Goal: Task Accomplishment & Management: Complete application form

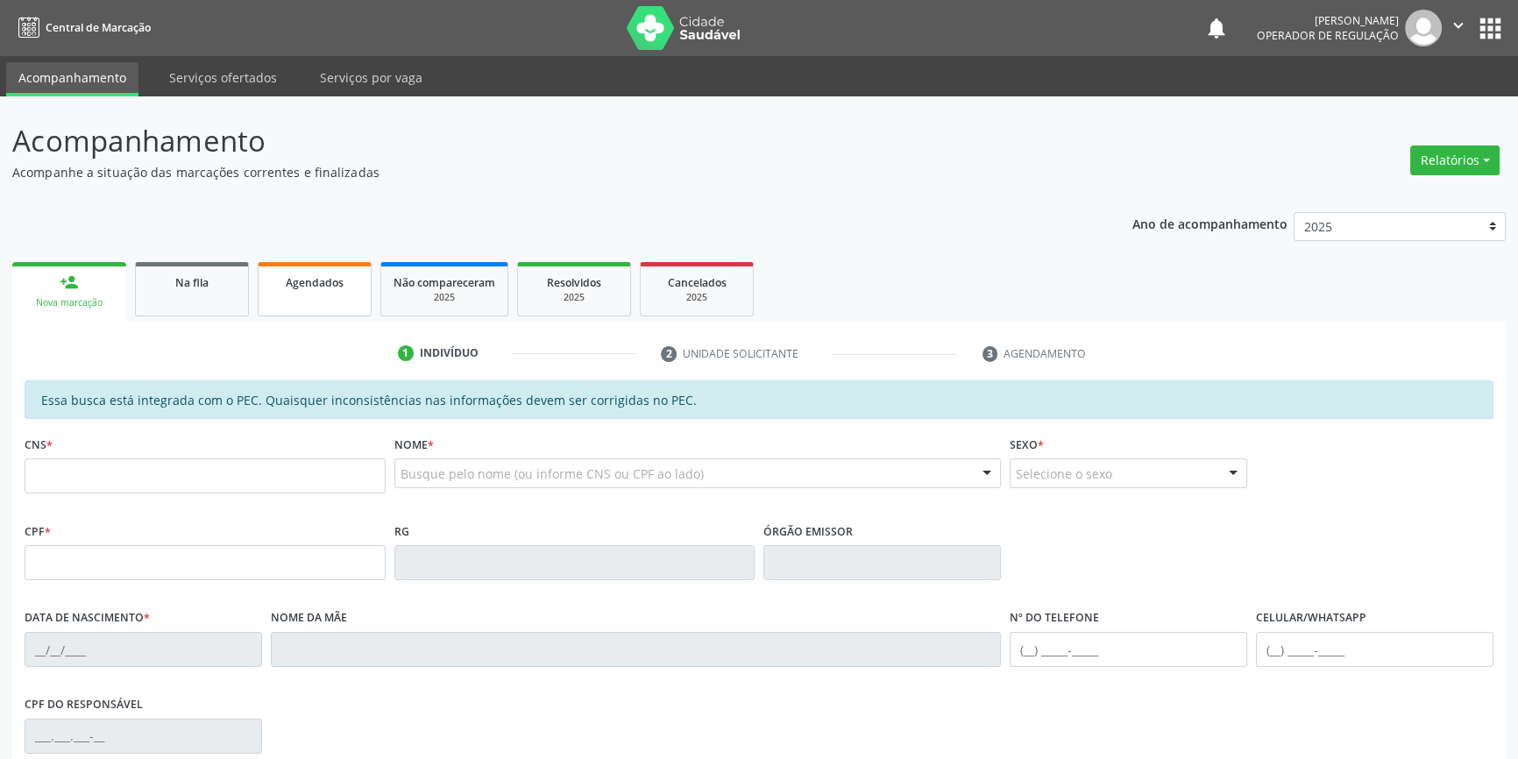
click at [288, 307] on link "Agendados" at bounding box center [315, 289] width 114 height 54
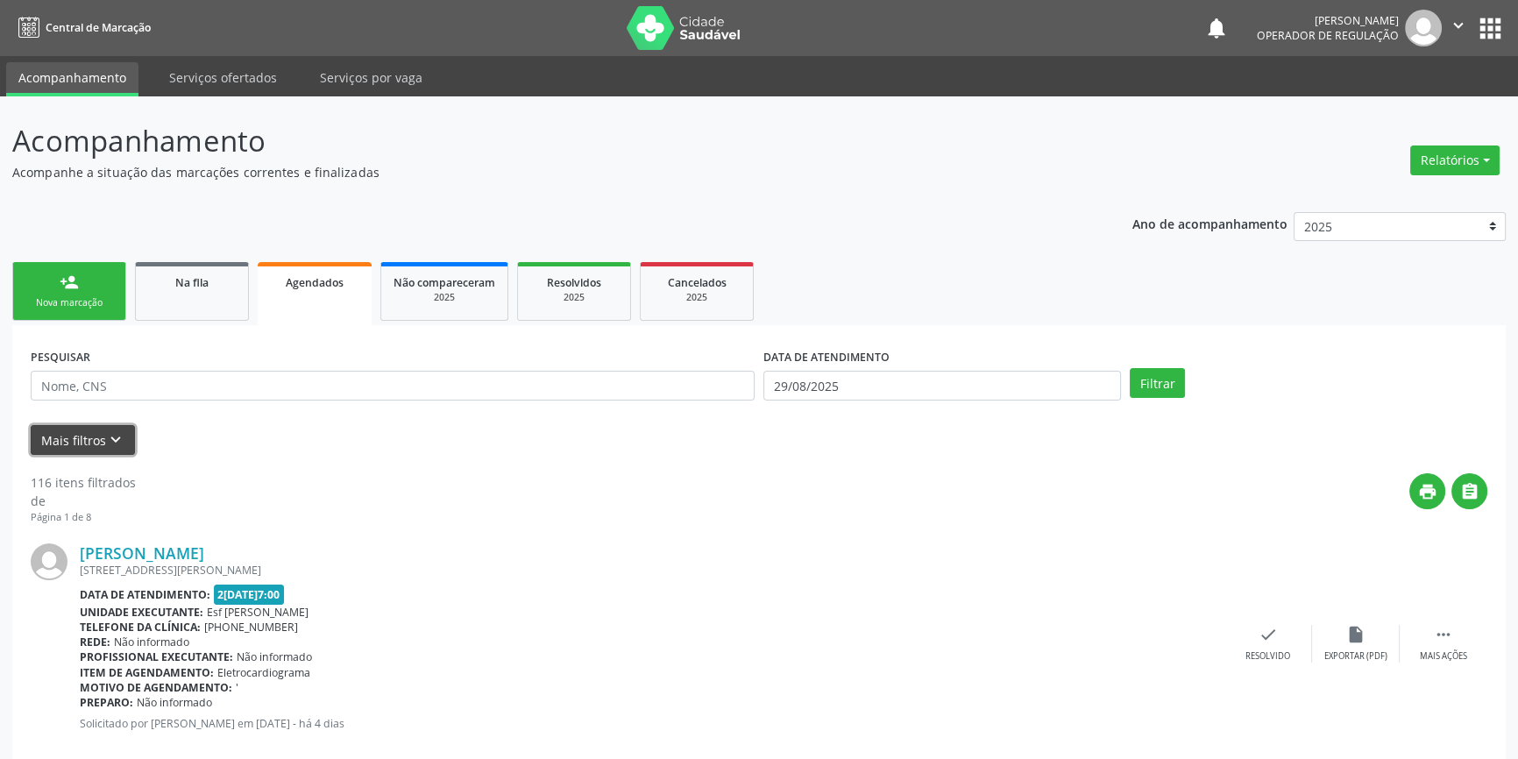
click at [78, 437] on button "Mais filtros keyboard_arrow_down" at bounding box center [83, 440] width 104 height 31
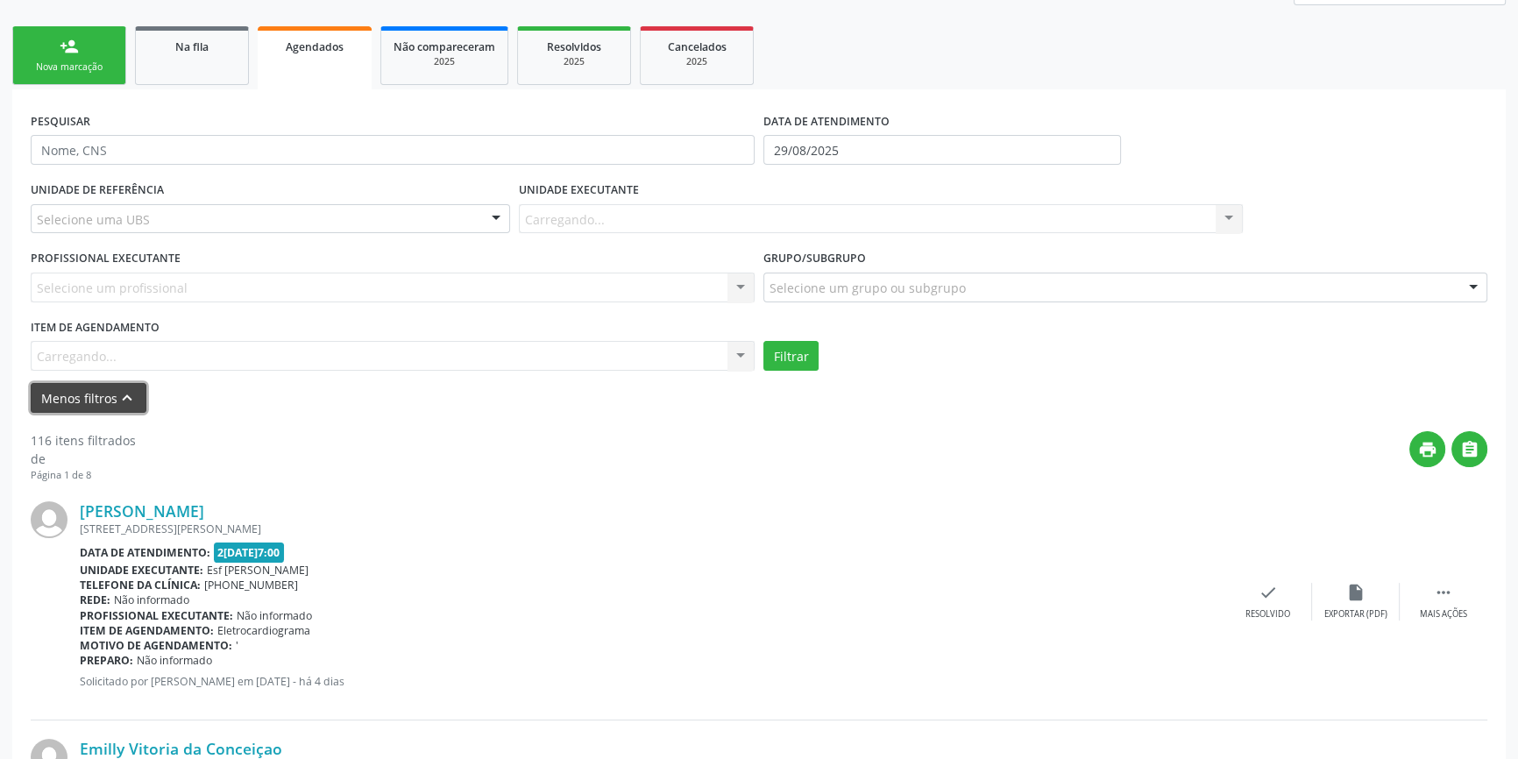
scroll to position [398, 0]
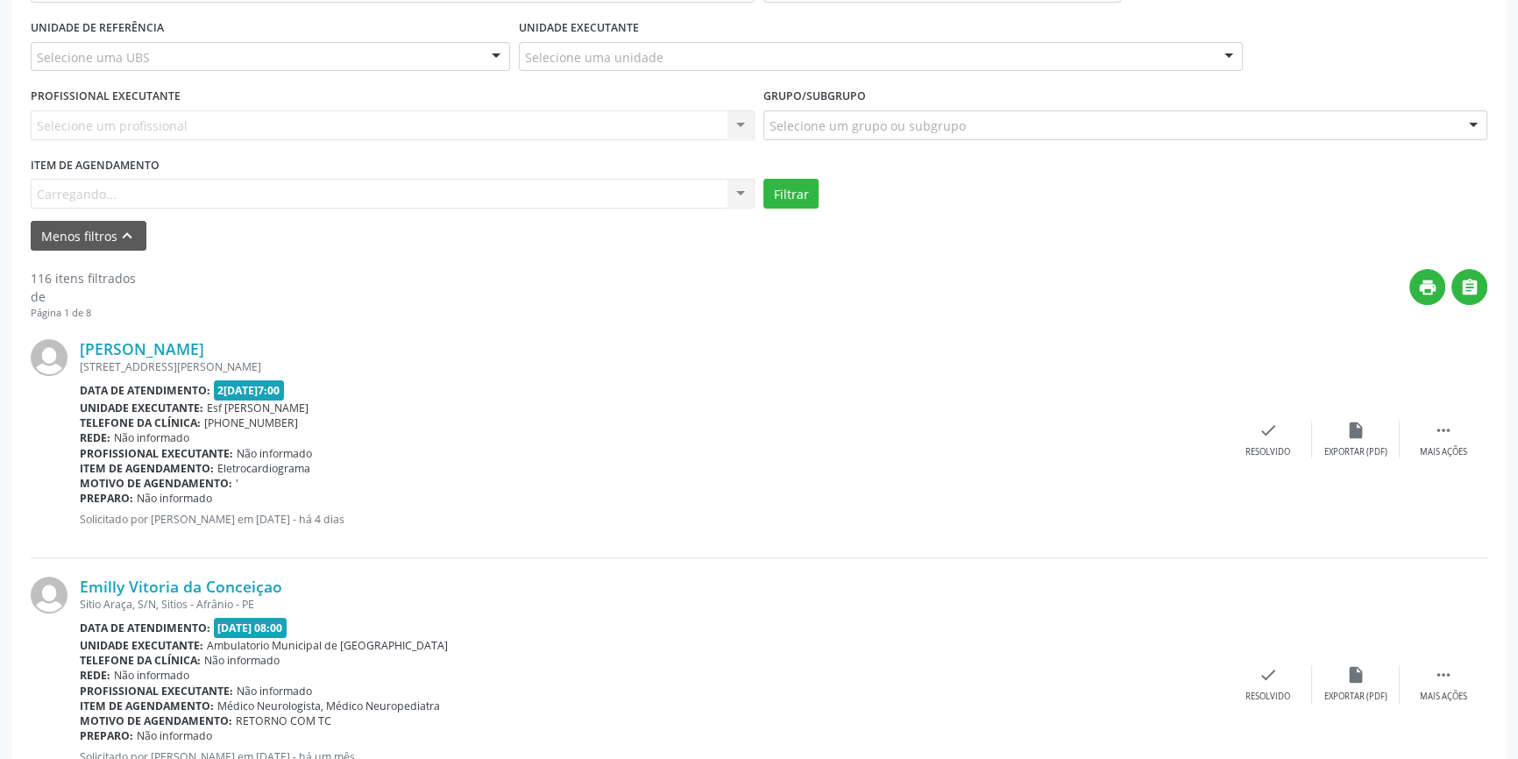
click at [557, 201] on div "Item de agendamento Carregando... No elements found. Consider changing the sear…" at bounding box center [393, 181] width 724 height 56
click at [554, 200] on div "Item de agendamento Carregando... No elements found. Consider changing the sear…" at bounding box center [393, 181] width 724 height 56
click at [550, 195] on div "Item de agendamento Carregando... No elements found. Consider changing the sear…" at bounding box center [393, 181] width 724 height 56
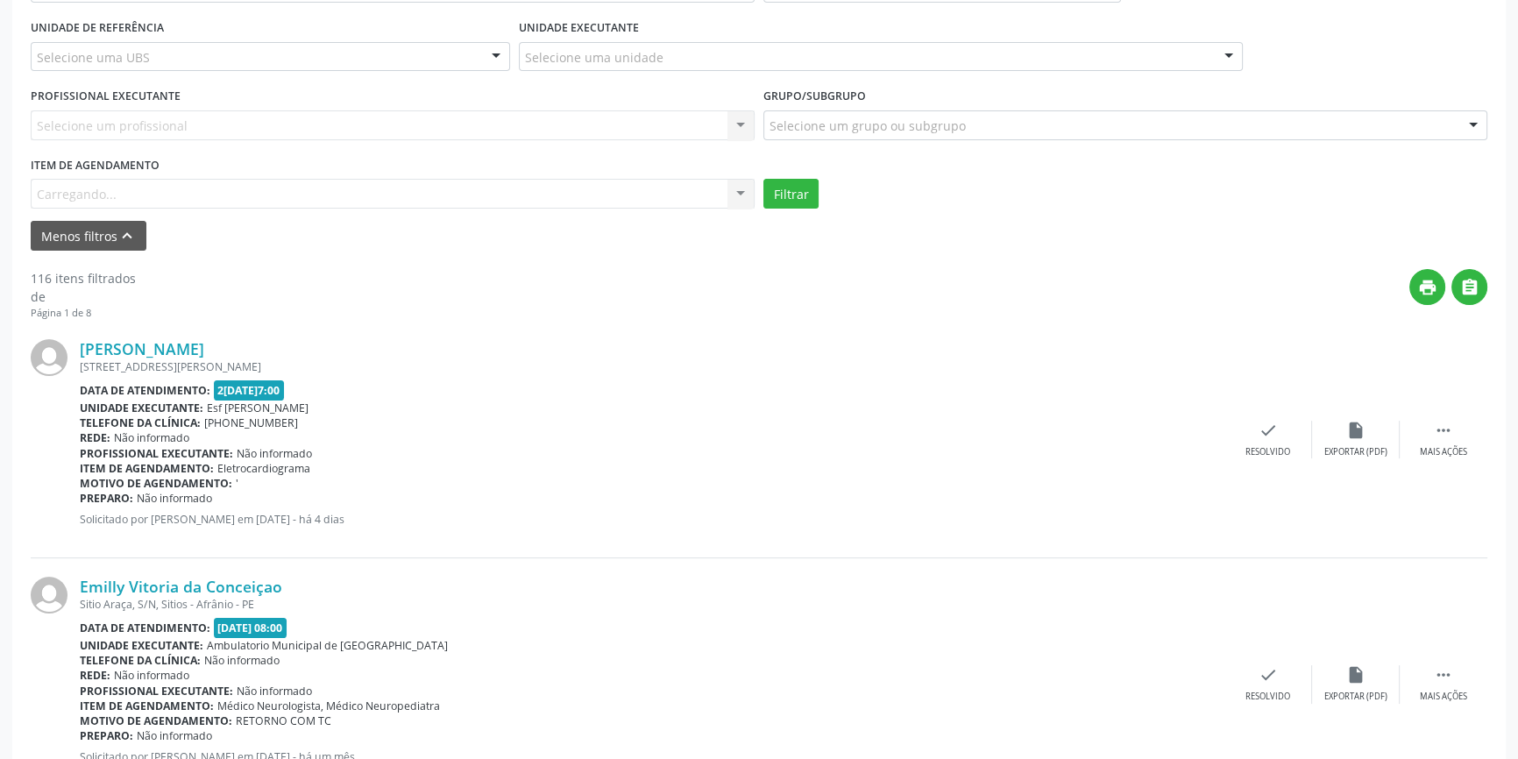
click at [550, 195] on div "Item de agendamento Carregando... No elements found. Consider changing the sear…" at bounding box center [393, 181] width 724 height 56
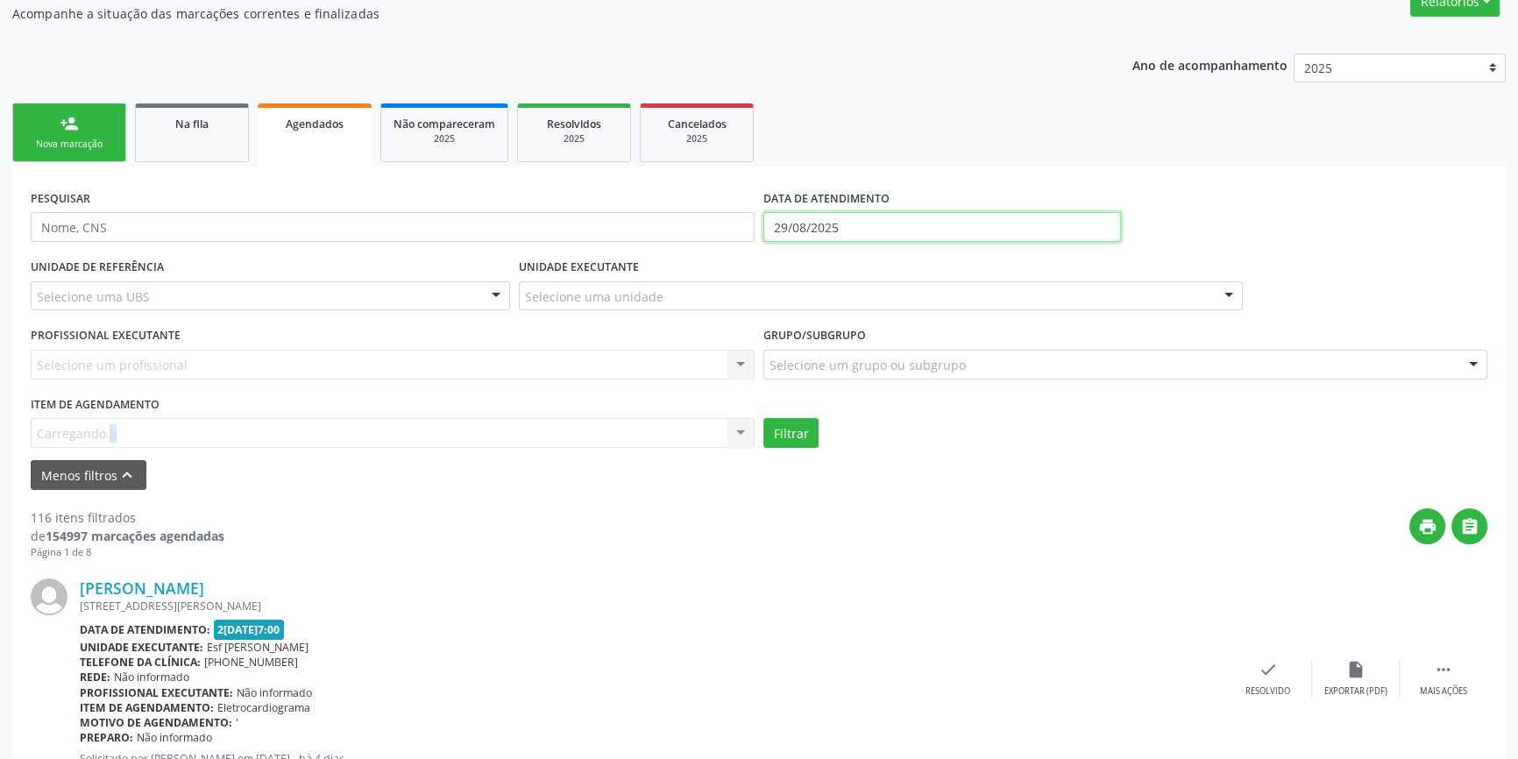
click at [819, 220] on input "29/08/2025" at bounding box center [942, 227] width 358 height 30
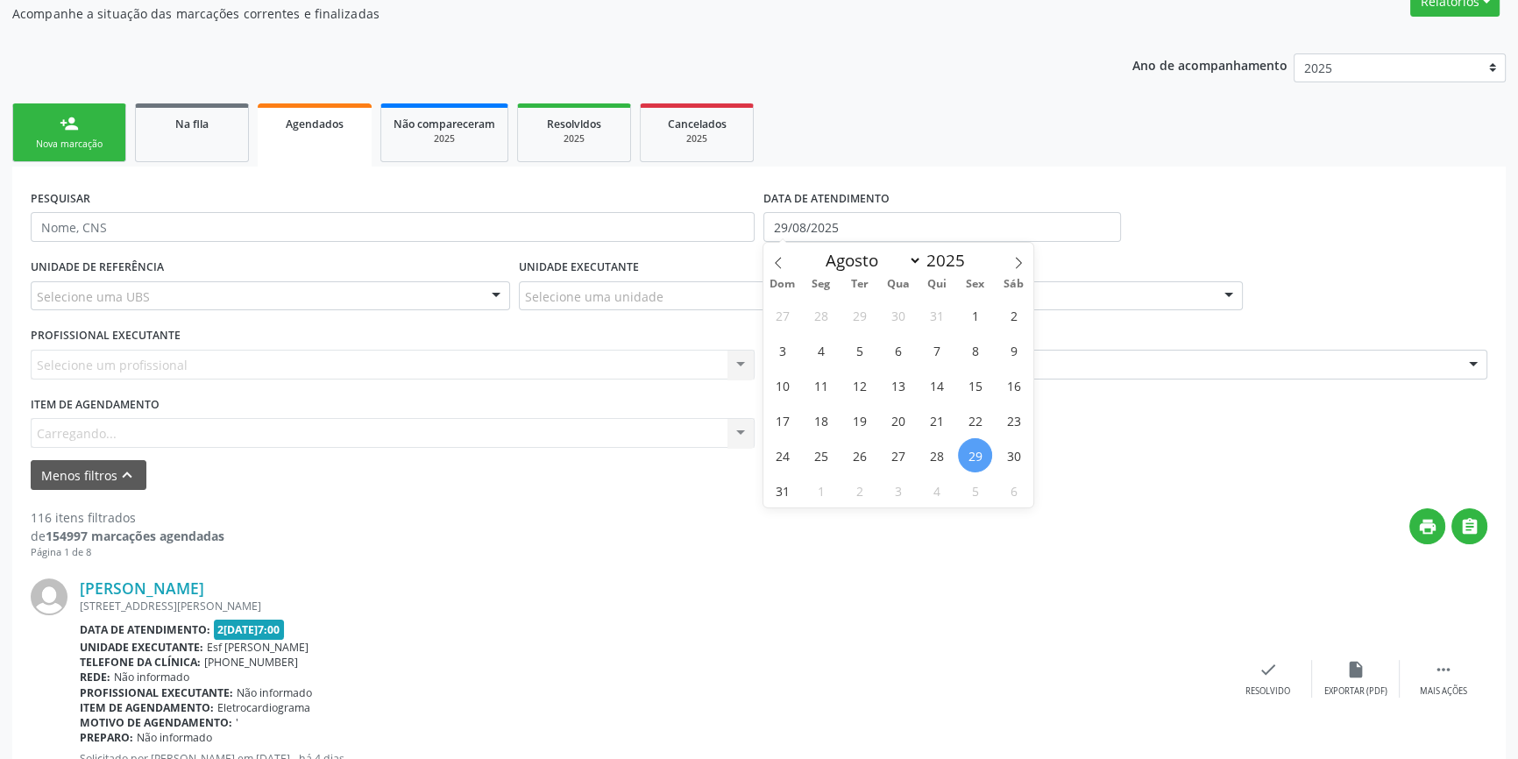
click at [983, 437] on div "27 28 29 30 31 1 2 3 4 5 6 7 8 9 10 11 12 13 14 15 16 17 18 19 20 21 22 23 24 2…" at bounding box center [898, 402] width 270 height 210
click at [998, 448] on span "30" at bounding box center [1014, 455] width 34 height 34
type input "30/08/2025"
click at [774, 487] on span "31" at bounding box center [782, 490] width 34 height 34
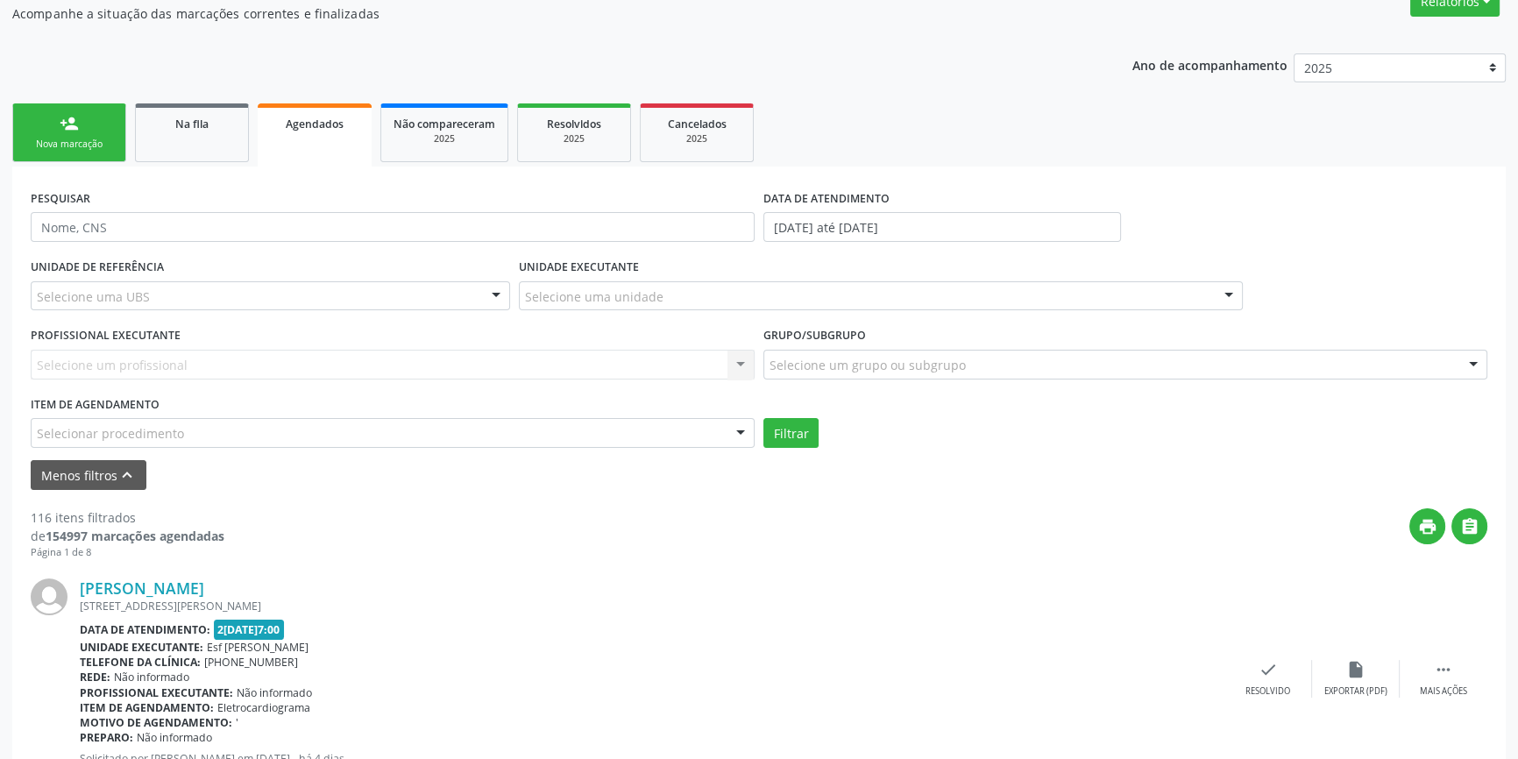
click at [225, 444] on div "Selecionar procedimento" at bounding box center [393, 433] width 724 height 30
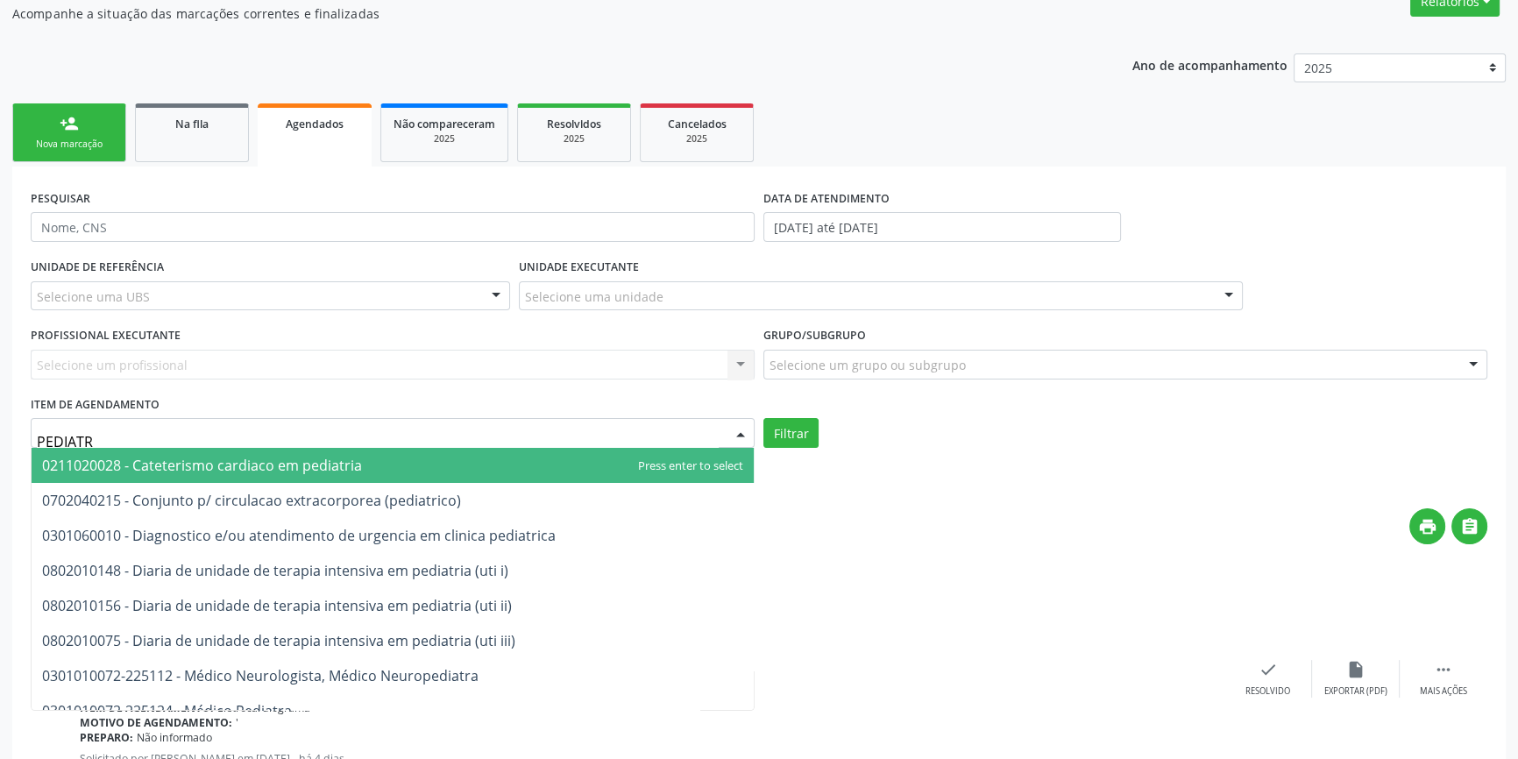
type input "PEDIATRA"
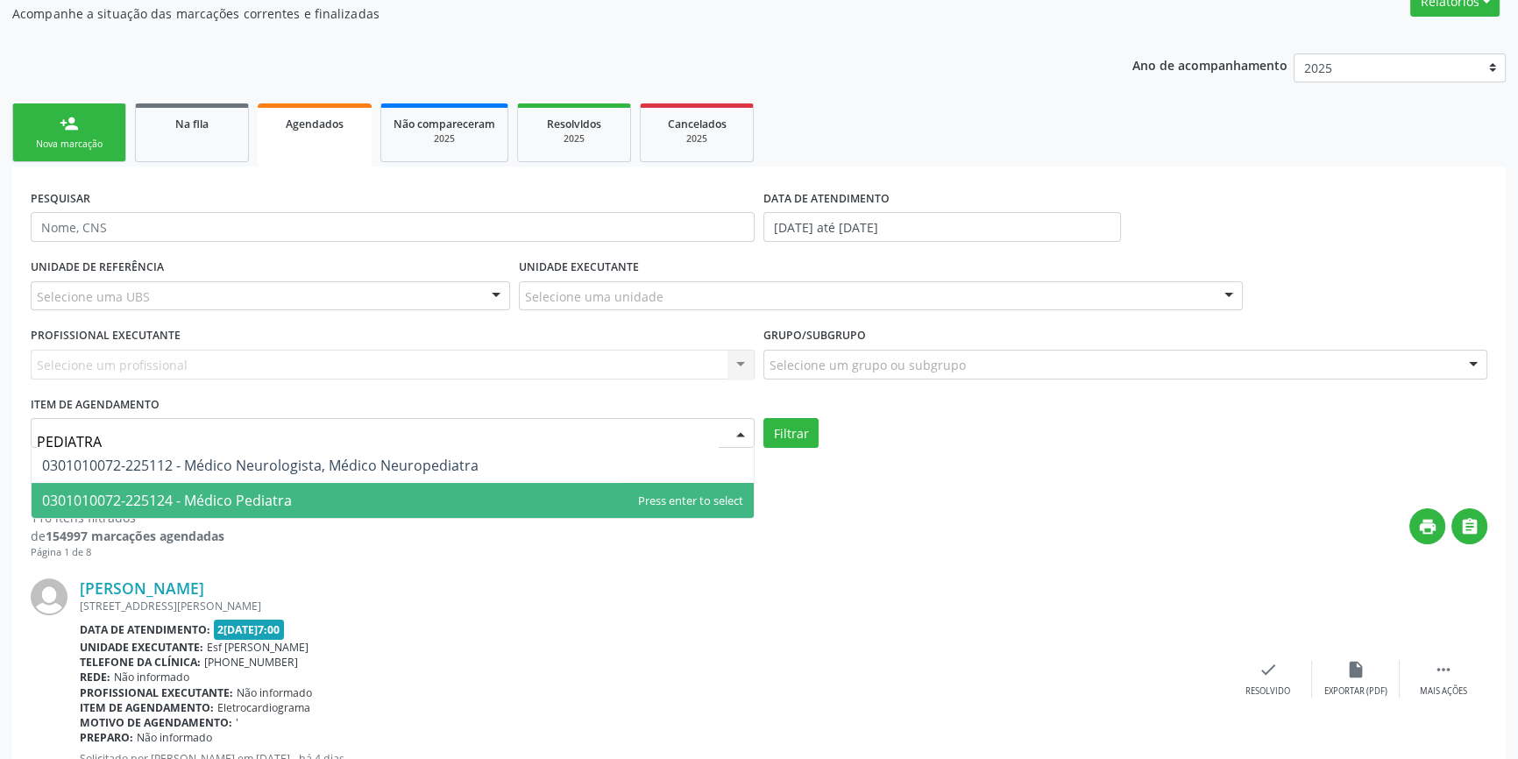
click at [261, 502] on span "0301010072-225124 - Médico Pediatra" at bounding box center [167, 500] width 250 height 19
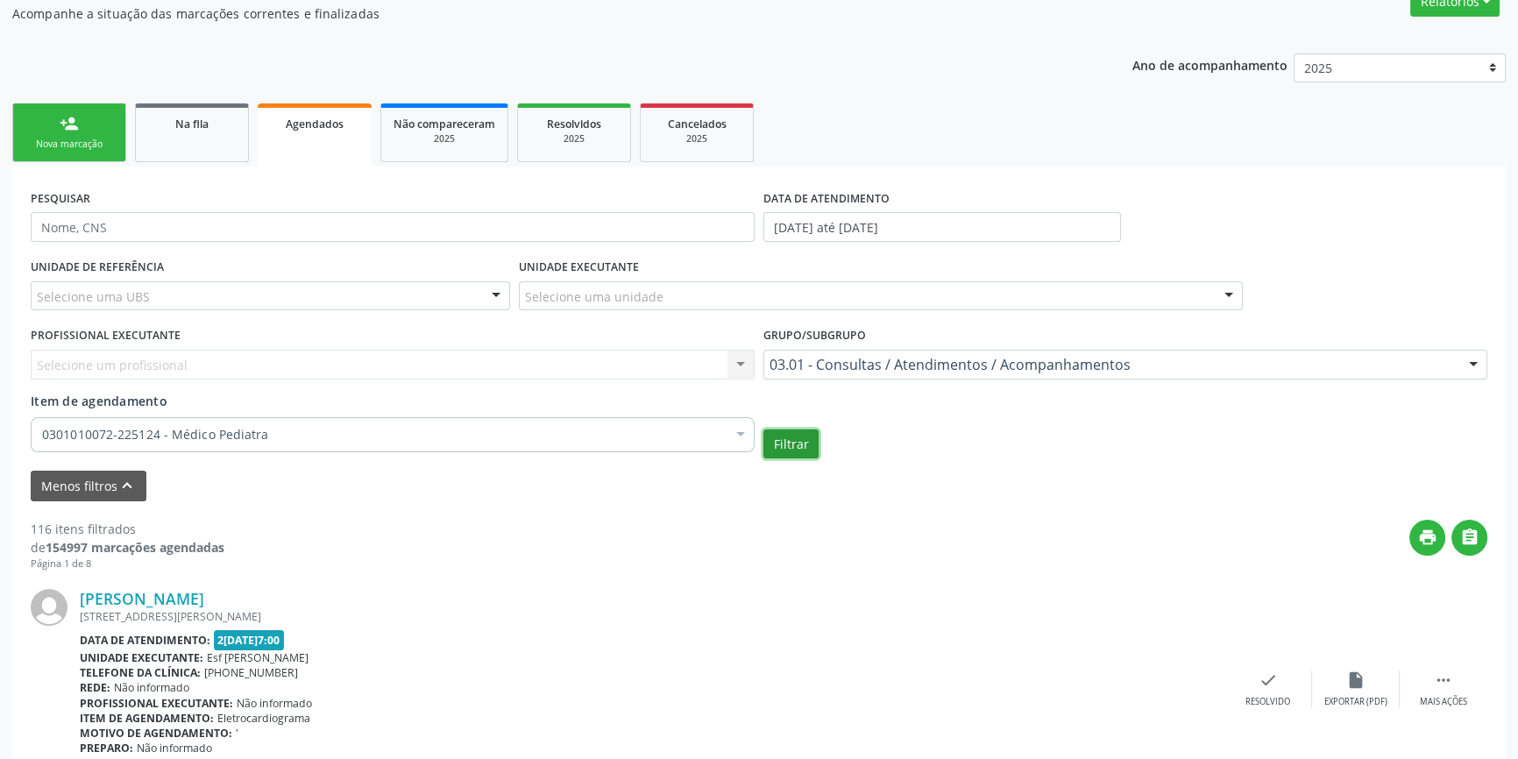
click at [788, 441] on button "Filtrar" at bounding box center [790, 445] width 55 height 30
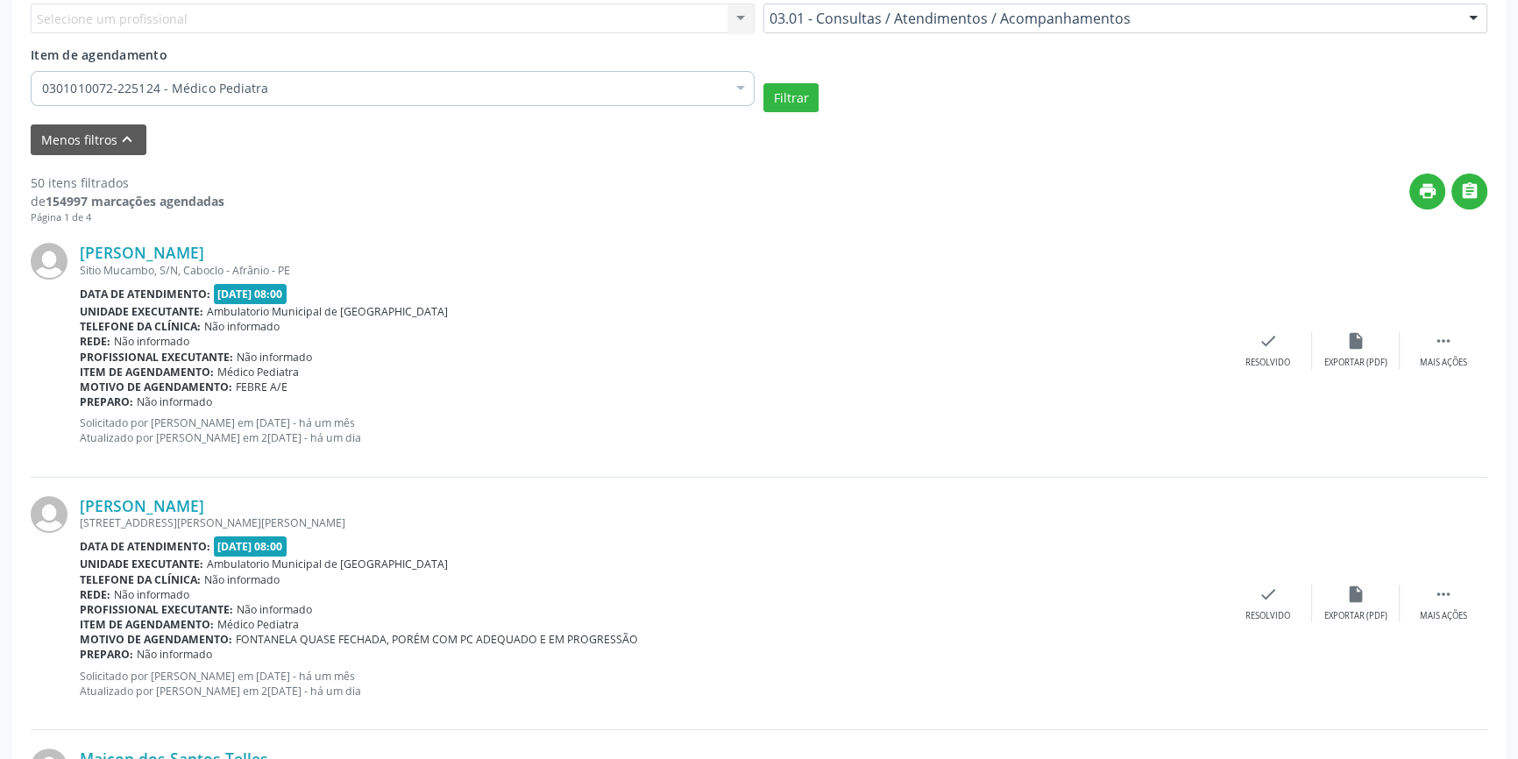
scroll to position [478, 0]
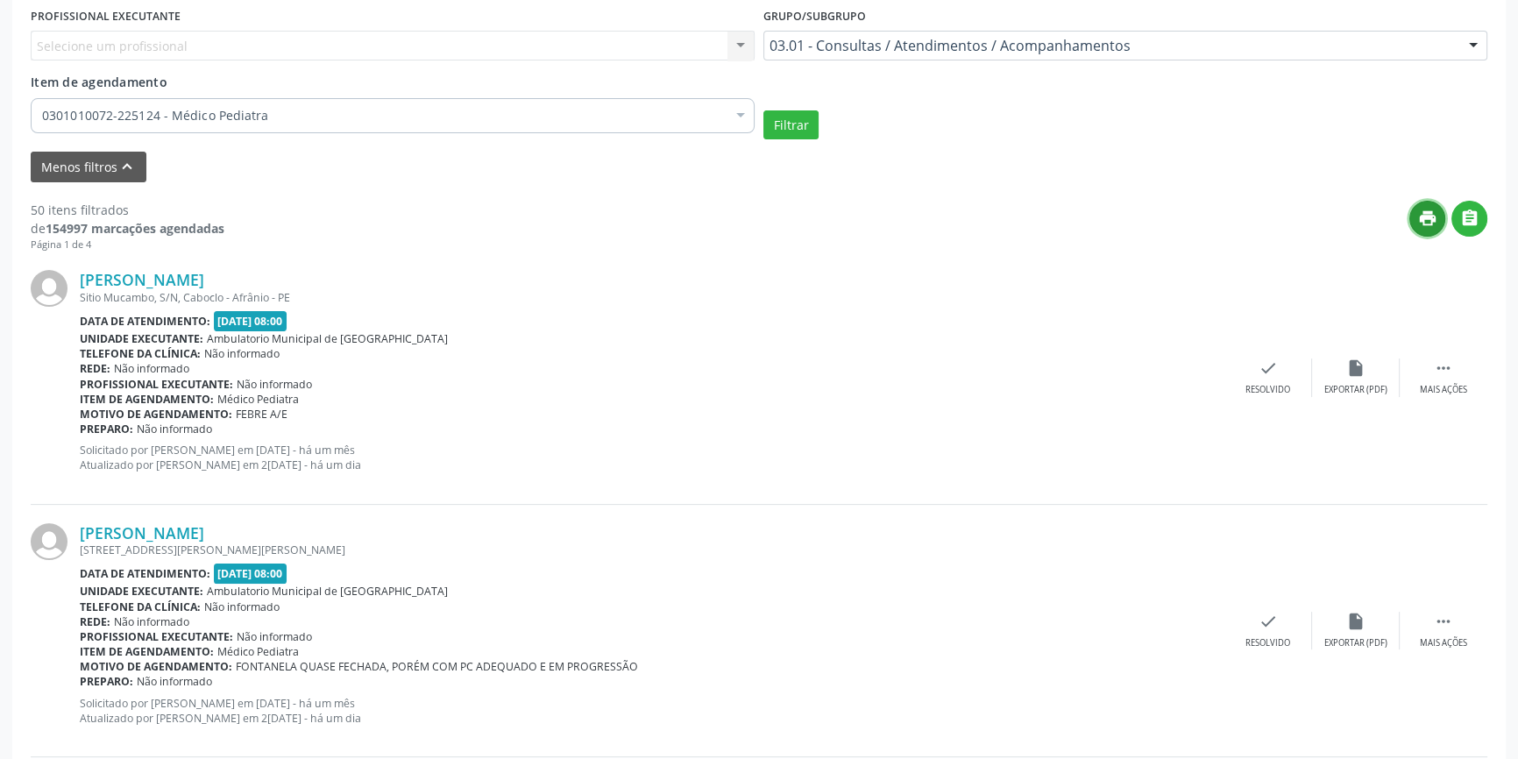
click at [1429, 220] on icon "print" at bounding box center [1427, 218] width 19 height 19
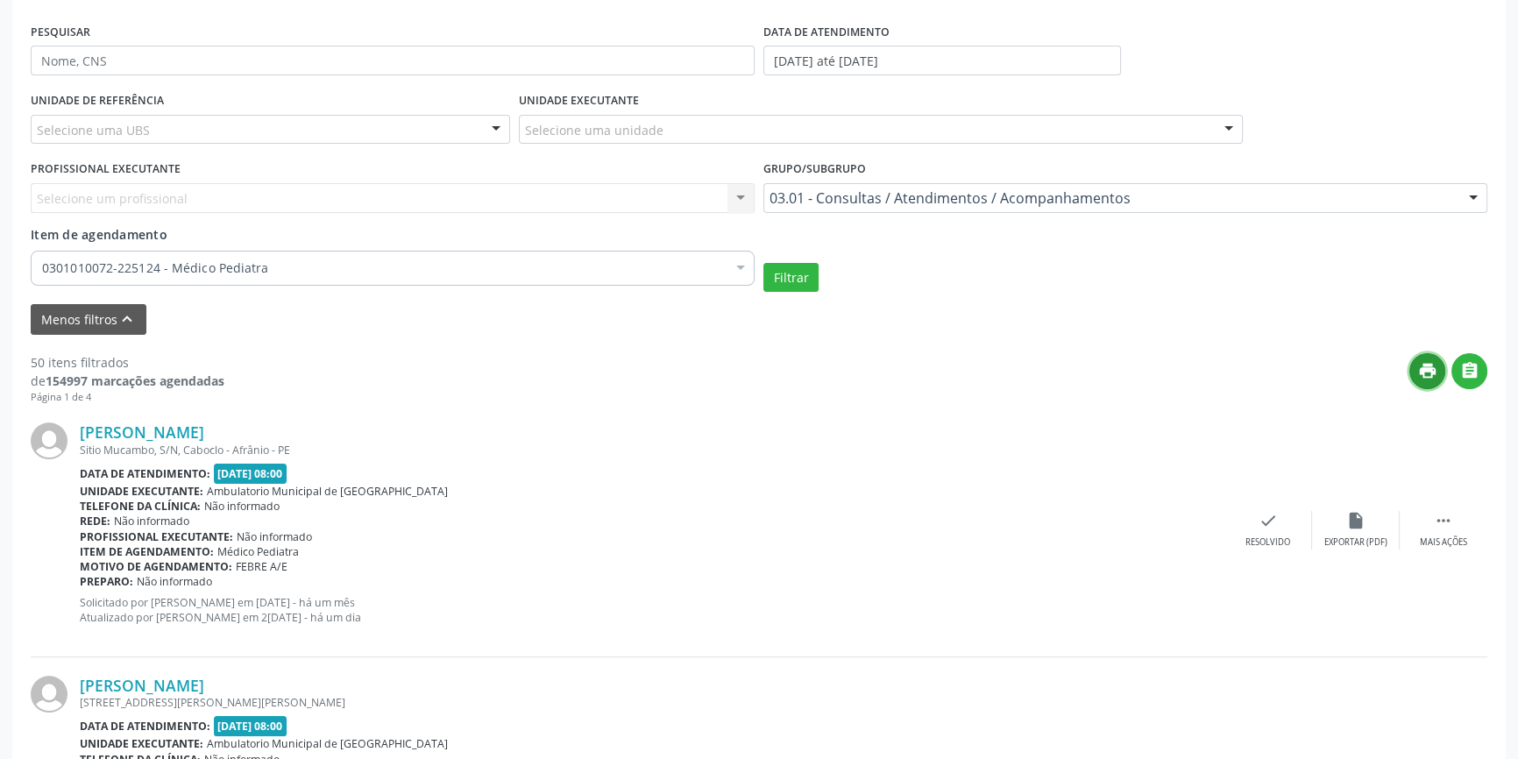
scroll to position [159, 0]
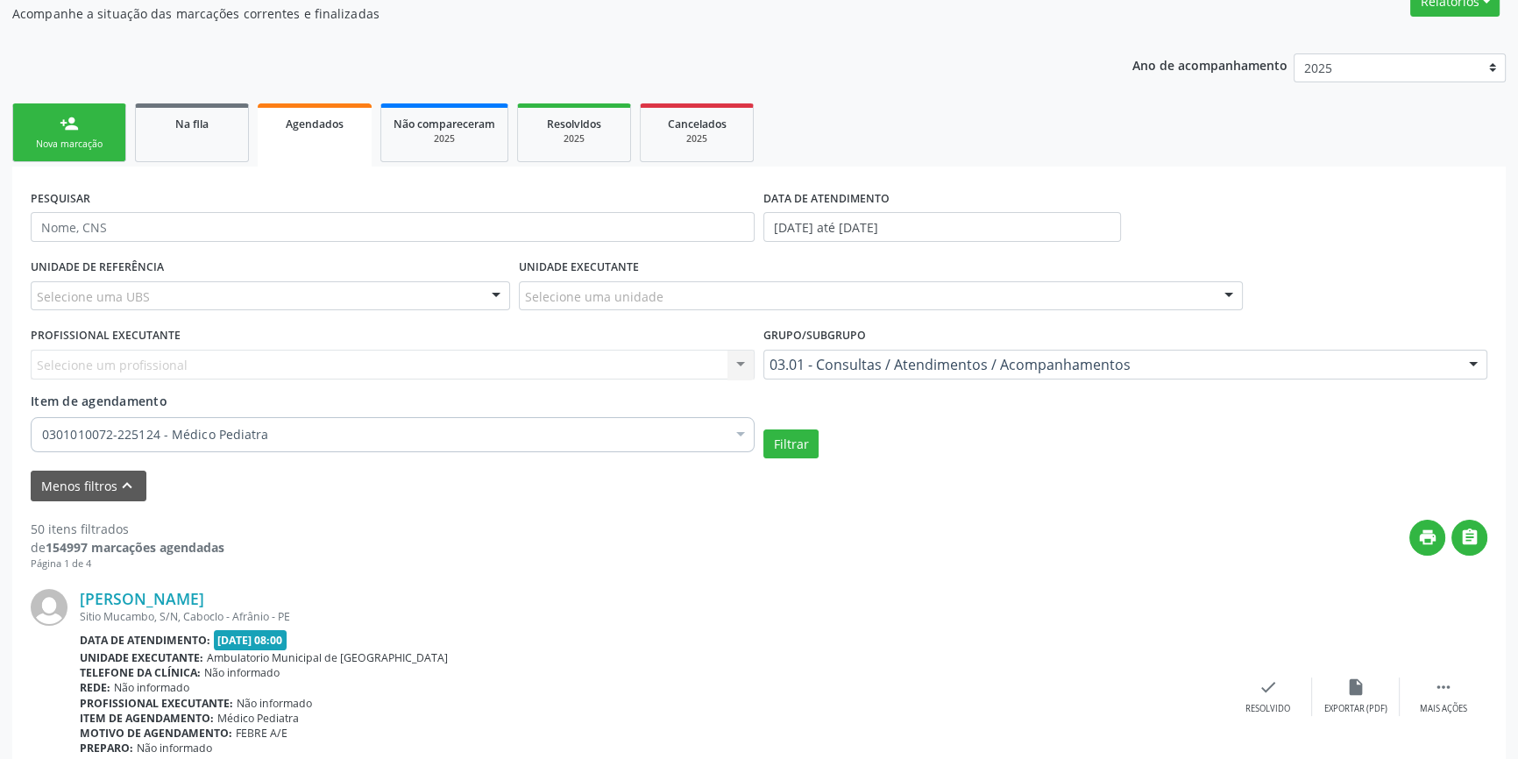
click at [89, 138] on div "Nova marcação" at bounding box center [69, 144] width 88 height 13
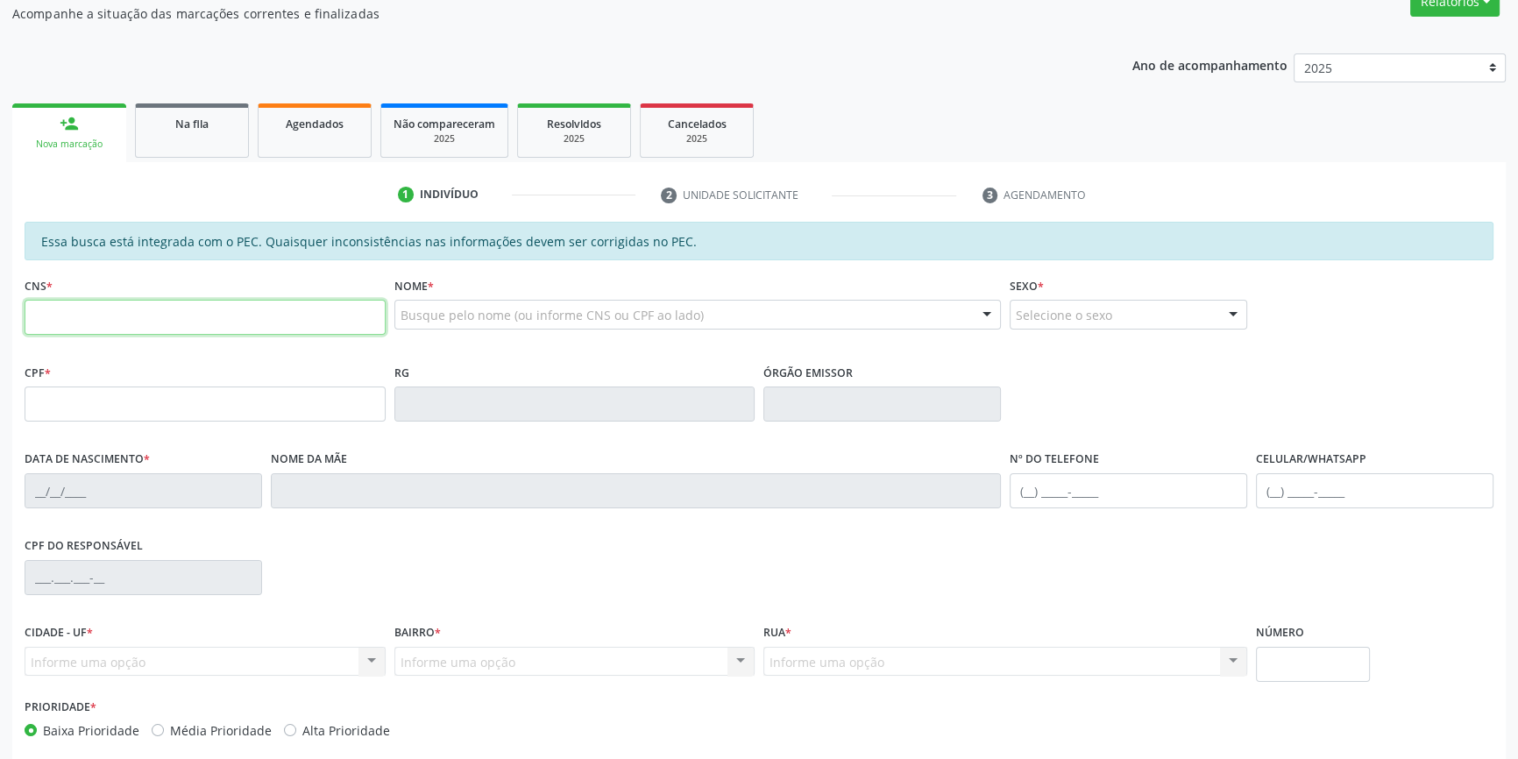
click at [210, 301] on input "text" at bounding box center [205, 317] width 361 height 35
type input "702 6087 2656 2346"
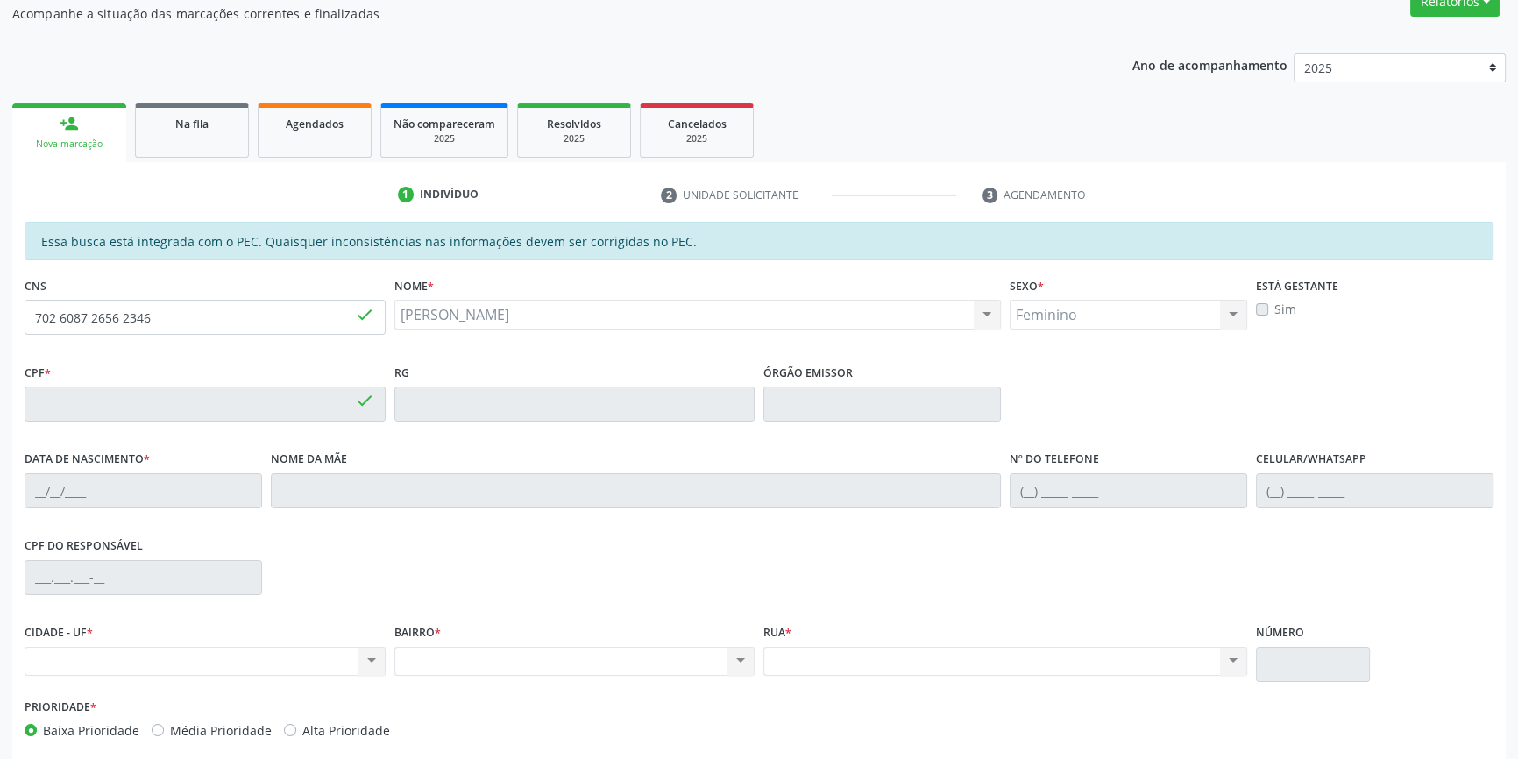
type input "122.822.504-43"
type input "04/11/1999"
type input "Maria Aprecida de Brito Silva"
type input "(87) 98135-2290"
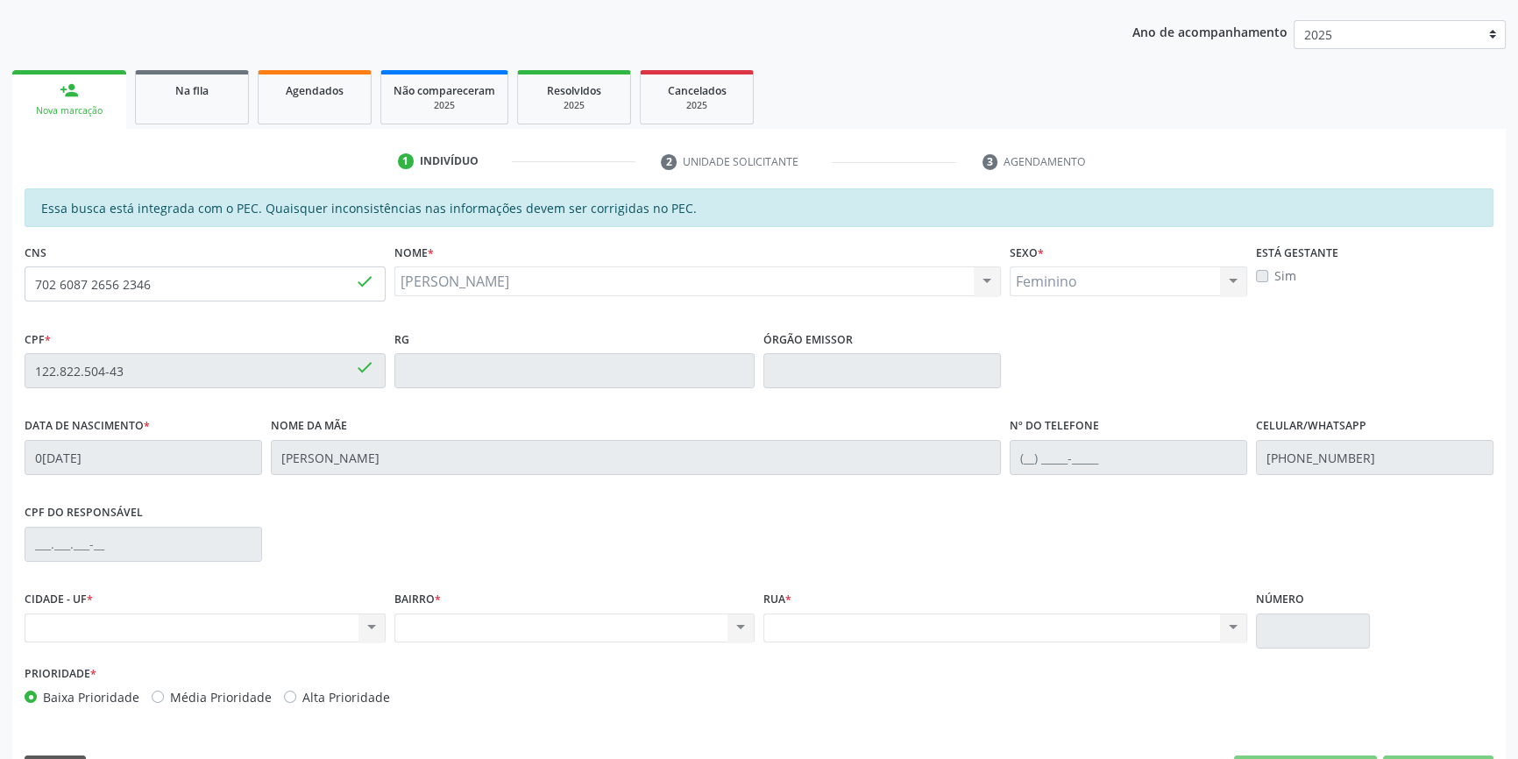
scroll to position [240, 0]
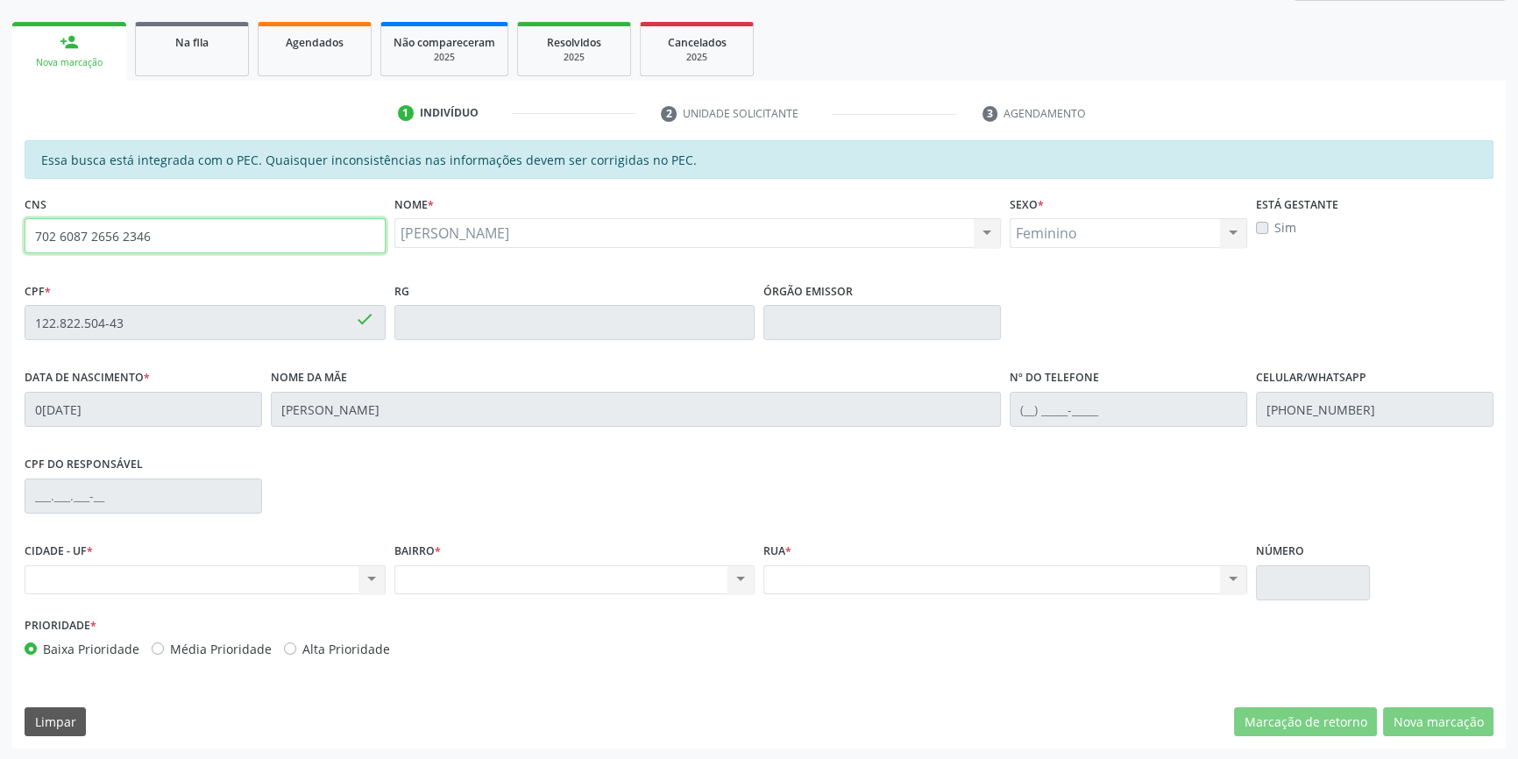
drag, startPoint x: 282, startPoint y: 245, endPoint x: 0, endPoint y: 213, distance: 284.0
click at [0, 213] on div "Acompanhamento Acompanhe a situação das marcações correntes e finalizadas Relat…" at bounding box center [759, 308] width 1518 height 905
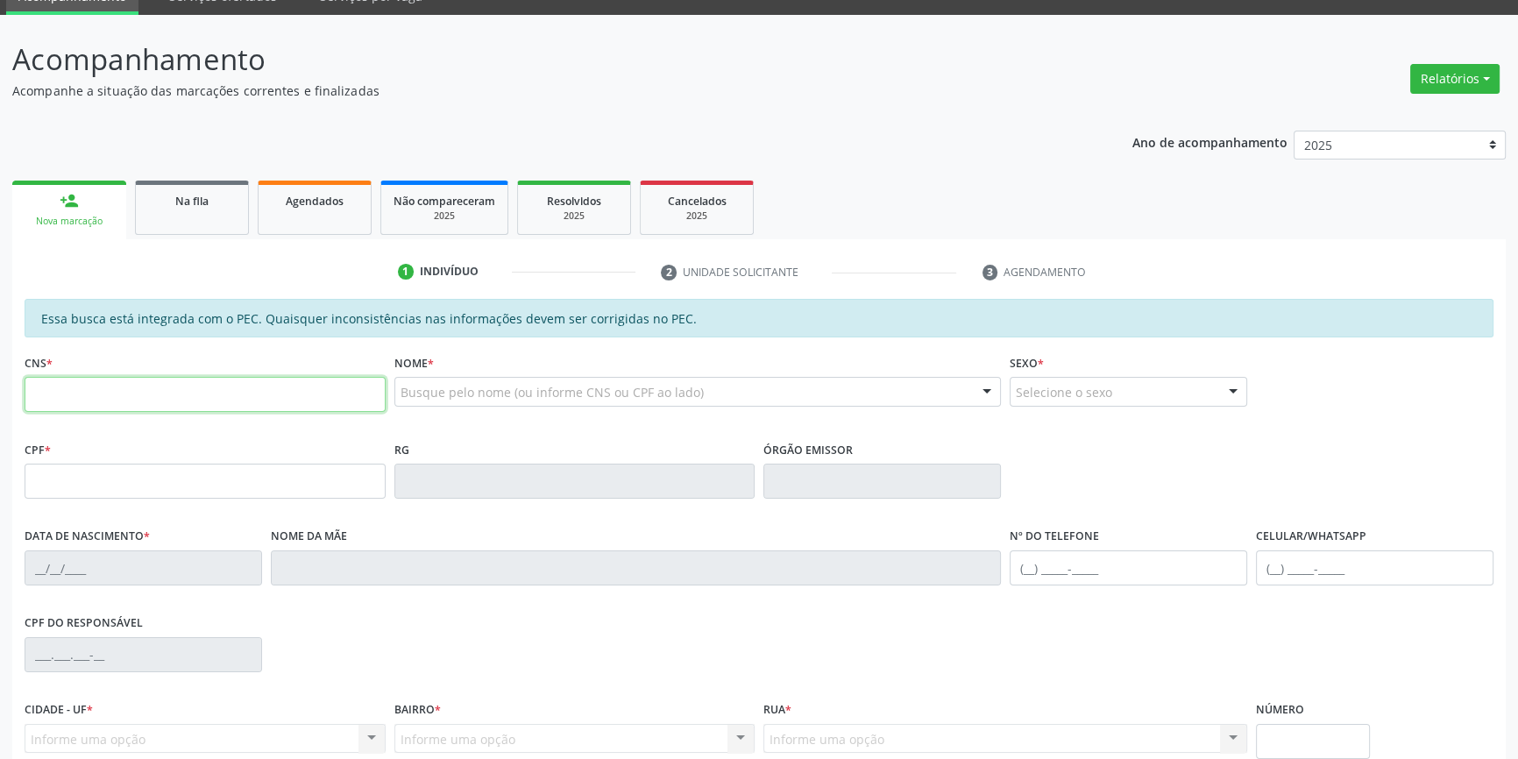
scroll to position [159, 0]
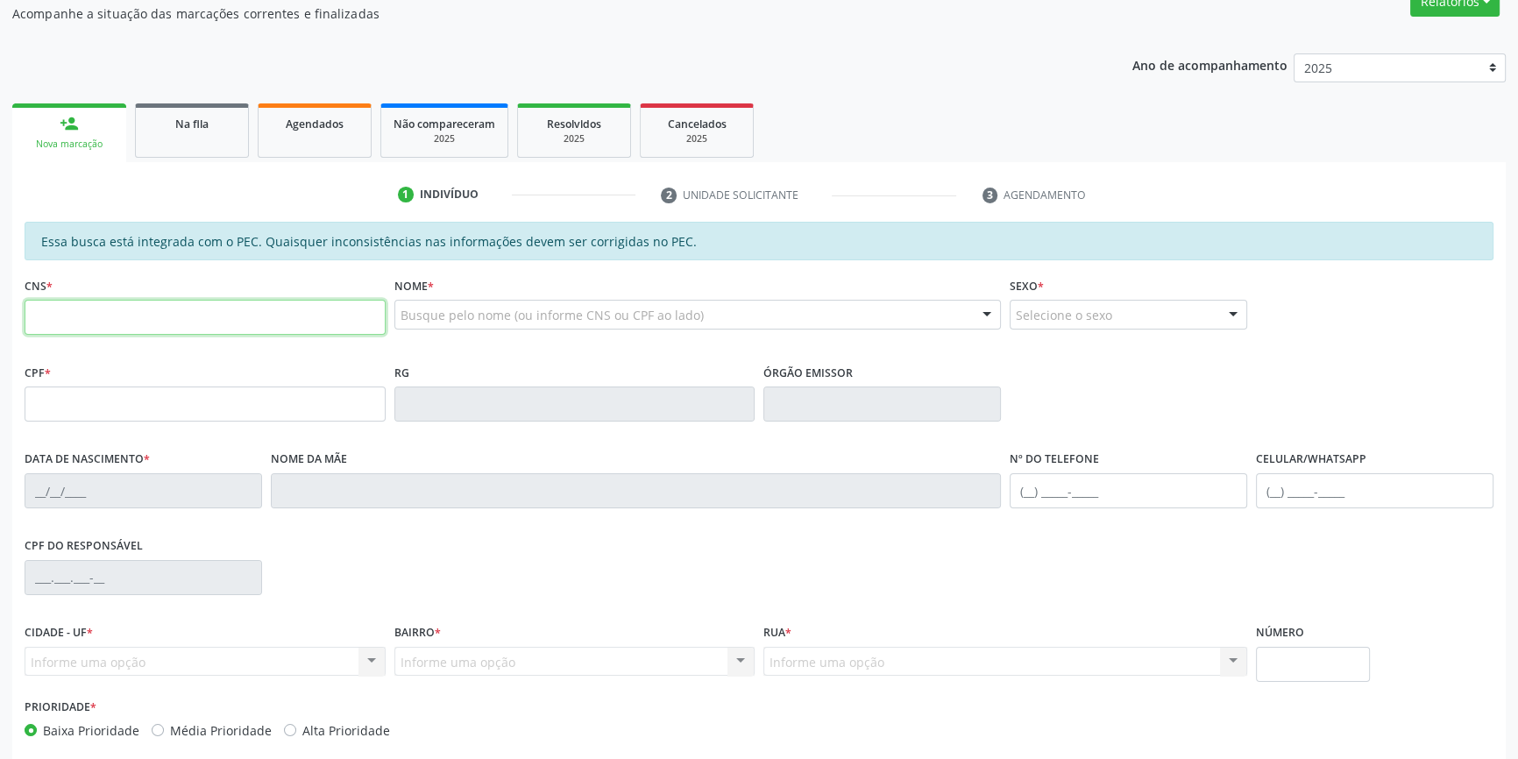
paste input "702 6087 2656 2346"
type input "702 6087 2656 2346"
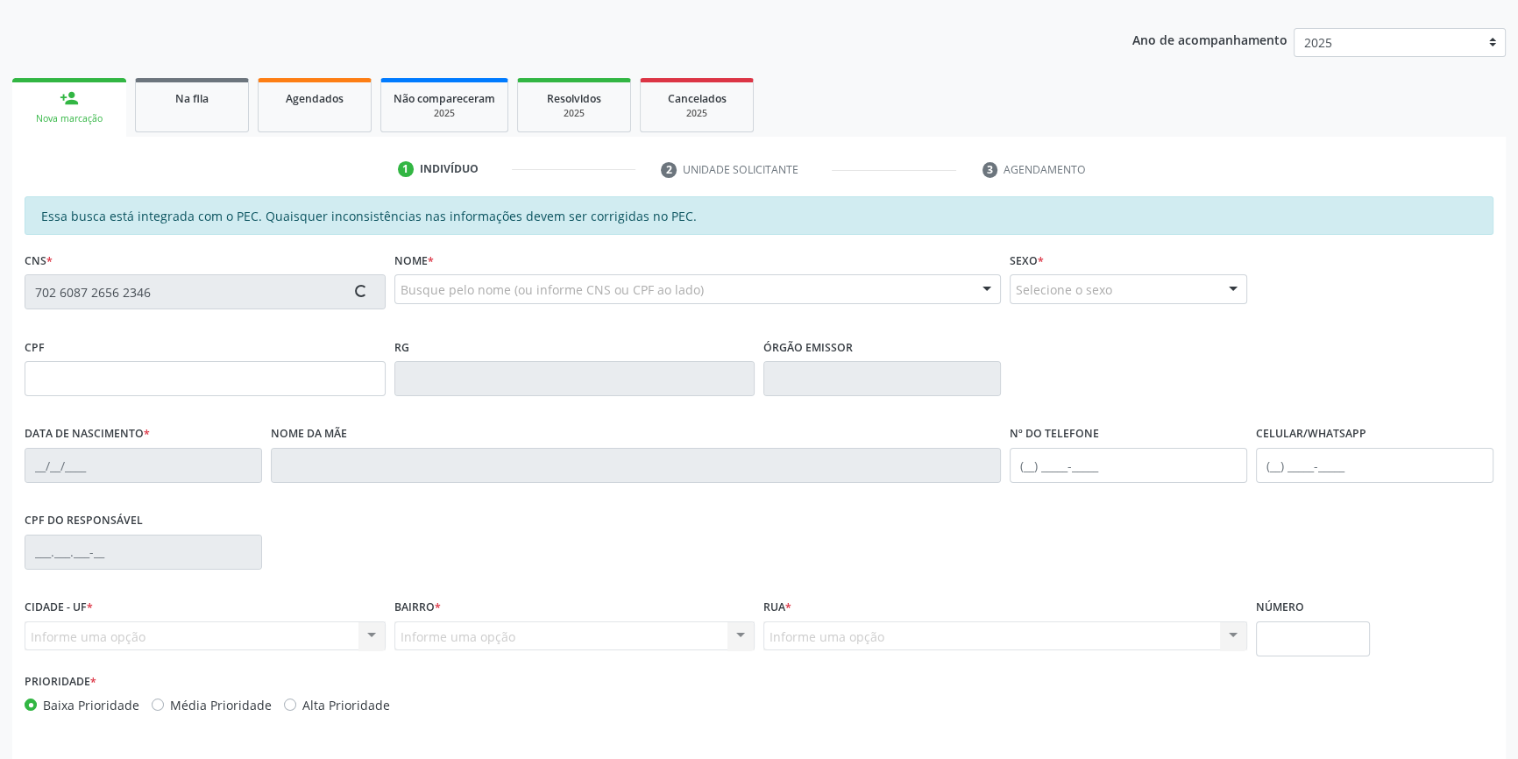
scroll to position [240, 0]
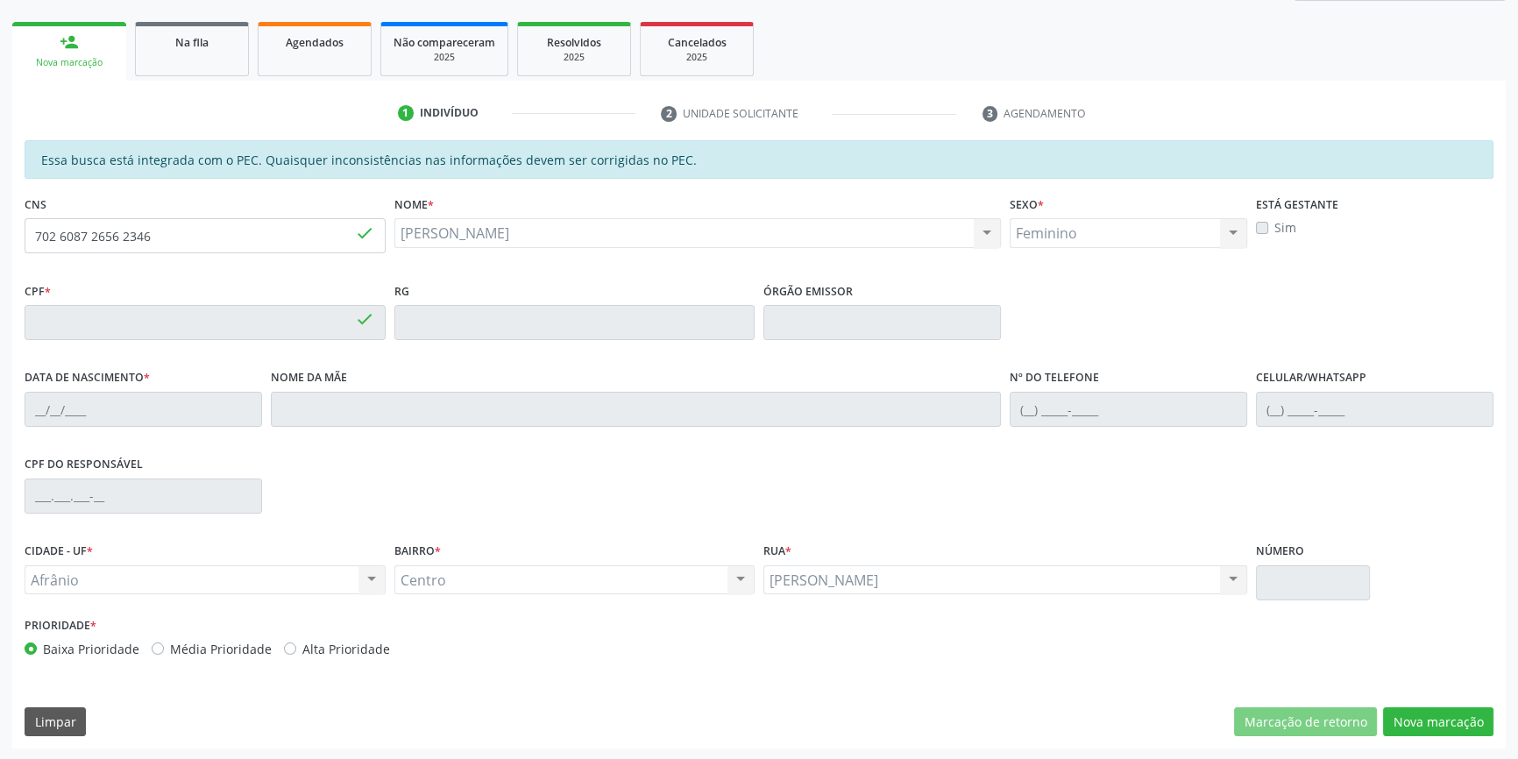
type input "122.822.504-43"
type input "04/11/1999"
type input "Maria Aprecida de Brito Silva"
type input "(87) 98135-2290"
type input "75"
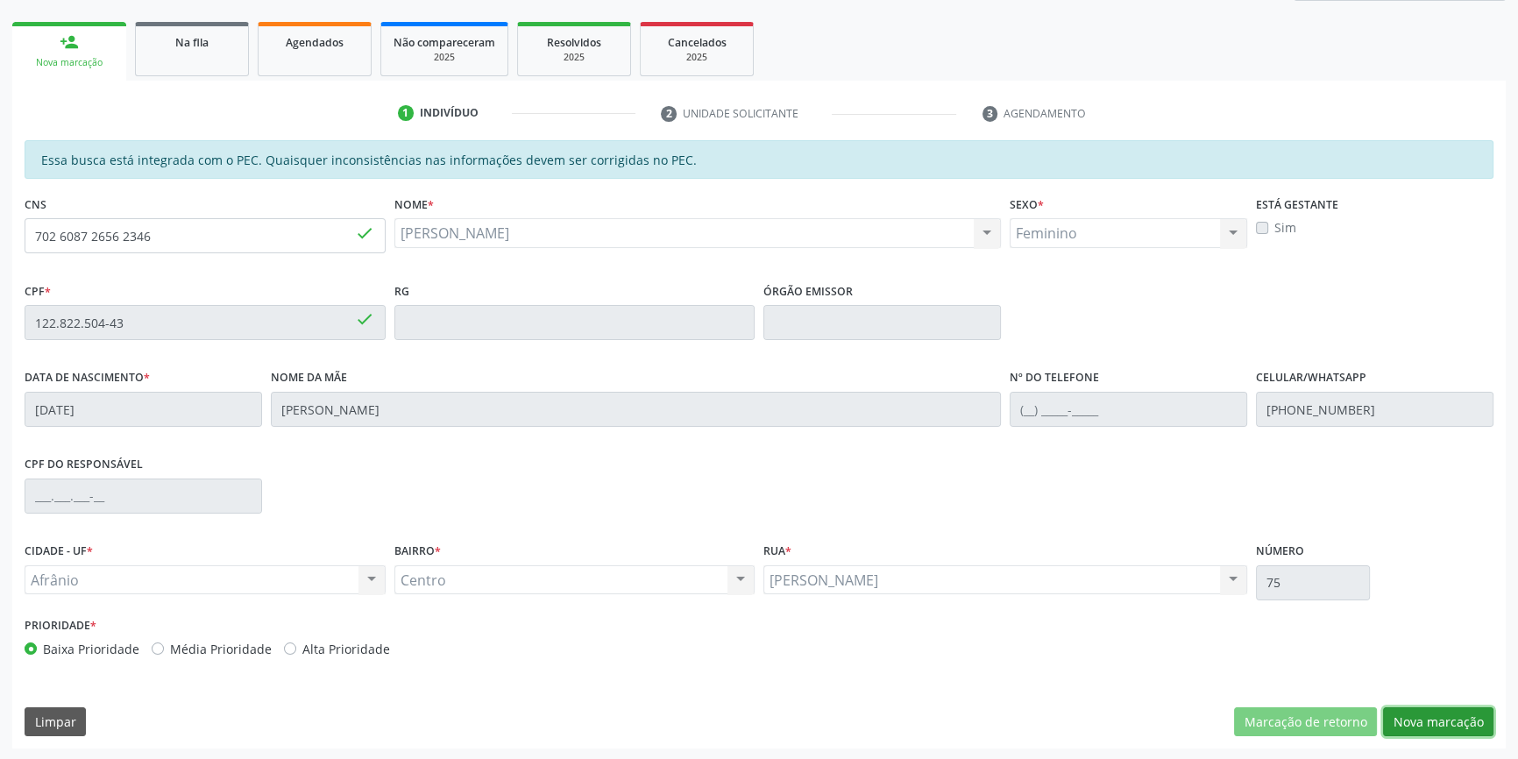
click at [1452, 711] on button "Nova marcação" at bounding box center [1438, 722] width 110 height 30
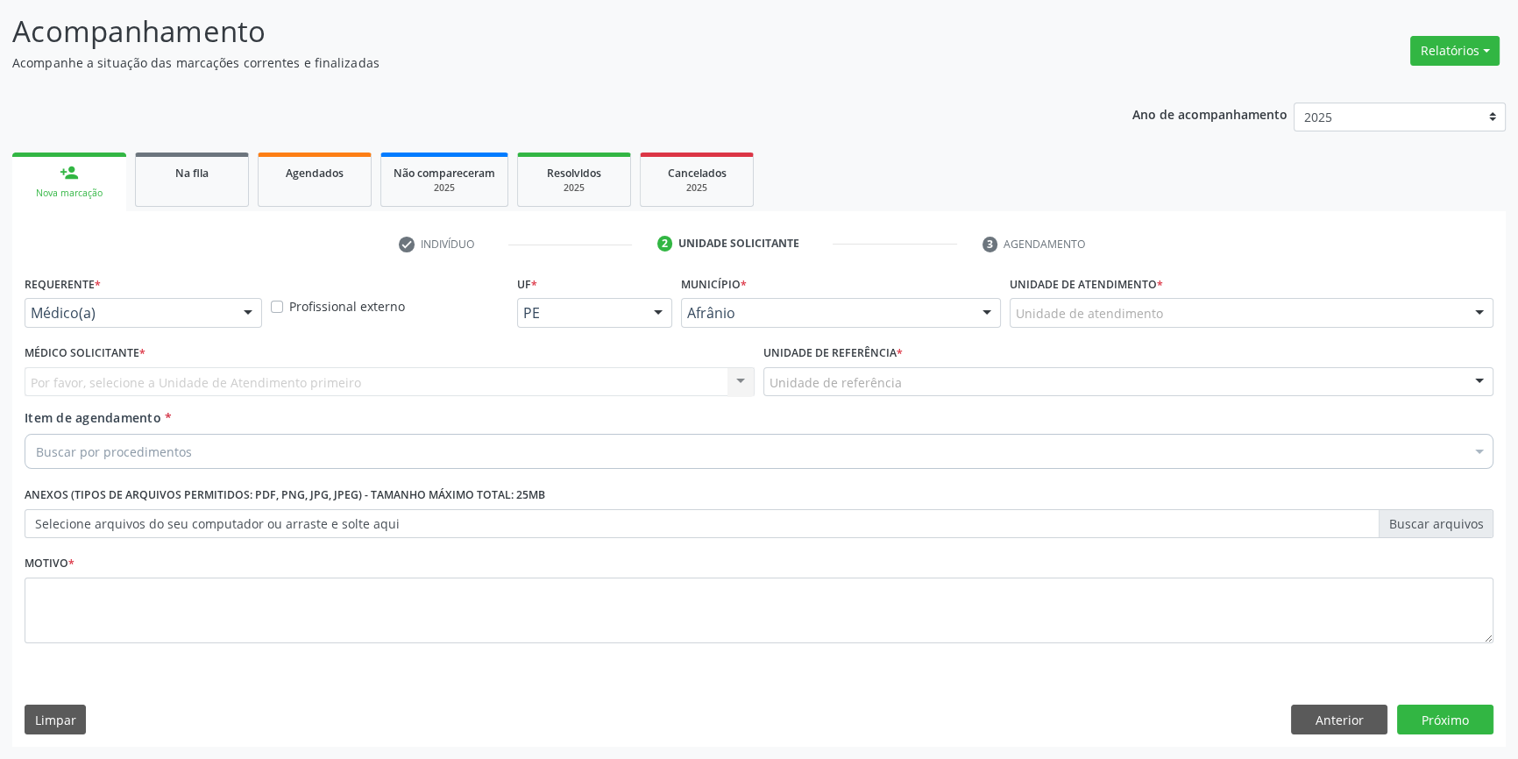
scroll to position [108, 0]
click at [1164, 324] on div "Unidade de atendimento" at bounding box center [1252, 315] width 484 height 30
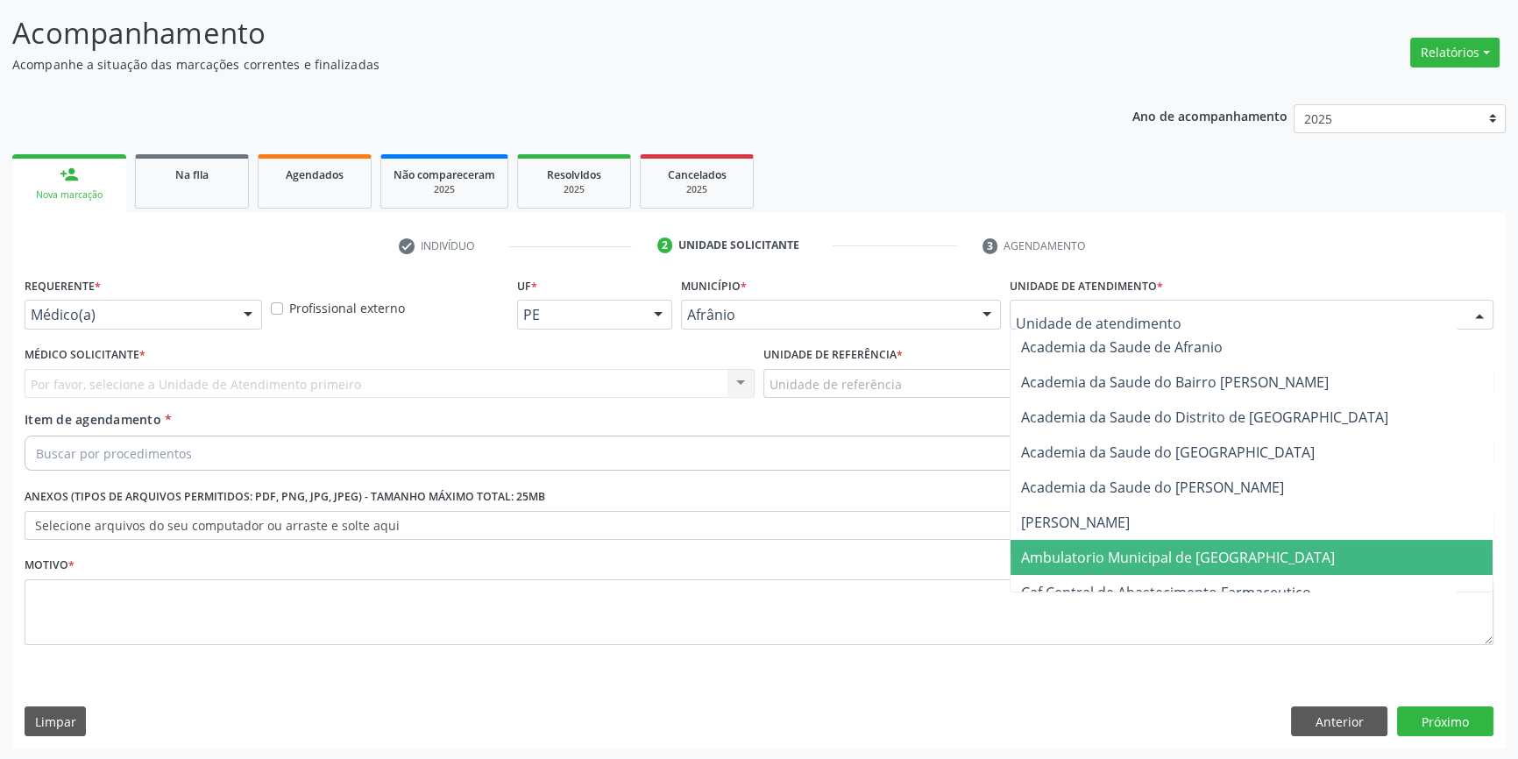
click at [1127, 549] on span "Ambulatorio Municipal de [GEOGRAPHIC_DATA]" at bounding box center [1178, 557] width 314 height 19
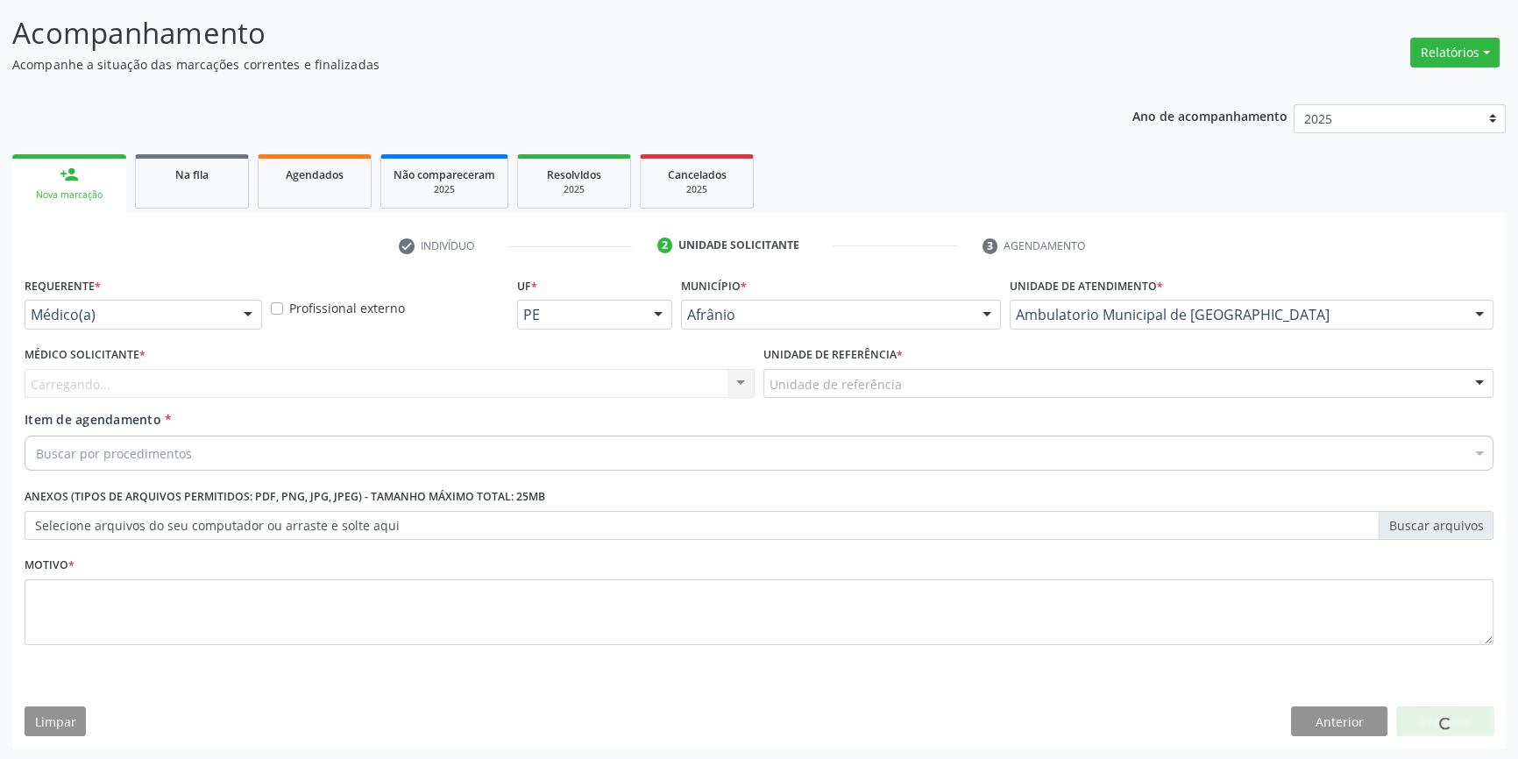
click at [833, 357] on label "Unidade de referência *" at bounding box center [832, 355] width 139 height 27
click at [836, 369] on div "Unidade de referência" at bounding box center [1128, 384] width 730 height 30
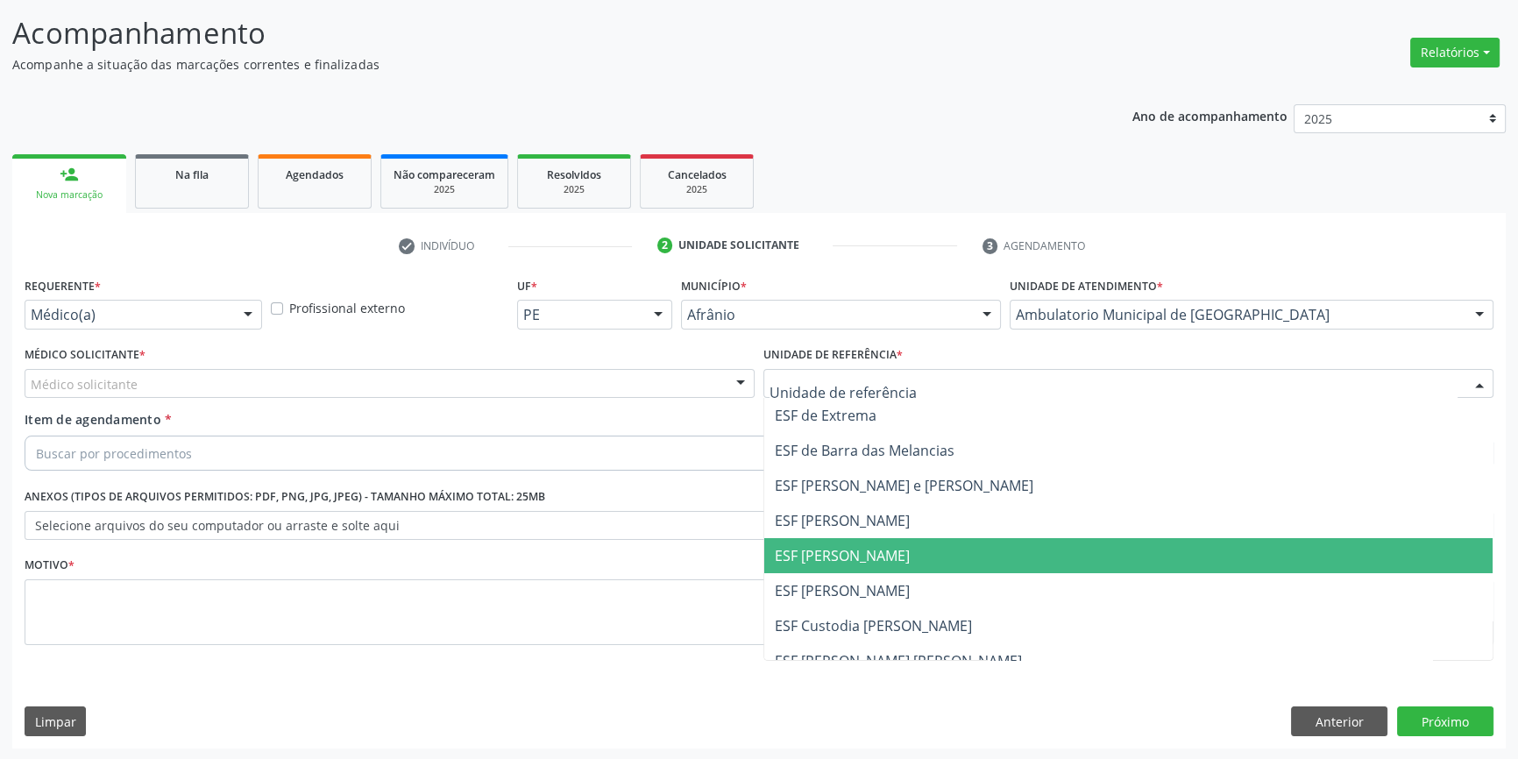
click at [861, 541] on span "ESF [PERSON_NAME]" at bounding box center [1128, 555] width 728 height 35
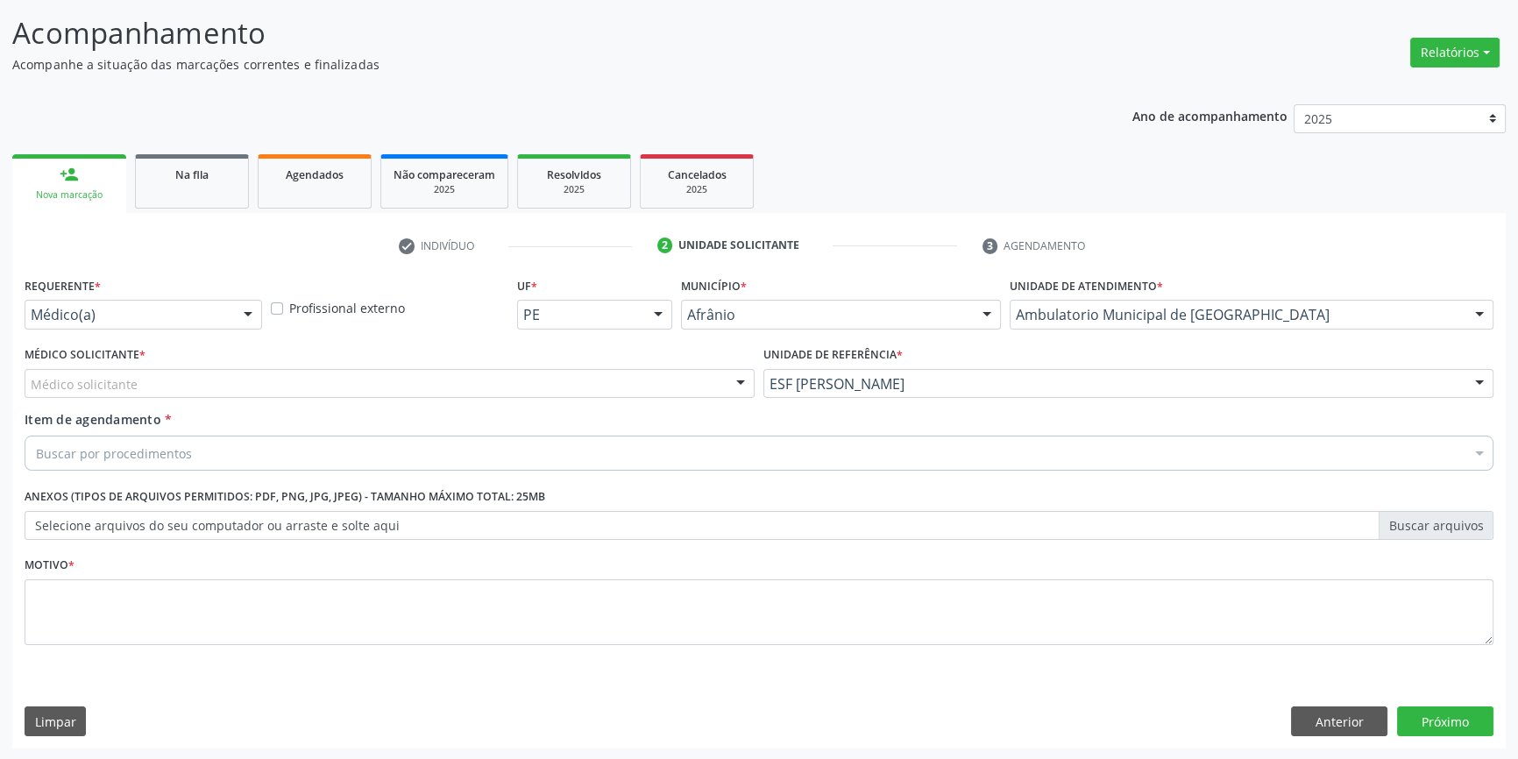
click at [579, 380] on div "Médico solicitante" at bounding box center [390, 384] width 730 height 30
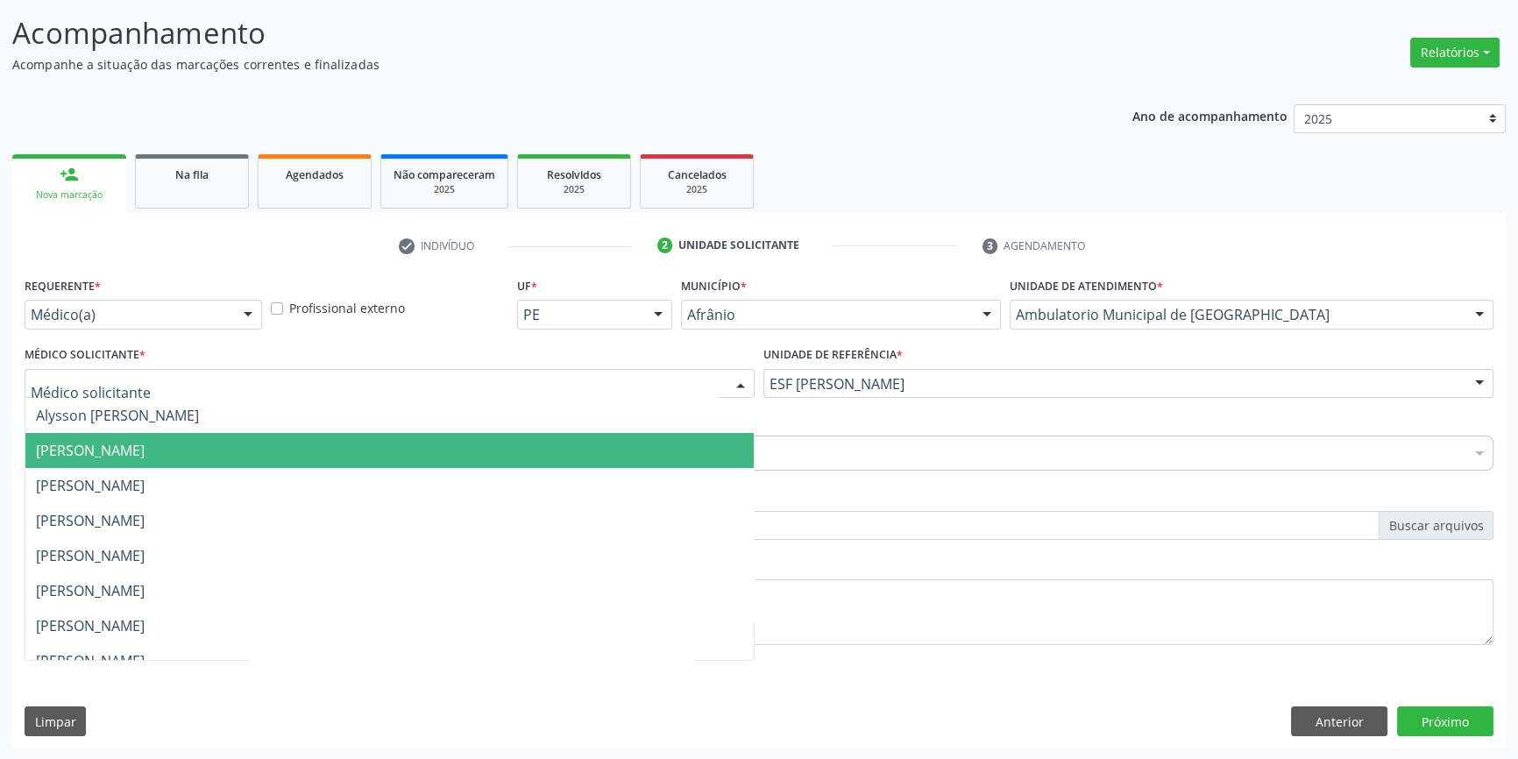
click at [314, 452] on span "[PERSON_NAME]" at bounding box center [389, 450] width 728 height 35
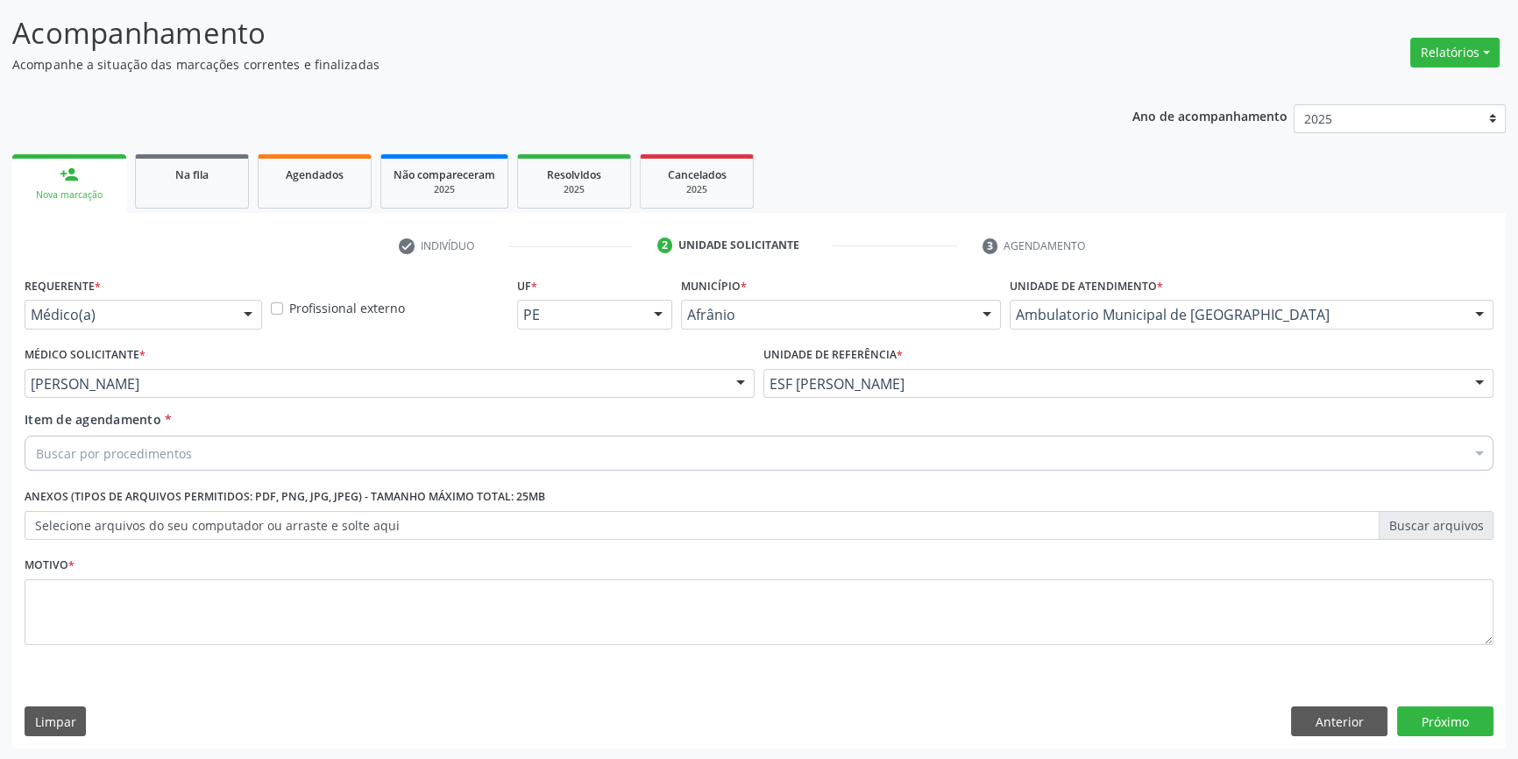
click at [233, 446] on div "Requerente * Médico(a) Médico(a) Enfermeiro(a) Paciente Nenhum resultado encont…" at bounding box center [759, 471] width 1469 height 397
click at [233, 446] on div "Buscar por procedimentos" at bounding box center [759, 453] width 1469 height 35
type input "obstet"
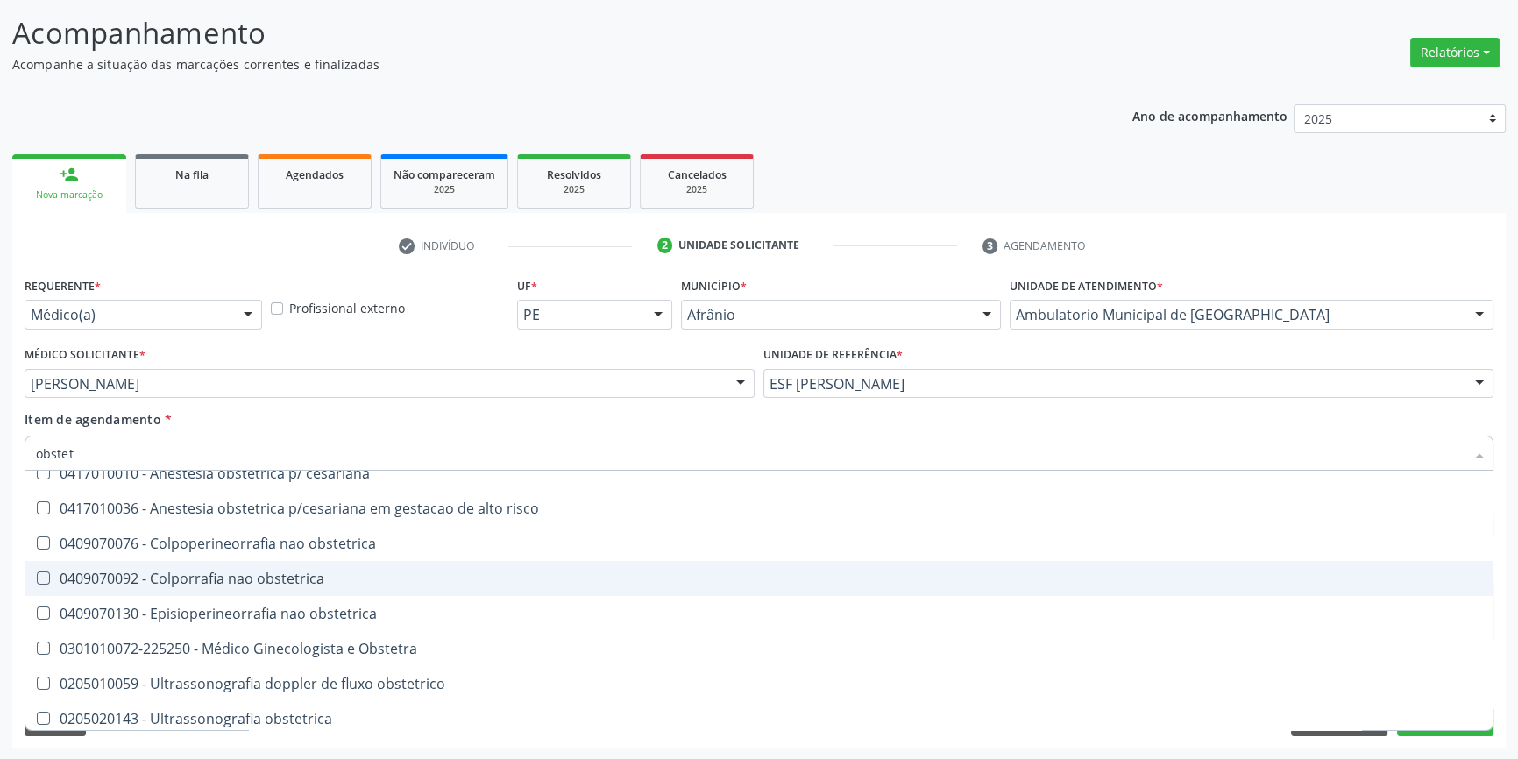
scroll to position [90, 0]
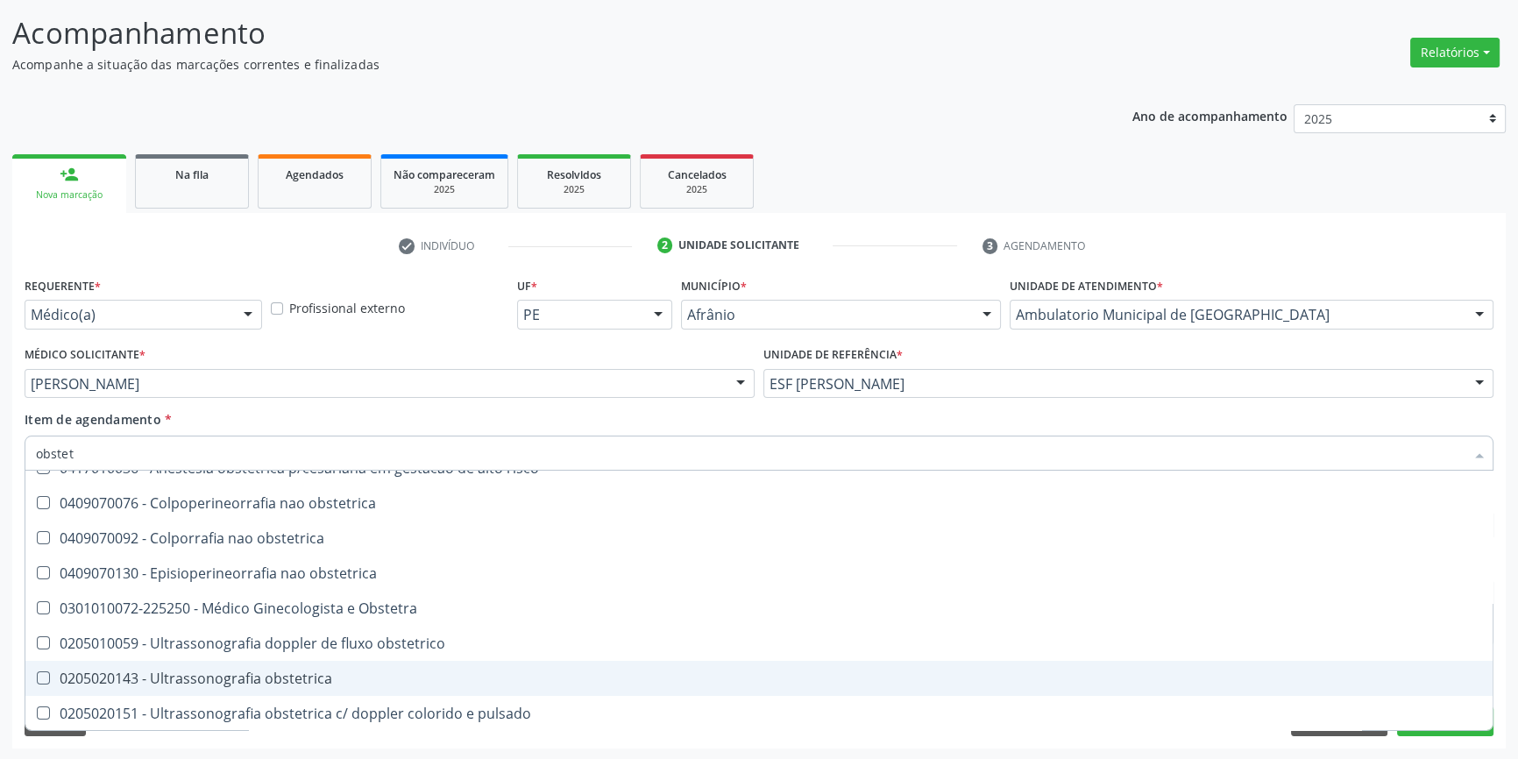
click at [324, 673] on div "0205020143 - Ultrassonografia obstetrica" at bounding box center [759, 678] width 1446 height 14
checkbox obstetrica "true"
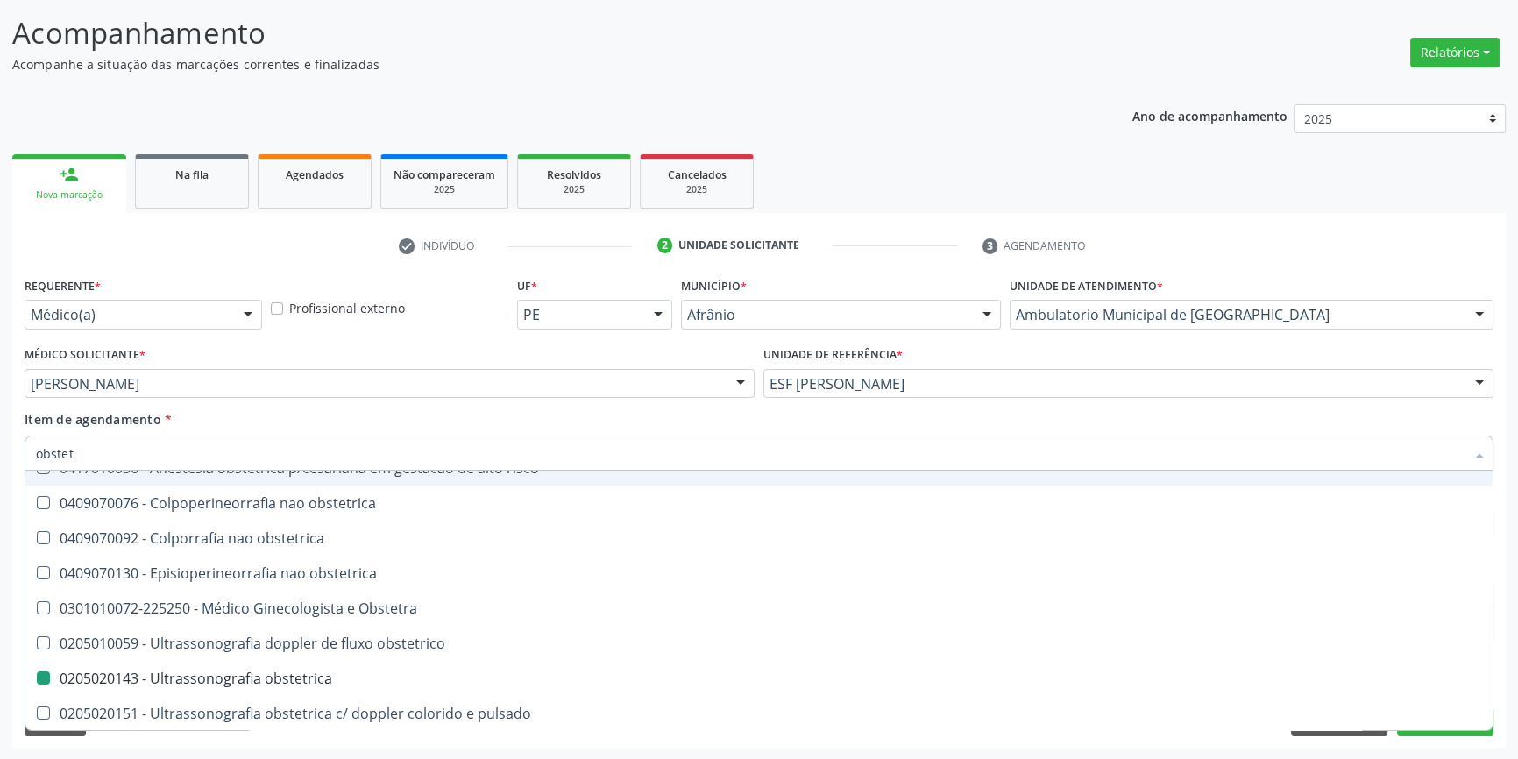
click at [396, 418] on div "Item de agendamento * obstet Desfazer seleção 0417010028 - Analgesia obstetrica…" at bounding box center [759, 437] width 1469 height 55
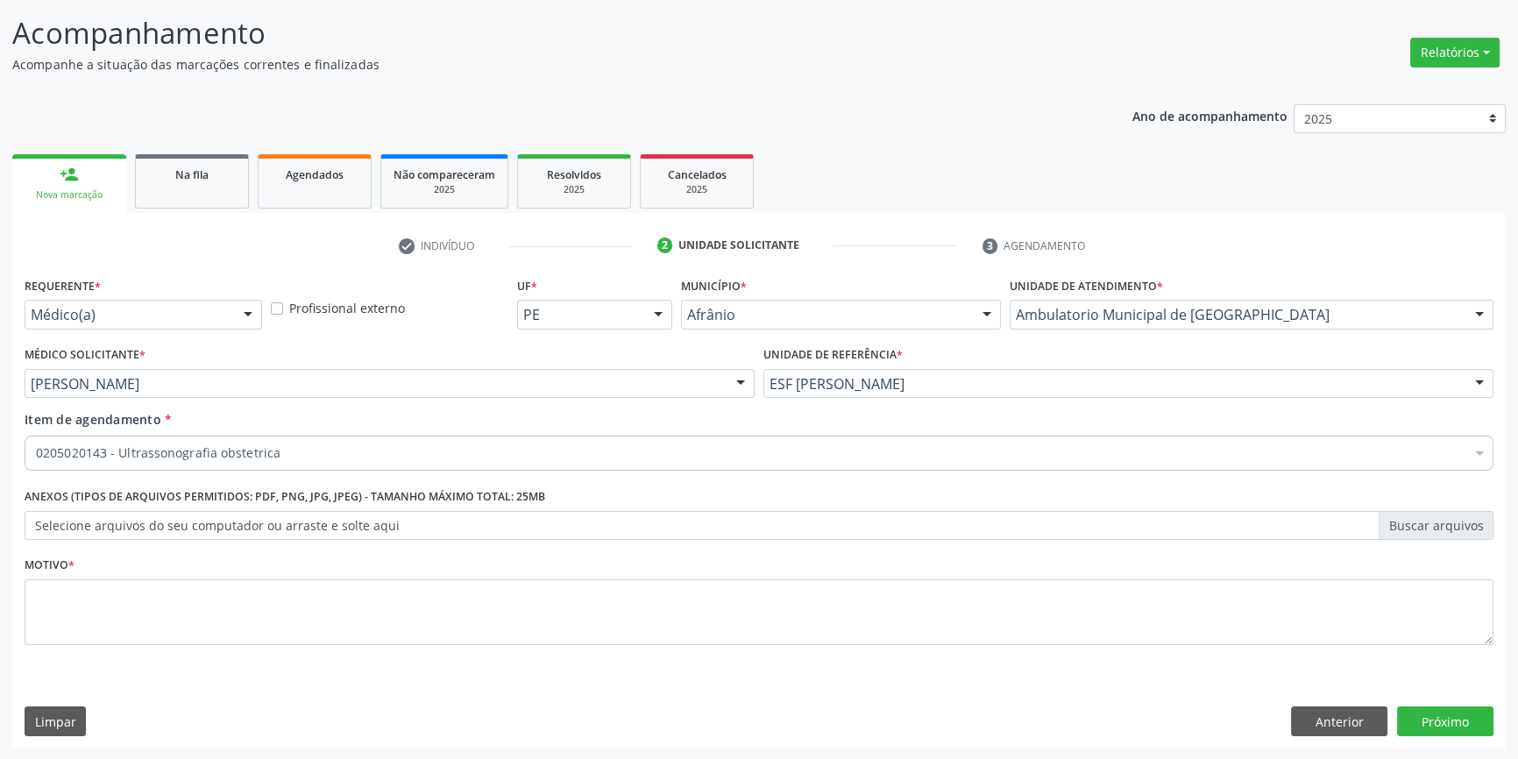
scroll to position [0, 0]
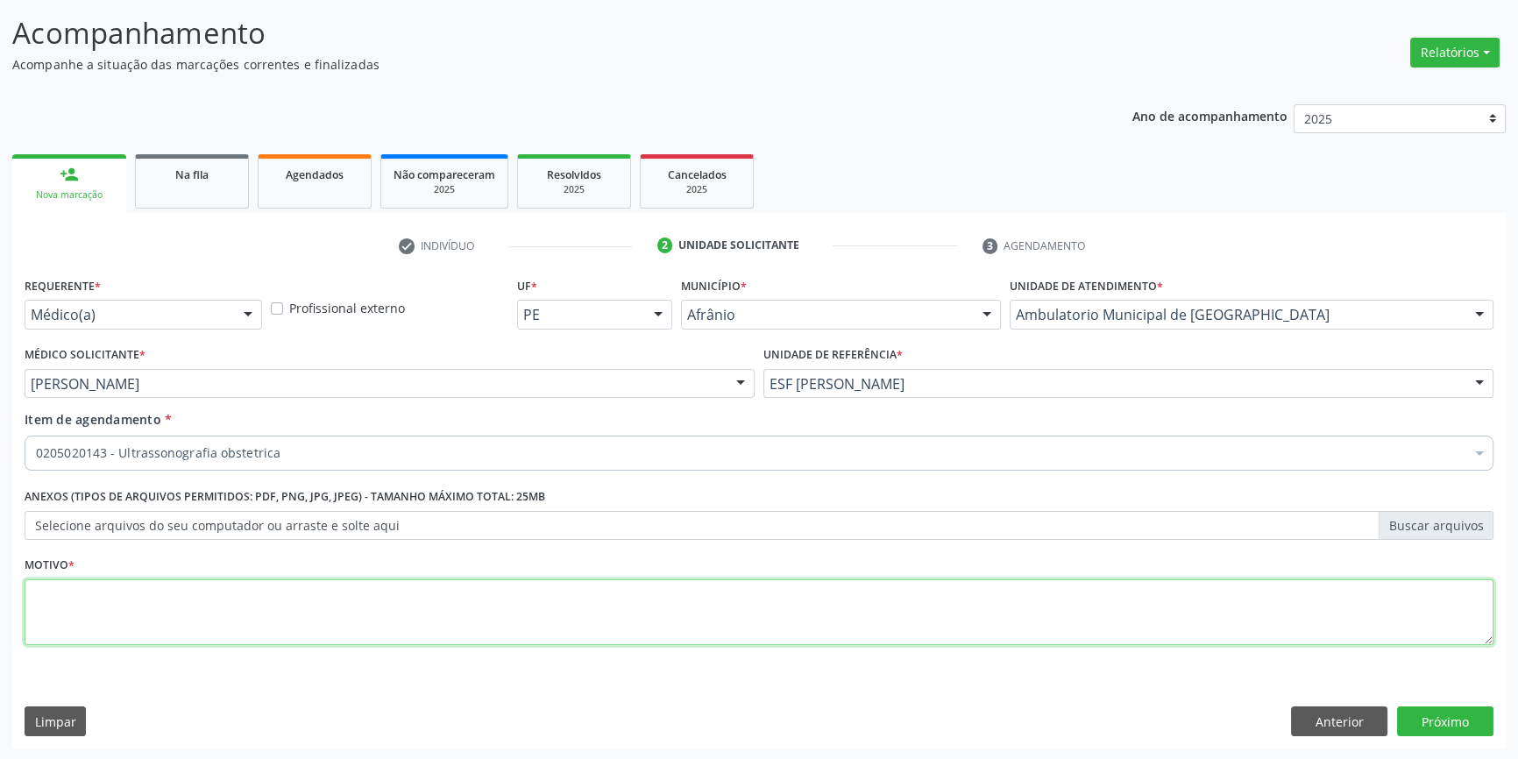
click at [368, 597] on textarea at bounding box center [759, 612] width 1469 height 67
type textarea "'"
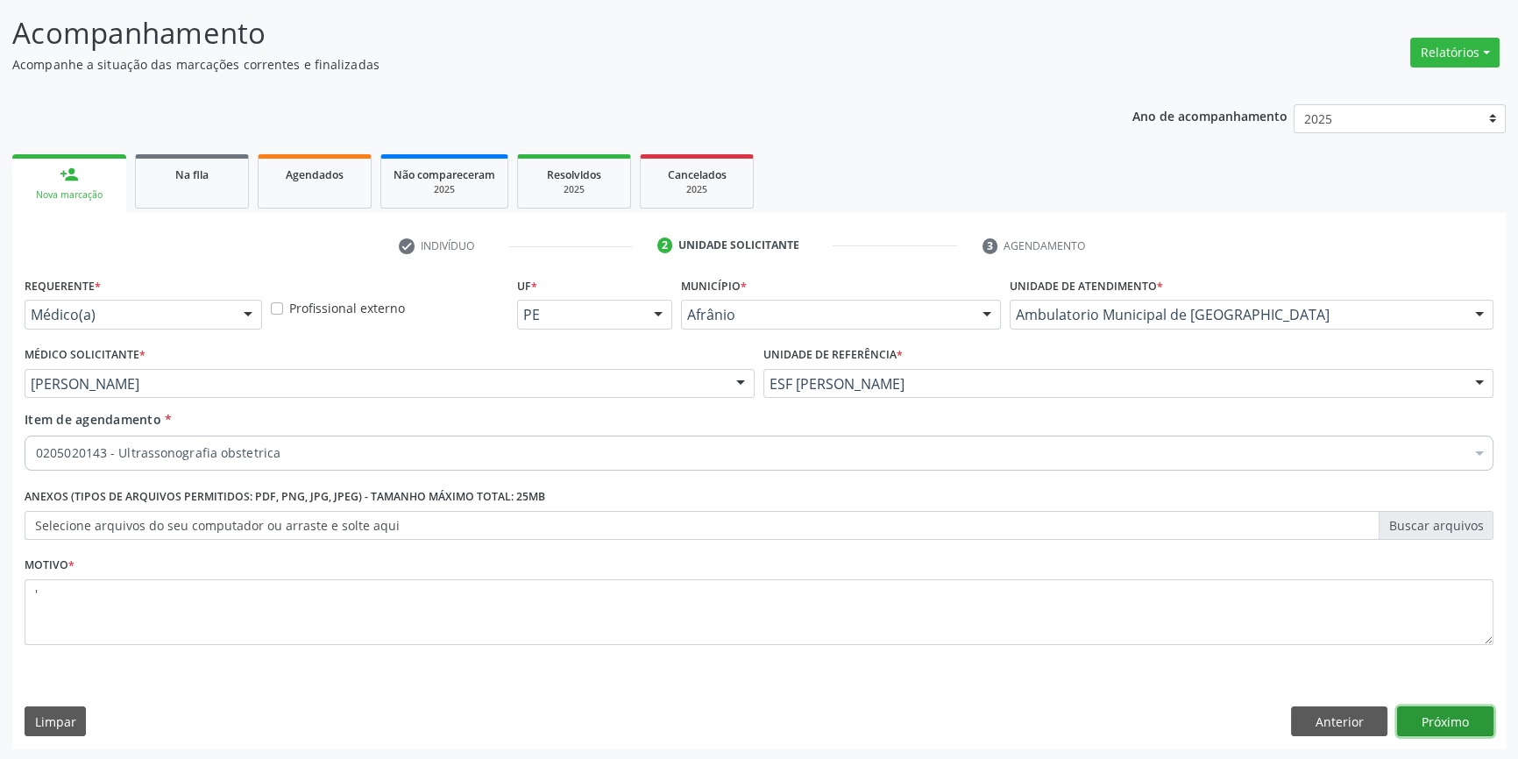
click at [1436, 719] on button "Próximo" at bounding box center [1445, 722] width 96 height 30
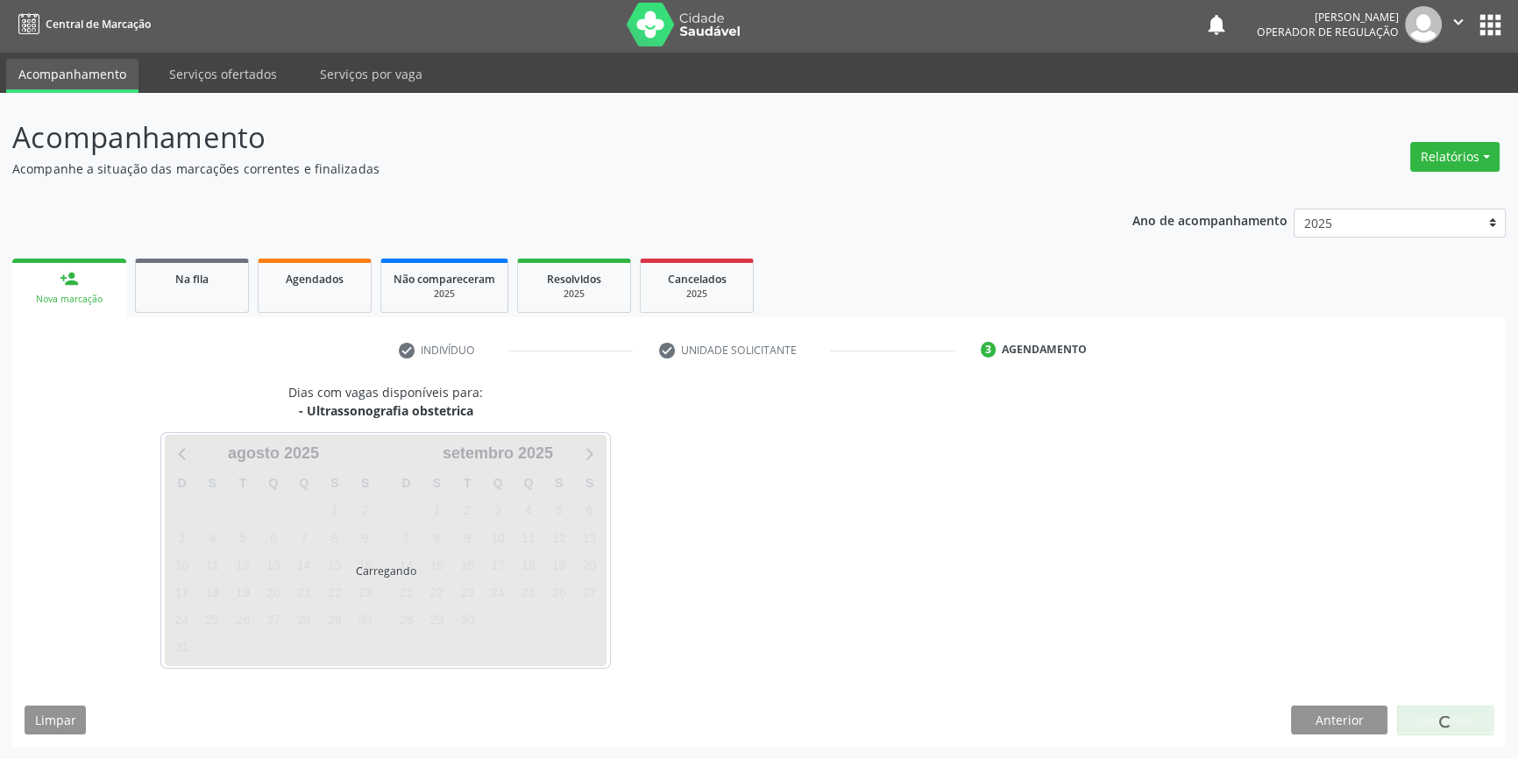
scroll to position [2, 0]
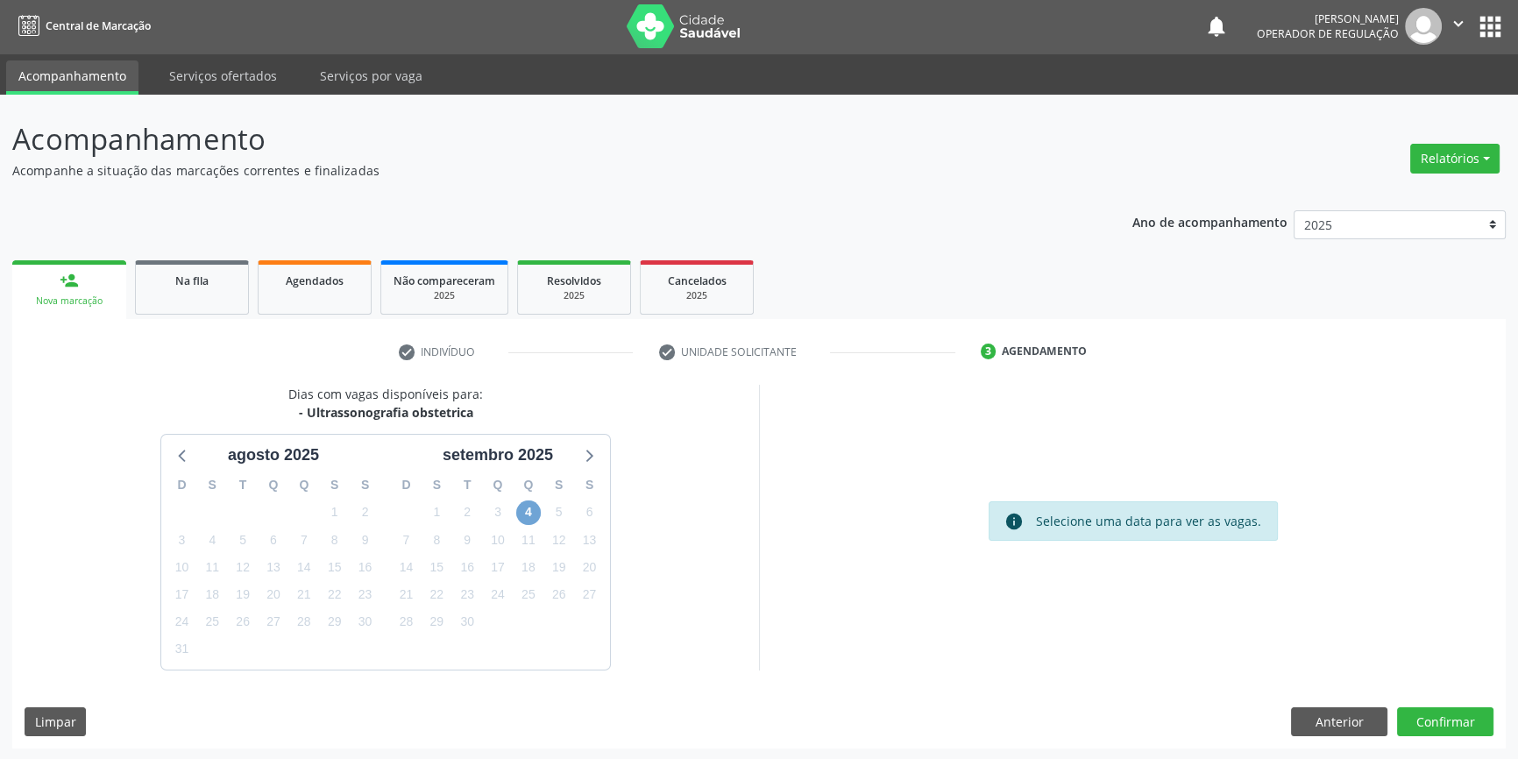
click at [531, 501] on span "4" at bounding box center [528, 513] width 25 height 25
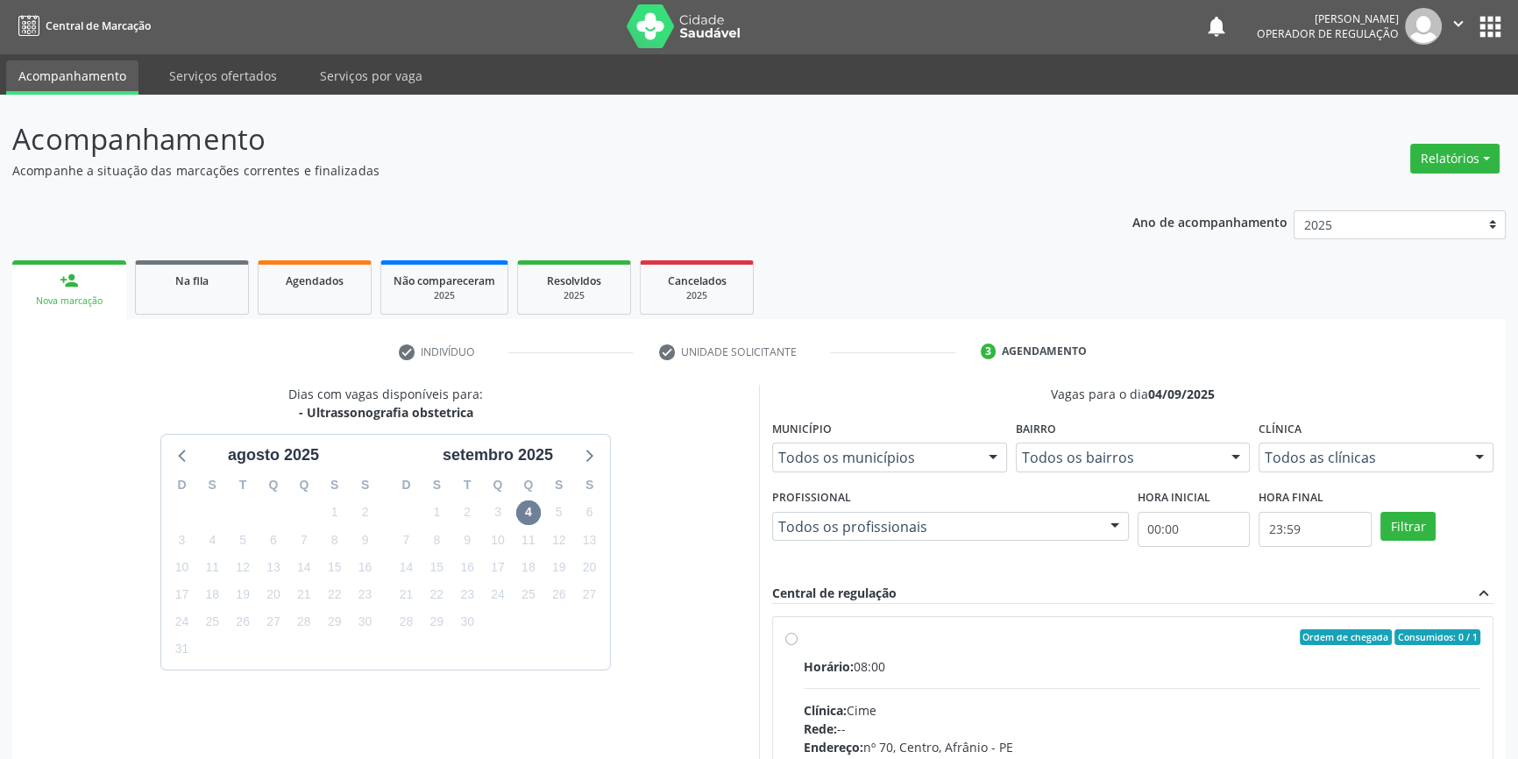
click at [815, 639] on div "Ordem de chegada Consumidos: 0 / 1" at bounding box center [1142, 637] width 677 height 16
click at [798, 639] on input "Ordem de chegada Consumidos: 0 / 1 Horário: 08:00 Clínica: Cime Rede: -- Endere…" at bounding box center [791, 637] width 12 height 16
radio input "true"
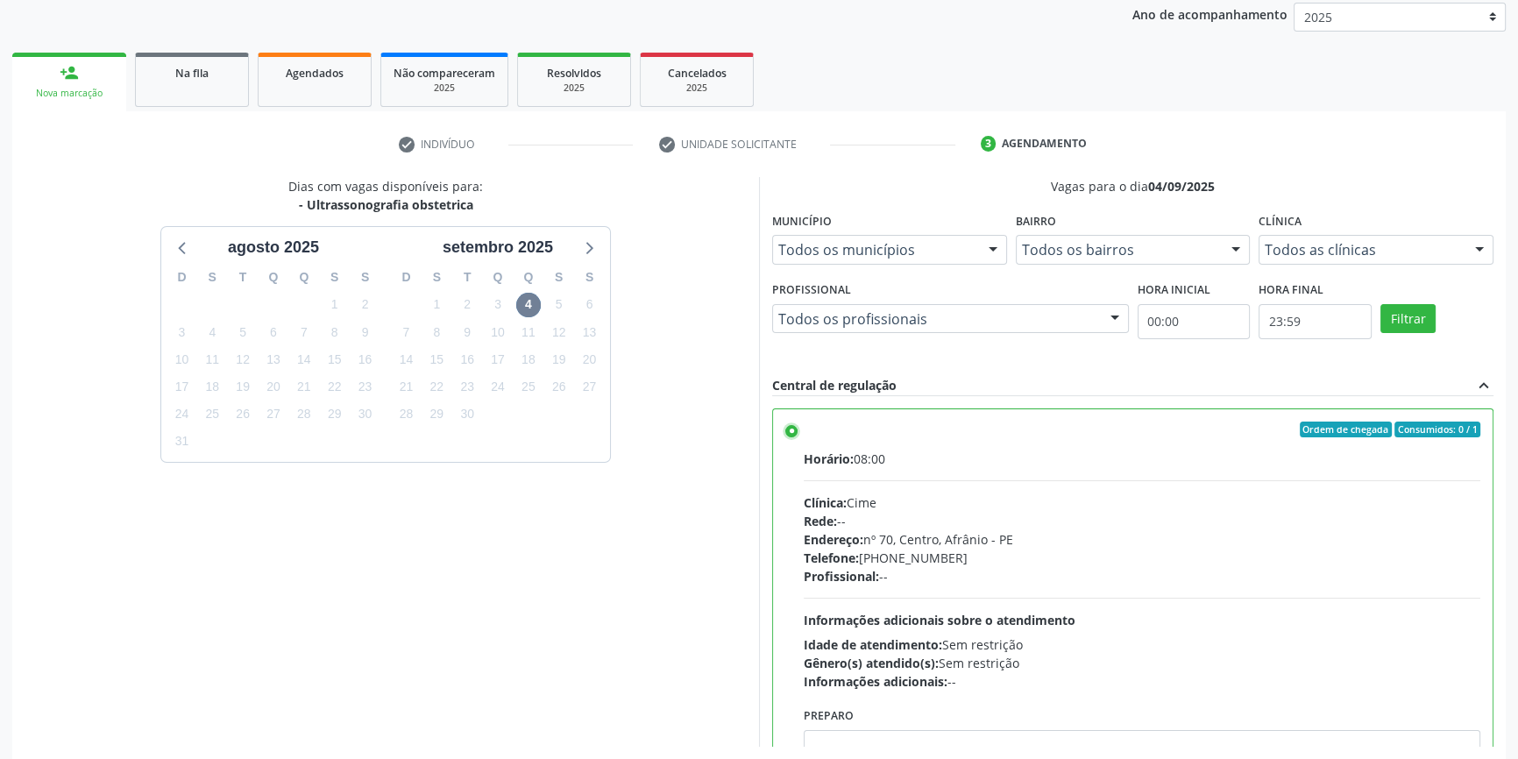
scroll to position [287, 0]
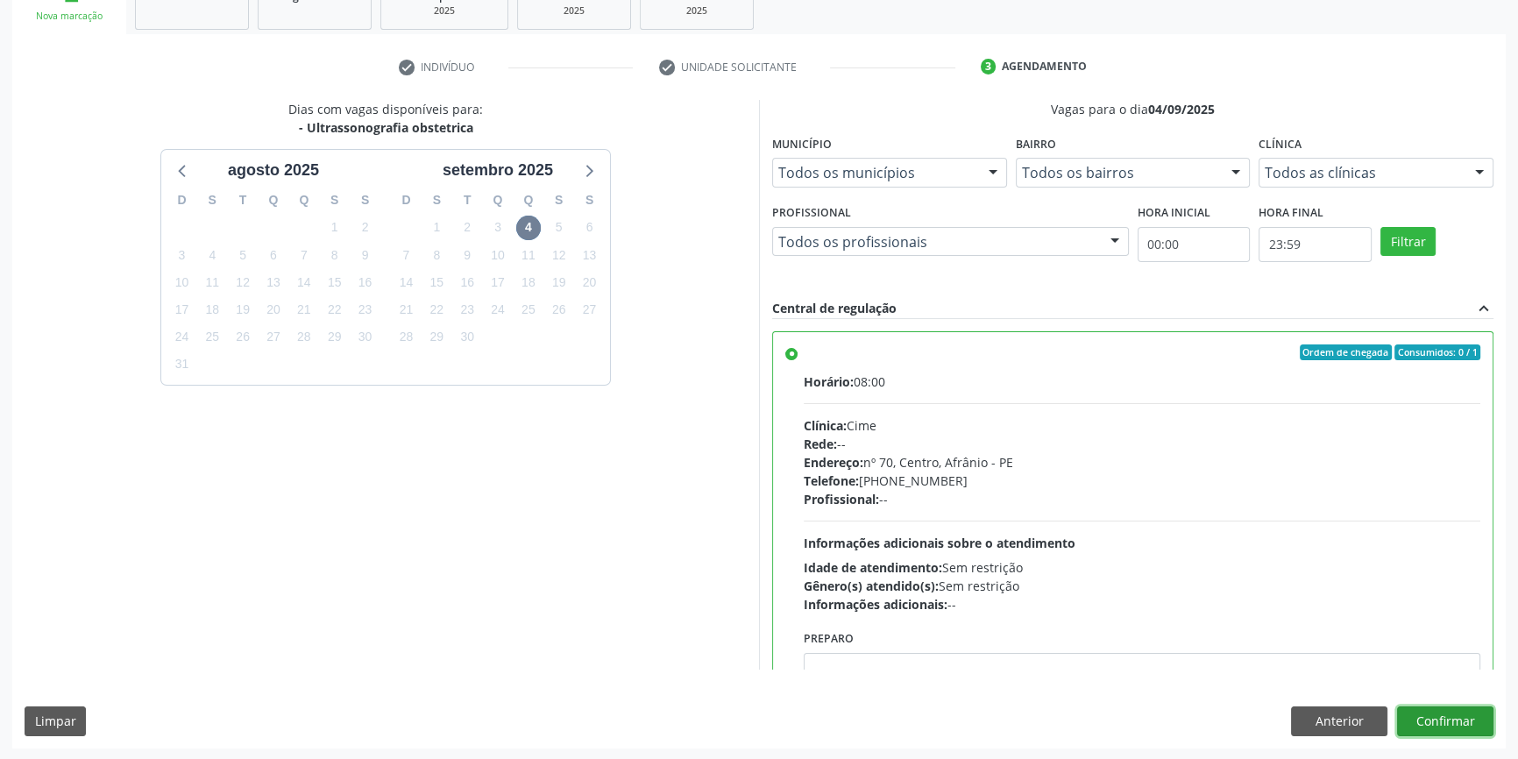
click at [1450, 721] on button "Confirmar" at bounding box center [1445, 722] width 96 height 30
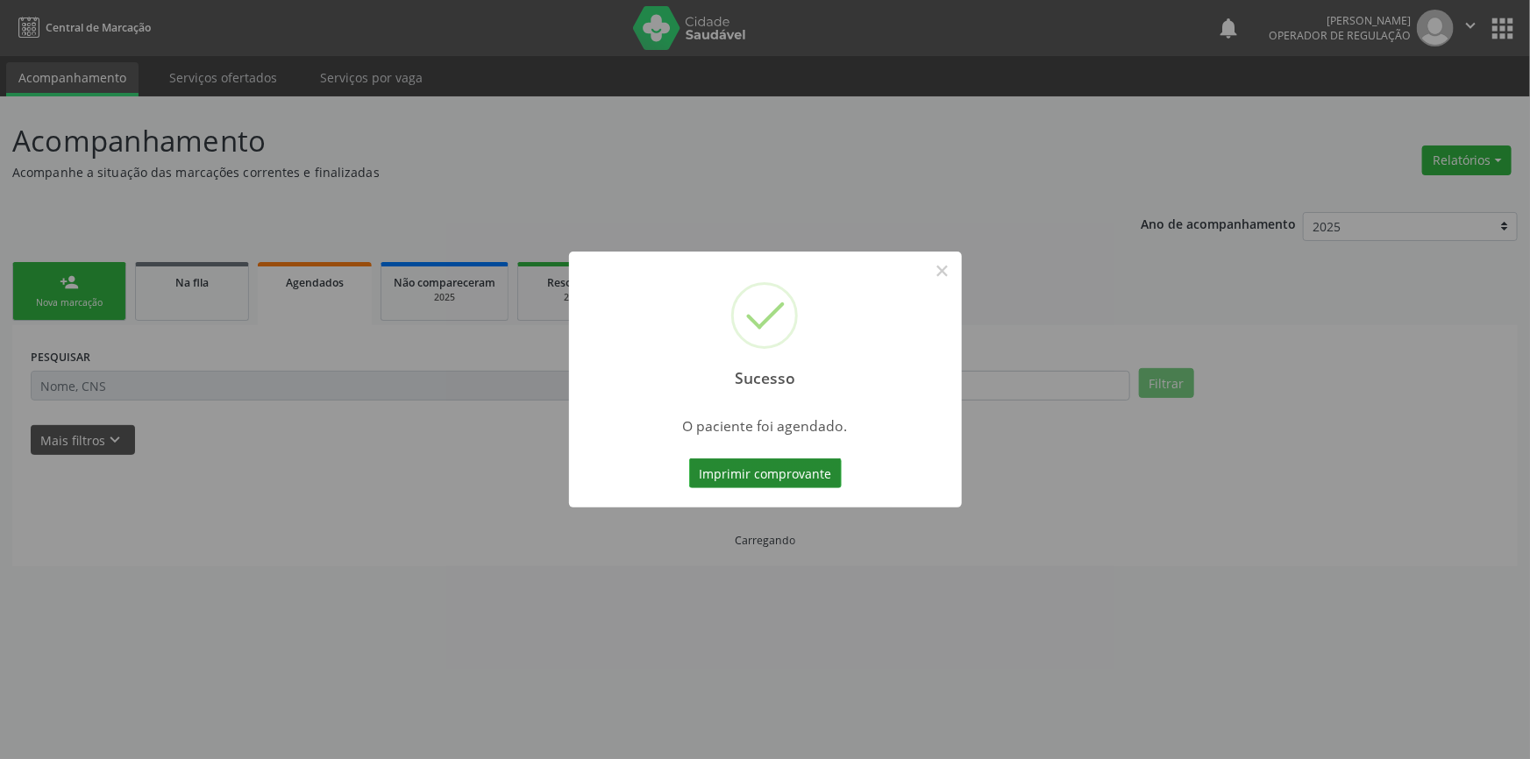
click at [809, 466] on button "Imprimir comprovante" at bounding box center [765, 473] width 153 height 30
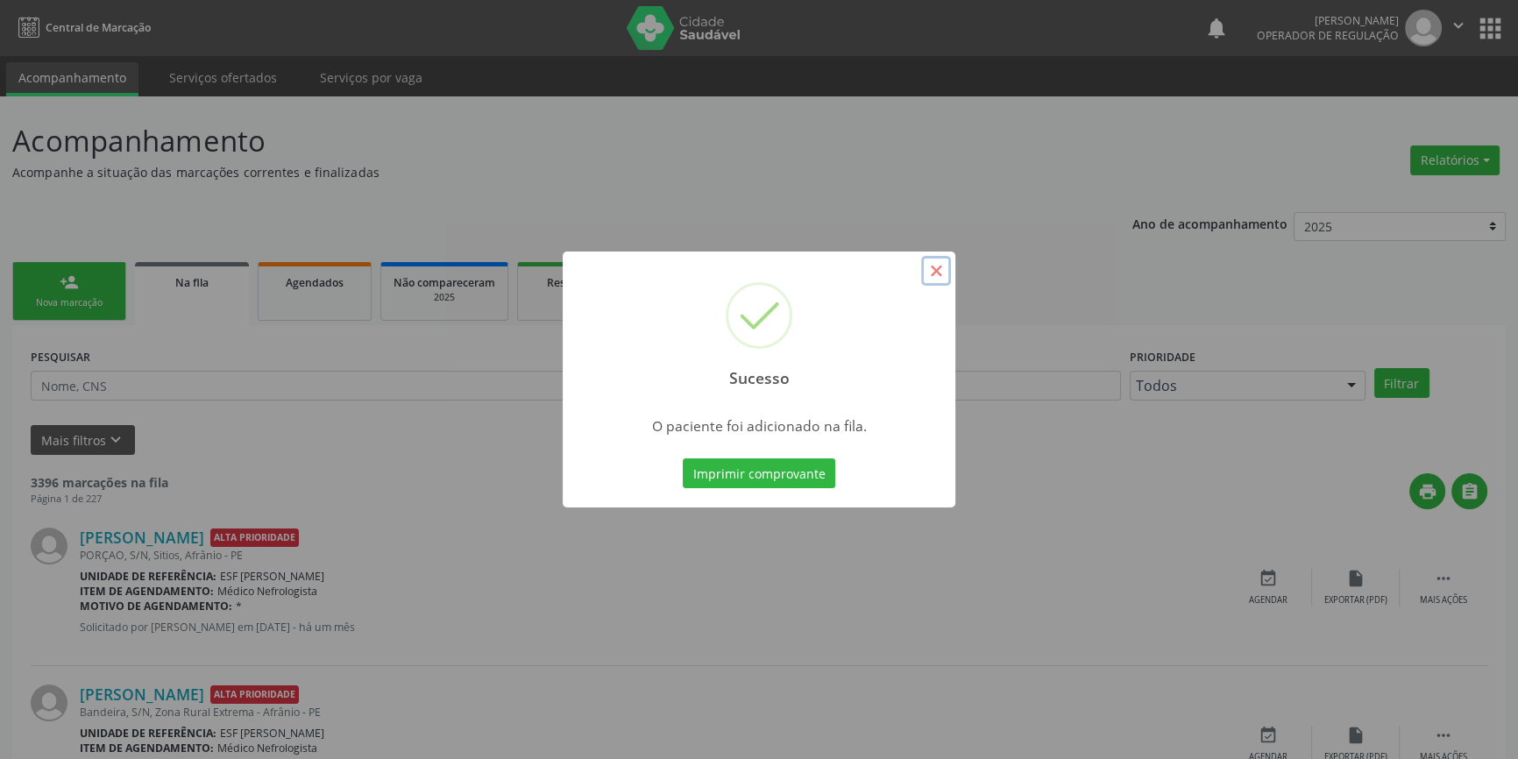
click at [941, 267] on button "×" at bounding box center [936, 271] width 30 height 30
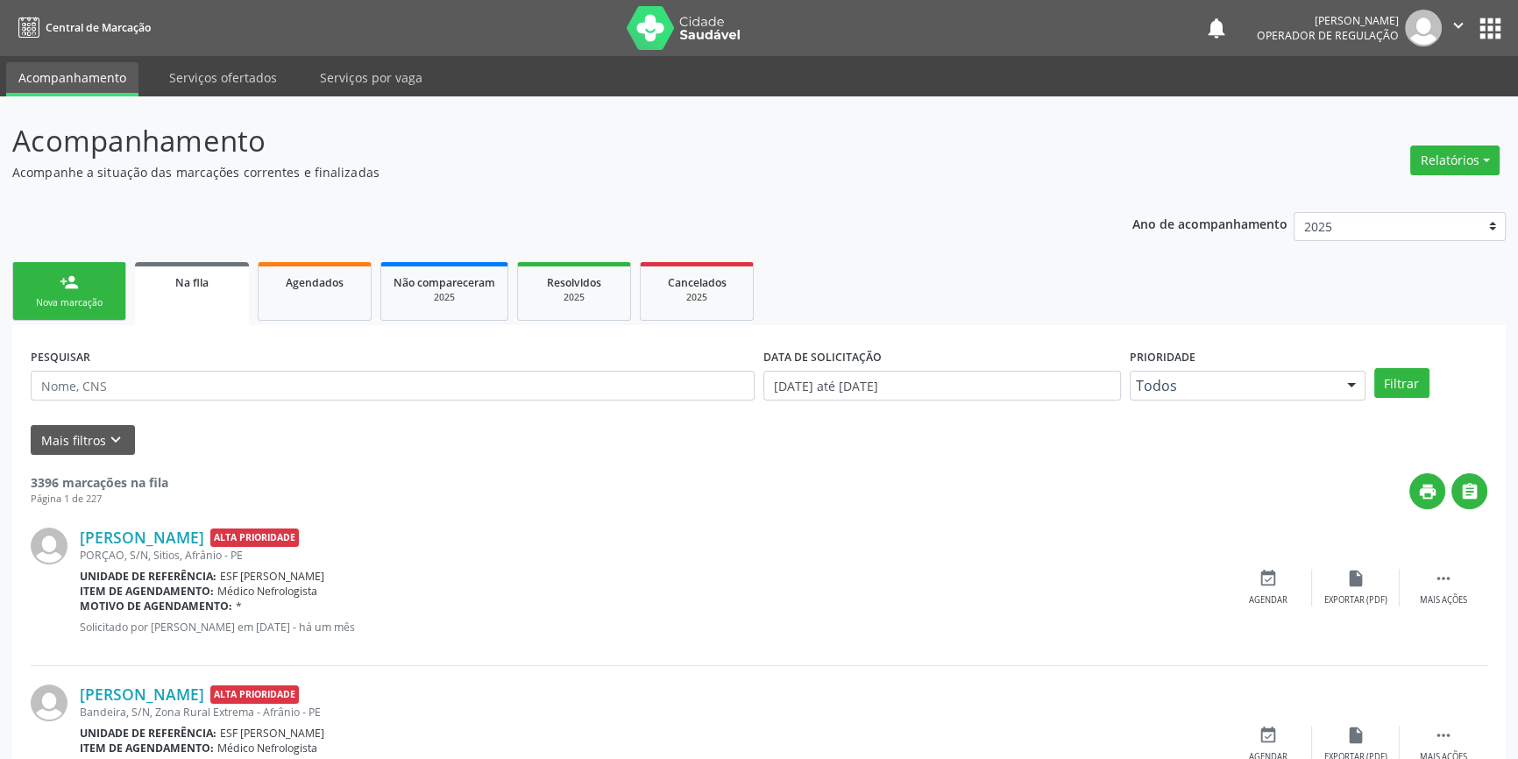
click at [80, 292] on link "person_add Nova marcação" at bounding box center [69, 291] width 114 height 59
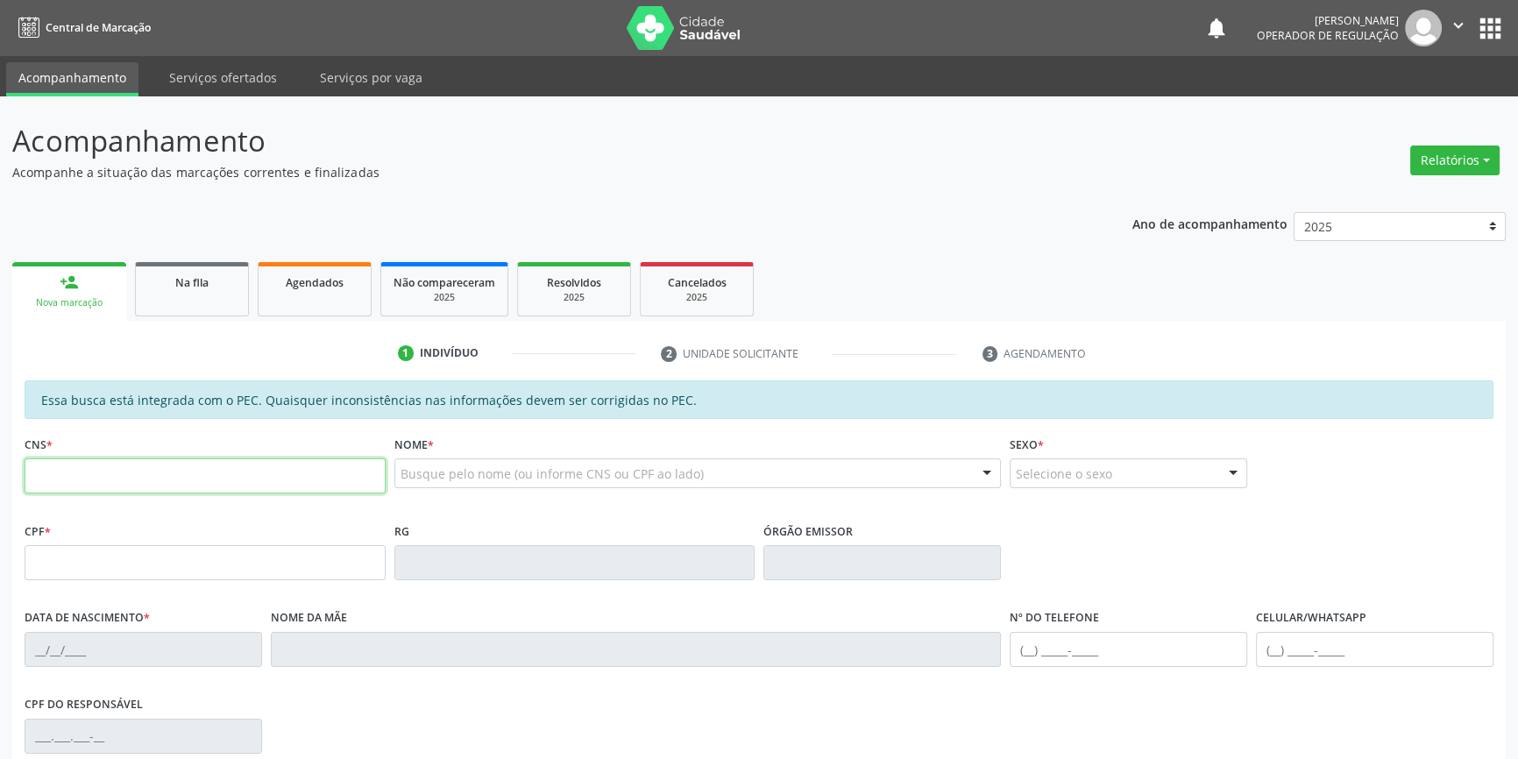
click at [94, 480] on input "text" at bounding box center [205, 475] width 361 height 35
type input "7"
type input "[PERSON_NAME]"
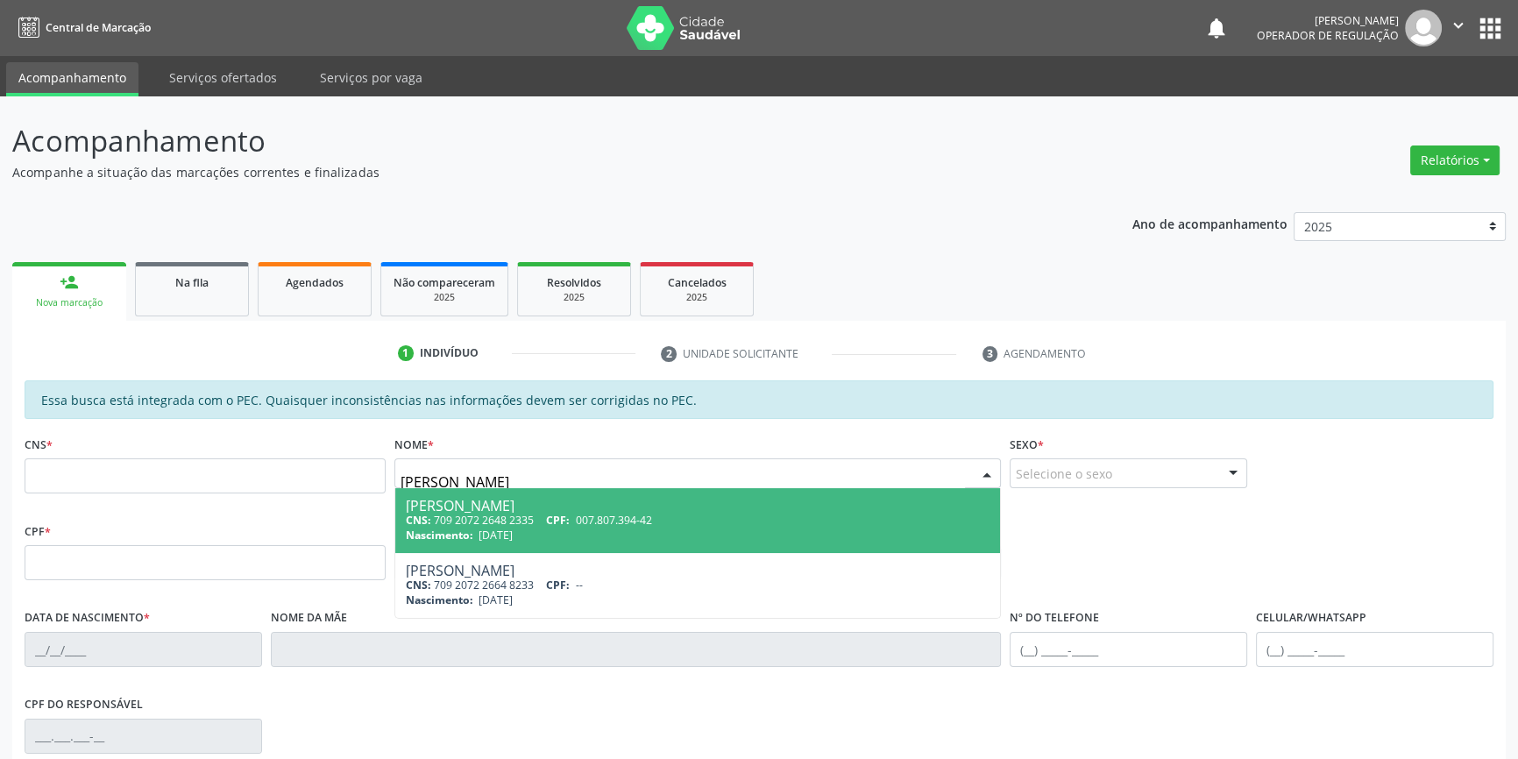
scroll to position [240, 0]
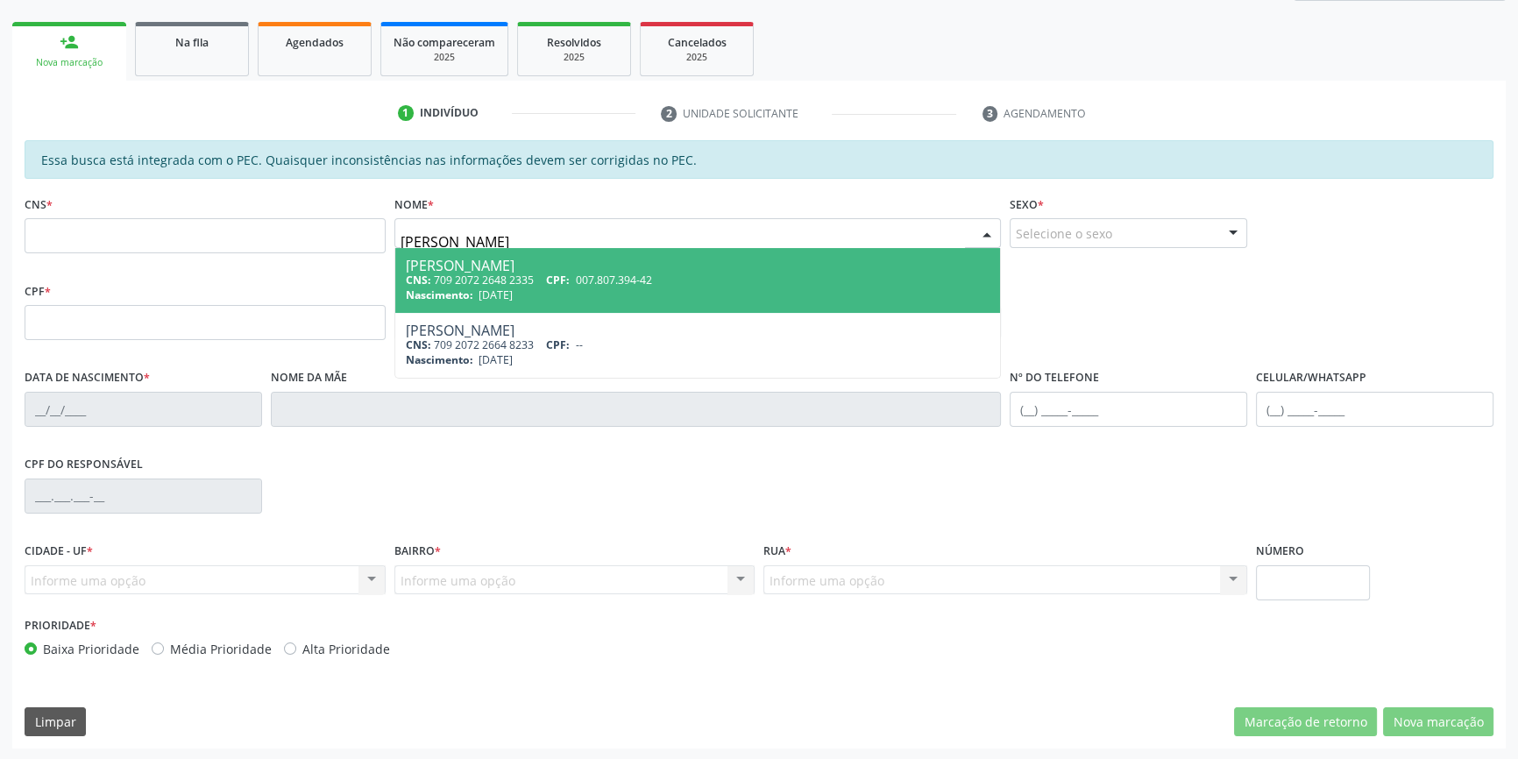
click at [543, 302] on span "[PERSON_NAME] CNS: 709 2072 2648 2335 CPF: 007.807.394-42 Nascimento: [DATE]" at bounding box center [698, 280] width 606 height 65
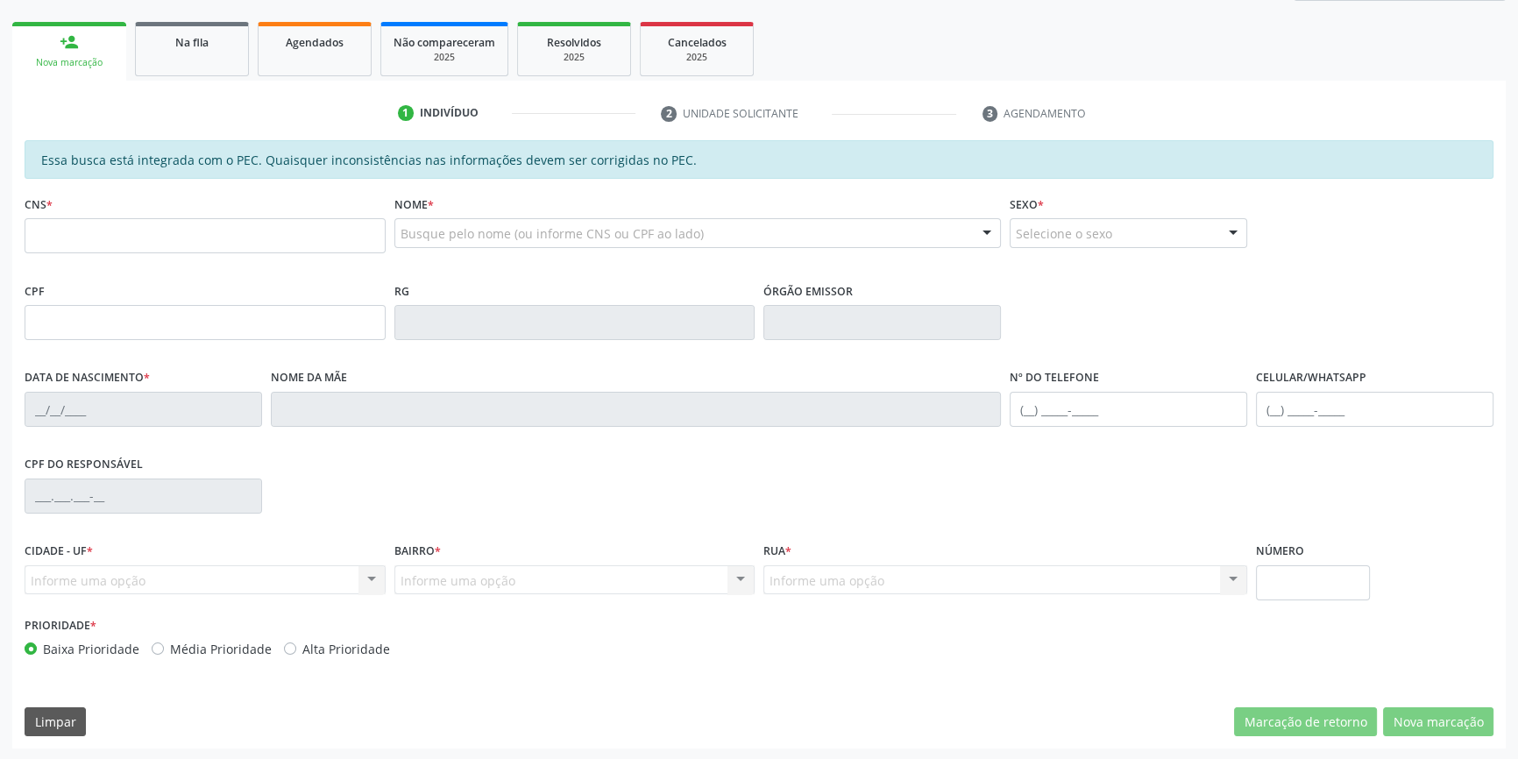
type input "709 2072 2648 2335"
type input "007.807.394-42"
type input "[DATE]"
type input "[PERSON_NAME]"
type input "[PHONE_NUMBER]"
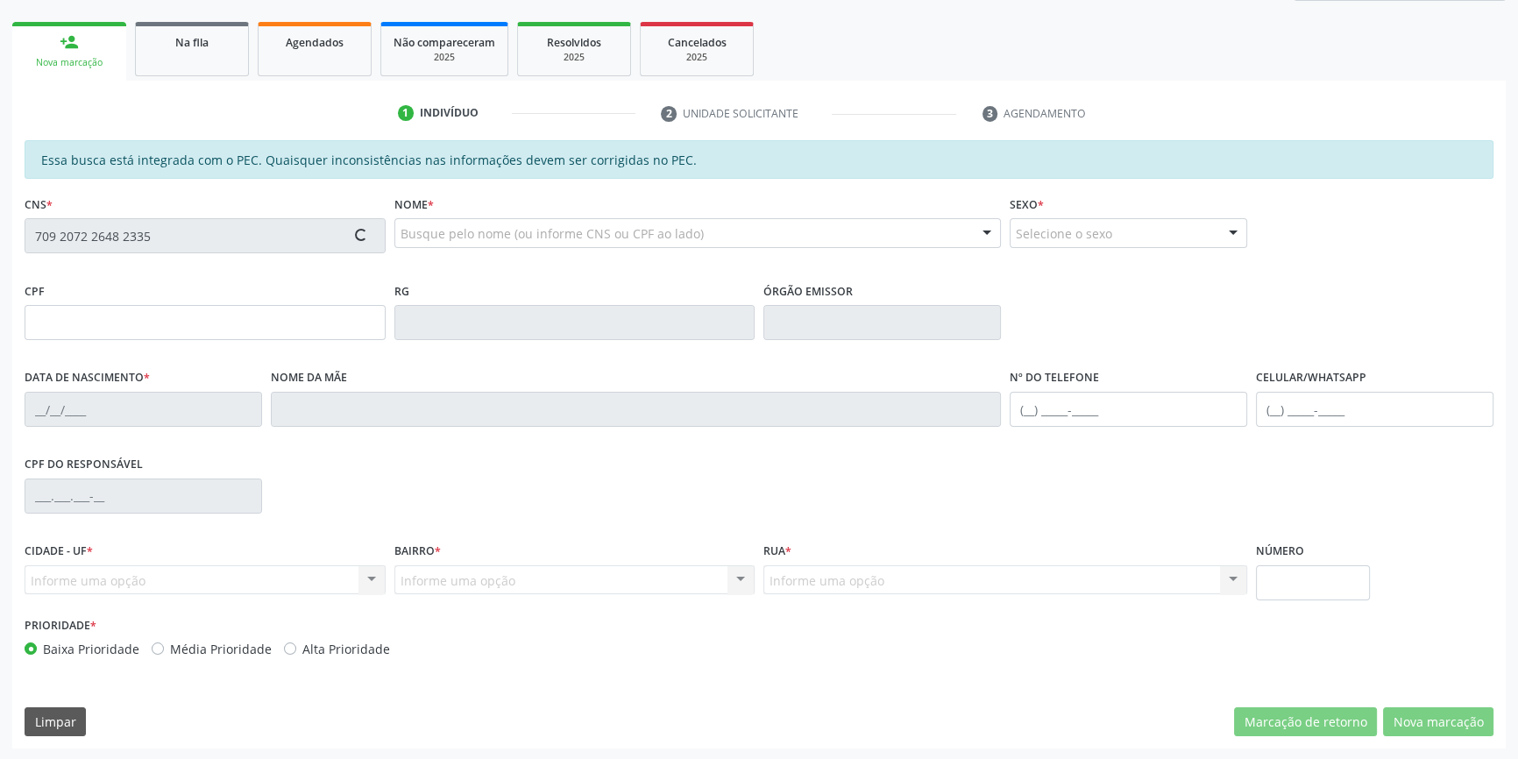
type input "S/N"
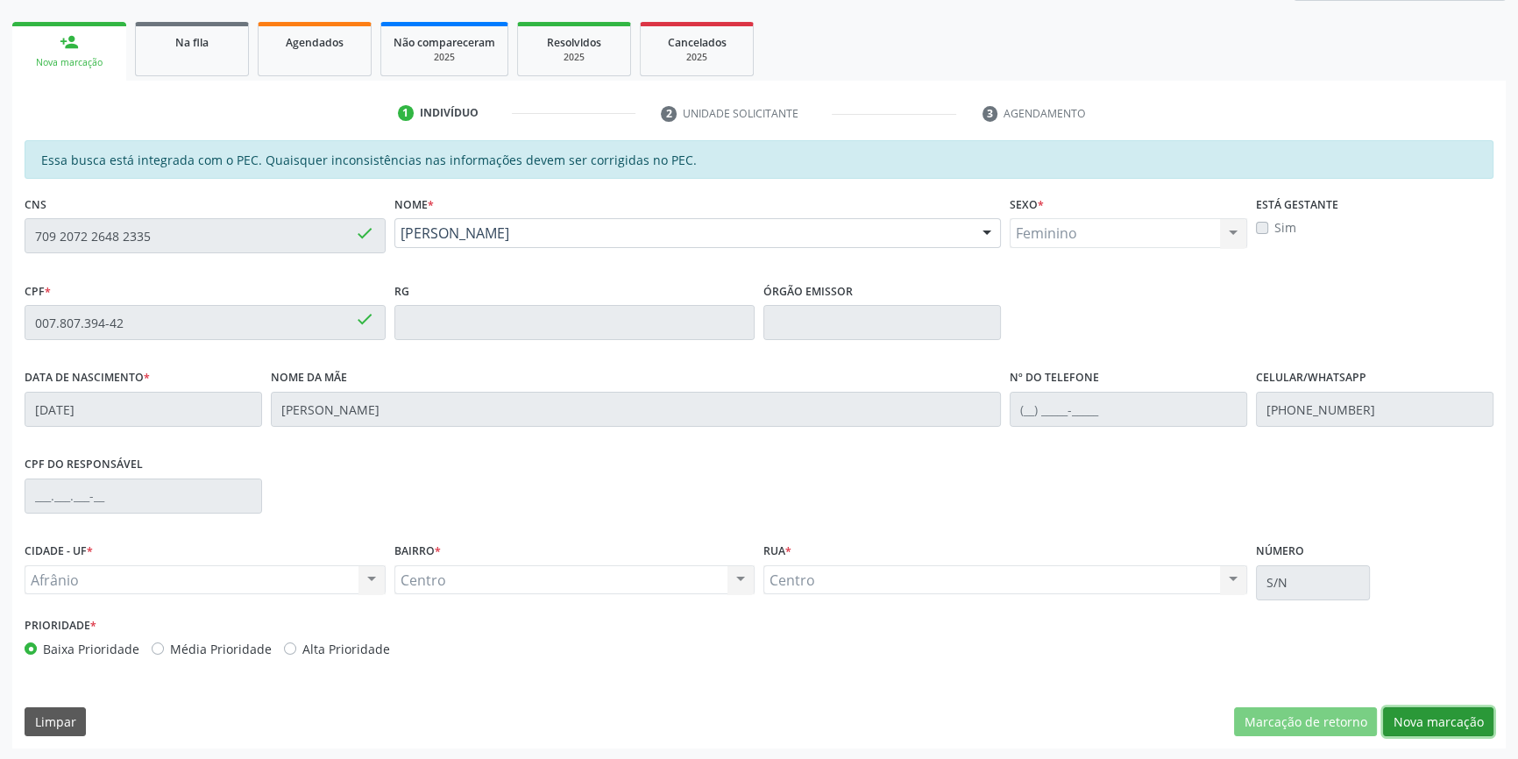
click at [1468, 721] on button "Nova marcação" at bounding box center [1438, 722] width 110 height 30
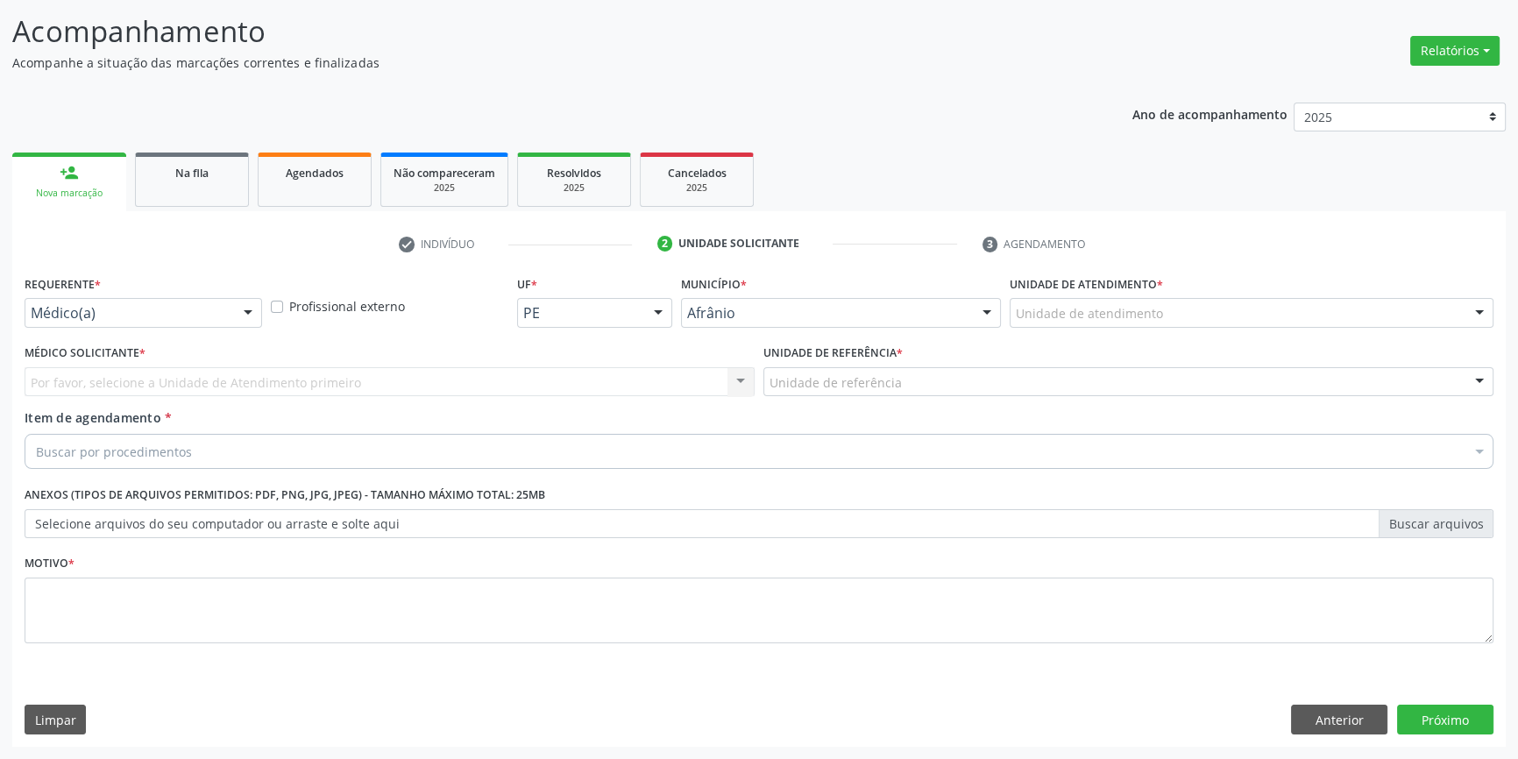
scroll to position [108, 0]
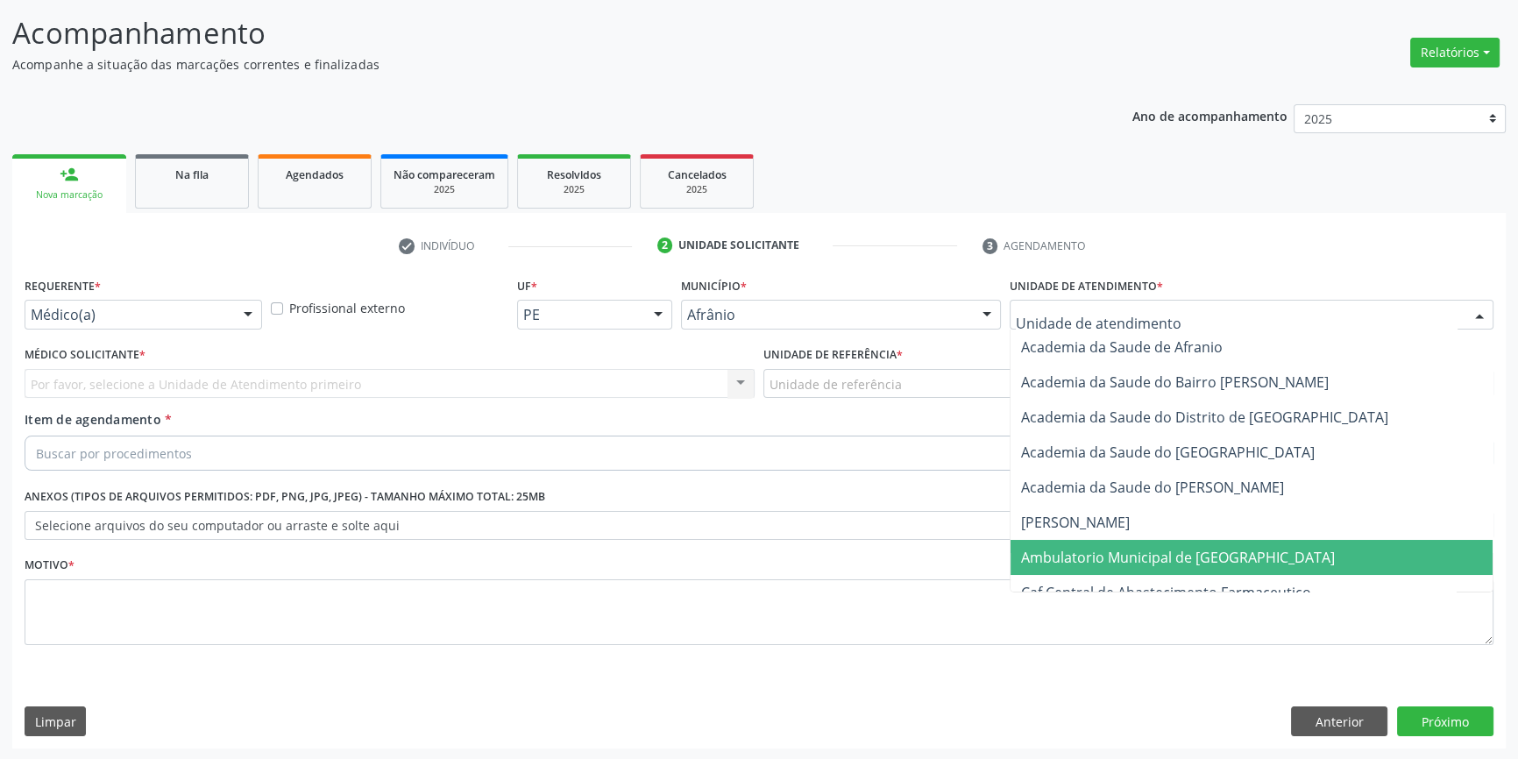
drag, startPoint x: 1129, startPoint y: 555, endPoint x: 947, endPoint y: 442, distance: 214.5
click at [1124, 552] on span "Ambulatorio Municipal de [GEOGRAPHIC_DATA]" at bounding box center [1178, 557] width 314 height 19
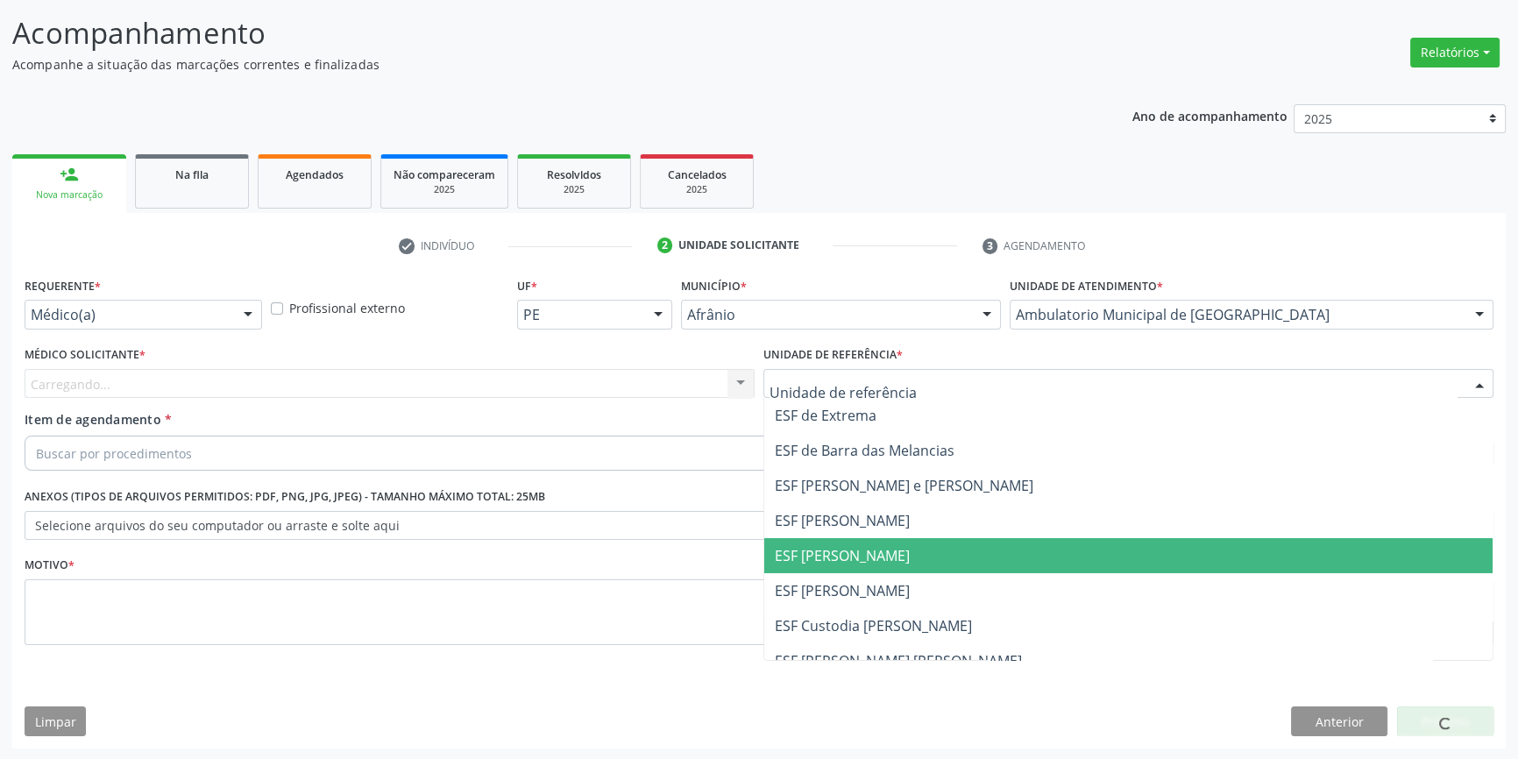
drag, startPoint x: 861, startPoint y: 570, endPoint x: 677, endPoint y: 482, distance: 203.9
click at [854, 565] on span "ESF [PERSON_NAME]" at bounding box center [1128, 555] width 728 height 35
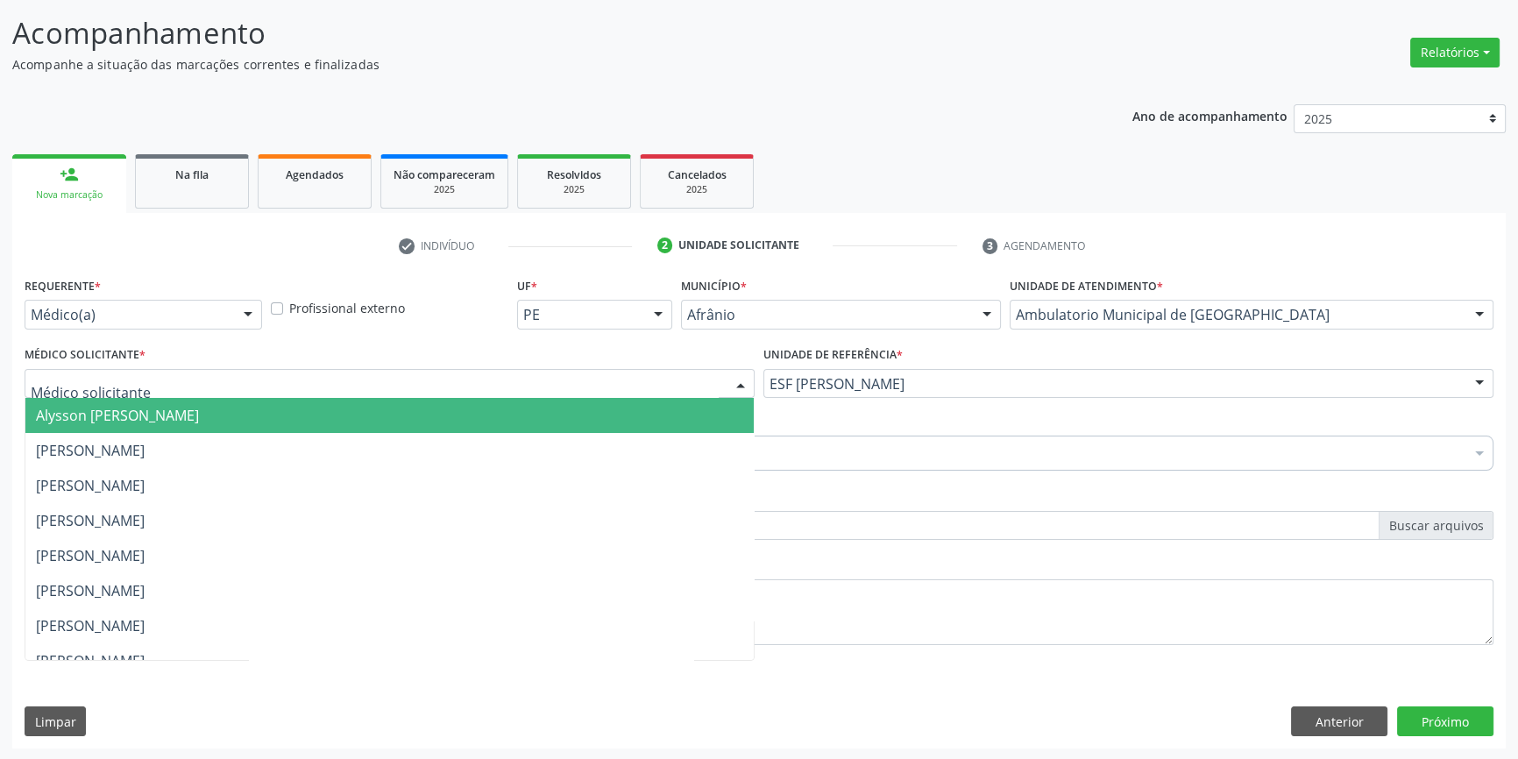
click at [487, 377] on div at bounding box center [390, 384] width 730 height 30
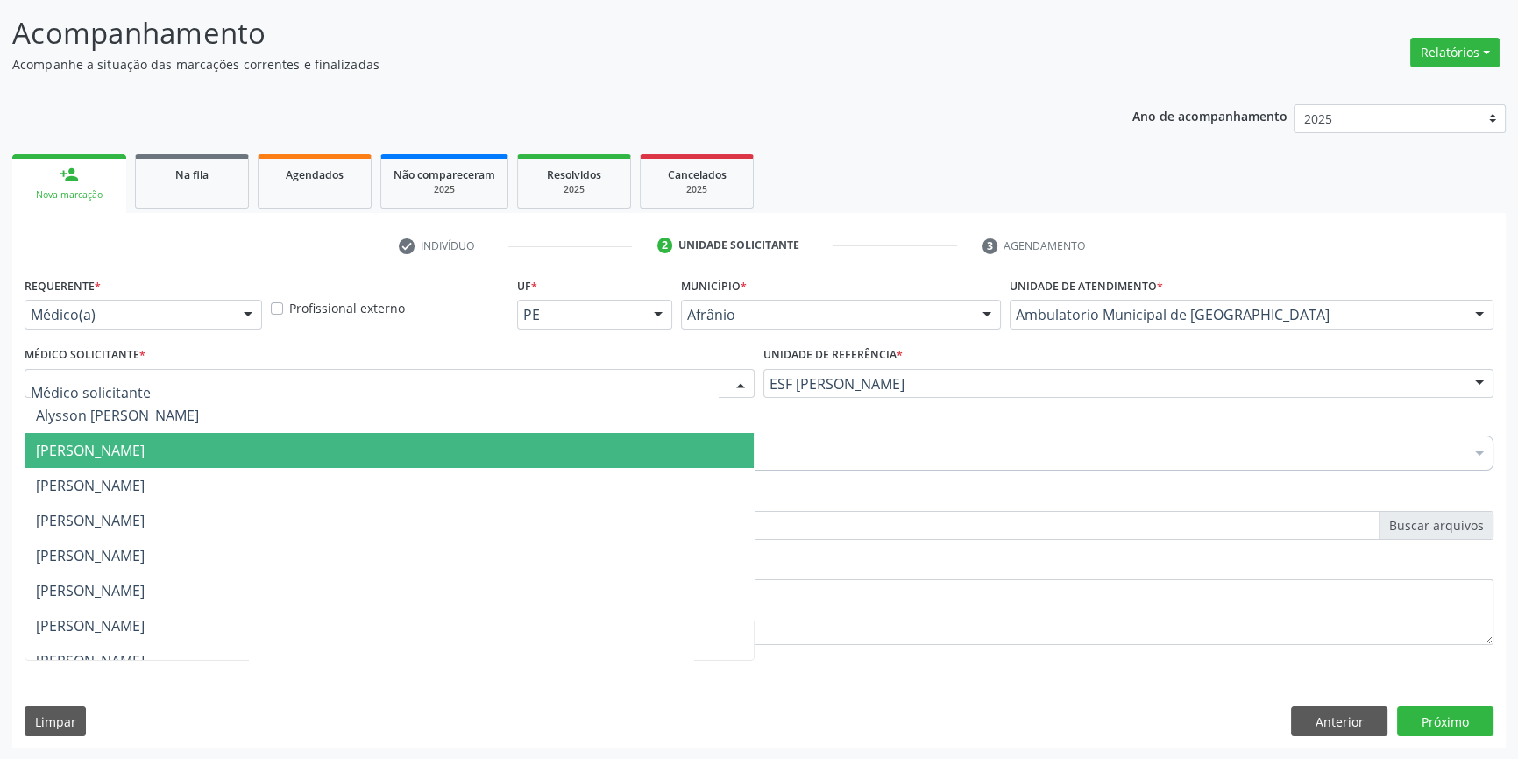
click at [145, 453] on span "[PERSON_NAME]" at bounding box center [90, 450] width 109 height 19
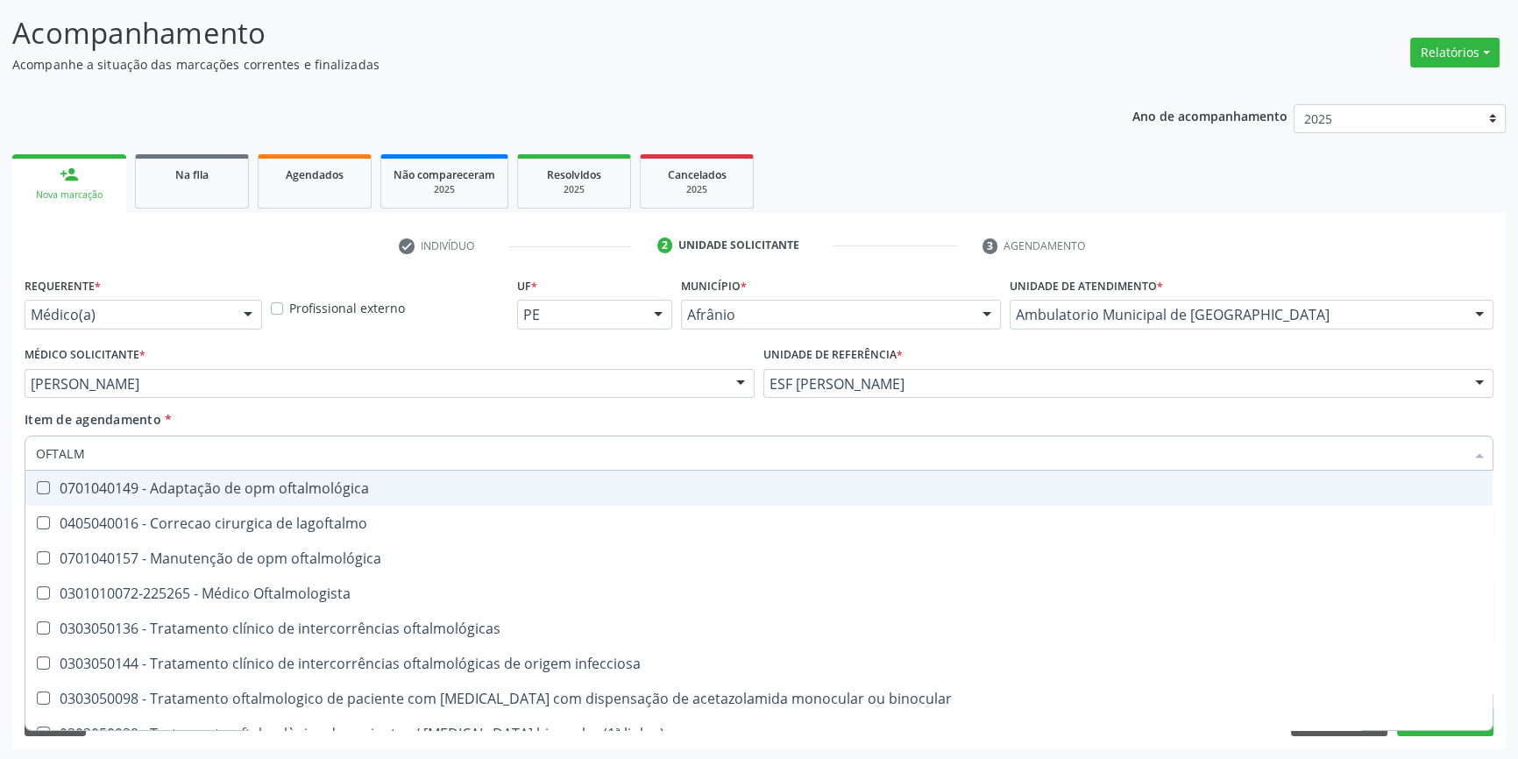
type input "OFTALMO"
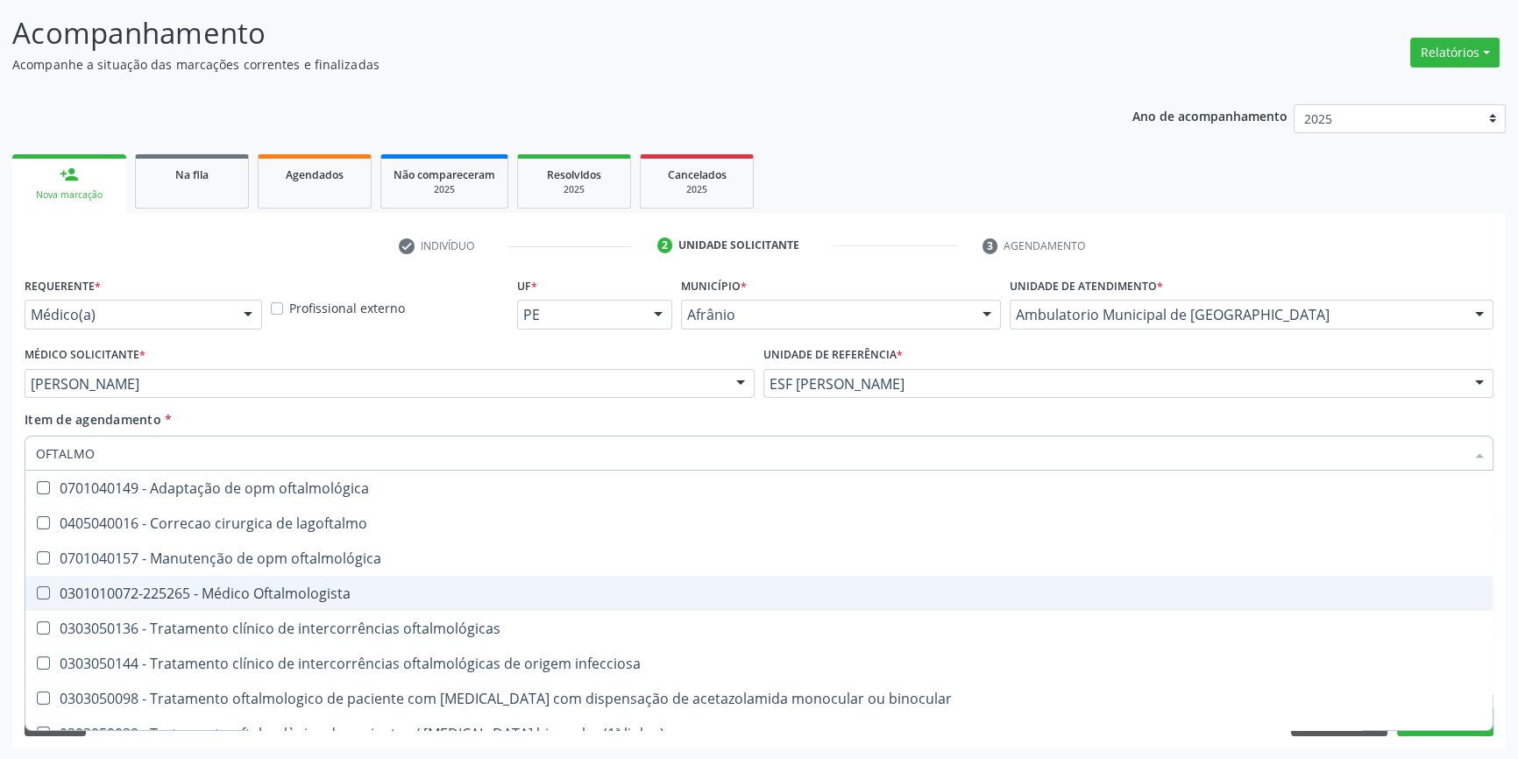
click at [284, 579] on span "0301010072-225265 - Médico Oftalmologista" at bounding box center [758, 593] width 1467 height 35
checkbox Oftalmologista "true"
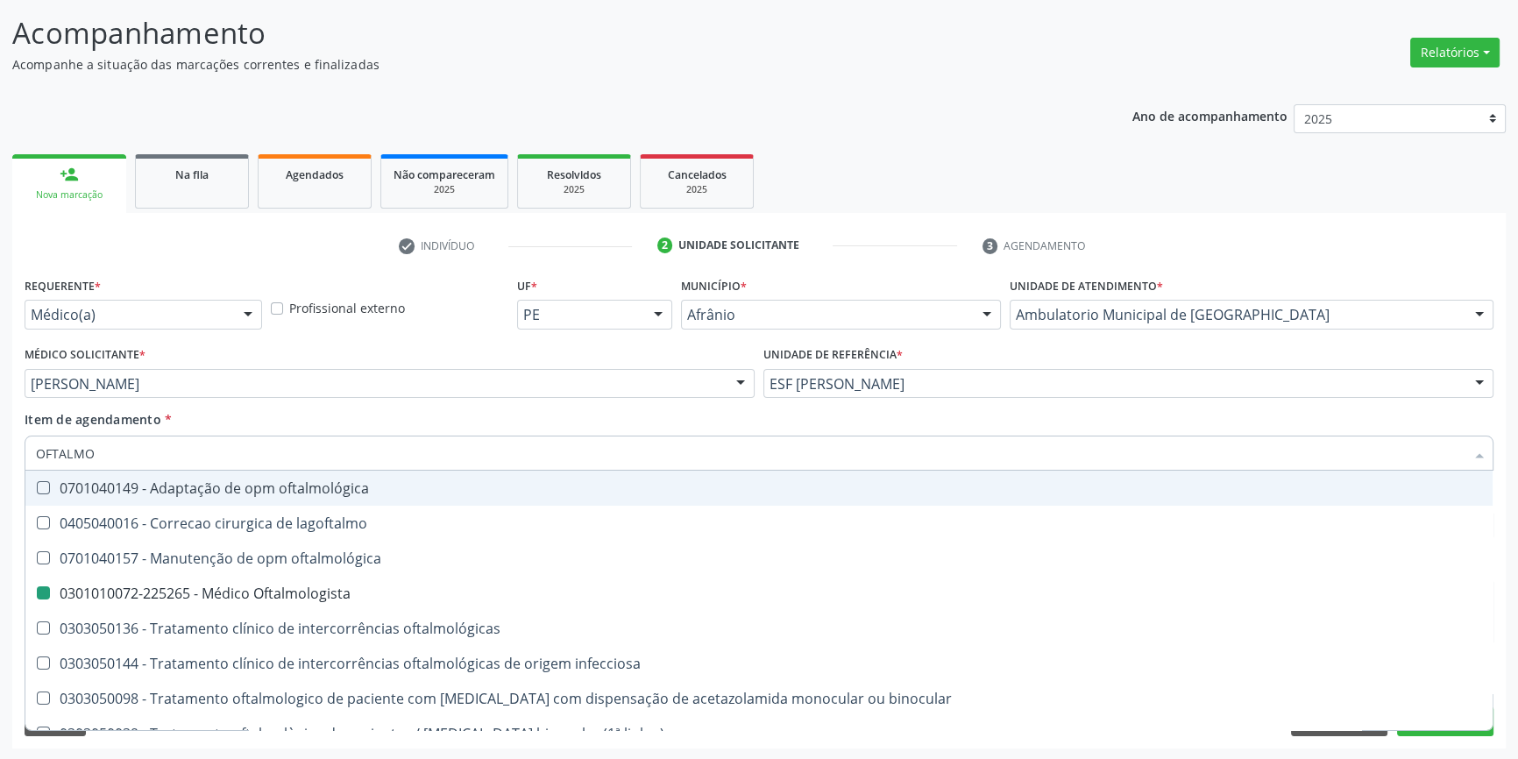
click at [294, 415] on div "Item de agendamento * OFTALMO Desfazer seleção 0701040149 - Adaptação de opm of…" at bounding box center [759, 437] width 1469 height 55
checkbox lagoftalmo "true"
checkbox Oftalmologista "false"
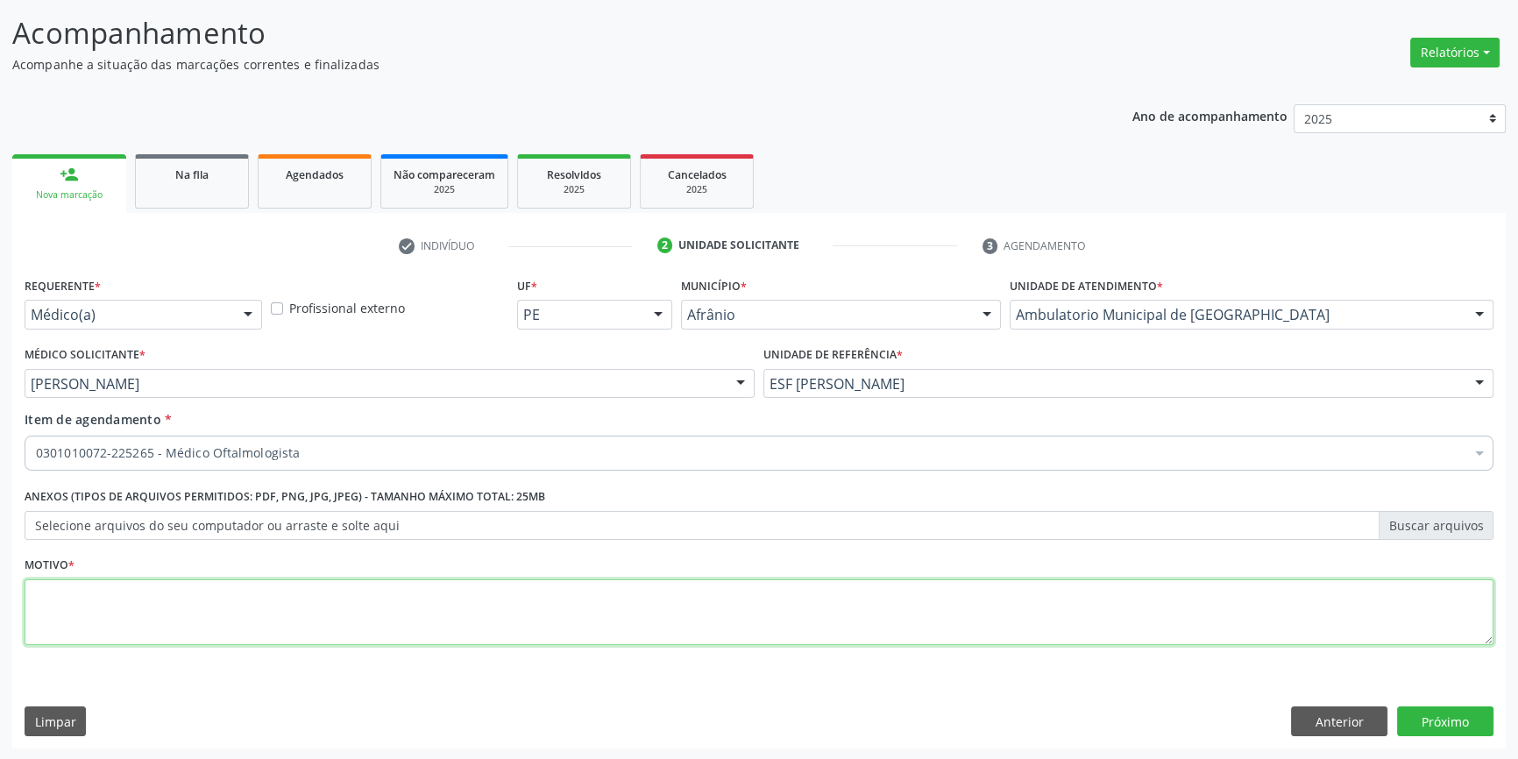
click at [260, 594] on textarea at bounding box center [759, 612] width 1469 height 67
type textarea "PACIENTE COM REDUÇÃO DA ACUDADE VISUAL E USO DE LENTES CORRETIVAS"
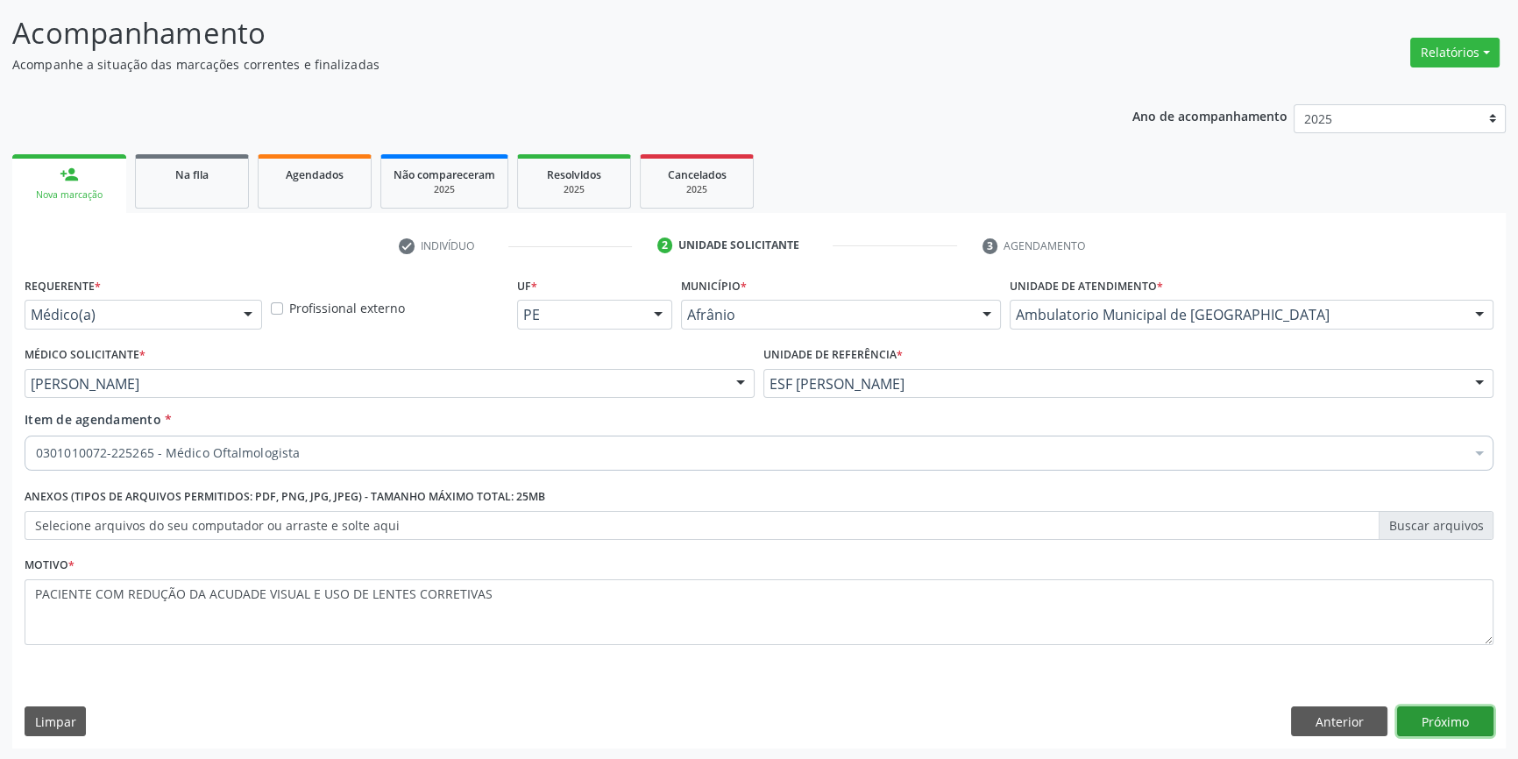
click at [1471, 728] on button "Próximo" at bounding box center [1445, 722] width 96 height 30
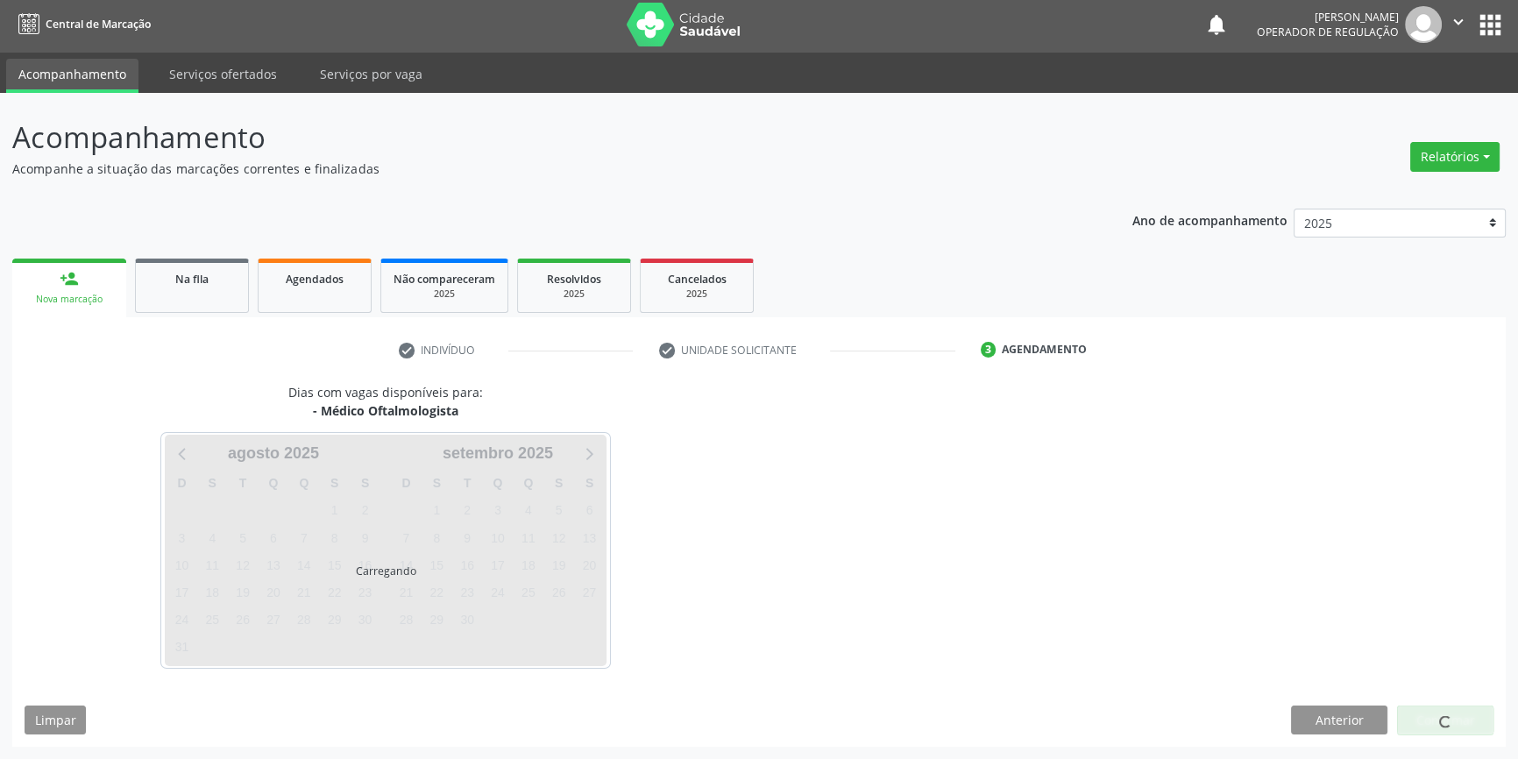
scroll to position [2, 0]
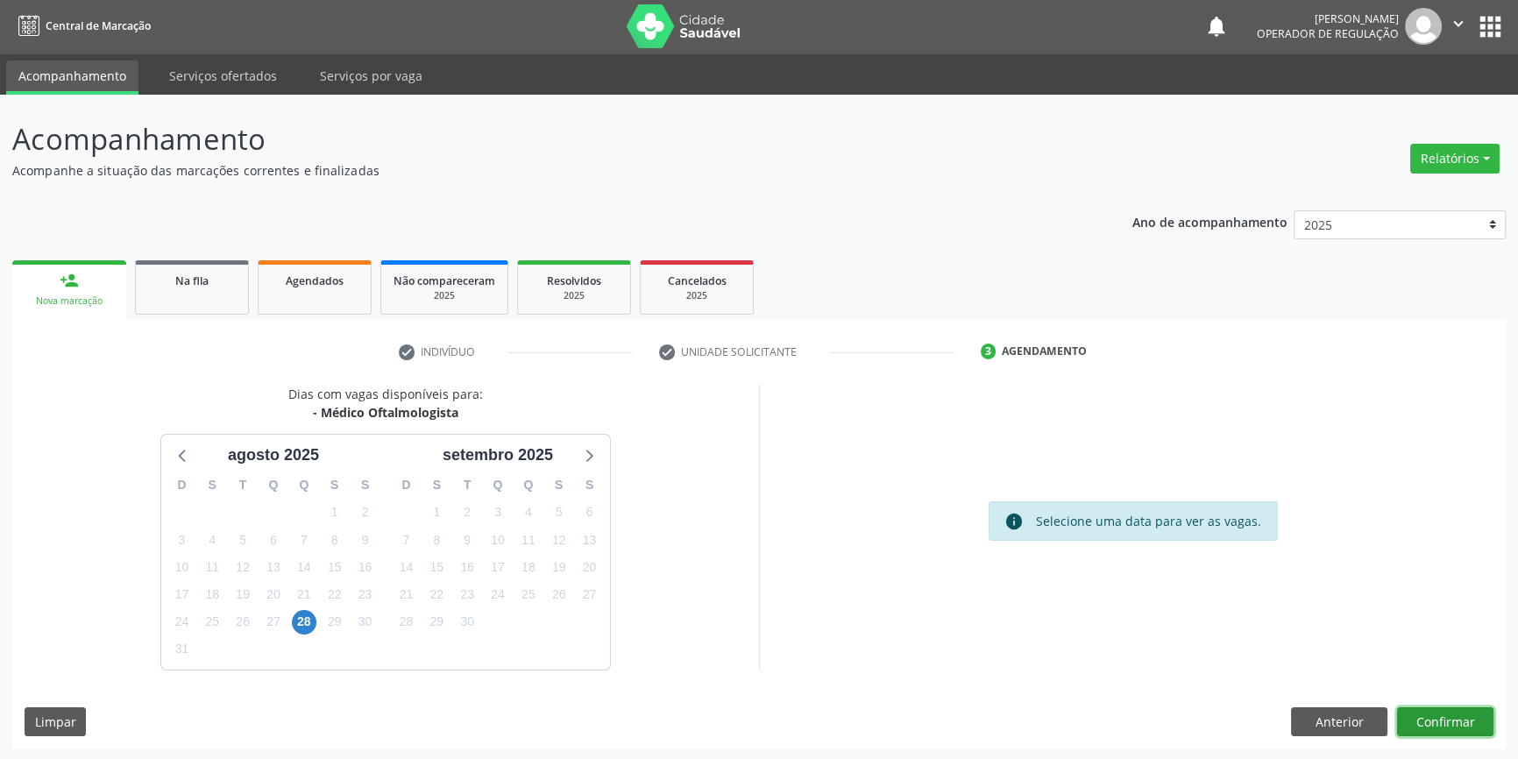
click at [1475, 716] on button "Confirmar" at bounding box center [1445, 722] width 96 height 30
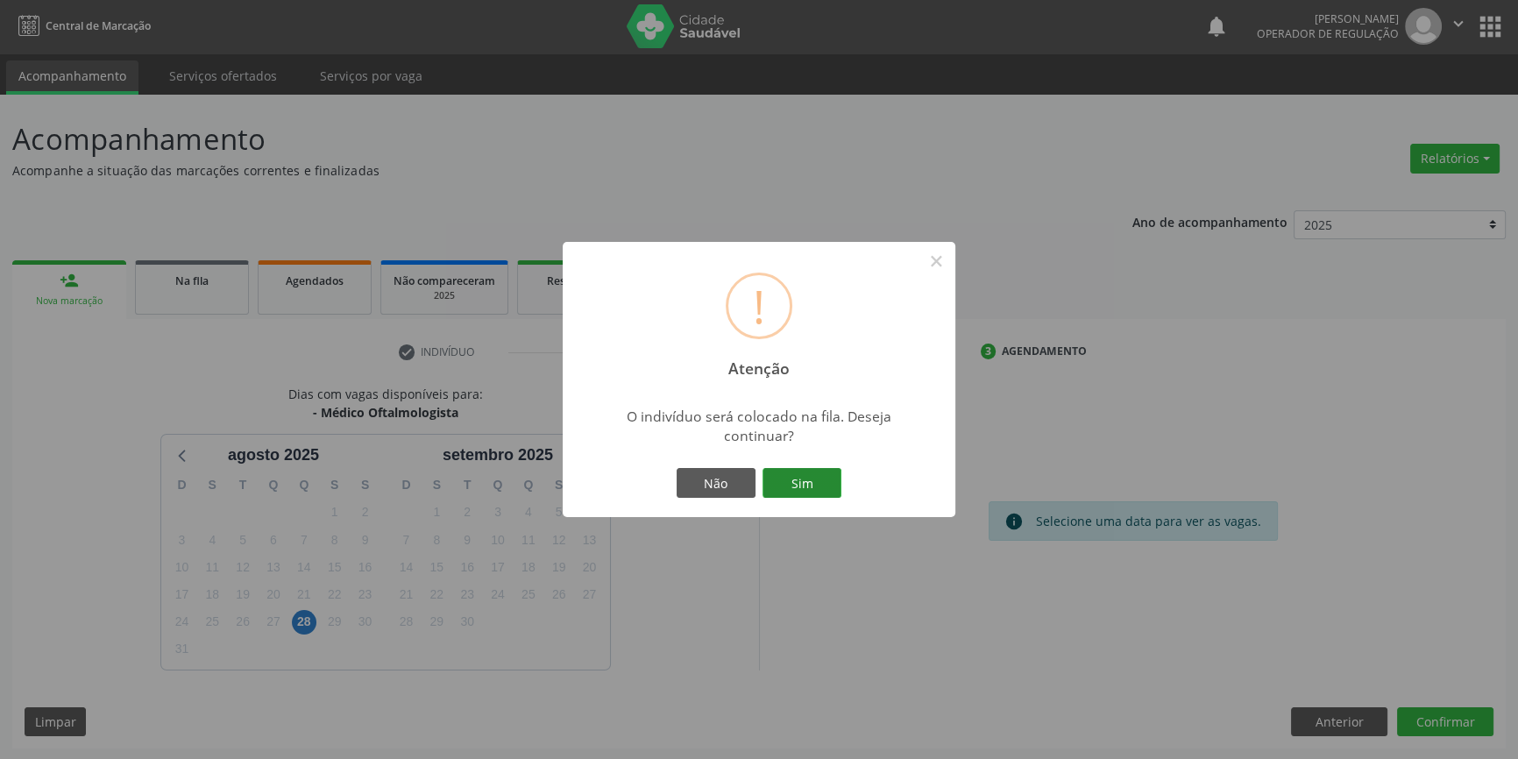
click at [780, 487] on button "Sim" at bounding box center [802, 483] width 79 height 30
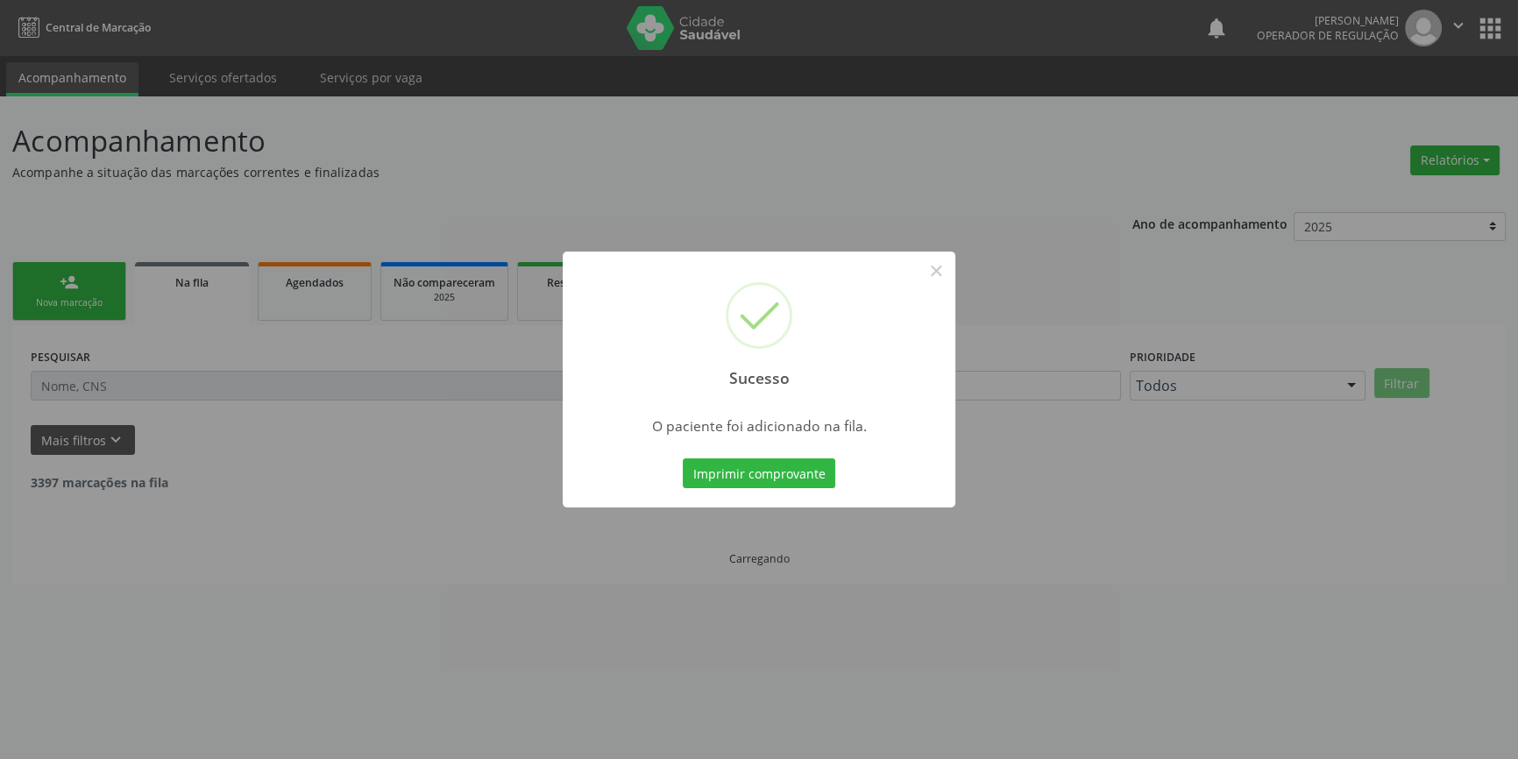
scroll to position [0, 0]
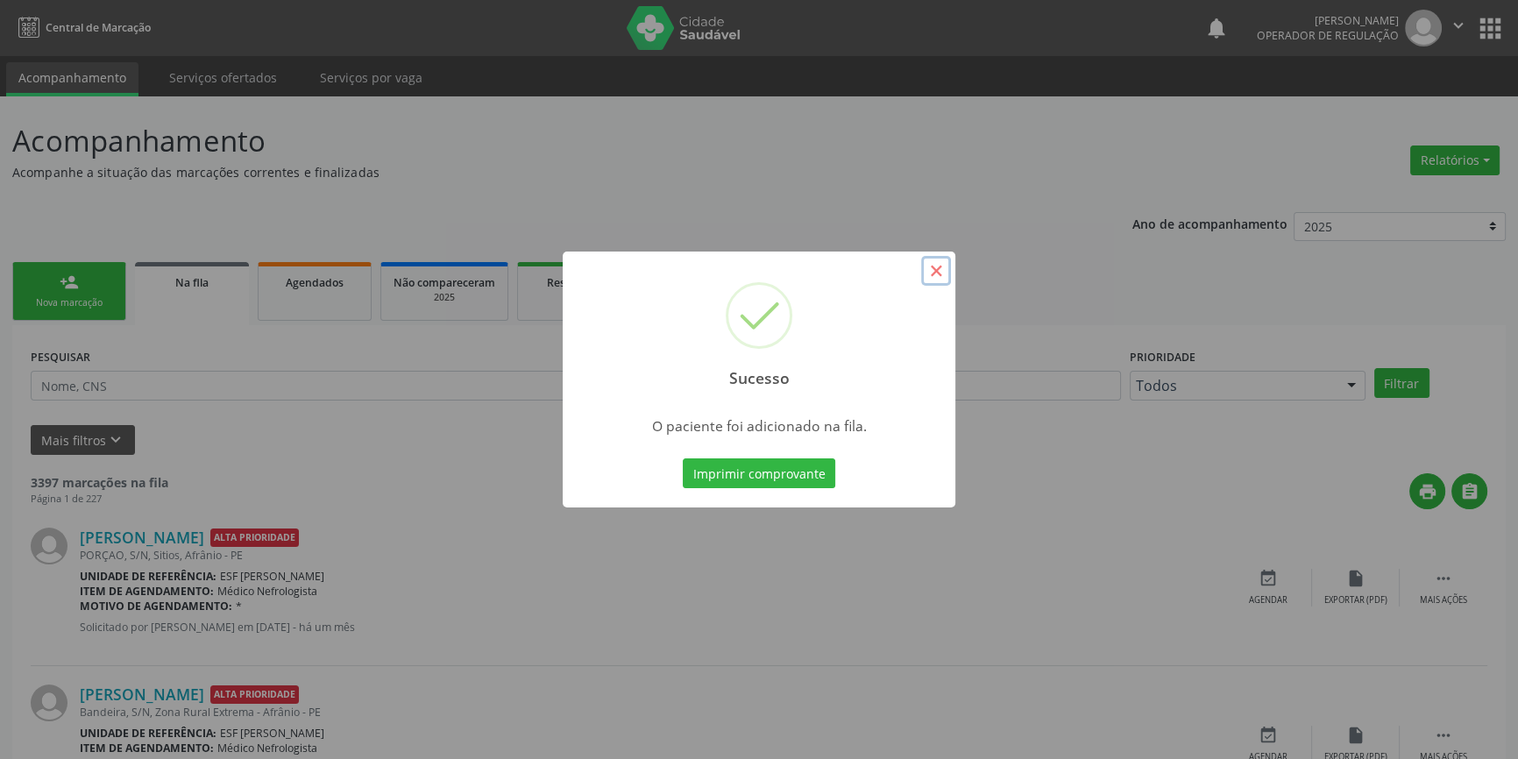
click at [936, 273] on button "×" at bounding box center [936, 271] width 30 height 30
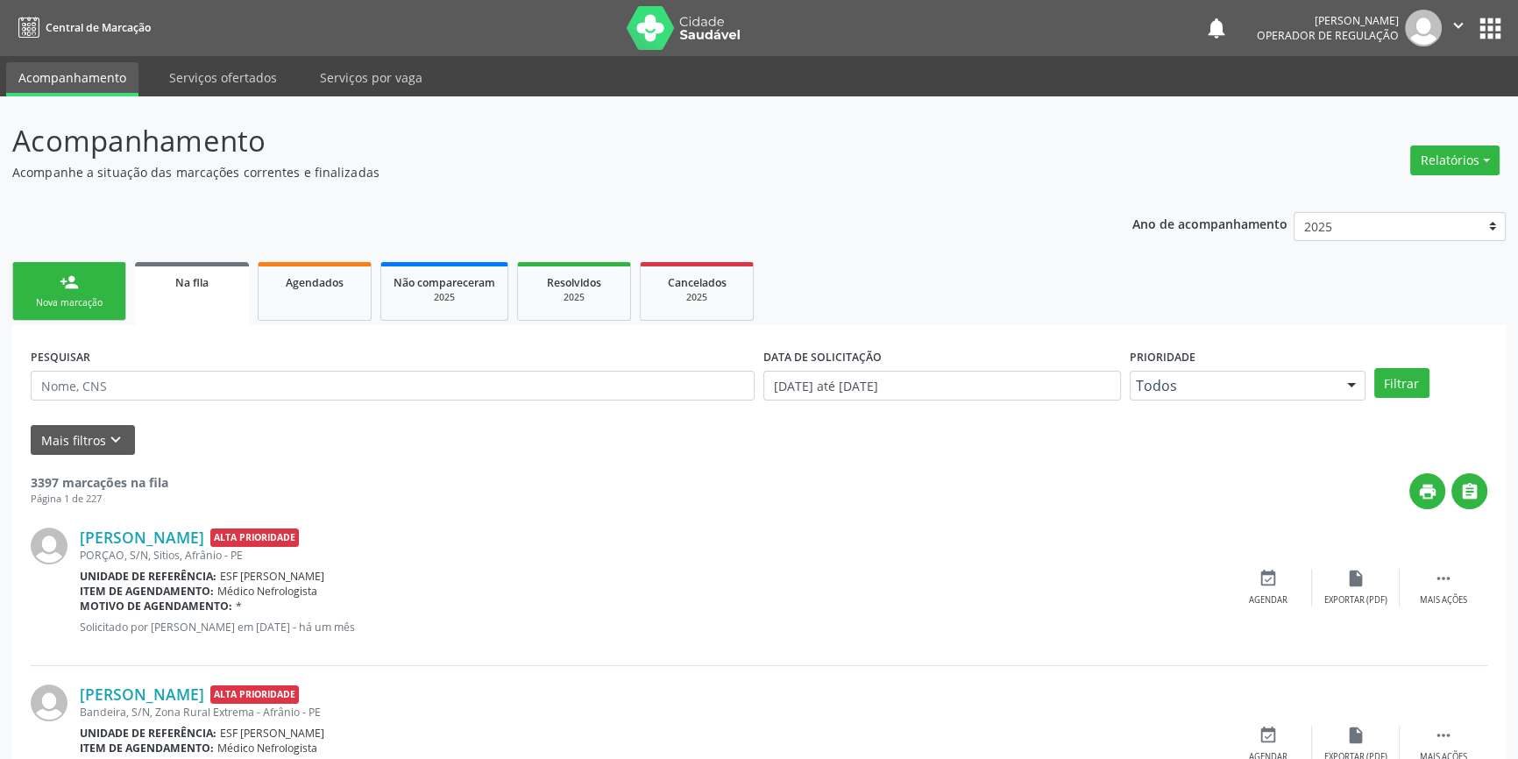
click at [52, 294] on link "person_add Nova marcação" at bounding box center [69, 291] width 114 height 59
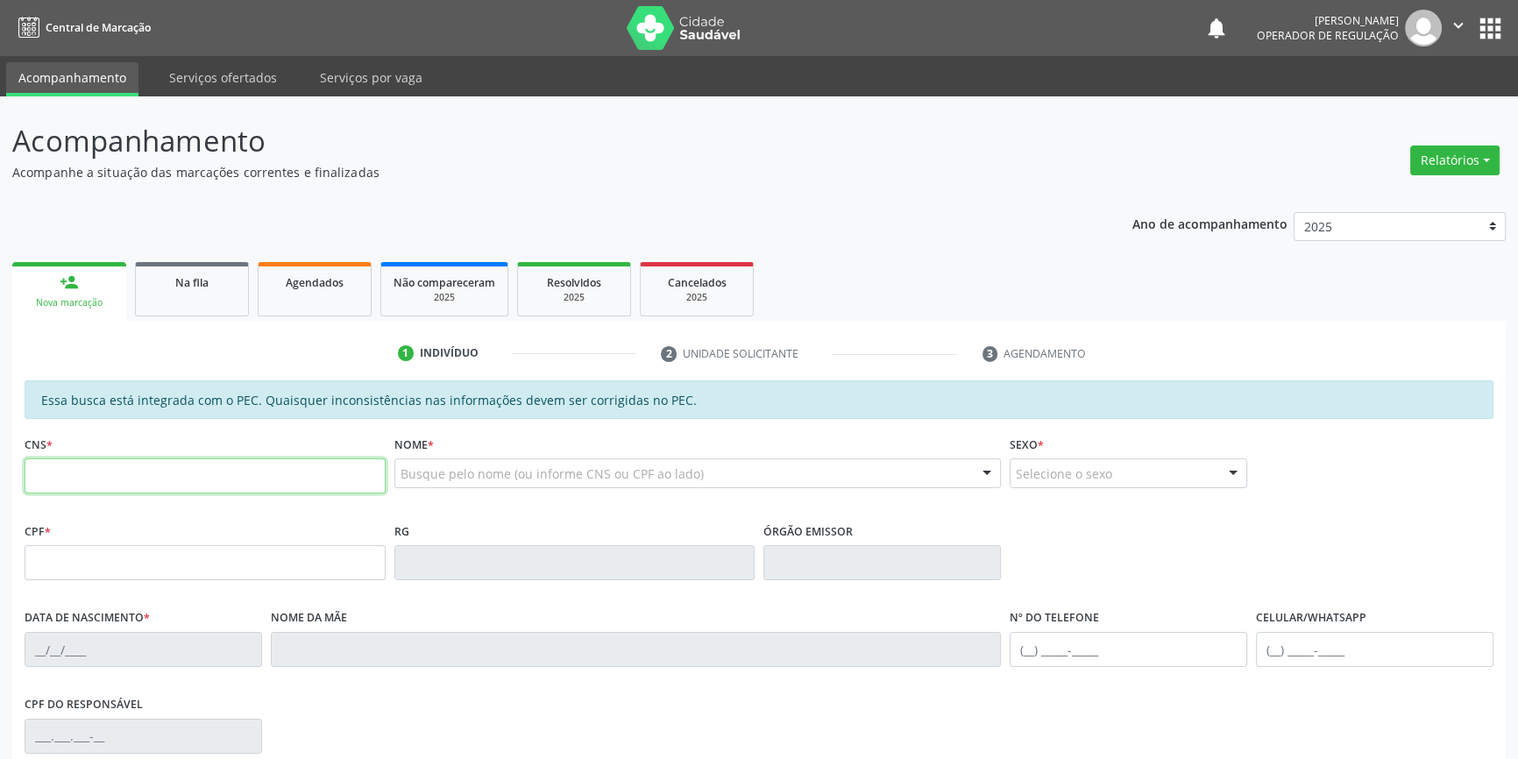
click at [151, 462] on input "text" at bounding box center [205, 475] width 361 height 35
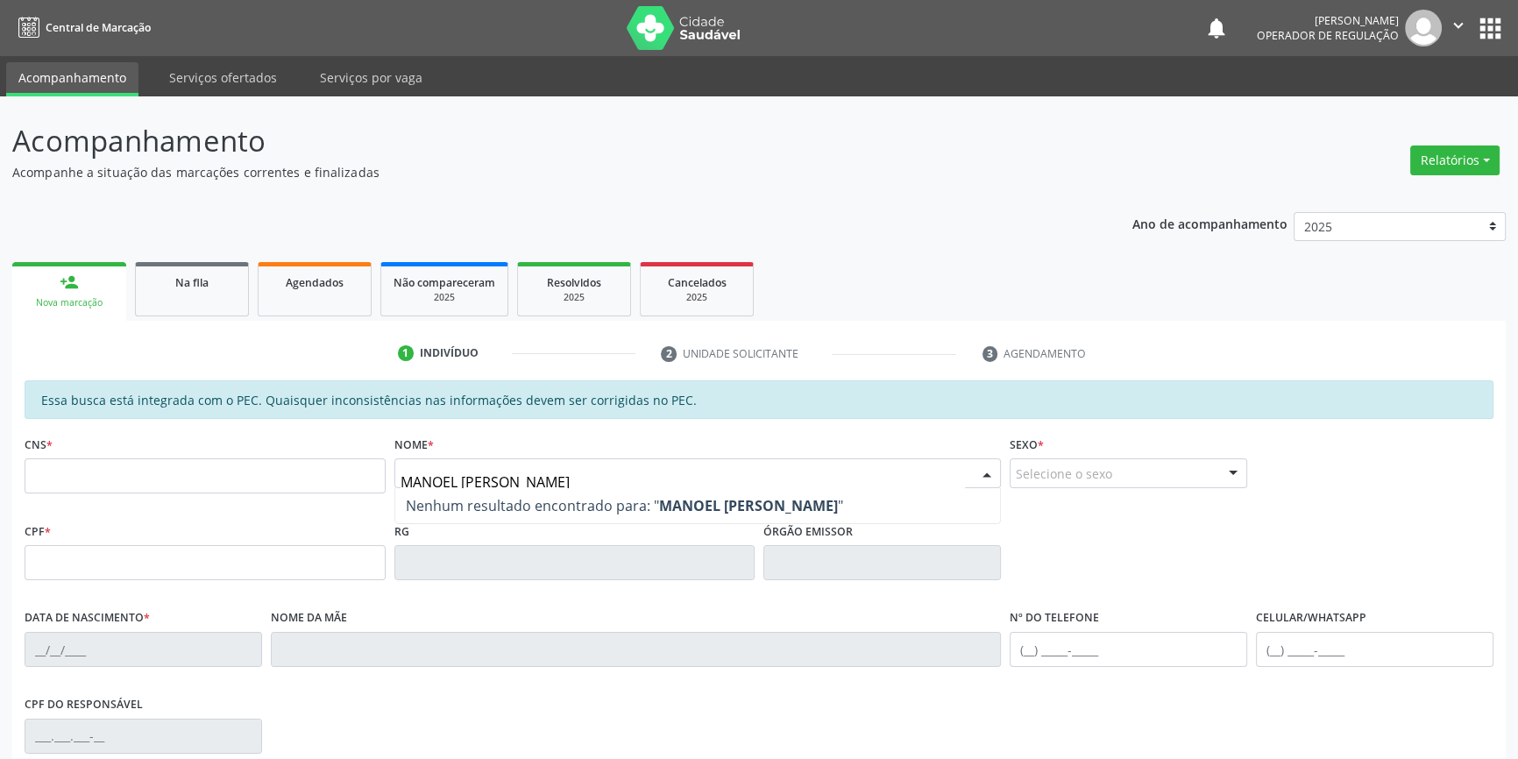
type input "MANOEL FRANCISCO DA SILVA"
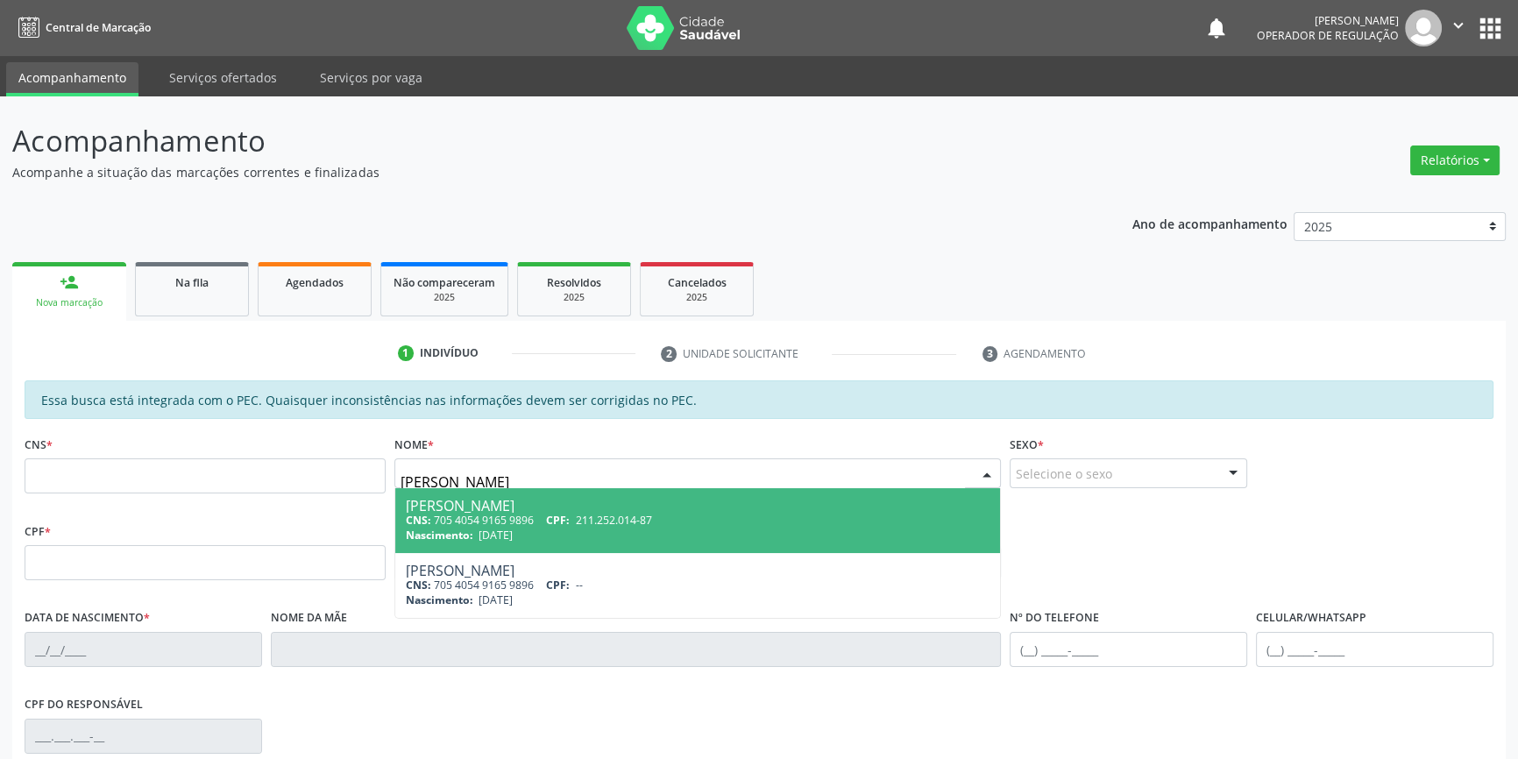
click at [569, 532] on div "Nascimento: 09/06/1949" at bounding box center [698, 535] width 585 height 15
type input "705 4054 9165 9896"
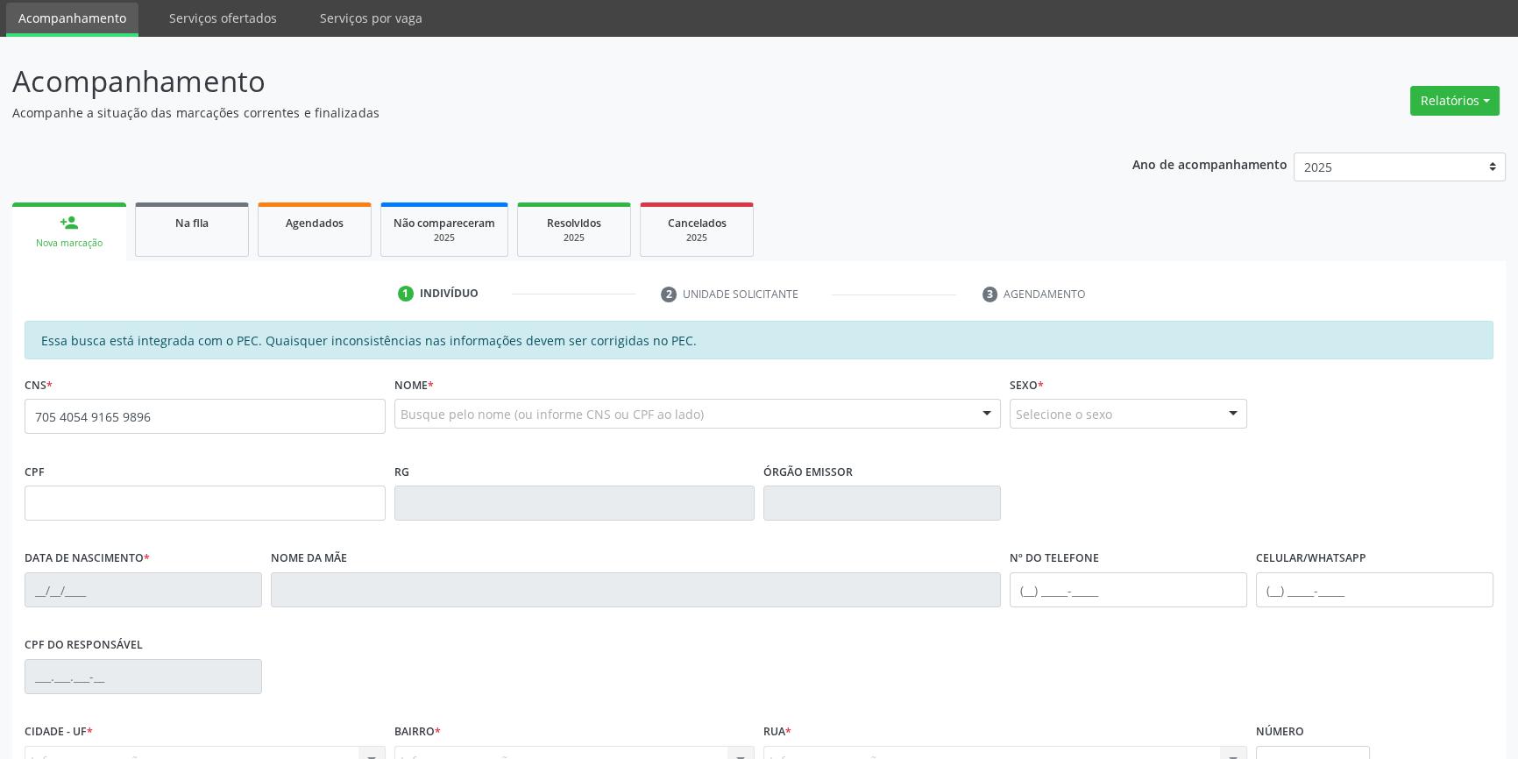
scroll to position [240, 0]
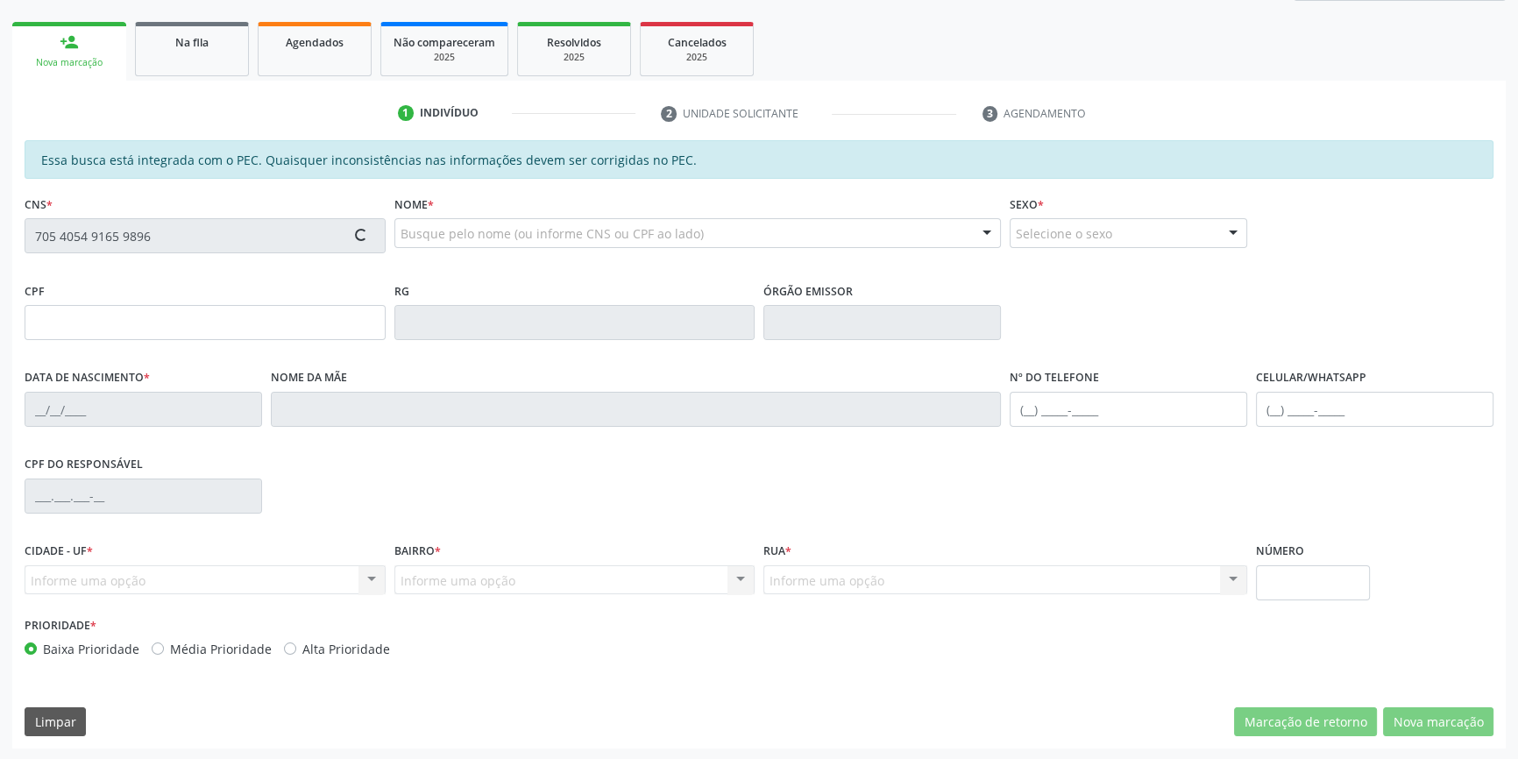
type input "211.252.014-87"
type input "09/06/1949"
type input "Luzia Maria da Silva"
type input "(87) 99170-3787"
type input "S/N"
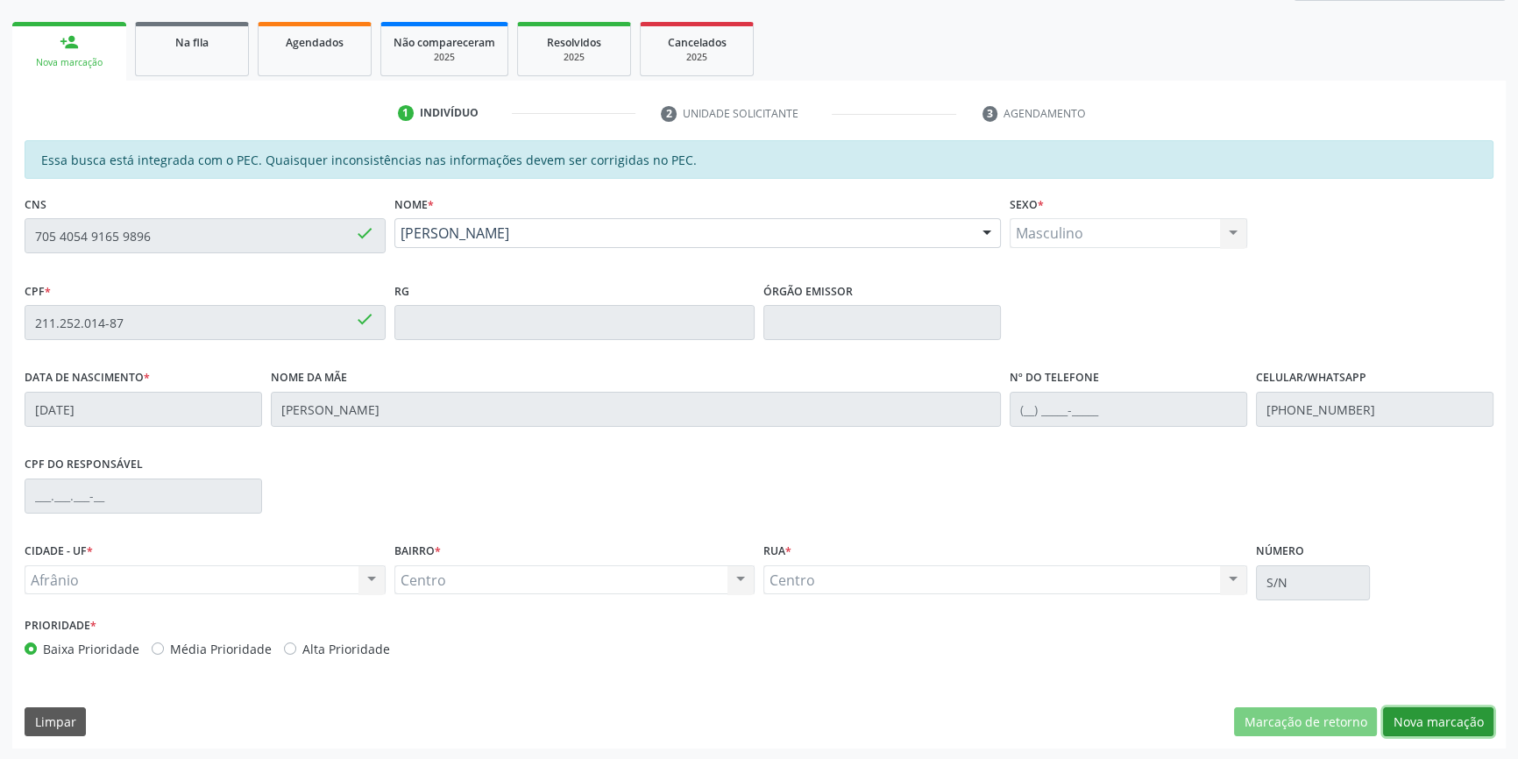
click at [1444, 710] on button "Nova marcação" at bounding box center [1438, 722] width 110 height 30
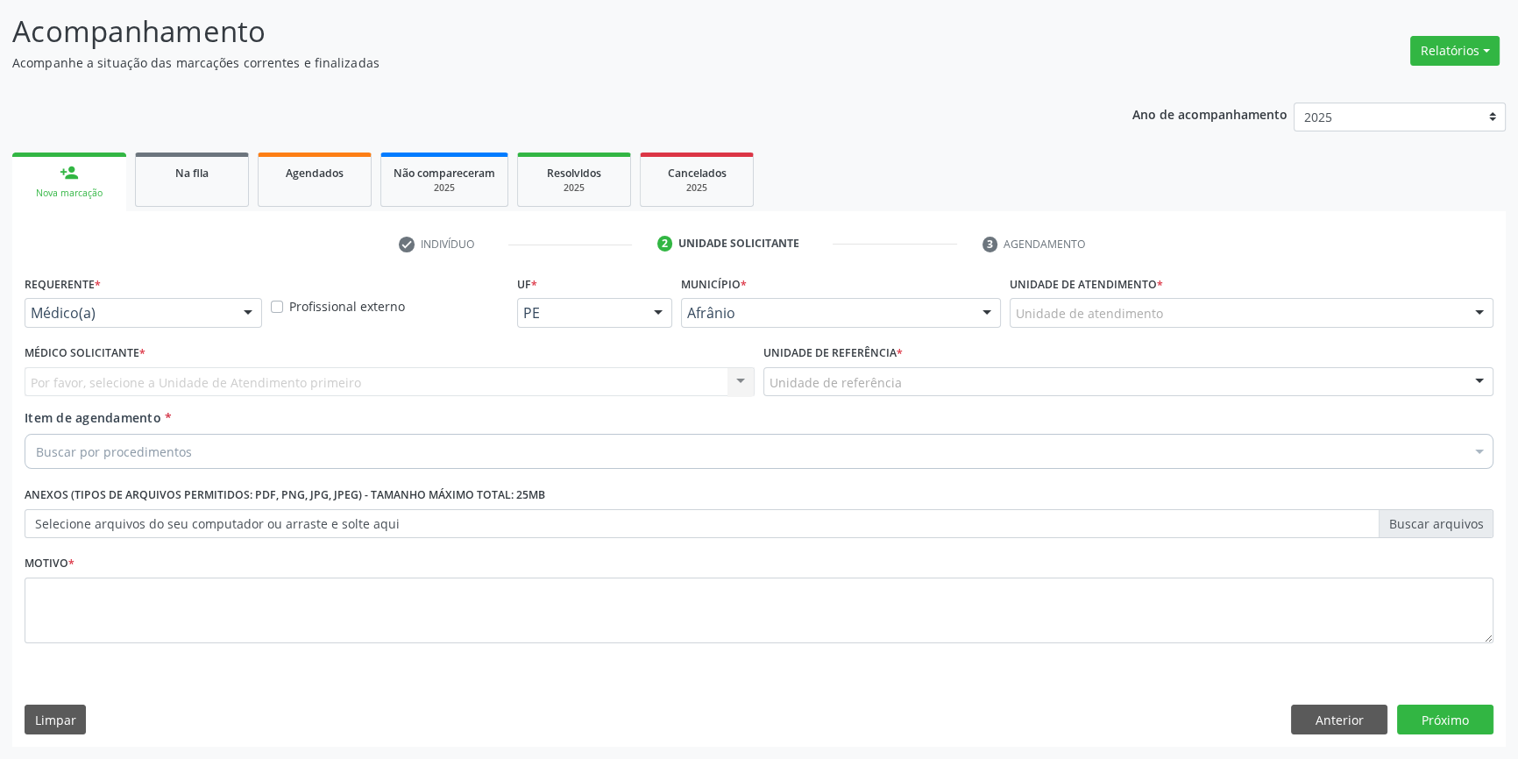
scroll to position [108, 0]
click at [1150, 325] on div "Unidade de atendimento" at bounding box center [1252, 315] width 484 height 30
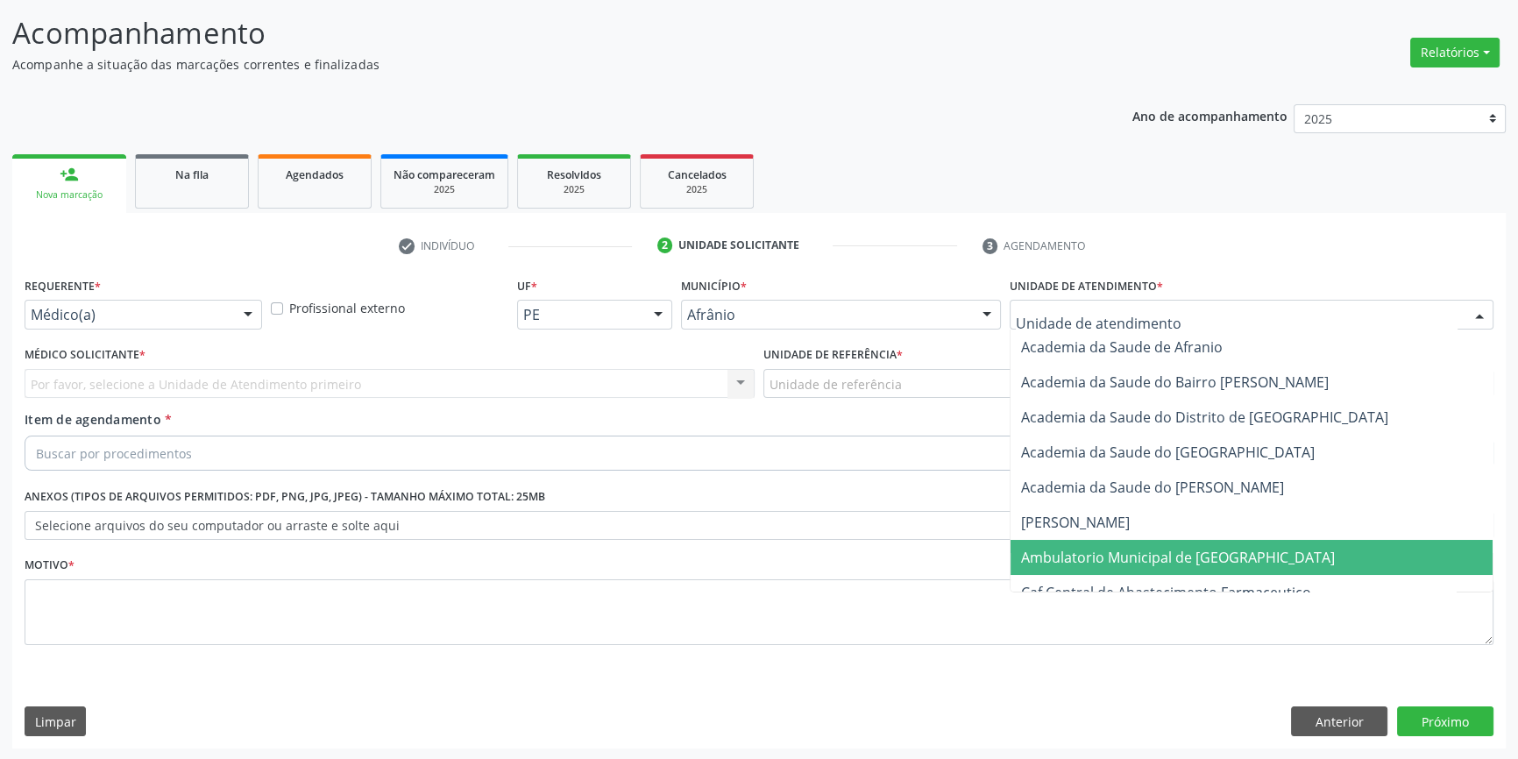
click at [1127, 549] on span "Ambulatorio Municipal de [GEOGRAPHIC_DATA]" at bounding box center [1178, 557] width 314 height 19
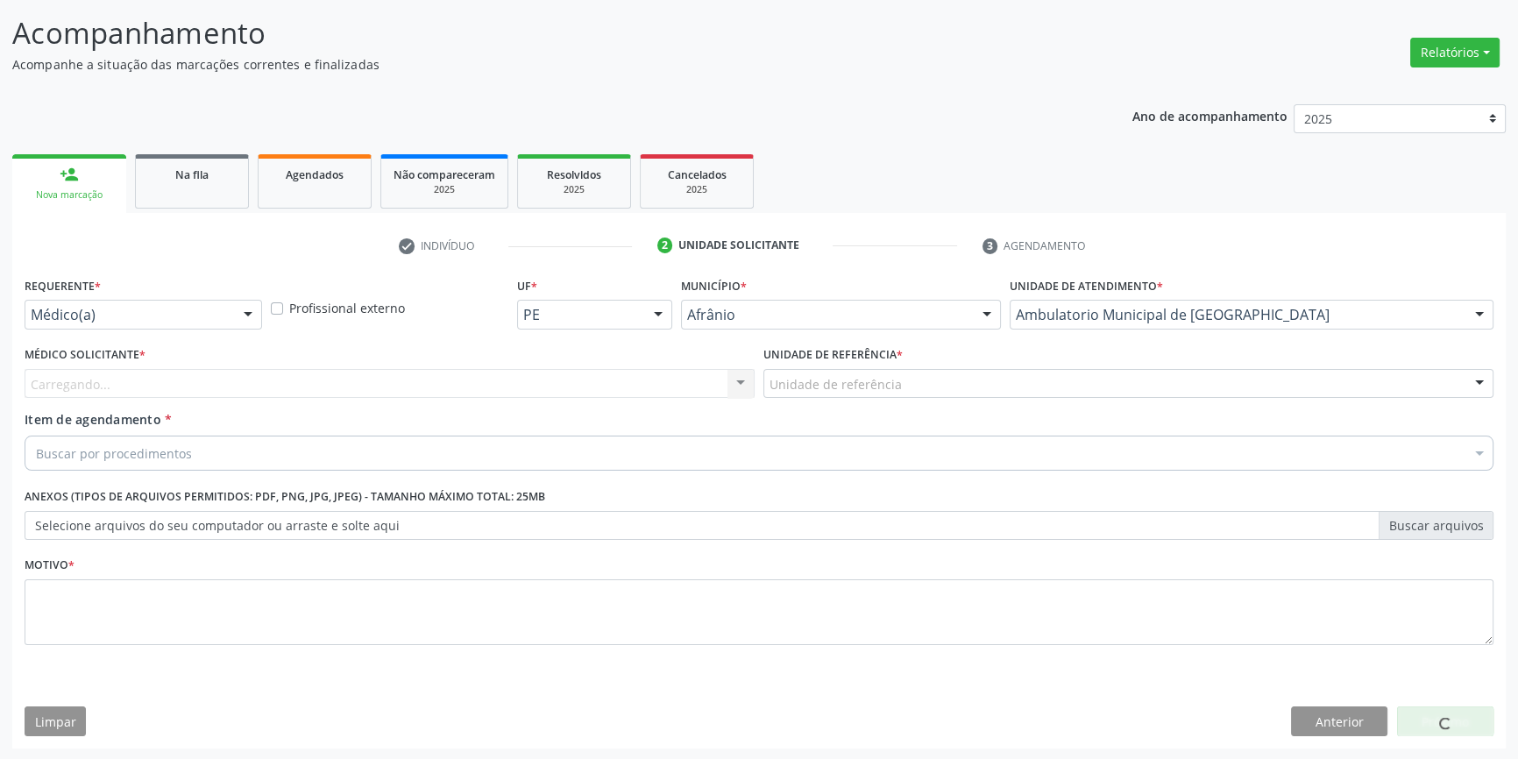
drag, startPoint x: 918, startPoint y: 404, endPoint x: 884, endPoint y: 387, distance: 38.4
click at [916, 403] on div "Unidade de referência * Unidade de referência ESF de Extrema ESF de Barra das M…" at bounding box center [1128, 376] width 739 height 68
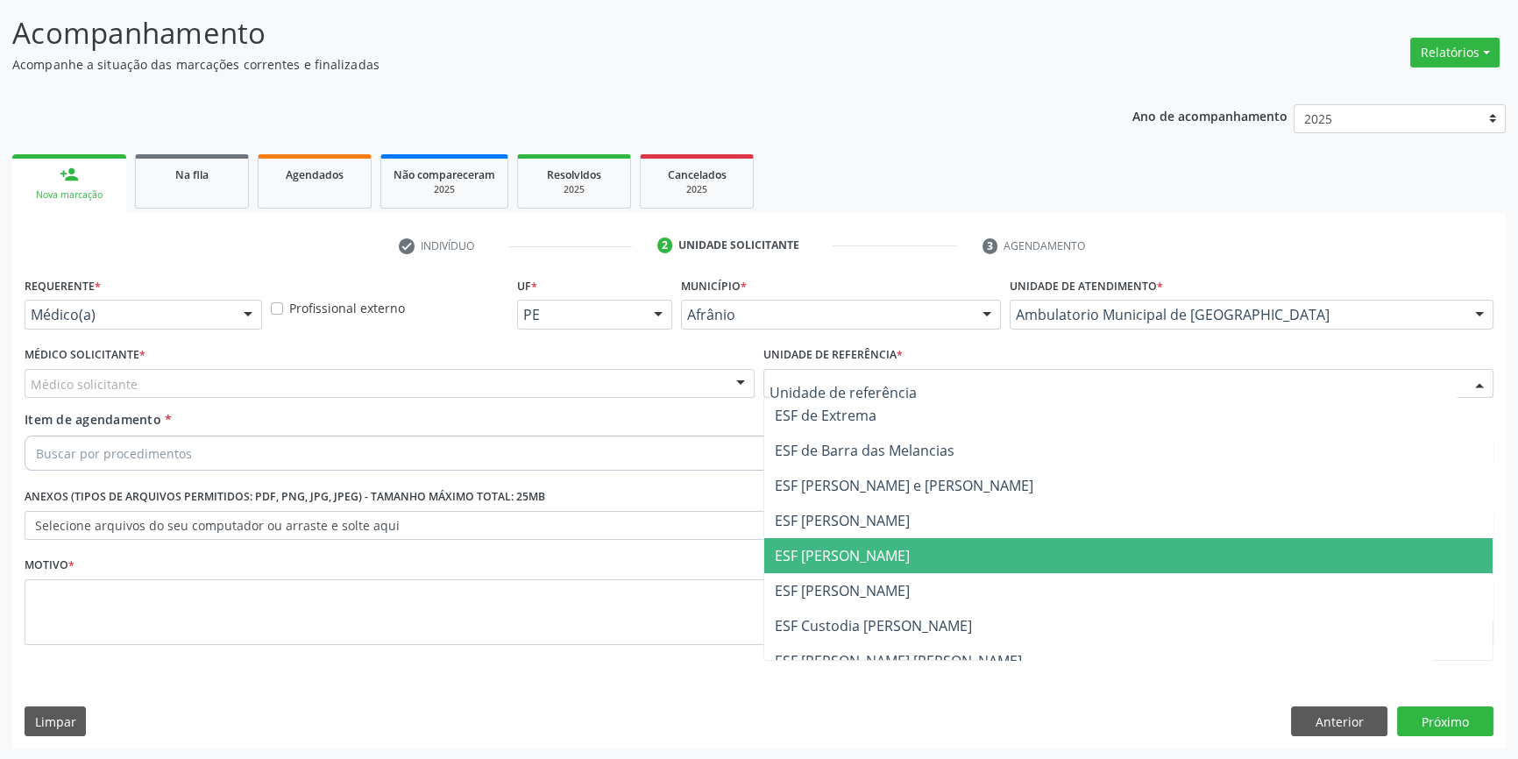
click at [844, 552] on span "ESF [PERSON_NAME]" at bounding box center [842, 555] width 135 height 19
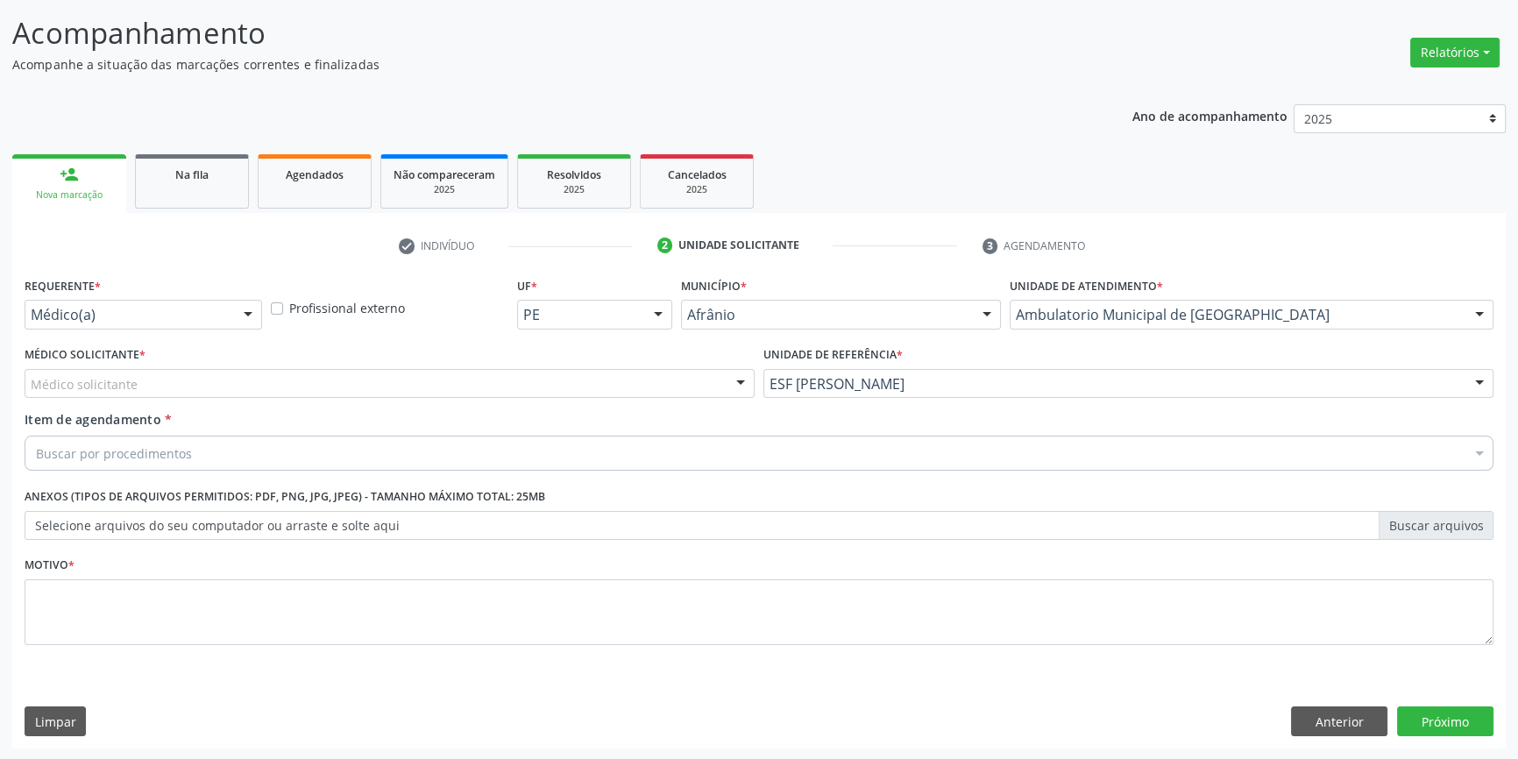
click at [455, 390] on div "Médico solicitante" at bounding box center [390, 384] width 730 height 30
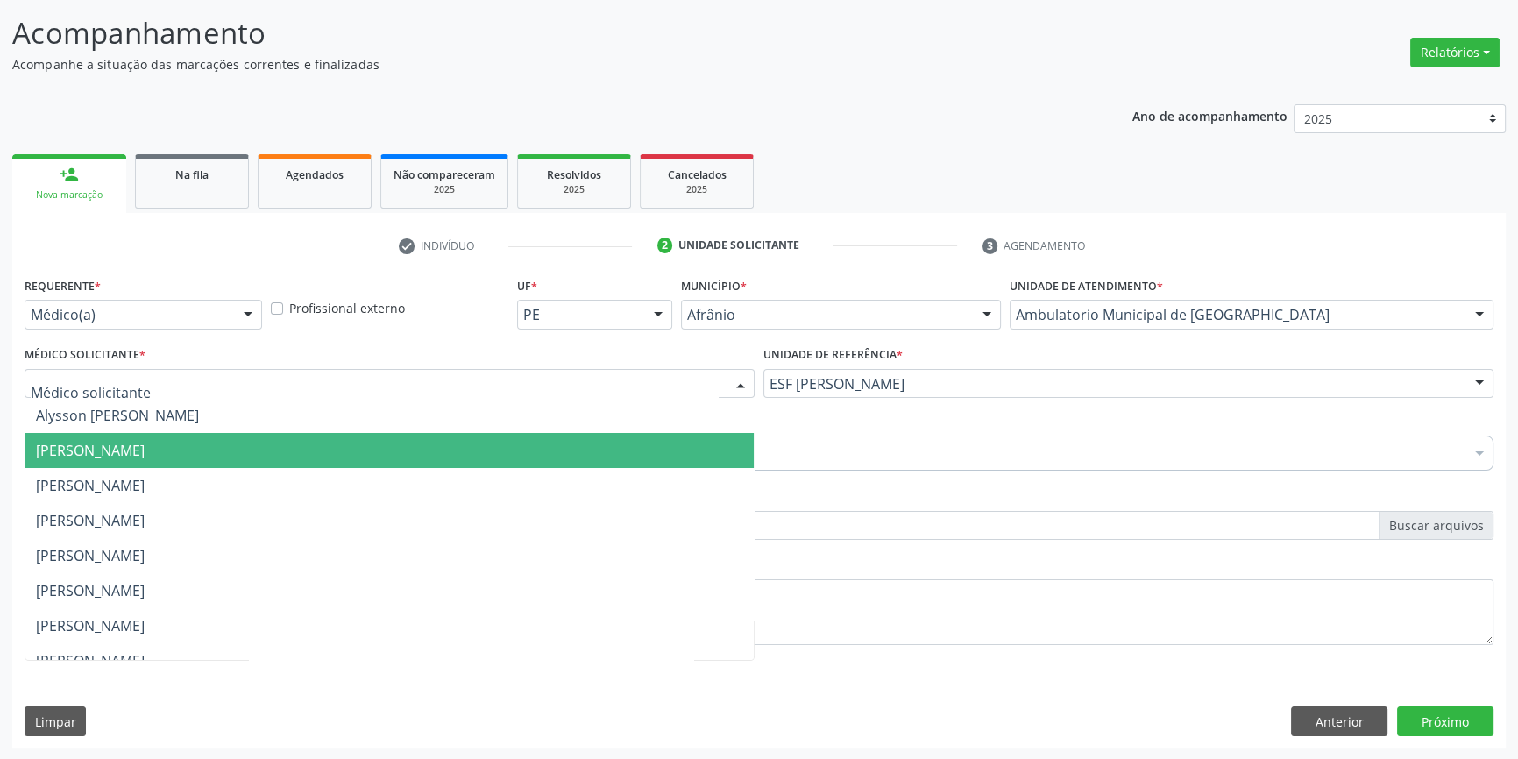
click at [319, 453] on span "[PERSON_NAME]" at bounding box center [389, 450] width 728 height 35
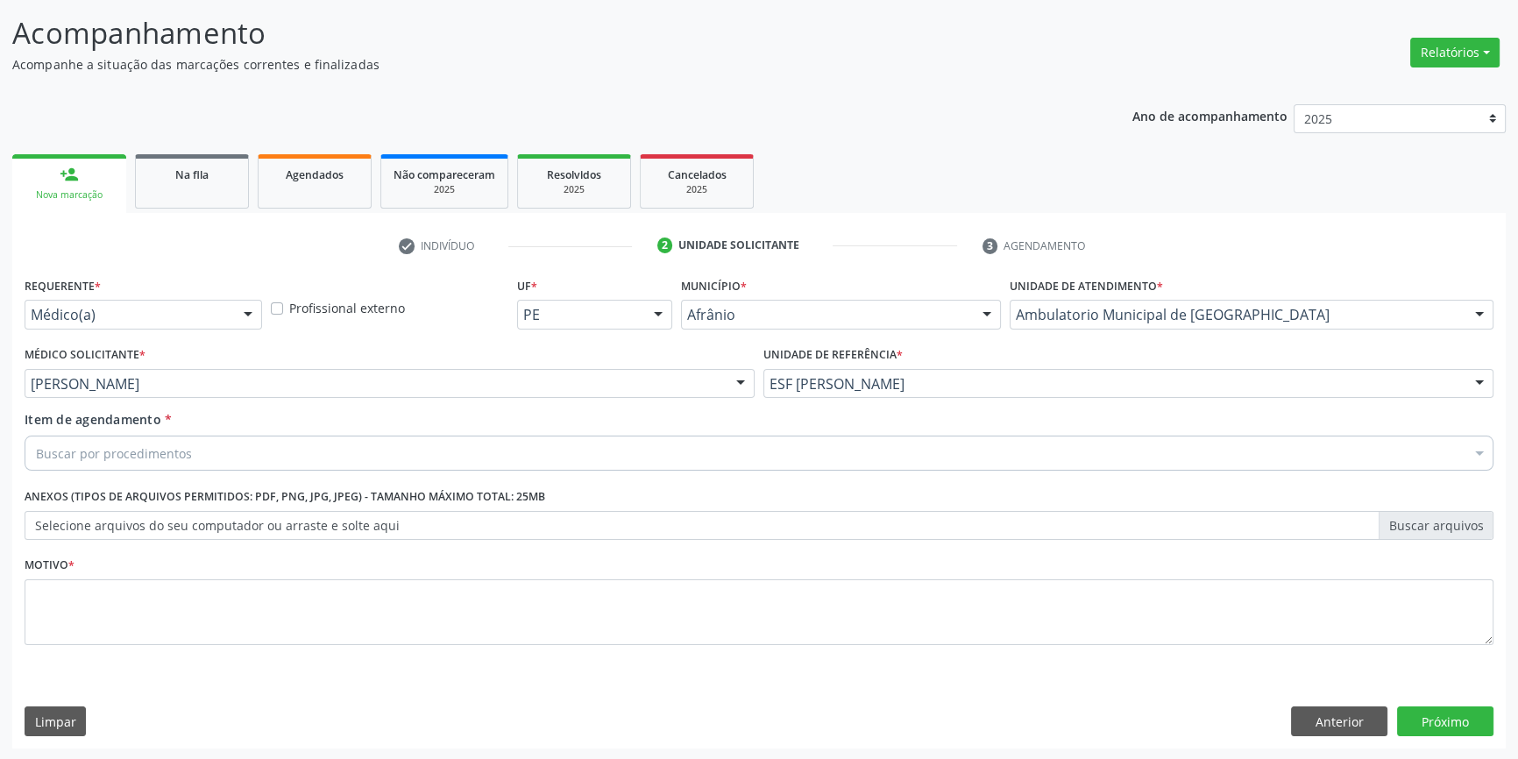
click at [231, 465] on div "Buscar por procedimentos" at bounding box center [759, 453] width 1469 height 35
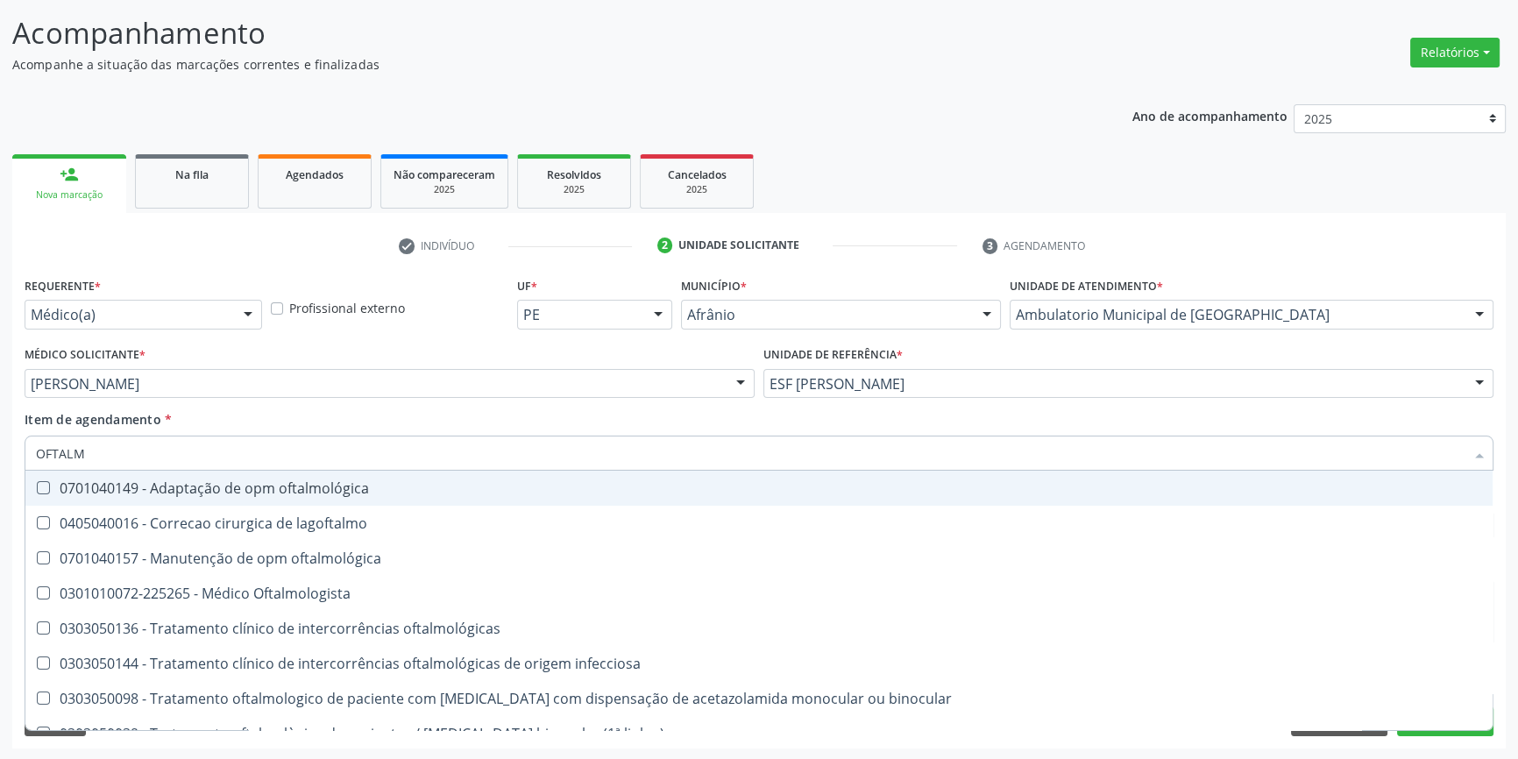
type input "OFTALMO"
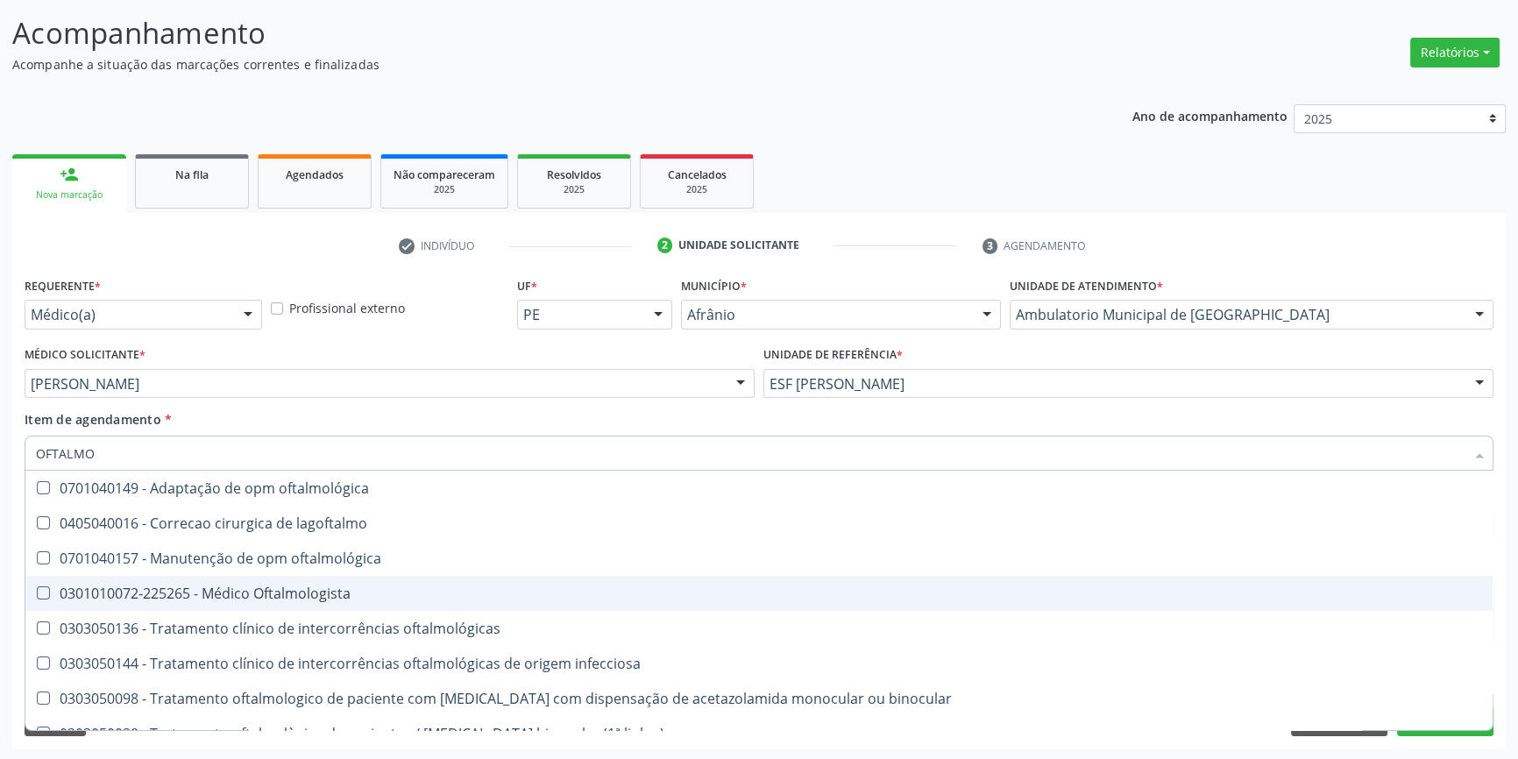
click at [461, 593] on div "0301010072-225265 - Médico Oftalmologista" at bounding box center [759, 593] width 1446 height 14
checkbox Oftalmologista "true"
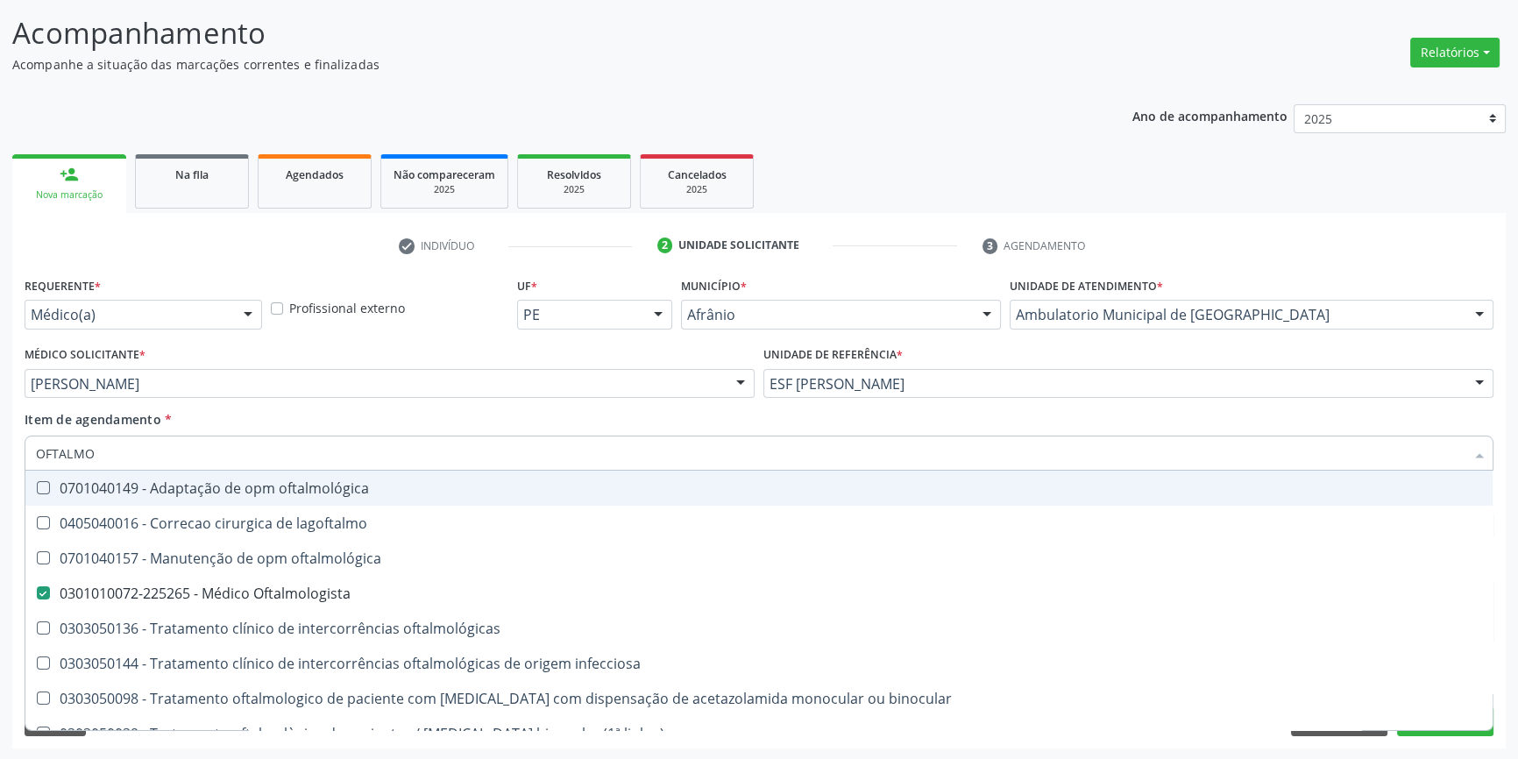
click at [444, 432] on div "Item de agendamento * OFTALMO Desfazer seleção 0701040149 - Adaptação de opm of…" at bounding box center [759, 437] width 1469 height 55
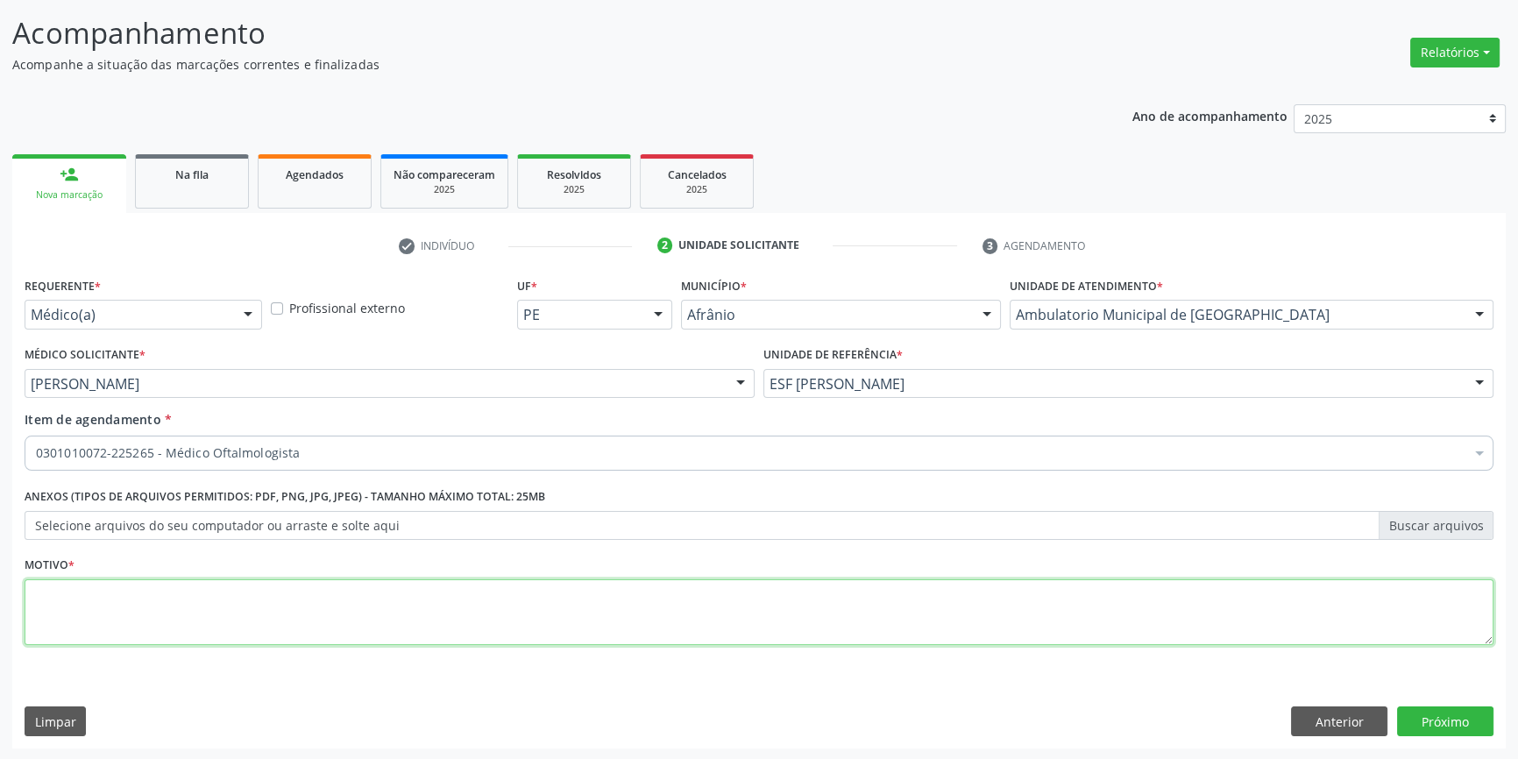
click at [297, 606] on textarea at bounding box center [759, 612] width 1469 height 67
type textarea "PACIENTE REFERE REDUÇÃO DA ACUIDADE VISUAL, REFERE USO DE LENTES CORRETIVA"
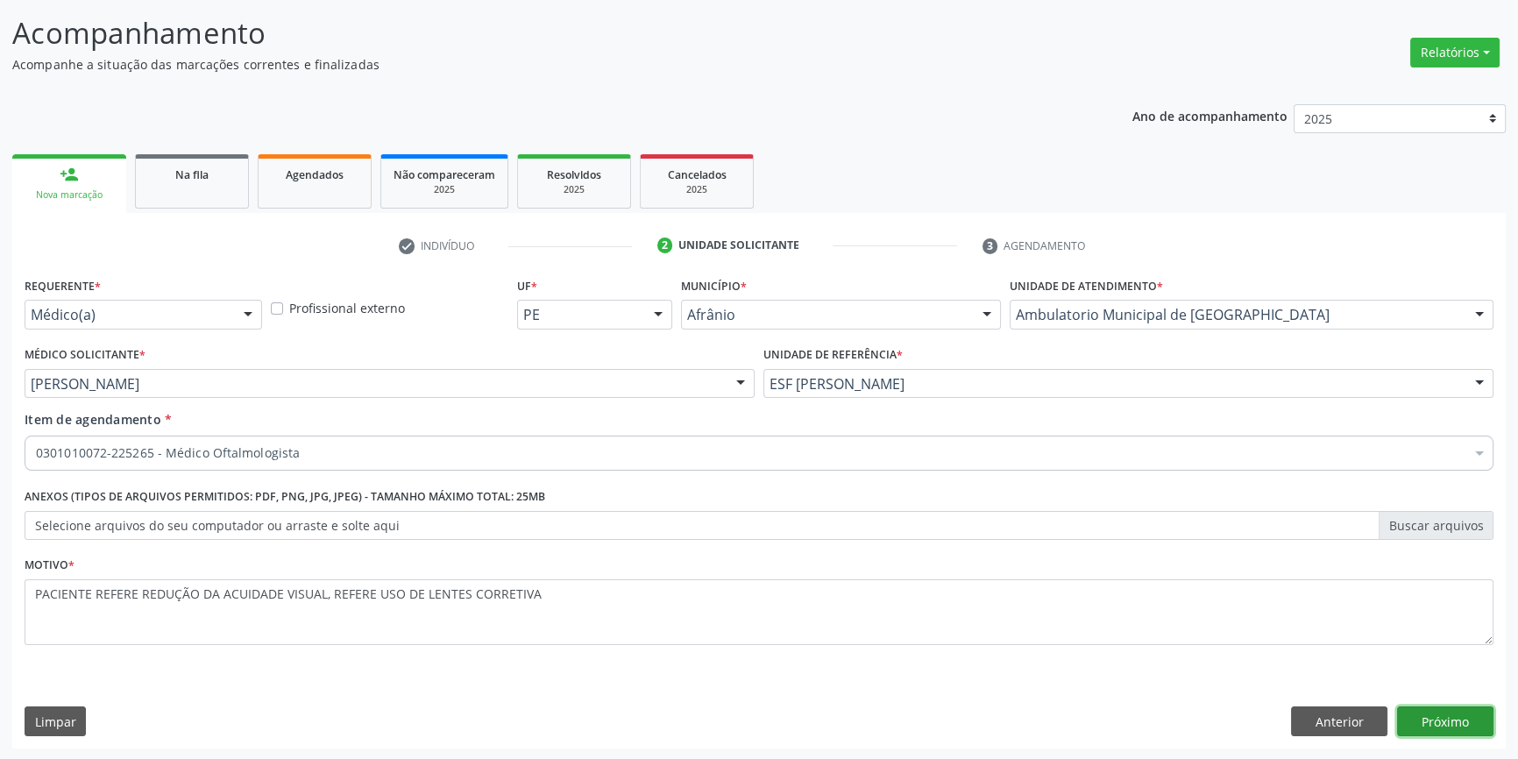
click at [1414, 718] on button "Próximo" at bounding box center [1445, 722] width 96 height 30
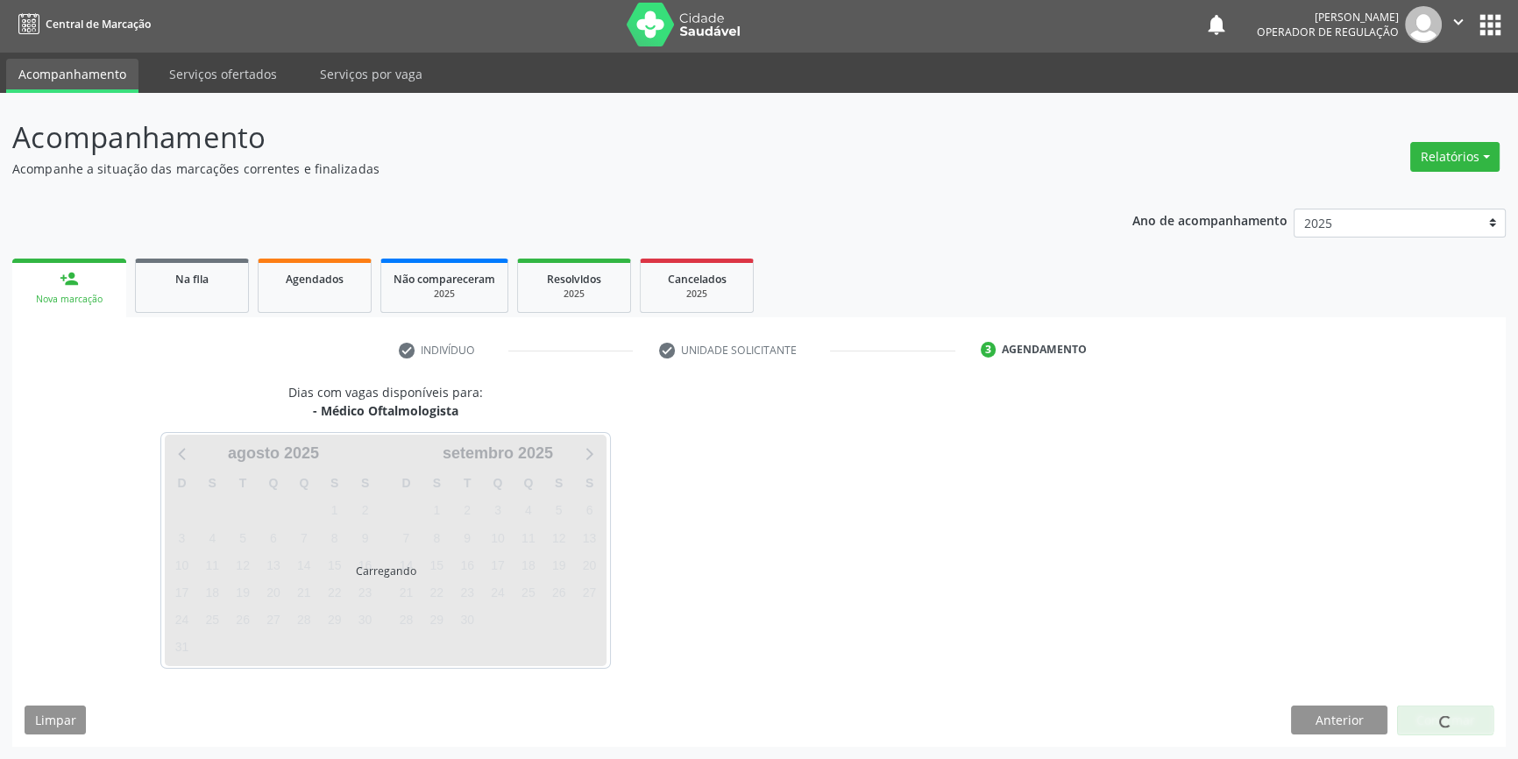
scroll to position [2, 0]
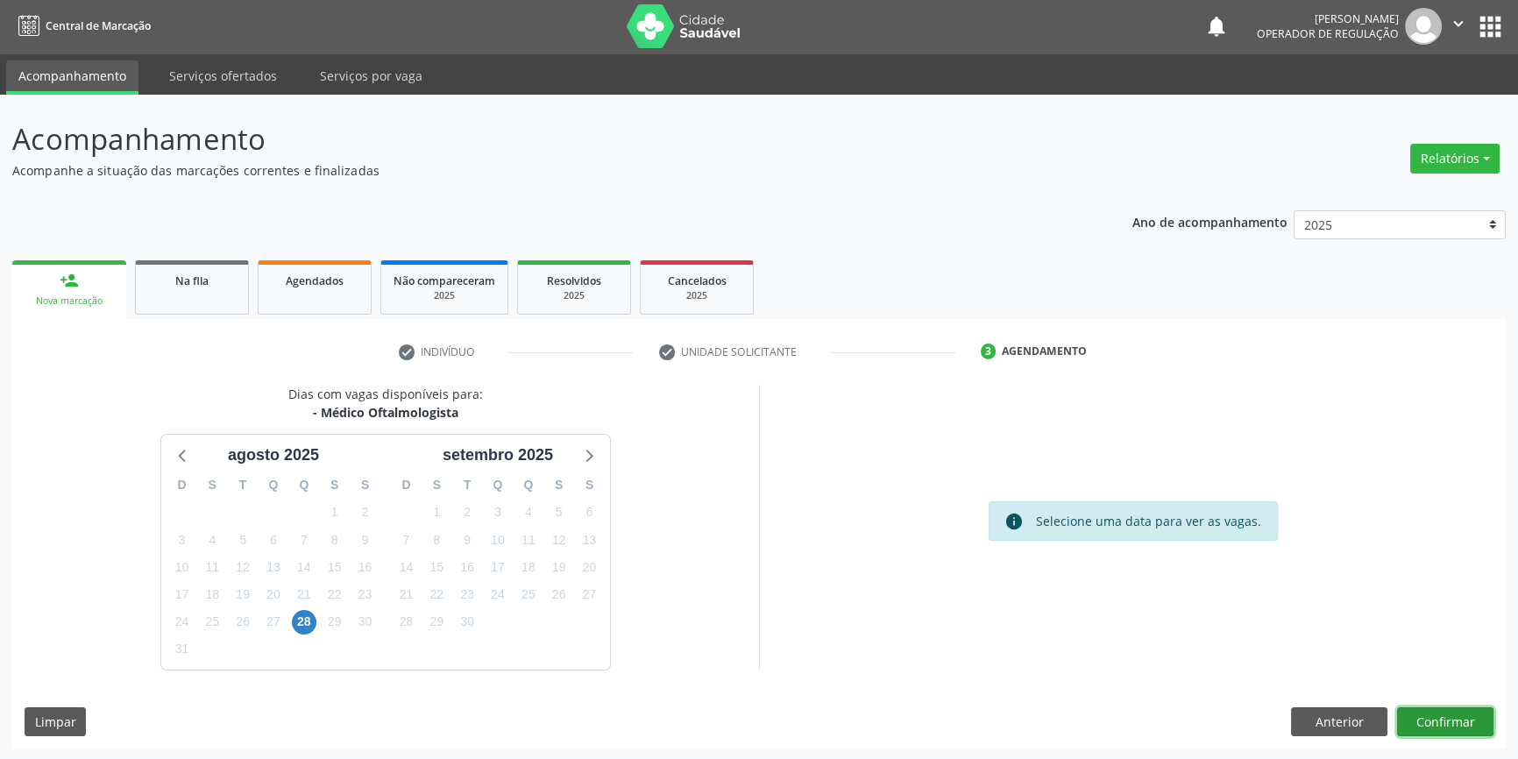
click at [1432, 715] on button "Confirmar" at bounding box center [1445, 722] width 96 height 30
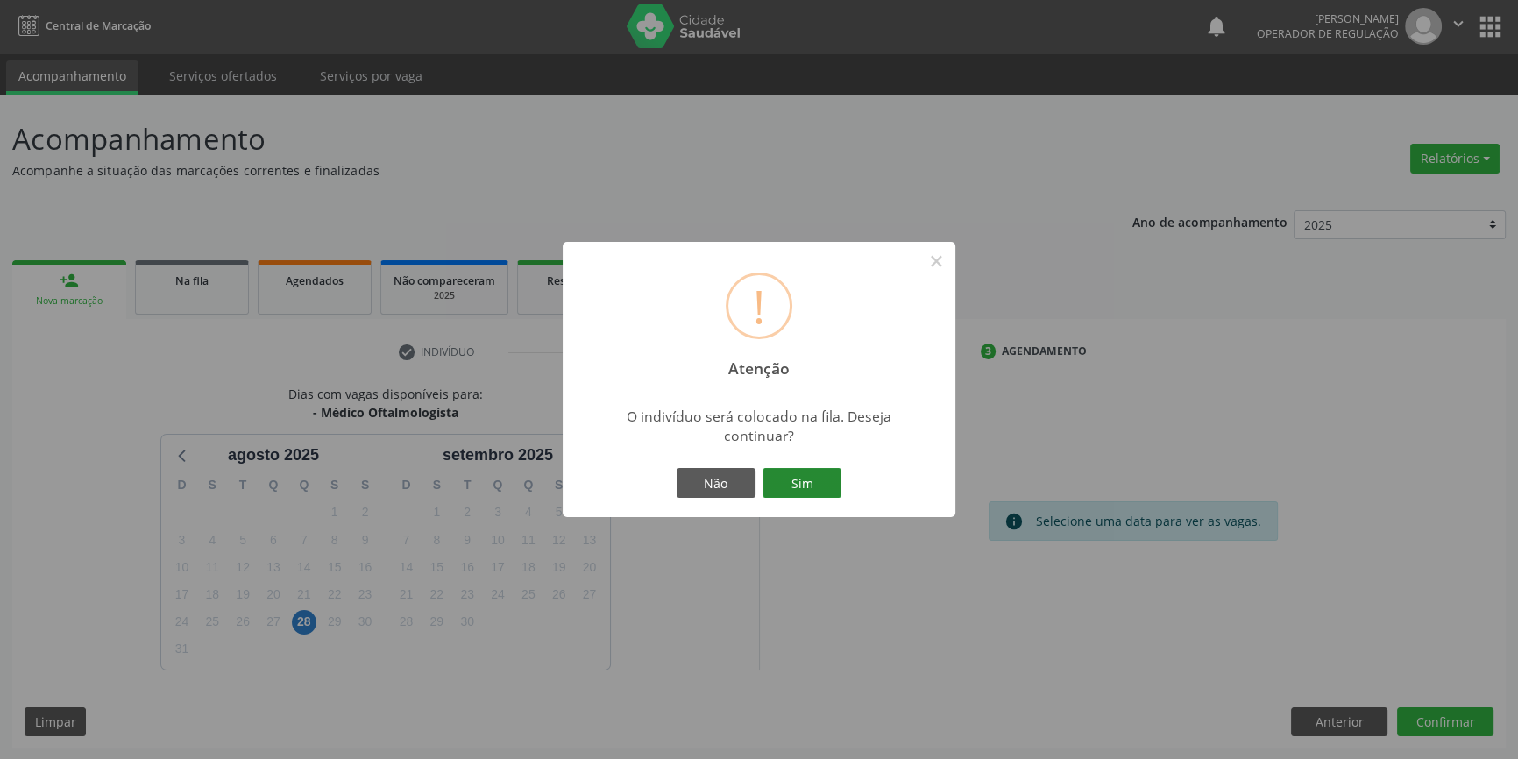
click at [770, 472] on button "Sim" at bounding box center [802, 483] width 79 height 30
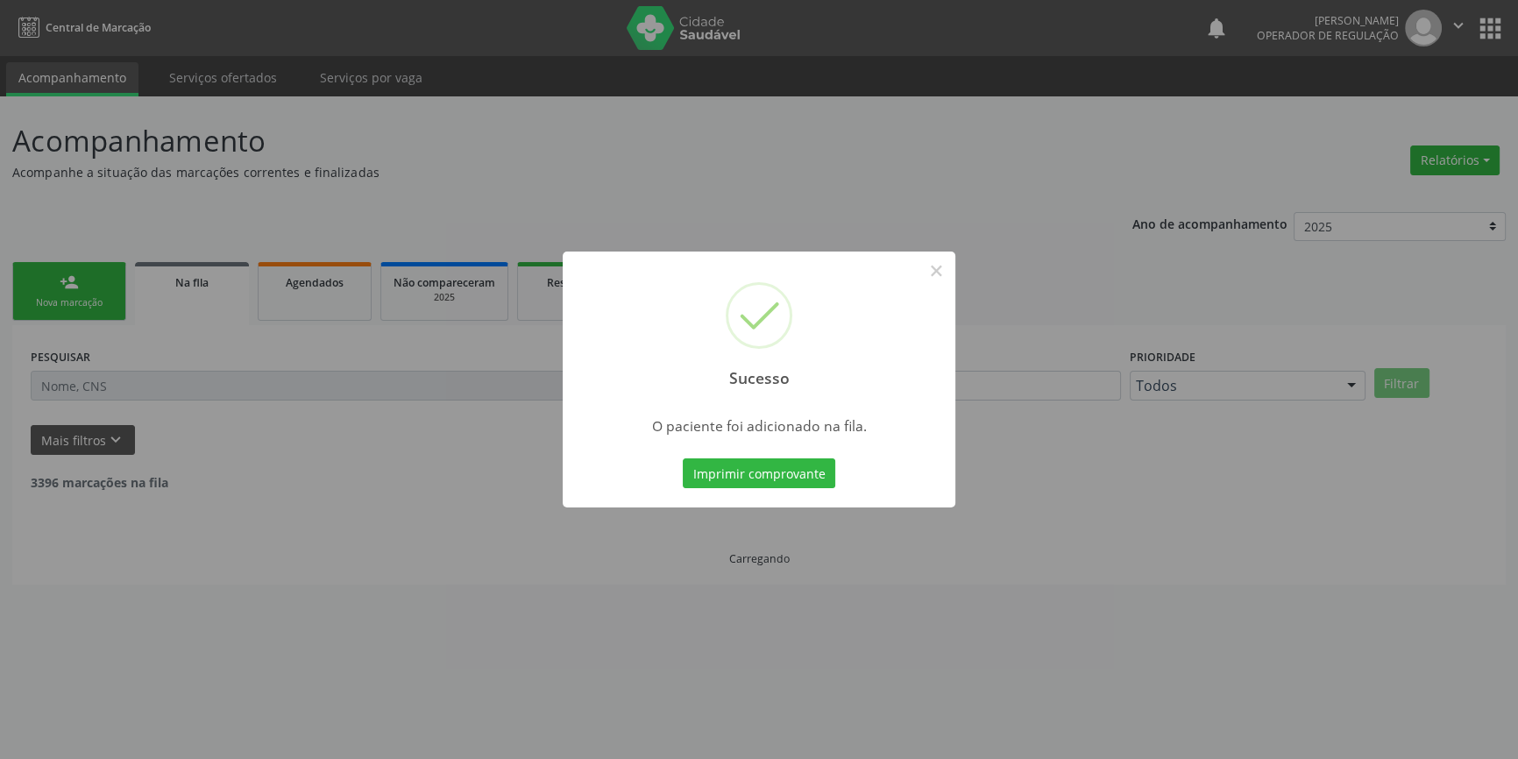
scroll to position [0, 0]
click at [937, 270] on button "×" at bounding box center [942, 271] width 30 height 30
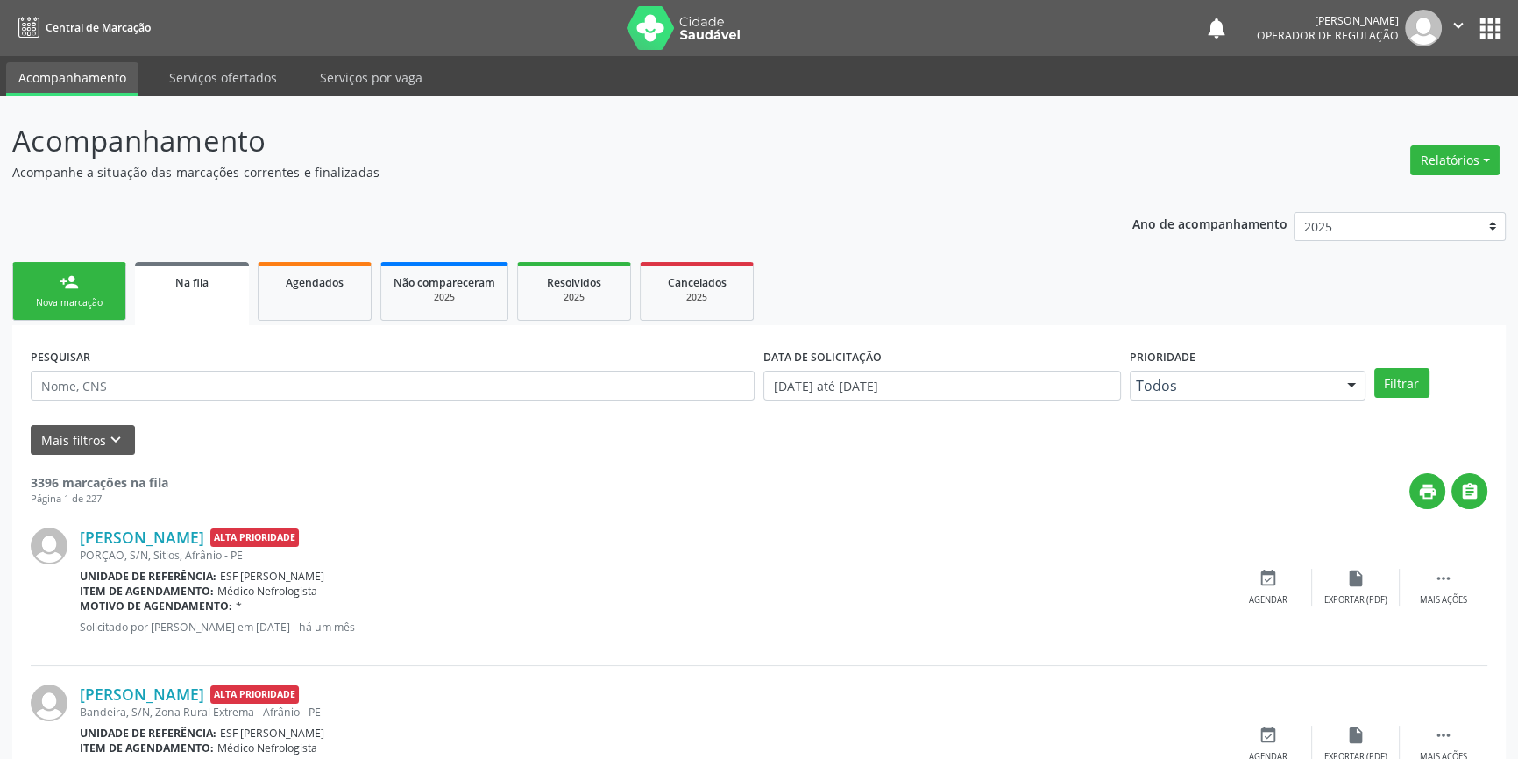
click at [89, 296] on div "Nova marcação" at bounding box center [69, 302] width 88 height 13
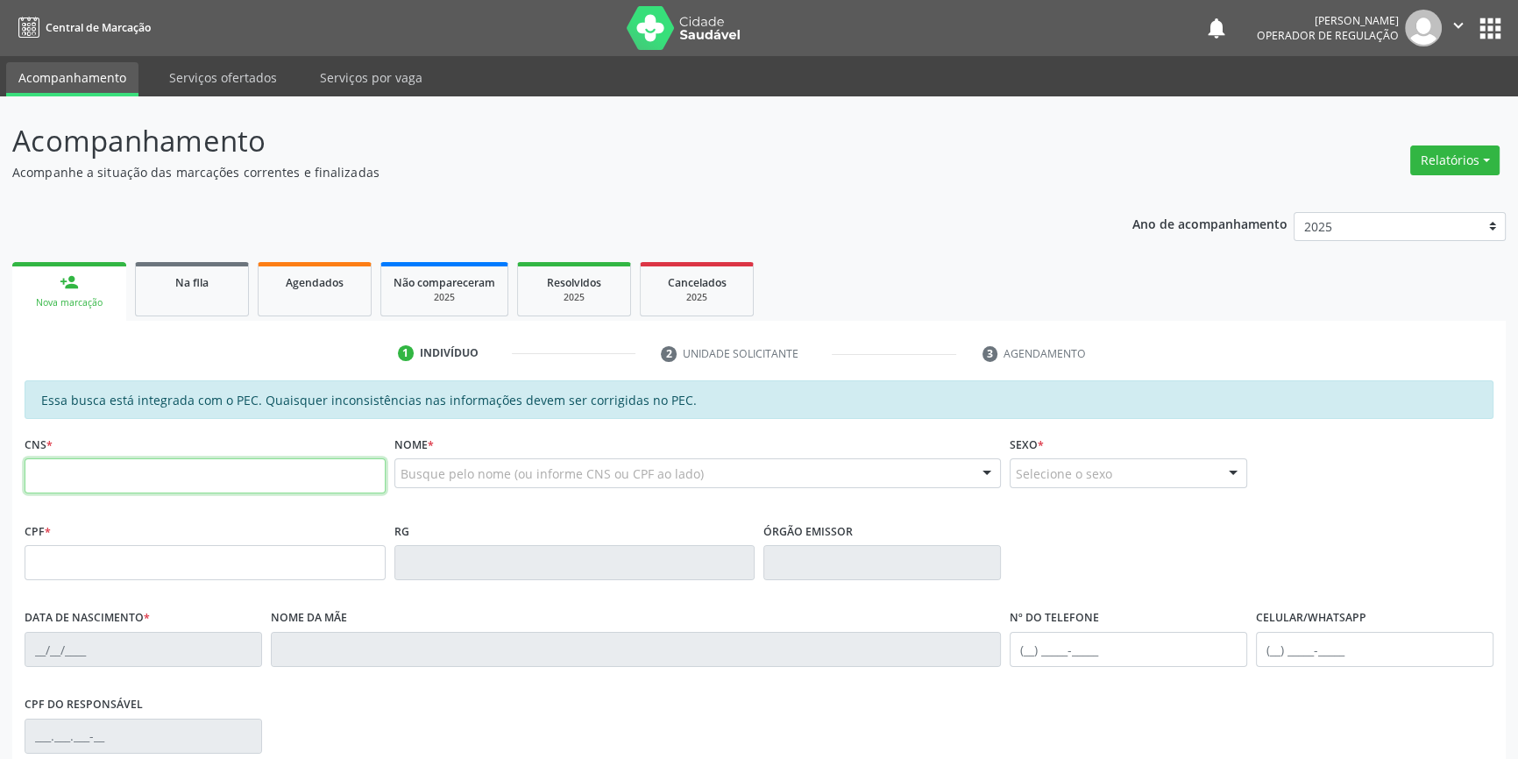
click at [76, 466] on input "text" at bounding box center [205, 475] width 361 height 35
type input "706 5043 3676 4793"
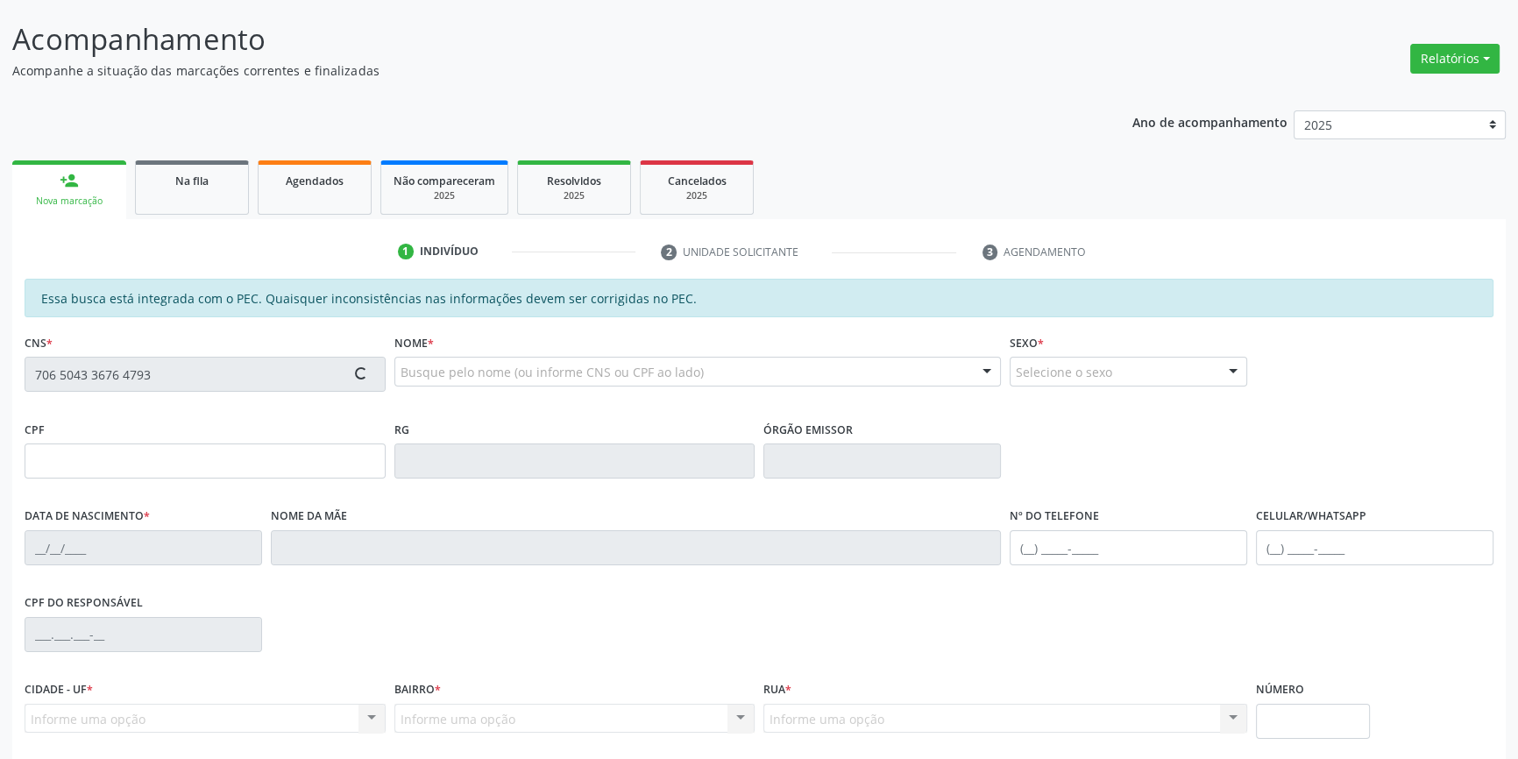
scroll to position [238, 0]
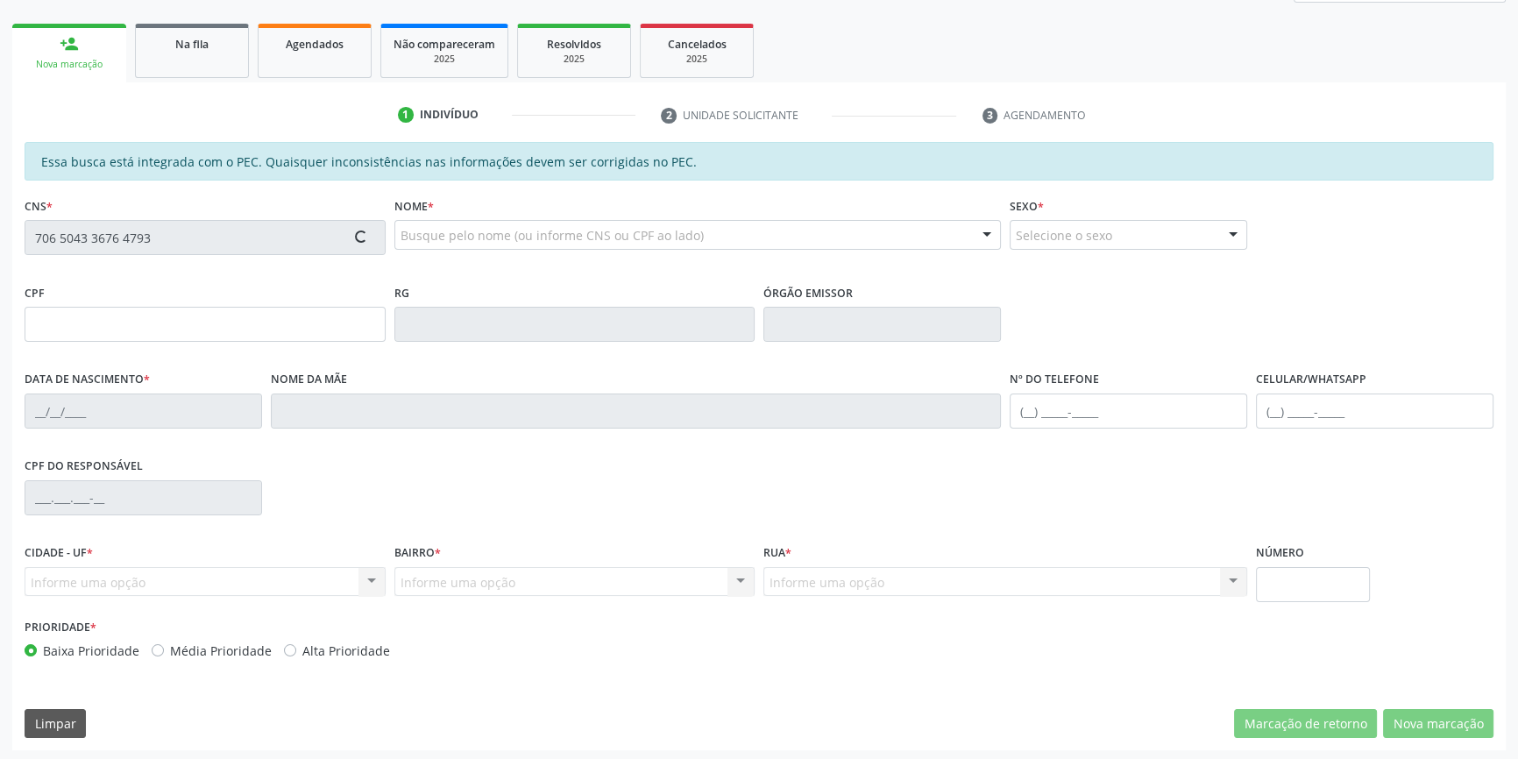
type input "845.252.744-68"
type input "26/02/1969"
type input "Luiza Brito dos Santos"
type input "(87) 8806-9042"
type input "(87) 9991-4137"
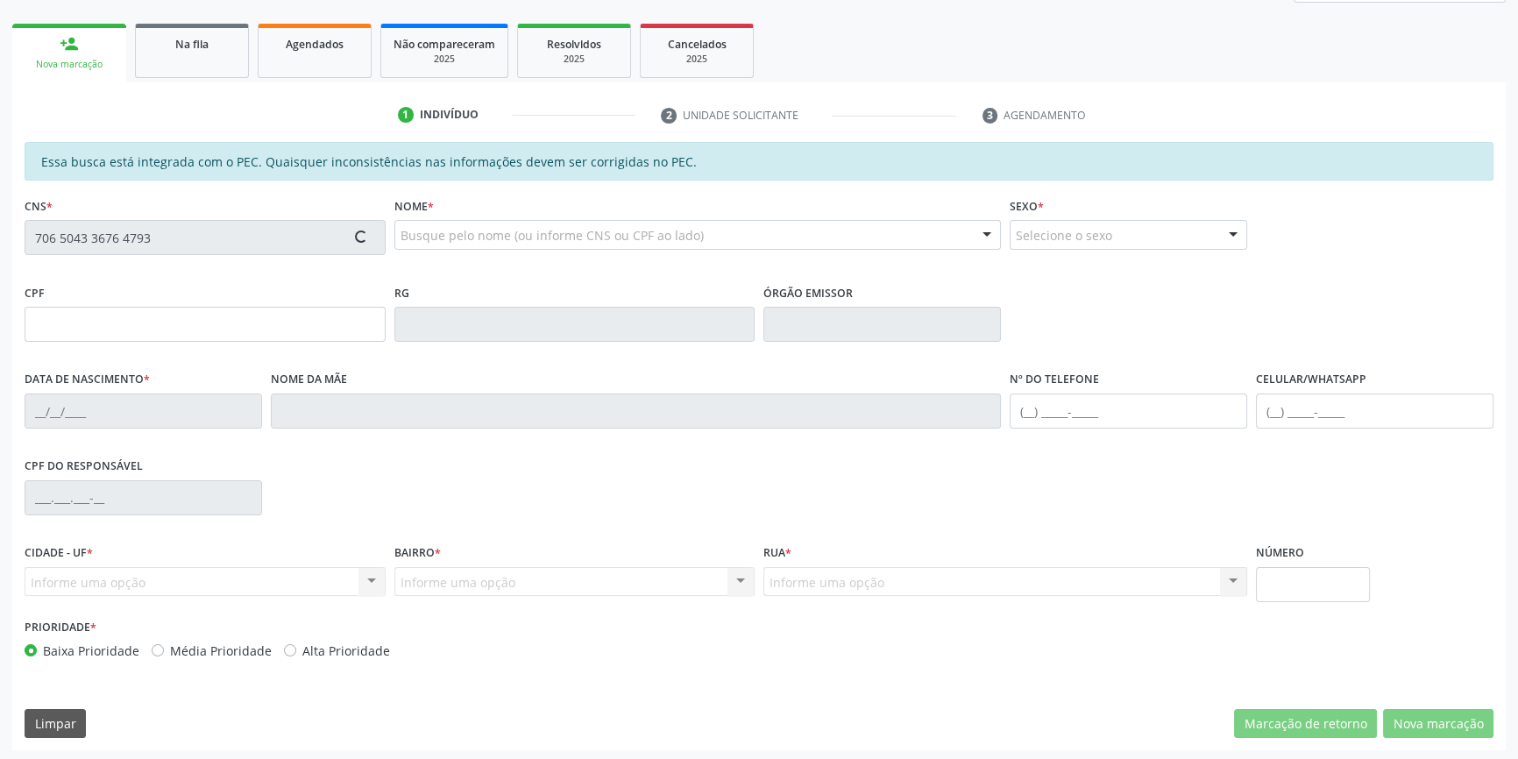
type input "S/N"
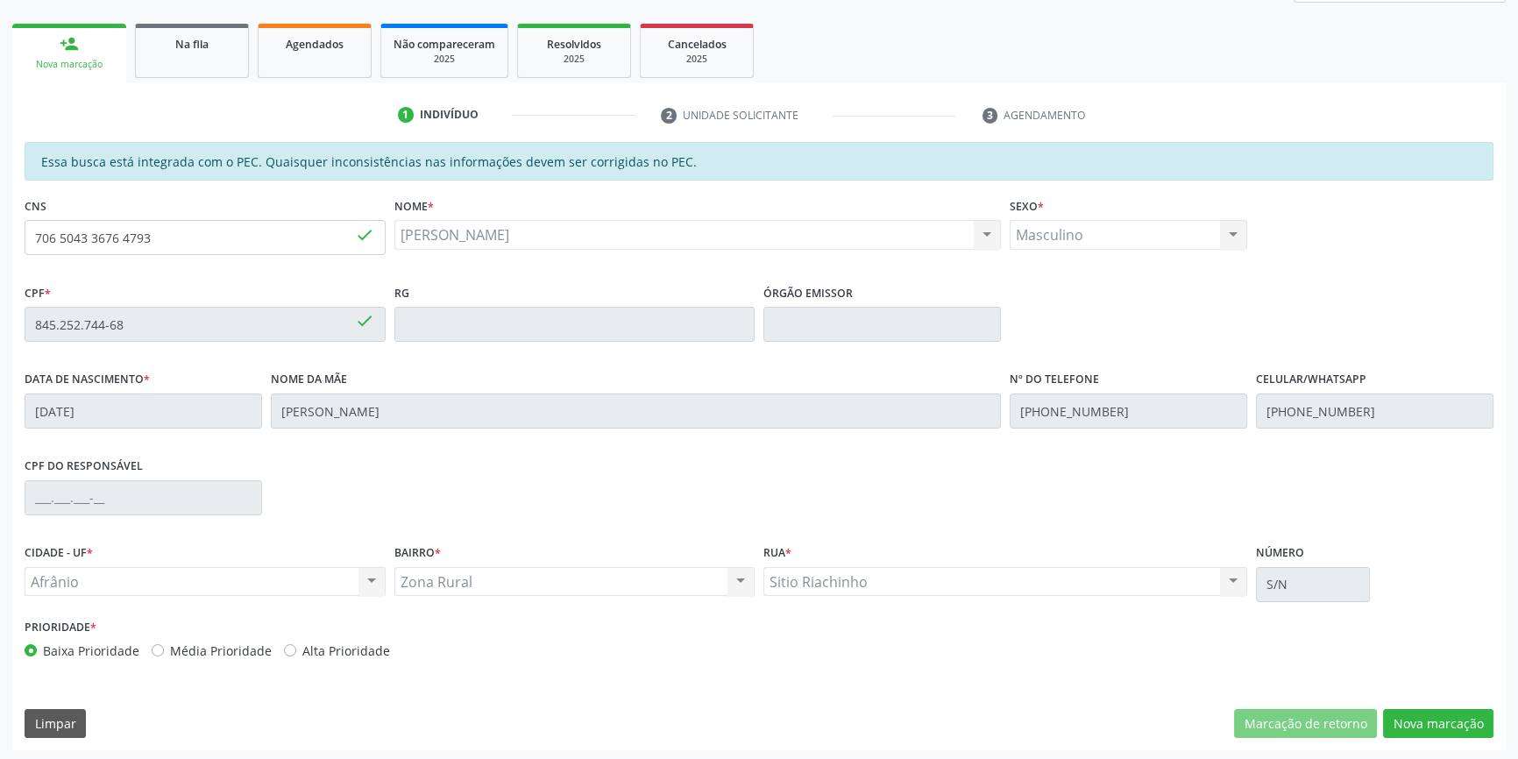
click at [1410, 704] on div "Essa busca está integrada com o PEC. Quaisquer inconsistências nas informações …" at bounding box center [759, 446] width 1494 height 608
click at [1416, 715] on button "Nova marcação" at bounding box center [1438, 724] width 110 height 30
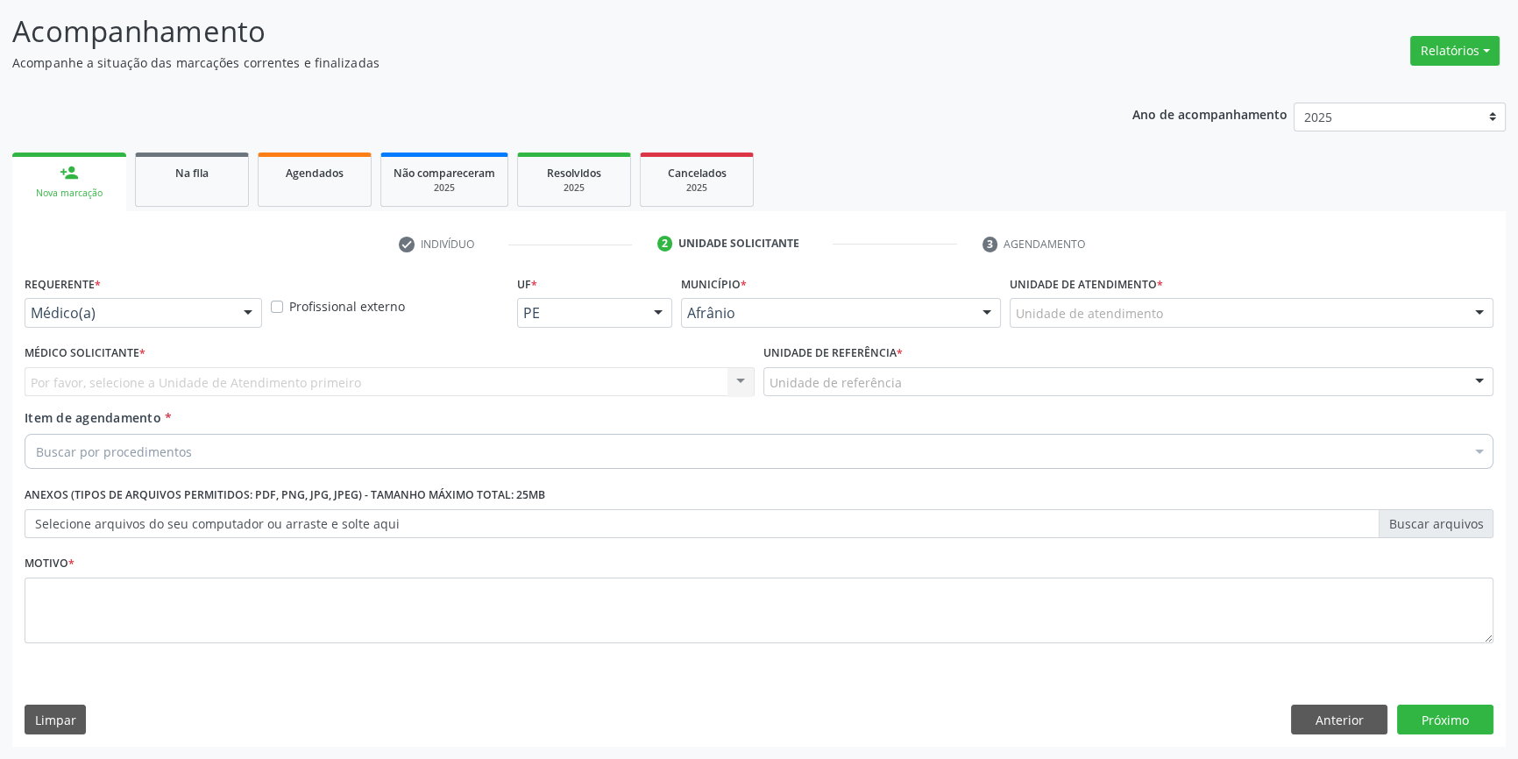
scroll to position [108, 0]
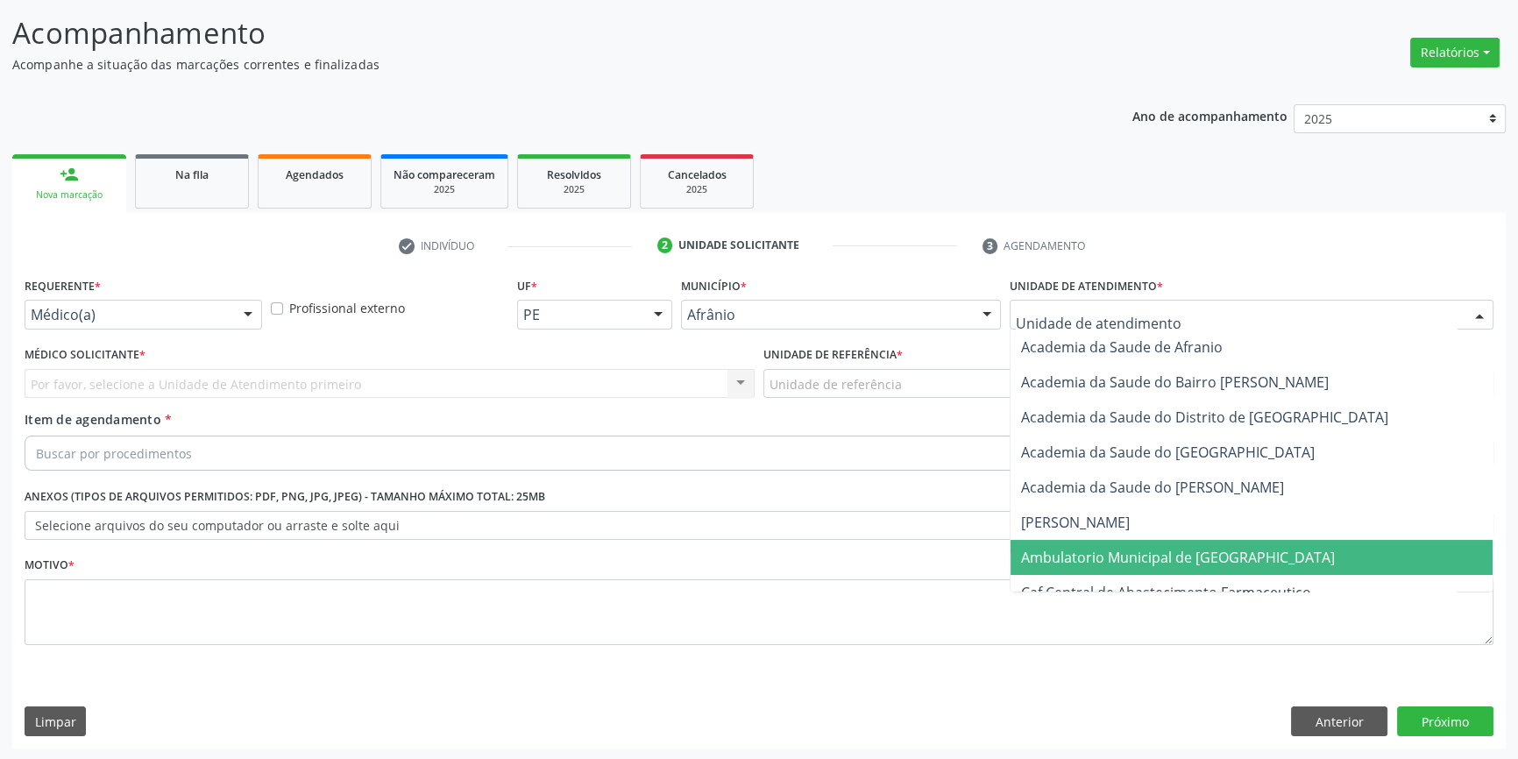
click at [1176, 569] on span "Ambulatorio Municipal de [GEOGRAPHIC_DATA]" at bounding box center [1252, 557] width 482 height 35
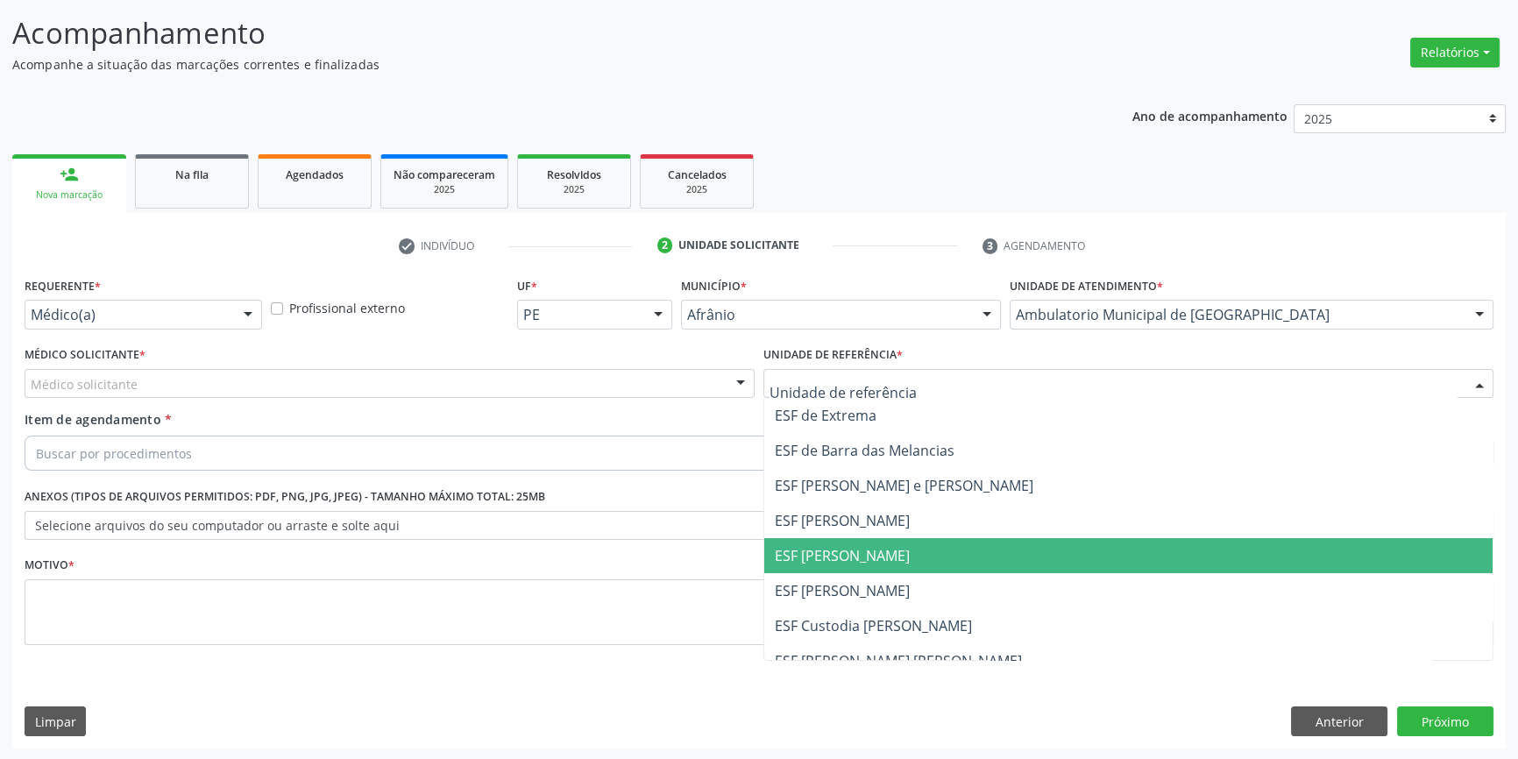
click at [876, 562] on span "ESF [PERSON_NAME]" at bounding box center [842, 555] width 135 height 19
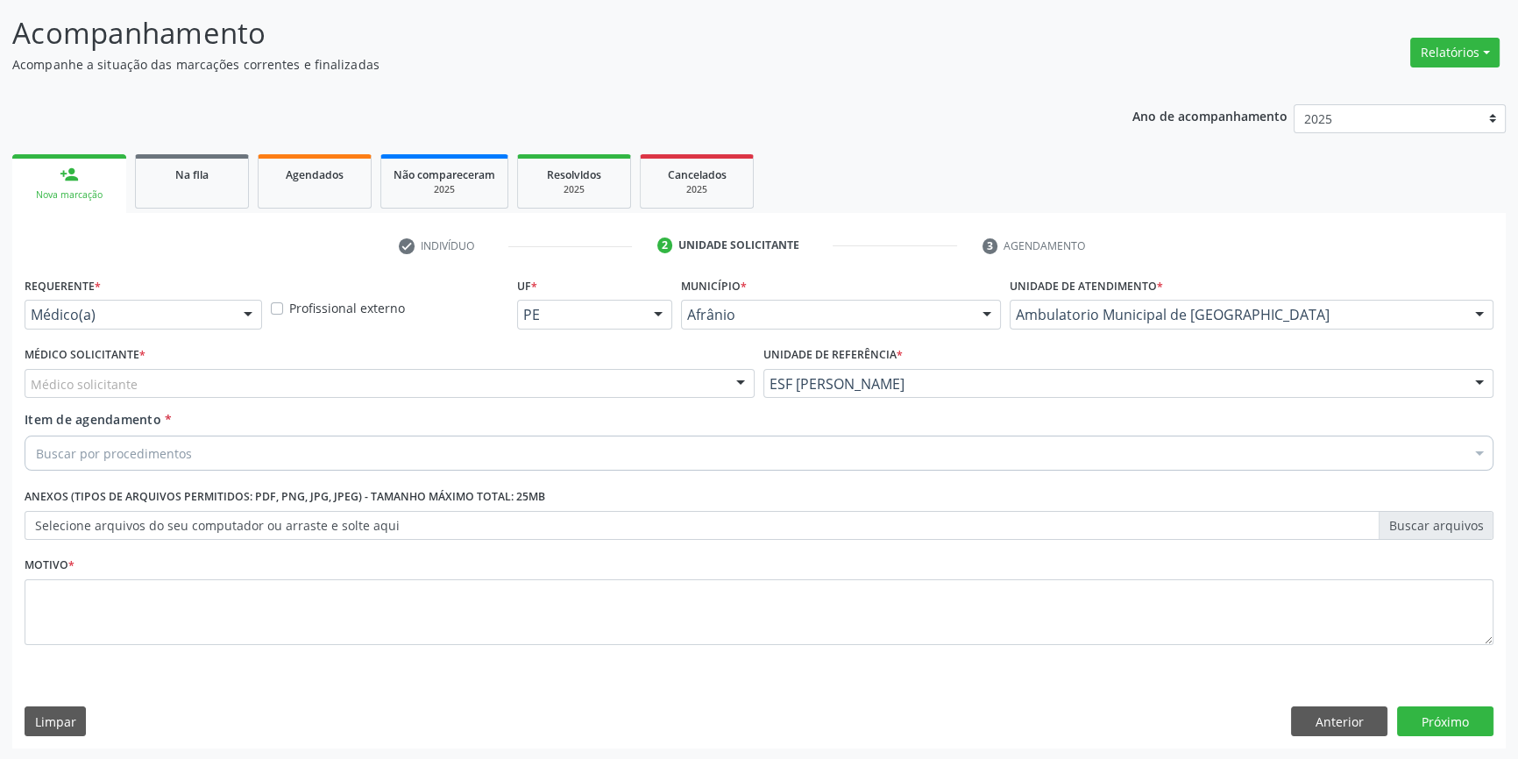
click at [448, 385] on div "Médico solicitante" at bounding box center [390, 384] width 730 height 30
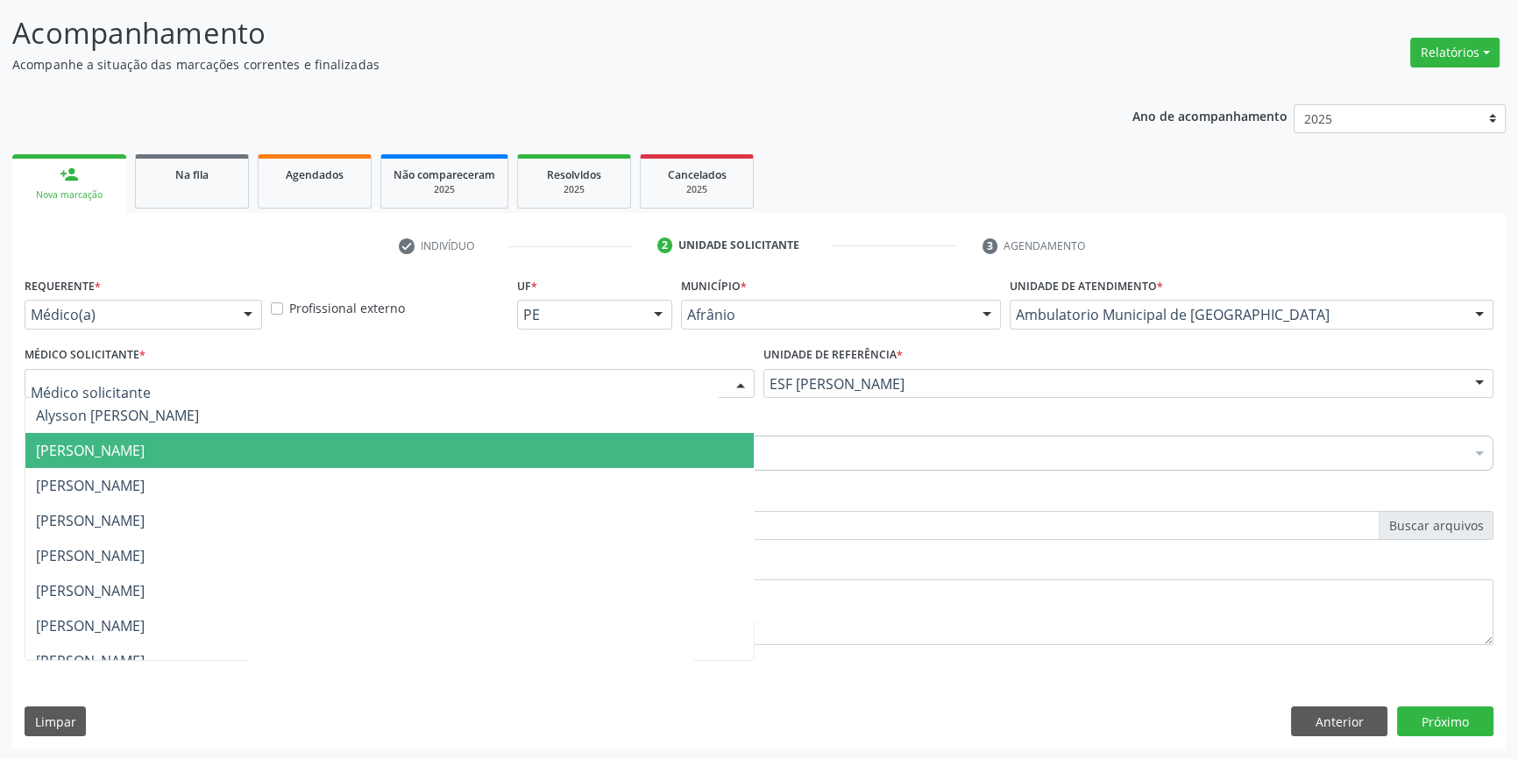
click at [265, 448] on span "[PERSON_NAME]" at bounding box center [389, 450] width 728 height 35
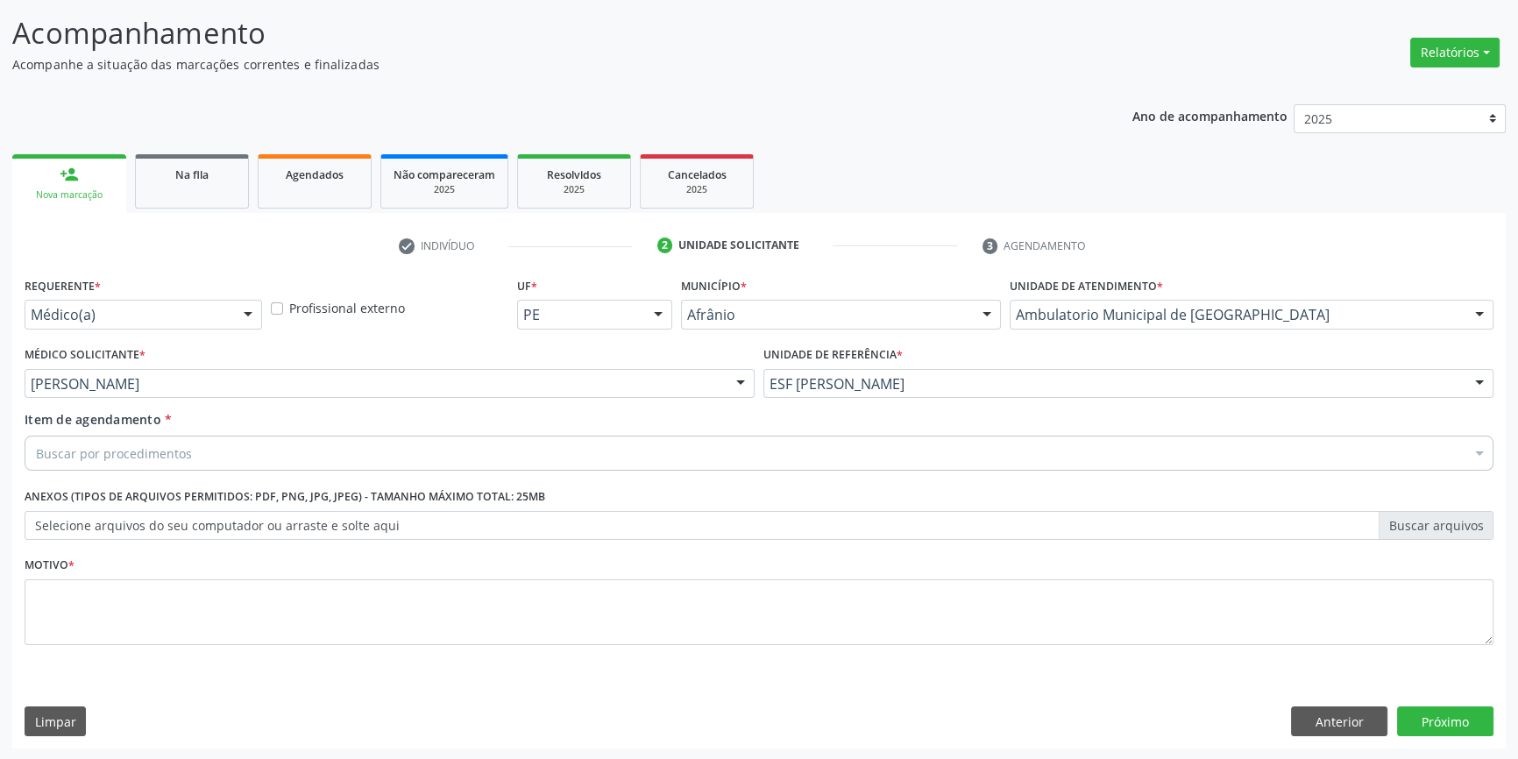
click at [222, 448] on div "Buscar por procedimentos" at bounding box center [759, 453] width 1469 height 35
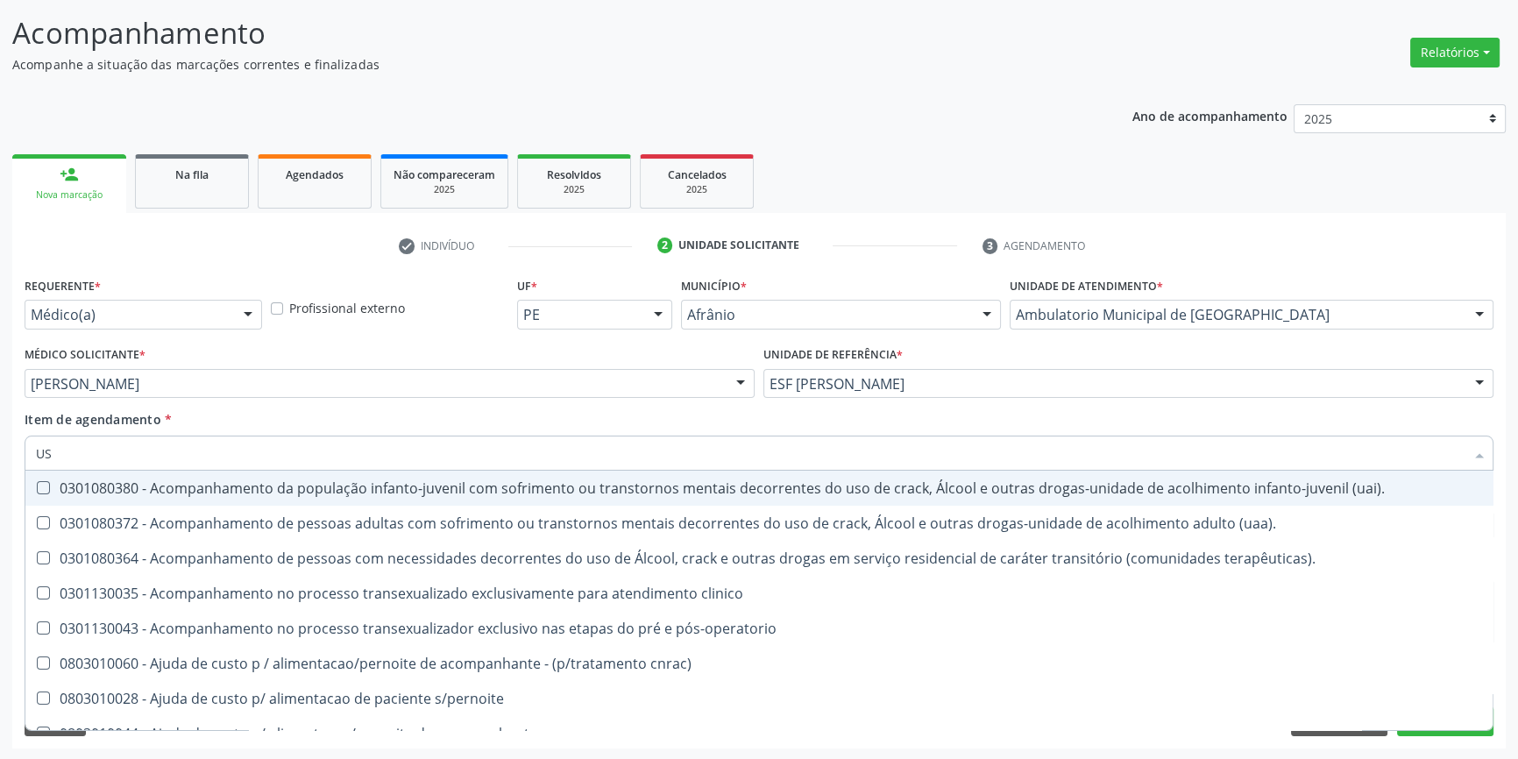
type input "U"
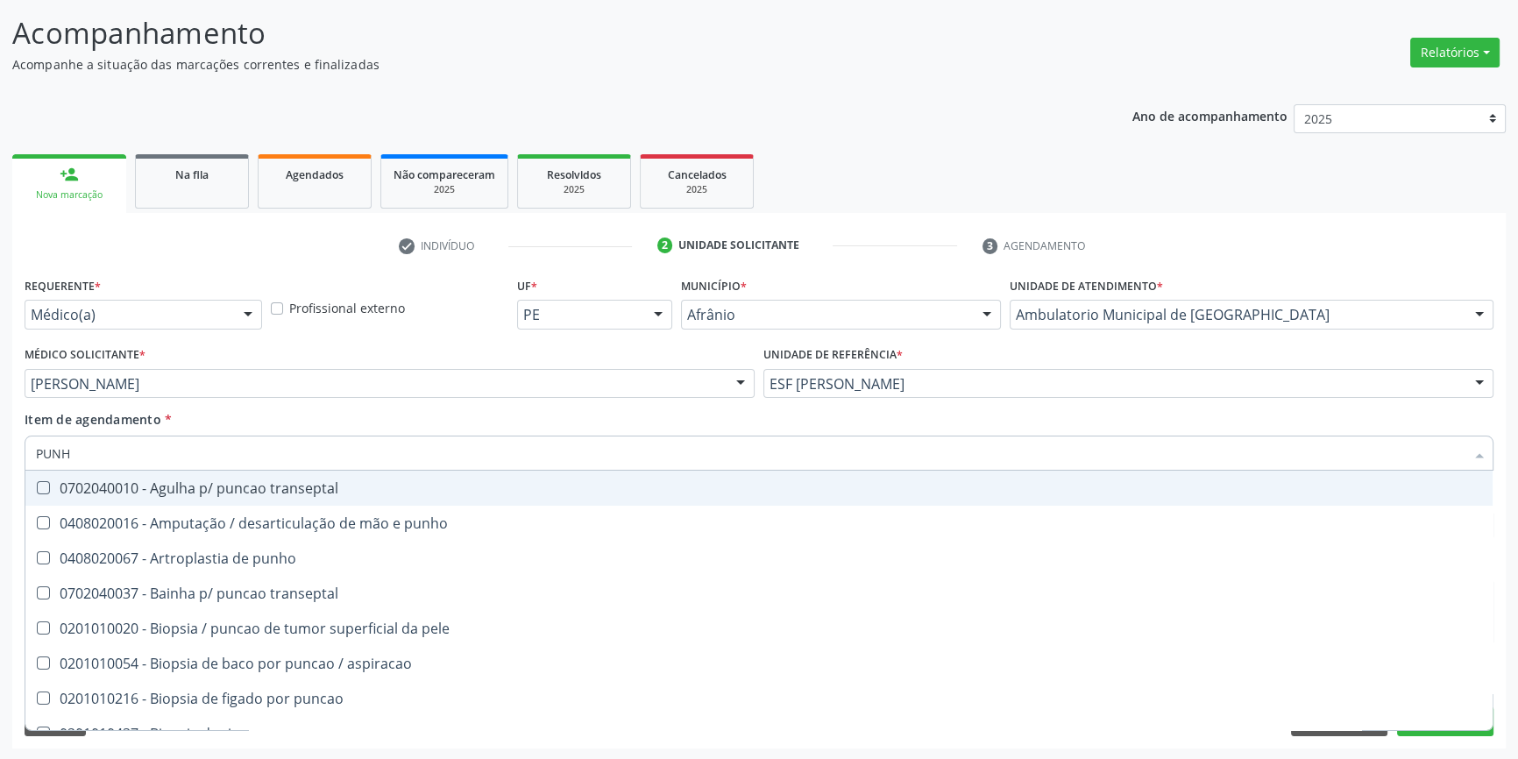
type input "PUNHO"
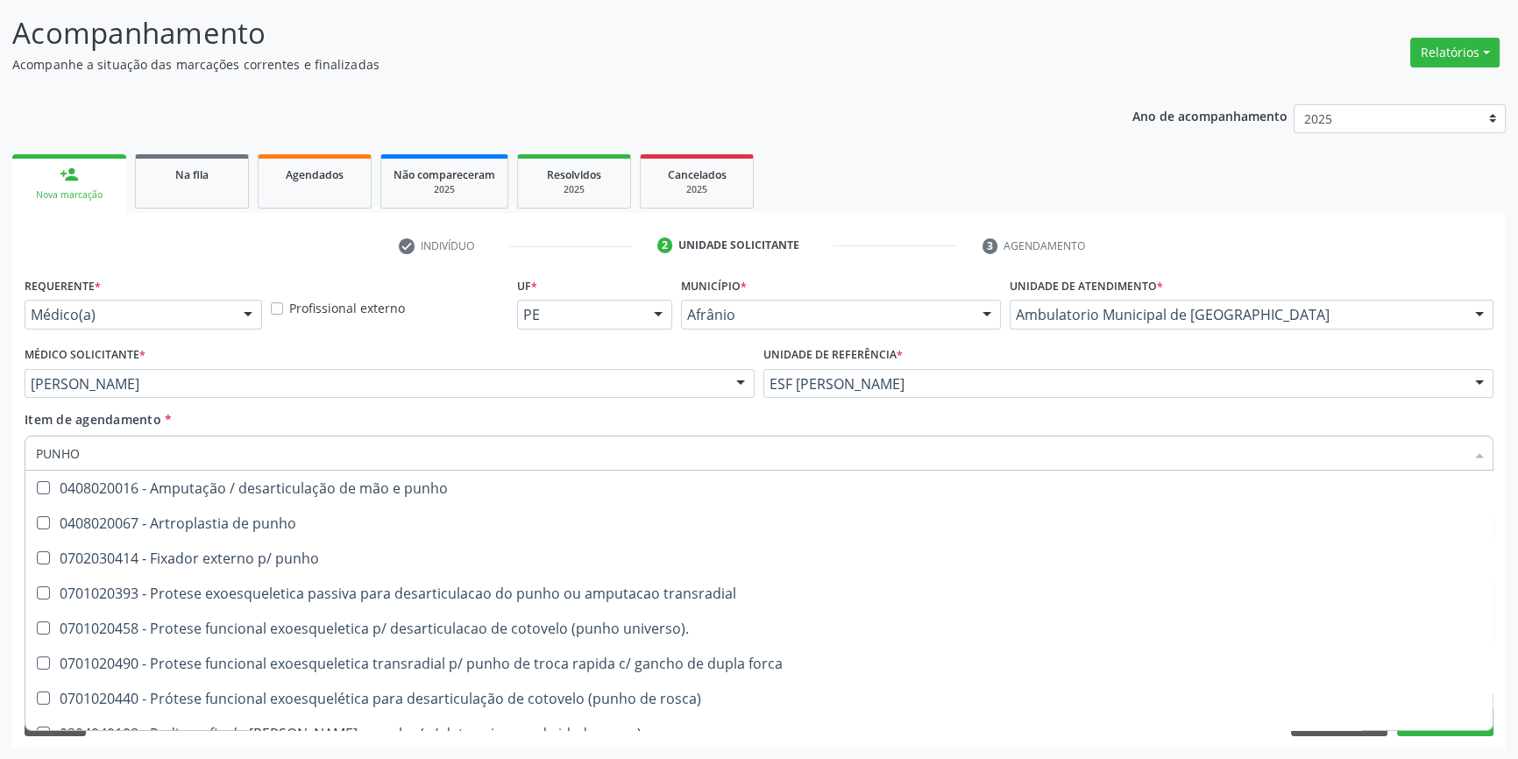
scroll to position [301, 0]
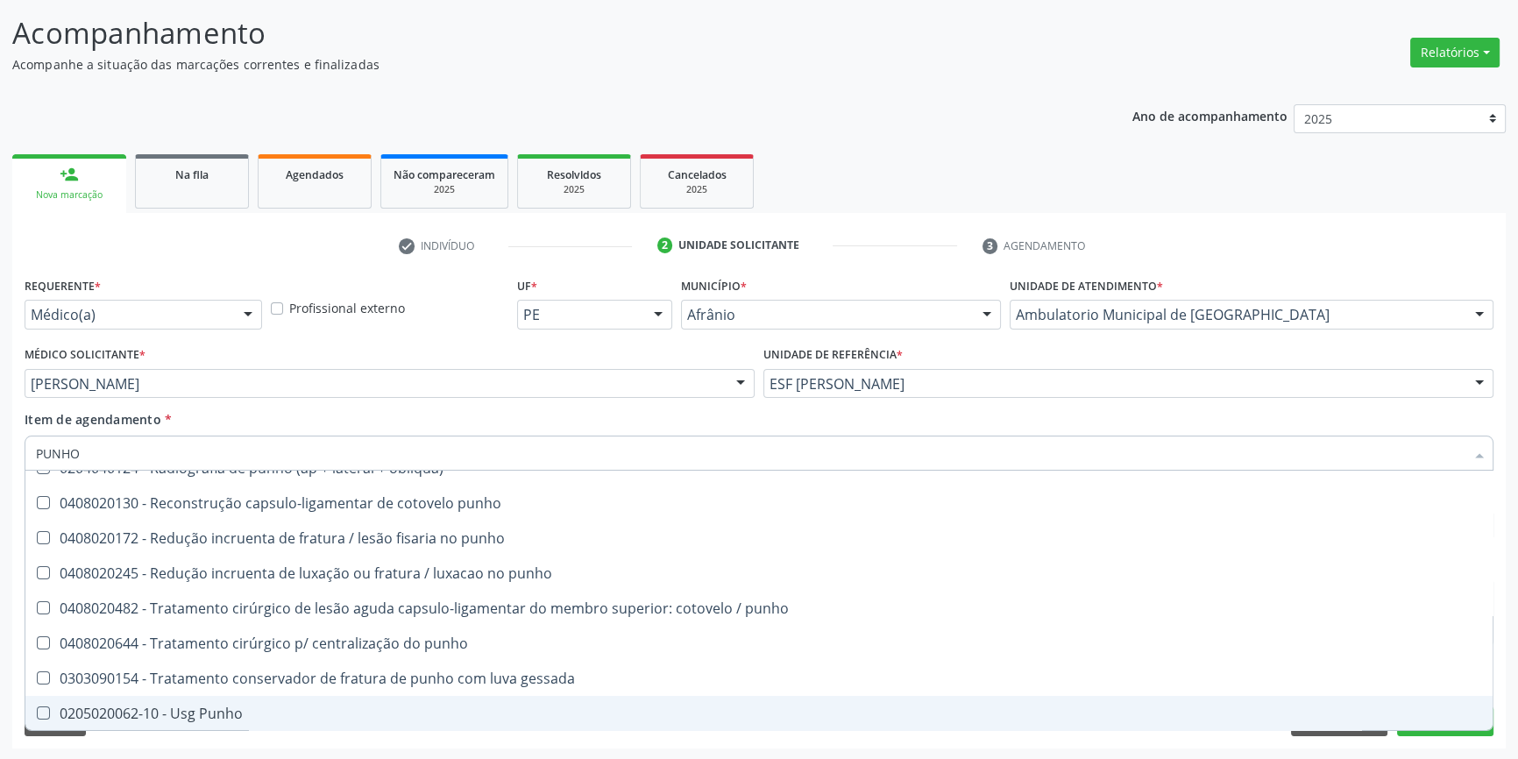
click at [221, 707] on div "0205020062-10 - Usg Punho" at bounding box center [759, 714] width 1446 height 14
checkbox Punho "true"
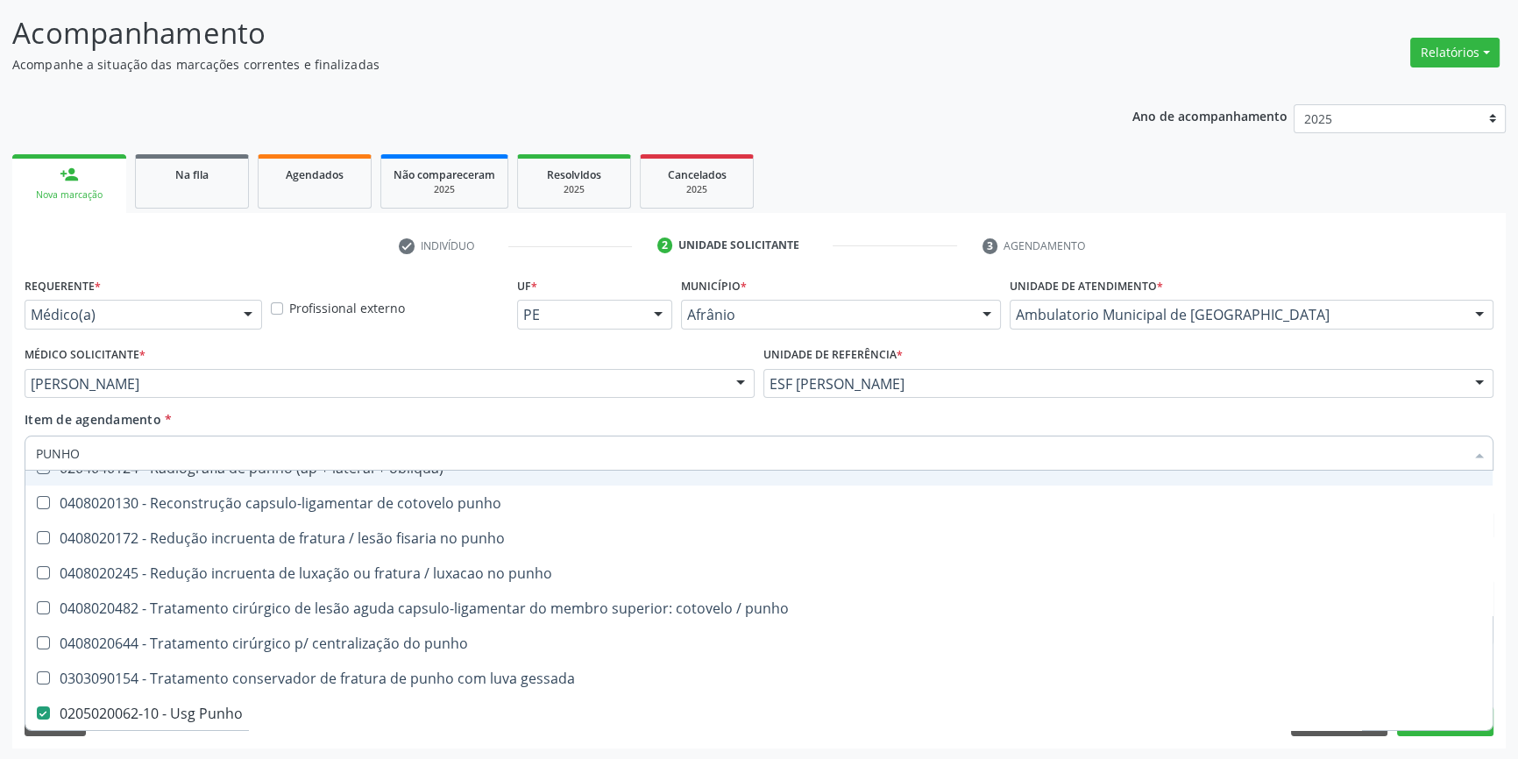
click at [273, 426] on div "Item de agendamento * PUNHO Desfazer seleção 0408020016 - Amputação / desarticu…" at bounding box center [759, 437] width 1469 height 55
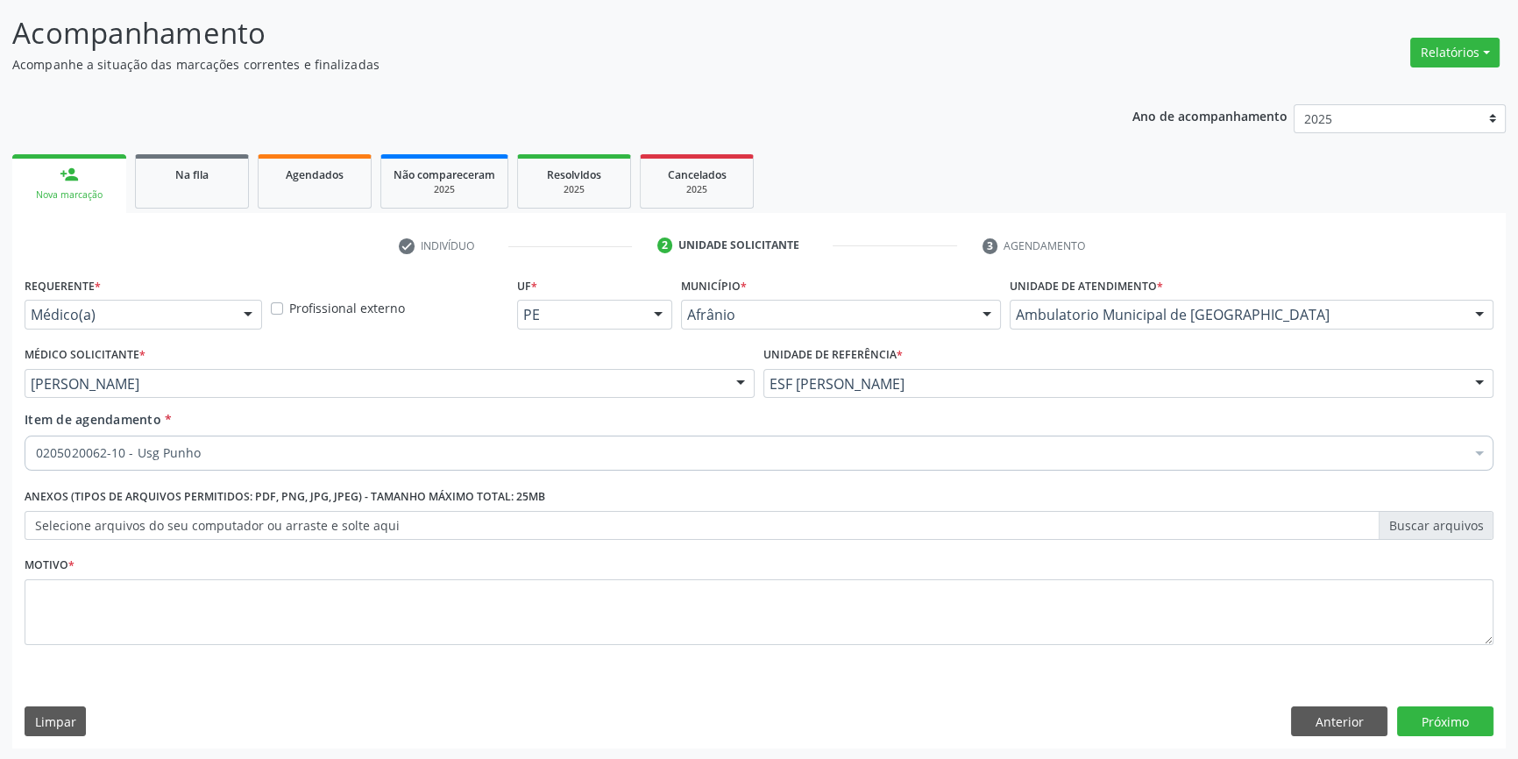
scroll to position [0, 0]
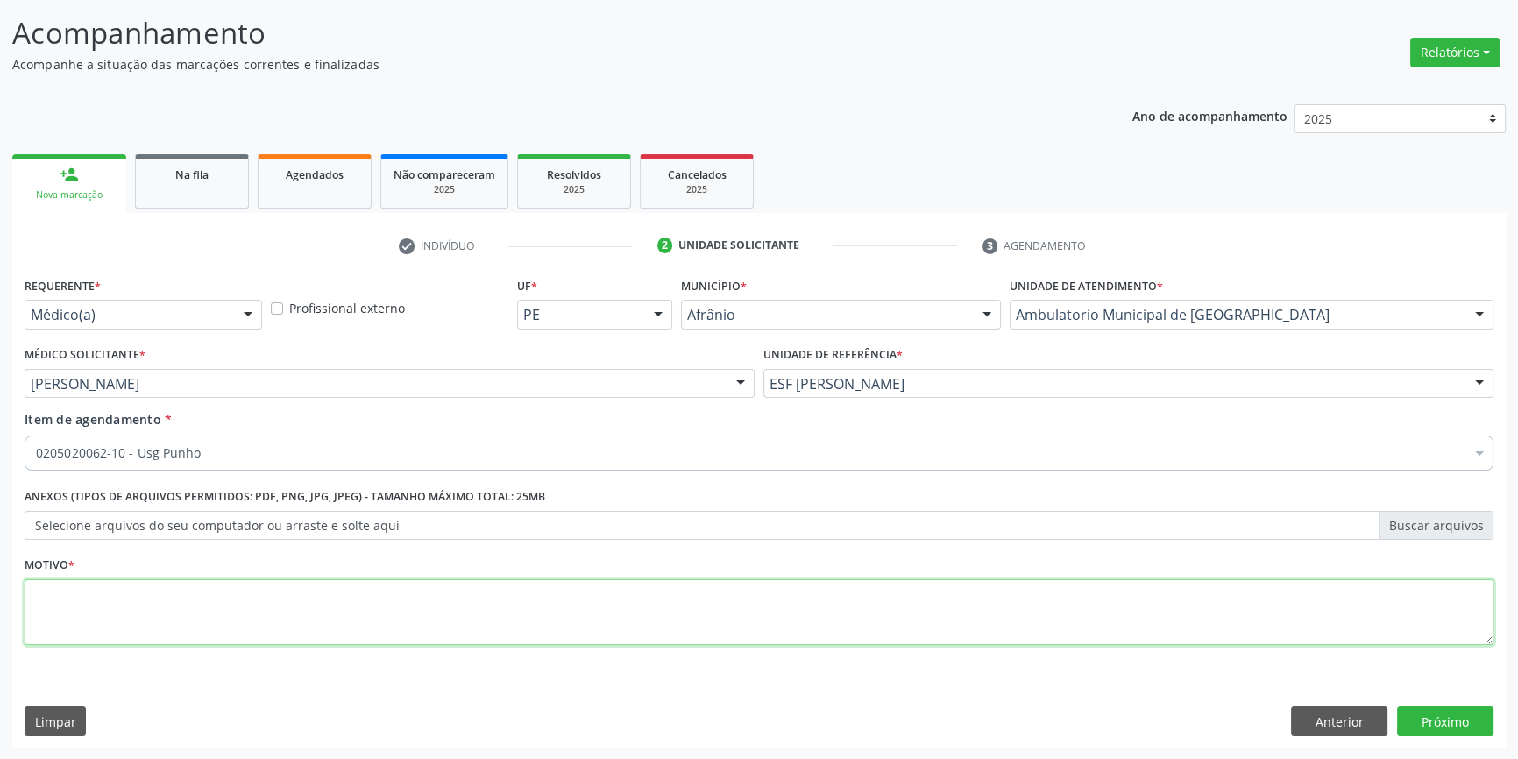
click at [252, 616] on textarea at bounding box center [759, 612] width 1469 height 67
type textarea "DOR EM PUNHO"
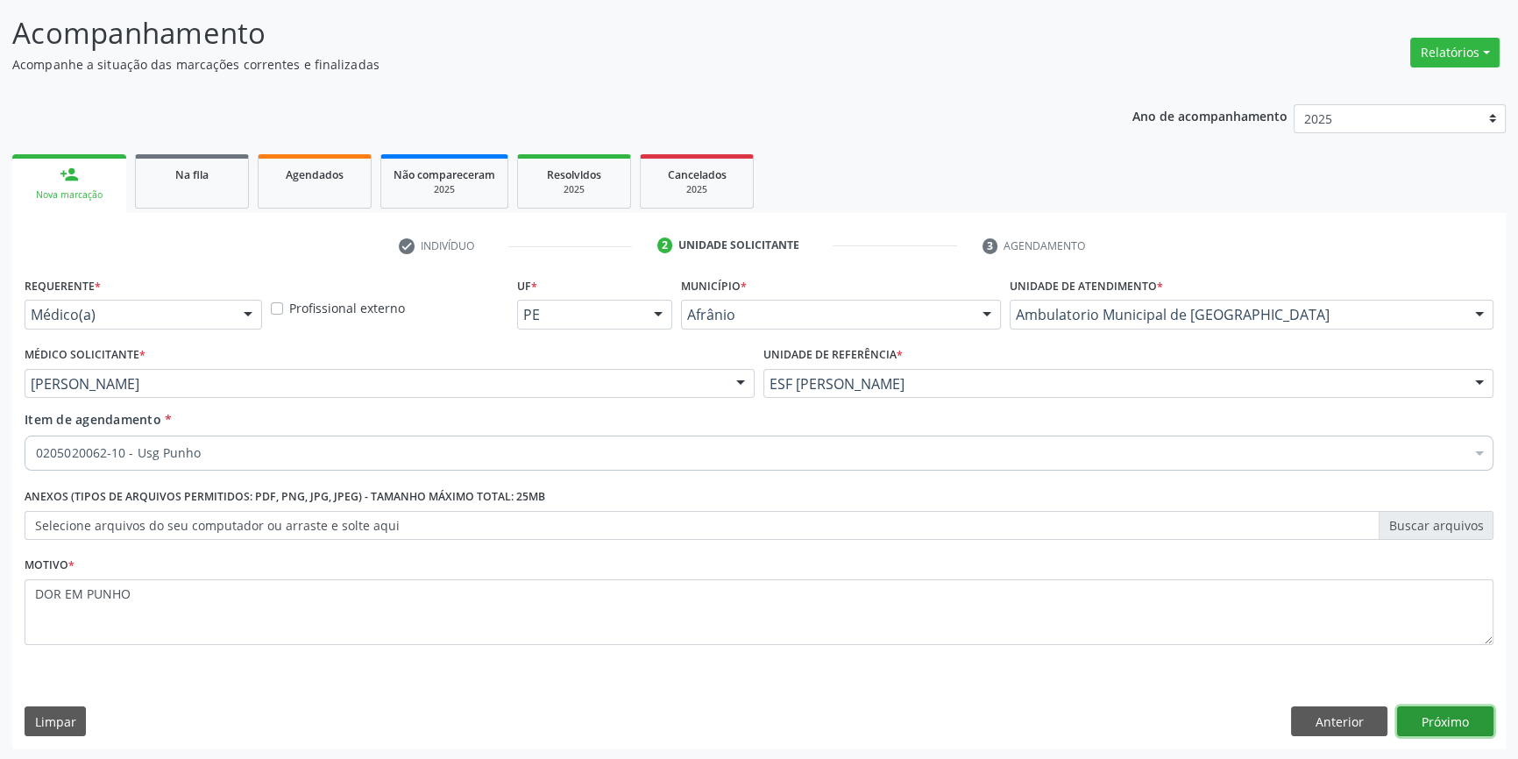
click at [1438, 717] on button "Próximo" at bounding box center [1445, 722] width 96 height 30
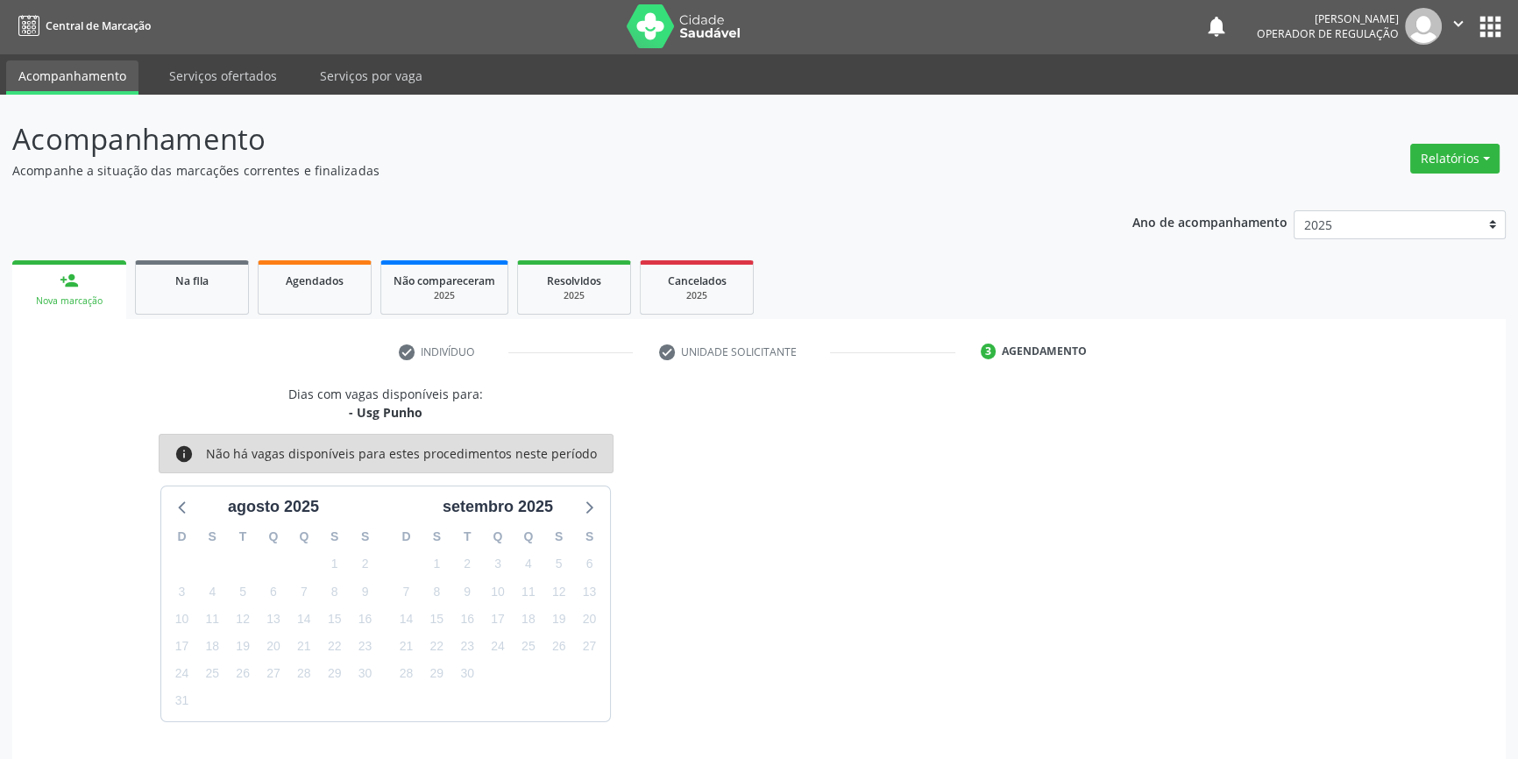
scroll to position [53, 0]
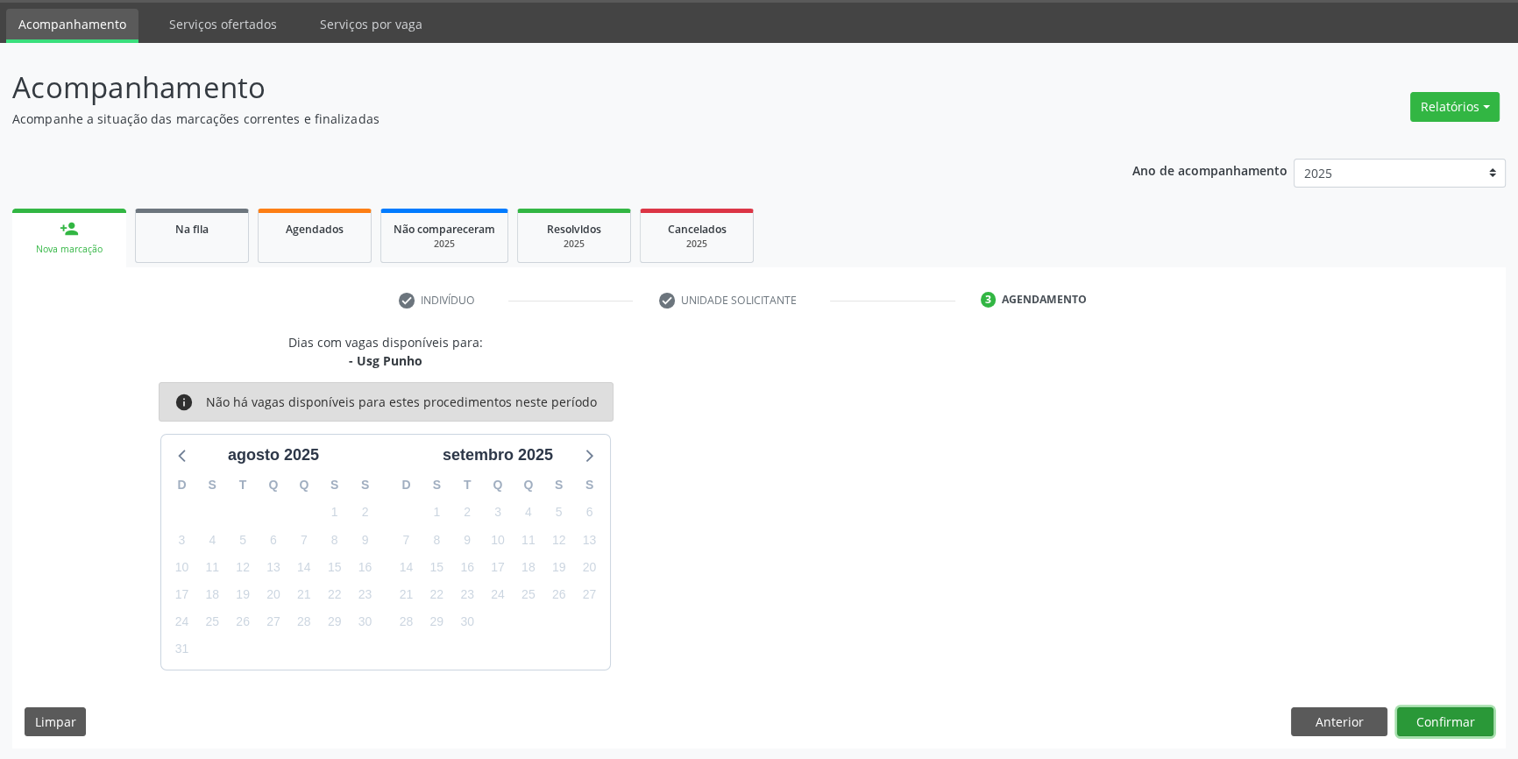
click at [1428, 715] on button "Confirmar" at bounding box center [1445, 722] width 96 height 30
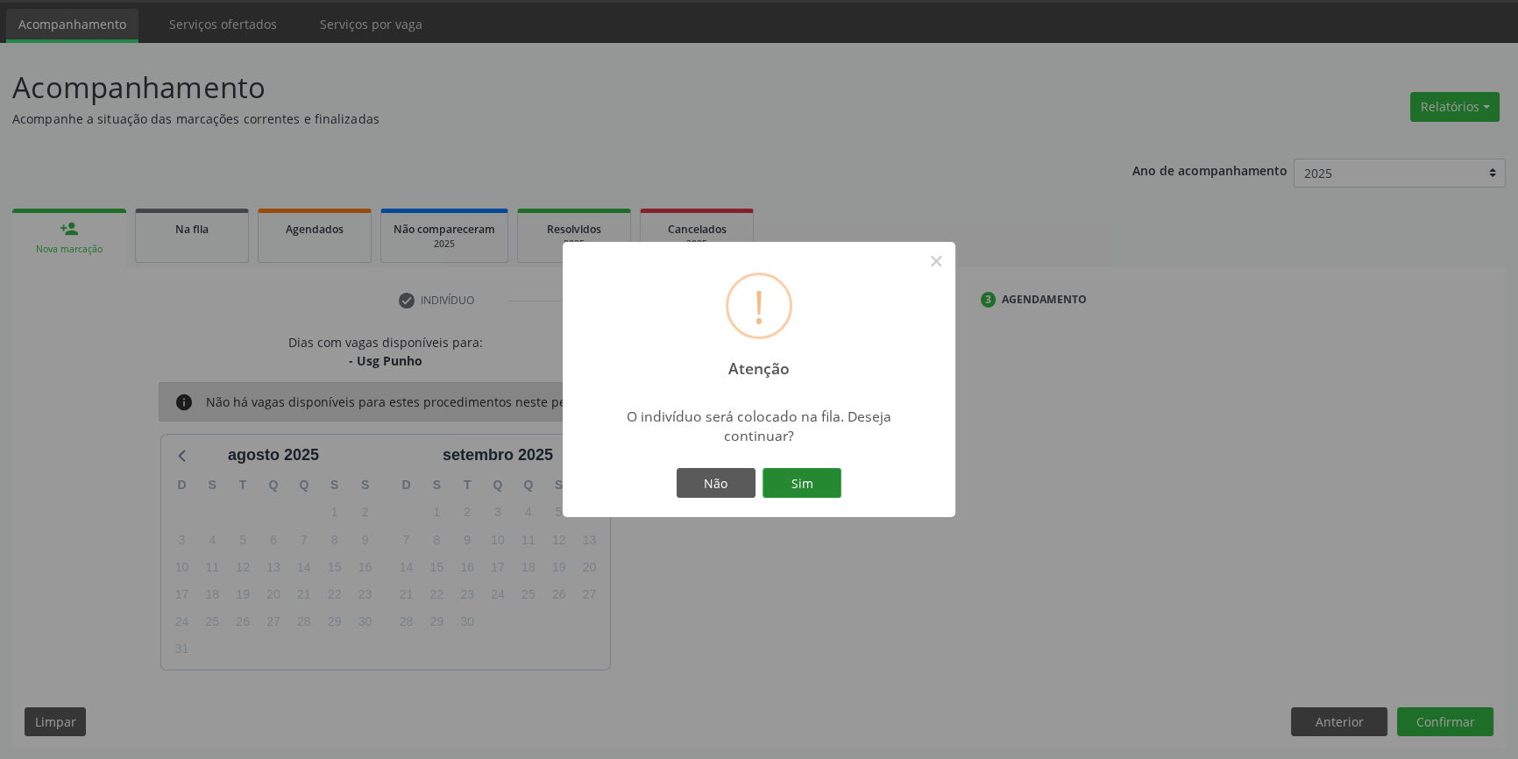
click at [792, 485] on button "Sim" at bounding box center [802, 483] width 79 height 30
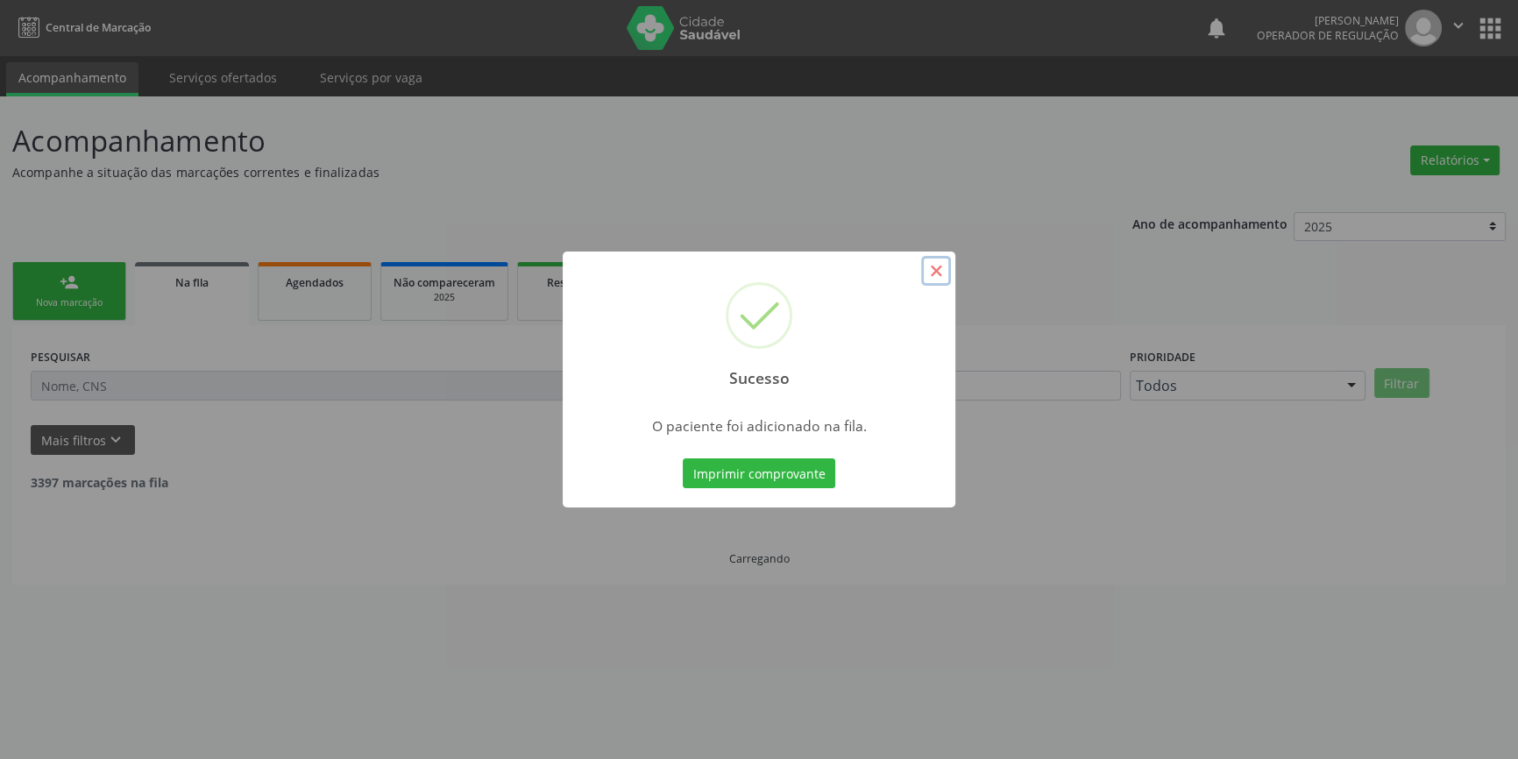
click at [939, 281] on button "×" at bounding box center [936, 271] width 30 height 30
click at [941, 270] on button "×" at bounding box center [936, 271] width 30 height 30
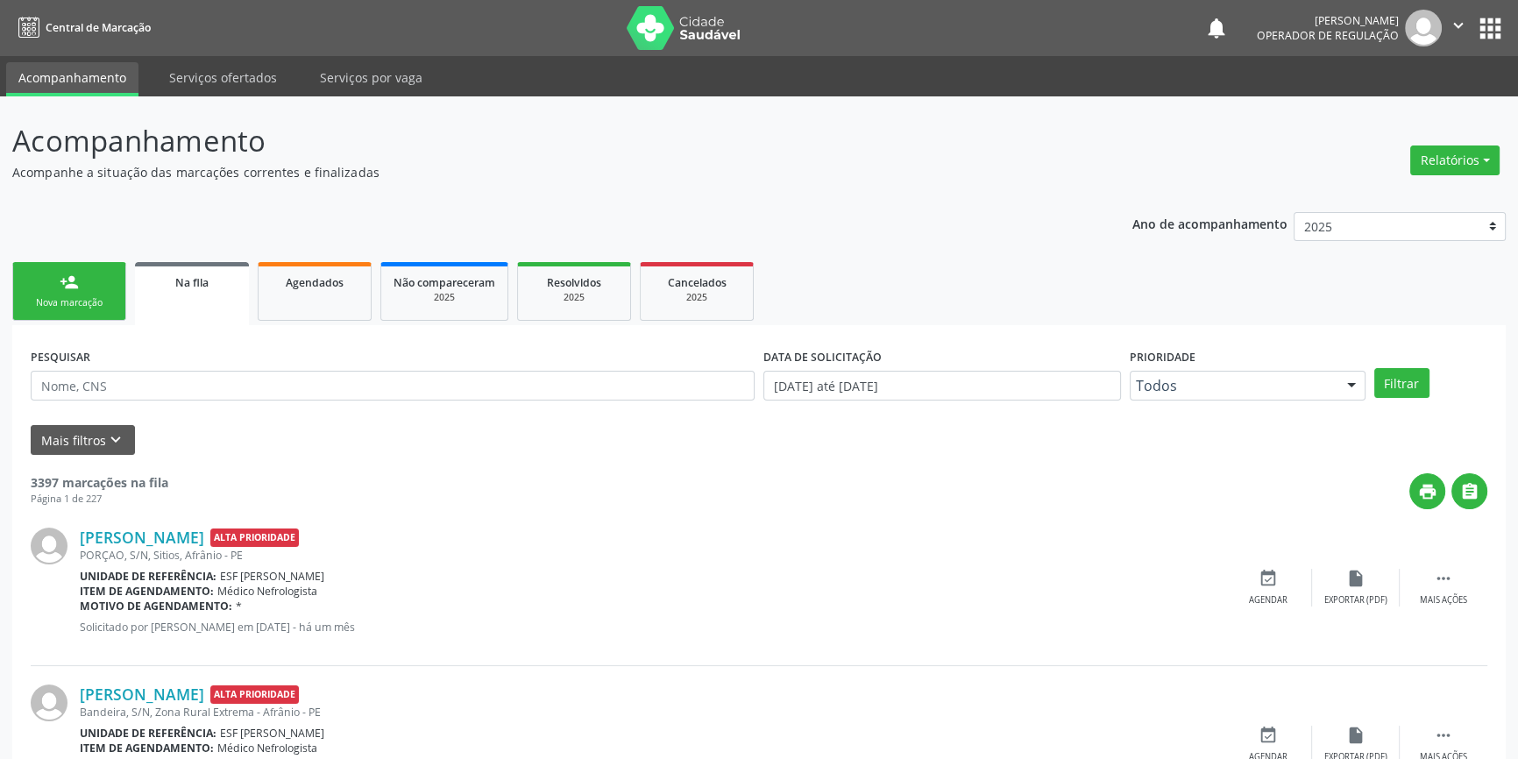
click at [92, 281] on link "person_add Nova marcação" at bounding box center [69, 291] width 114 height 59
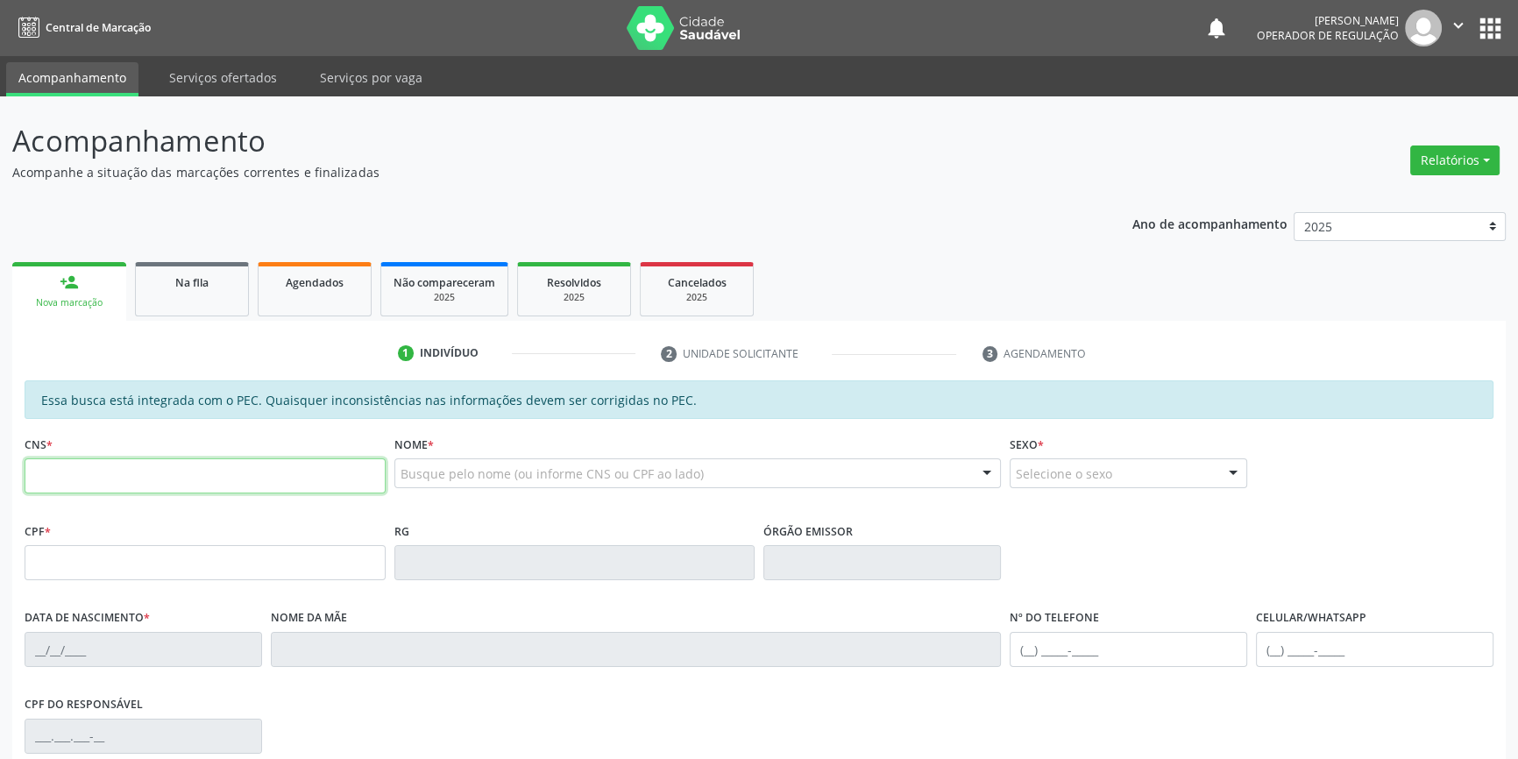
click at [95, 483] on input "text" at bounding box center [205, 475] width 361 height 35
type input "704 2062 6259 4383"
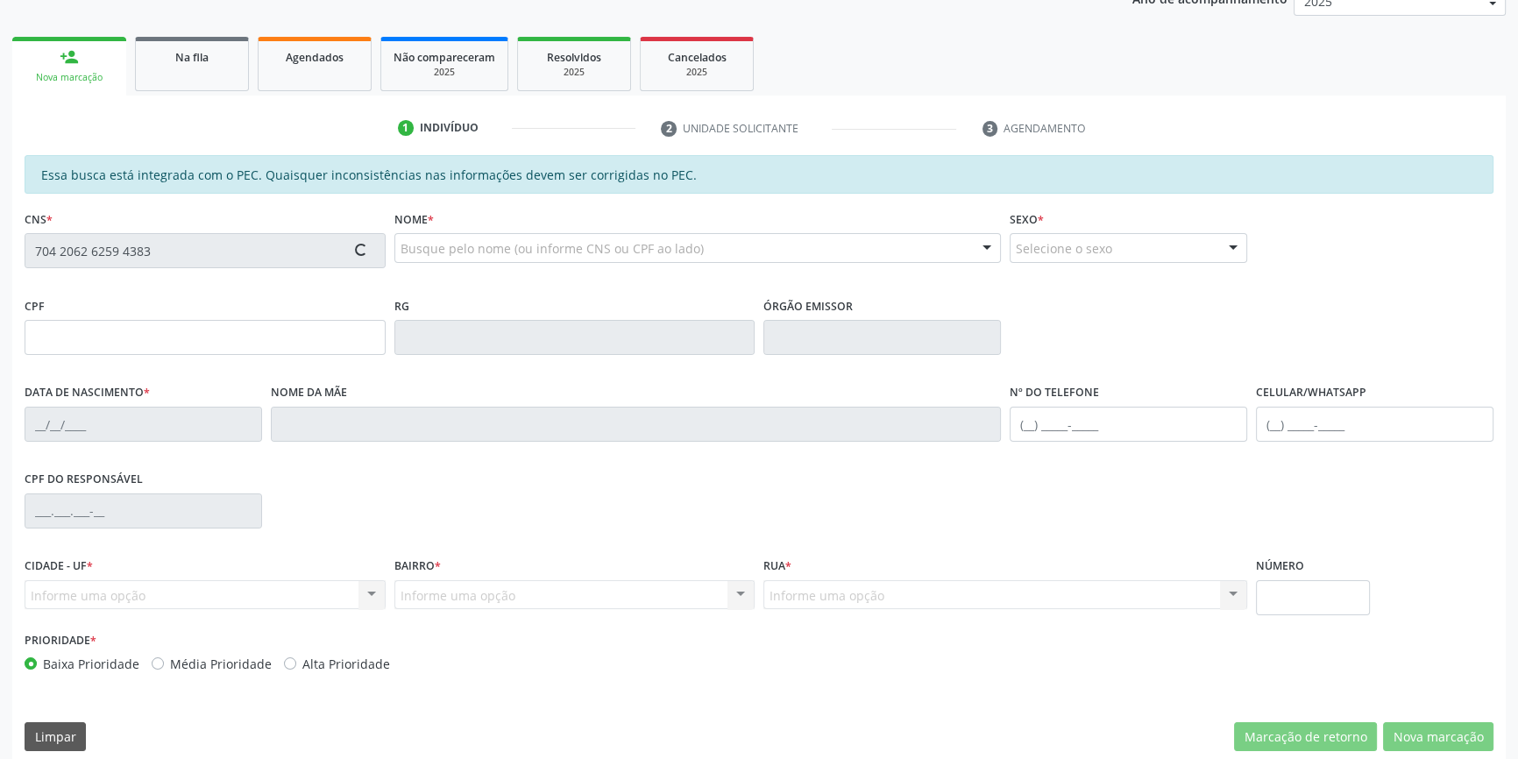
type input "088.772.584-89"
type input "05/11/1988"
type input "Maria de Lourdes de Sousa"
type input "(87) 8875-8114"
type input "S/N"
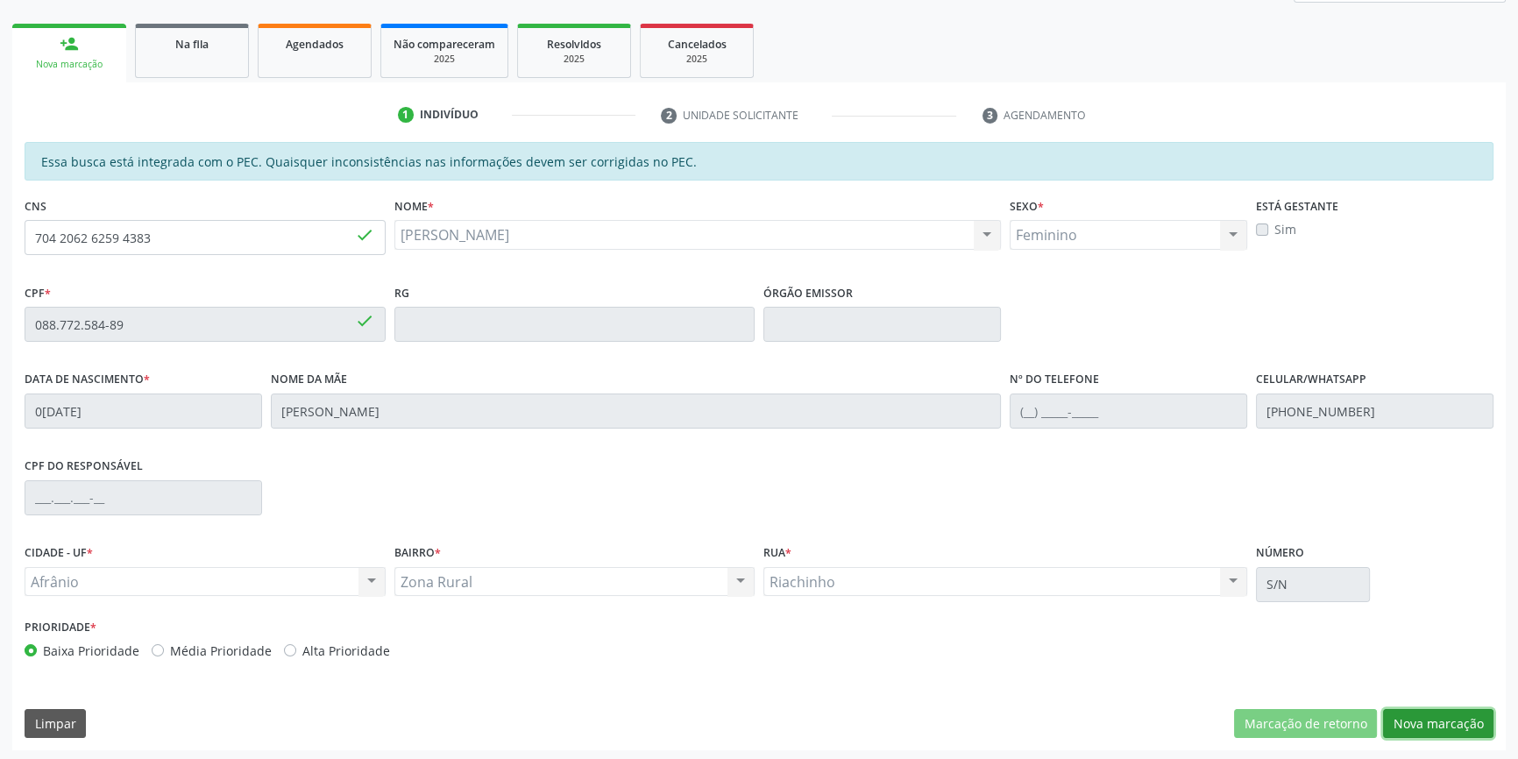
click at [1439, 716] on button "Nova marcação" at bounding box center [1438, 724] width 110 height 30
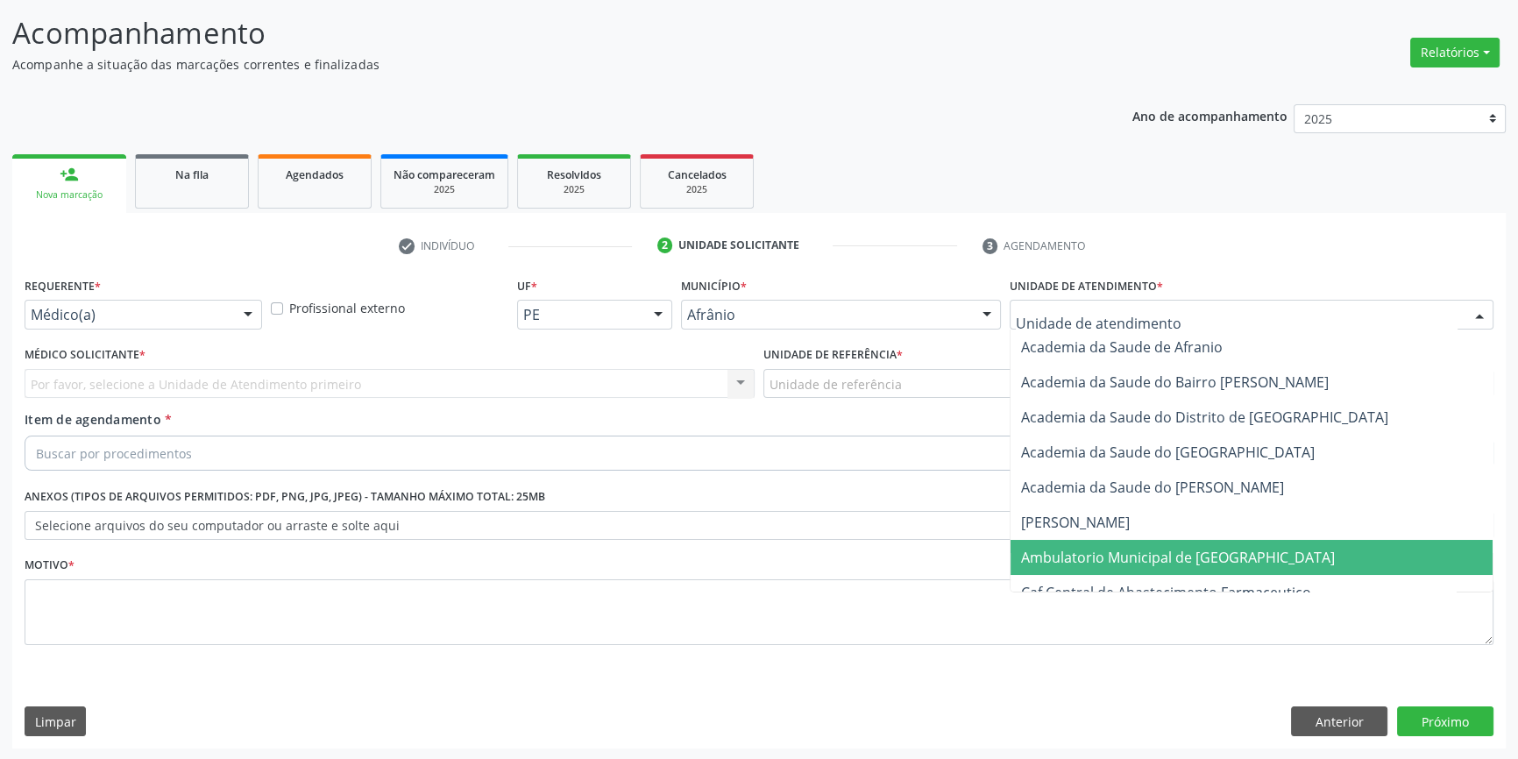
drag, startPoint x: 1135, startPoint y: 565, endPoint x: 989, endPoint y: 465, distance: 177.7
click at [1134, 565] on span "Ambulatorio Municipal de [GEOGRAPHIC_DATA]" at bounding box center [1252, 557] width 482 height 35
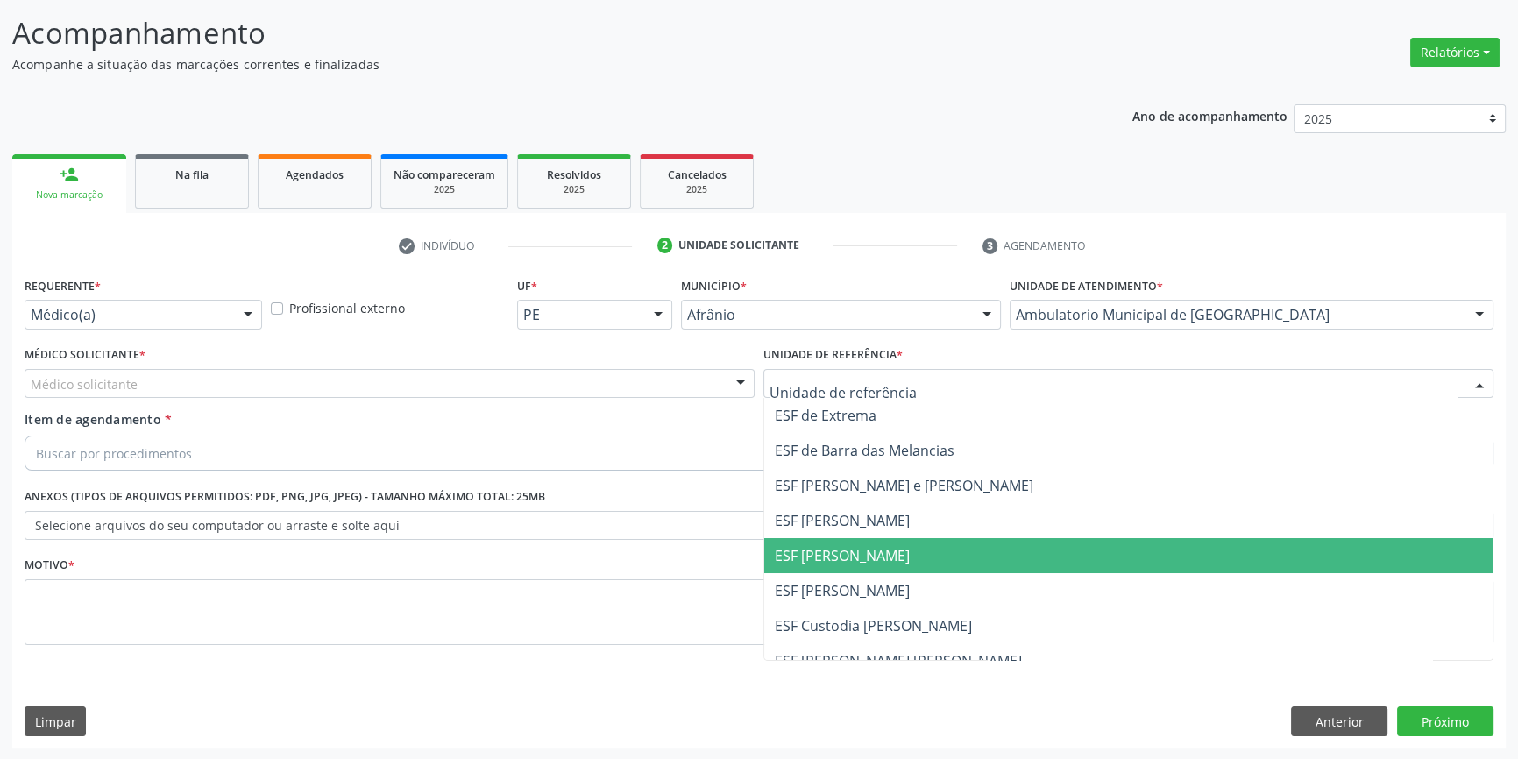
click at [854, 543] on span "ESF [PERSON_NAME]" at bounding box center [1128, 555] width 728 height 35
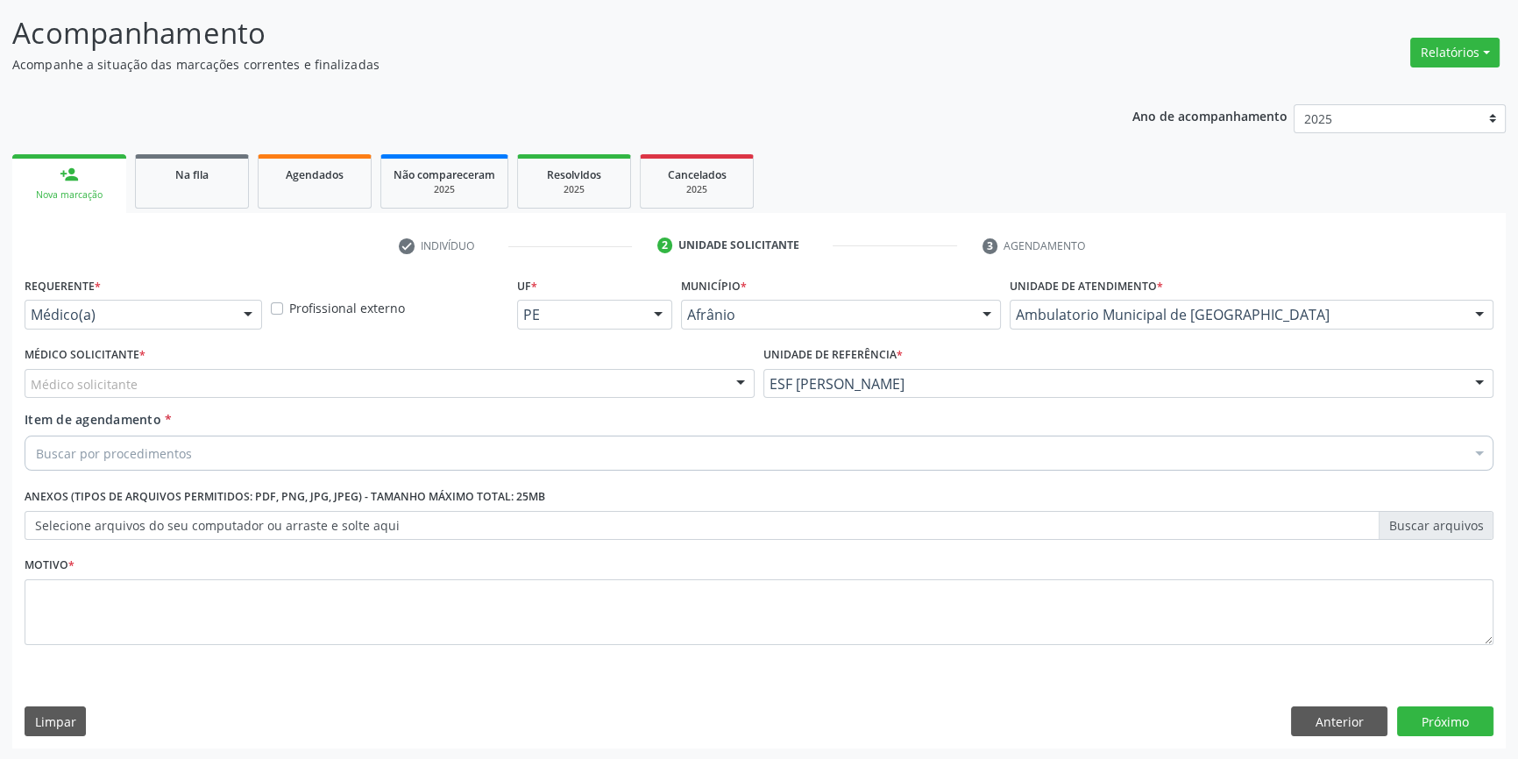
click at [585, 394] on div "Médico solicitante" at bounding box center [390, 384] width 730 height 30
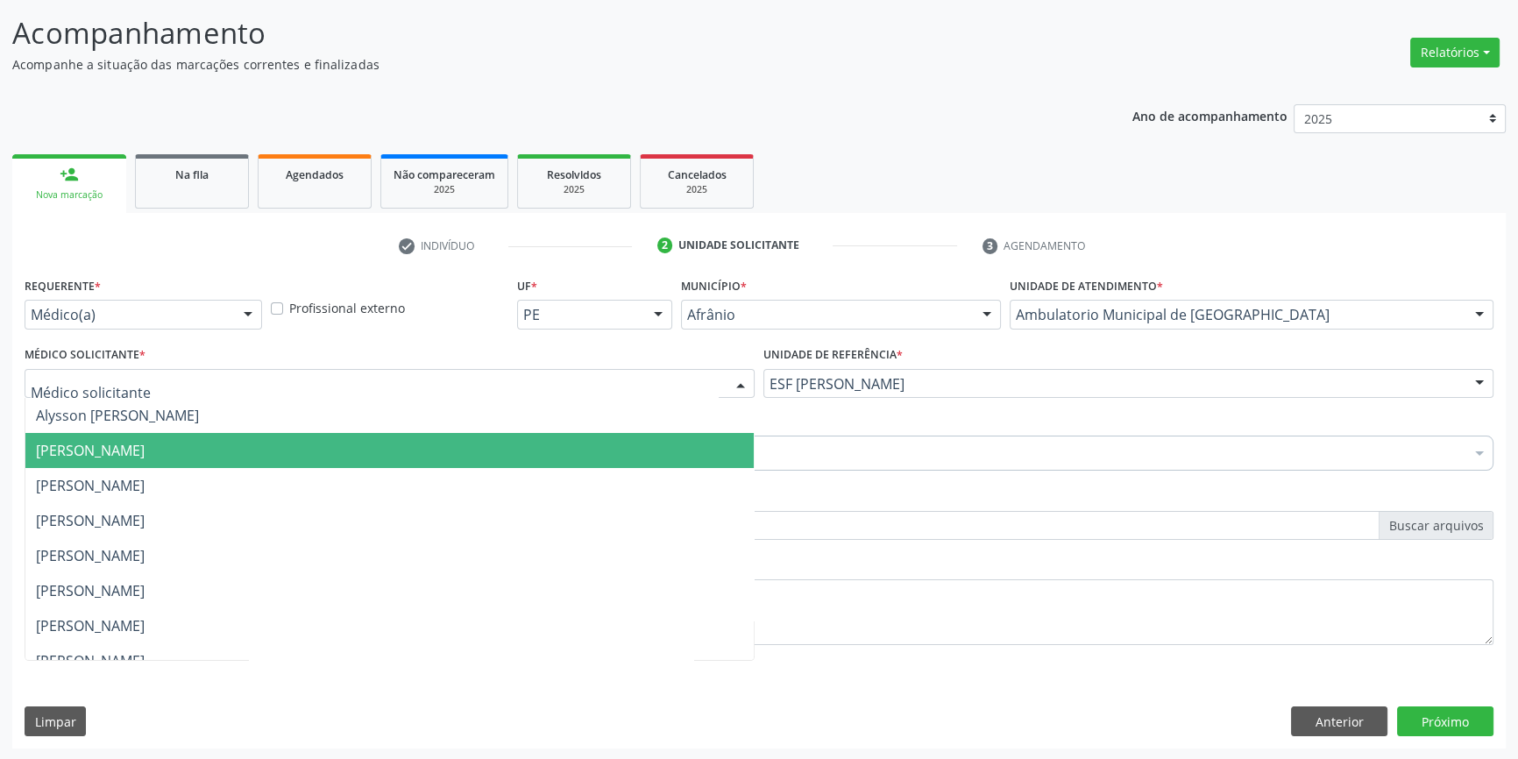
click at [311, 452] on span "[PERSON_NAME]" at bounding box center [389, 450] width 728 height 35
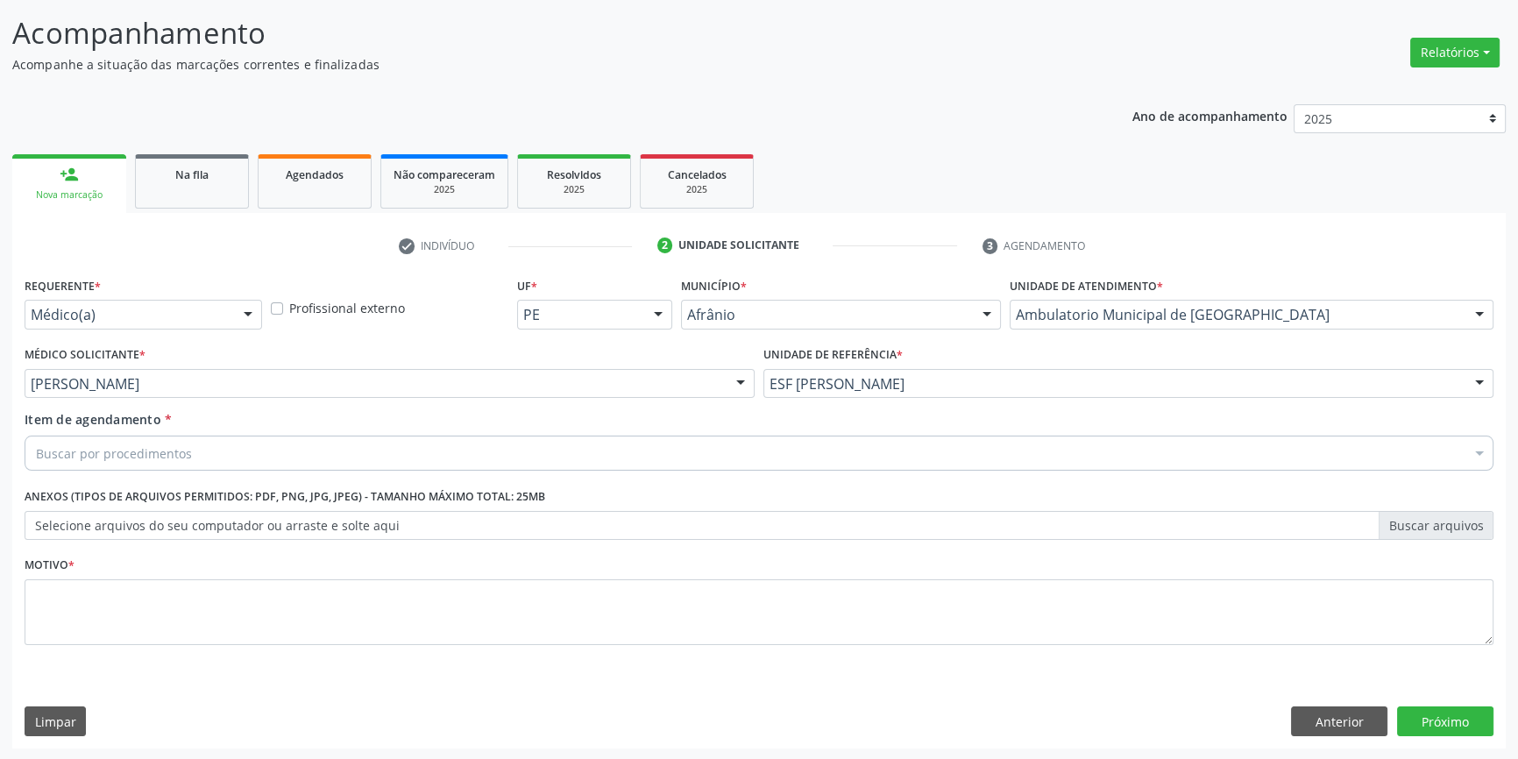
click at [272, 451] on div "Buscar por procedimentos" at bounding box center [759, 453] width 1469 height 35
drag, startPoint x: 259, startPoint y: 455, endPoint x: 0, endPoint y: 444, distance: 259.7
click at [0, 444] on div "Acompanhamento Acompanhe a situação das marcações correntes e finalizadas Relat…" at bounding box center [759, 375] width 1518 height 772
drag, startPoint x: 106, startPoint y: 446, endPoint x: 4, endPoint y: 378, distance: 123.3
click at [0, 393] on div "Acompanhamento Acompanhe a situação das marcações correntes e finalizadas Relat…" at bounding box center [759, 375] width 1518 height 772
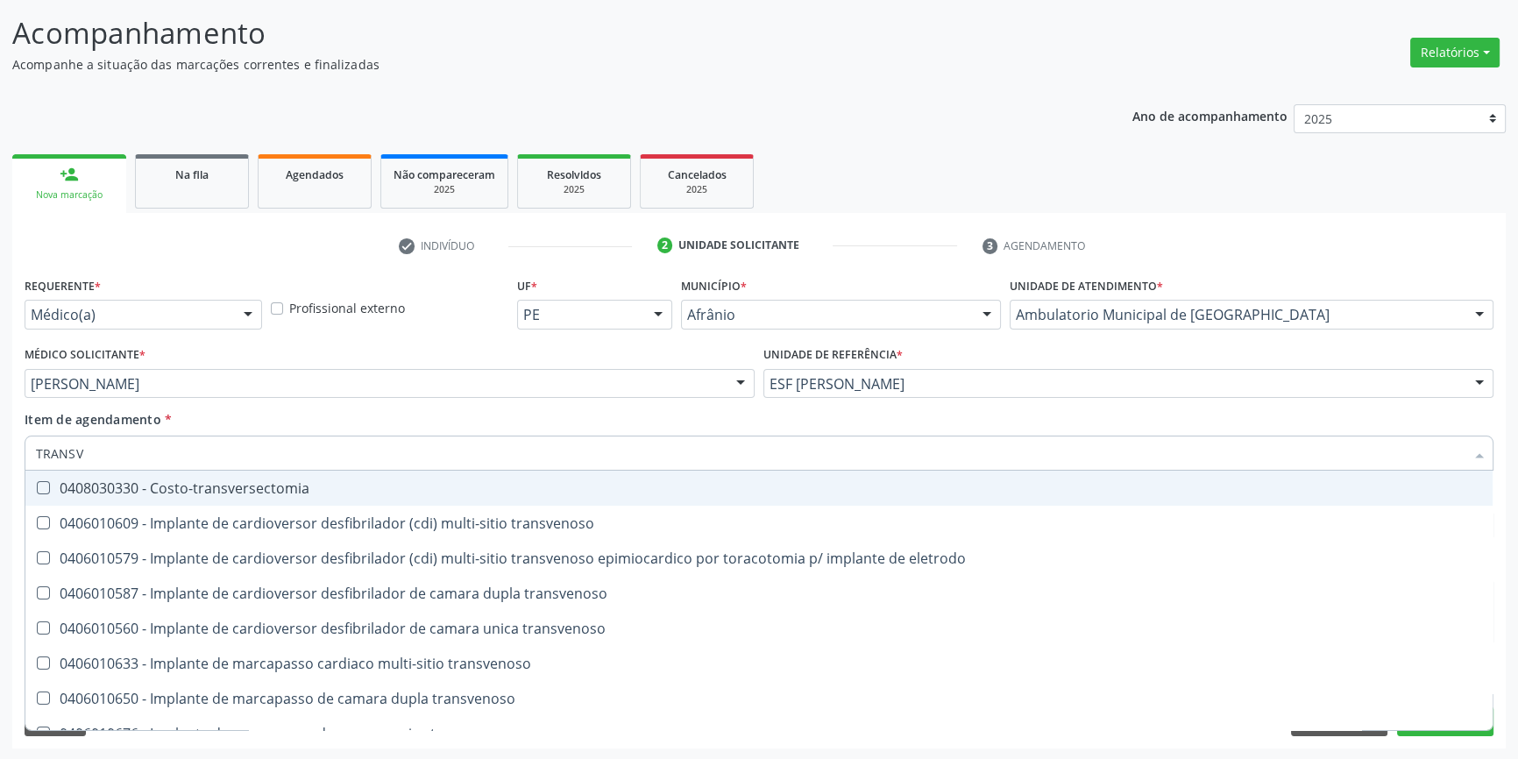
type input "TRANSVA"
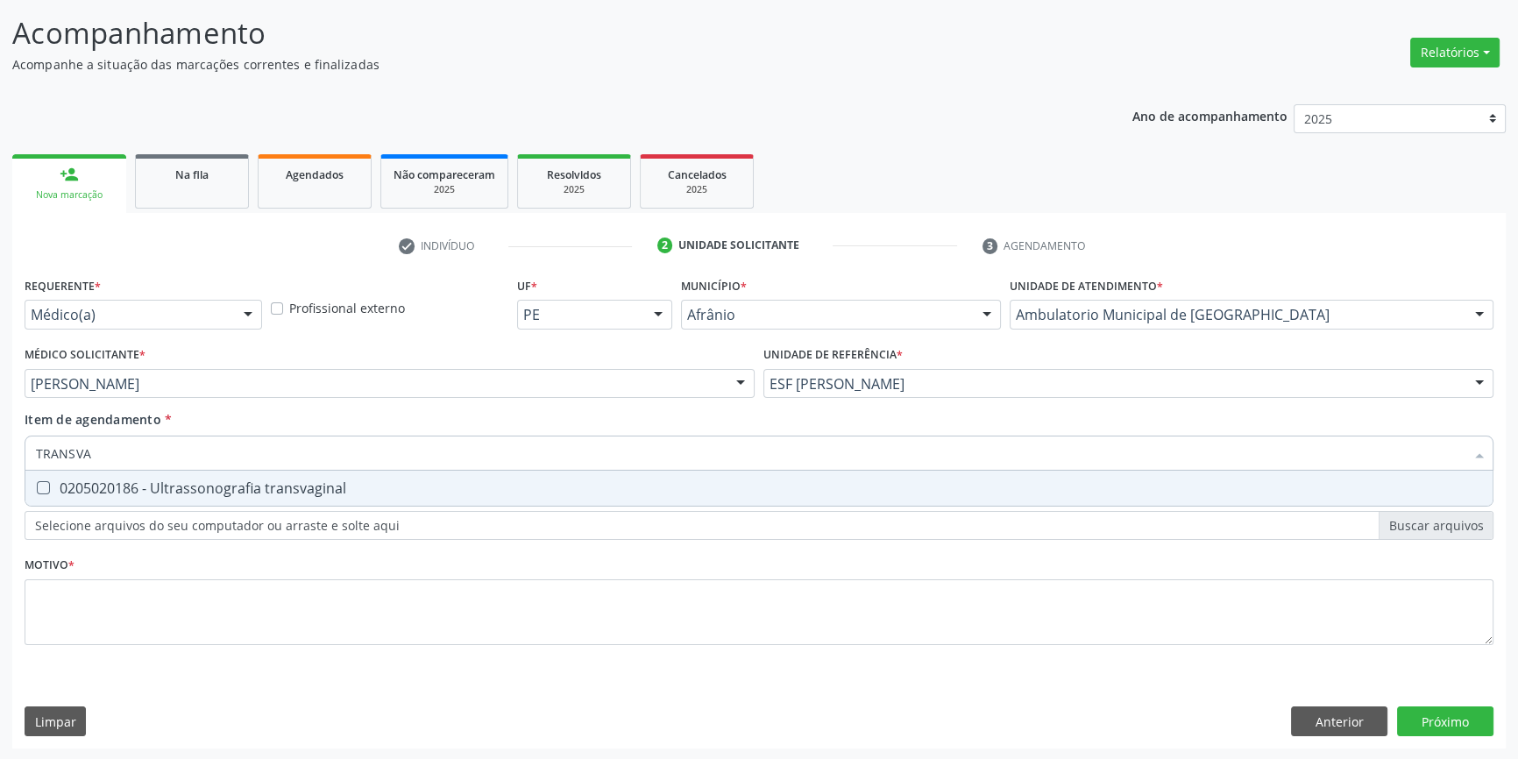
click at [226, 500] on span "0205020186 - Ultrassonografia transvaginal" at bounding box center [758, 488] width 1467 height 35
checkbox transvaginal "true"
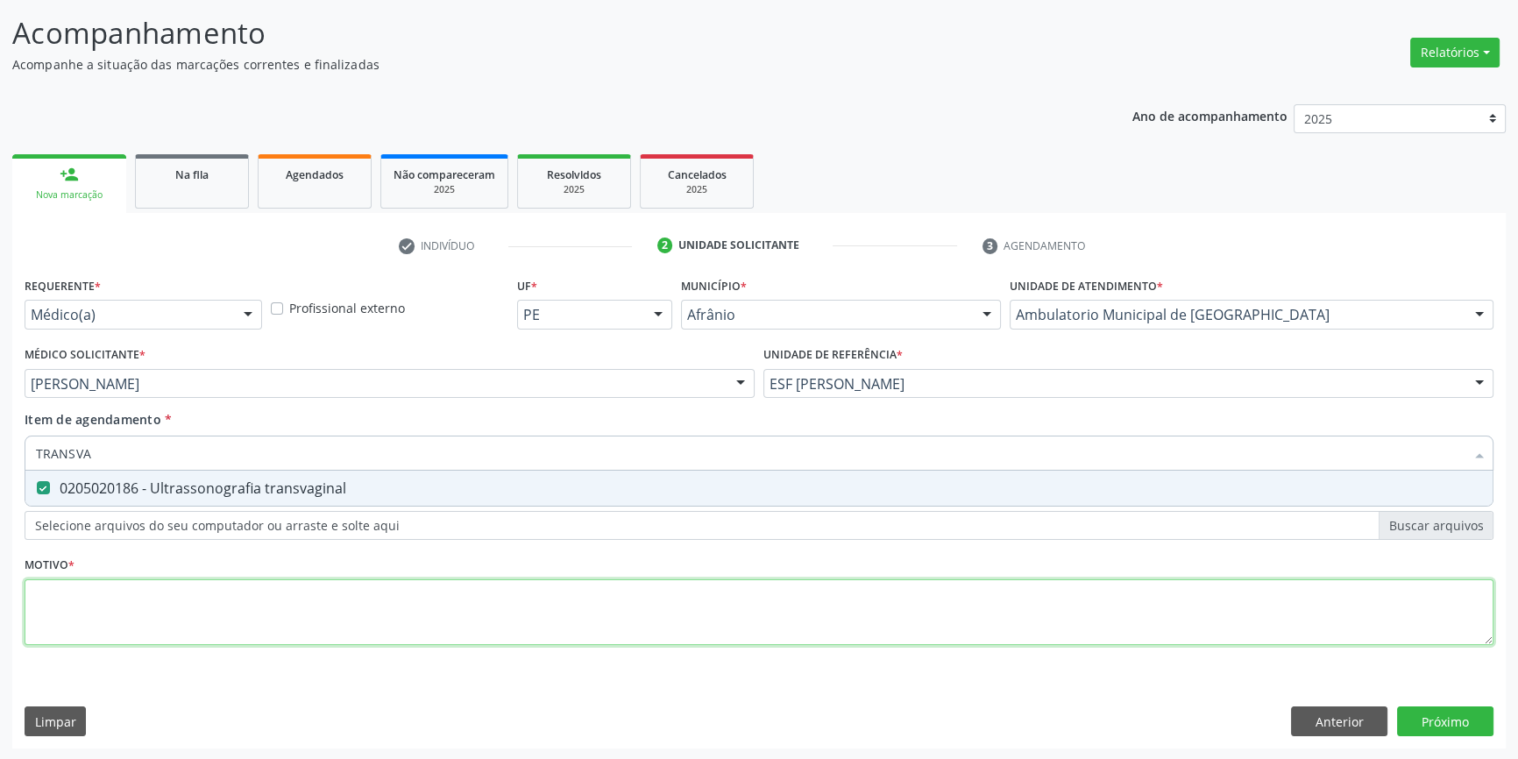
click at [203, 596] on div "Requerente * Médico(a) Médico(a) Enfermeiro(a) Paciente Nenhum resultado encont…" at bounding box center [759, 471] width 1469 height 397
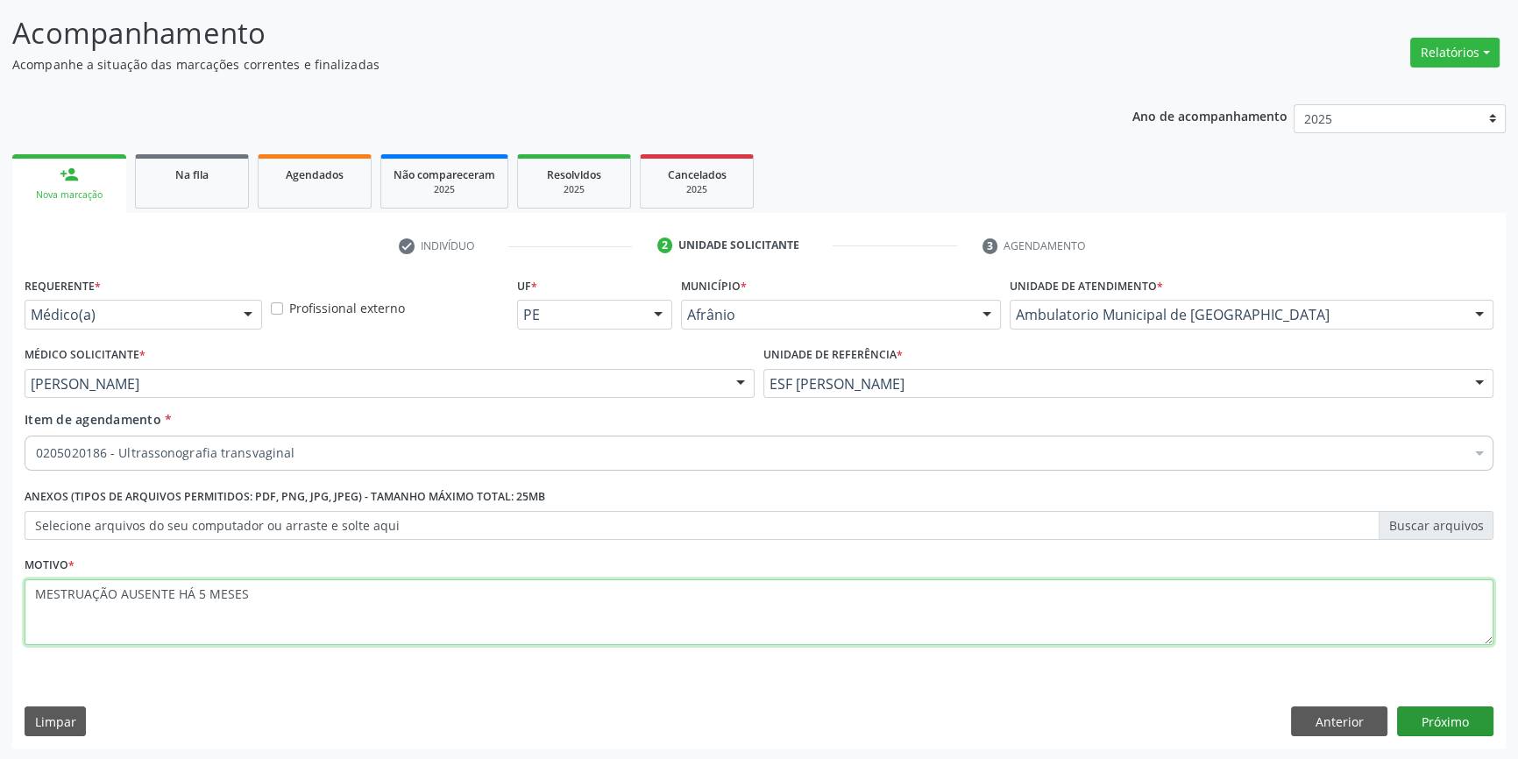
type textarea "MESTRUAÇÃO AUSENTE HÁ 5 MESES"
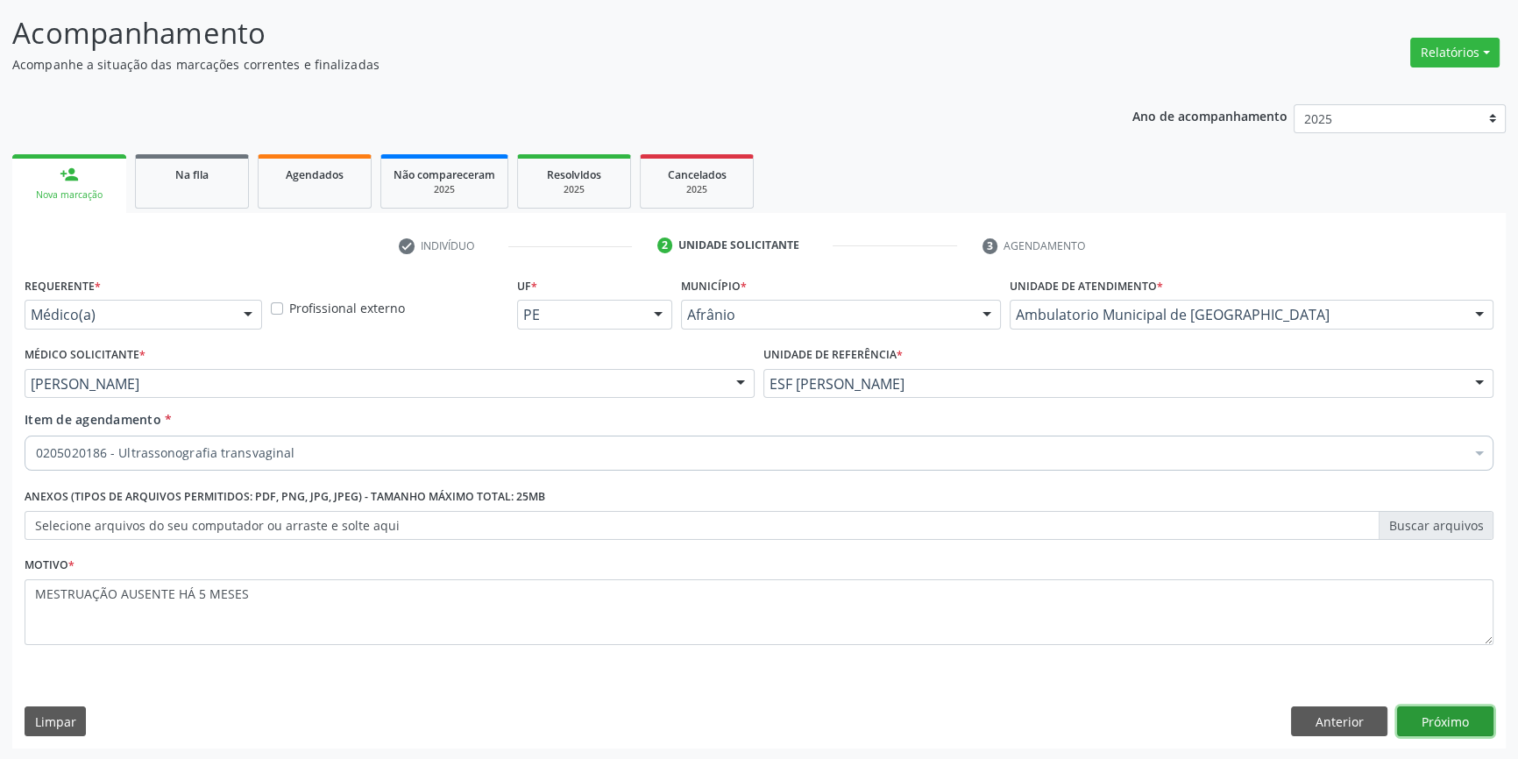
click at [1446, 718] on button "Próximo" at bounding box center [1445, 722] width 96 height 30
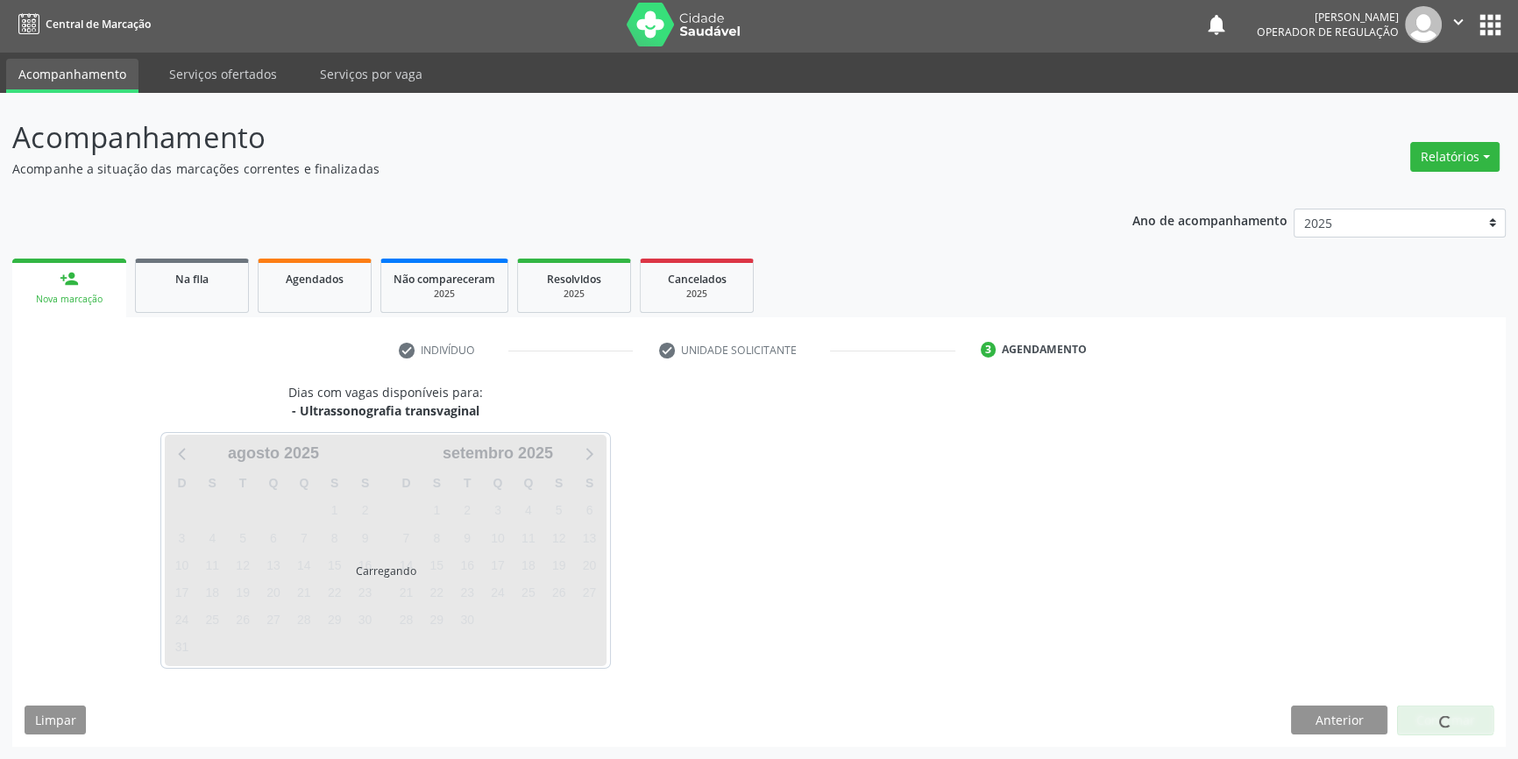
scroll to position [2, 0]
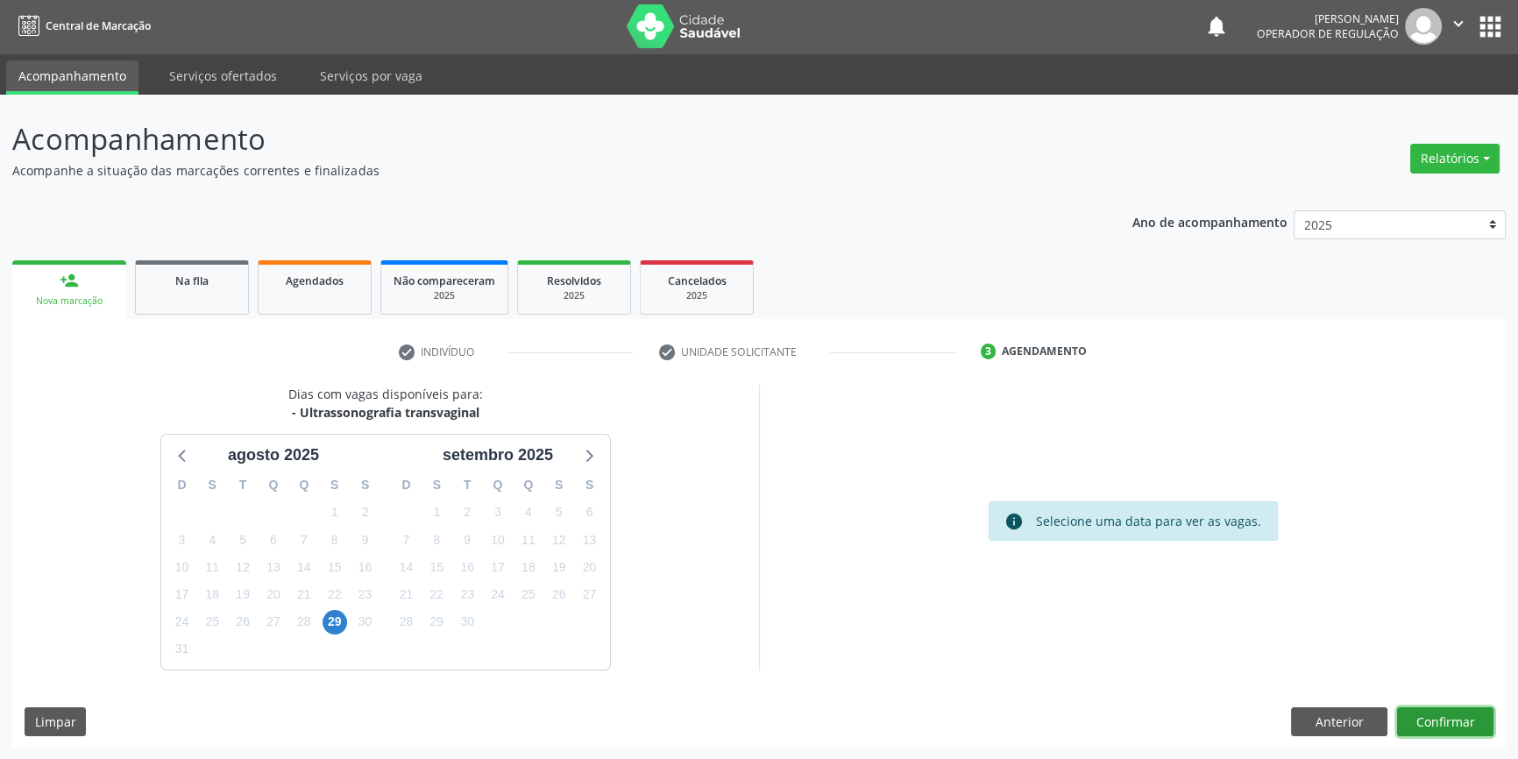
click at [1465, 727] on button "Confirmar" at bounding box center [1445, 722] width 96 height 30
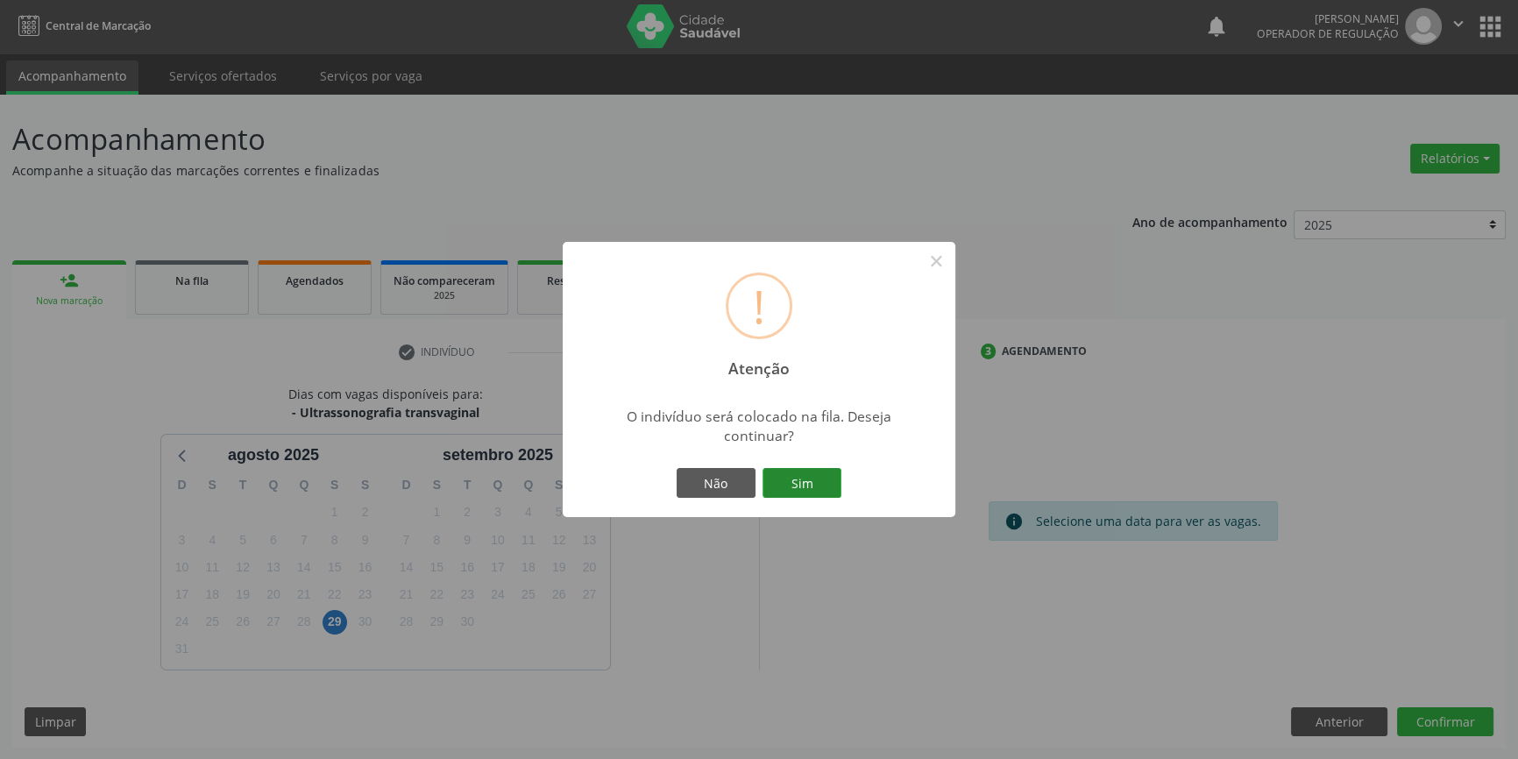
click at [822, 471] on button "Sim" at bounding box center [802, 483] width 79 height 30
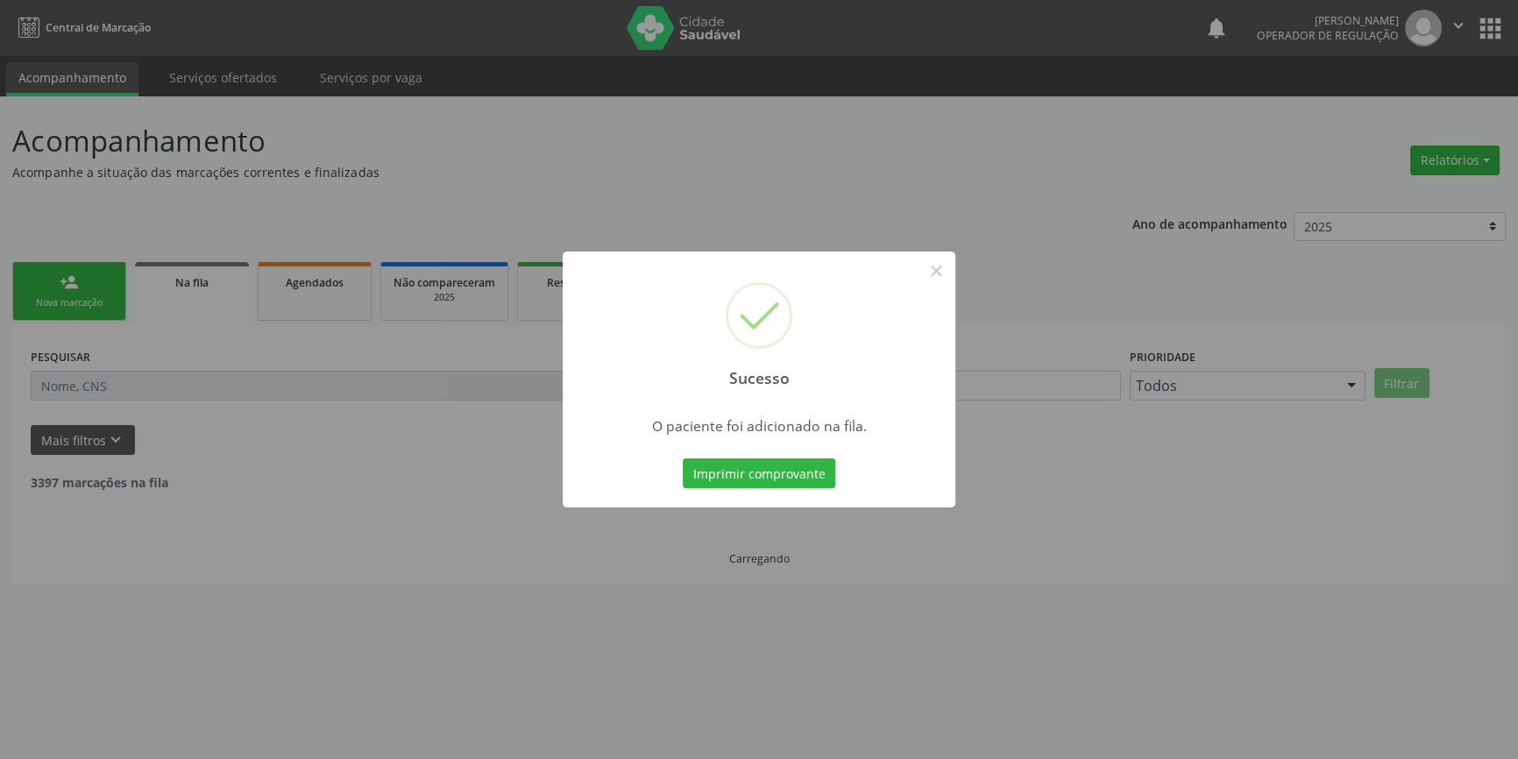
scroll to position [0, 0]
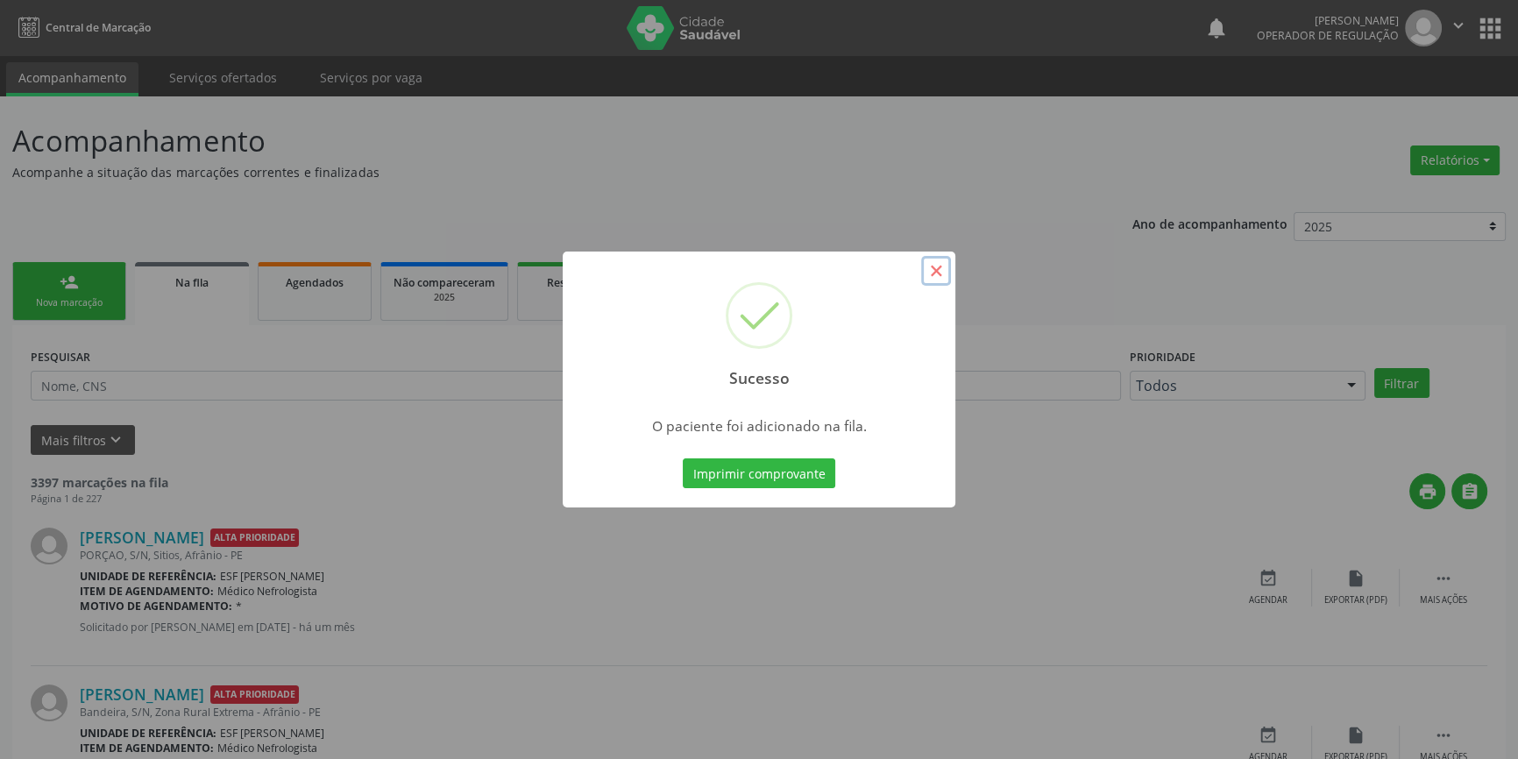
click at [937, 275] on button "×" at bounding box center [936, 271] width 30 height 30
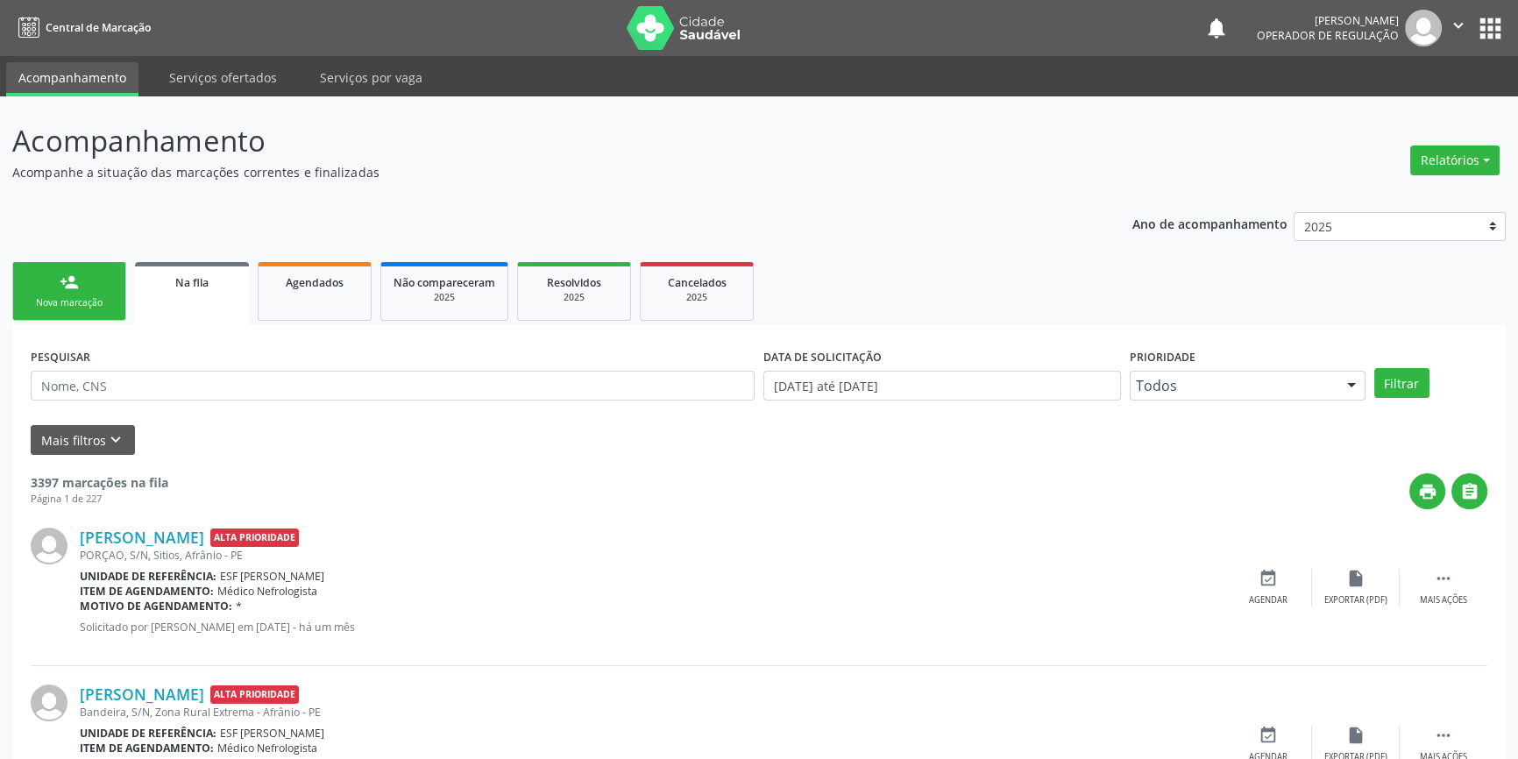
click at [79, 310] on link "person_add Nova marcação" at bounding box center [69, 291] width 114 height 59
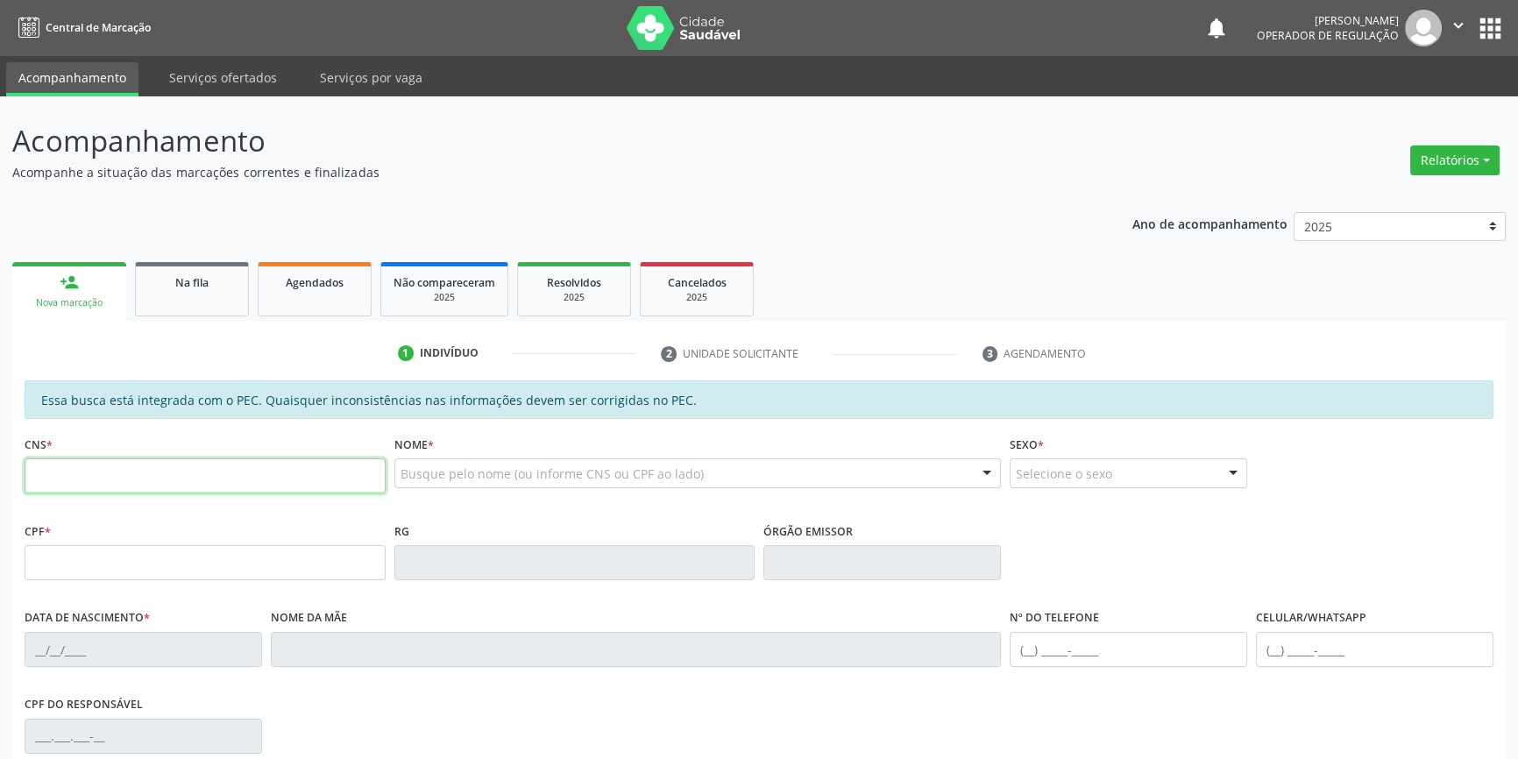
click at [146, 486] on input "text" at bounding box center [205, 475] width 361 height 35
type input "704 0048 5235 5964"
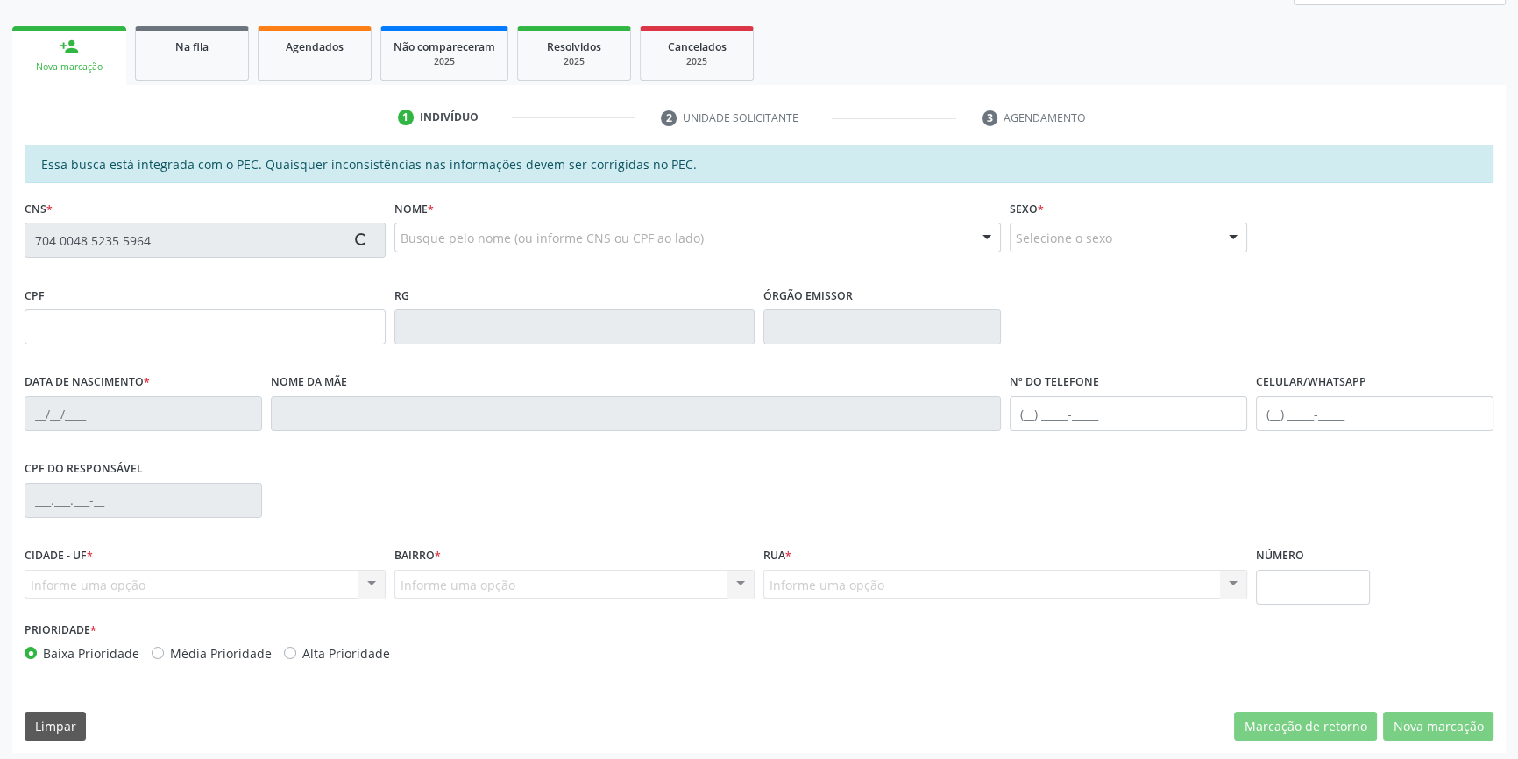
scroll to position [240, 0]
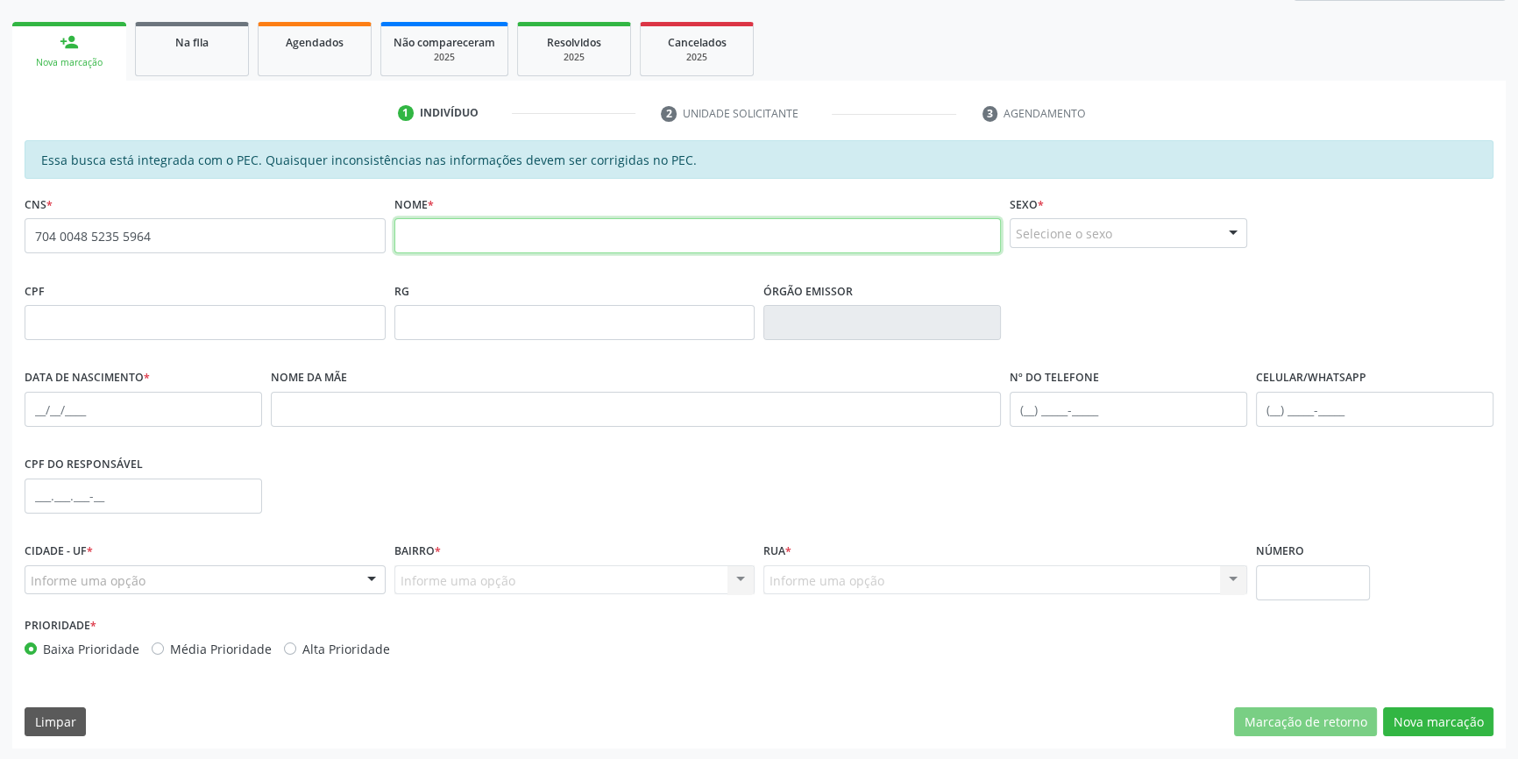
click at [456, 232] on input "text" at bounding box center [697, 235] width 607 height 35
type input "LUDIMILA A SOUZA"
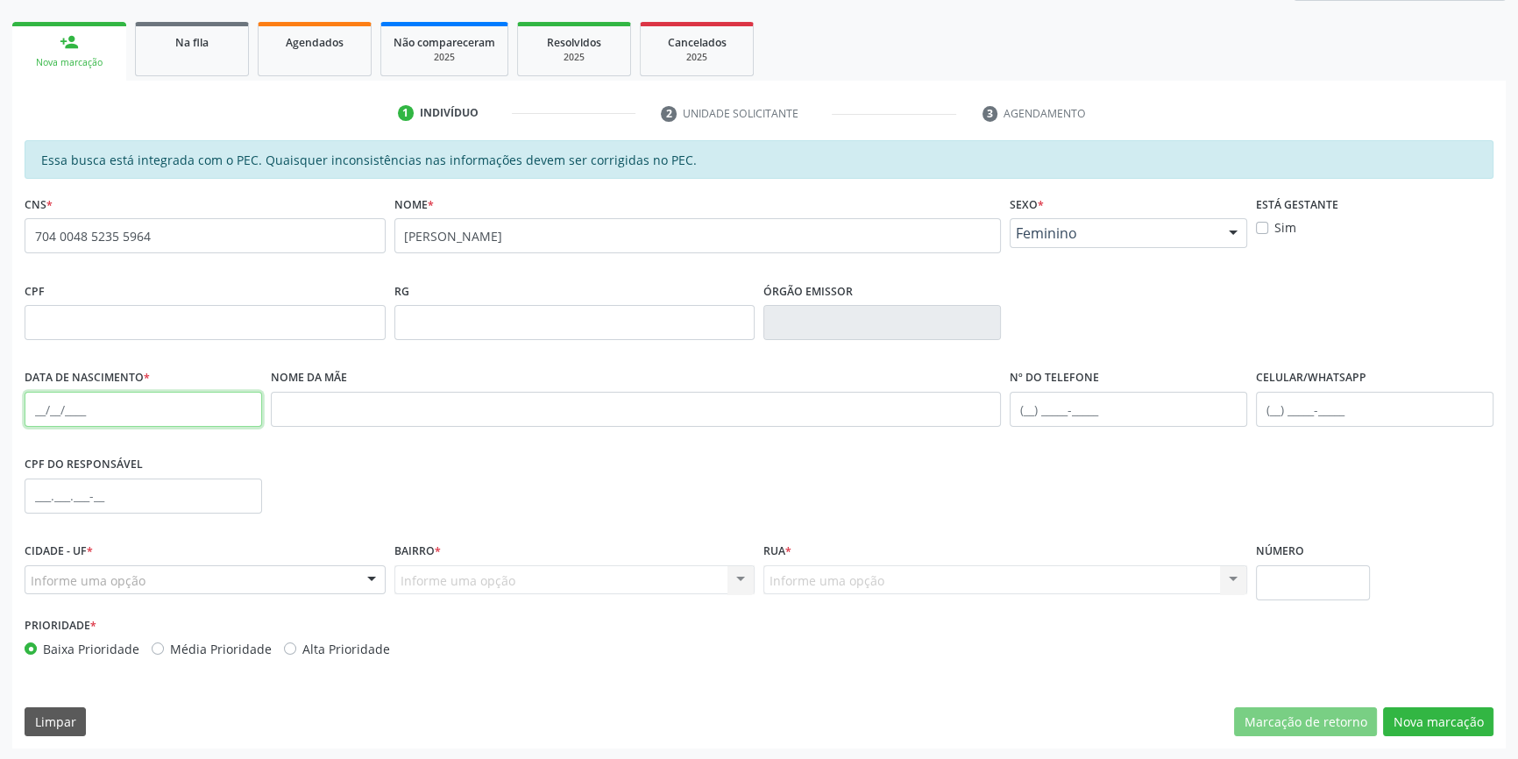
click at [35, 408] on input "text" at bounding box center [144, 409] width 238 height 35
type input "25/06/2019"
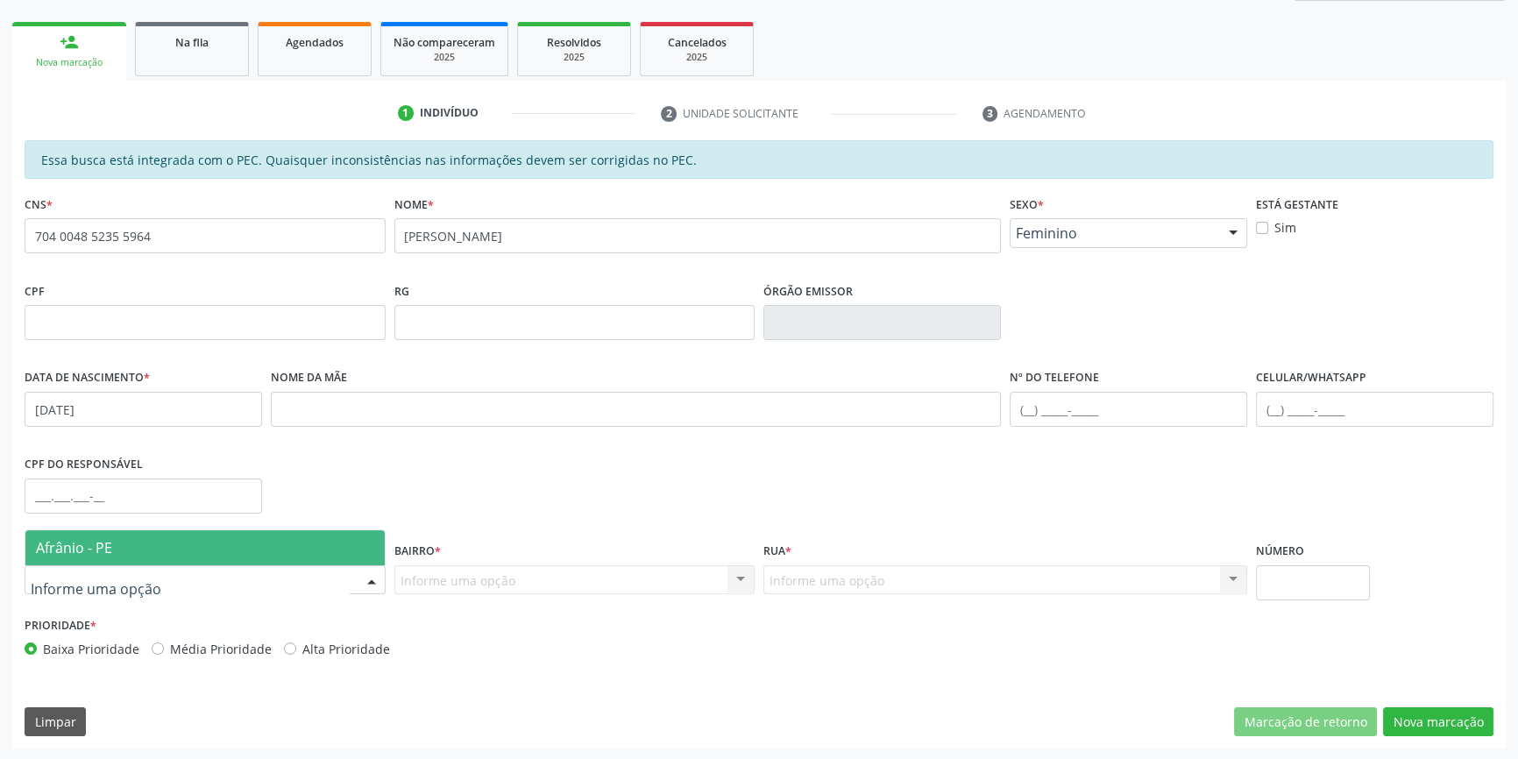
click at [136, 590] on div at bounding box center [205, 580] width 361 height 30
click at [151, 552] on span "Afrânio - PE" at bounding box center [204, 547] width 359 height 35
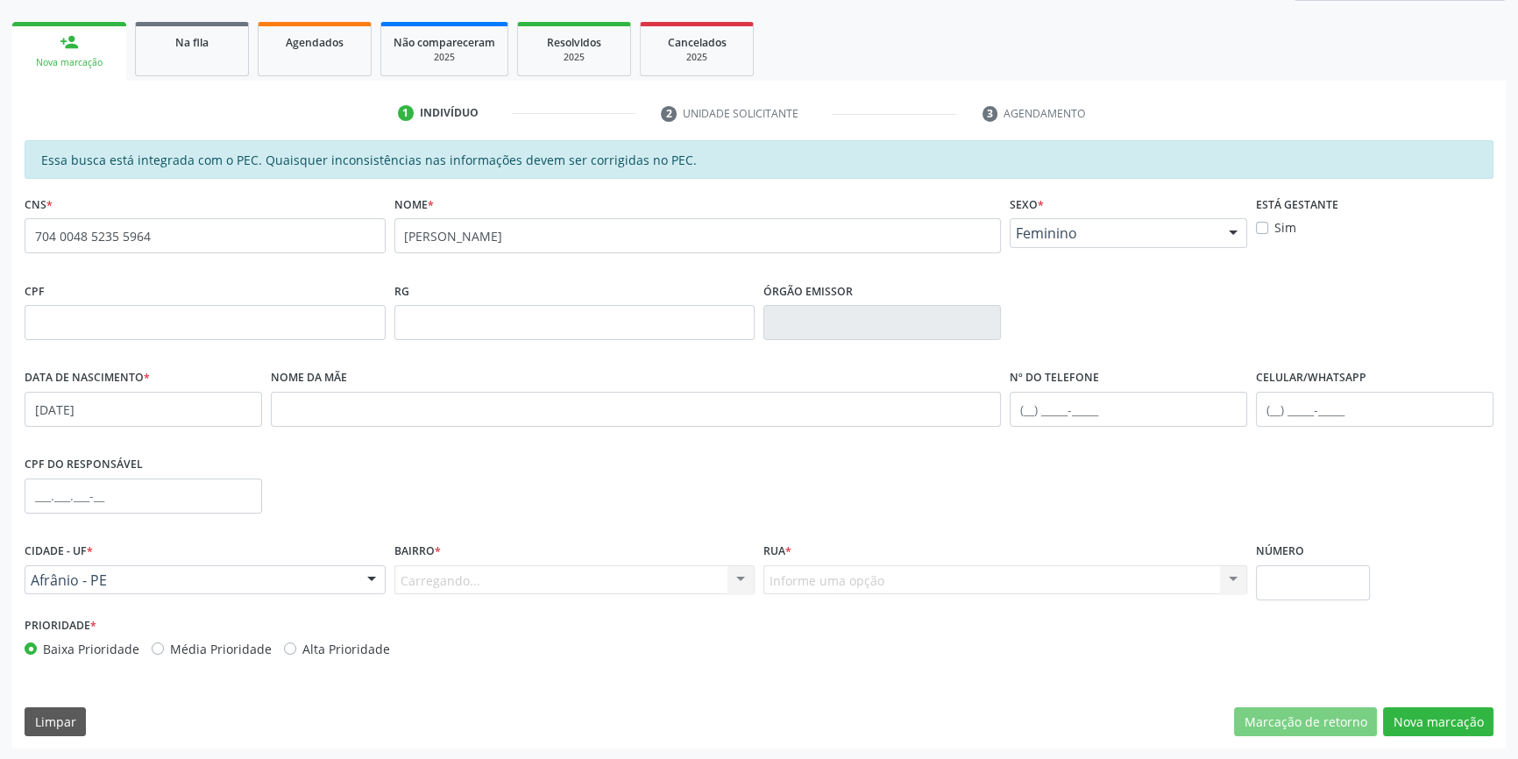
click at [483, 578] on div "Carregando... Nenhum resultado encontrado para: " " Nenhuma opção encontrada. D…" at bounding box center [574, 580] width 361 height 30
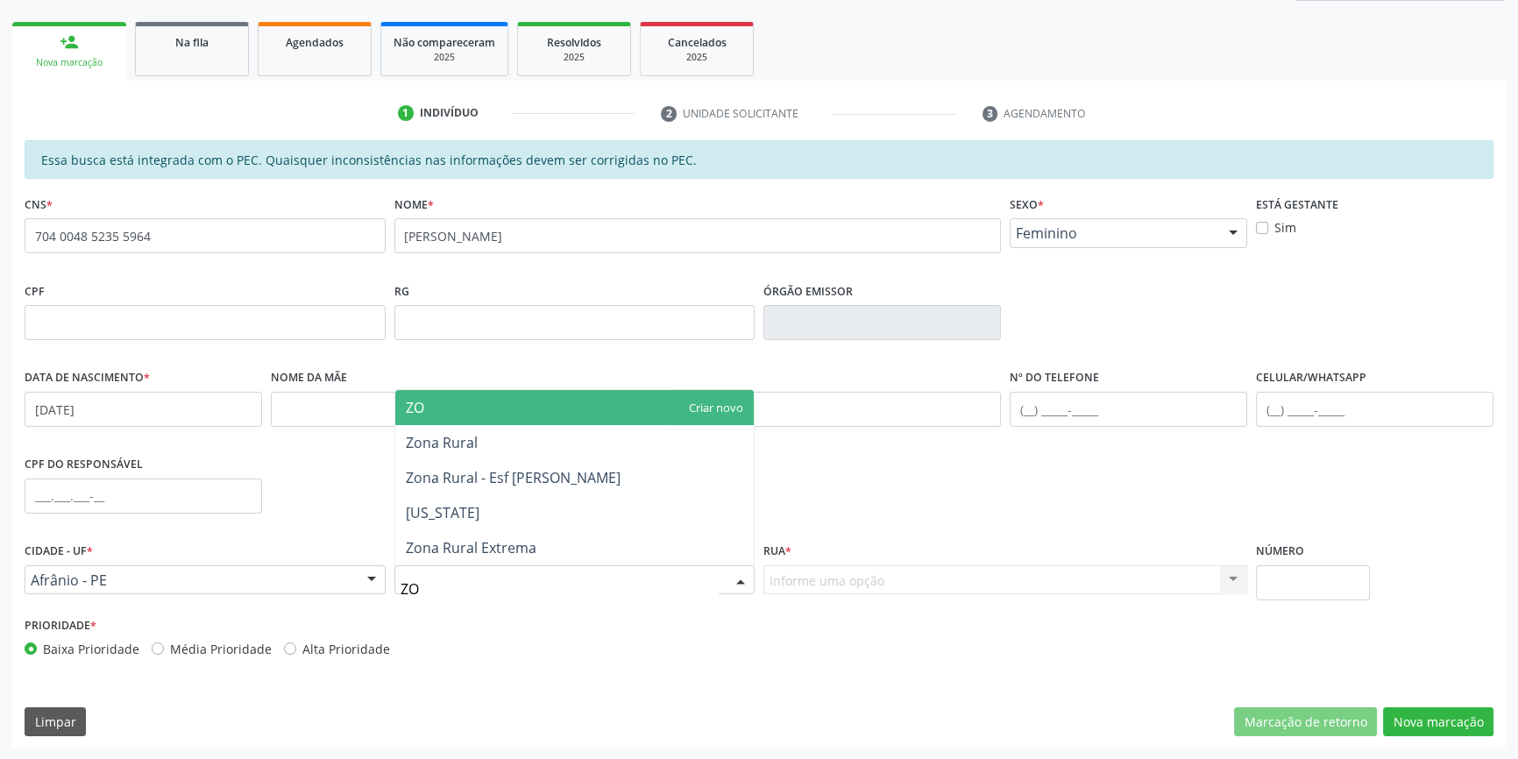
type input "Z"
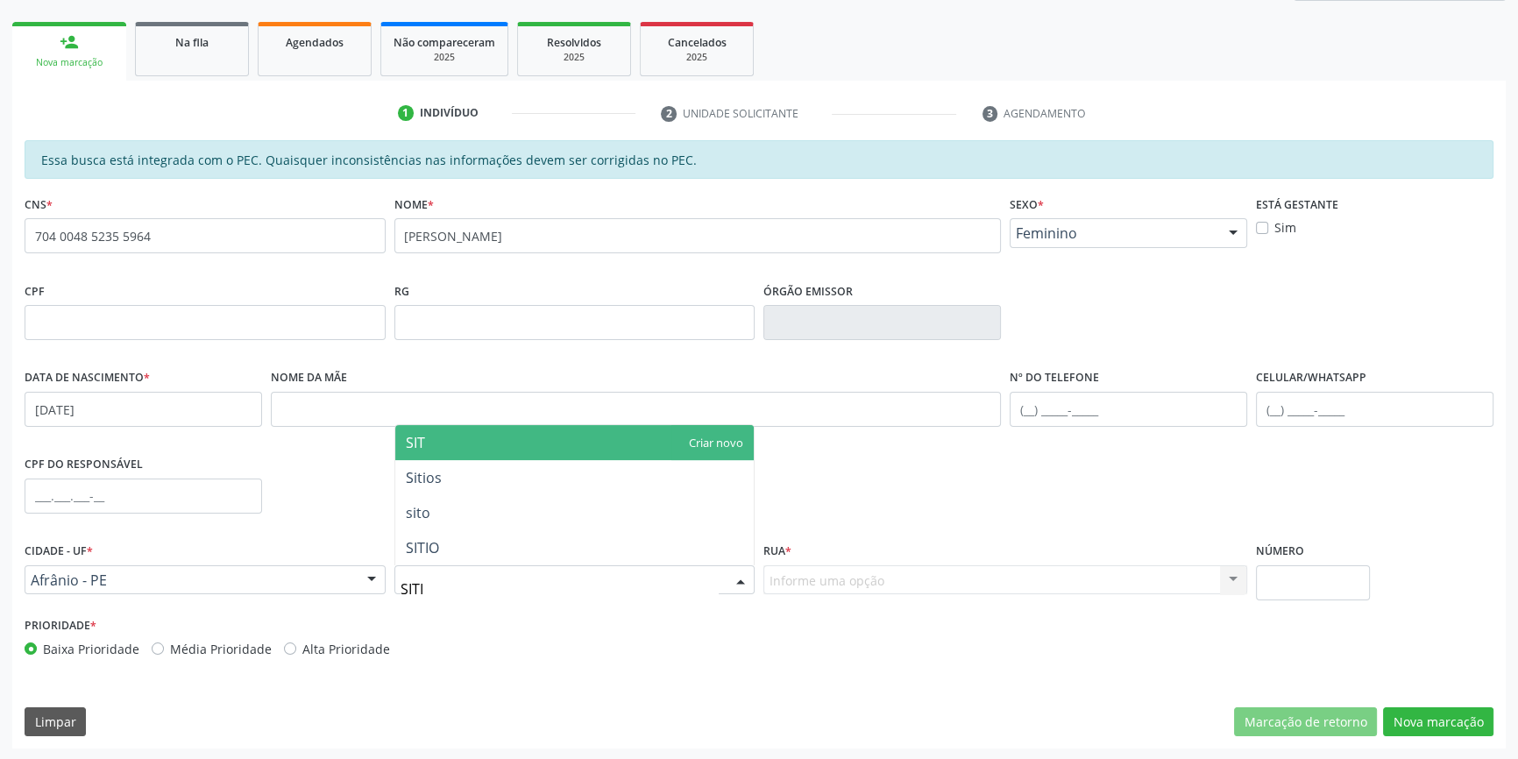
type input "SITIO"
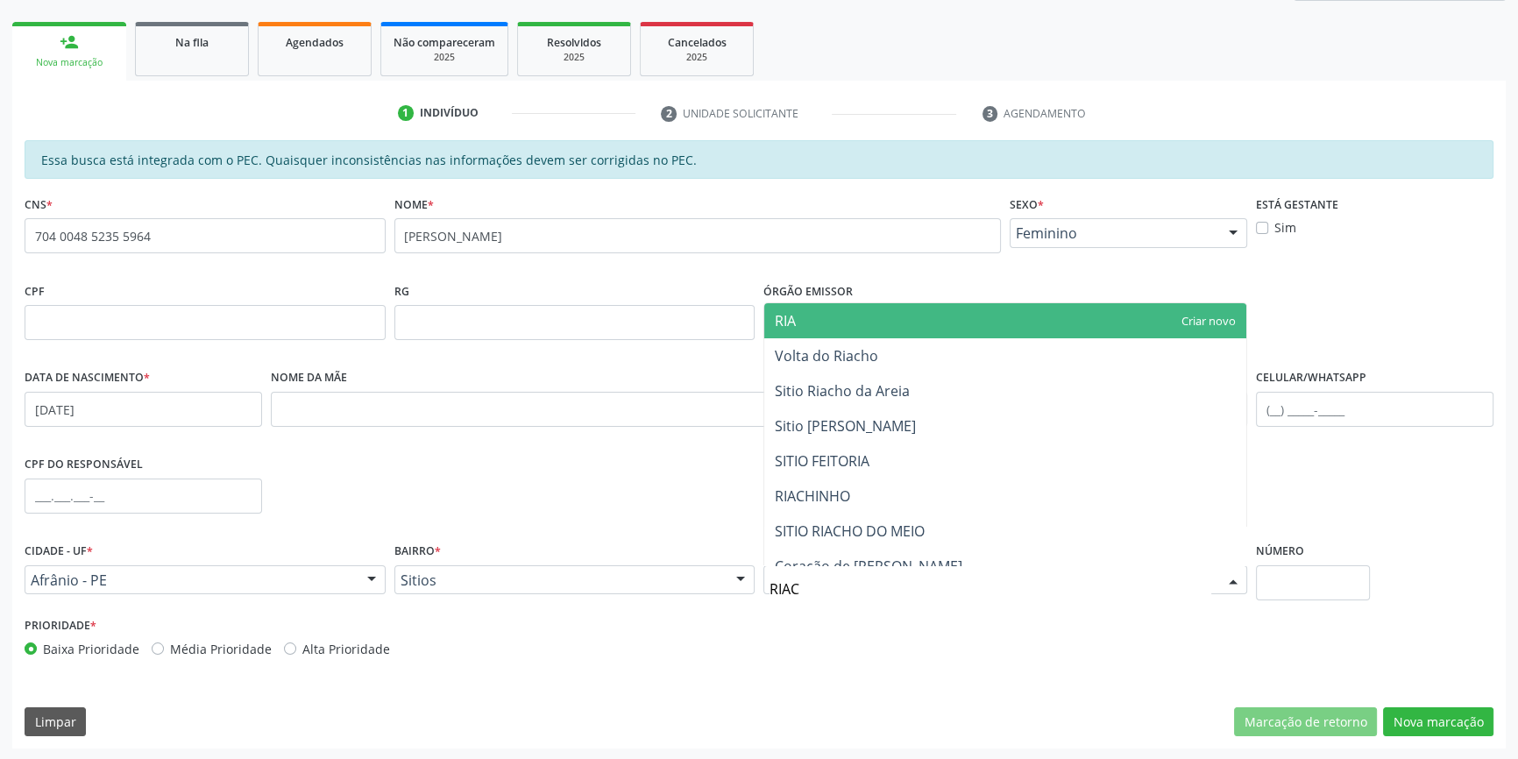
type input "RIACH"
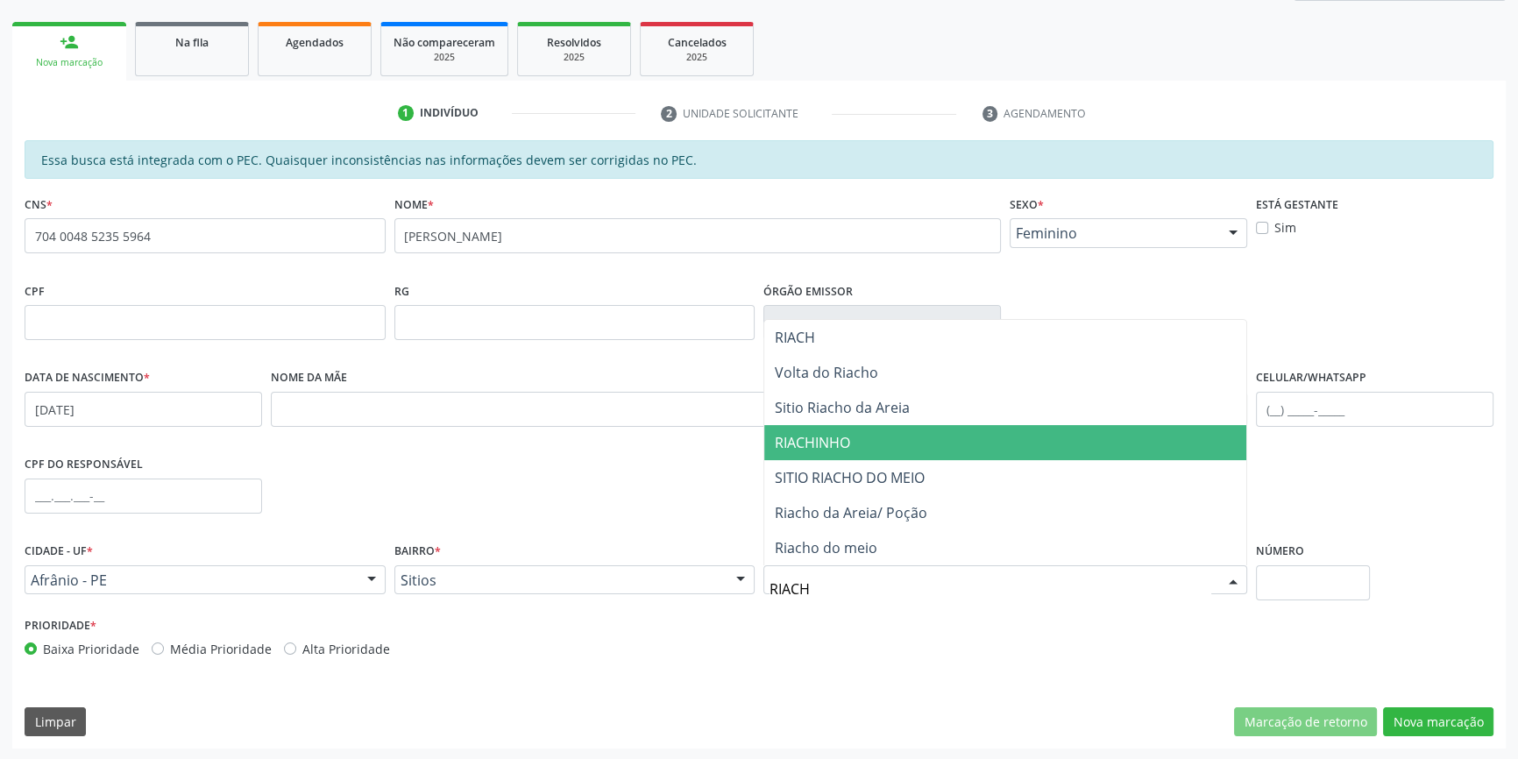
click at [840, 456] on span "RIACHINHO" at bounding box center [1005, 442] width 482 height 35
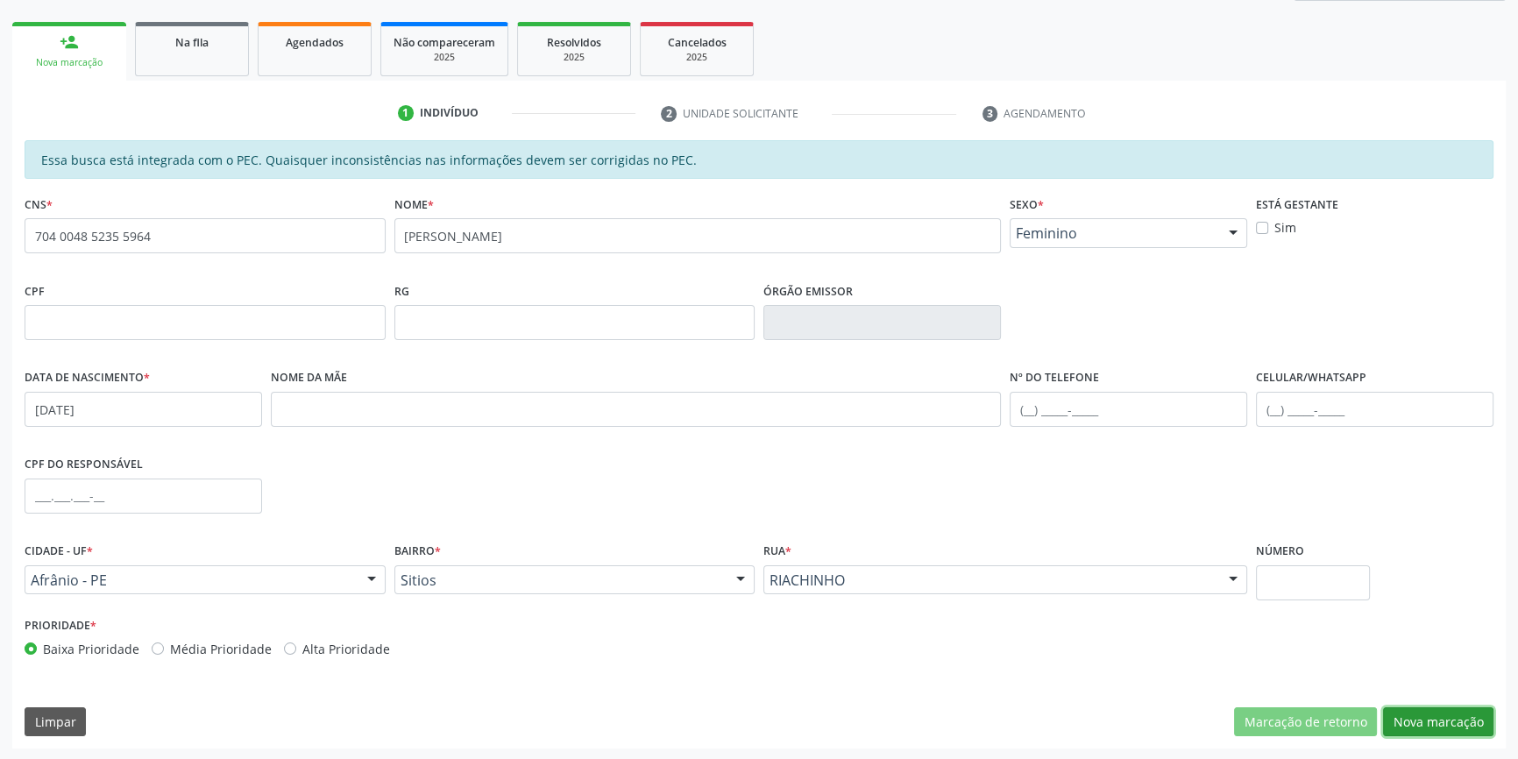
click at [1426, 726] on button "Nova marcação" at bounding box center [1438, 722] width 110 height 30
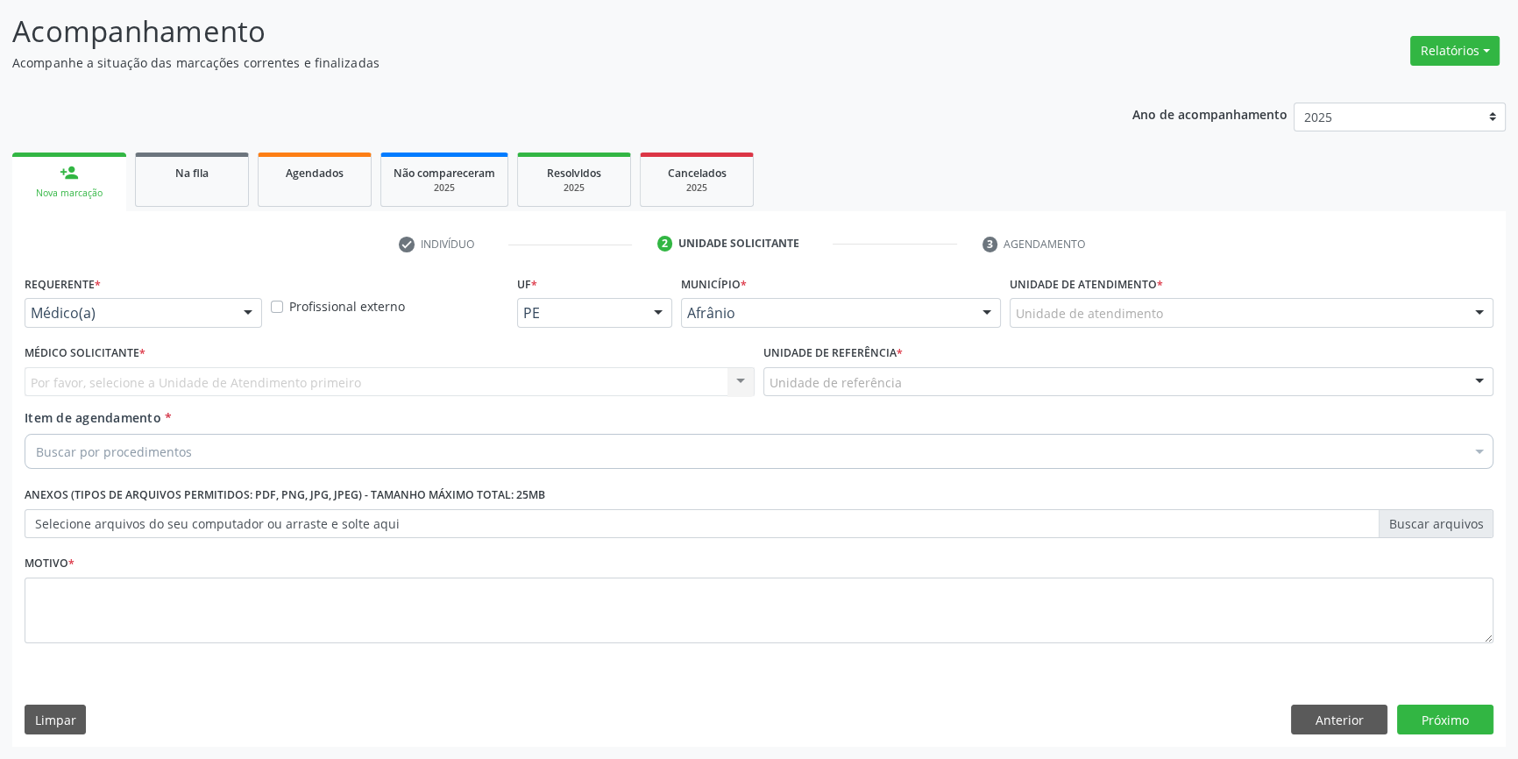
scroll to position [108, 0]
click at [1180, 330] on div "Unidade de atendimento * Unidade de atendimento Academia da Saude de Afranio Ac…" at bounding box center [1251, 307] width 493 height 68
drag, startPoint x: 1161, startPoint y: 330, endPoint x: 1149, endPoint y: 331, distance: 12.4
click at [1149, 331] on div "Unidade de atendimento * Unidade de atendimento Academia da Saude de Afranio Ac…" at bounding box center [1251, 307] width 493 height 68
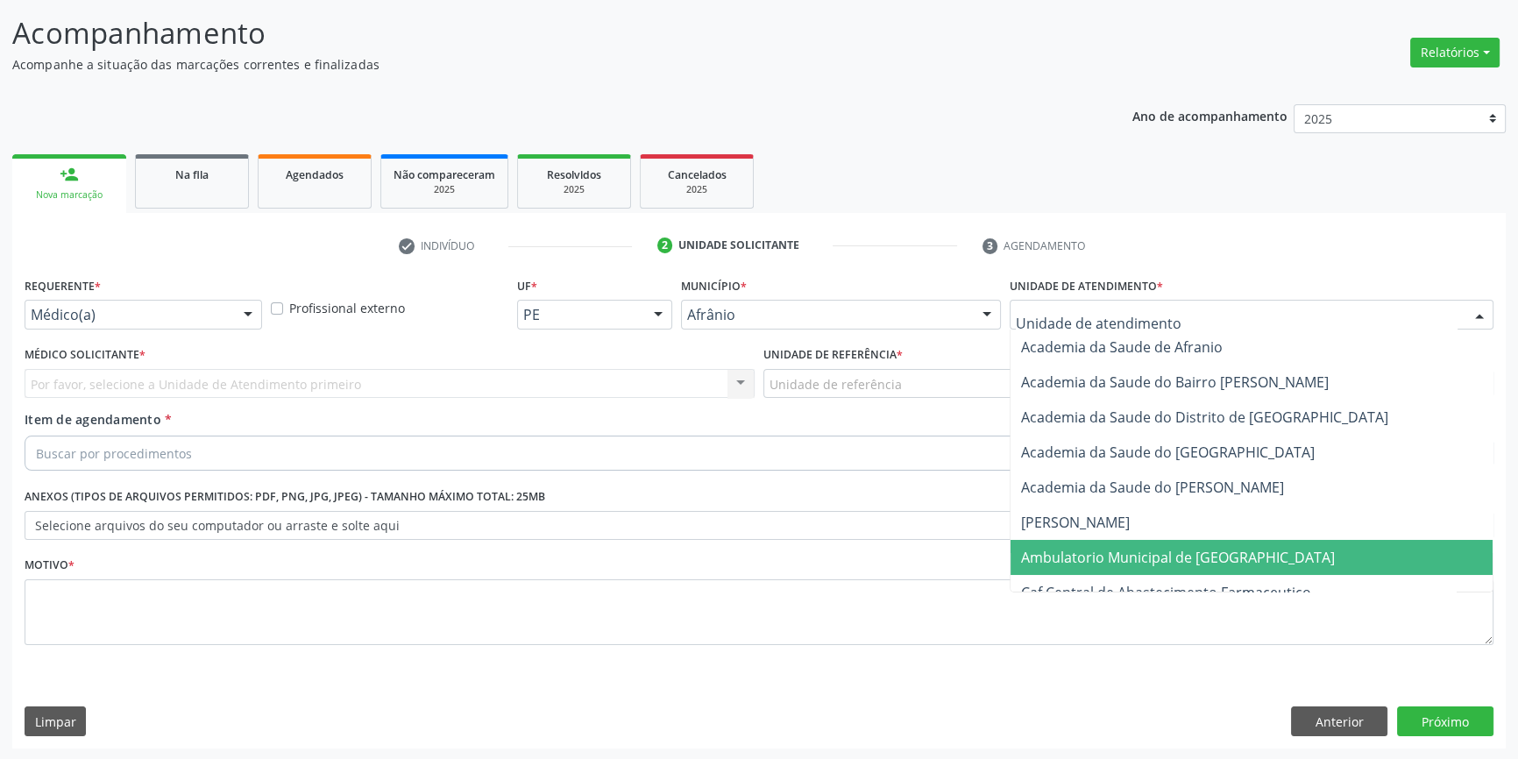
drag, startPoint x: 1147, startPoint y: 547, endPoint x: 915, endPoint y: 483, distance: 240.9
click at [1139, 548] on span "Ambulatorio Municipal de [GEOGRAPHIC_DATA]" at bounding box center [1178, 557] width 314 height 19
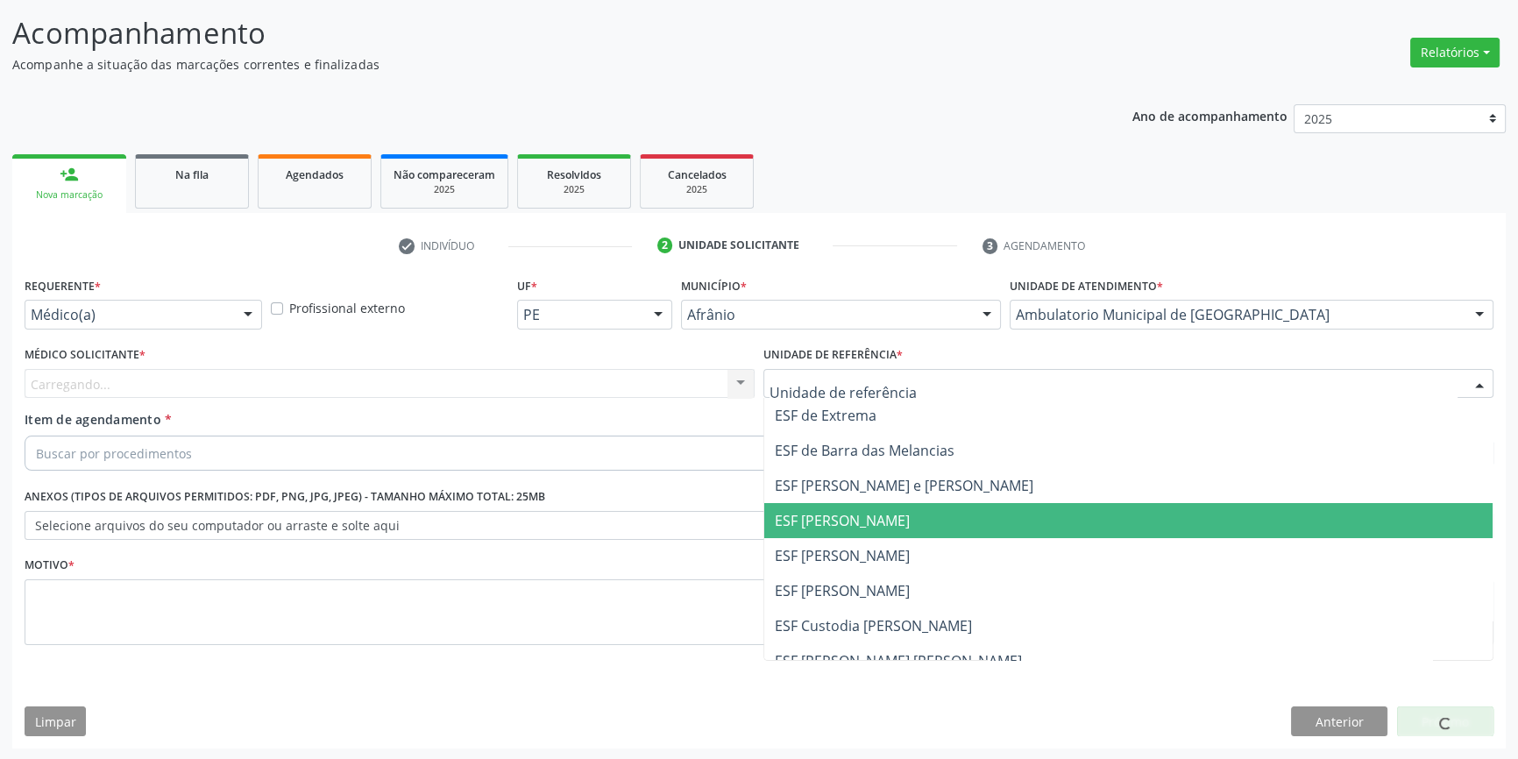
drag, startPoint x: 863, startPoint y: 545, endPoint x: 540, endPoint y: 387, distance: 359.5
click at [861, 546] on span "ESF [PERSON_NAME]" at bounding box center [842, 555] width 135 height 19
click at [540, 387] on div "Carregando..." at bounding box center [390, 384] width 730 height 30
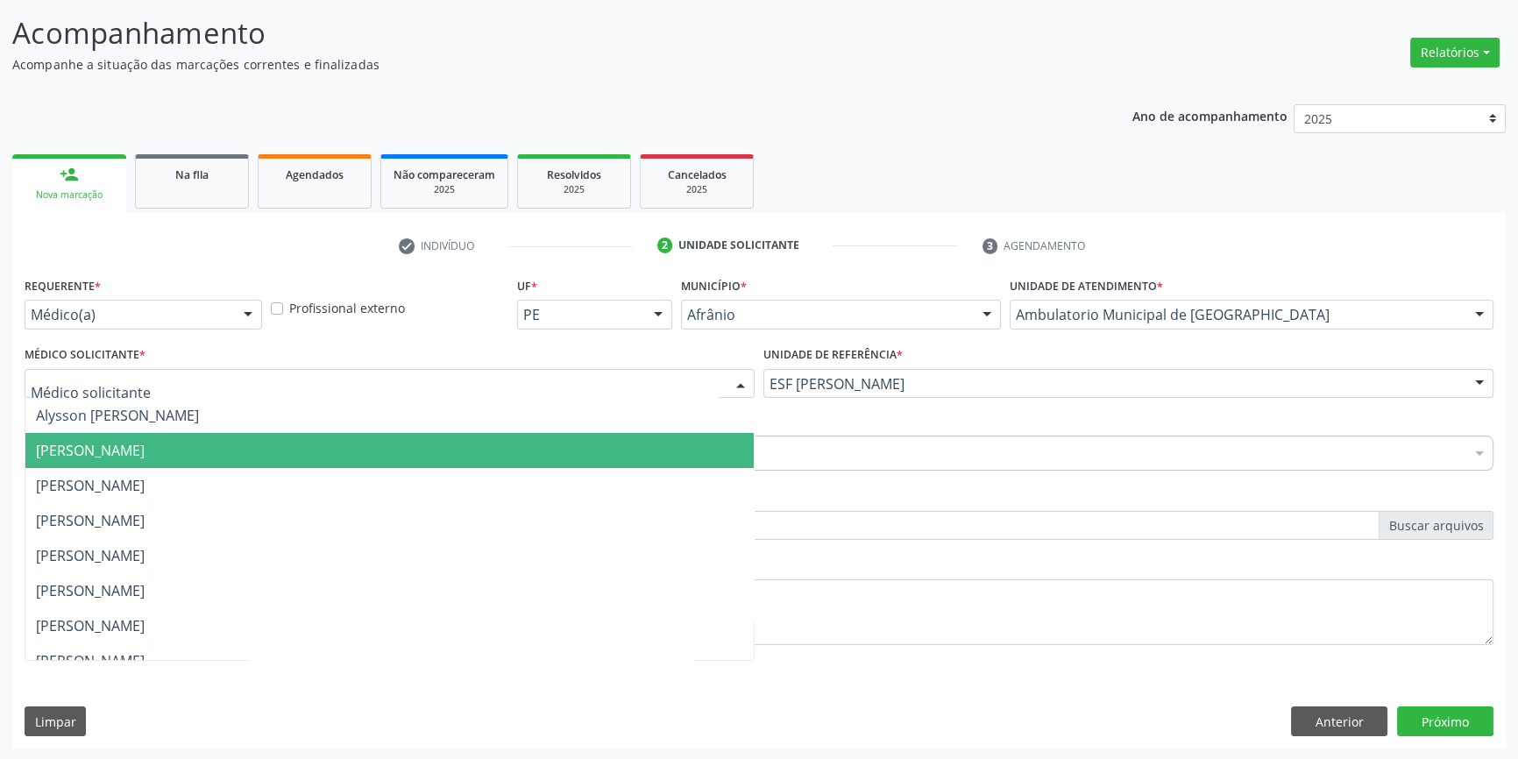
click at [283, 444] on span "[PERSON_NAME]" at bounding box center [389, 450] width 728 height 35
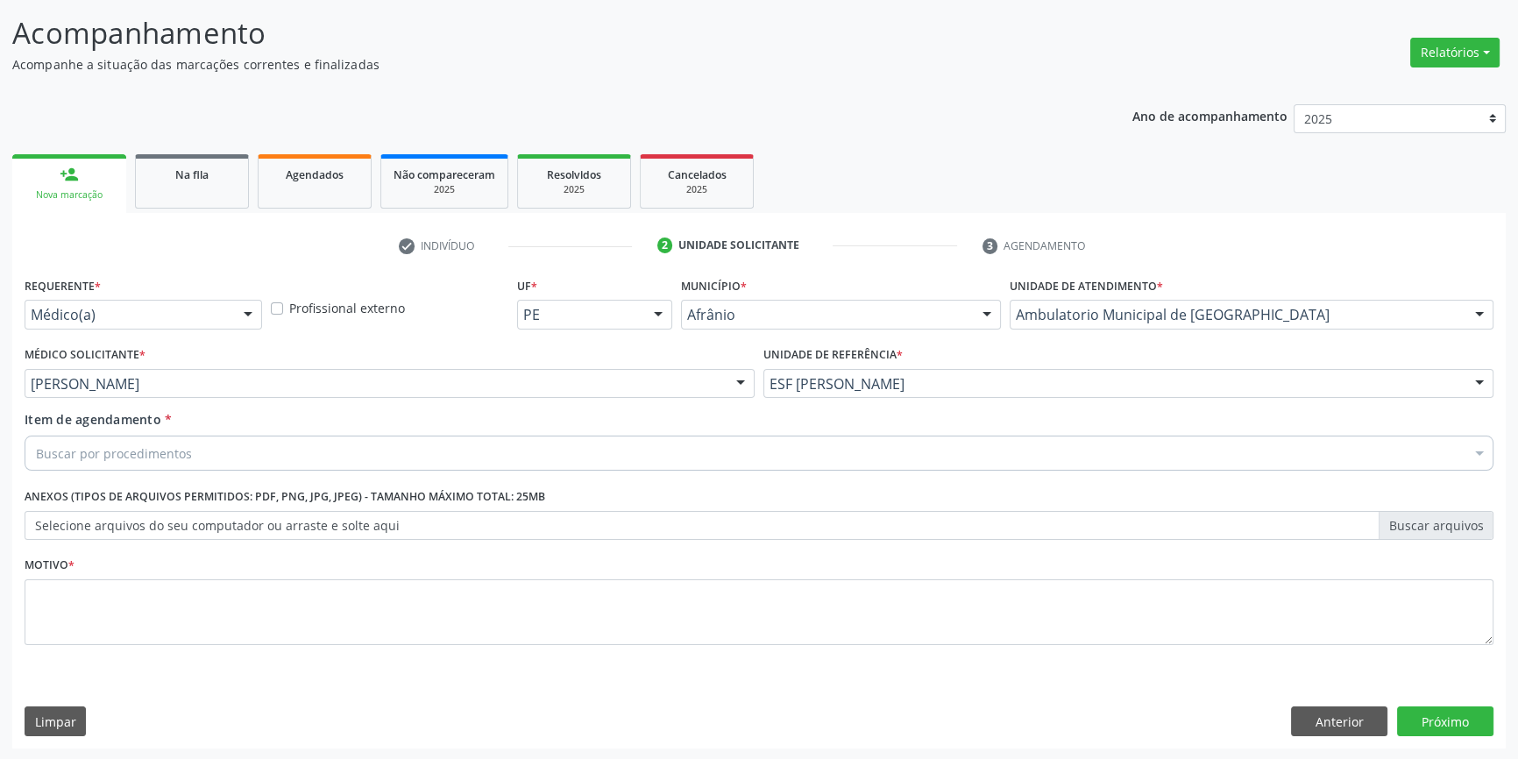
click at [216, 459] on div "Buscar por procedimentos" at bounding box center [759, 453] width 1469 height 35
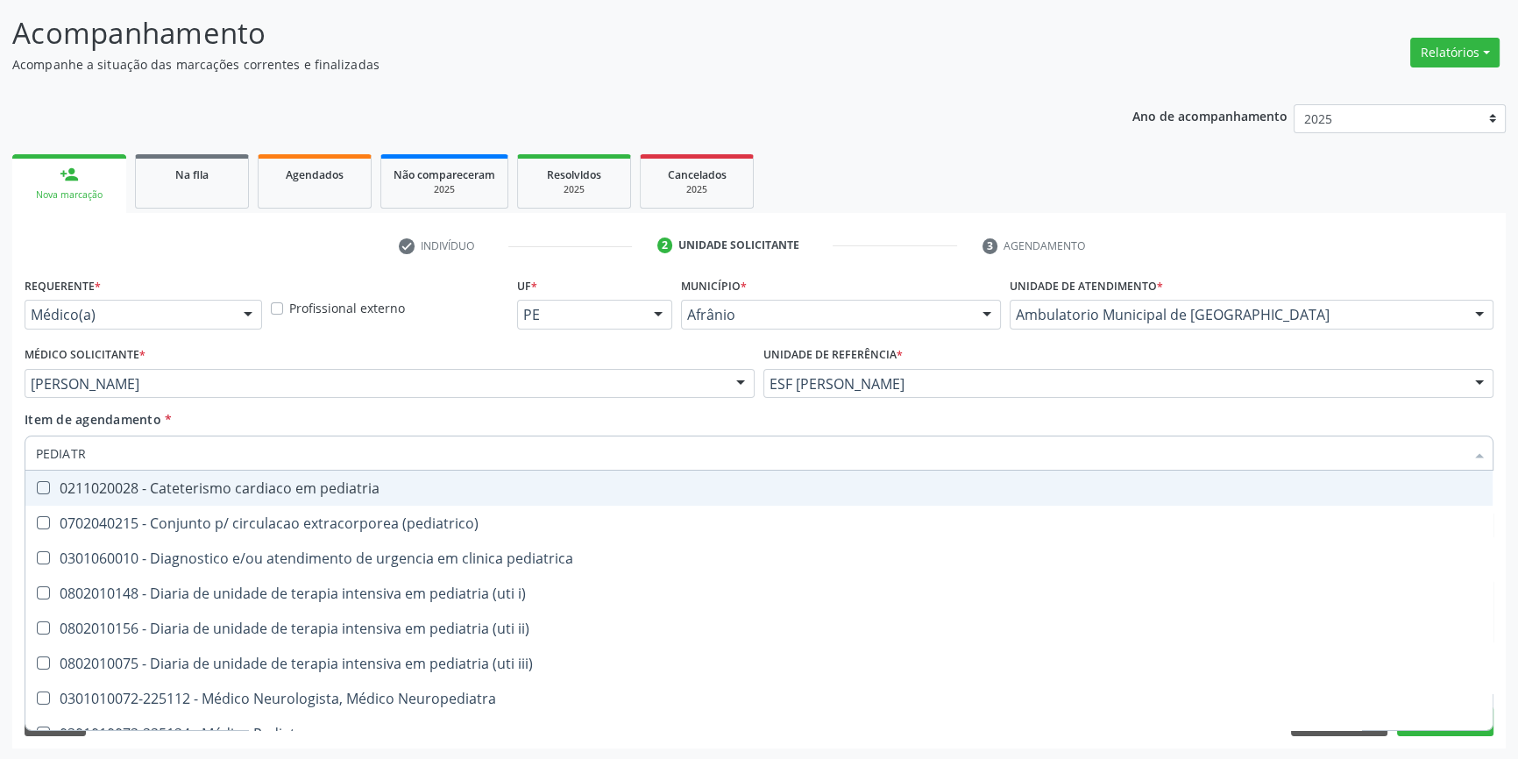
type input "PEDIATRA"
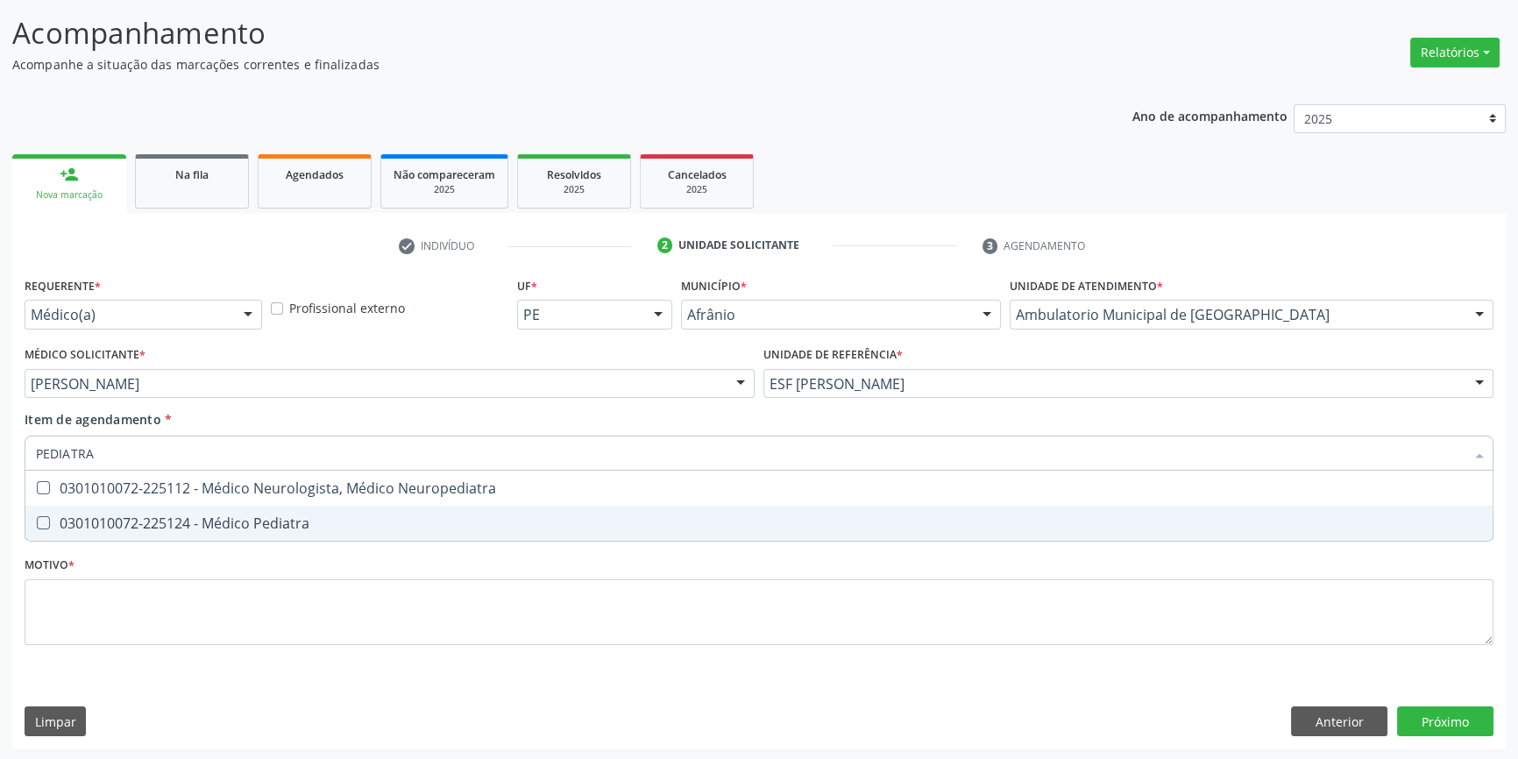
click at [288, 537] on span "0301010072-225124 - Médico Pediatra" at bounding box center [758, 523] width 1467 height 35
checkbox Pediatra "true"
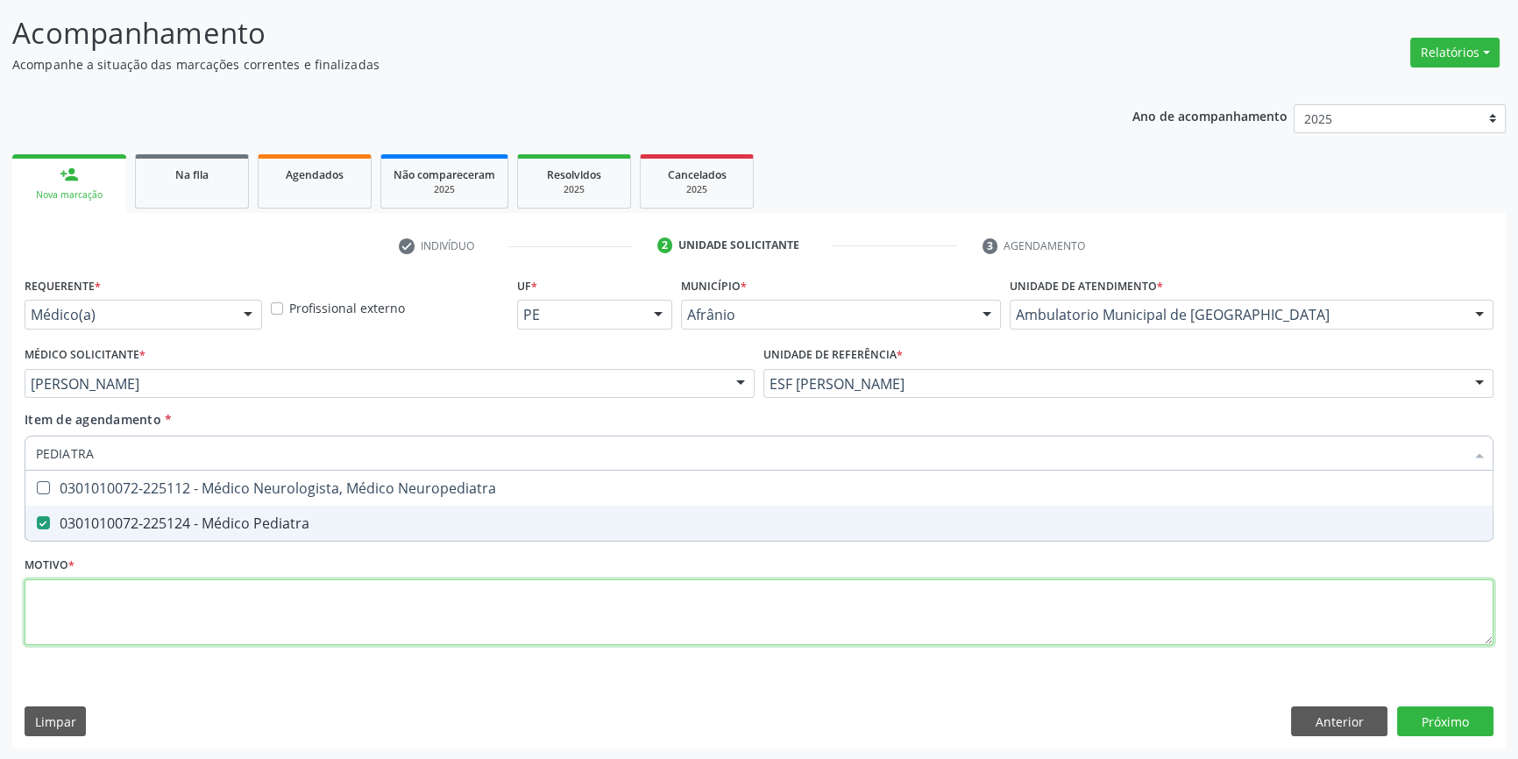
click at [244, 615] on div "Requerente * Médico(a) Médico(a) Enfermeiro(a) Paciente Nenhum resultado encont…" at bounding box center [759, 471] width 1469 height 397
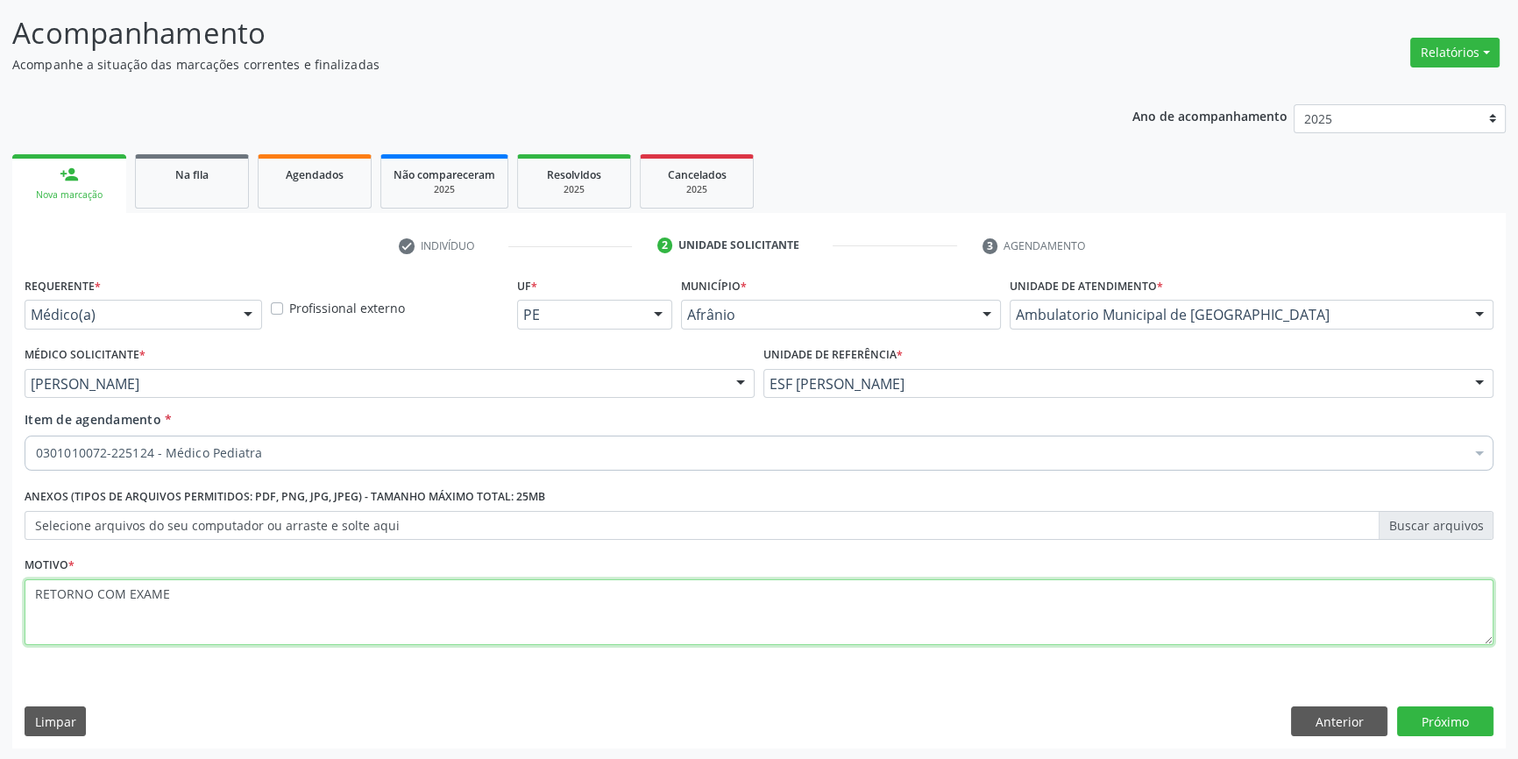
type textarea "RETORNO COM EXAMES"
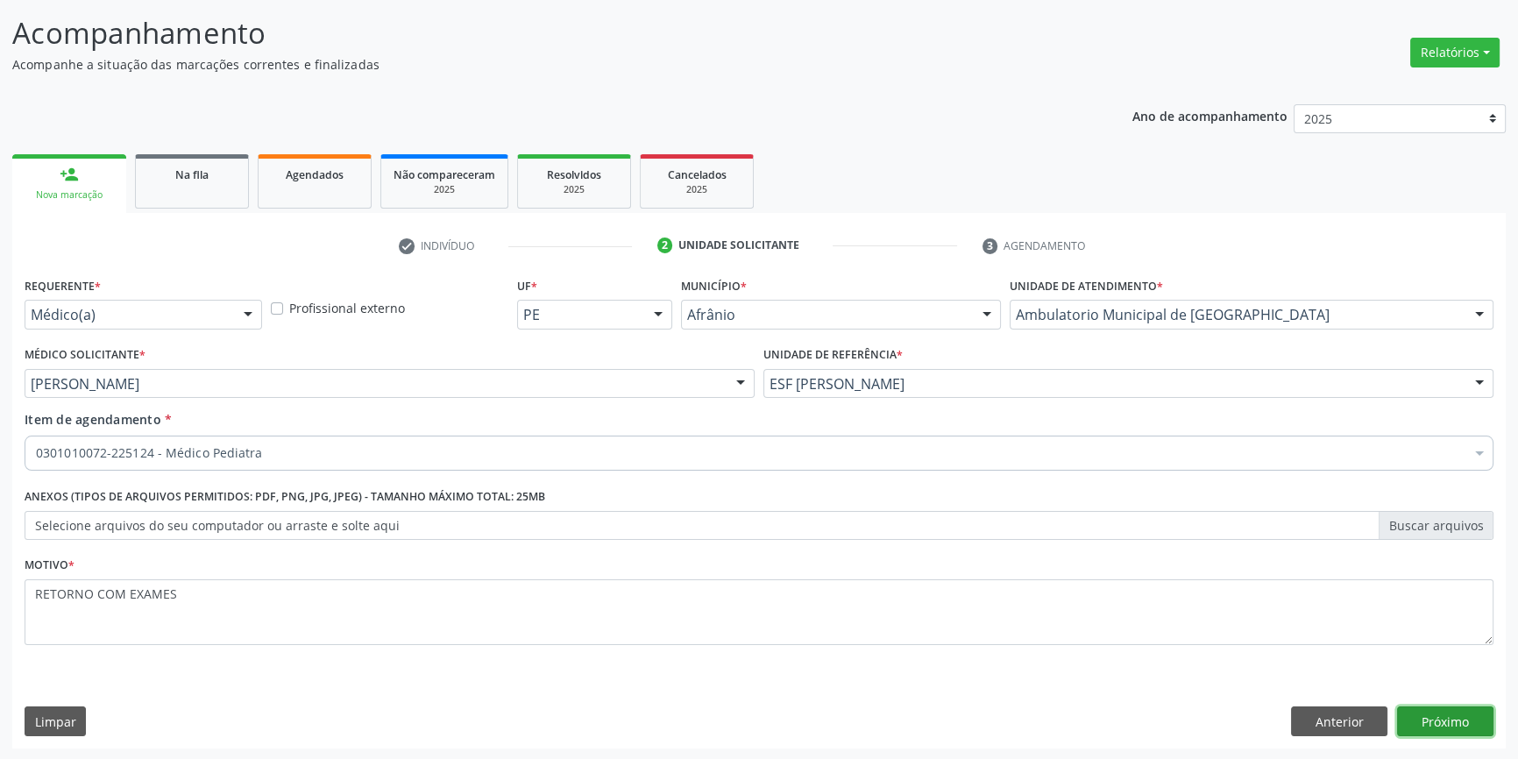
click at [1427, 710] on button "Próximo" at bounding box center [1445, 722] width 96 height 30
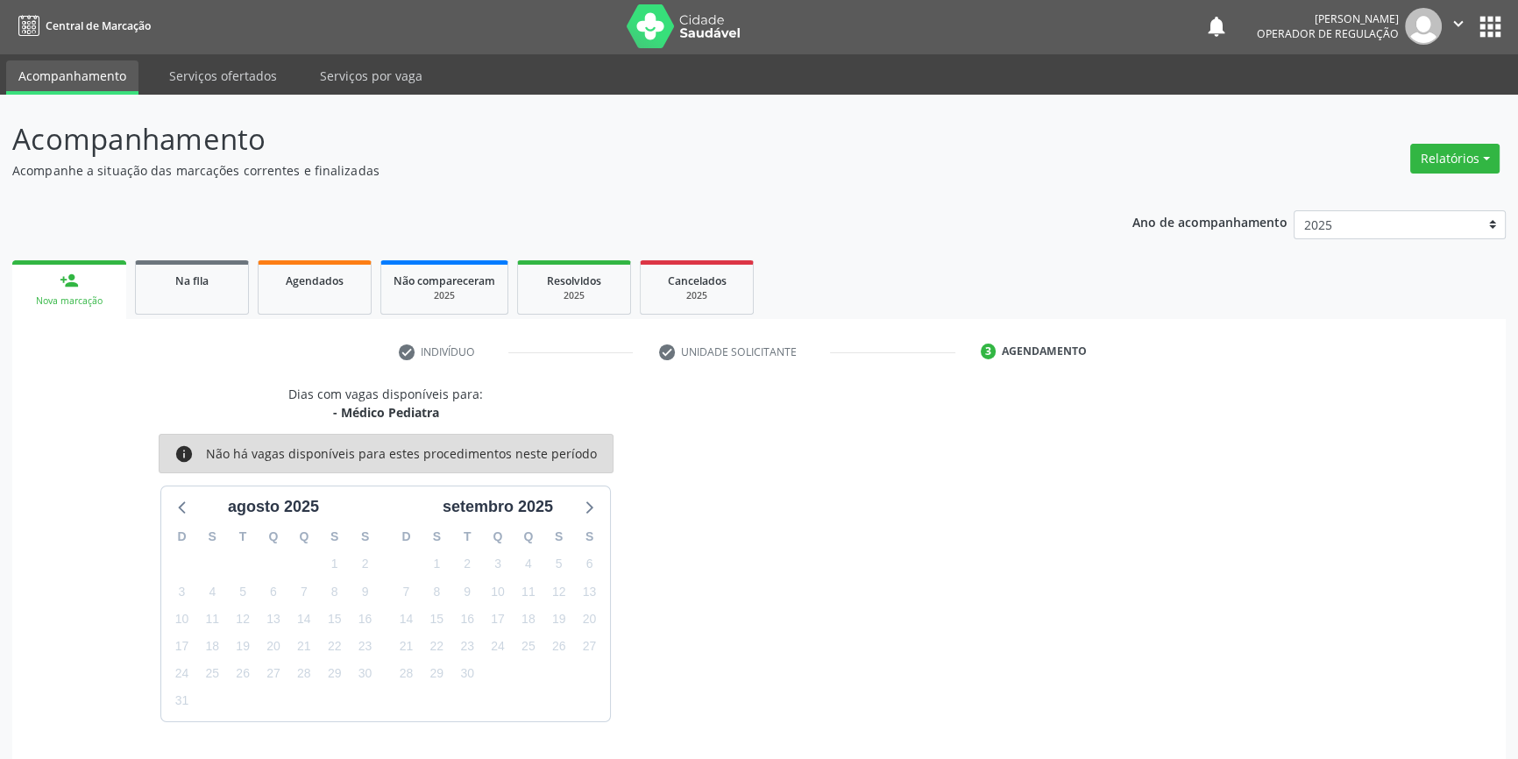
scroll to position [53, 0]
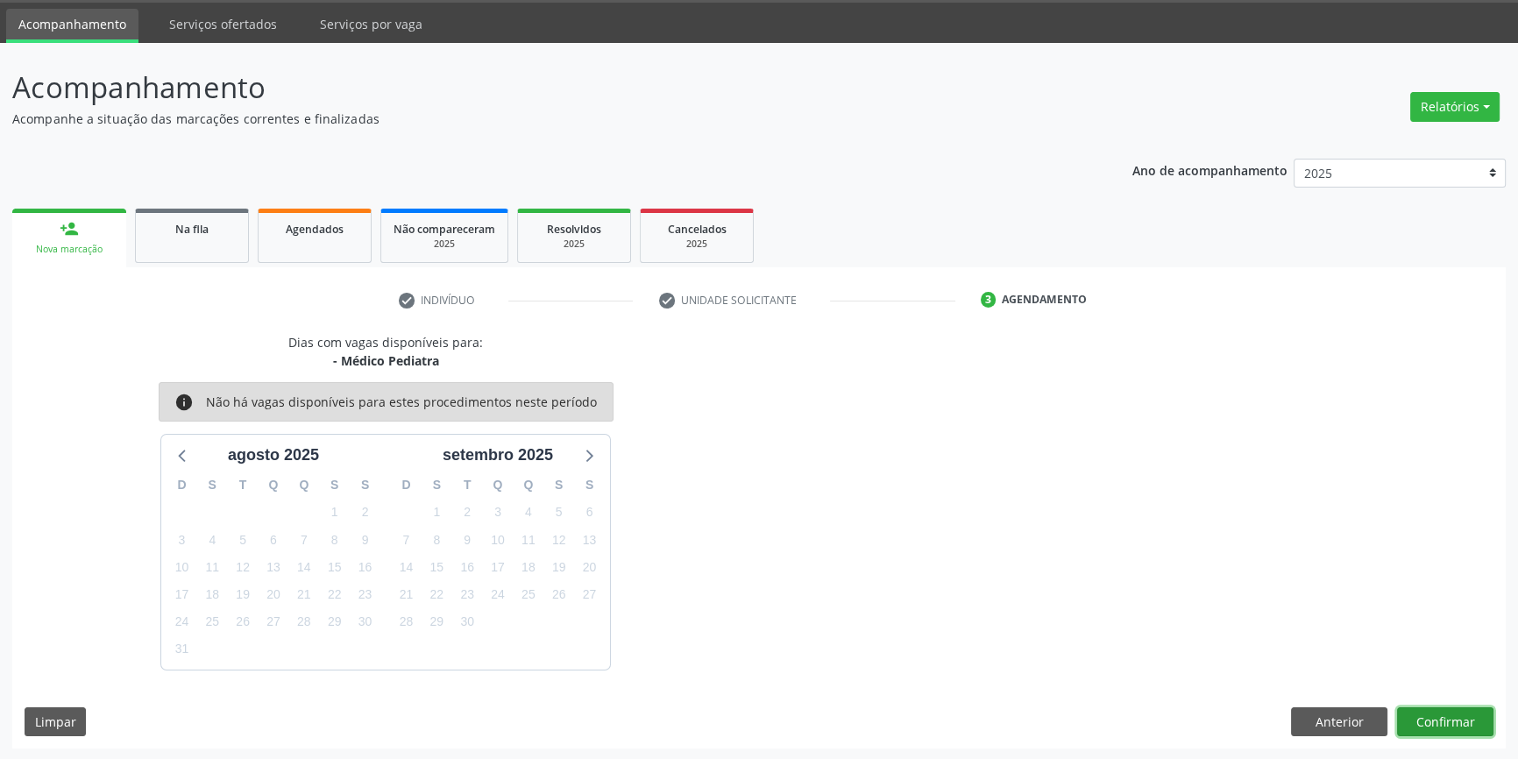
click at [1429, 710] on button "Confirmar" at bounding box center [1445, 722] width 96 height 30
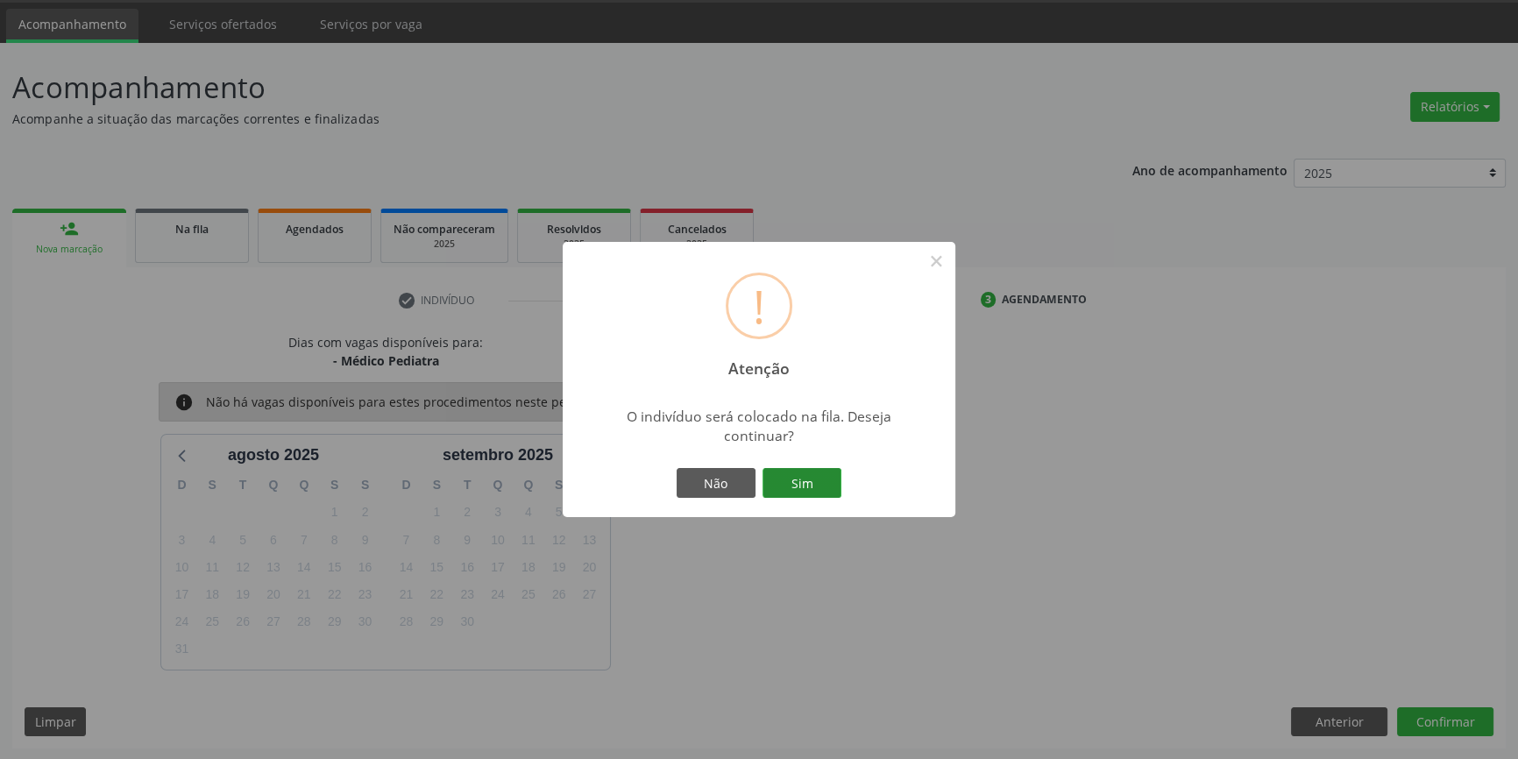
click at [792, 471] on button "Sim" at bounding box center [802, 483] width 79 height 30
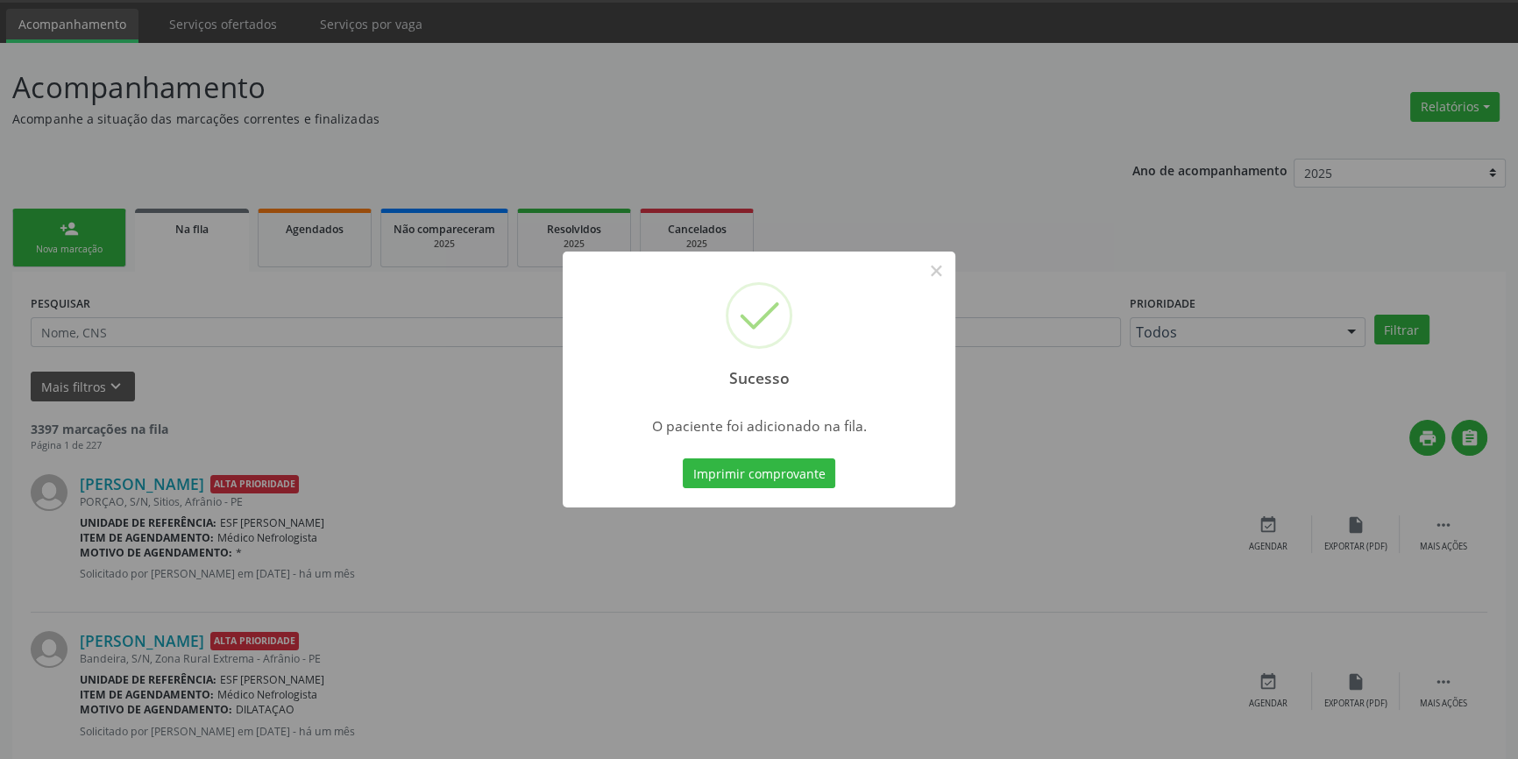
scroll to position [0, 0]
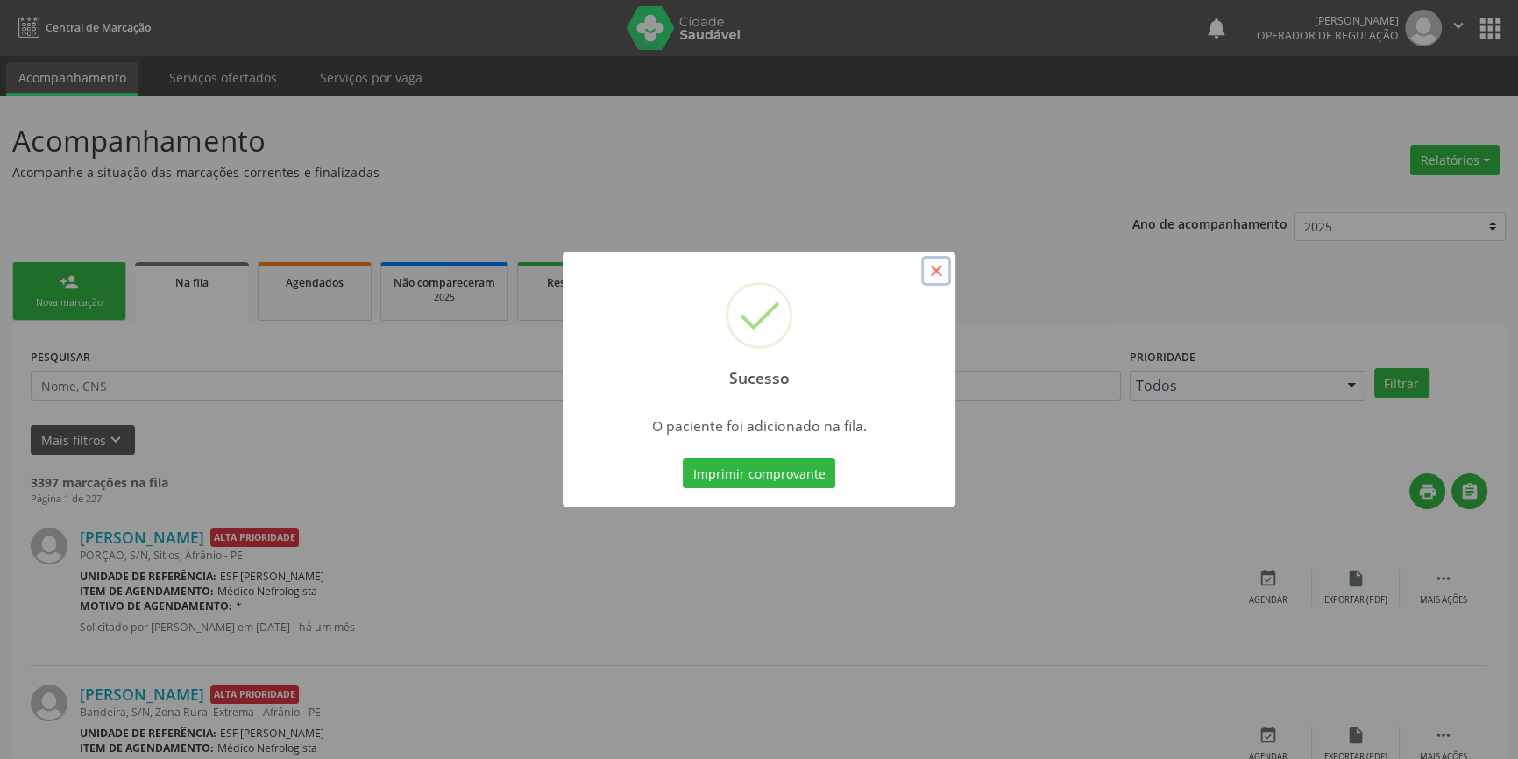
click at [928, 266] on button "×" at bounding box center [936, 271] width 30 height 30
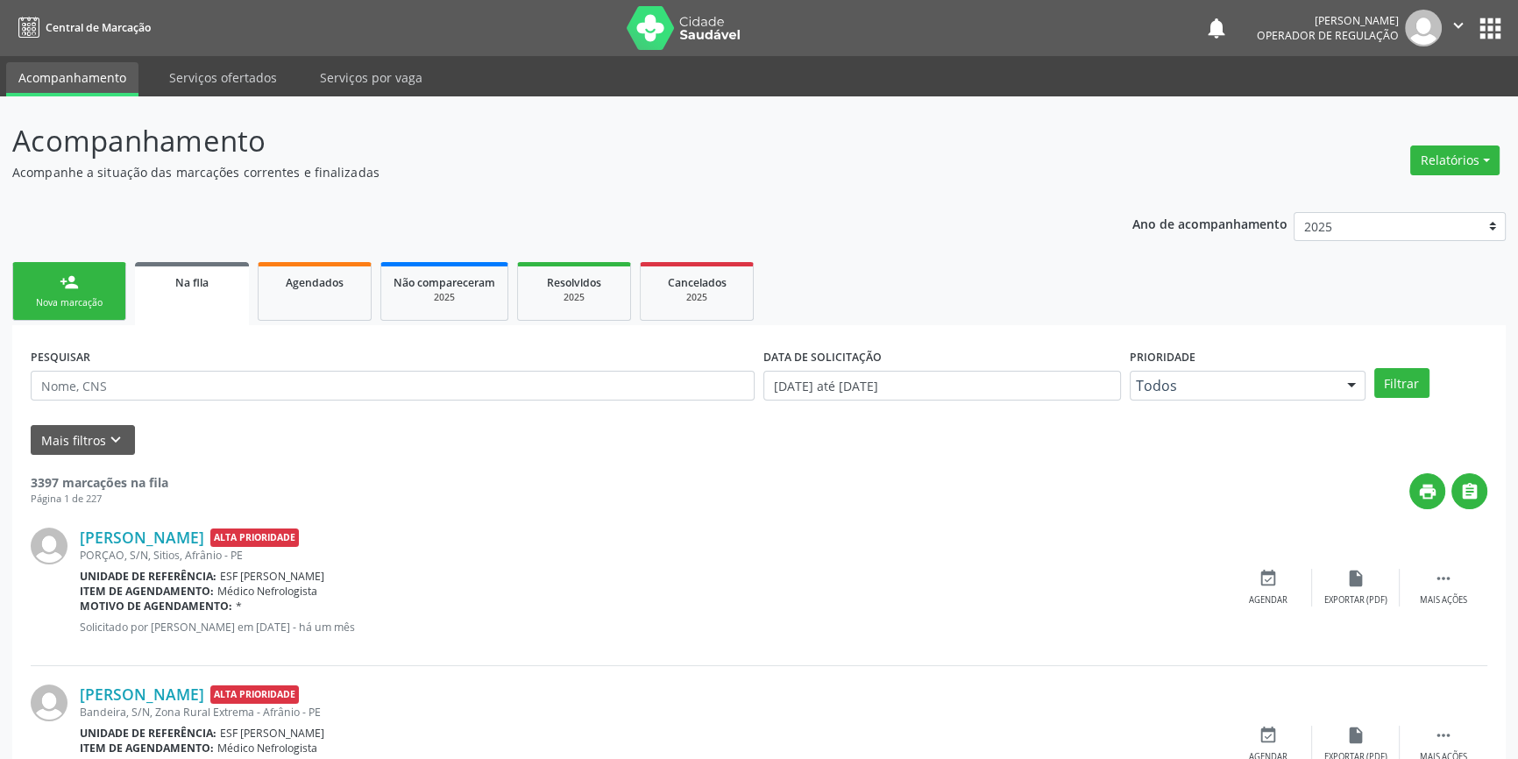
click at [86, 289] on link "person_add Nova marcação" at bounding box center [69, 291] width 114 height 59
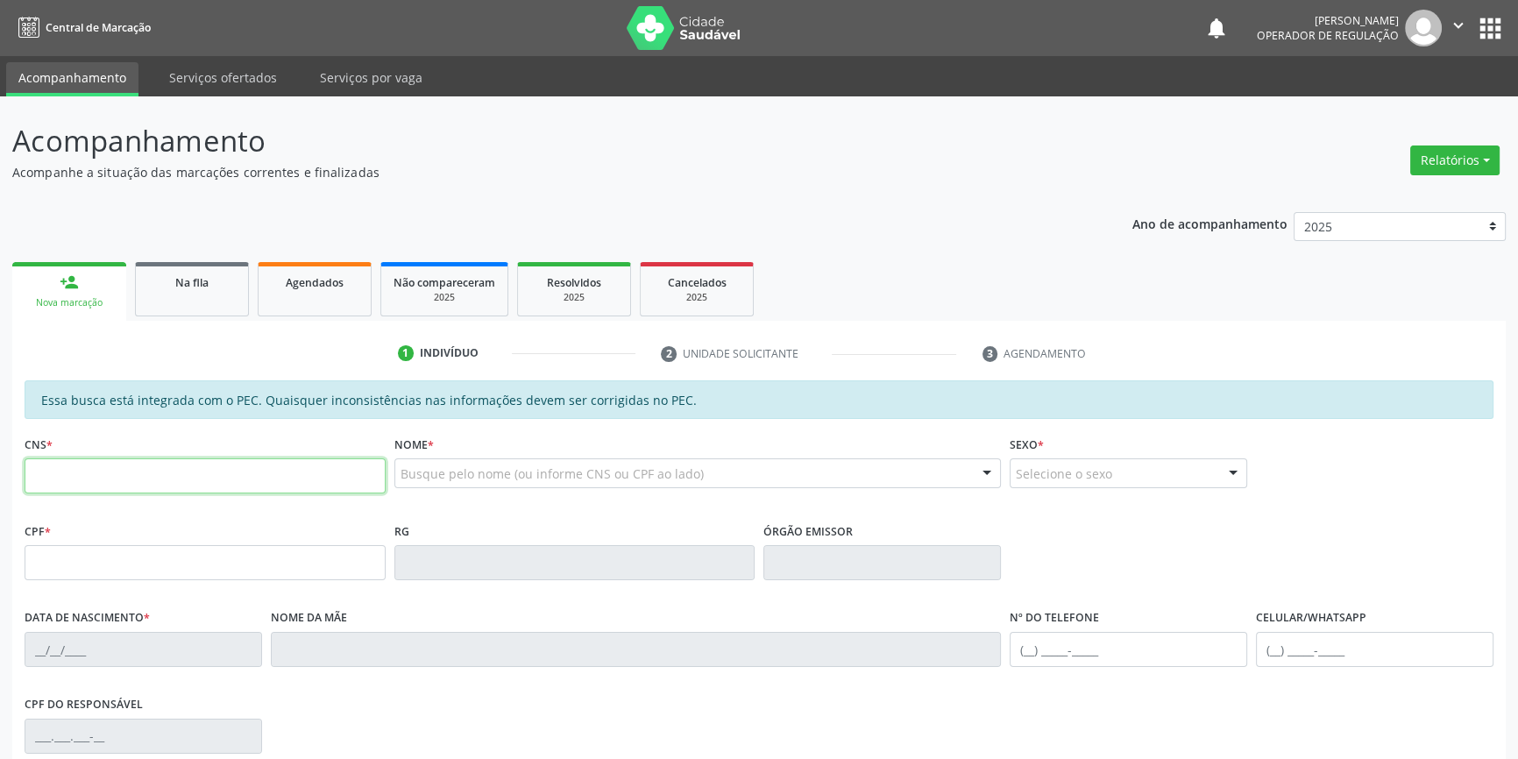
click at [104, 486] on input "text" at bounding box center [205, 475] width 361 height 35
type input "708 4097 5783 3769"
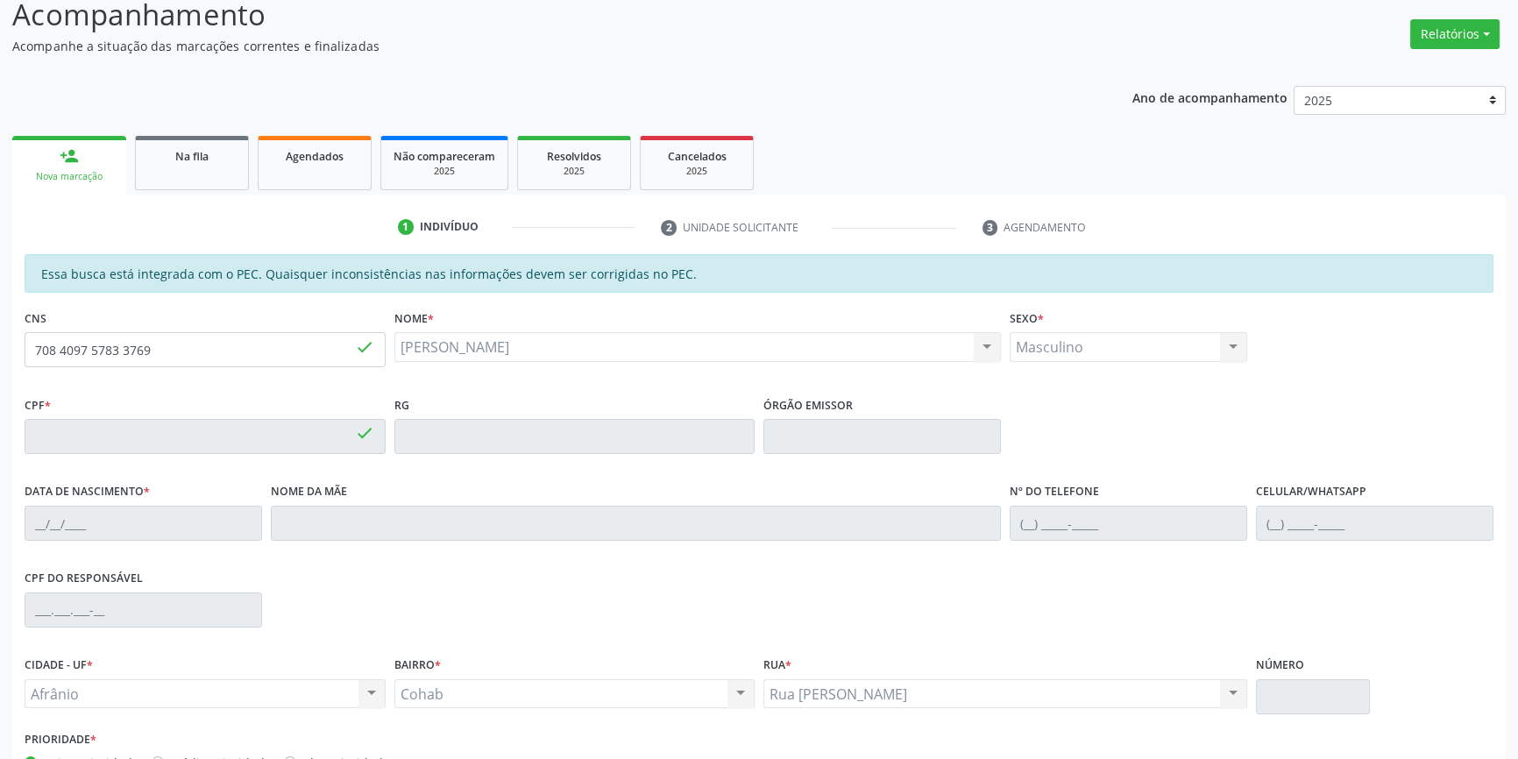
type input "171.399.144-60"
type input "02/08/2008"
type input "Geralda de Brito da Silva"
type input "(87) 98111-7803"
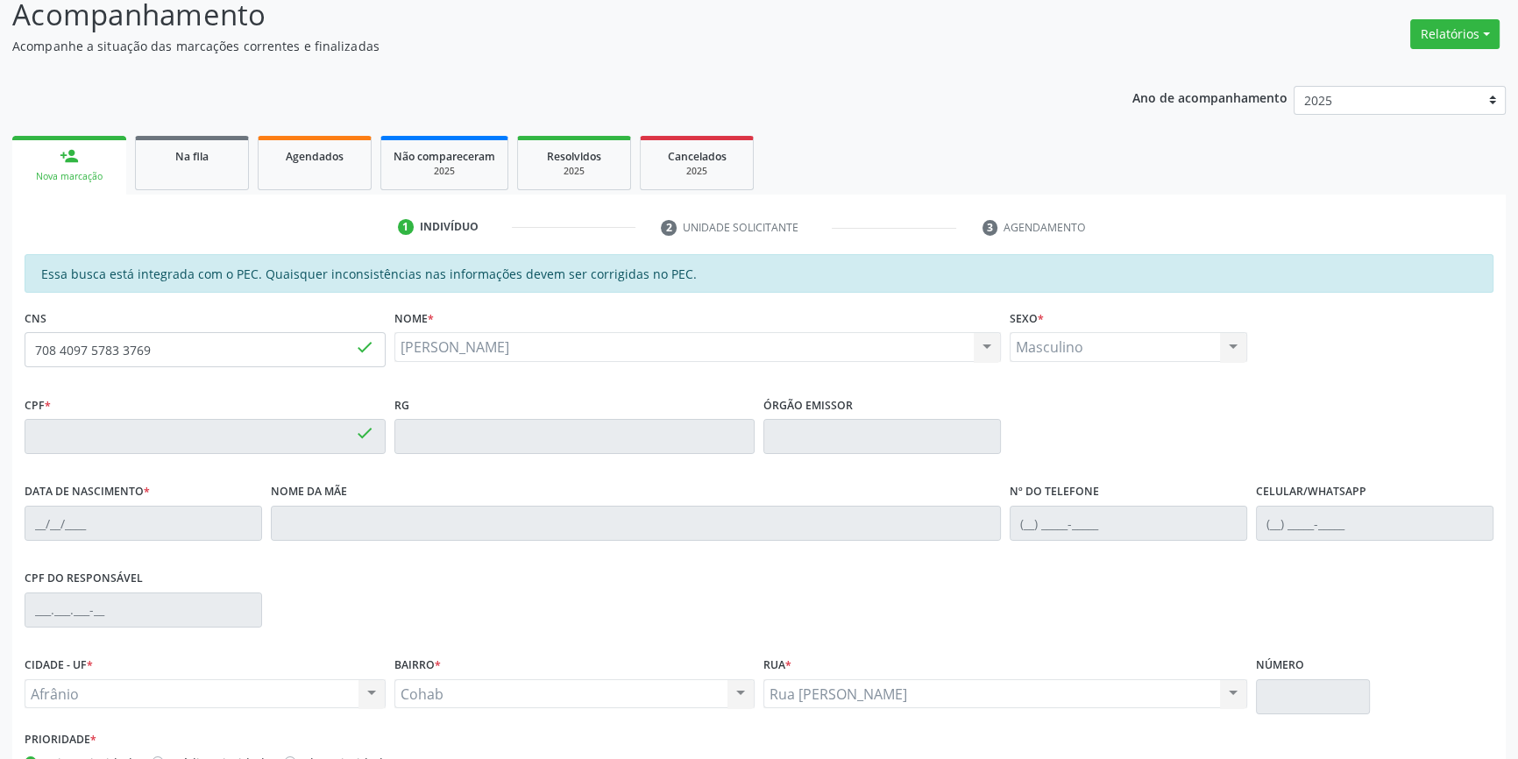
type input "037.318.174-46"
type input "S/N"
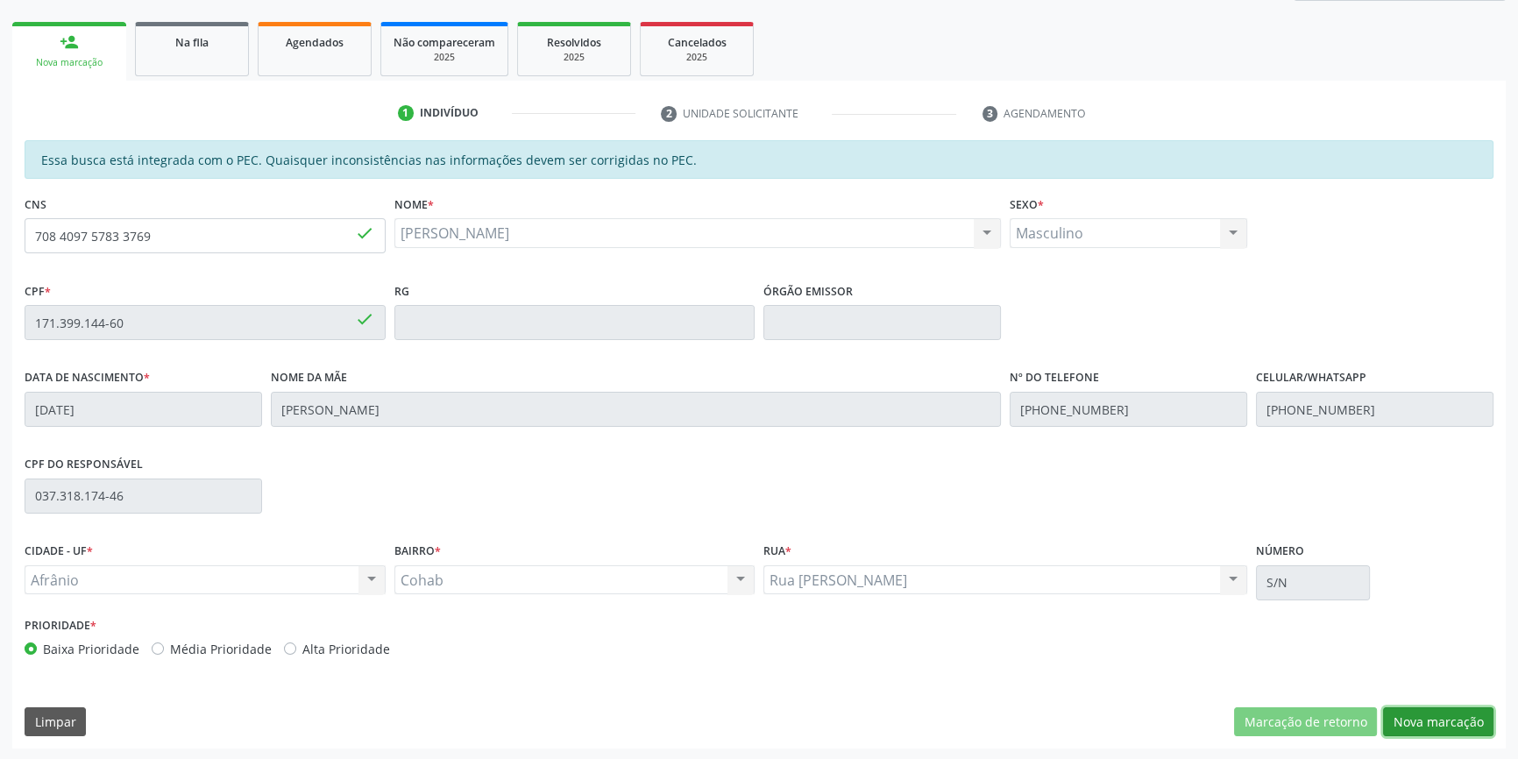
click at [1411, 717] on button "Nova marcação" at bounding box center [1438, 722] width 110 height 30
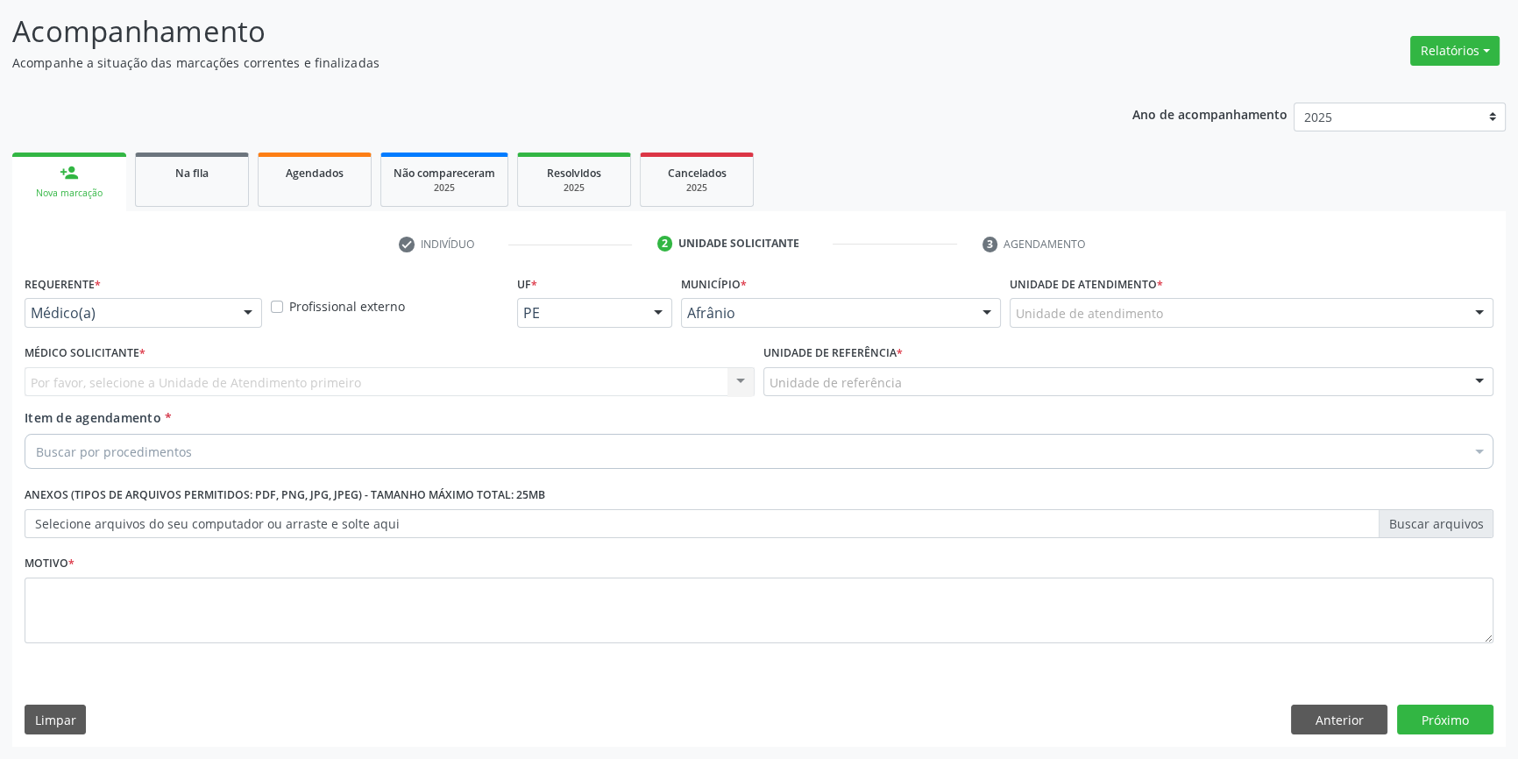
scroll to position [108, 0]
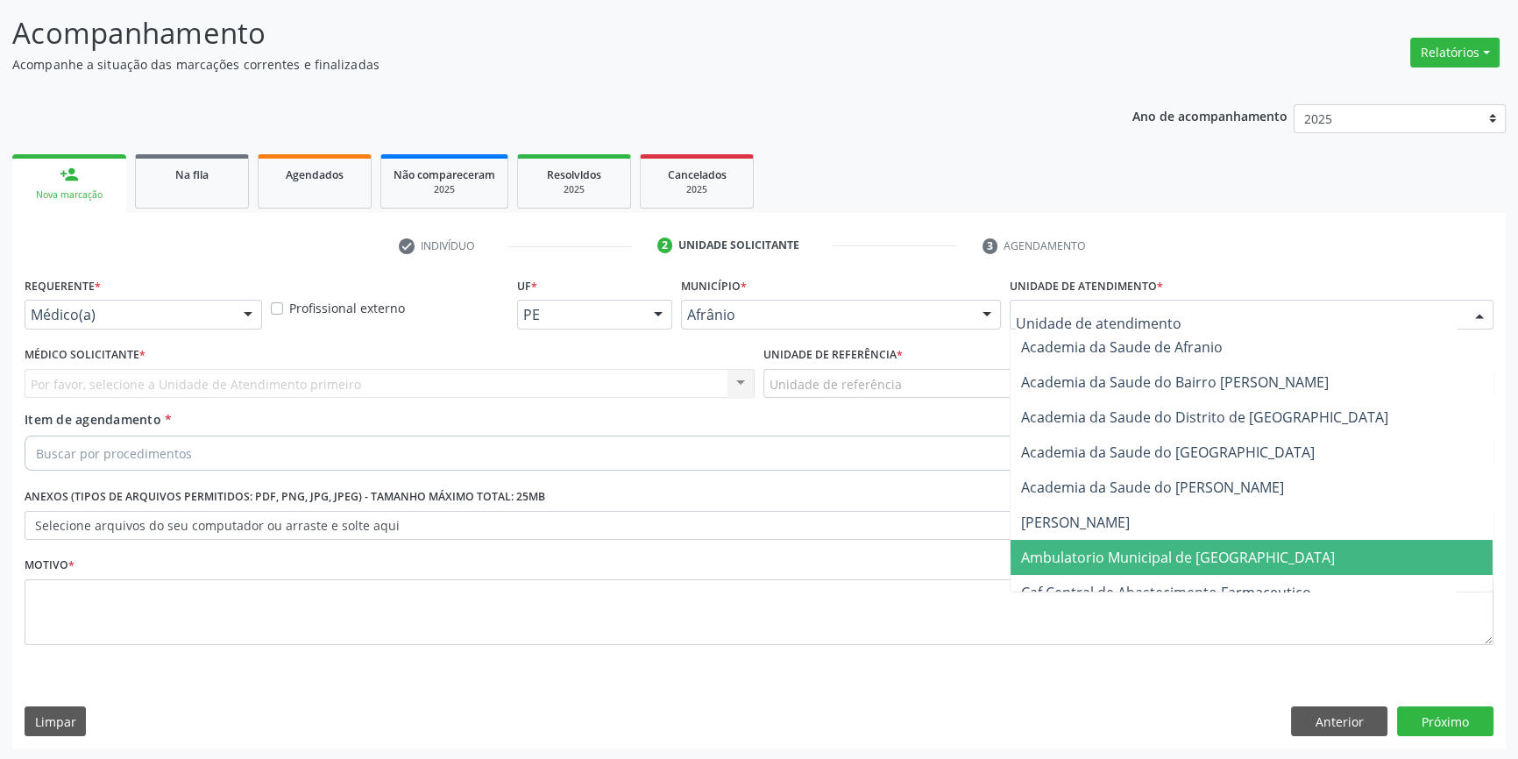
drag, startPoint x: 1123, startPoint y: 545, endPoint x: 884, endPoint y: 377, distance: 291.8
click at [1121, 548] on span "Ambulatorio Municipal de [GEOGRAPHIC_DATA]" at bounding box center [1178, 557] width 314 height 19
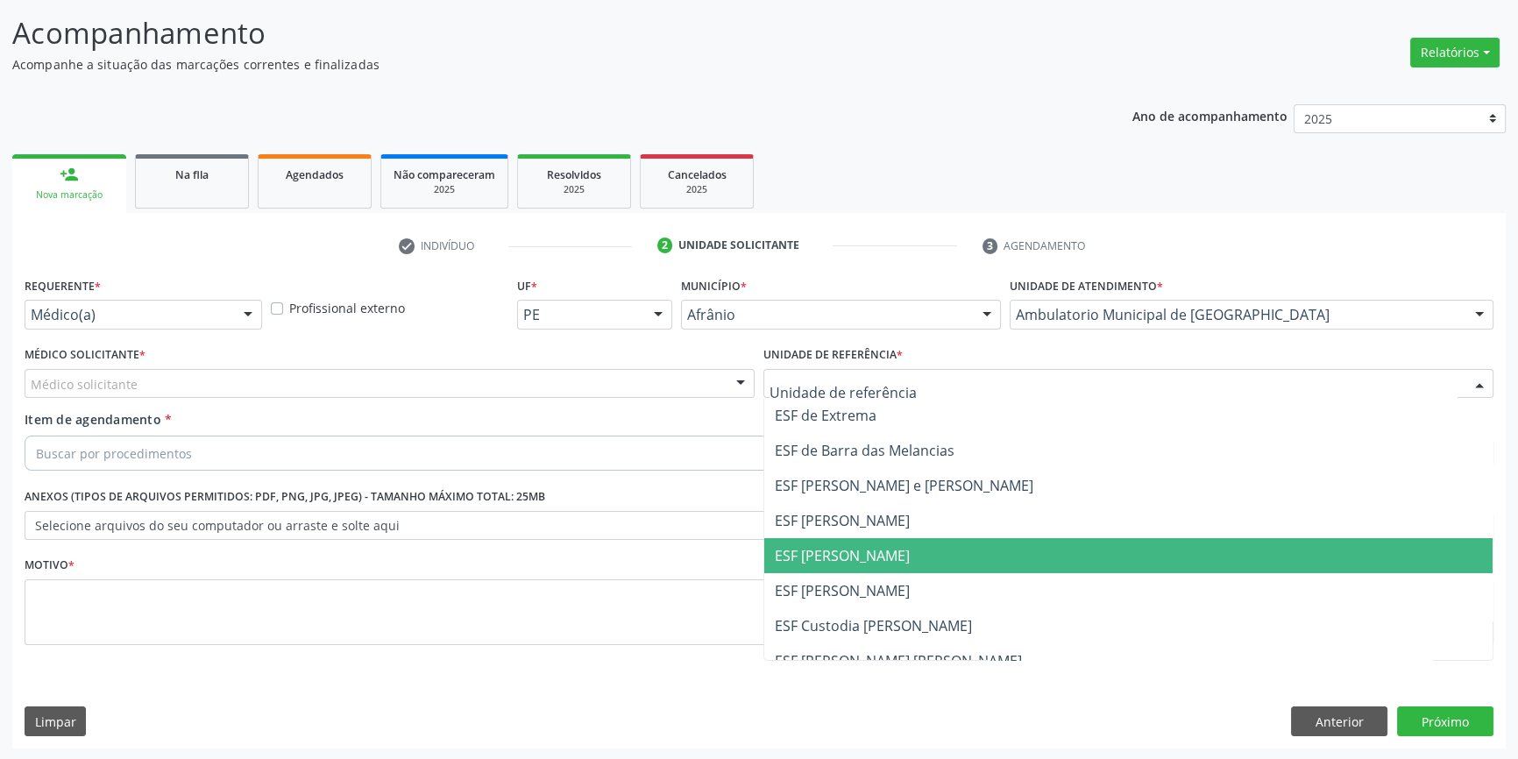
click at [851, 552] on span "ESF [PERSON_NAME]" at bounding box center [842, 555] width 135 height 19
click at [507, 381] on div "Médico solicitante" at bounding box center [390, 384] width 730 height 30
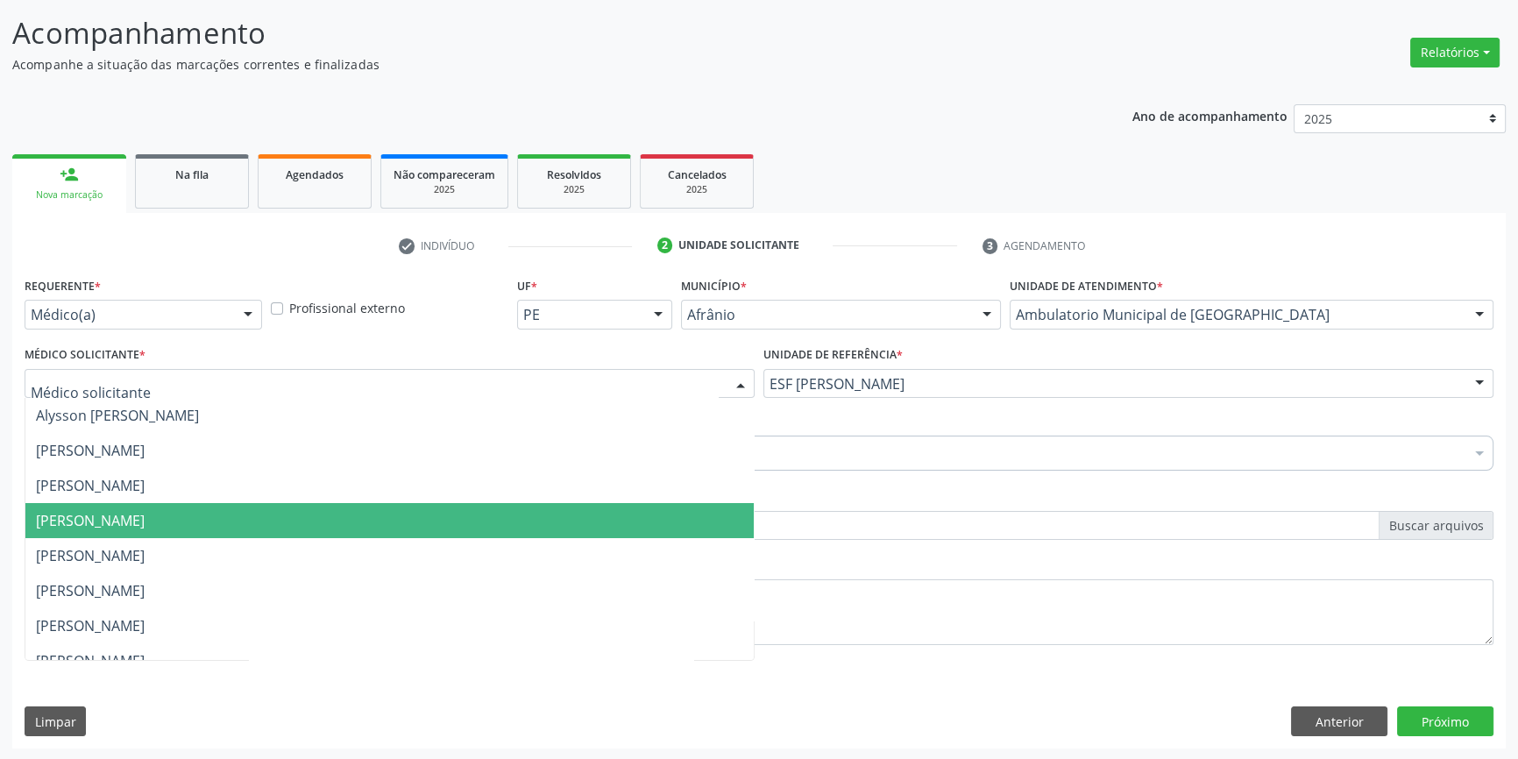
click at [145, 511] on span "[PERSON_NAME]" at bounding box center [90, 520] width 109 height 19
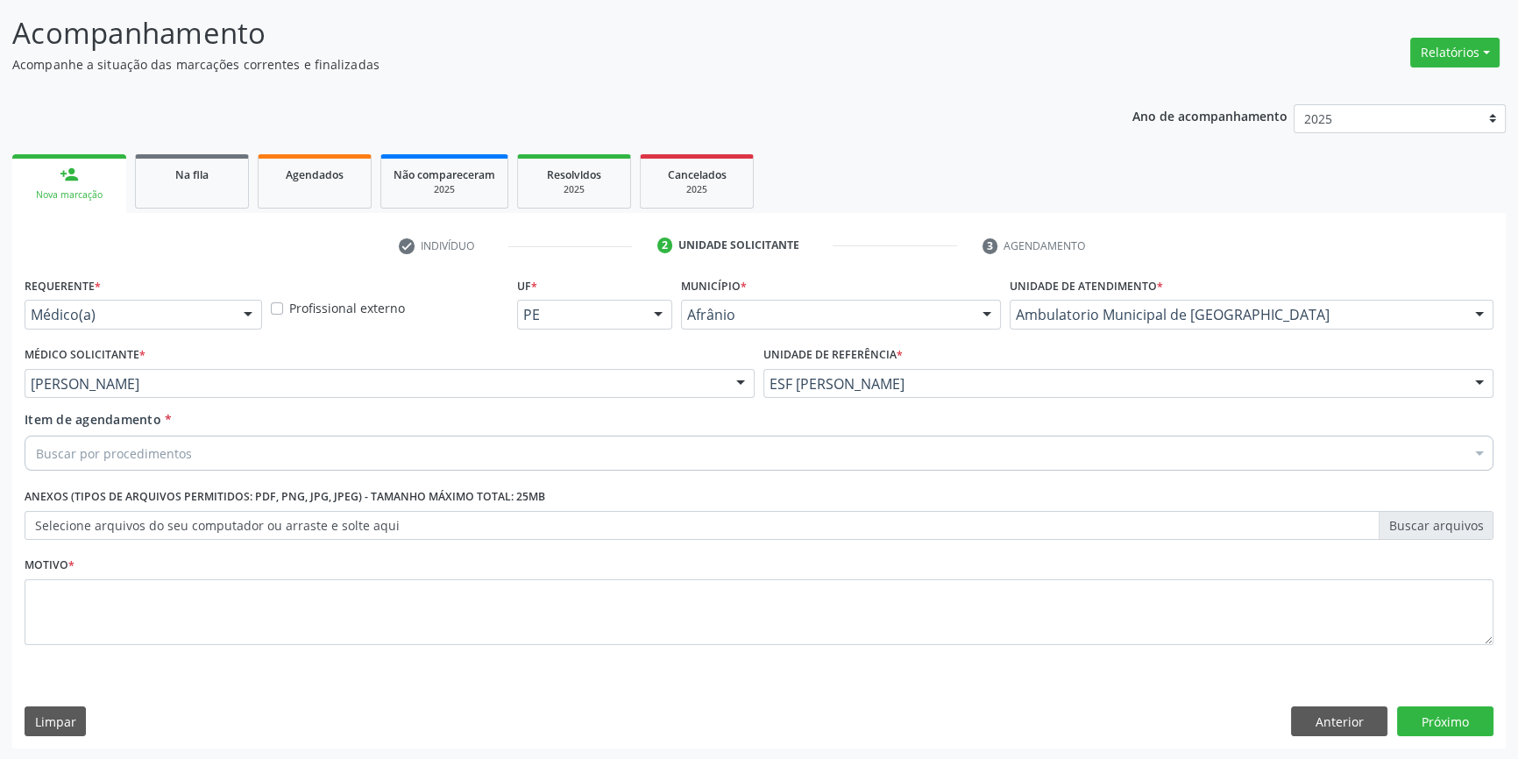
click at [195, 453] on div "Buscar por procedimentos" at bounding box center [759, 453] width 1469 height 35
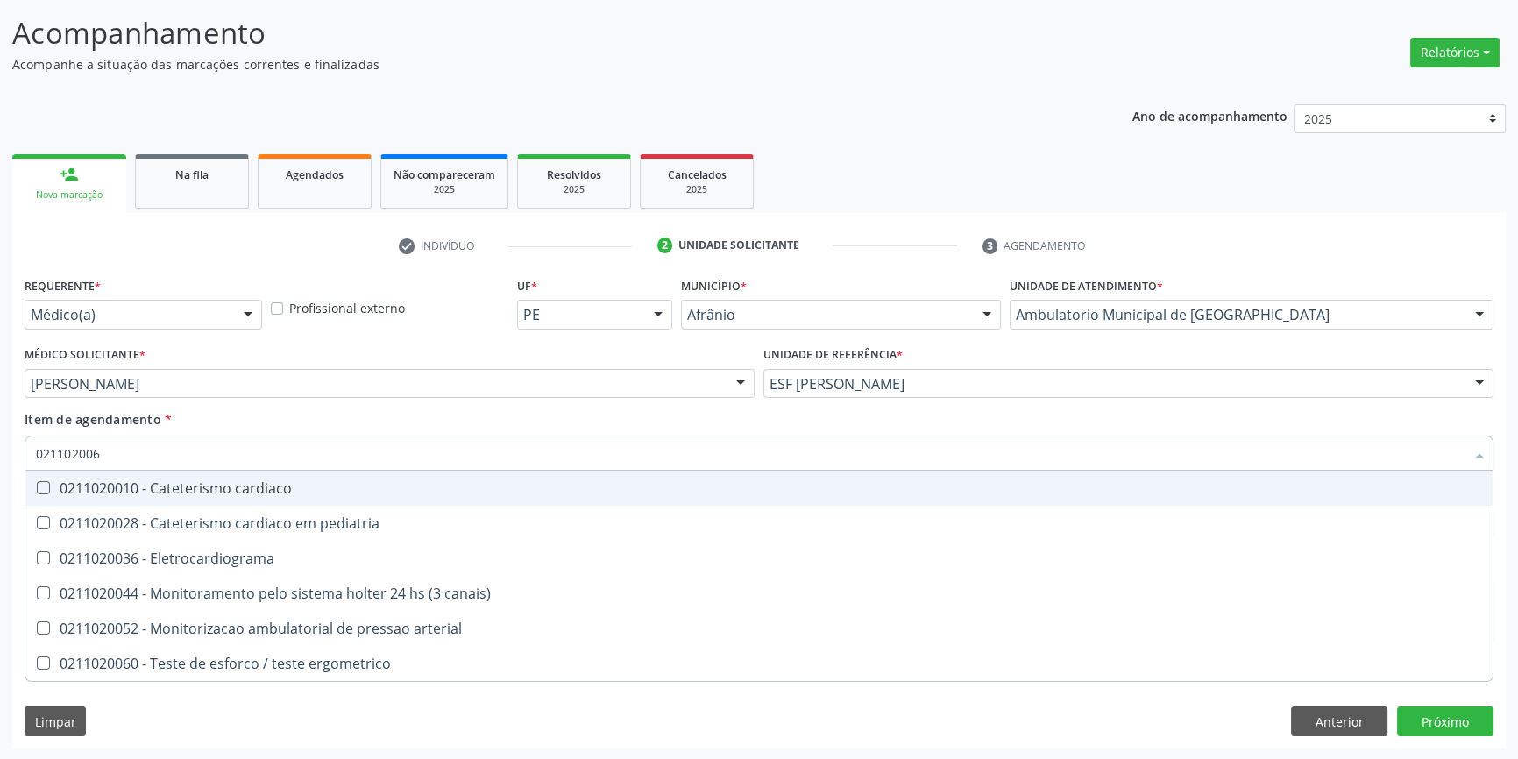
type input "0211020060"
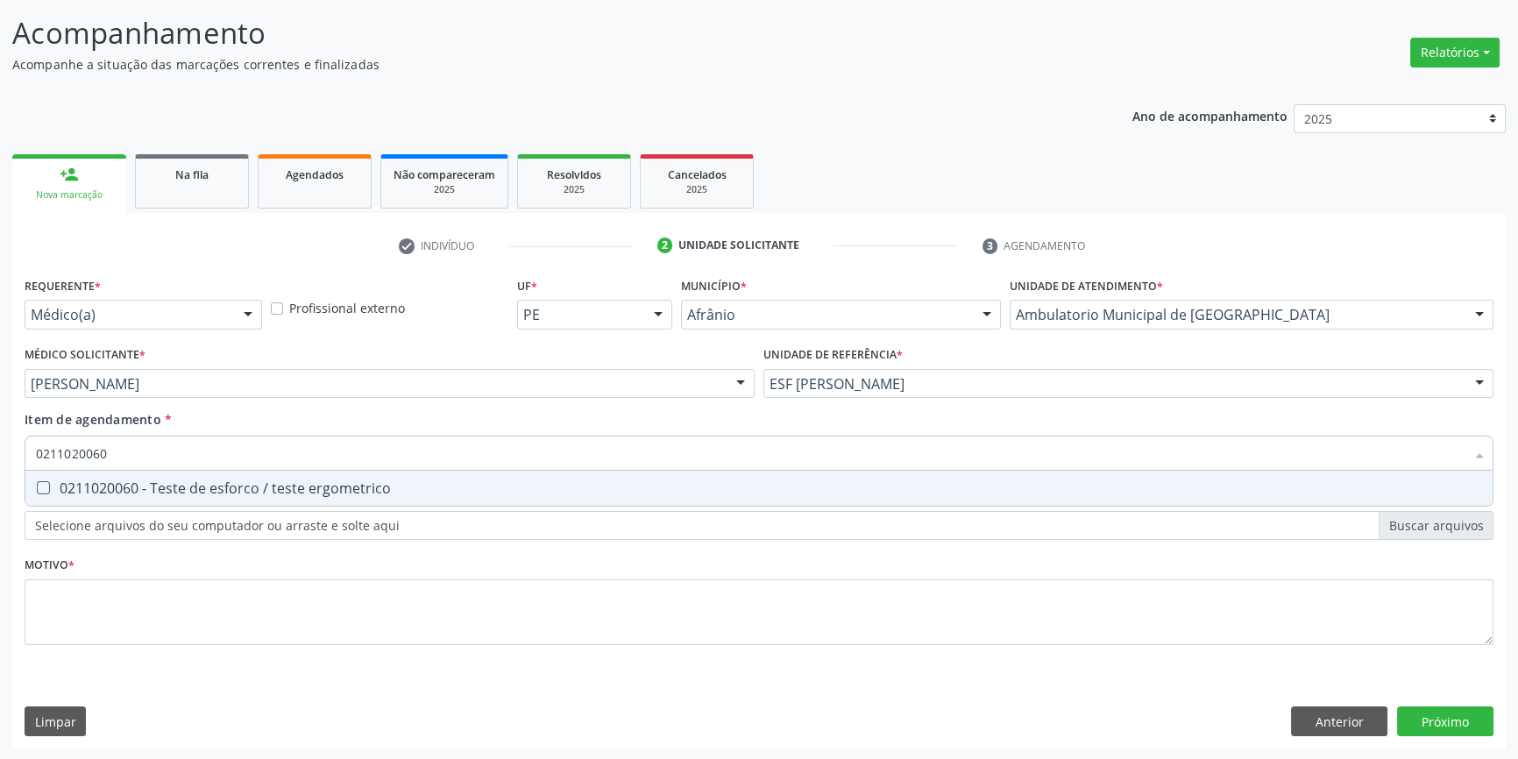
click at [347, 481] on div "0211020060 - Teste de esforco / teste ergometrico" at bounding box center [759, 488] width 1446 height 14
checkbox ergometrico "true"
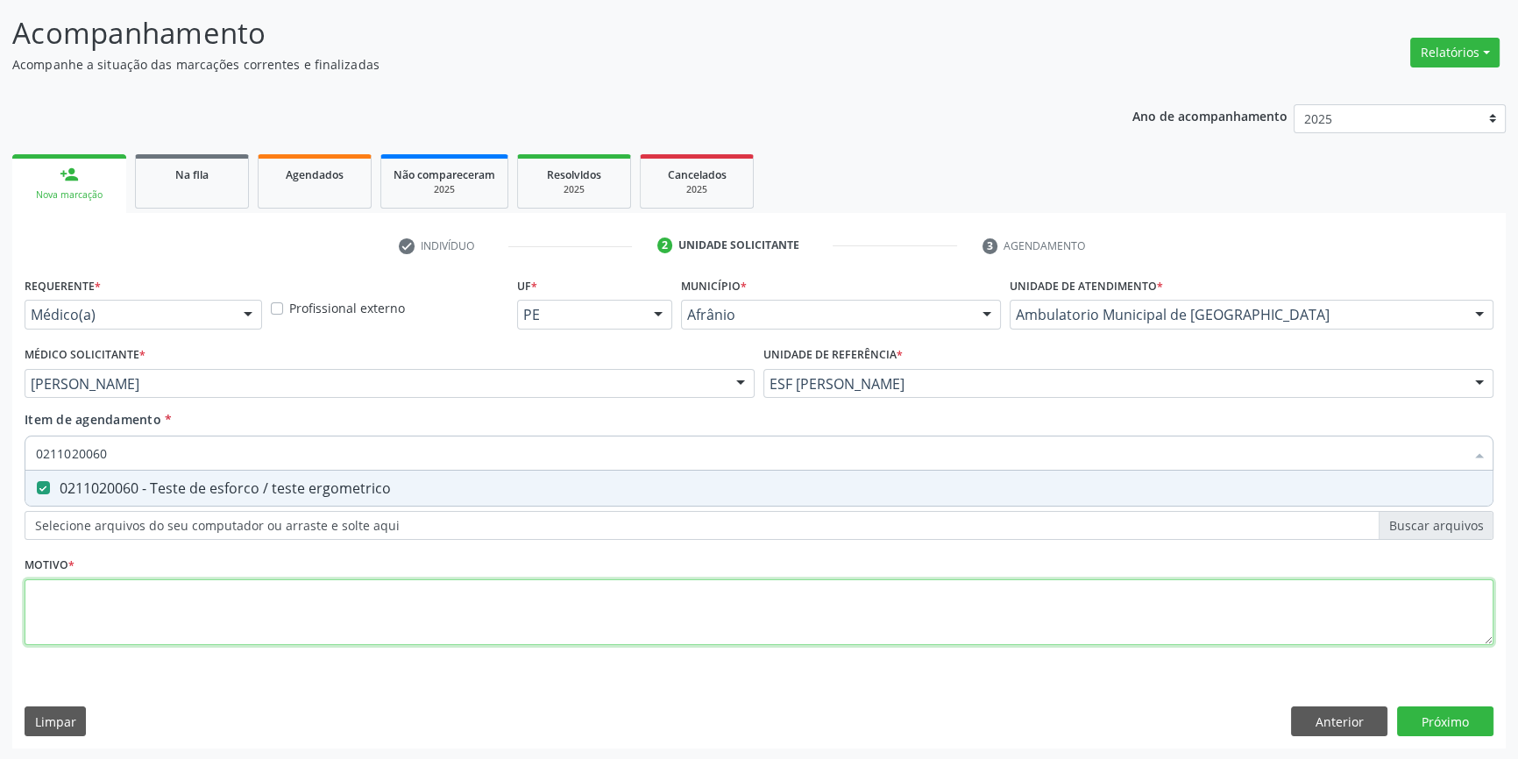
click at [295, 600] on div "Requerente * Médico(a) Médico(a) Enfermeiro(a) Paciente Nenhum resultado encont…" at bounding box center [759, 471] width 1469 height 397
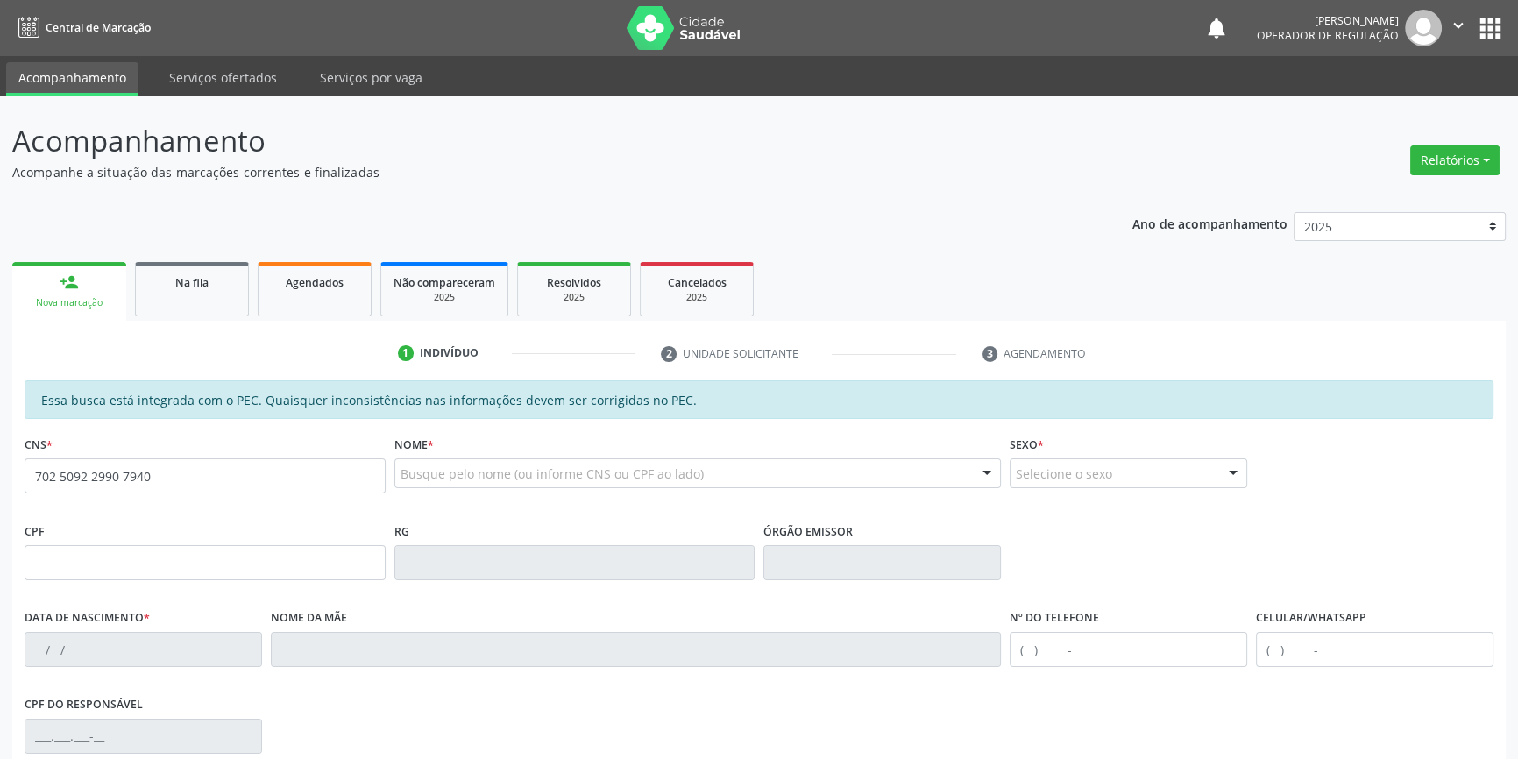
type input "702 5092 2990 7940"
type input "139.362.704-81"
type input "30/07/2015"
type input "Maria Aparecida Lacerda Lucas"
type input "(87) 98877-8278"
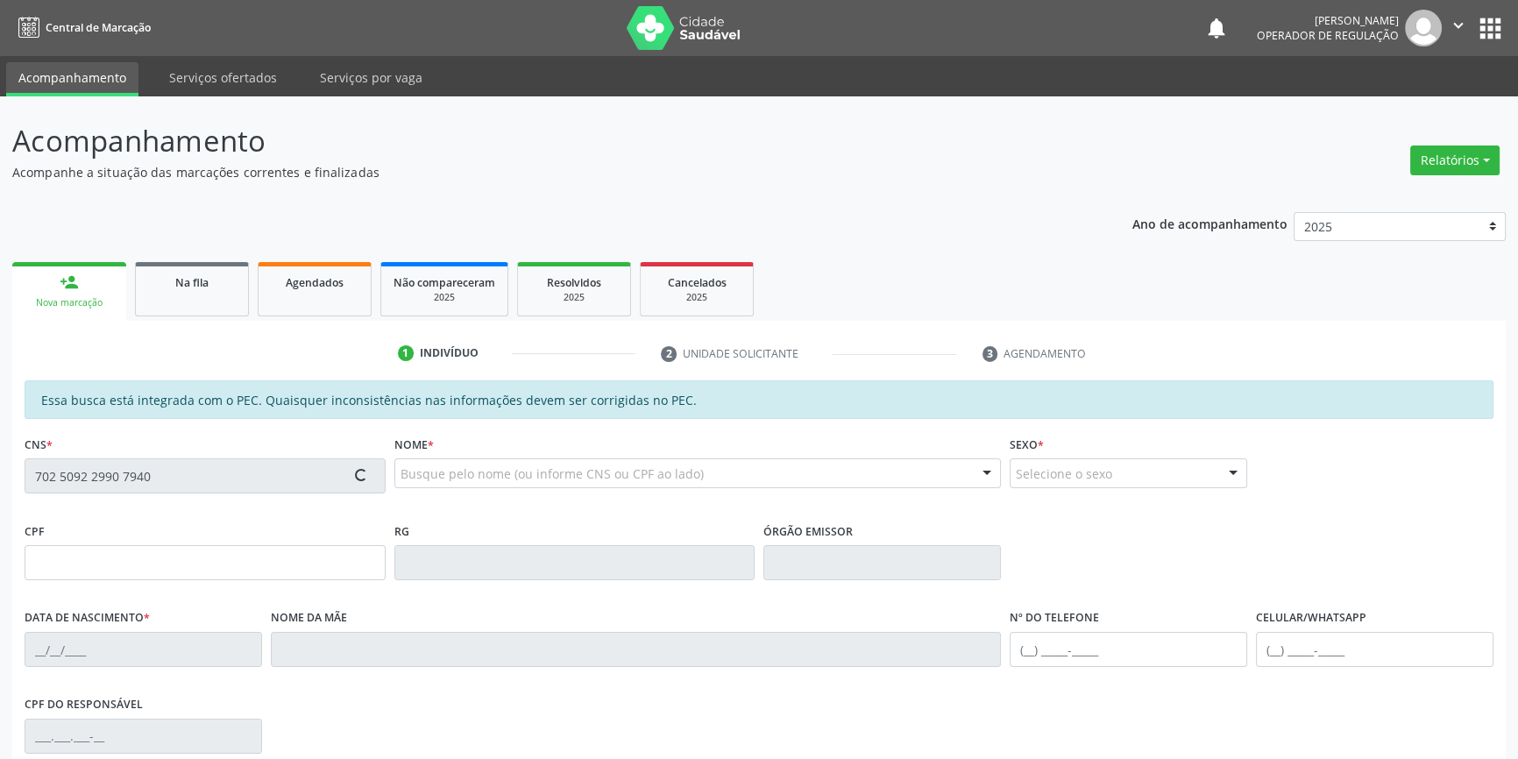
type input "S/N"
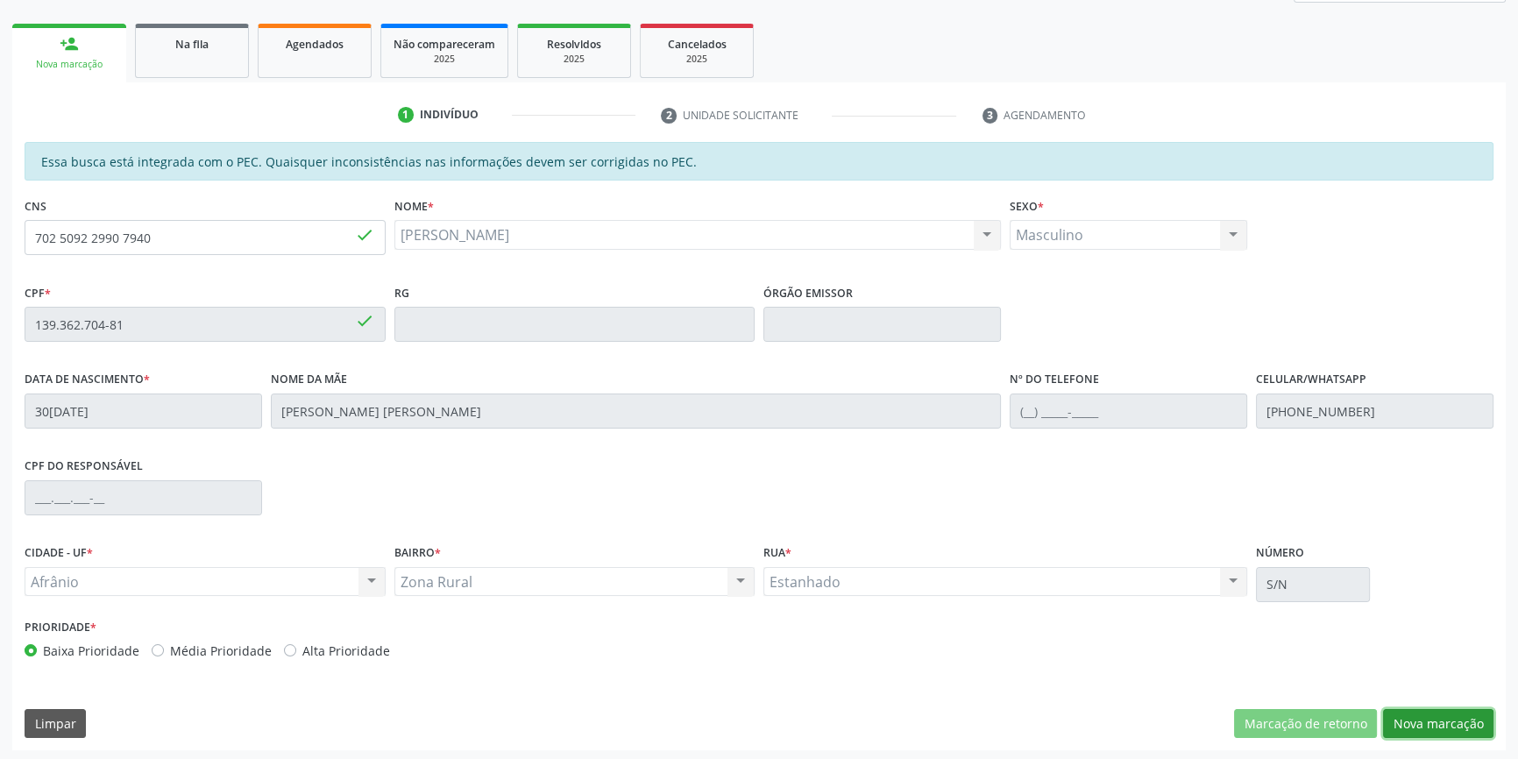
click at [1433, 723] on button "Nova marcação" at bounding box center [1438, 724] width 110 height 30
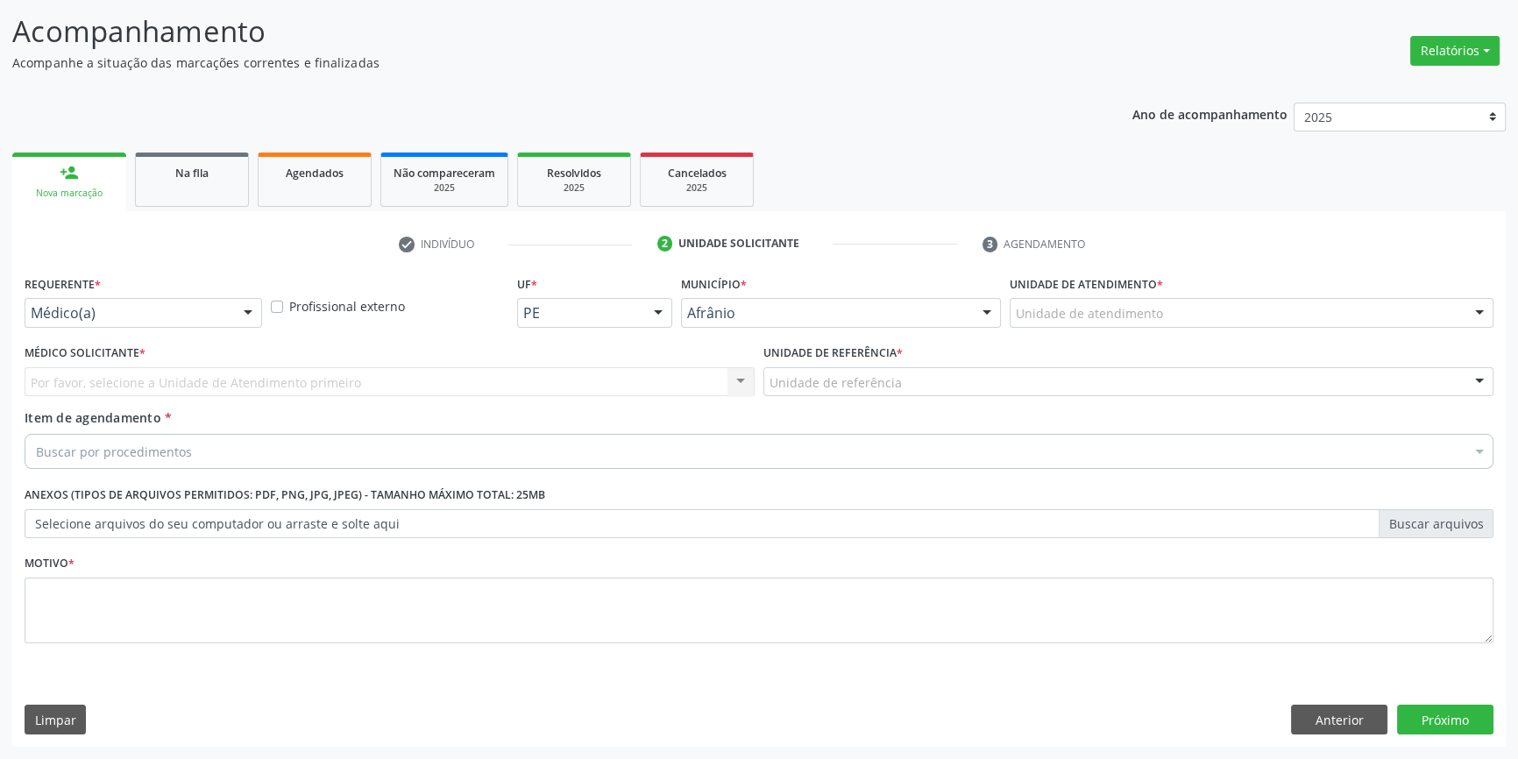
scroll to position [108, 0]
click at [1113, 324] on div "Unidade de atendimento" at bounding box center [1252, 315] width 484 height 30
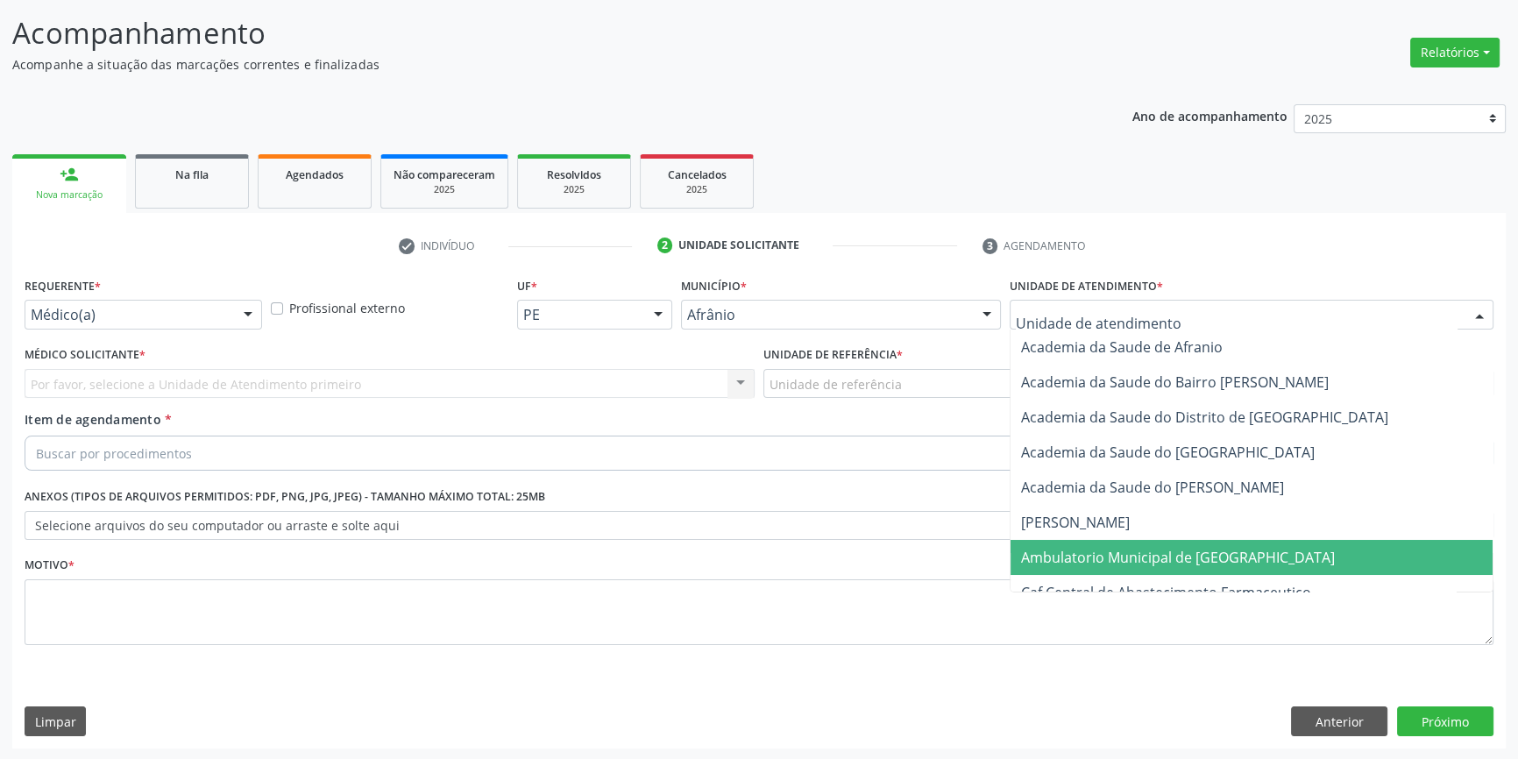
drag, startPoint x: 1176, startPoint y: 544, endPoint x: 1156, endPoint y: 531, distance: 24.1
click at [1175, 546] on span "Ambulatorio Municipal de [GEOGRAPHIC_DATA]" at bounding box center [1252, 557] width 482 height 35
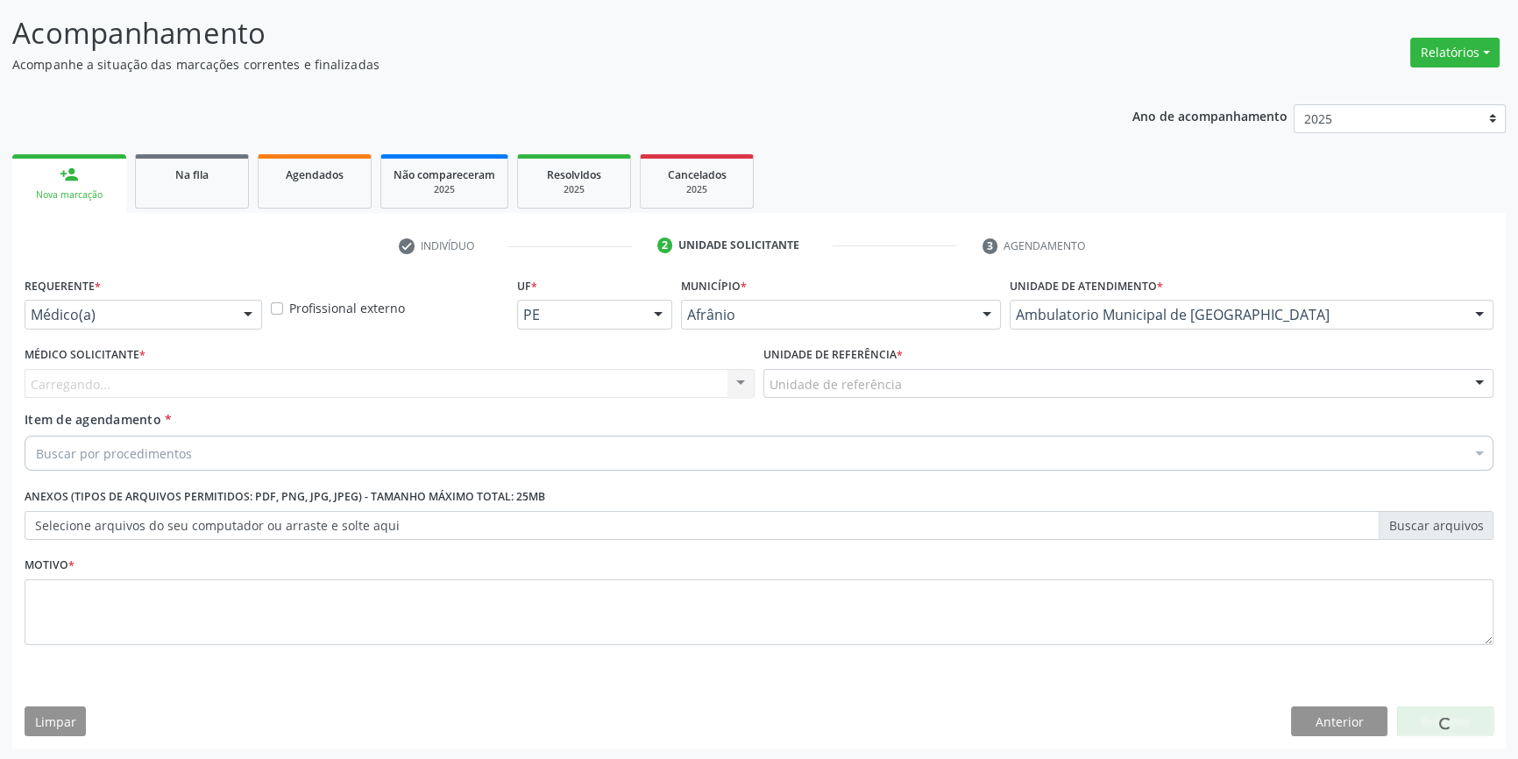
drag, startPoint x: 906, startPoint y: 375, endPoint x: 895, endPoint y: 467, distance: 92.7
click at [905, 374] on div "Unidade de referência" at bounding box center [1128, 384] width 730 height 30
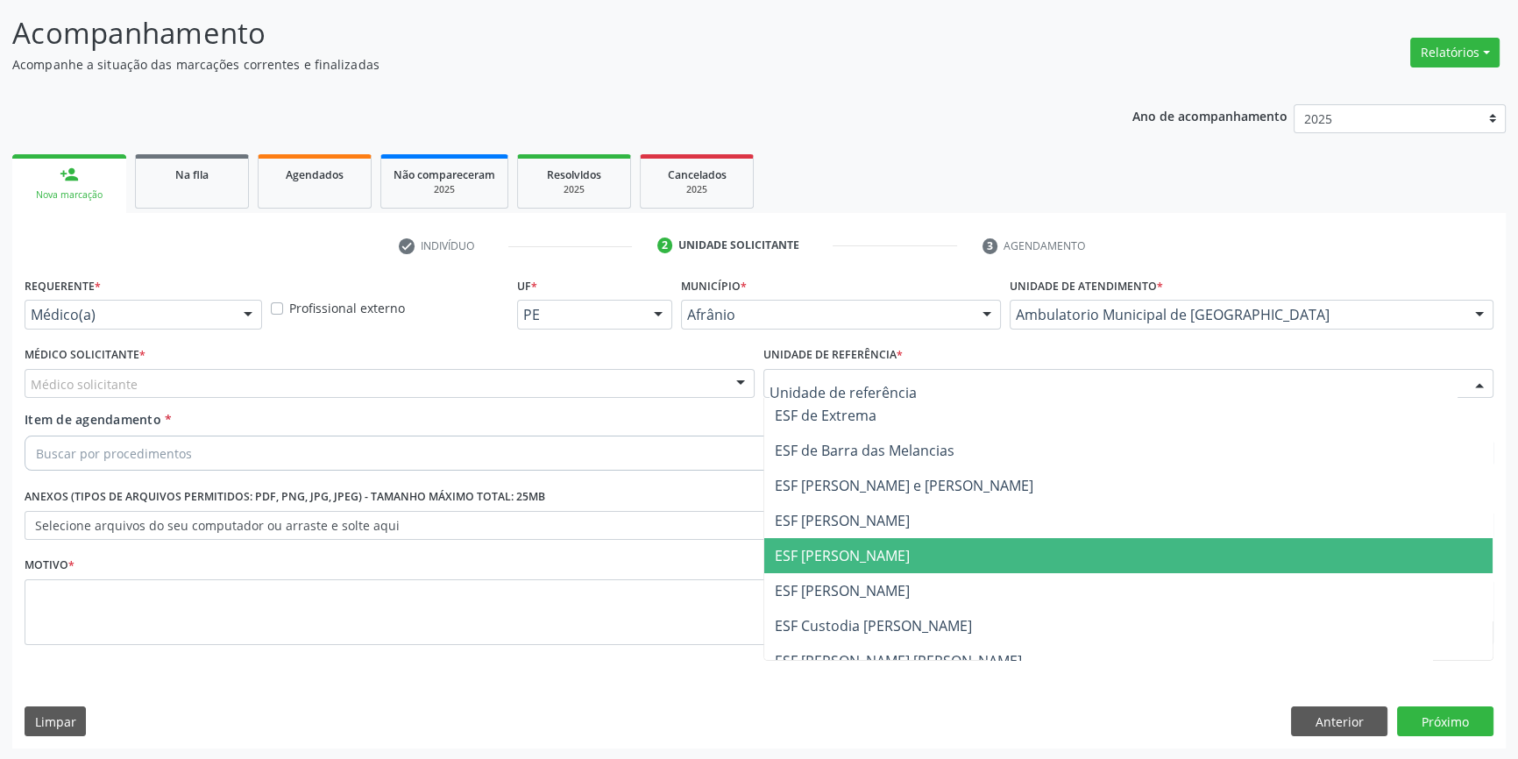
click at [871, 562] on span "ESF [PERSON_NAME]" at bounding box center [842, 555] width 135 height 19
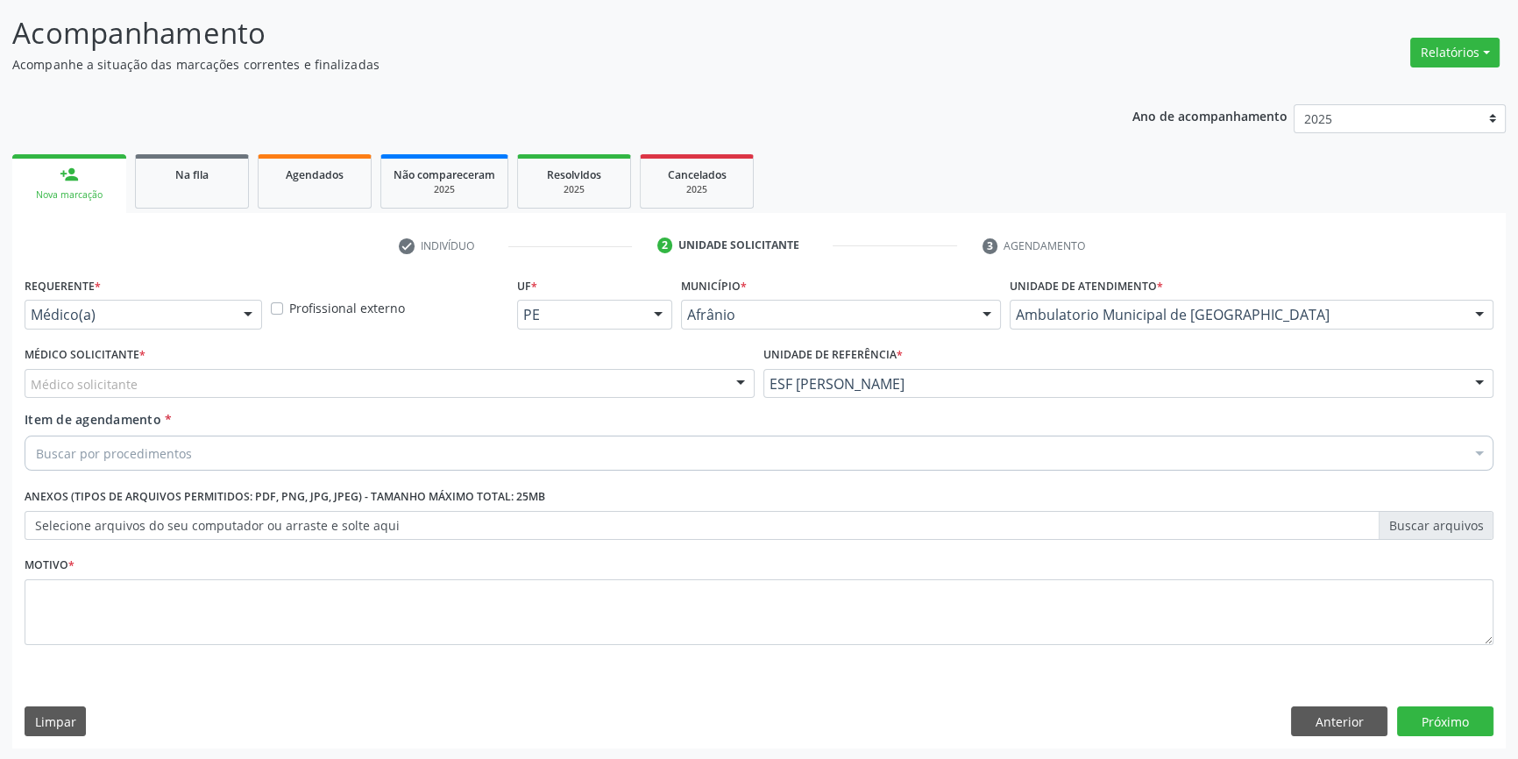
click at [547, 366] on div "Médico Solicitante * Médico solicitante Alysson Rodrigo Ferreira Cavalcanti Bru…" at bounding box center [390, 370] width 730 height 56
drag, startPoint x: 497, startPoint y: 378, endPoint x: 417, endPoint y: 394, distance: 81.3
click at [430, 392] on div "Médico solicitante" at bounding box center [390, 384] width 730 height 30
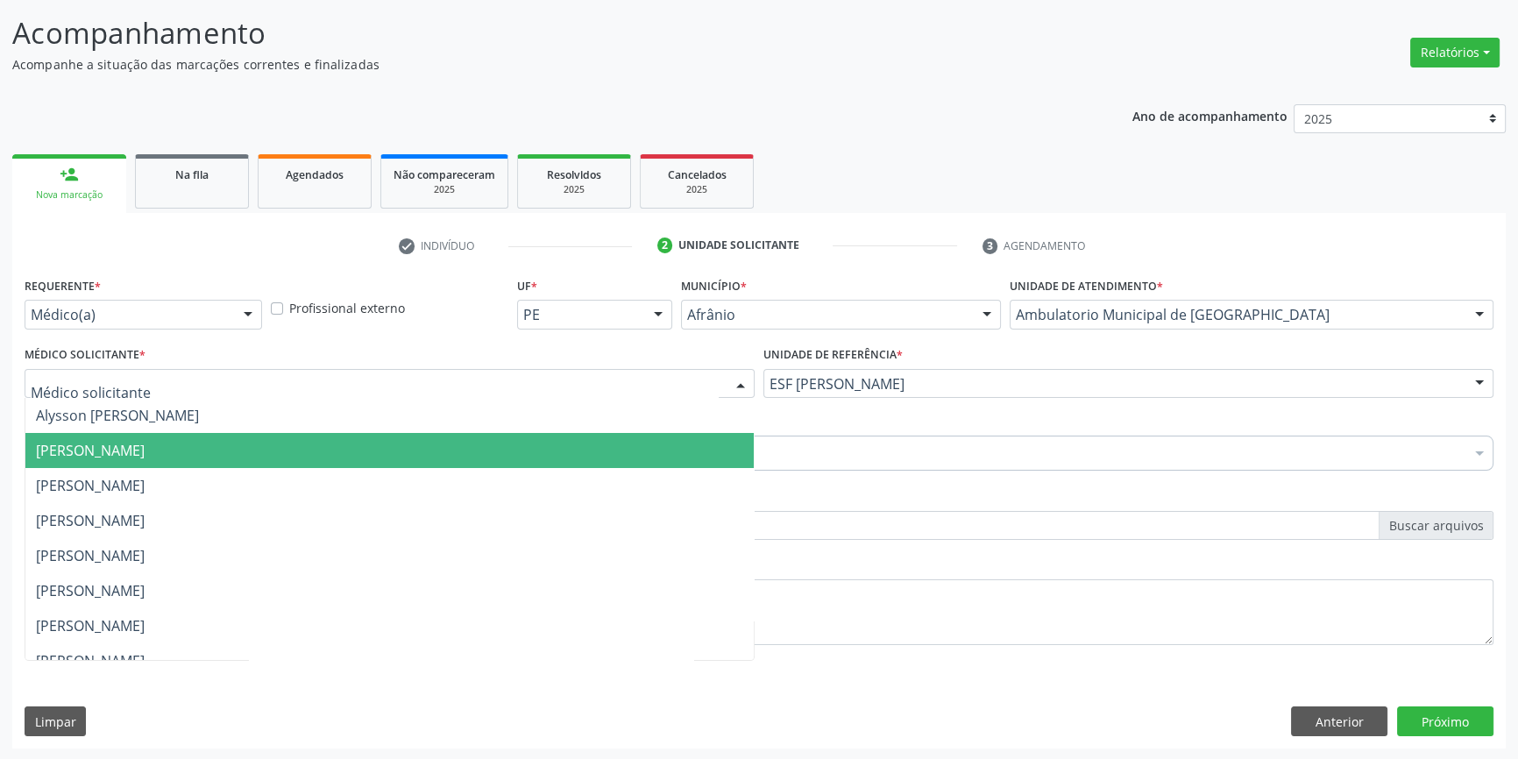
click at [145, 453] on span "[PERSON_NAME]" at bounding box center [90, 450] width 109 height 19
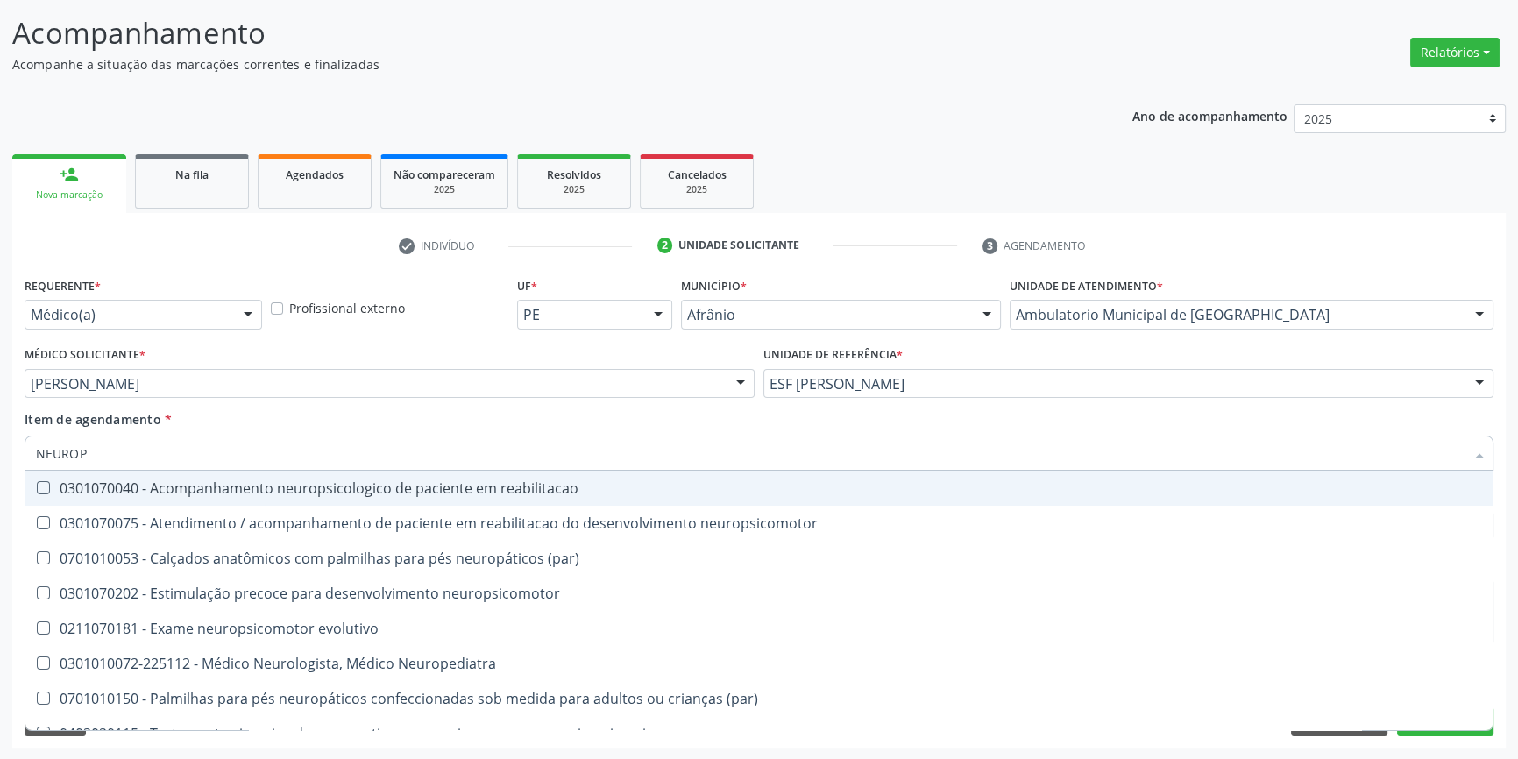
type input "NEUROPE"
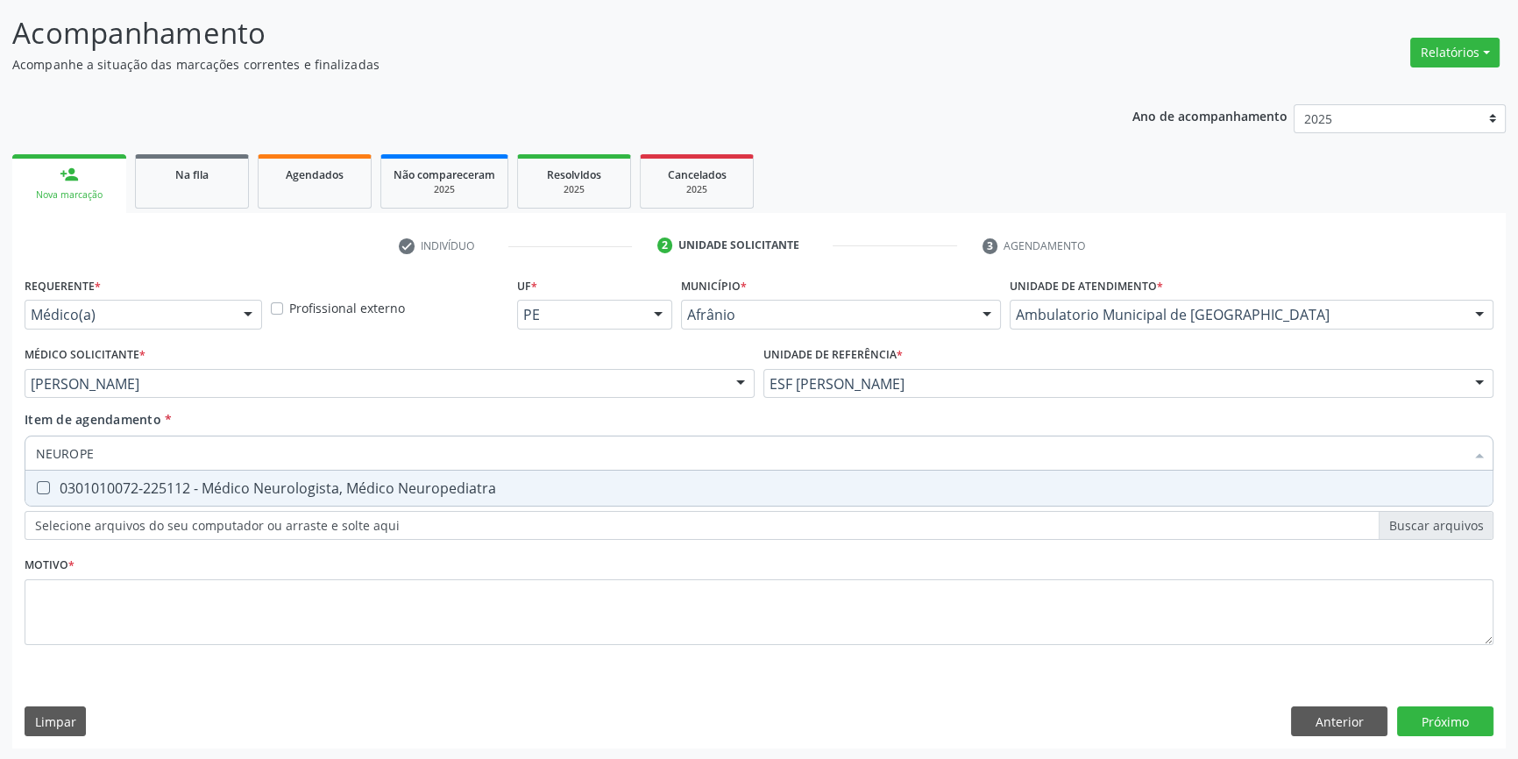
click at [201, 475] on span "0301010072-225112 - Médico Neurologista, Médico Neuropediatra" at bounding box center [758, 488] width 1467 height 35
checkbox Neuropediatra "true"
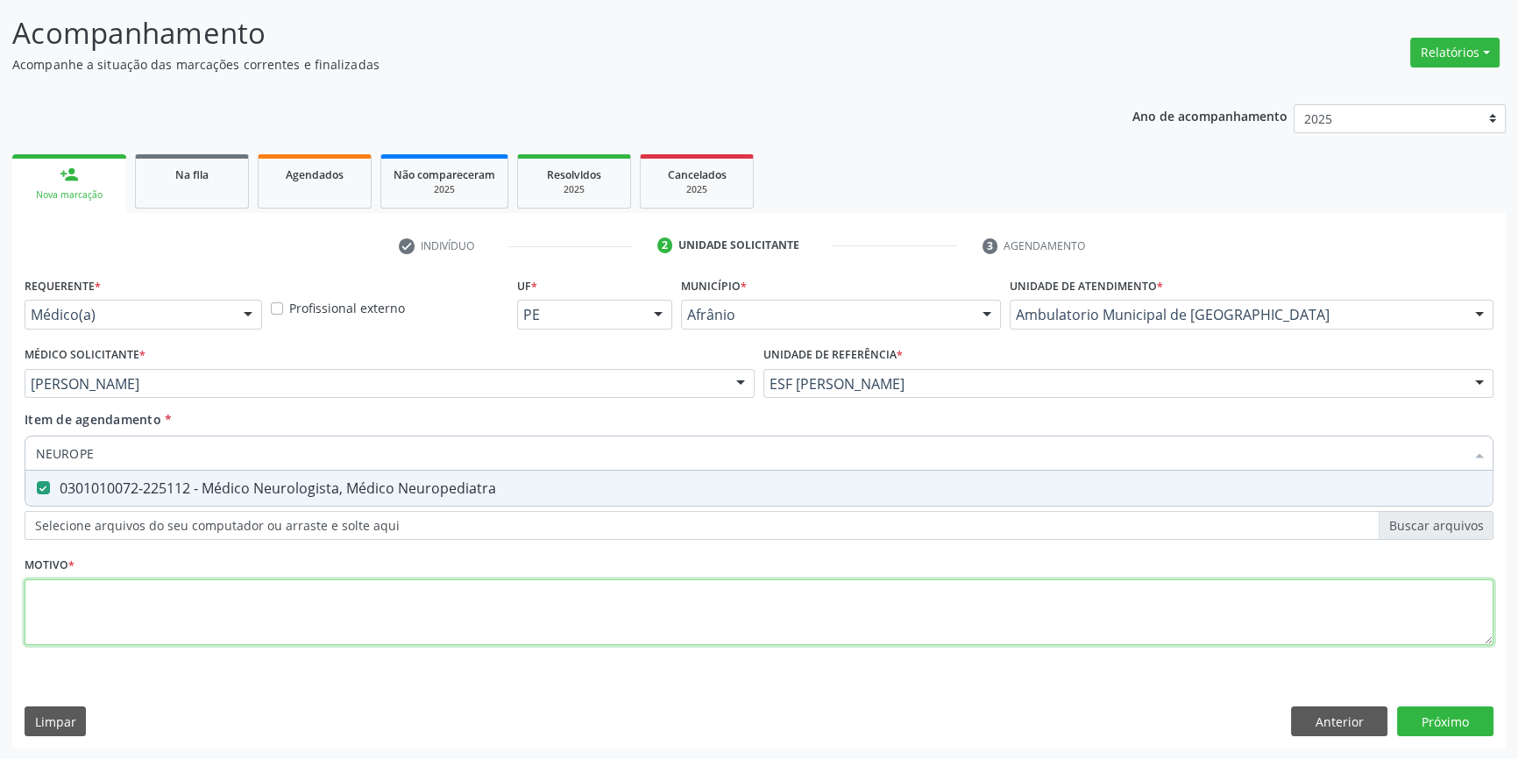
click at [159, 613] on div "Requerente * Médico(a) Médico(a) Enfermeiro(a) Paciente Nenhum resultado encont…" at bounding box center [759, 471] width 1469 height 397
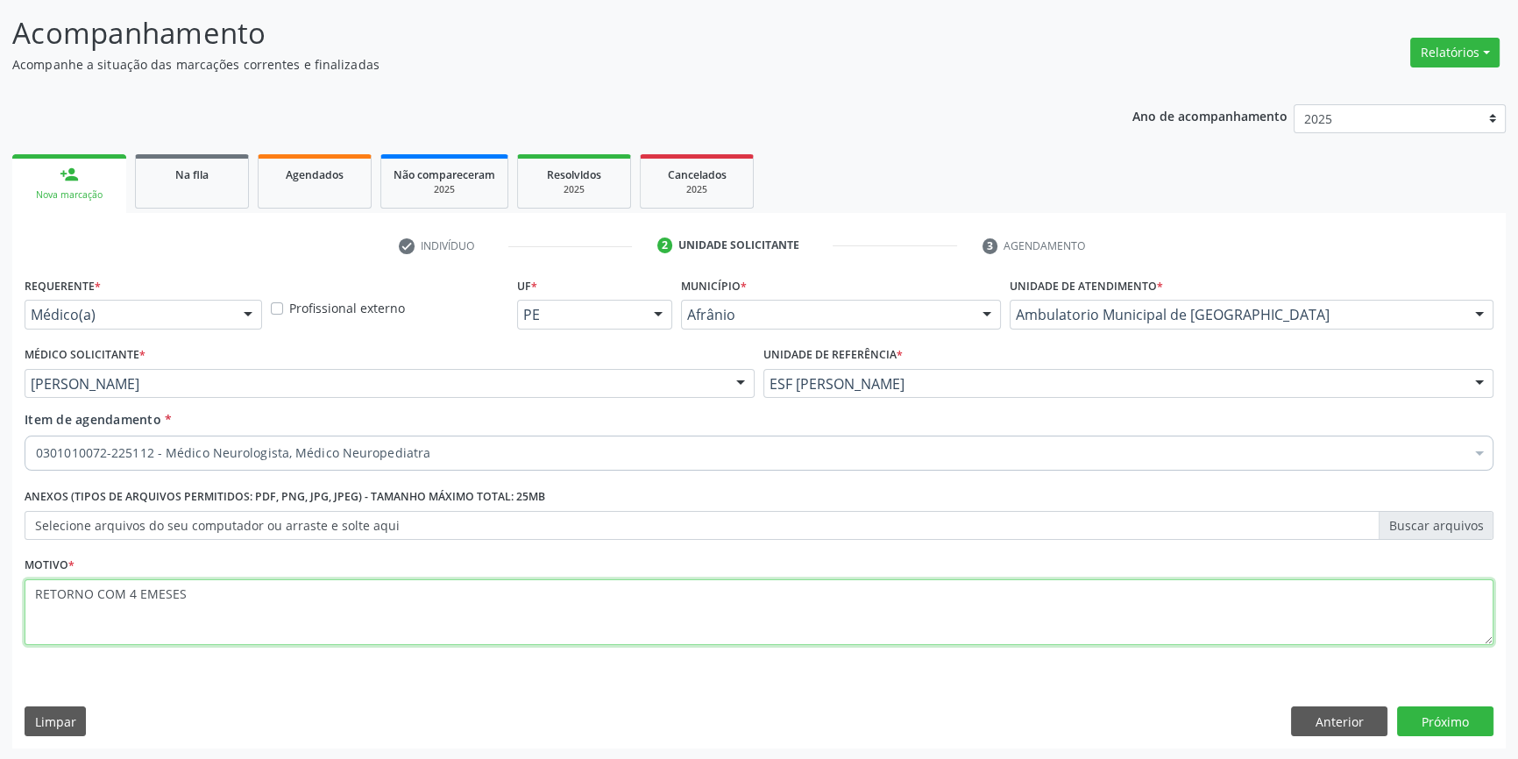
drag, startPoint x: 220, startPoint y: 601, endPoint x: 139, endPoint y: 593, distance: 81.1
click at [139, 593] on textarea "RETORNO COM 4 EMESES" at bounding box center [759, 612] width 1469 height 67
type textarea "RETORNO COM 4 MESES"
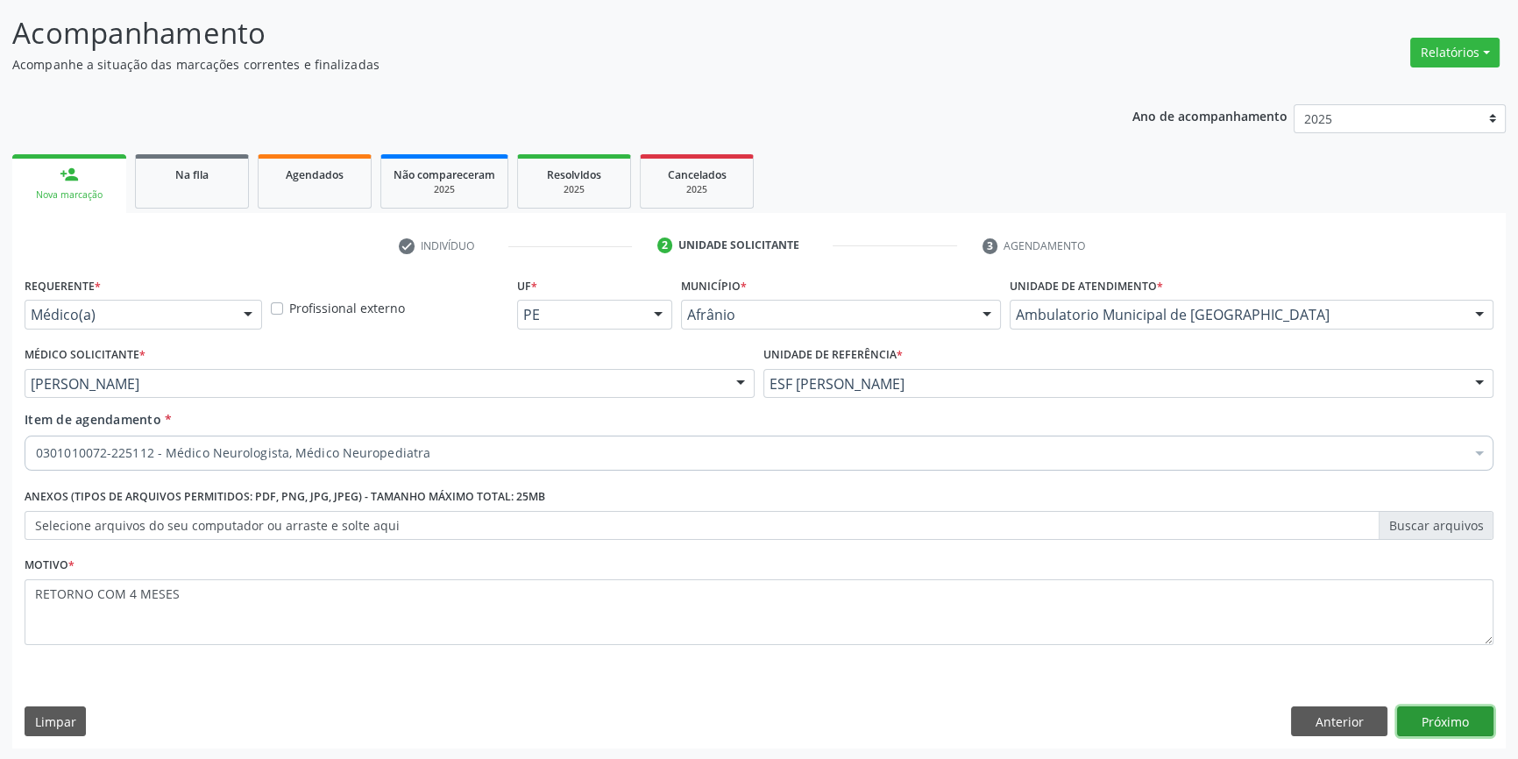
click at [1491, 724] on button "Próximo" at bounding box center [1445, 722] width 96 height 30
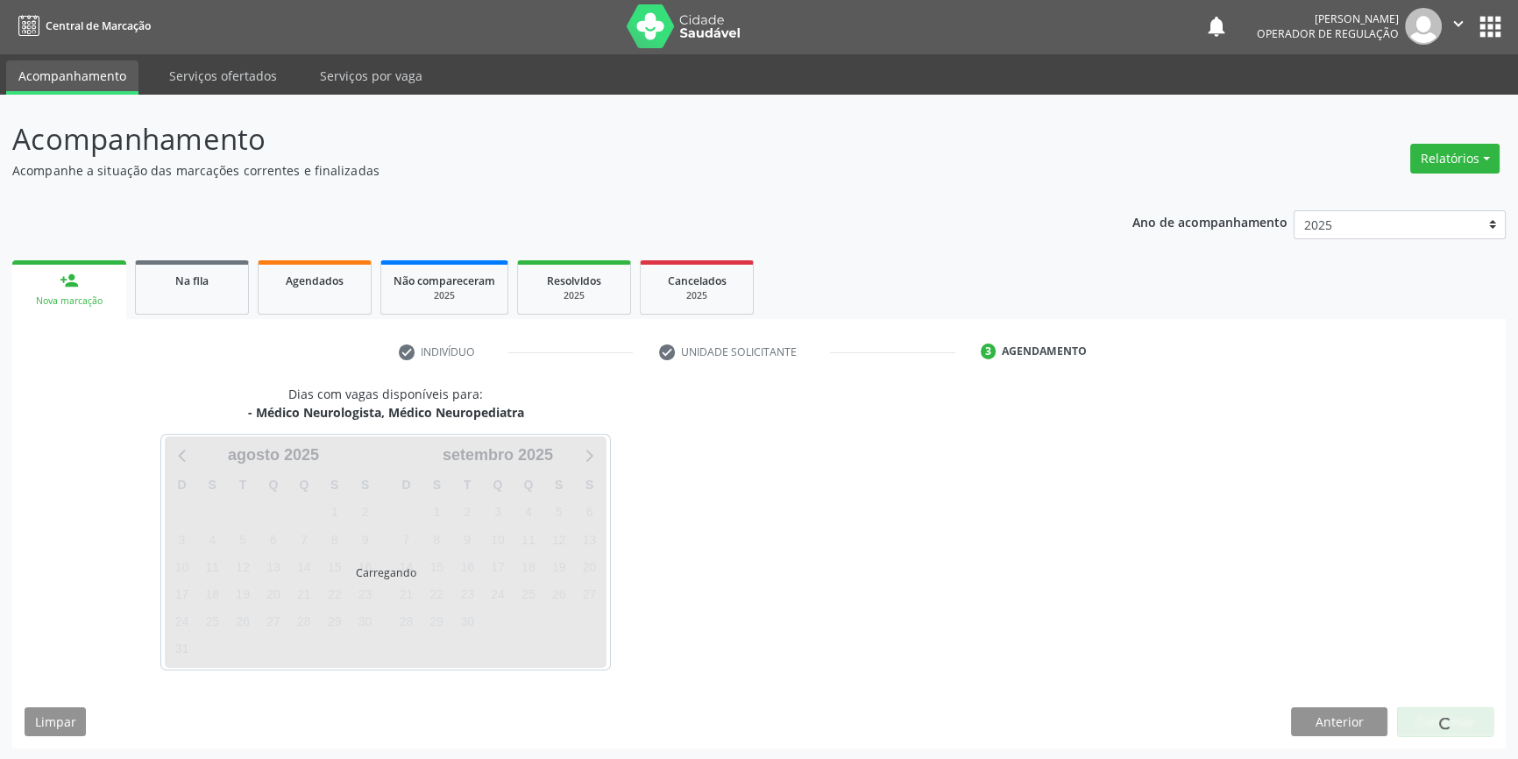
scroll to position [53, 0]
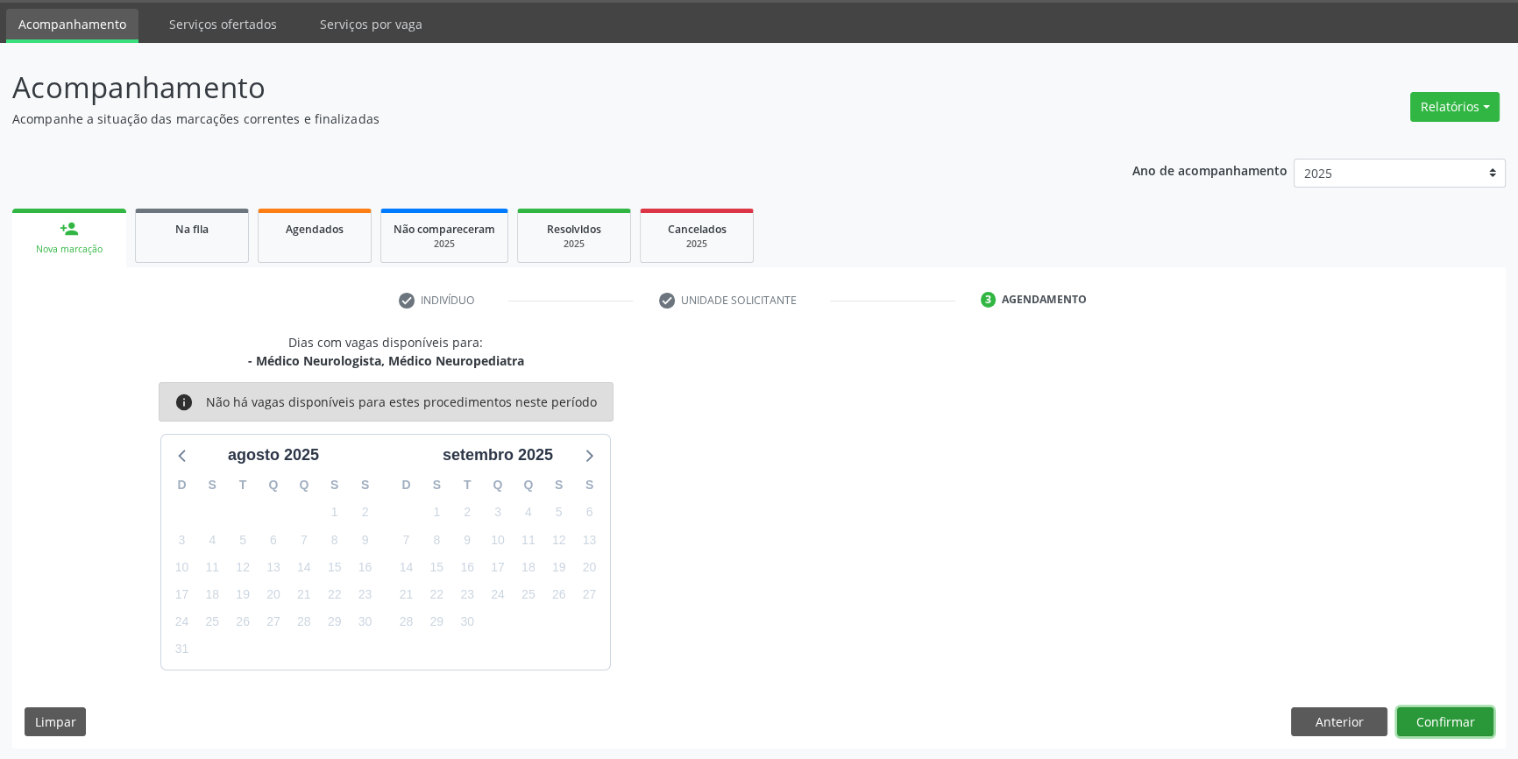
click at [1490, 724] on button "Confirmar" at bounding box center [1445, 722] width 96 height 30
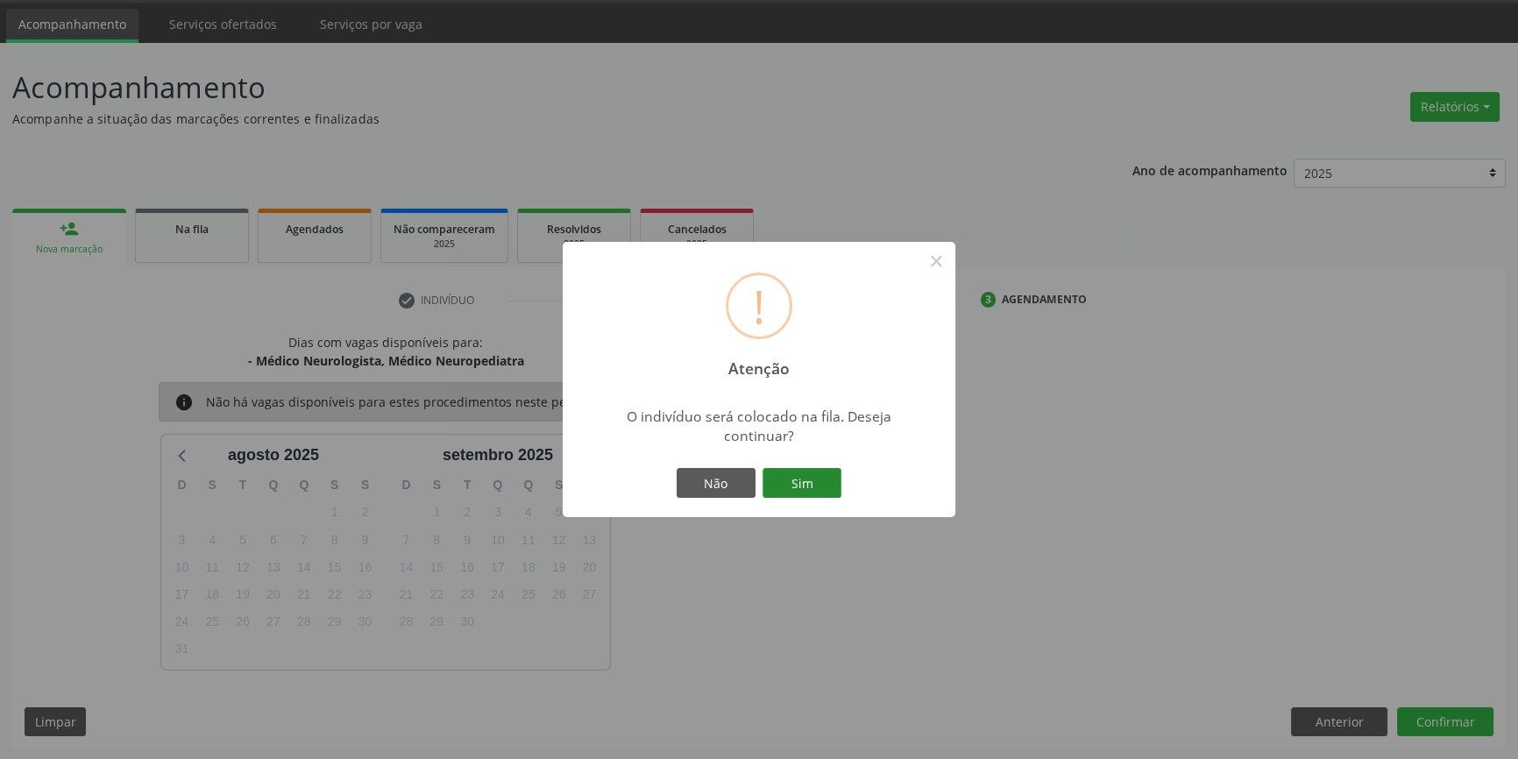
click at [782, 468] on button "Sim" at bounding box center [802, 483] width 79 height 30
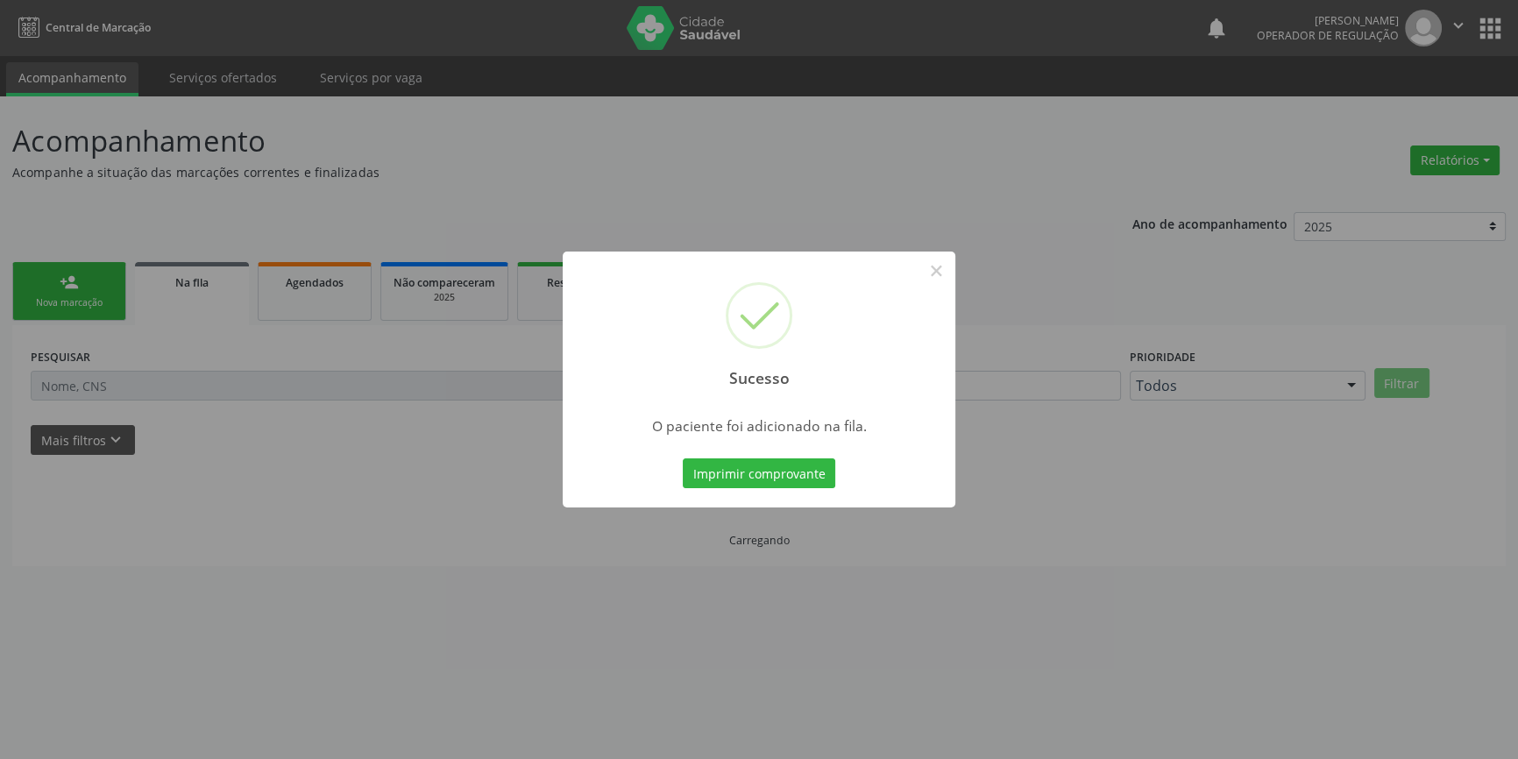
scroll to position [0, 0]
click at [943, 265] on button "×" at bounding box center [942, 271] width 30 height 30
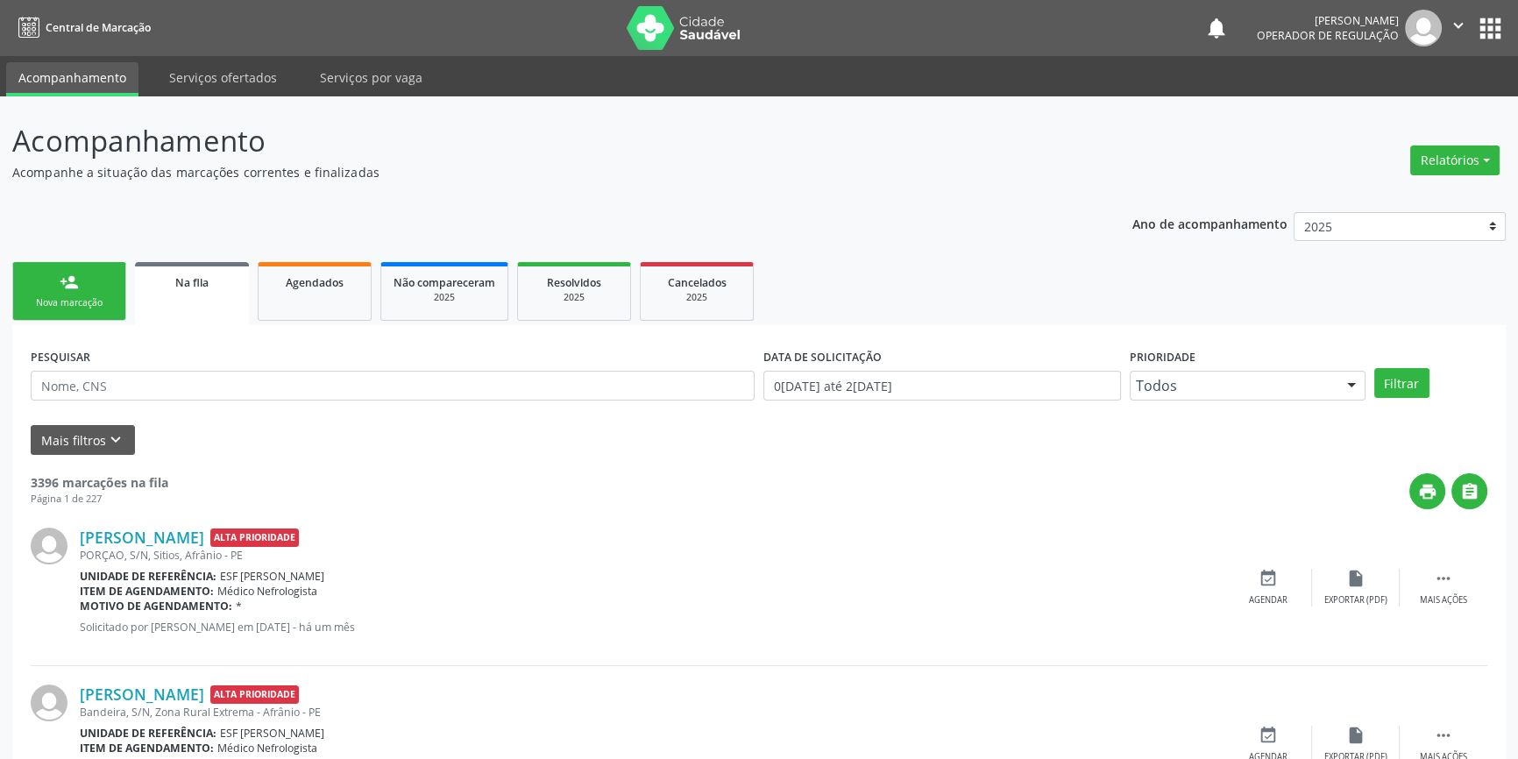
click at [83, 298] on div "Nova marcação" at bounding box center [69, 302] width 88 height 13
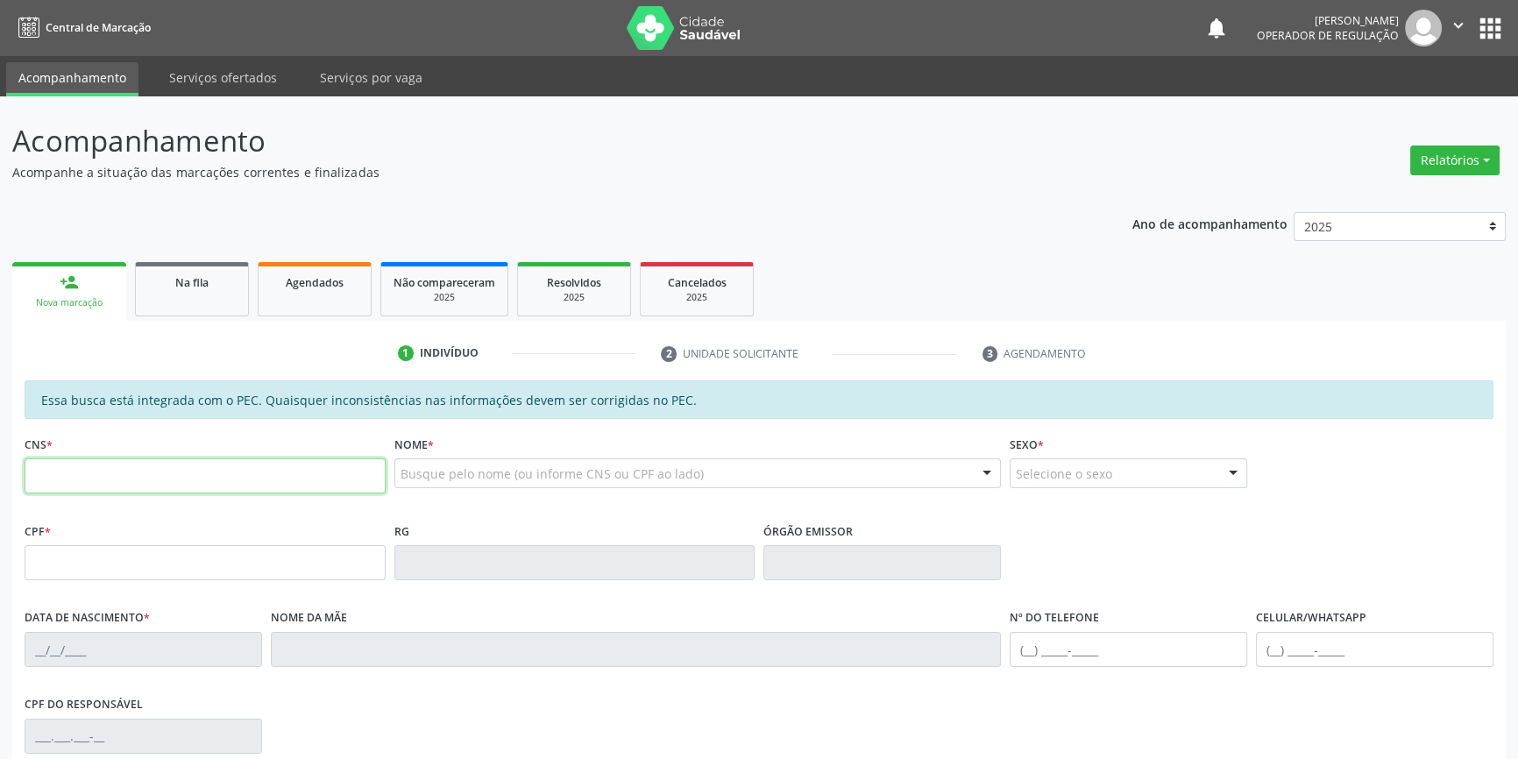
click at [82, 473] on input "text" at bounding box center [205, 475] width 361 height 35
drag, startPoint x: 240, startPoint y: 487, endPoint x: 1379, endPoint y: 293, distance: 1155.2
click at [0, 501] on div "Acompanhamento Acompanhe a situação das marcações correntes e finalizadas Relat…" at bounding box center [759, 548] width 1518 height 905
type input "702 4090 1254 5223"
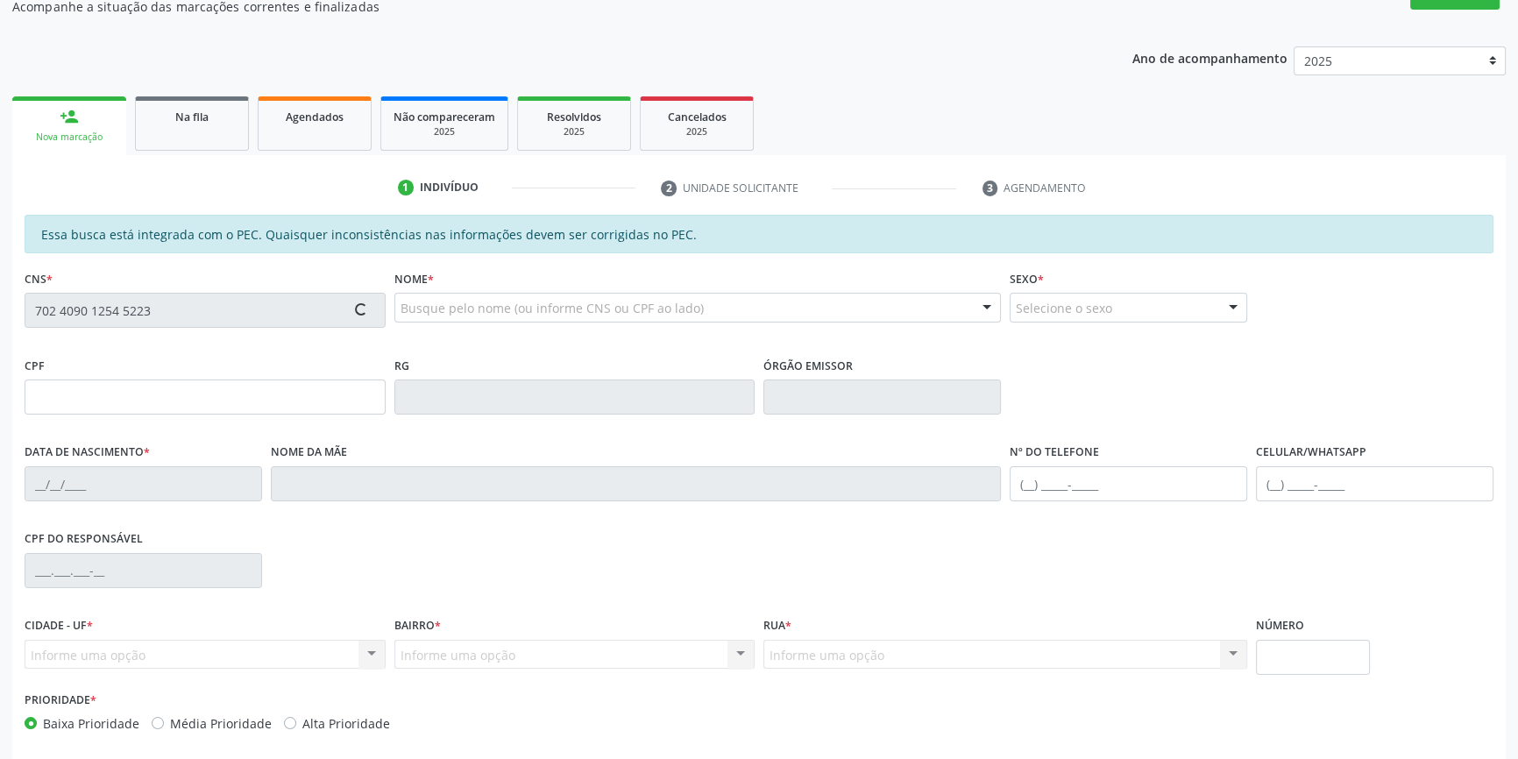
scroll to position [240, 0]
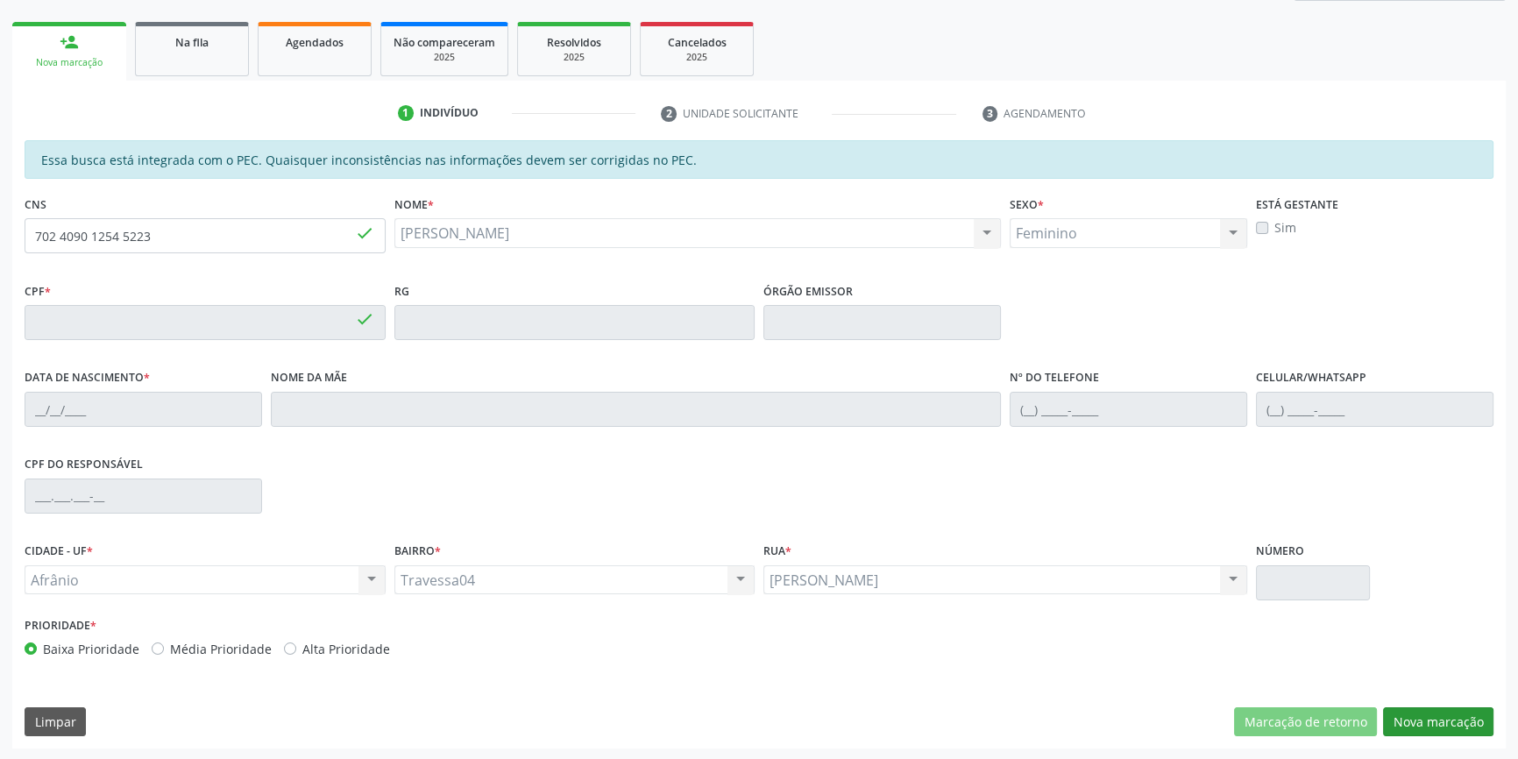
type input "064.165.404-95"
type input "06/07/1987"
type input "Maria de Lourdes da Cruz Santos"
type input "(87) 98829-8936"
type input "S/N"
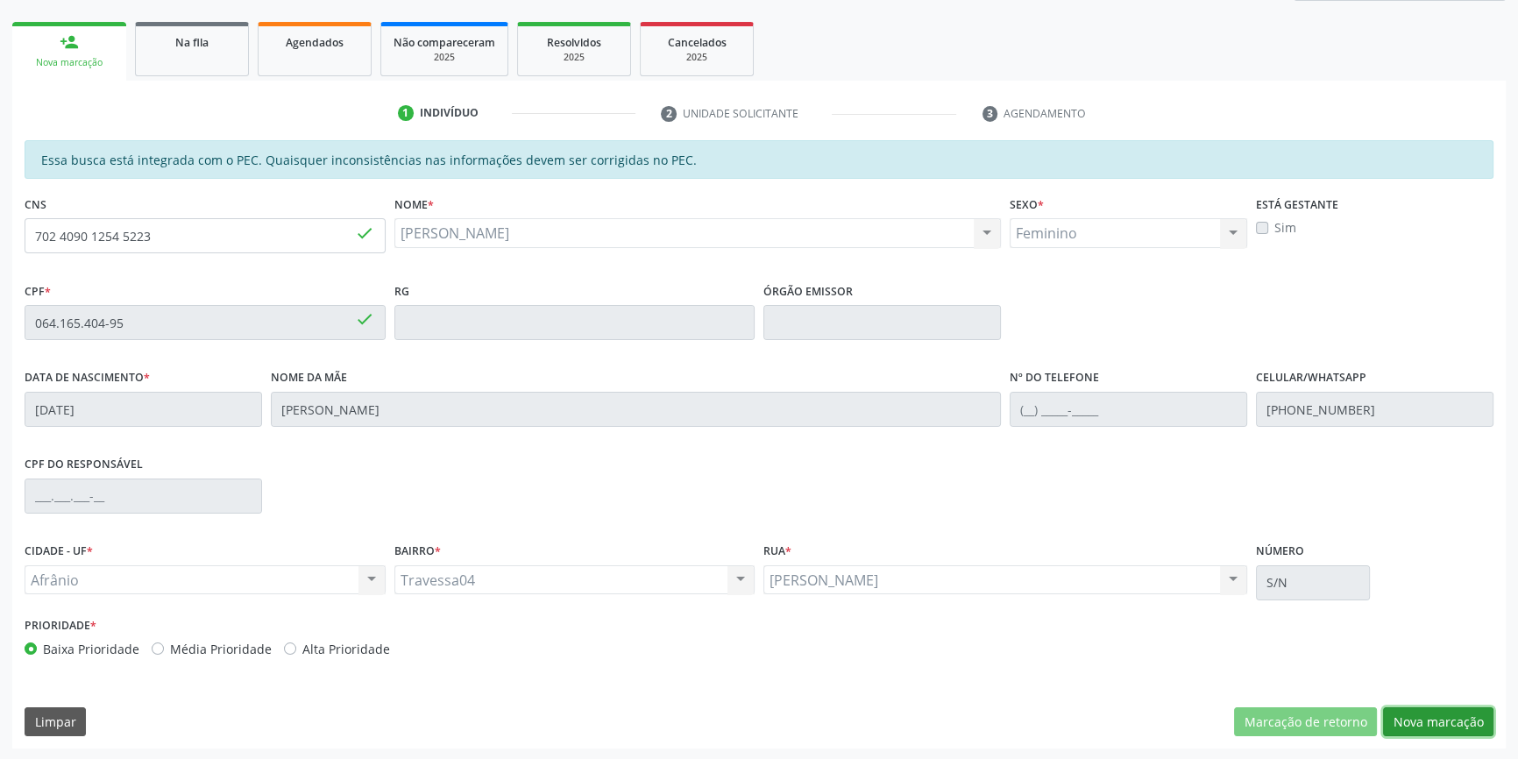
click at [1433, 722] on button "Nova marcação" at bounding box center [1438, 722] width 110 height 30
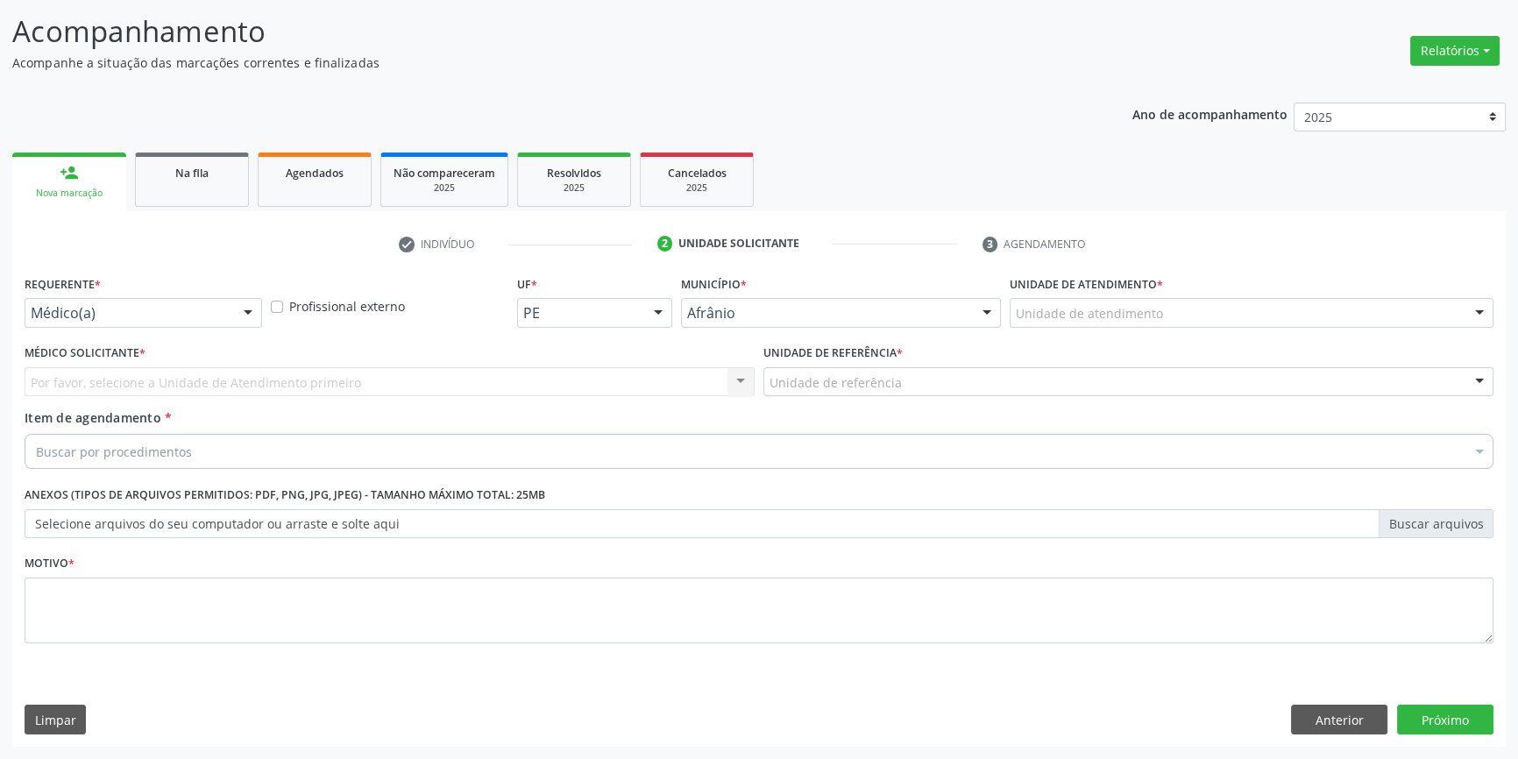
scroll to position [108, 0]
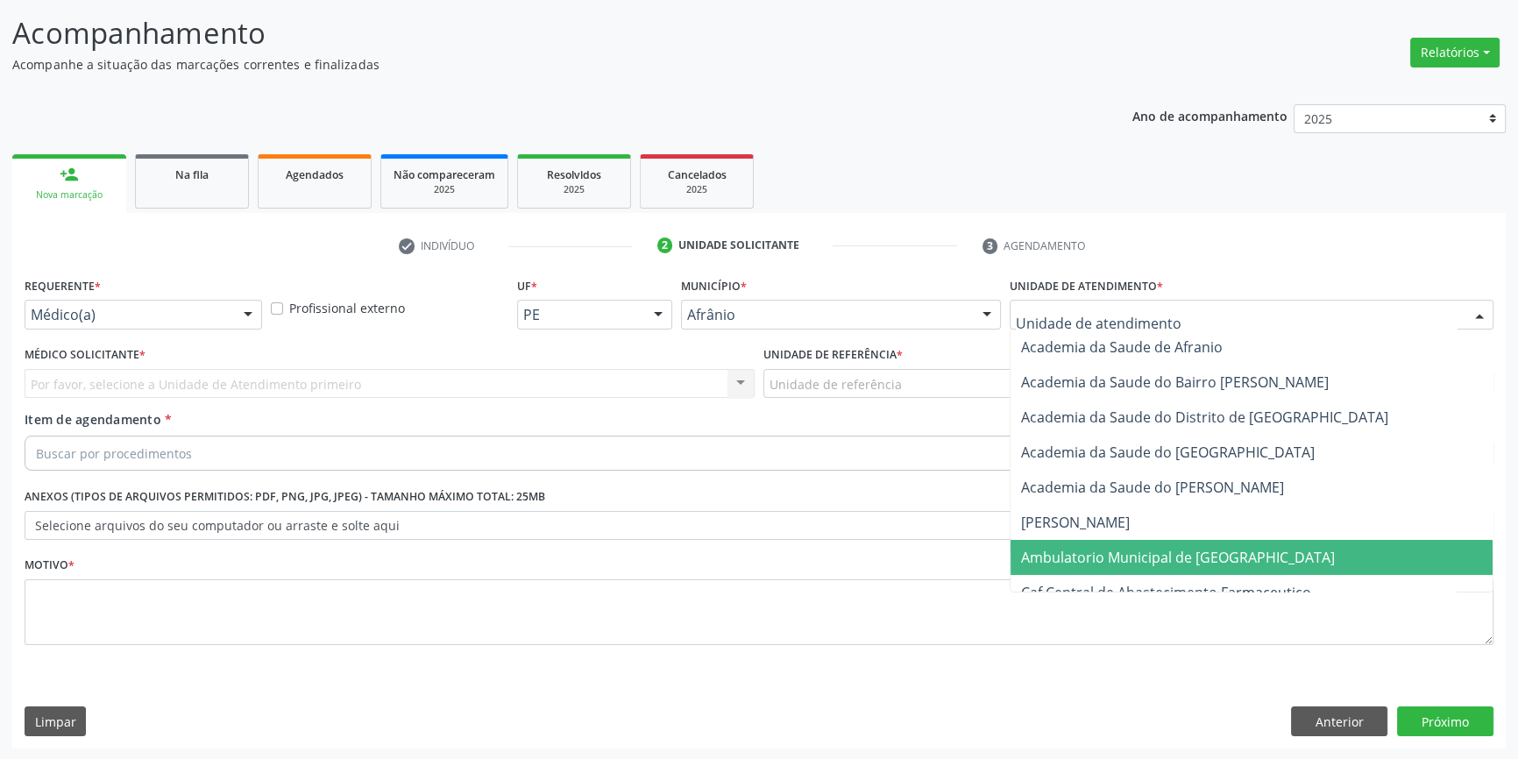
click at [1119, 554] on span "Ambulatorio Municipal de [GEOGRAPHIC_DATA]" at bounding box center [1178, 557] width 314 height 19
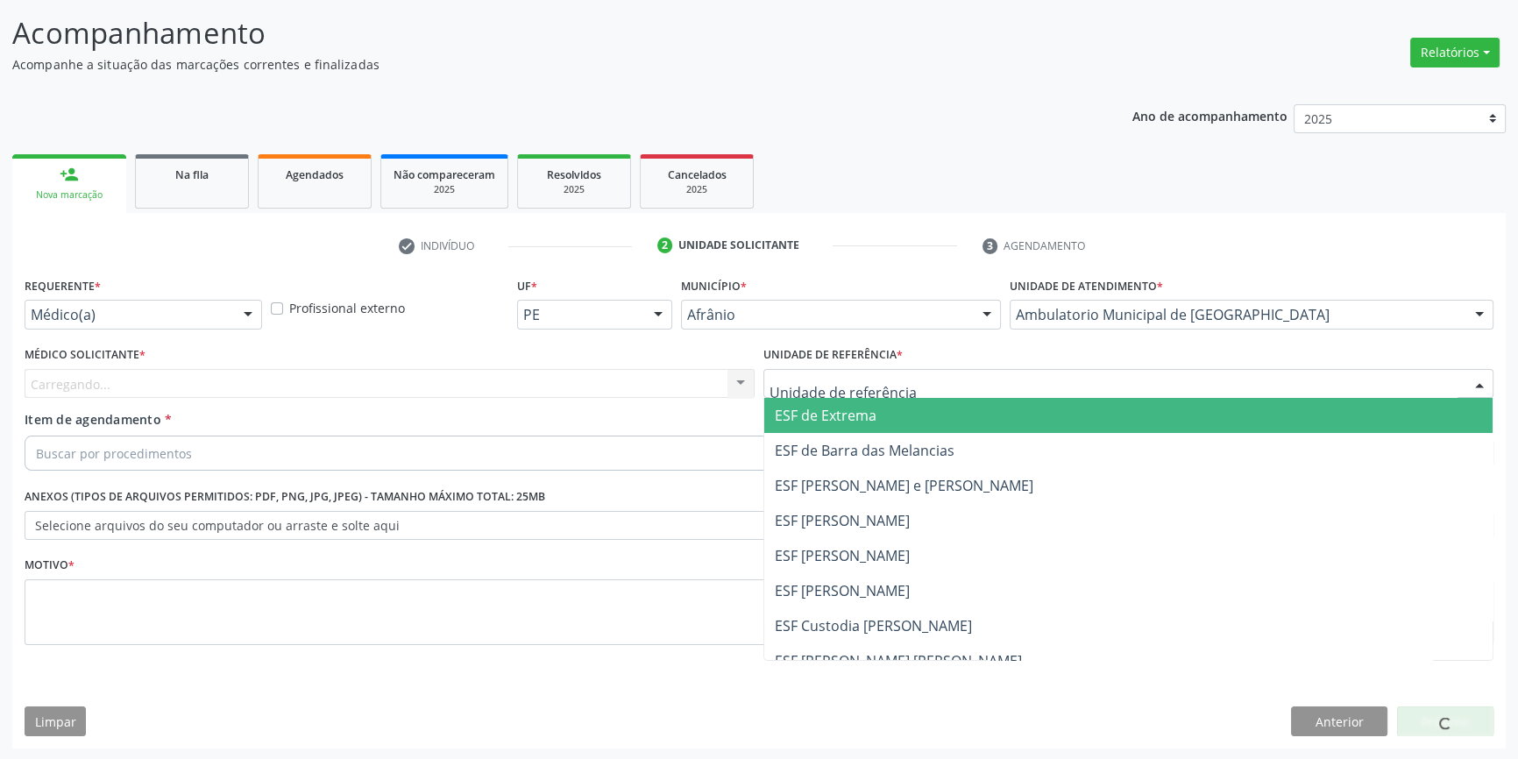
click at [907, 380] on div at bounding box center [1128, 384] width 730 height 30
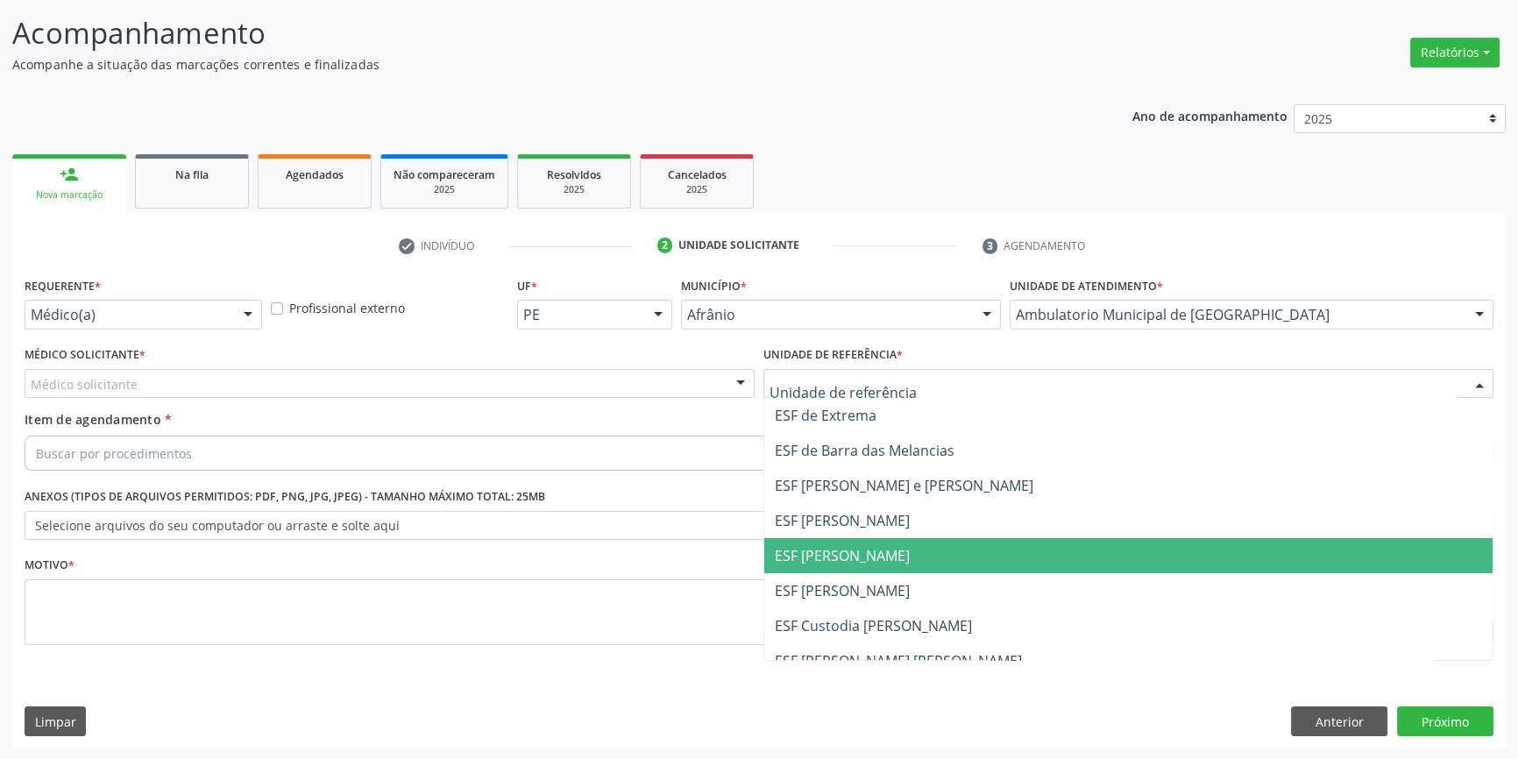
drag, startPoint x: 877, startPoint y: 554, endPoint x: 718, endPoint y: 456, distance: 187.3
click at [867, 552] on span "ESF [PERSON_NAME]" at bounding box center [842, 555] width 135 height 19
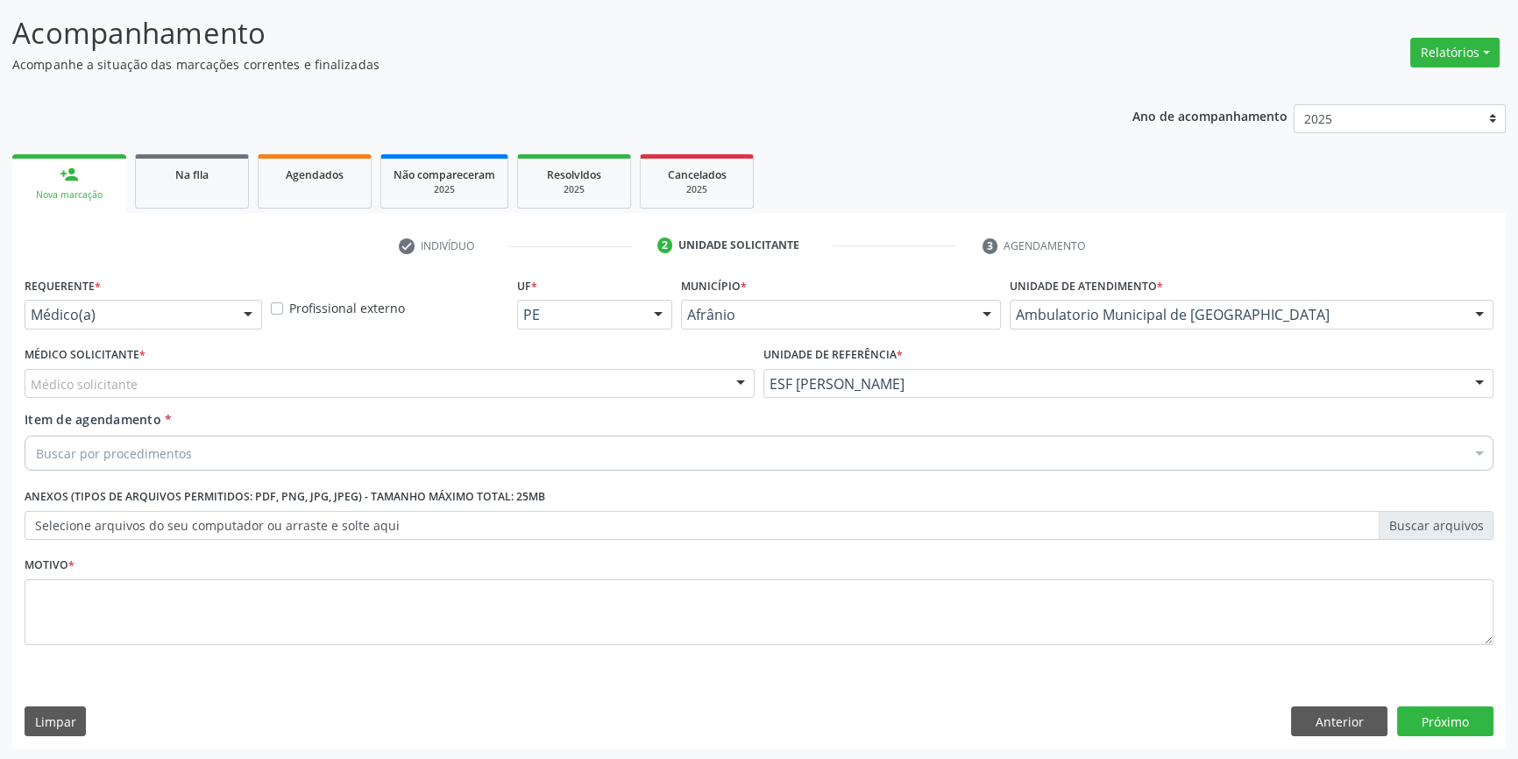
drag, startPoint x: 561, startPoint y: 376, endPoint x: 400, endPoint y: 441, distance: 173.8
click at [555, 378] on div "Médico solicitante" at bounding box center [390, 384] width 730 height 30
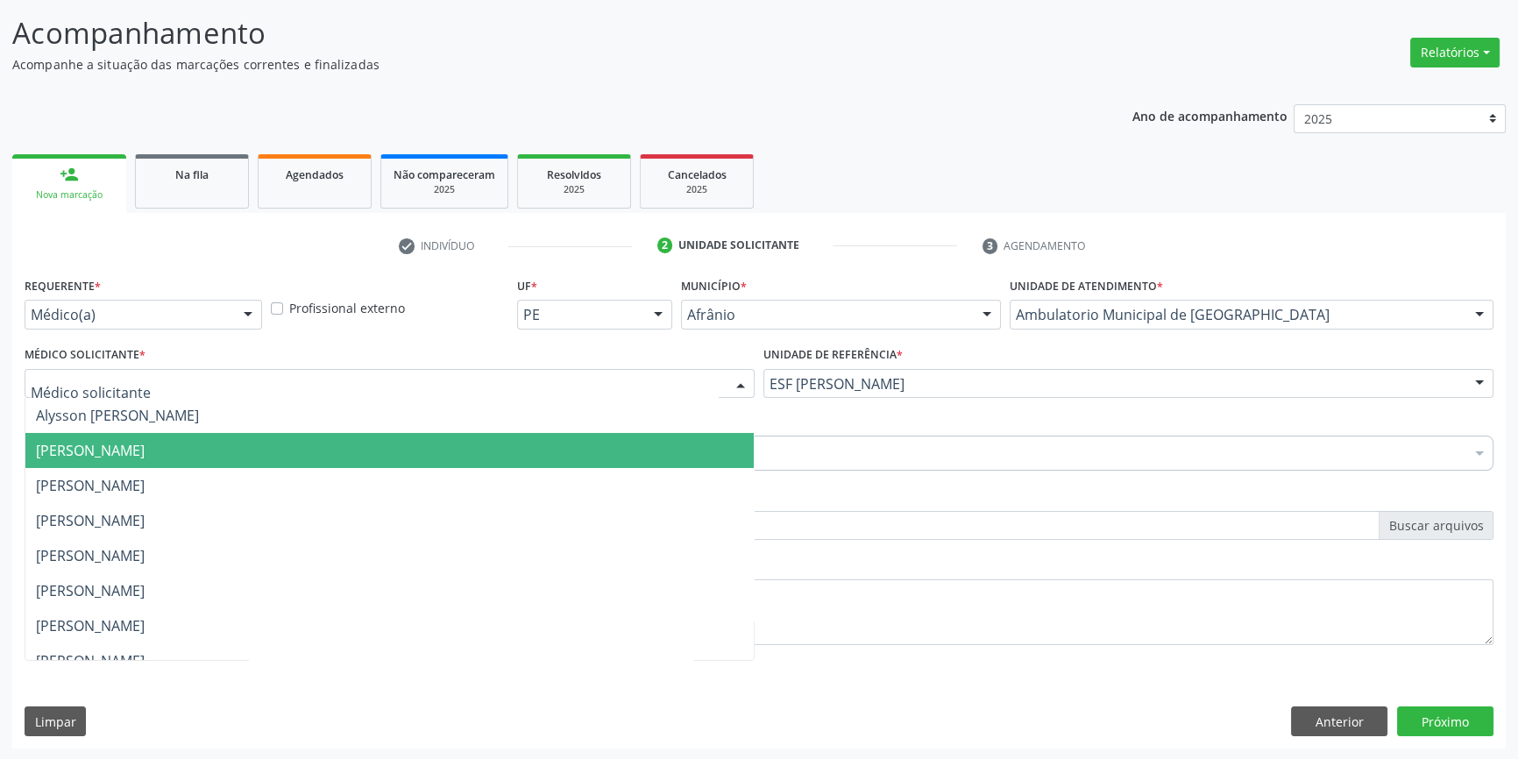
click at [320, 447] on span "[PERSON_NAME]" at bounding box center [389, 450] width 728 height 35
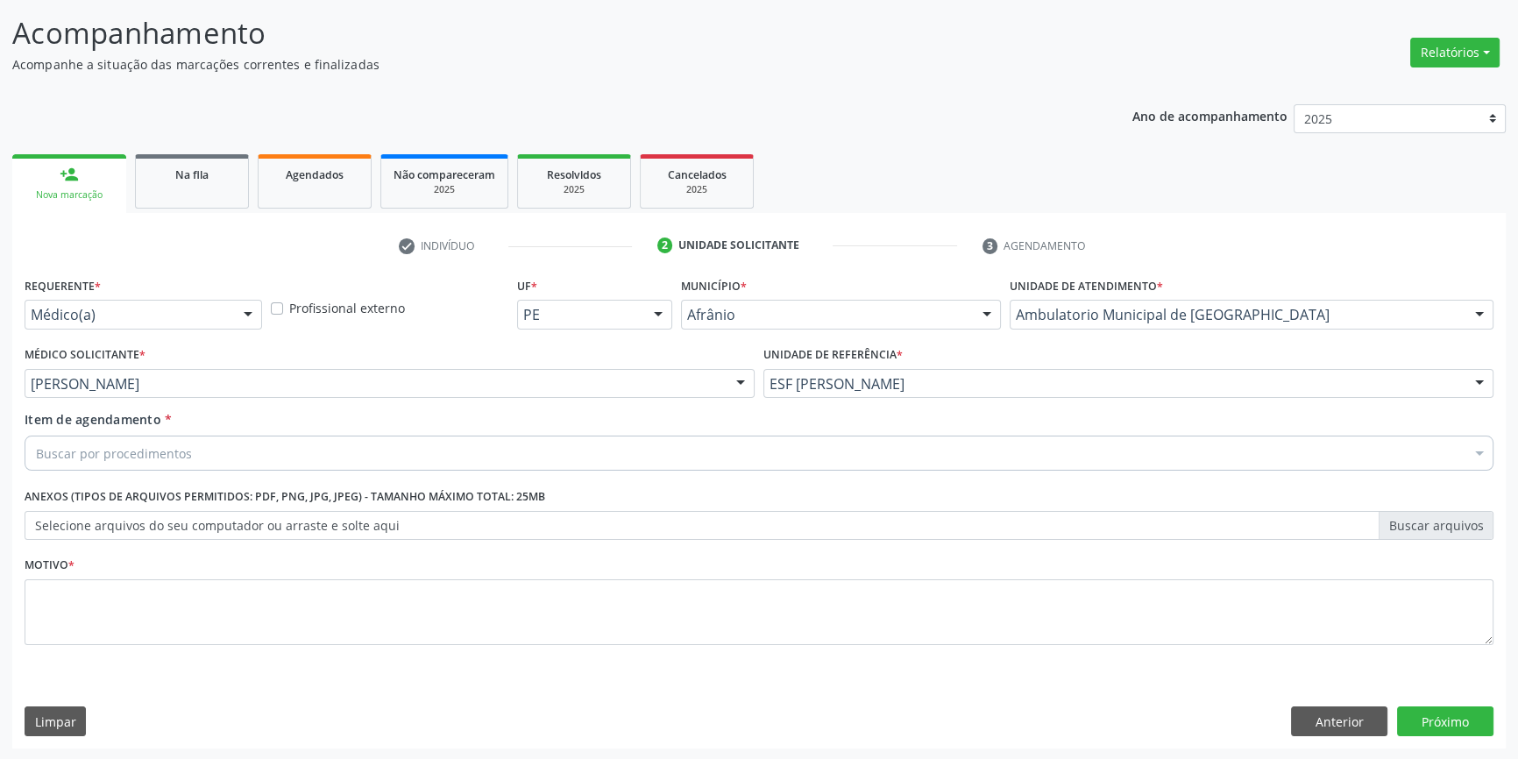
click at [289, 440] on div "Buscar por procedimentos" at bounding box center [759, 453] width 1469 height 35
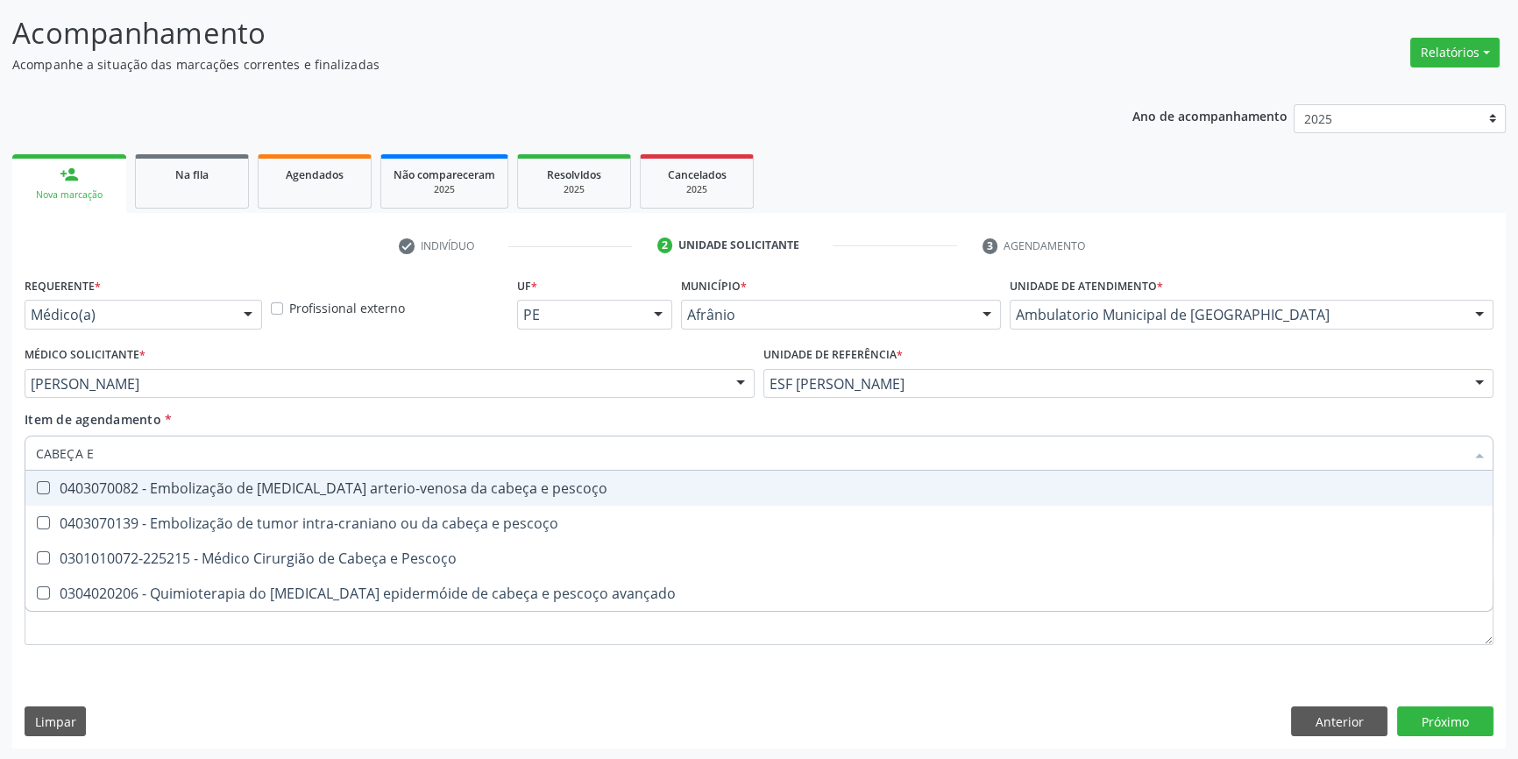
type input "CABEÇA E"
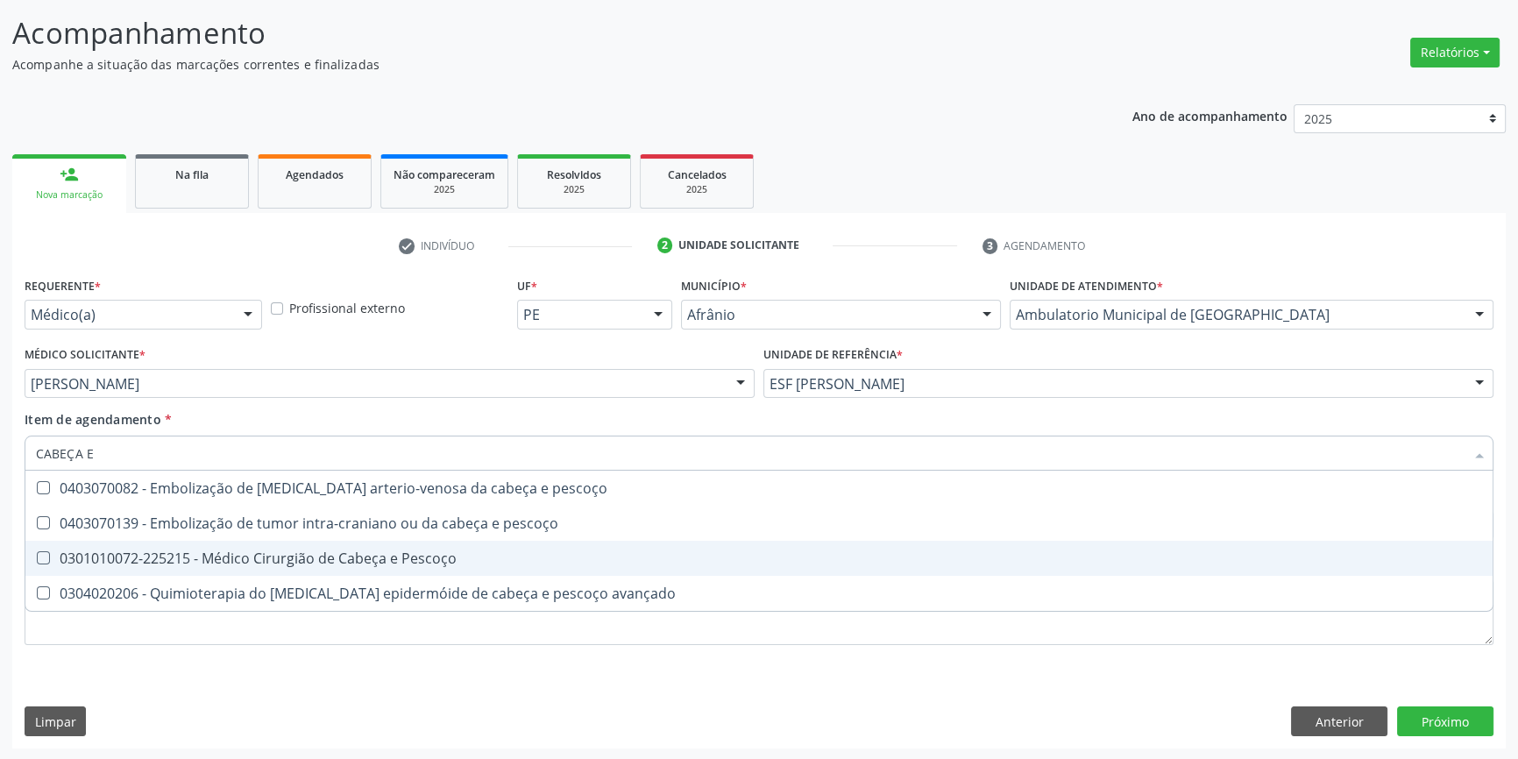
click at [324, 551] on div "0301010072-225215 - Médico Cirurgião de Cabeça e Pescoço" at bounding box center [759, 558] width 1446 height 14
checkbox Pescoço "true"
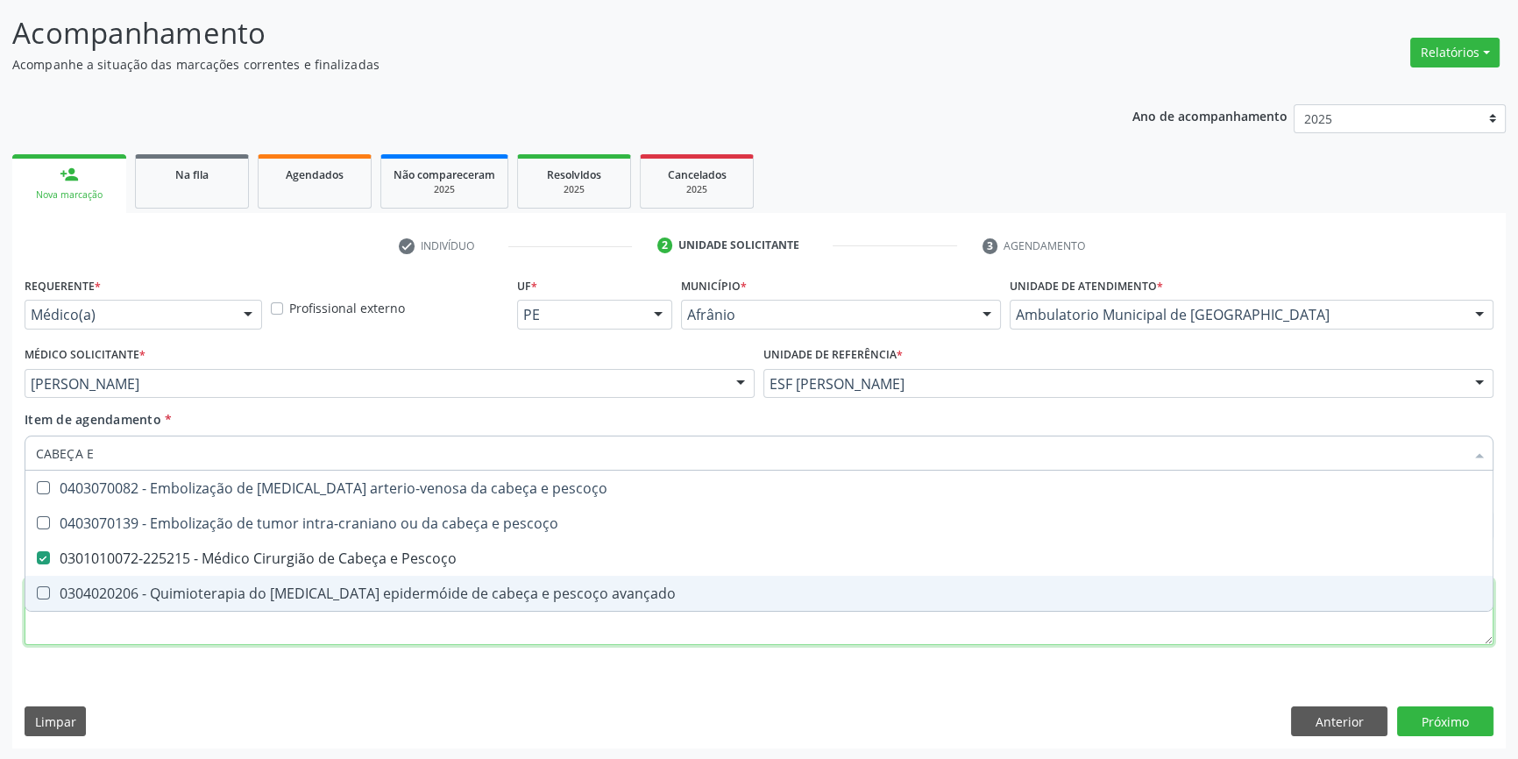
click at [266, 623] on div "Requerente * Médico(a) Médico(a) Enfermeiro(a) Paciente Nenhum resultado encont…" at bounding box center [759, 471] width 1469 height 397
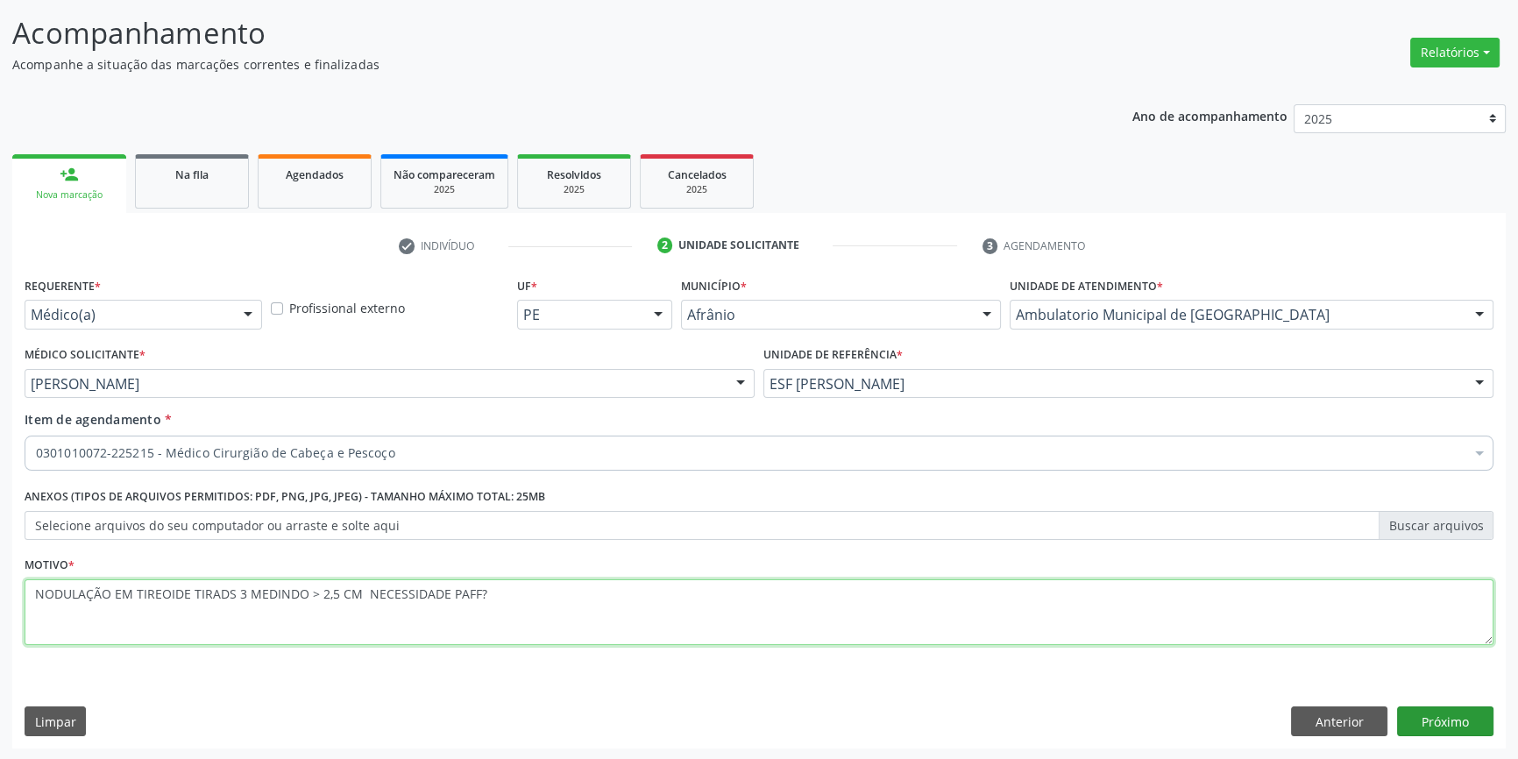
type textarea "NODULAÇÃO EM TIREOIDE TIRADS 3 MEDINDO > 2,5 CM NECESSIDADE PAFF?"
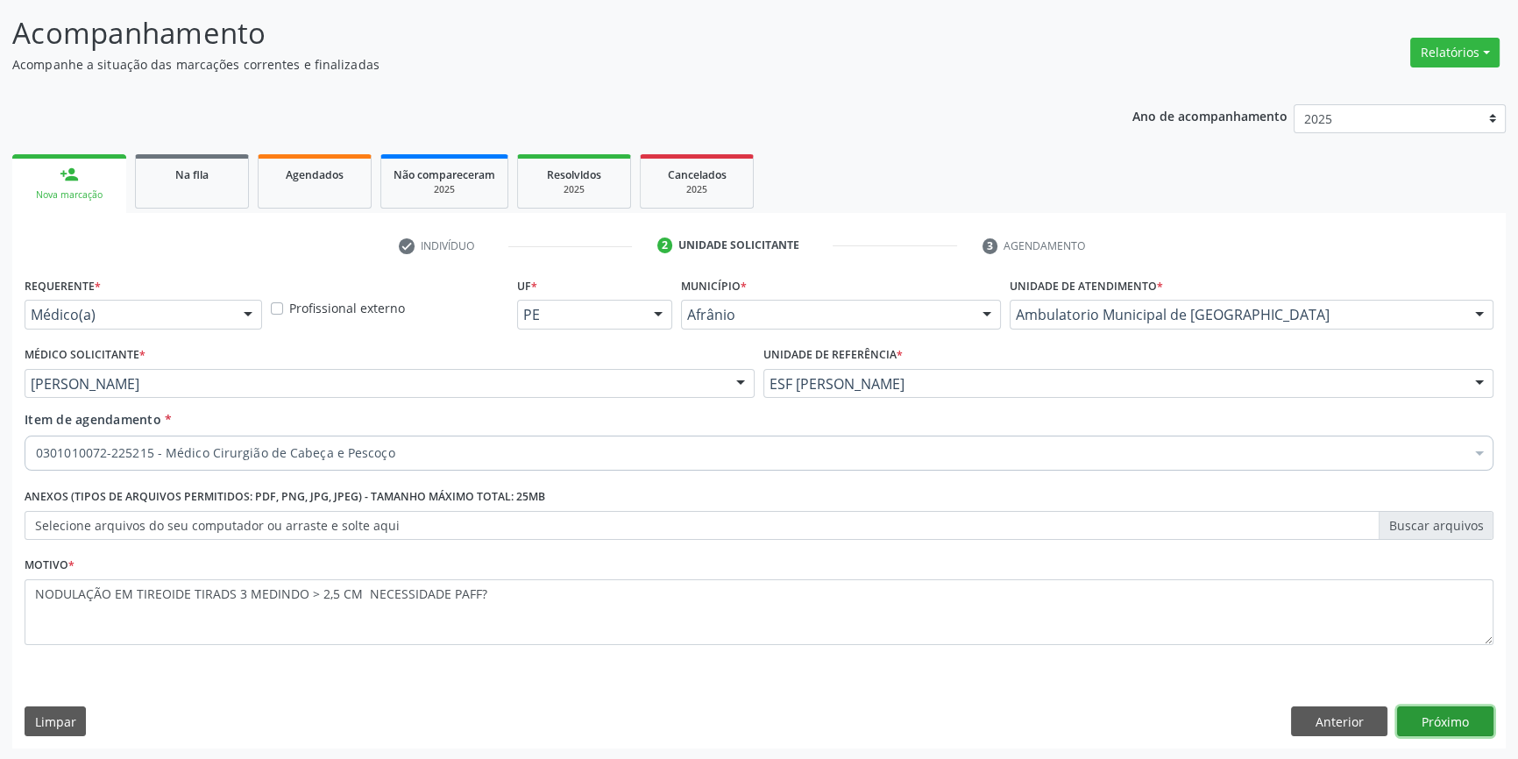
click at [1438, 728] on button "Próximo" at bounding box center [1445, 722] width 96 height 30
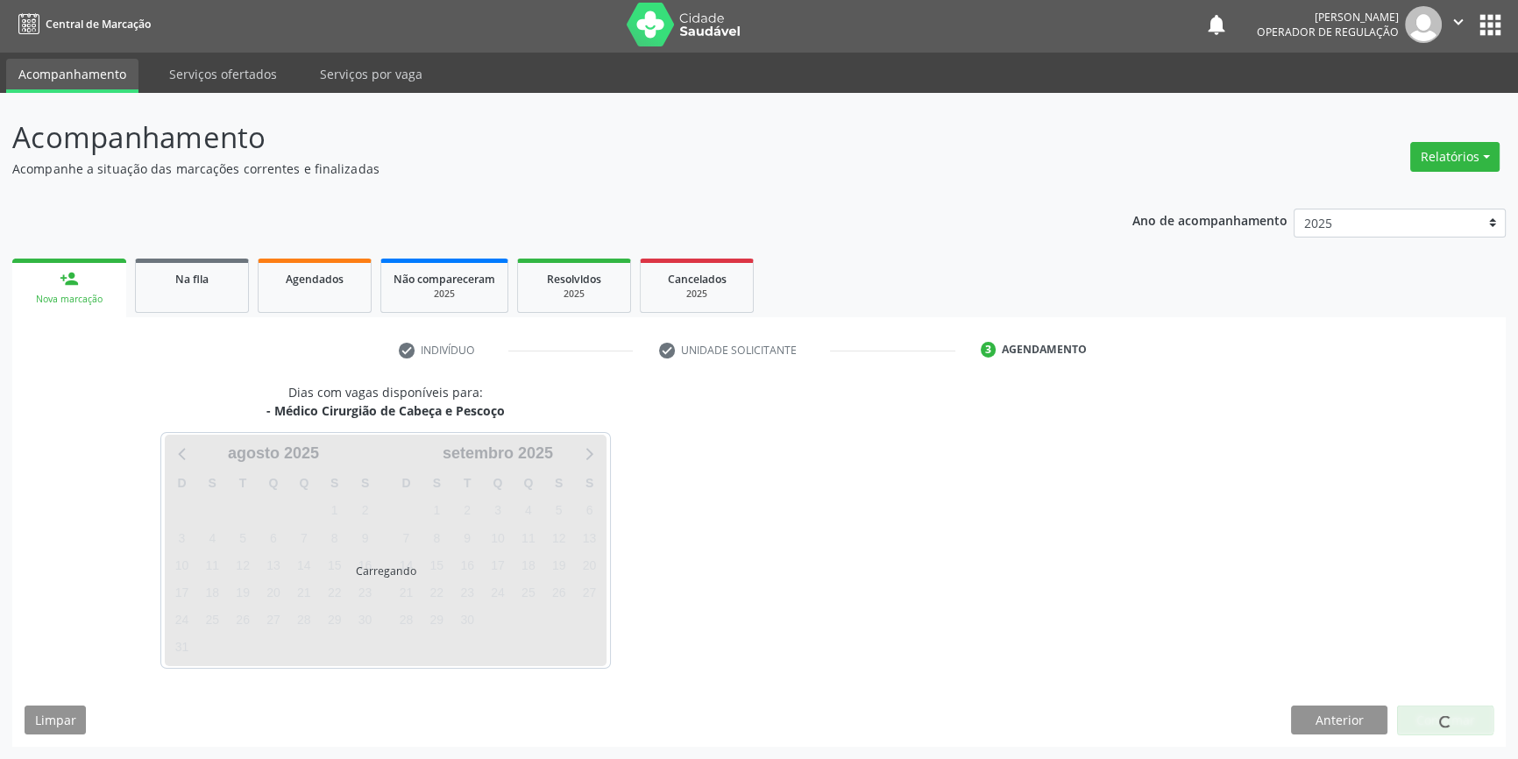
scroll to position [2, 0]
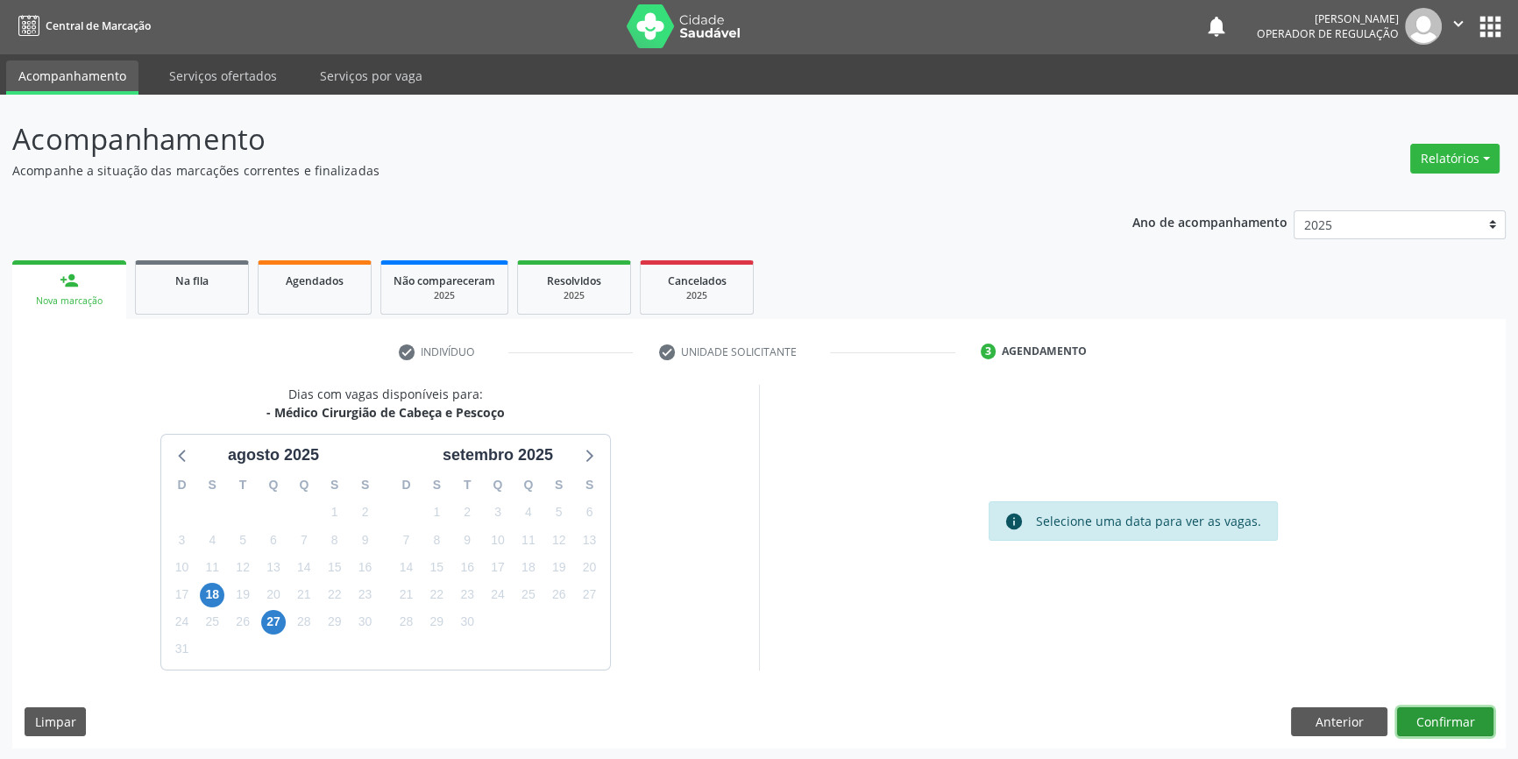
click at [1438, 725] on button "Confirmar" at bounding box center [1445, 722] width 96 height 30
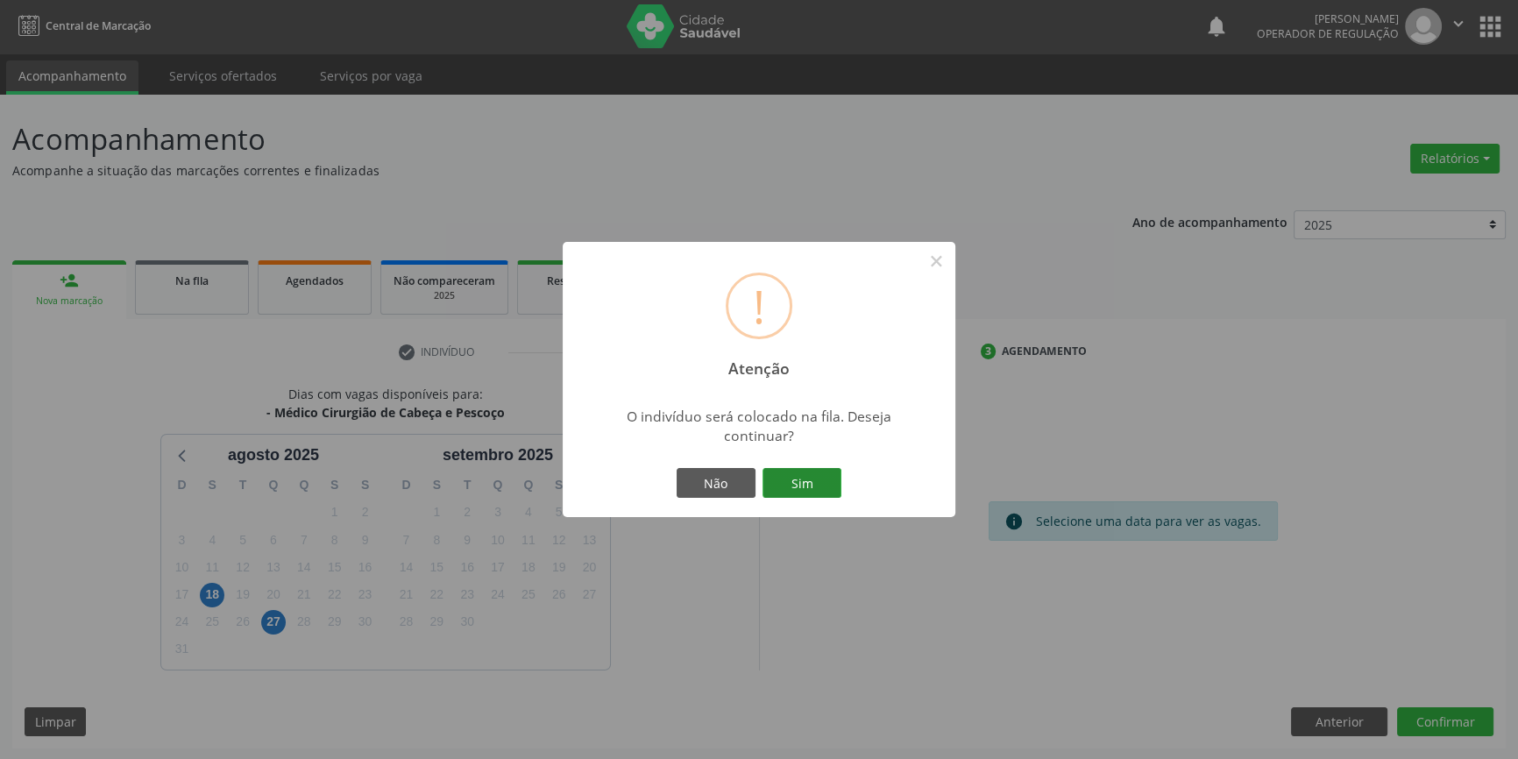
click at [799, 494] on button "Sim" at bounding box center [802, 483] width 79 height 30
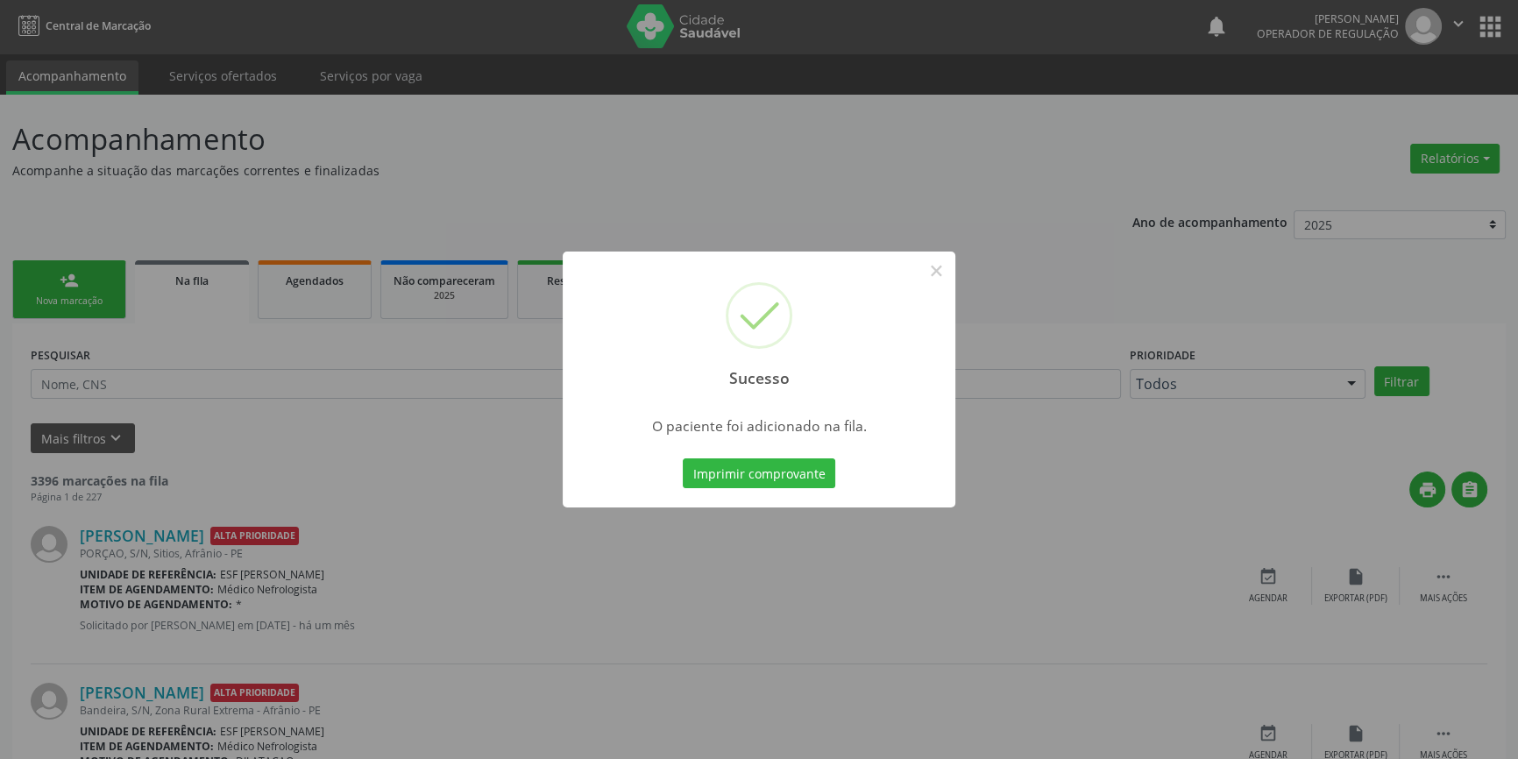
scroll to position [0, 0]
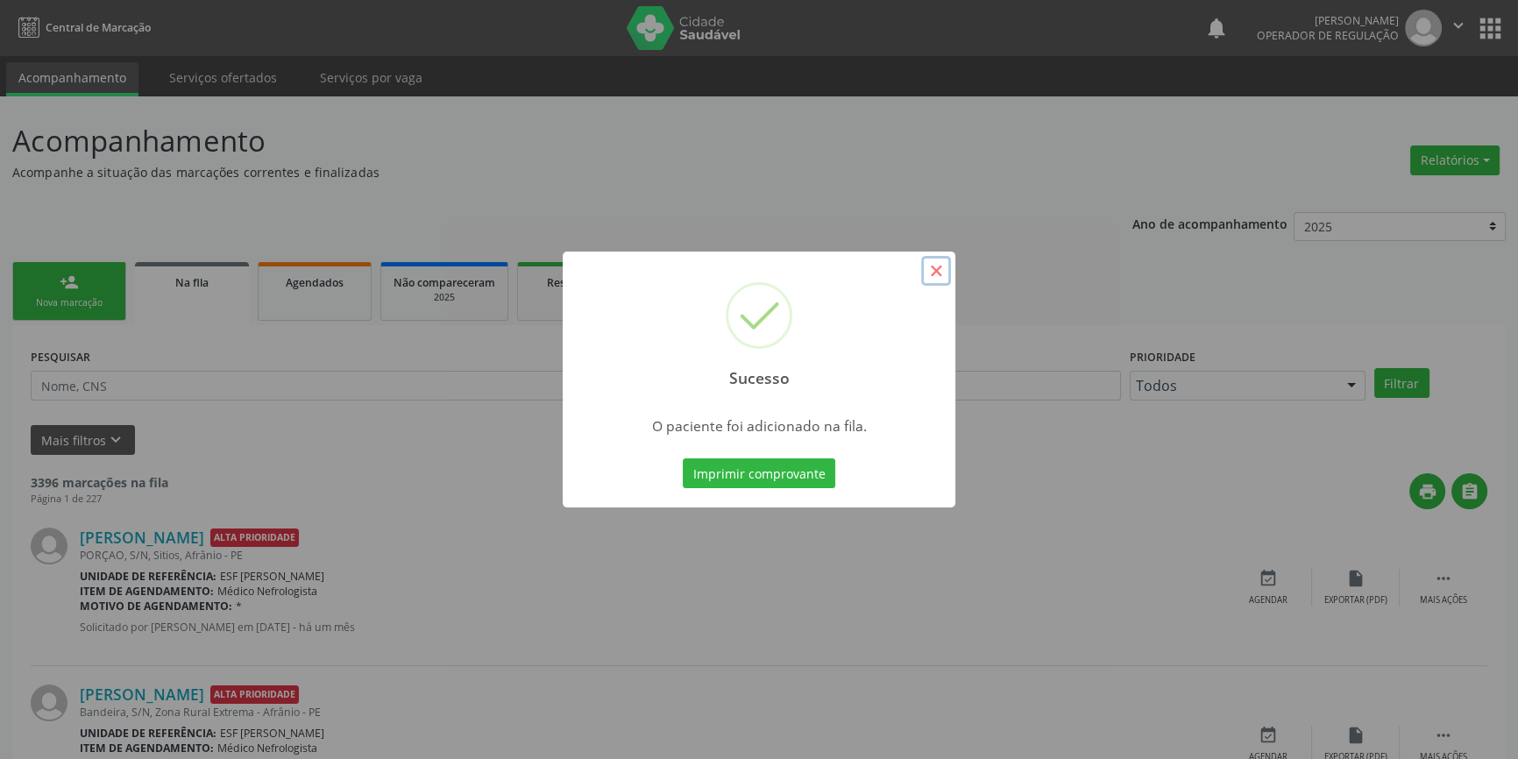
click at [937, 264] on button "×" at bounding box center [936, 271] width 30 height 30
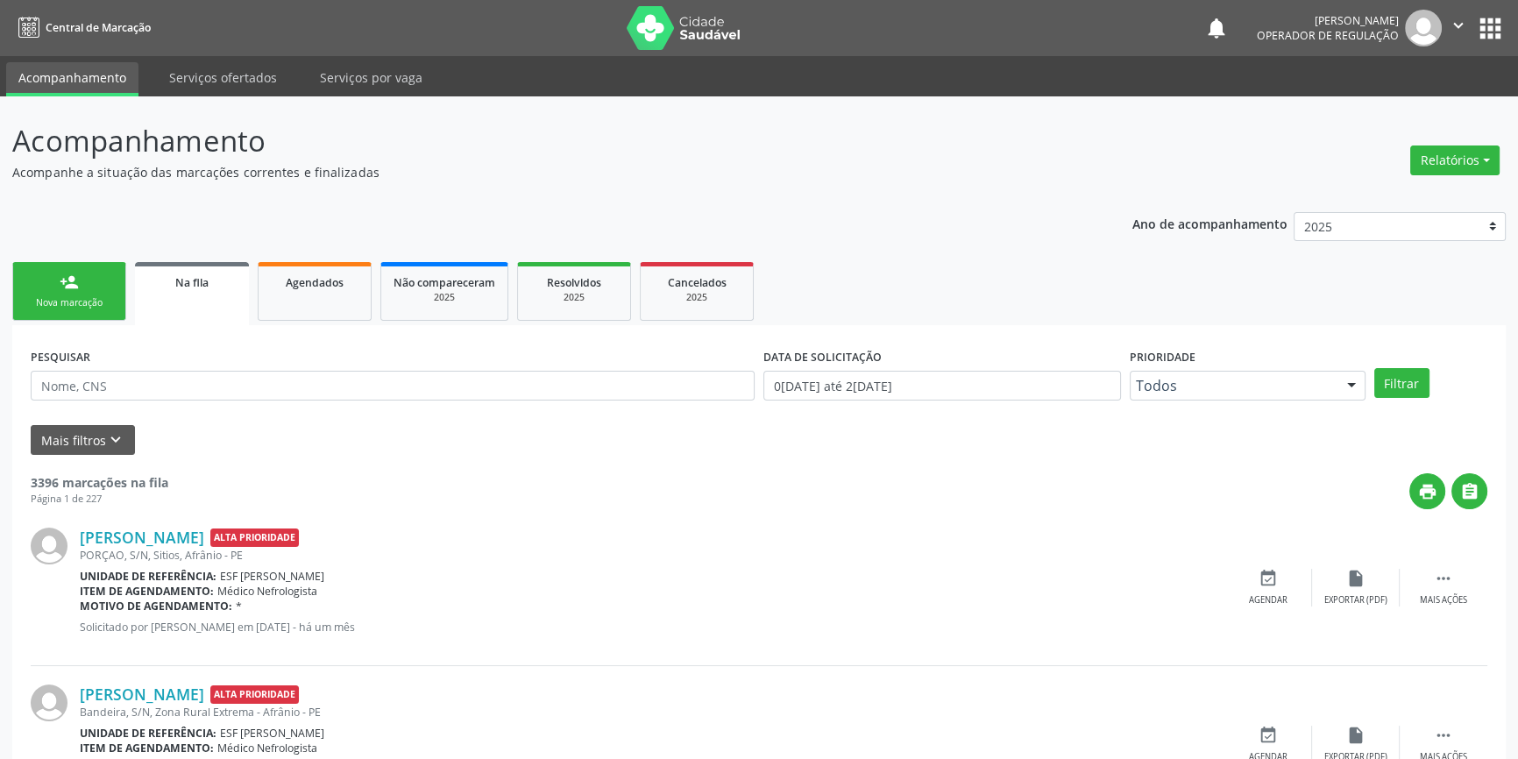
click at [71, 296] on div "Nova marcação" at bounding box center [69, 302] width 88 height 13
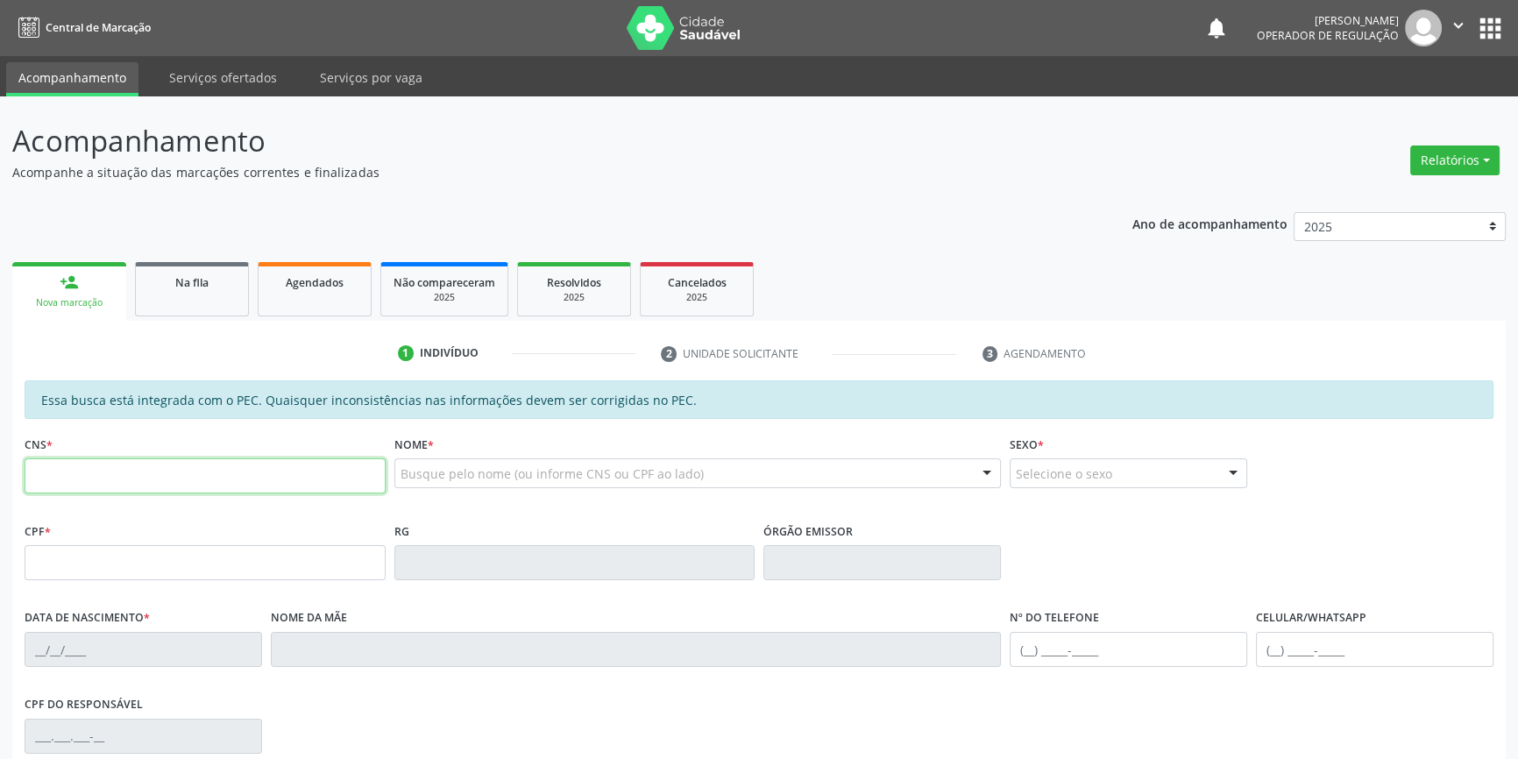
click at [110, 486] on input "text" at bounding box center [205, 475] width 361 height 35
type input "700 4033 3152 4450"
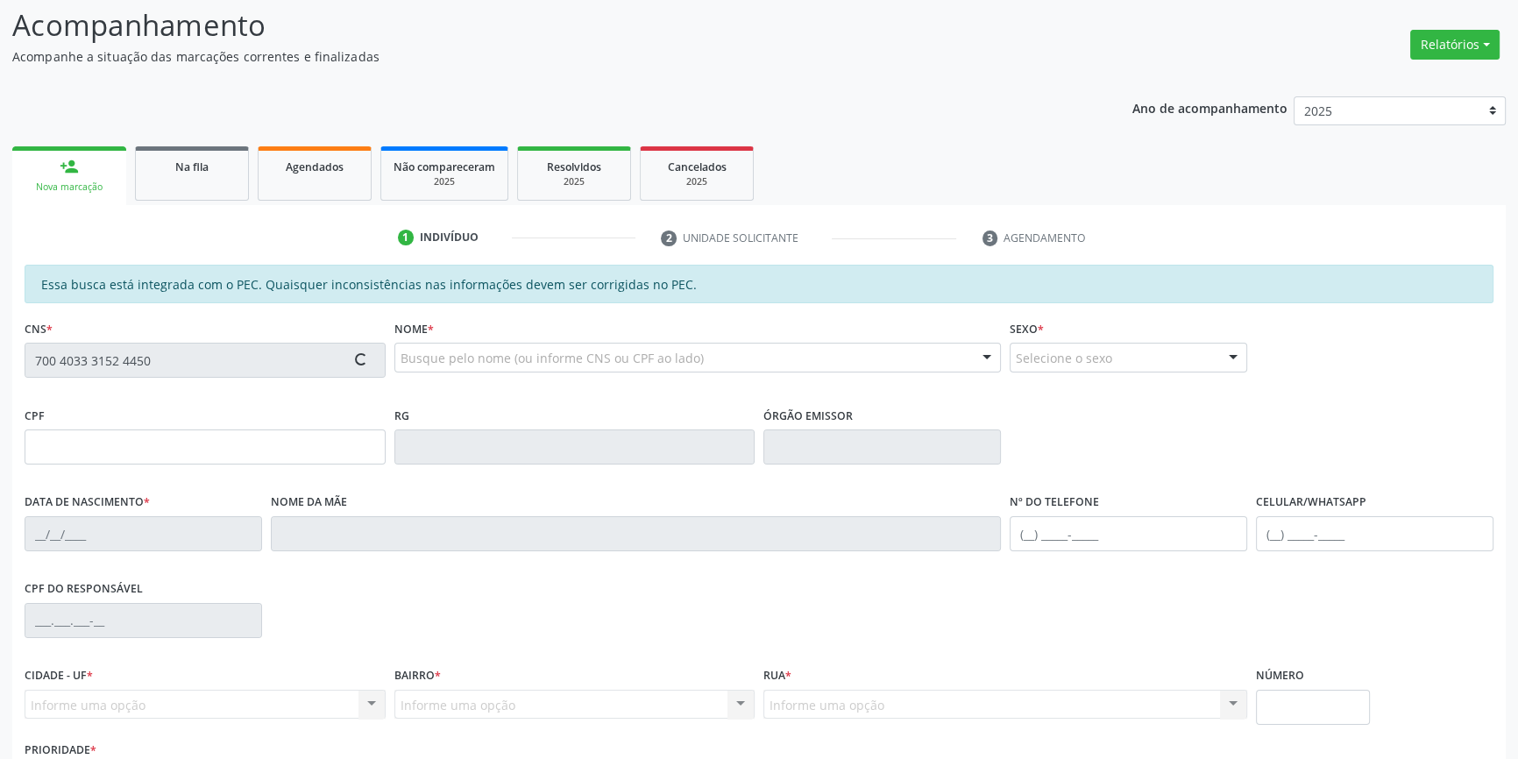
scroll to position [240, 0]
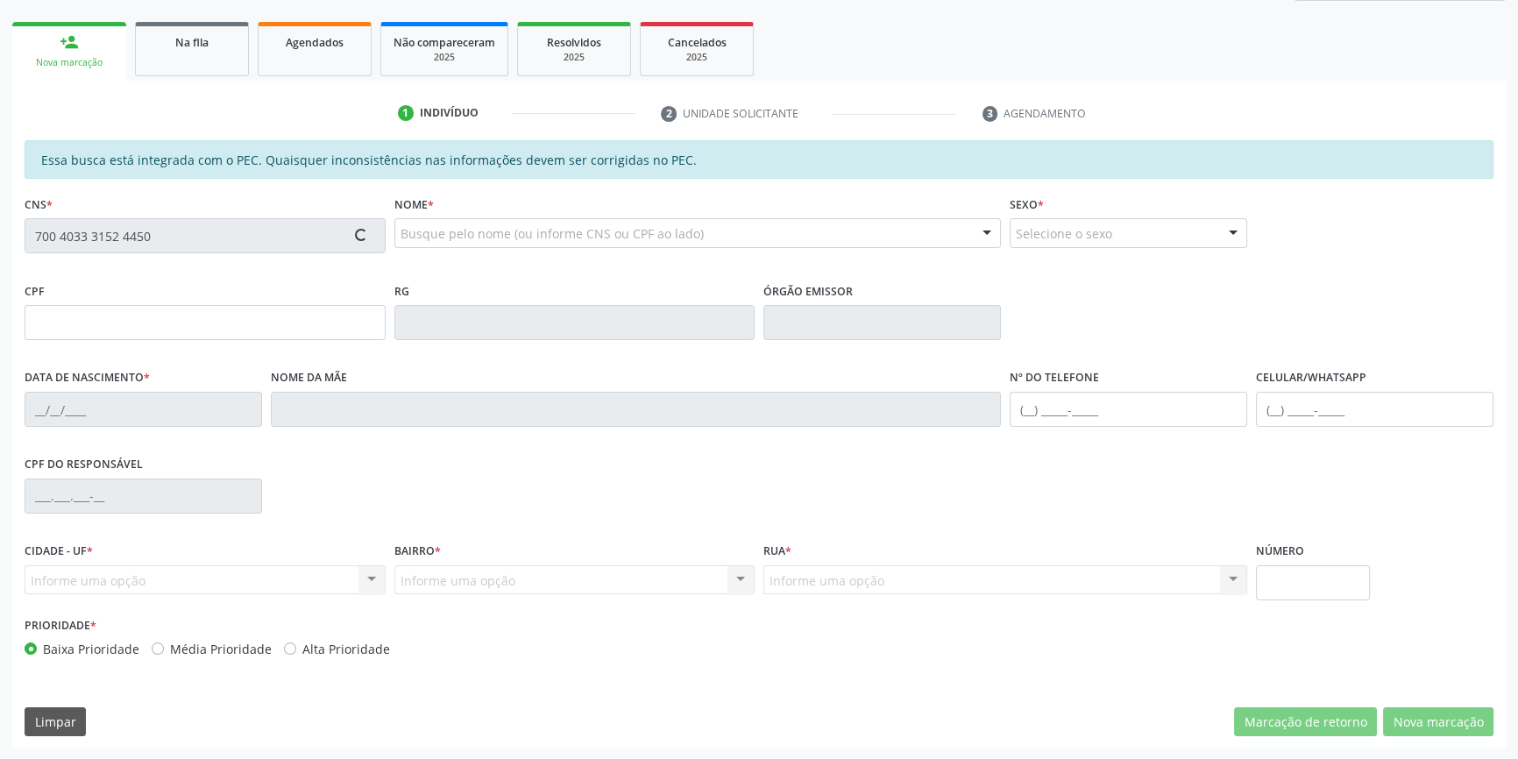
type input "018.432.964-70"
type input "27/07/1960"
type input "Maria Madalena da Silva"
type input "(87) 99912-6320"
type input "S/N"
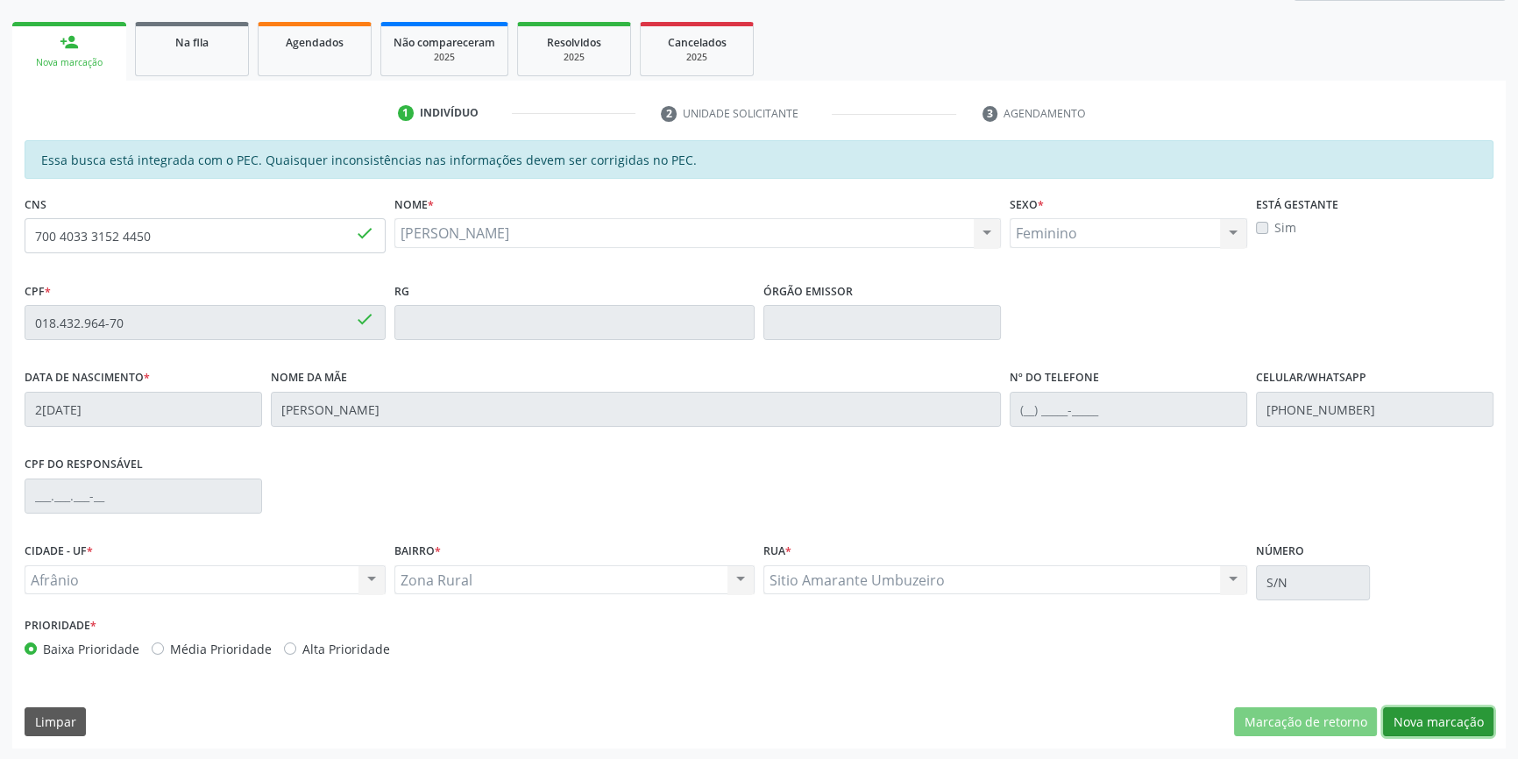
click at [1433, 707] on button "Nova marcação" at bounding box center [1438, 722] width 110 height 30
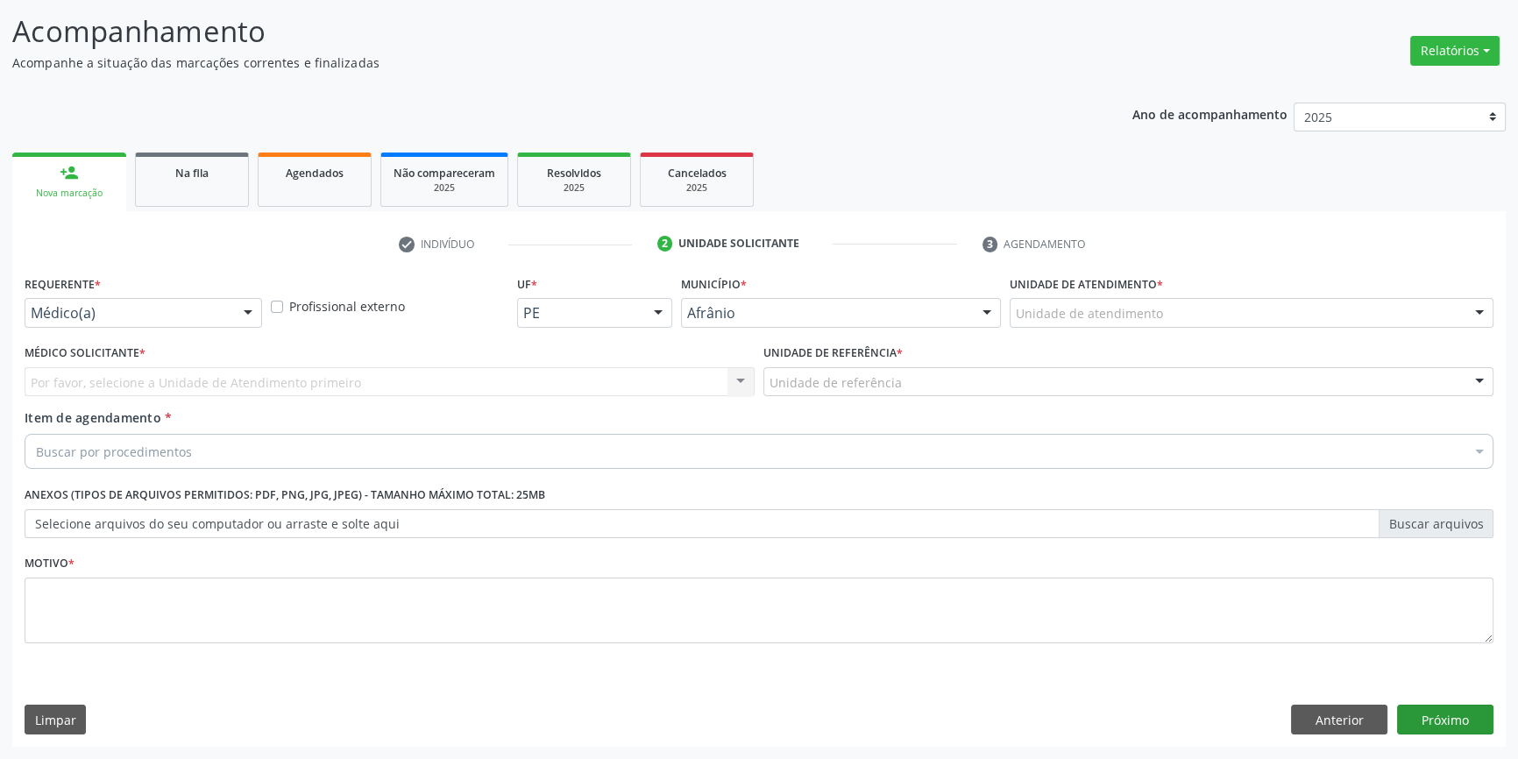
scroll to position [108, 0]
click at [1157, 316] on div "Unidade de atendimento" at bounding box center [1252, 315] width 484 height 30
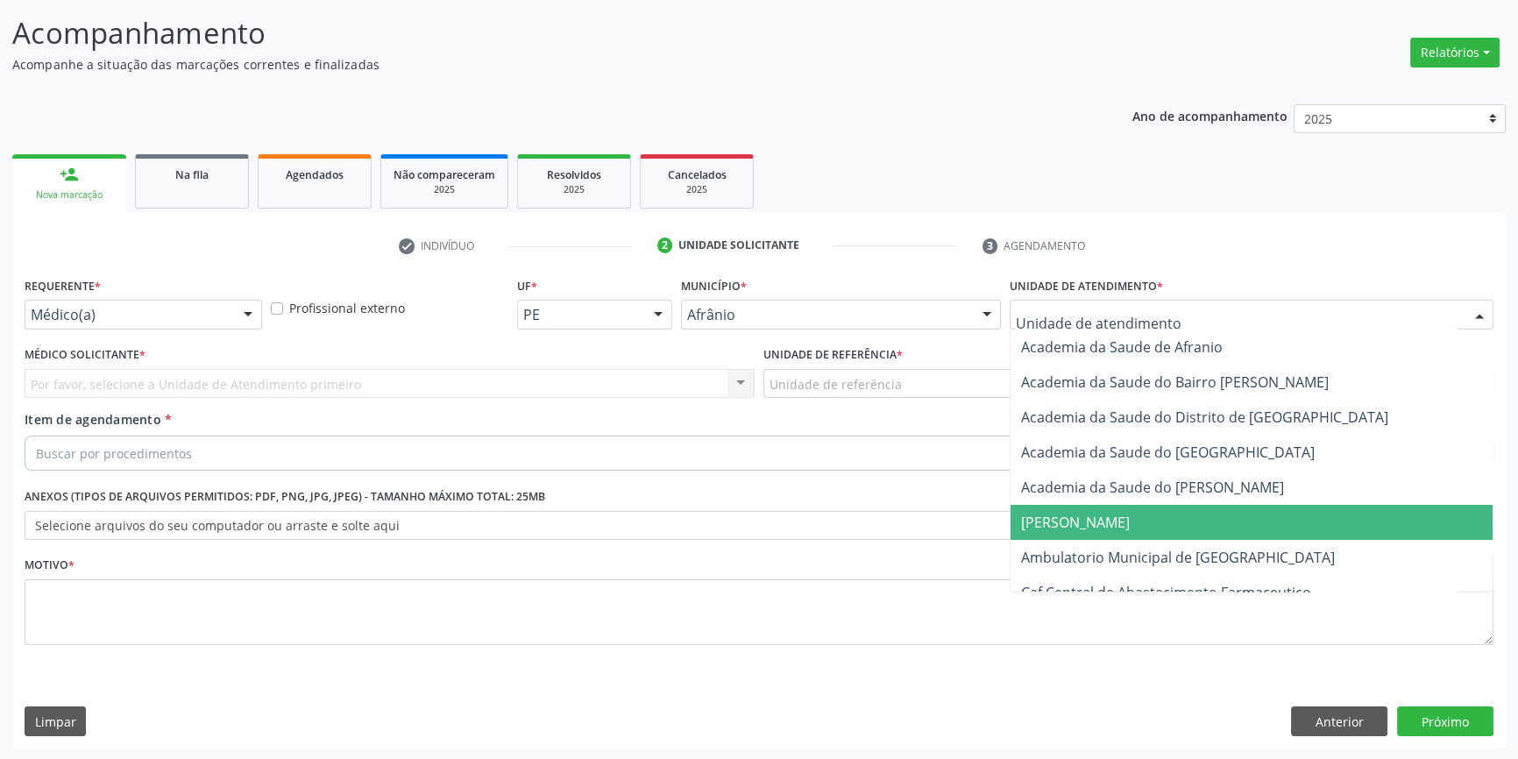
click at [1104, 544] on span "Ambulatorio Municipal de [GEOGRAPHIC_DATA]" at bounding box center [1252, 557] width 482 height 35
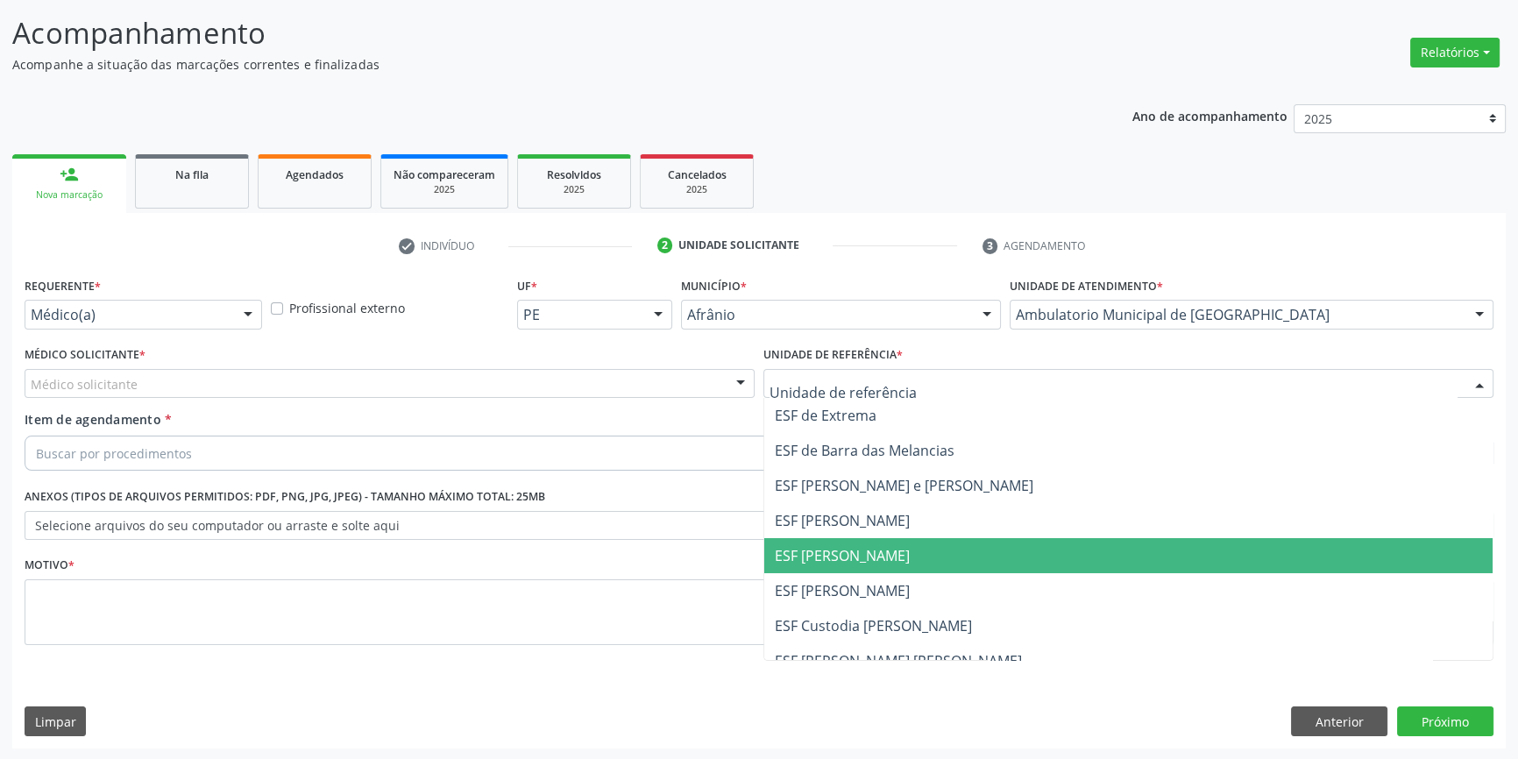
click at [867, 549] on span "ESF [PERSON_NAME]" at bounding box center [842, 555] width 135 height 19
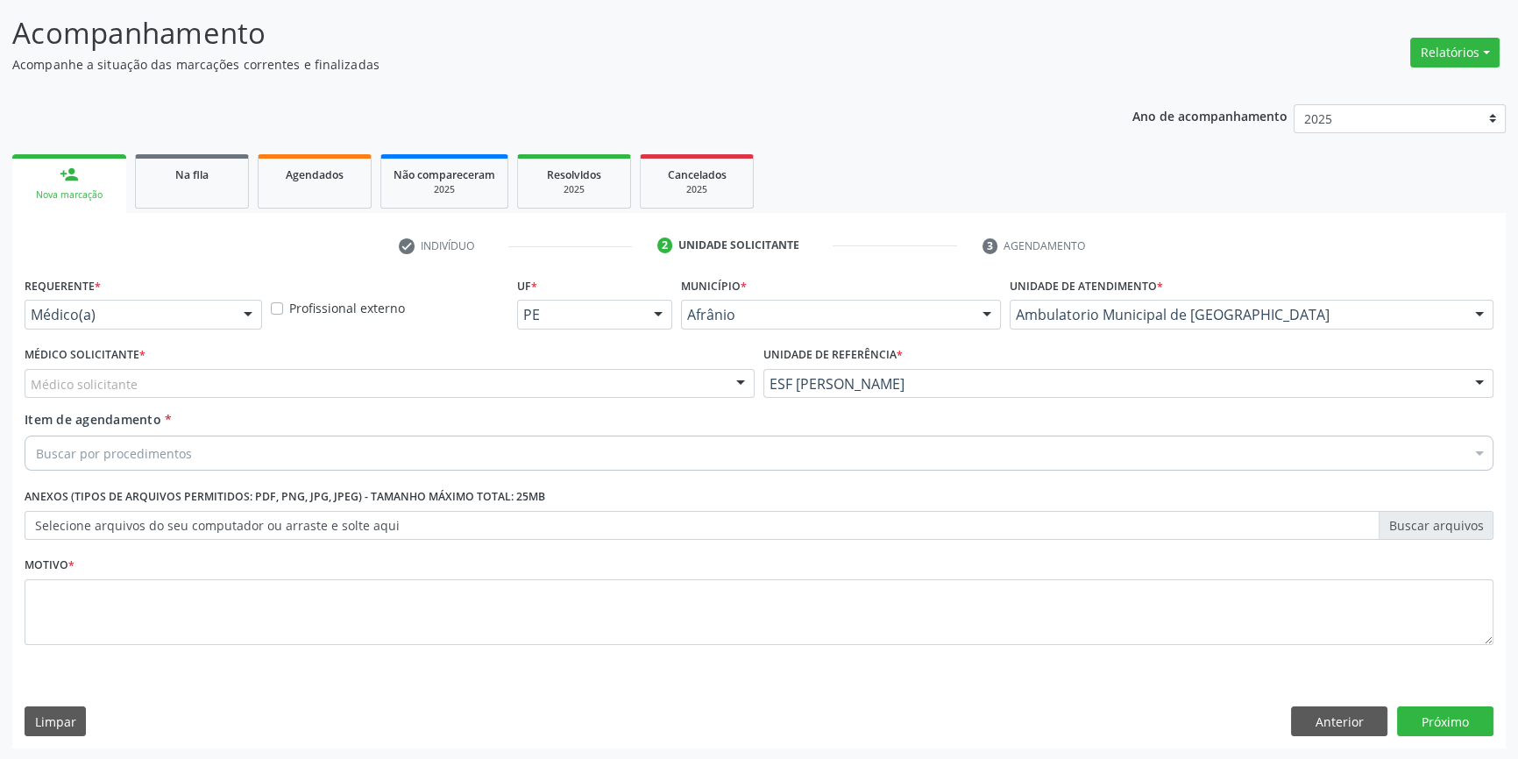
click at [497, 374] on div "Médico solicitante" at bounding box center [390, 384] width 730 height 30
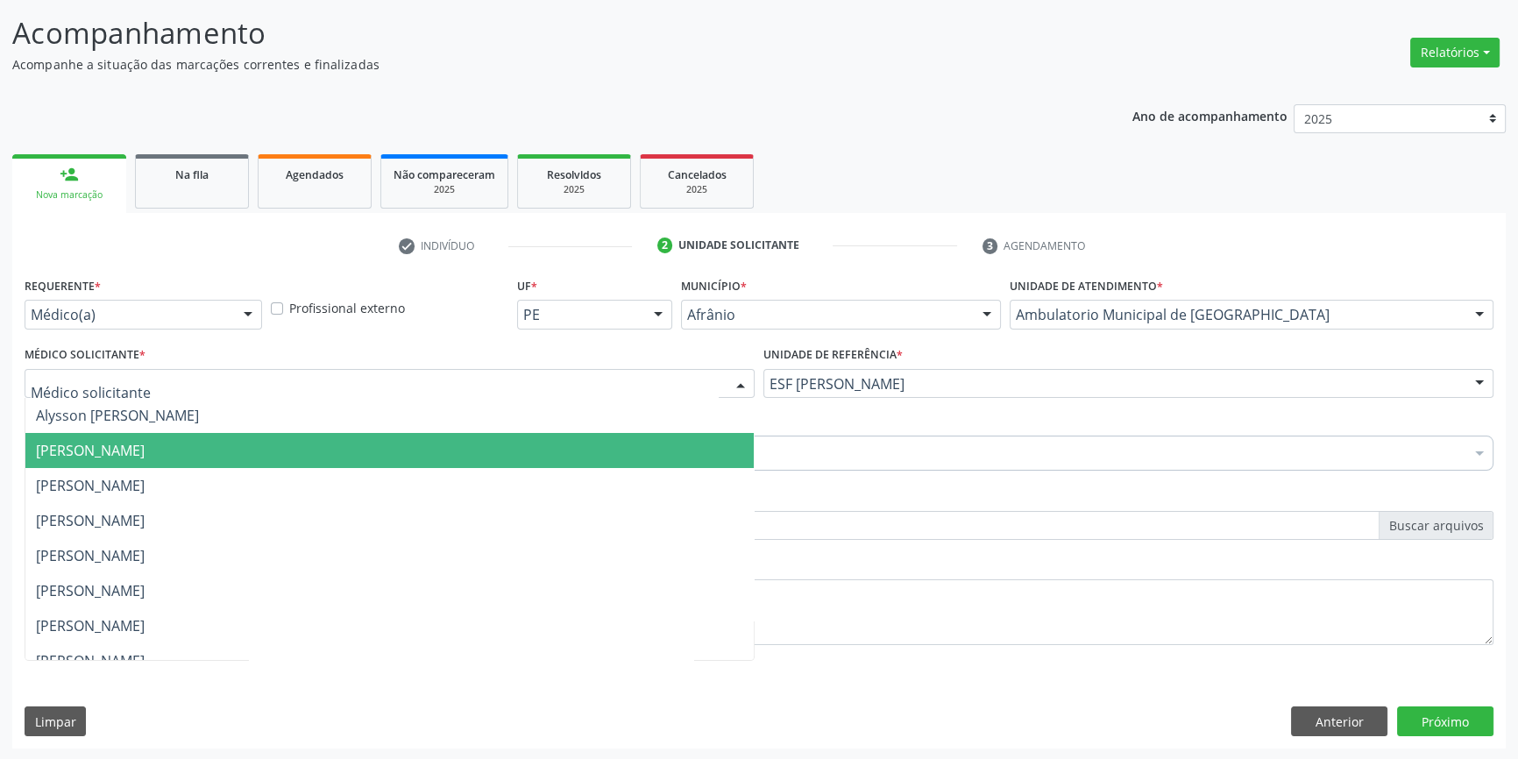
click at [328, 445] on span "[PERSON_NAME]" at bounding box center [389, 450] width 728 height 35
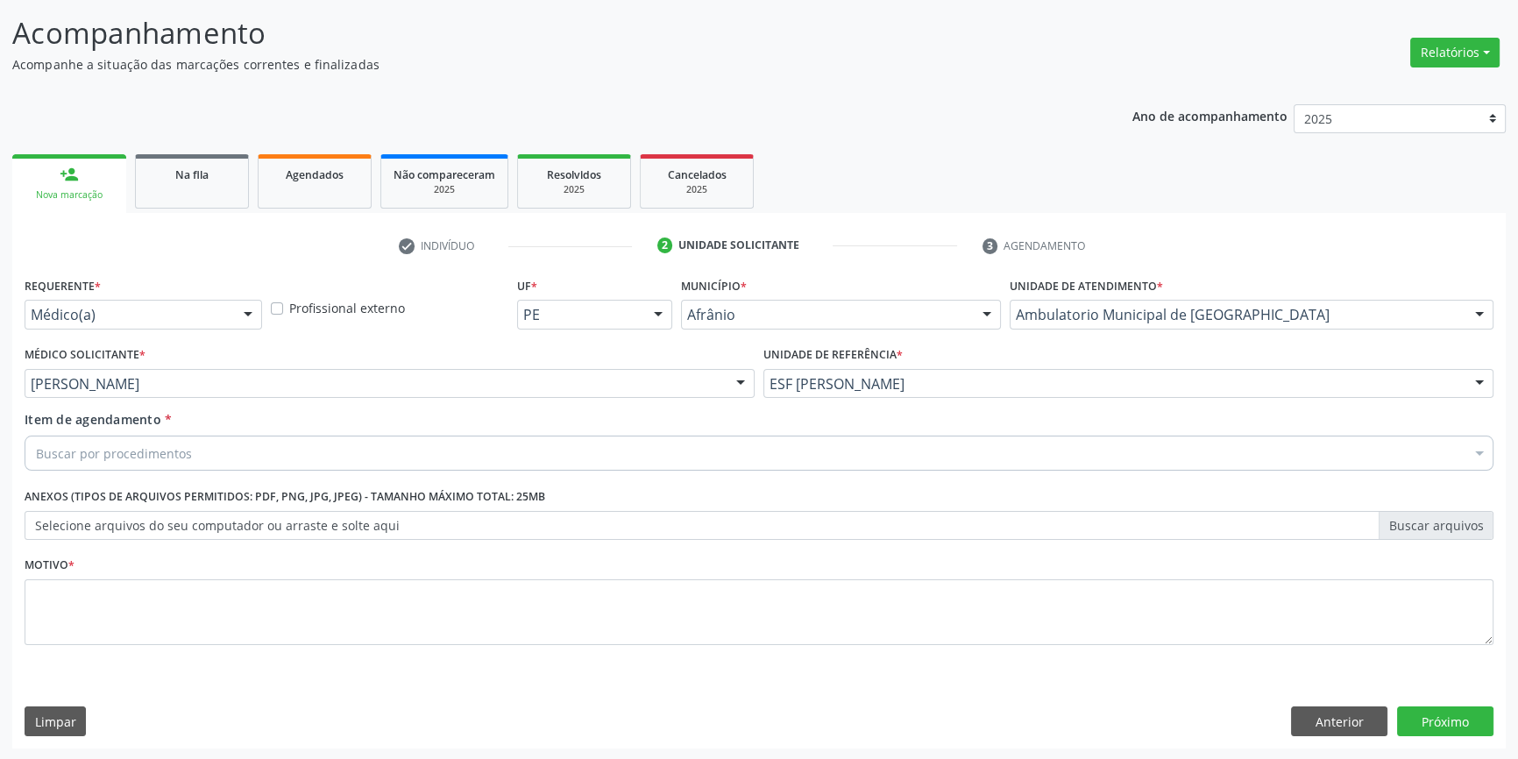
click at [229, 456] on div "Buscar por procedimentos" at bounding box center [759, 453] width 1469 height 35
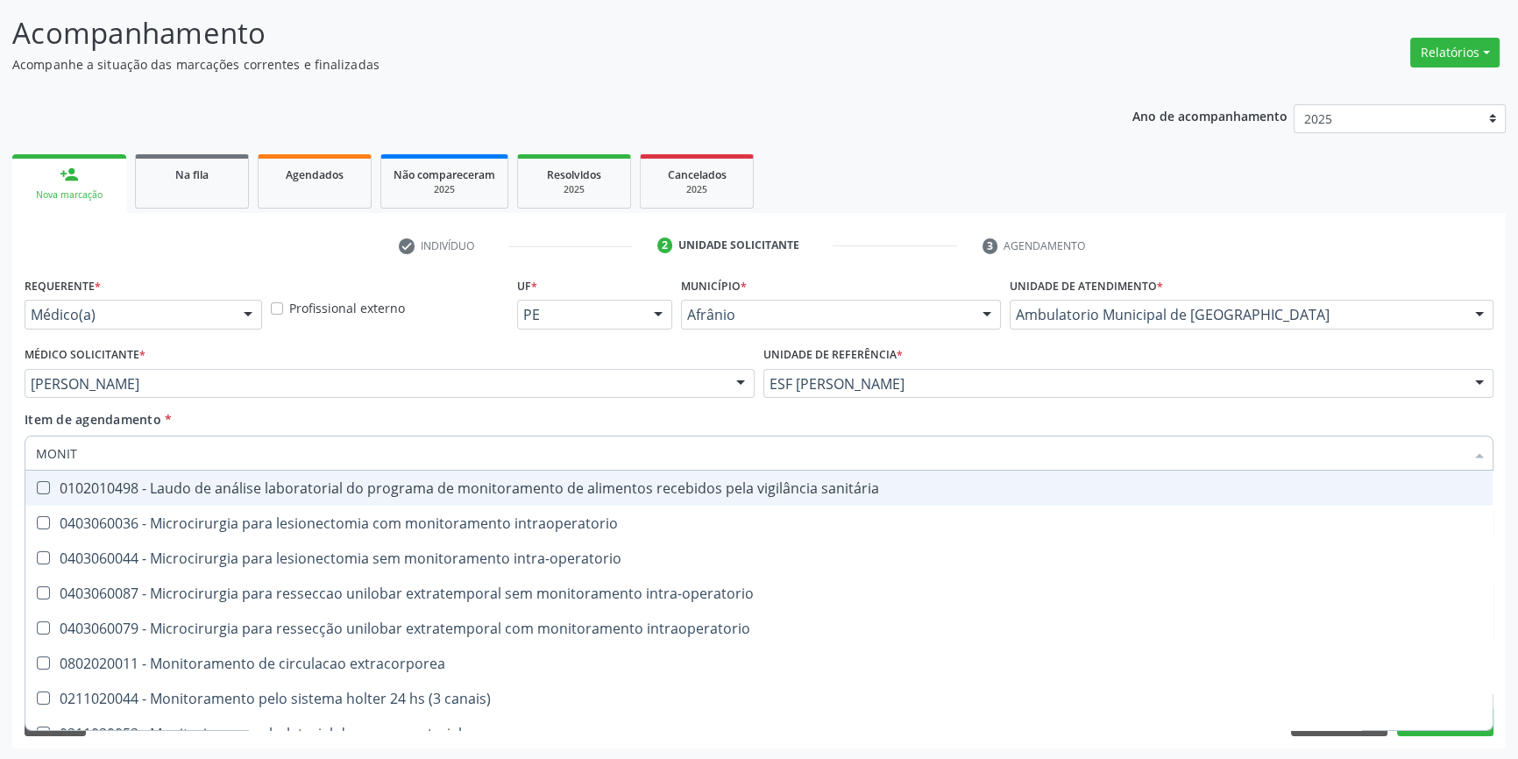
type input "MONITO"
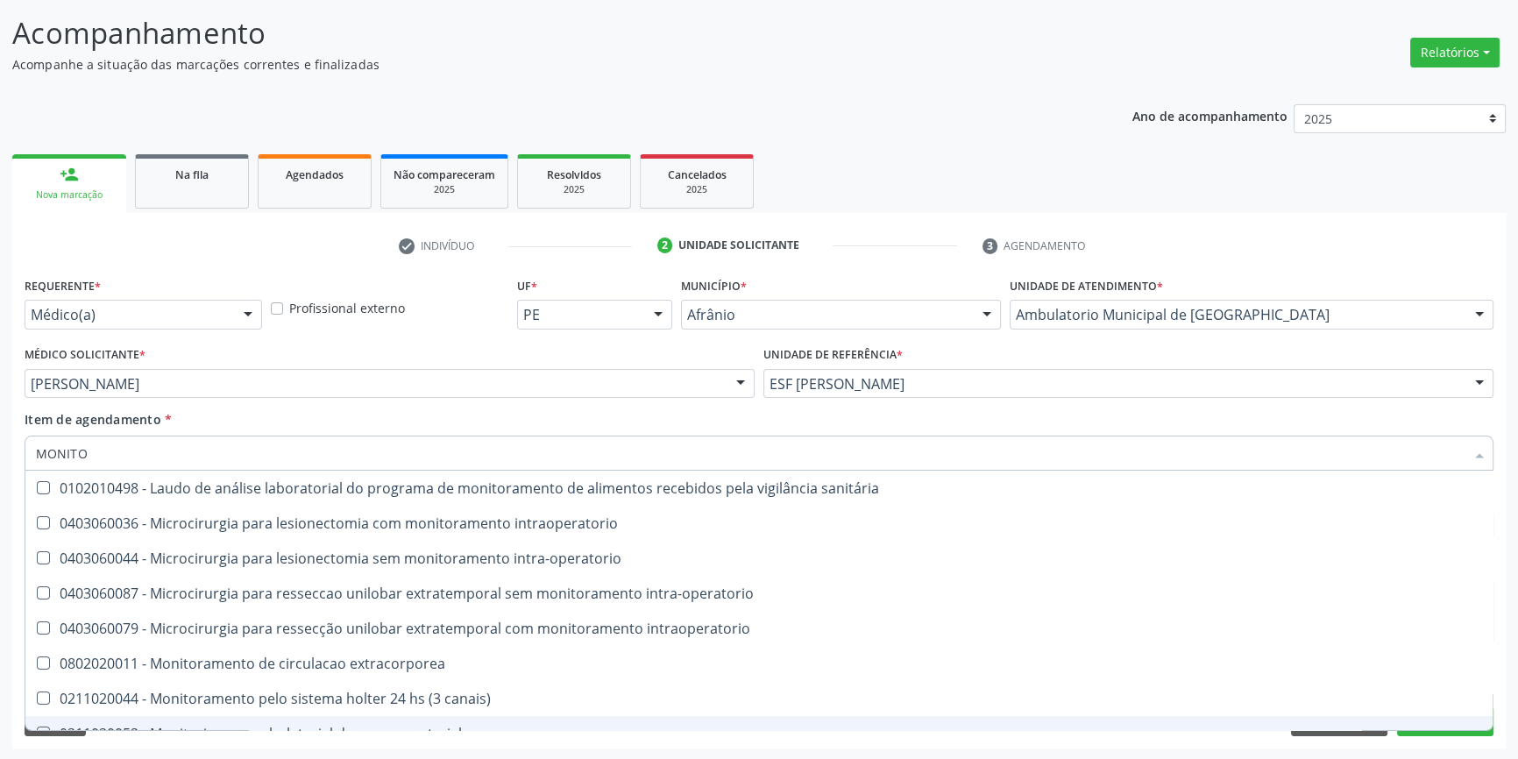
scroll to position [55, 0]
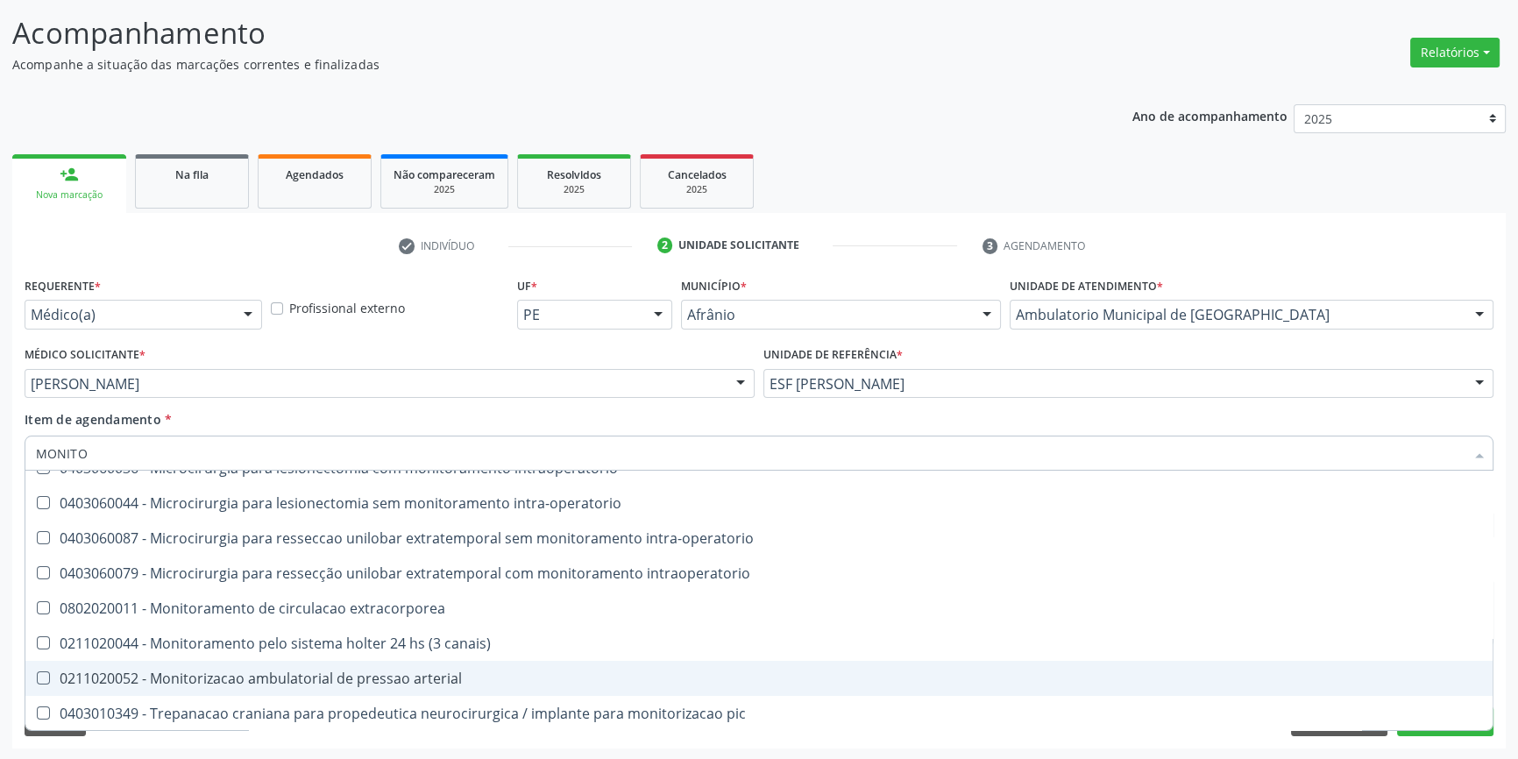
click at [402, 674] on div "0211020052 - Monitorizacao ambulatorial de pressao arterial" at bounding box center [759, 678] width 1446 height 14
checkbox arterial "true"
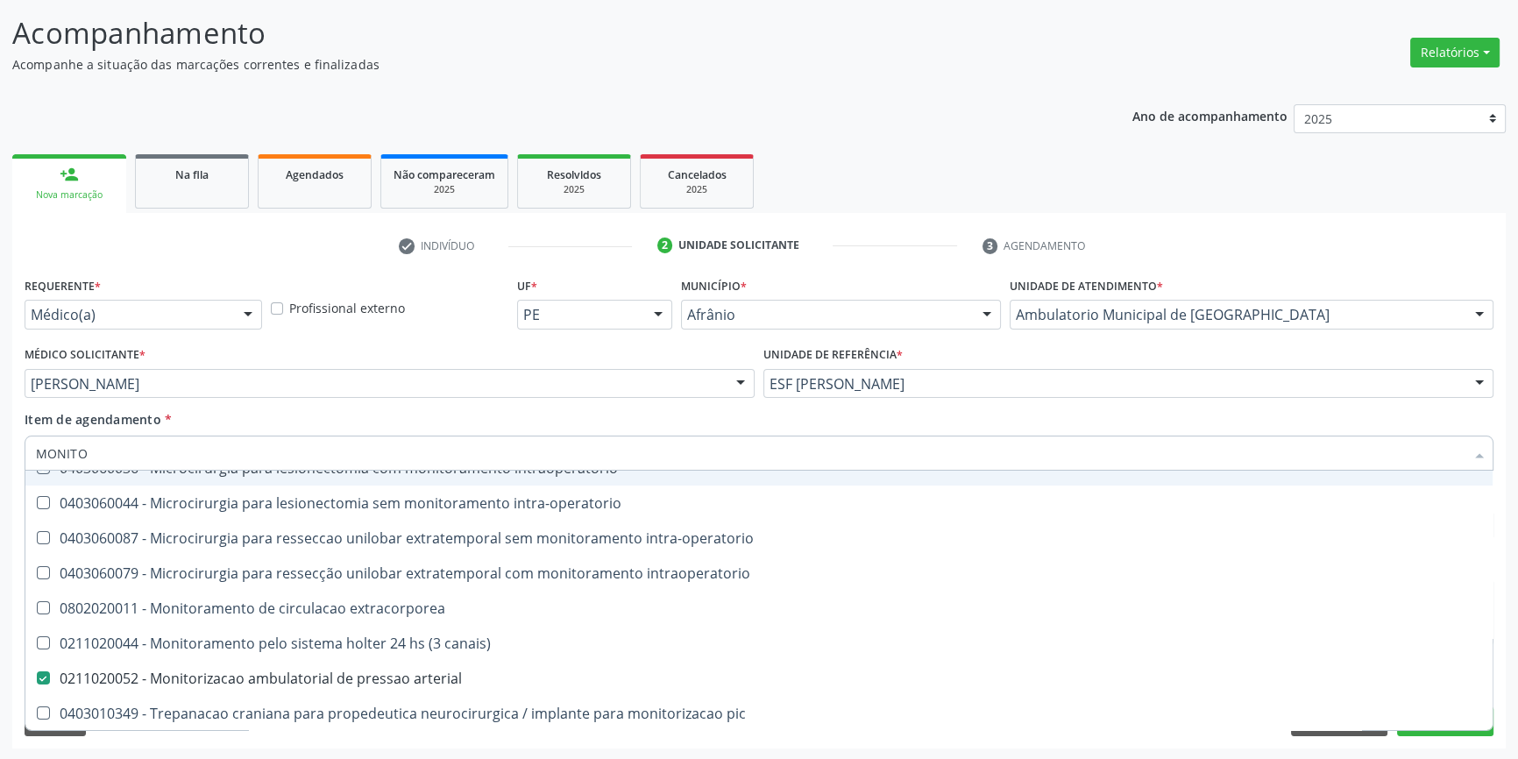
click at [494, 423] on div "Item de agendamento * MONITO Desfazer seleção 0102010498 - Laudo de análise lab…" at bounding box center [759, 437] width 1469 height 55
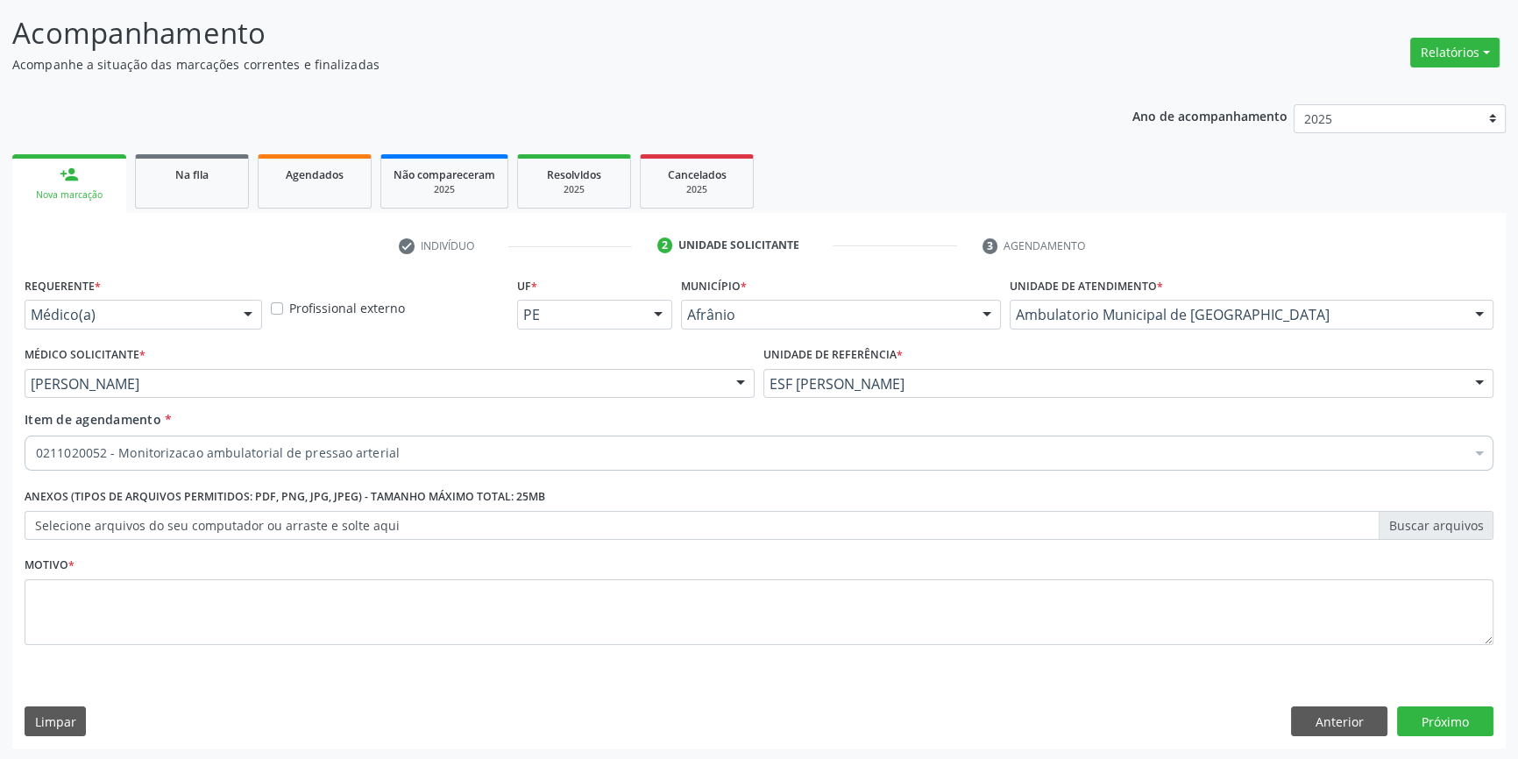
scroll to position [0, 0]
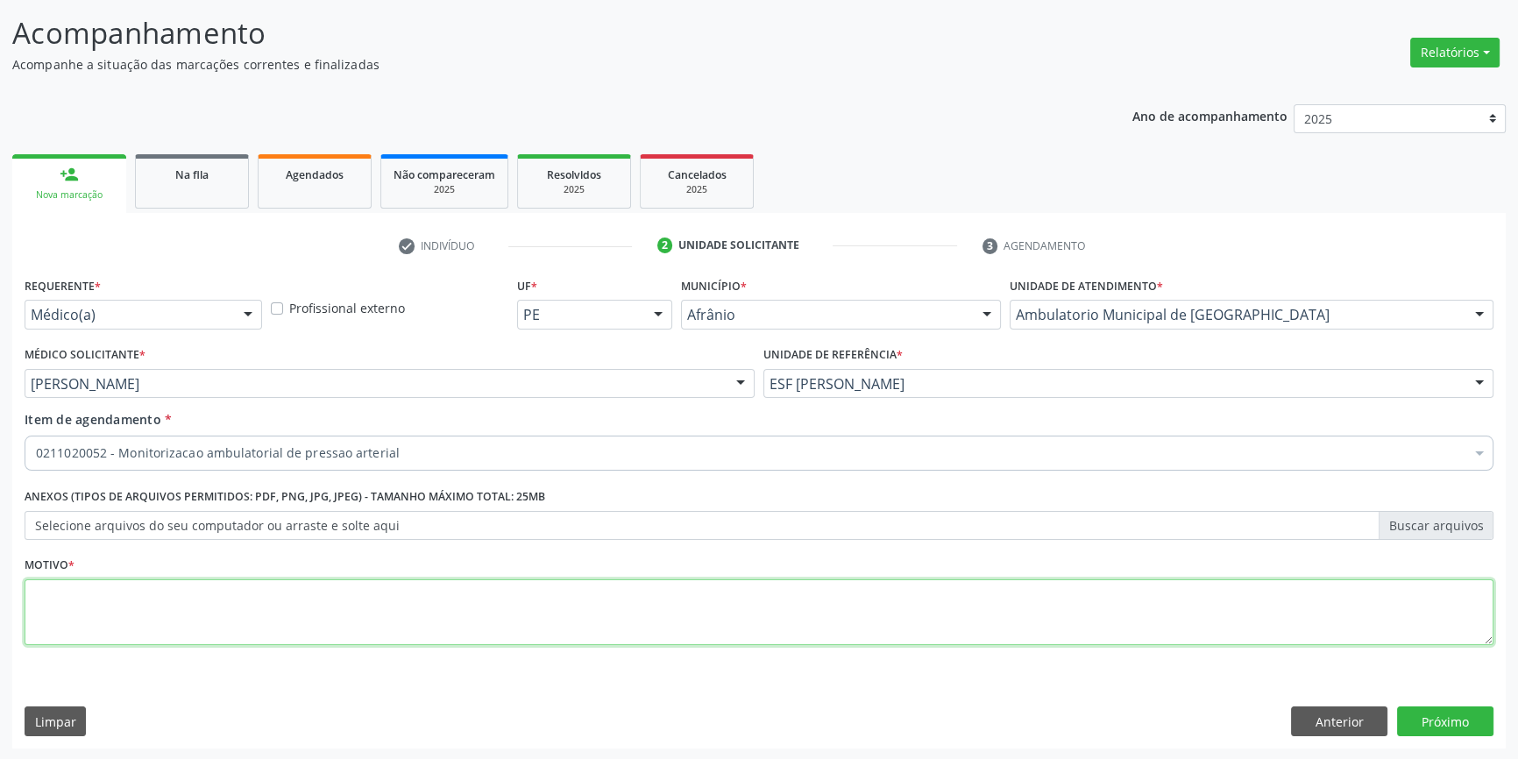
click at [357, 583] on textarea at bounding box center [759, 612] width 1469 height 67
type textarea "HAS"
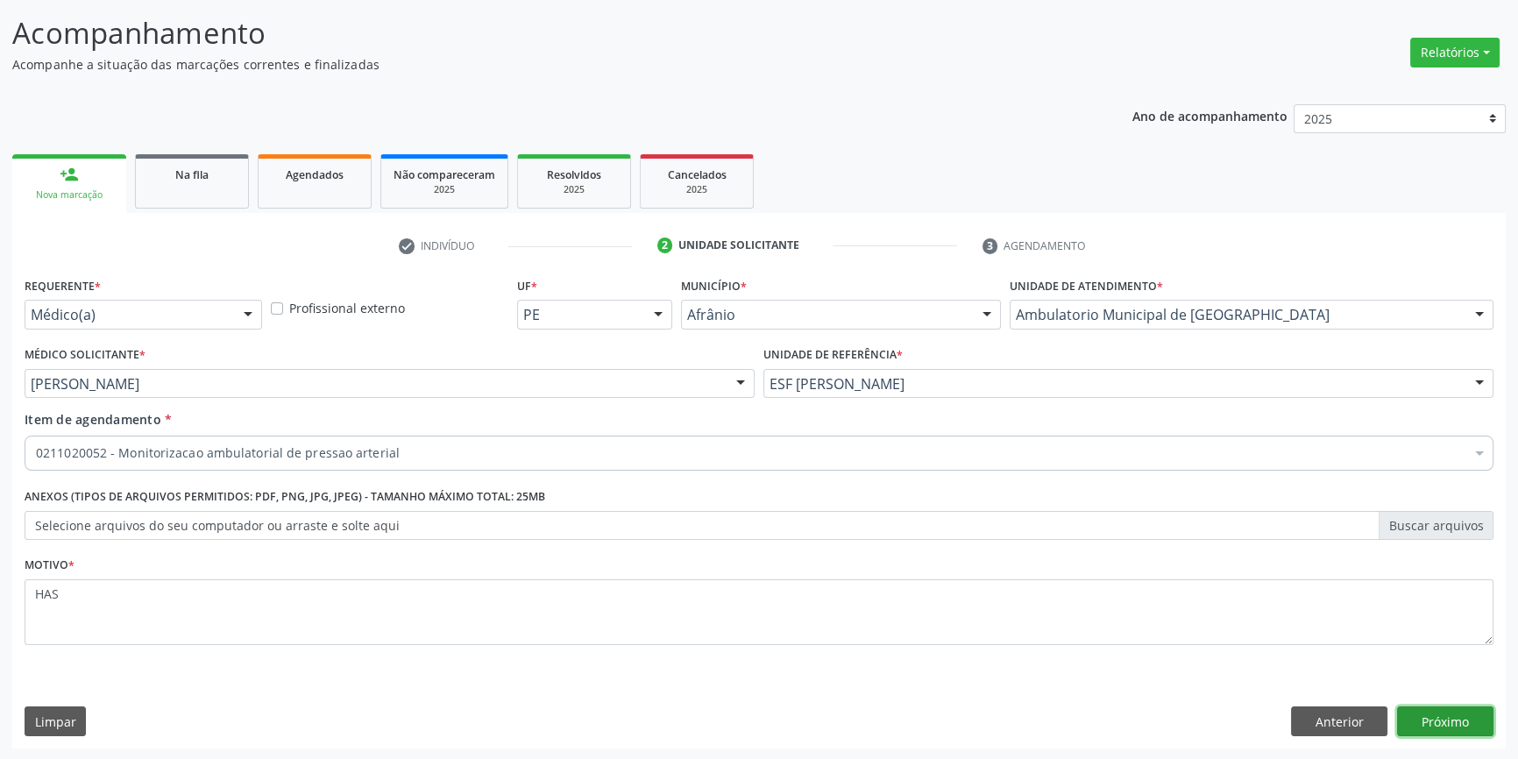
click at [1434, 712] on button "Próximo" at bounding box center [1445, 722] width 96 height 30
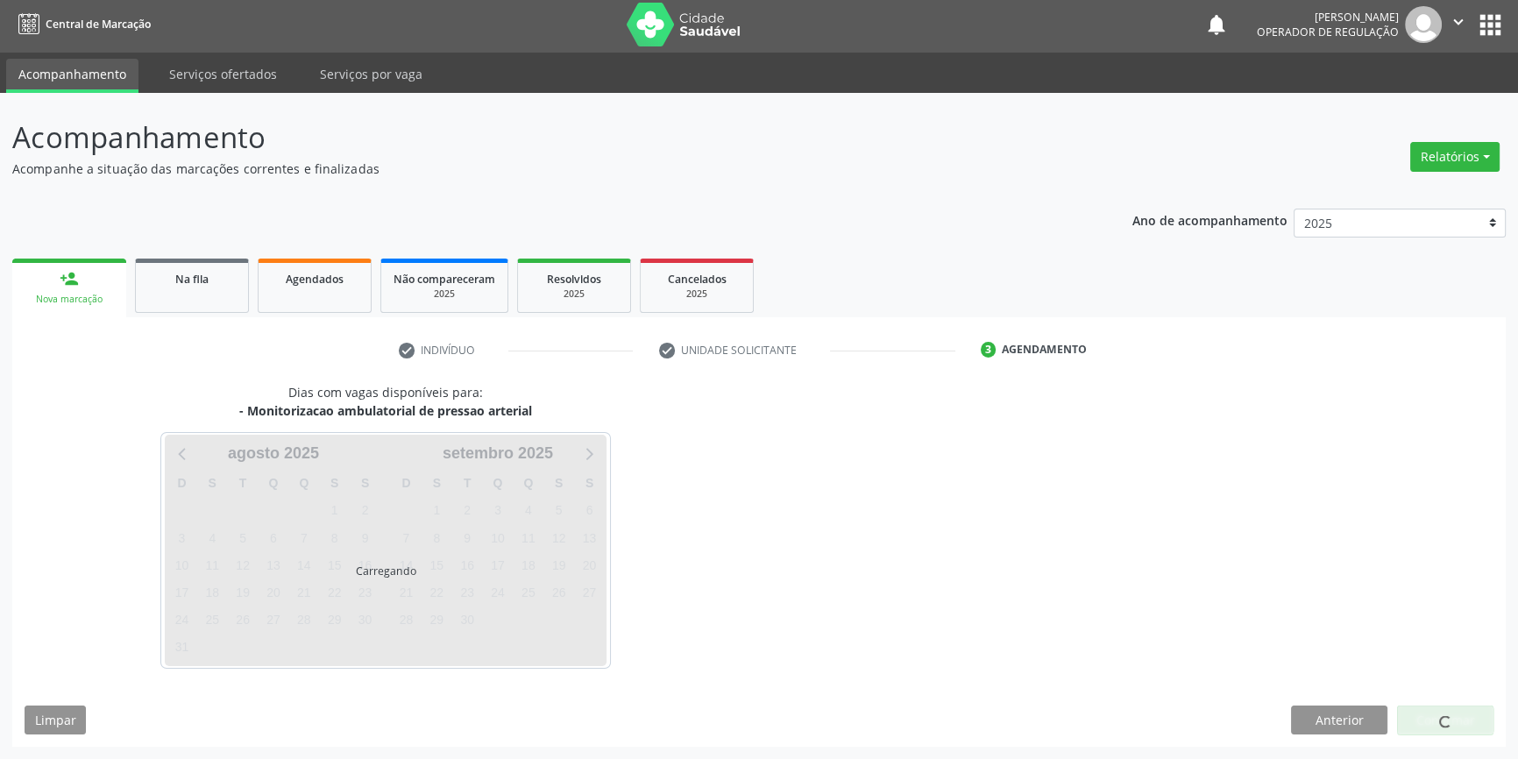
scroll to position [2, 0]
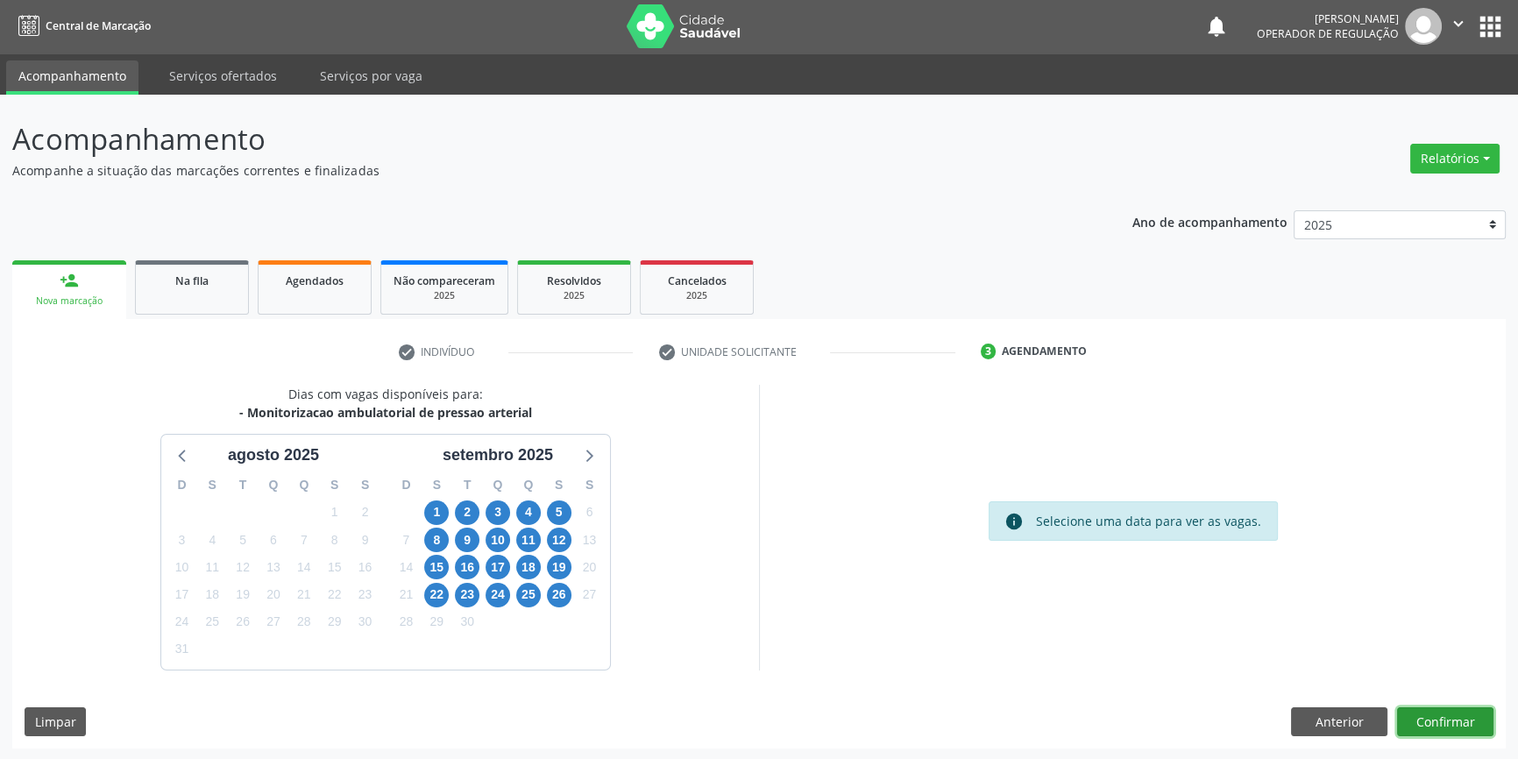
click at [1434, 712] on button "Confirmar" at bounding box center [1445, 722] width 96 height 30
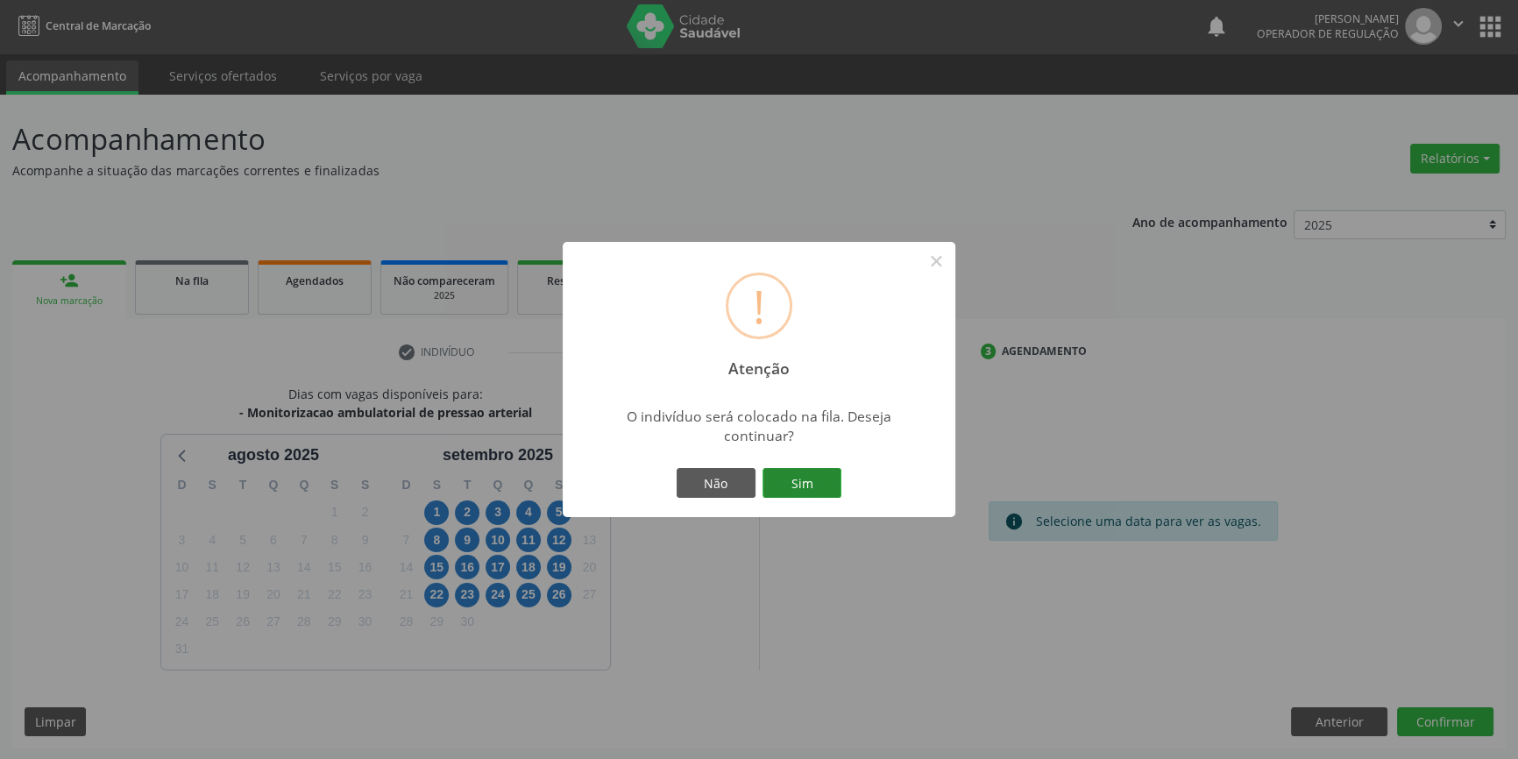
click at [806, 482] on button "Sim" at bounding box center [802, 483] width 79 height 30
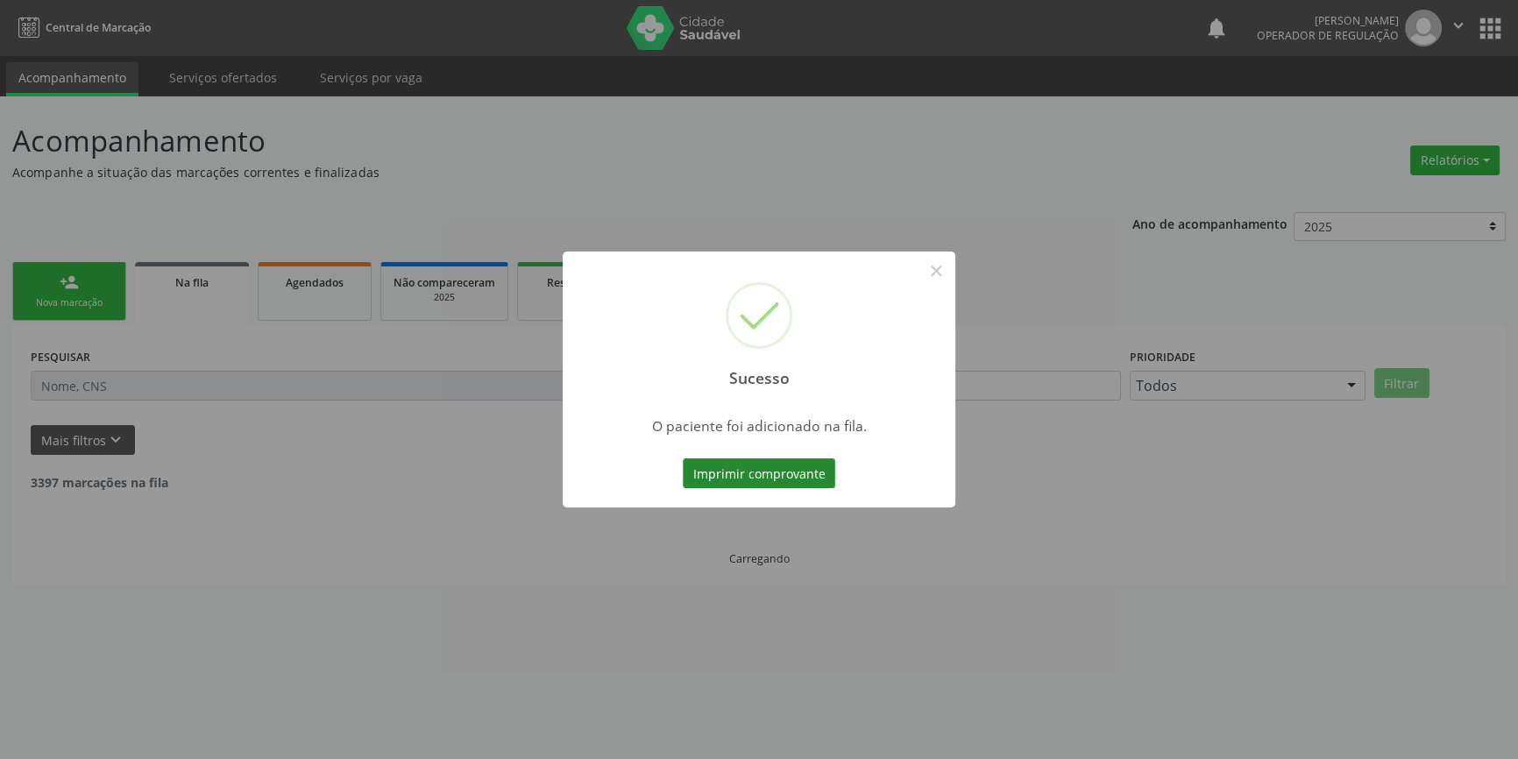
scroll to position [0, 0]
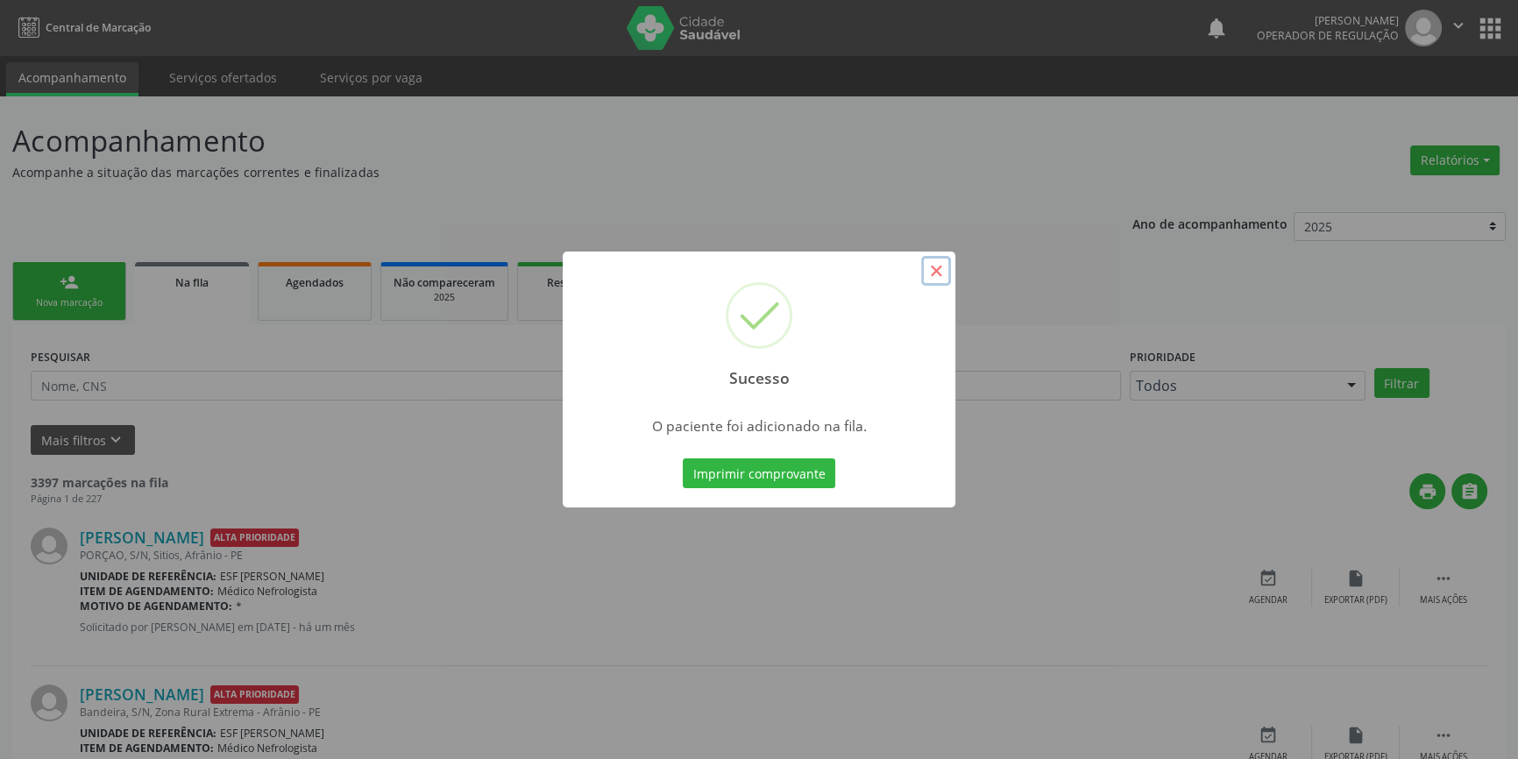
click at [929, 259] on button "×" at bounding box center [936, 271] width 30 height 30
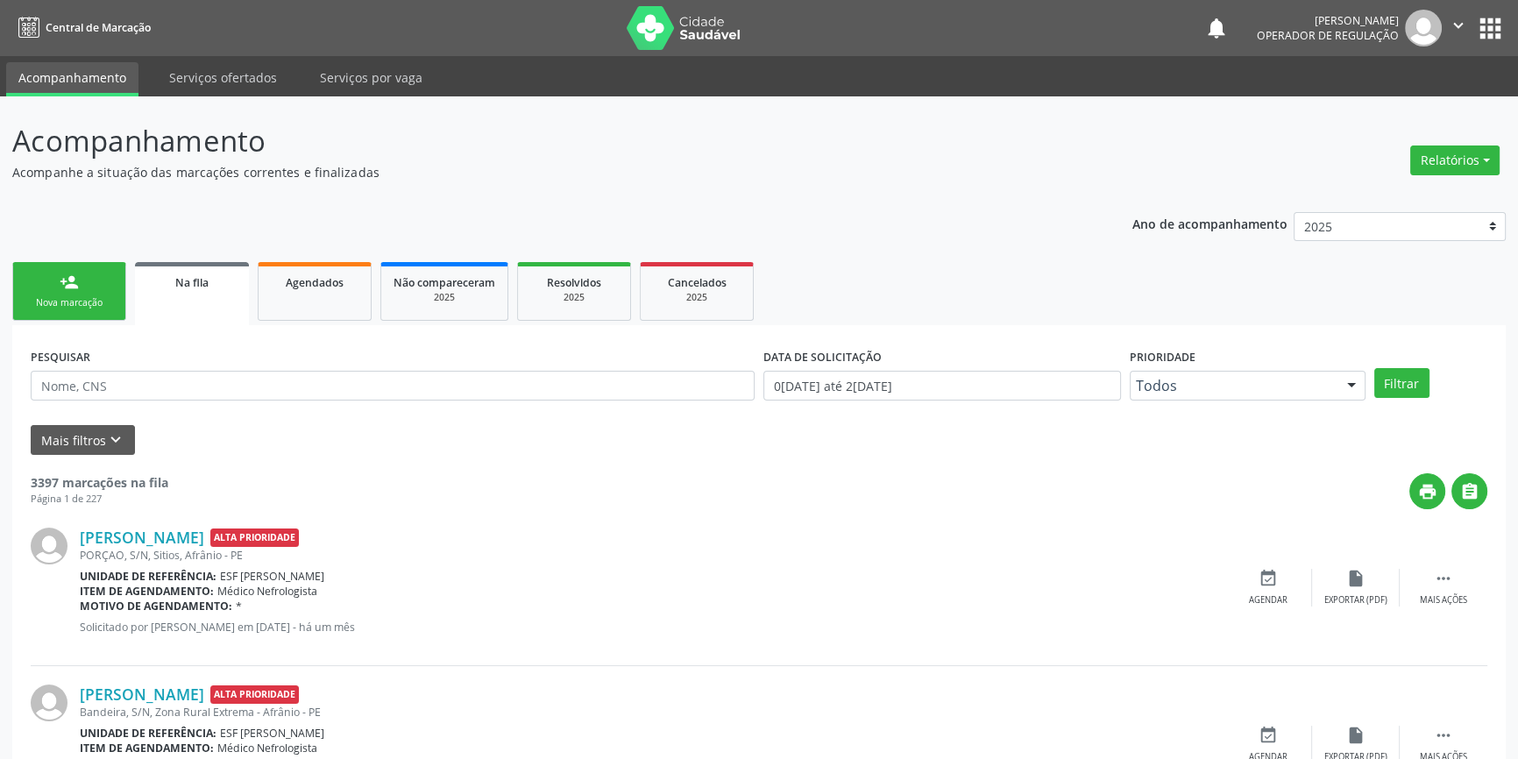
click at [103, 298] on div "Nova marcação" at bounding box center [69, 302] width 88 height 13
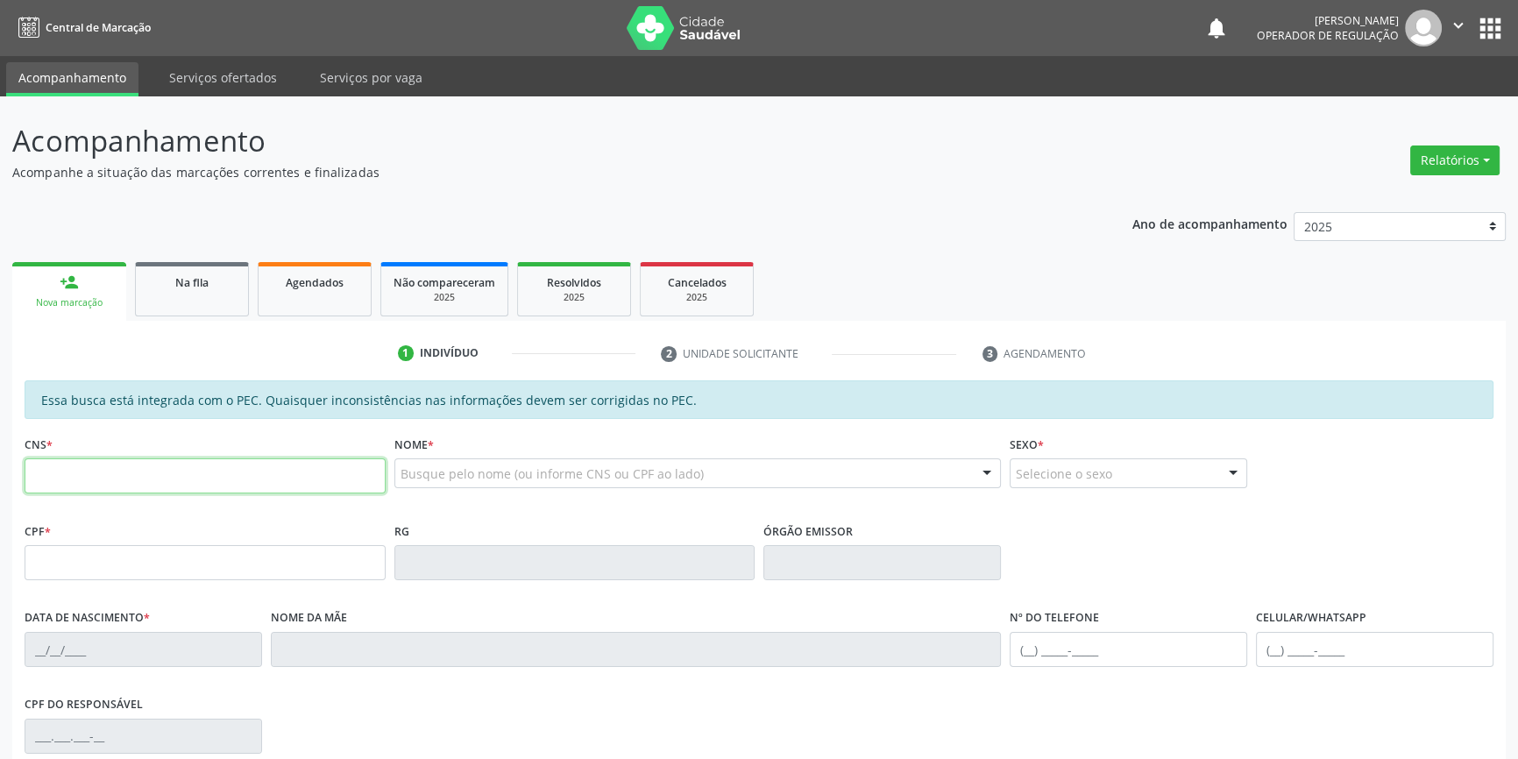
click at [110, 490] on input "text" at bounding box center [205, 475] width 361 height 35
type input "700 4033 3152 4450"
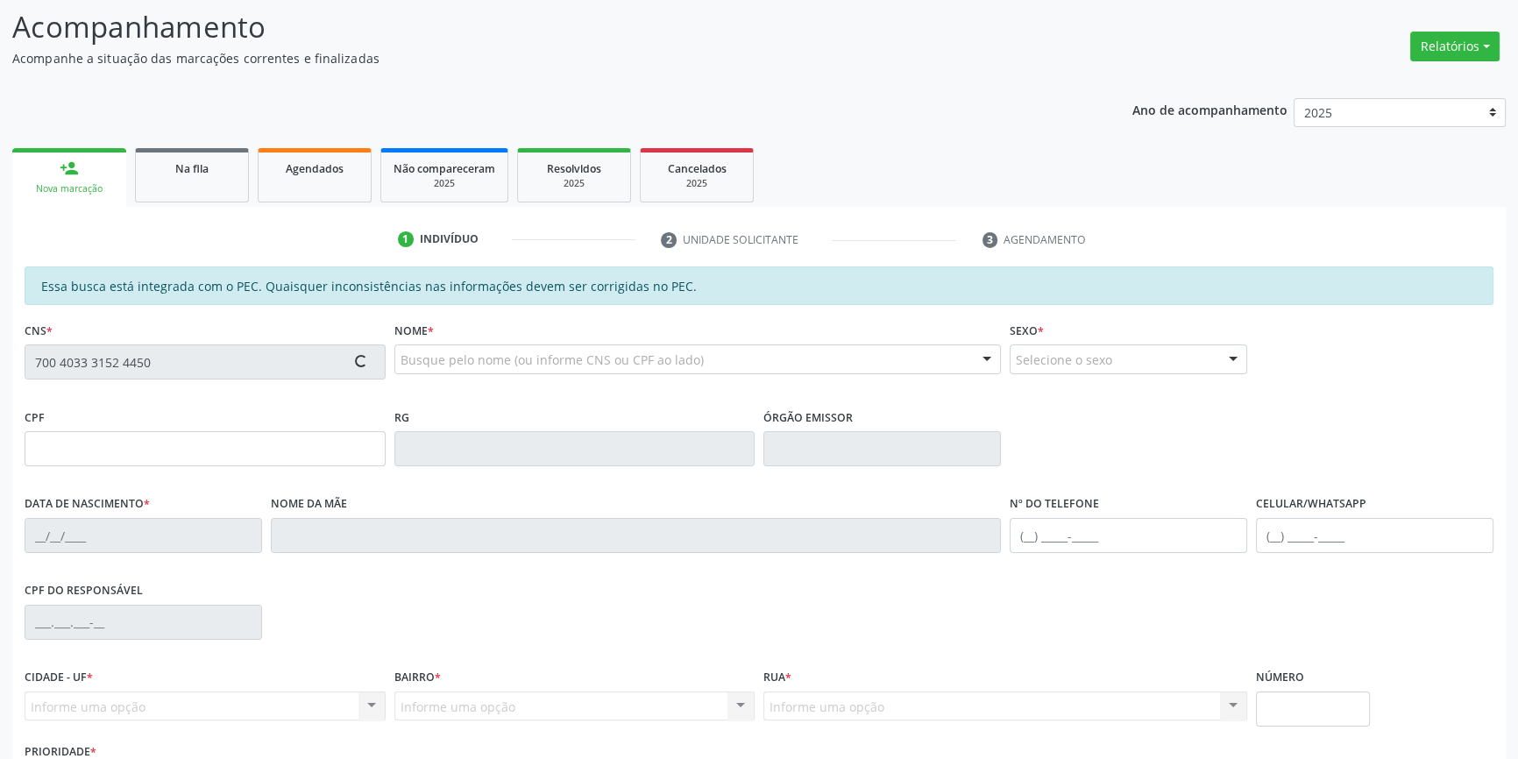
scroll to position [240, 0]
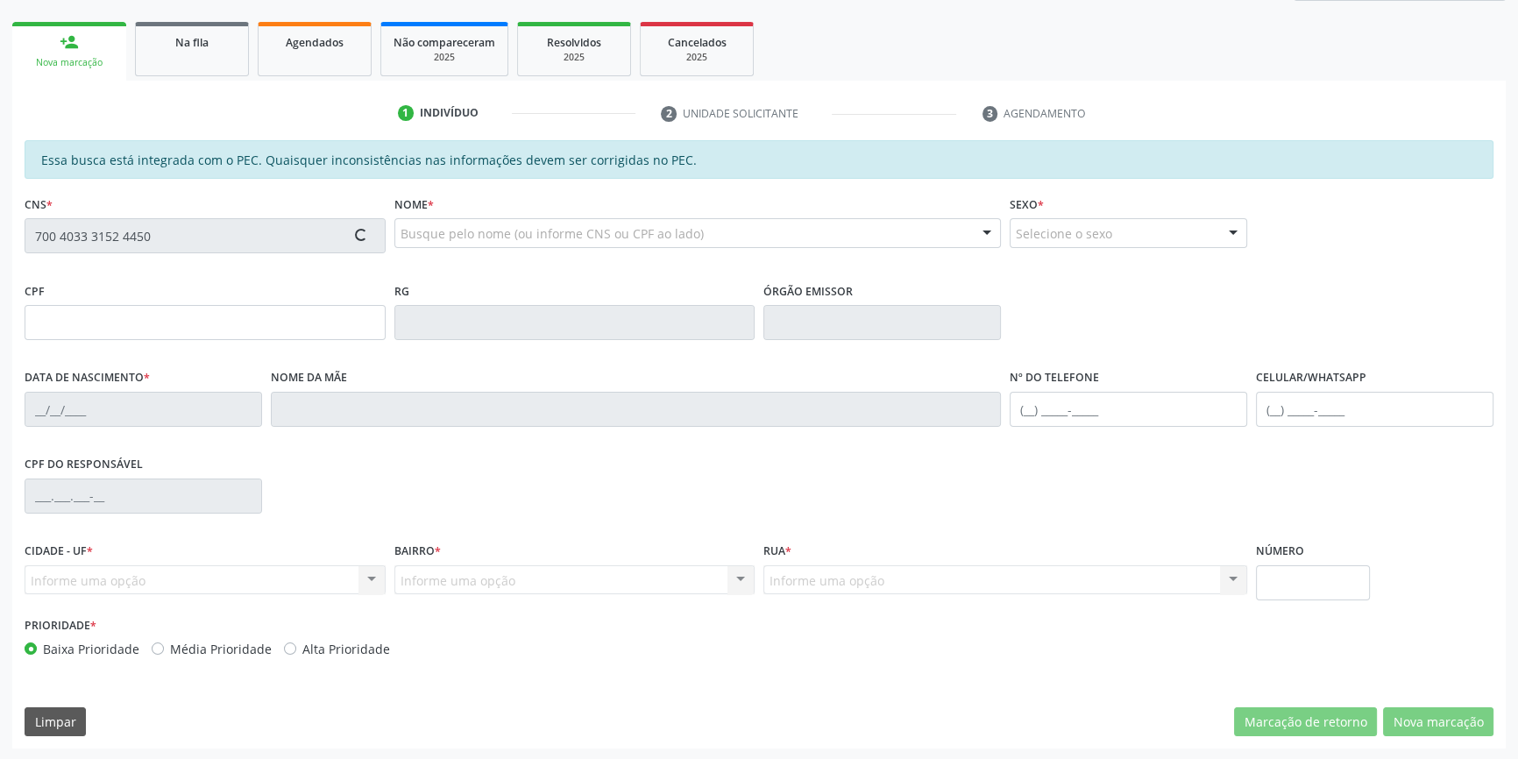
type input "018.432.964-70"
type input "27/07/1960"
type input "Maria Madalena da Silva"
type input "(87) 99912-6320"
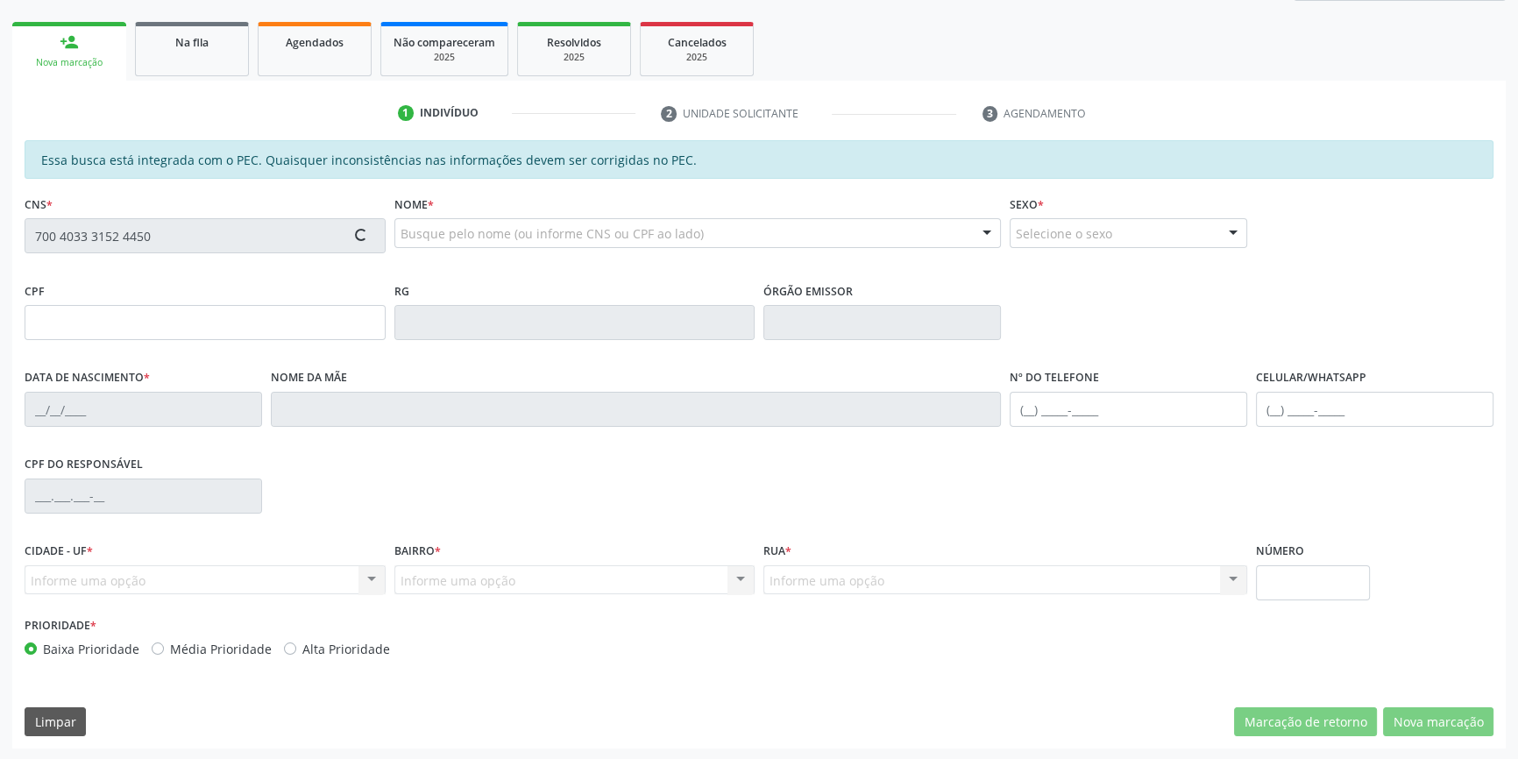
type input "S/N"
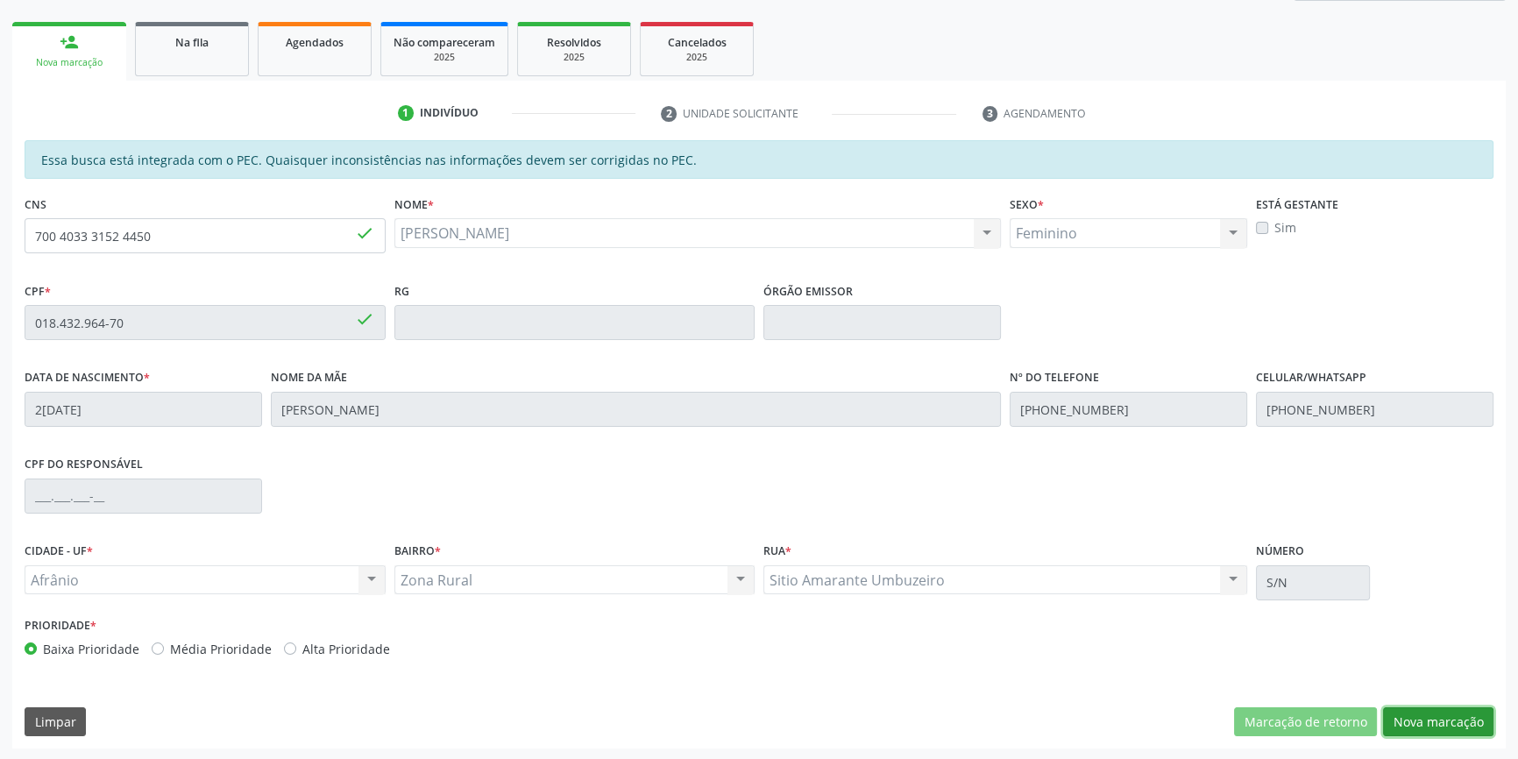
click at [1429, 712] on button "Nova marcação" at bounding box center [1438, 722] width 110 height 30
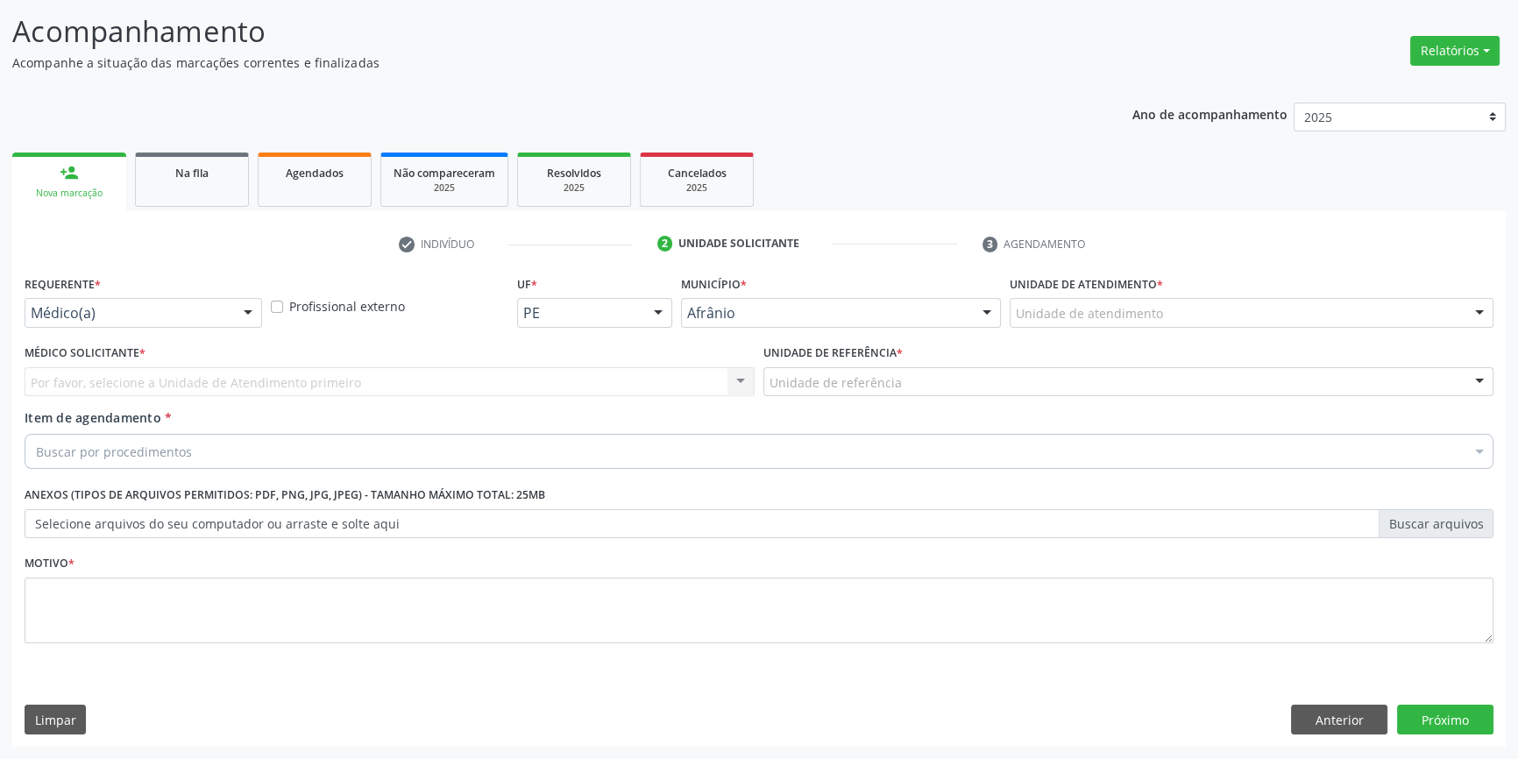
scroll to position [108, 0]
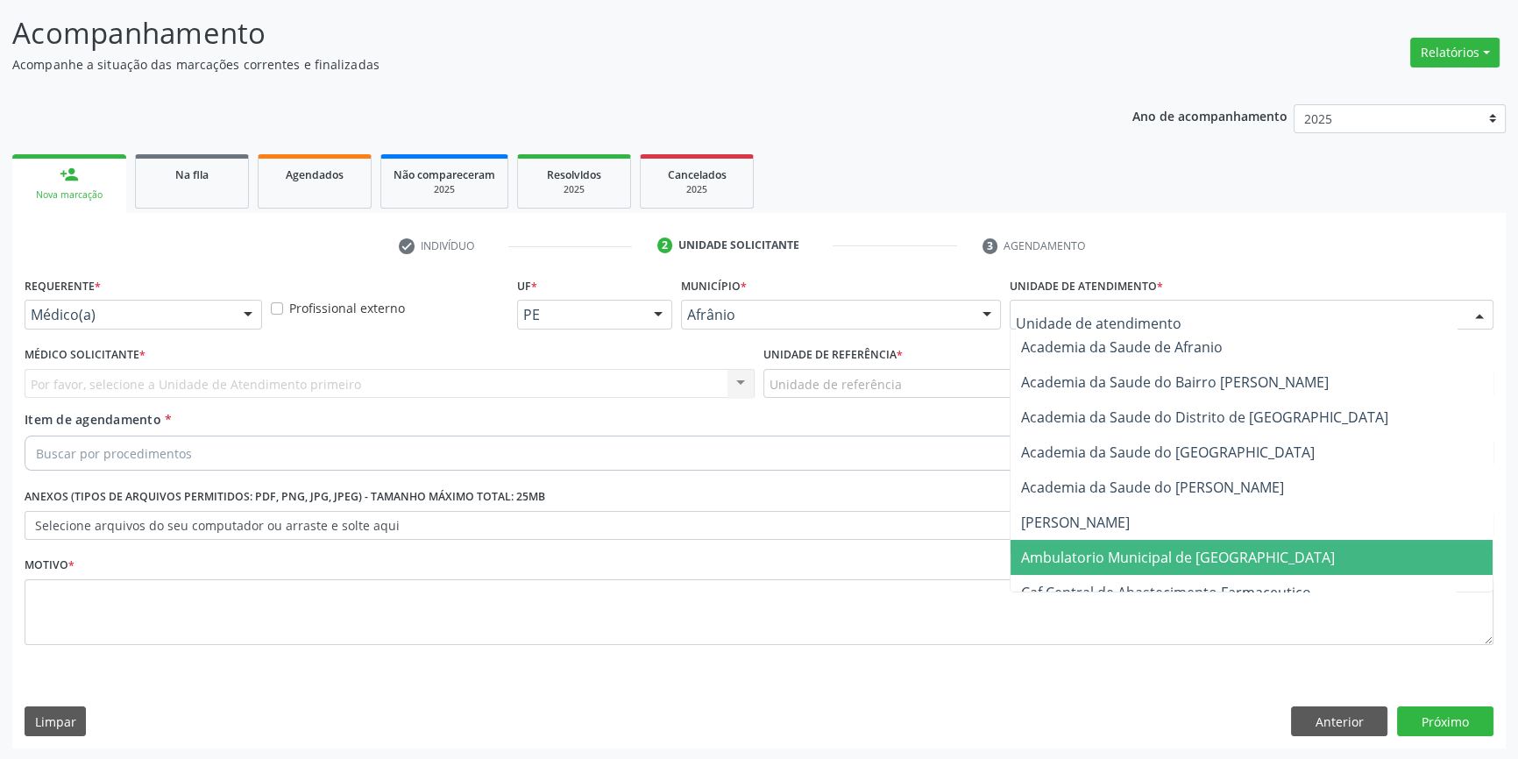
click at [1116, 558] on span "Ambulatorio Municipal de [GEOGRAPHIC_DATA]" at bounding box center [1178, 557] width 314 height 19
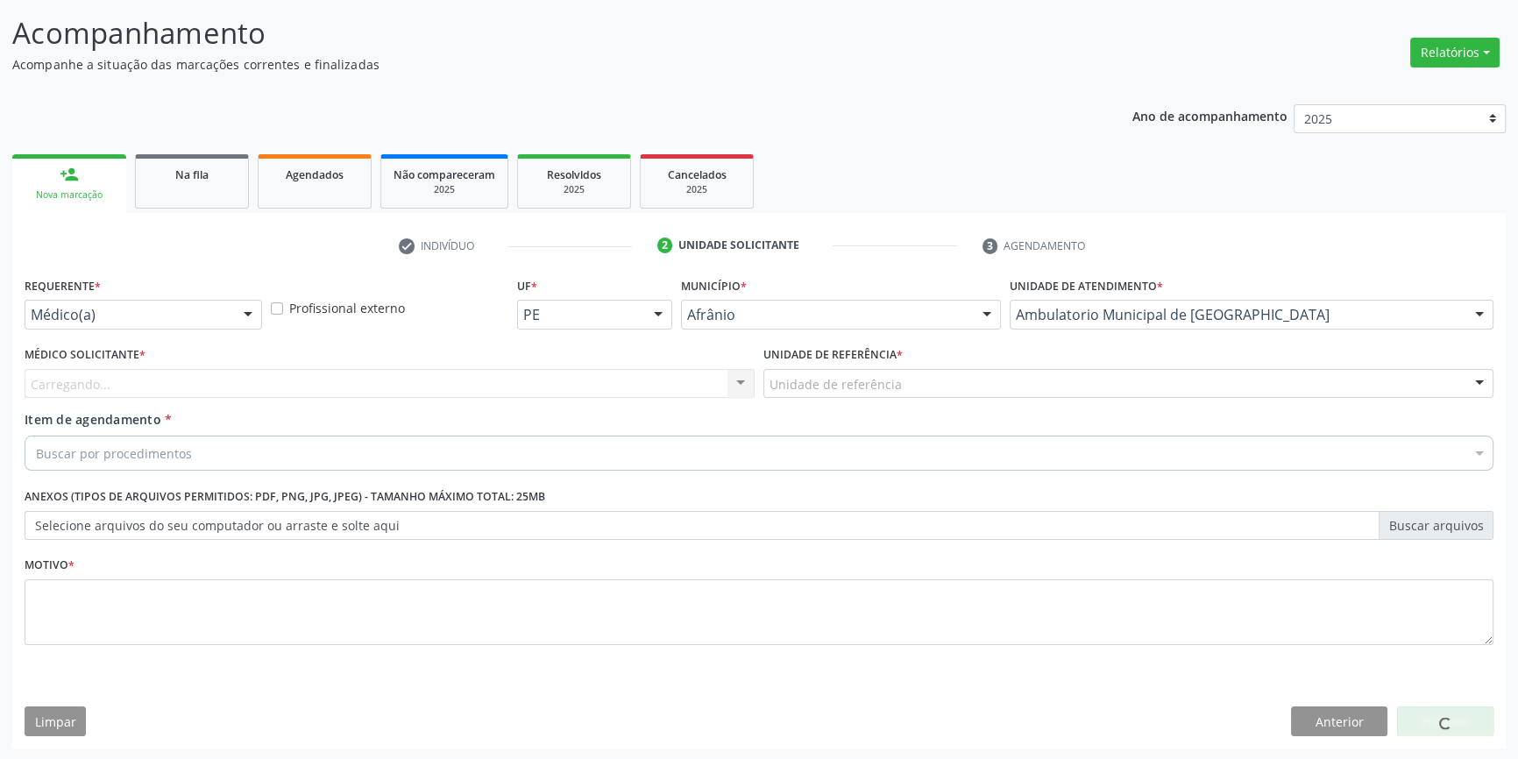
click at [867, 369] on div "Unidade de referência" at bounding box center [1128, 384] width 730 height 30
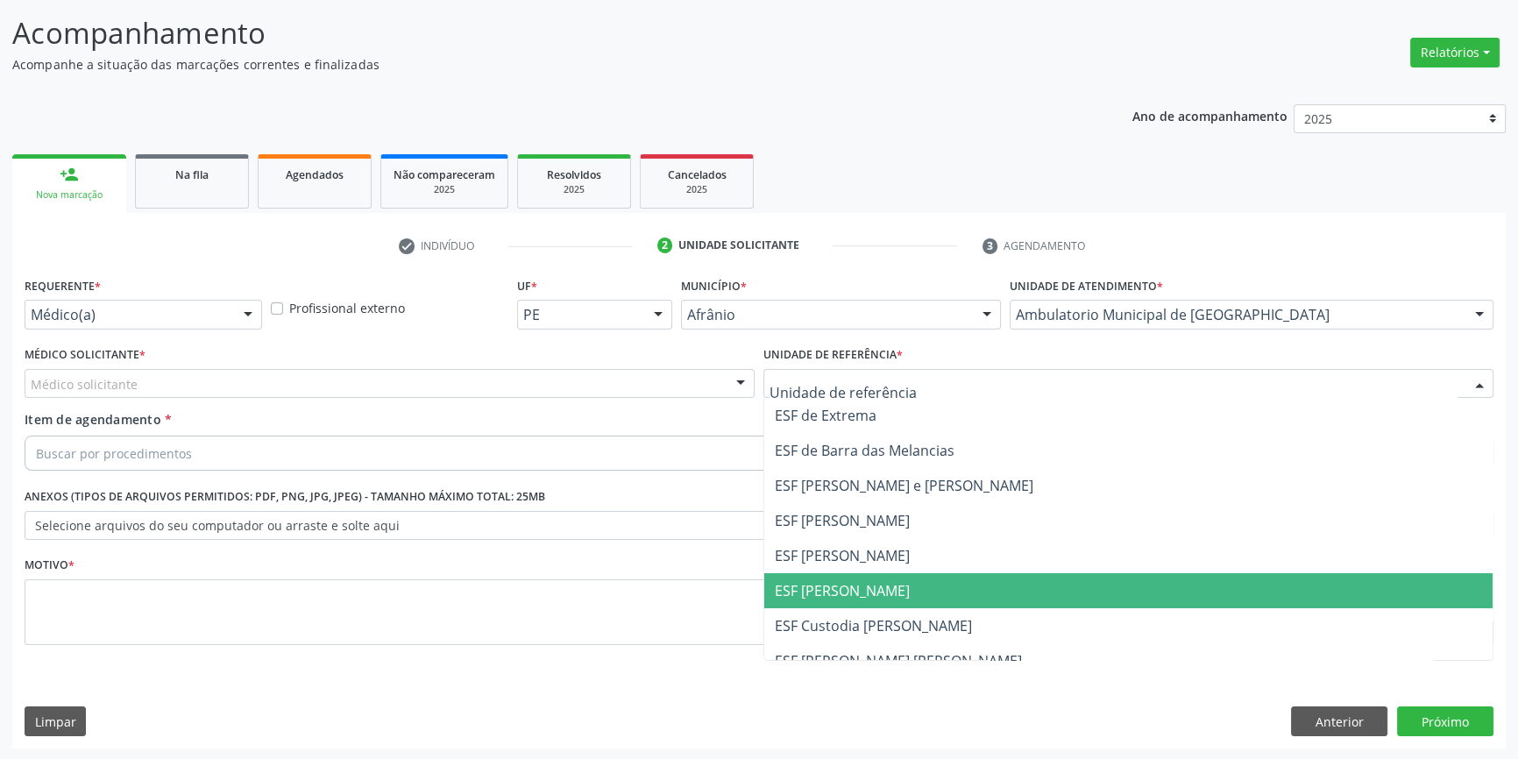
click at [882, 590] on span "ESF [PERSON_NAME]" at bounding box center [1128, 590] width 728 height 35
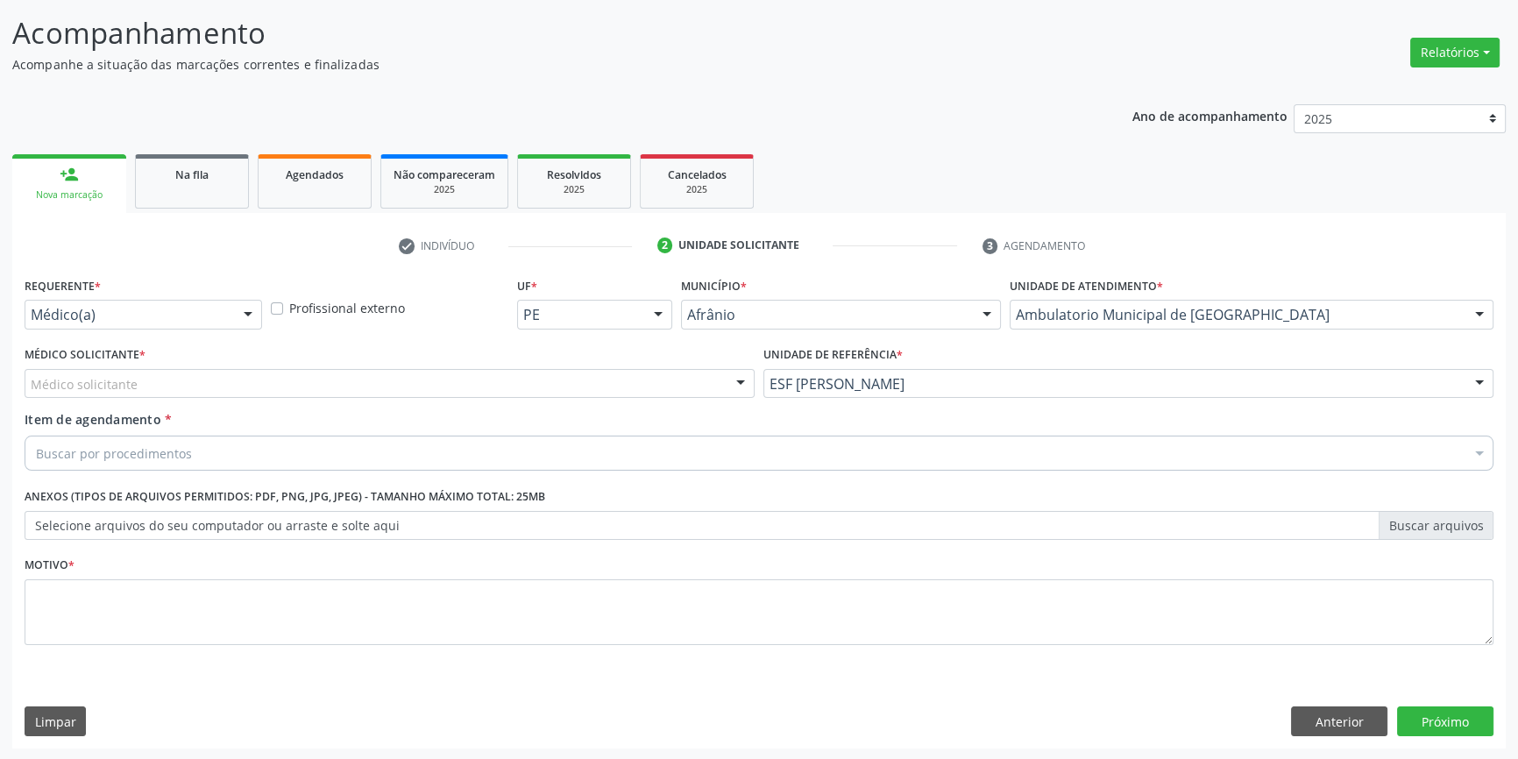
click at [529, 362] on div "Médico Solicitante * Médico solicitante [PERSON_NAME] [PERSON_NAME] [PERSON_NAM…" at bounding box center [390, 370] width 730 height 56
click at [497, 385] on div "Médico solicitante" at bounding box center [390, 384] width 730 height 30
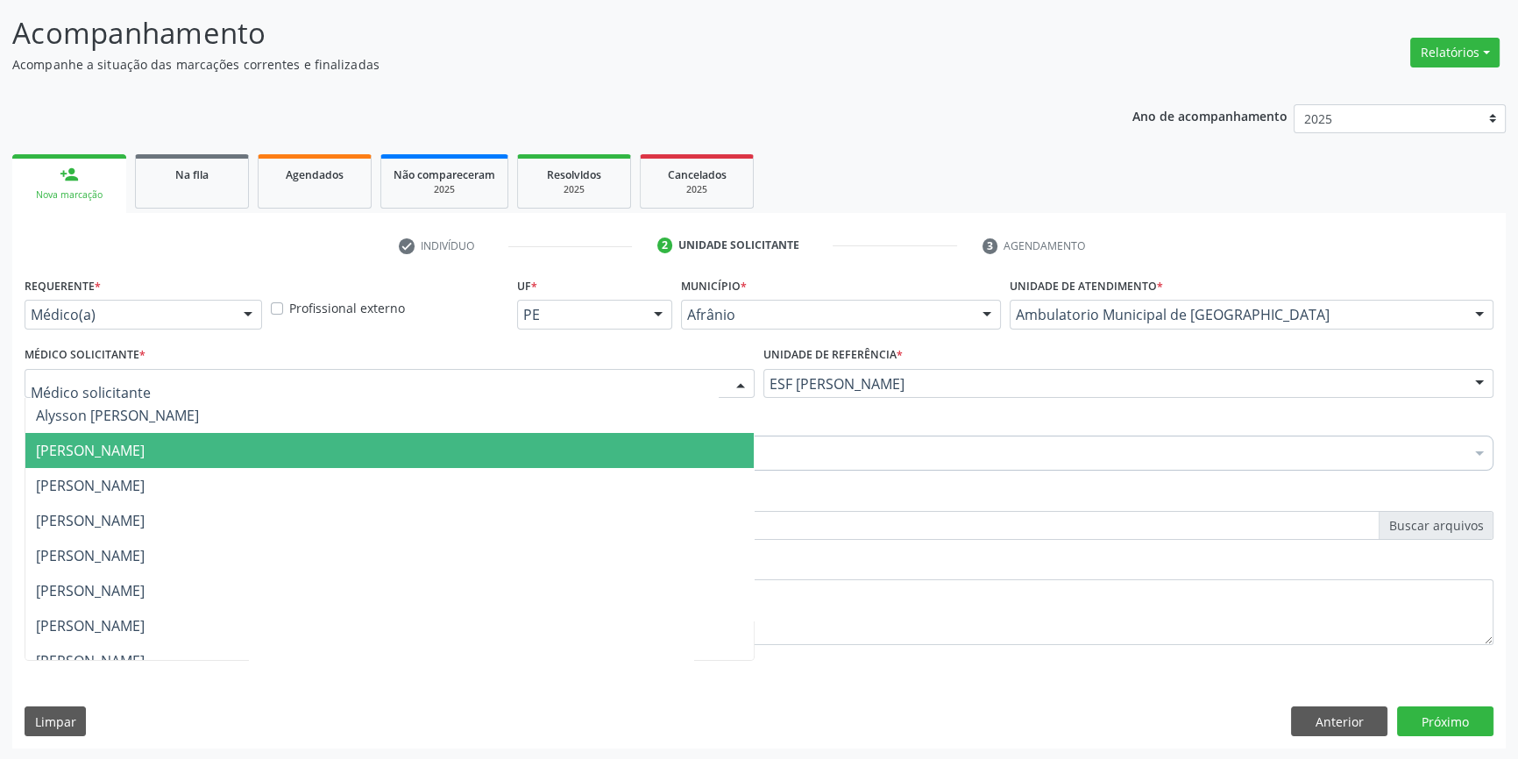
click at [258, 463] on span "[PERSON_NAME]" at bounding box center [389, 450] width 728 height 35
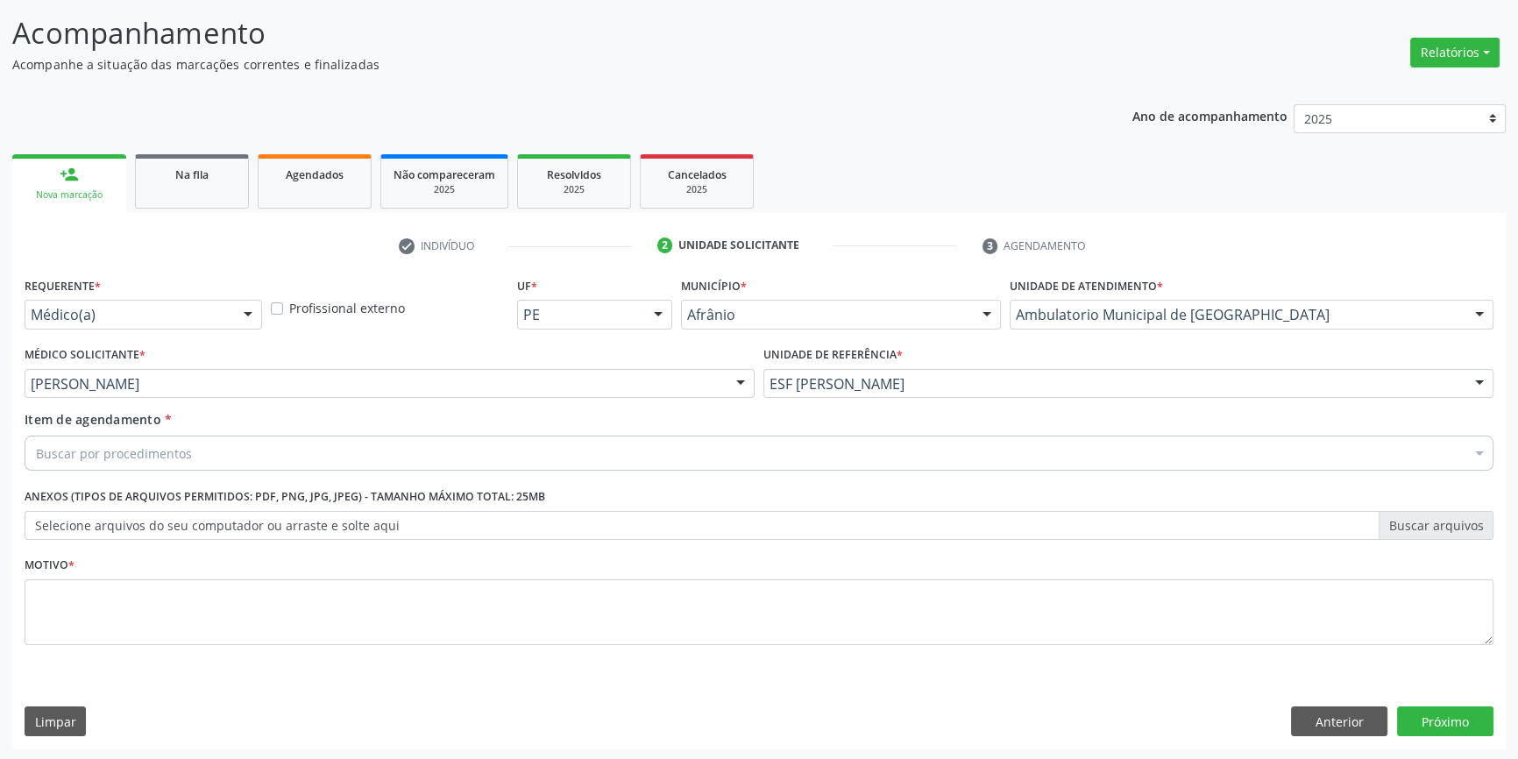
click at [228, 460] on div "Buscar por procedimentos" at bounding box center [759, 453] width 1469 height 35
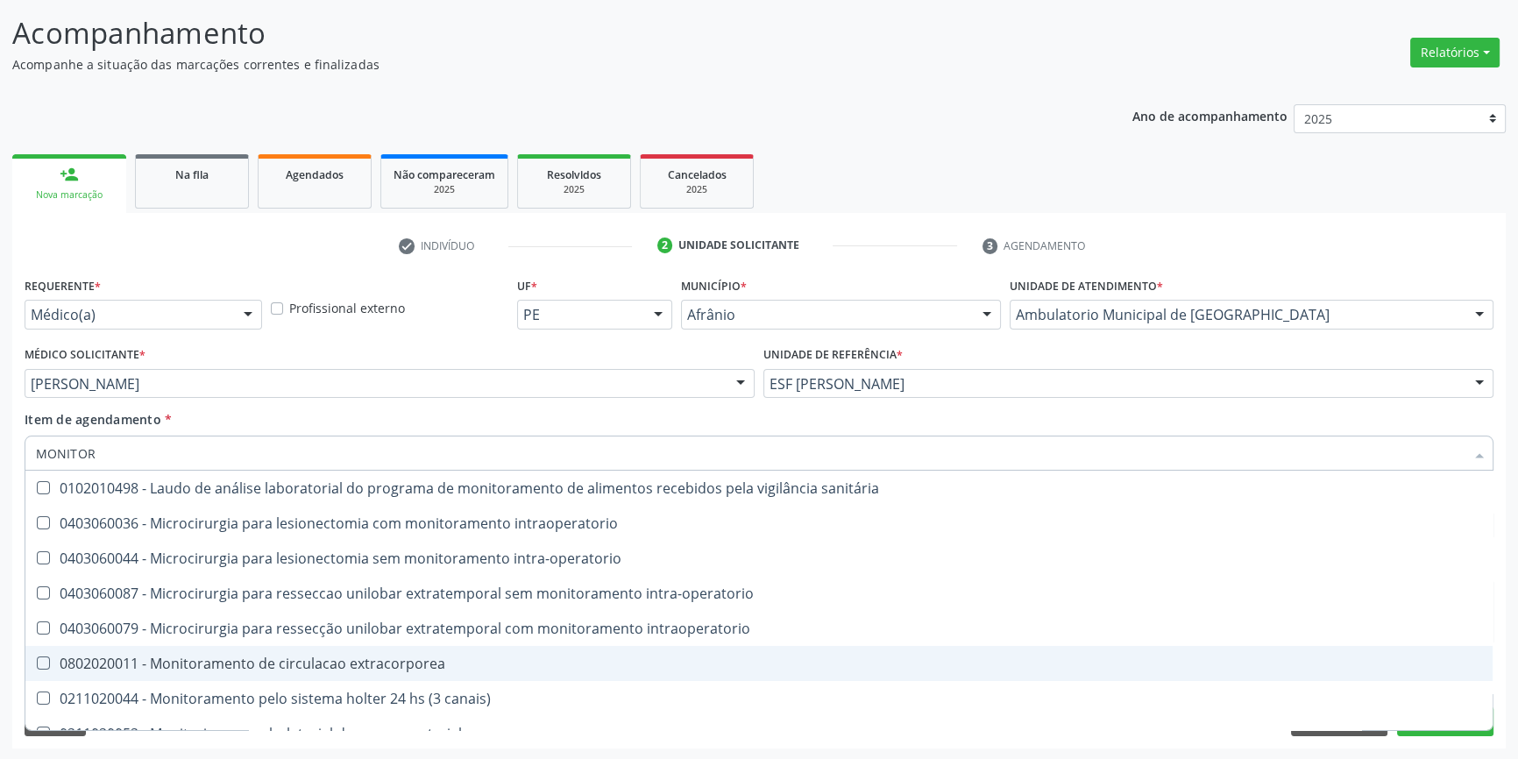
type input "MONITO"
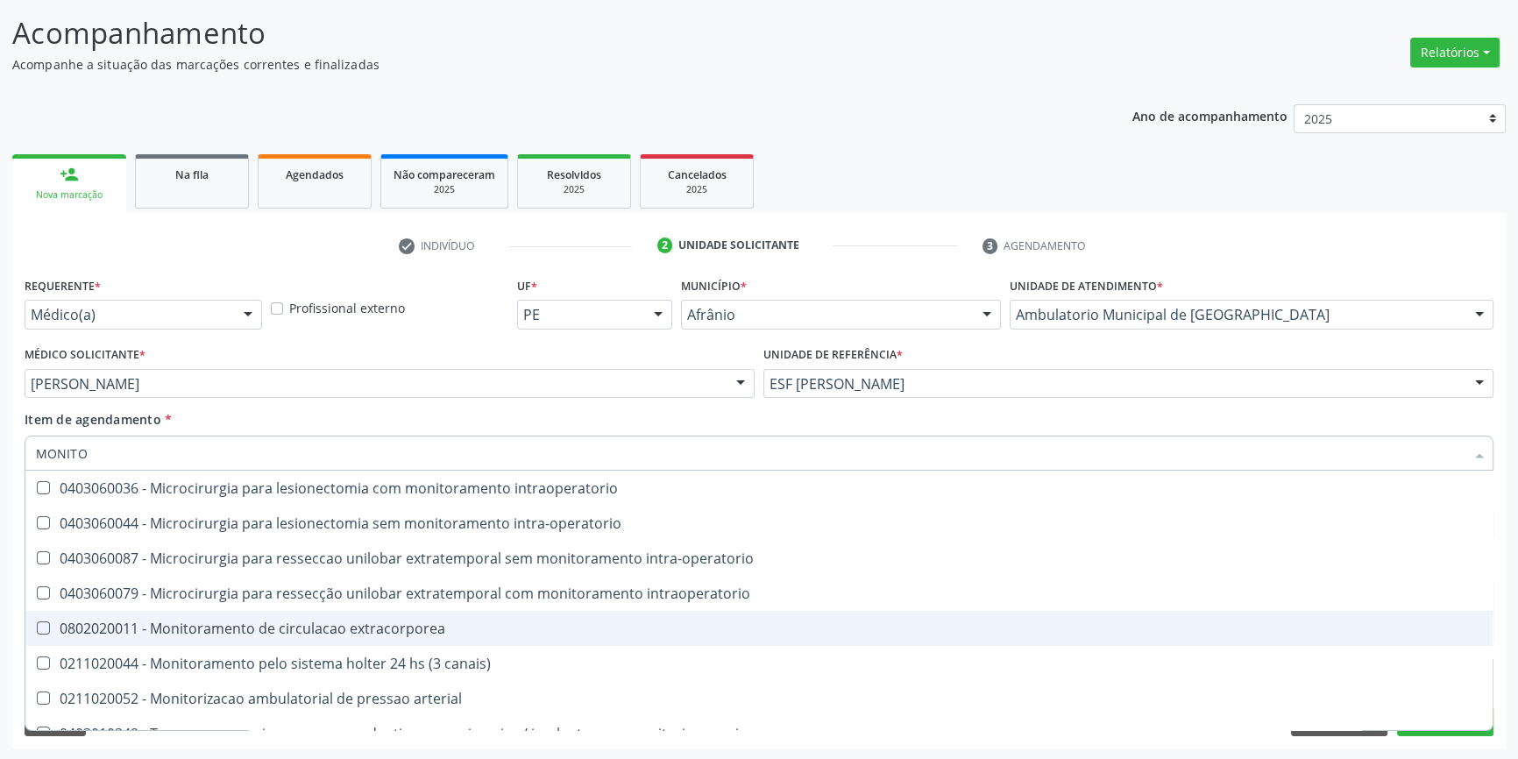
scroll to position [55, 0]
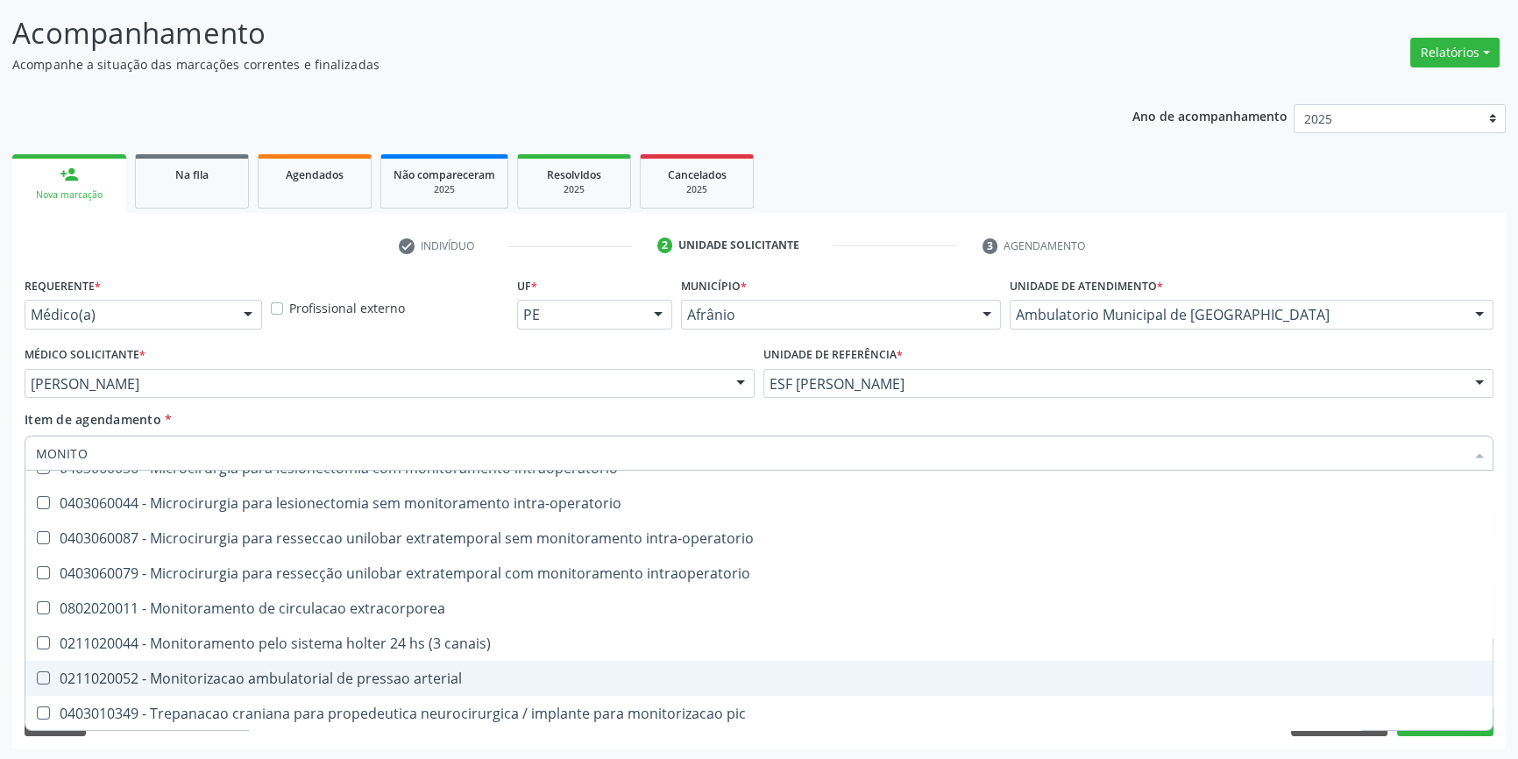
click at [368, 671] on div "0211020052 - Monitorizacao ambulatorial de pressao arterial" at bounding box center [759, 678] width 1446 height 14
checkbox arterial "true"
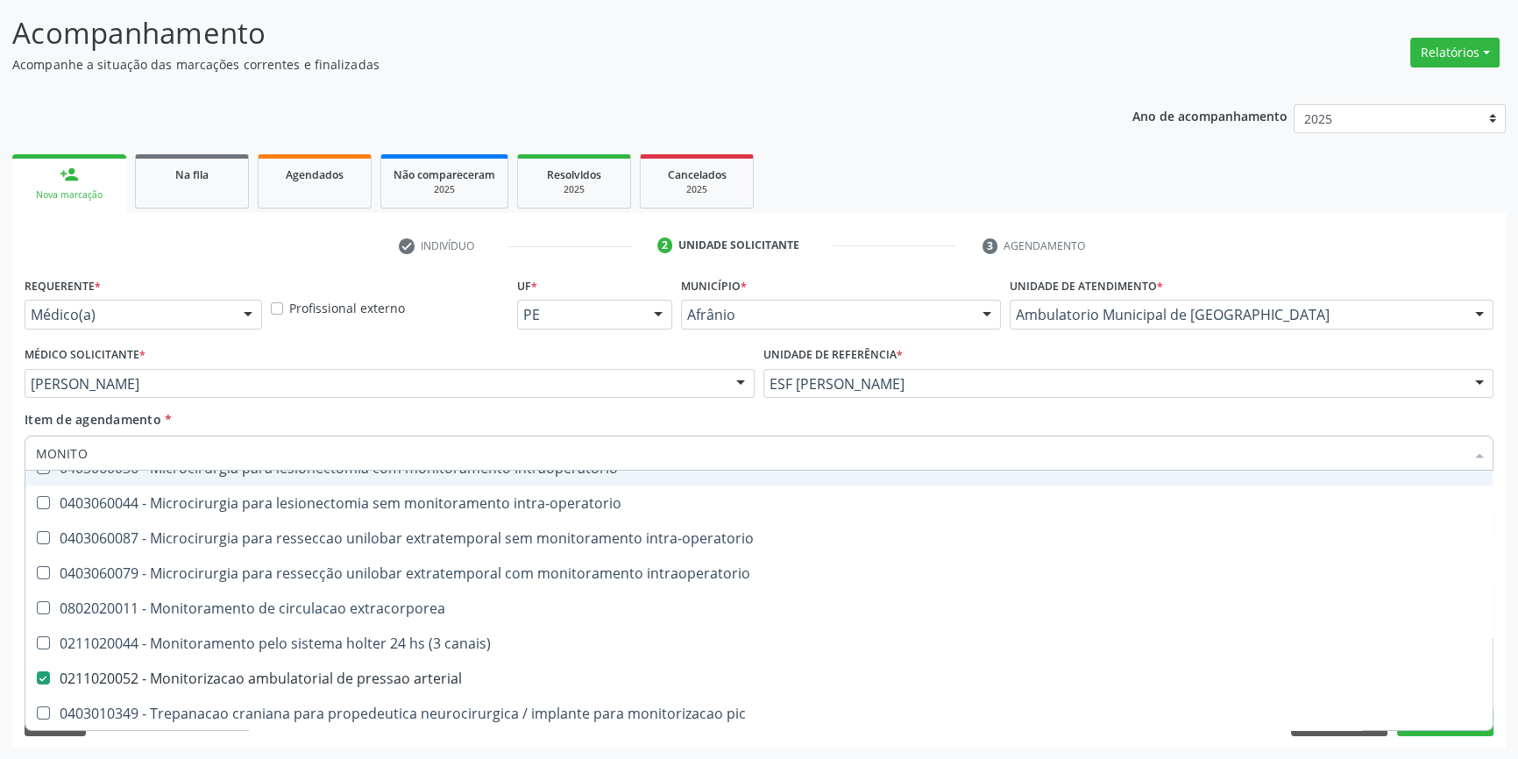
click at [447, 425] on div "Item de agendamento * MONITO Desfazer seleção 0102010498 - Laudo de análise lab…" at bounding box center [759, 437] width 1469 height 55
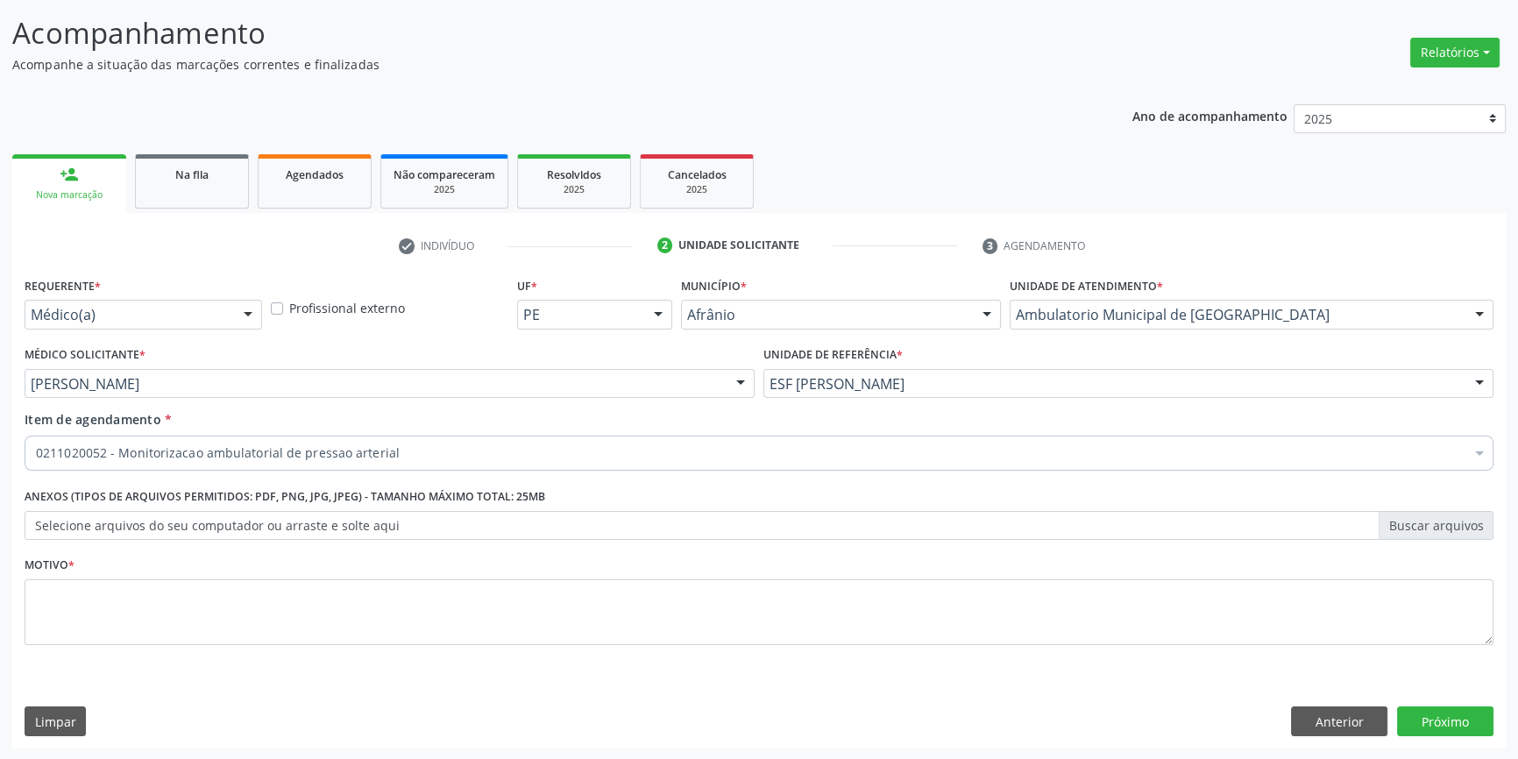
checkbox arterial "true"
checkbox valvar "false"
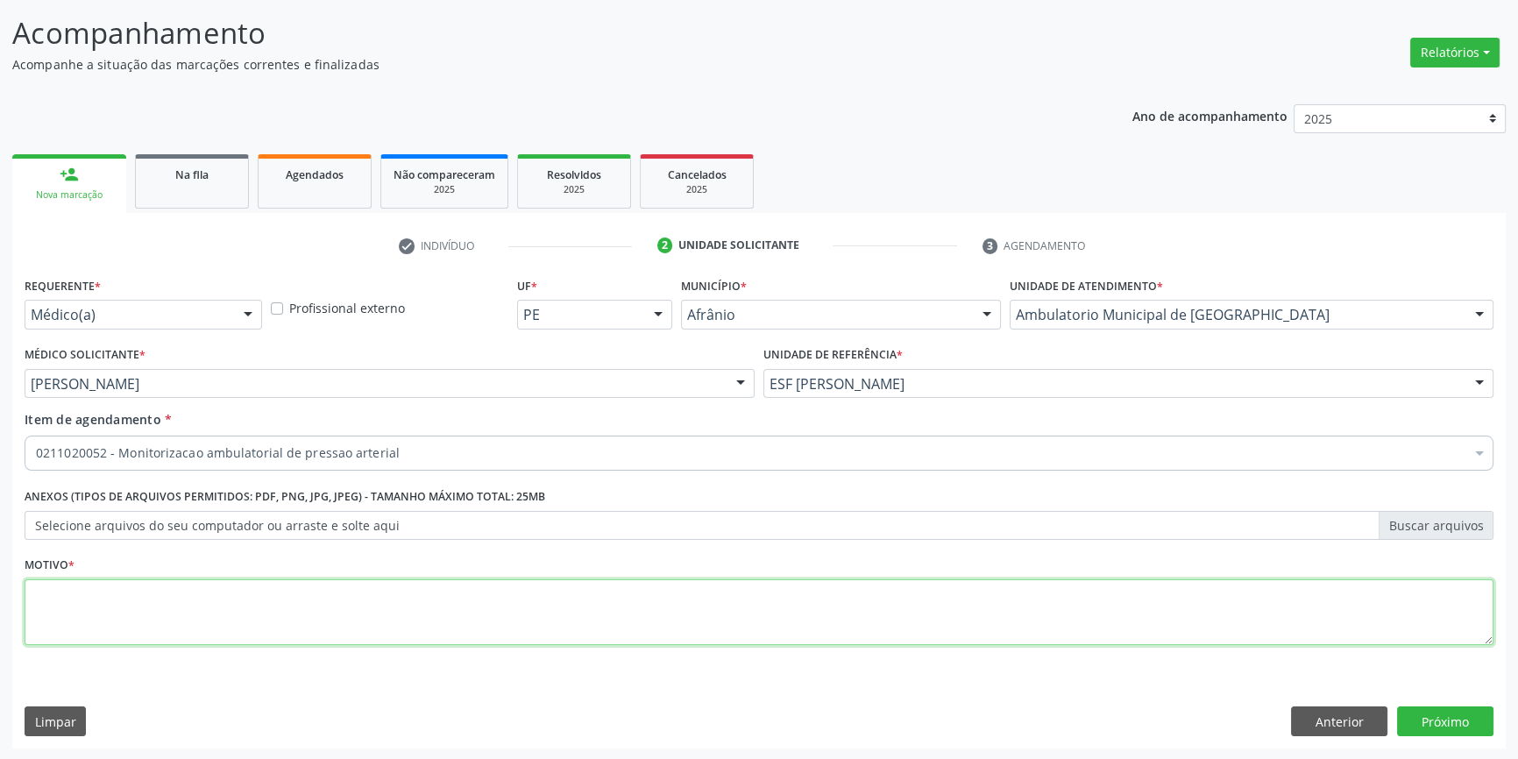
click at [219, 627] on textarea at bounding box center [759, 612] width 1469 height 67
type textarea "HAS"
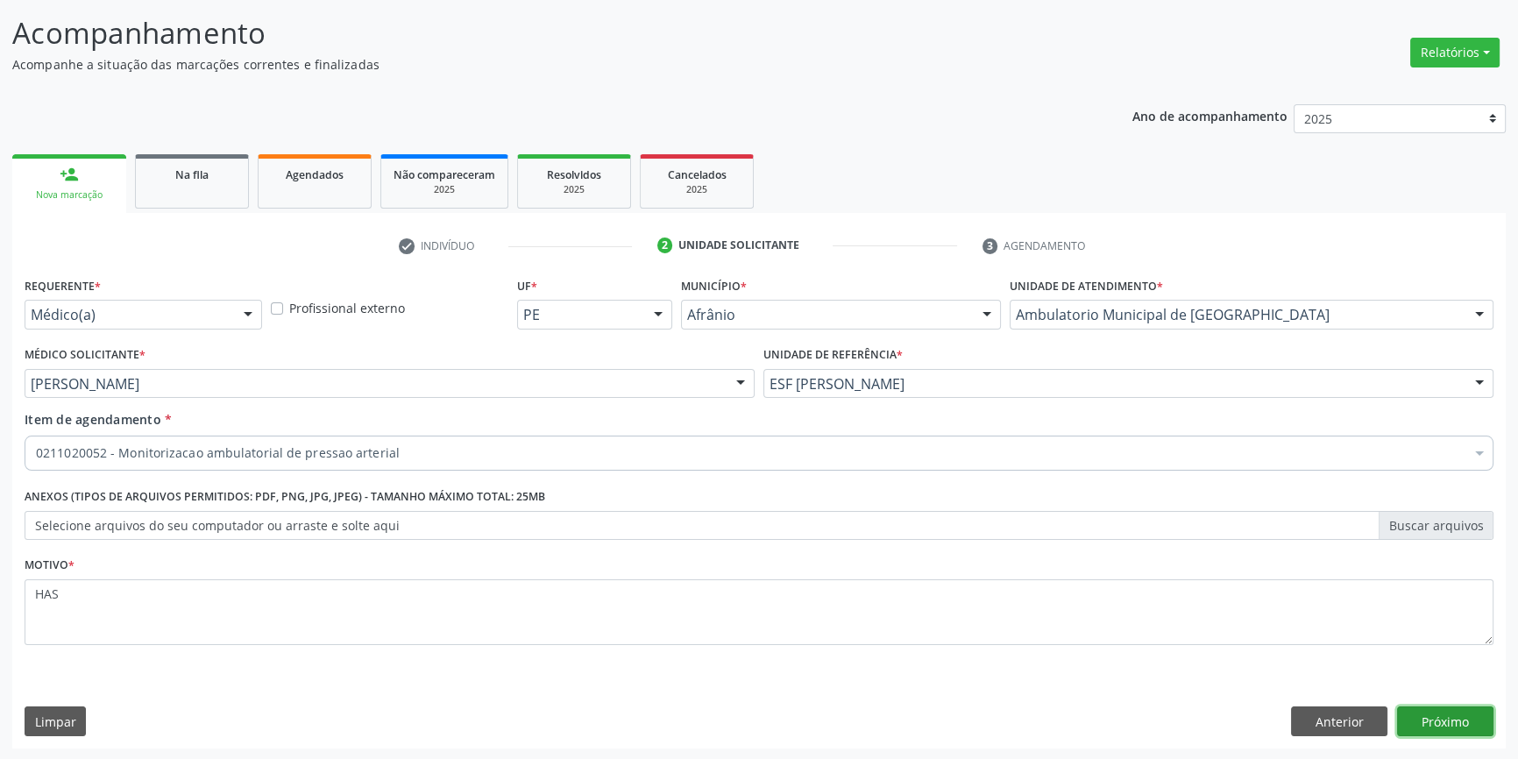
click at [1459, 710] on button "Próximo" at bounding box center [1445, 722] width 96 height 30
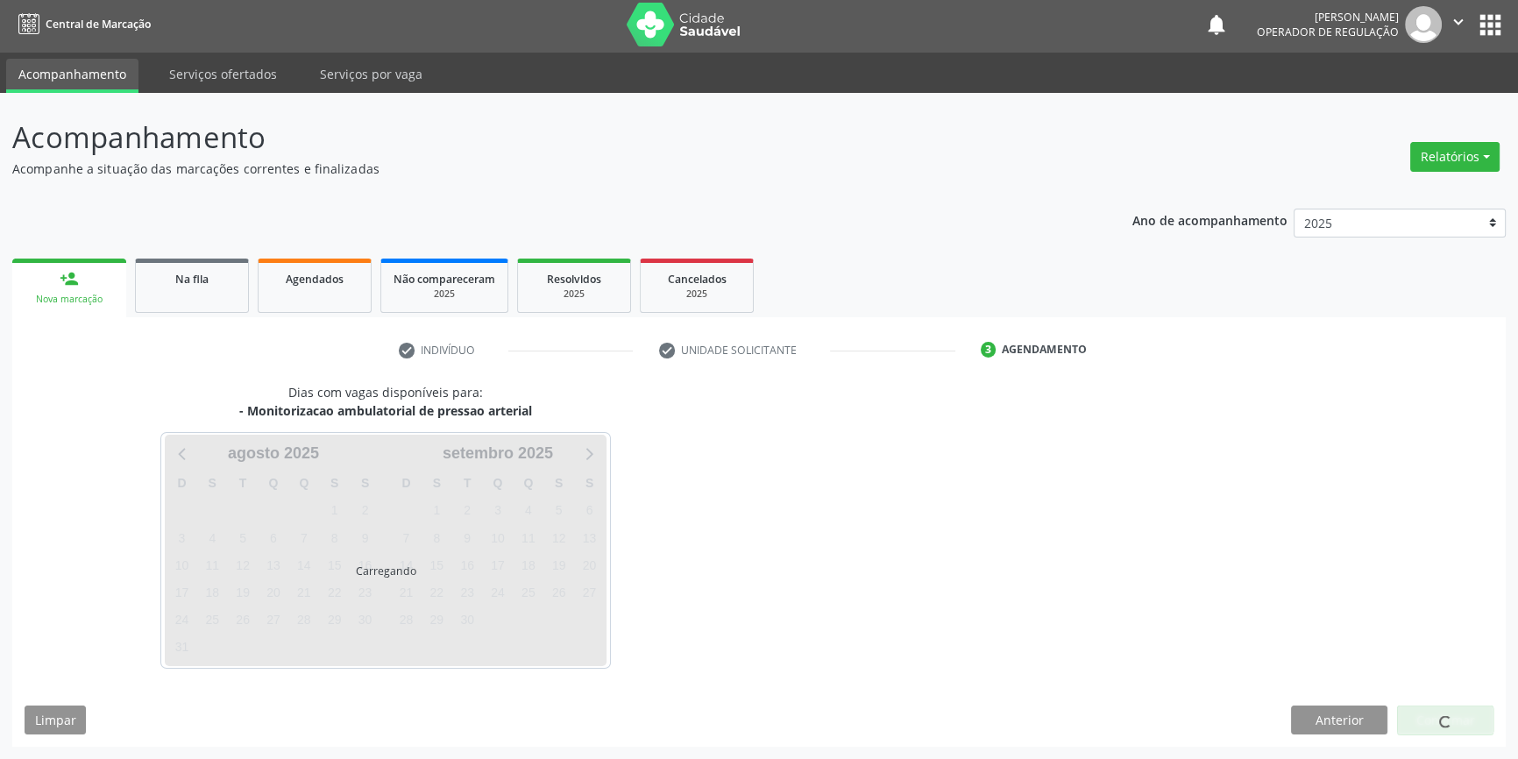
scroll to position [2, 0]
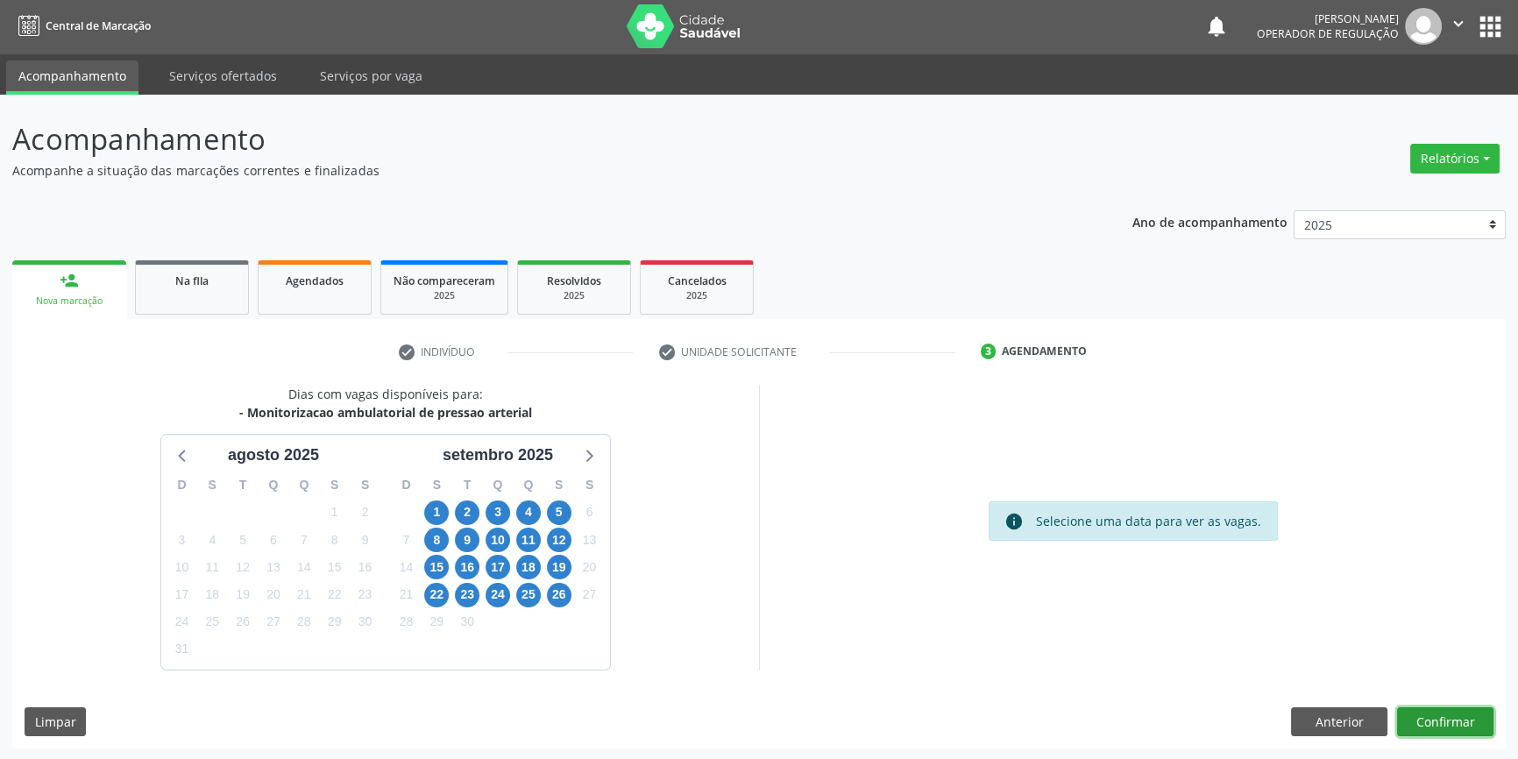
click at [1433, 722] on button "Confirmar" at bounding box center [1445, 722] width 96 height 30
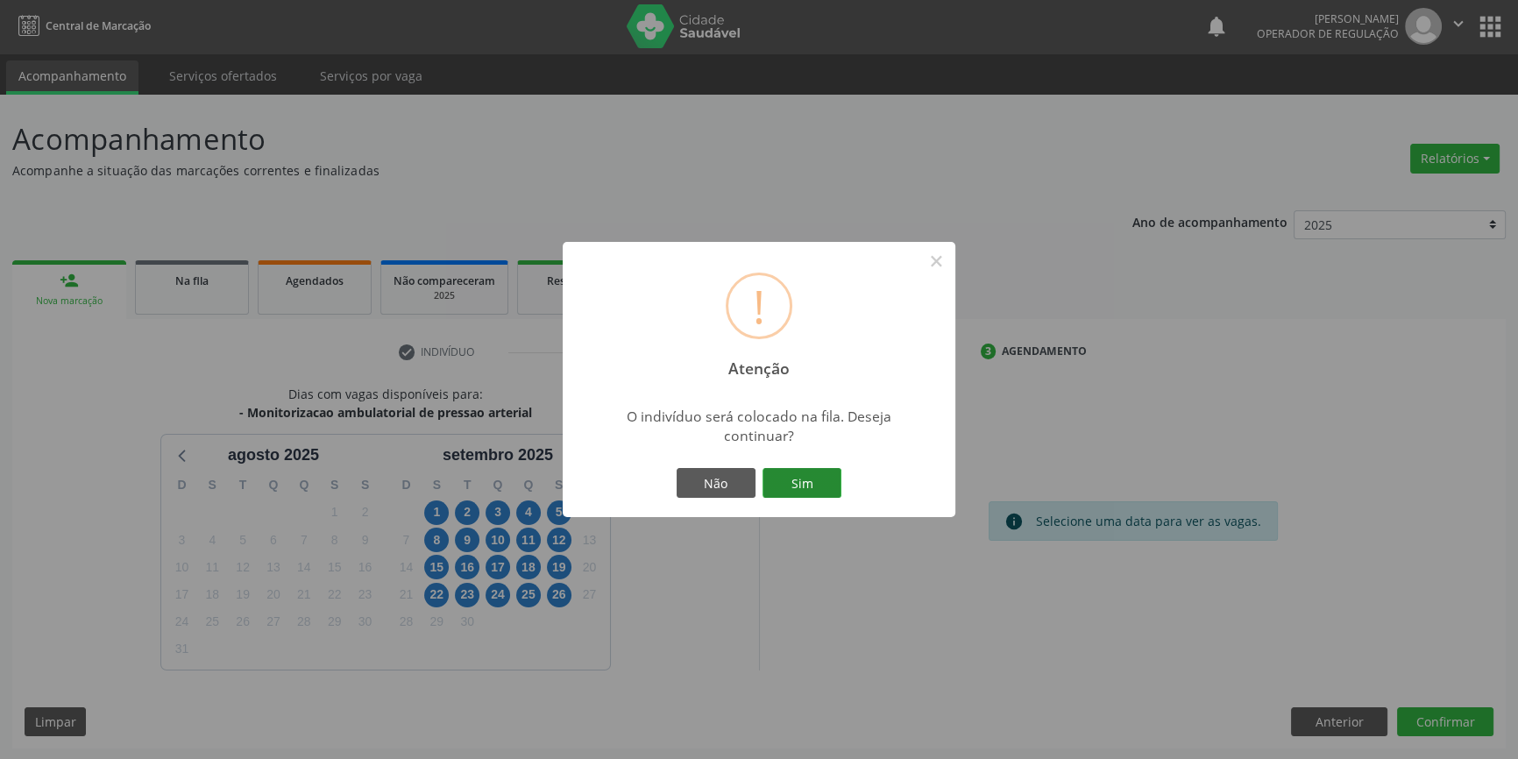
click at [787, 472] on button "Sim" at bounding box center [802, 483] width 79 height 30
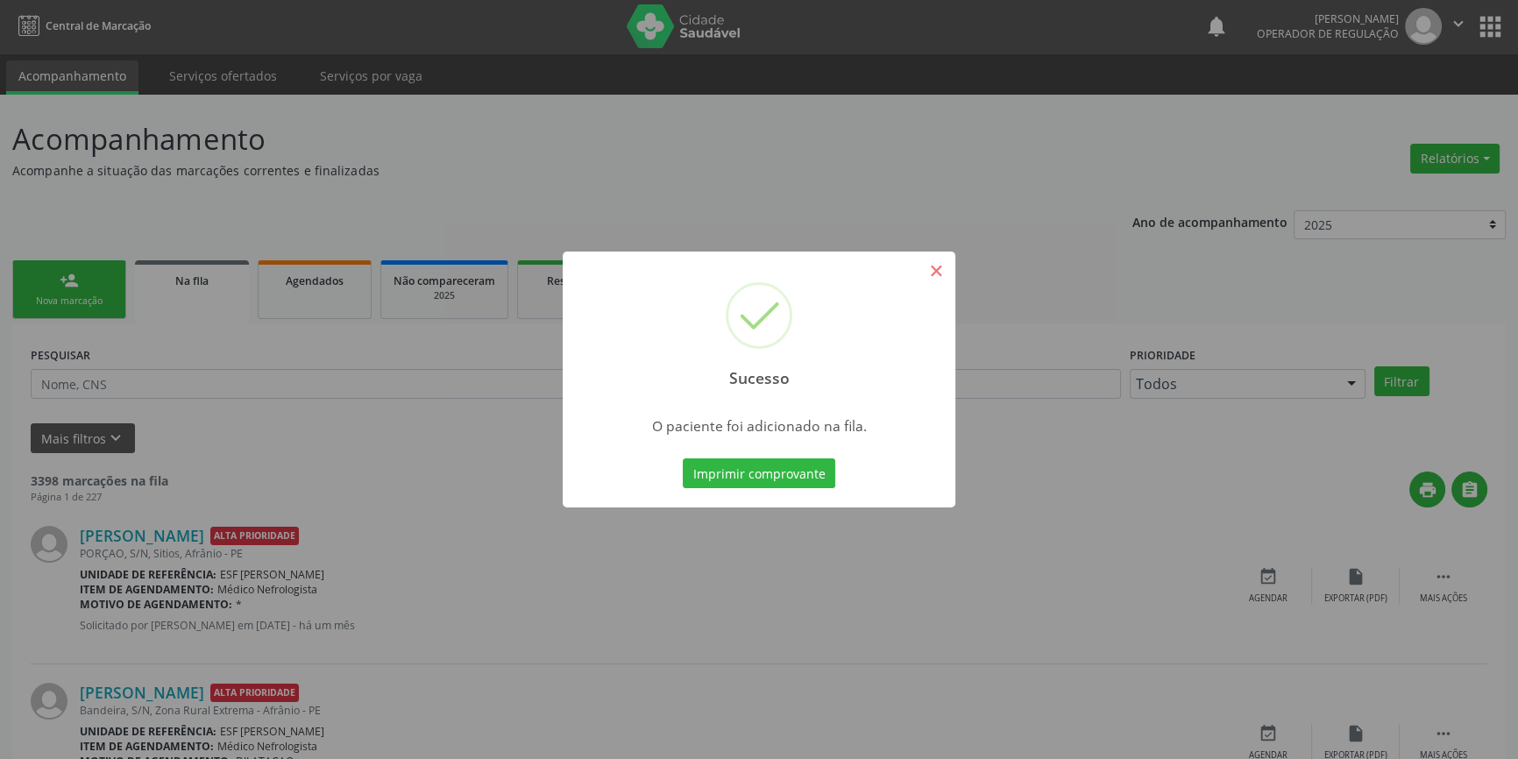
scroll to position [0, 0]
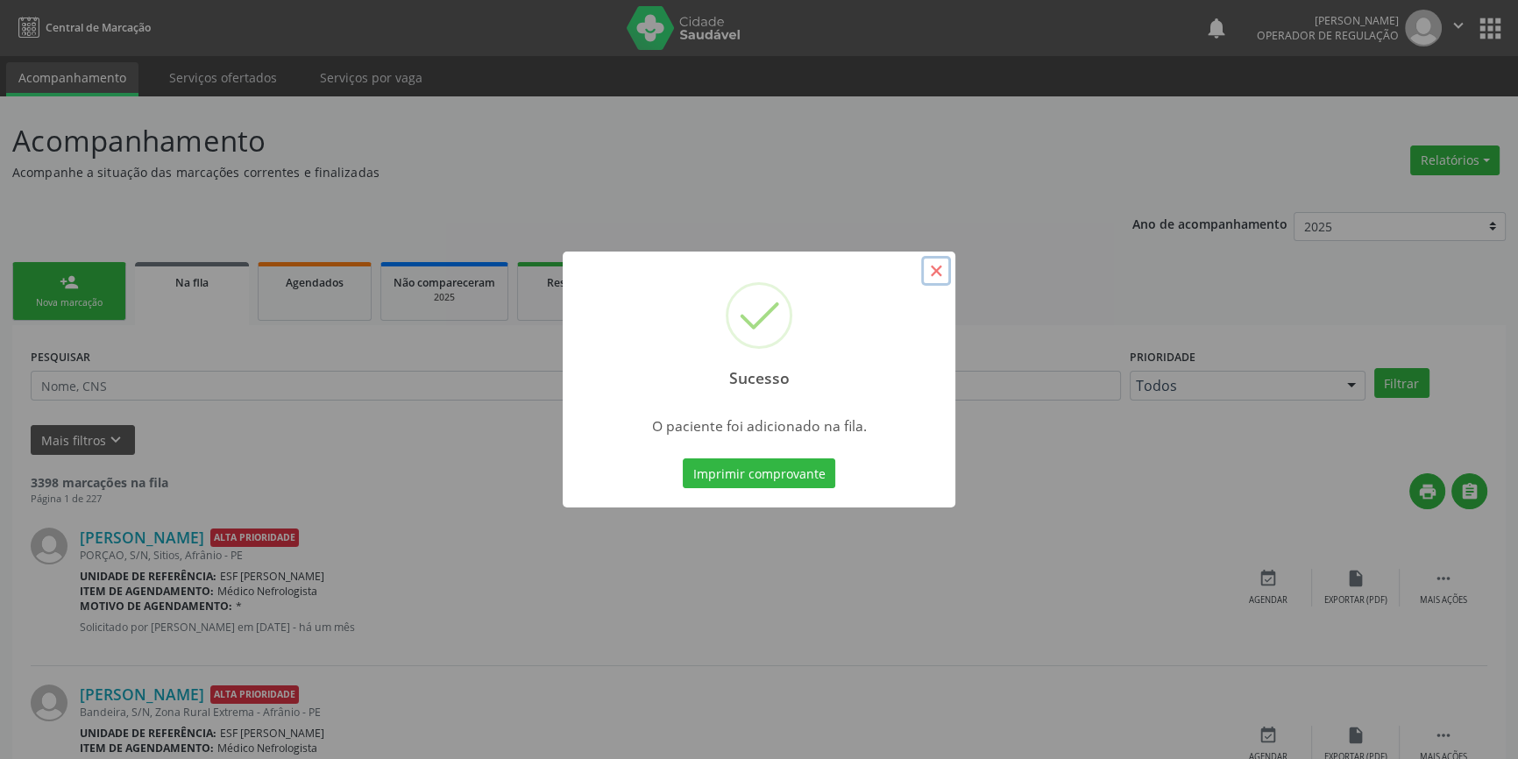
click at [938, 273] on button "×" at bounding box center [936, 271] width 30 height 30
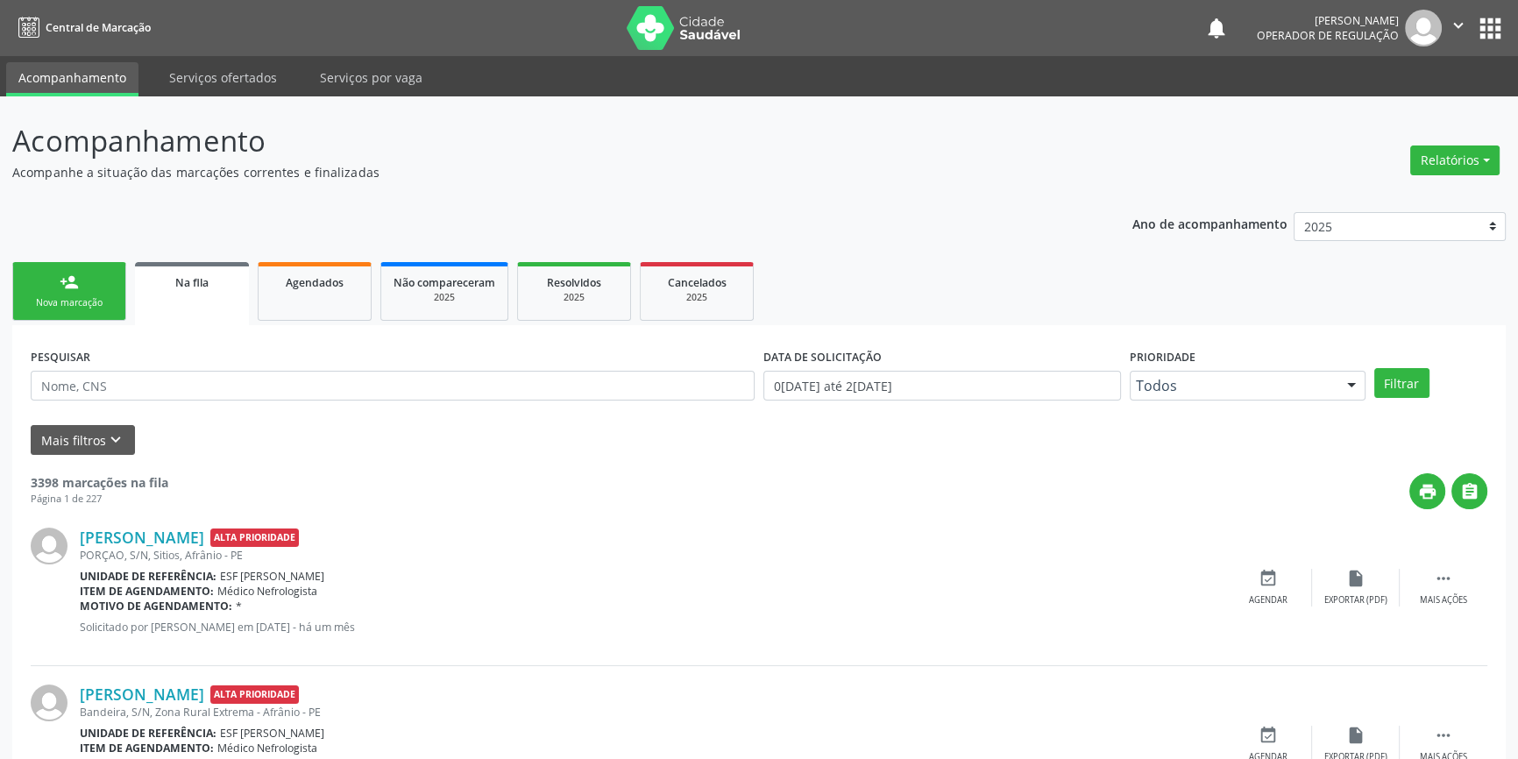
click at [126, 295] on ul "person_add Nova marcação Na fila Agendados Não compareceram 2025 Resolvidos 202…" at bounding box center [759, 291] width 1494 height 67
click at [68, 290] on div "person_add" at bounding box center [69, 282] width 19 height 19
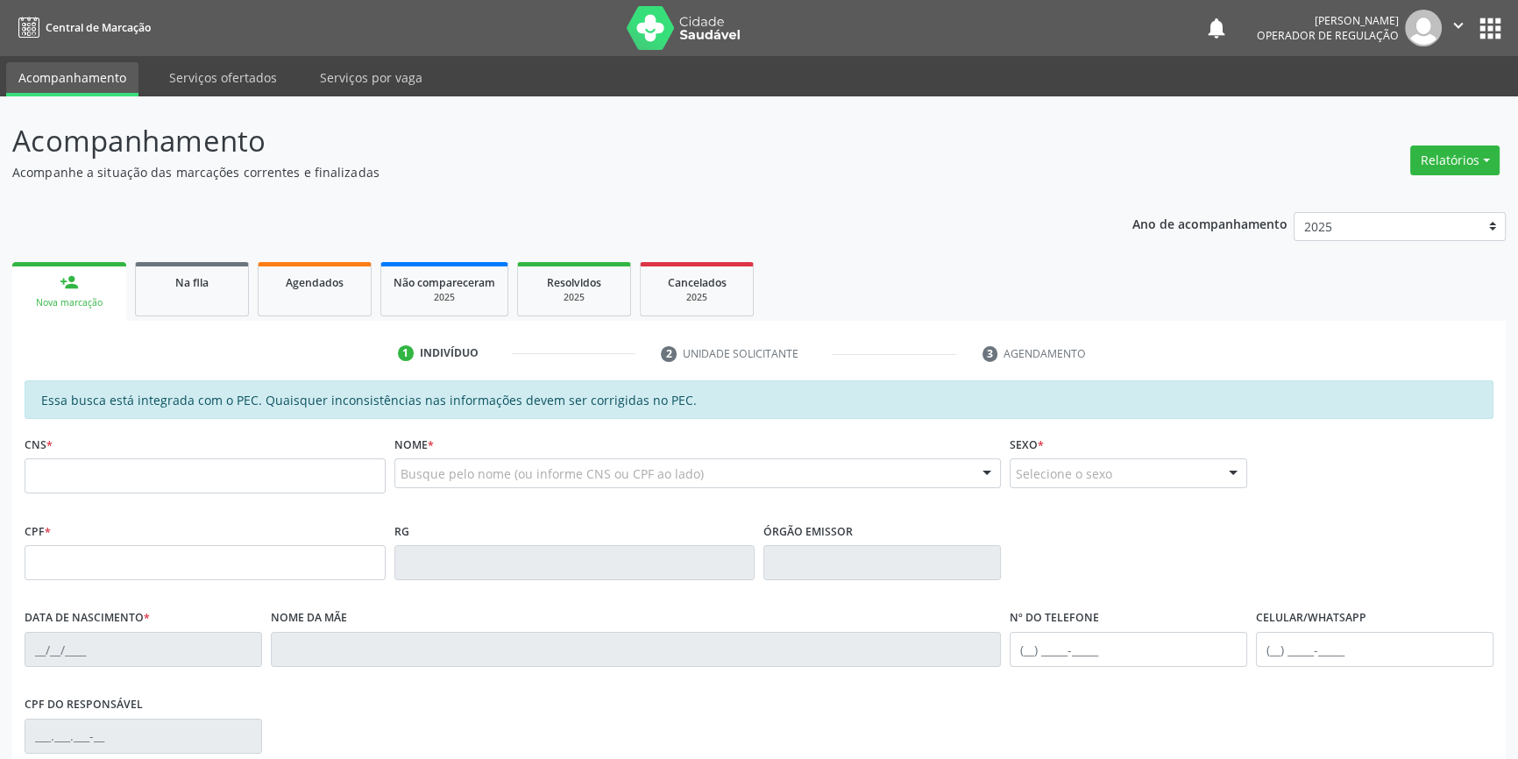
scroll to position [79, 0]
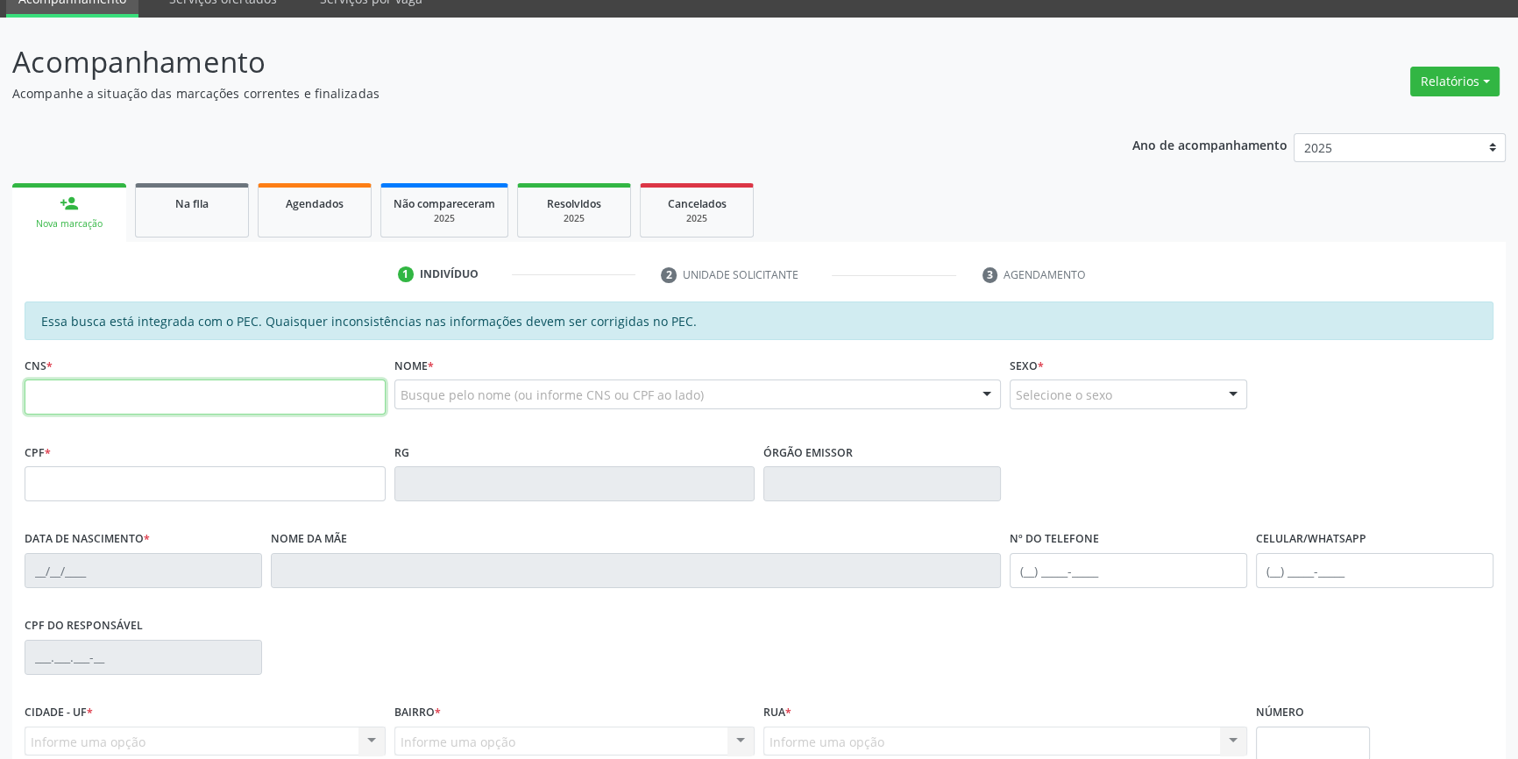
click at [120, 391] on input "text" at bounding box center [205, 397] width 361 height 35
type input "702 4090 1254 5223"
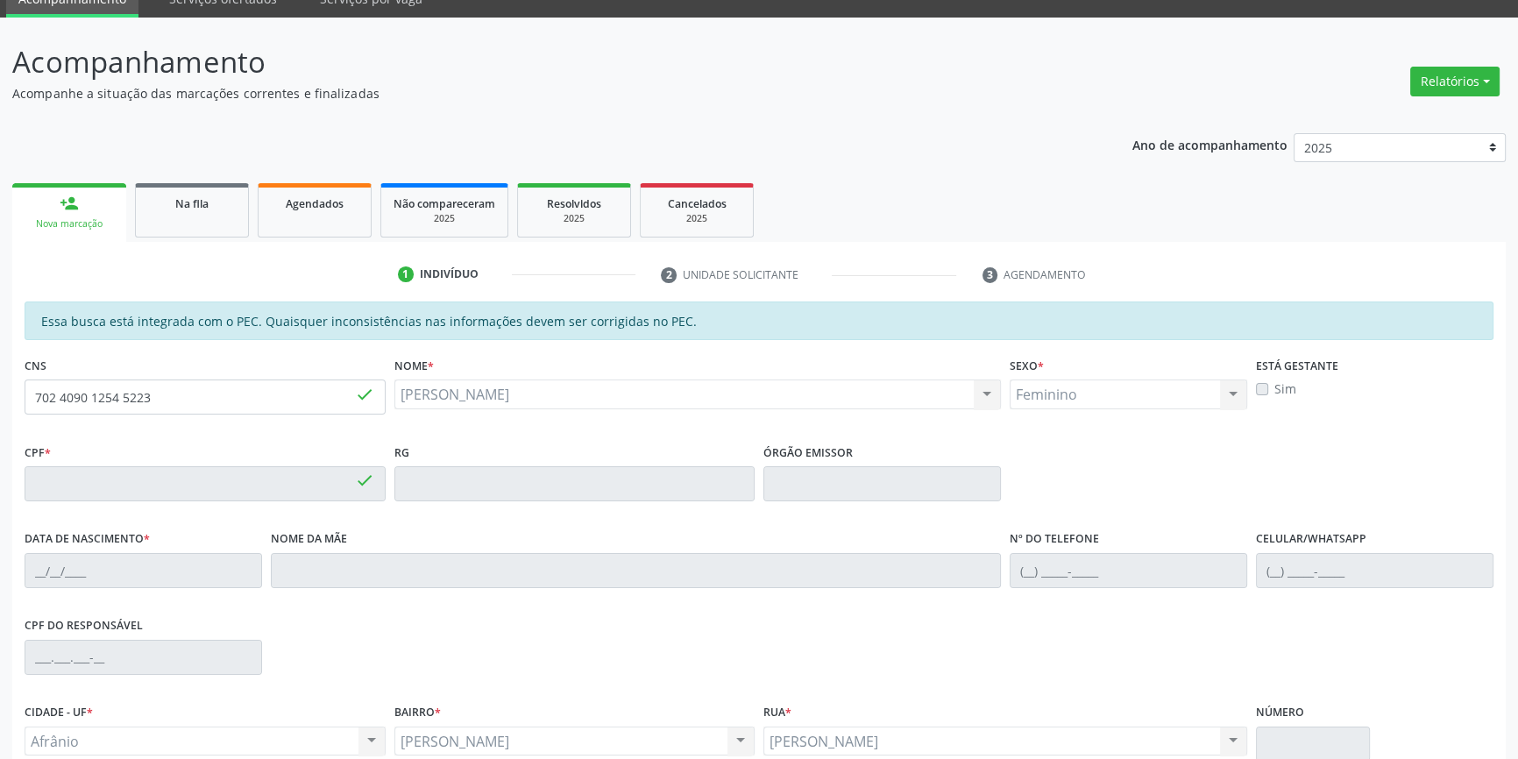
type input "064.165.404-95"
type input "06/07/1987"
type input "Maria de Lourdes da Cruz Santos"
type input "(87) 98829-8936"
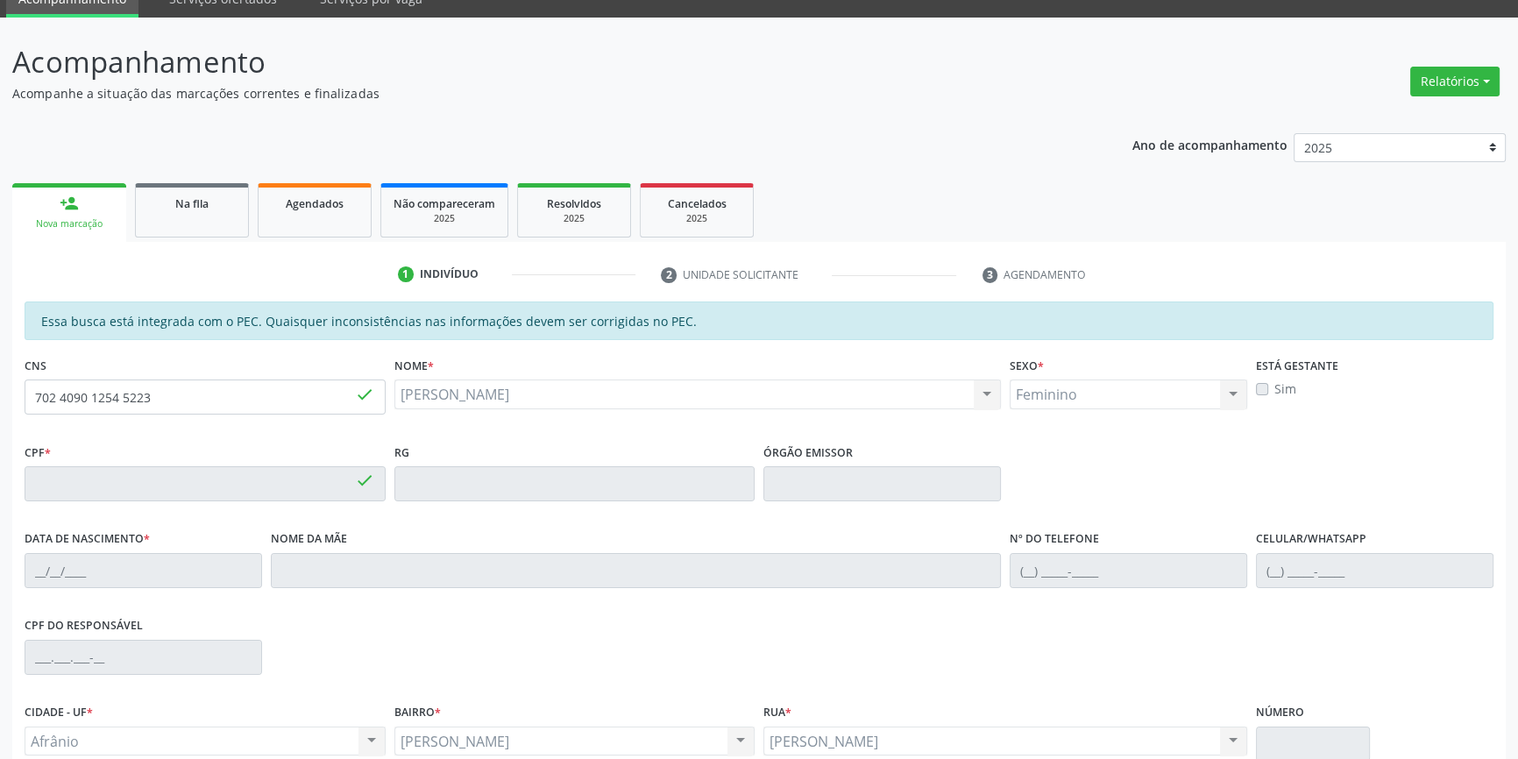
type input "S/N"
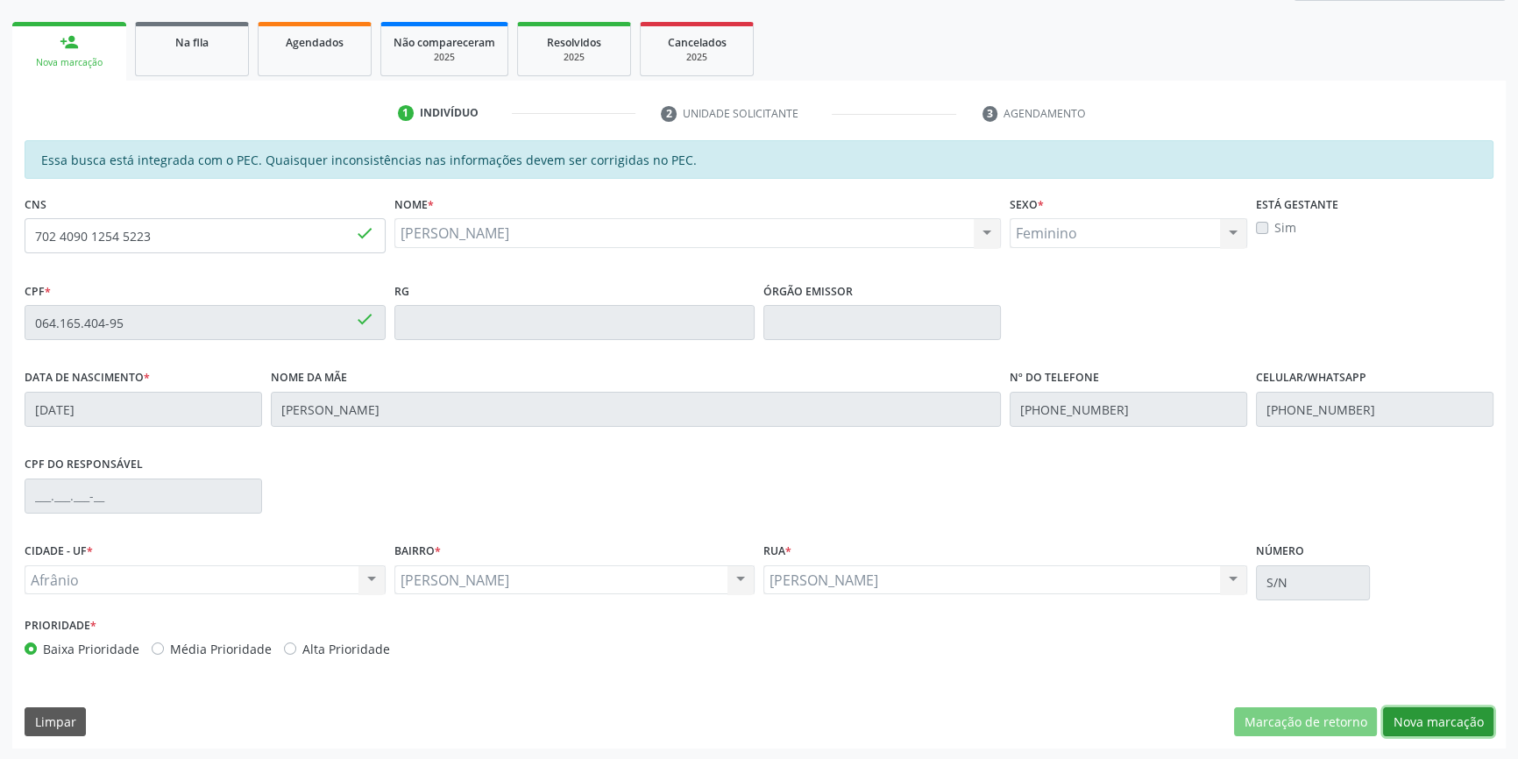
click at [1463, 723] on button "Nova marcação" at bounding box center [1438, 722] width 110 height 30
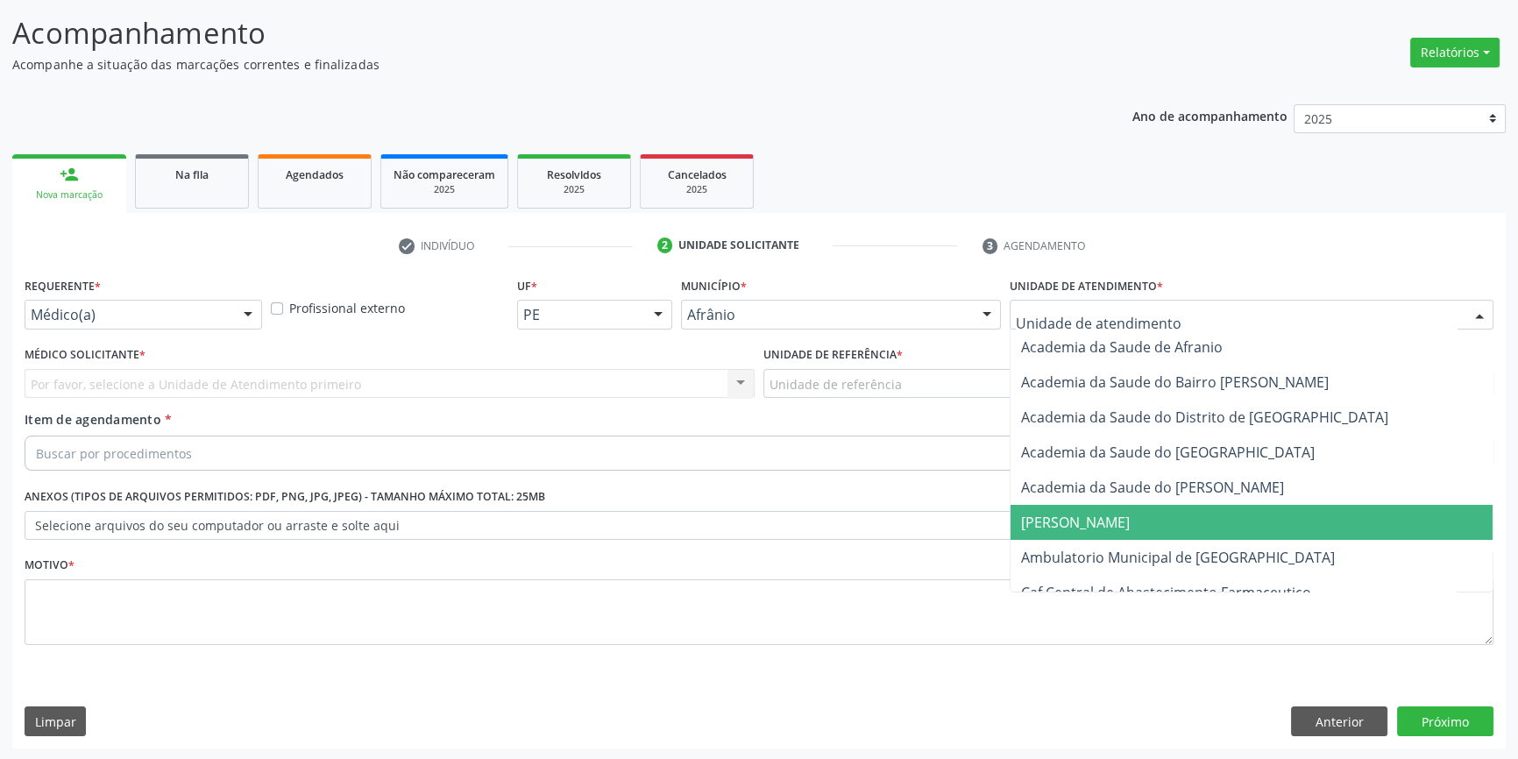
drag, startPoint x: 1137, startPoint y: 559, endPoint x: 963, endPoint y: 463, distance: 198.5
click at [1136, 559] on span "Ambulatorio Municipal de [GEOGRAPHIC_DATA]" at bounding box center [1178, 557] width 314 height 19
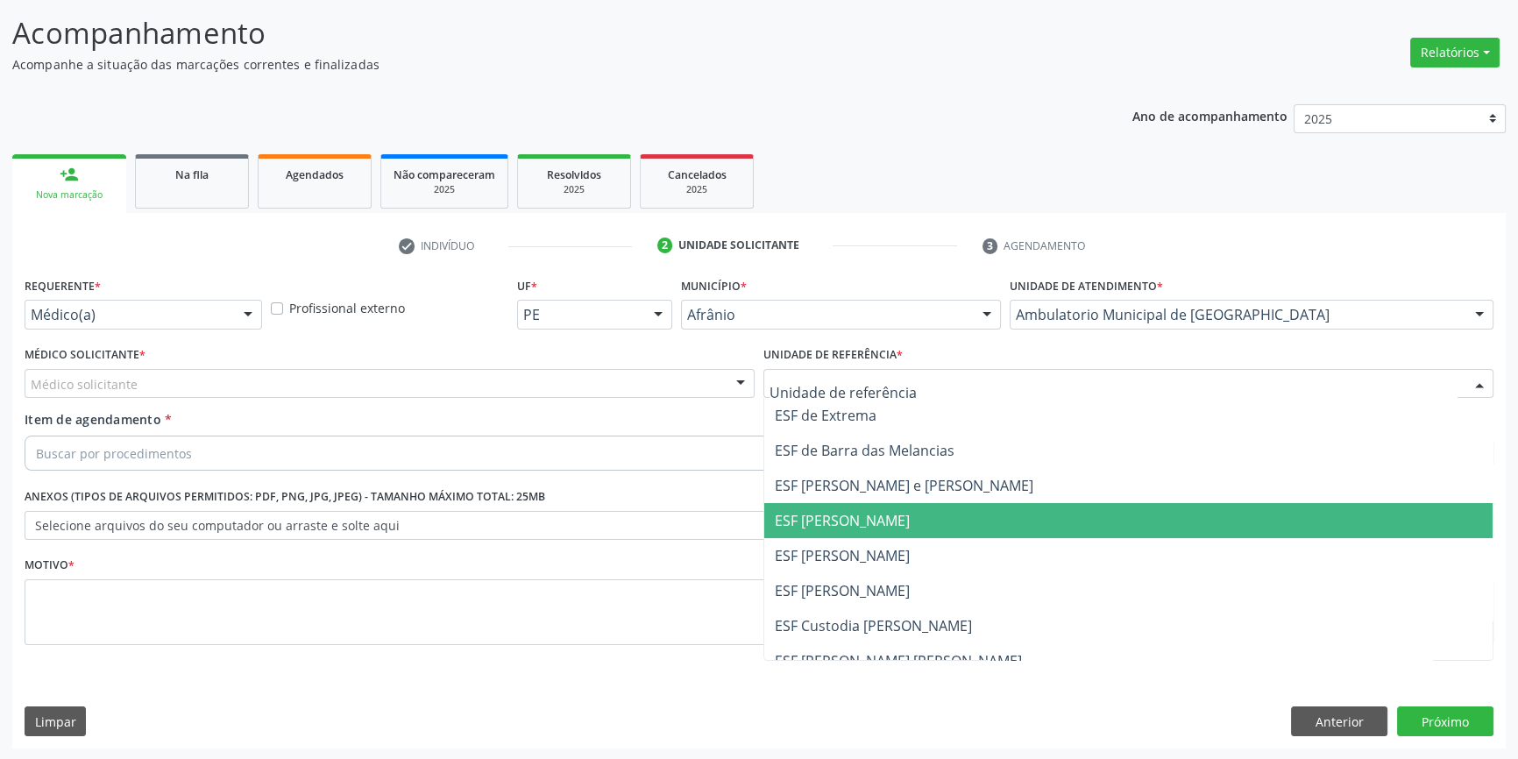
click at [881, 524] on span "ESF [PERSON_NAME]" at bounding box center [842, 520] width 135 height 19
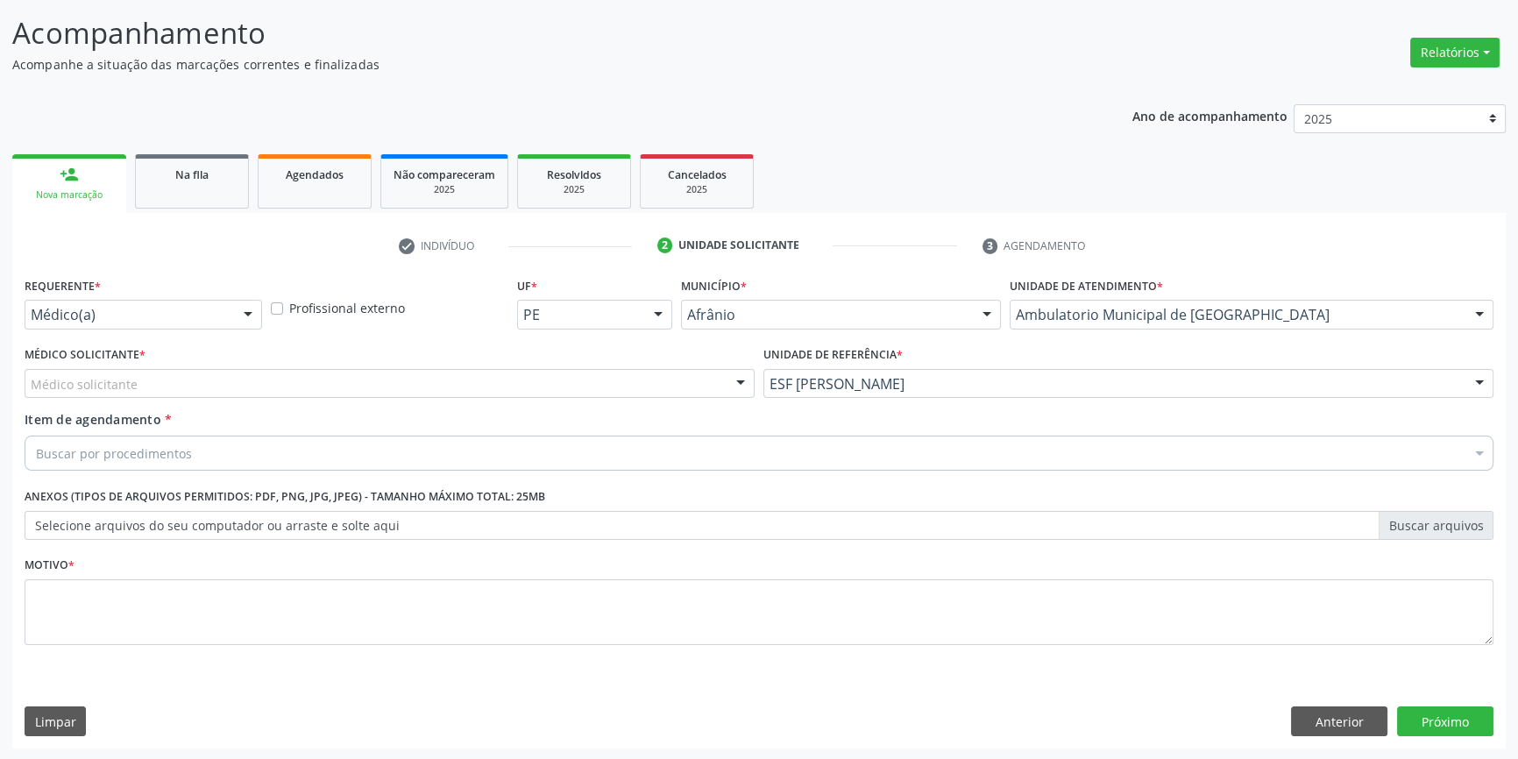
click at [614, 381] on div "Médico solicitante" at bounding box center [390, 384] width 730 height 30
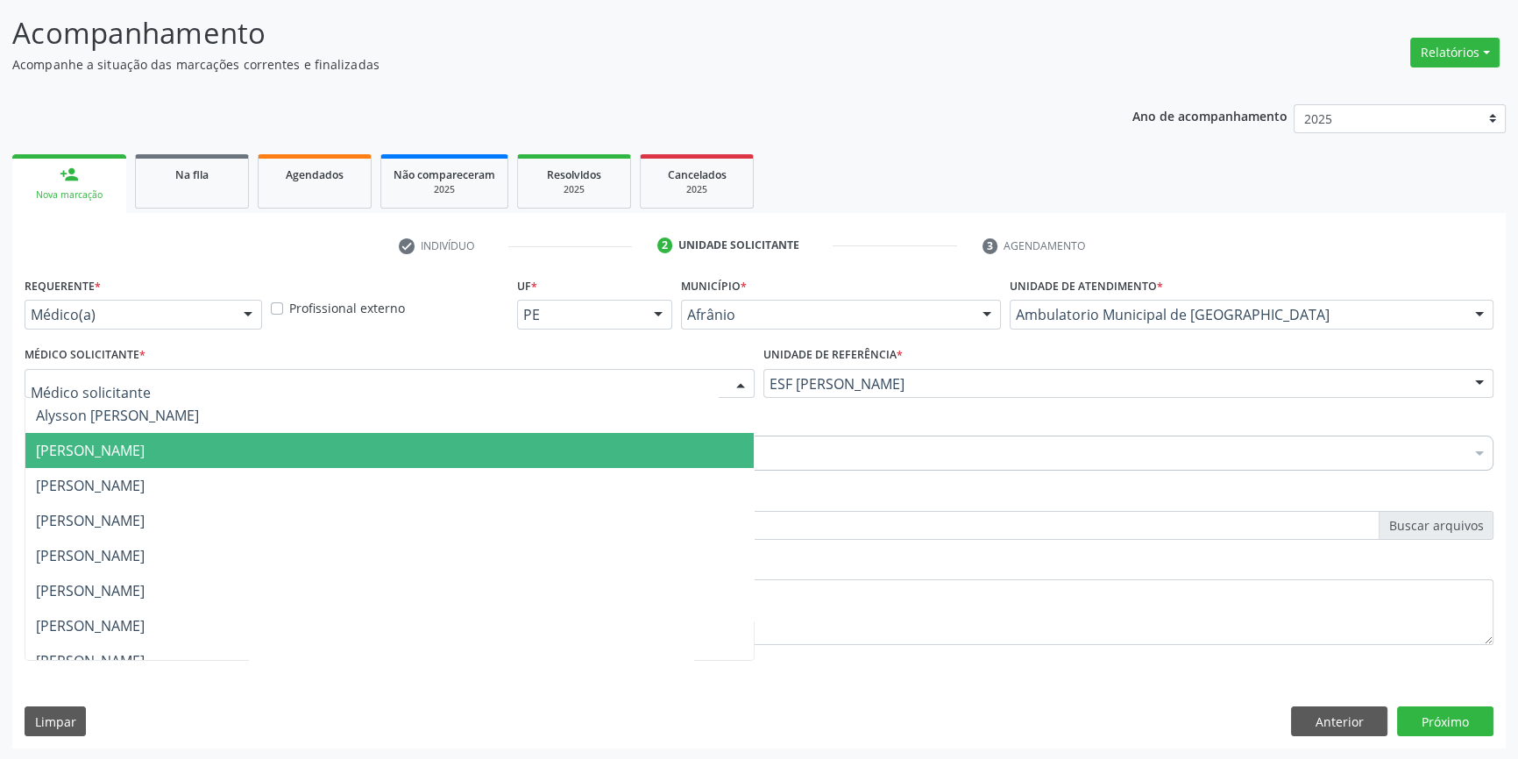
click at [145, 449] on span "[PERSON_NAME]" at bounding box center [90, 450] width 109 height 19
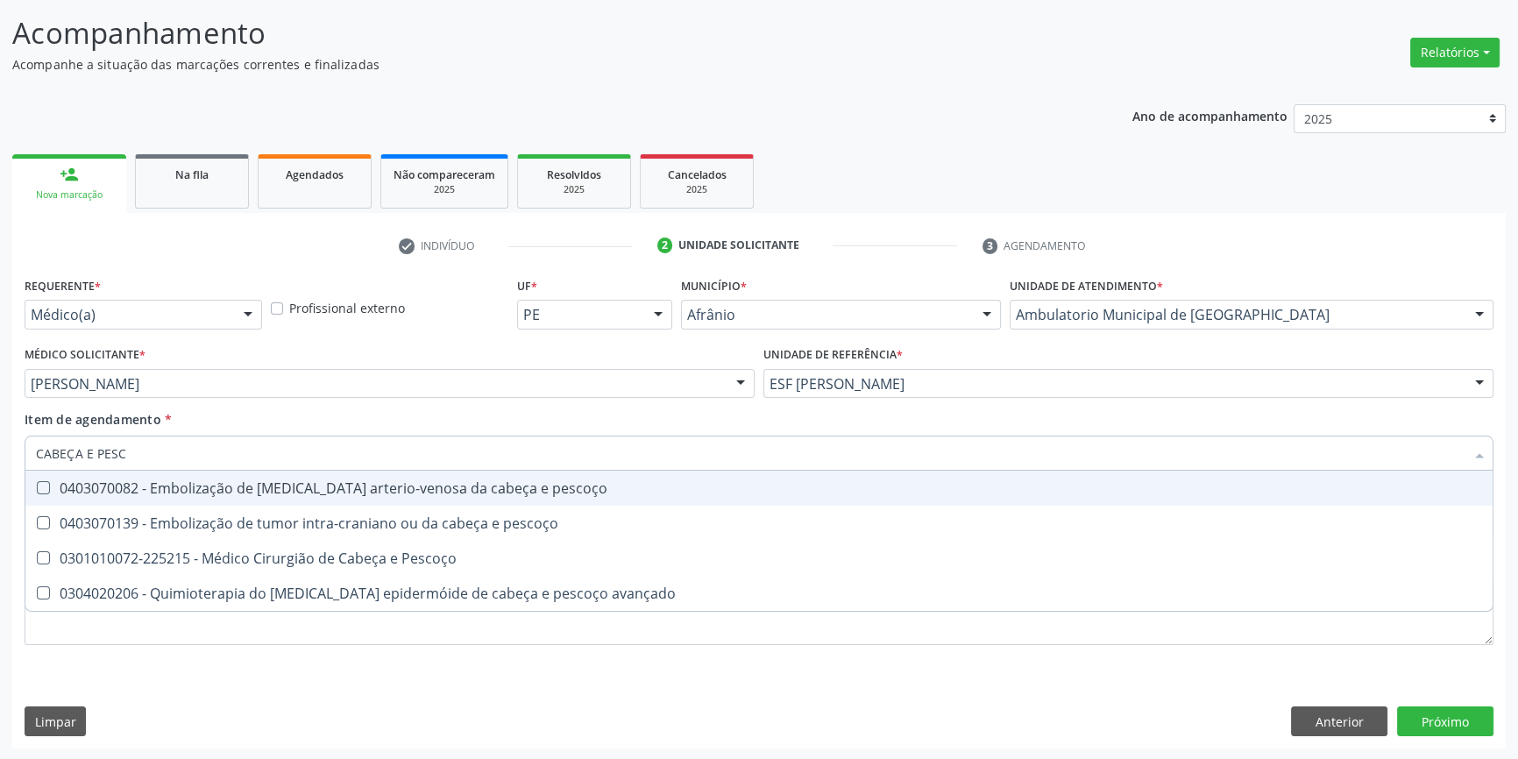
type input "CABEÇA E PESCO"
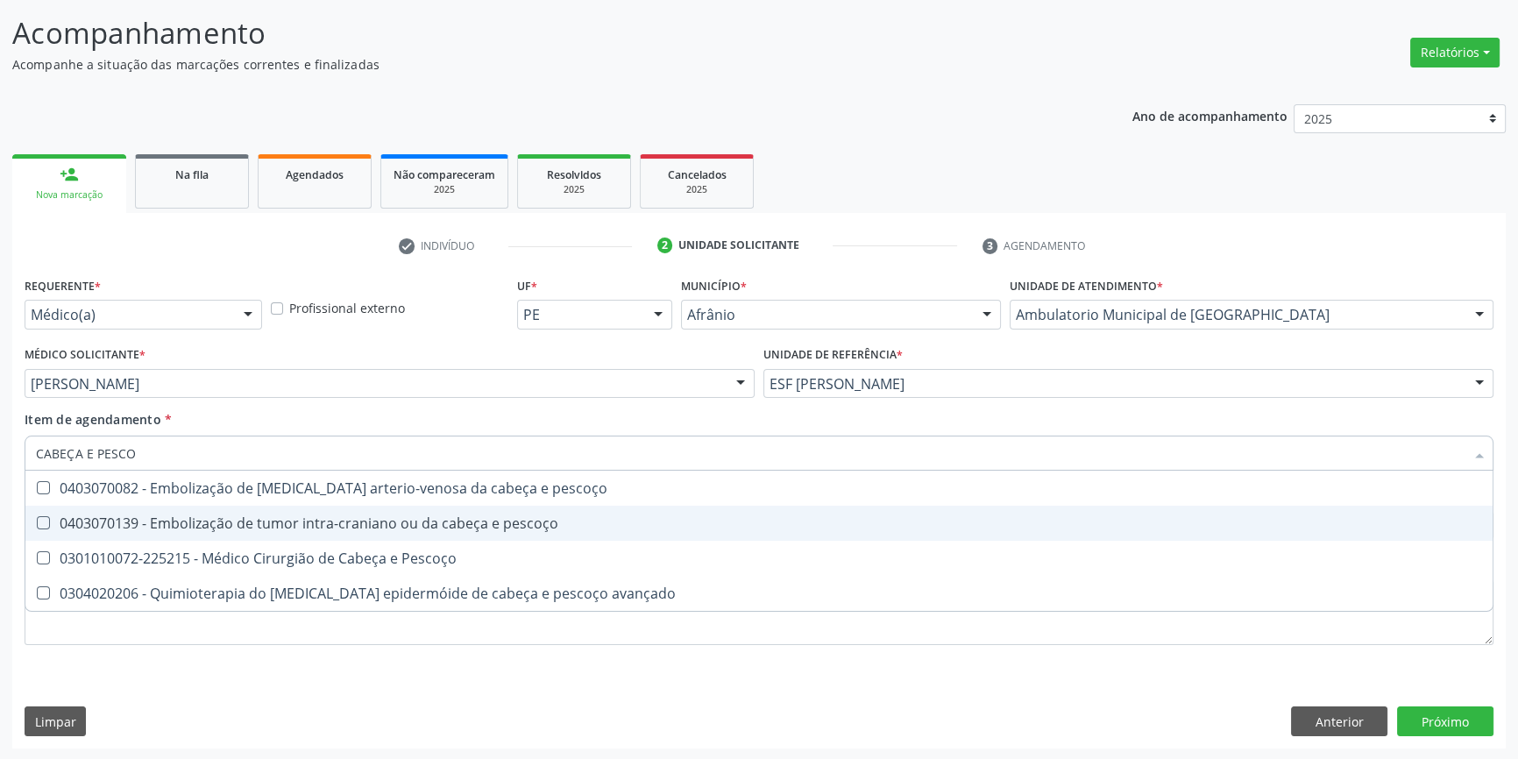
click at [256, 535] on span "0403070139 - Embolização de tumor intra-craniano ou da cabeça e pescoço" at bounding box center [758, 523] width 1467 height 35
checkbox pescoço "true"
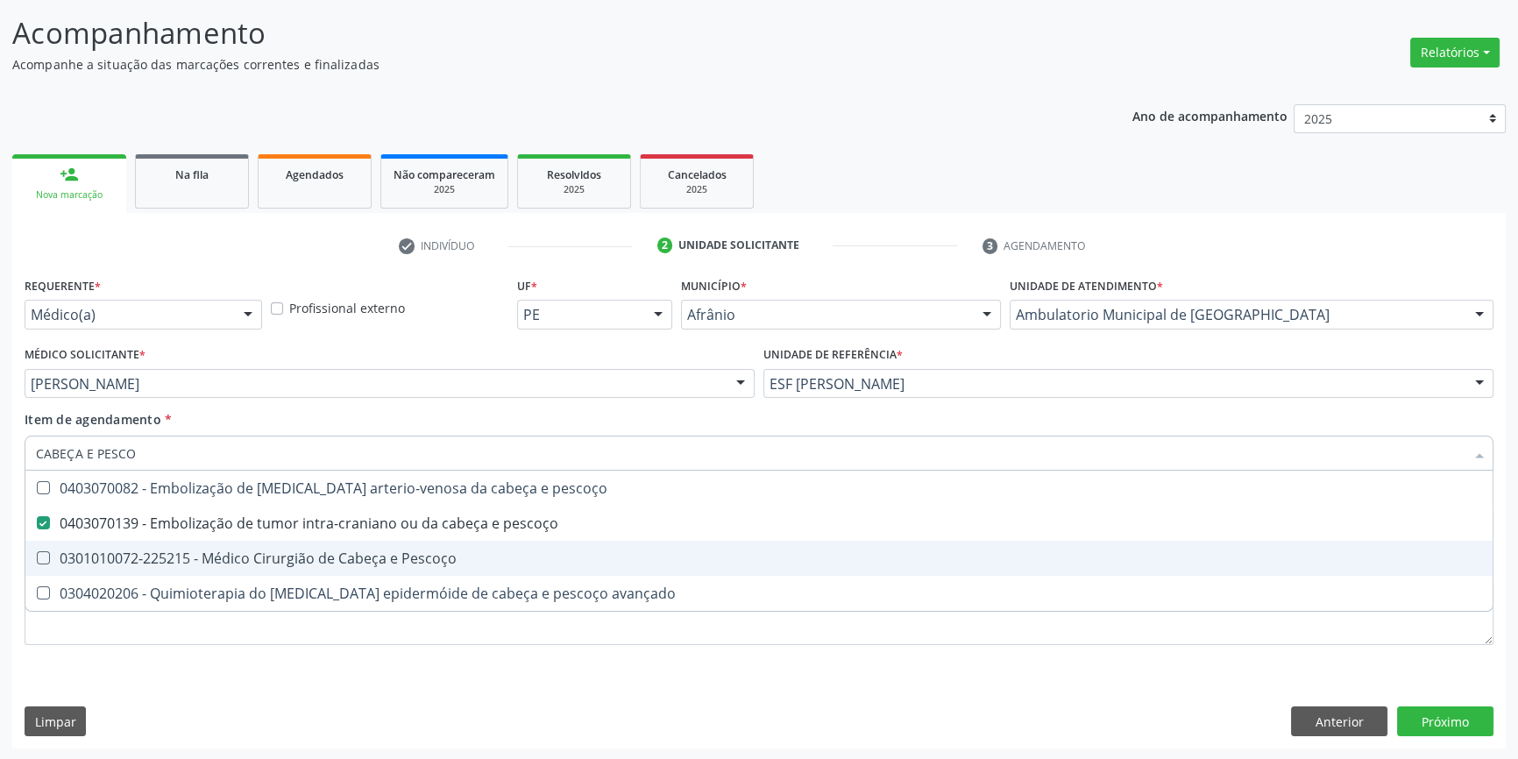
click at [254, 551] on div "0301010072-225215 - Médico Cirurgião de Cabeça e Pescoço" at bounding box center [759, 558] width 1446 height 14
checkbox Pescoço "true"
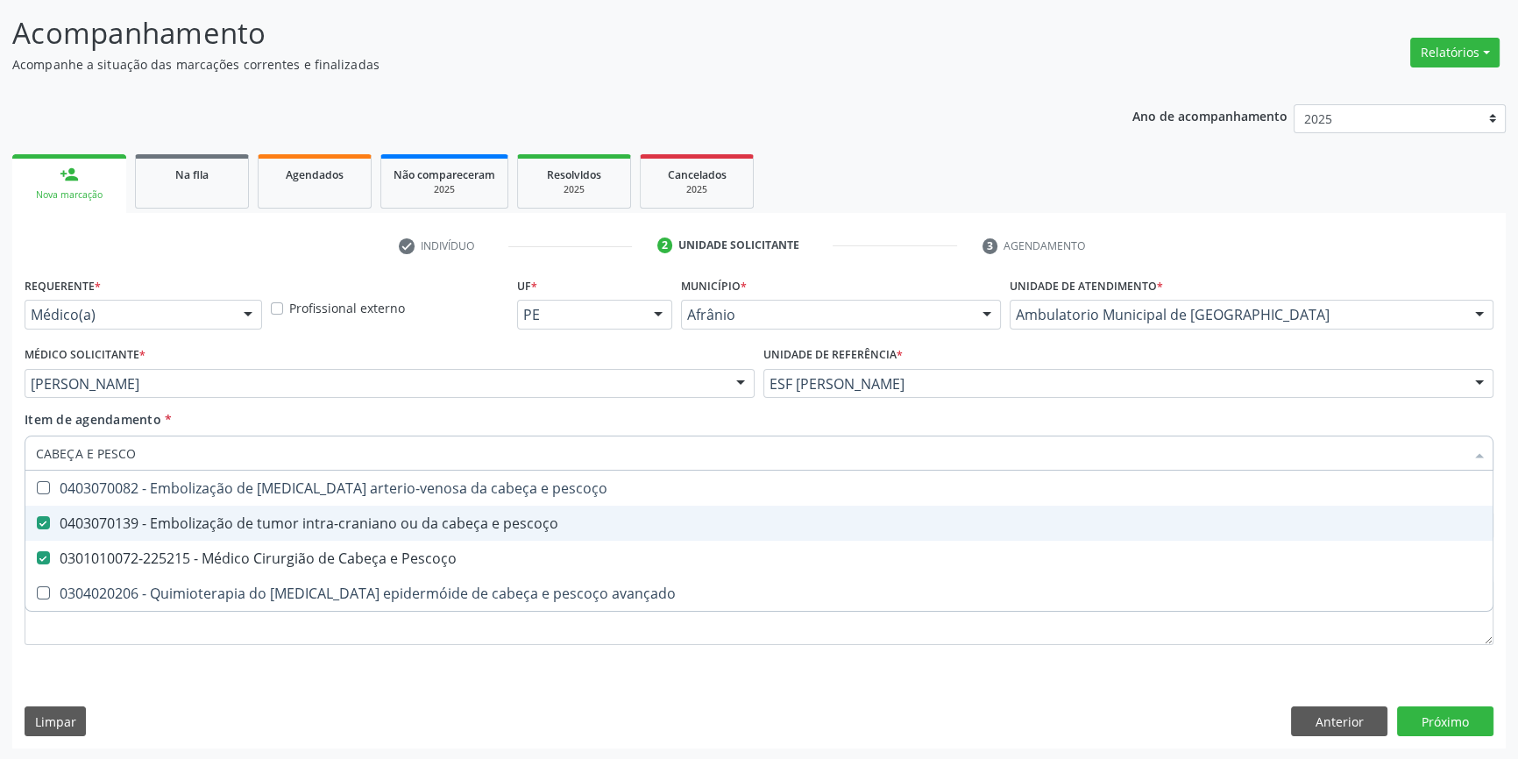
click at [265, 521] on div "0403070139 - Embolização de tumor intra-craniano ou da cabeça e pescoço" at bounding box center [759, 523] width 1446 height 14
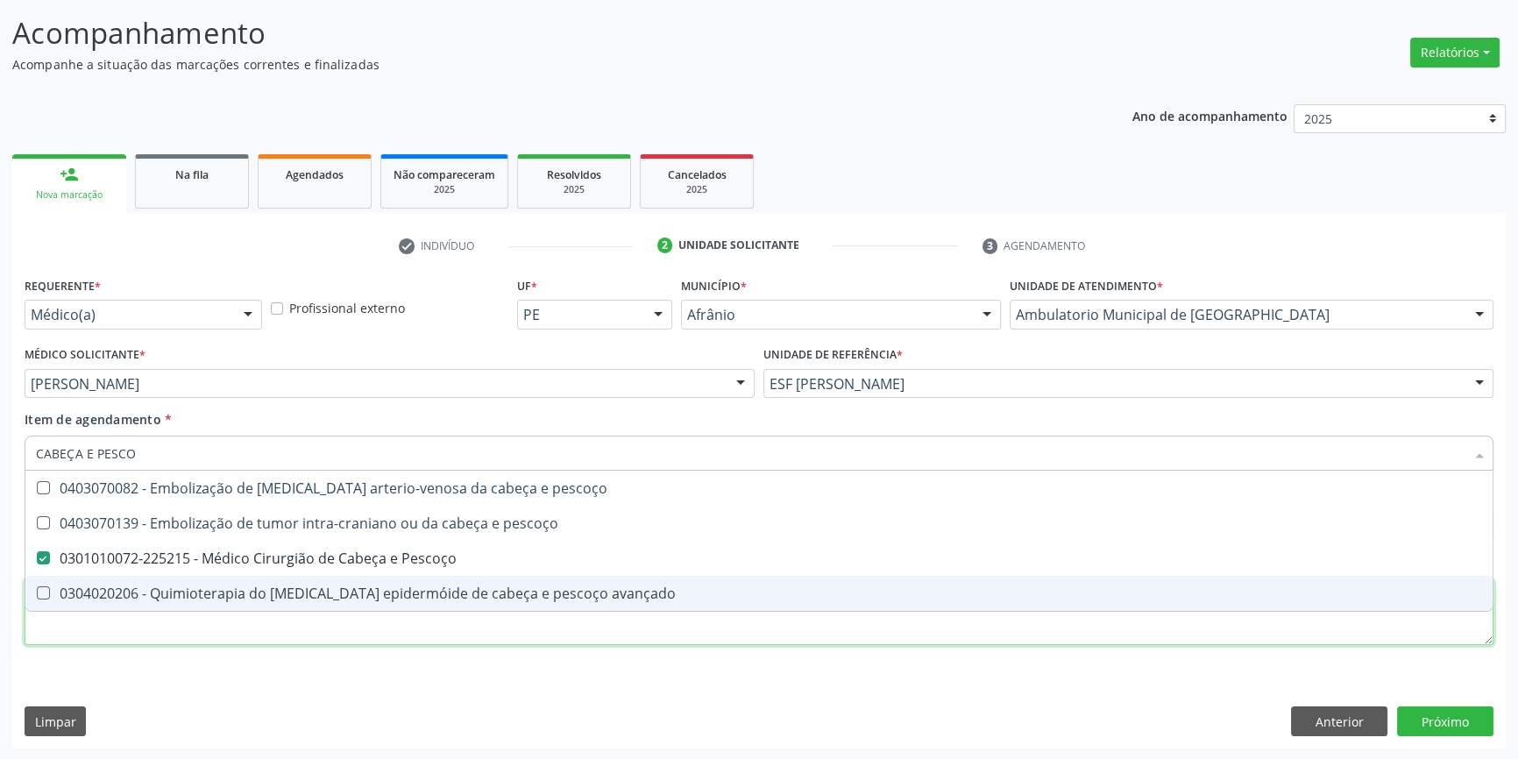
click at [236, 636] on div "Requerente * Médico(a) Médico(a) Enfermeiro(a) Paciente Nenhum resultado encont…" at bounding box center [759, 471] width 1469 height 397
checkbox pescoço "true"
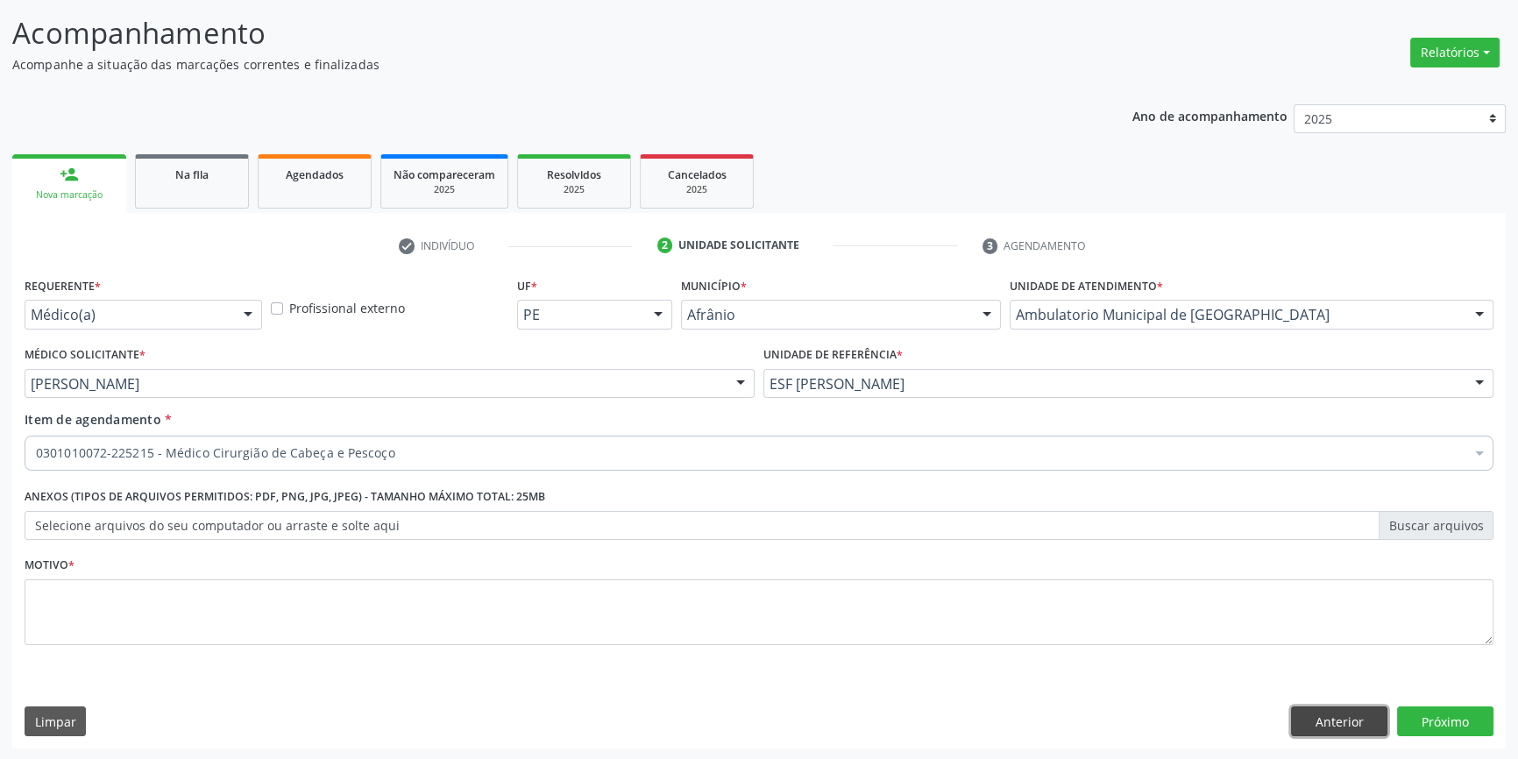
click at [1341, 722] on button "Anterior" at bounding box center [1339, 722] width 96 height 30
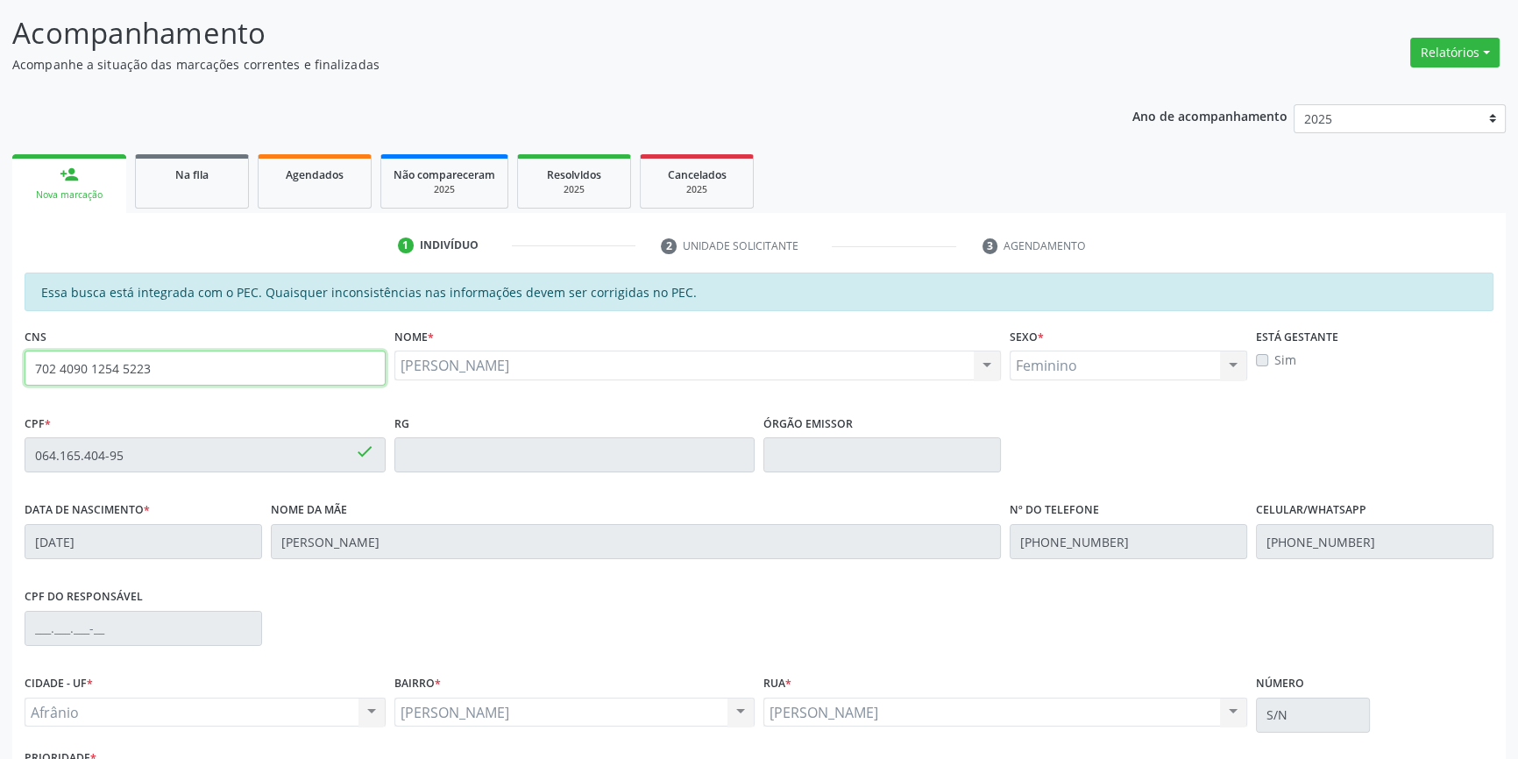
drag, startPoint x: 287, startPoint y: 358, endPoint x: 0, endPoint y: 318, distance: 289.3
click at [0, 318] on div "Acompanhamento Acompanhe a situação das marcações correntes e finalizadas Relat…" at bounding box center [759, 441] width 1518 height 905
type input "700 4033 3152 4450"
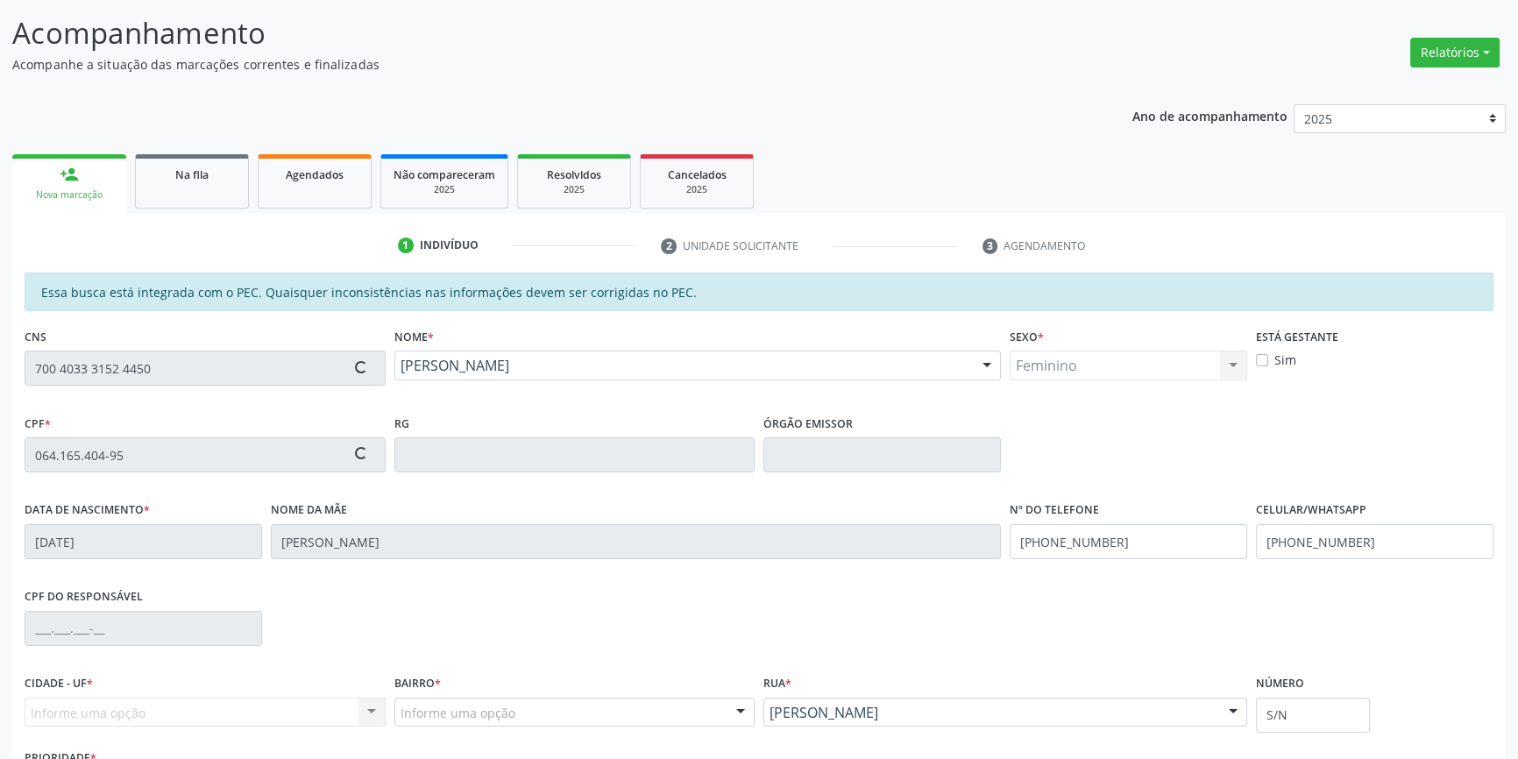
type input "018.432.964-70"
type input "27/07/1960"
type input "Maria Madalena da Silva"
type input "(87) 99912-6320"
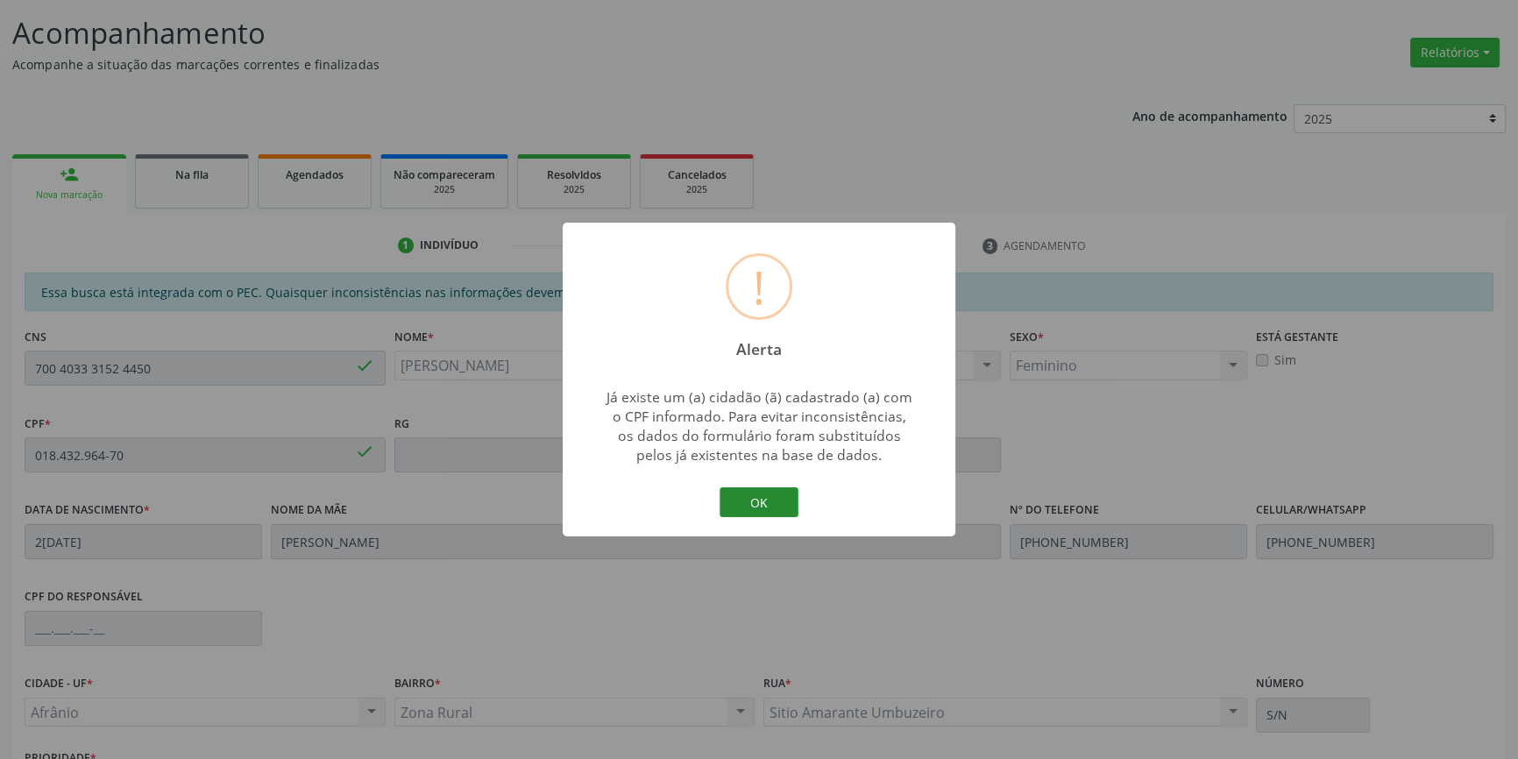
click at [772, 499] on button "OK" at bounding box center [759, 502] width 79 height 30
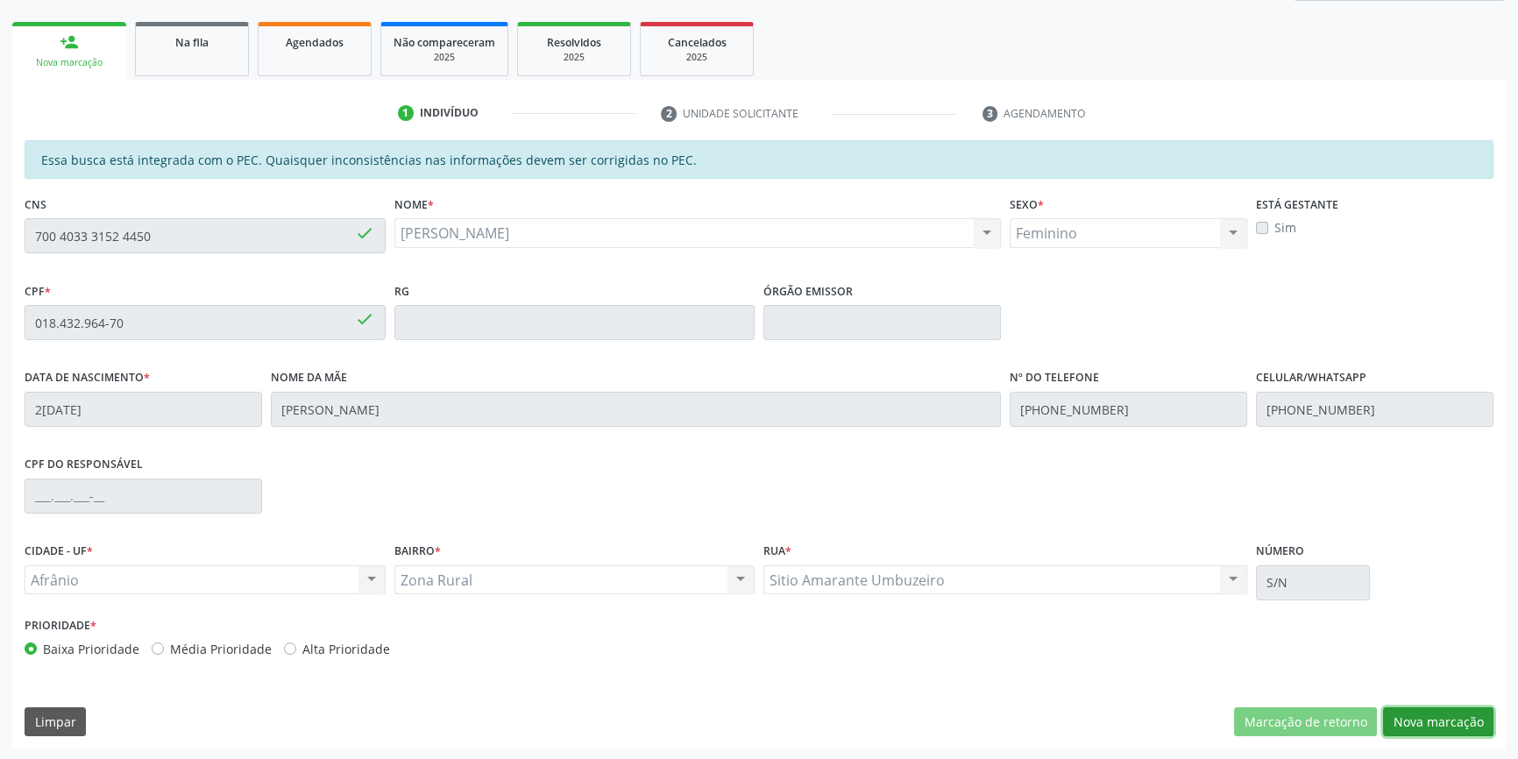
click at [1415, 711] on button "Nova marcação" at bounding box center [1438, 722] width 110 height 30
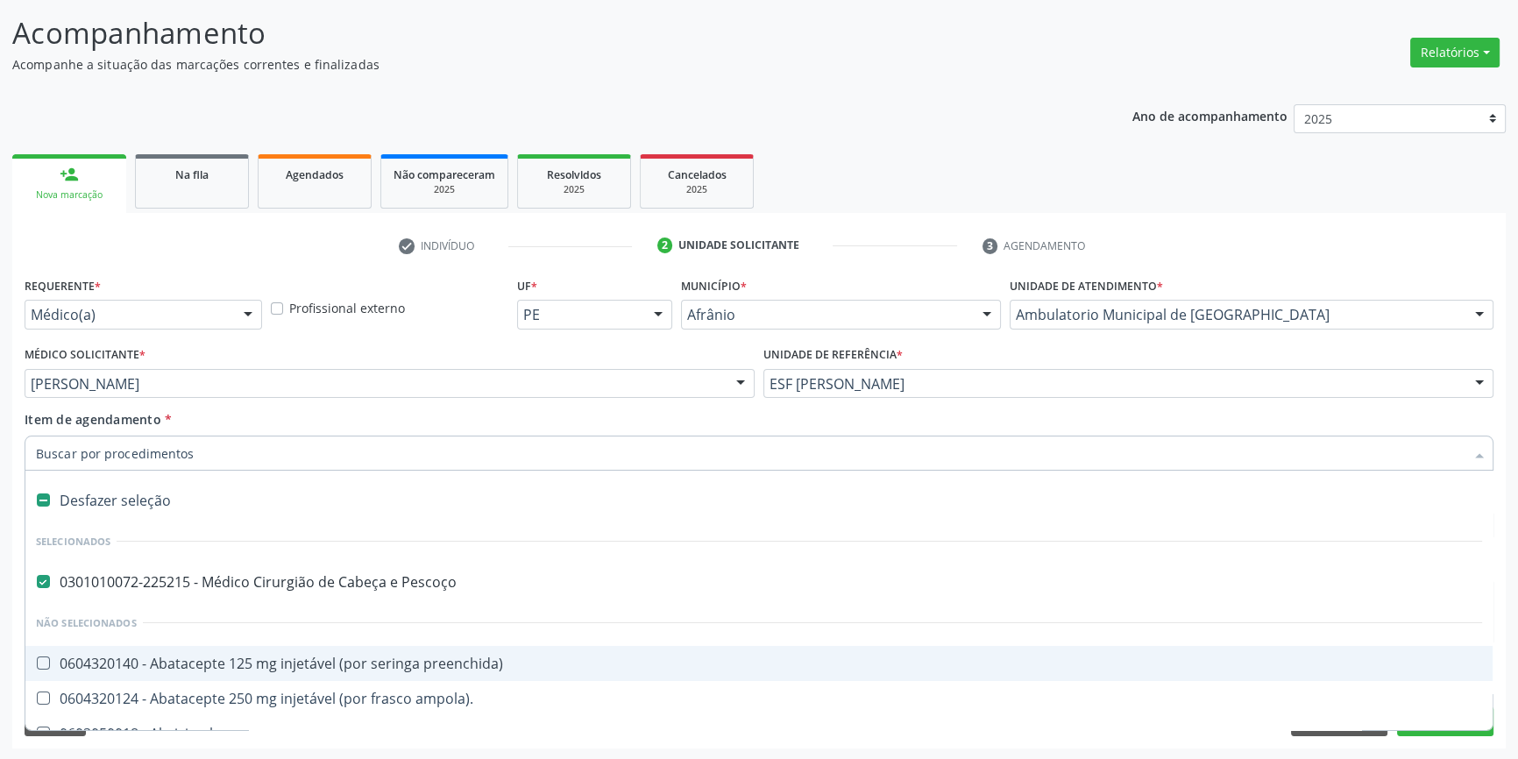
click at [135, 489] on div "Desfazer seleção" at bounding box center [758, 500] width 1467 height 35
checkbox Pescoço "false"
click at [147, 447] on input "Item de agendamento *" at bounding box center [750, 453] width 1429 height 35
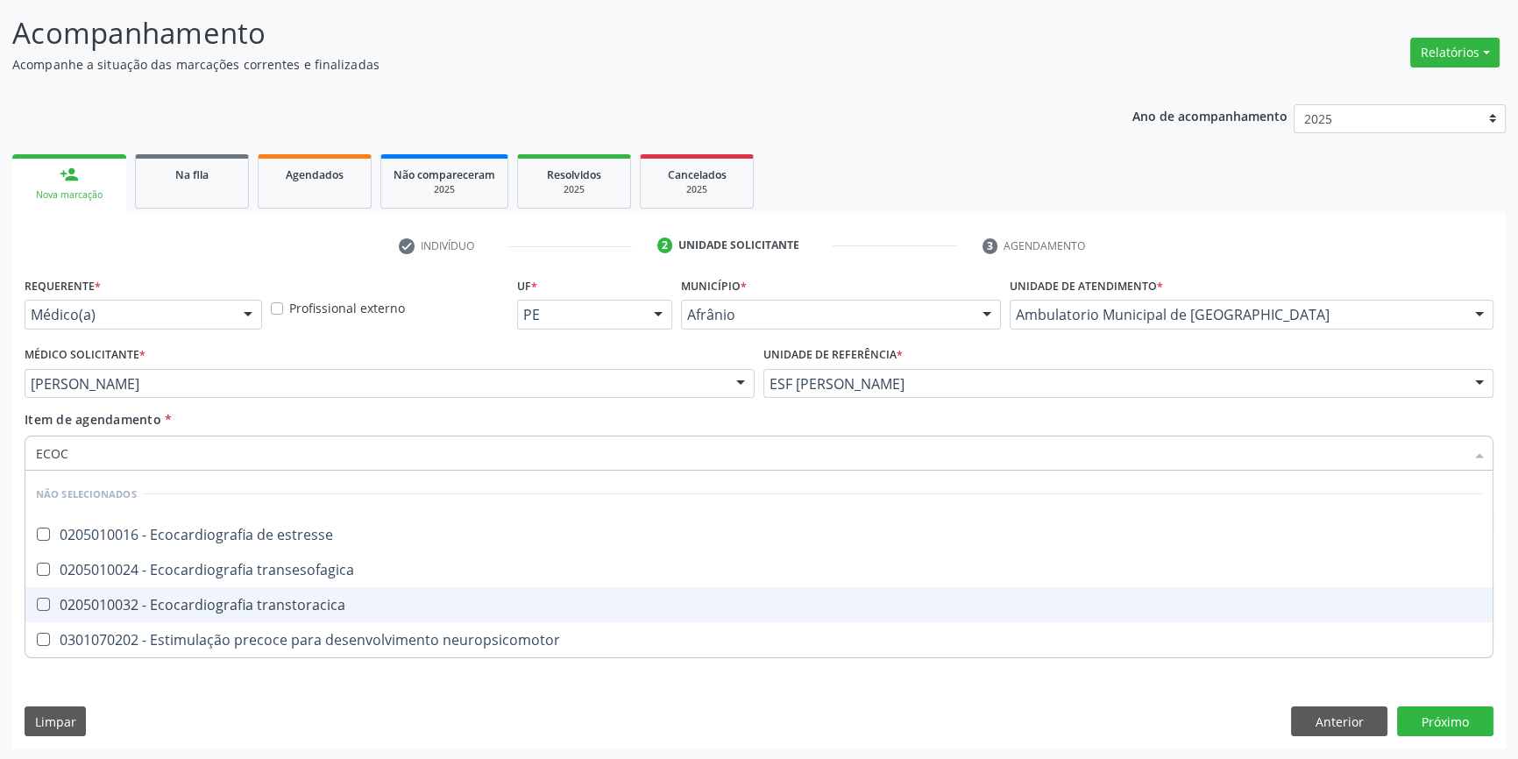
type input "ECOCA"
click at [259, 613] on span "0205010032 - Ecocardiografia transtoracica" at bounding box center [758, 604] width 1467 height 35
checkbox transtoracica "true"
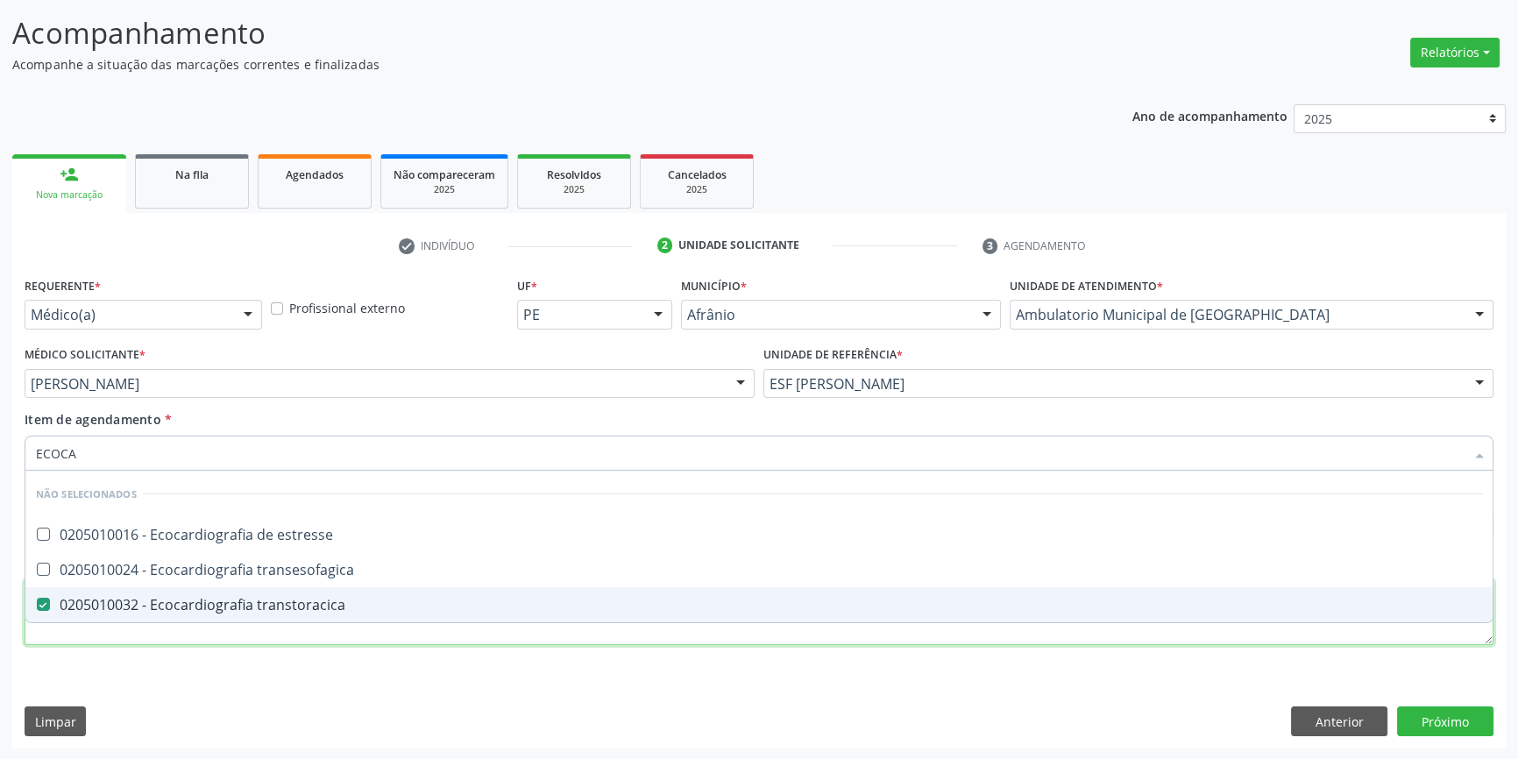
click at [225, 631] on div "Requerente * Médico(a) Médico(a) Enfermeiro(a) Paciente Nenhum resultado encont…" at bounding box center [759, 471] width 1469 height 397
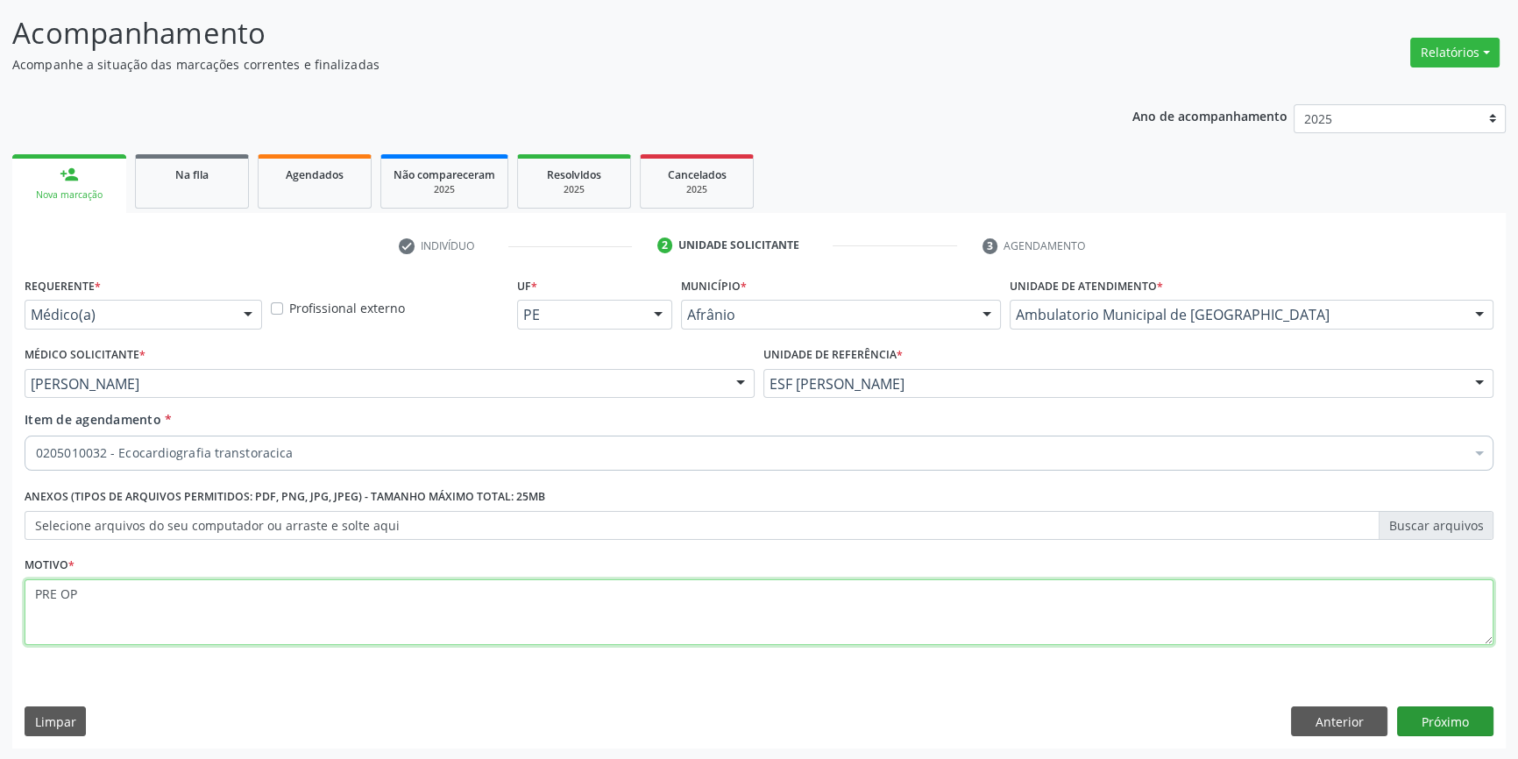
type textarea "PRE OP"
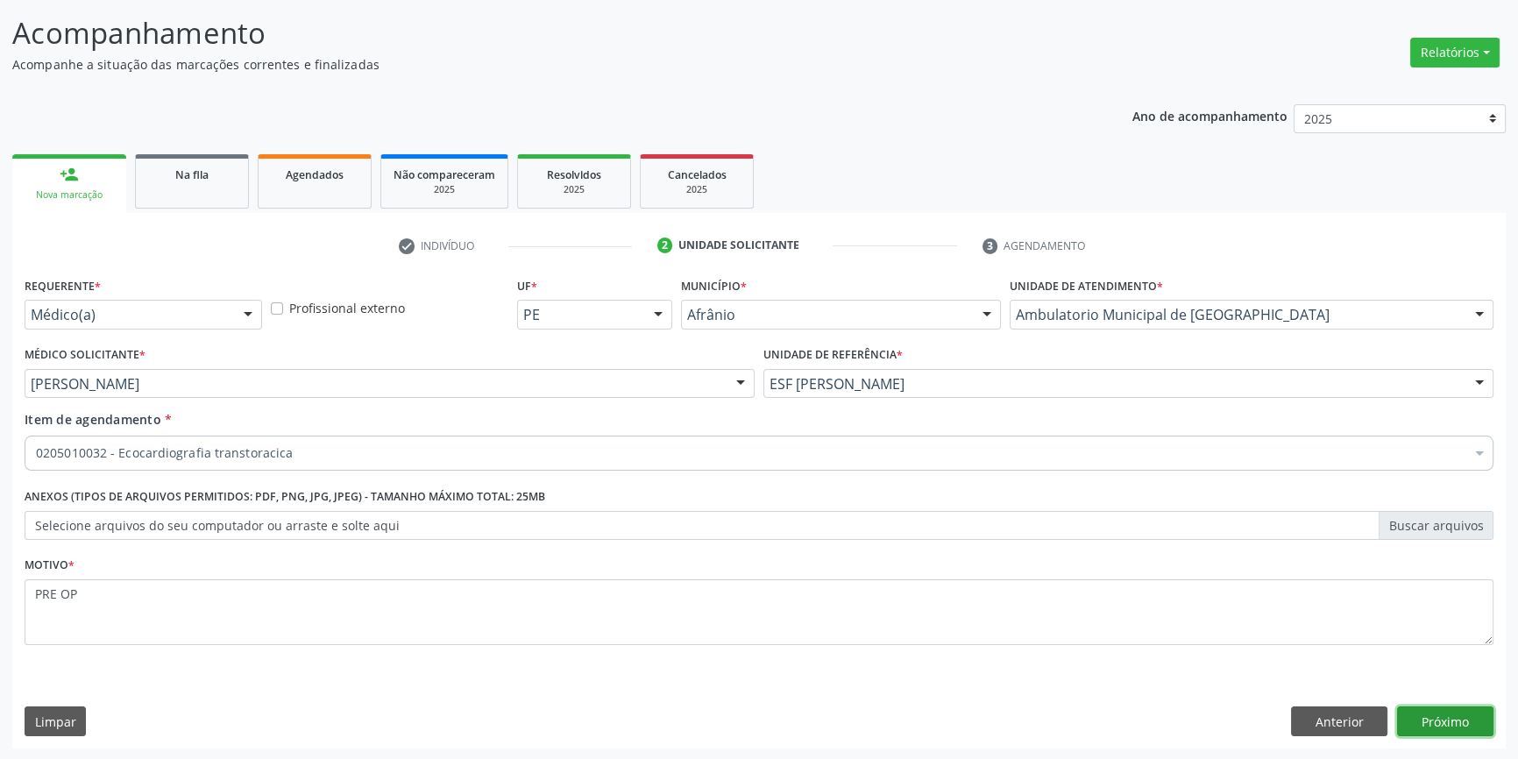
click at [1417, 717] on button "Próximo" at bounding box center [1445, 722] width 96 height 30
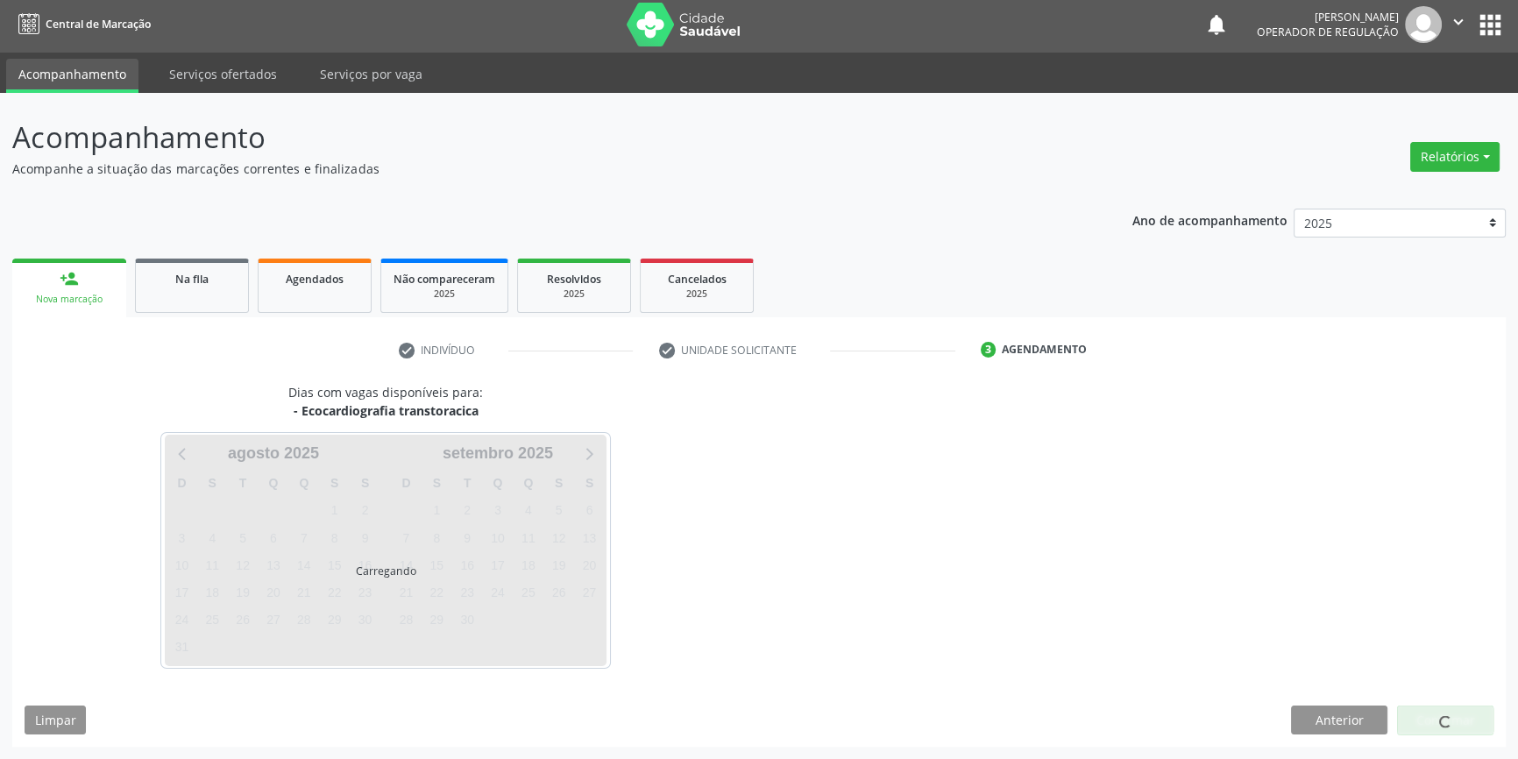
scroll to position [2, 0]
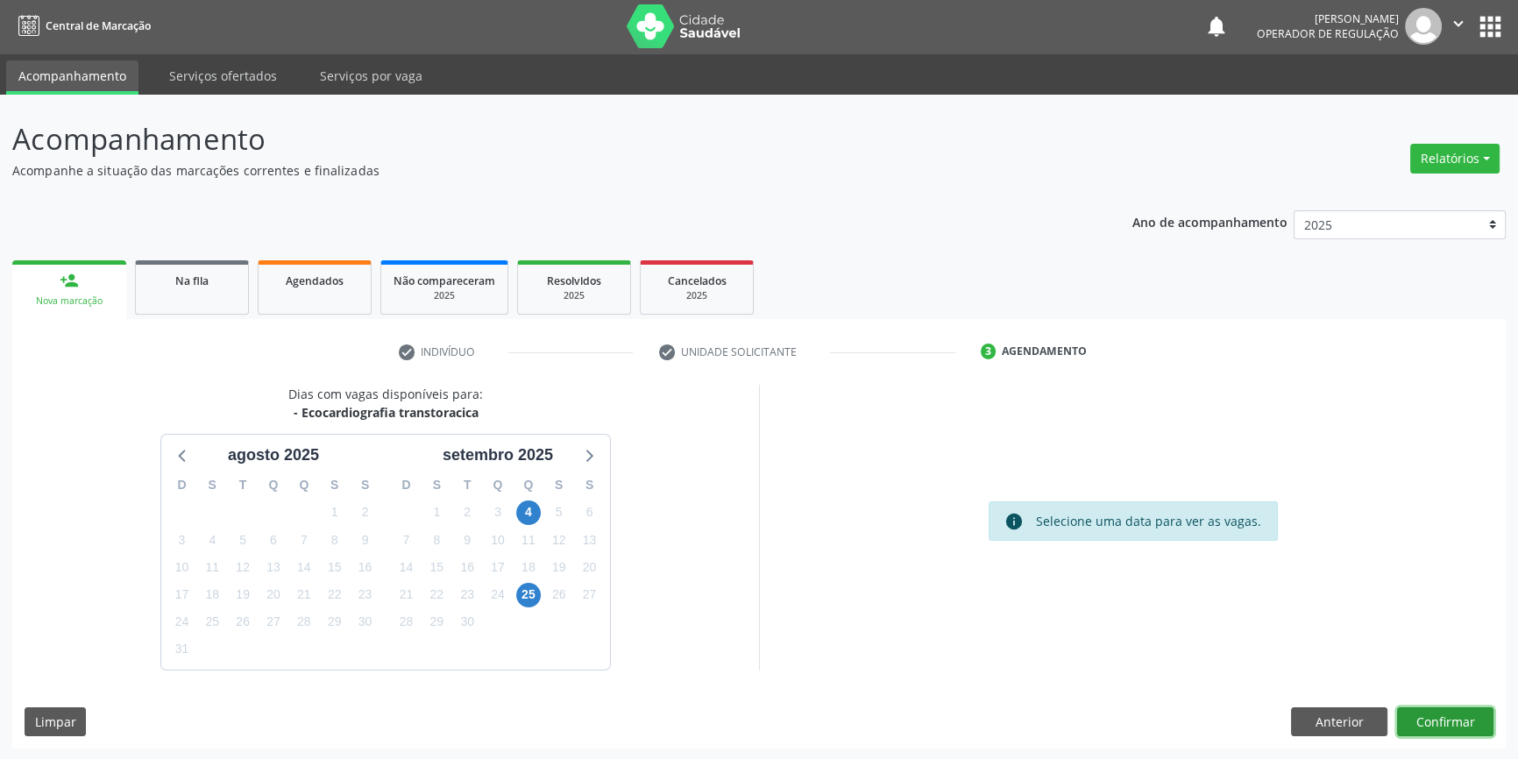
click at [1475, 714] on button "Confirmar" at bounding box center [1445, 722] width 96 height 30
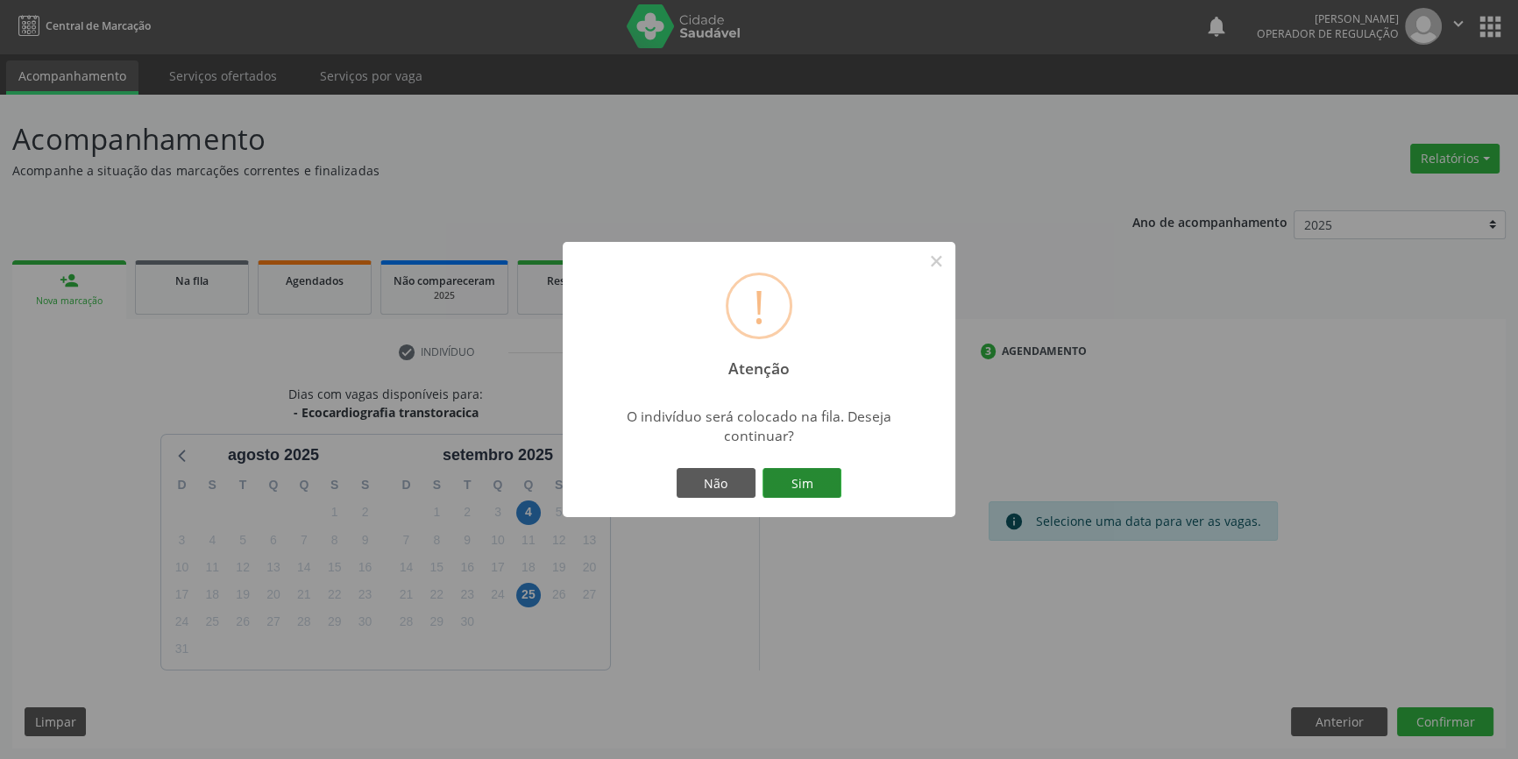
click at [805, 479] on button "Sim" at bounding box center [802, 483] width 79 height 30
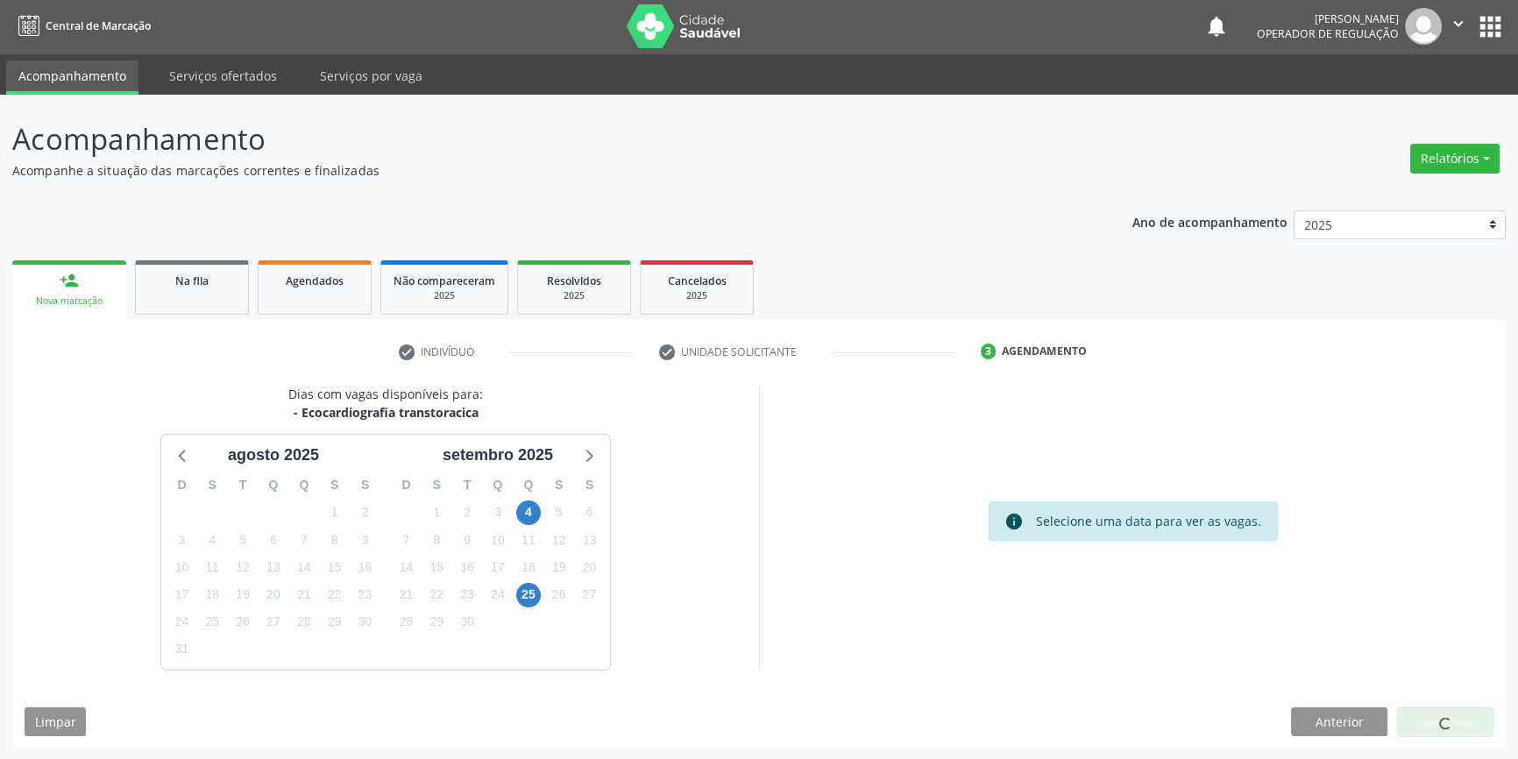
scroll to position [0, 0]
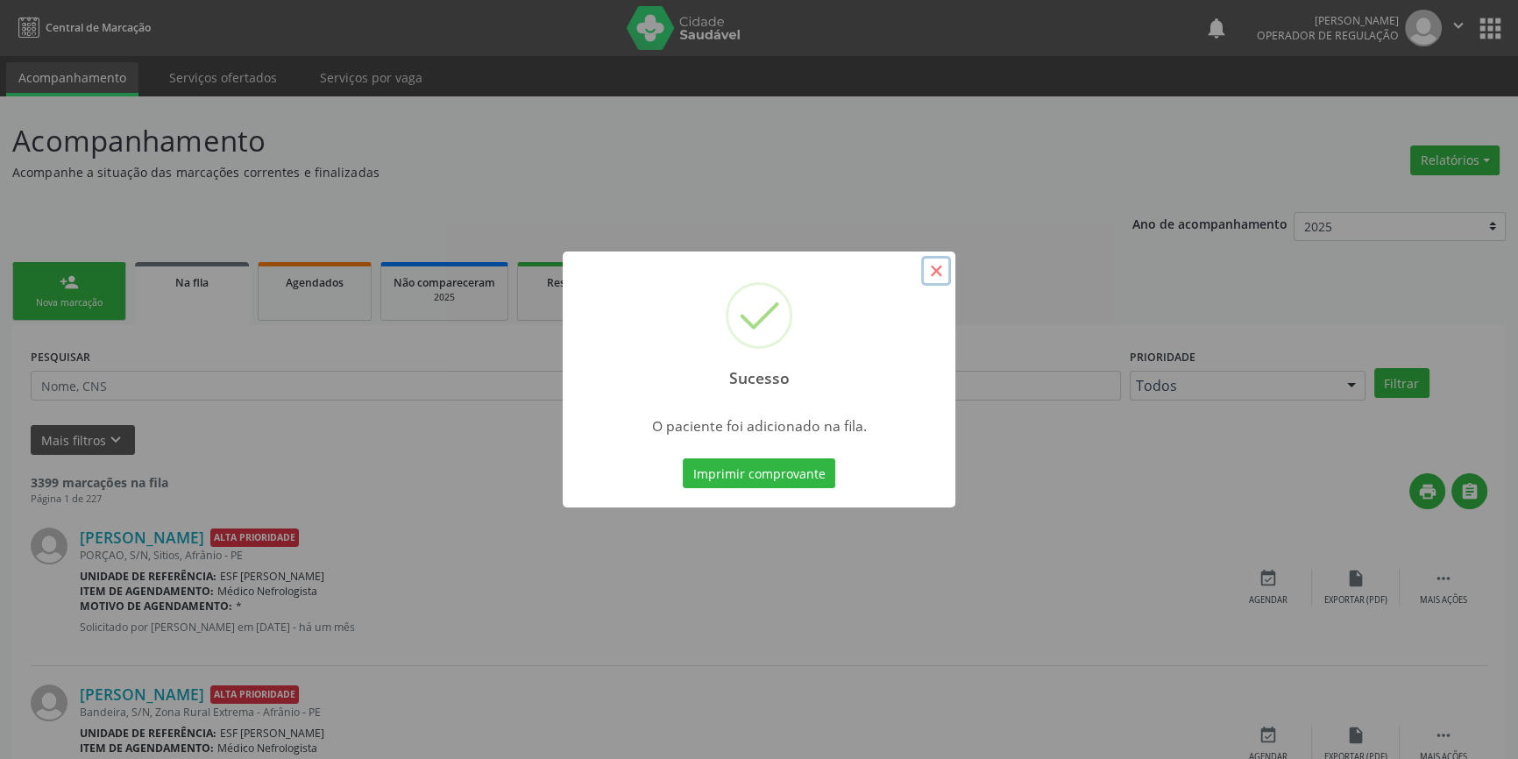
click at [938, 267] on button "×" at bounding box center [936, 271] width 30 height 30
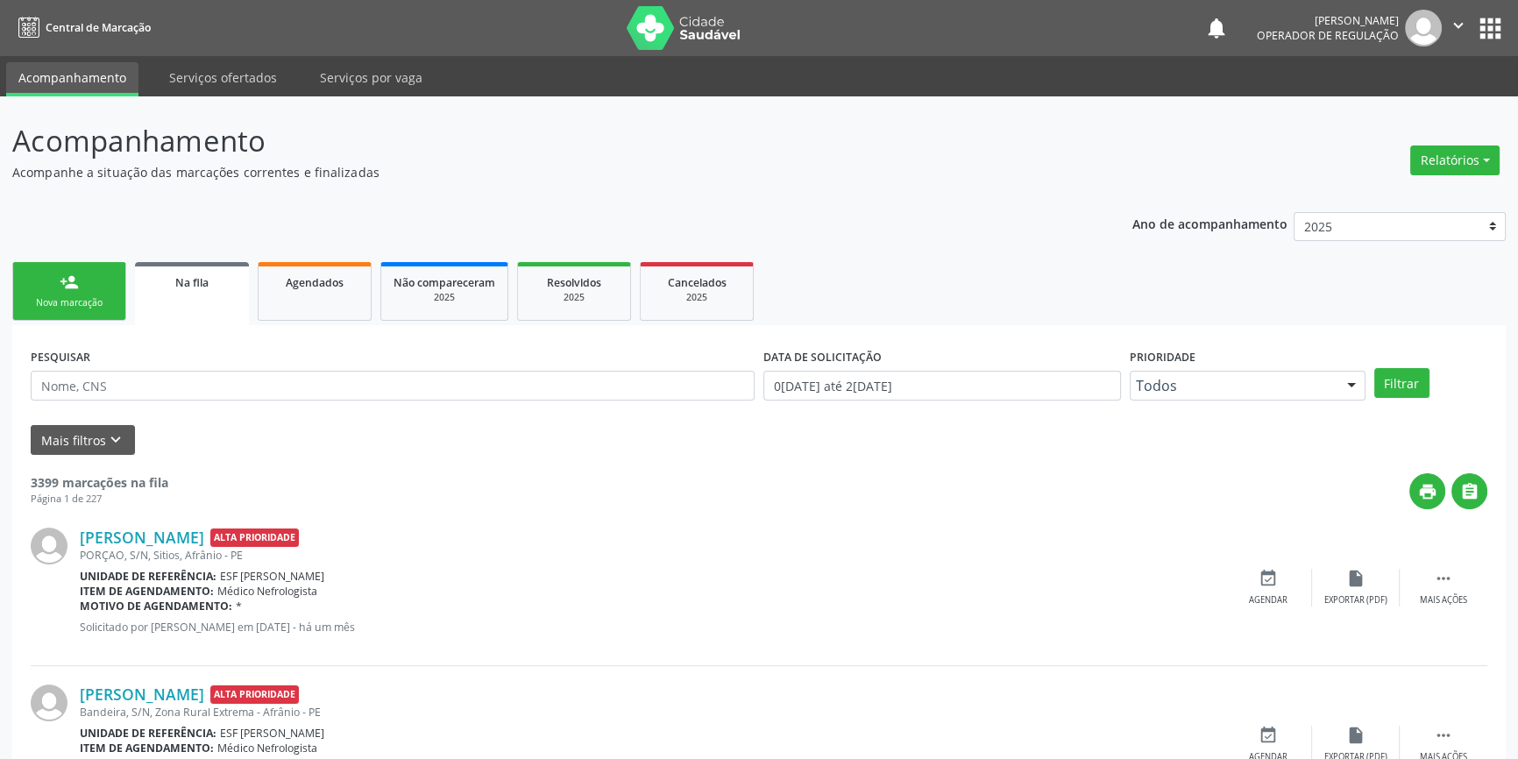
click at [53, 279] on link "person_add Nova marcação" at bounding box center [69, 291] width 114 height 59
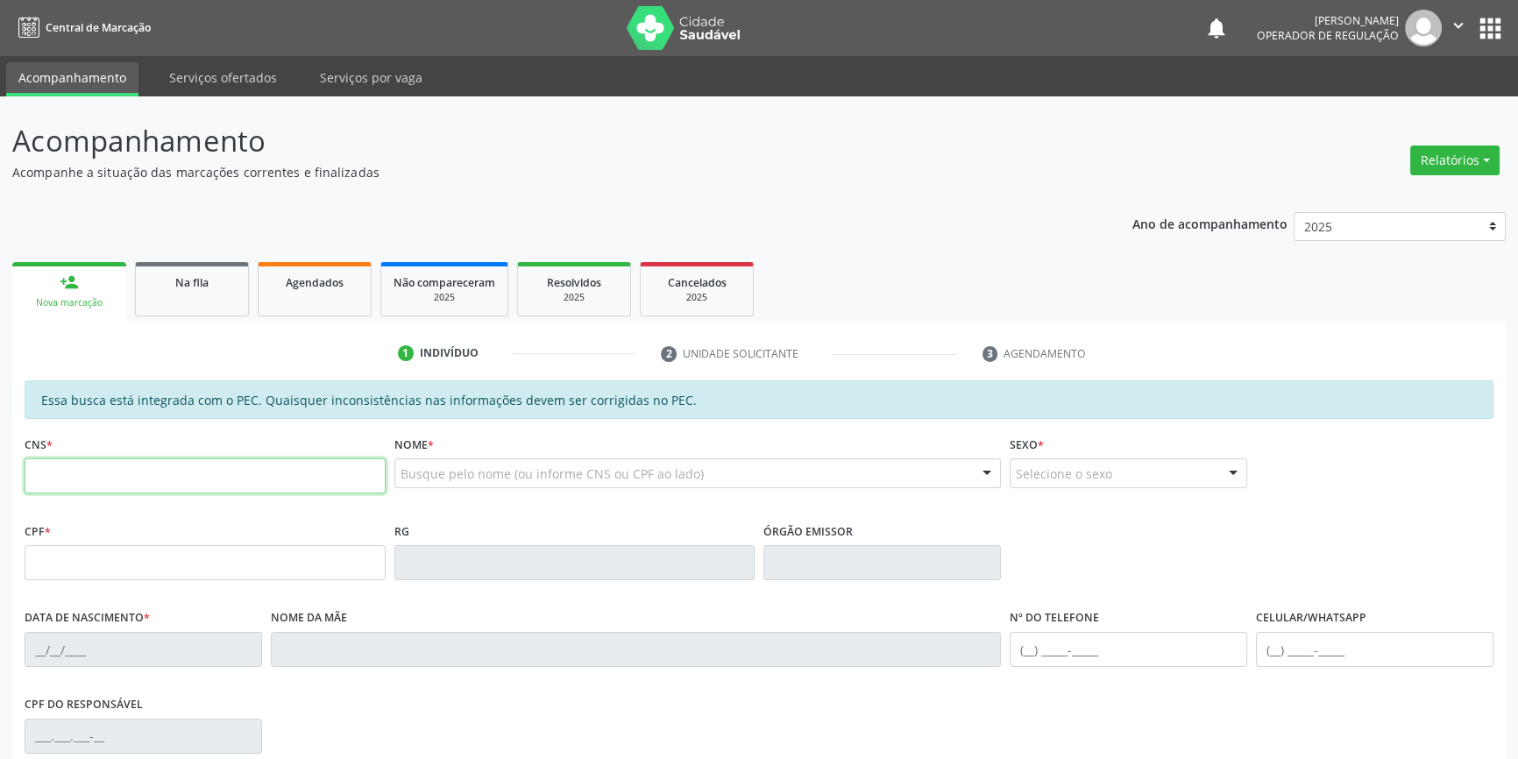
click at [89, 468] on input "text" at bounding box center [205, 475] width 361 height 35
type input "700 4033 3152 4450"
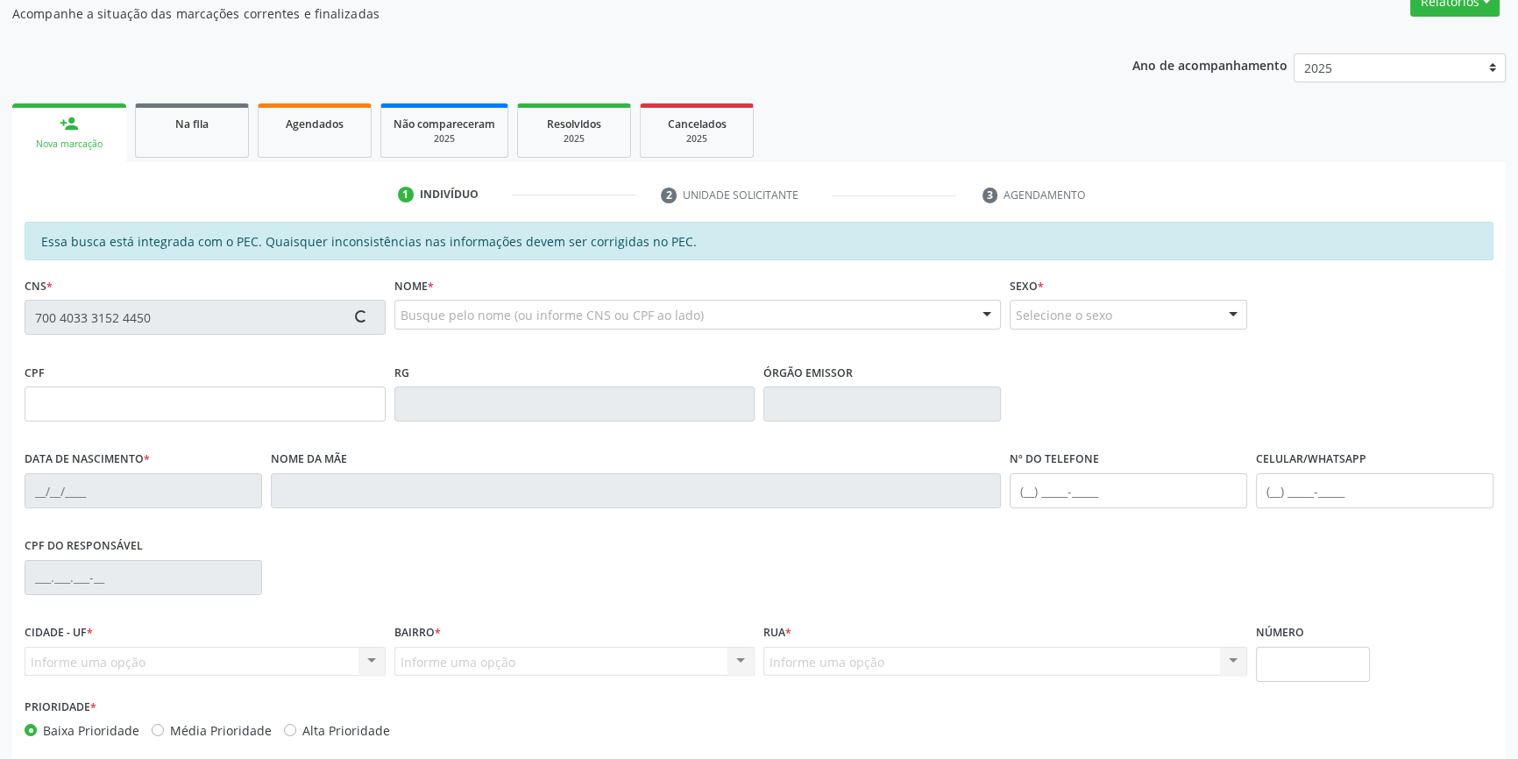
type input "018.432.964-70"
type input "27/07/1960"
type input "Maria Madalena da Silva"
type input "(87) 99912-6320"
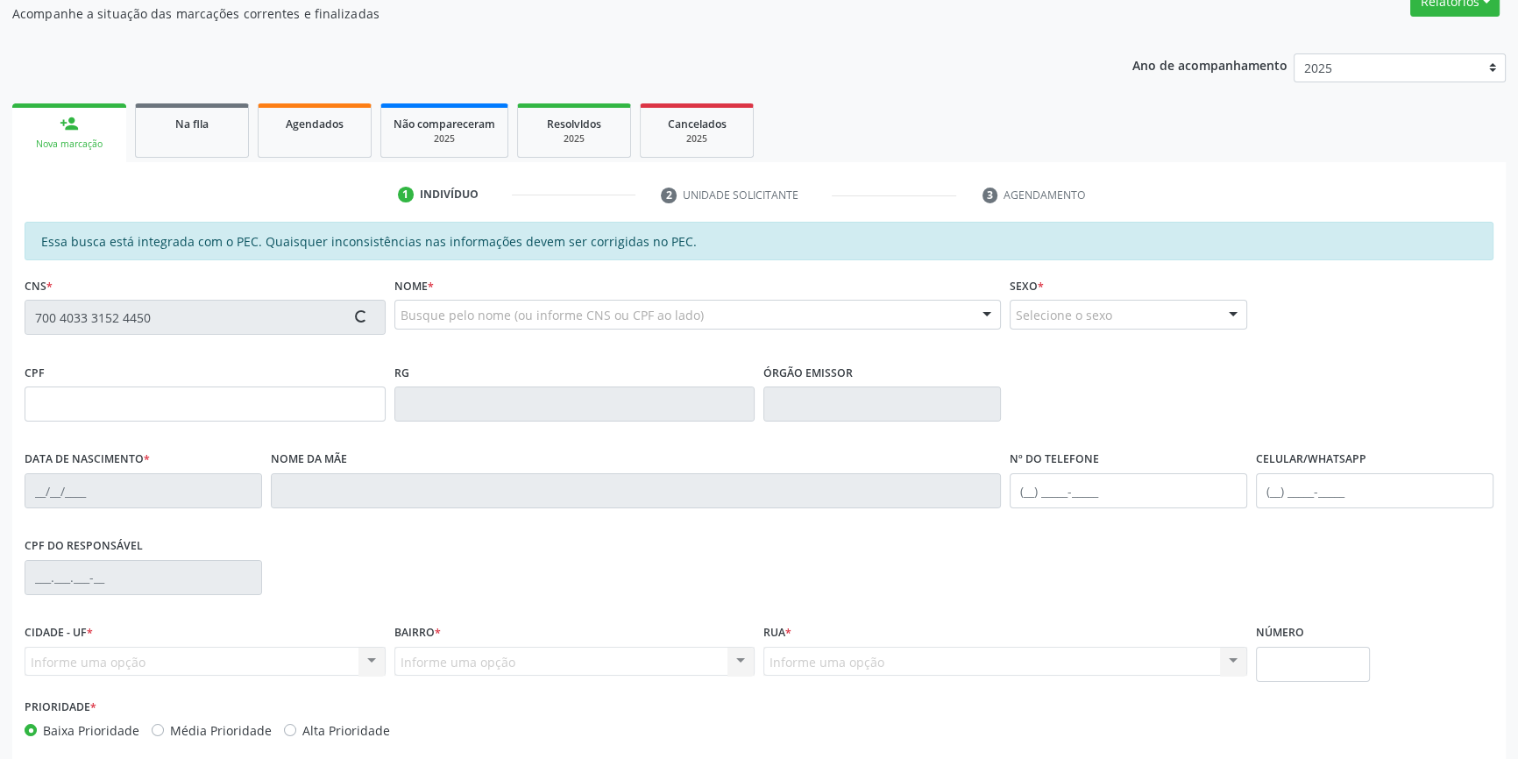
type input "S/N"
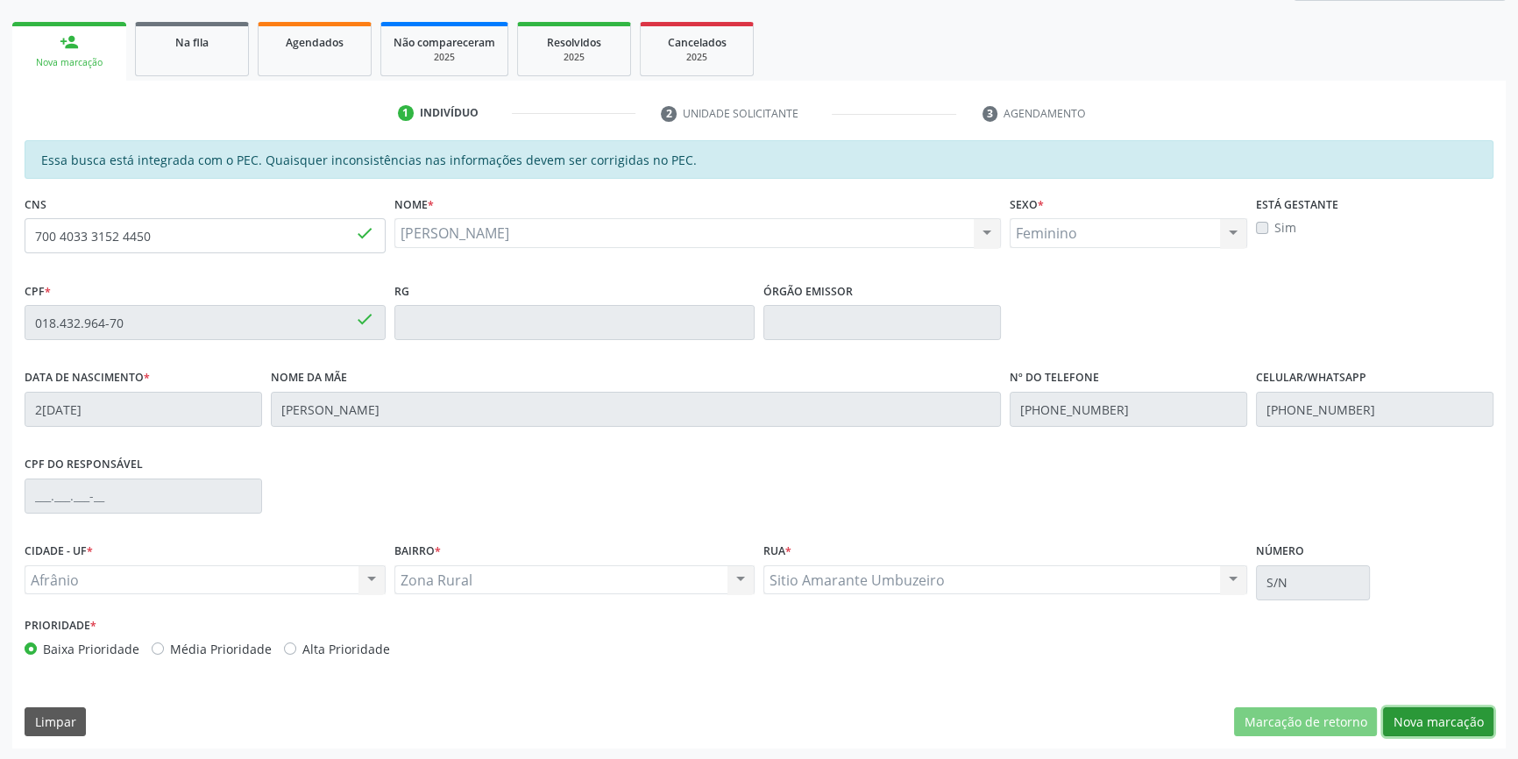
drag, startPoint x: 1443, startPoint y: 714, endPoint x: 1271, endPoint y: 492, distance: 280.5
click at [1442, 714] on button "Nova marcação" at bounding box center [1438, 722] width 110 height 30
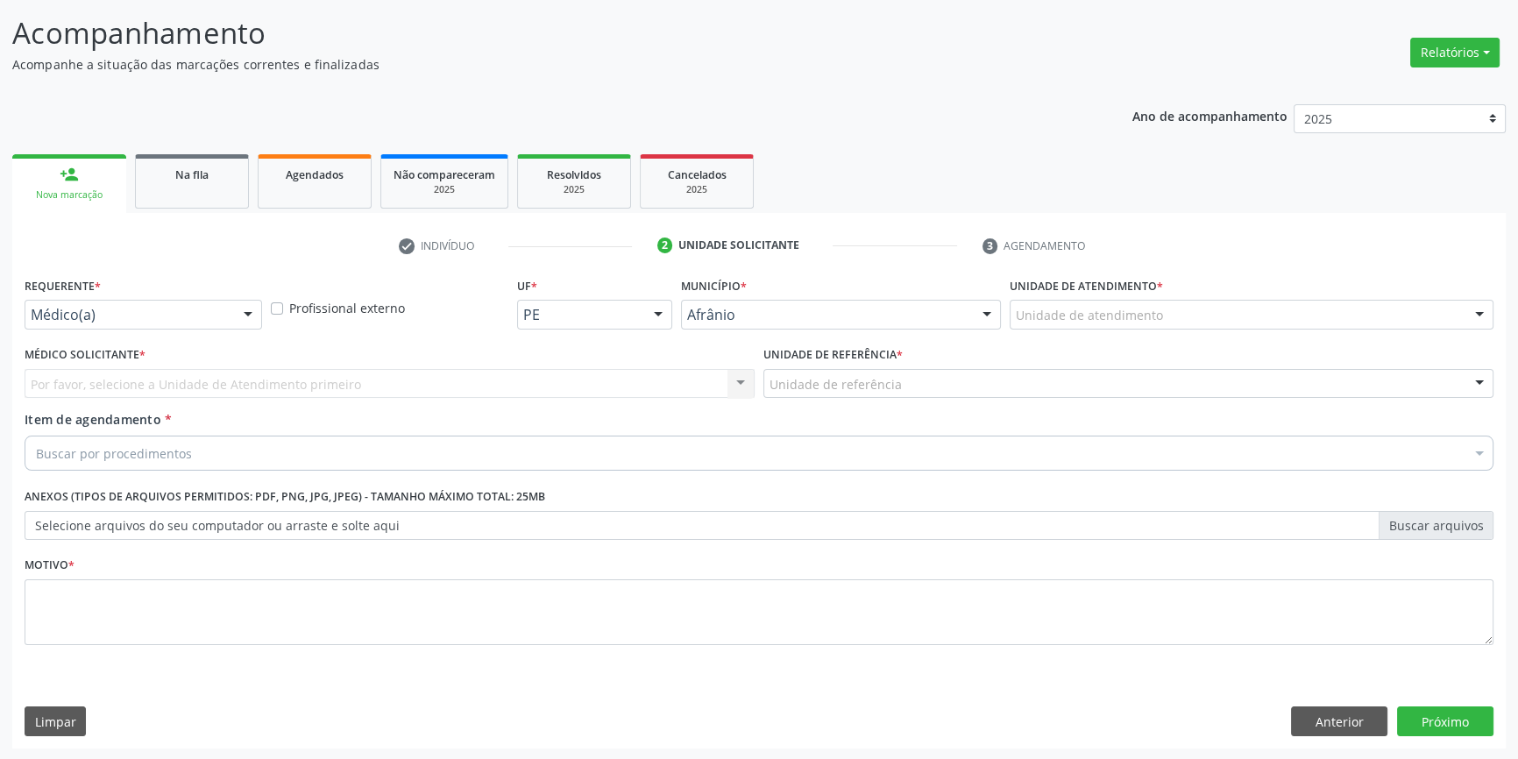
click at [1161, 298] on label "Unidade de atendimento *" at bounding box center [1086, 286] width 153 height 27
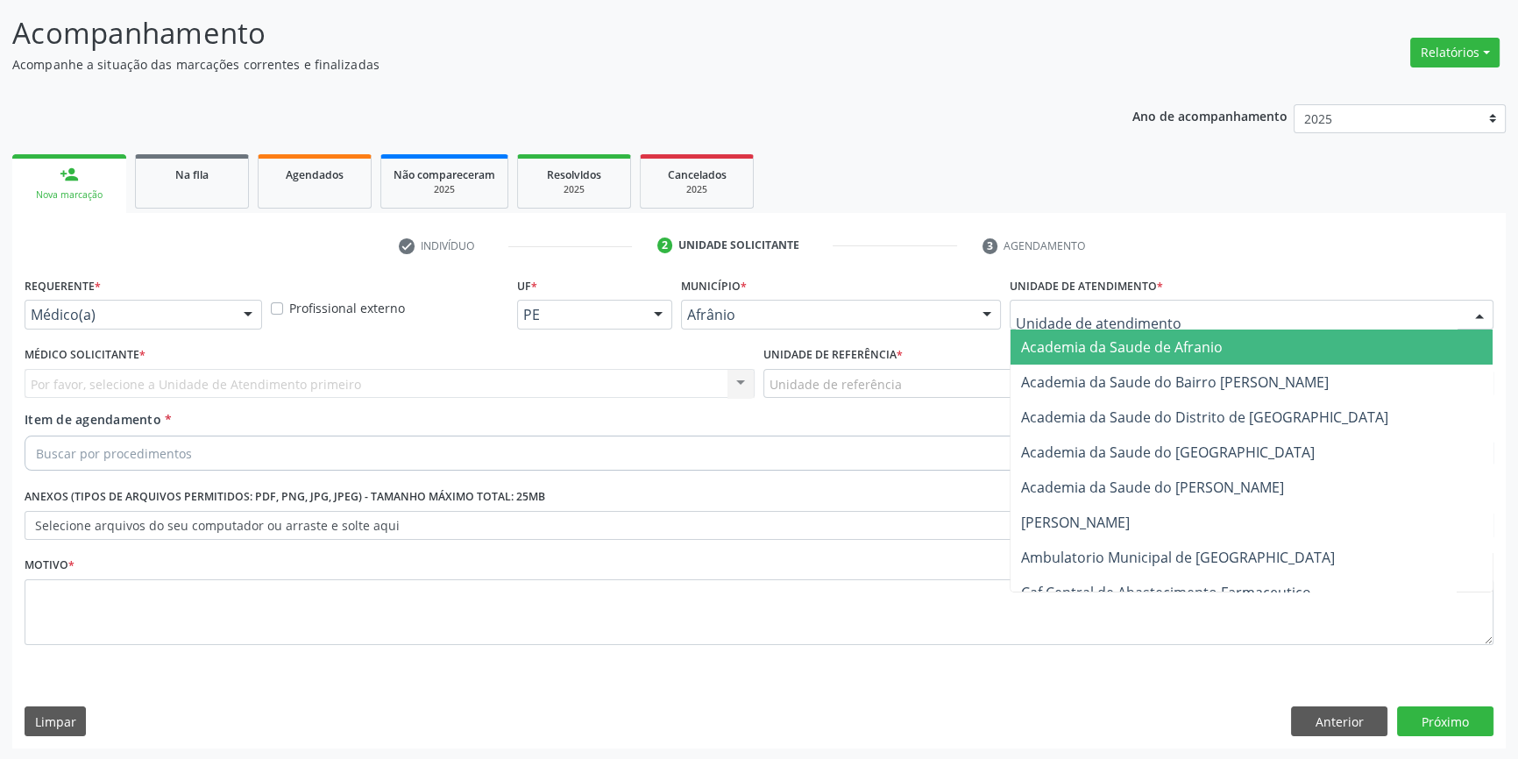
click at [1093, 303] on div at bounding box center [1252, 315] width 484 height 30
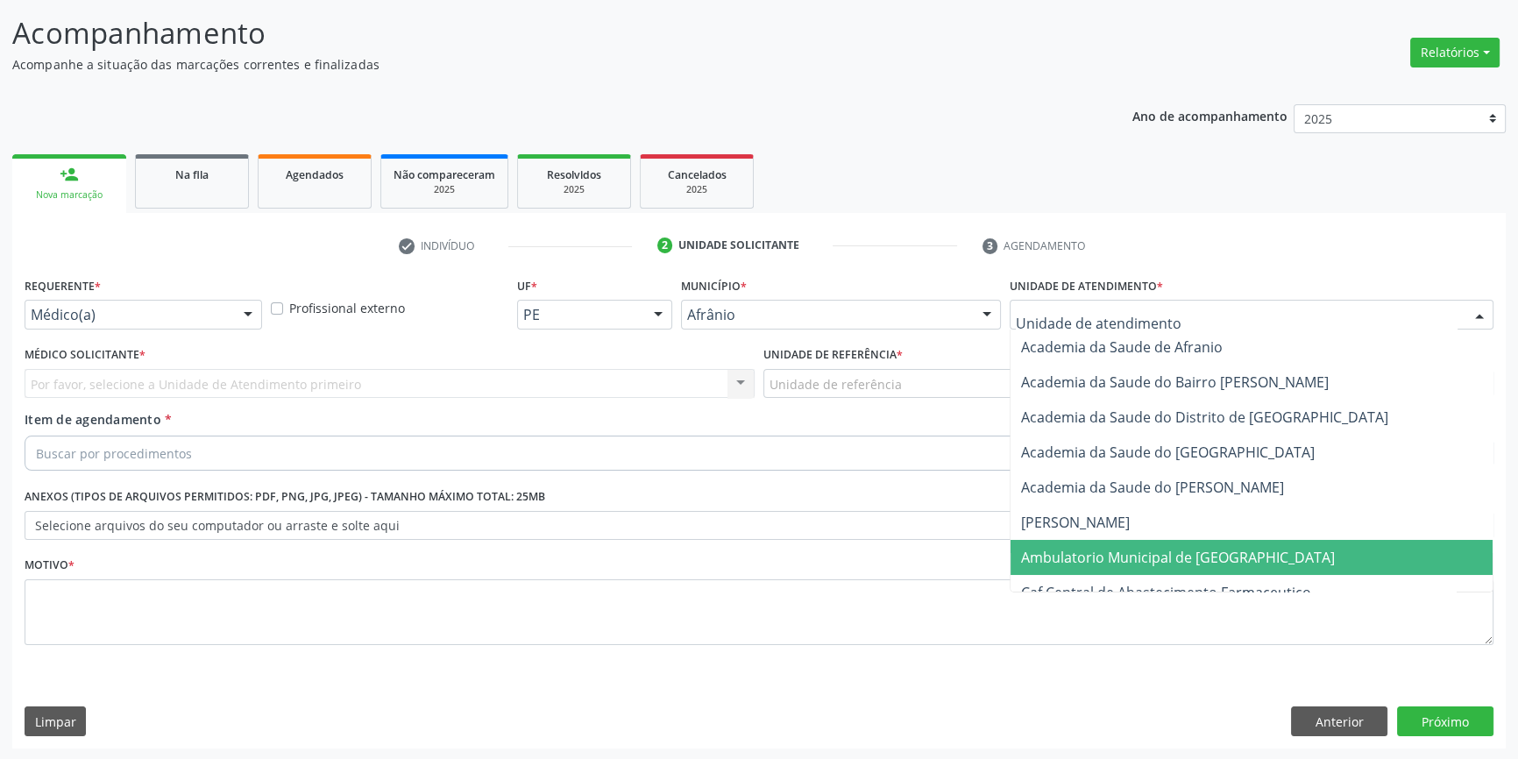
click at [1081, 565] on span "Ambulatorio Municipal de [GEOGRAPHIC_DATA]" at bounding box center [1252, 557] width 482 height 35
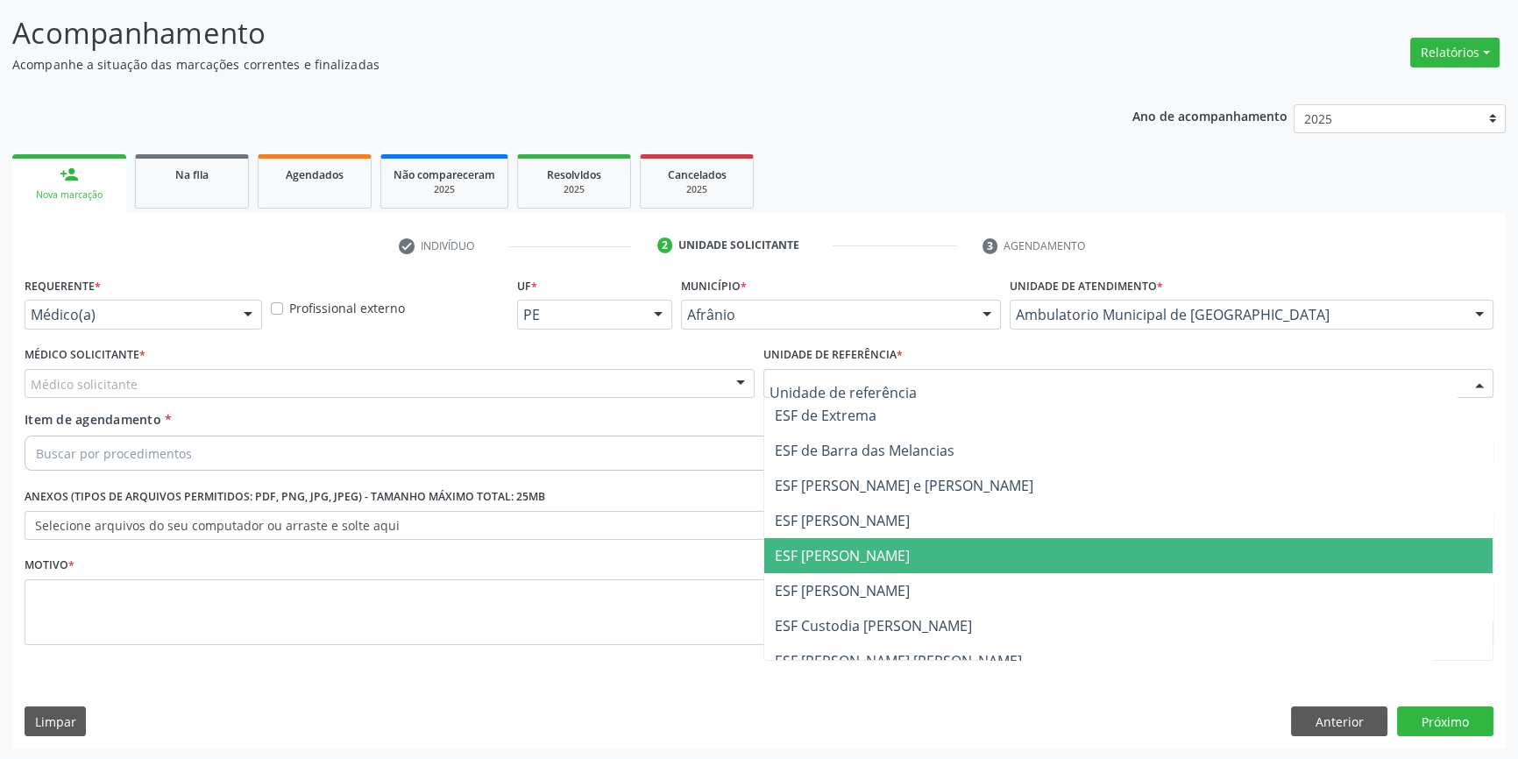
click at [846, 558] on span "ESF [PERSON_NAME]" at bounding box center [842, 555] width 135 height 19
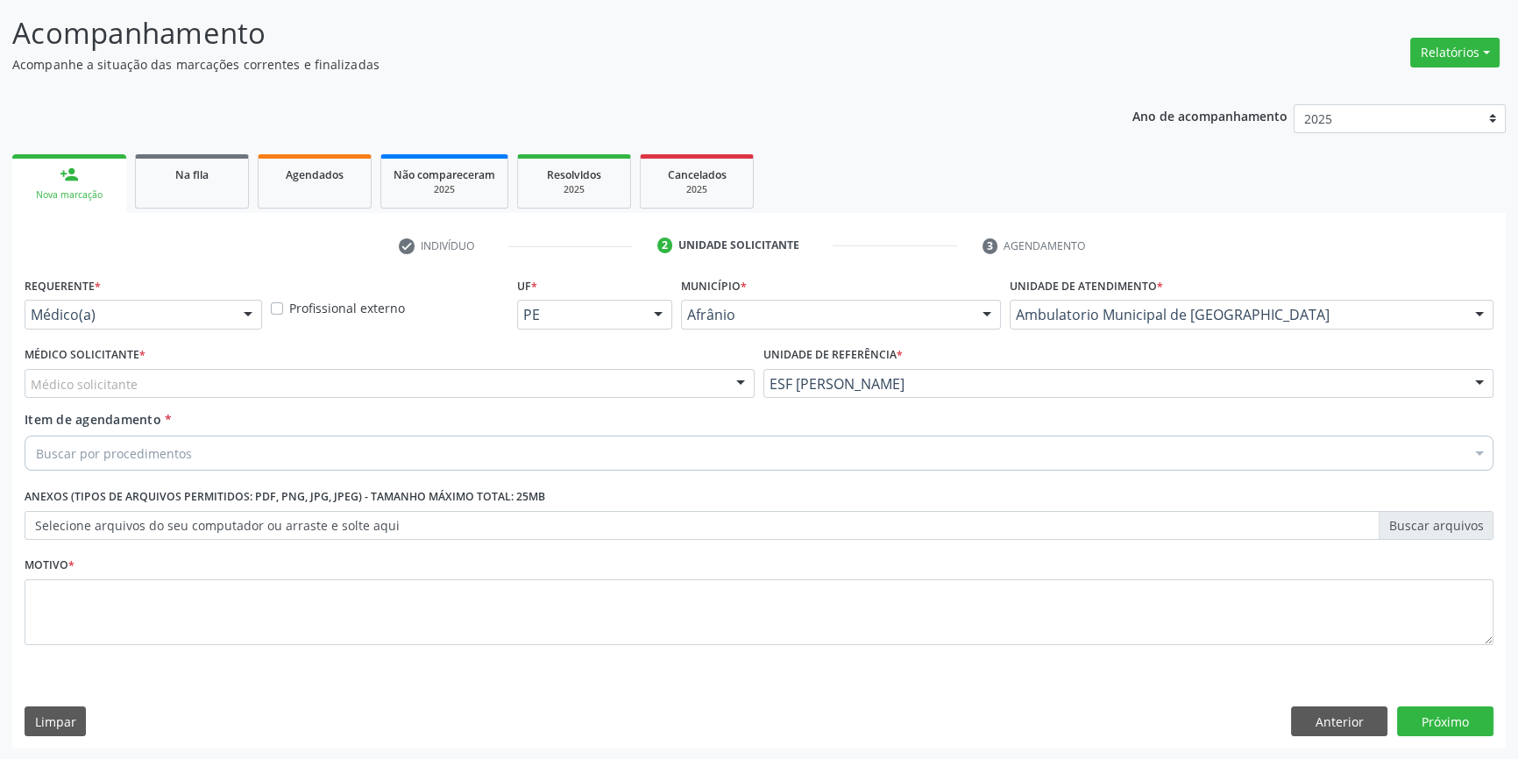
drag, startPoint x: 458, startPoint y: 366, endPoint x: 428, endPoint y: 378, distance: 32.2
click at [456, 366] on div "Médico Solicitante * Médico solicitante [PERSON_NAME] [PERSON_NAME] [PERSON_NAM…" at bounding box center [390, 370] width 730 height 56
click at [418, 380] on div "Médico solicitante" at bounding box center [390, 384] width 730 height 30
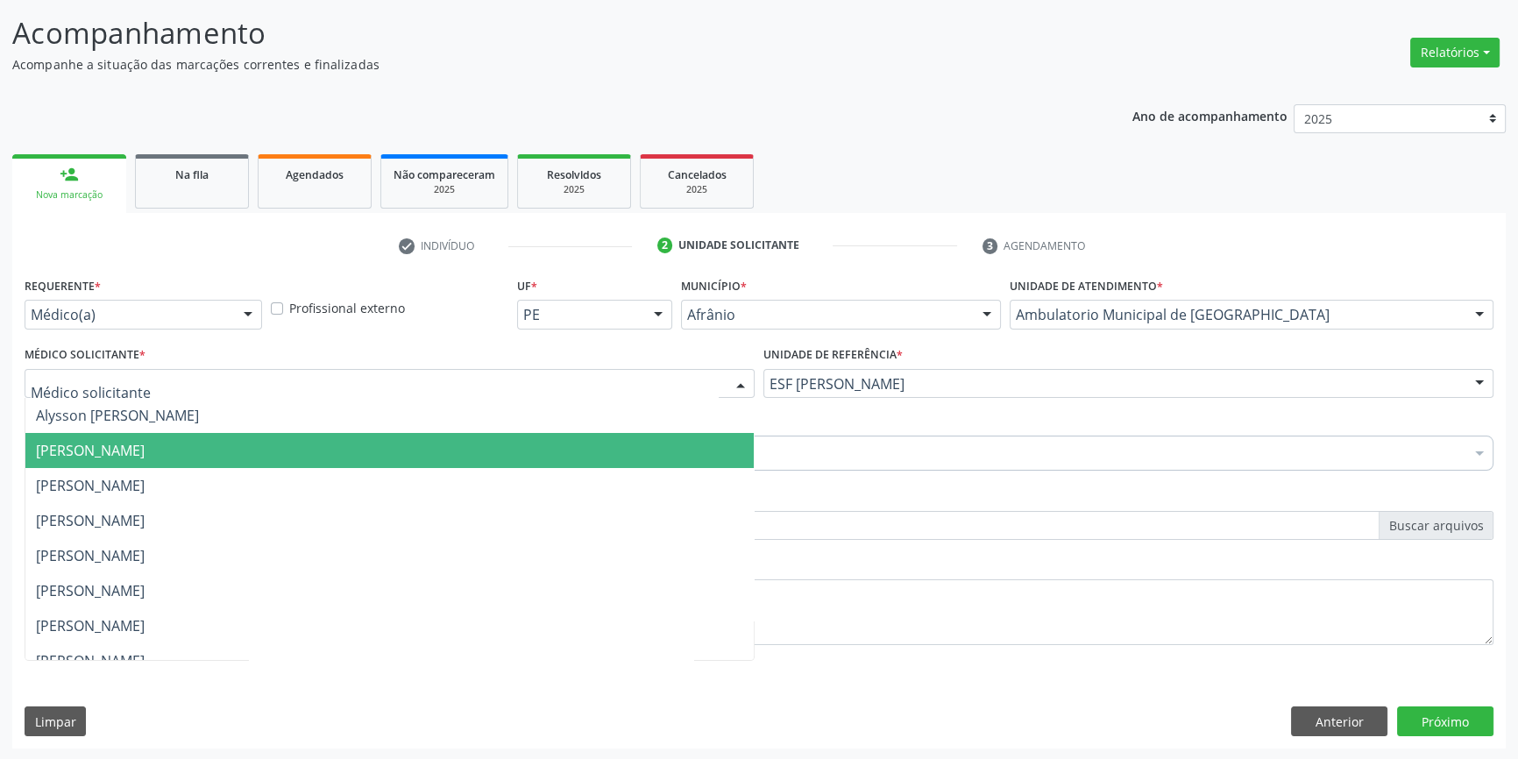
click at [145, 455] on span "[PERSON_NAME]" at bounding box center [90, 450] width 109 height 19
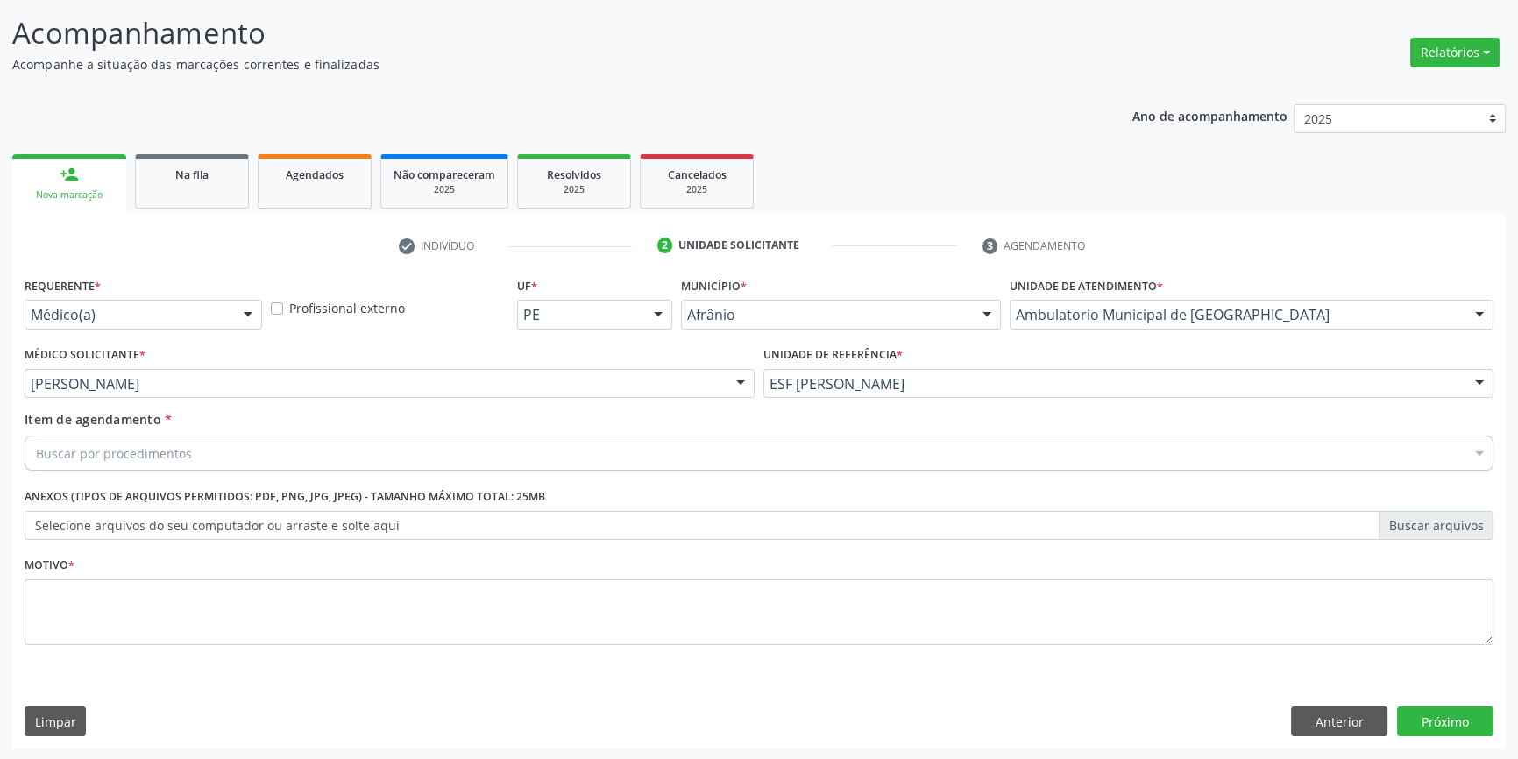
click at [195, 450] on div "Buscar por procedimentos" at bounding box center [759, 453] width 1469 height 35
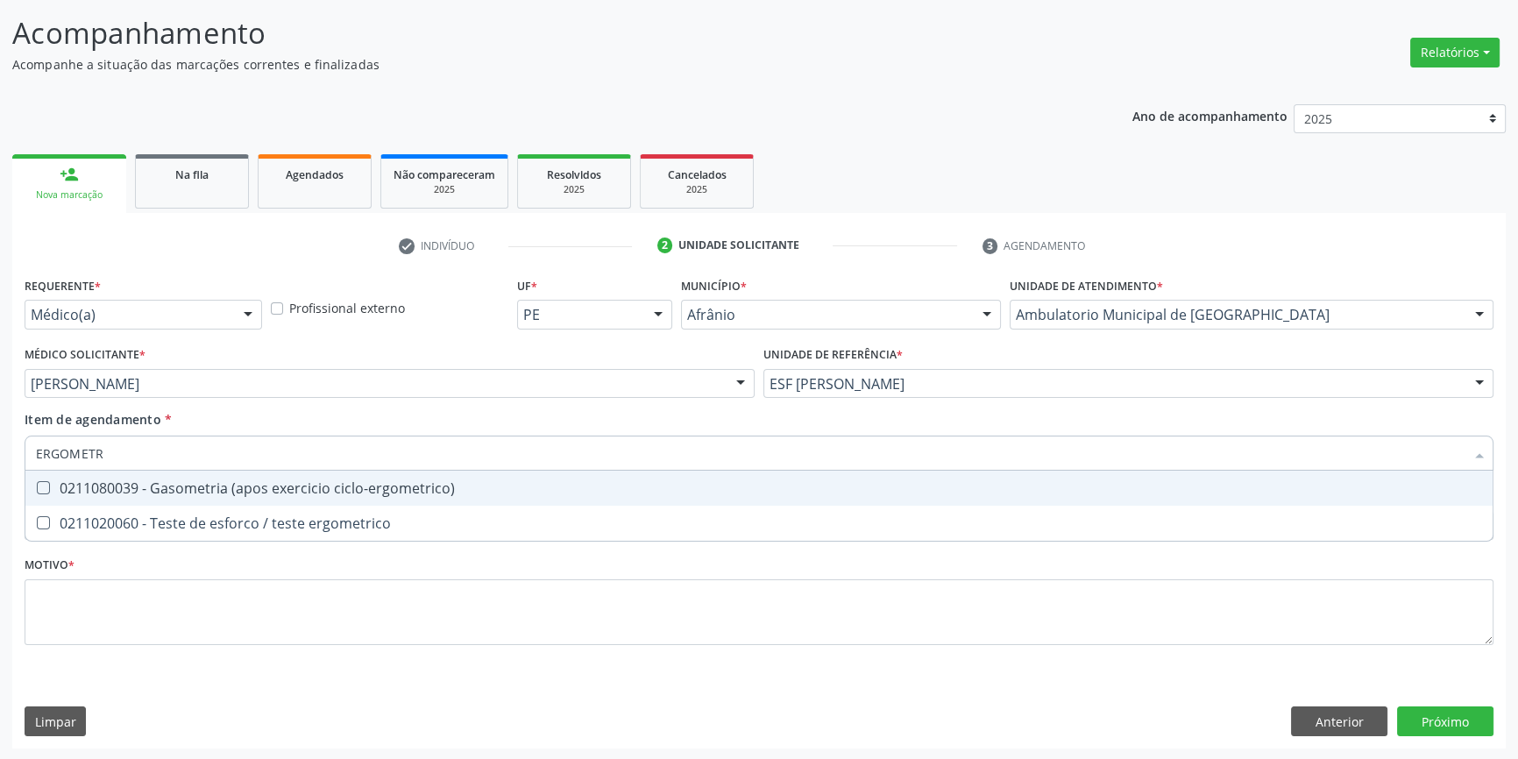
type input "ERGOMETRI"
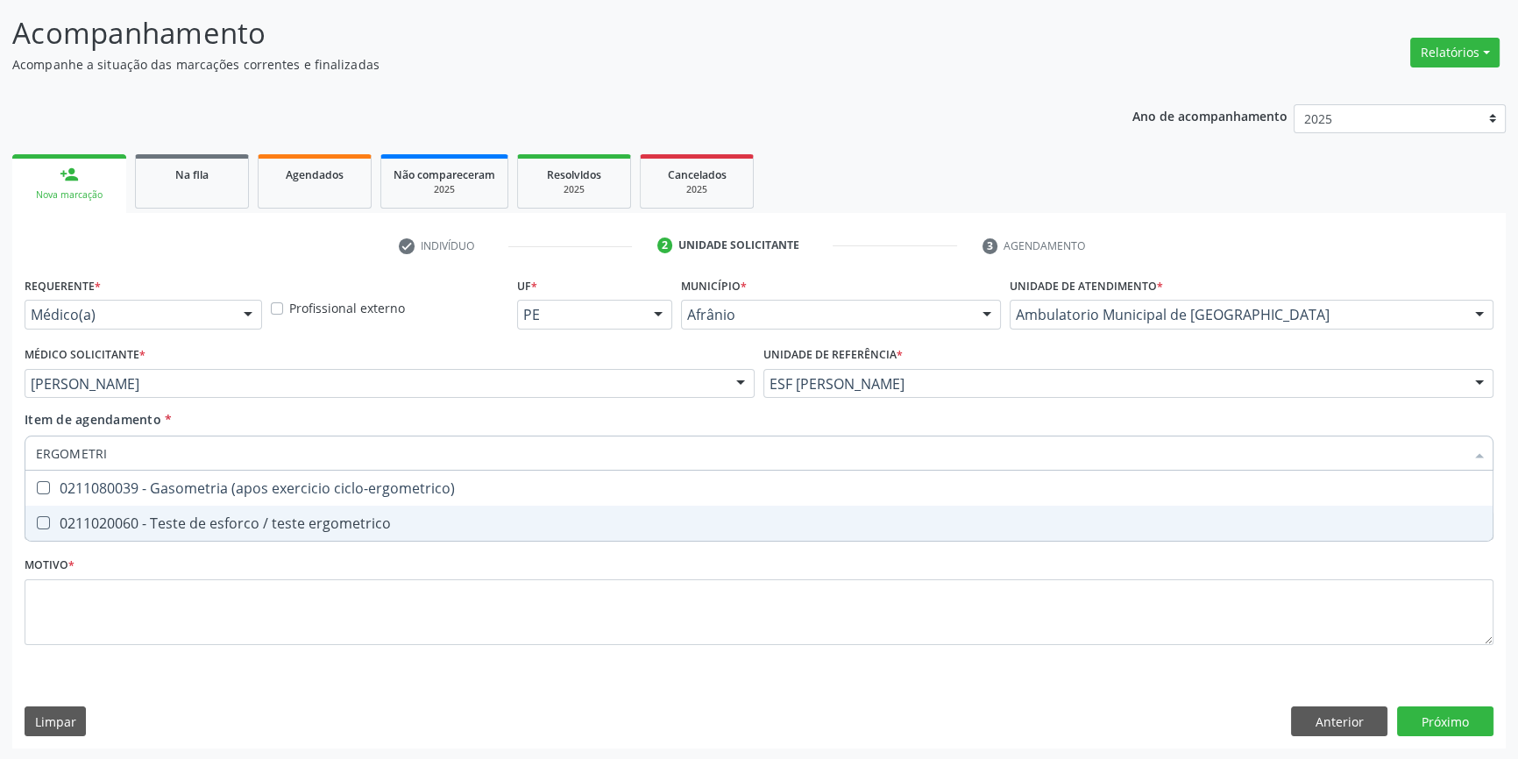
click at [231, 511] on span "0211020060 - Teste de esforco / teste ergometrico" at bounding box center [758, 523] width 1467 height 35
checkbox ergometrico "true"
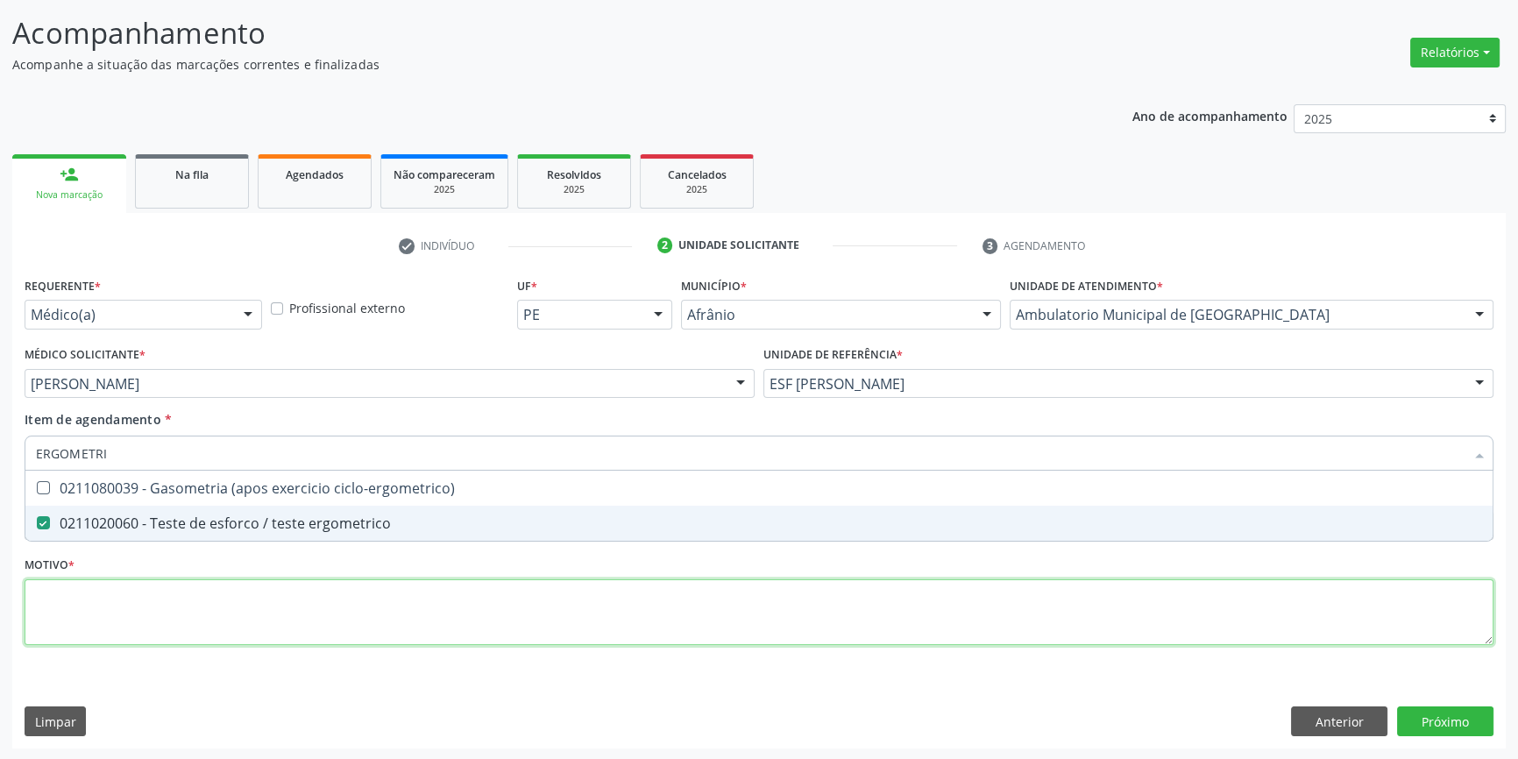
click at [195, 621] on div "Requerente * Médico(a) Médico(a) Enfermeiro(a) Paciente Nenhum resultado encont…" at bounding box center [759, 471] width 1469 height 397
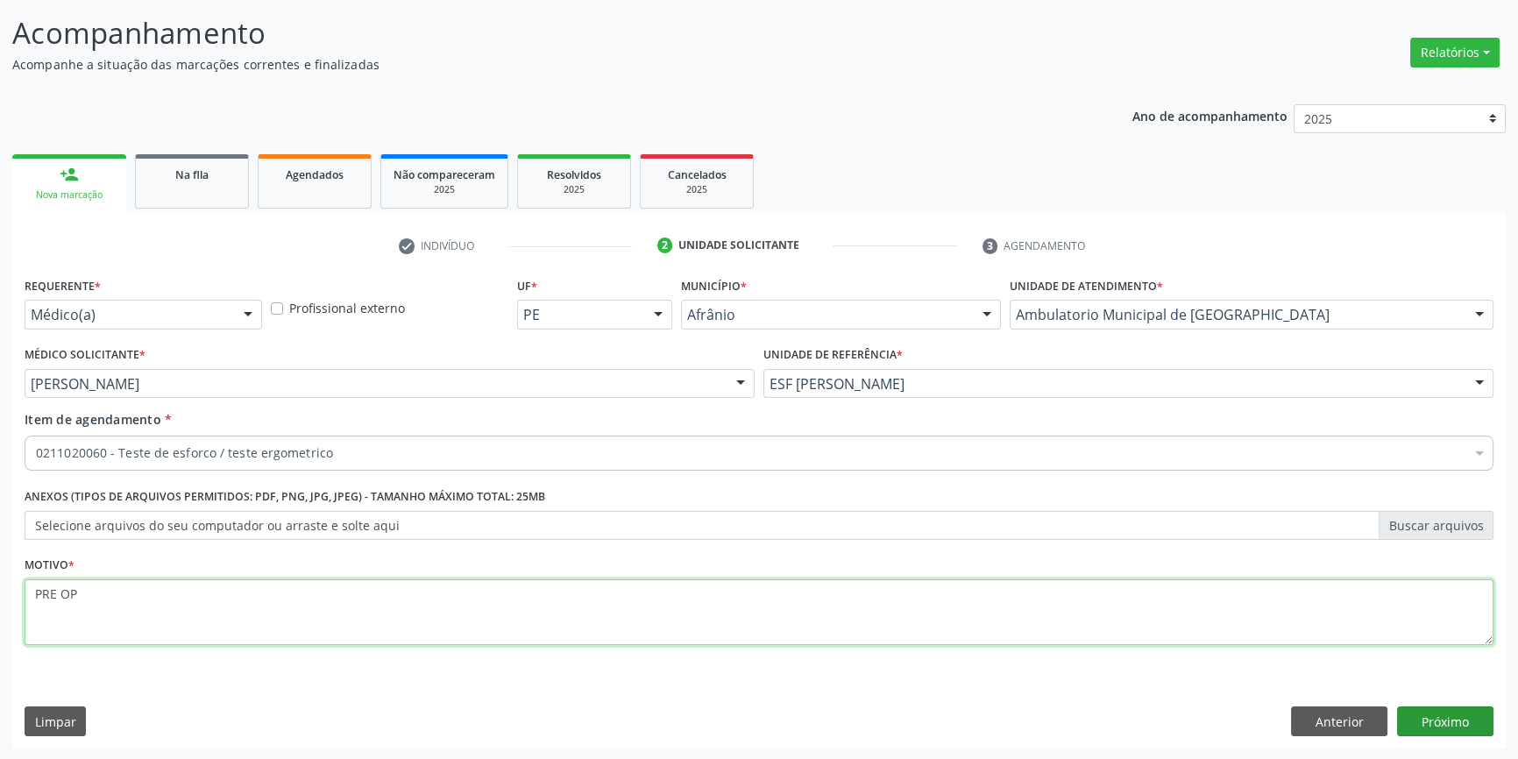
type textarea "PRE OP"
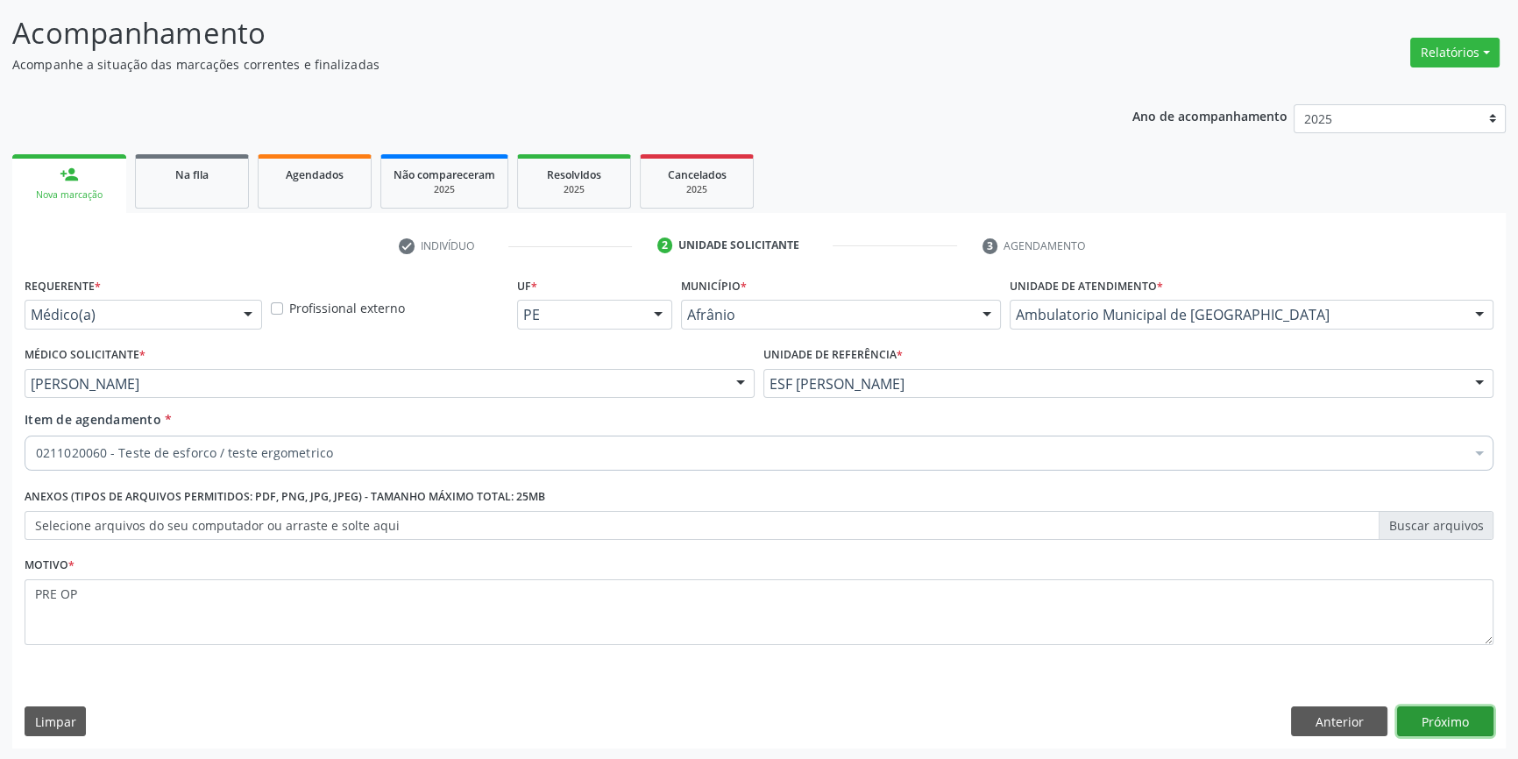
click at [1469, 714] on button "Próximo" at bounding box center [1445, 722] width 96 height 30
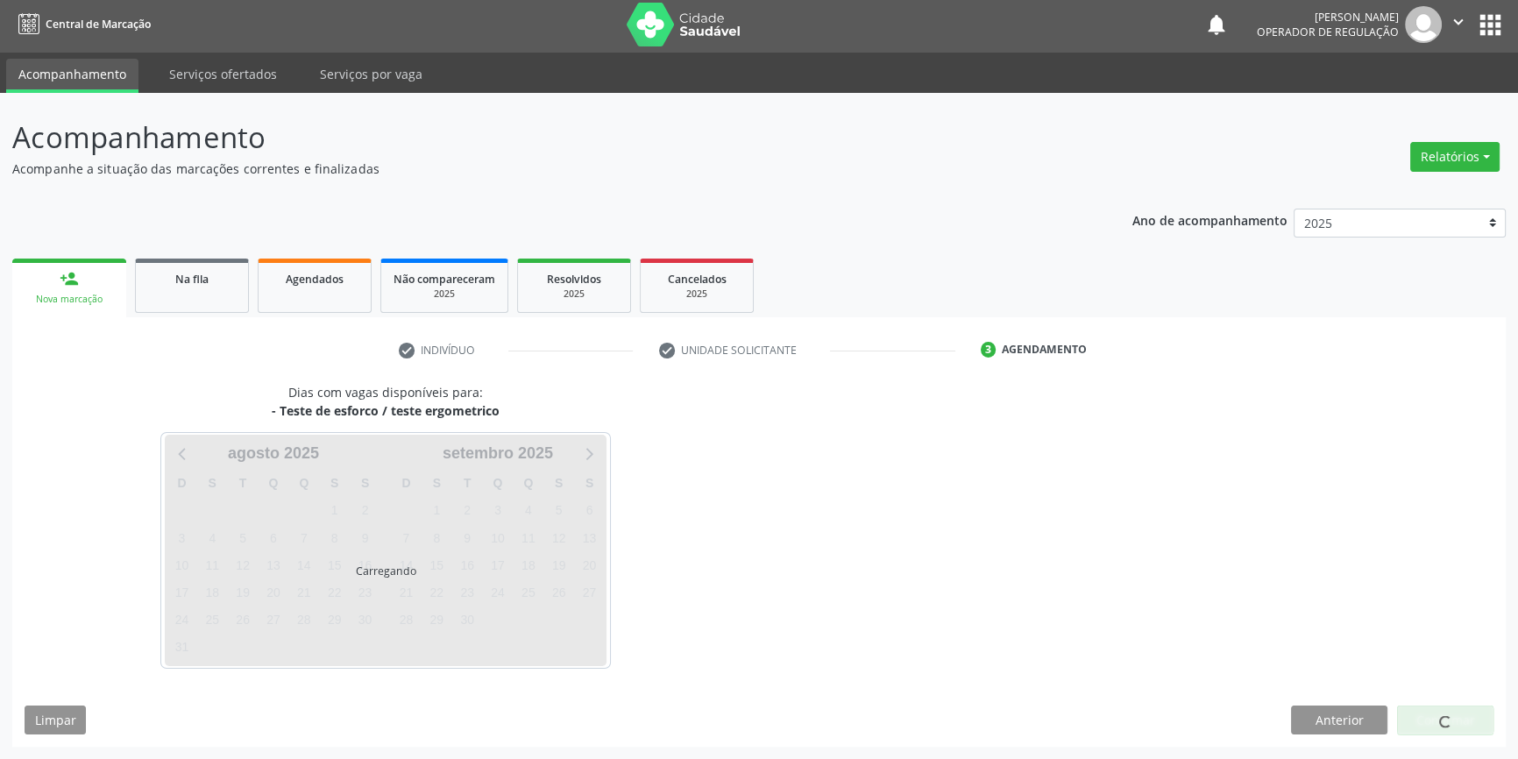
scroll to position [2, 0]
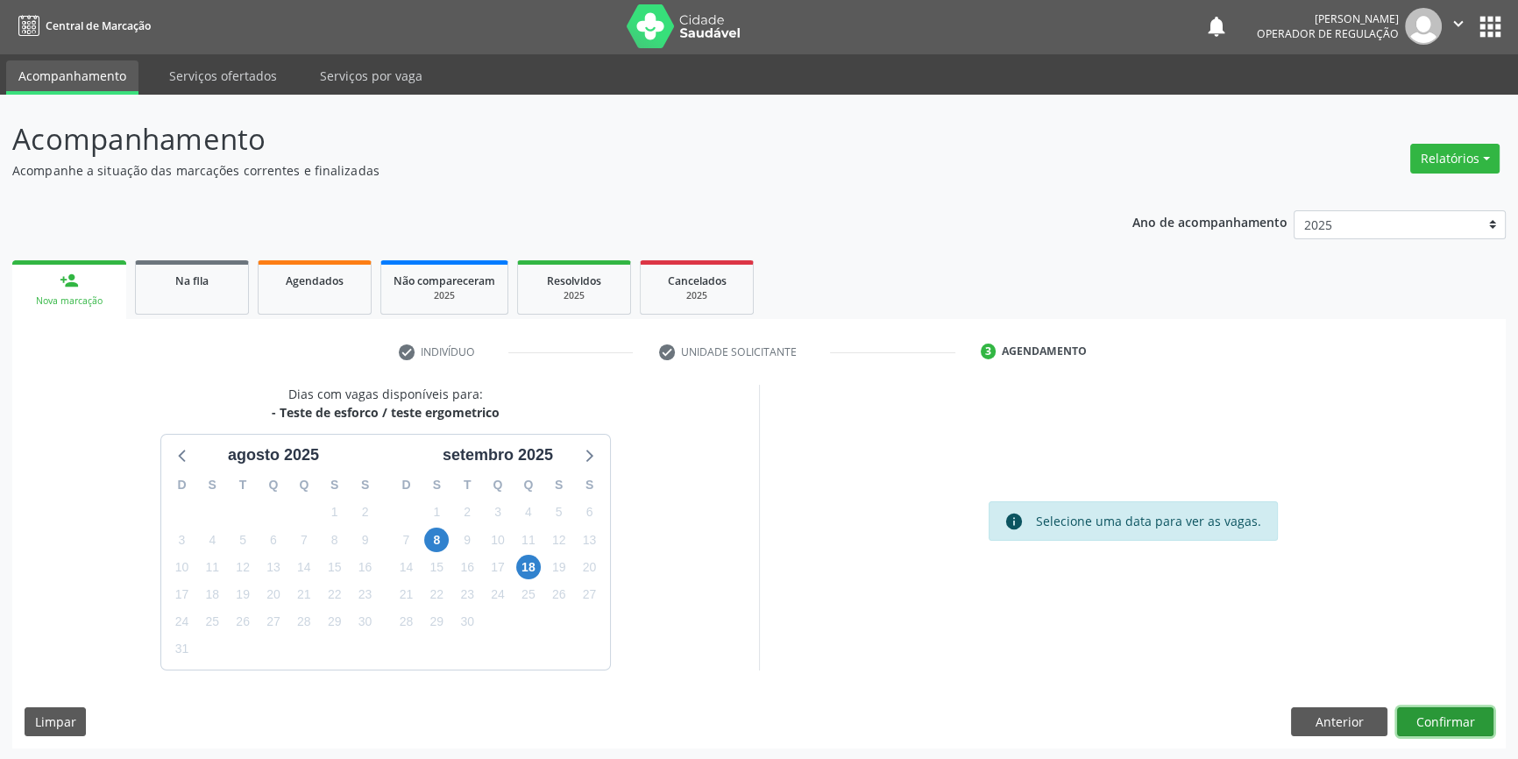
click at [1462, 721] on button "Confirmar" at bounding box center [1445, 722] width 96 height 30
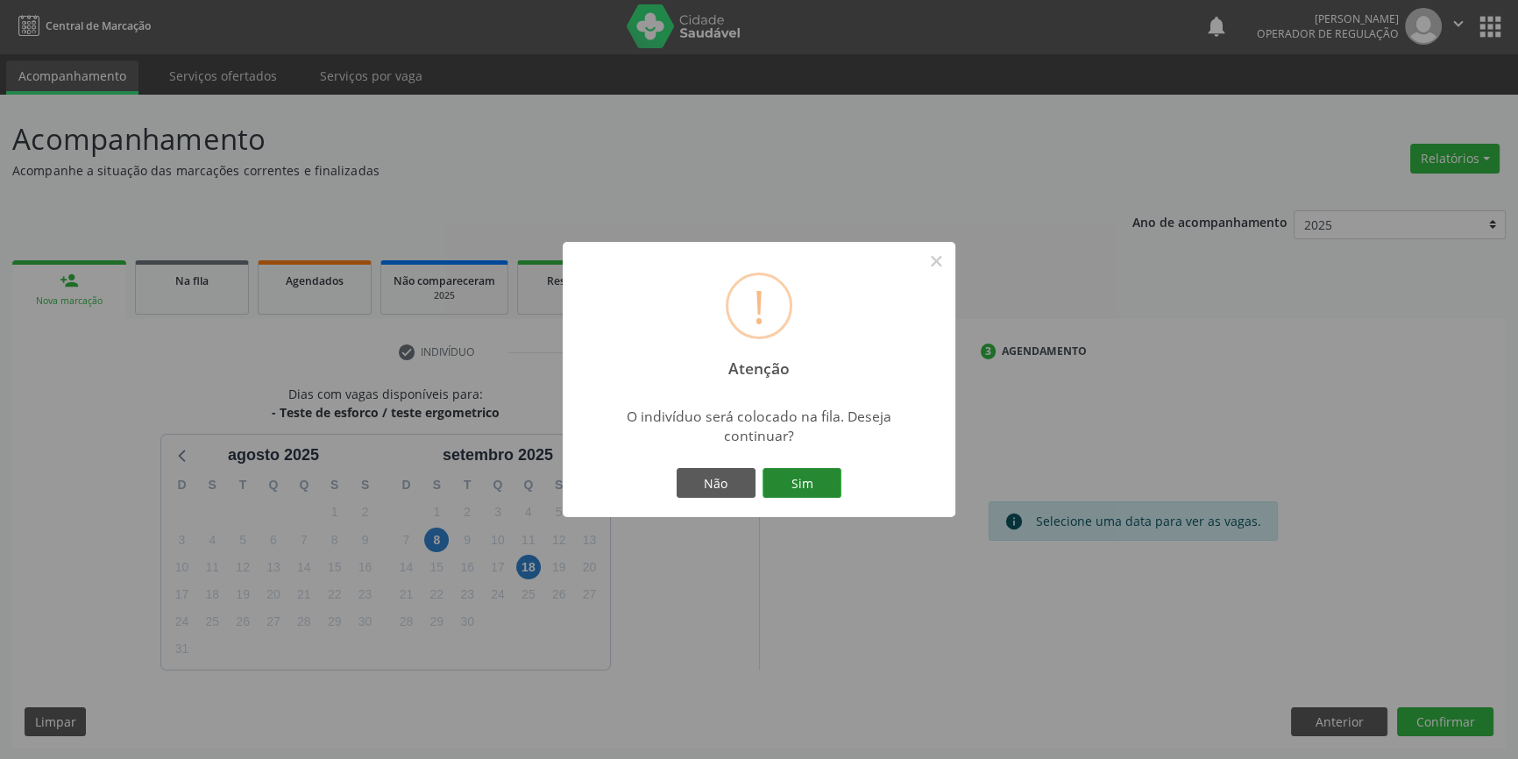
click at [781, 479] on button "Sim" at bounding box center [802, 483] width 79 height 30
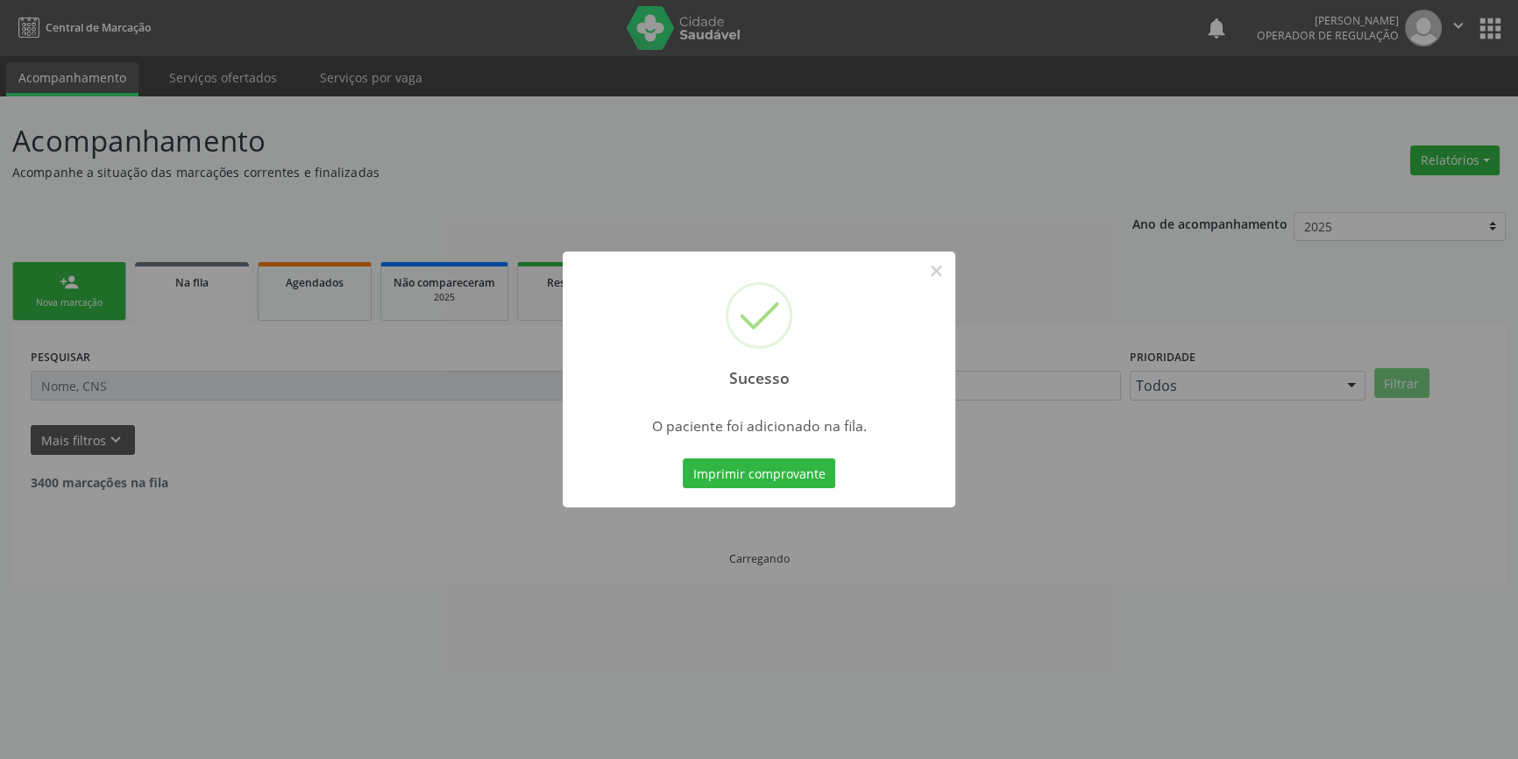
scroll to position [0, 0]
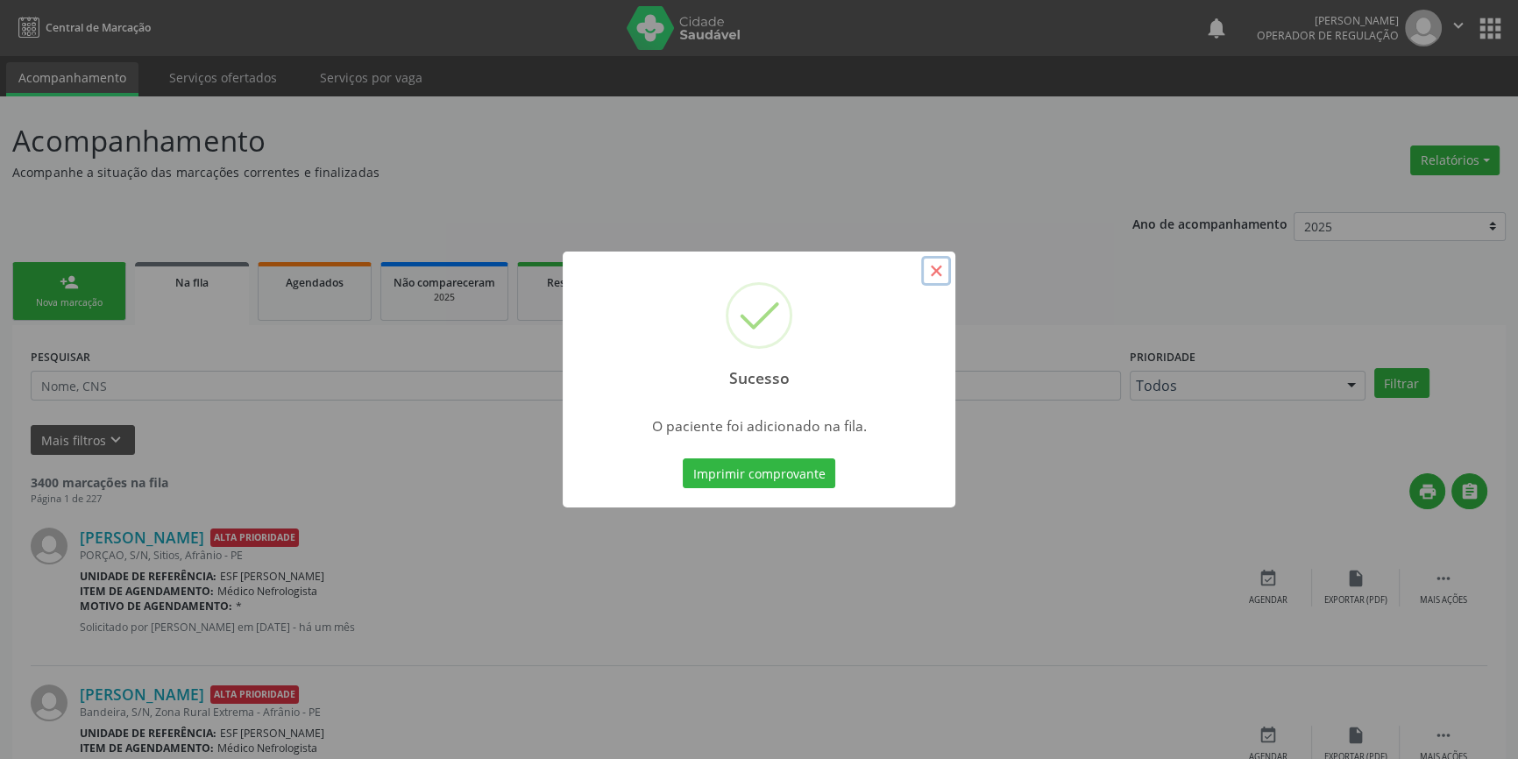
click at [927, 274] on button "×" at bounding box center [936, 271] width 30 height 30
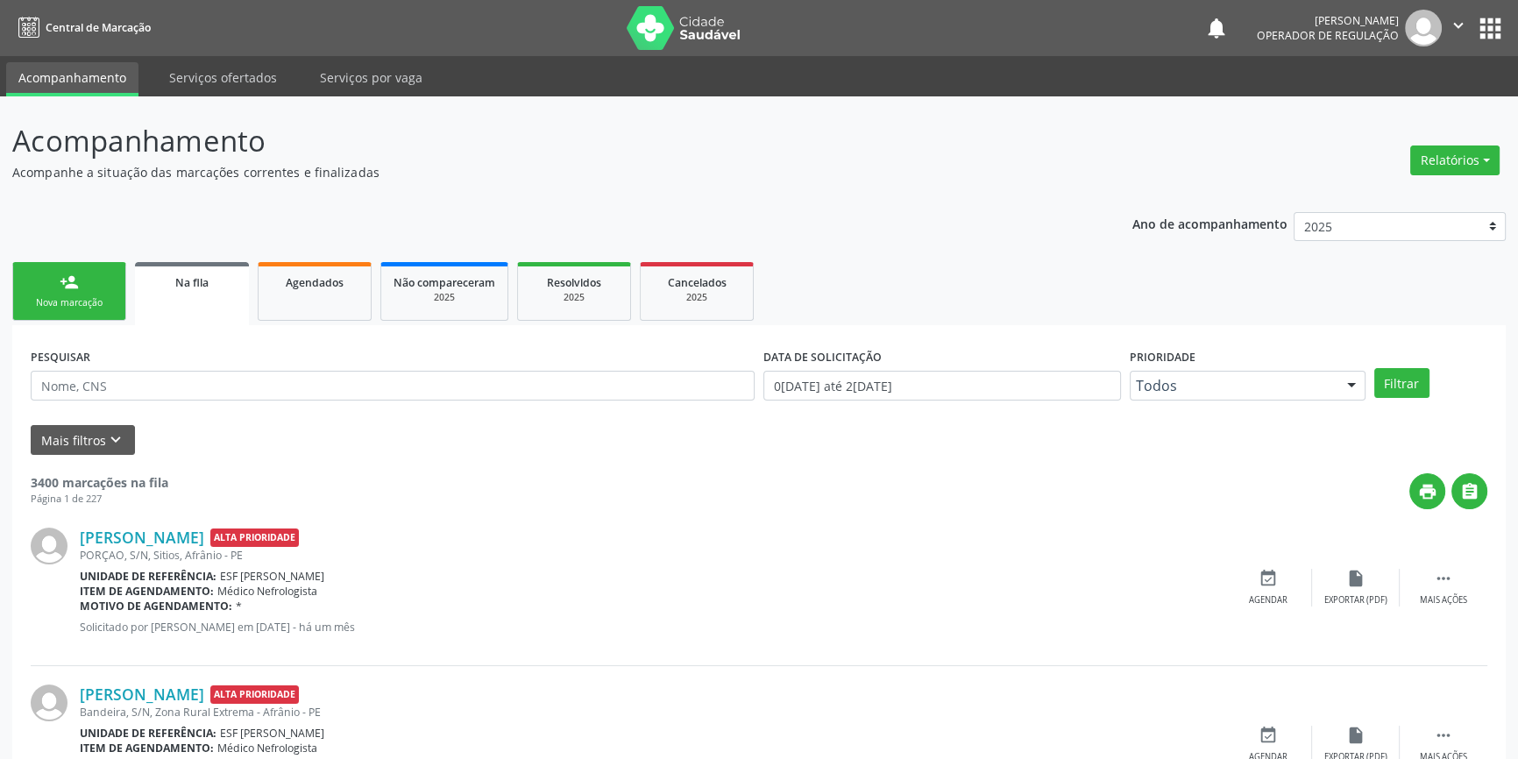
click at [81, 273] on link "person_add Nova marcação" at bounding box center [69, 291] width 114 height 59
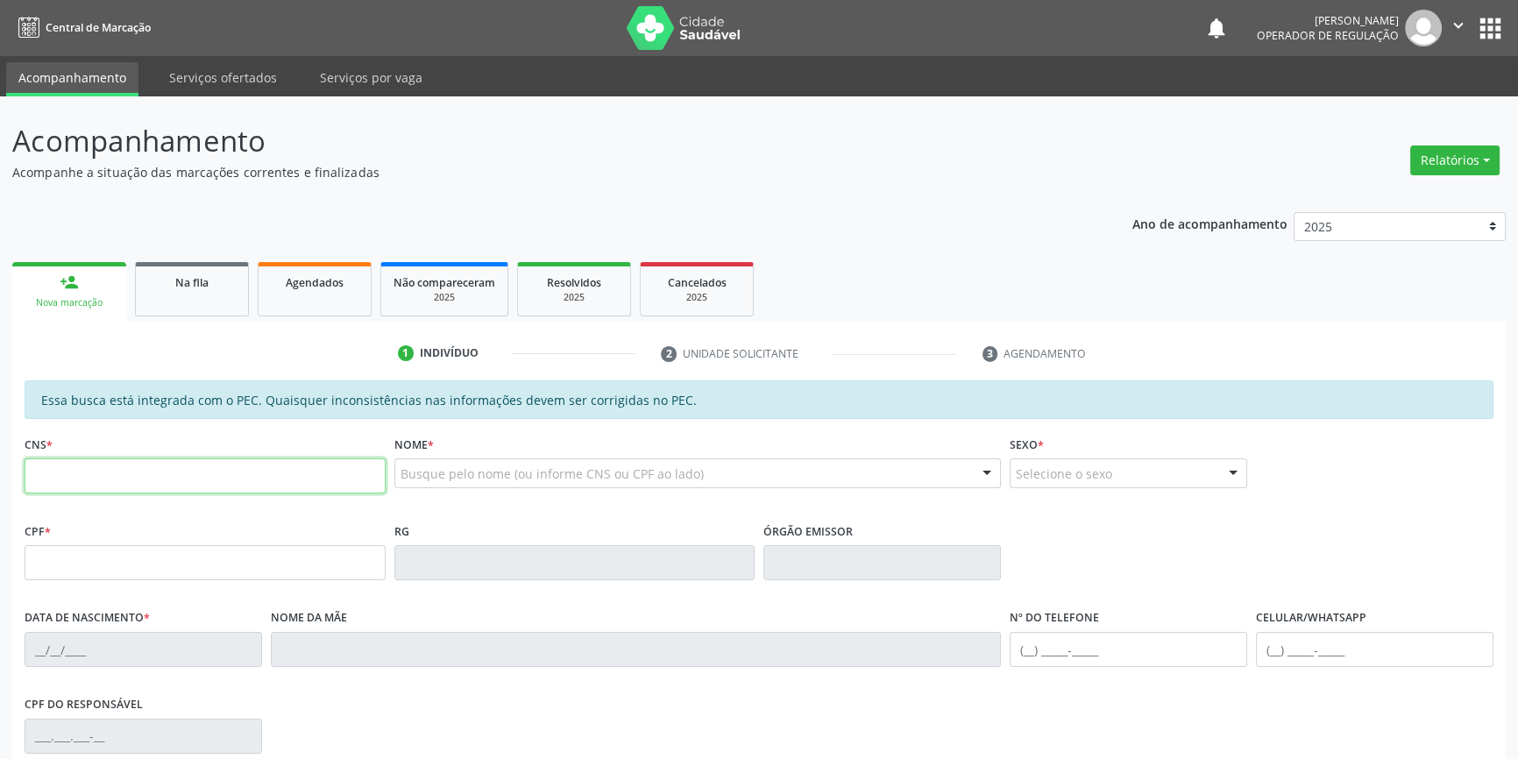
click at [103, 478] on input "text" at bounding box center [205, 475] width 361 height 35
type input "708 5060 4764 5580"
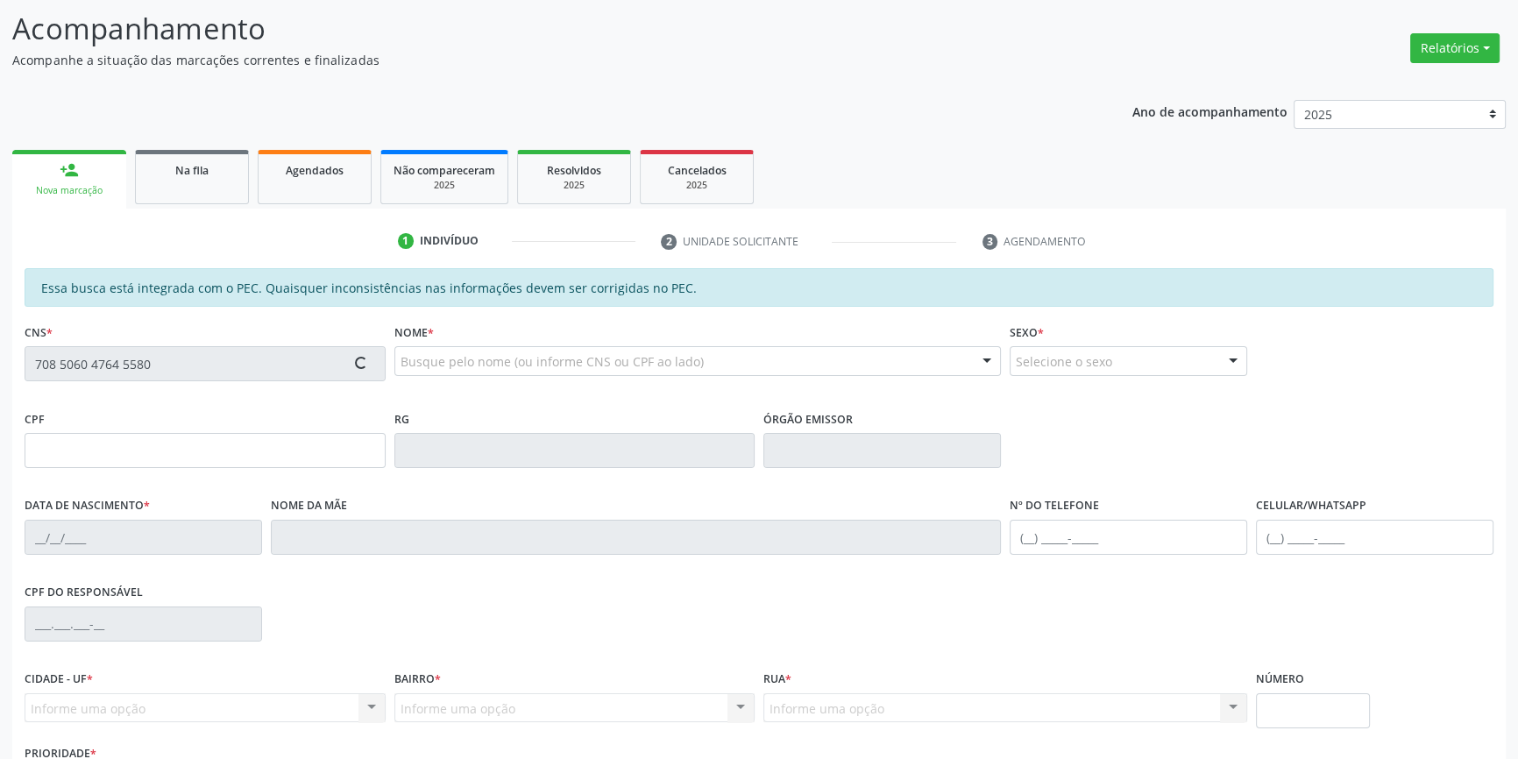
scroll to position [240, 0]
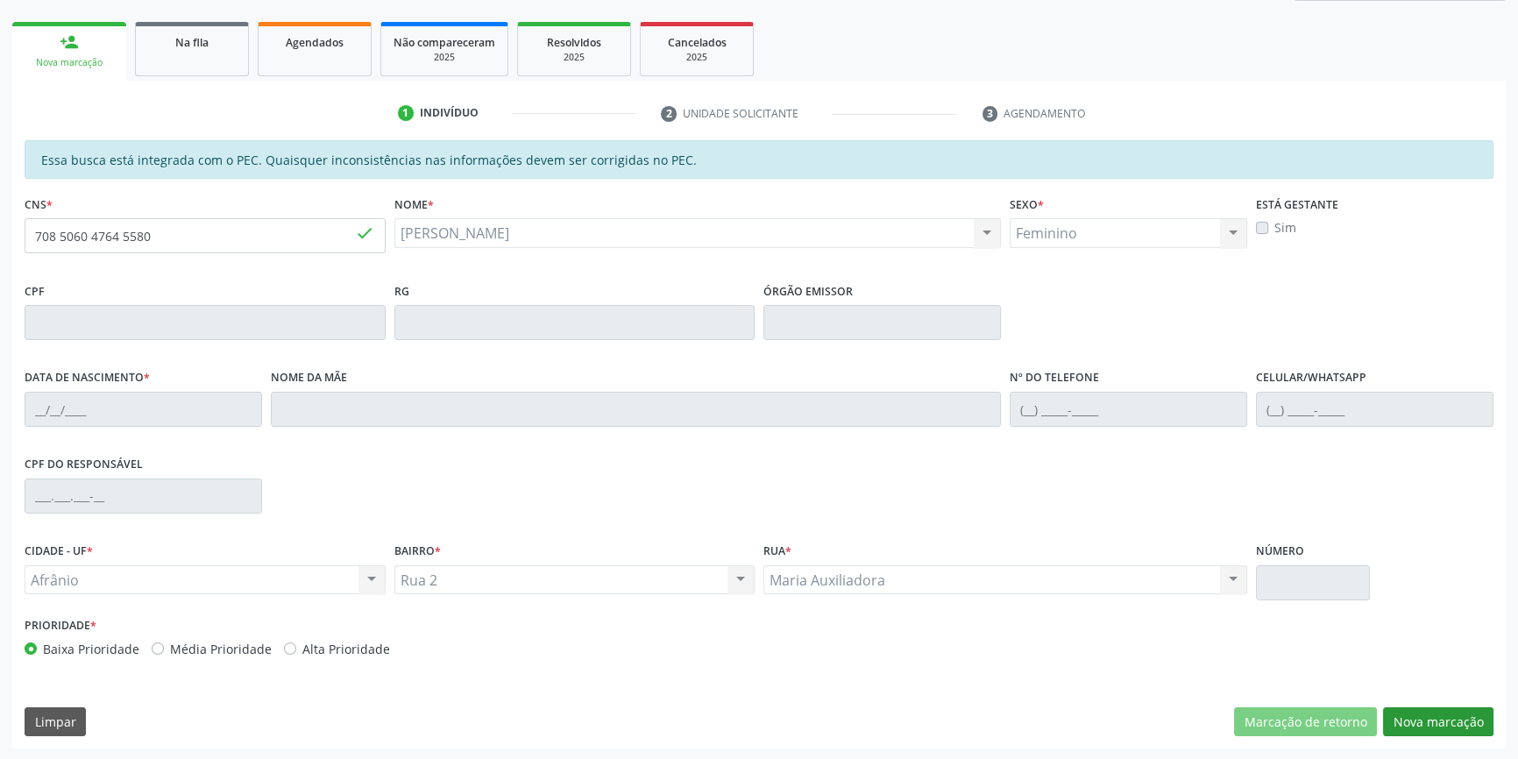
type input "09/11/1978"
type input "Maria Moreira dos Santos"
type input "(87) 98839-9366"
type input "S/N"
click at [1455, 721] on button "Nova marcação" at bounding box center [1438, 722] width 110 height 30
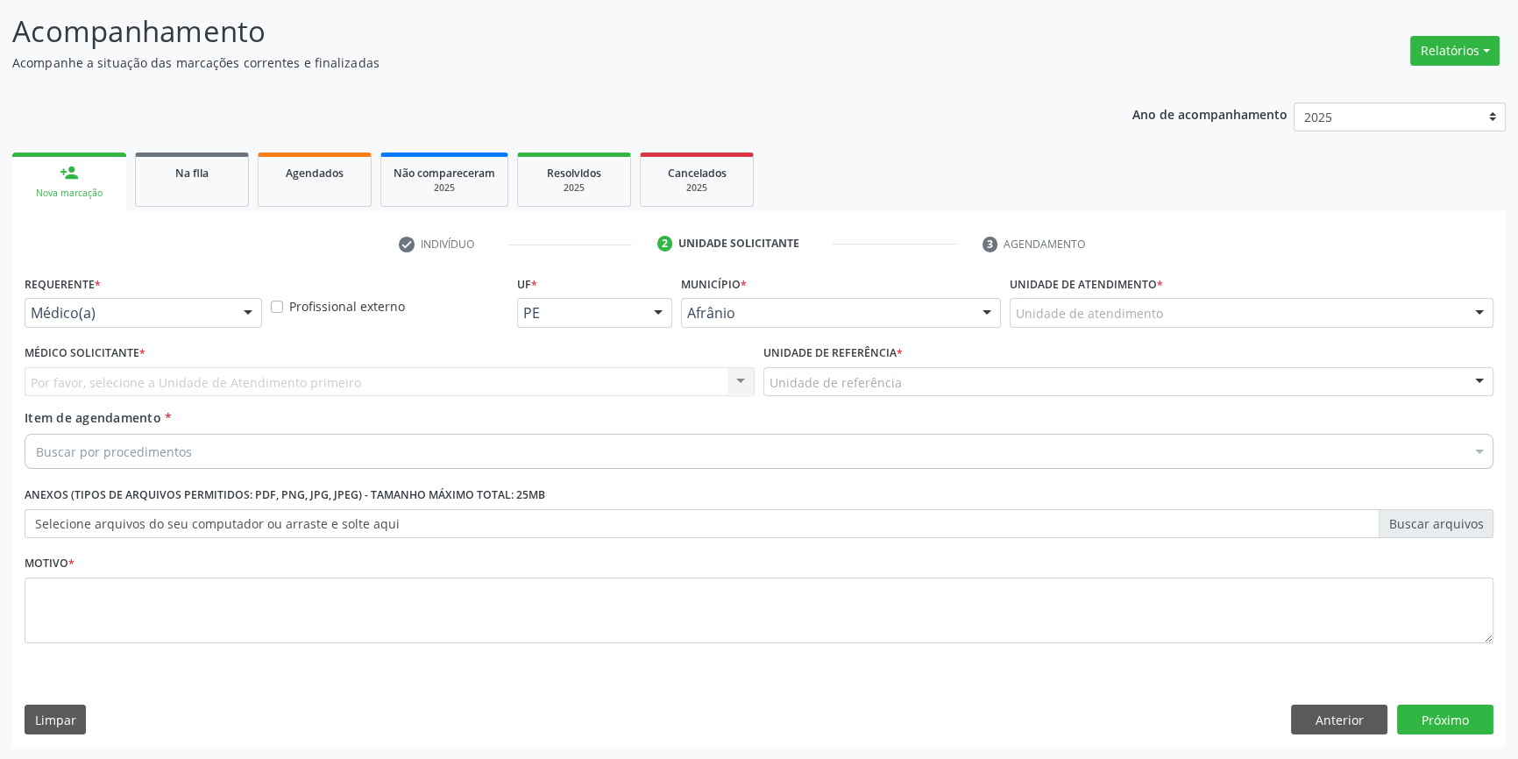
scroll to position [108, 0]
click at [1119, 325] on div "Unidade de atendimento" at bounding box center [1252, 315] width 484 height 30
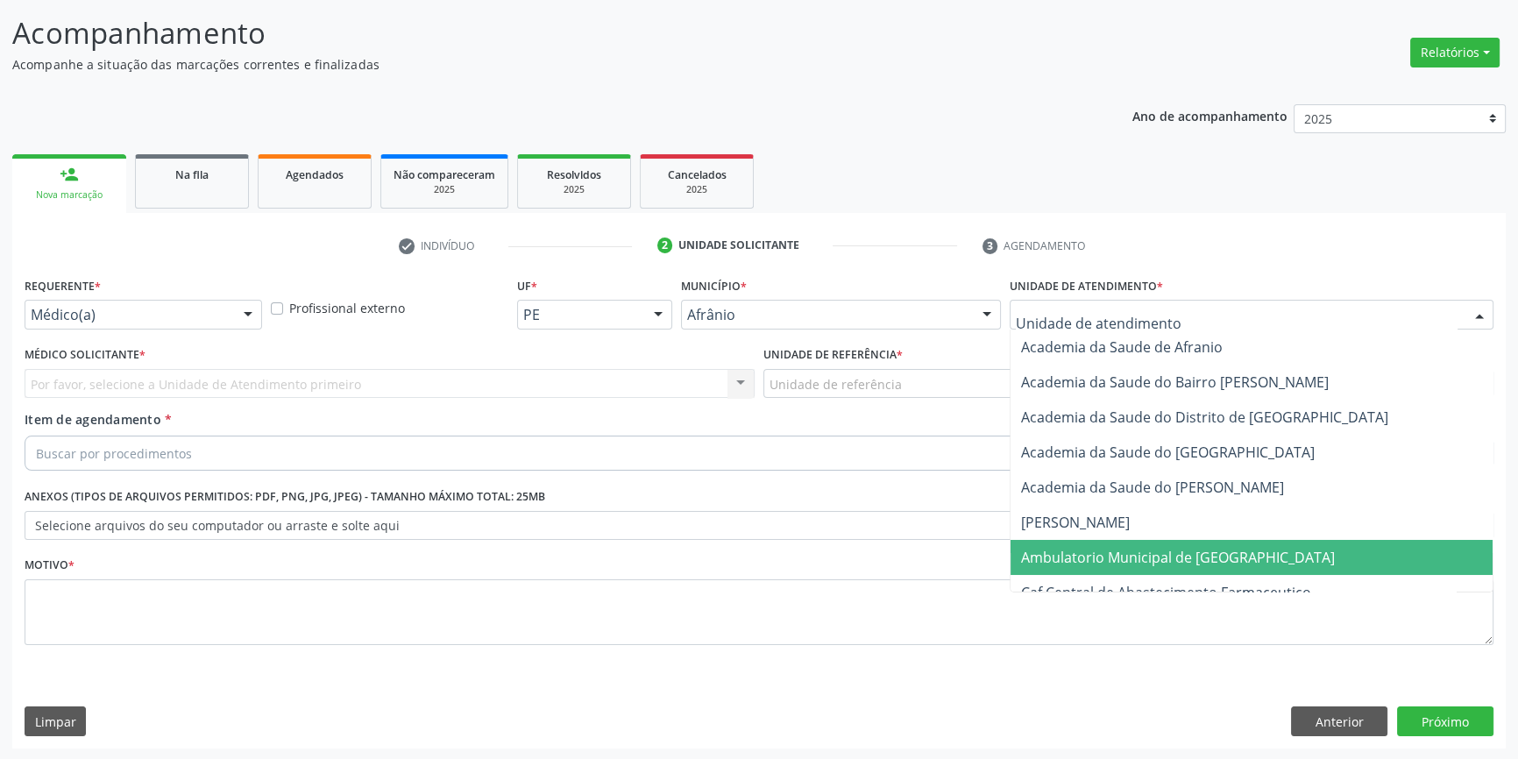
click at [1108, 561] on span "Ambulatorio Municipal de [GEOGRAPHIC_DATA]" at bounding box center [1178, 557] width 314 height 19
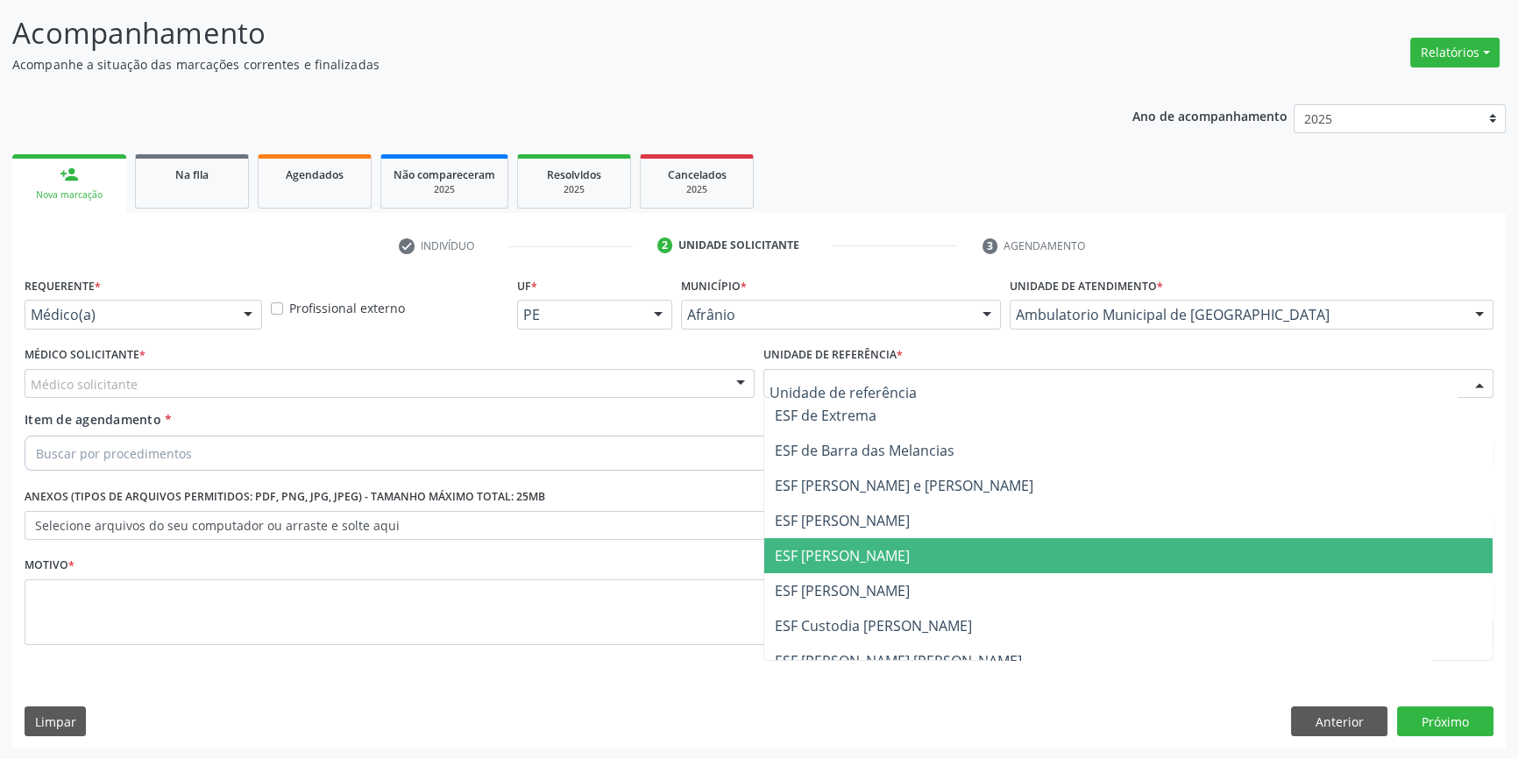
click at [857, 557] on span "ESF [PERSON_NAME]" at bounding box center [842, 555] width 135 height 19
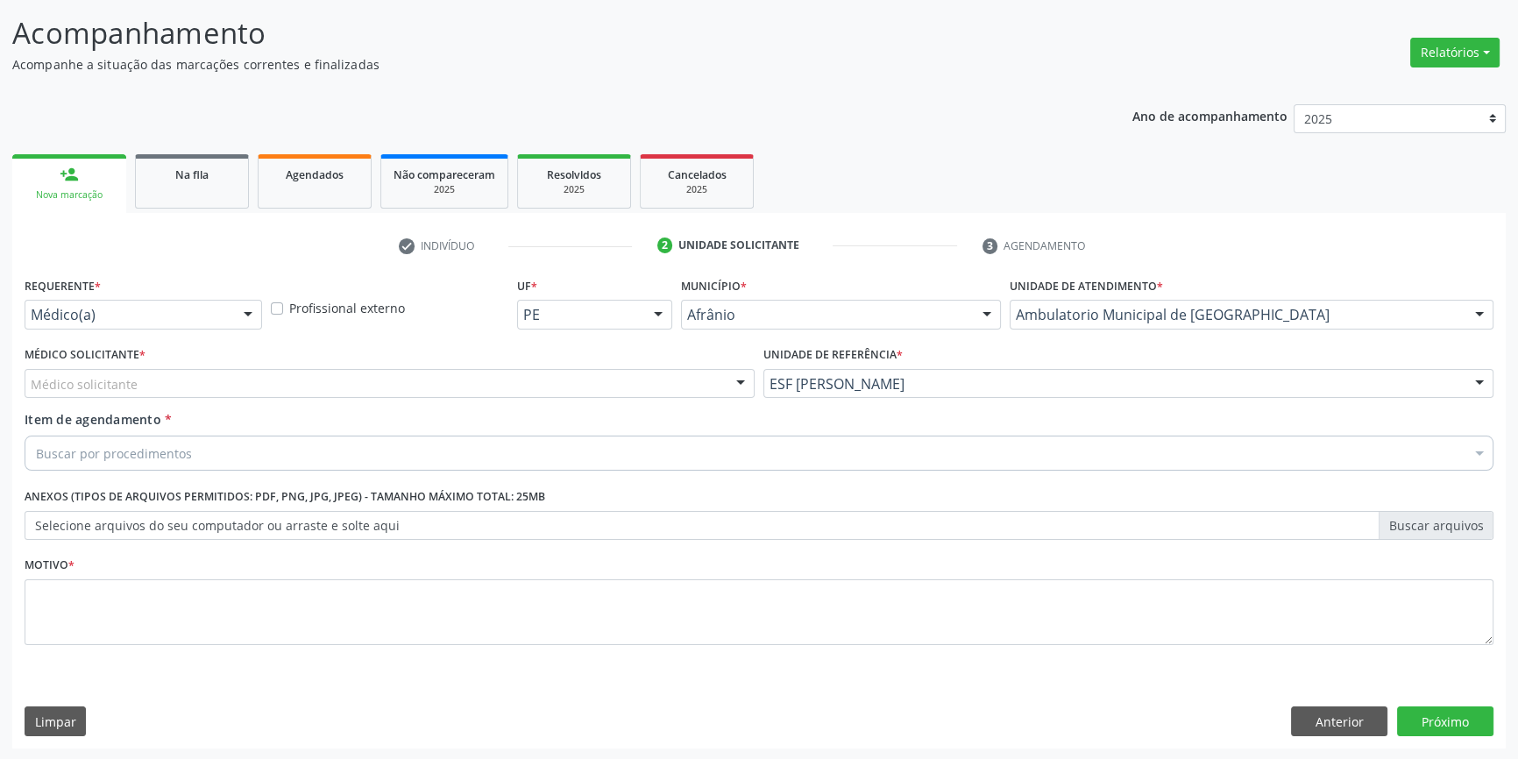
click at [508, 398] on div "Médico Solicitante * Médico solicitante [PERSON_NAME] [PERSON_NAME] [PERSON_NAM…" at bounding box center [389, 376] width 739 height 68
click at [382, 397] on div "Médico Solicitante * Médico solicitante [PERSON_NAME] [PERSON_NAME] [PERSON_NAM…" at bounding box center [389, 376] width 739 height 68
click at [301, 385] on div "Médico solicitante" at bounding box center [390, 384] width 730 height 30
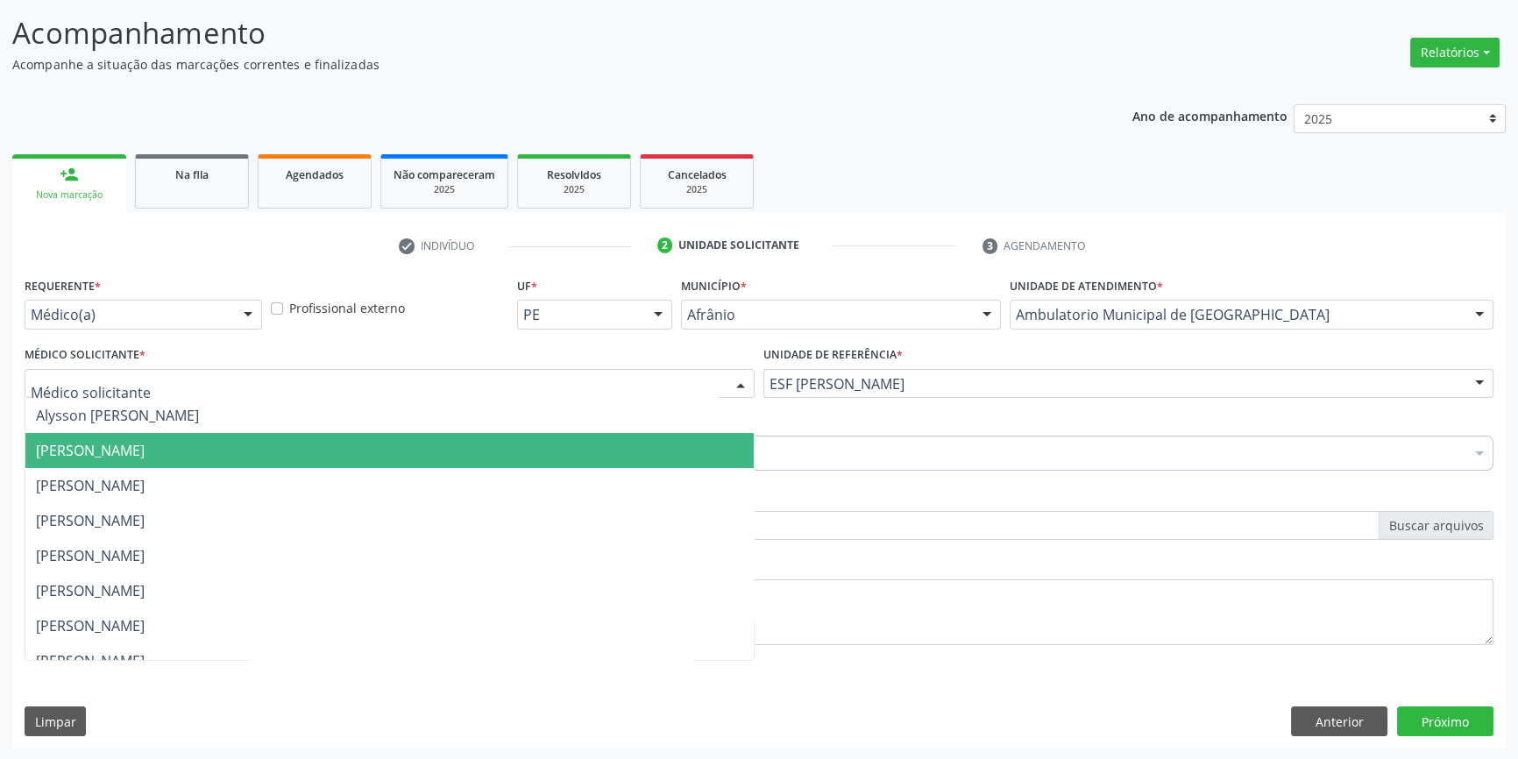
click at [145, 444] on span "[PERSON_NAME]" at bounding box center [90, 450] width 109 height 19
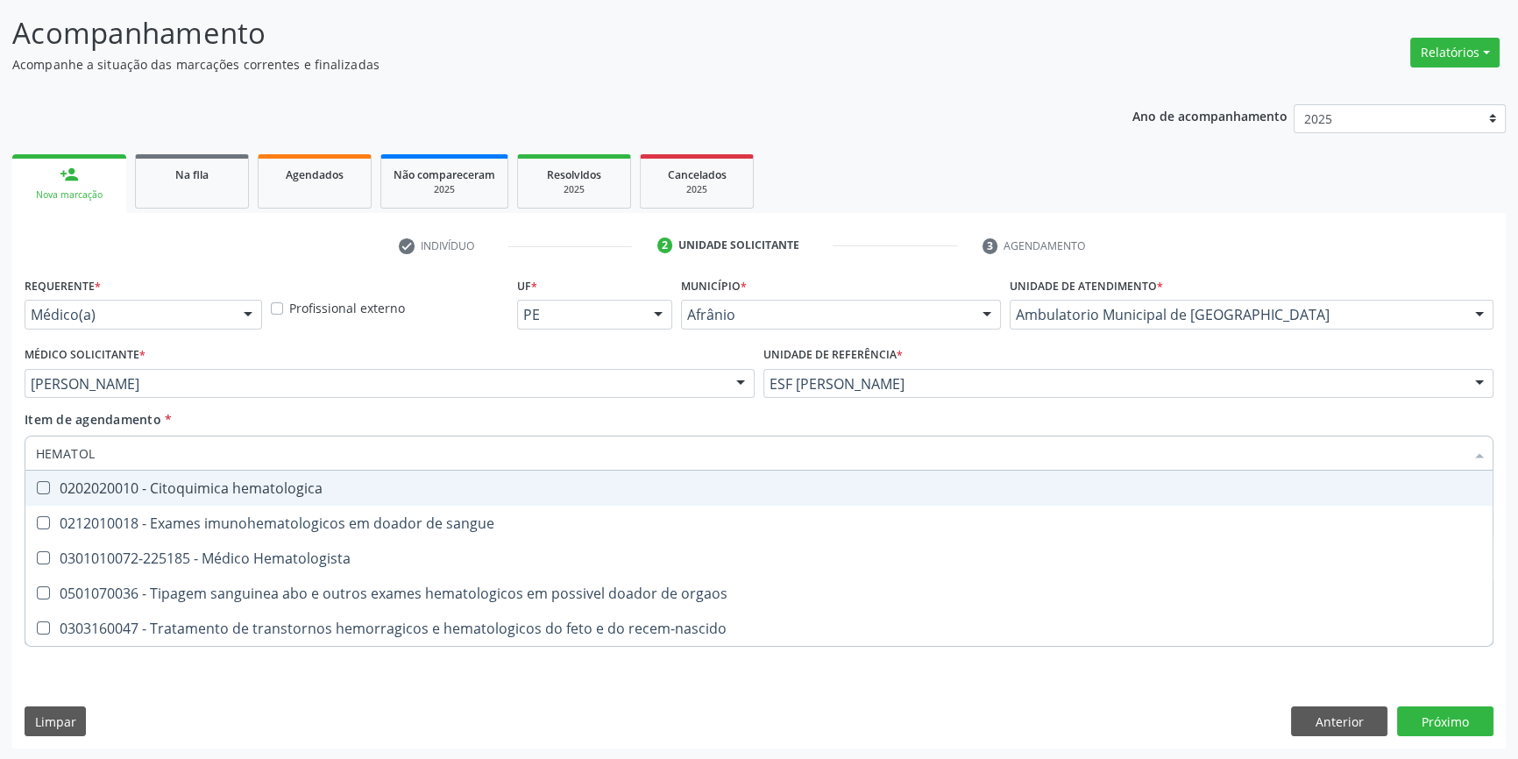
type input "HEMATOLO"
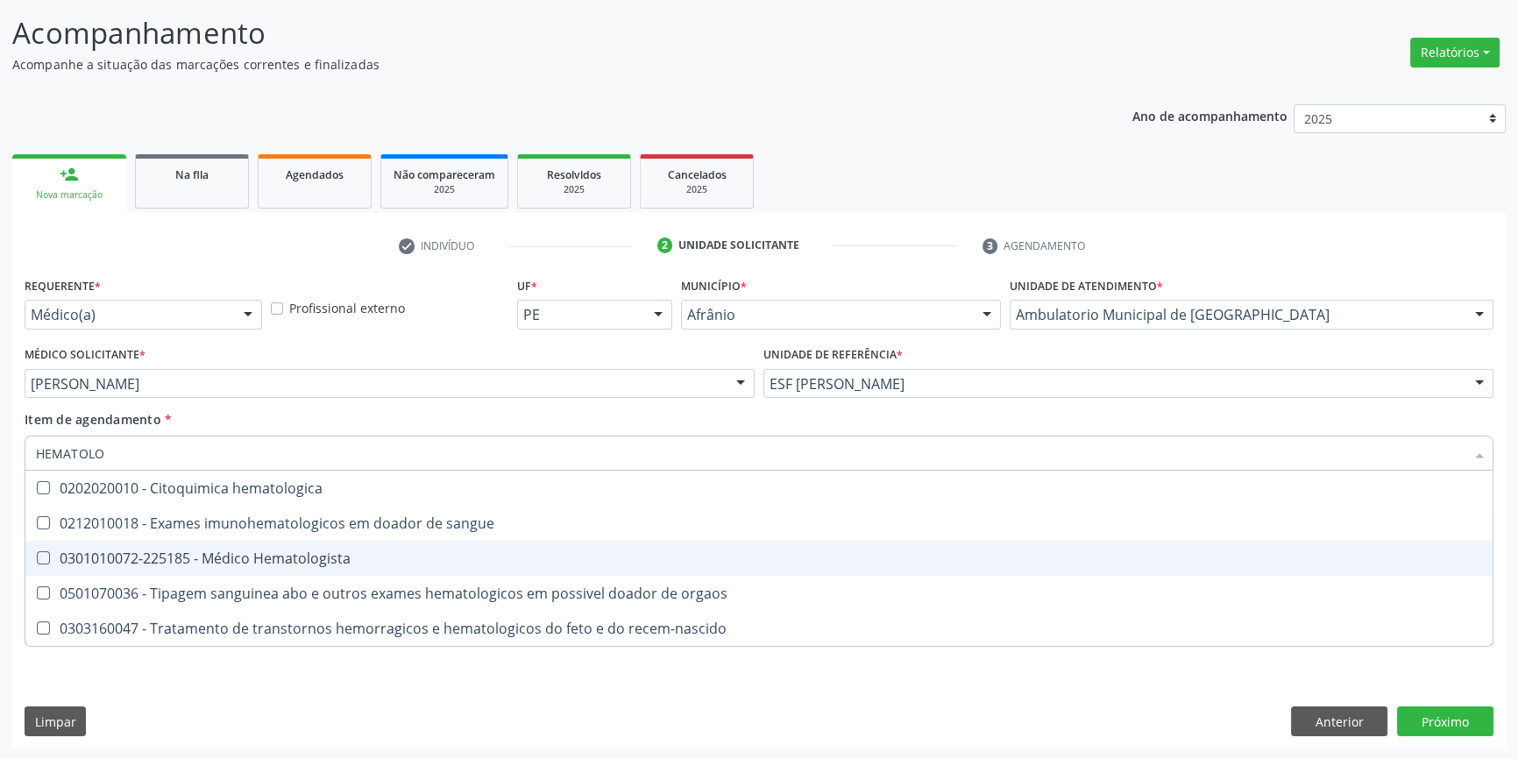
click at [250, 560] on div "0301010072-225185 - Médico Hematologista" at bounding box center [759, 558] width 1446 height 14
checkbox Hematologista "true"
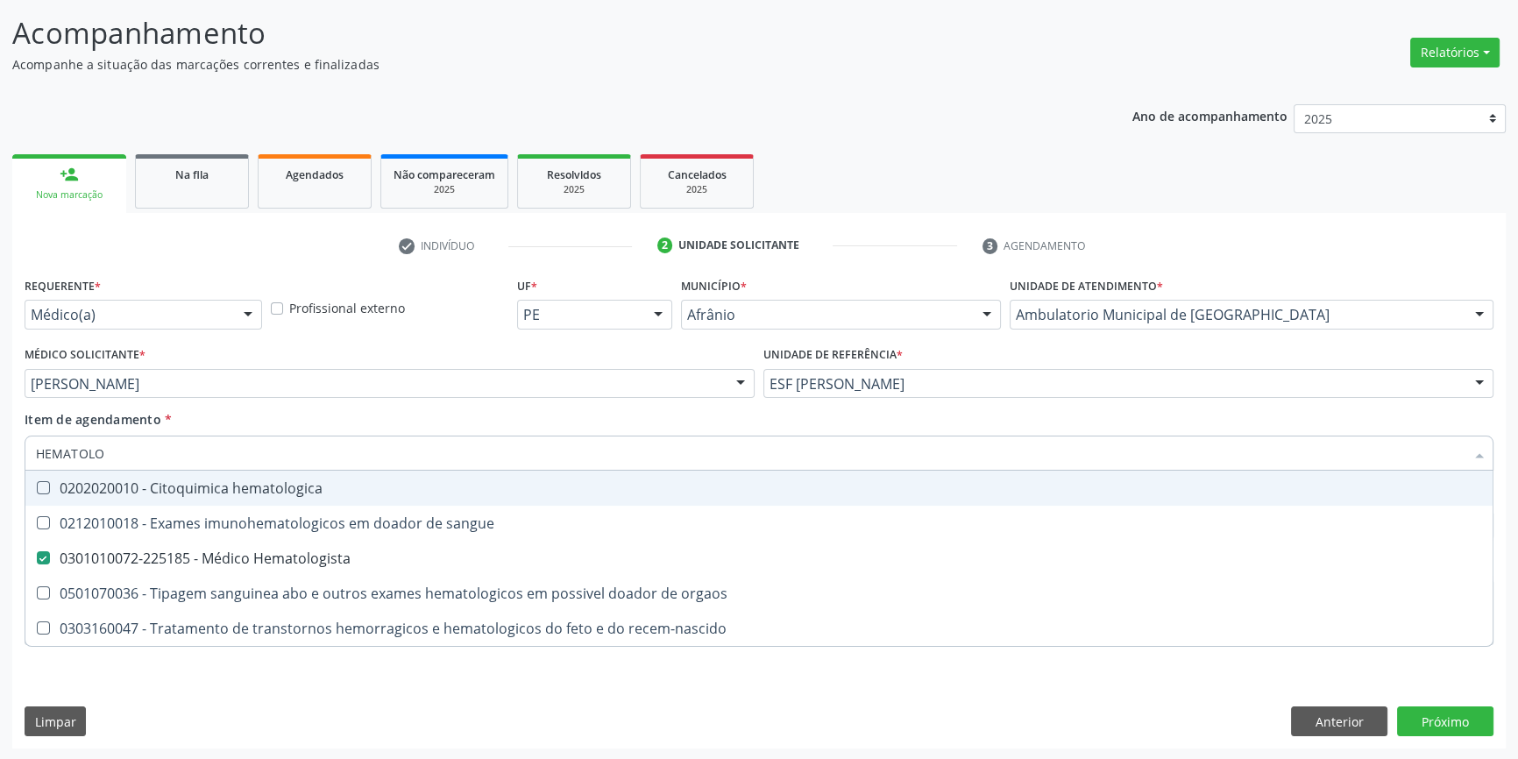
click at [298, 411] on div "Item de agendamento * HEMATOLO Desfazer seleção 0202020010 - Citoquimica hemato…" at bounding box center [759, 437] width 1469 height 55
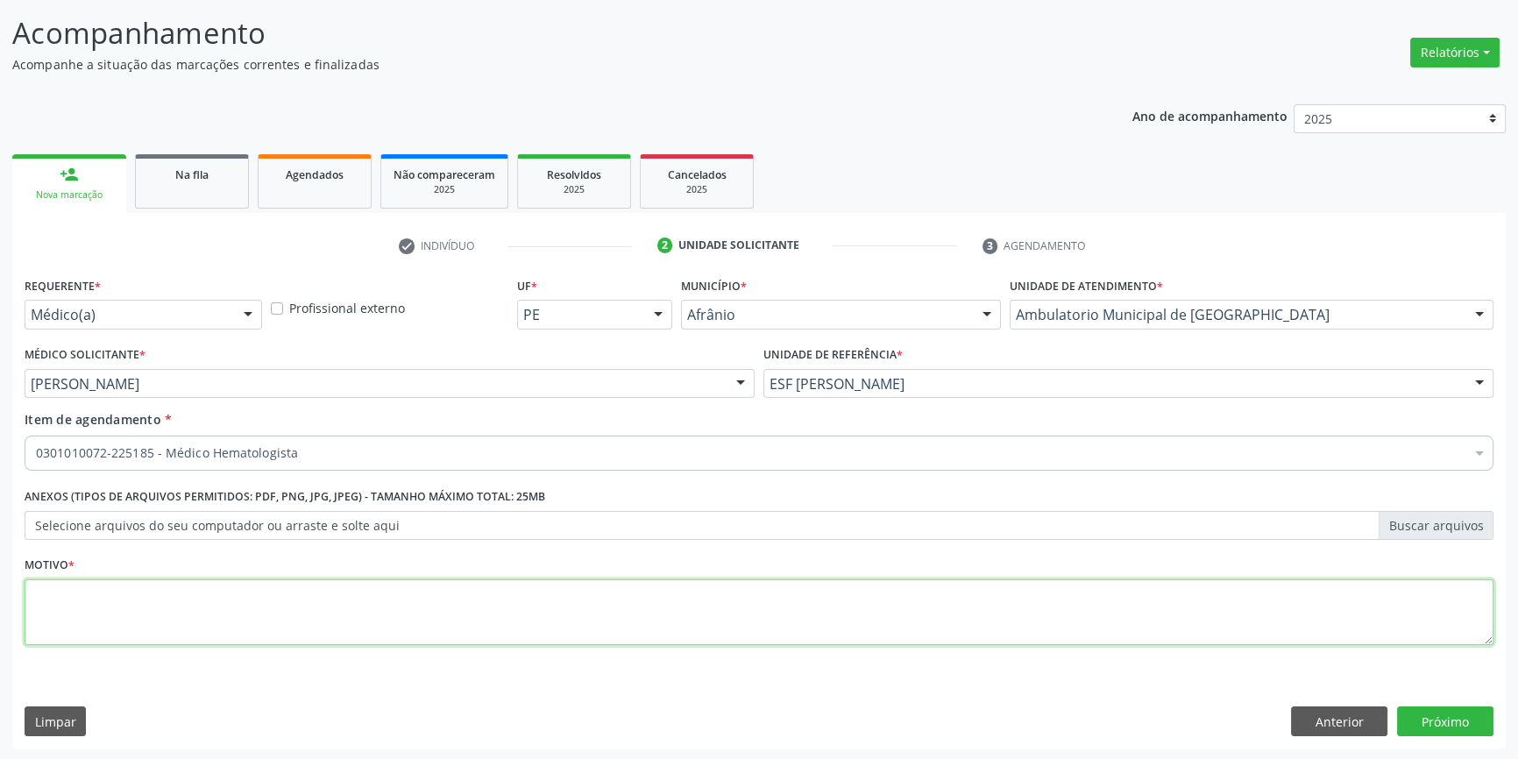
click at [217, 596] on textarea at bounding box center [759, 612] width 1469 height 67
type textarea "FERRITINA ELEVADA JA REALIZOU 3 COLETAS"
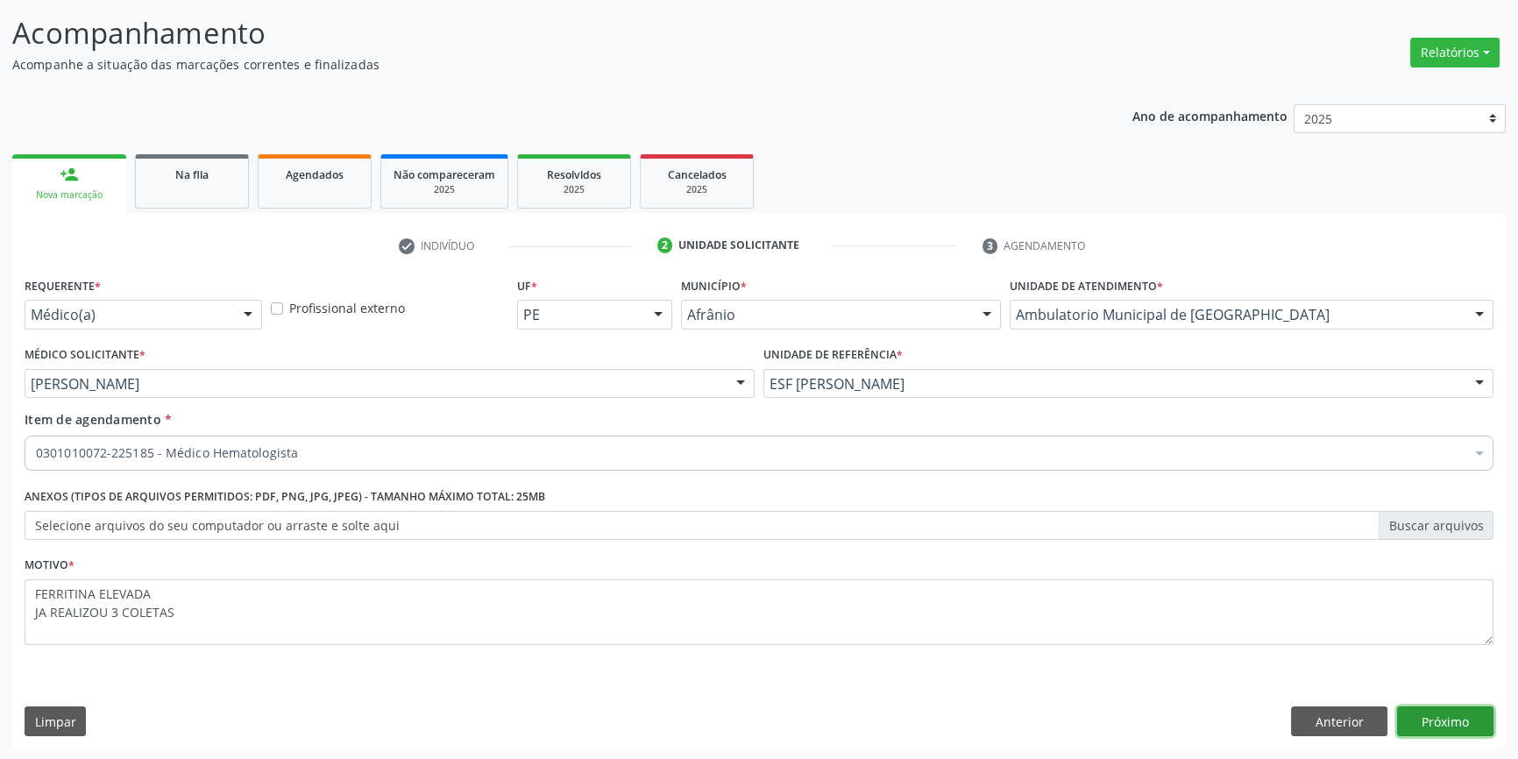
click at [1470, 707] on button "Próximo" at bounding box center [1445, 722] width 96 height 30
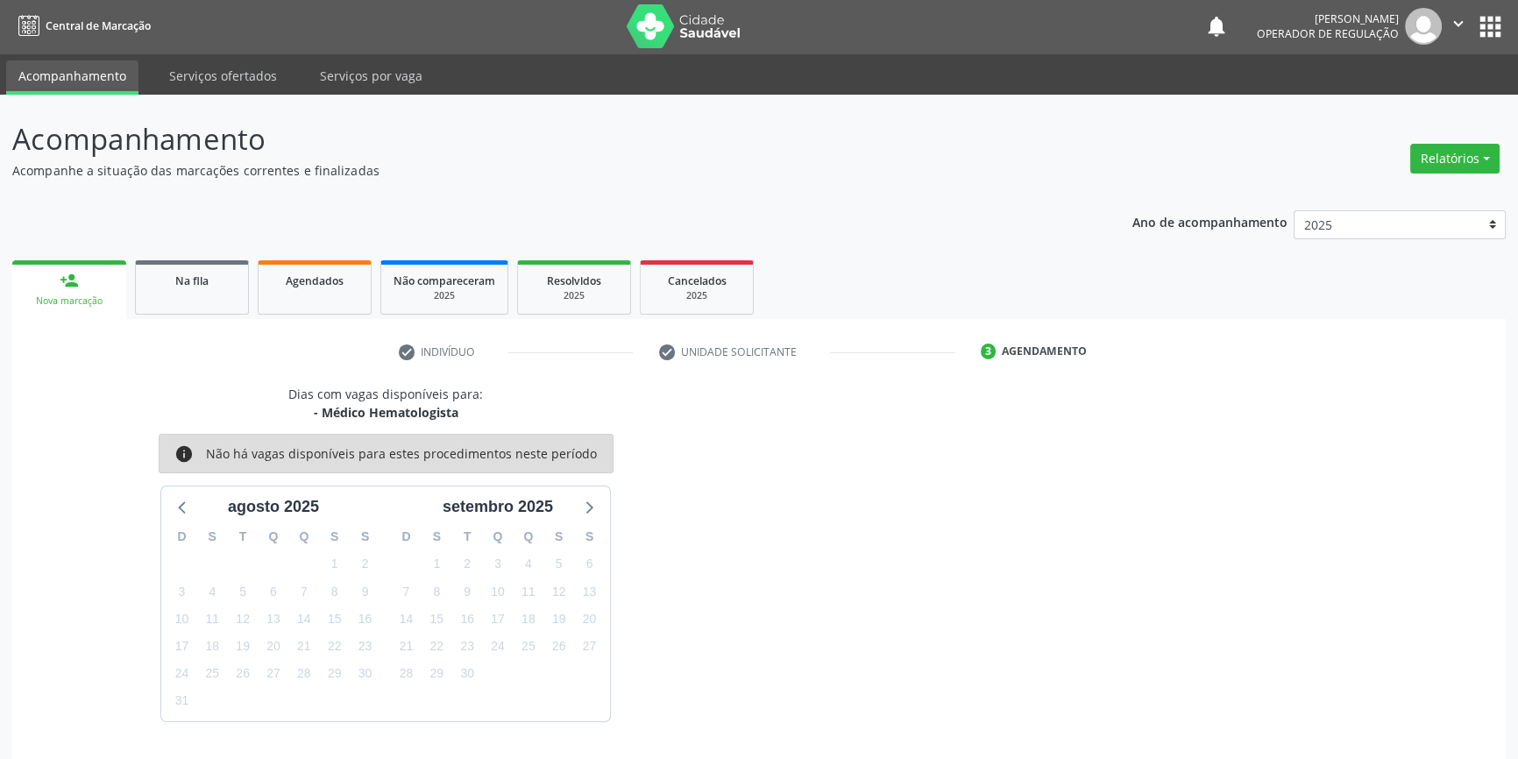
scroll to position [53, 0]
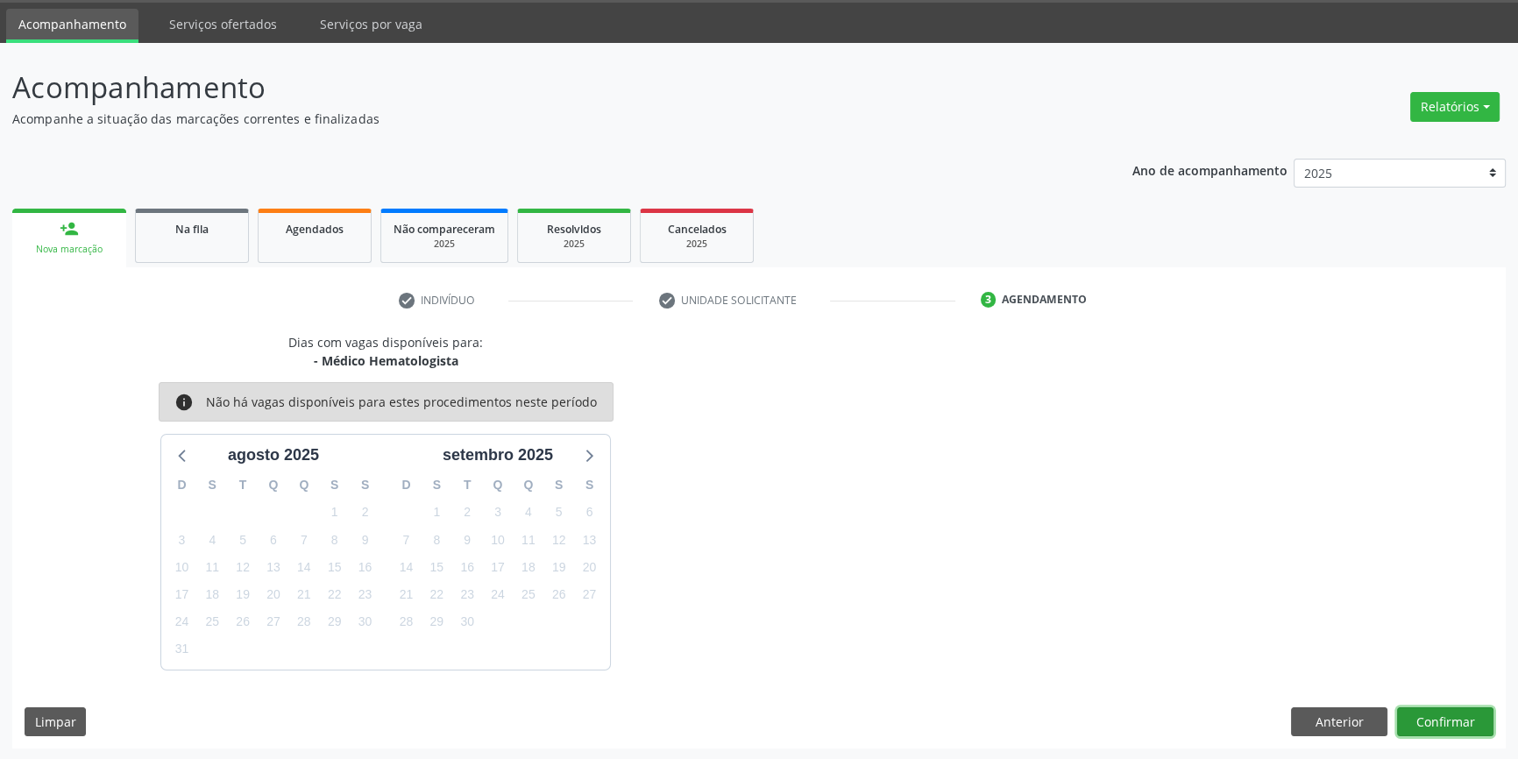
click at [1455, 708] on button "Confirmar" at bounding box center [1445, 722] width 96 height 30
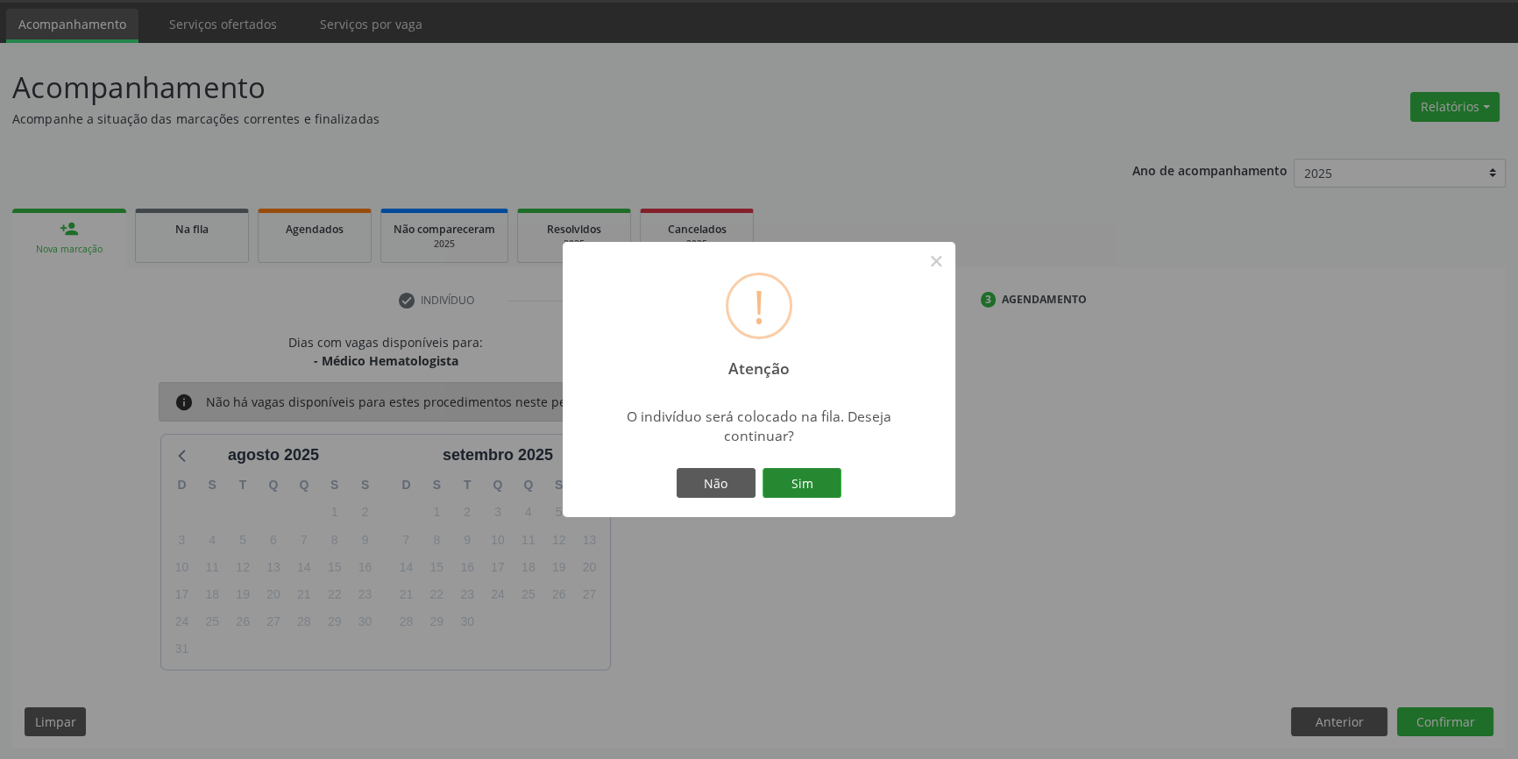
click at [813, 487] on button "Sim" at bounding box center [802, 483] width 79 height 30
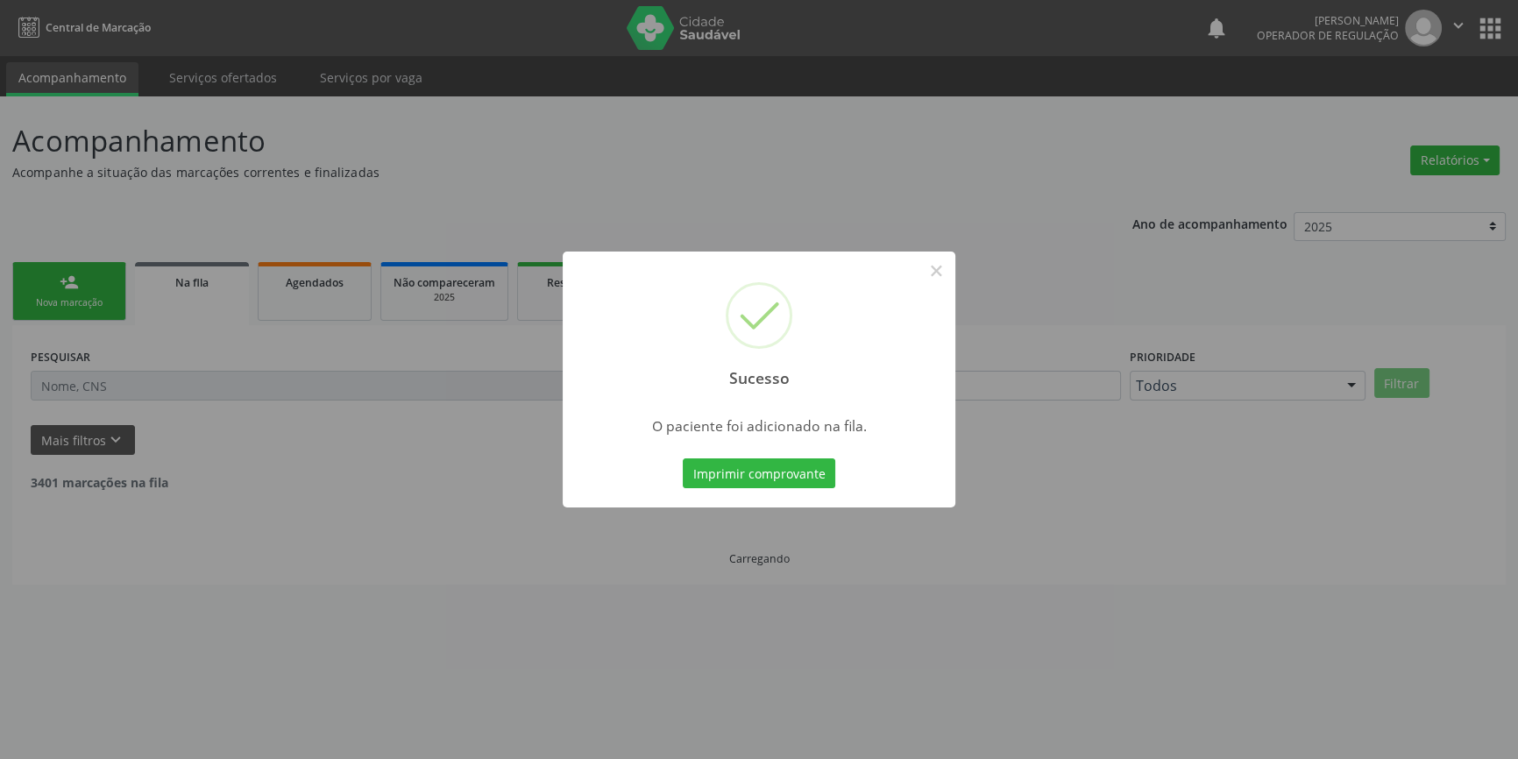
scroll to position [0, 0]
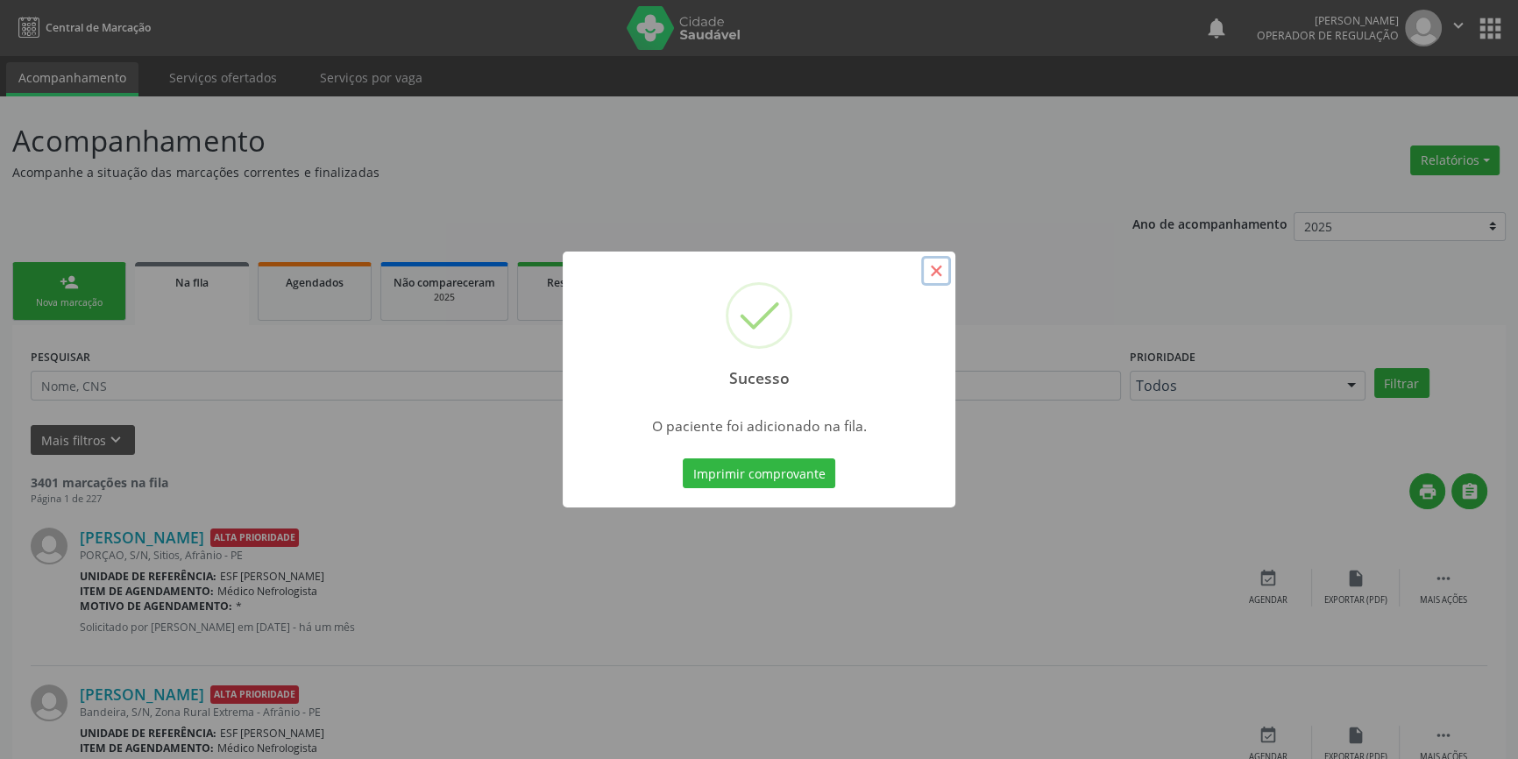
click at [930, 274] on button "×" at bounding box center [936, 271] width 30 height 30
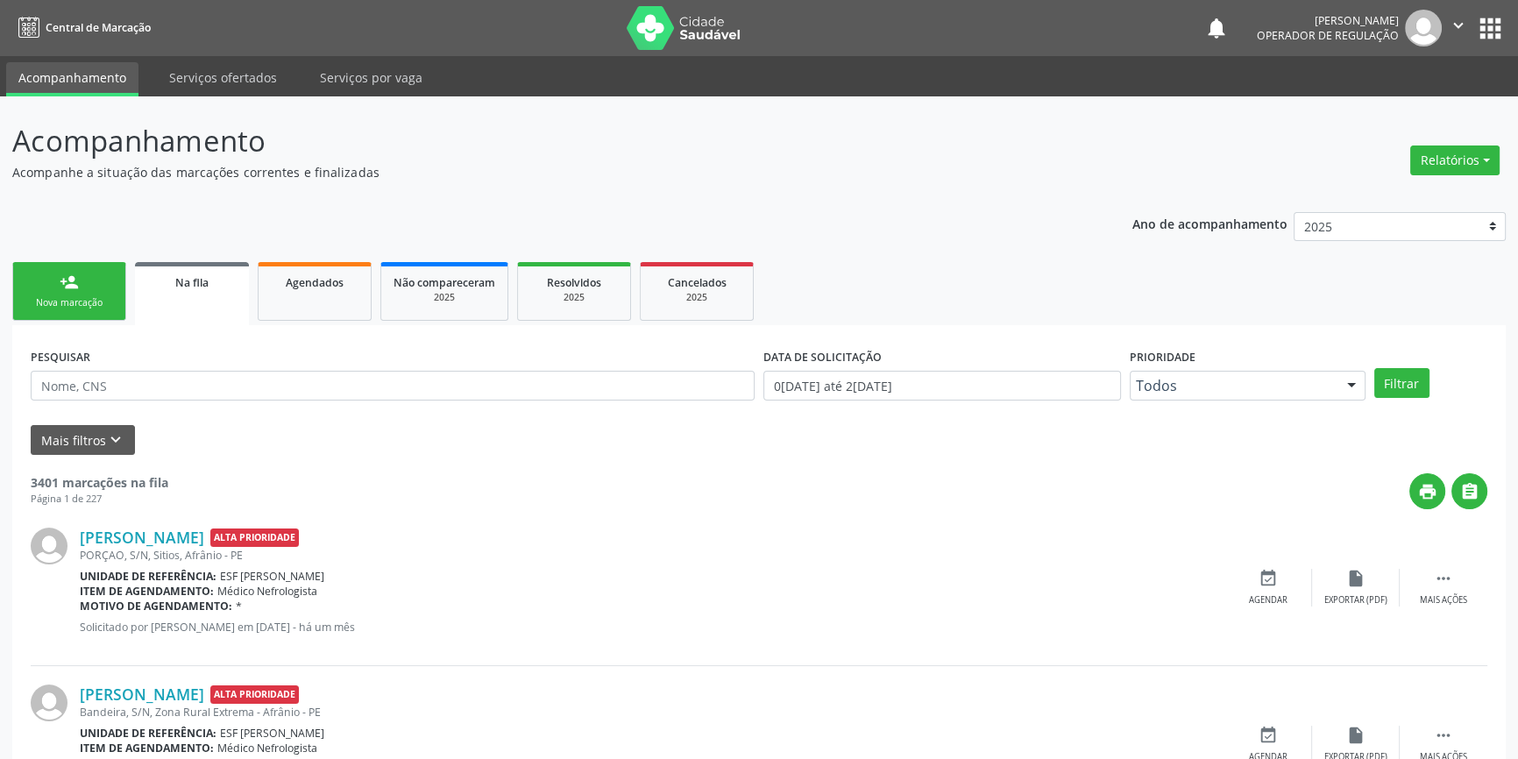
click at [61, 287] on div "person_add" at bounding box center [69, 282] width 19 height 19
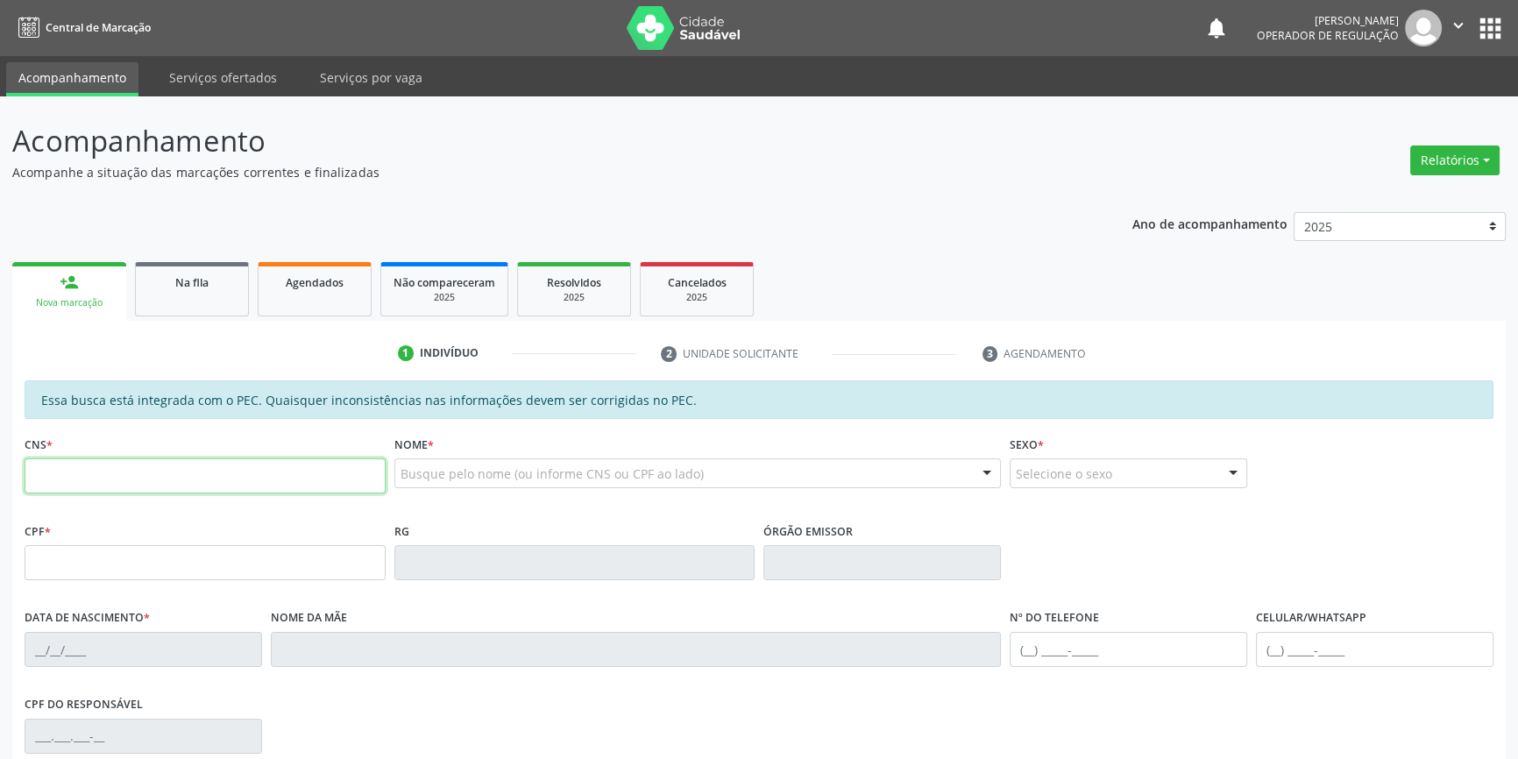
click at [88, 485] on input "text" at bounding box center [205, 475] width 361 height 35
type input "704 2002 6596 6383"
type input "080.464.534-55"
type input "1[DATE]"
type input "[PERSON_NAME]"
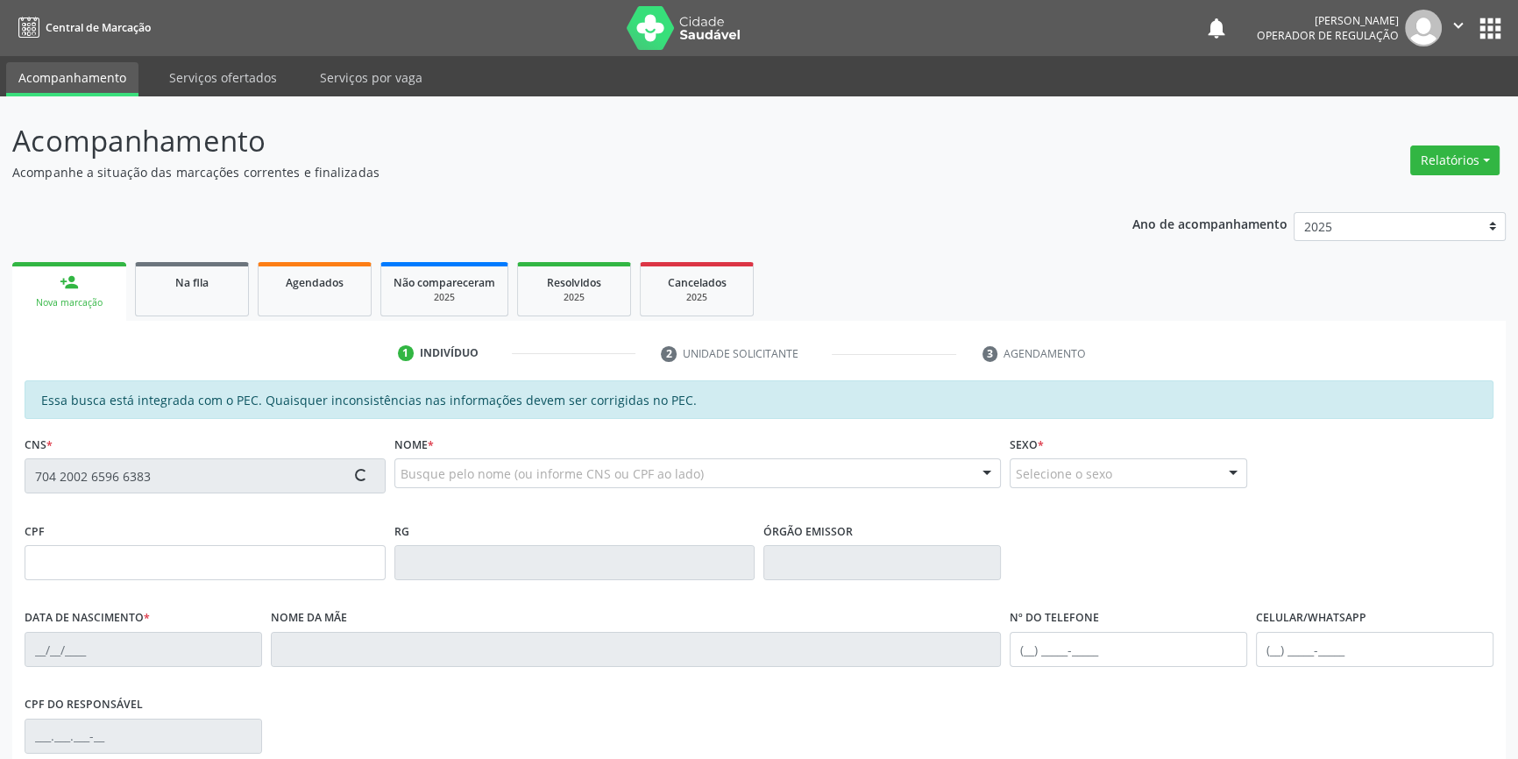
type input "[PHONE_NUMBER]"
type input "S/N"
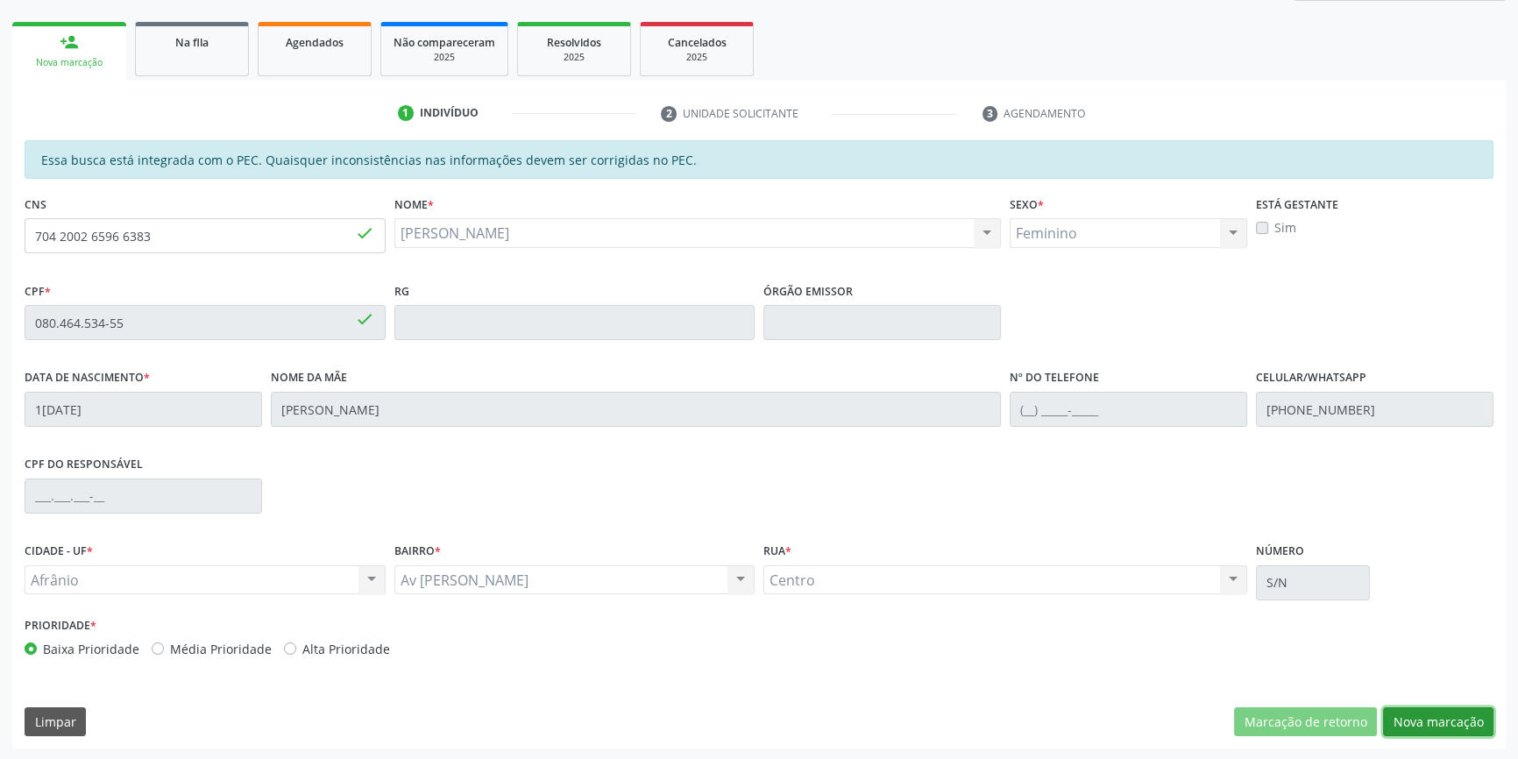
click at [1444, 711] on button "Nova marcação" at bounding box center [1438, 722] width 110 height 30
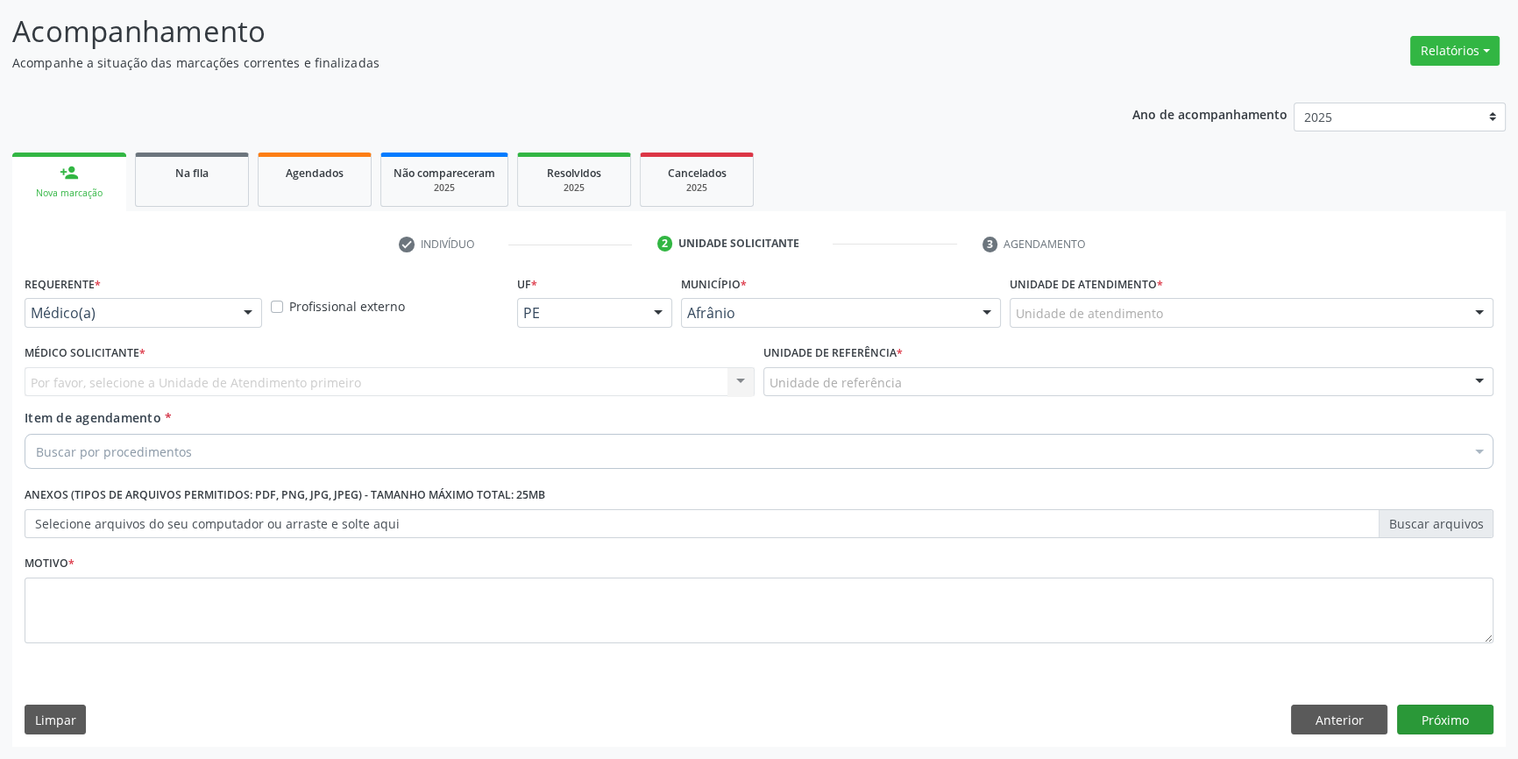
scroll to position [108, 0]
click at [1175, 313] on div "Unidade de atendimento" at bounding box center [1252, 315] width 484 height 30
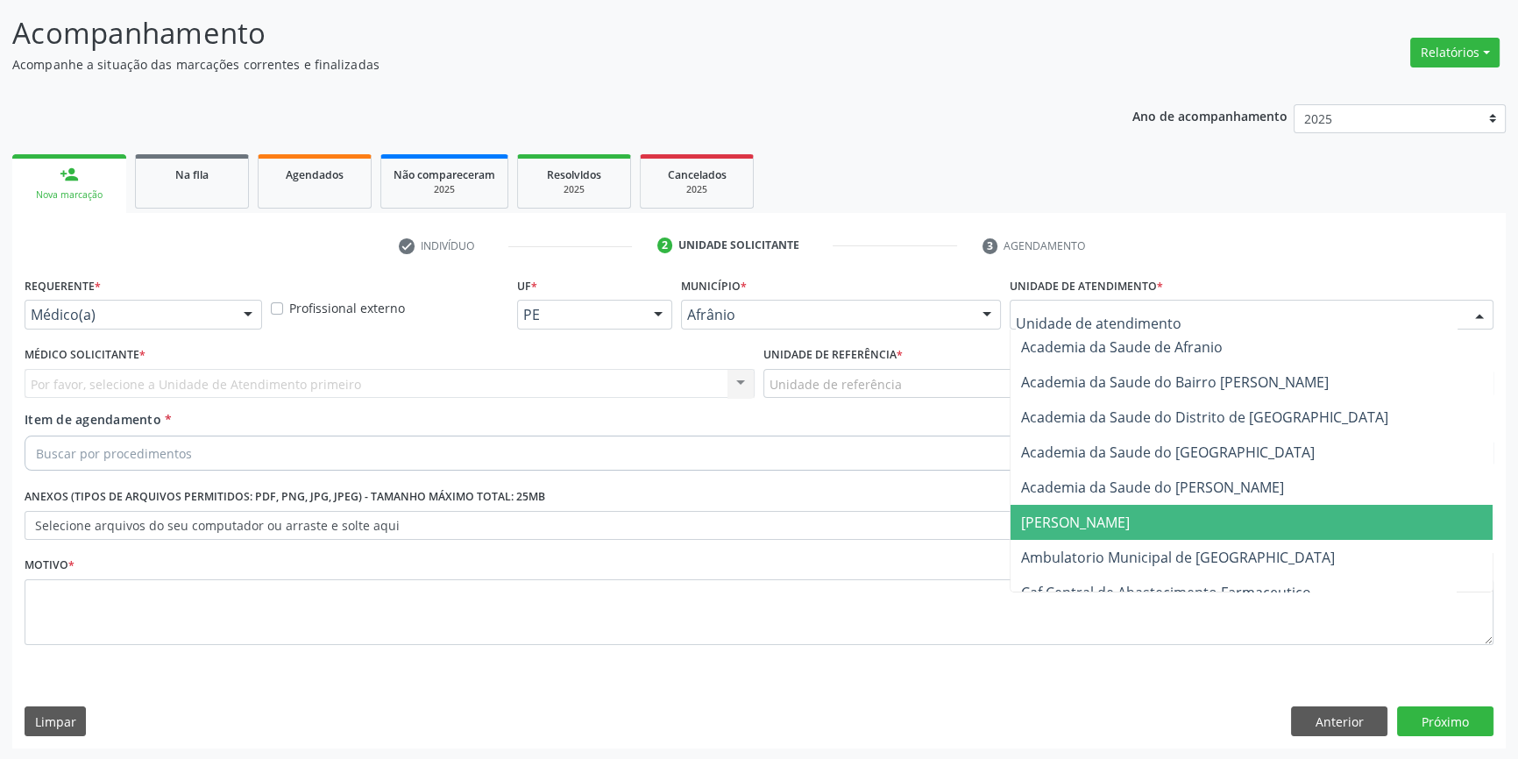
click at [1175, 550] on span "Ambulatorio Municipal de [GEOGRAPHIC_DATA]" at bounding box center [1178, 557] width 314 height 19
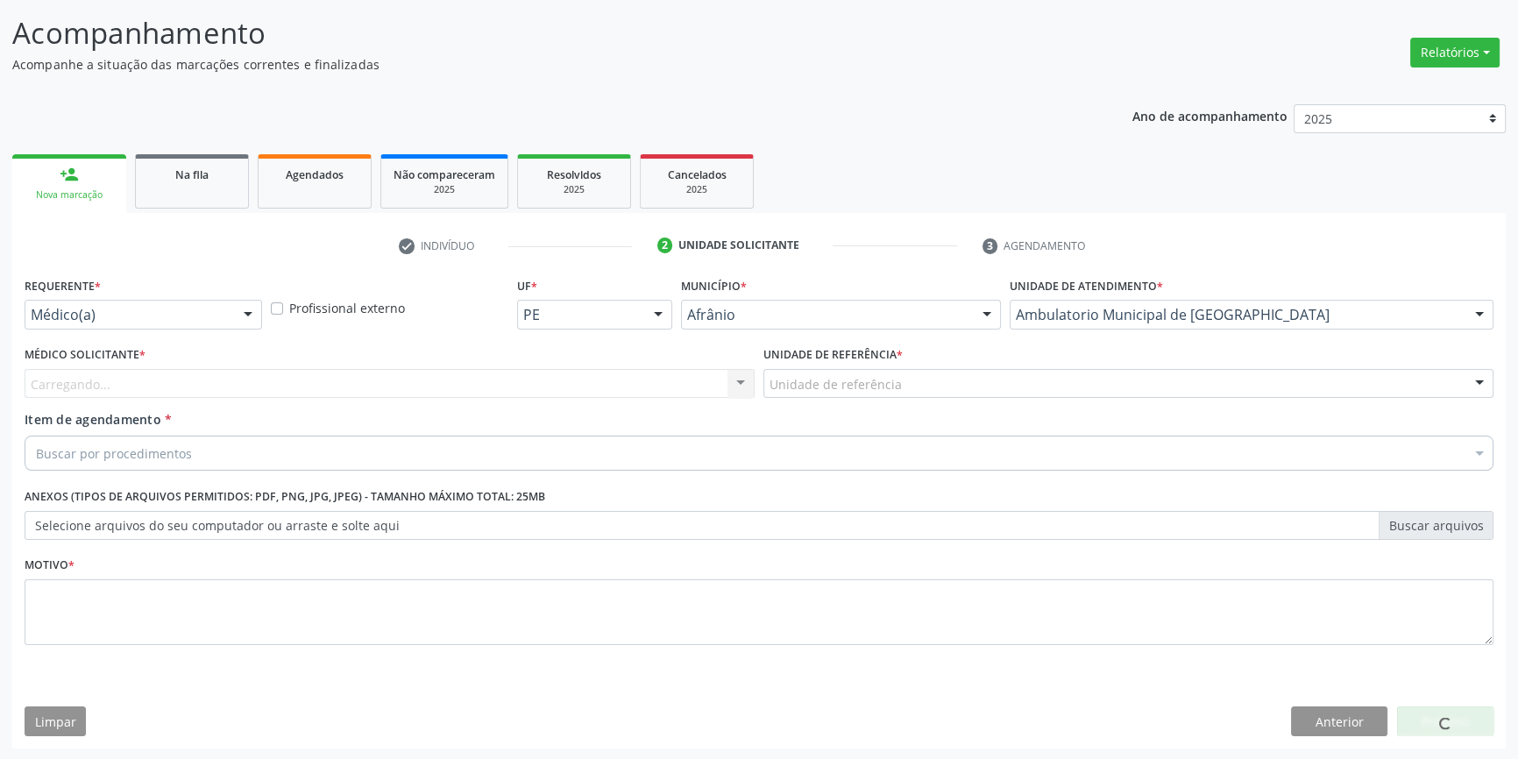
click at [913, 389] on div "Unidade de referência" at bounding box center [1128, 384] width 730 height 30
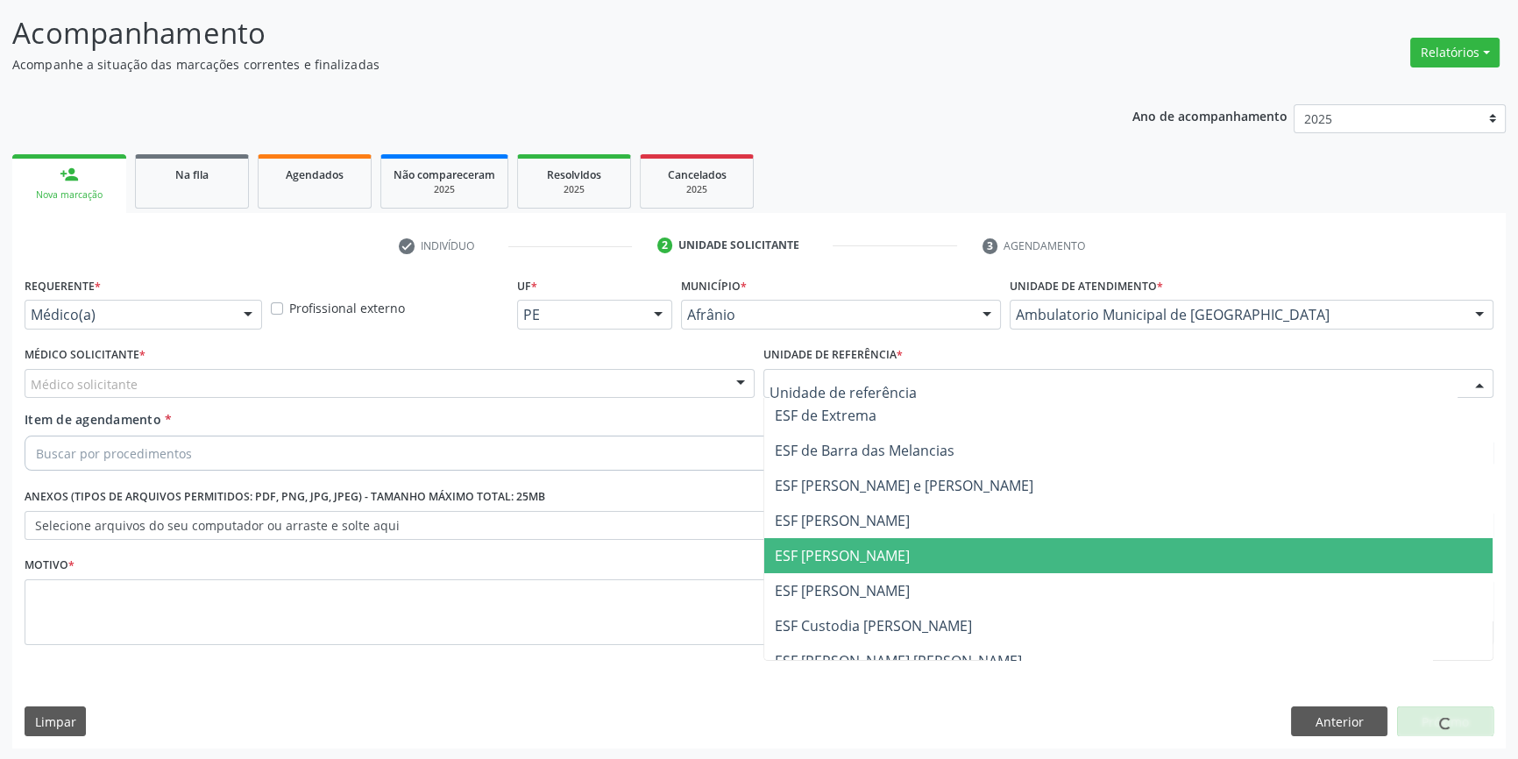
click at [866, 547] on span "ESF [PERSON_NAME]" at bounding box center [842, 555] width 135 height 19
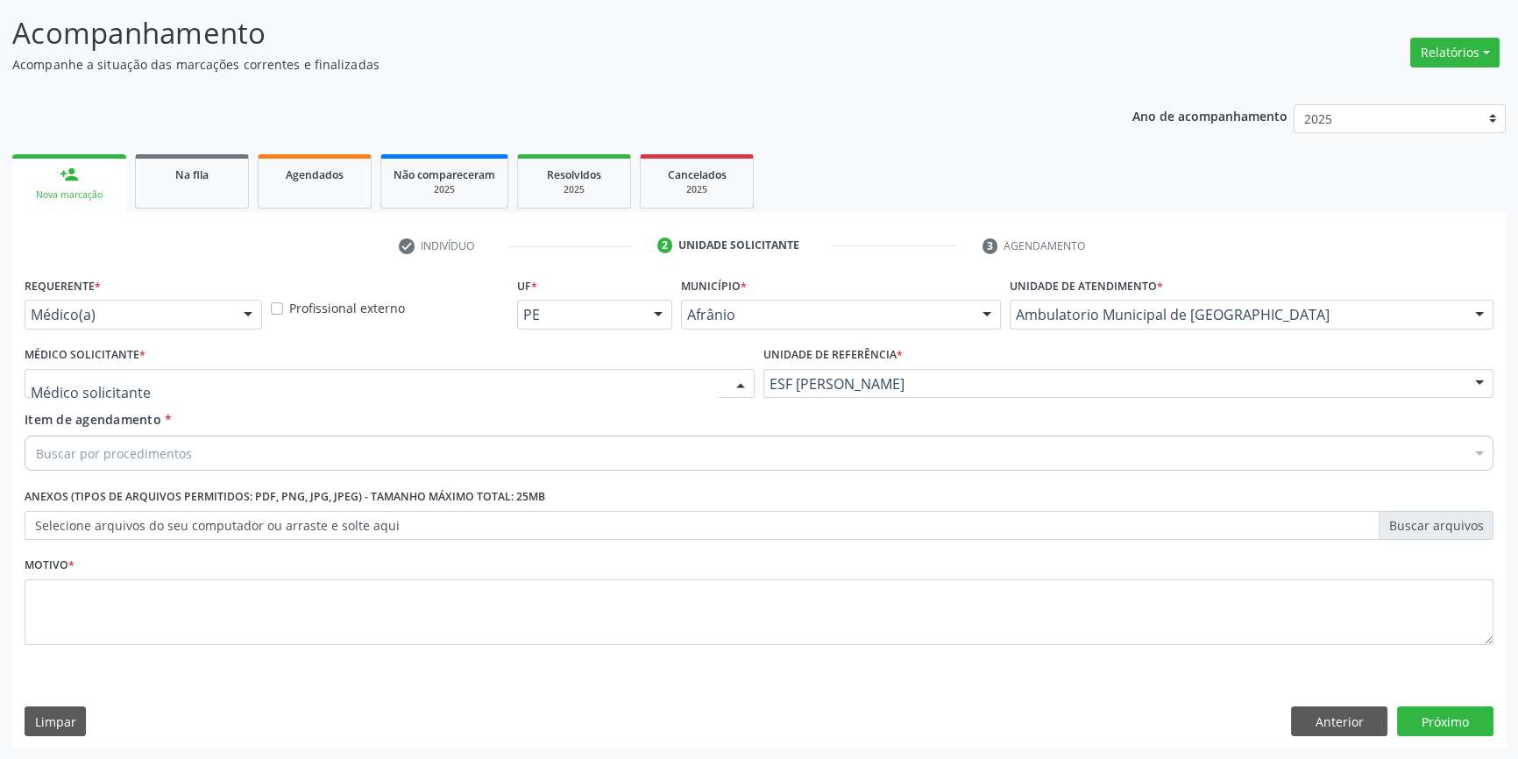
click at [650, 395] on div at bounding box center [390, 384] width 730 height 30
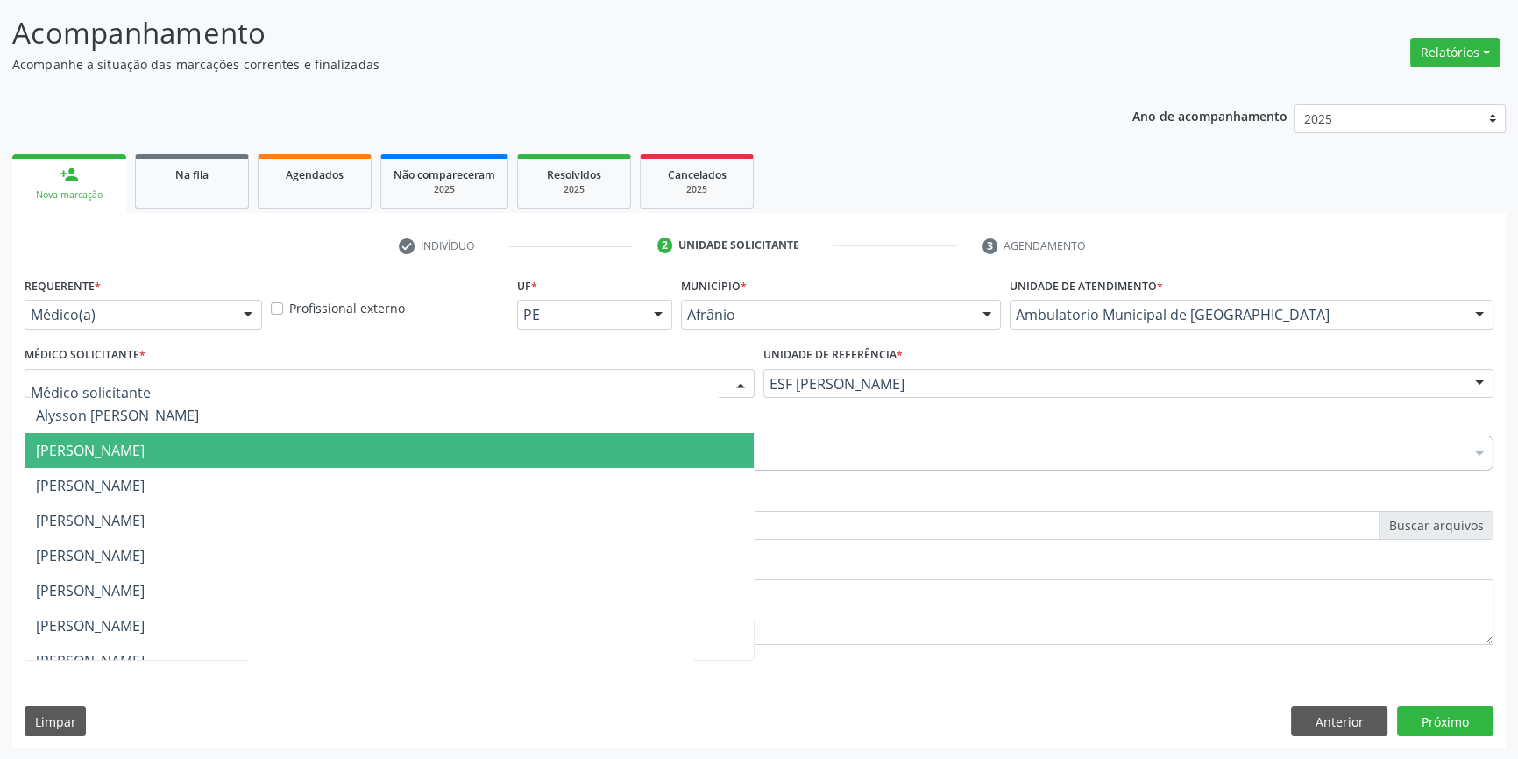
drag, startPoint x: 475, startPoint y: 463, endPoint x: 408, endPoint y: 453, distance: 68.2
click at [471, 462] on span "[PERSON_NAME]" at bounding box center [389, 450] width 728 height 35
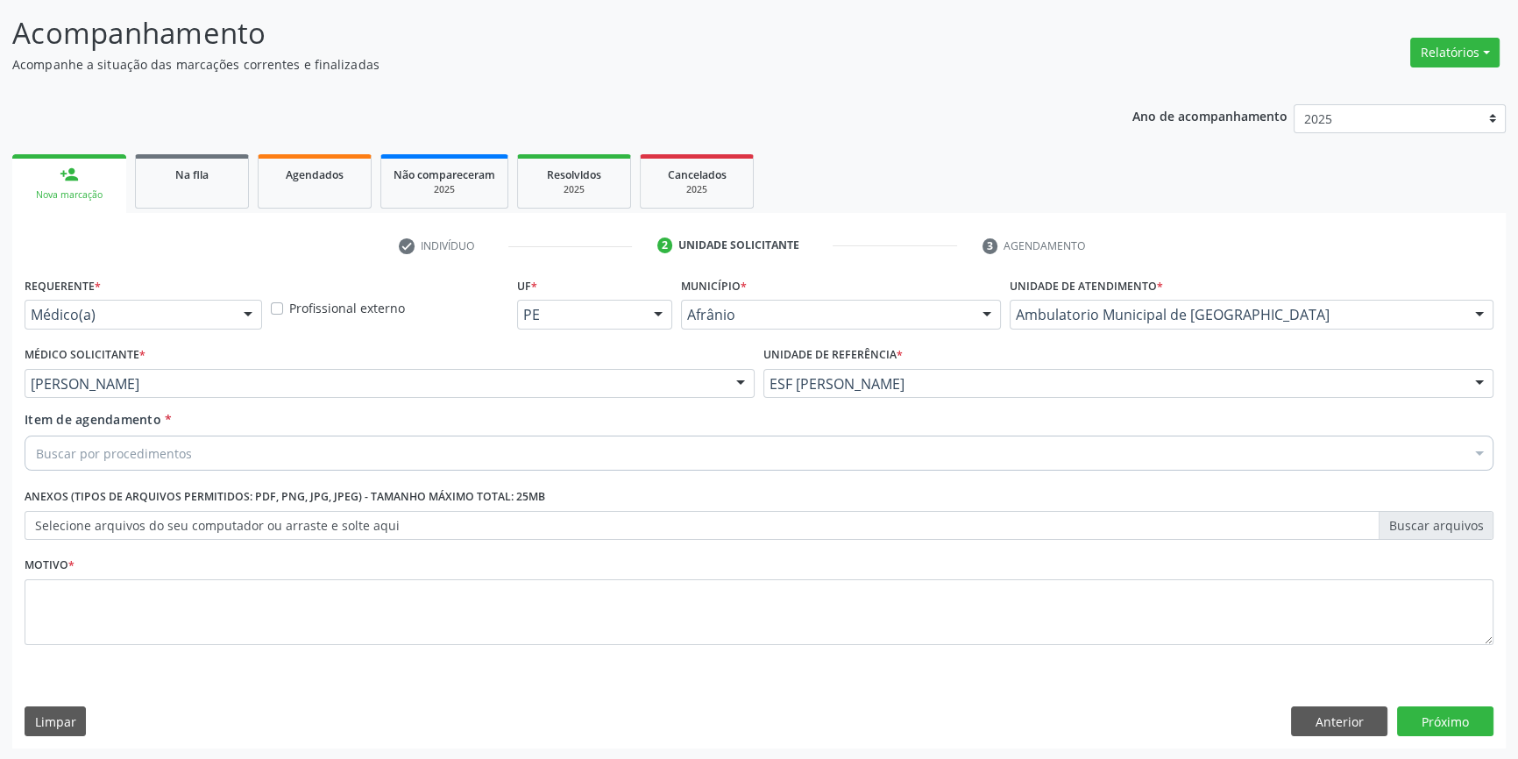
click at [309, 441] on div "Buscar por procedimentos" at bounding box center [759, 453] width 1469 height 35
drag, startPoint x: 260, startPoint y: 446, endPoint x: 0, endPoint y: 456, distance: 260.5
click at [0, 456] on div "Acompanhamento Acompanhe a situação das marcações correntes e finalizadas Relat…" at bounding box center [759, 375] width 1518 height 772
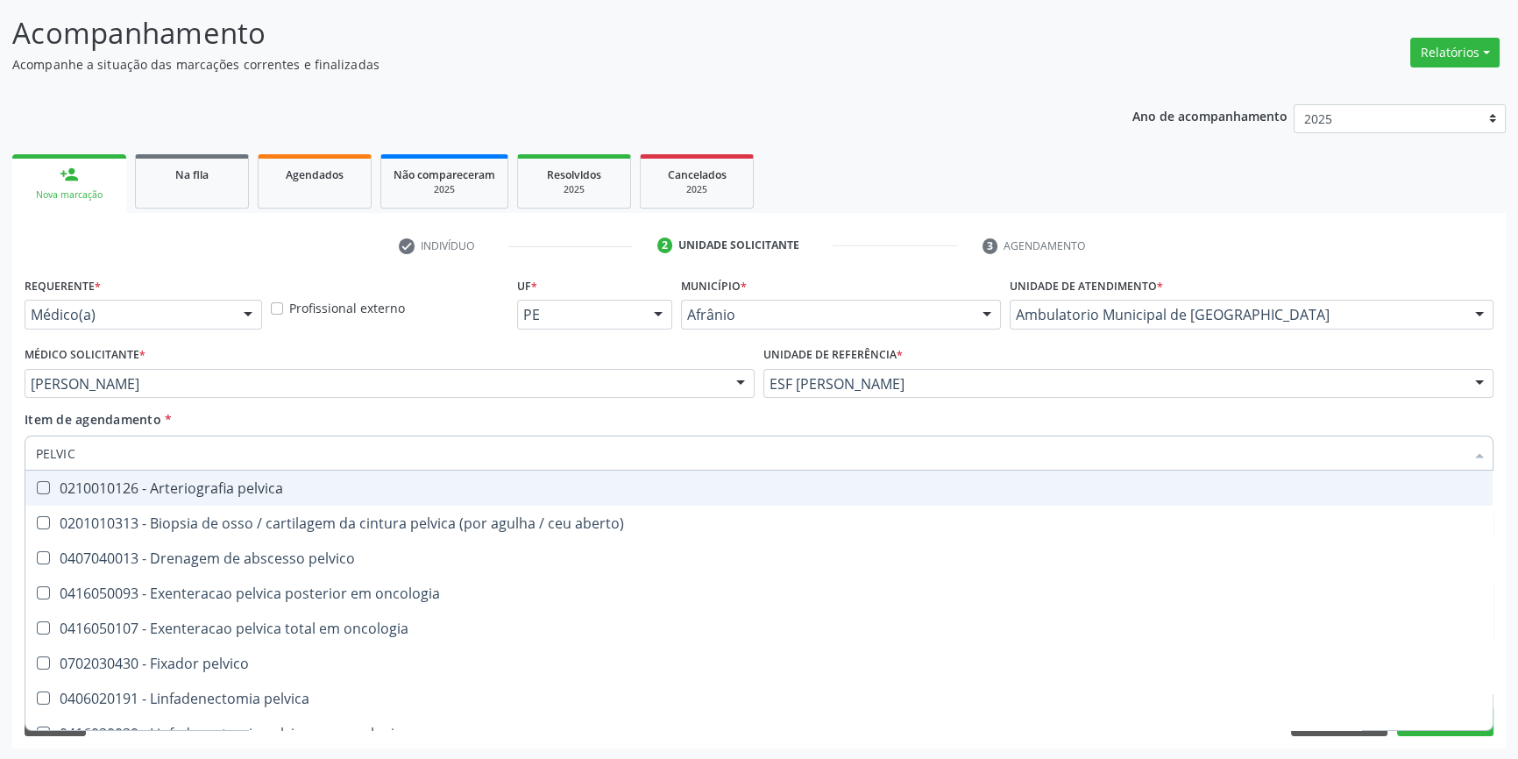
type input "PELVICA"
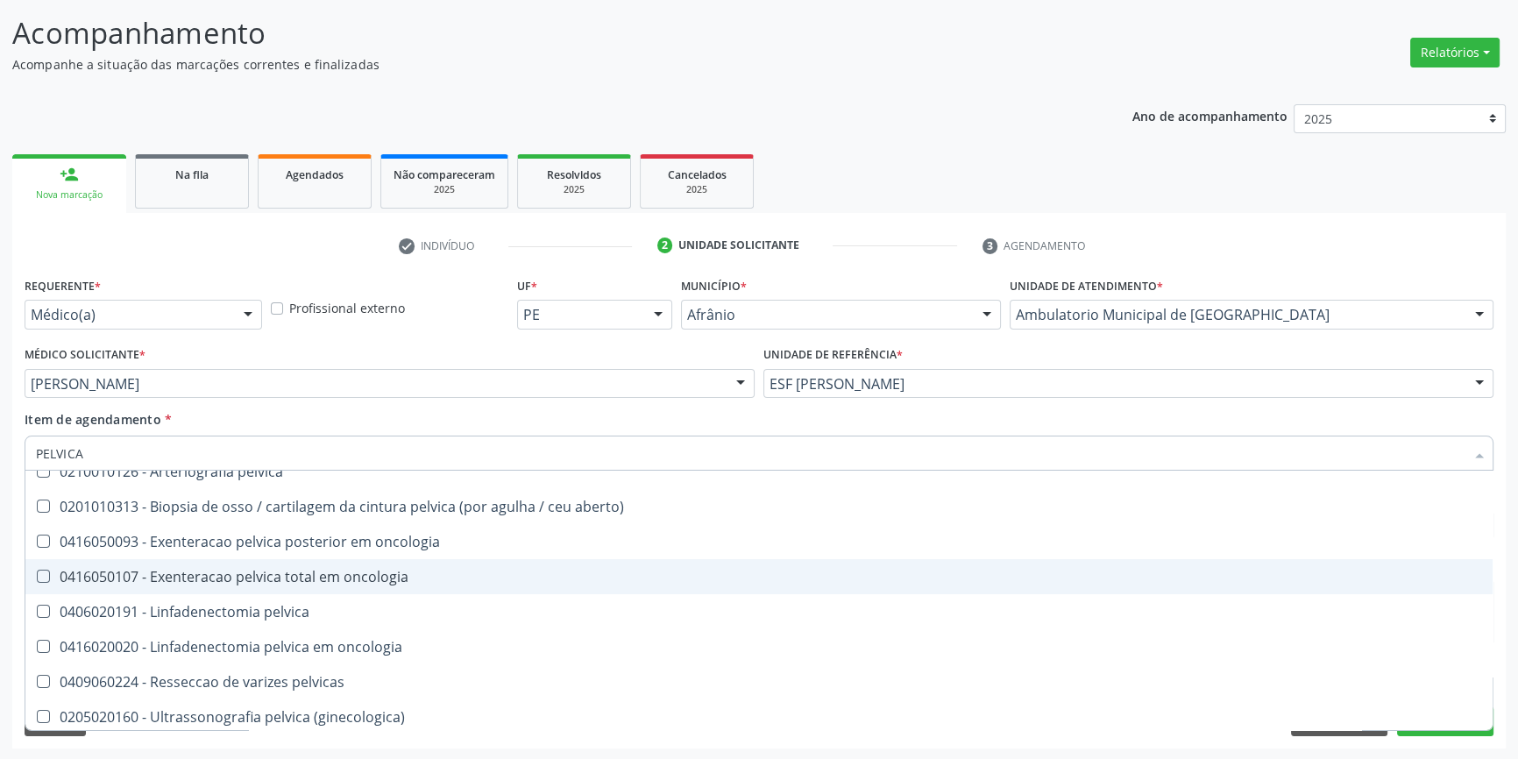
scroll to position [20, 0]
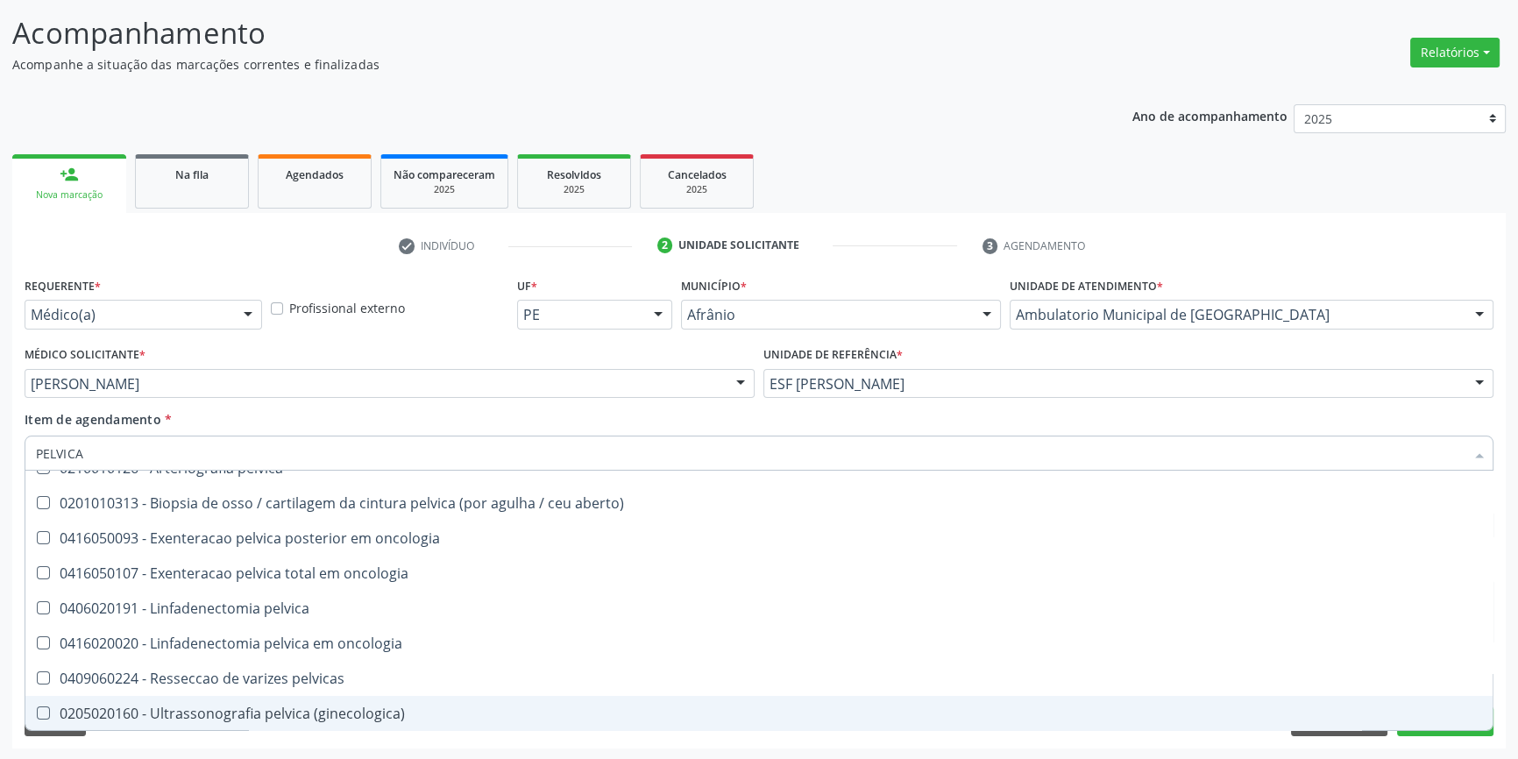
click at [295, 696] on span "0205020160 - Ultrassonografia pelvica (ginecologica)" at bounding box center [758, 713] width 1467 height 35
checkbox \(ginecologica\) "true"
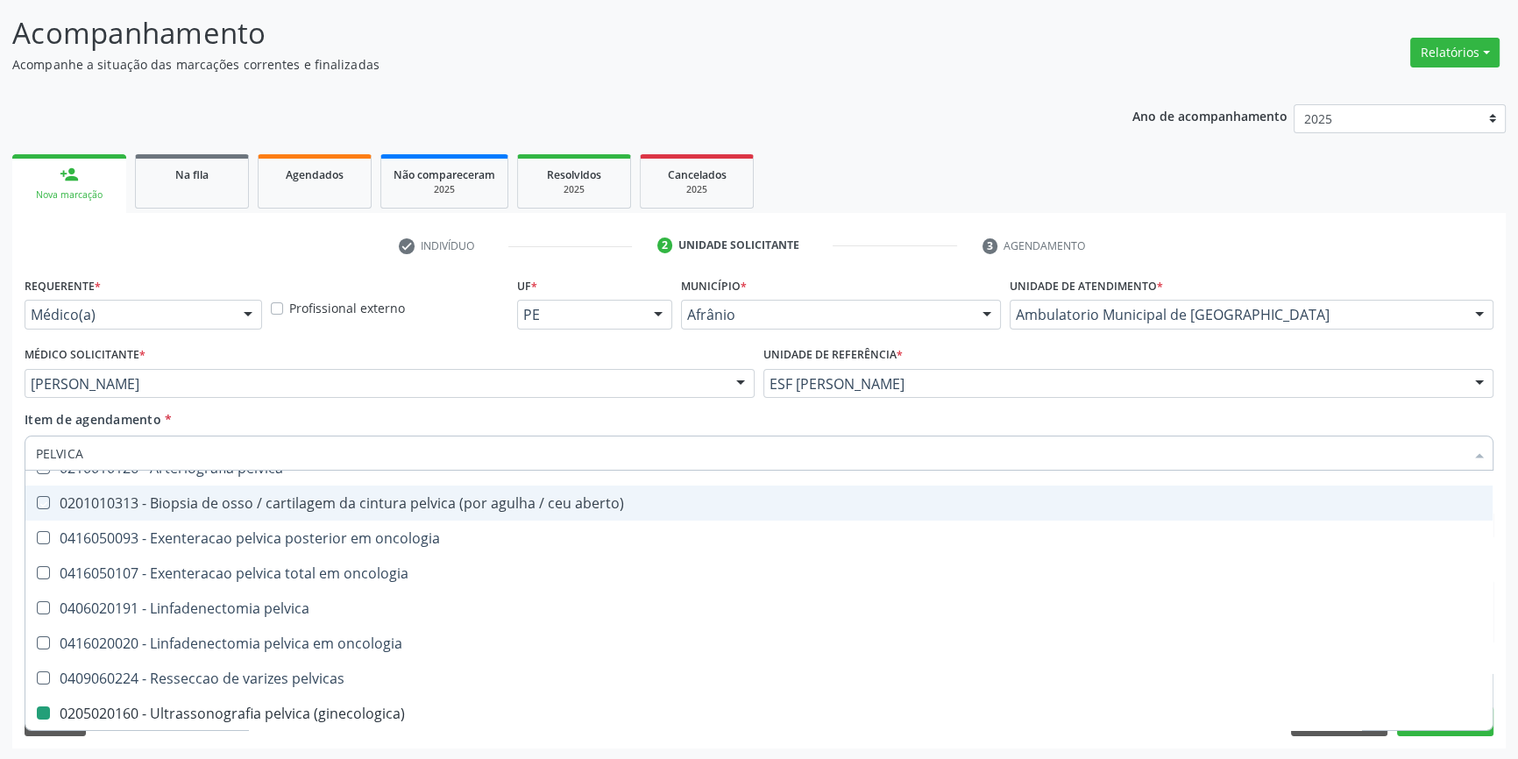
click at [373, 408] on div "Médico Solicitante * Bruno Saraiva Bezerra Medrado Alysson Rodrigo Ferreira Cav…" at bounding box center [389, 376] width 739 height 68
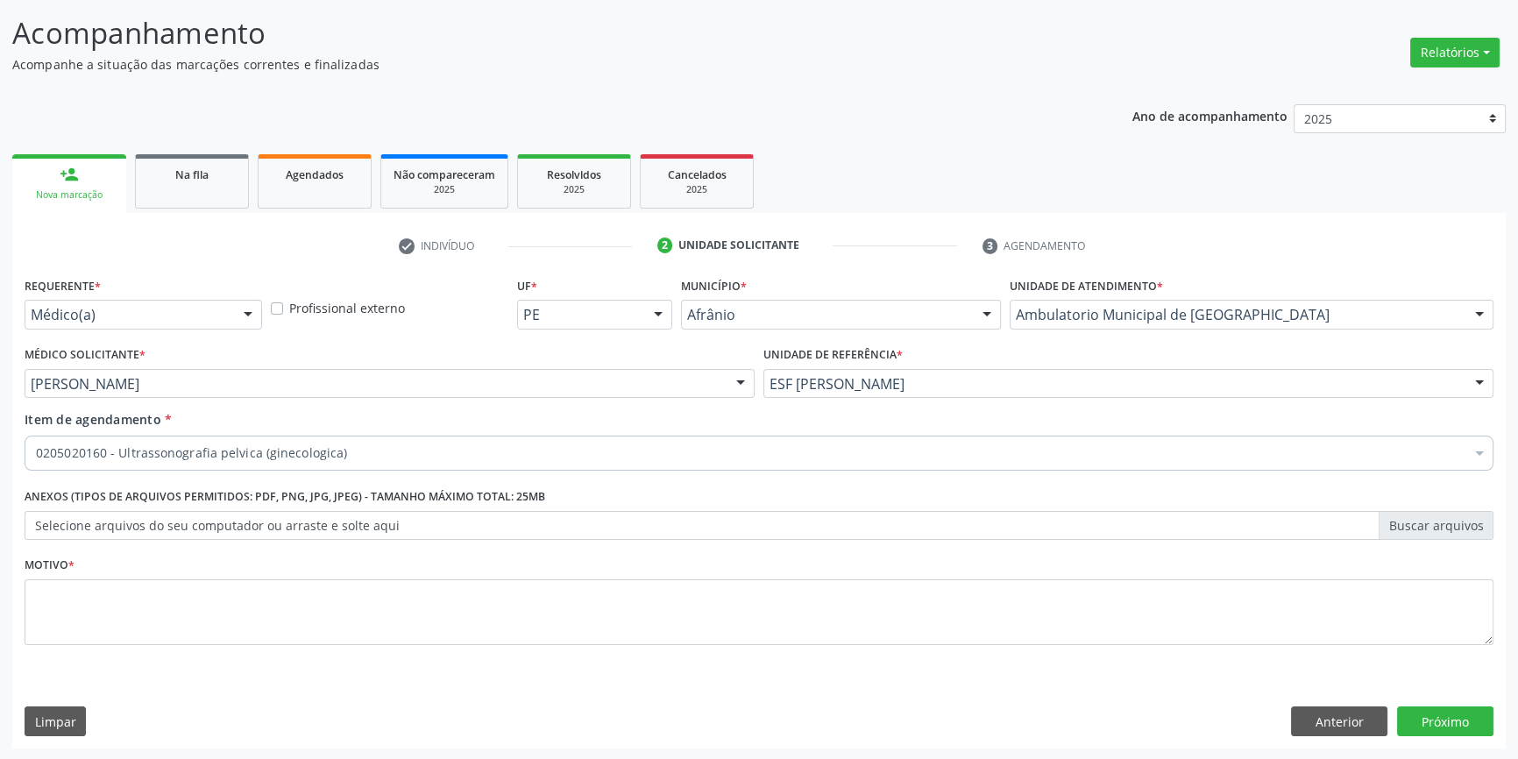
scroll to position [0, 0]
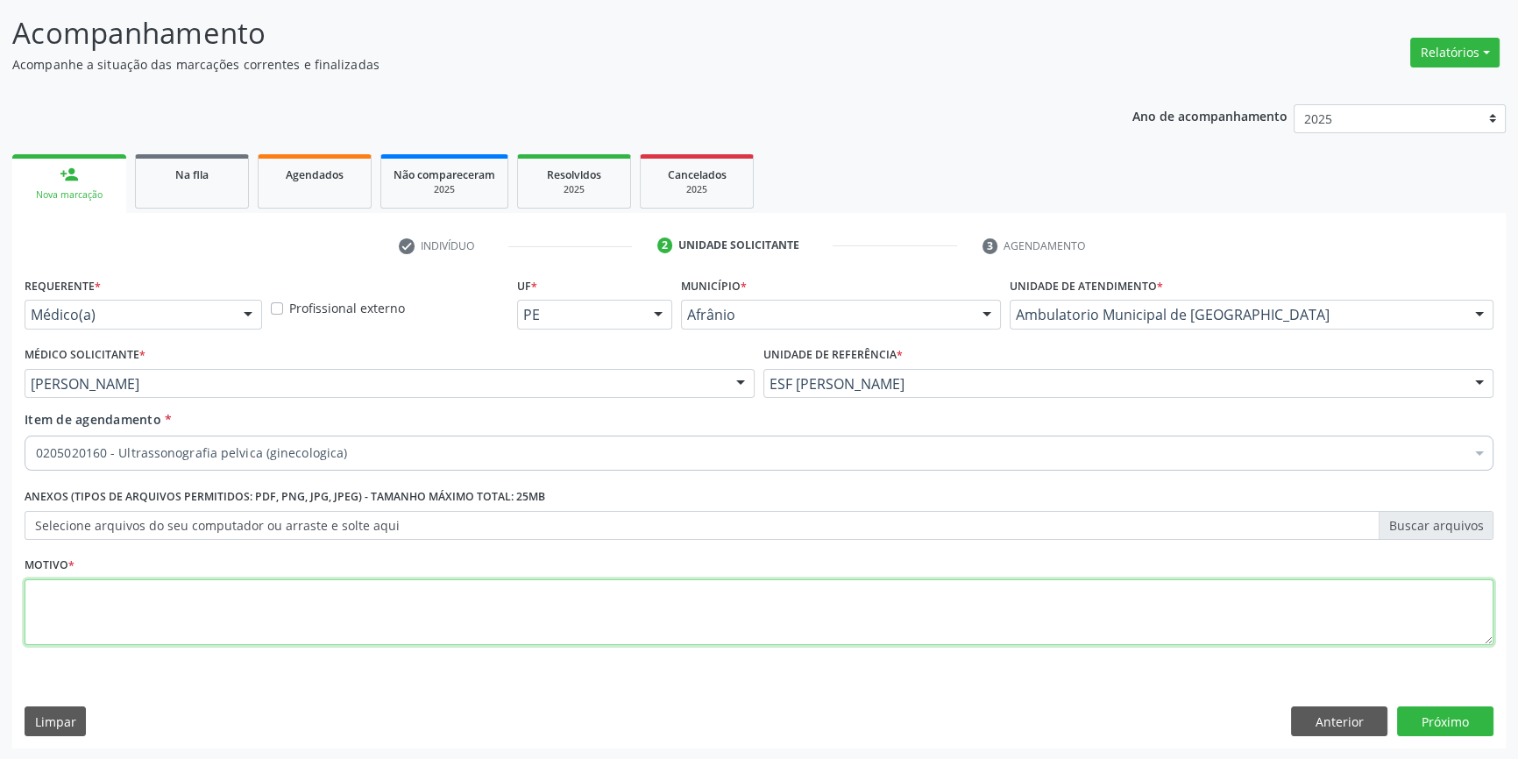
click at [274, 579] on textarea at bounding box center [759, 612] width 1469 height 67
type textarea "'"
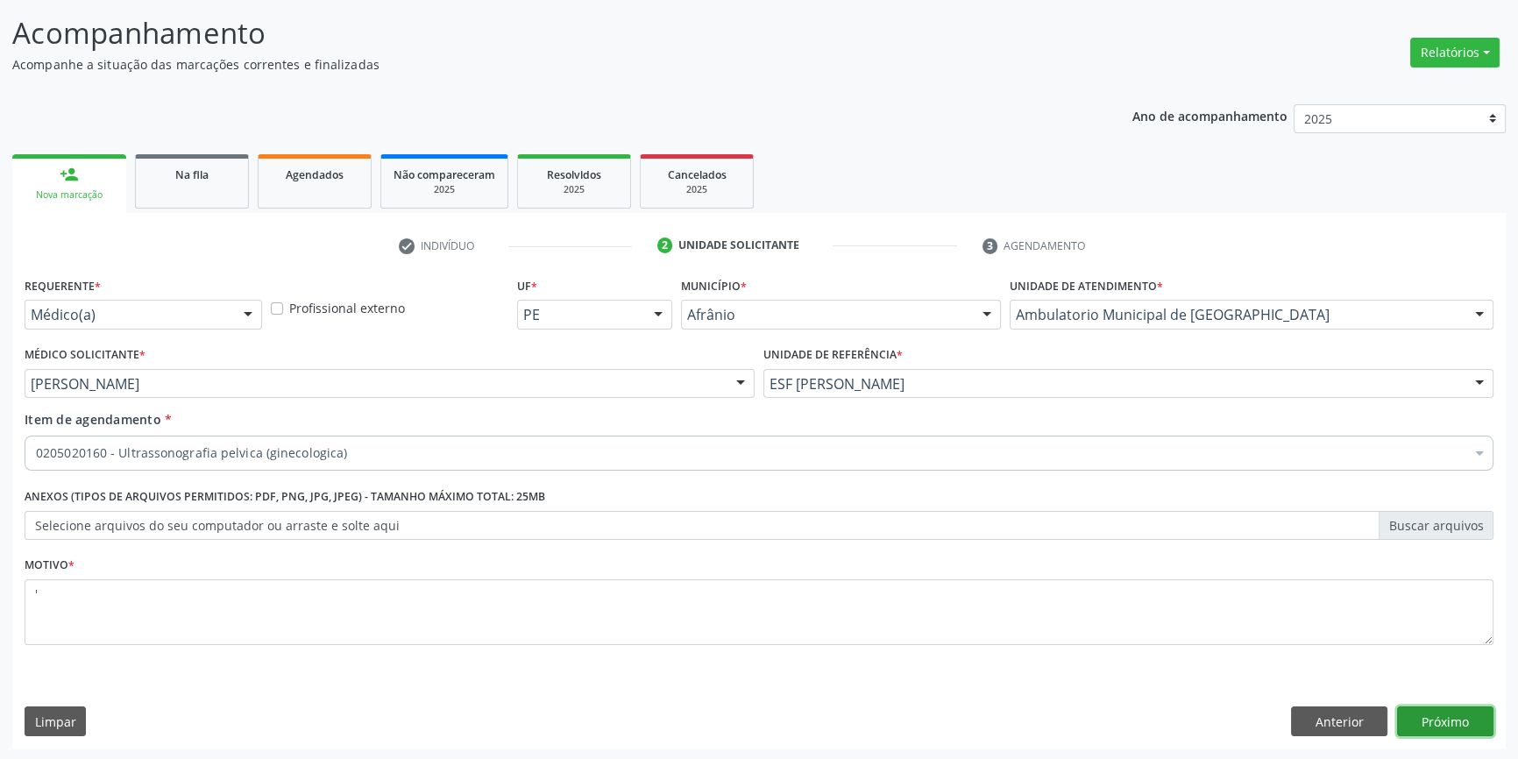
click at [1424, 719] on button "Próximo" at bounding box center [1445, 722] width 96 height 30
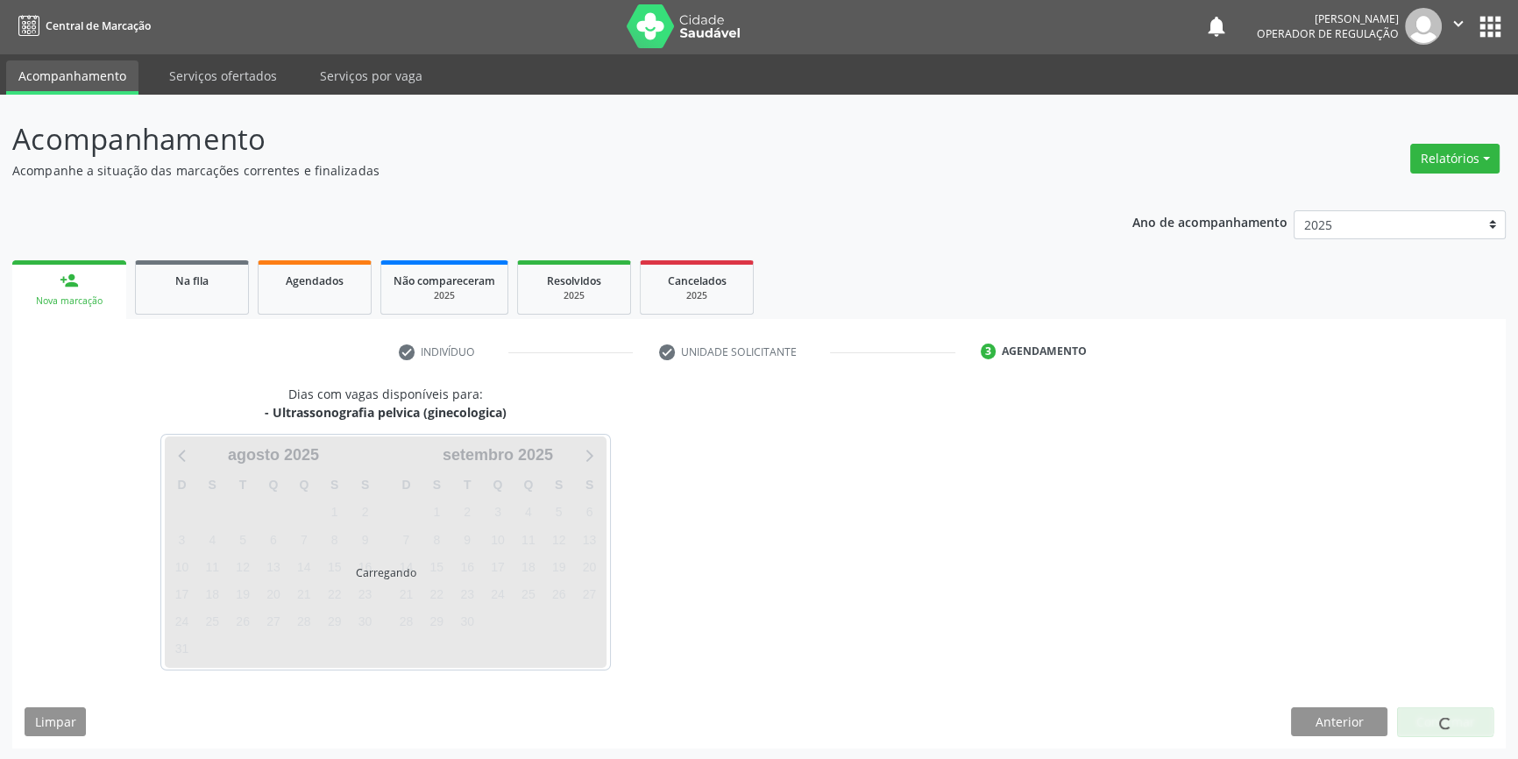
scroll to position [53, 0]
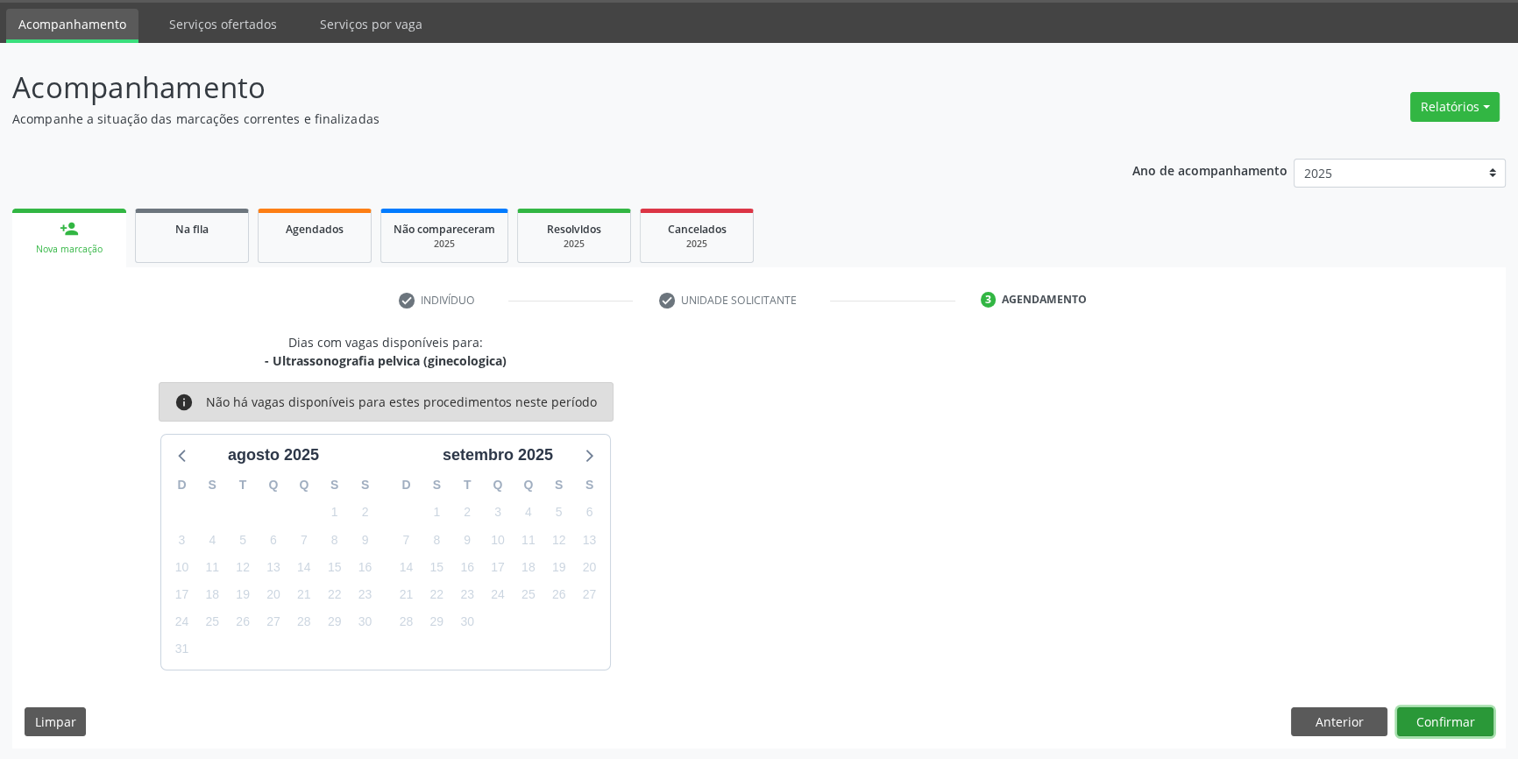
click at [1464, 728] on button "Confirmar" at bounding box center [1445, 722] width 96 height 30
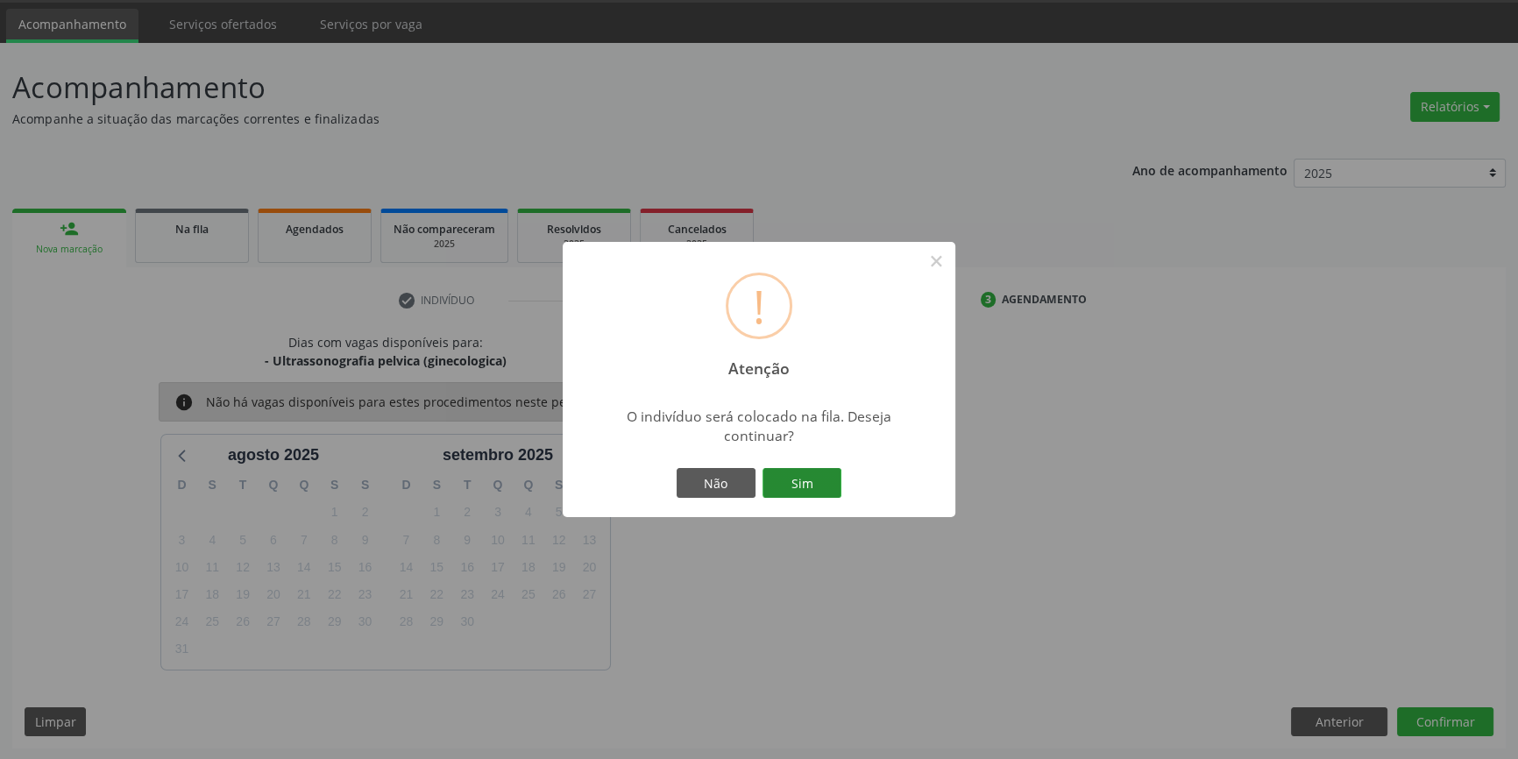
click at [814, 473] on button "Sim" at bounding box center [802, 483] width 79 height 30
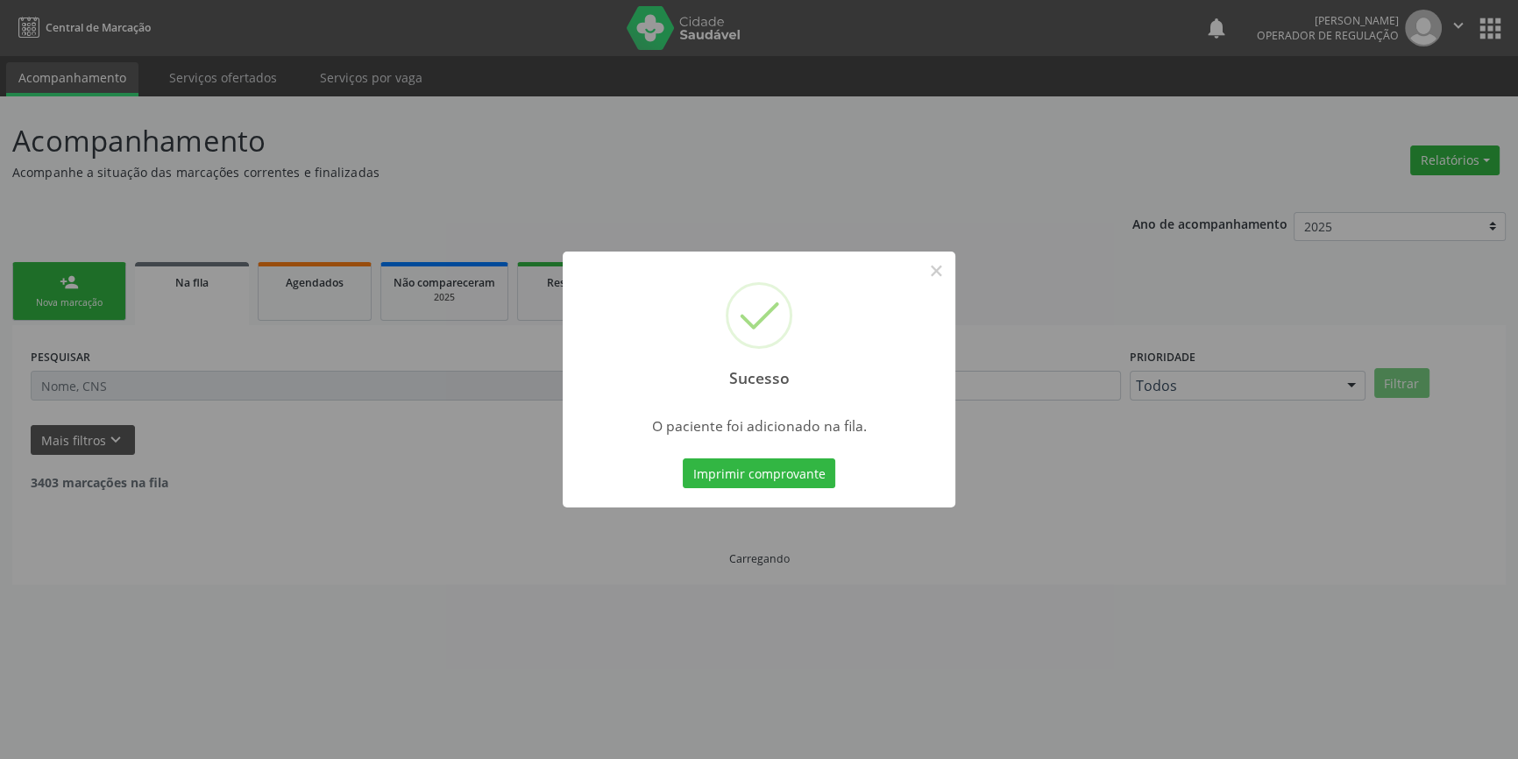
scroll to position [0, 0]
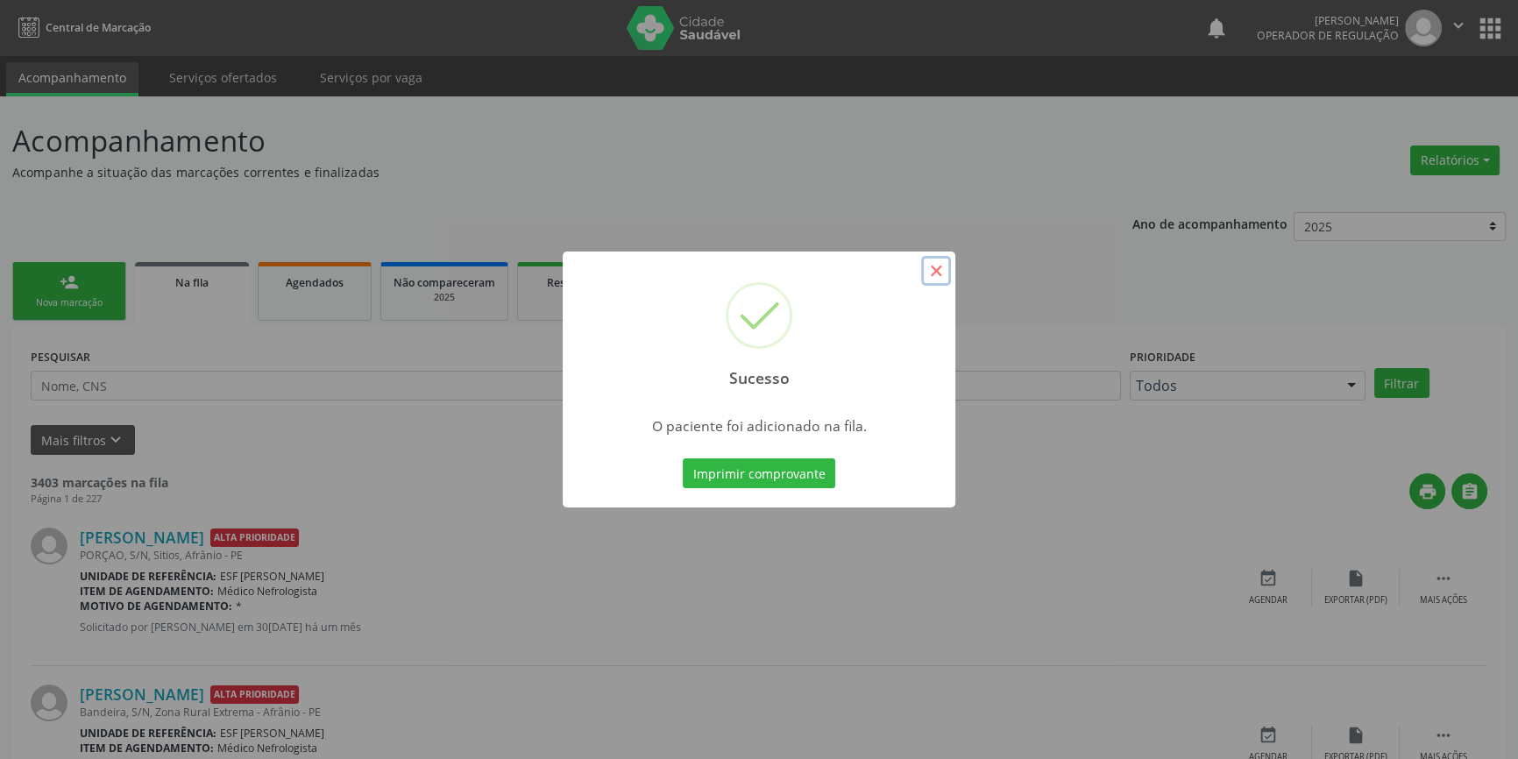
click at [937, 268] on button "×" at bounding box center [936, 271] width 30 height 30
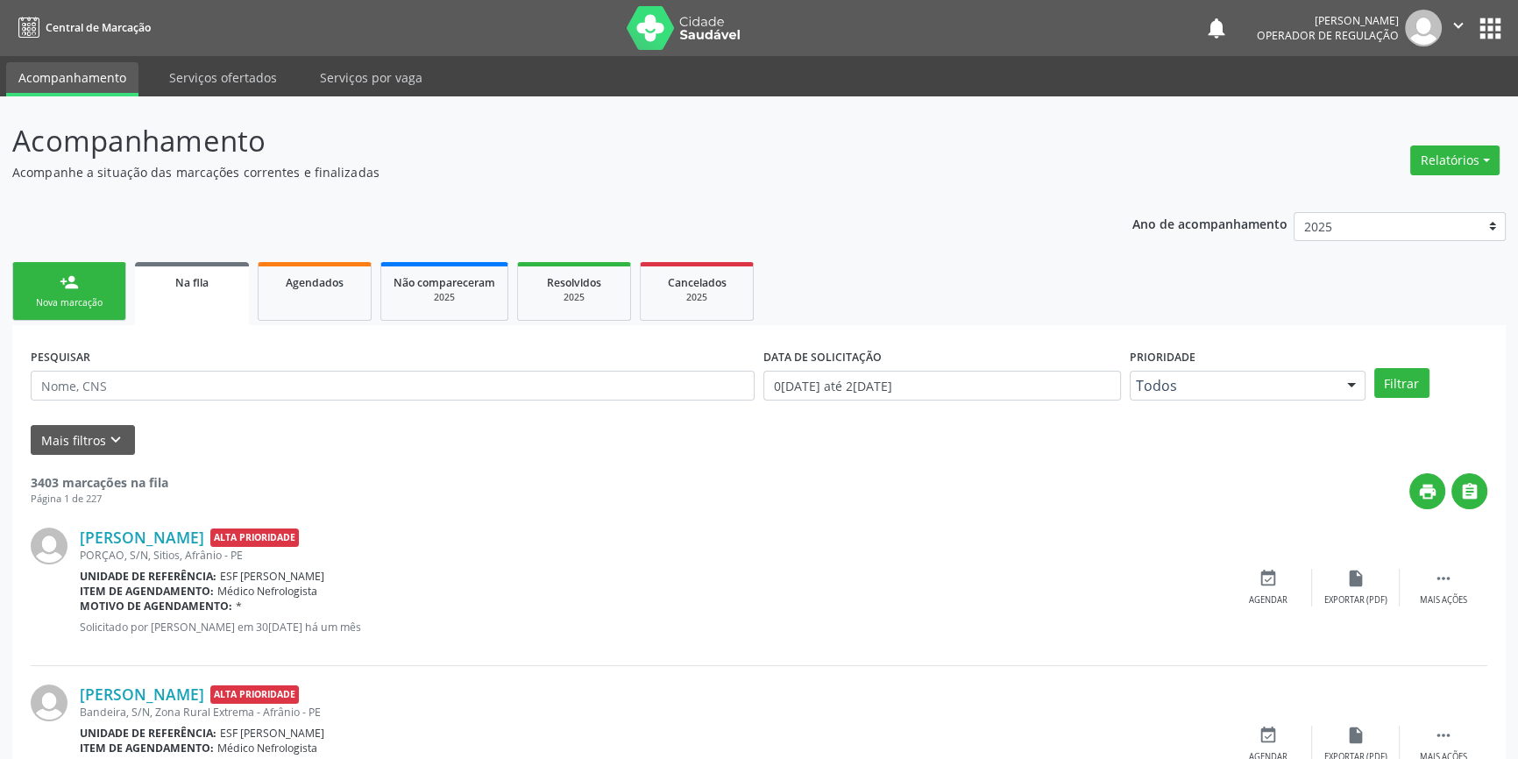
click at [92, 281] on link "person_add Nova marcação" at bounding box center [69, 291] width 114 height 59
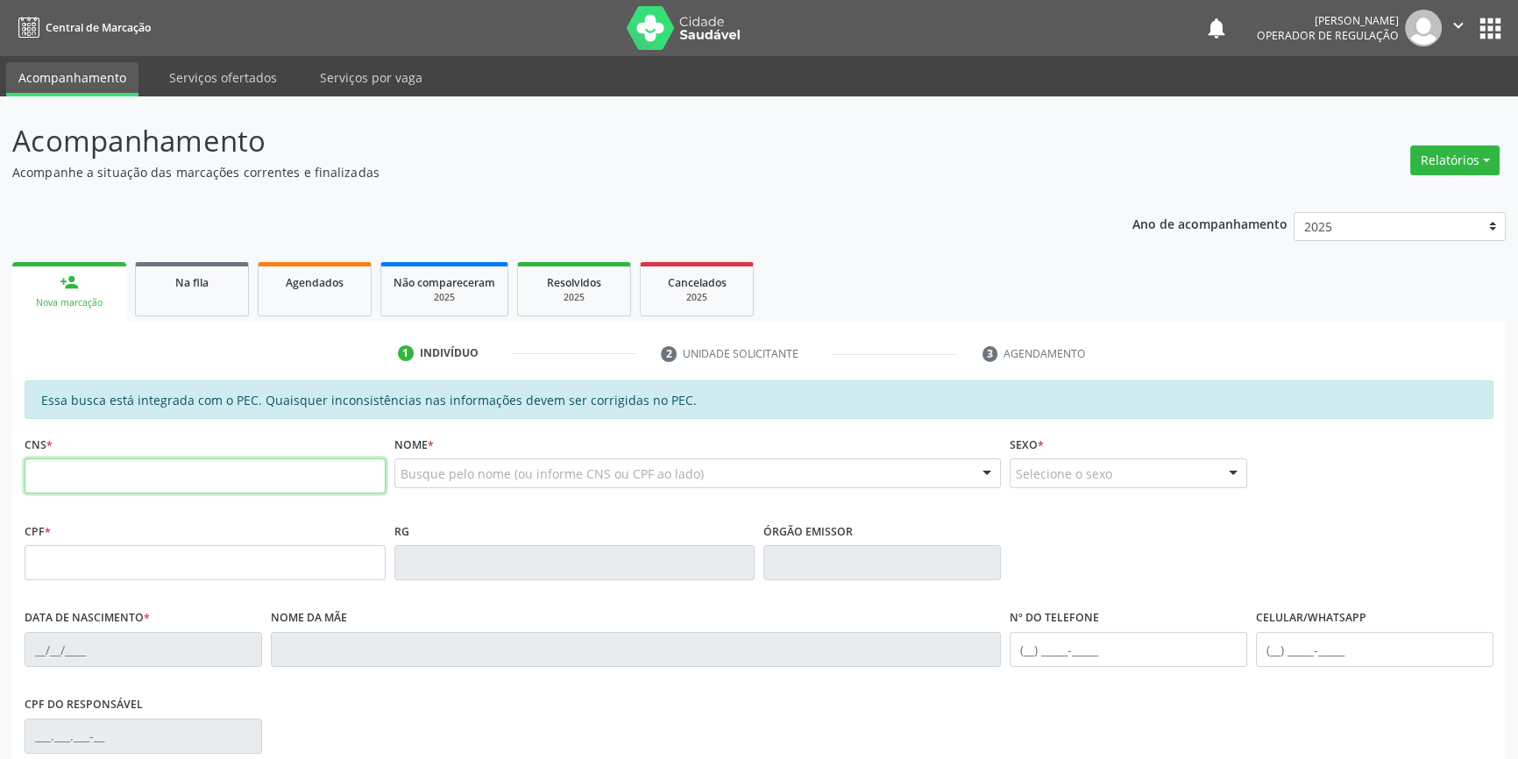
click at [123, 473] on input "text" at bounding box center [205, 475] width 361 height 35
type input "704 2002 6596 6383"
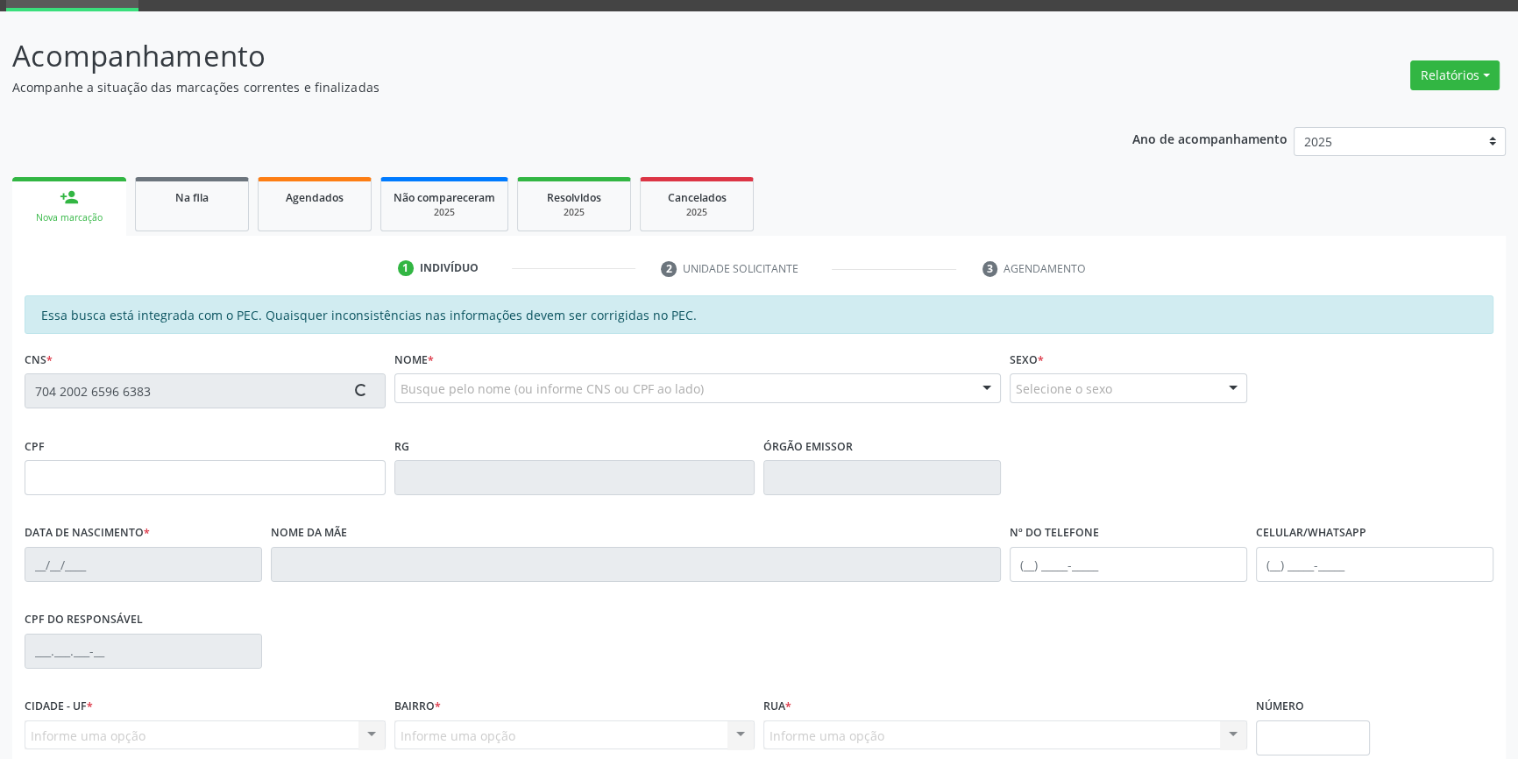
scroll to position [240, 0]
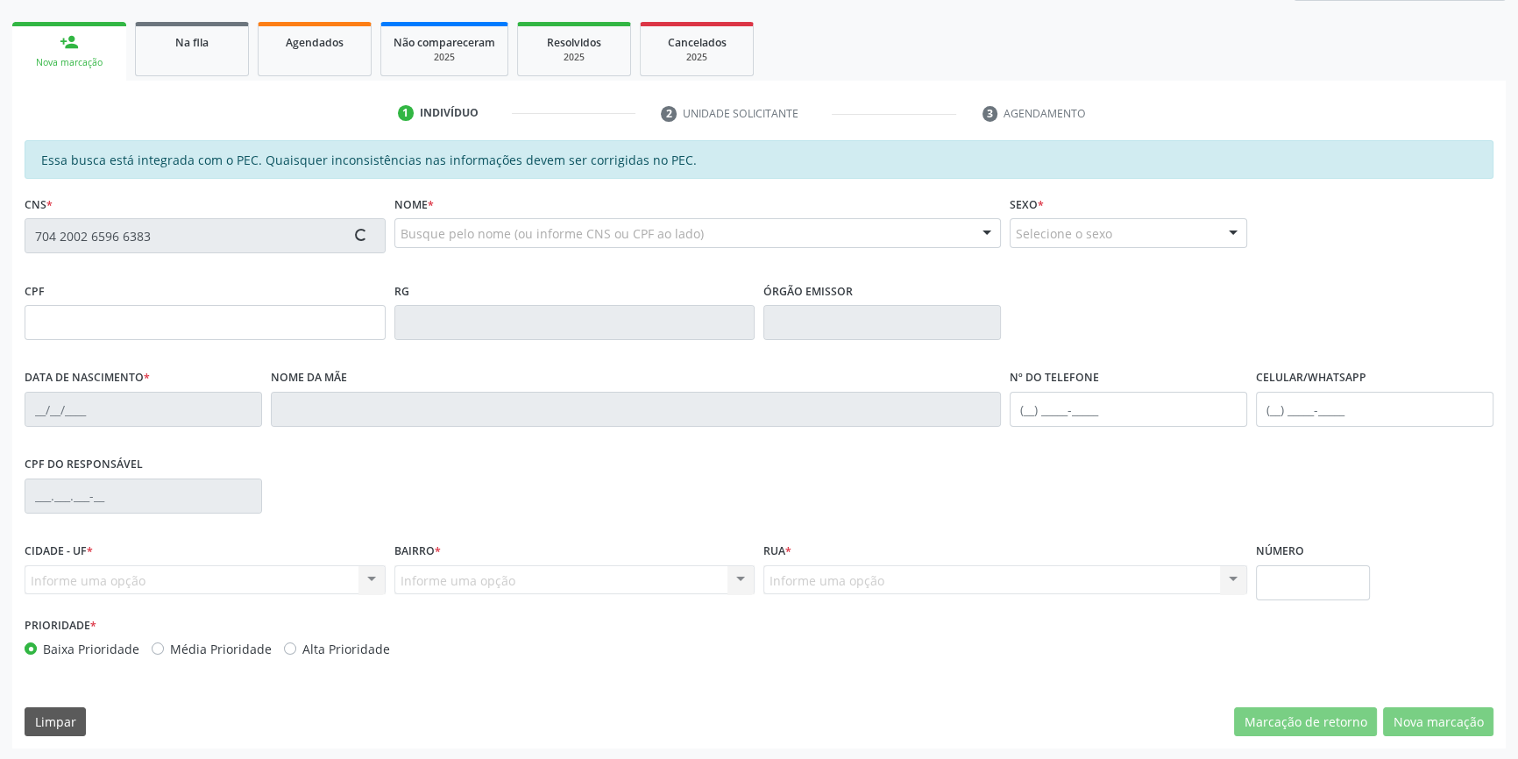
type input "080.464.534-55"
type input "14/08/1991"
type input "Maria Madalena da Silva Rodrigues"
type input "(87) 98861-1672"
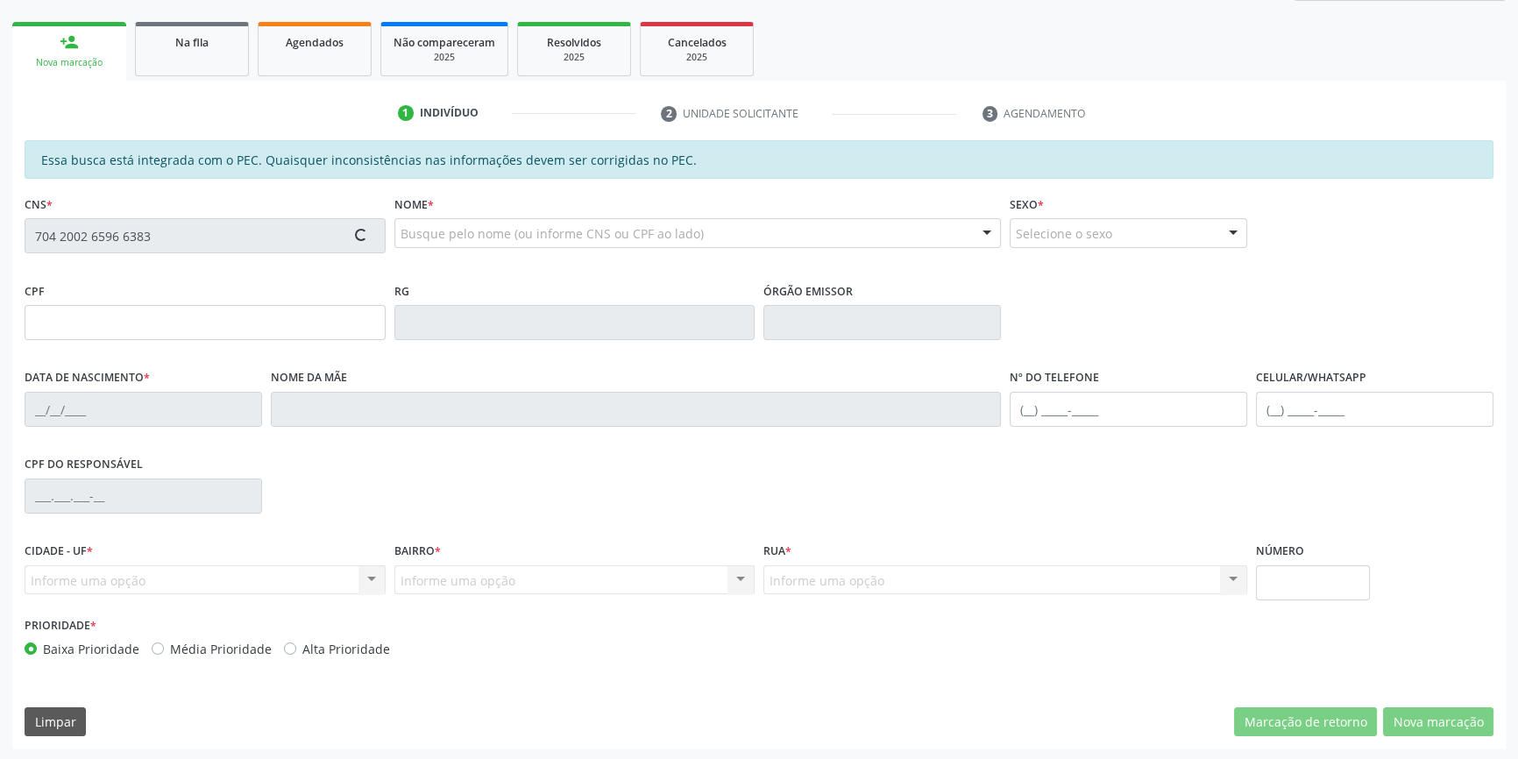
type input "S/N"
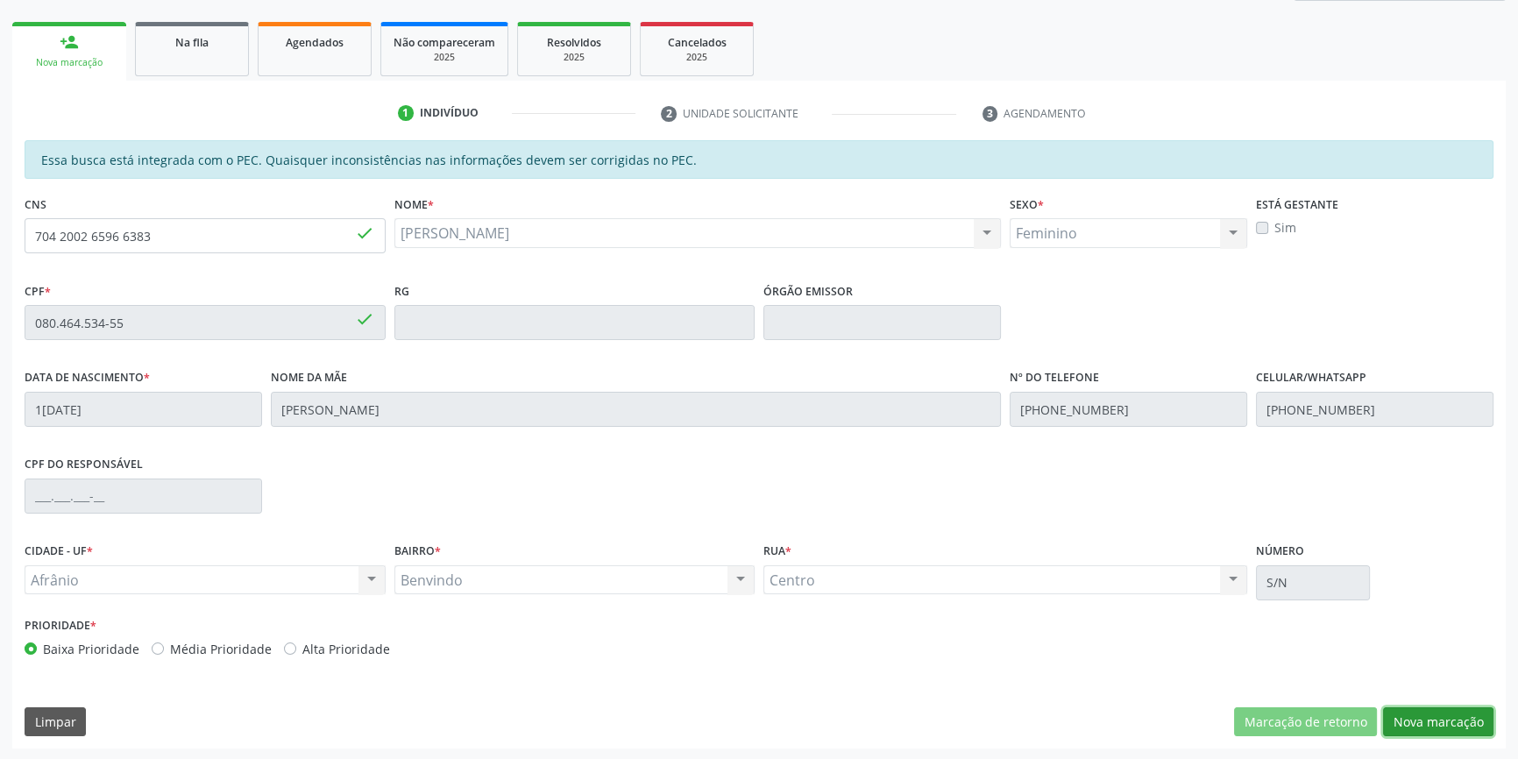
click at [1420, 707] on button "Nova marcação" at bounding box center [1438, 722] width 110 height 30
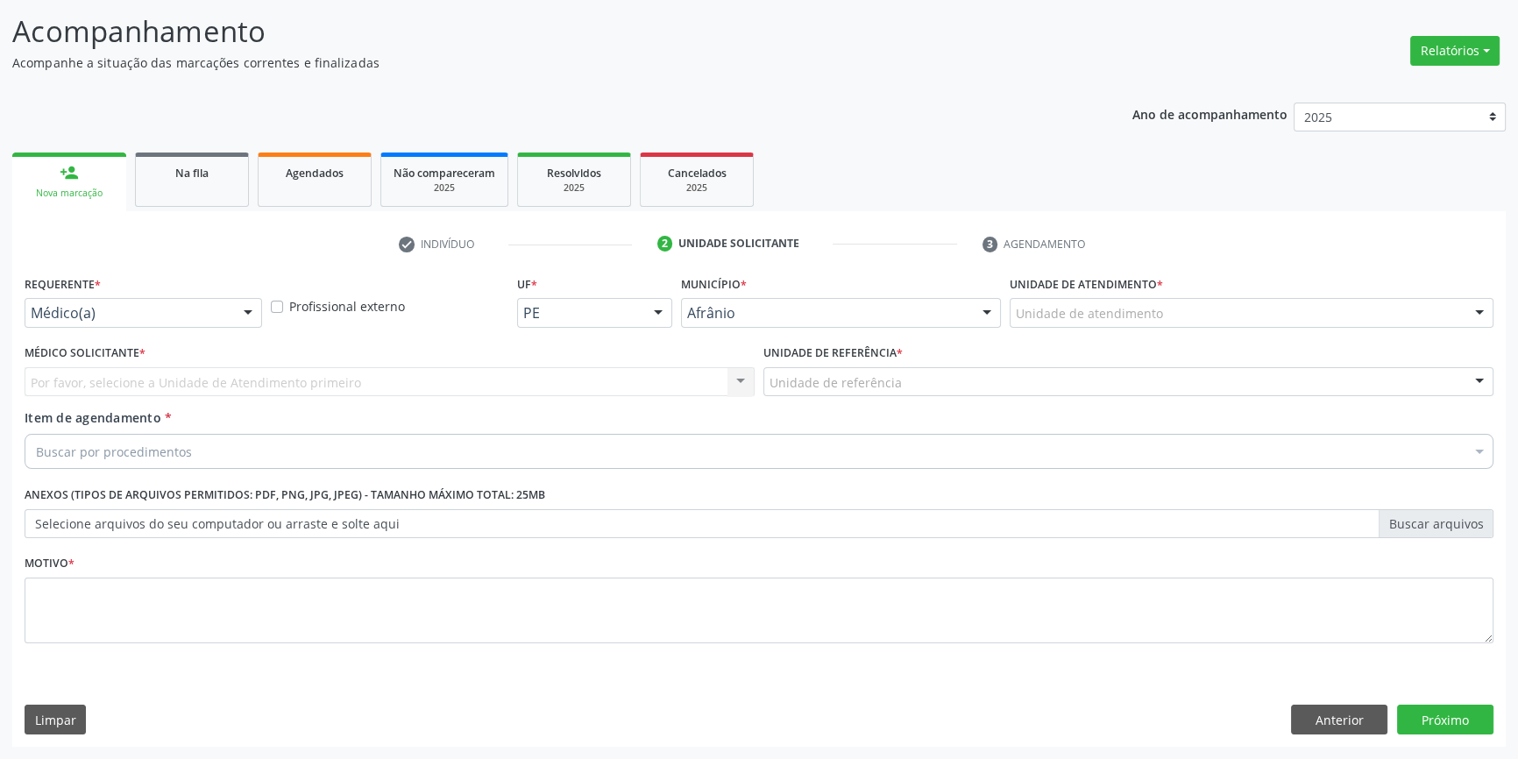
scroll to position [108, 0]
click at [1076, 289] on label "Unidade de atendimento *" at bounding box center [1086, 286] width 153 height 27
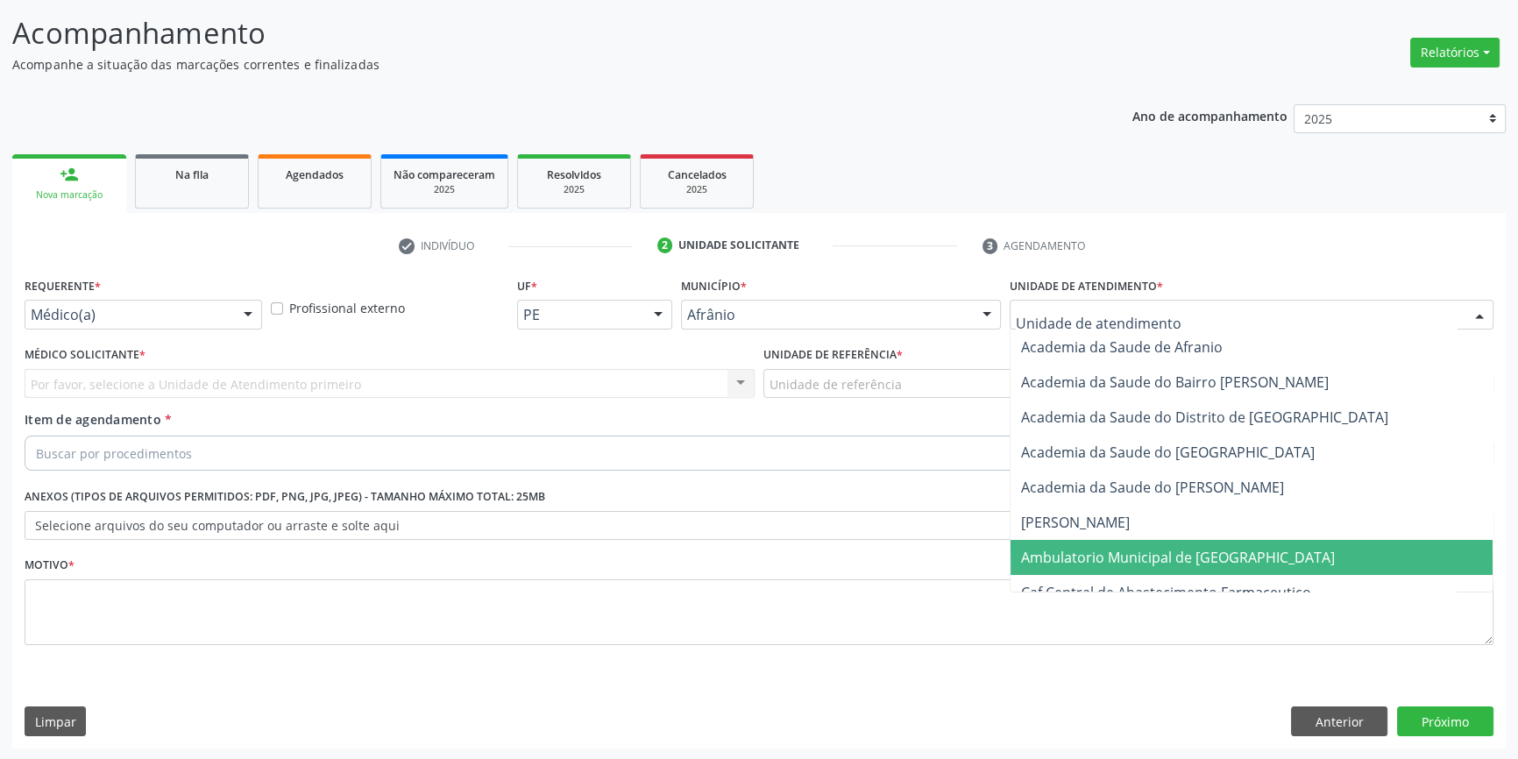
drag, startPoint x: 1140, startPoint y: 559, endPoint x: 1090, endPoint y: 523, distance: 61.5
click at [1140, 560] on span "Ambulatorio Municipal de [GEOGRAPHIC_DATA]" at bounding box center [1178, 557] width 314 height 19
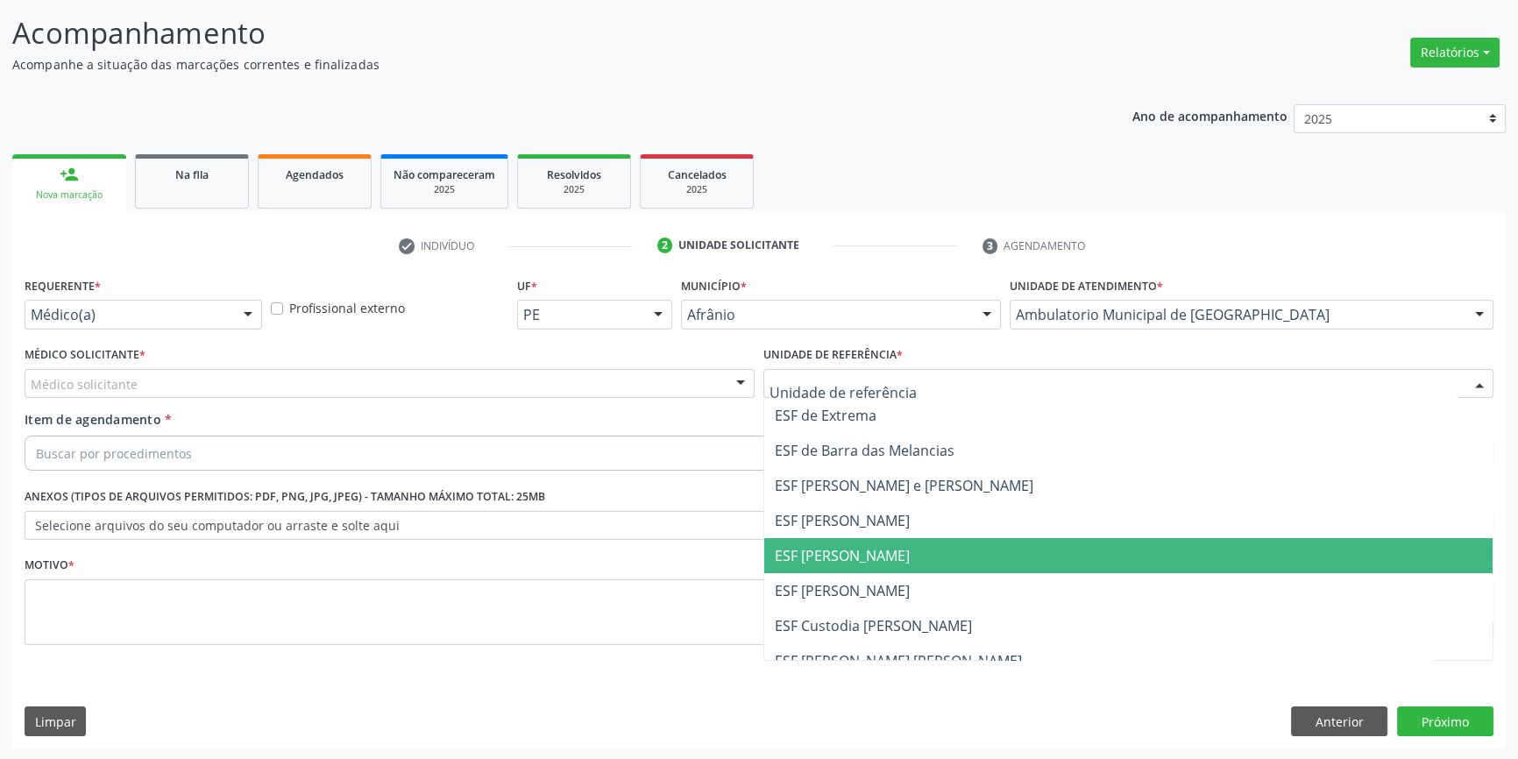
click at [886, 565] on span "ESF [PERSON_NAME]" at bounding box center [1128, 555] width 728 height 35
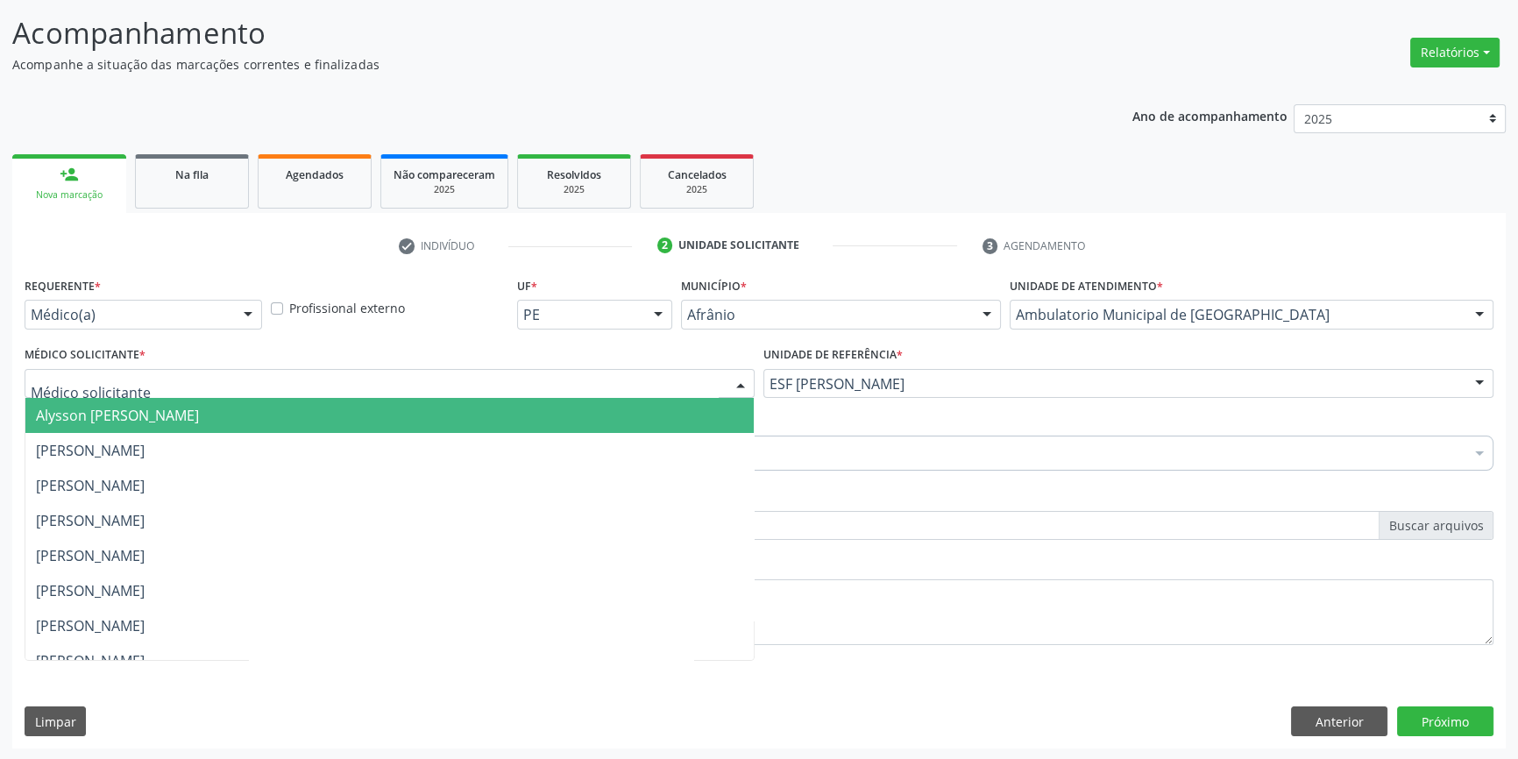
drag, startPoint x: 493, startPoint y: 392, endPoint x: 403, endPoint y: 420, distance: 93.7
click at [482, 395] on div at bounding box center [390, 384] width 730 height 30
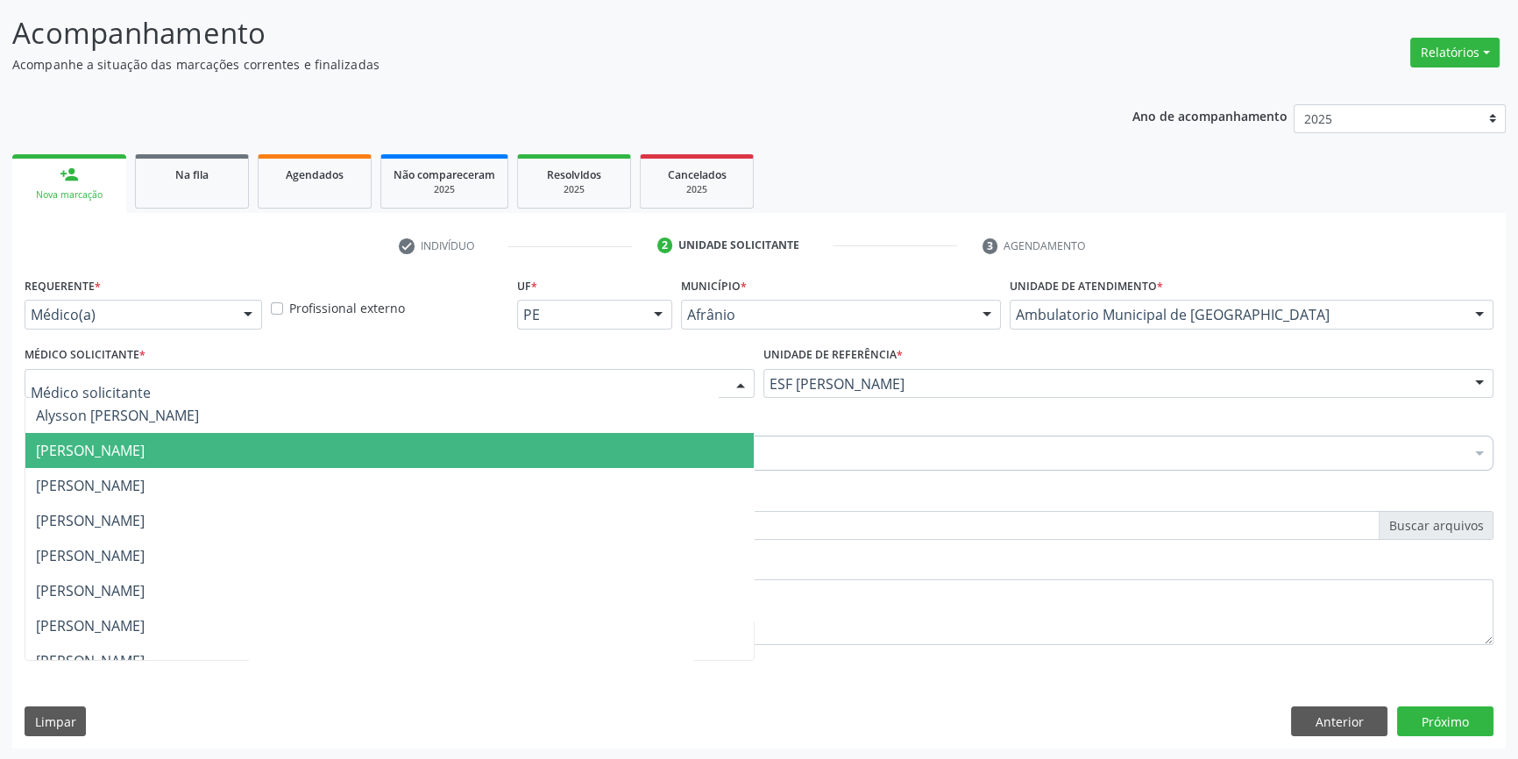
click at [330, 450] on span "[PERSON_NAME]" at bounding box center [389, 450] width 728 height 35
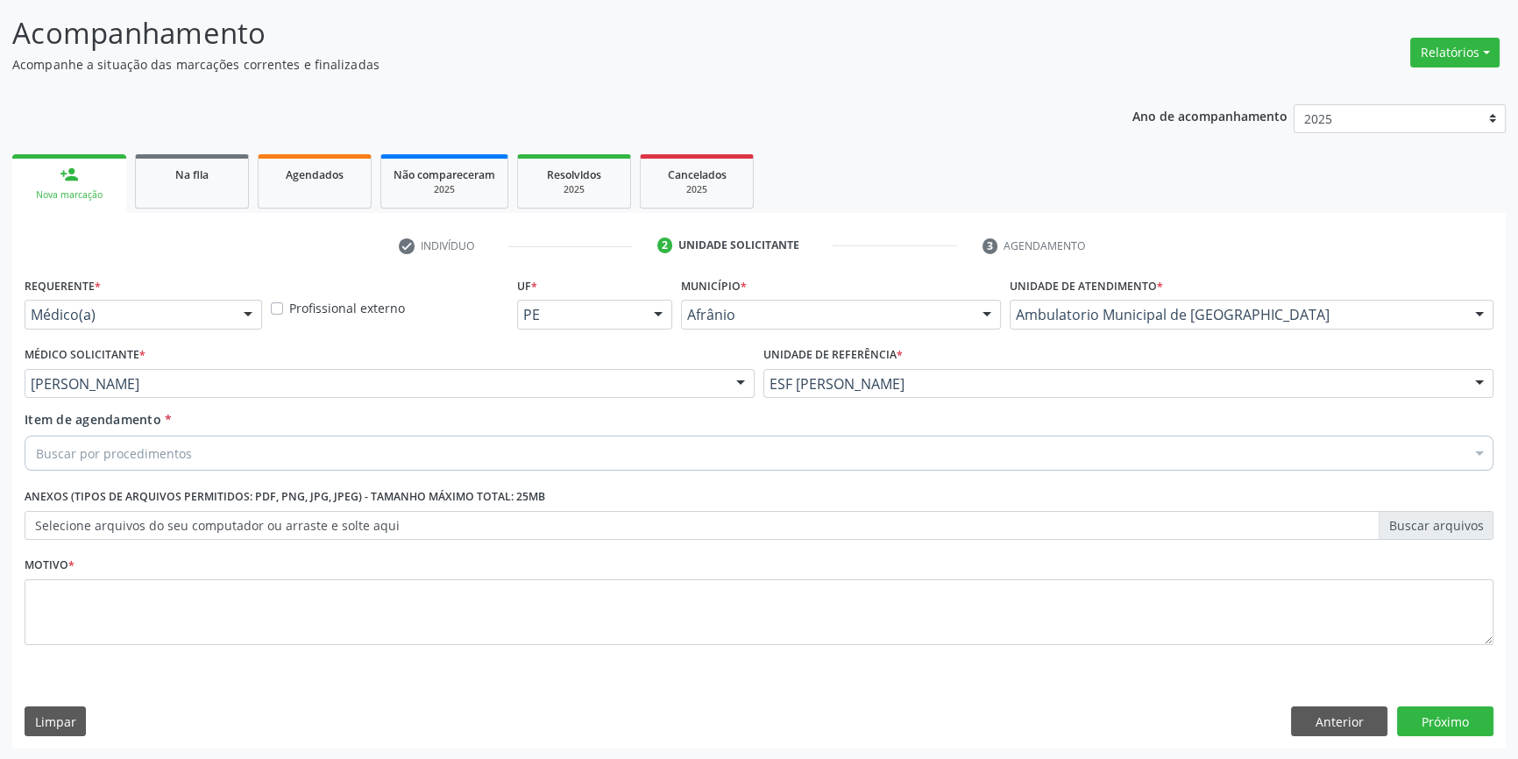
click at [256, 453] on div "Buscar por procedimentos" at bounding box center [759, 453] width 1469 height 35
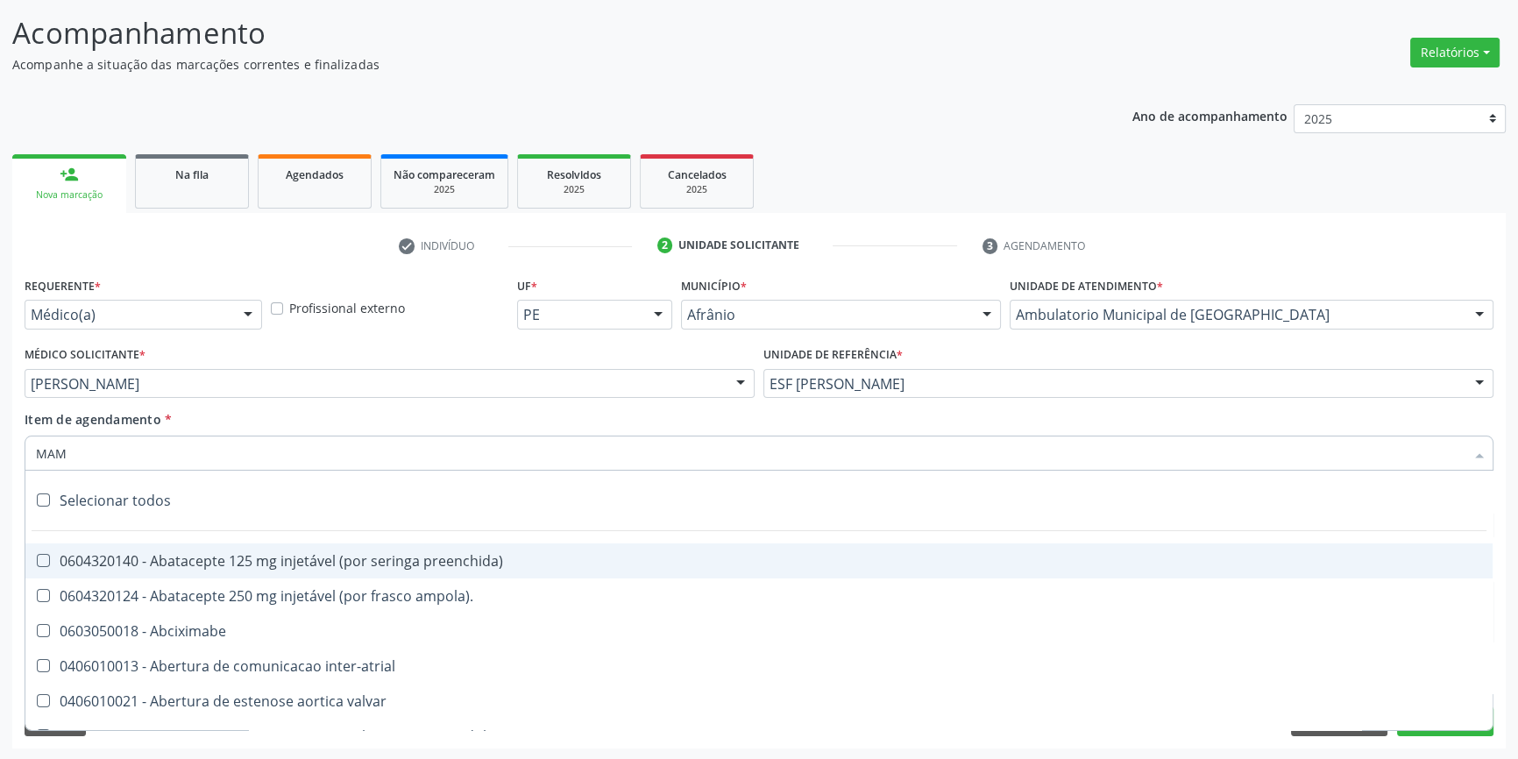
type input "MAMA"
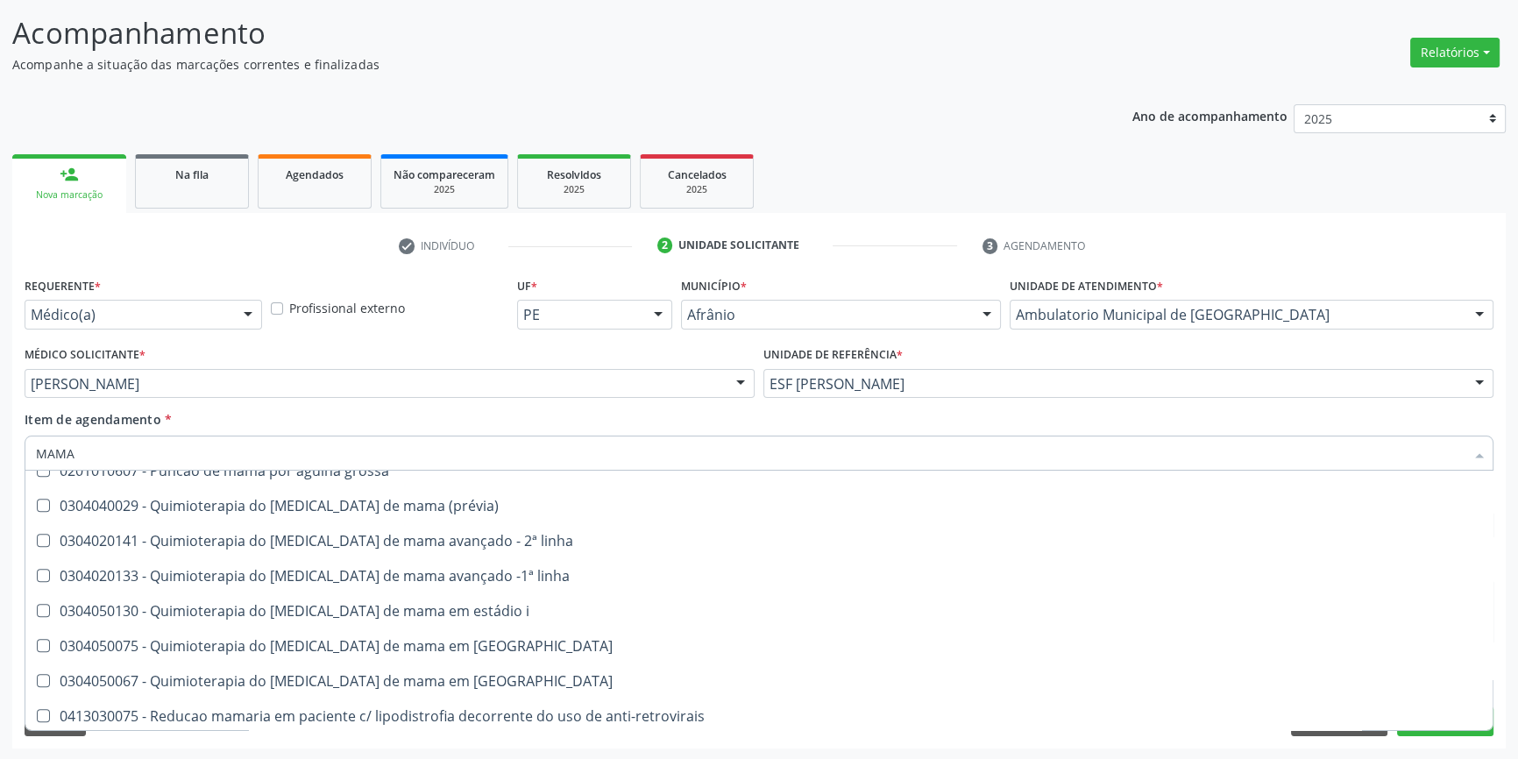
scroll to position [1458, 0]
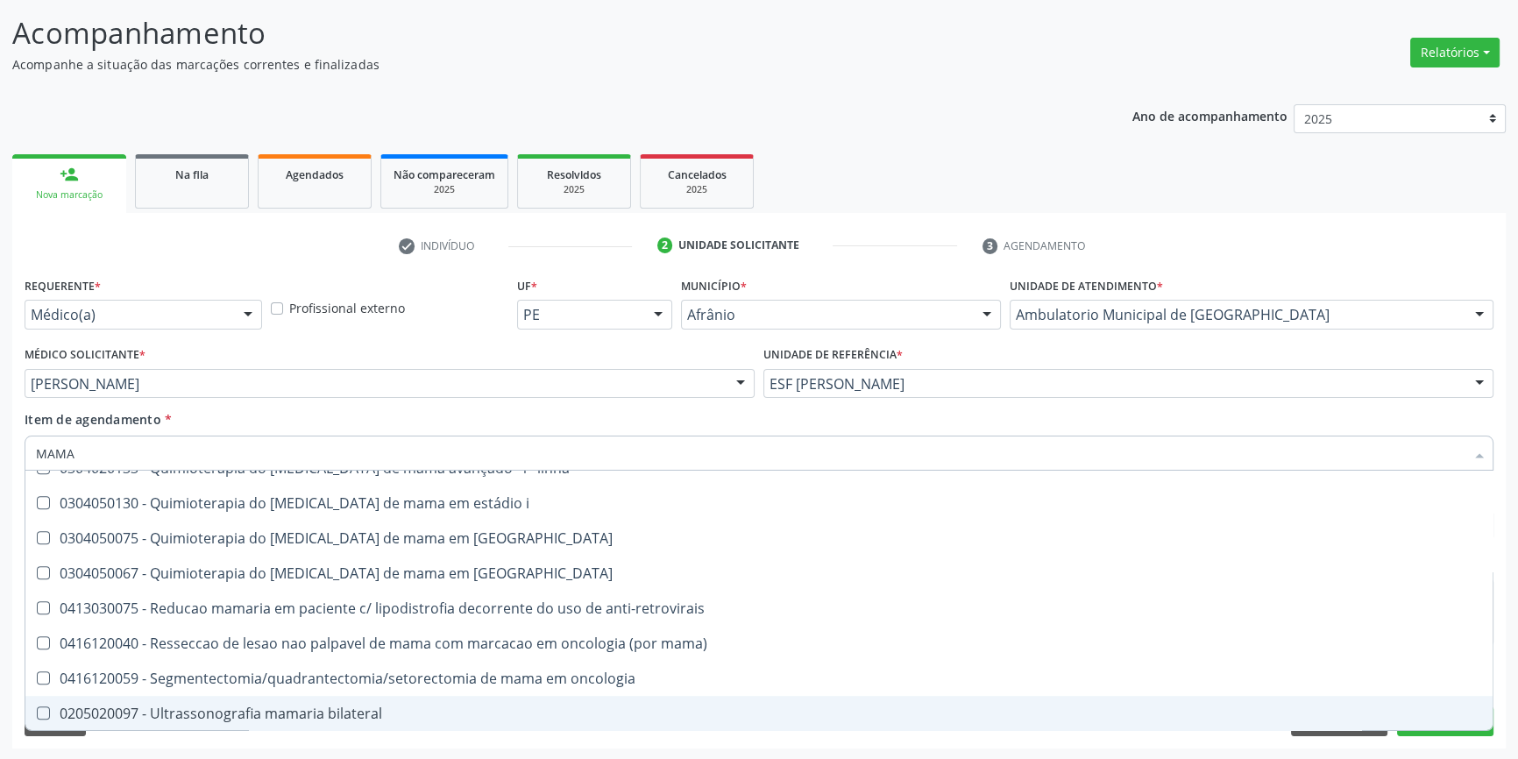
click at [257, 707] on div "0205020097 - Ultrassonografia mamaria bilateral" at bounding box center [759, 714] width 1446 height 14
checkbox bilateral "true"
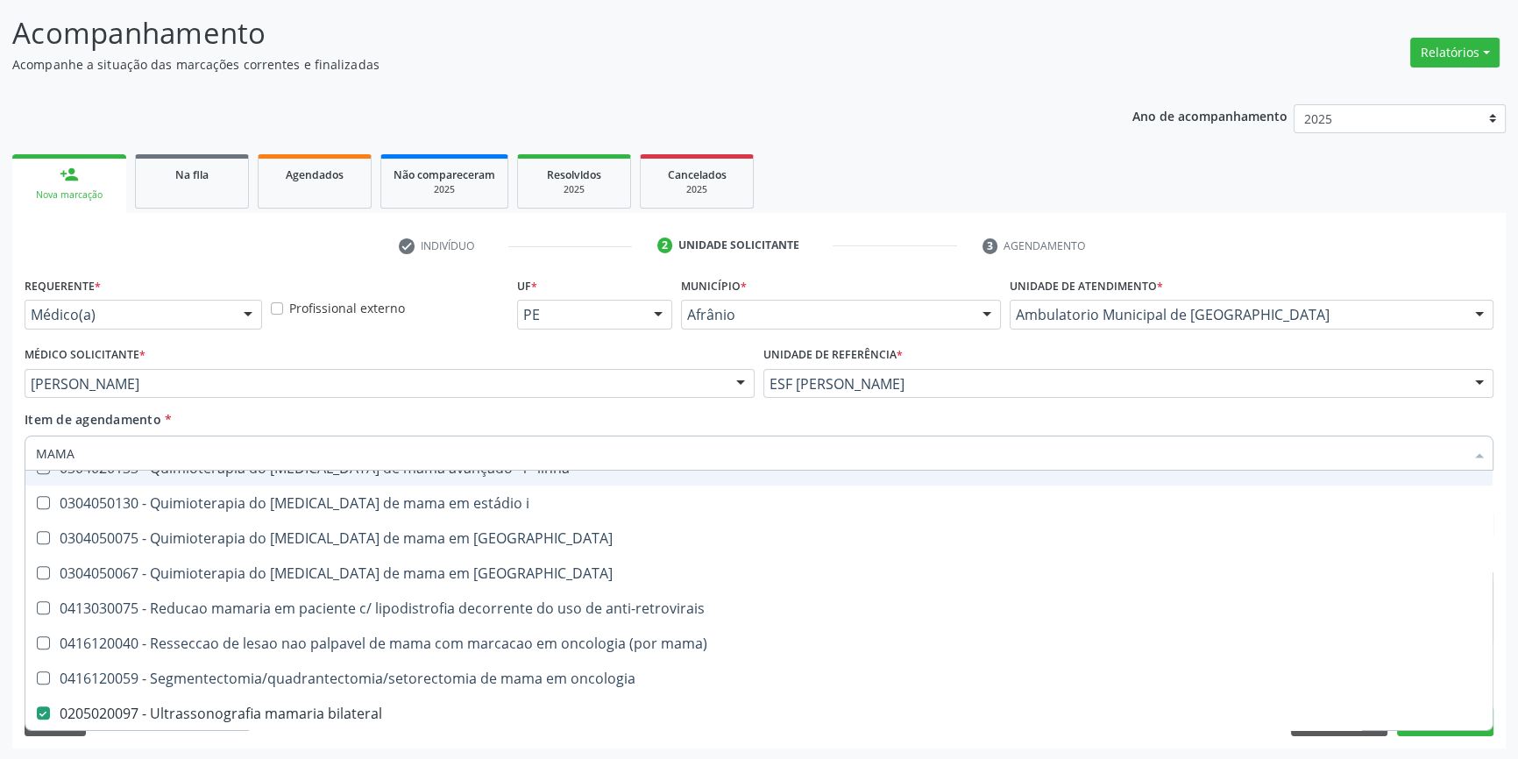
click at [338, 410] on div "Item de agendamento * MAMA Desfazer seleção 0201010569 - Biopsia/exerese de nod…" at bounding box center [759, 437] width 1469 height 55
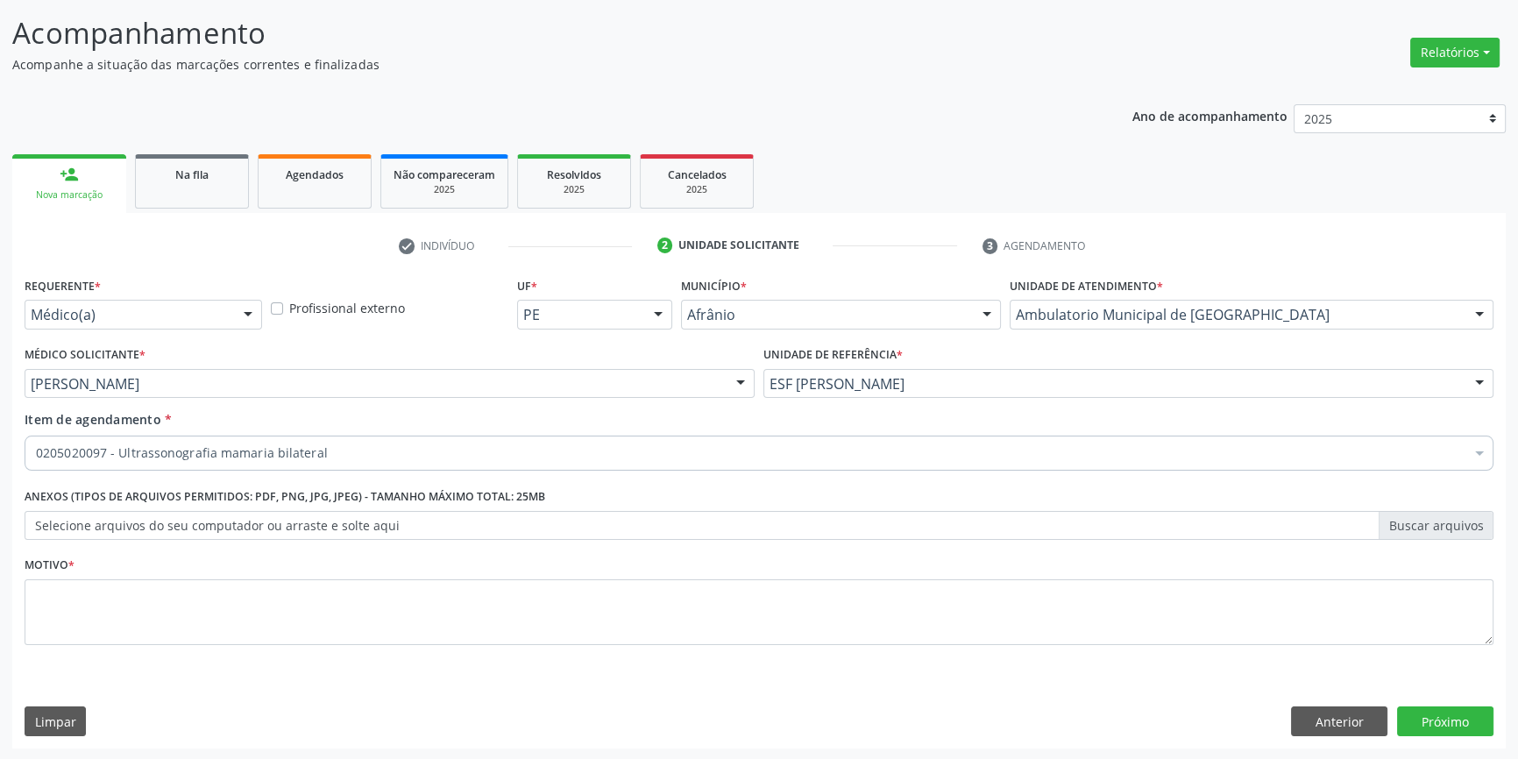
scroll to position [0, 0]
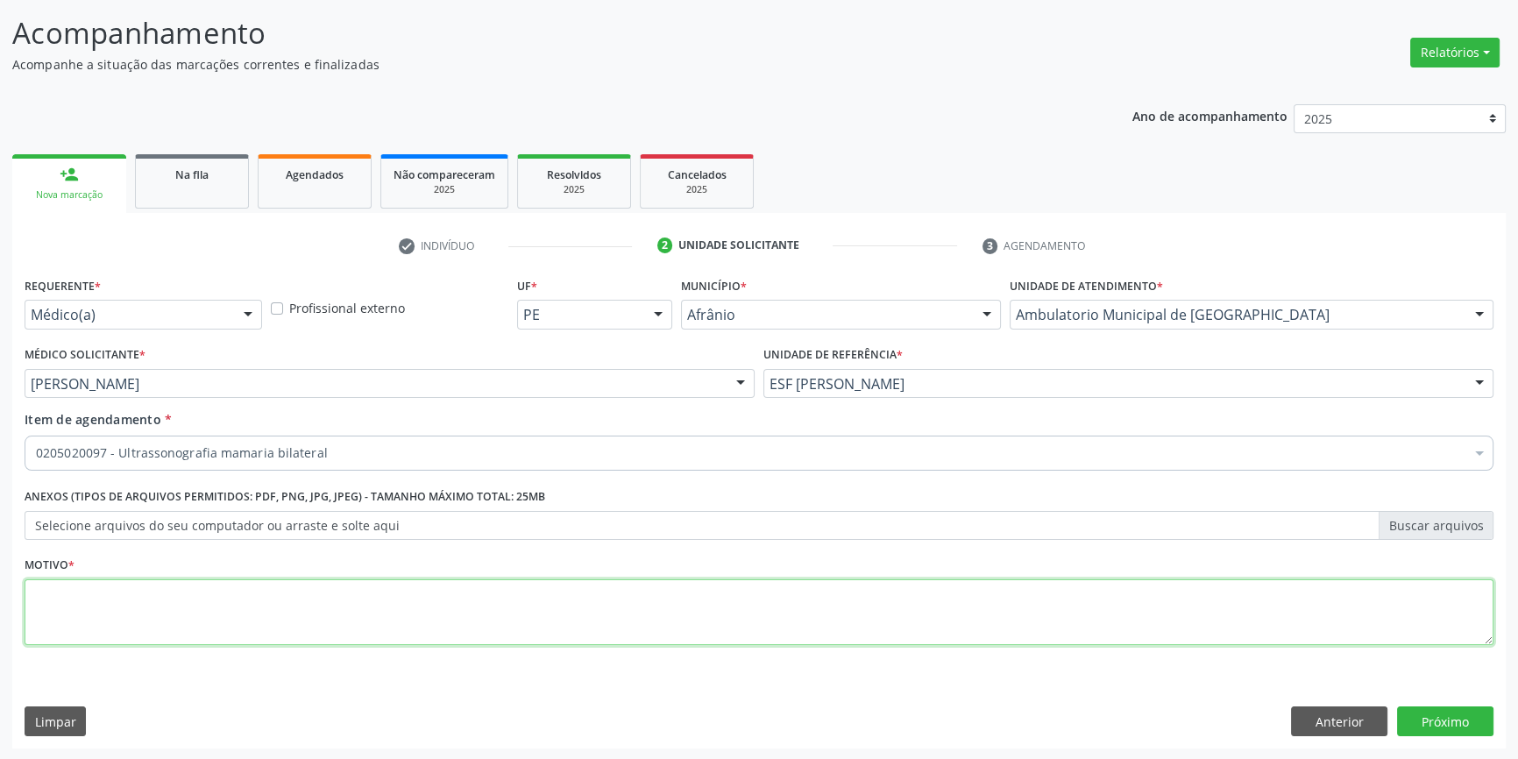
click at [238, 605] on textarea at bounding box center [759, 612] width 1469 height 67
type textarea "'"
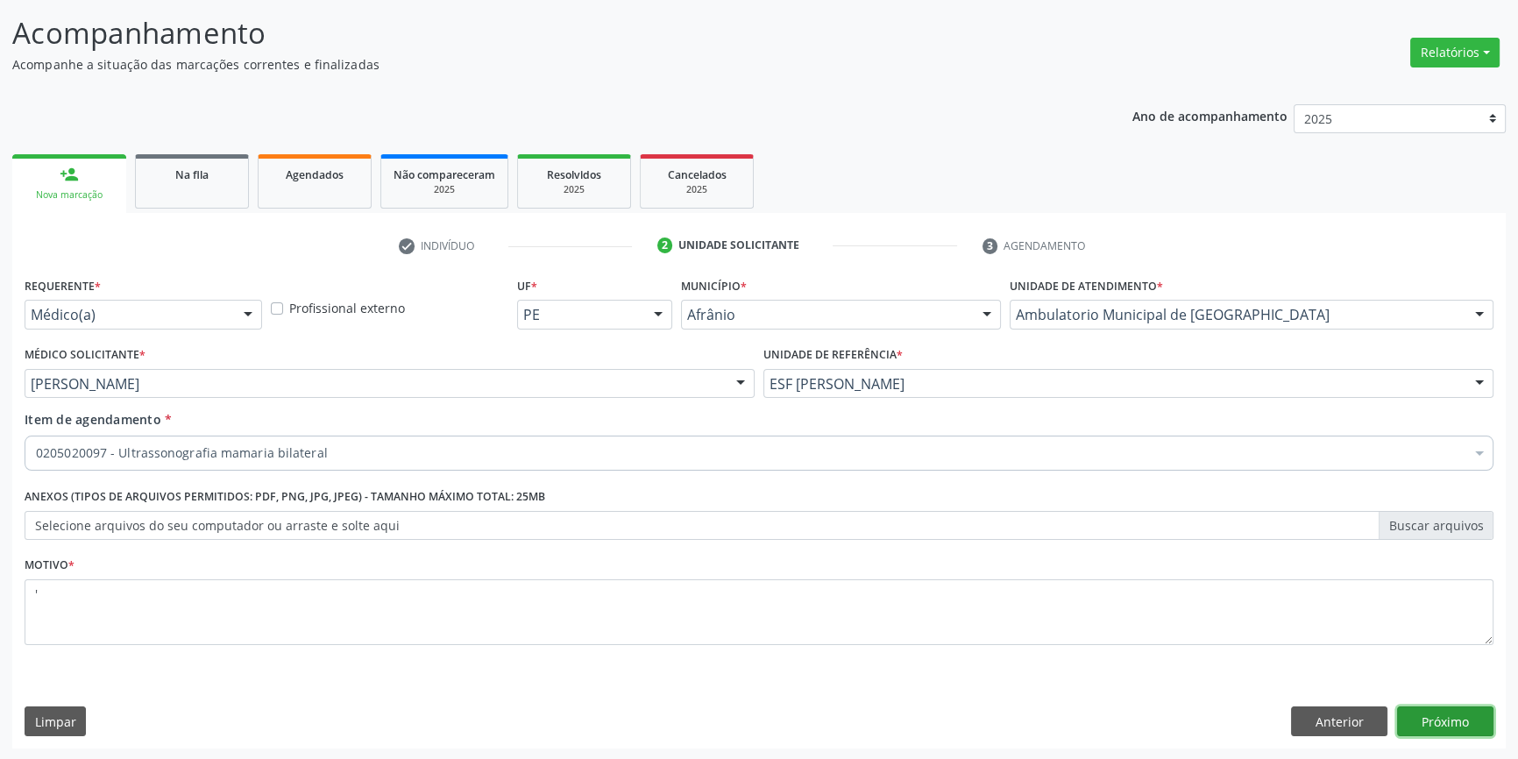
click at [1446, 718] on button "Próximo" at bounding box center [1445, 722] width 96 height 30
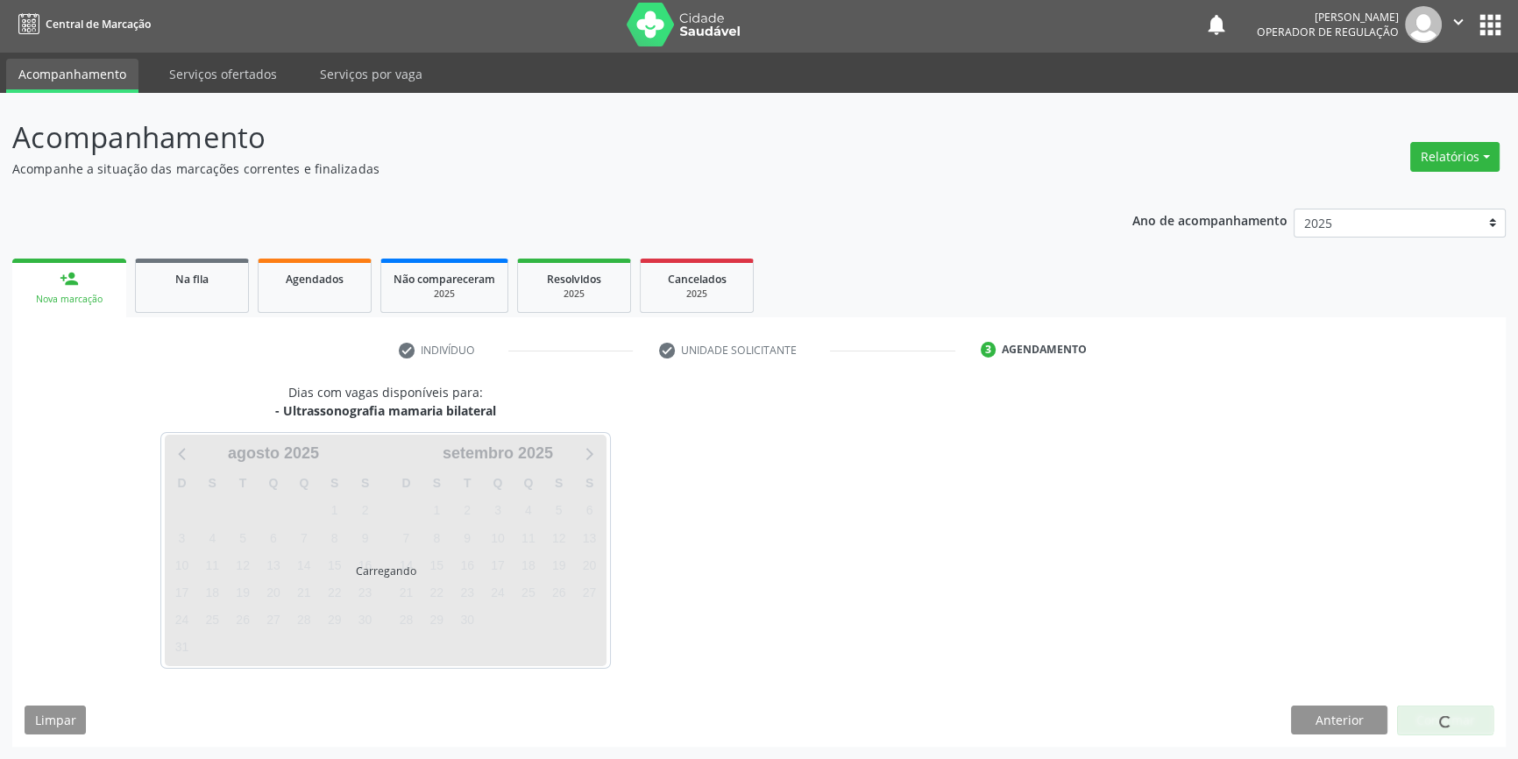
scroll to position [2, 0]
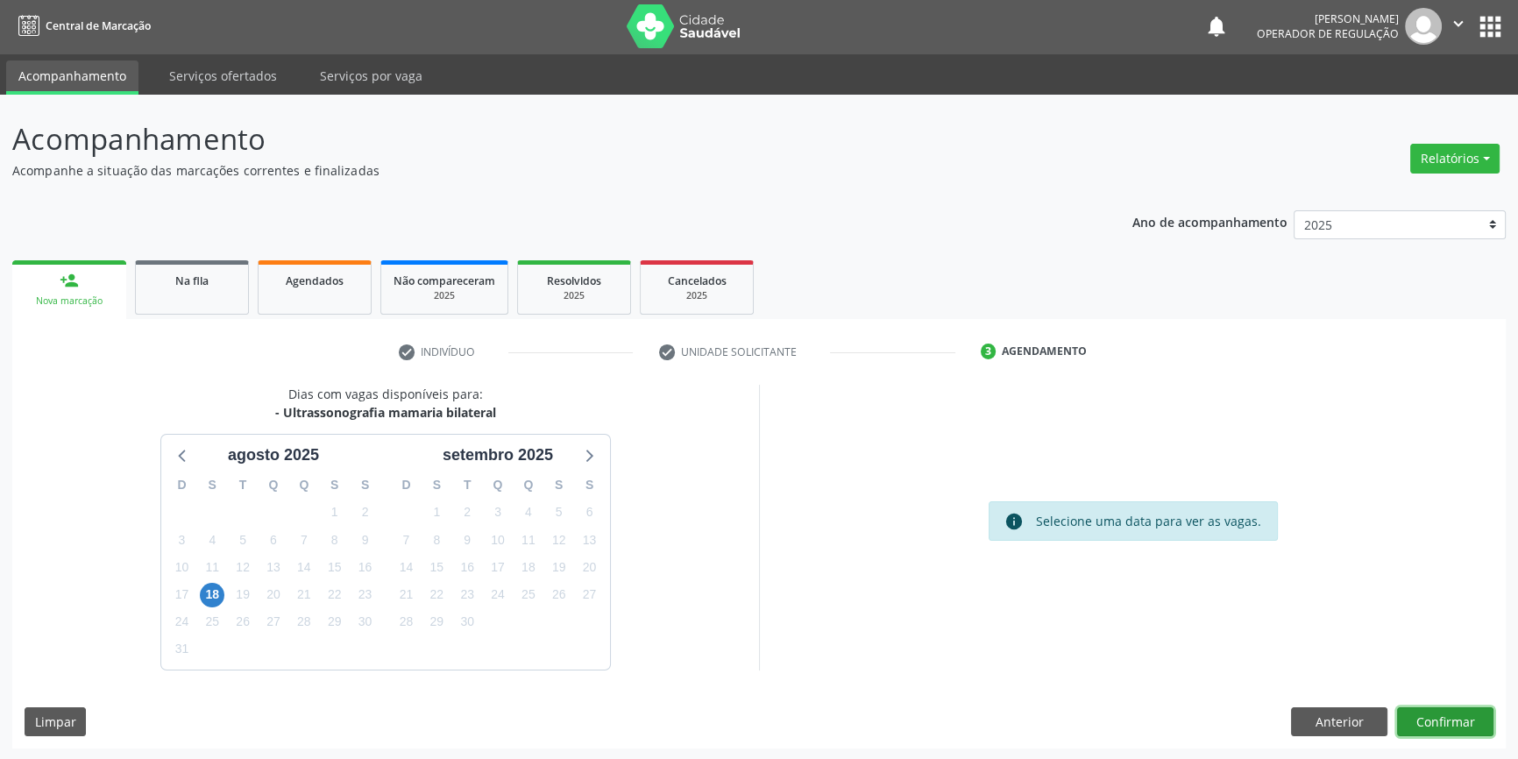
click at [1432, 710] on button "Confirmar" at bounding box center [1445, 722] width 96 height 30
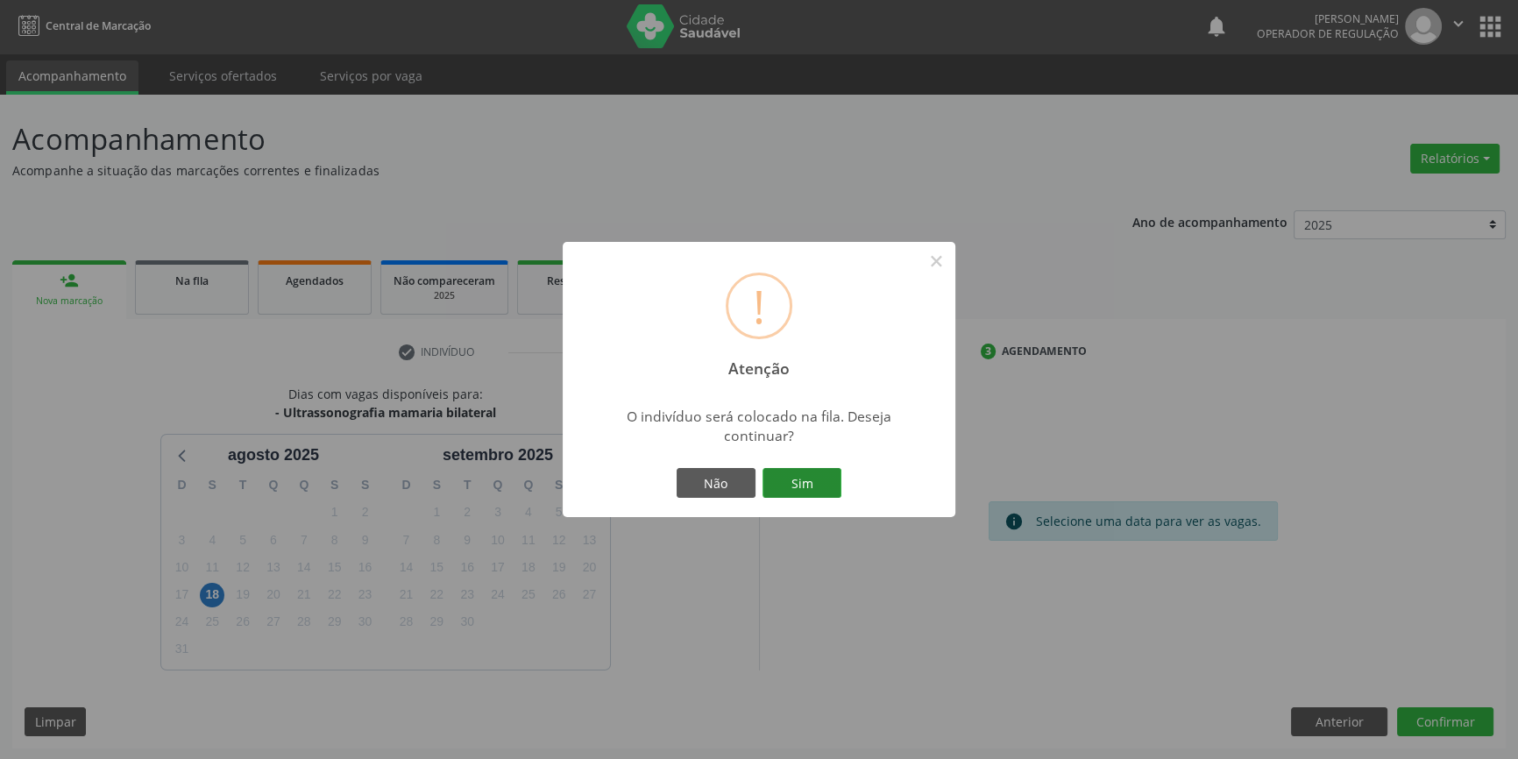
click at [798, 490] on button "Sim" at bounding box center [802, 483] width 79 height 30
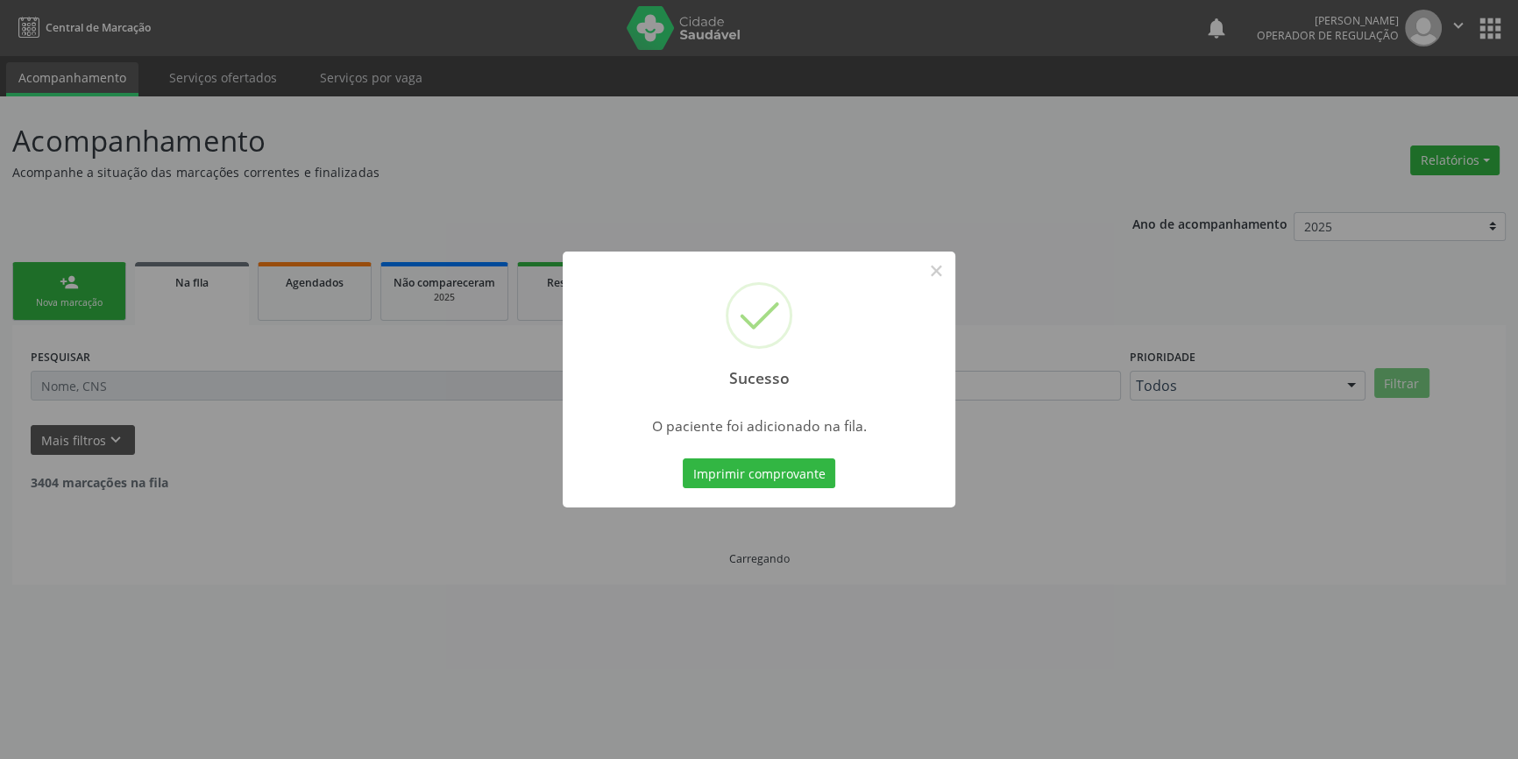
scroll to position [0, 0]
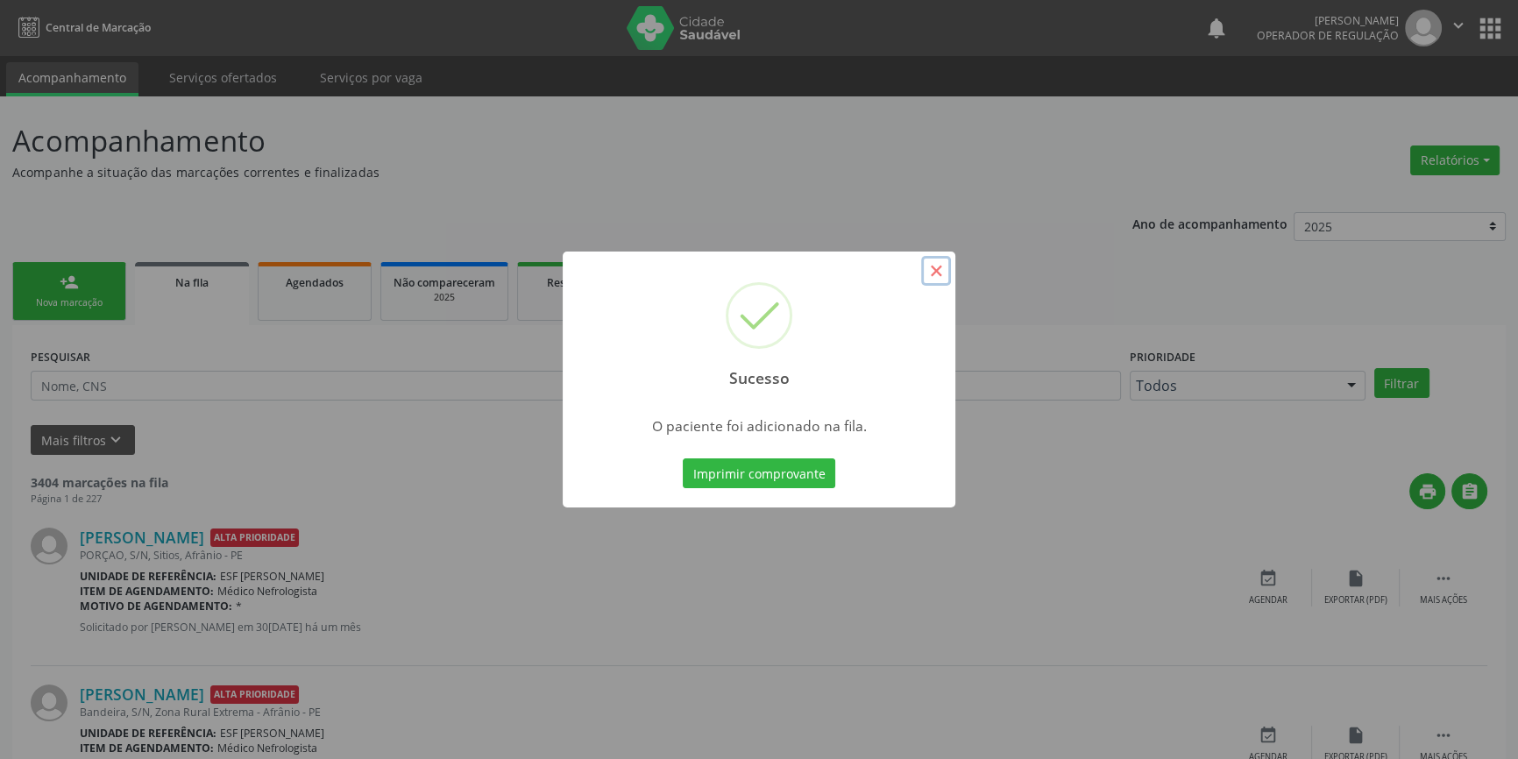
click at [928, 276] on button "×" at bounding box center [936, 271] width 30 height 30
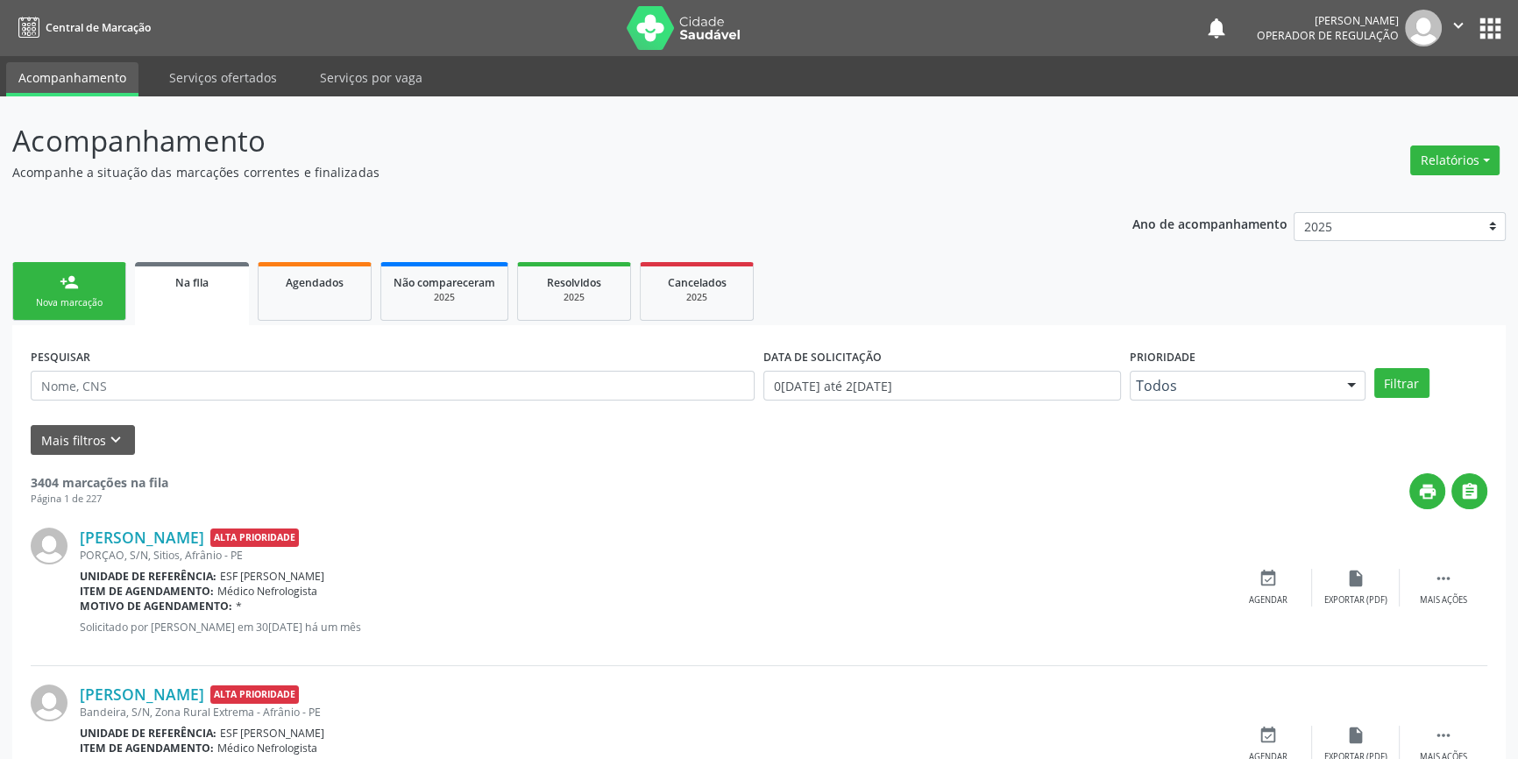
click at [96, 291] on link "person_add Nova marcação" at bounding box center [69, 291] width 114 height 59
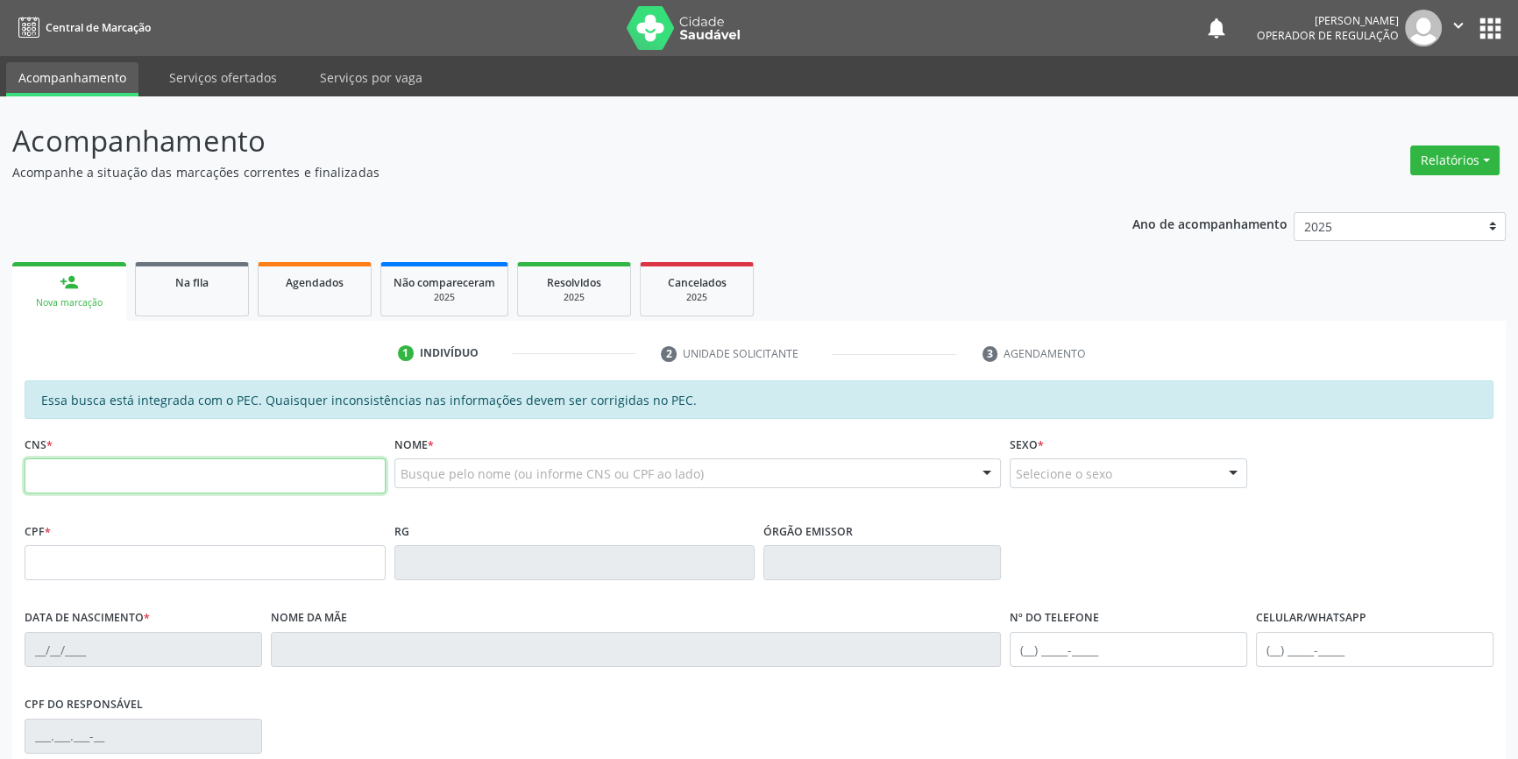
click at [138, 468] on input "text" at bounding box center [205, 475] width 361 height 35
type input "700 7019 3949 1671"
type input "039.657.424-69"
type input "16/11/1978"
type input "Maria Felicidade da Silva Cruz"
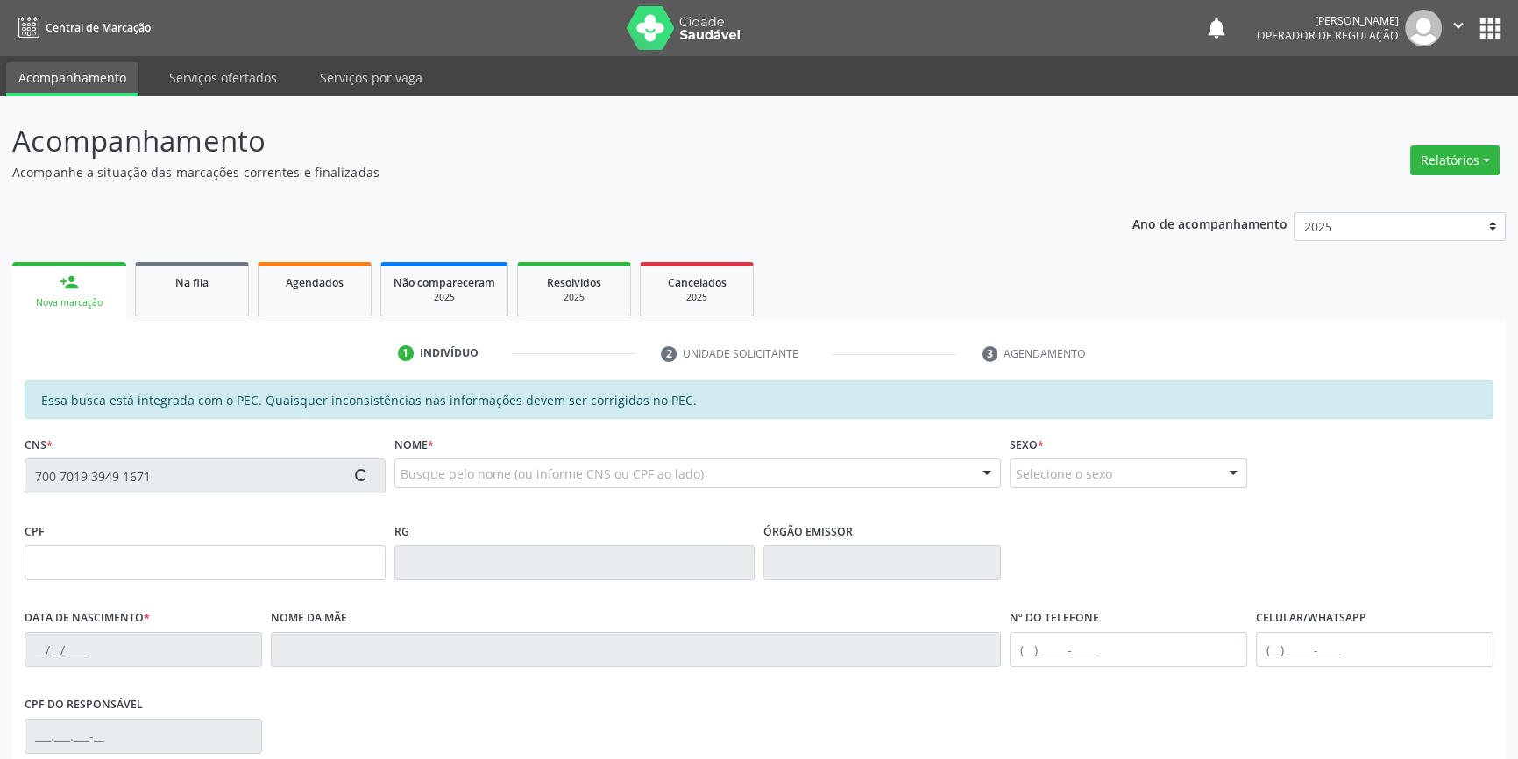
type input "(87) 98178-0232"
type input "S/N"
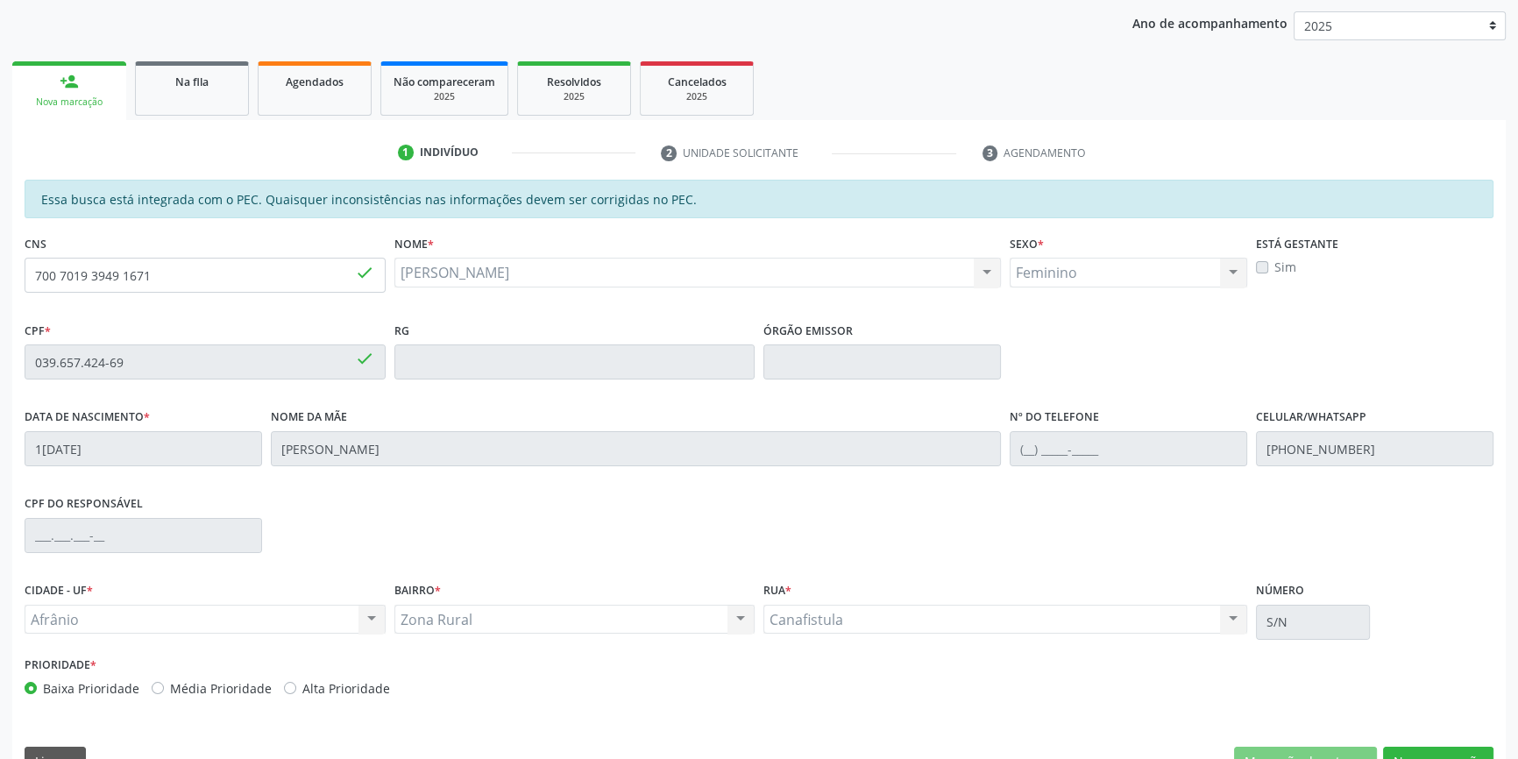
scroll to position [240, 0]
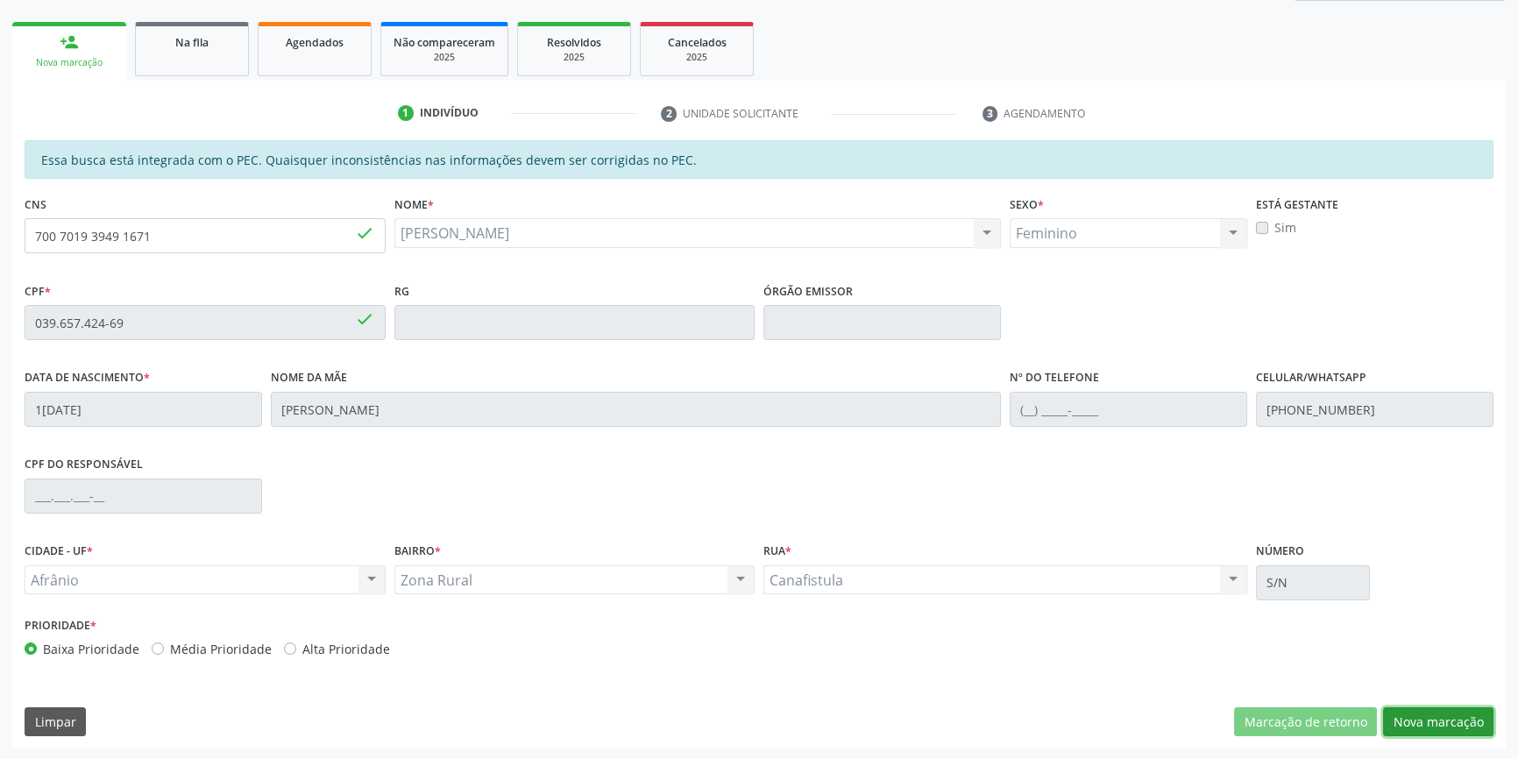
click at [1452, 707] on button "Nova marcação" at bounding box center [1438, 722] width 110 height 30
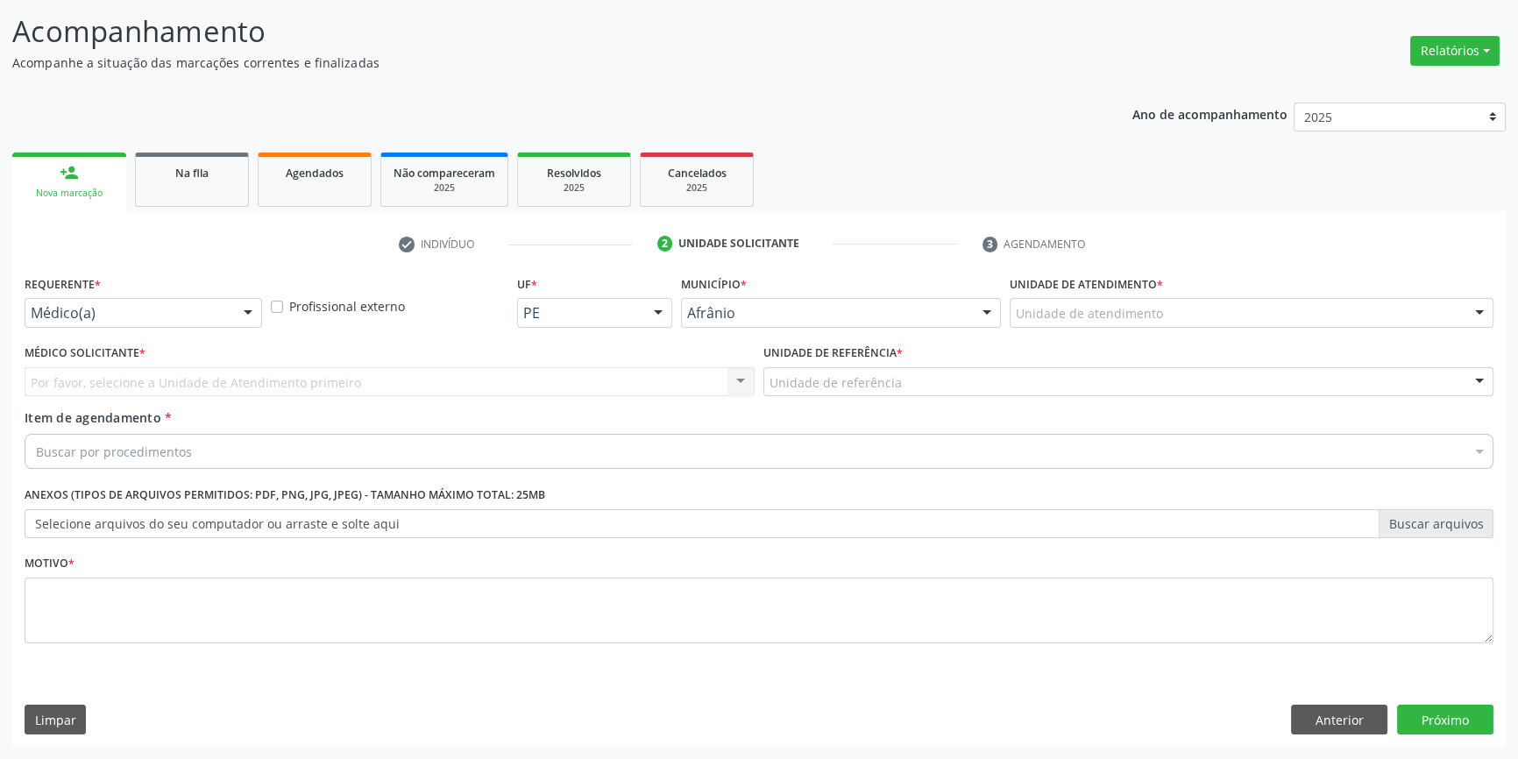
scroll to position [108, 0]
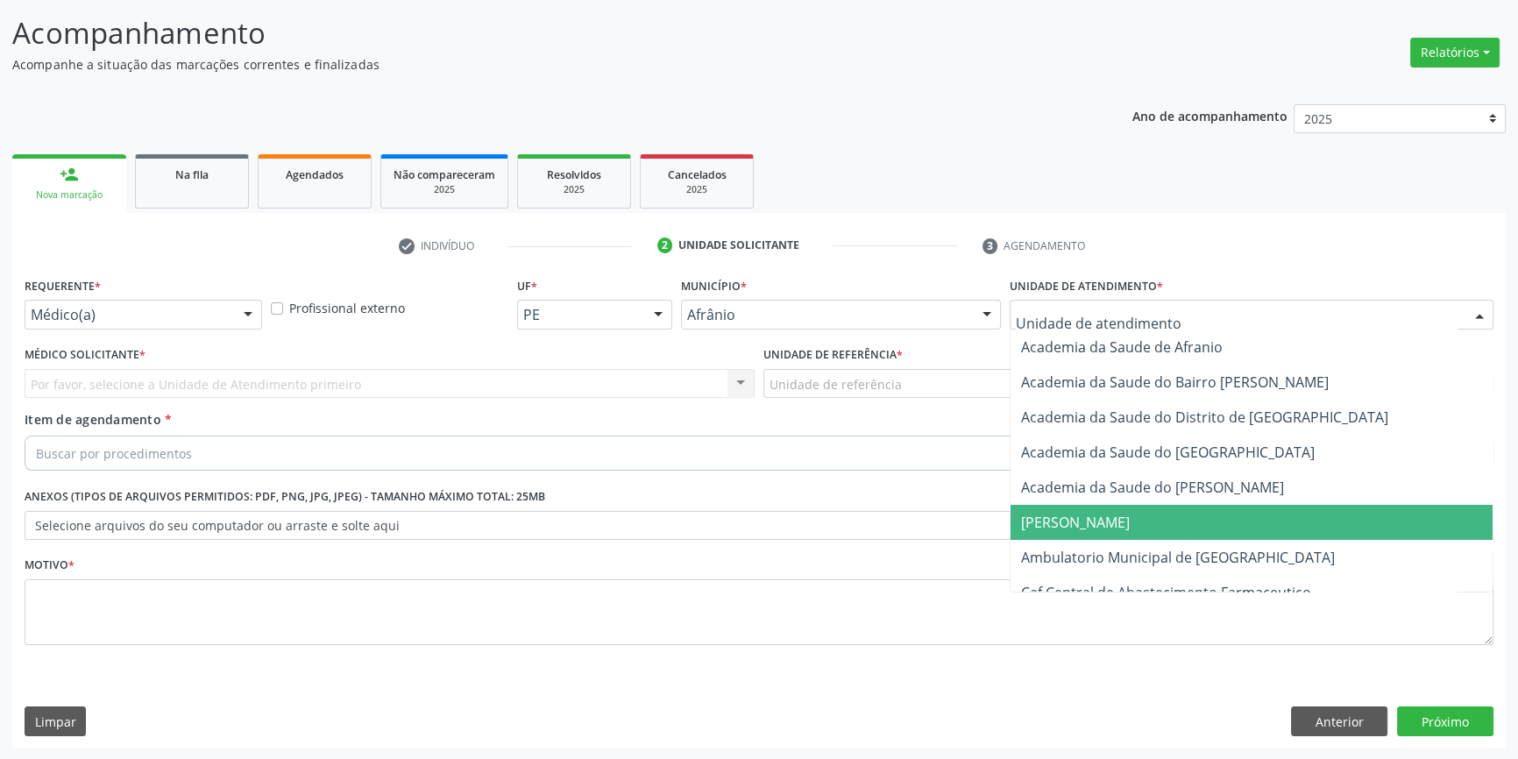
click at [1166, 536] on span "[PERSON_NAME]" at bounding box center [1252, 522] width 482 height 35
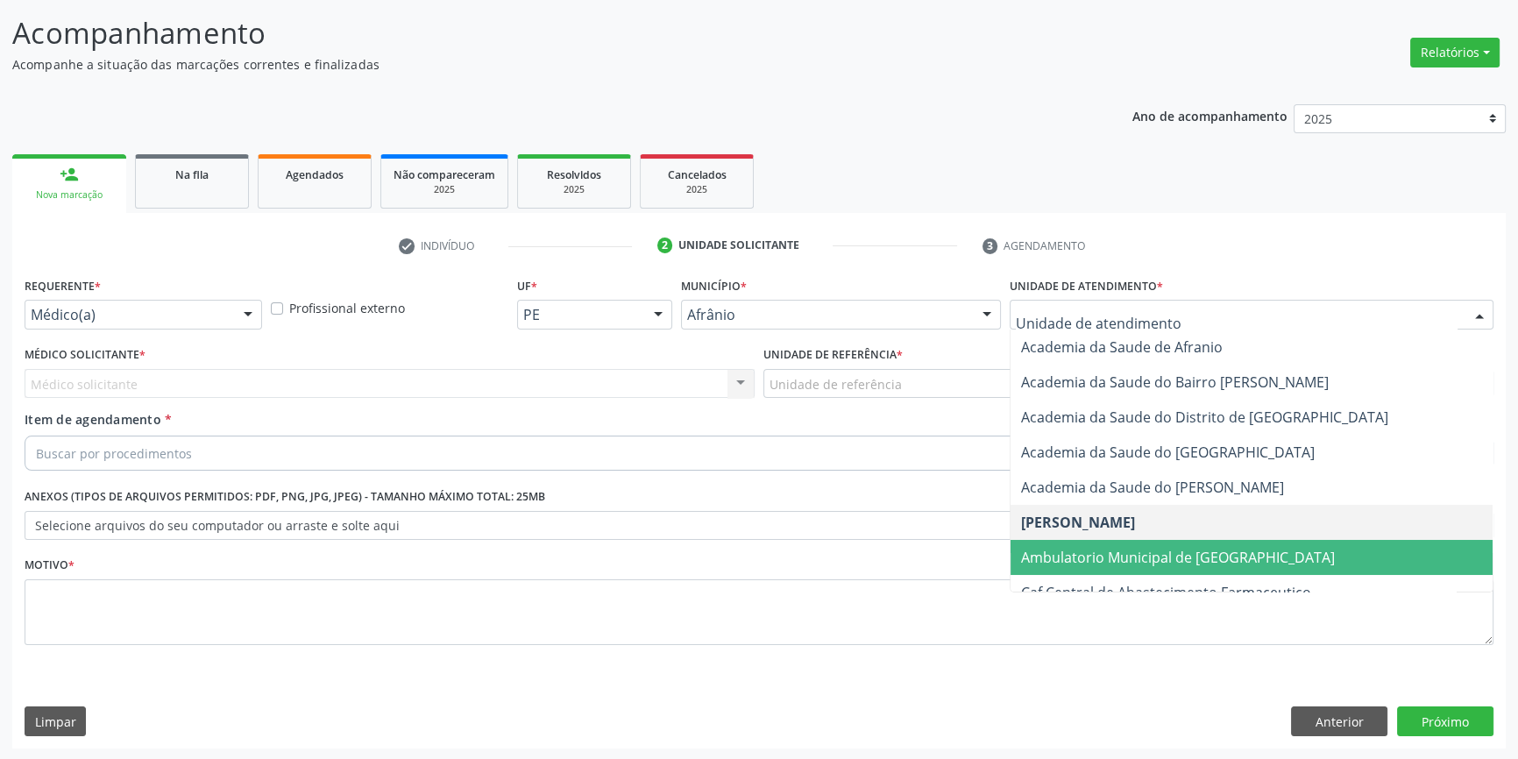
drag, startPoint x: 1122, startPoint y: 566, endPoint x: 1001, endPoint y: 473, distance: 152.5
click at [1116, 556] on span "Ambulatorio Municipal de [GEOGRAPHIC_DATA]" at bounding box center [1252, 557] width 482 height 35
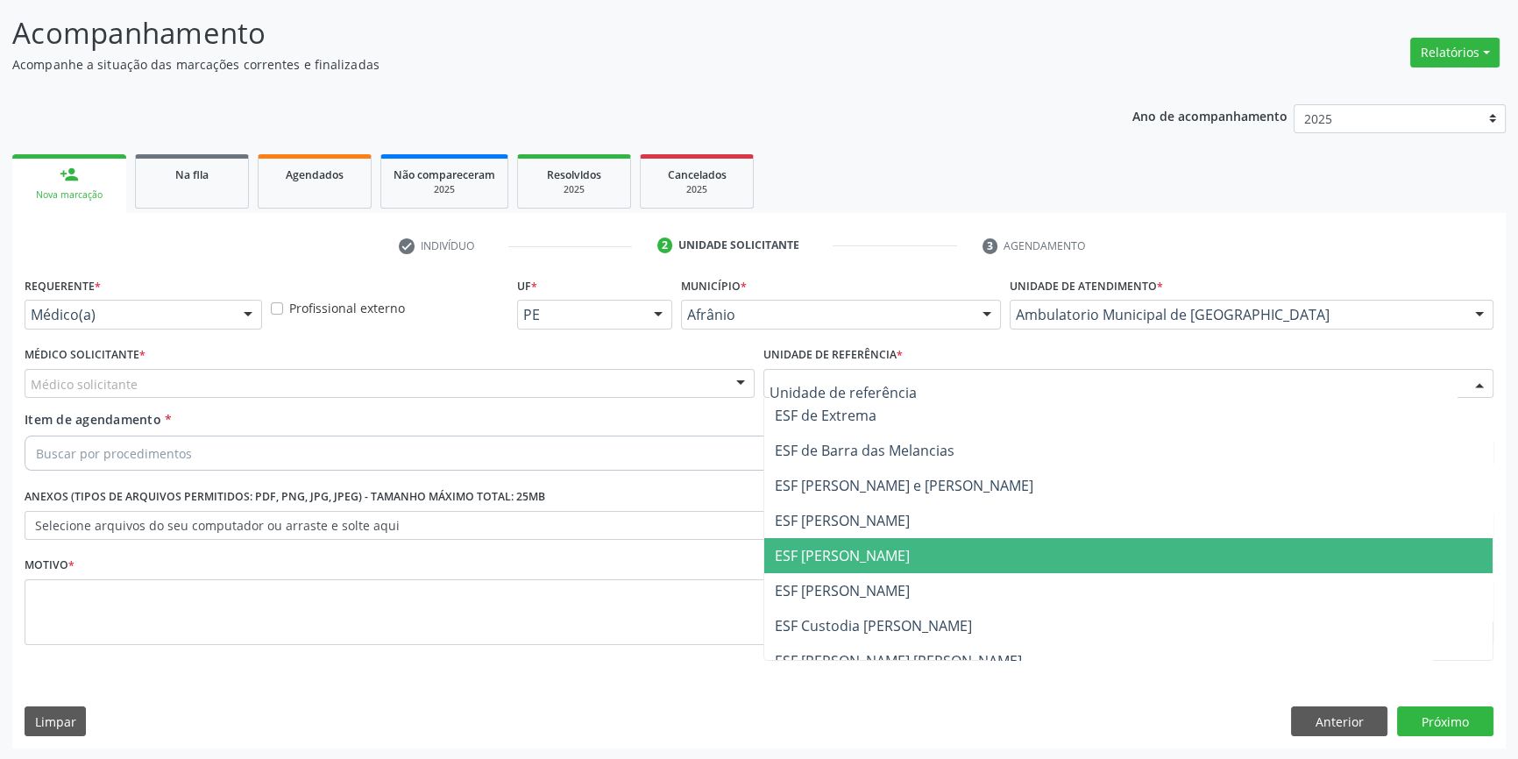
click at [865, 546] on span "ESF [PERSON_NAME]" at bounding box center [842, 555] width 135 height 19
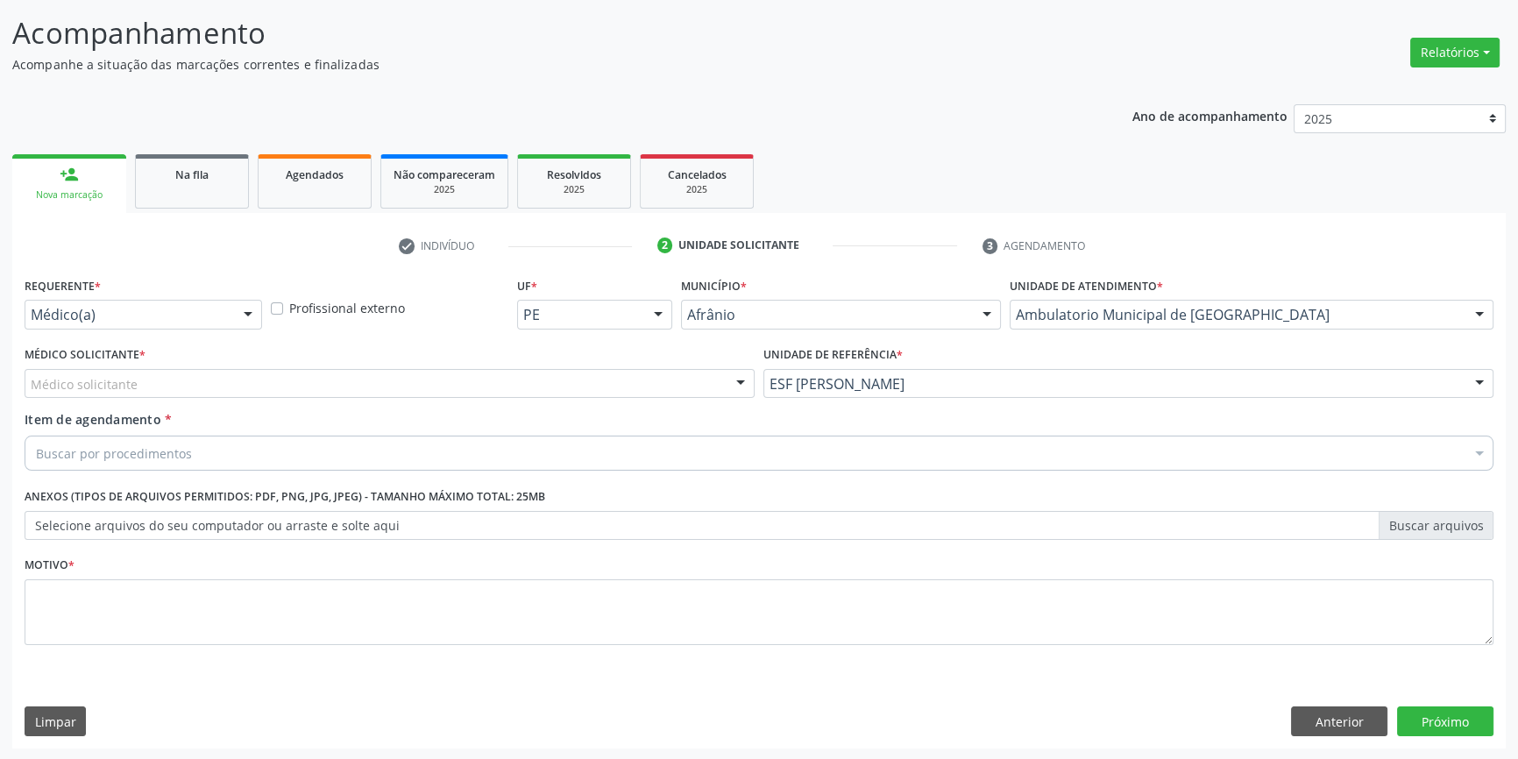
click at [519, 380] on div "Médico solicitante" at bounding box center [390, 384] width 730 height 30
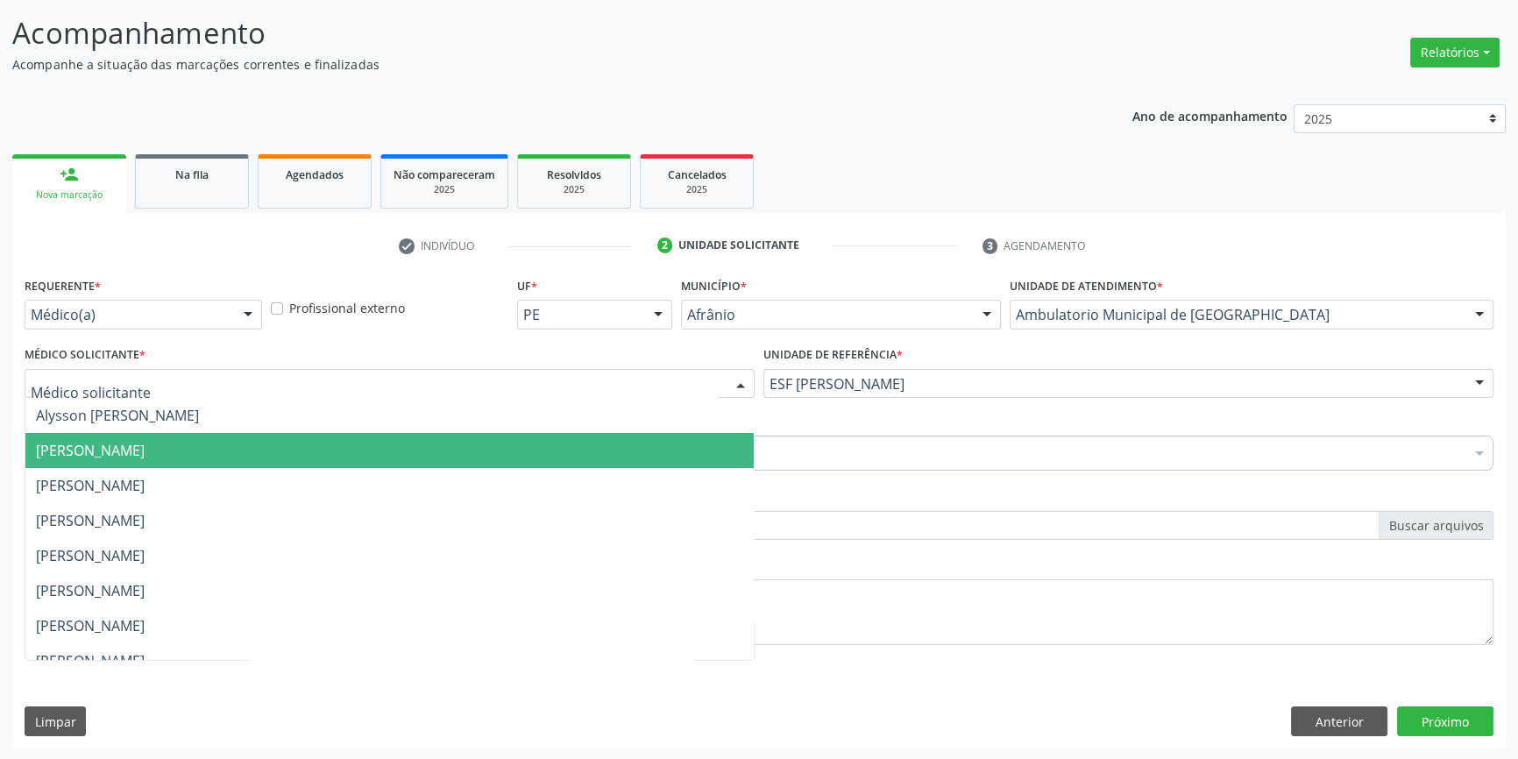
click at [294, 446] on span "[PERSON_NAME]" at bounding box center [389, 450] width 728 height 35
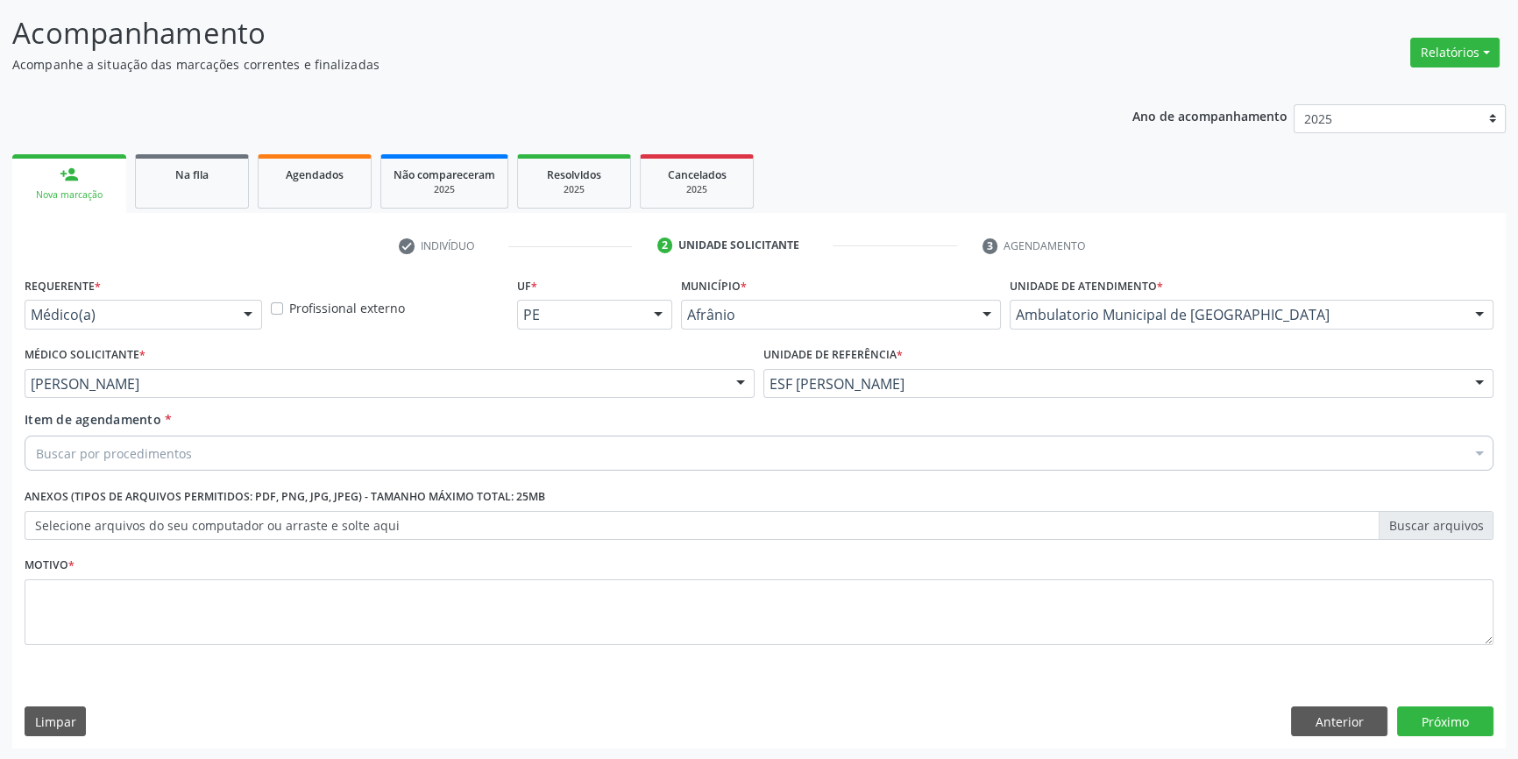
click at [210, 458] on div "Buscar por procedimentos" at bounding box center [759, 453] width 1469 height 35
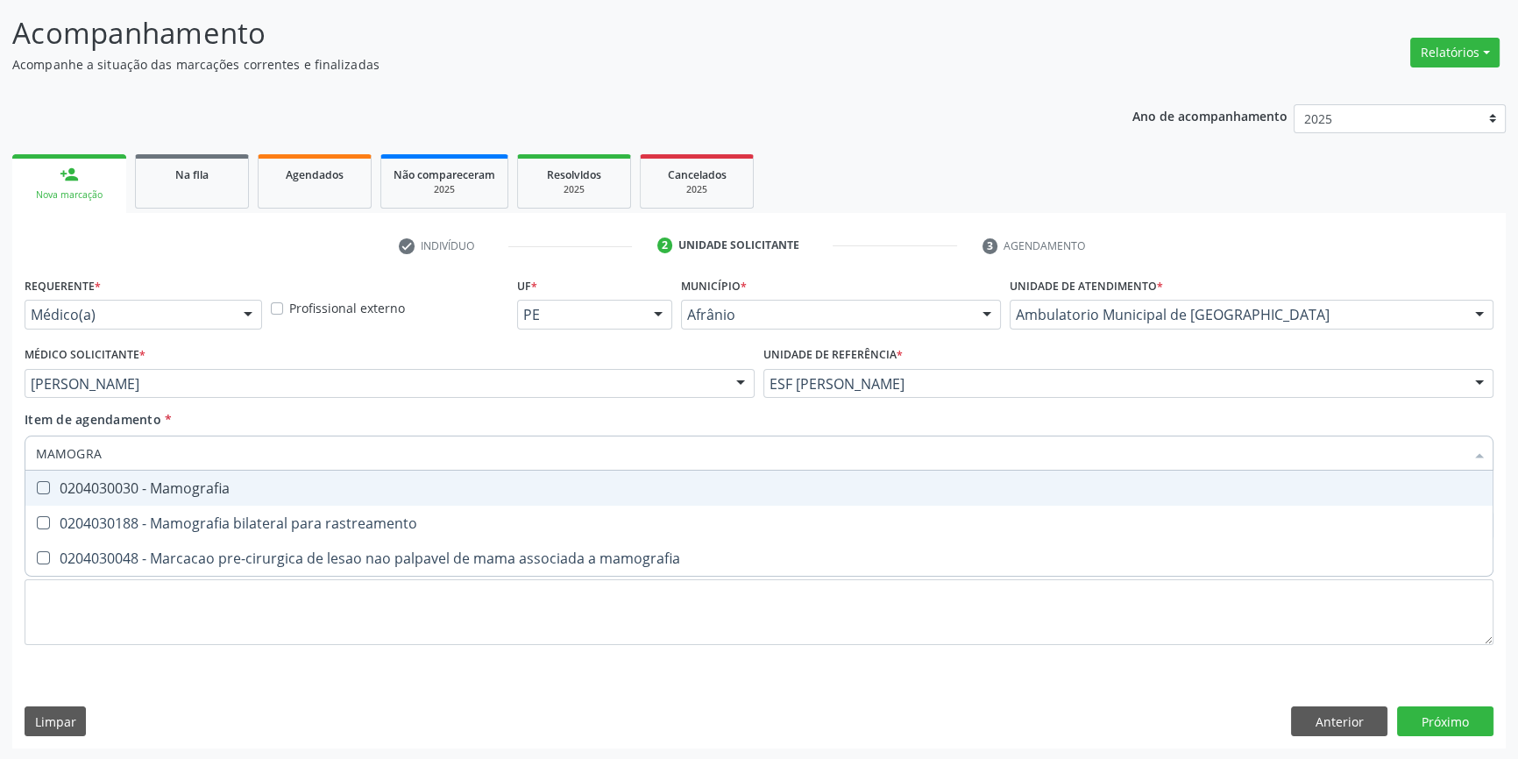
type input "MAMOGRAF"
click at [213, 486] on div "0204030030 - Mamografia" at bounding box center [759, 488] width 1446 height 14
checkbox Mamografia "true"
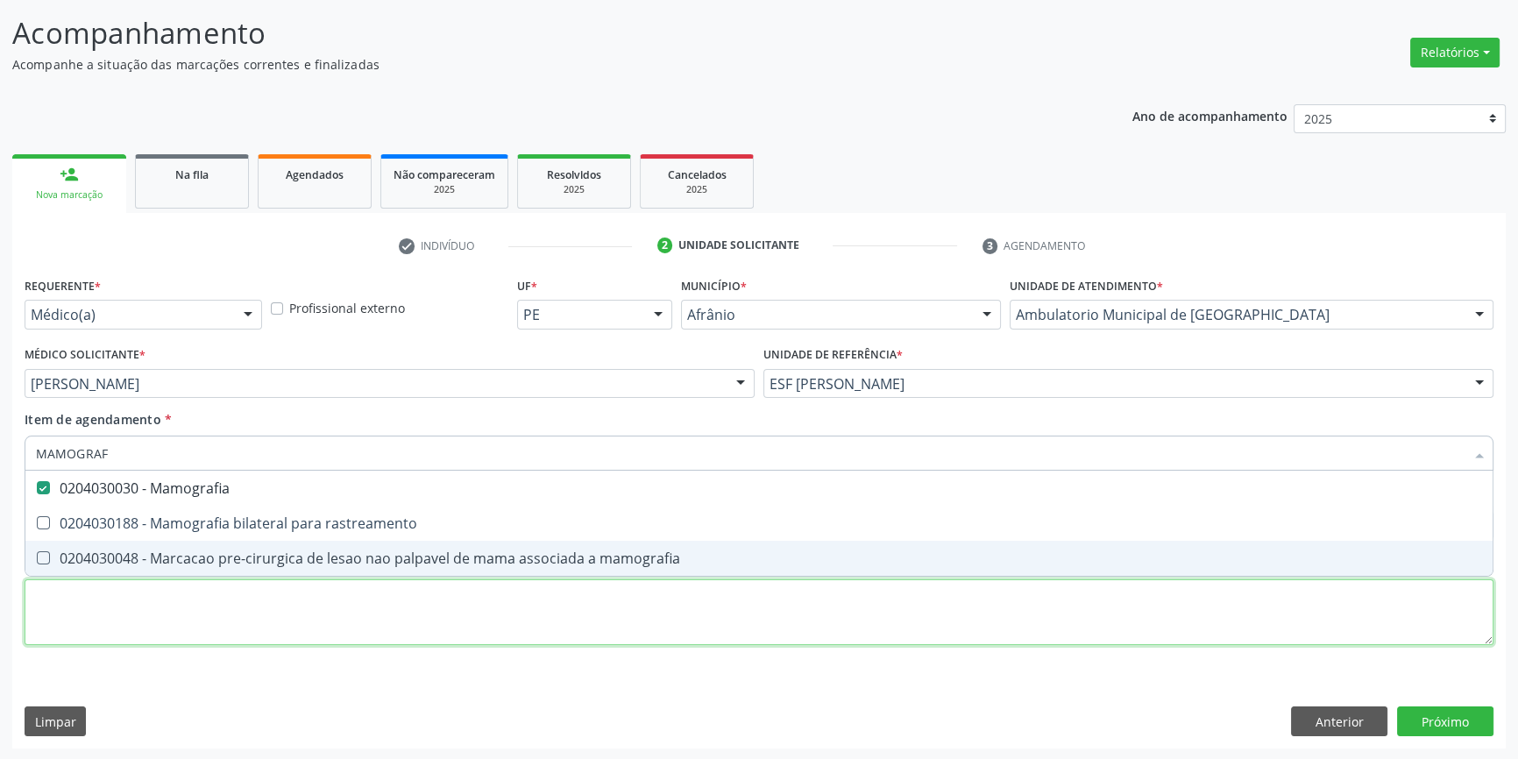
click at [177, 621] on div "Requerente * Médico(a) Médico(a) Enfermeiro(a) Paciente Nenhum resultado encont…" at bounding box center [759, 471] width 1469 height 397
checkbox rastreamento "true"
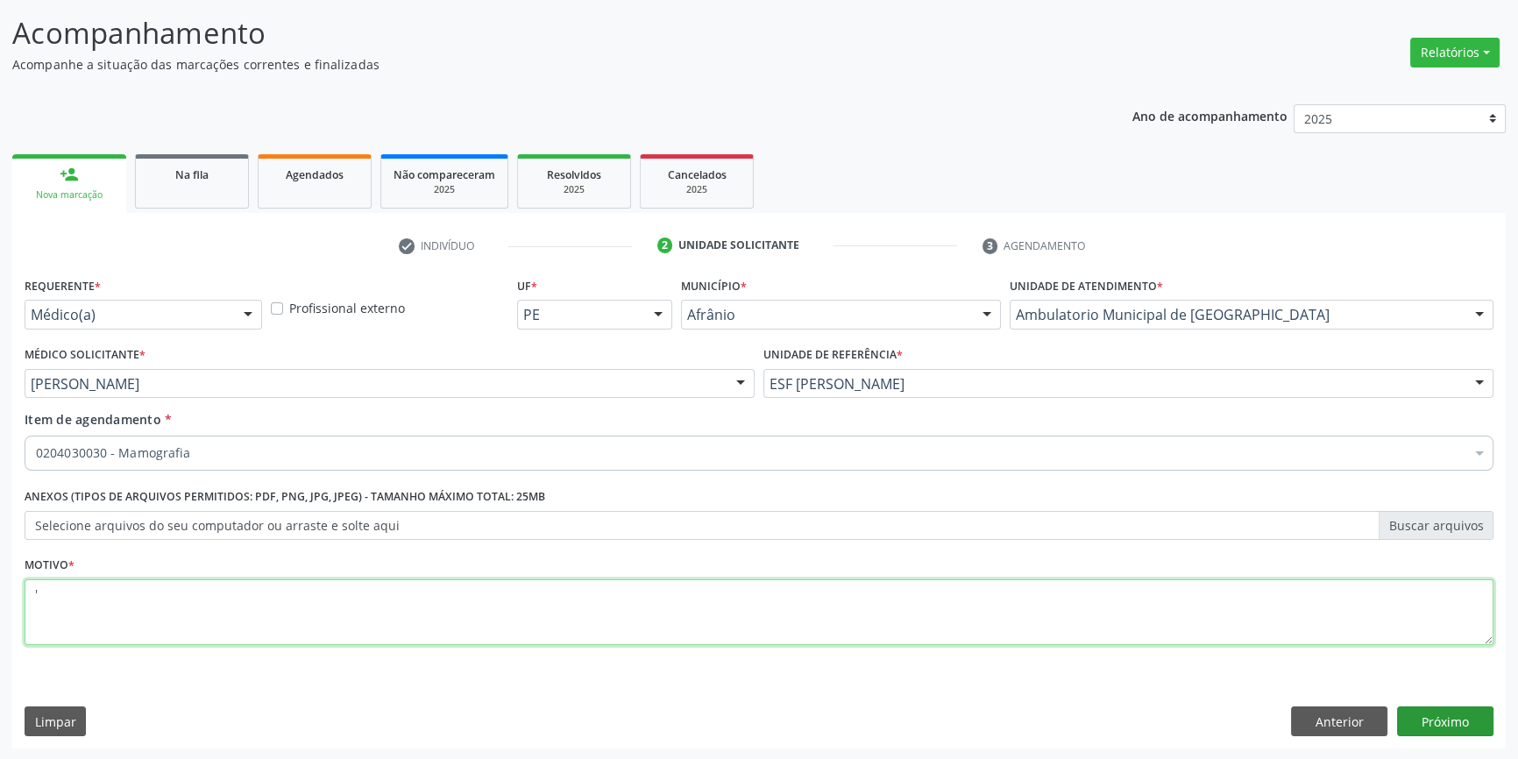
type textarea "'"
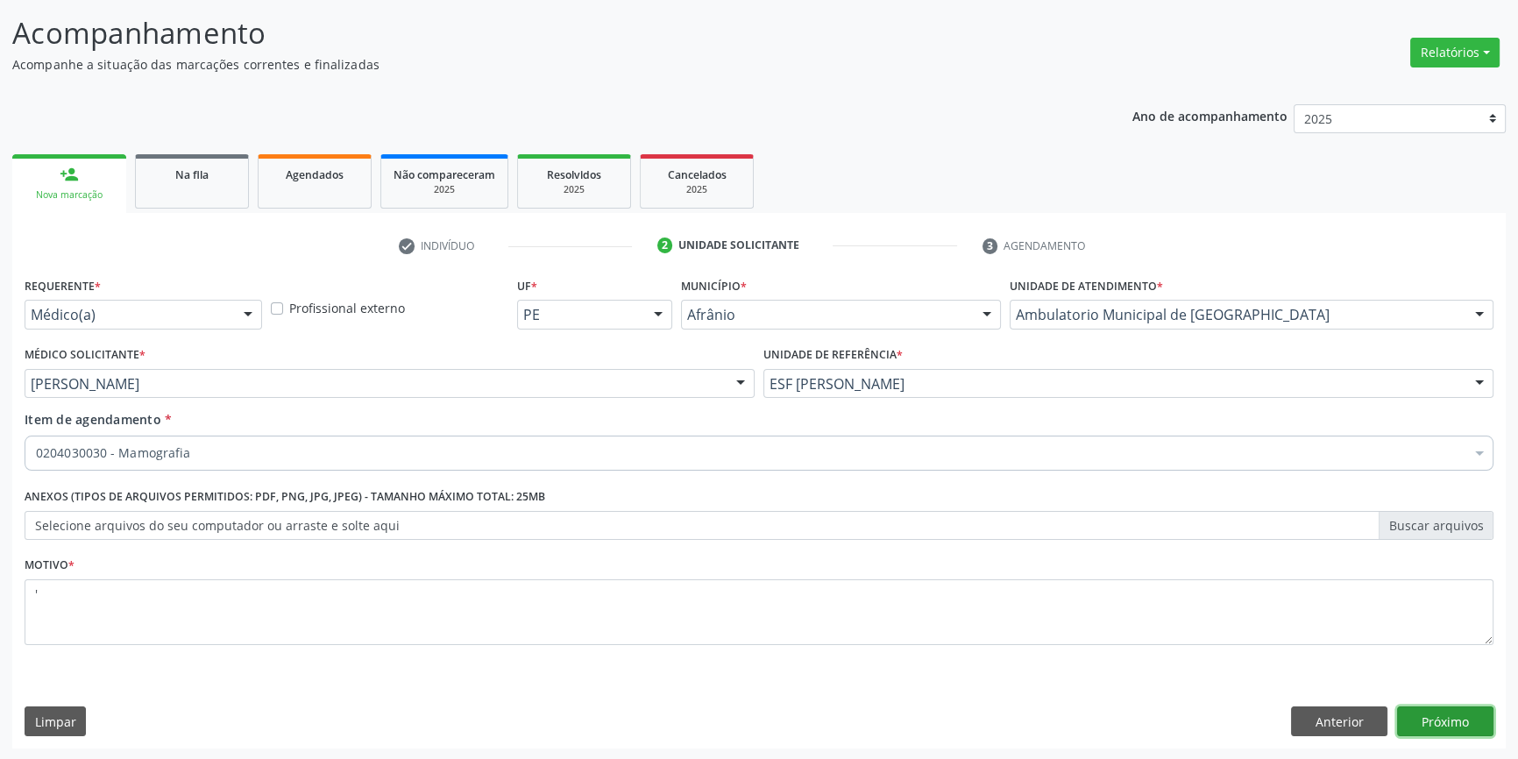
click at [1421, 723] on button "Próximo" at bounding box center [1445, 722] width 96 height 30
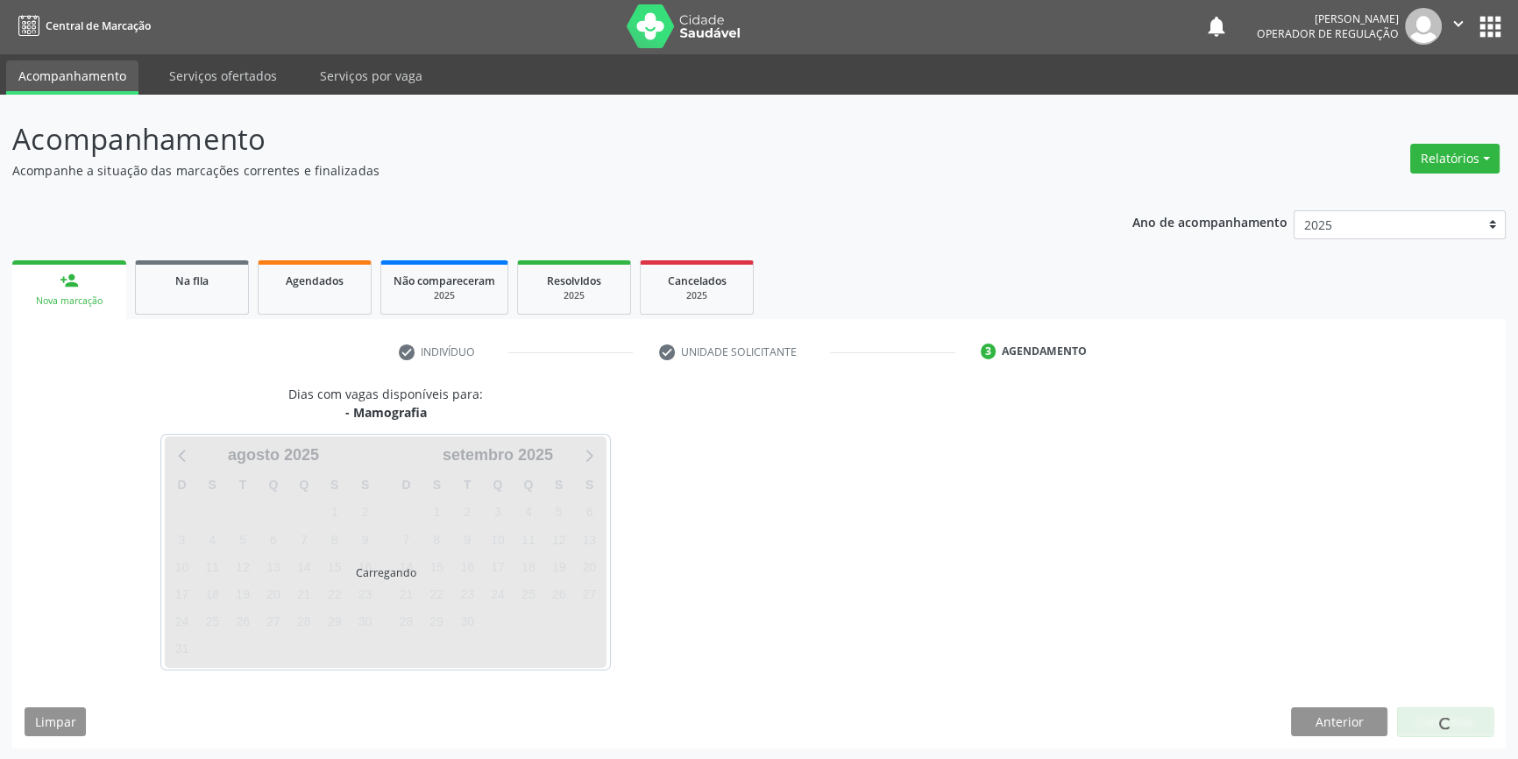
scroll to position [53, 0]
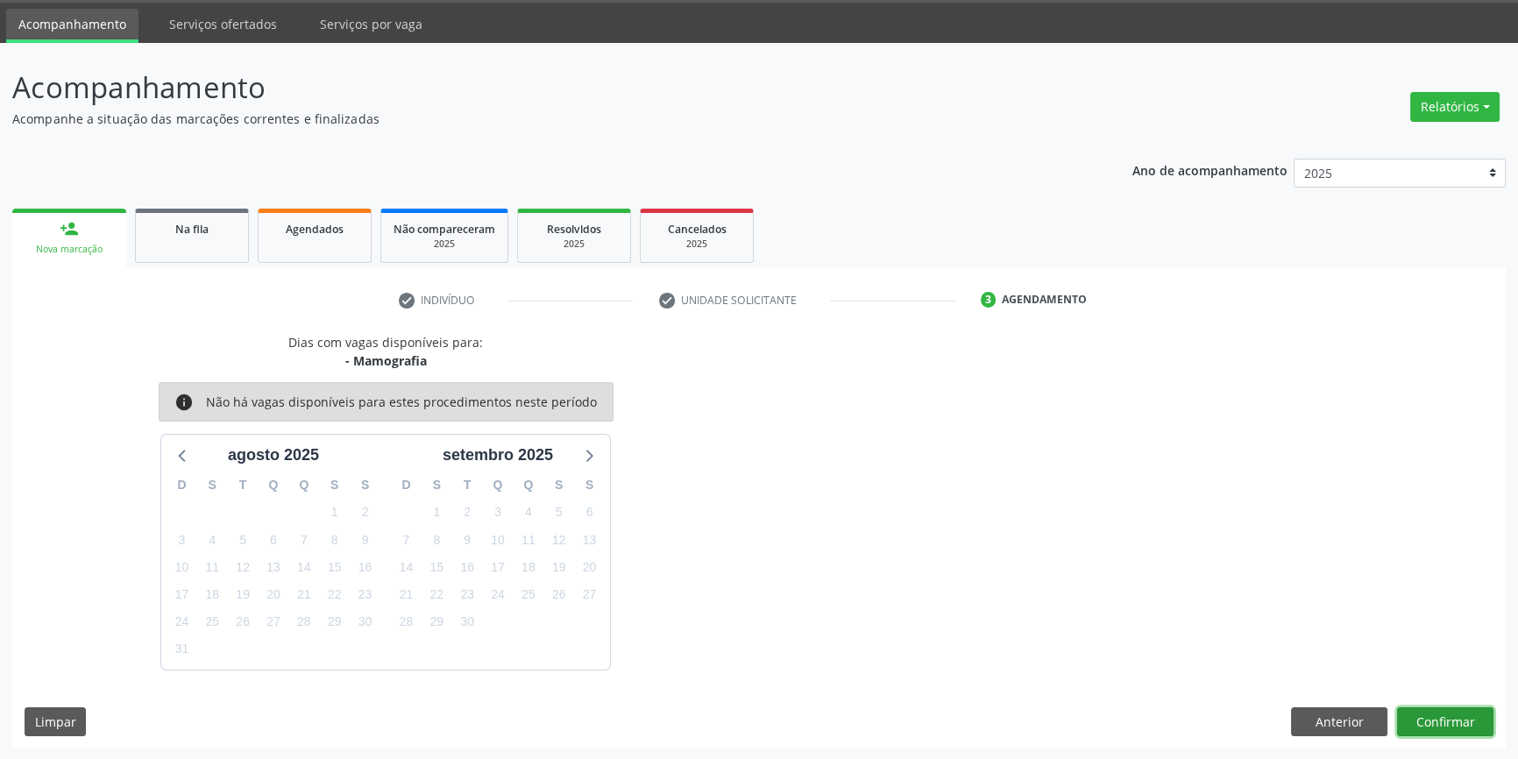
click at [1441, 724] on button "Confirmar" at bounding box center [1445, 722] width 96 height 30
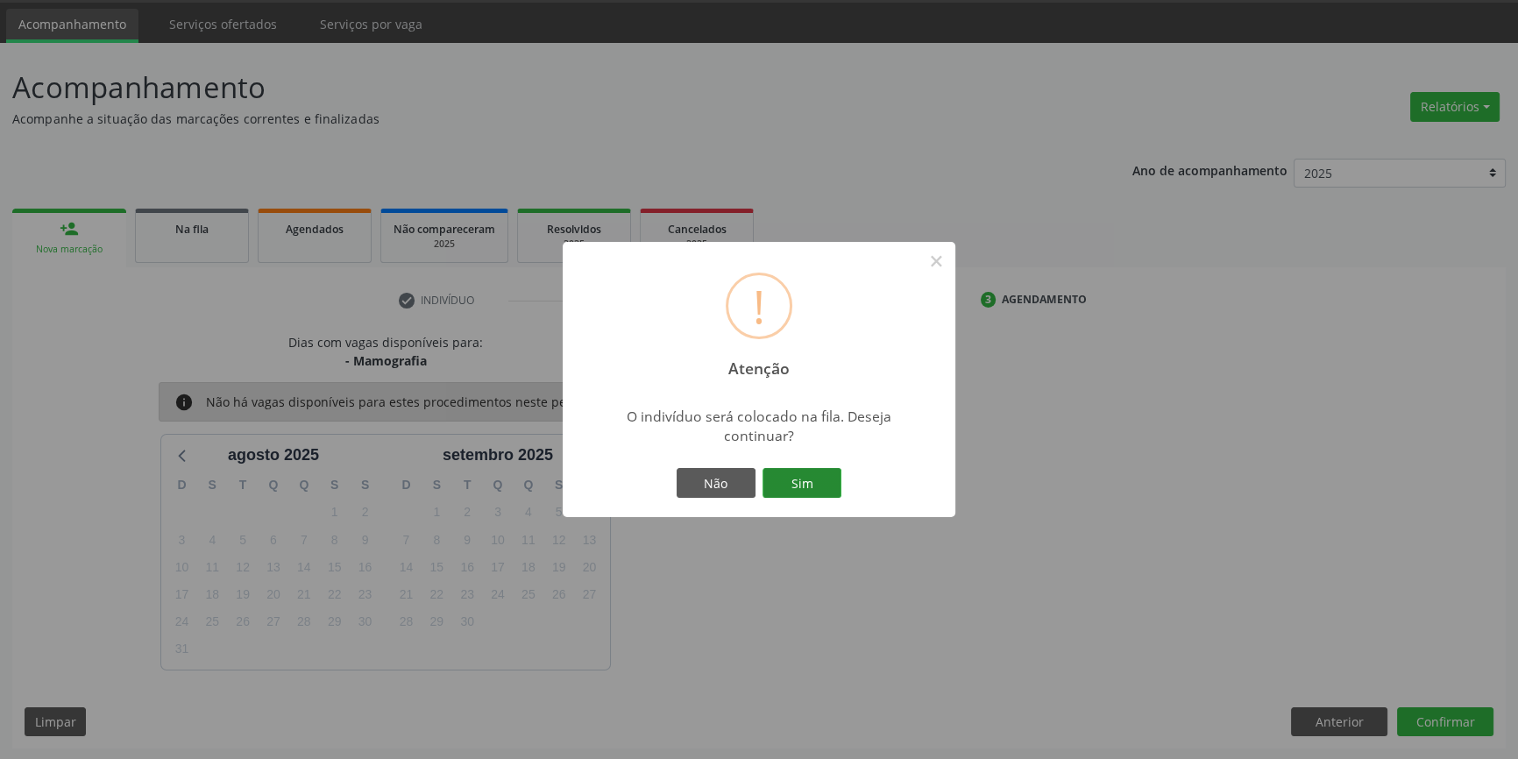
click at [815, 487] on button "Sim" at bounding box center [802, 483] width 79 height 30
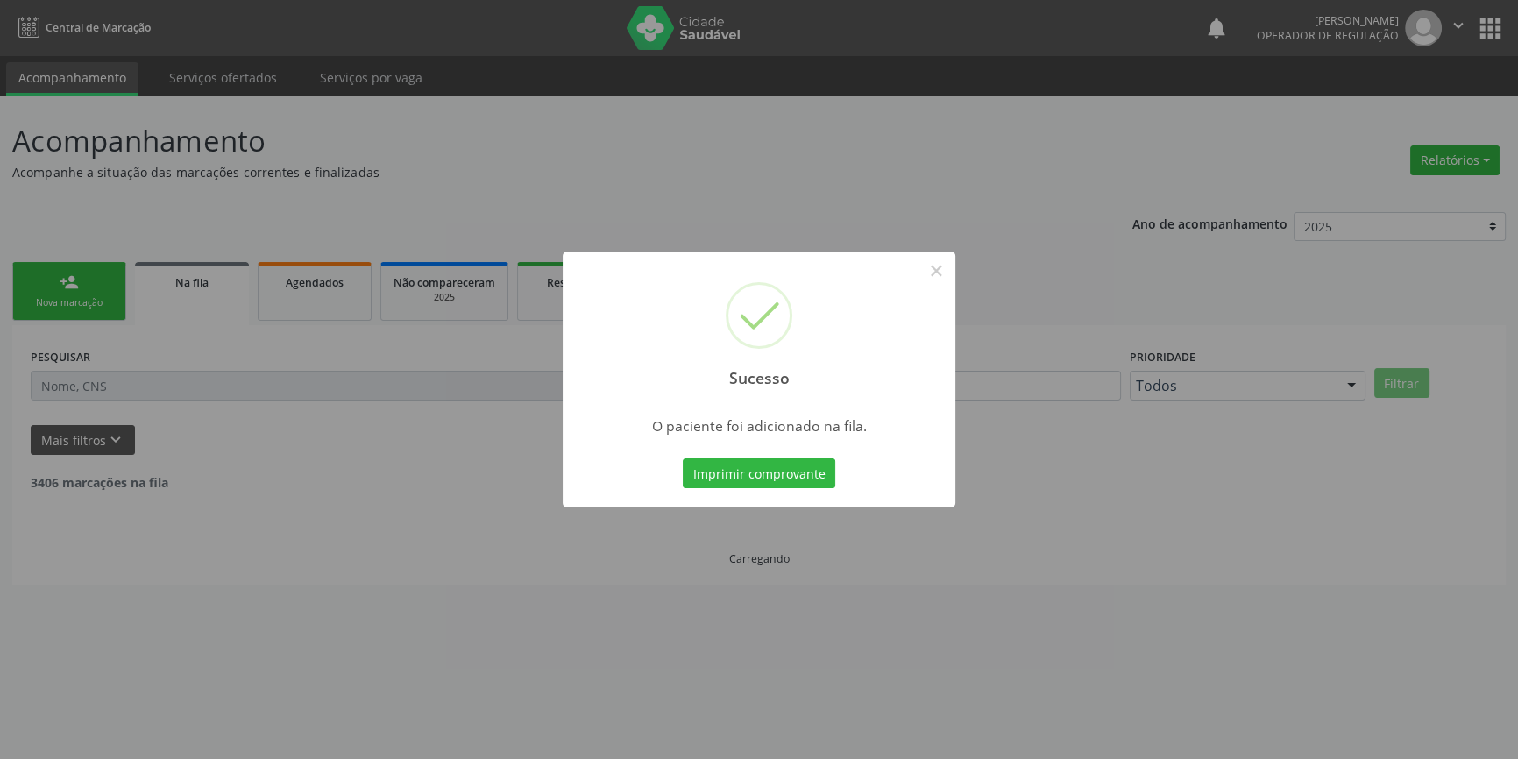
scroll to position [0, 0]
click at [937, 279] on button "×" at bounding box center [942, 271] width 30 height 30
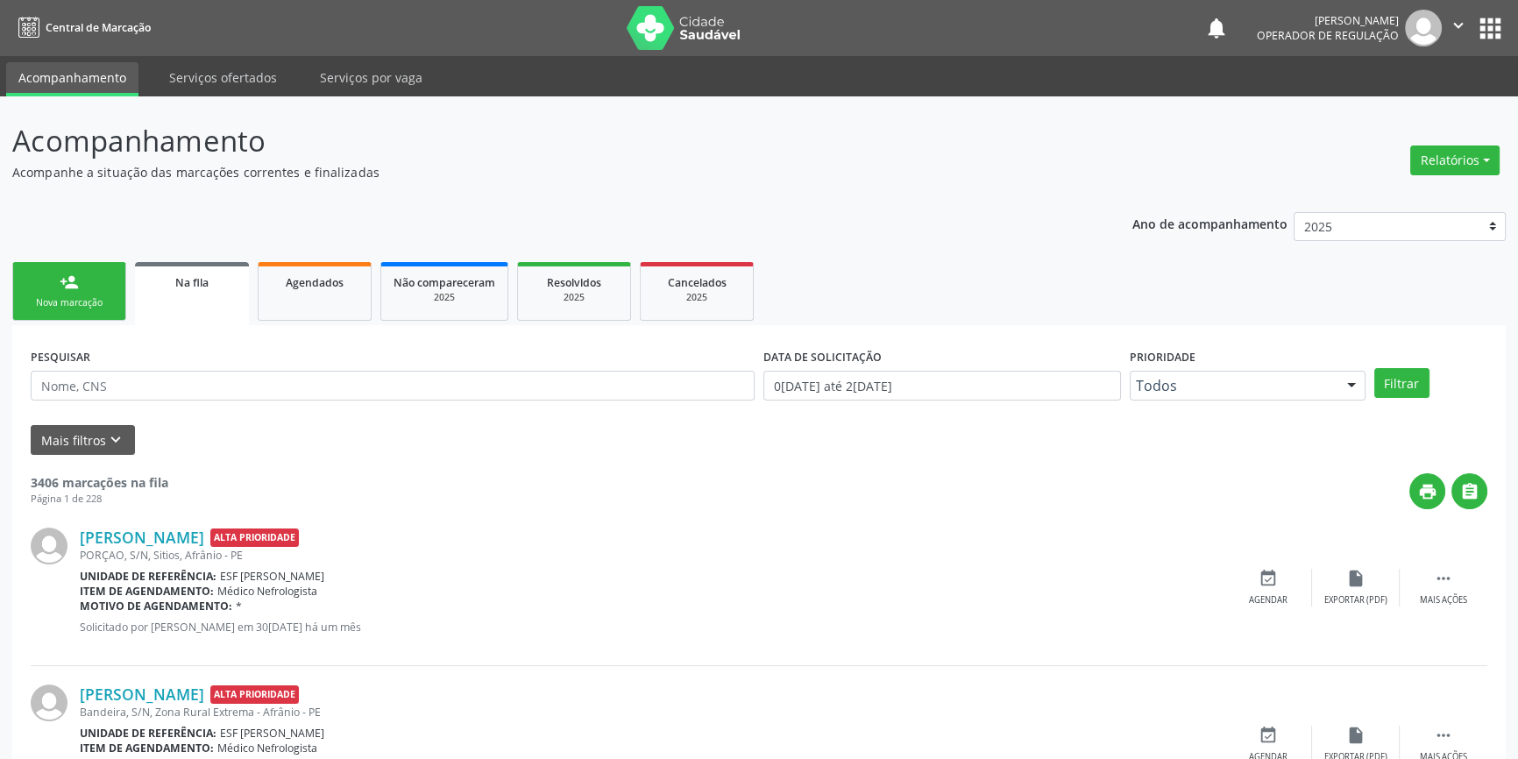
click at [92, 288] on link "person_add Nova marcação" at bounding box center [69, 291] width 114 height 59
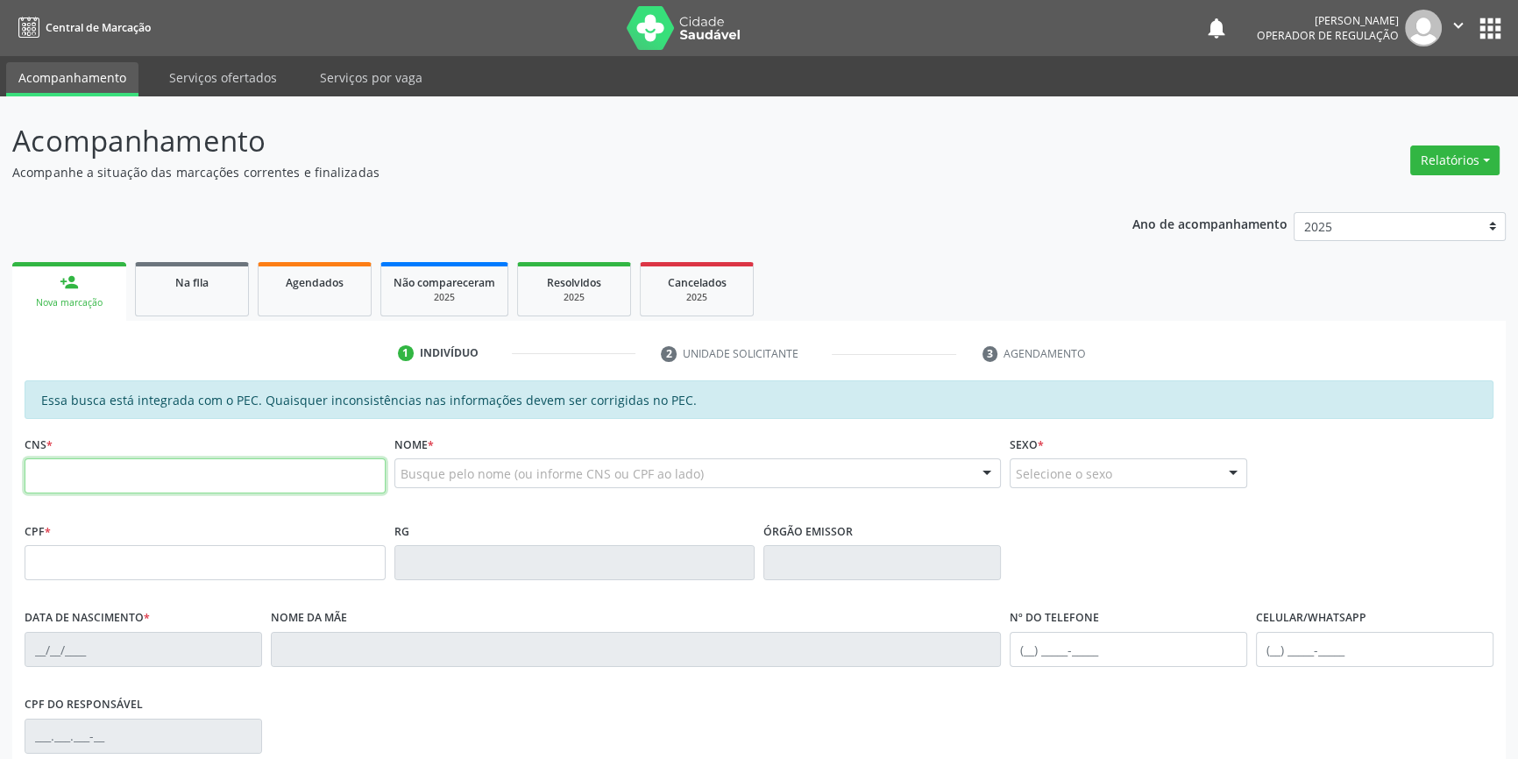
click at [123, 482] on input "text" at bounding box center [205, 475] width 361 height 35
type input "700 7019 3949 1671"
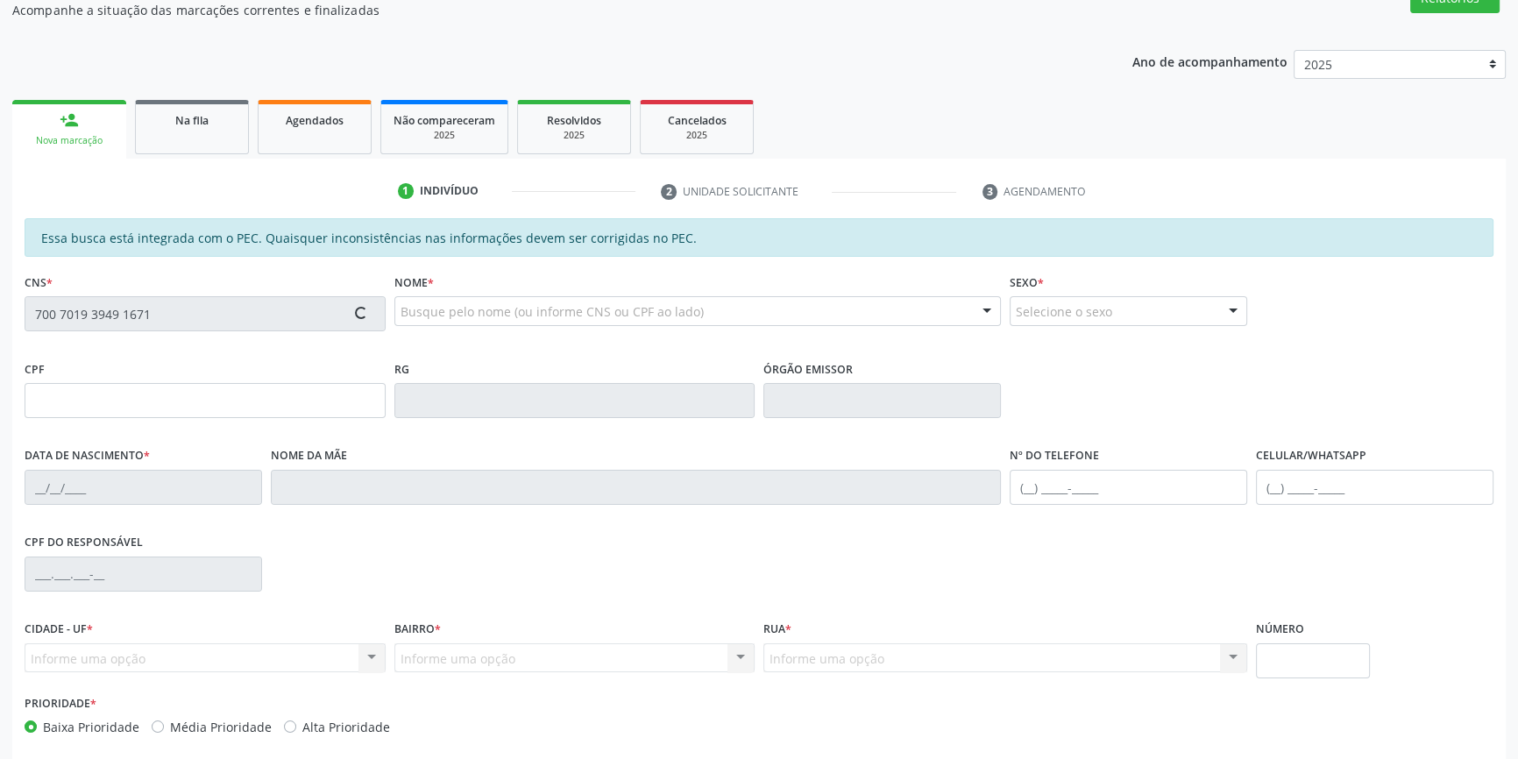
scroll to position [240, 0]
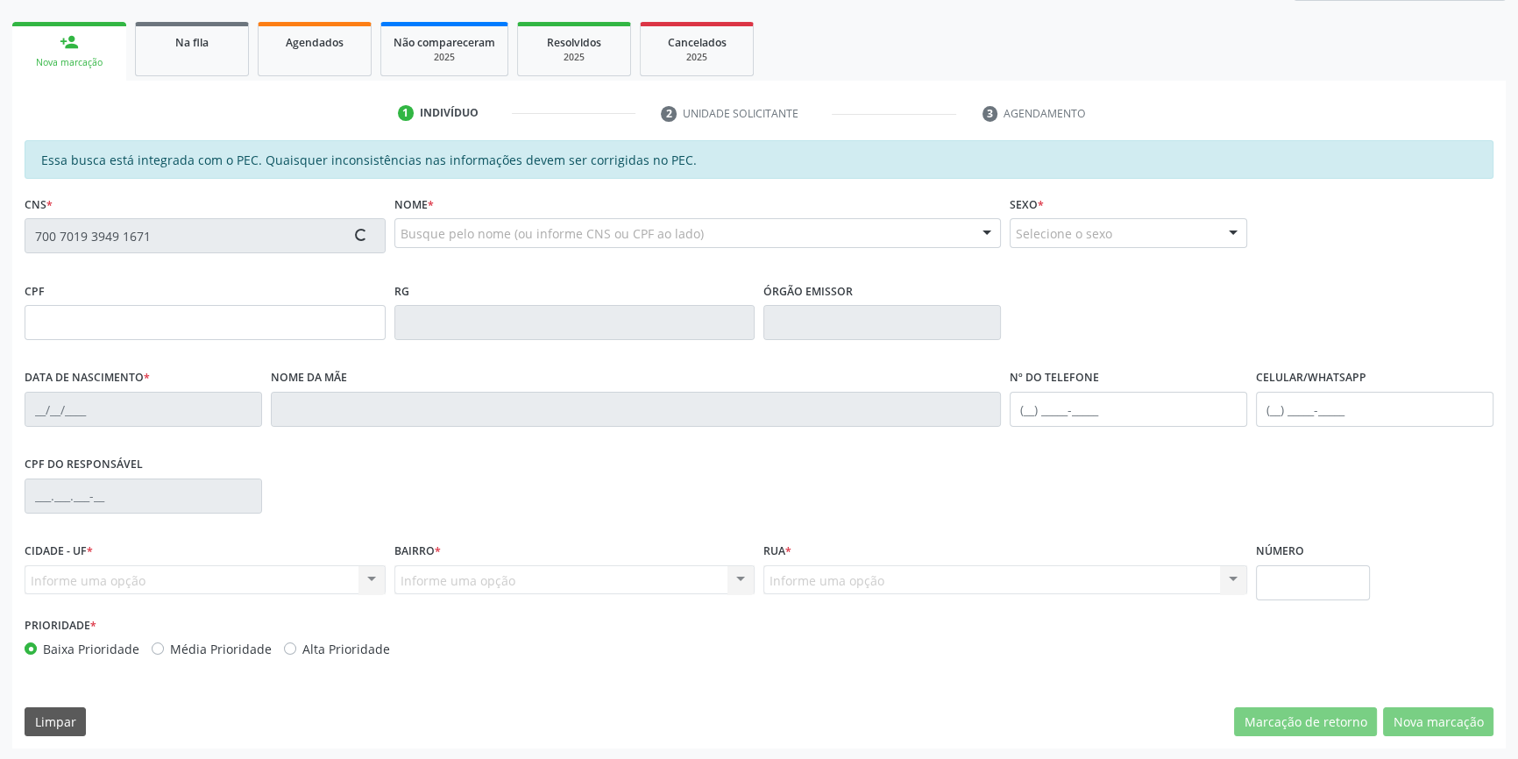
type input "039.657.424-69"
type input "16/11/1978"
type input "Maria Felicidade da Silva Cruz"
type input "(87) 98848-4259"
type input "(87) 98178-0232"
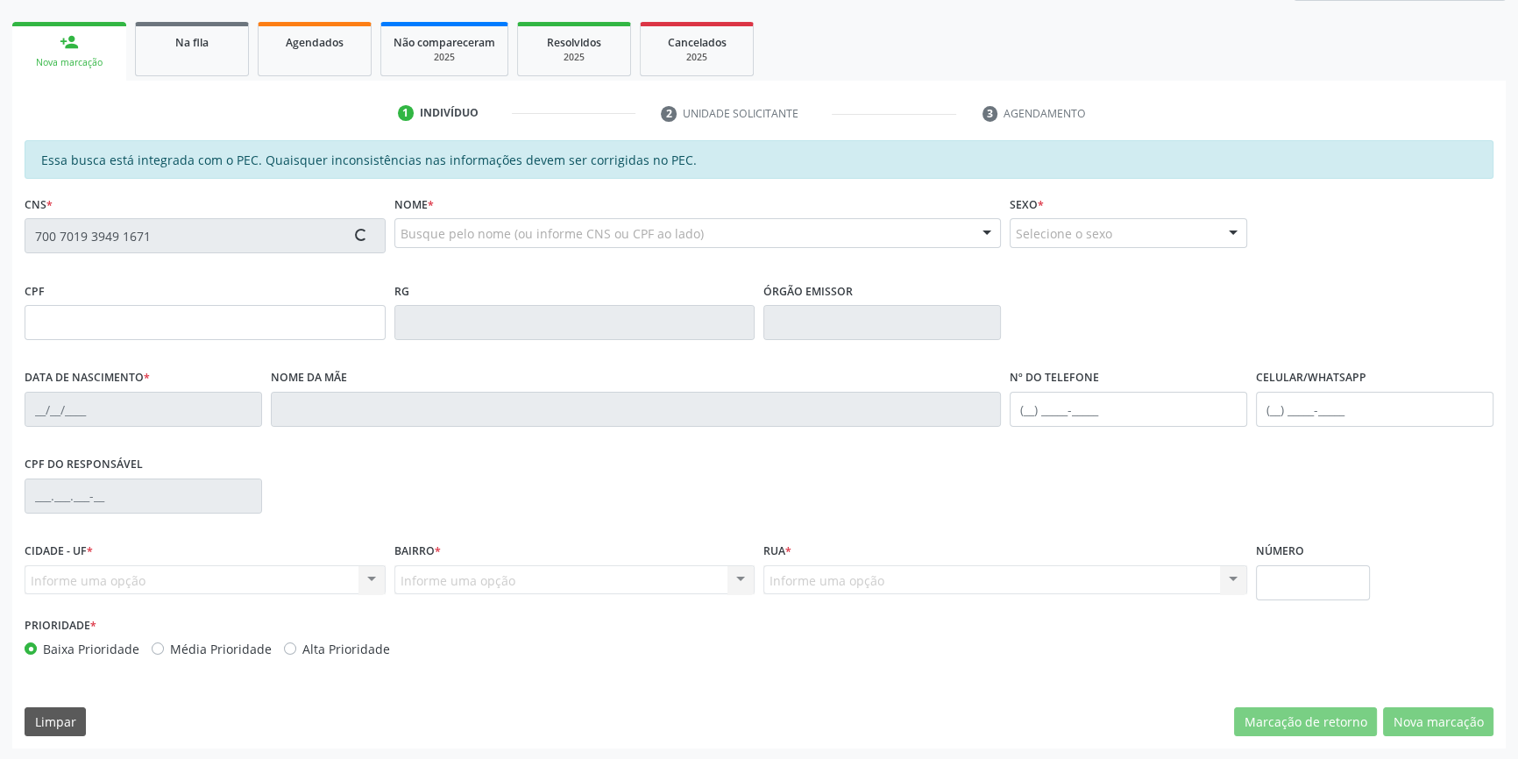
type input "S/N"
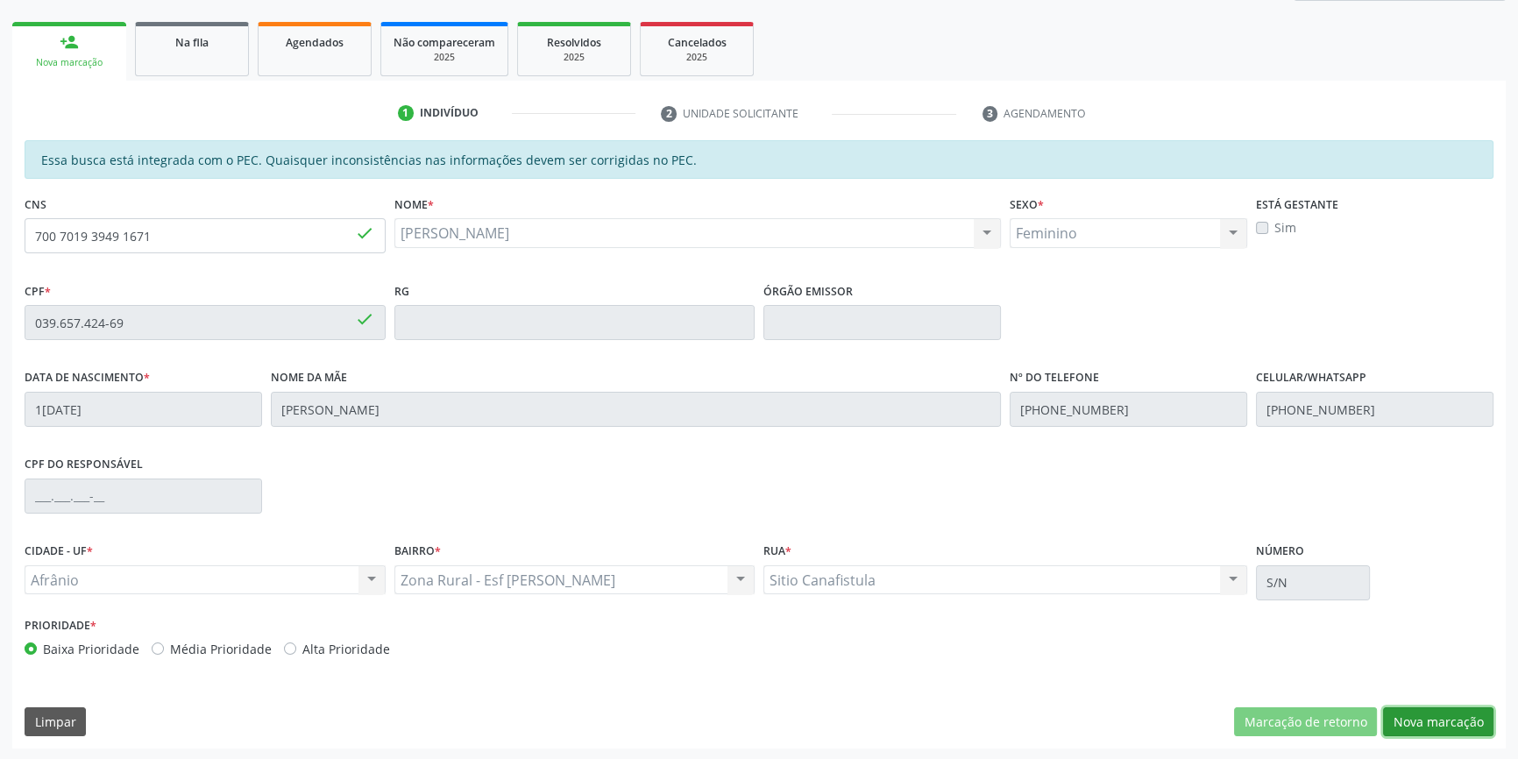
click at [1431, 707] on button "Nova marcação" at bounding box center [1438, 722] width 110 height 30
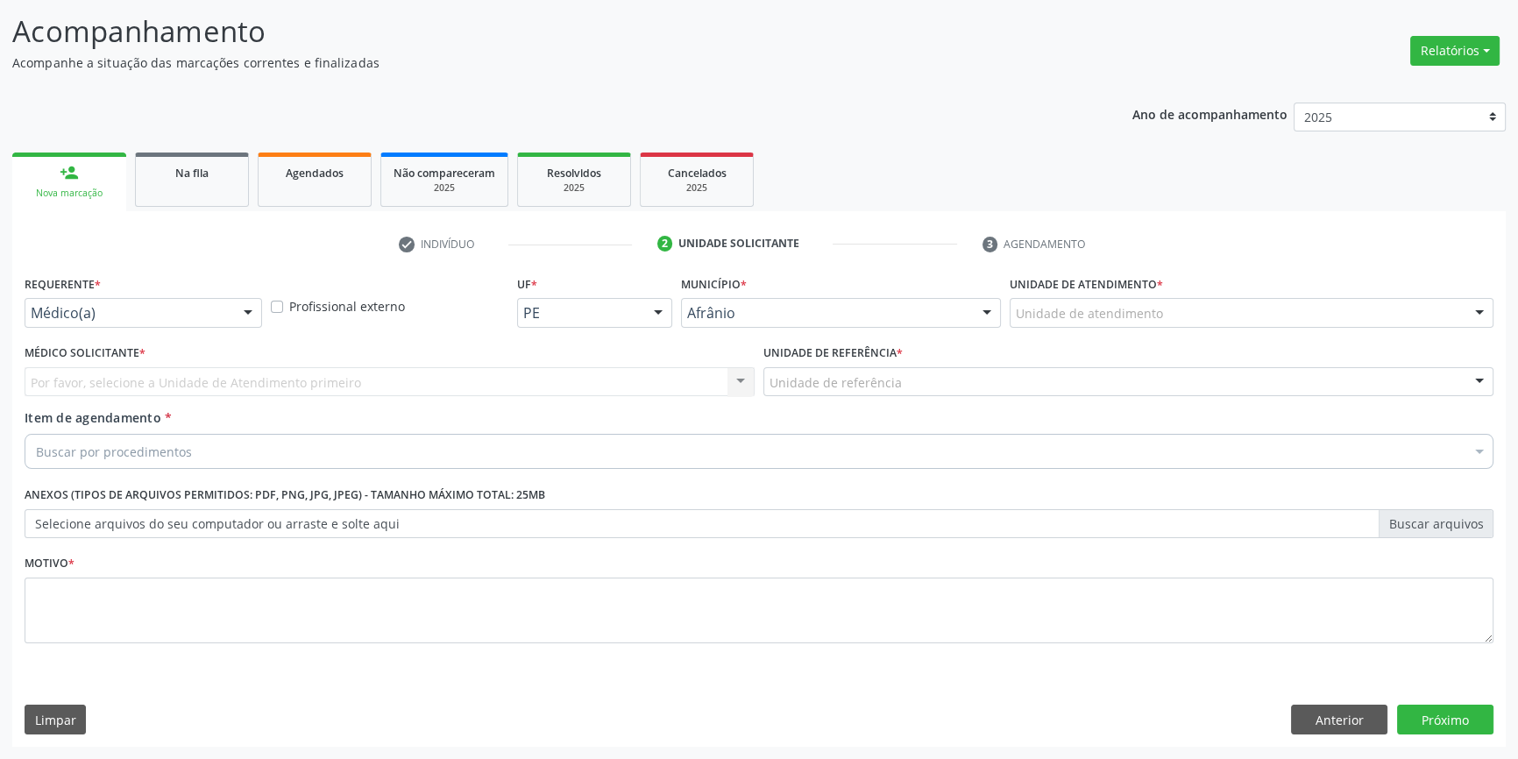
scroll to position [108, 0]
click at [1106, 329] on div "Unidade de atendimento * Unidade de atendimento Academia da Saude de Afranio Ac…" at bounding box center [1251, 307] width 493 height 68
click at [1075, 291] on label "Unidade de atendimento *" at bounding box center [1086, 286] width 153 height 27
click at [1075, 296] on label "Unidade de atendimento *" at bounding box center [1086, 286] width 153 height 27
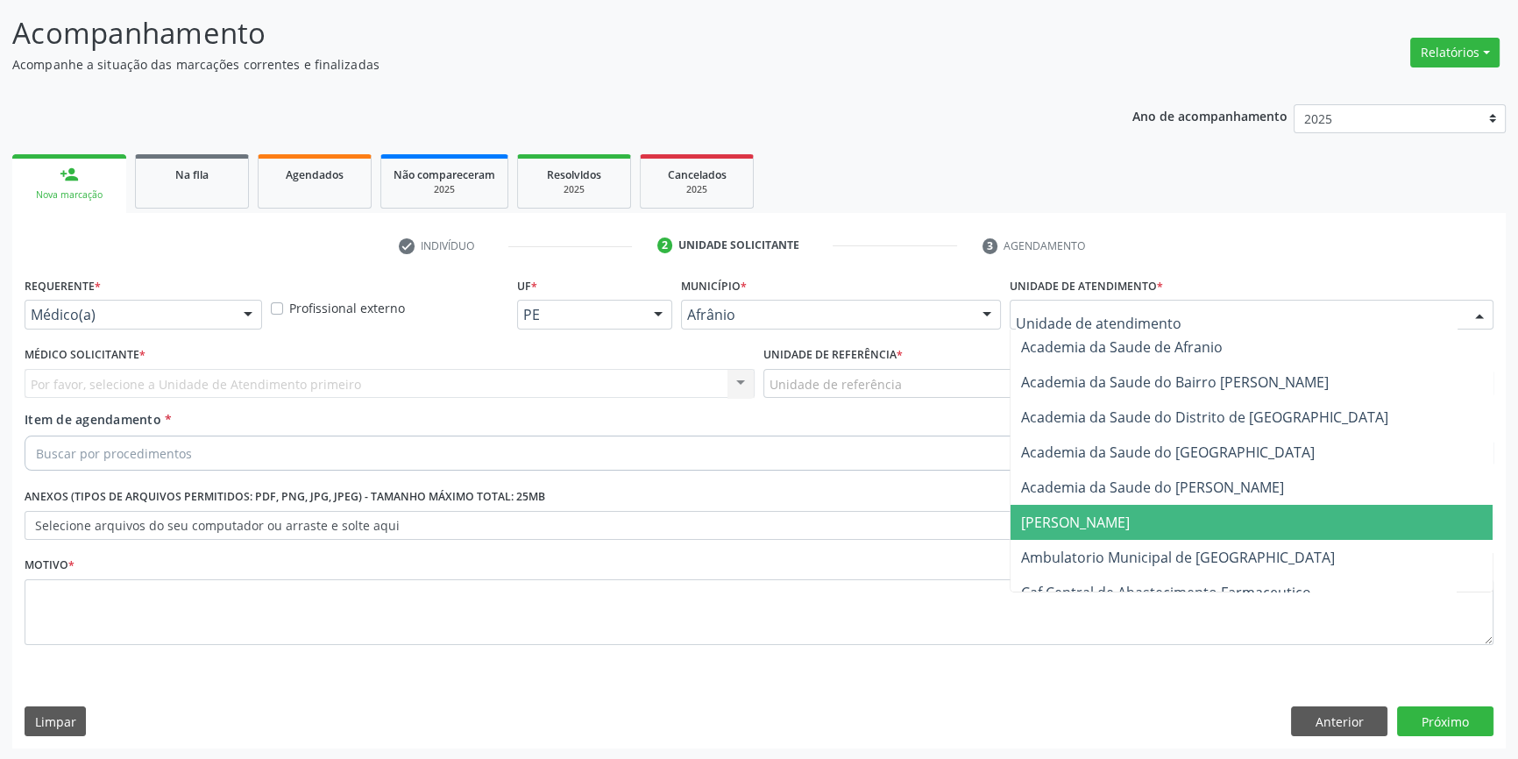
click at [1122, 541] on span "Ambulatorio Municipal de [GEOGRAPHIC_DATA]" at bounding box center [1252, 557] width 482 height 35
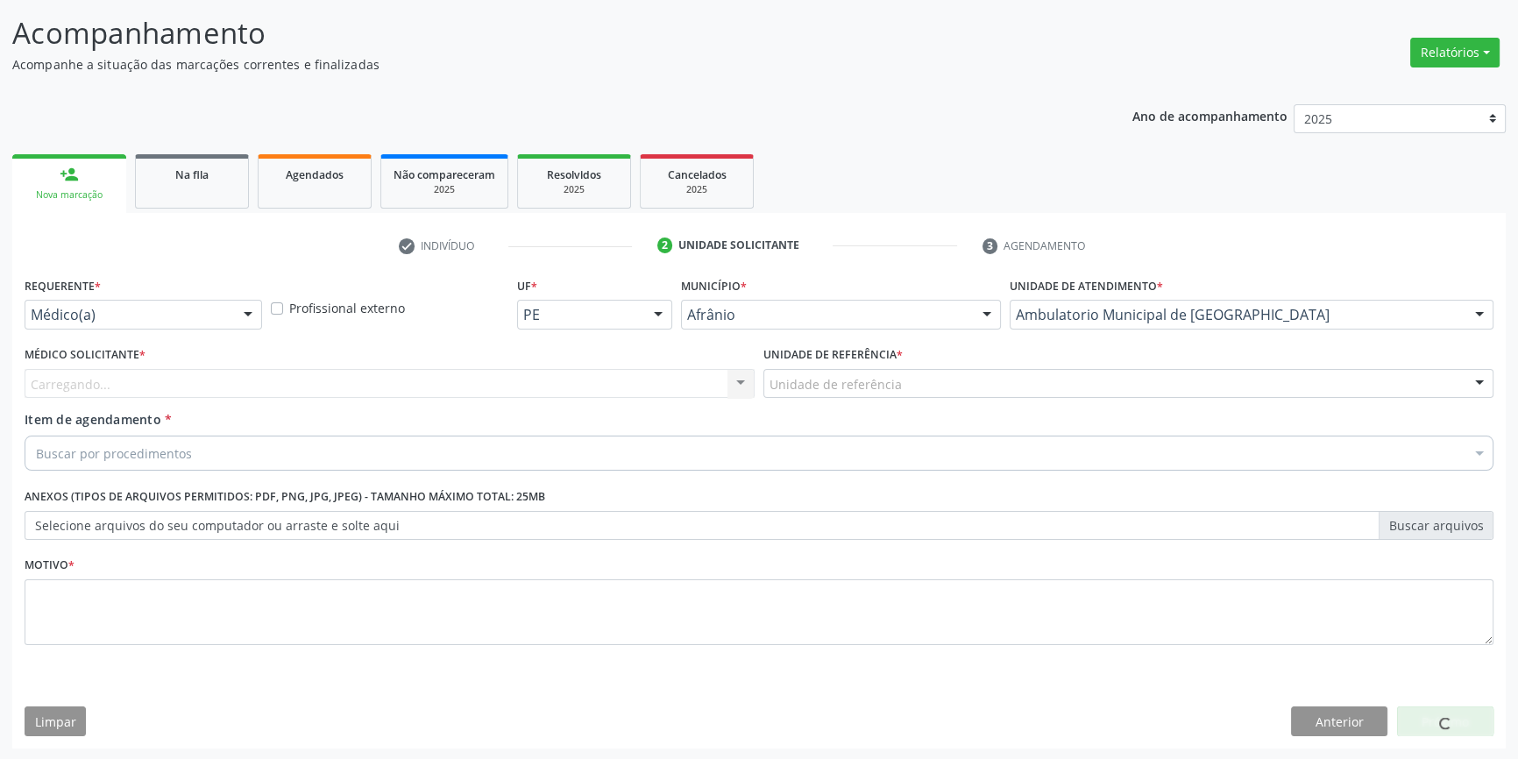
click at [885, 394] on div "Unidade de referência" at bounding box center [1128, 384] width 730 height 30
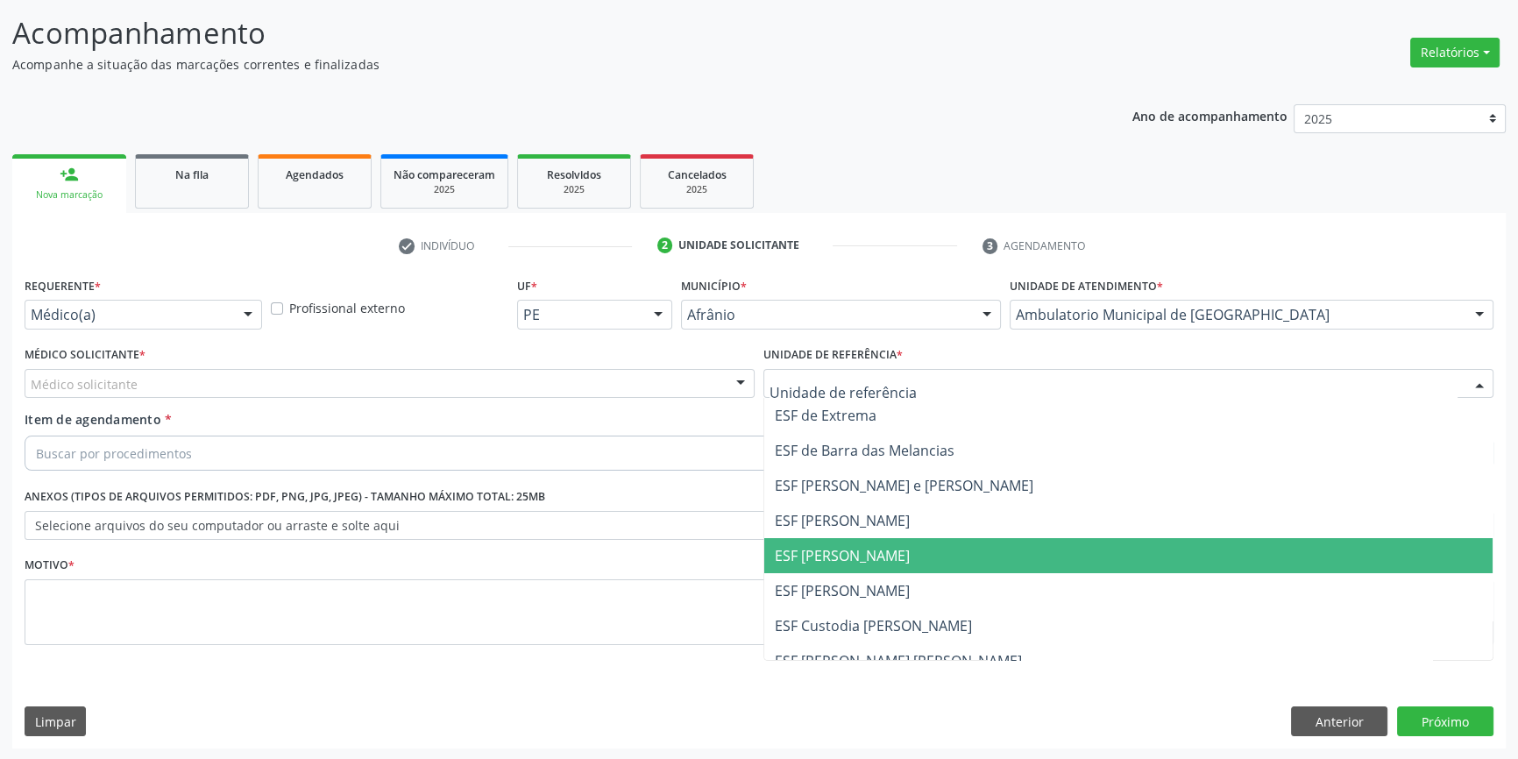
drag, startPoint x: 858, startPoint y: 568, endPoint x: 623, endPoint y: 455, distance: 260.7
click at [849, 562] on span "ESF [PERSON_NAME]" at bounding box center [1128, 555] width 728 height 35
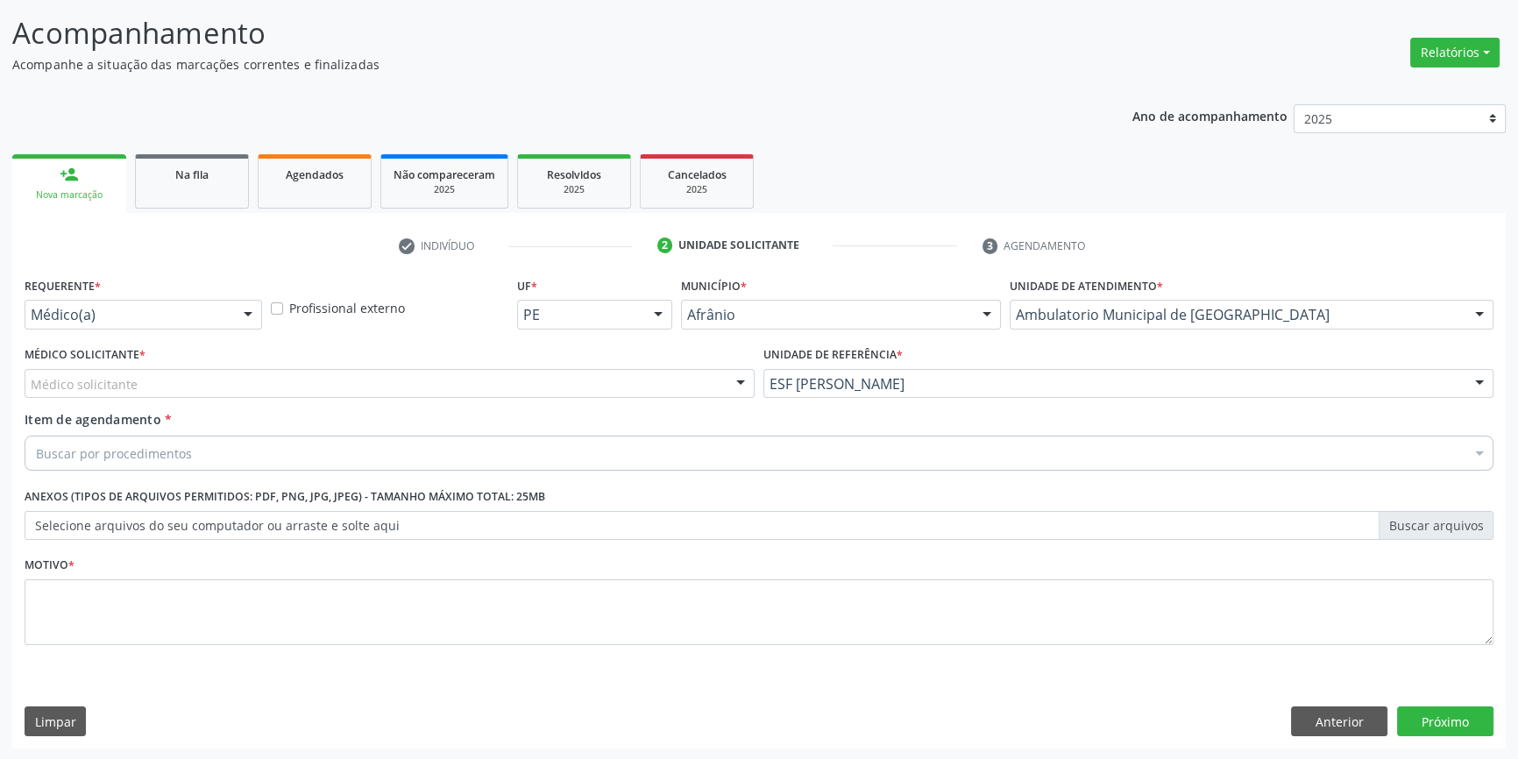
click at [519, 390] on div "Médico solicitante" at bounding box center [390, 384] width 730 height 30
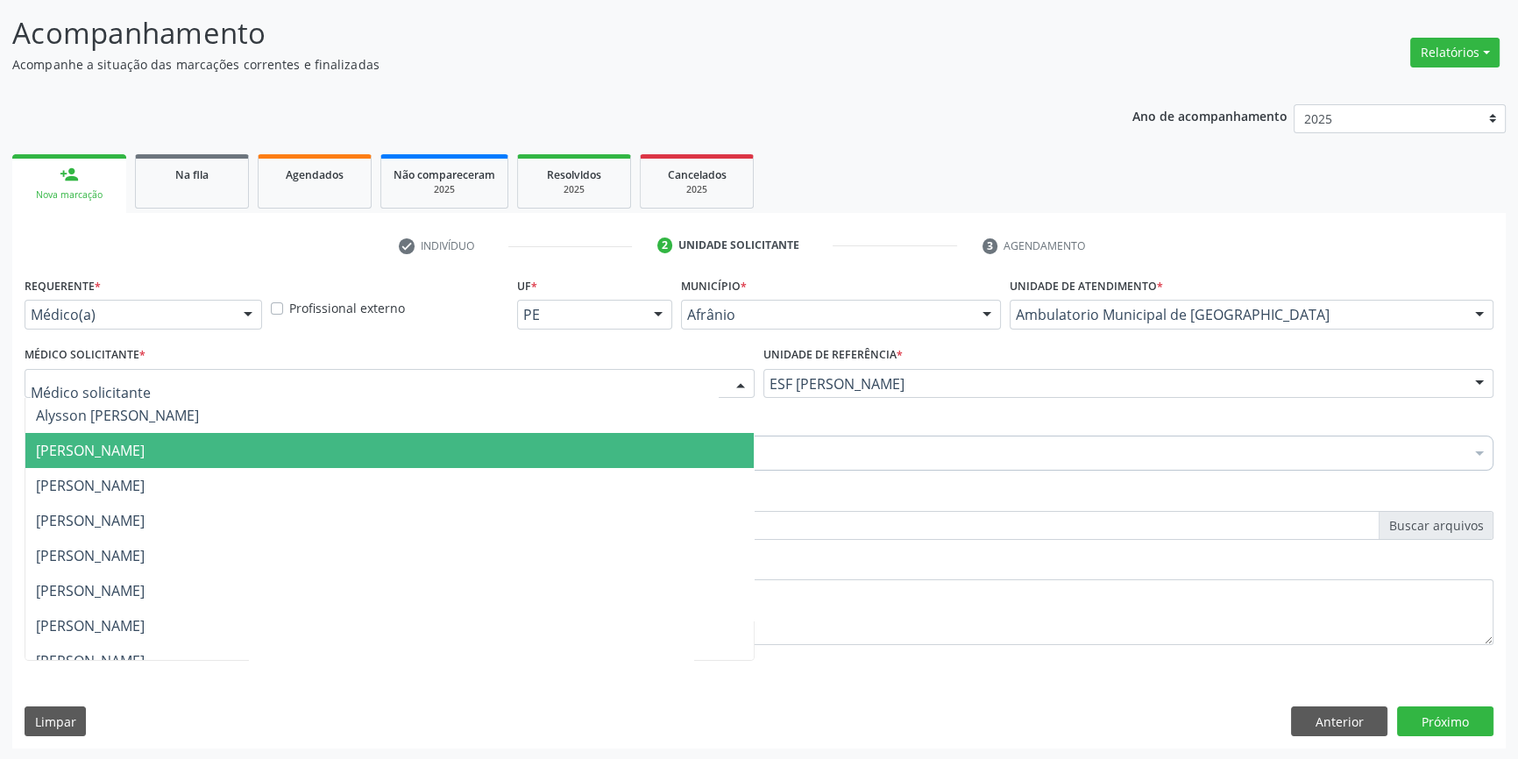
click at [300, 438] on span "[PERSON_NAME]" at bounding box center [389, 450] width 728 height 35
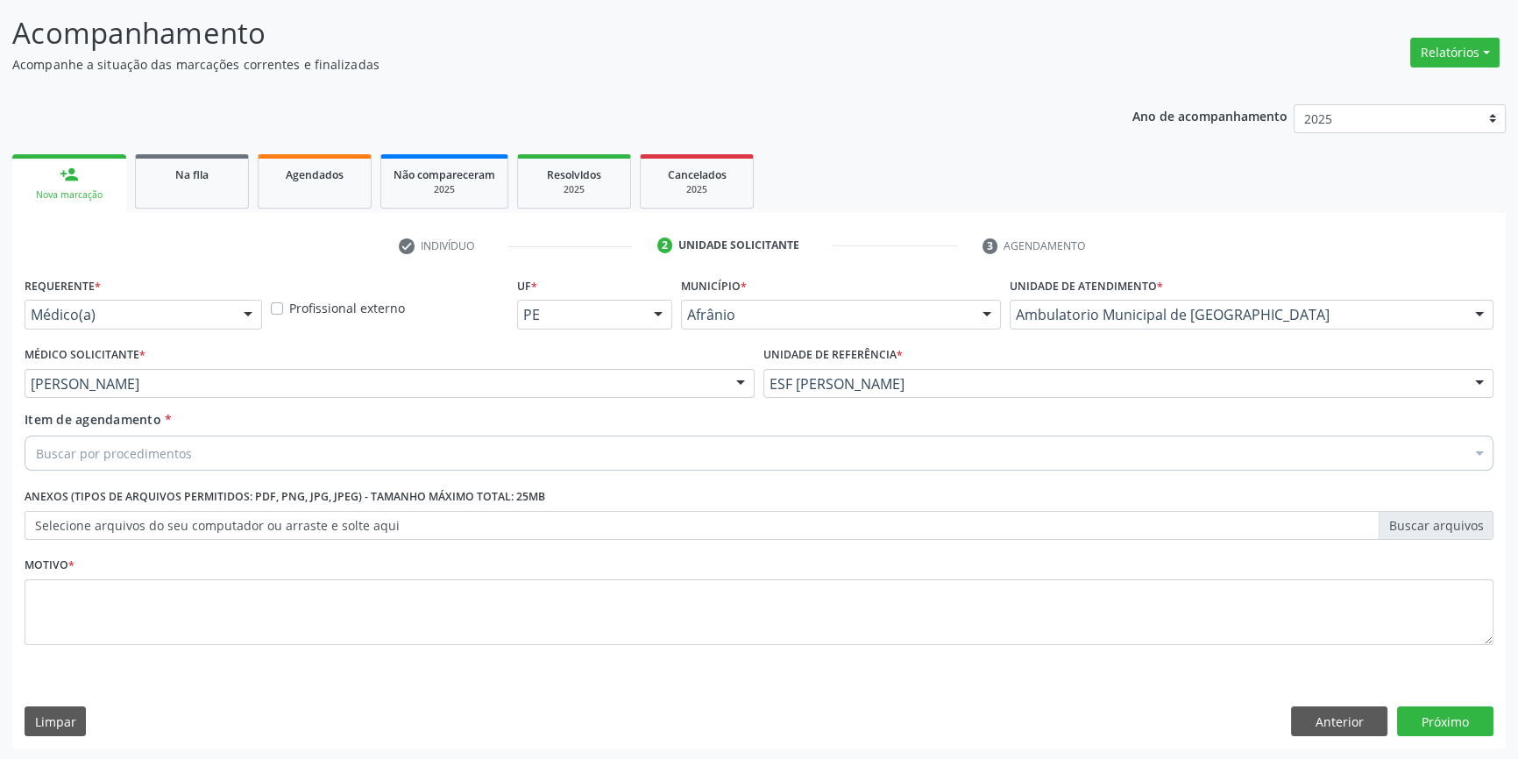
click at [212, 440] on div "Buscar por procedimentos" at bounding box center [759, 453] width 1469 height 35
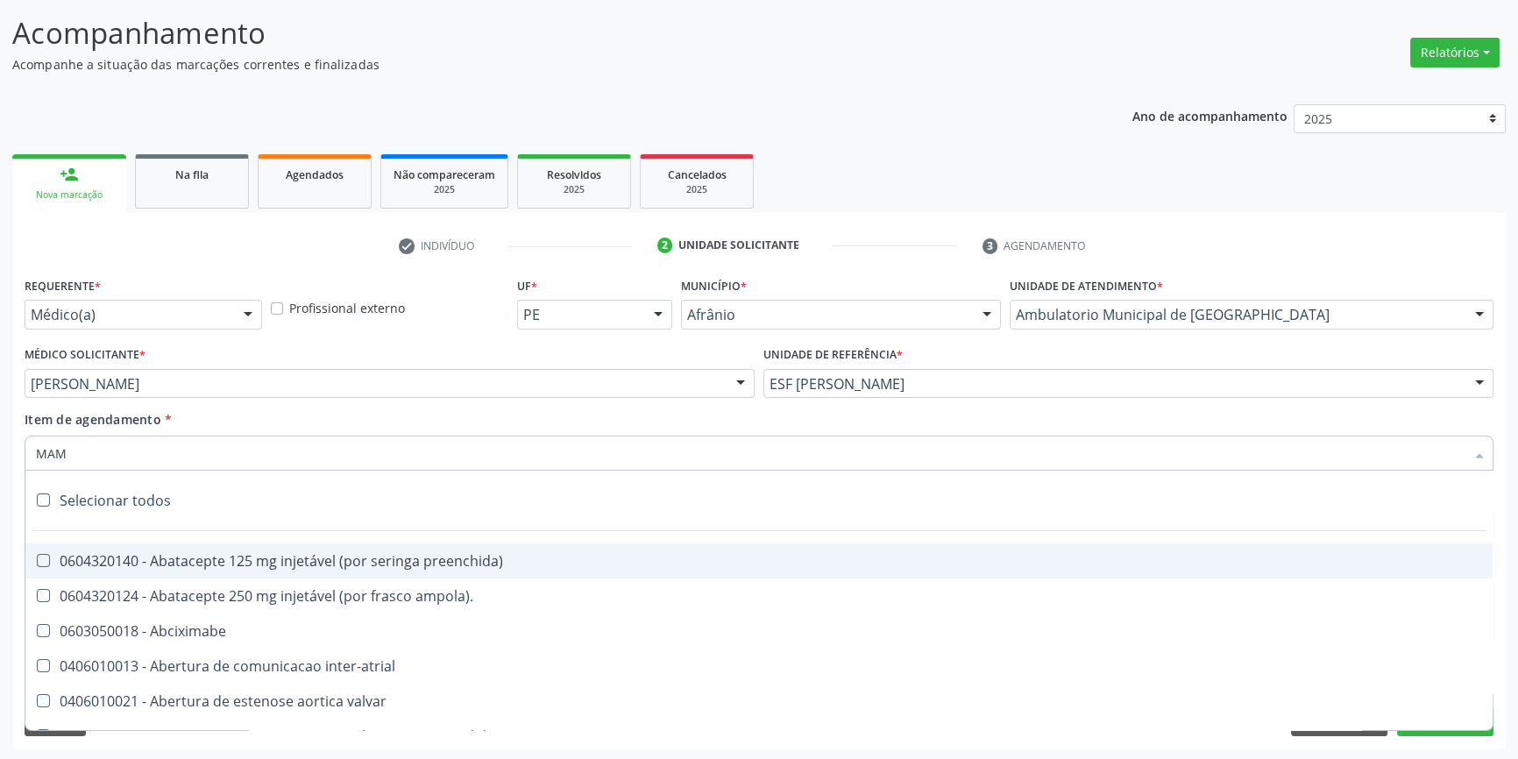
type input "MAMA"
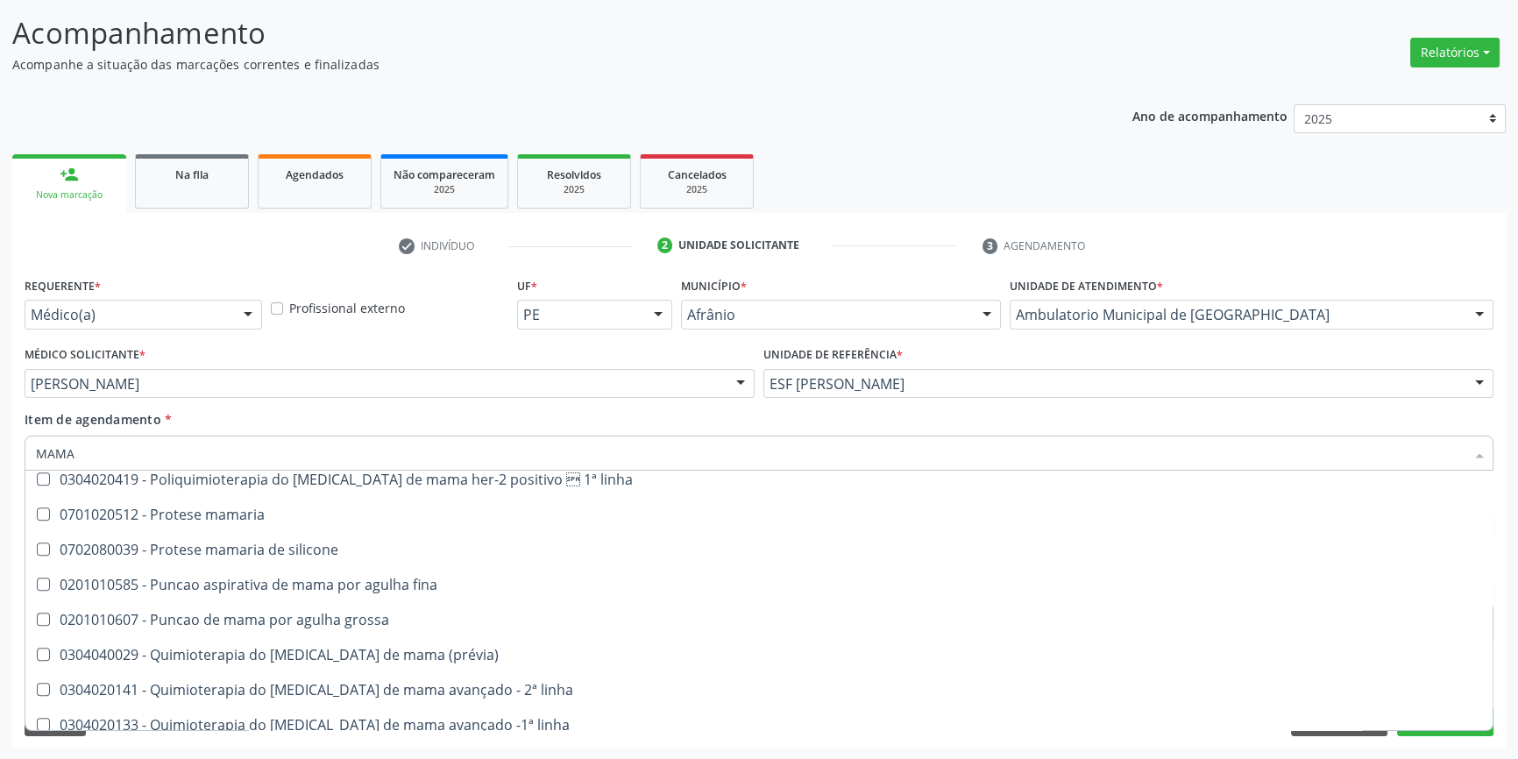
scroll to position [1458, 0]
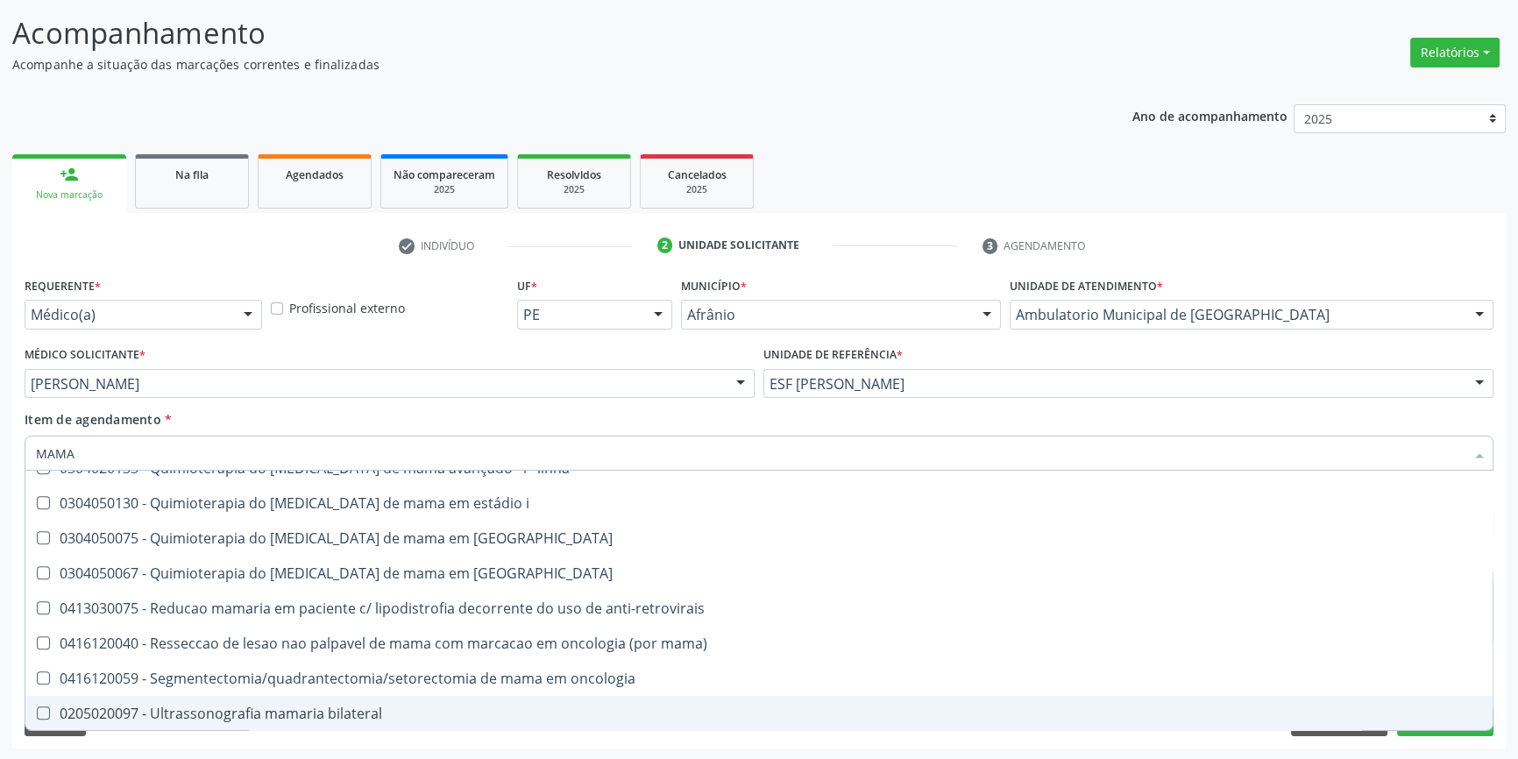
click at [333, 700] on span "0205020097 - Ultrassonografia mamaria bilateral" at bounding box center [758, 713] width 1467 height 35
checkbox bilateral "true"
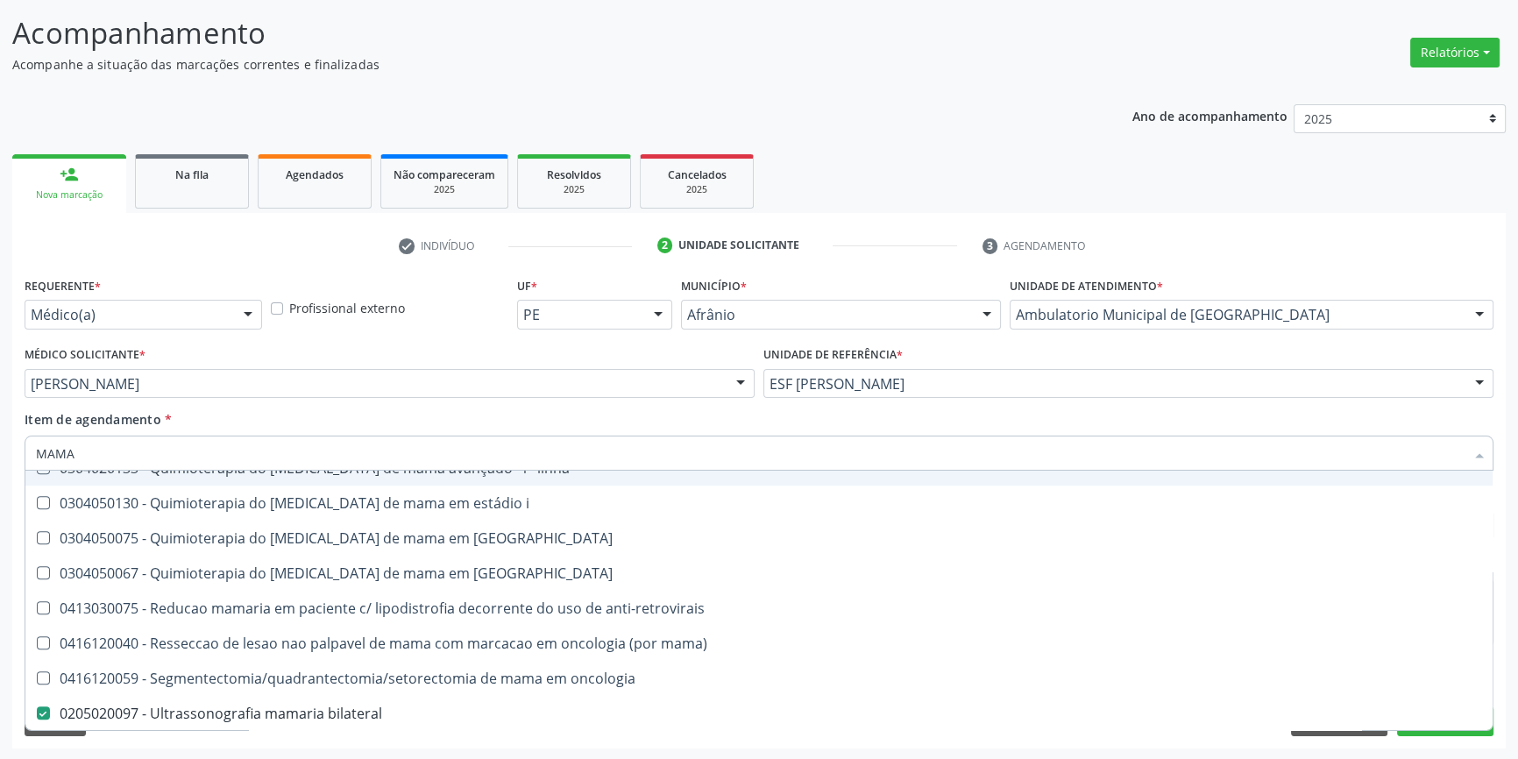
click at [342, 421] on div "Item de agendamento * MAMA Desfazer seleção 0201010569 - Biopsia/exerese de nod…" at bounding box center [759, 437] width 1469 height 55
checkbox mama "true"
checkbox bilateral "false"
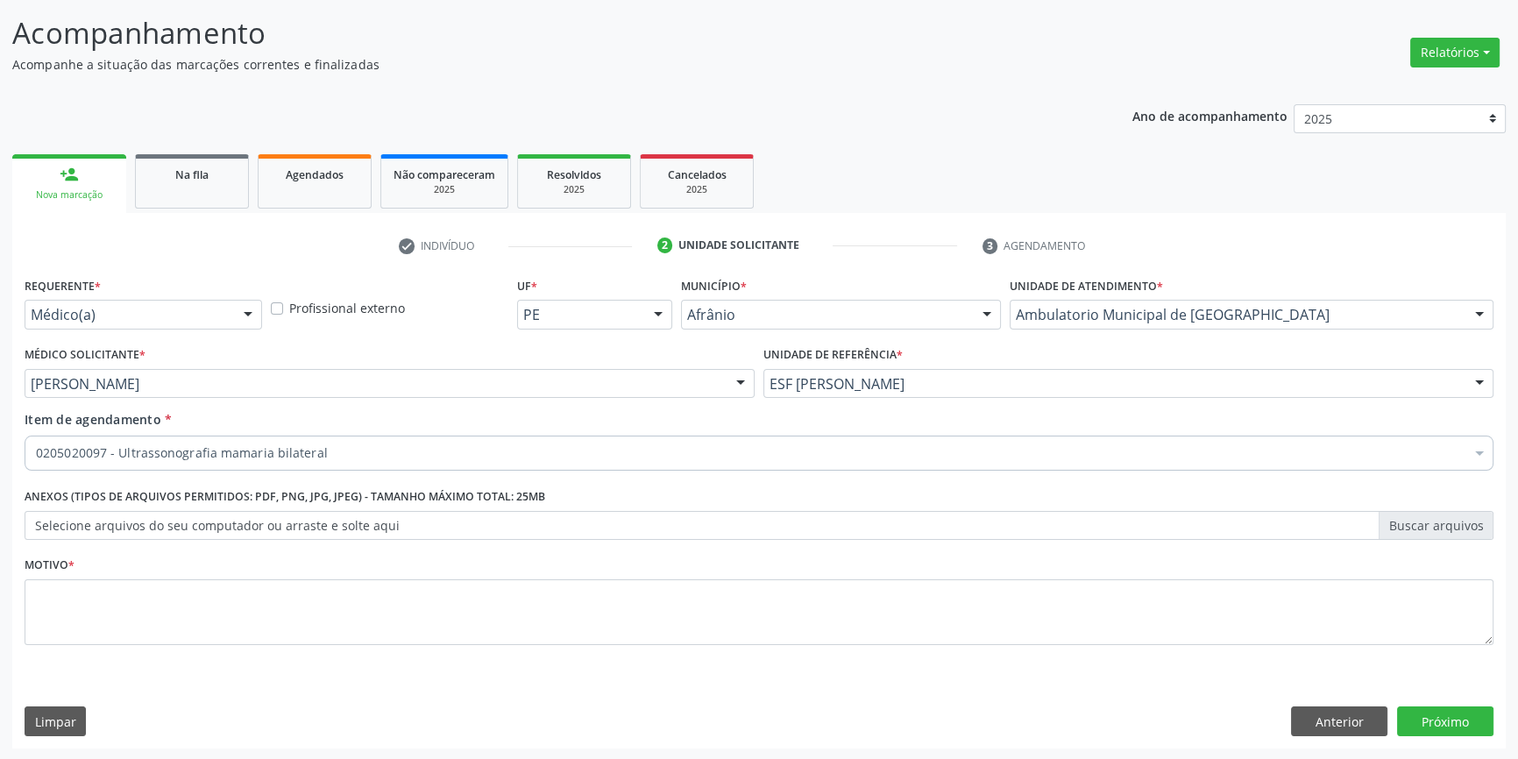
scroll to position [0, 0]
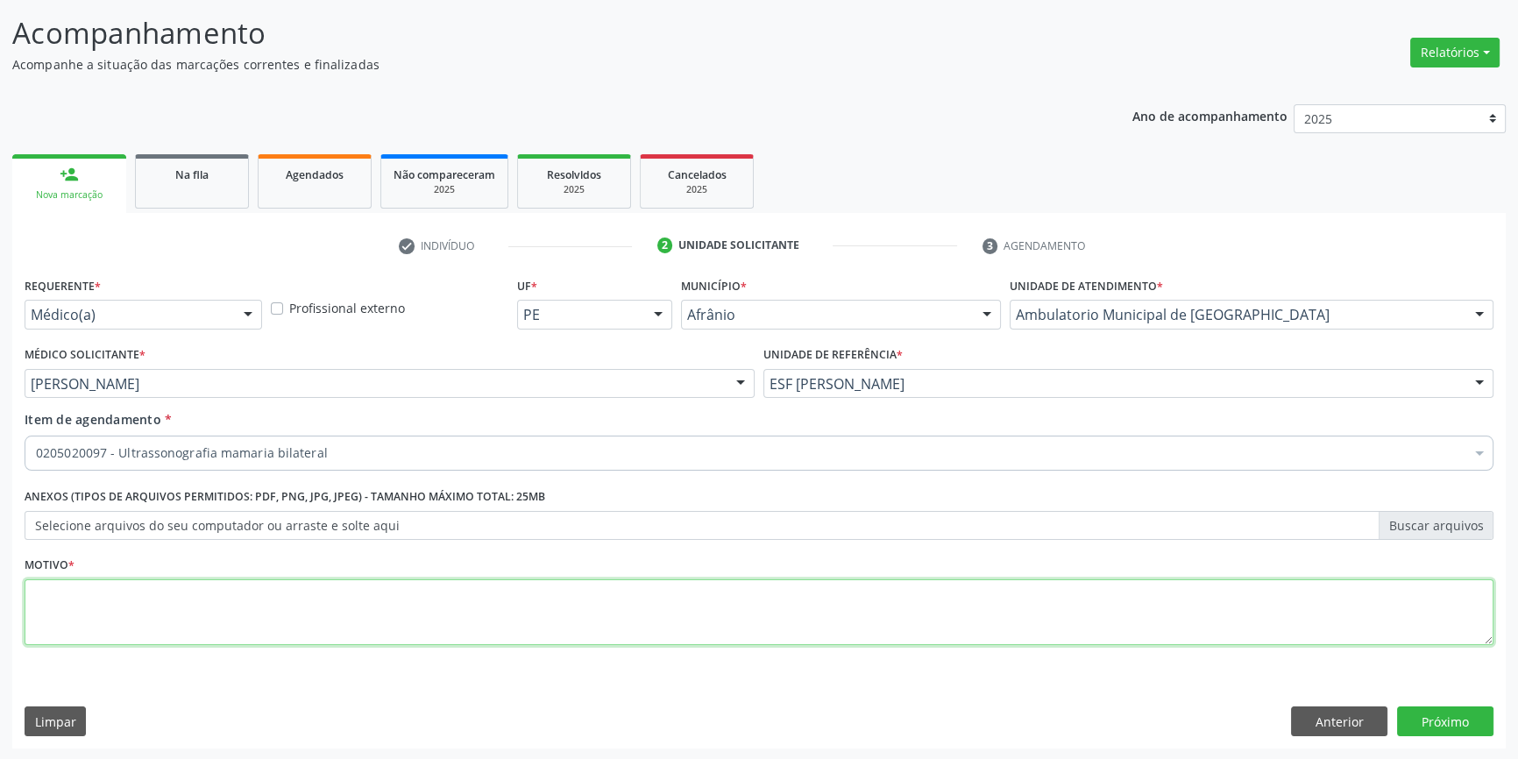
click at [254, 597] on textarea at bounding box center [759, 612] width 1469 height 67
type textarea "'"
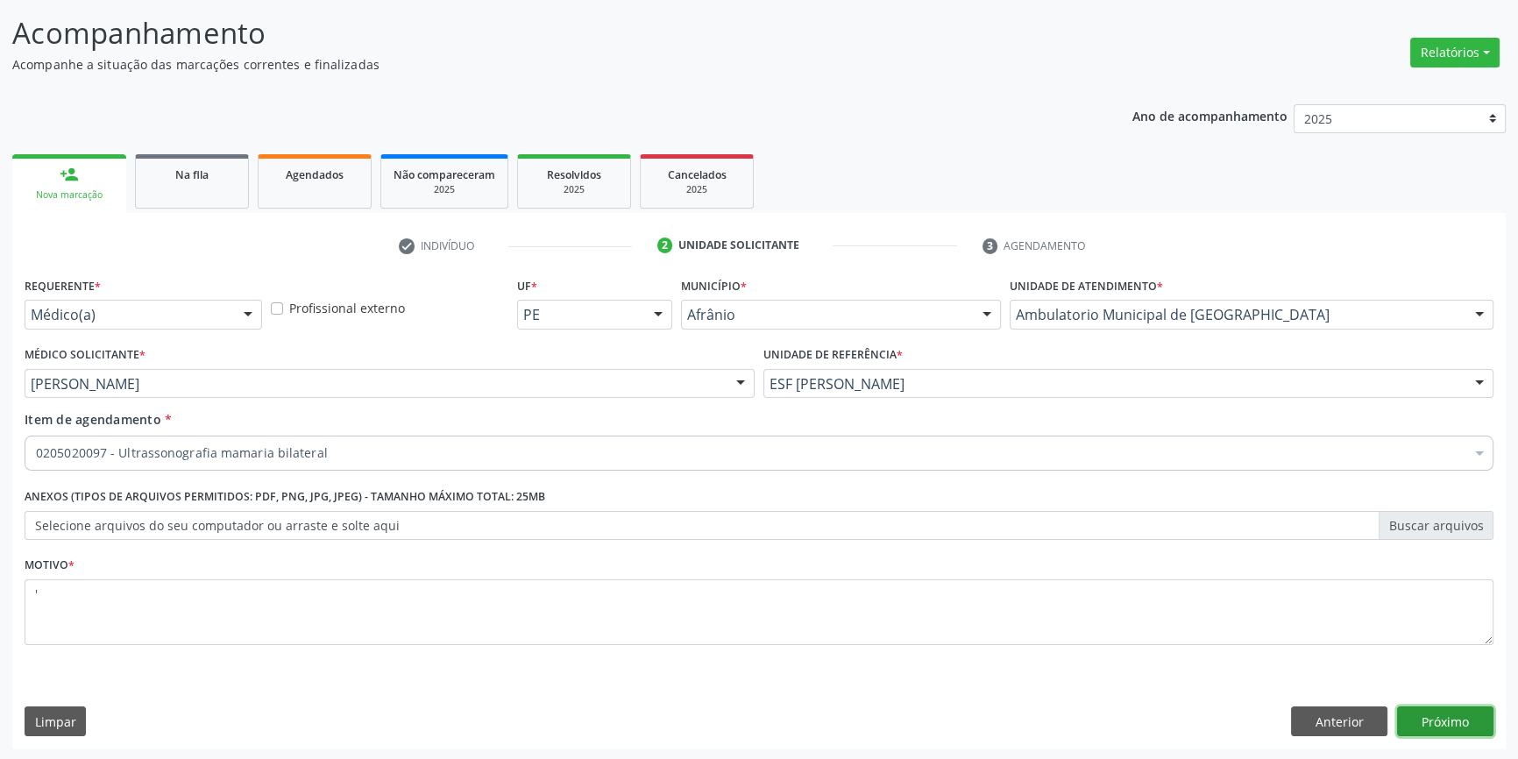
click at [1438, 711] on button "Próximo" at bounding box center [1445, 722] width 96 height 30
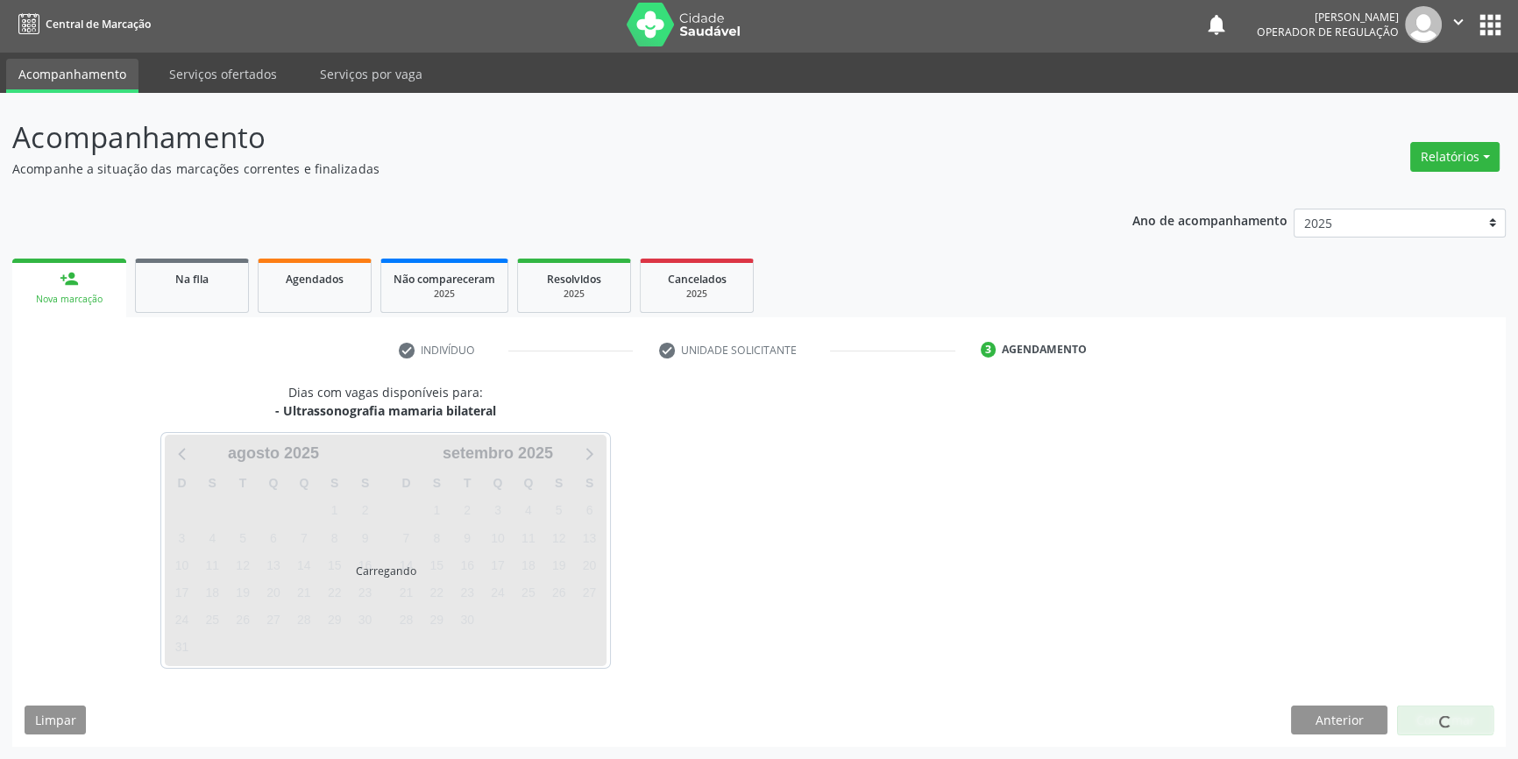
scroll to position [2, 0]
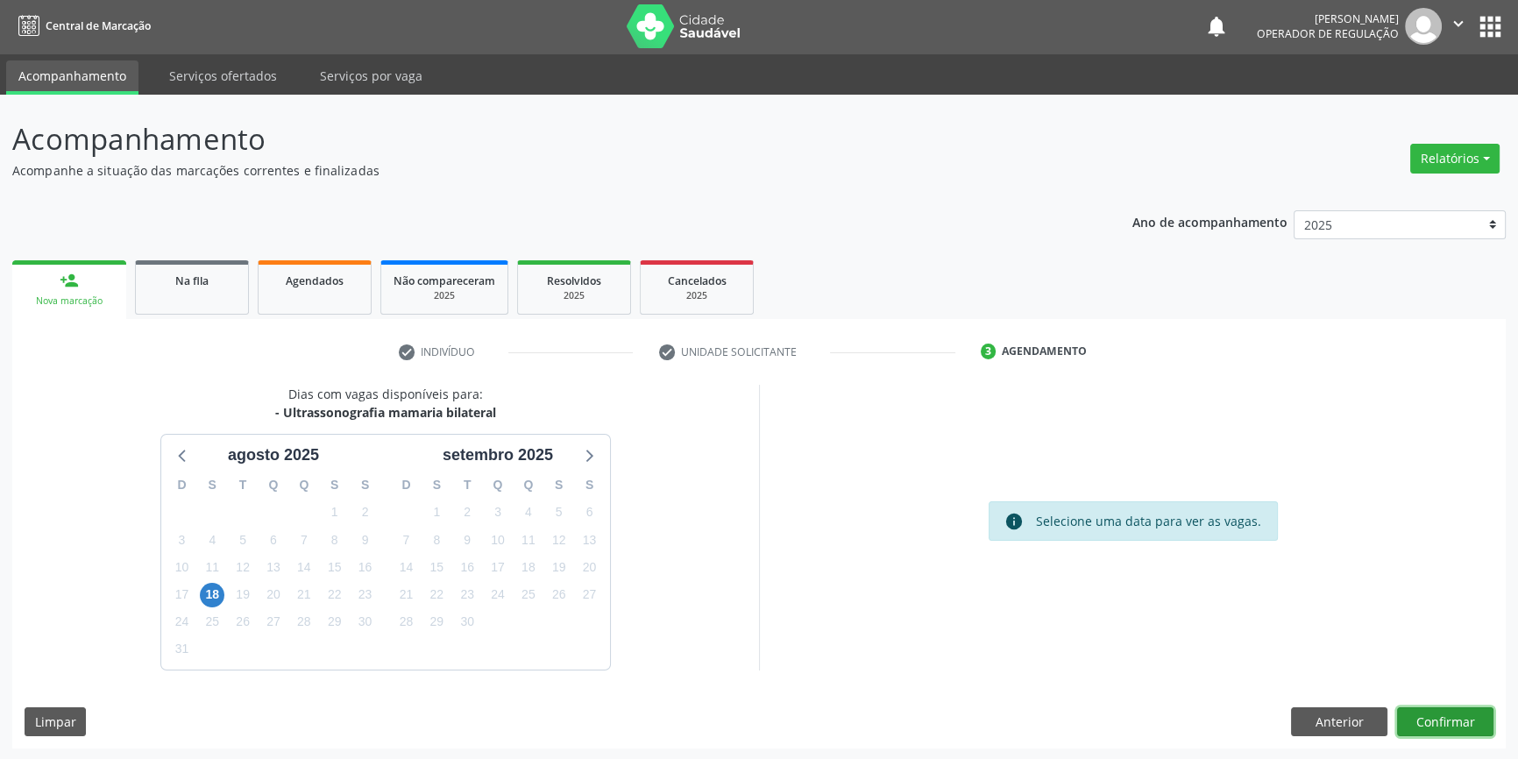
click at [1473, 733] on button "Confirmar" at bounding box center [1445, 722] width 96 height 30
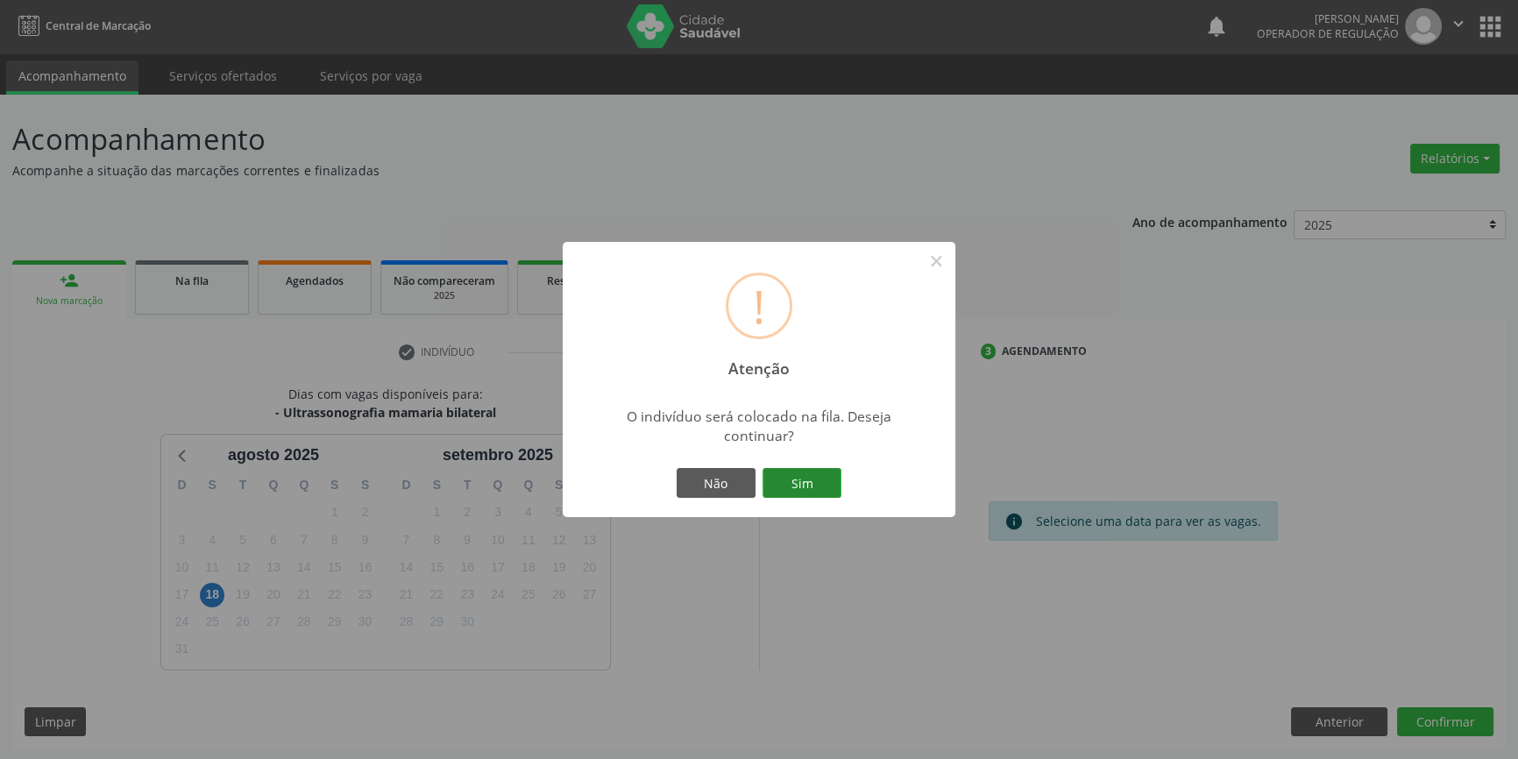
click at [797, 479] on button "Sim" at bounding box center [802, 483] width 79 height 30
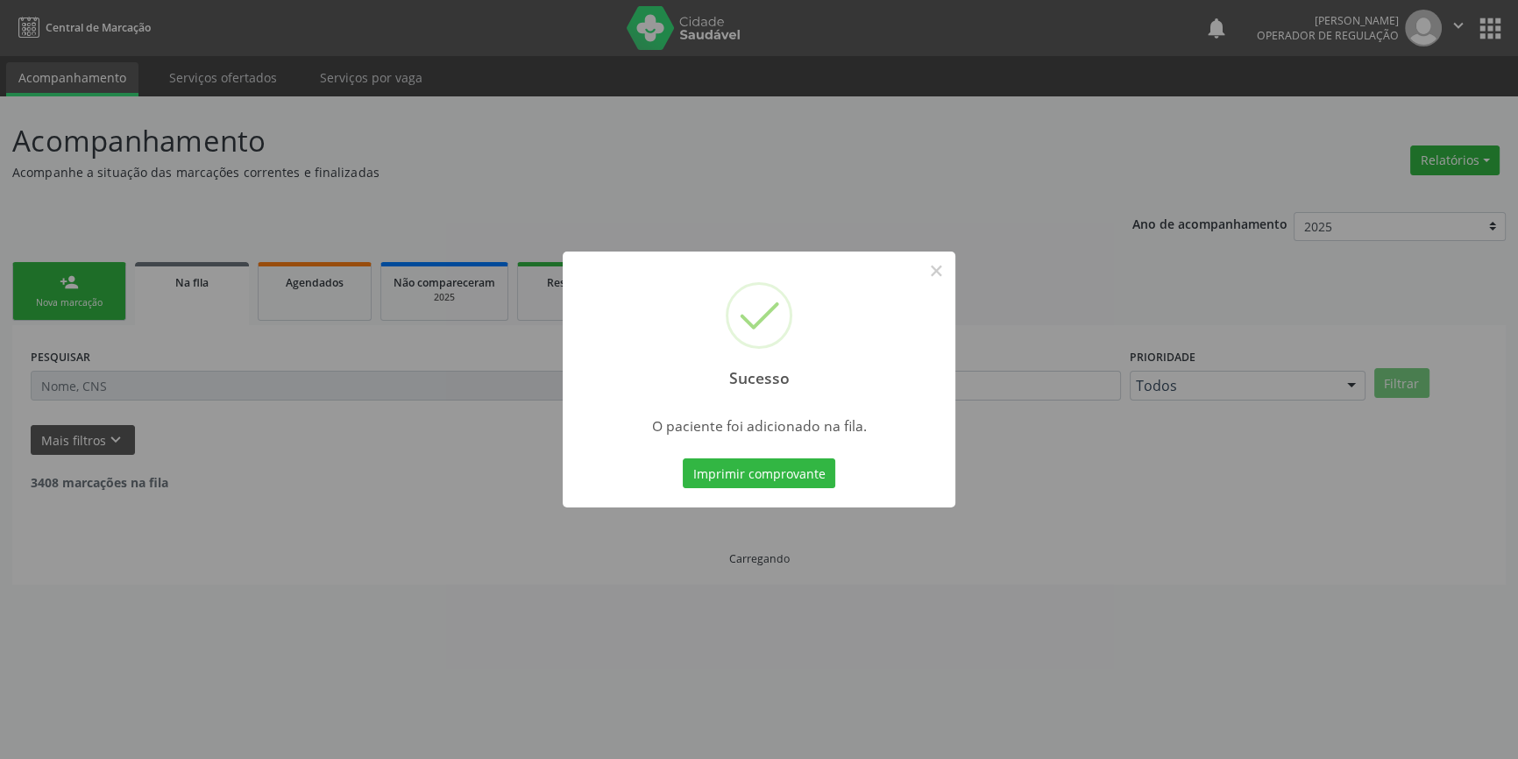
scroll to position [0, 0]
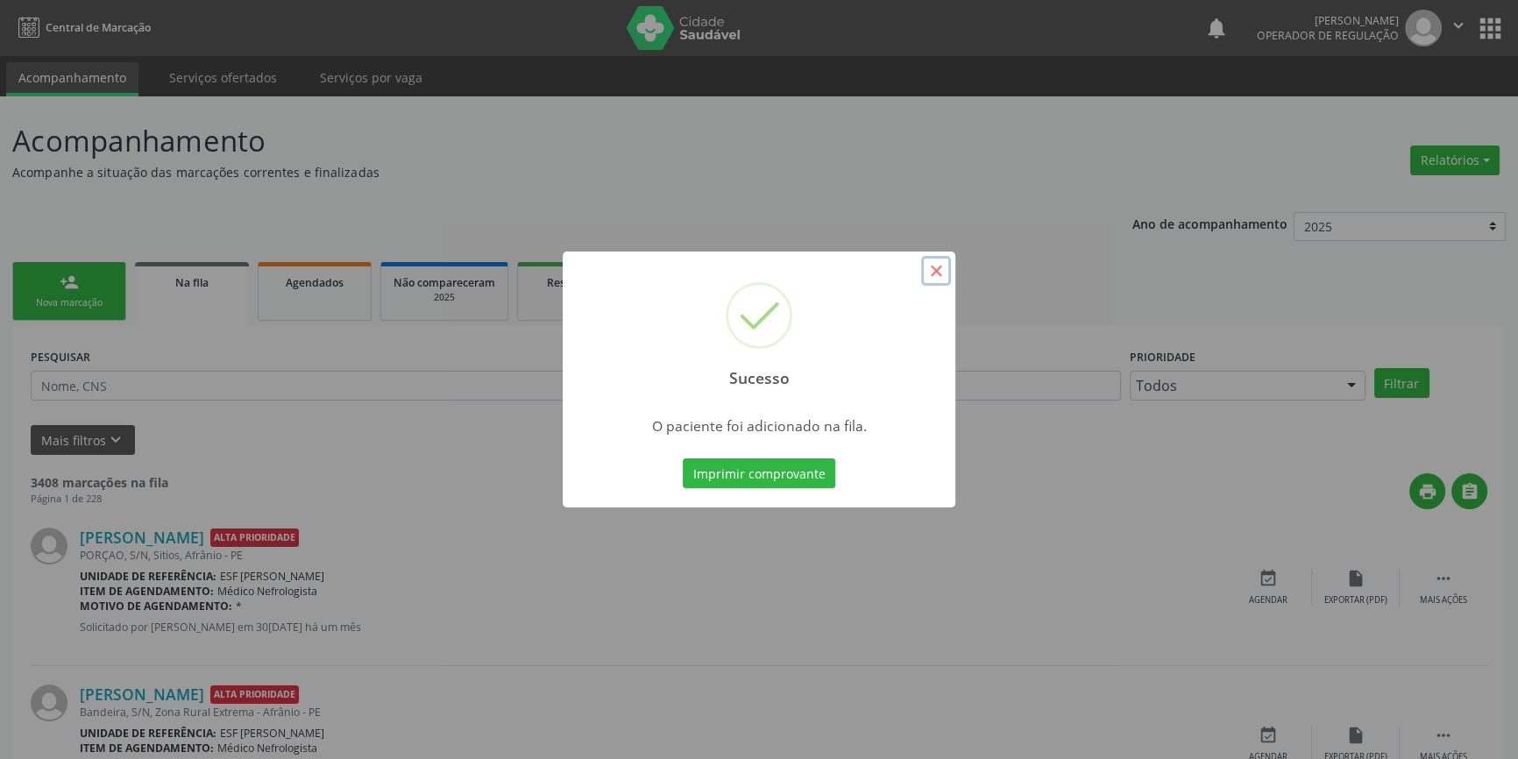
click at [940, 272] on button "×" at bounding box center [936, 271] width 30 height 30
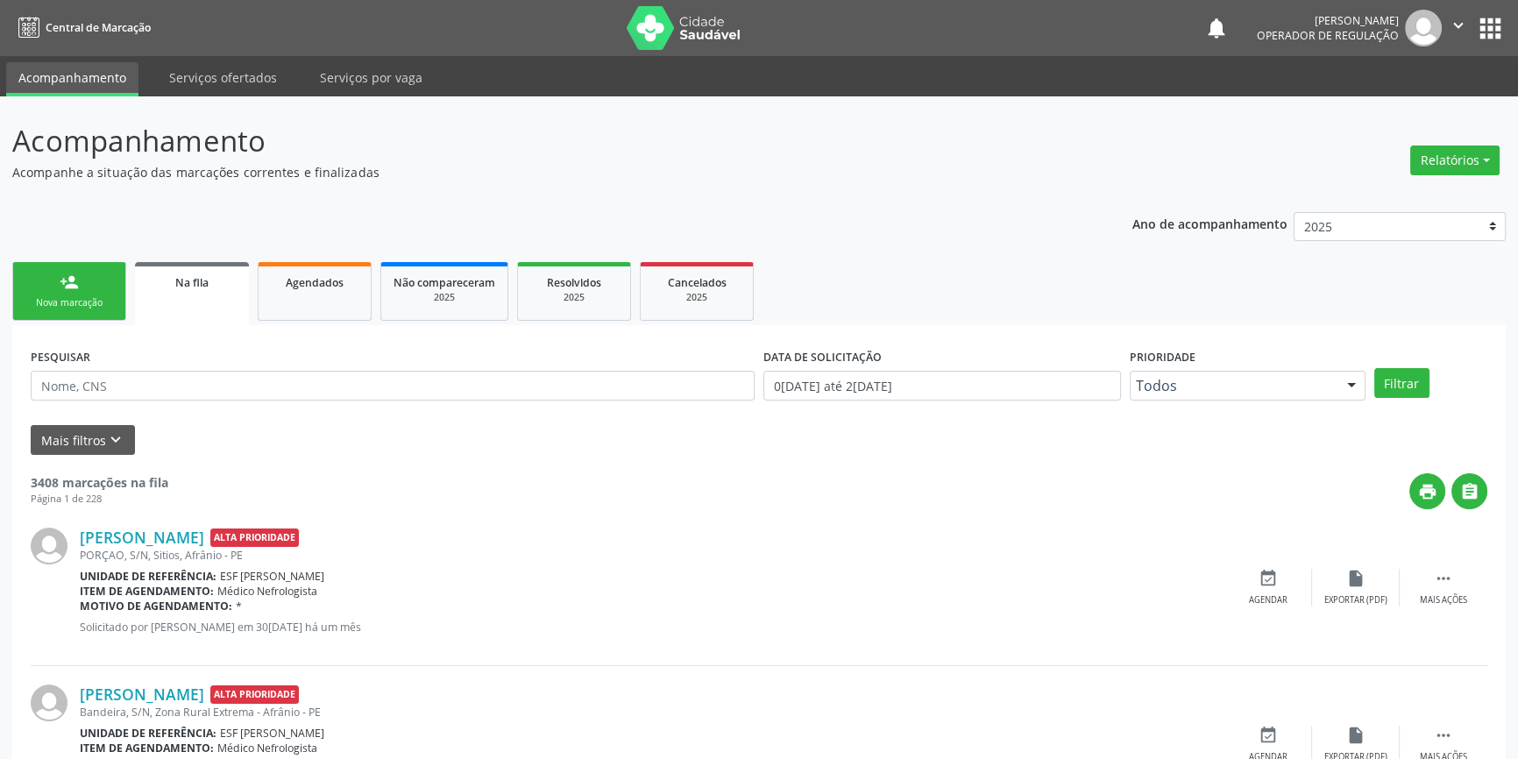
click at [79, 277] on link "person_add Nova marcação" at bounding box center [69, 291] width 114 height 59
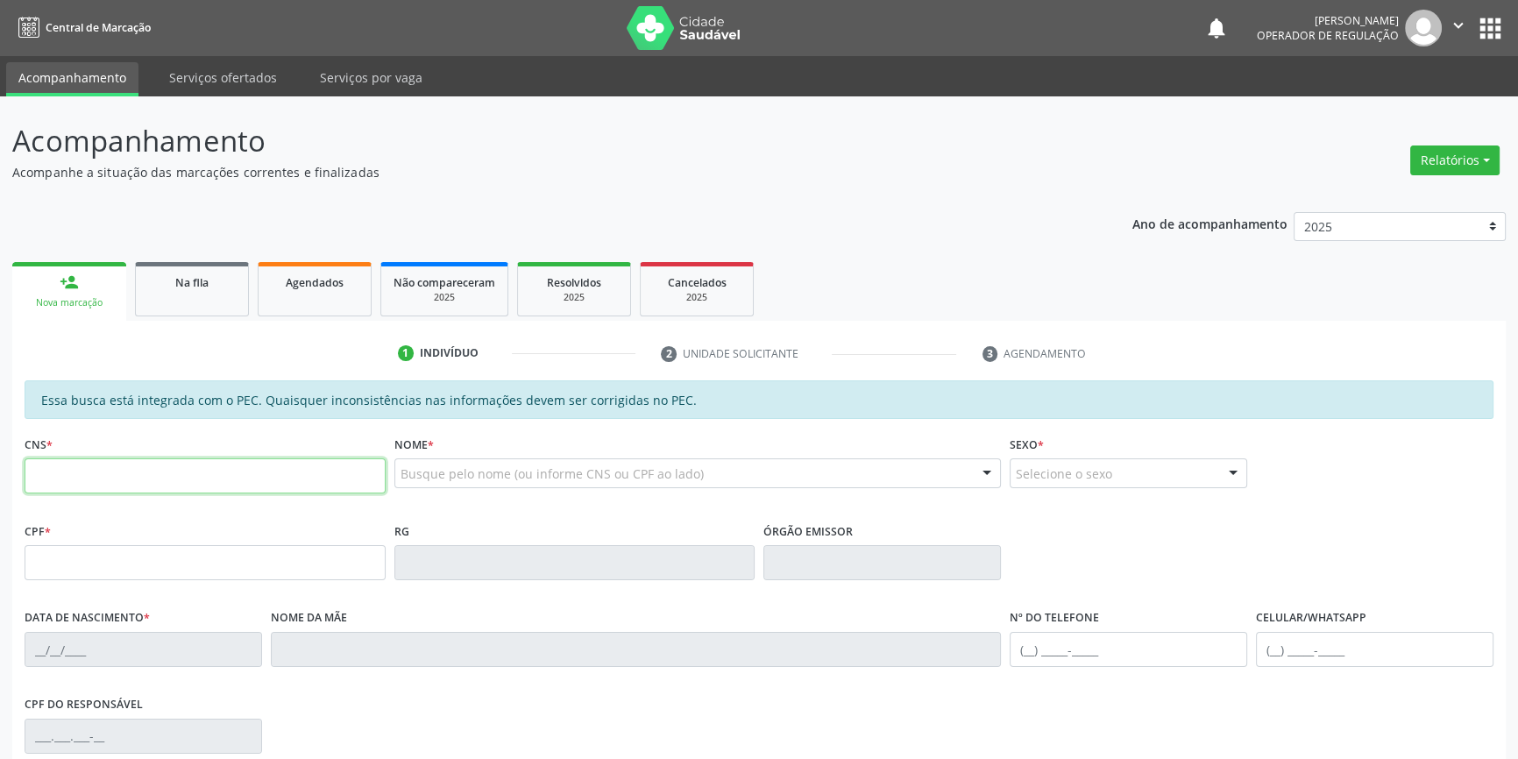
click at [110, 465] on input "text" at bounding box center [205, 475] width 361 height 35
type input "704 3025 6955 3691"
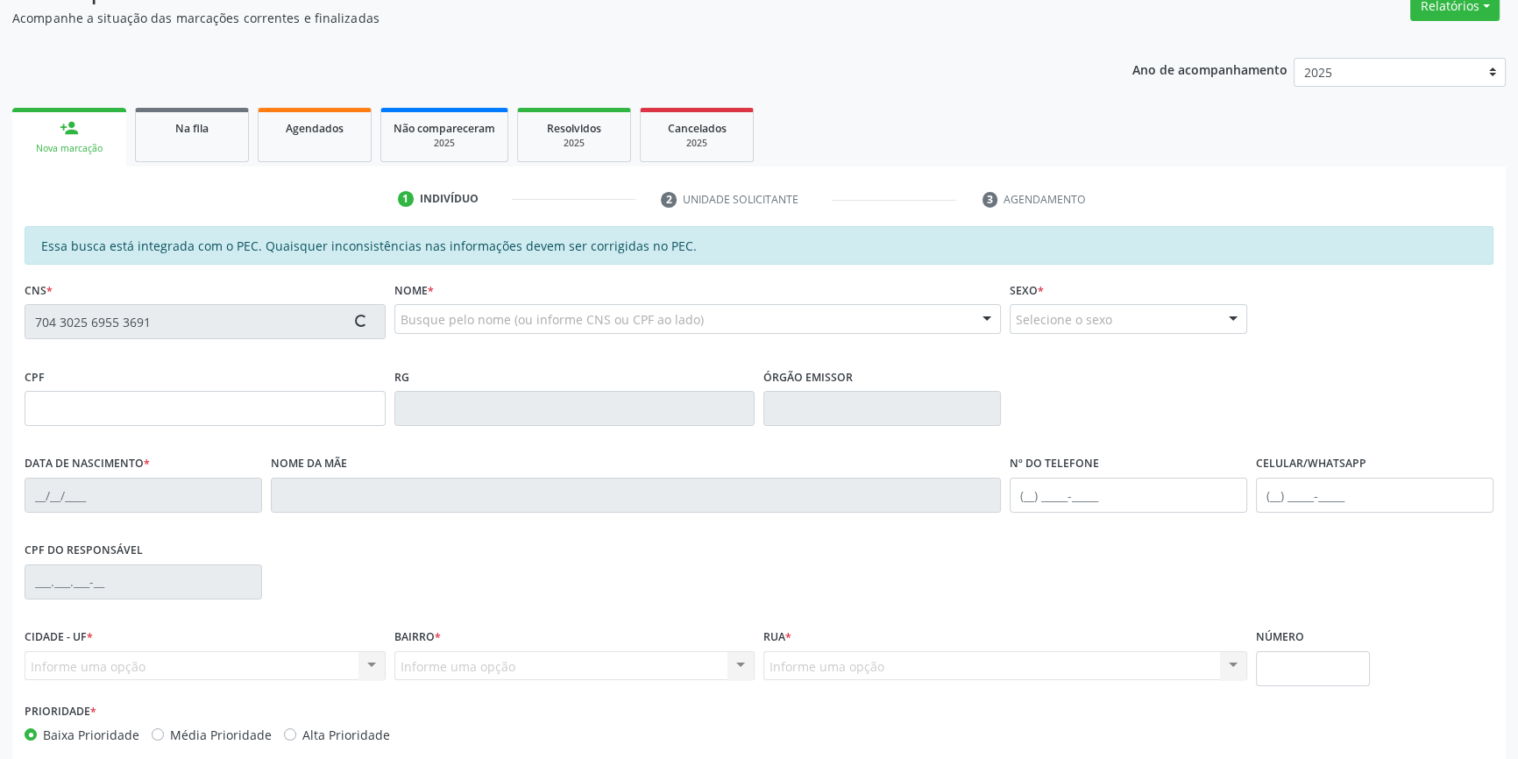
scroll to position [240, 0]
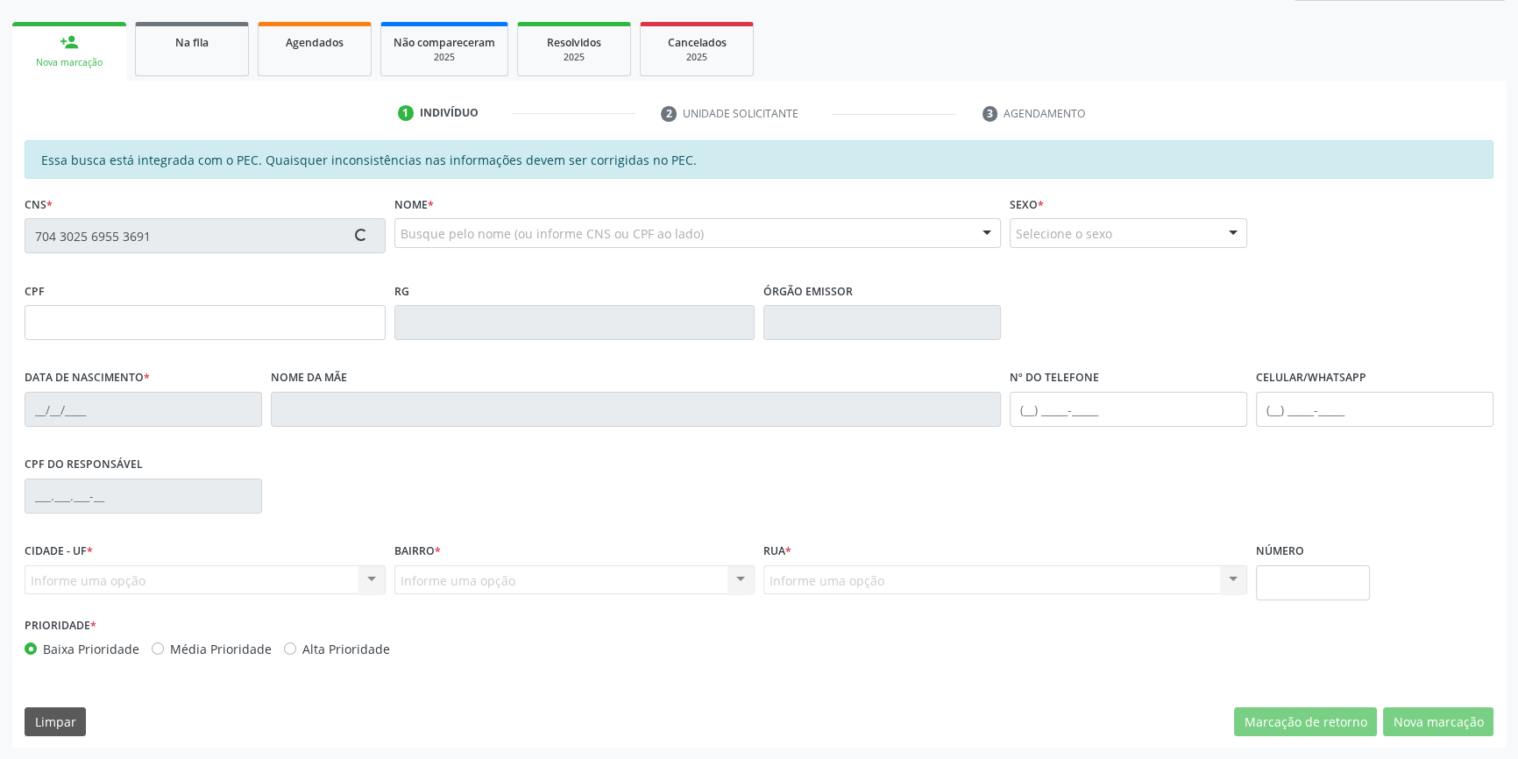
type input "041.716.114-07"
type input "21/01/1982"
type input "Maria Elza Santos Feitosa"
type input "(87) 98825-1638"
type input "S/N"
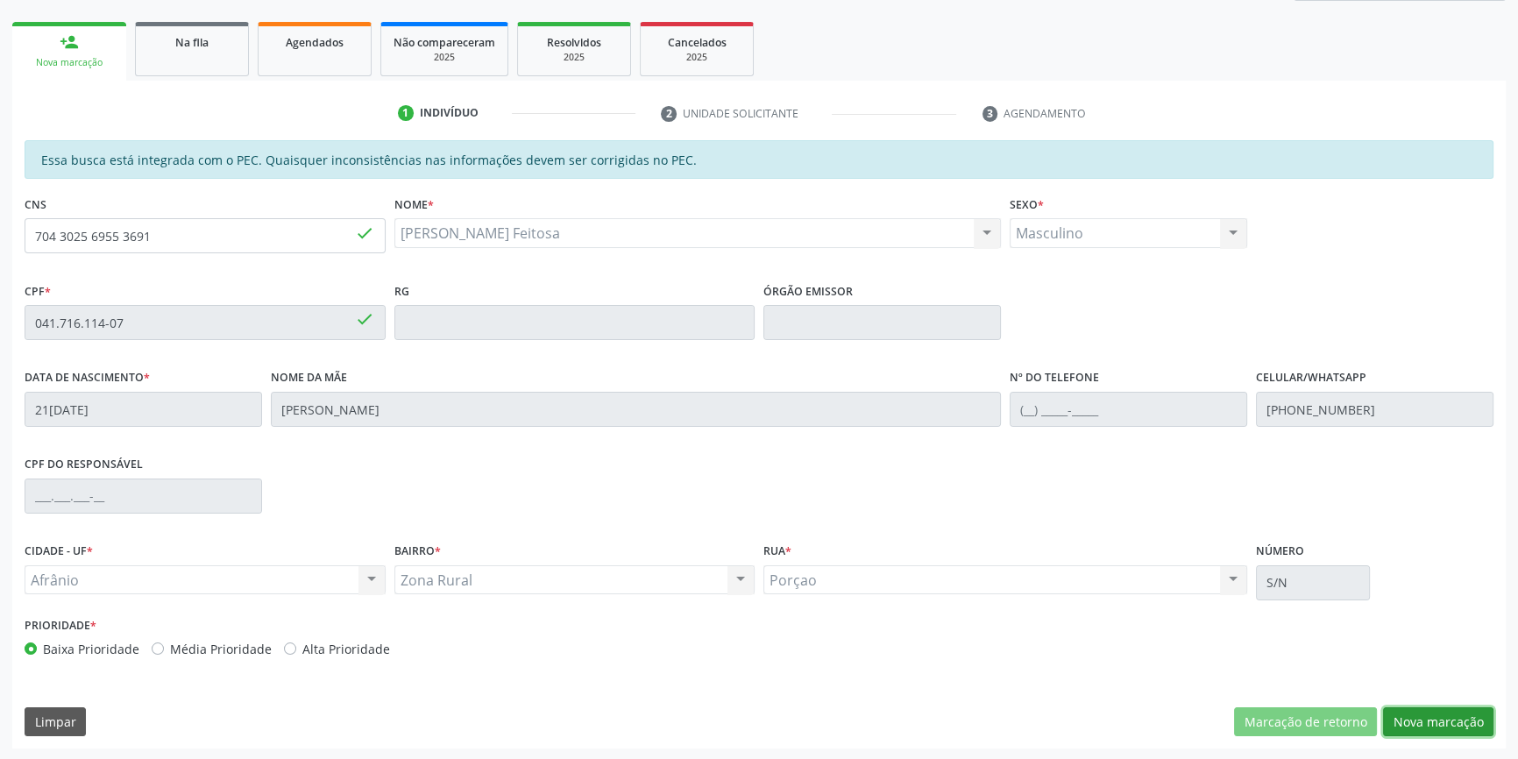
click at [1424, 732] on button "Nova marcação" at bounding box center [1438, 722] width 110 height 30
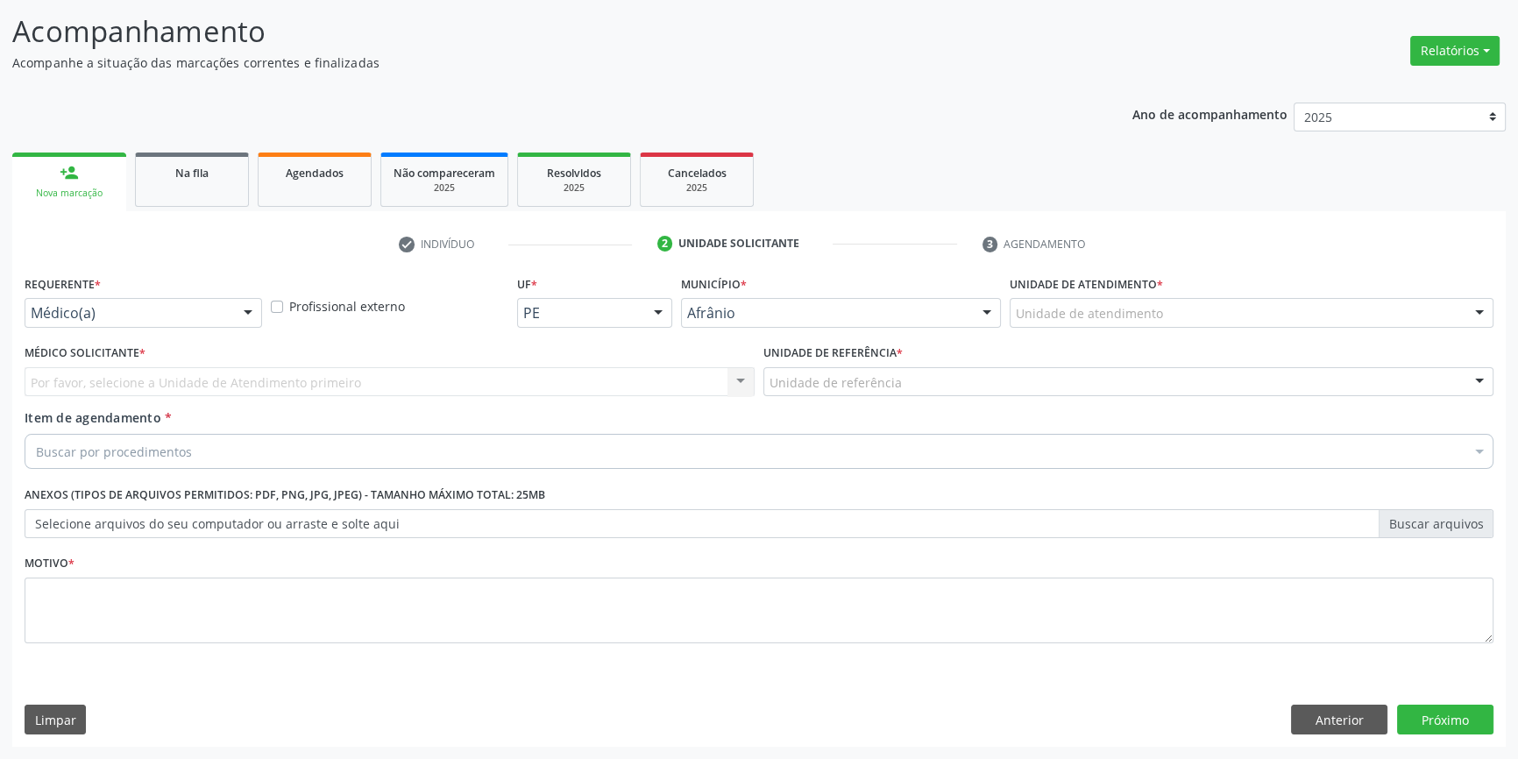
scroll to position [108, 0]
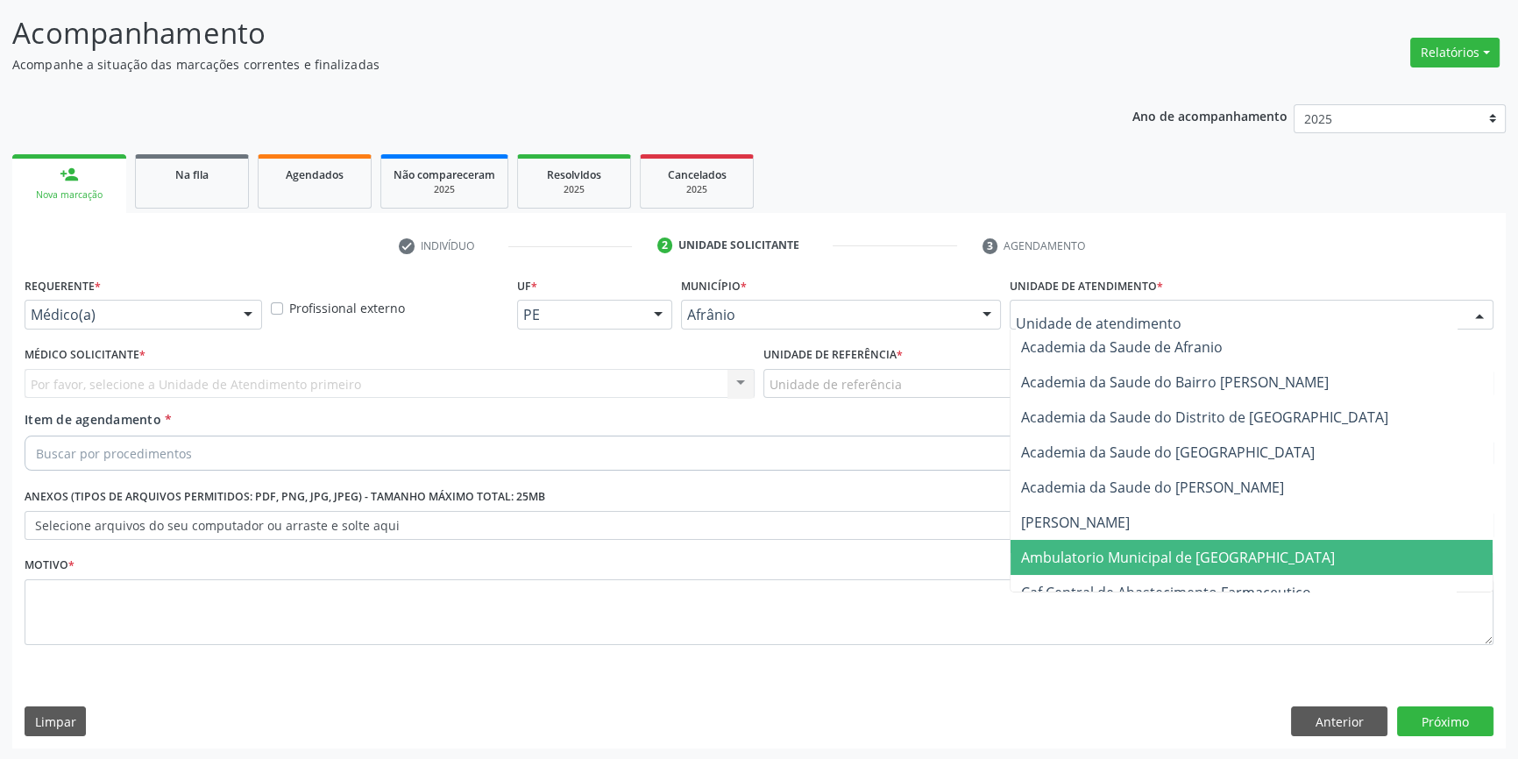
drag, startPoint x: 1126, startPoint y: 556, endPoint x: 1009, endPoint y: 481, distance: 138.4
click at [1119, 550] on span "Ambulatorio Municipal de [GEOGRAPHIC_DATA]" at bounding box center [1178, 557] width 314 height 19
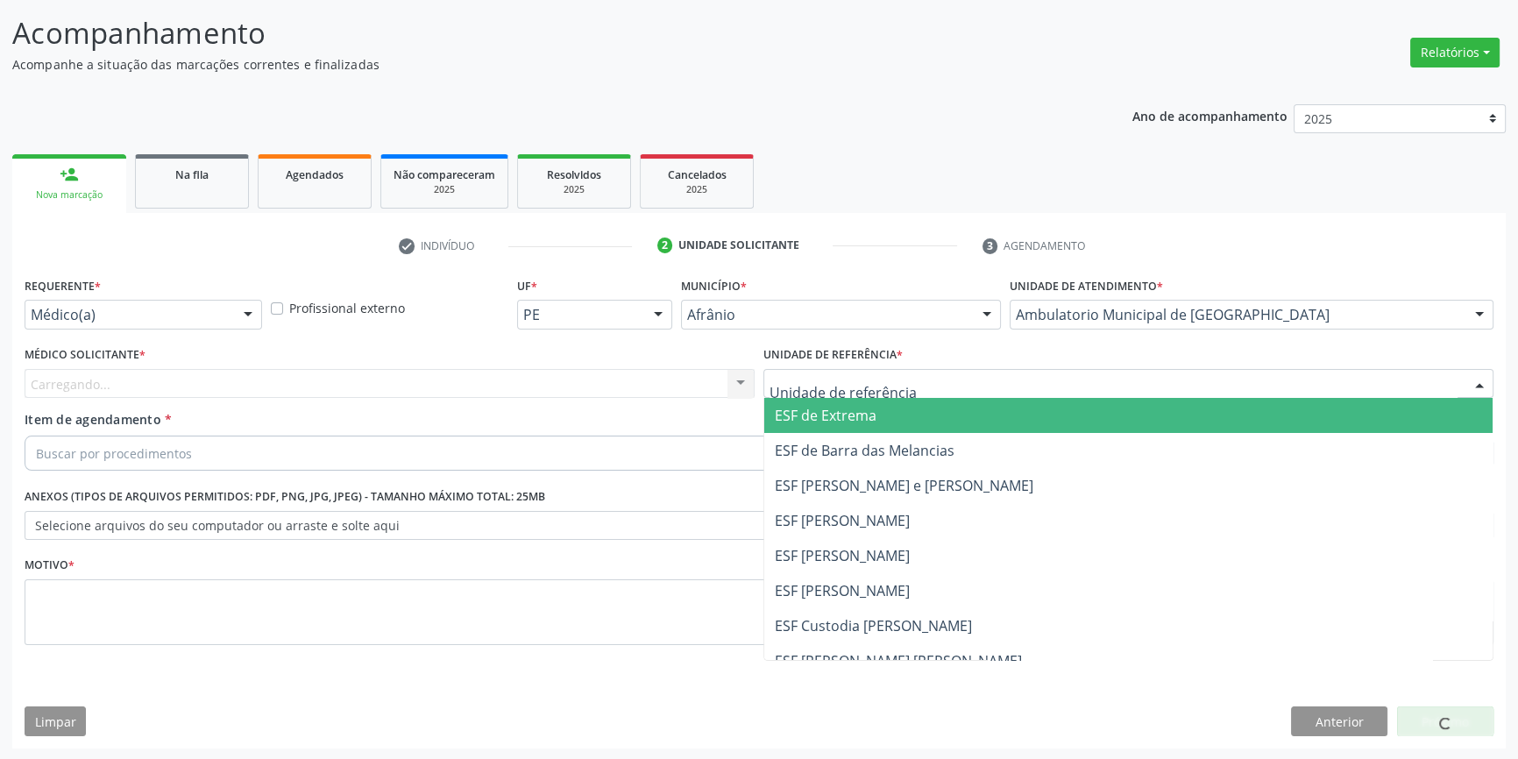
click at [918, 382] on div at bounding box center [1128, 384] width 730 height 30
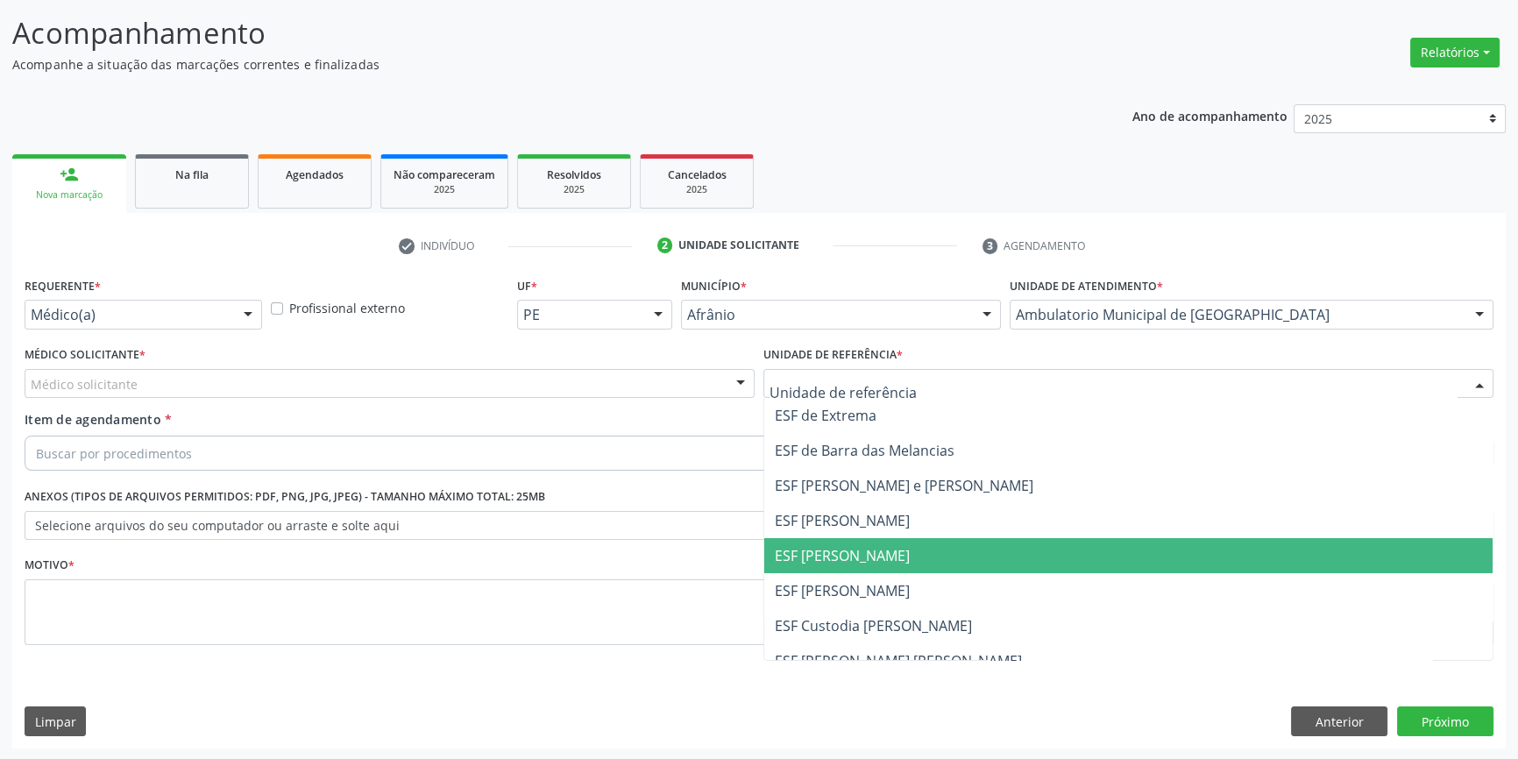
drag, startPoint x: 866, startPoint y: 550, endPoint x: 818, endPoint y: 526, distance: 53.7
click at [865, 550] on span "ESF [PERSON_NAME]" at bounding box center [842, 555] width 135 height 19
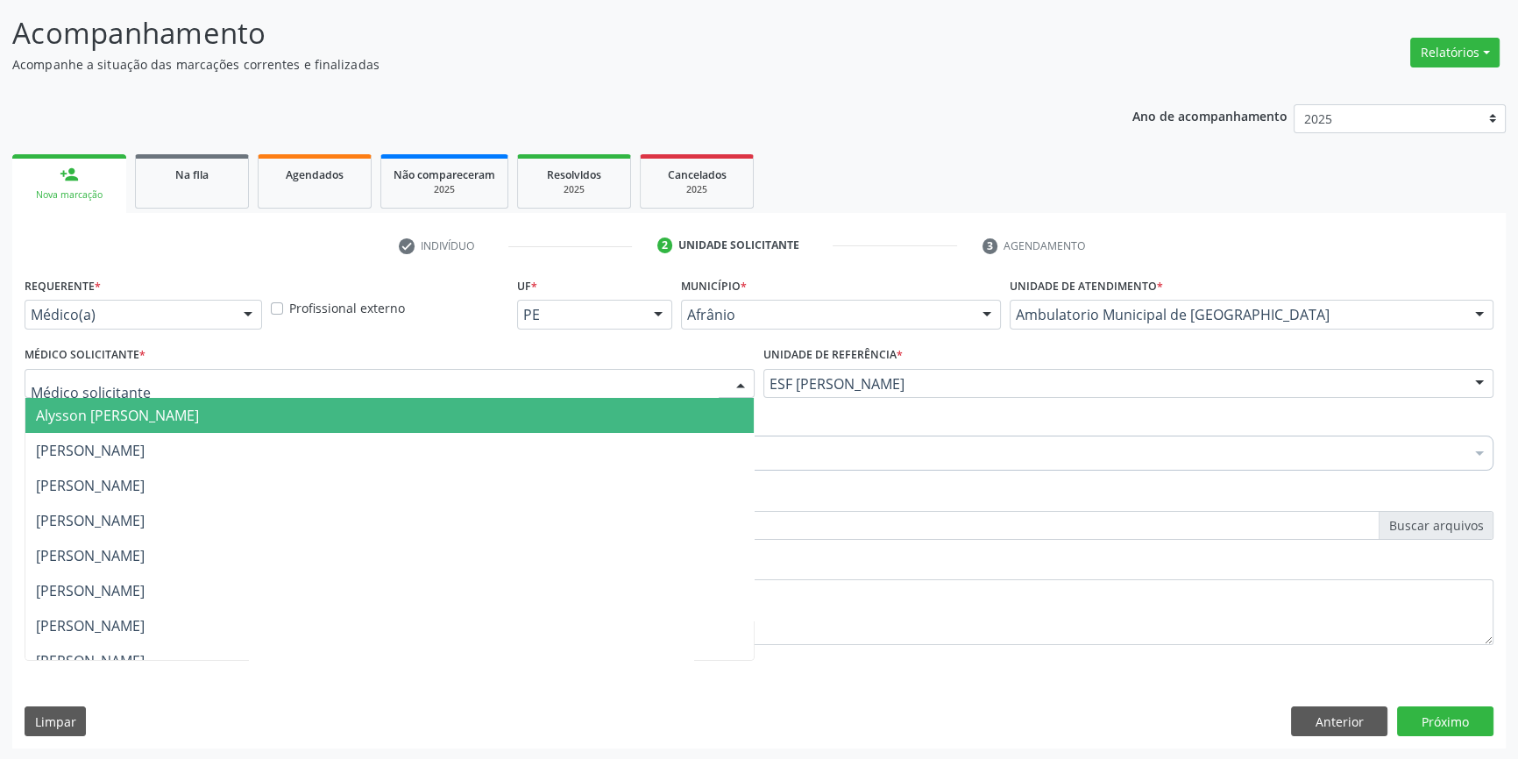
drag, startPoint x: 584, startPoint y: 394, endPoint x: 468, endPoint y: 417, distance: 118.1
click at [559, 392] on div at bounding box center [390, 384] width 730 height 30
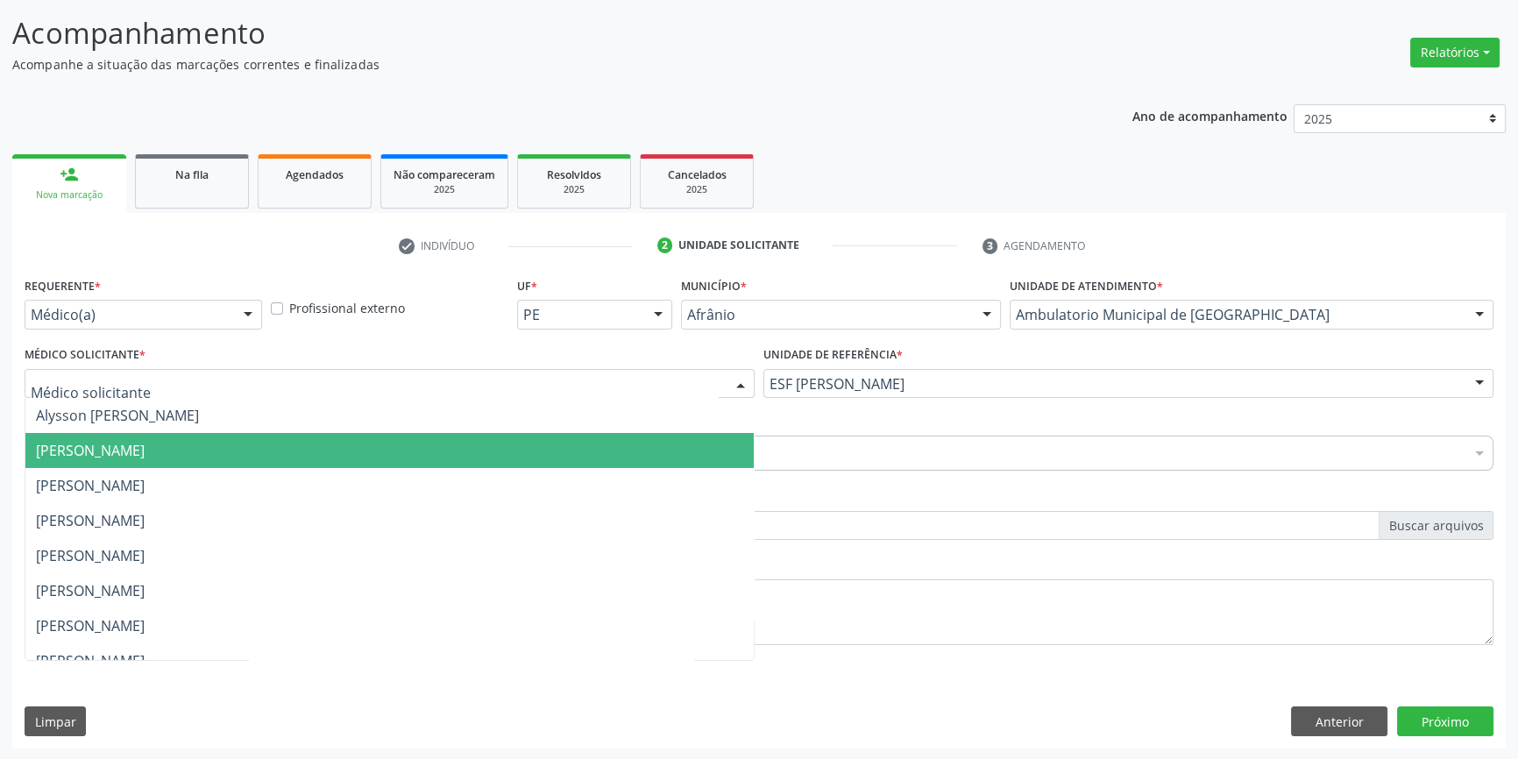
click at [301, 449] on span "[PERSON_NAME]" at bounding box center [389, 450] width 728 height 35
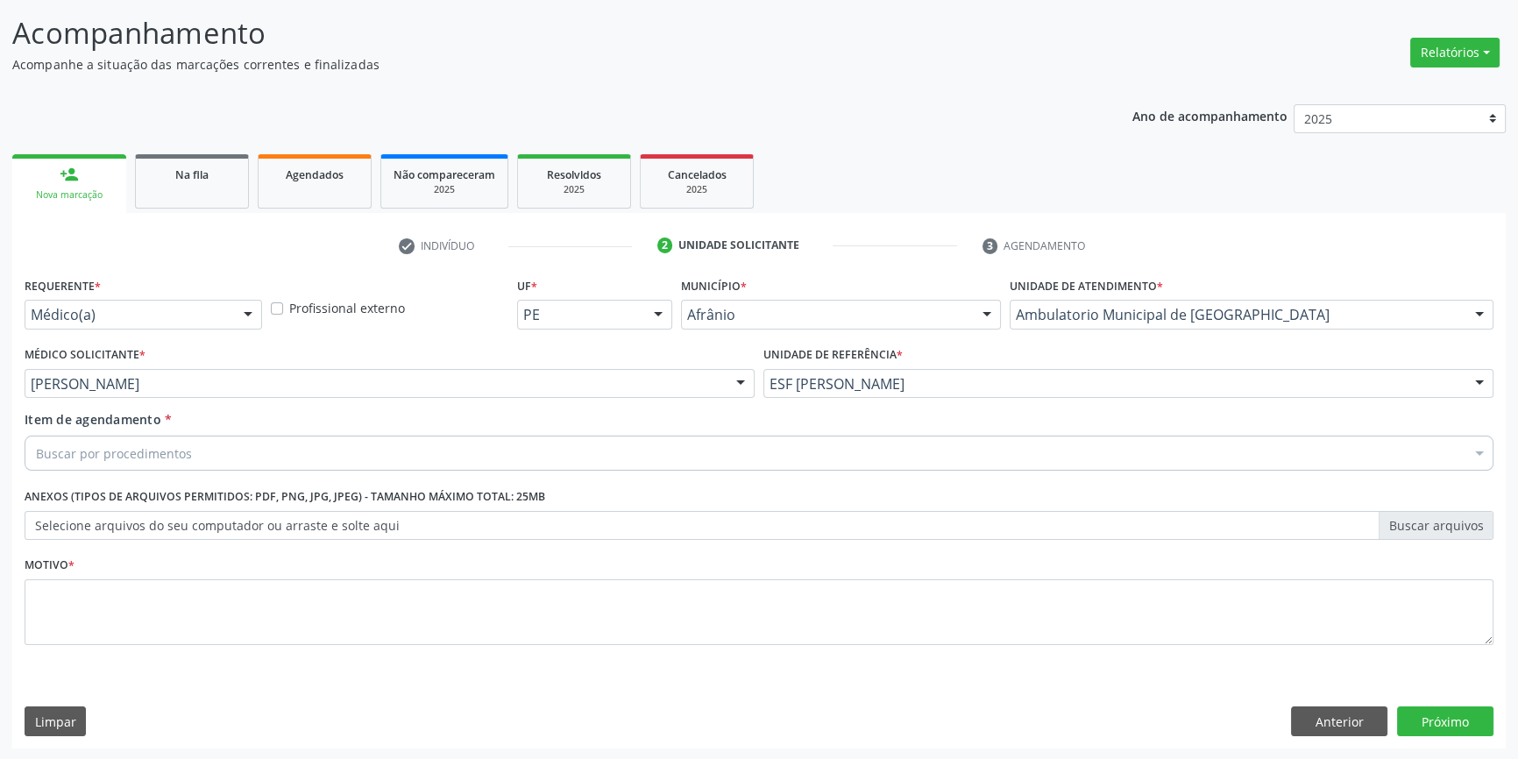
click at [244, 451] on div "Buscar por procedimentos" at bounding box center [759, 453] width 1469 height 35
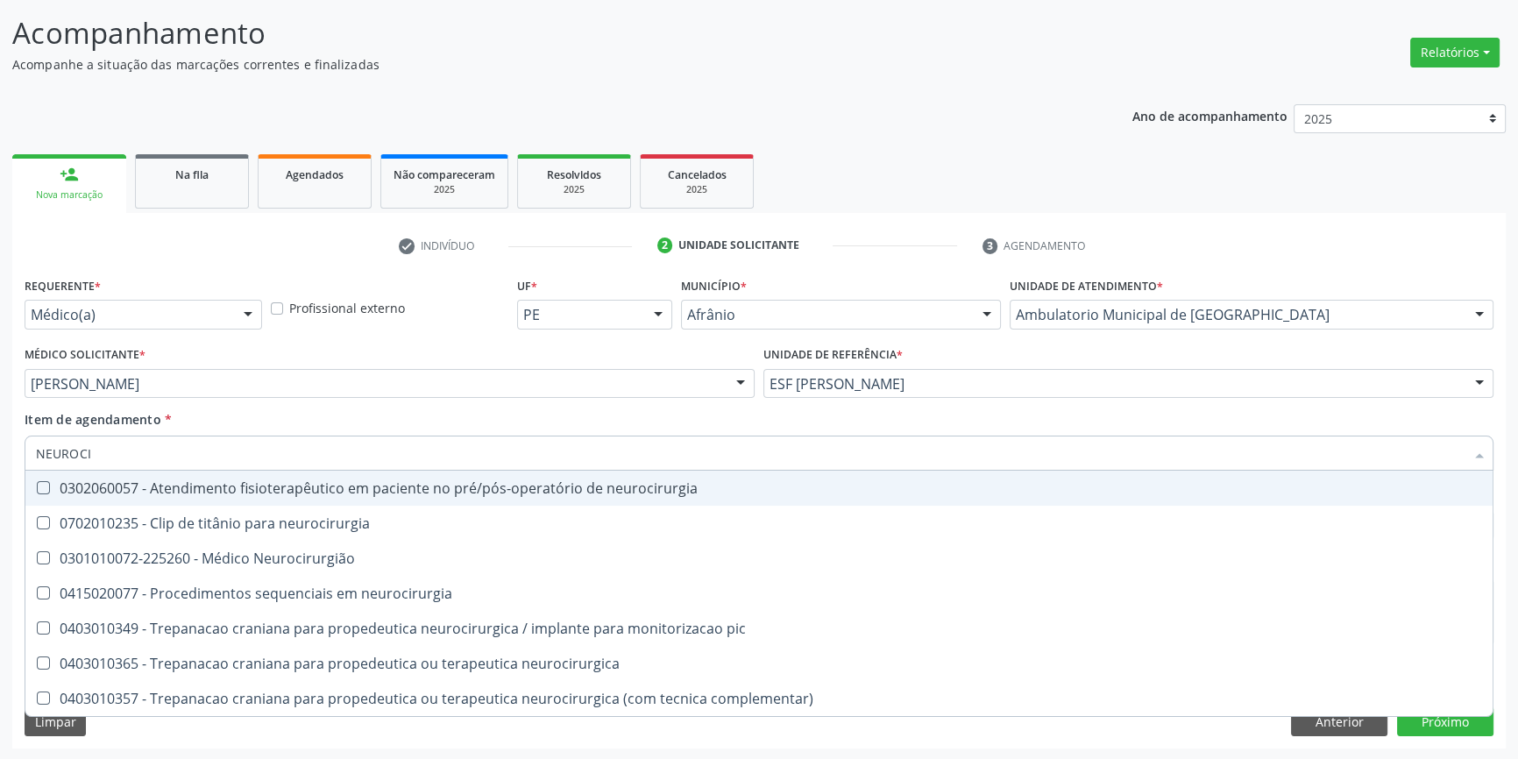
type input "NEUROCIR"
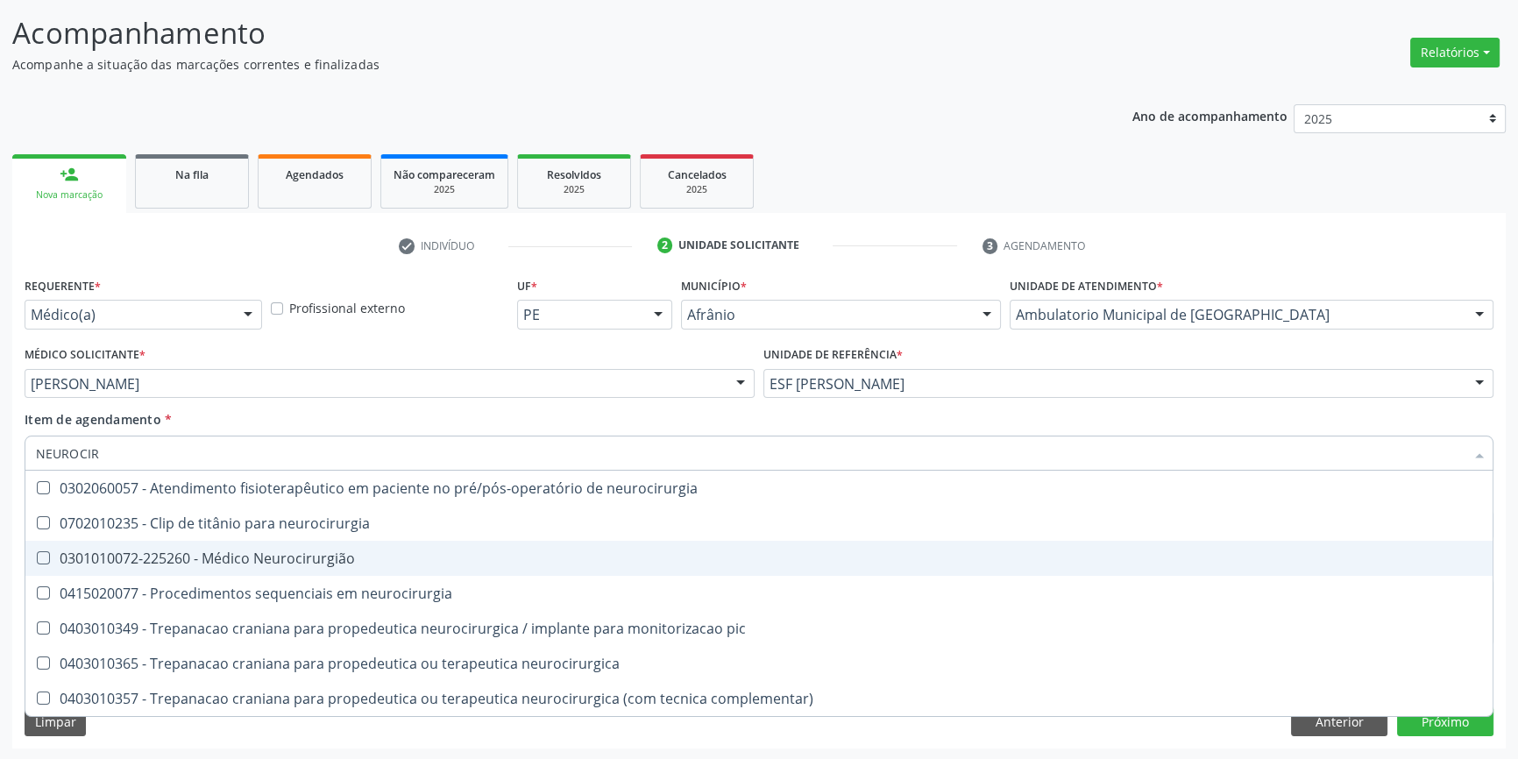
click at [356, 560] on div "0301010072-225260 - Médico Neurocirurgião" at bounding box center [759, 558] width 1446 height 14
checkbox Neurocirurgião "true"
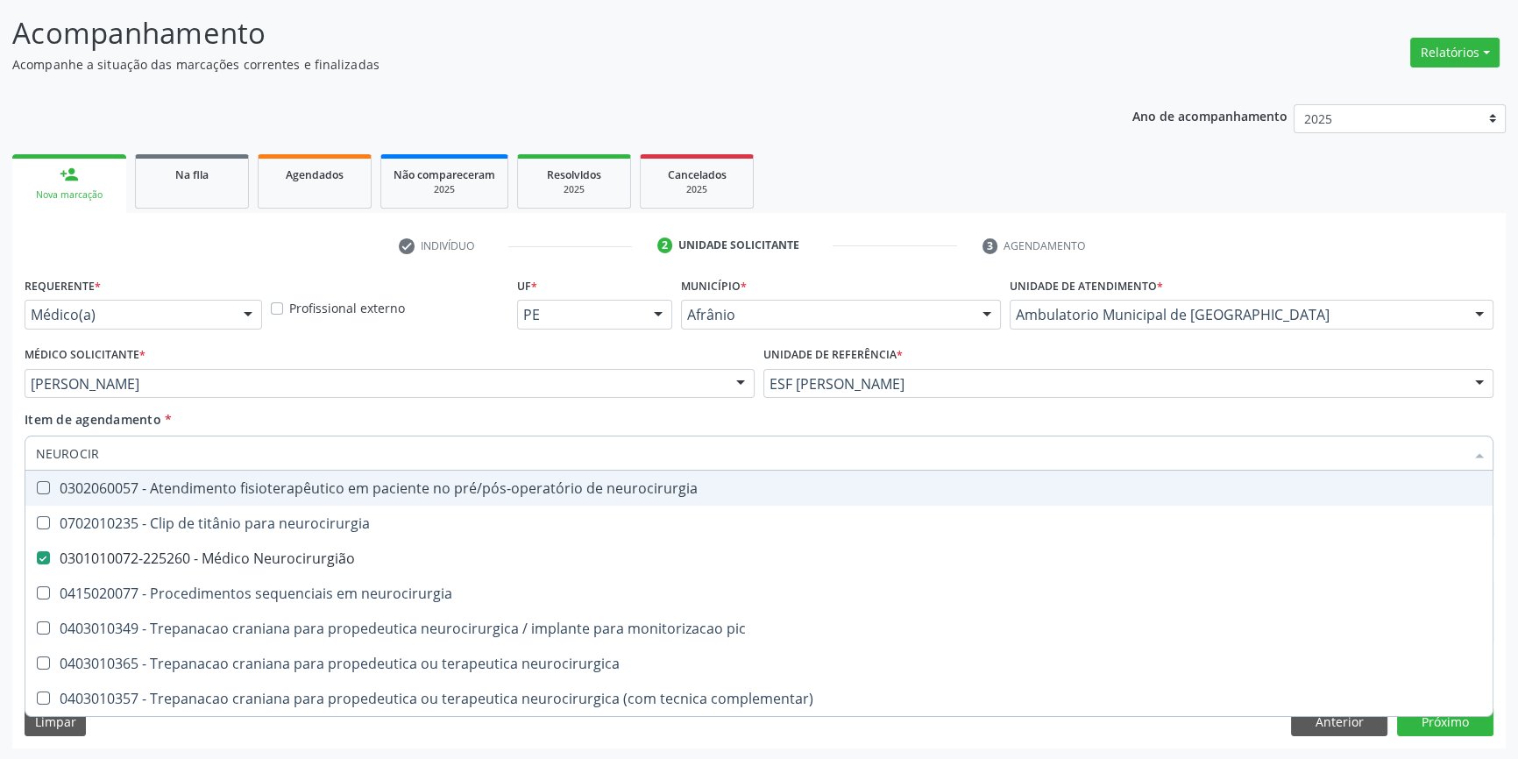
click at [408, 412] on div "Item de agendamento * NEUROCIR Desfazer seleção 0302060057 - Atendimento fisiot…" at bounding box center [759, 437] width 1469 height 55
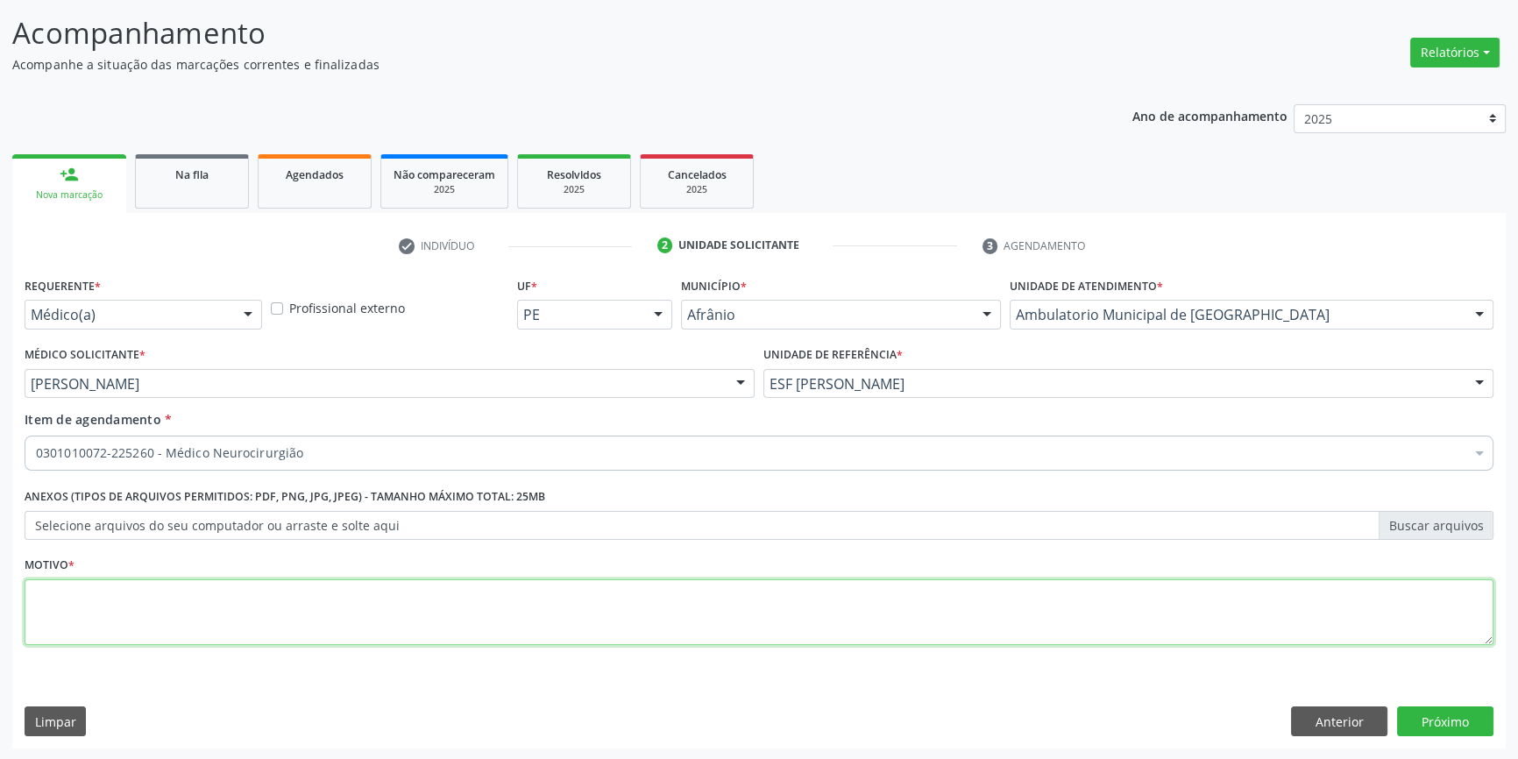
click at [314, 629] on textarea at bounding box center [759, 612] width 1469 height 67
type textarea "O"
type textarea "NOVA CONSULTA APOS EXAMES"
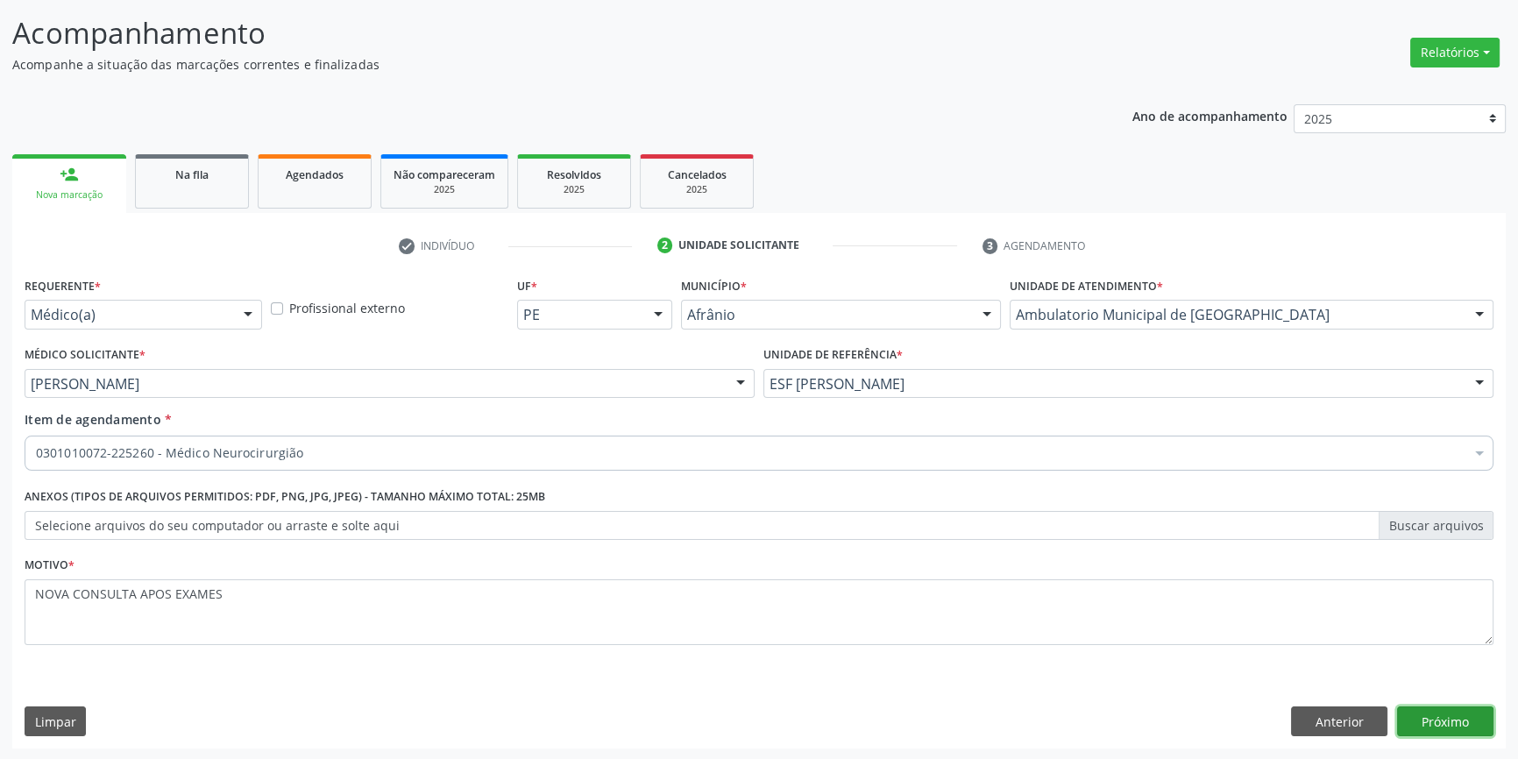
click at [1453, 715] on button "Próximo" at bounding box center [1445, 722] width 96 height 30
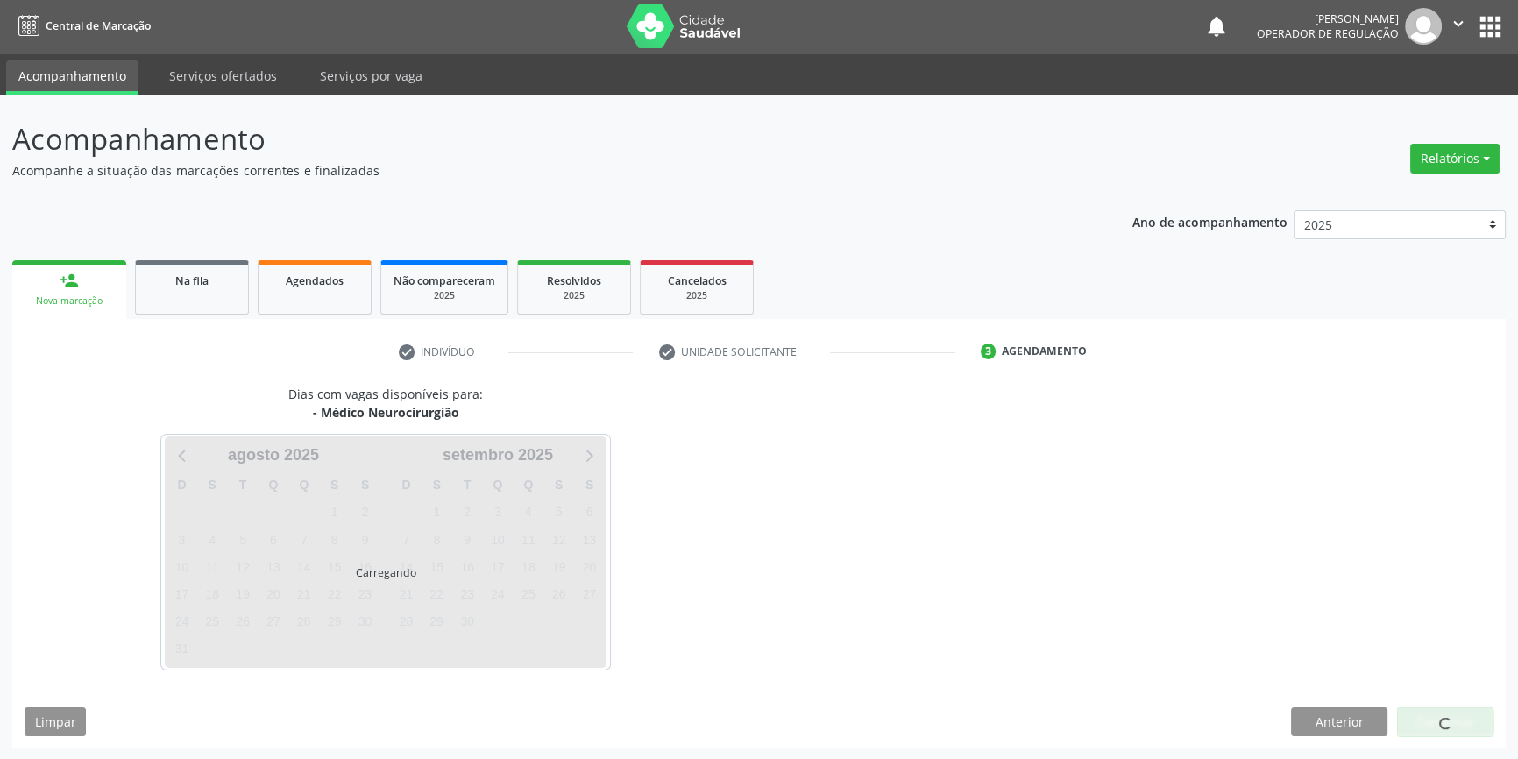
scroll to position [53, 0]
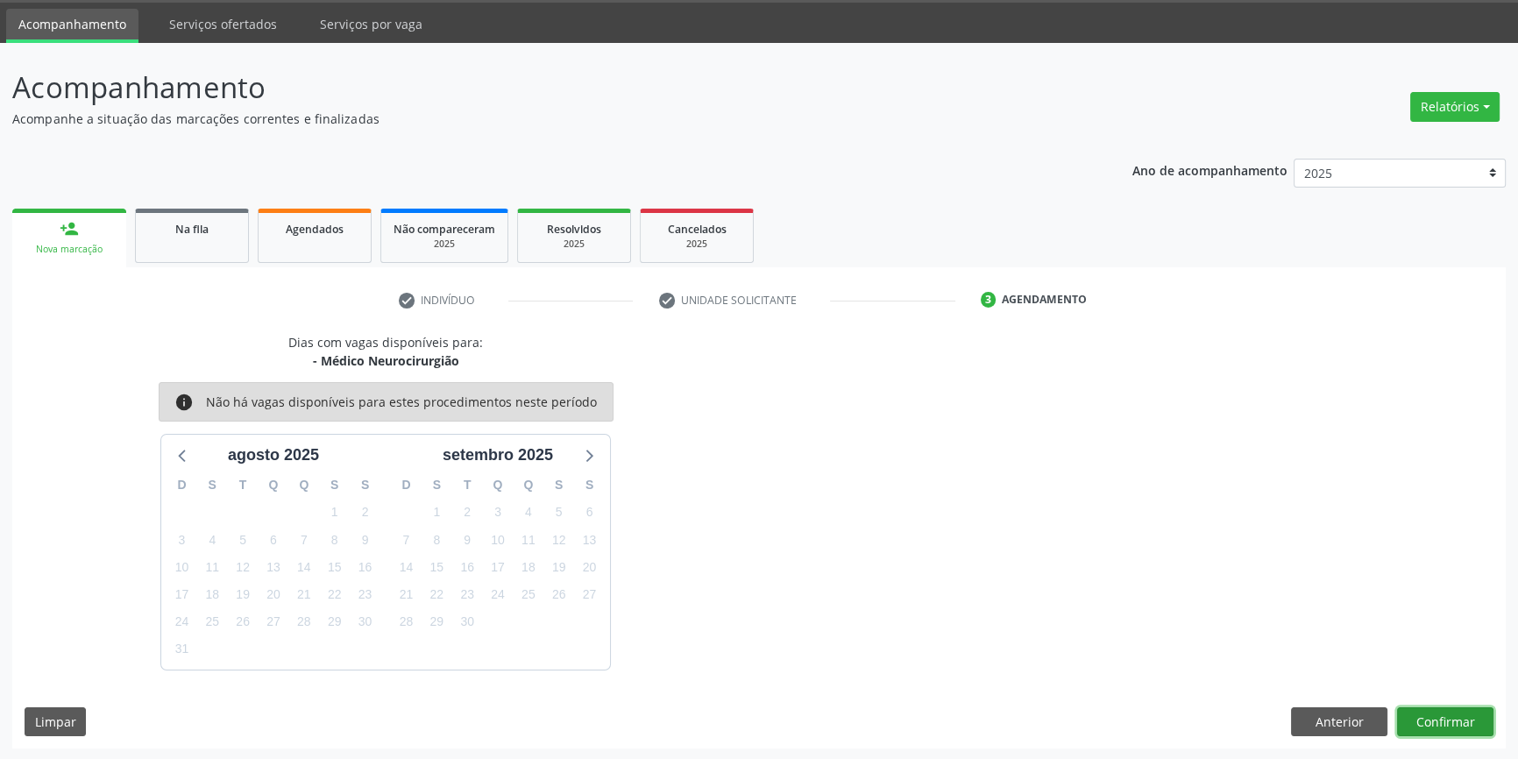
click at [1444, 710] on button "Confirmar" at bounding box center [1445, 722] width 96 height 30
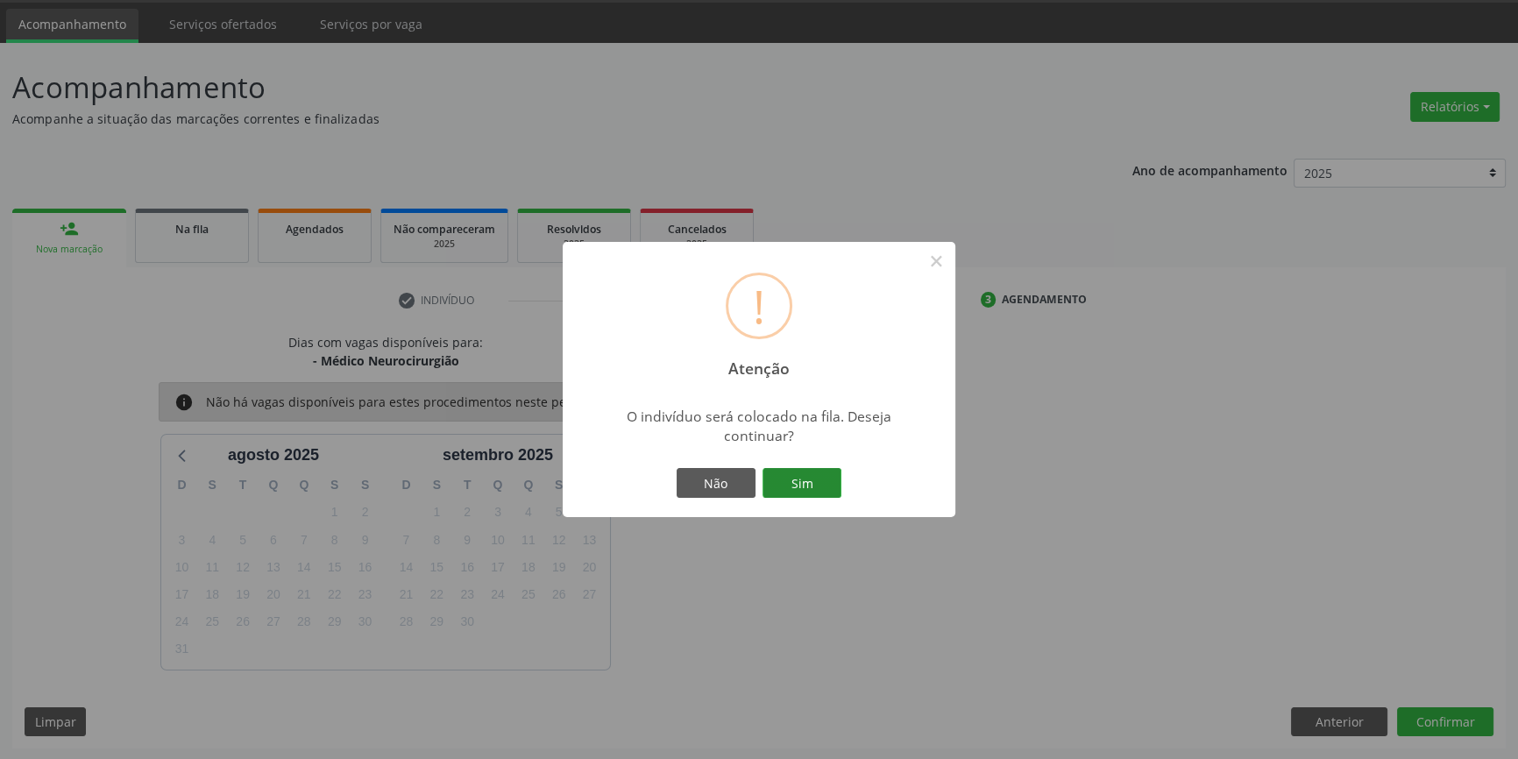
click at [806, 468] on button "Sim" at bounding box center [802, 483] width 79 height 30
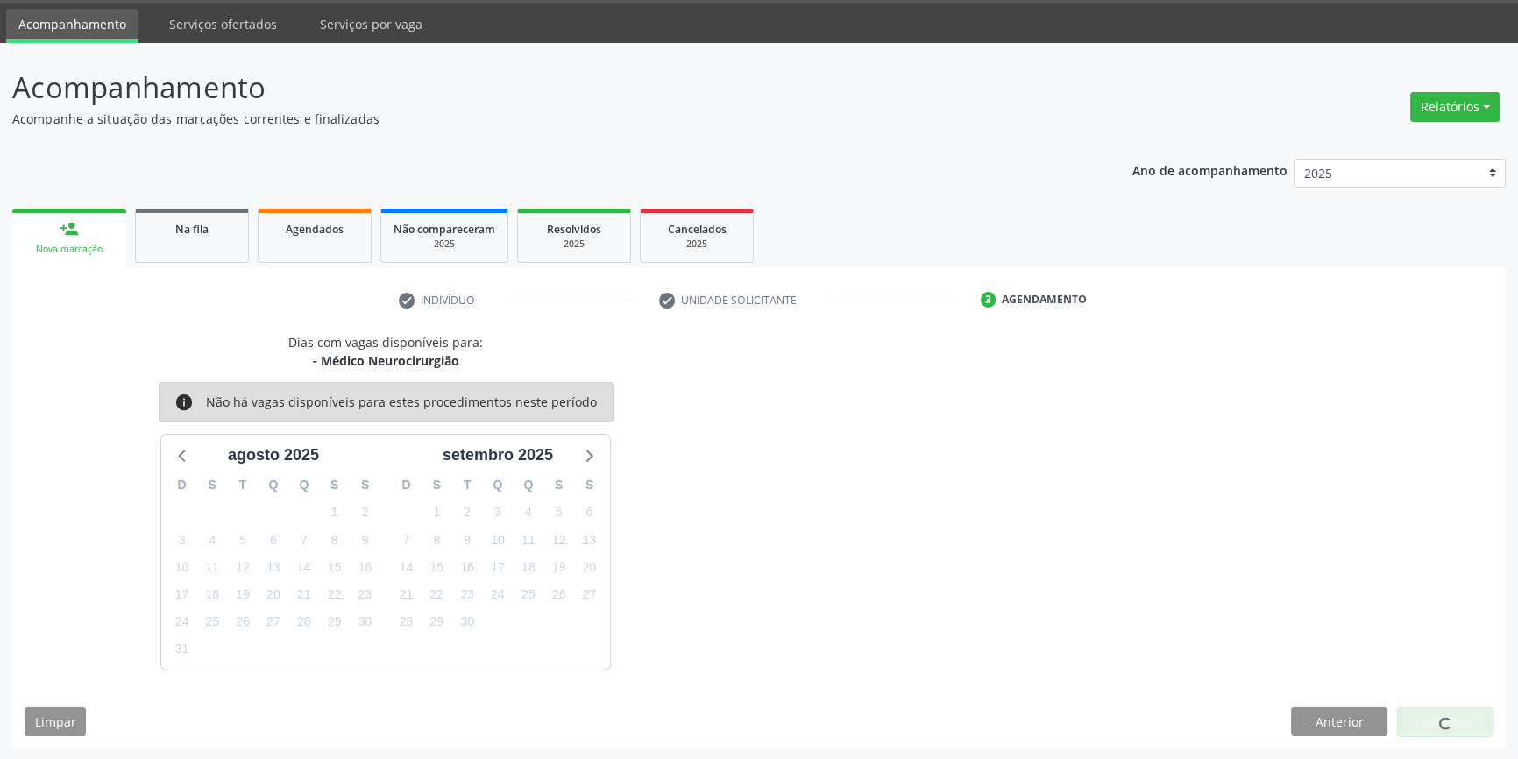
scroll to position [0, 0]
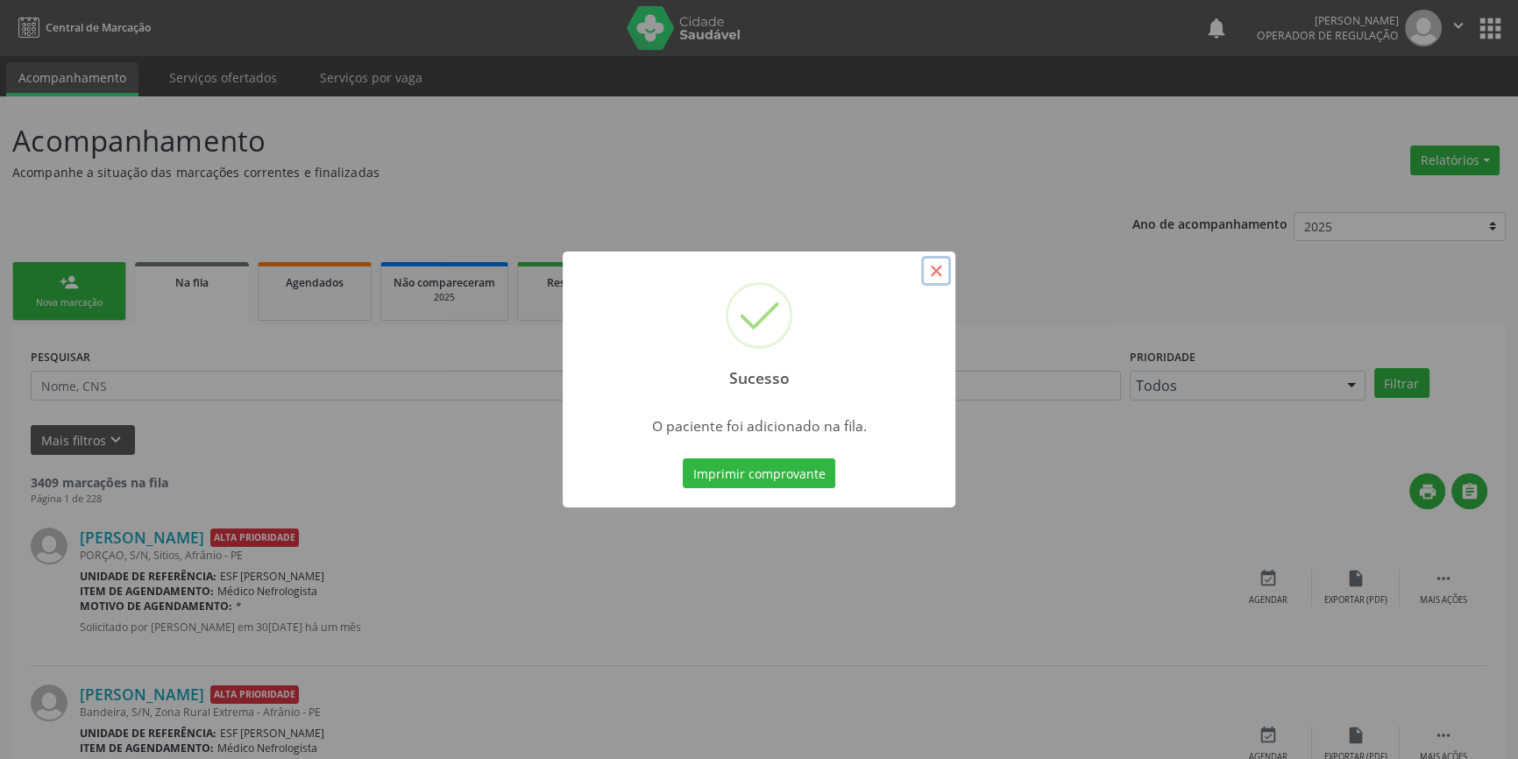
click at [941, 272] on button "×" at bounding box center [936, 271] width 30 height 30
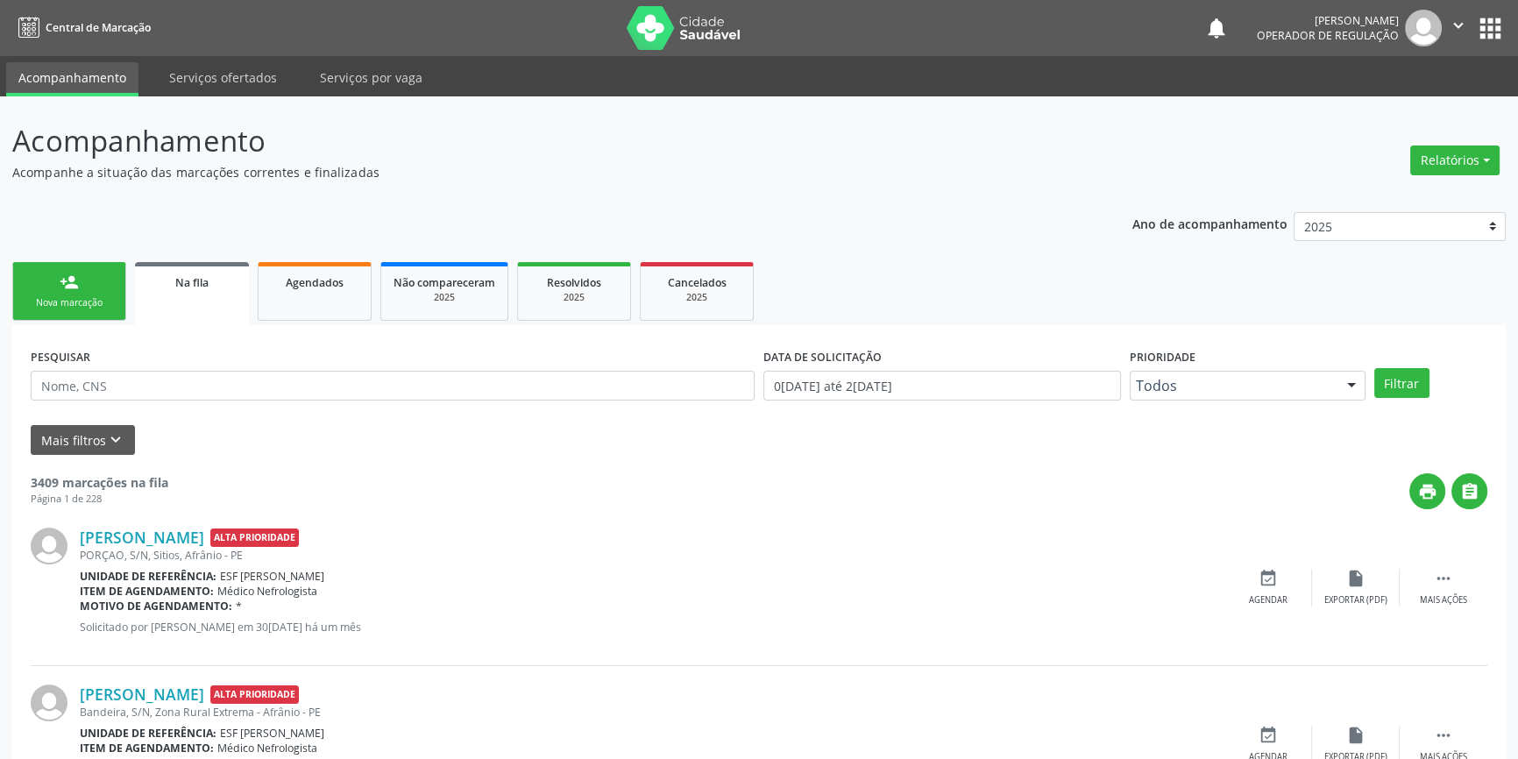
click at [89, 291] on link "person_add Nova marcação" at bounding box center [69, 291] width 114 height 59
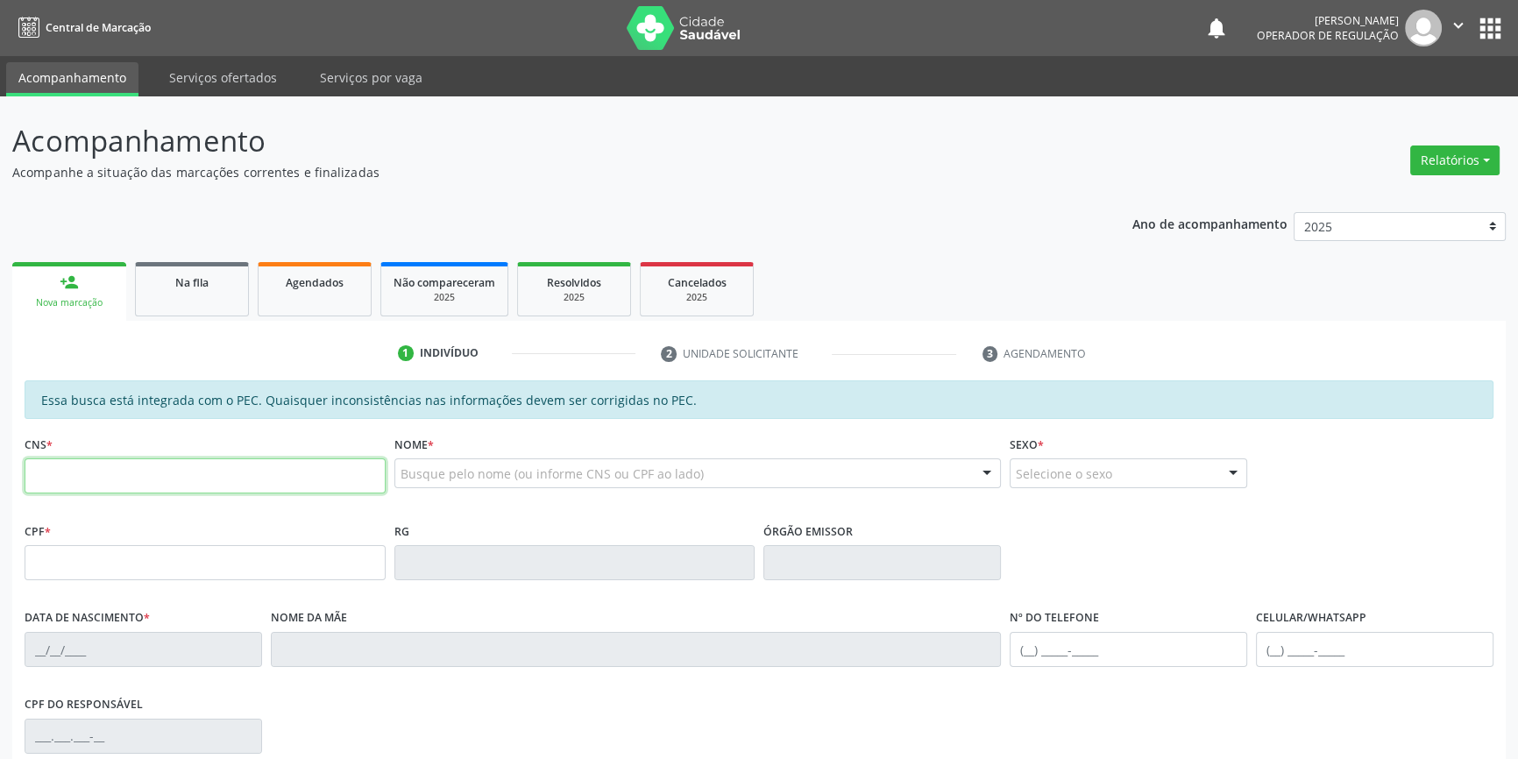
click at [205, 469] on input "text" at bounding box center [205, 475] width 361 height 35
type input "702 8066 7190 3364"
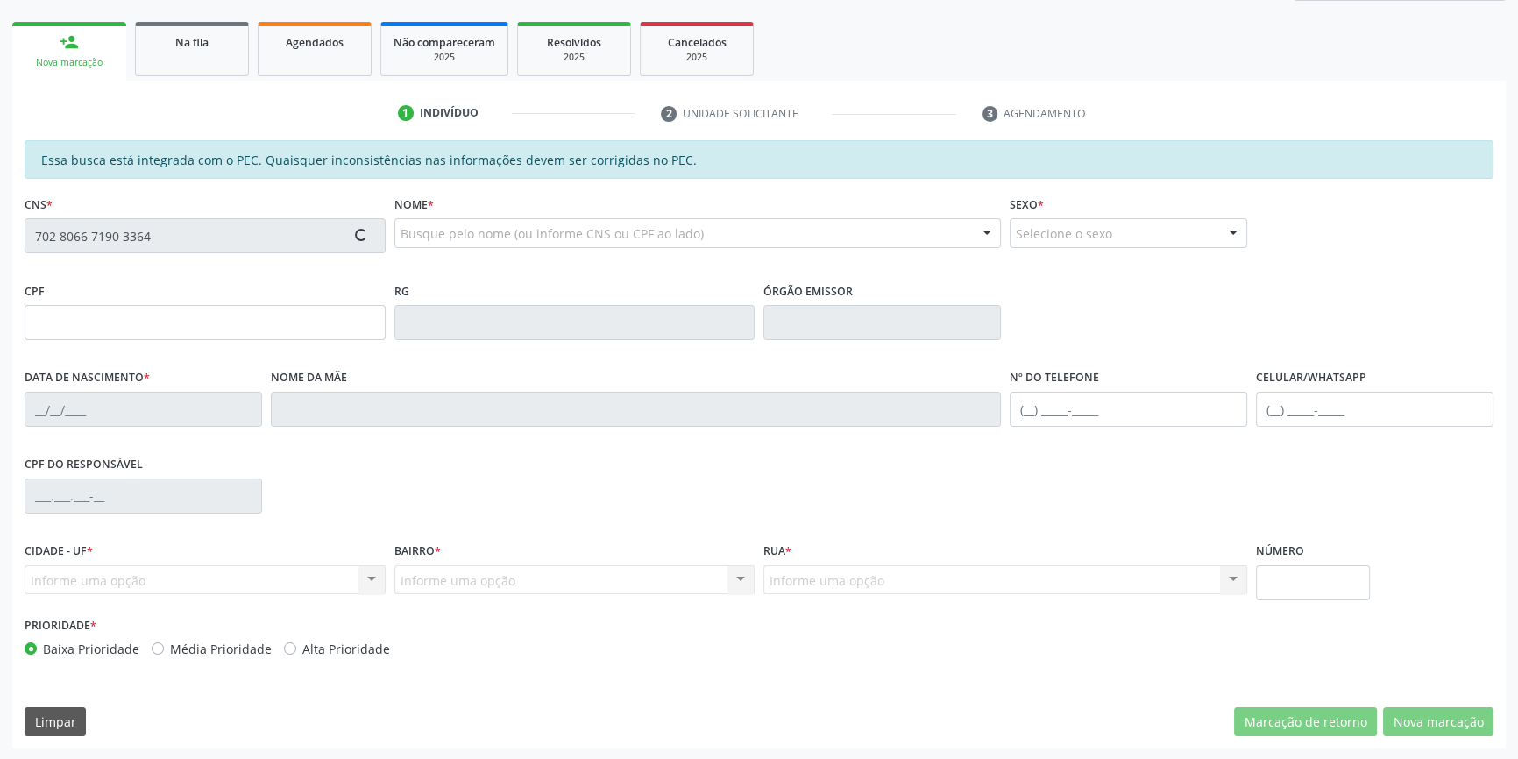
type input "09/08/1981"
type input "Maria Cirene Amorim Nunes"
type input "(87) 8855-3378"
type input "S/N"
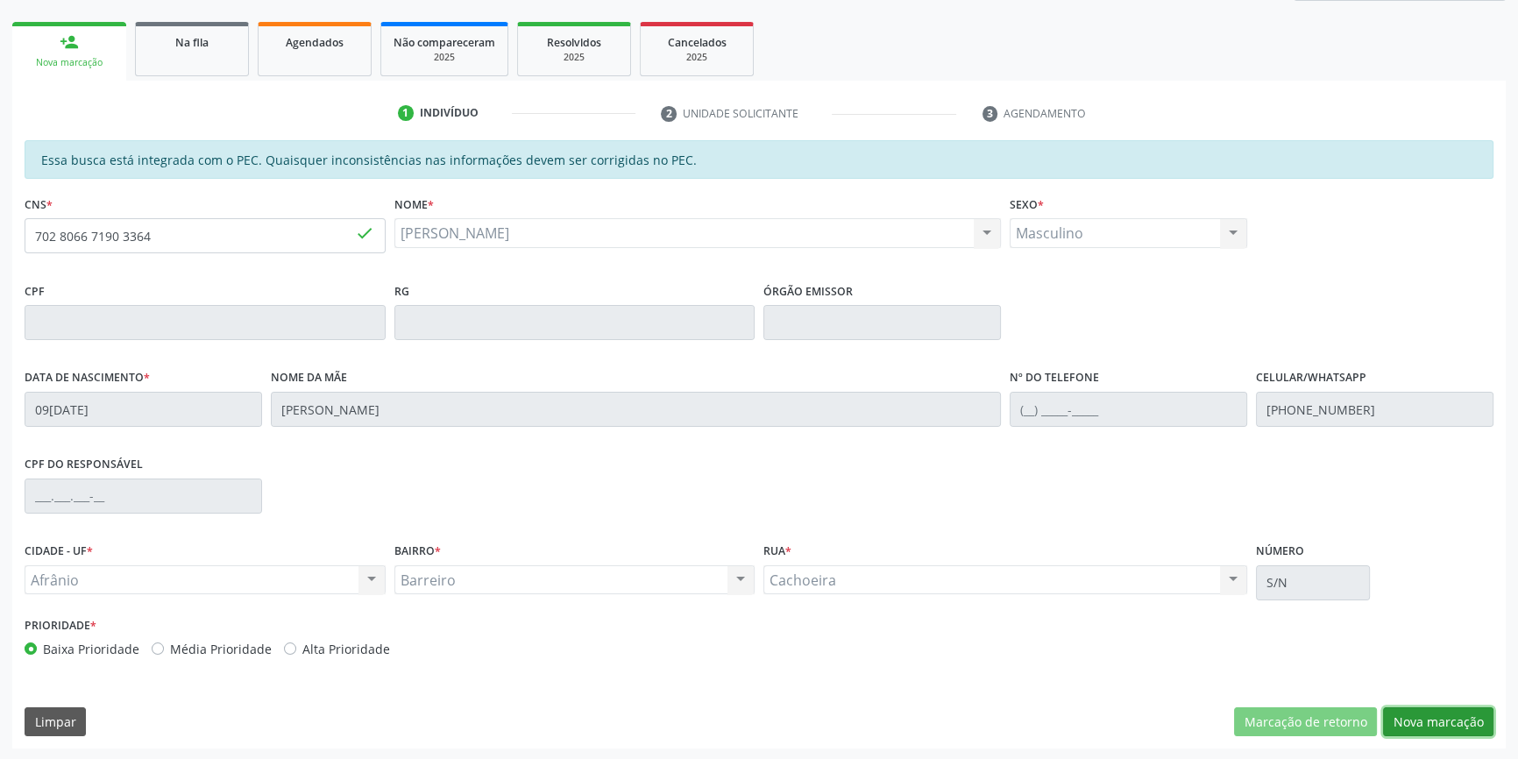
click at [1407, 719] on button "Nova marcação" at bounding box center [1438, 722] width 110 height 30
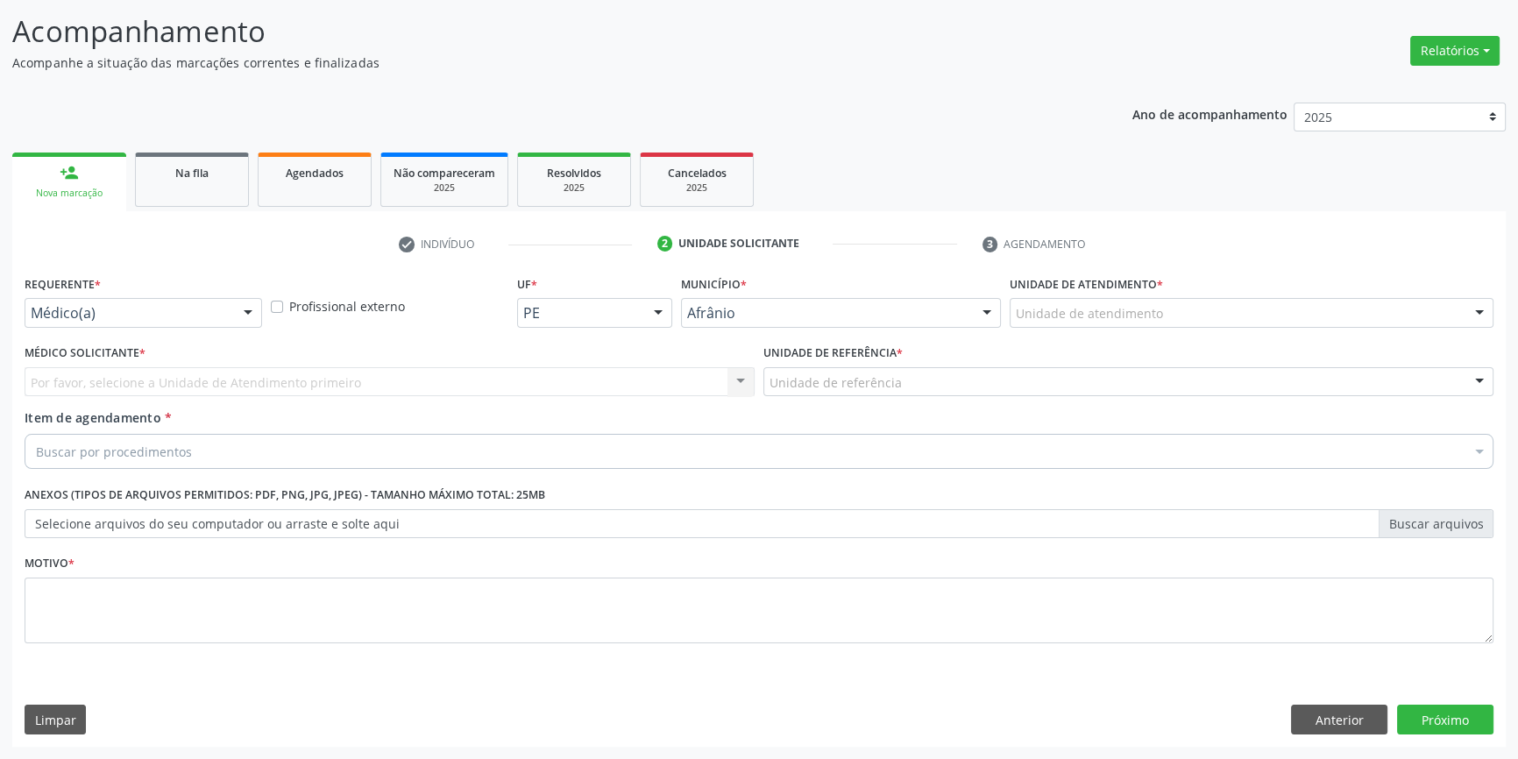
scroll to position [108, 0]
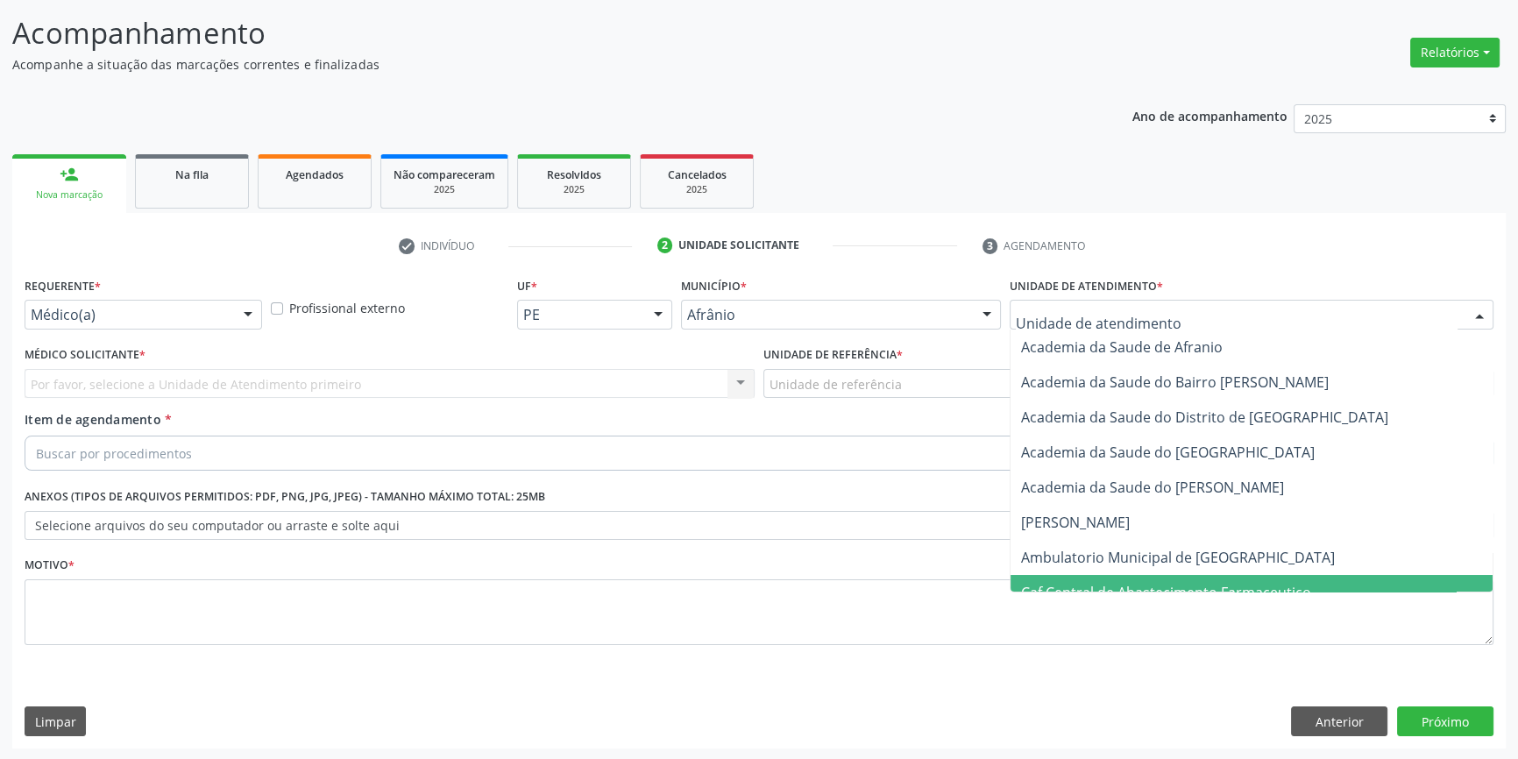
drag, startPoint x: 1185, startPoint y: 578, endPoint x: 1165, endPoint y: 557, distance: 28.5
click at [1184, 579] on span "Caf Central de Abastecimento Farmaceutico" at bounding box center [1252, 592] width 482 height 35
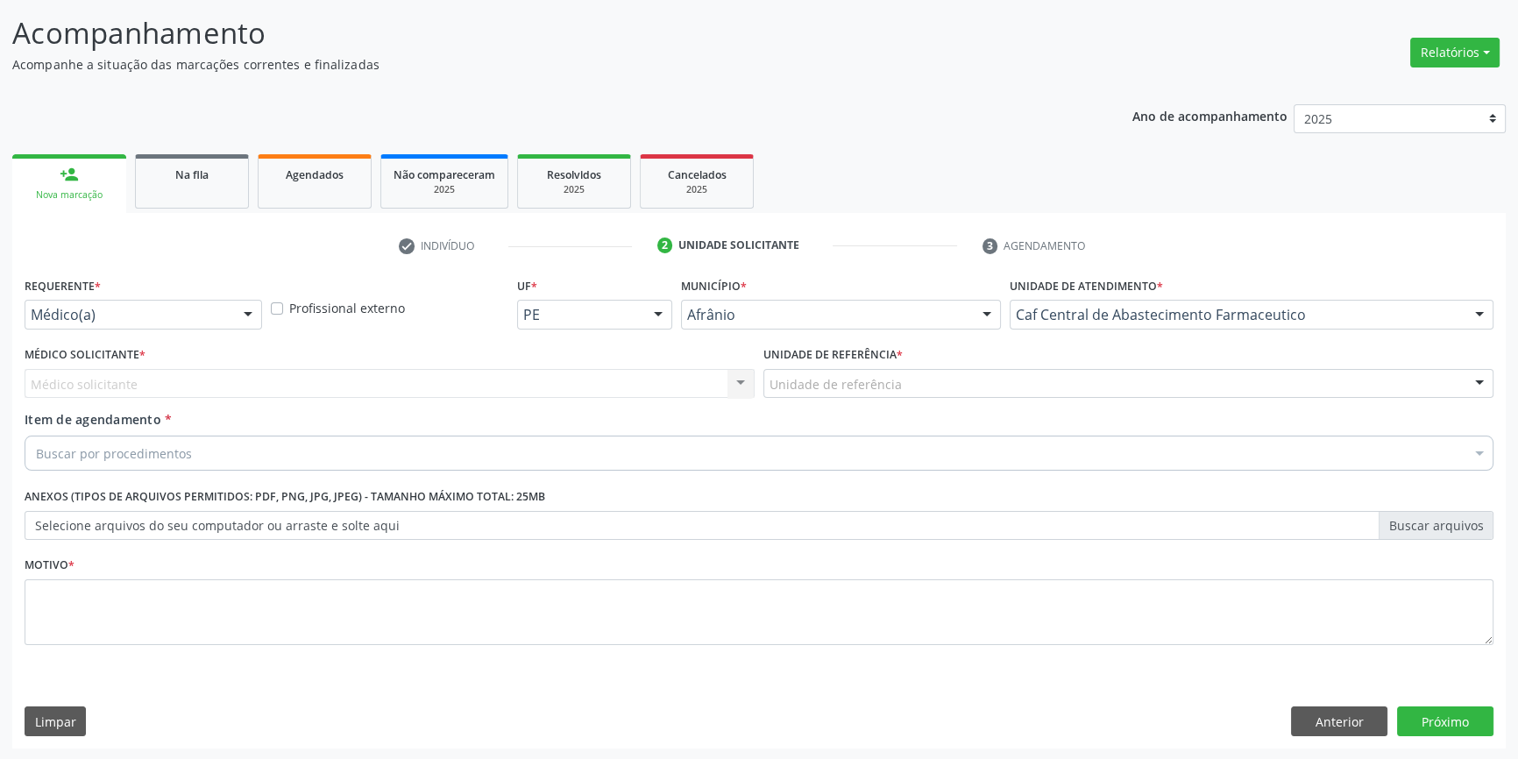
click at [1081, 329] on div "Unidade de atendimento * Caf Central de Abastecimento Farmaceutico Academia da …" at bounding box center [1251, 307] width 493 height 68
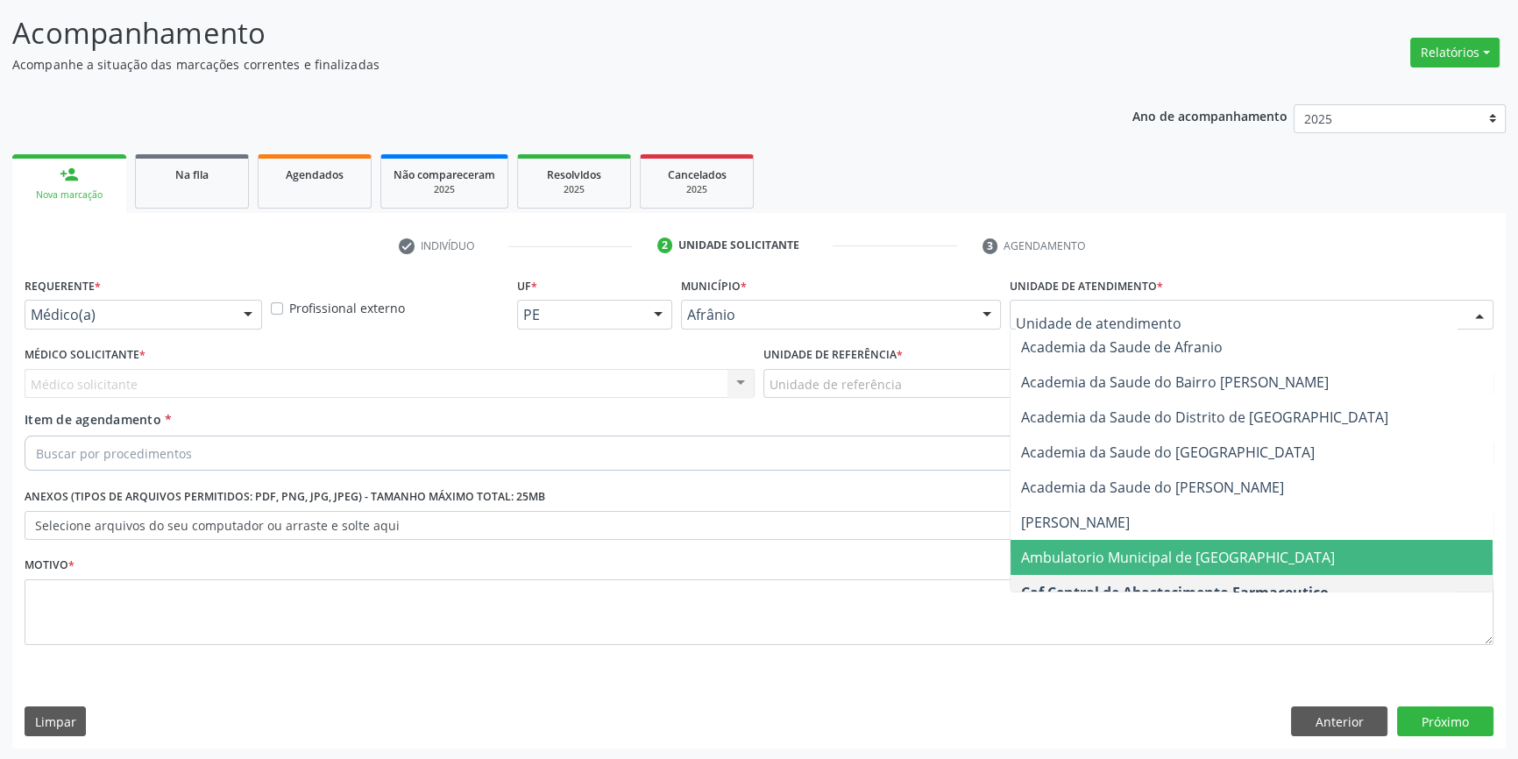
click at [1097, 552] on span "Ambulatorio Municipal de [GEOGRAPHIC_DATA]" at bounding box center [1178, 557] width 314 height 19
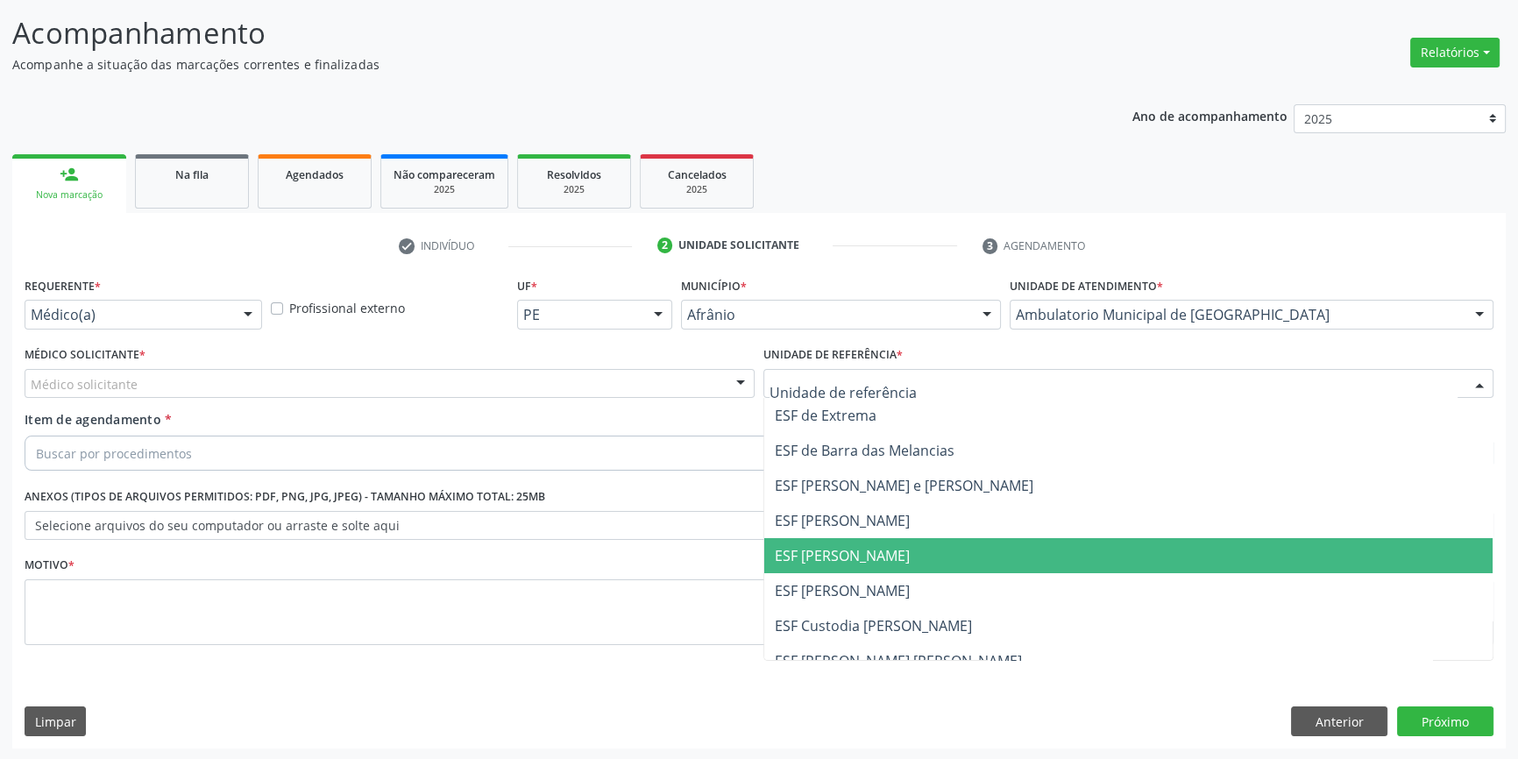
click at [870, 567] on span "ESF [PERSON_NAME]" at bounding box center [1128, 555] width 728 height 35
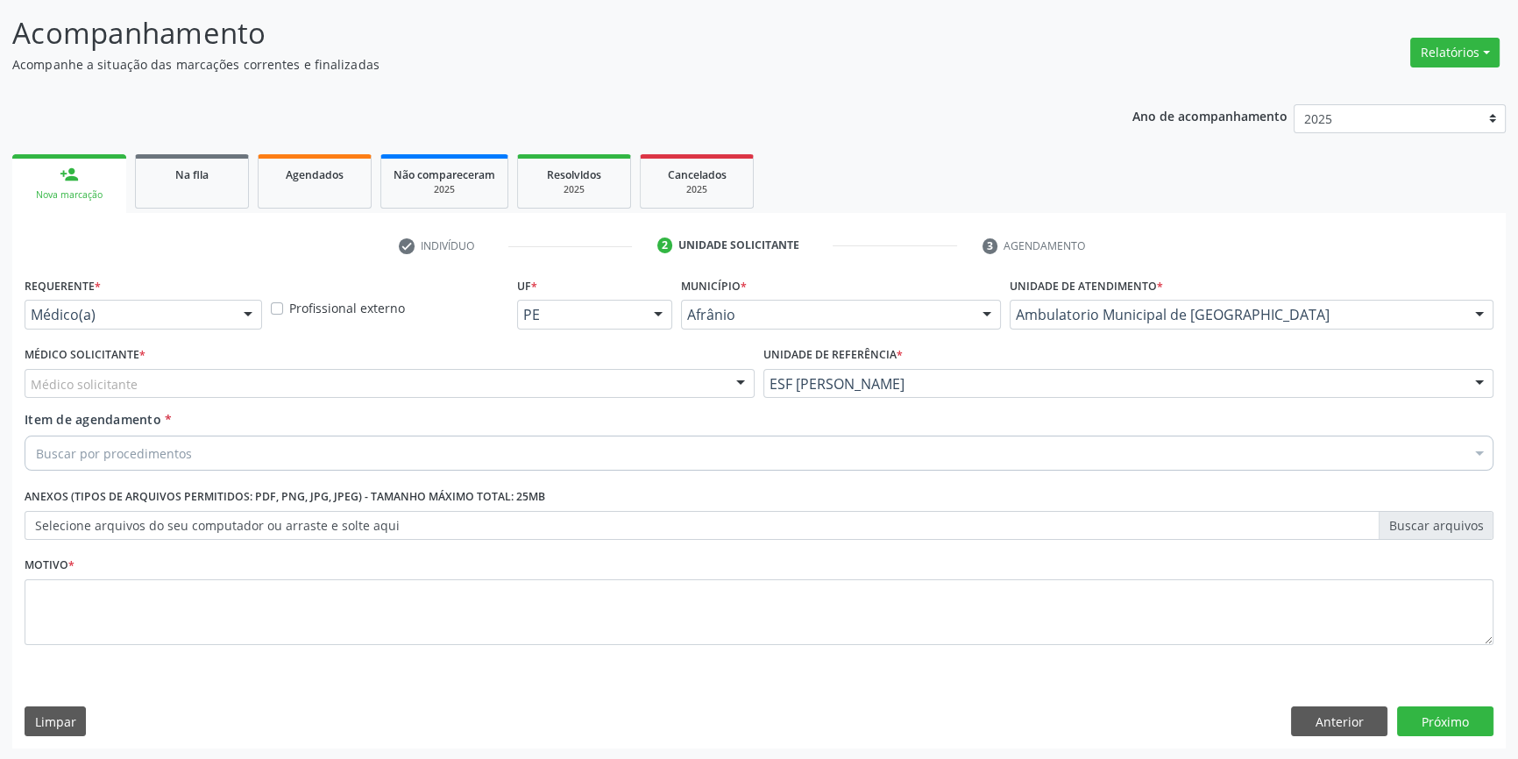
click at [533, 389] on div "Médico solicitante" at bounding box center [390, 384] width 730 height 30
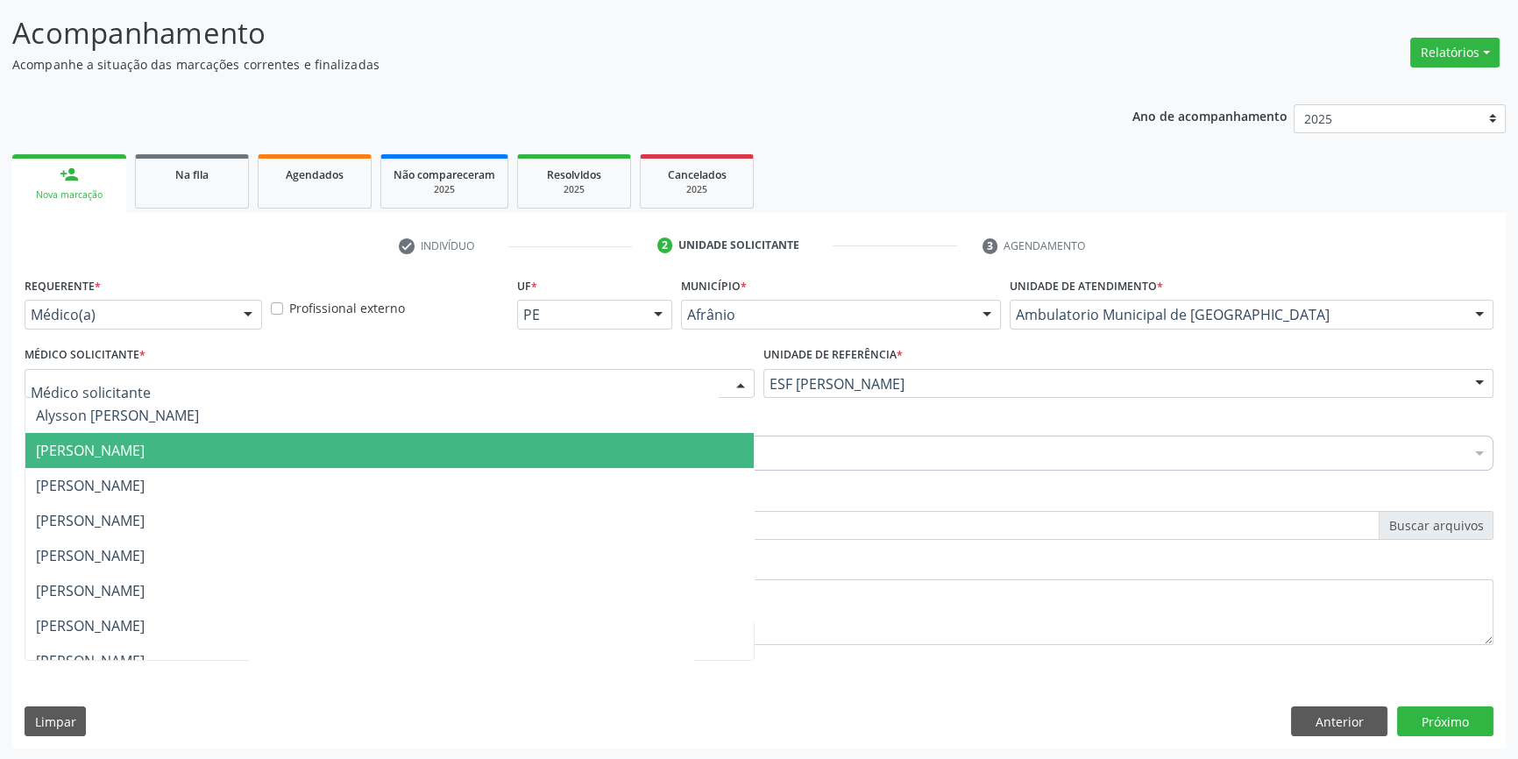
click at [252, 447] on span "[PERSON_NAME]" at bounding box center [389, 450] width 728 height 35
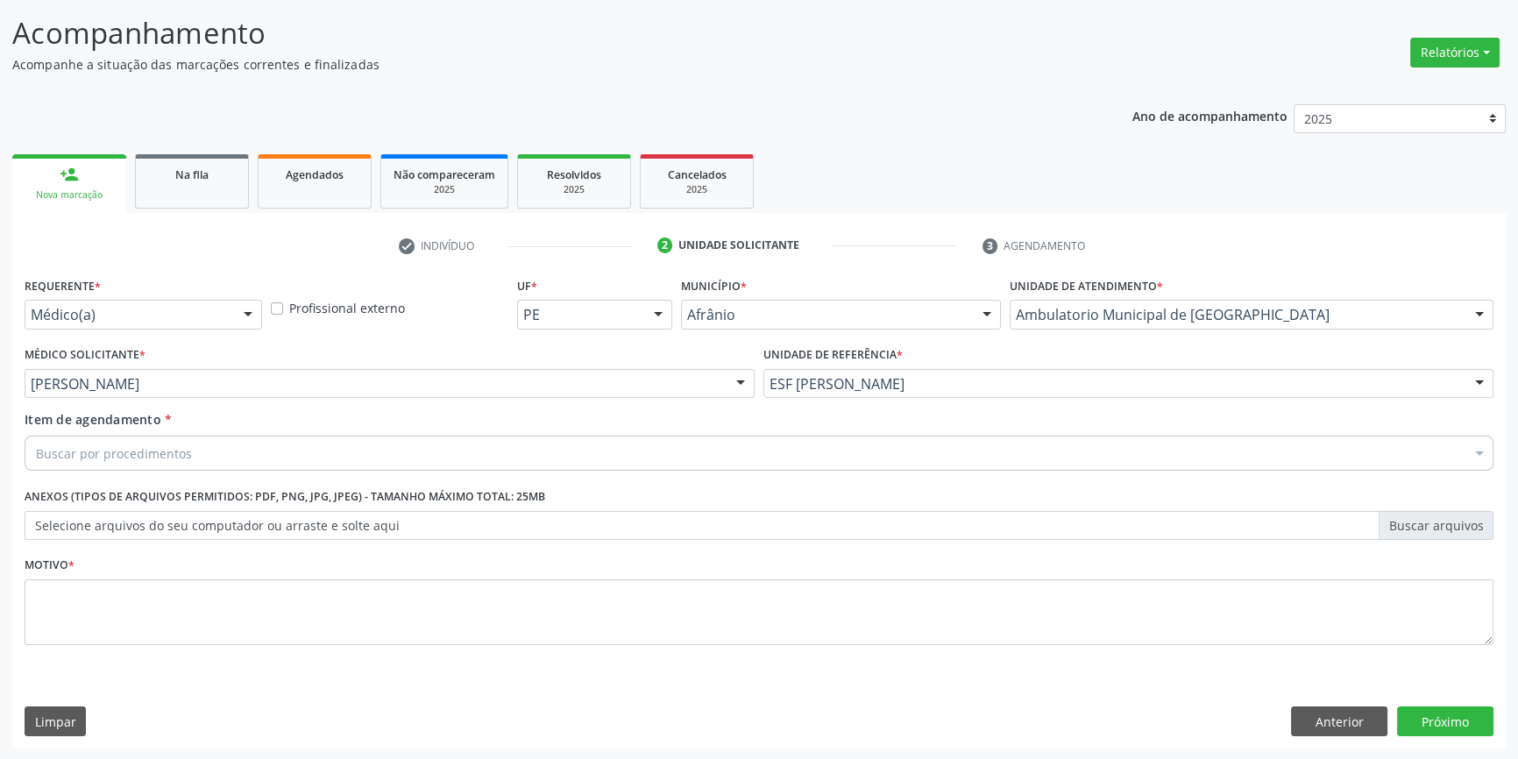
click at [194, 449] on div "Buscar por procedimentos" at bounding box center [759, 453] width 1469 height 35
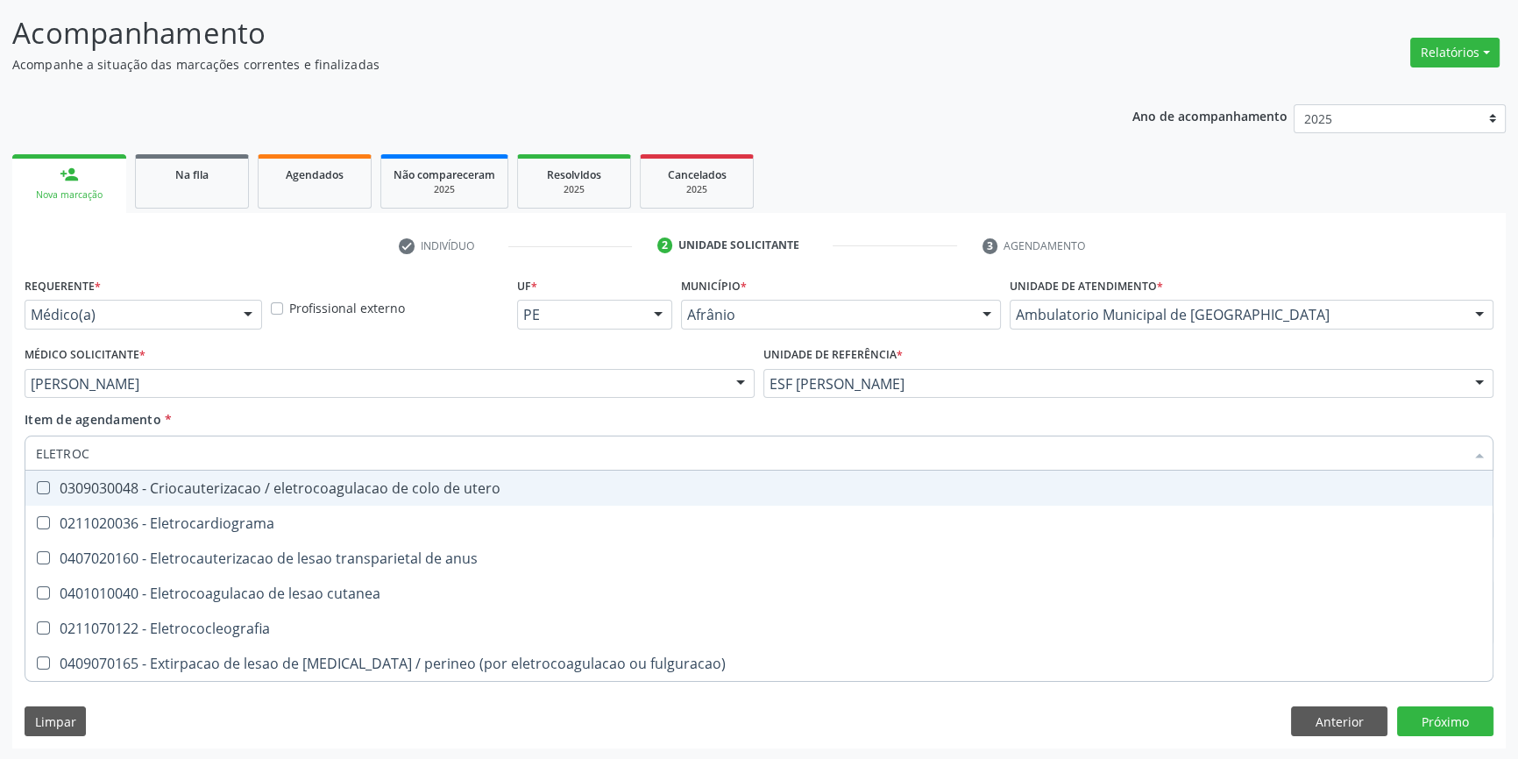
type input "ELETROCA"
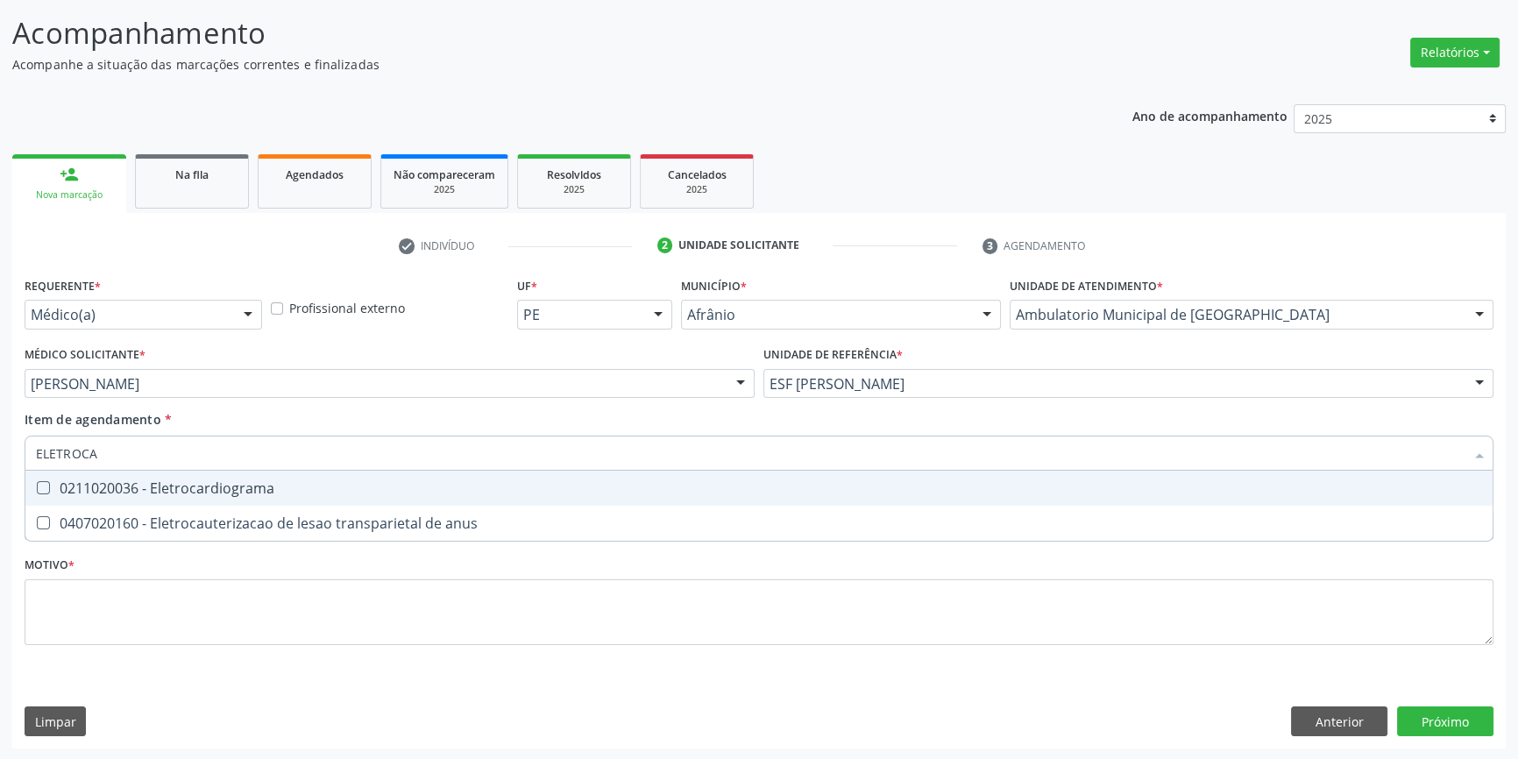
click at [204, 483] on div "0211020036 - Eletrocardiograma" at bounding box center [759, 488] width 1446 height 14
checkbox Eletrocardiograma "true"
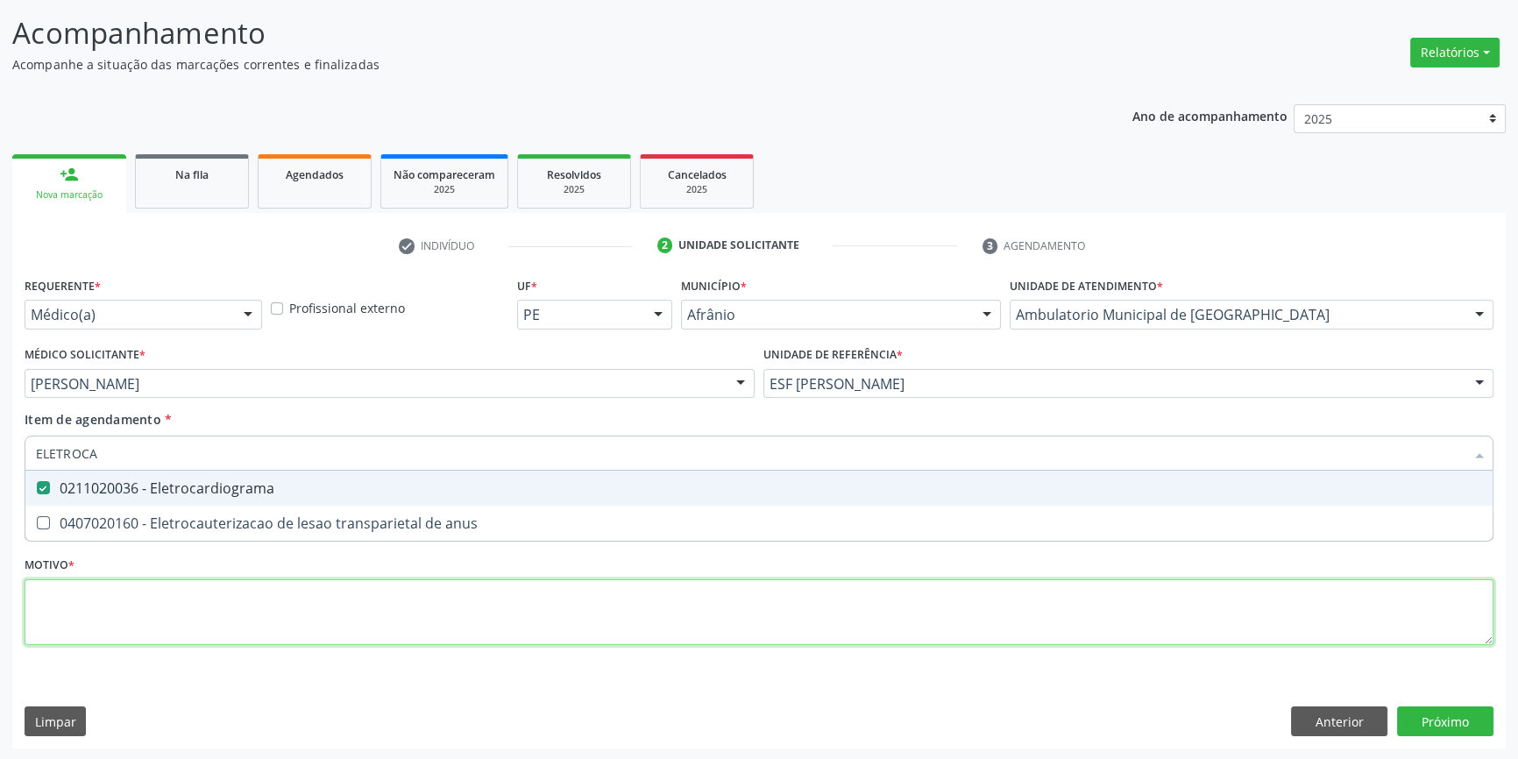
click at [202, 629] on div "Requerente * Médico(a) Médico(a) Enfermeiro(a) Paciente Nenhum resultado encont…" at bounding box center [759, 471] width 1469 height 397
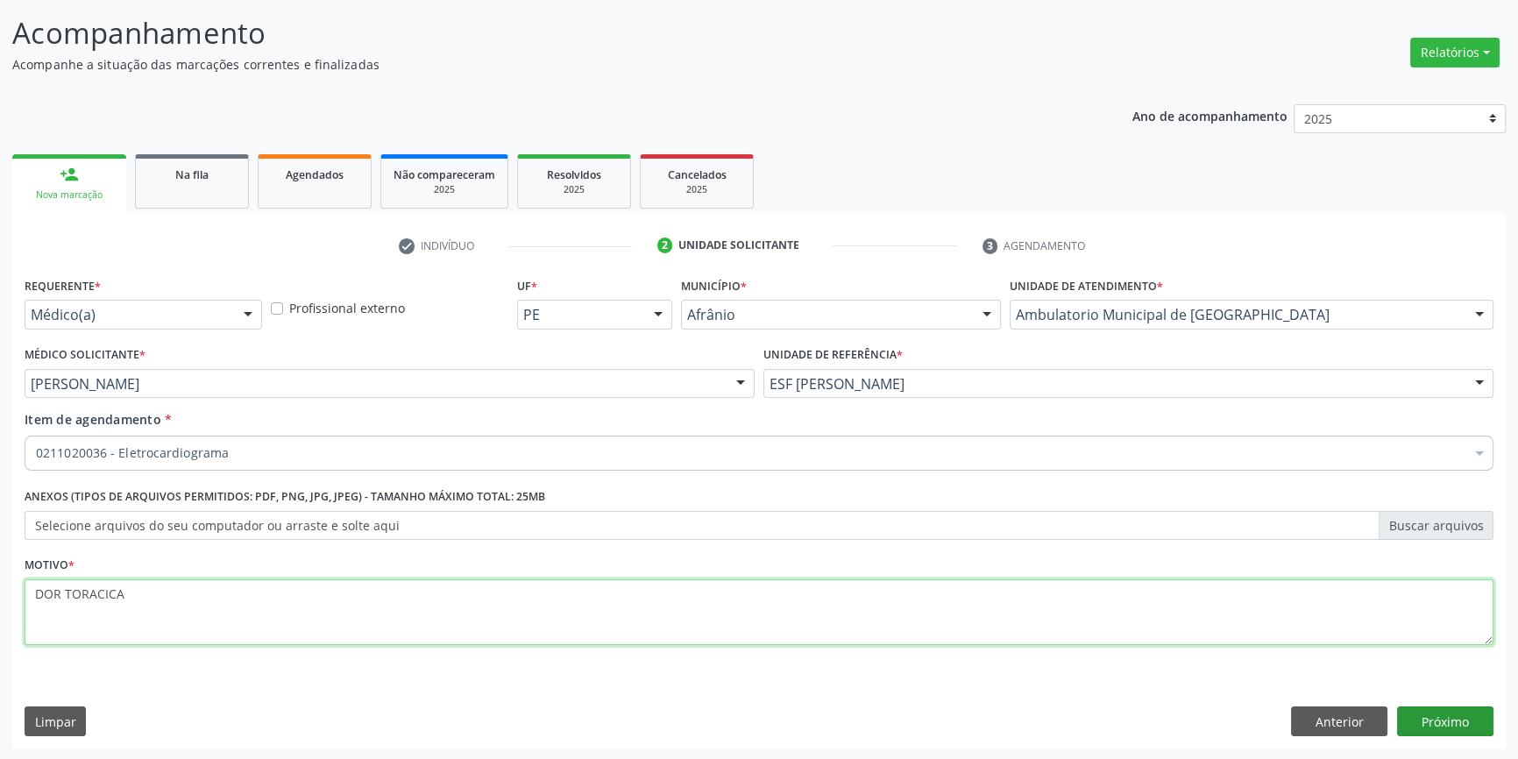
type textarea "DOR TORACICA"
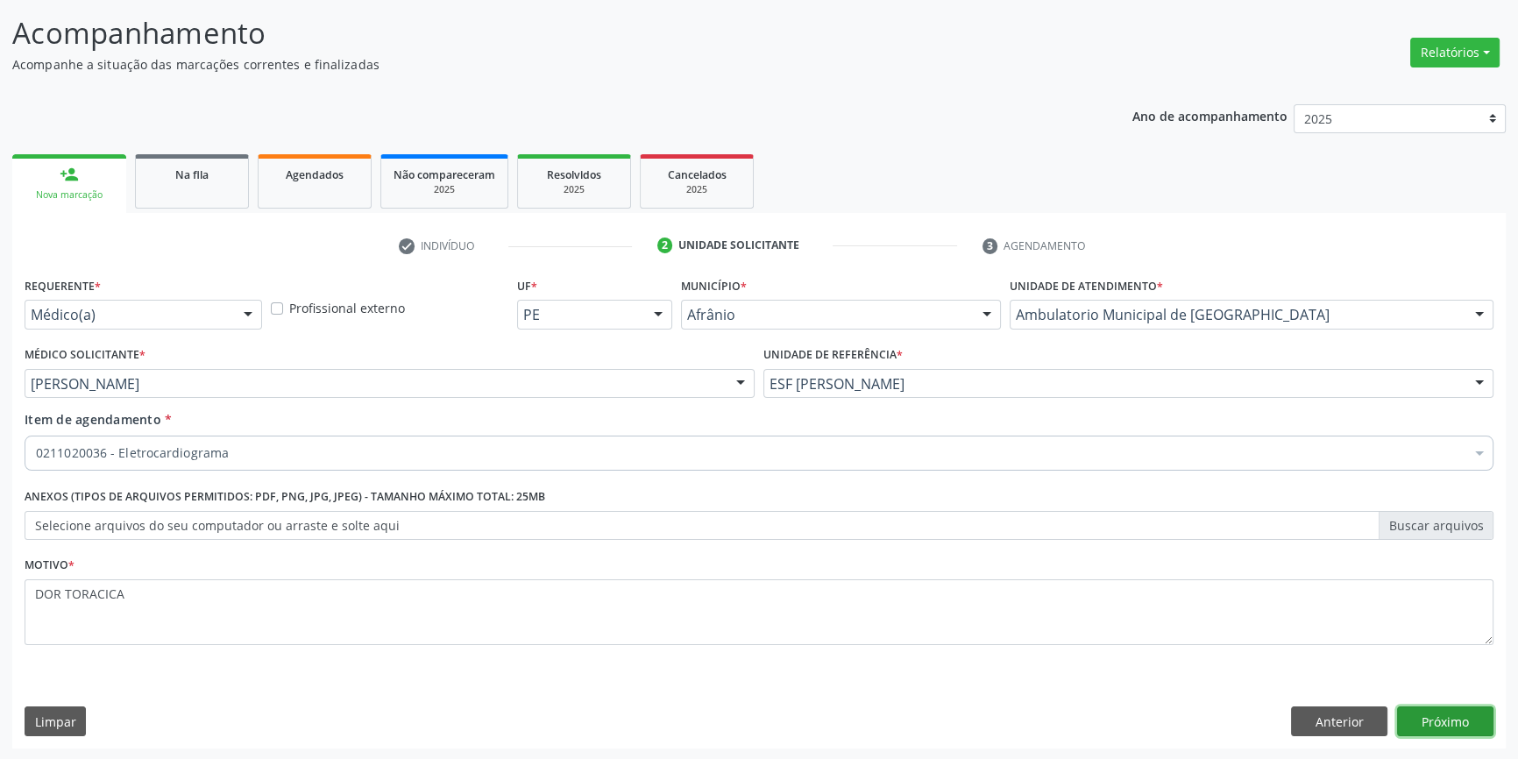
click at [1460, 719] on button "Próximo" at bounding box center [1445, 722] width 96 height 30
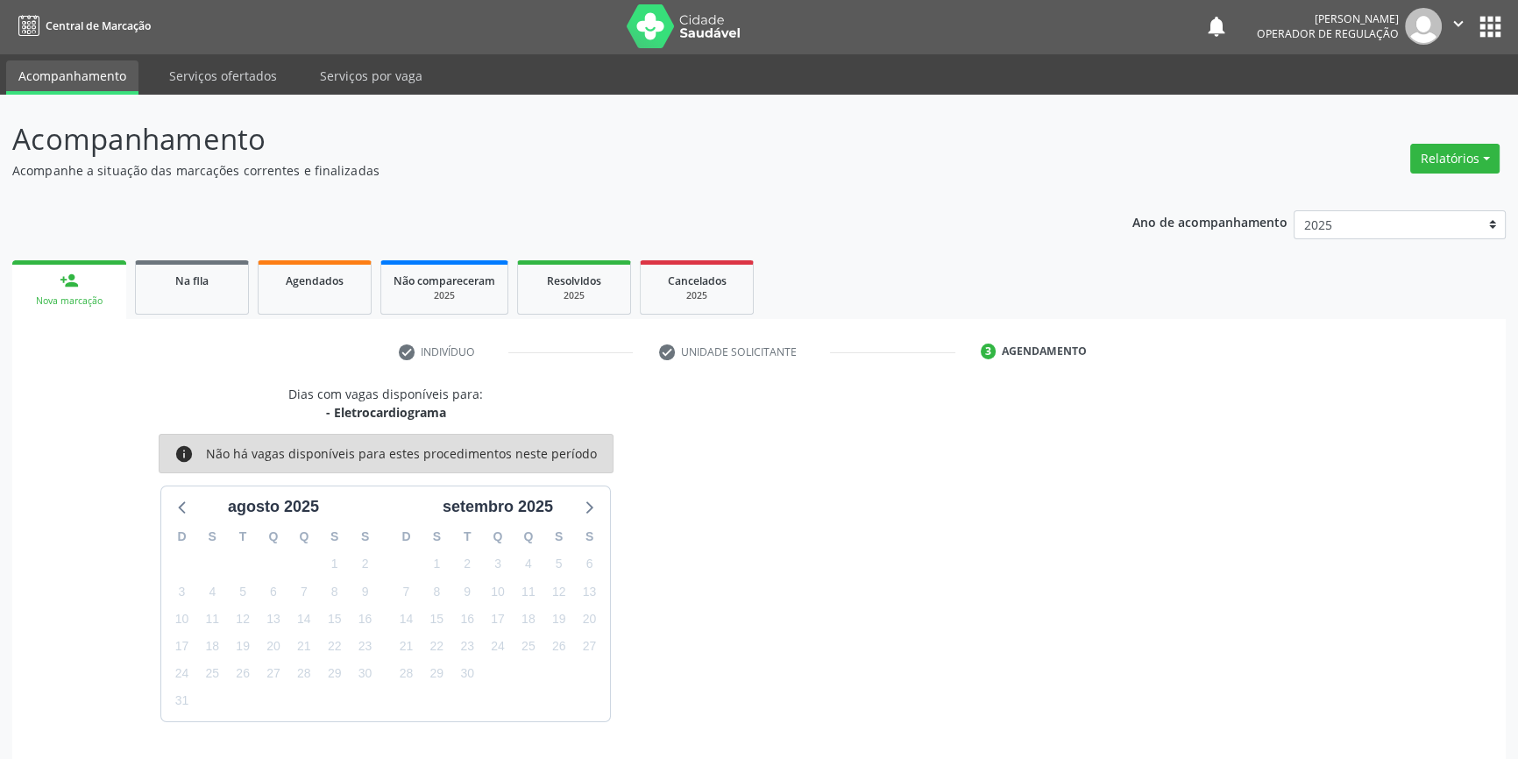
scroll to position [53, 0]
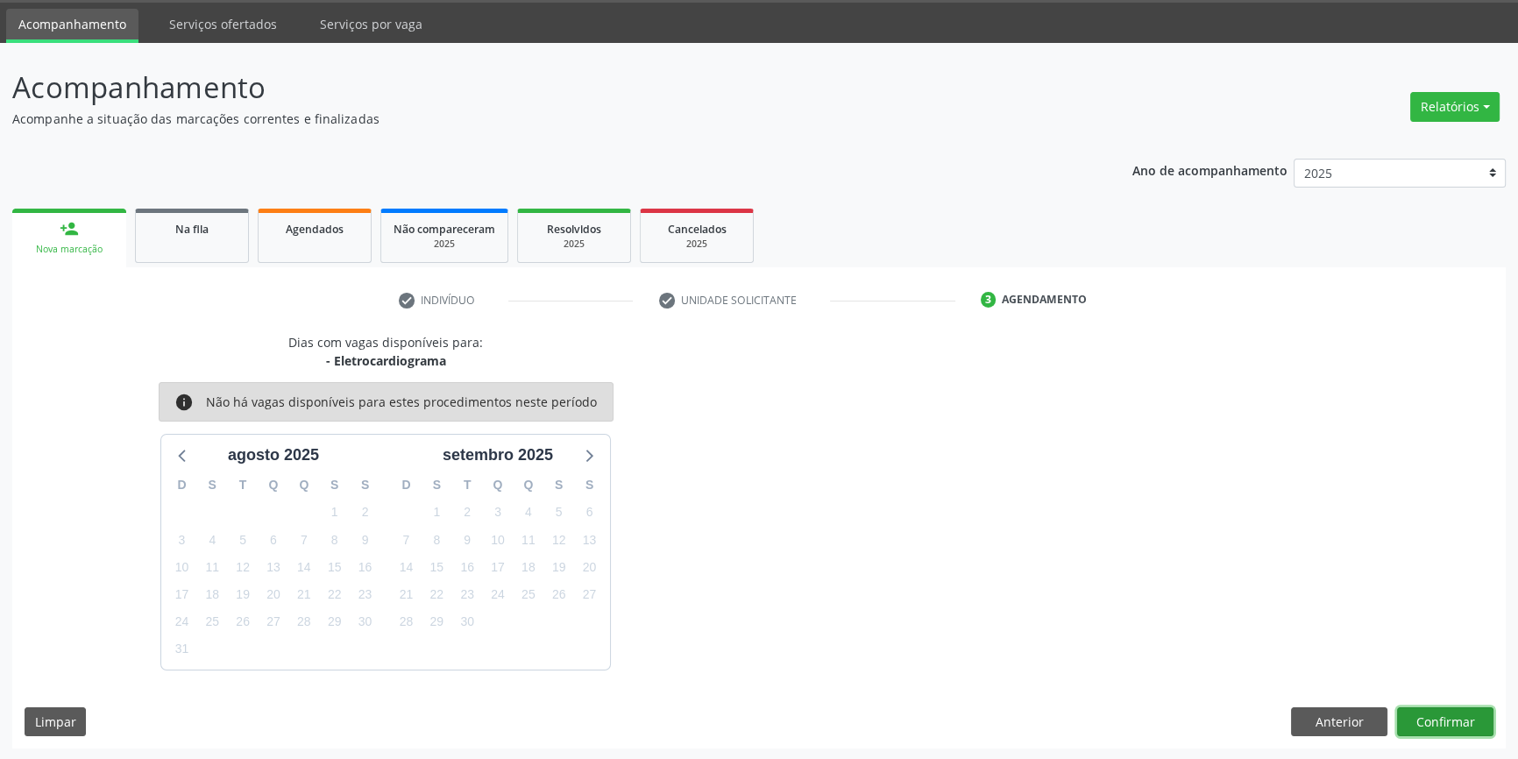
click at [1449, 710] on button "Confirmar" at bounding box center [1445, 722] width 96 height 30
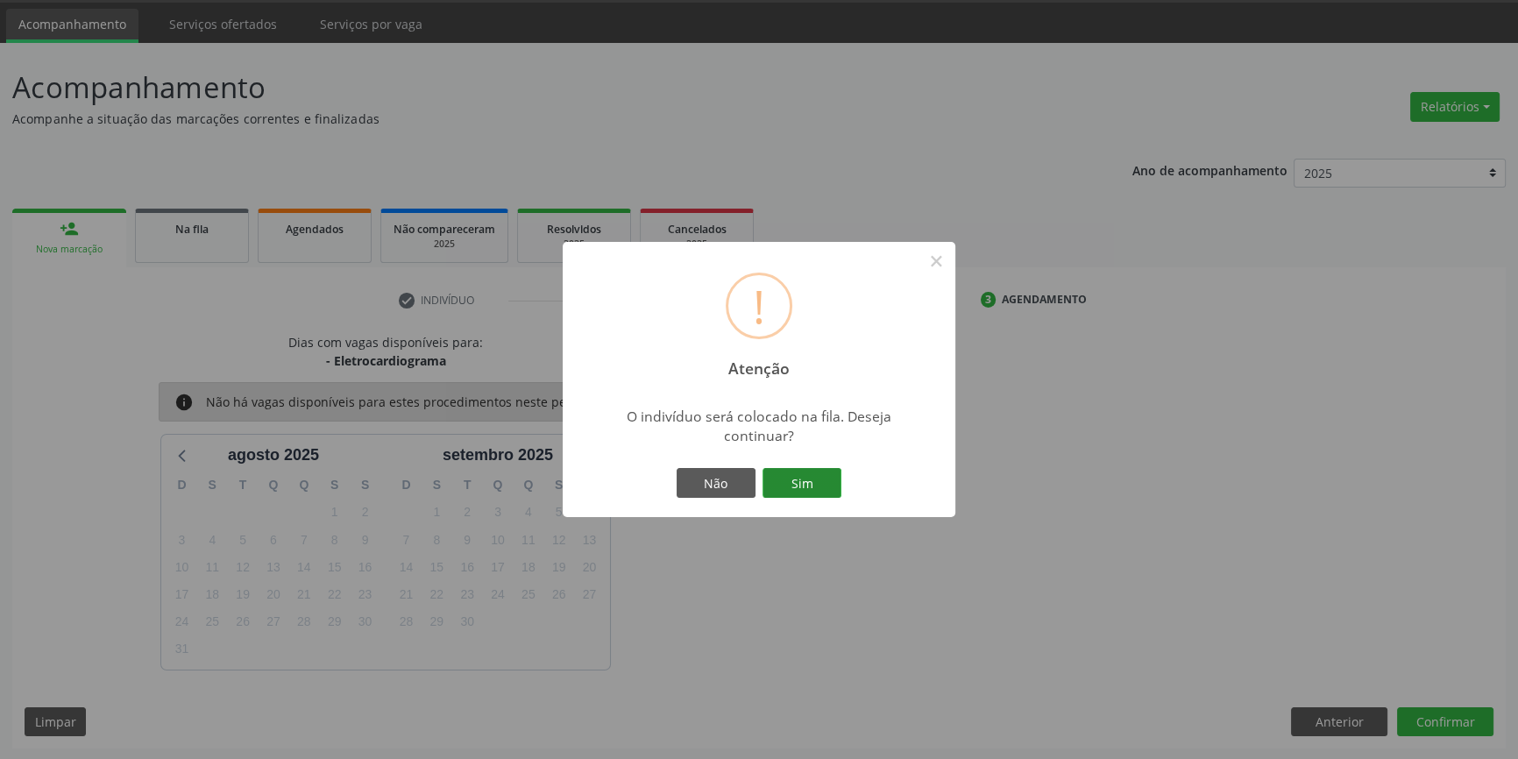
click at [816, 473] on button "Sim" at bounding box center [802, 483] width 79 height 30
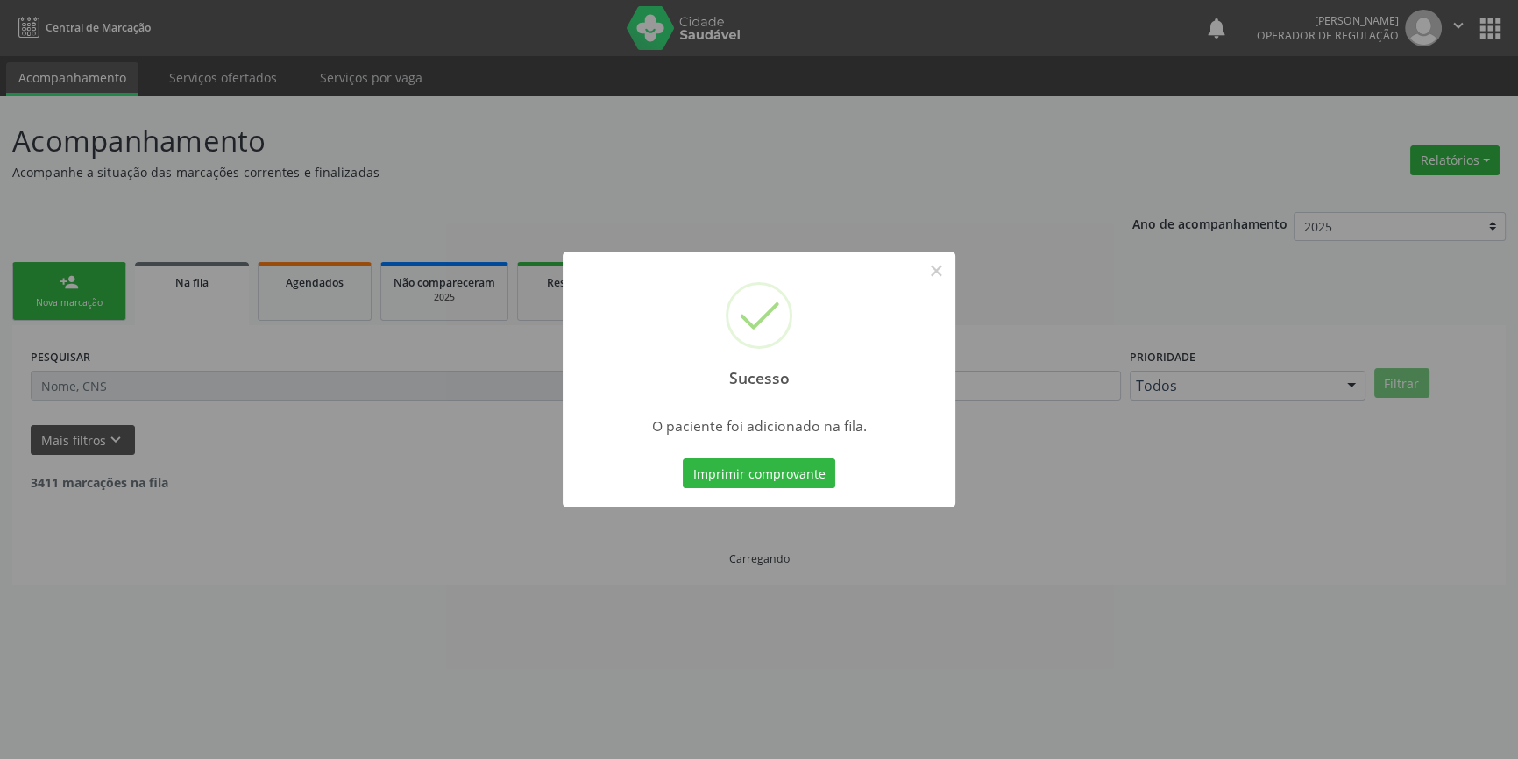
scroll to position [0, 0]
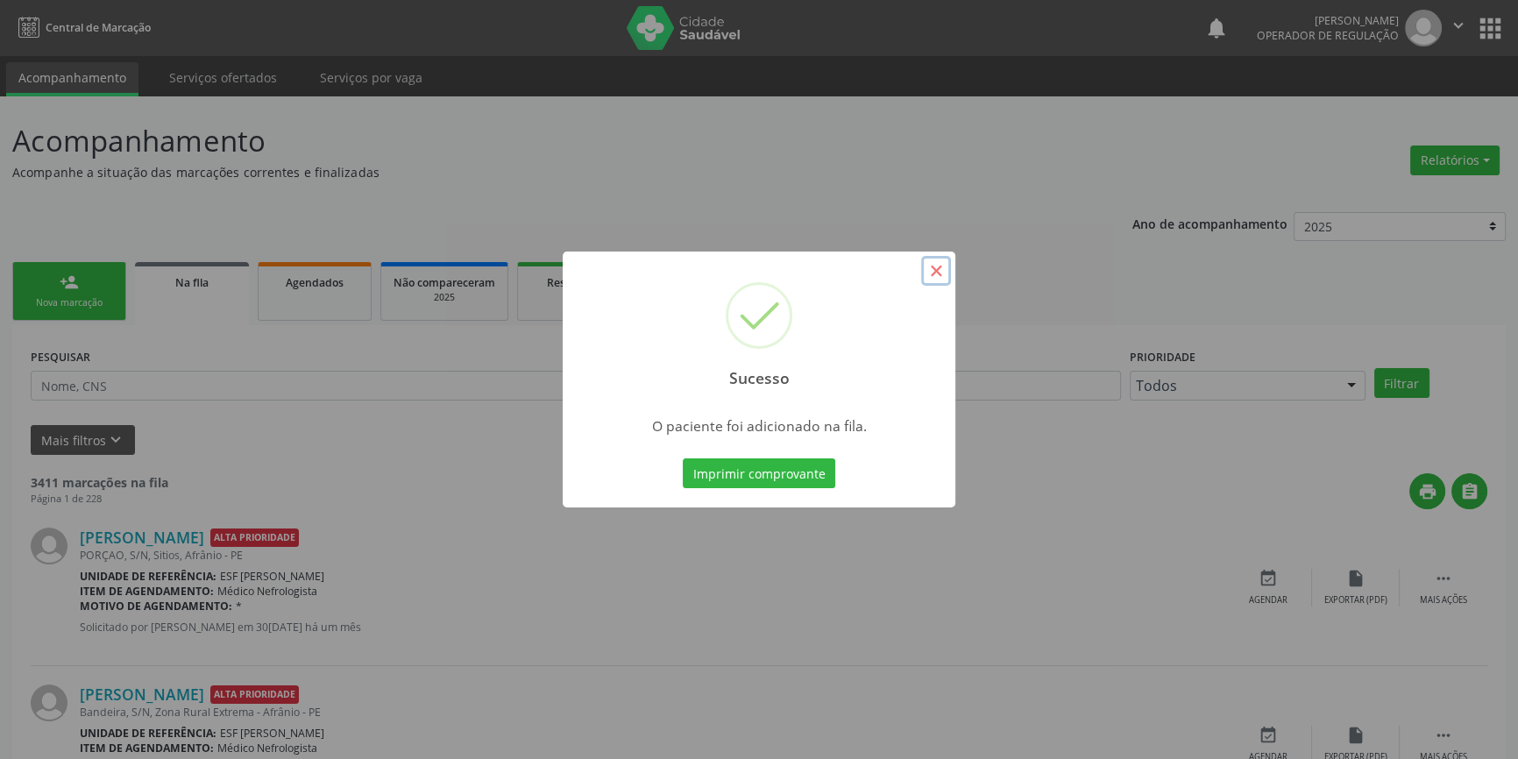
drag, startPoint x: 950, startPoint y: 266, endPoint x: 889, endPoint y: 264, distance: 61.4
click at [950, 266] on button "×" at bounding box center [936, 271] width 30 height 30
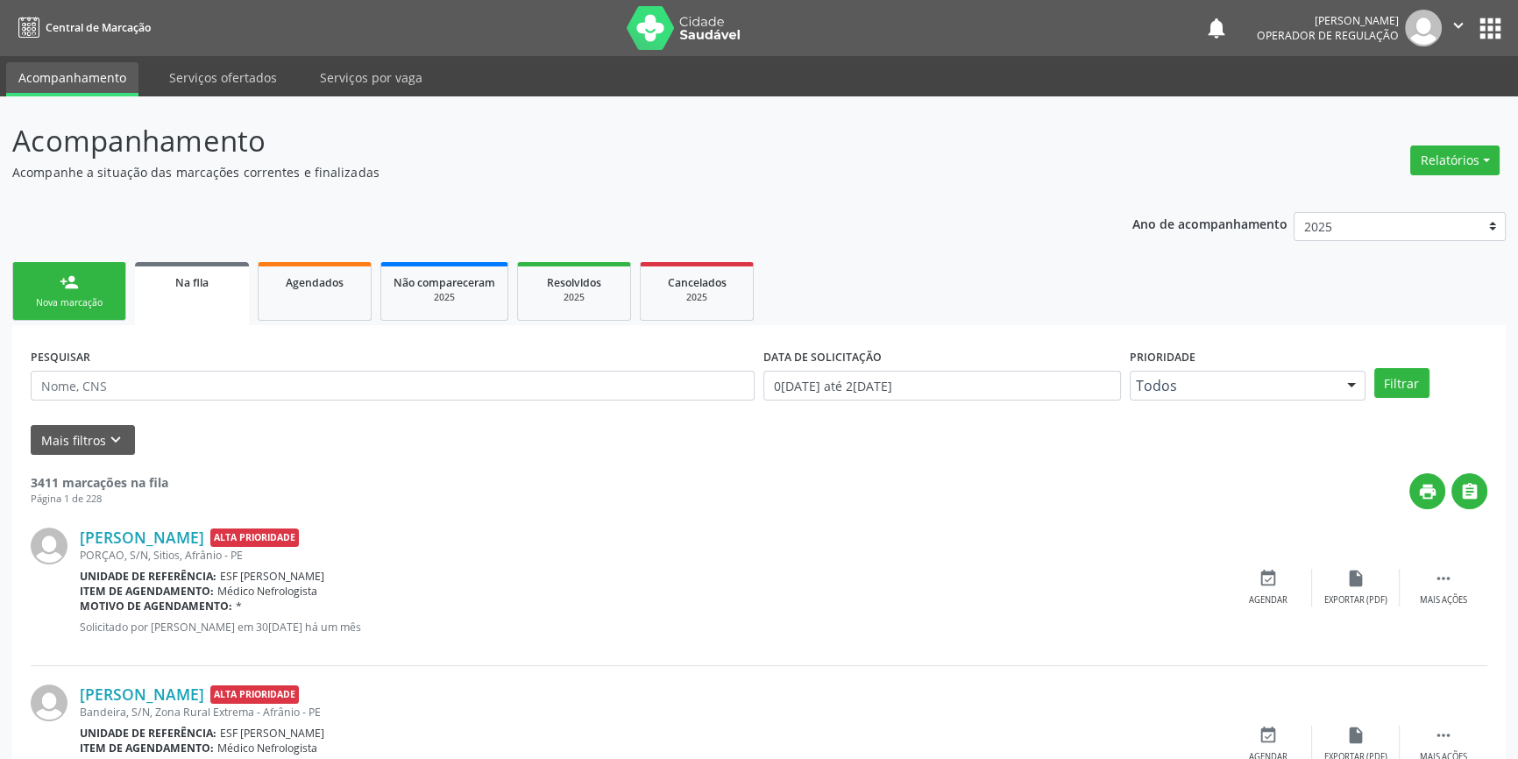
click at [79, 288] on link "person_add Nova marcação" at bounding box center [69, 291] width 114 height 59
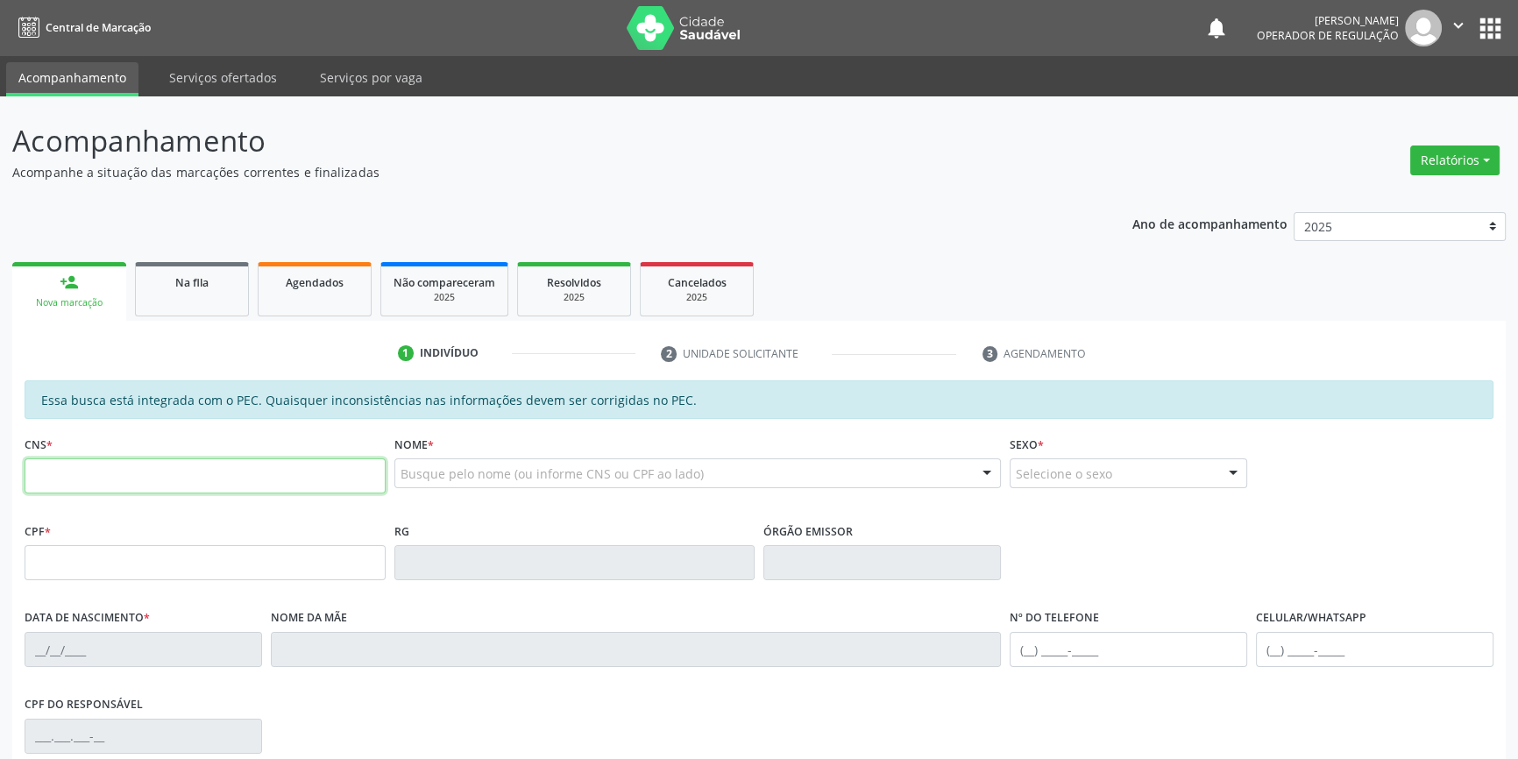
click at [101, 473] on input "text" at bounding box center [205, 475] width 361 height 35
type input "704 8045 8906 4049"
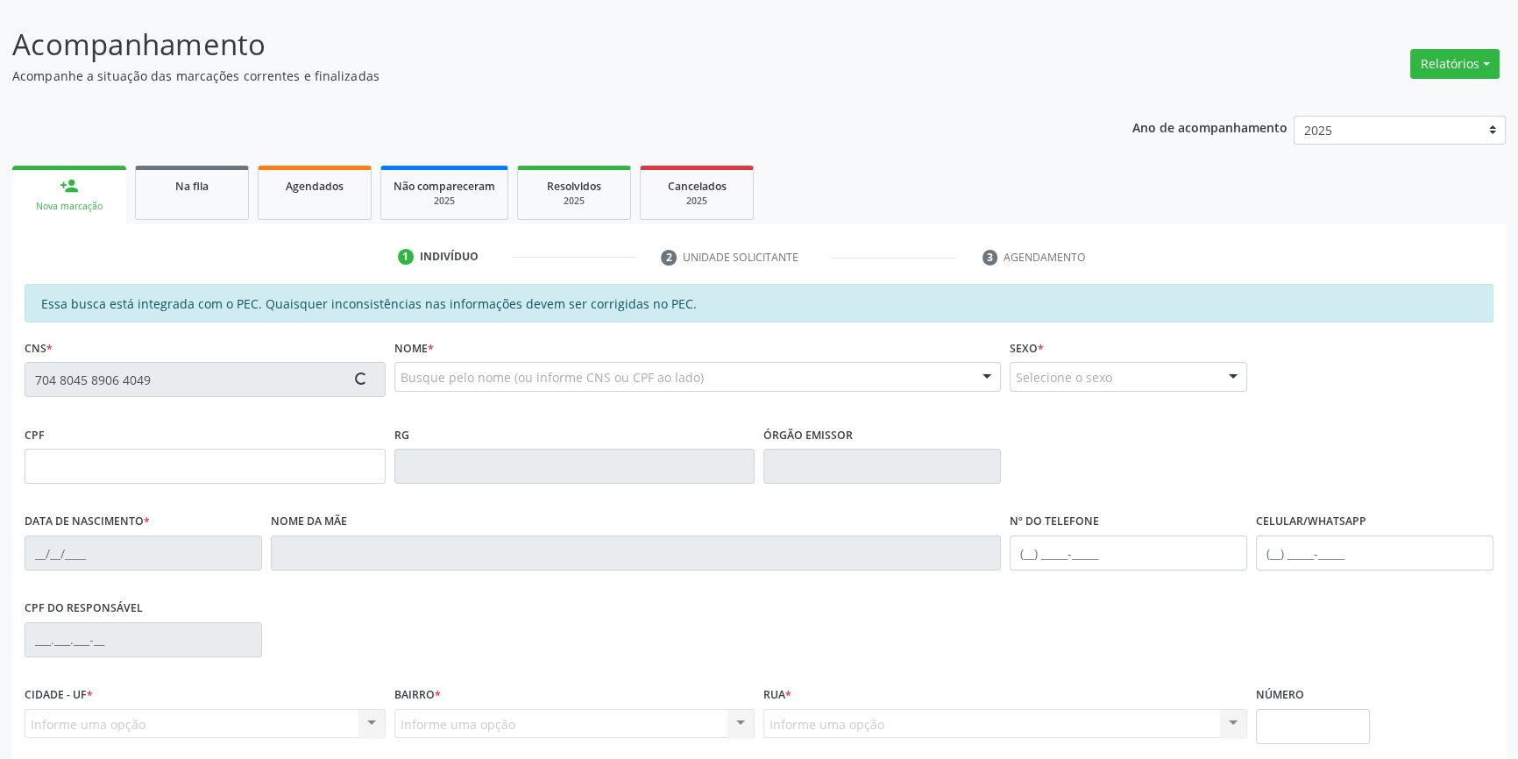
scroll to position [240, 0]
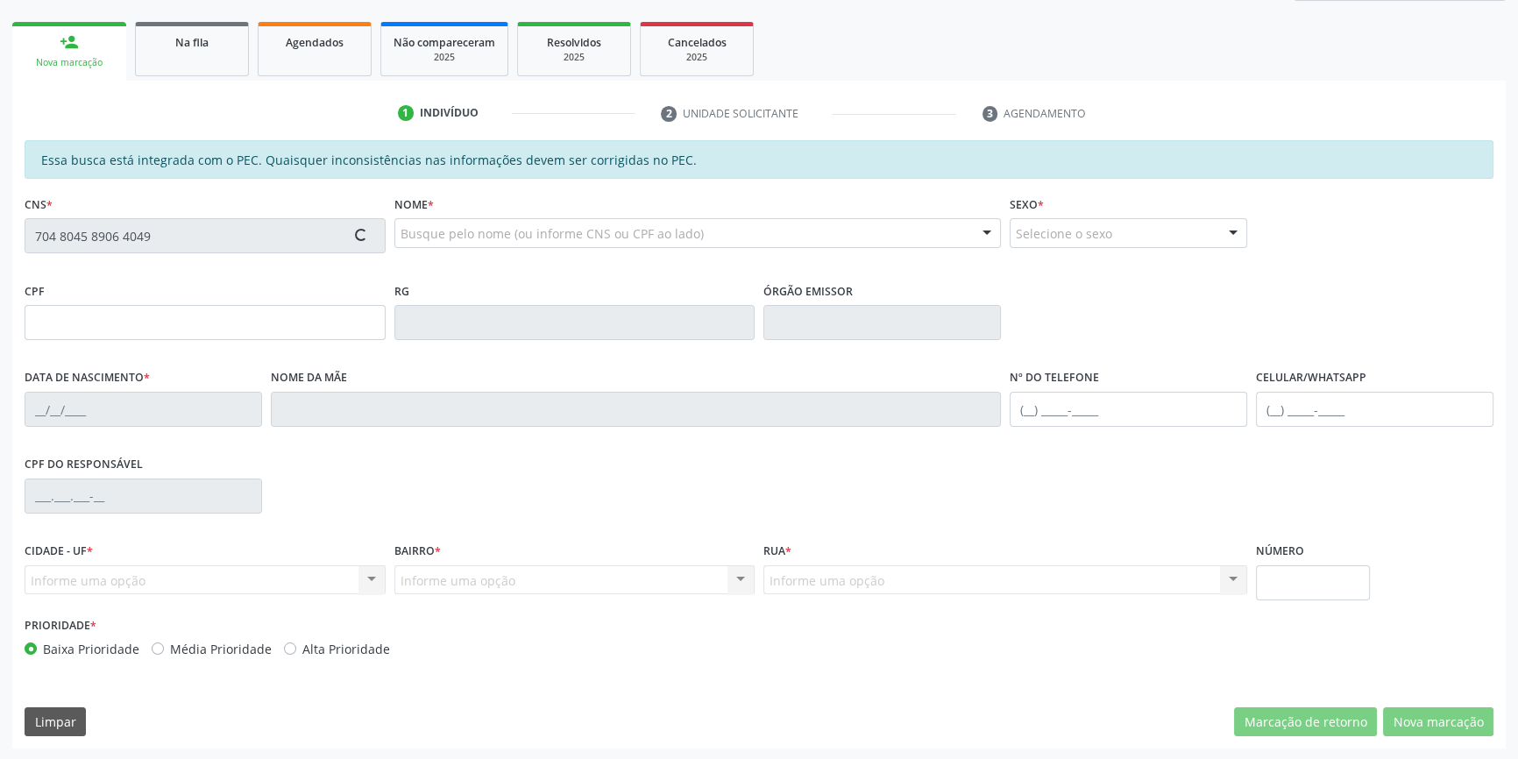
type input "447.560.624-15"
type input "03/05/1964"
type input "Izabel da Silva Lacerda"
type input "(64) 98102-7533"
type input "S/N"
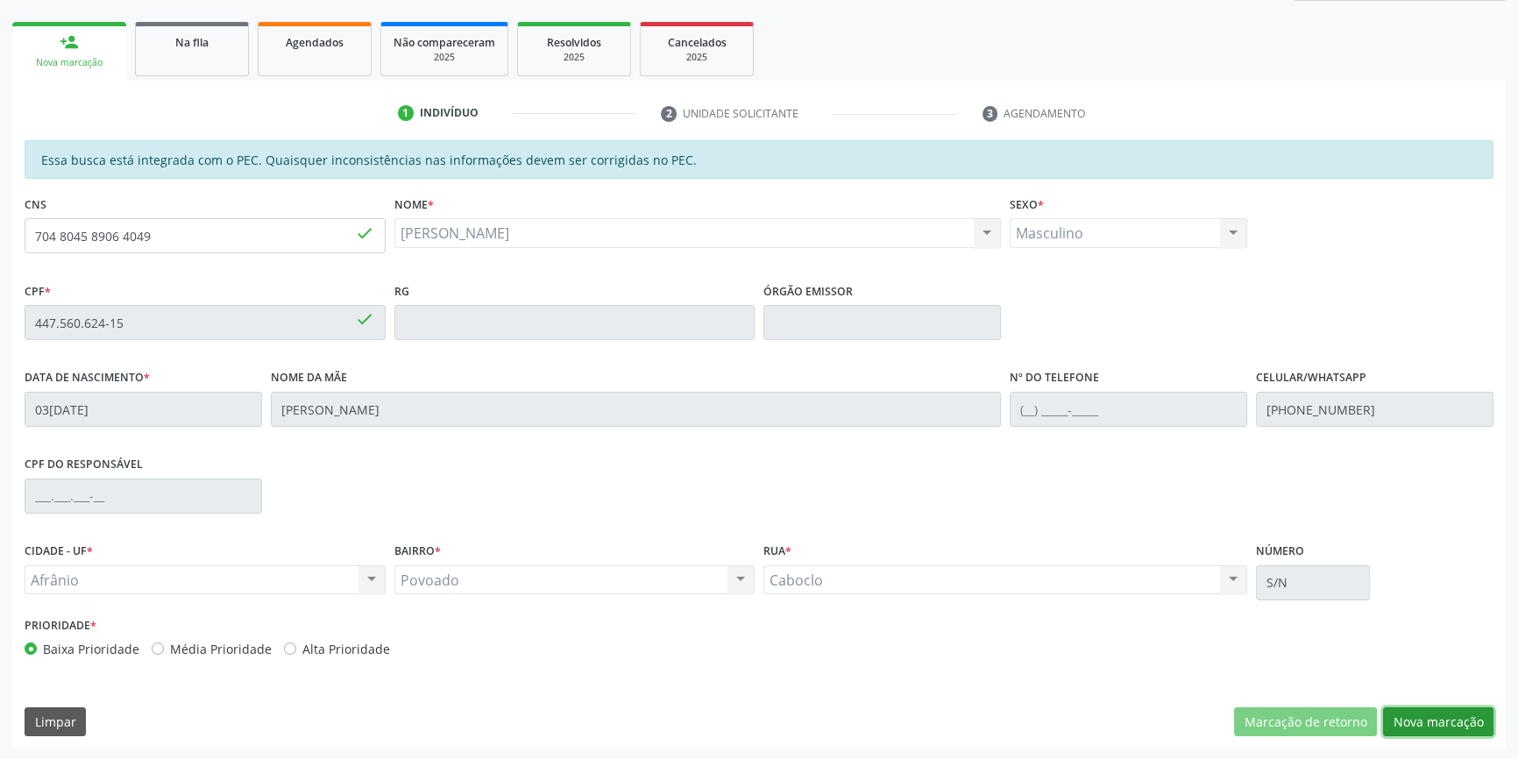
click at [1395, 721] on button "Nova marcação" at bounding box center [1438, 722] width 110 height 30
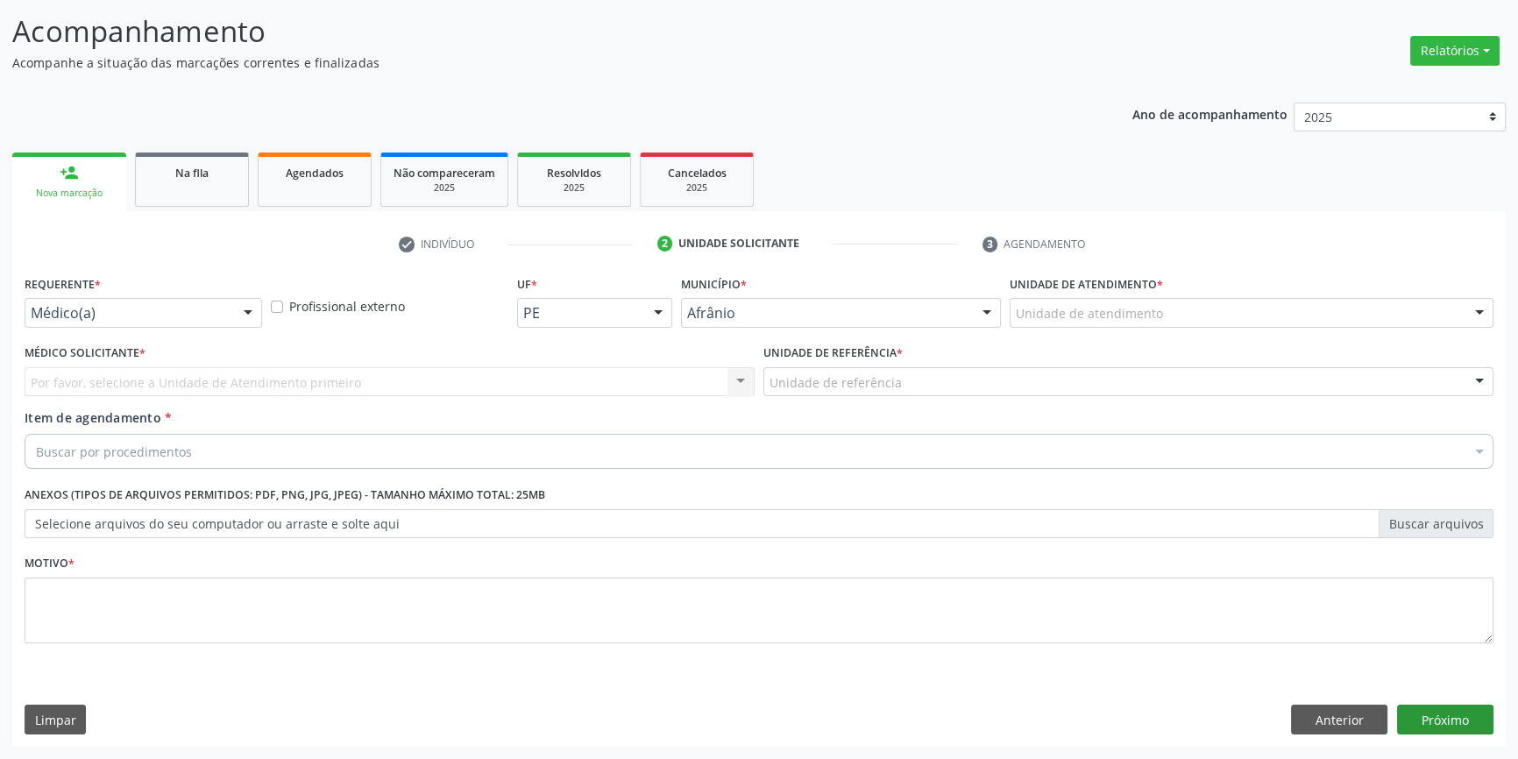
scroll to position [108, 0]
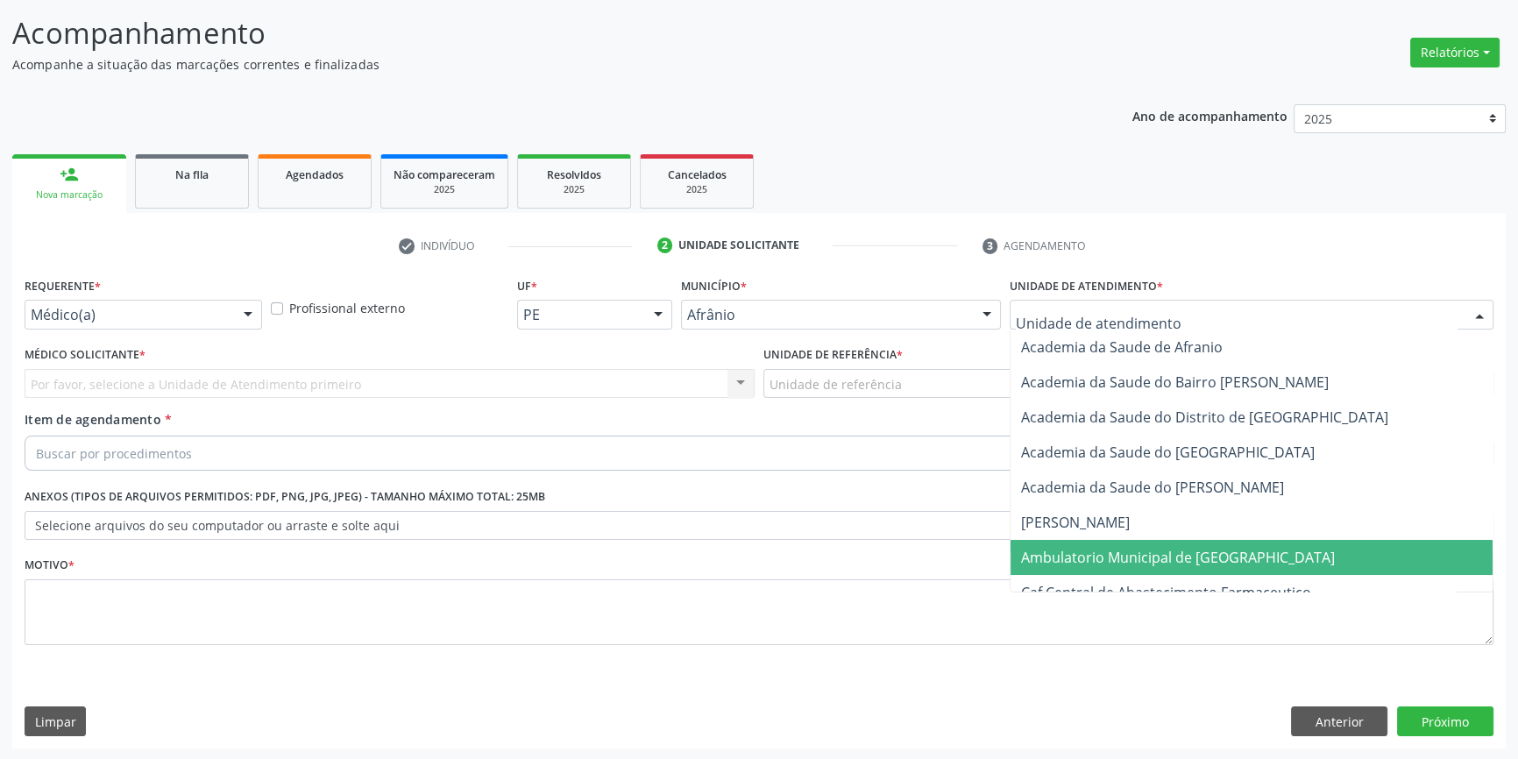
click at [1095, 556] on span "Ambulatorio Municipal de [GEOGRAPHIC_DATA]" at bounding box center [1178, 557] width 314 height 19
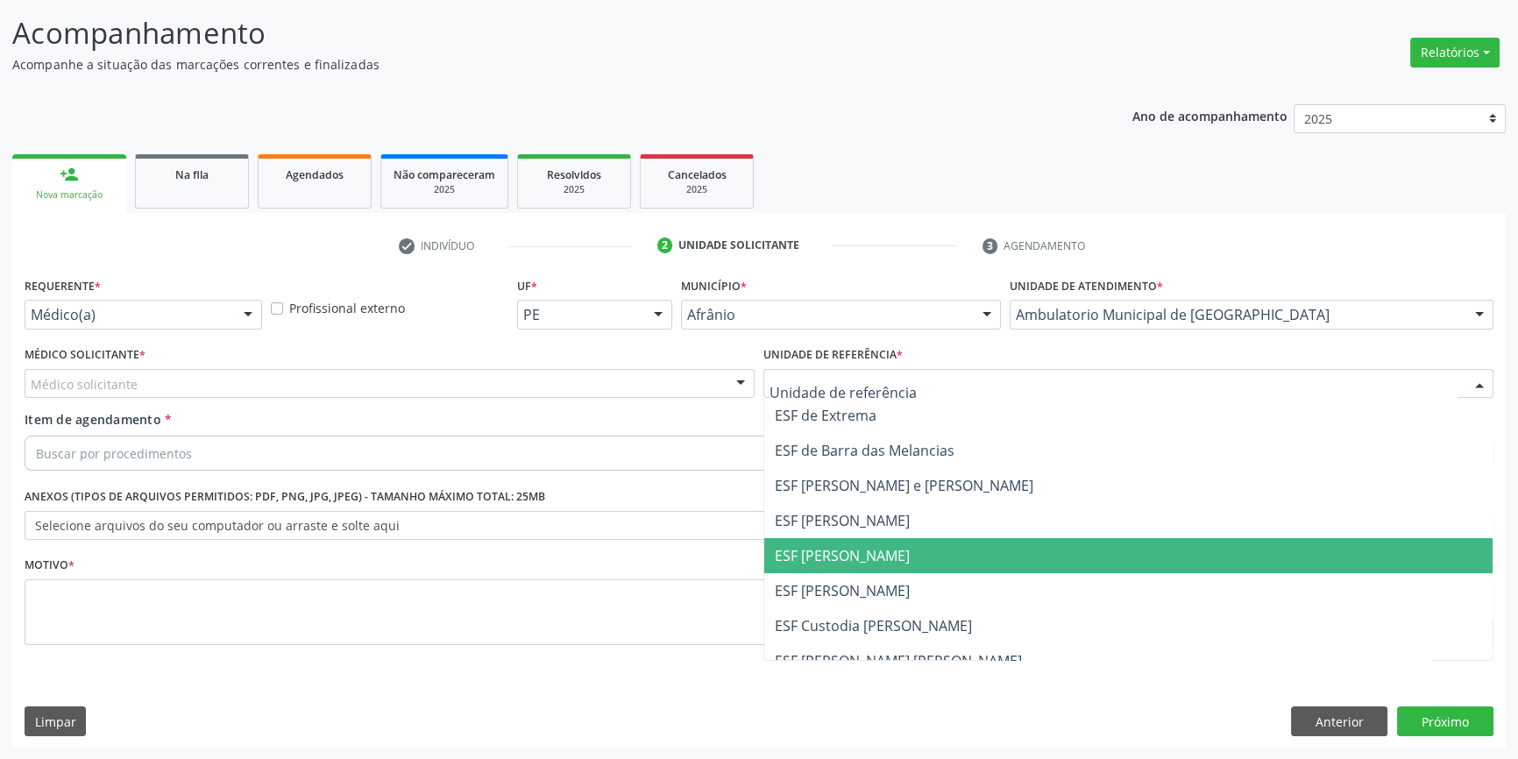
click at [871, 552] on span "ESF [PERSON_NAME]" at bounding box center [842, 555] width 135 height 19
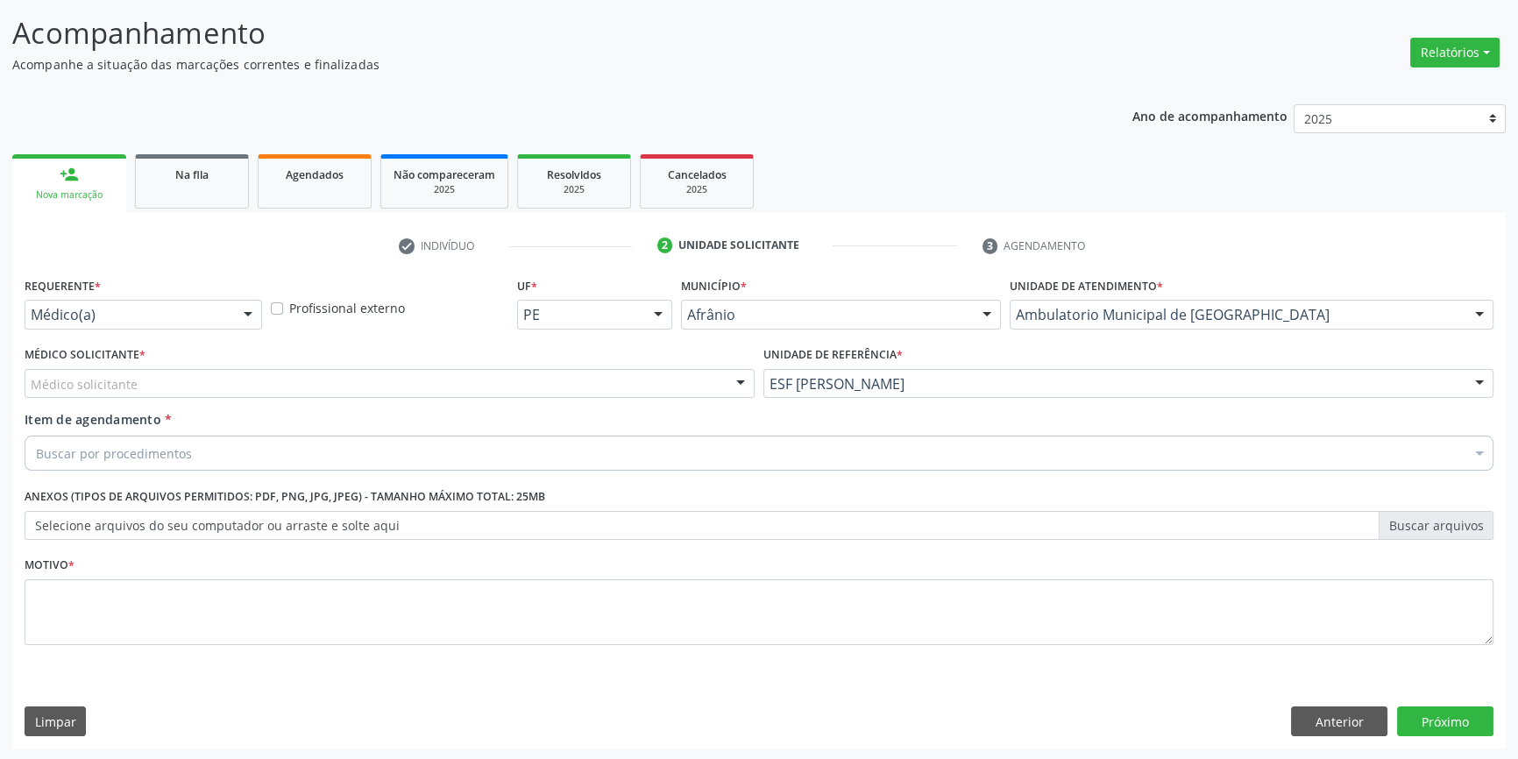
click at [593, 390] on div "Médico solicitante" at bounding box center [390, 384] width 730 height 30
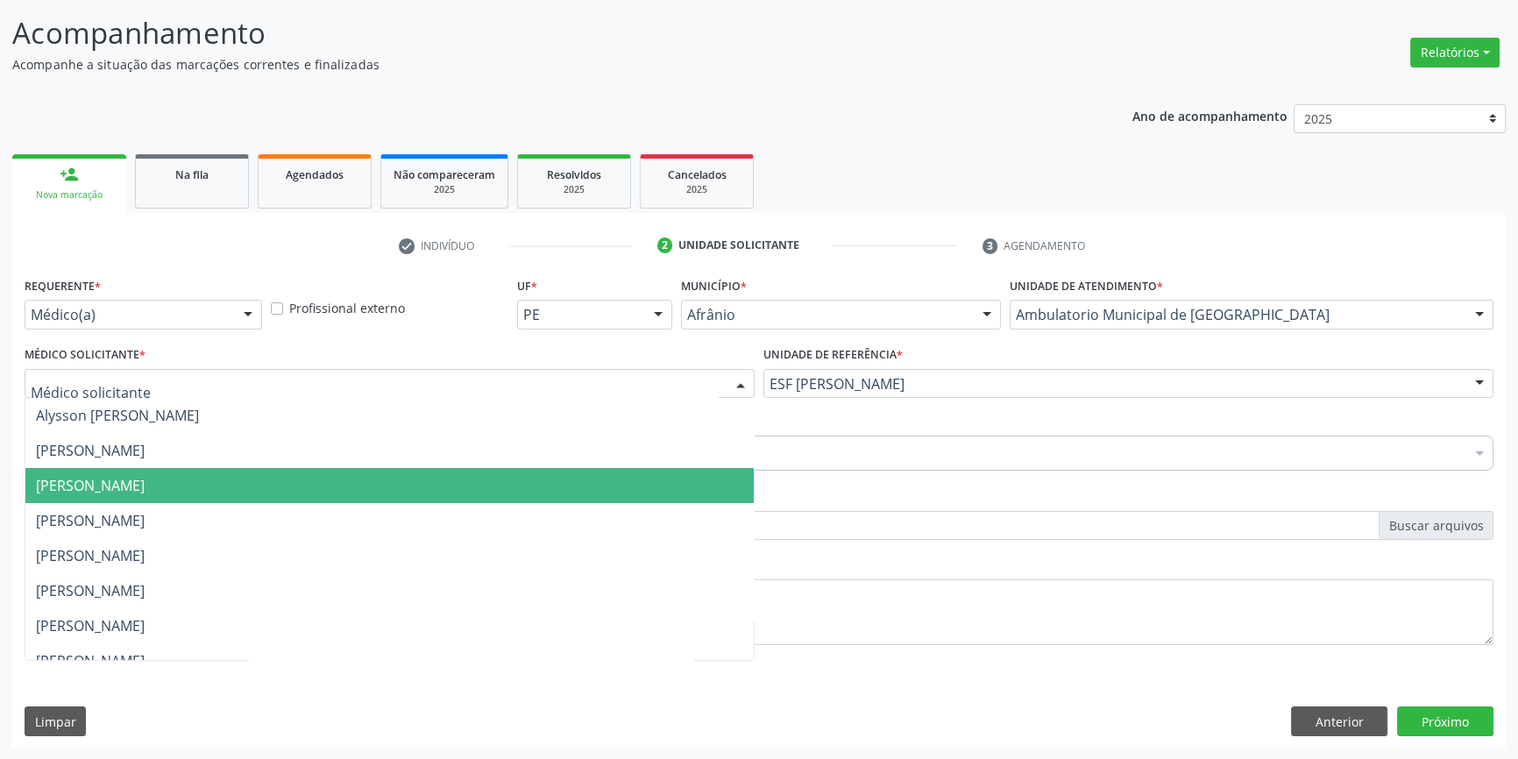
click at [273, 473] on span "[PERSON_NAME]" at bounding box center [389, 485] width 728 height 35
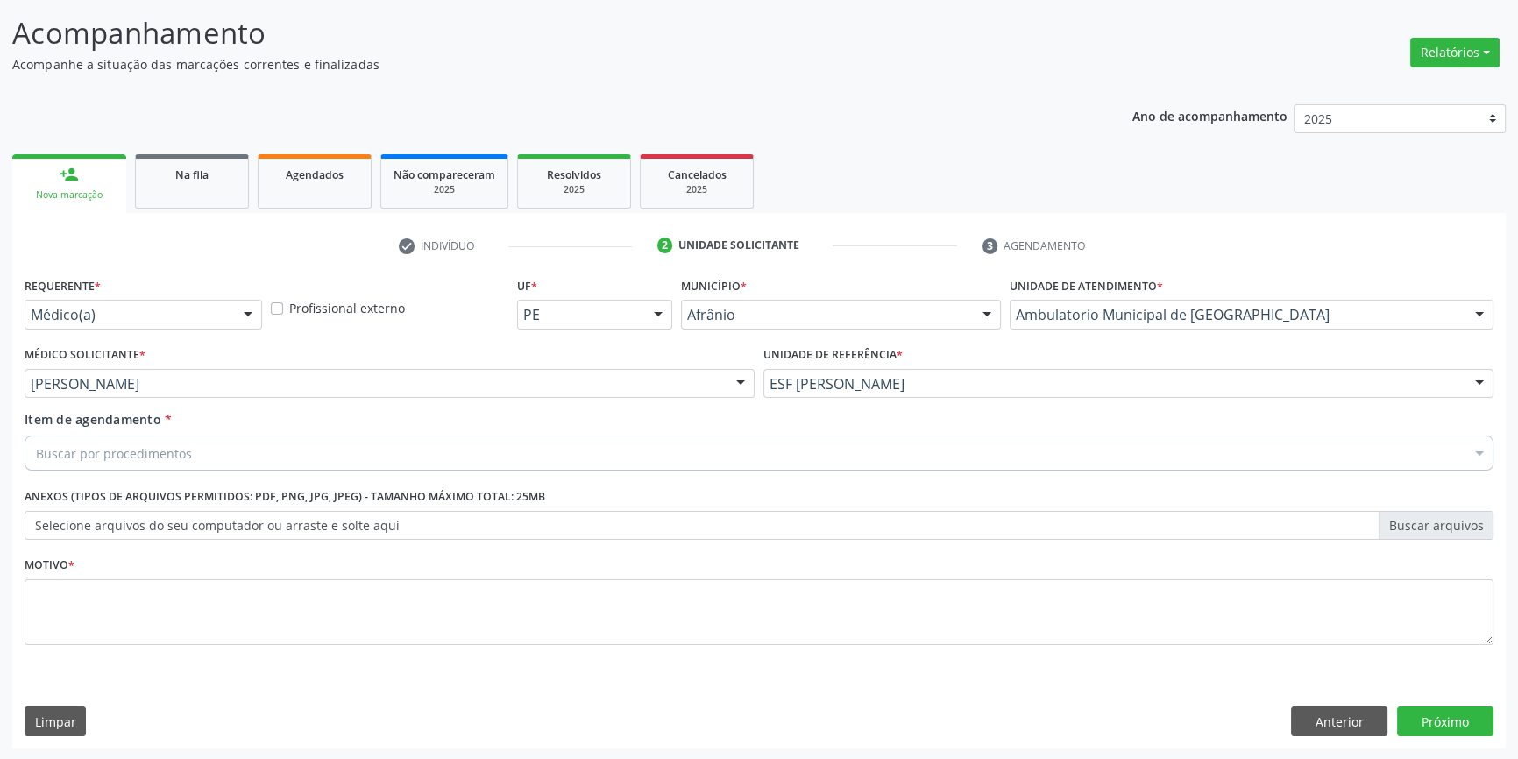
click at [264, 365] on div "Médico Solicitante * Carlos Gustavo Pessoa da Silva Reis Alysson Rodrigo Ferrei…" at bounding box center [390, 370] width 730 height 56
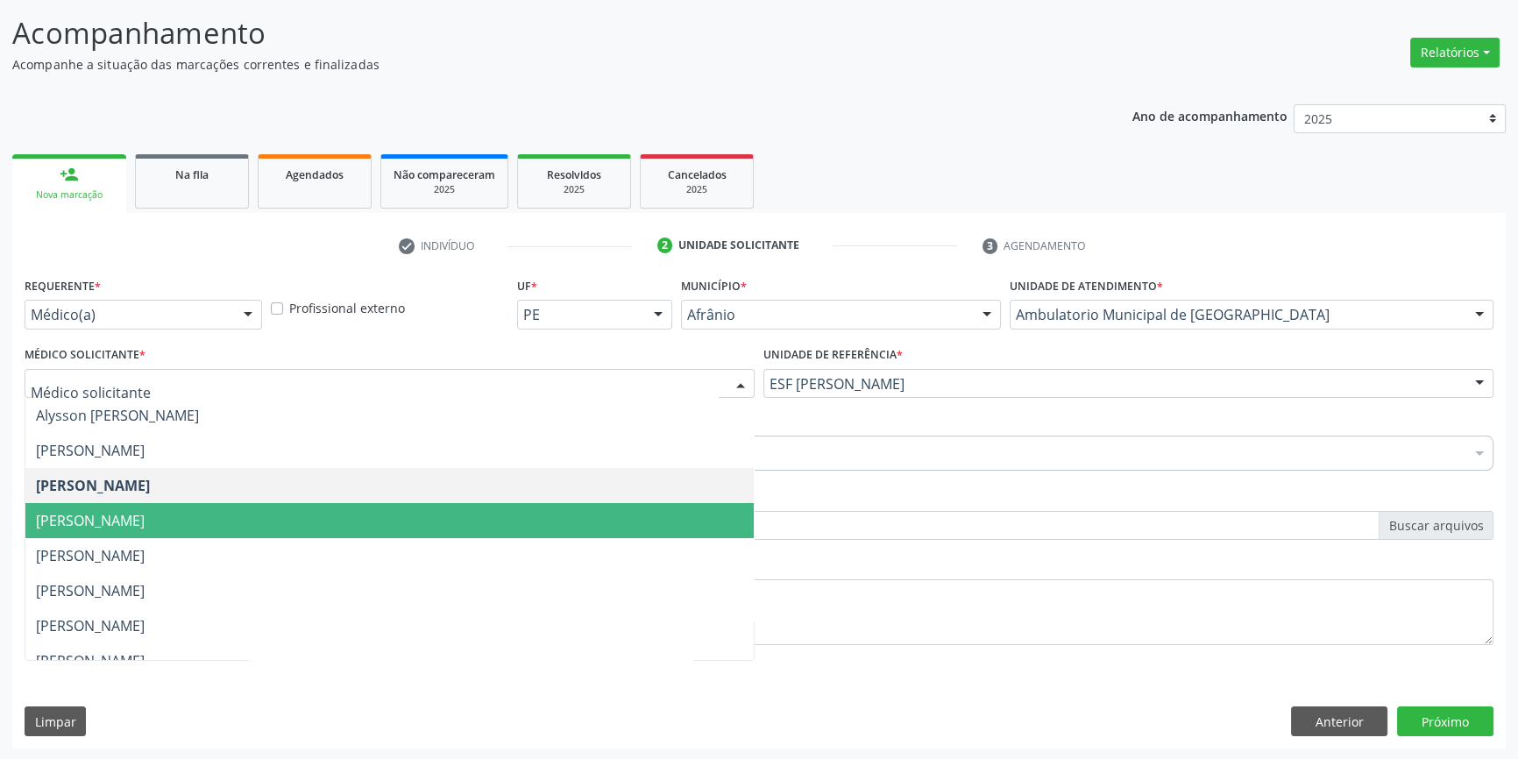
click at [206, 507] on span "[PERSON_NAME]" at bounding box center [389, 520] width 728 height 35
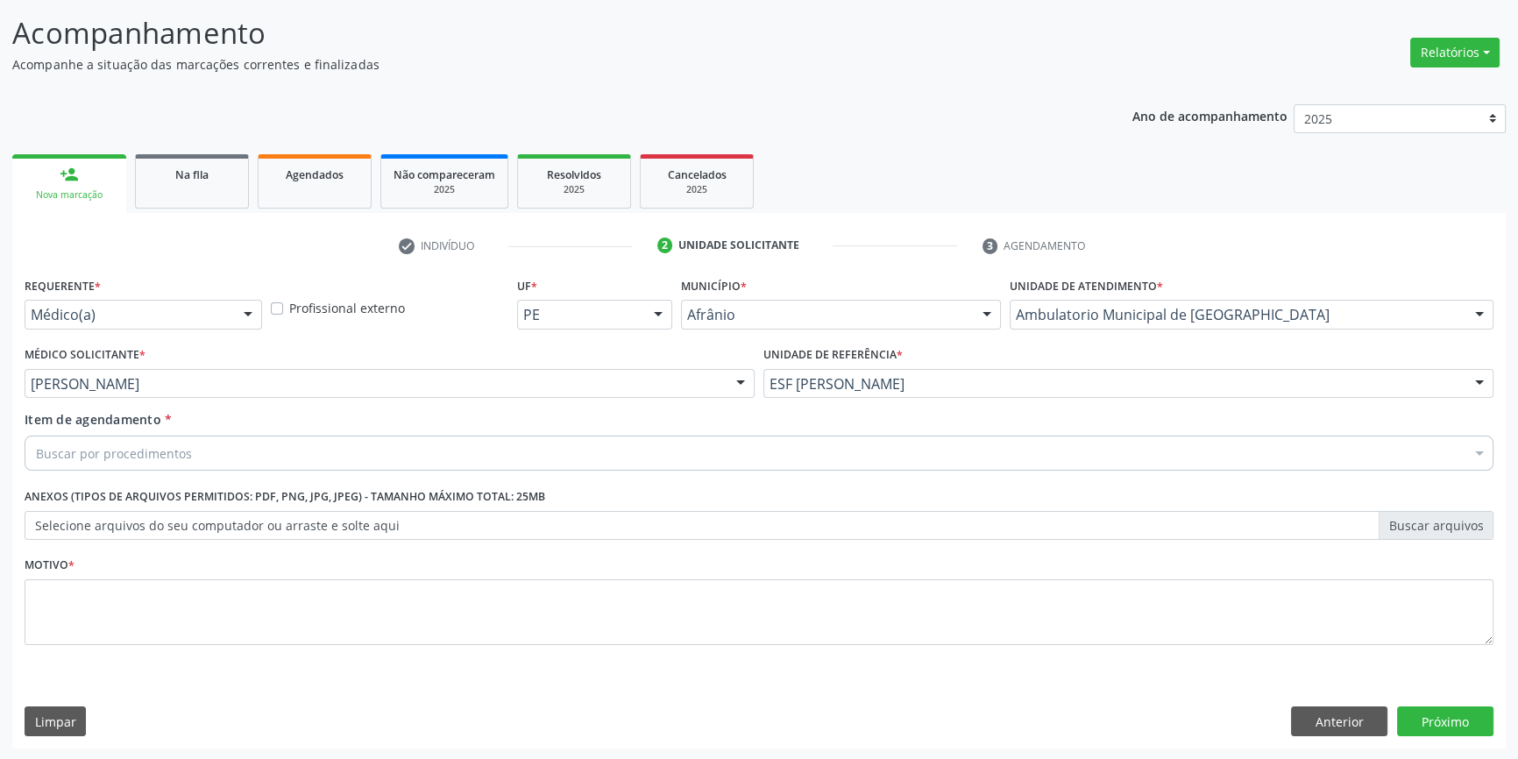
click at [199, 446] on div "Buscar por procedimentos" at bounding box center [759, 453] width 1469 height 35
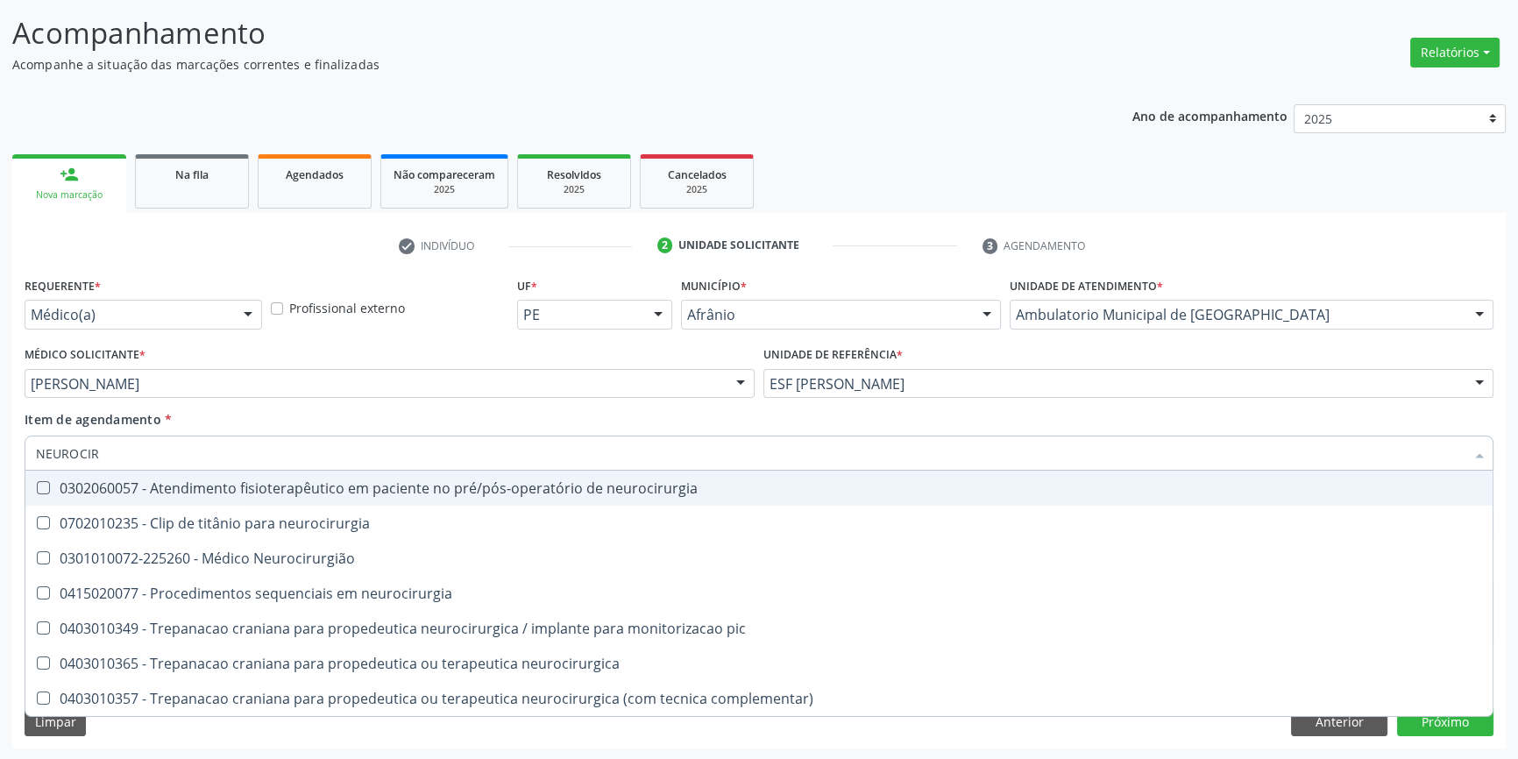
type input "NEUROCIRU"
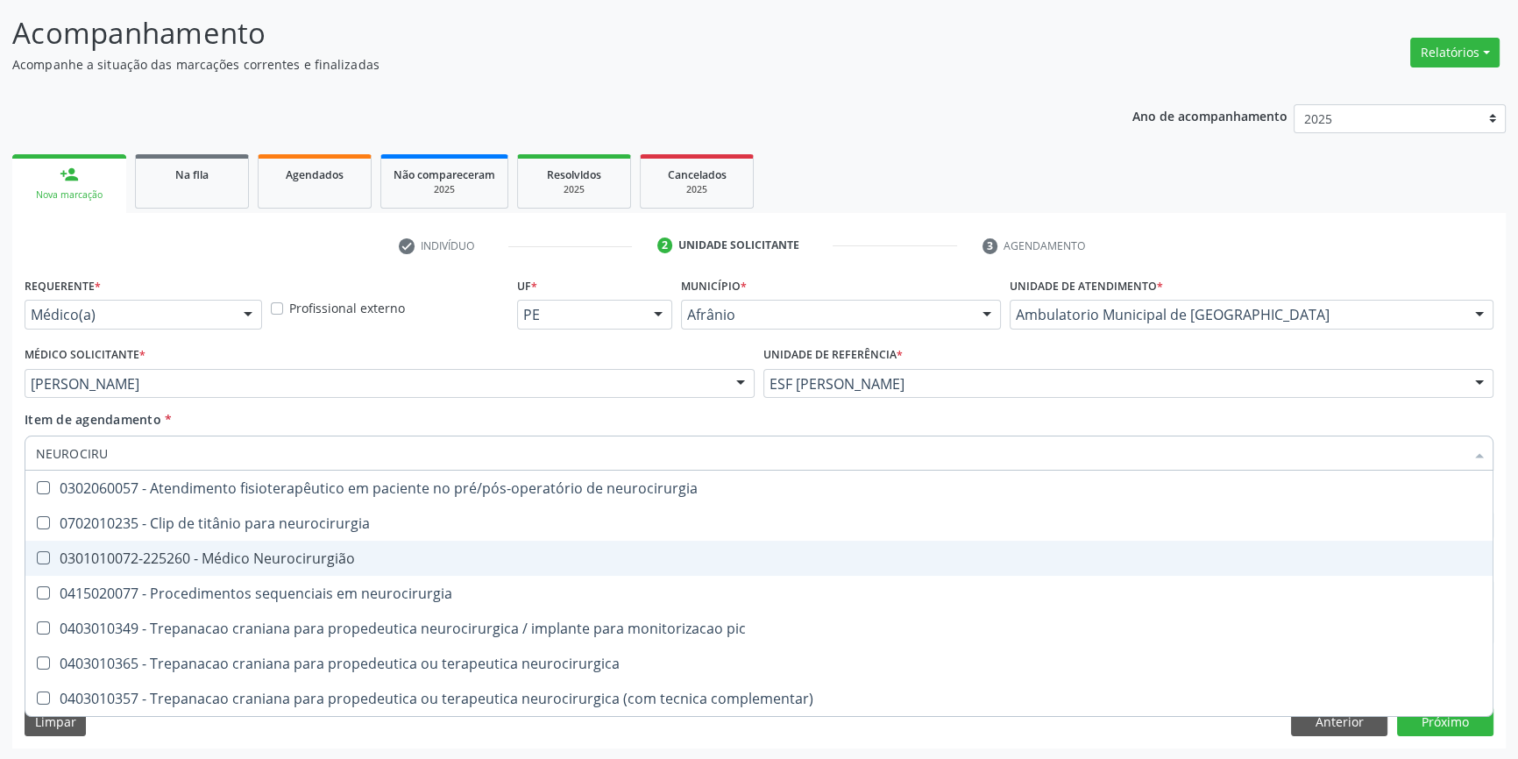
click at [272, 563] on div "0301010072-225260 - Médico Neurocirurgião" at bounding box center [759, 558] width 1446 height 14
checkbox Neurocirurgião "true"
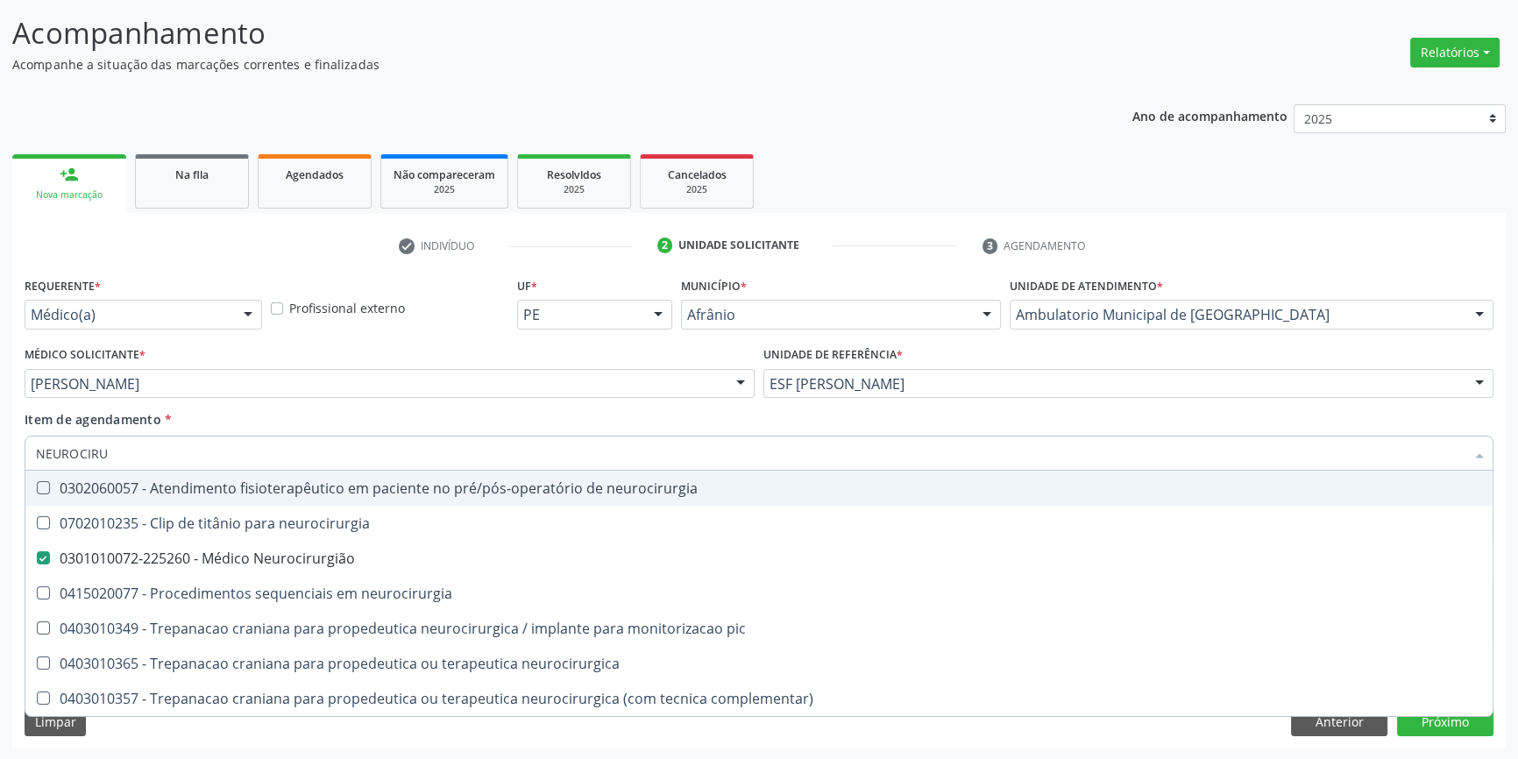
click at [303, 394] on div "[PERSON_NAME]" at bounding box center [390, 384] width 730 height 30
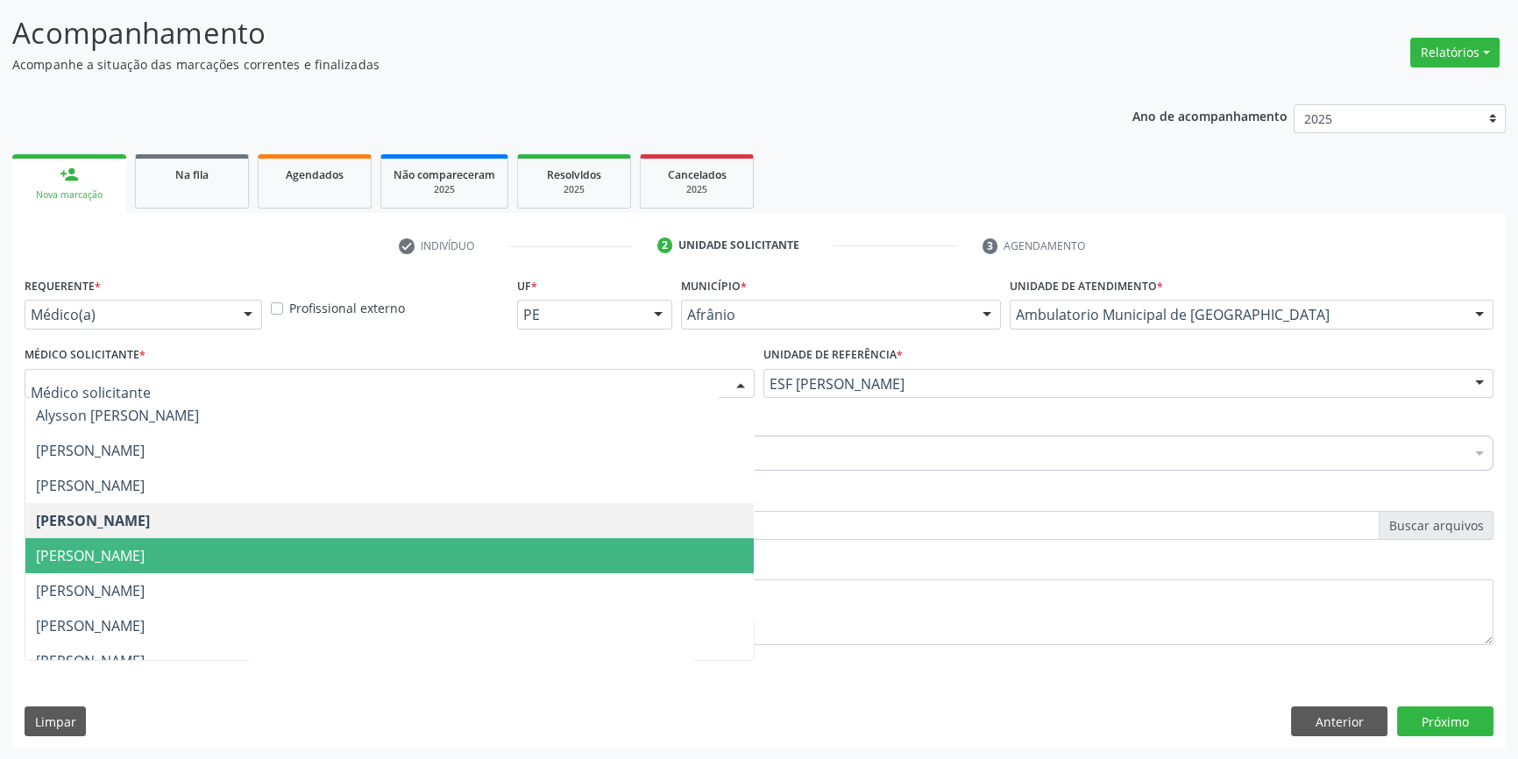
click at [898, 478] on div "Requerente * Médico(a) Médico(a) Enfermeiro(a) Paciente Nenhum resultado encont…" at bounding box center [759, 471] width 1469 height 397
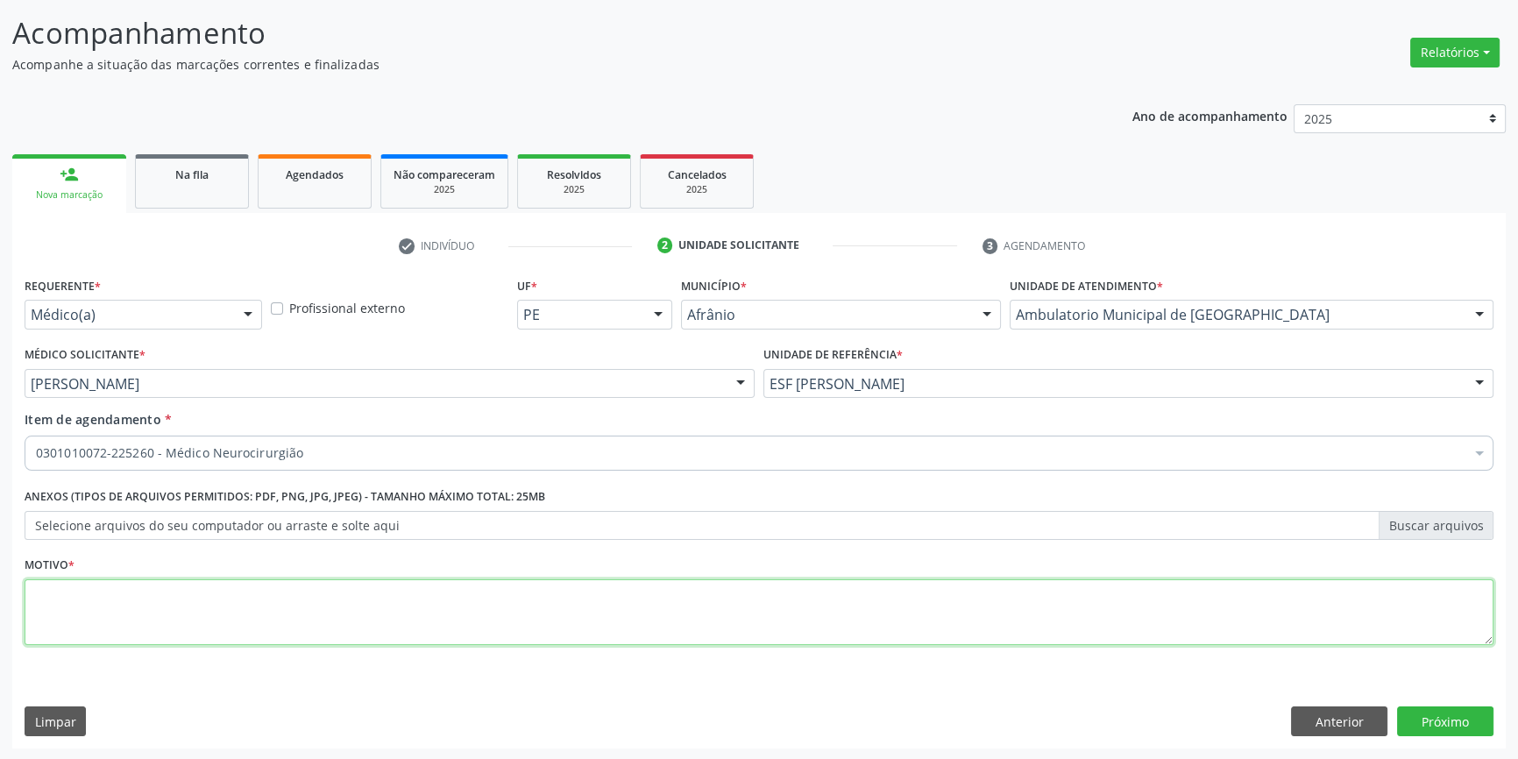
click at [250, 614] on textarea at bounding box center [759, 612] width 1469 height 67
type textarea "NOVA CONSULTA AGOSTO"
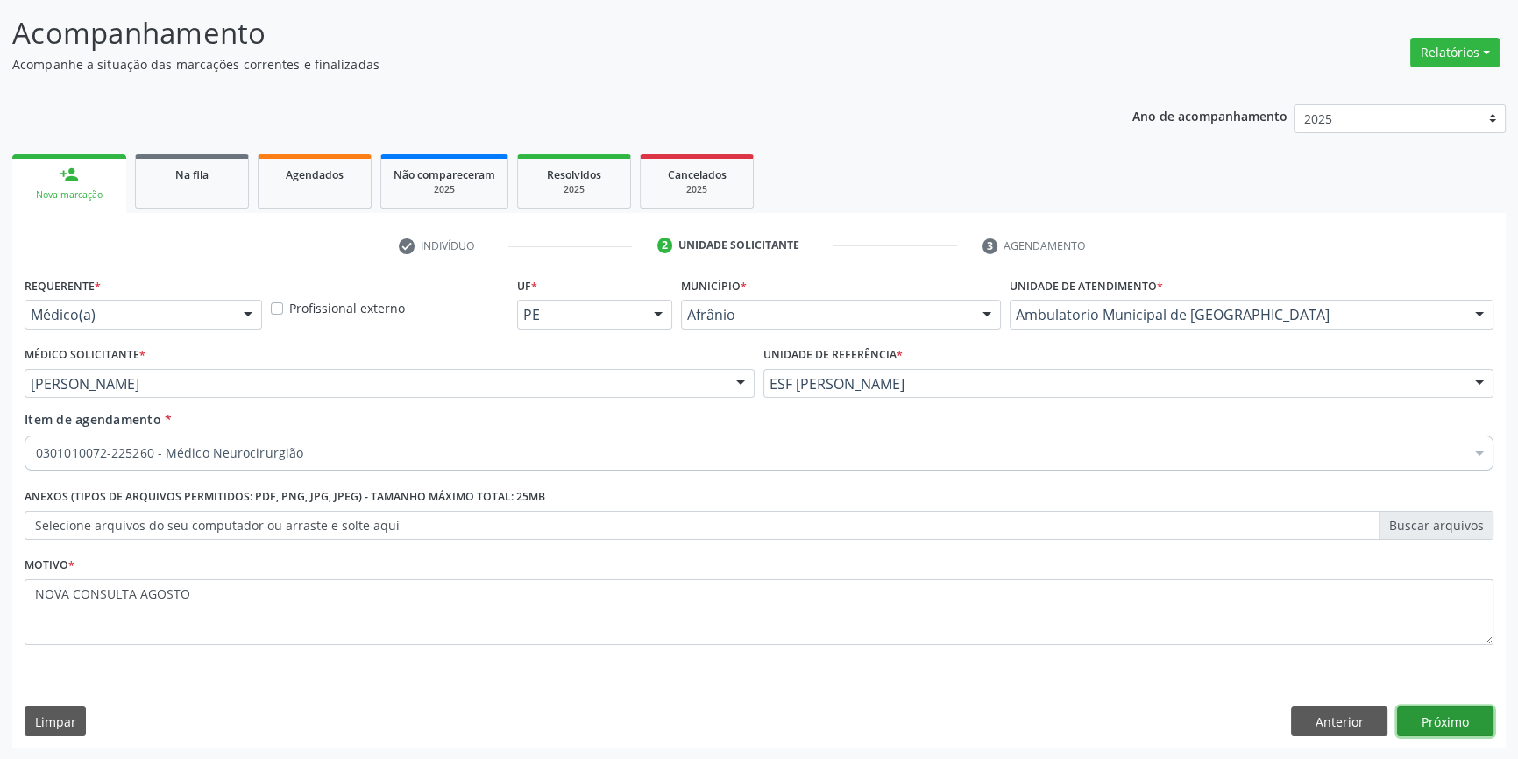
click at [1439, 728] on button "Próximo" at bounding box center [1445, 722] width 96 height 30
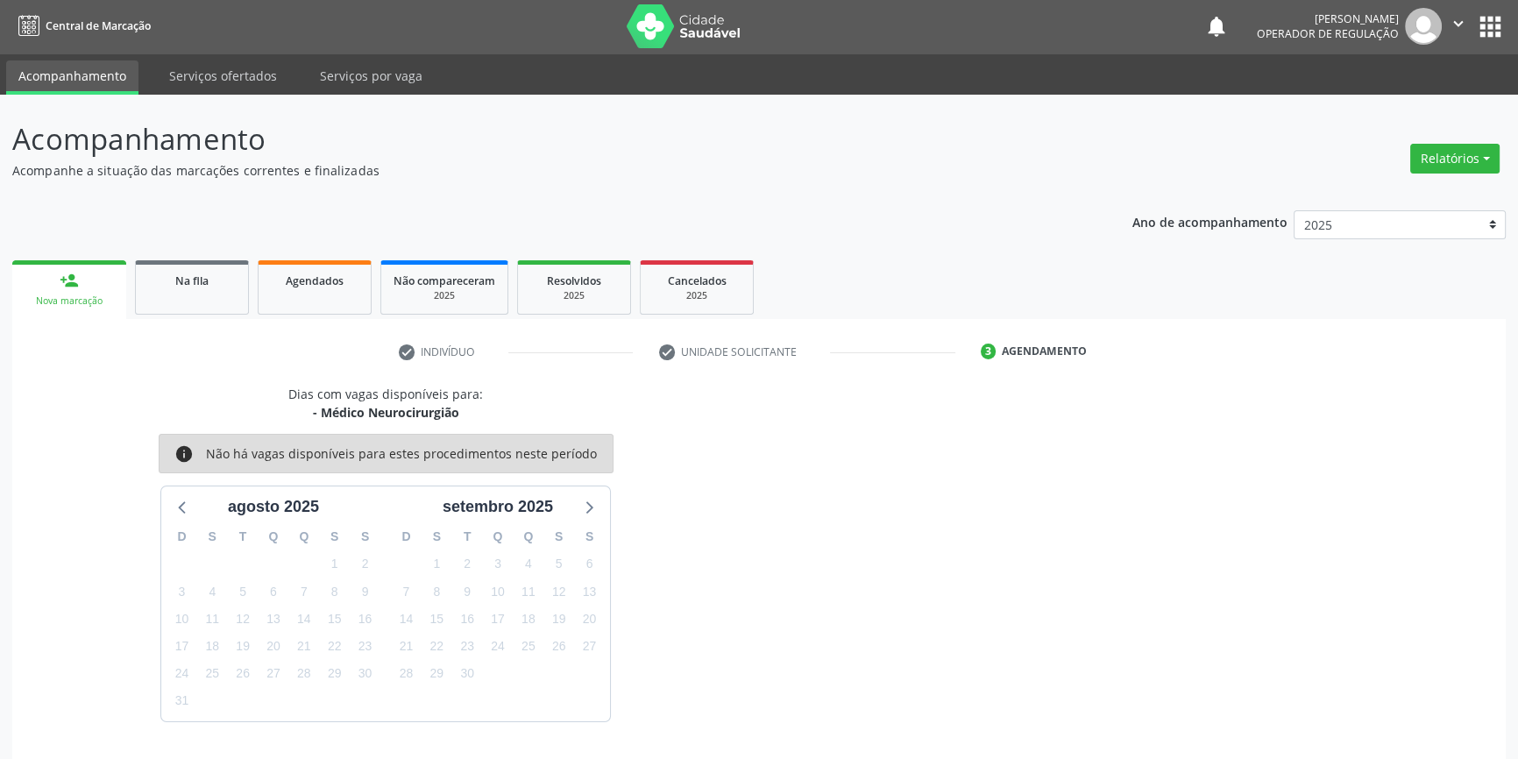
scroll to position [53, 0]
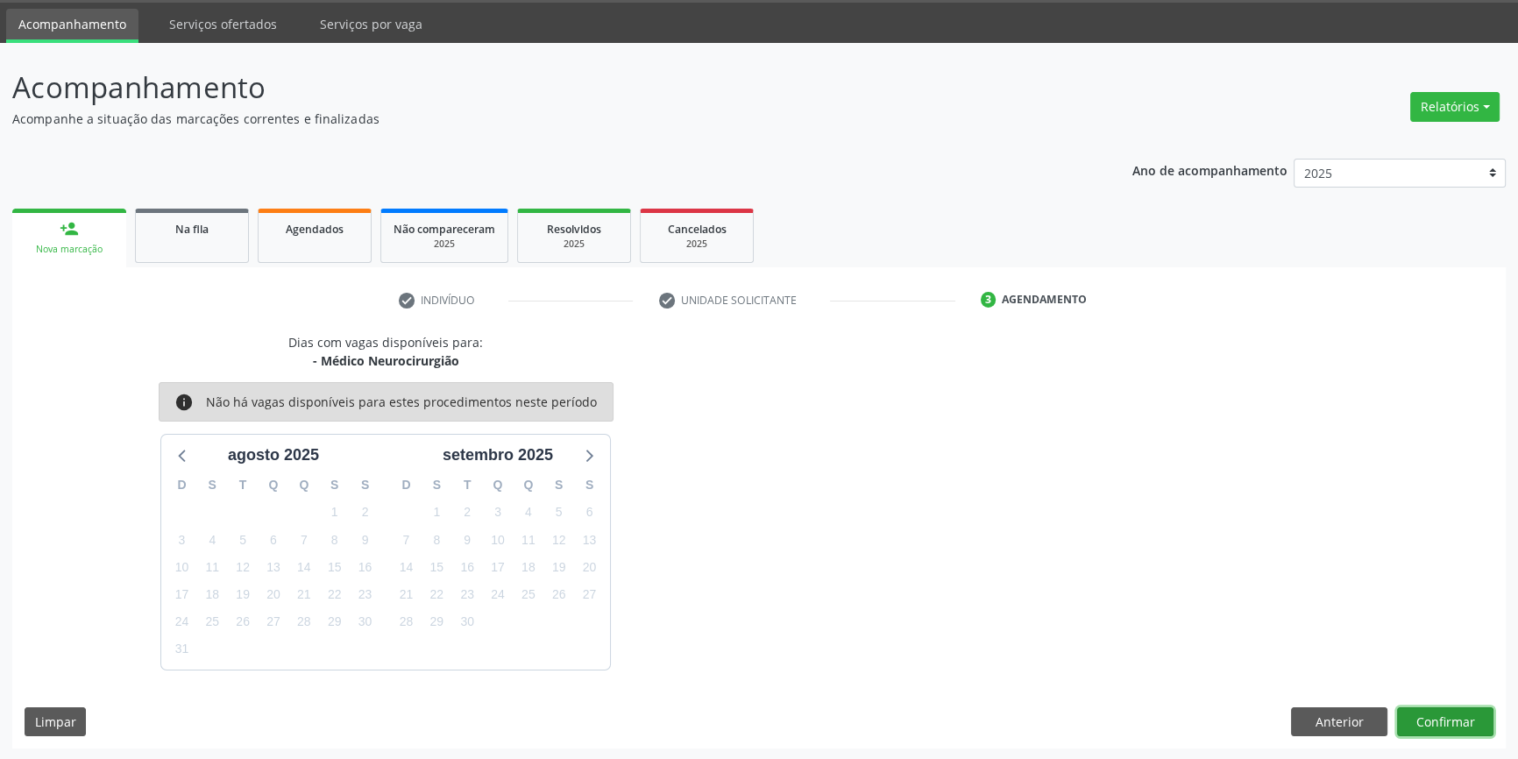
click at [1438, 724] on button "Confirmar" at bounding box center [1445, 722] width 96 height 30
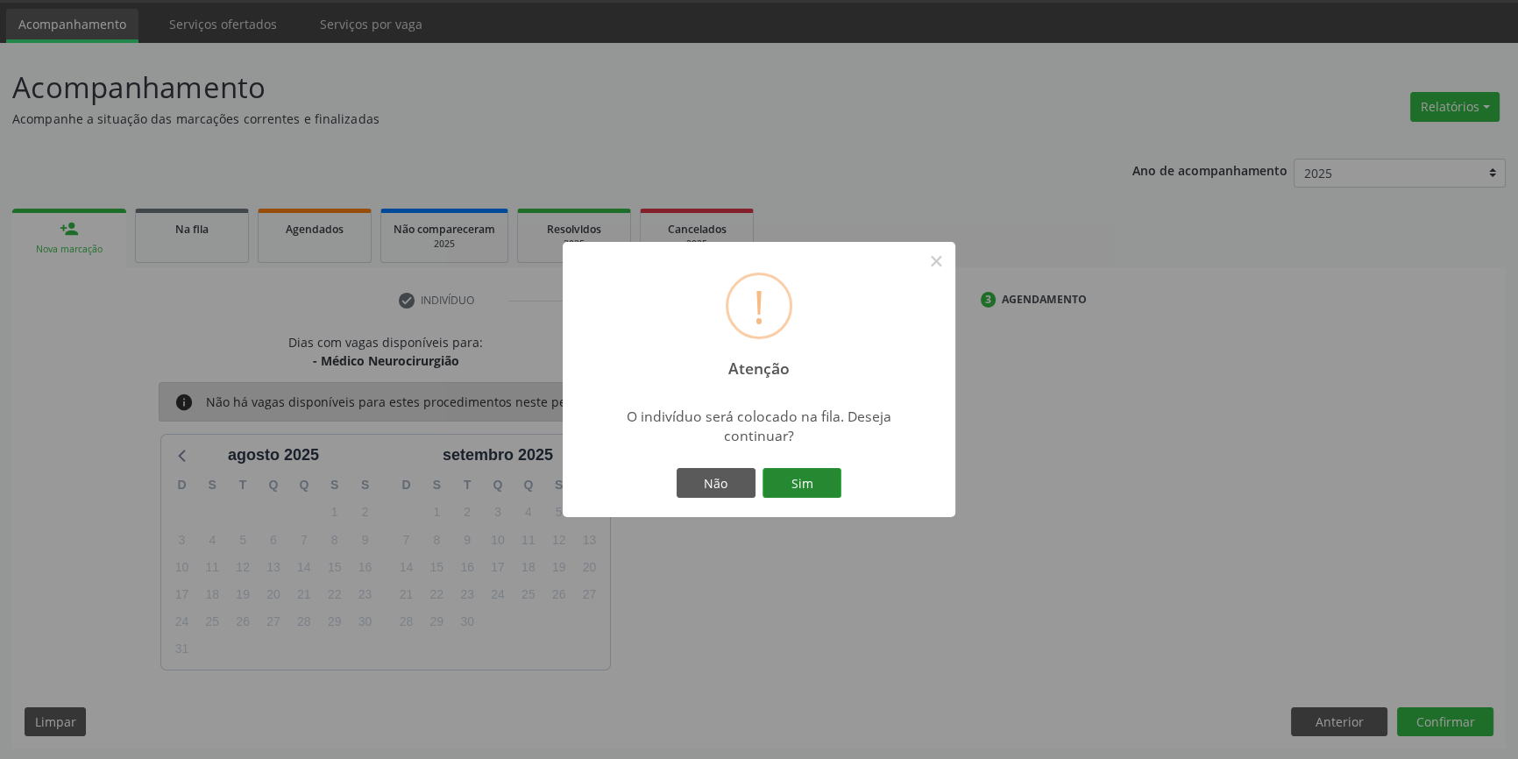
click at [803, 479] on button "Sim" at bounding box center [802, 483] width 79 height 30
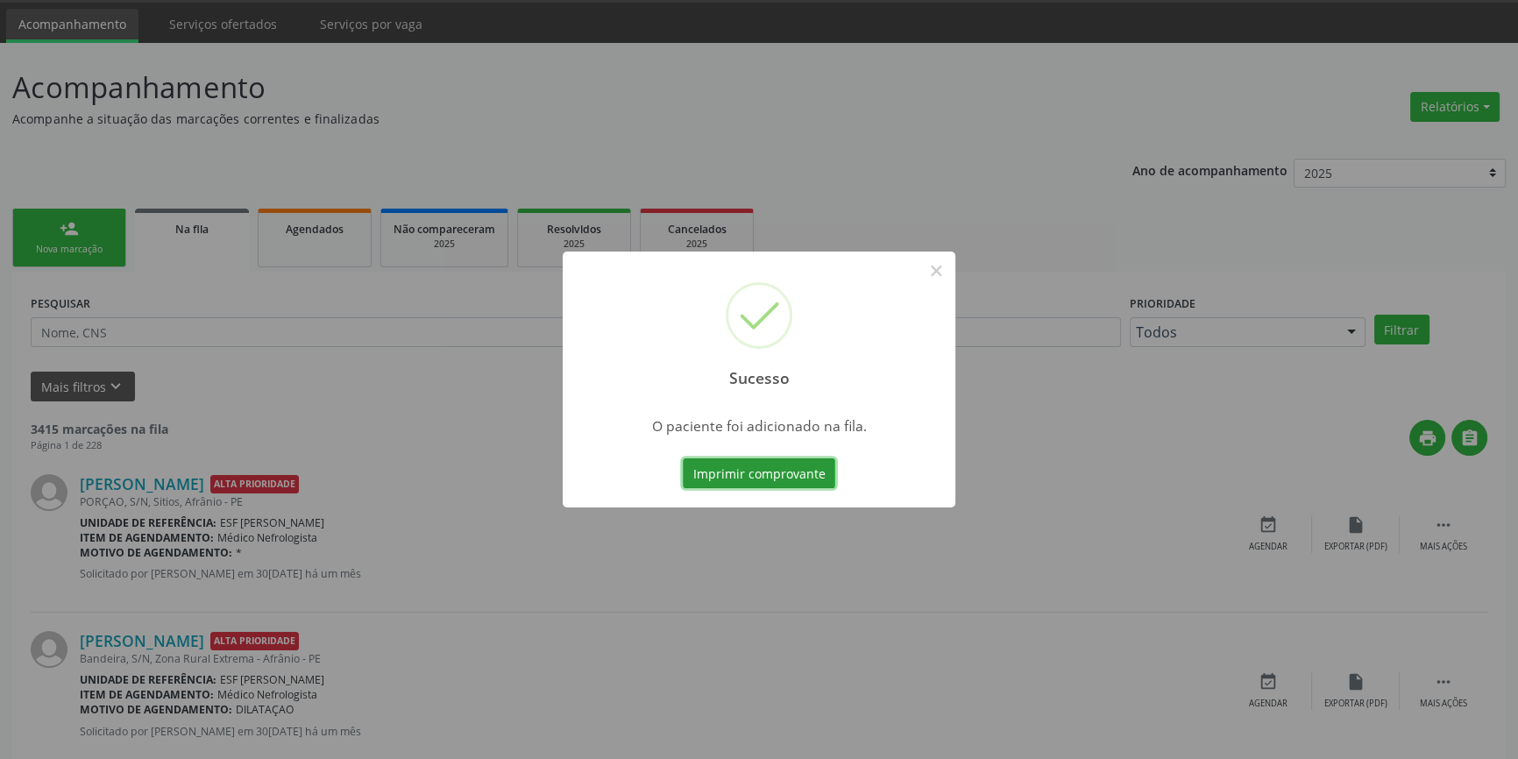
scroll to position [0, 0]
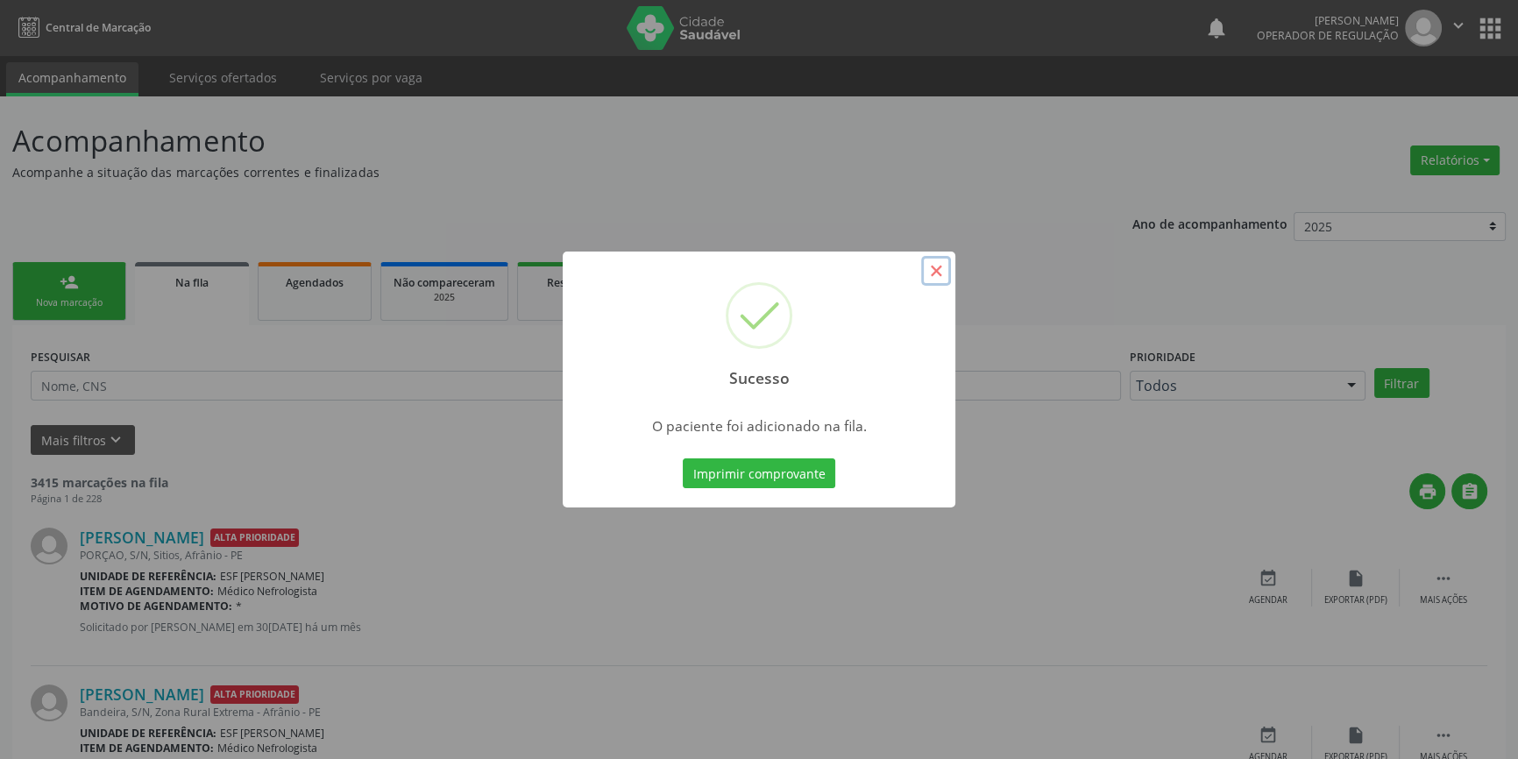
click at [927, 273] on button "×" at bounding box center [936, 271] width 30 height 30
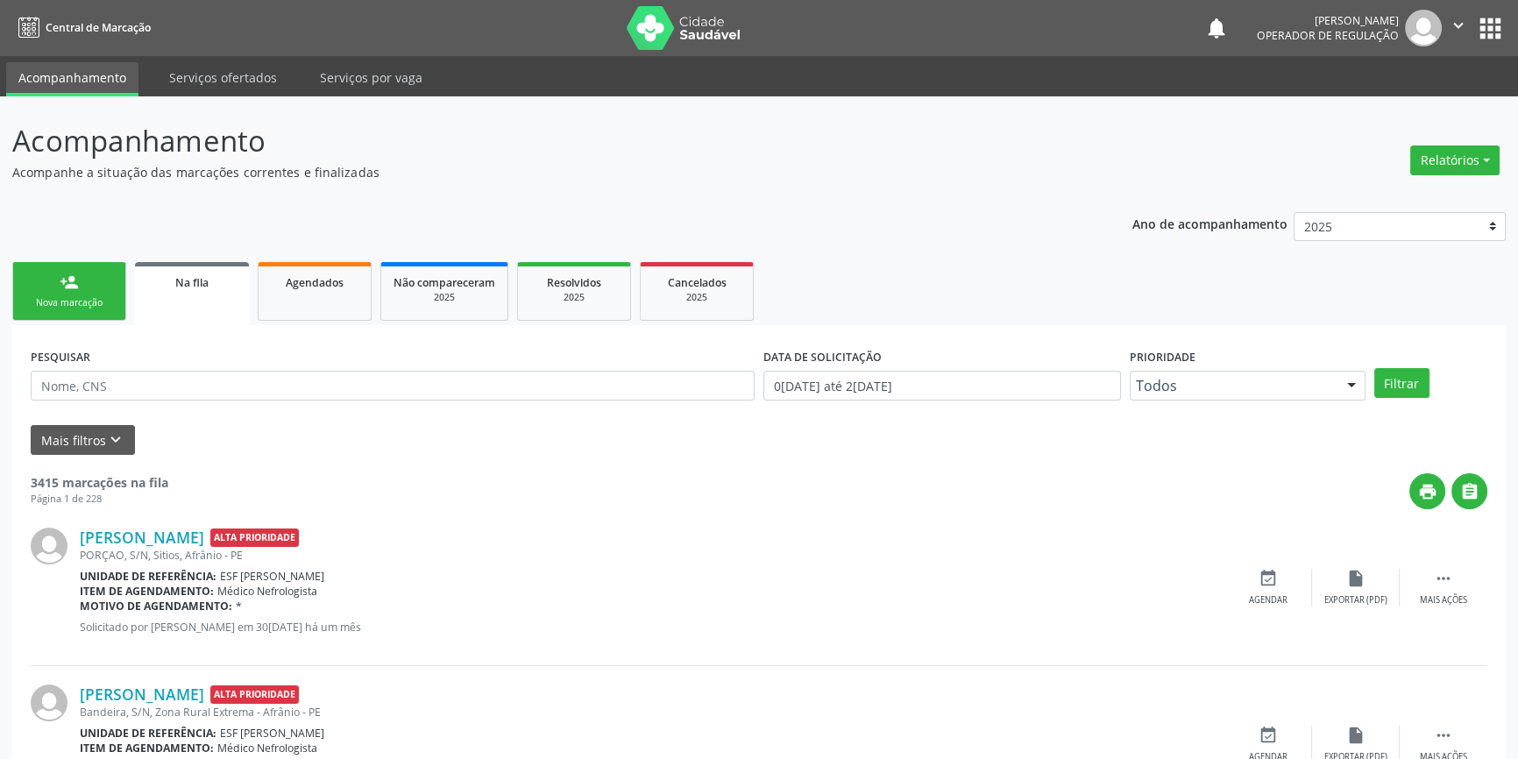
click at [49, 293] on link "person_add Nova marcação" at bounding box center [69, 291] width 114 height 59
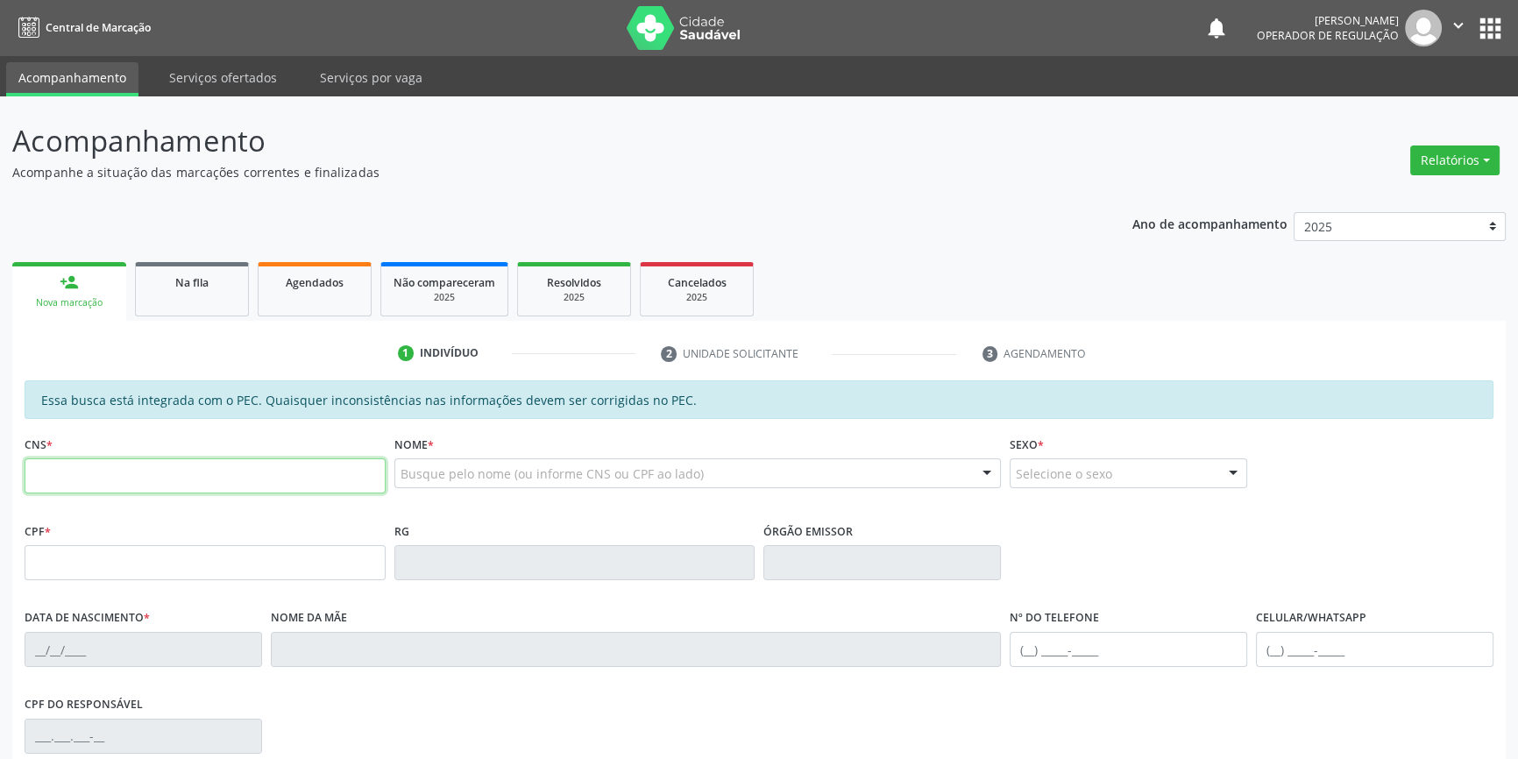
click at [57, 480] on input "text" at bounding box center [205, 475] width 361 height 35
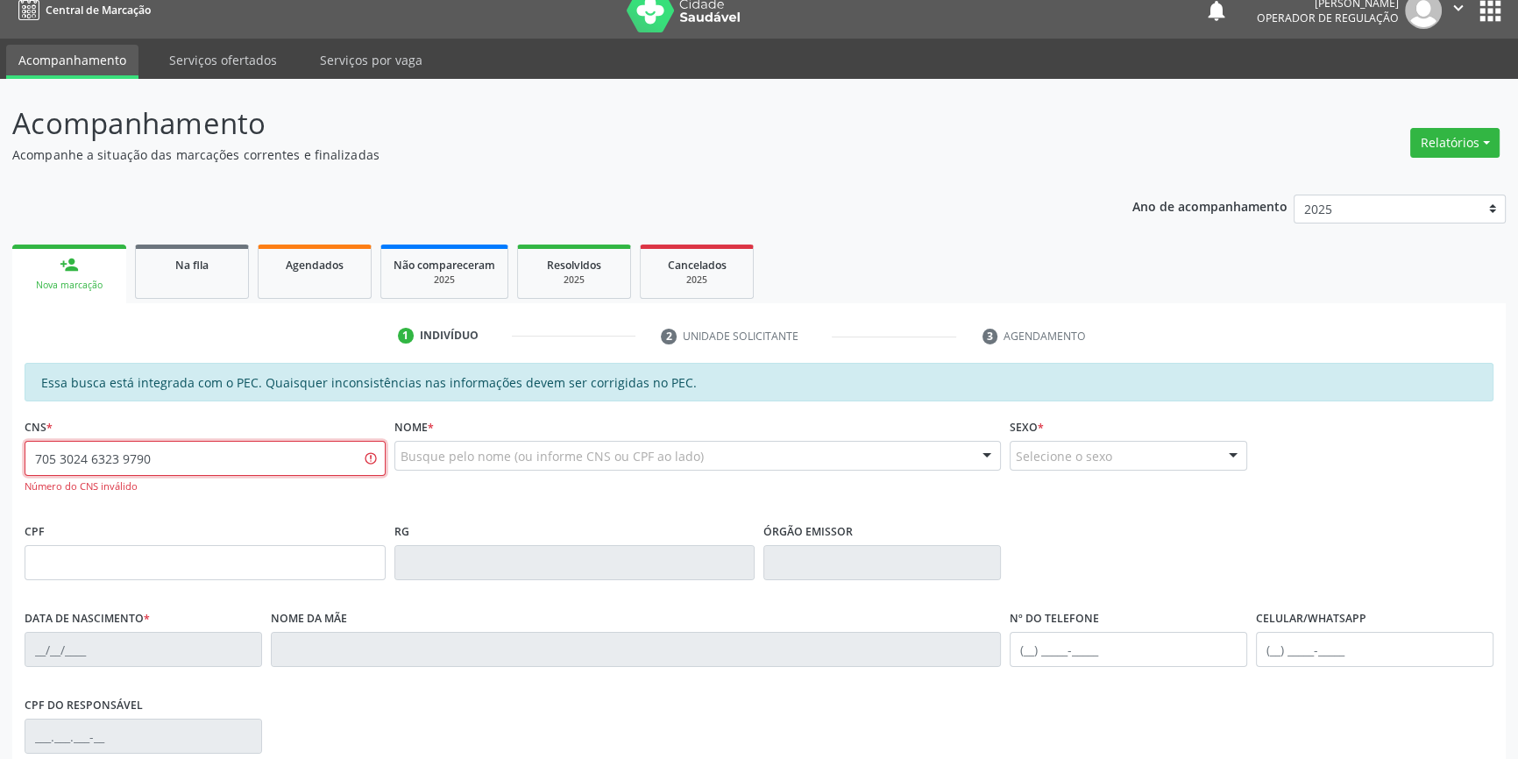
scroll to position [238, 0]
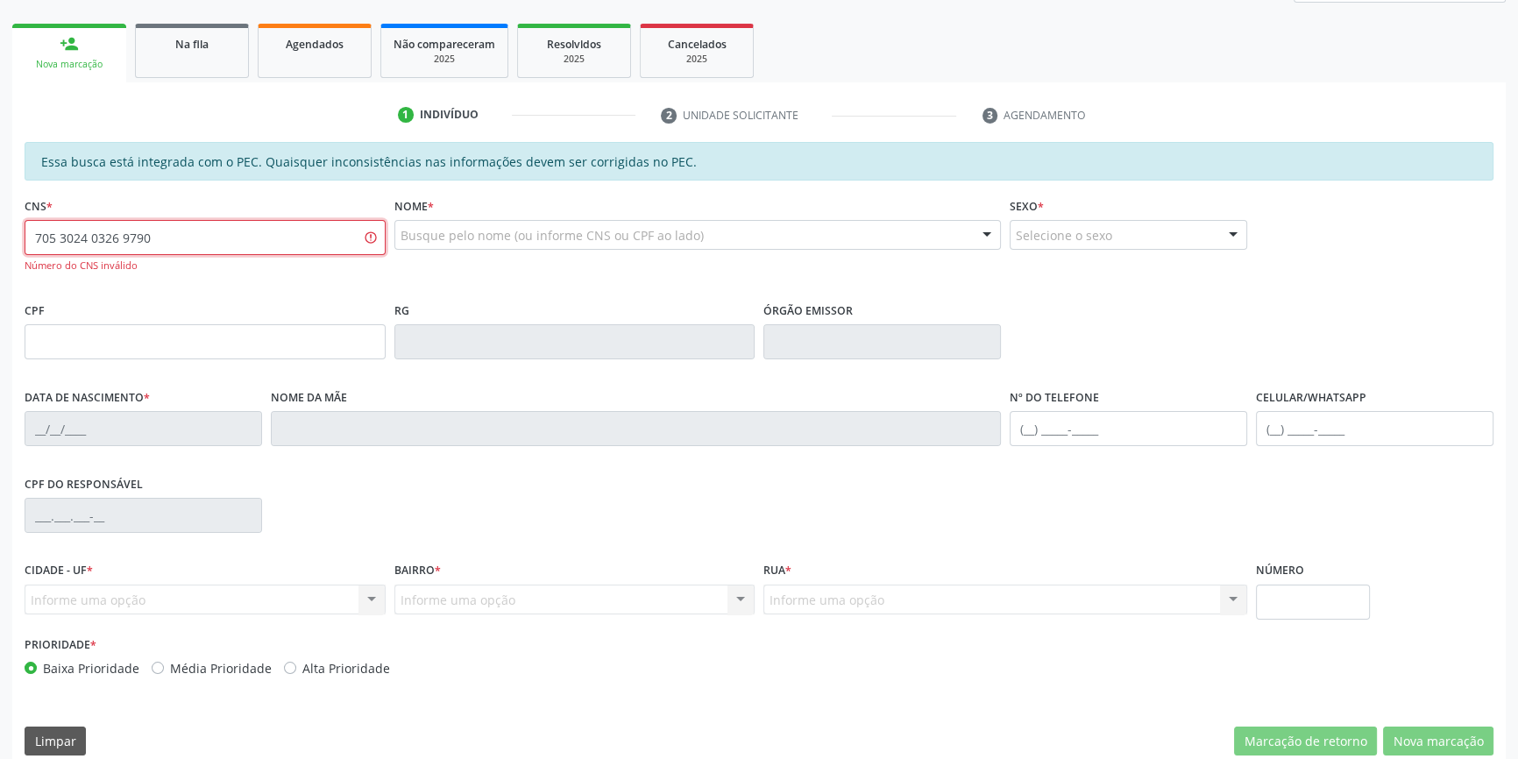
drag, startPoint x: 270, startPoint y: 222, endPoint x: 0, endPoint y: 167, distance: 275.4
click at [0, 211] on div "Acompanhamento Acompanhe a situação das marcações correntes e finalizadas Relat…" at bounding box center [759, 319] width 1518 height 922
type input "705 3024 6323 9790"
type input "ALDAIR"
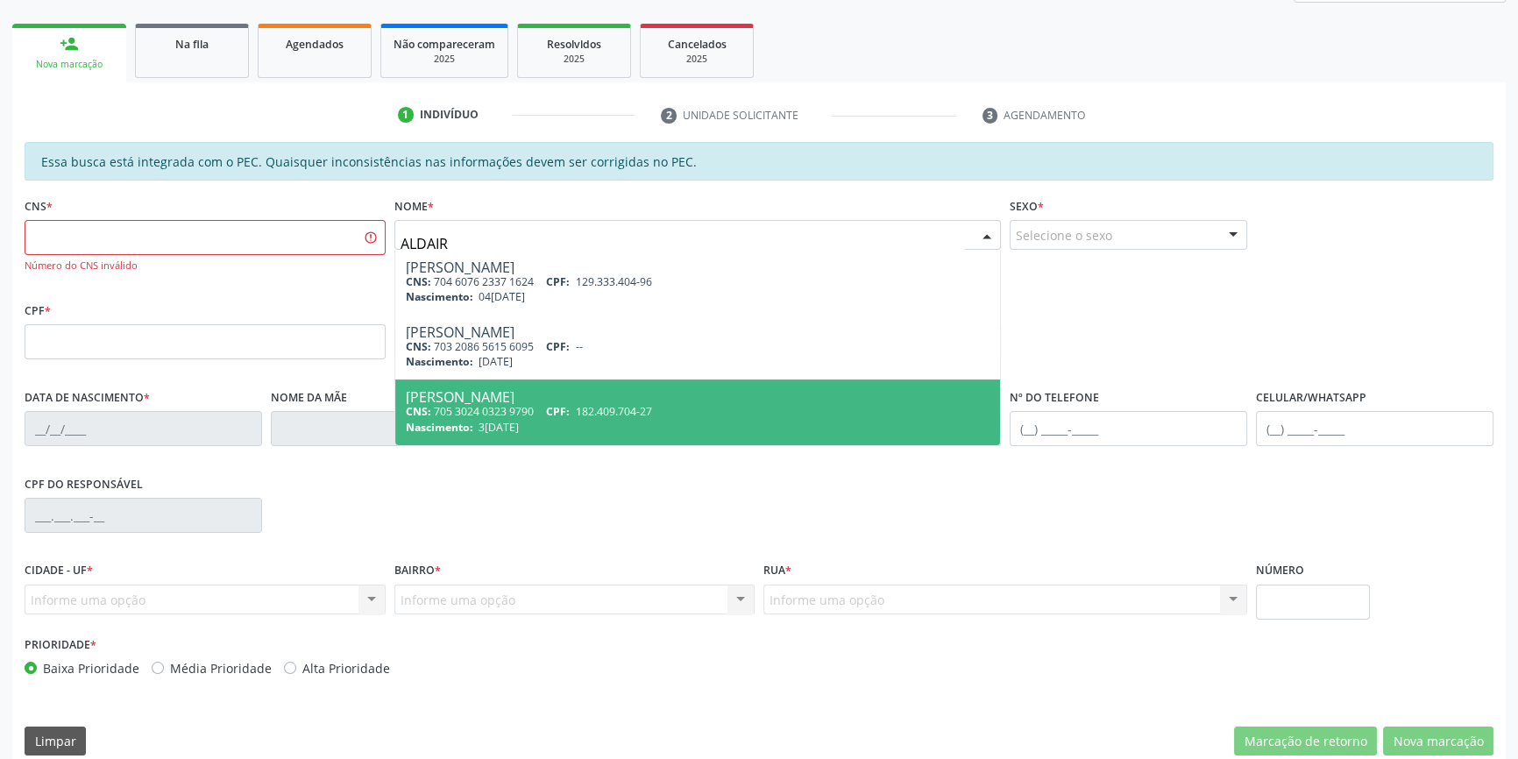
click at [631, 387] on span "Aldair Vieira Rodrigues CNS: 705 3024 0323 9790 CPF: 182.409.704-27 Nascimento:…" at bounding box center [698, 412] width 606 height 65
type input "705 3024 0323 9790"
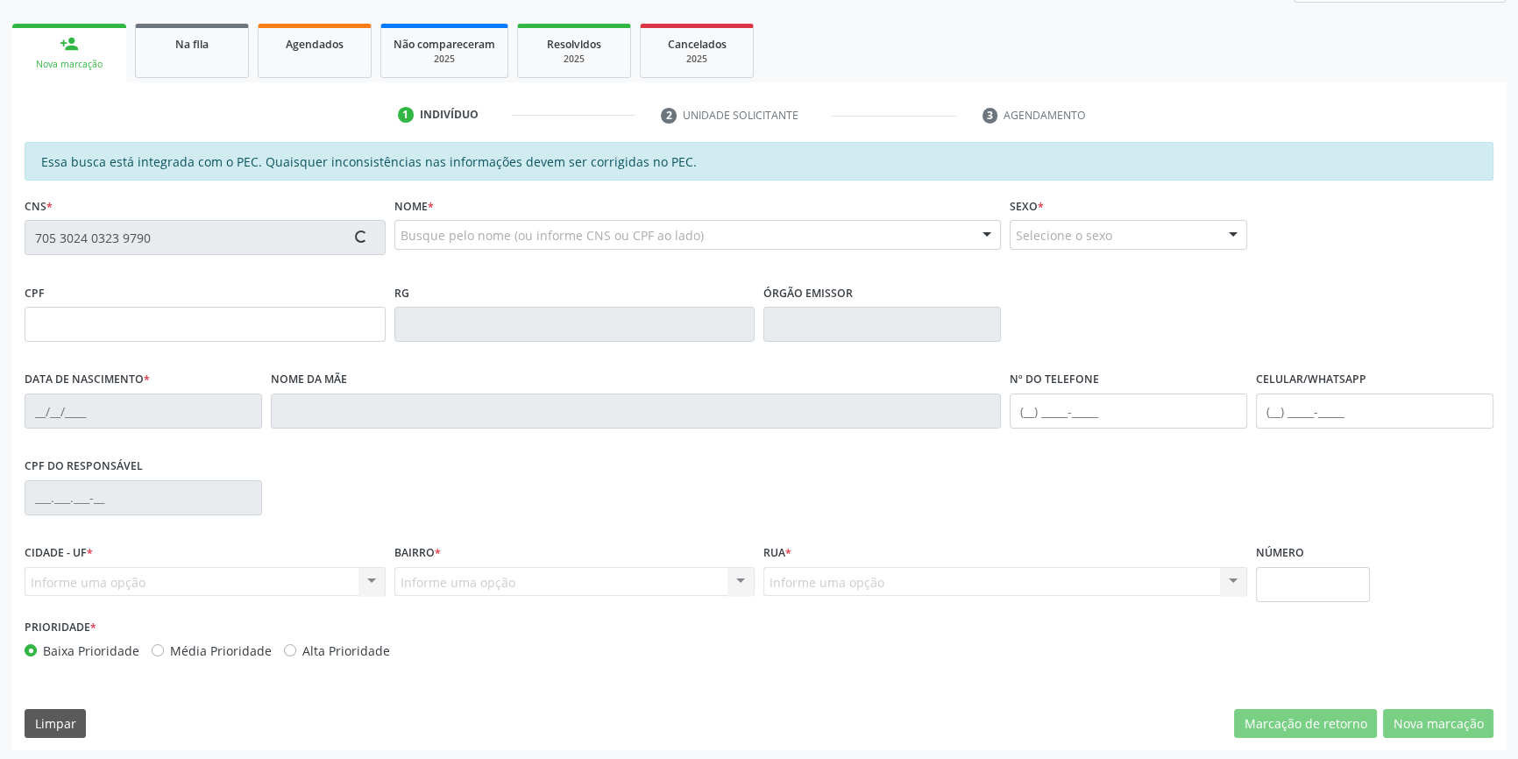
scroll to position [240, 0]
type input "182.409.704-27"
type input "30/07/2022"
type input "Tamires Amelia Silva Vieira"
type input "(87) 99917-6042"
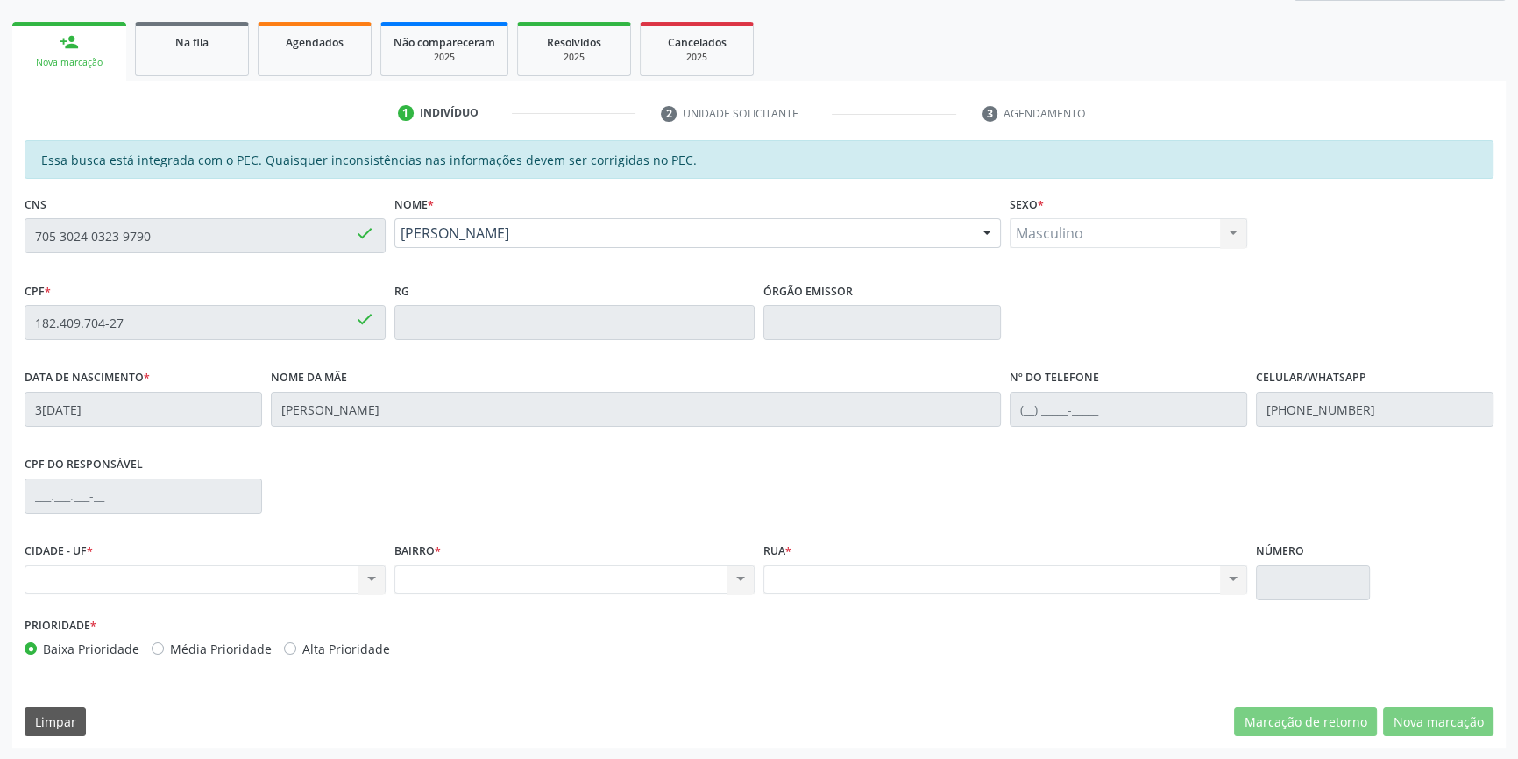
click at [95, 245] on fieldset "CNS 705 3024 0323 9790 done" at bounding box center [205, 228] width 361 height 75
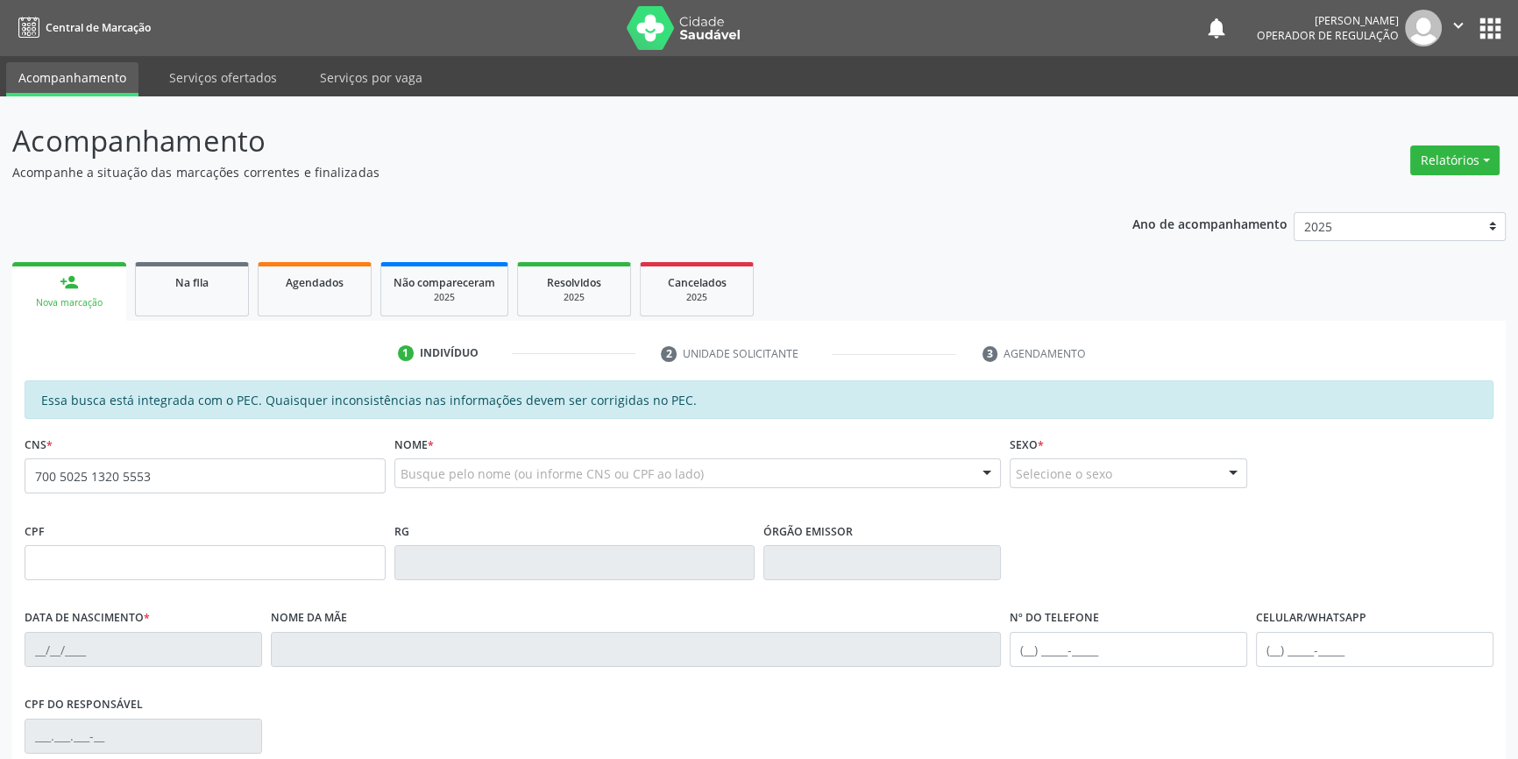
type input "700 5025 1320 5553"
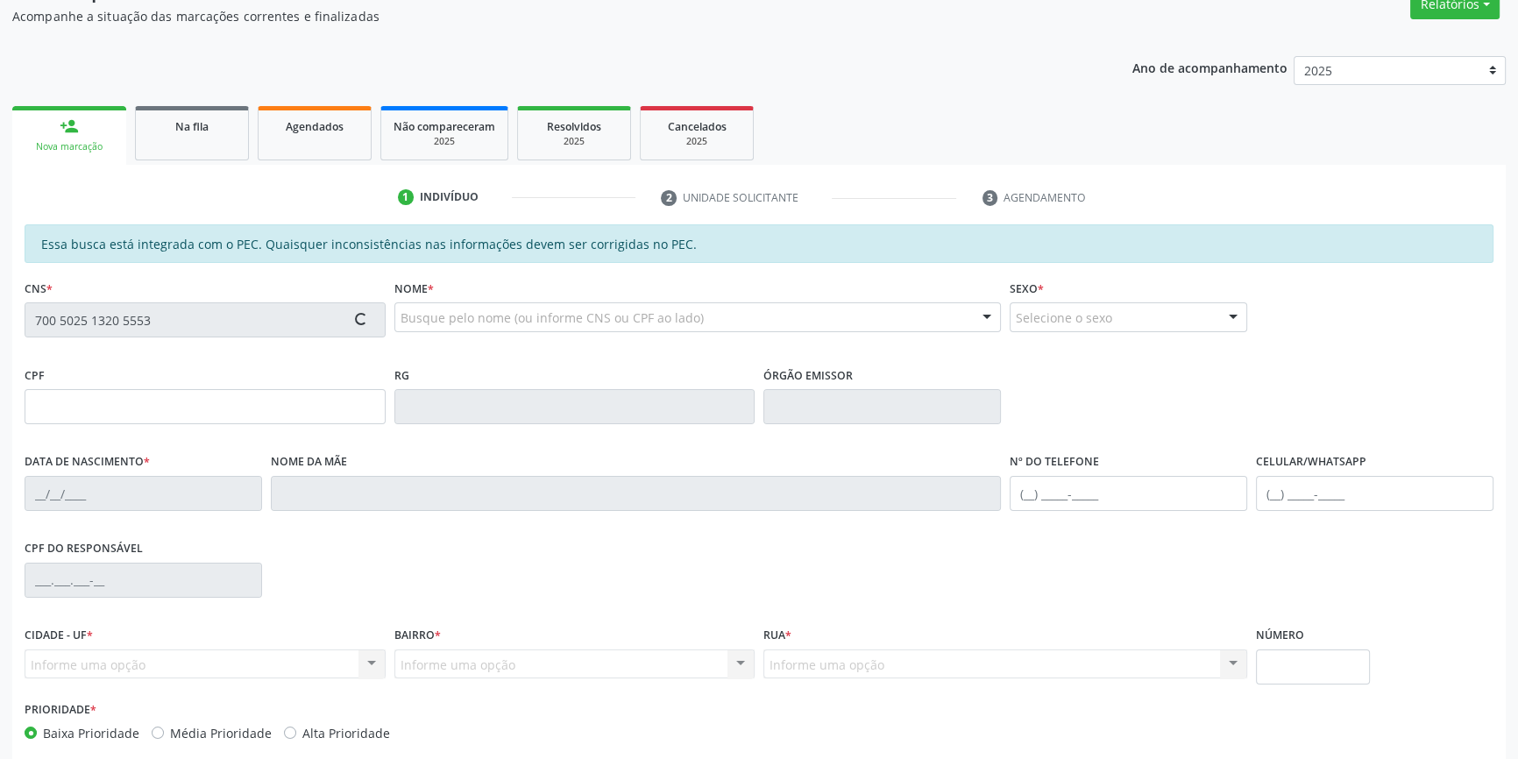
scroll to position [240, 0]
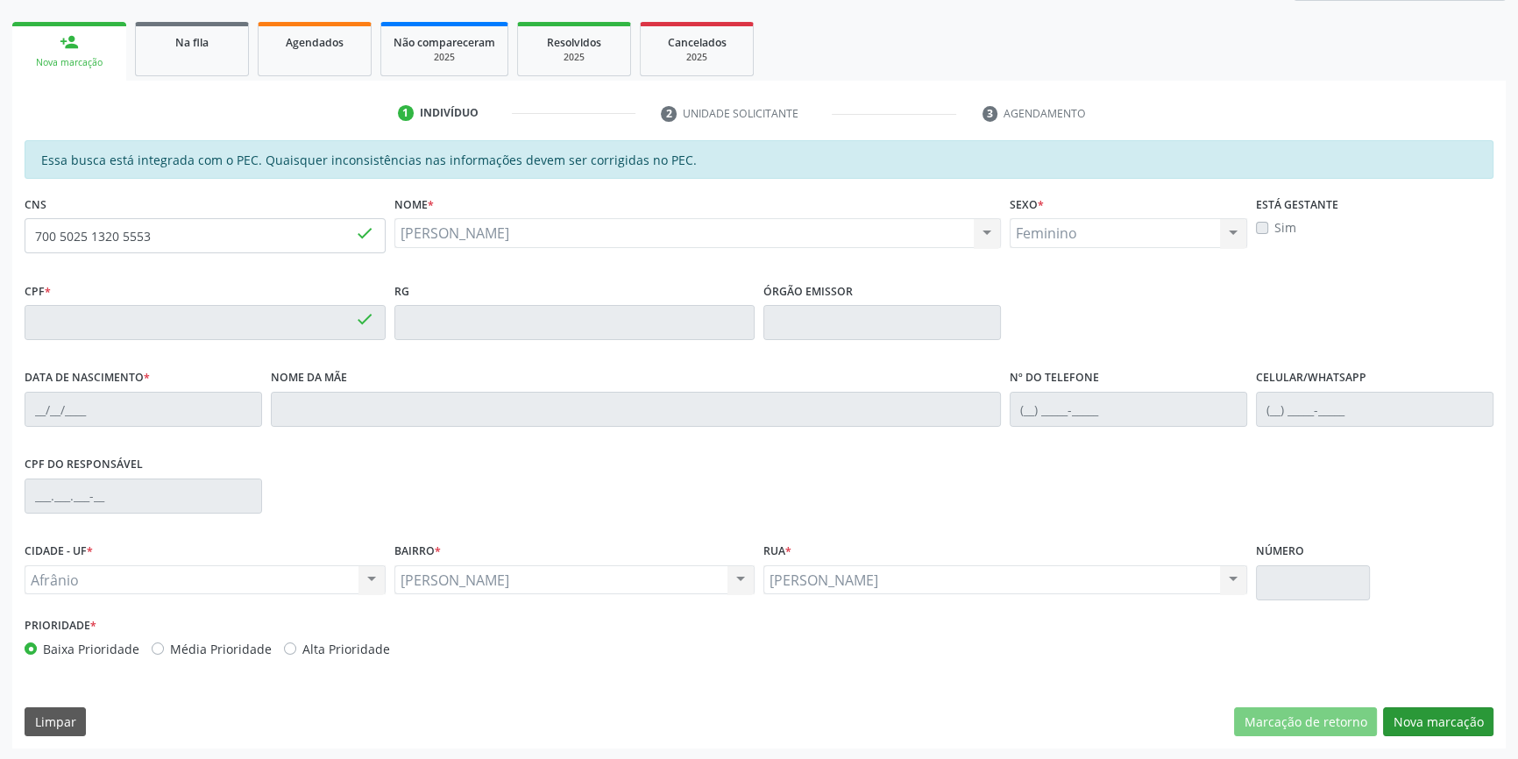
type input "071.005.774-11"
type input "[DATE]"
type input "[PERSON_NAME]"
type input "[PHONE_NUMBER]"
type input "S/N"
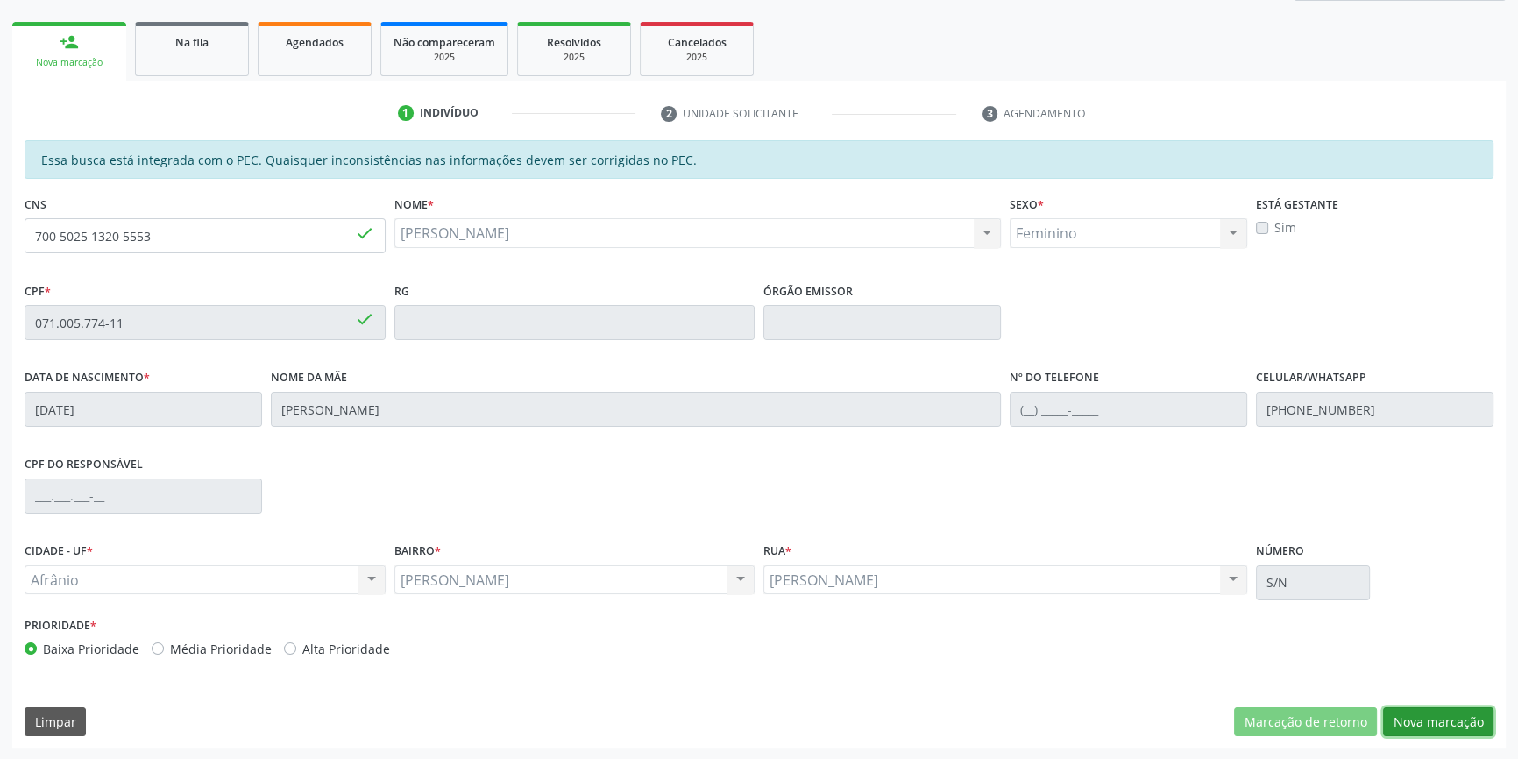
click at [1441, 715] on button "Nova marcação" at bounding box center [1438, 722] width 110 height 30
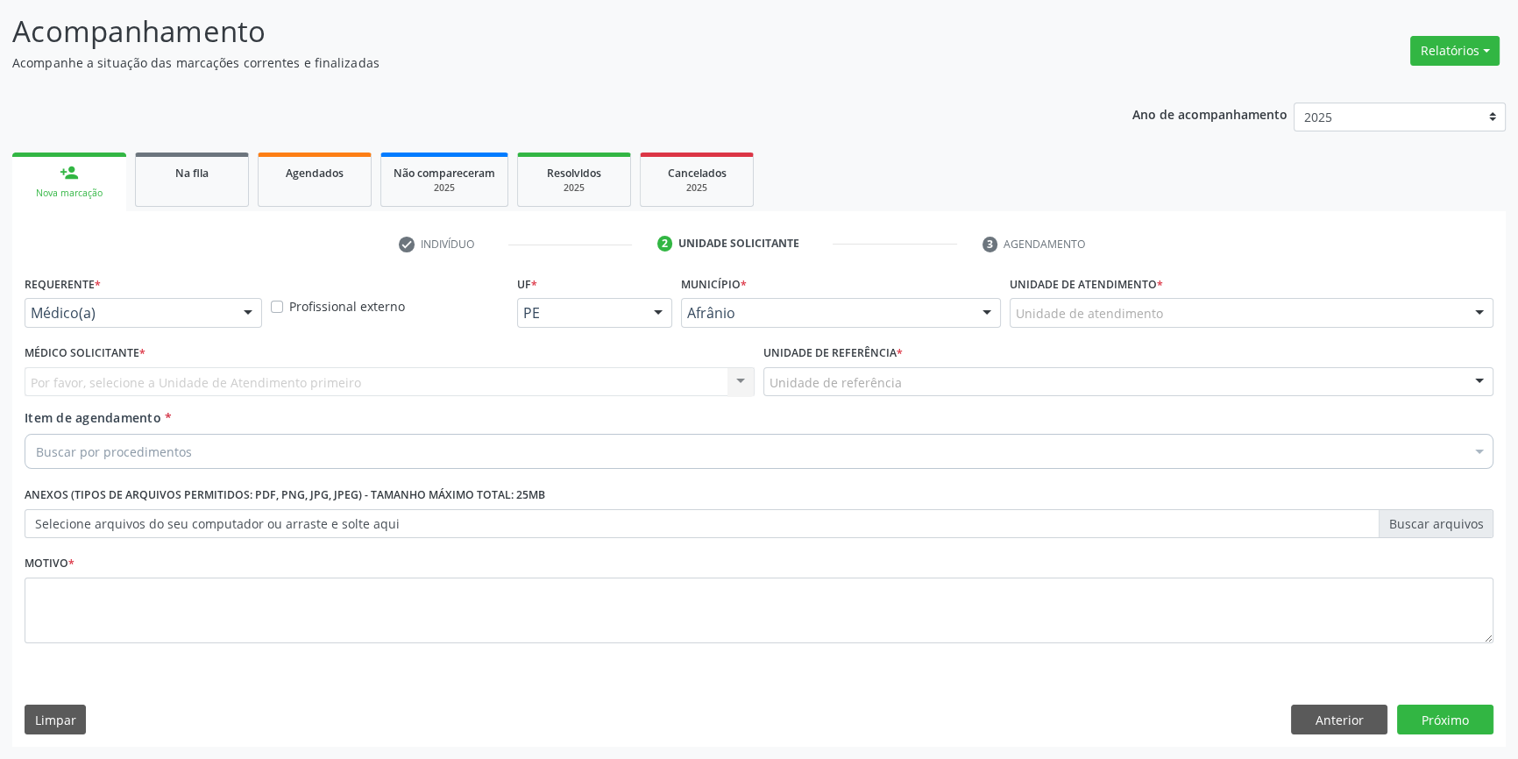
scroll to position [108, 0]
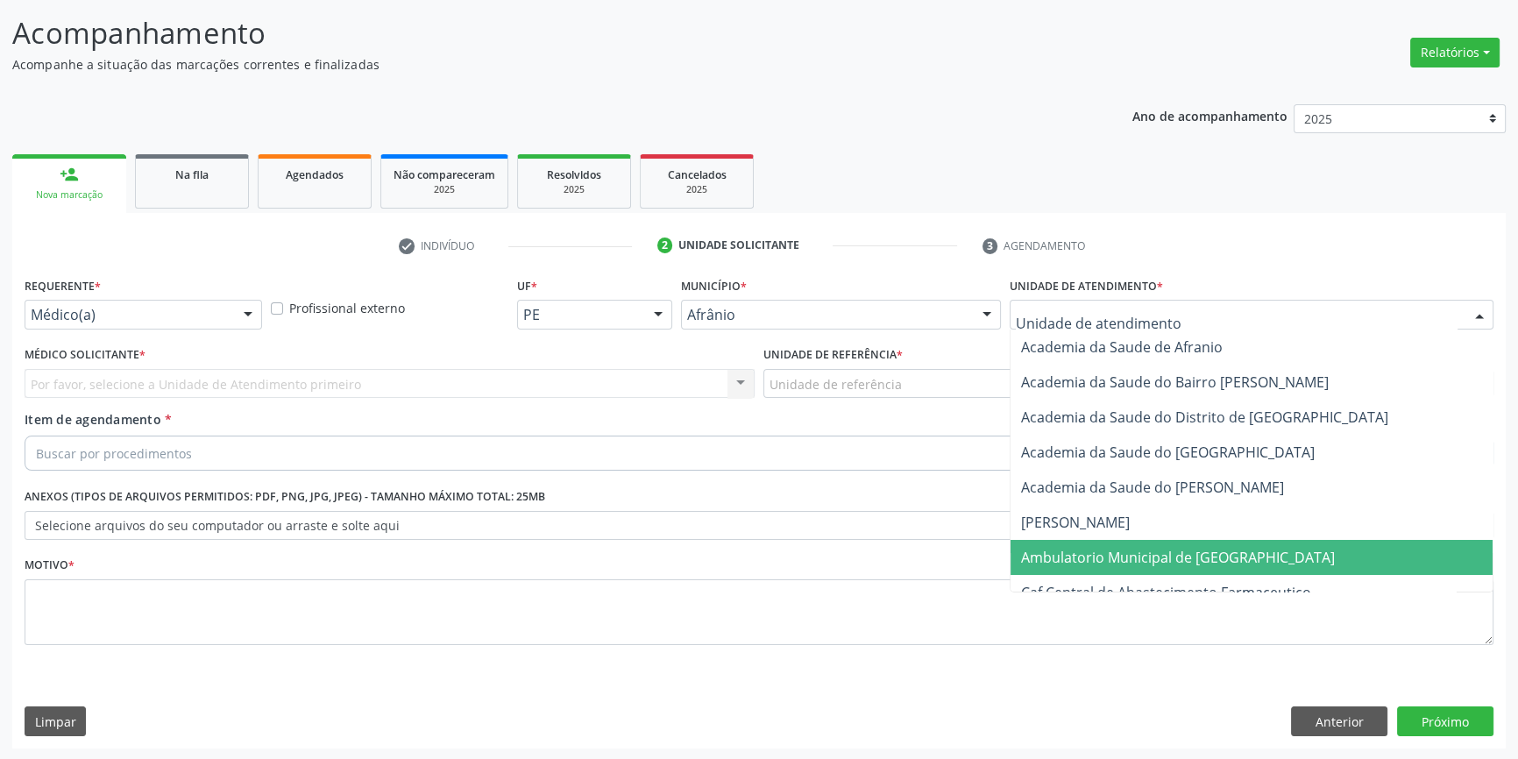
click at [1140, 543] on span "Ambulatorio Municipal de [GEOGRAPHIC_DATA]" at bounding box center [1252, 557] width 482 height 35
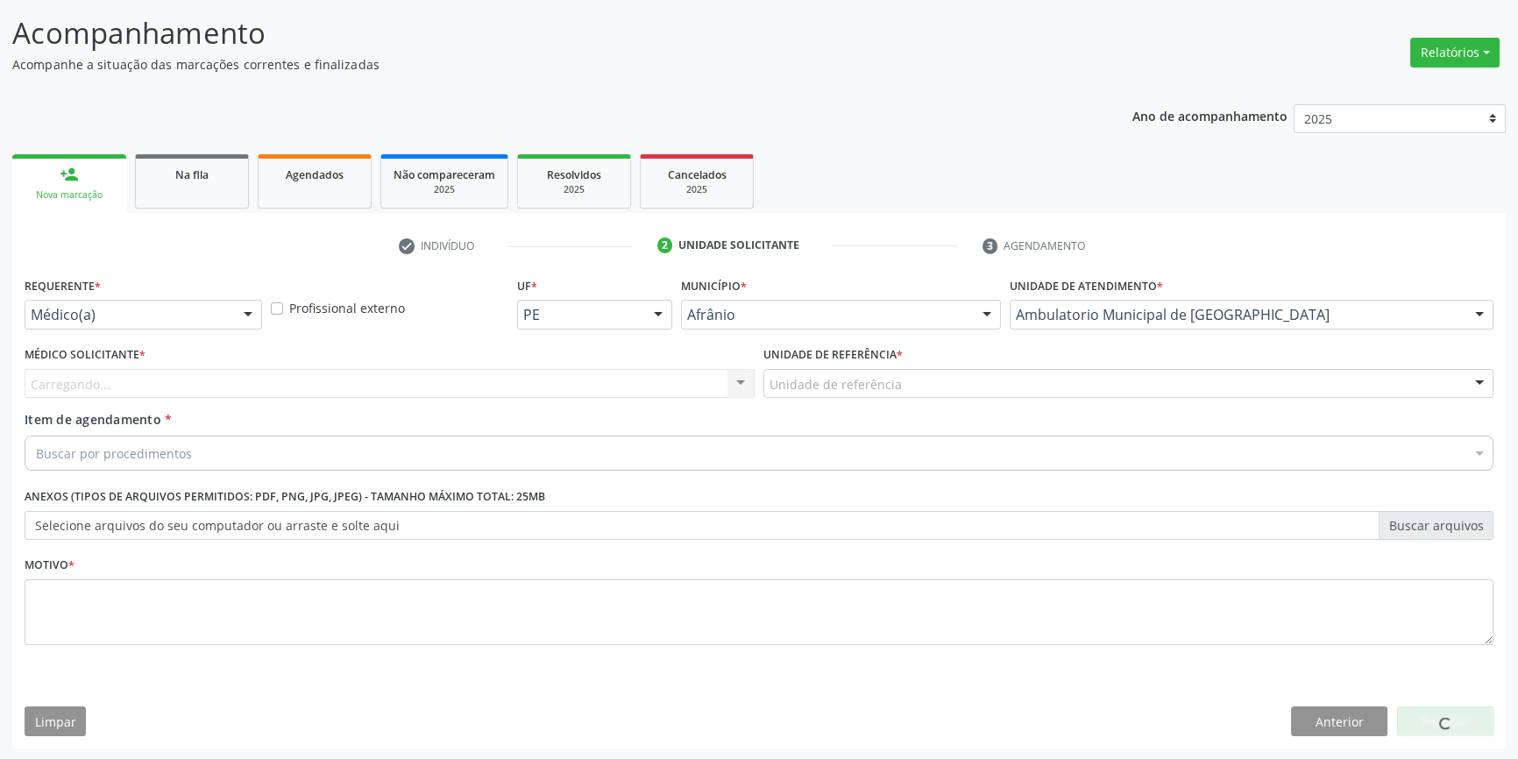
click at [903, 375] on div "Unidade de referência" at bounding box center [1128, 384] width 730 height 30
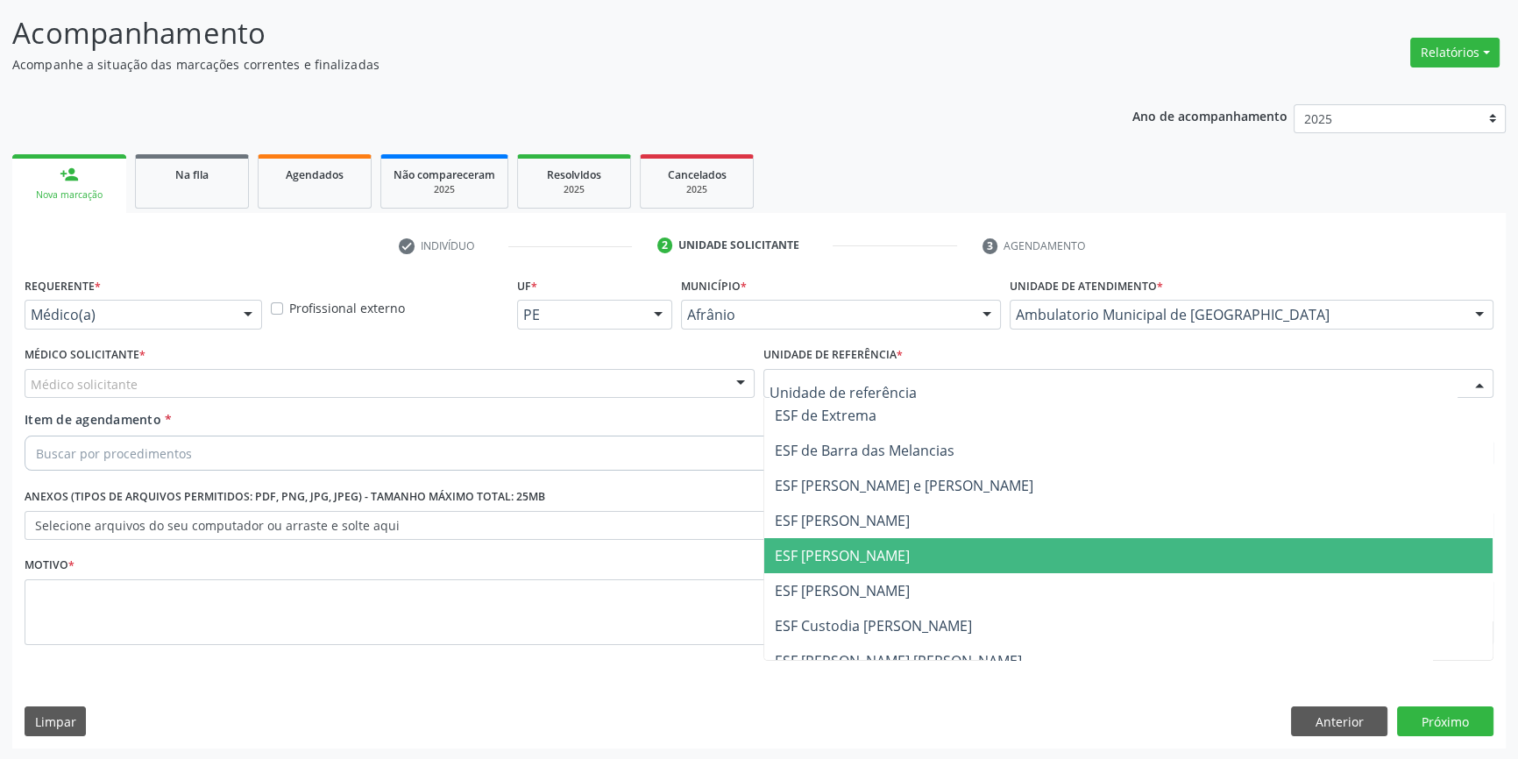
click at [879, 540] on span "ESF [PERSON_NAME]" at bounding box center [1128, 555] width 728 height 35
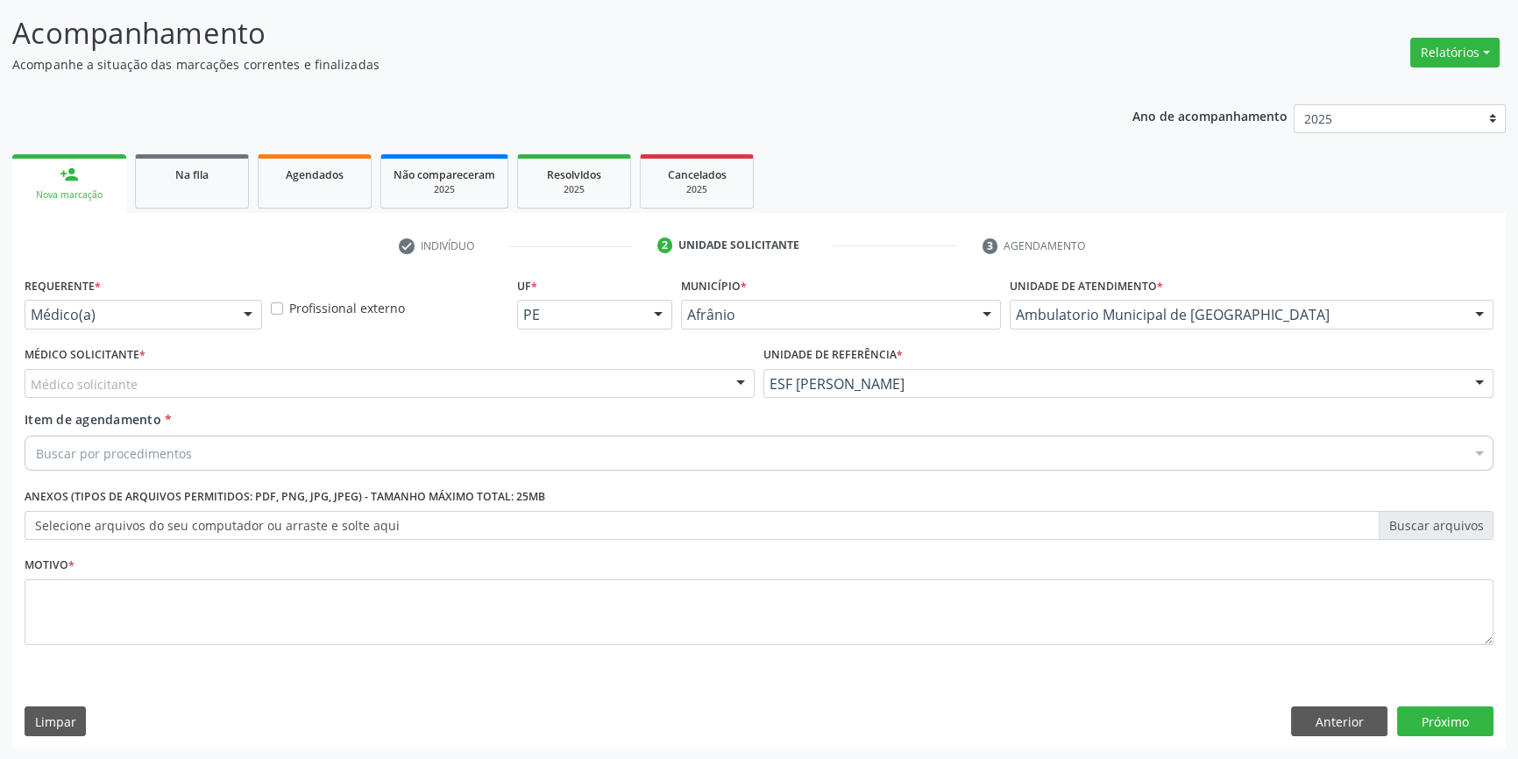
click at [480, 377] on div "Médico solicitante" at bounding box center [390, 384] width 730 height 30
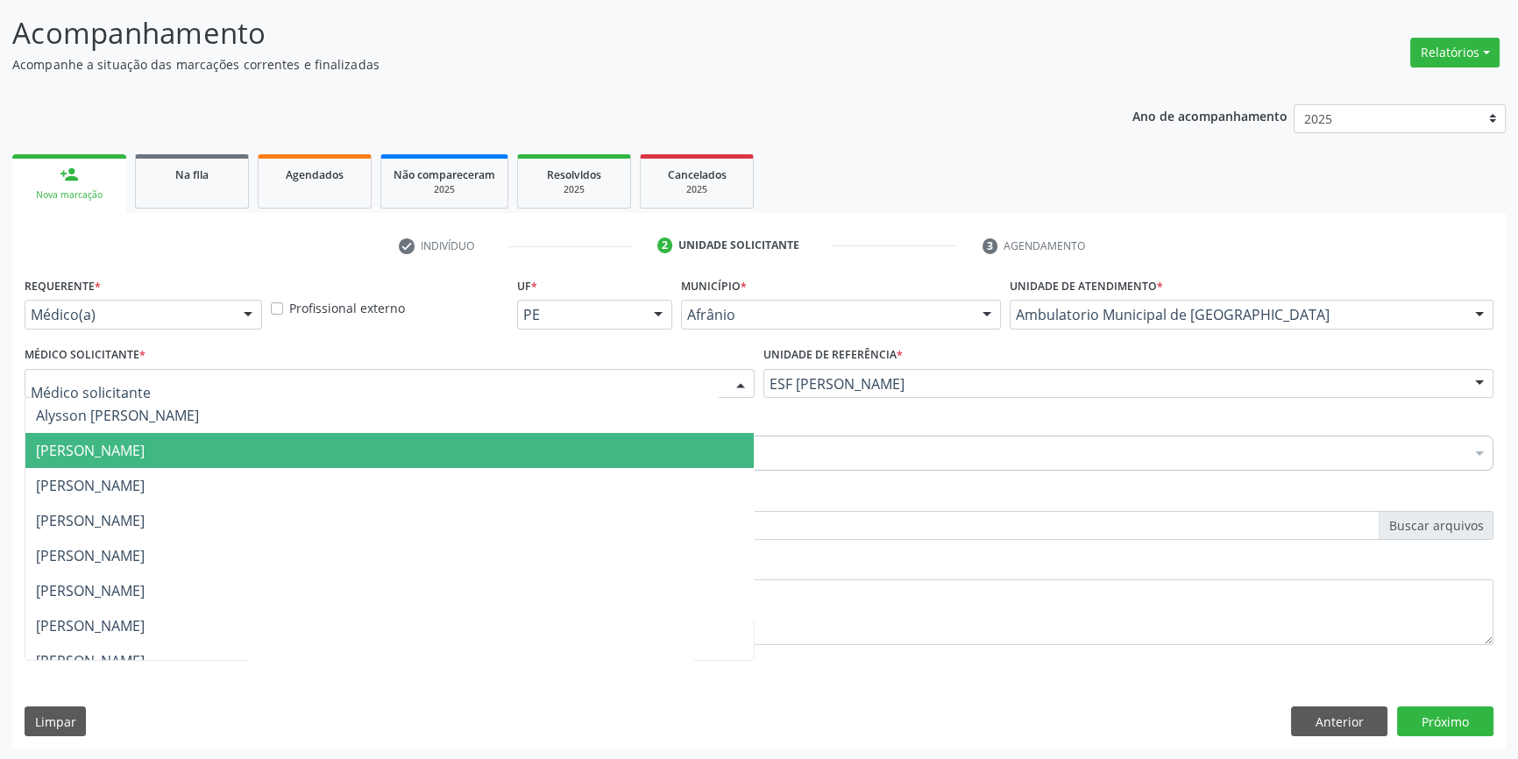
click at [288, 464] on span "[PERSON_NAME]" at bounding box center [389, 450] width 728 height 35
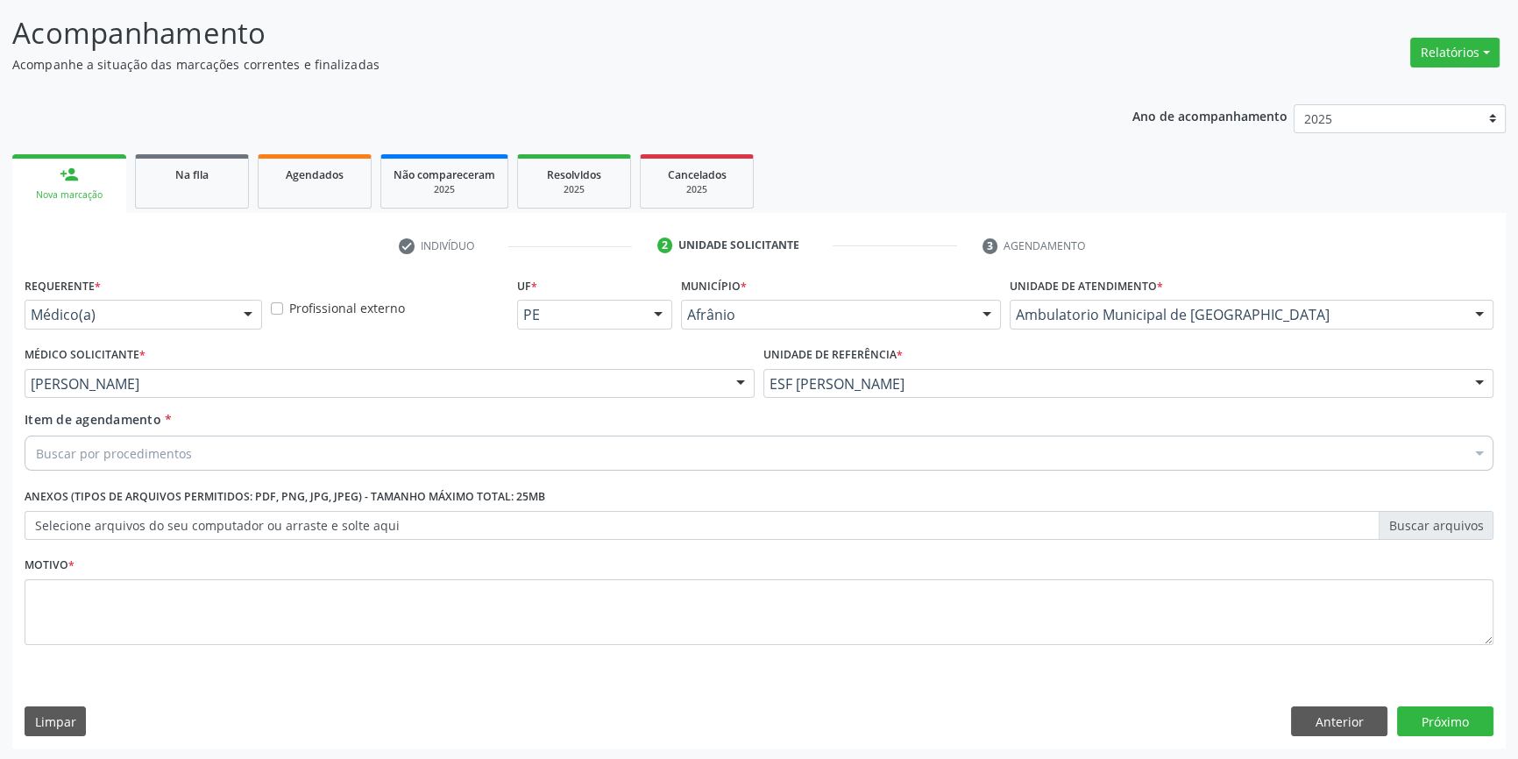
click at [260, 462] on div "Buscar por procedimentos" at bounding box center [759, 453] width 1469 height 35
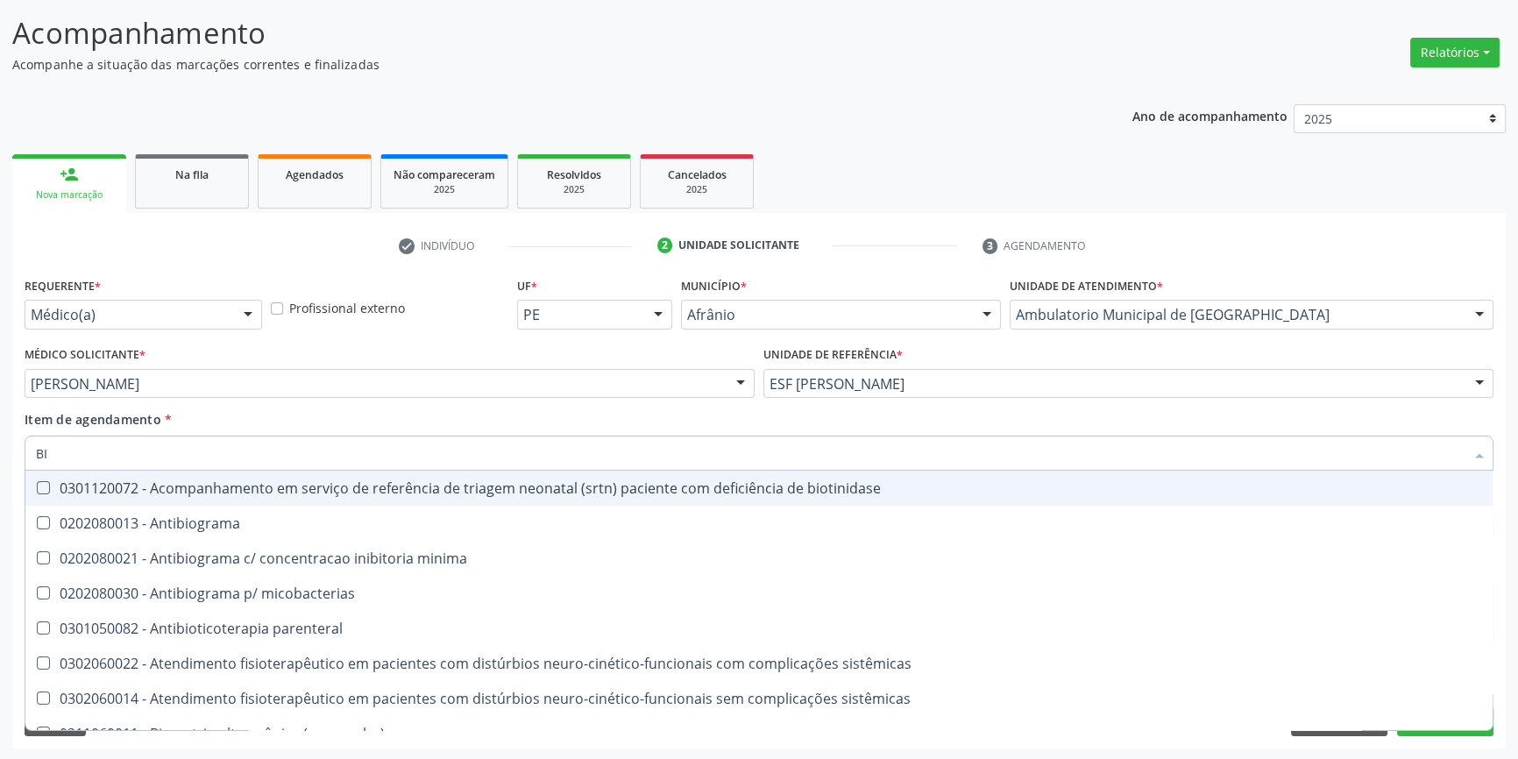
type input "B"
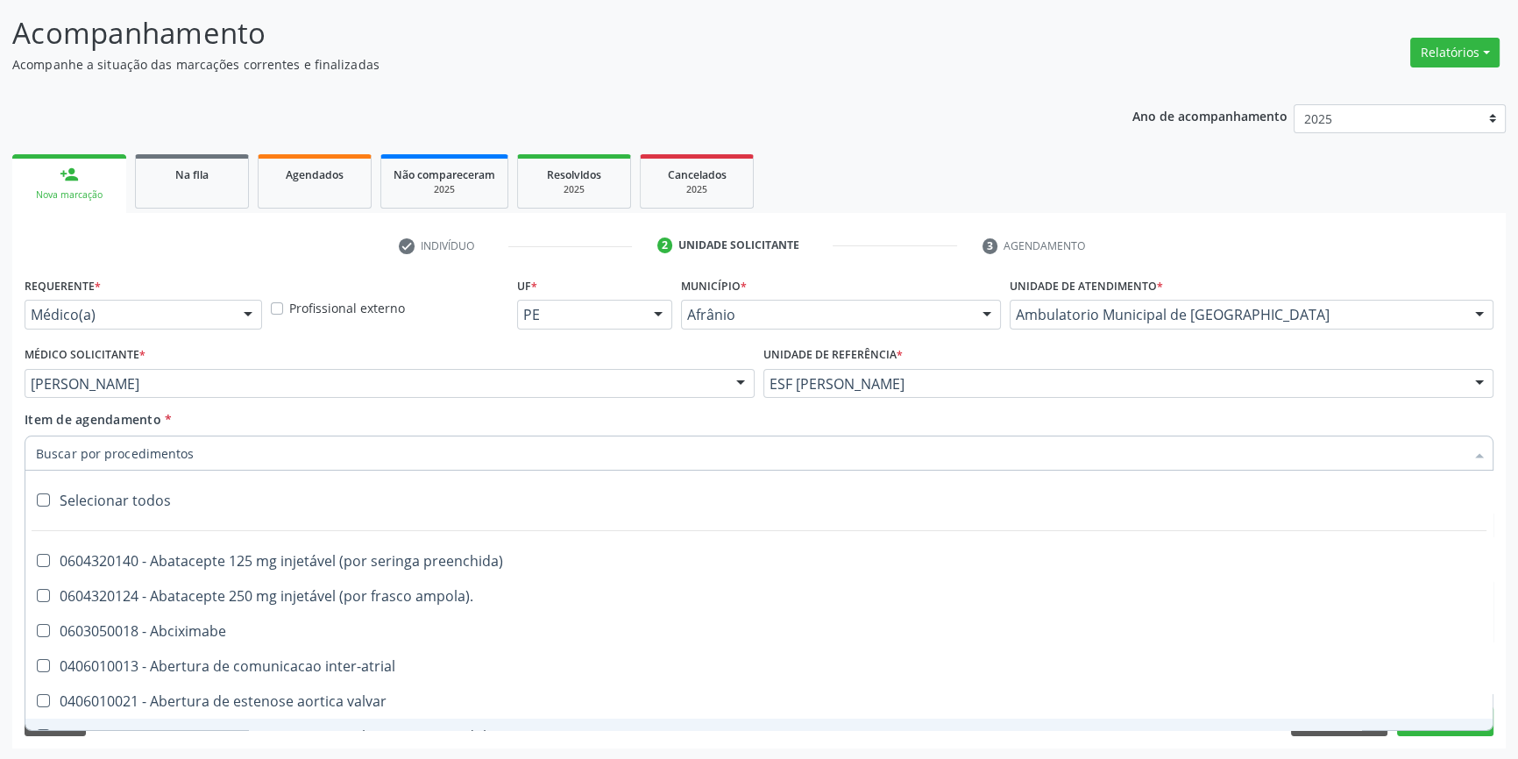
click at [1246, 736] on div "Requerente * Médico(a) Médico(a) Enfermeiro(a) Paciente Nenhum resultado encont…" at bounding box center [759, 511] width 1494 height 476
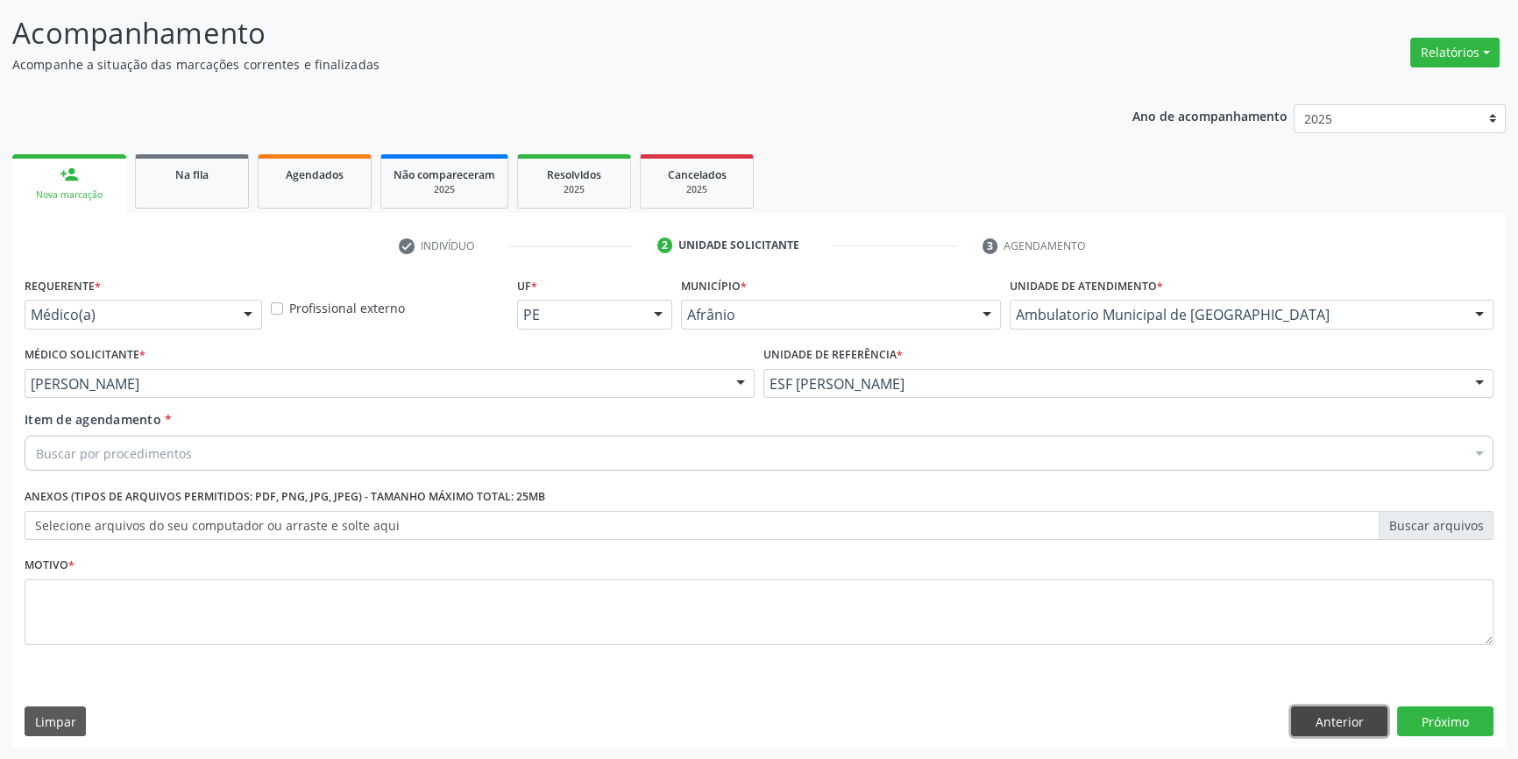
click at [1303, 732] on button "Anterior" at bounding box center [1339, 722] width 96 height 30
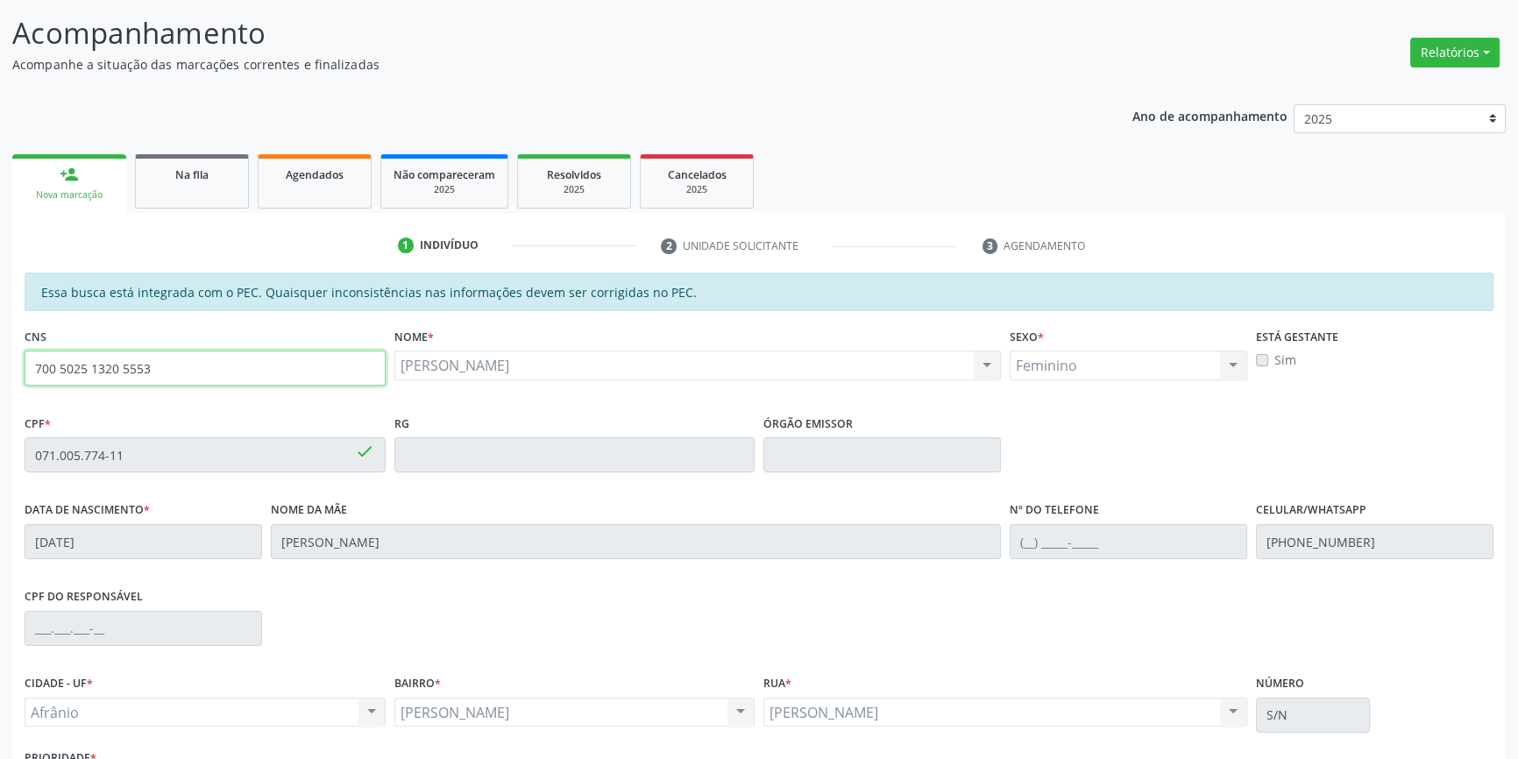
drag, startPoint x: 224, startPoint y: 366, endPoint x: 55, endPoint y: 421, distance: 177.7
click at [79, 385] on fieldset "CNS 700 5025 1320 5553 done" at bounding box center [205, 360] width 361 height 75
type input "7"
type input "700 0093 9957 5300"
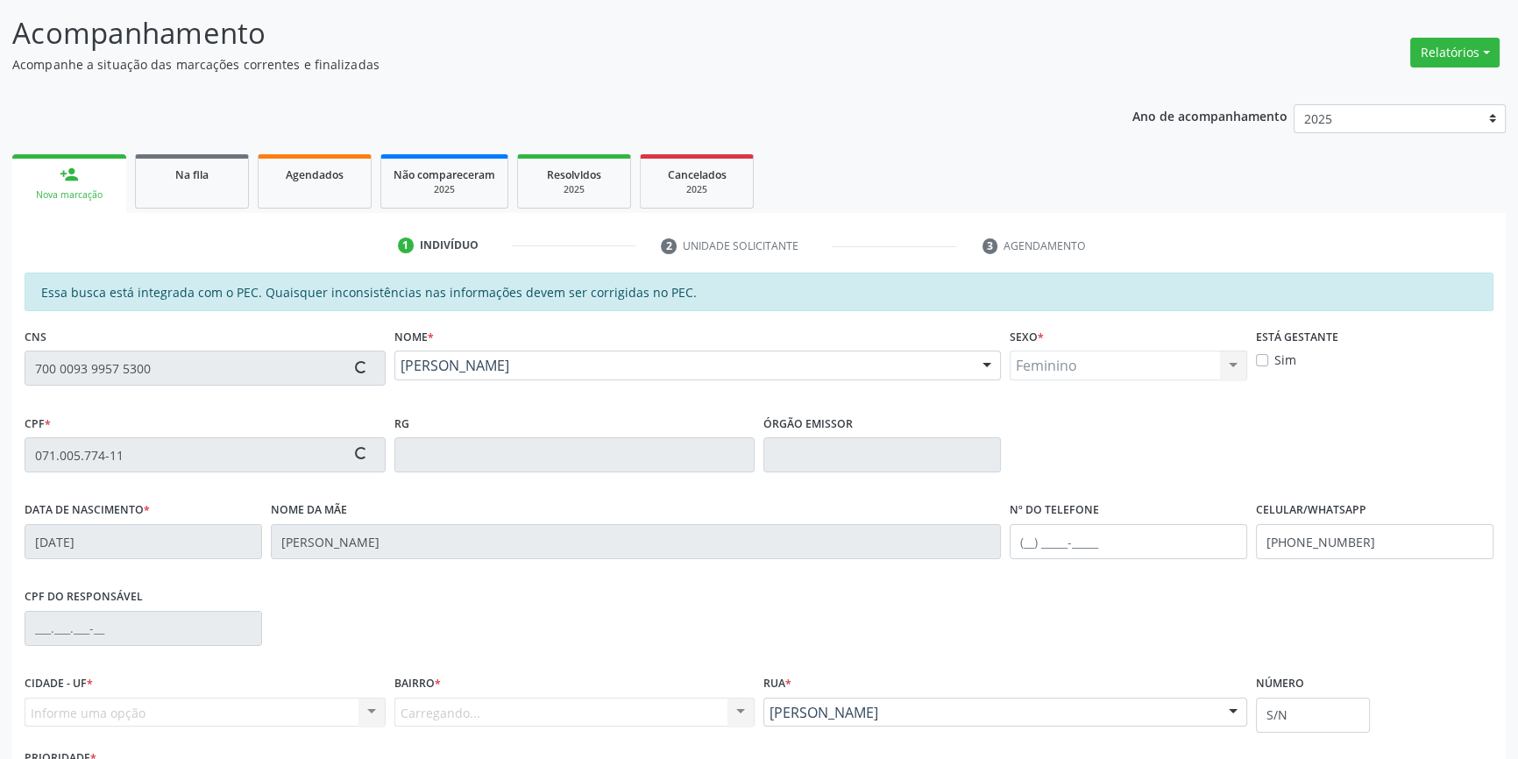
type input "009.705.834-35"
type input "[DATE]"
type input "[PERSON_NAME]"
type input "[PHONE_NUMBER]"
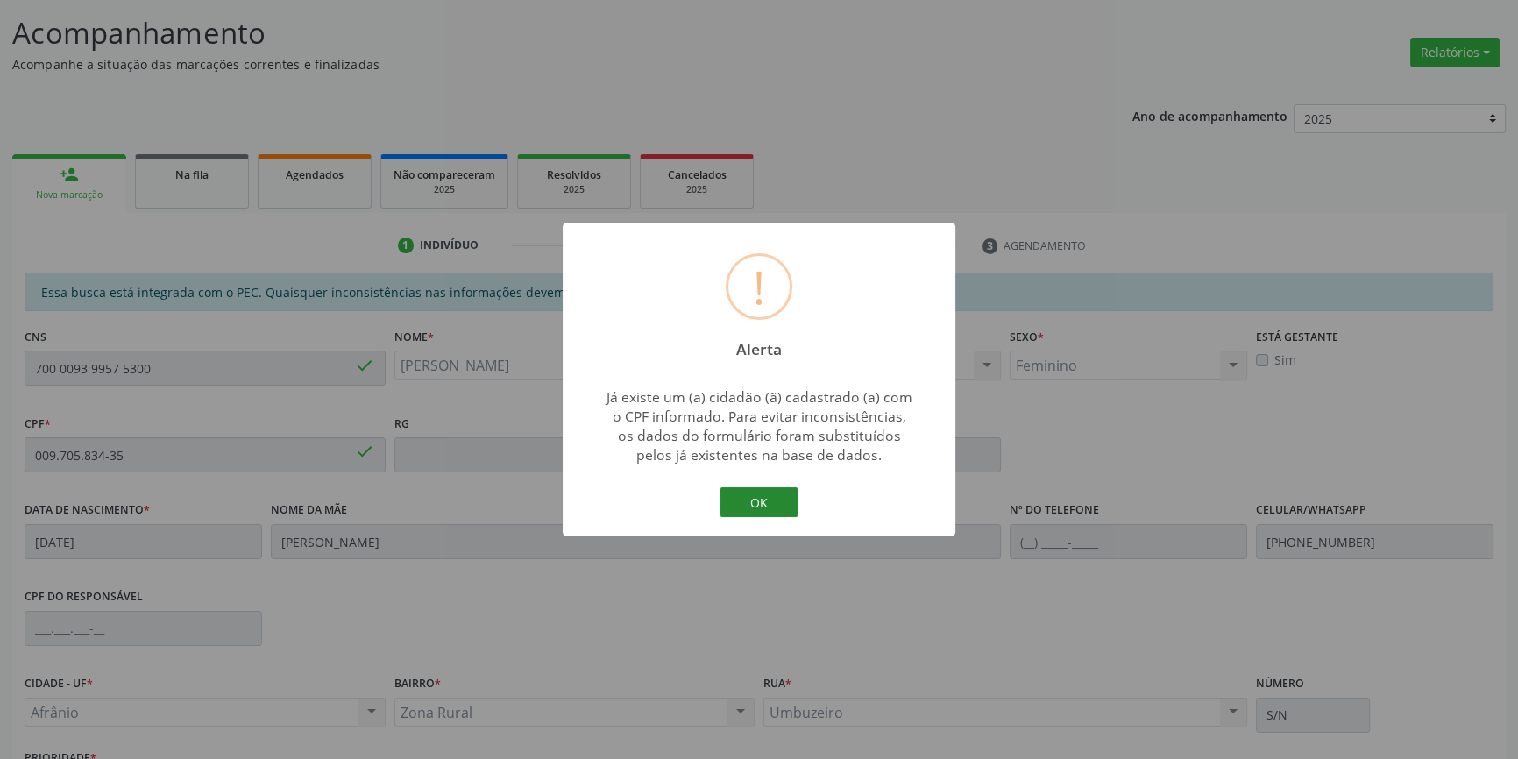
click at [742, 494] on button "OK" at bounding box center [759, 502] width 79 height 30
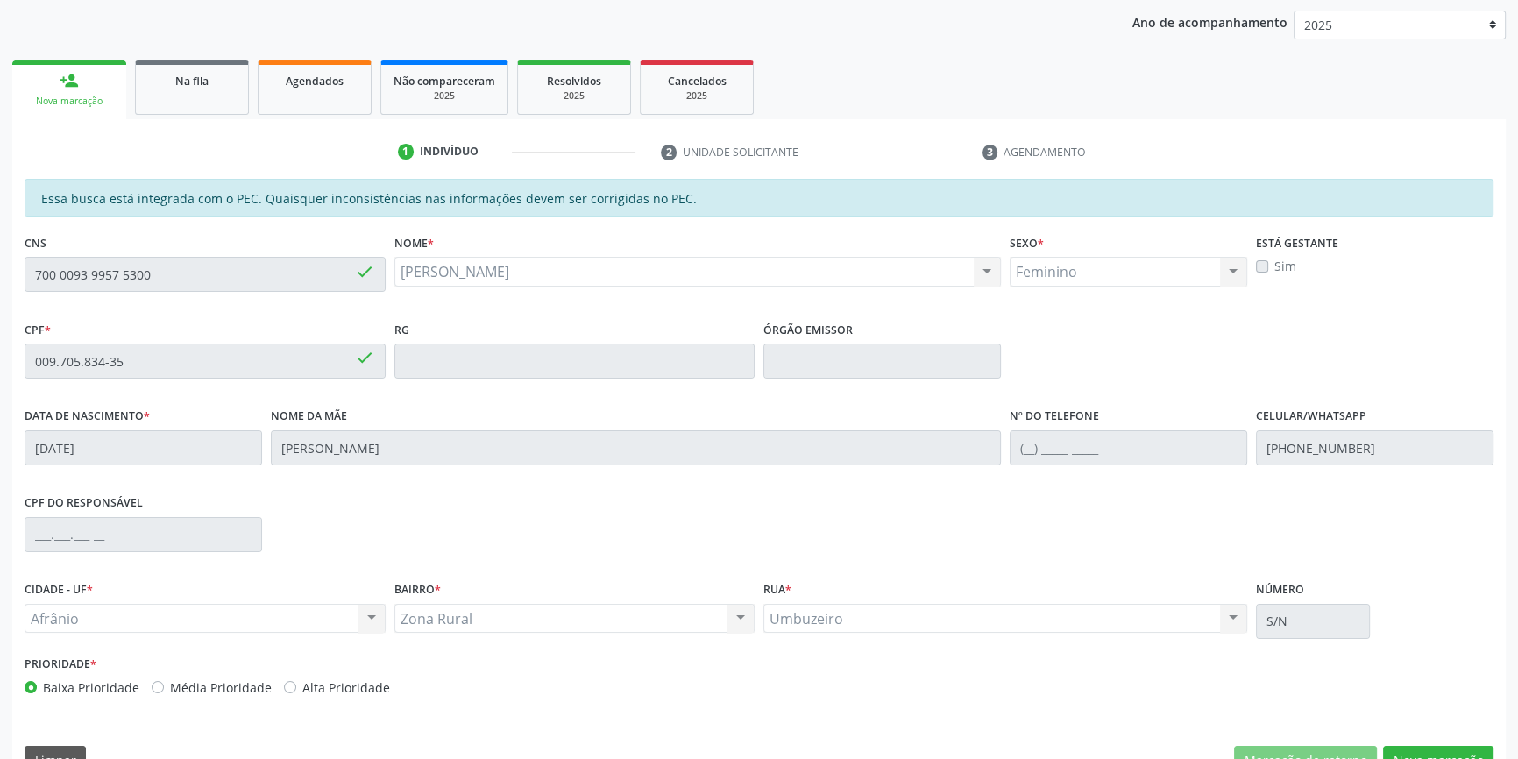
scroll to position [240, 0]
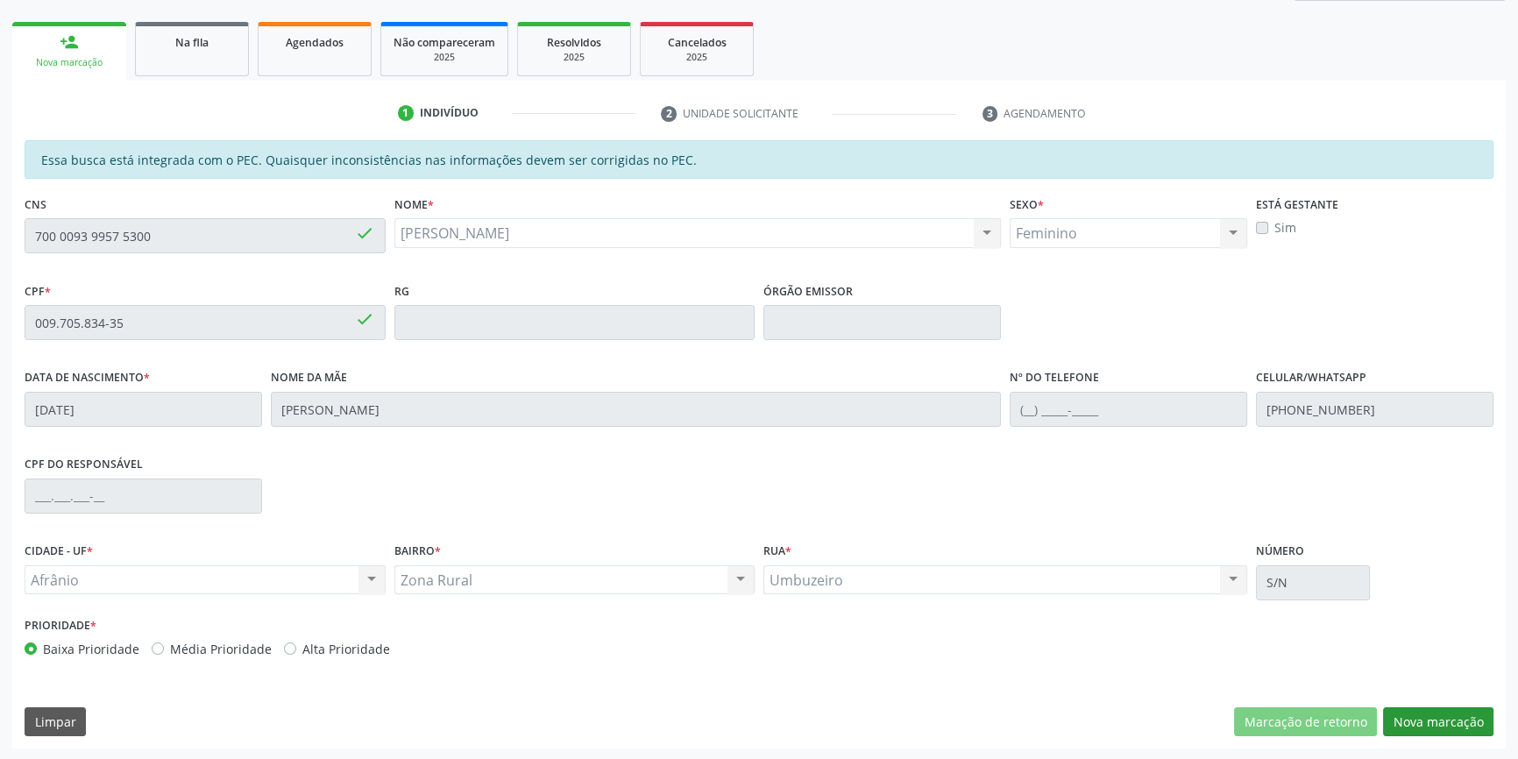
click at [1476, 747] on div "Acompanhamento Acompanhe a situação das marcações correntes e finalizadas Relat…" at bounding box center [759, 308] width 1518 height 905
click at [1458, 719] on button "Nova marcação" at bounding box center [1438, 722] width 110 height 30
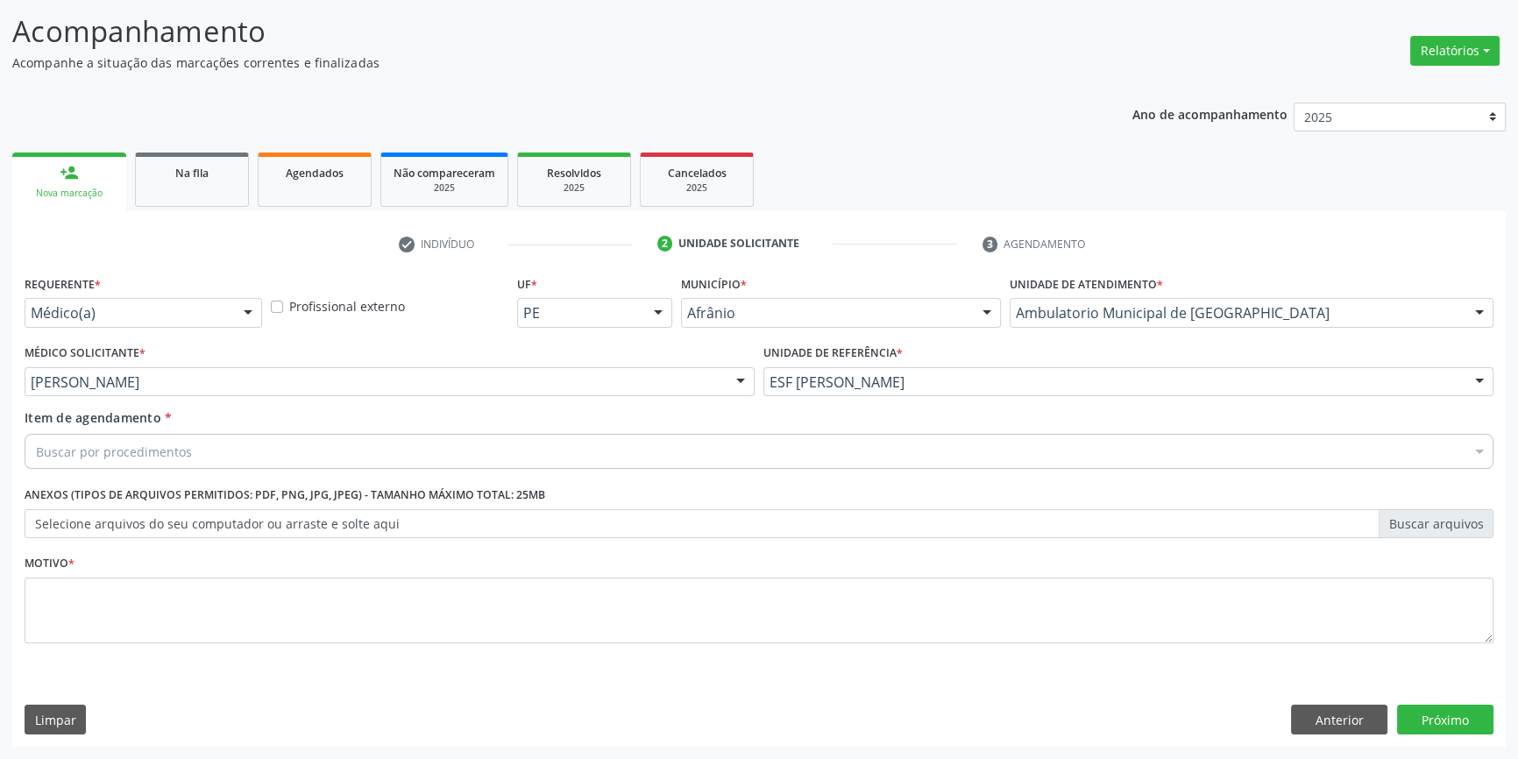
scroll to position [108, 0]
click at [237, 454] on div "Buscar por procedimentos" at bounding box center [759, 453] width 1469 height 35
click at [147, 439] on div "Buscar por procedimentos" at bounding box center [759, 453] width 1469 height 35
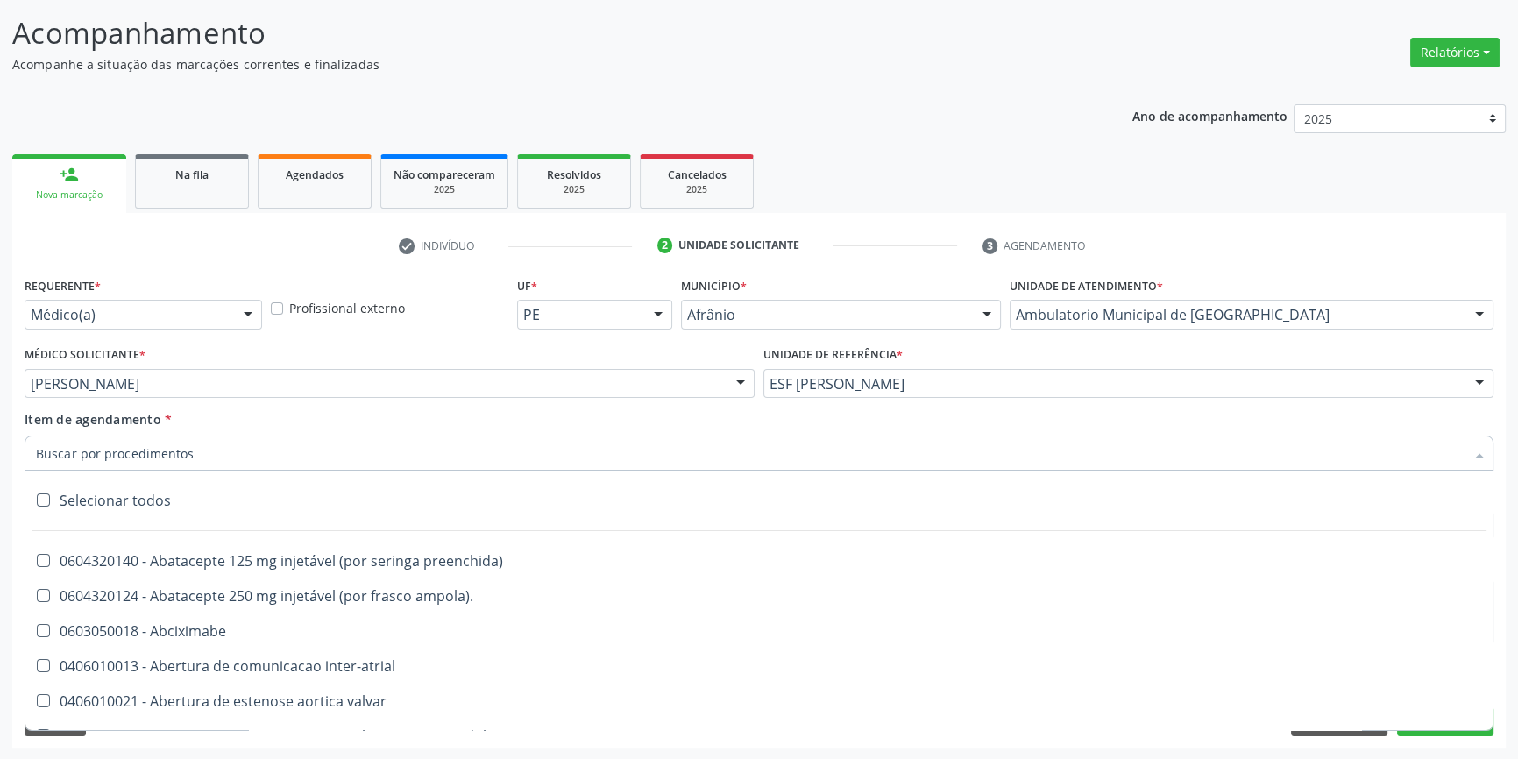
click at [147, 440] on input "Item de agendamento *" at bounding box center [750, 453] width 1429 height 35
paste input "0401010074"
type input "0401010074"
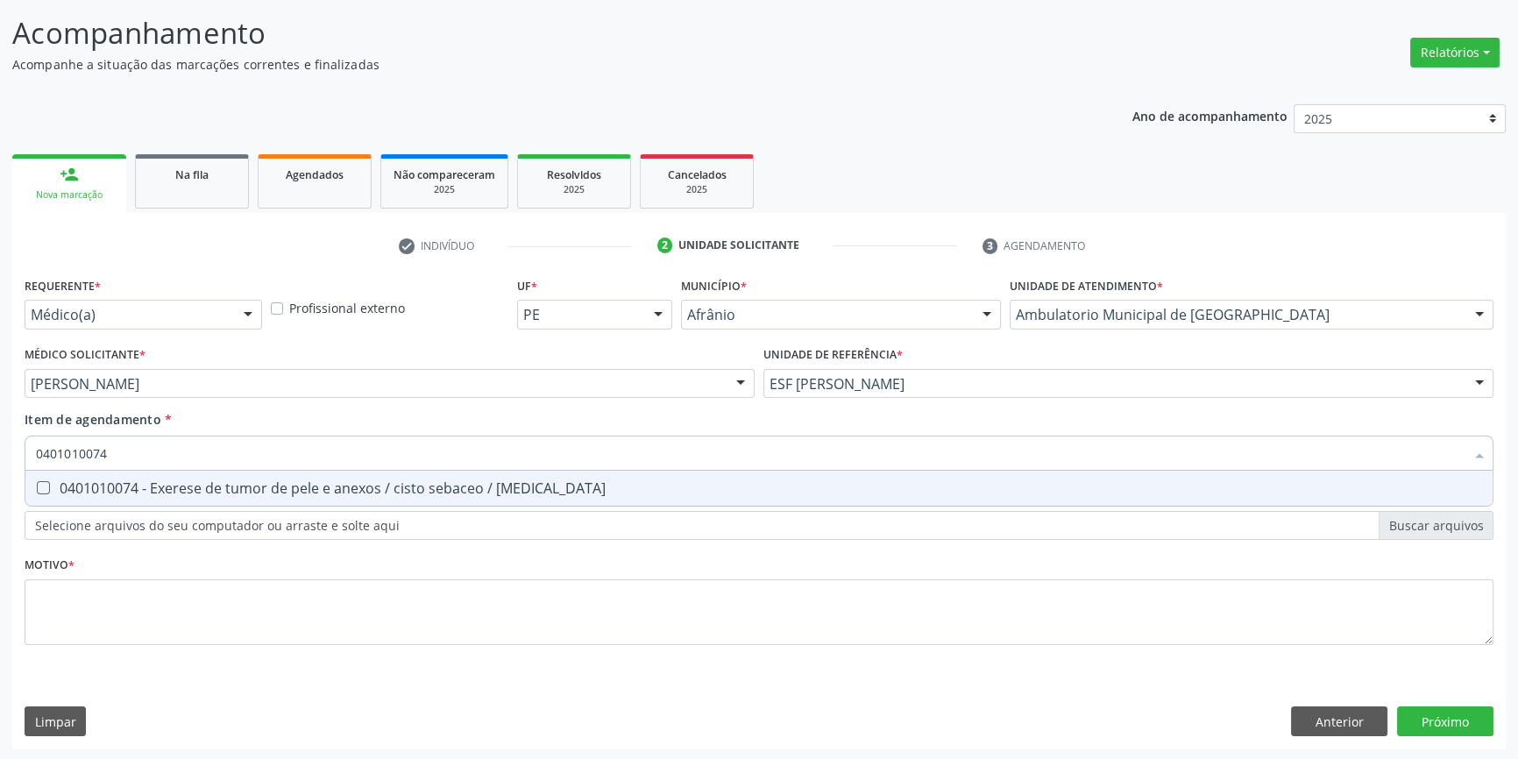
click at [151, 492] on div "0401010074 - Exerese de tumor de pele e anexos / cisto sebaceo / [MEDICAL_DATA]" at bounding box center [759, 488] width 1446 height 14
checkbox lipoma "true"
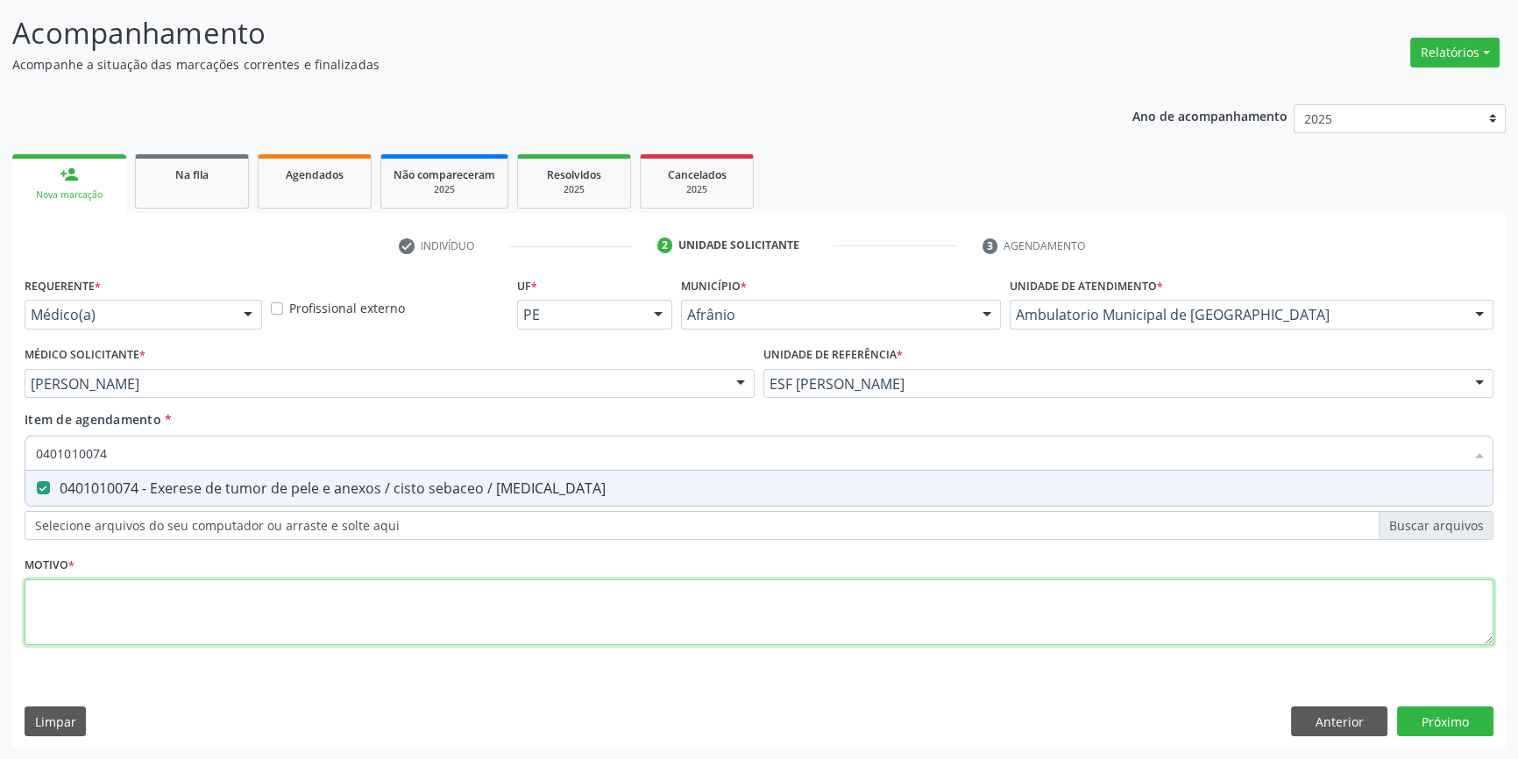
click at [133, 614] on div "Requerente * Médico(a) Médico(a) Enfermeiro(a) Paciente Nenhum resultado encont…" at bounding box center [759, 471] width 1469 height 397
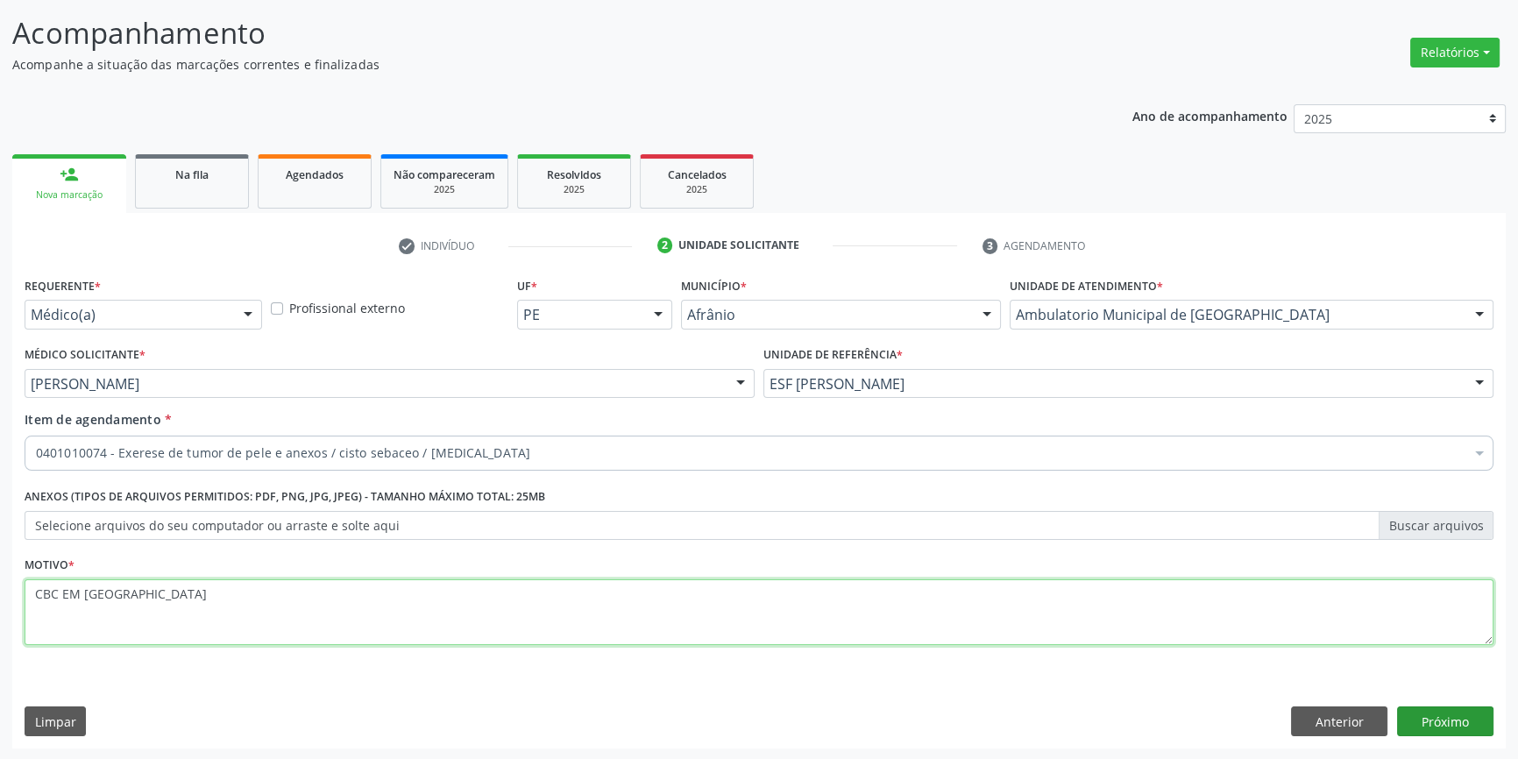
type textarea "CBC EM [GEOGRAPHIC_DATA]"
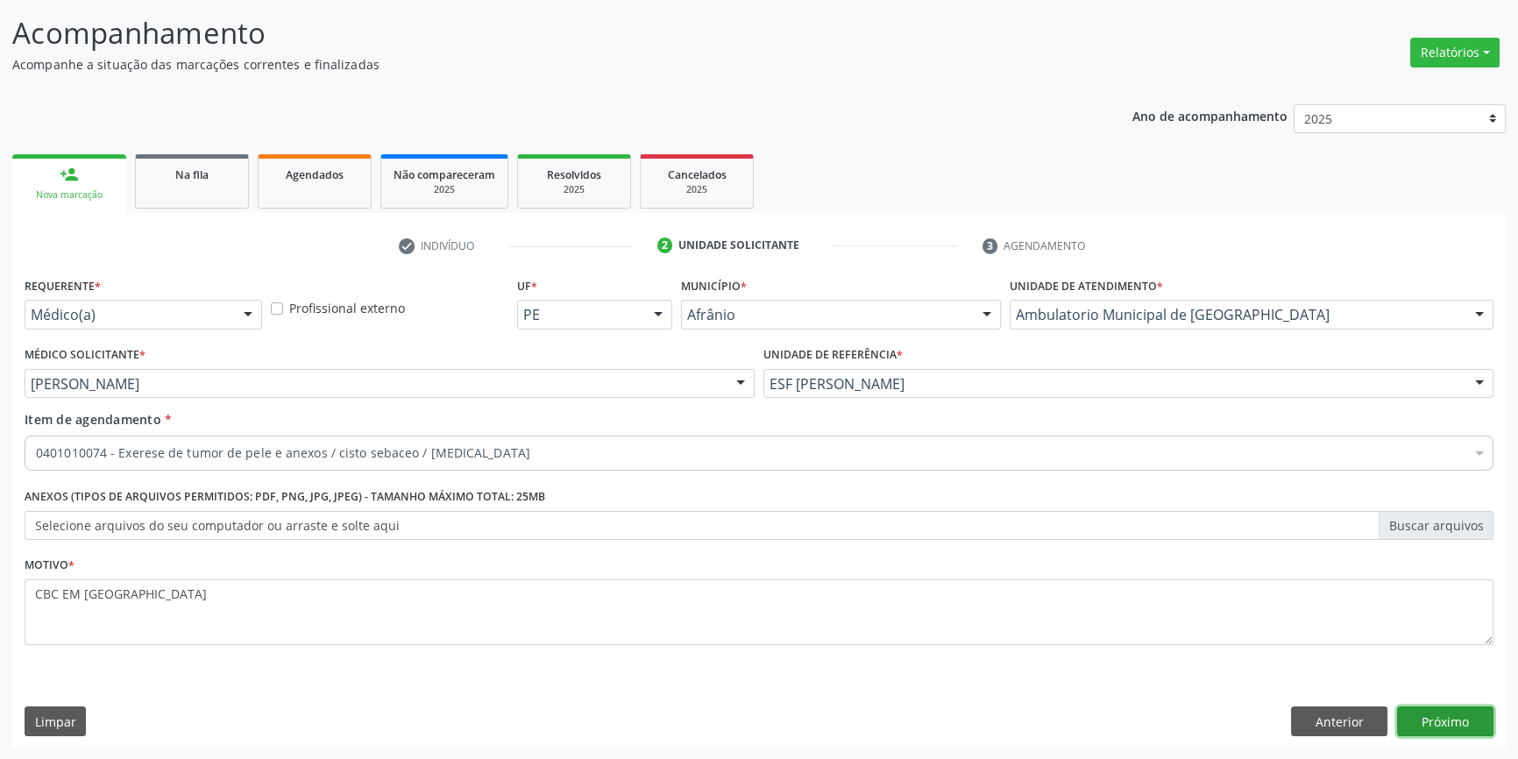
click at [1454, 719] on button "Próximo" at bounding box center [1445, 722] width 96 height 30
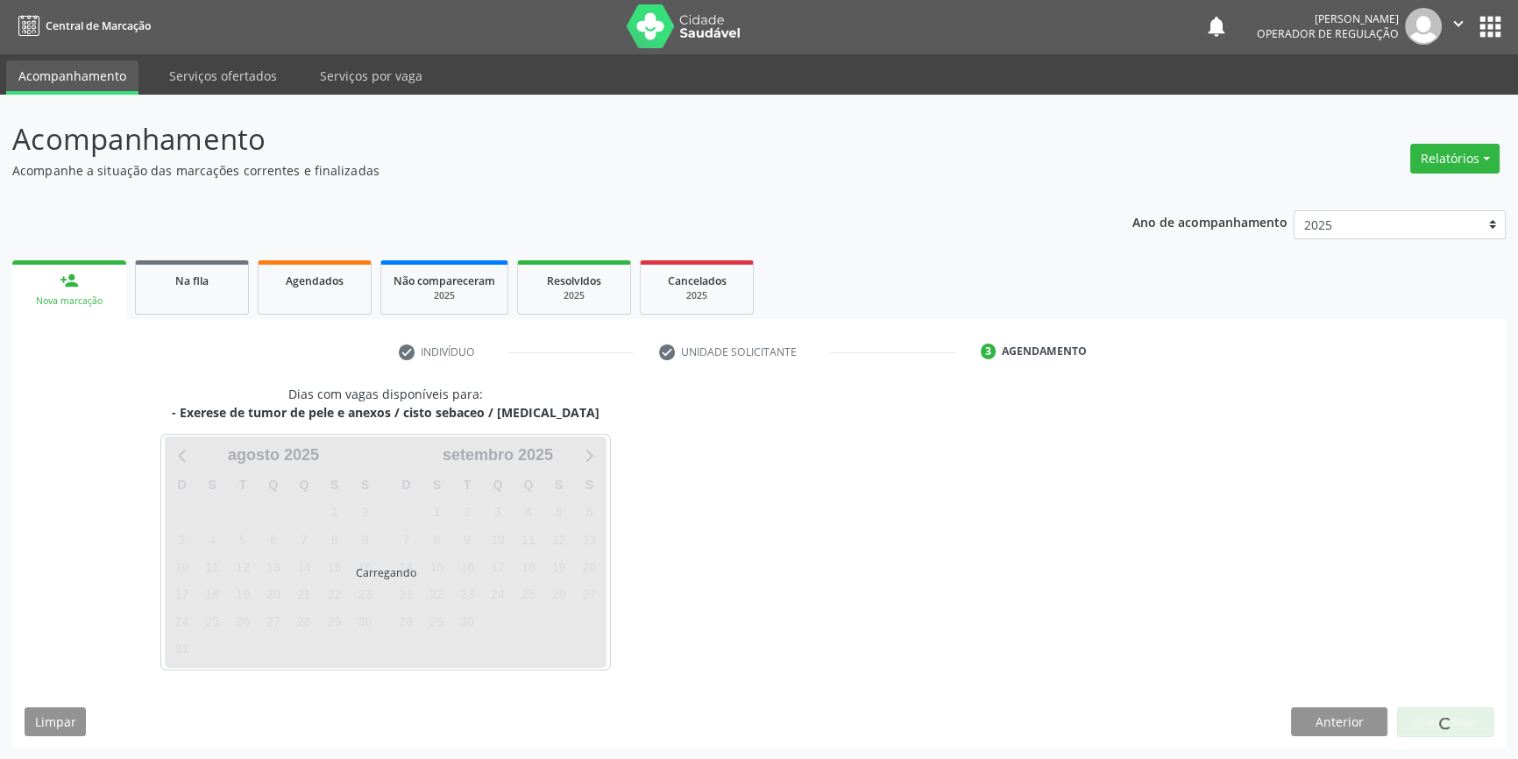
scroll to position [53, 0]
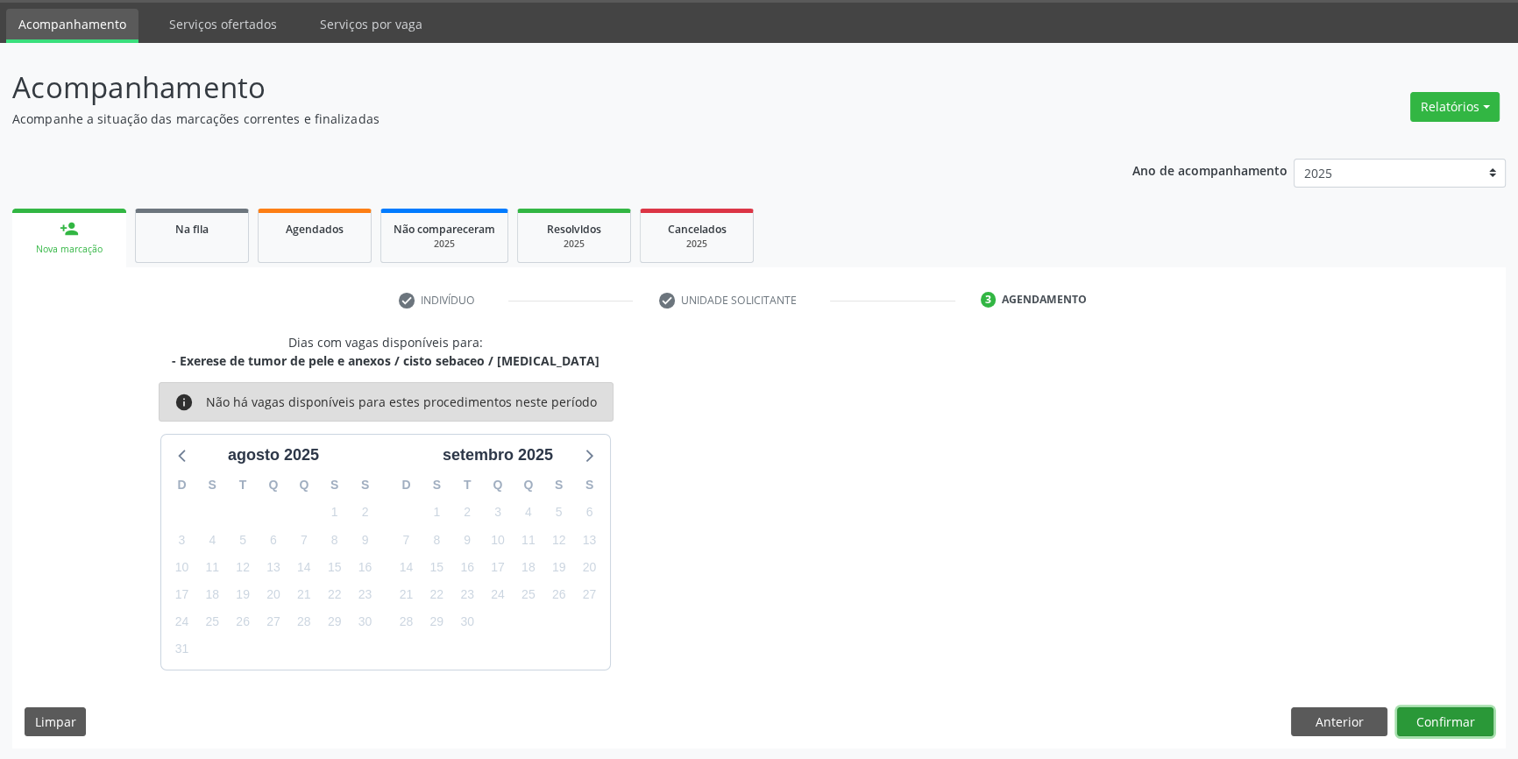
click at [1444, 715] on button "Confirmar" at bounding box center [1445, 722] width 96 height 30
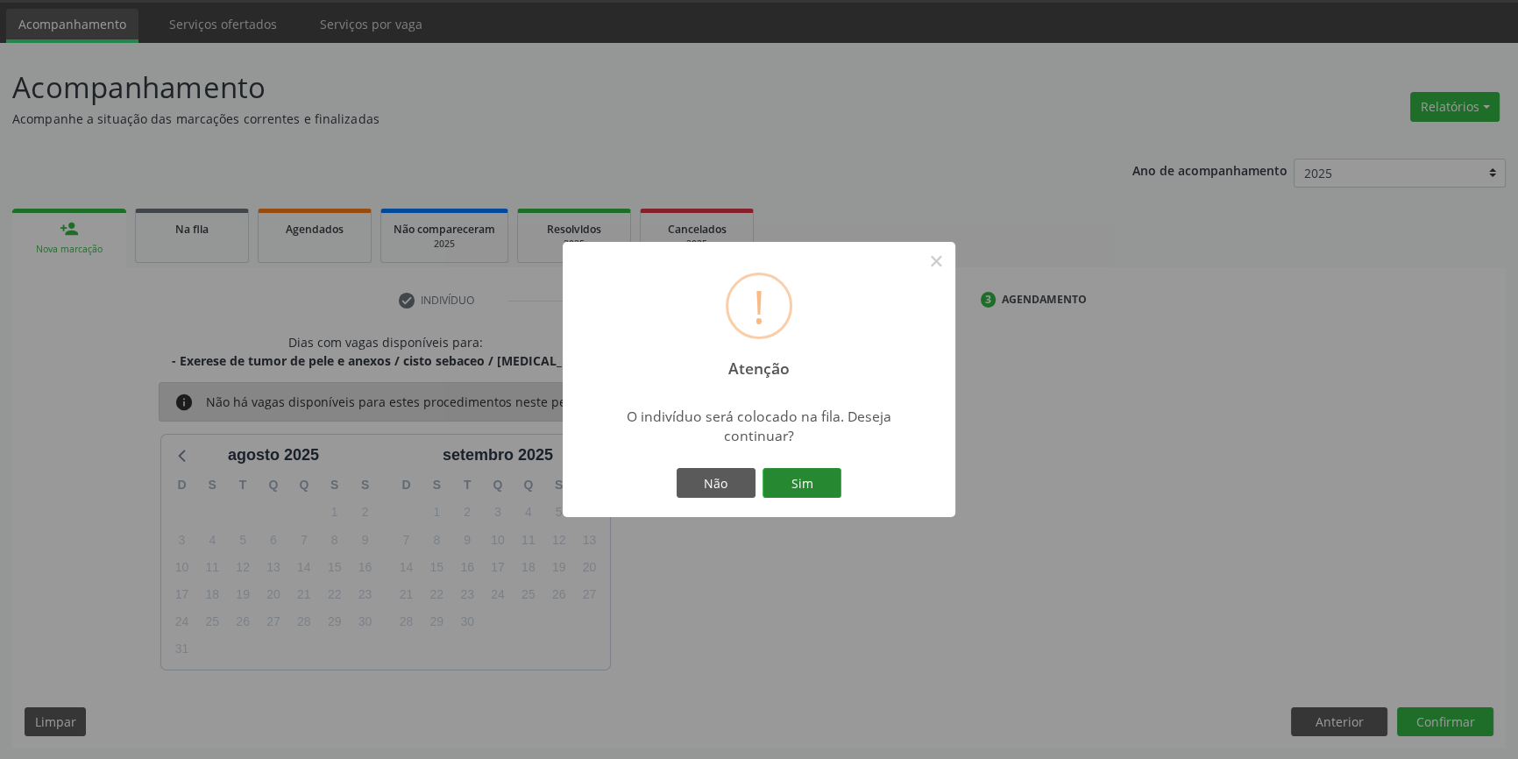
click at [819, 489] on button "Sim" at bounding box center [802, 483] width 79 height 30
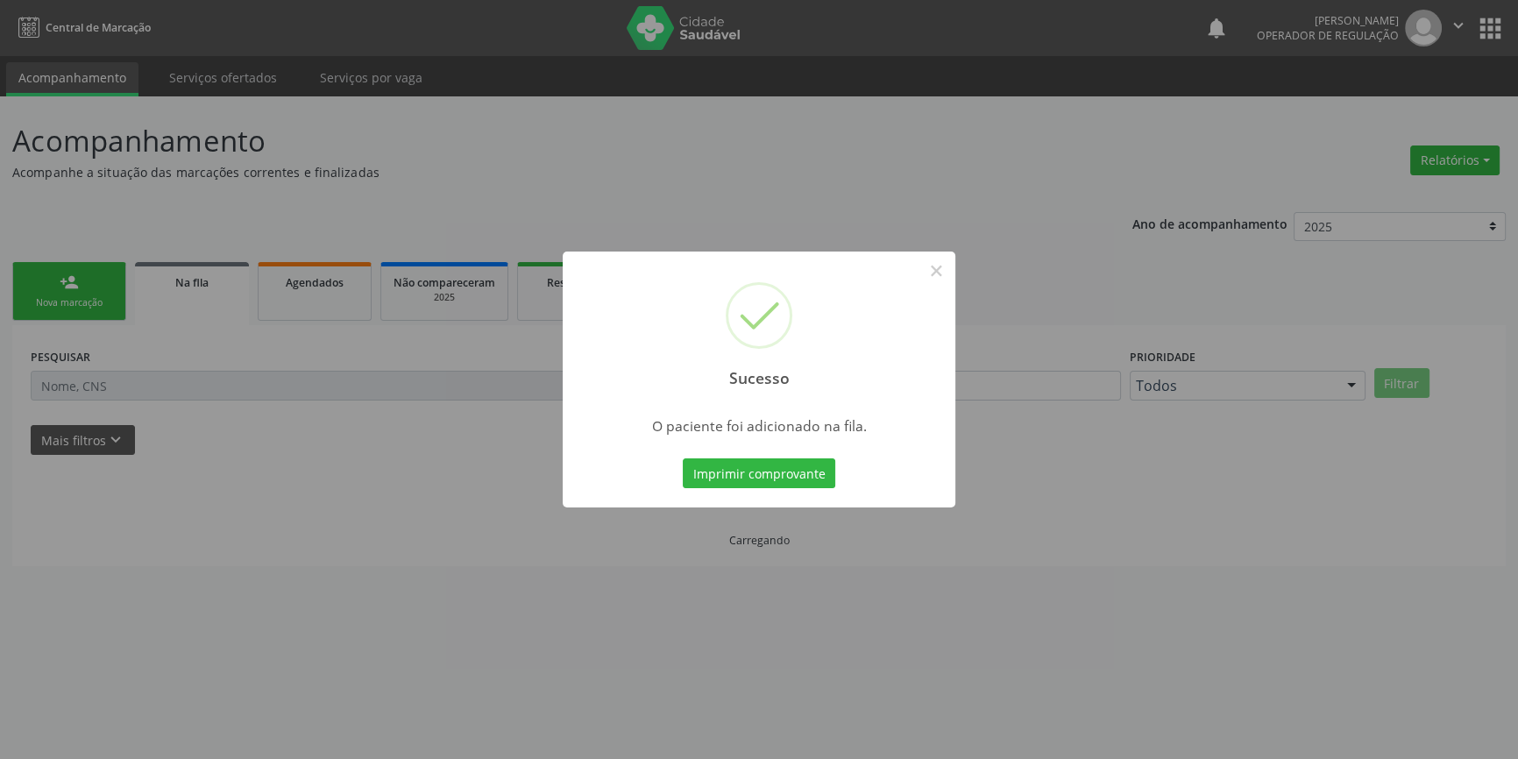
scroll to position [0, 0]
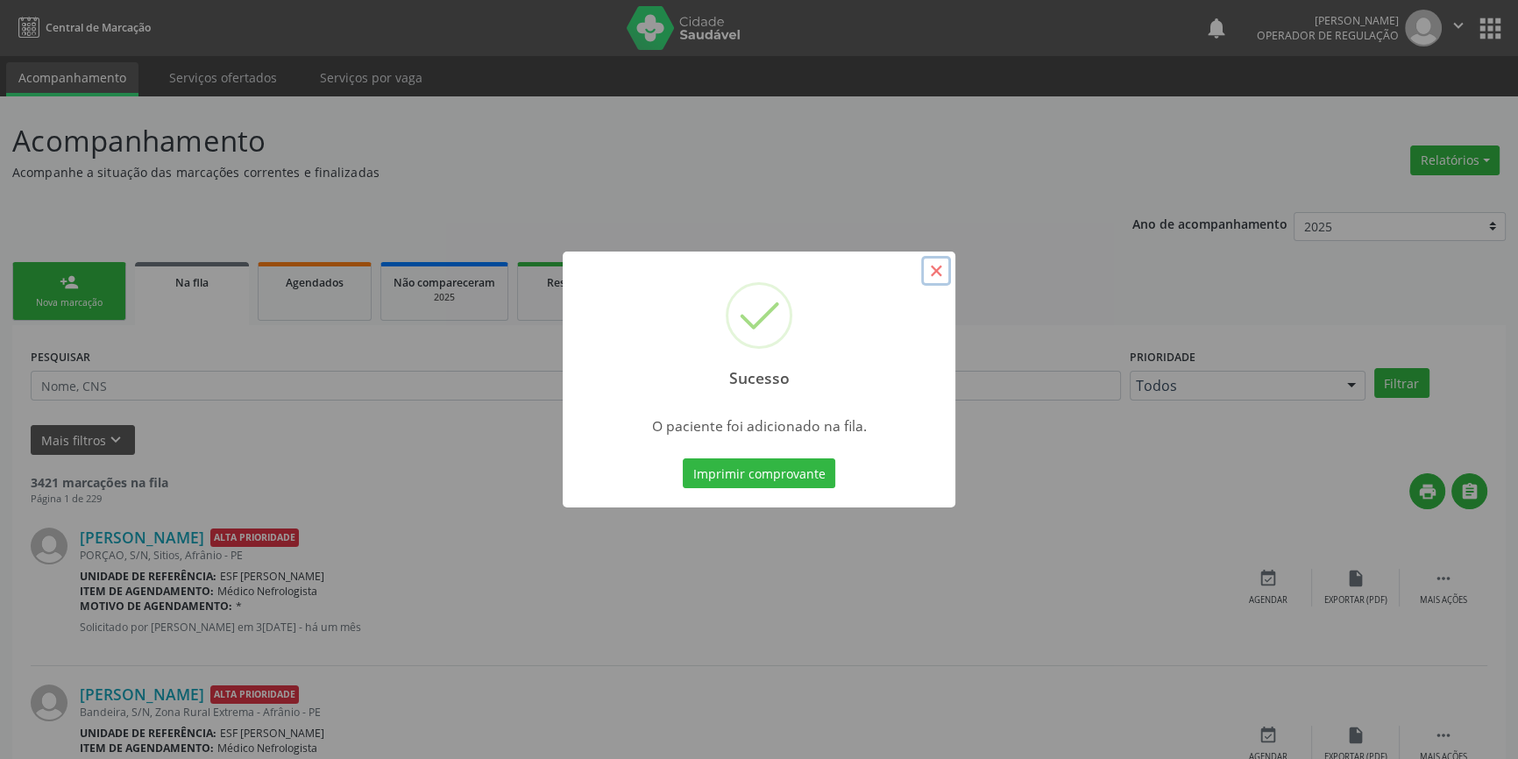
click at [933, 281] on button "×" at bounding box center [936, 271] width 30 height 30
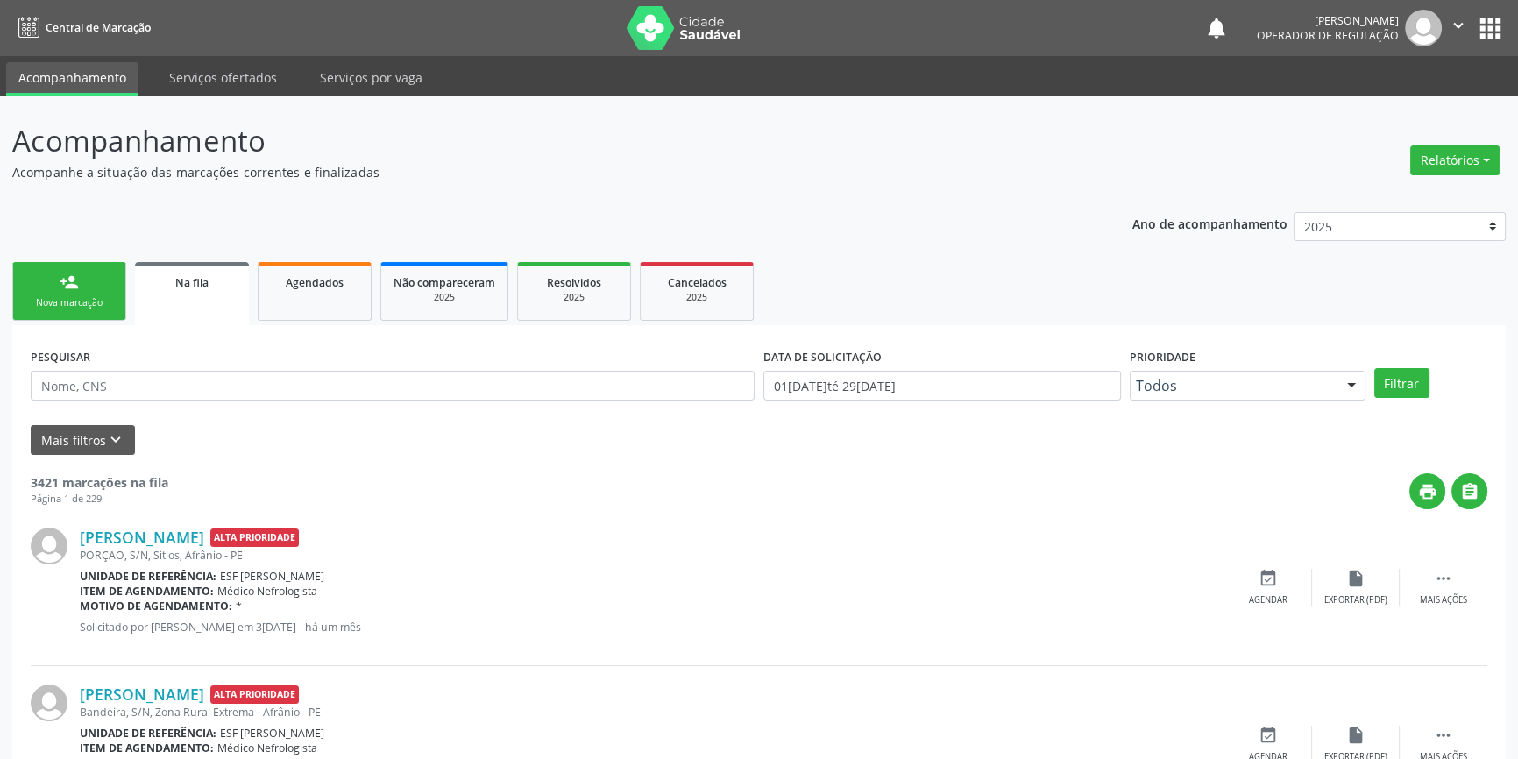
click at [74, 288] on div "person_add" at bounding box center [69, 282] width 19 height 19
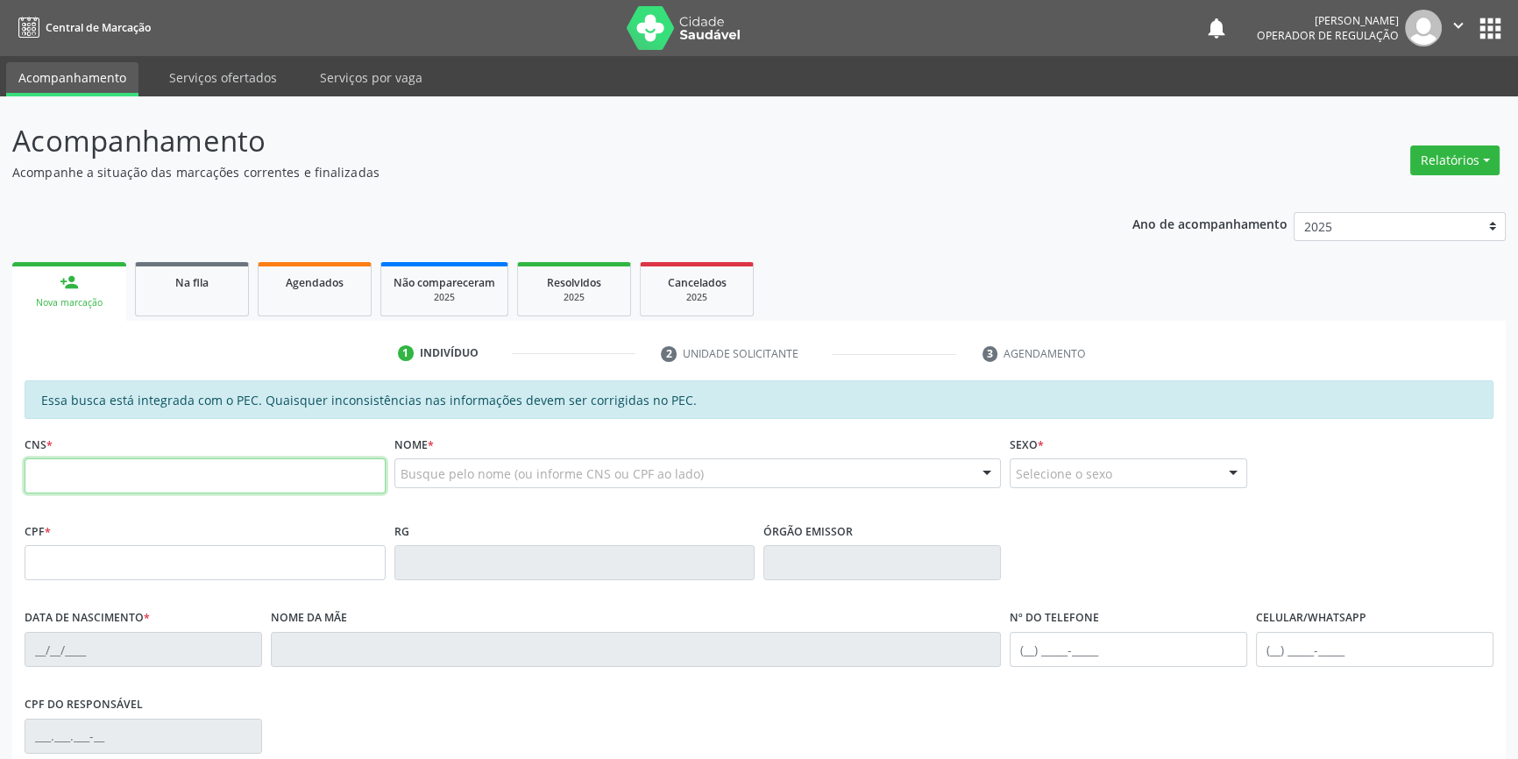
click at [285, 472] on input "text" at bounding box center [205, 475] width 361 height 35
type input "700 5025 1320 5553"
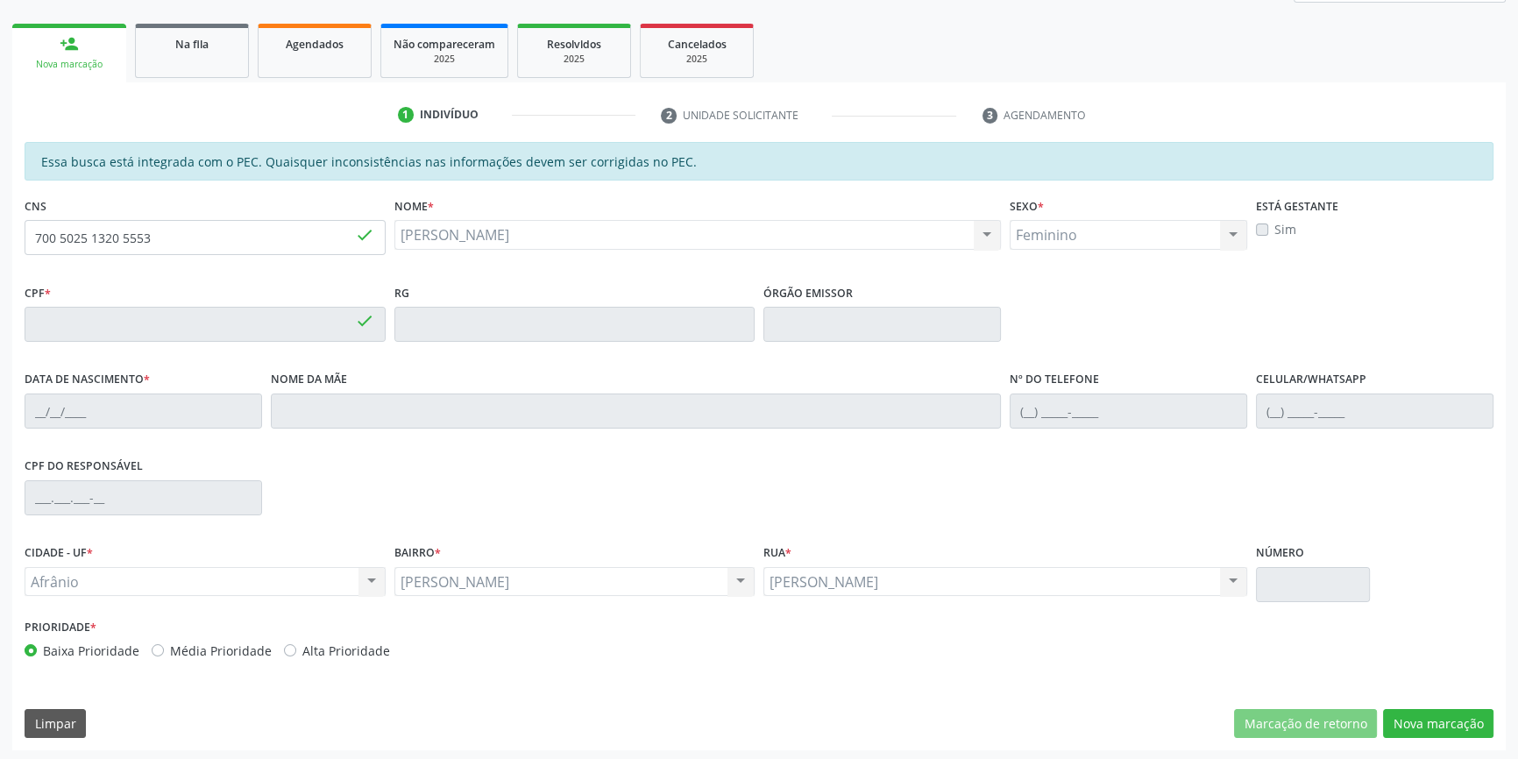
type input "071.005.774-11"
type input "[DATE]"
type input "[PERSON_NAME]"
type input "[PHONE_NUMBER]"
type input "S/N"
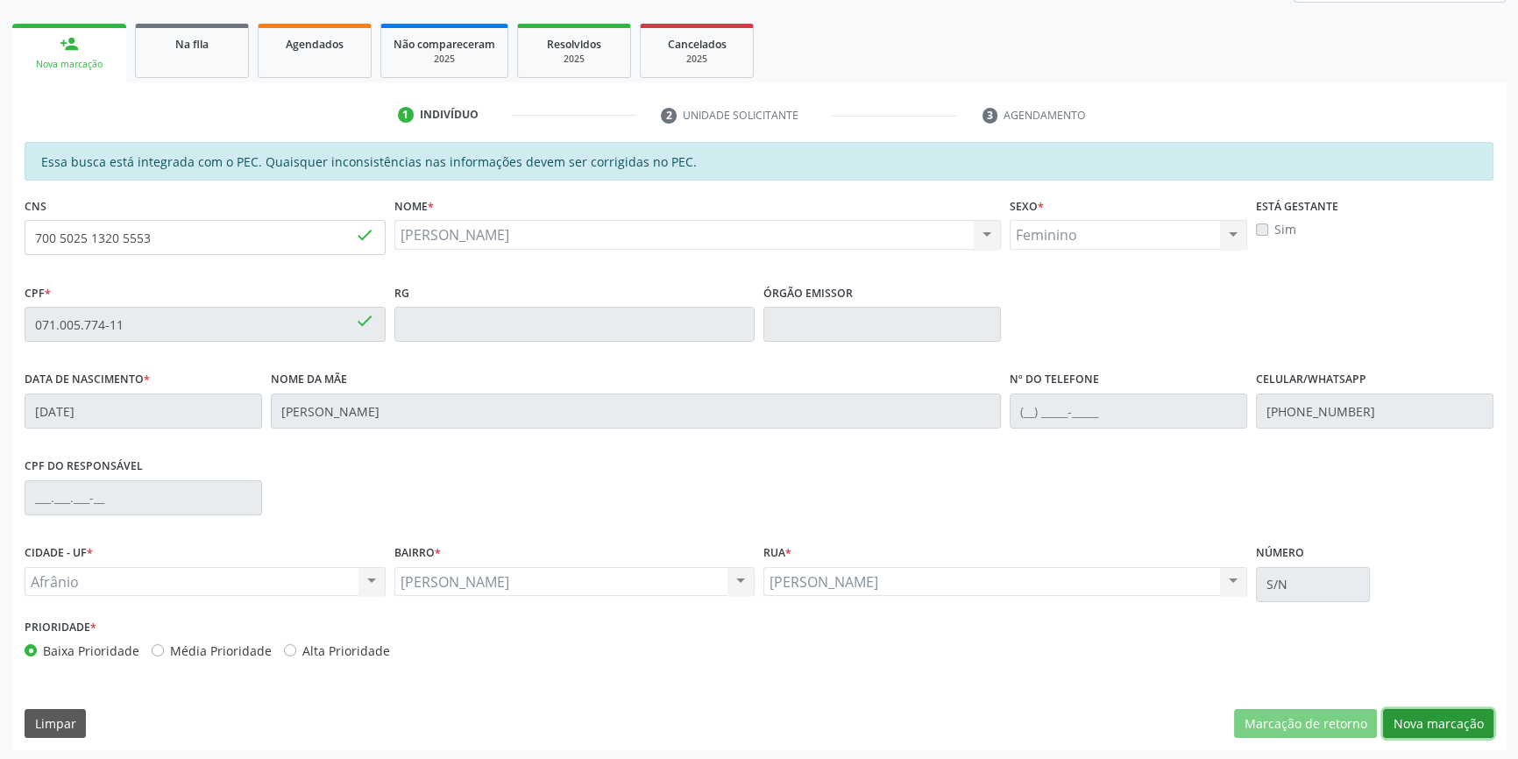
click at [1443, 718] on button "Nova marcação" at bounding box center [1438, 724] width 110 height 30
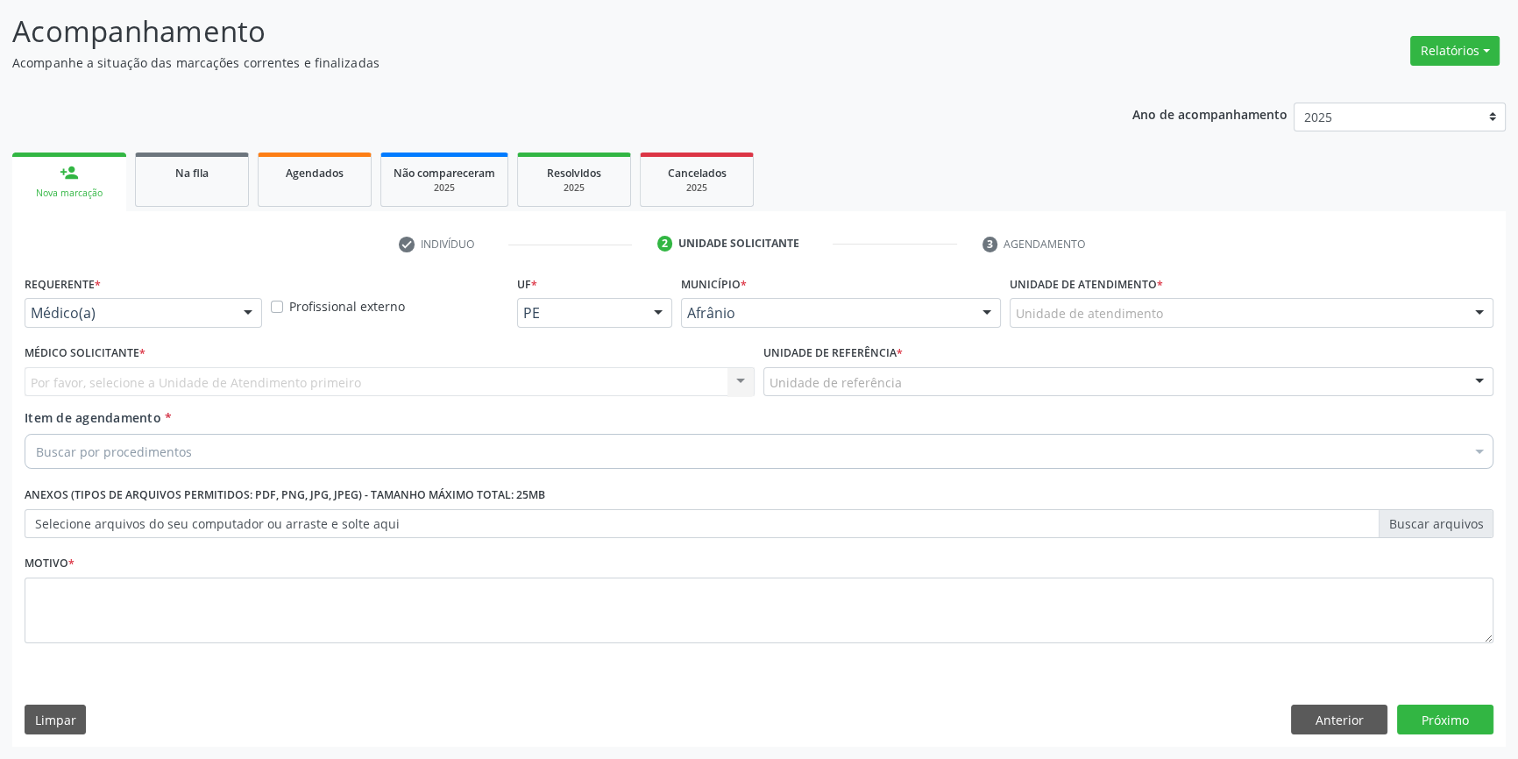
scroll to position [108, 0]
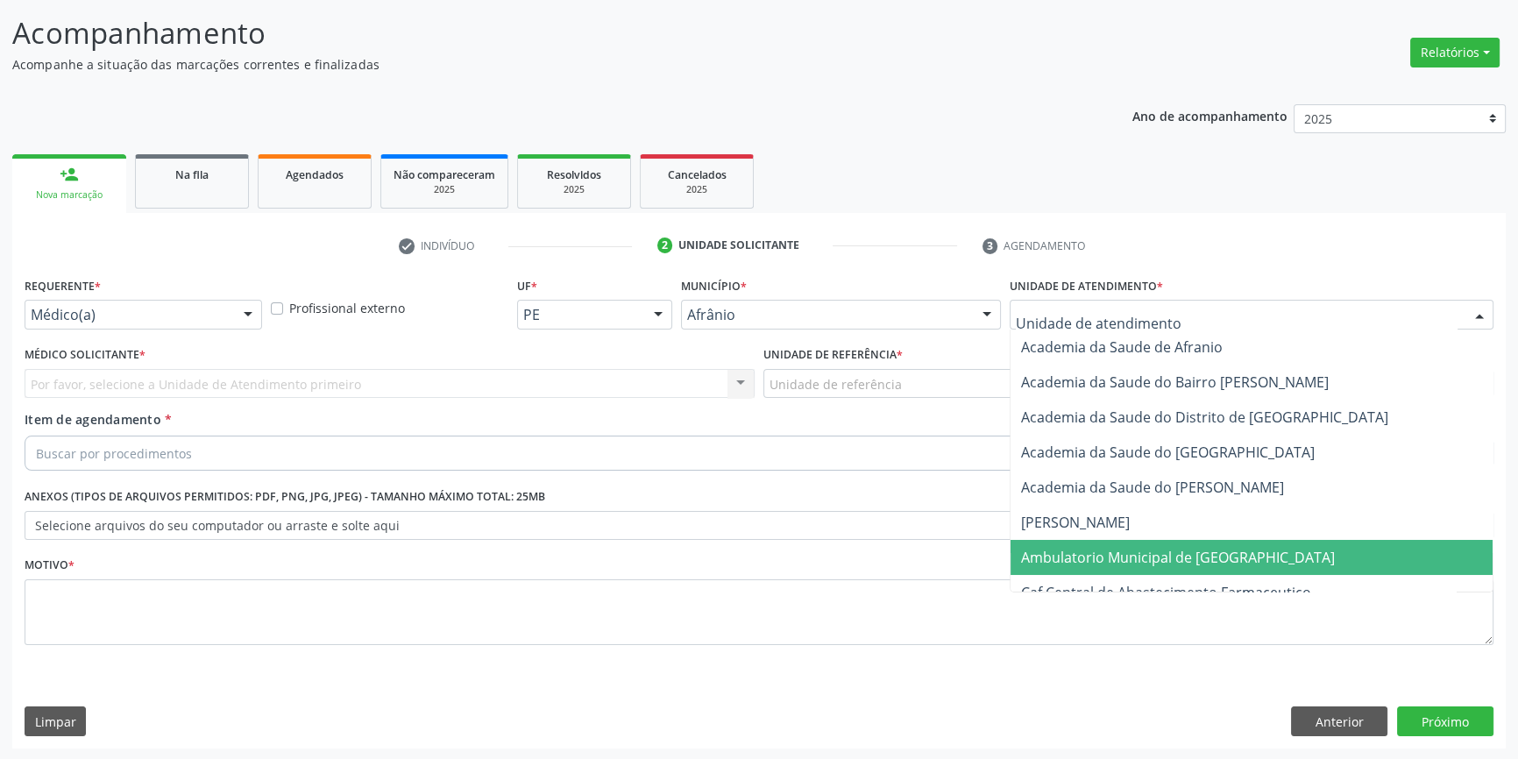
click at [1159, 548] on span "Ambulatorio Municipal de [GEOGRAPHIC_DATA]" at bounding box center [1178, 557] width 314 height 19
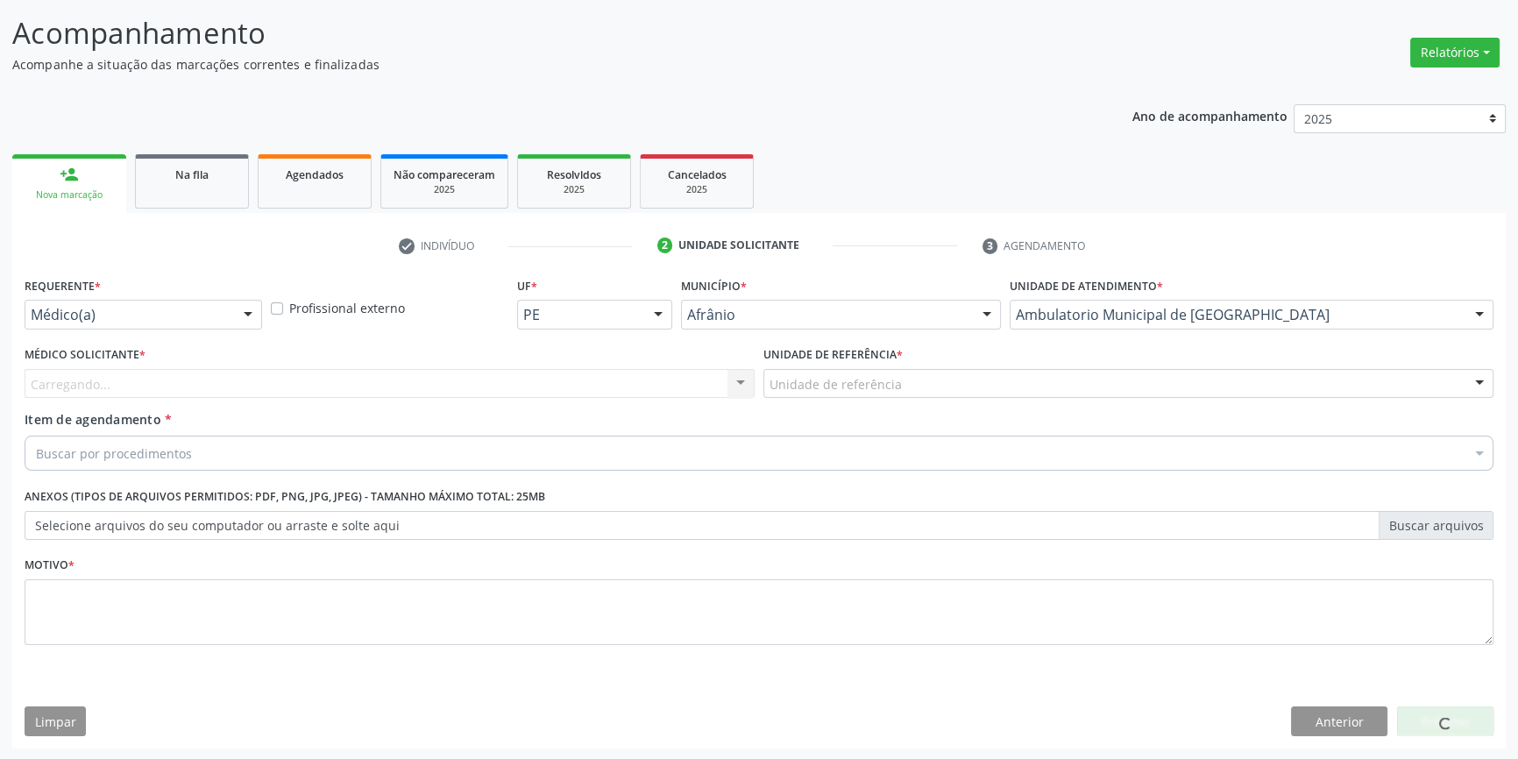
click at [927, 380] on div "Unidade de referência" at bounding box center [1128, 384] width 730 height 30
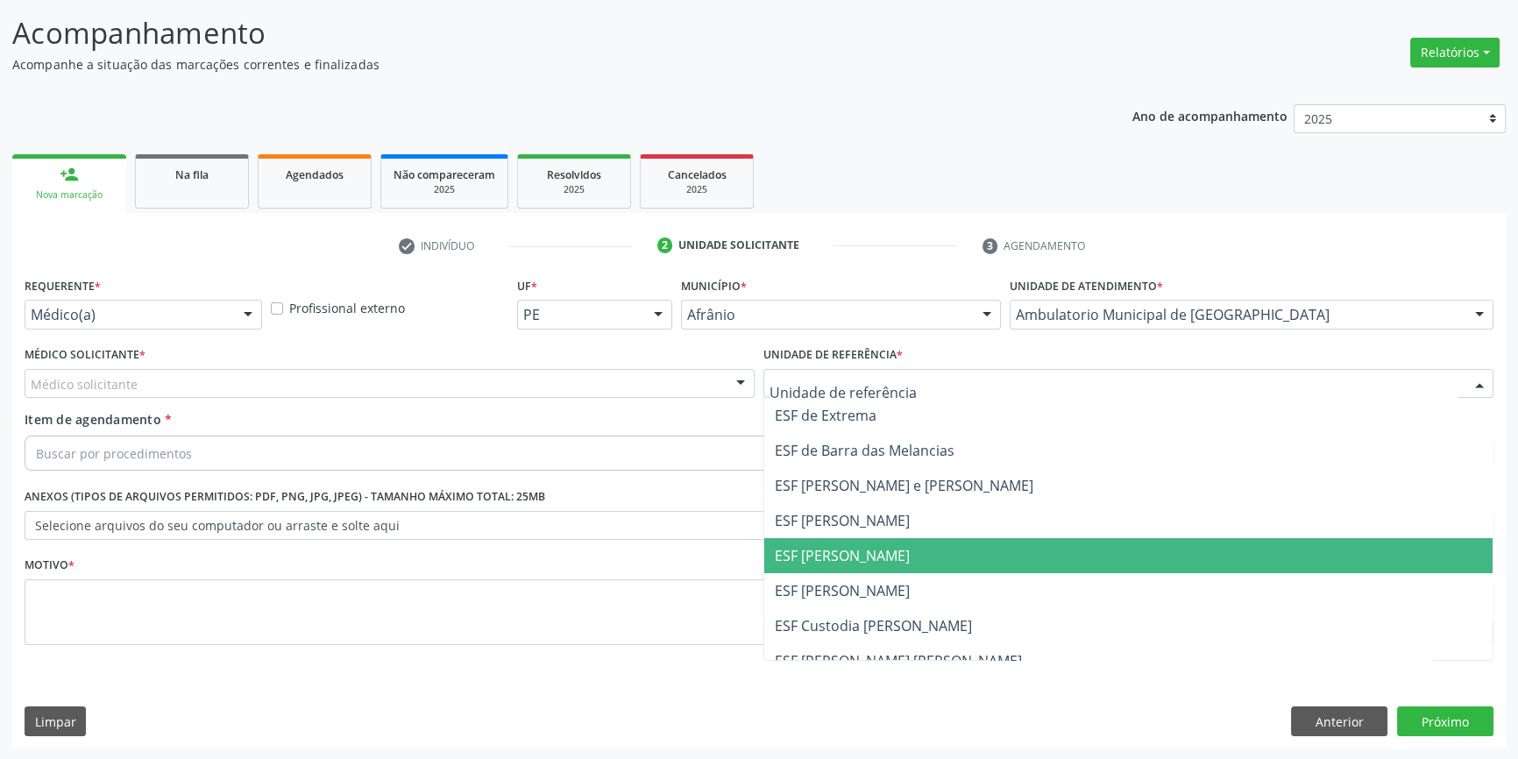
drag, startPoint x: 891, startPoint y: 557, endPoint x: 797, endPoint y: 524, distance: 100.4
click at [884, 554] on span "ESF [PERSON_NAME]" at bounding box center [1128, 555] width 728 height 35
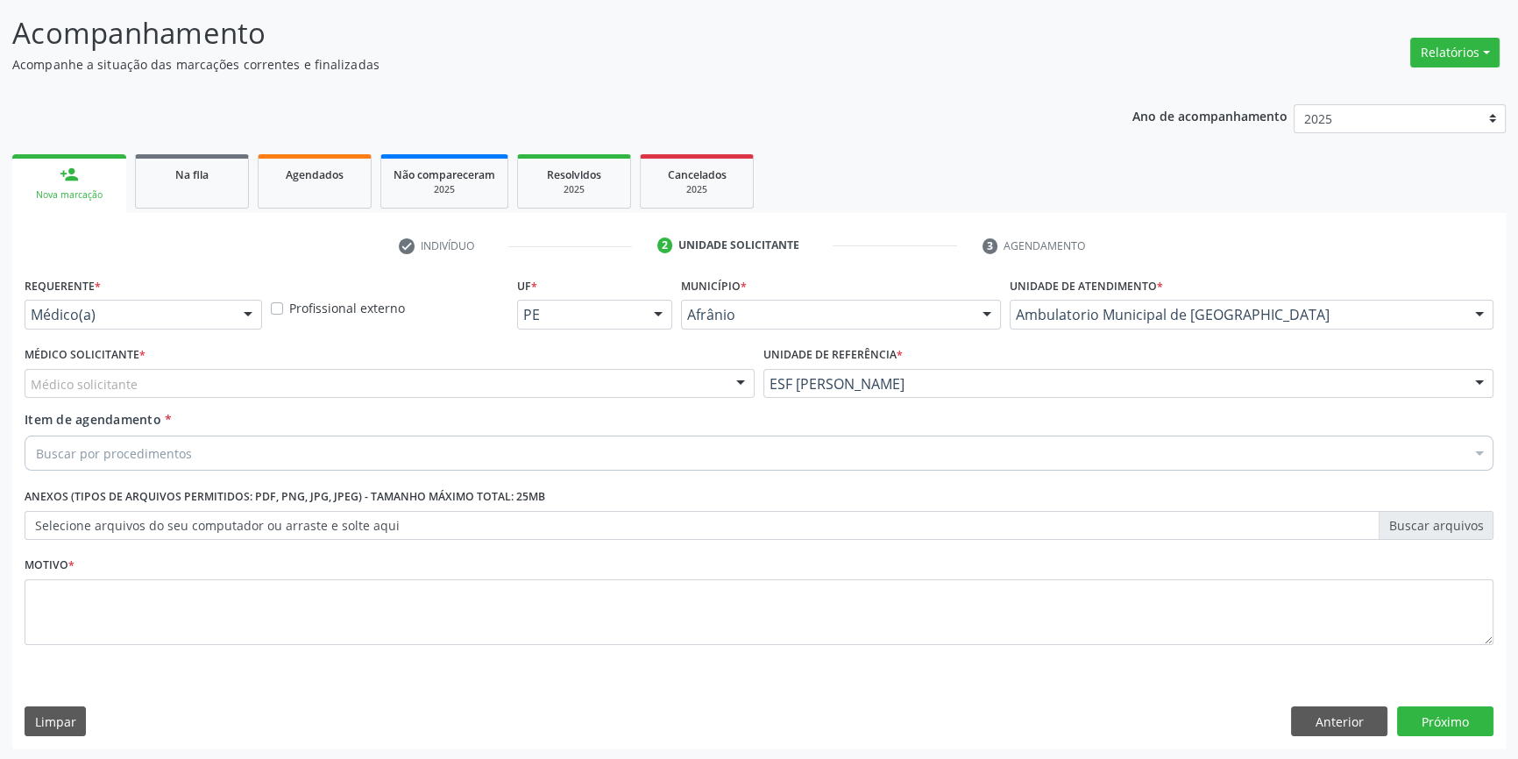
drag, startPoint x: 488, startPoint y: 386, endPoint x: 380, endPoint y: 412, distance: 111.8
click at [486, 386] on div "Médico solicitante" at bounding box center [390, 384] width 730 height 30
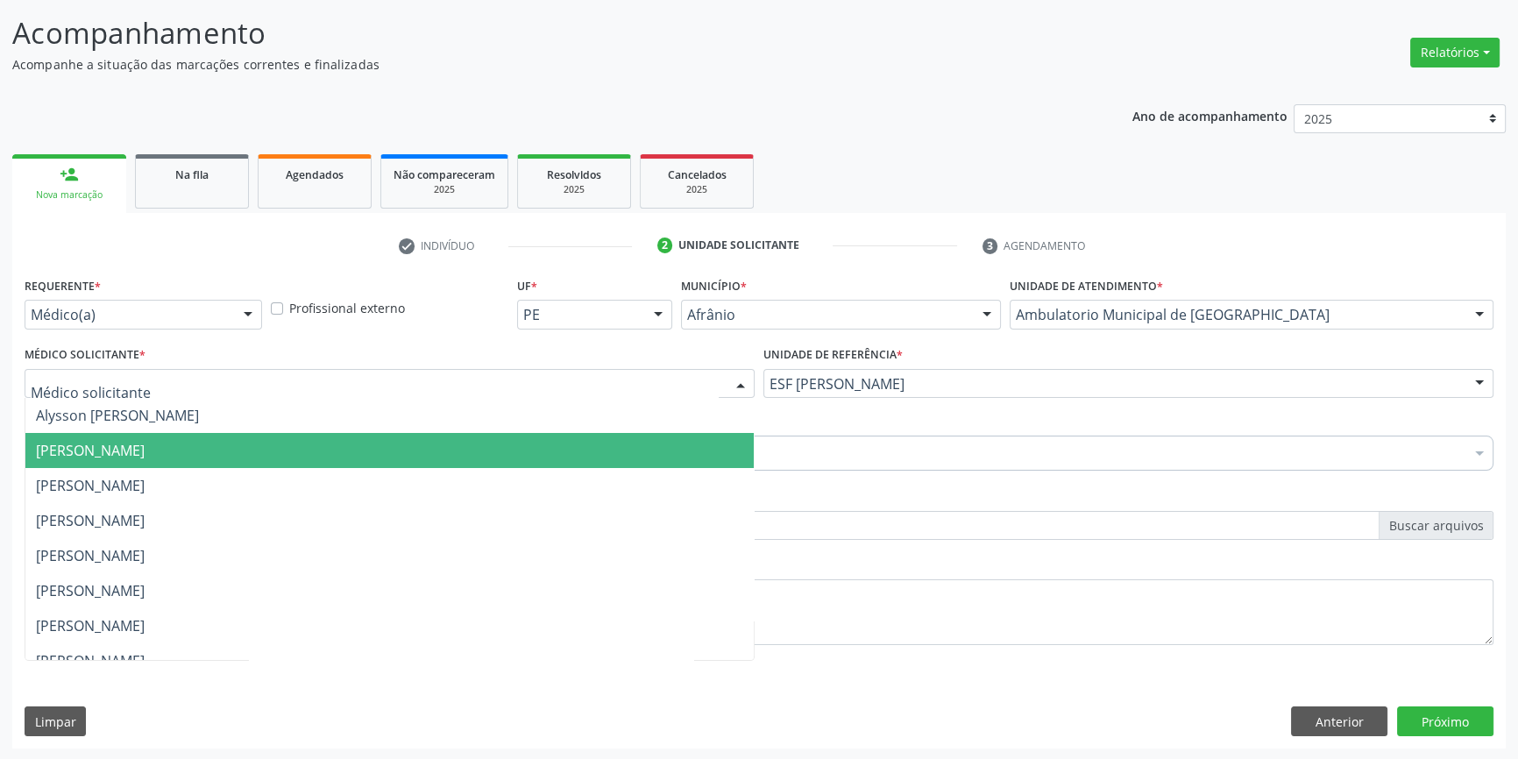
click at [252, 442] on span "[PERSON_NAME]" at bounding box center [389, 450] width 728 height 35
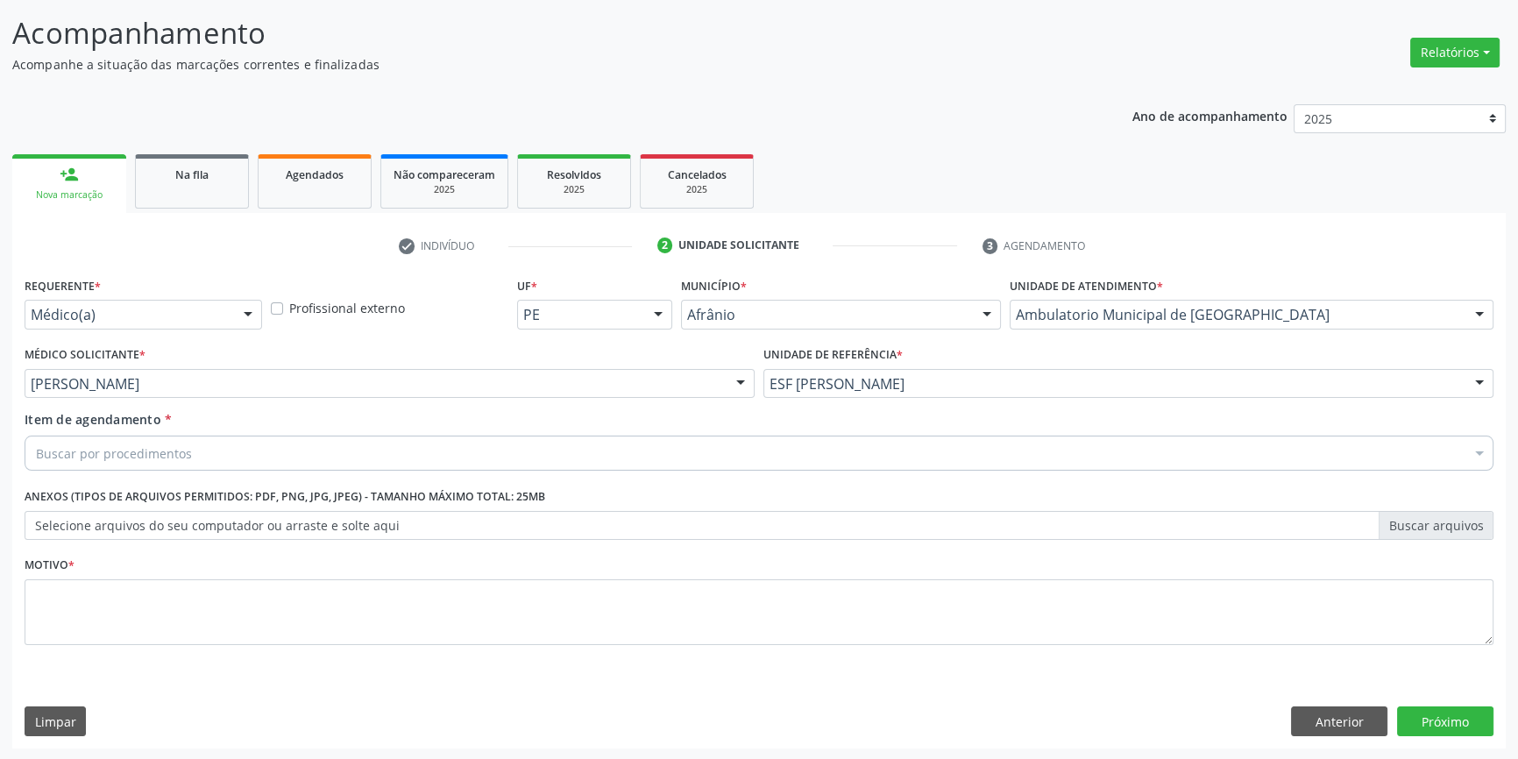
click at [242, 445] on div "Buscar por procedimentos" at bounding box center [759, 453] width 1469 height 35
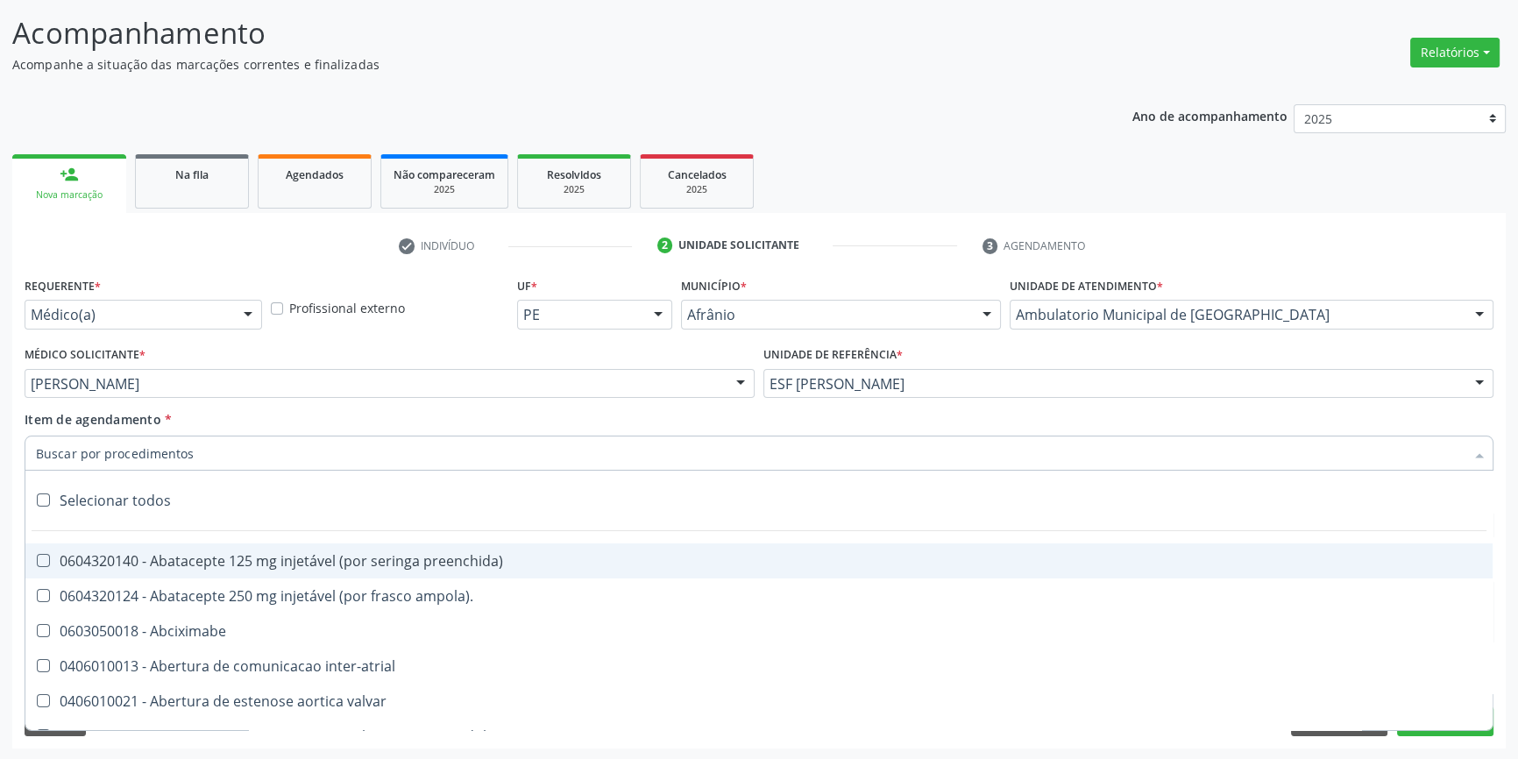
paste input "0401010074"
type input "0401010074"
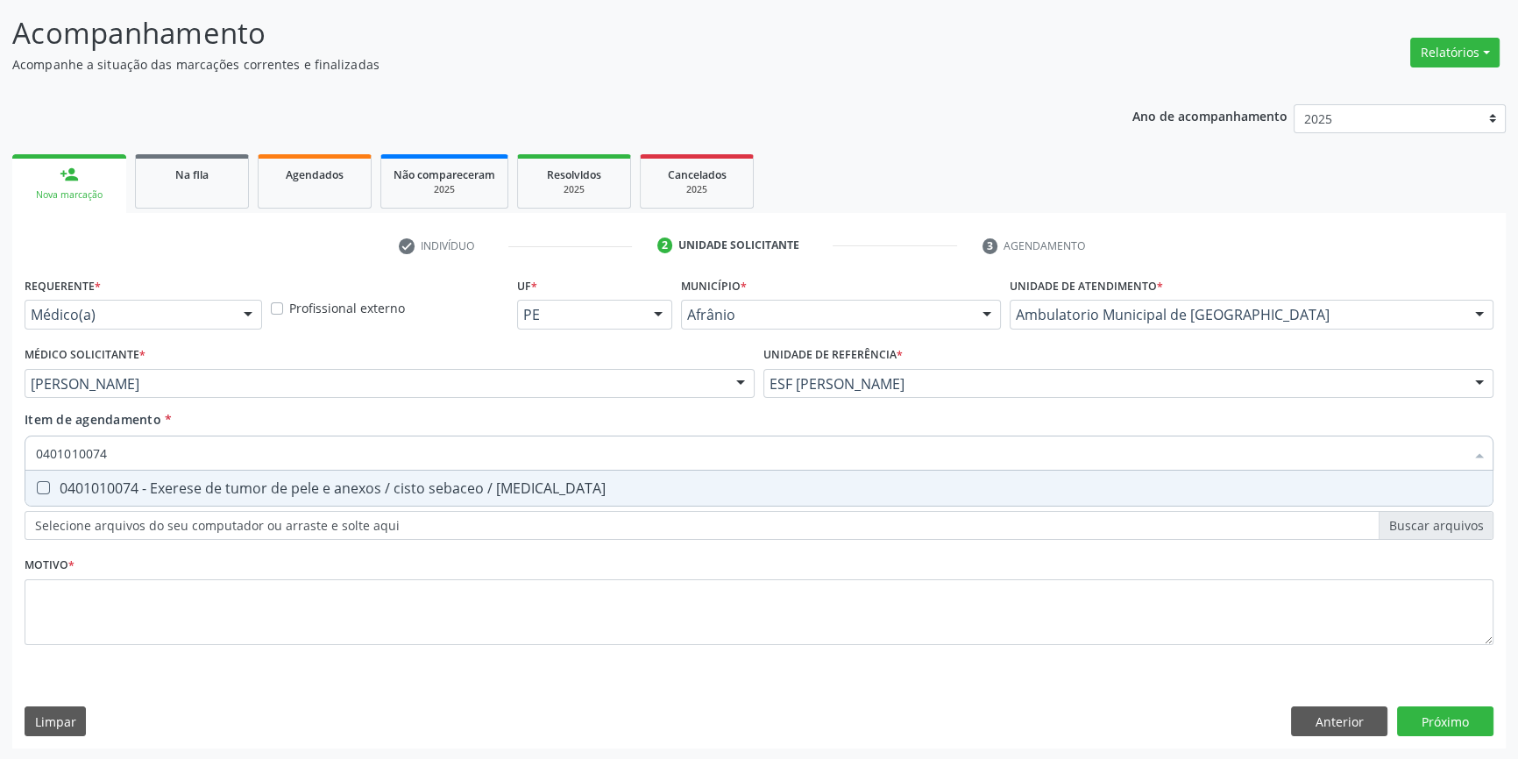
click at [244, 491] on div "0401010074 - Exerese de tumor de pele e anexos / cisto sebaceo / [MEDICAL_DATA]" at bounding box center [759, 488] width 1446 height 14
checkbox lipoma "true"
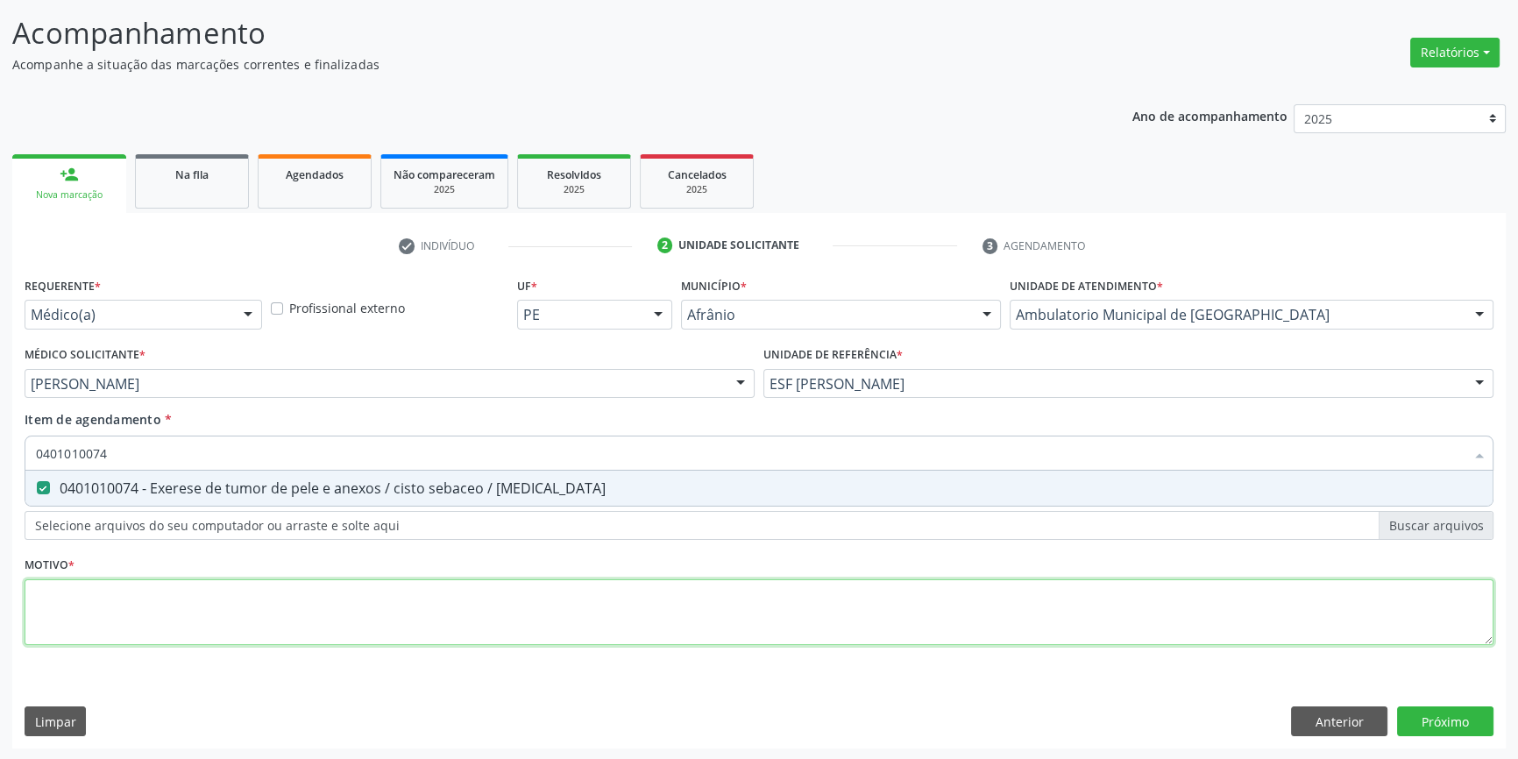
click at [215, 614] on div "Requerente * Médico(a) Médico(a) Enfermeiro(a) Paciente Nenhum resultado encont…" at bounding box center [759, 471] width 1469 height 397
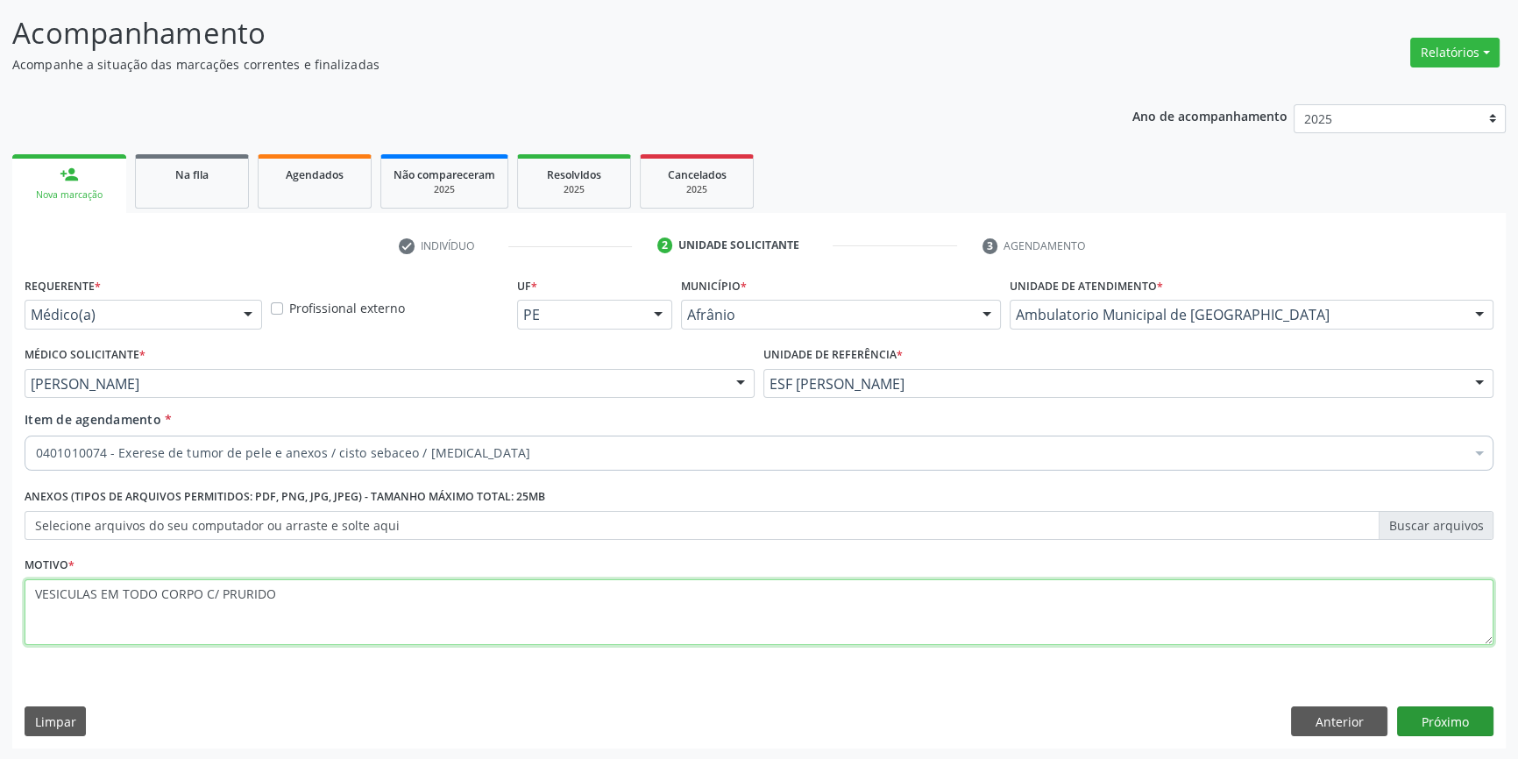
type textarea "VESICULAS EM TODO CORPO C/ PRURIDO"
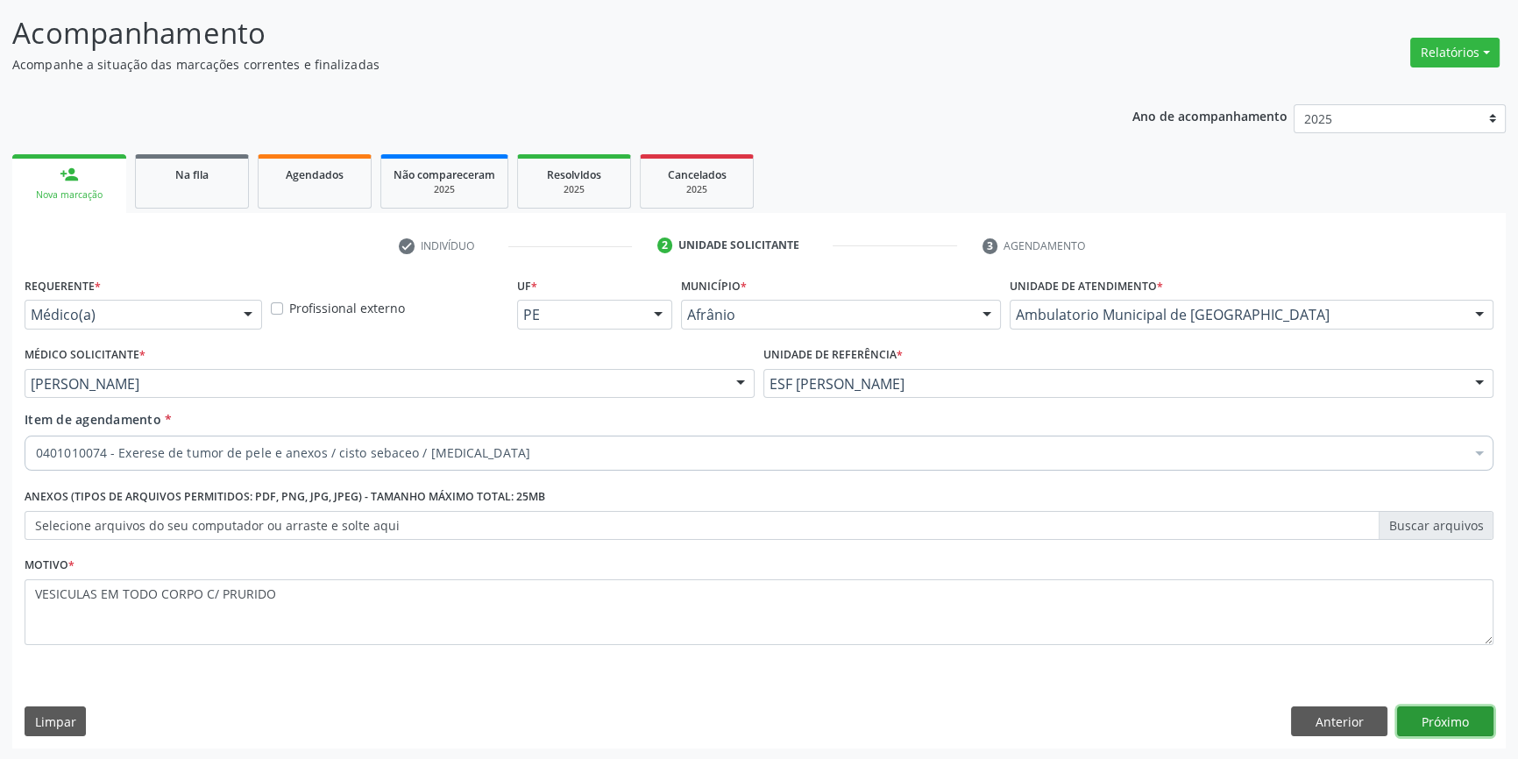
click at [1468, 714] on button "Próximo" at bounding box center [1445, 722] width 96 height 30
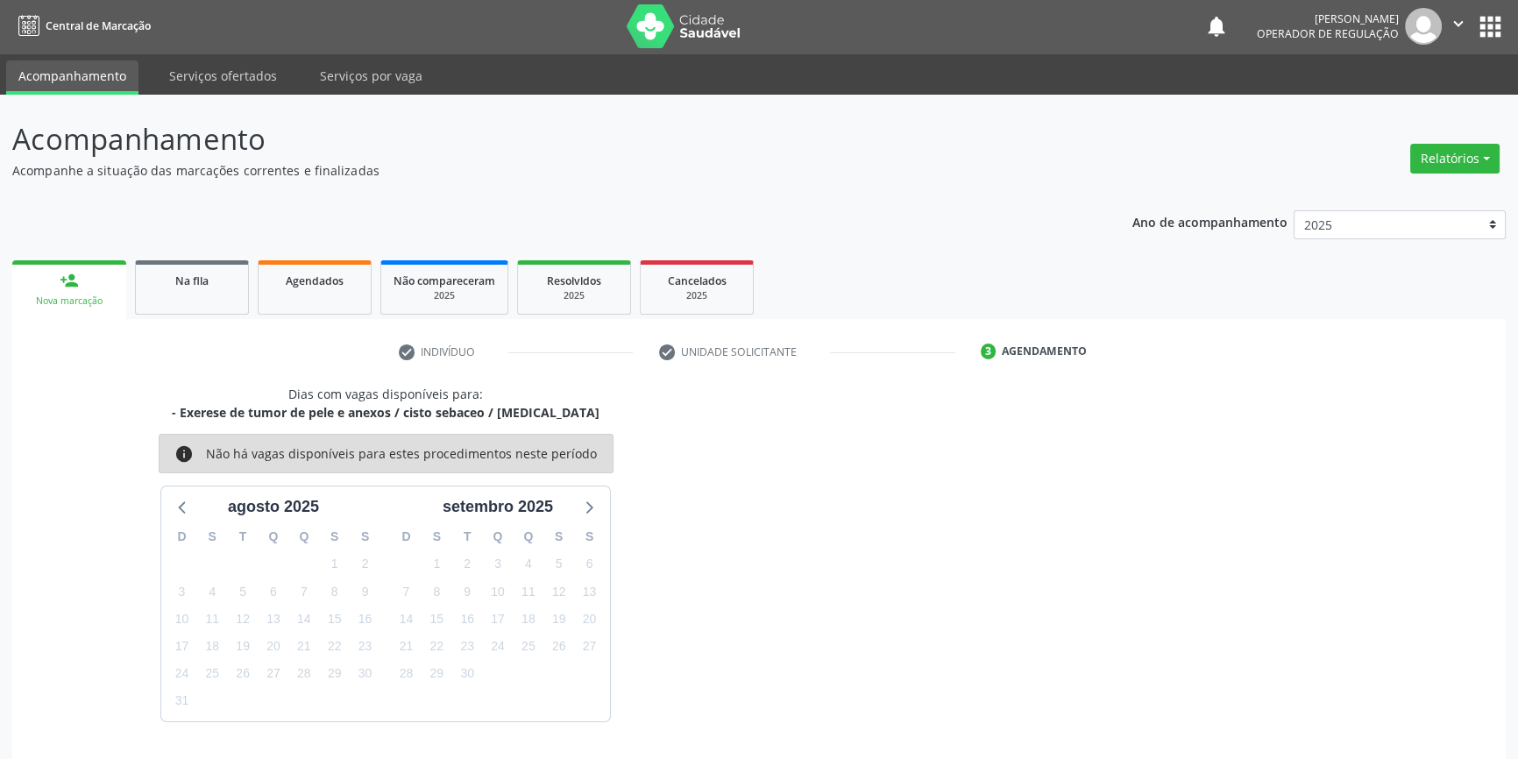
scroll to position [53, 0]
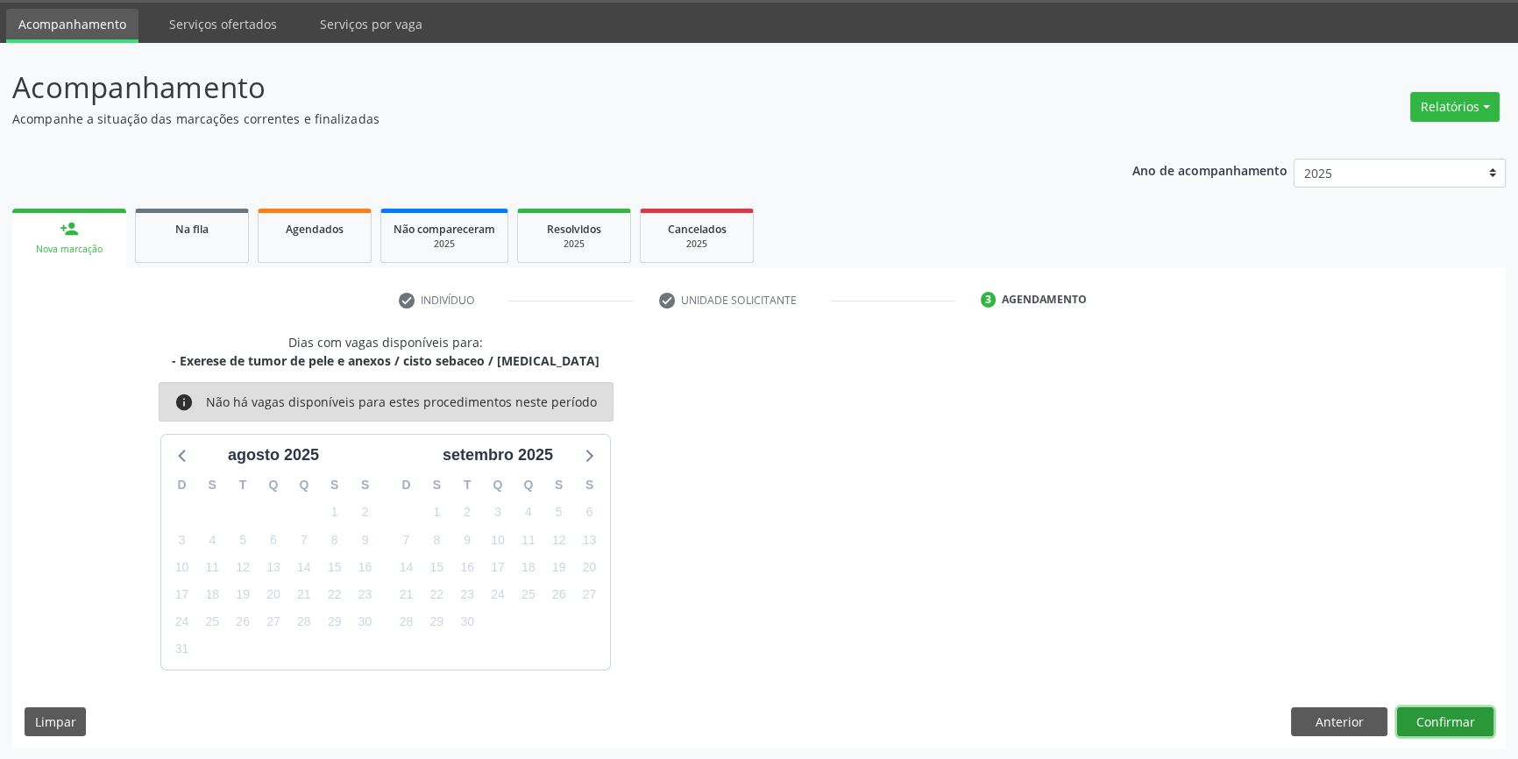
click at [1444, 714] on button "Confirmar" at bounding box center [1445, 722] width 96 height 30
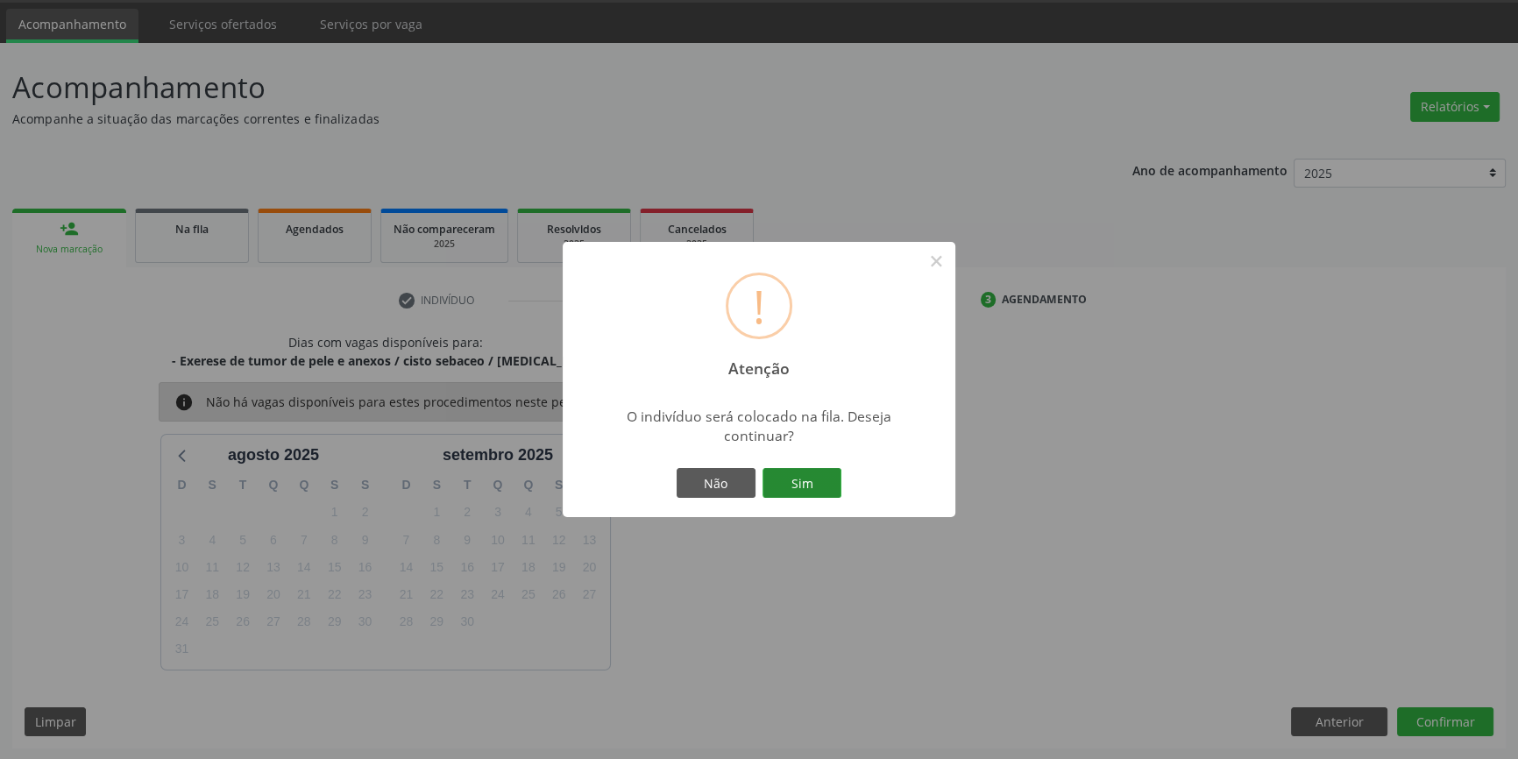
click at [834, 469] on button "Sim" at bounding box center [802, 483] width 79 height 30
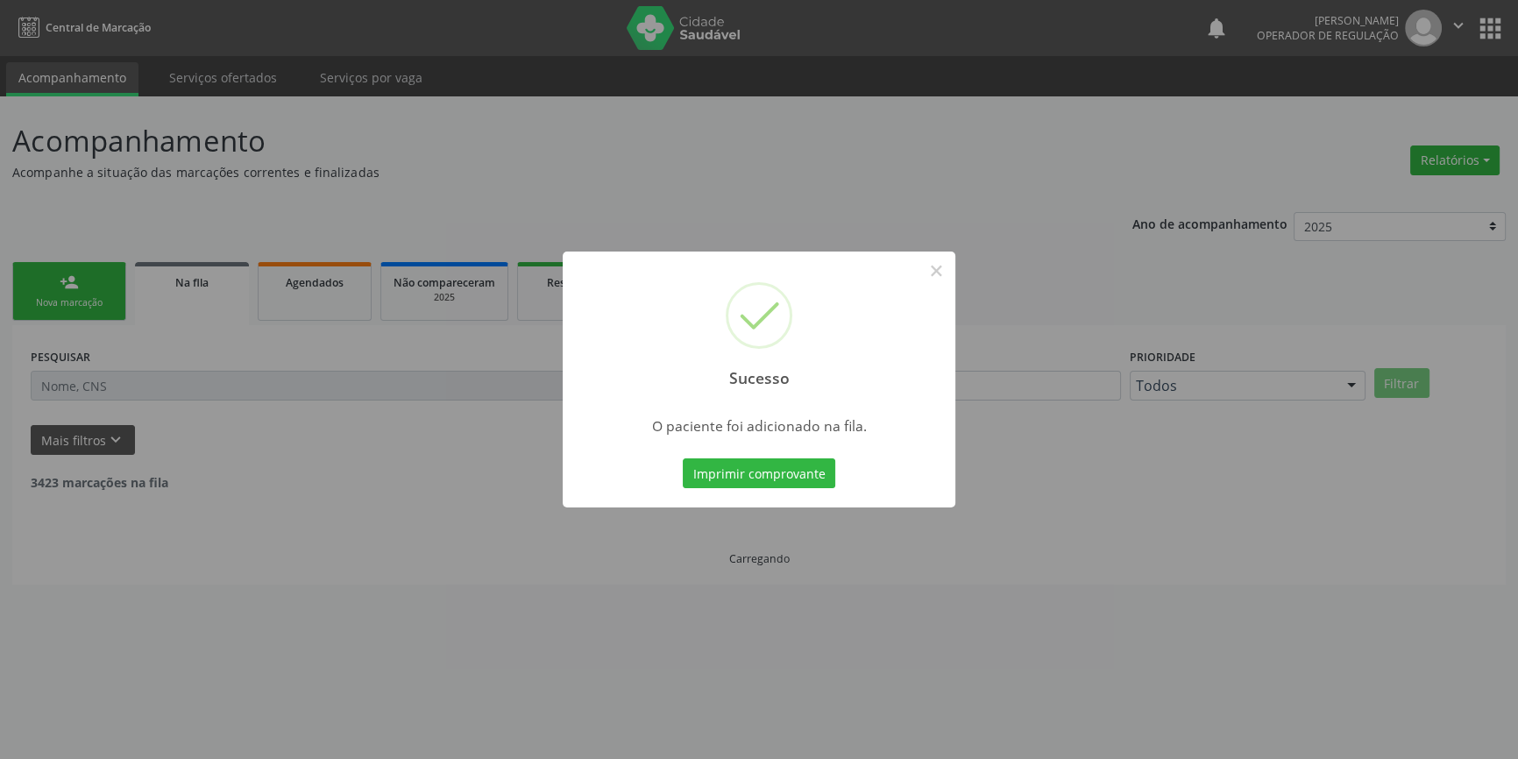
scroll to position [0, 0]
click at [931, 268] on button "×" at bounding box center [942, 271] width 30 height 30
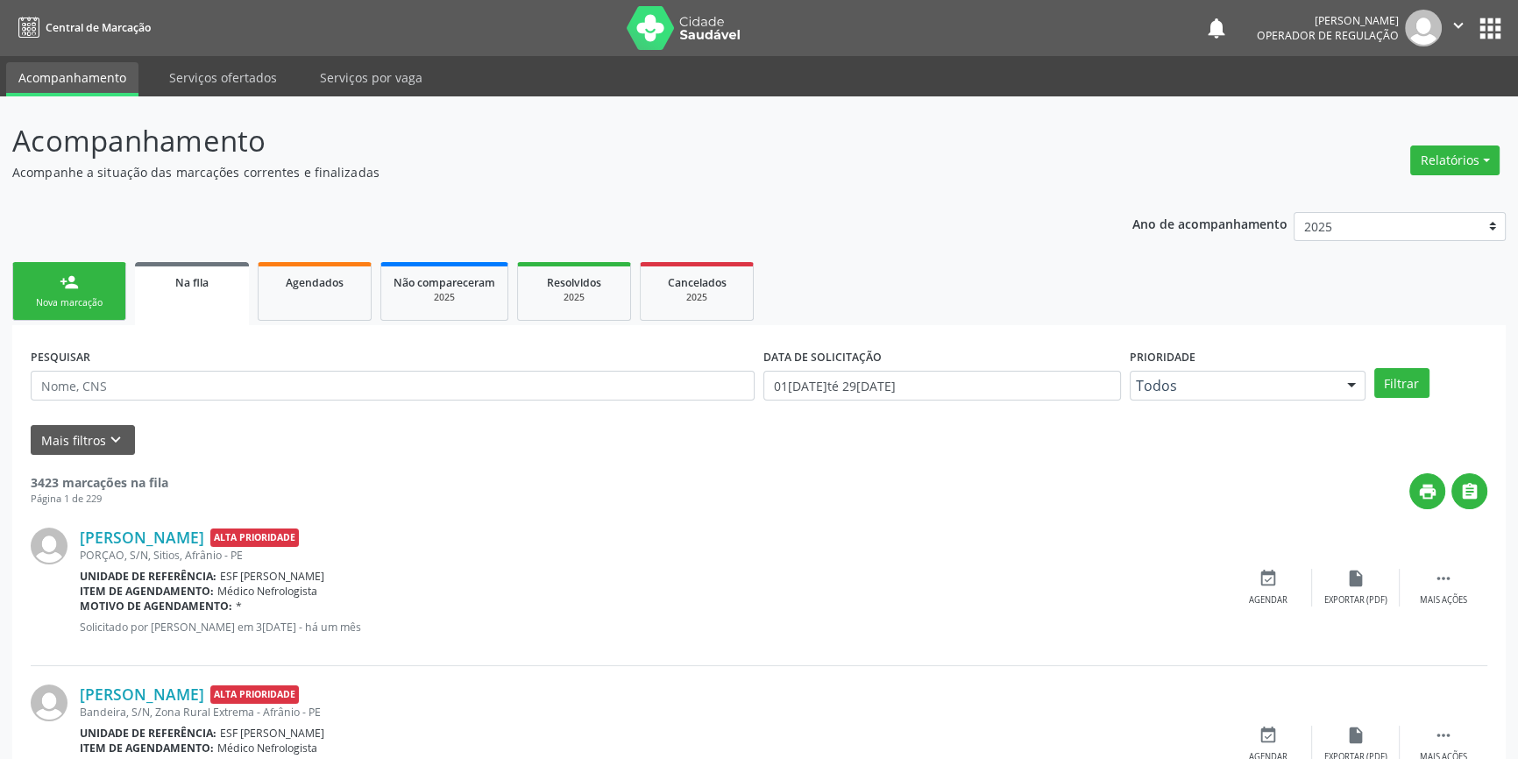
click at [72, 306] on div "Nova marcação" at bounding box center [69, 302] width 88 height 13
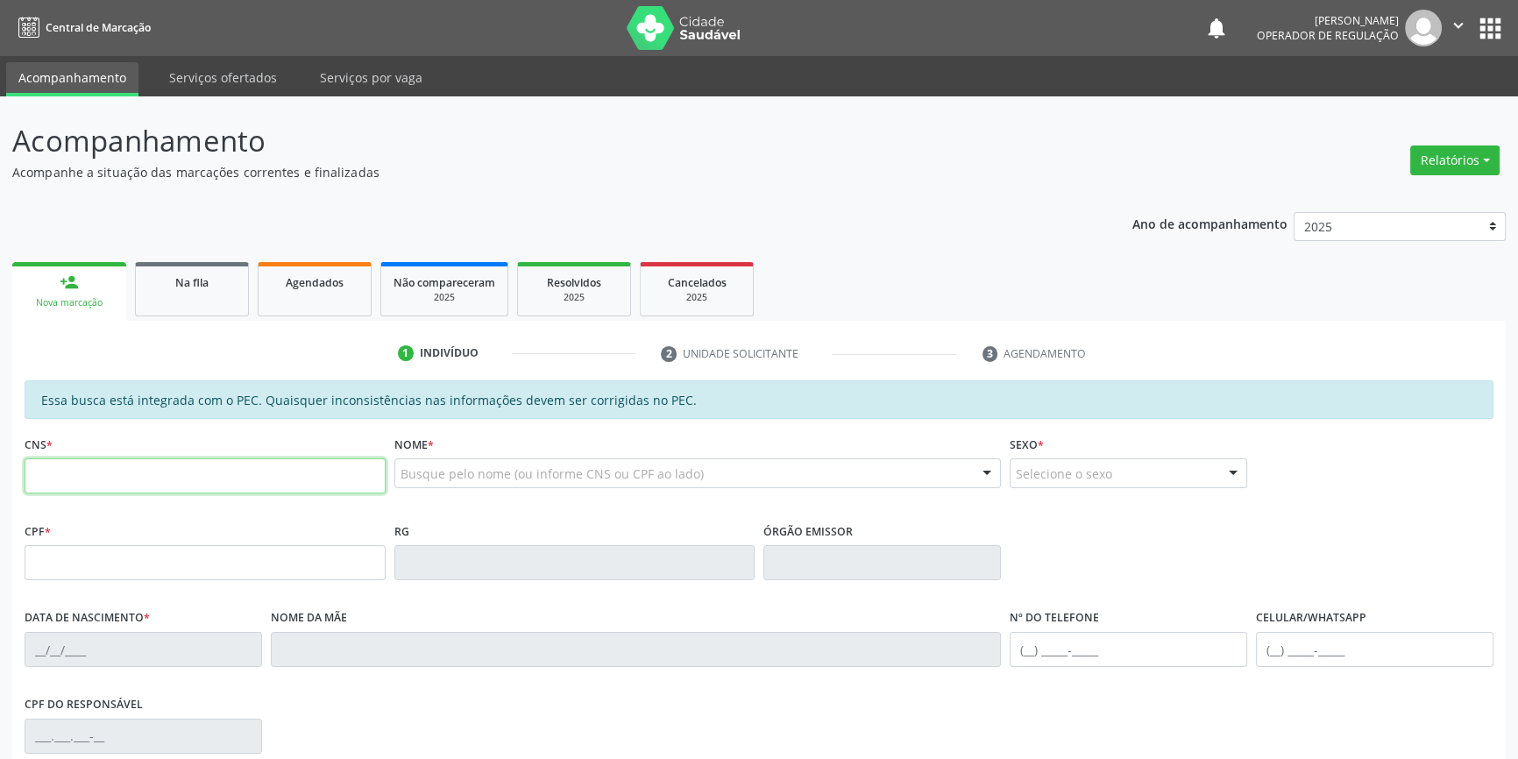
click at [134, 478] on input "text" at bounding box center [205, 475] width 361 height 35
type input "704 2062 2403 0885"
drag, startPoint x: 24, startPoint y: 292, endPoint x: 140, endPoint y: 790, distance: 511.4
type input "090.007.574-01"
type input "2[DATE]"
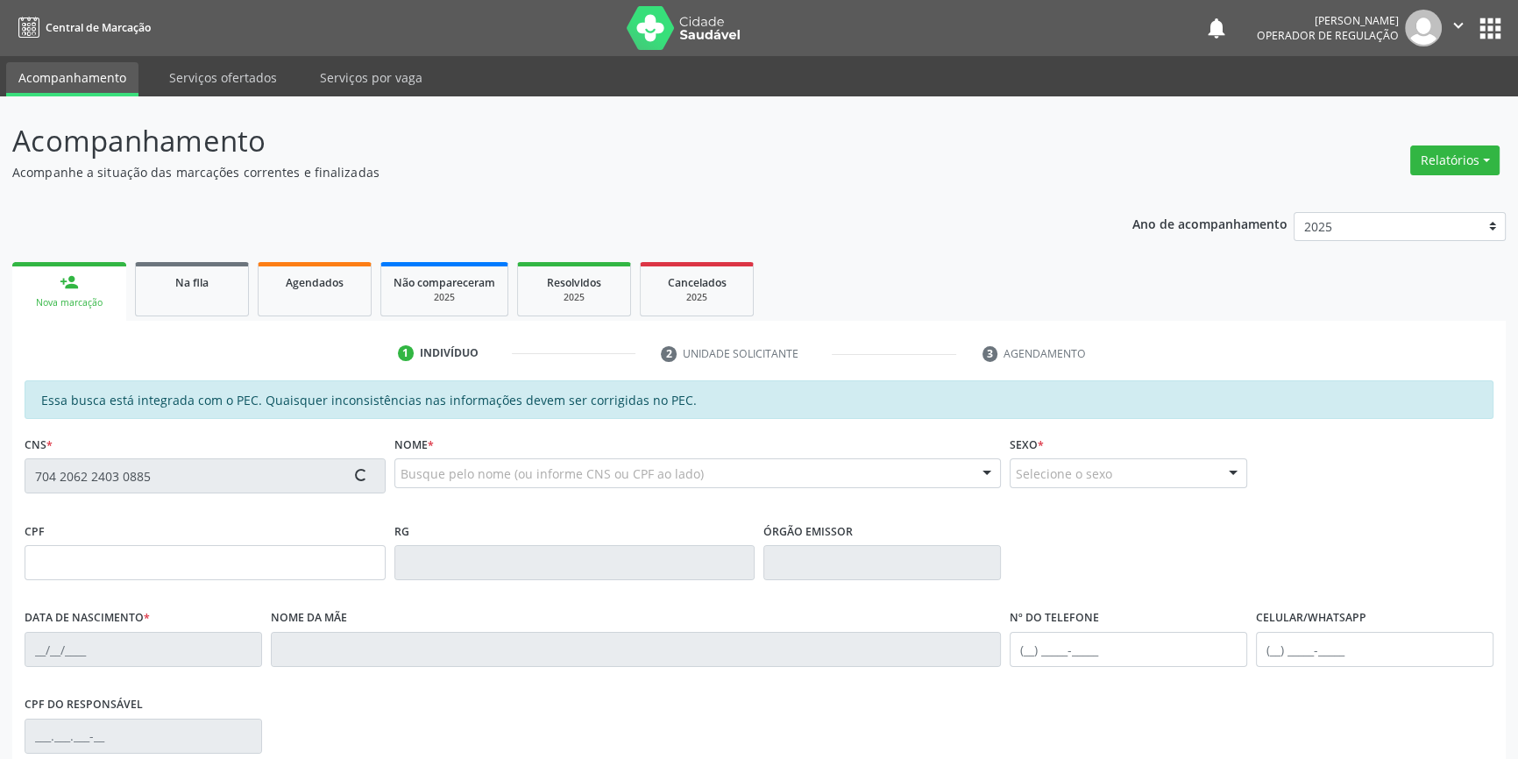
type input "[PERSON_NAME] Teles"
type input "[PHONE_NUMBER]"
type input "S/N"
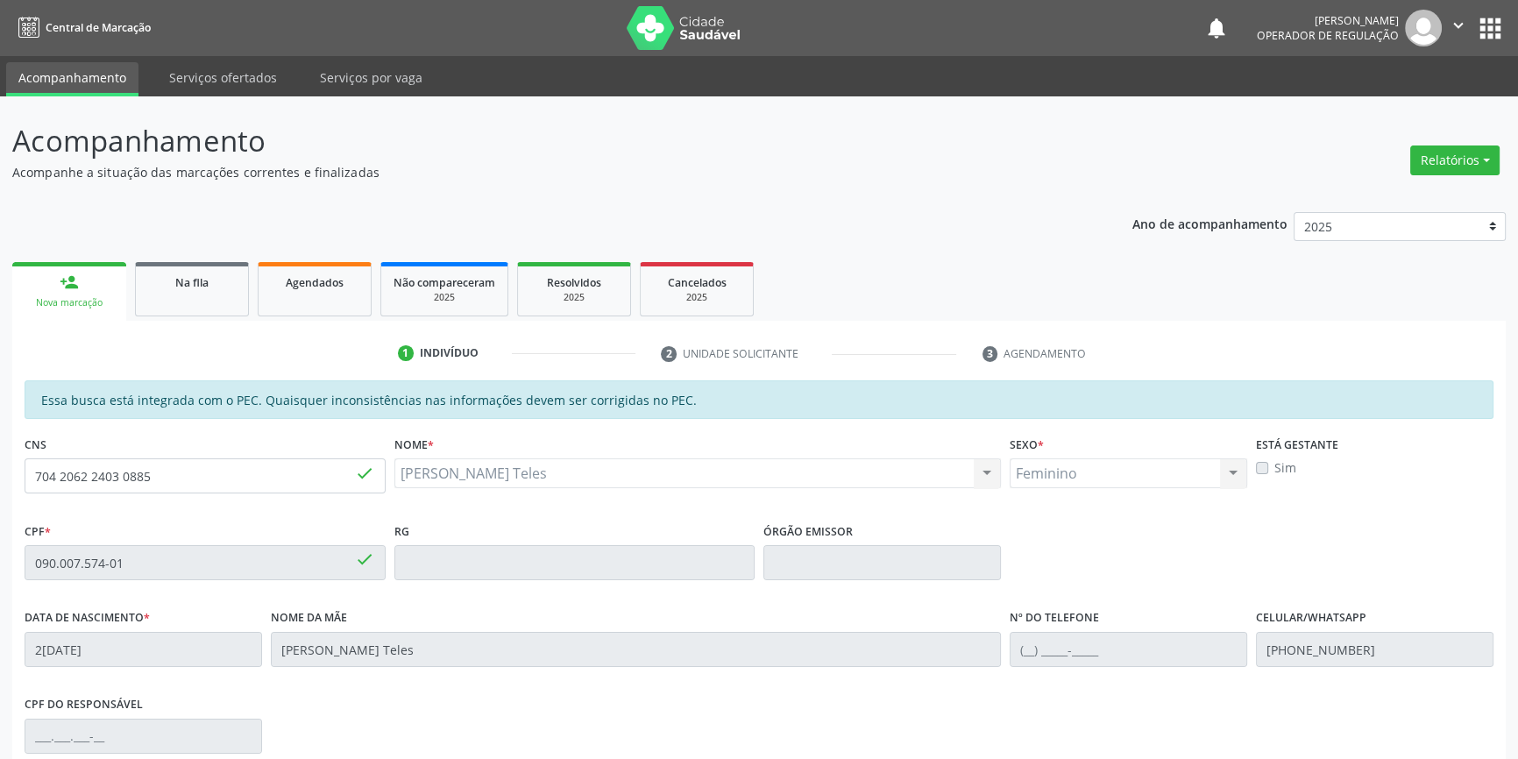
drag, startPoint x: 140, startPoint y: 790, endPoint x: 636, endPoint y: 489, distance: 580.1
click at [644, 494] on div "[PERSON_NAME] Teles [PERSON_NAME] Teles CNS: 704 2062 2403 0885 CPF: 090.007.57…" at bounding box center [697, 479] width 607 height 42
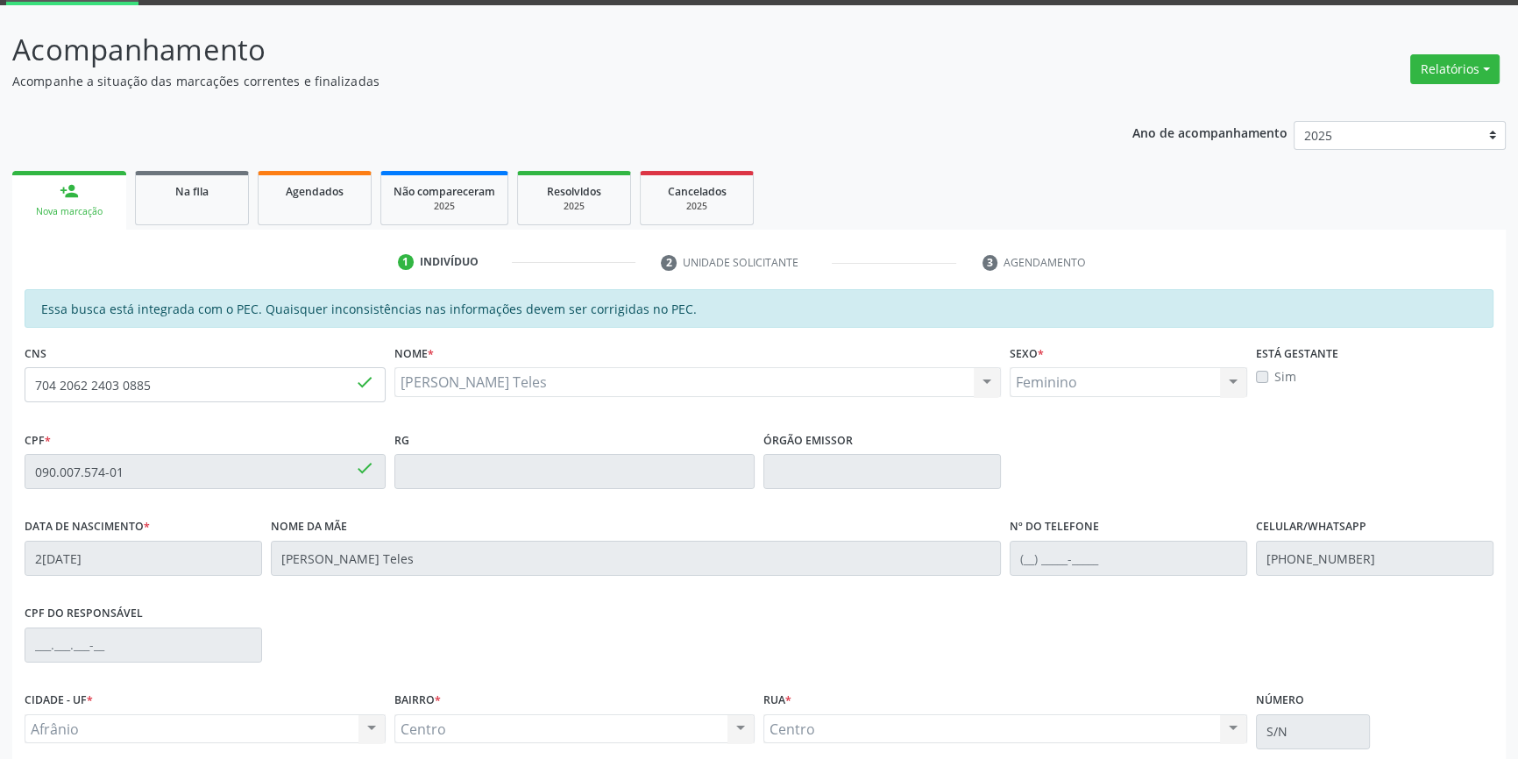
scroll to position [240, 0]
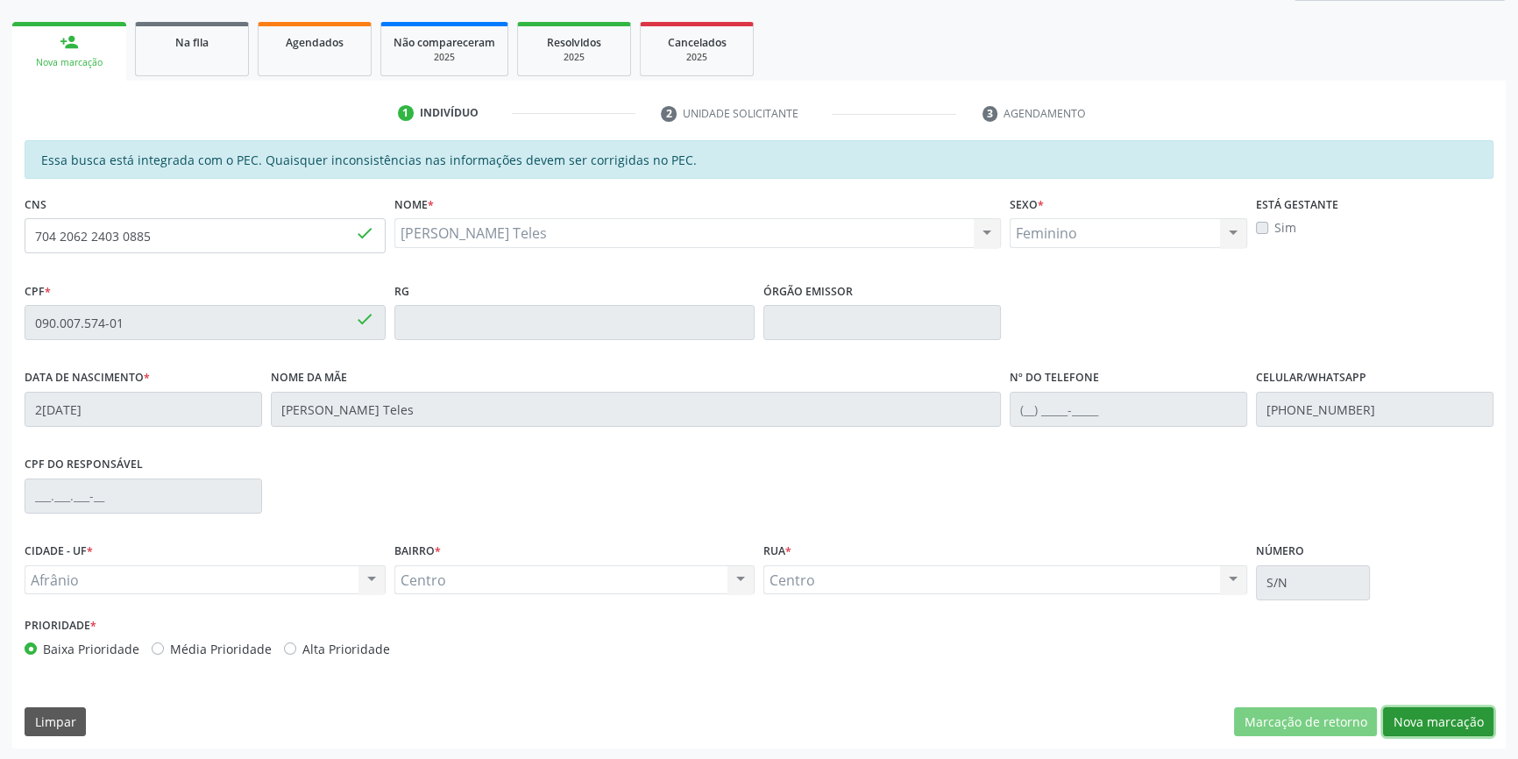
click at [1459, 726] on button "Nova marcação" at bounding box center [1438, 722] width 110 height 30
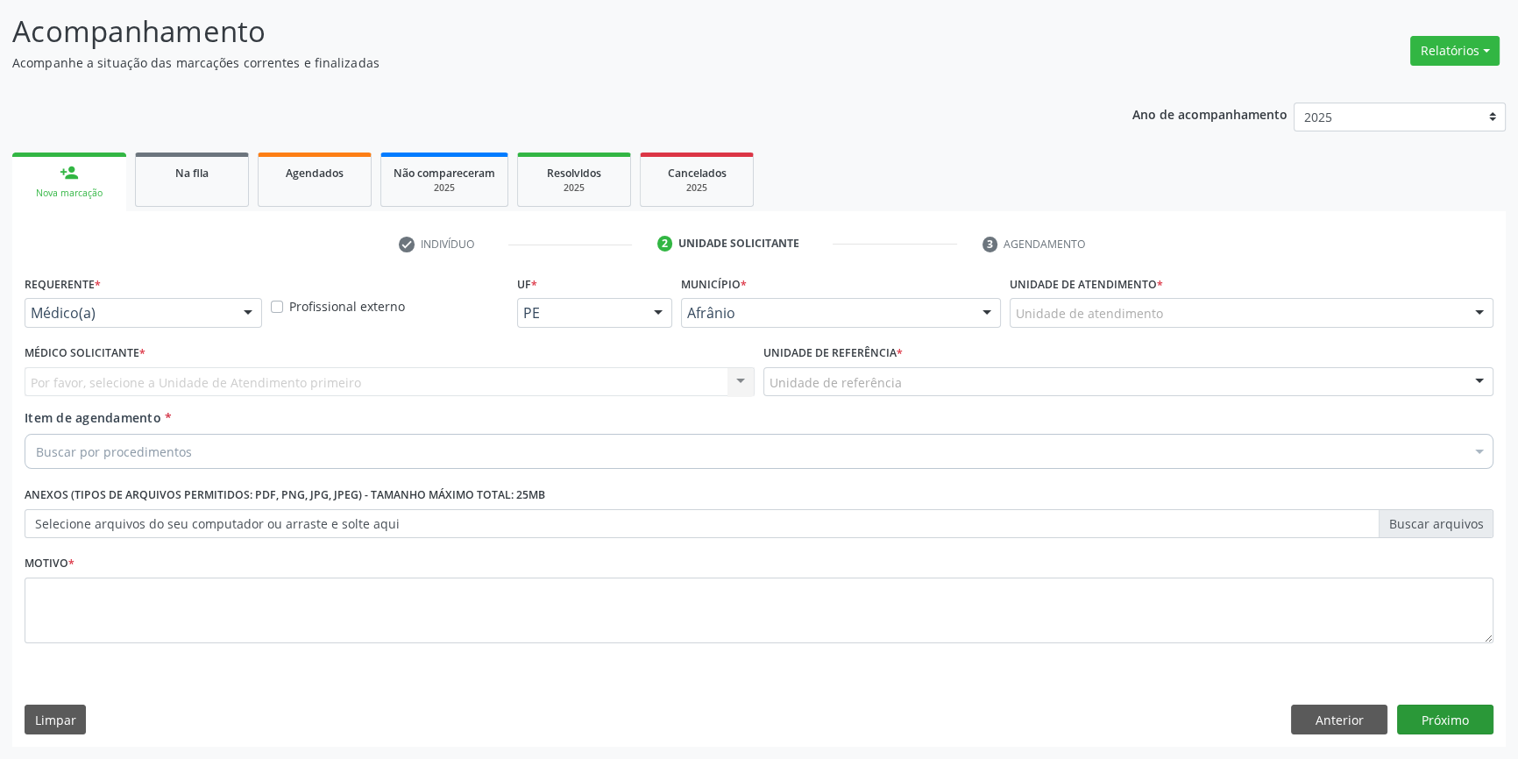
scroll to position [108, 0]
click at [1144, 327] on div "Unidade de atendimento Academia da Saude de Afranio Academia da Saude do Bairro…" at bounding box center [1252, 315] width 484 height 30
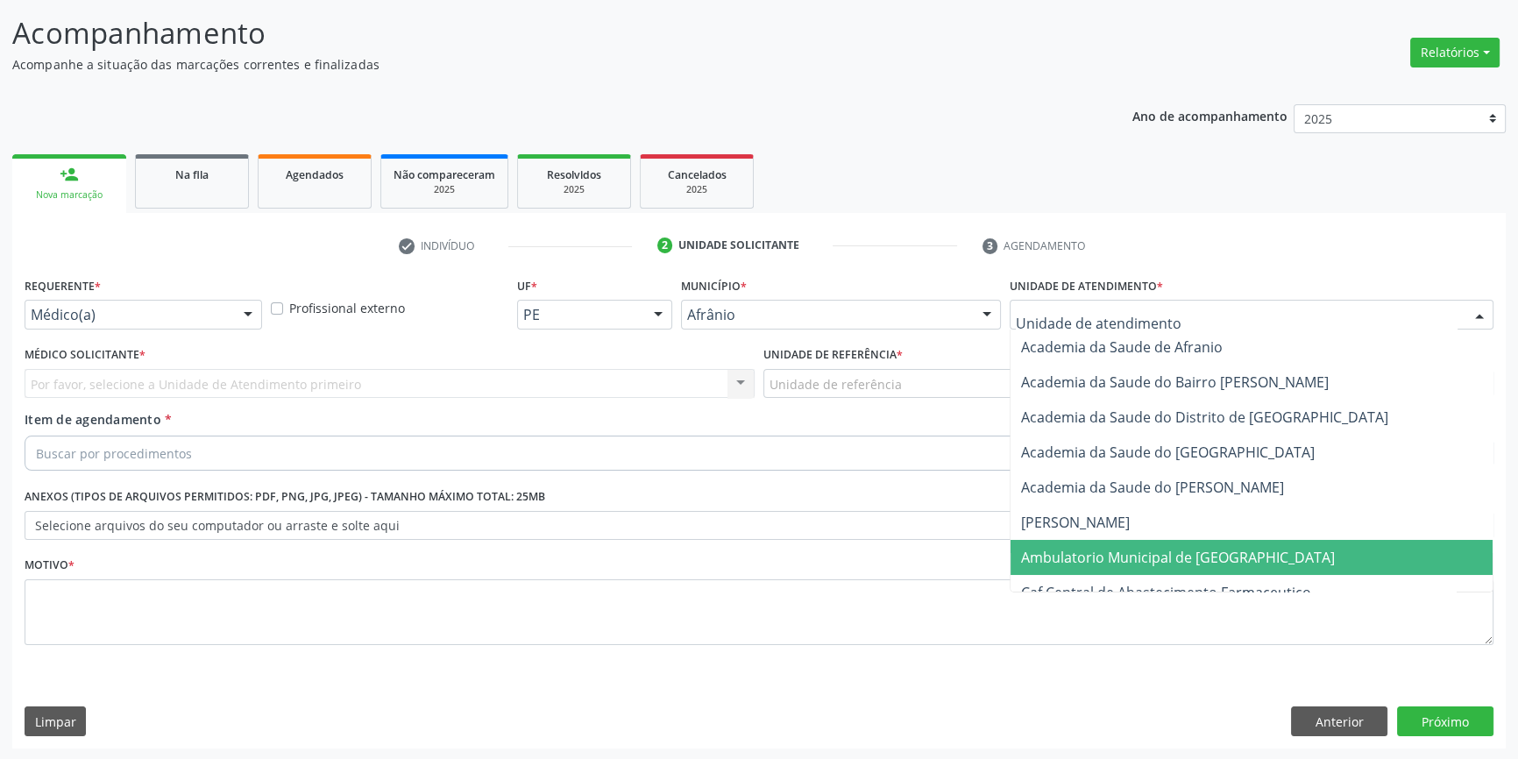
drag, startPoint x: 1132, startPoint y: 543, endPoint x: 1053, endPoint y: 510, distance: 85.3
click at [1131, 543] on span "Ambulatorio Municipal de [GEOGRAPHIC_DATA]" at bounding box center [1252, 557] width 482 height 35
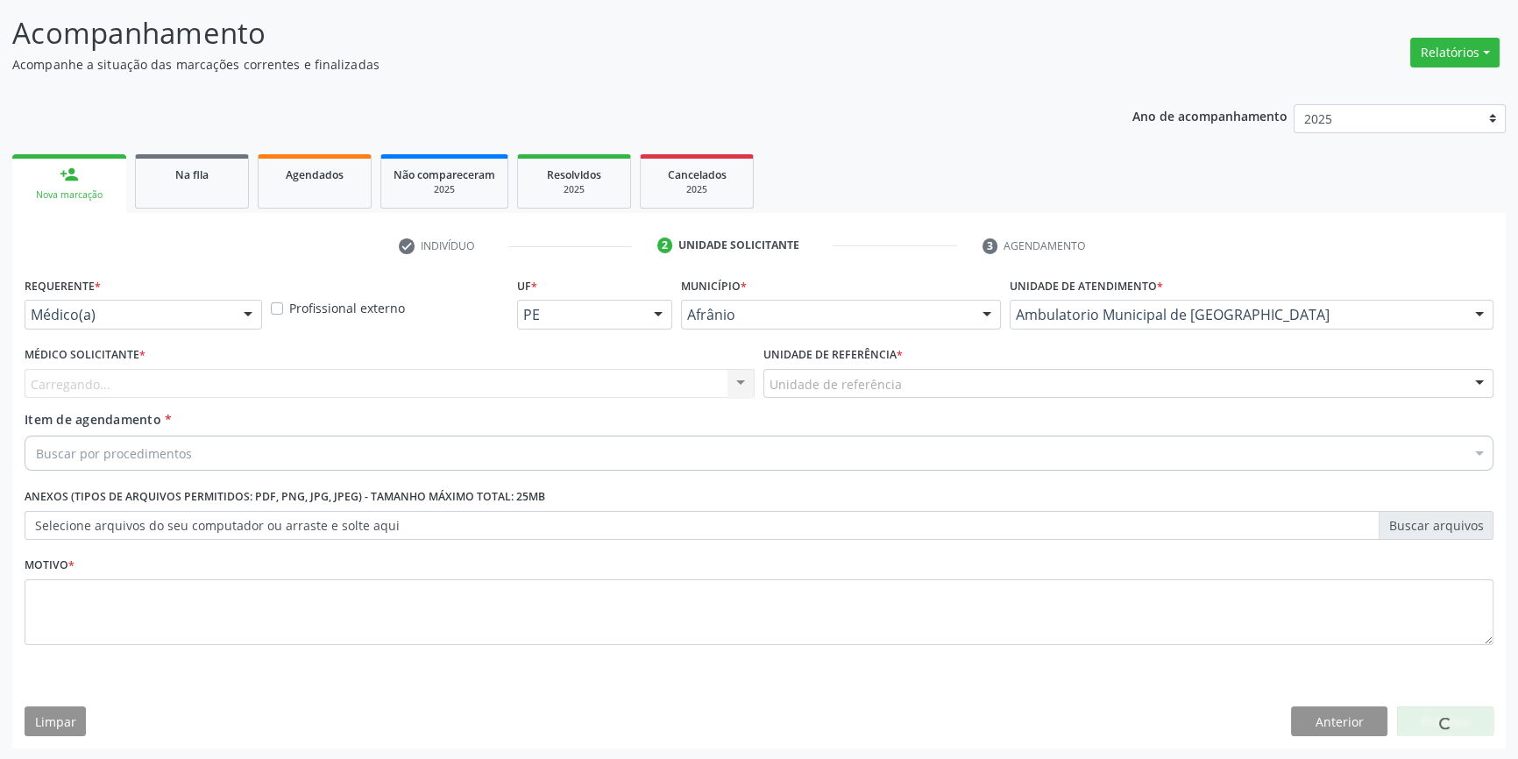
click at [874, 392] on div "Unidade de referência" at bounding box center [1128, 384] width 730 height 30
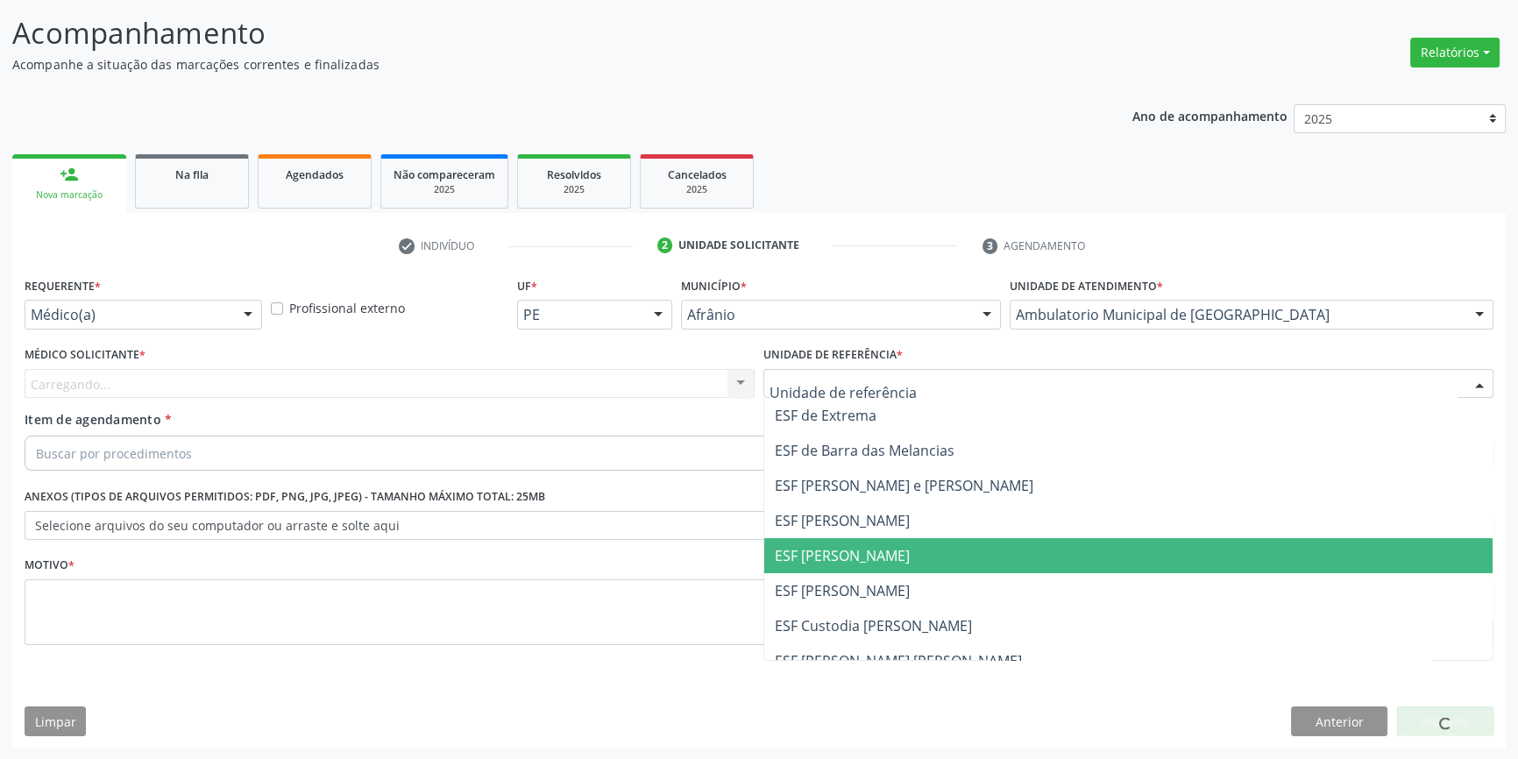
drag, startPoint x: 843, startPoint y: 549, endPoint x: 535, endPoint y: 373, distance: 354.9
click at [842, 550] on span "ESF [PERSON_NAME]" at bounding box center [842, 555] width 135 height 19
click at [535, 373] on div "Carregando... Nenhum resultado encontrado para: " " Não há nenhuma opção para s…" at bounding box center [390, 384] width 730 height 30
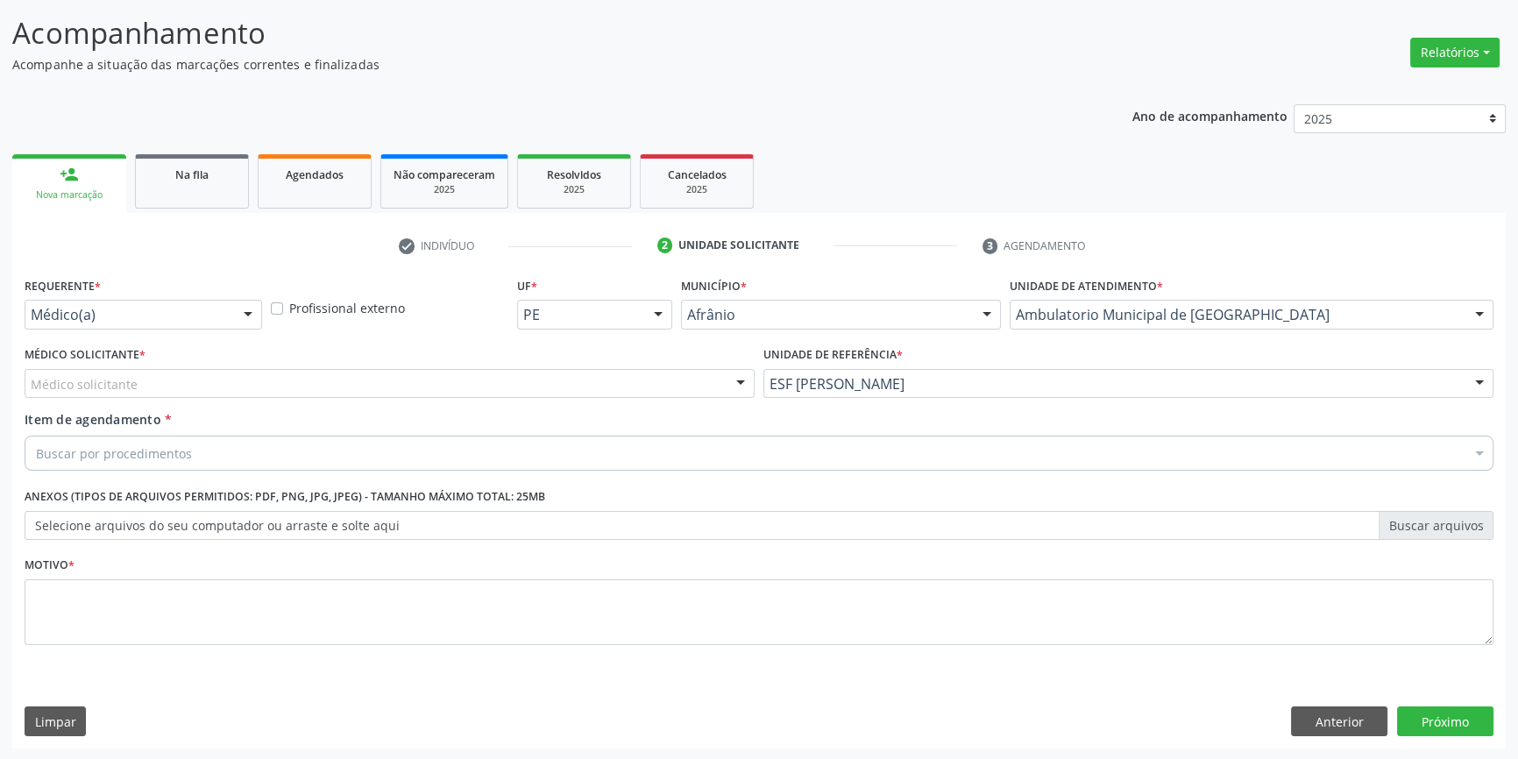
click at [207, 405] on div "Médico Solicitante * Médico solicitante [PERSON_NAME] [PERSON_NAME] [PERSON_NAM…" at bounding box center [389, 376] width 739 height 68
click at [193, 380] on div "Médico solicitante" at bounding box center [390, 384] width 730 height 30
type input "O"
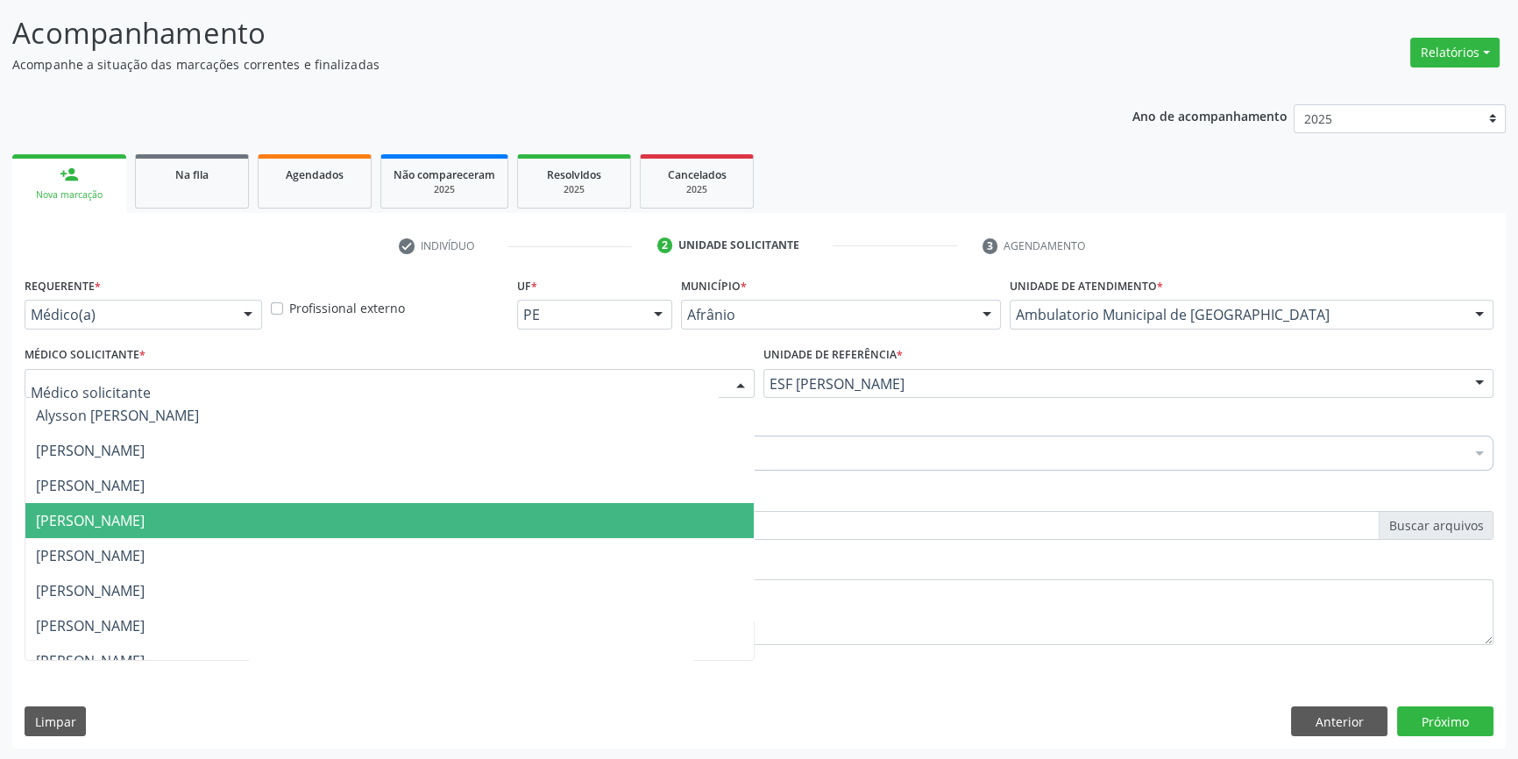
click at [145, 523] on span "[PERSON_NAME]" at bounding box center [90, 520] width 109 height 19
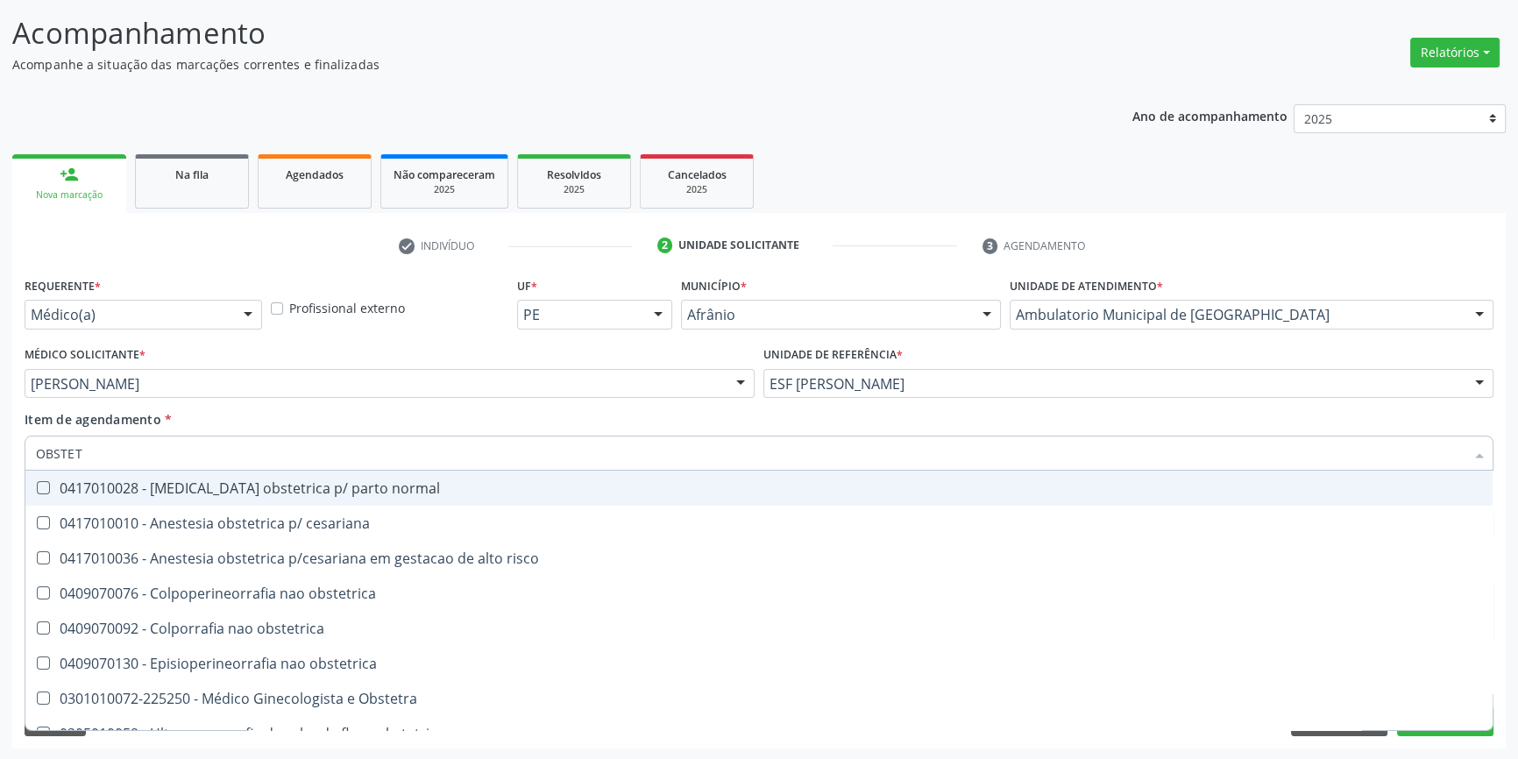
type input "OBSTETR"
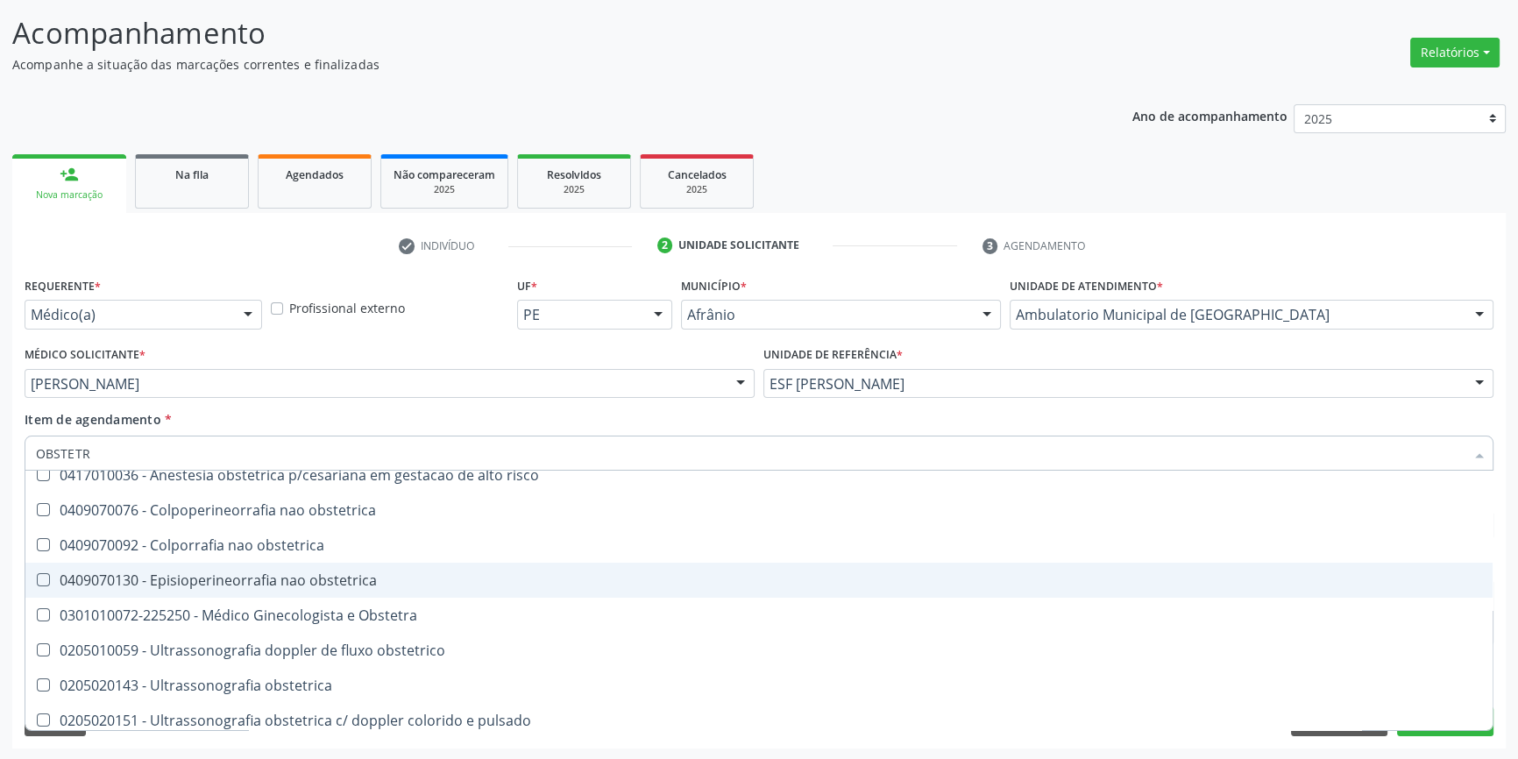
scroll to position [90, 0]
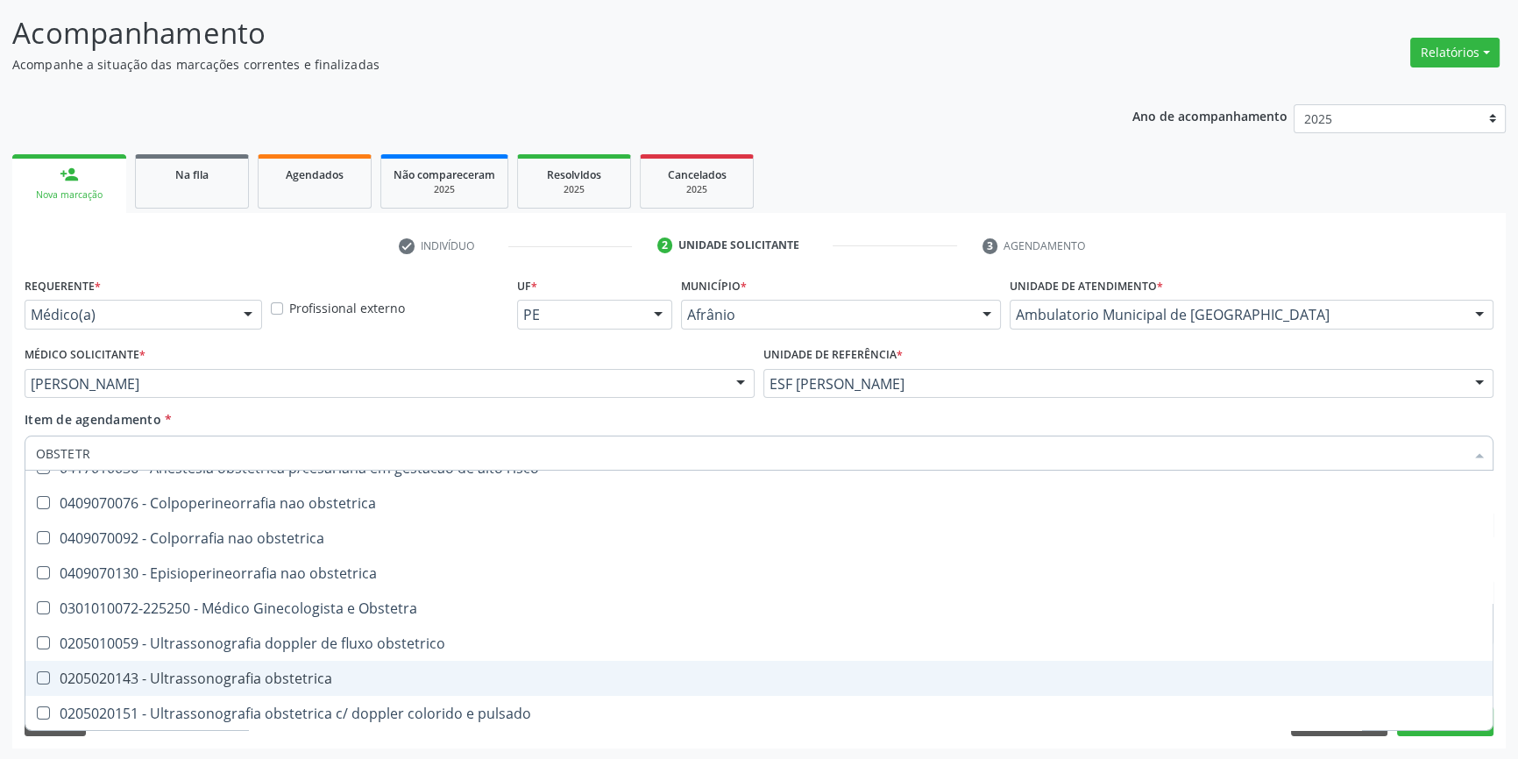
click at [262, 677] on div "0205020143 - Ultrassonografia obstetrica" at bounding box center [759, 678] width 1446 height 14
checkbox obstetrica "true"
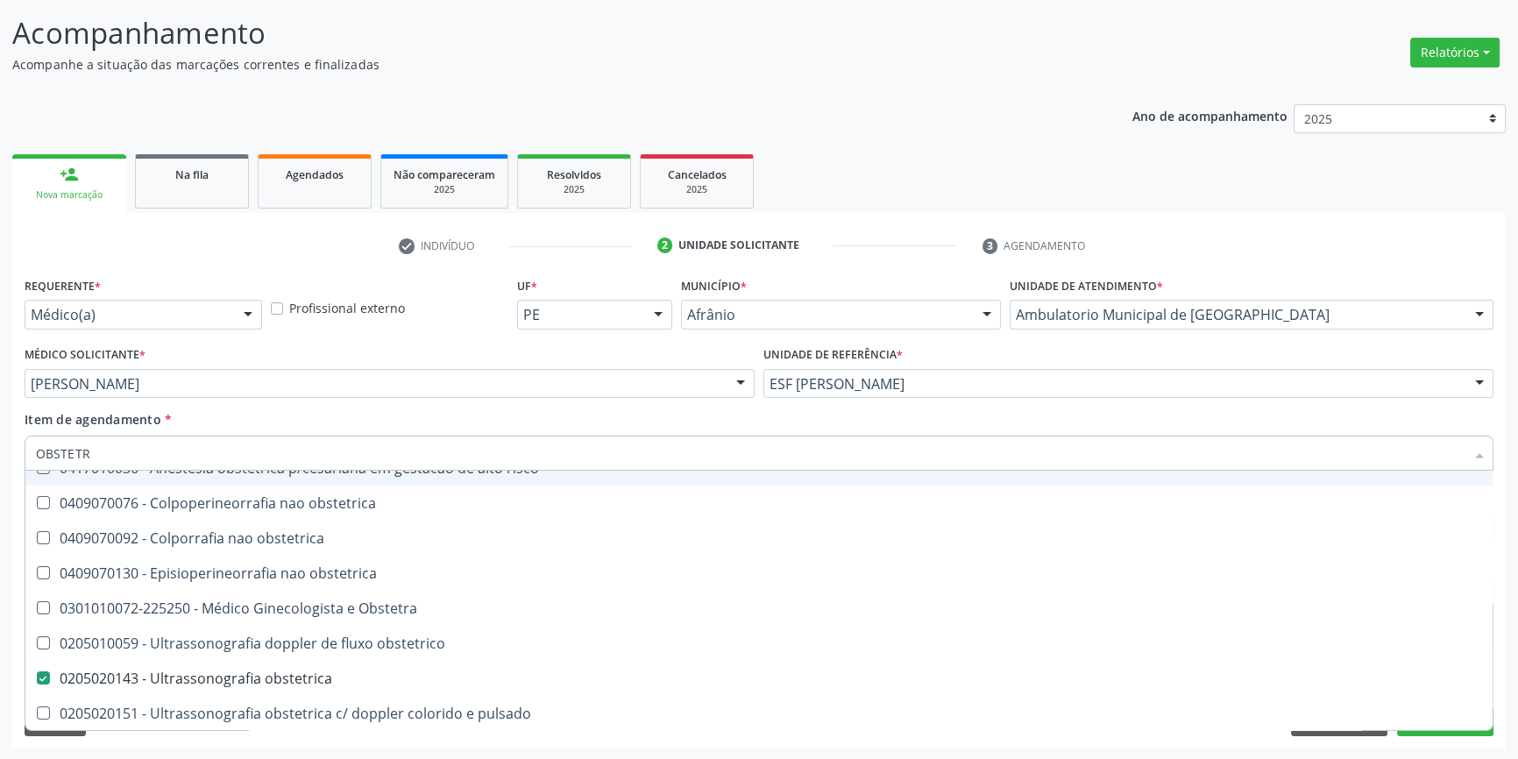
click at [359, 415] on div "Item de agendamento * OBSTETR Desfazer seleção 0417010028 - [MEDICAL_DATA] obst…" at bounding box center [759, 437] width 1469 height 55
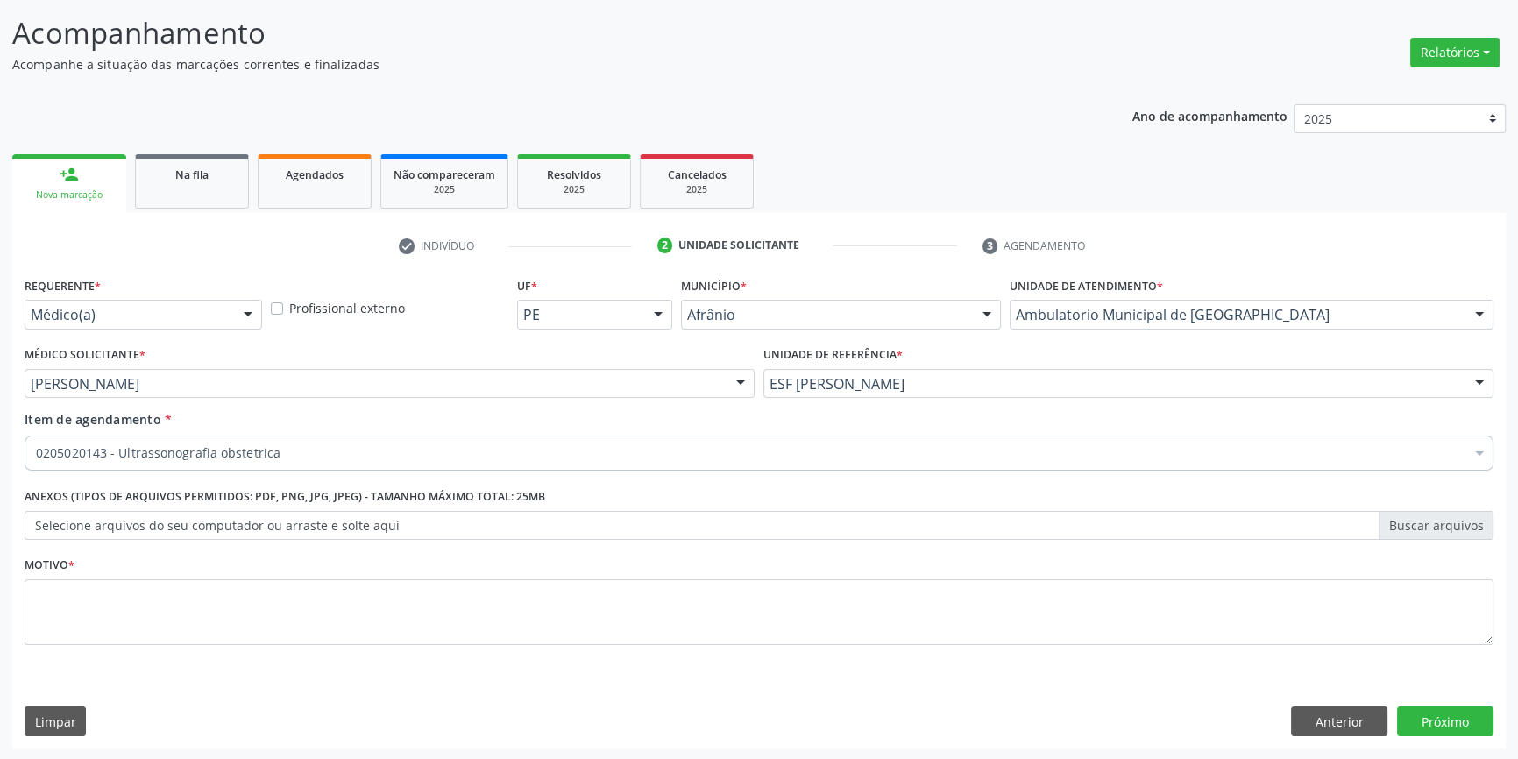
scroll to position [0, 0]
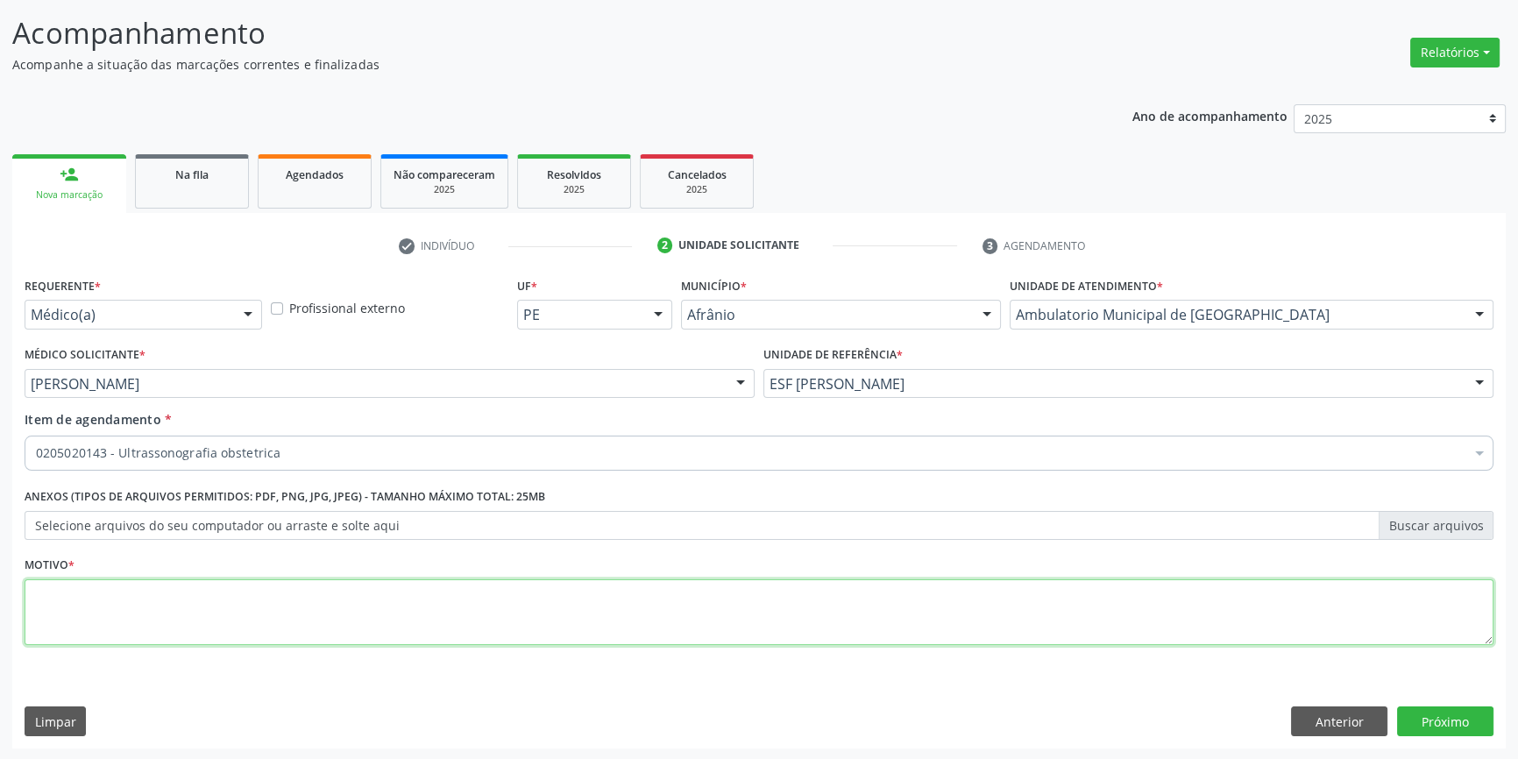
click at [308, 641] on textarea at bounding box center [759, 612] width 1469 height 67
type textarea "PRE NATA 1 TRIMESTE"
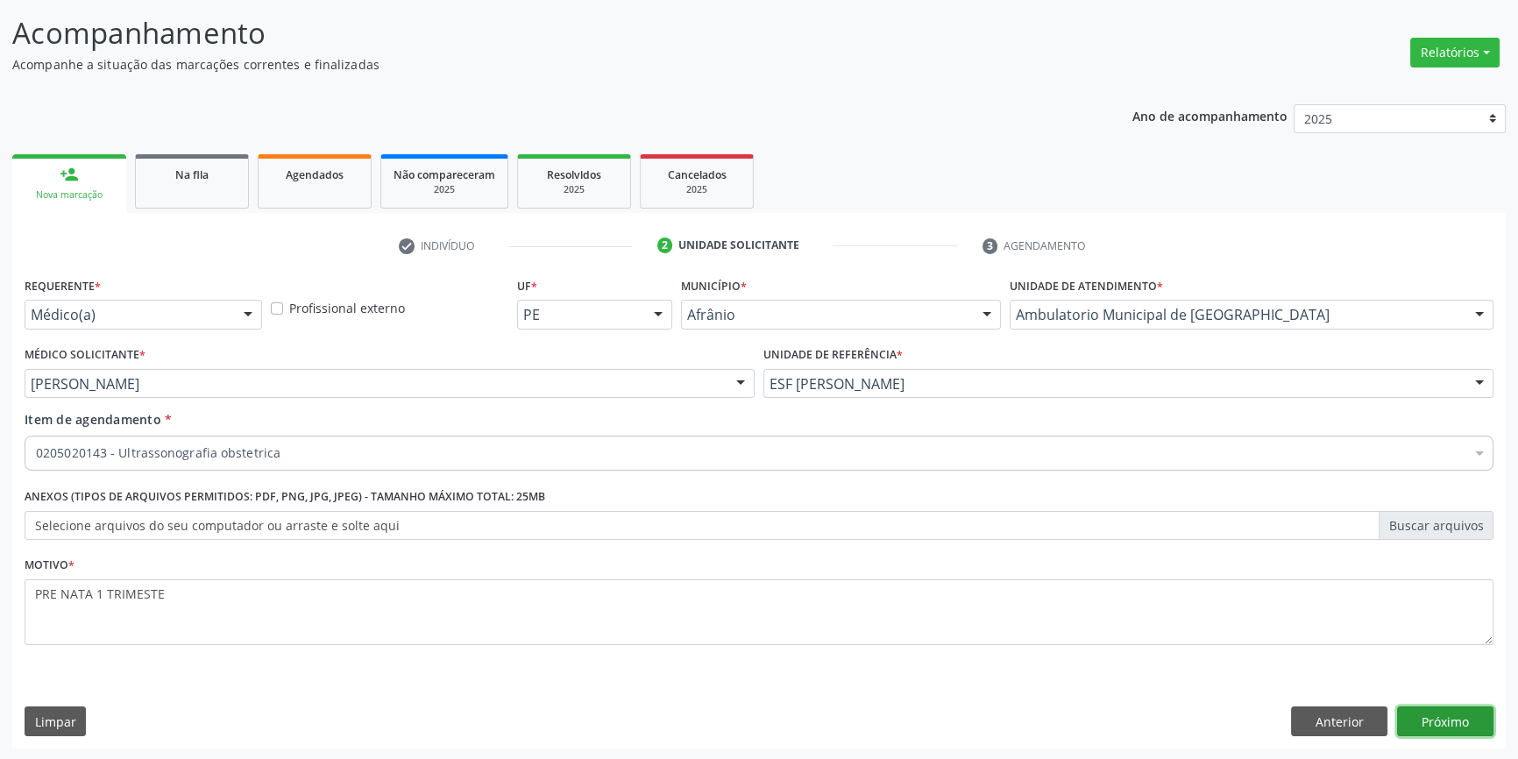
click at [1405, 714] on button "Próximo" at bounding box center [1445, 722] width 96 height 30
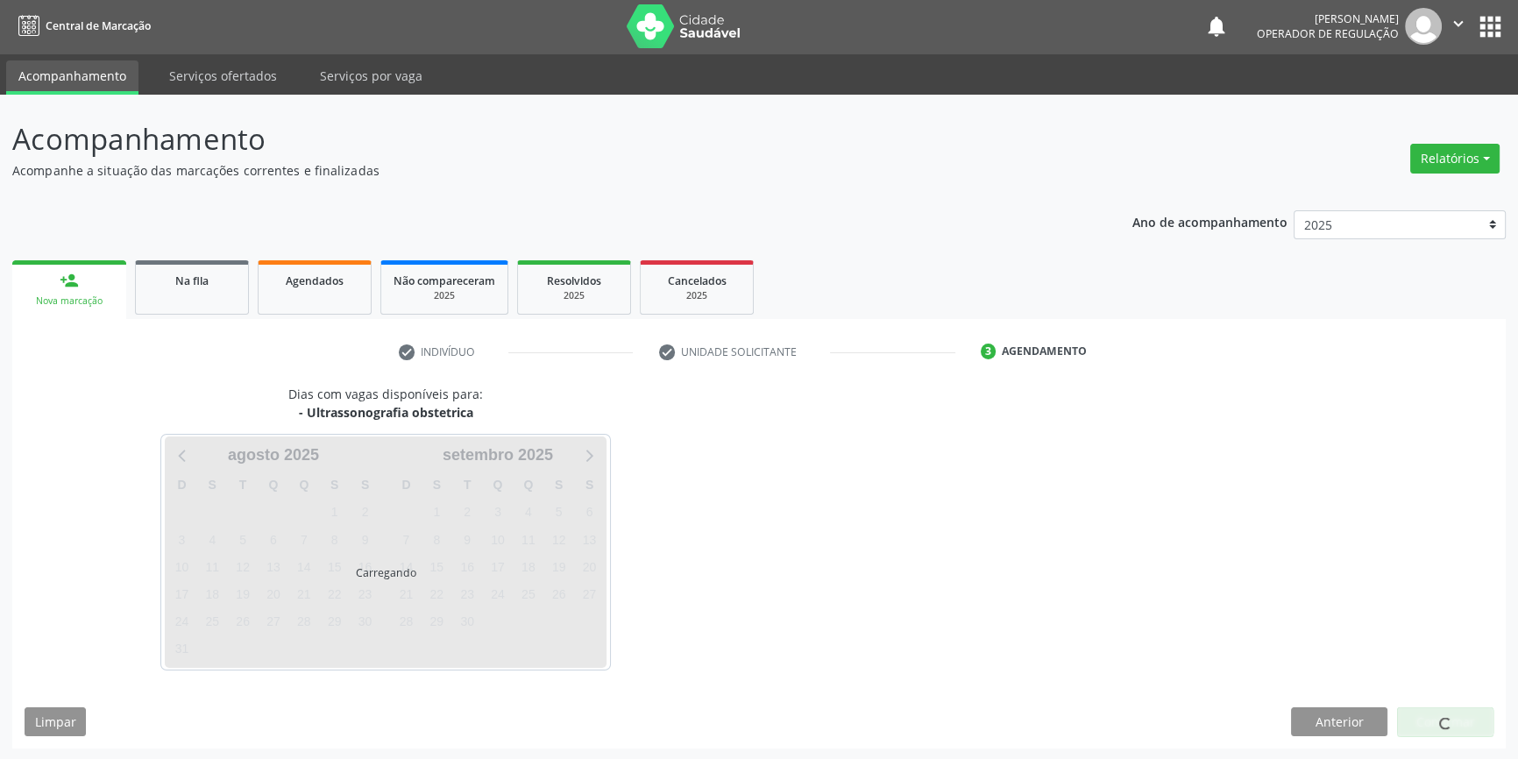
scroll to position [53, 0]
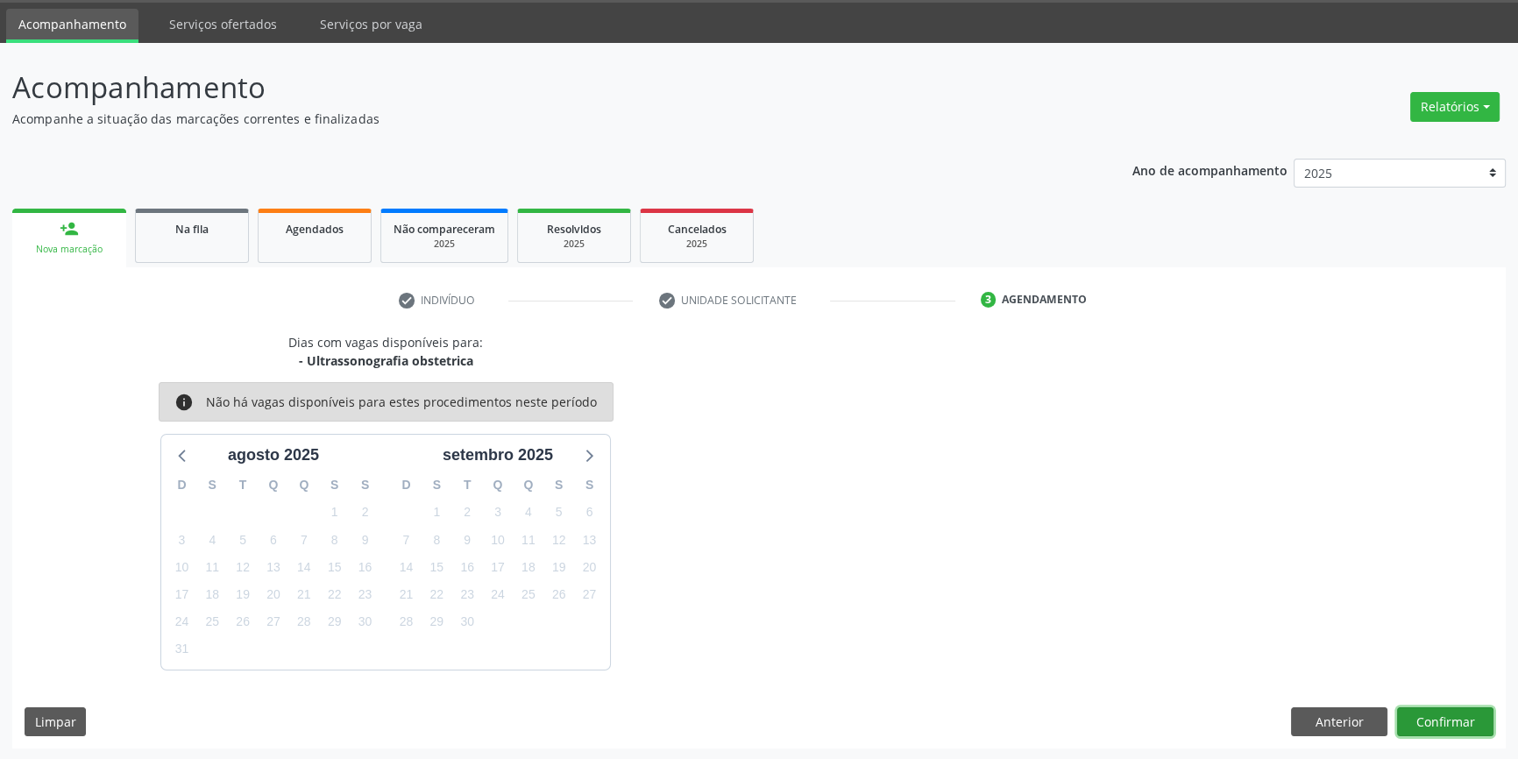
click at [1468, 714] on button "Confirmar" at bounding box center [1445, 722] width 96 height 30
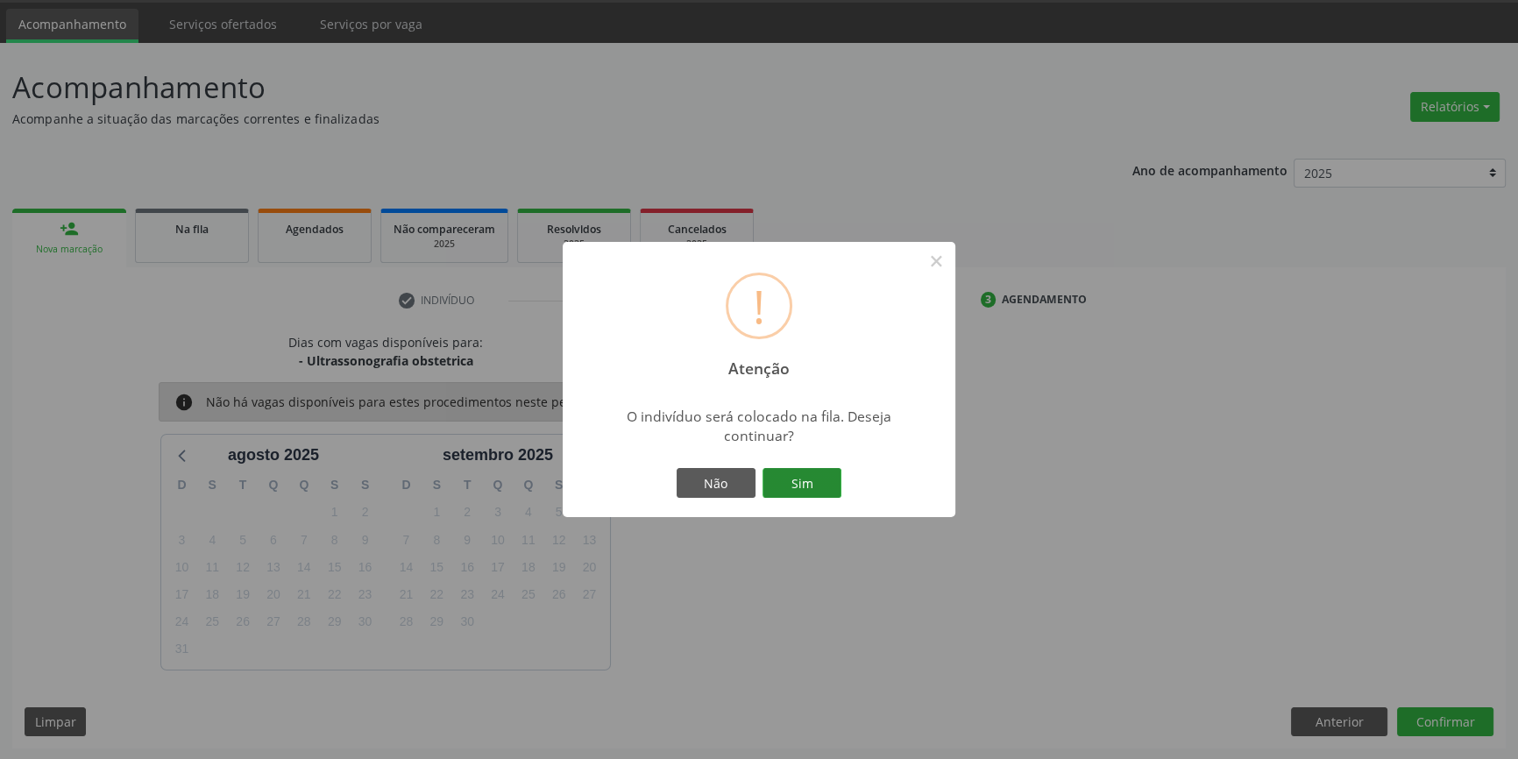
click at [783, 475] on button "Sim" at bounding box center [802, 483] width 79 height 30
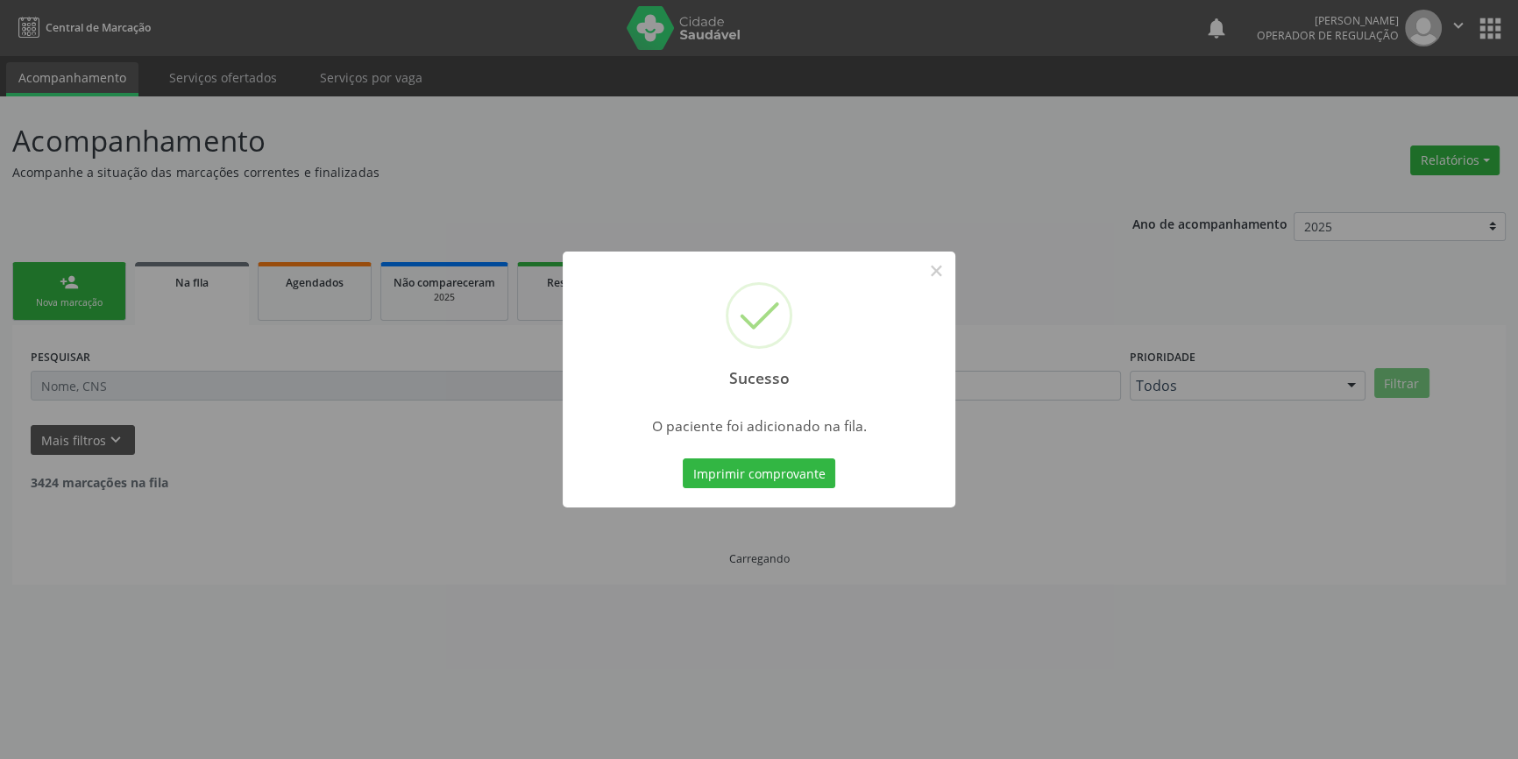
scroll to position [0, 0]
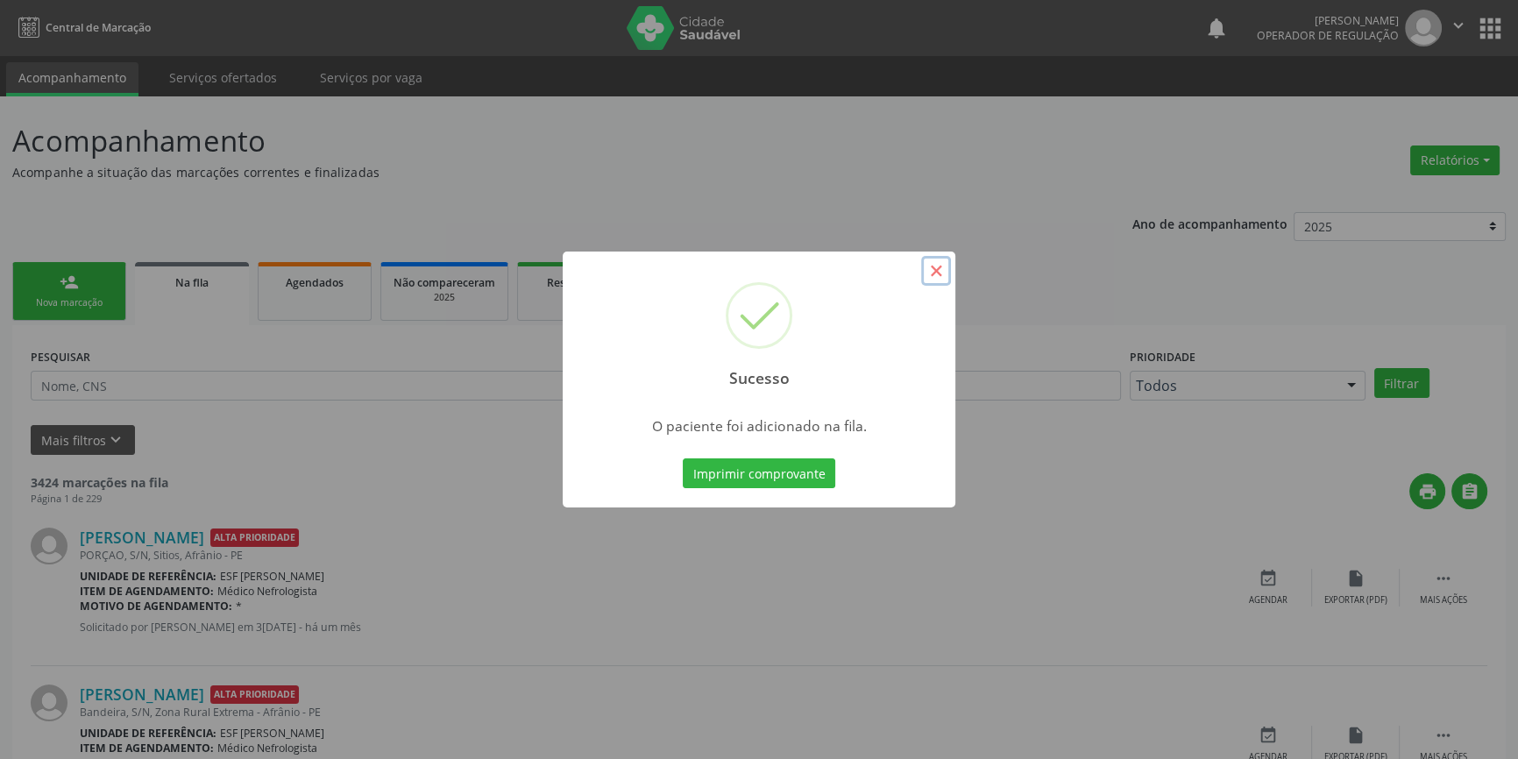
click at [932, 273] on button "×" at bounding box center [936, 271] width 30 height 30
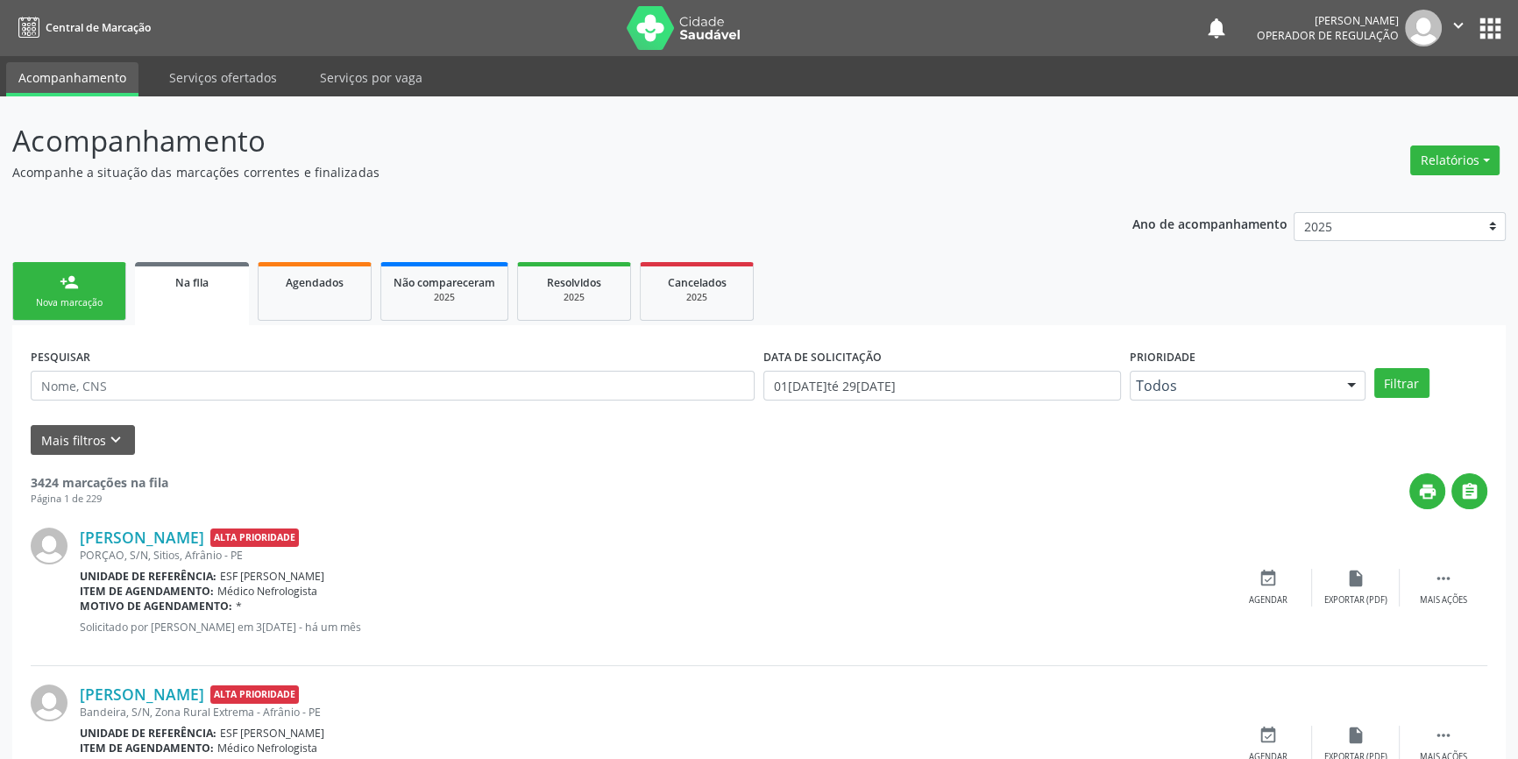
click at [60, 293] on link "person_add Nova marcação" at bounding box center [69, 291] width 114 height 59
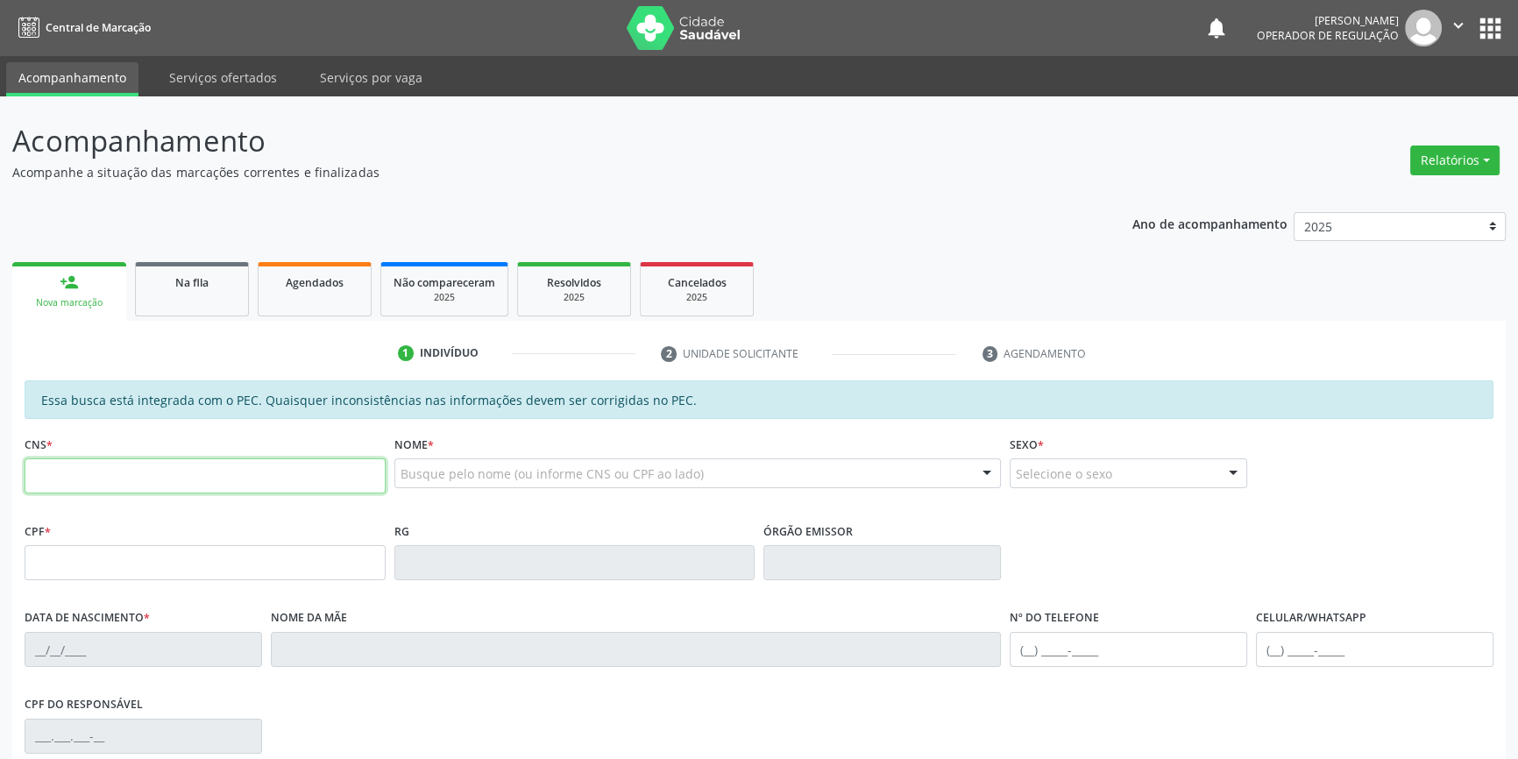
click at [109, 461] on input "text" at bounding box center [205, 475] width 361 height 35
type input "705 0078 7671 4558"
type input "043.547.014-05"
type input "2[DATE]"
type input "[PERSON_NAME][DATE]"
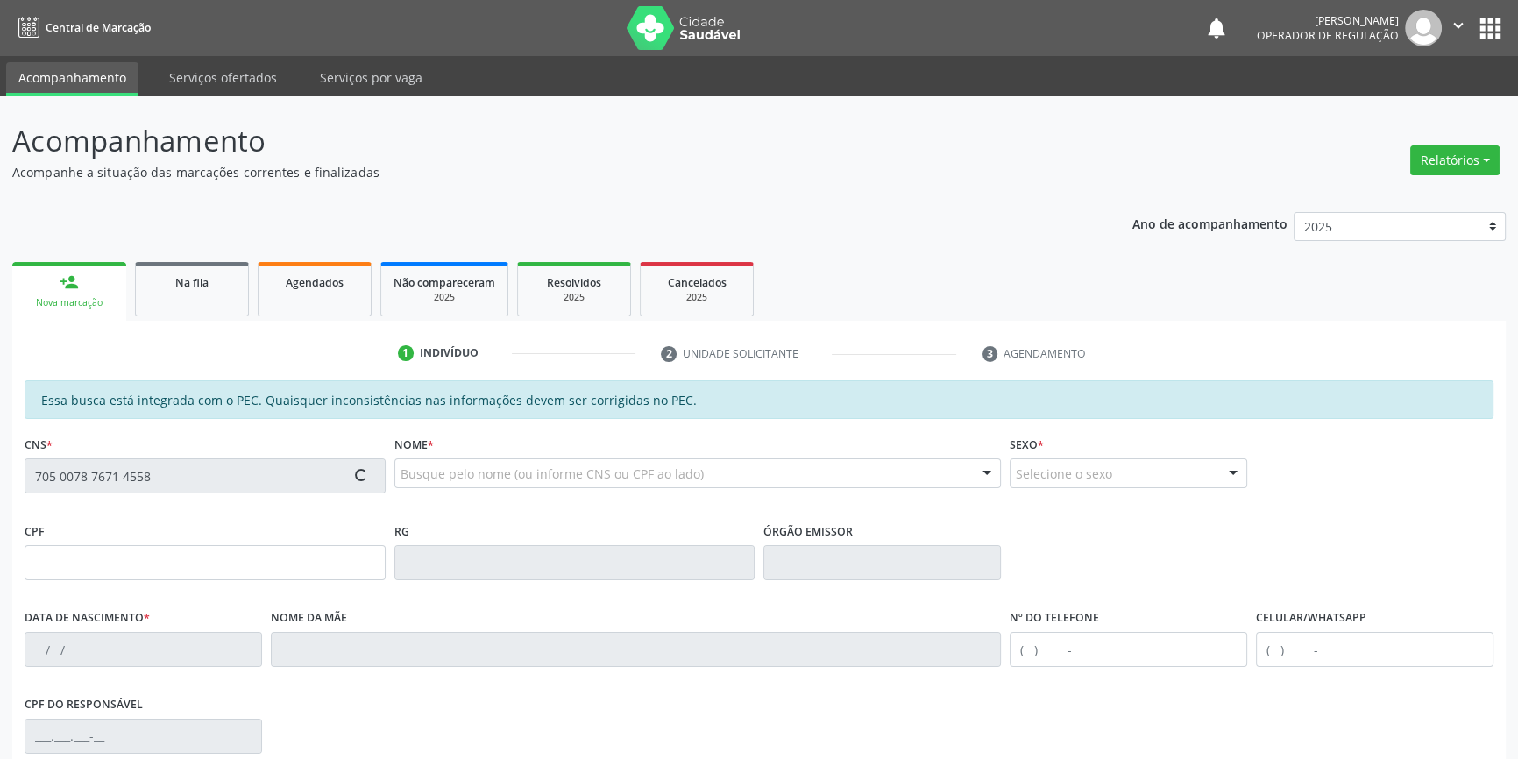
type input "[PHONE_NUMBER]"
type input "164"
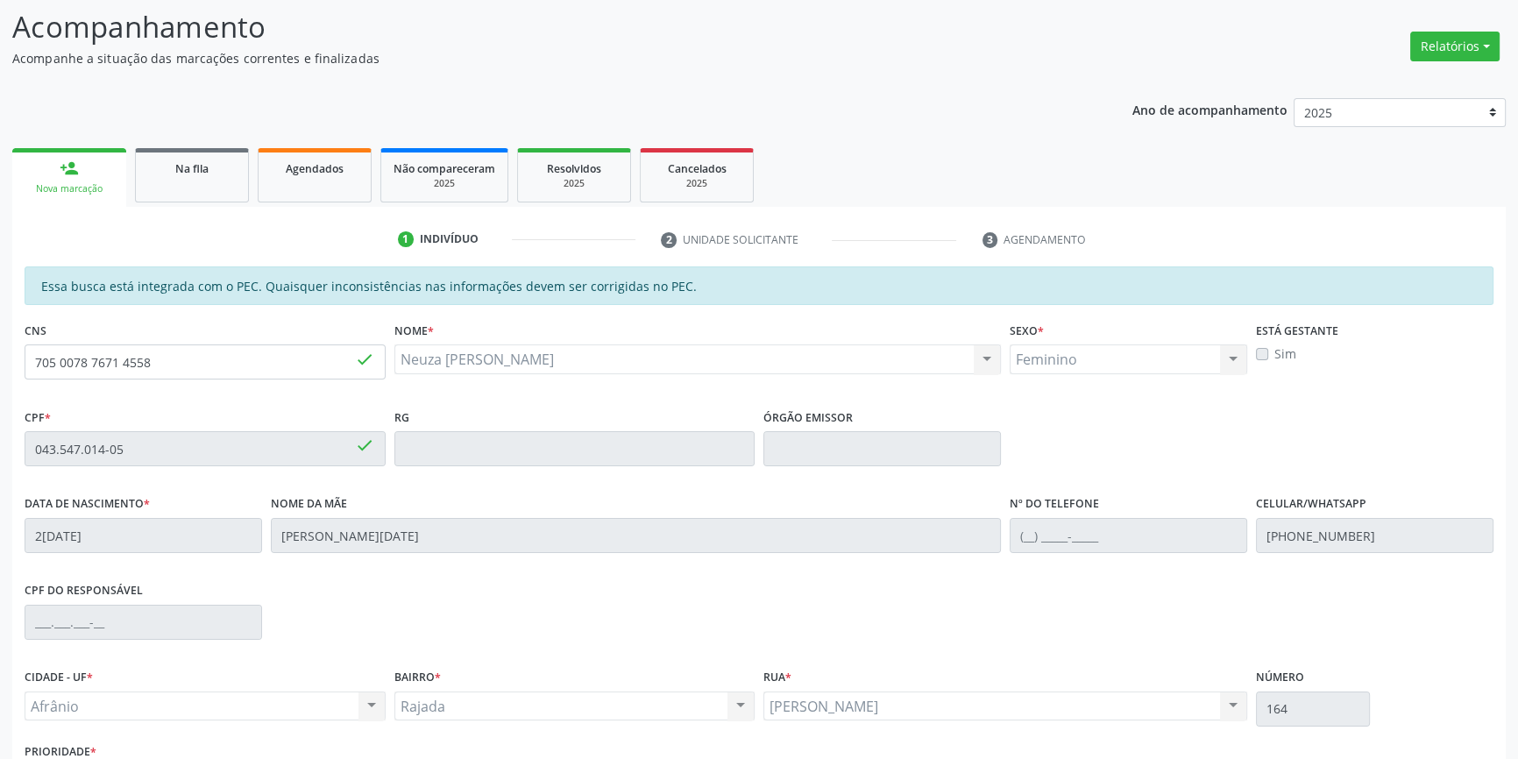
scroll to position [240, 0]
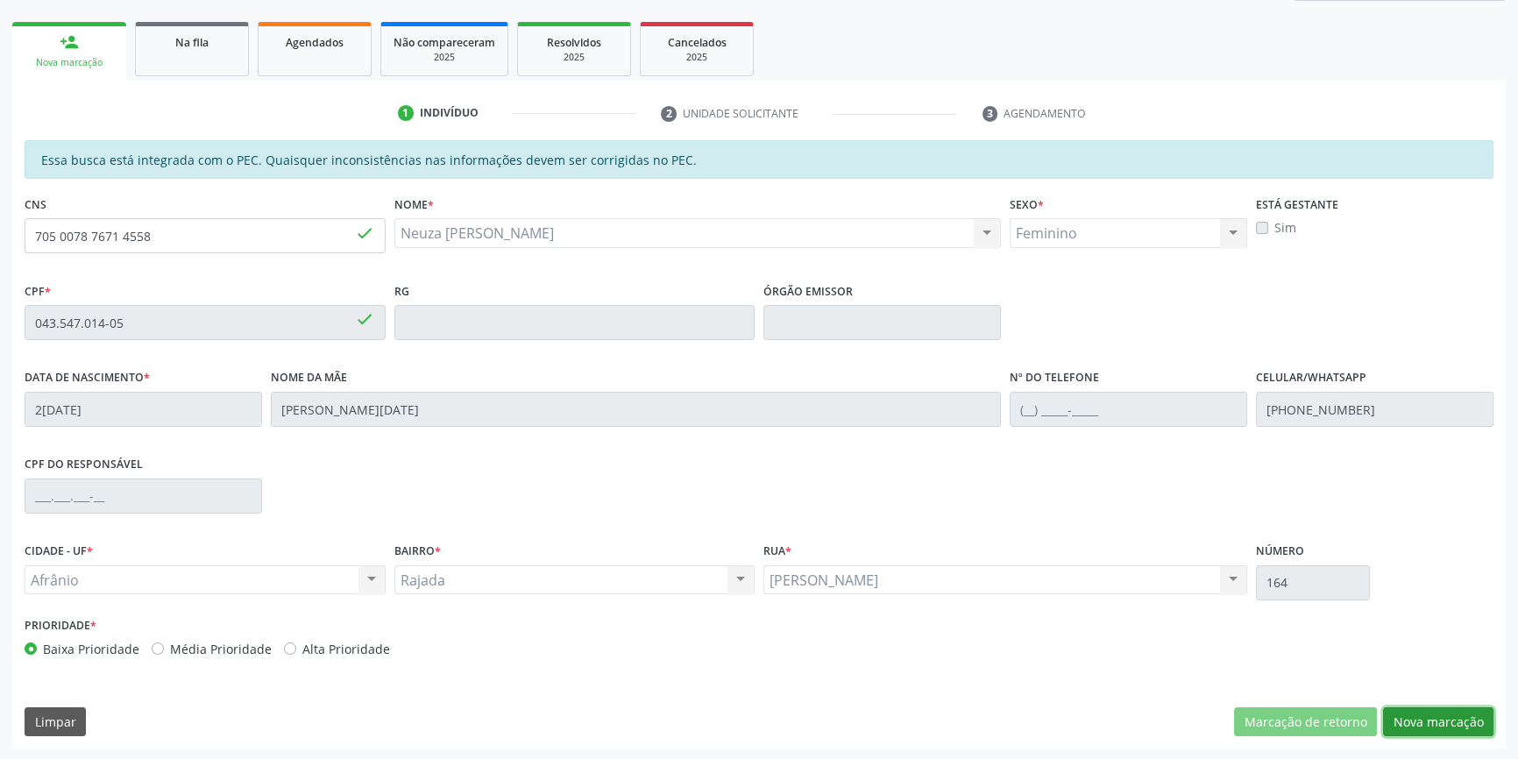
drag, startPoint x: 1473, startPoint y: 725, endPoint x: 1463, endPoint y: 719, distance: 11.4
click at [1473, 725] on button "Nova marcação" at bounding box center [1438, 722] width 110 height 30
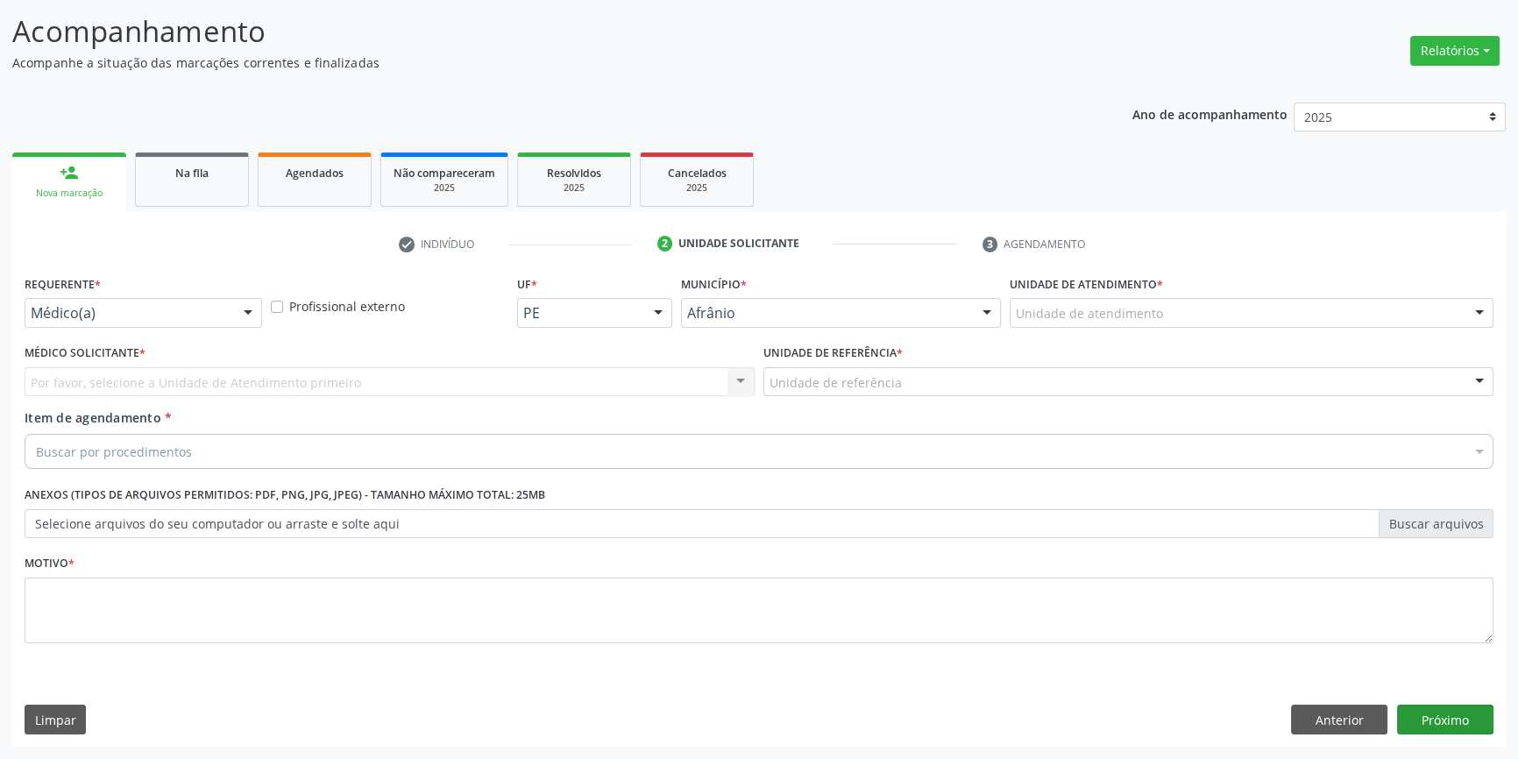
scroll to position [108, 0]
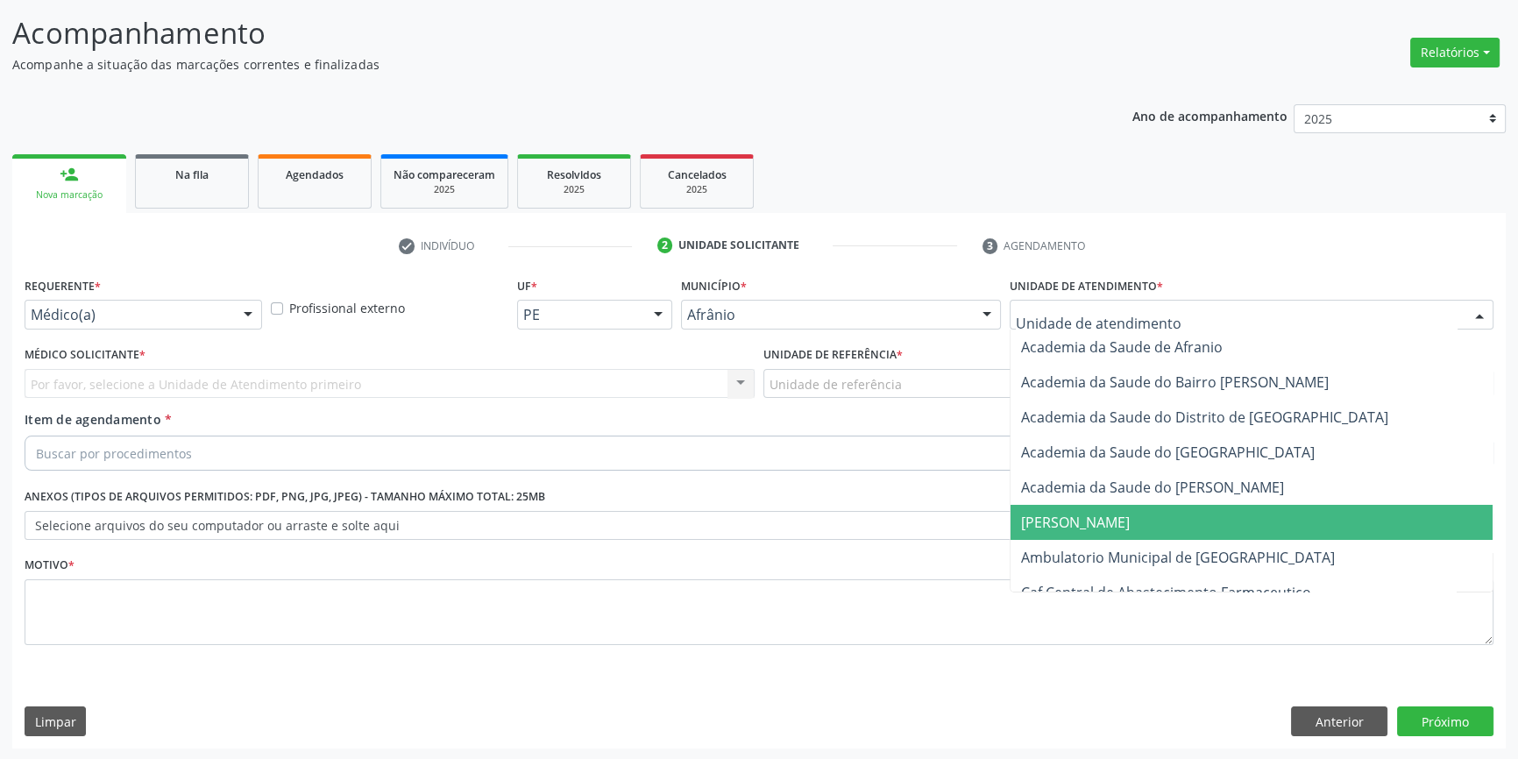
click at [1112, 555] on span "Ambulatorio Municipal de [GEOGRAPHIC_DATA]" at bounding box center [1178, 557] width 314 height 19
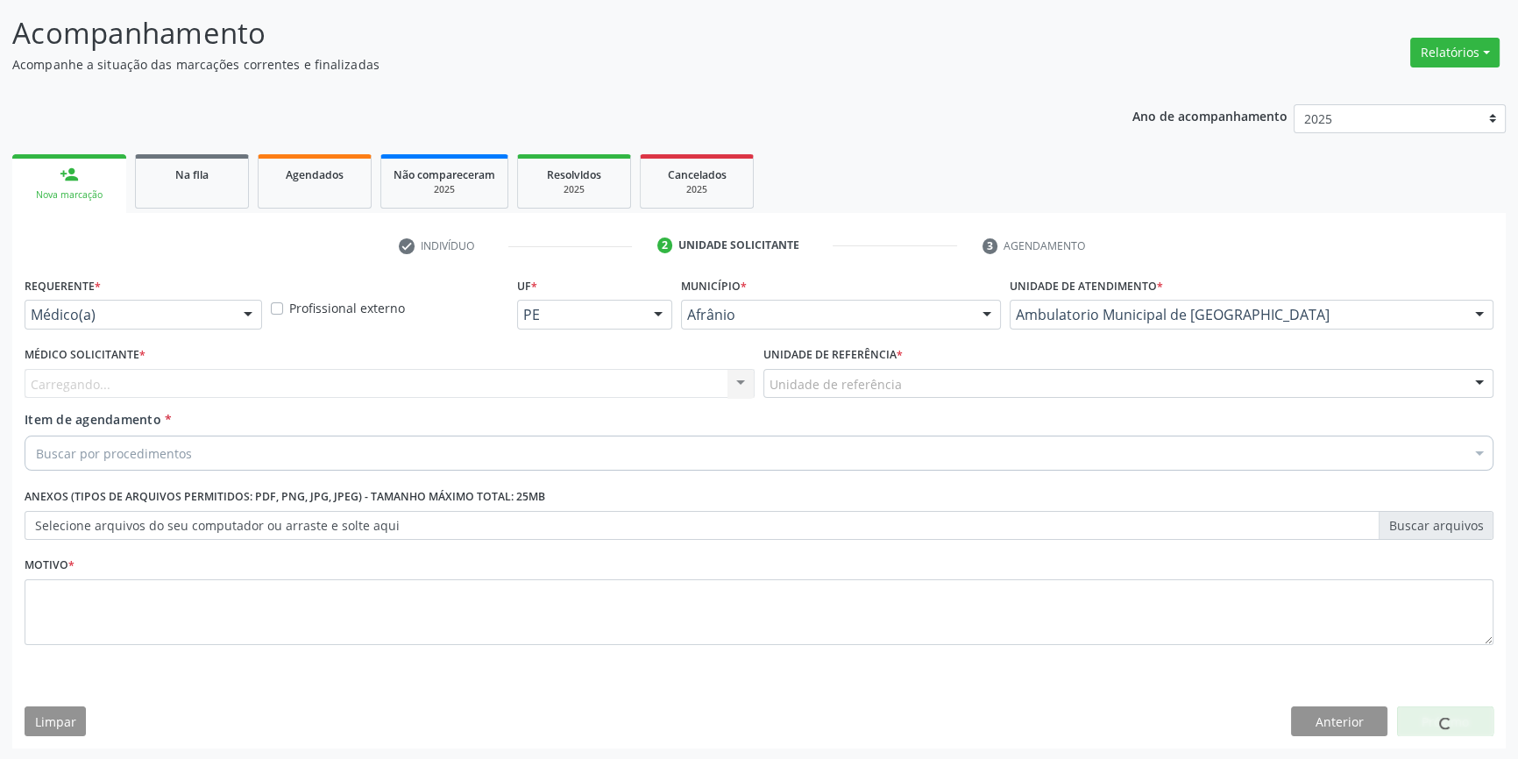
click at [938, 385] on div "Unidade de referência" at bounding box center [1128, 384] width 730 height 30
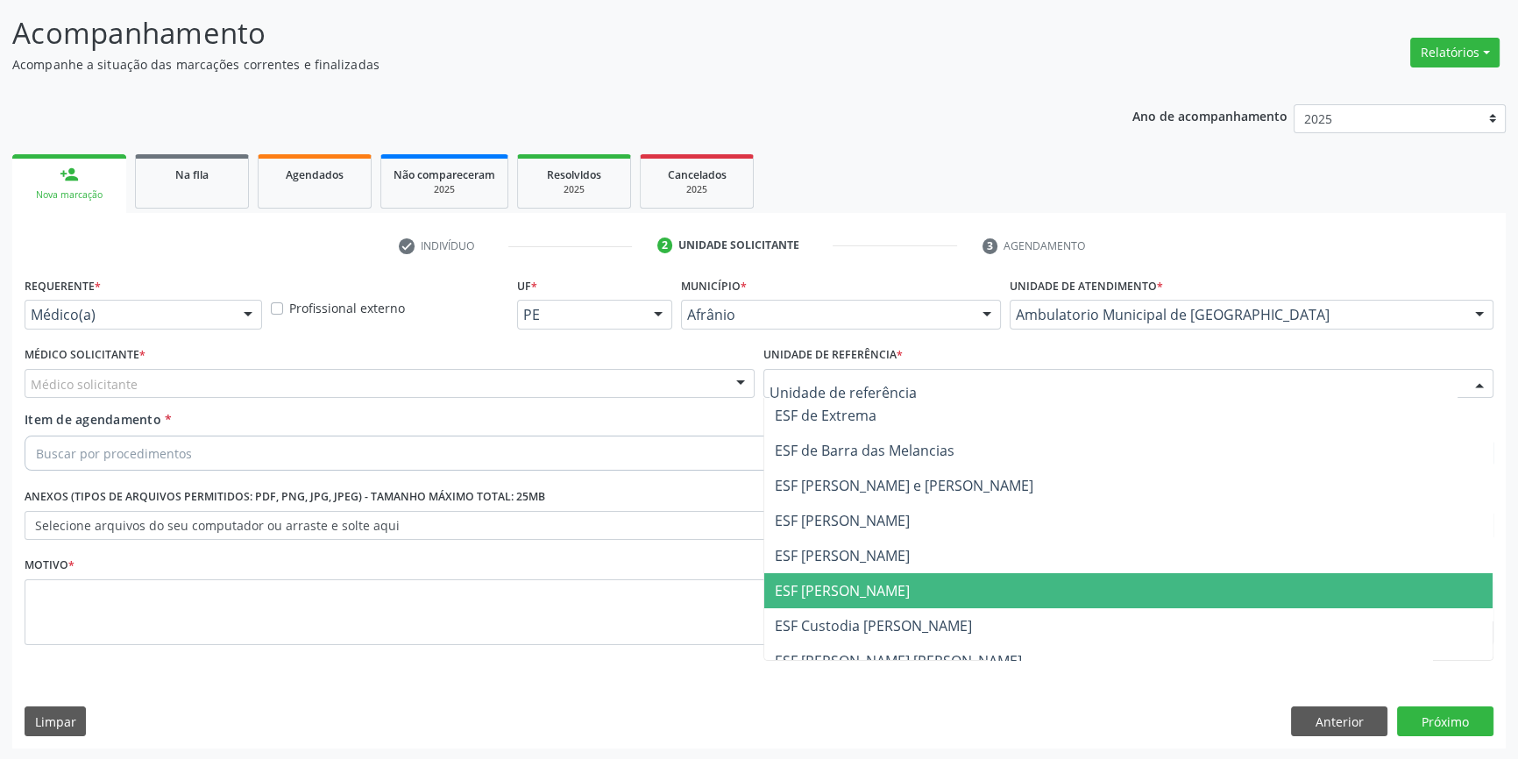
drag, startPoint x: 830, startPoint y: 579, endPoint x: 780, endPoint y: 555, distance: 55.3
click at [822, 576] on span "ESF [PERSON_NAME]" at bounding box center [1128, 590] width 728 height 35
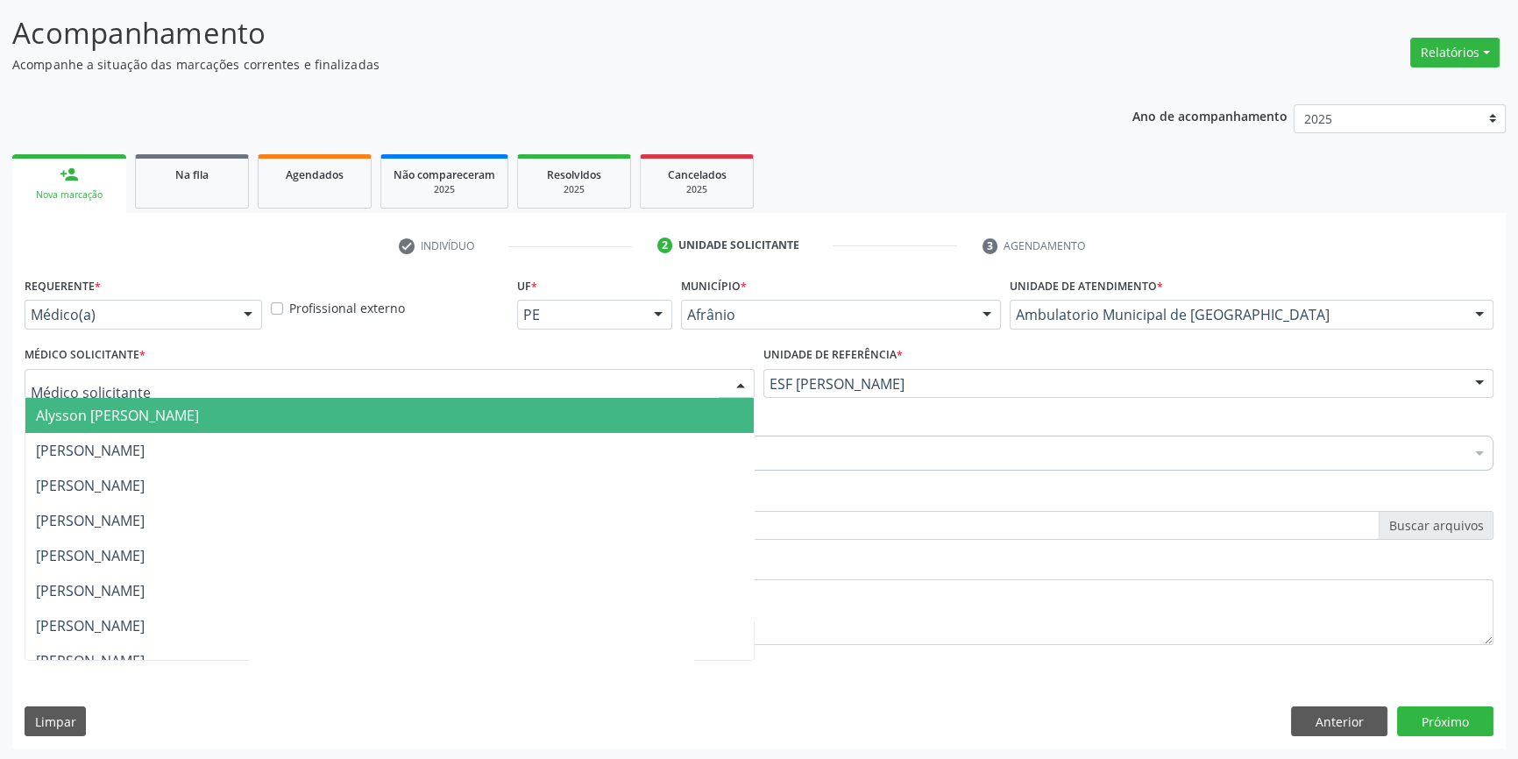
drag, startPoint x: 451, startPoint y: 394, endPoint x: 421, endPoint y: 388, distance: 30.3
click at [437, 388] on div at bounding box center [390, 384] width 730 height 30
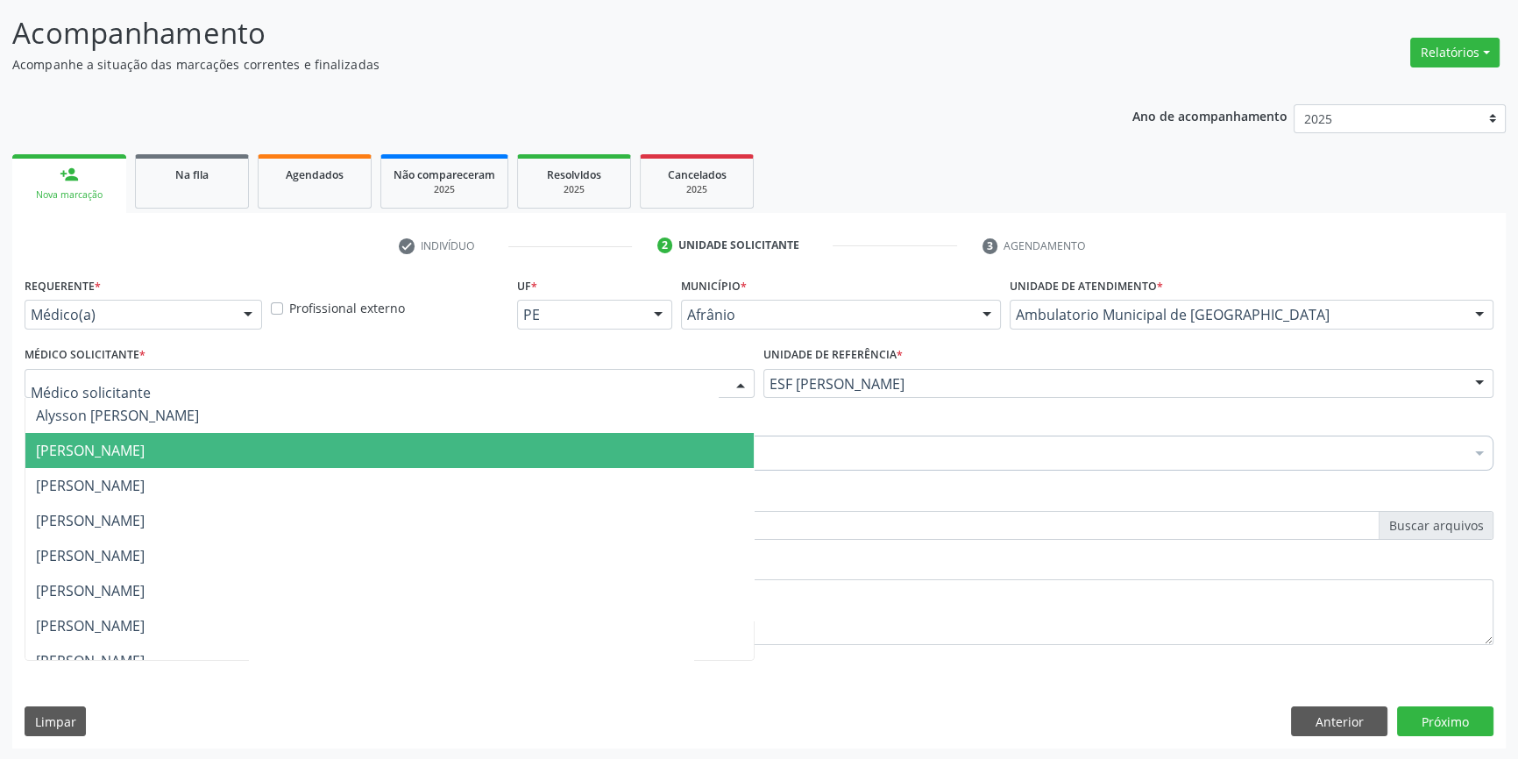
click at [249, 451] on span "[PERSON_NAME]" at bounding box center [389, 450] width 728 height 35
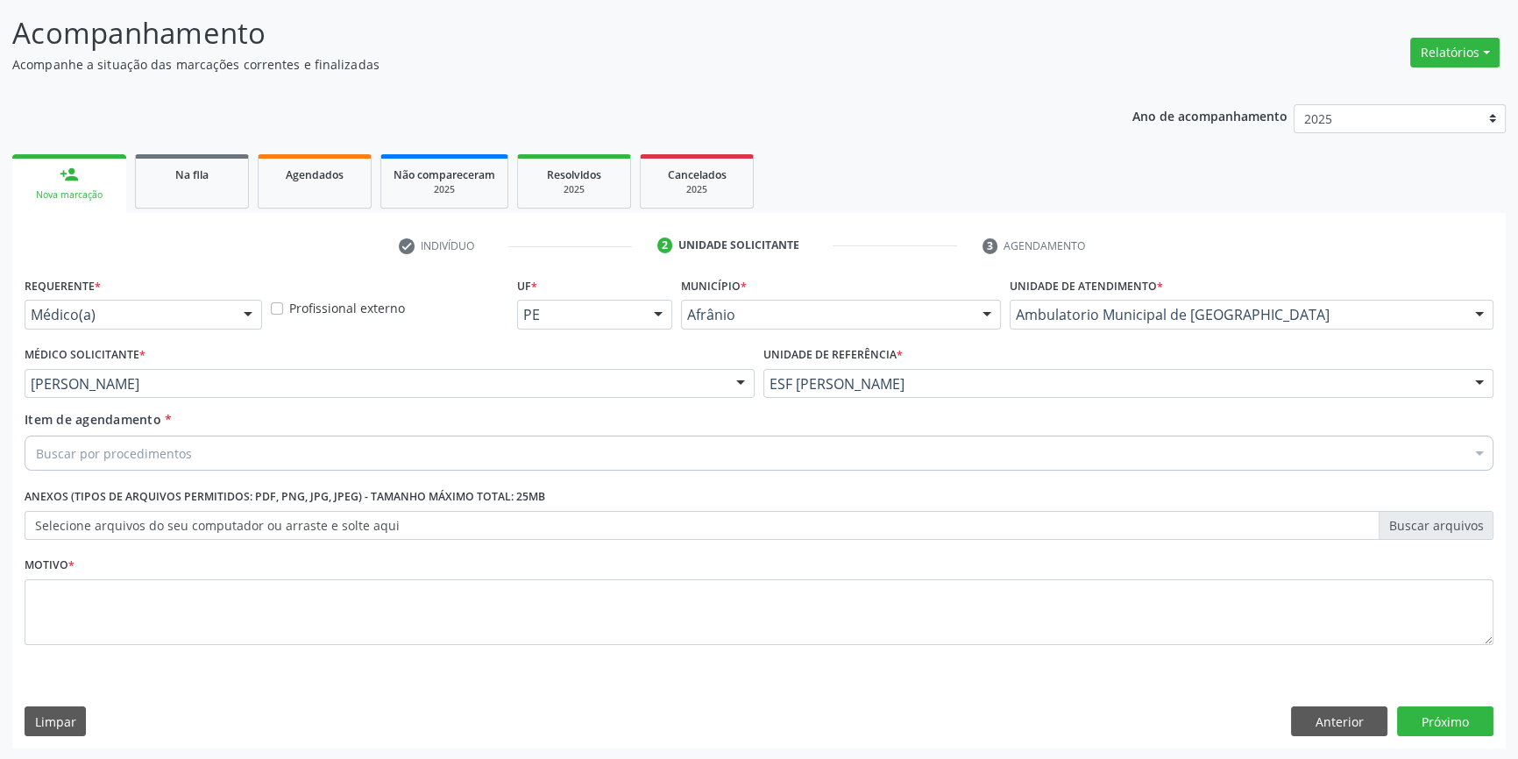
click at [201, 444] on div "Buscar por procedimentos" at bounding box center [759, 453] width 1469 height 35
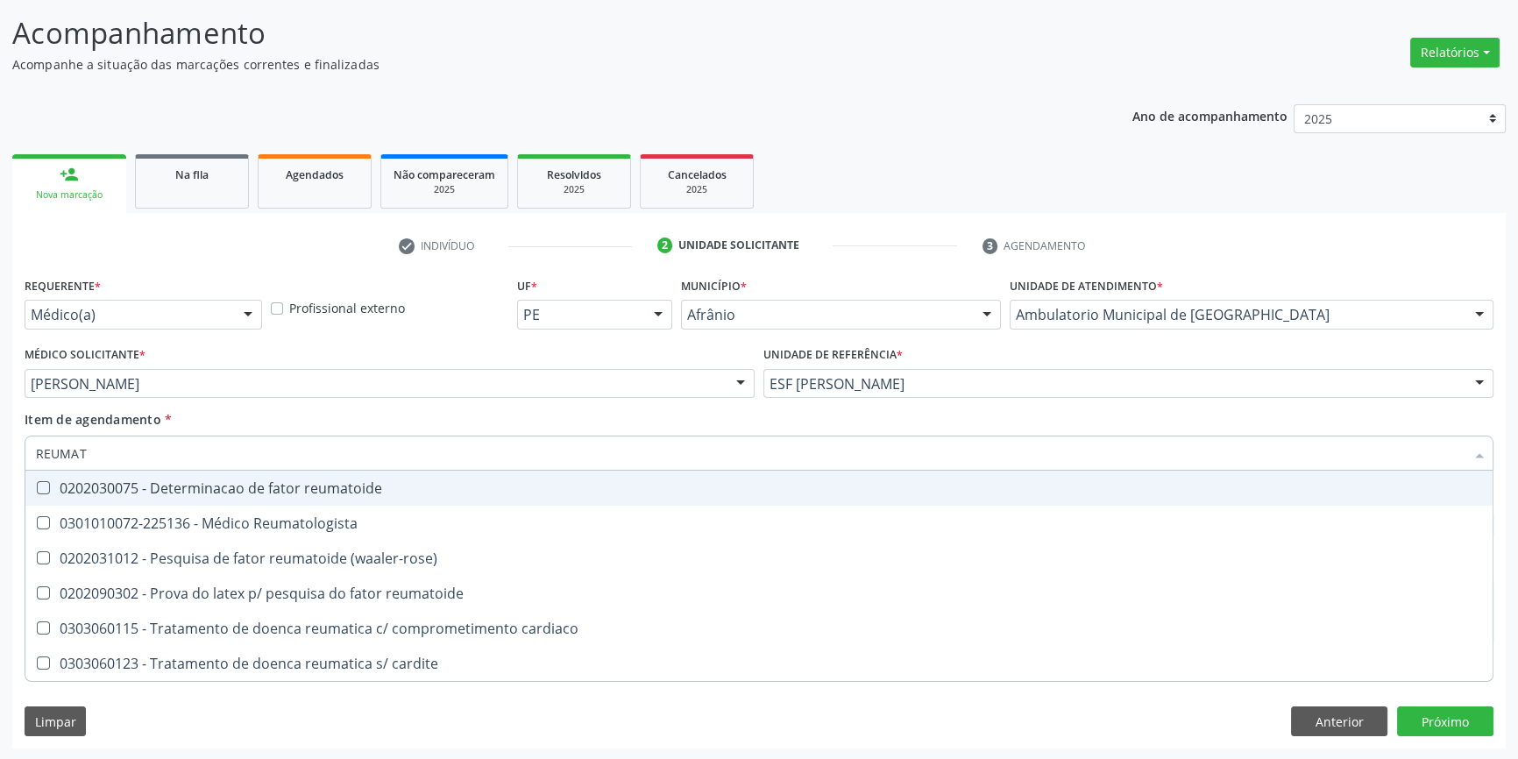
type input "REUMATO"
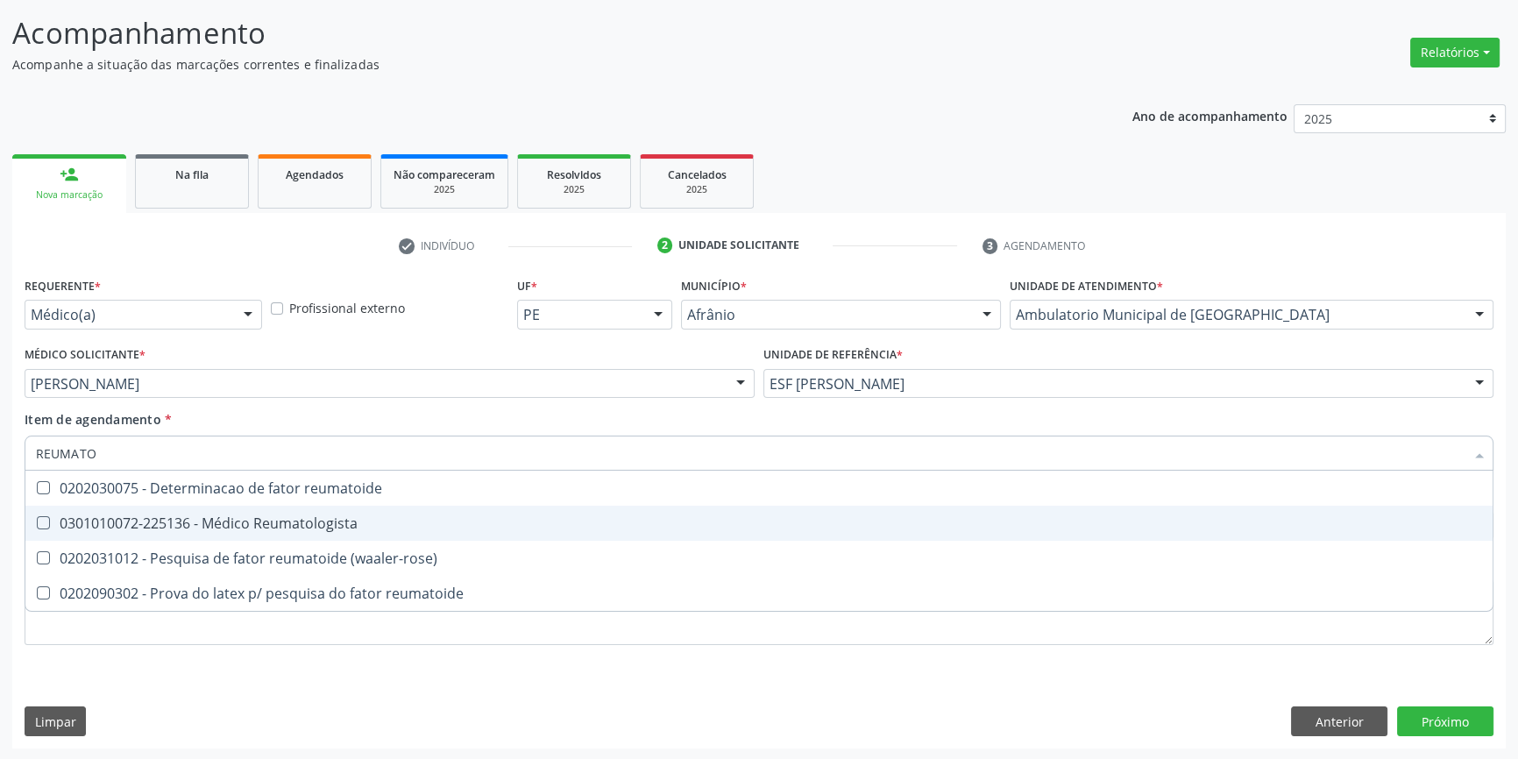
click at [234, 528] on div "0301010072-225136 - Médico Reumatologista" at bounding box center [759, 523] width 1446 height 14
checkbox Reumatologista "true"
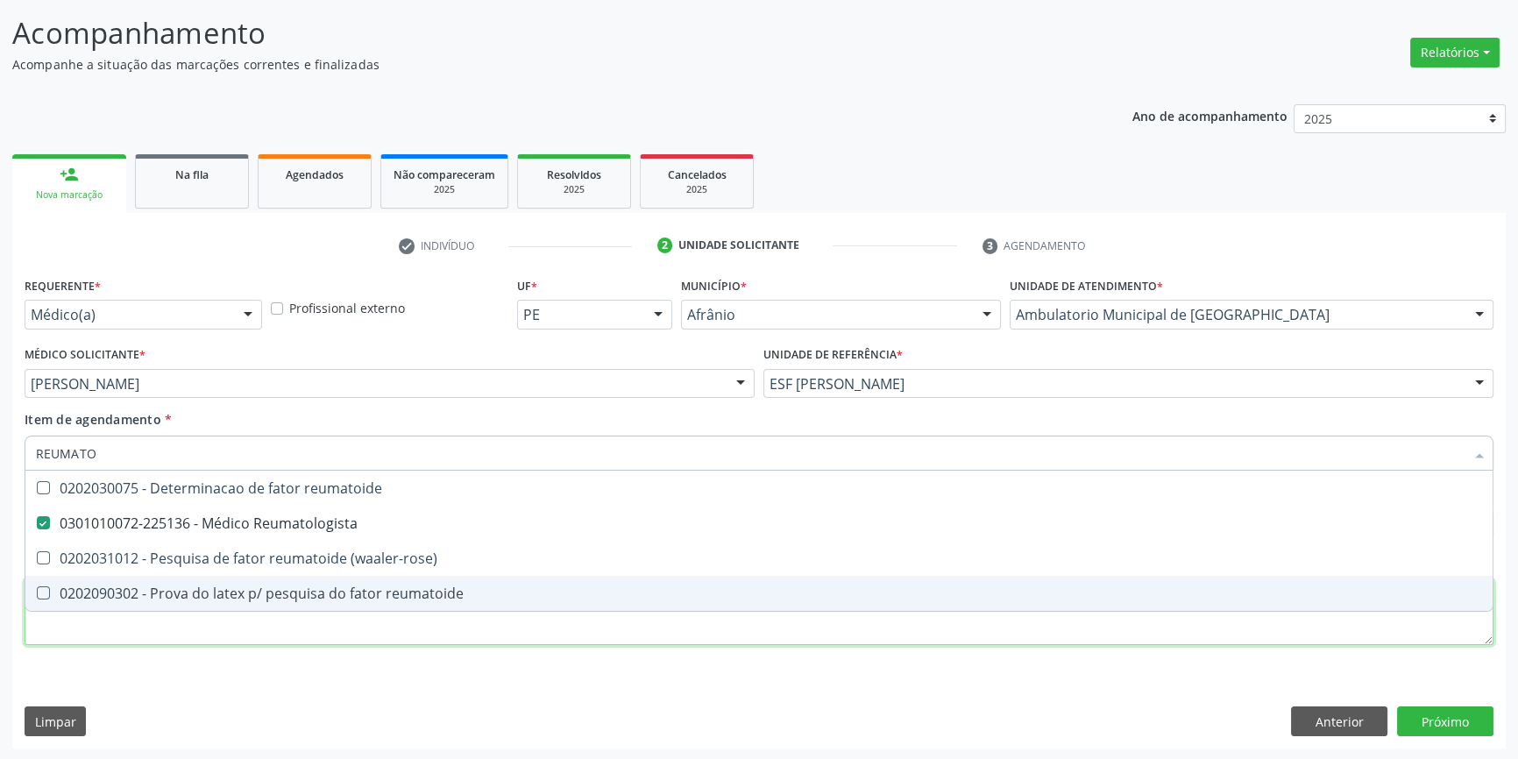
click at [232, 631] on div "Requerente * Médico(a) Médico(a) Enfermeiro(a) Paciente Nenhum resultado encont…" at bounding box center [759, 471] width 1469 height 397
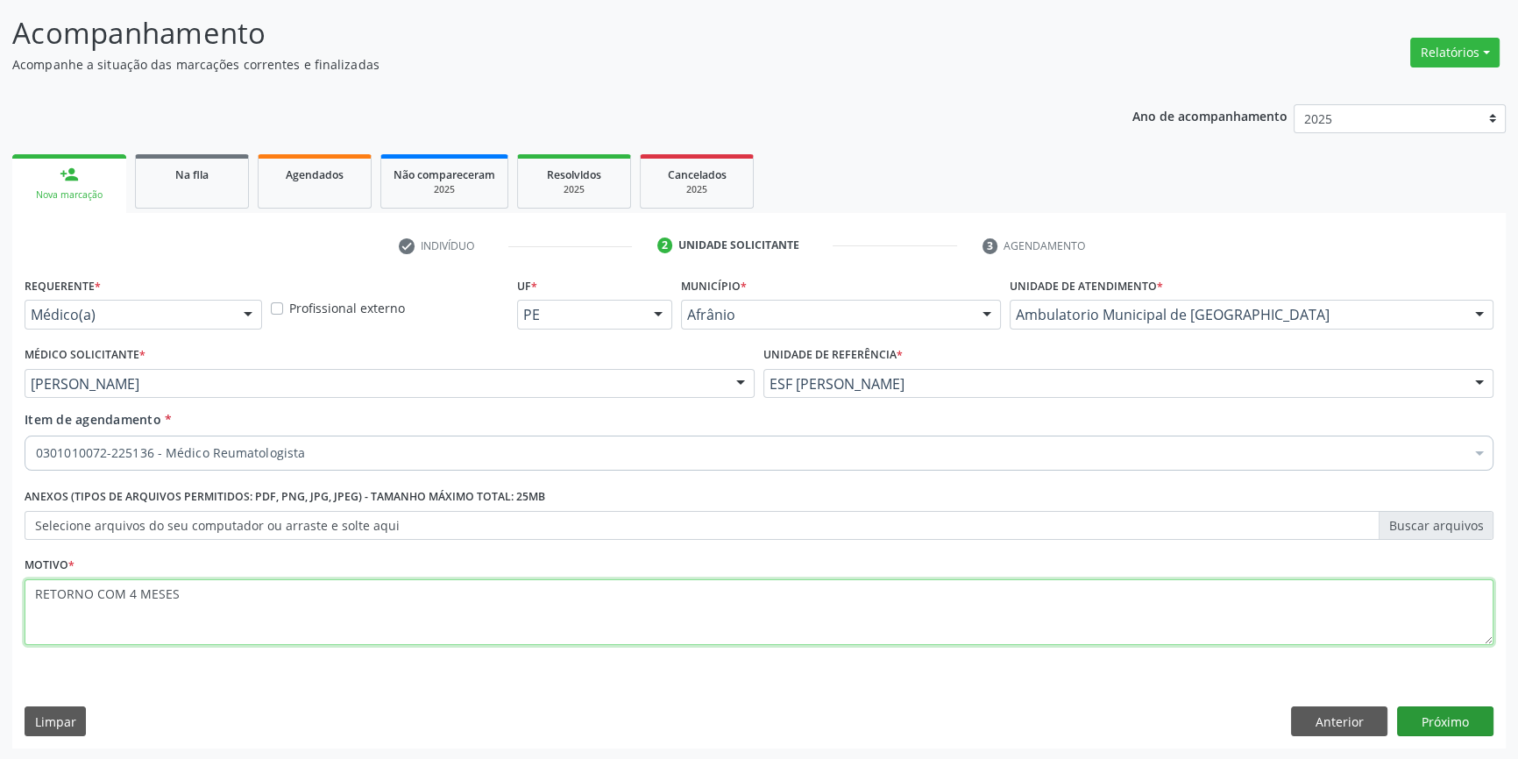
type textarea "RETORNO COM 4 MESES"
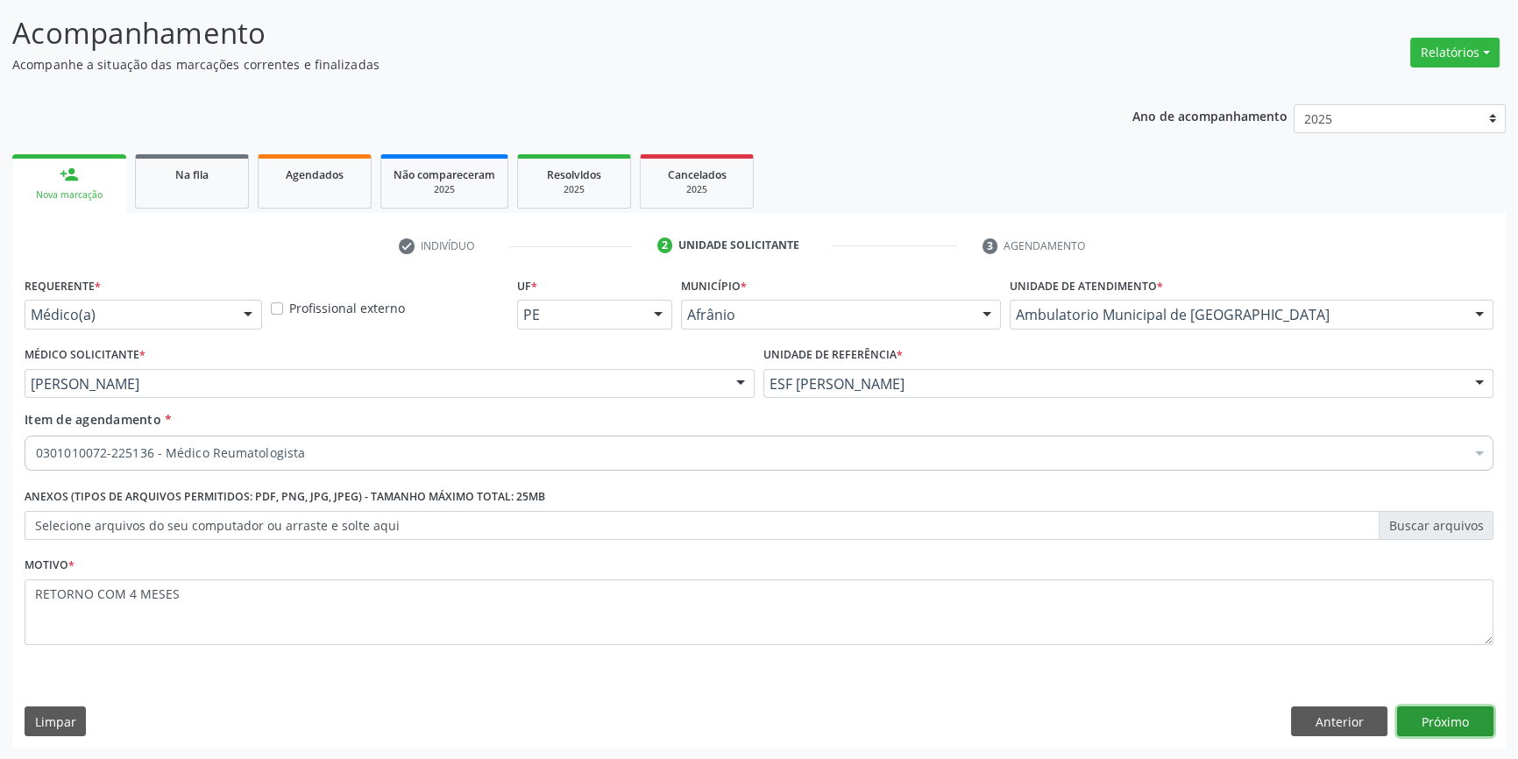
click at [1407, 711] on button "Próximo" at bounding box center [1445, 722] width 96 height 30
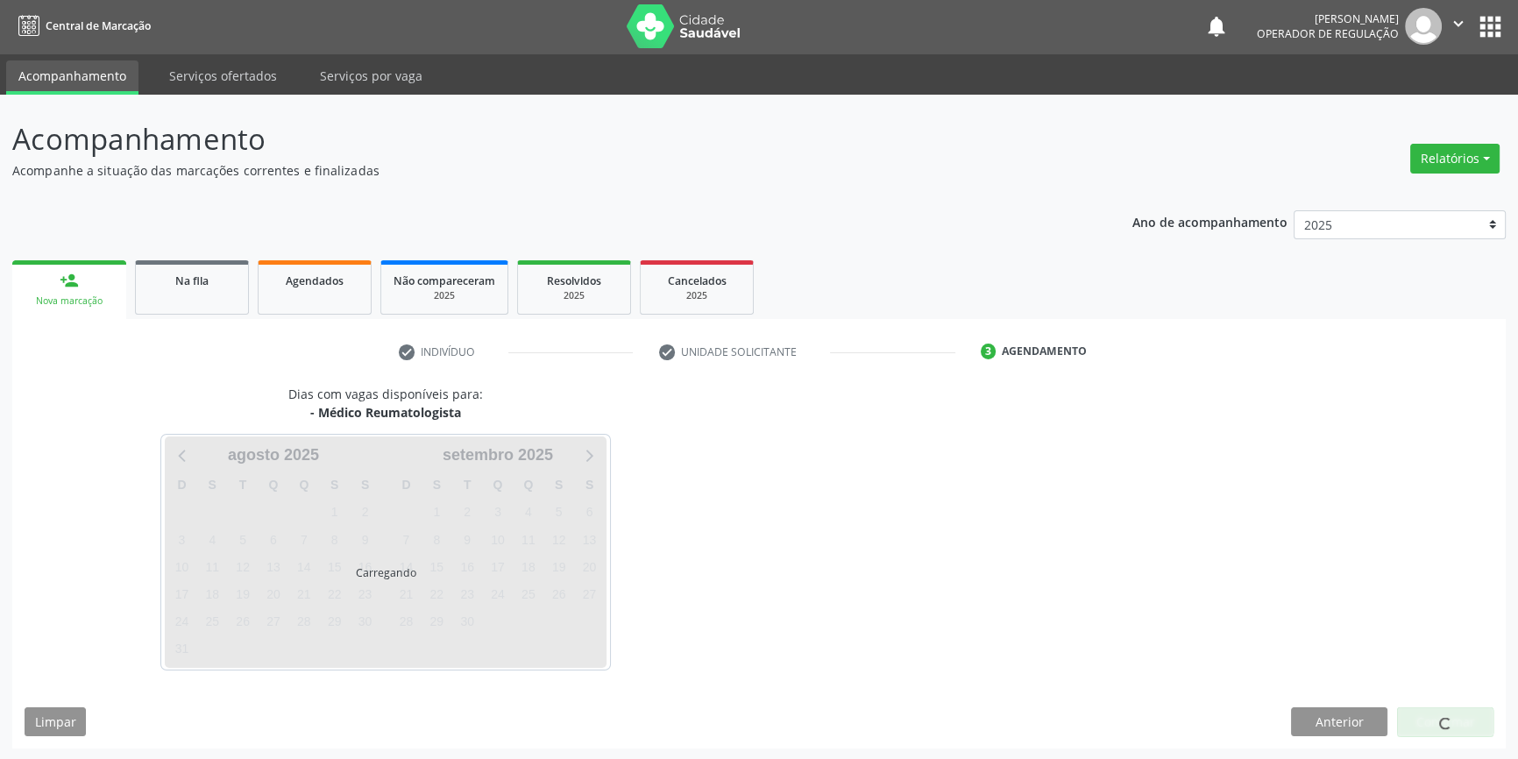
scroll to position [53, 0]
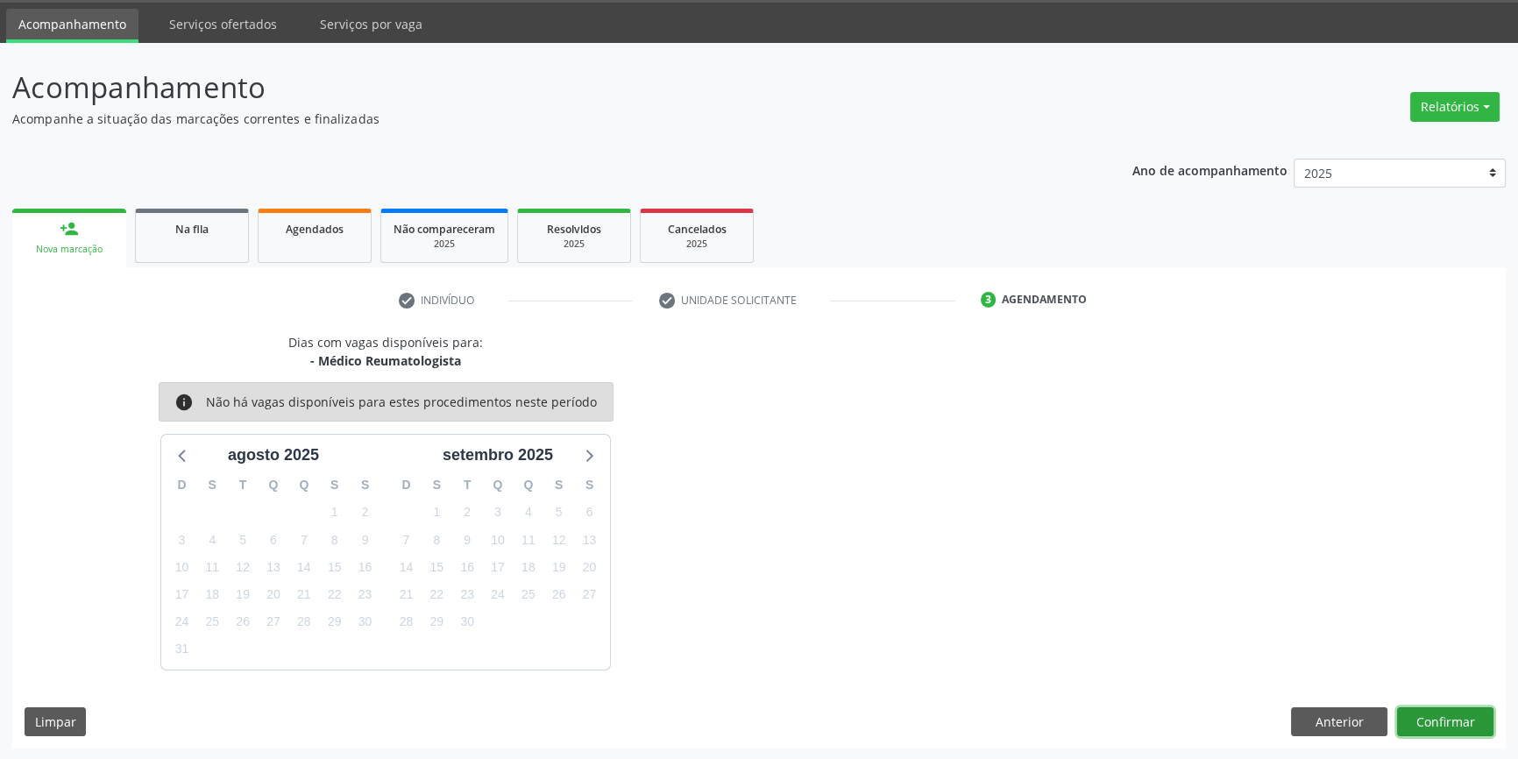
click at [1418, 711] on button "Confirmar" at bounding box center [1445, 722] width 96 height 30
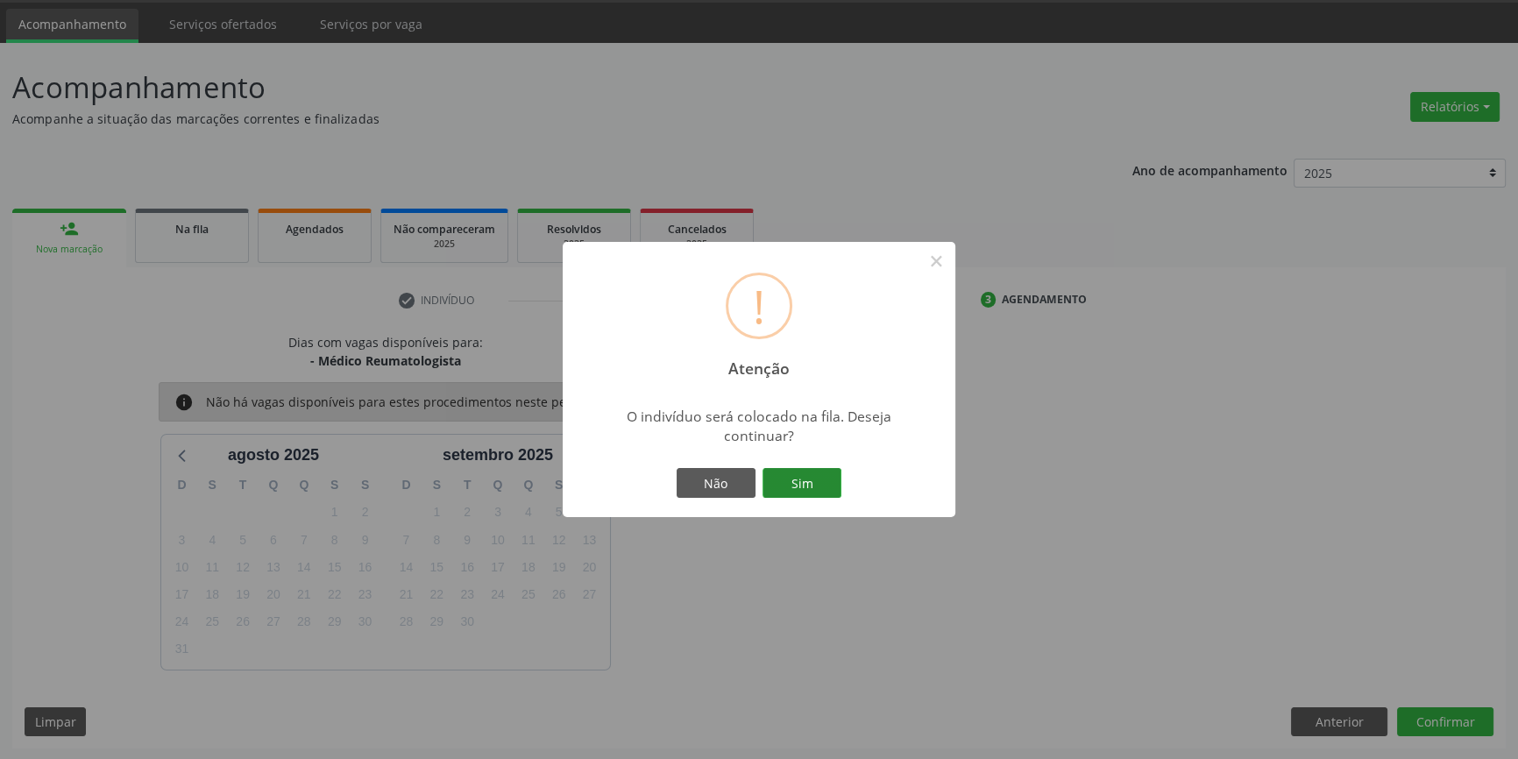
click at [809, 496] on button "Sim" at bounding box center [802, 483] width 79 height 30
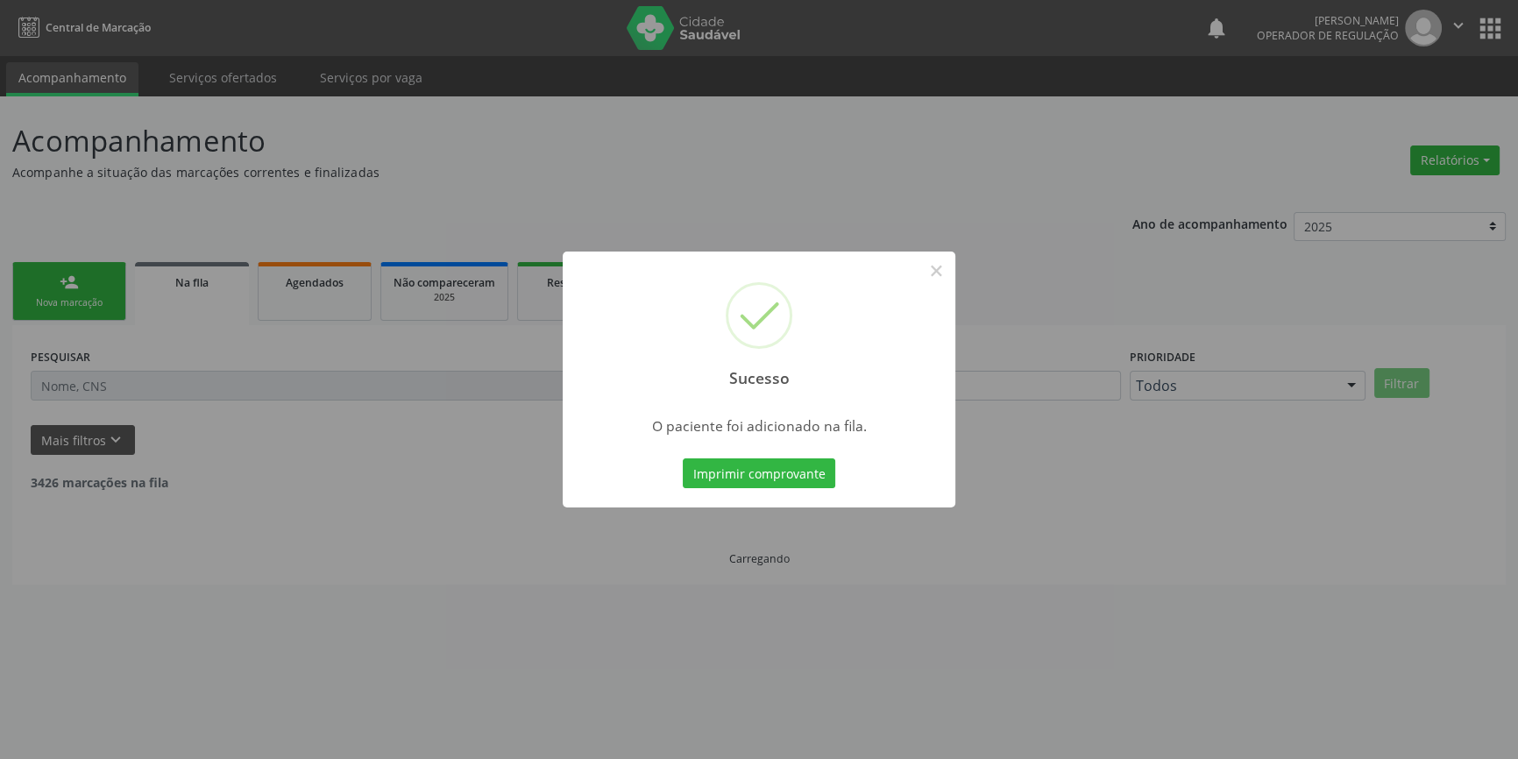
scroll to position [0, 0]
click at [951, 272] on div "Sucesso ×" at bounding box center [765, 327] width 393 height 151
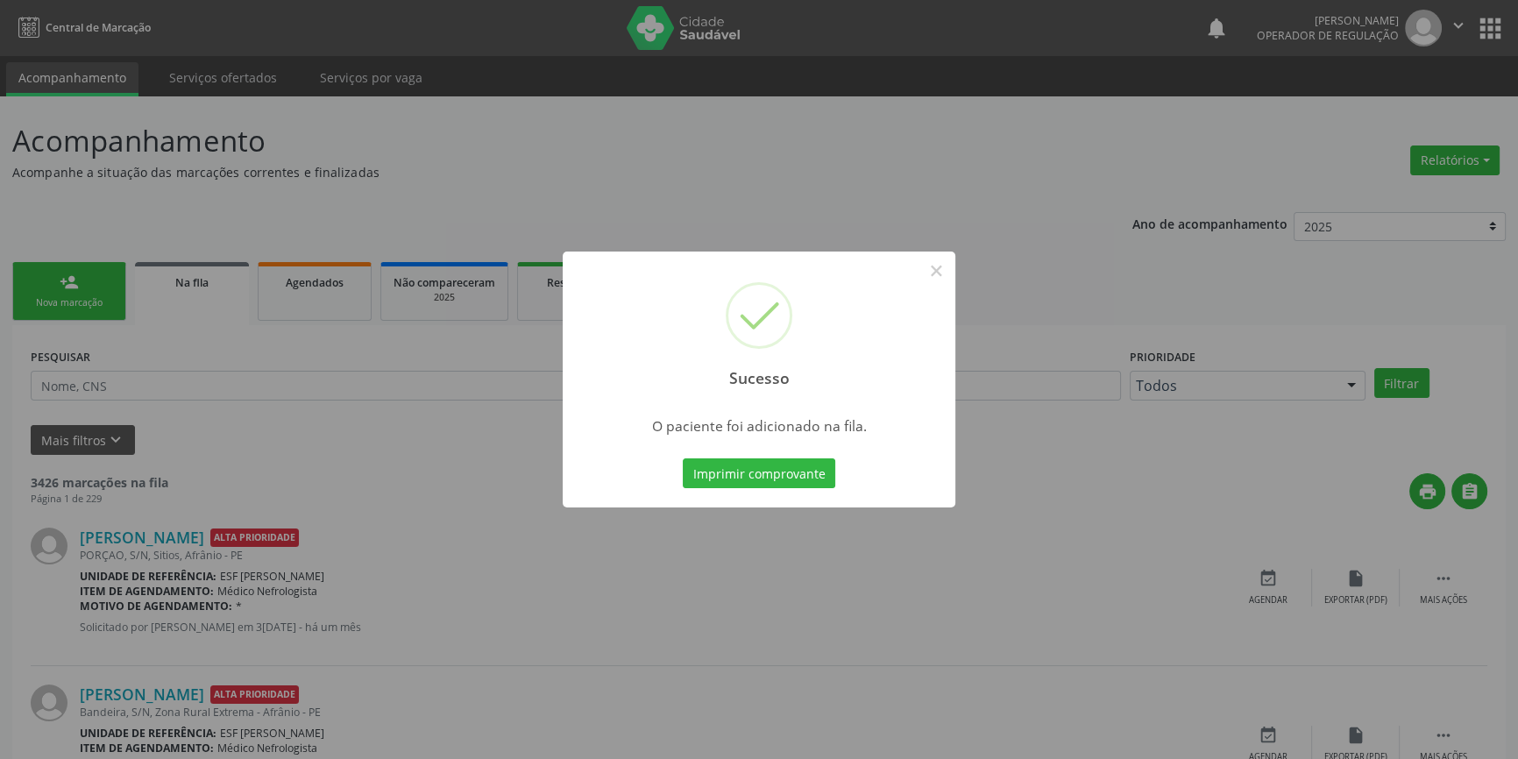
click at [90, 288] on div "Sucesso × O paciente foi adicionado na fila. Imprimir comprovante Cancel" at bounding box center [759, 379] width 1518 height 759
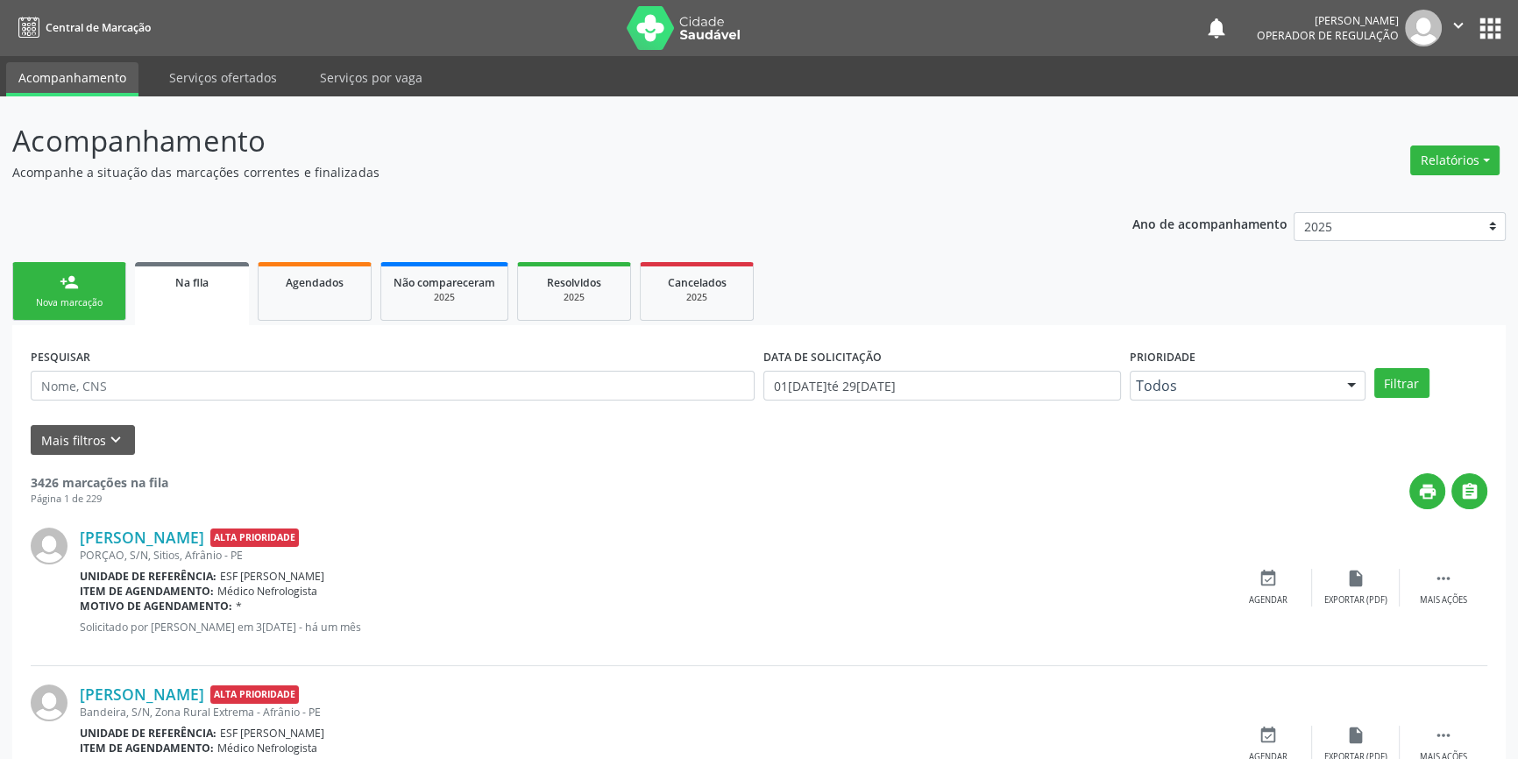
click at [90, 288] on link "person_add Nova marcação" at bounding box center [69, 291] width 114 height 59
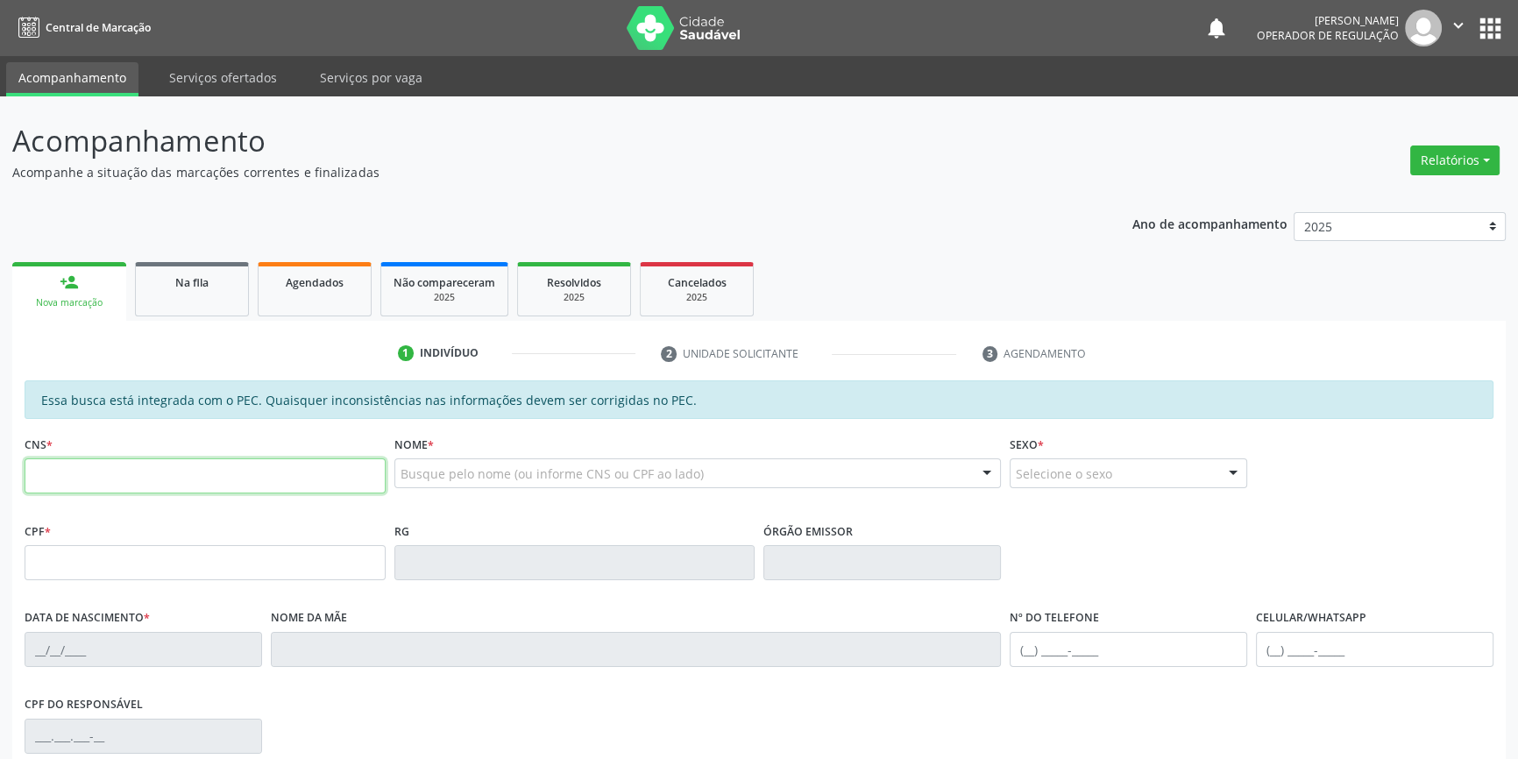
click at [125, 482] on input "text" at bounding box center [205, 475] width 361 height 35
type input "706 8007 2804 5822"
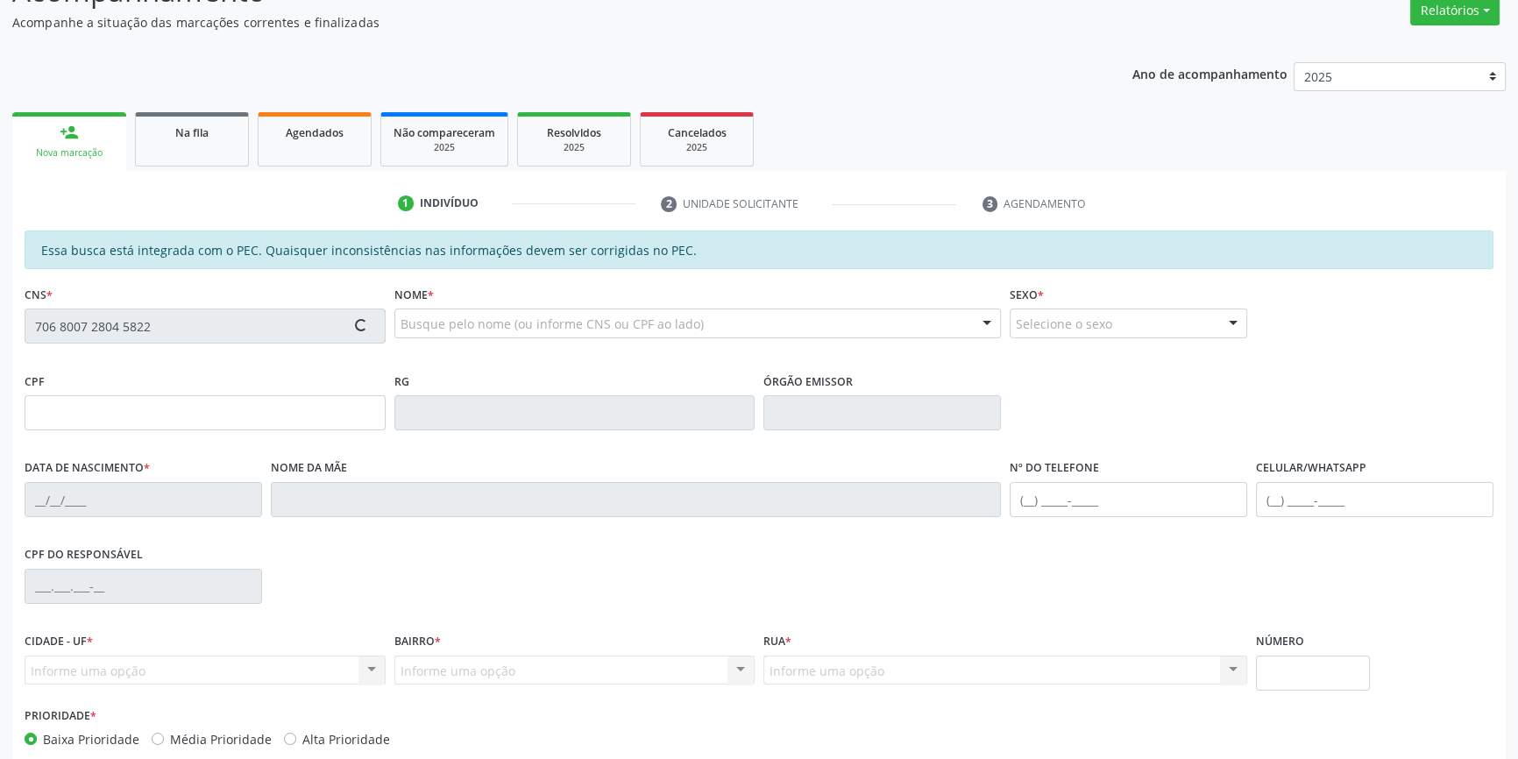
scroll to position [240, 0]
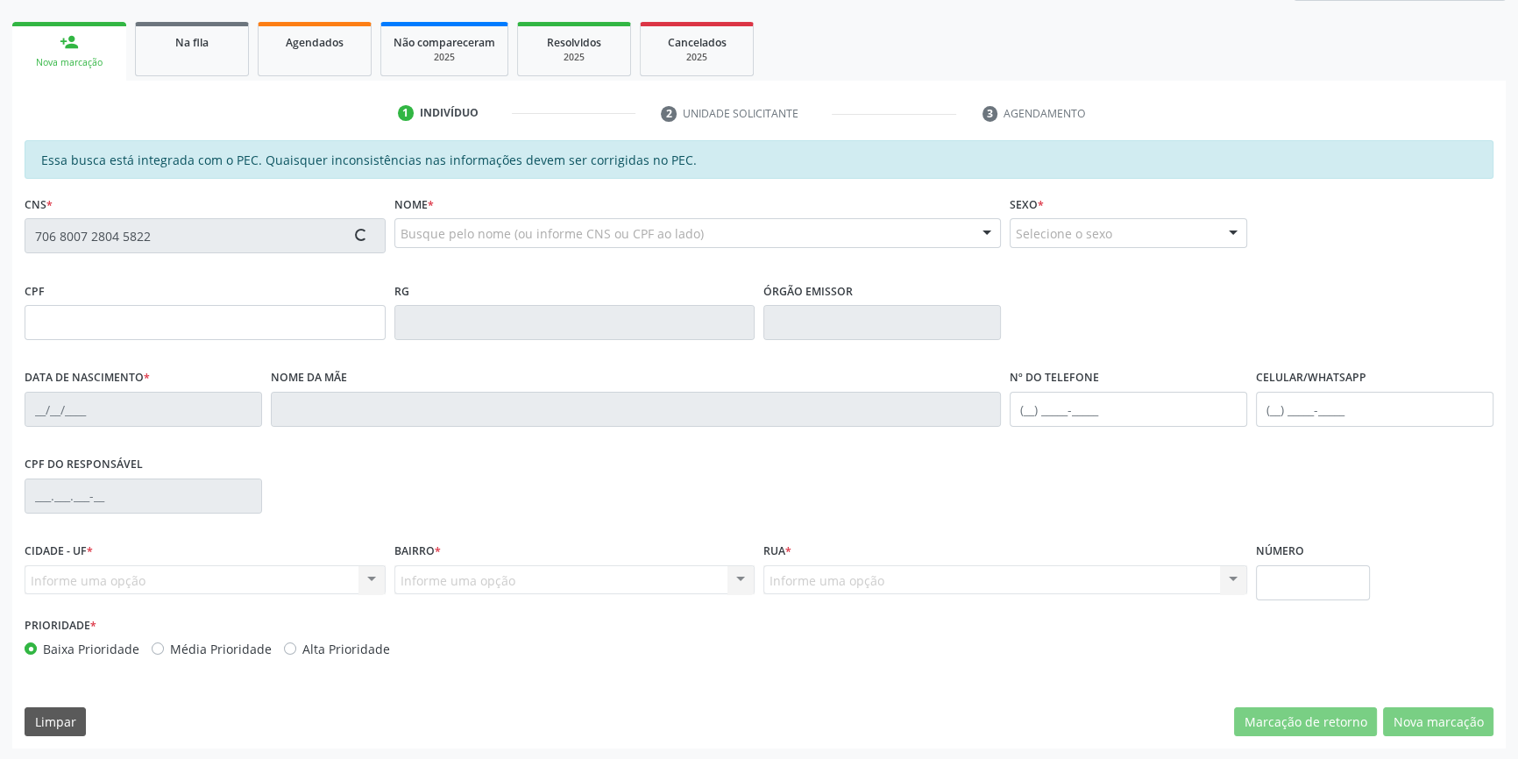
type input "666.576.105-30"
type input "30/01/1973"
type input "Margarida Sebastiana Soares"
type input "(87) 8131-9436"
type input "(87) 99121-2070"
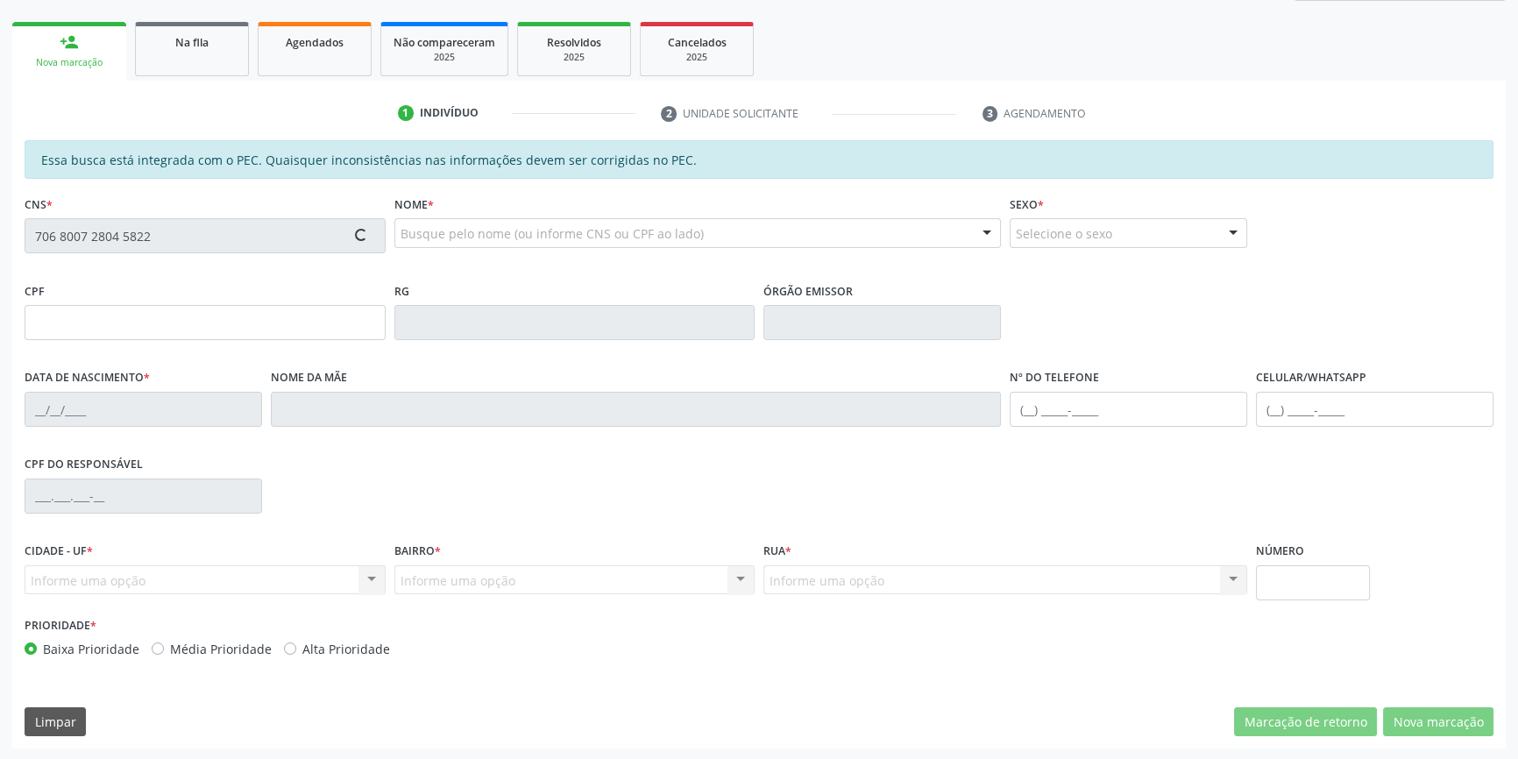
type input "S/N"
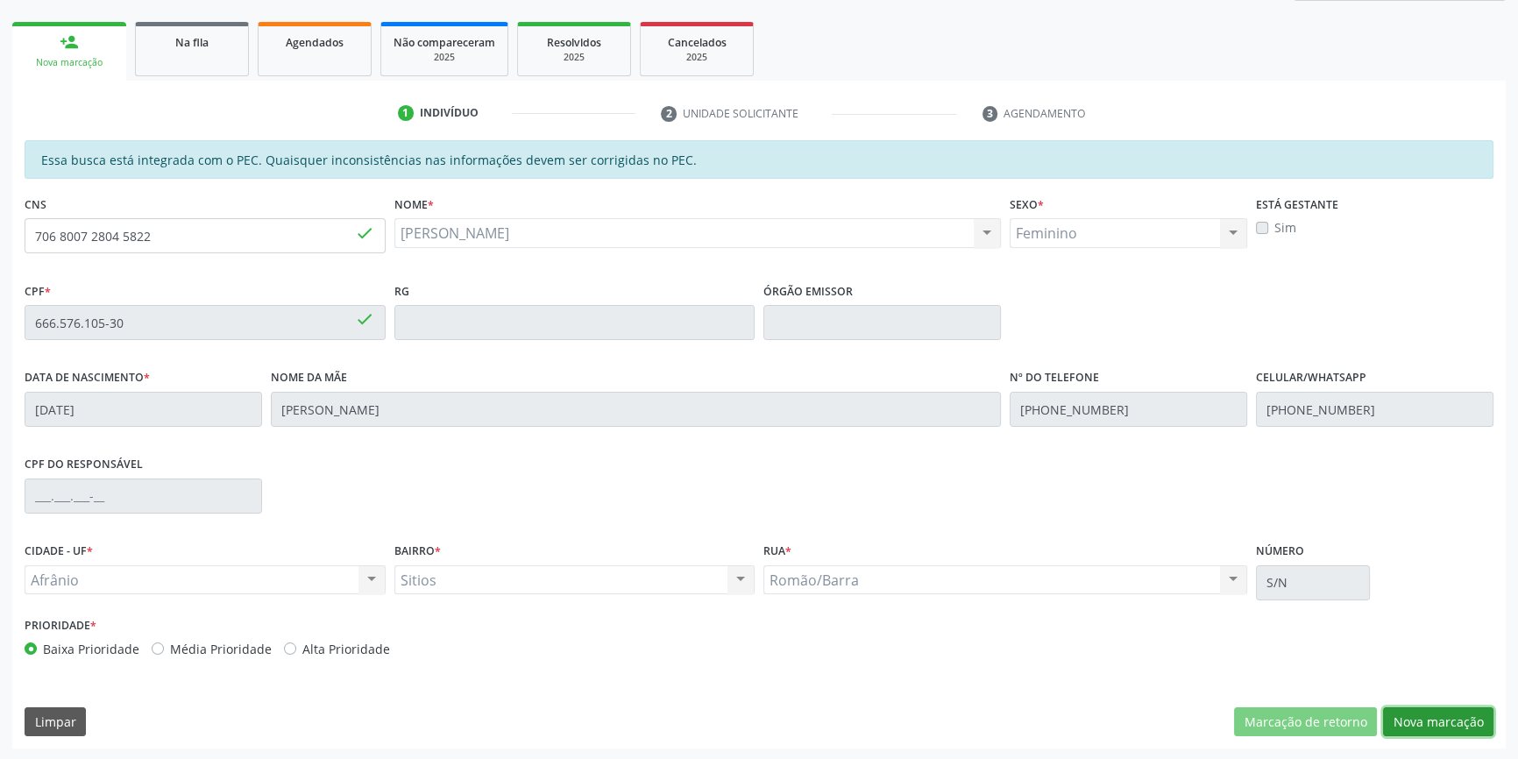
click at [1444, 714] on button "Nova marcação" at bounding box center [1438, 722] width 110 height 30
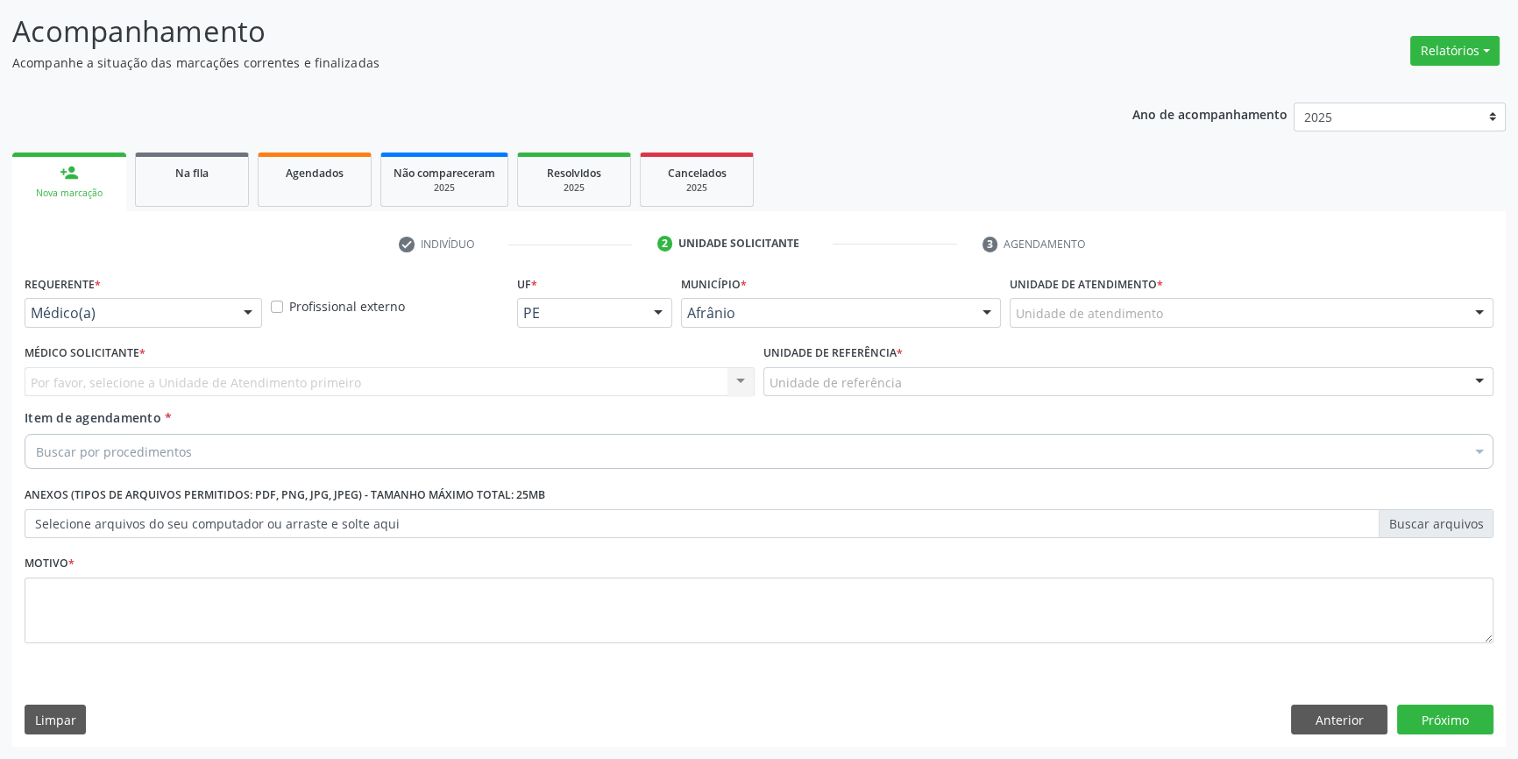
scroll to position [108, 0]
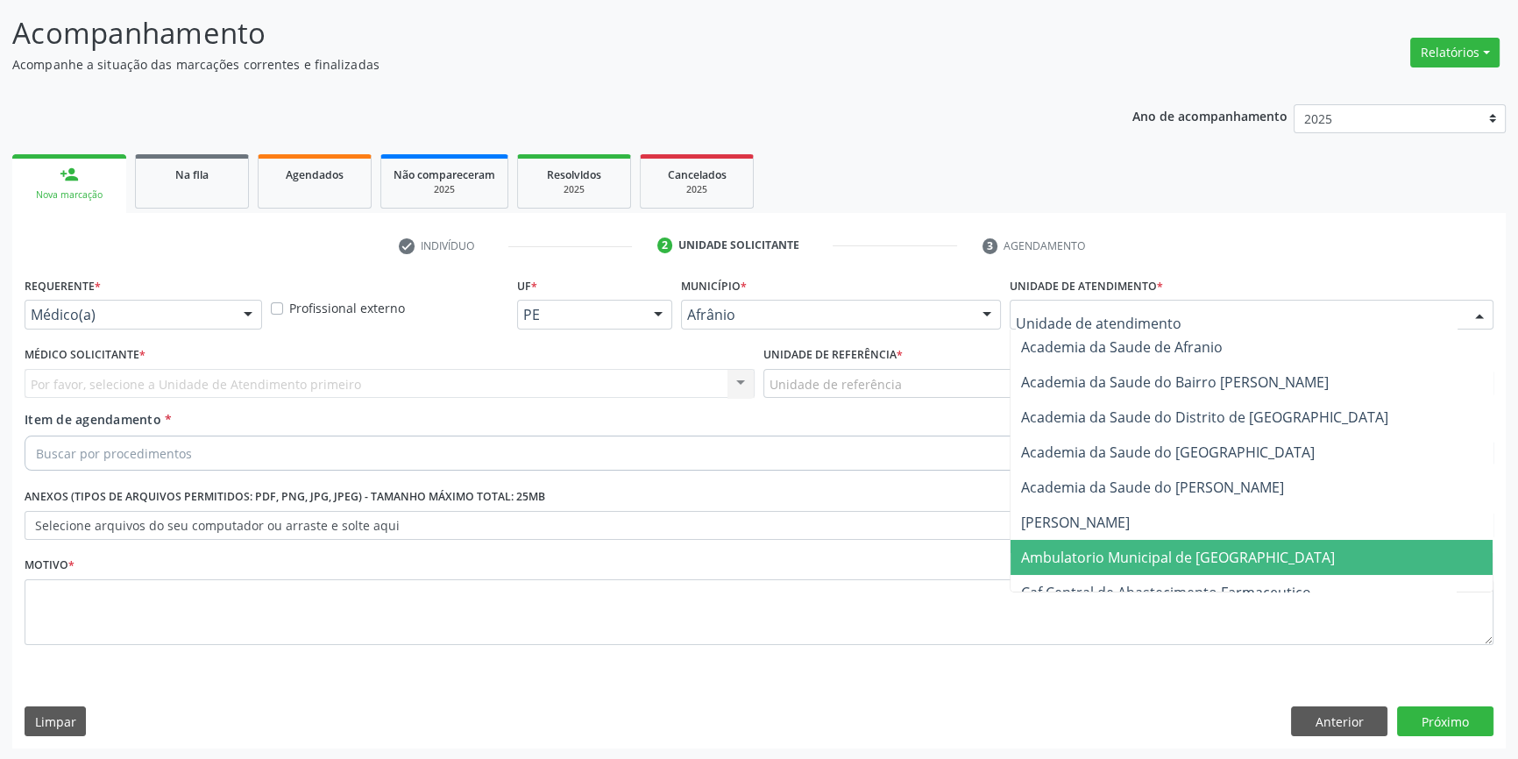
click at [1192, 563] on span "Ambulatorio Municipal de [GEOGRAPHIC_DATA]" at bounding box center [1178, 557] width 314 height 19
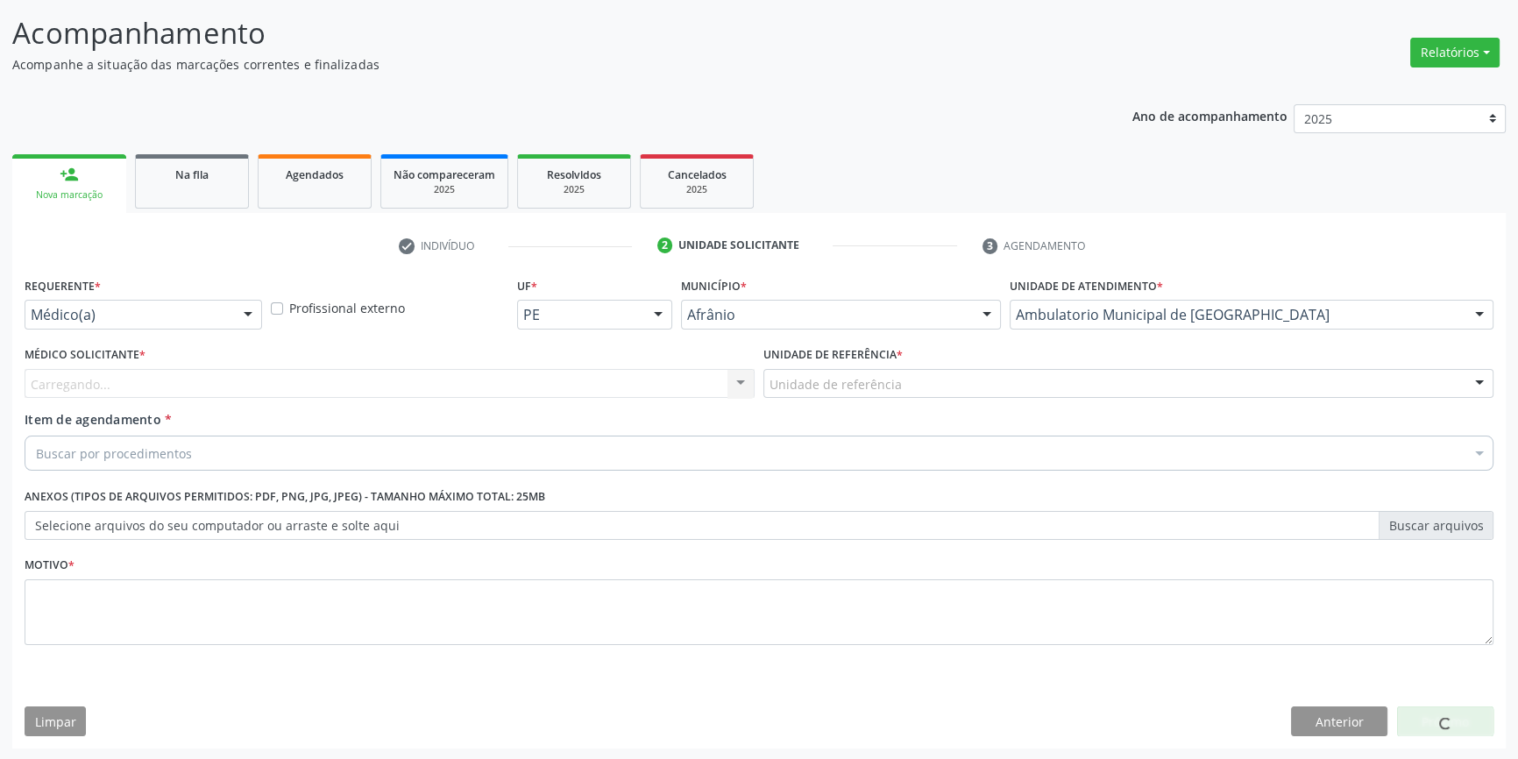
click at [817, 391] on div "Unidade de referência" at bounding box center [1128, 384] width 730 height 30
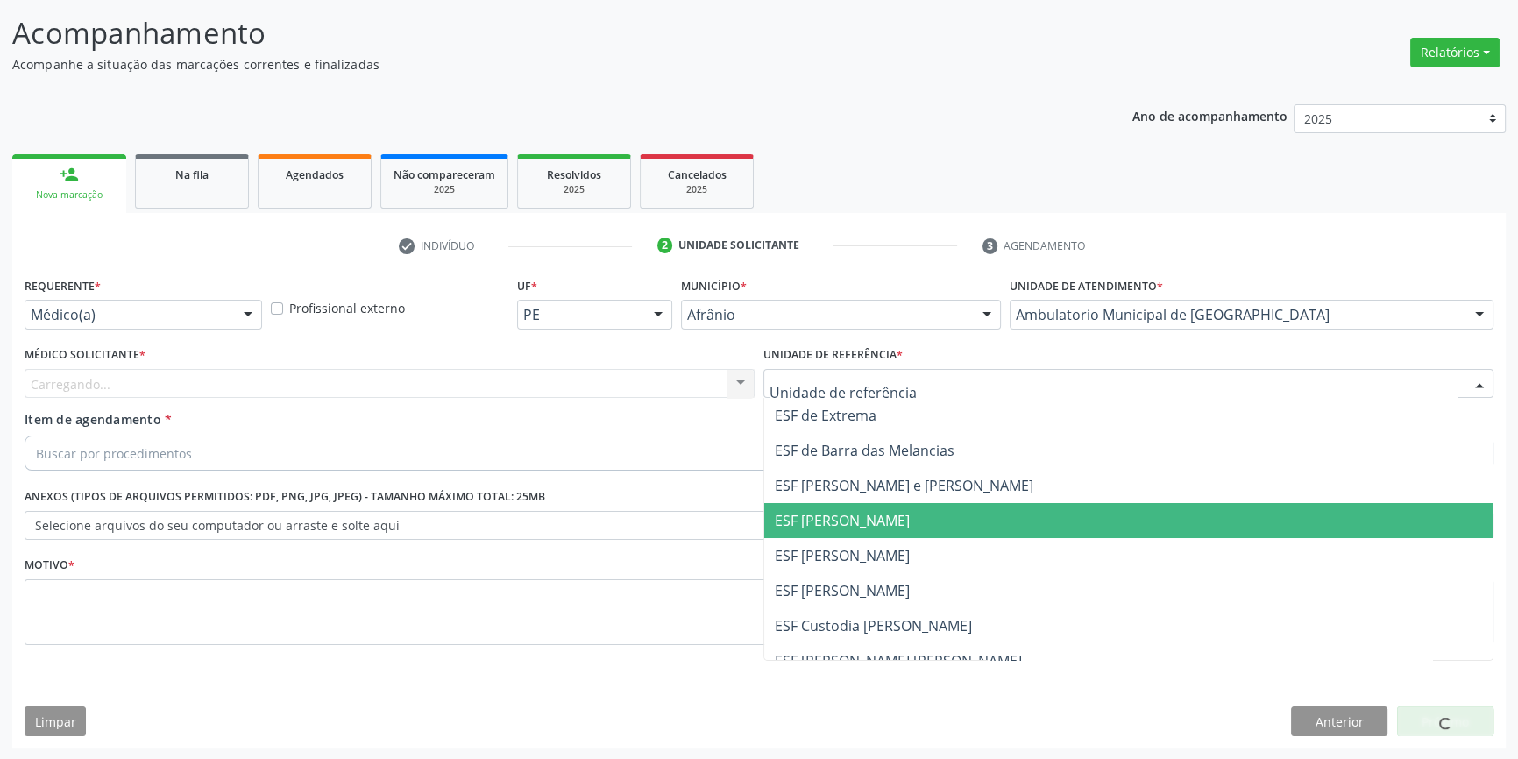
click at [842, 535] on span "ESF [PERSON_NAME]" at bounding box center [1128, 520] width 728 height 35
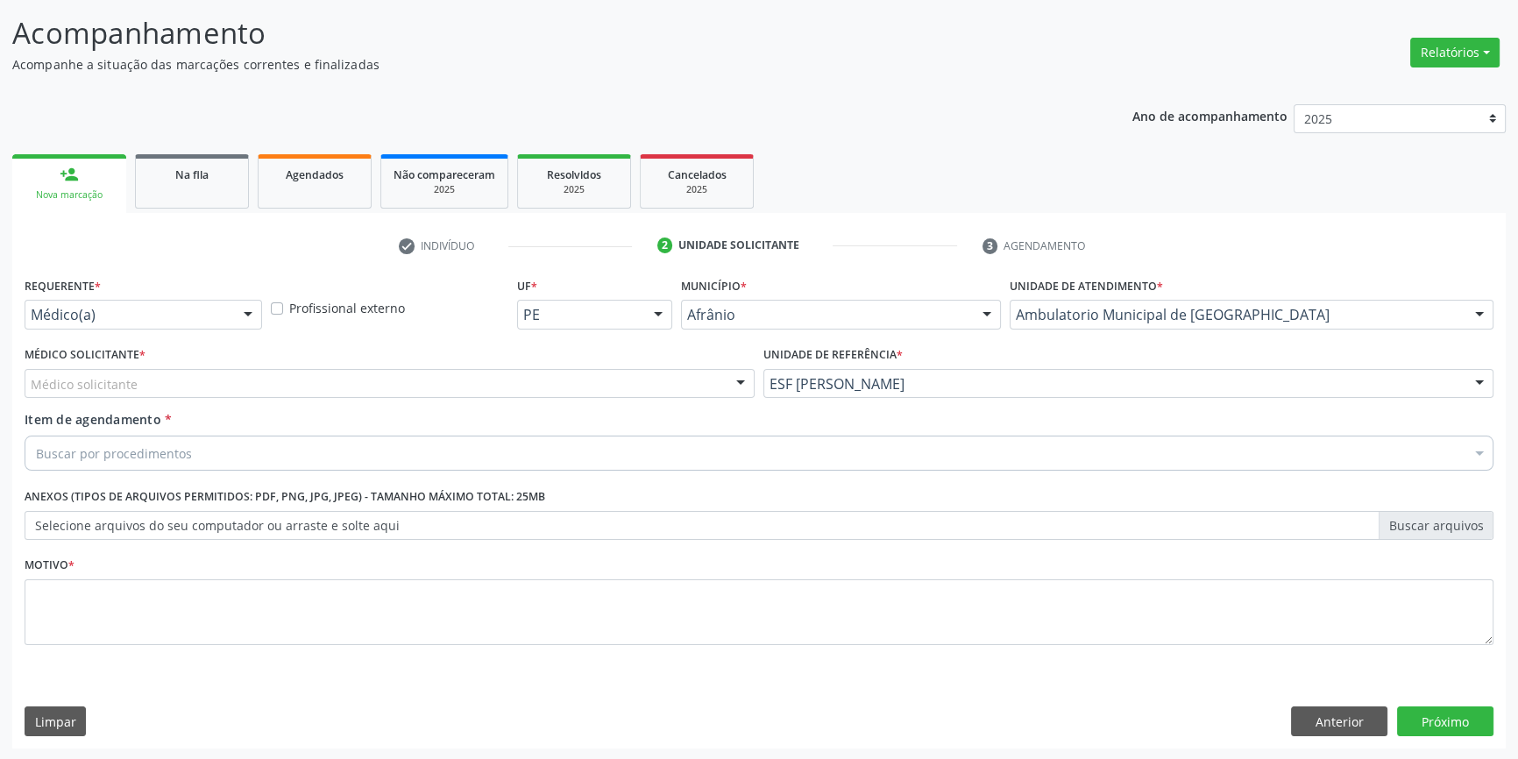
click at [518, 392] on div "Médico solicitante" at bounding box center [390, 384] width 730 height 30
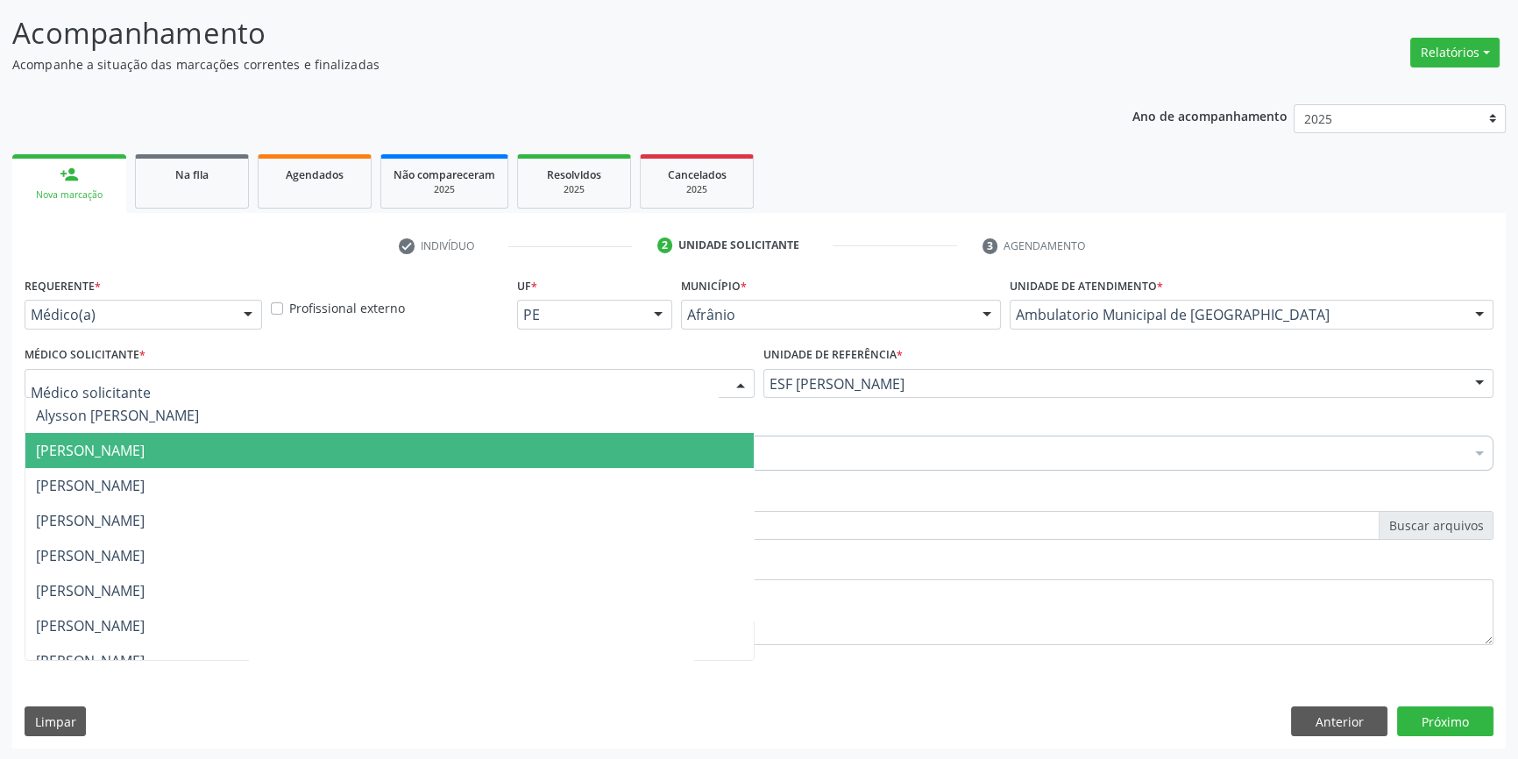
click at [289, 446] on span "[PERSON_NAME]" at bounding box center [389, 450] width 728 height 35
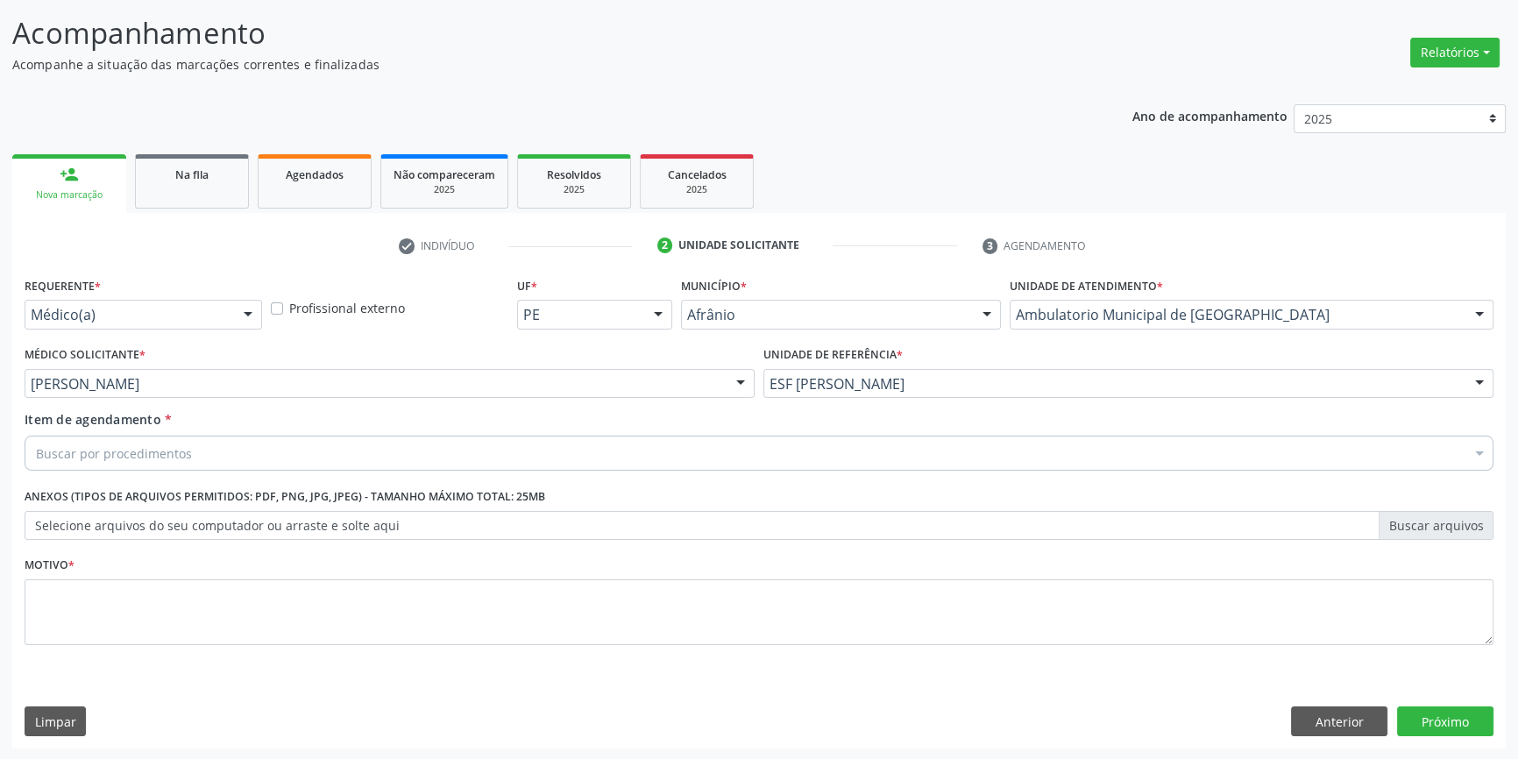
click at [189, 447] on div "Buscar por procedimentos" at bounding box center [759, 453] width 1469 height 35
drag, startPoint x: 188, startPoint y: 447, endPoint x: 0, endPoint y: 418, distance: 190.7
click at [0, 418] on div "Acompanhamento Acompanhe a situação das marcações correntes e finalizadas Relat…" at bounding box center [759, 375] width 1518 height 772
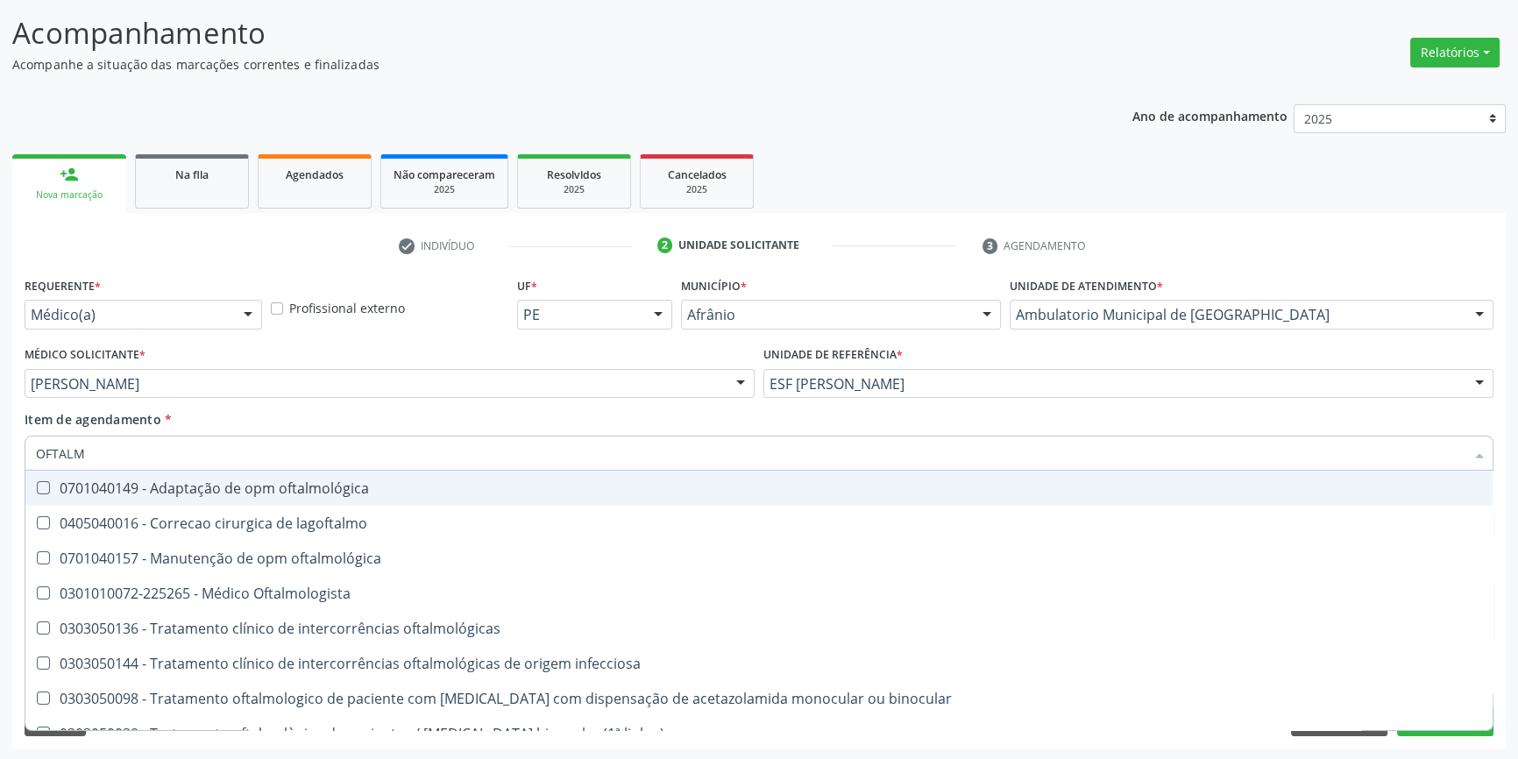
type input "OFTALMO"
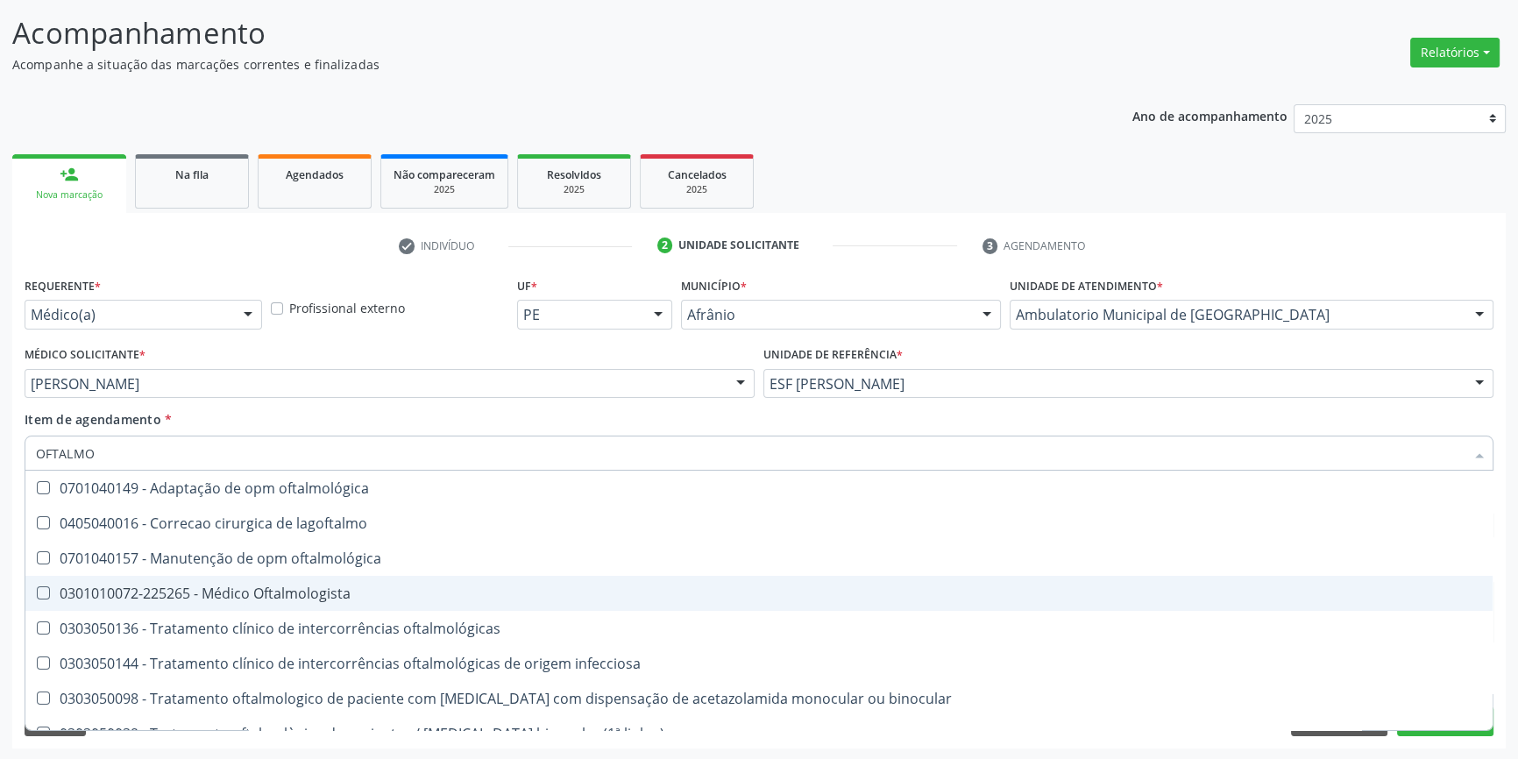
click at [281, 600] on div "0301010072-225265 - Médico Oftalmologista" at bounding box center [759, 593] width 1446 height 14
checkbox Oftalmologista "true"
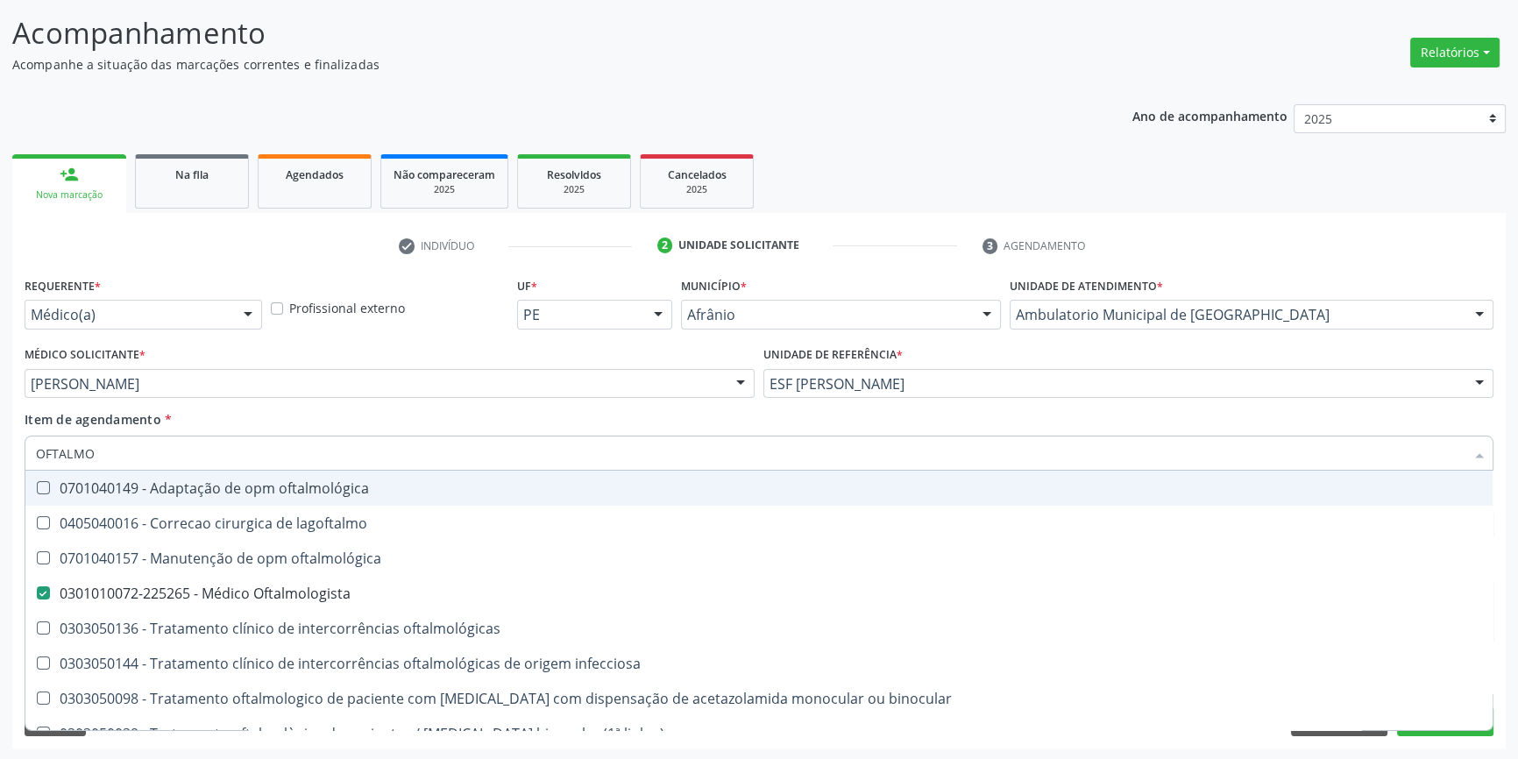
click at [309, 410] on div "Item de agendamento * OFTALMO Desfazer seleção 0701040149 - Adaptação de opm of…" at bounding box center [759, 437] width 1469 height 55
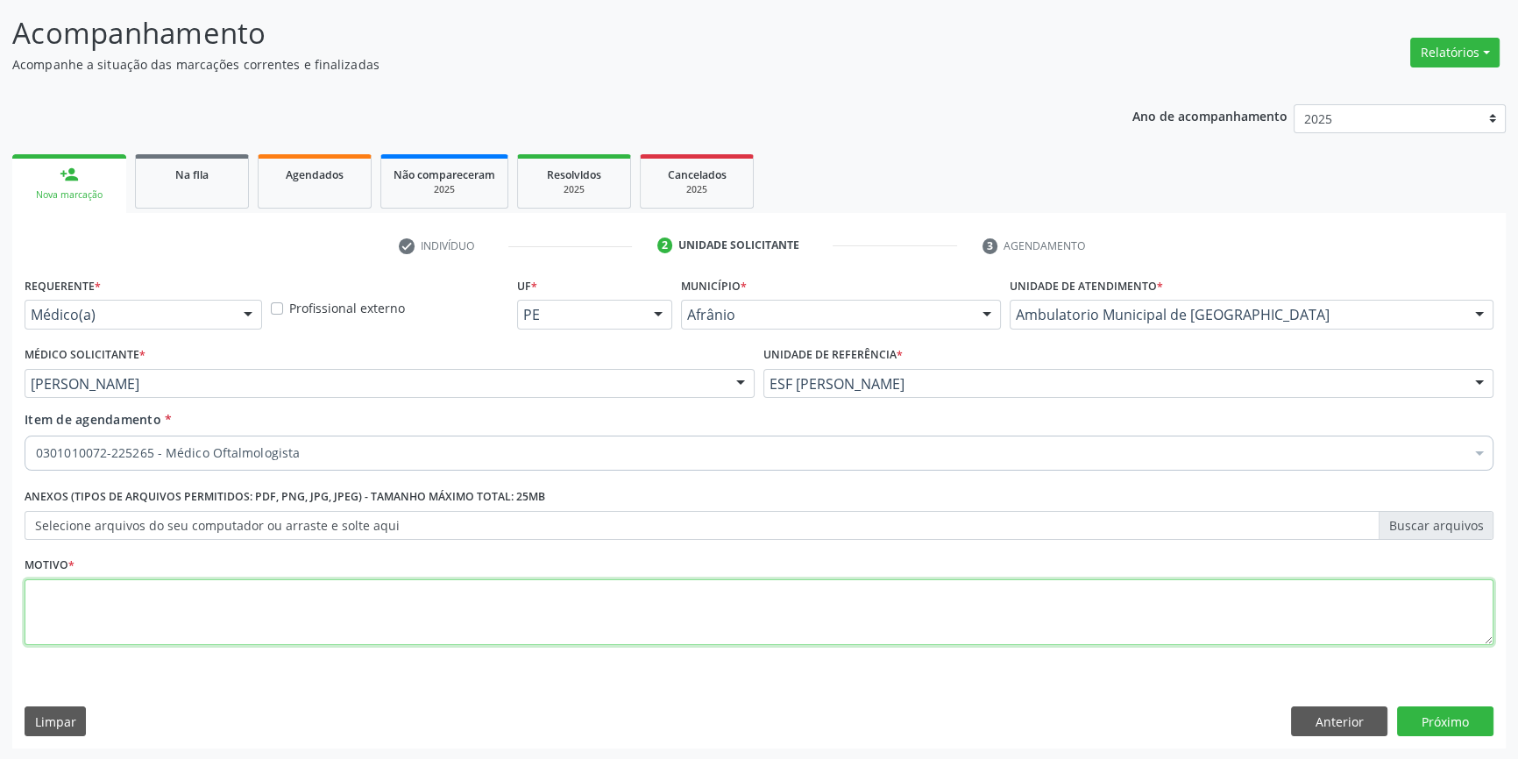
click at [342, 605] on textarea at bounding box center [759, 612] width 1469 height 67
type textarea "ACUIDADO VISUAL"
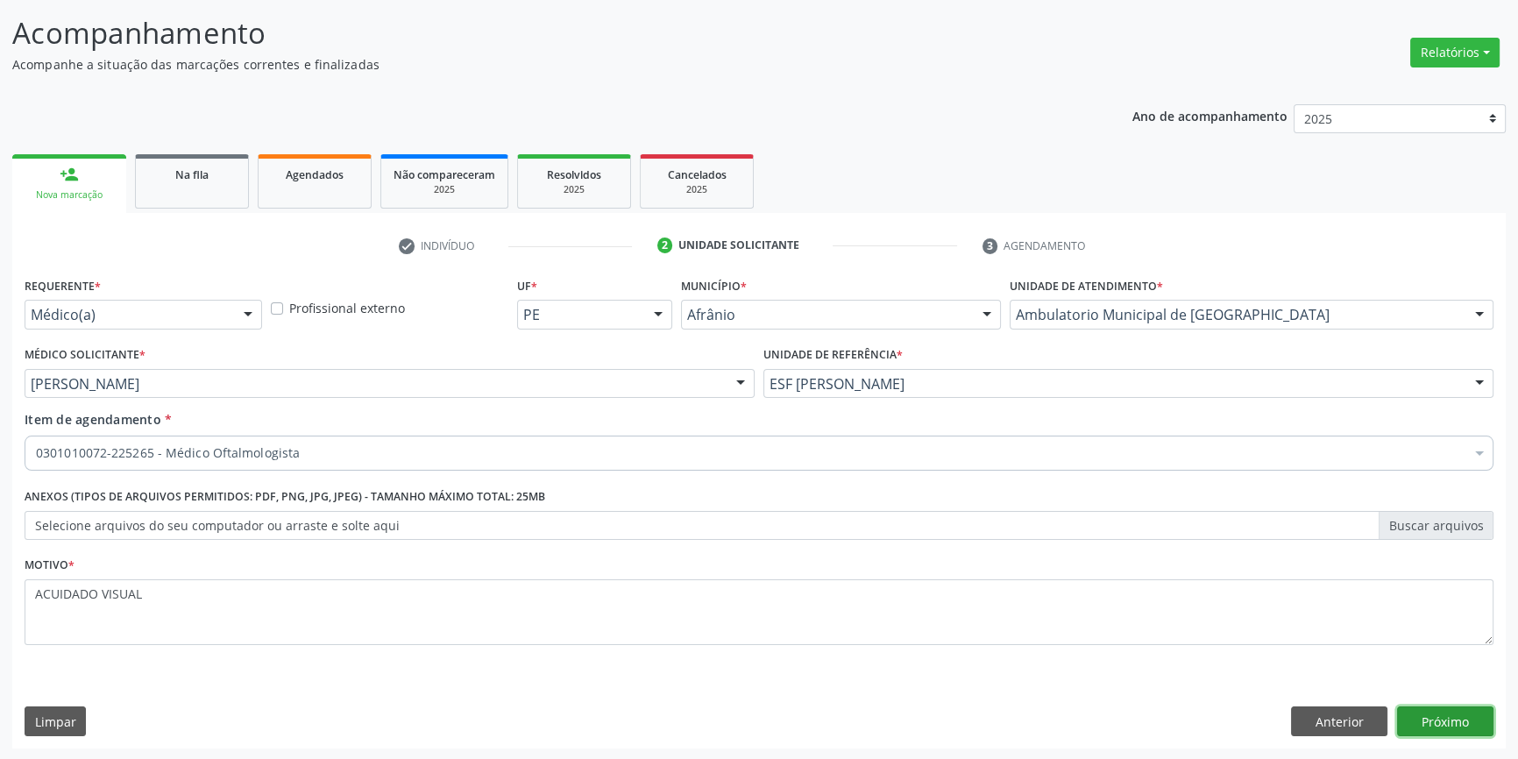
click at [1467, 728] on button "Próximo" at bounding box center [1445, 722] width 96 height 30
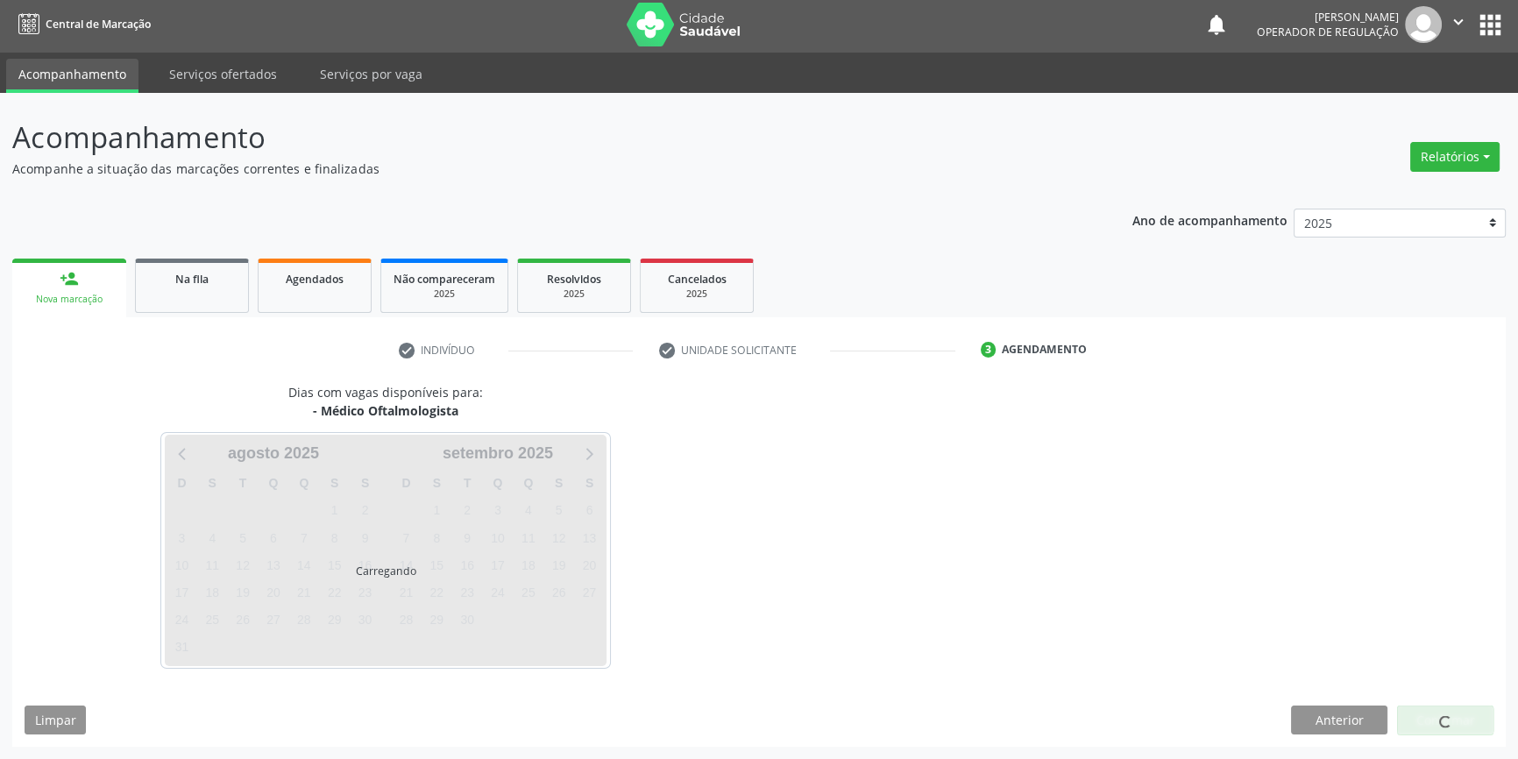
scroll to position [2, 0]
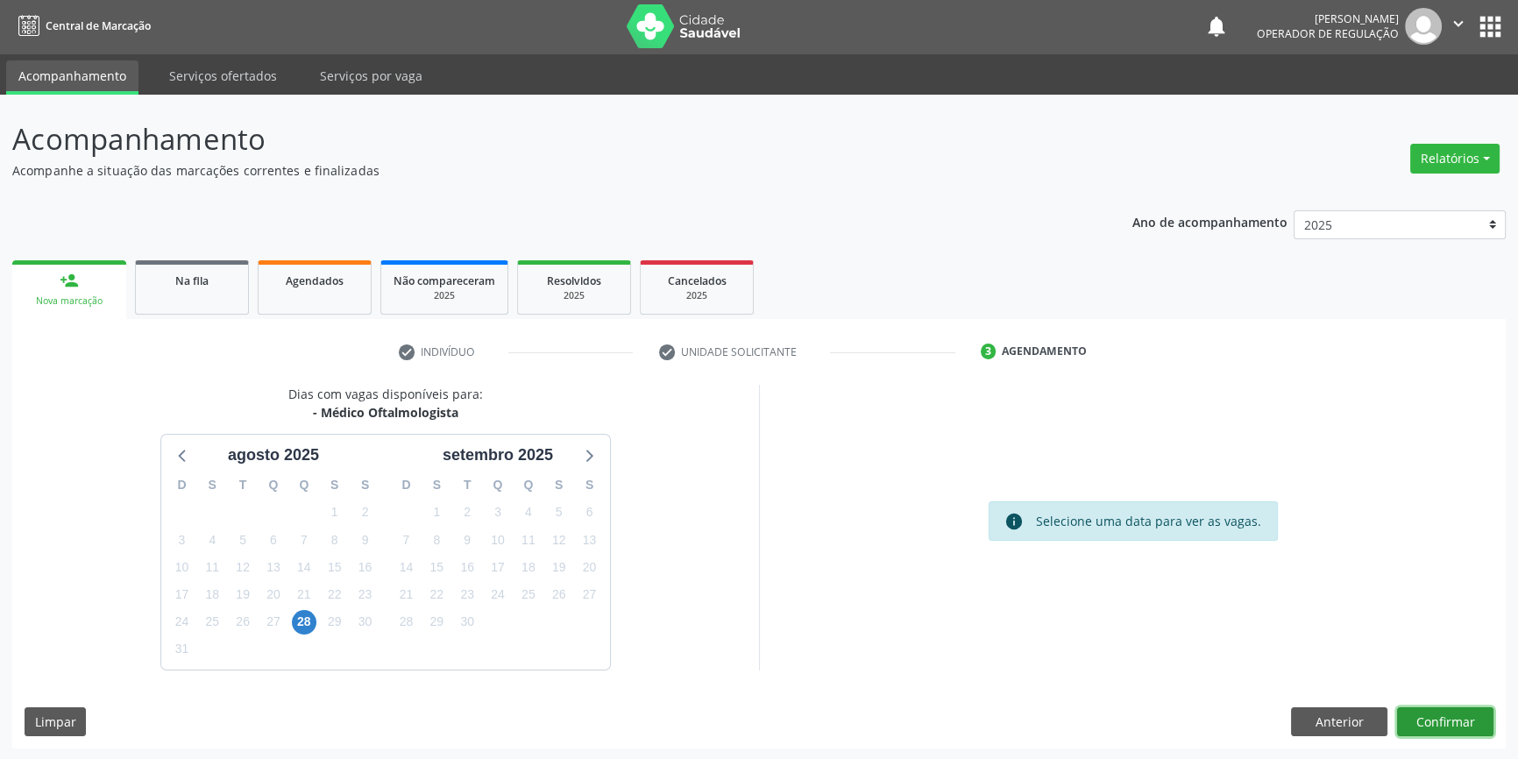
click at [1455, 725] on button "Confirmar" at bounding box center [1445, 722] width 96 height 30
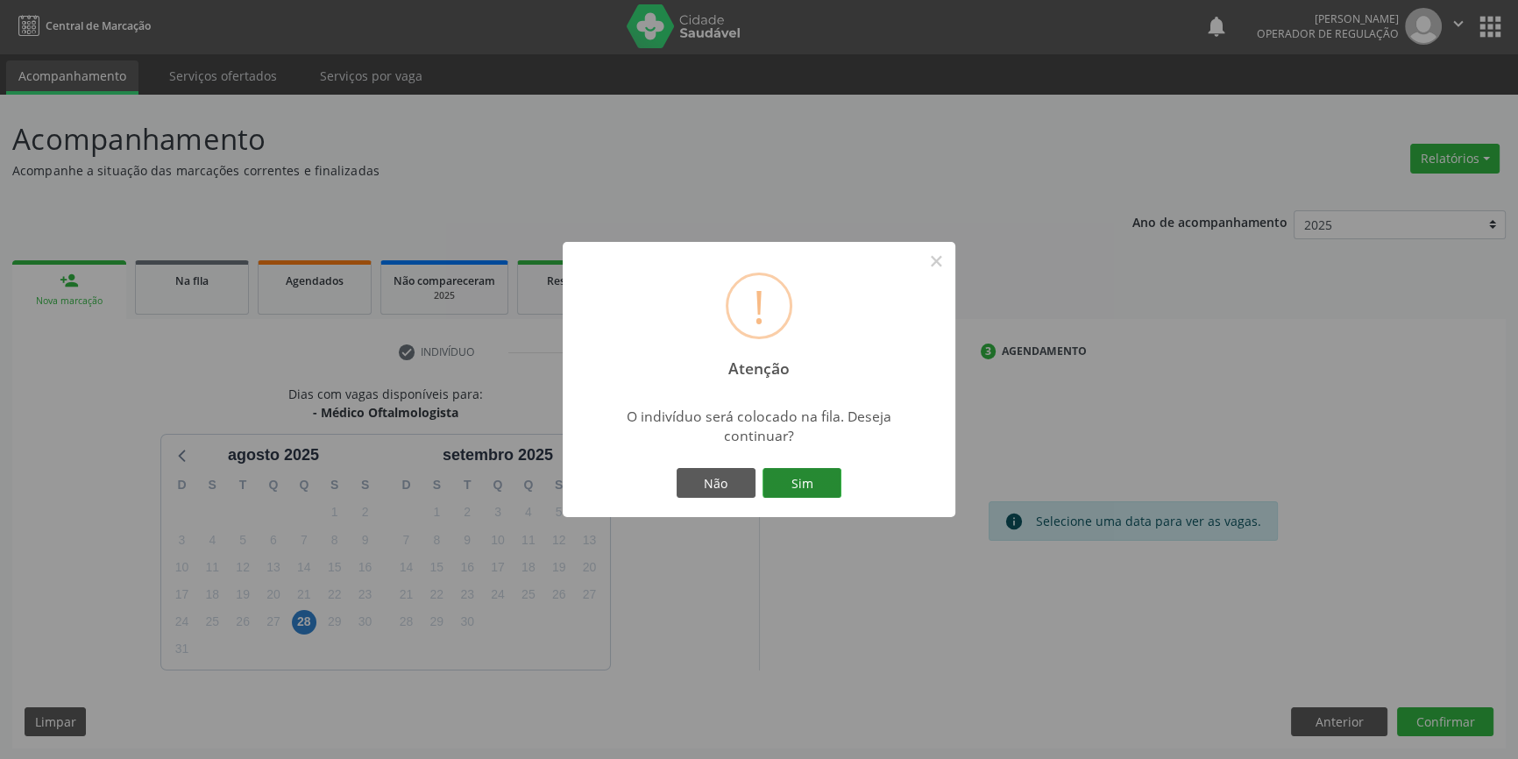
click at [800, 491] on button "Sim" at bounding box center [802, 483] width 79 height 30
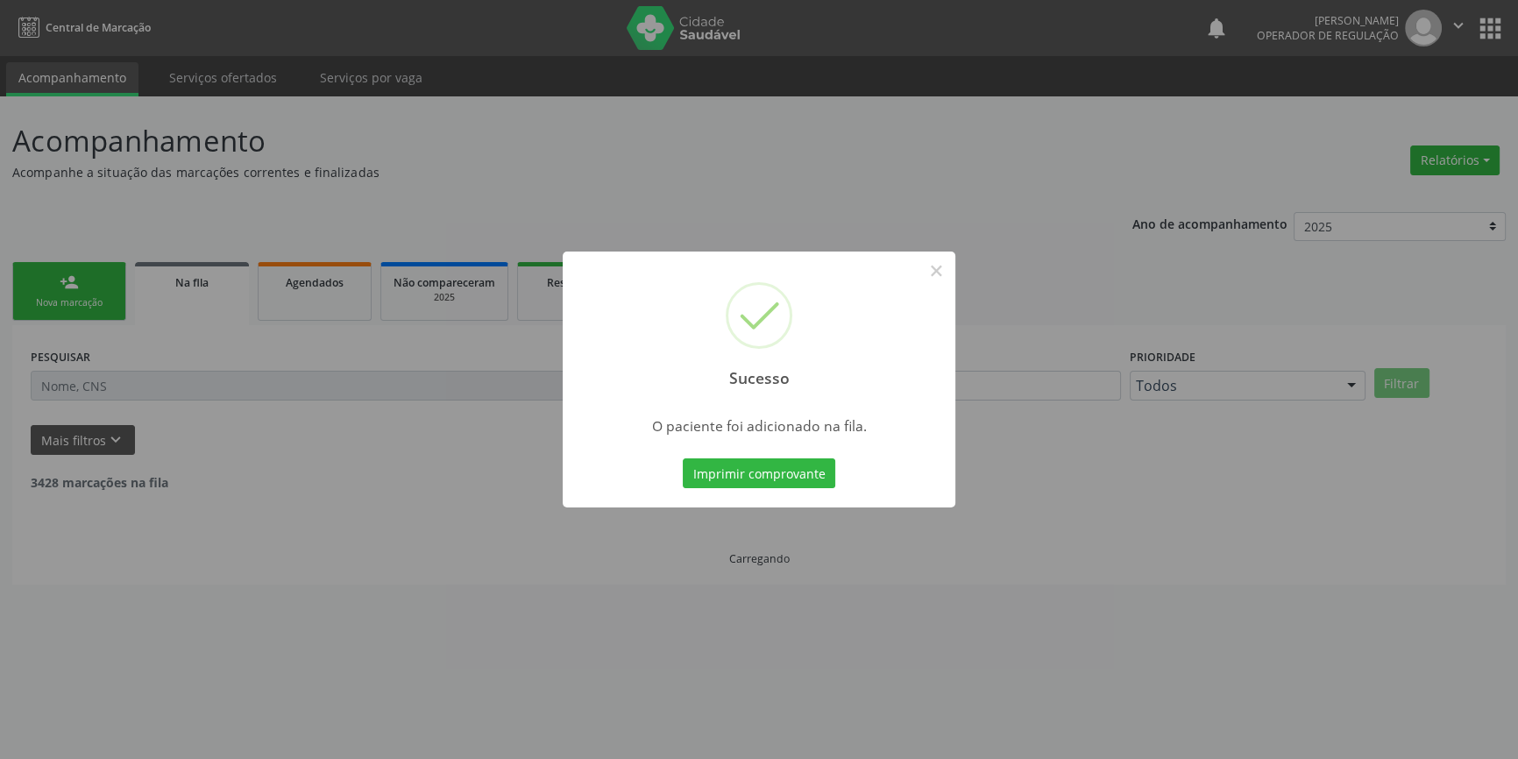
scroll to position [0, 0]
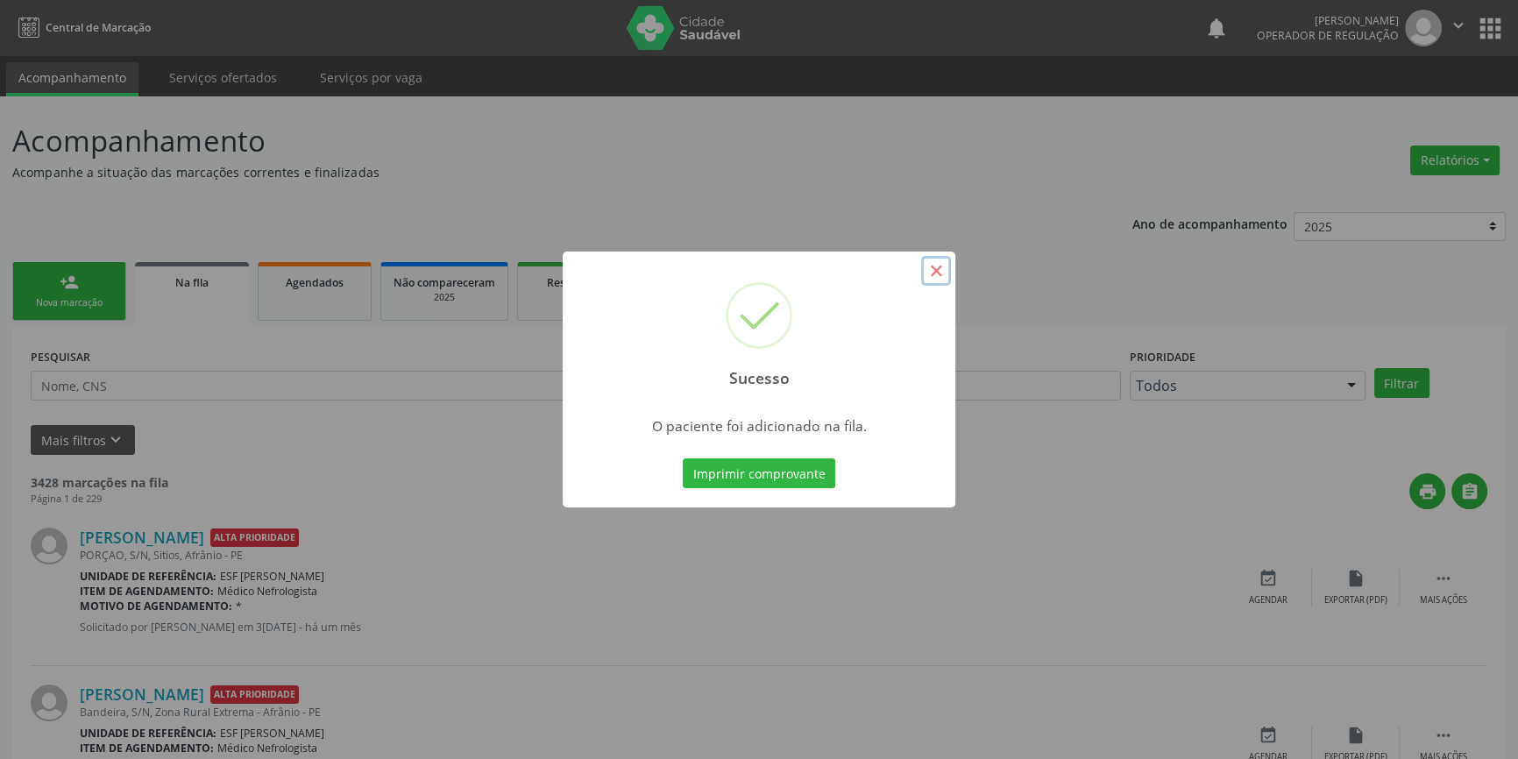
click at [935, 279] on button "×" at bounding box center [936, 271] width 30 height 30
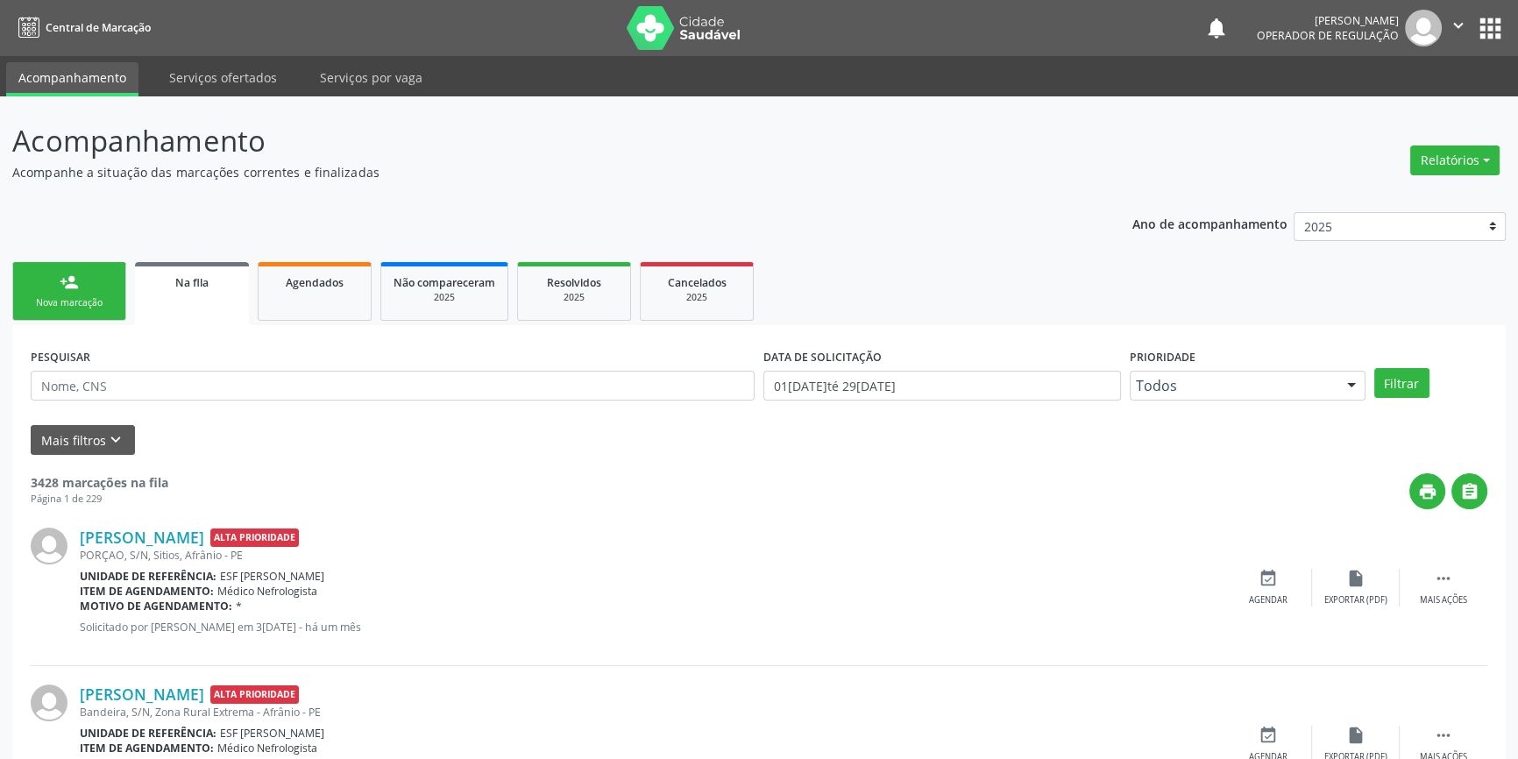
click at [81, 288] on link "person_add Nova marcação" at bounding box center [69, 291] width 114 height 59
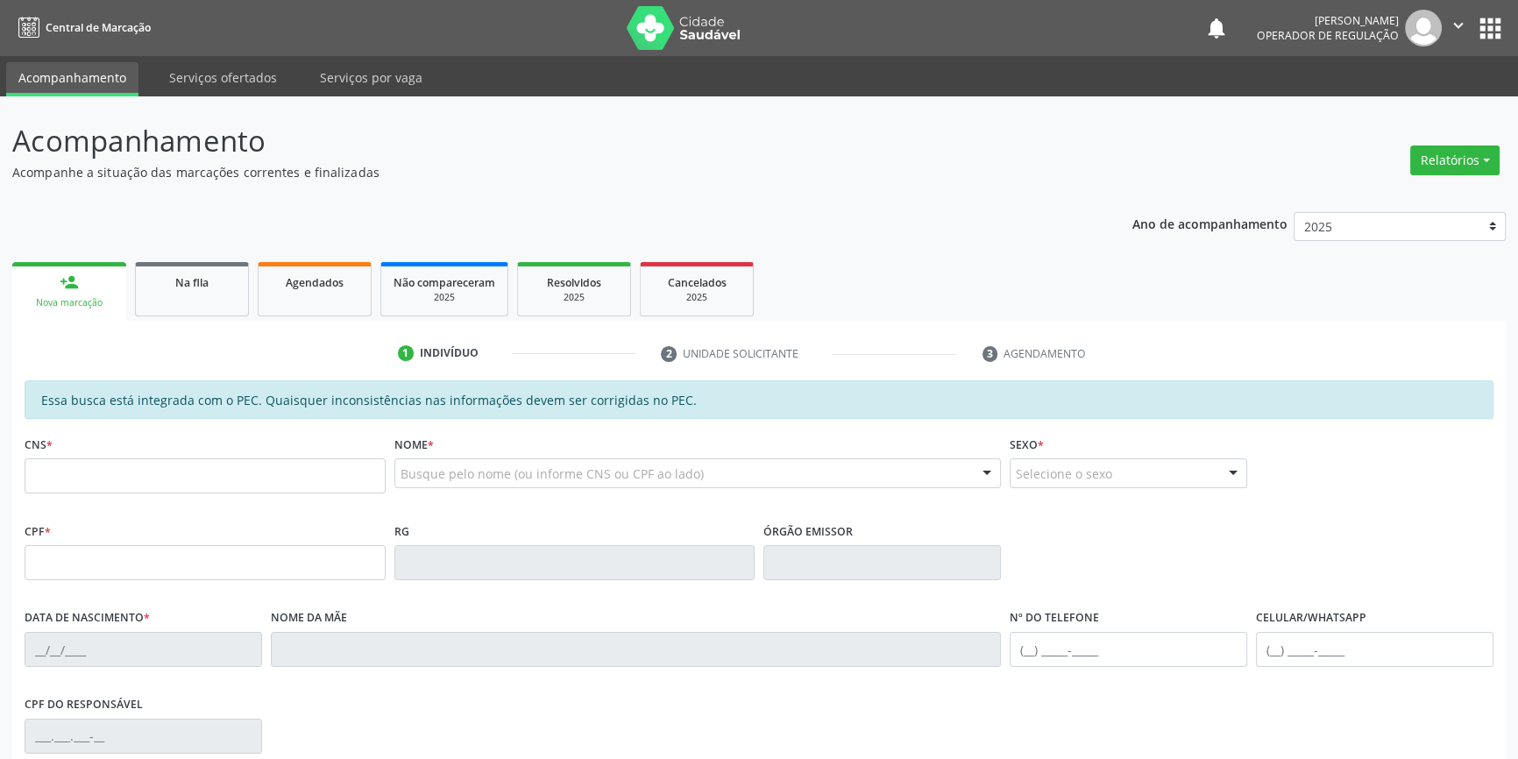
click at [96, 456] on div "CNS *" at bounding box center [205, 462] width 361 height 62
click at [101, 469] on input "text" at bounding box center [205, 475] width 361 height 35
type input "706 2005 8537 7466"
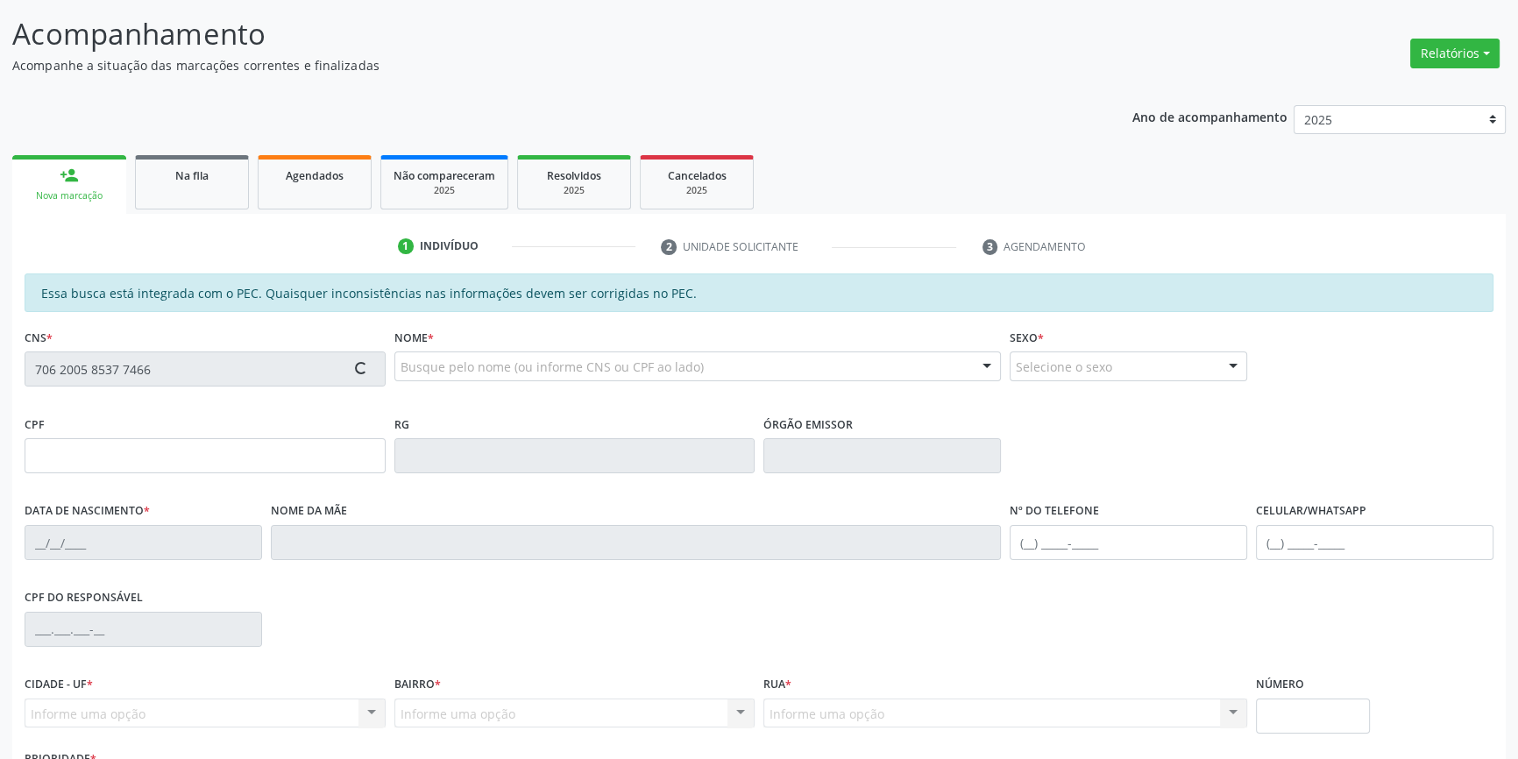
scroll to position [240, 0]
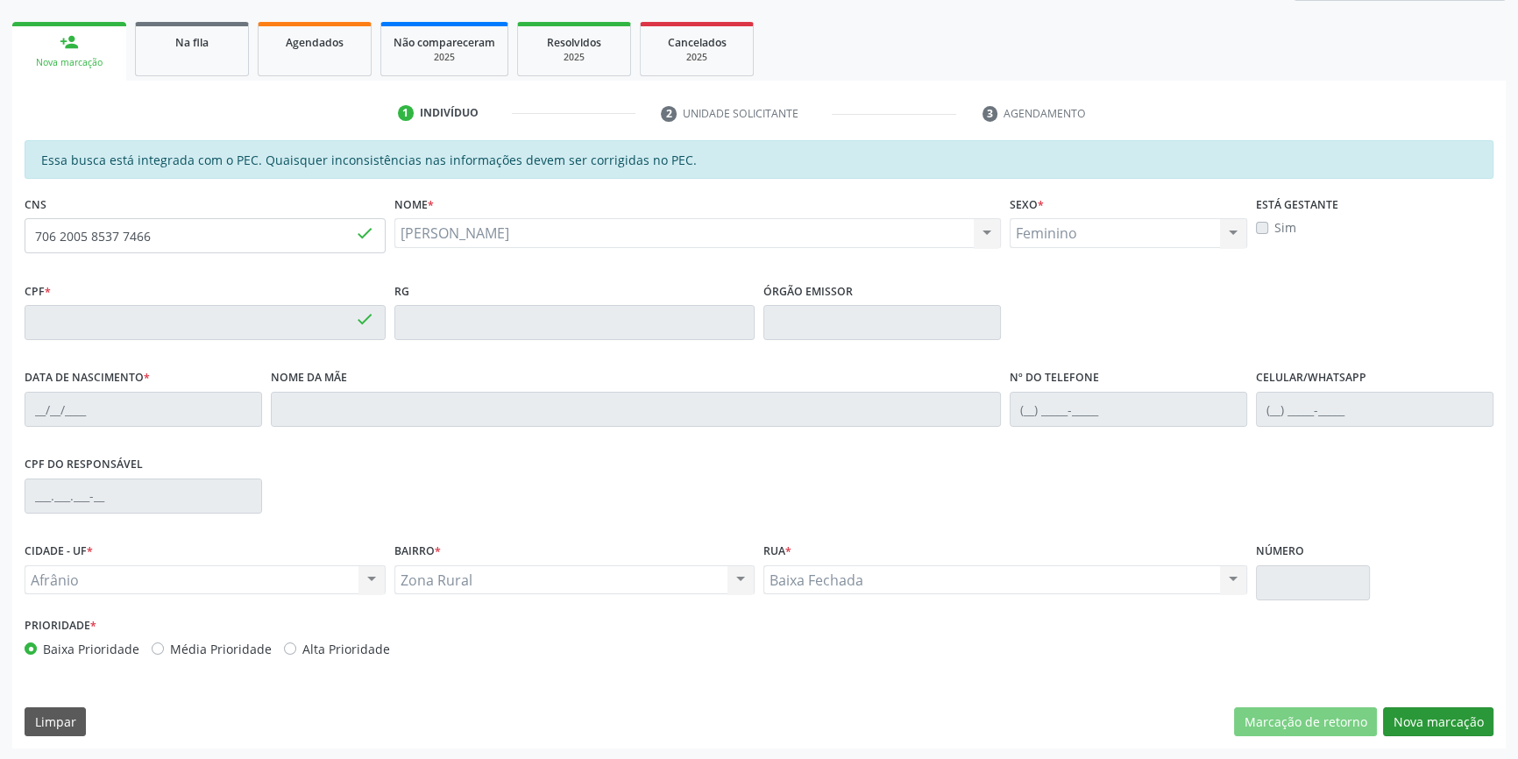
type input "115.225.964-45"
type input "17/06/1995"
type input "Antonia Maria Ferreira"
type input "(87) 98824-1749"
type input "S/N"
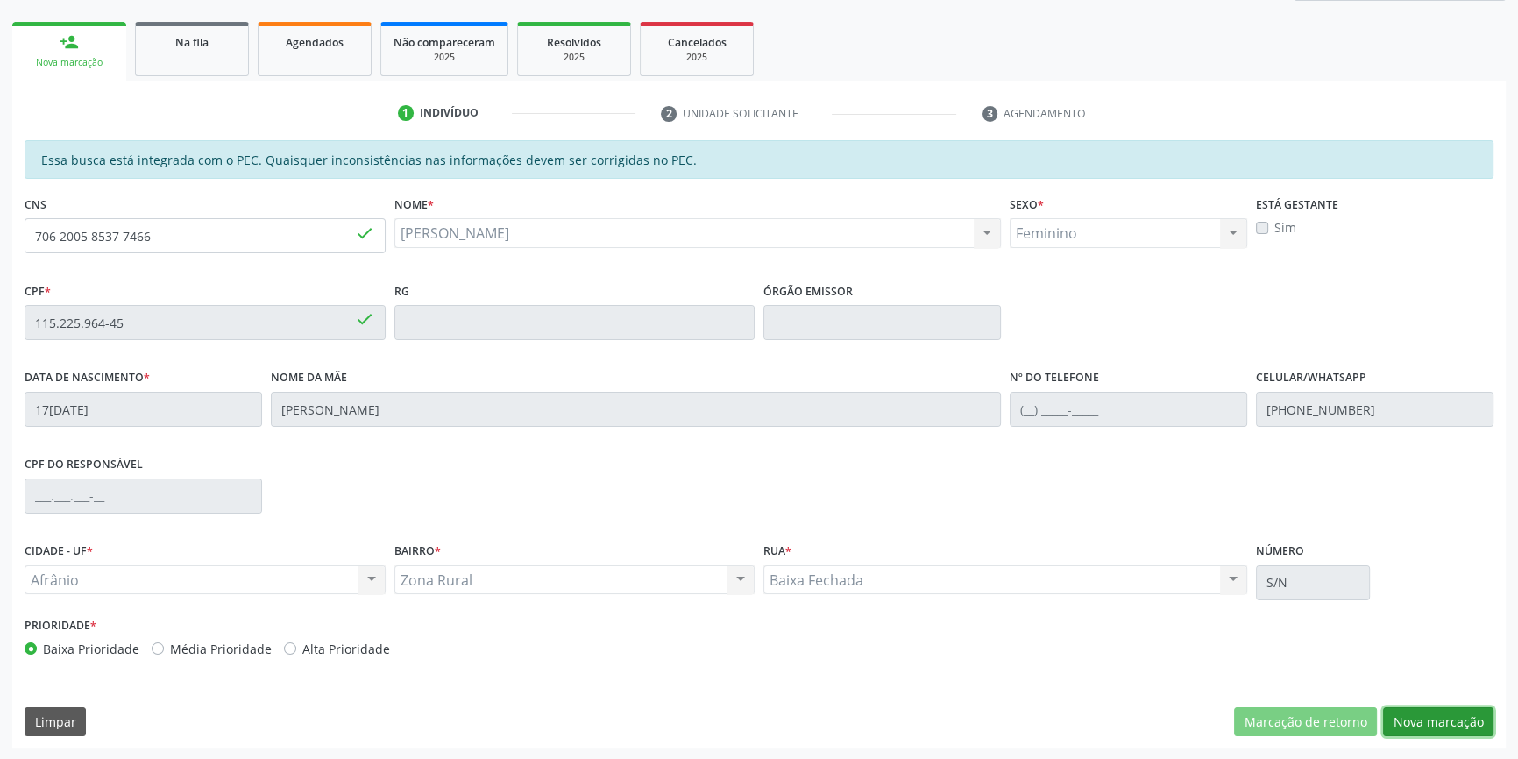
click at [1403, 716] on button "Nova marcação" at bounding box center [1438, 722] width 110 height 30
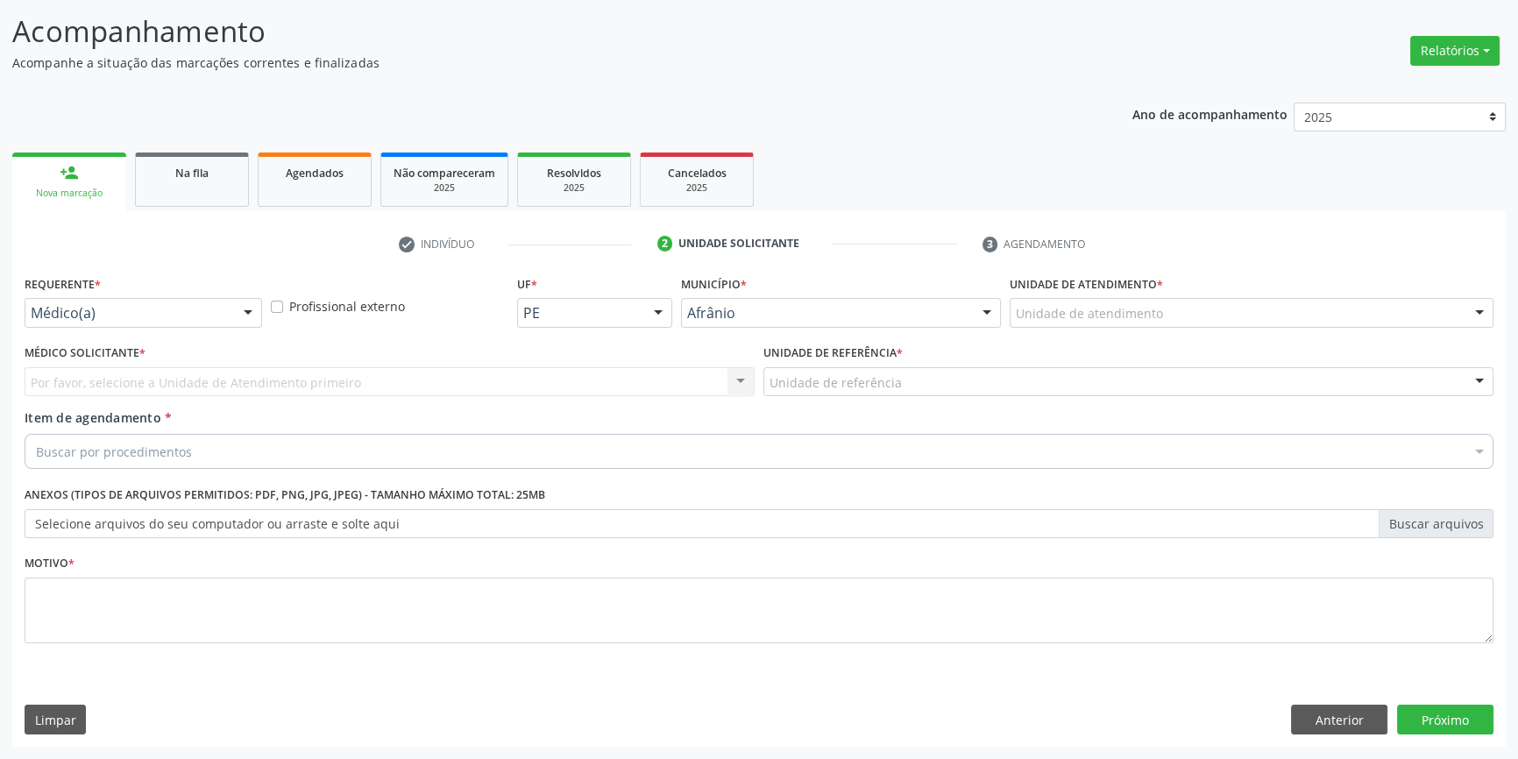
scroll to position [108, 0]
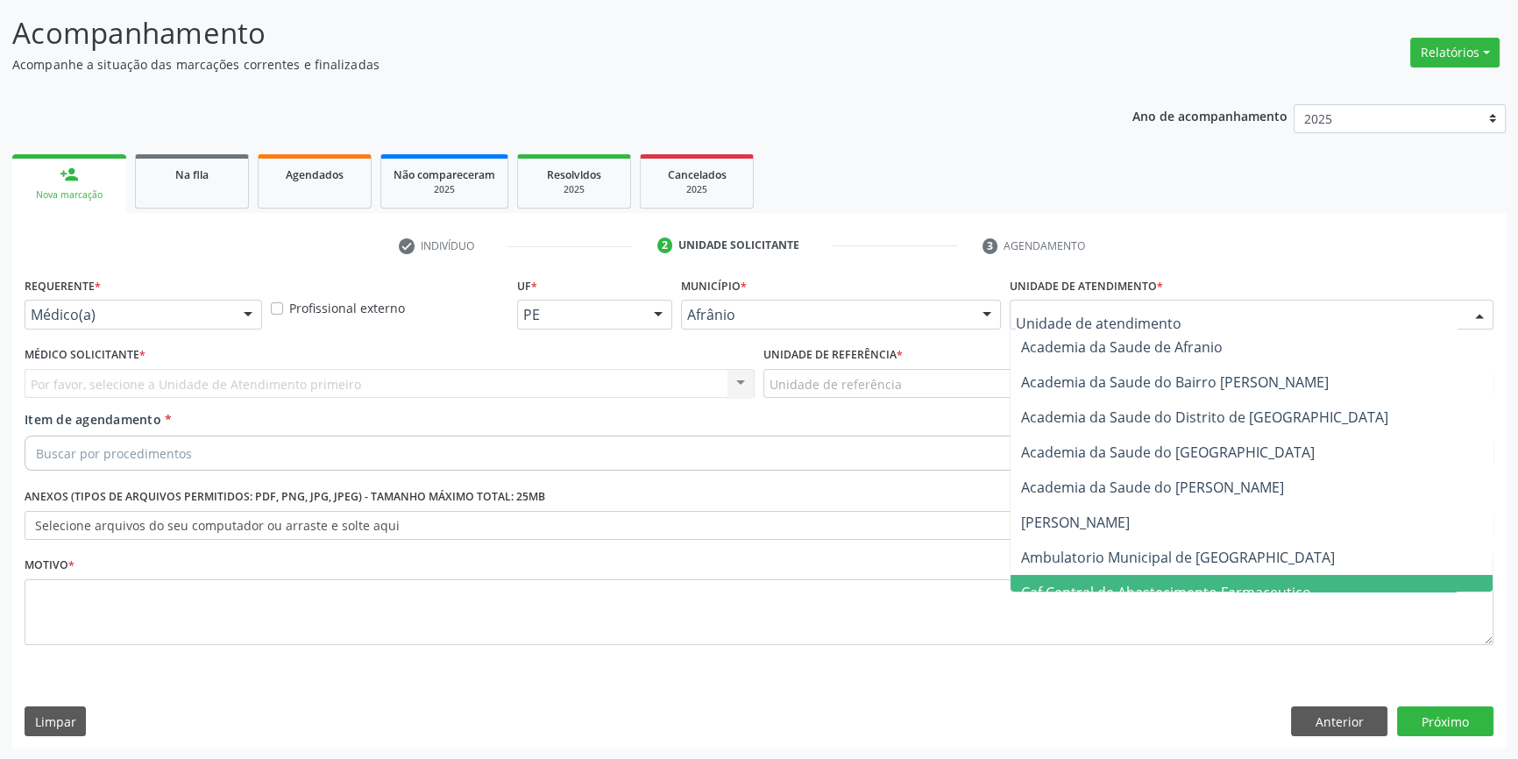
click at [1080, 578] on span "Caf Central de Abastecimento Farmaceutico" at bounding box center [1252, 592] width 482 height 35
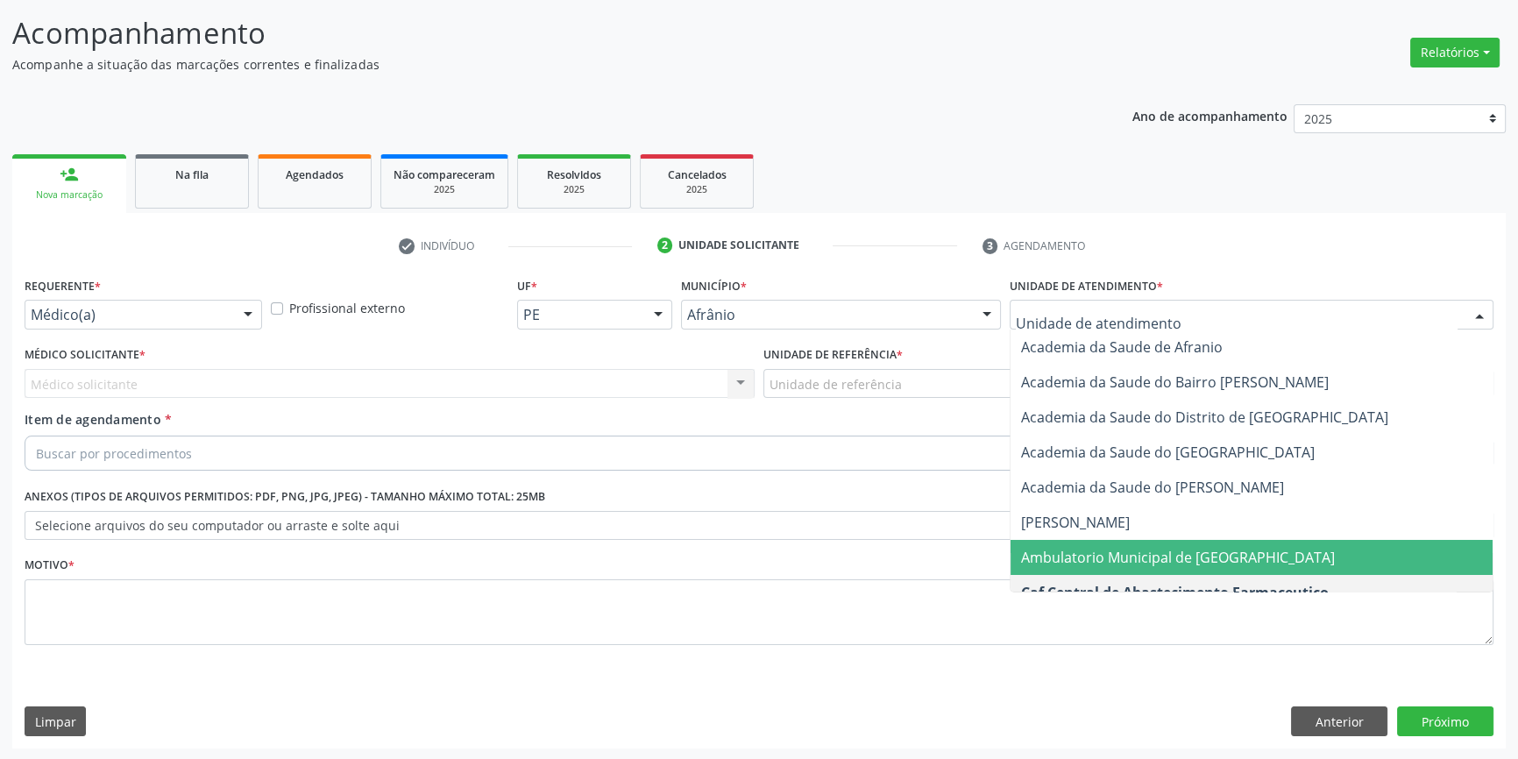
click at [1078, 548] on span "Ambulatorio Municipal de [GEOGRAPHIC_DATA]" at bounding box center [1178, 557] width 314 height 19
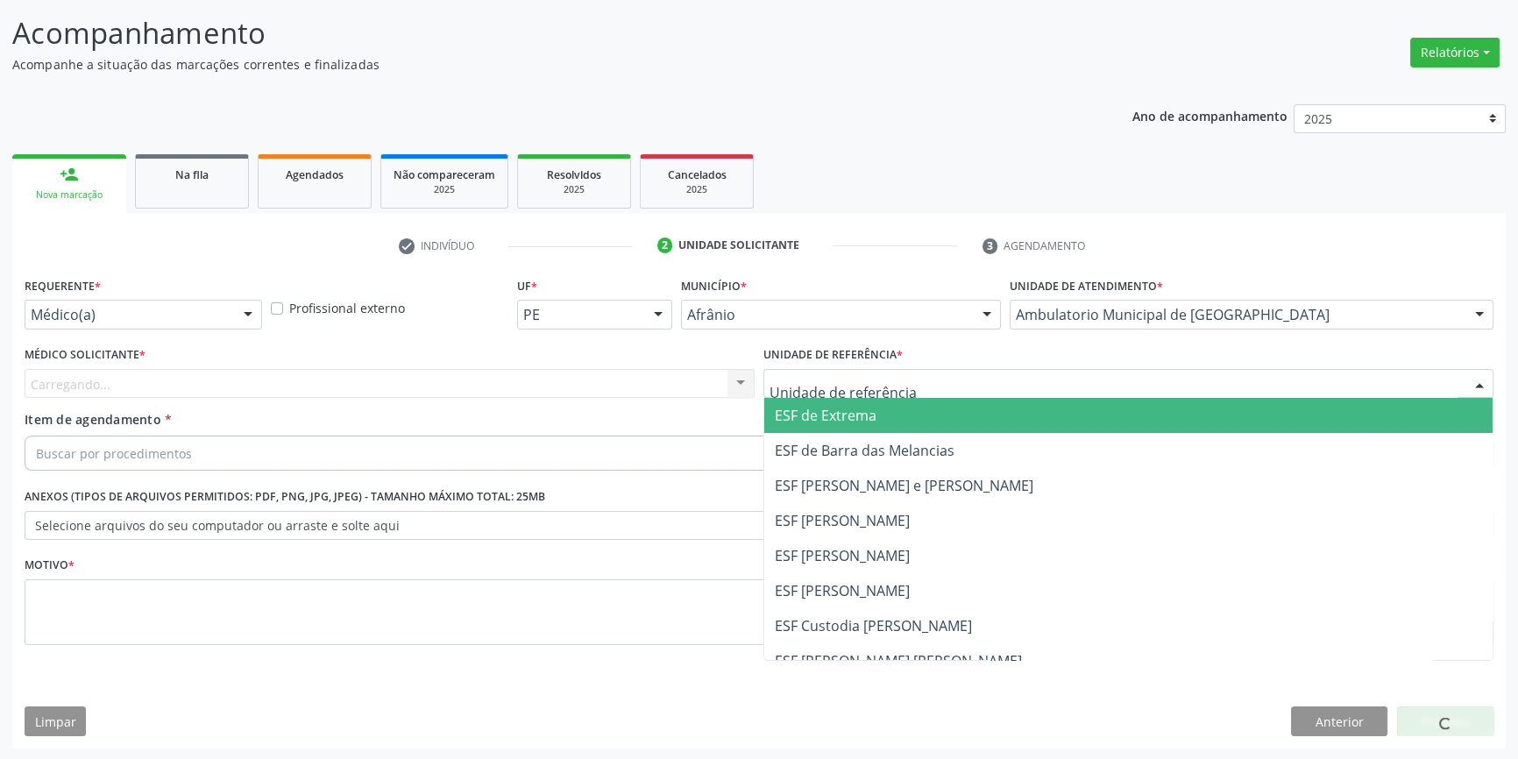
click at [907, 385] on div at bounding box center [1128, 384] width 730 height 30
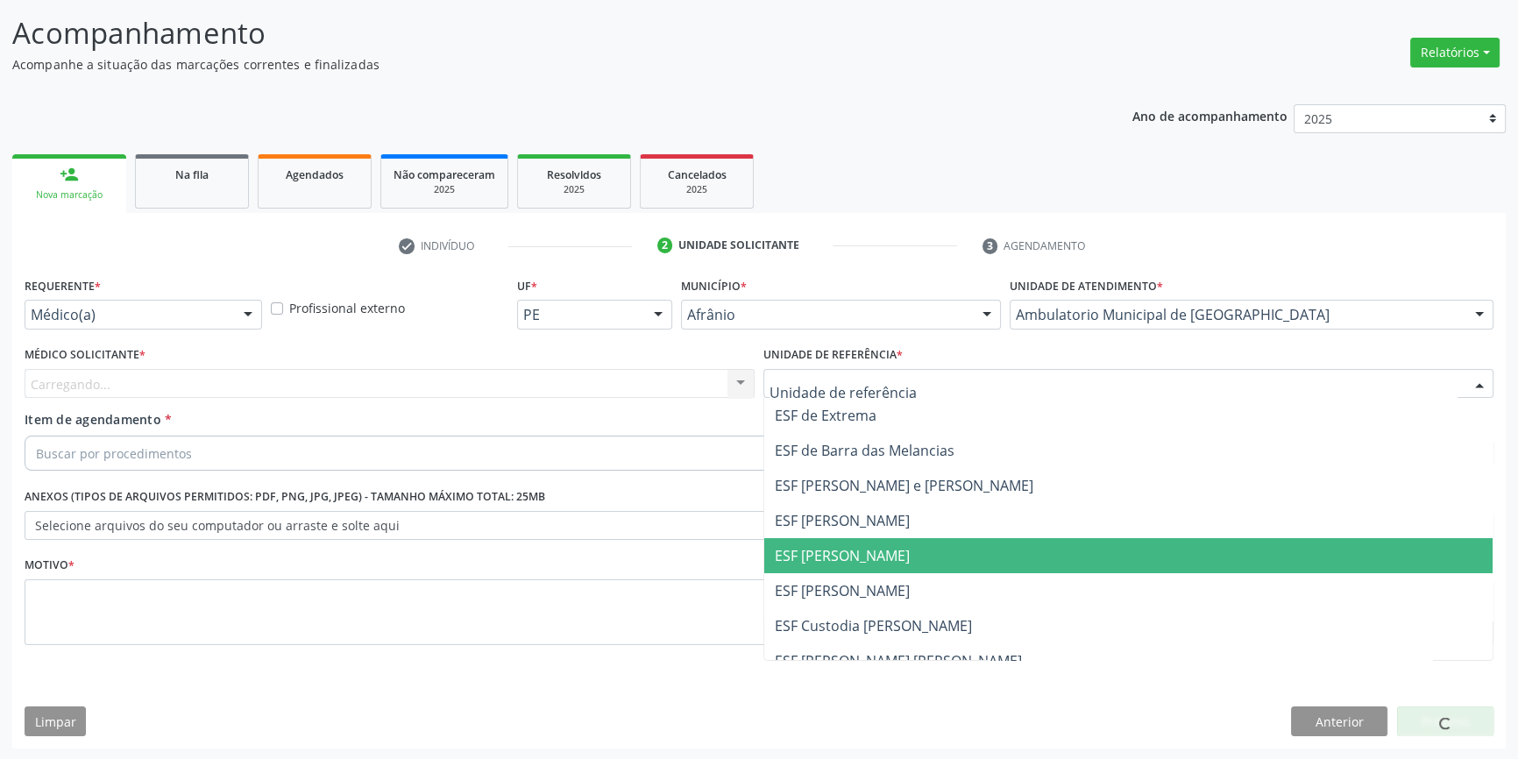
click at [870, 552] on span "ESF [PERSON_NAME]" at bounding box center [842, 555] width 135 height 19
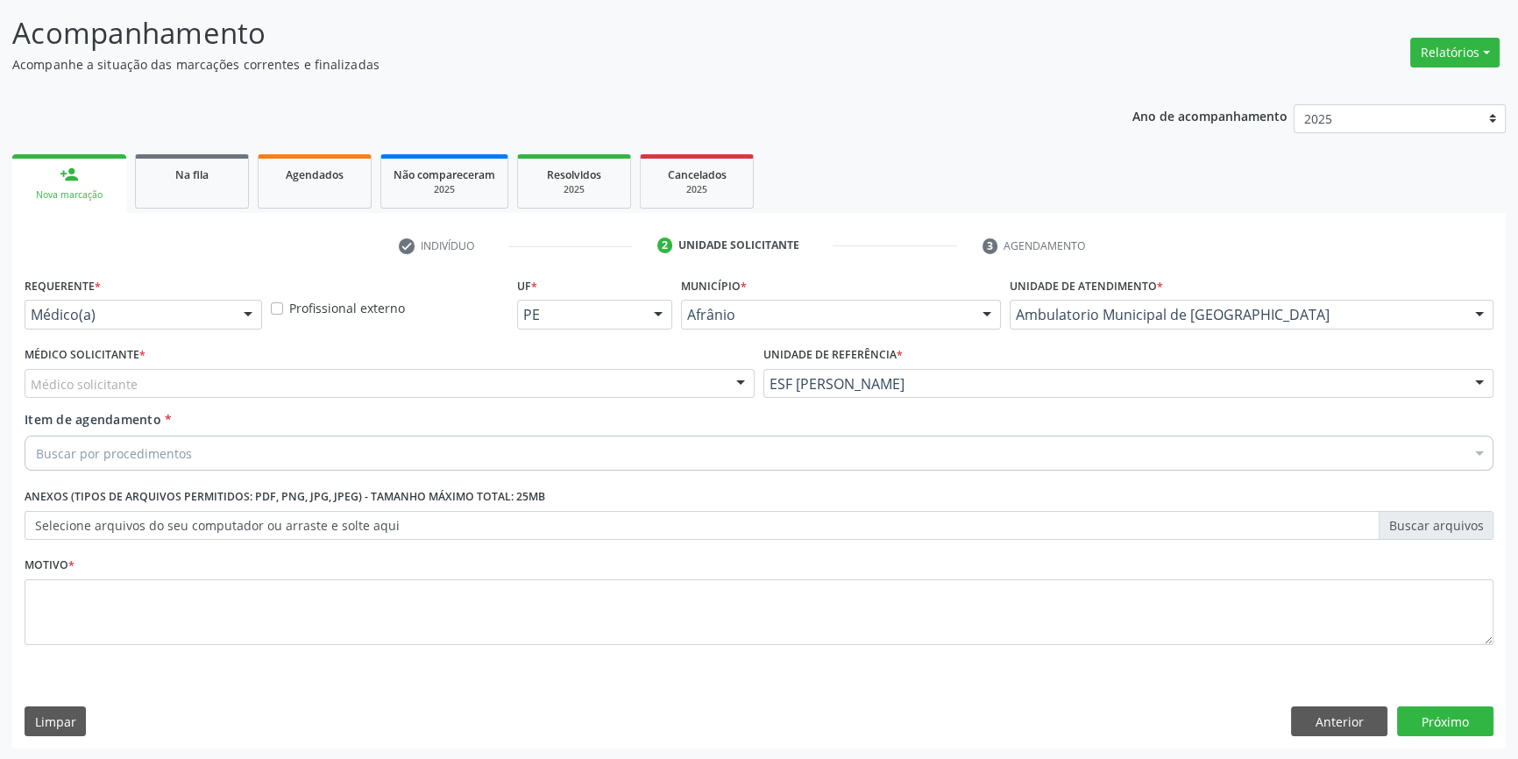
click at [614, 390] on div "Médico solicitante" at bounding box center [390, 384] width 730 height 30
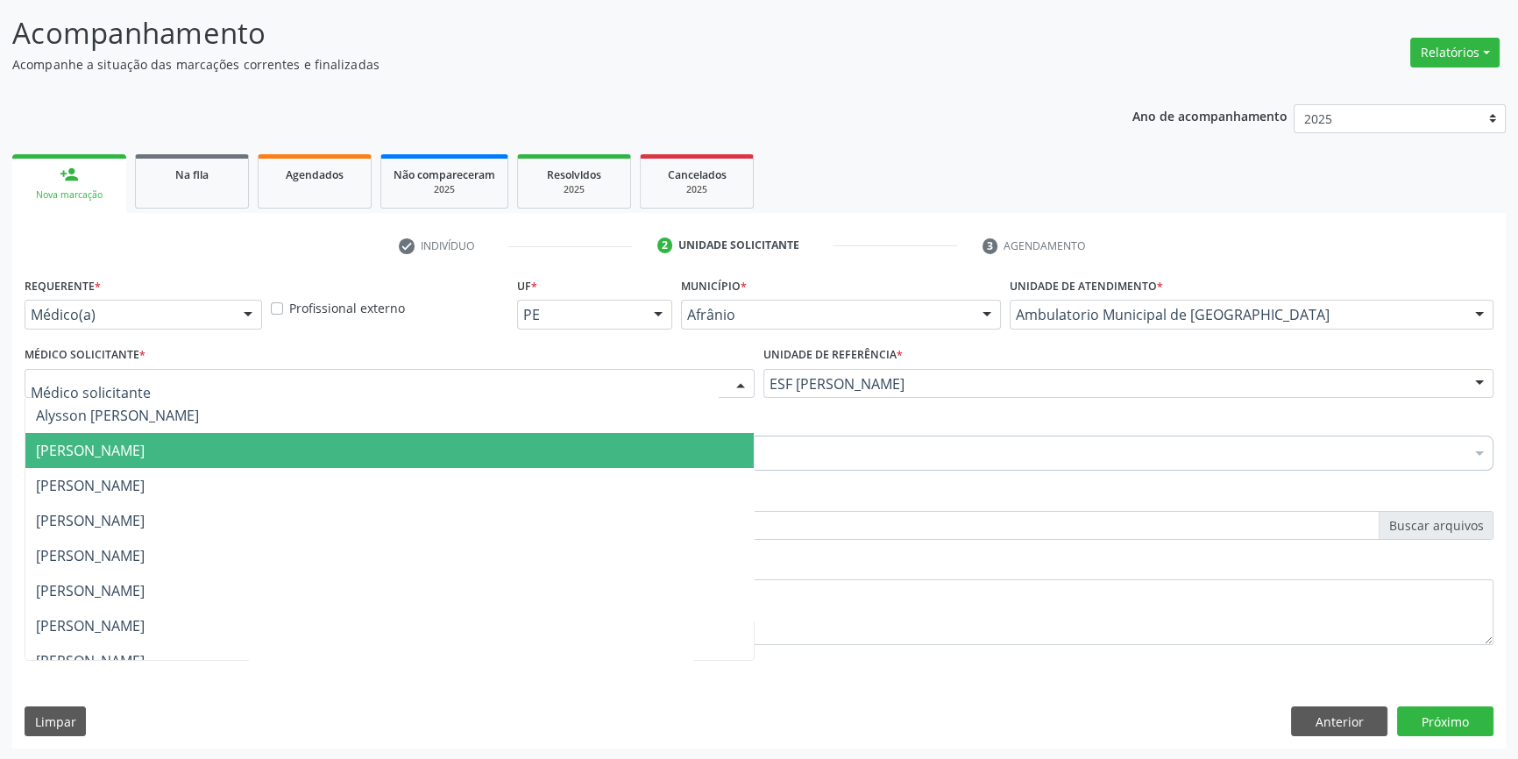
drag, startPoint x: 404, startPoint y: 443, endPoint x: 382, endPoint y: 445, distance: 22.1
click at [399, 444] on span "[PERSON_NAME]" at bounding box center [389, 450] width 728 height 35
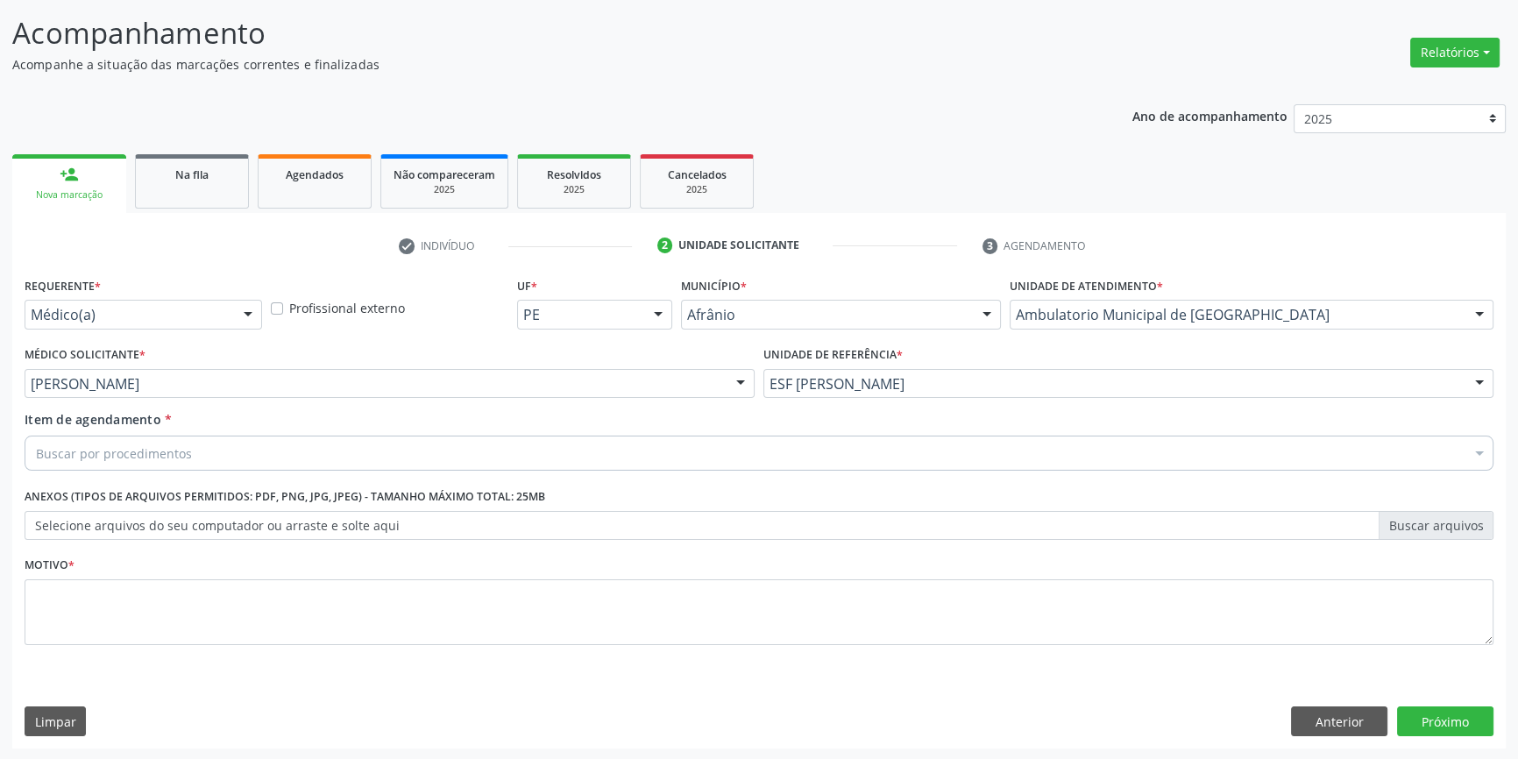
click at [333, 445] on div "Buscar por procedimentos" at bounding box center [759, 453] width 1469 height 35
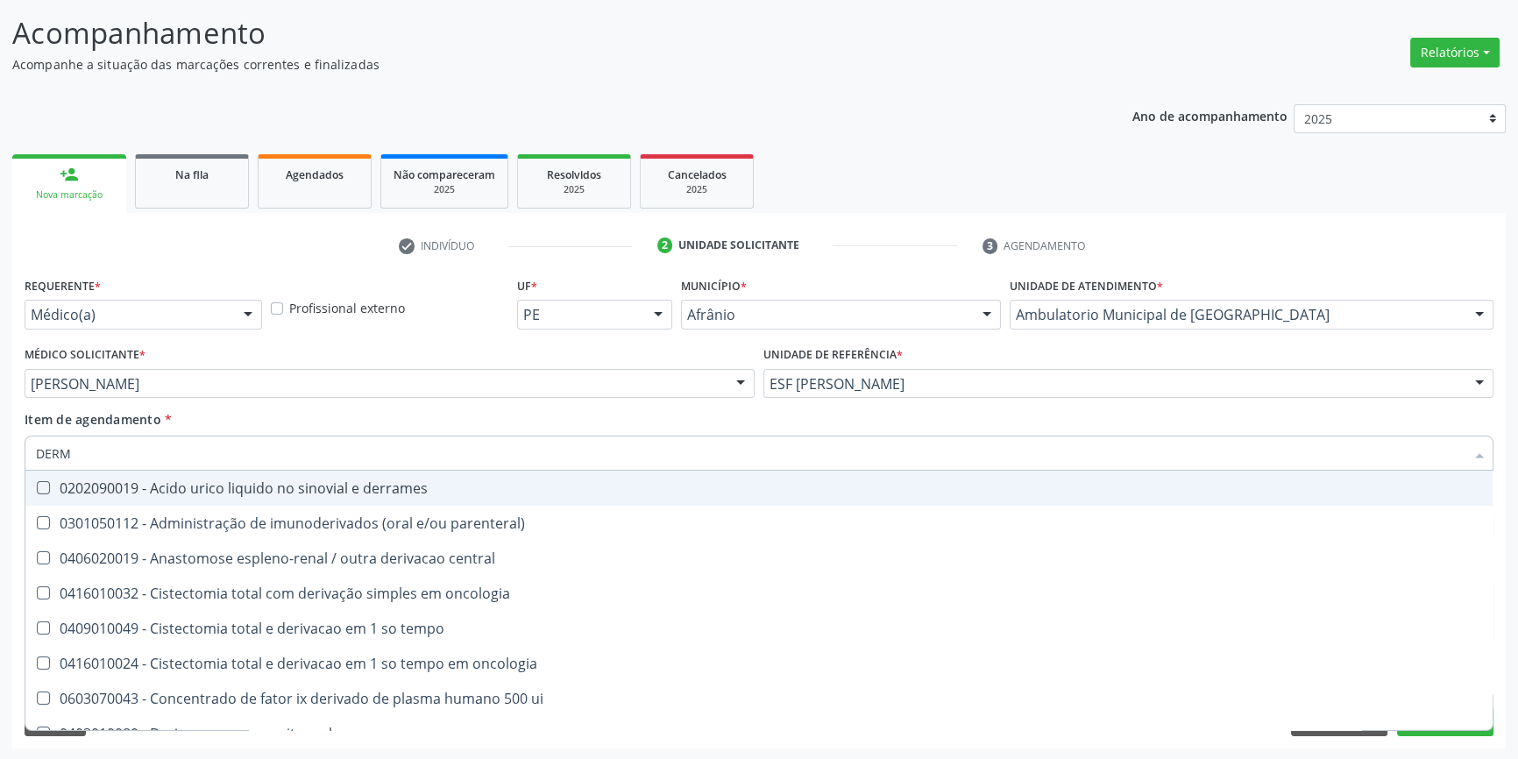
type input "DERMA"
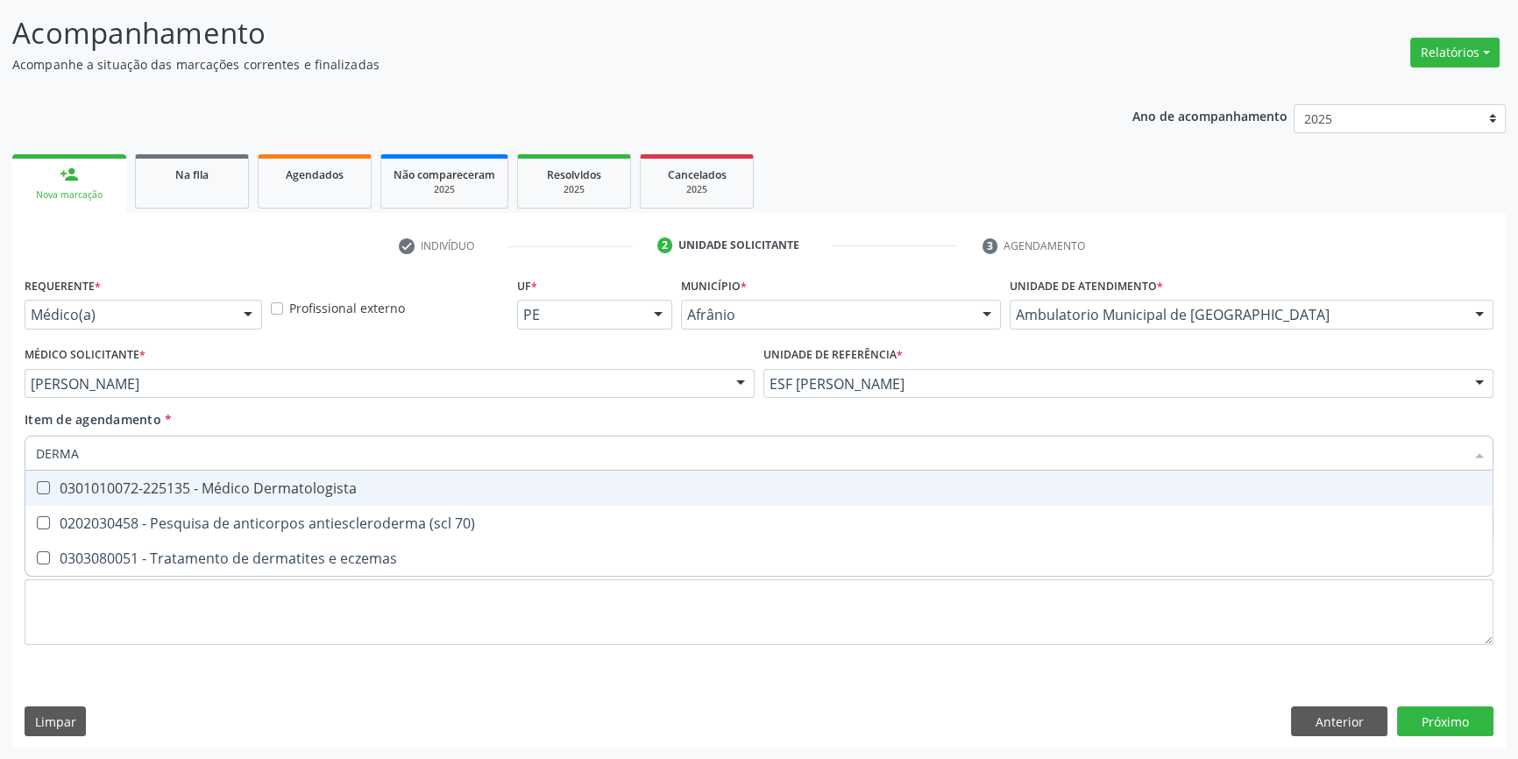
click at [307, 488] on div "0301010072-225135 - Médico Dermatologista" at bounding box center [759, 488] width 1446 height 14
checkbox Dermatologista "true"
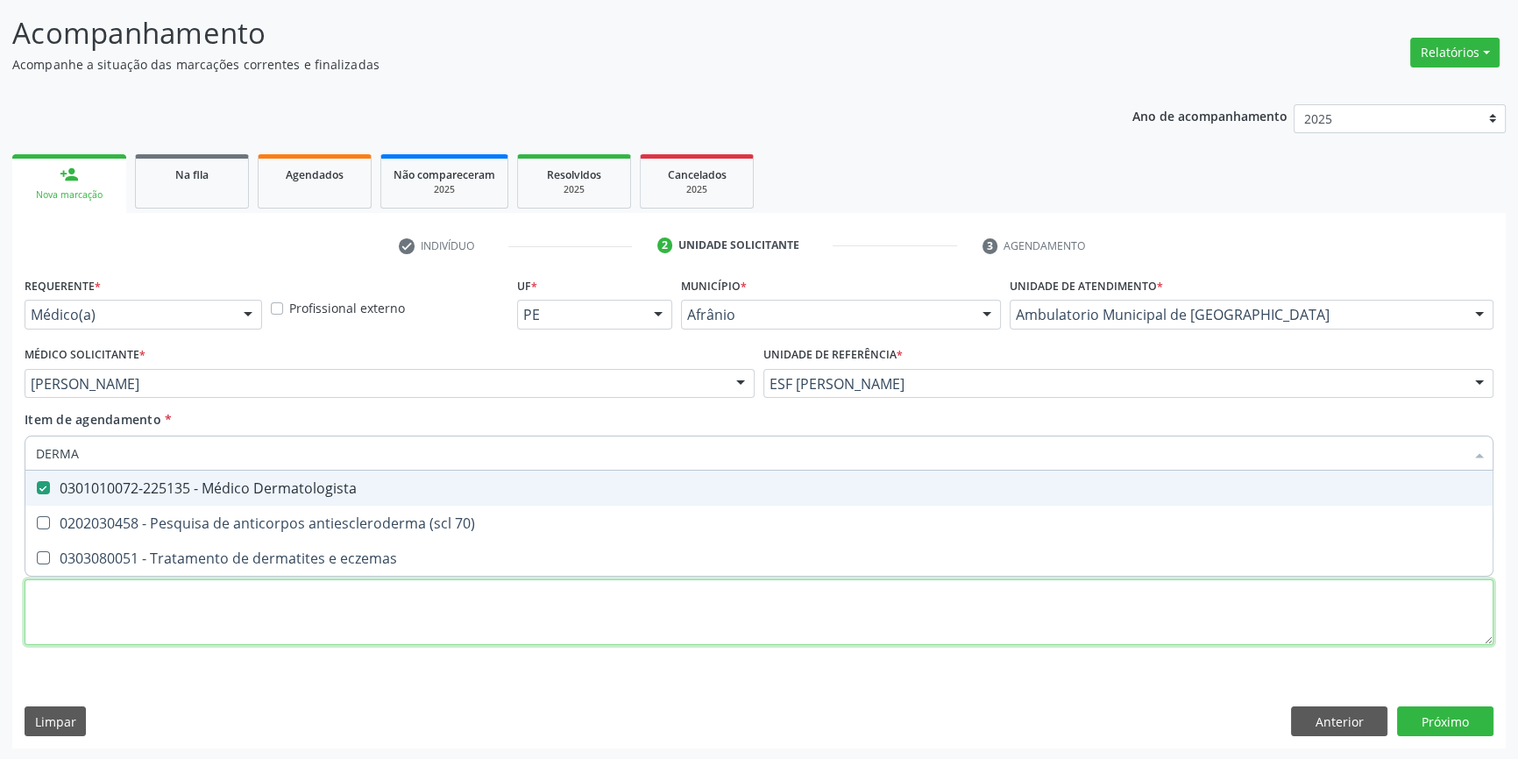
click at [252, 580] on div "Requerente * Médico(a) Médico(a) Enfermeiro(a) Paciente Nenhum resultado encont…" at bounding box center [759, 471] width 1469 height 397
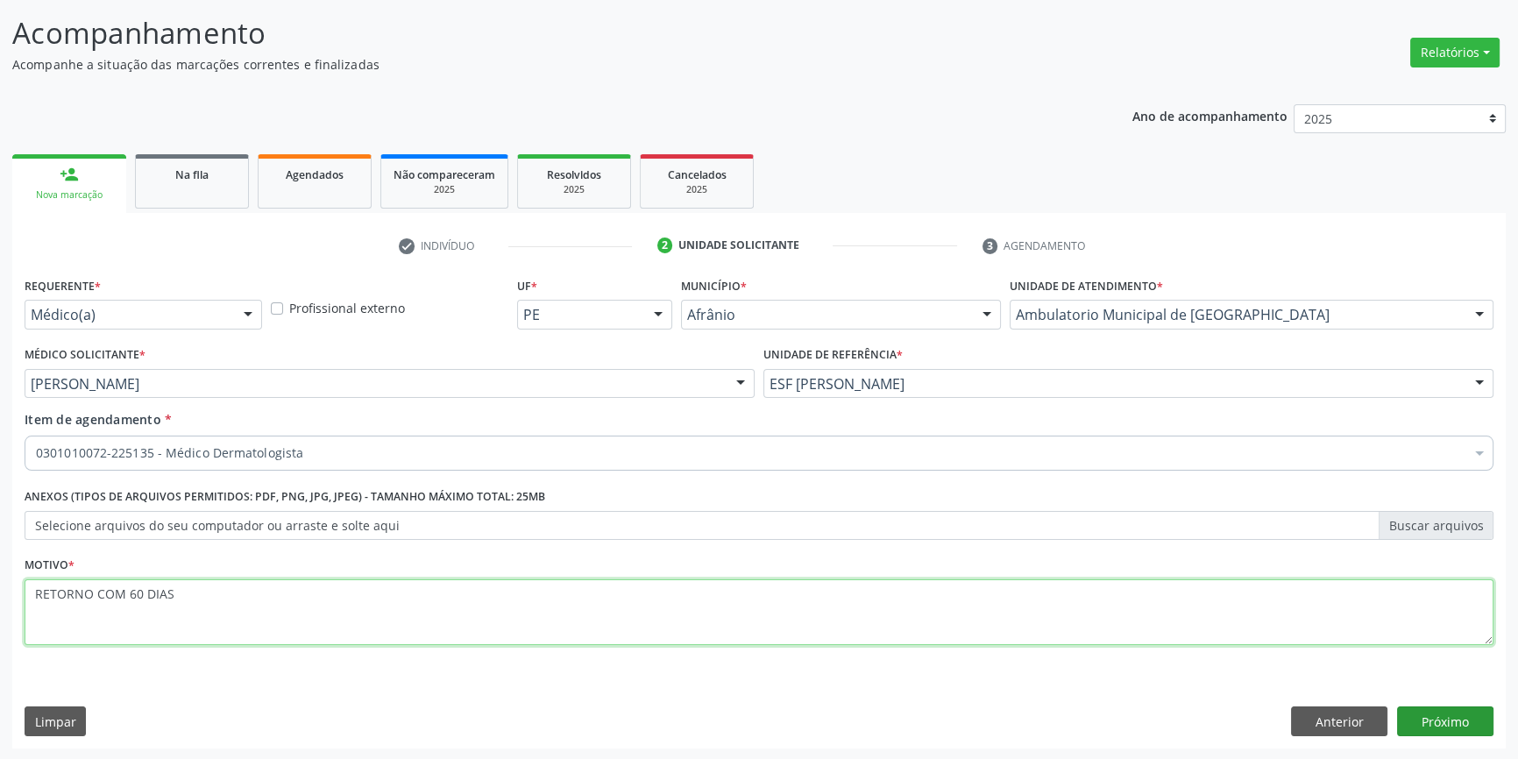
type textarea "RETORNO COM 60 DIAS"
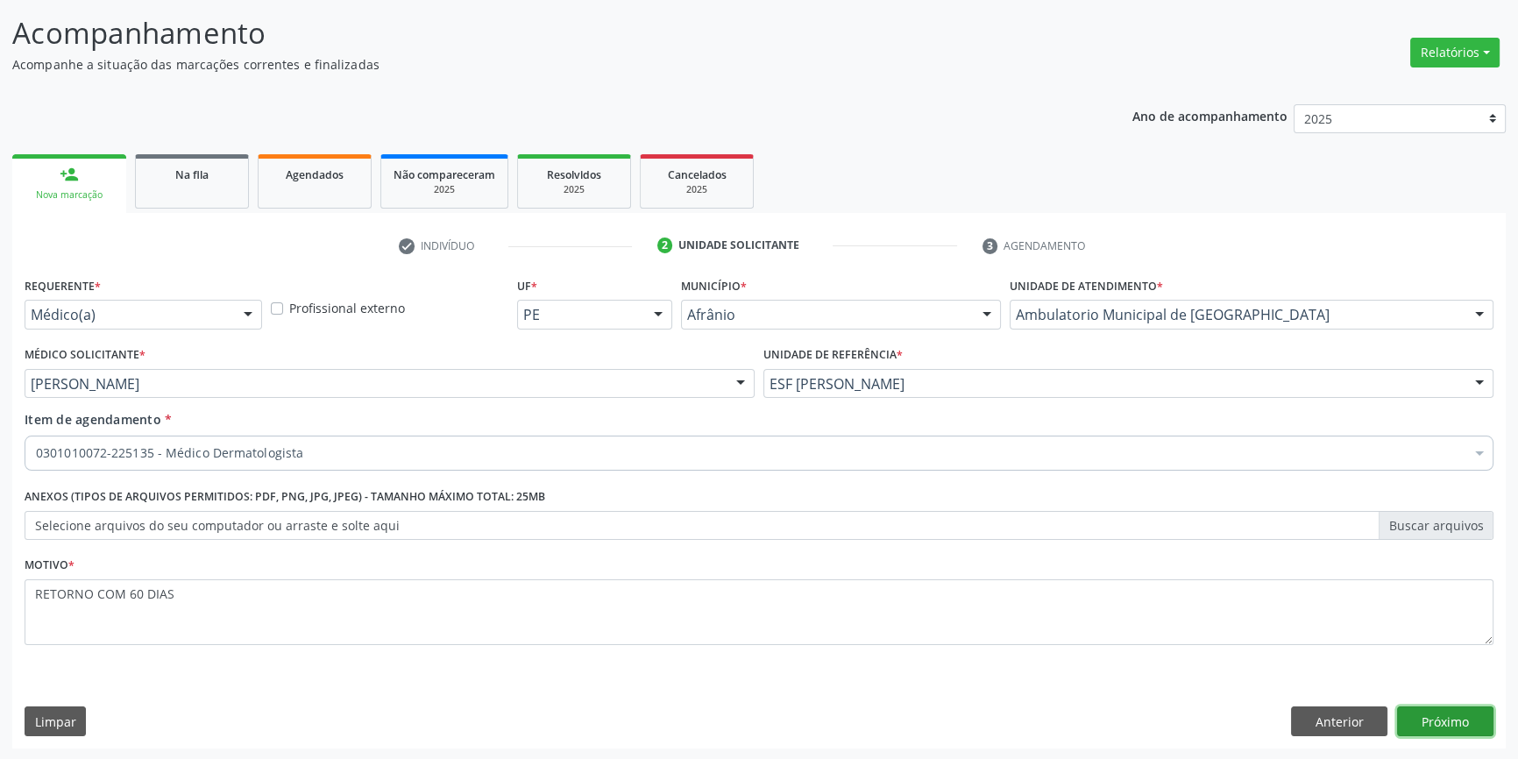
click at [1438, 731] on button "Próximo" at bounding box center [1445, 722] width 96 height 30
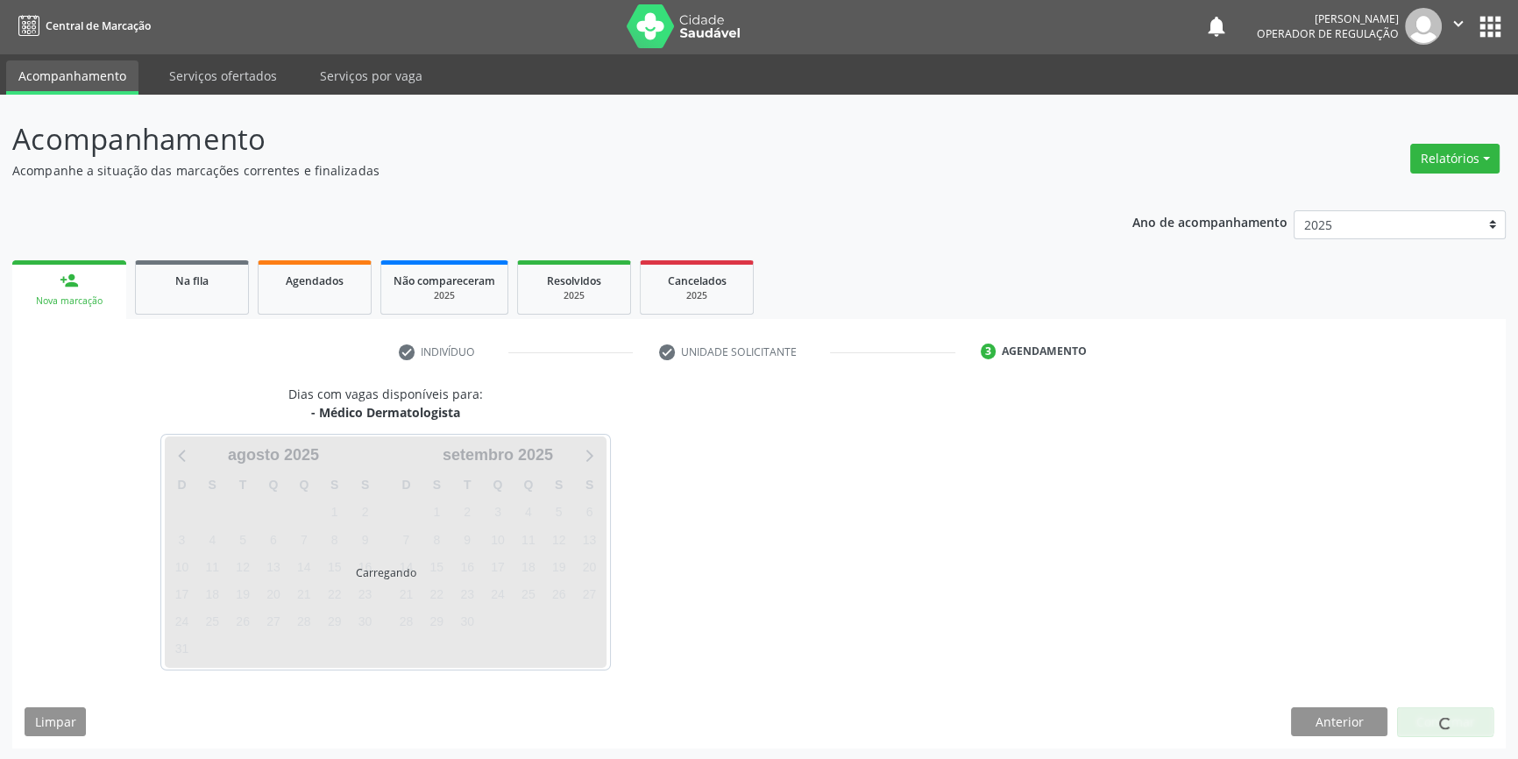
scroll to position [53, 0]
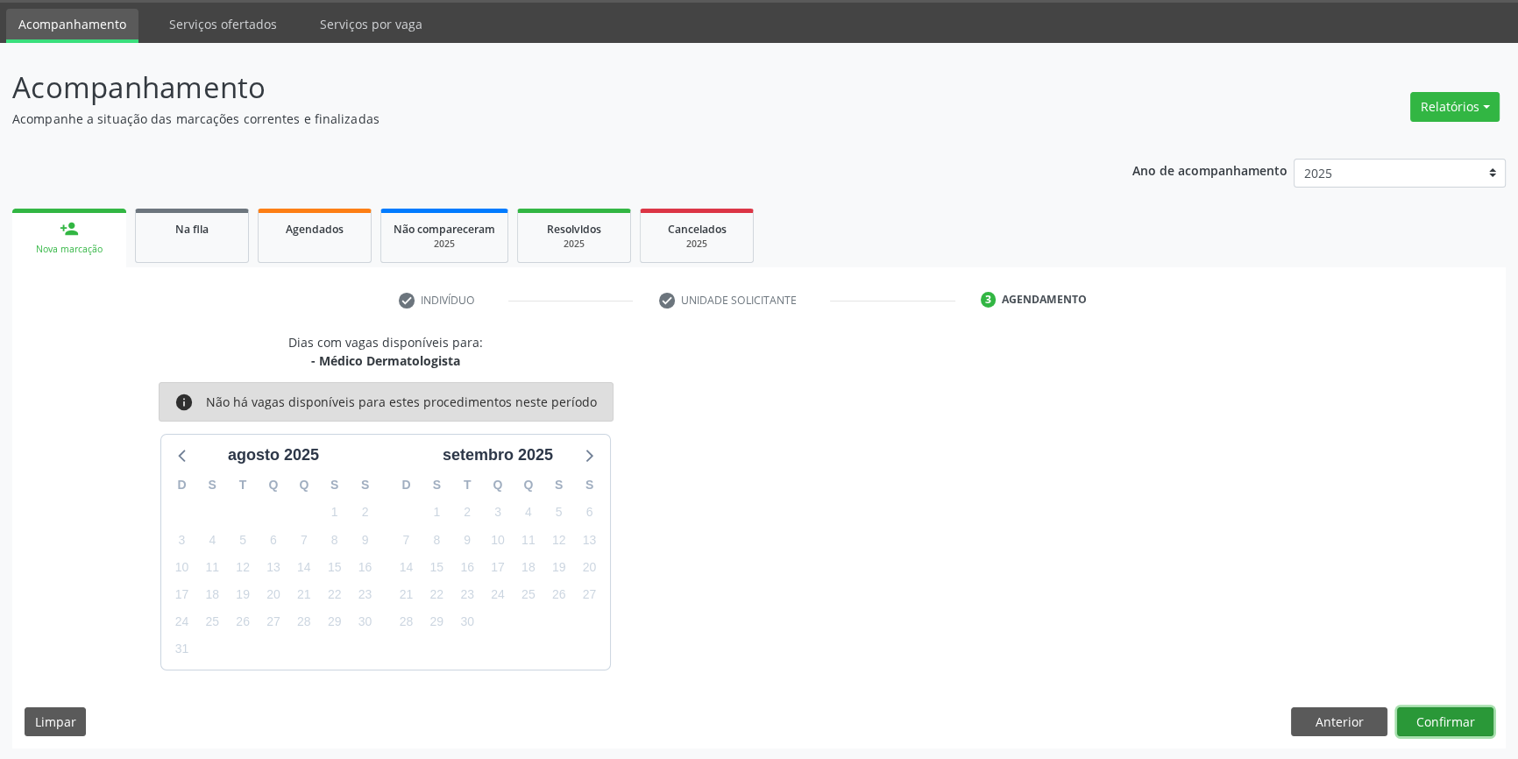
click at [1431, 721] on button "Confirmar" at bounding box center [1445, 722] width 96 height 30
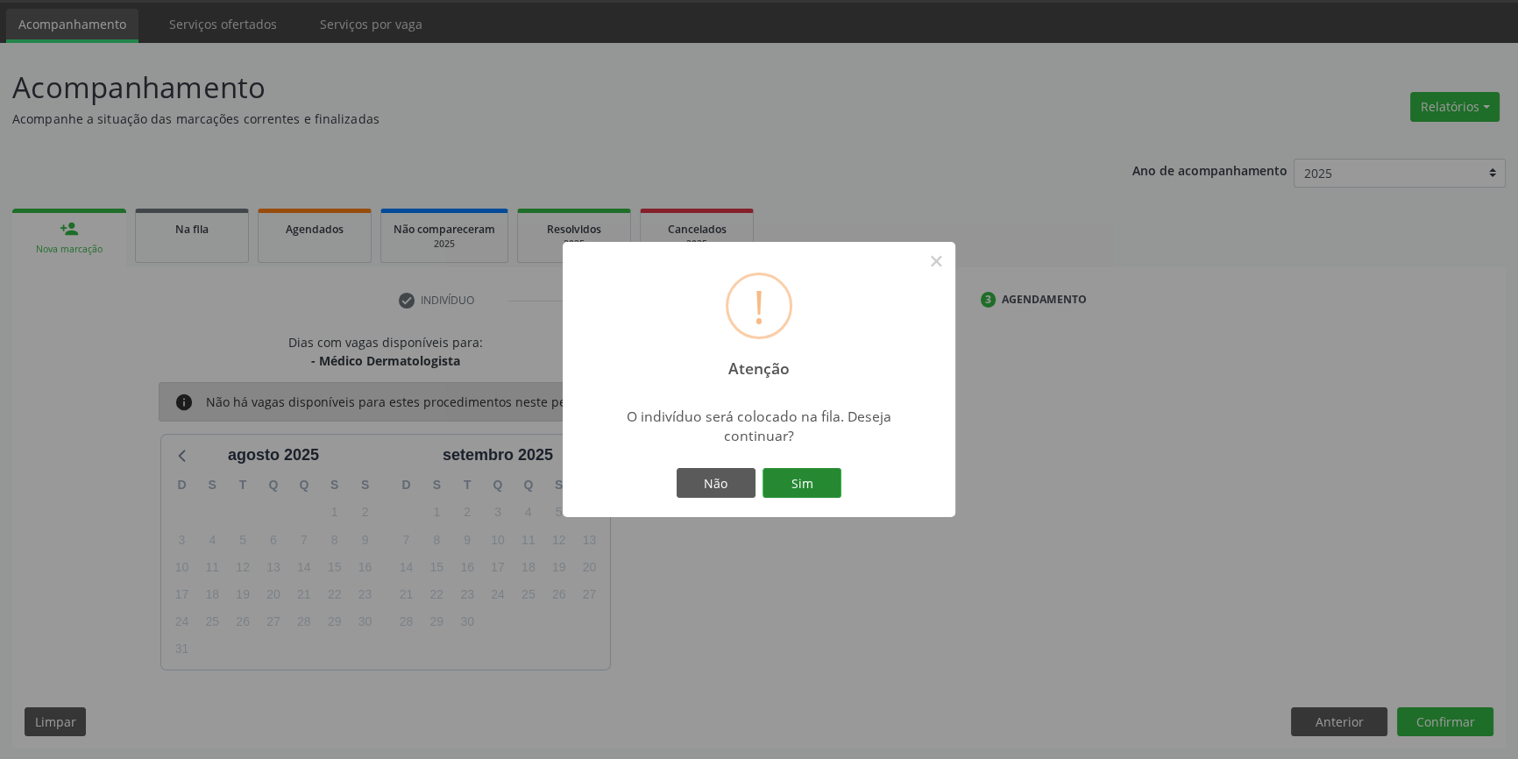
click at [806, 493] on button "Sim" at bounding box center [802, 483] width 79 height 30
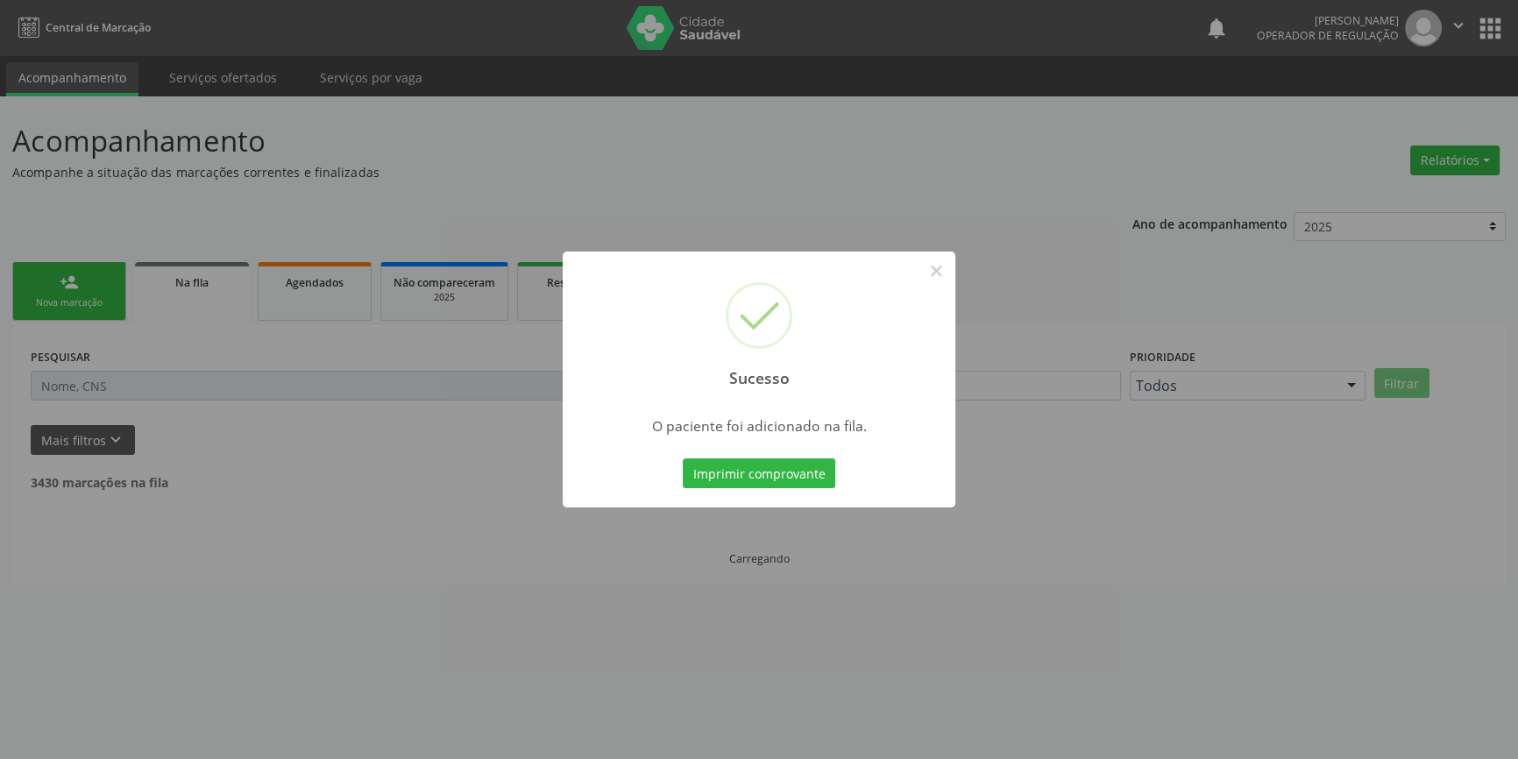
scroll to position [0, 0]
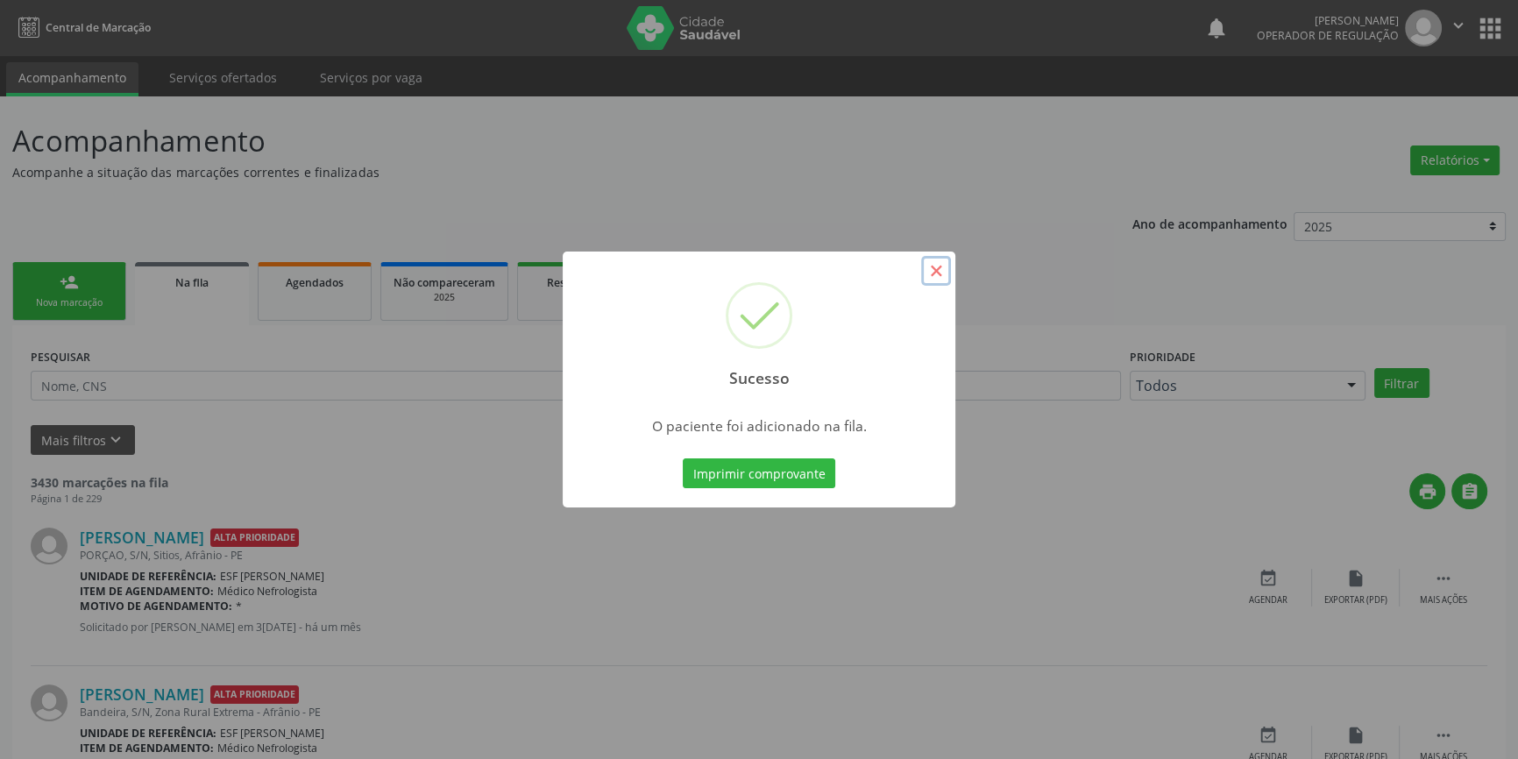
click at [935, 276] on button "×" at bounding box center [936, 271] width 30 height 30
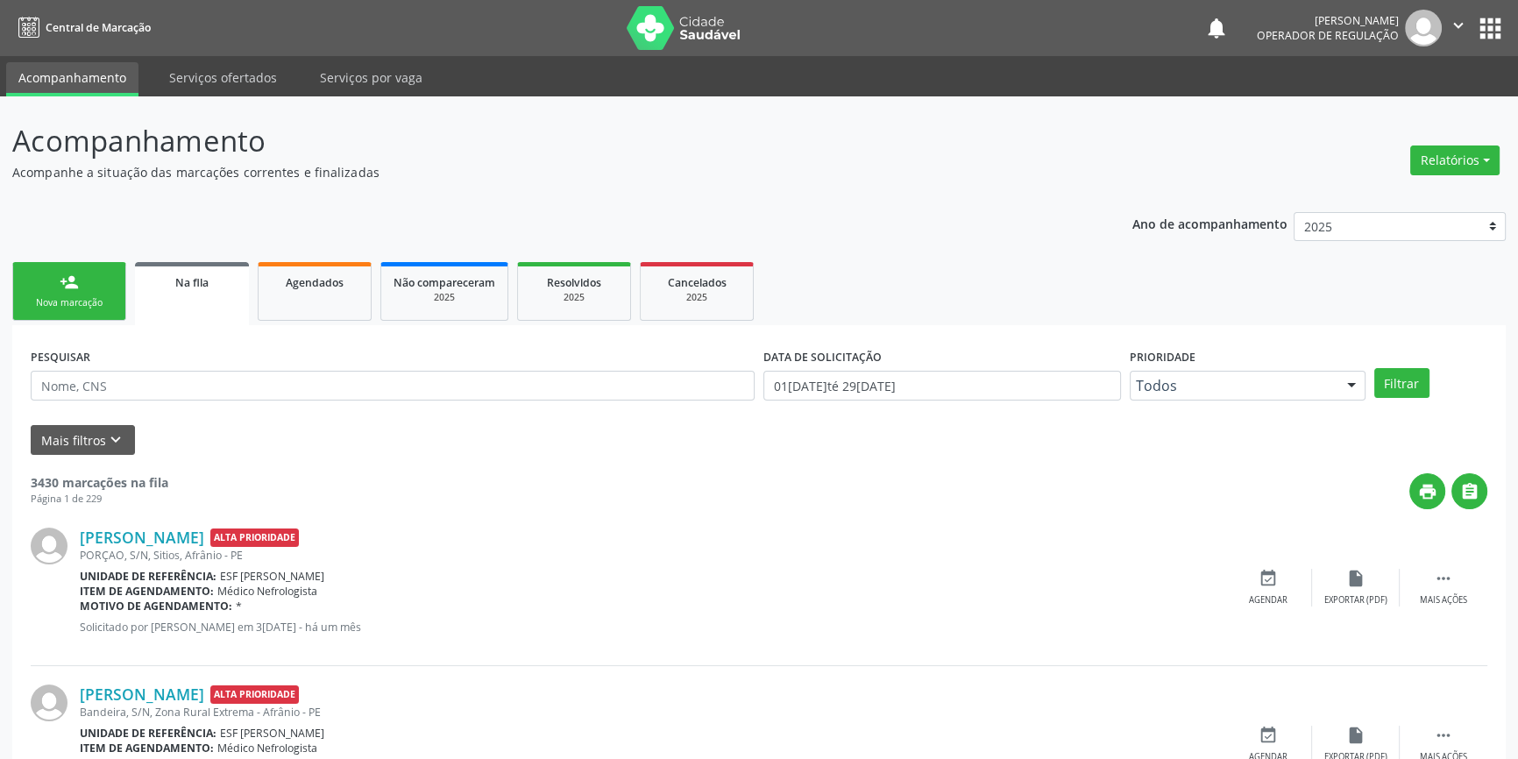
click at [53, 276] on link "person_add Nova marcação" at bounding box center [69, 291] width 114 height 59
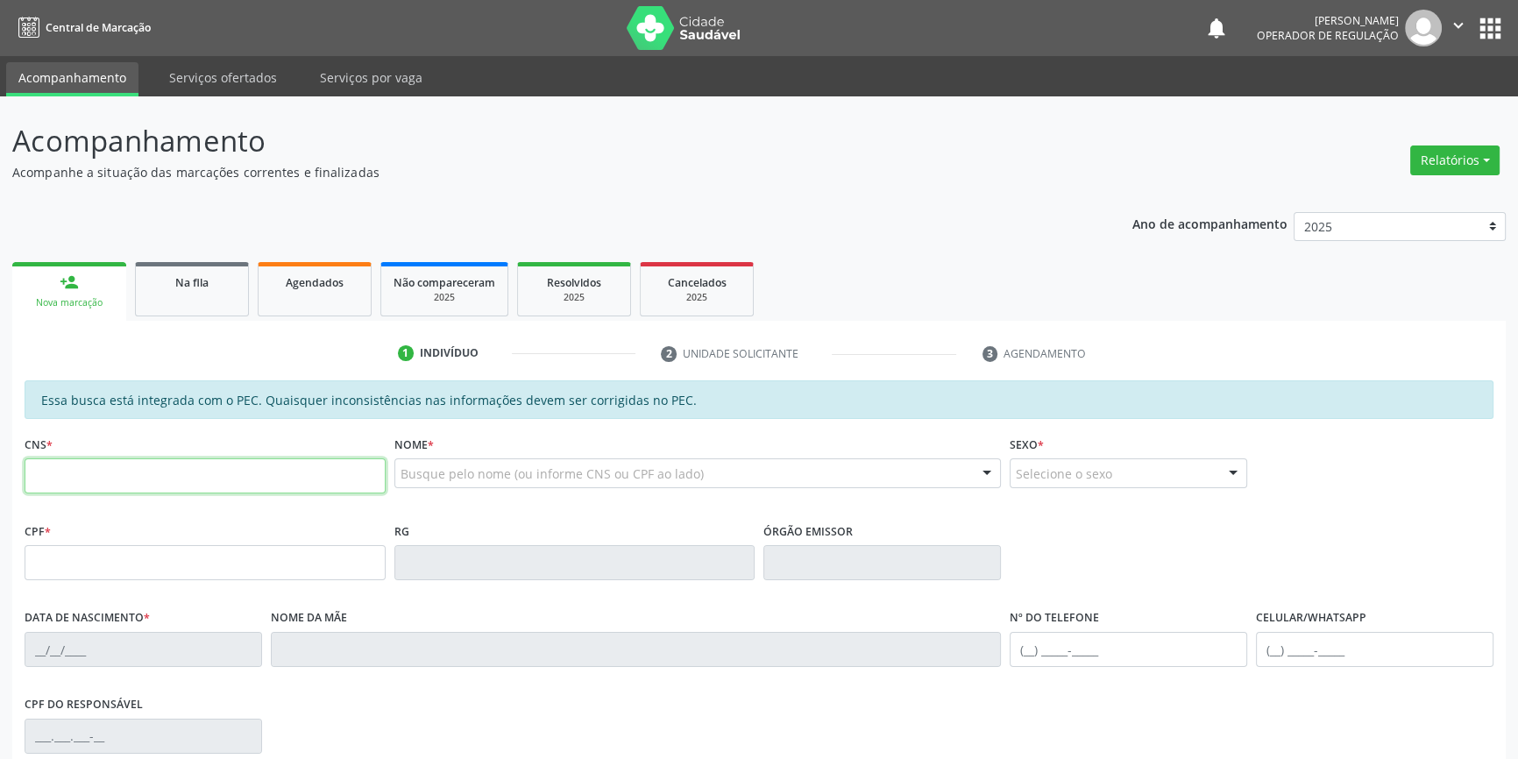
click at [96, 470] on input "text" at bounding box center [205, 475] width 361 height 35
type input "700 3079 1096 5933"
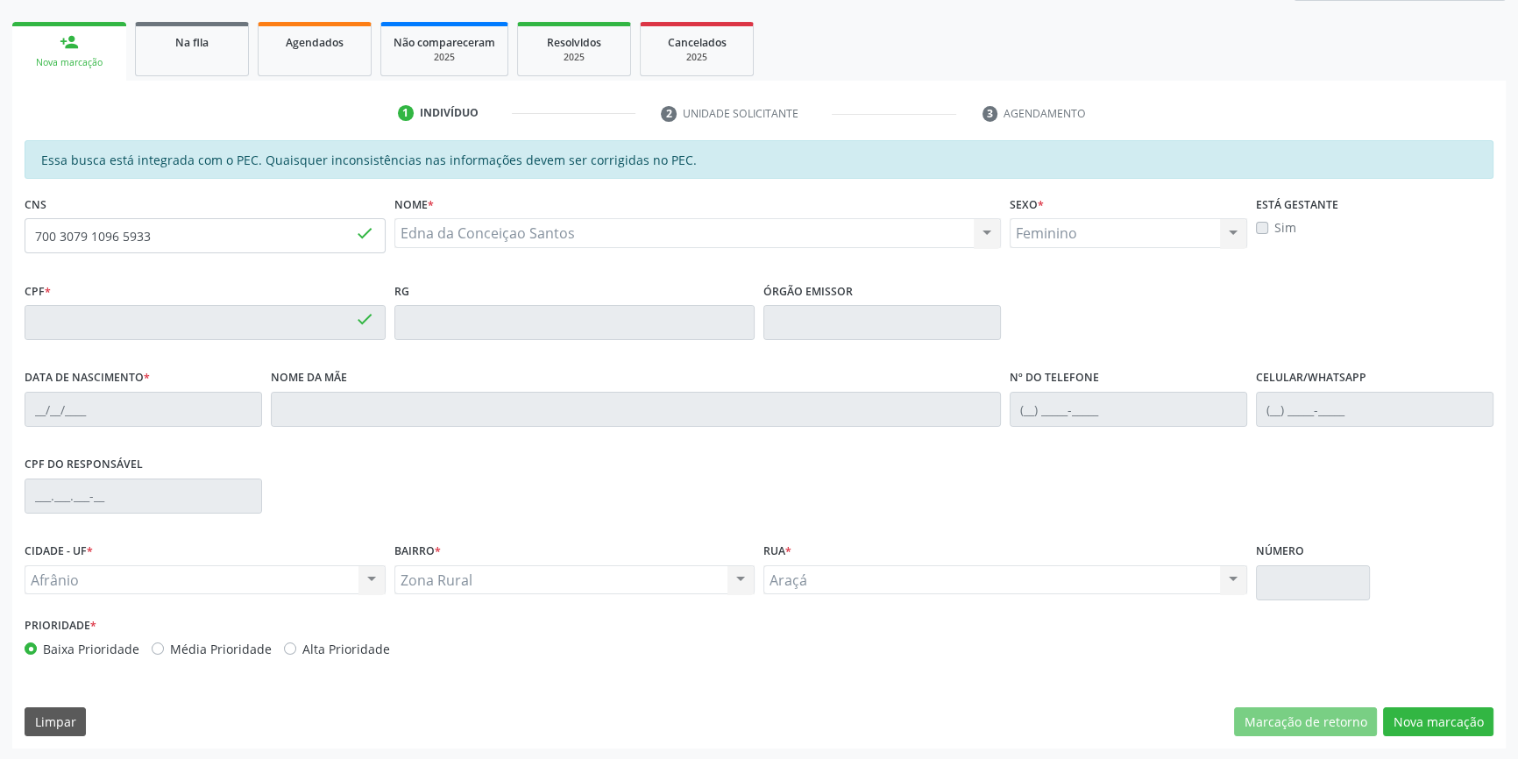
type input "061.353.704-13"
type input "13/10/1984"
type input "Noemia Luiza da Conceiçao Santos"
type input "(87) 98848-6746"
type input "S/N"
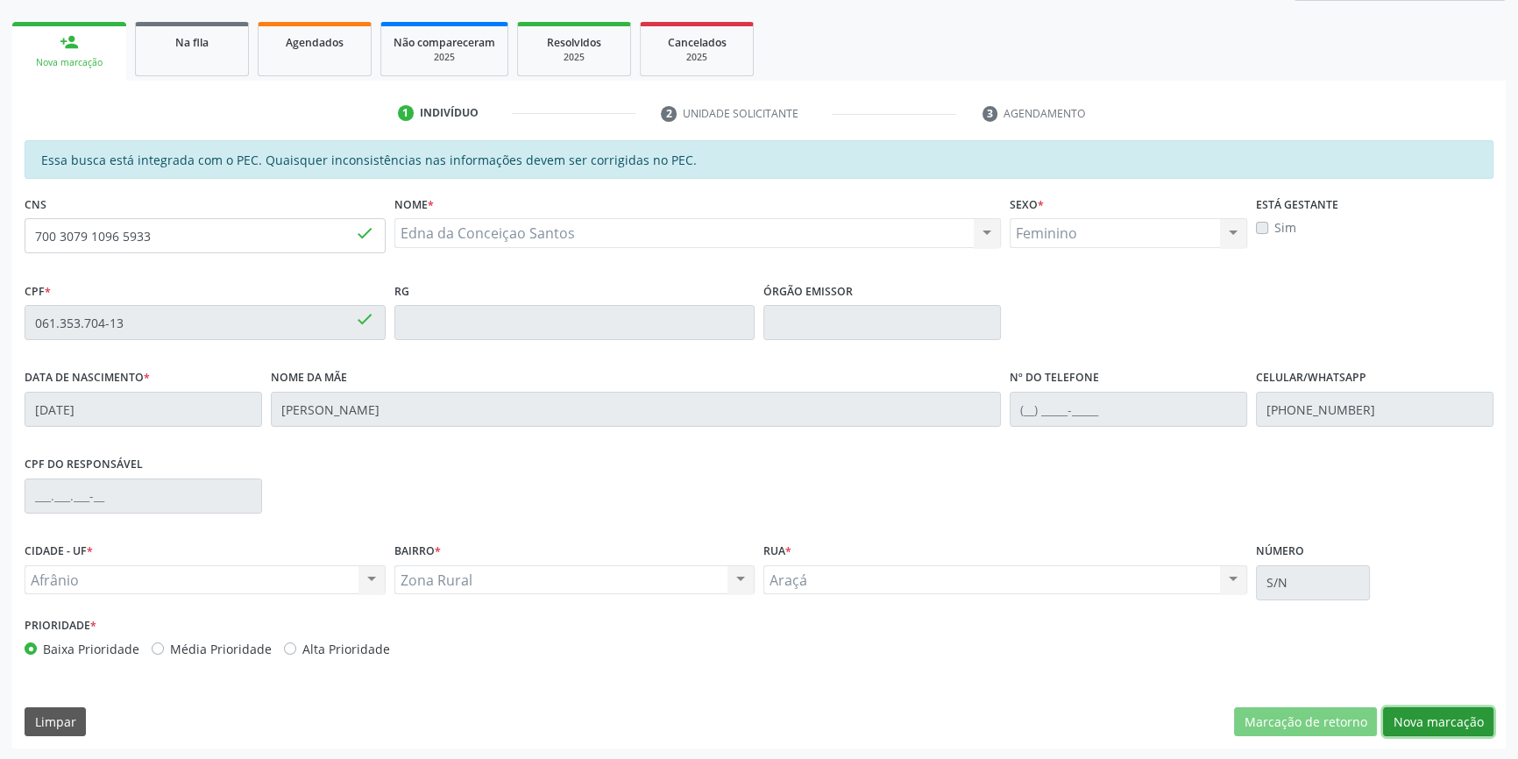
click at [1417, 720] on button "Nova marcação" at bounding box center [1438, 722] width 110 height 30
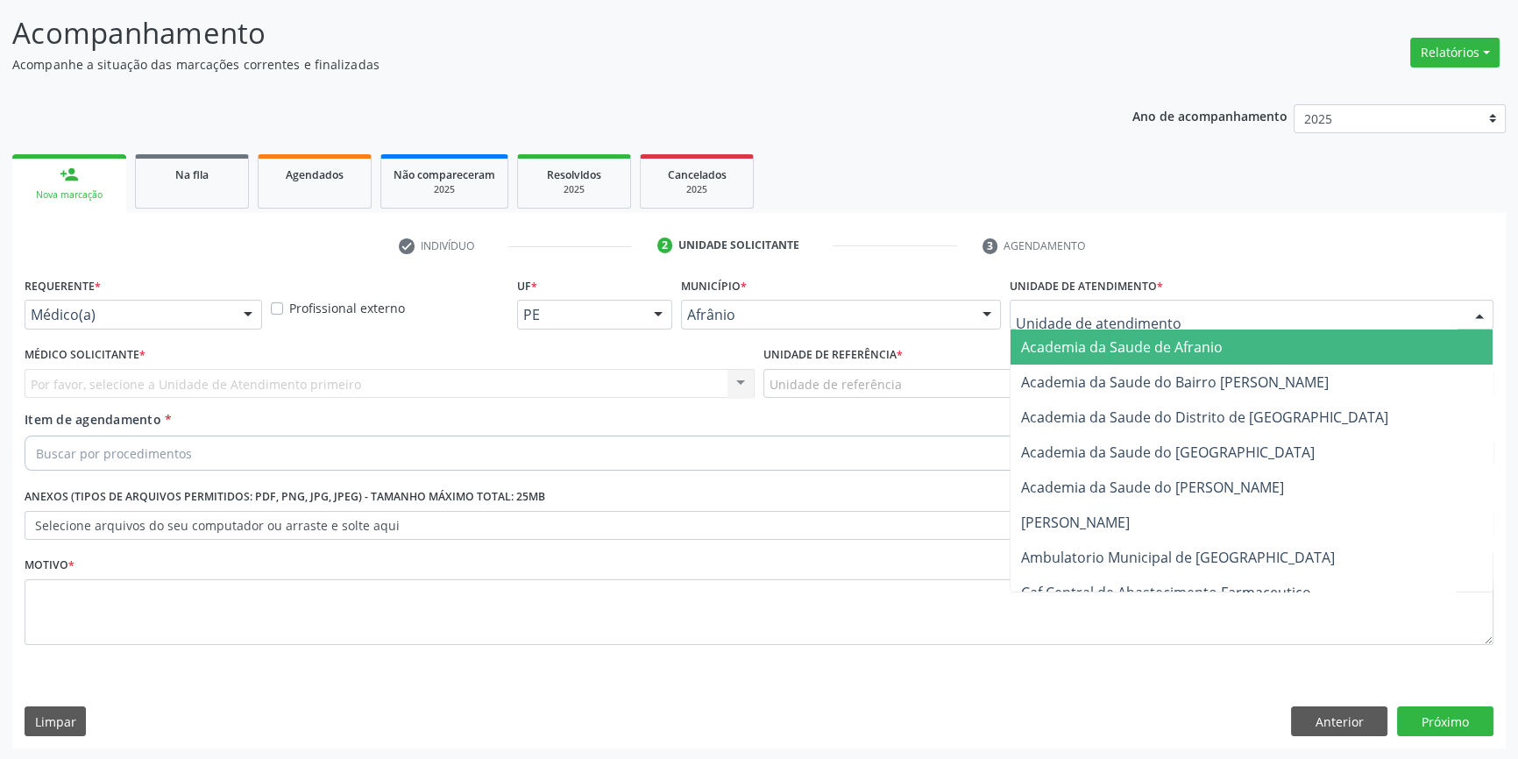
click at [1135, 302] on div at bounding box center [1252, 315] width 484 height 30
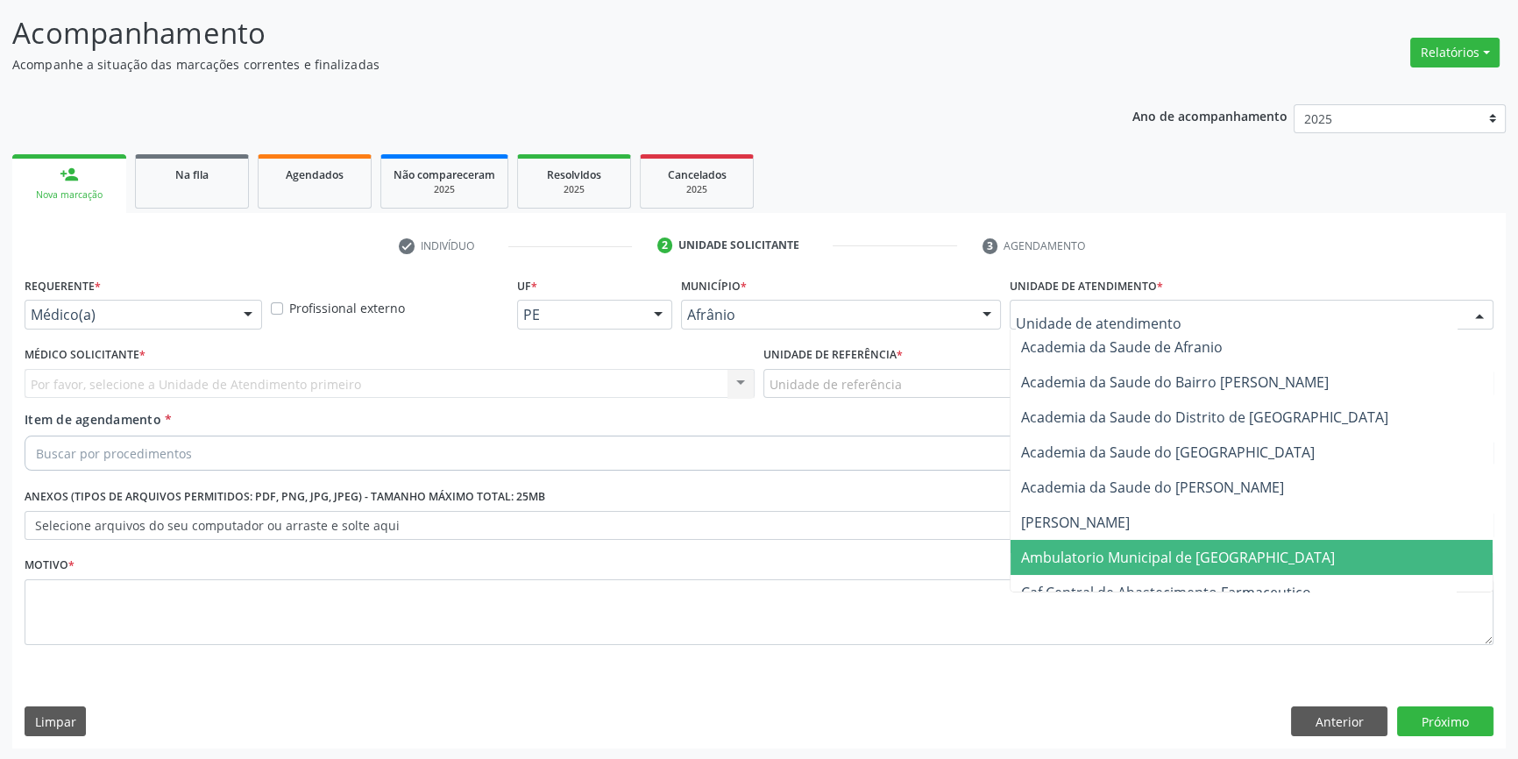
click at [1166, 556] on span "Ambulatorio Municipal de [GEOGRAPHIC_DATA]" at bounding box center [1178, 557] width 314 height 19
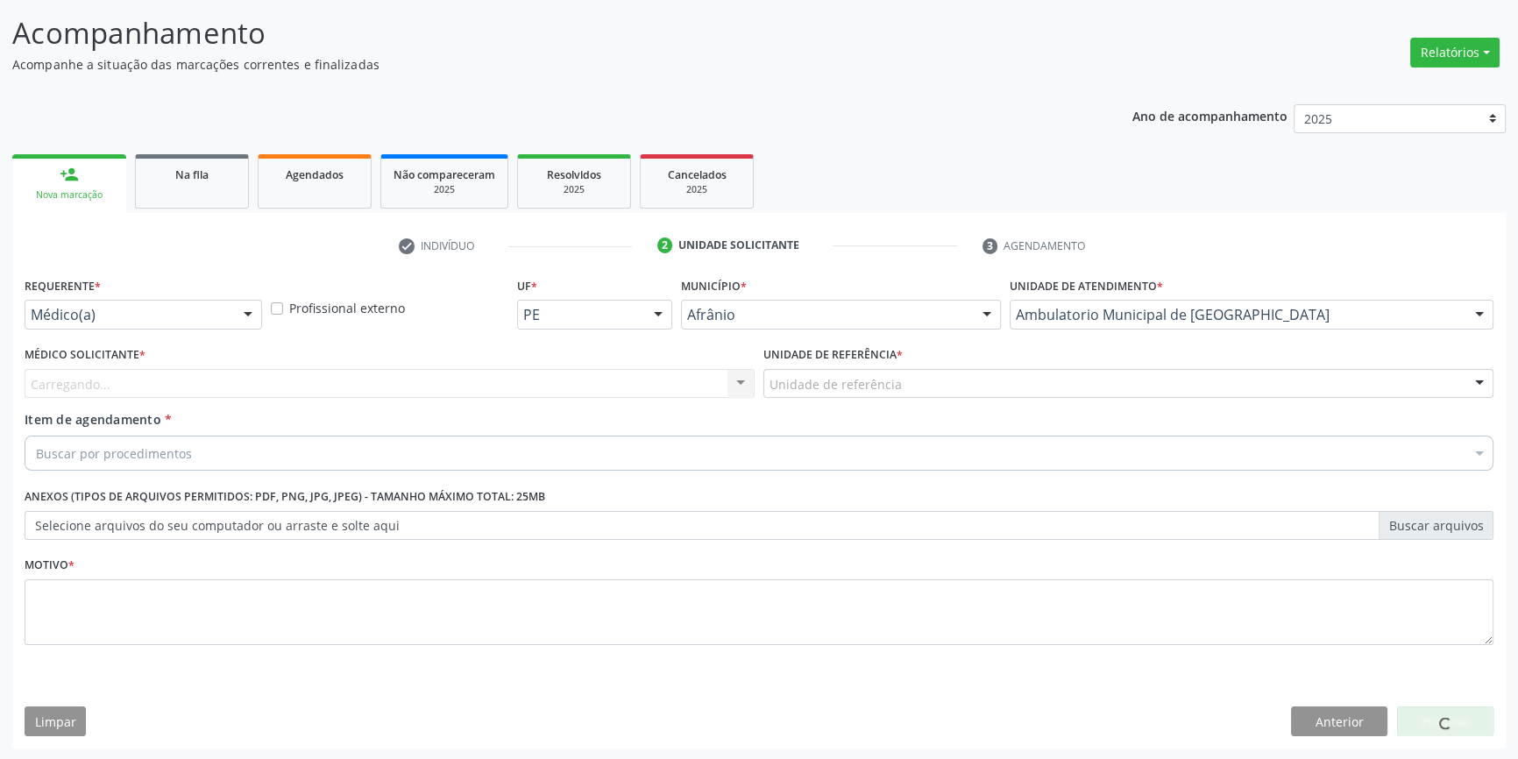
click at [905, 395] on div "Unidade de referência" at bounding box center [1128, 384] width 730 height 30
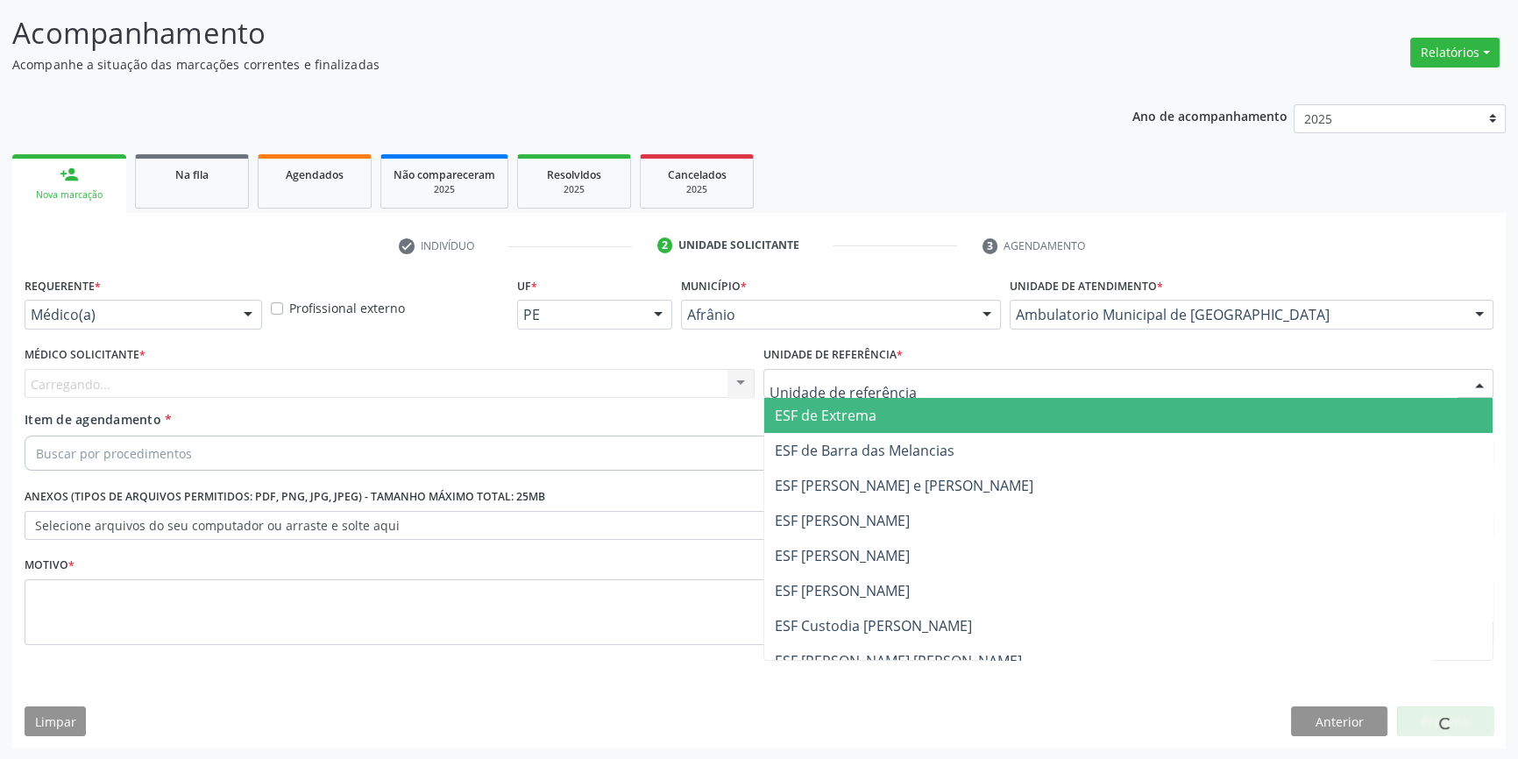
click at [888, 382] on input "text" at bounding box center [1114, 392] width 688 height 35
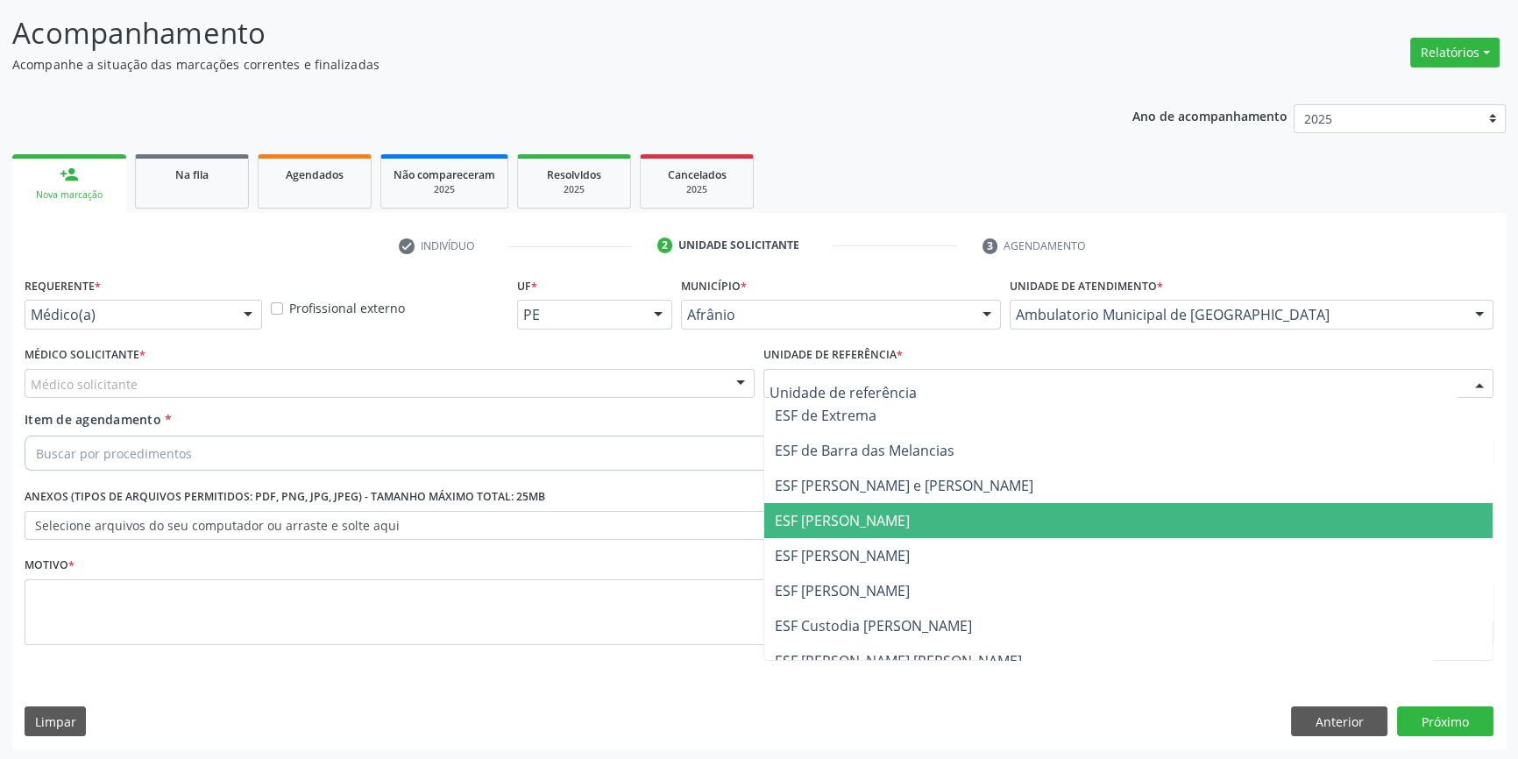
click at [868, 543] on span "ESF [PERSON_NAME]" at bounding box center [1128, 555] width 728 height 35
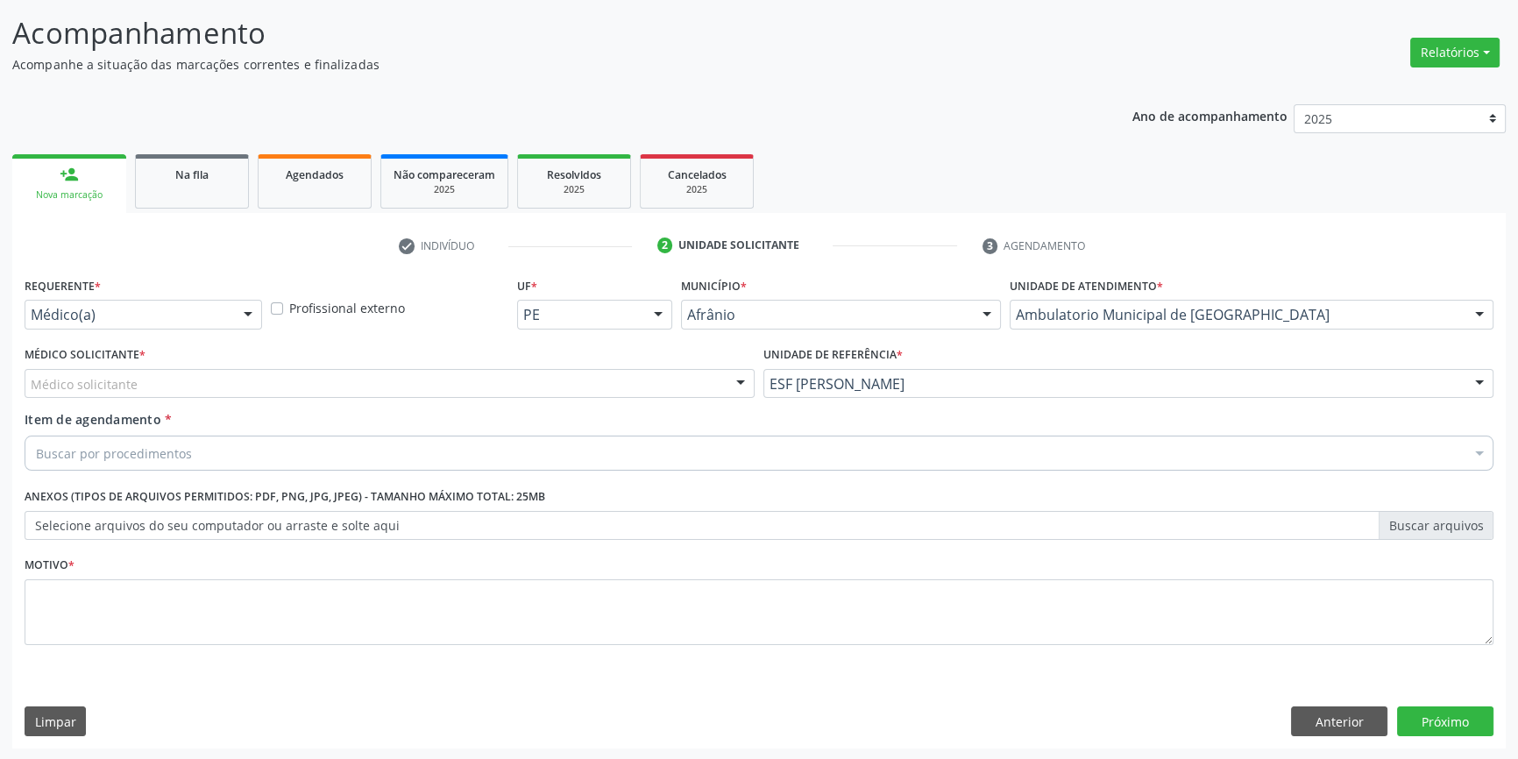
click at [556, 373] on div "Médico solicitante" at bounding box center [390, 384] width 730 height 30
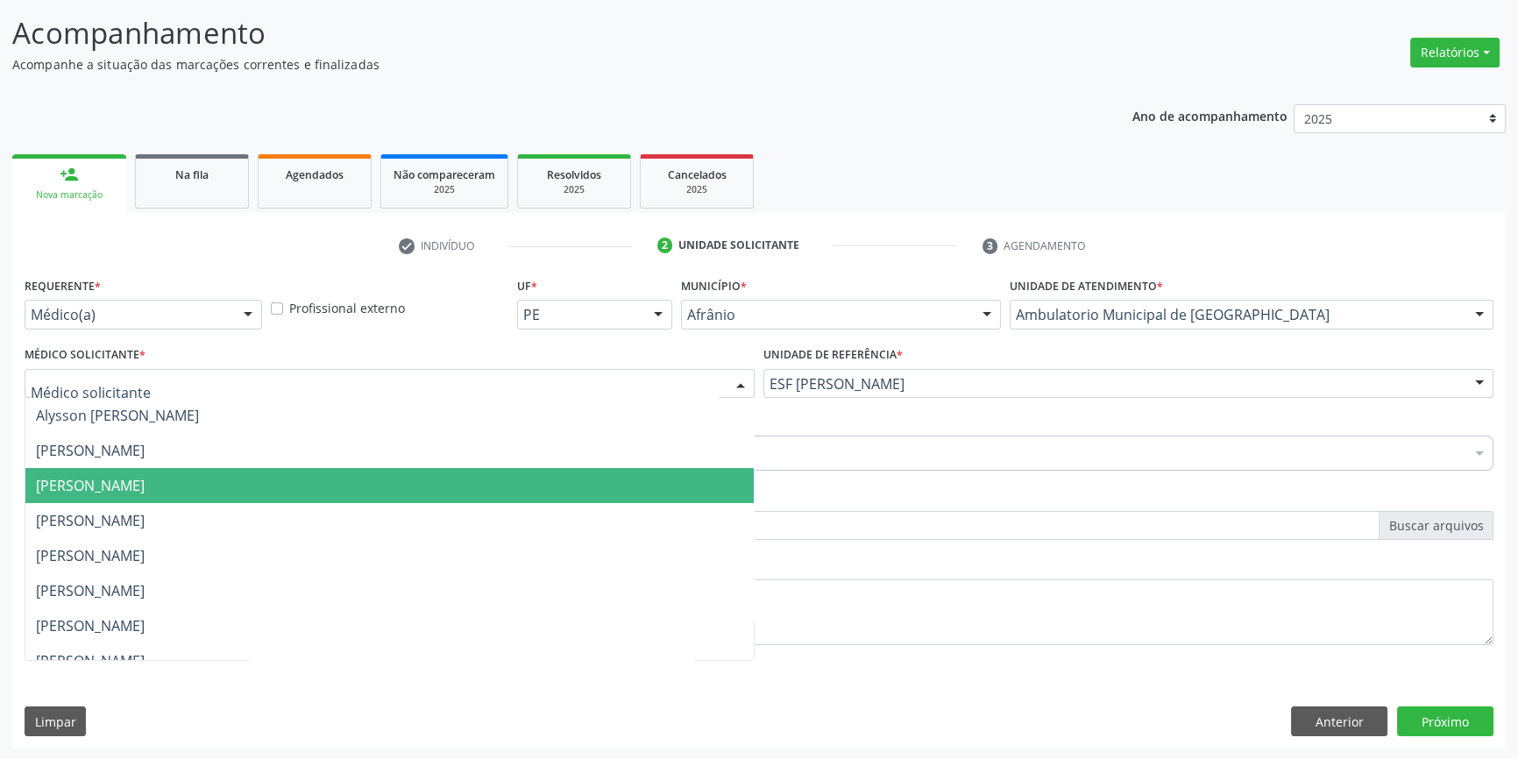
click at [318, 468] on span "[PERSON_NAME]" at bounding box center [389, 485] width 728 height 35
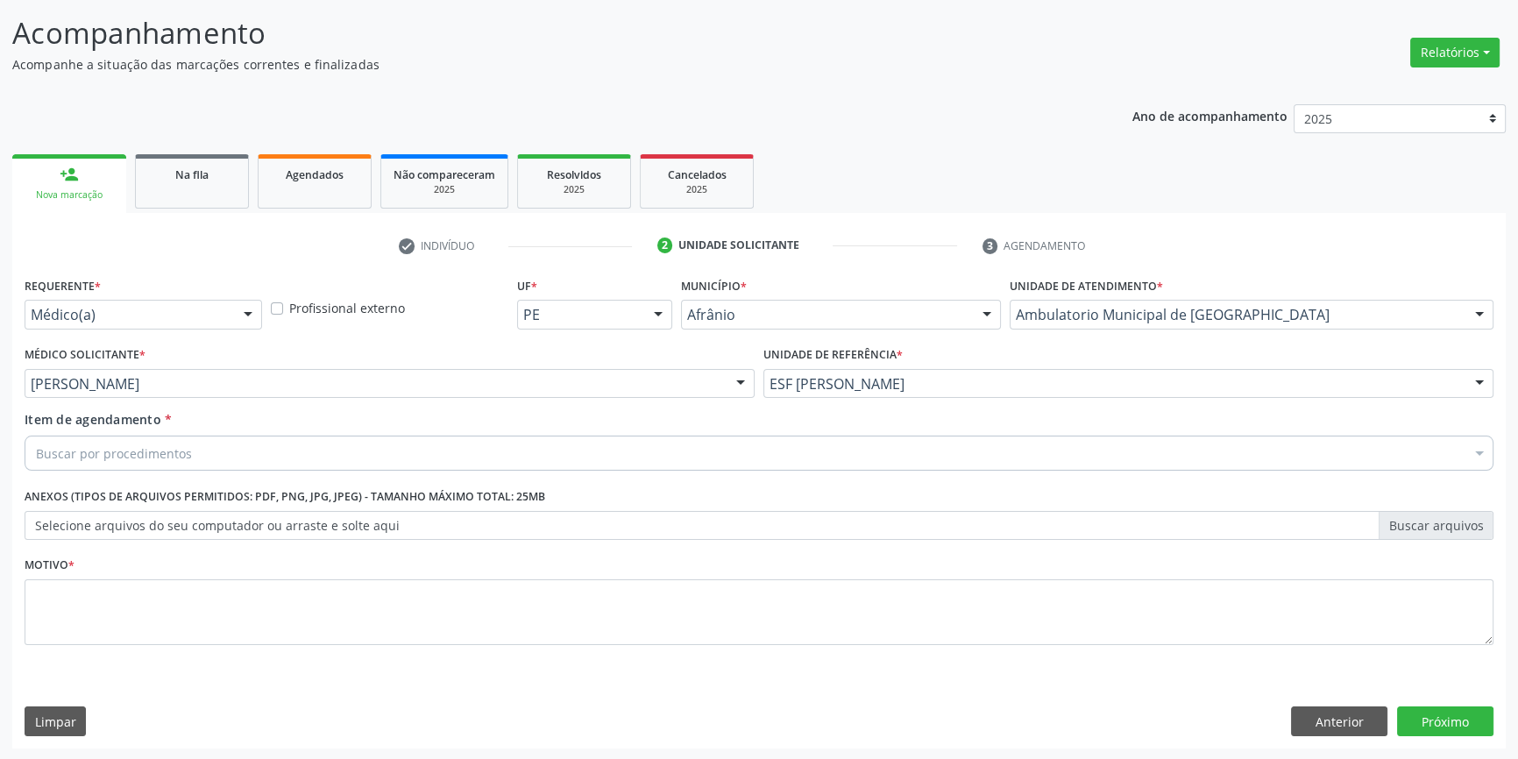
click at [212, 472] on div "Item de agendamento * Buscar por procedimentos Selecionar todos 0604320140 - Ab…" at bounding box center [759, 443] width 1478 height 67
click at [209, 451] on div "Buscar por procedimentos" at bounding box center [759, 453] width 1469 height 35
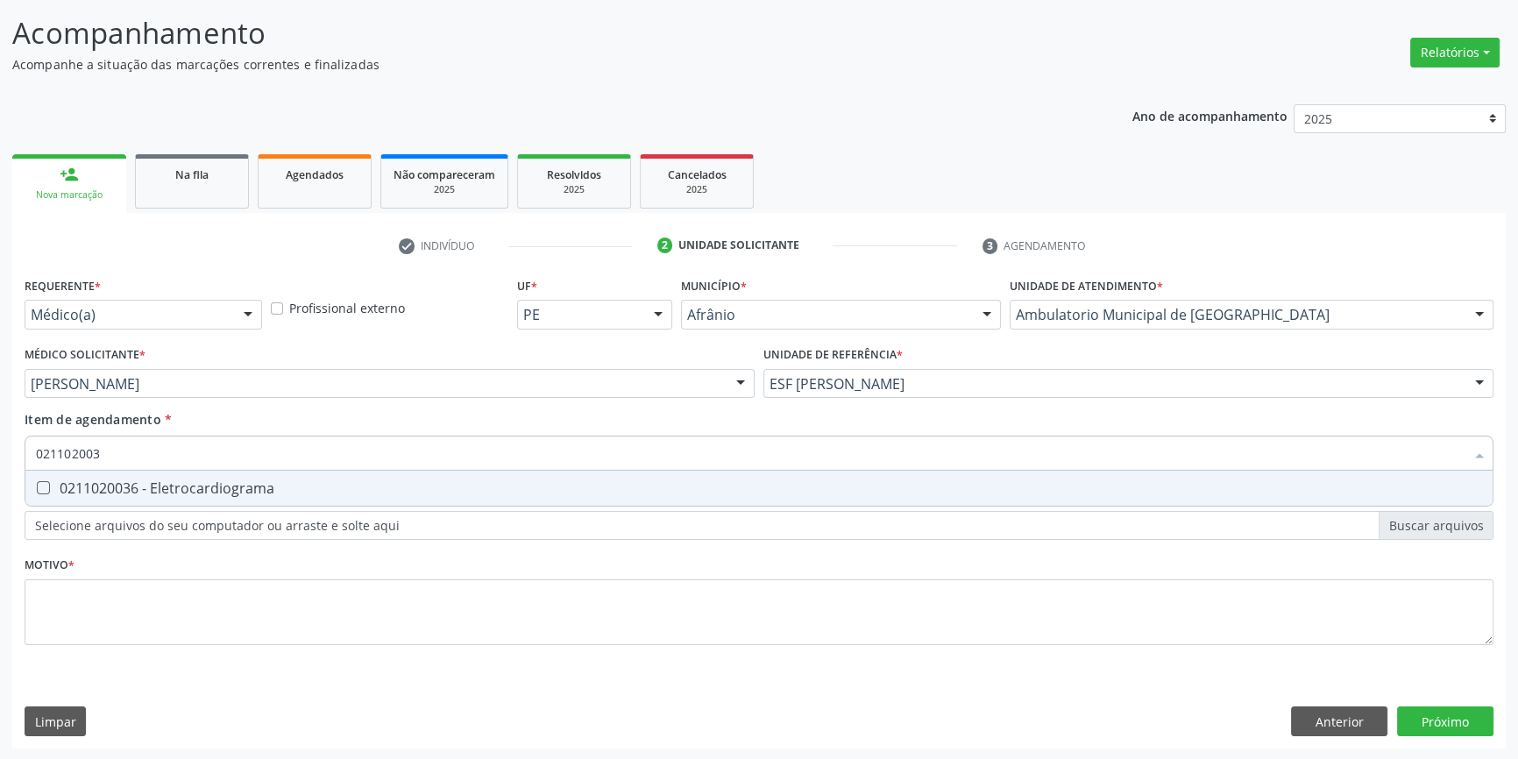
type input "0211020036"
click at [195, 482] on div "0211020036 - Eletrocardiograma" at bounding box center [759, 488] width 1446 height 14
checkbox Eletrocardiograma "true"
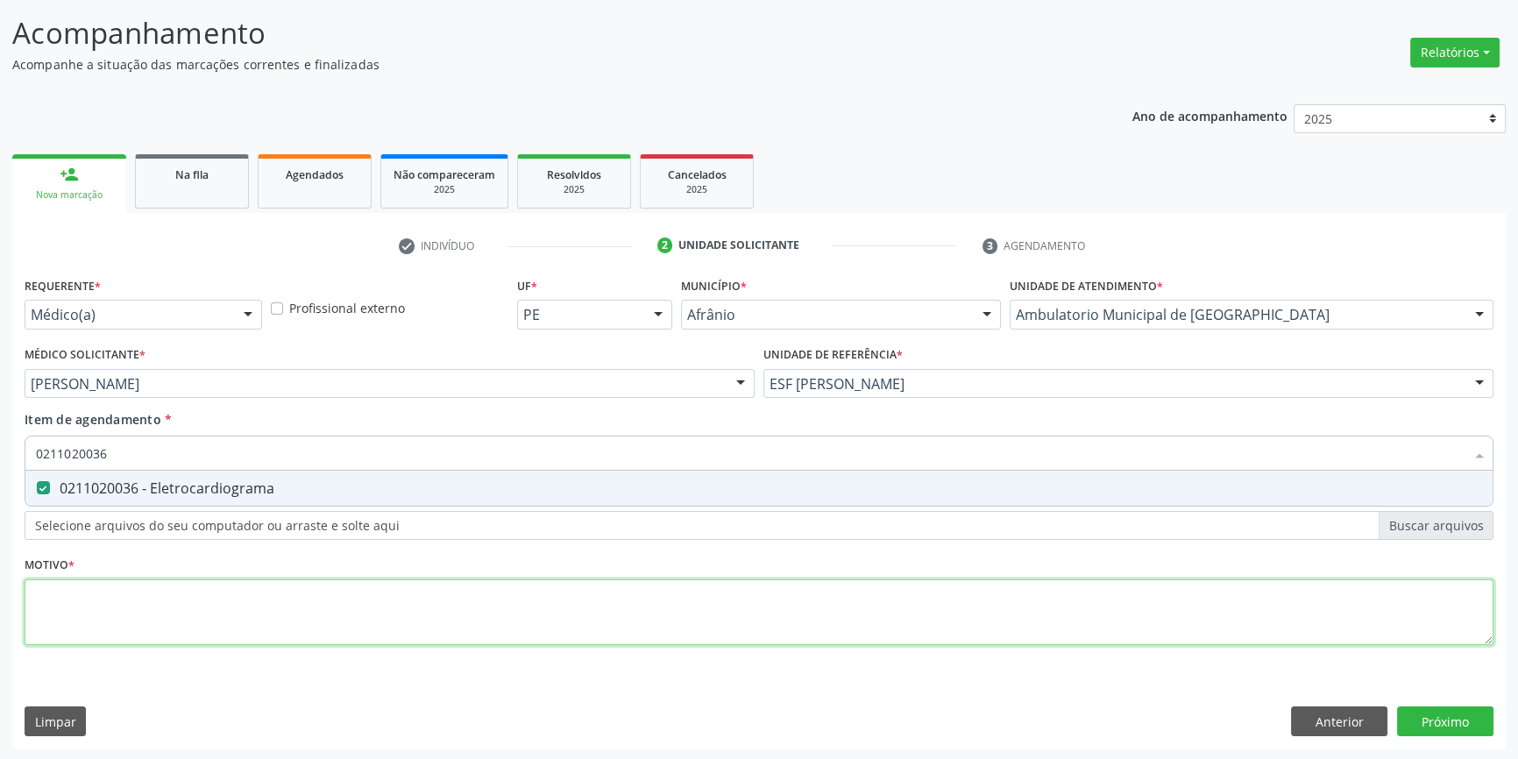
click at [171, 615] on div "Requerente * Médico(a) Médico(a) Enfermeiro(a) Paciente Nenhum resultado encont…" at bounding box center [759, 471] width 1469 height 397
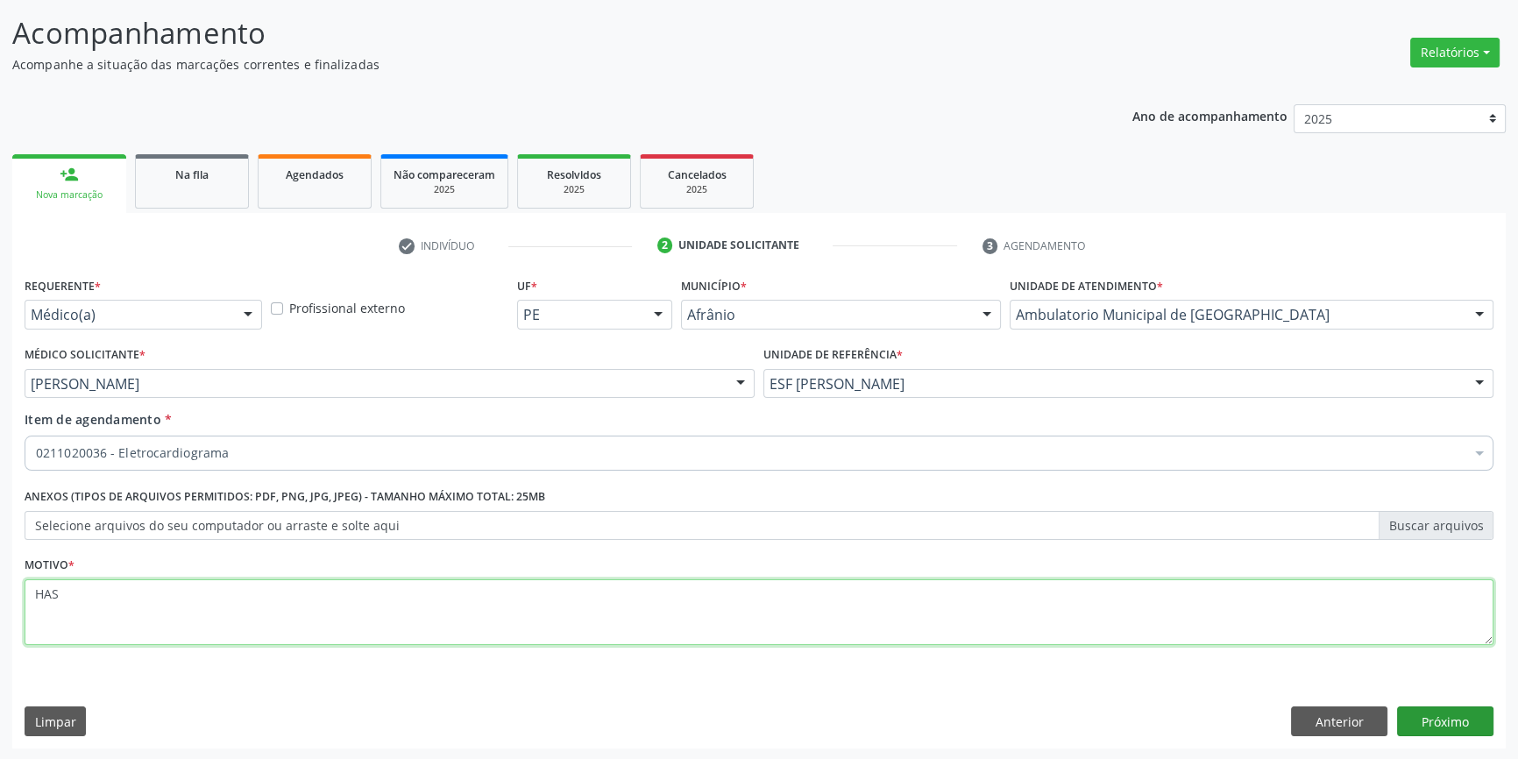
type textarea "HAS"
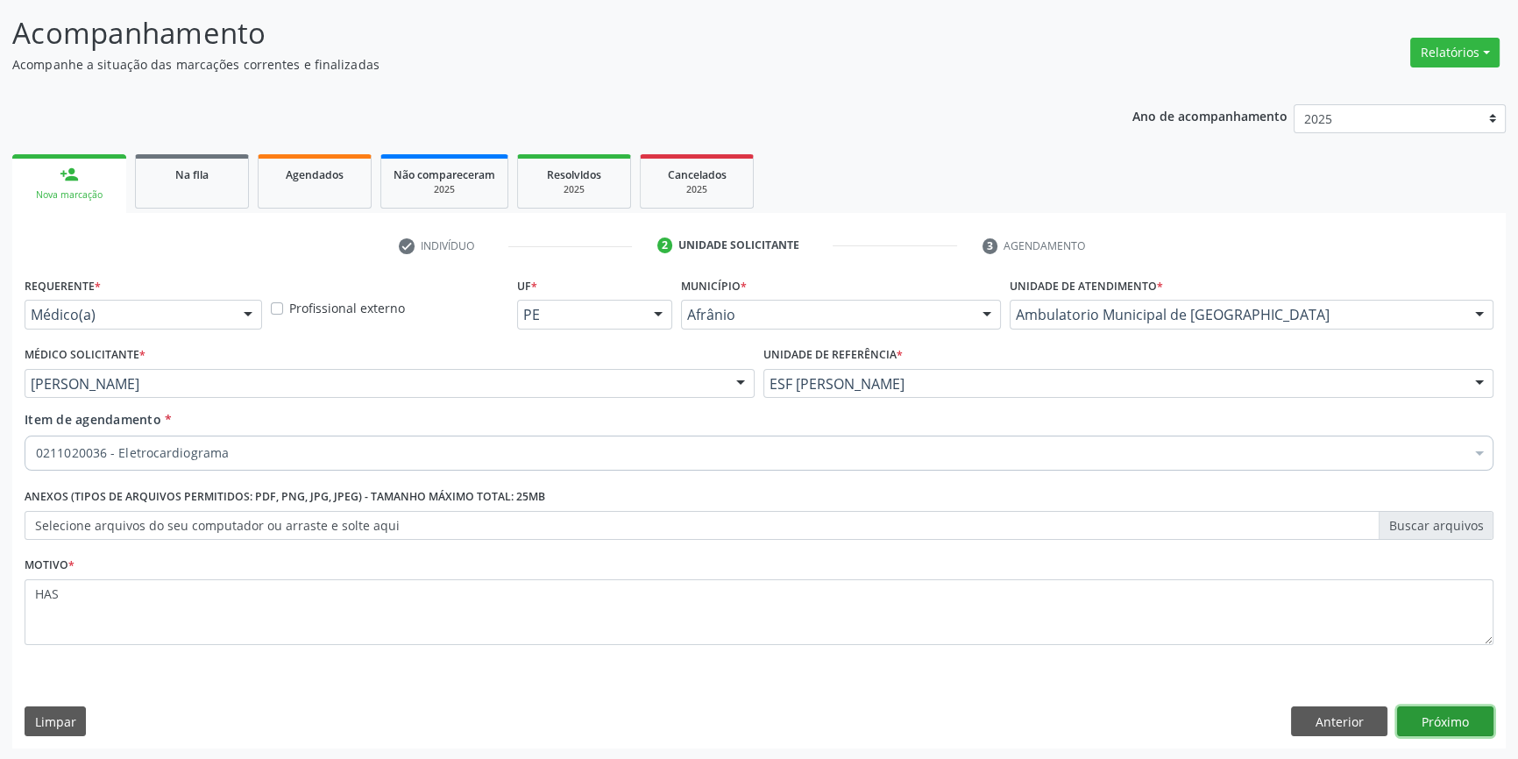
click at [1449, 719] on button "Próximo" at bounding box center [1445, 722] width 96 height 30
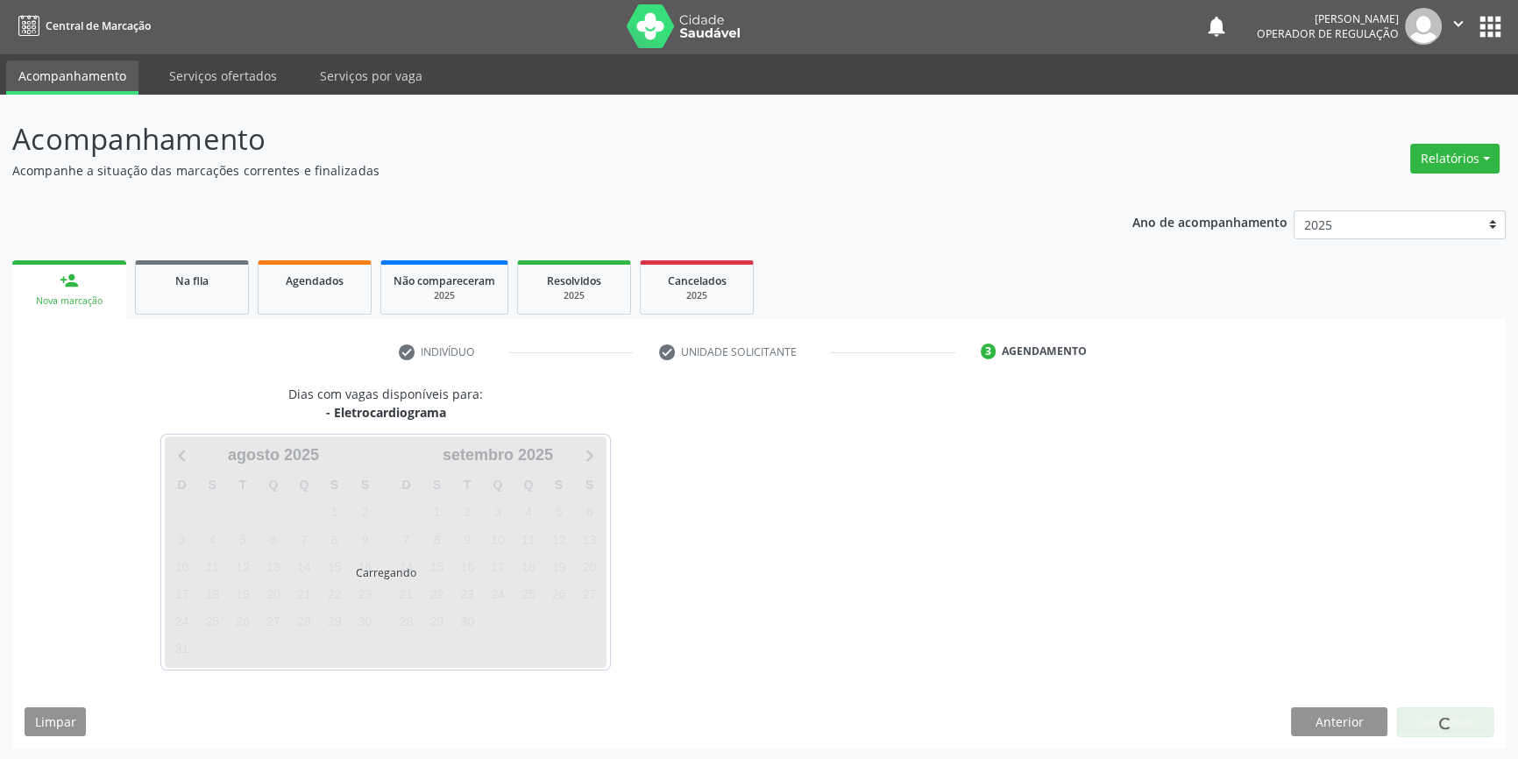
scroll to position [53, 0]
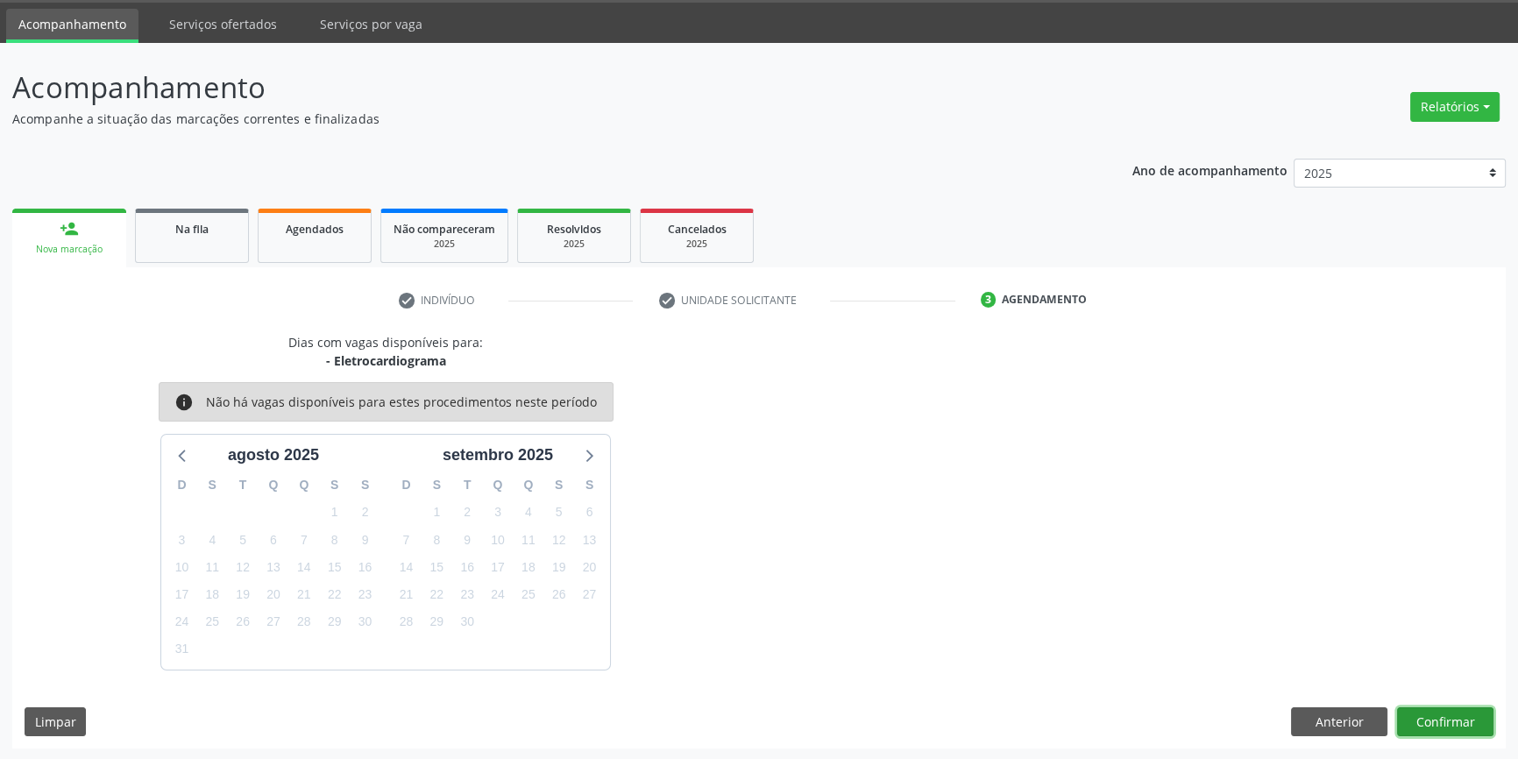
click at [1452, 730] on button "Confirmar" at bounding box center [1445, 722] width 96 height 30
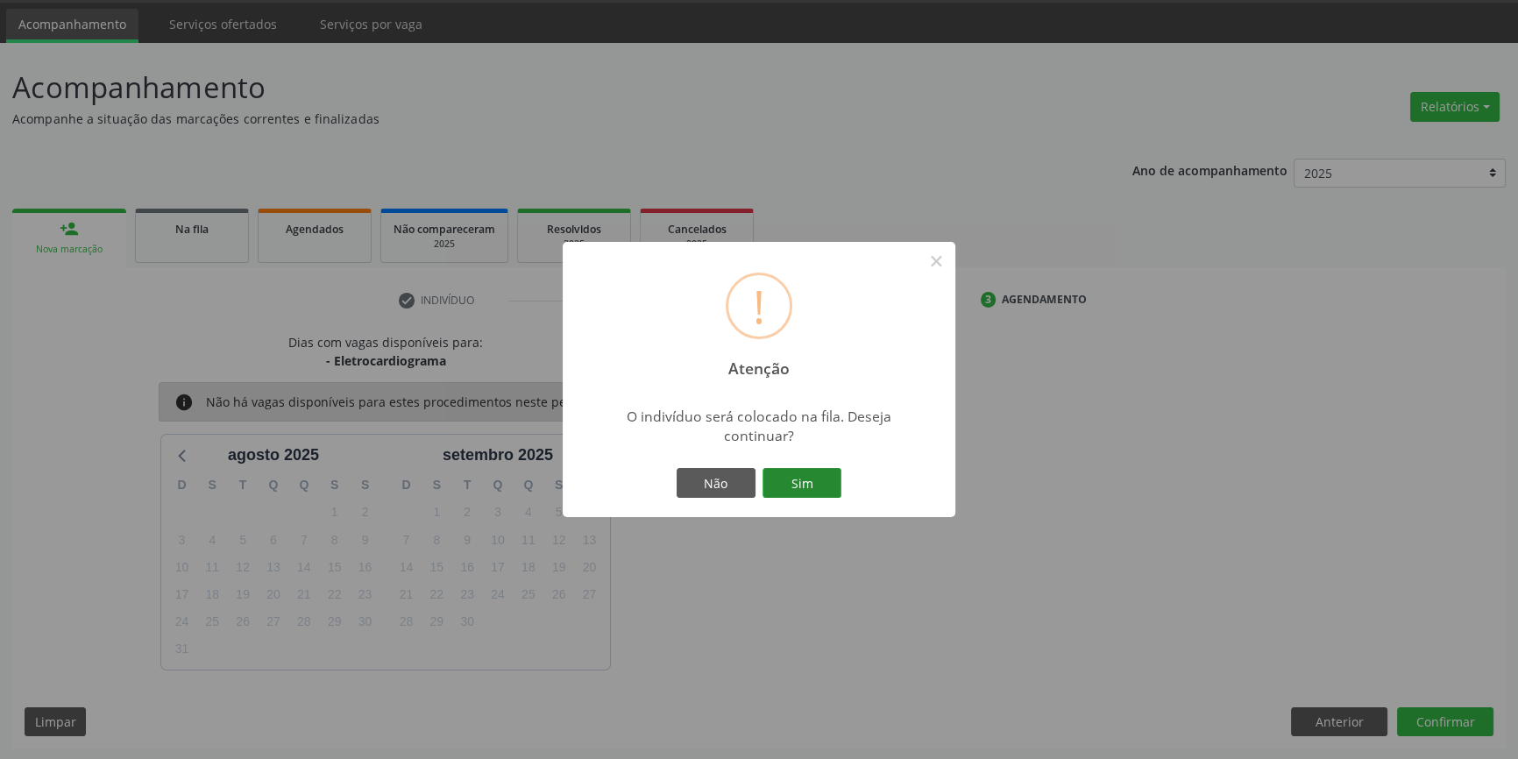
click at [827, 470] on button "Sim" at bounding box center [802, 483] width 79 height 30
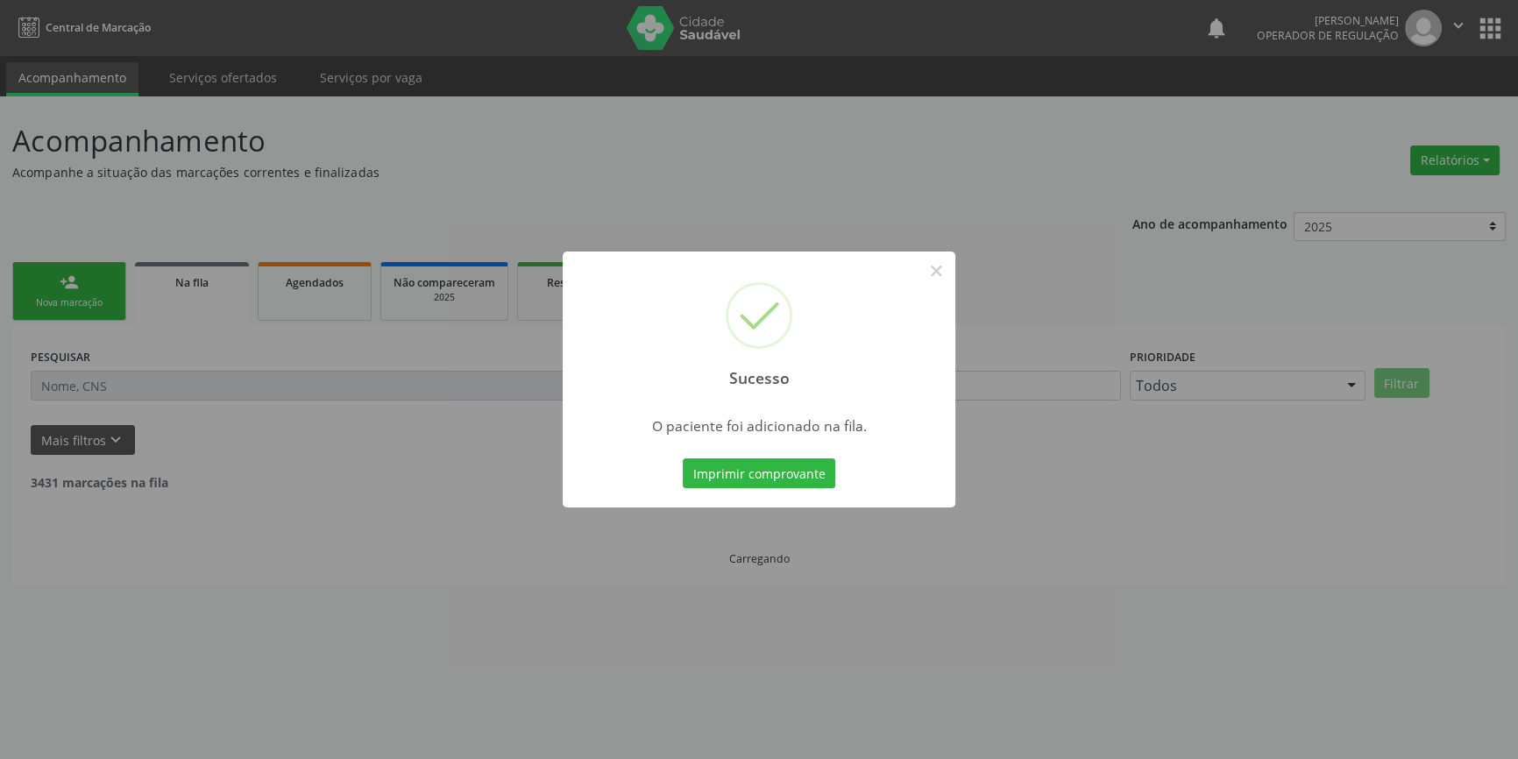
scroll to position [0, 0]
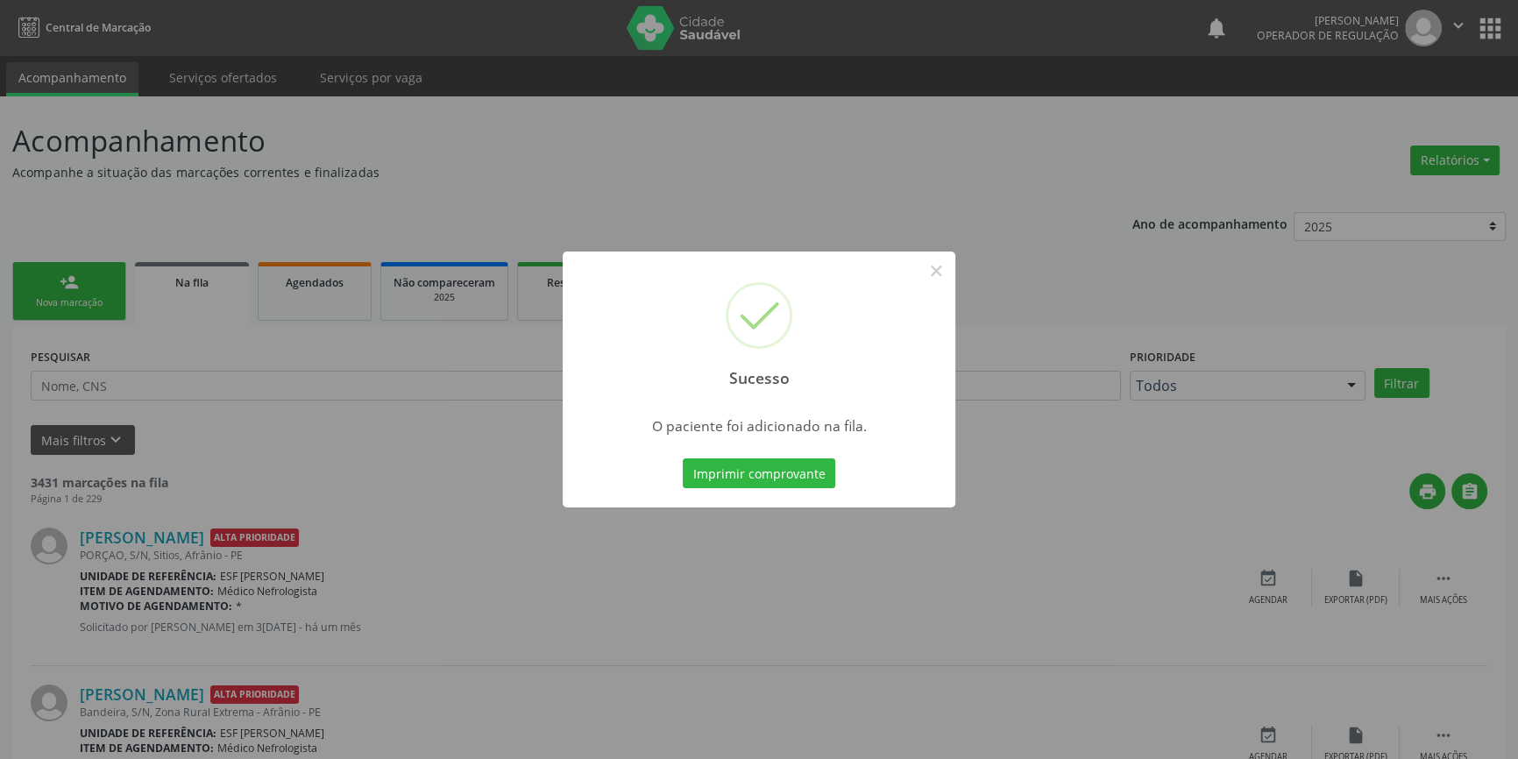
click at [906, 272] on div "Sucesso ×" at bounding box center [759, 327] width 393 height 151
click at [934, 263] on button "×" at bounding box center [936, 271] width 30 height 30
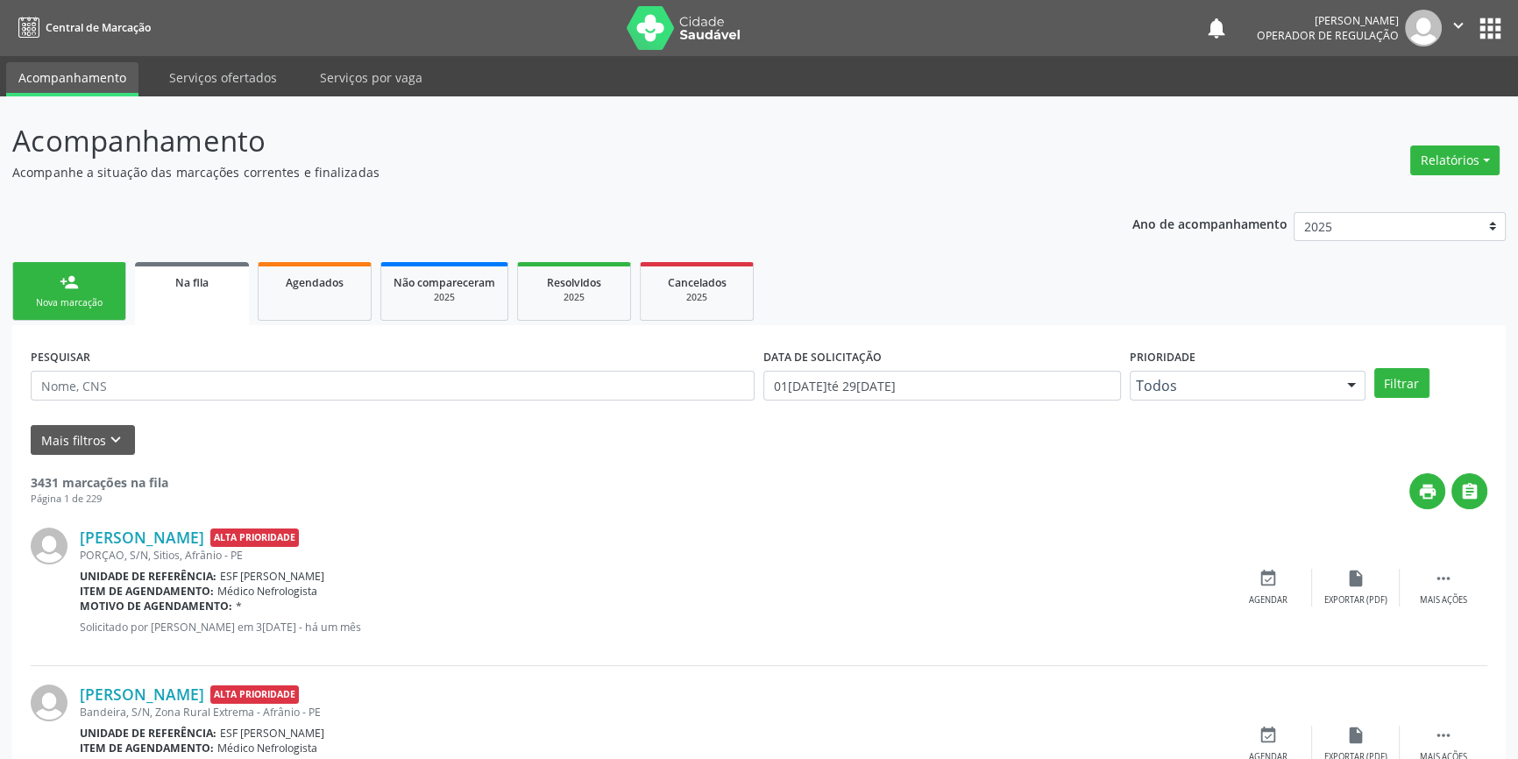
click at [94, 296] on div "Nova marcação" at bounding box center [69, 302] width 88 height 13
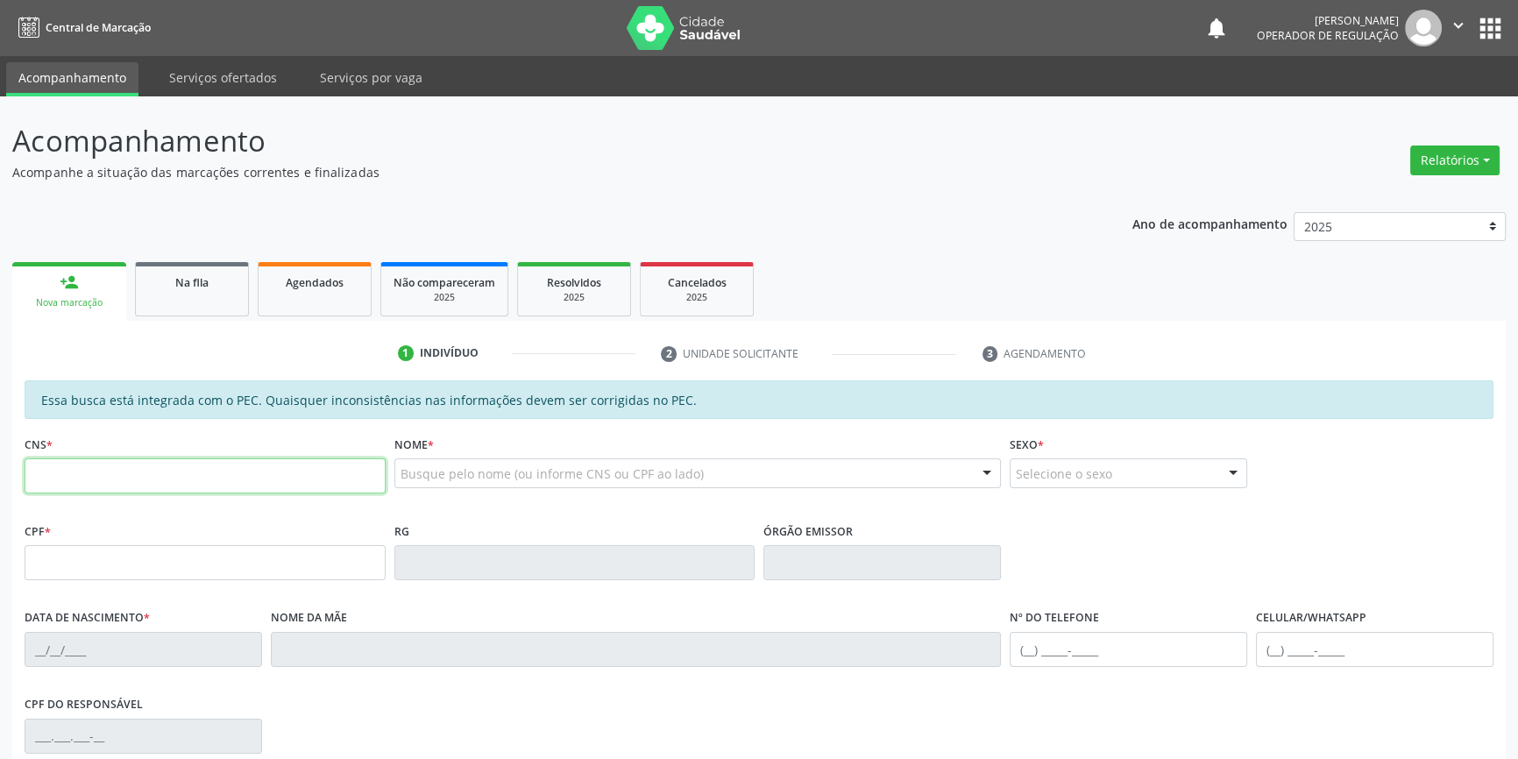
click at [90, 474] on input "text" at bounding box center [205, 475] width 361 height 35
type input "700 0070 4517 6400"
type input "301.632.184-04"
type input "10/11/1941"
type input "Maria Ribeiro Rodrigues"
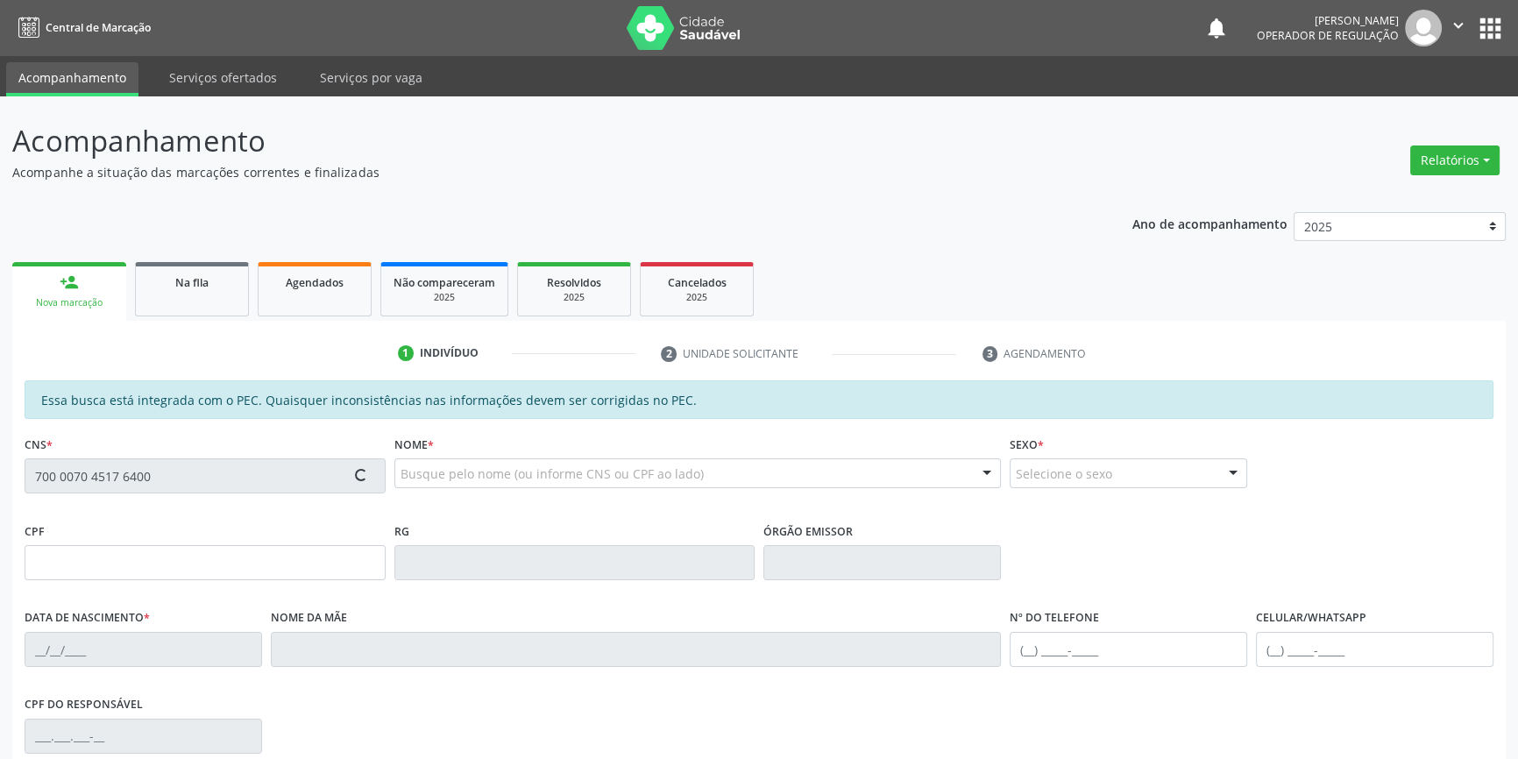
type input "(87) 99903-6396"
type input "S/N"
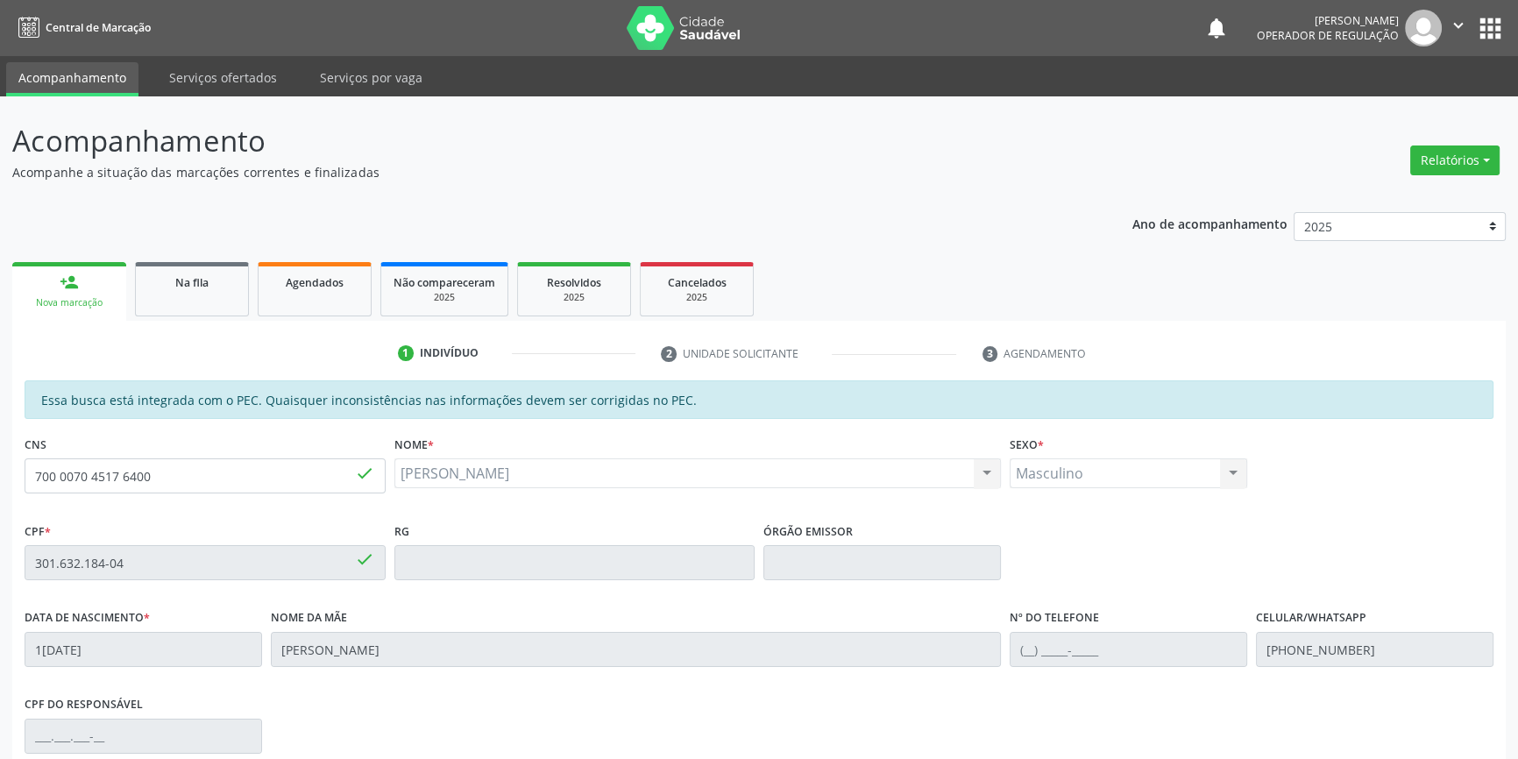
scroll to position [240, 0]
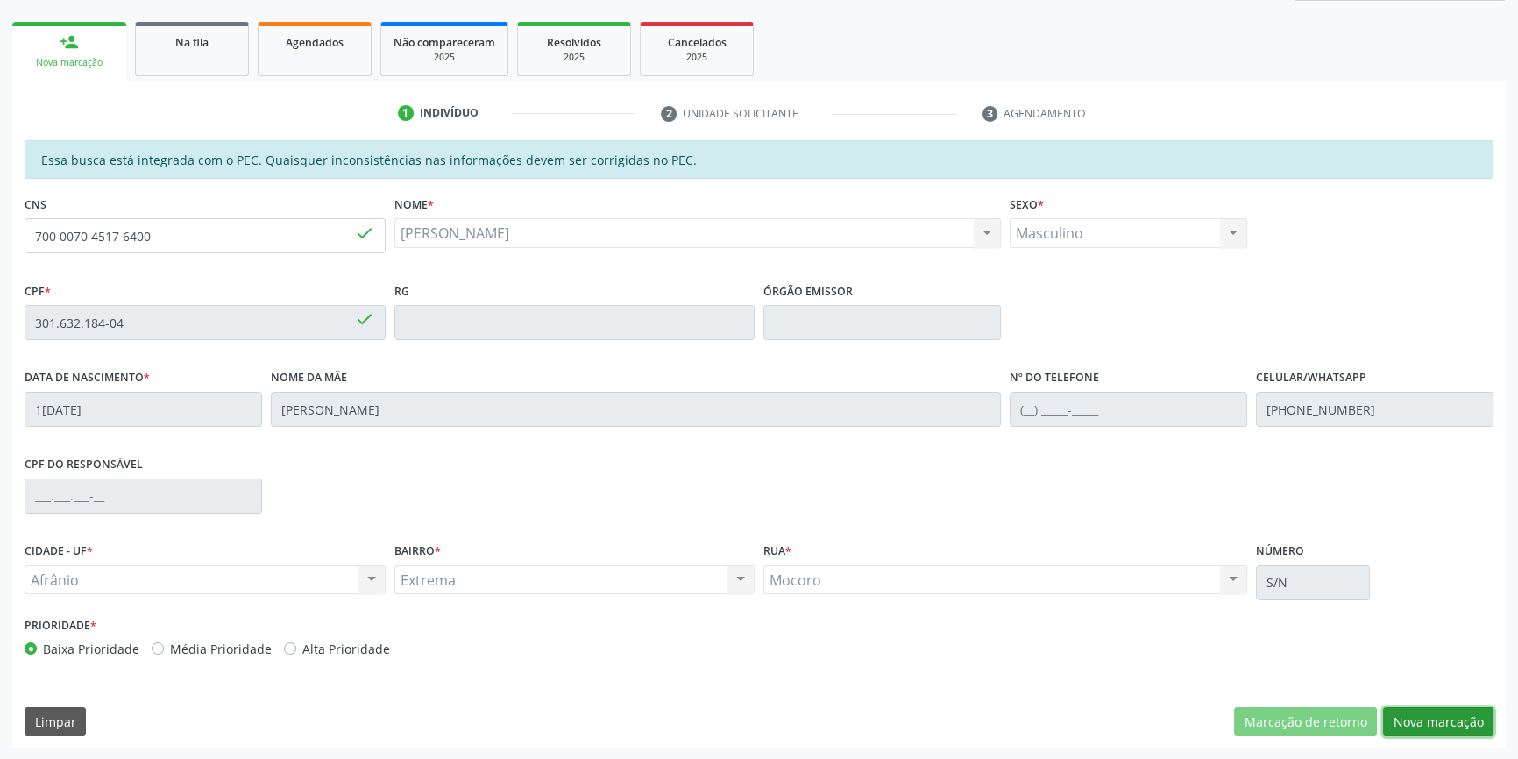
click at [1451, 717] on button "Nova marcação" at bounding box center [1438, 722] width 110 height 30
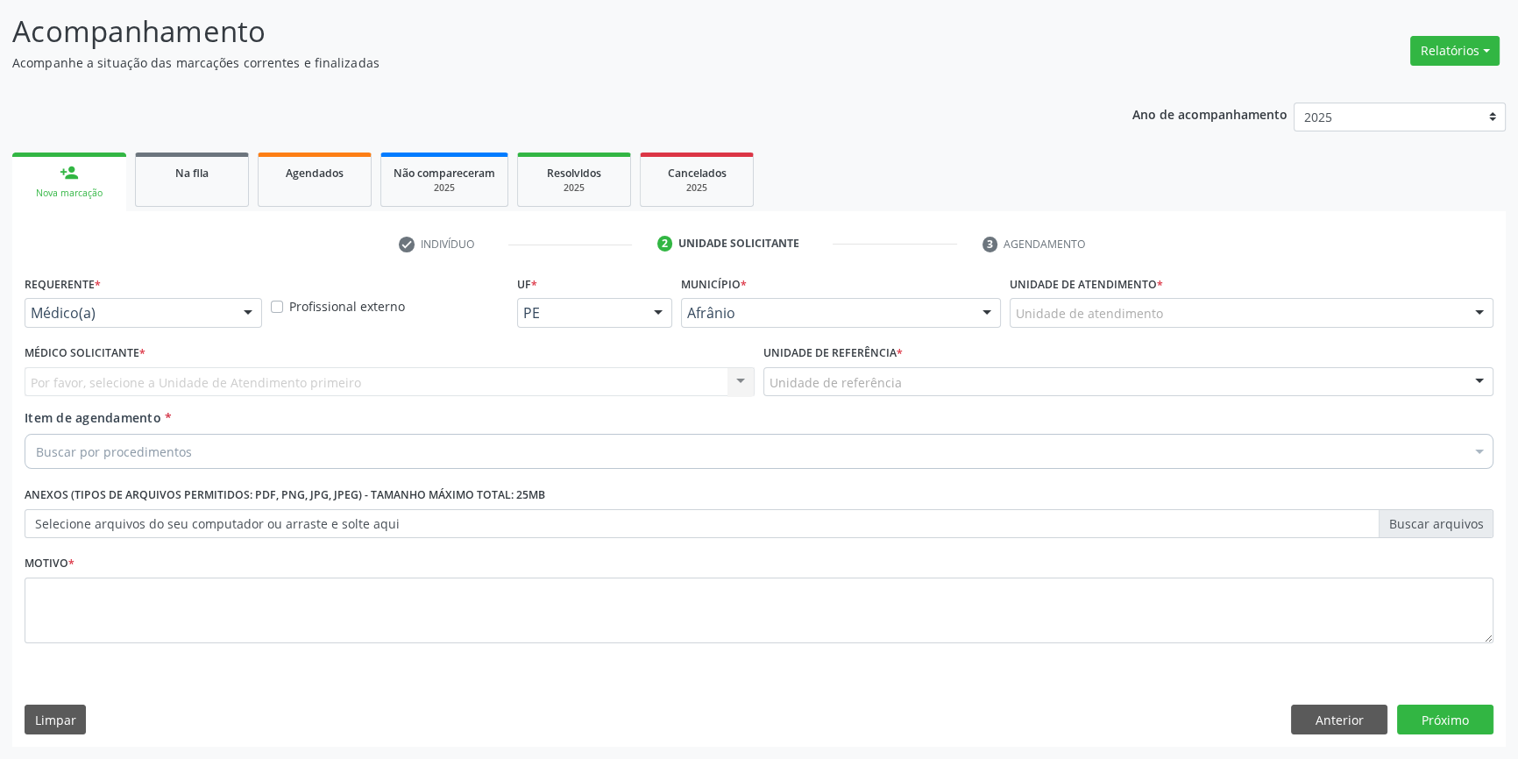
scroll to position [108, 0]
click at [1177, 327] on div "Unidade de atendimento Academia da Saude de Afranio Academia da Saude do Bairro…" at bounding box center [1252, 315] width 484 height 30
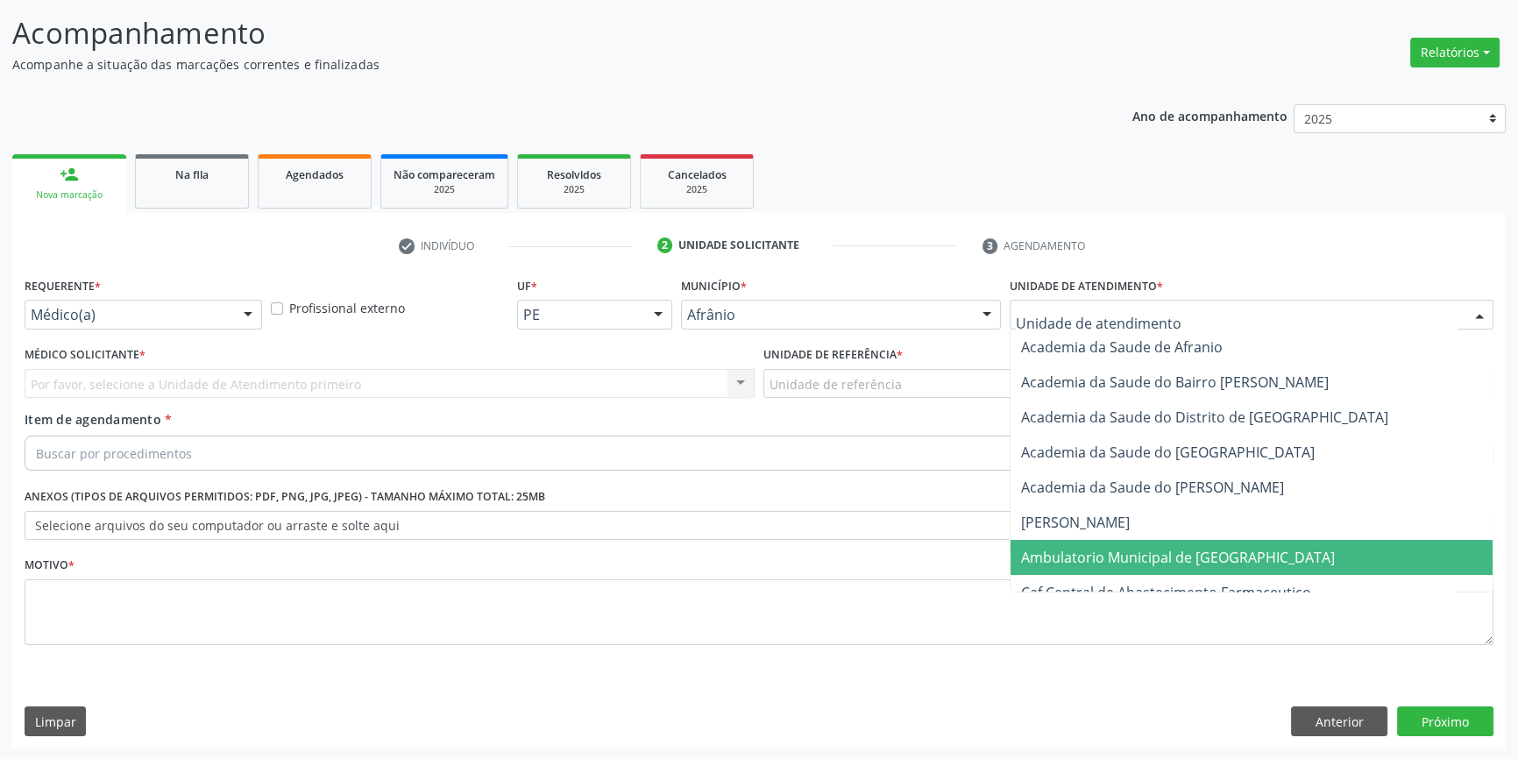
drag, startPoint x: 1160, startPoint y: 561, endPoint x: 1065, endPoint y: 512, distance: 106.6
click at [1158, 560] on span "Ambulatorio Municipal de [GEOGRAPHIC_DATA]" at bounding box center [1178, 557] width 314 height 19
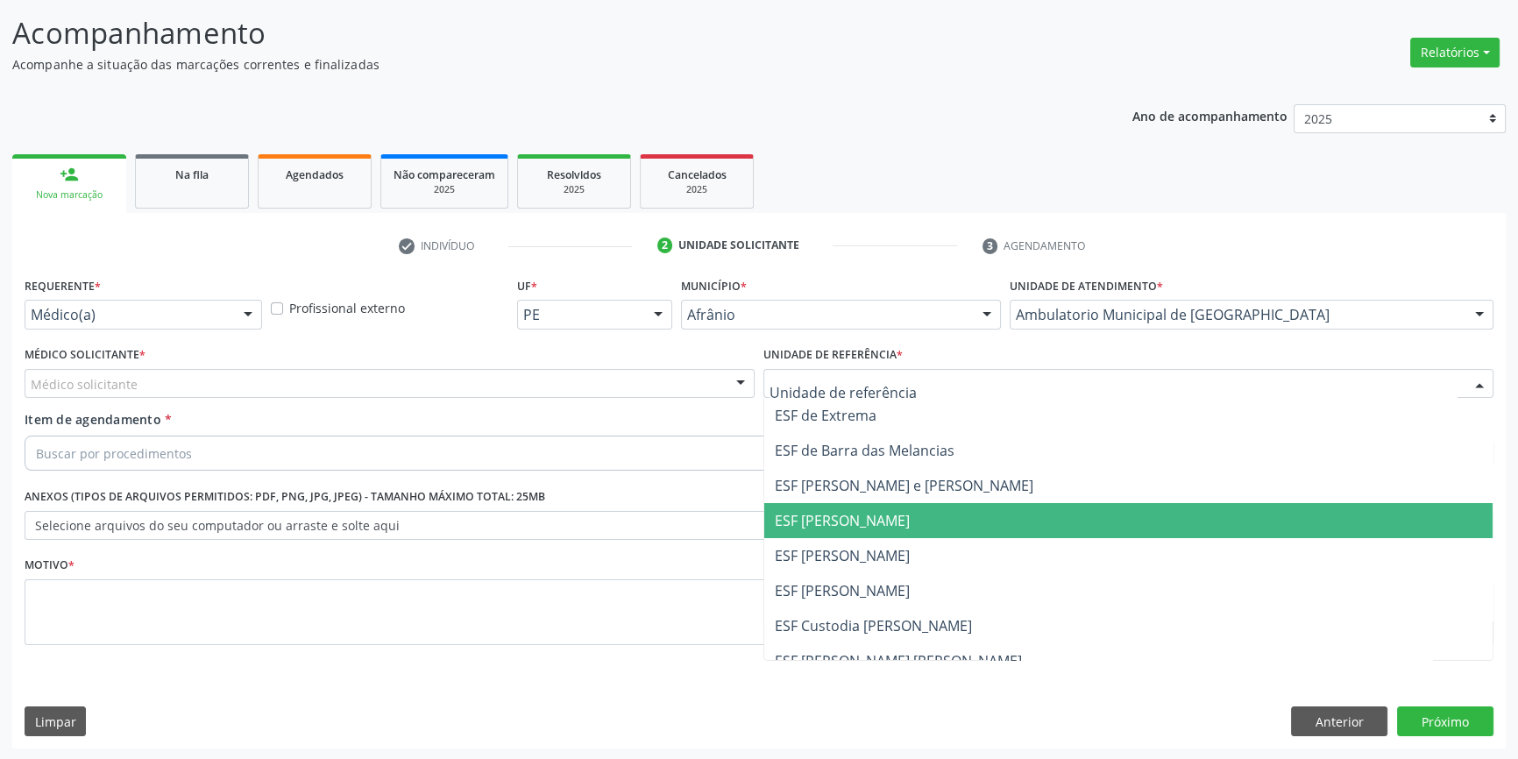
click at [857, 541] on span "ESF [PERSON_NAME]" at bounding box center [1128, 555] width 728 height 35
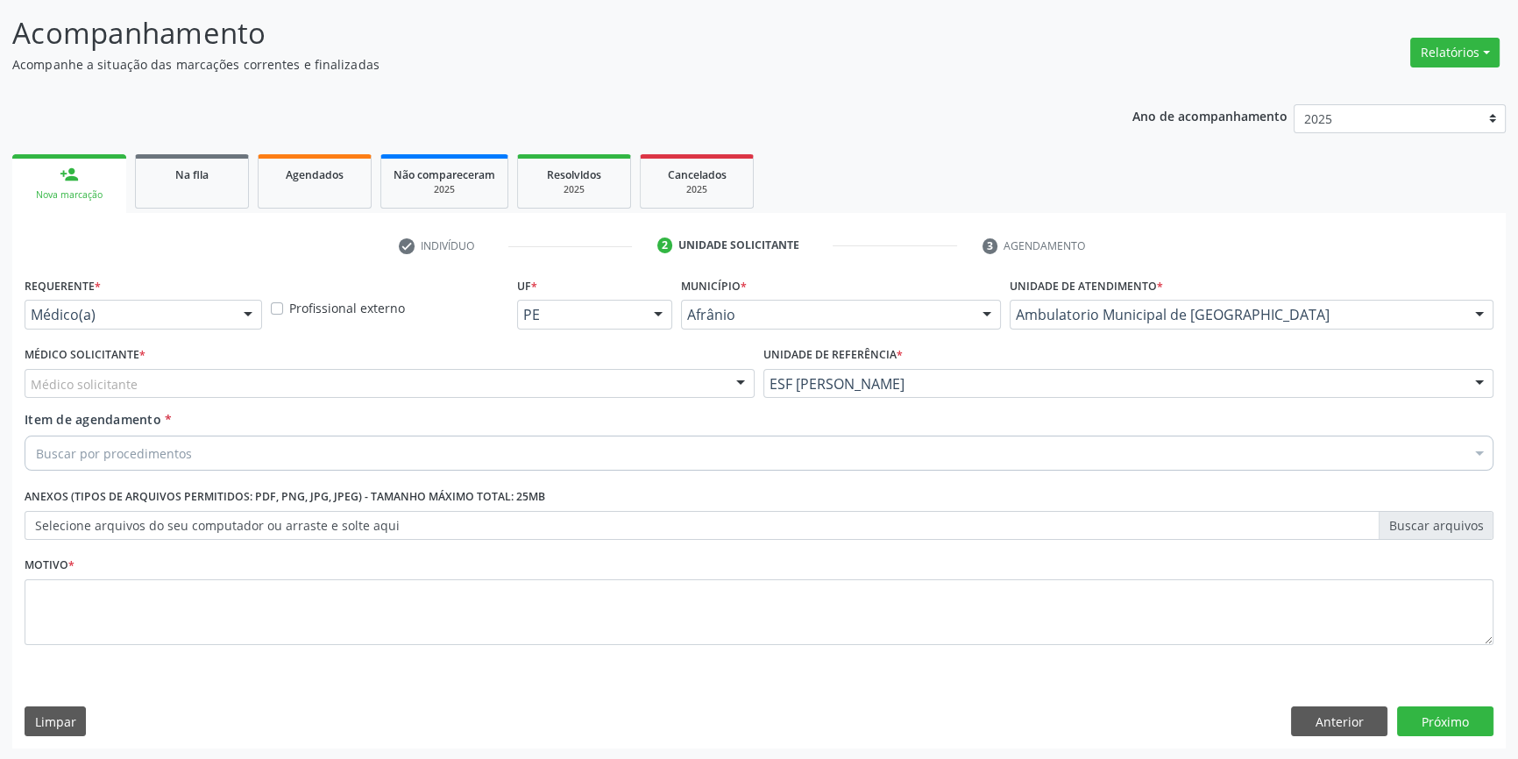
drag, startPoint x: 526, startPoint y: 339, endPoint x: 475, endPoint y: 370, distance: 59.4
click at [525, 342] on div "Requerente * Médico(a) Médico(a) Enfermeiro(a) Paciente Nenhum resultado encont…" at bounding box center [759, 471] width 1469 height 397
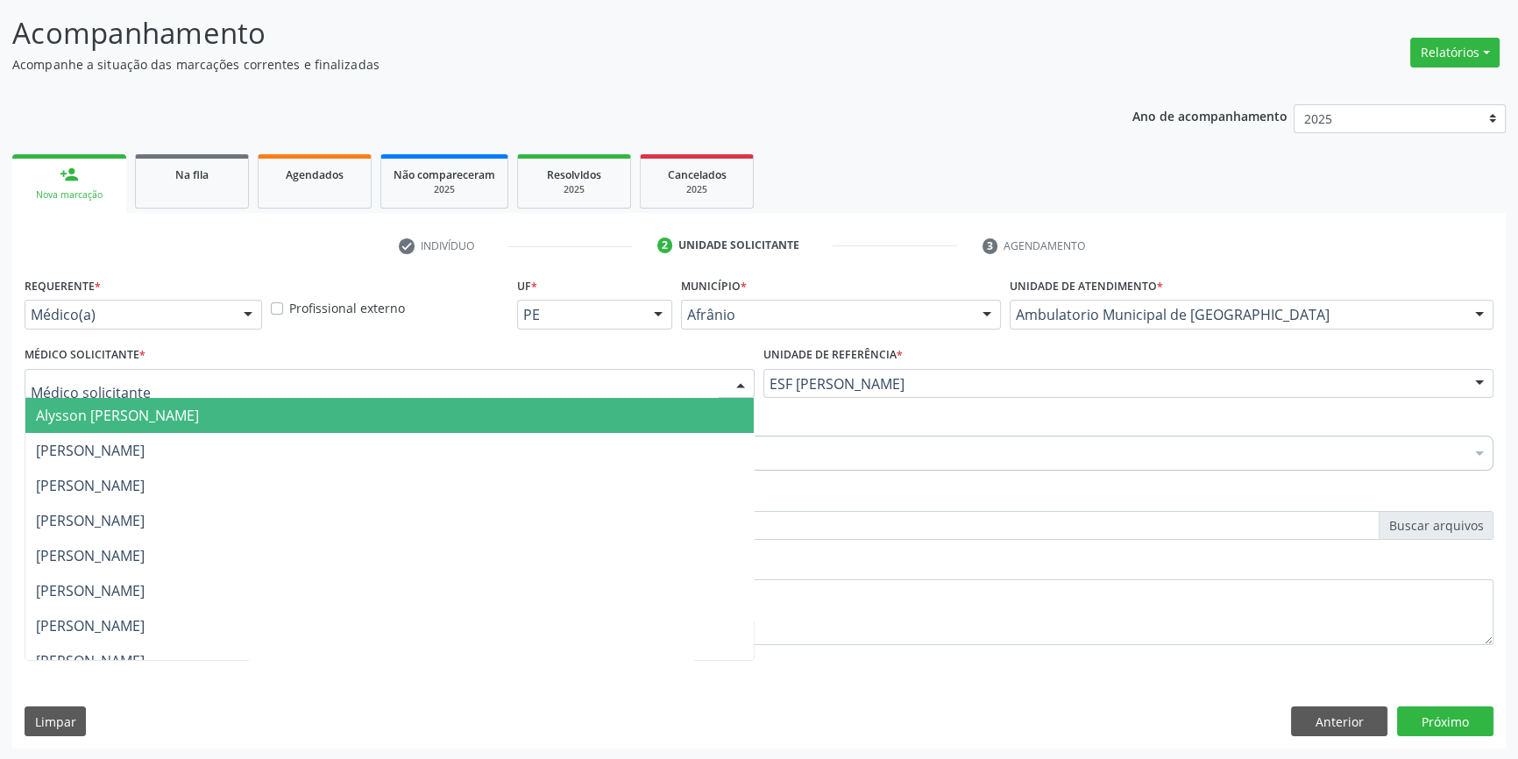
drag, startPoint x: 458, startPoint y: 377, endPoint x: 402, endPoint y: 384, distance: 55.7
click at [446, 377] on div at bounding box center [390, 384] width 730 height 30
drag, startPoint x: 261, startPoint y: 424, endPoint x: 197, endPoint y: 424, distance: 64.0
click at [260, 424] on span "Alysson [PERSON_NAME]" at bounding box center [389, 415] width 728 height 35
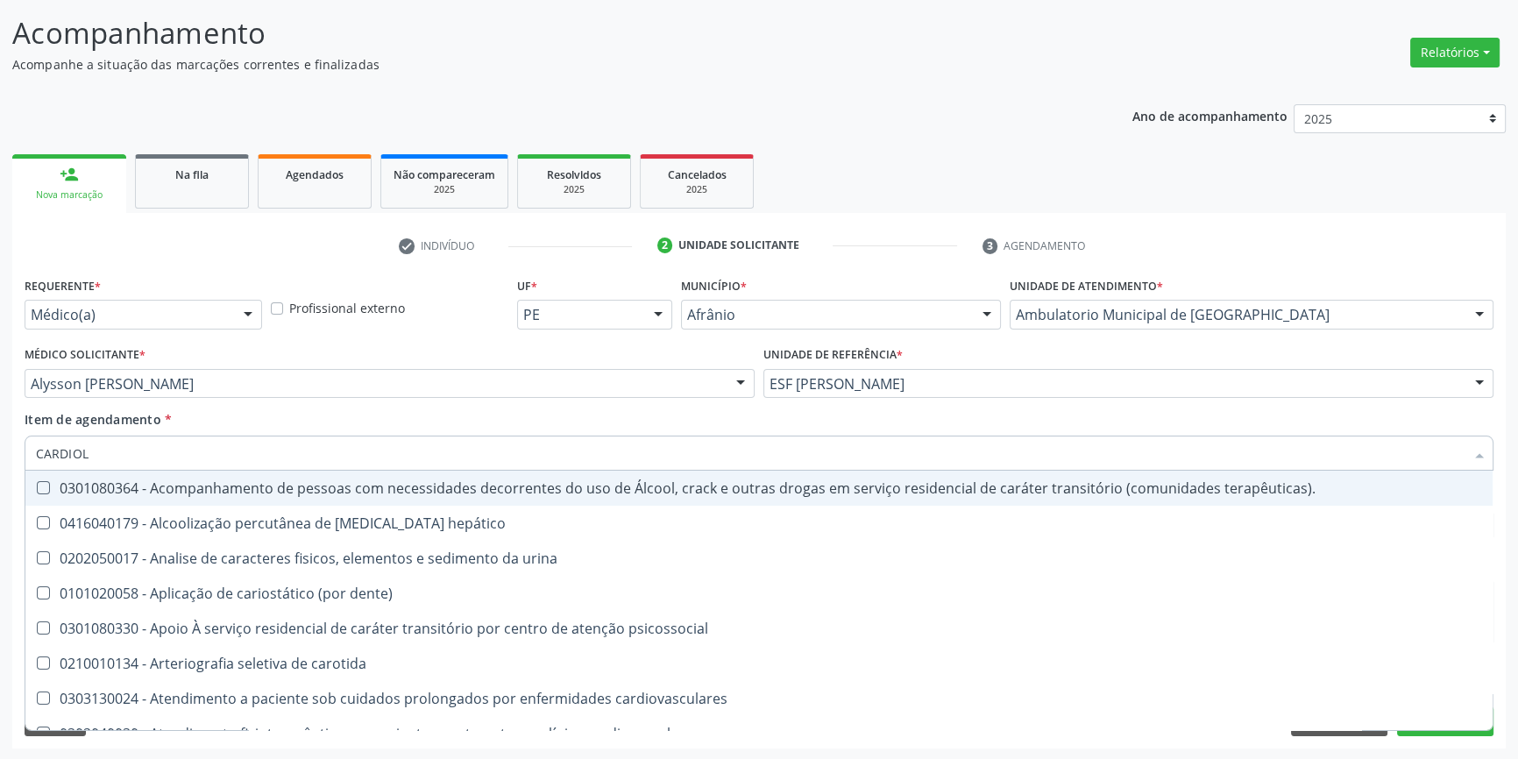
type input "CARDIOLO"
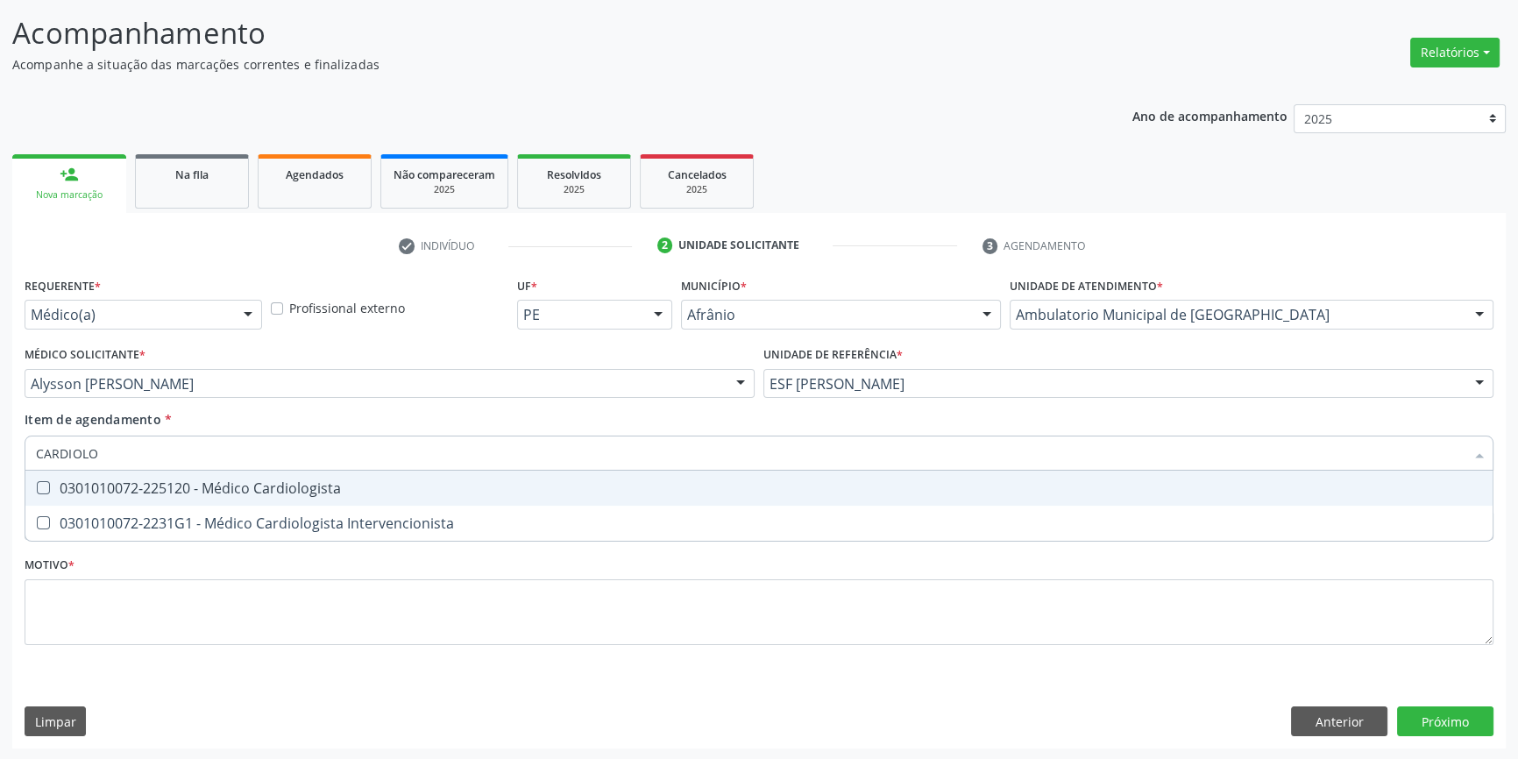
click at [188, 483] on div "0301010072-225120 - Médico Cardiologista" at bounding box center [759, 488] width 1446 height 14
checkbox Cardiologista "true"
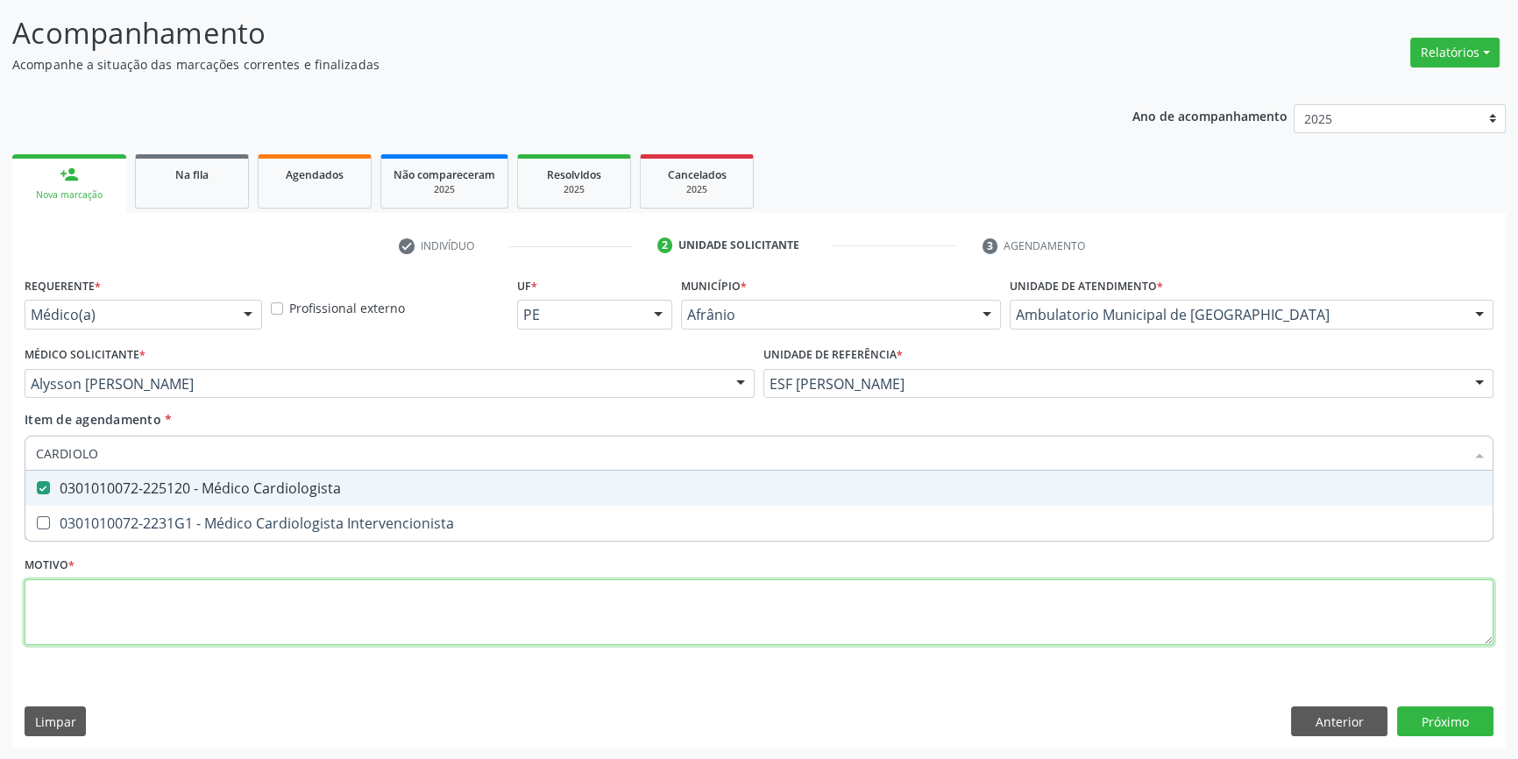
click at [167, 596] on div "Requerente * Médico(a) Médico(a) Enfermeiro(a) Paciente Nenhum resultado encont…" at bounding box center [759, 471] width 1469 height 397
checkbox Intervencionista "true"
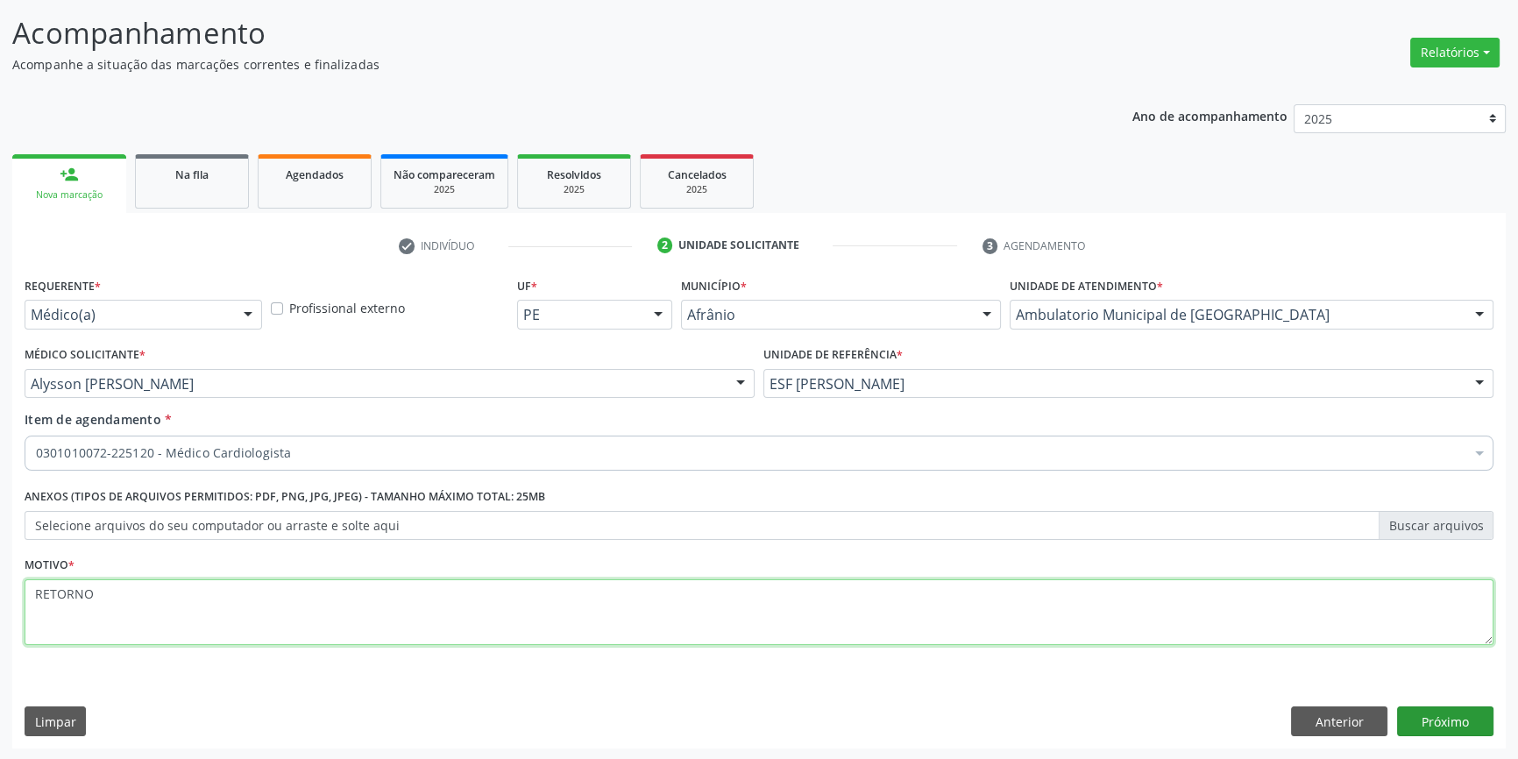
type textarea "RETORNO"
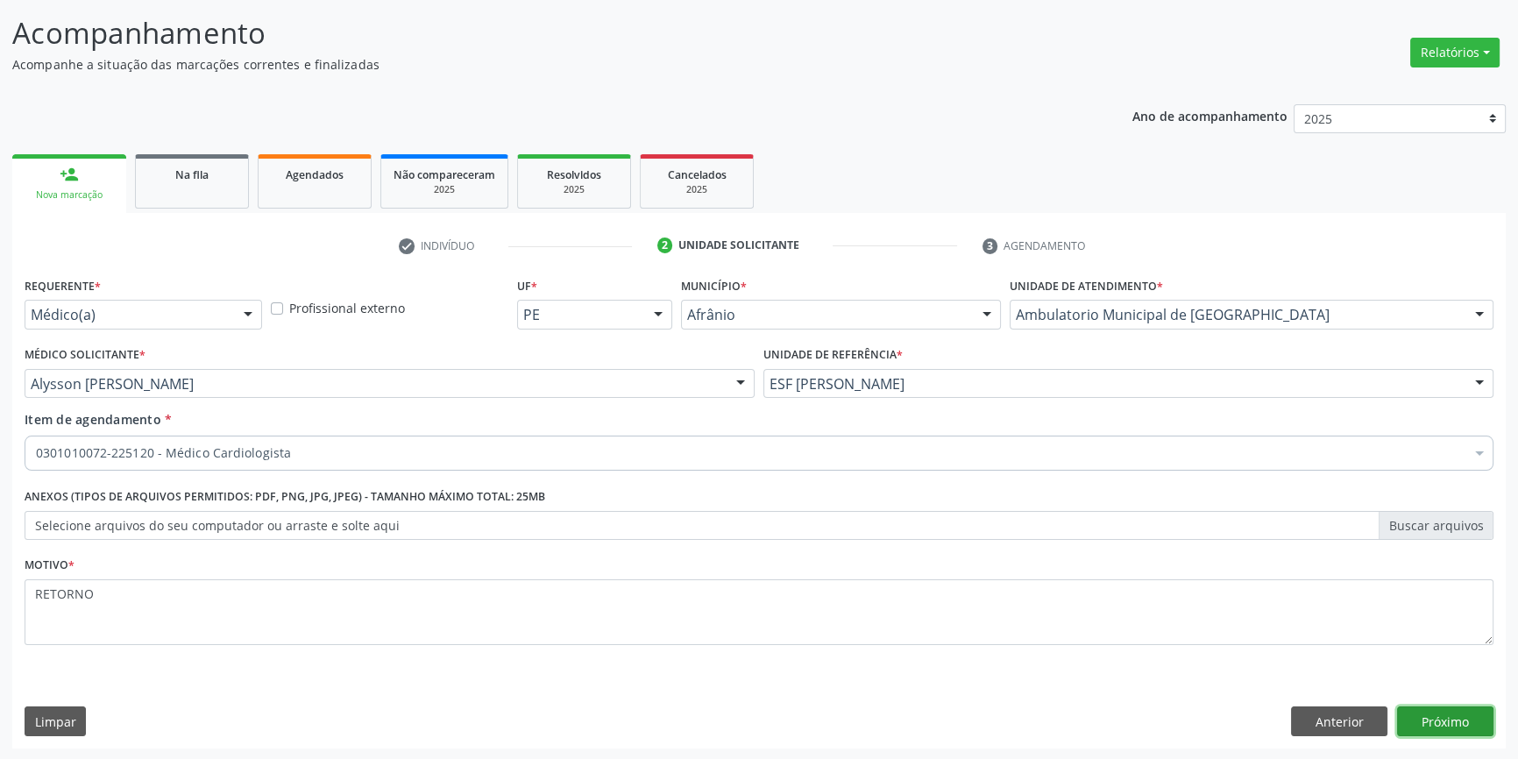
click at [1440, 718] on button "Próximo" at bounding box center [1445, 722] width 96 height 30
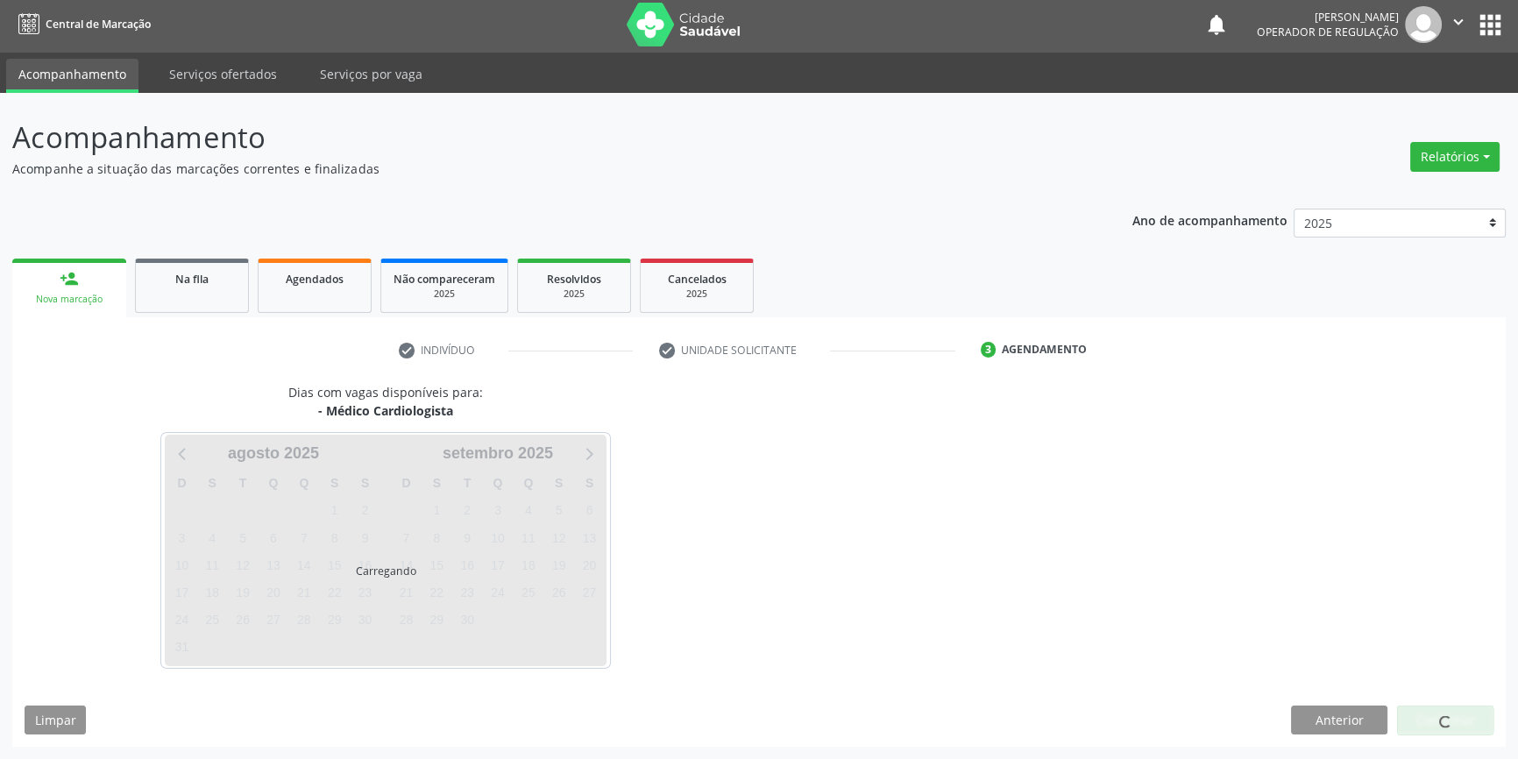
scroll to position [2, 0]
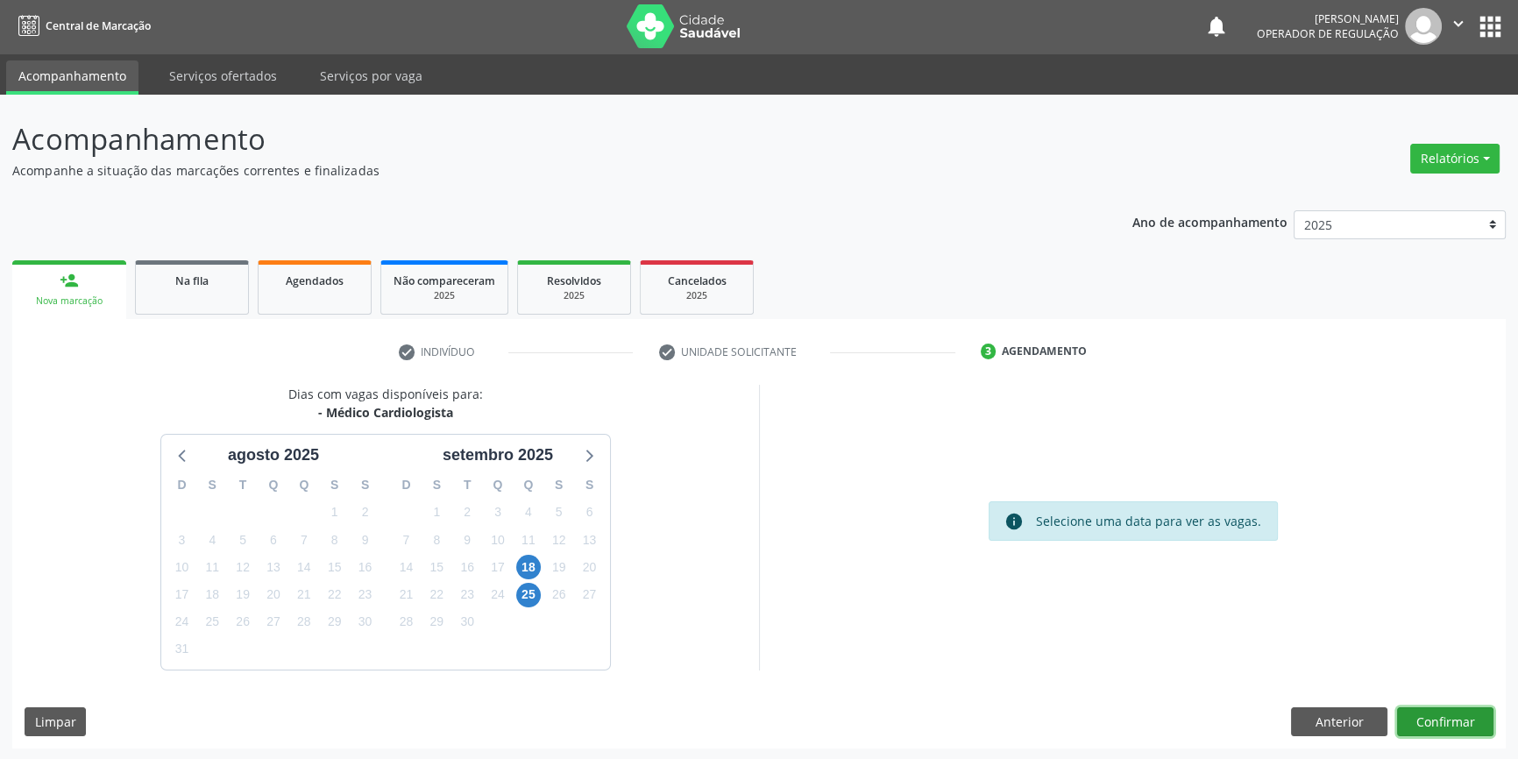
click at [1442, 720] on button "Confirmar" at bounding box center [1445, 722] width 96 height 30
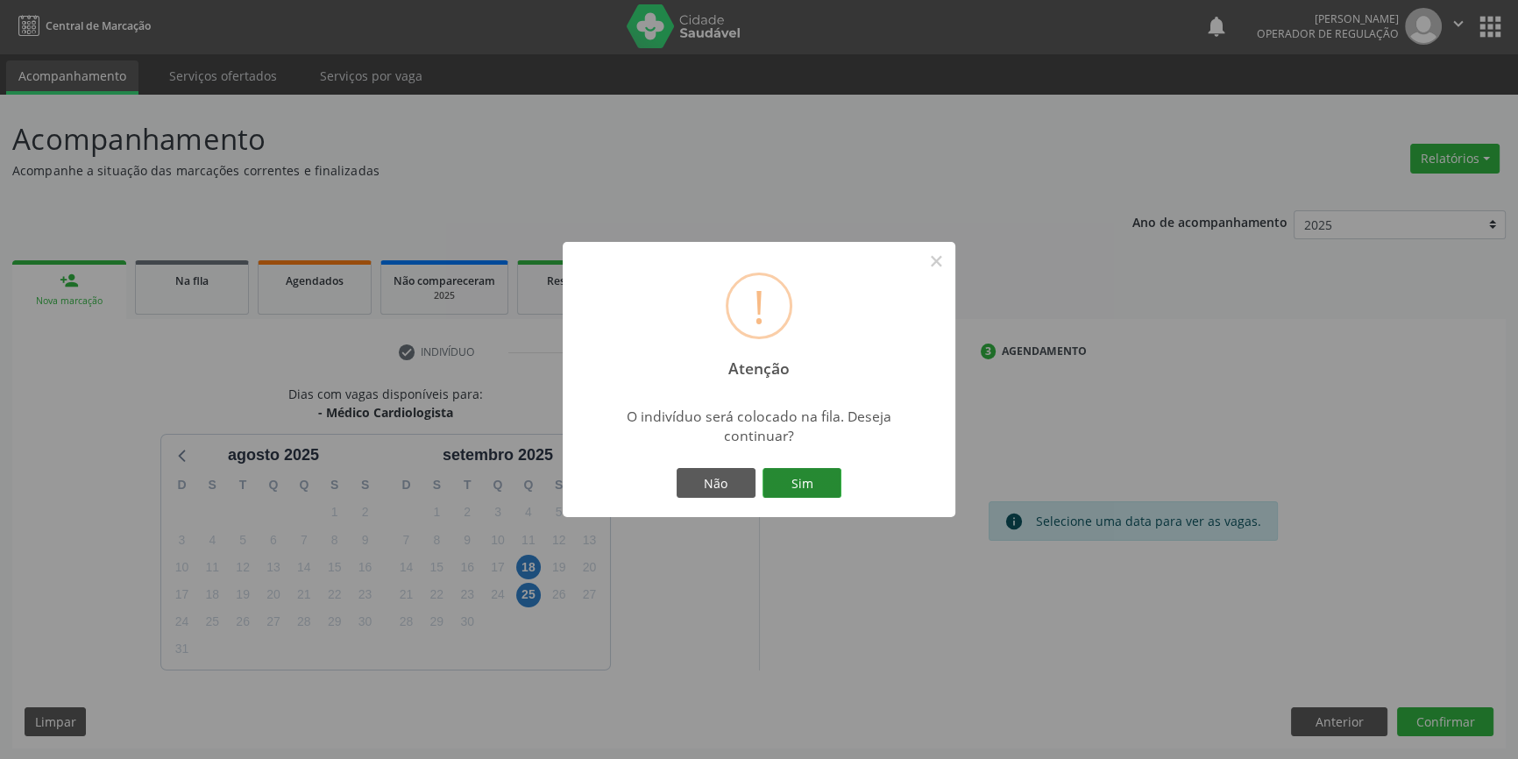
click at [770, 472] on button "Sim" at bounding box center [802, 483] width 79 height 30
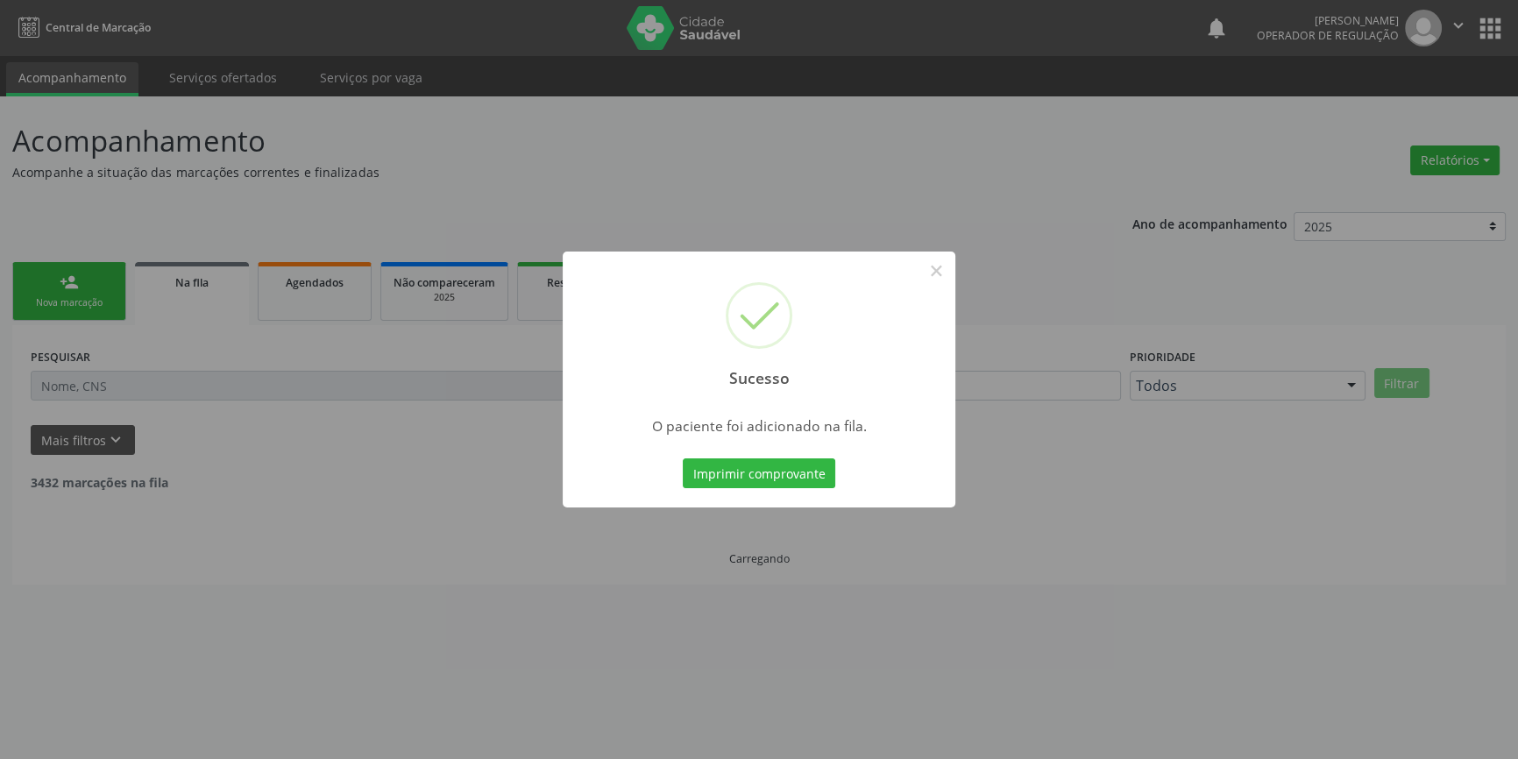
scroll to position [0, 0]
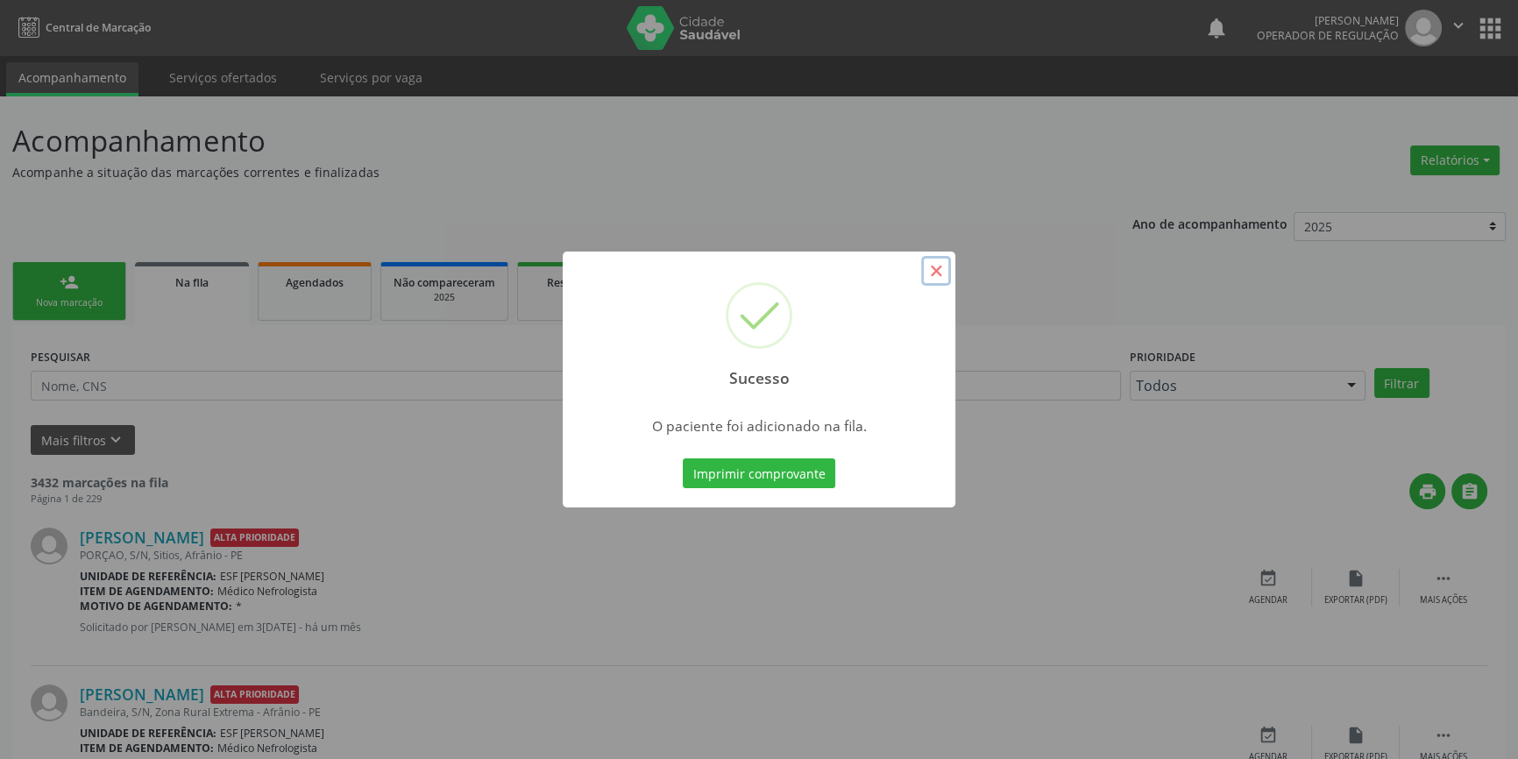
click at [938, 265] on button "×" at bounding box center [936, 271] width 30 height 30
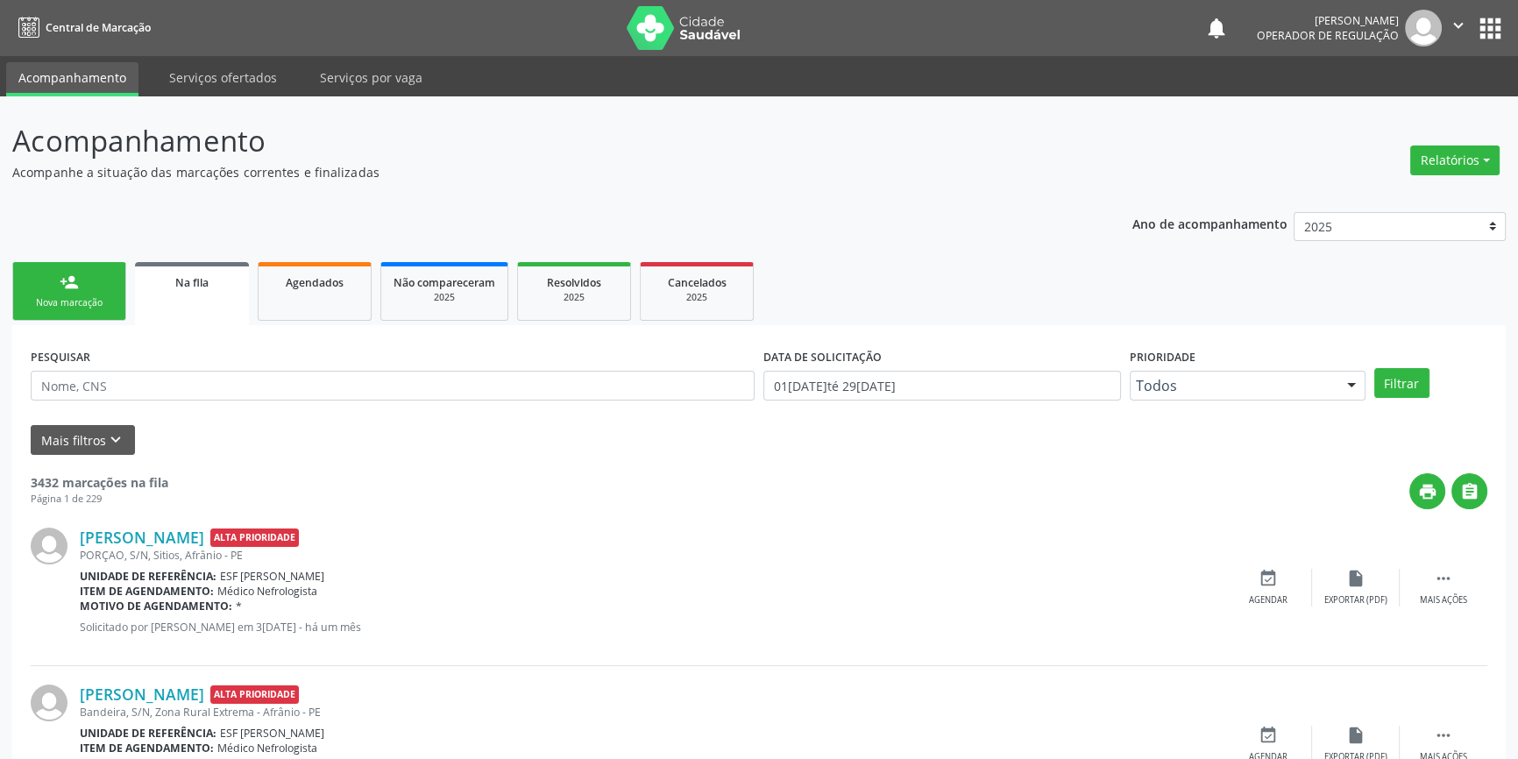
click at [110, 275] on link "person_add Nova marcação" at bounding box center [69, 291] width 114 height 59
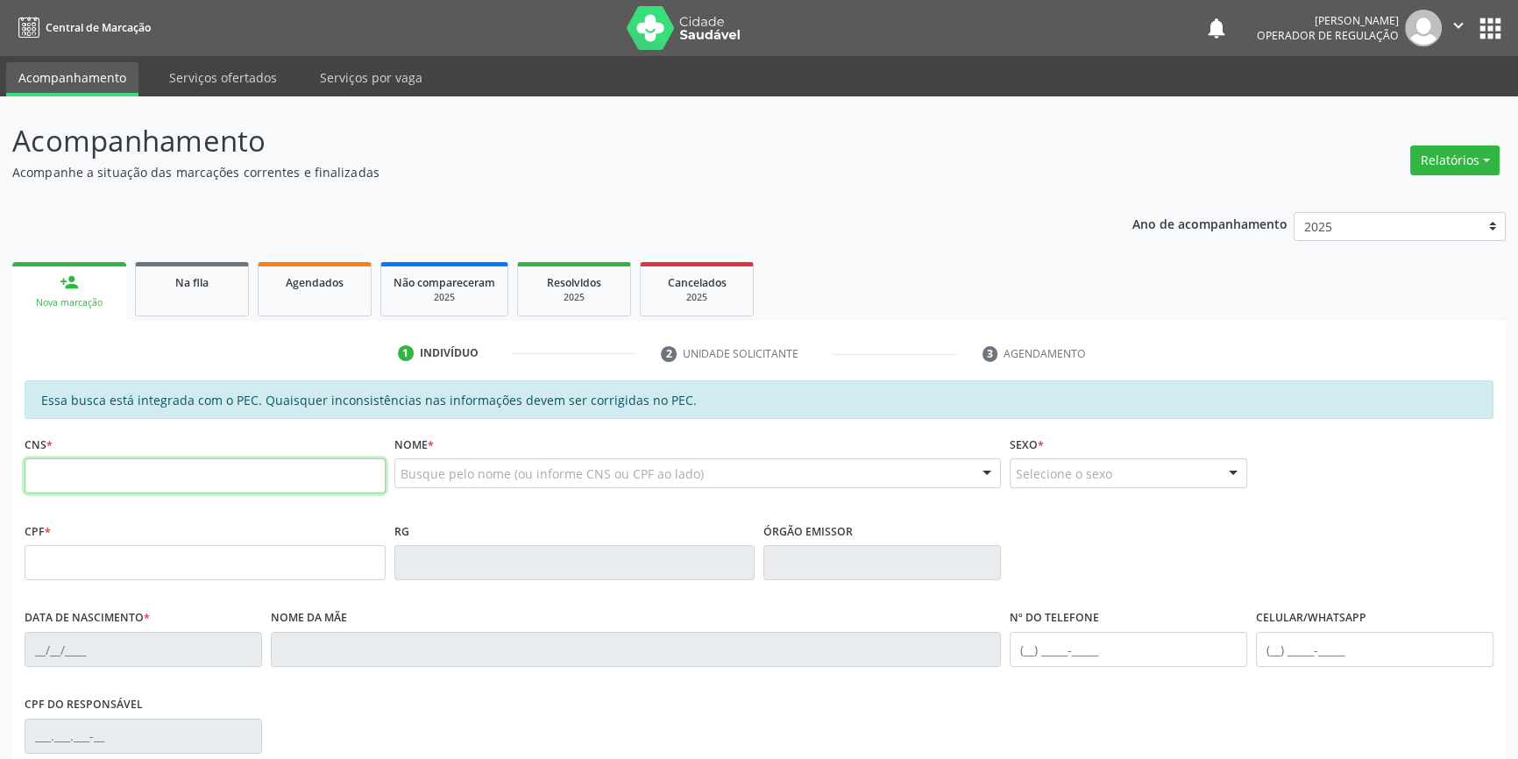
click at [106, 472] on input "text" at bounding box center [205, 475] width 361 height 35
type input "706 9051 1832 7631"
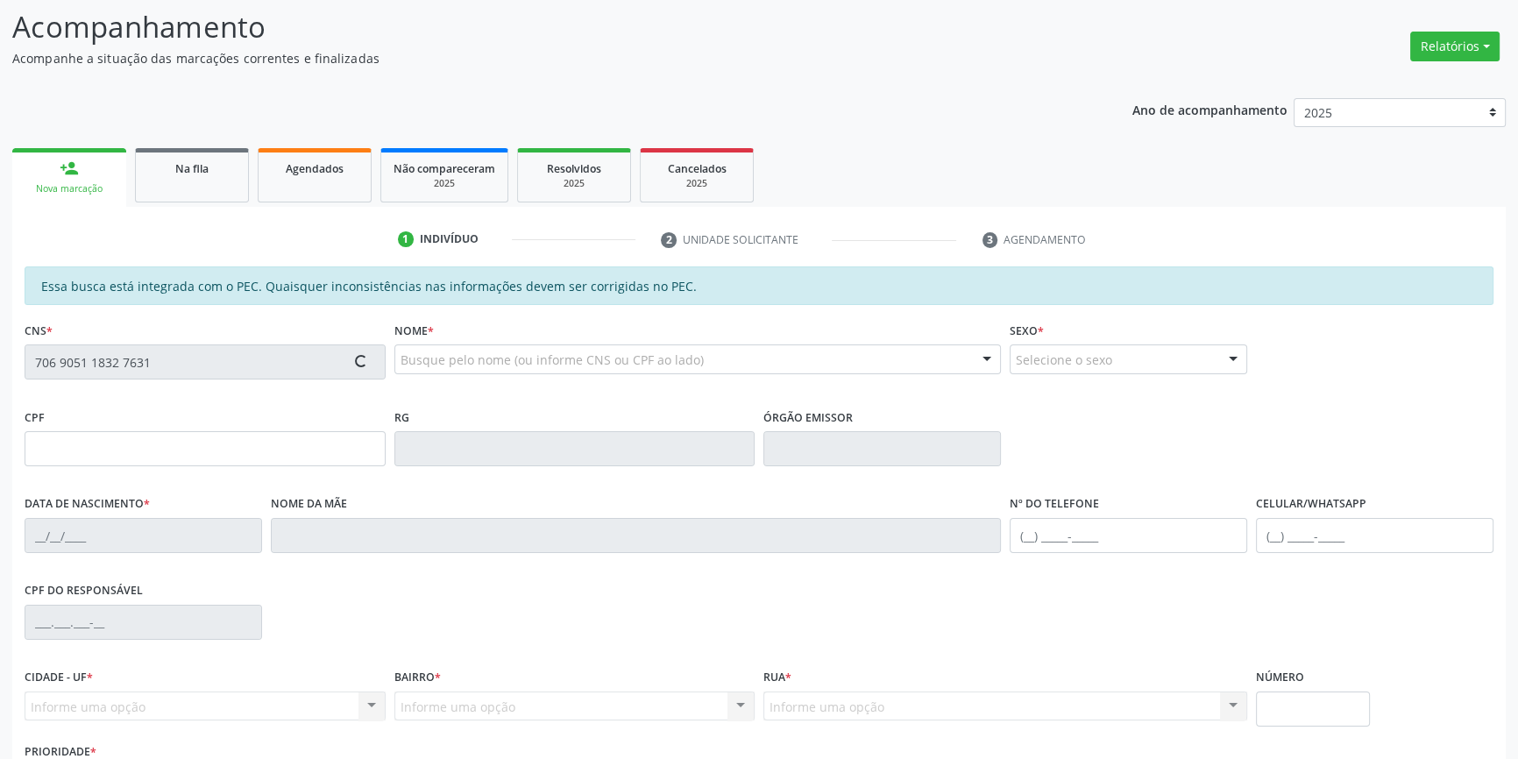
scroll to position [240, 0]
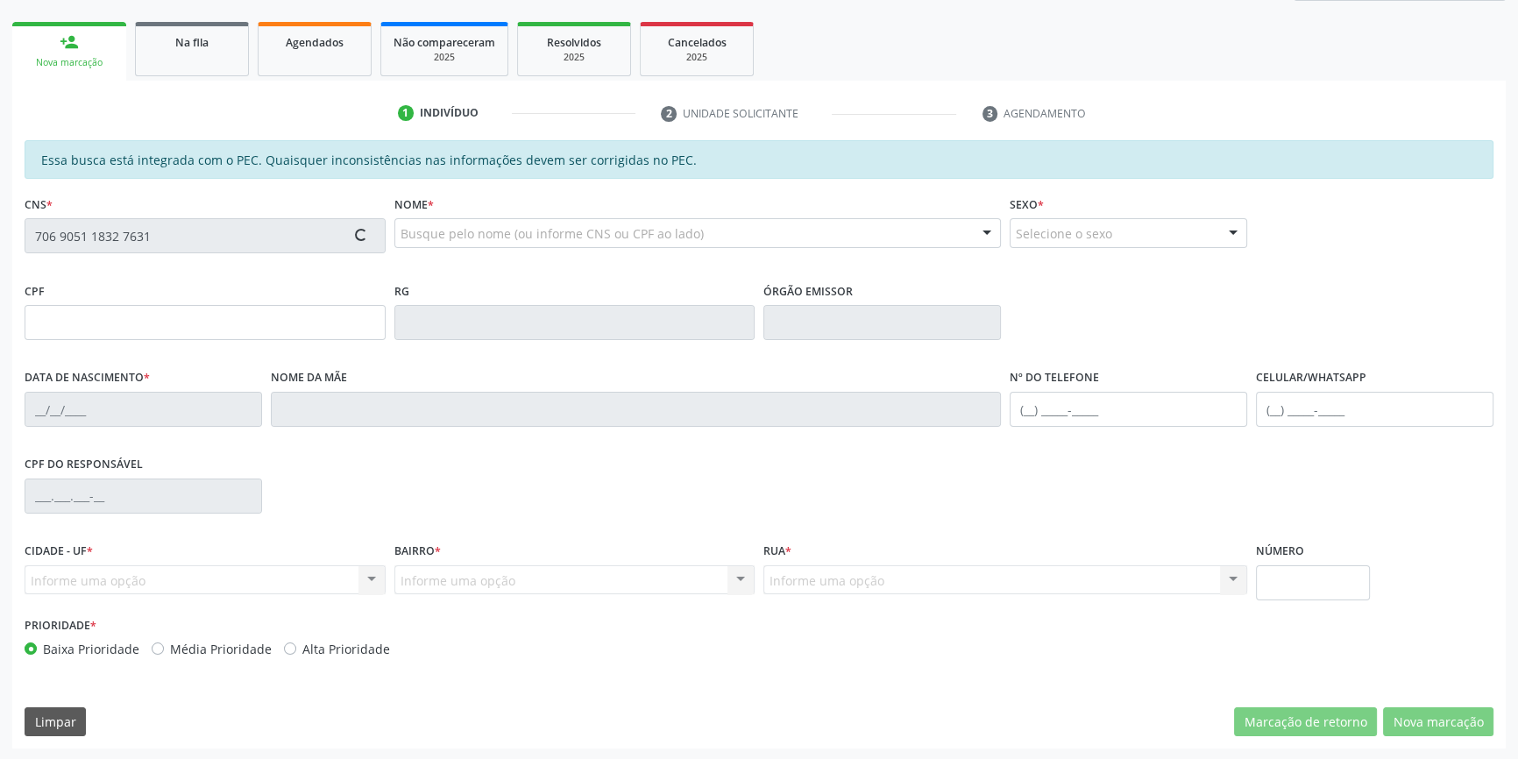
type input "398.261.124-53"
type input "25/11/1948"
type input "Eva R Aquelina de Santana"
type input "(87) 9176-3377"
type input "S/N"
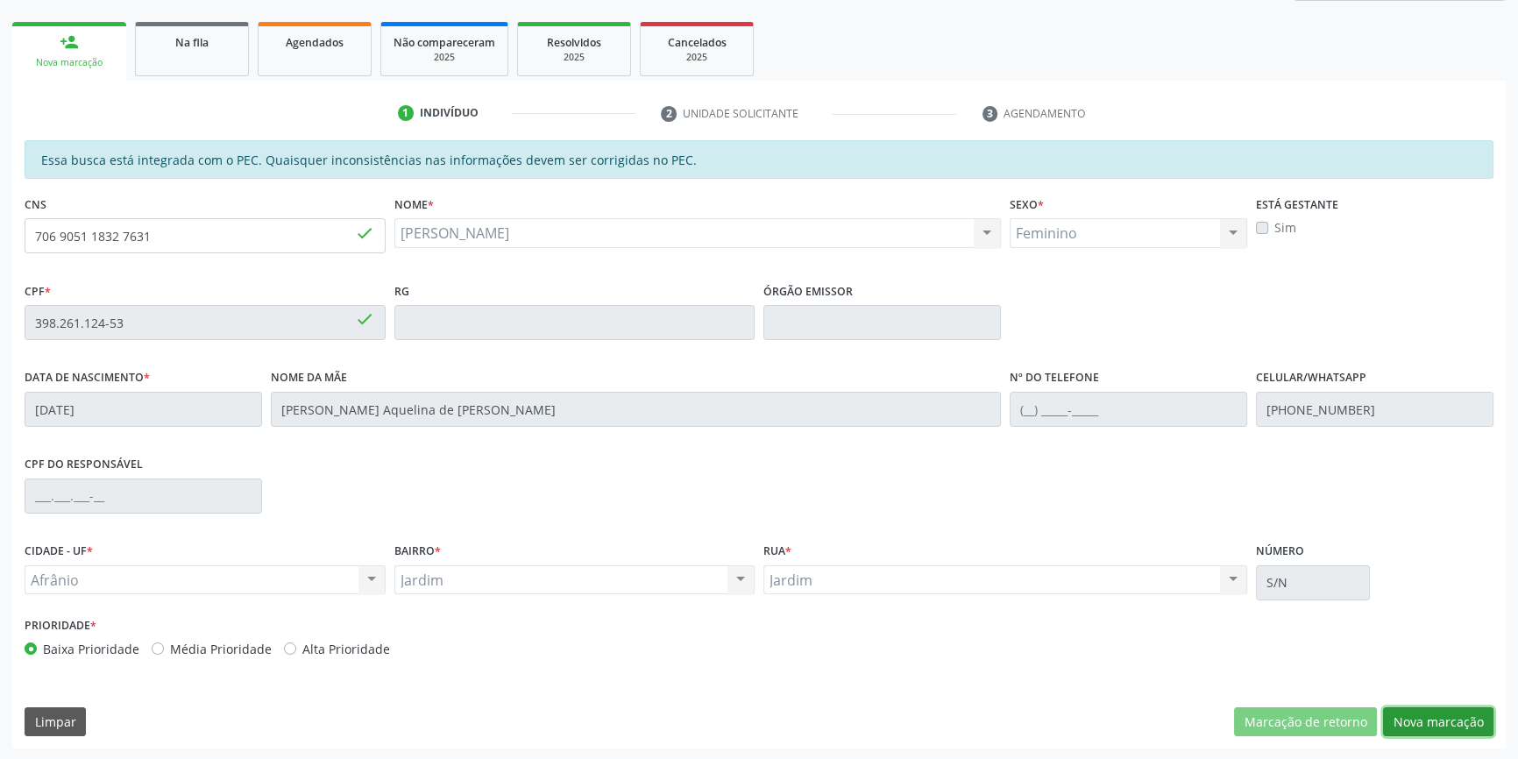
click at [1416, 716] on button "Nova marcação" at bounding box center [1438, 722] width 110 height 30
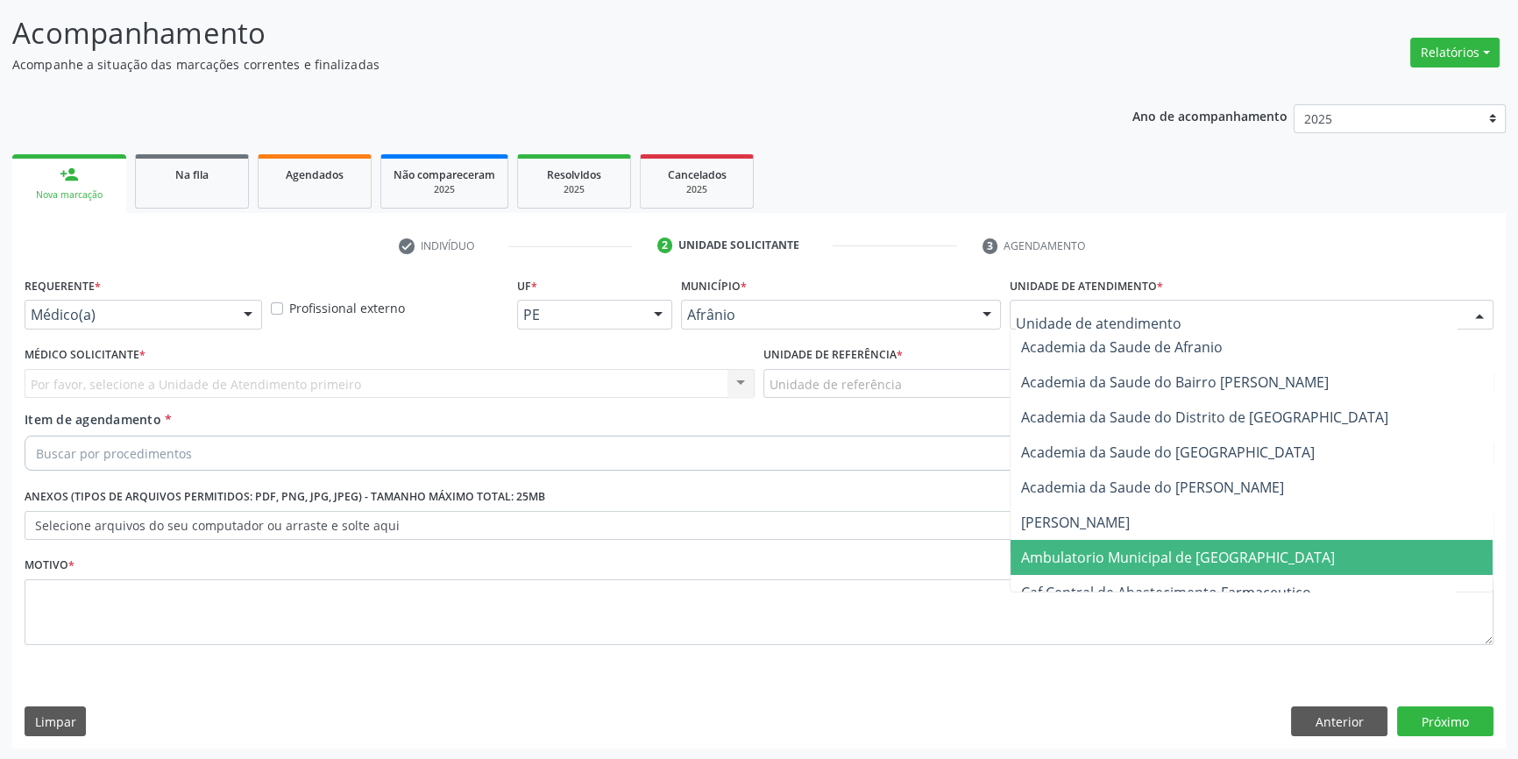
click at [1152, 543] on span "Ambulatorio Municipal de [GEOGRAPHIC_DATA]" at bounding box center [1252, 557] width 482 height 35
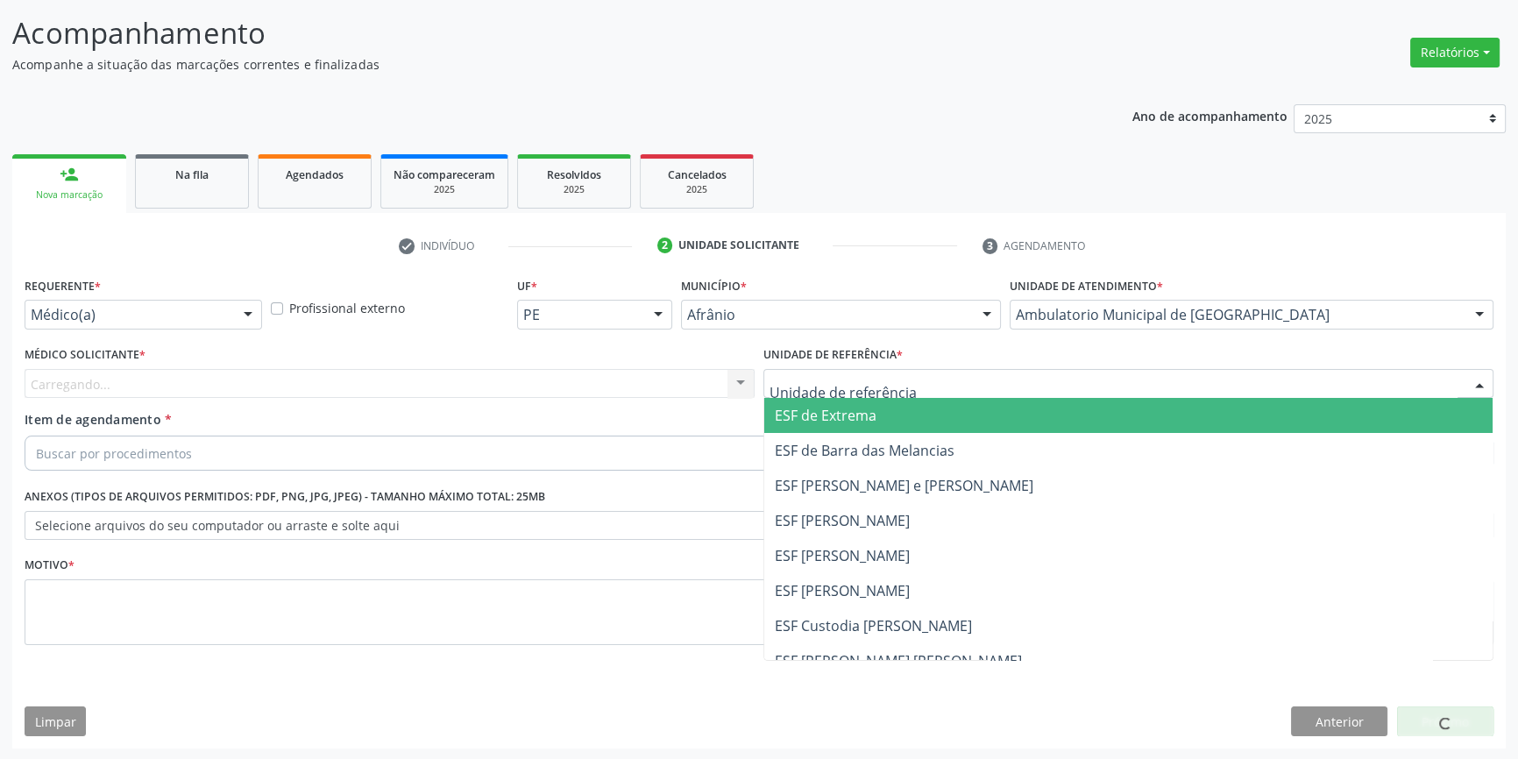
click at [933, 376] on div at bounding box center [1128, 384] width 730 height 30
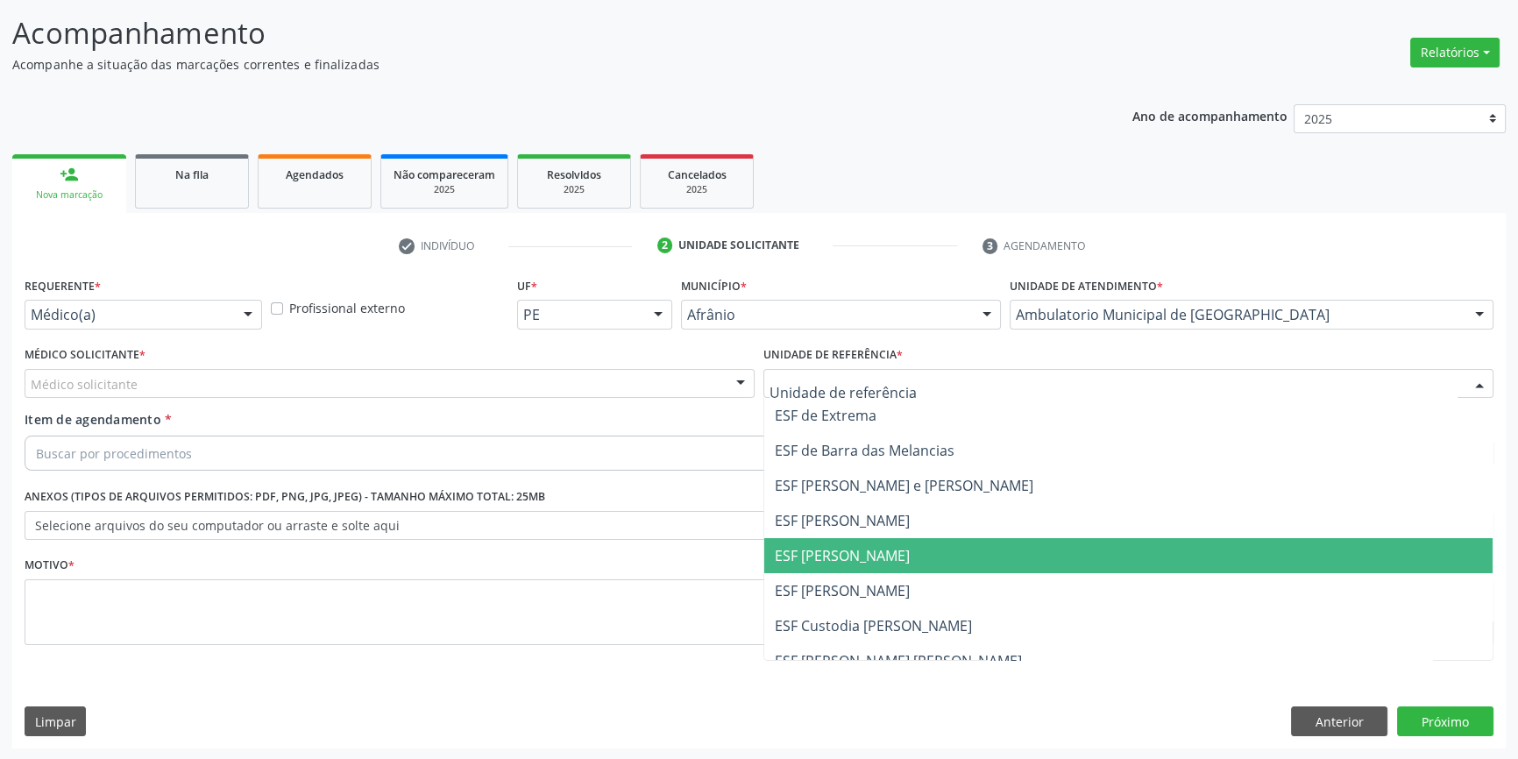
click at [880, 558] on span "ESF [PERSON_NAME]" at bounding box center [842, 555] width 135 height 19
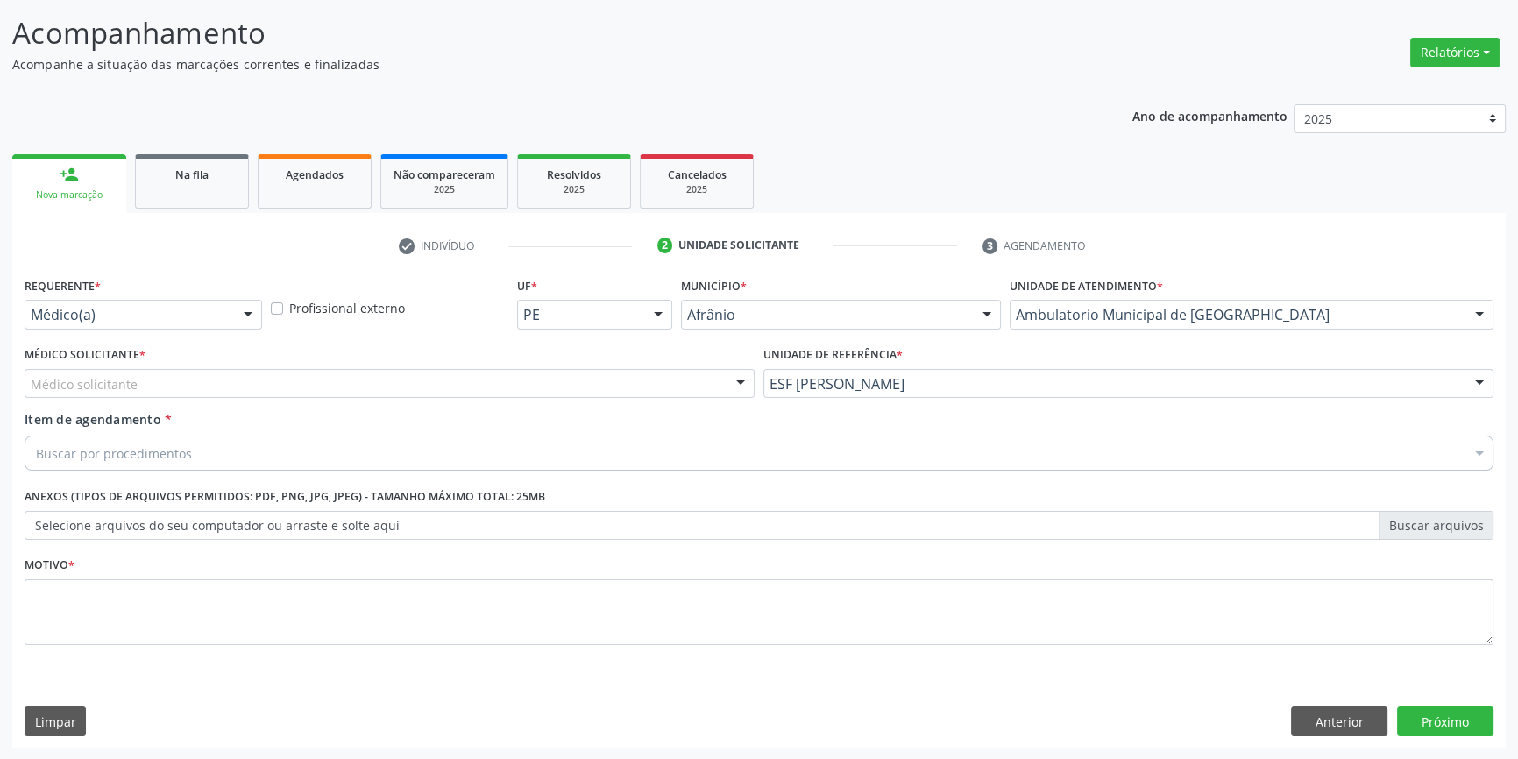
click at [537, 395] on div "Médico solicitante" at bounding box center [390, 384] width 730 height 30
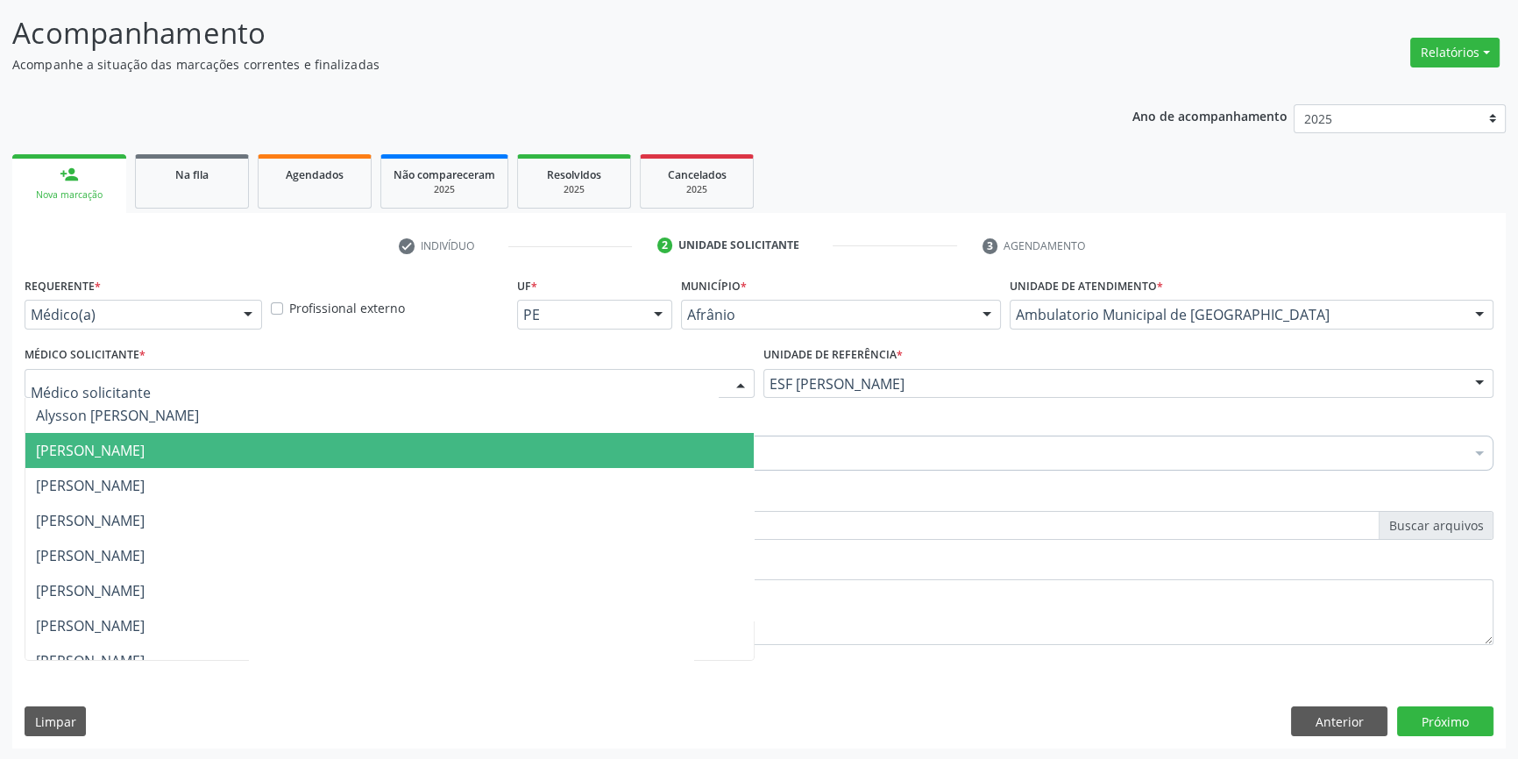
click at [389, 449] on span "[PERSON_NAME]" at bounding box center [389, 450] width 728 height 35
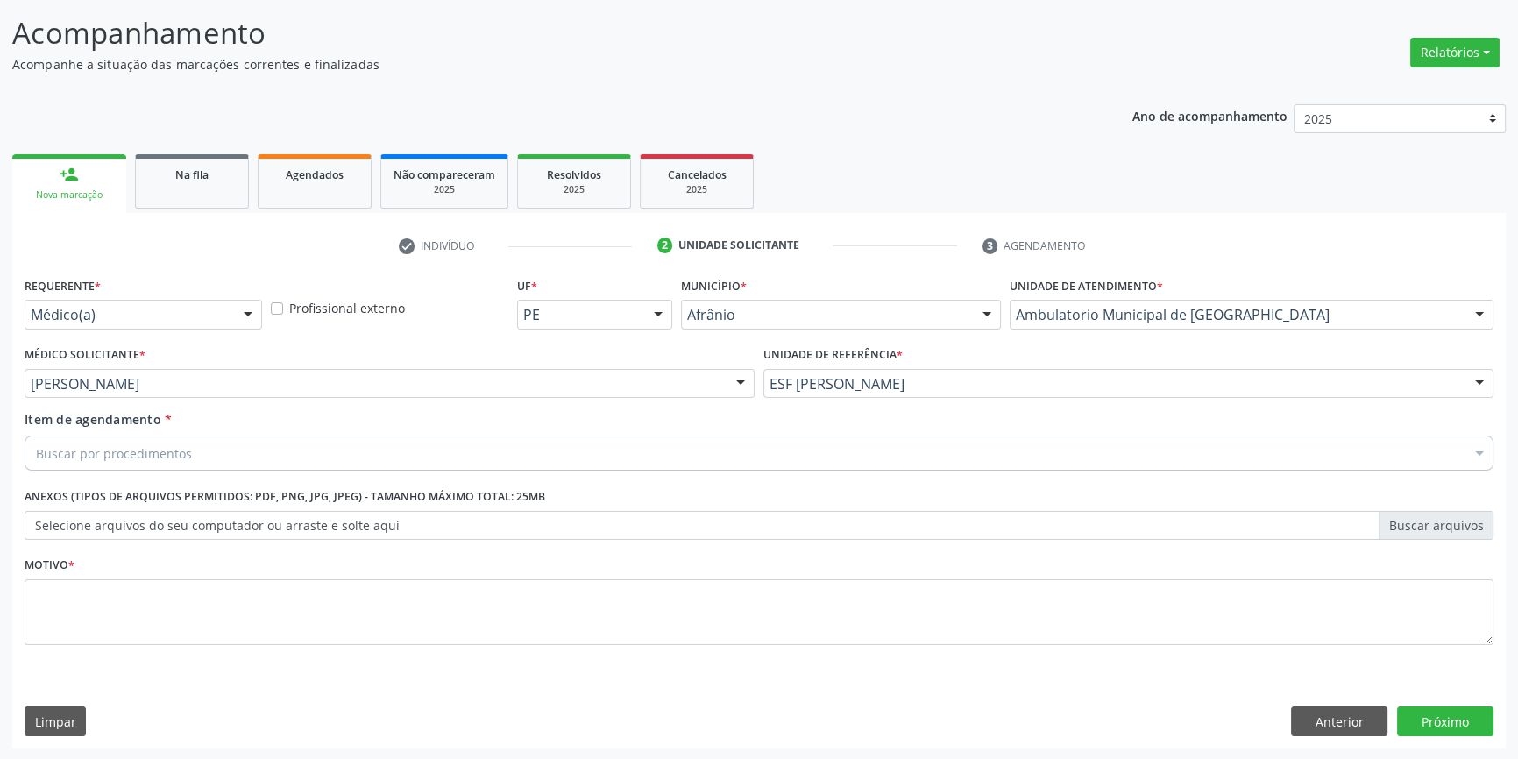
click at [324, 444] on div "Buscar por procedimentos" at bounding box center [759, 453] width 1469 height 35
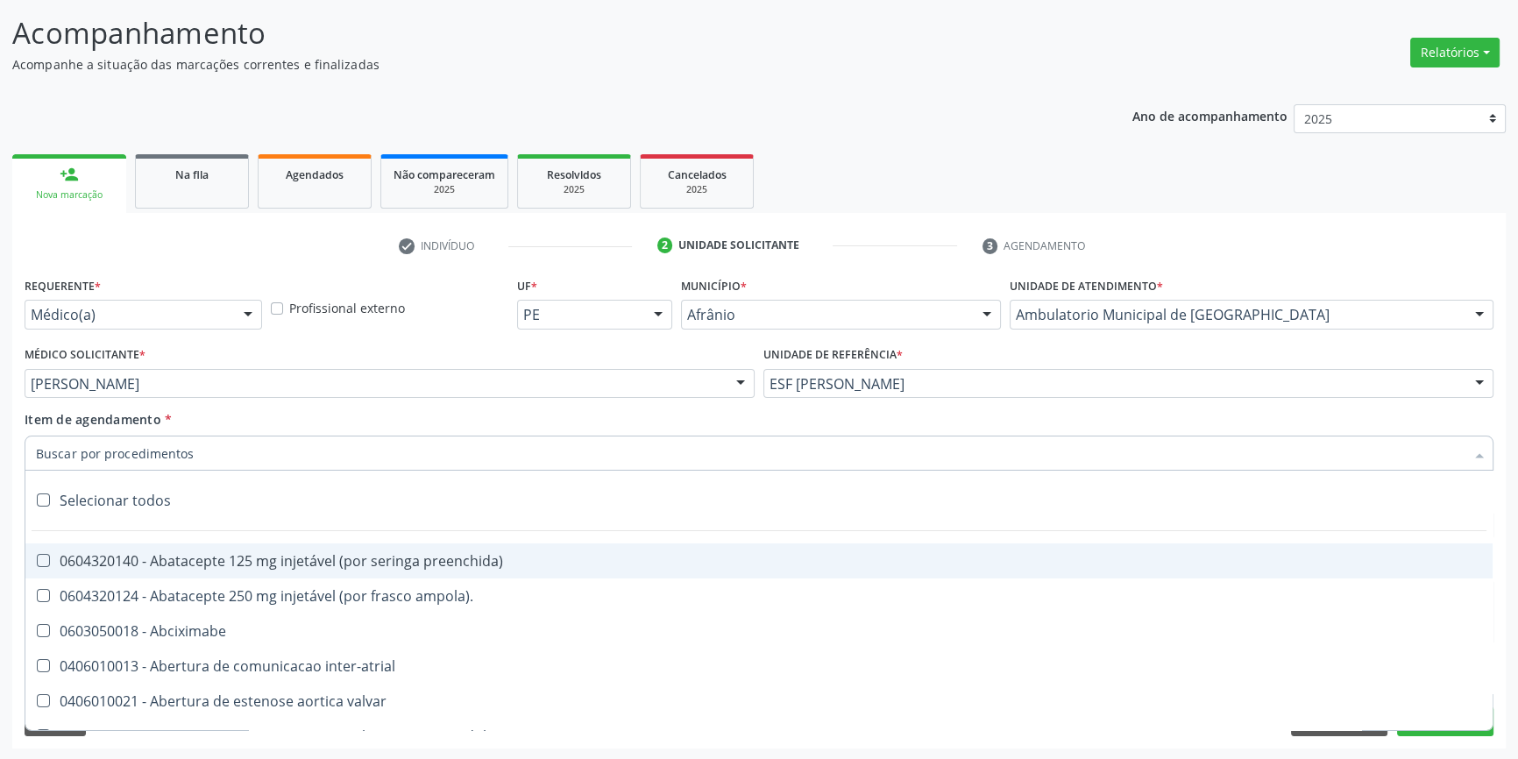
paste input "0401010074"
type input "0401010074"
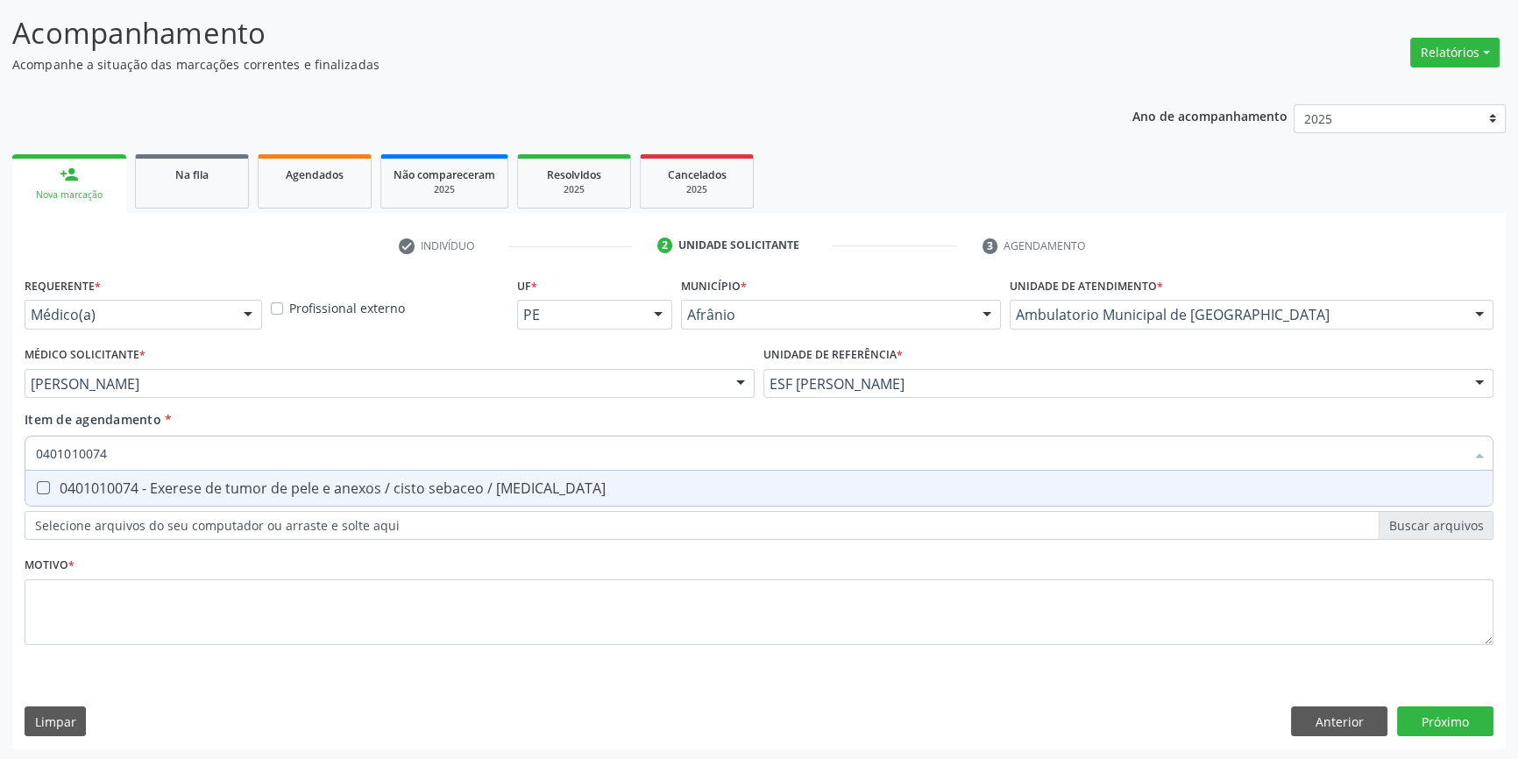
click at [284, 481] on div "0401010074 - Exerese de tumor de pele e anexos / cisto sebaceo / [MEDICAL_DATA]" at bounding box center [759, 488] width 1446 height 14
checkbox lipoma "true"
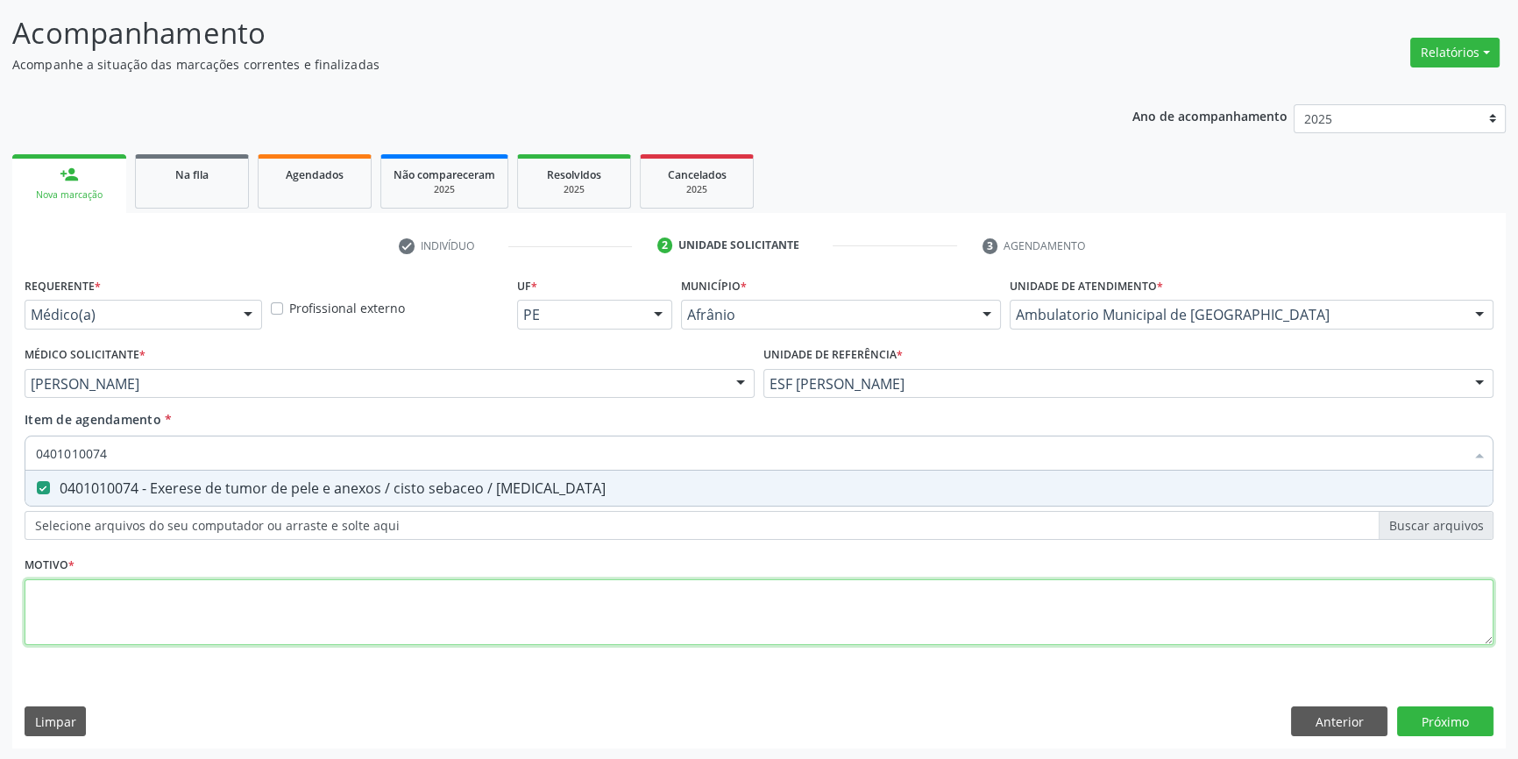
click at [239, 605] on div "Requerente * Médico(a) Médico(a) Enfermeiro(a) Paciente Nenhum resultado encont…" at bounding box center [759, 471] width 1469 height 397
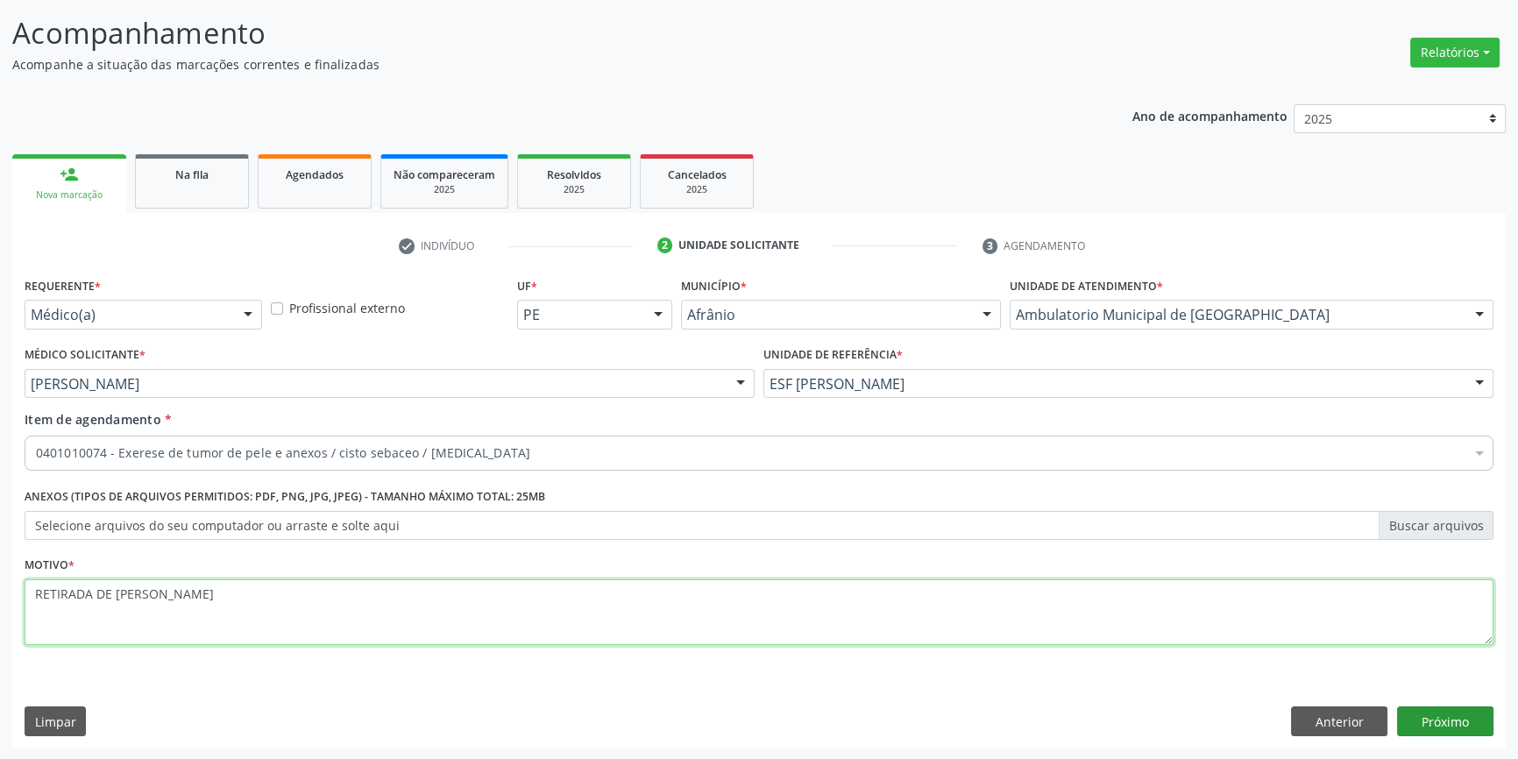
type textarea "RETIRADA DE [PERSON_NAME]"
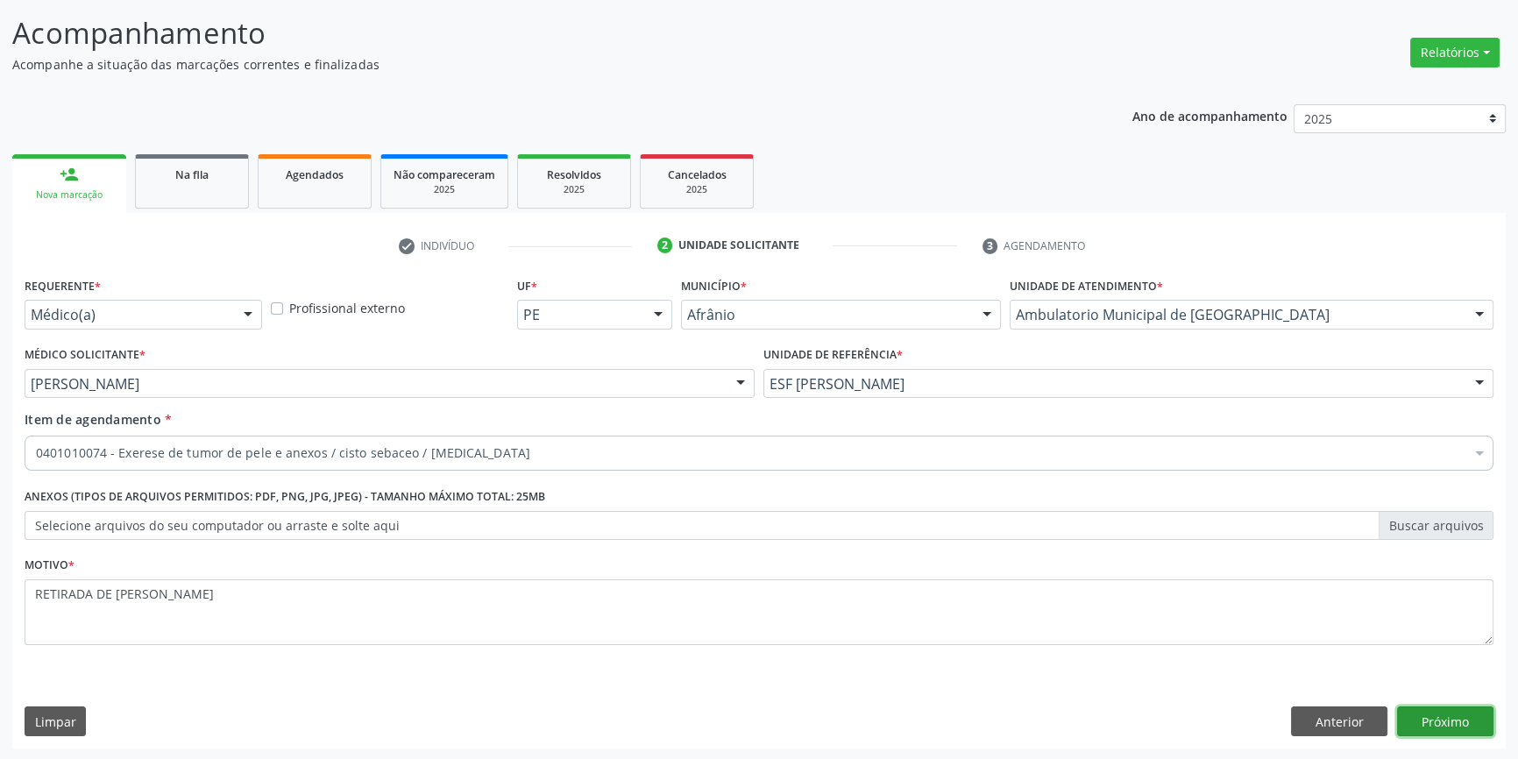
click at [1477, 727] on button "Próximo" at bounding box center [1445, 722] width 96 height 30
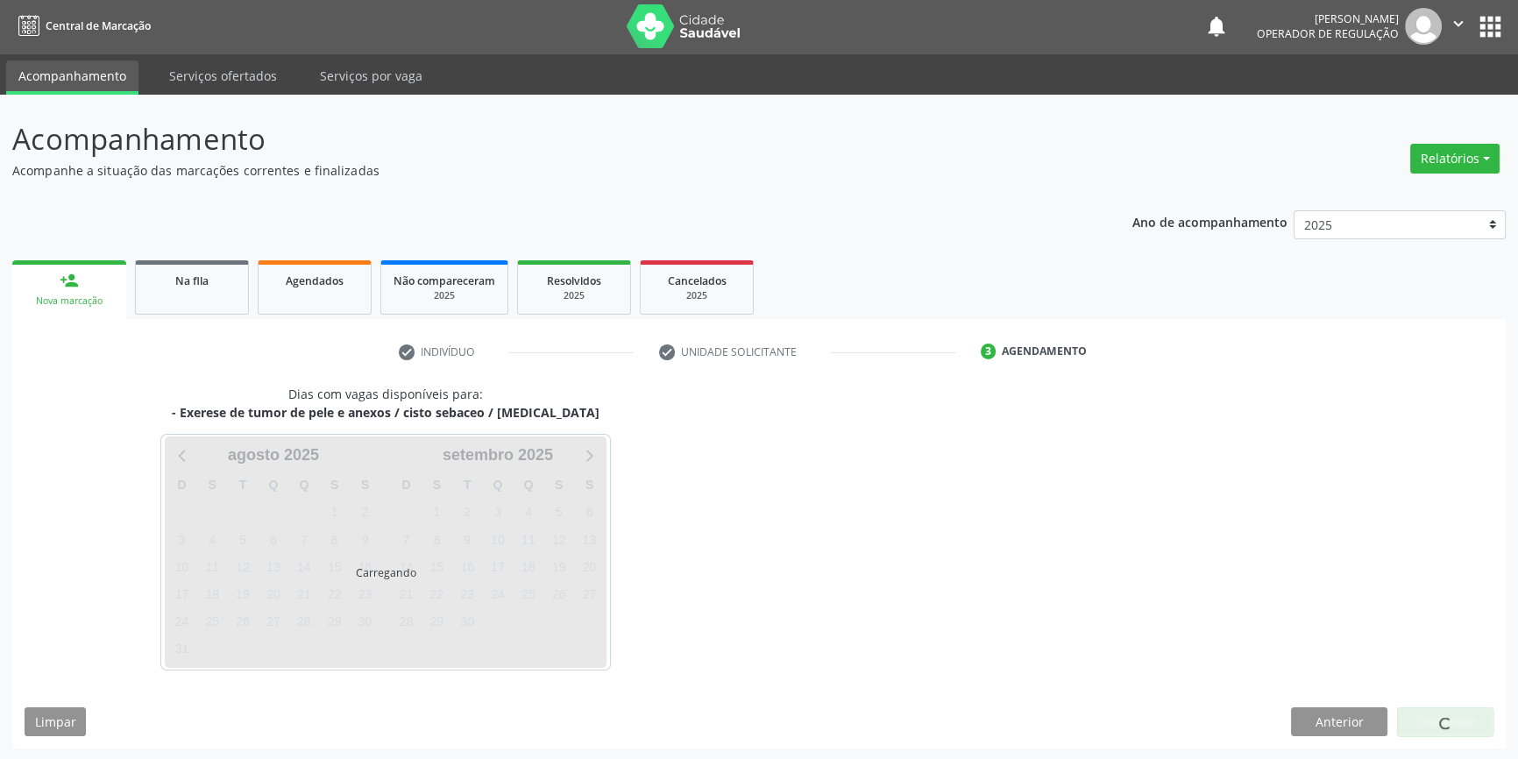
scroll to position [53, 0]
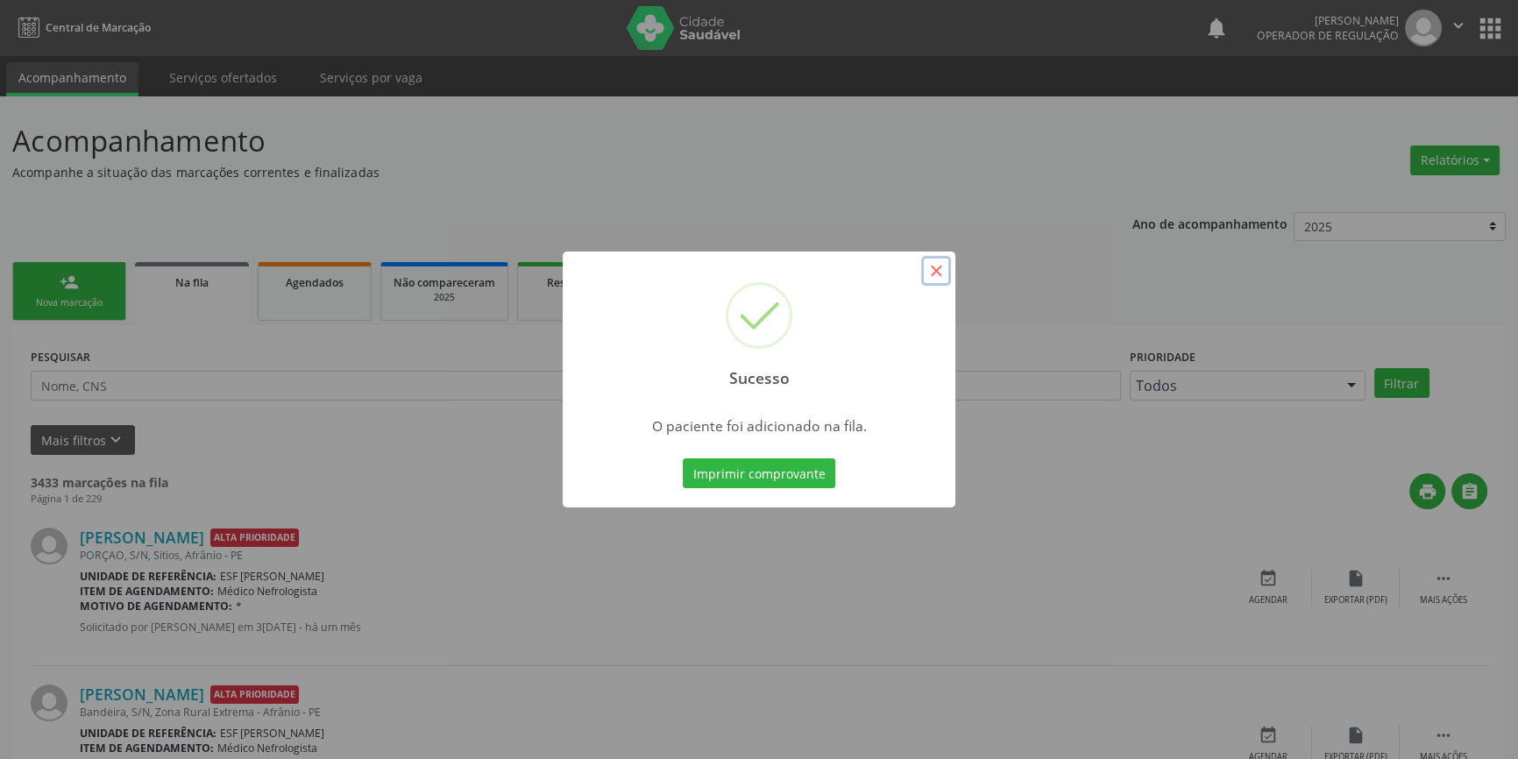
click at [935, 276] on button "×" at bounding box center [936, 271] width 30 height 30
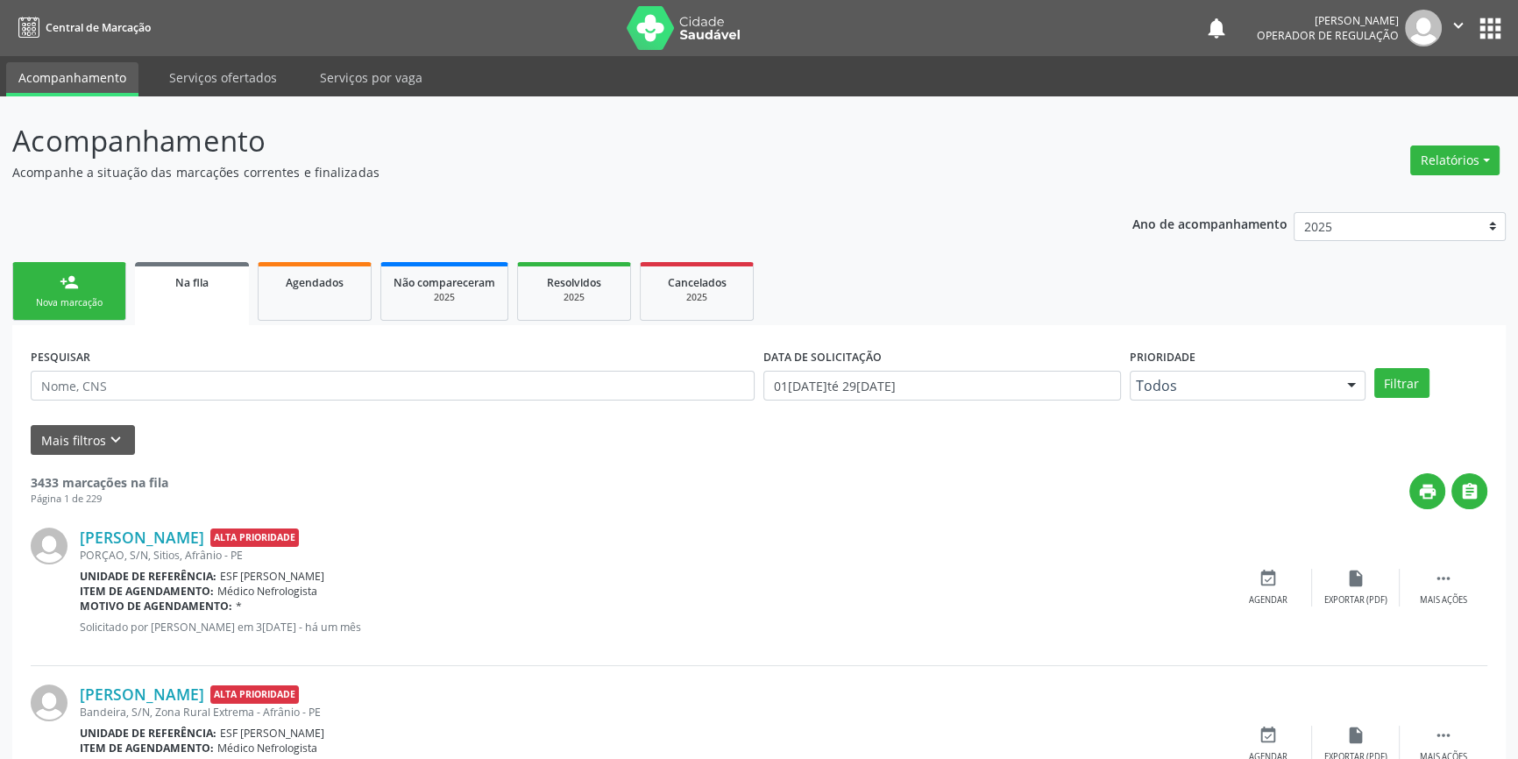
click at [96, 304] on div "Nova marcação" at bounding box center [69, 302] width 88 height 13
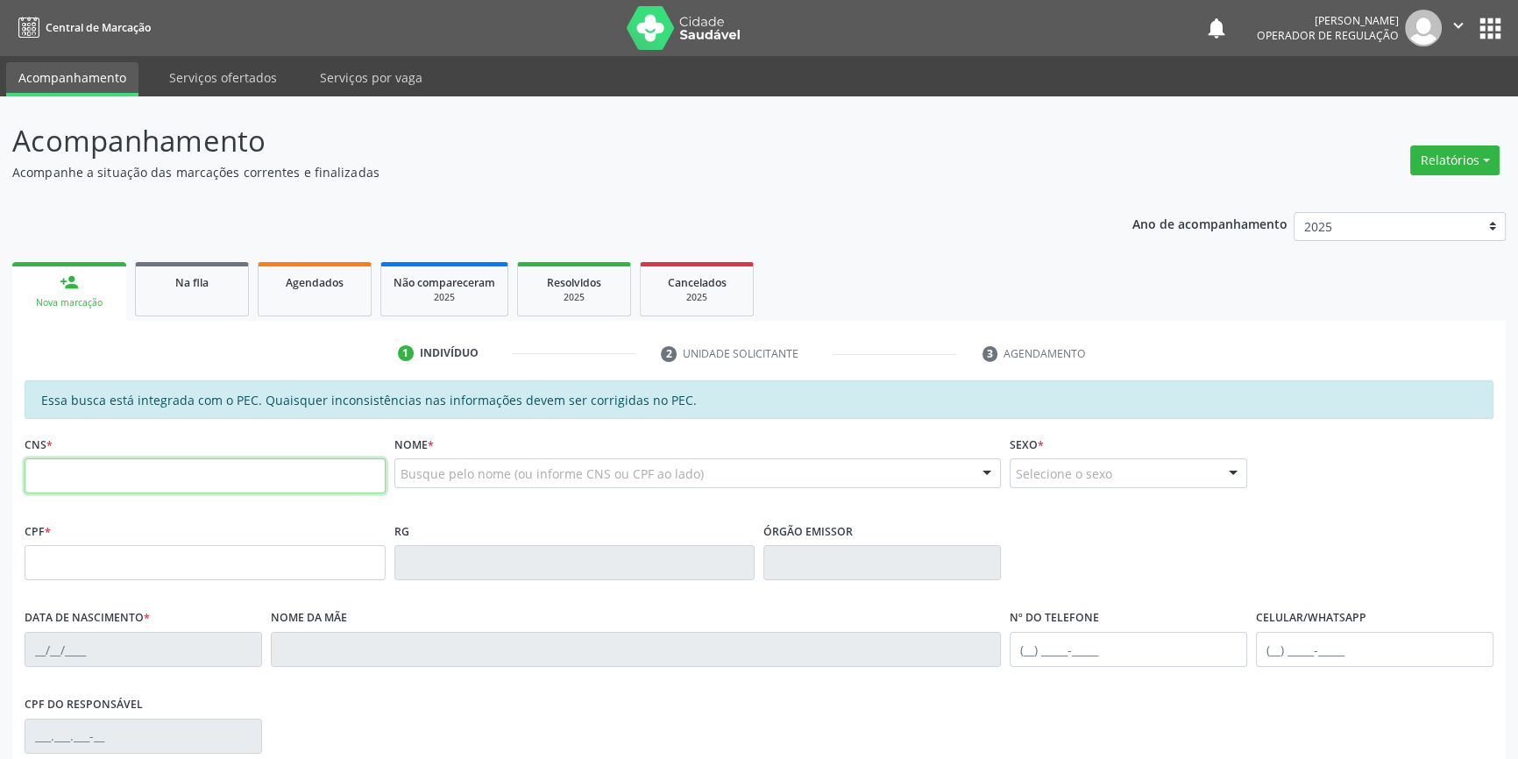
click at [110, 472] on input "text" at bounding box center [205, 475] width 361 height 35
type input "708 4087 9880 4266"
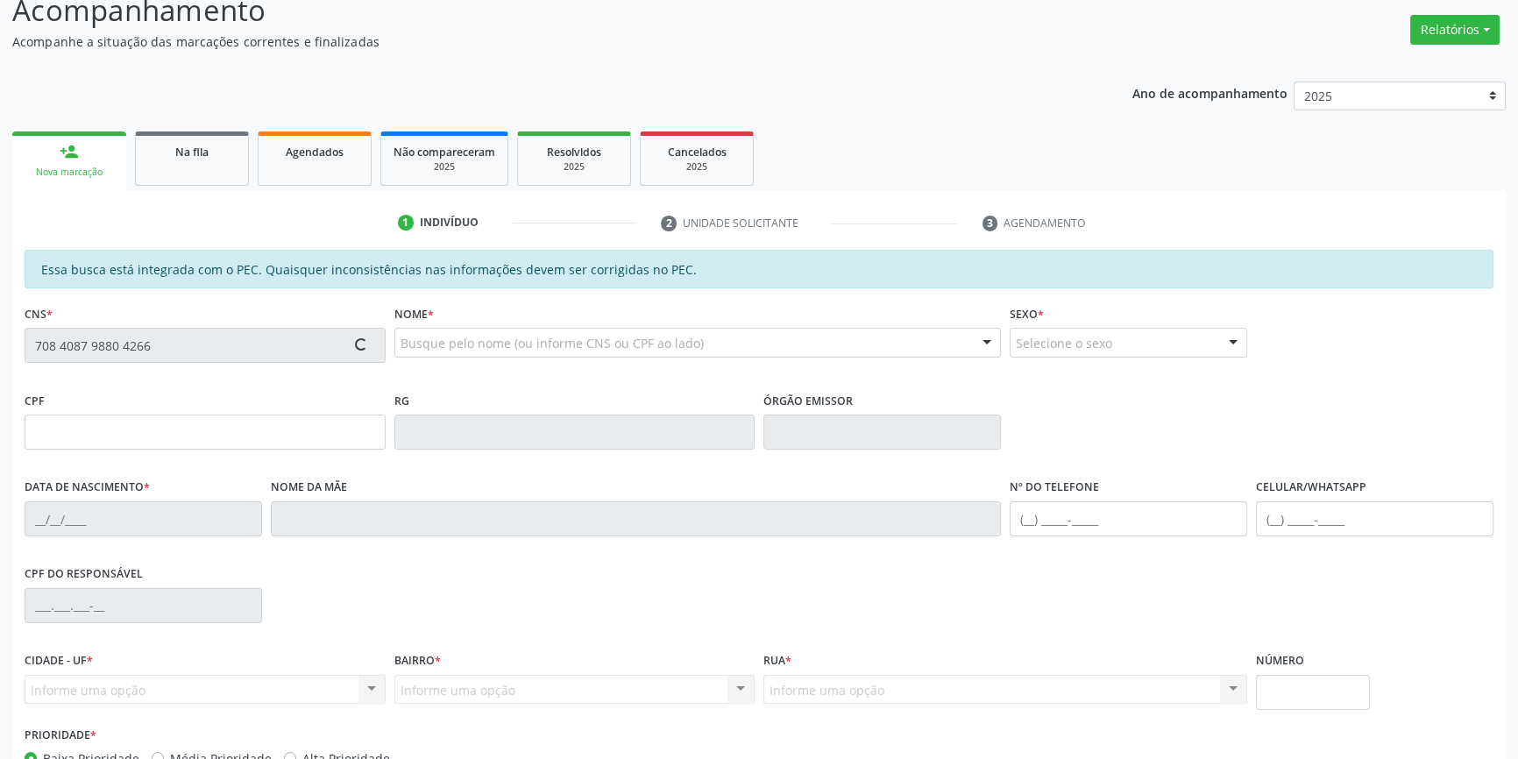
scroll to position [240, 0]
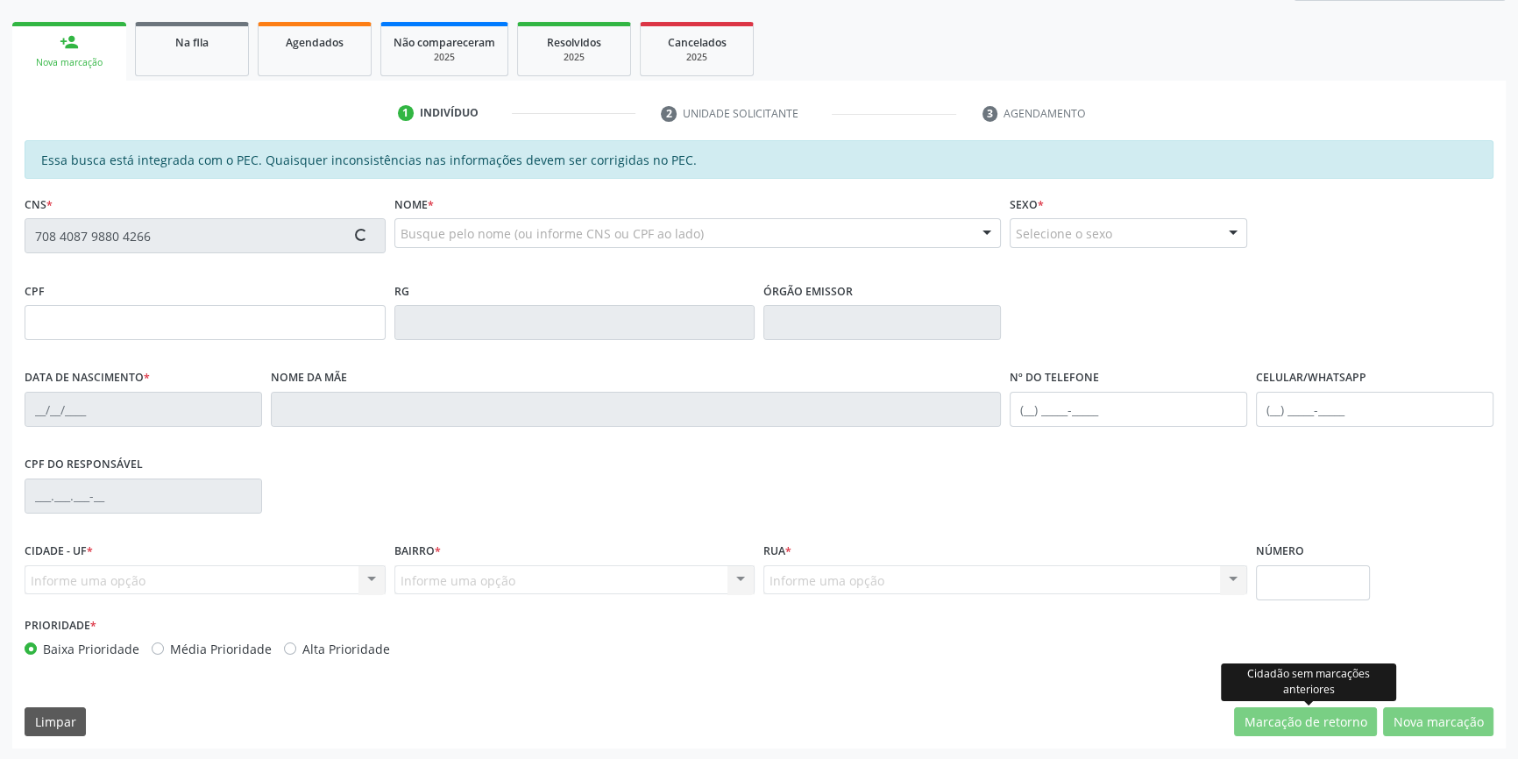
type input "116.027.004-00"
type input "12[DATE]"
type input "[PERSON_NAME] de [PERSON_NAME]"
type input "[PHONE_NUMBER]"
type input "S/N"
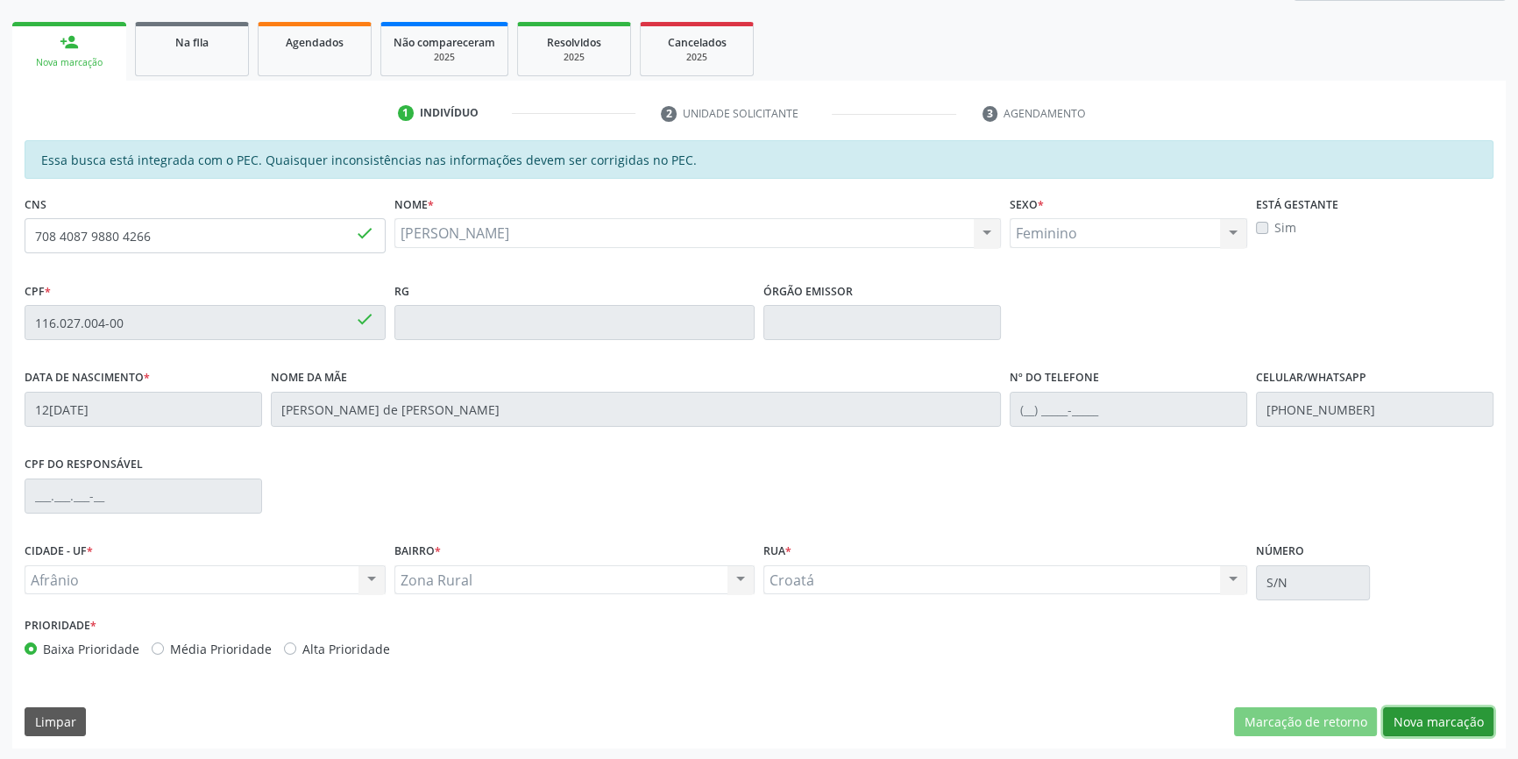
click at [1426, 721] on button "Nova marcação" at bounding box center [1438, 722] width 110 height 30
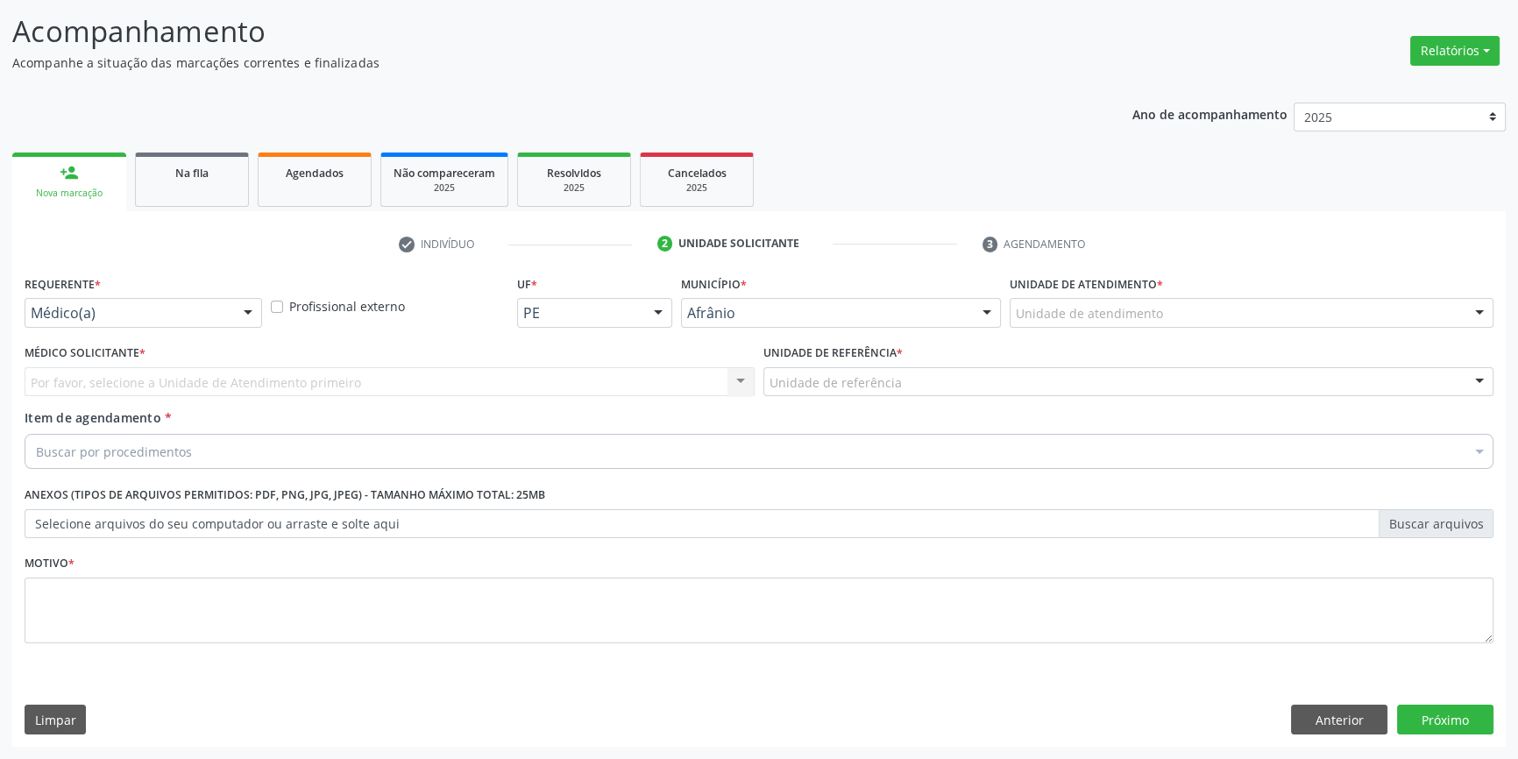
scroll to position [108, 0]
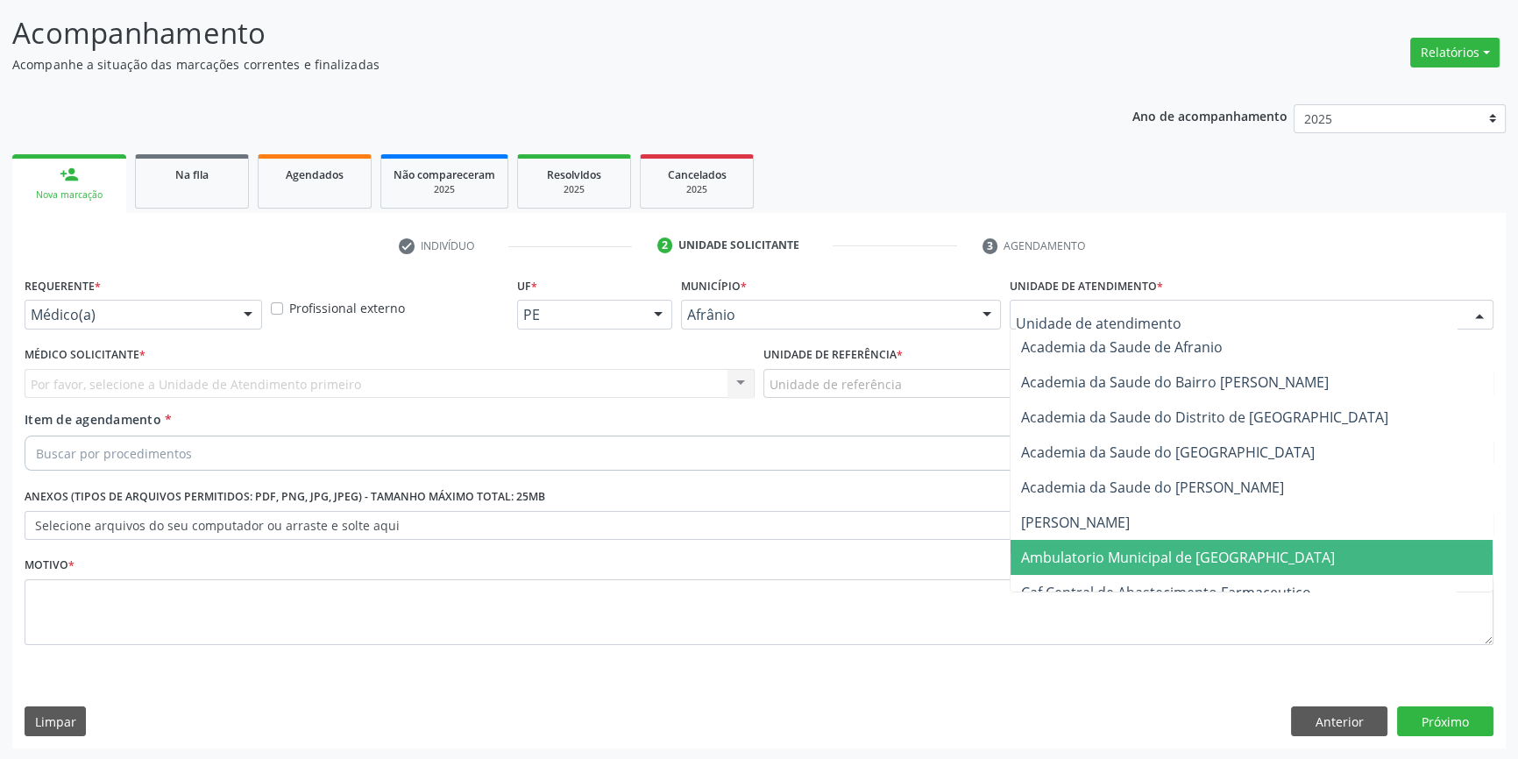
click at [1094, 552] on span "Ambulatorio Municipal de [GEOGRAPHIC_DATA]" at bounding box center [1178, 557] width 314 height 19
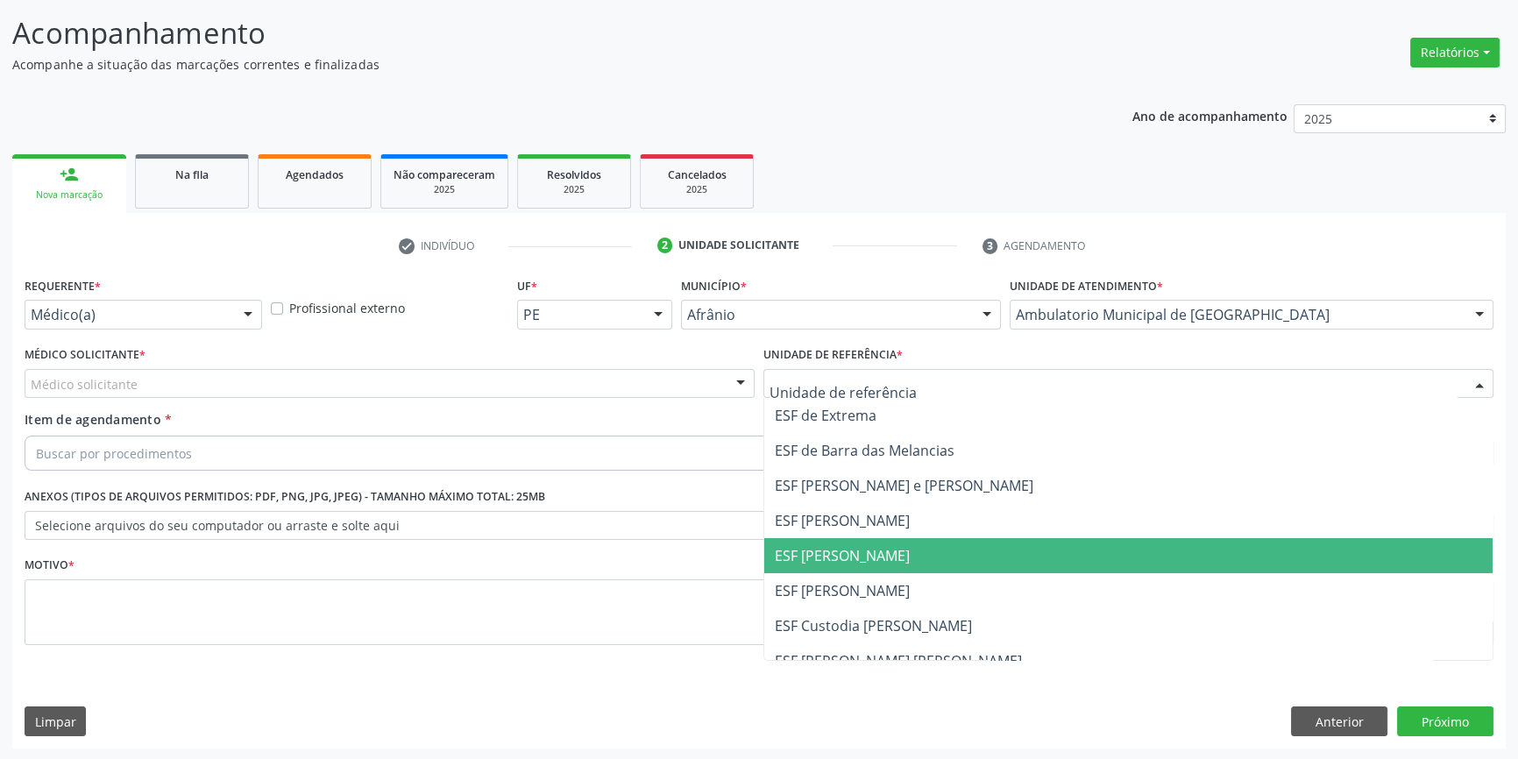
click at [846, 552] on span "ESF [PERSON_NAME]" at bounding box center [842, 555] width 135 height 19
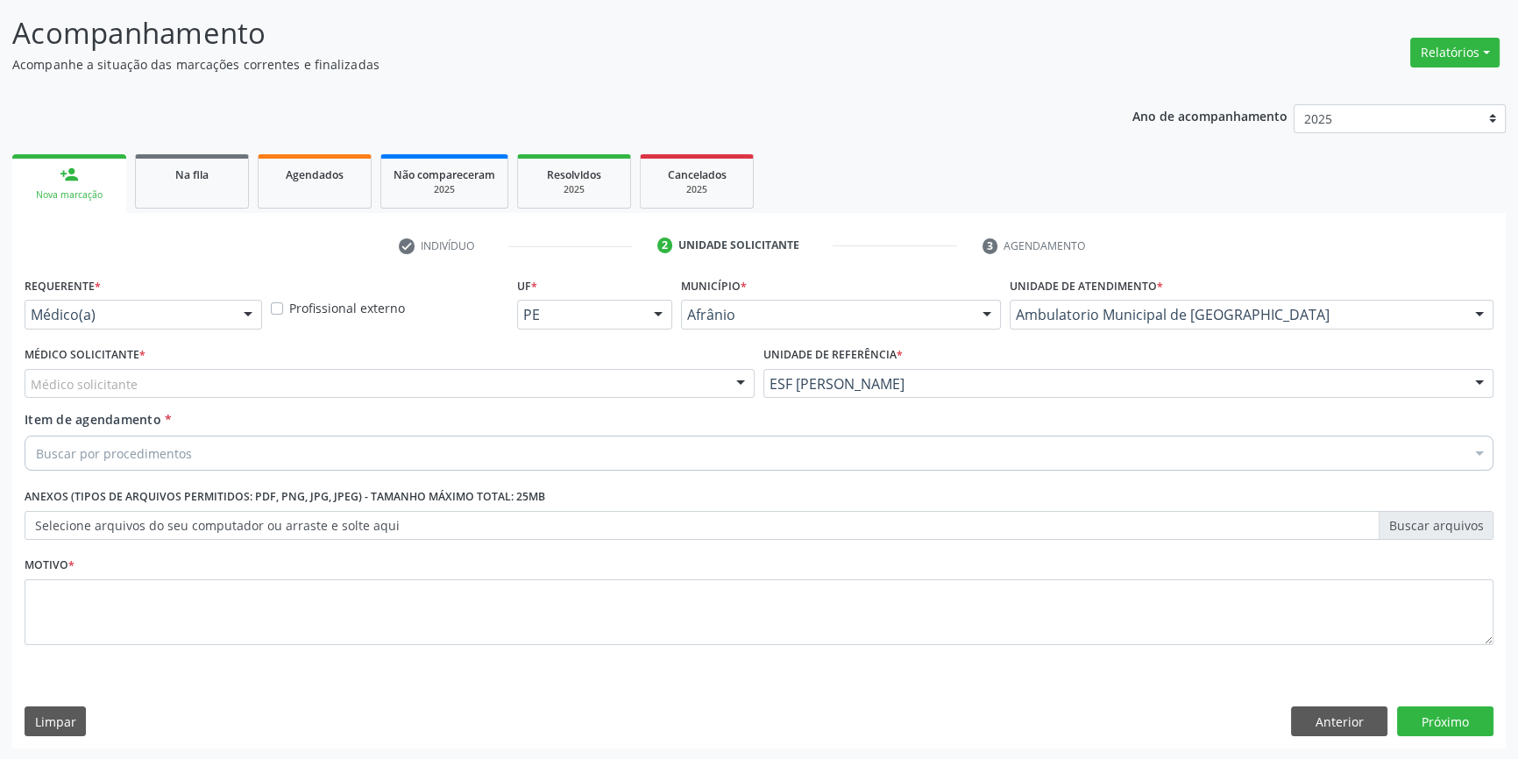
click at [489, 389] on div "Médico solicitante" at bounding box center [390, 384] width 730 height 30
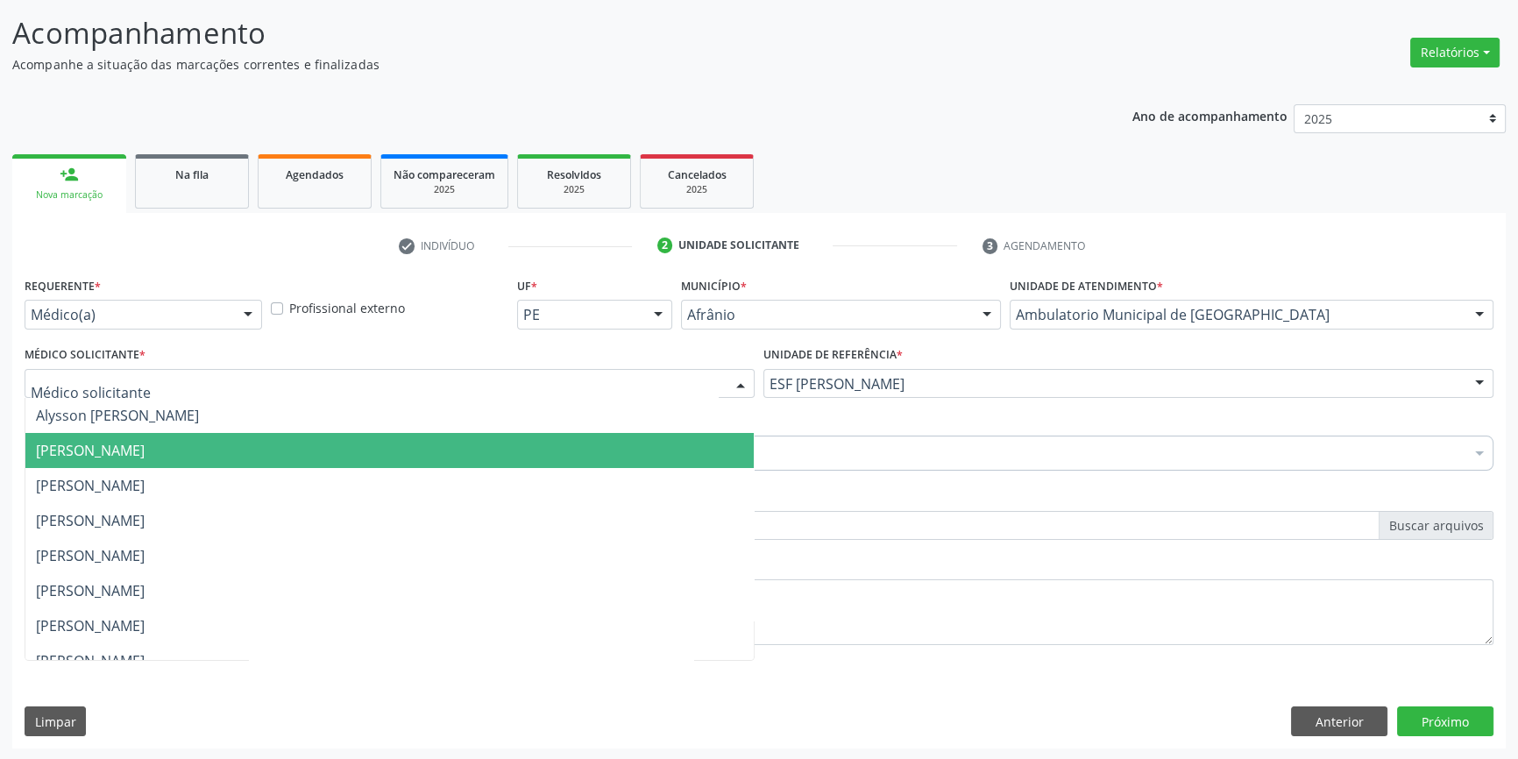
click at [253, 445] on span "[PERSON_NAME]" at bounding box center [389, 450] width 728 height 35
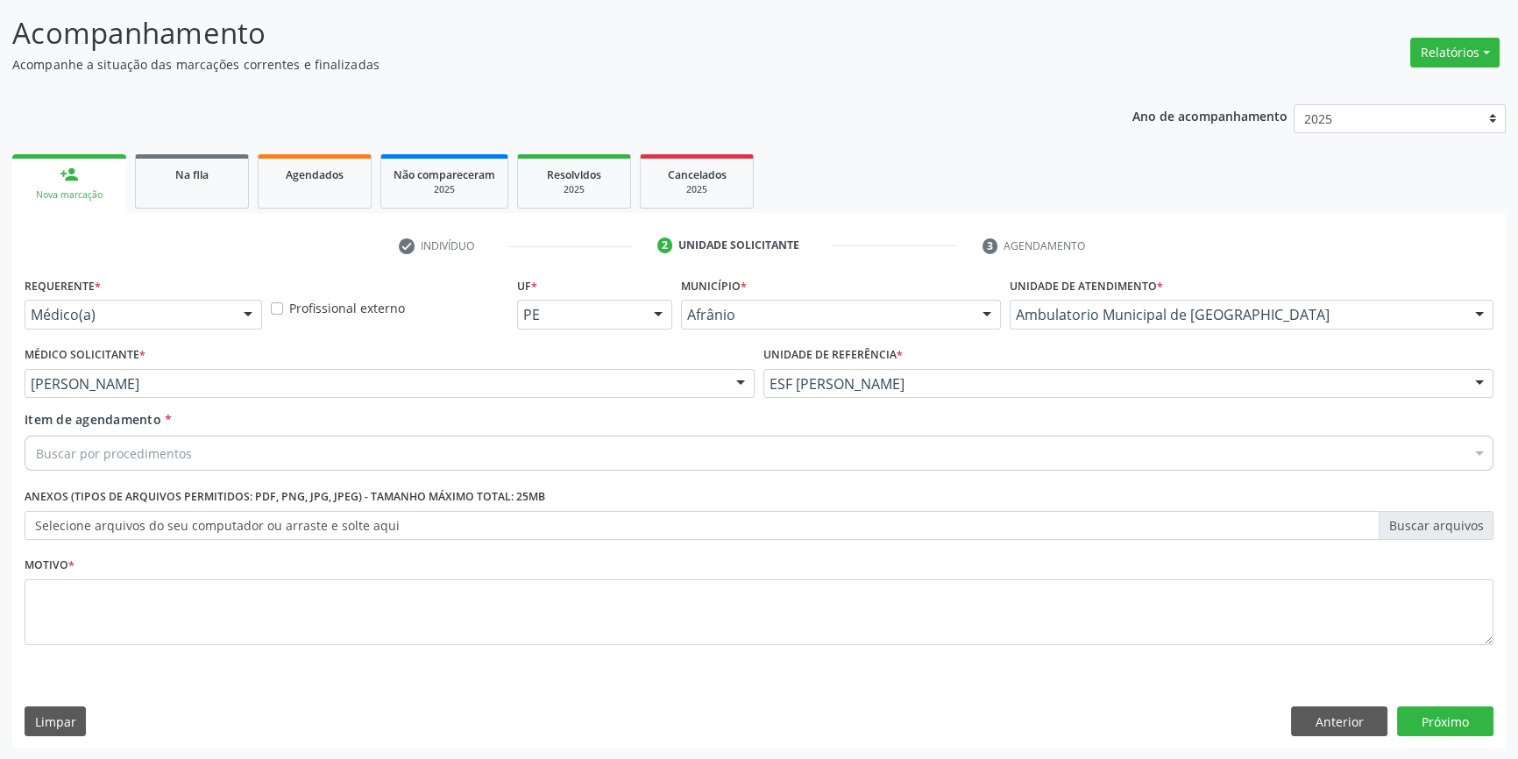
click at [195, 451] on div "Buscar por procedimentos" at bounding box center [759, 453] width 1469 height 35
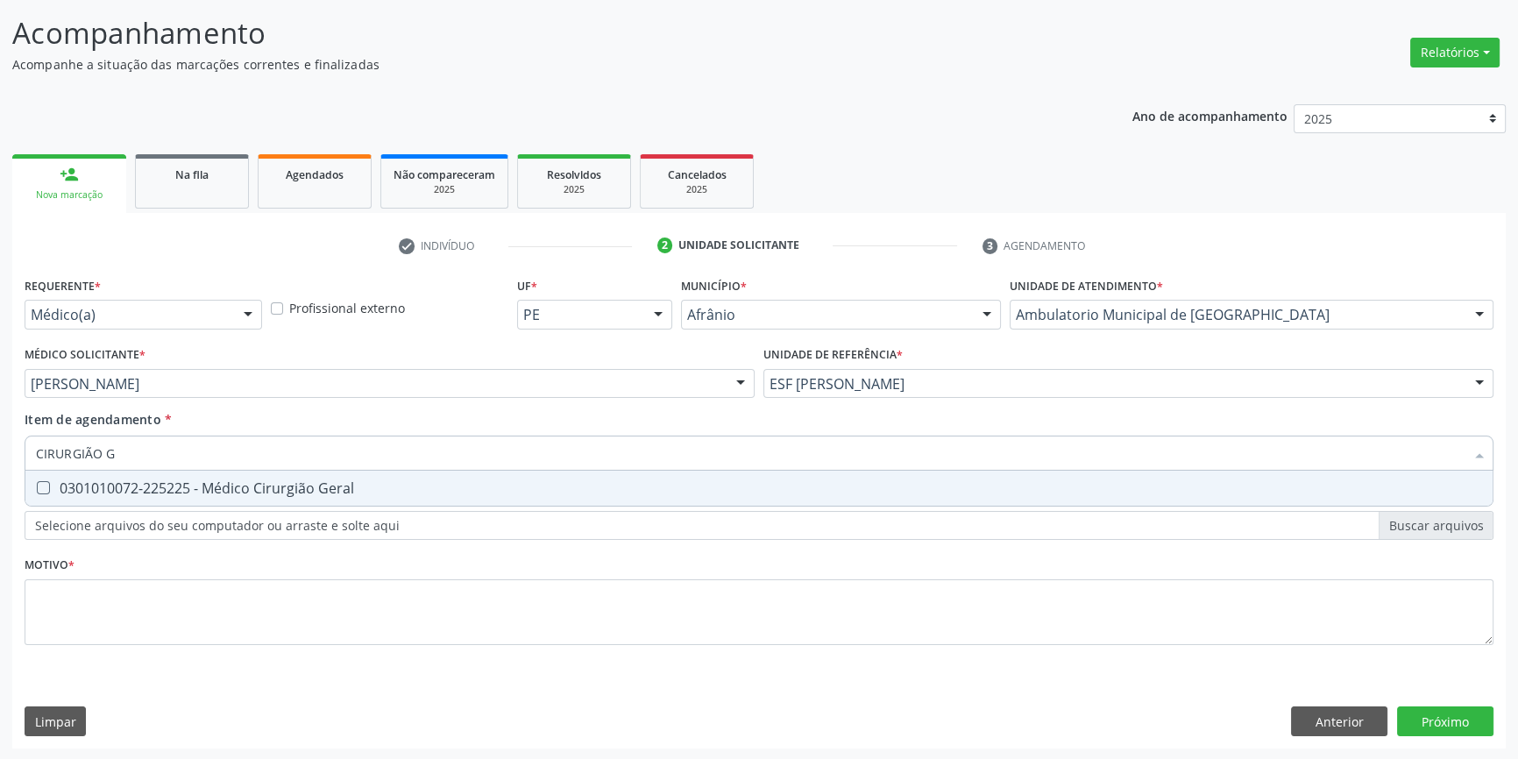
type input "CIRURGIÃO GE"
click at [175, 498] on span "0301010072-225225 - Médico Cirurgião Geral" at bounding box center [758, 488] width 1467 height 35
checkbox Geral "true"
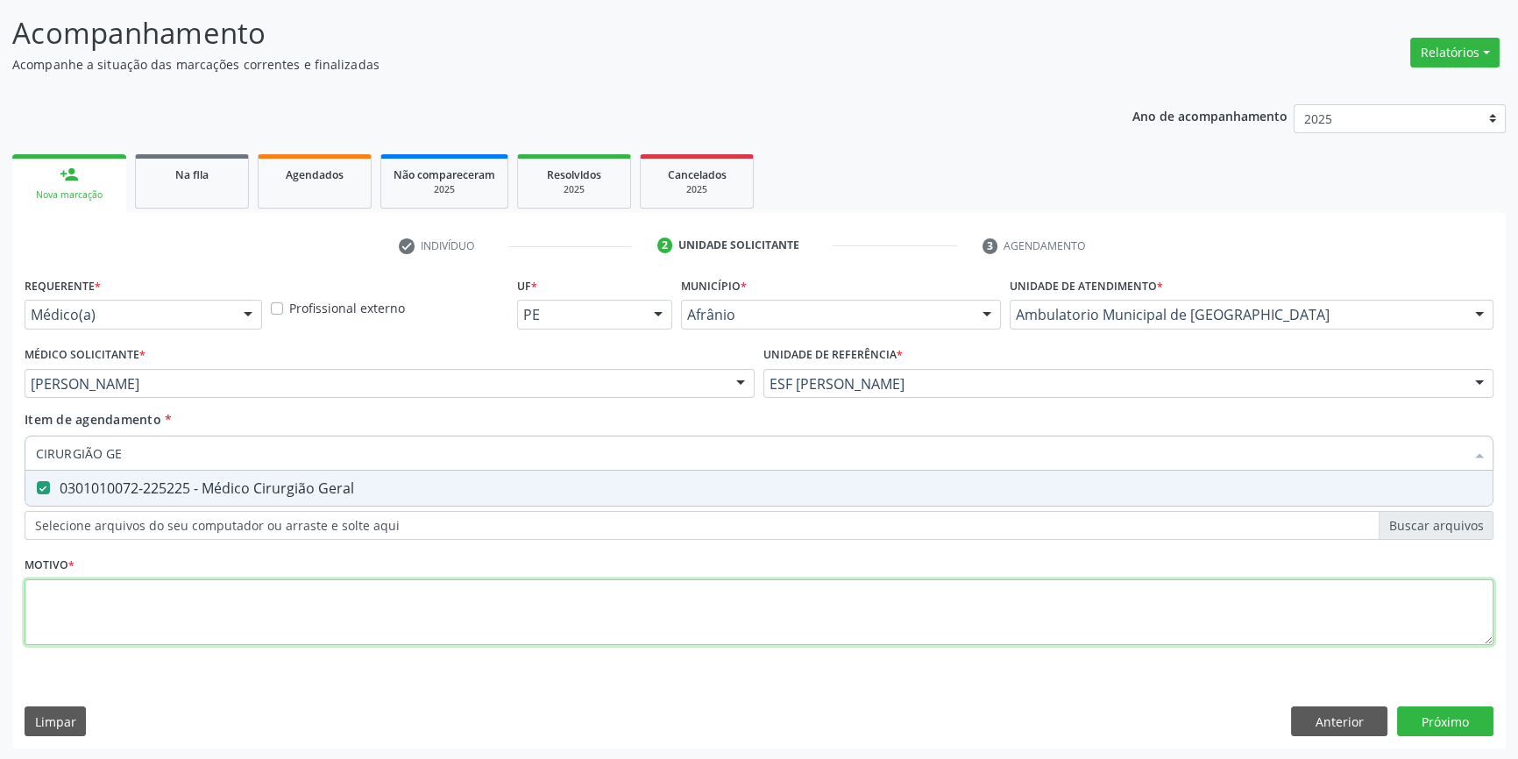
click at [138, 609] on div "Requerente * Médico(a) Médico(a) Enfermeiro(a) Paciente Nenhum resultado encont…" at bounding box center [759, 471] width 1469 height 397
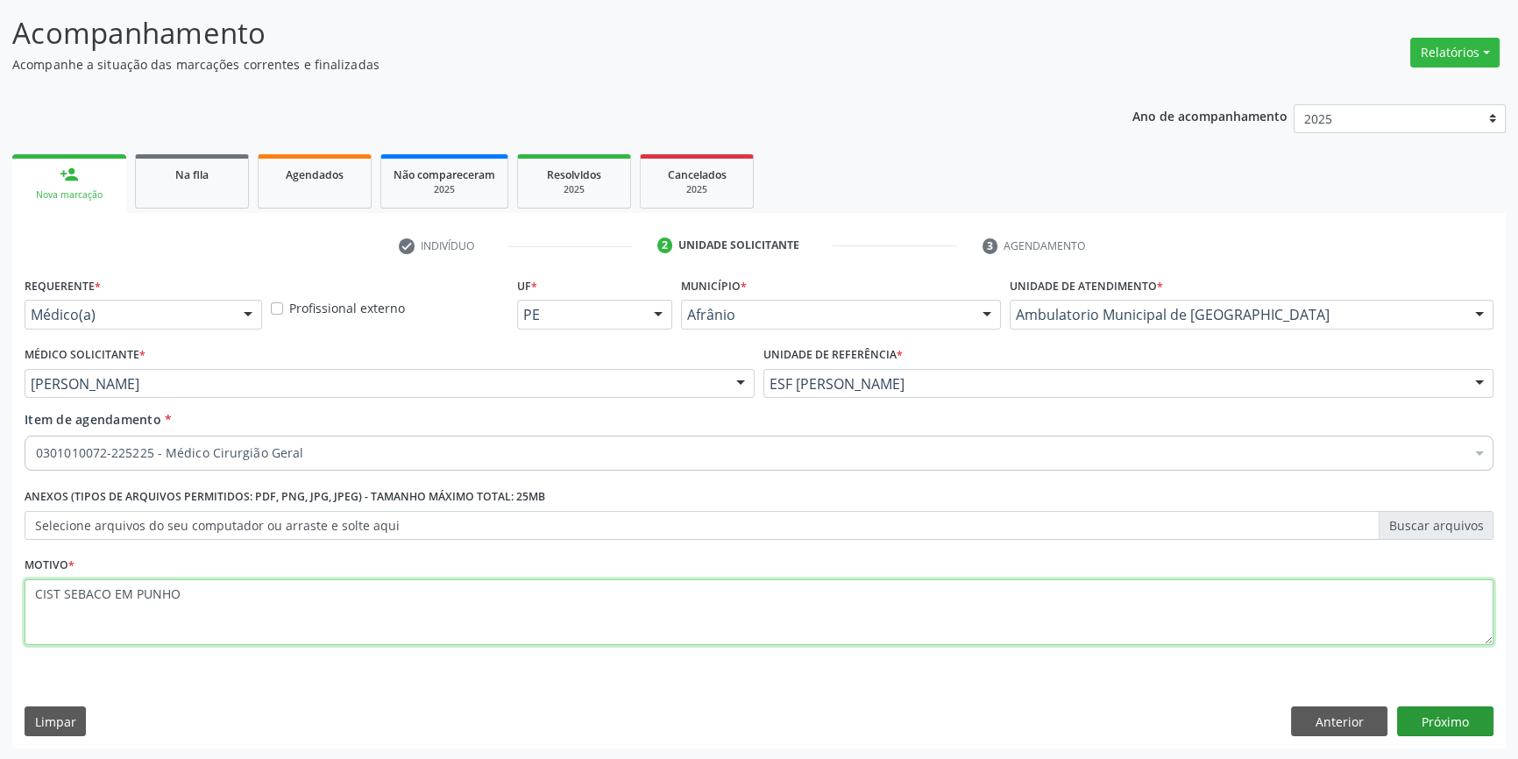
type textarea "CIST SEBACO EM PUNHO"
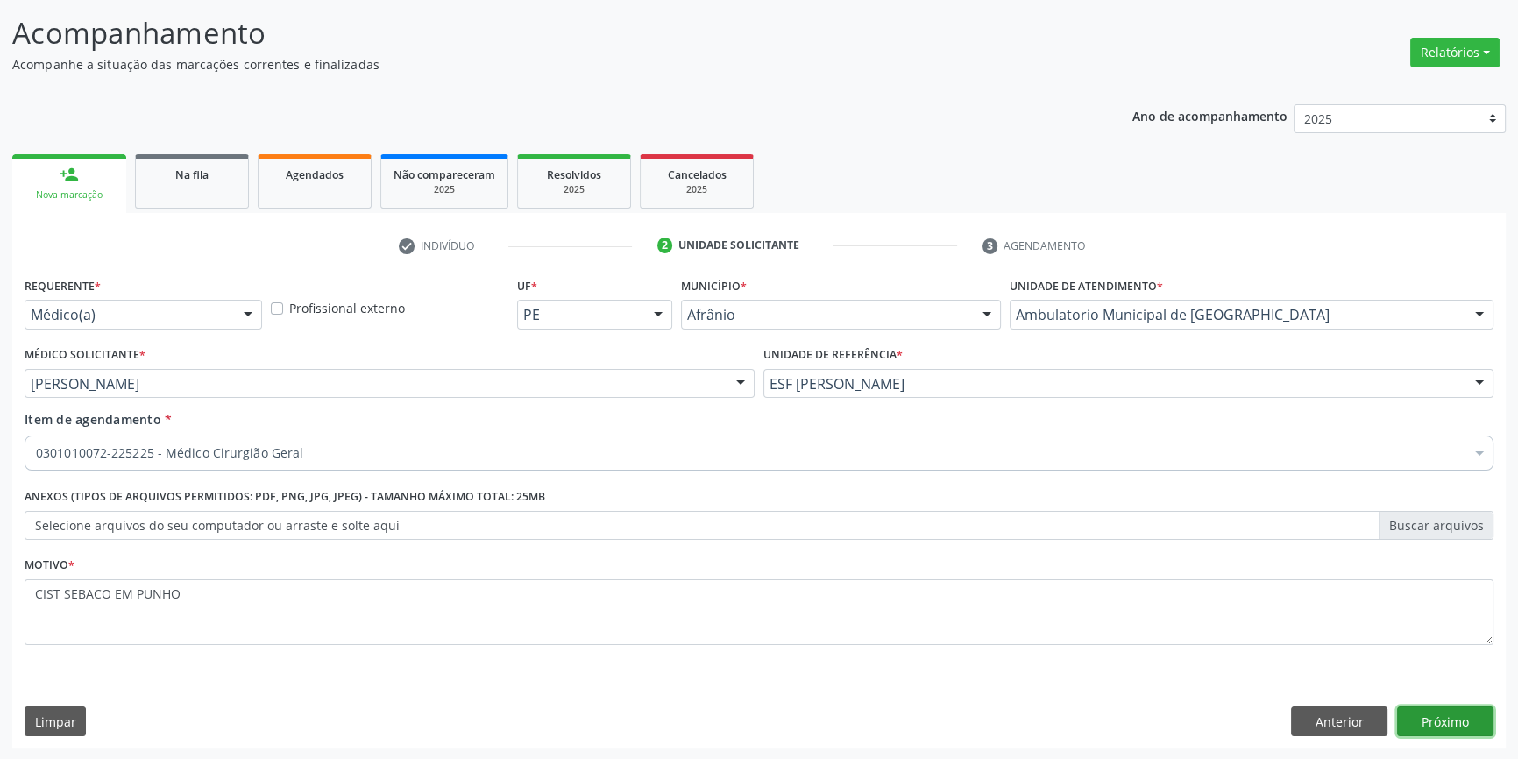
click at [1457, 727] on button "Próximo" at bounding box center [1445, 722] width 96 height 30
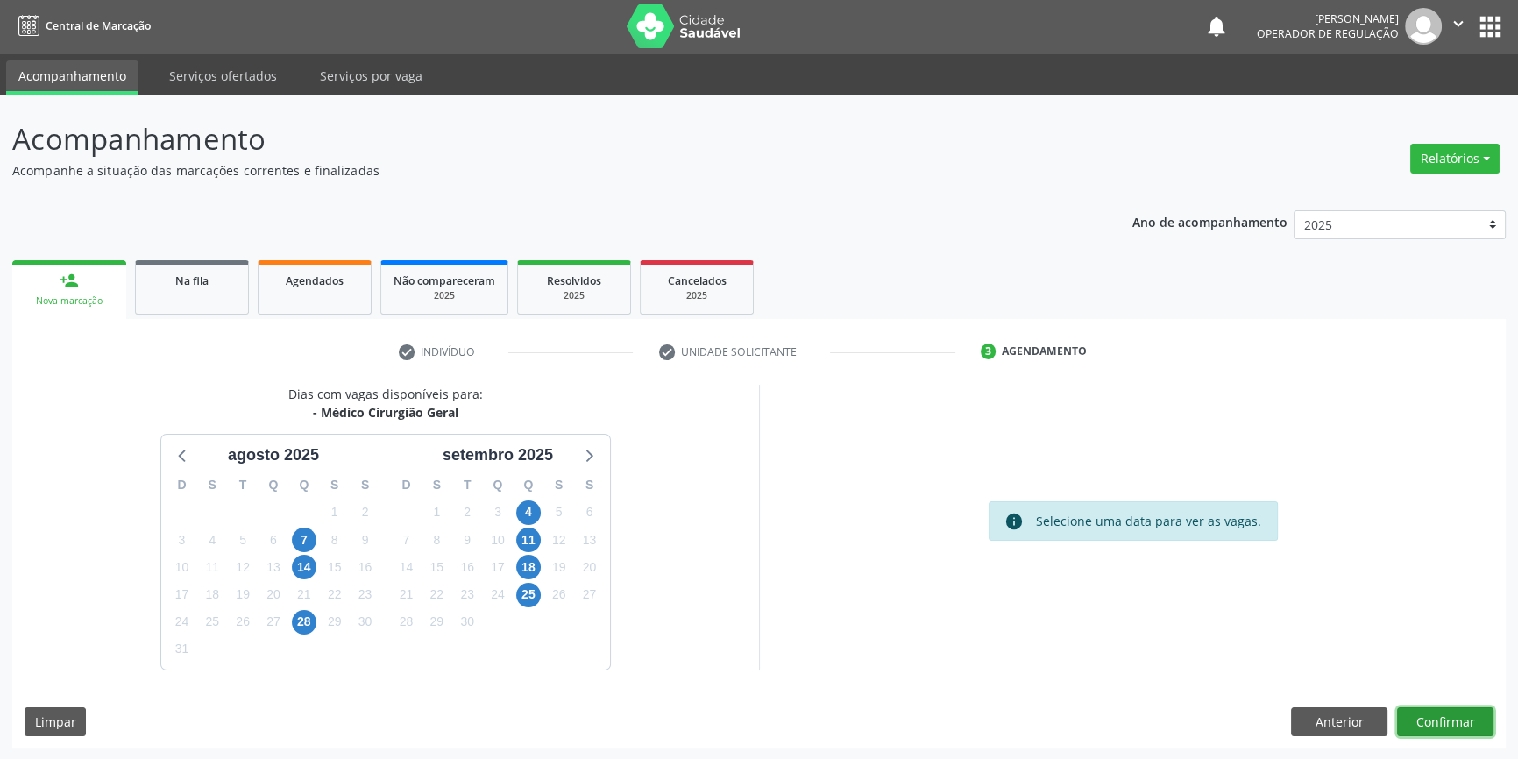
click at [1452, 717] on button "Confirmar" at bounding box center [1445, 722] width 96 height 30
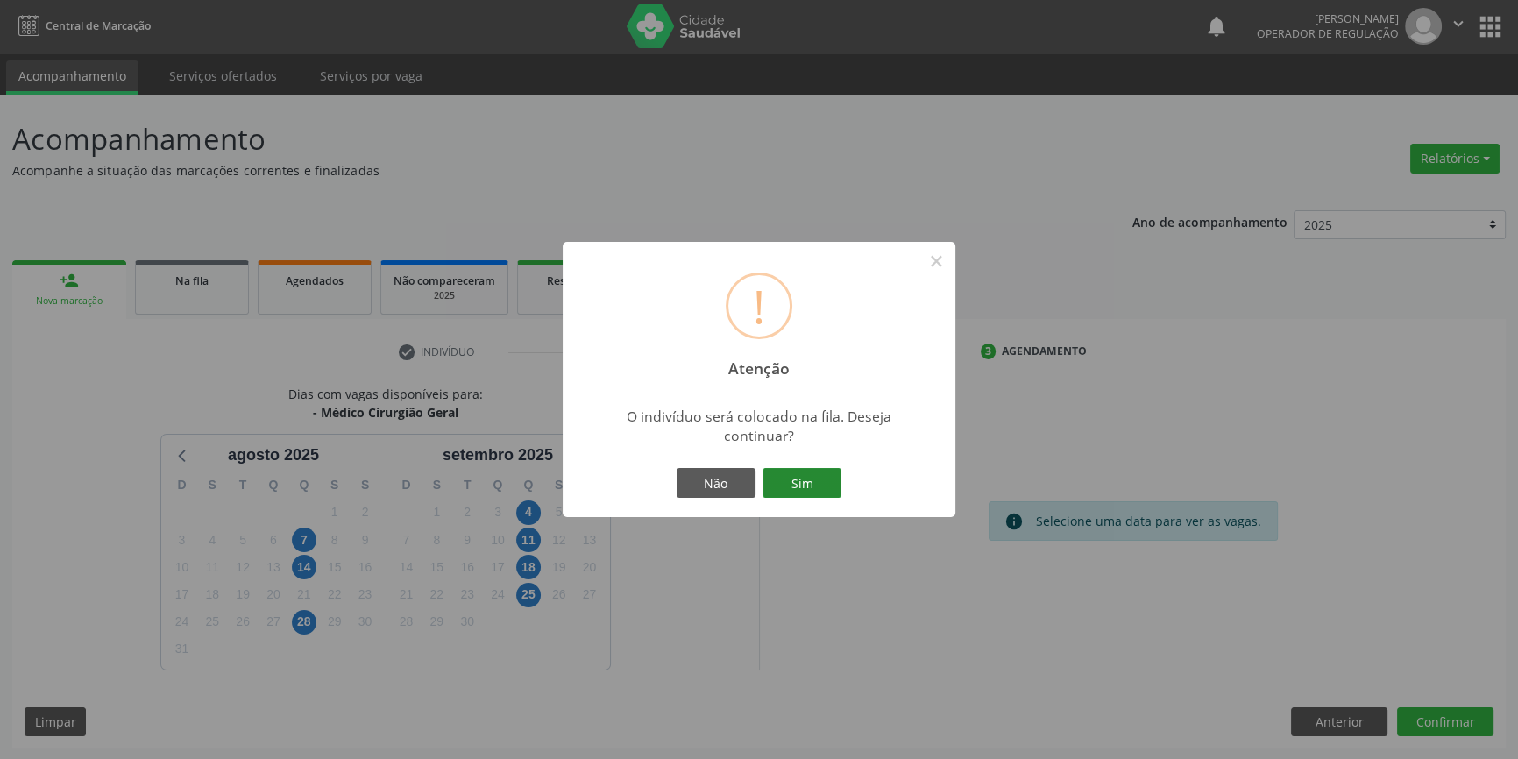
click at [782, 481] on button "Sim" at bounding box center [802, 483] width 79 height 30
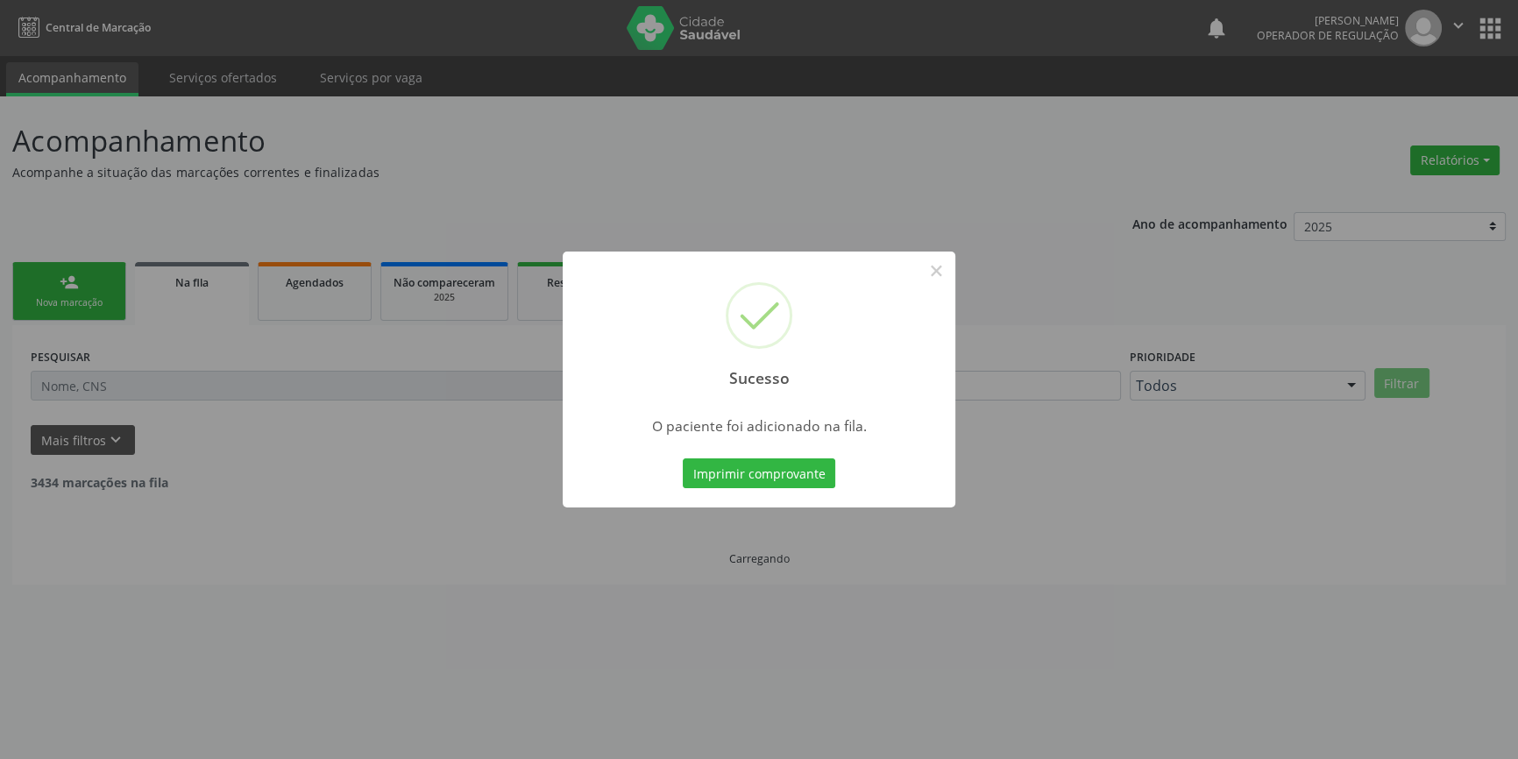
scroll to position [0, 0]
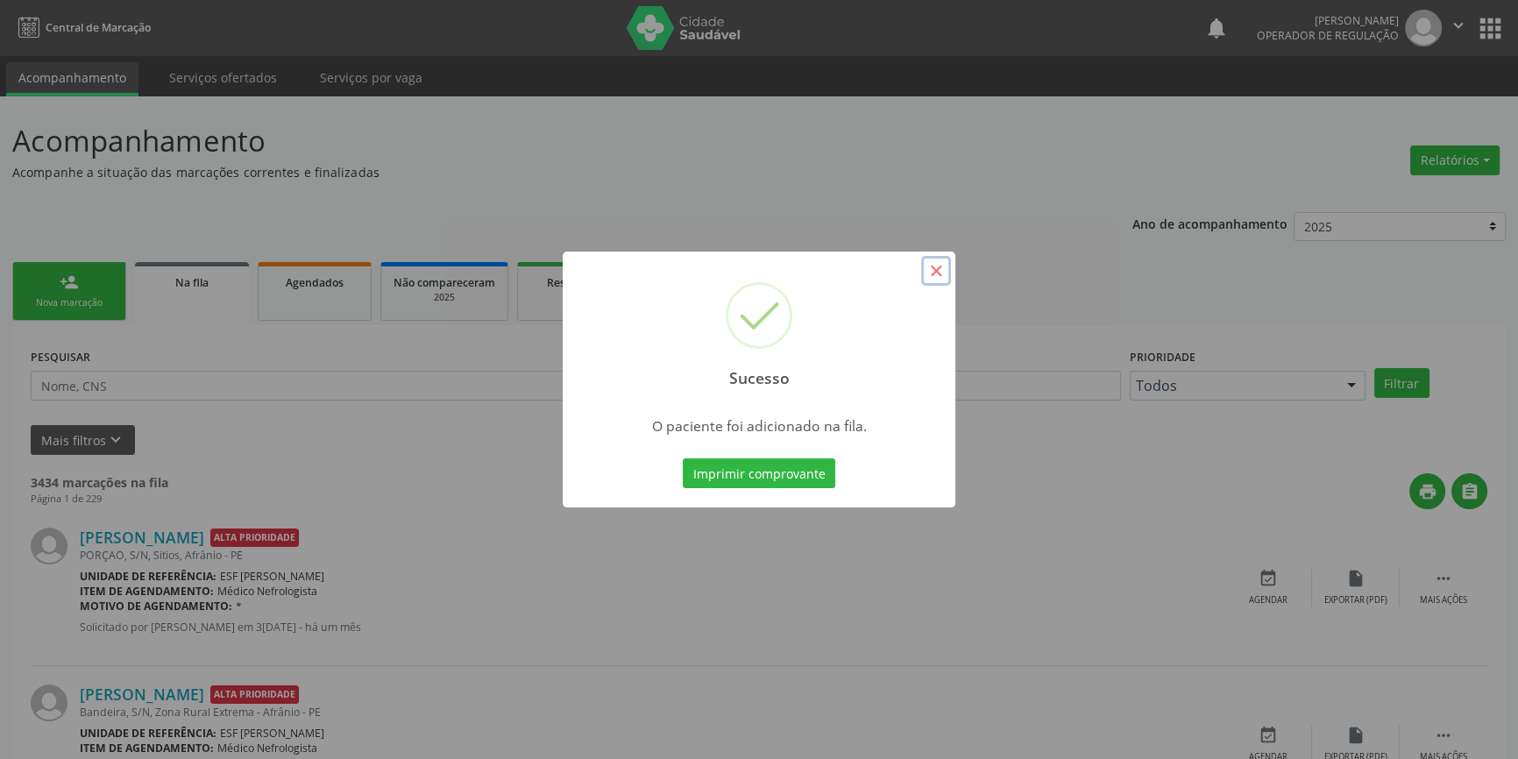
click at [931, 278] on button "×" at bounding box center [936, 271] width 30 height 30
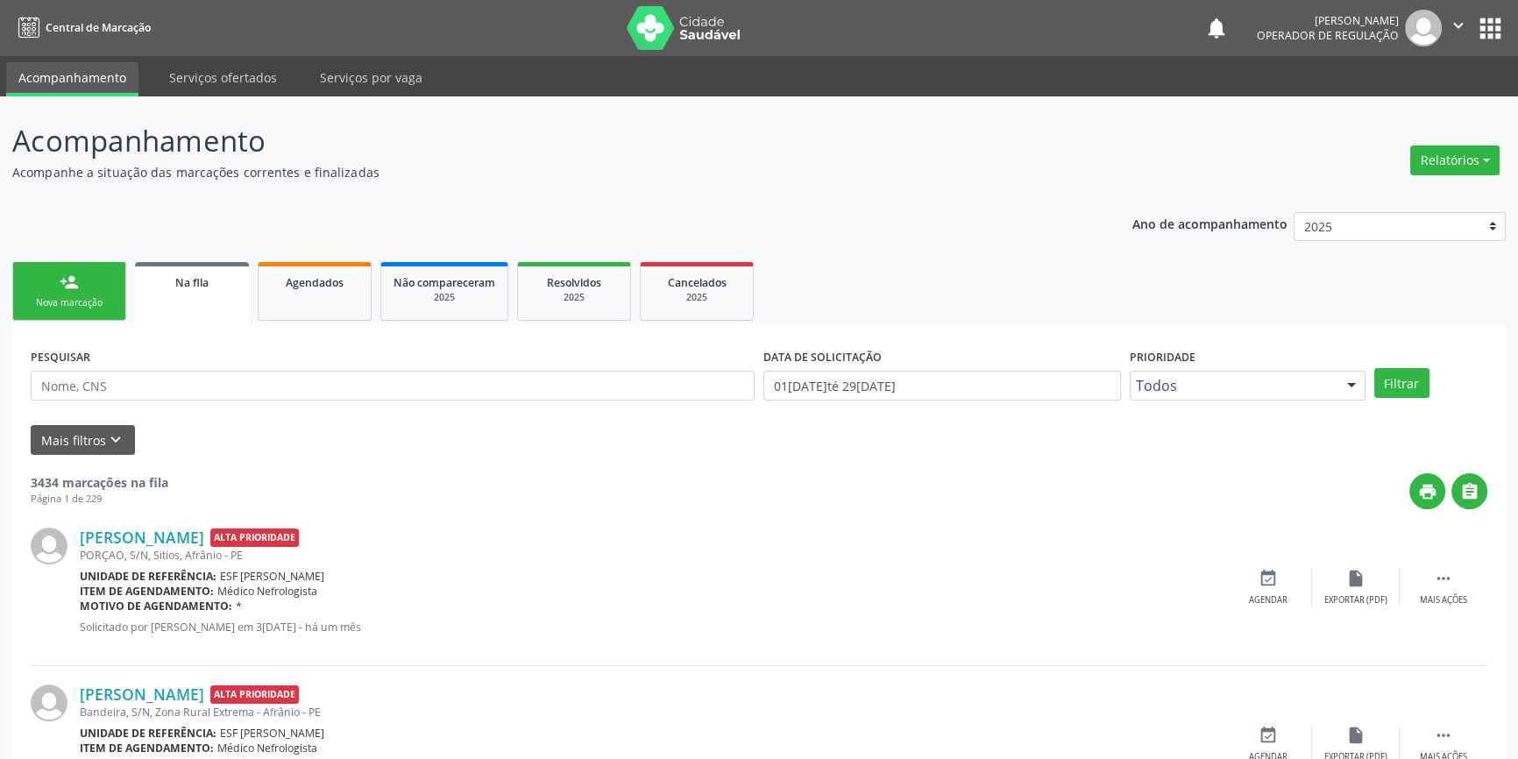
click at [70, 282] on div "person_add" at bounding box center [69, 282] width 19 height 19
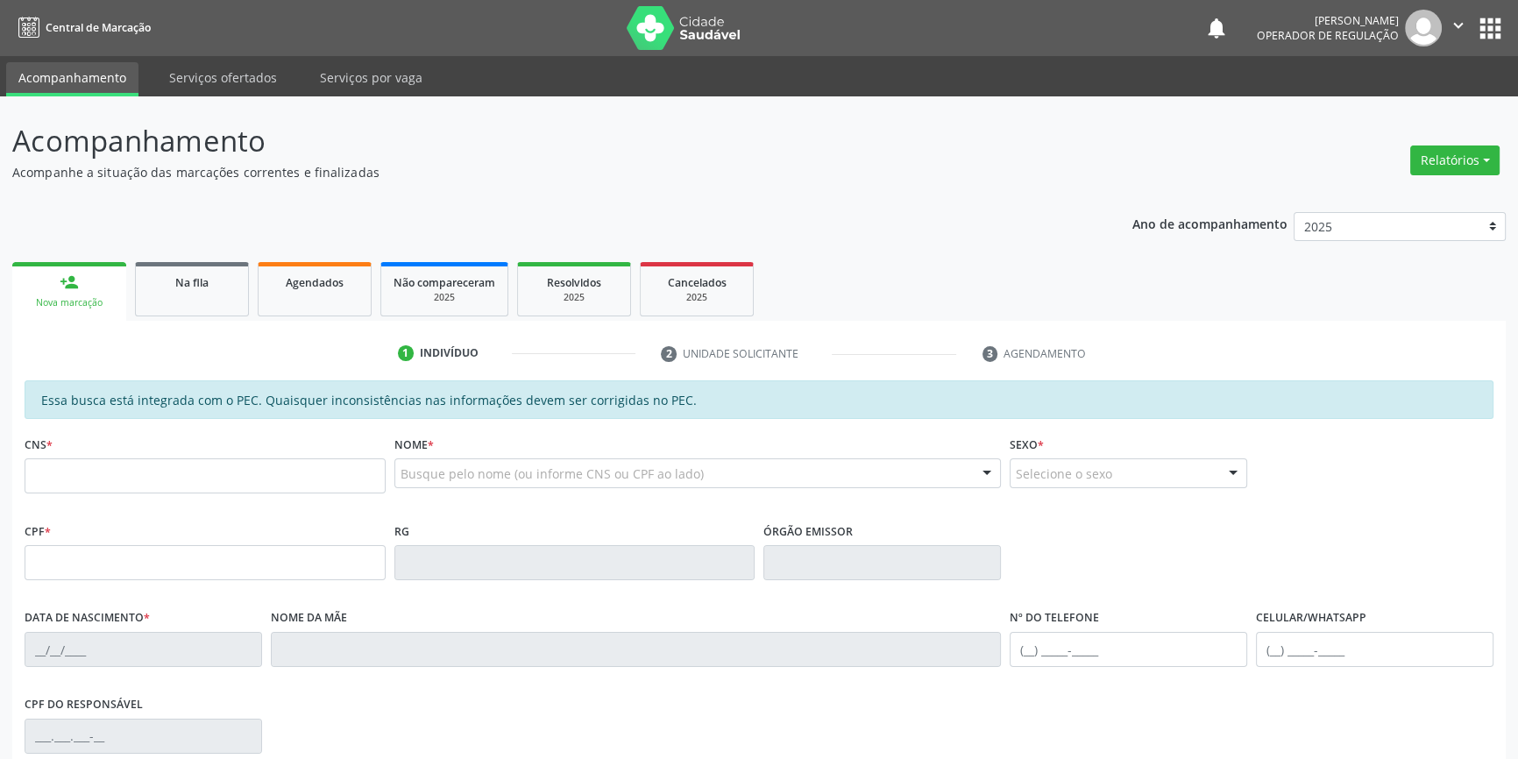
drag, startPoint x: 362, startPoint y: 614, endPoint x: 241, endPoint y: 517, distance: 155.2
click at [359, 603] on div "Essa busca está integrada com o PEC. Quaisquer inconsistências nas informações …" at bounding box center [759, 644] width 1469 height 529
click at [201, 470] on input "text" at bounding box center [205, 475] width 361 height 35
type input "700 2094 1988 9826"
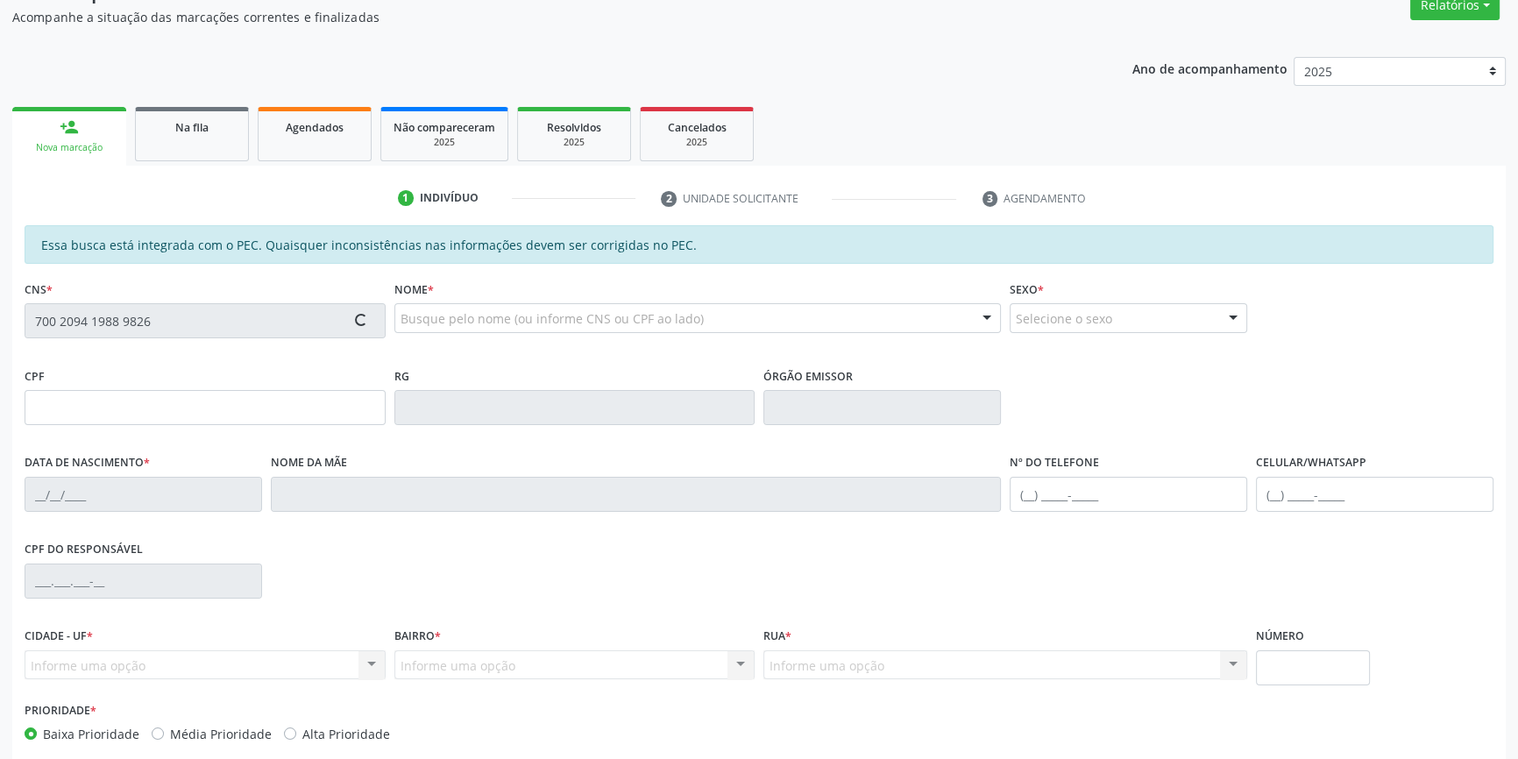
scroll to position [240, 0]
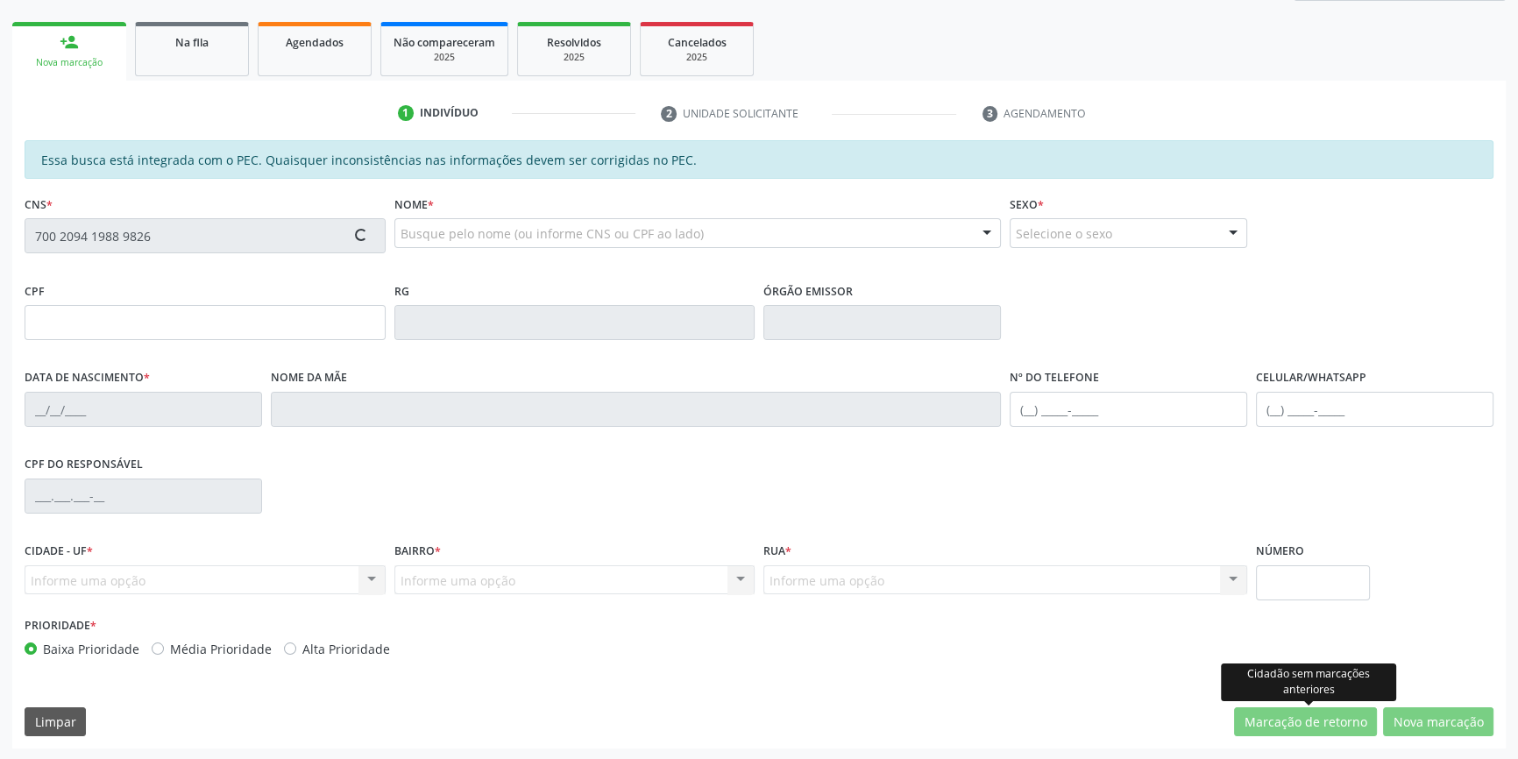
type input "048.410.024-64"
type input "04[DATE]"
type input "[PERSON_NAME]"
type input "[PHONE_NUMBER]"
type input "S/N"
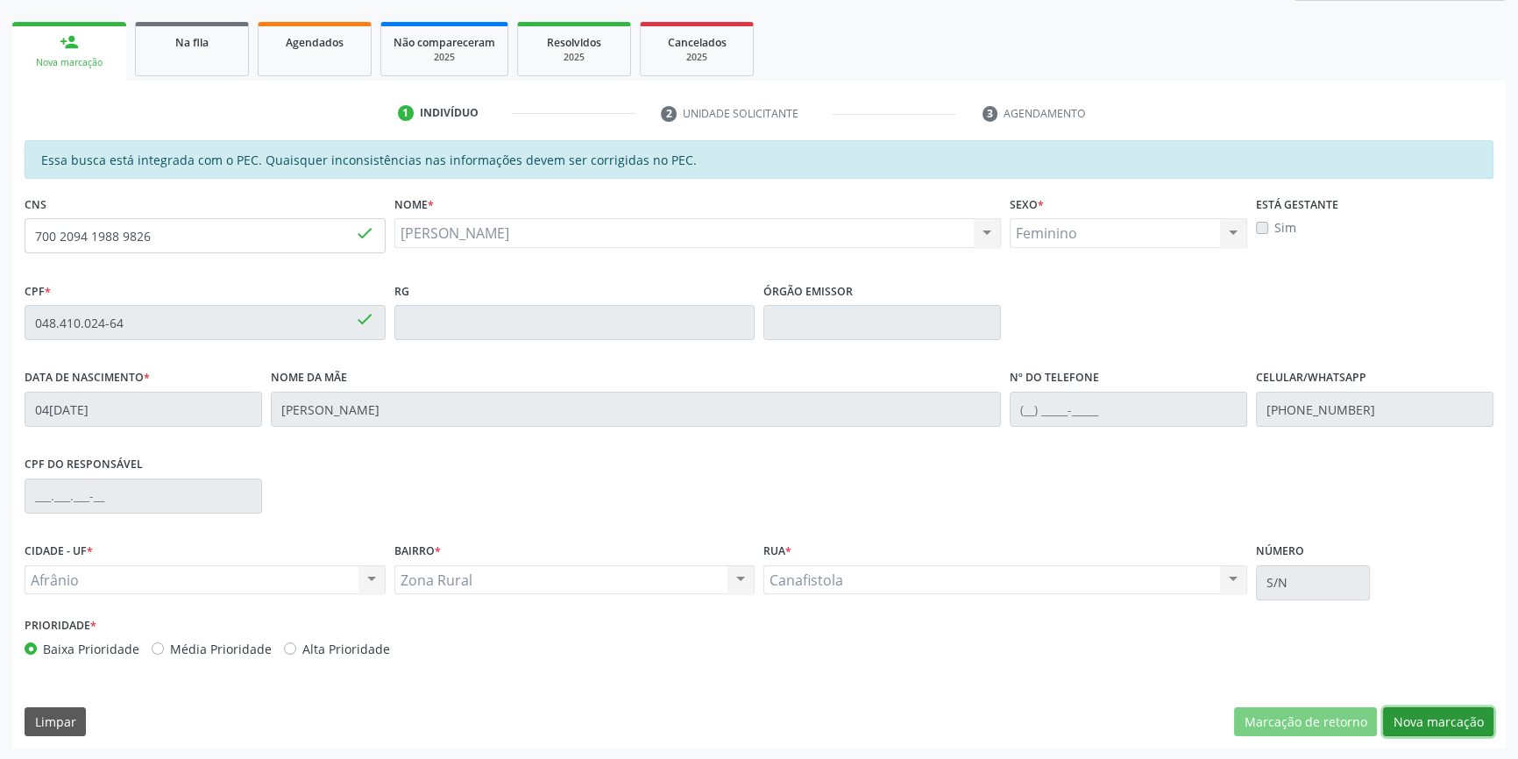
click at [1438, 724] on button "Nova marcação" at bounding box center [1438, 722] width 110 height 30
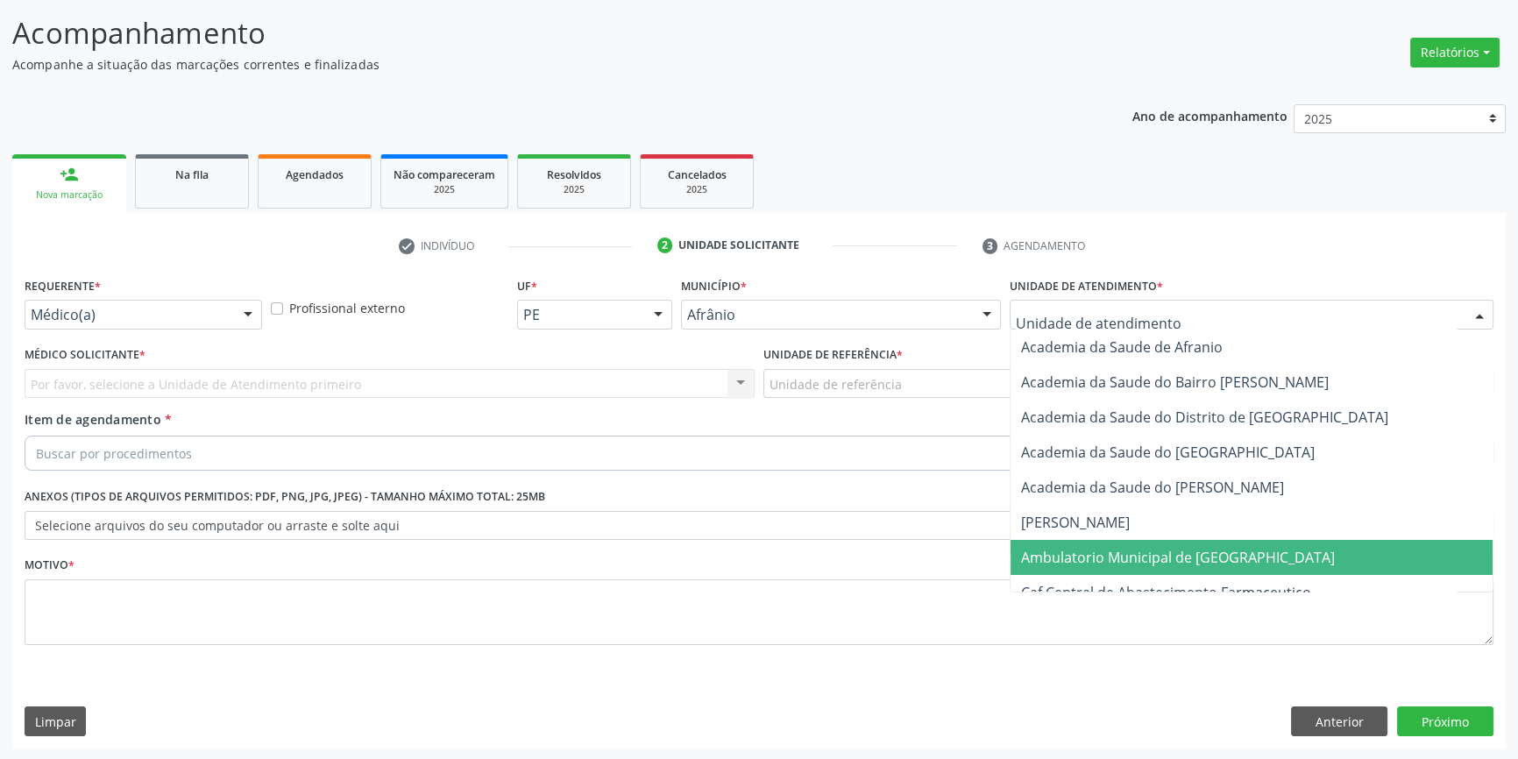
click at [1121, 554] on span "Ambulatorio Municipal de [GEOGRAPHIC_DATA]" at bounding box center [1178, 557] width 314 height 19
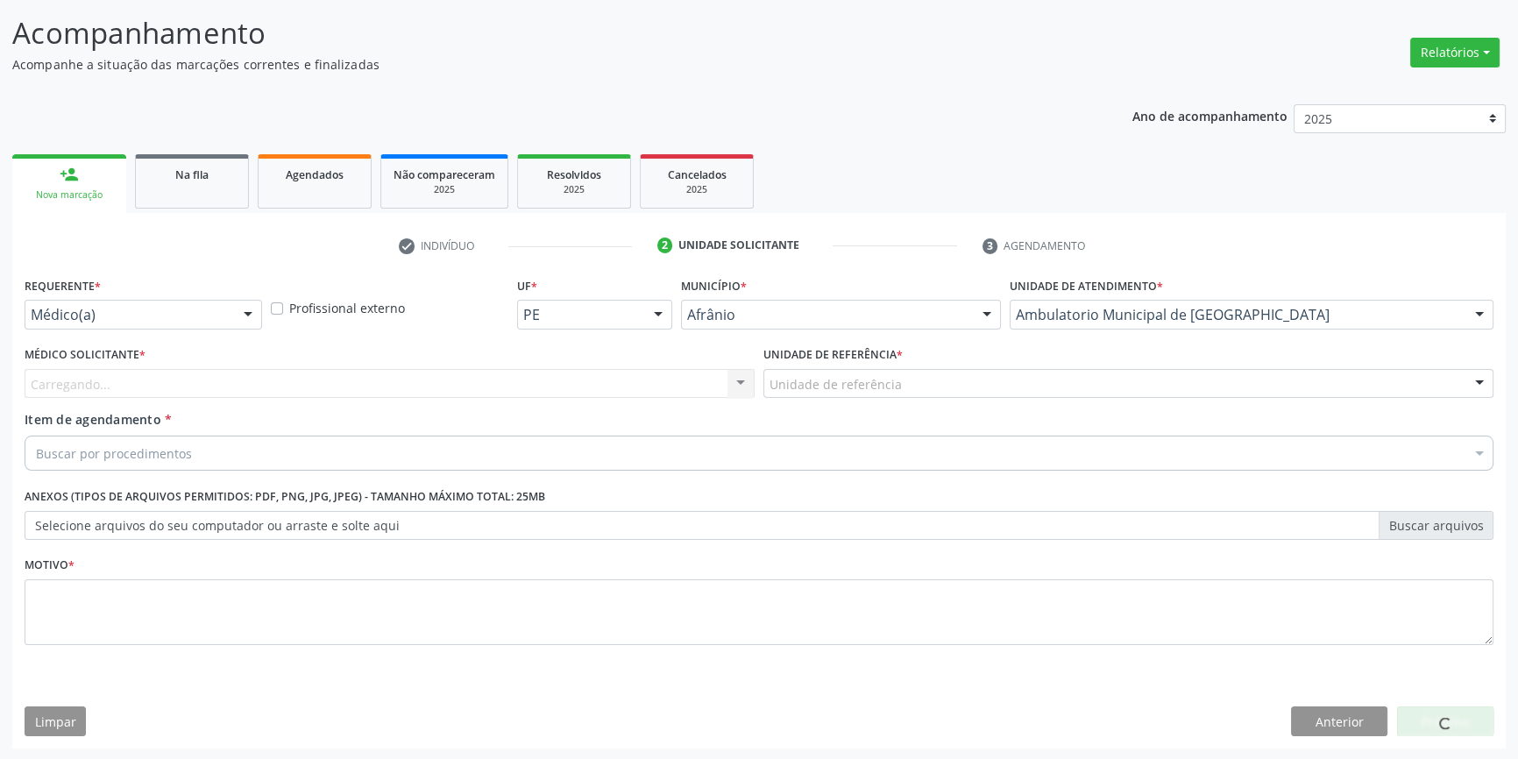
click at [930, 401] on div "Unidade de referência * Unidade de referência ESF de Extrema ESF de Barra das M…" at bounding box center [1128, 376] width 739 height 68
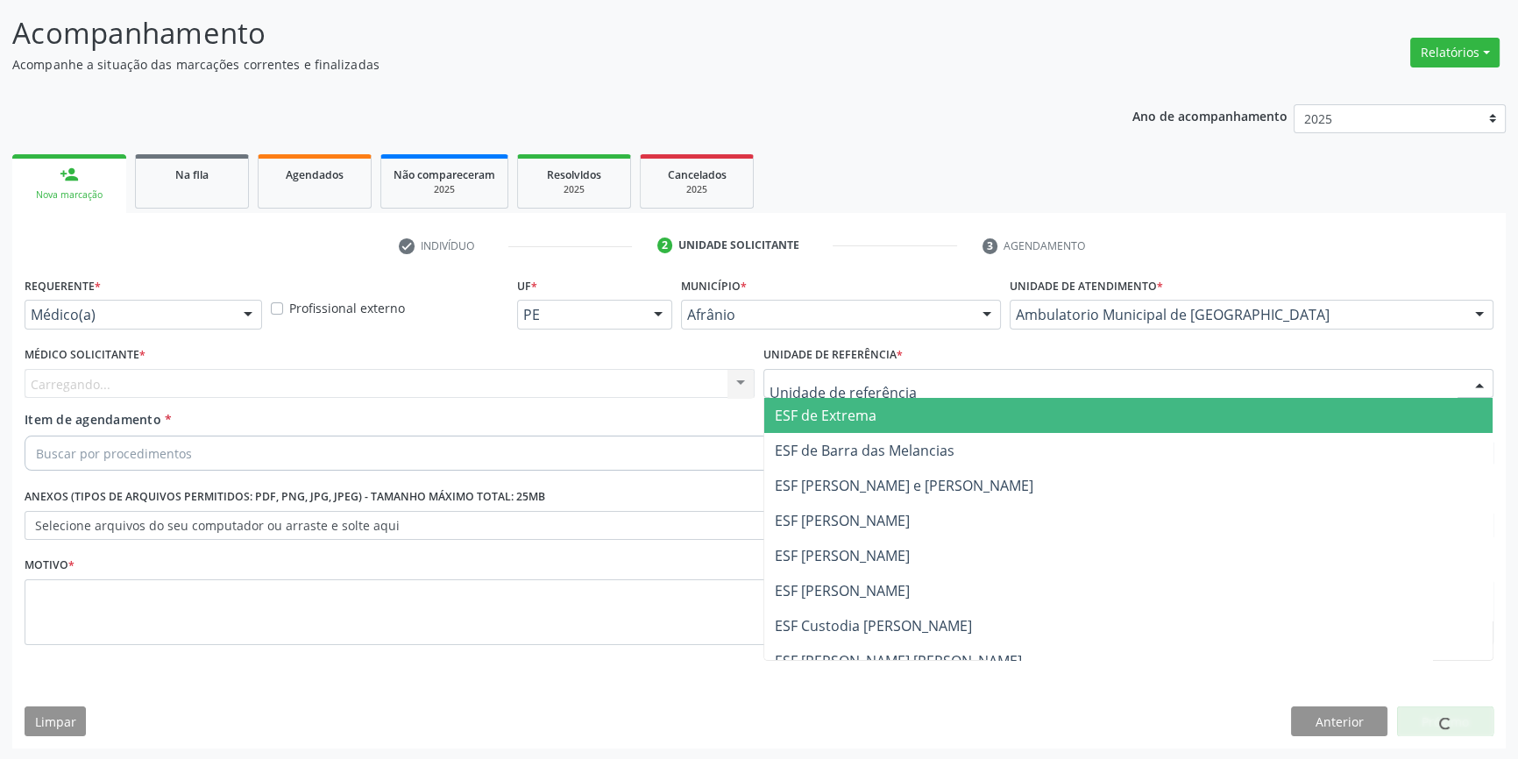
click at [920, 379] on div at bounding box center [1128, 384] width 730 height 30
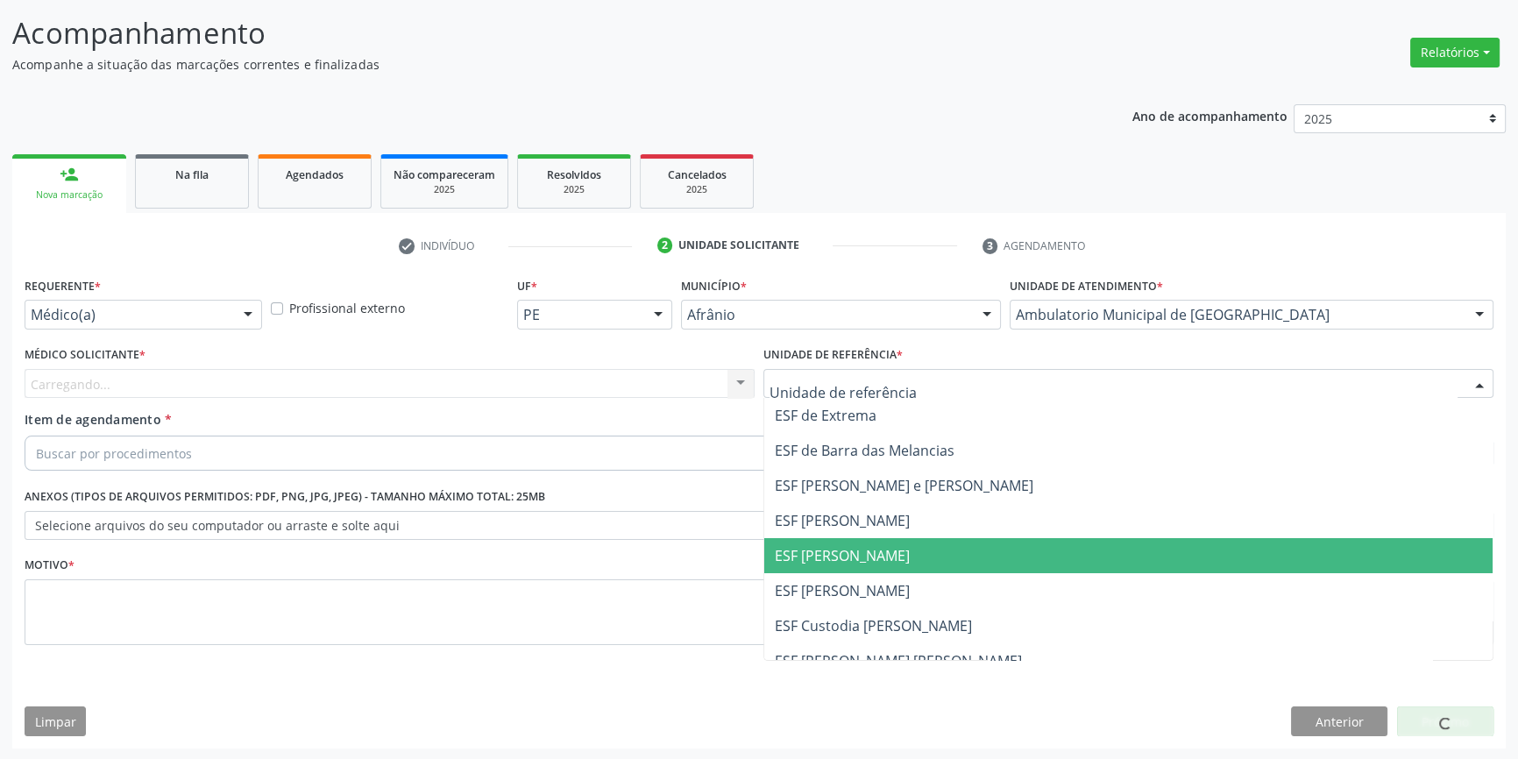
click at [876, 541] on span "ESF [PERSON_NAME]" at bounding box center [1128, 555] width 728 height 35
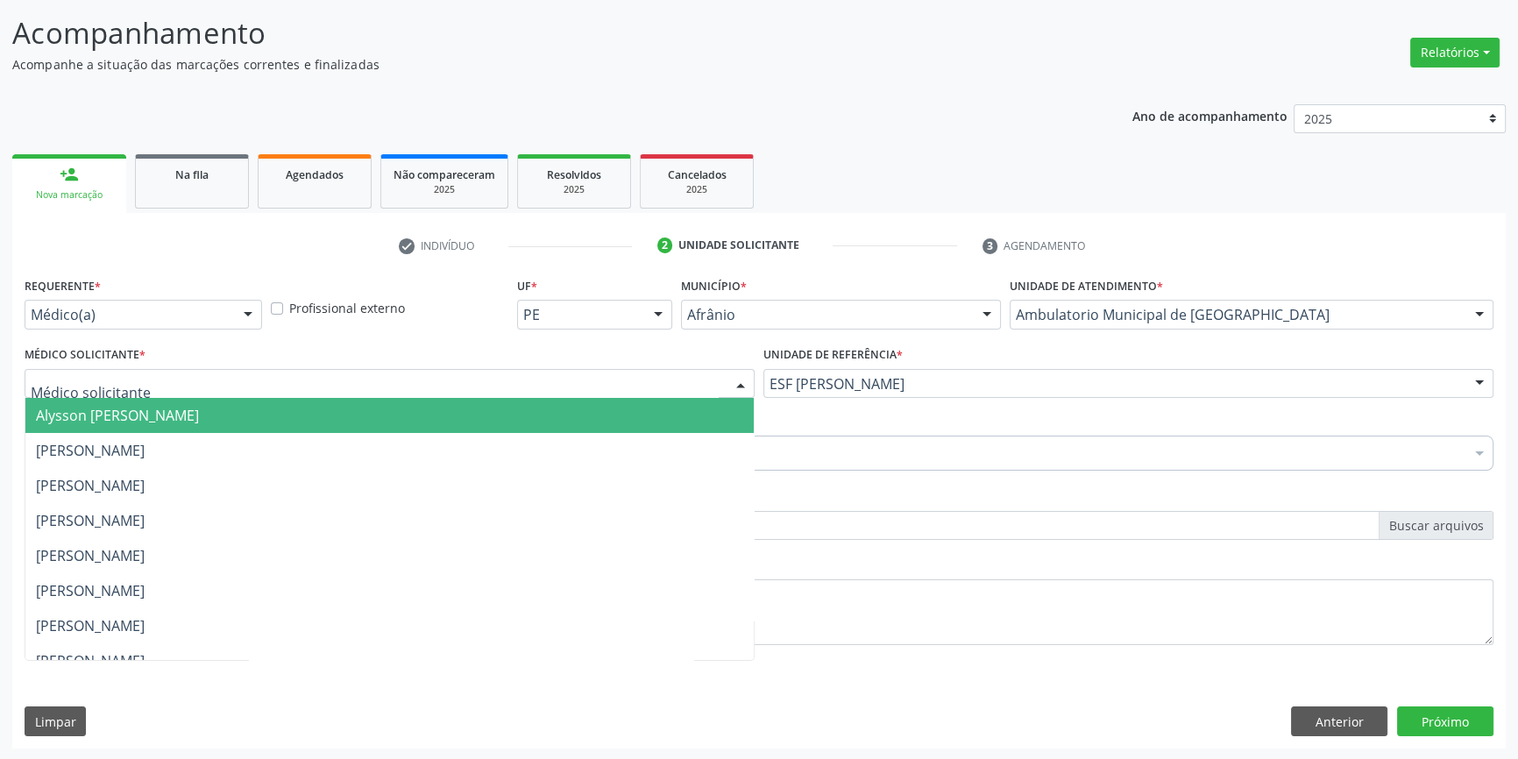
click at [354, 394] on div at bounding box center [390, 384] width 730 height 30
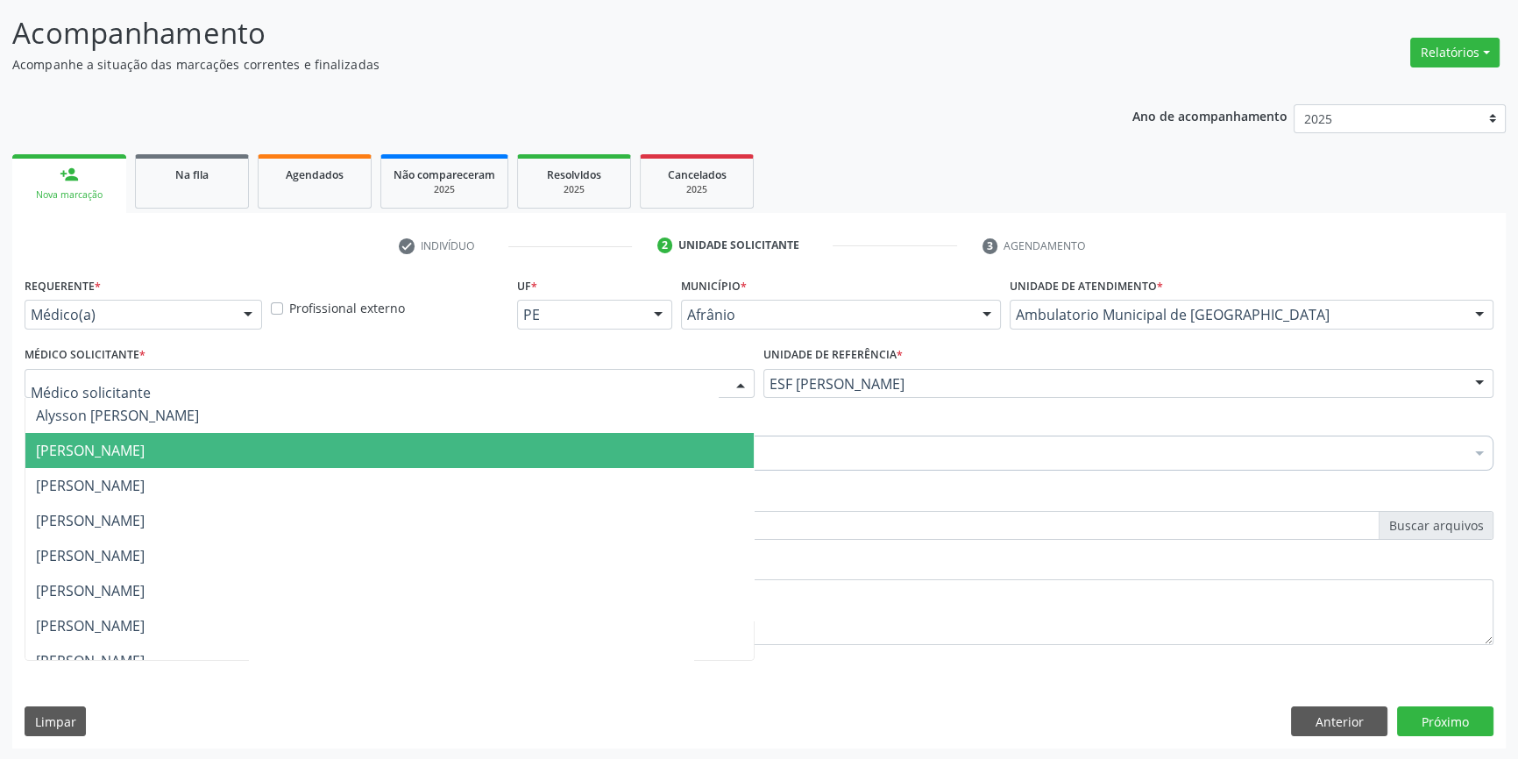
click at [145, 454] on span "[PERSON_NAME]" at bounding box center [90, 450] width 109 height 19
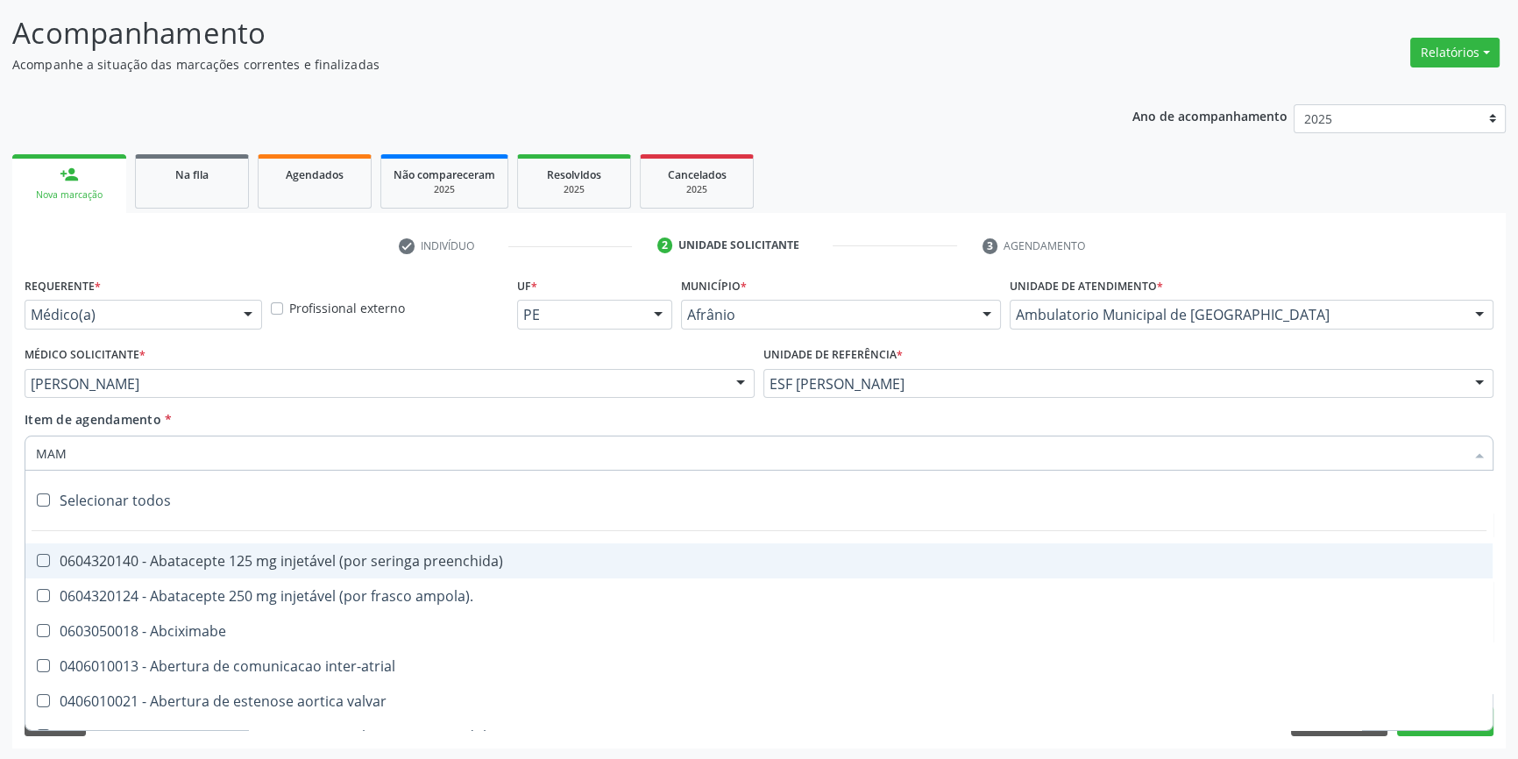
type input "MAMA"
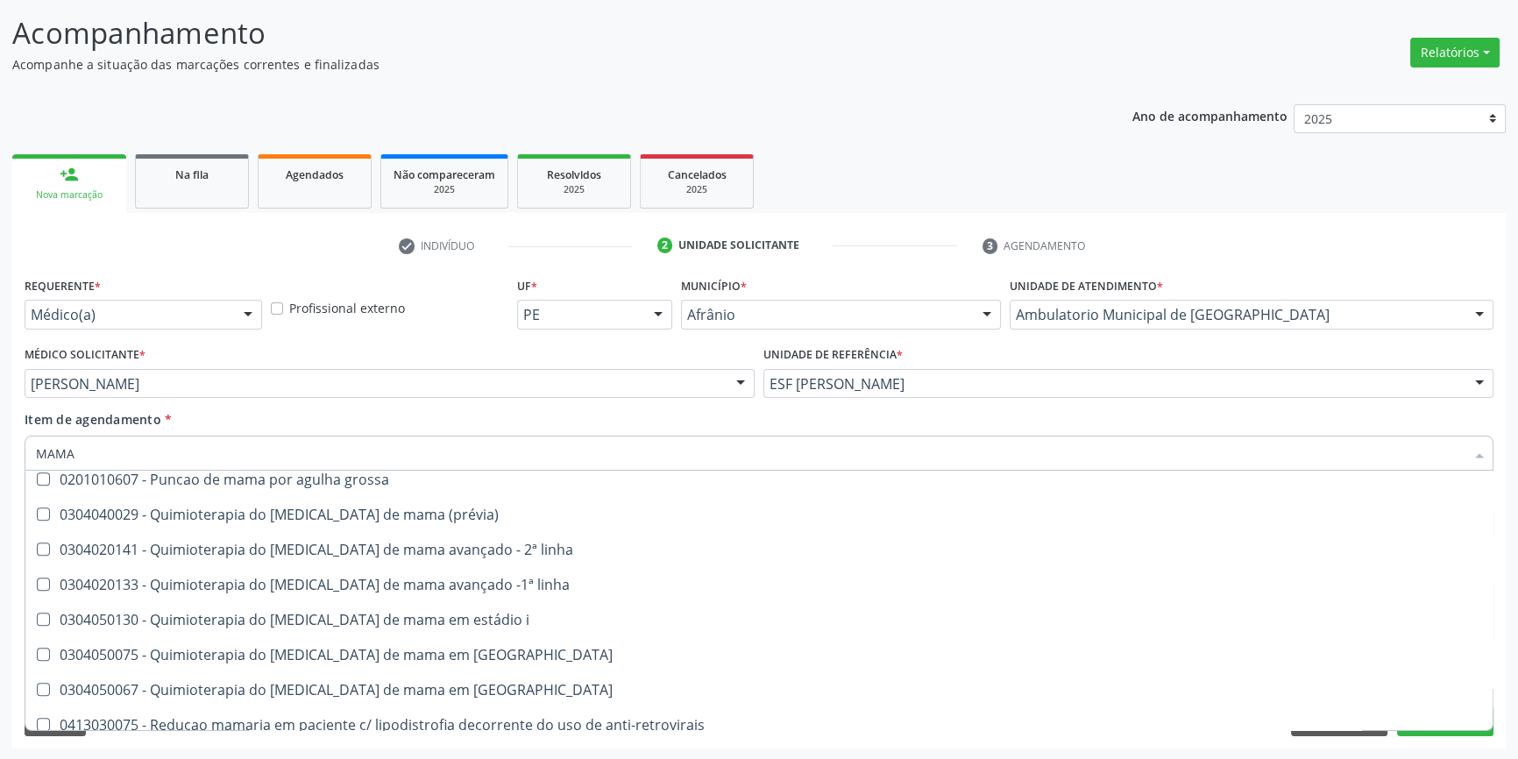
scroll to position [1458, 0]
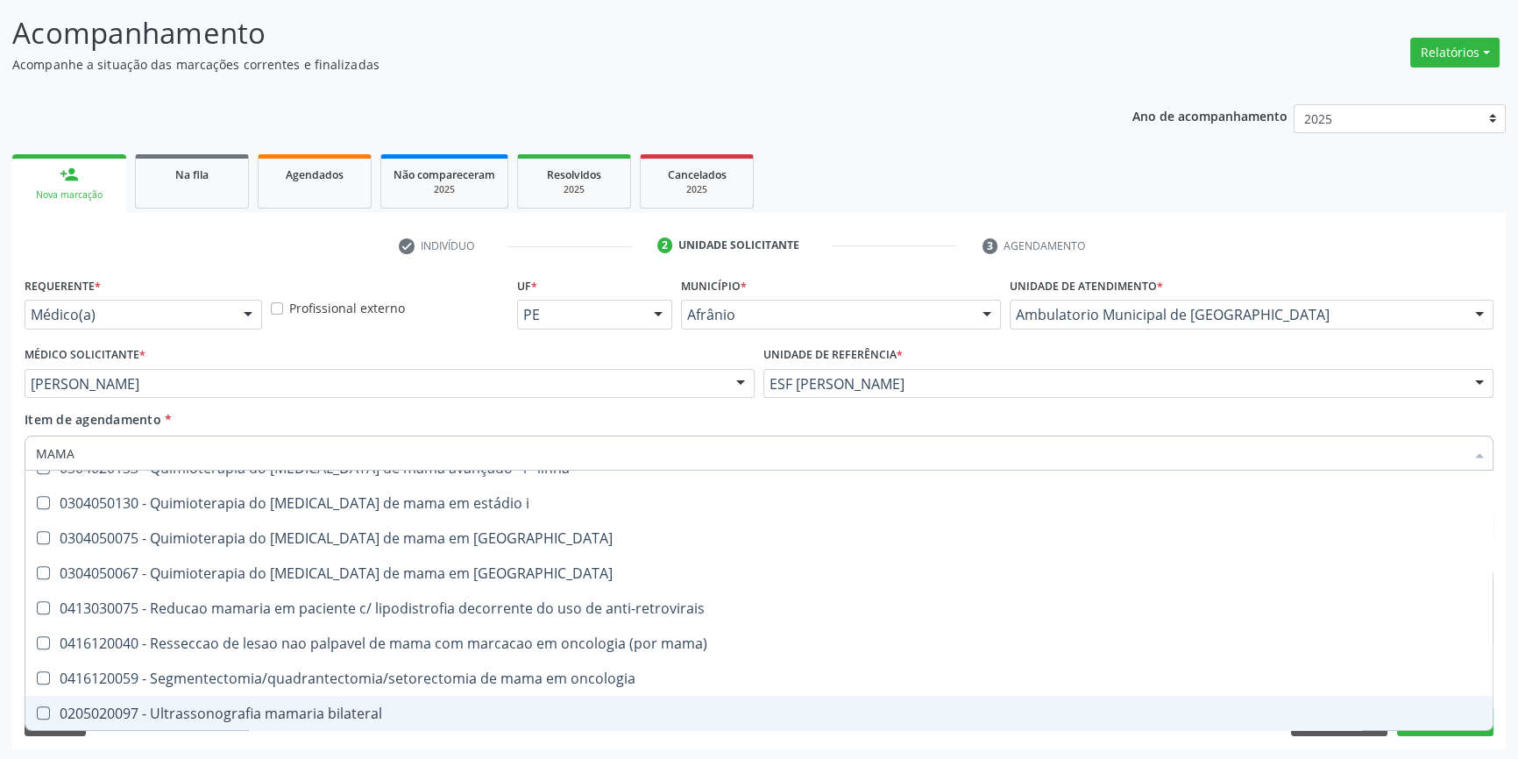
click at [268, 707] on div "0205020097 - Ultrassonografia mamaria bilateral" at bounding box center [759, 714] width 1446 height 14
checkbox bilateral "true"
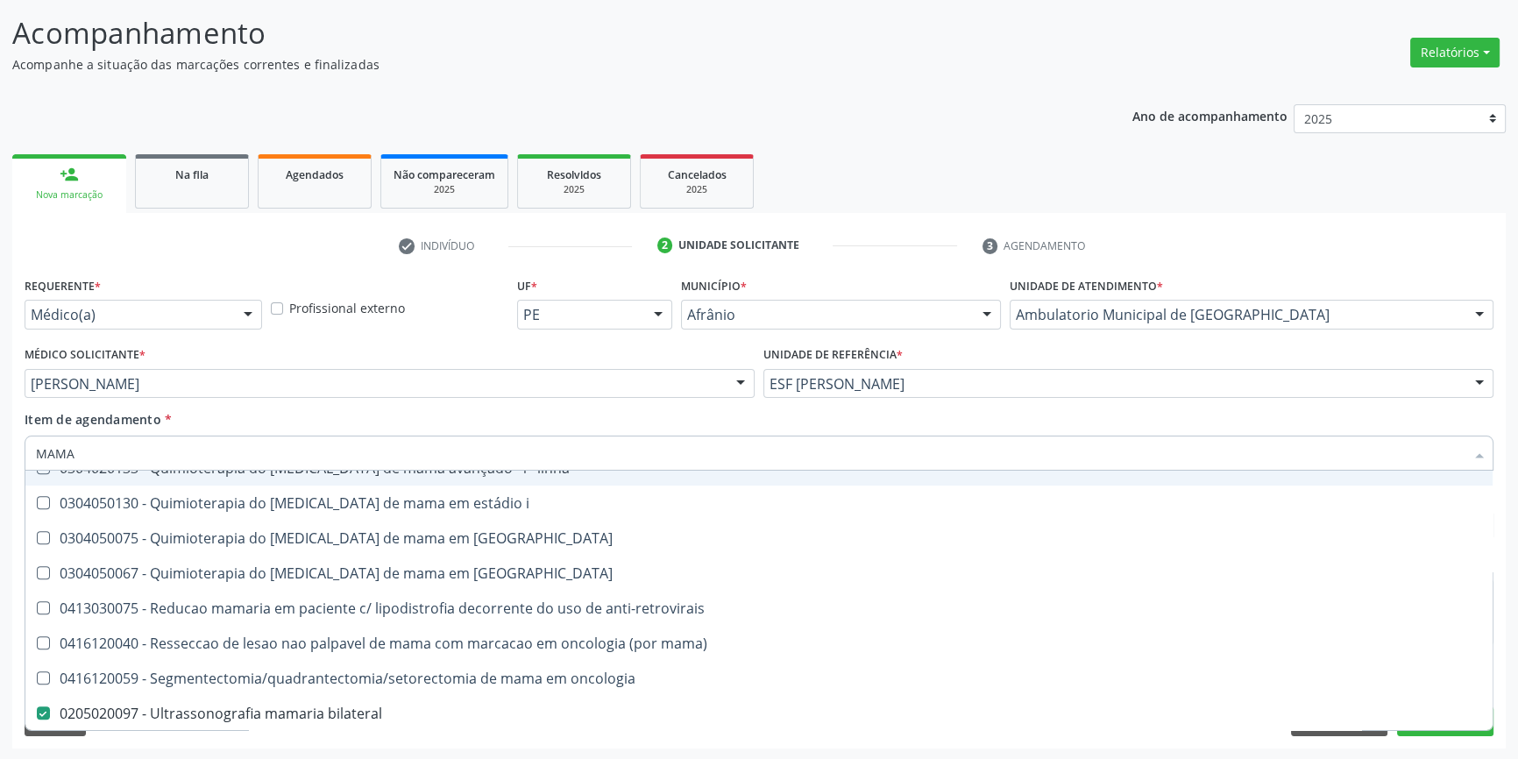
click at [249, 407] on div "Médico Solicitante * [PERSON_NAME] [PERSON_NAME] [PERSON_NAME] [PERSON_NAME] Re…" at bounding box center [389, 376] width 739 height 68
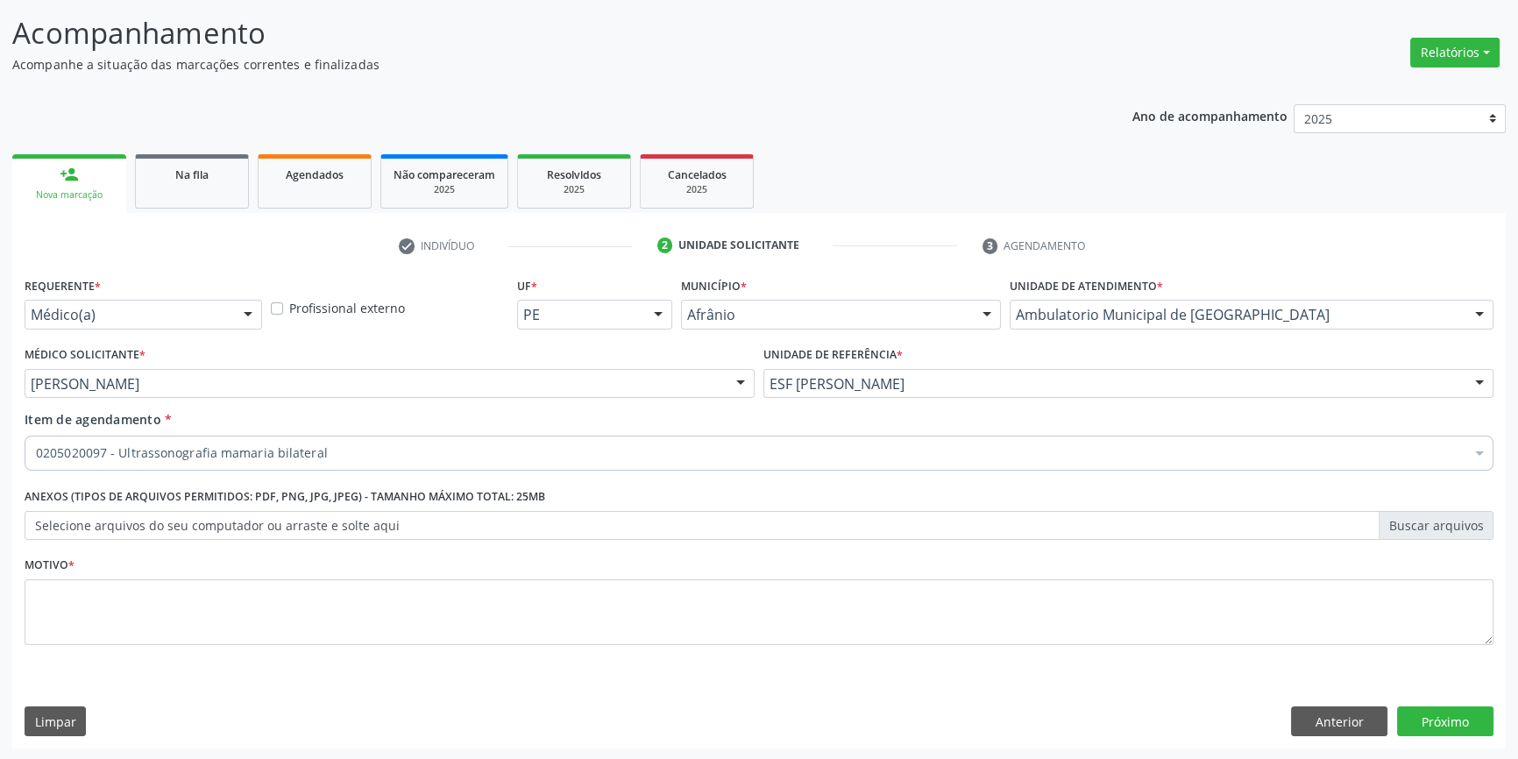
scroll to position [0, 0]
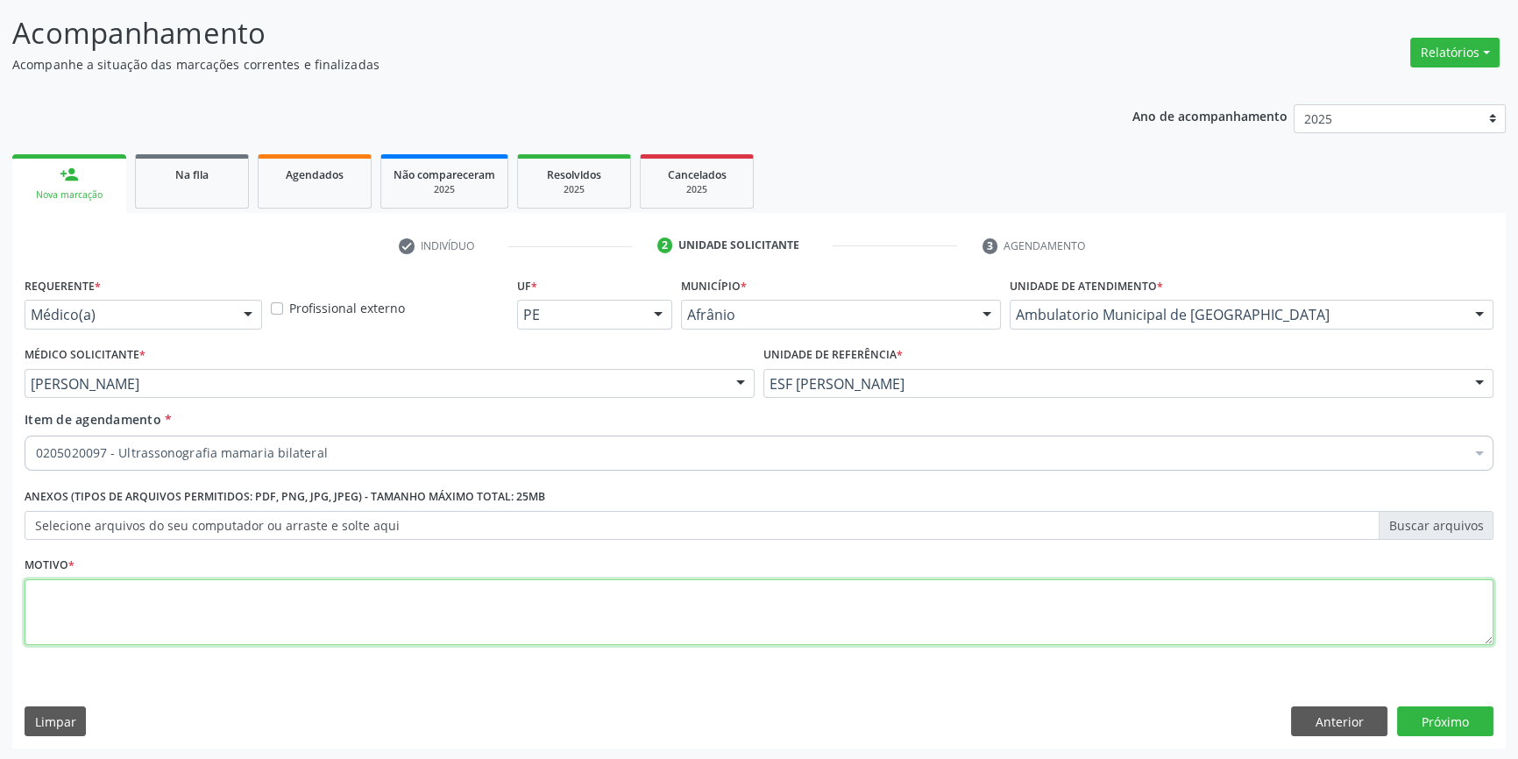
click at [217, 620] on textarea at bounding box center [759, 612] width 1469 height 67
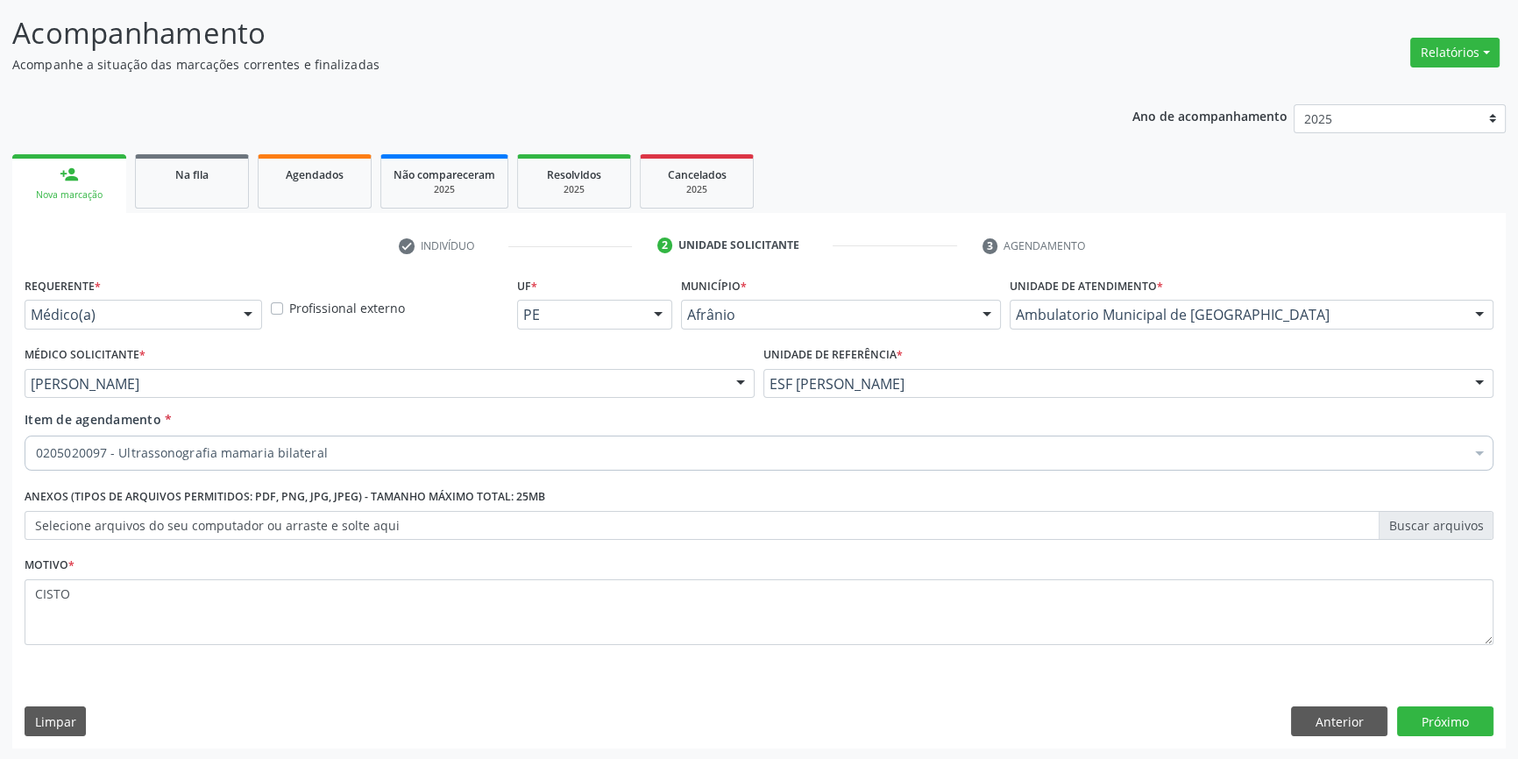
click at [235, 575] on div "Motivo * CISTO" at bounding box center [759, 598] width 1469 height 93
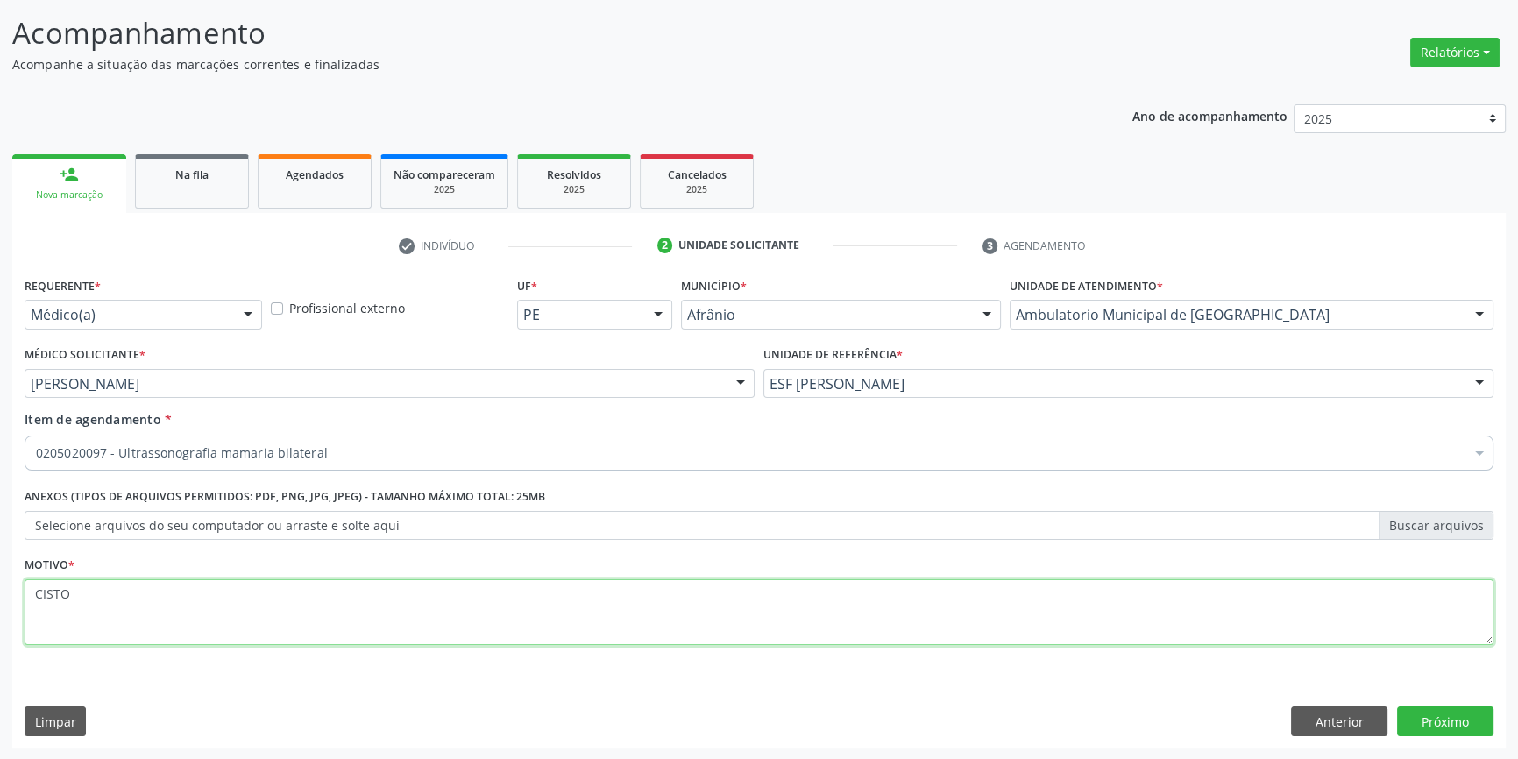
click at [199, 592] on textarea "CISTO" at bounding box center [759, 612] width 1469 height 67
type textarea "CISTO MAMARIO"
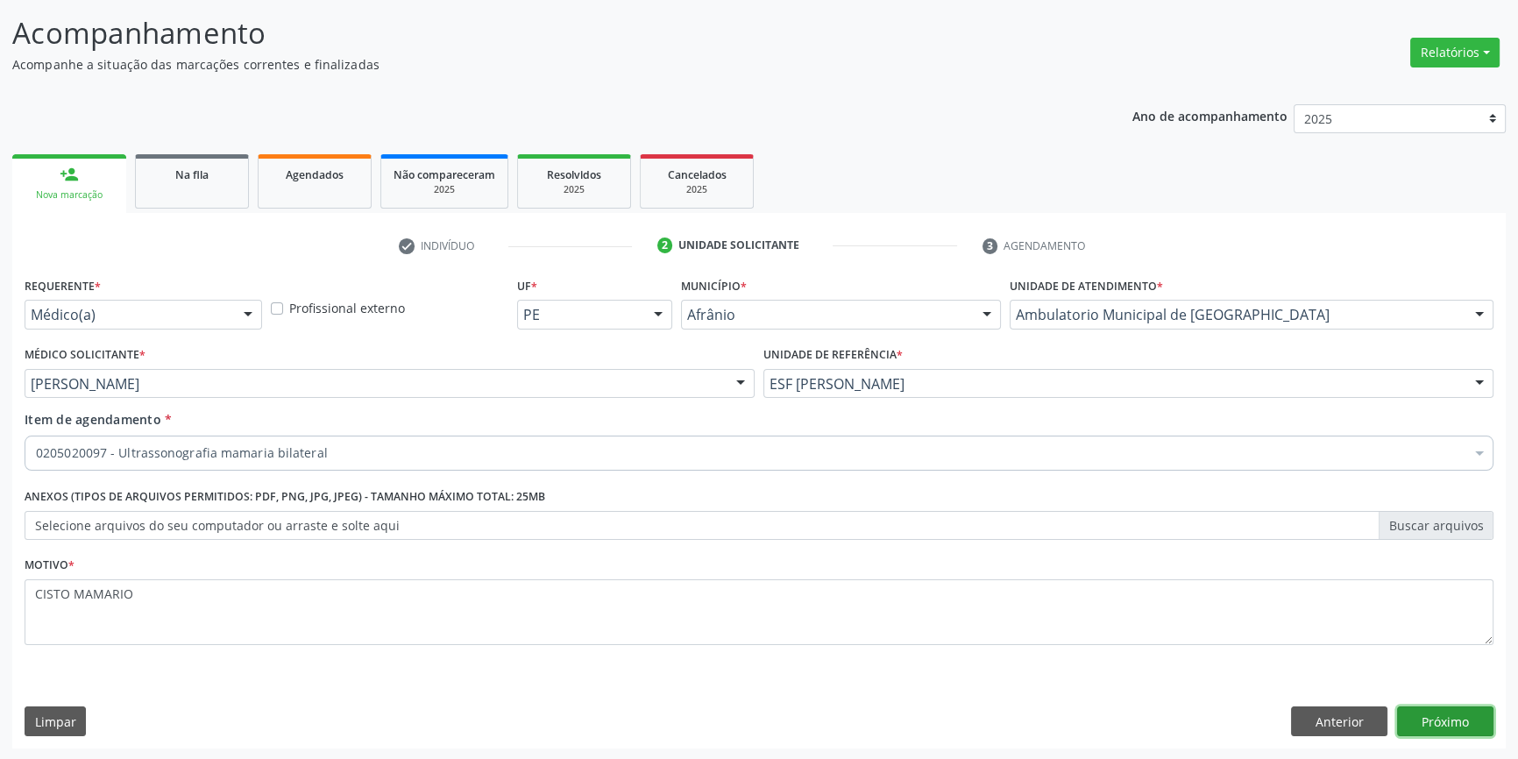
click at [1443, 721] on button "Próximo" at bounding box center [1445, 722] width 96 height 30
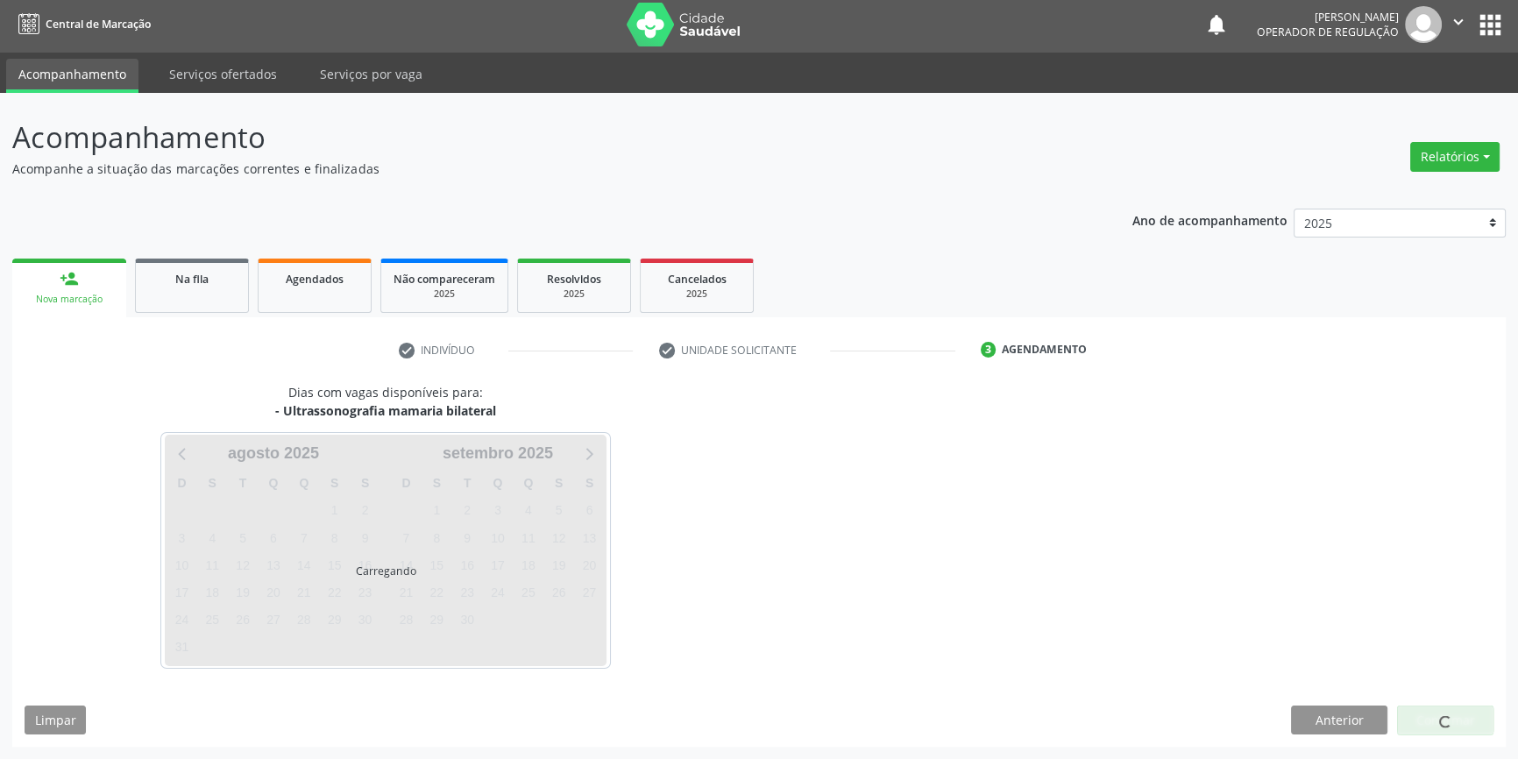
scroll to position [2, 0]
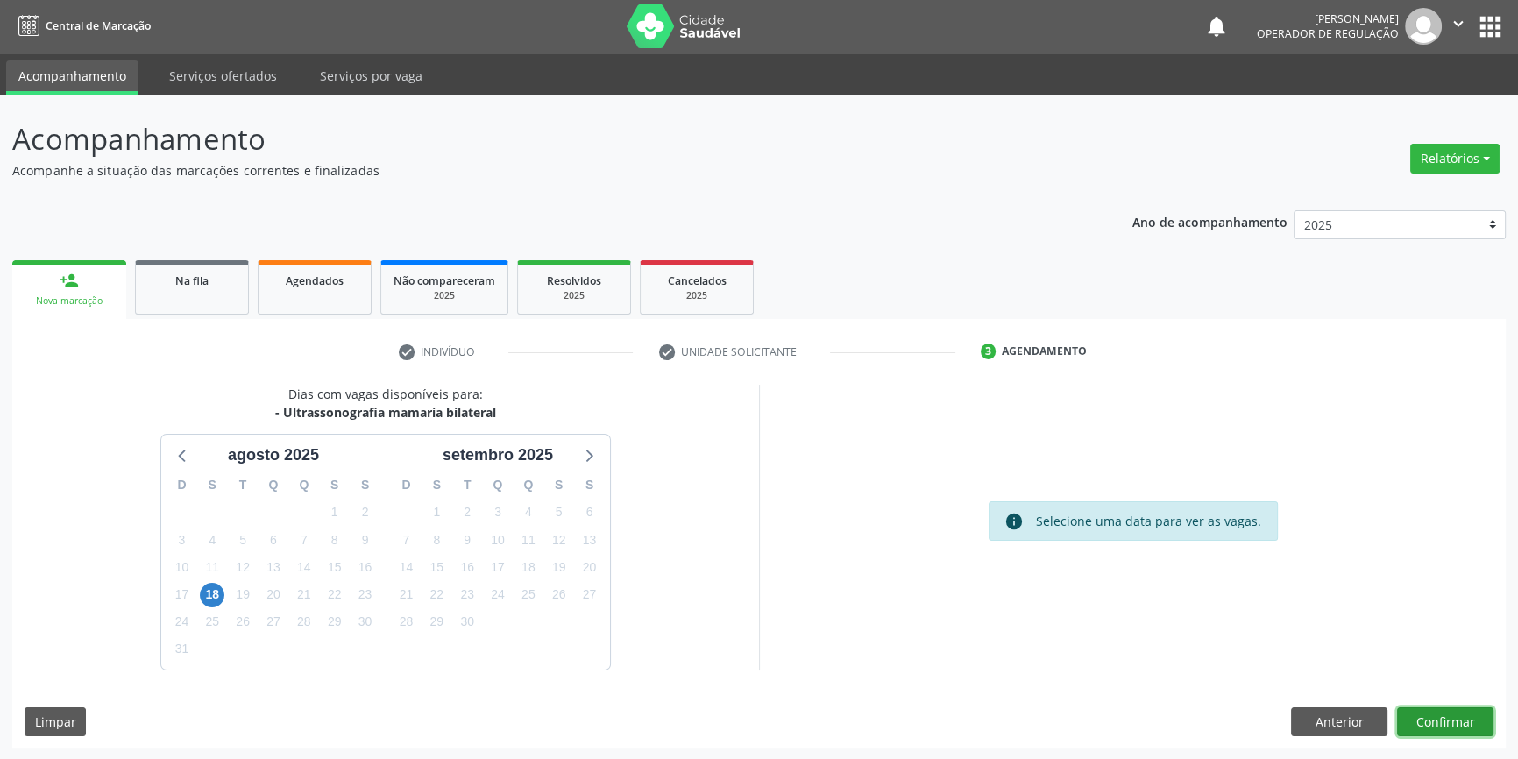
click at [1436, 709] on button "Confirmar" at bounding box center [1445, 722] width 96 height 30
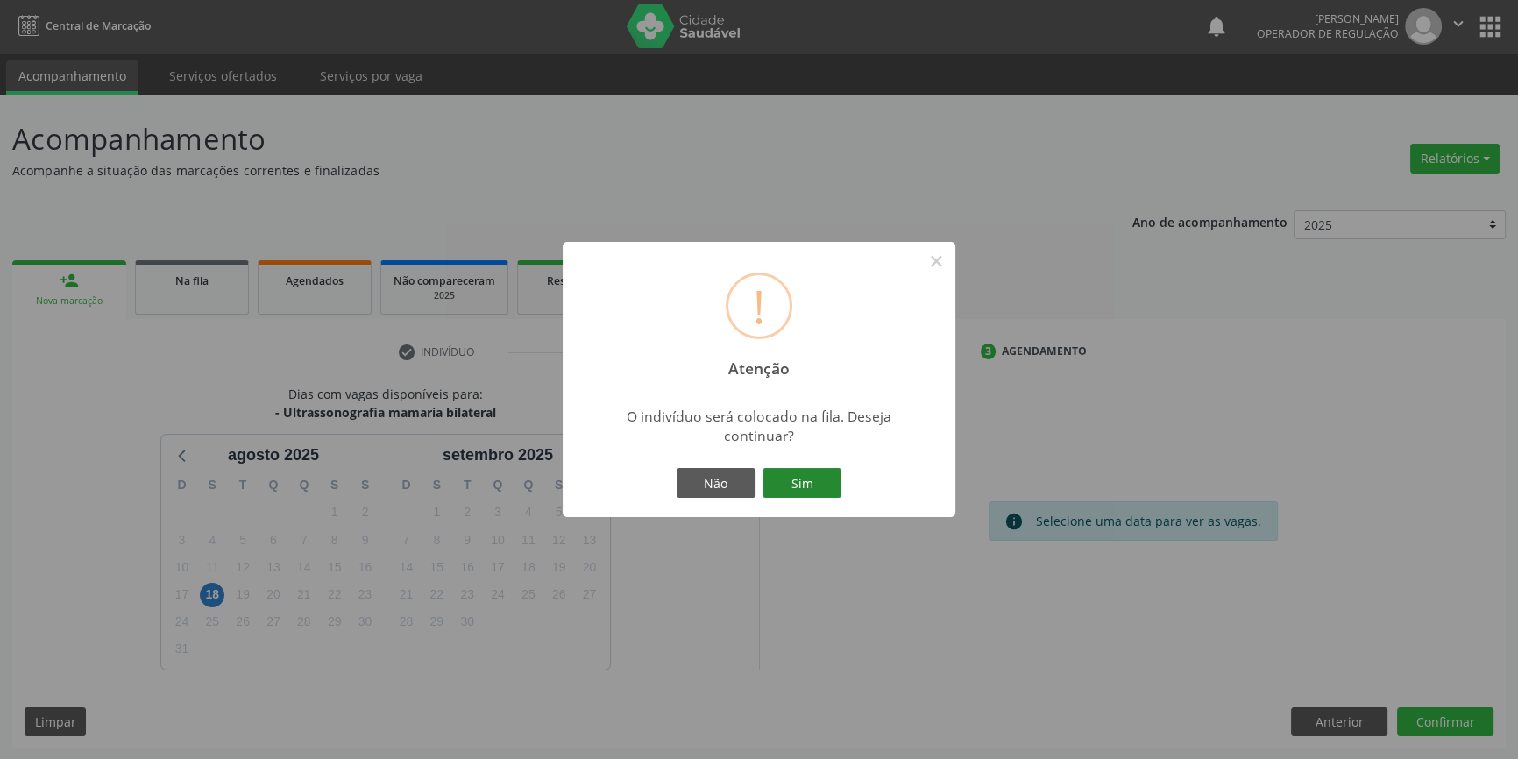
click at [806, 488] on button "Sim" at bounding box center [802, 483] width 79 height 30
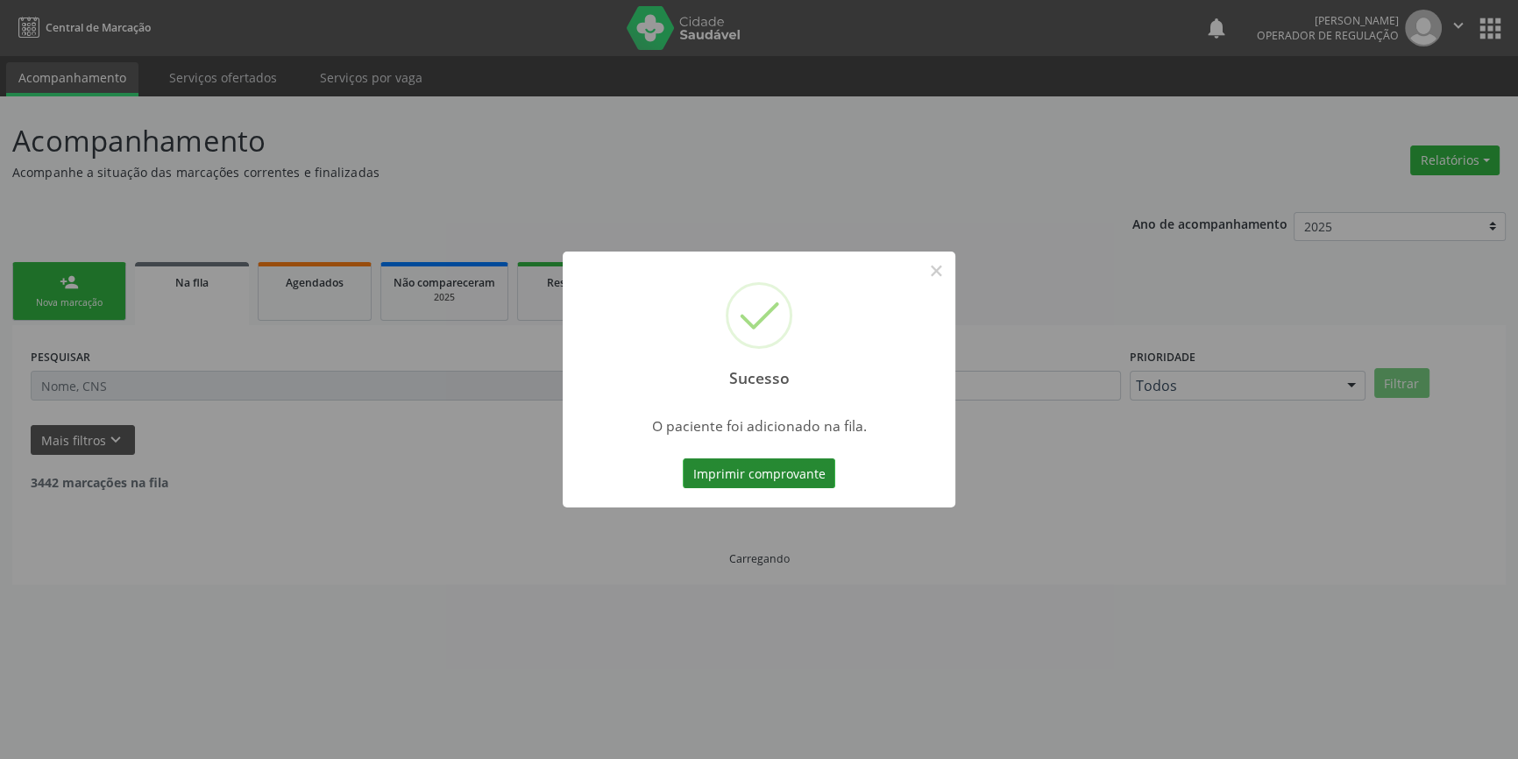
scroll to position [0, 0]
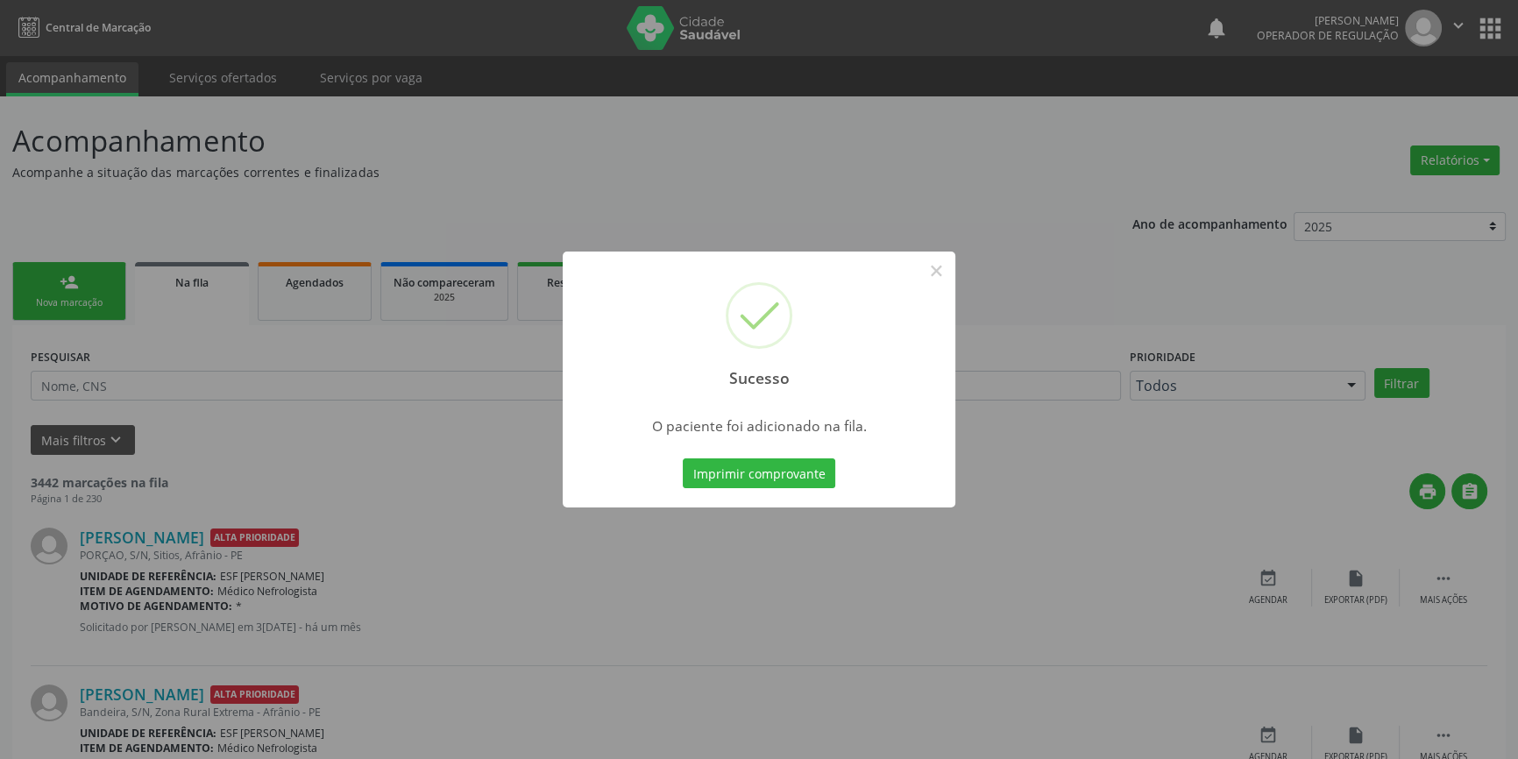
click at [931, 252] on div "Sucesso ×" at bounding box center [759, 327] width 393 height 151
click at [935, 263] on button "×" at bounding box center [936, 271] width 30 height 30
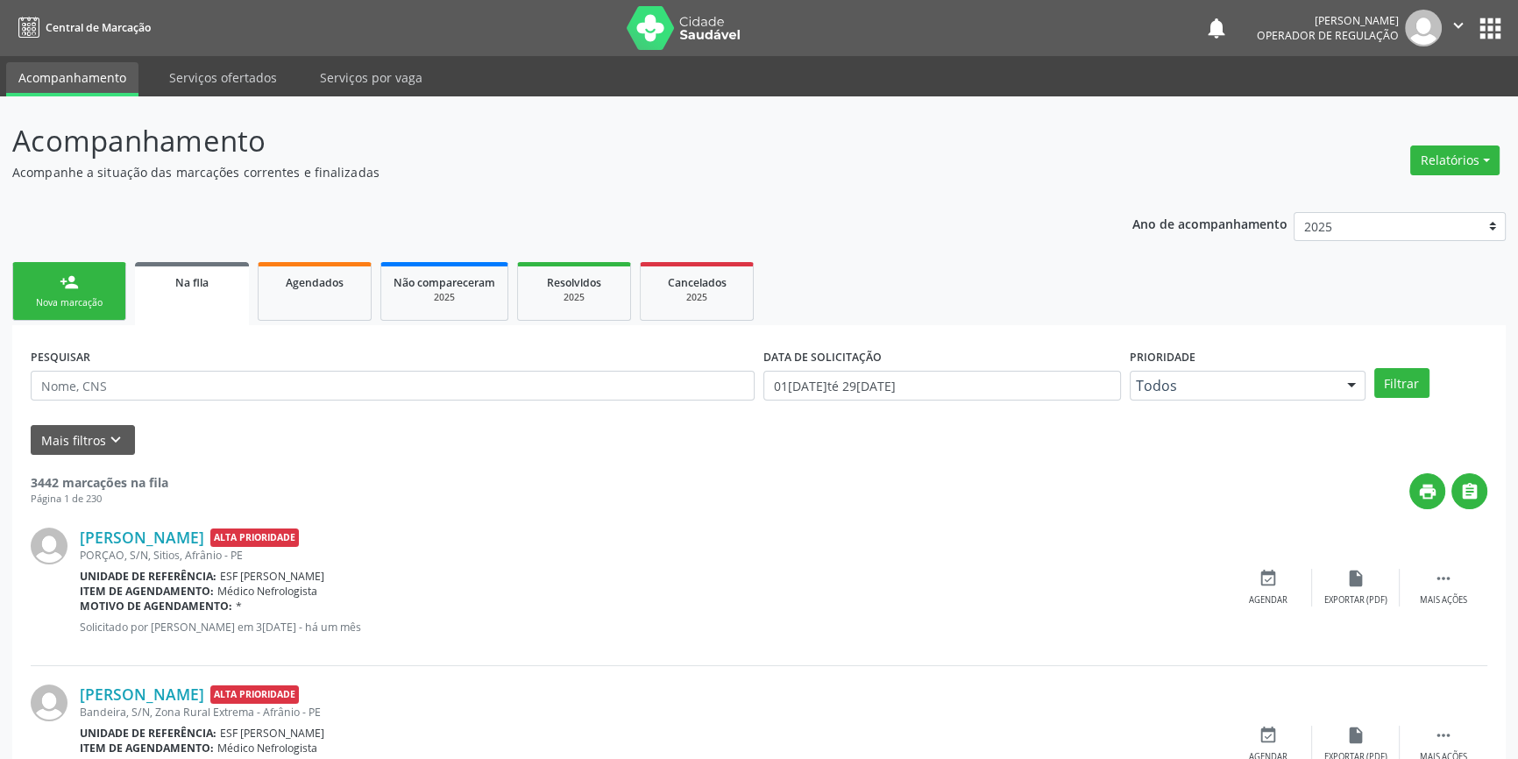
click at [90, 272] on link "person_add Nova marcação" at bounding box center [69, 291] width 114 height 59
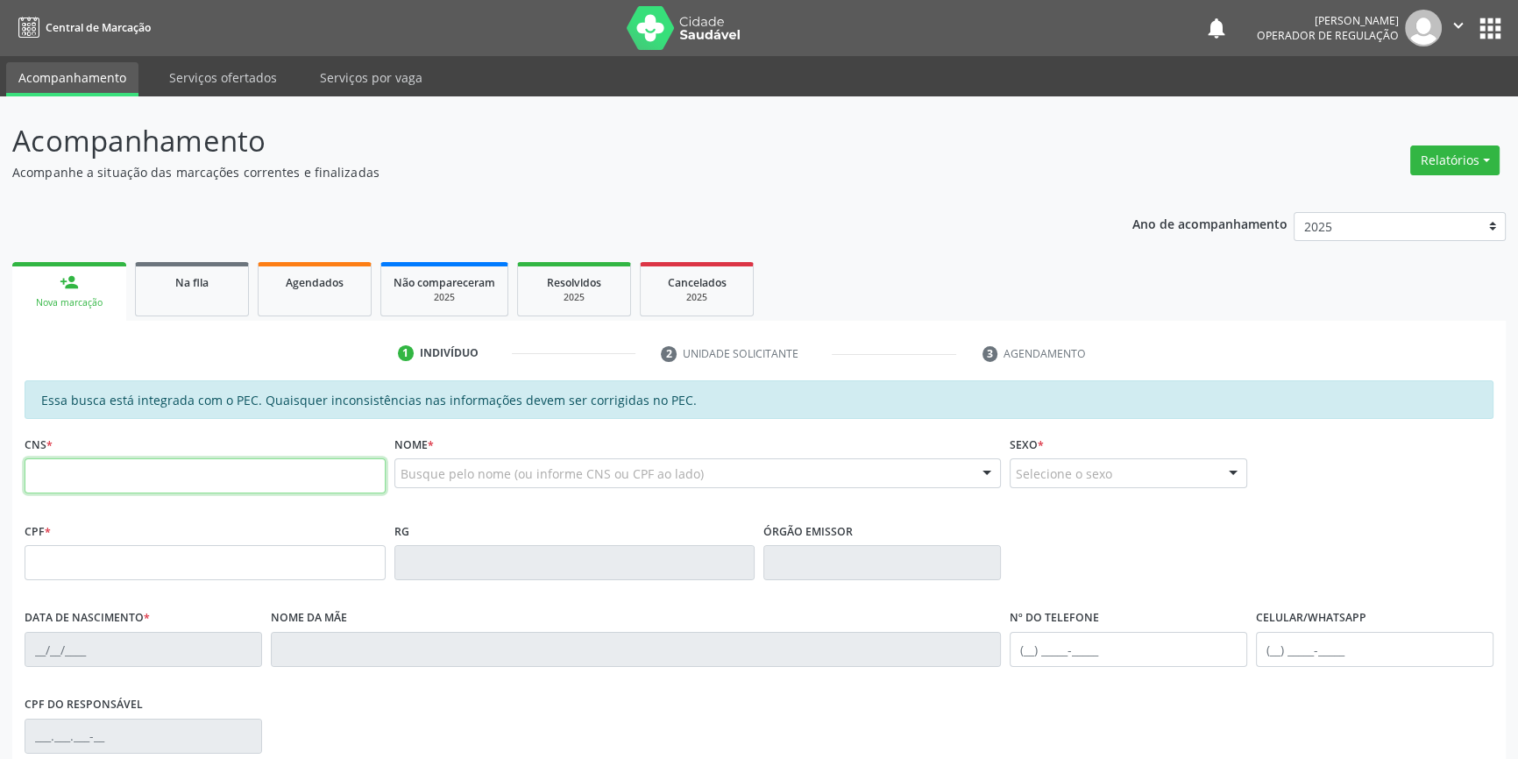
click at [113, 487] on input "text" at bounding box center [205, 475] width 361 height 35
type input "700 0071 3237 3700"
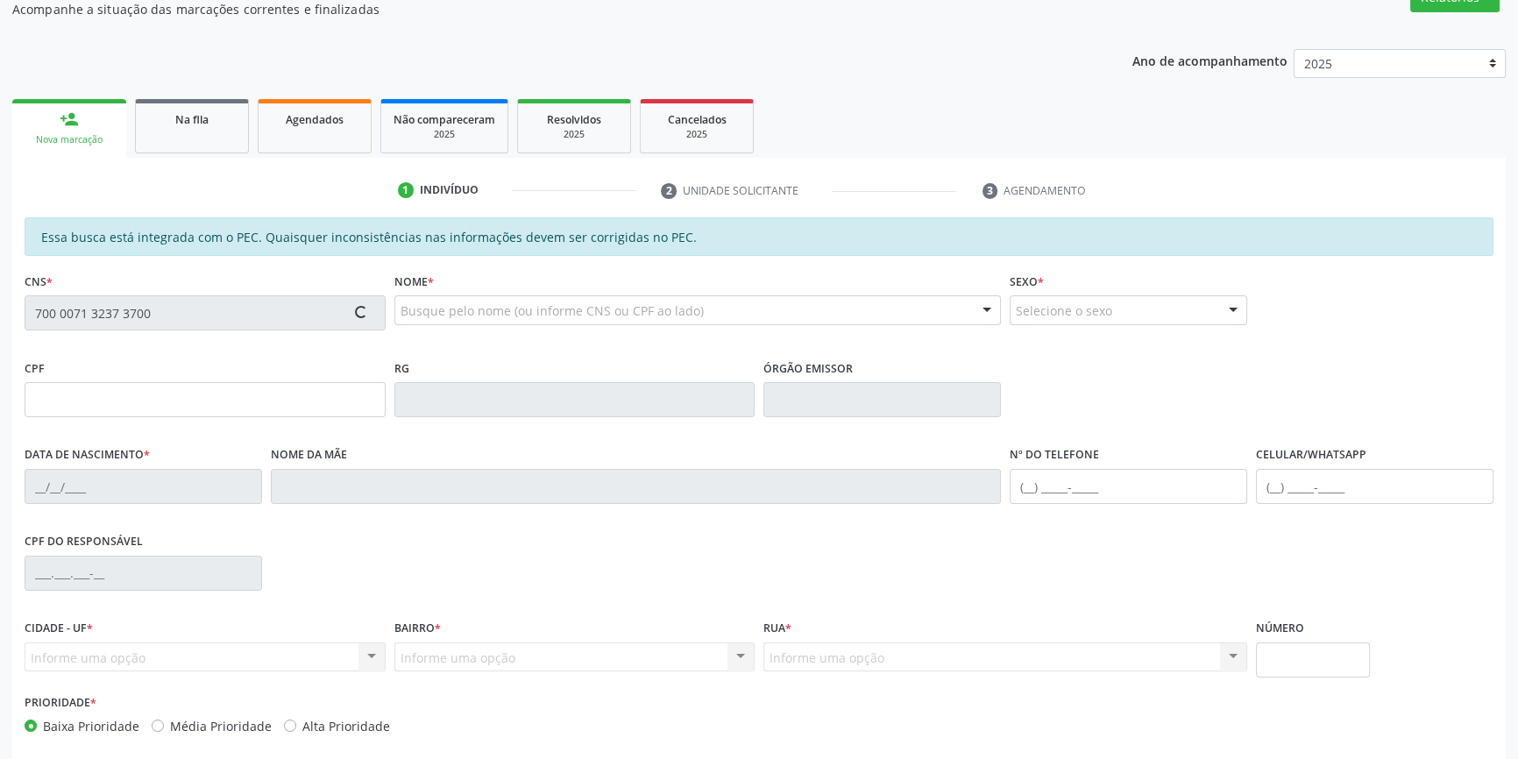
scroll to position [240, 0]
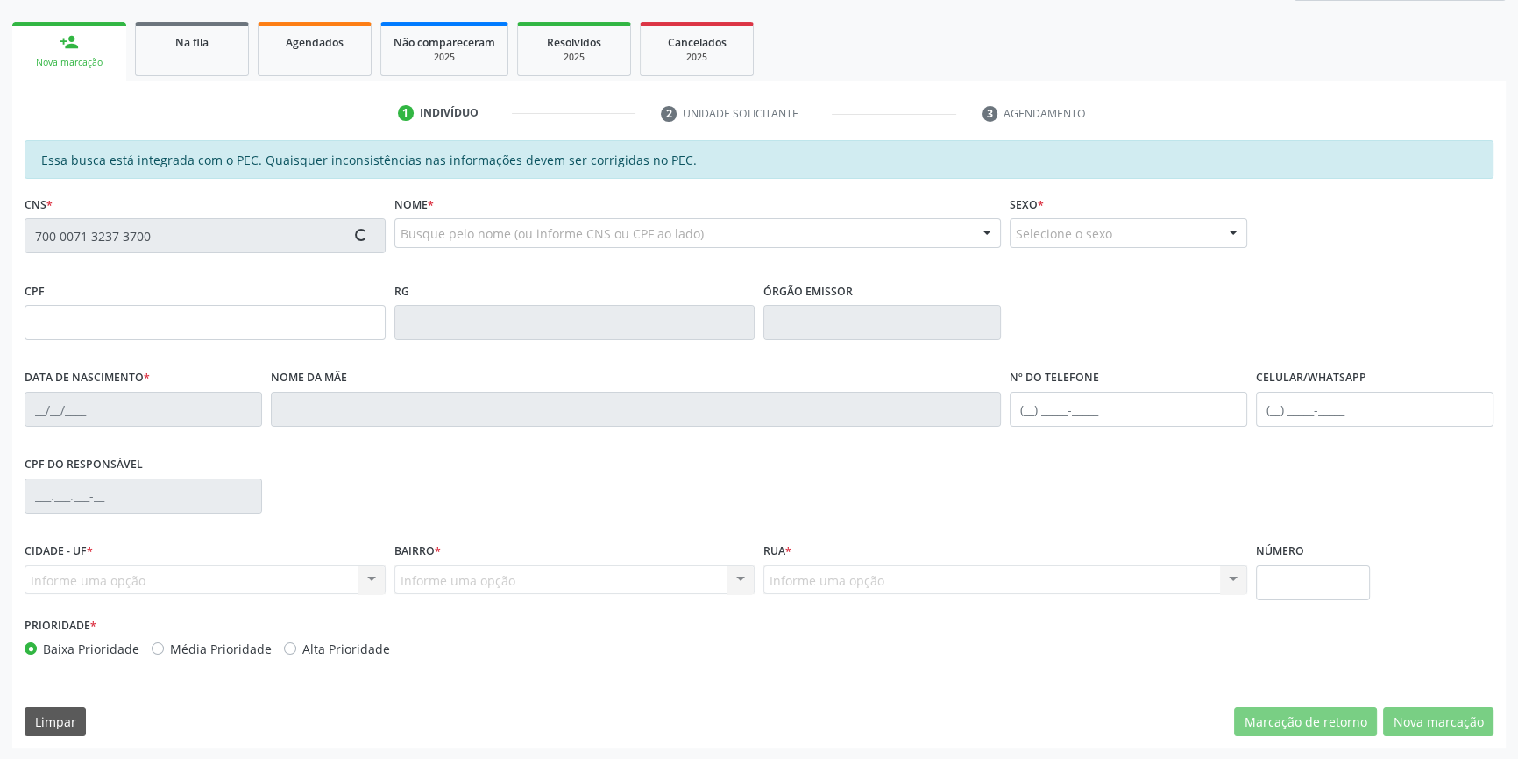
type input "034.590.584-98"
type input "25/11/1949"
type input "Josefa Maria de Souza"
type input "(87) 98844-7440"
type input "S/N"
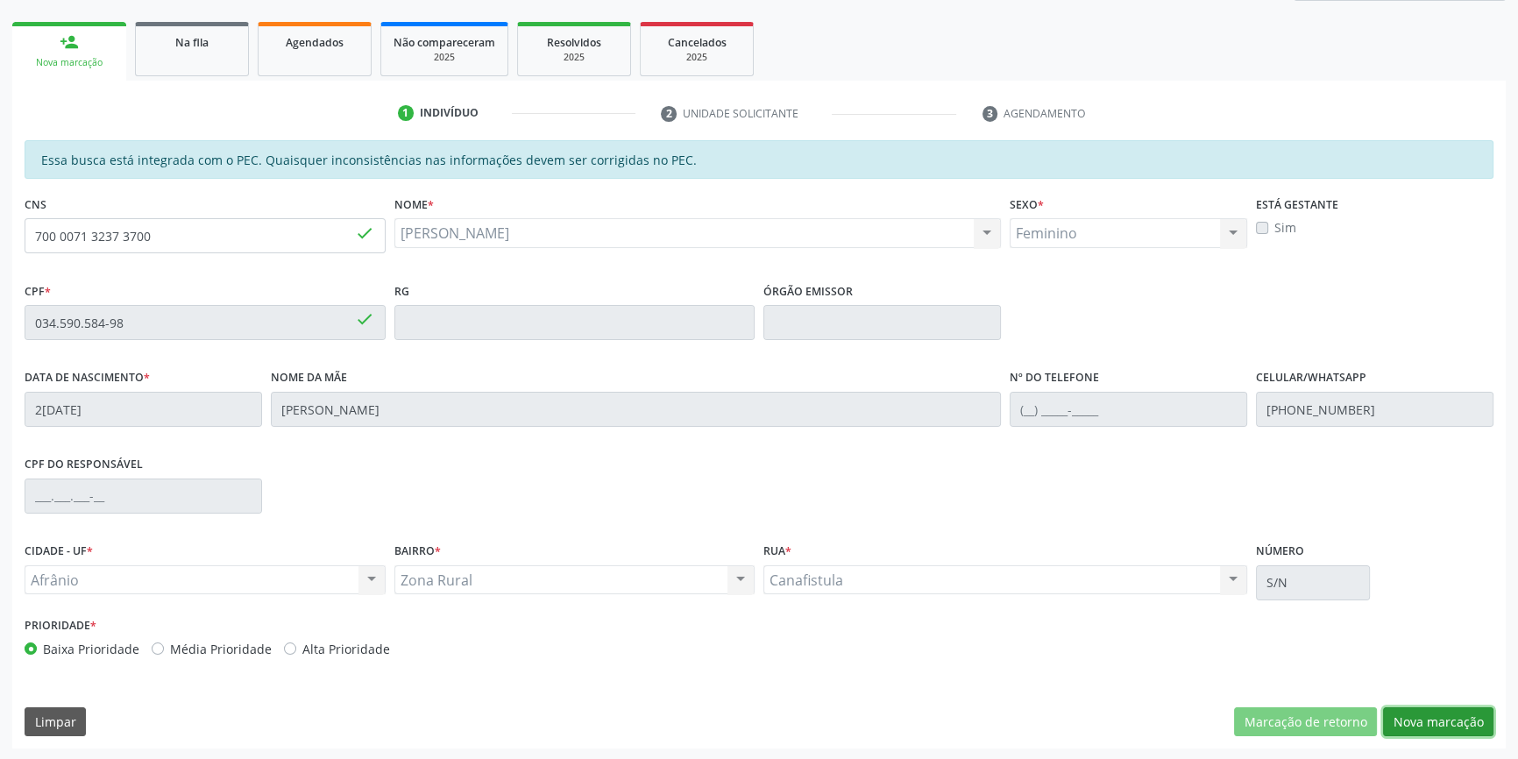
click at [1411, 726] on button "Nova marcação" at bounding box center [1438, 722] width 110 height 30
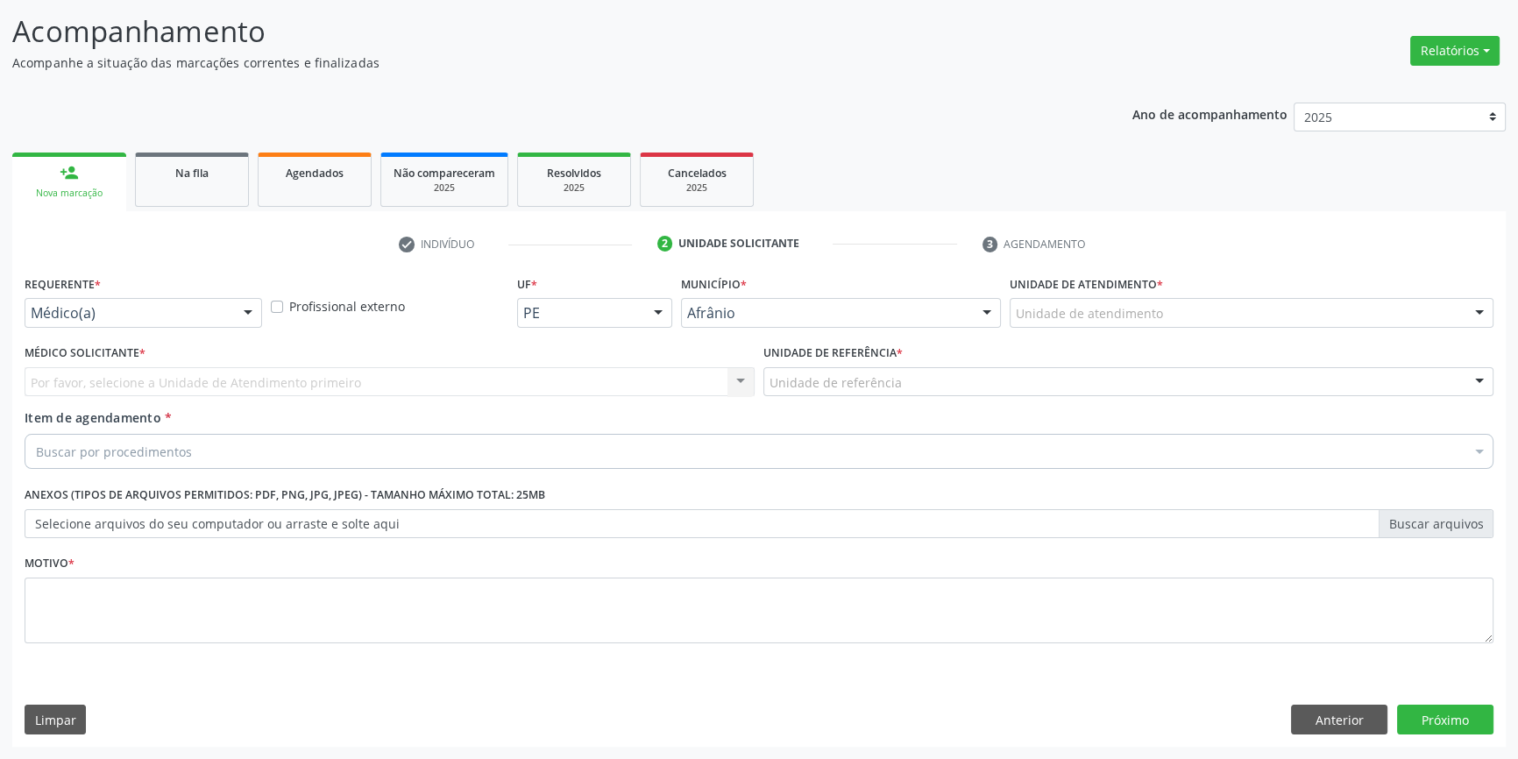
scroll to position [108, 0]
click at [1161, 326] on div "Unidade de atendimento" at bounding box center [1252, 315] width 484 height 30
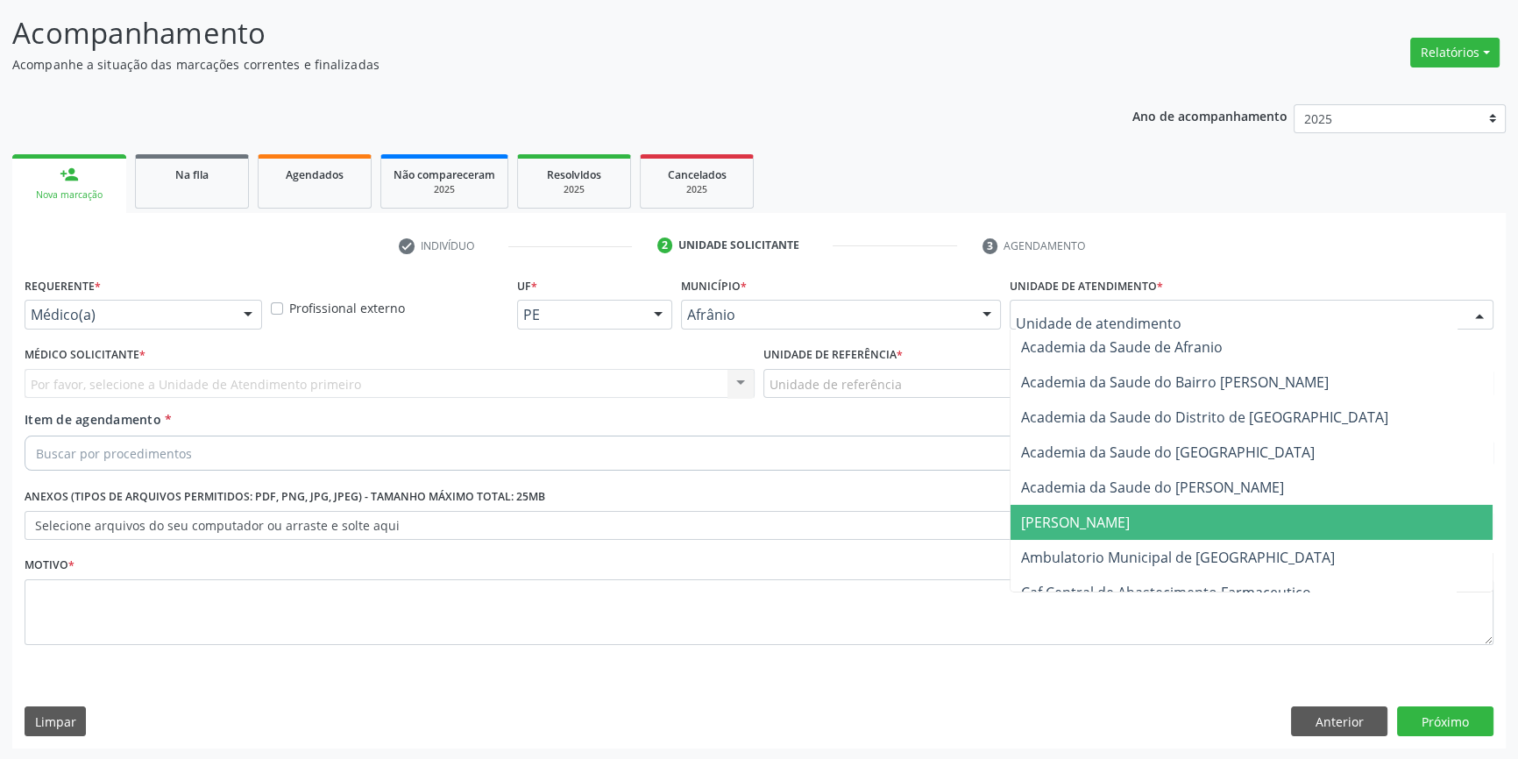
click at [1135, 564] on span "Ambulatorio Municipal de [GEOGRAPHIC_DATA]" at bounding box center [1178, 557] width 314 height 19
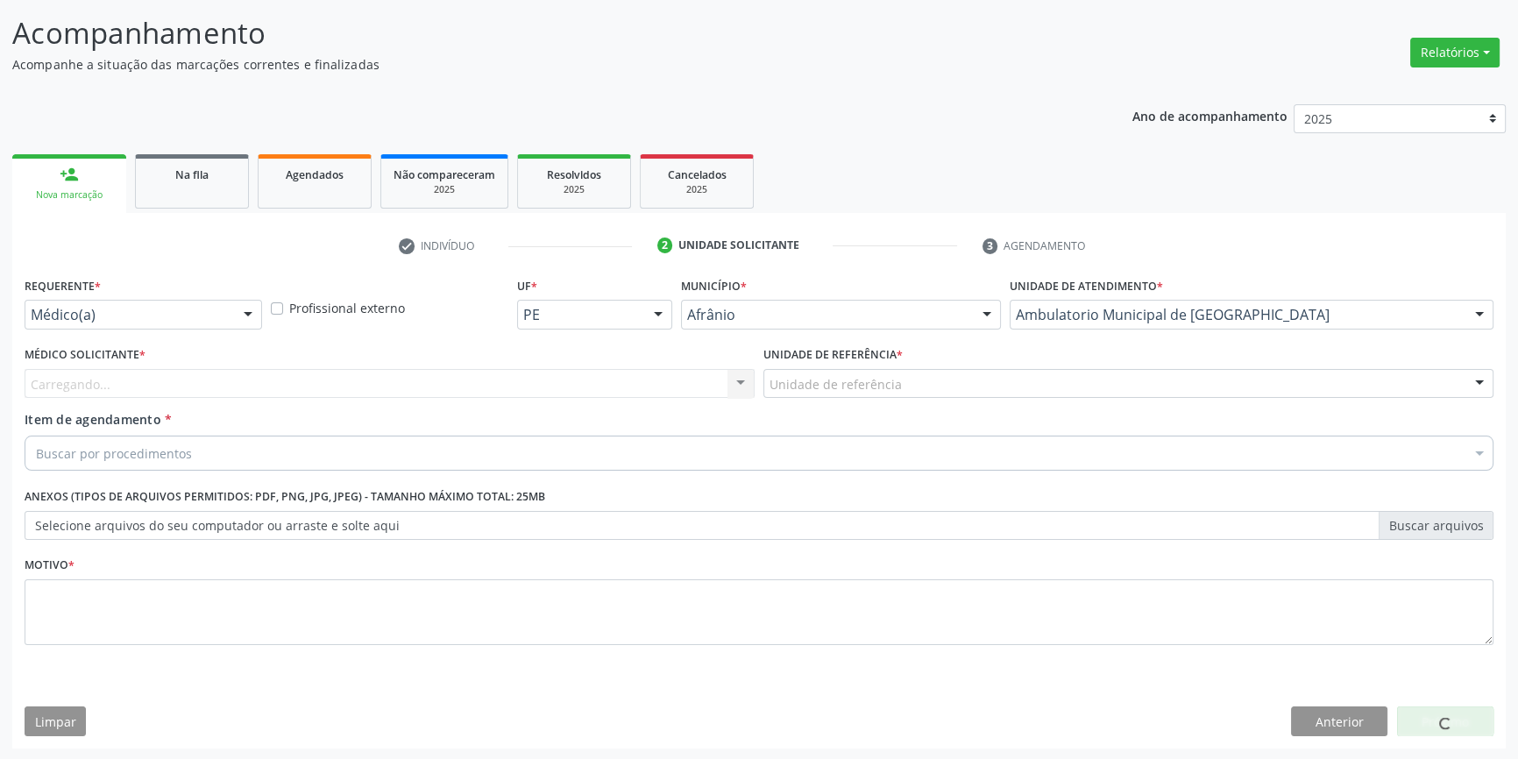
click at [878, 402] on div "Unidade de referência * Unidade de referência ESF de Extrema ESF de Barra das M…" at bounding box center [1128, 376] width 739 height 68
click at [874, 396] on div "Unidade de referência ESF de Extrema ESF de Barra das Melancias ESF [PERSON_NAM…" at bounding box center [1128, 384] width 730 height 30
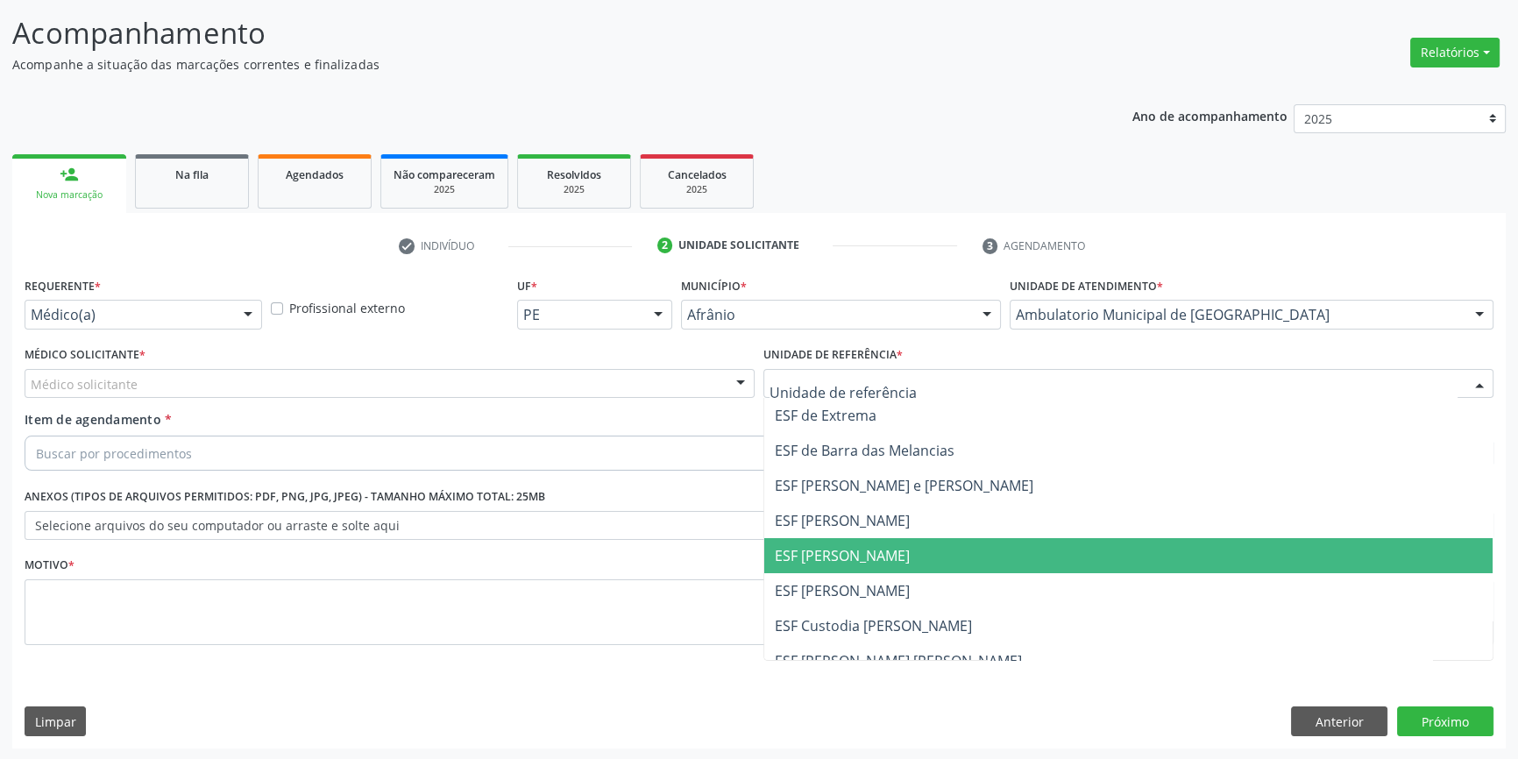
click at [851, 552] on span "ESF [PERSON_NAME]" at bounding box center [842, 555] width 135 height 19
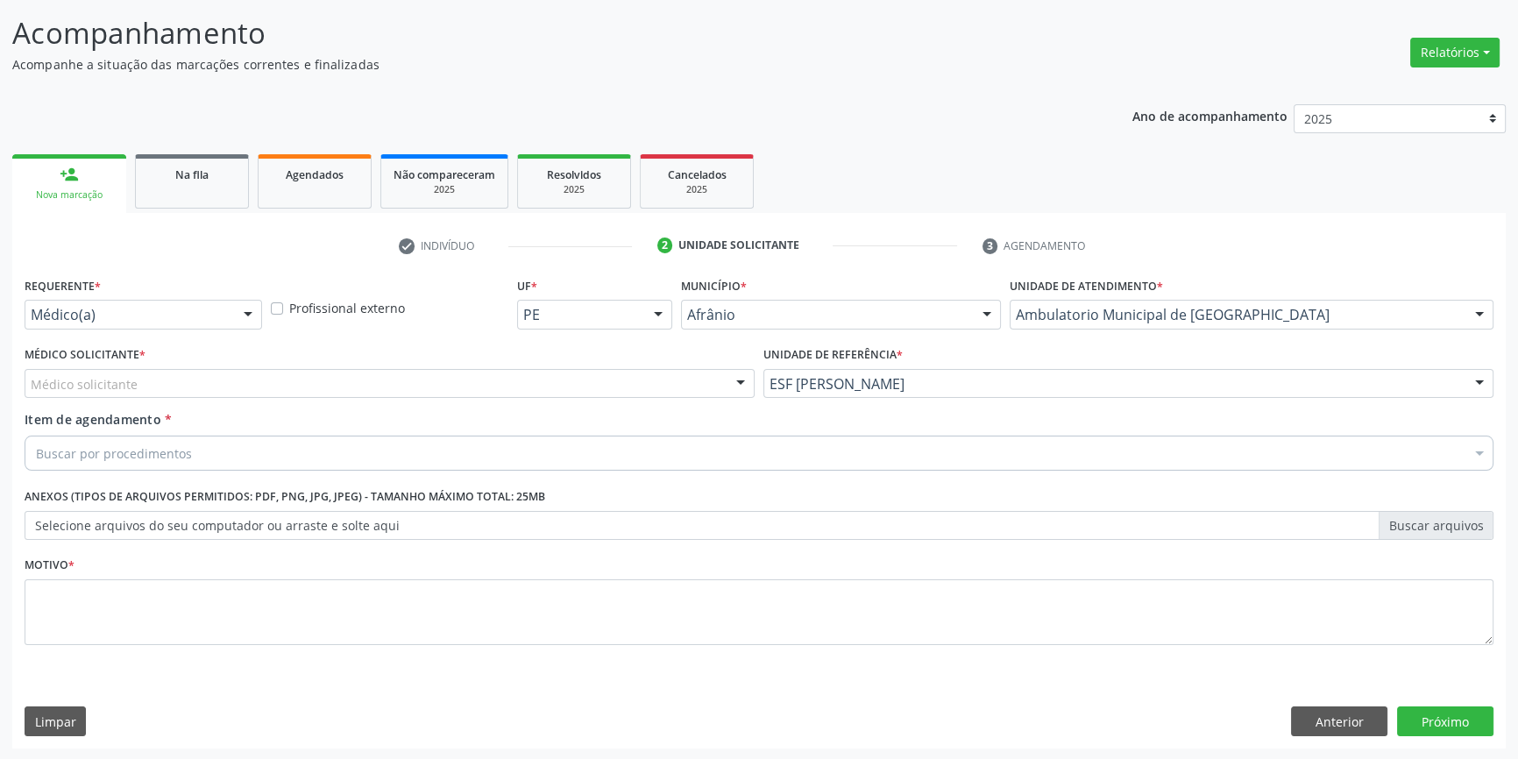
click at [639, 393] on div "Médico solicitante" at bounding box center [390, 384] width 730 height 30
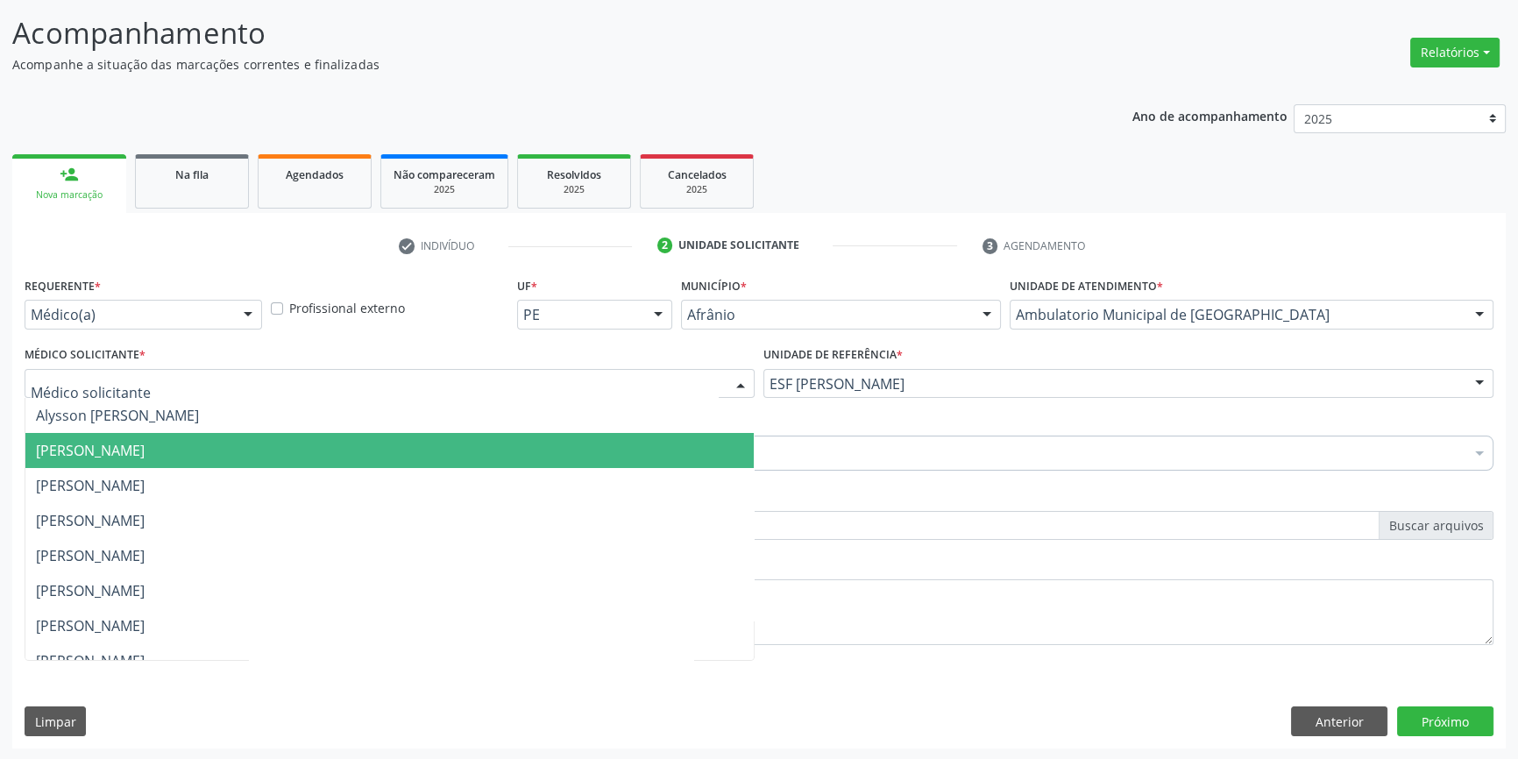
drag, startPoint x: 411, startPoint y: 465, endPoint x: 392, endPoint y: 465, distance: 19.3
click at [410, 465] on span "[PERSON_NAME]" at bounding box center [389, 450] width 728 height 35
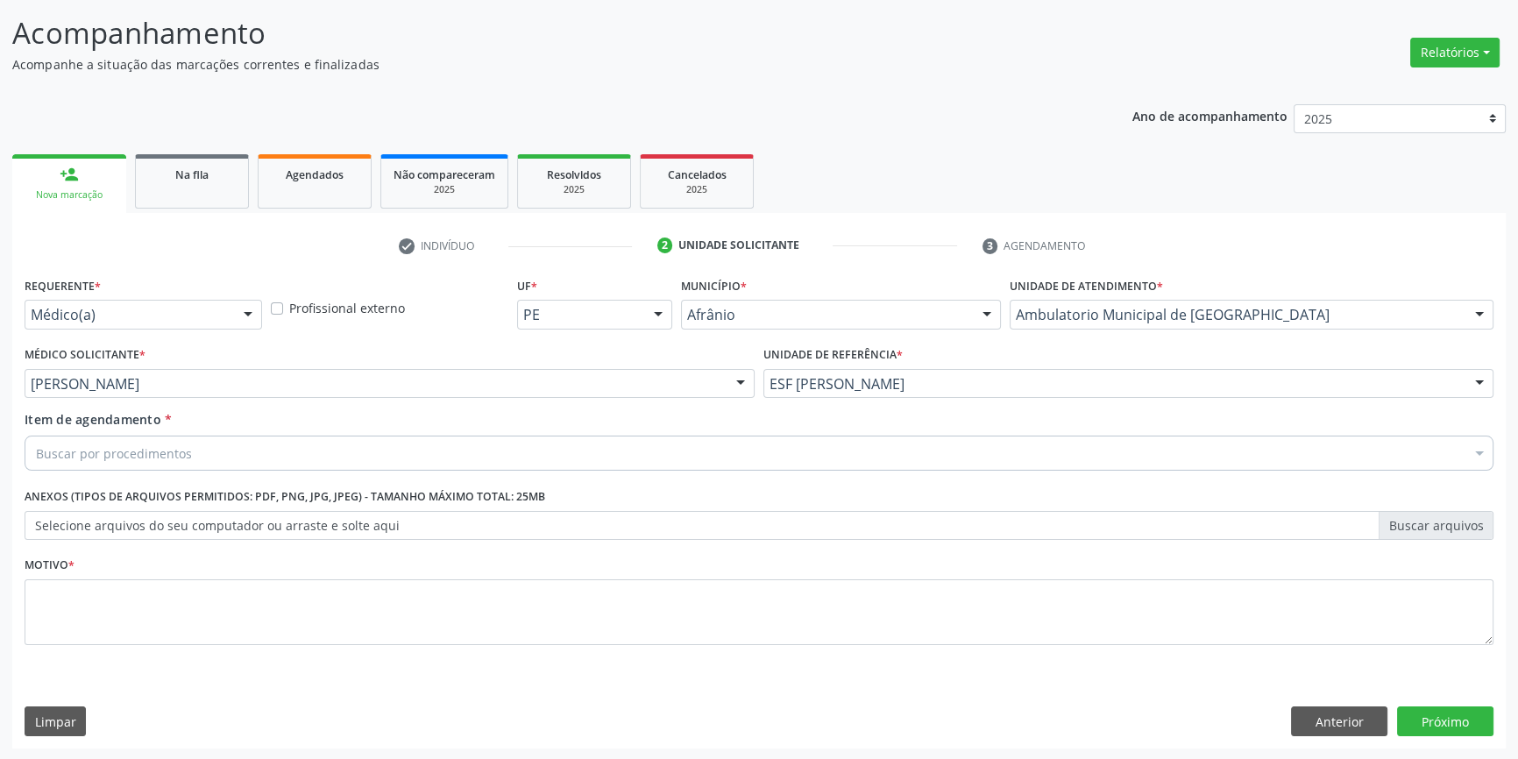
click at [305, 458] on div "Buscar por procedimentos" at bounding box center [759, 453] width 1469 height 35
type input "OFTAL"
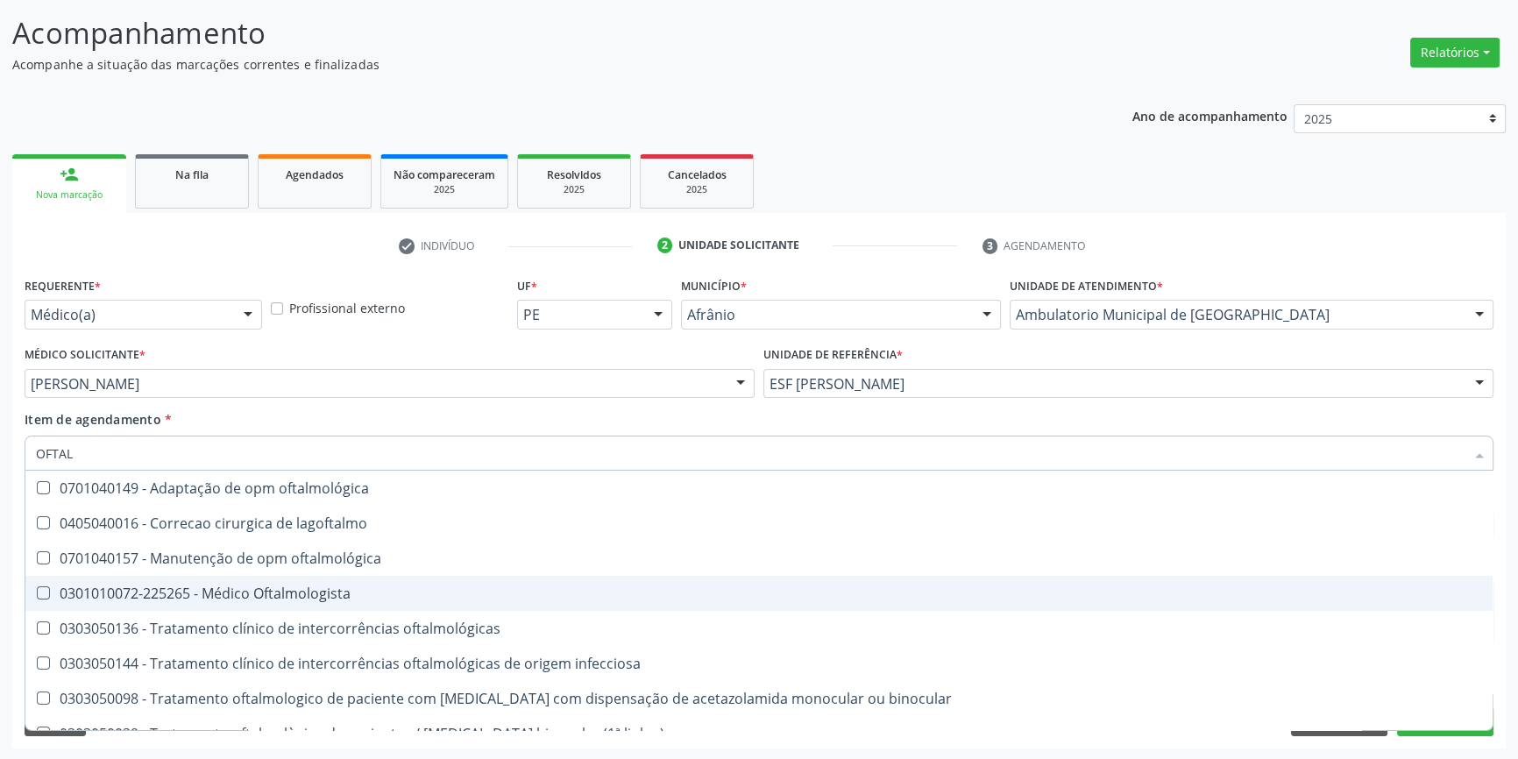
click at [271, 599] on div "0301010072-225265 - Médico Oftalmologista" at bounding box center [759, 593] width 1446 height 14
checkbox Oftalmologista "true"
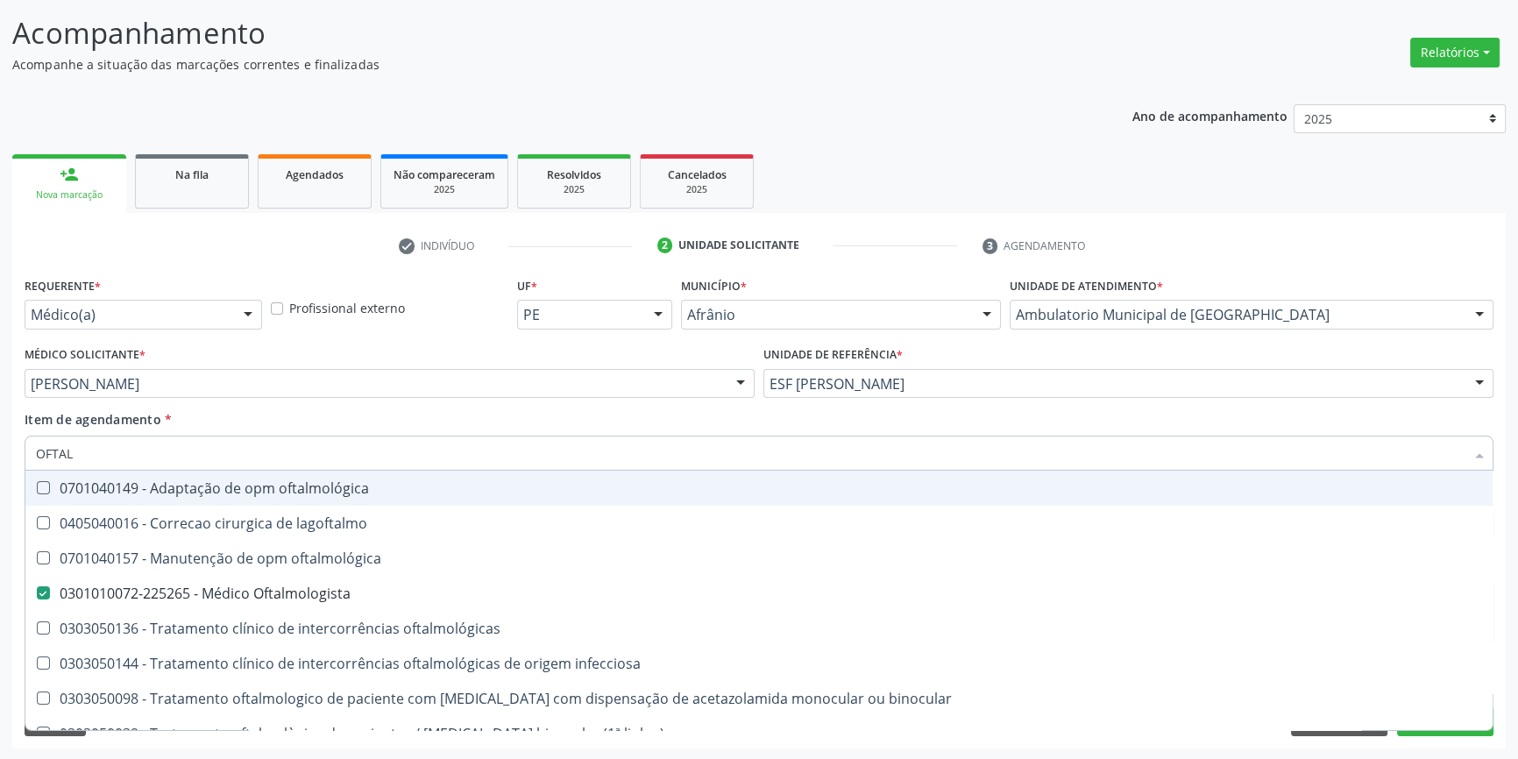
click at [321, 422] on div "Item de agendamento * OFTAL Desfazer seleção 0701040149 - Adaptação de opm ofta…" at bounding box center [759, 437] width 1469 height 55
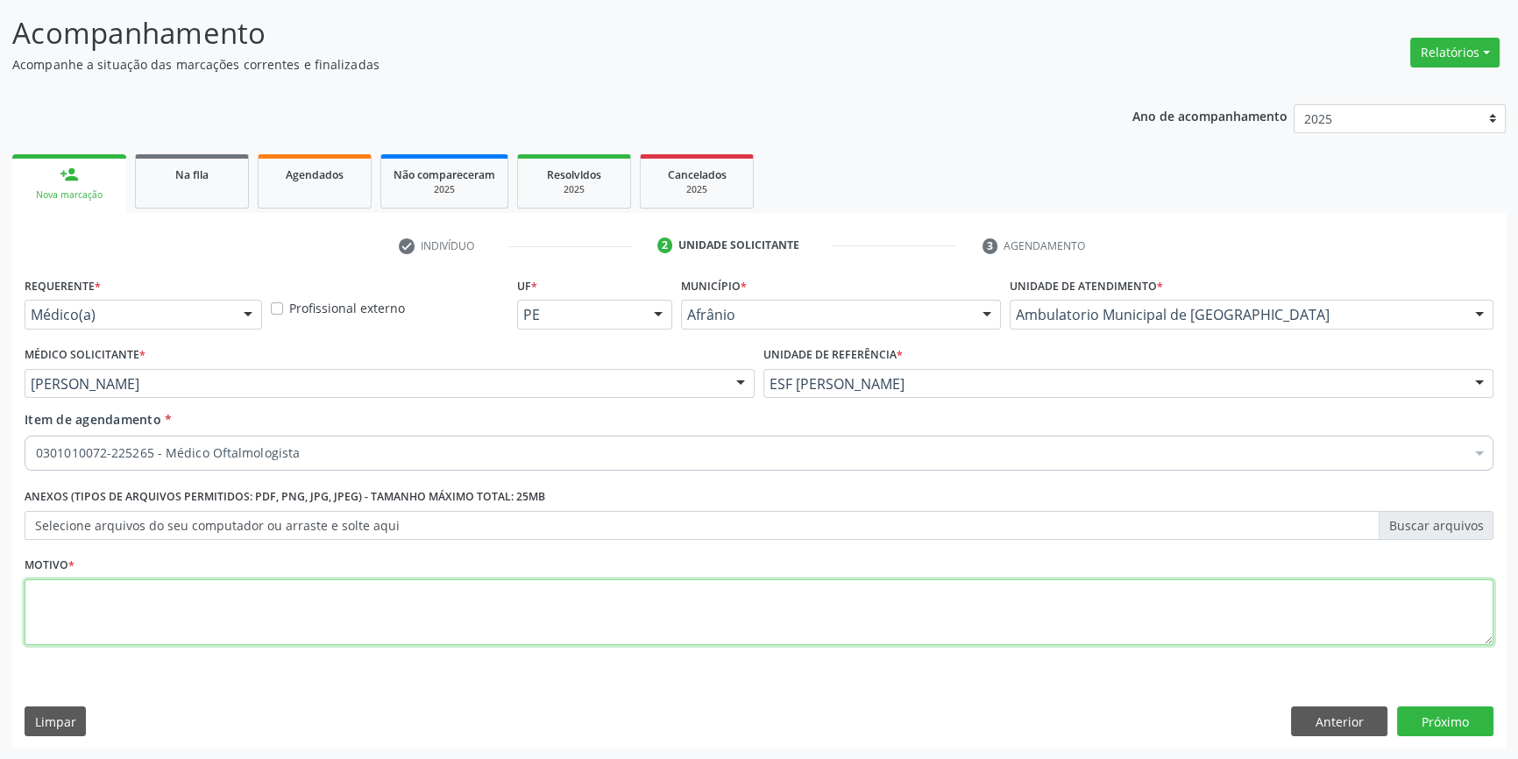
click at [358, 631] on textarea at bounding box center [759, 612] width 1469 height 67
type textarea "RETORNO"
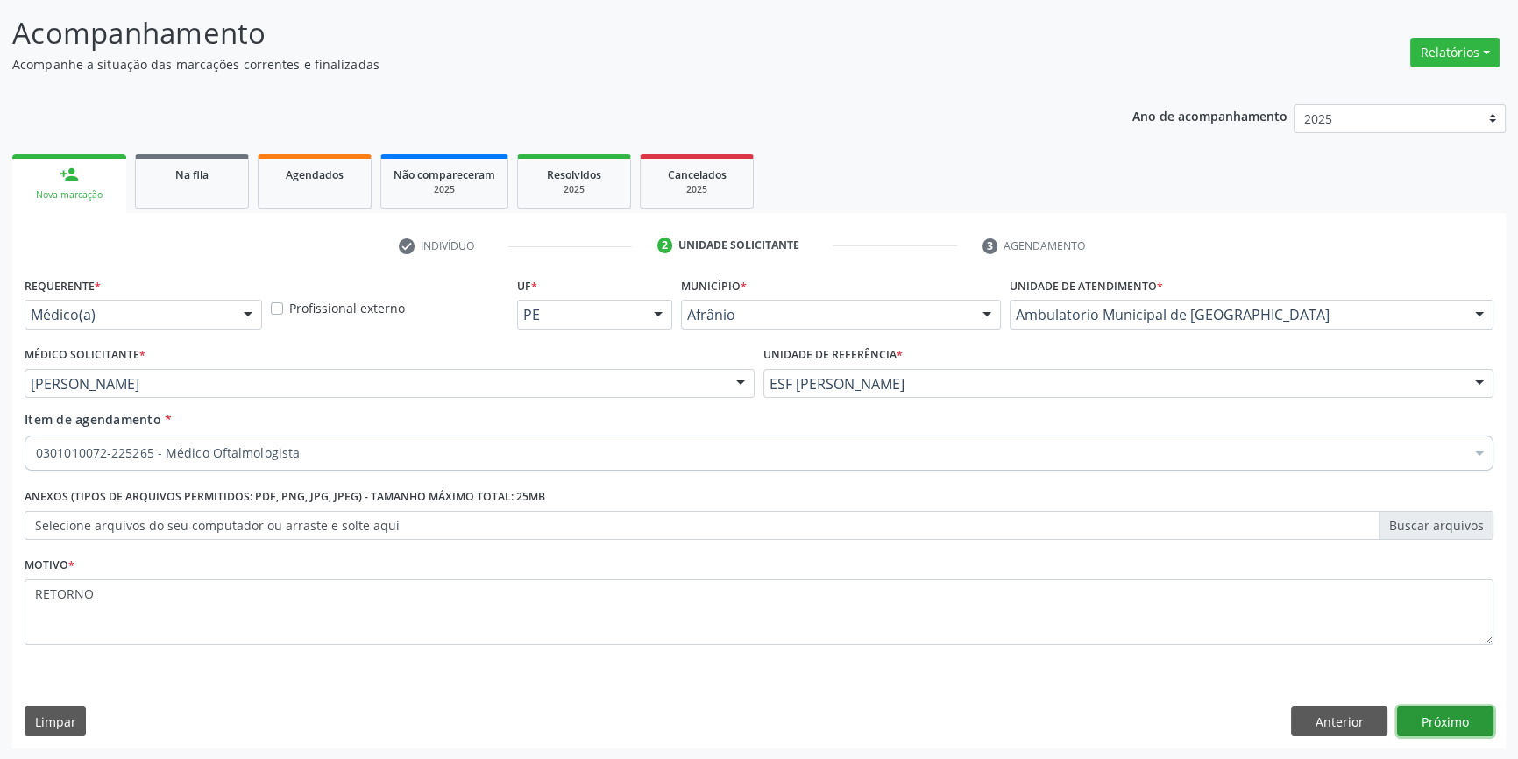
click at [1451, 716] on button "Próximo" at bounding box center [1445, 722] width 96 height 30
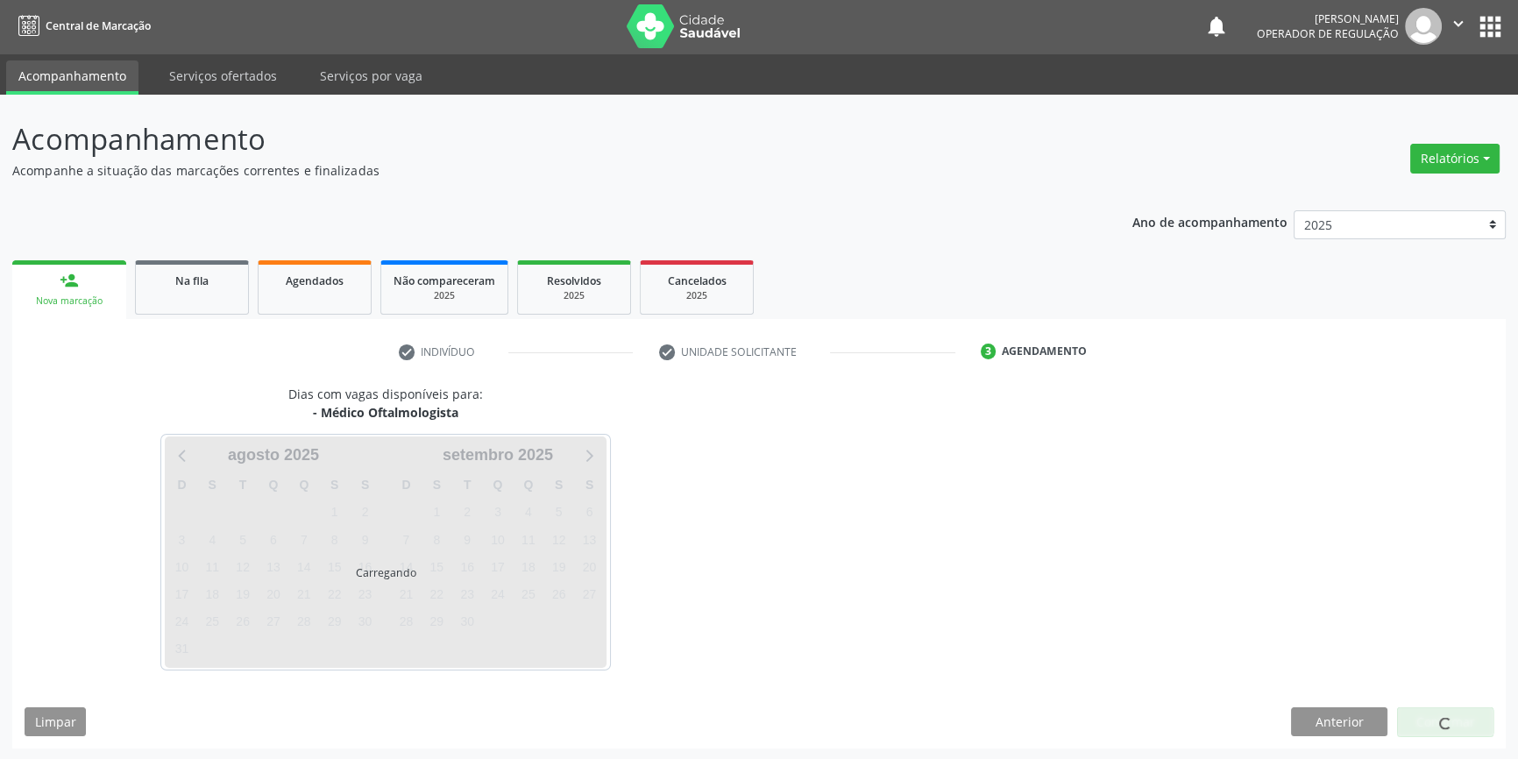
scroll to position [2, 0]
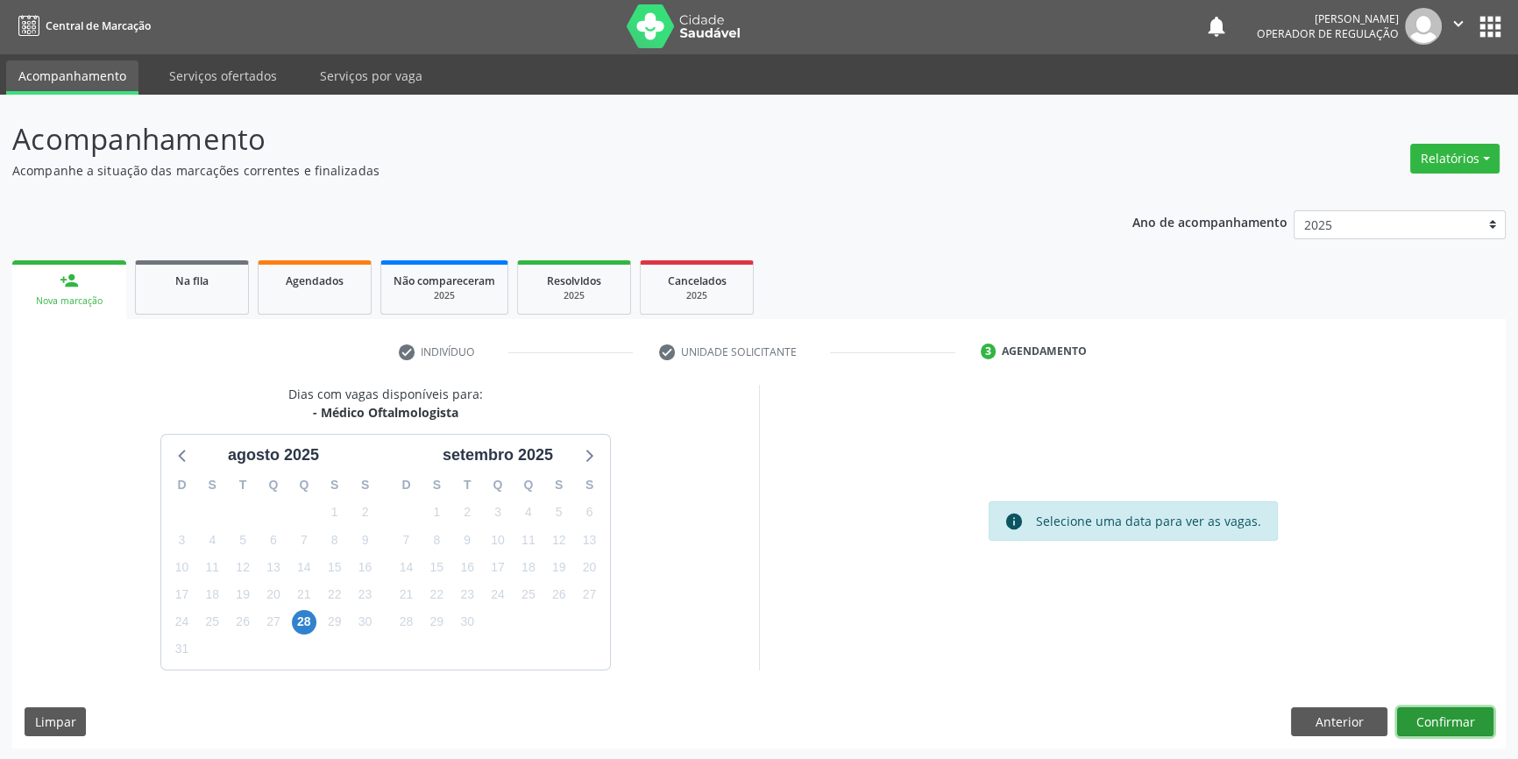
click at [1426, 721] on button "Confirmar" at bounding box center [1445, 722] width 96 height 30
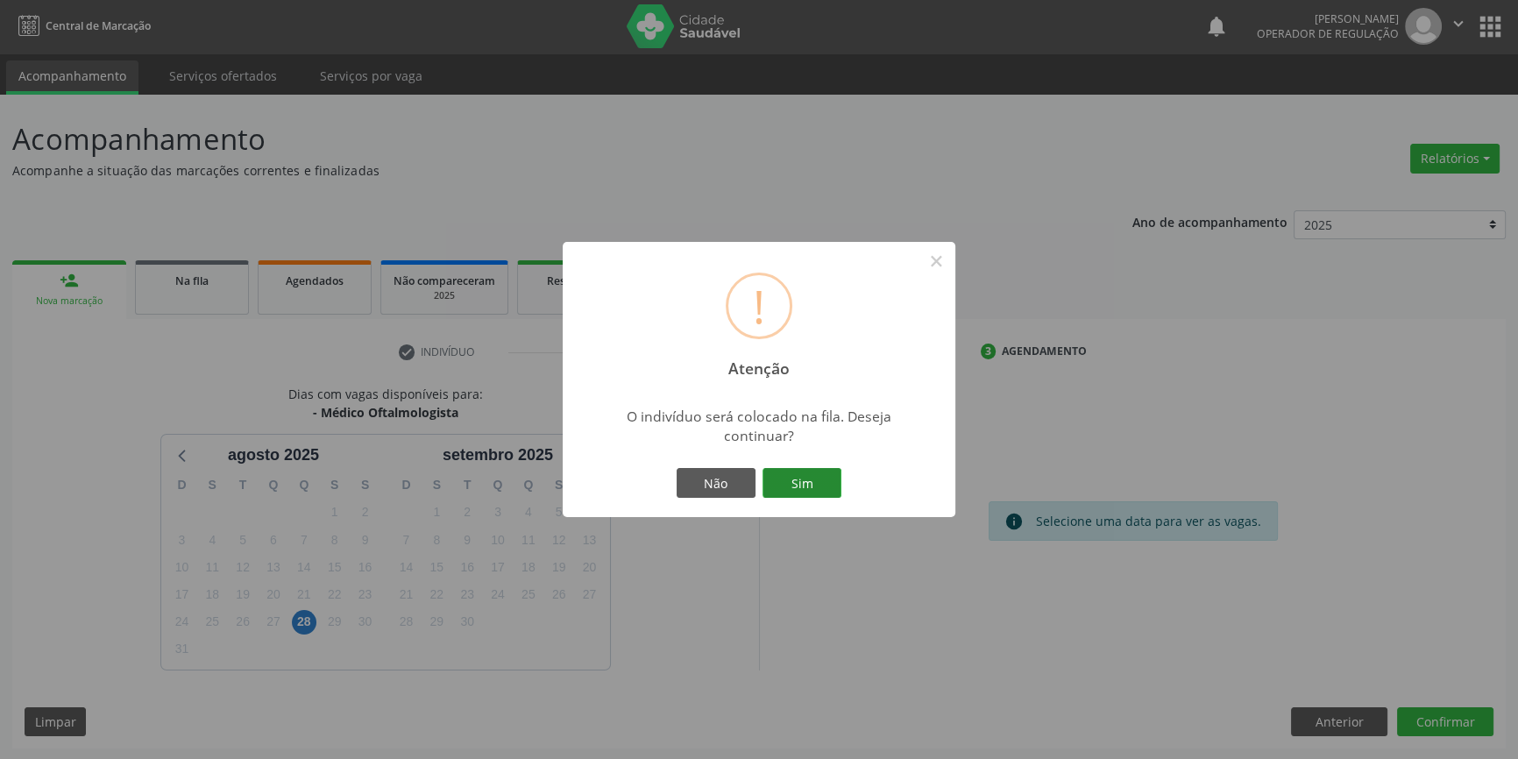
click at [823, 487] on button "Sim" at bounding box center [802, 483] width 79 height 30
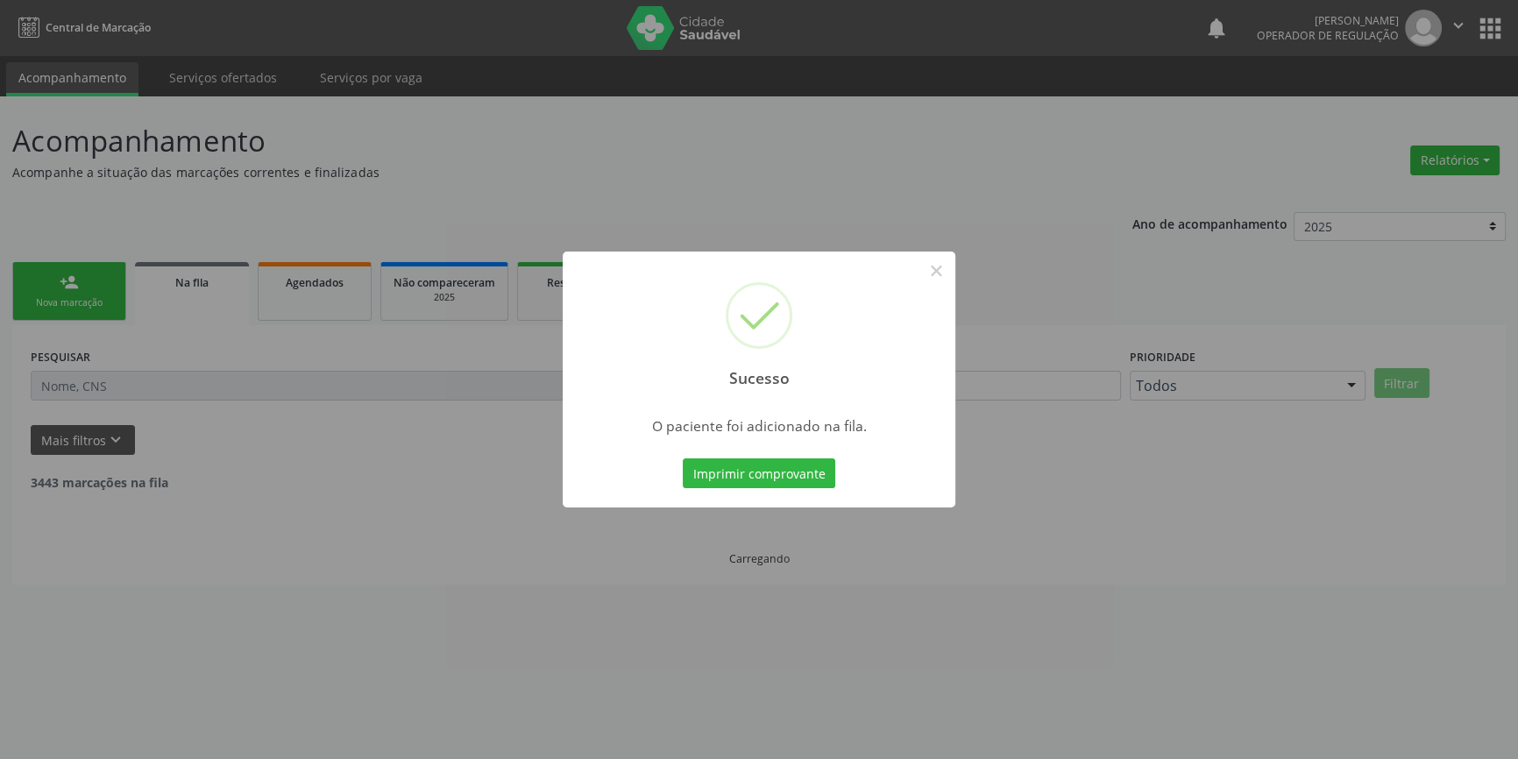
scroll to position [0, 0]
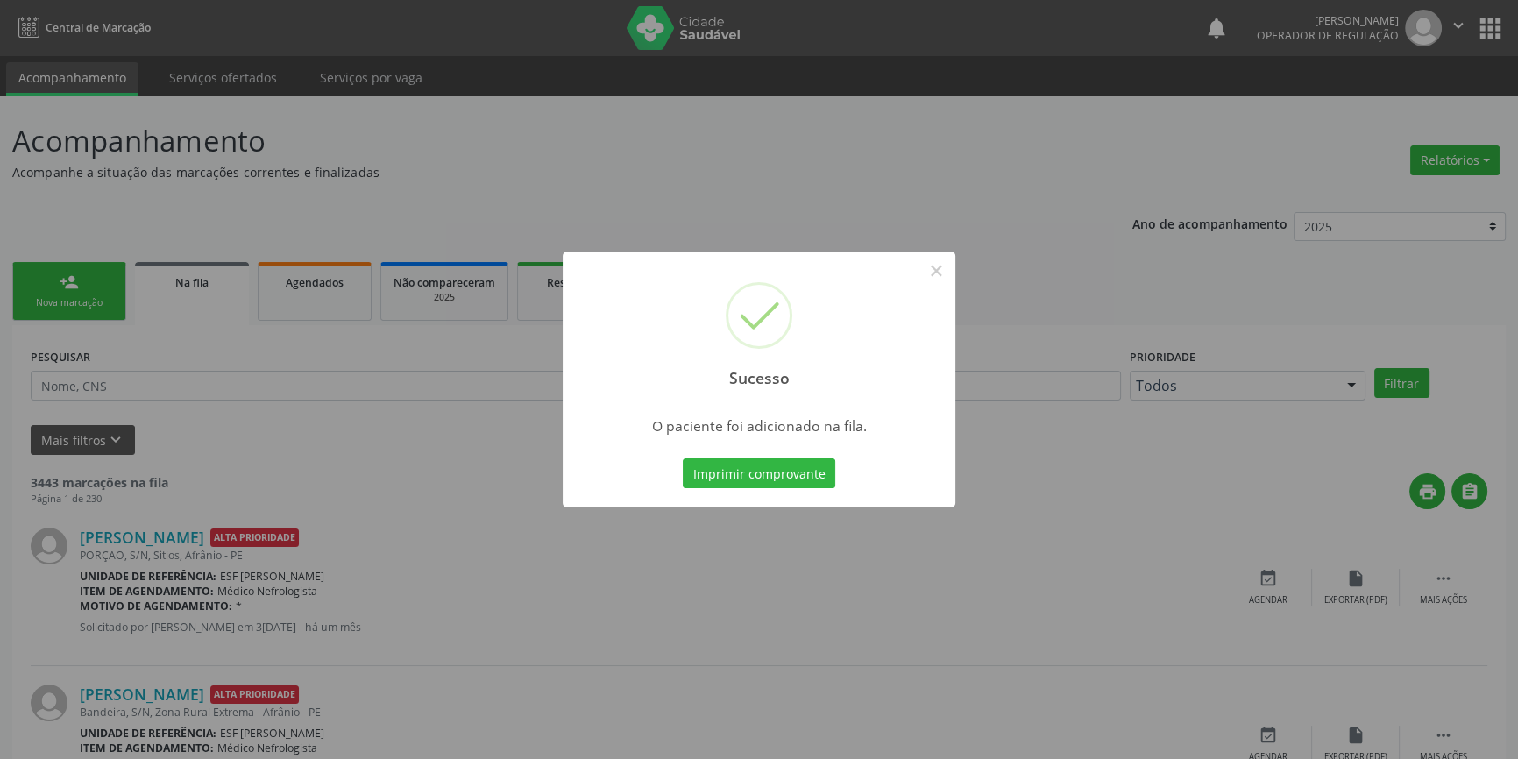
click at [963, 263] on div "Sucesso × O paciente foi adicionado na fila. Imprimir comprovante Cancel" at bounding box center [759, 379] width 1518 height 759
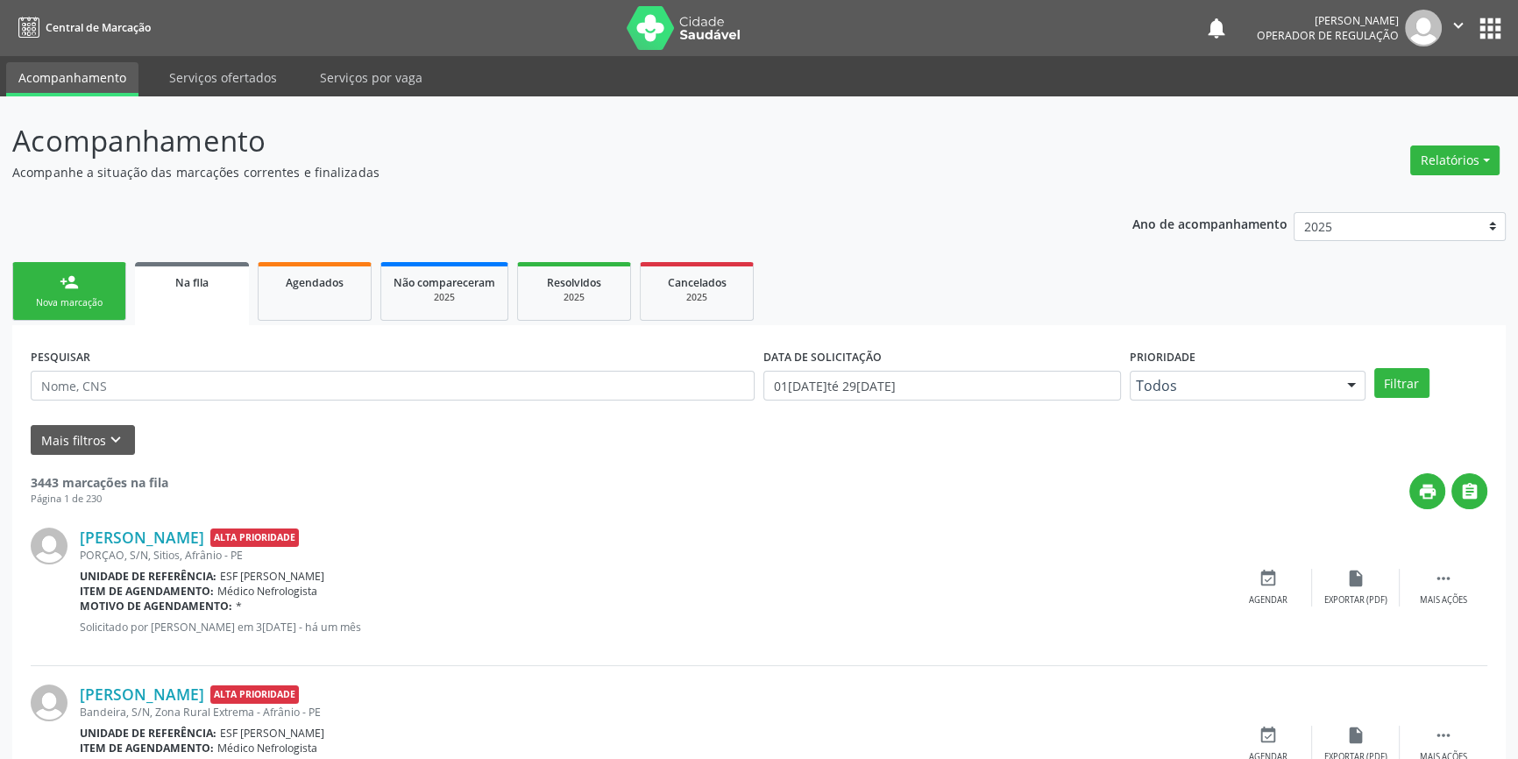
click at [941, 265] on ul "person_add Nova marcação Na fila Agendados Não compareceram 2025 Resolvidos 202…" at bounding box center [759, 291] width 1494 height 67
click at [63, 266] on link "person_add Nova marcação" at bounding box center [69, 291] width 114 height 59
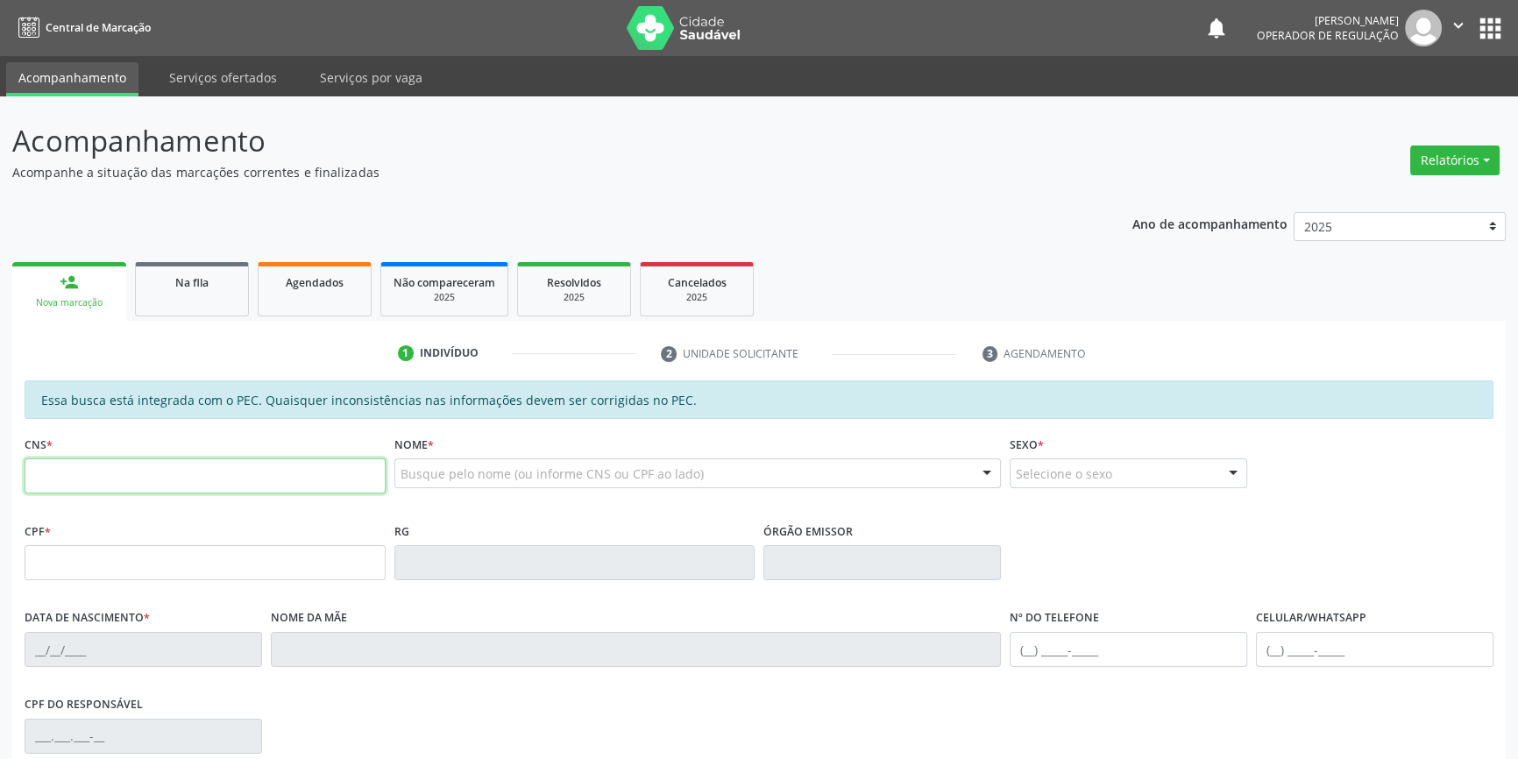
click at [113, 490] on input "text" at bounding box center [205, 475] width 361 height 35
type input "704 7005 1368 4140"
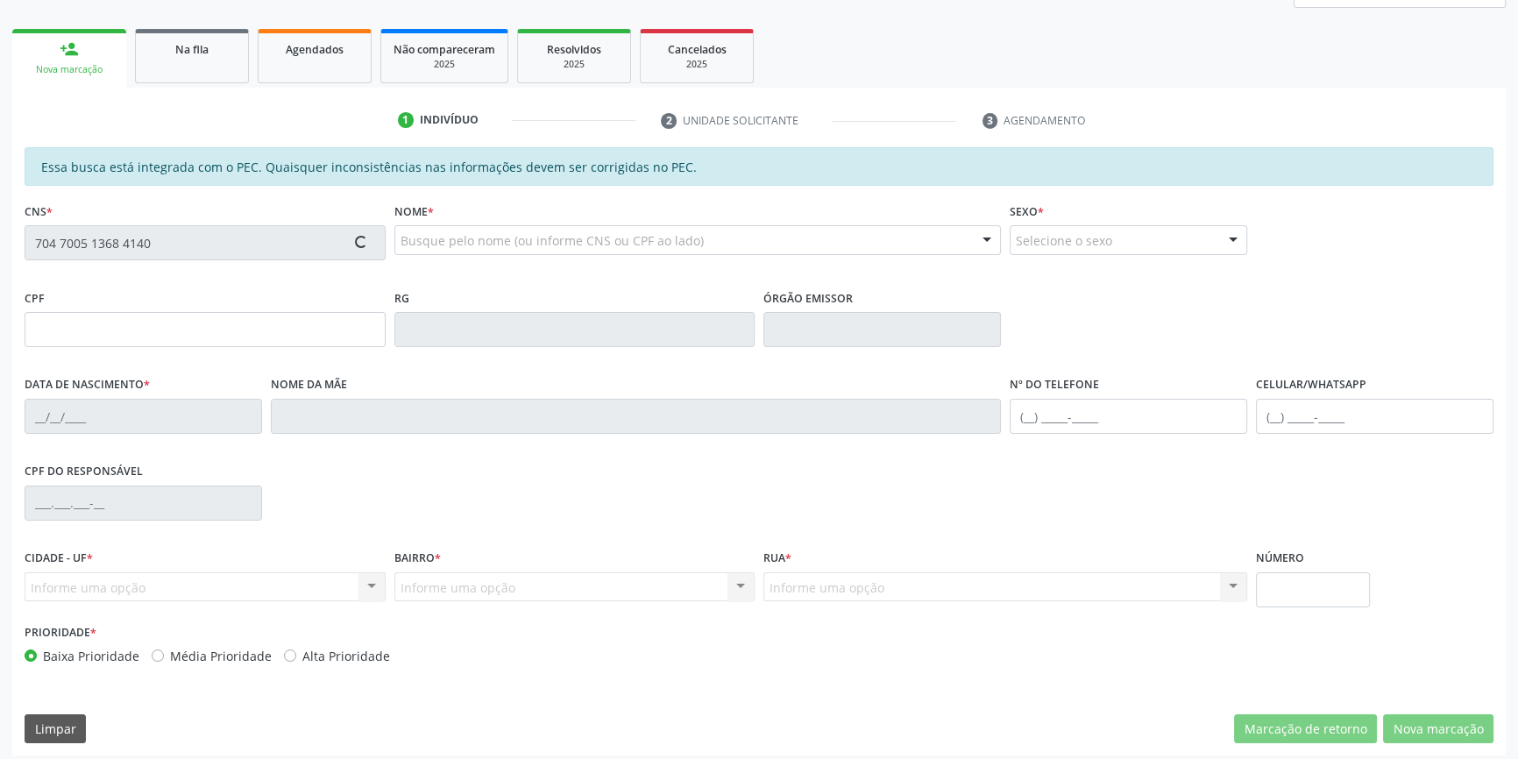
scroll to position [240, 0]
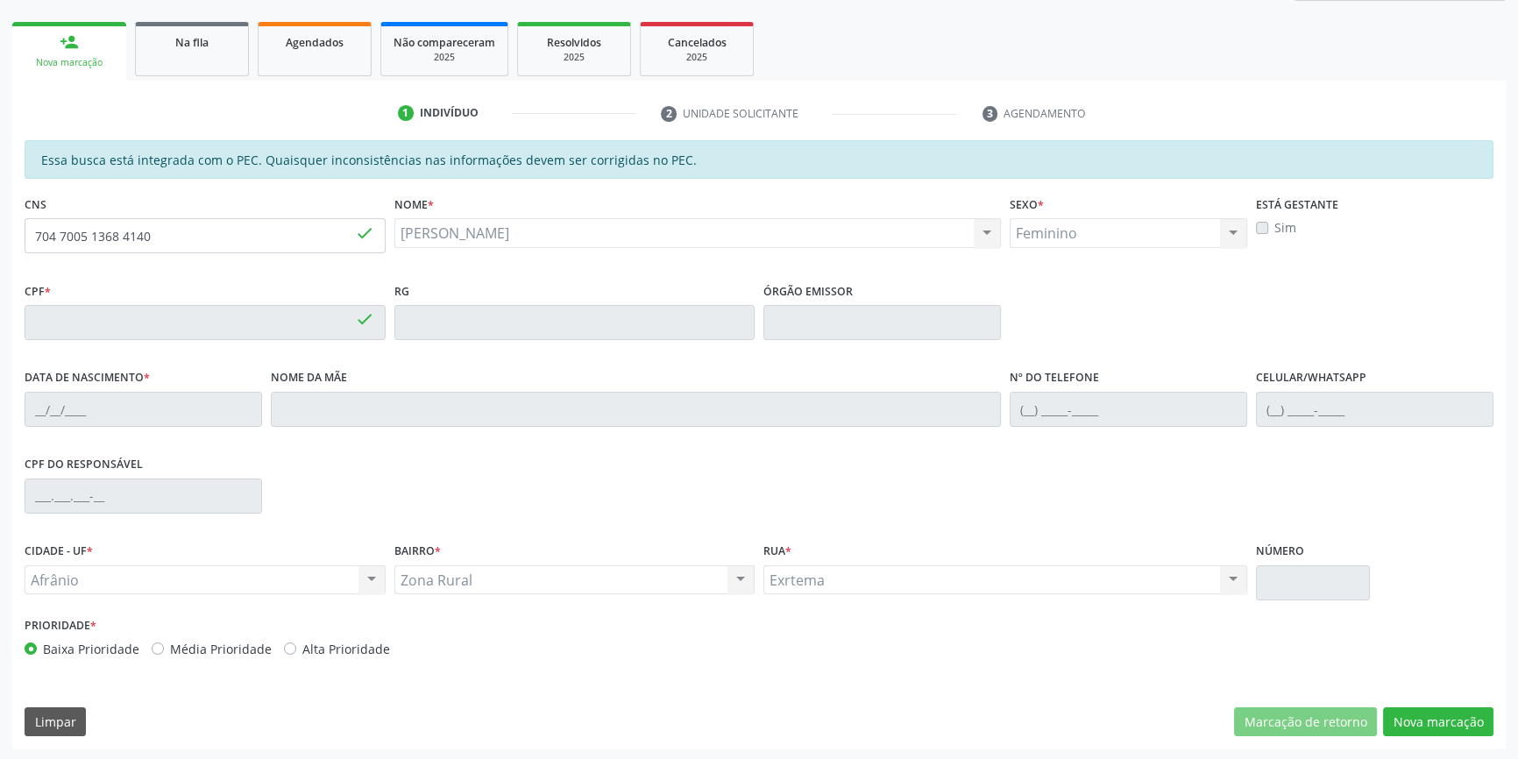
type input "023.703.914-13"
type input "25/12/1946"
type input "Benedita Antônia de Jesus"
type input "(87) 99943-0531"
type input "S/N"
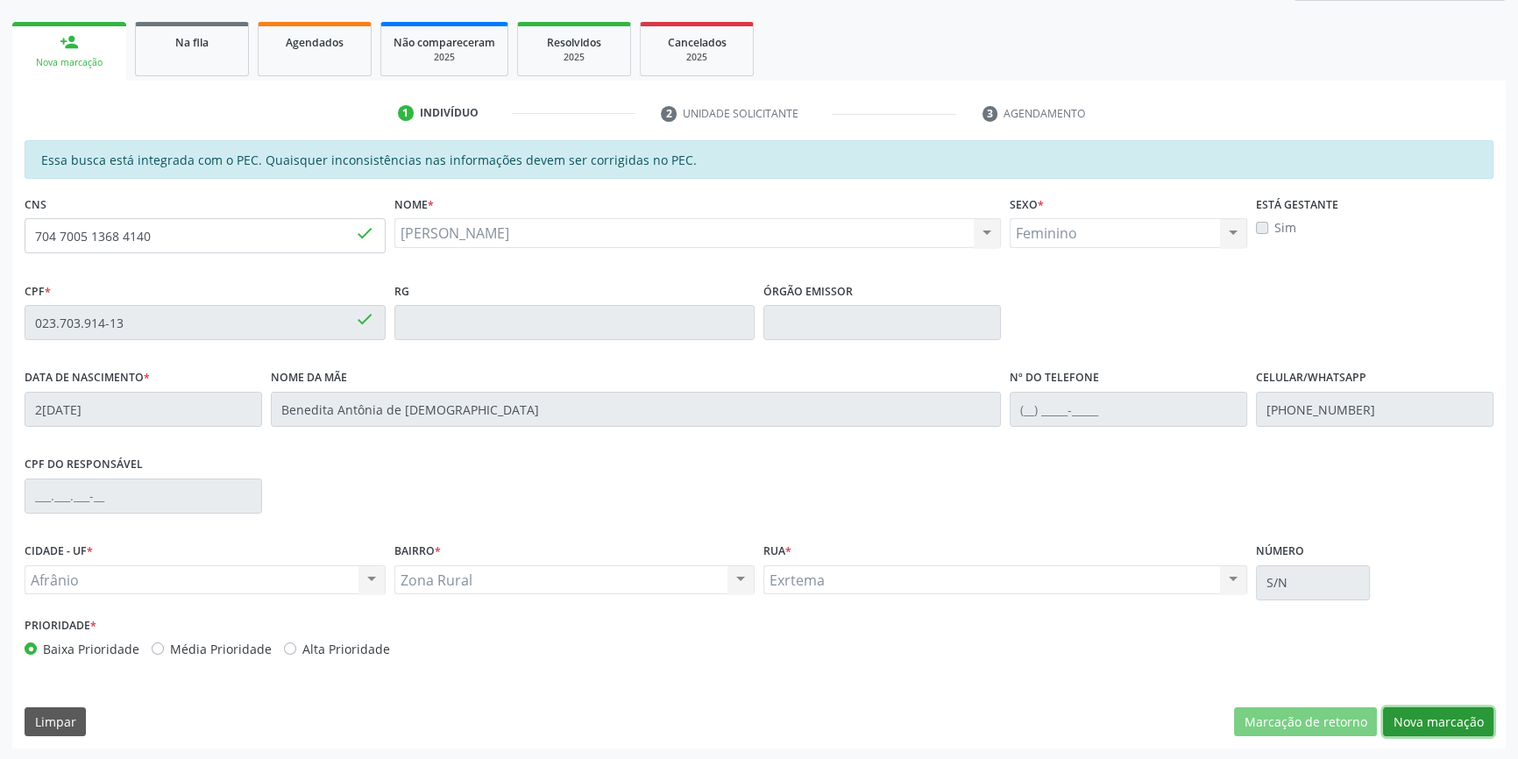
click at [1427, 707] on button "Nova marcação" at bounding box center [1438, 722] width 110 height 30
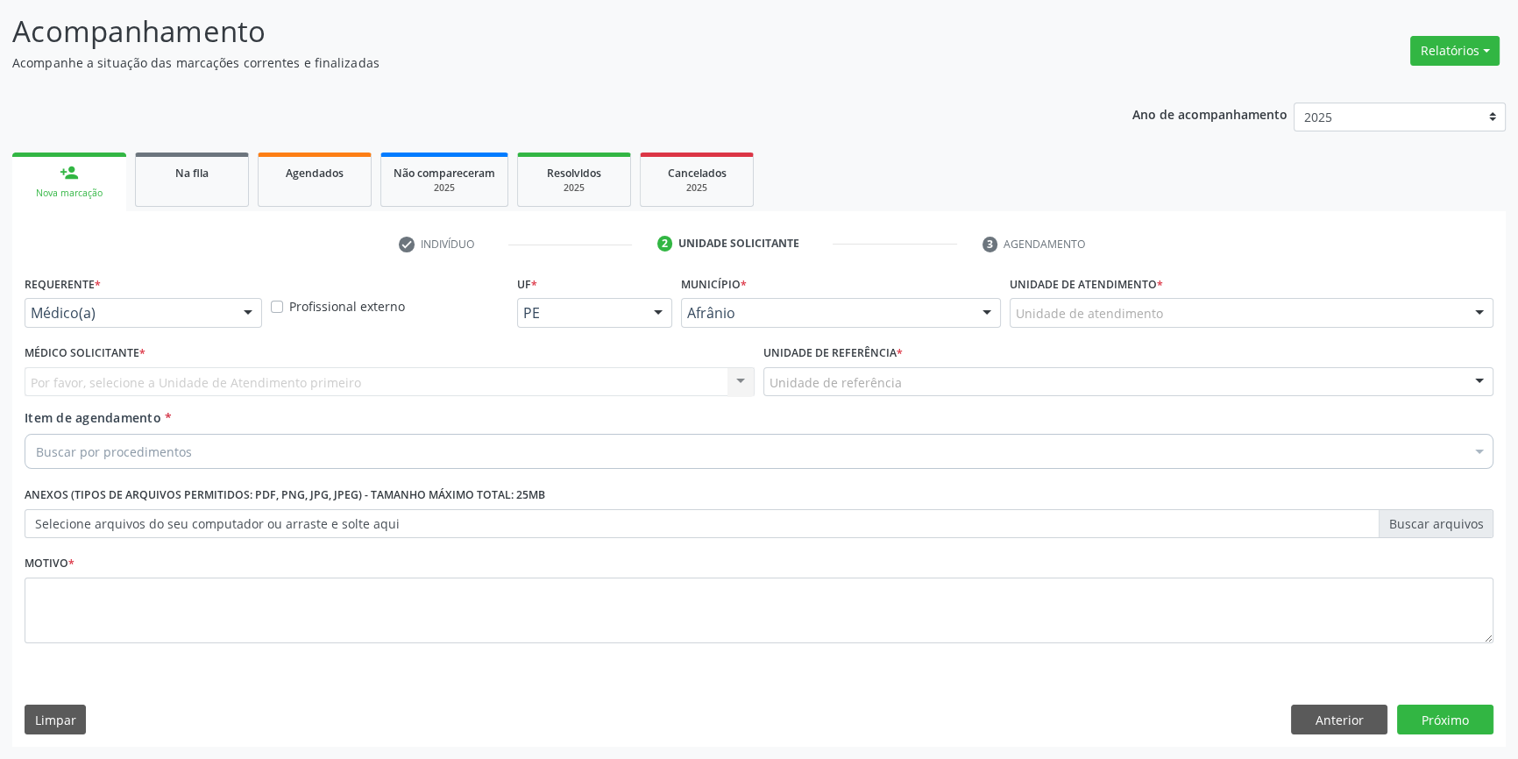
scroll to position [108, 0]
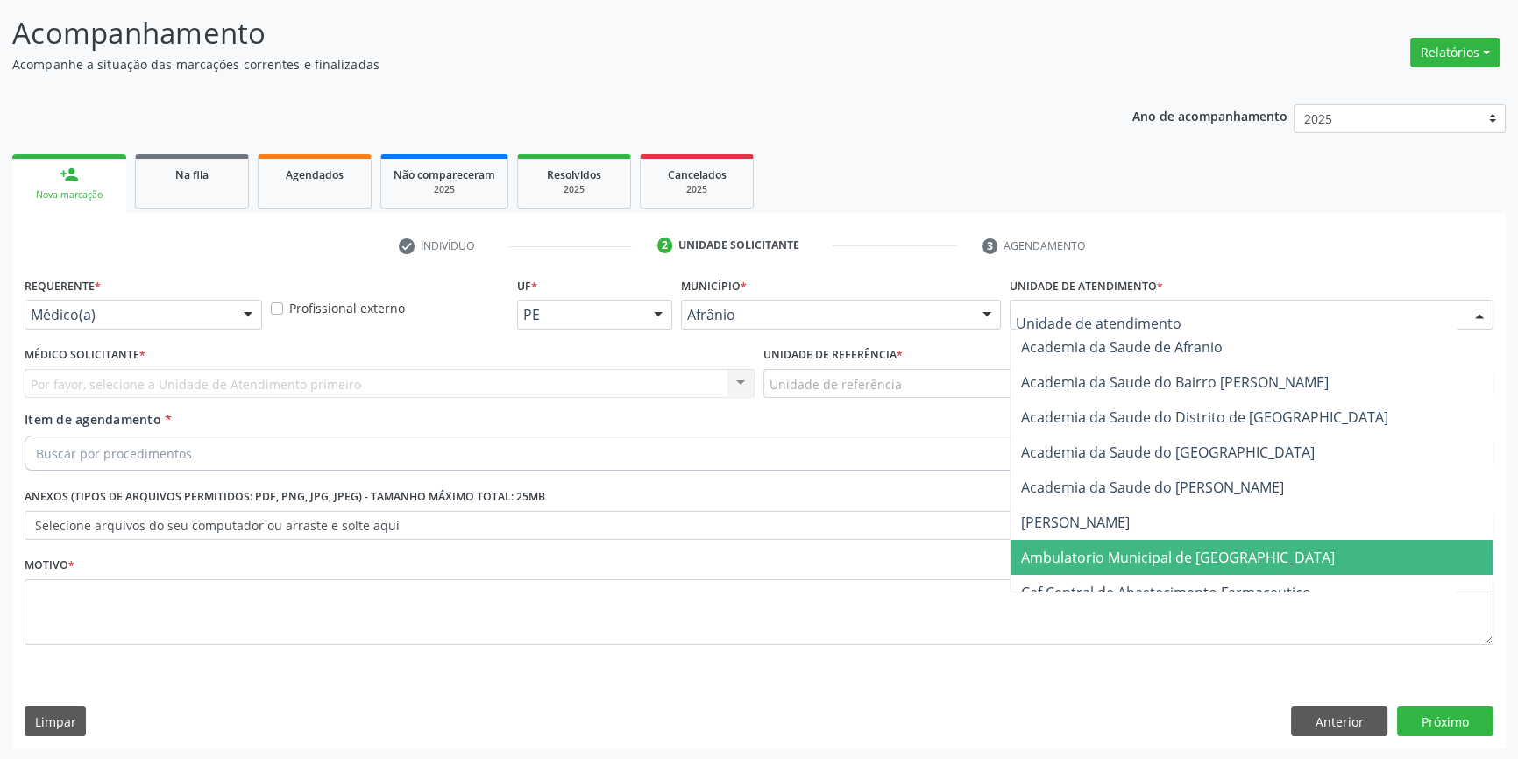
click at [1161, 548] on span "Ambulatorio Municipal de [GEOGRAPHIC_DATA]" at bounding box center [1178, 557] width 314 height 19
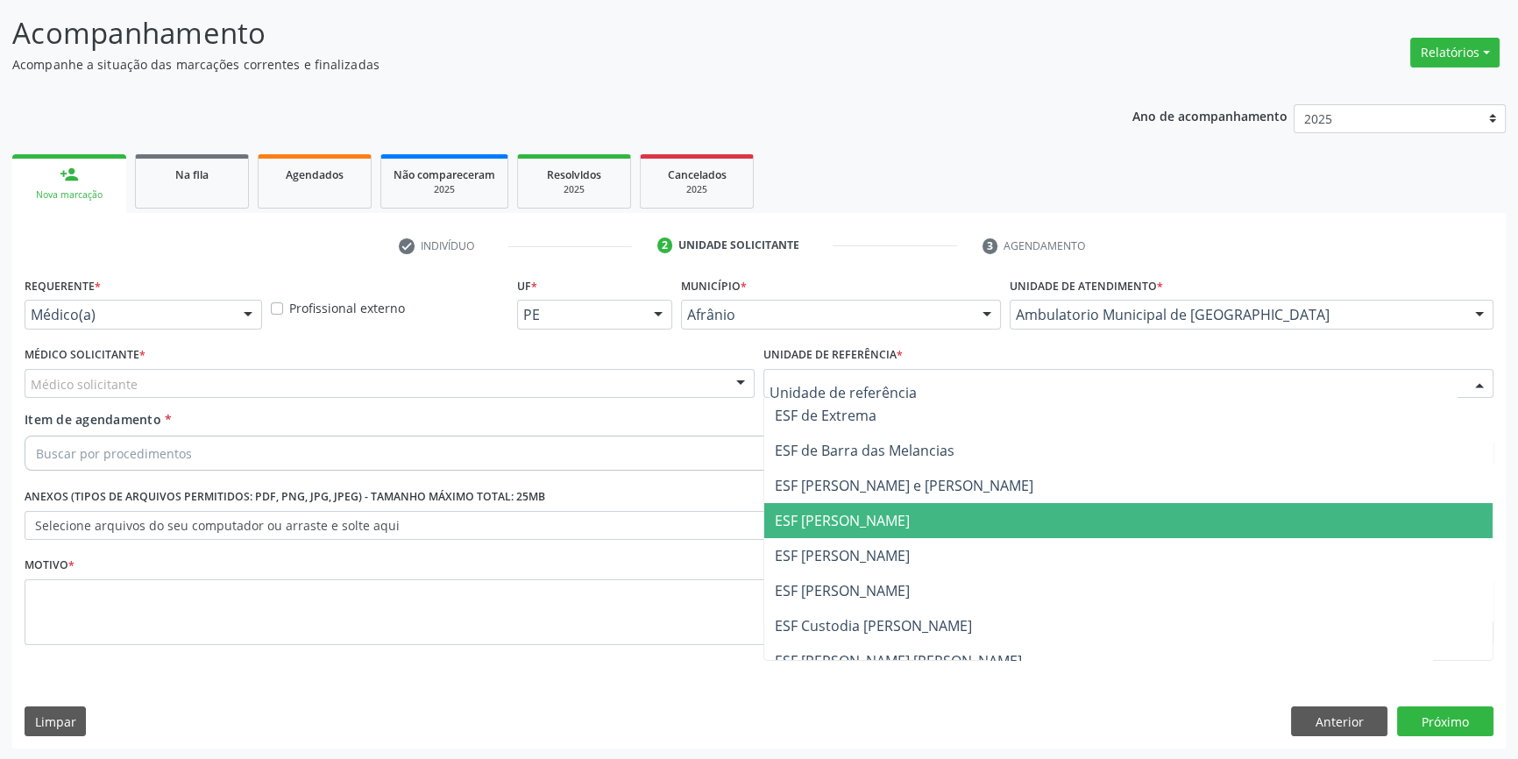
click at [876, 538] on span "ESF [PERSON_NAME]" at bounding box center [1128, 555] width 728 height 35
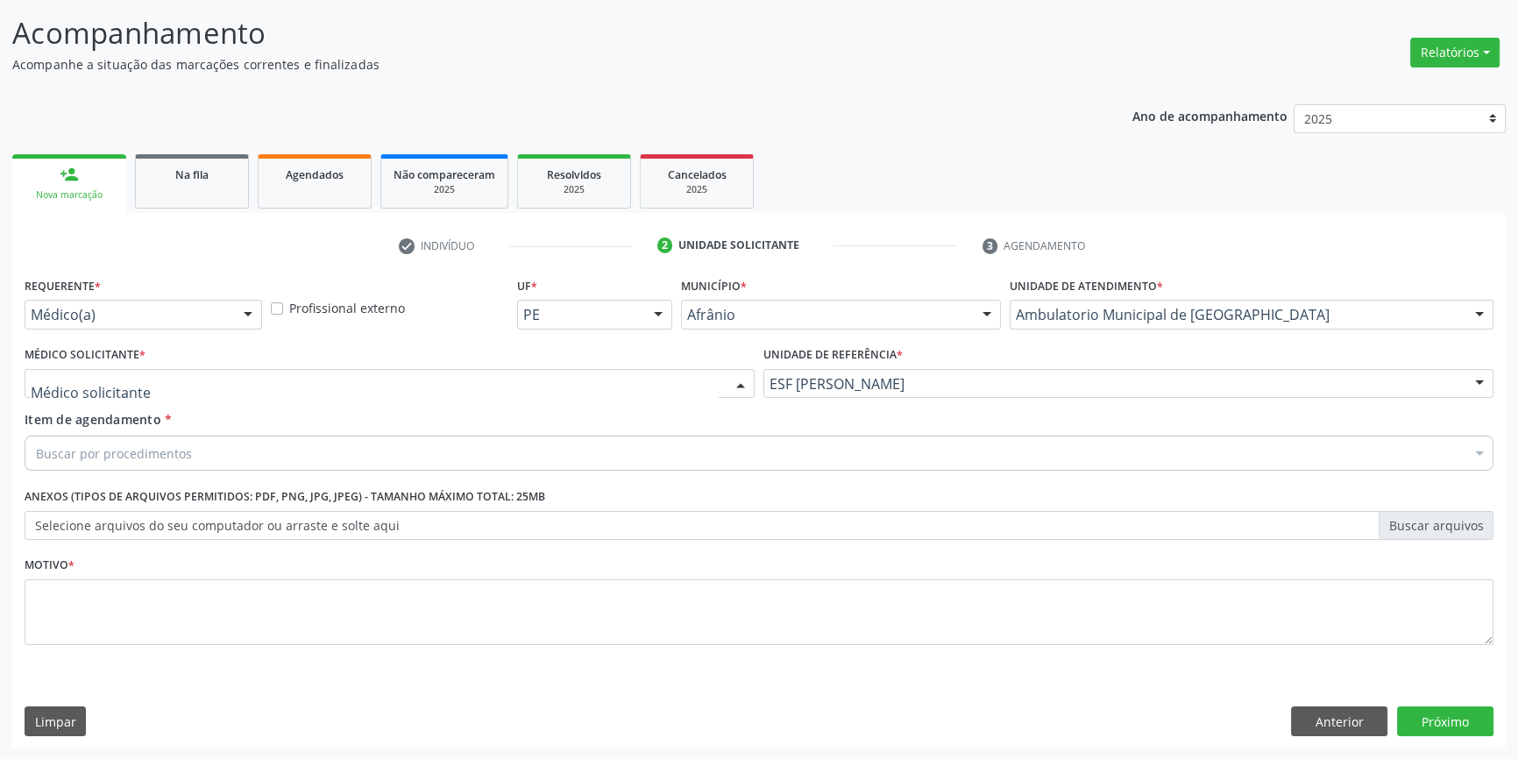
drag, startPoint x: 522, startPoint y: 384, endPoint x: 355, endPoint y: 439, distance: 175.5
click at [521, 384] on div at bounding box center [390, 384] width 730 height 30
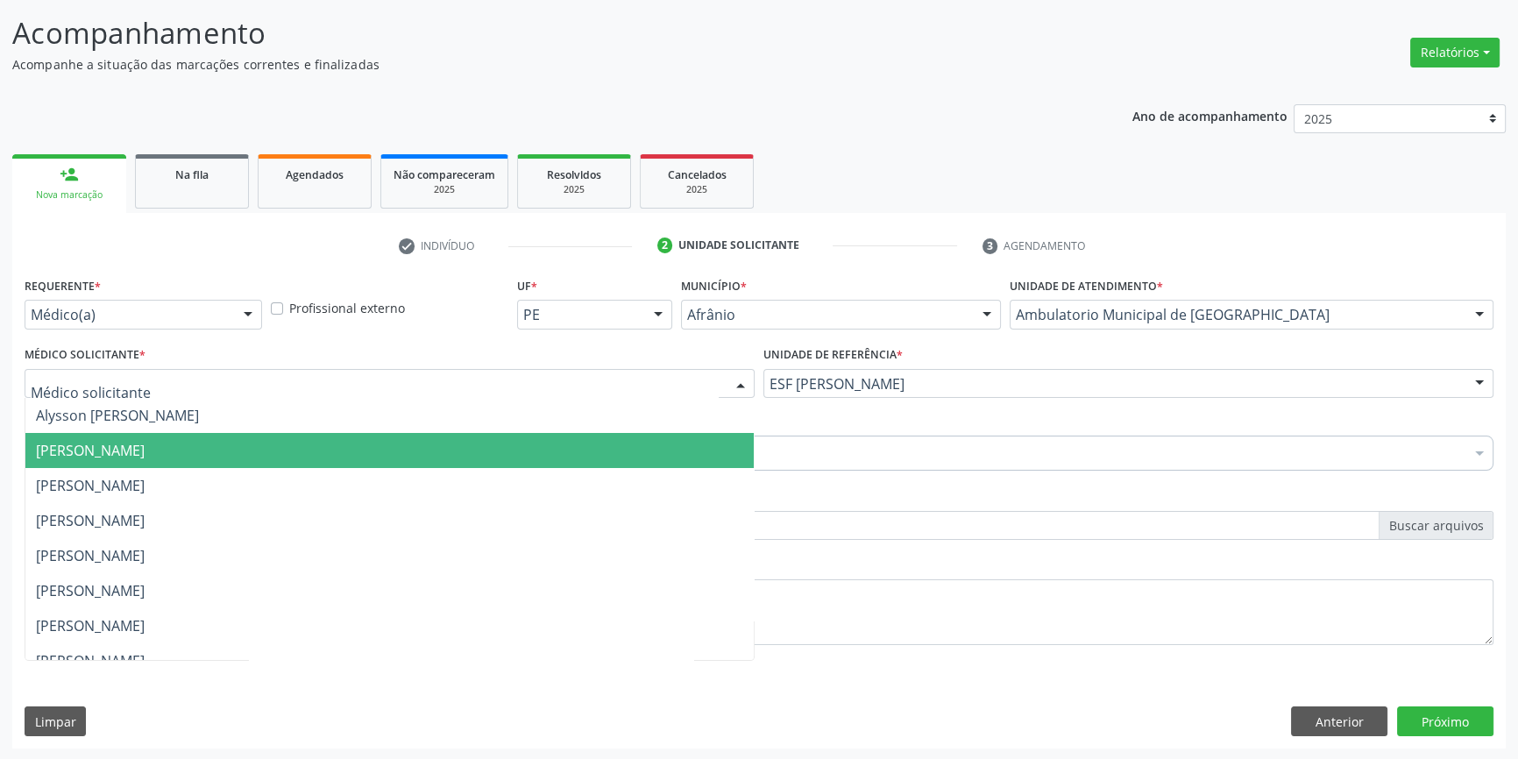
click at [195, 465] on span "[PERSON_NAME]" at bounding box center [389, 450] width 728 height 35
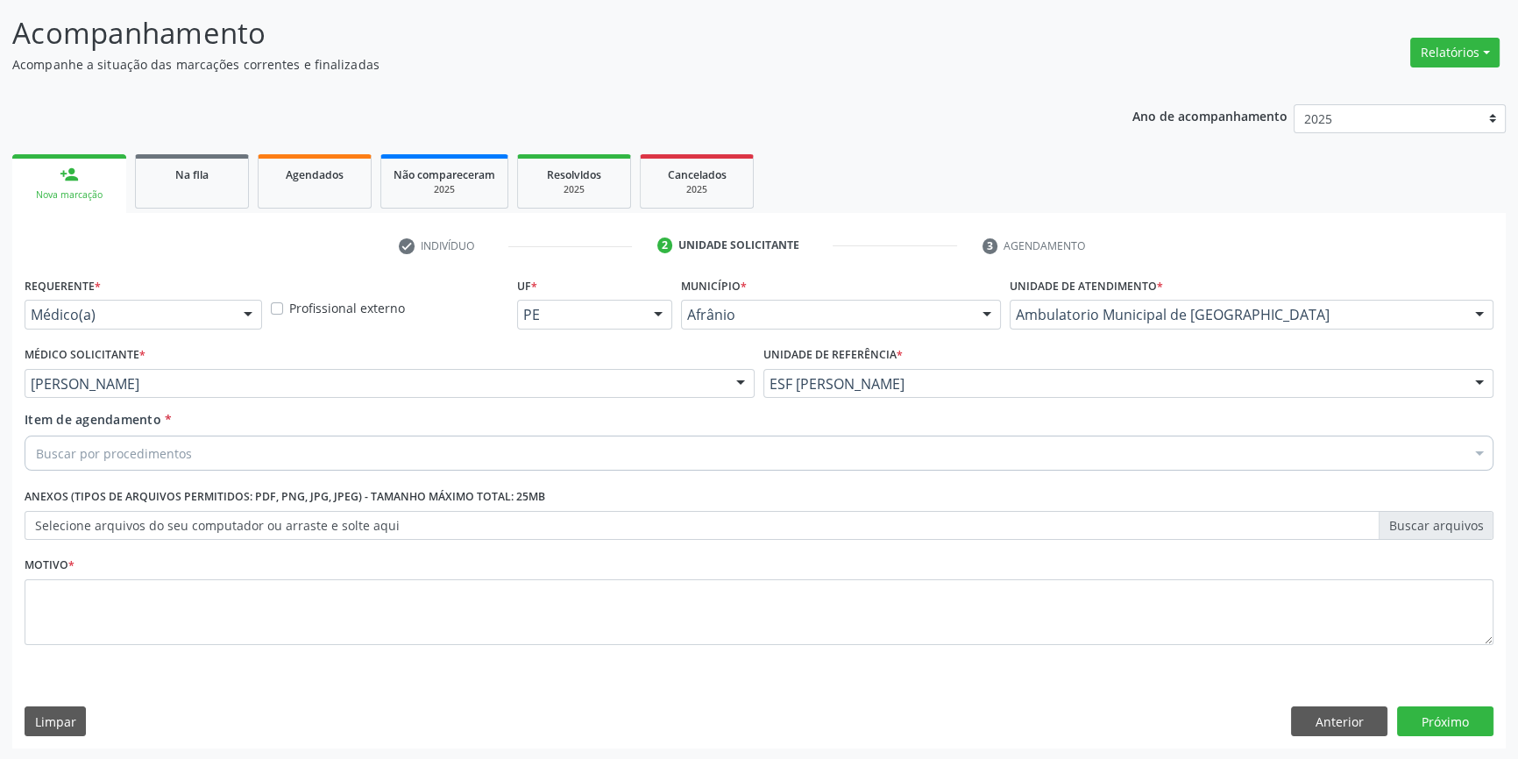
click at [182, 464] on div "Buscar por procedimentos" at bounding box center [759, 453] width 1469 height 35
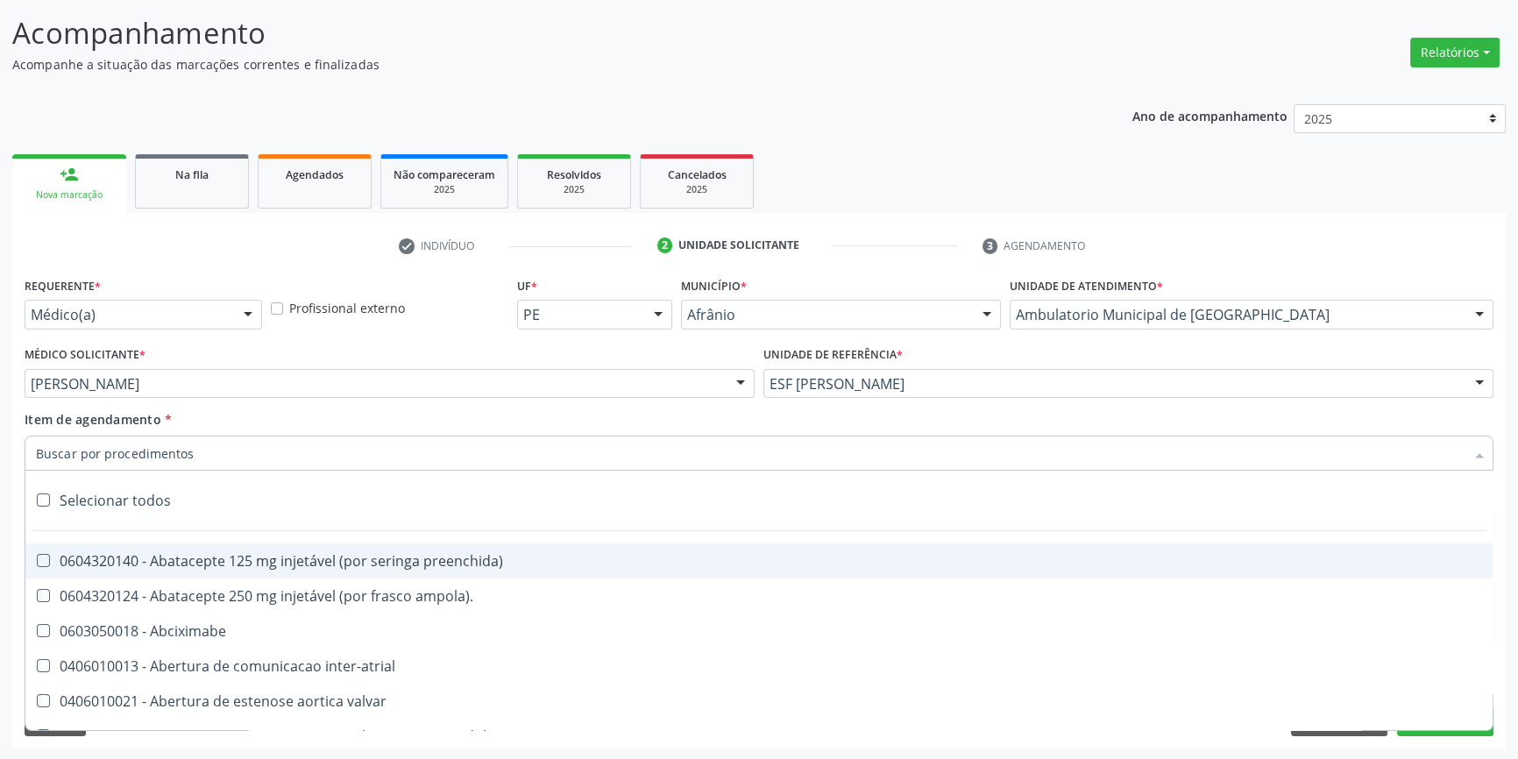
paste input "0401010074"
type input "0401010074"
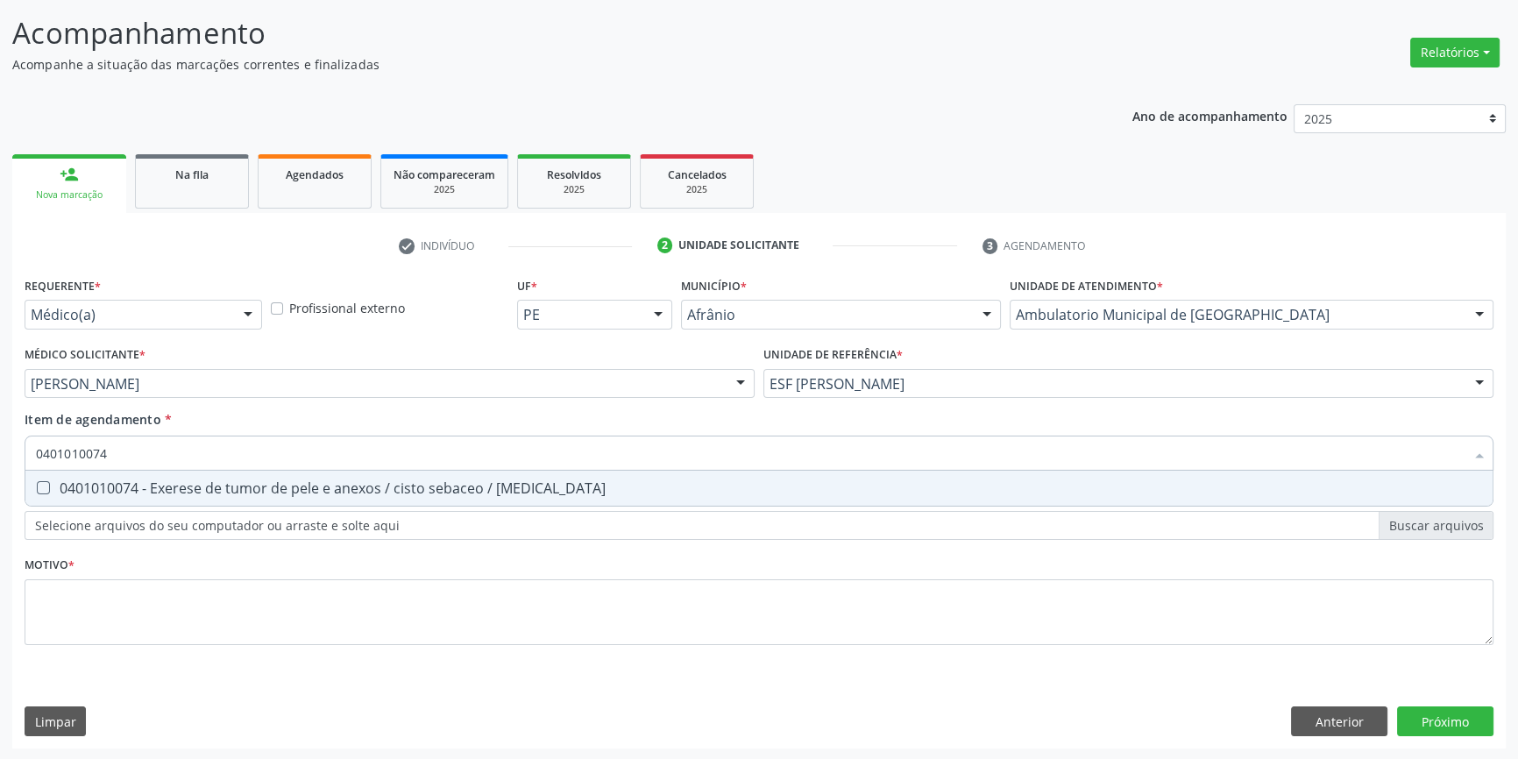
drag, startPoint x: 496, startPoint y: 461, endPoint x: 447, endPoint y: 492, distance: 57.9
click at [479, 465] on div "0401010074 Selecionar todos 0401010074 - Exerese de tumor de pele e anexos / ci…" at bounding box center [759, 451] width 1469 height 30
click at [382, 489] on div "0401010074 - Exerese de tumor de pele e anexos / cisto sebaceo / [MEDICAL_DATA]" at bounding box center [759, 488] width 1446 height 14
checkbox lipoma "true"
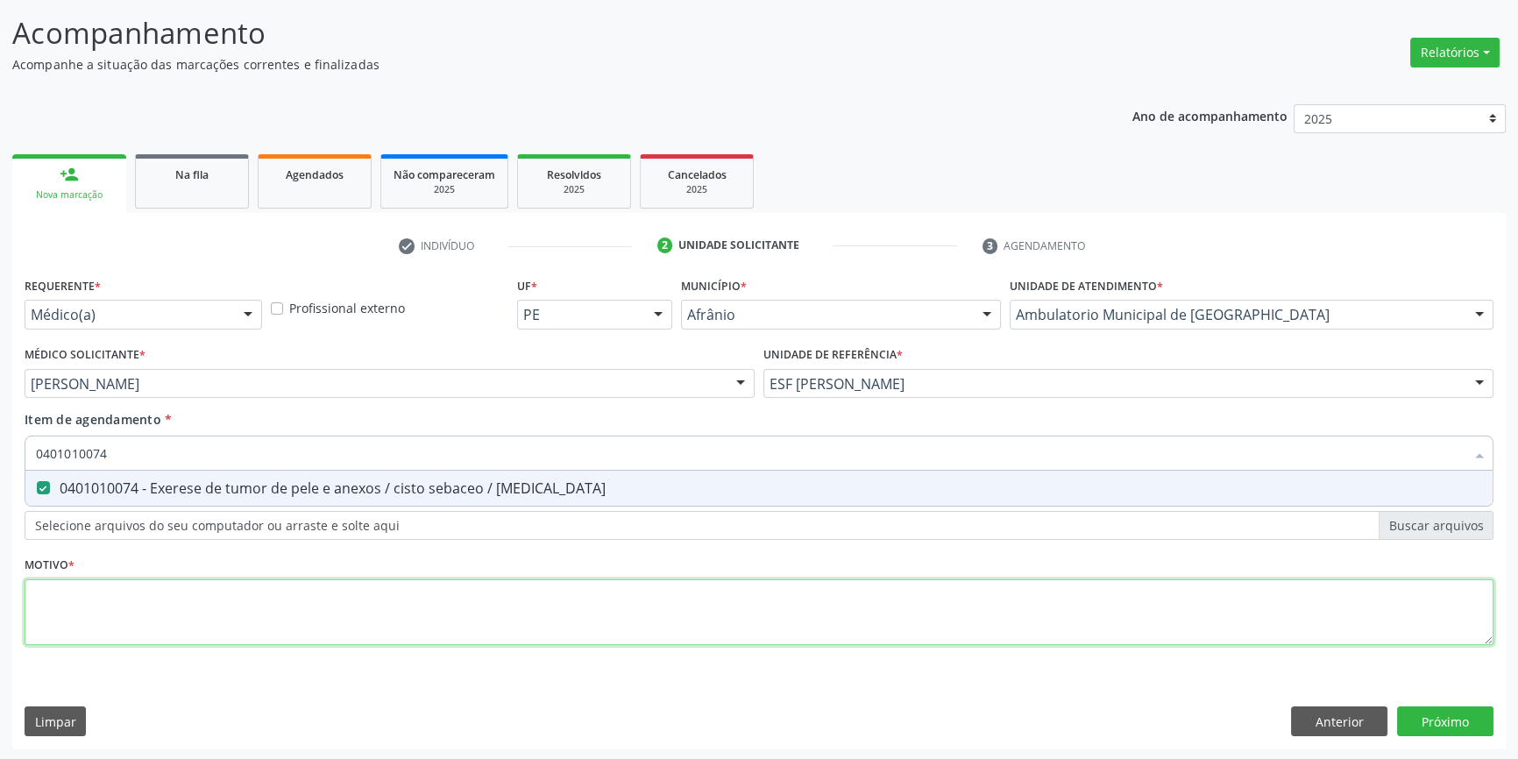
click at [323, 591] on div "Requerente * Médico(a) Médico(a) Enfermeiro(a) Paciente Nenhum resultado encont…" at bounding box center [759, 471] width 1469 height 397
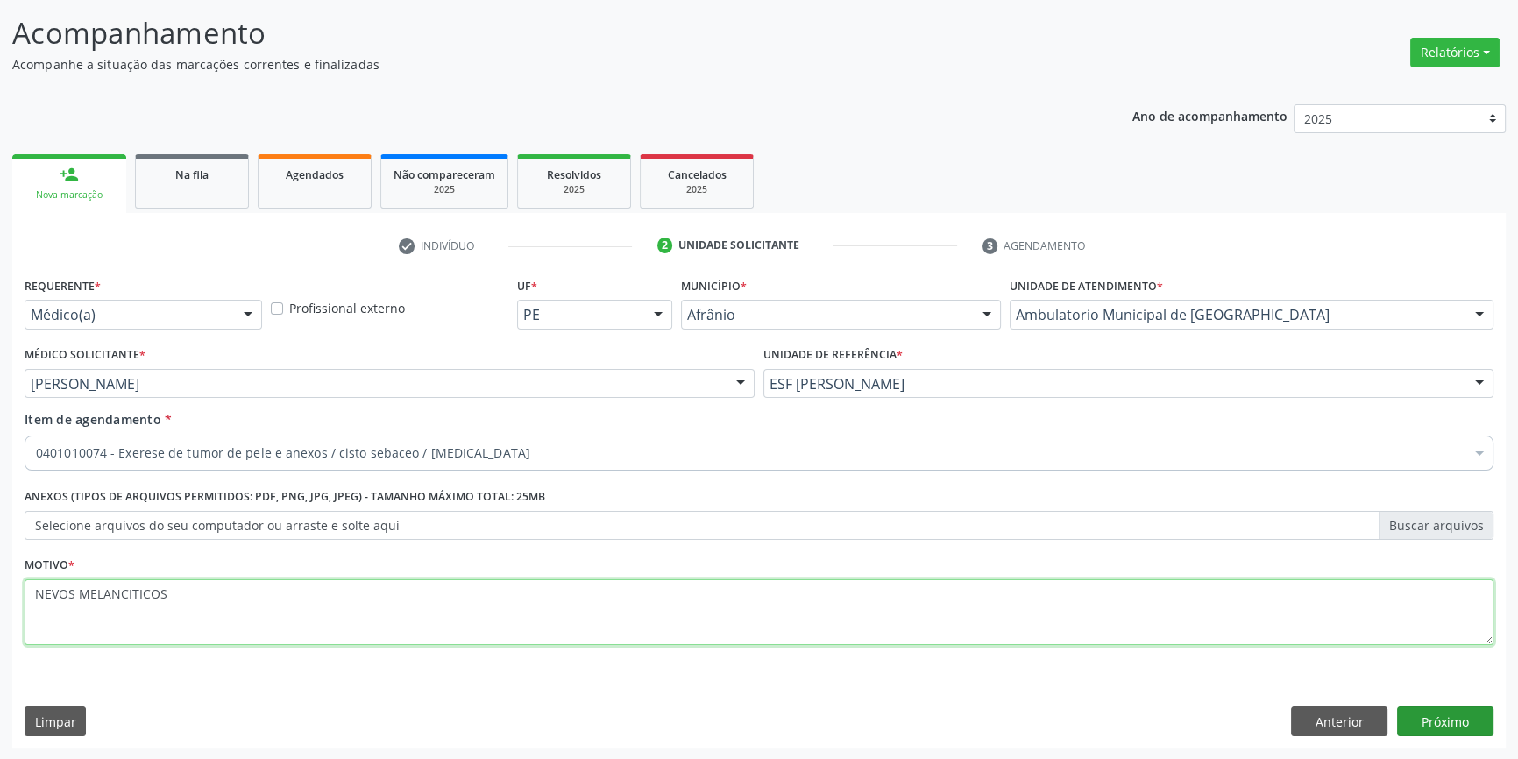
type textarea "NEVOS MELANCITICOS"
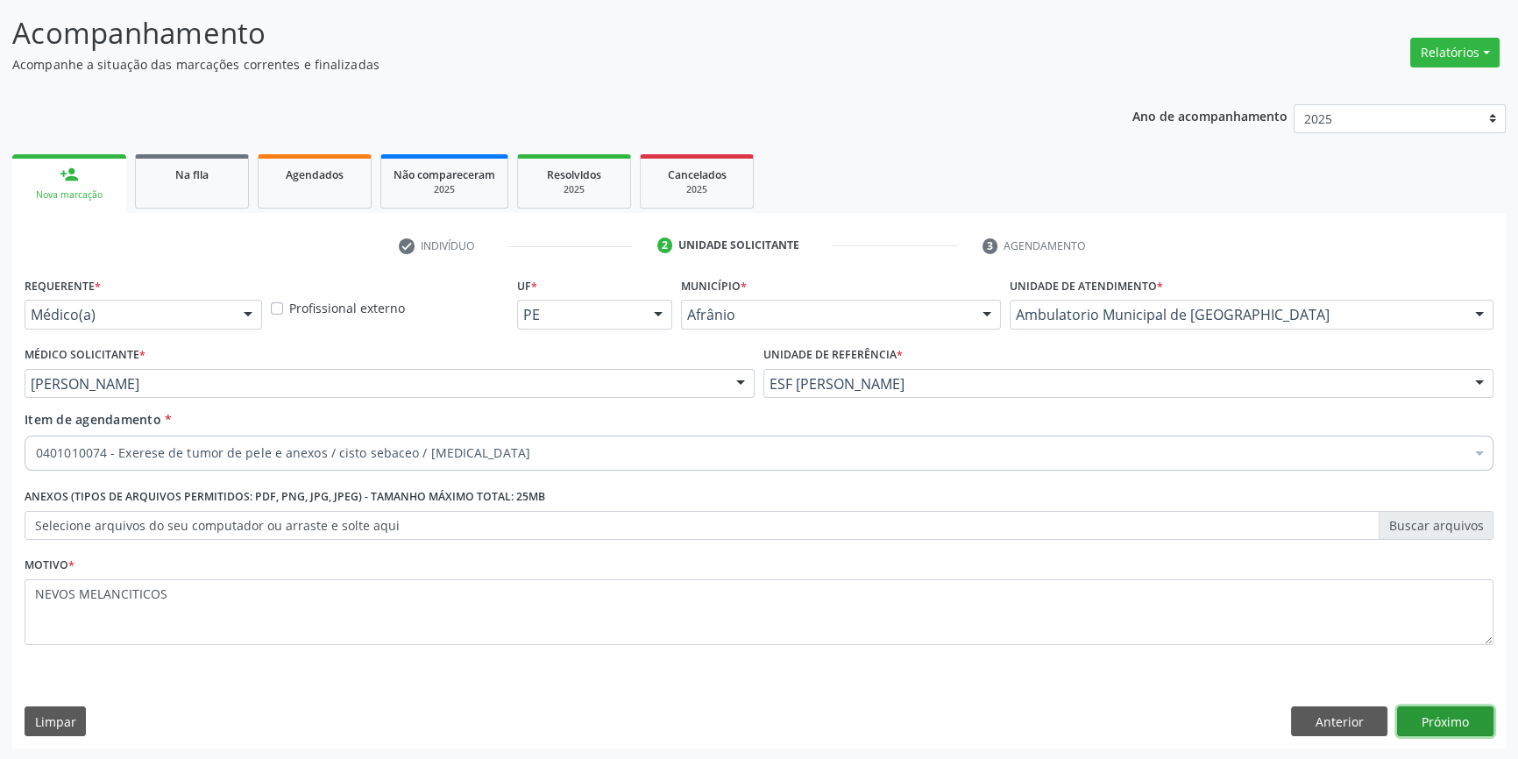
click at [1438, 721] on button "Próximo" at bounding box center [1445, 722] width 96 height 30
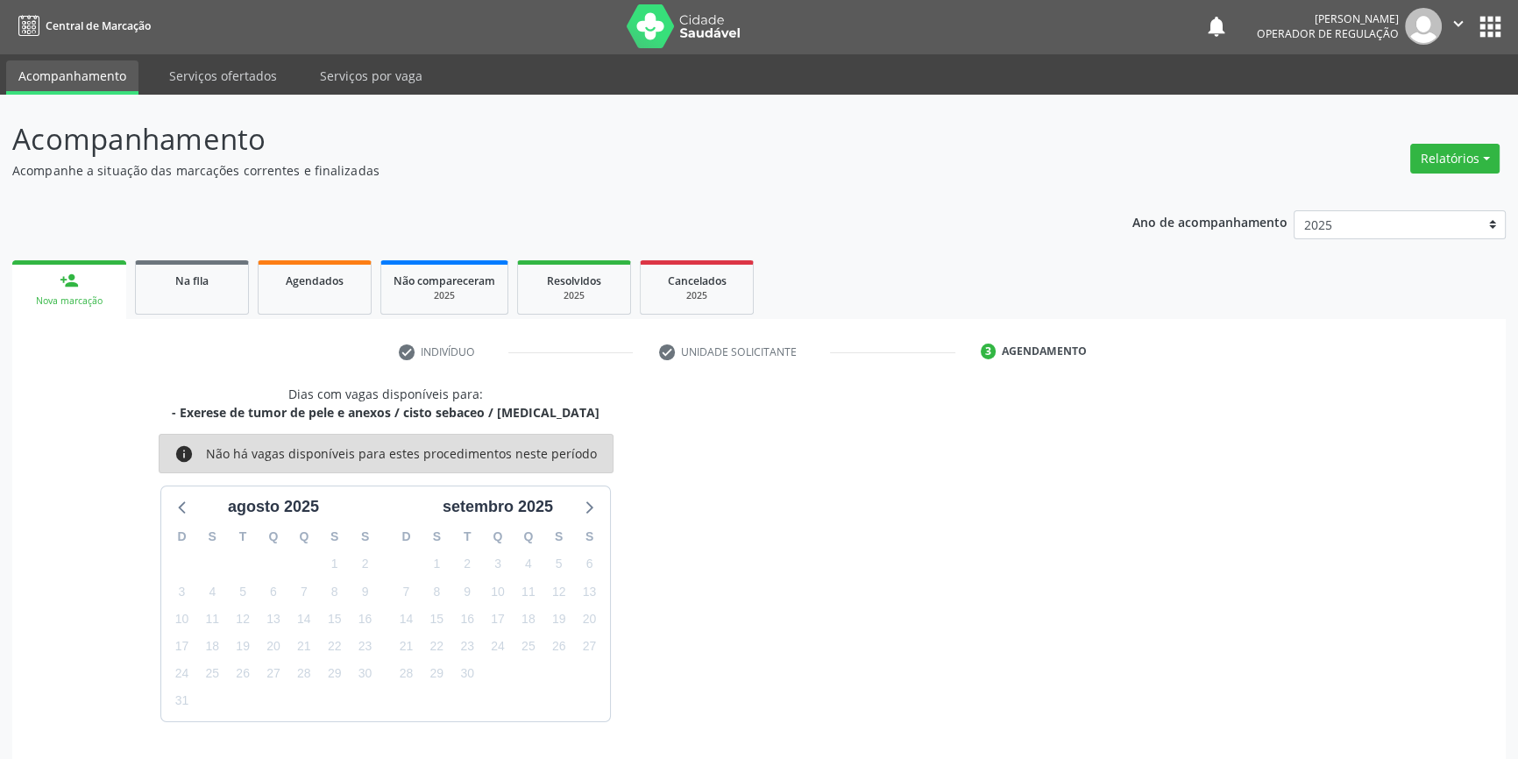
scroll to position [53, 0]
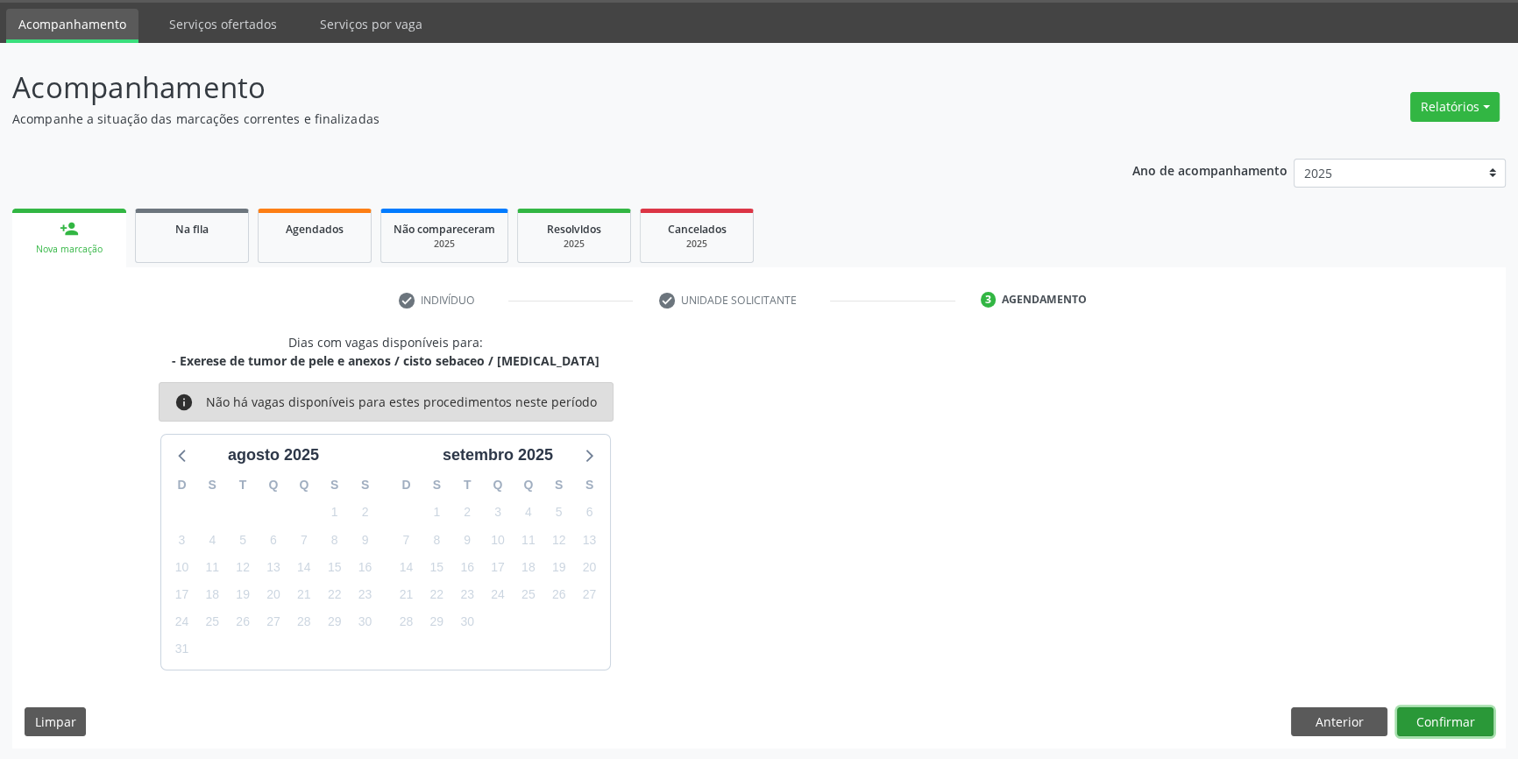
click at [1422, 717] on button "Confirmar" at bounding box center [1445, 722] width 96 height 30
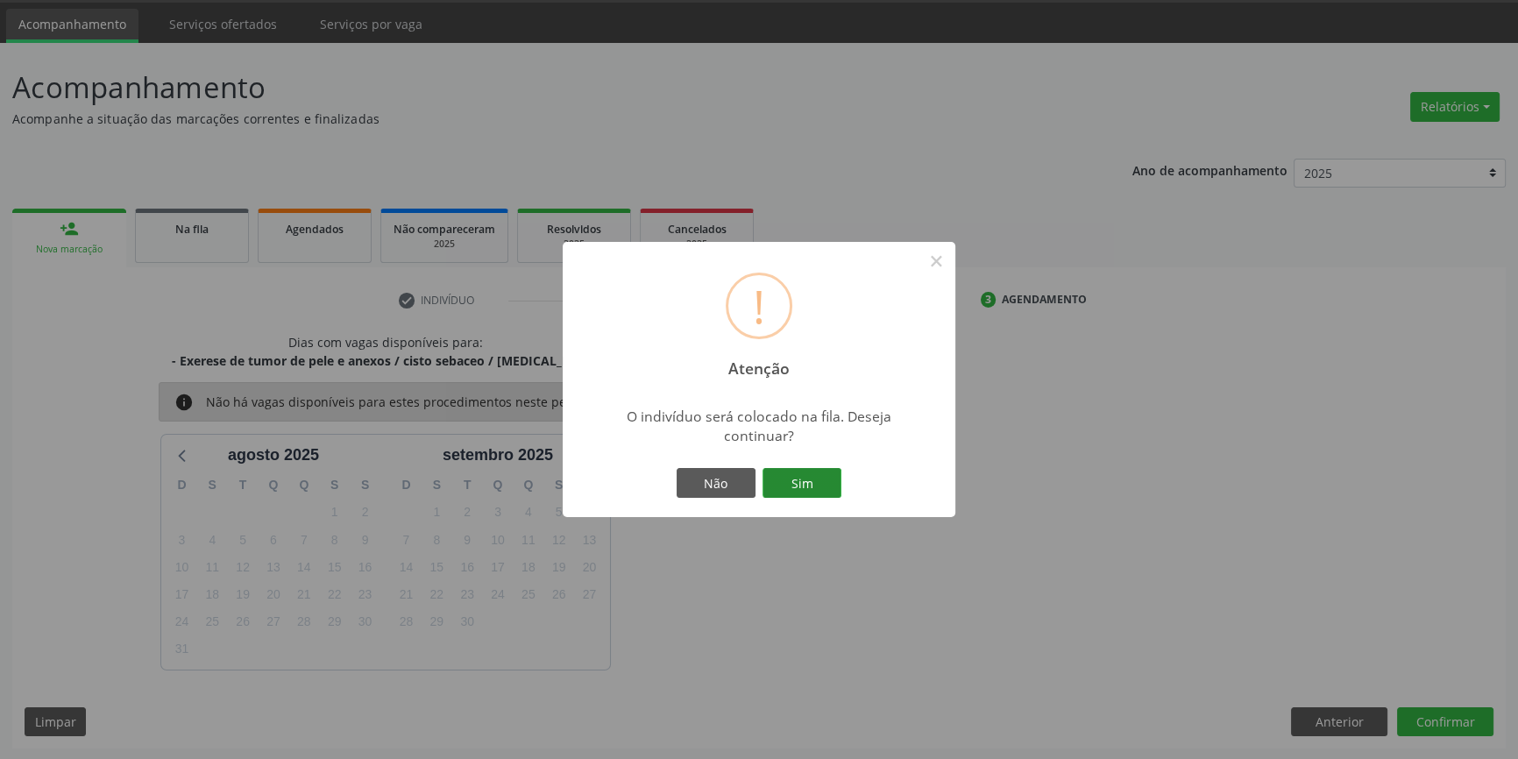
click at [807, 472] on button "Sim" at bounding box center [802, 483] width 79 height 30
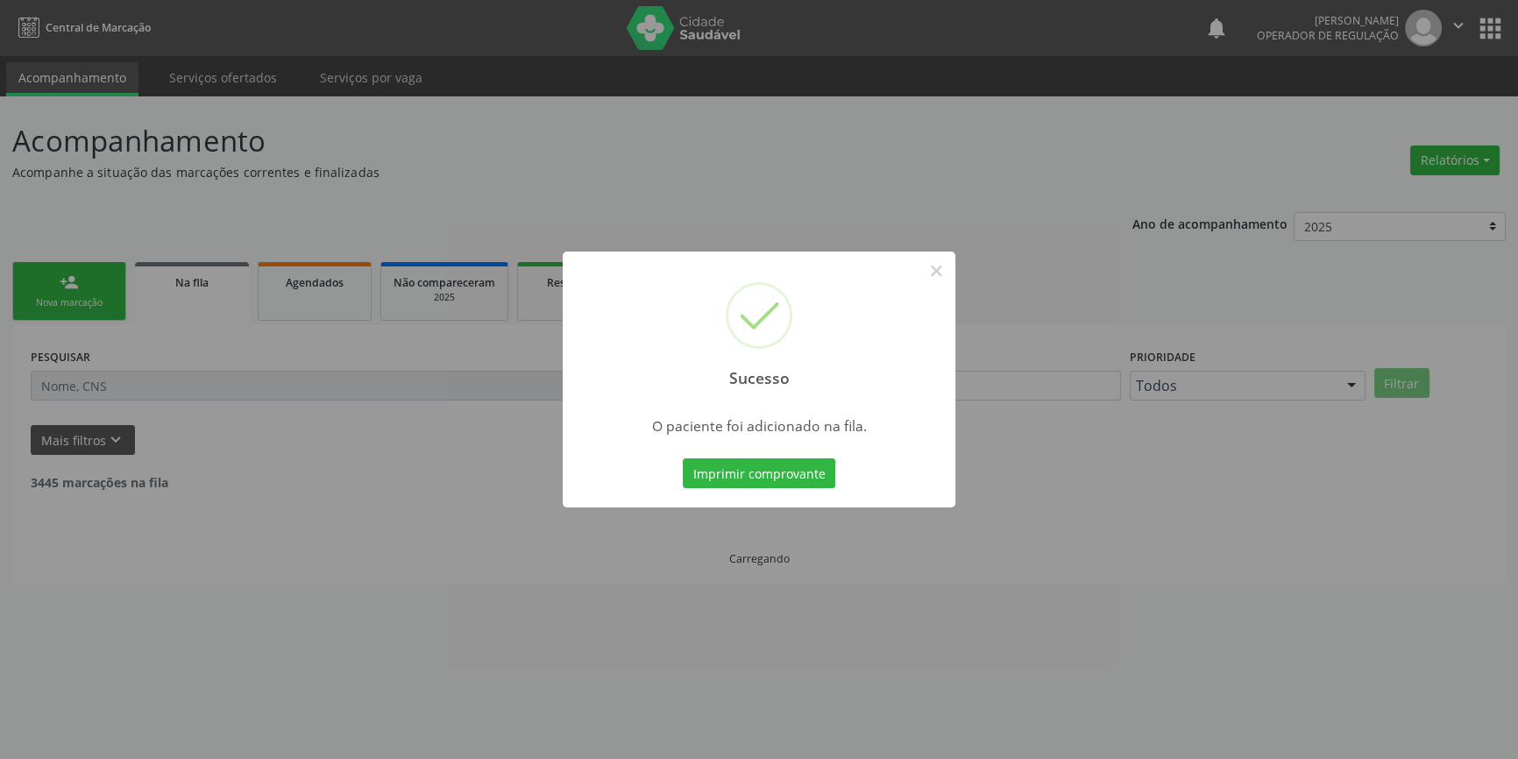
scroll to position [0, 0]
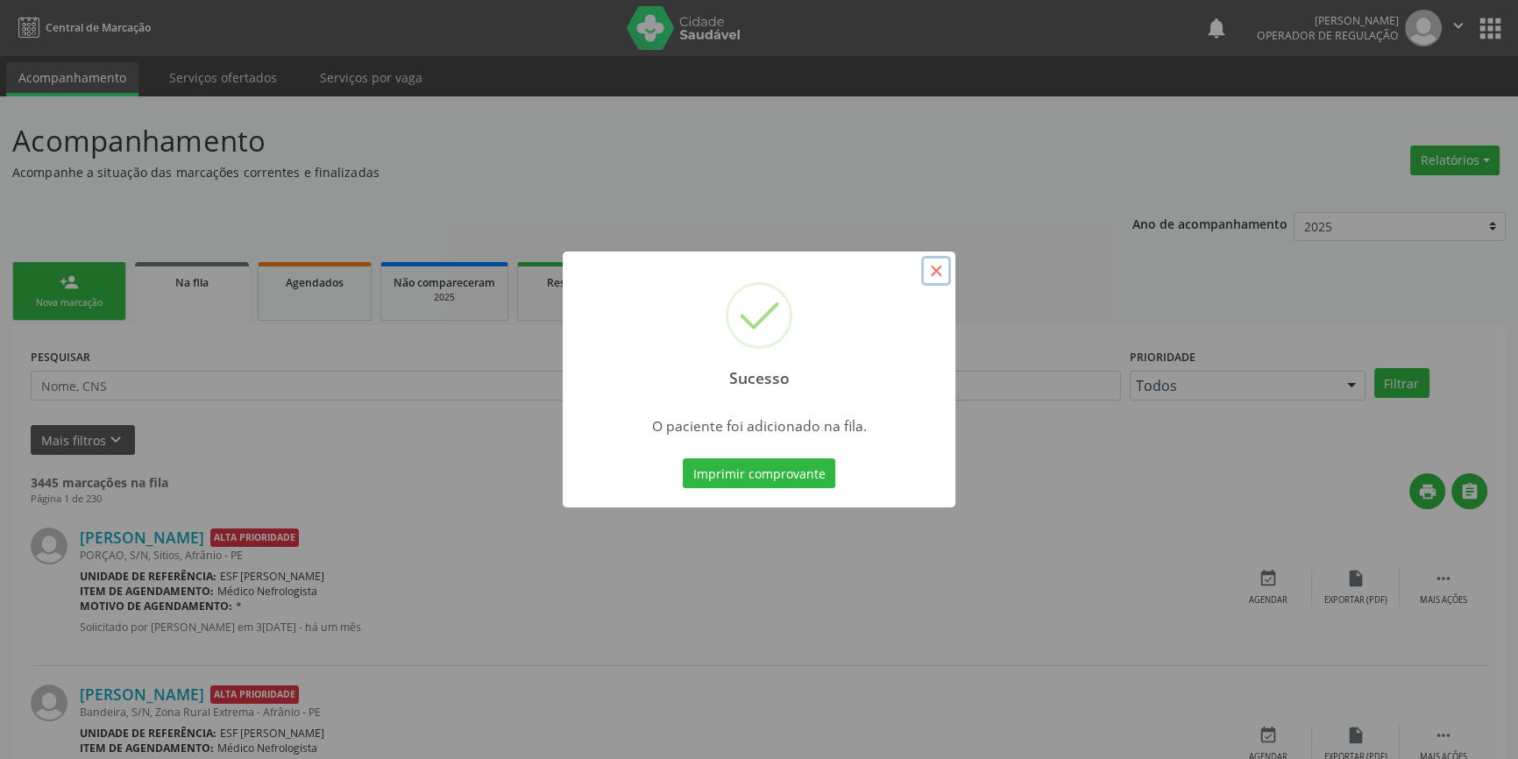
click at [932, 269] on button "×" at bounding box center [936, 271] width 30 height 30
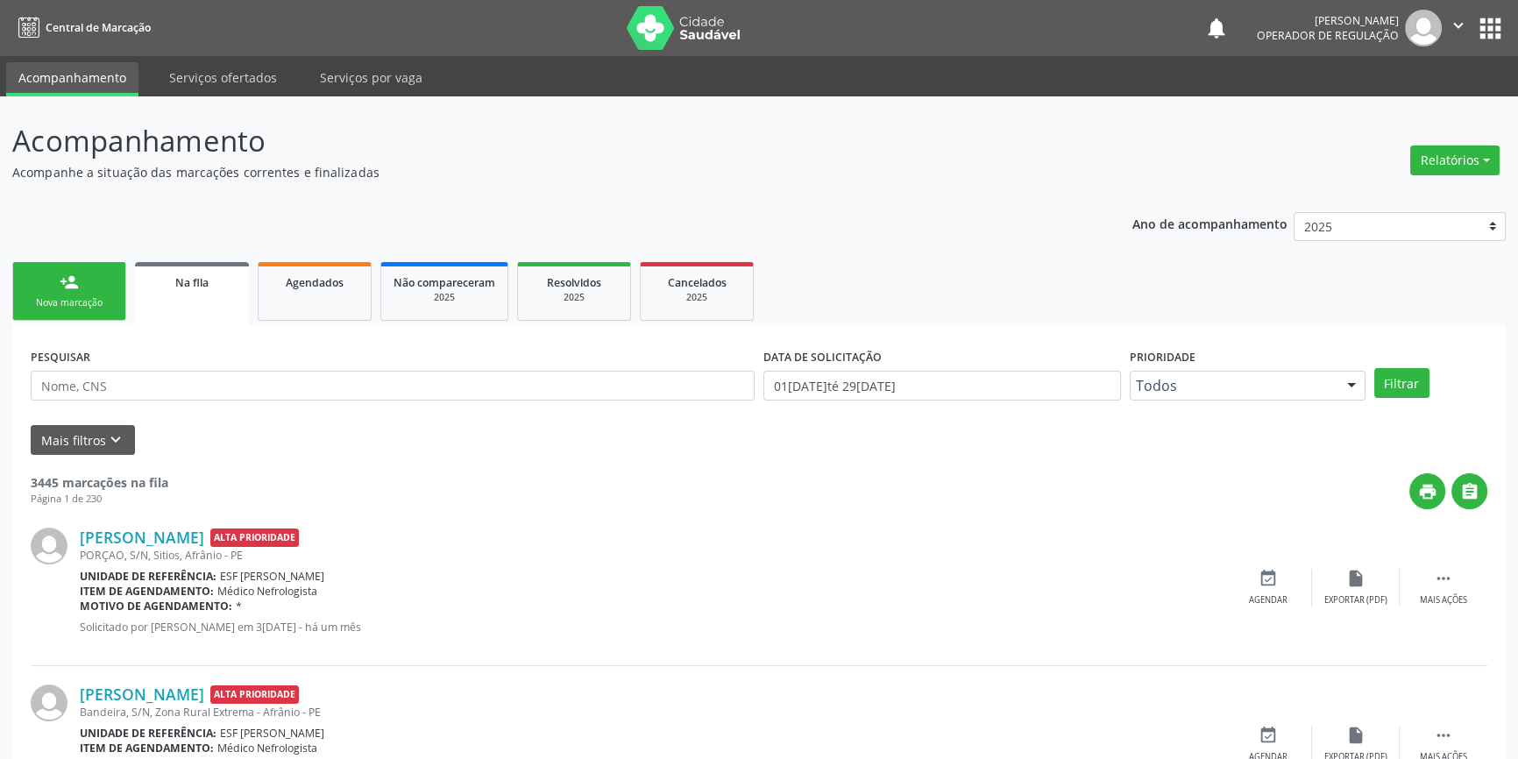
click at [108, 284] on link "person_add Nova marcação" at bounding box center [69, 291] width 114 height 59
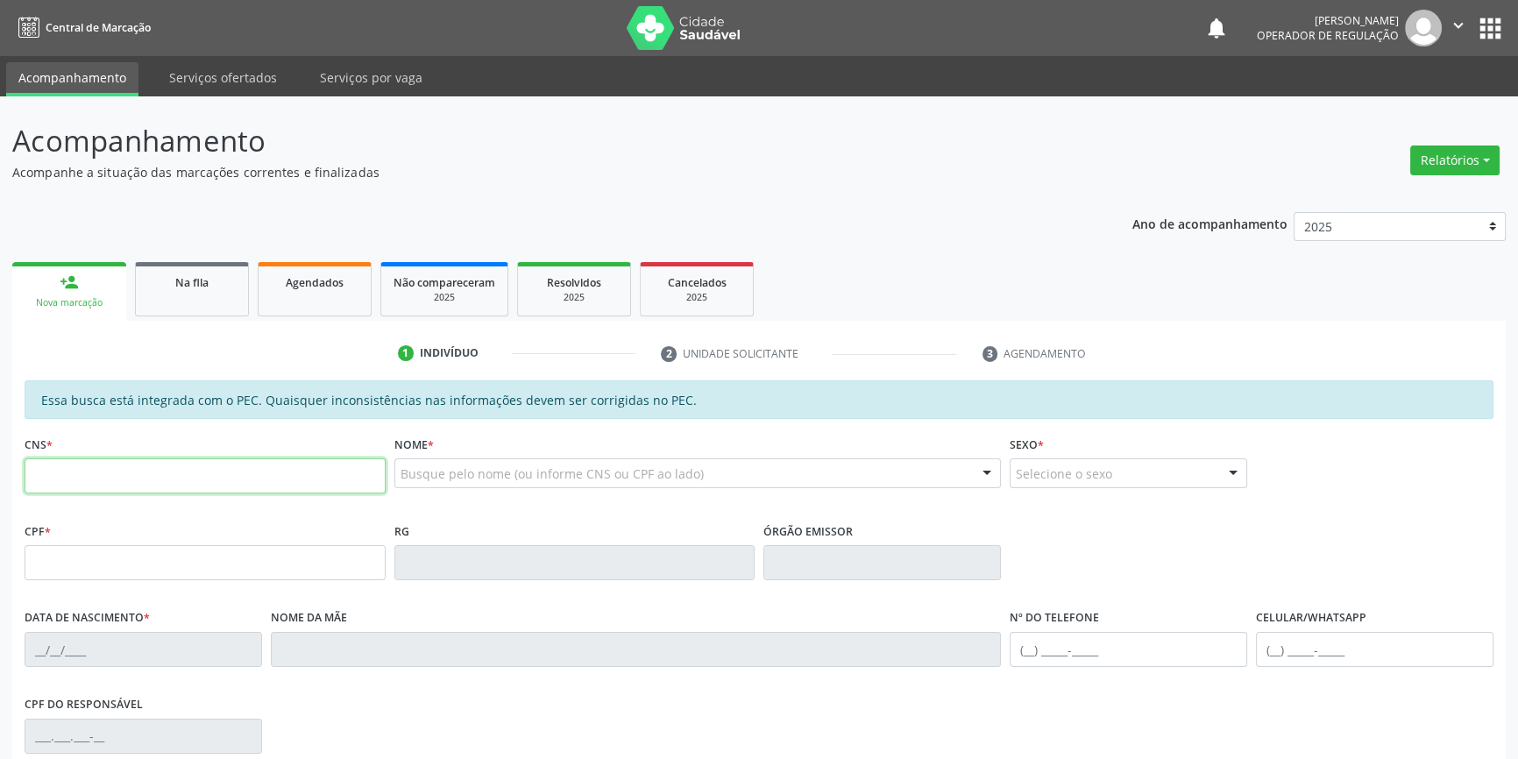
click at [205, 465] on input "text" at bounding box center [205, 475] width 361 height 35
type input "707 8056 4333 0312"
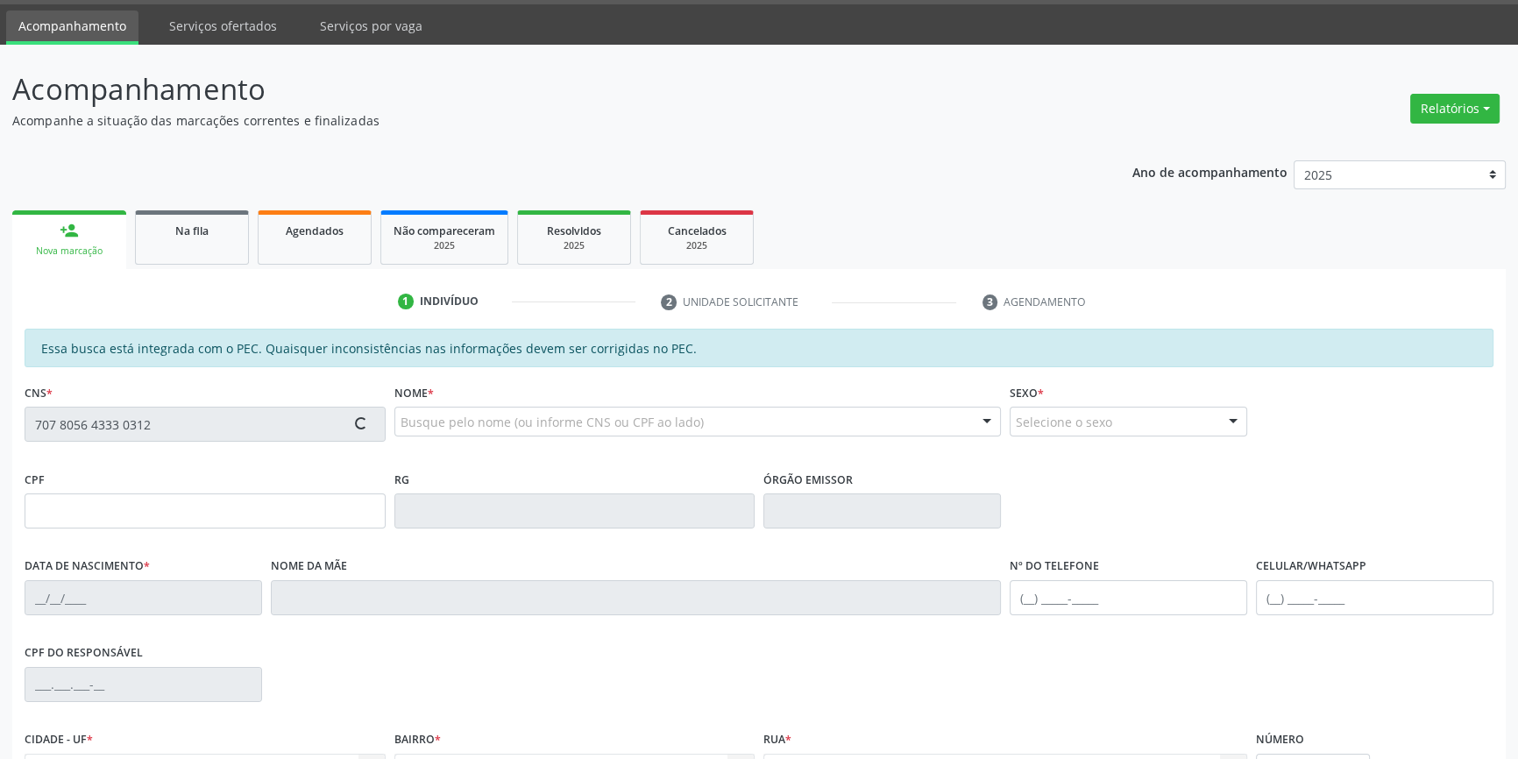
scroll to position [79, 0]
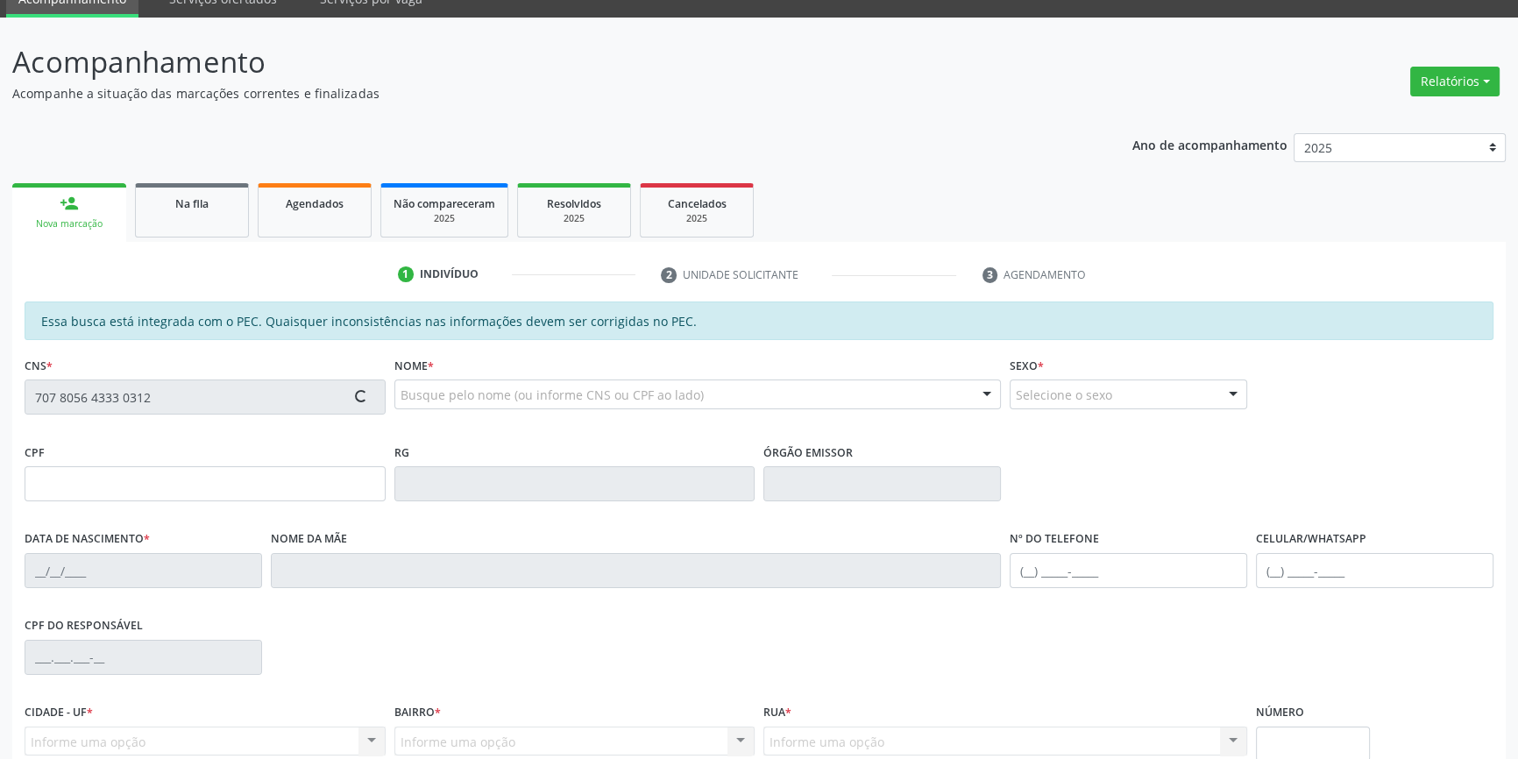
type input "054.554.254-55"
type input "05/06/1982"
type input "Eugênia de Souza Rodrigues"
type input "(87) 99963-1827"
type input "S/N"
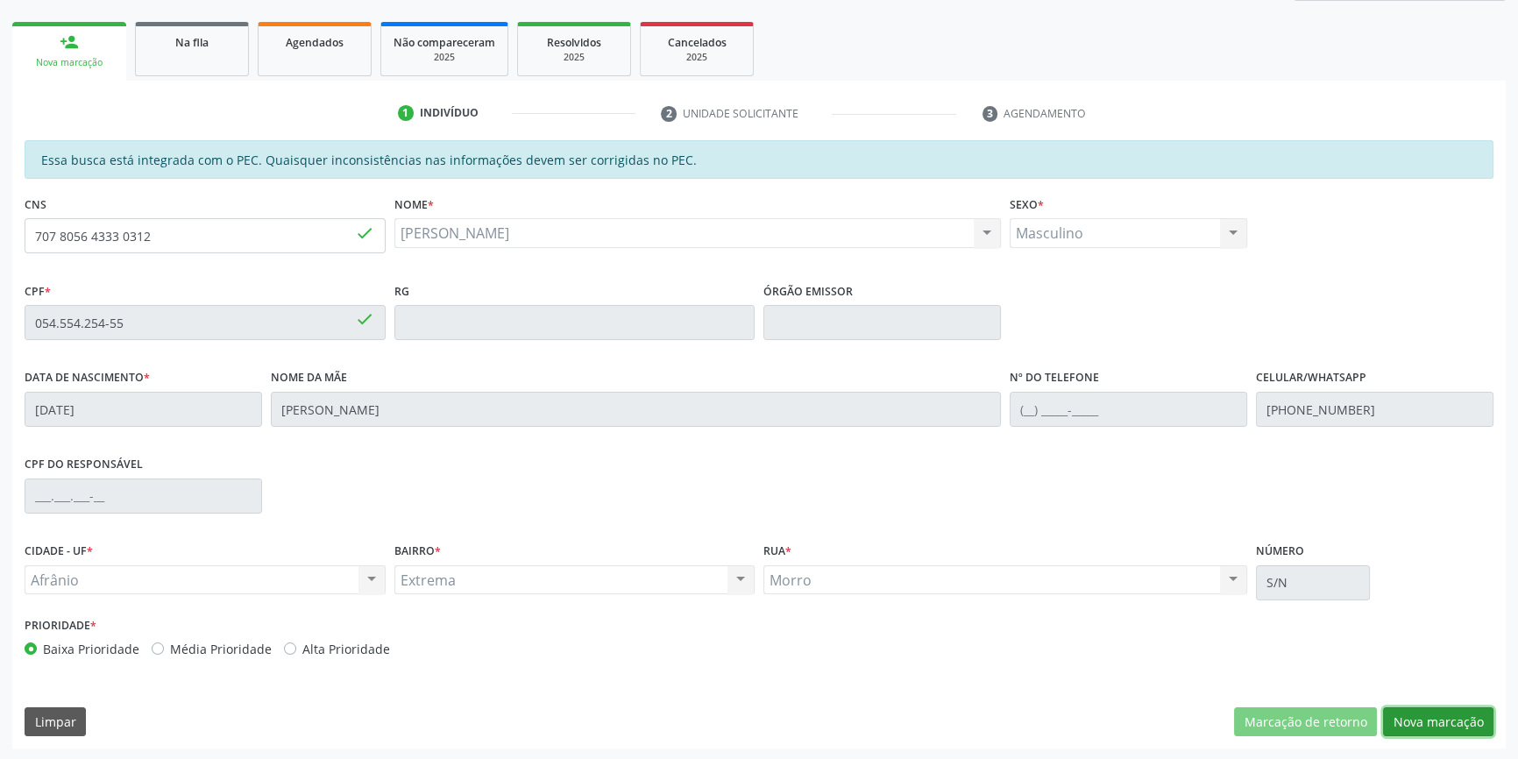
click at [1431, 728] on button "Nova marcação" at bounding box center [1438, 722] width 110 height 30
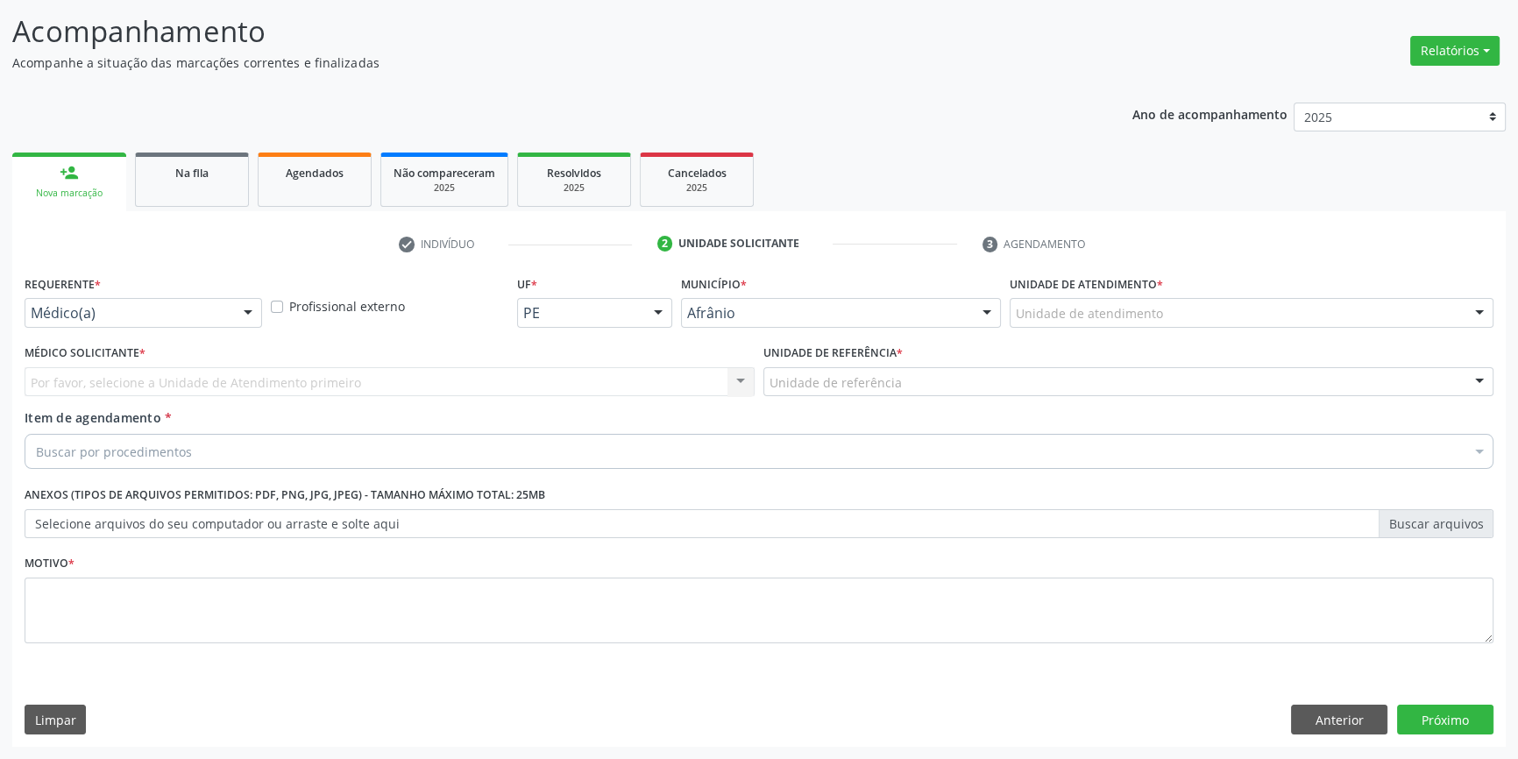
scroll to position [108, 0]
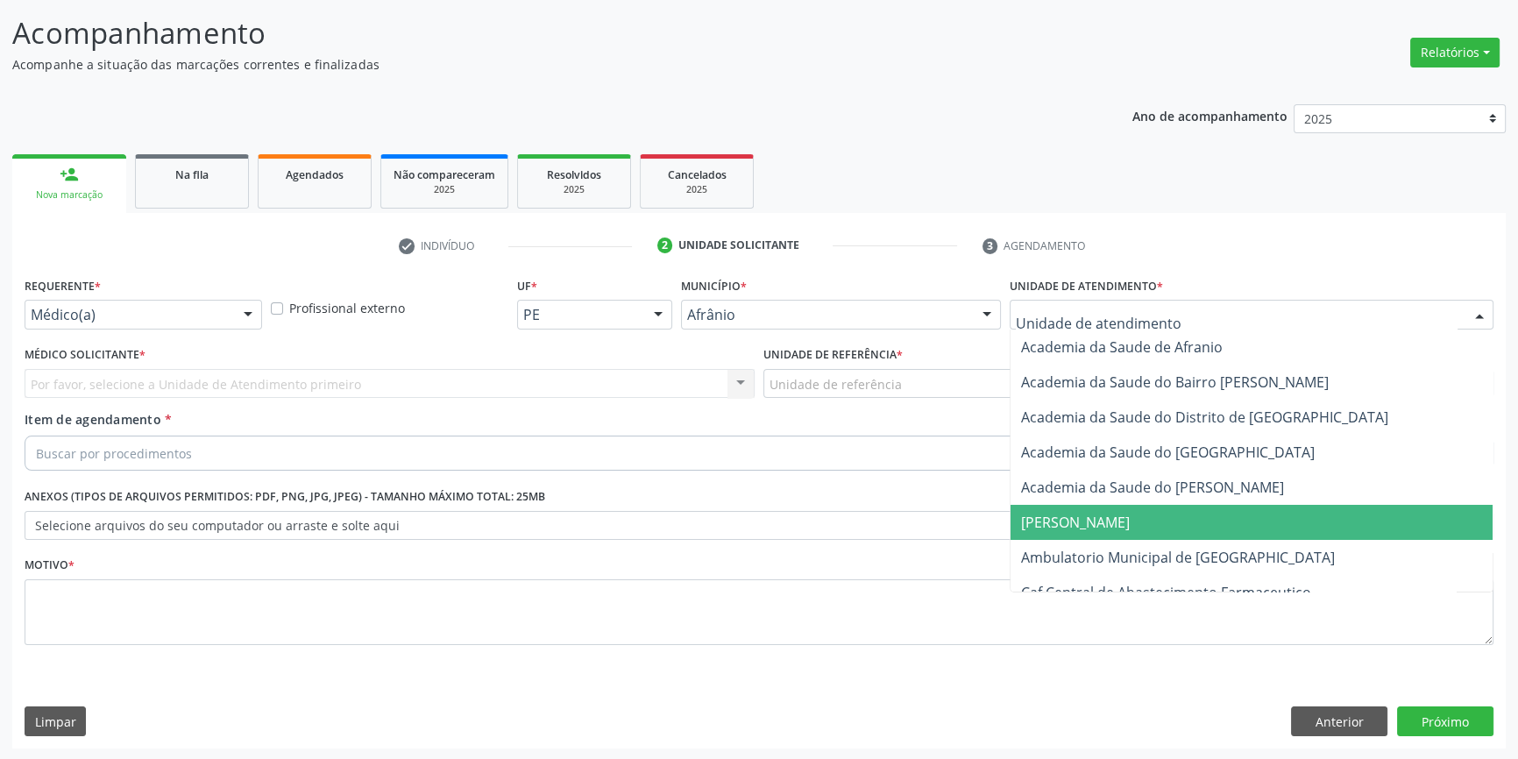
drag, startPoint x: 1111, startPoint y: 555, endPoint x: 953, endPoint y: 420, distance: 207.6
click at [1110, 555] on span "Ambulatorio Municipal de [GEOGRAPHIC_DATA]" at bounding box center [1178, 557] width 314 height 19
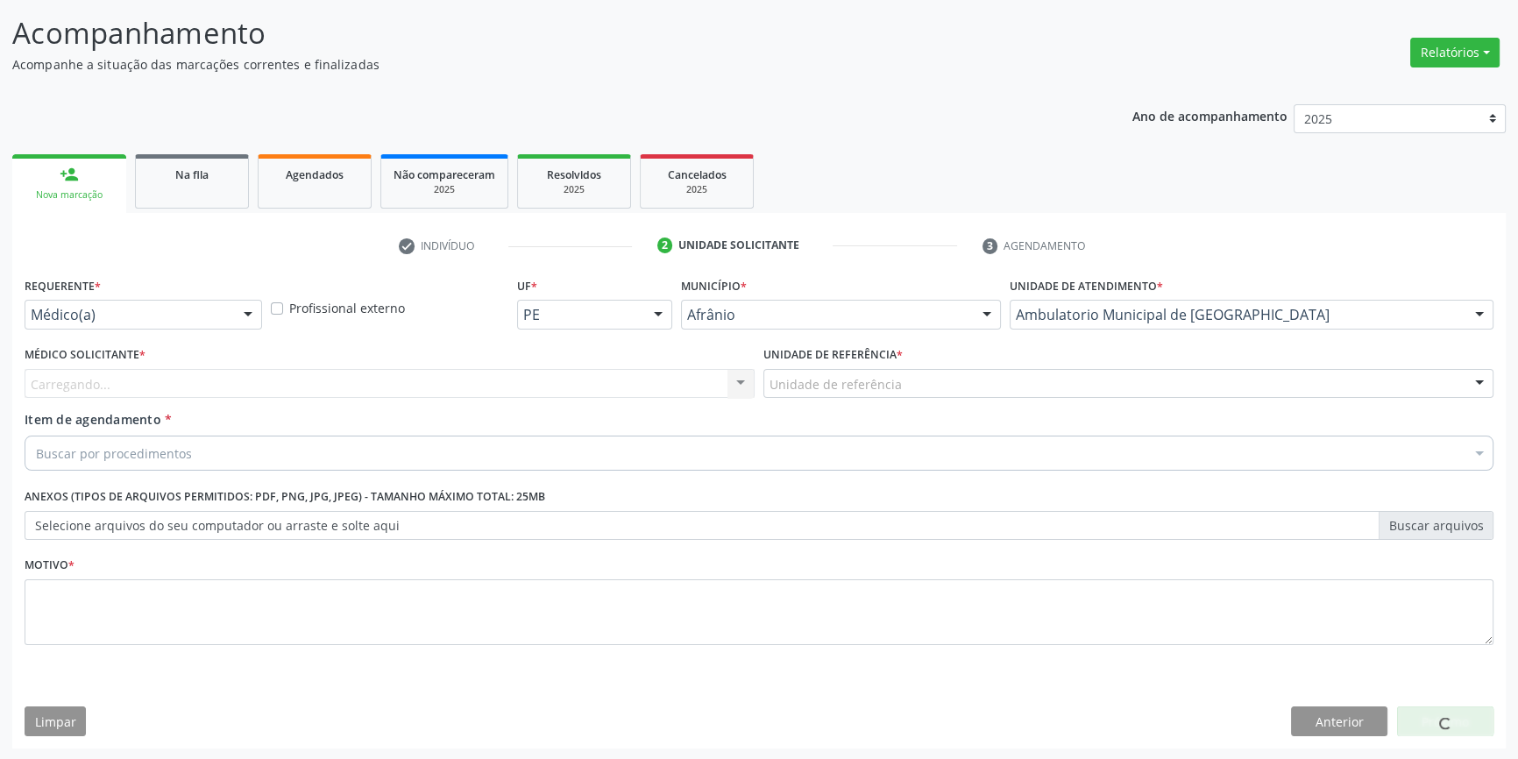
click at [912, 385] on div "Unidade de referência" at bounding box center [1128, 384] width 730 height 30
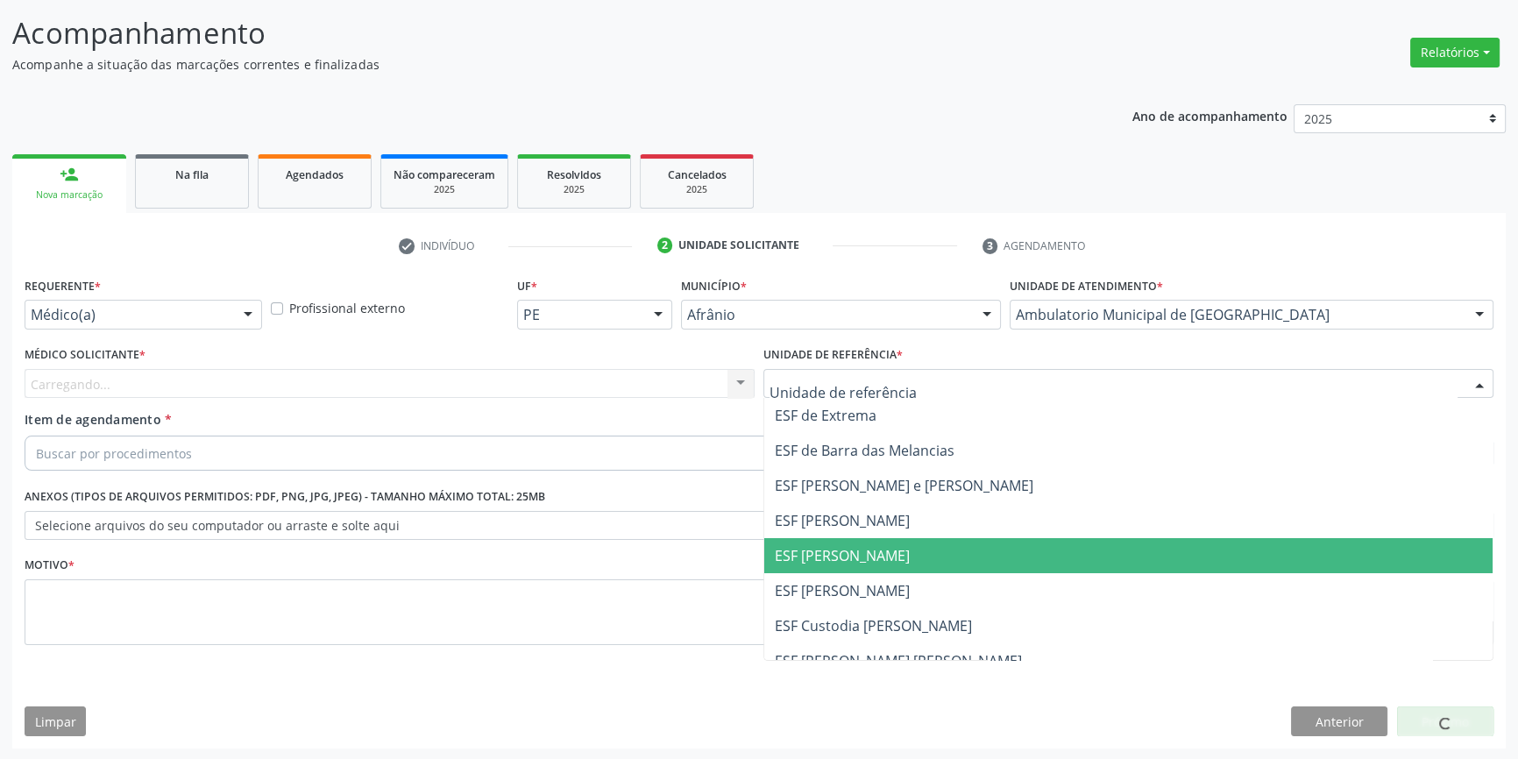
click at [868, 550] on span "ESF [PERSON_NAME]" at bounding box center [842, 555] width 135 height 19
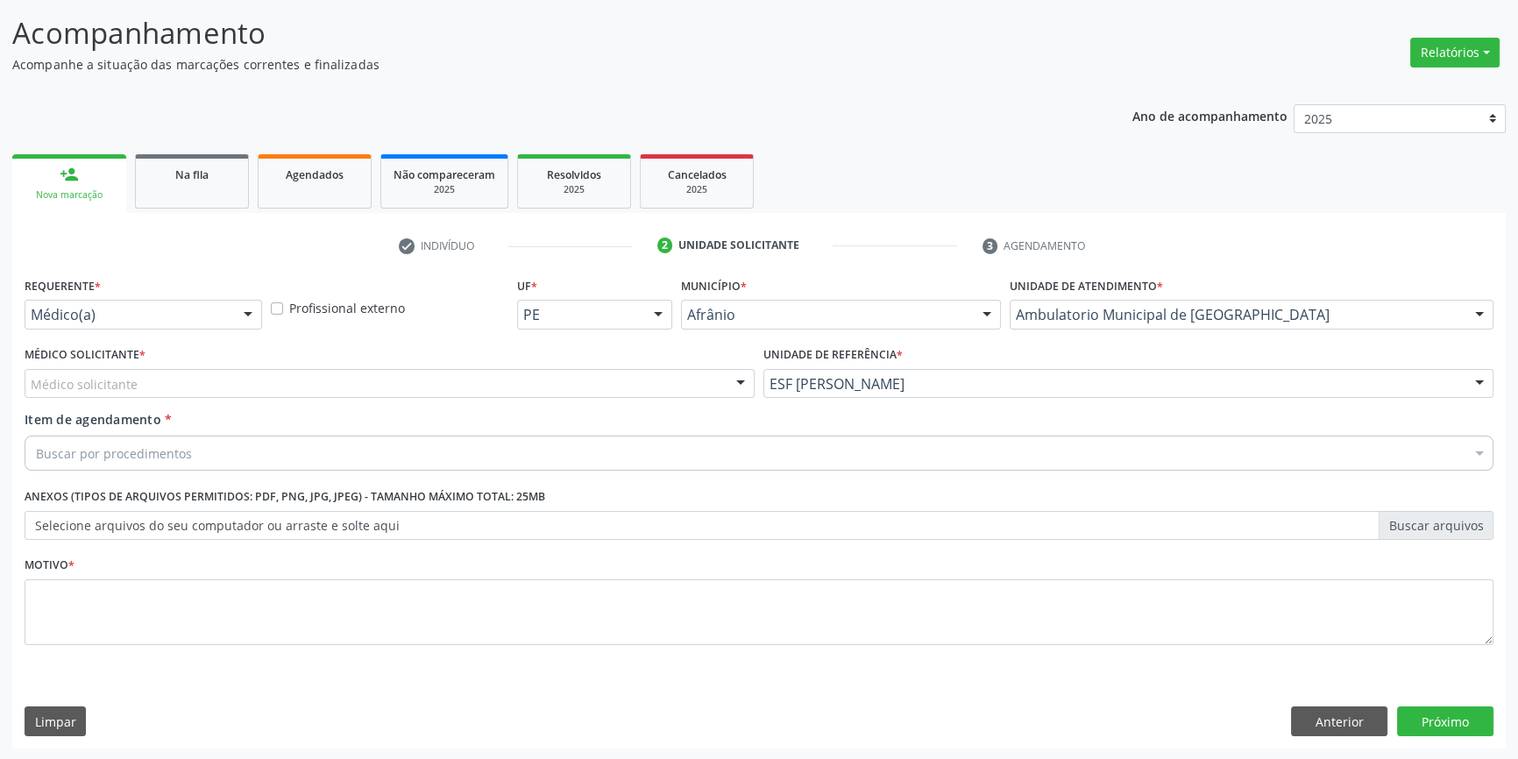
drag, startPoint x: 593, startPoint y: 378, endPoint x: 563, endPoint y: 388, distance: 31.6
click at [591, 378] on div "Médico solicitante" at bounding box center [390, 384] width 730 height 30
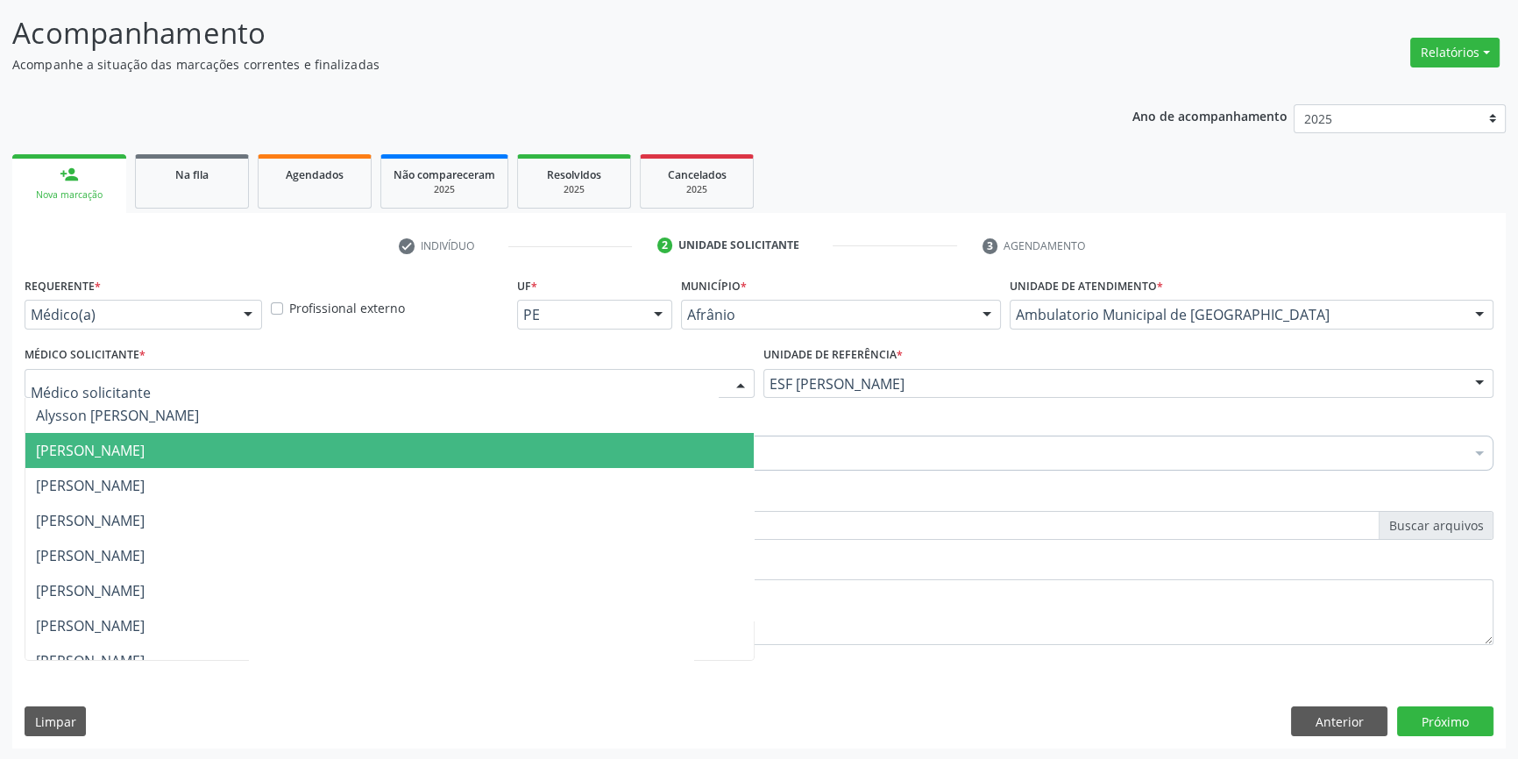
click at [323, 452] on span "[PERSON_NAME]" at bounding box center [389, 450] width 728 height 35
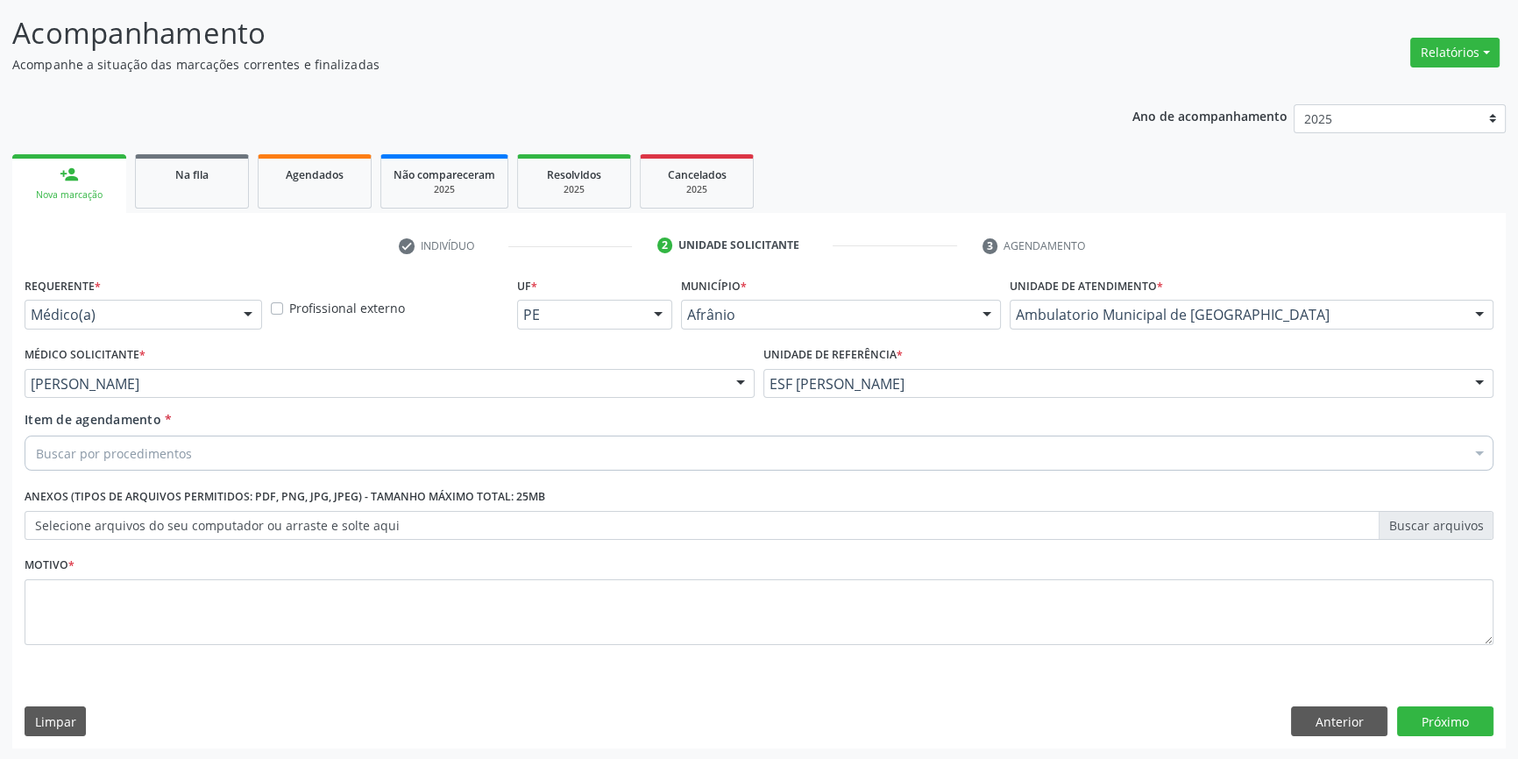
click at [295, 449] on div "Buscar por procedimentos" at bounding box center [759, 453] width 1469 height 35
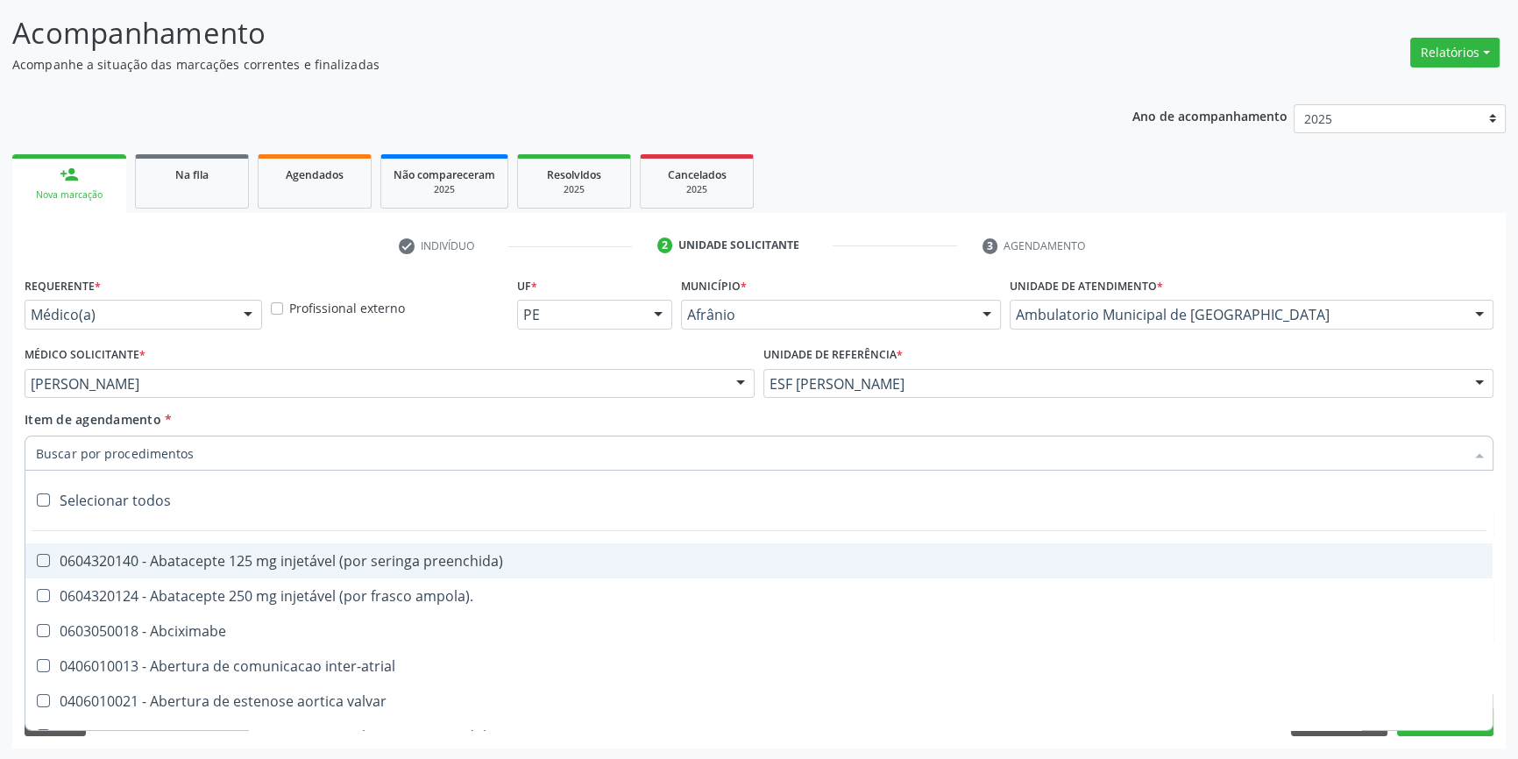
paste input "0401010074"
type input "0401010074"
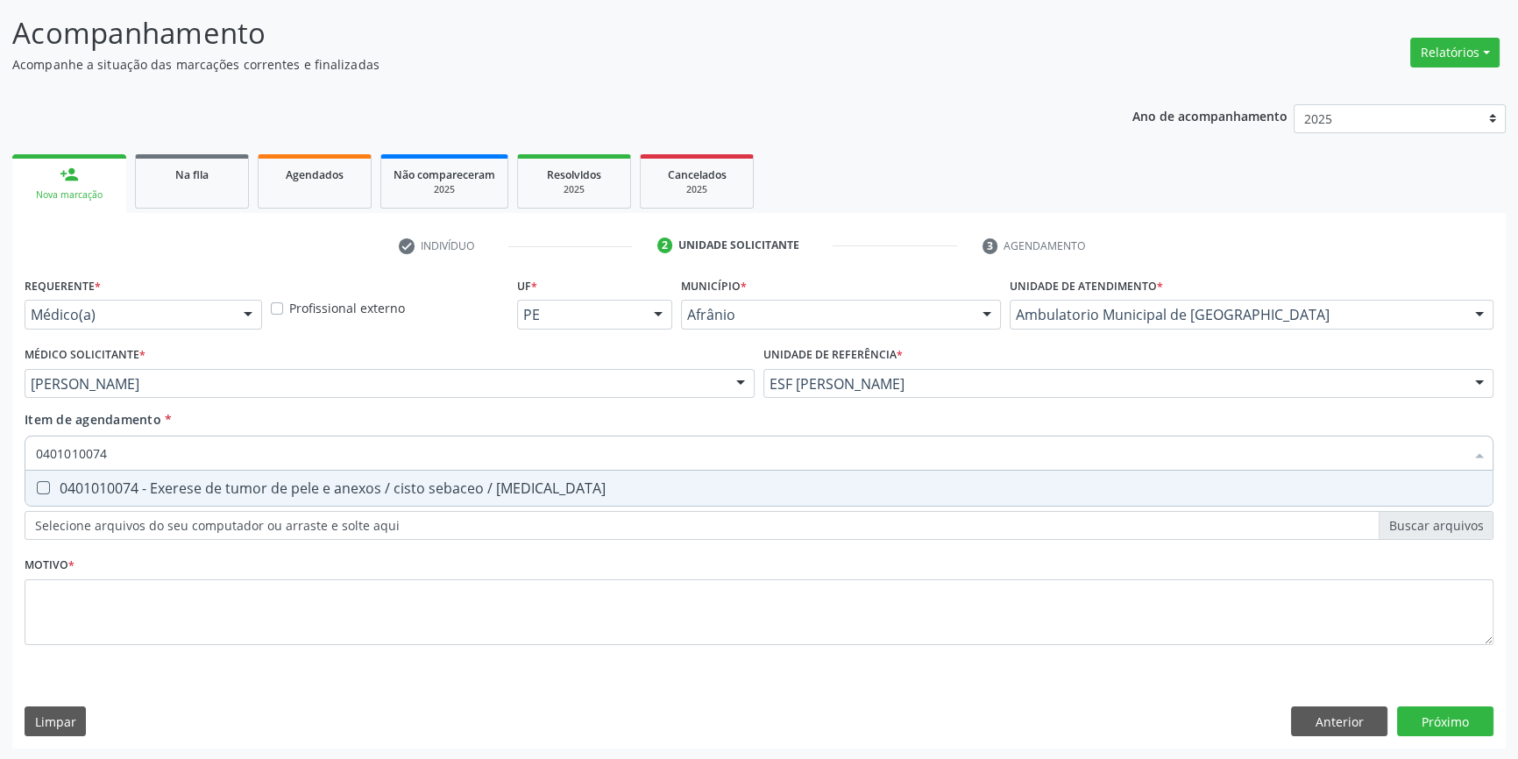
click at [275, 489] on div "0401010074 - Exerese de tumor de pele e anexos / cisto sebaceo / [MEDICAL_DATA]" at bounding box center [759, 488] width 1446 height 14
checkbox lipoma "true"
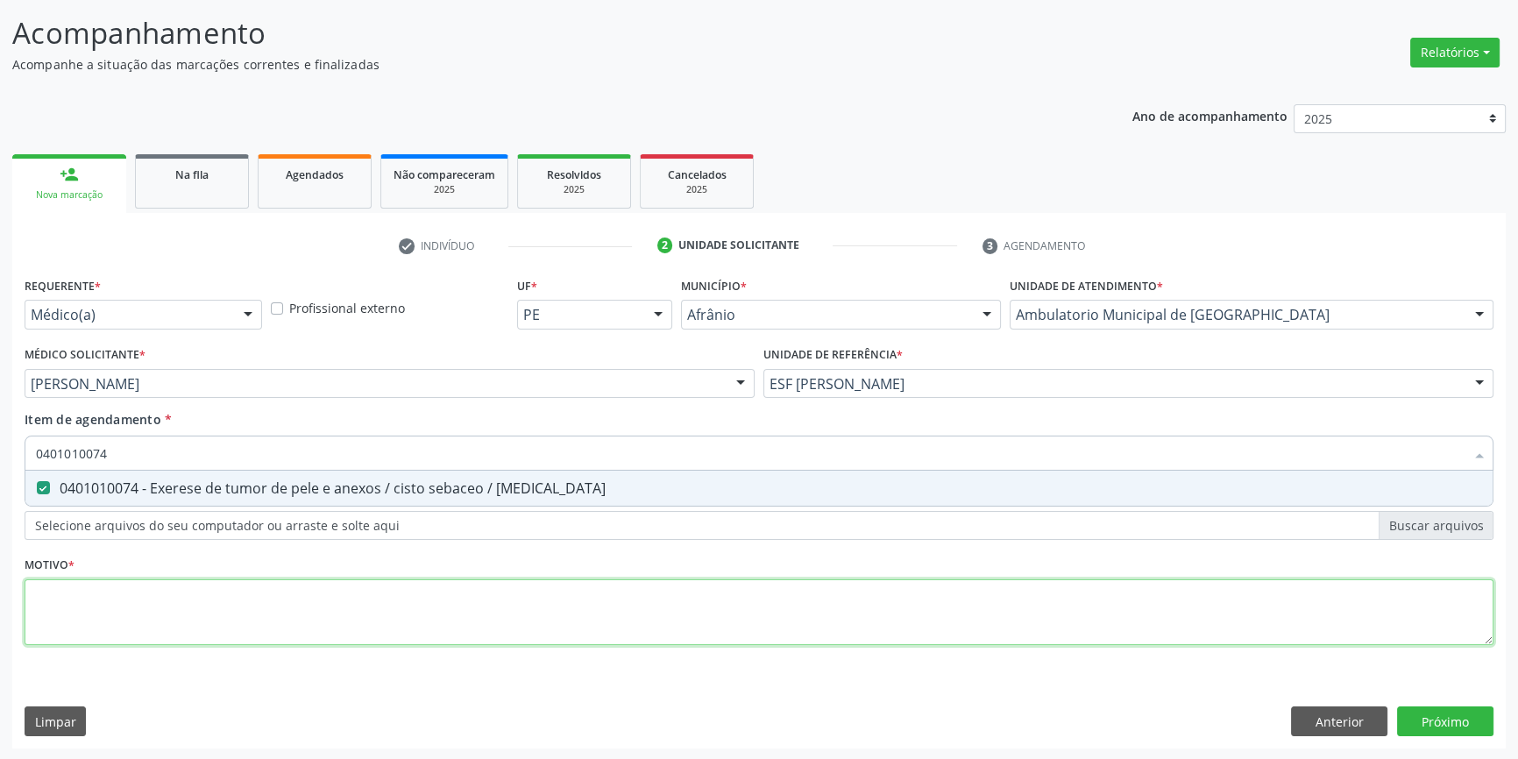
click at [188, 620] on div "Requerente * Médico(a) Médico(a) Enfermeiro(a) Paciente Nenhum resultado encont…" at bounding box center [759, 471] width 1469 height 397
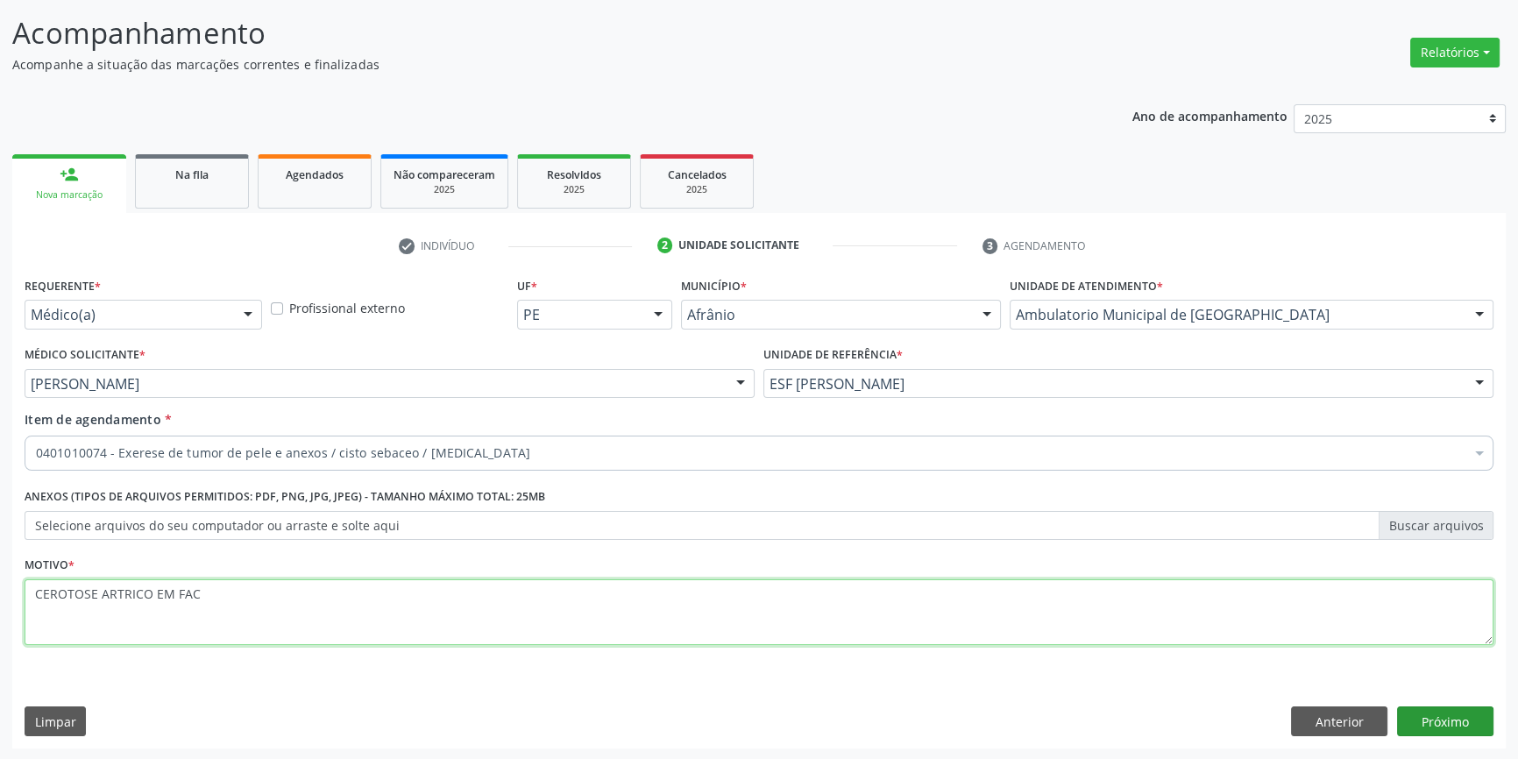
type textarea "CEROTOSE ARTRICO EM FAC"
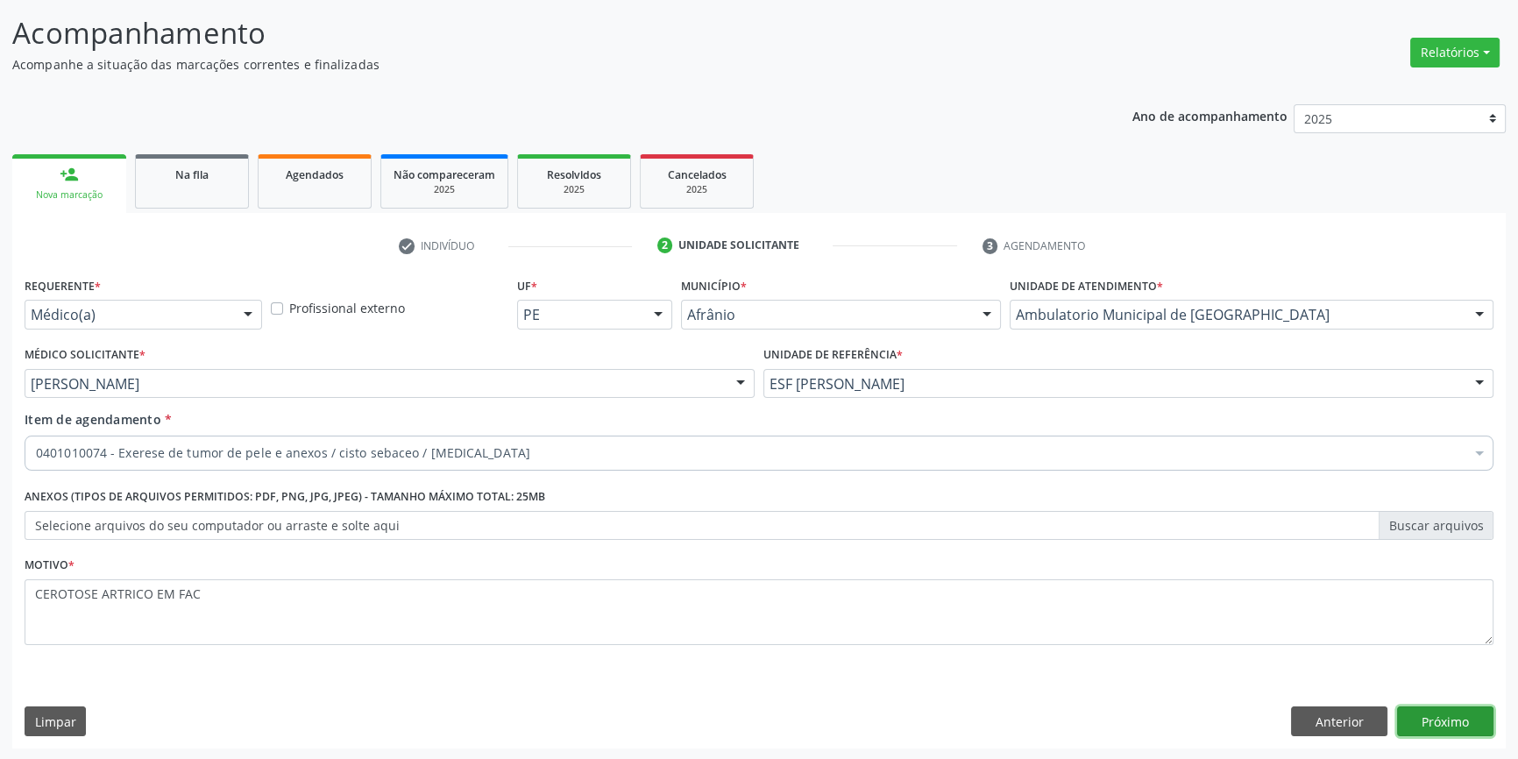
click at [1439, 725] on button "Próximo" at bounding box center [1445, 722] width 96 height 30
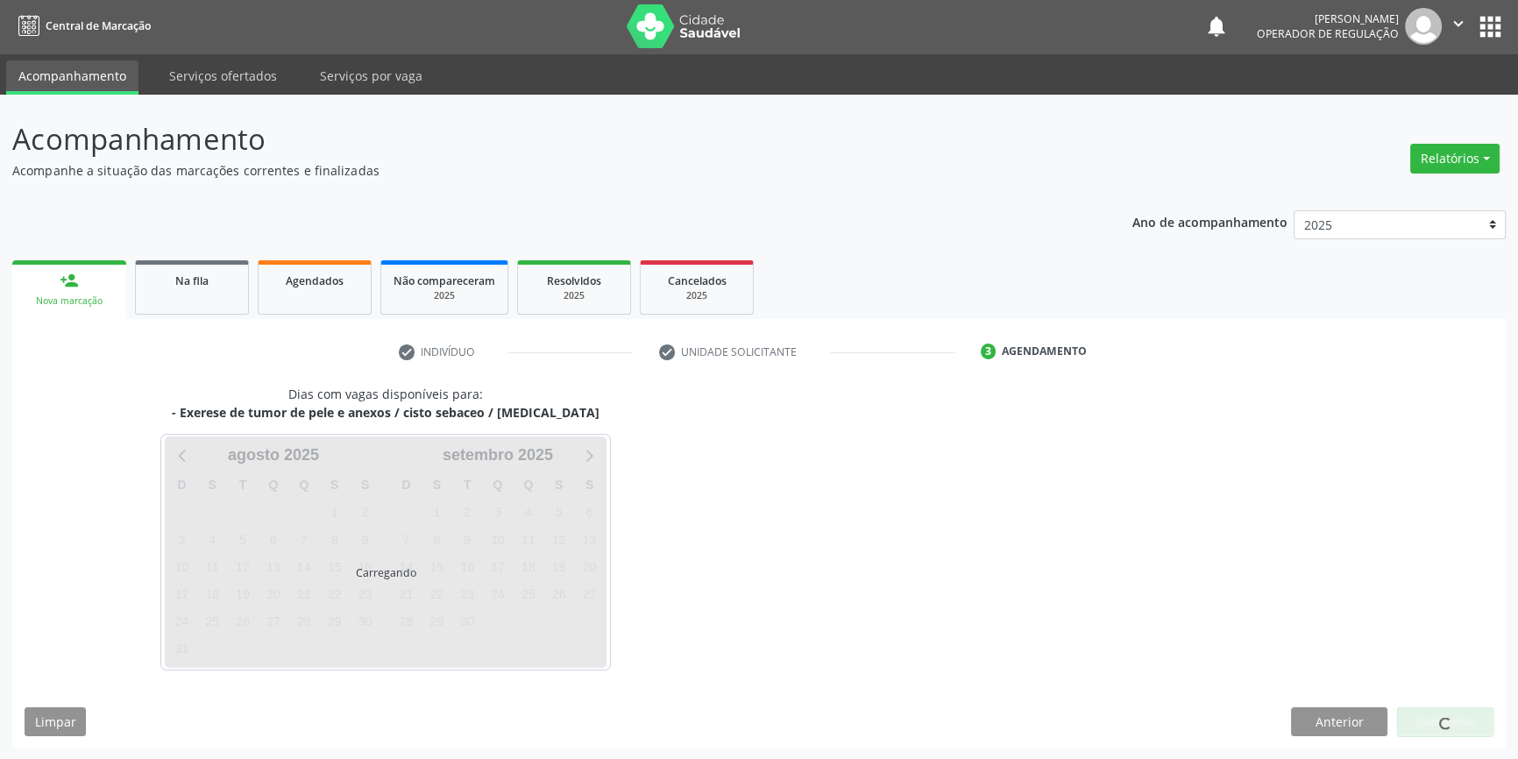
scroll to position [53, 0]
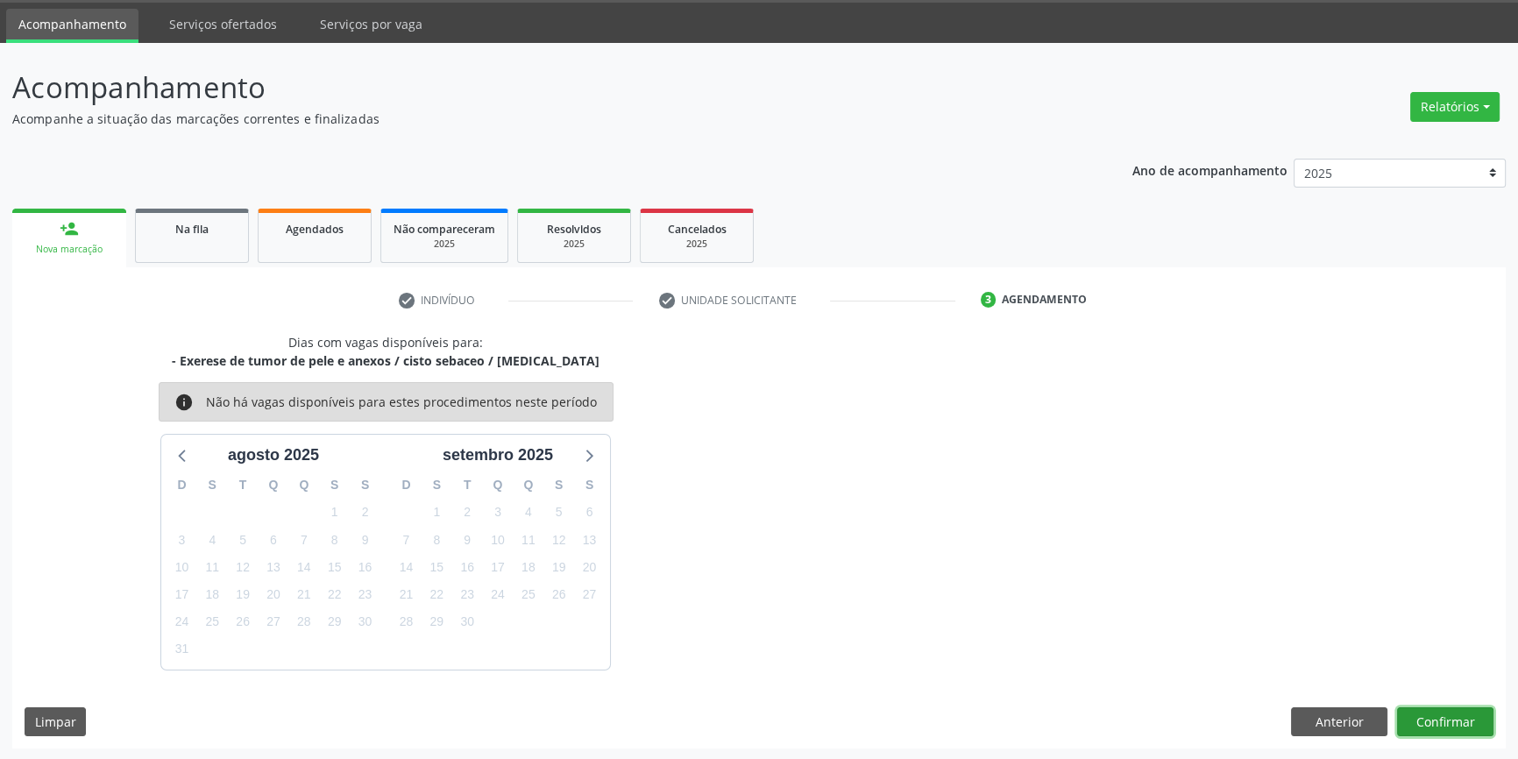
click at [1443, 719] on button "Confirmar" at bounding box center [1445, 722] width 96 height 30
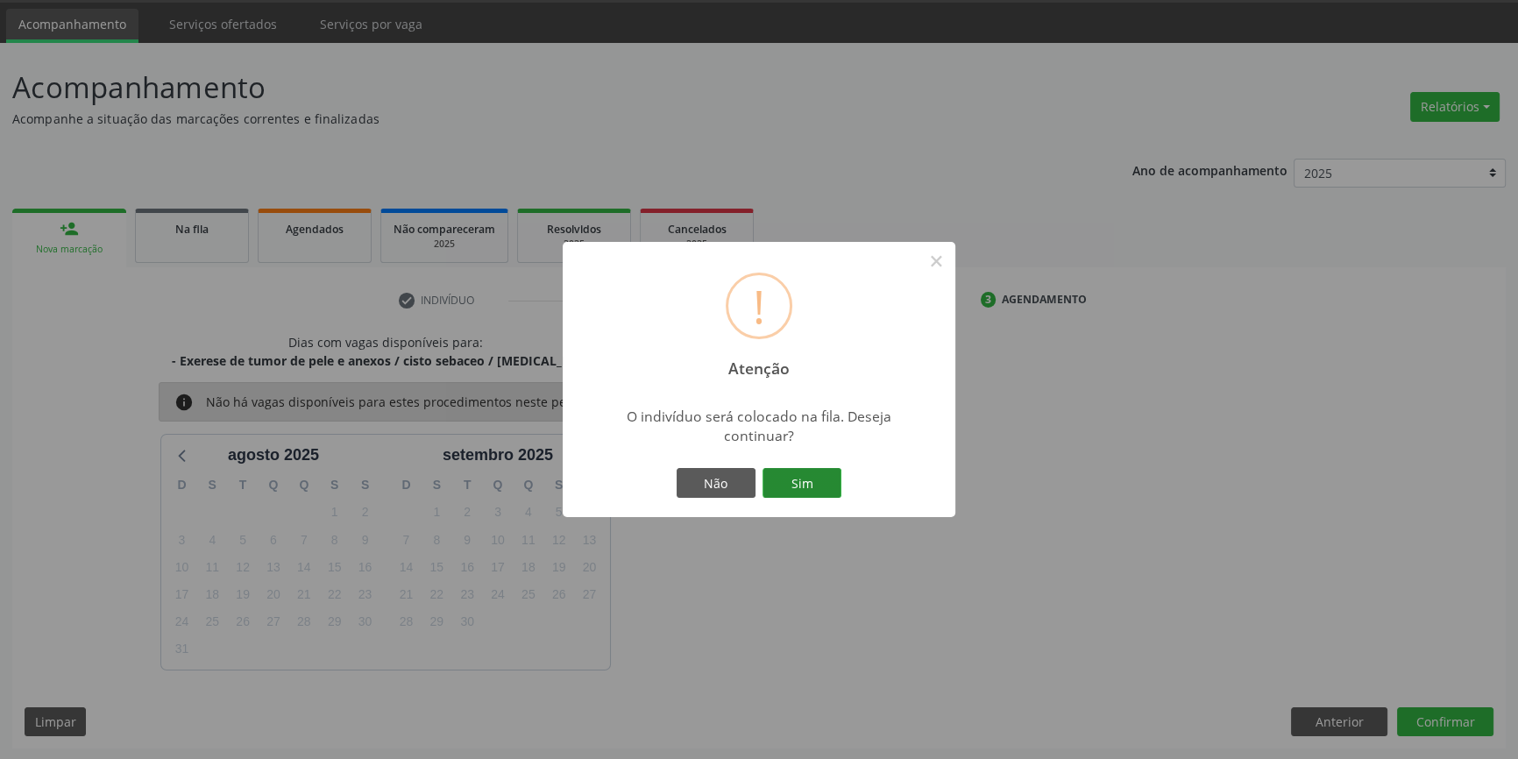
click at [794, 475] on button "Sim" at bounding box center [802, 483] width 79 height 30
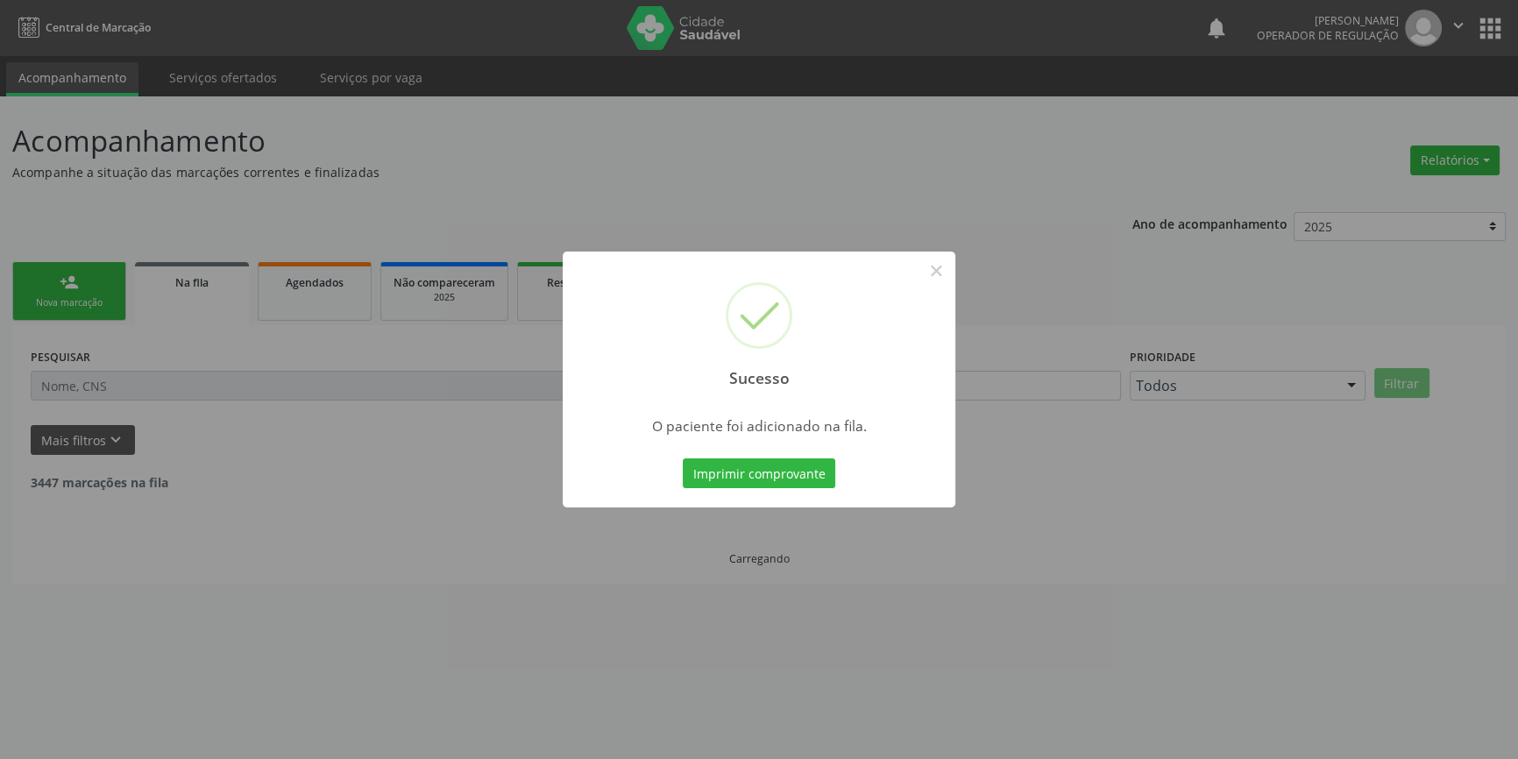
scroll to position [0, 0]
click at [311, 335] on div "Sucesso × O paciente foi adicionado na fila. Imprimir comprovante Cancel" at bounding box center [765, 379] width 1530 height 759
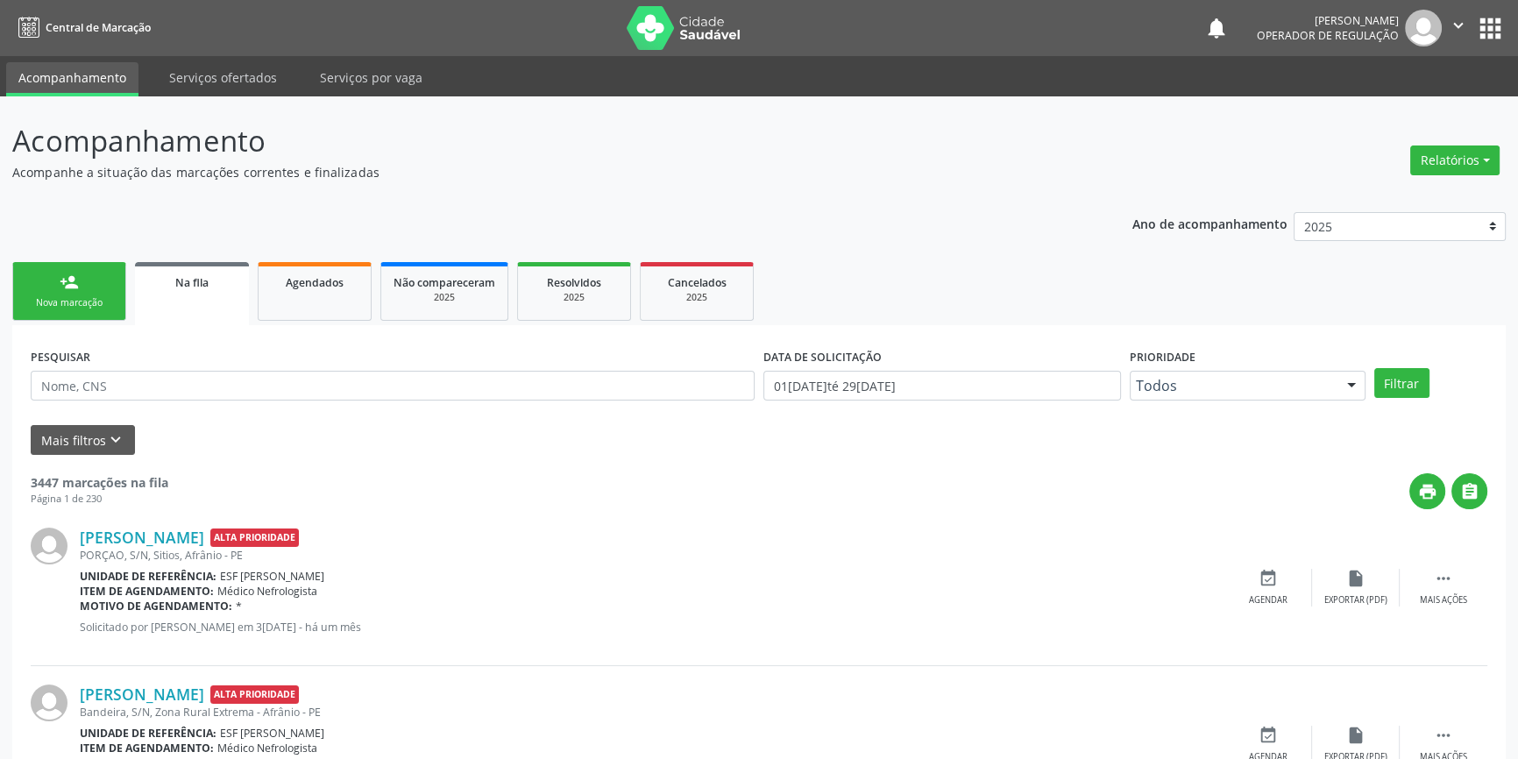
click at [84, 300] on div "Nova marcação" at bounding box center [69, 302] width 88 height 13
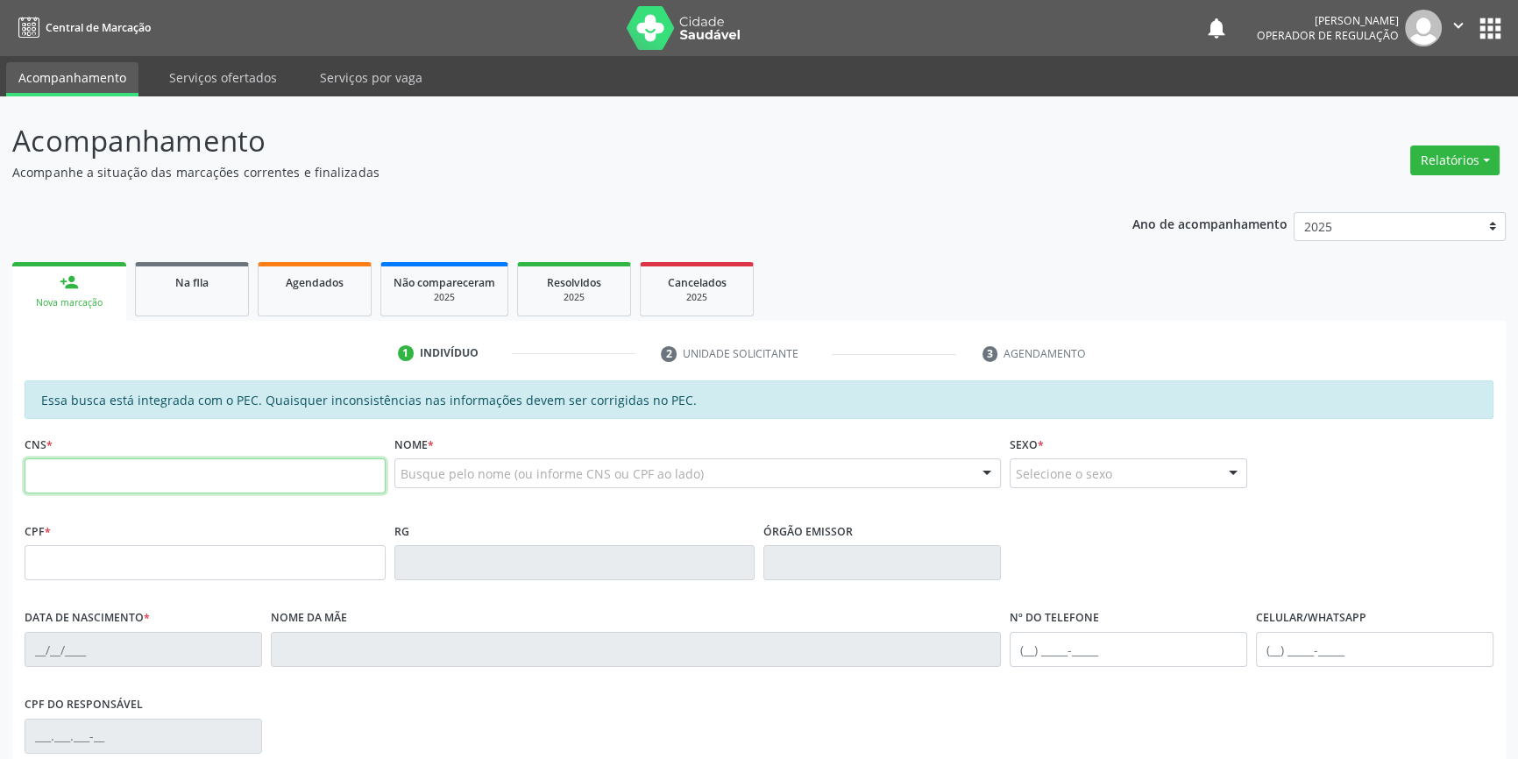
click at [109, 462] on input "text" at bounding box center [205, 475] width 361 height 35
type input "704 3015 0404 0397"
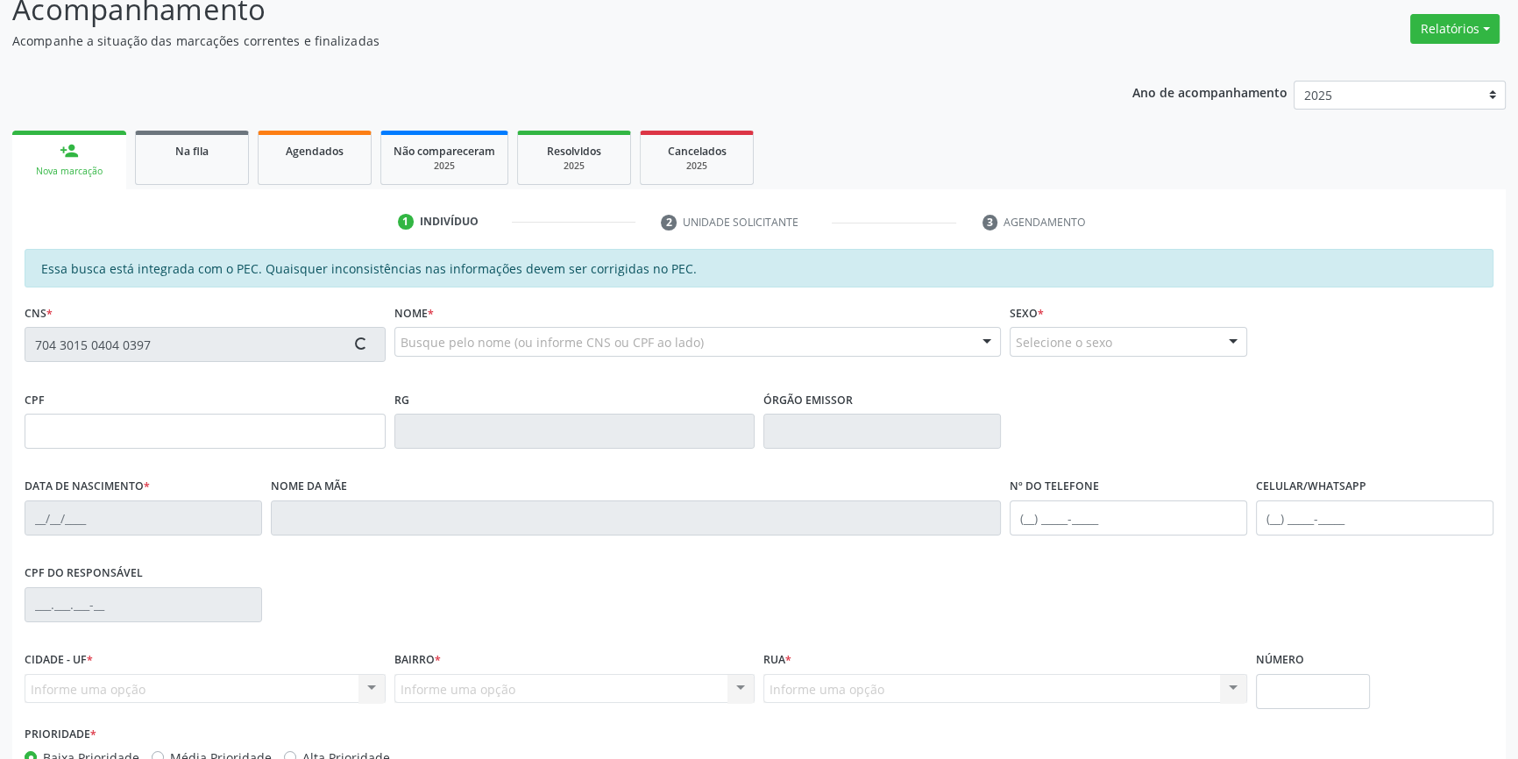
scroll to position [240, 0]
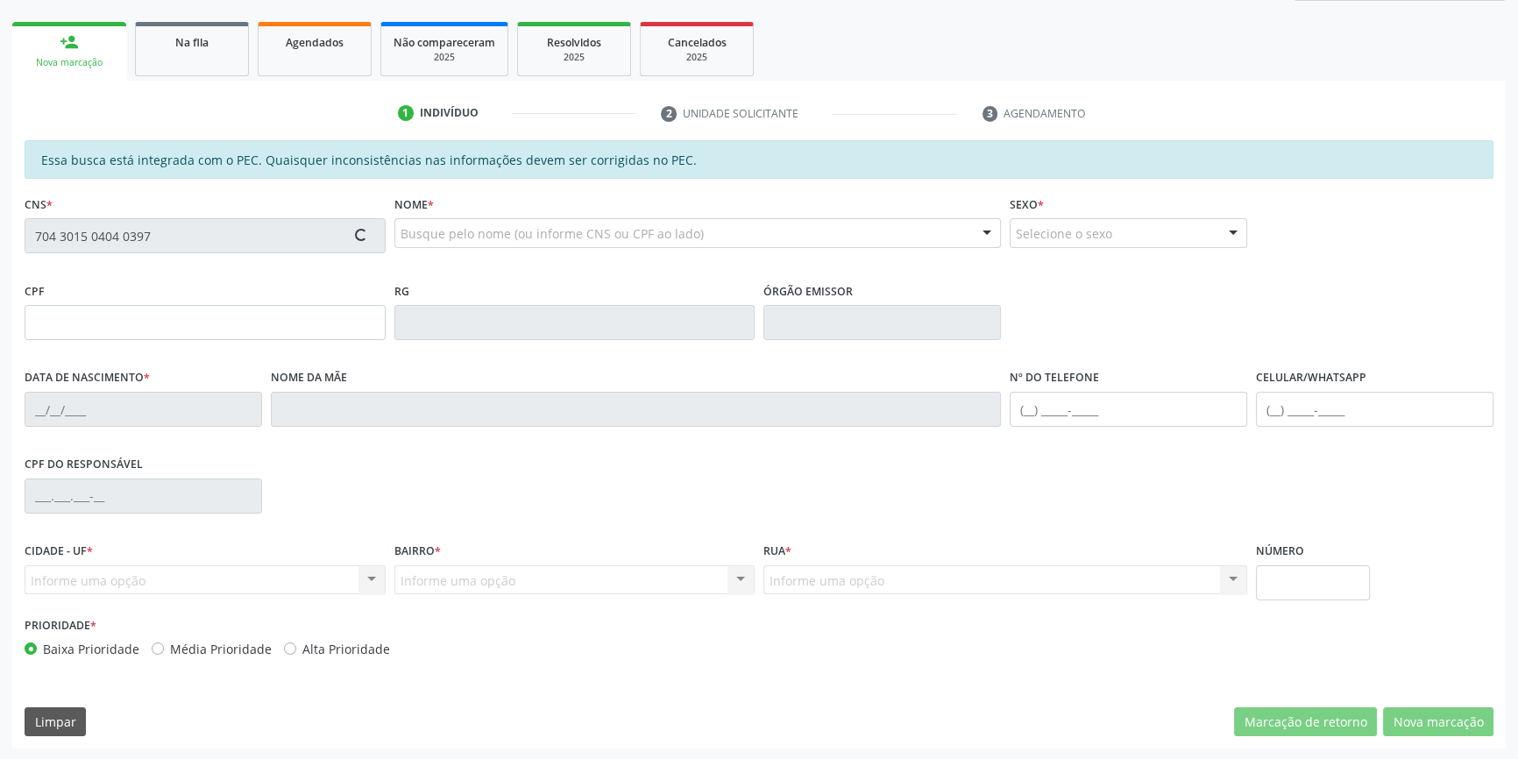
type input "037.061.554-94"
type input "19/04/1970"
type input "Terezinha Rodrigues Pereira"
type input "(87) 98843-5333"
type input "S/N"
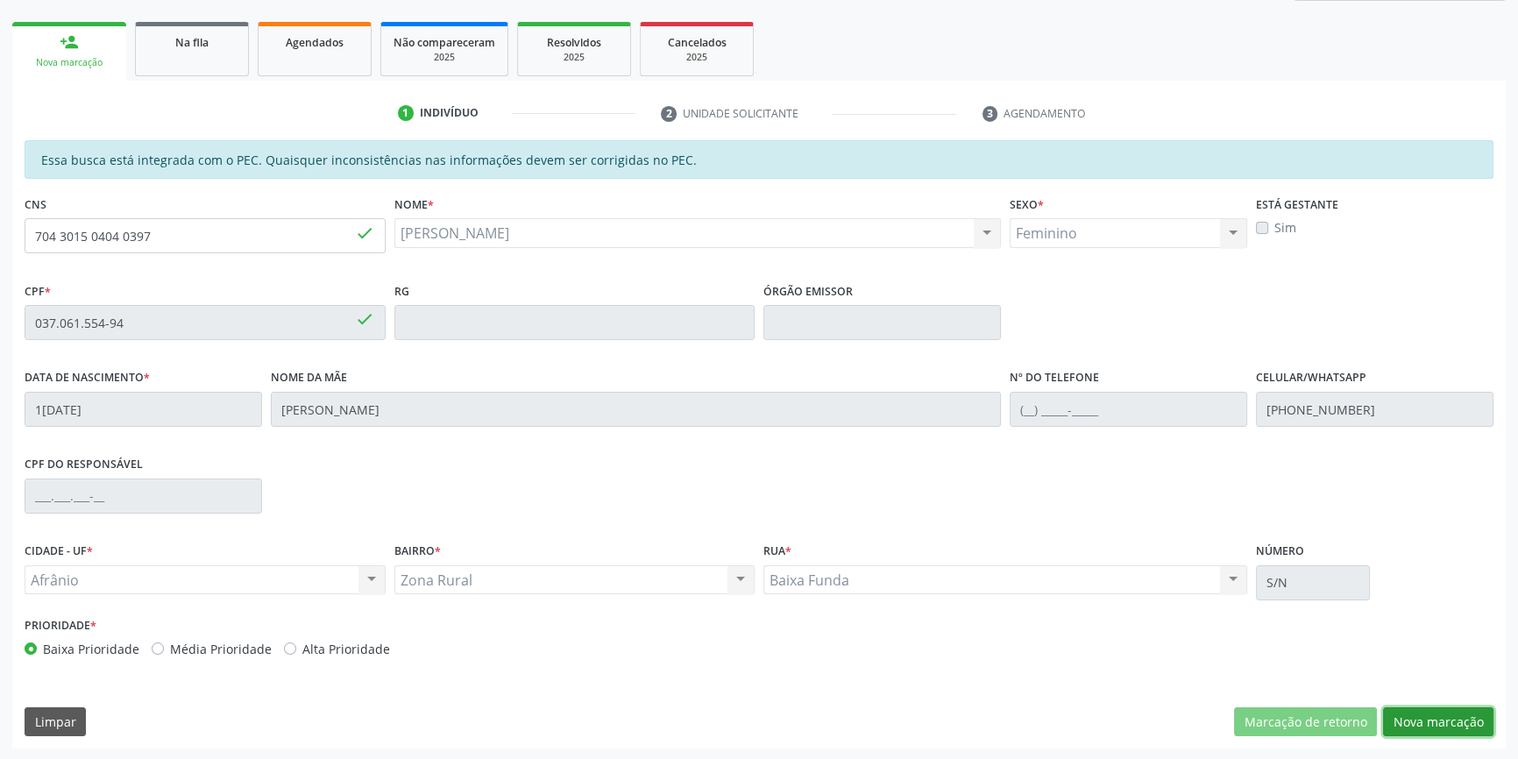
click at [1446, 723] on button "Nova marcação" at bounding box center [1438, 722] width 110 height 30
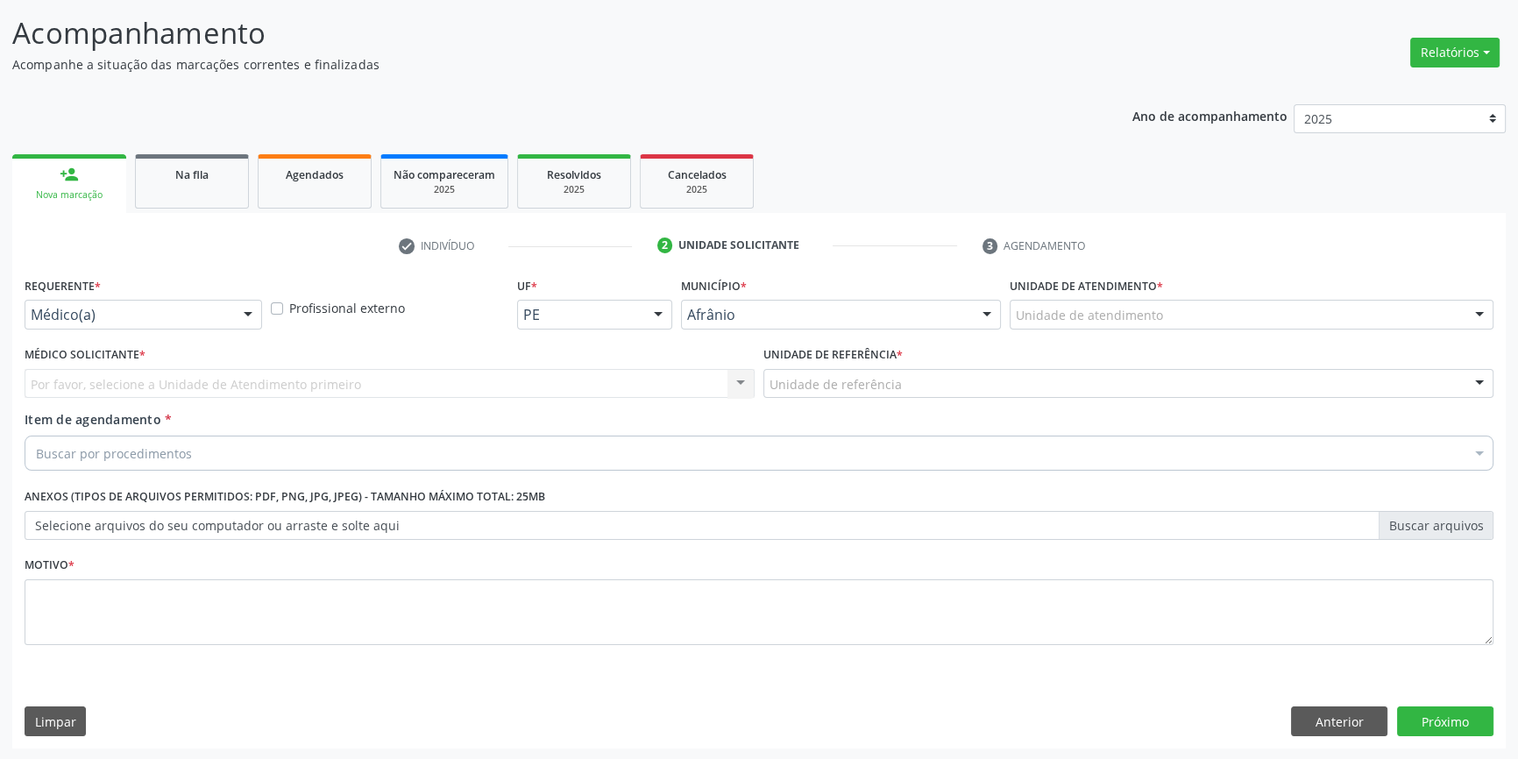
click at [1124, 300] on div "Unidade de atendimento" at bounding box center [1252, 315] width 484 height 30
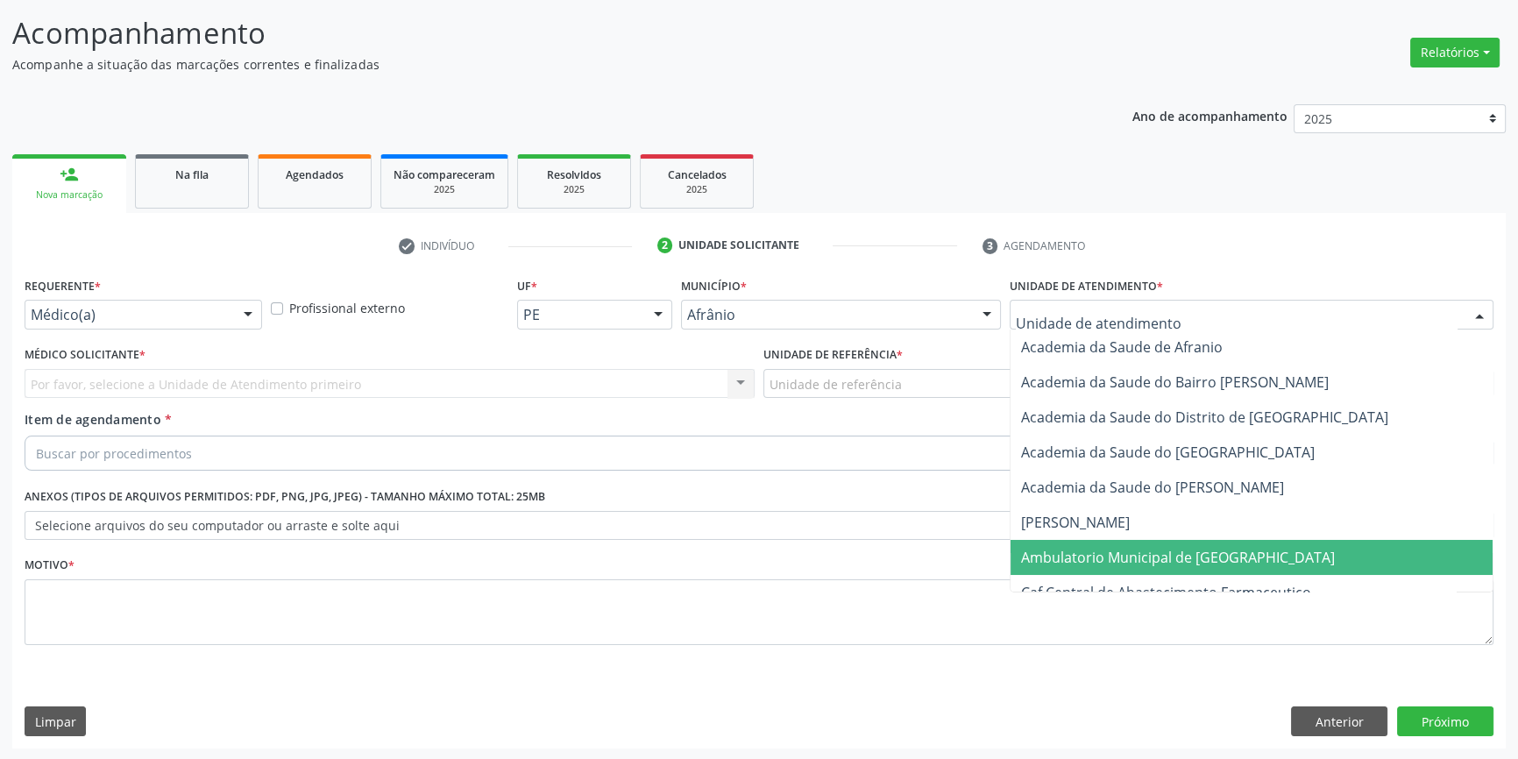
click at [1147, 544] on span "Ambulatorio Municipal de [GEOGRAPHIC_DATA]" at bounding box center [1252, 557] width 482 height 35
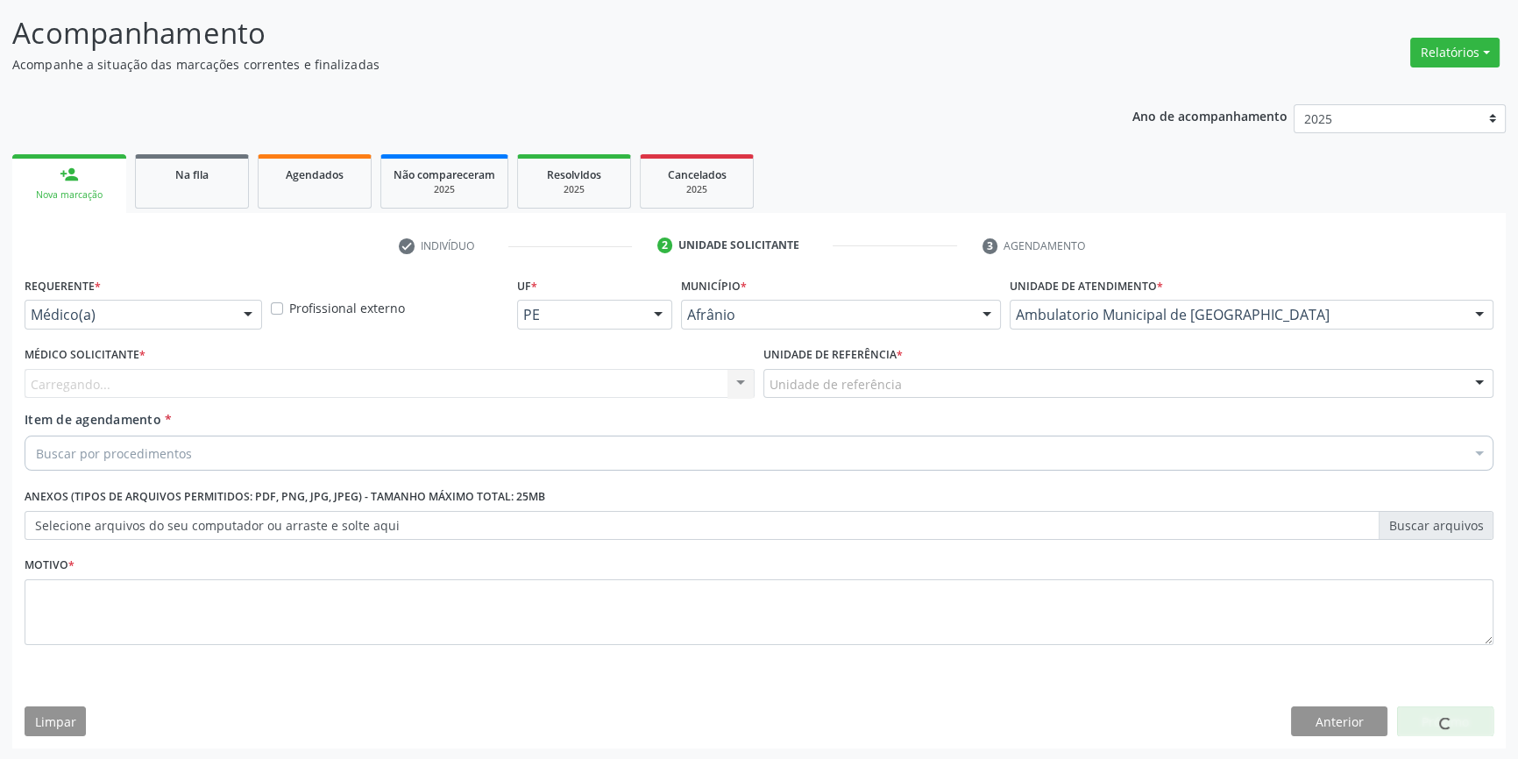
click at [898, 373] on div "Unidade de referência" at bounding box center [1128, 384] width 730 height 30
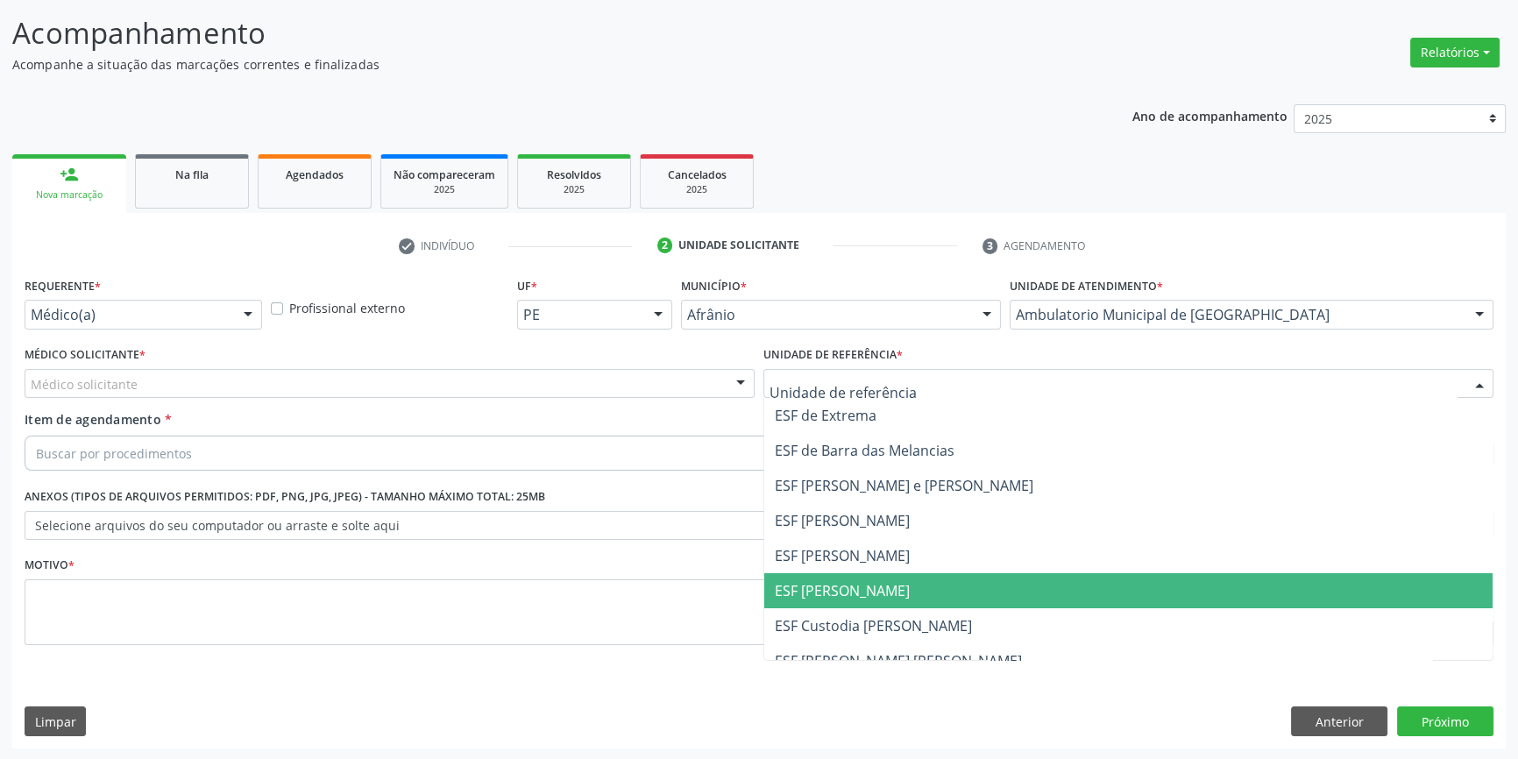
click at [899, 573] on span "ESF [PERSON_NAME]" at bounding box center [1128, 590] width 728 height 35
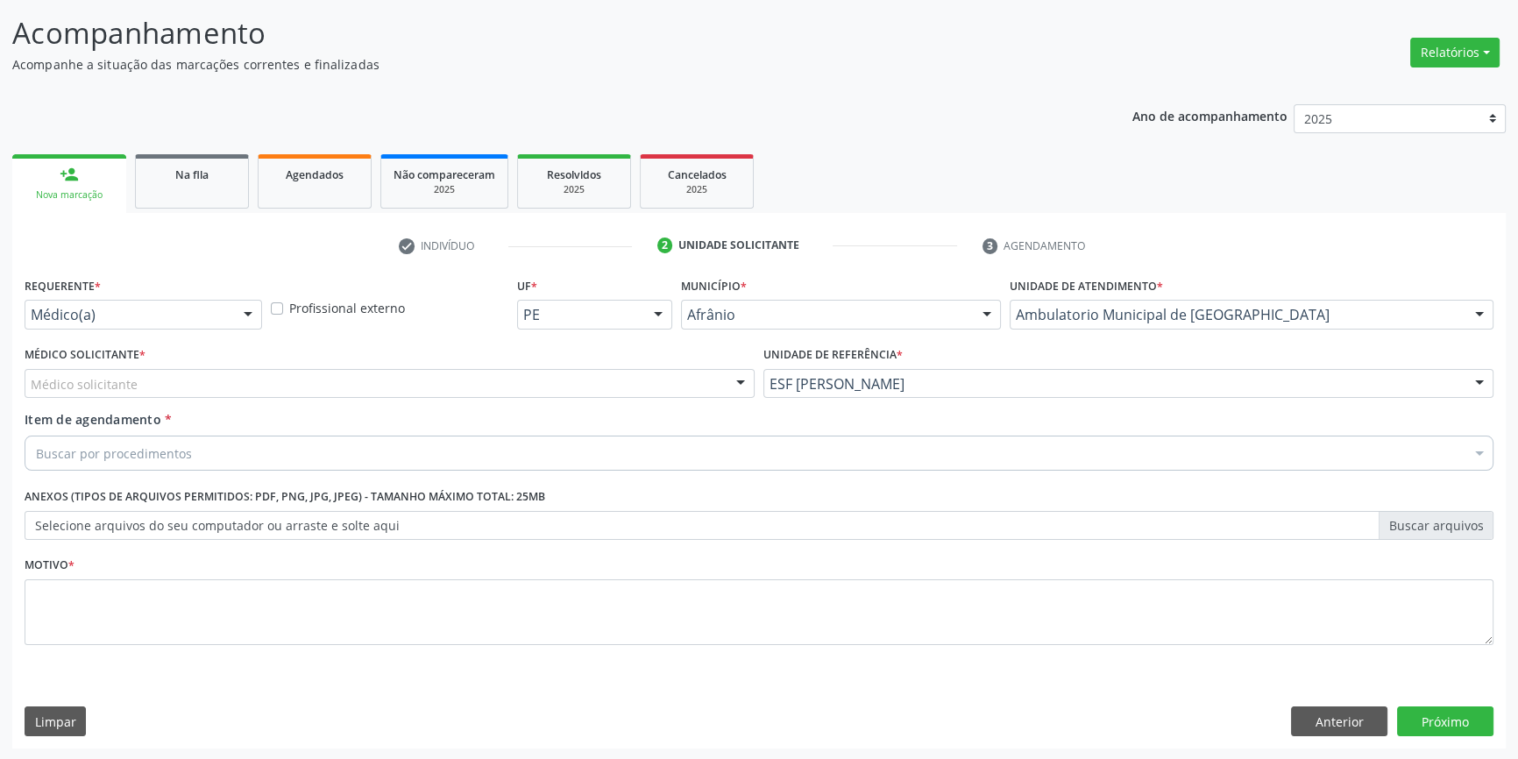
click at [468, 388] on div "Médico solicitante" at bounding box center [390, 384] width 730 height 30
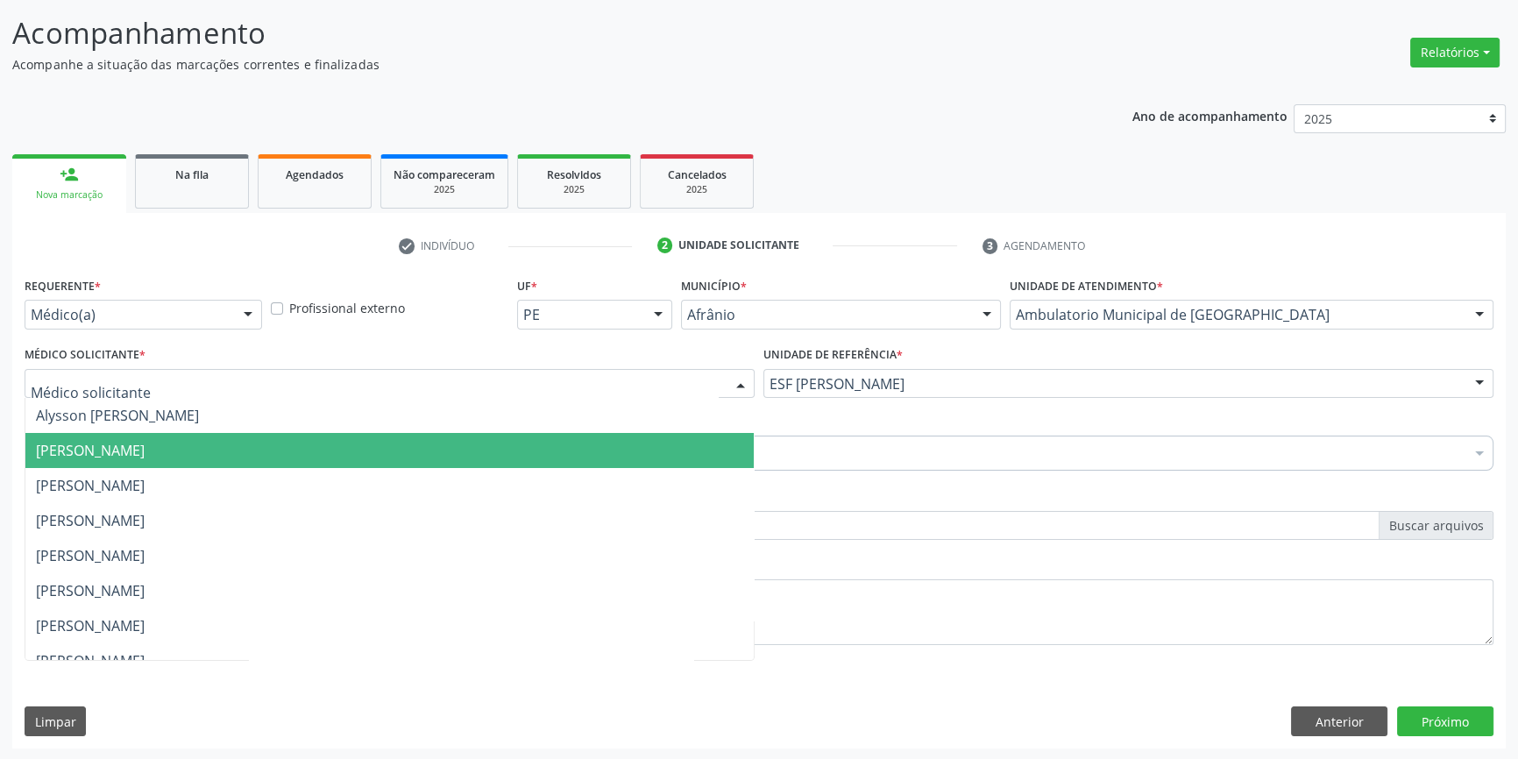
click at [330, 450] on span "[PERSON_NAME]" at bounding box center [389, 450] width 728 height 35
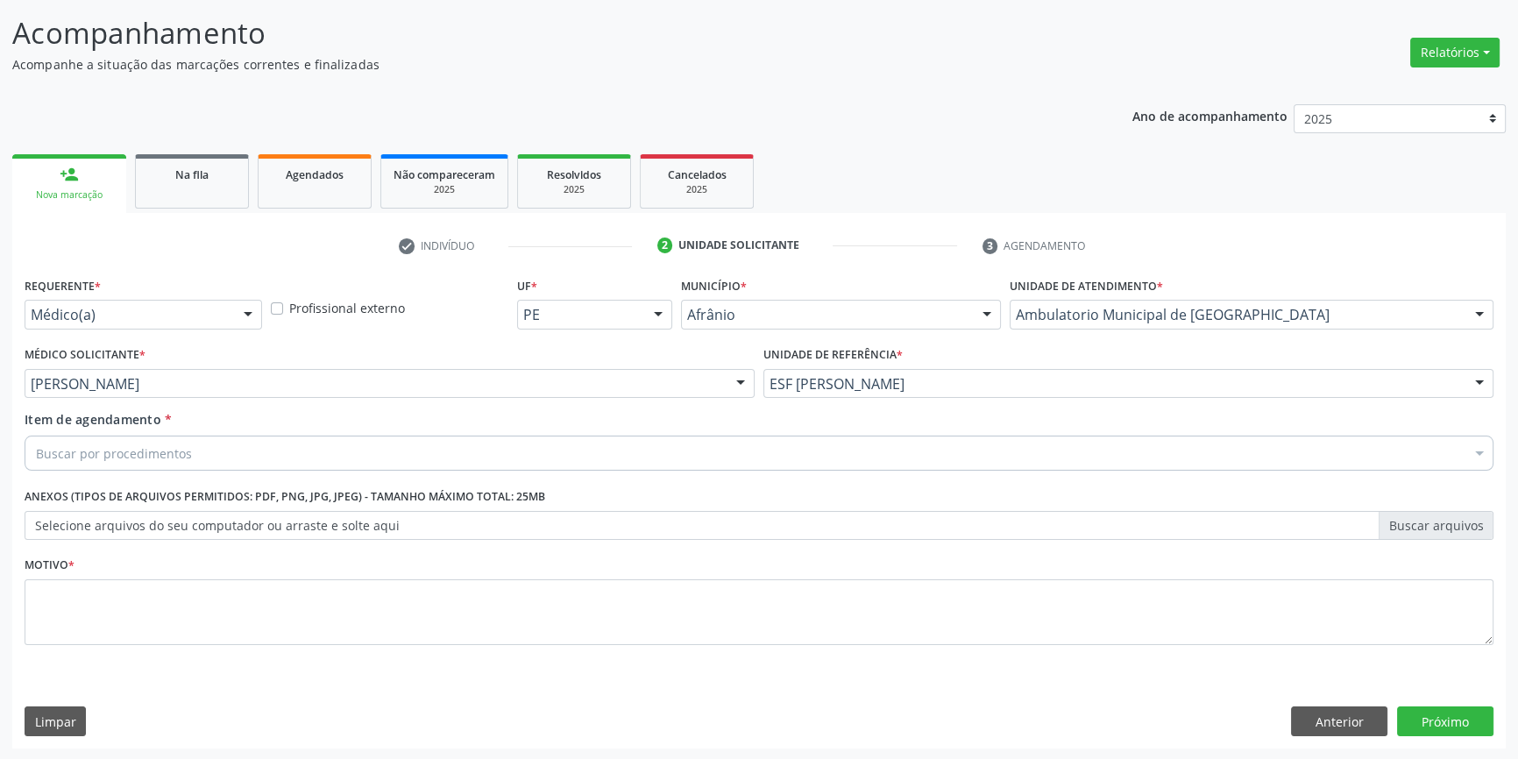
click at [268, 451] on div "Buscar por procedimentos" at bounding box center [759, 453] width 1469 height 35
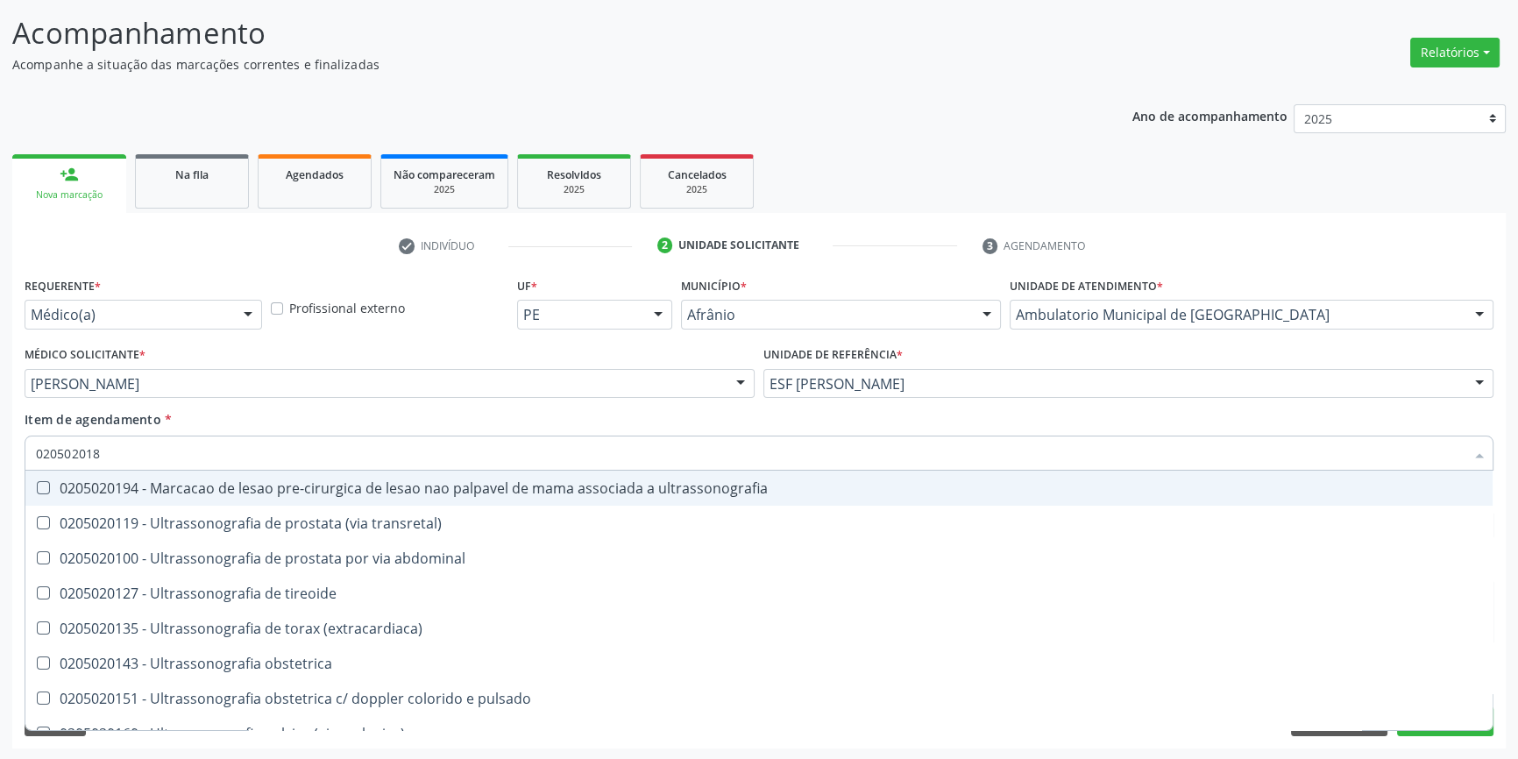
type input "0205020186"
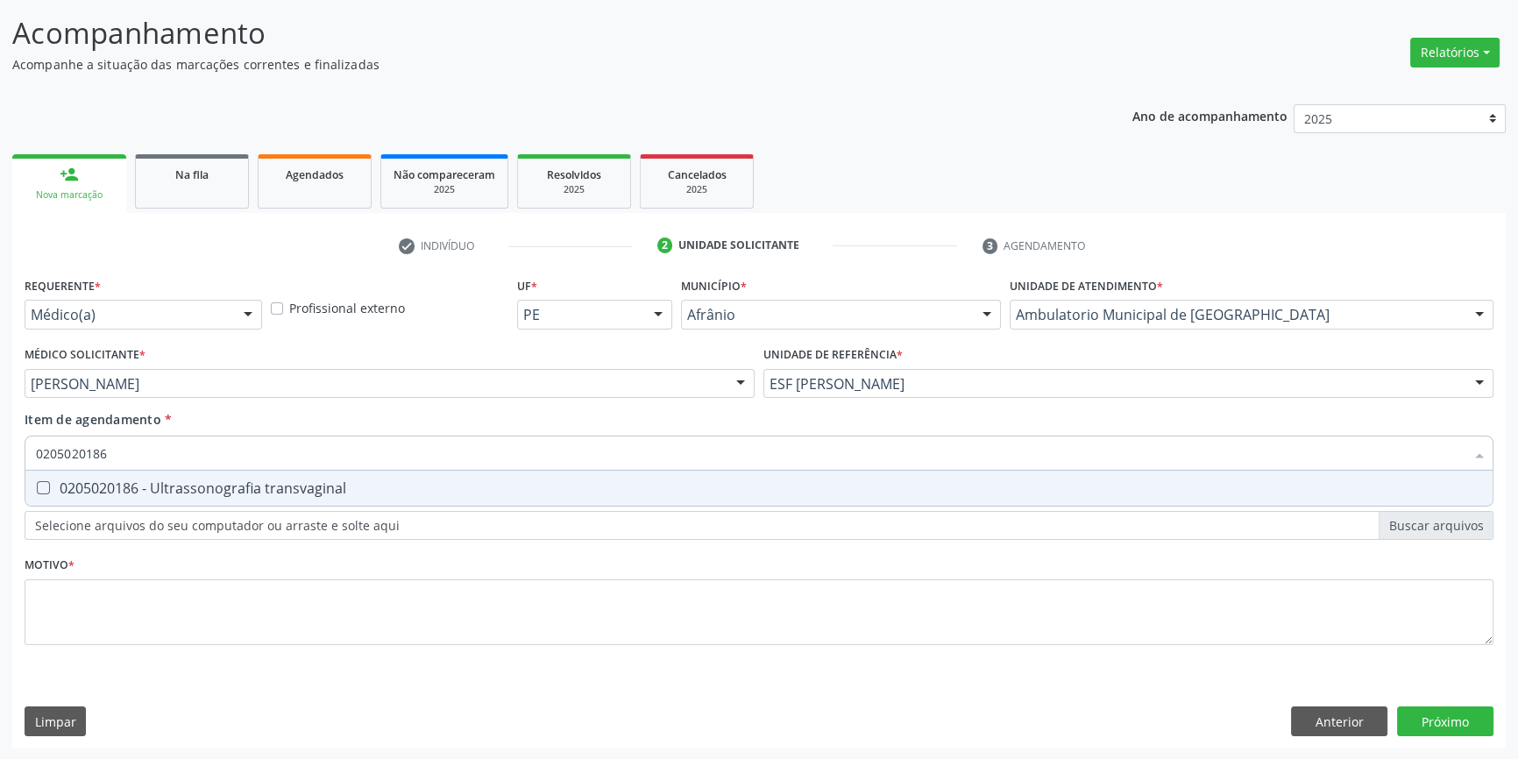
click at [341, 481] on div "0205020186 - Ultrassonografia transvaginal" at bounding box center [759, 488] width 1446 height 14
checkbox transvaginal "true"
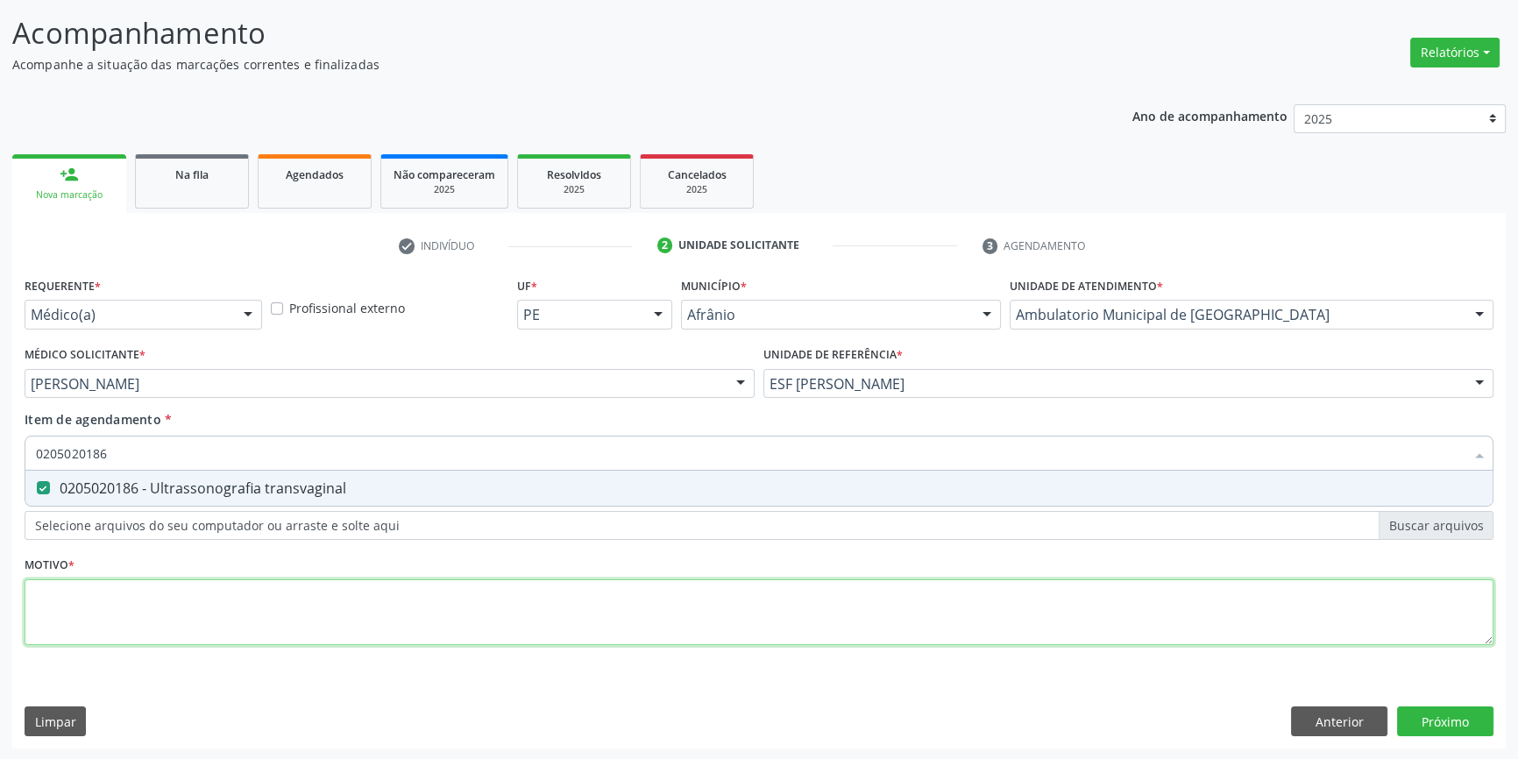
click at [277, 610] on div "Requerente * Médico(a) Médico(a) Enfermeiro(a) Paciente Nenhum resultado encont…" at bounding box center [759, 471] width 1469 height 397
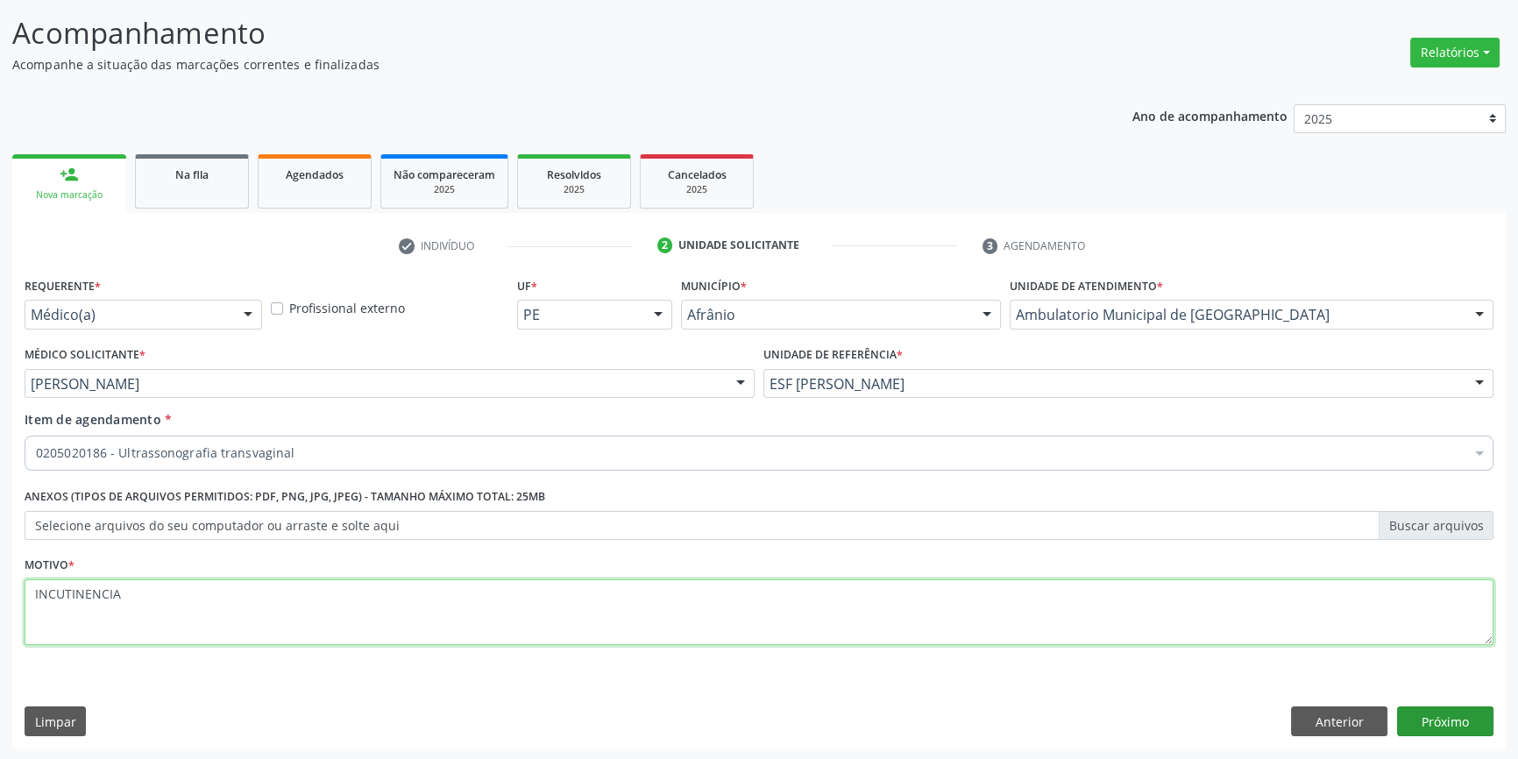
type textarea "INCUTINENCIA"
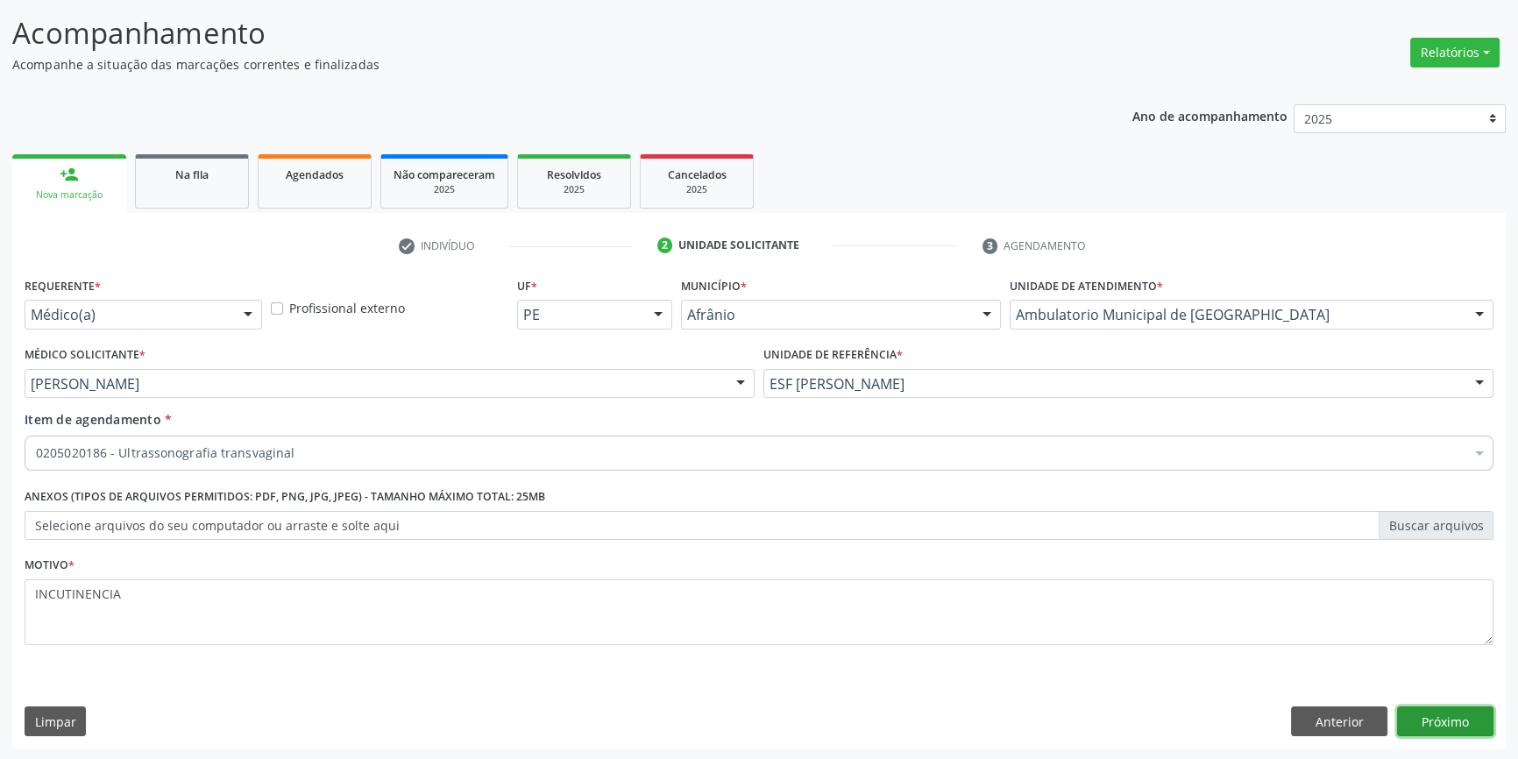
click at [1460, 719] on button "Próximo" at bounding box center [1445, 722] width 96 height 30
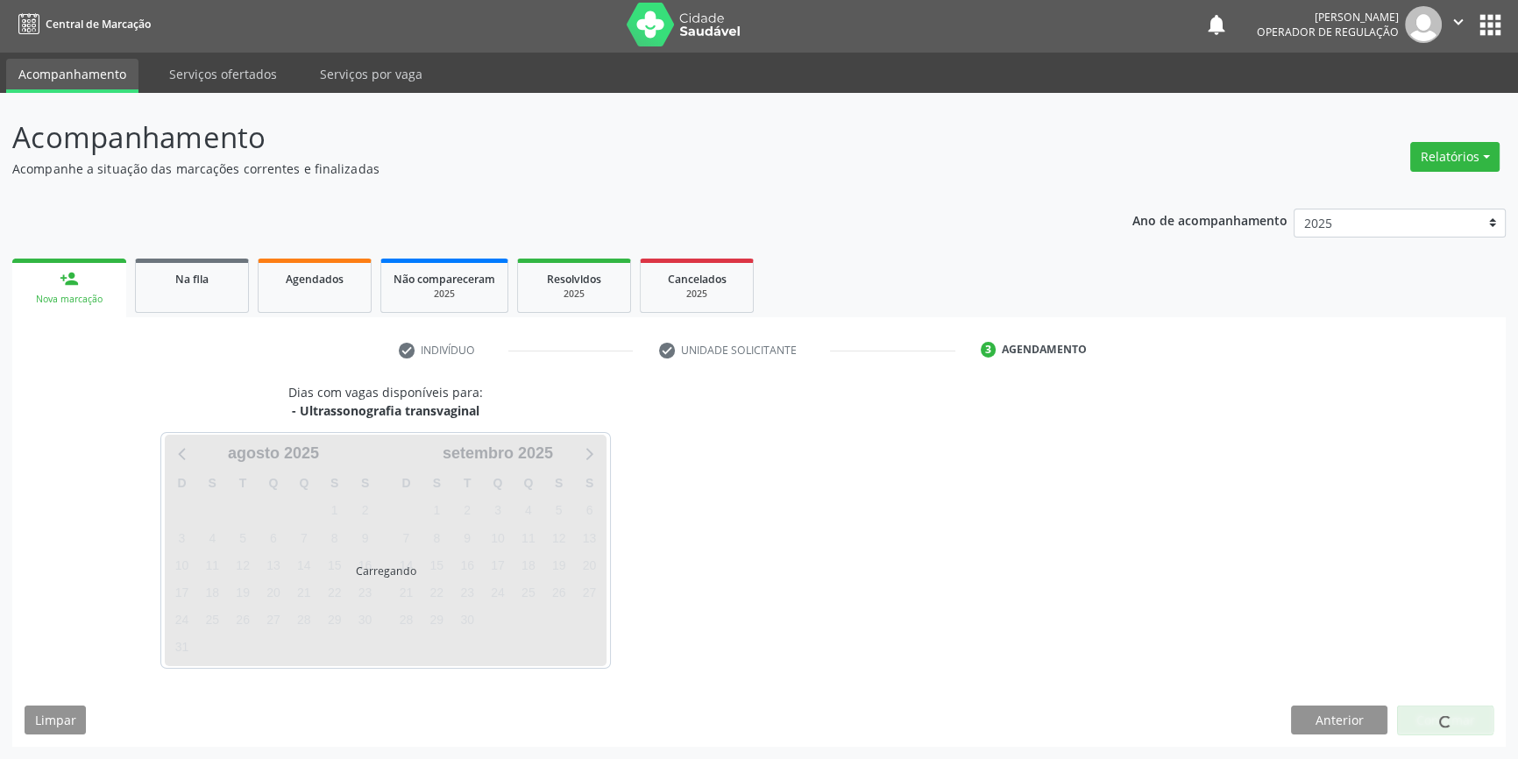
scroll to position [2, 0]
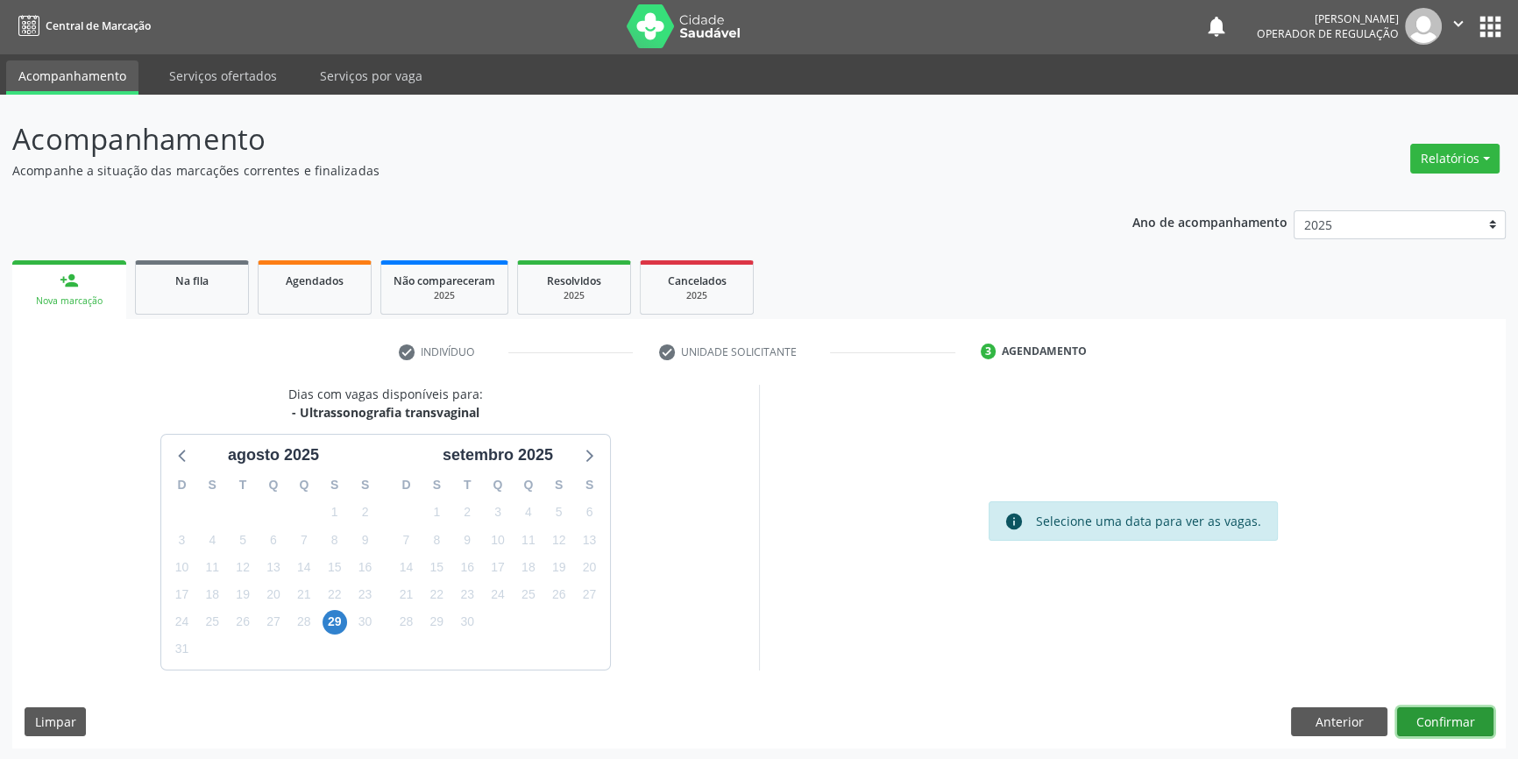
click at [1437, 725] on button "Confirmar" at bounding box center [1445, 722] width 96 height 30
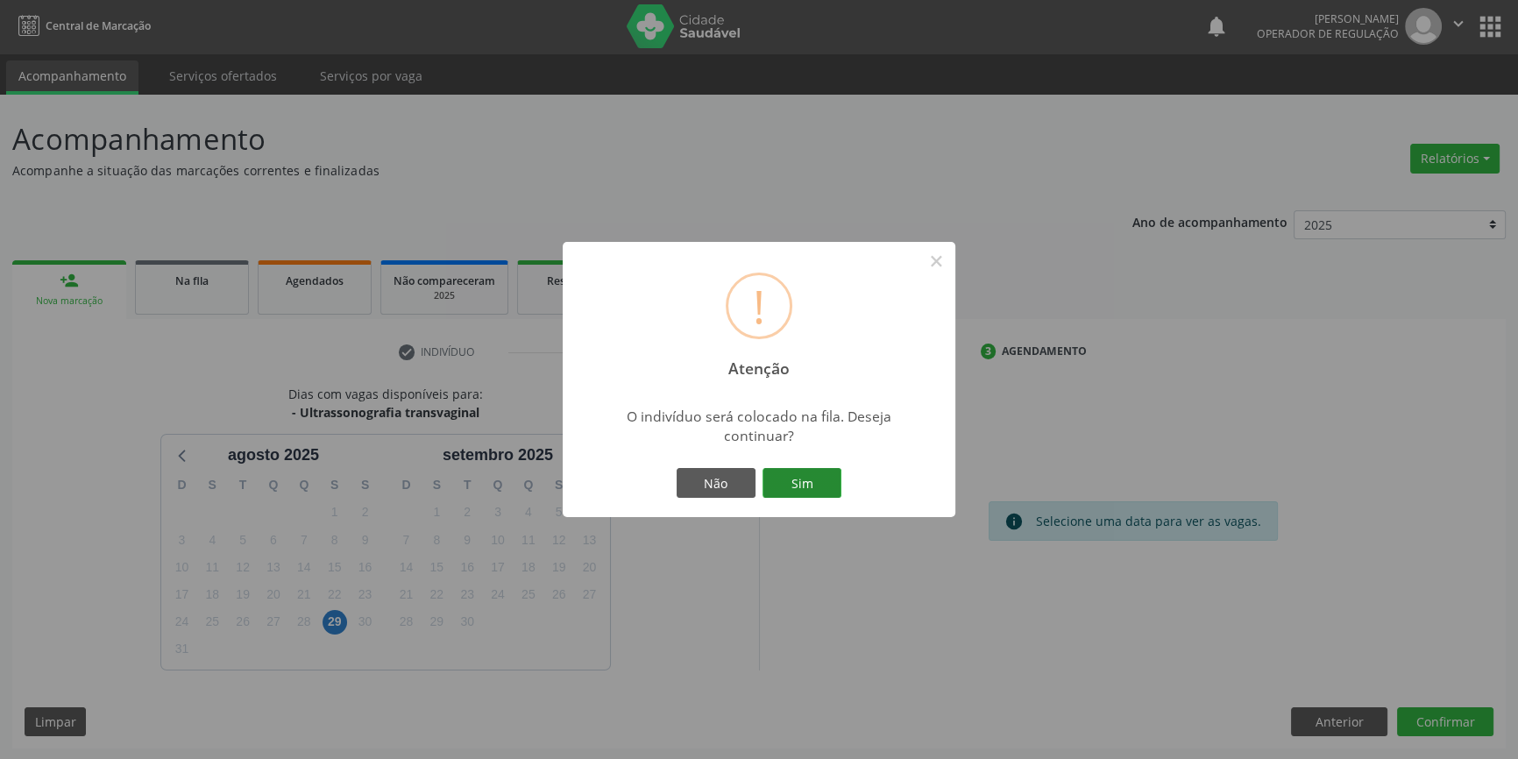
click at [821, 474] on button "Sim" at bounding box center [802, 483] width 79 height 30
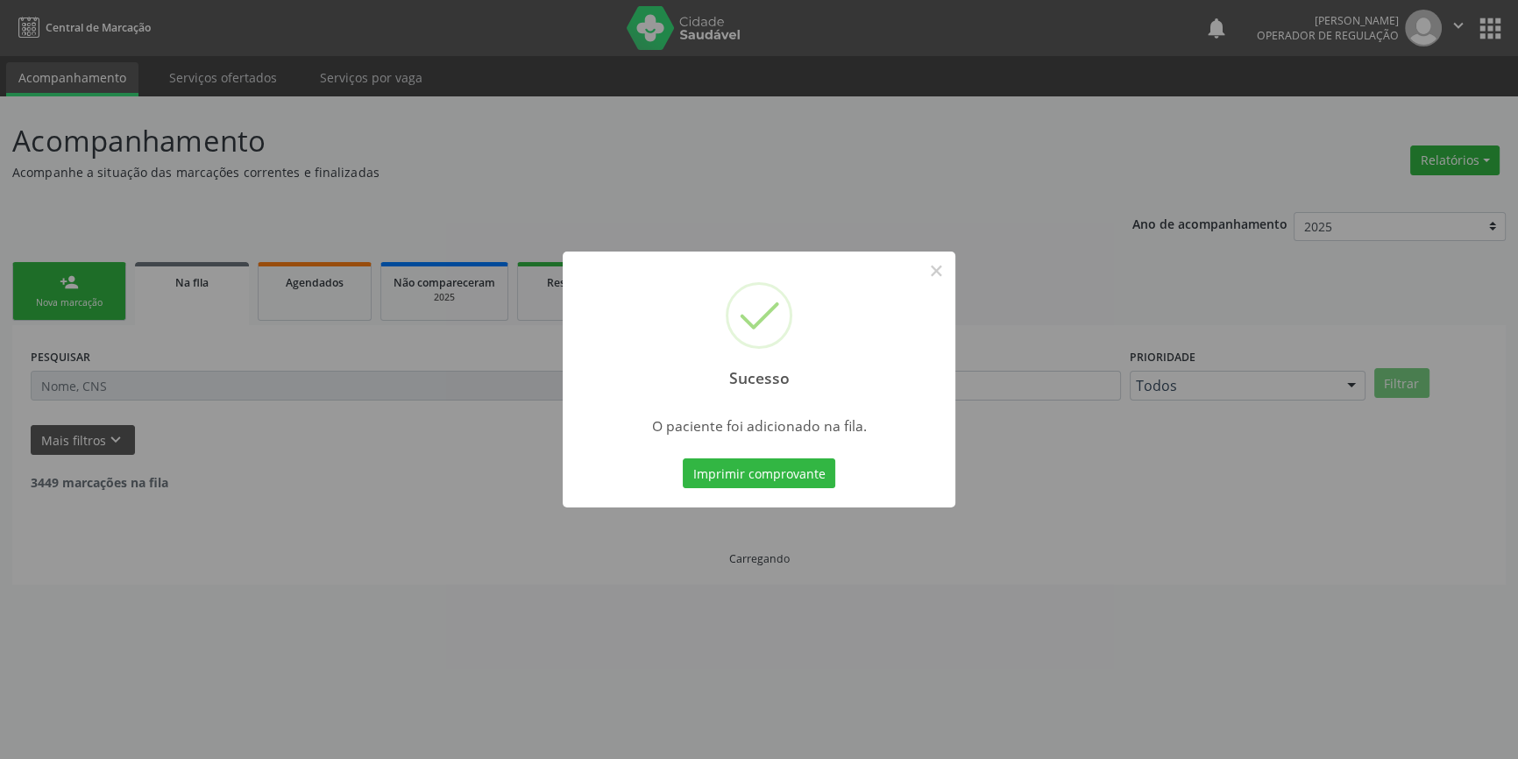
scroll to position [0, 0]
click at [940, 272] on button "×" at bounding box center [942, 271] width 30 height 30
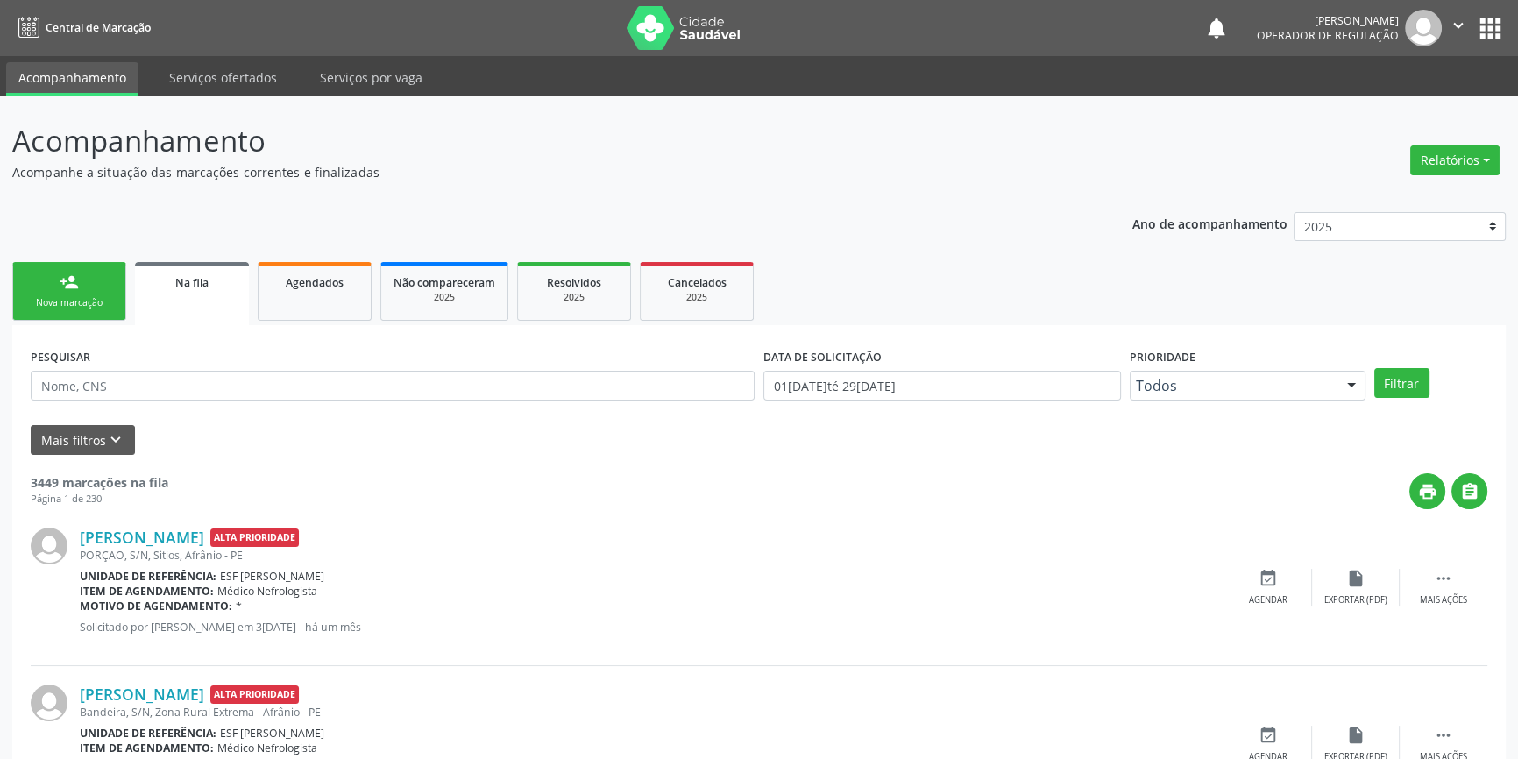
click at [67, 289] on div "person_add" at bounding box center [69, 282] width 19 height 19
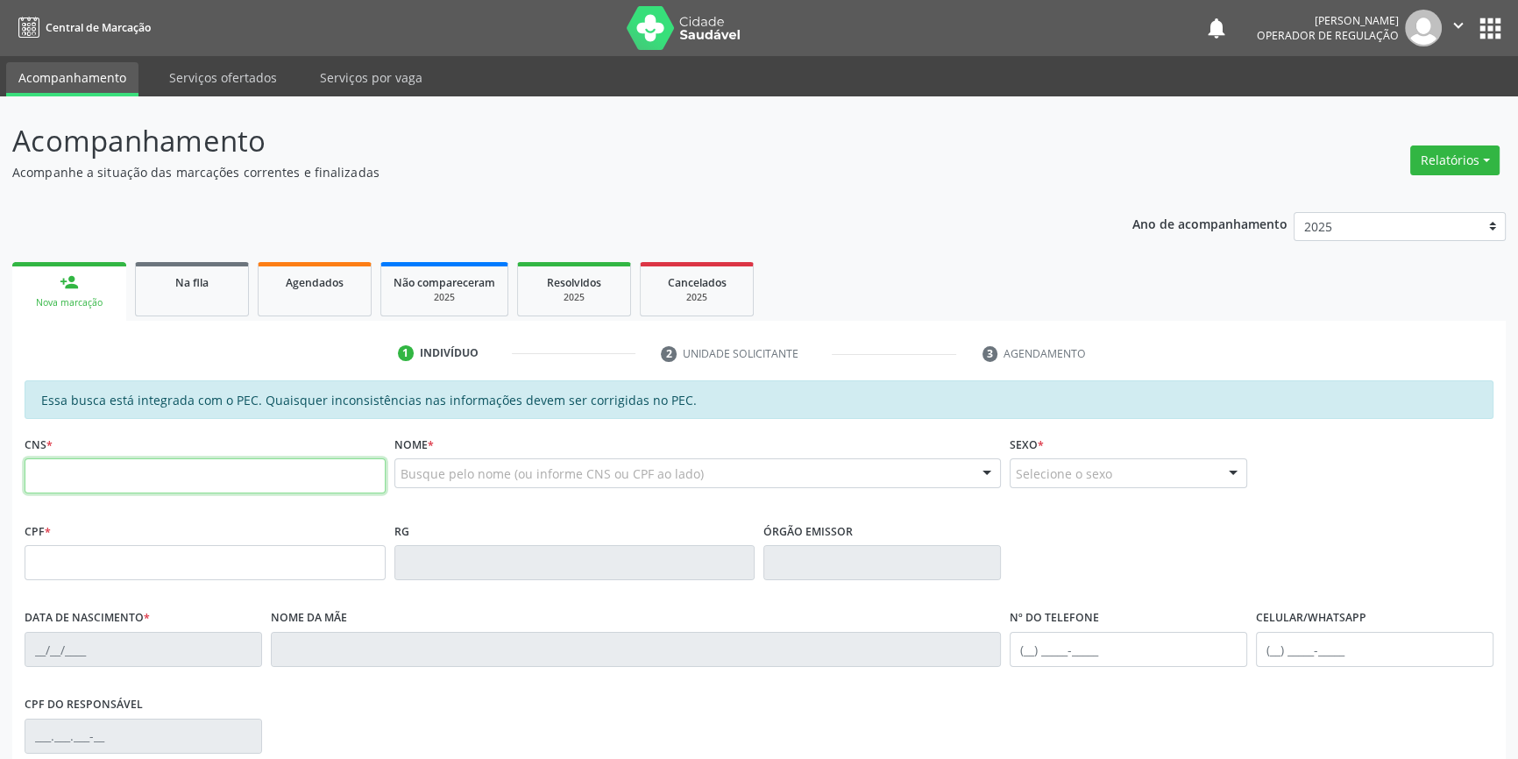
click at [75, 482] on input "text" at bounding box center [205, 475] width 361 height 35
type input "700 0004 8577 4407"
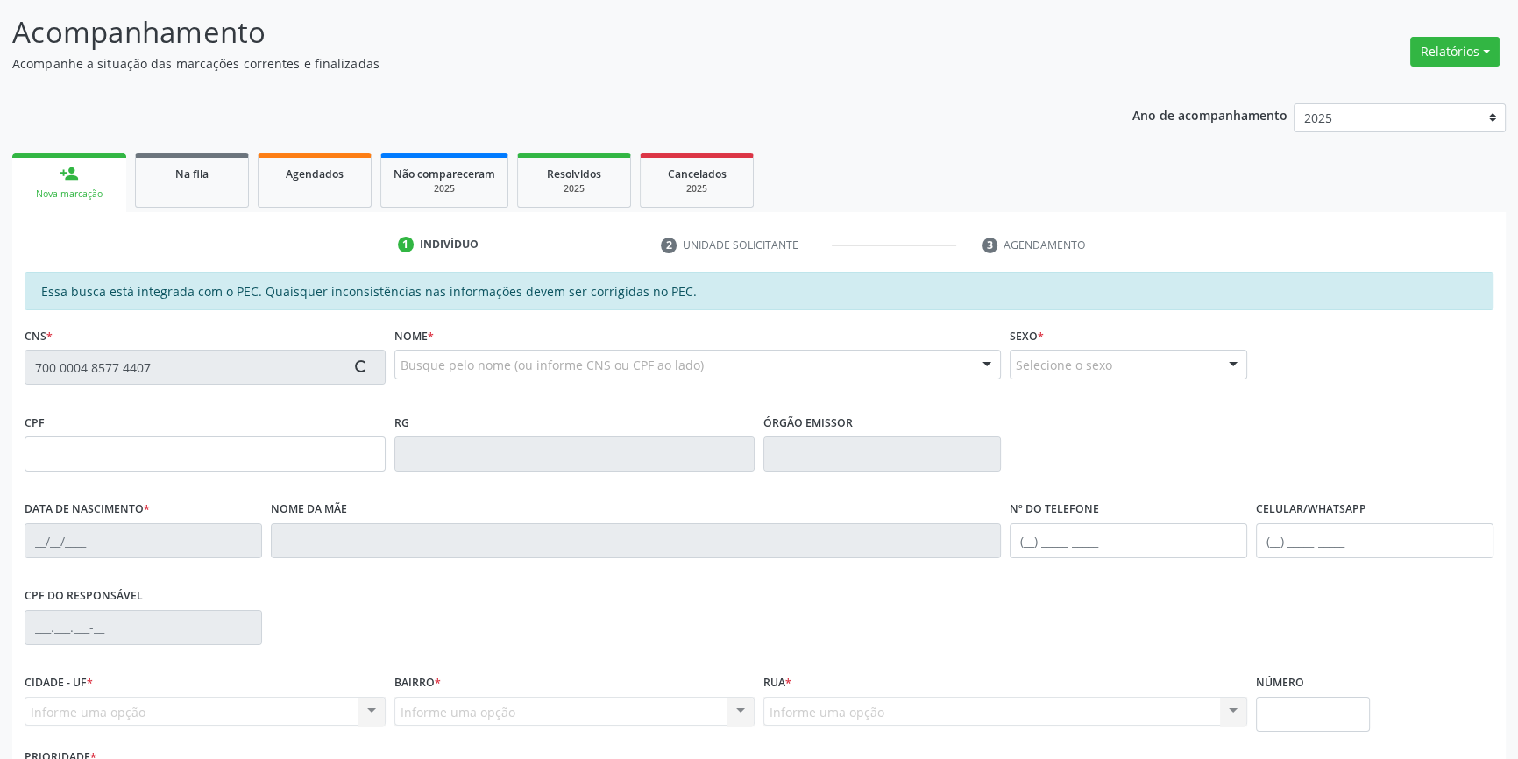
scroll to position [240, 0]
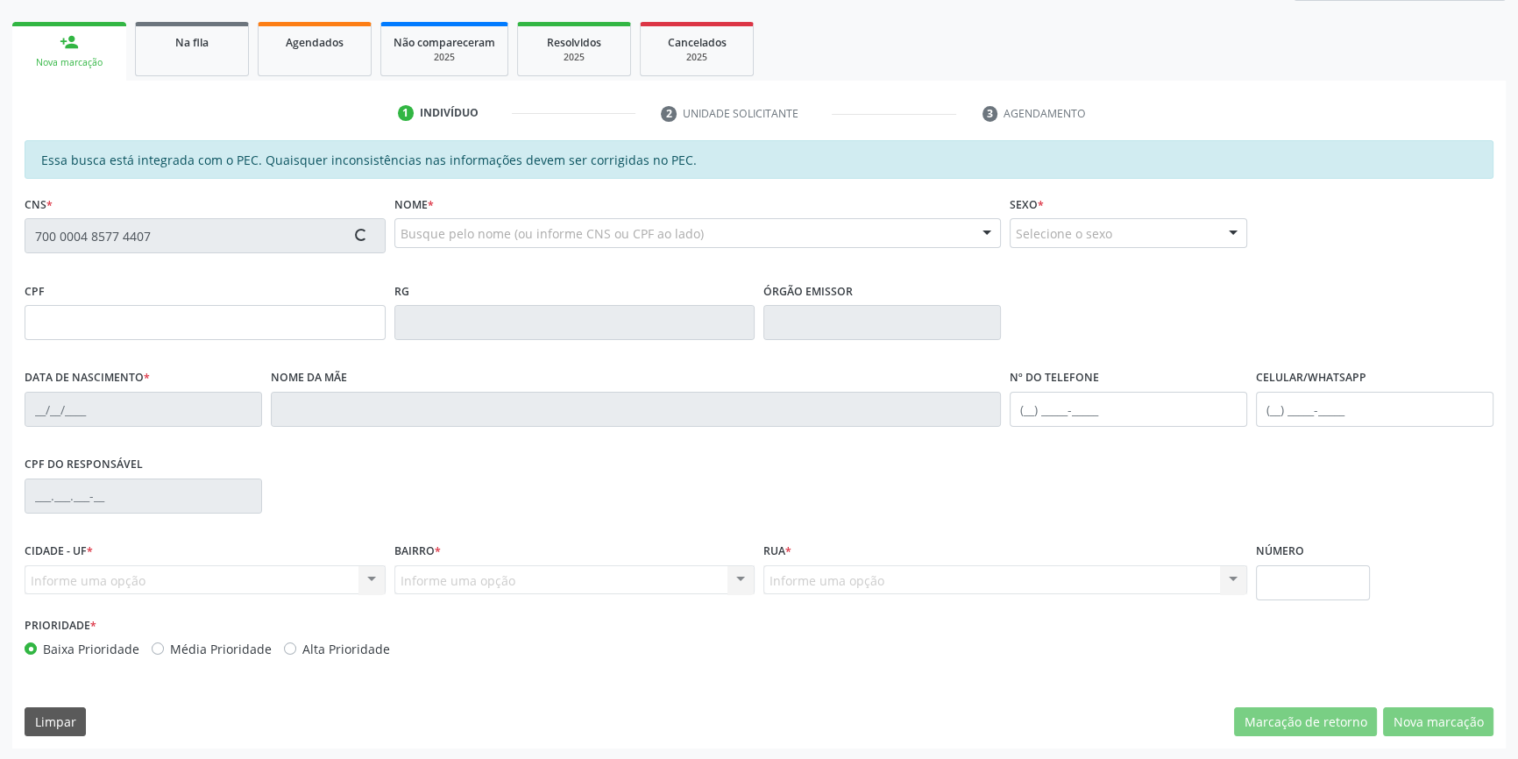
type input "062.443.494-07"
type input "07/02/1984"
type input "Raimunda Nunes da Cruz"
type input "(87) 98839-5731"
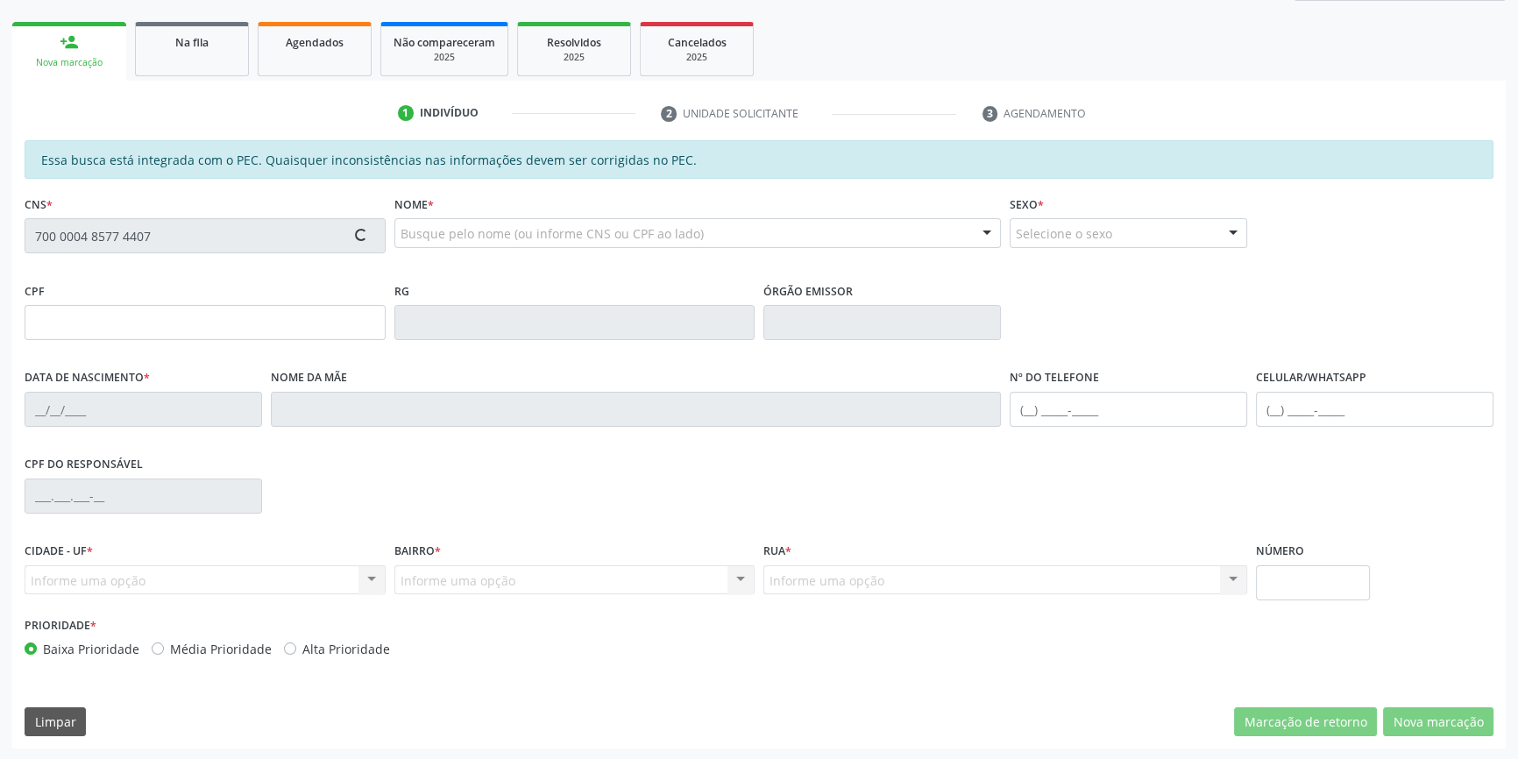
type input "S/N"
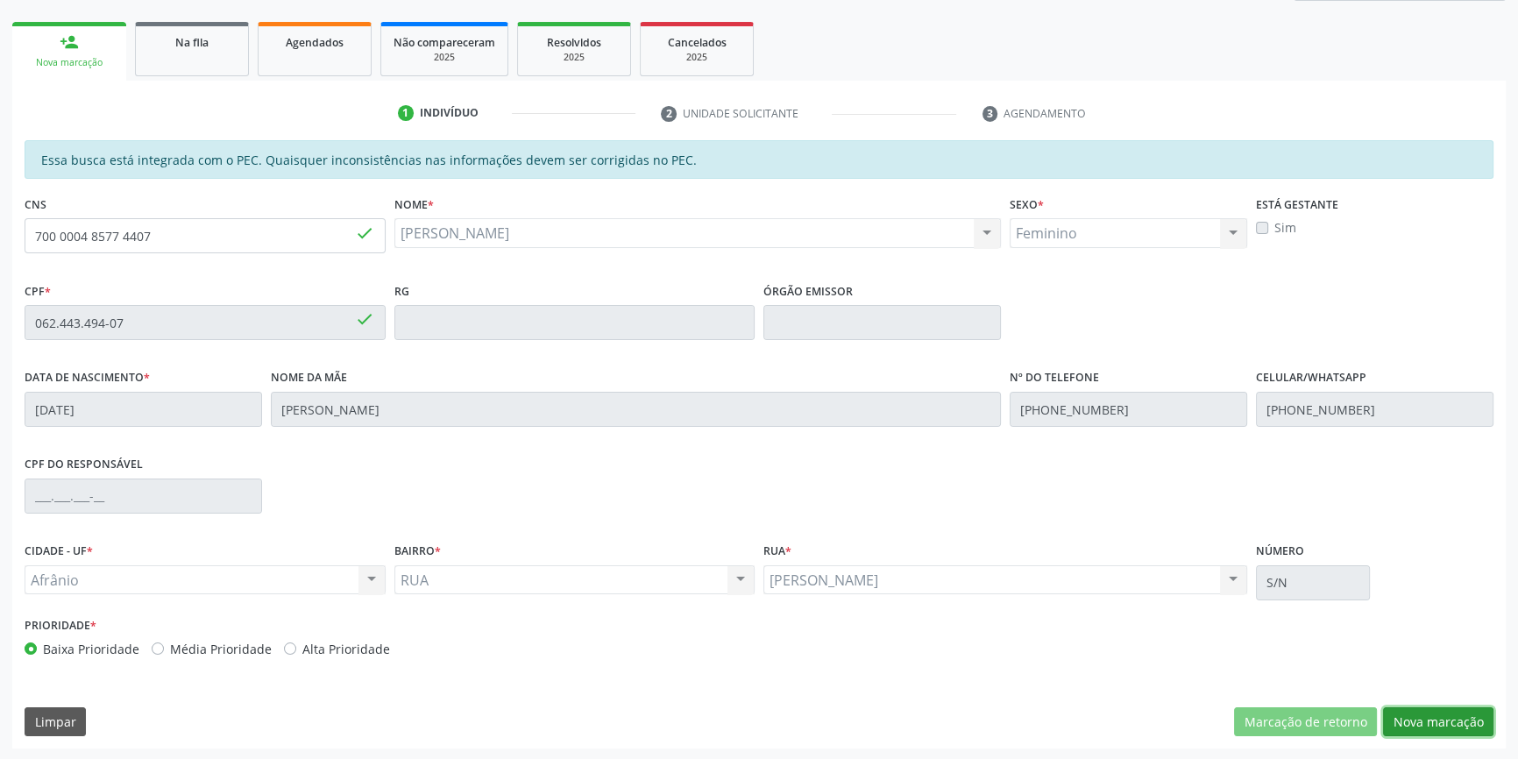
click at [1424, 720] on button "Nova marcação" at bounding box center [1438, 722] width 110 height 30
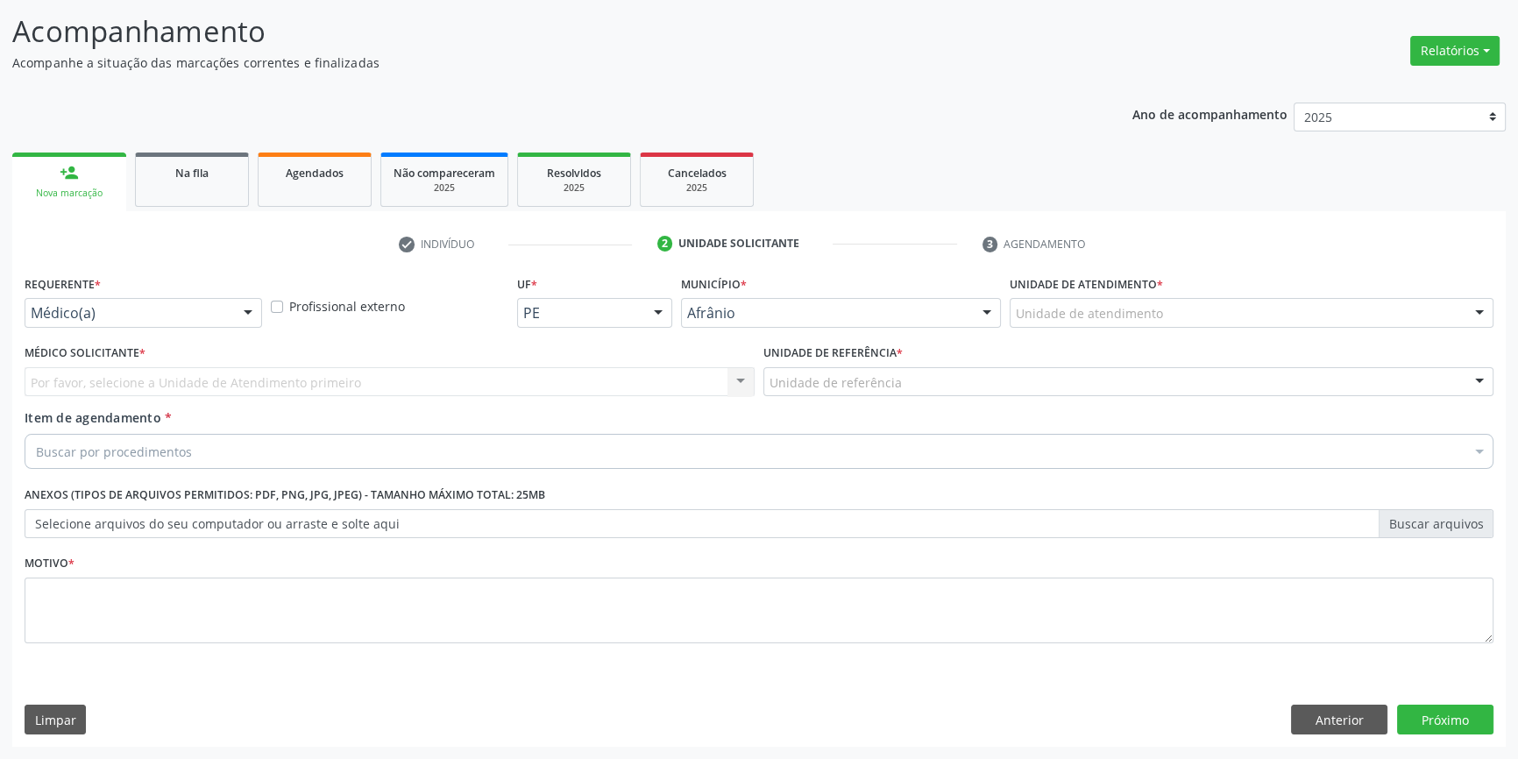
scroll to position [108, 0]
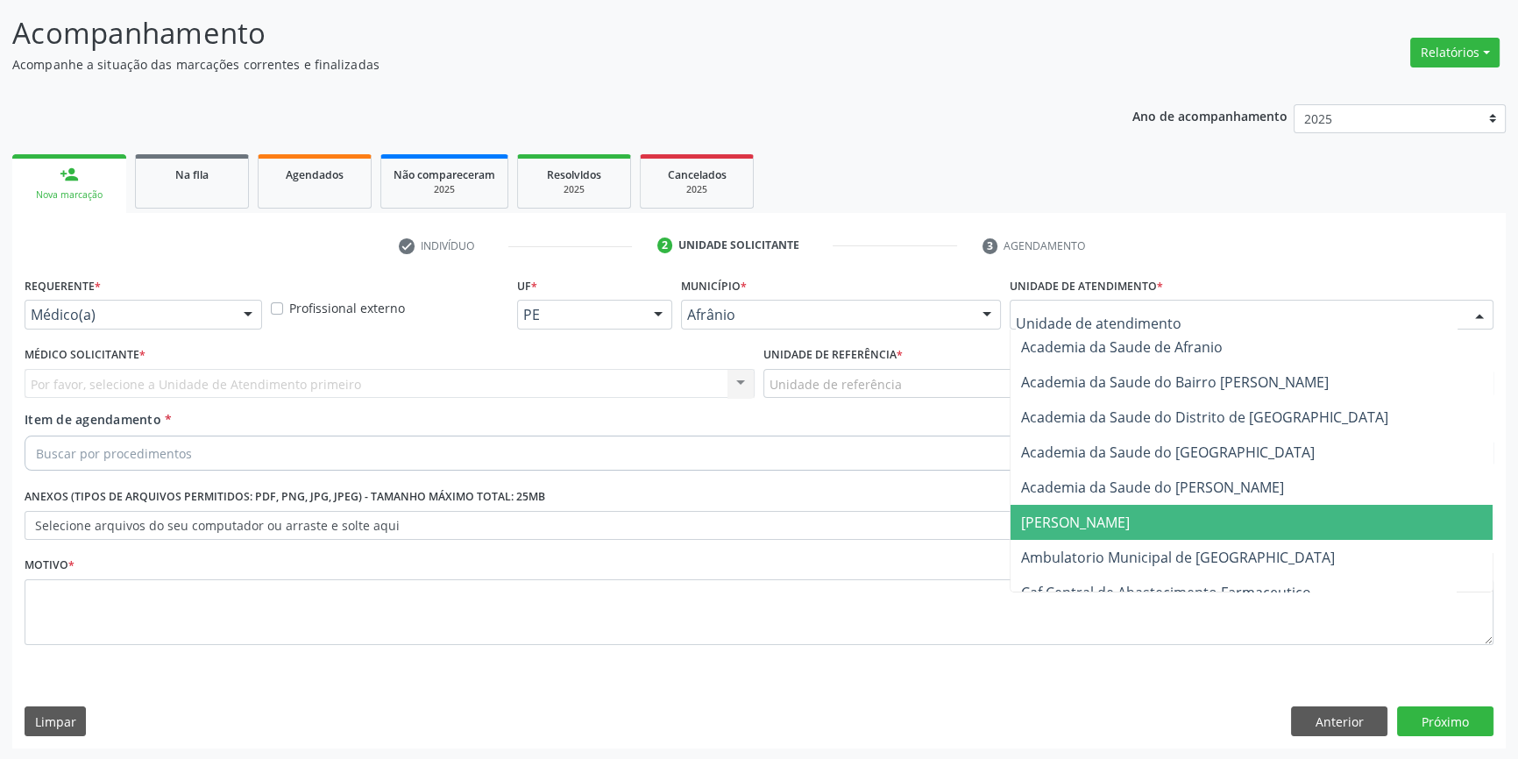
click at [1147, 536] on span "[PERSON_NAME]" at bounding box center [1252, 522] width 482 height 35
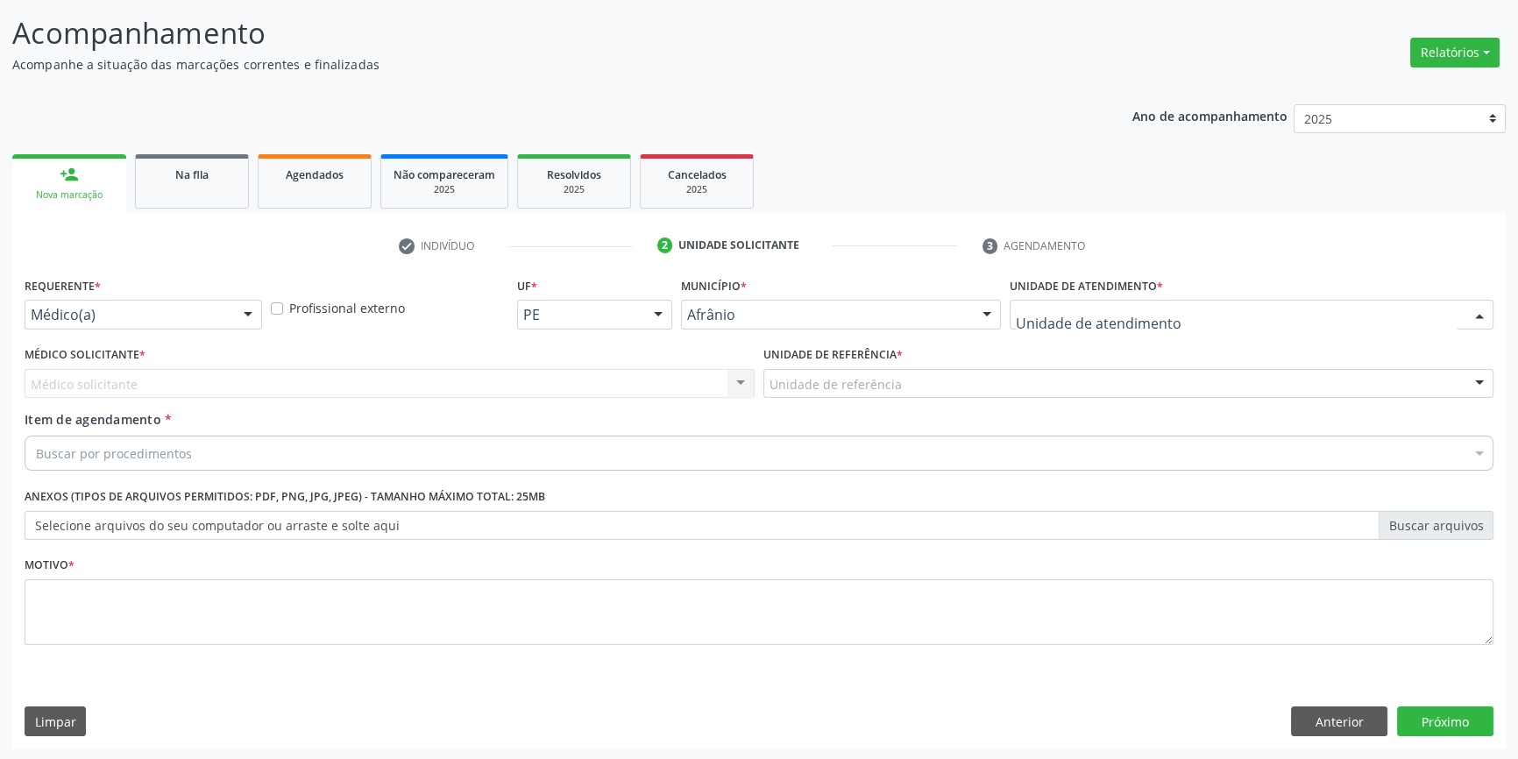
click at [1105, 324] on div at bounding box center [1252, 315] width 484 height 30
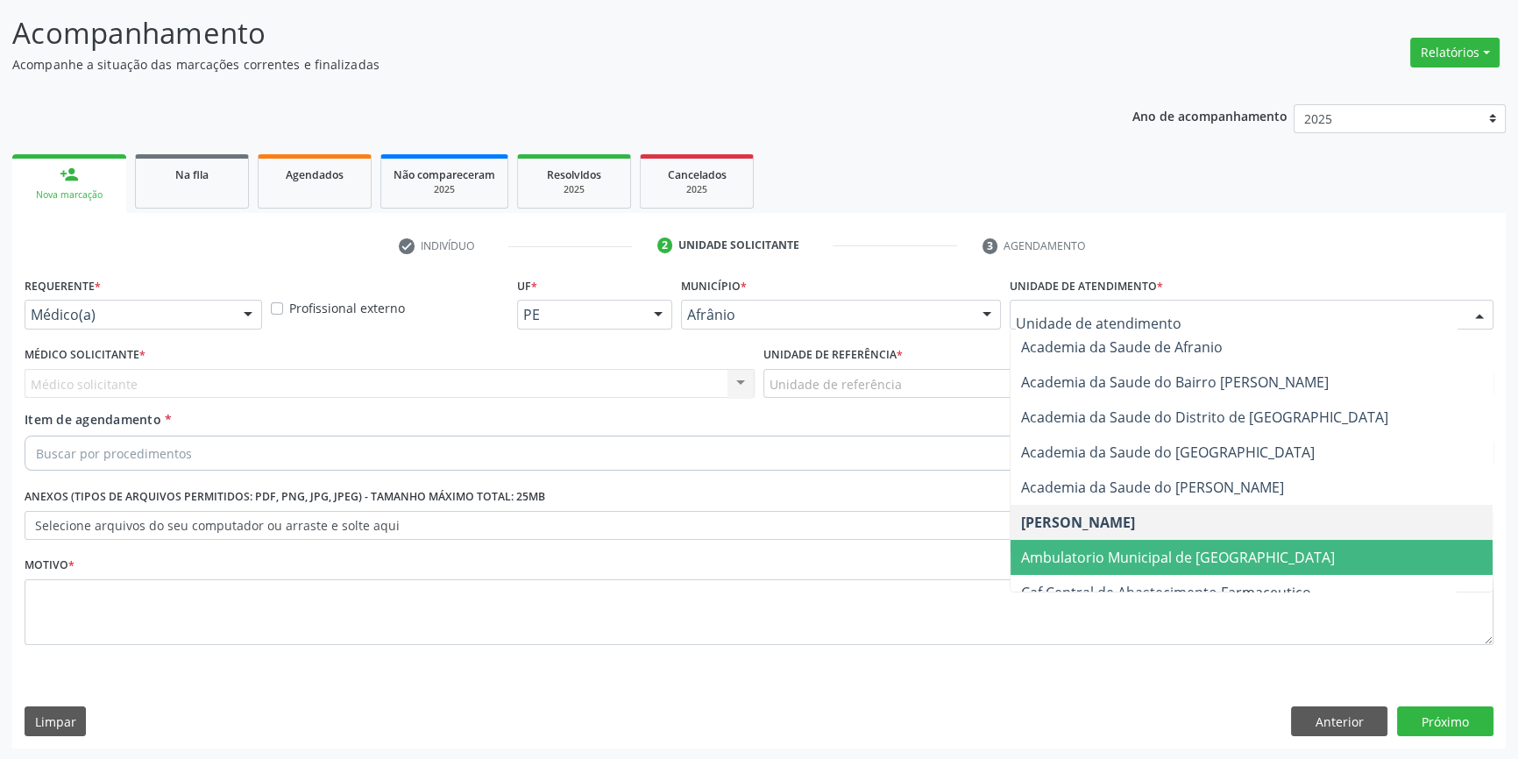
click at [1162, 570] on span "Ambulatorio Municipal de [GEOGRAPHIC_DATA]" at bounding box center [1252, 557] width 482 height 35
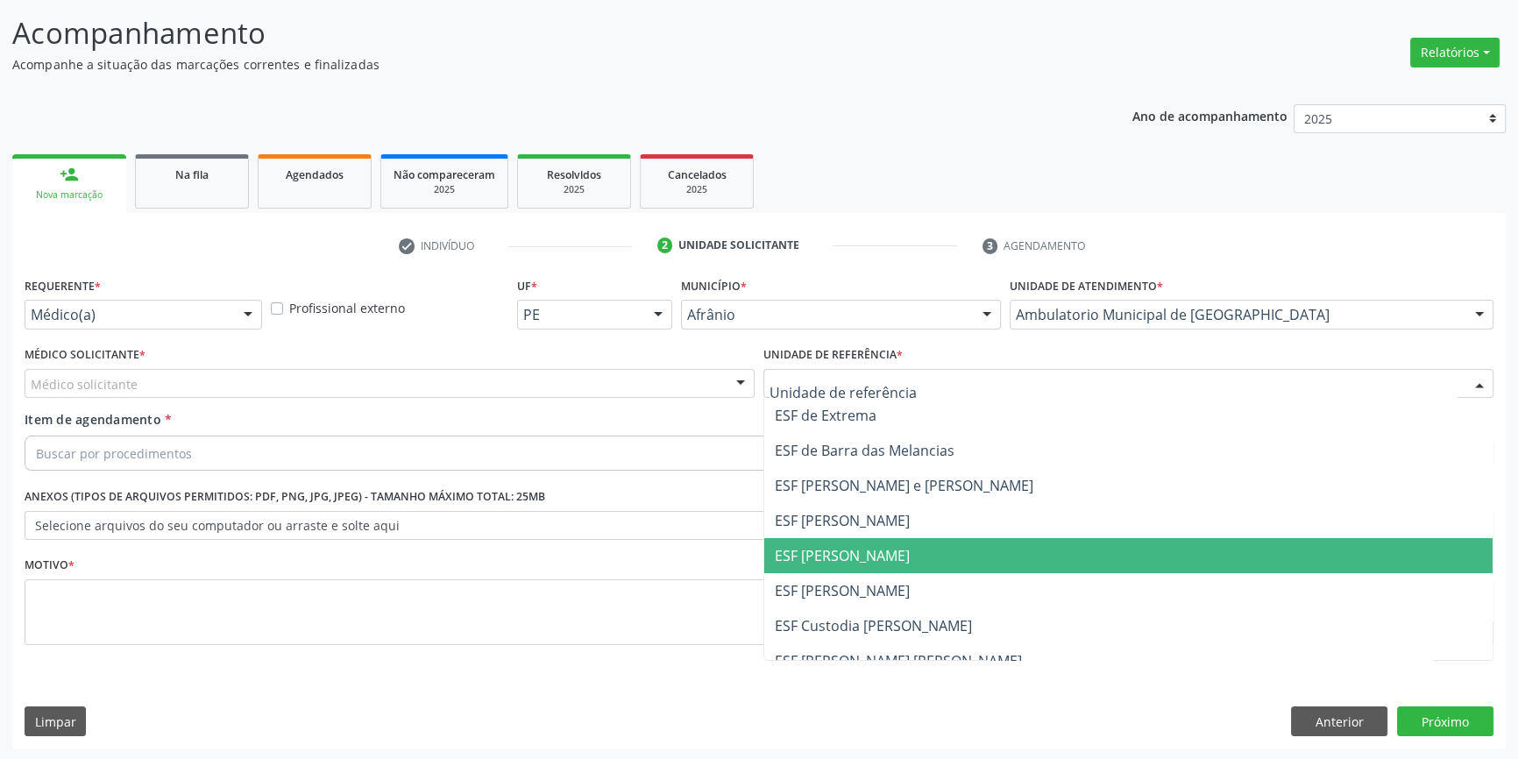
click at [888, 538] on span "ESF [PERSON_NAME]" at bounding box center [1128, 555] width 728 height 35
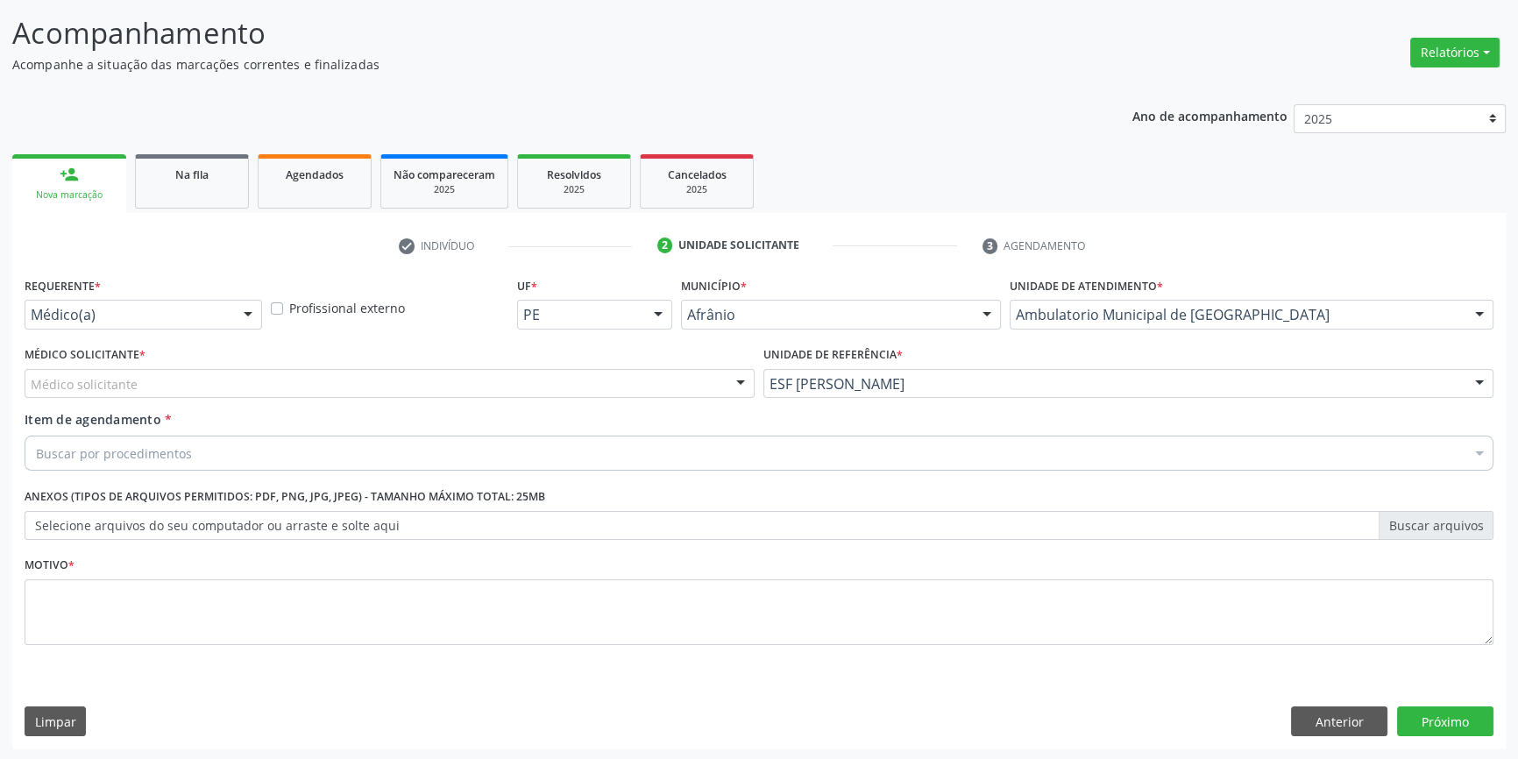
drag, startPoint x: 509, startPoint y: 386, endPoint x: 488, endPoint y: 394, distance: 22.5
click at [508, 386] on div "Médico solicitante" at bounding box center [390, 384] width 730 height 30
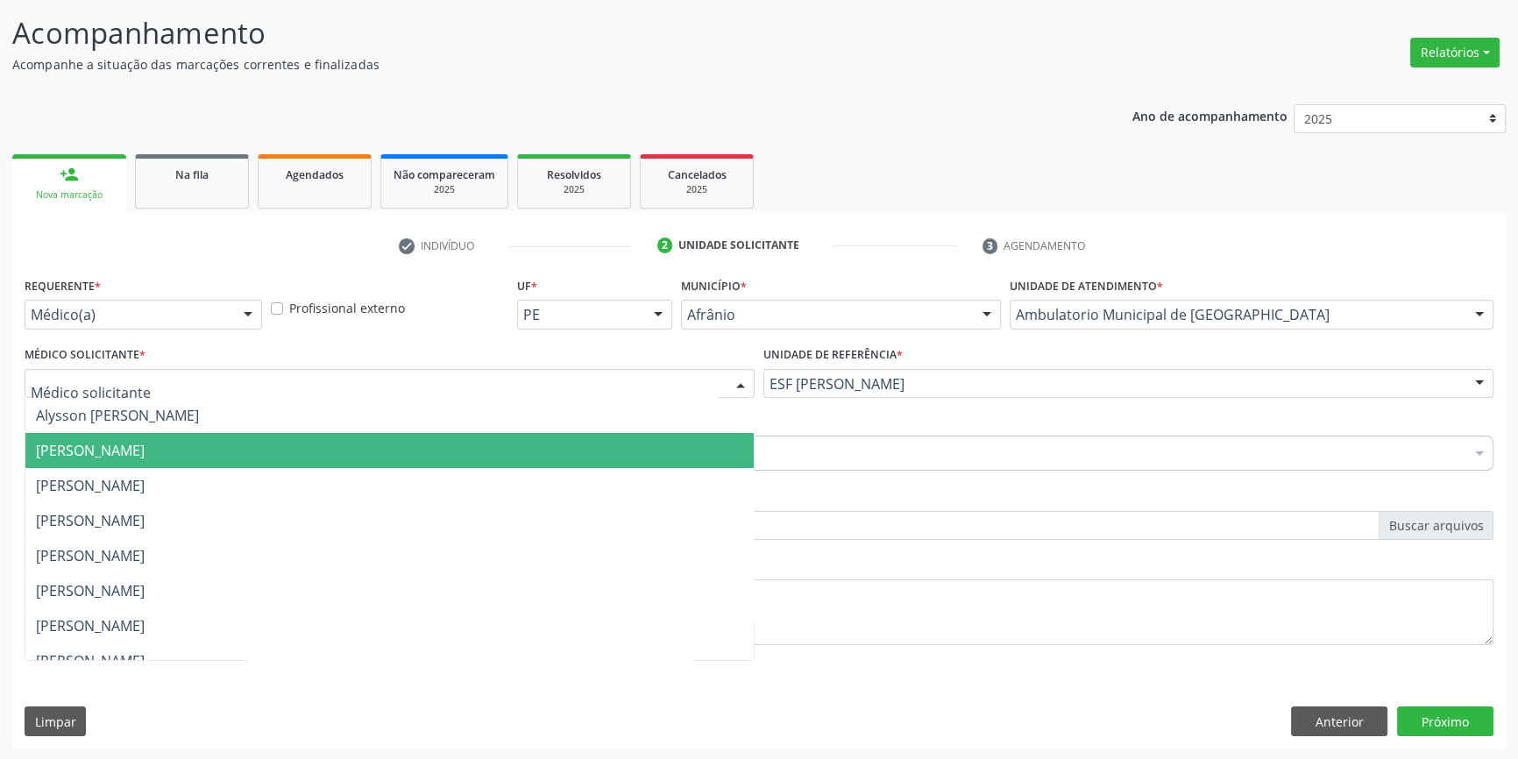
click at [290, 441] on span "[PERSON_NAME]" at bounding box center [389, 450] width 728 height 35
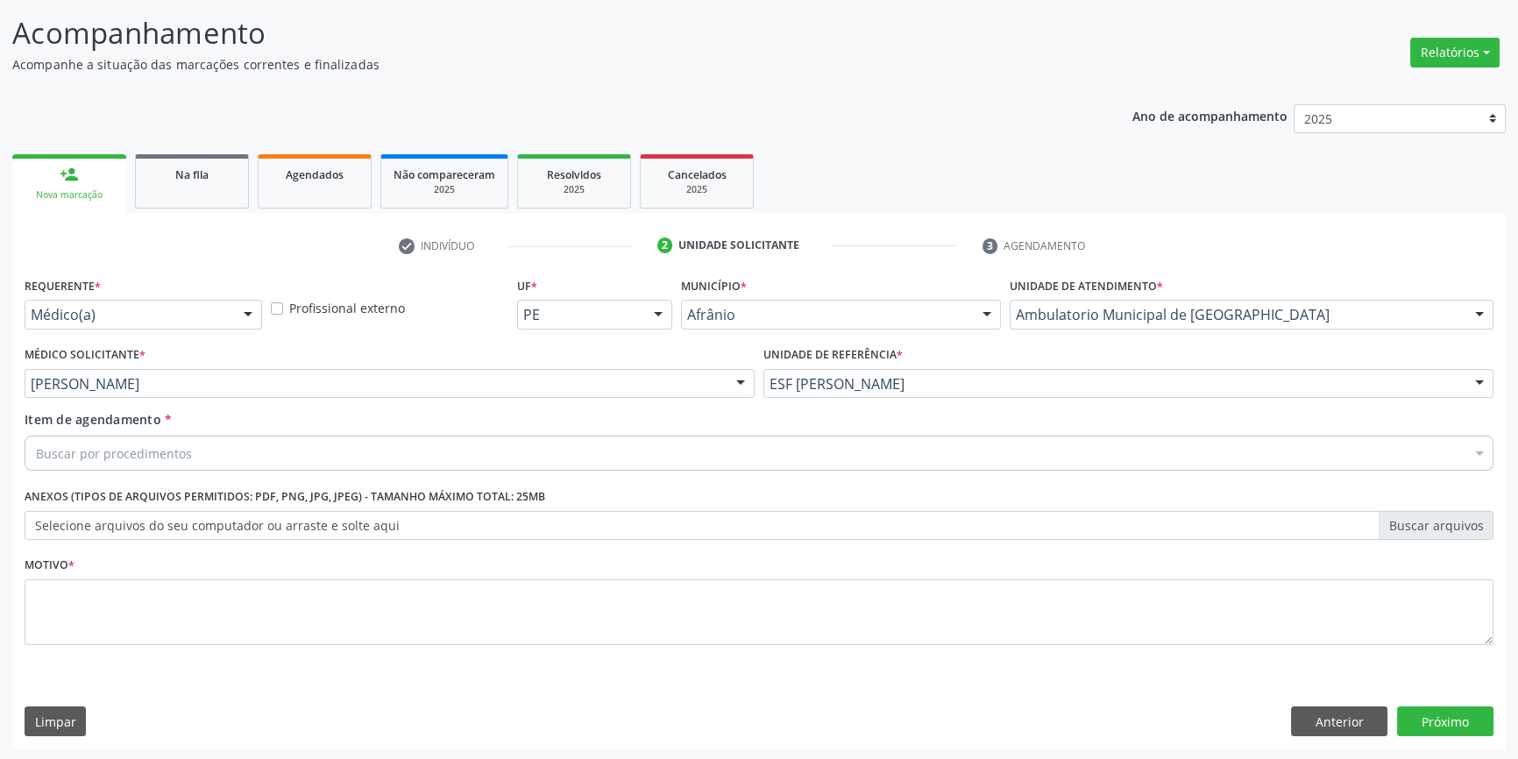
click at [271, 448] on div "Buscar por procedimentos" at bounding box center [759, 453] width 1469 height 35
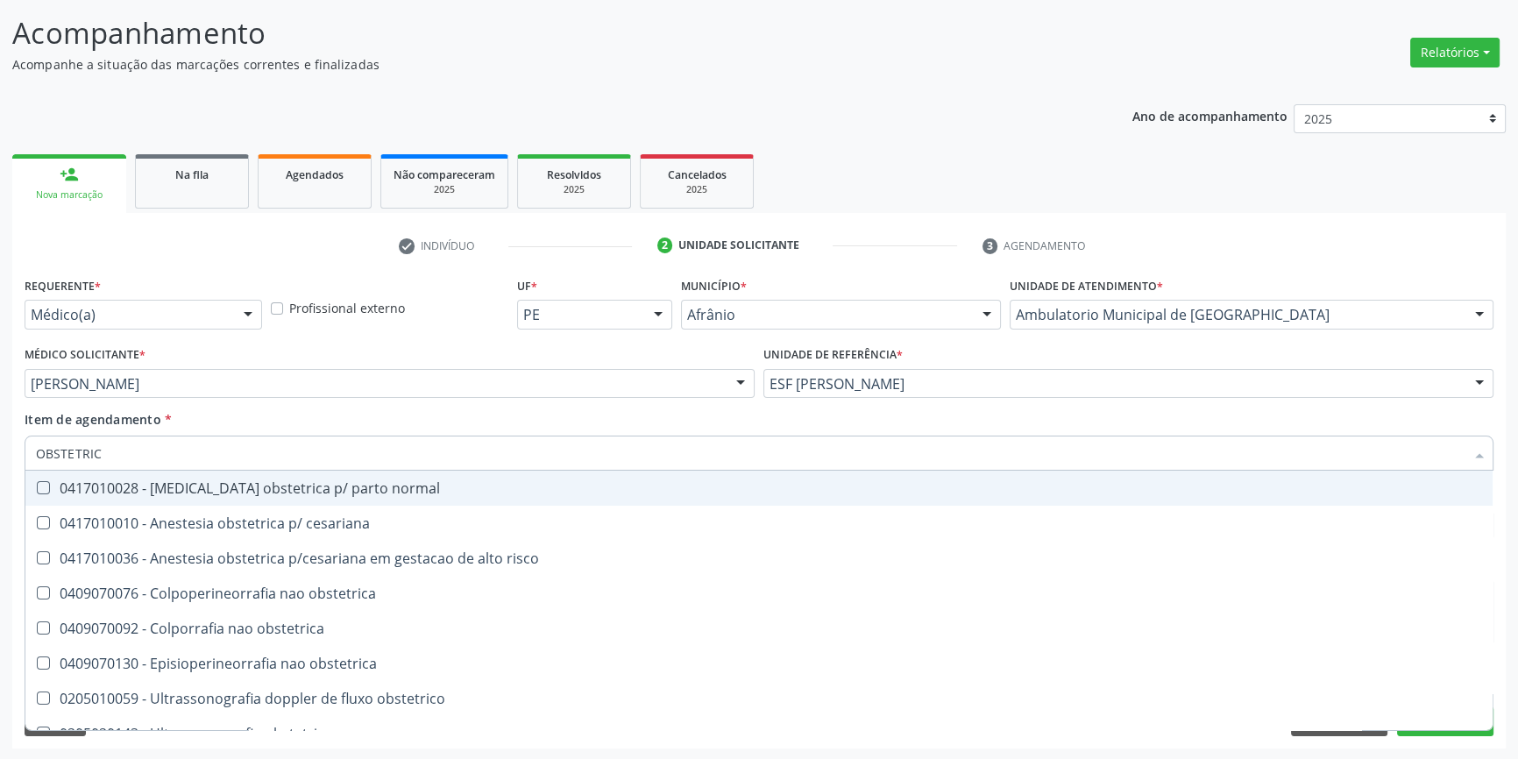
type input "OBSTETRICA"
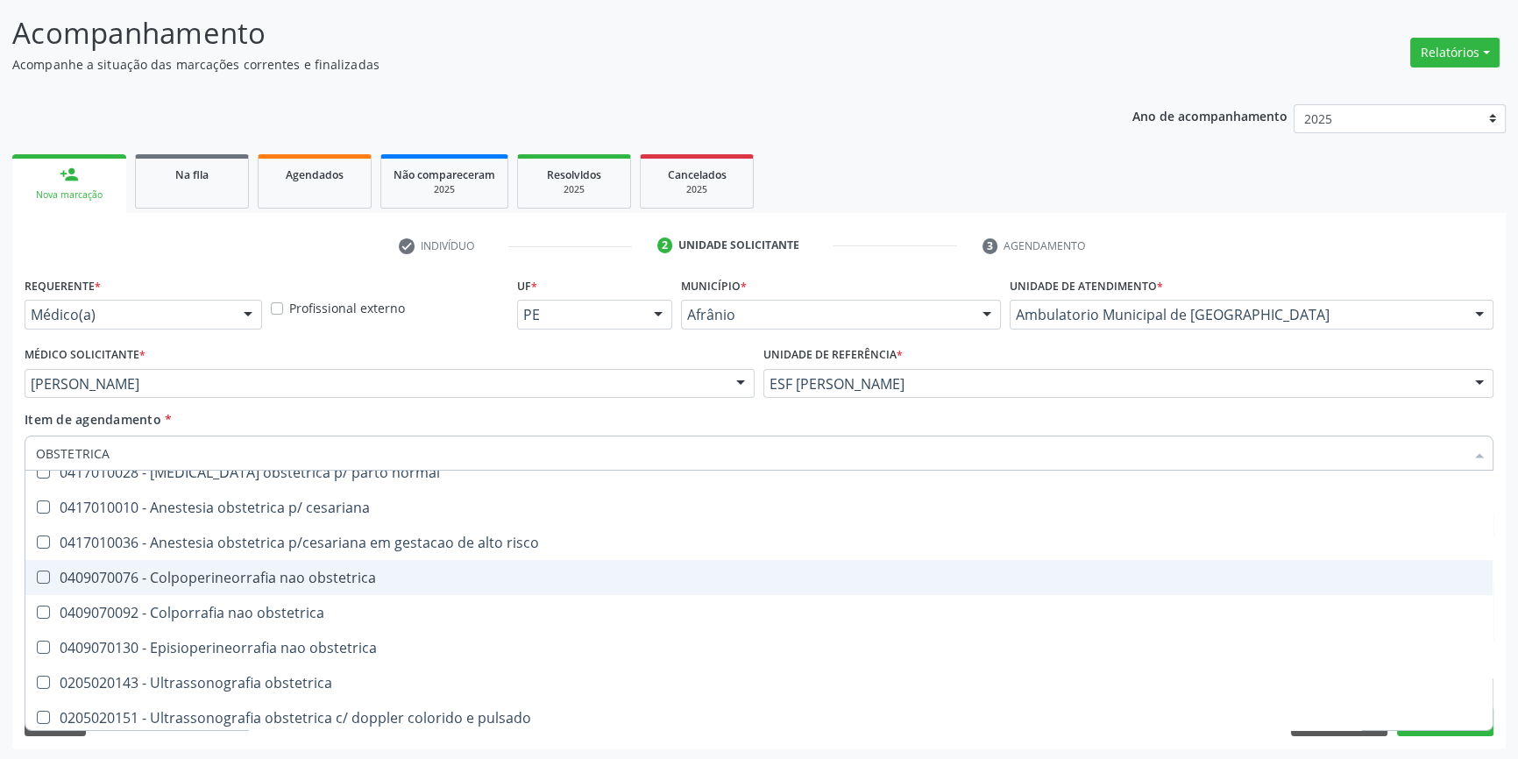
scroll to position [20, 0]
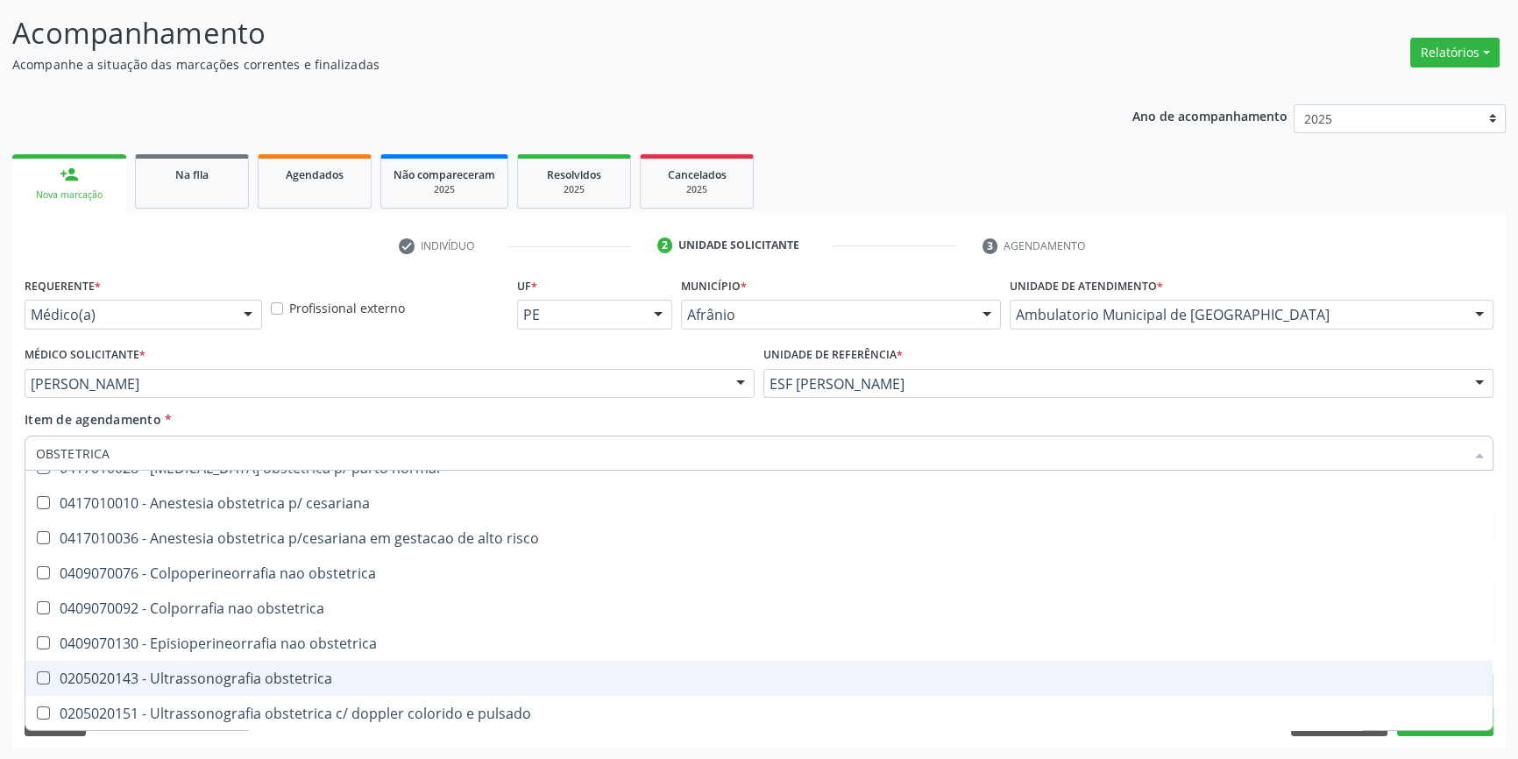
click at [282, 684] on div "0205020143 - Ultrassonografia obstetrica" at bounding box center [759, 678] width 1446 height 14
checkbox obstetrica "true"
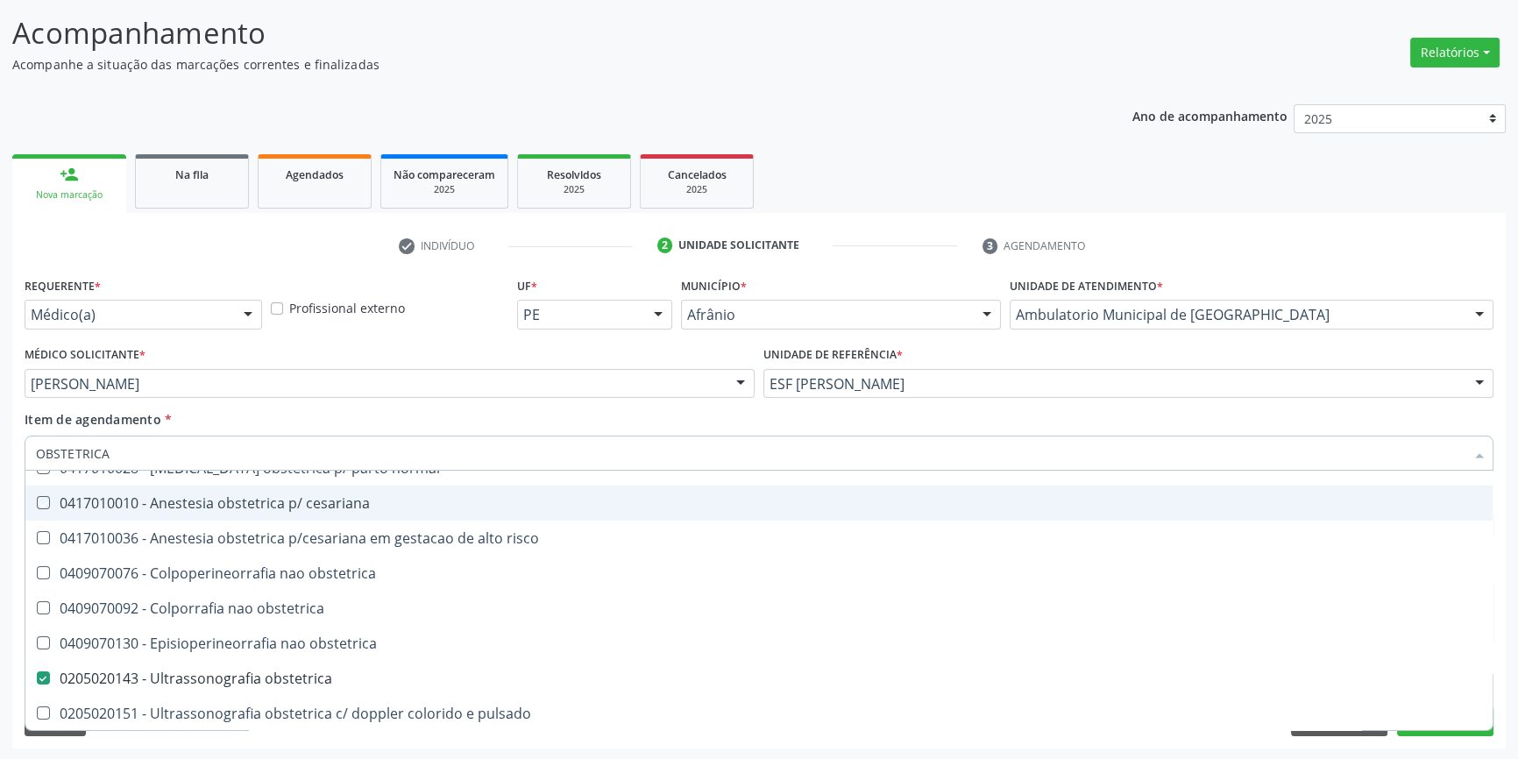
click at [314, 394] on div "[PERSON_NAME]" at bounding box center [390, 384] width 730 height 30
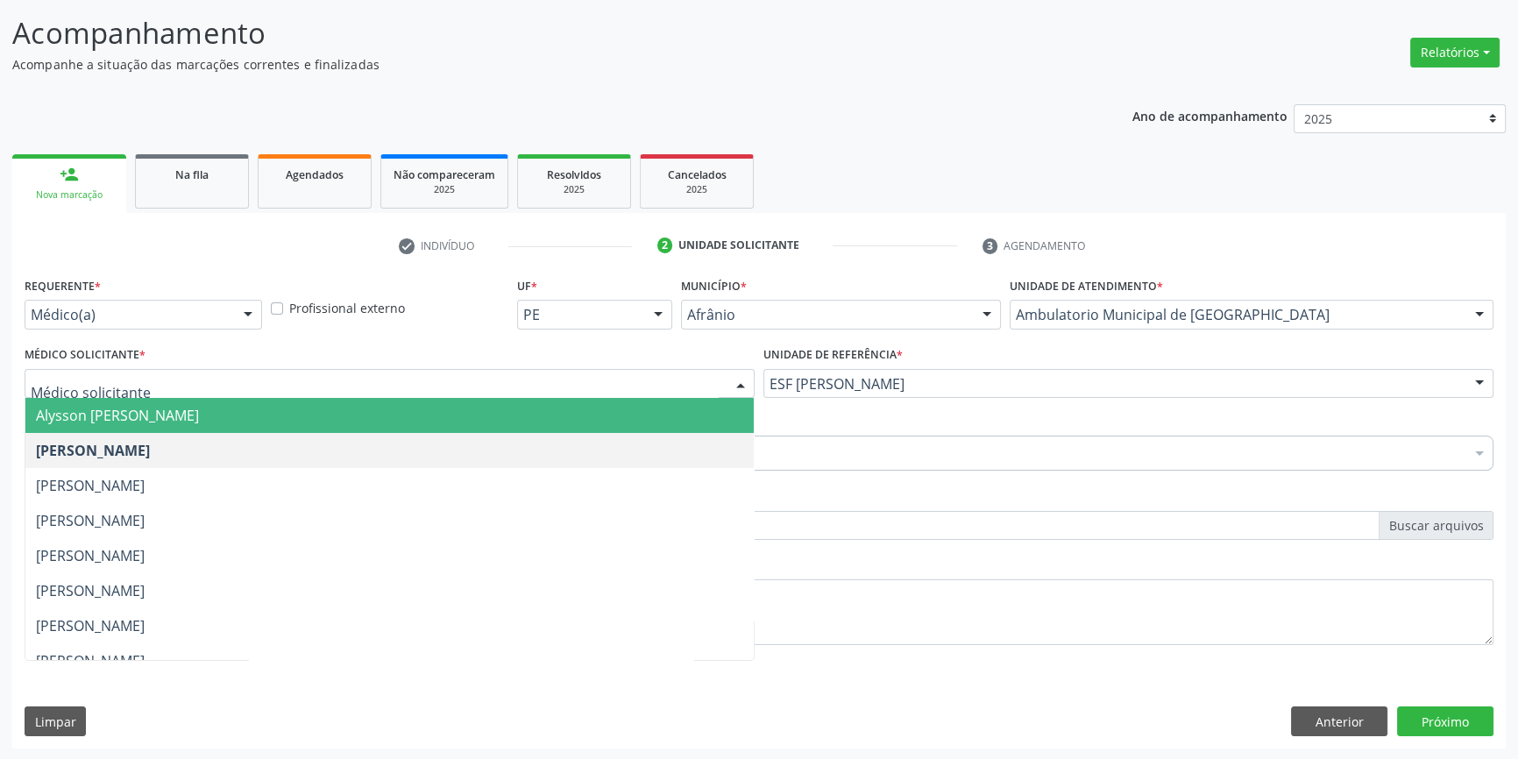
scroll to position [0, 0]
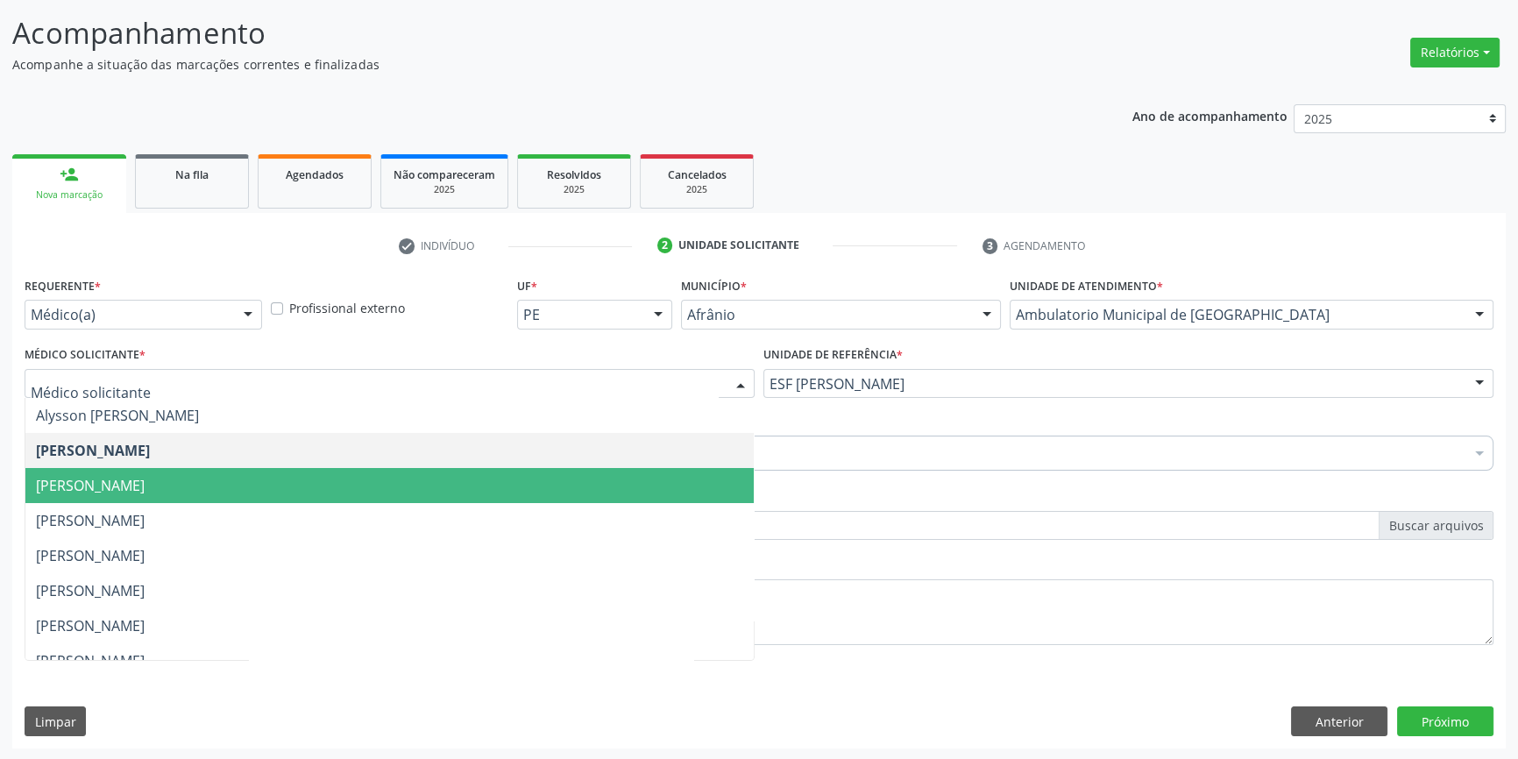
click at [927, 430] on div "Item de agendamento * 0205020143 - Ultrassonografia obstetrica Desfazer seleção…" at bounding box center [759, 437] width 1469 height 55
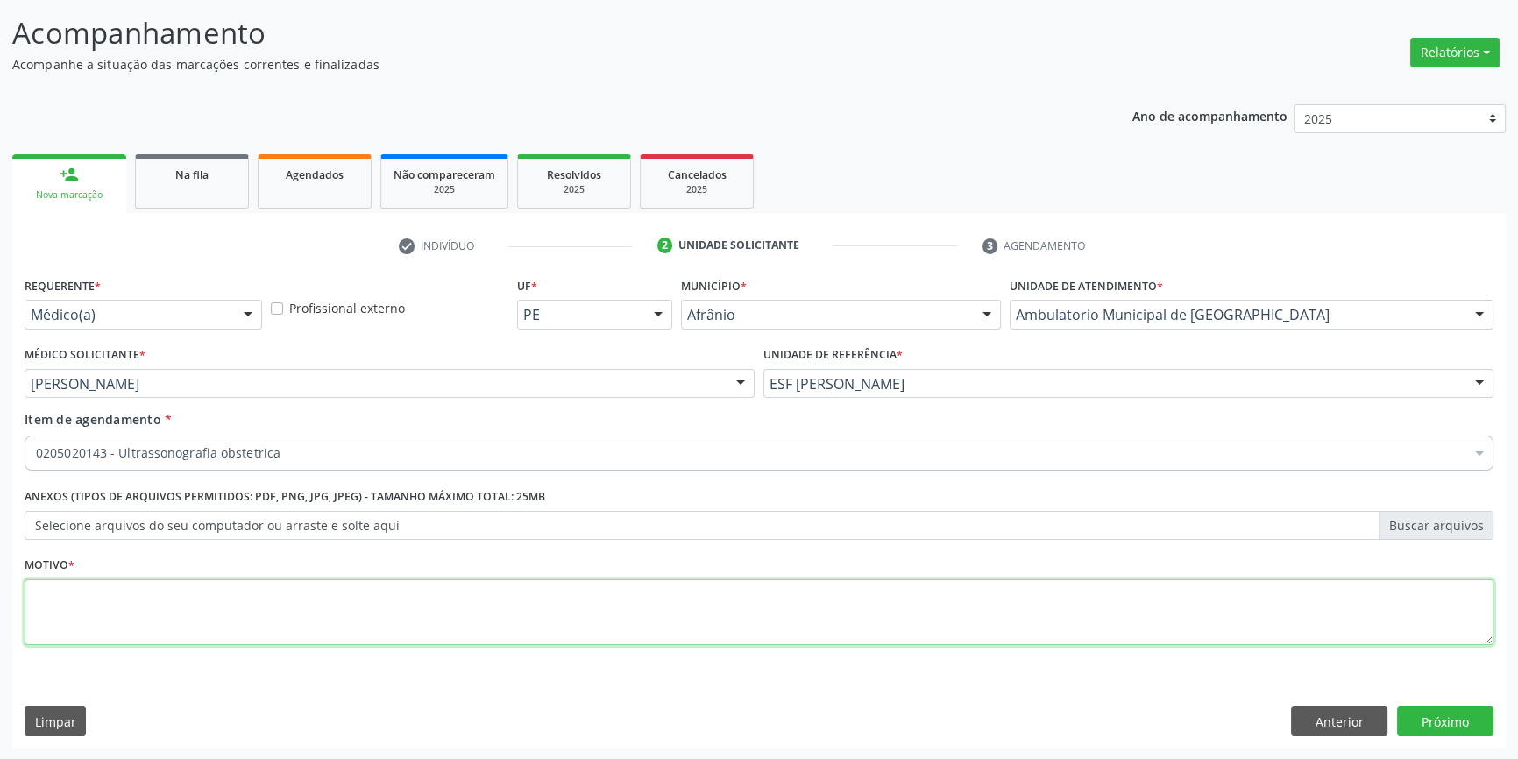
click at [254, 589] on textarea at bounding box center [759, 612] width 1469 height 67
type textarea "GESTANTE"
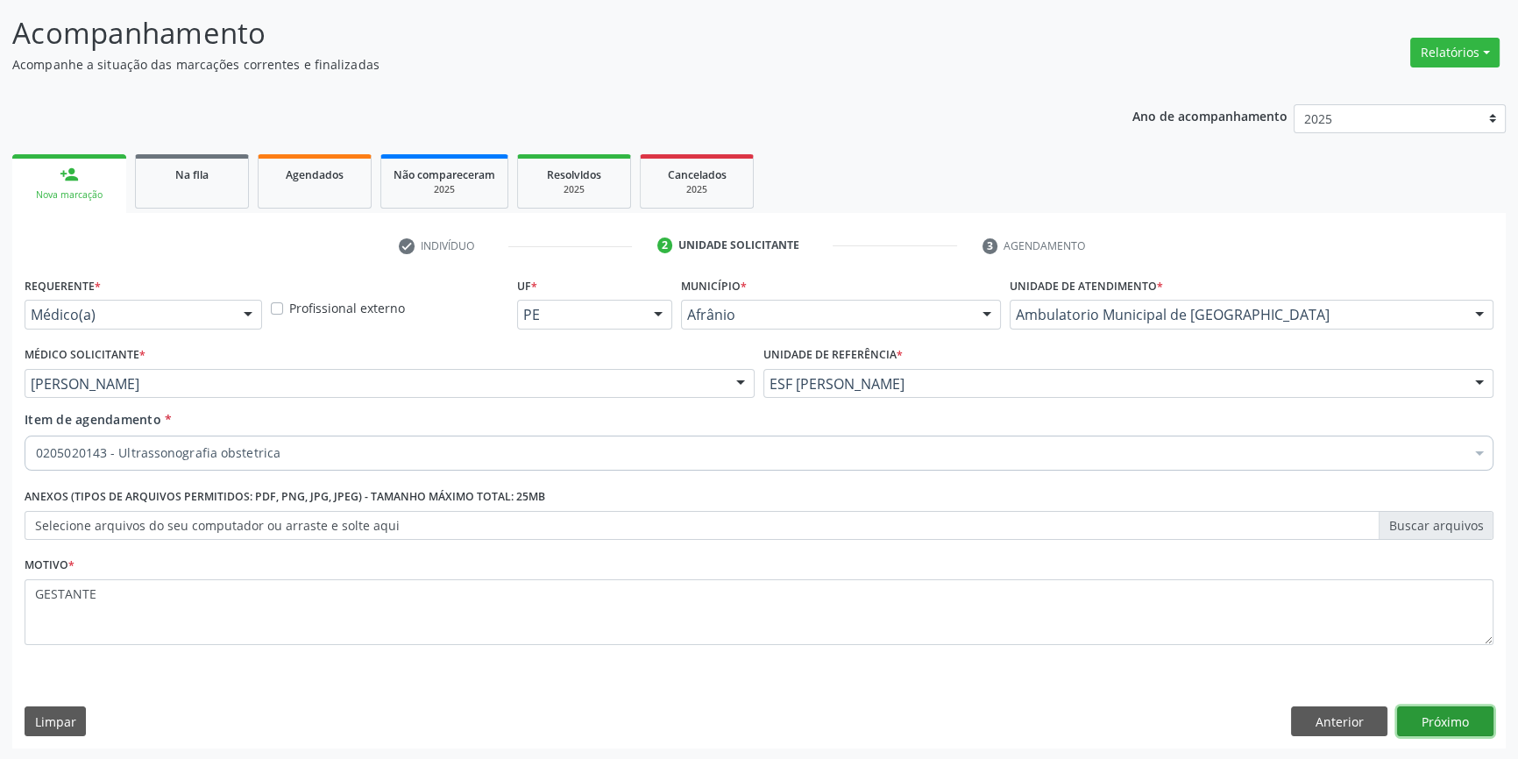
click at [1466, 728] on button "Próximo" at bounding box center [1445, 722] width 96 height 30
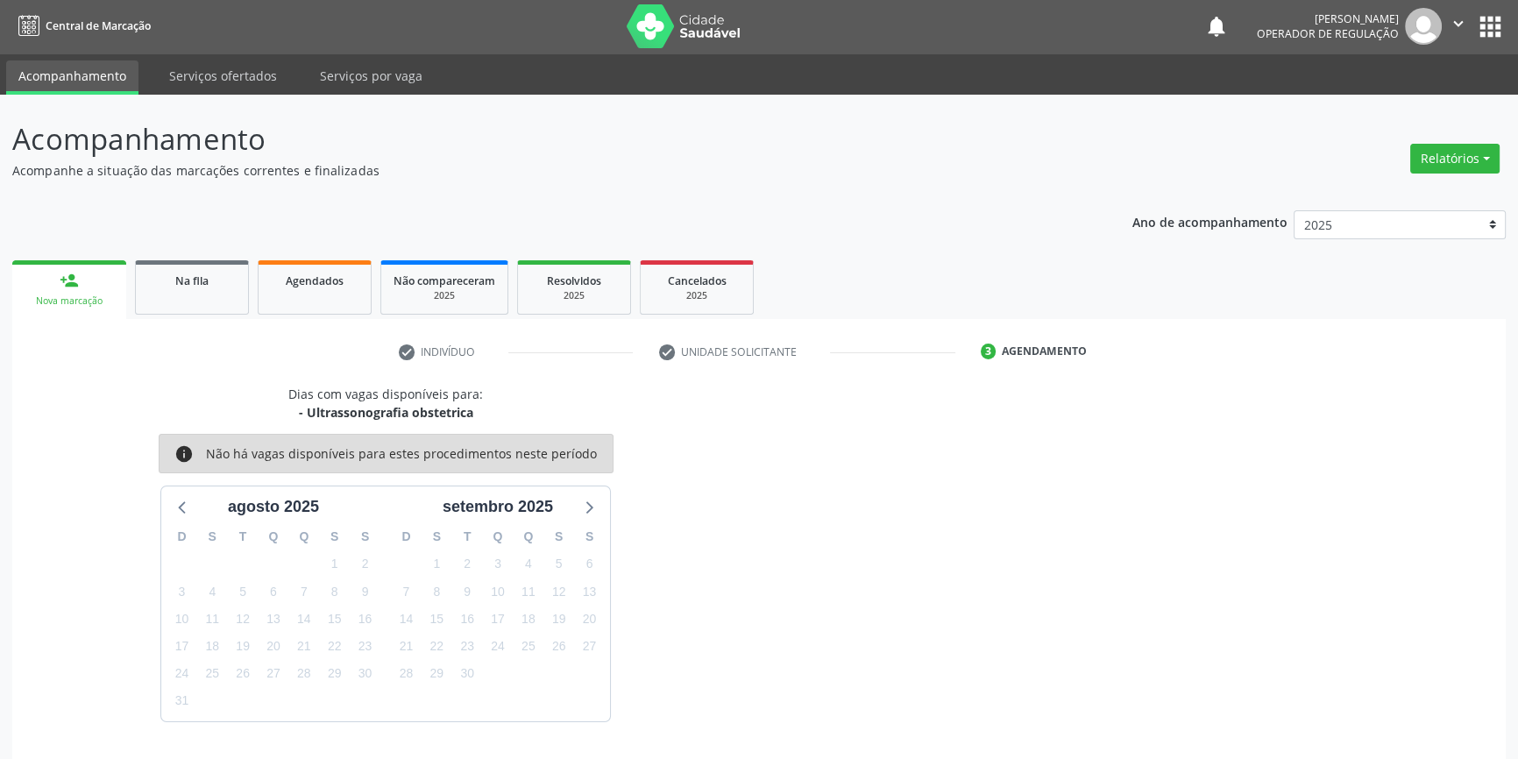
scroll to position [53, 0]
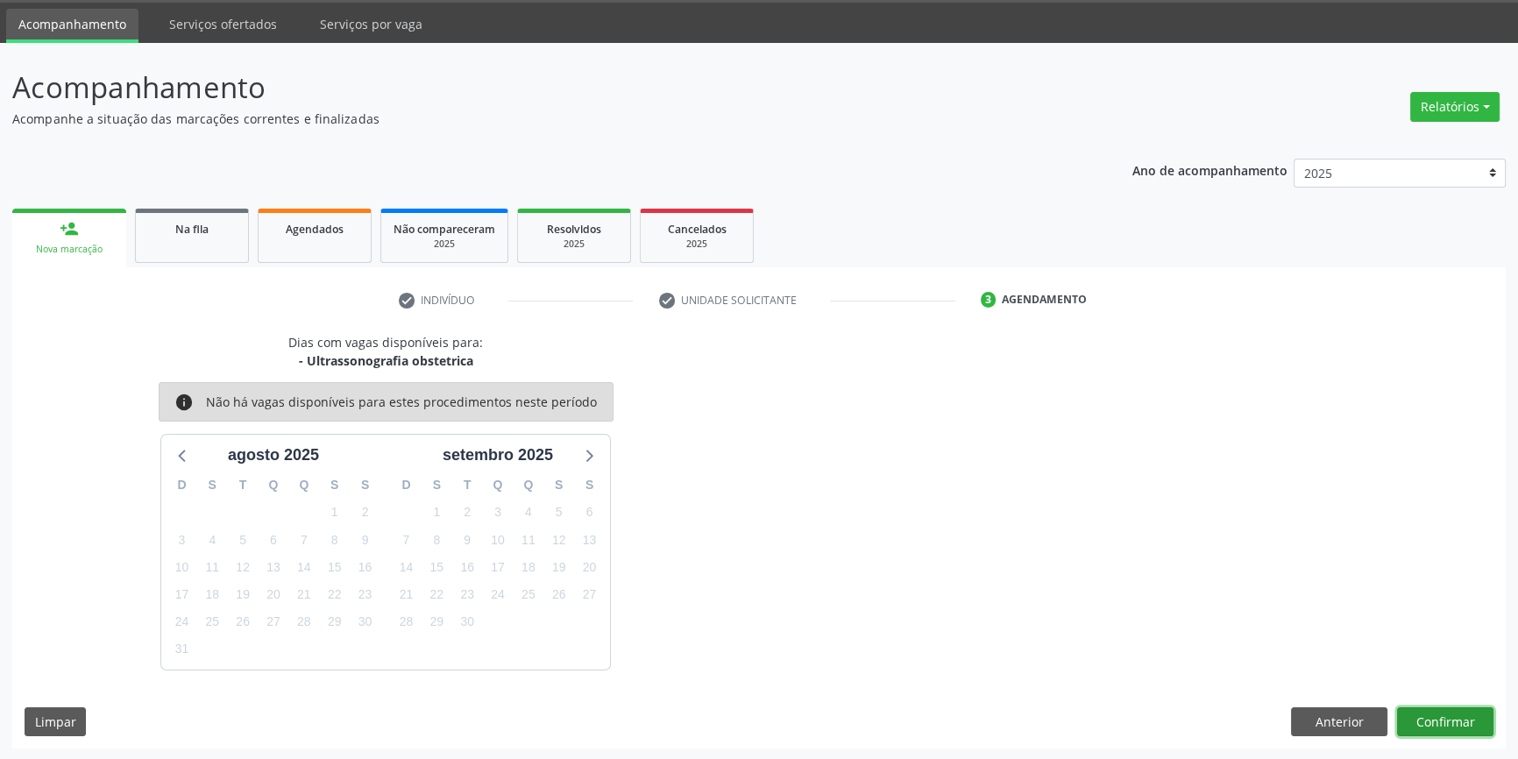
click at [1441, 711] on button "Confirmar" at bounding box center [1445, 722] width 96 height 30
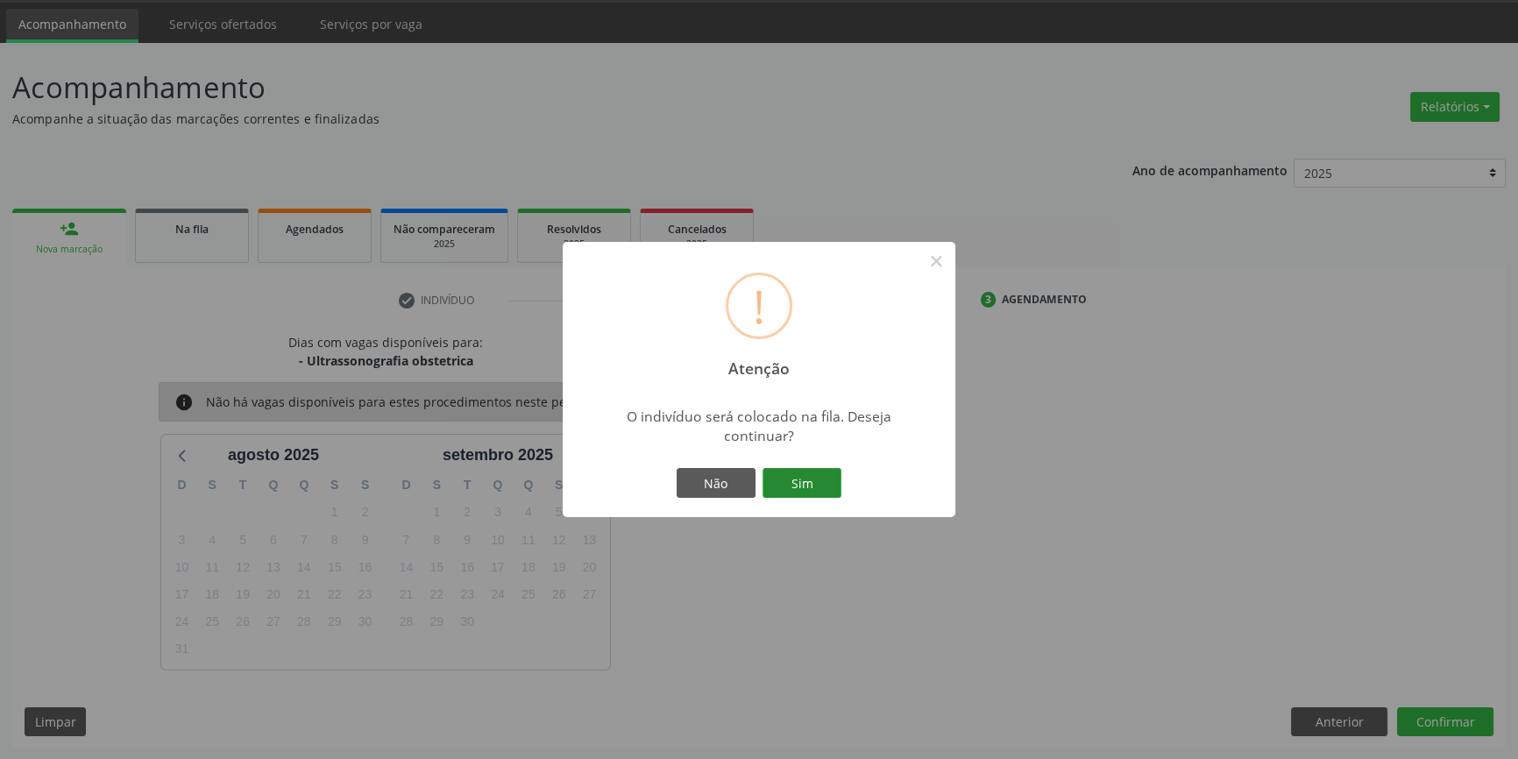
click at [821, 480] on button "Sim" at bounding box center [802, 483] width 79 height 30
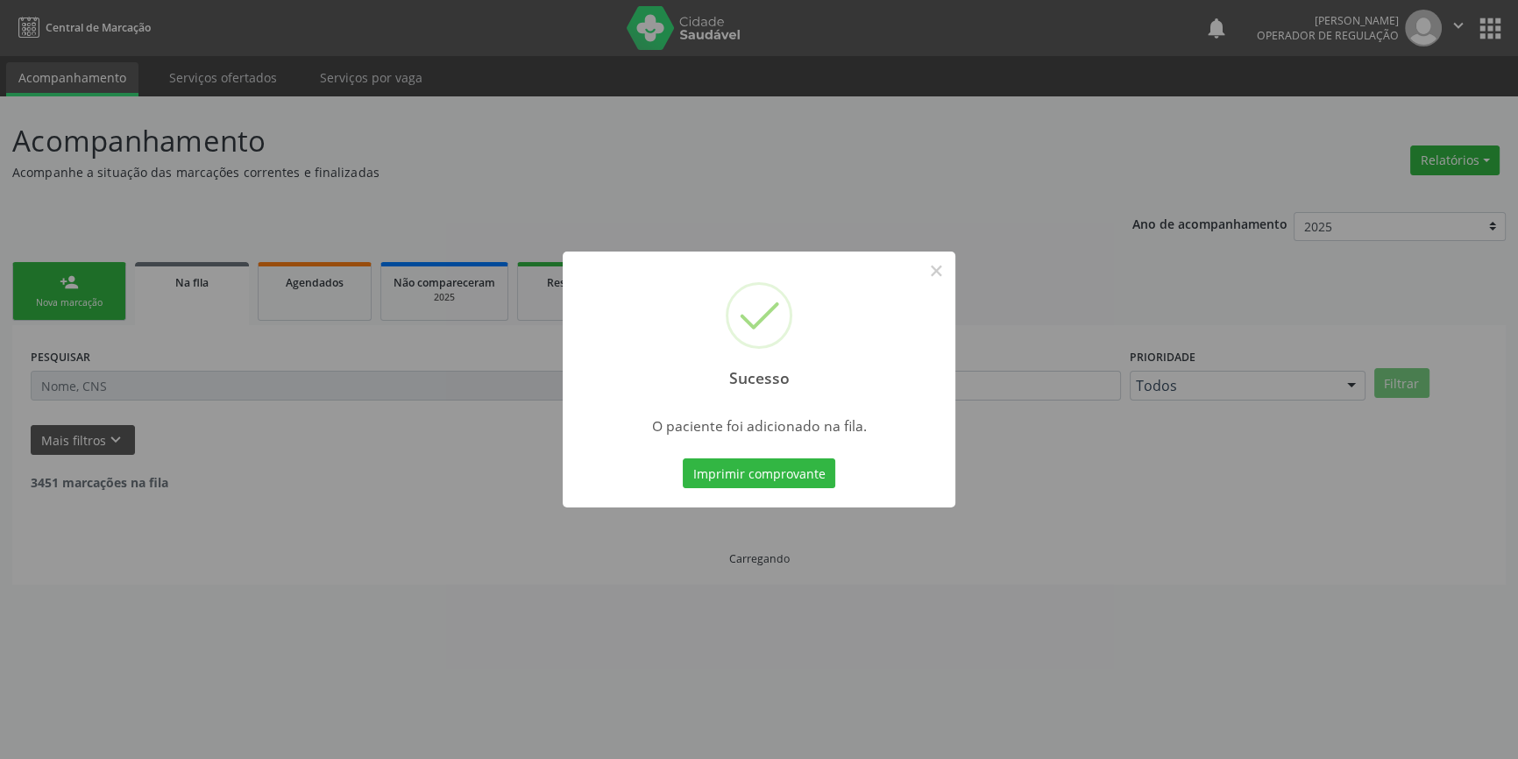
scroll to position [0, 0]
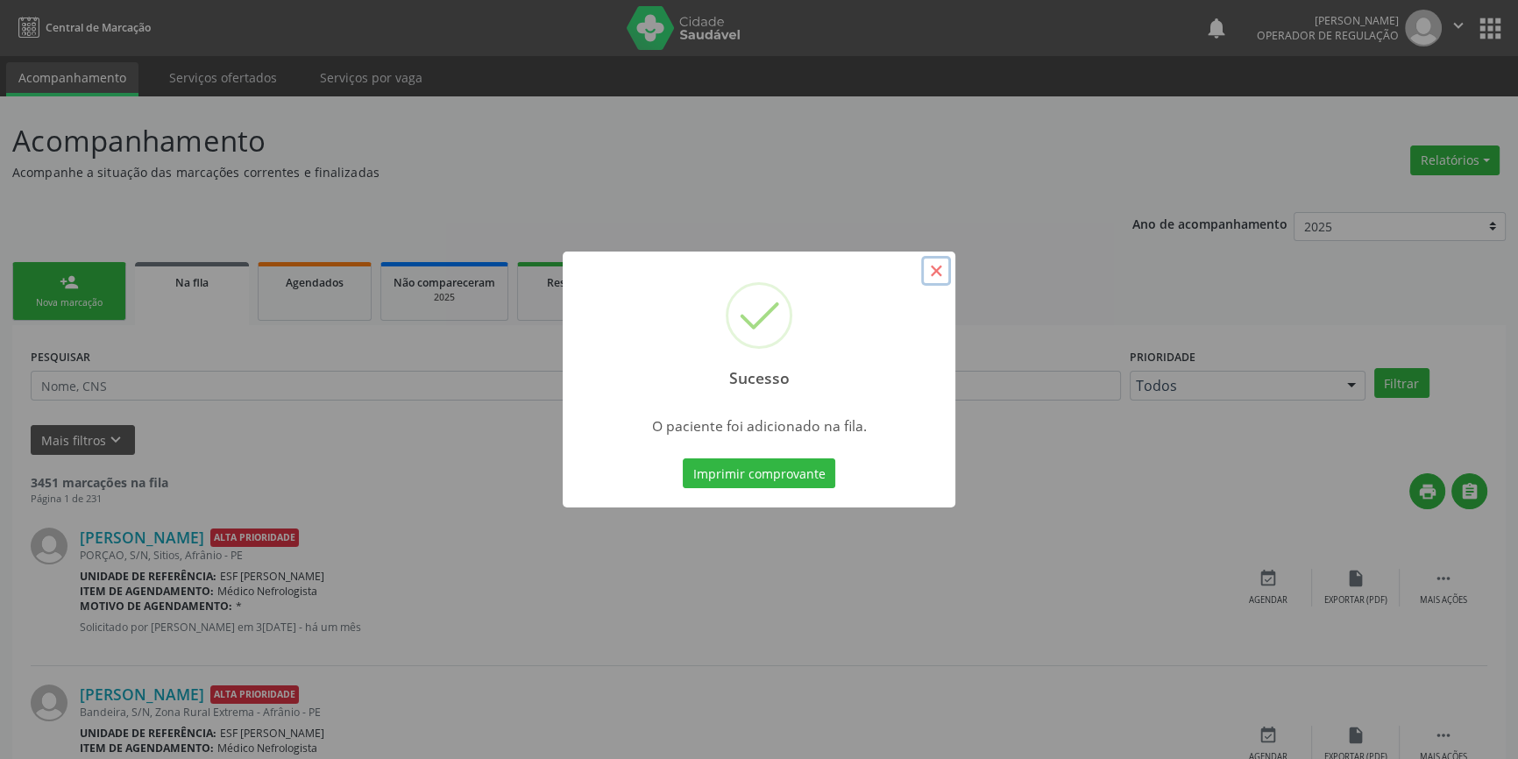
click at [943, 257] on button "×" at bounding box center [936, 271] width 30 height 30
click at [941, 265] on ul "person_add Nova marcação Na fila Agendados Não compareceram 2025 Resolvidos 202…" at bounding box center [759, 291] width 1494 height 67
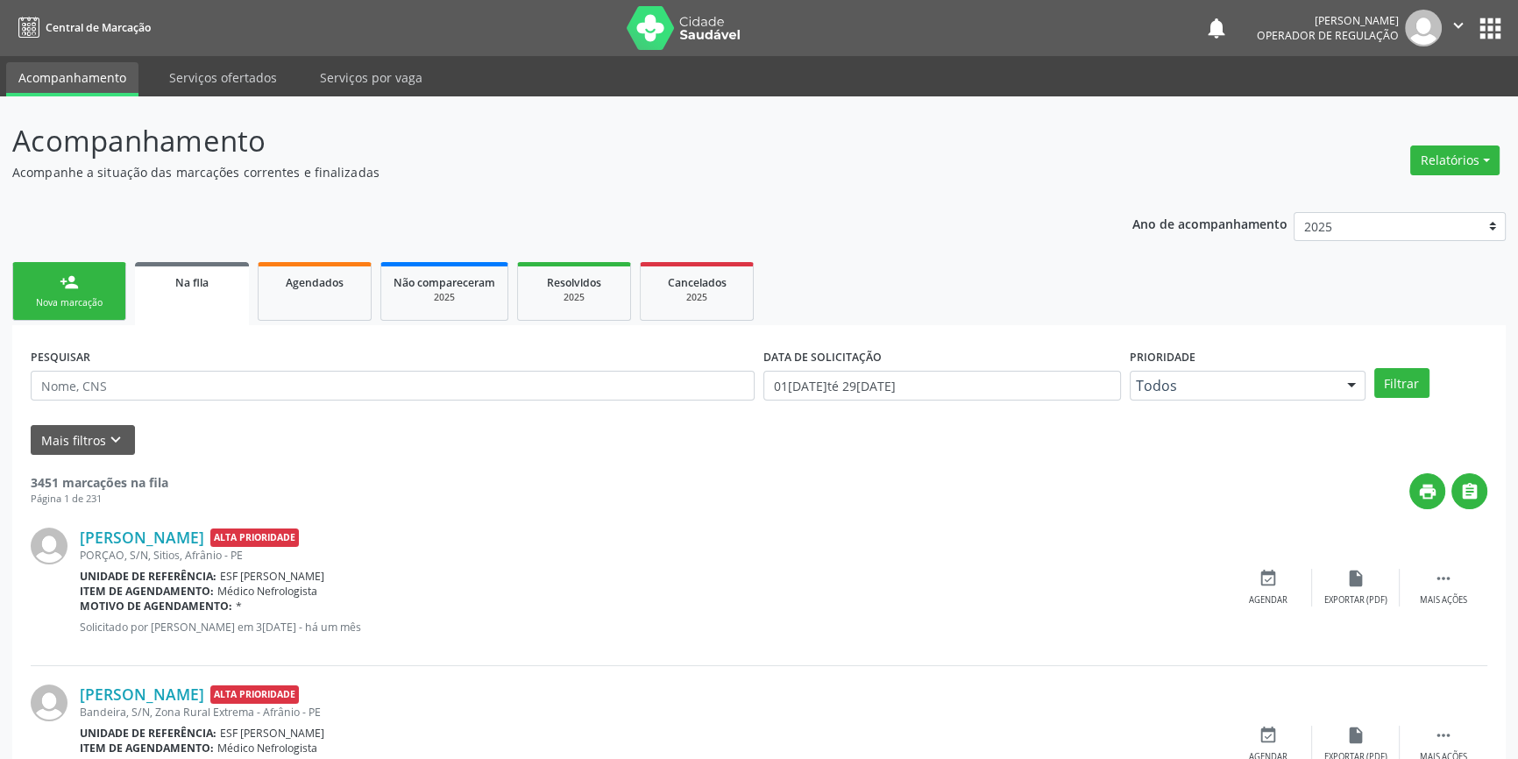
click at [110, 277] on link "person_add Nova marcação" at bounding box center [69, 291] width 114 height 59
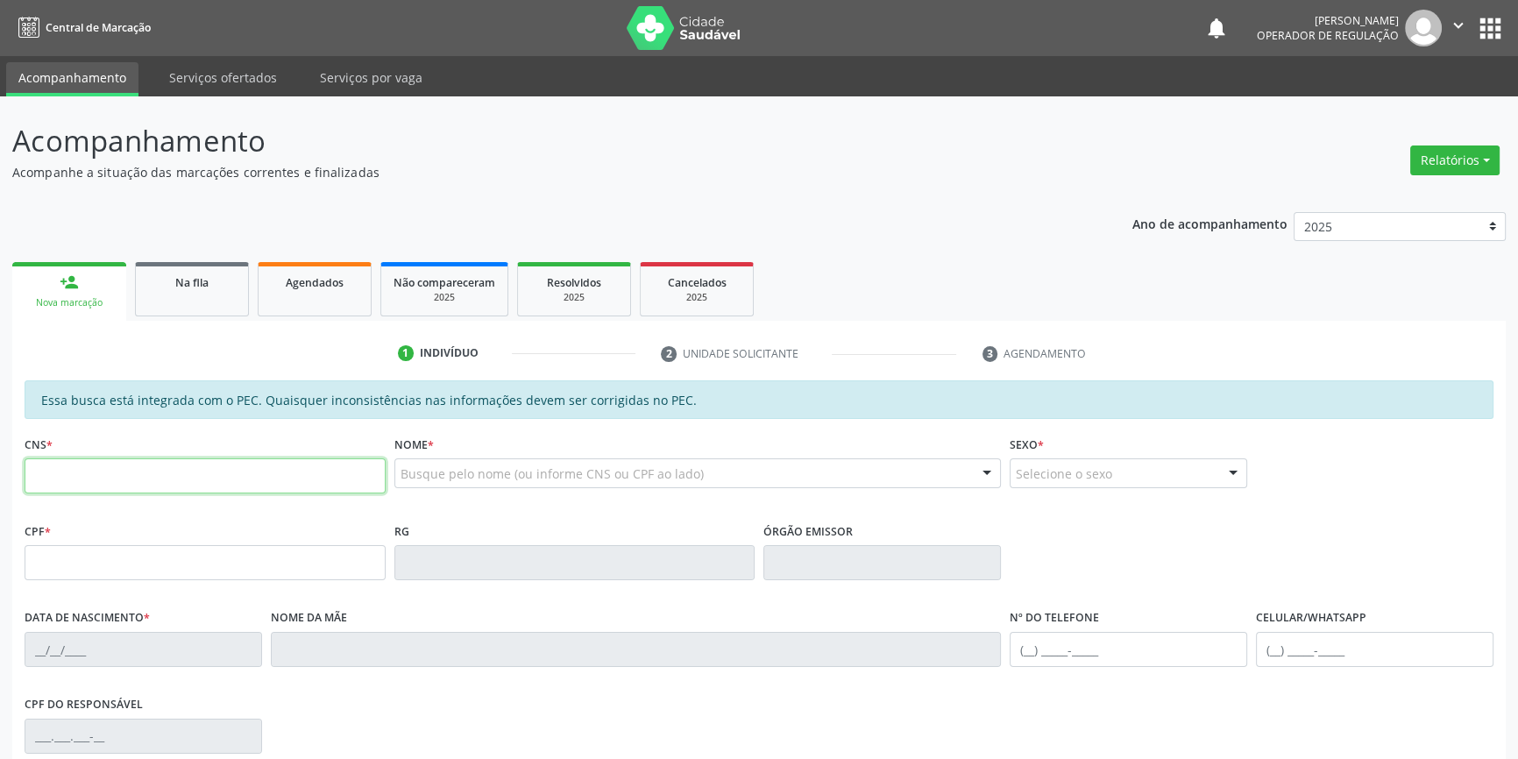
click at [112, 477] on input "text" at bounding box center [205, 475] width 361 height 35
type input "700 4034 0195 9949"
type input "055.339.144-55"
type input "[DATE]"
type input "[PERSON_NAME]"
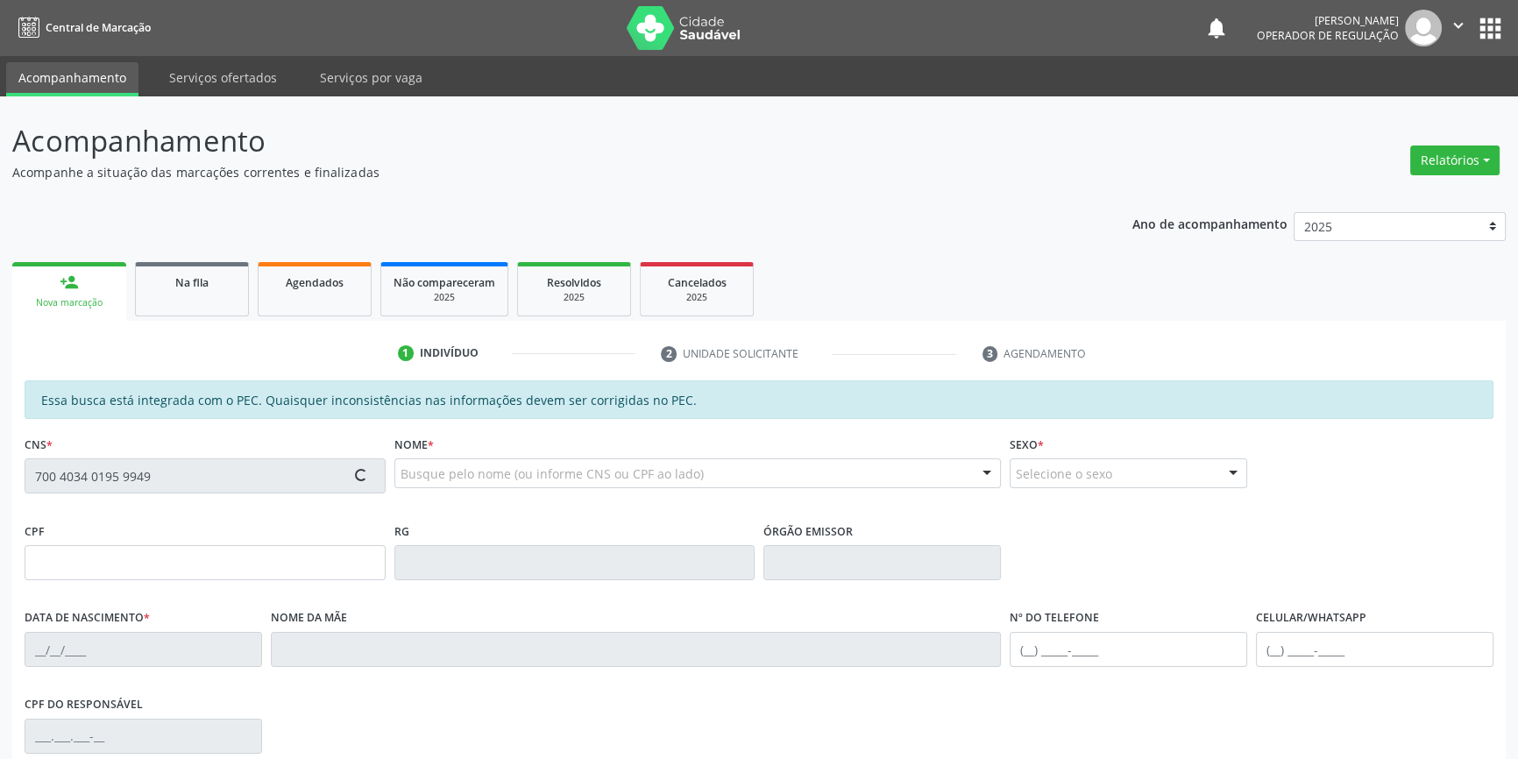
type input "[PHONE_NUMBER]"
type input "S/N"
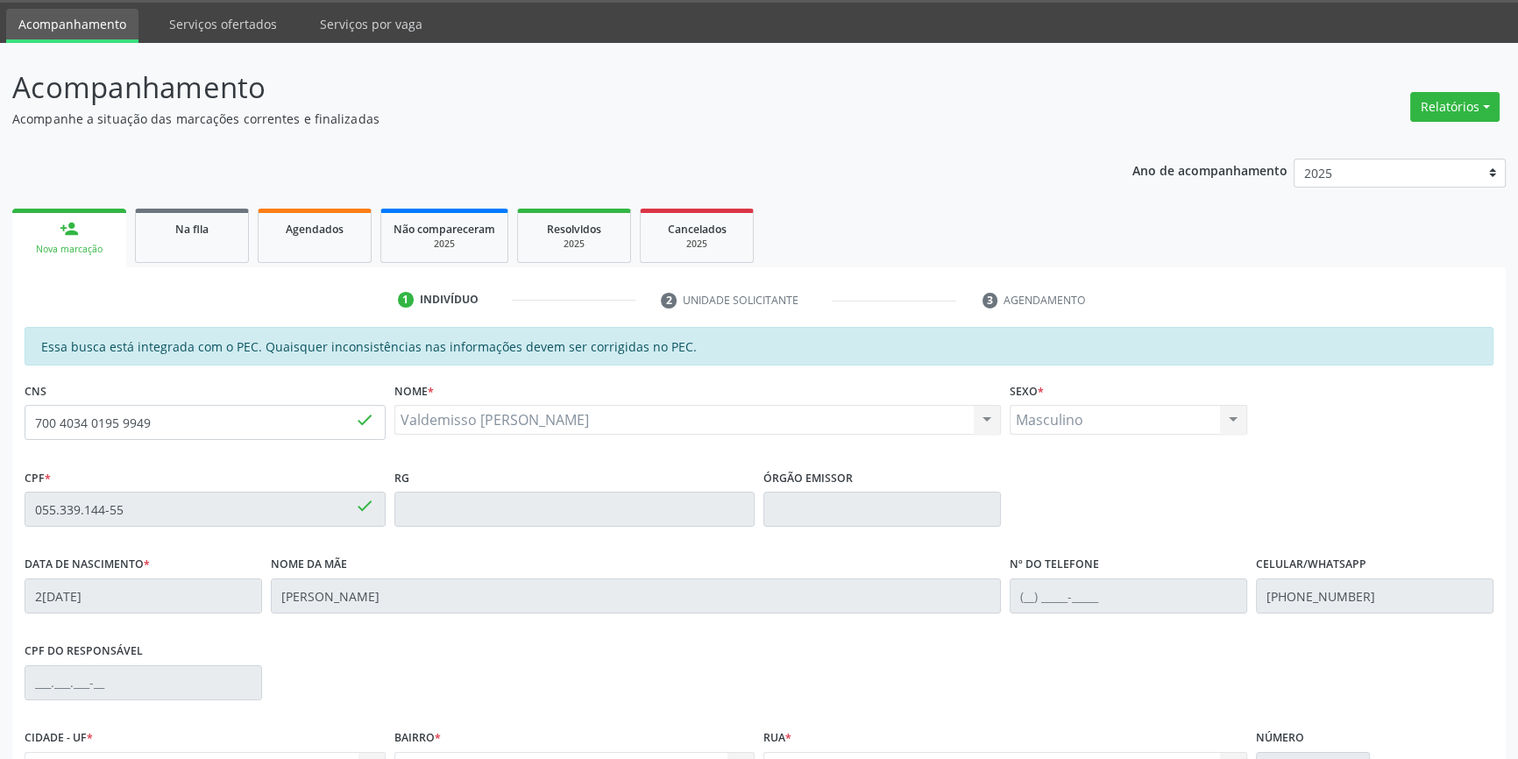
scroll to position [238, 0]
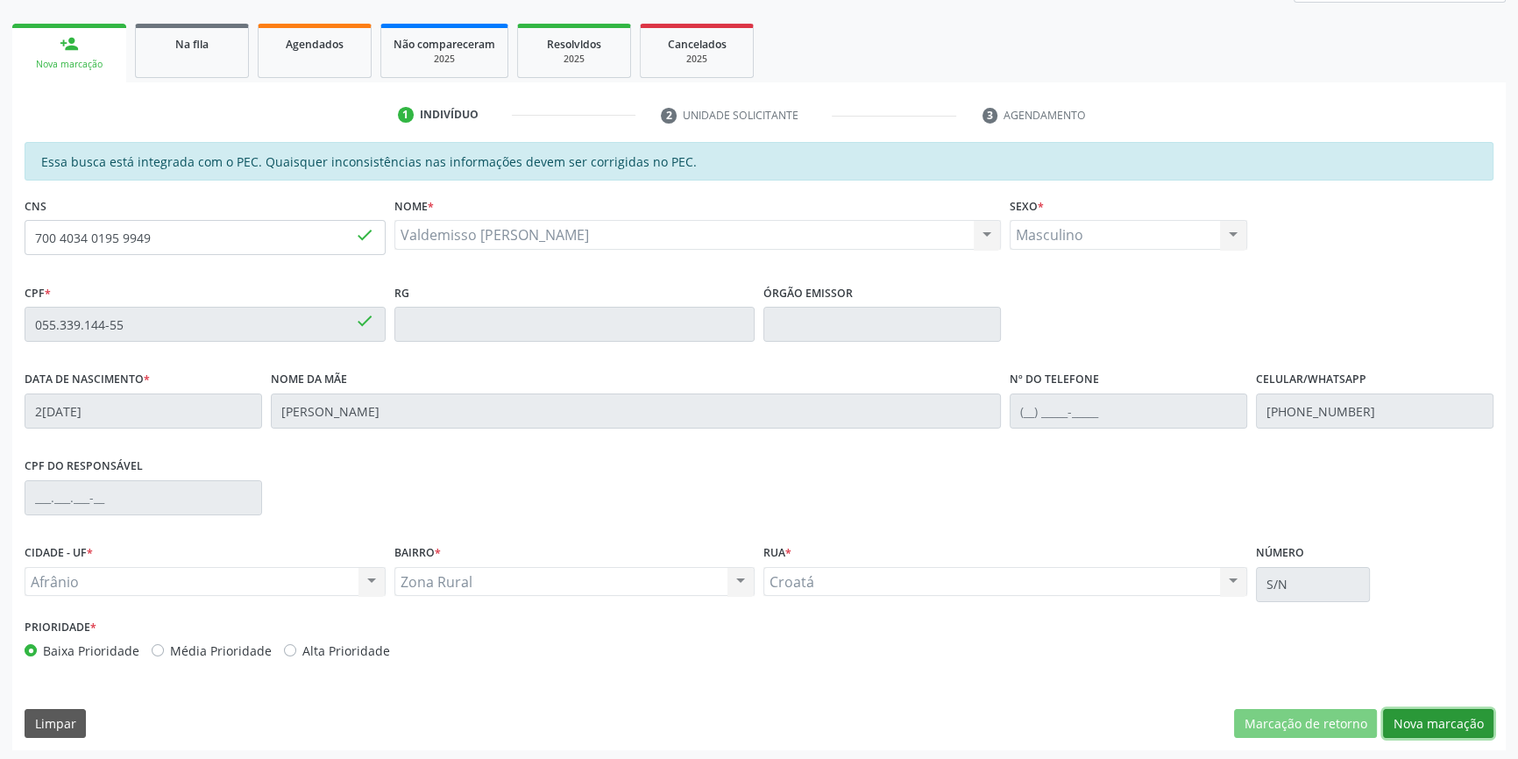
click at [1429, 718] on button "Nova marcação" at bounding box center [1438, 724] width 110 height 30
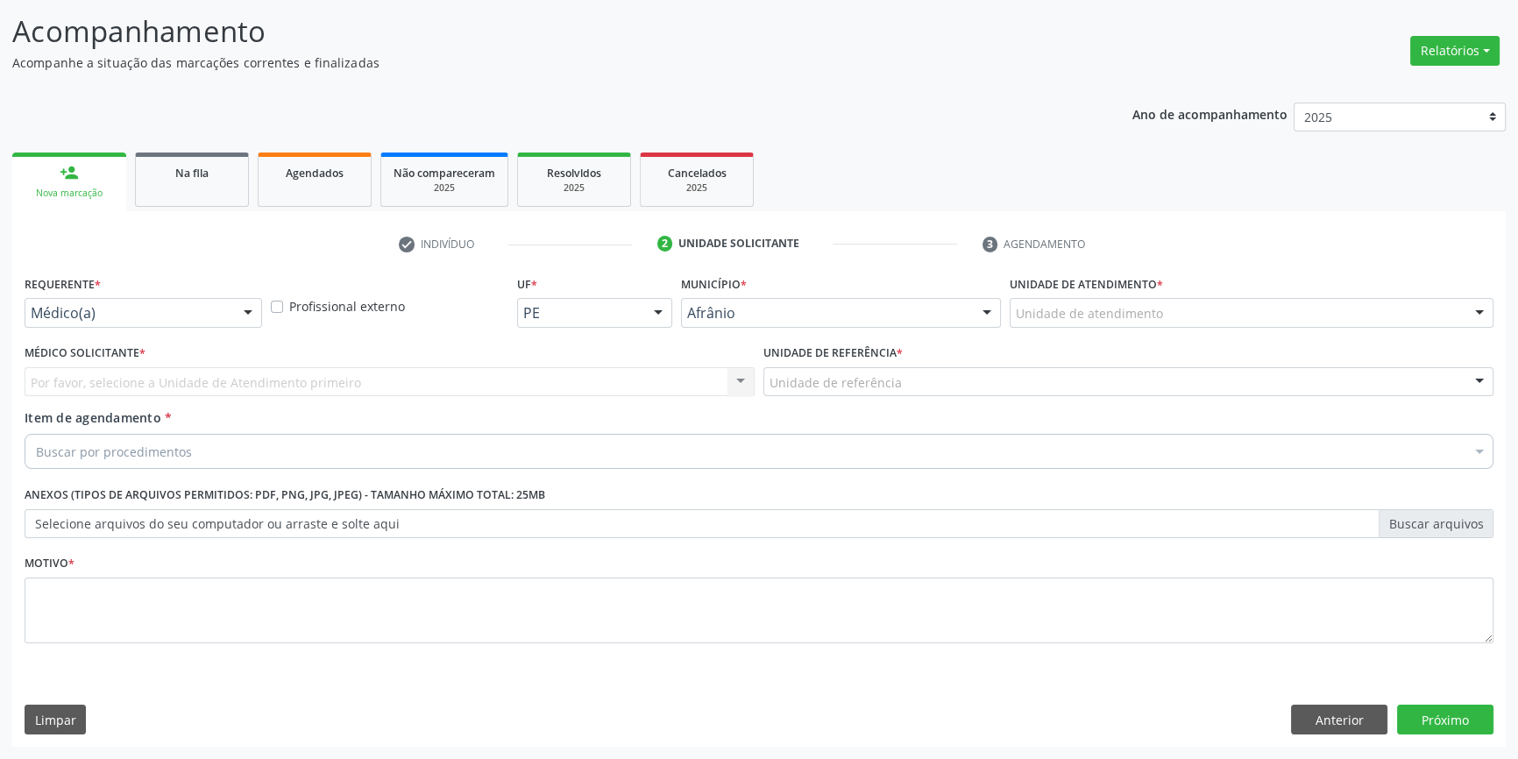
scroll to position [108, 0]
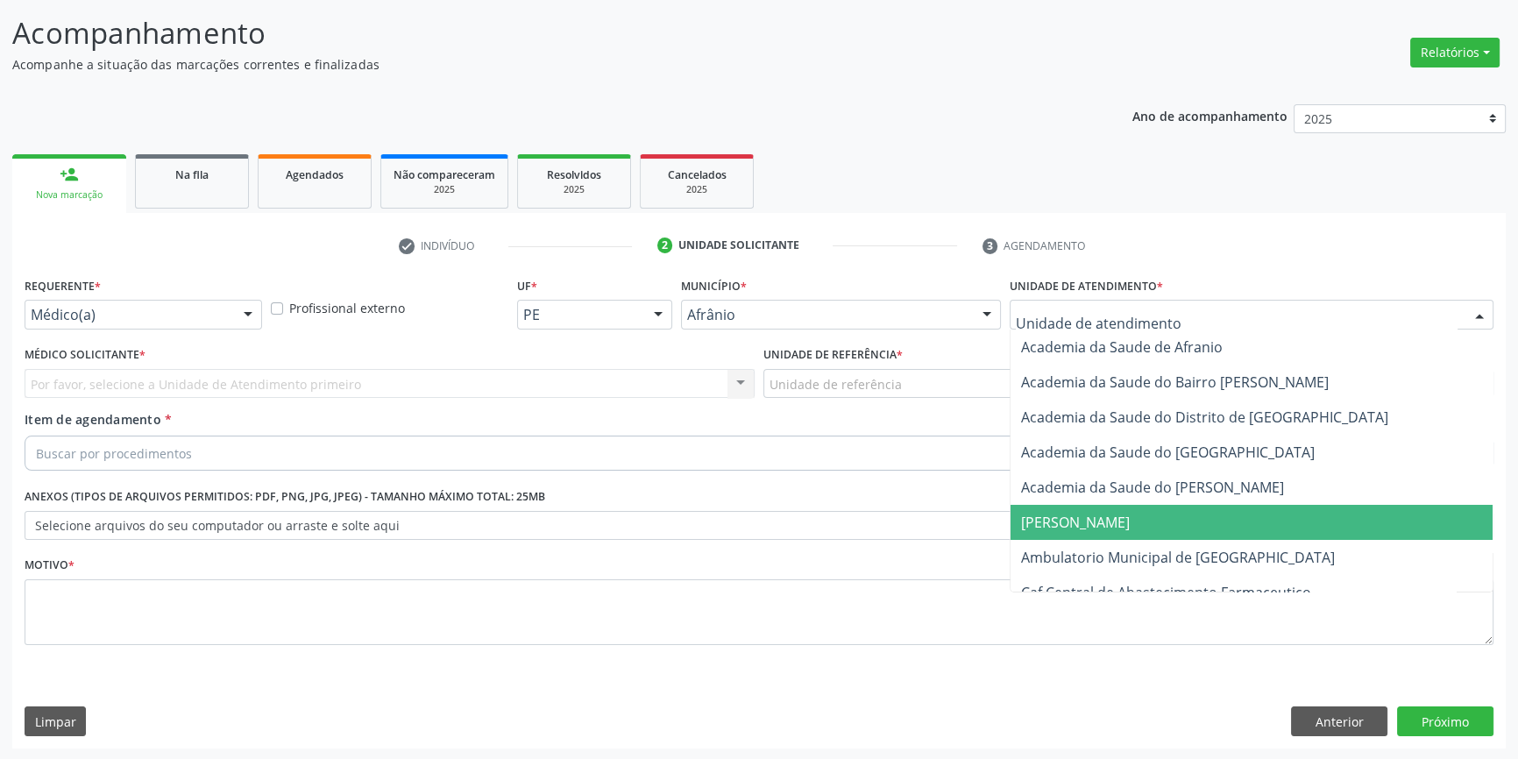
click at [1097, 551] on span "Ambulatorio Municipal de [GEOGRAPHIC_DATA]" at bounding box center [1178, 557] width 314 height 19
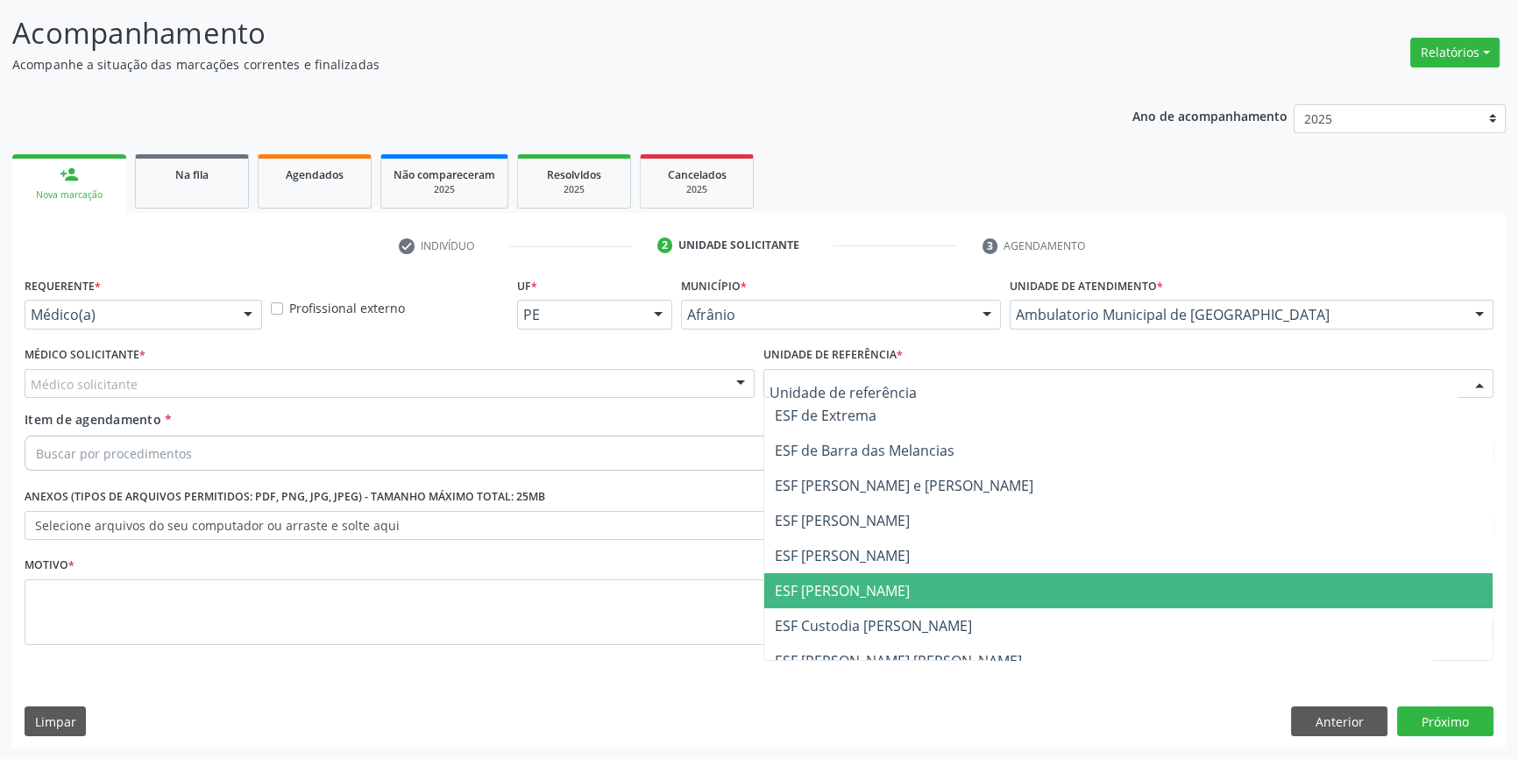
click at [876, 593] on span "ESF [PERSON_NAME]" at bounding box center [842, 590] width 135 height 19
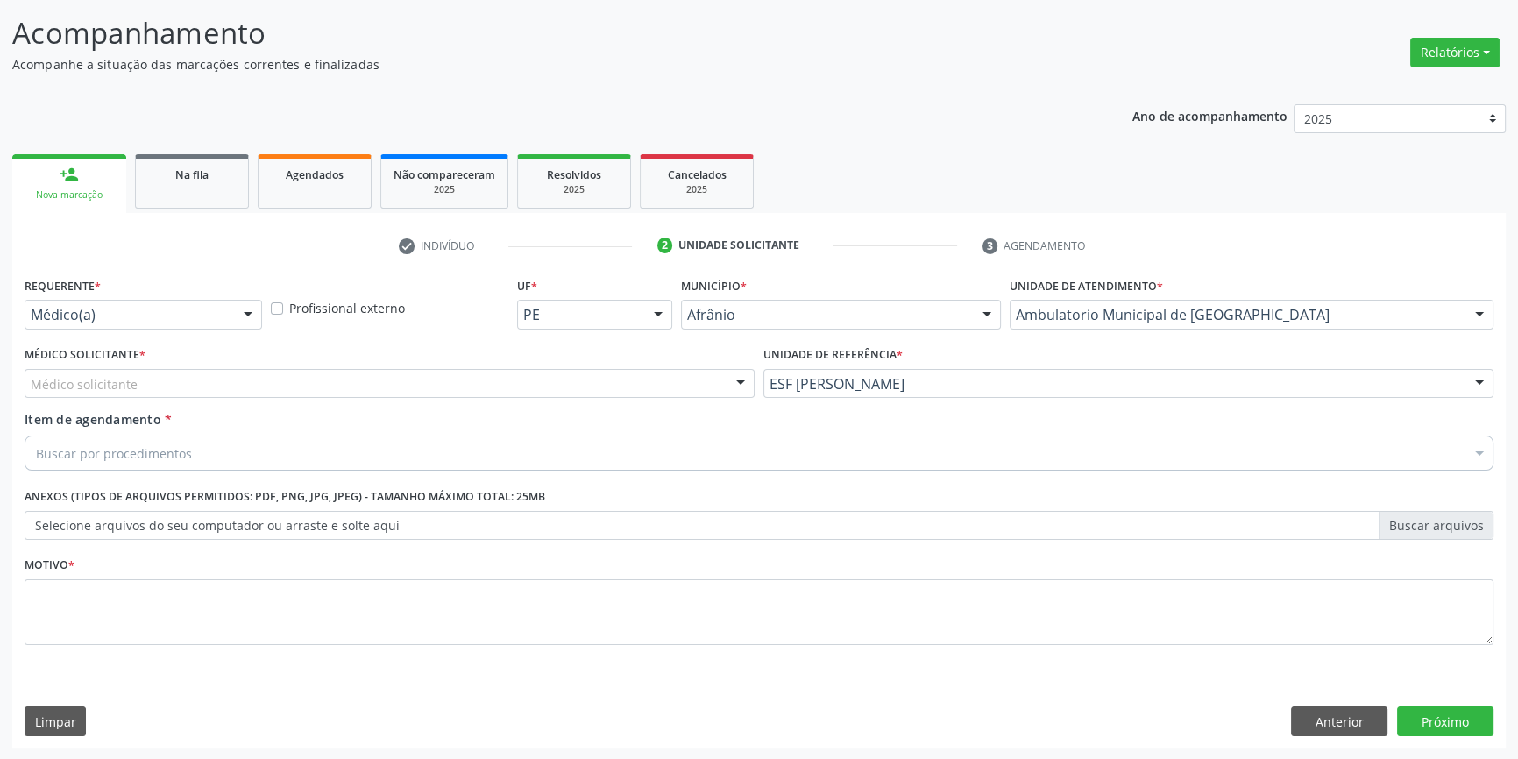
click at [499, 404] on div "Médico Solicitante * Médico solicitante Alysson Rodrigo Ferreira Cavalcanti Bru…" at bounding box center [389, 376] width 739 height 68
click at [451, 376] on div "Médico solicitante" at bounding box center [390, 384] width 730 height 30
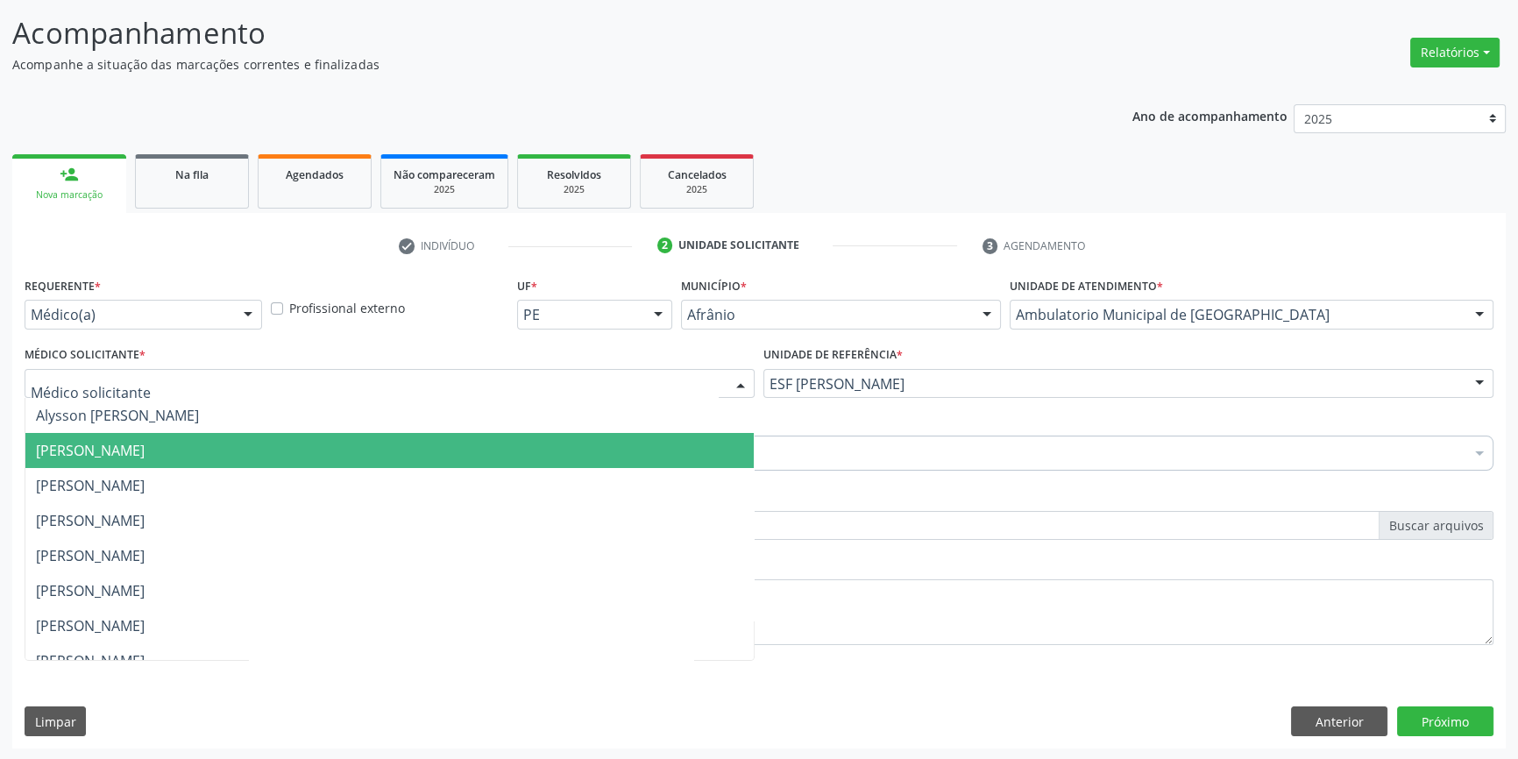
click at [145, 442] on span "[PERSON_NAME]" at bounding box center [90, 450] width 109 height 19
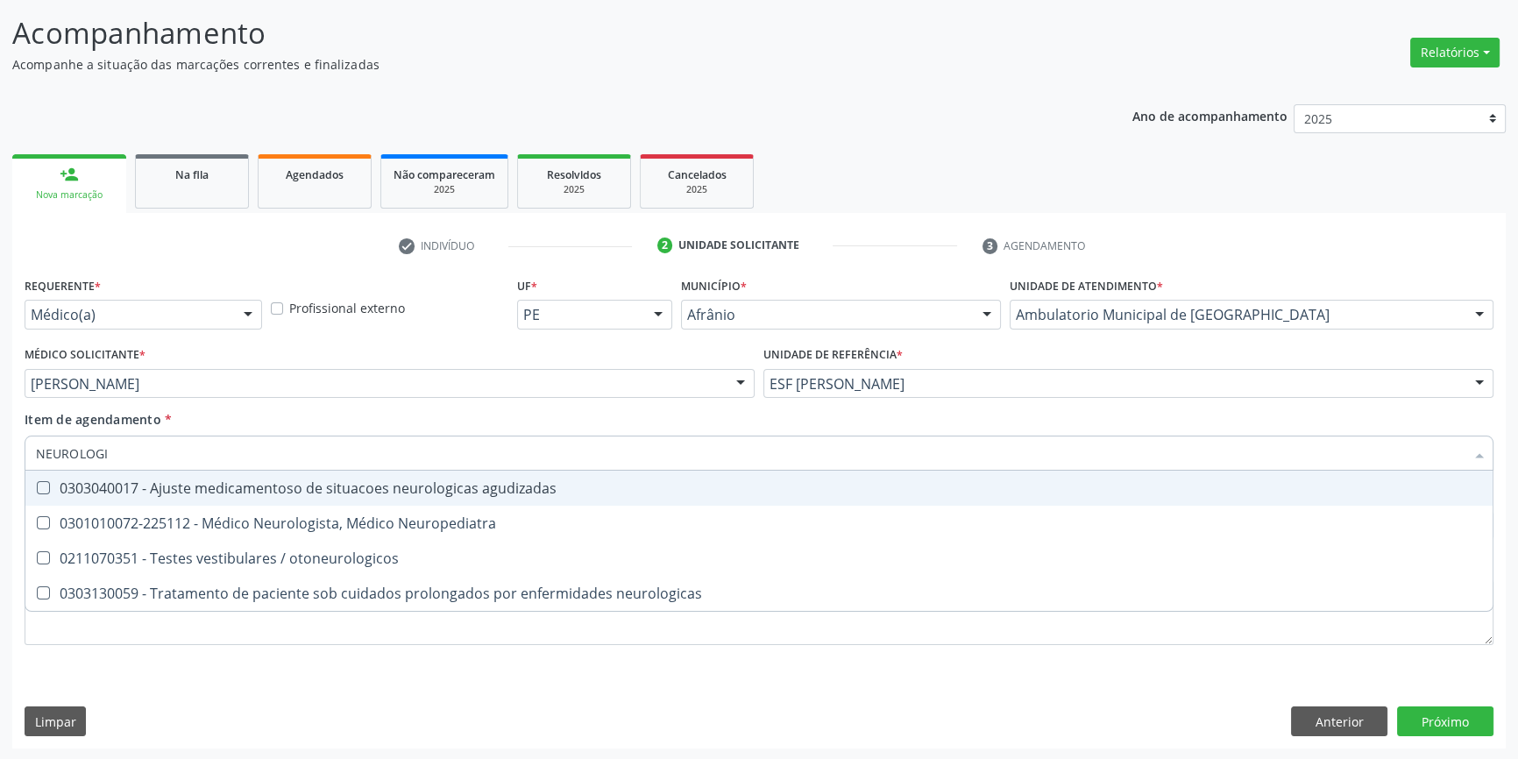
drag, startPoint x: 140, startPoint y: 448, endPoint x: 0, endPoint y: 444, distance: 140.3
click at [0, 445] on div "Acompanhamento Acompanhe a situação das marcações correntes e finalizadas Relat…" at bounding box center [759, 375] width 1518 height 772
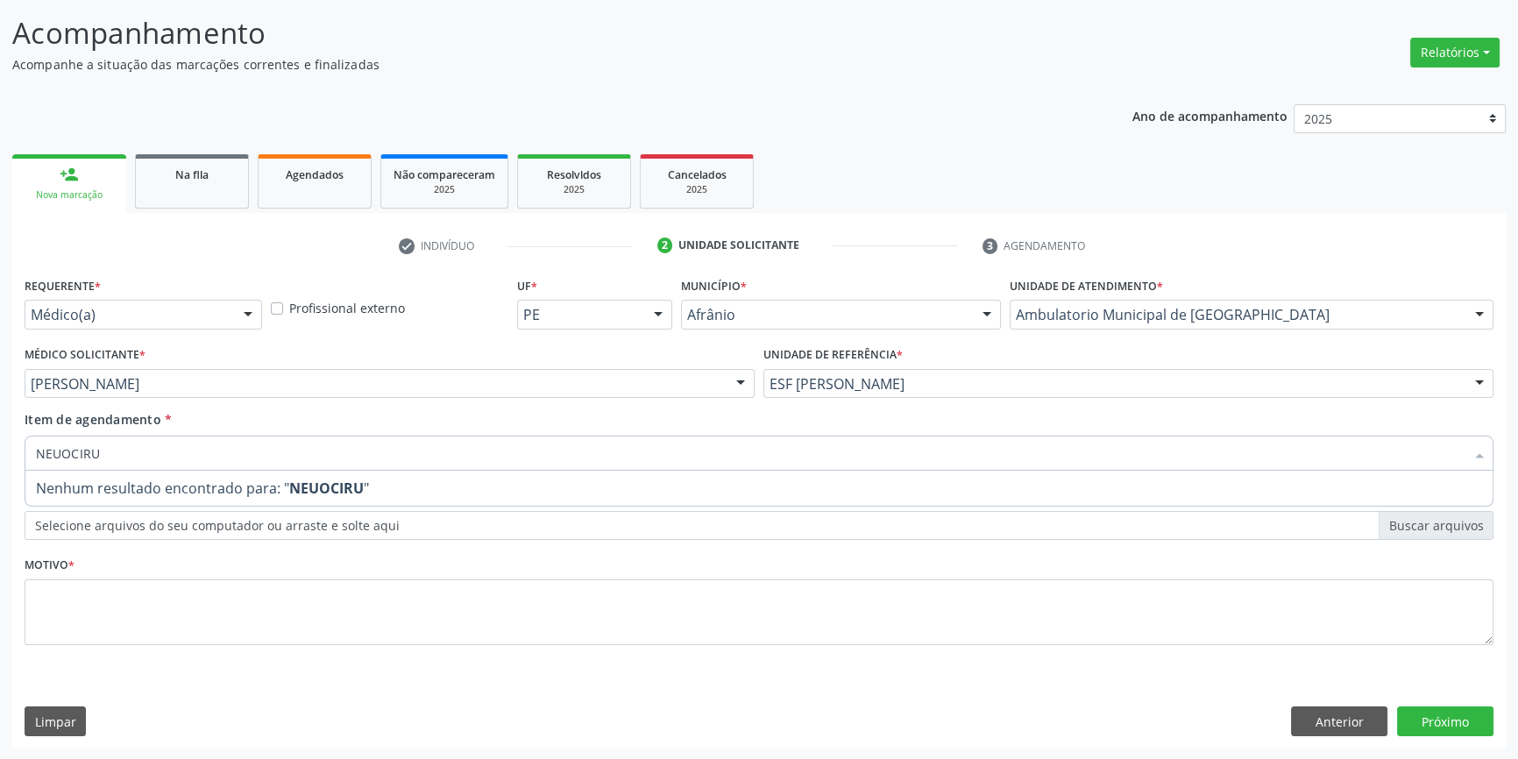
drag, startPoint x: 132, startPoint y: 450, endPoint x: 0, endPoint y: 452, distance: 132.4
click at [0, 452] on div "Acompanhamento Acompanhe a situação das marcações correntes e finalizadas Relat…" at bounding box center [759, 375] width 1518 height 772
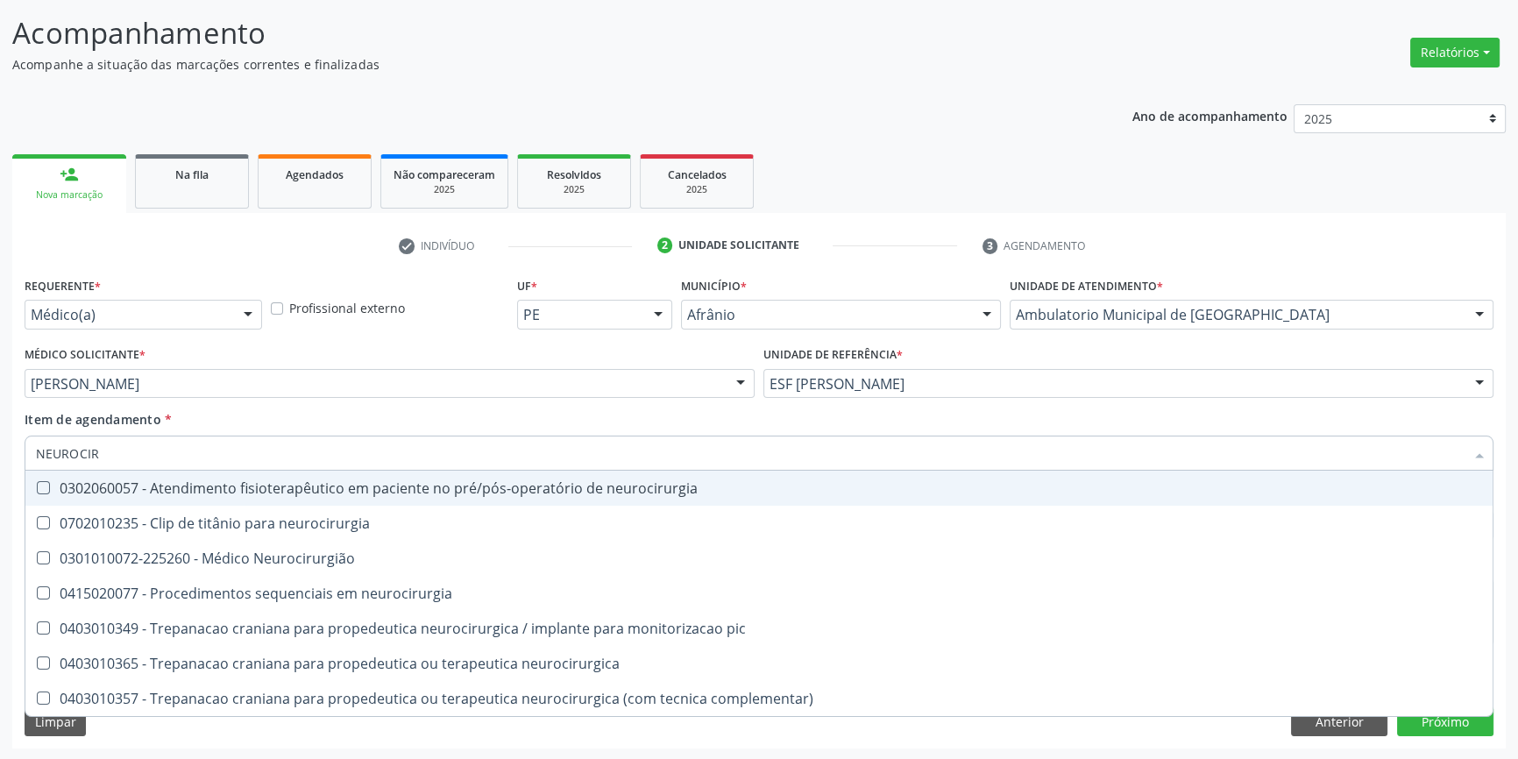
type input "NEUROCIRU"
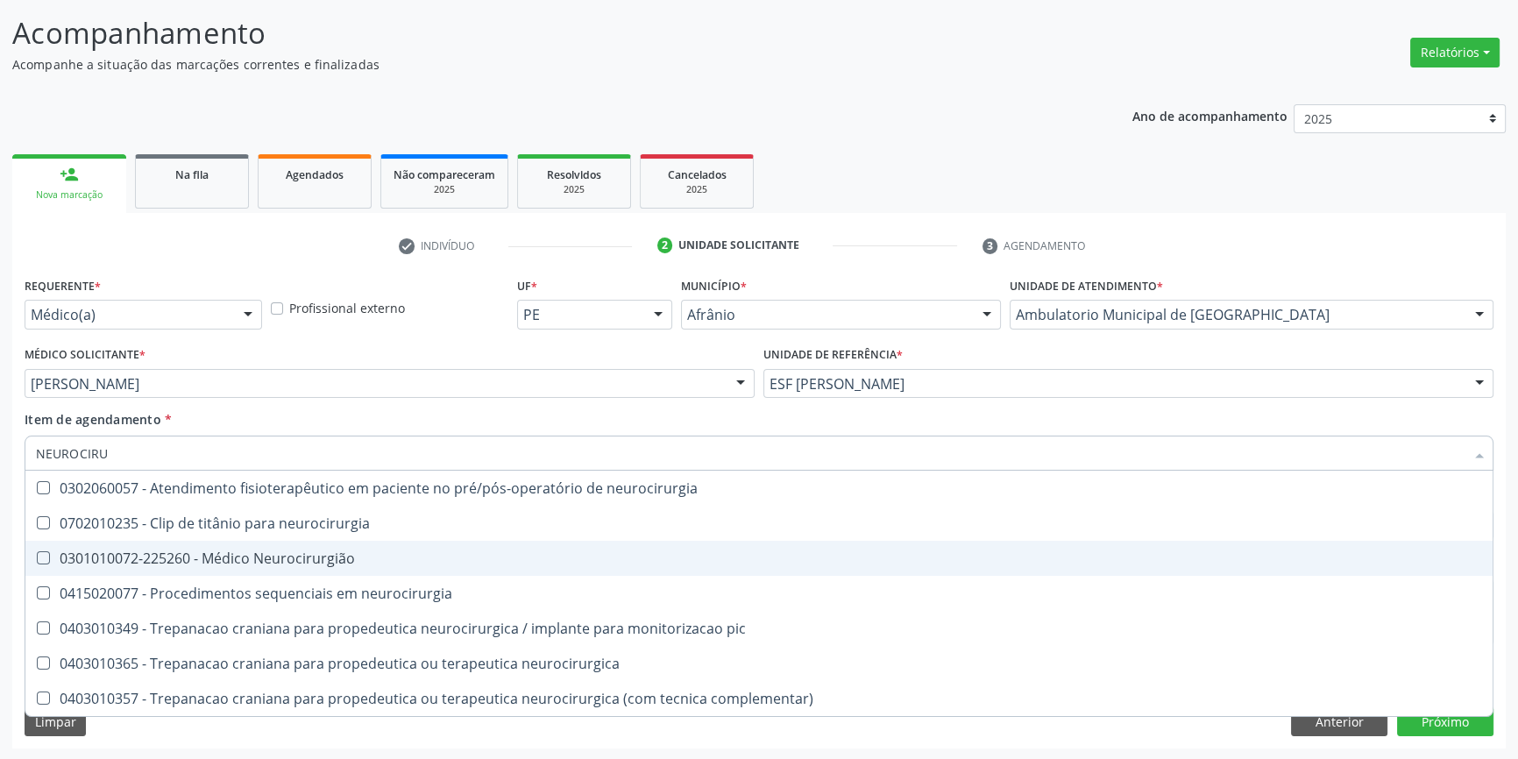
click at [288, 560] on div "0301010072-225260 - Médico Neurocirurgião" at bounding box center [759, 558] width 1446 height 14
checkbox Neurocirurgião "true"
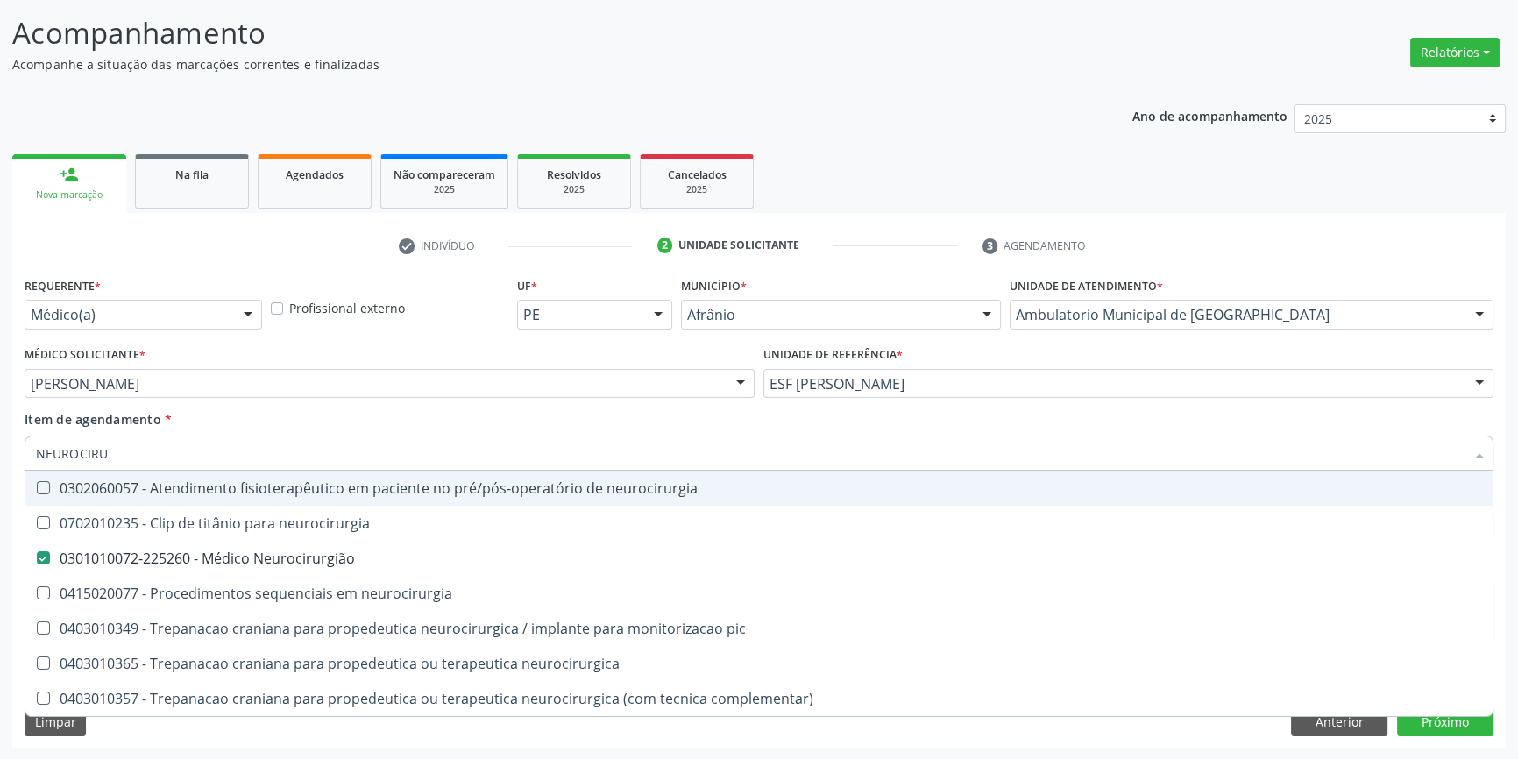
click at [228, 425] on div "Item de agendamento * NEUROCIRU Desfazer seleção 0302060057 - Atendimento fisio…" at bounding box center [759, 437] width 1469 height 55
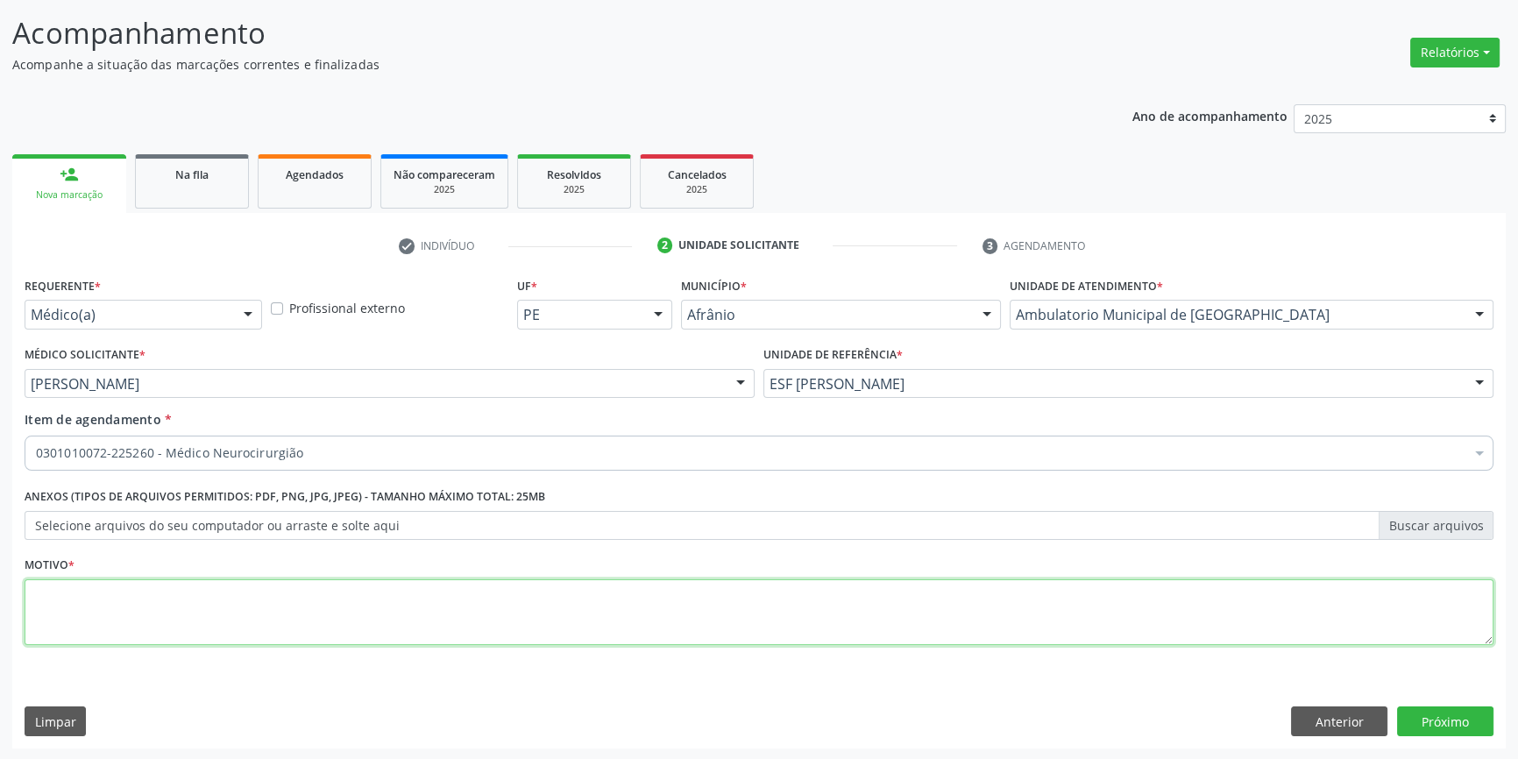
click at [162, 592] on textarea at bounding box center [759, 612] width 1469 height 67
type textarea "'"
drag, startPoint x: 122, startPoint y: 595, endPoint x: 0, endPoint y: 586, distance: 122.2
click at [0, 586] on div "Acompanhamento Acompanhe a situação das marcações correntes e finalizadas Relat…" at bounding box center [759, 375] width 1518 height 772
type textarea "ANO"
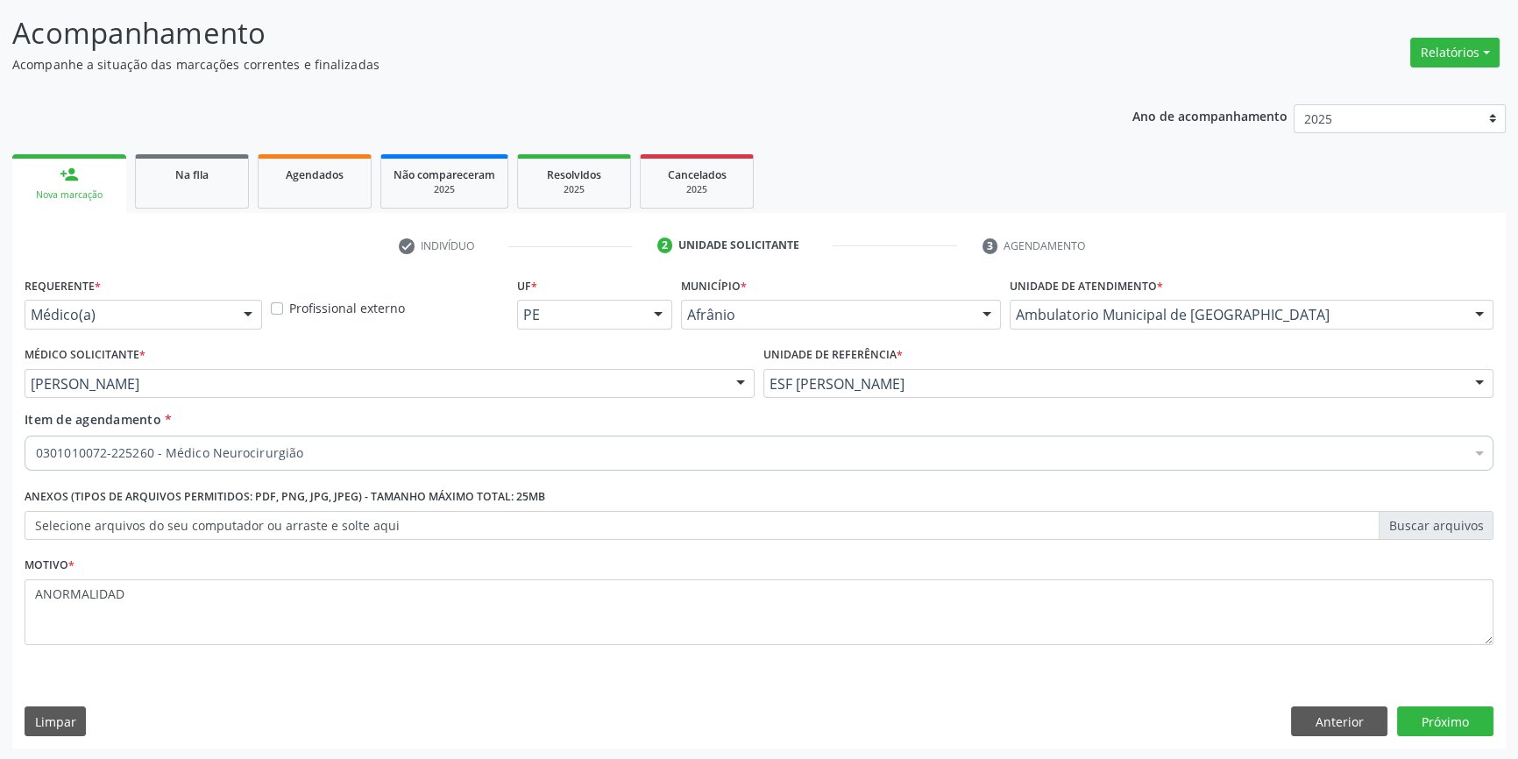
scroll to position [108, 0]
type textarea "ANORMALIDADE"
click at [1447, 718] on button "Próximo" at bounding box center [1445, 722] width 96 height 30
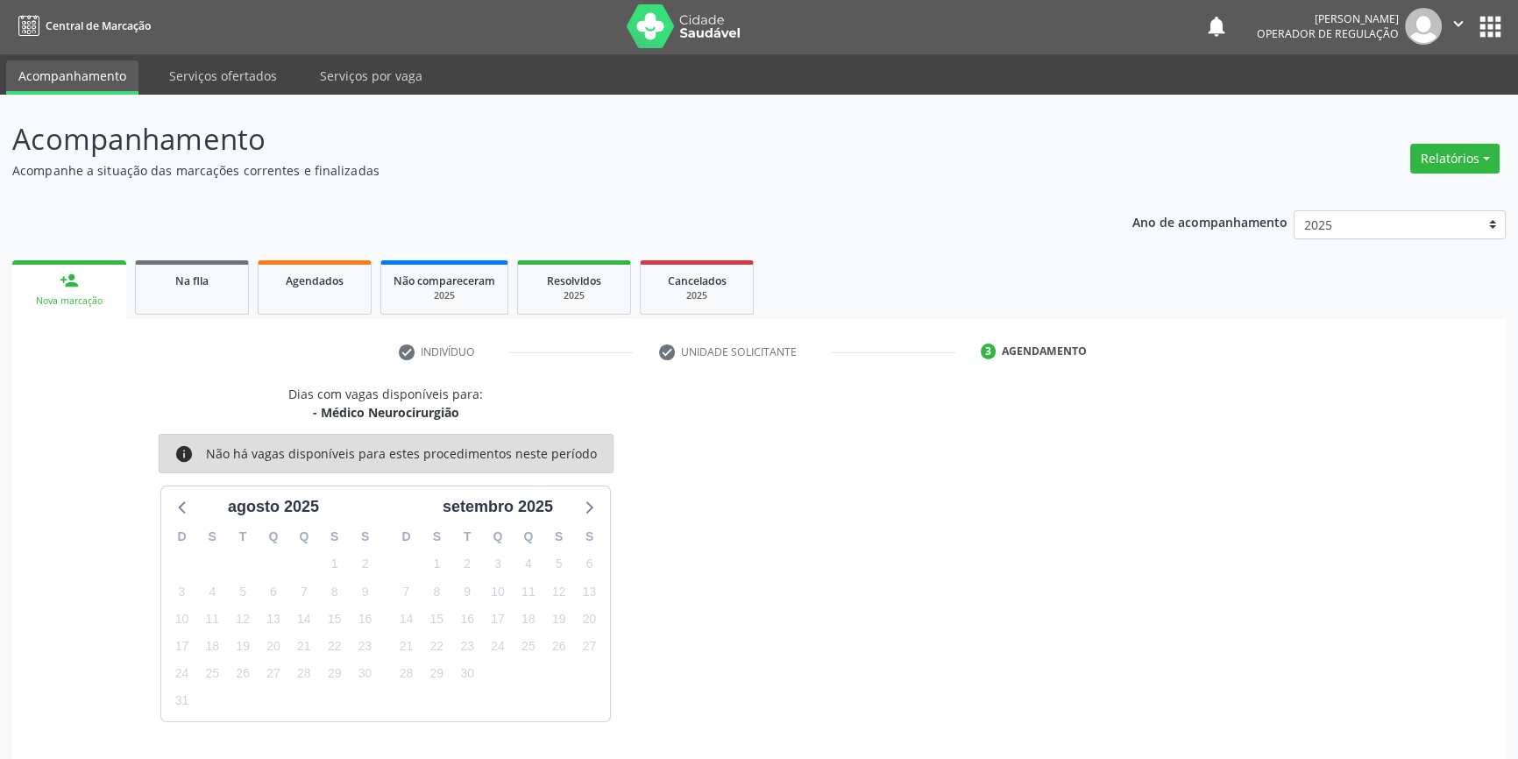
scroll to position [53, 0]
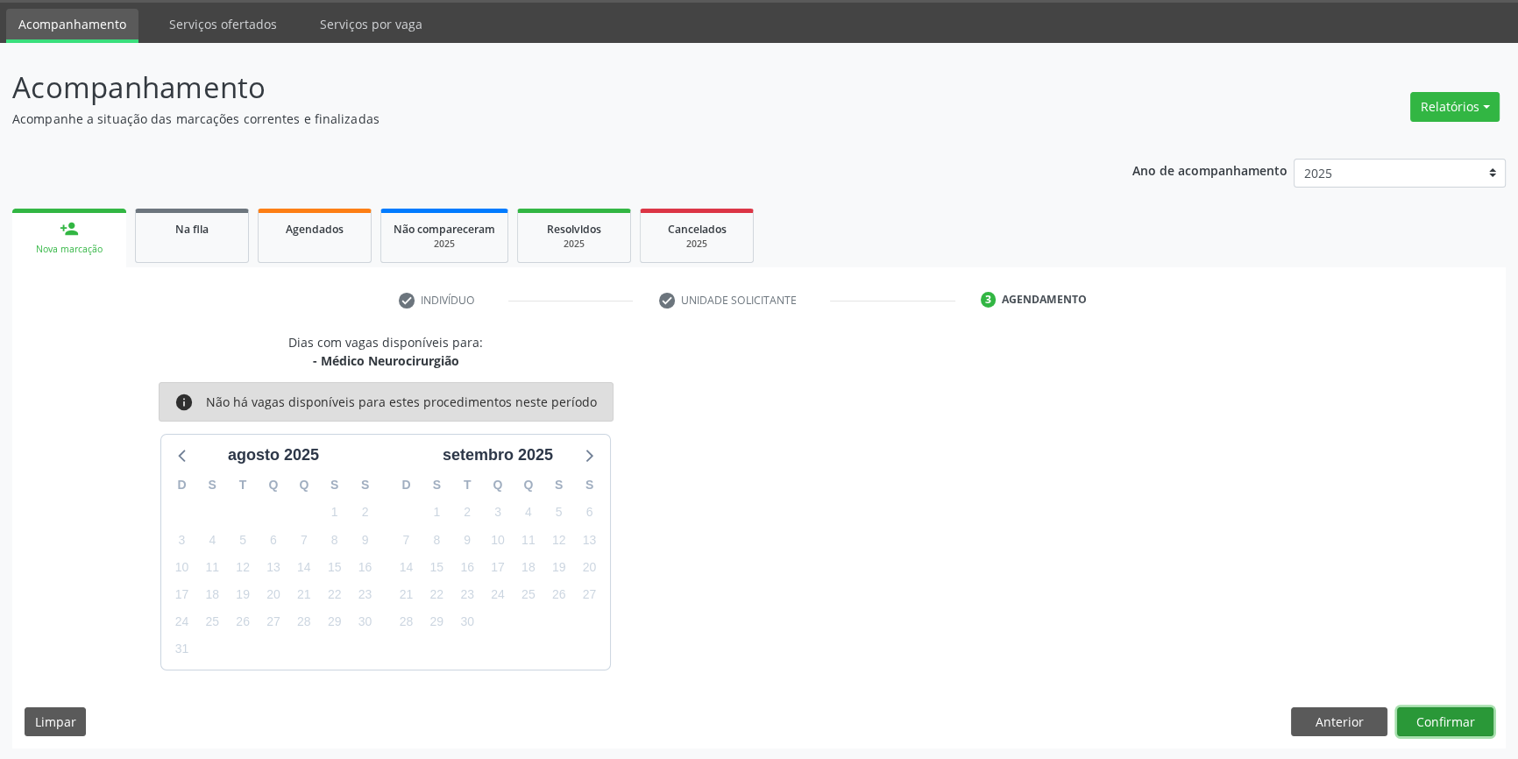
click at [1456, 731] on button "Confirmar" at bounding box center [1445, 722] width 96 height 30
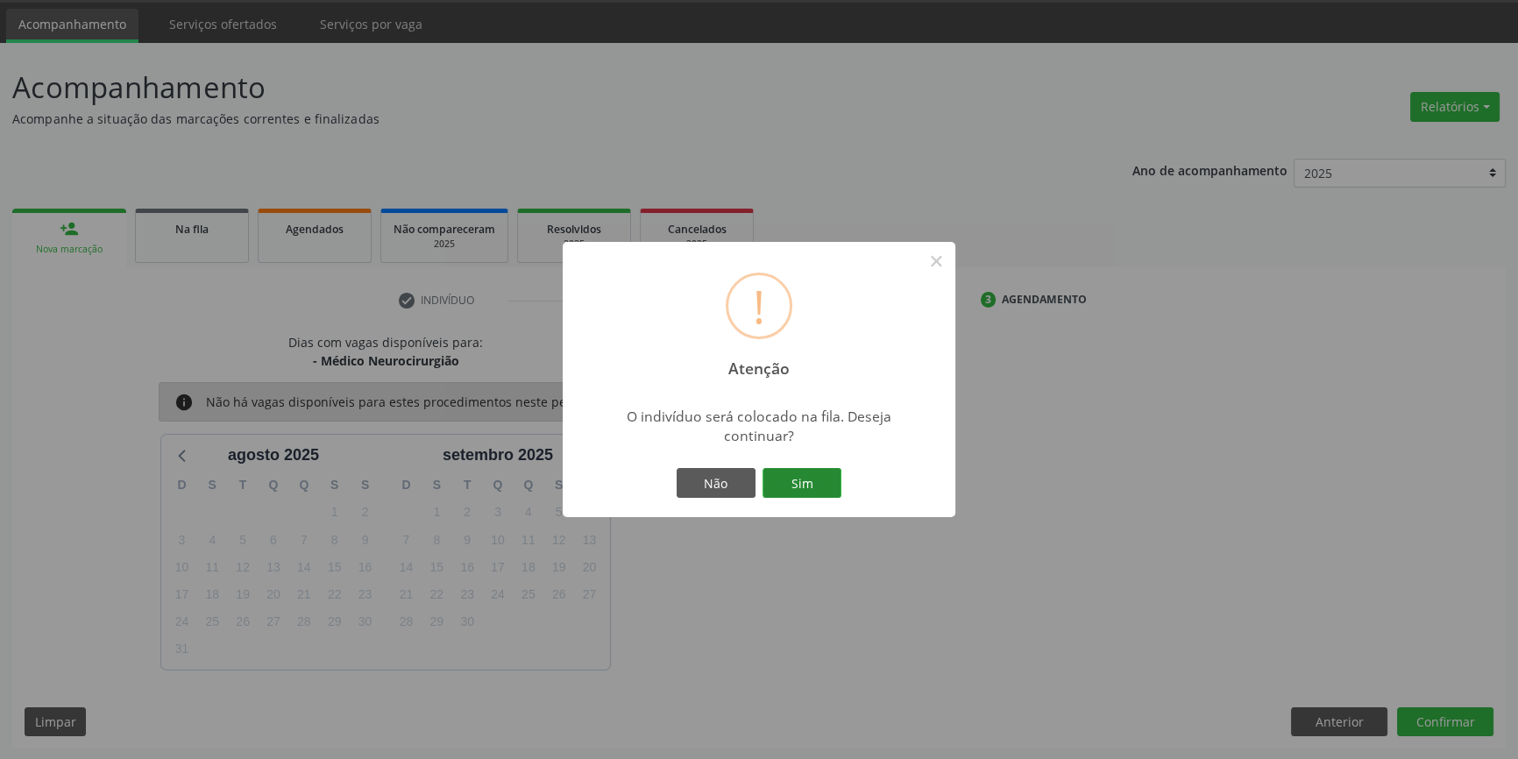
click at [809, 479] on button "Sim" at bounding box center [802, 483] width 79 height 30
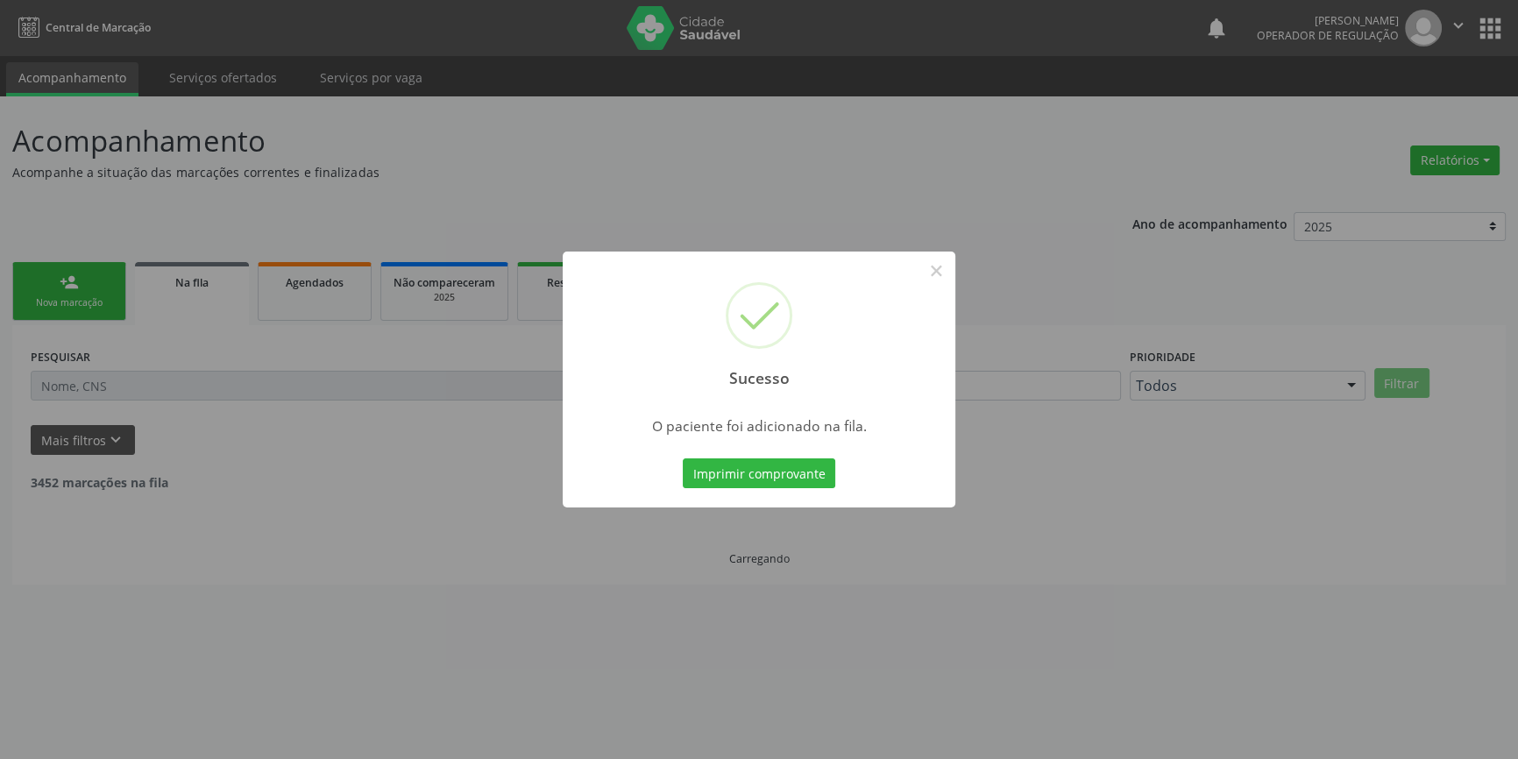
scroll to position [0, 0]
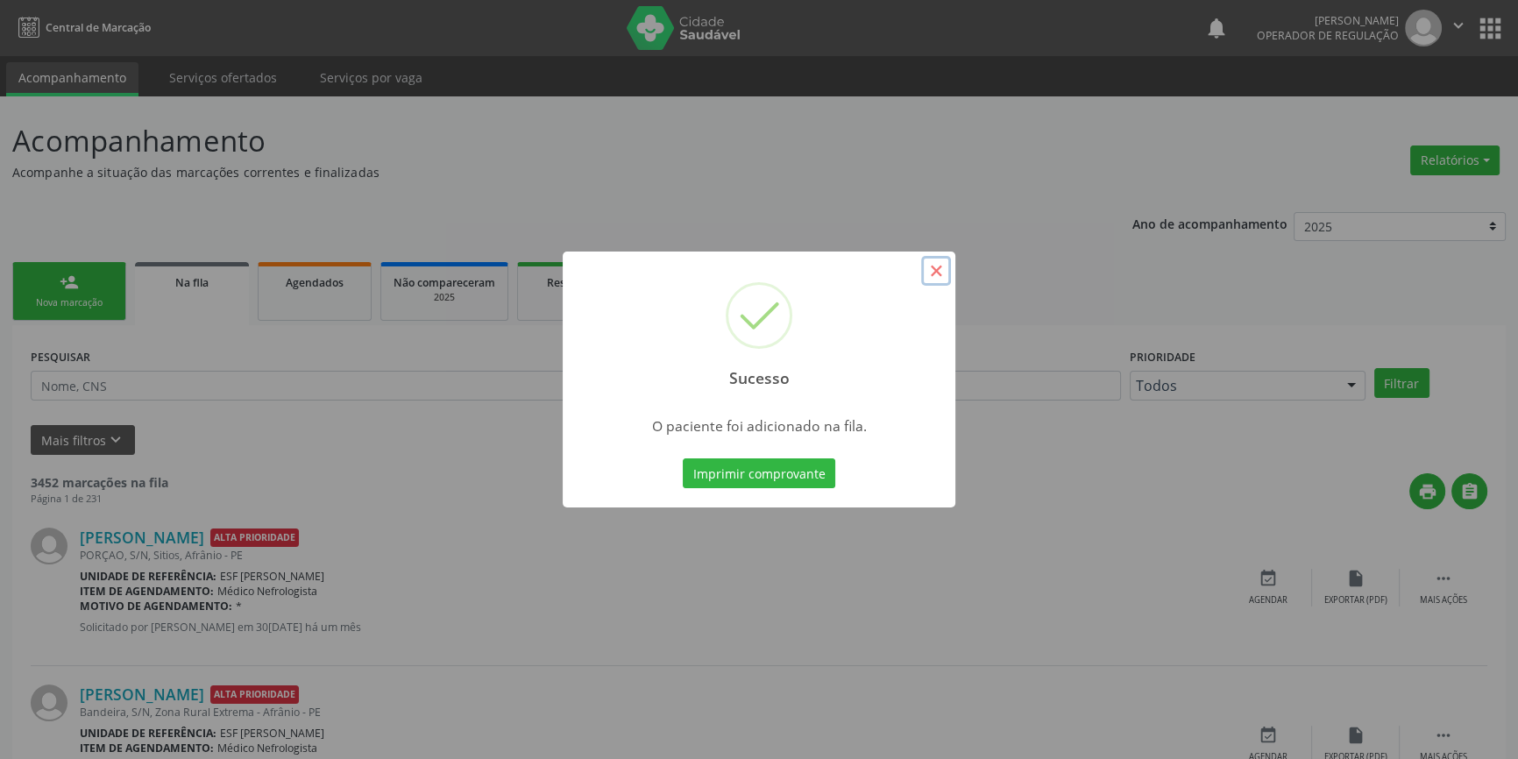
click at [932, 261] on button "×" at bounding box center [936, 271] width 30 height 30
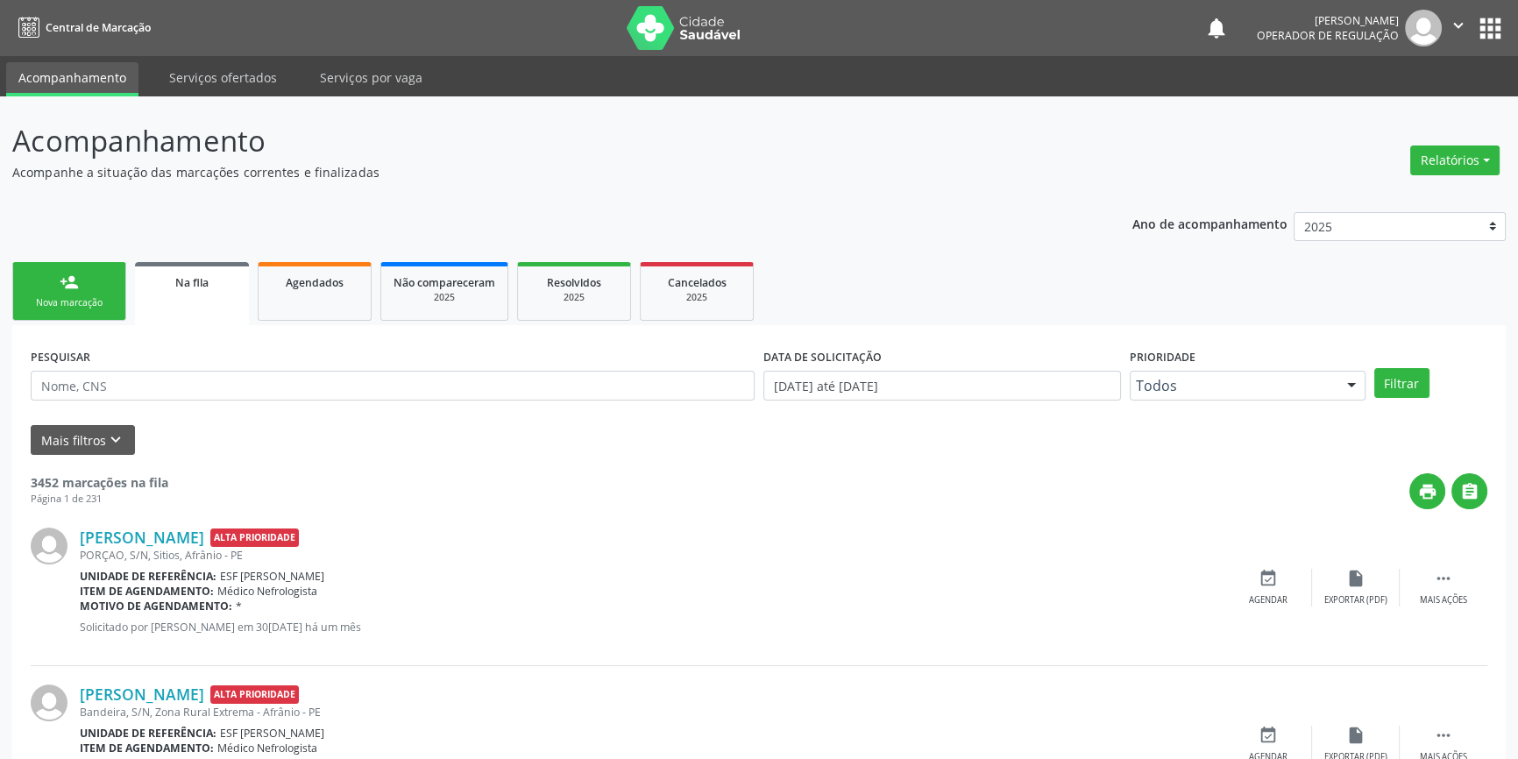
click at [88, 289] on link "person_add Nova marcação" at bounding box center [69, 291] width 114 height 59
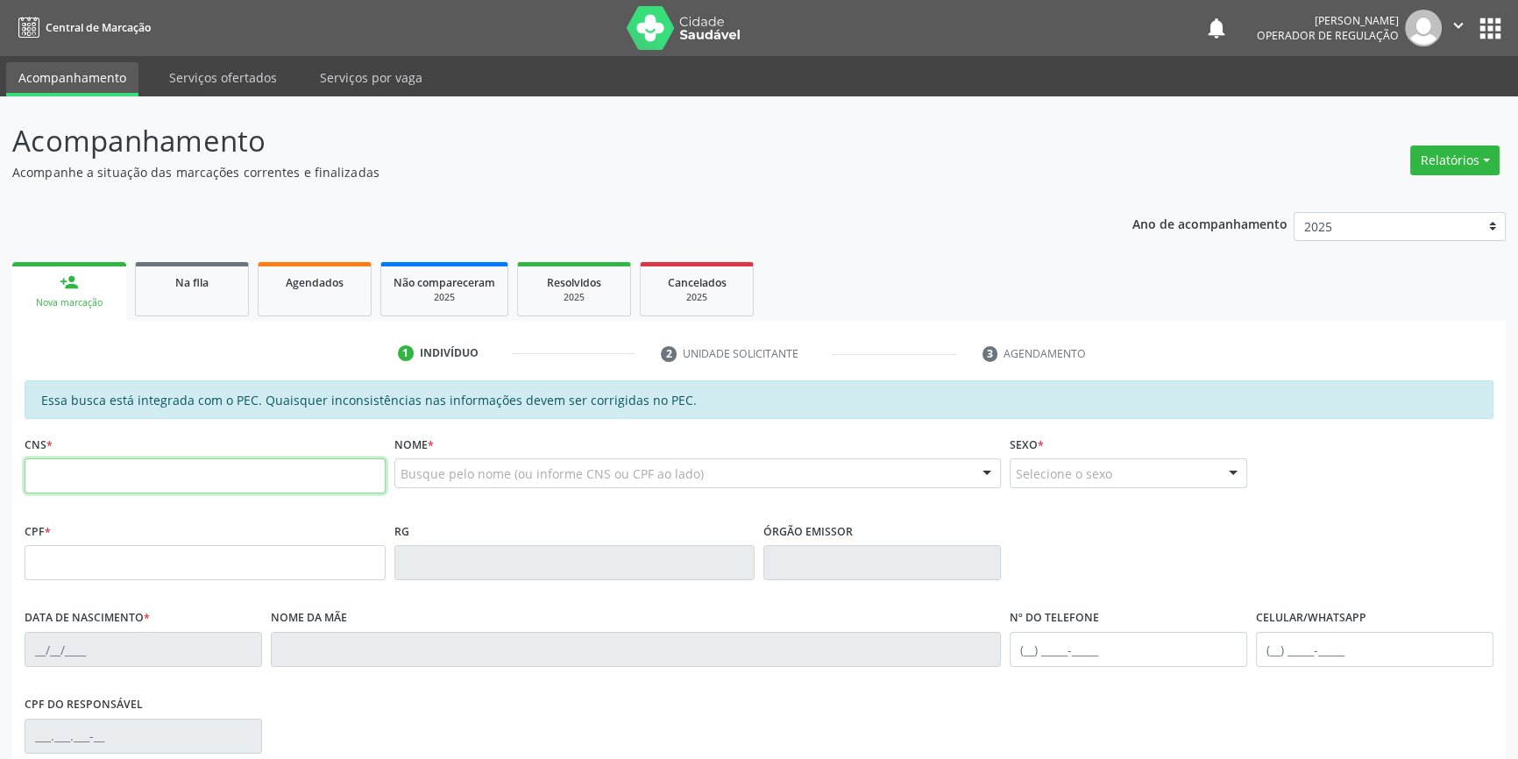
click at [169, 484] on input "text" at bounding box center [205, 475] width 361 height 35
type input "700 4034 0195 9949"
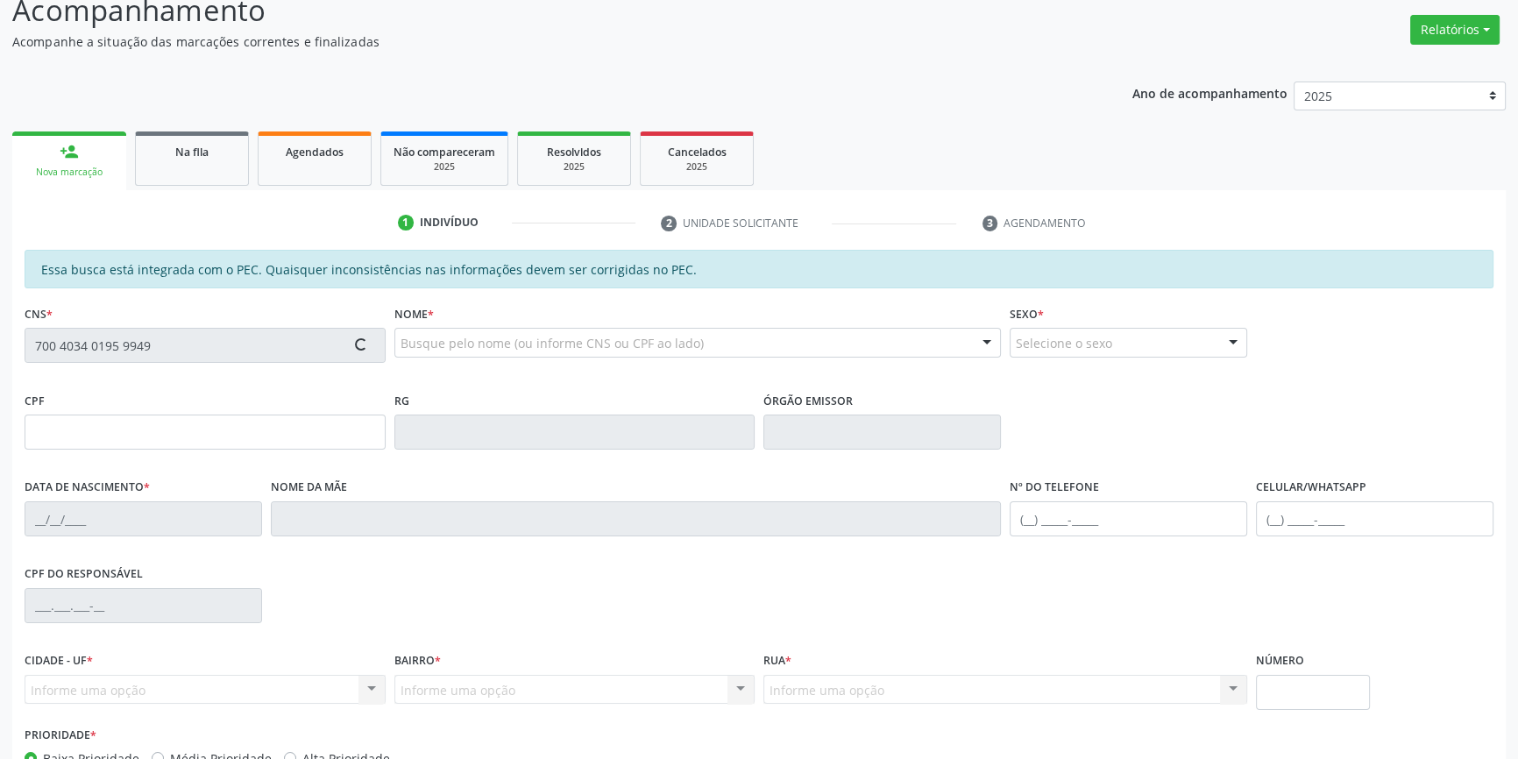
scroll to position [240, 0]
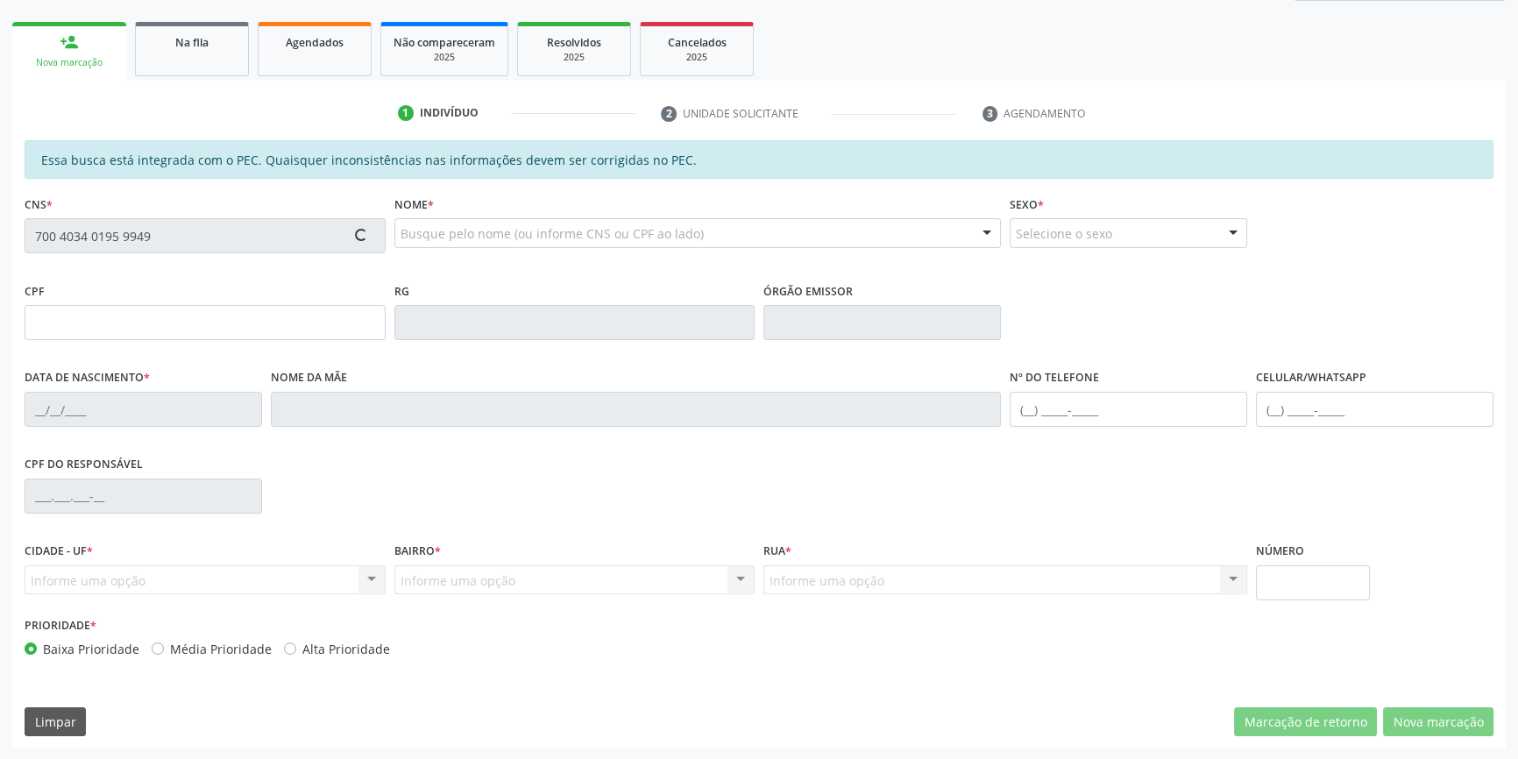
type input "055.339.144-55"
type input "[DATE]"
type input "[PERSON_NAME]"
type input "[PHONE_NUMBER]"
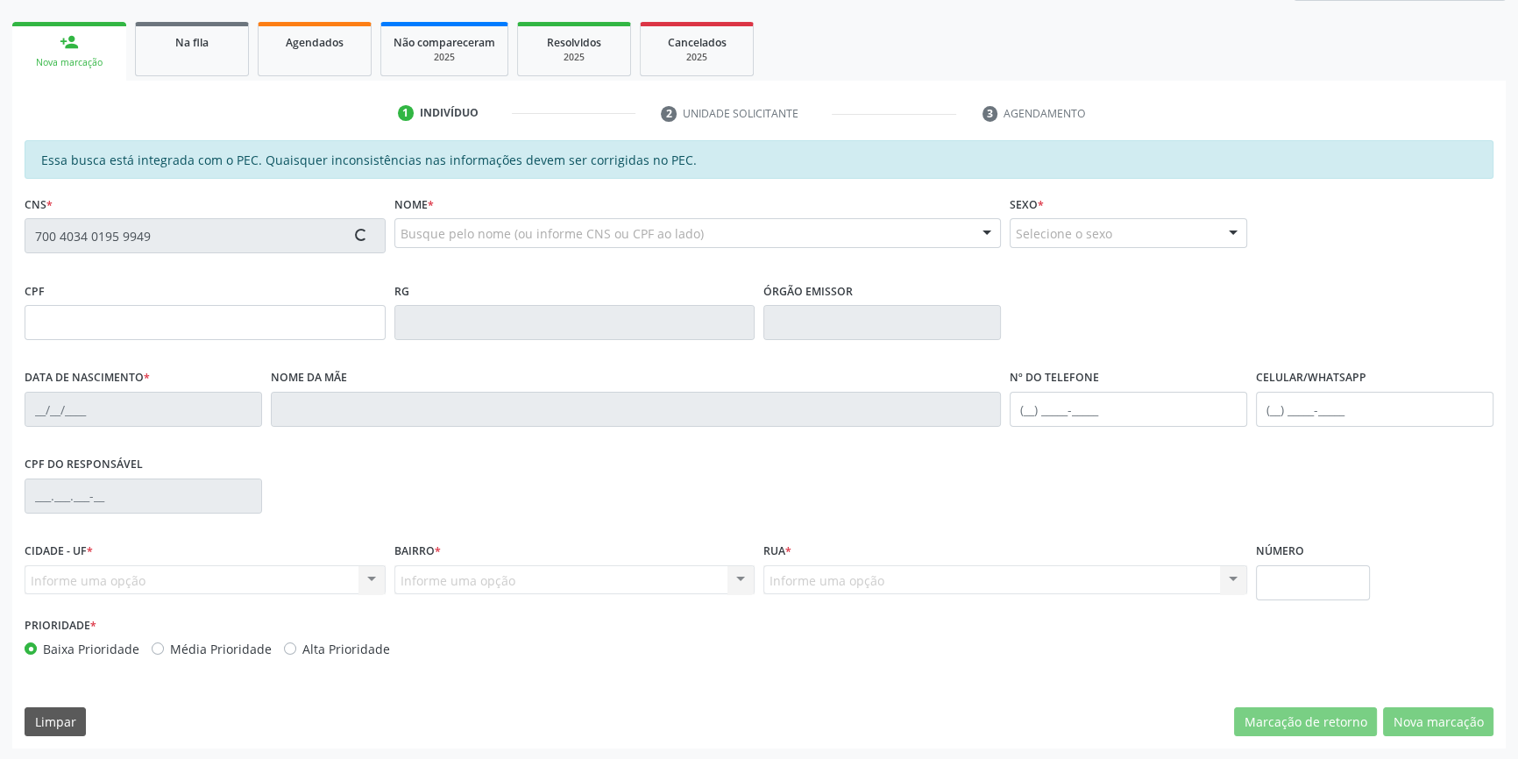
type input "S/N"
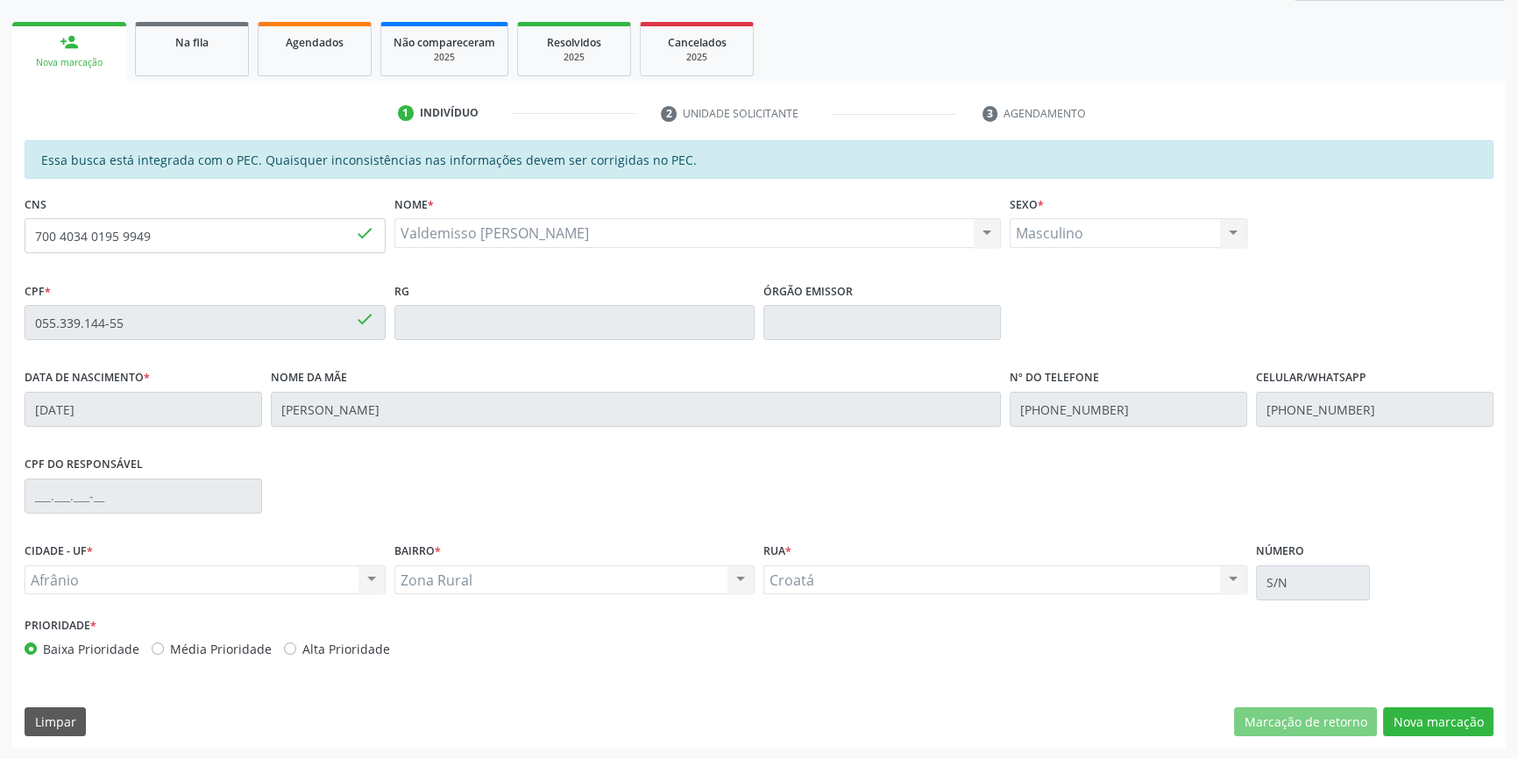
click at [1424, 738] on div "Essa busca está integrada com o PEC. Quaisquer inconsistências nas informações …" at bounding box center [759, 444] width 1494 height 608
click at [1411, 719] on button "Nova marcação" at bounding box center [1438, 722] width 110 height 30
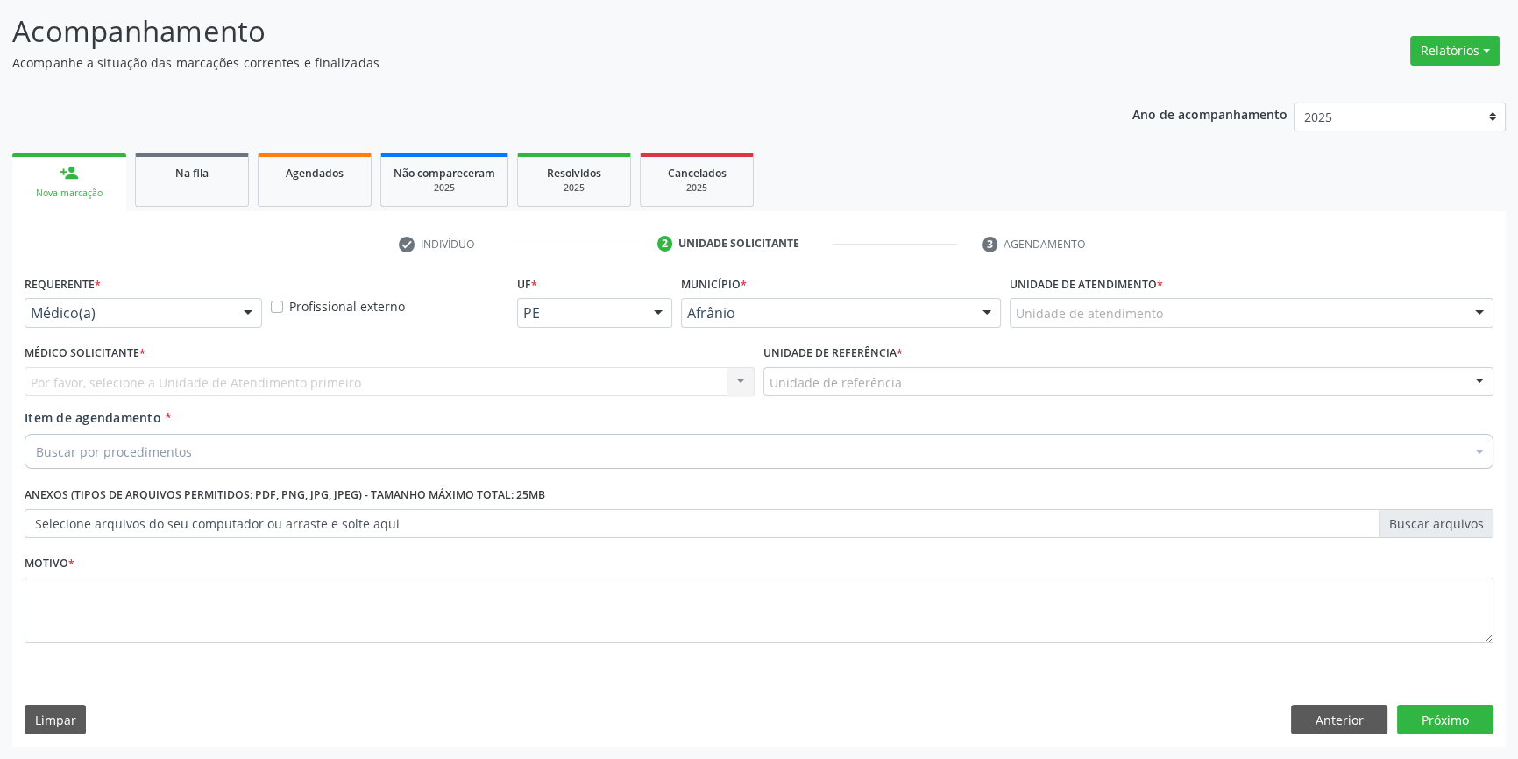
scroll to position [108, 0]
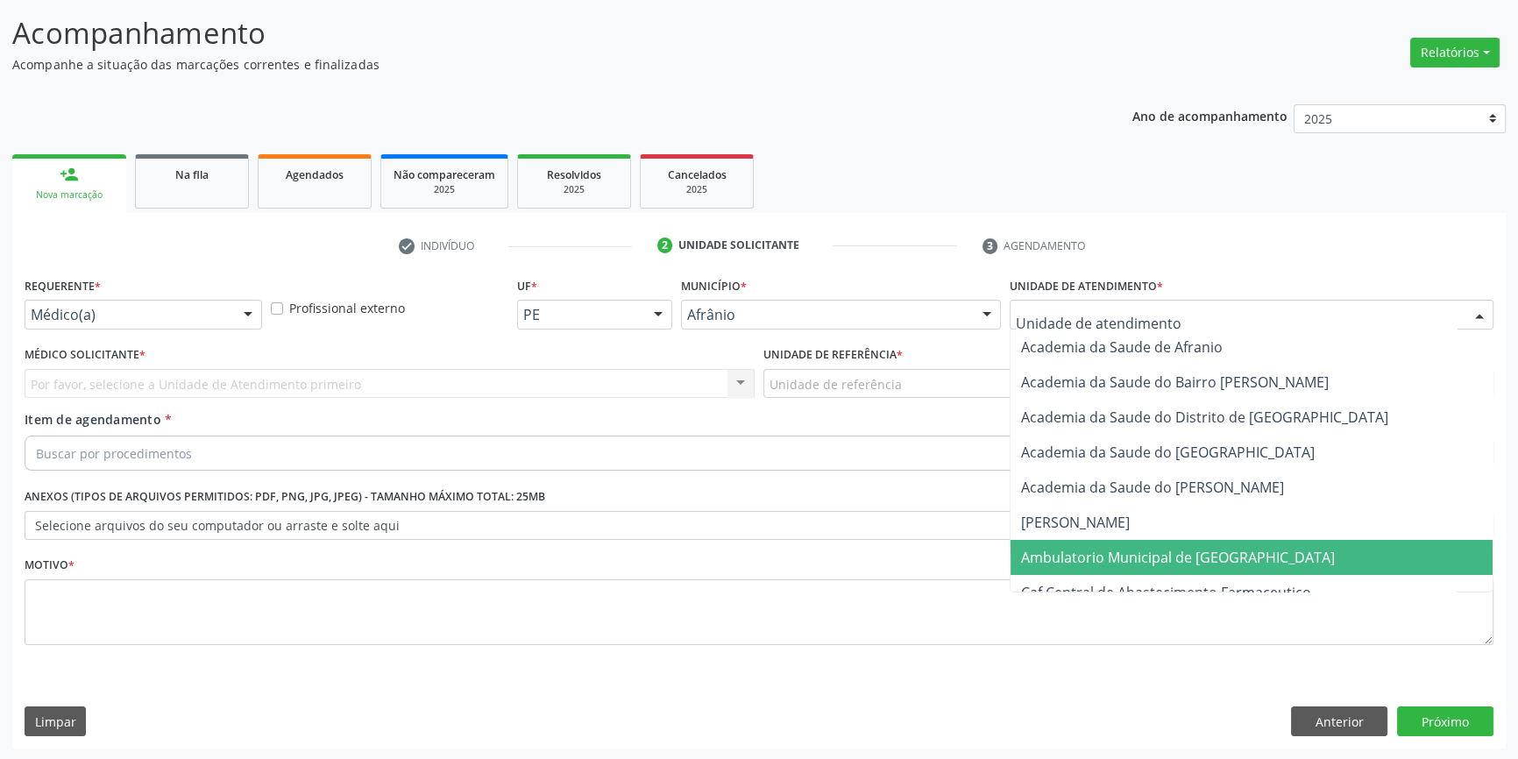
click at [1141, 548] on span "Ambulatorio Municipal de [GEOGRAPHIC_DATA]" at bounding box center [1178, 557] width 314 height 19
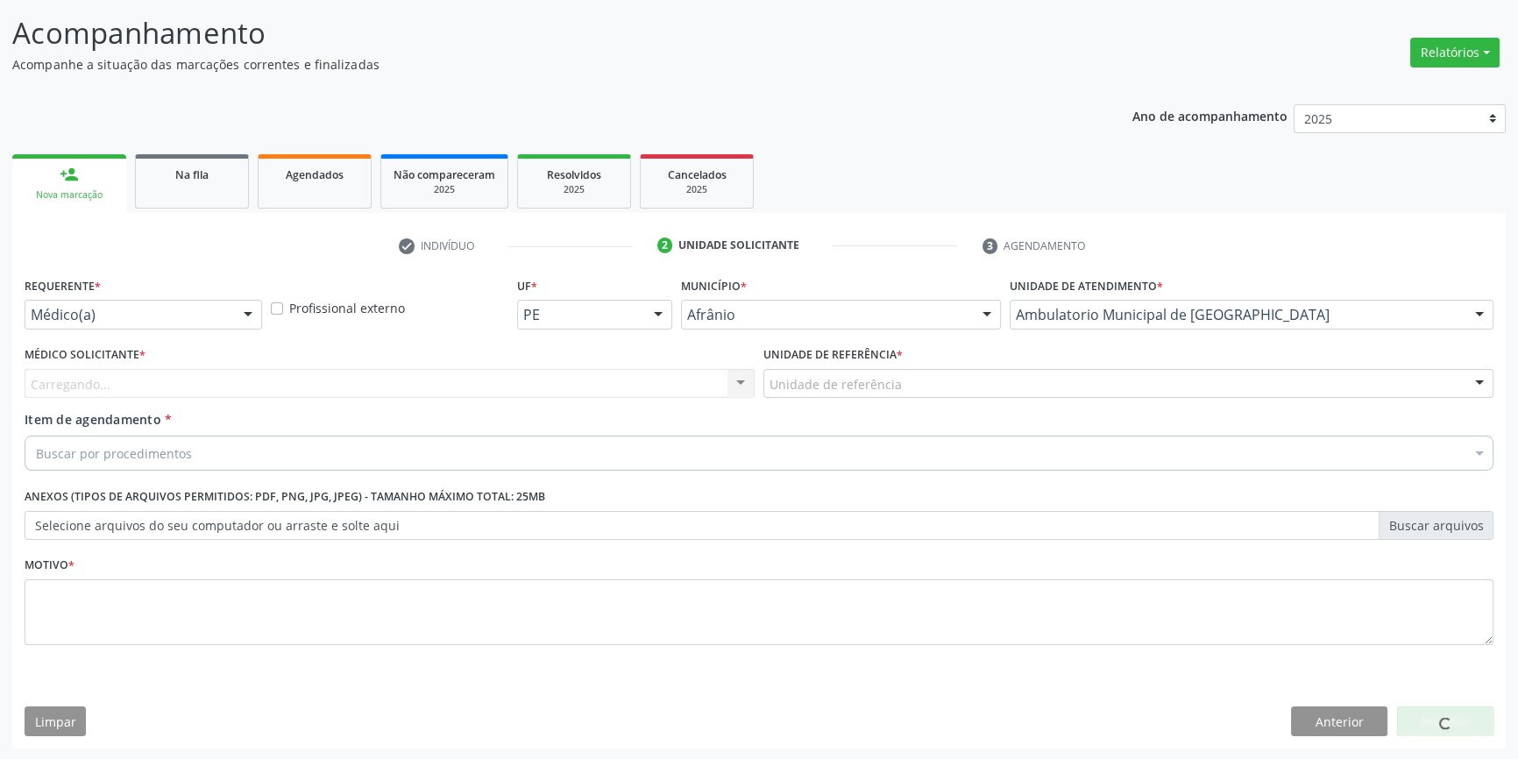
click at [920, 391] on div "Unidade de referência" at bounding box center [1128, 384] width 730 height 30
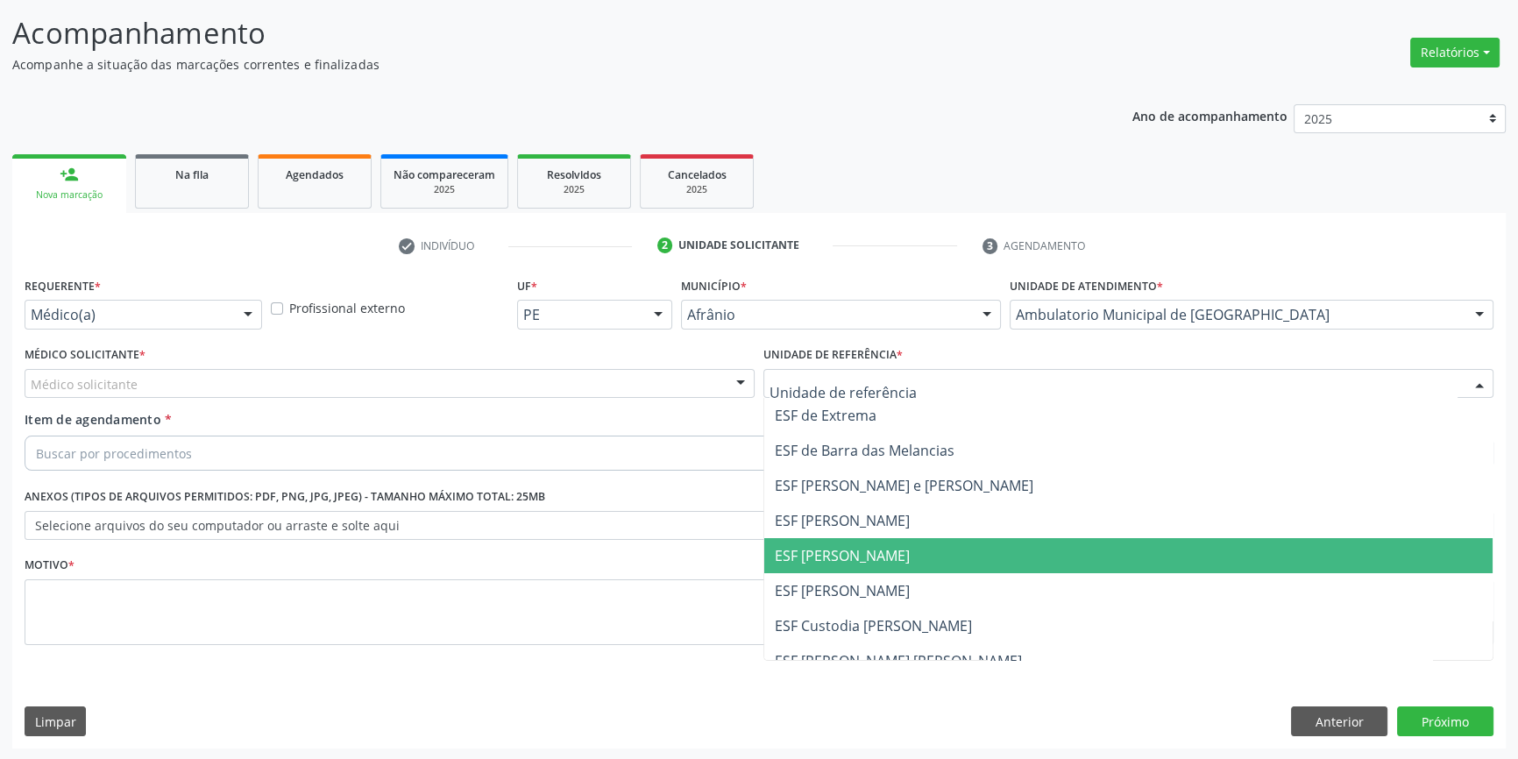
click at [859, 539] on span "ESF [PERSON_NAME]" at bounding box center [1128, 555] width 728 height 35
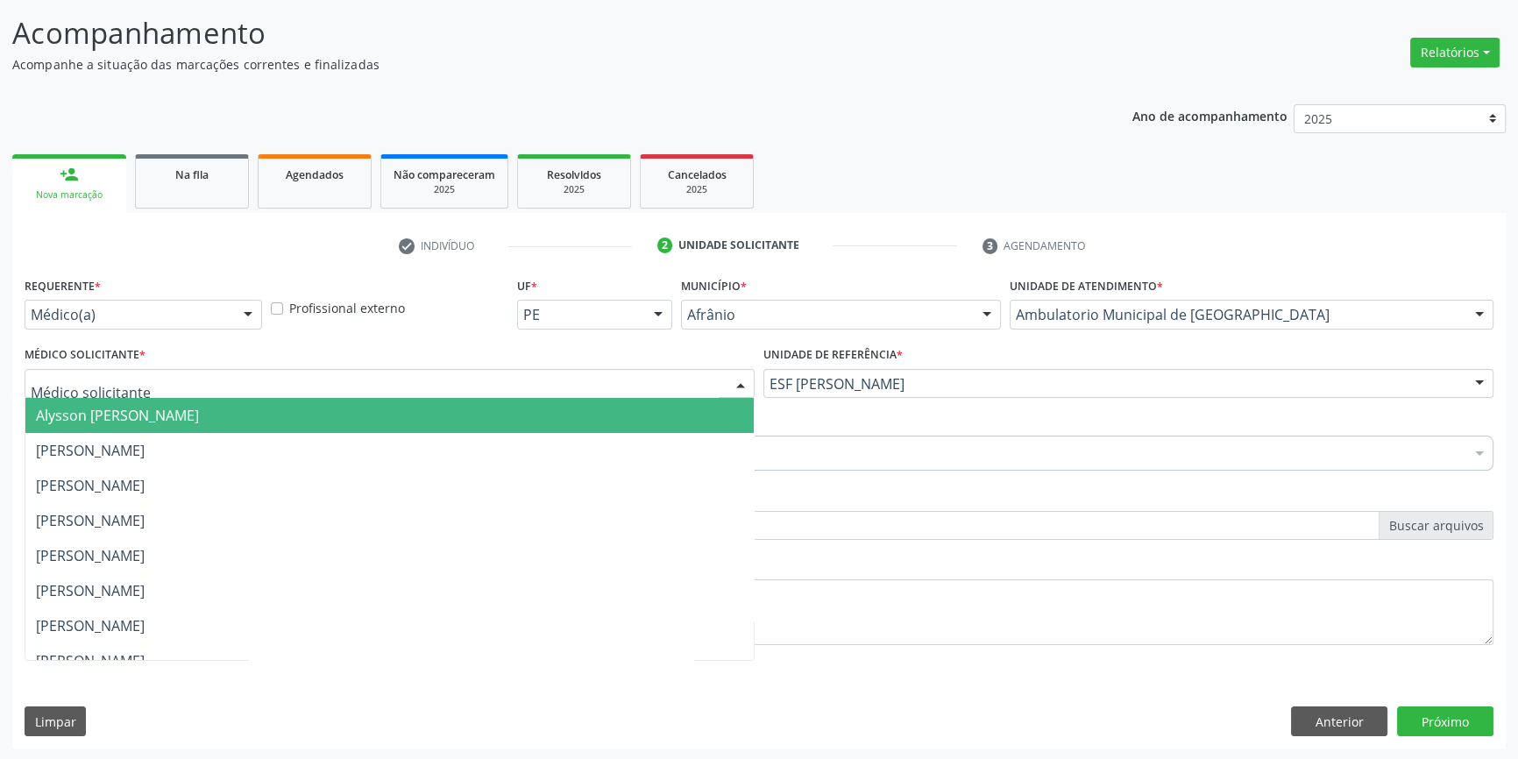
click at [606, 370] on div at bounding box center [390, 384] width 730 height 30
drag, startPoint x: 251, startPoint y: 430, endPoint x: 221, endPoint y: 437, distance: 30.4
click at [248, 430] on span "Alysson [PERSON_NAME]" at bounding box center [389, 415] width 728 height 35
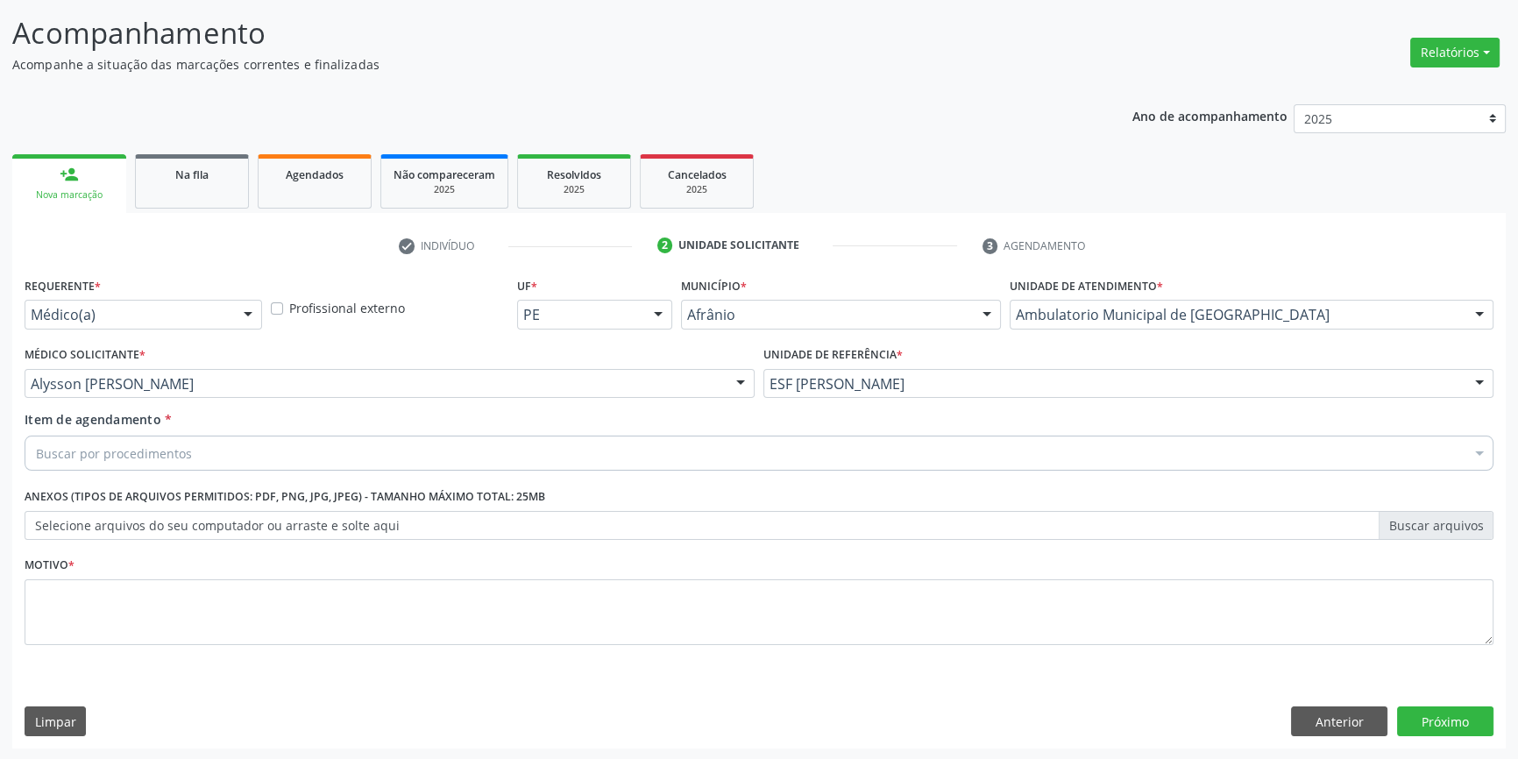
click at [188, 462] on div "Buscar por procedimentos" at bounding box center [759, 453] width 1469 height 35
drag, startPoint x: 199, startPoint y: 454, endPoint x: 0, endPoint y: 441, distance: 199.4
click at [0, 441] on div "Acompanhamento Acompanhe a situação das marcações correntes e finalizadas Relat…" at bounding box center [759, 375] width 1518 height 772
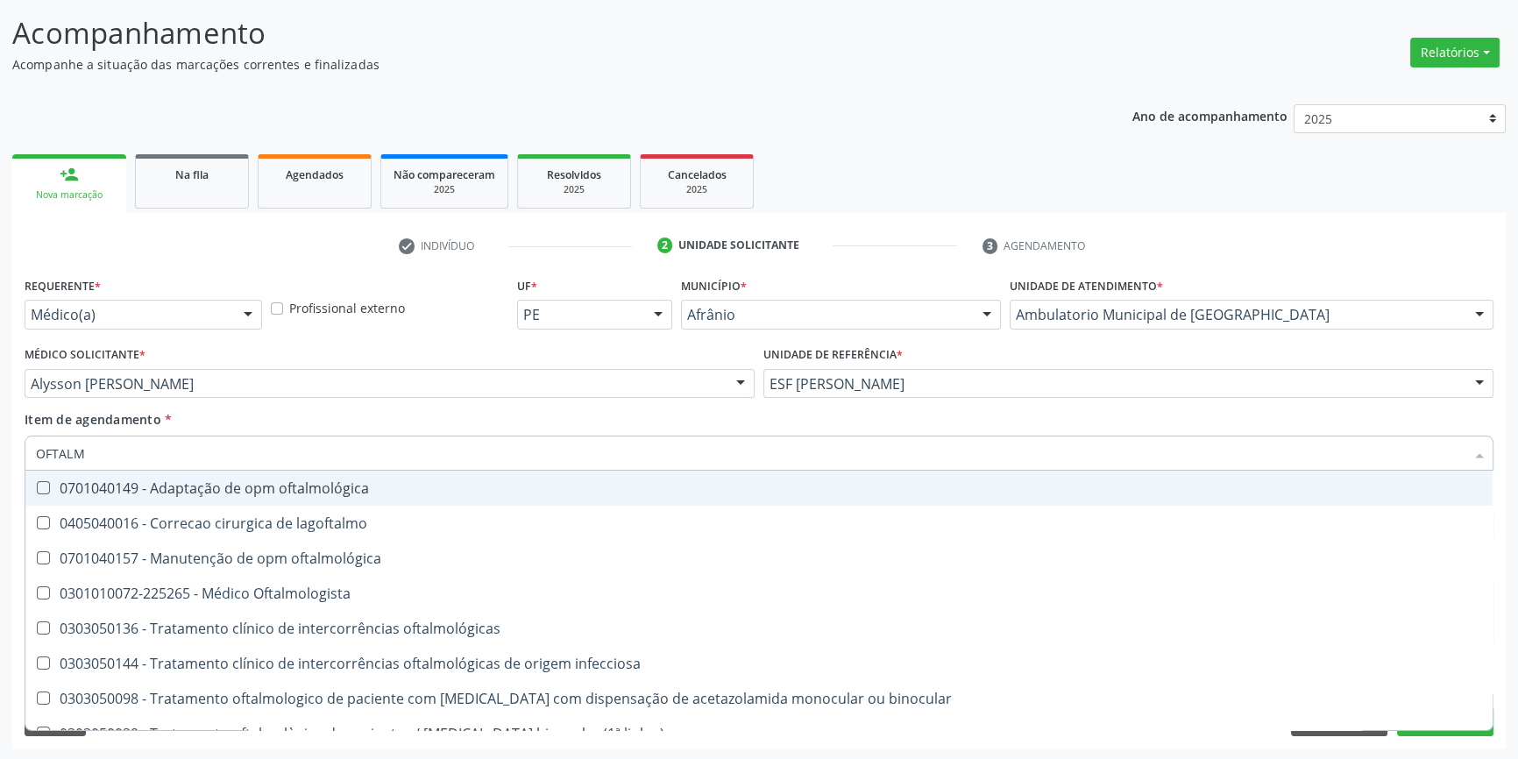
type input "OFTALMO"
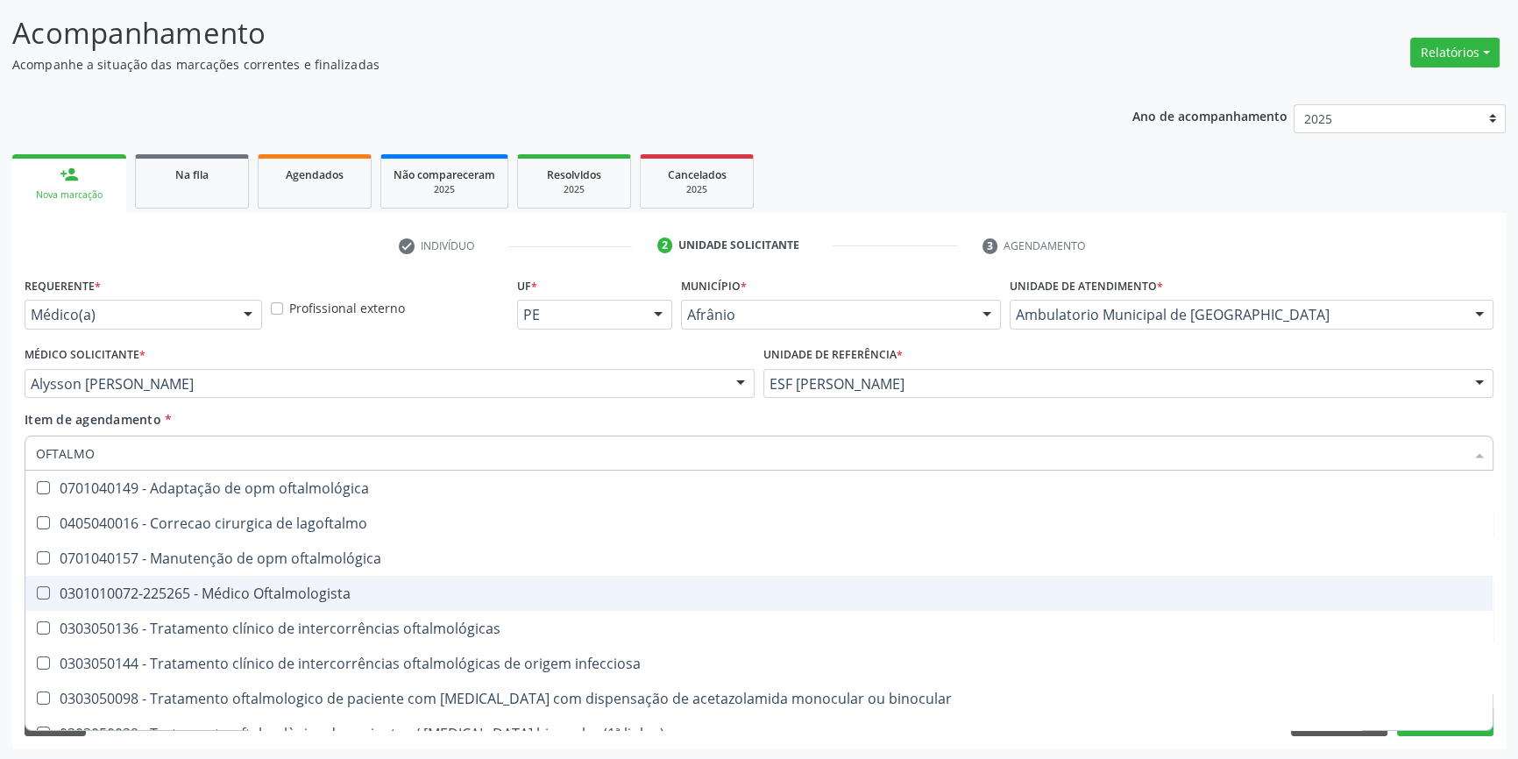
click at [268, 580] on span "0301010072-225265 - Médico Oftalmologista" at bounding box center [758, 593] width 1467 height 35
checkbox Oftalmologista "true"
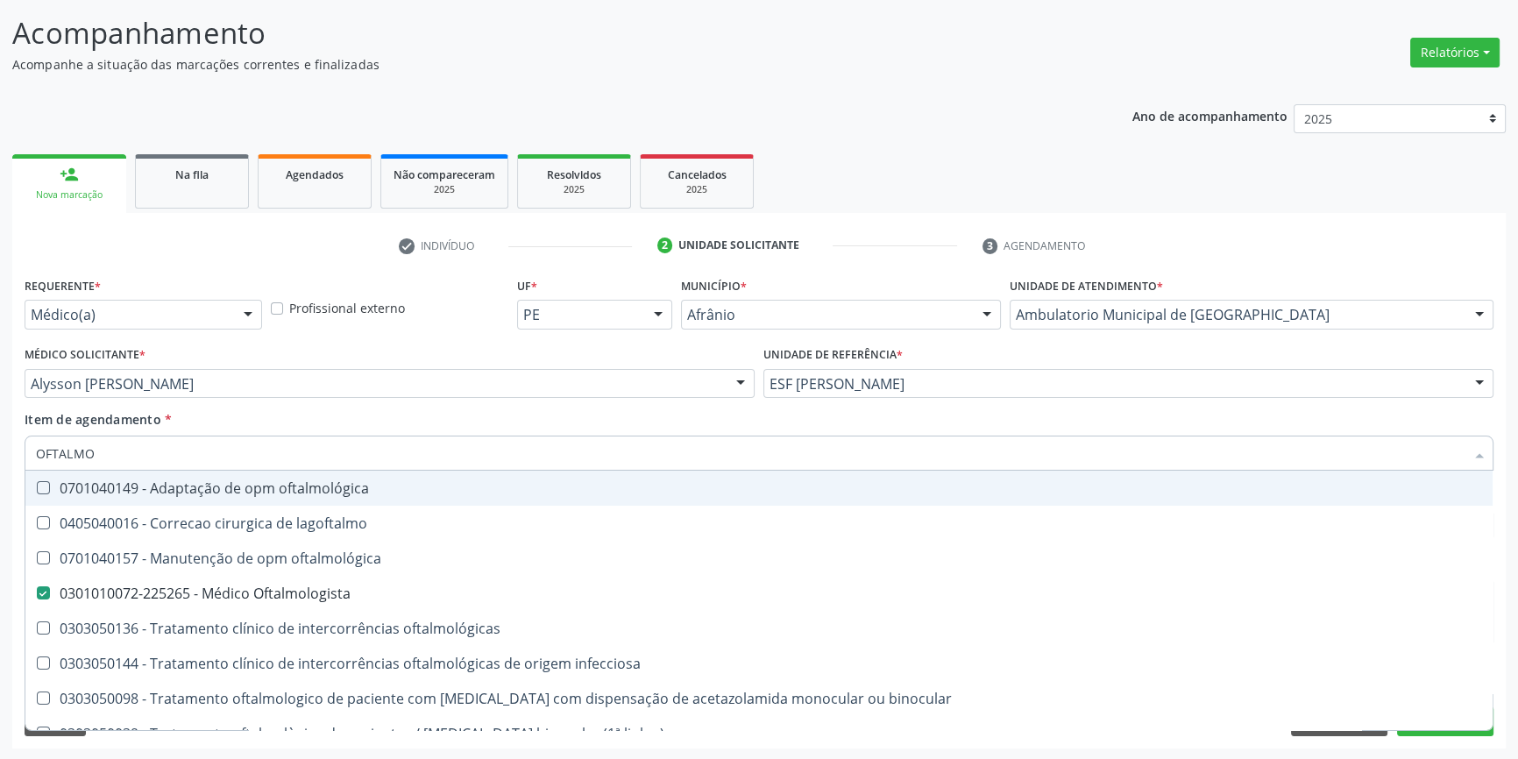
click at [310, 421] on div "Item de agendamento * OFTALMO Desfazer seleção 0701040149 - Adaptação de opm of…" at bounding box center [759, 437] width 1469 height 55
checkbox lagoftalmo "true"
checkbox Oftalmologista "false"
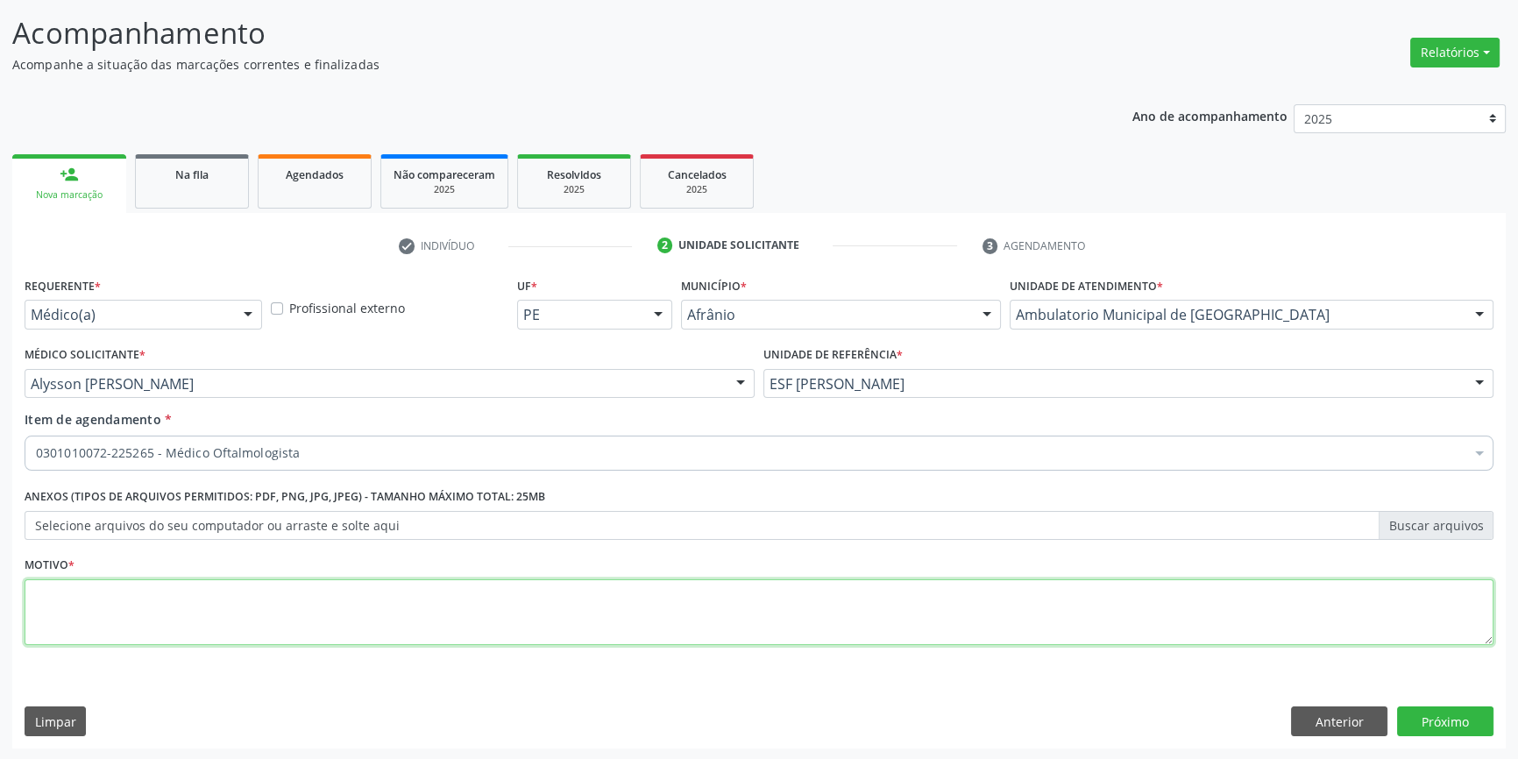
click at [309, 622] on textarea at bounding box center [759, 612] width 1469 height 67
type textarea "MIOPIA"
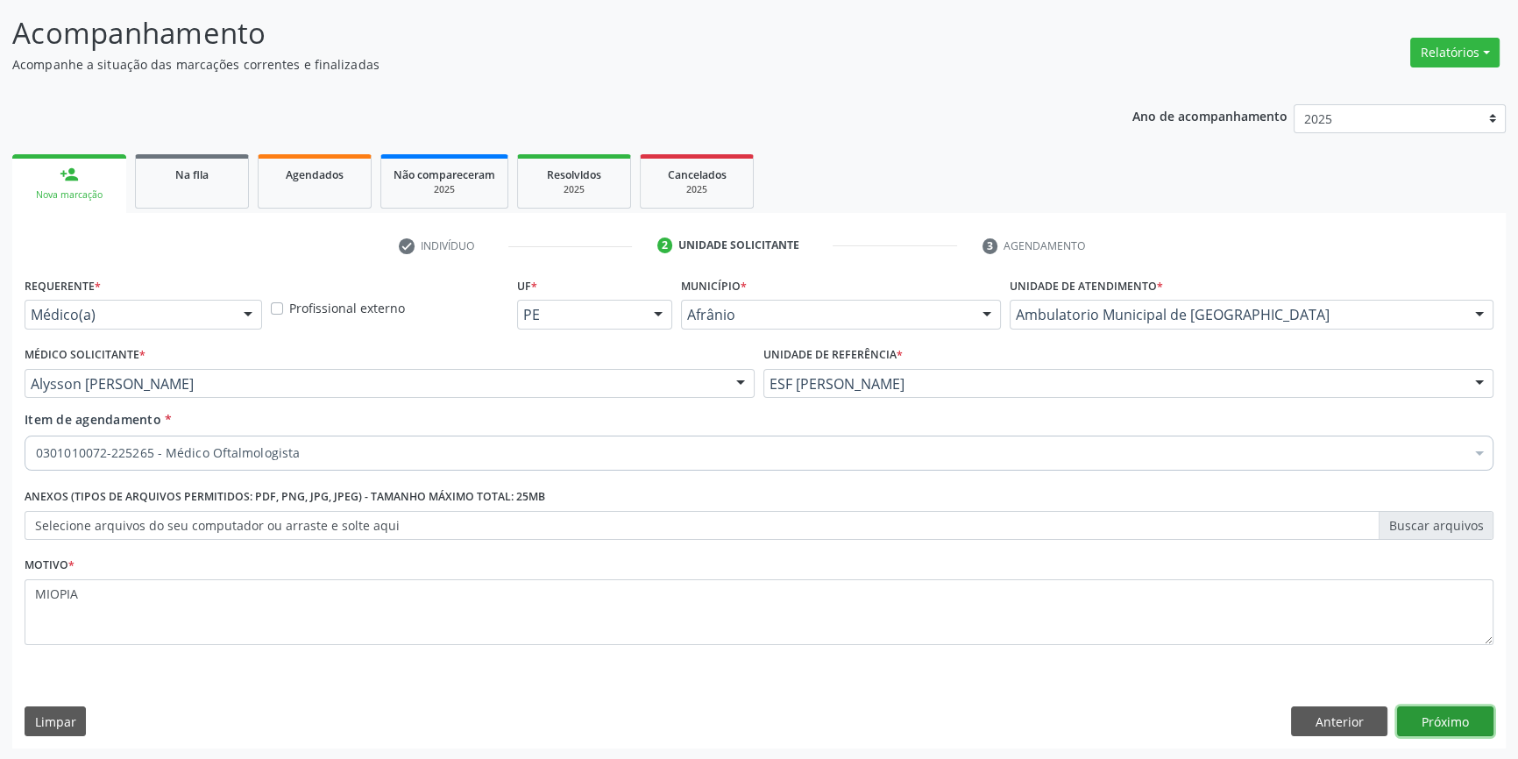
click at [1452, 728] on button "Próximo" at bounding box center [1445, 722] width 96 height 30
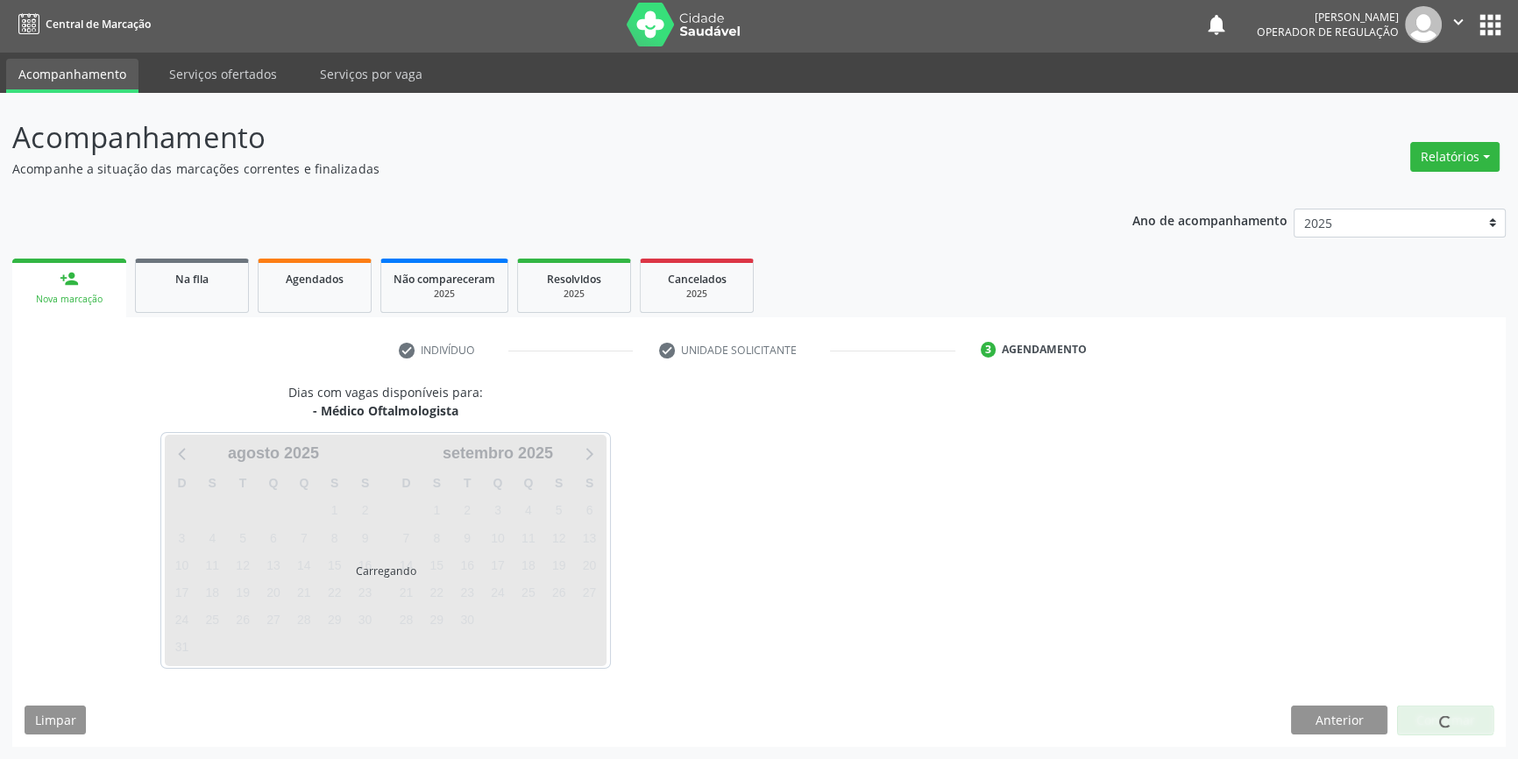
scroll to position [2, 0]
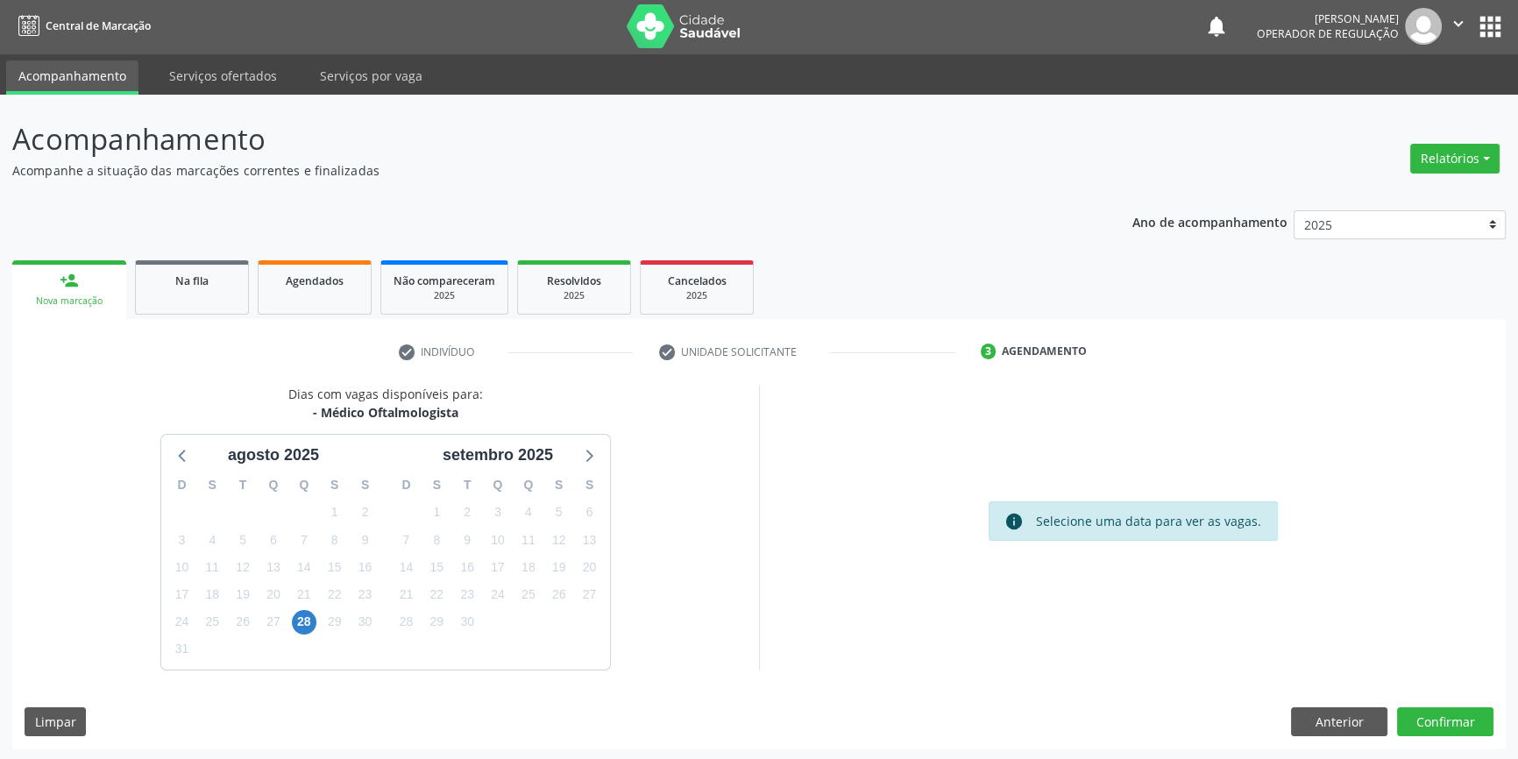
click at [1463, 736] on div "Dias com vagas disponíveis para: - Médico Oftalmologista [DATE] D S T Q Q S S 2…" at bounding box center [759, 567] width 1494 height 364
click at [1461, 732] on button "Confirmar" at bounding box center [1445, 722] width 96 height 30
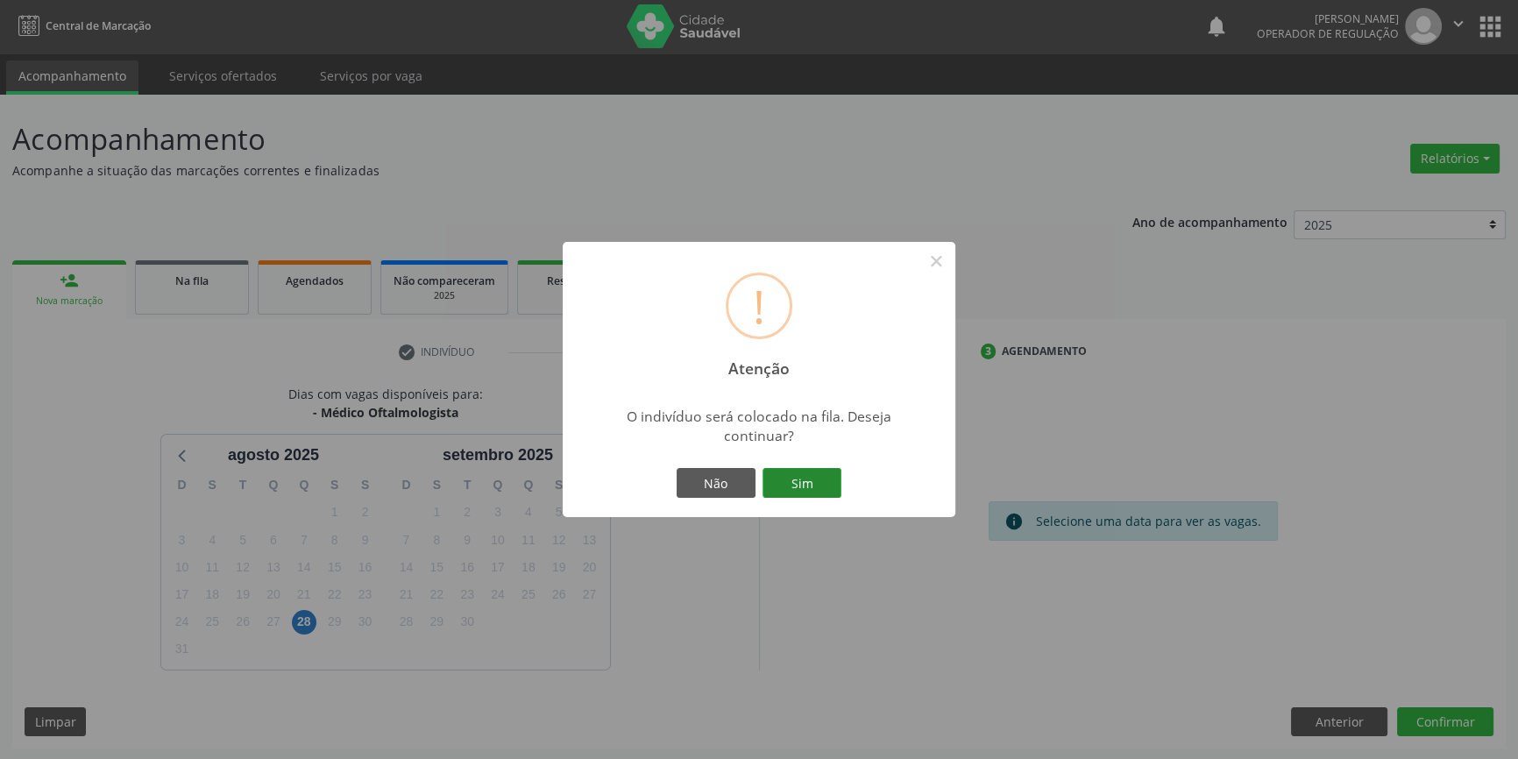
click at [811, 479] on button "Sim" at bounding box center [802, 483] width 79 height 30
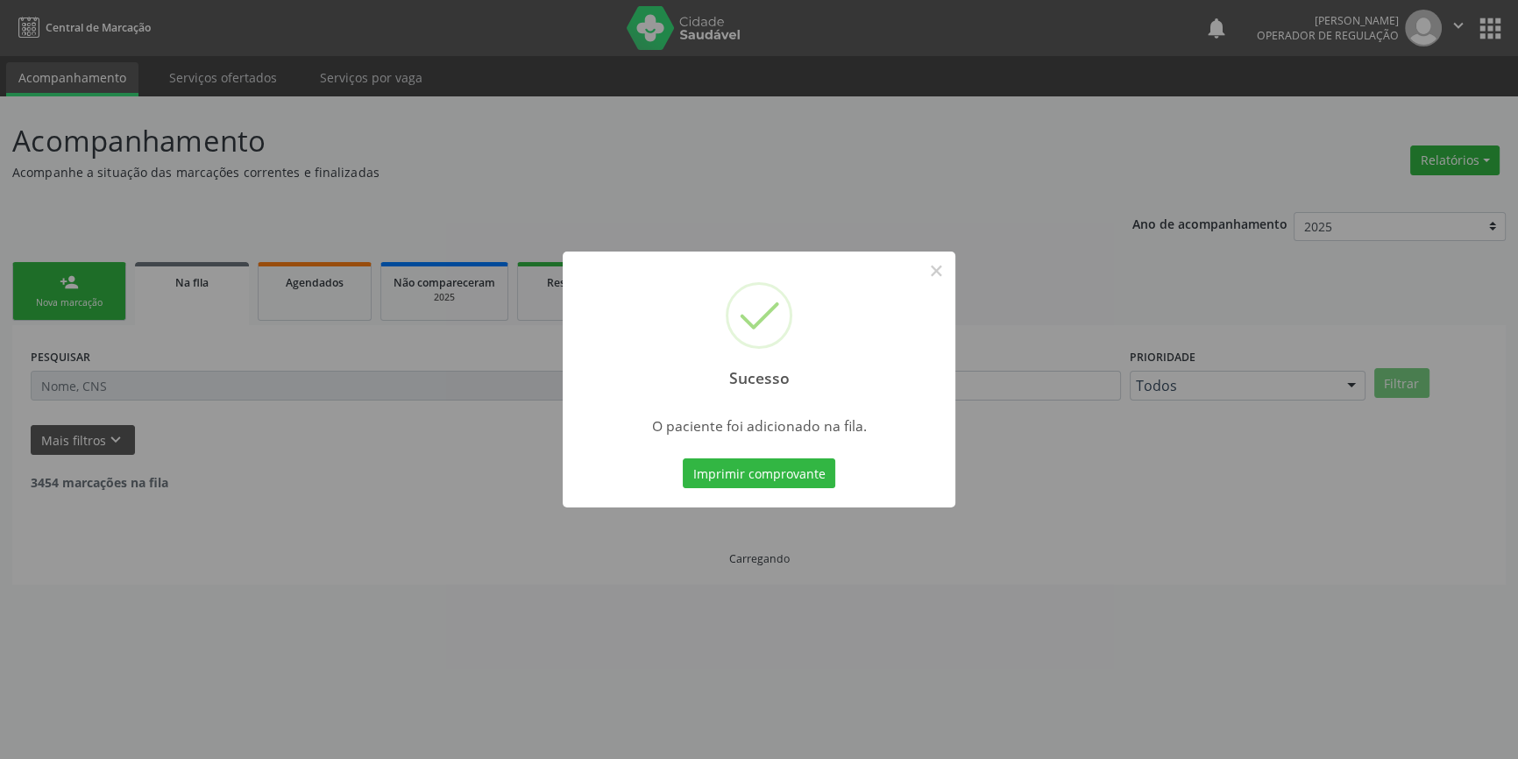
scroll to position [0, 0]
click at [932, 272] on button "×" at bounding box center [942, 271] width 30 height 30
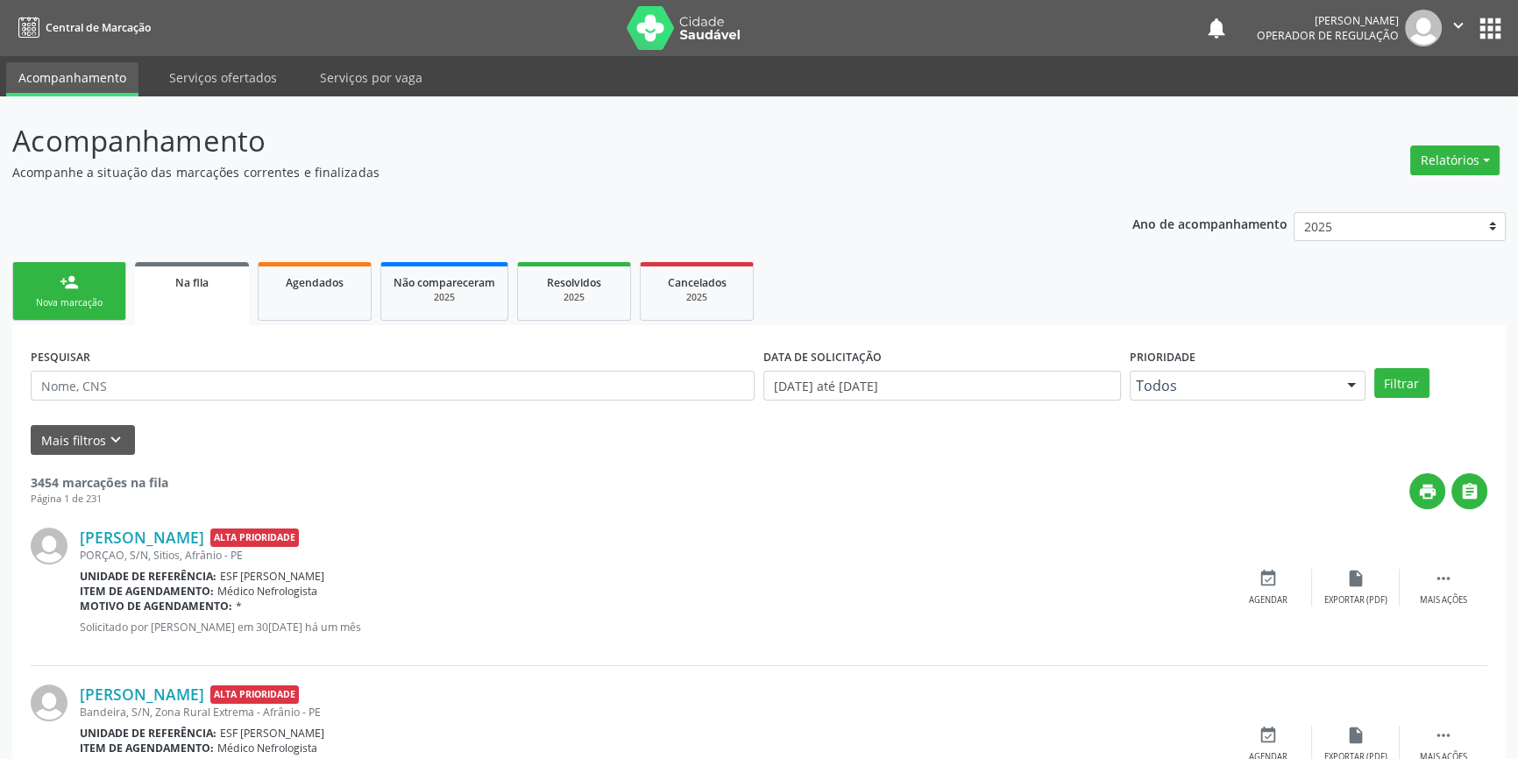
click at [60, 299] on div "Nova marcação" at bounding box center [69, 302] width 88 height 13
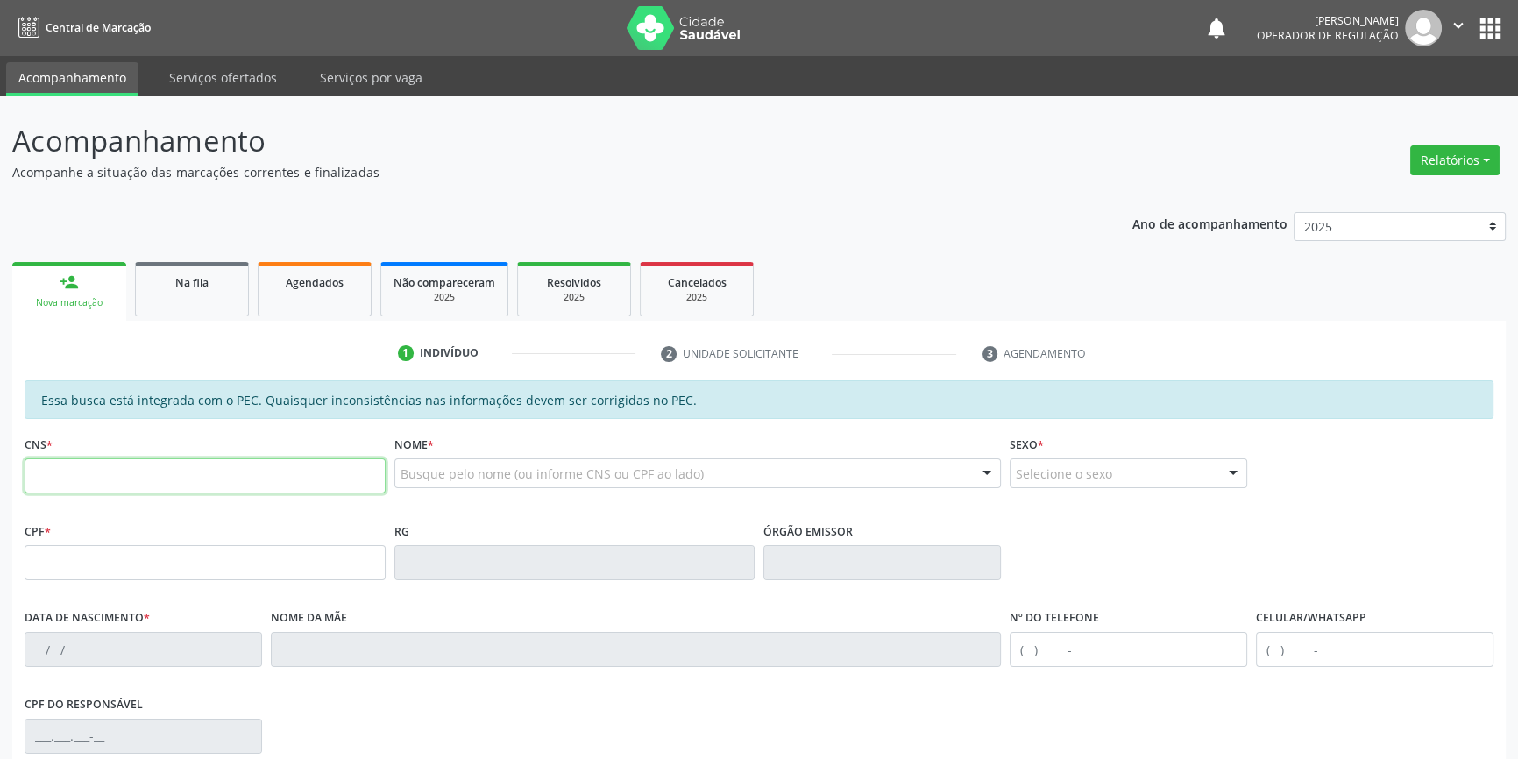
click at [154, 479] on input "text" at bounding box center [205, 475] width 361 height 35
type input "700 0047 2330 0508"
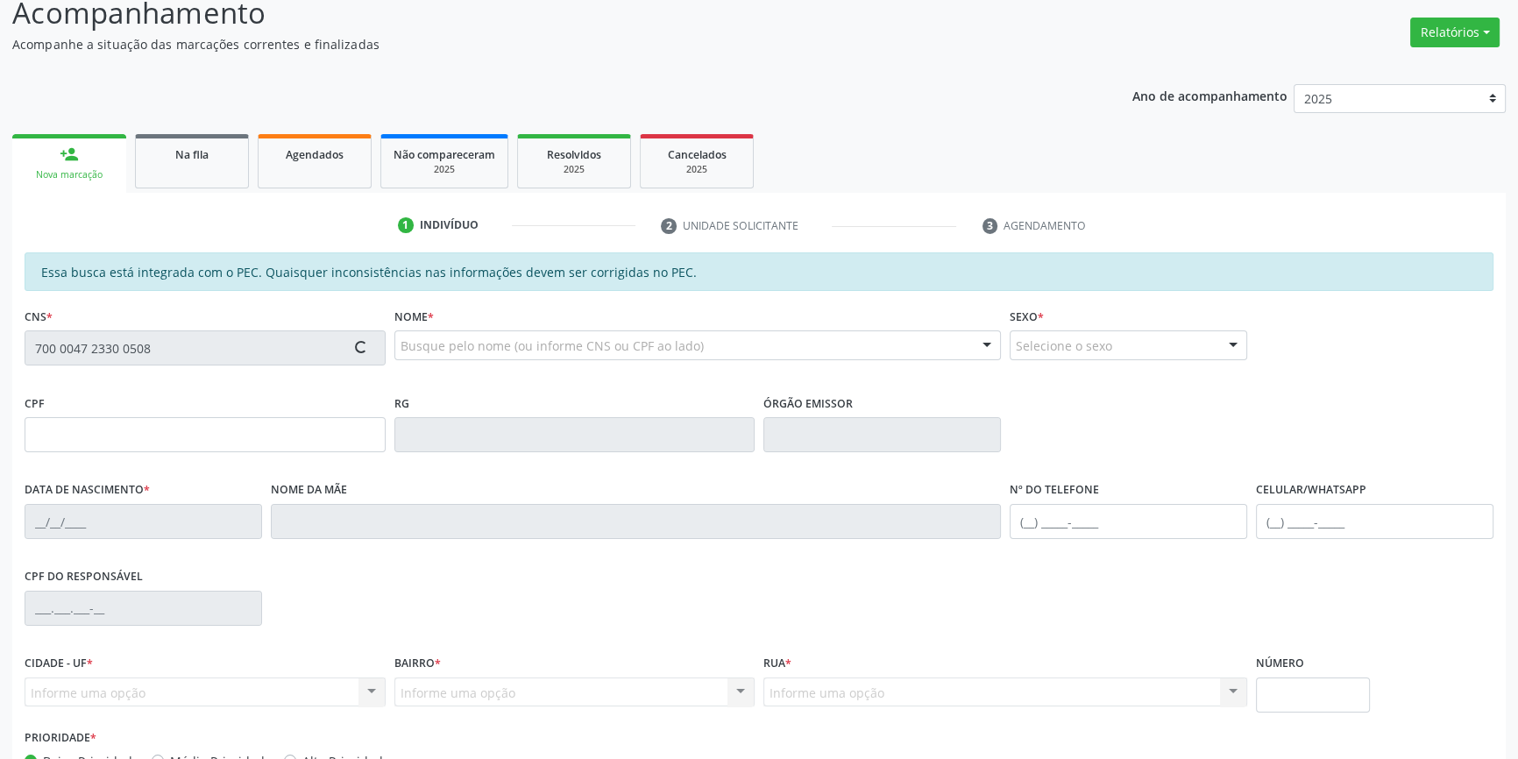
scroll to position [240, 0]
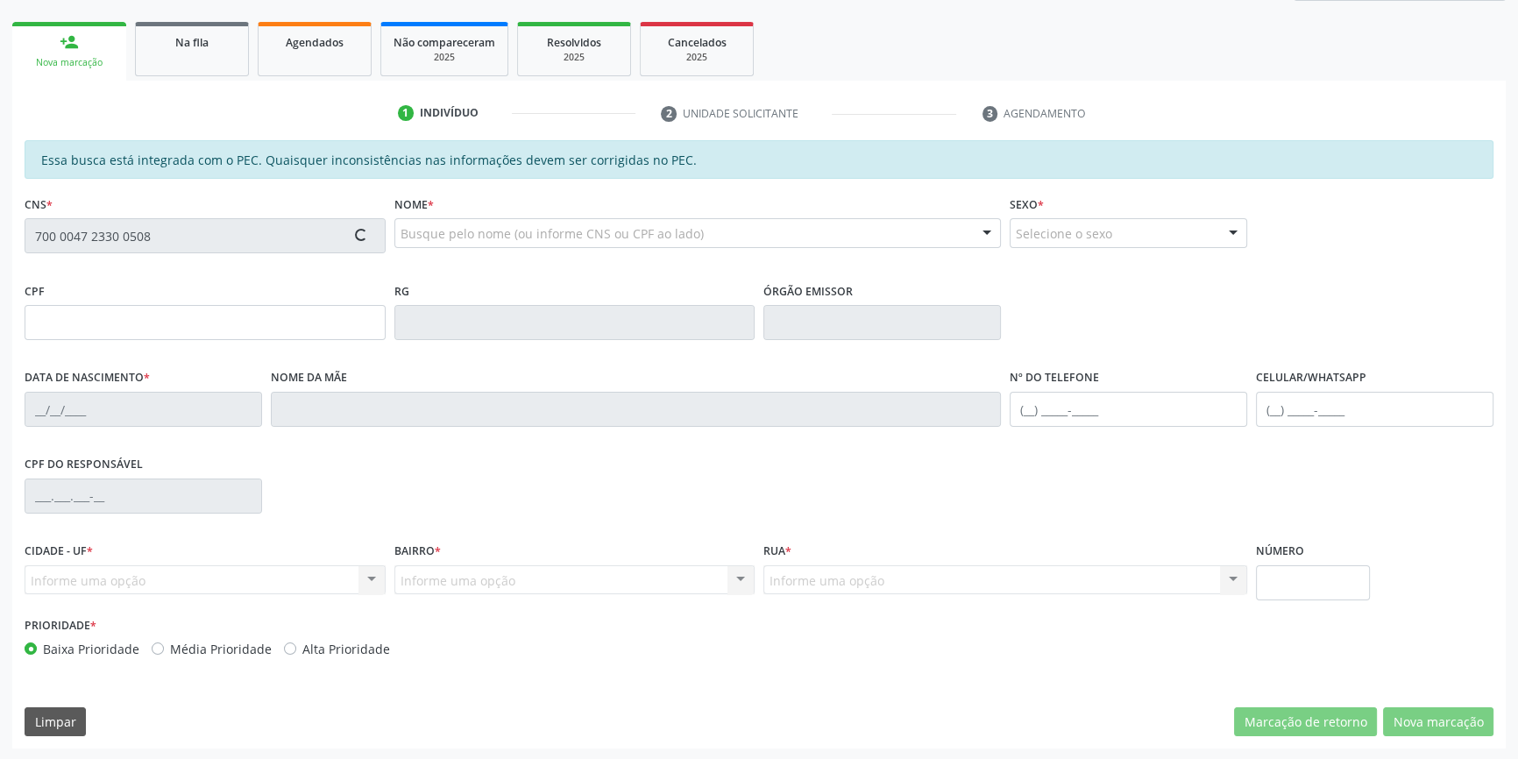
type input "043.188.104-96"
type input "[DATE]"
type input "Maria do Socorro Cavalcanti"
type input "[PHONE_NUMBER]"
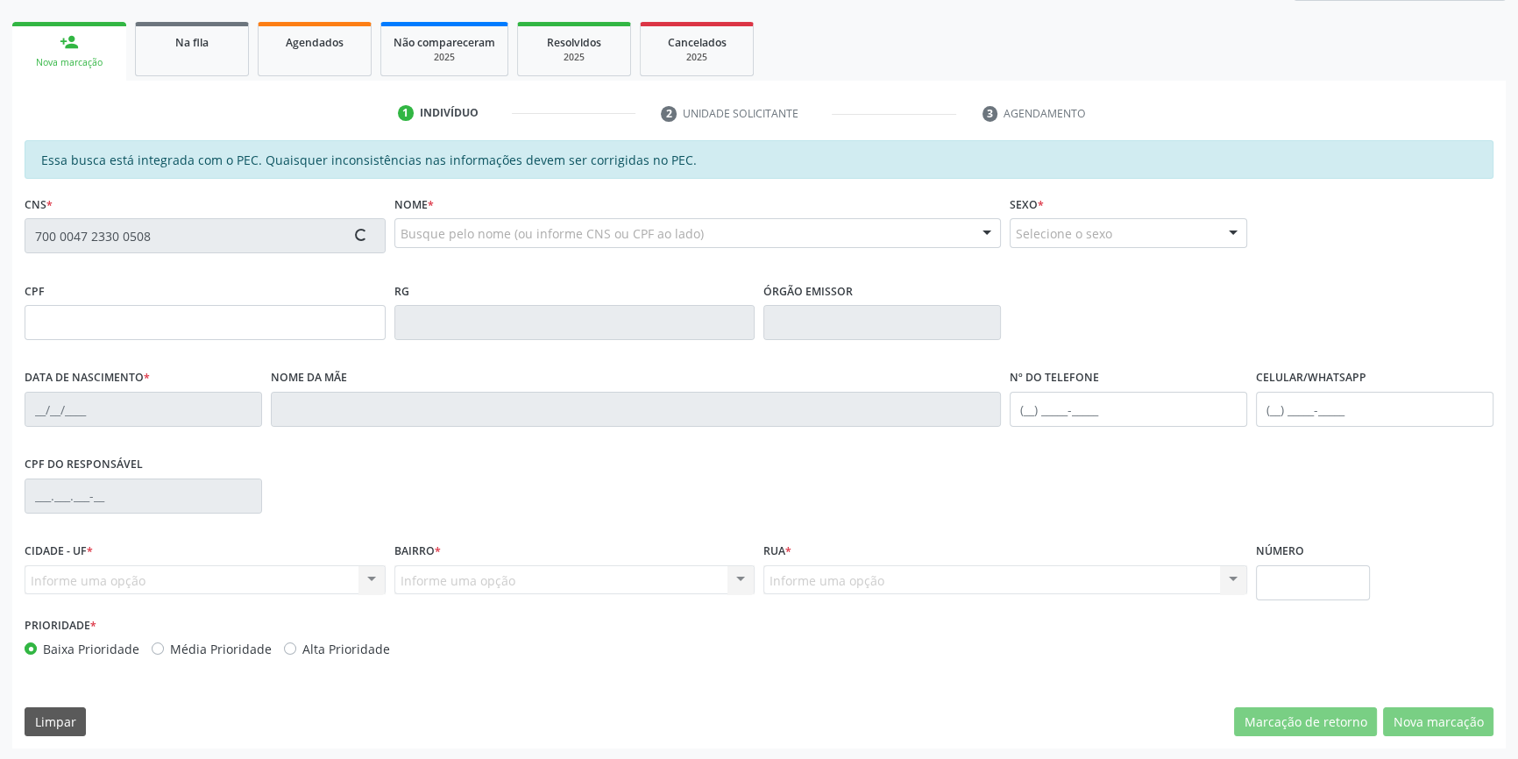
type input "S/N"
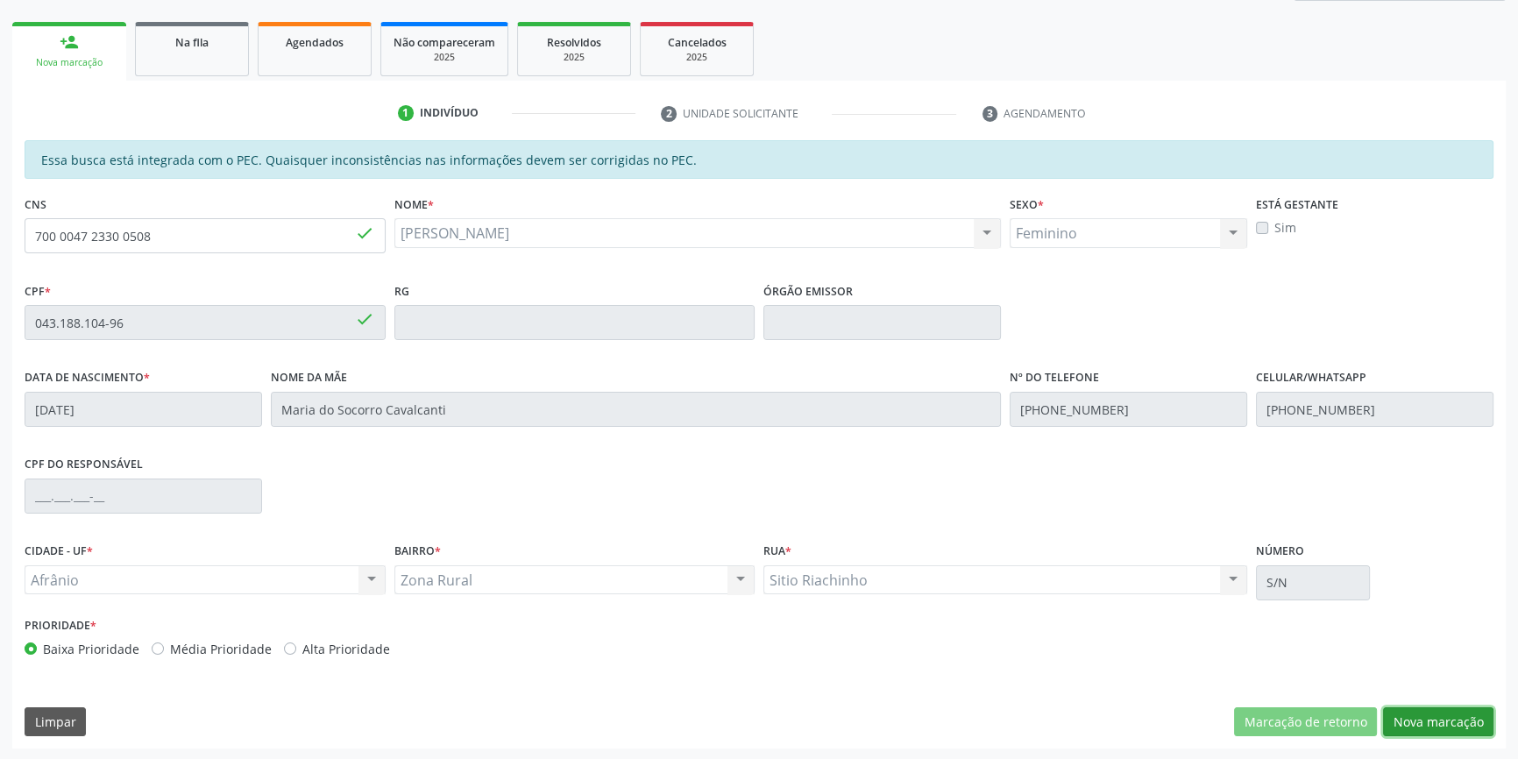
click at [1415, 710] on button "Nova marcação" at bounding box center [1438, 722] width 110 height 30
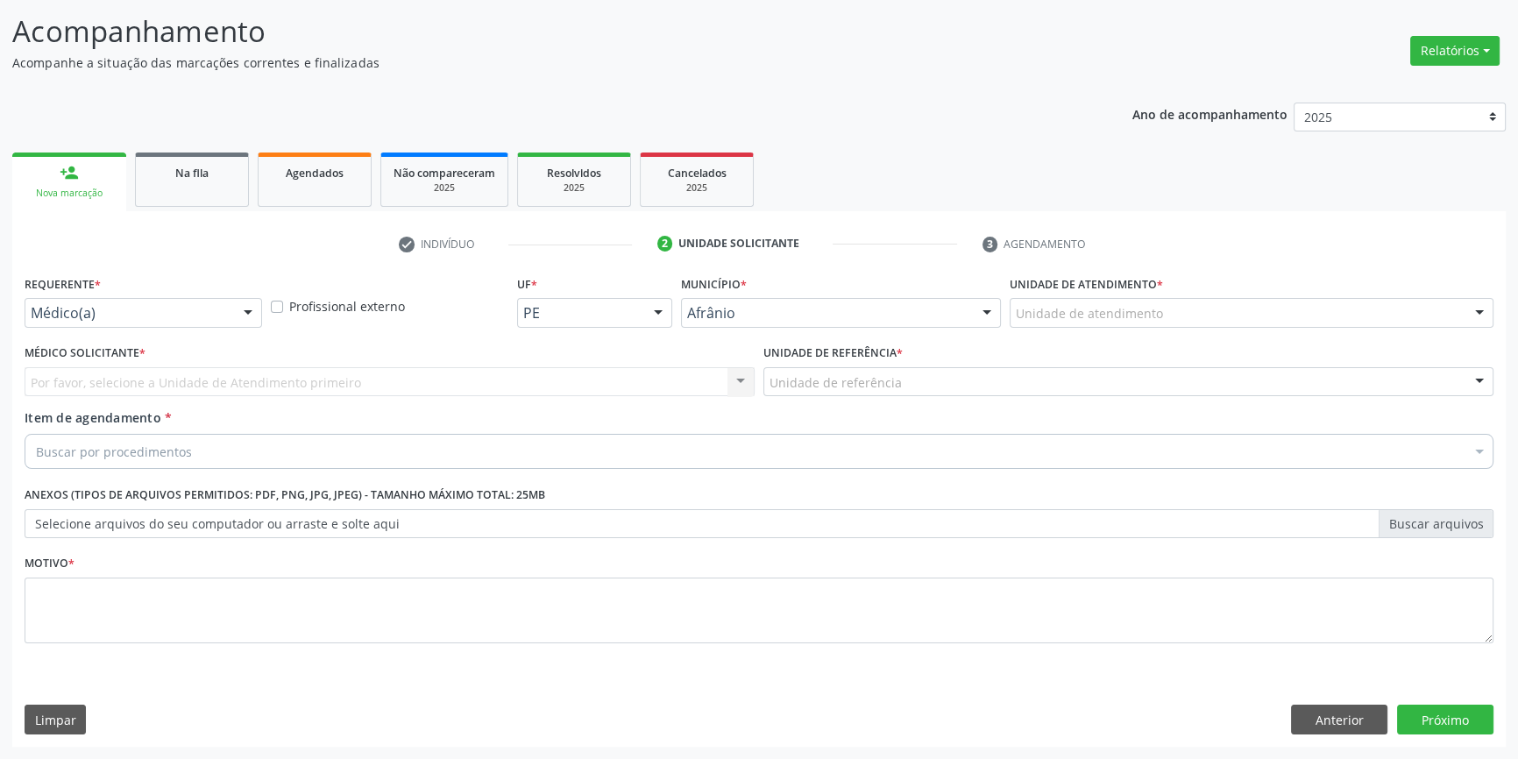
scroll to position [108, 0]
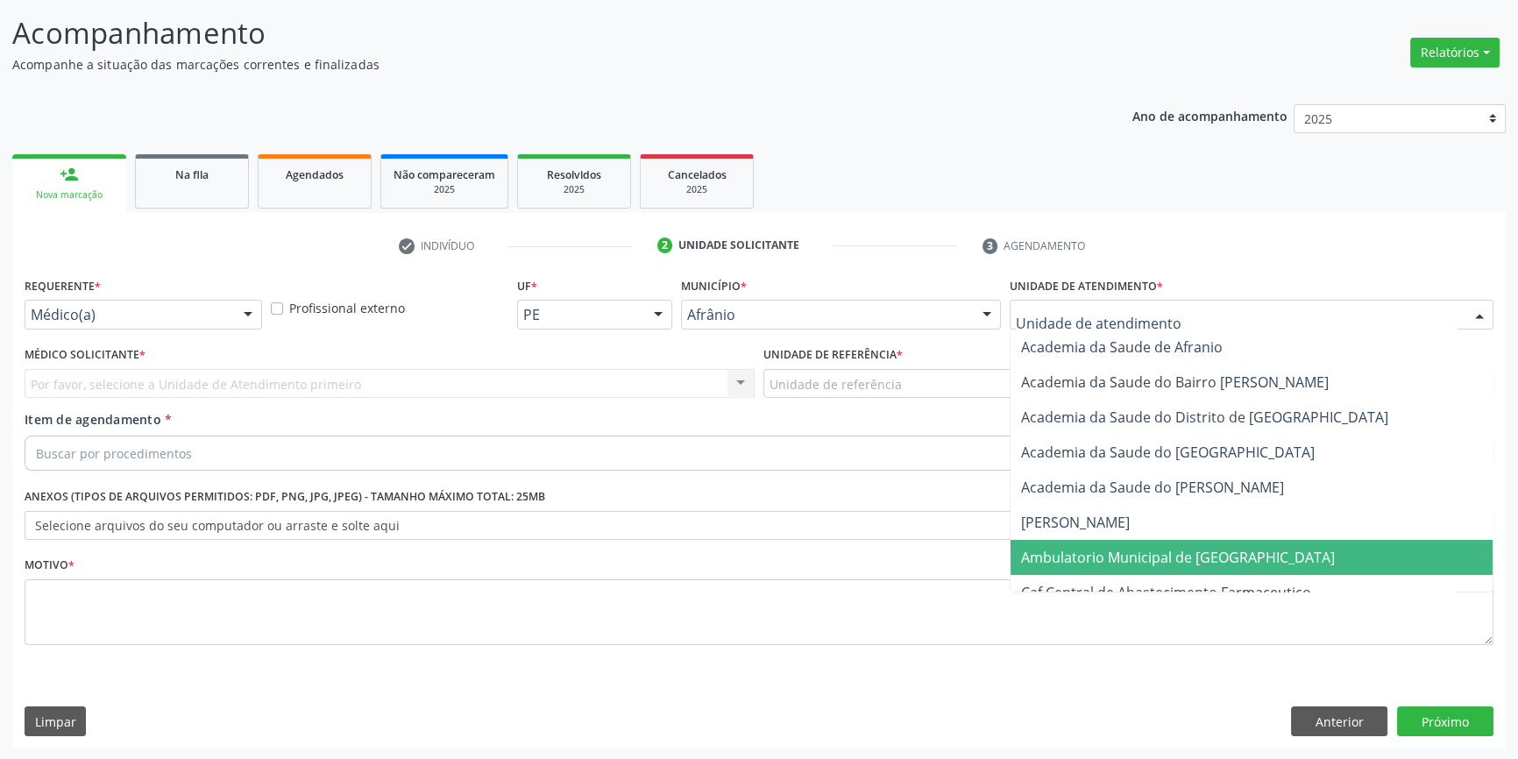
click at [1125, 550] on span "Ambulatorio Municipal de [GEOGRAPHIC_DATA]" at bounding box center [1178, 557] width 314 height 19
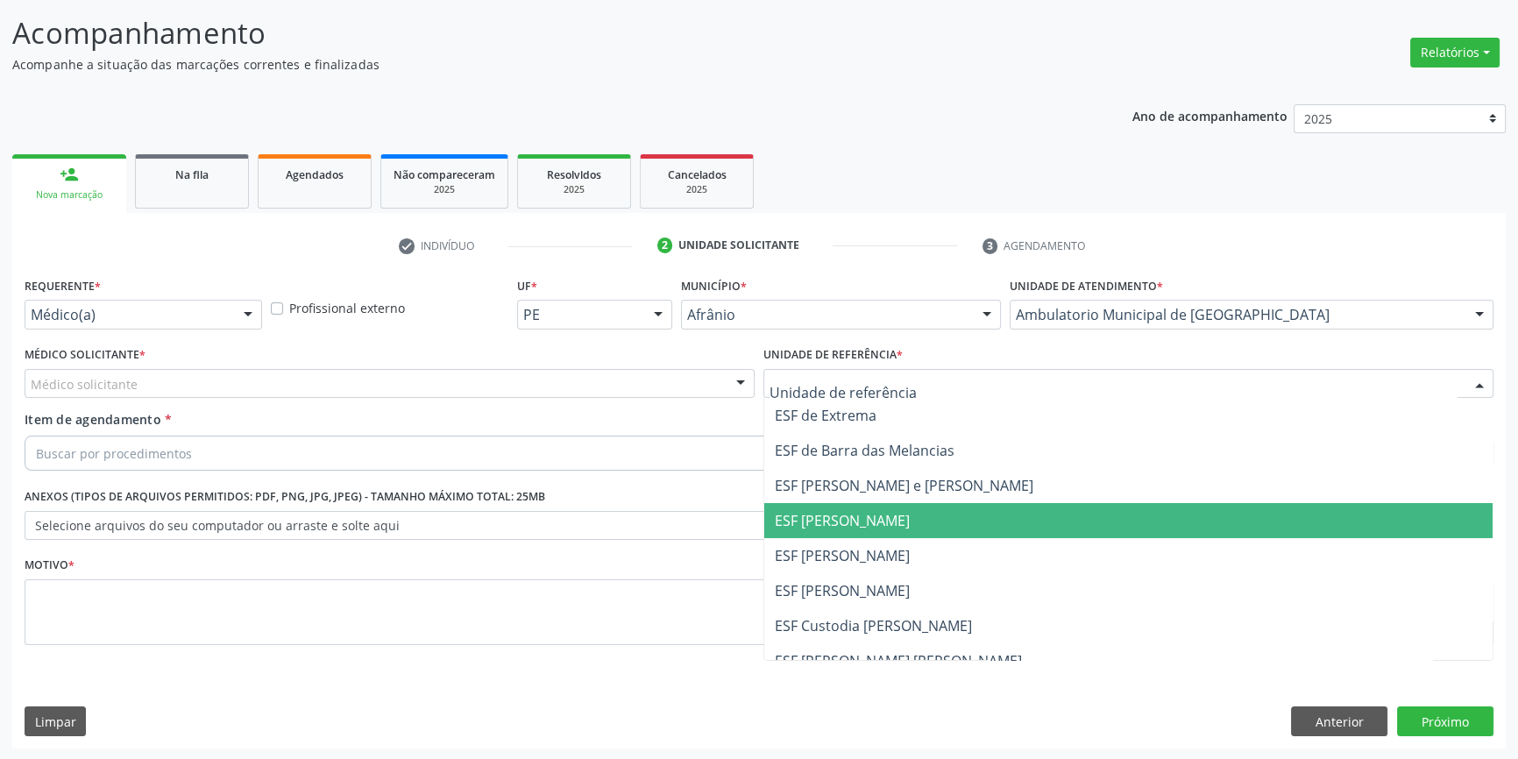
click at [913, 533] on span "ESF [PERSON_NAME]" at bounding box center [1128, 520] width 728 height 35
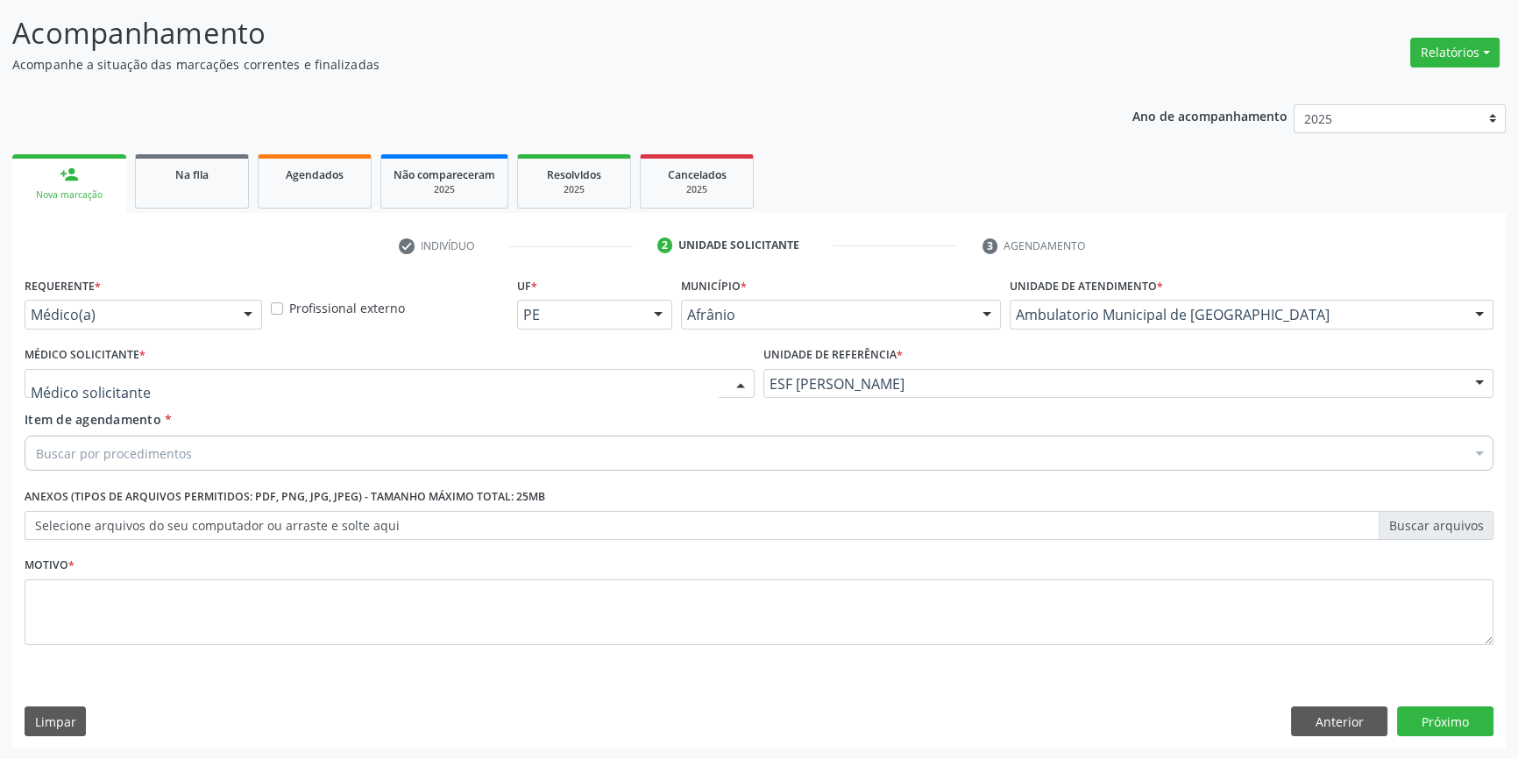
drag, startPoint x: 685, startPoint y: 390, endPoint x: 616, endPoint y: 380, distance: 69.9
click at [652, 382] on div at bounding box center [390, 384] width 730 height 30
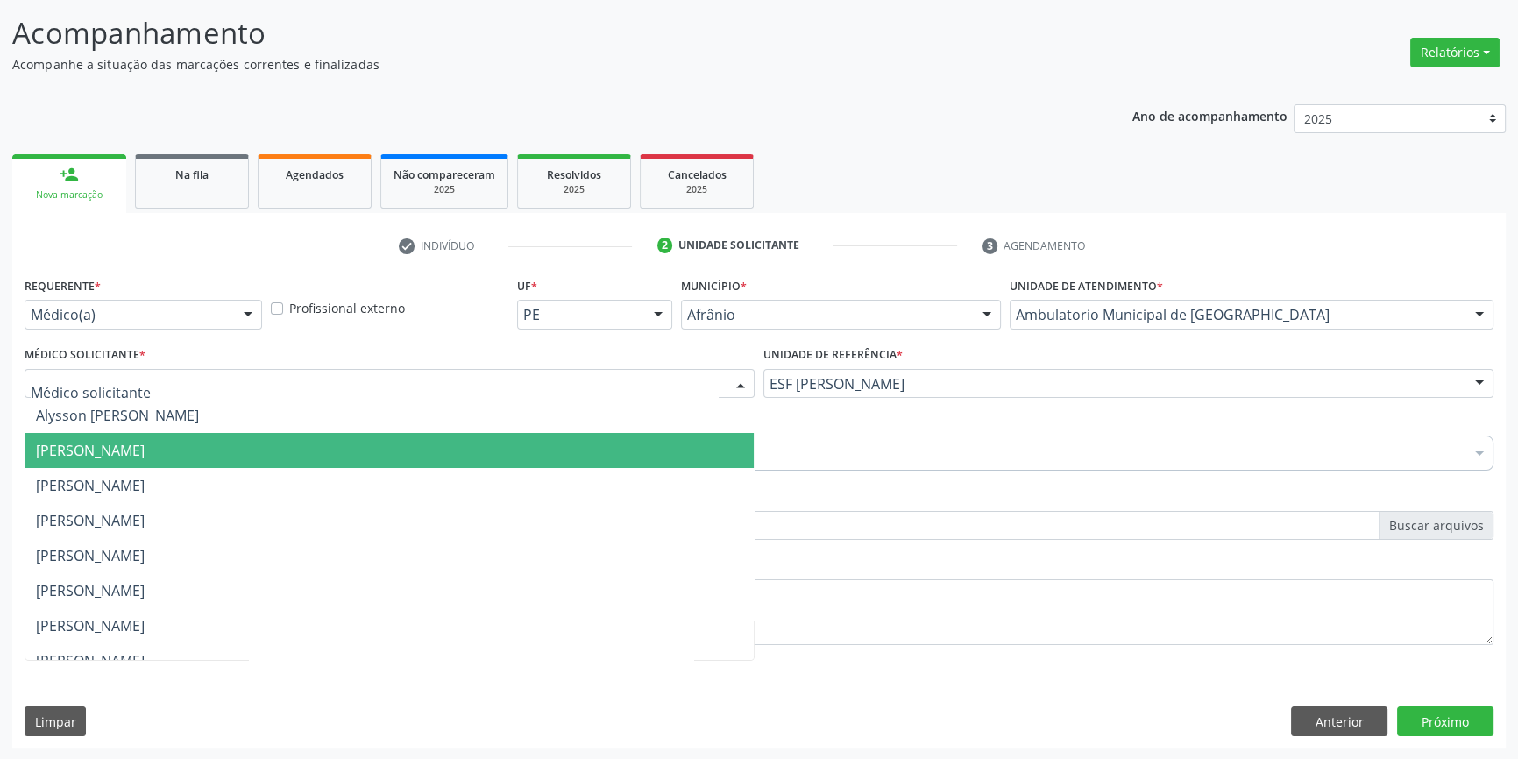
click at [322, 456] on span "[PERSON_NAME]" at bounding box center [389, 450] width 728 height 35
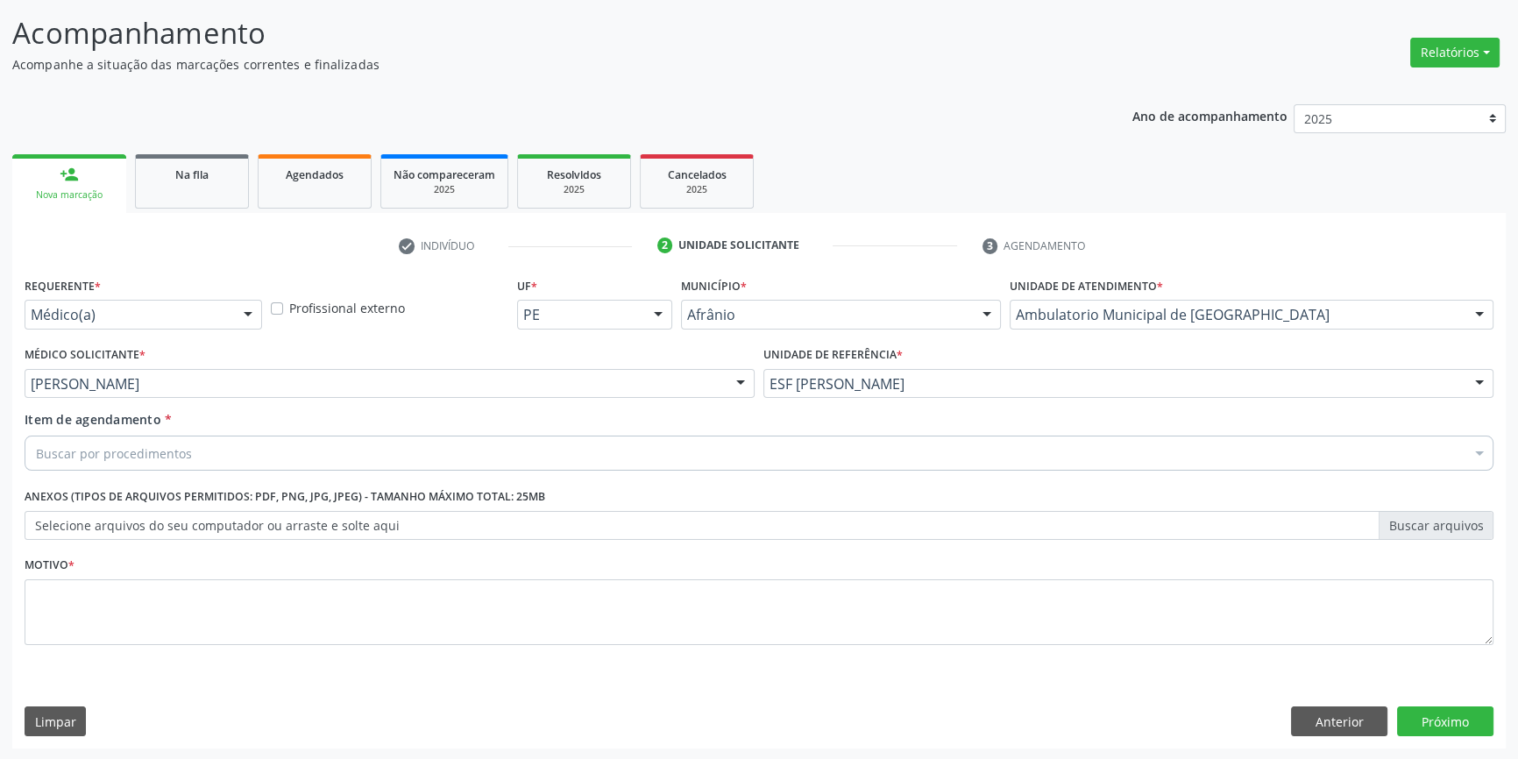
click at [291, 458] on div "Buscar por procedimentos" at bounding box center [759, 453] width 1469 height 35
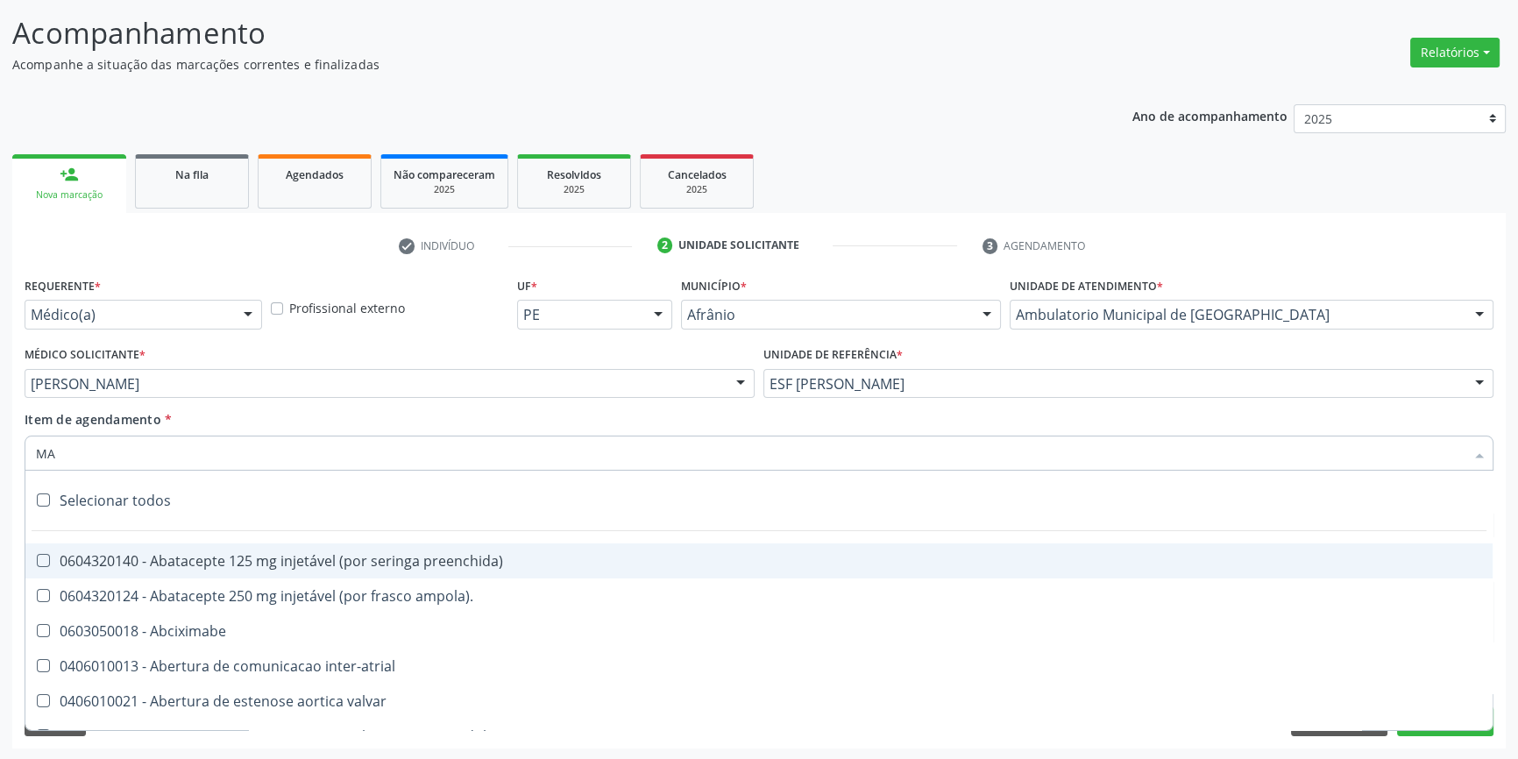
type input "MAM"
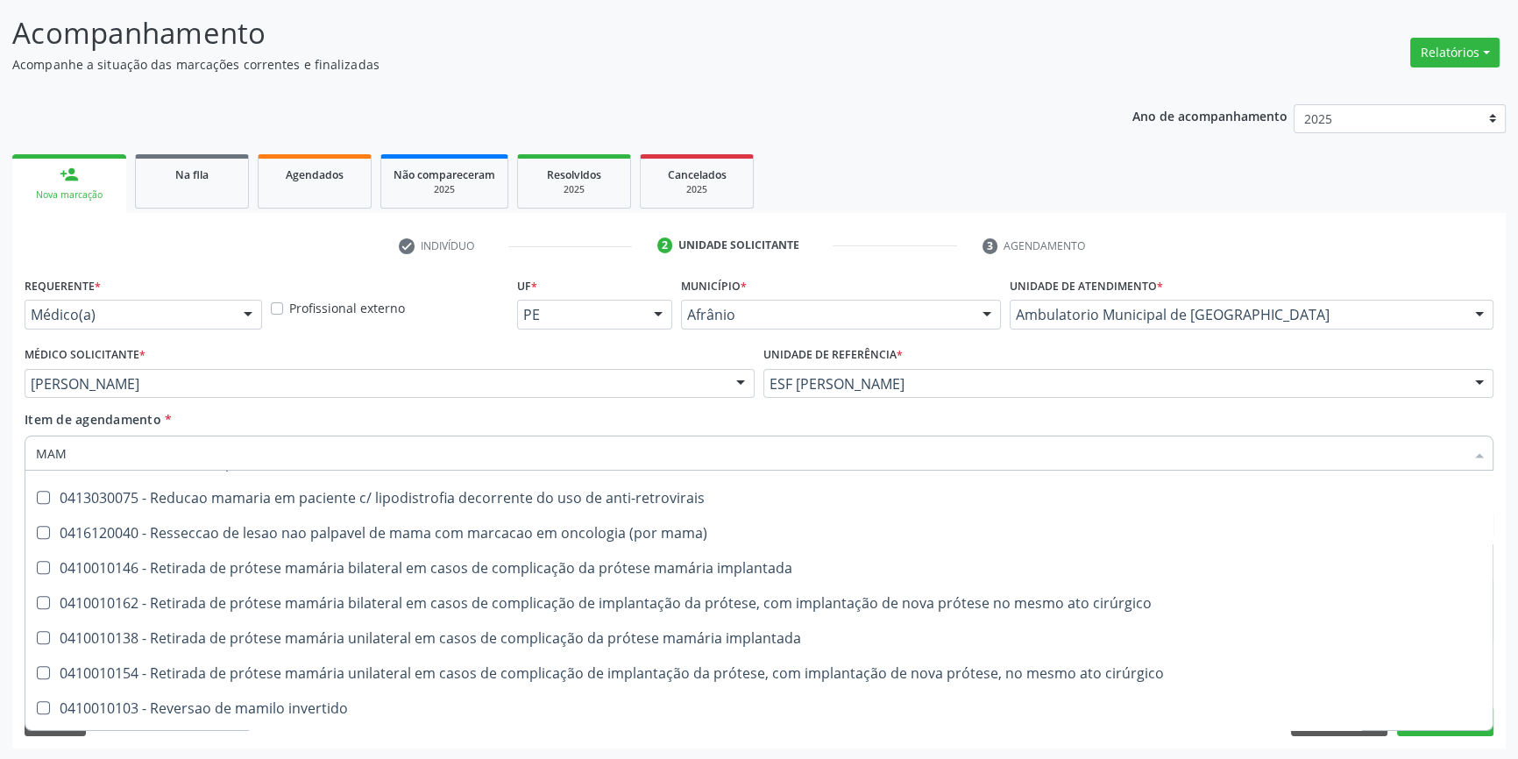
scroll to position [1773, 0]
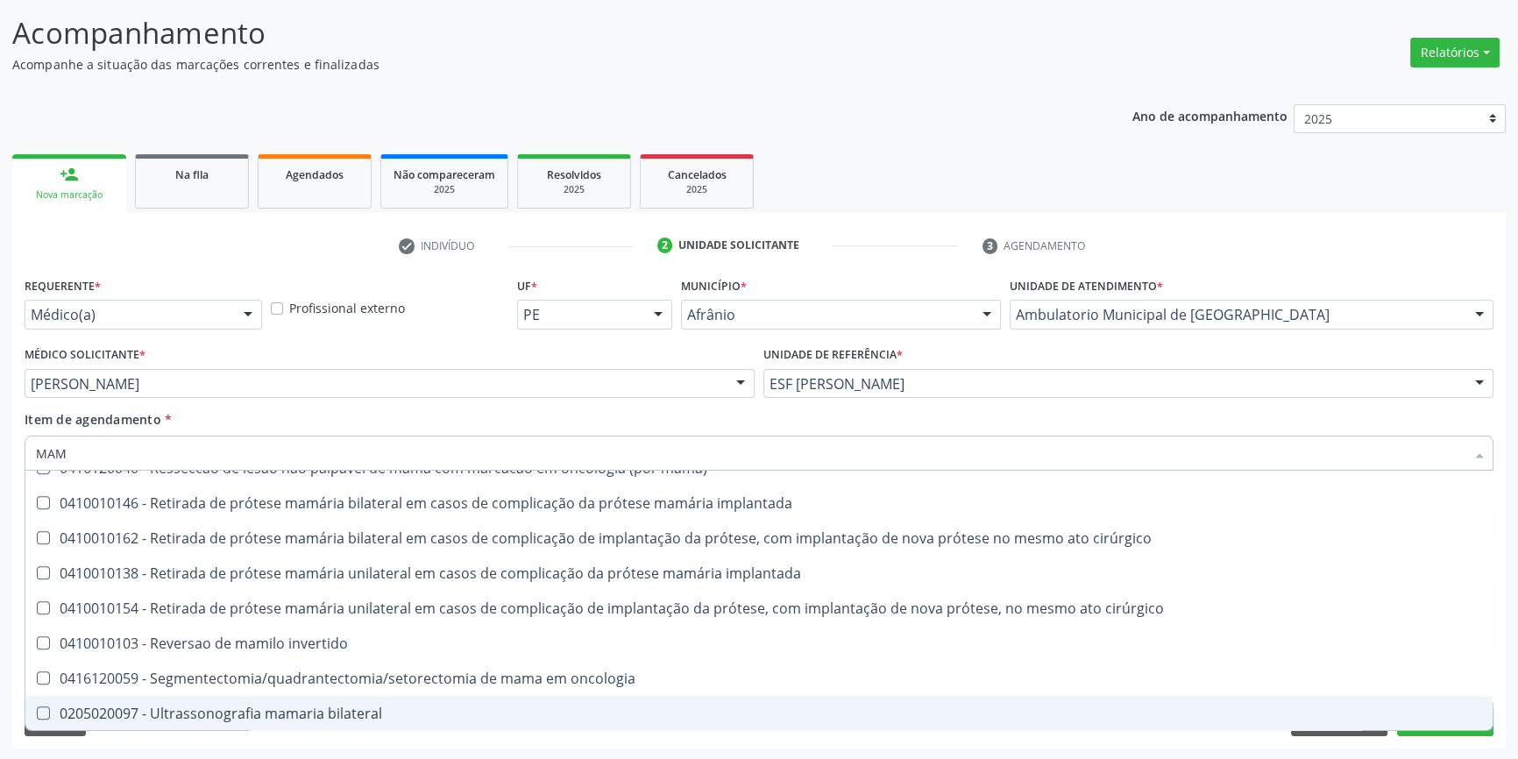
click at [312, 707] on div "0205020097 - Ultrassonografia mamaria bilateral" at bounding box center [759, 714] width 1446 height 14
checkbox bilateral "true"
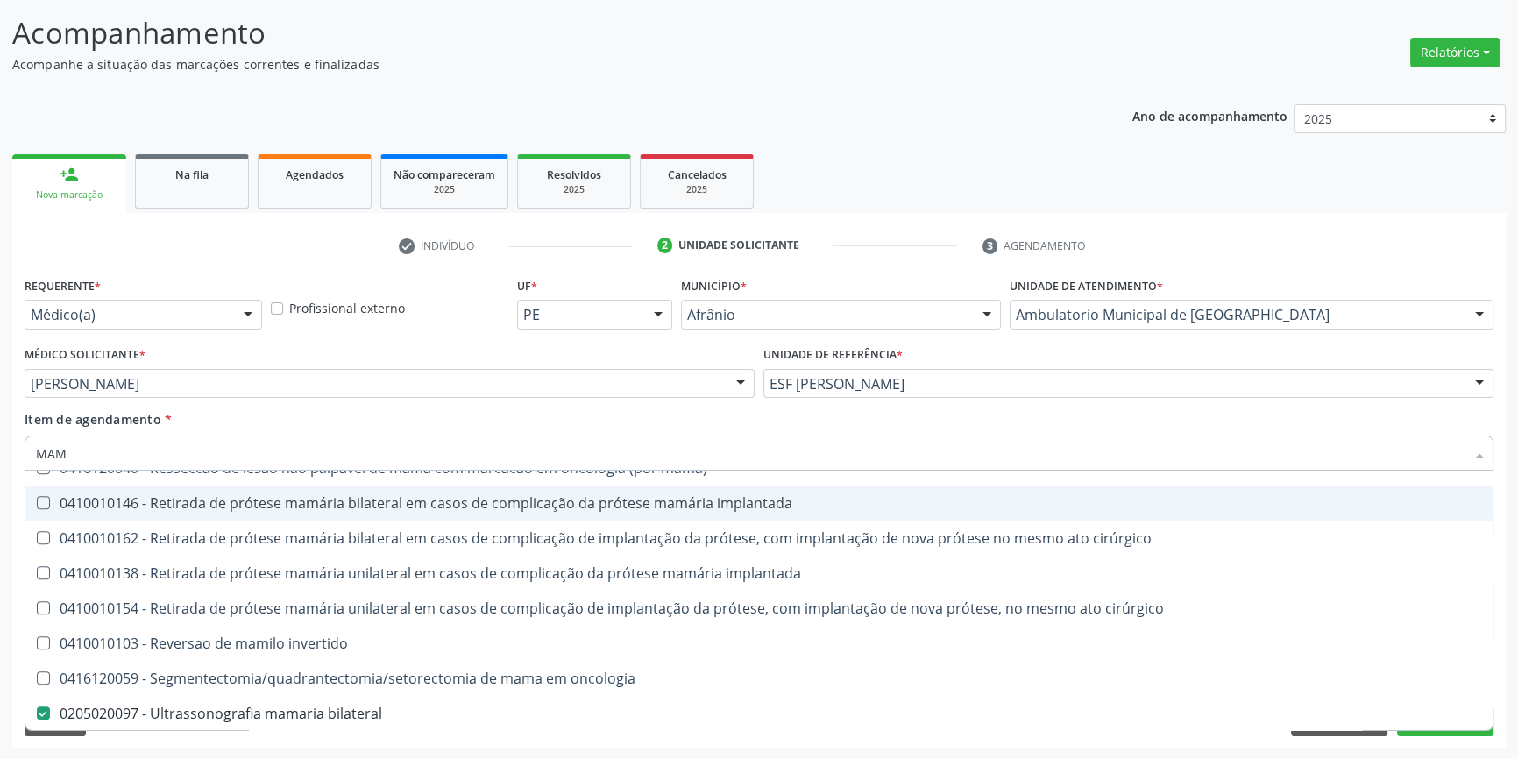
click at [328, 401] on div "Médico Solicitante * [PERSON_NAME] [PERSON_NAME] [PERSON_NAME] [PERSON_NAME] Re…" at bounding box center [389, 376] width 739 height 68
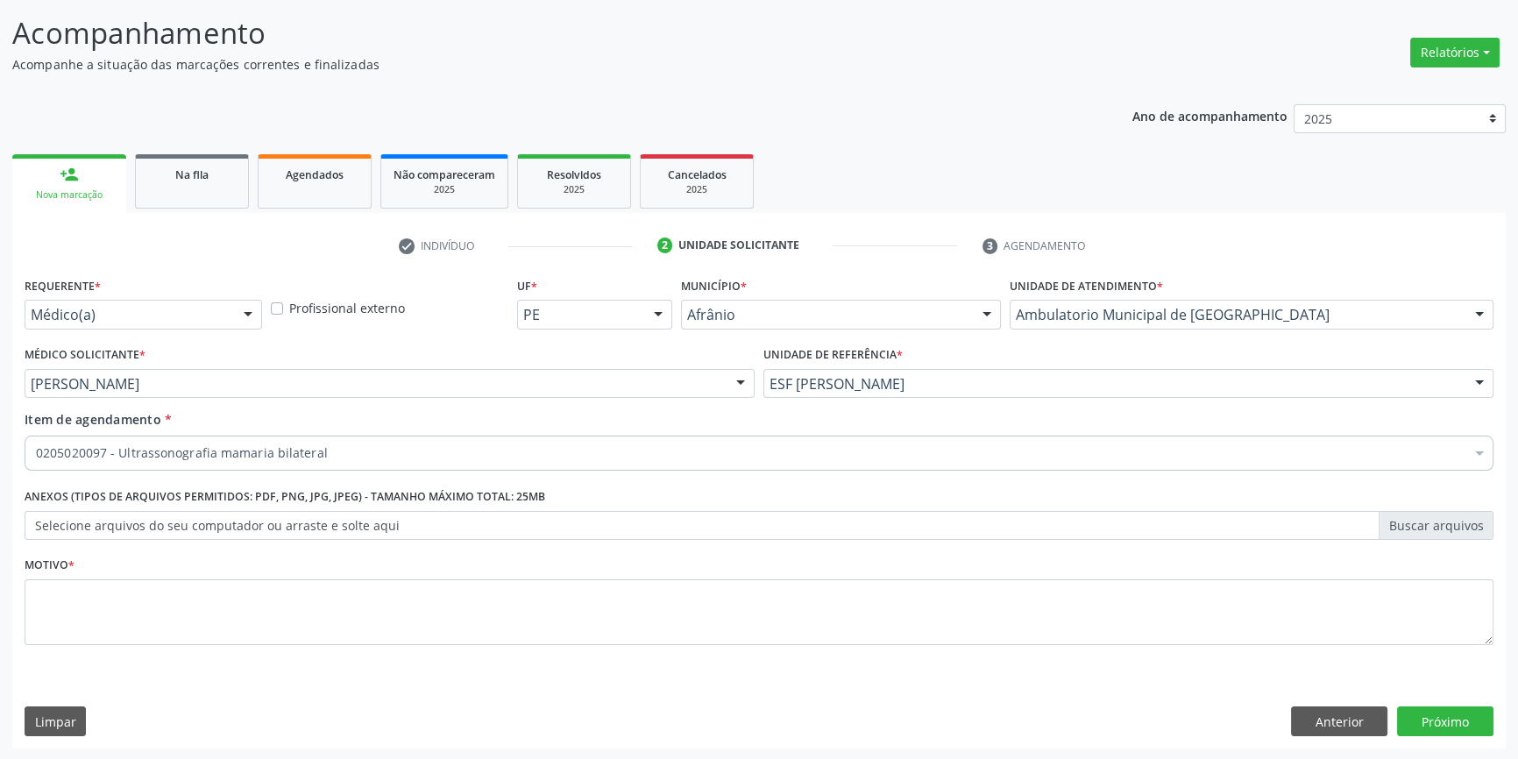
scroll to position [0, 0]
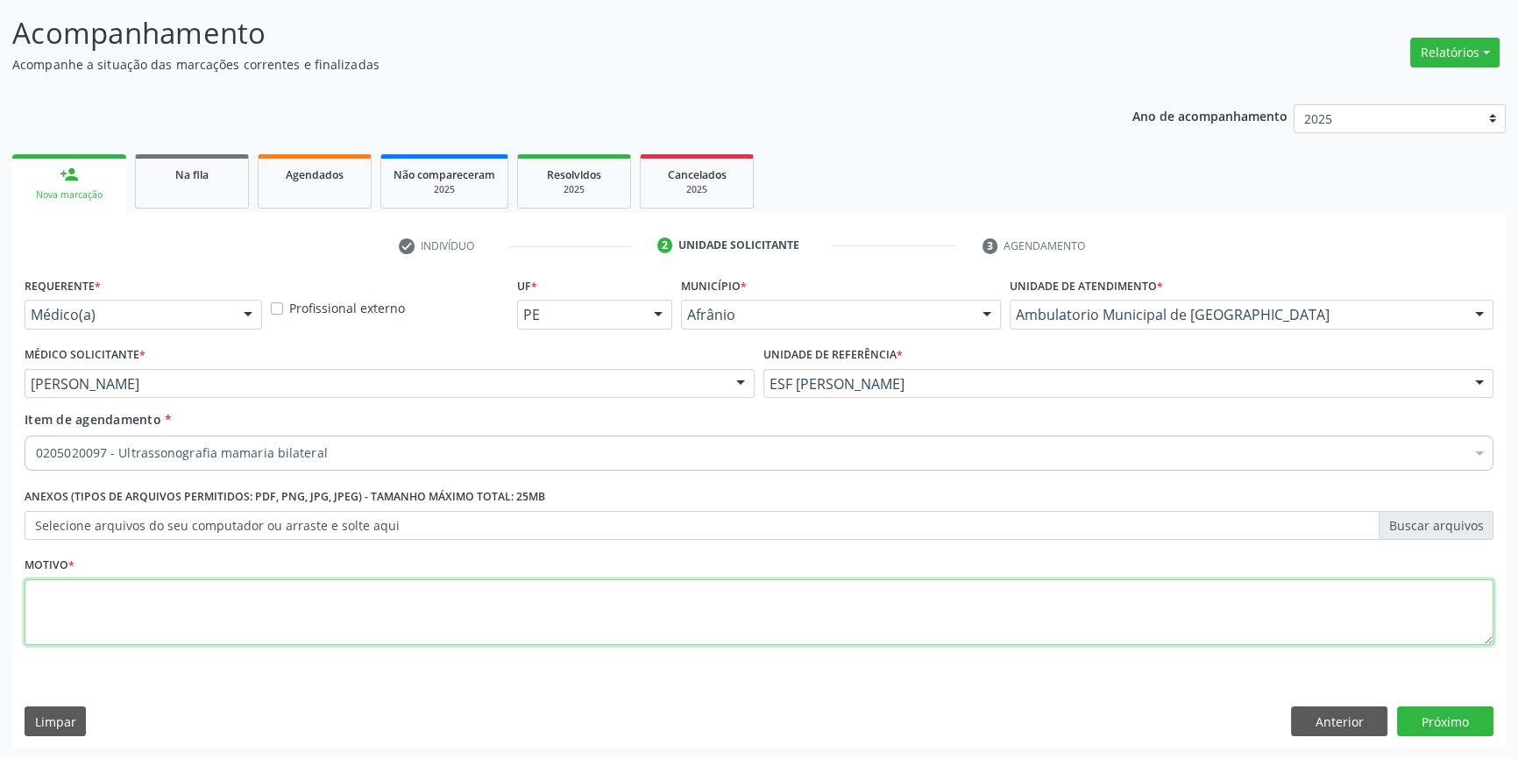
click at [268, 613] on textarea at bounding box center [759, 612] width 1469 height 67
type textarea "MMG BIRADS 0"
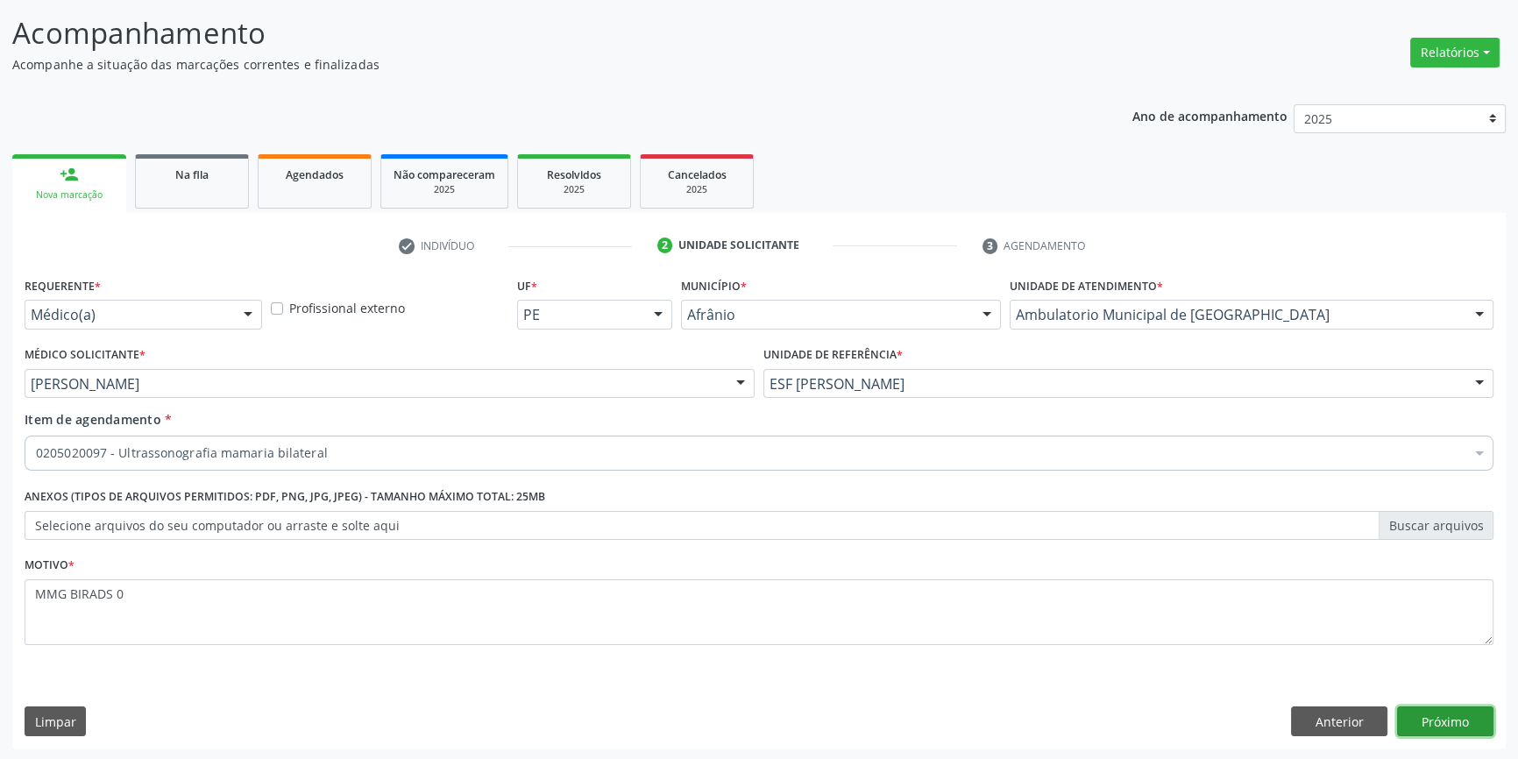
click at [1448, 723] on button "Próximo" at bounding box center [1445, 722] width 96 height 30
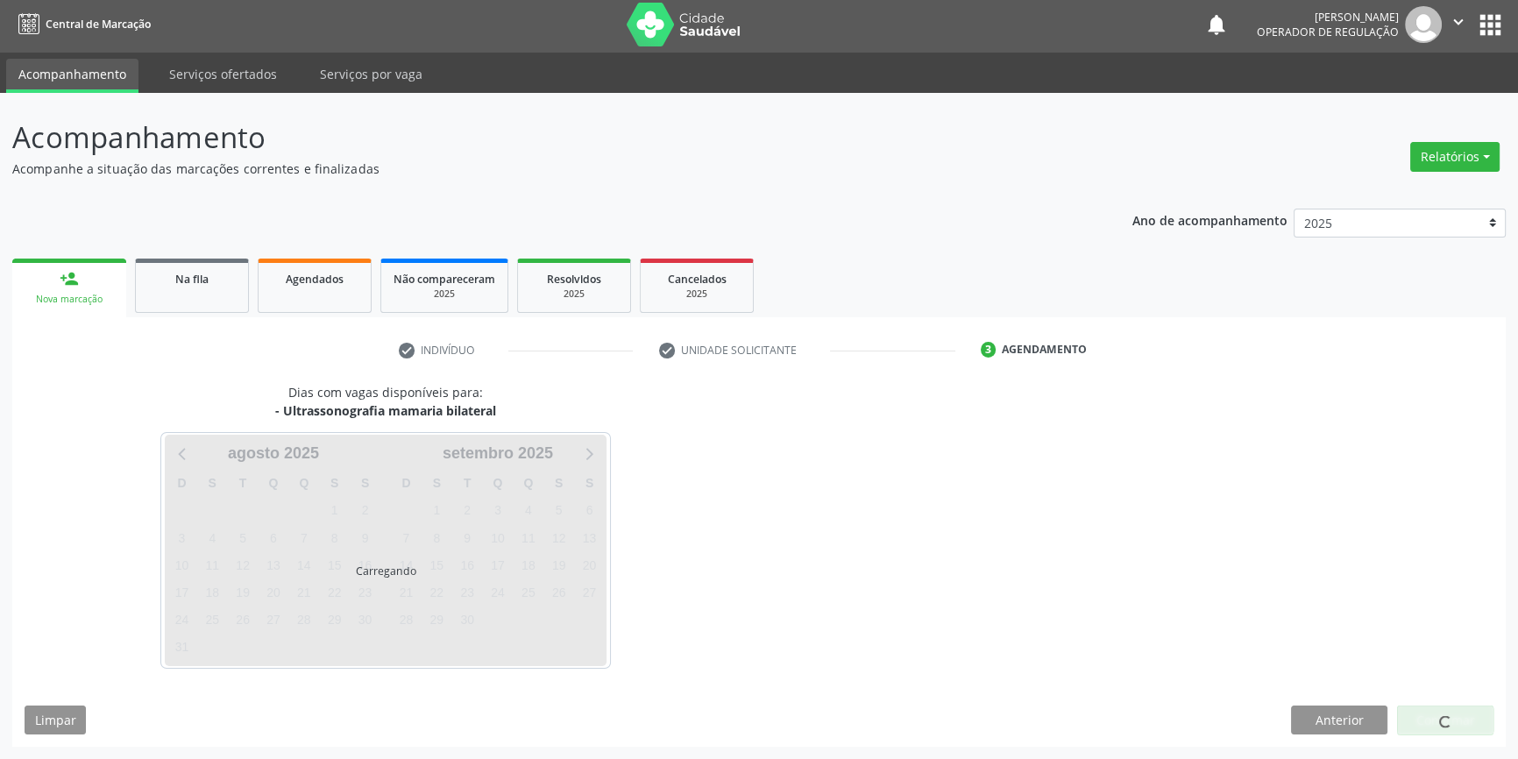
scroll to position [2, 0]
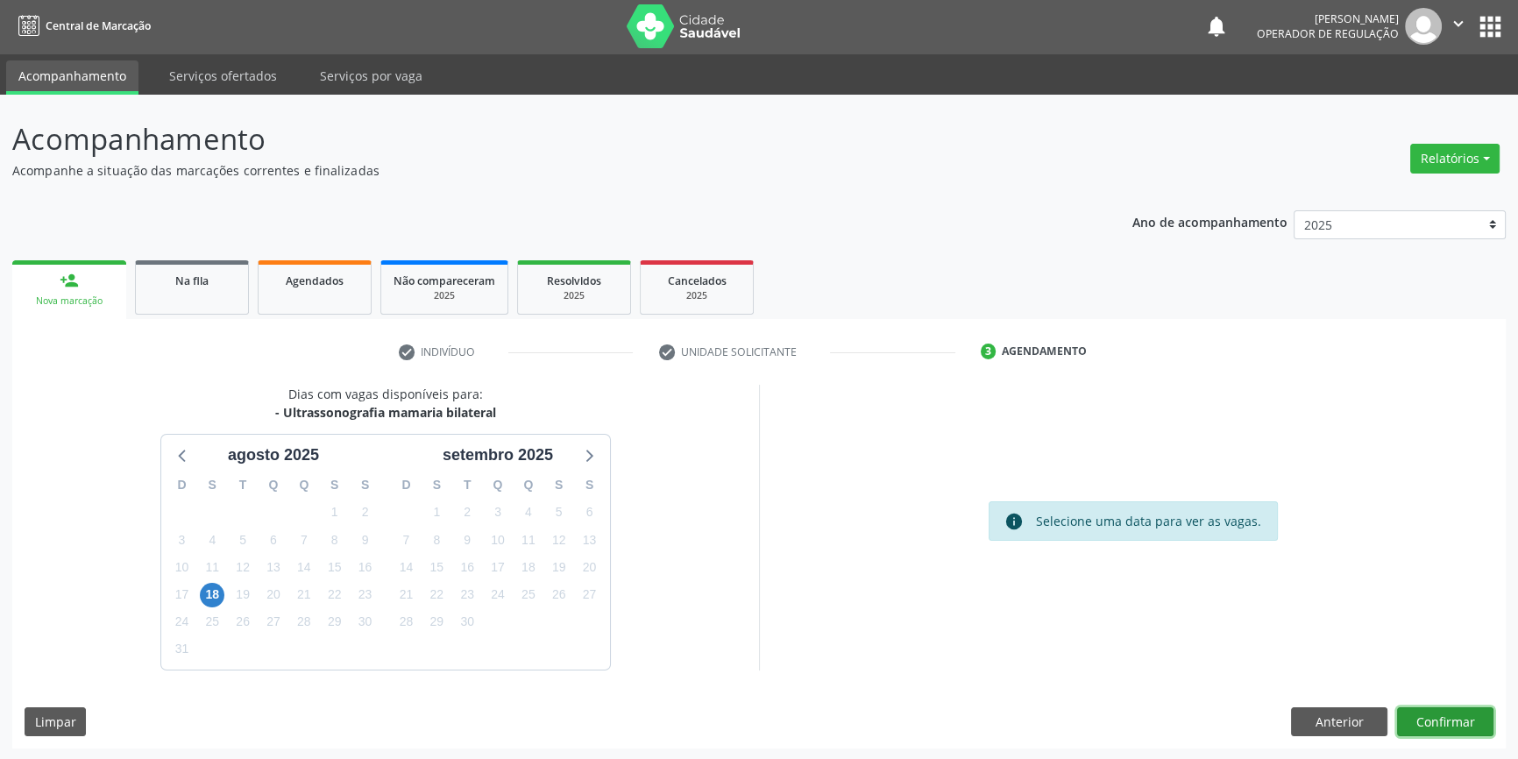
click at [1467, 710] on button "Confirmar" at bounding box center [1445, 722] width 96 height 30
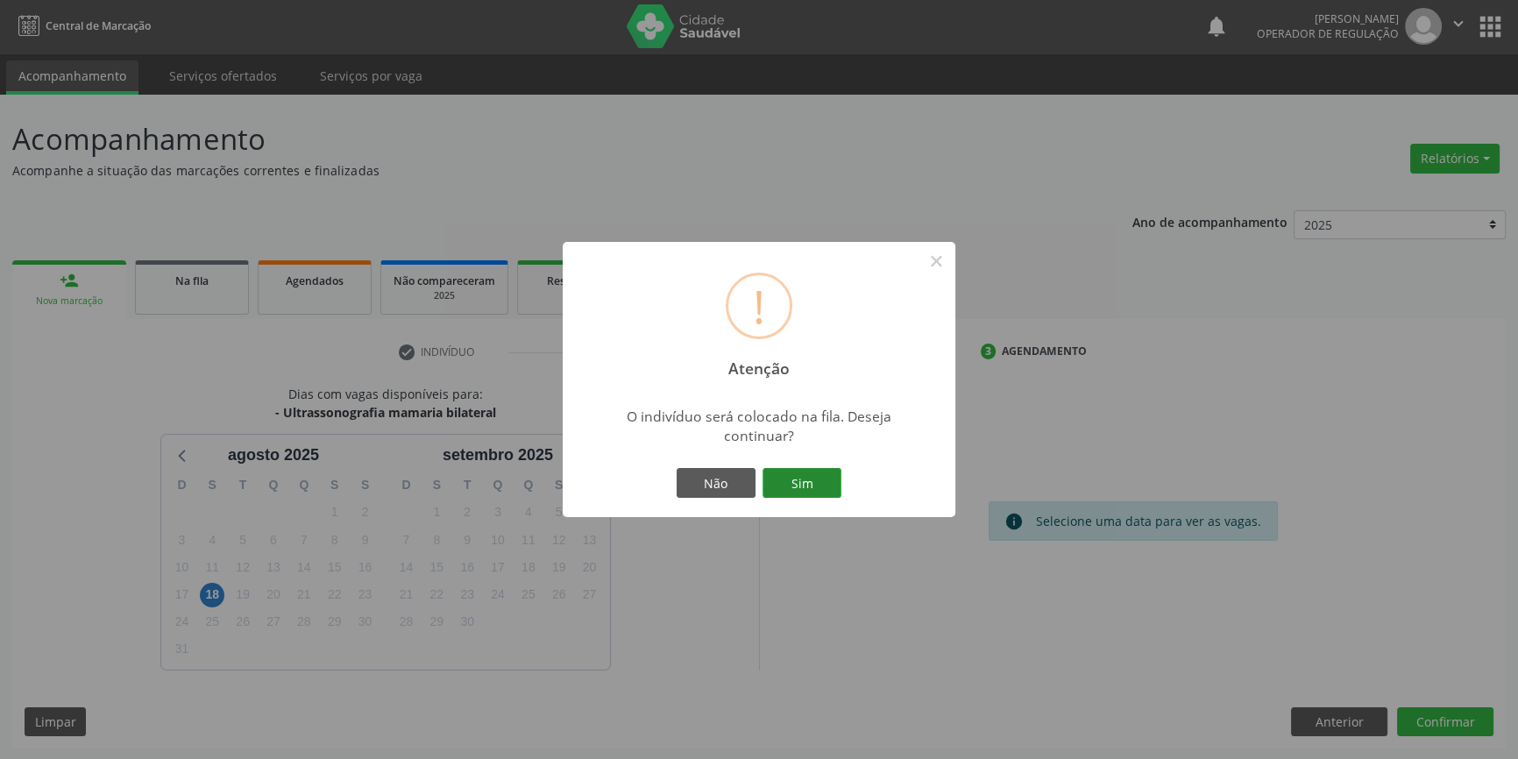
click at [799, 476] on button "Sim" at bounding box center [802, 483] width 79 height 30
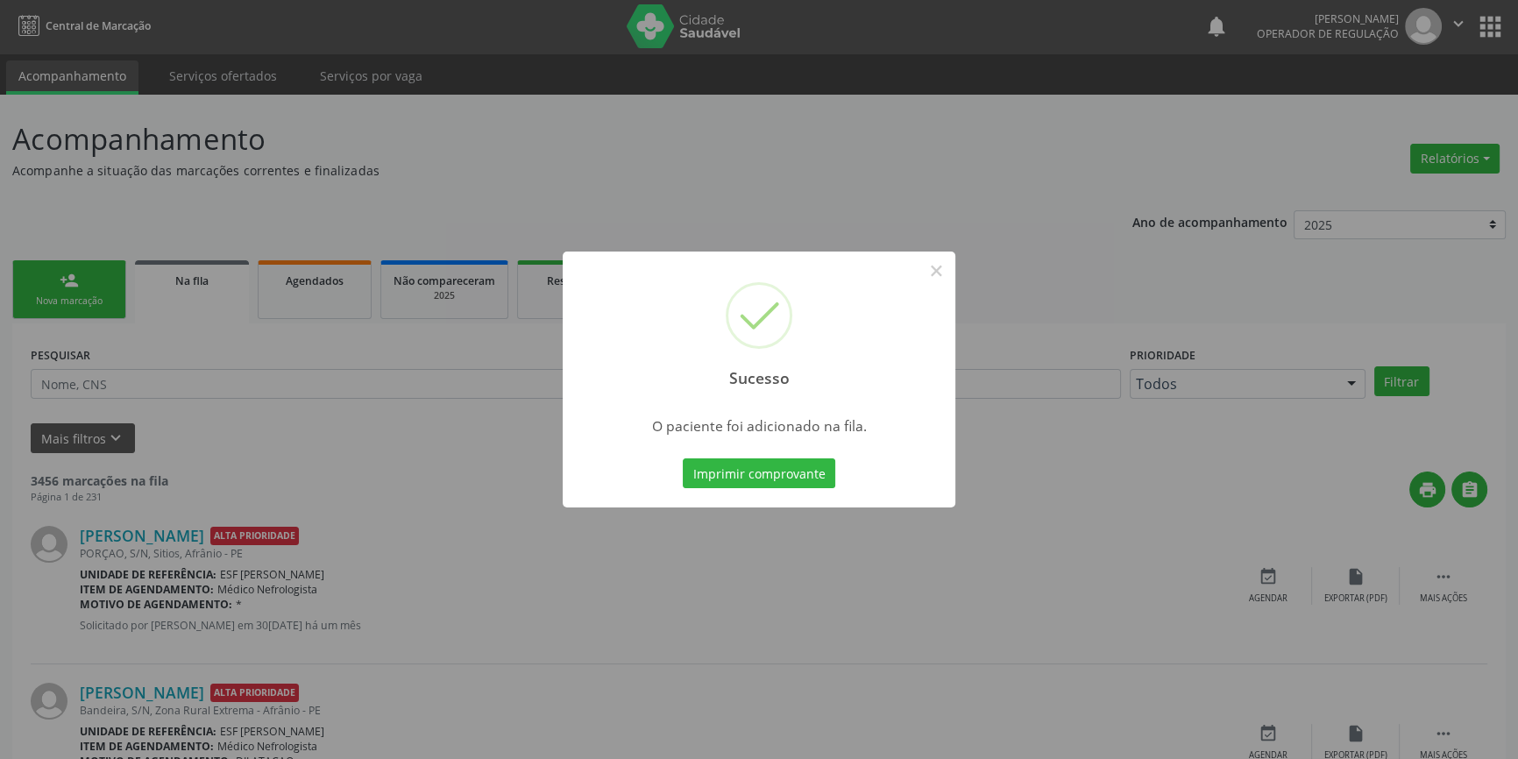
scroll to position [0, 0]
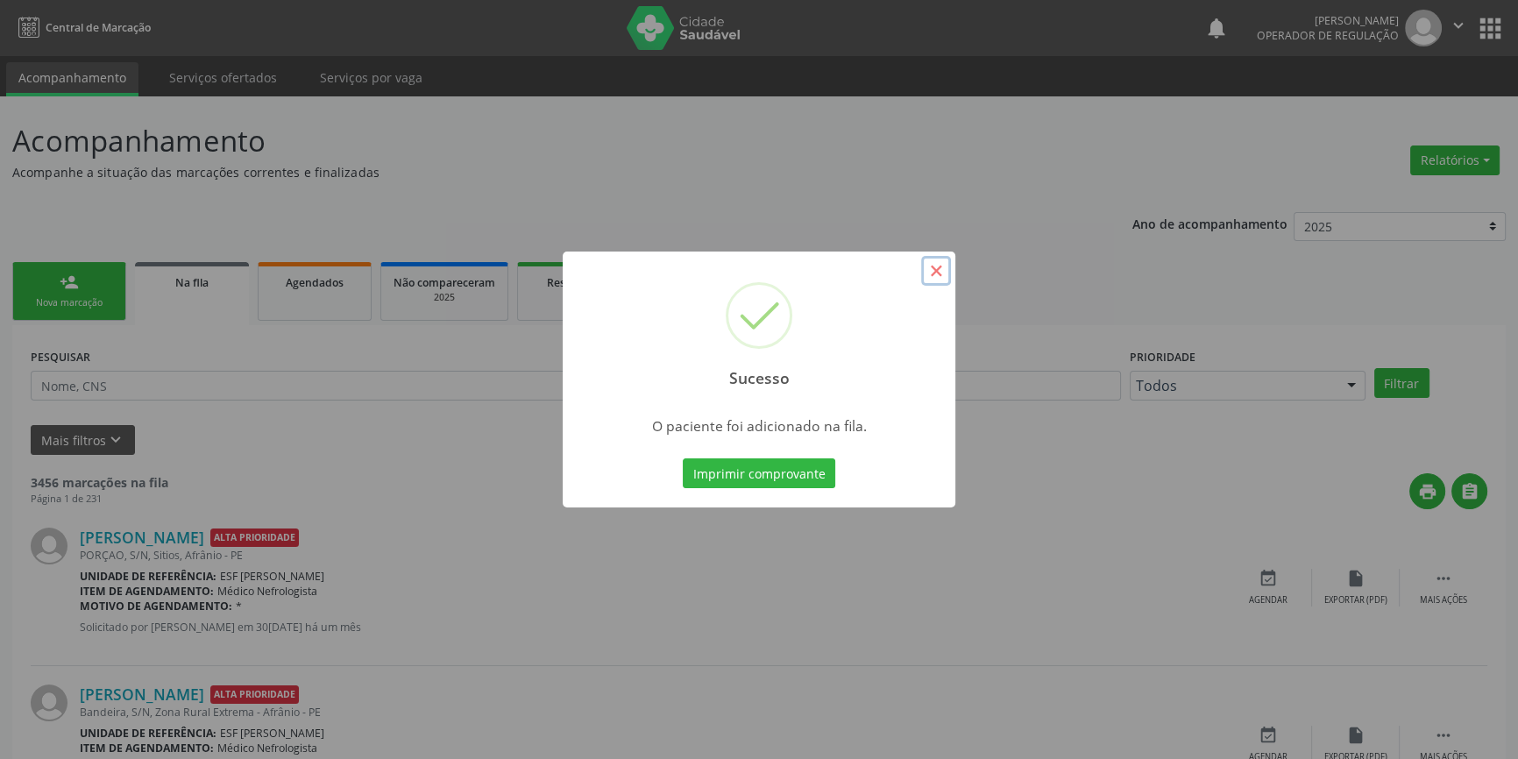
click at [934, 271] on button "×" at bounding box center [936, 271] width 30 height 30
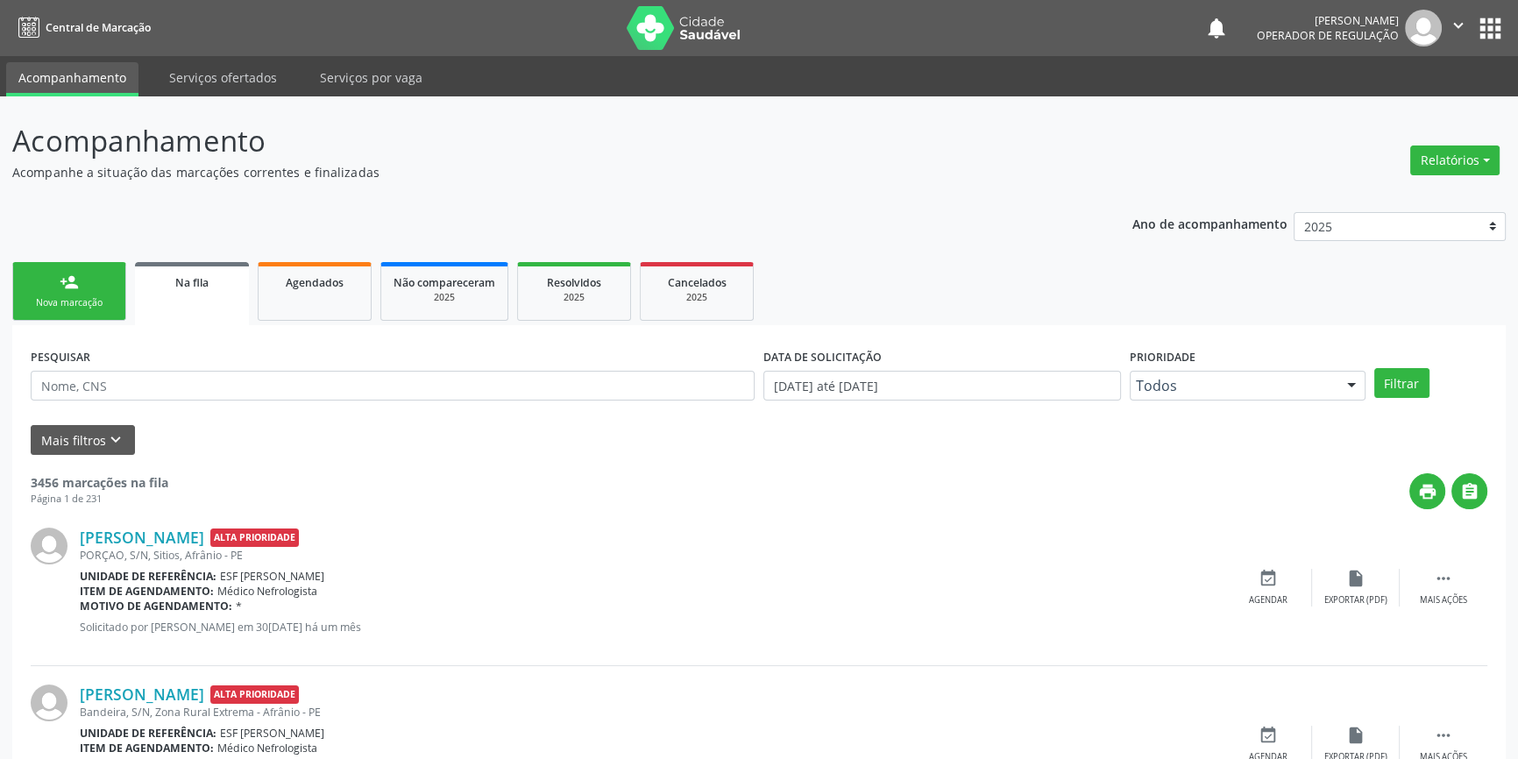
click at [88, 276] on link "person_add Nova marcação" at bounding box center [69, 291] width 114 height 59
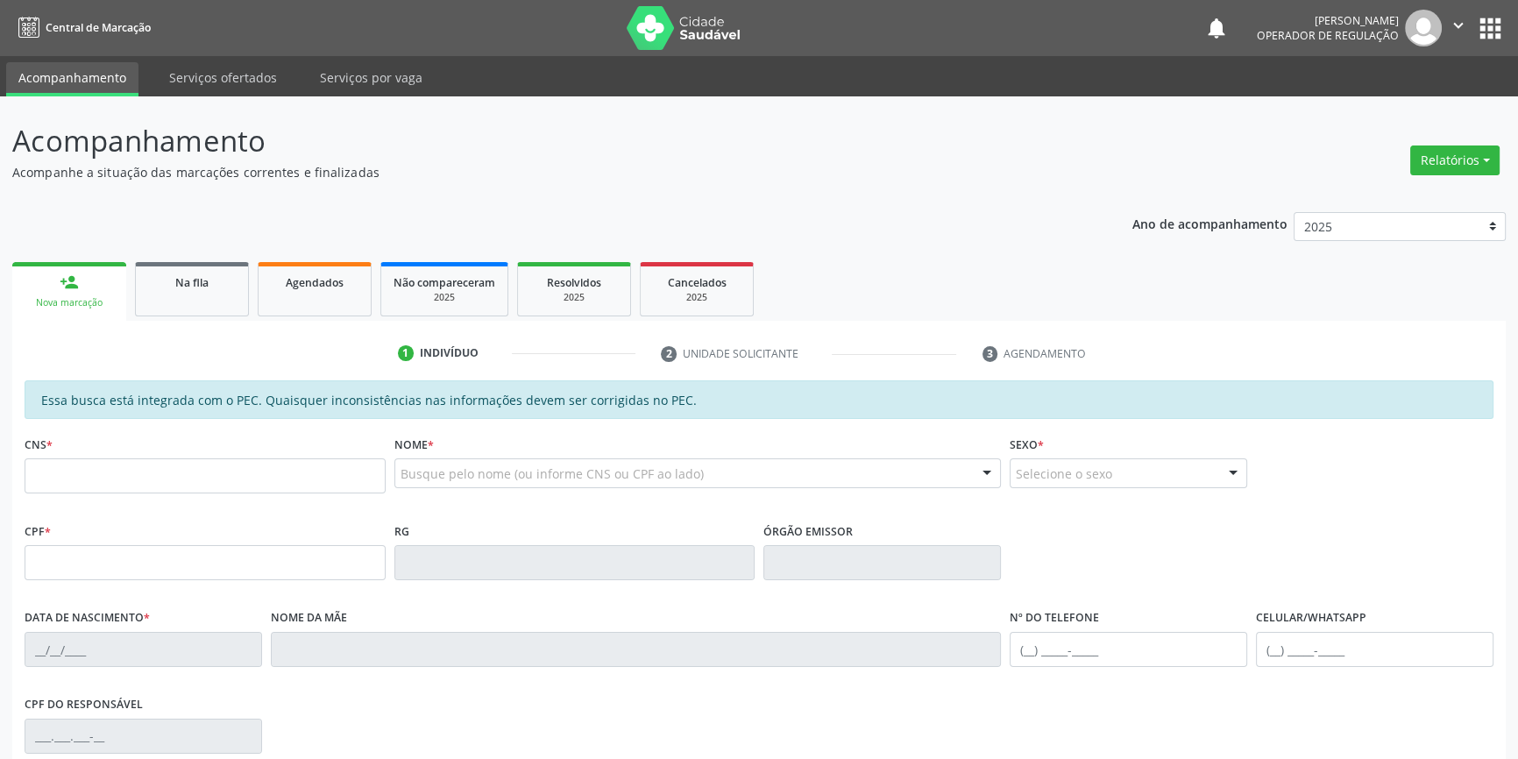
drag, startPoint x: 106, startPoint y: 496, endPoint x: 111, endPoint y: 480, distance: 16.6
click at [106, 491] on fieldset "CNS *" at bounding box center [205, 468] width 361 height 75
click at [111, 480] on input "text" at bounding box center [205, 475] width 361 height 35
type input "701 2090 5644 6615"
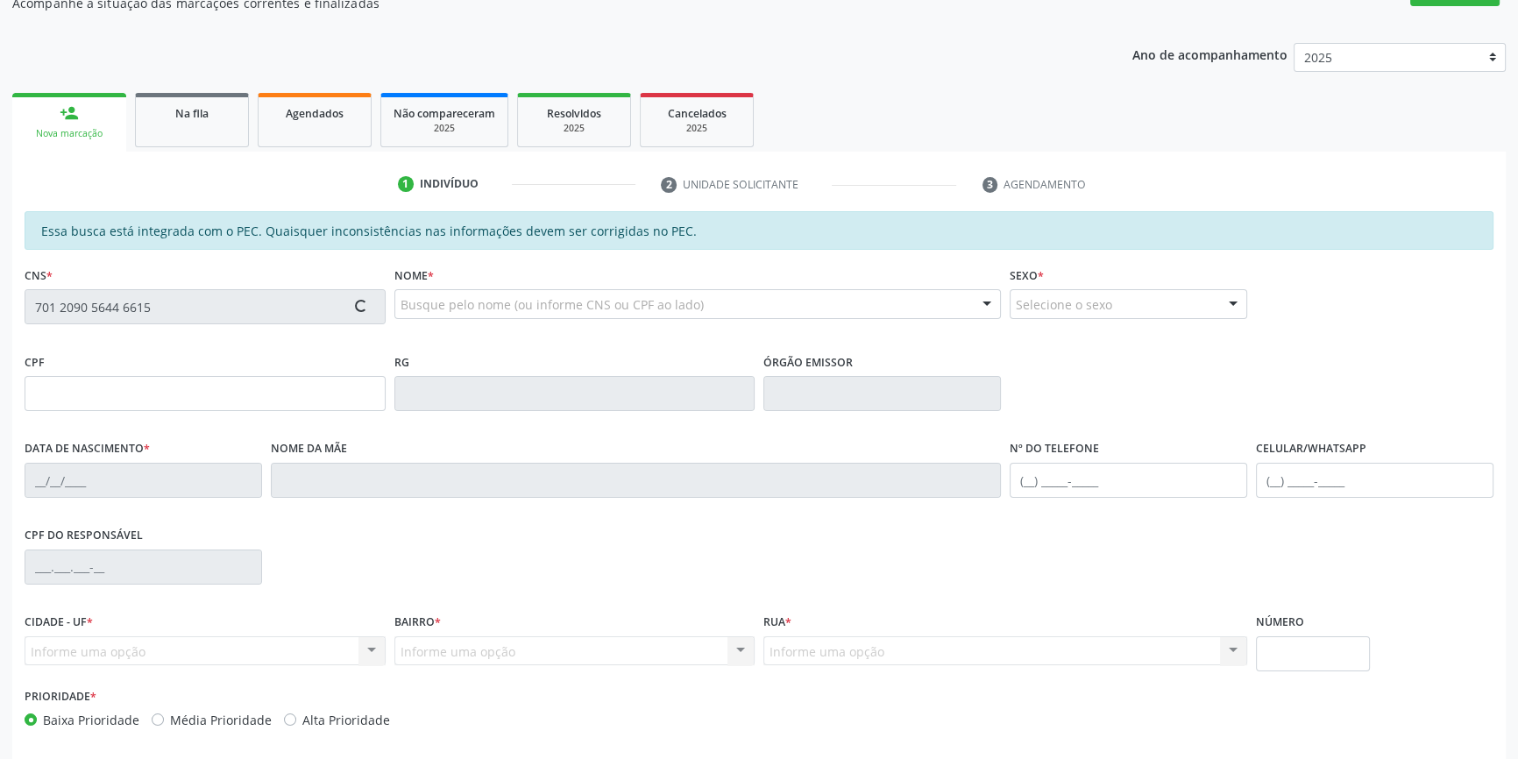
scroll to position [240, 0]
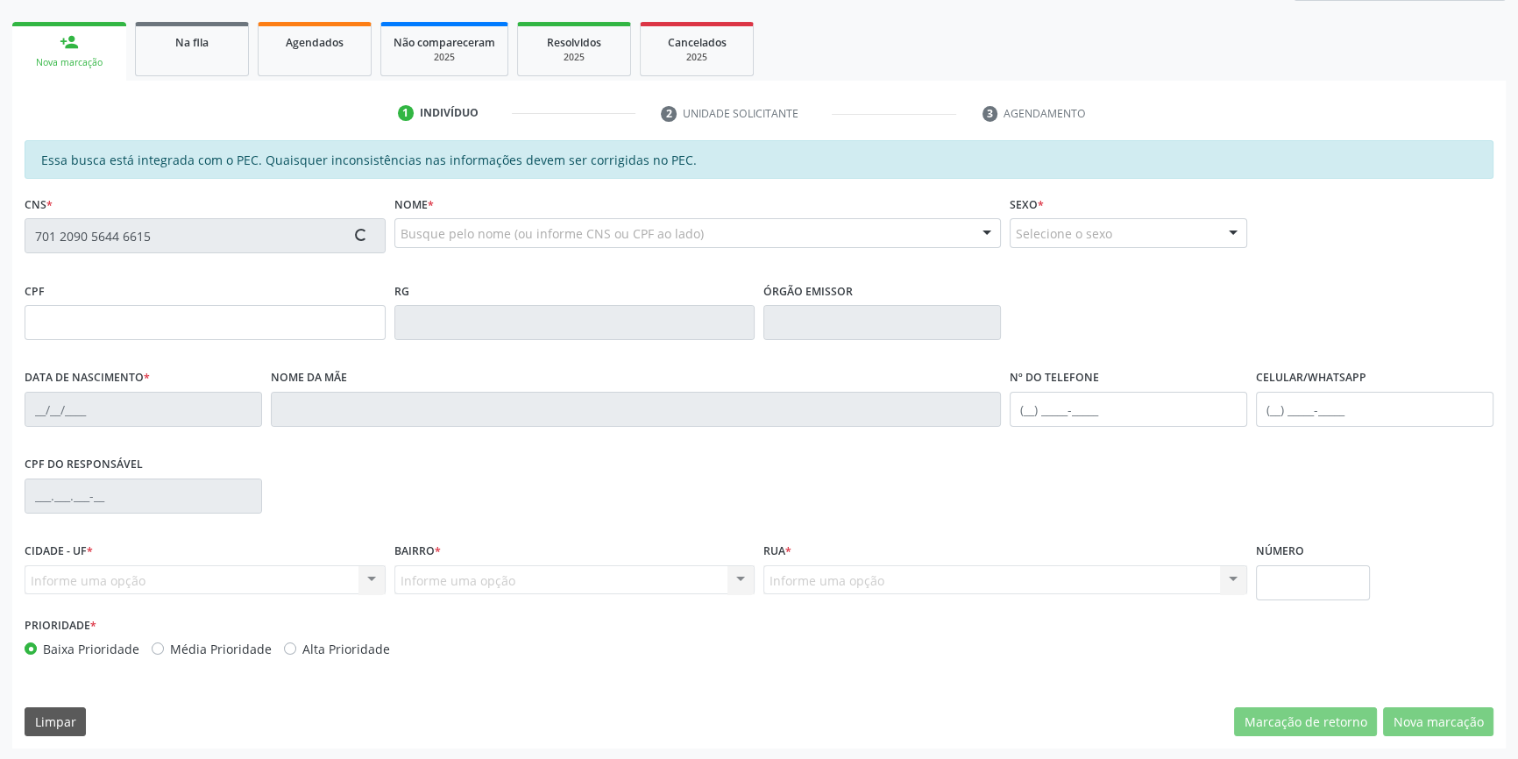
type input "029.610.234-24"
type input "11[DATE]"
type input "[PERSON_NAME]"
type input "[PHONE_NUMBER]"
type input "S/N"
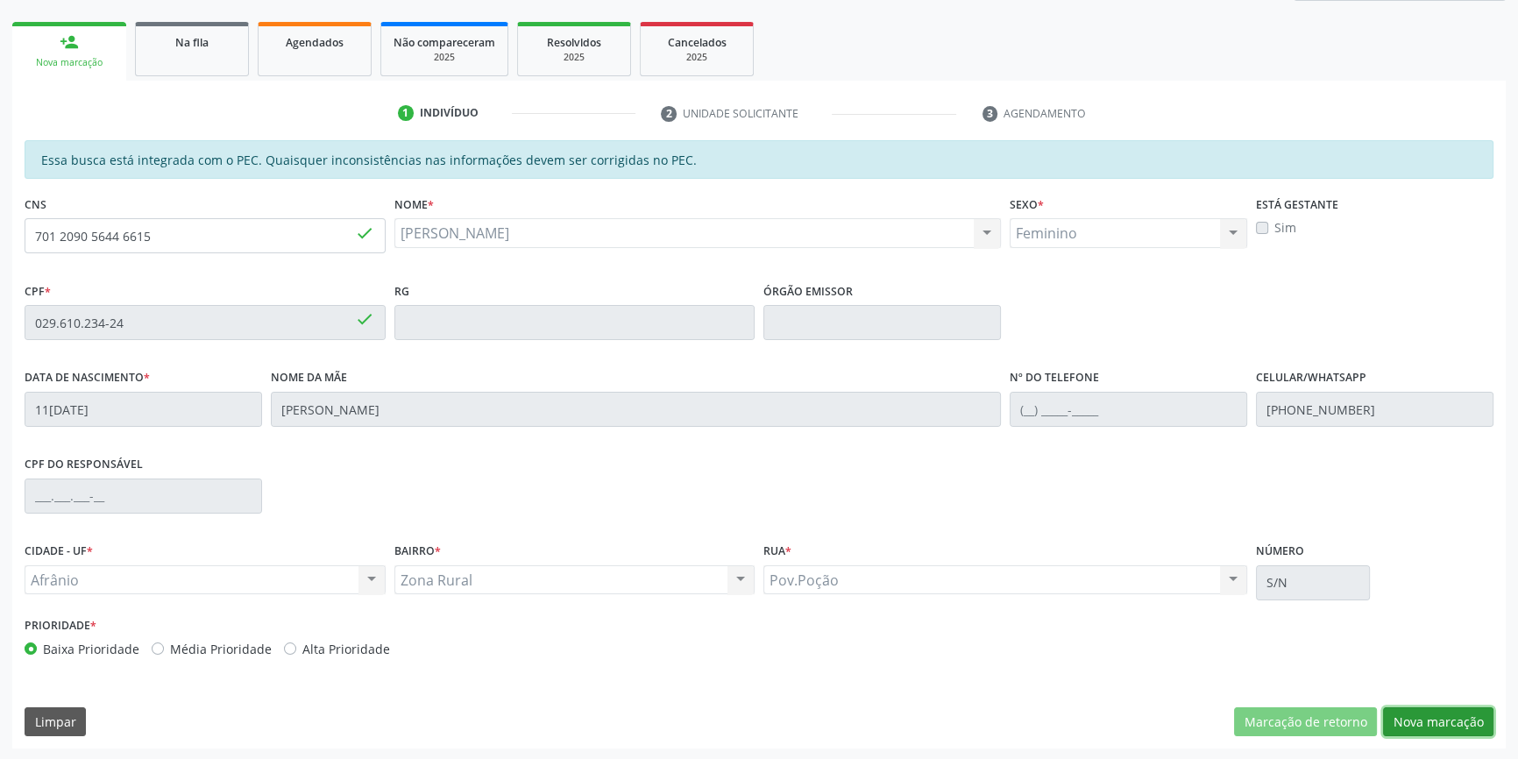
click at [1418, 718] on button "Nova marcação" at bounding box center [1438, 722] width 110 height 30
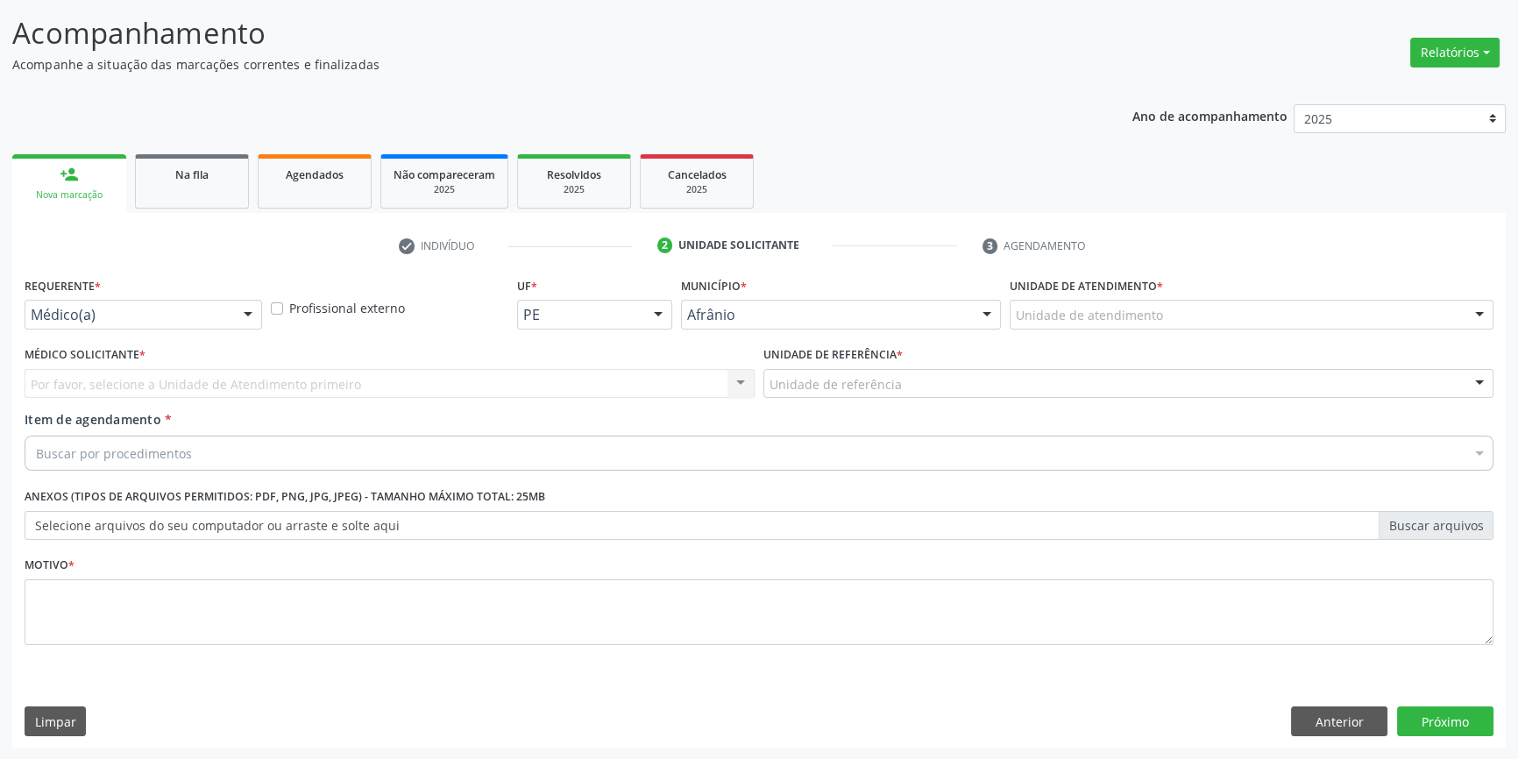
click at [1175, 324] on div "Unidade de atendimento" at bounding box center [1252, 315] width 484 height 30
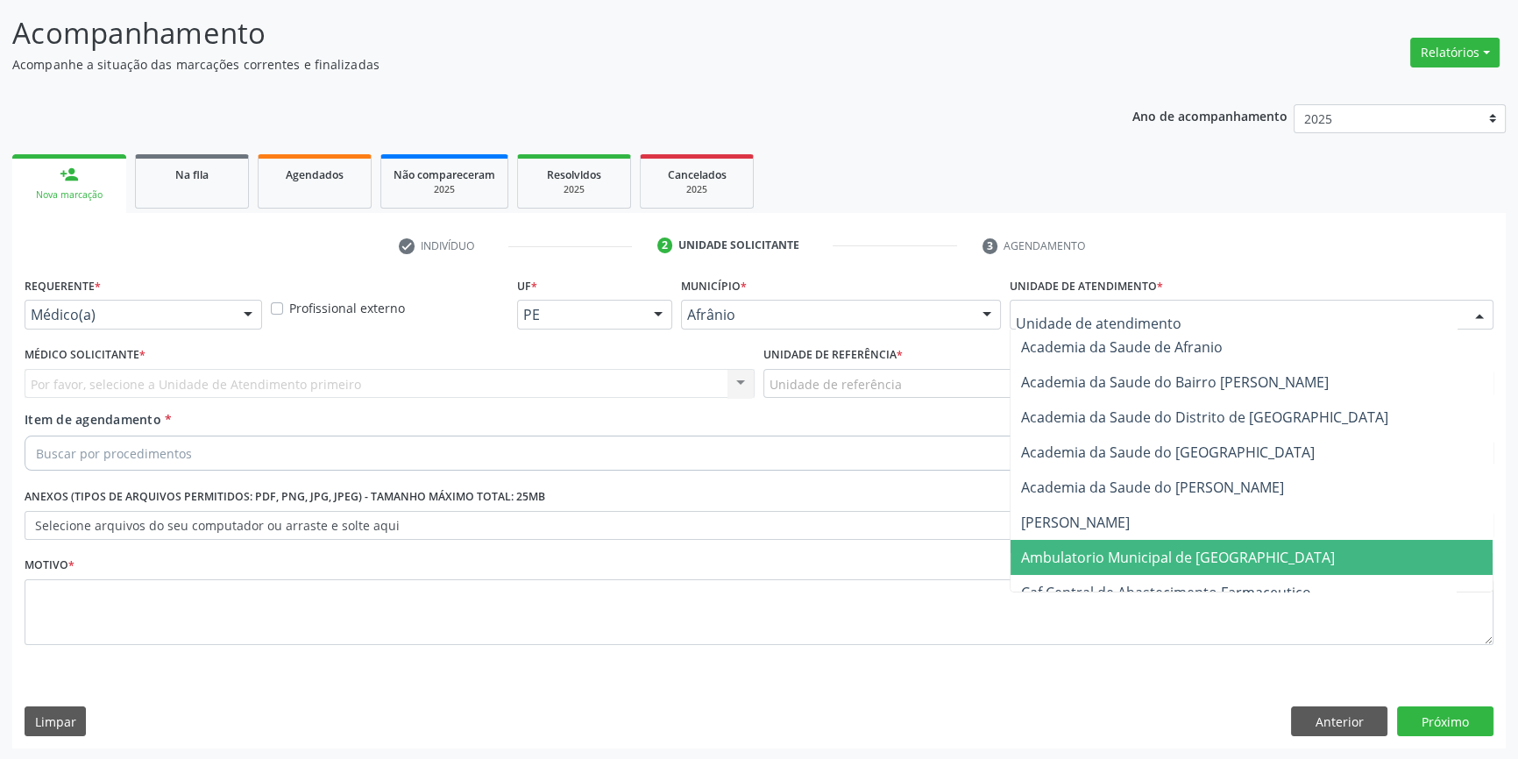
click at [1154, 568] on span "Ambulatorio Municipal de [GEOGRAPHIC_DATA]" at bounding box center [1252, 557] width 482 height 35
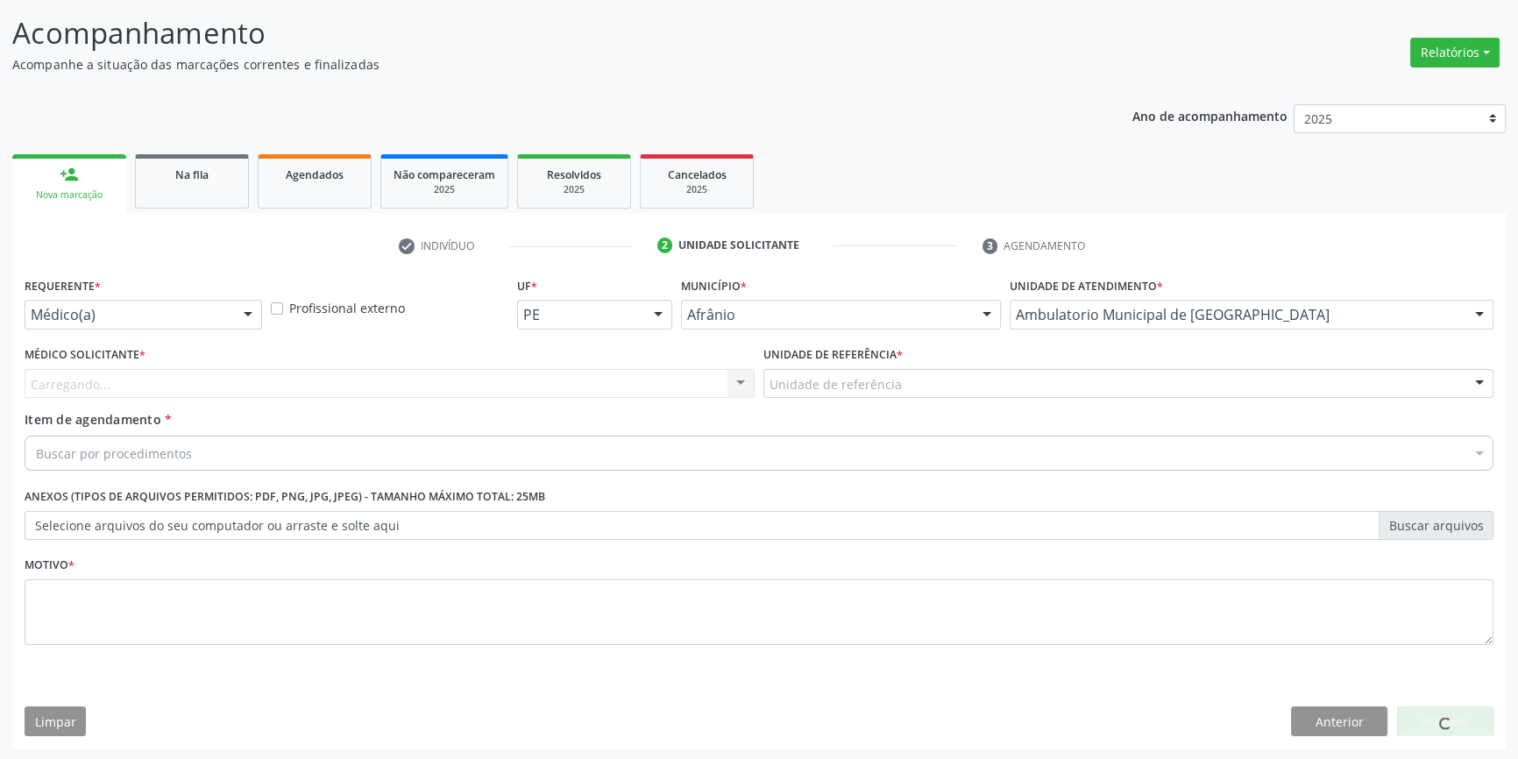
click at [900, 397] on div "Unidade de referência * Unidade de referência ESF de Extrema ESF de Barra das M…" at bounding box center [1128, 376] width 739 height 68
click at [900, 385] on div "Unidade de referência" at bounding box center [1128, 384] width 730 height 30
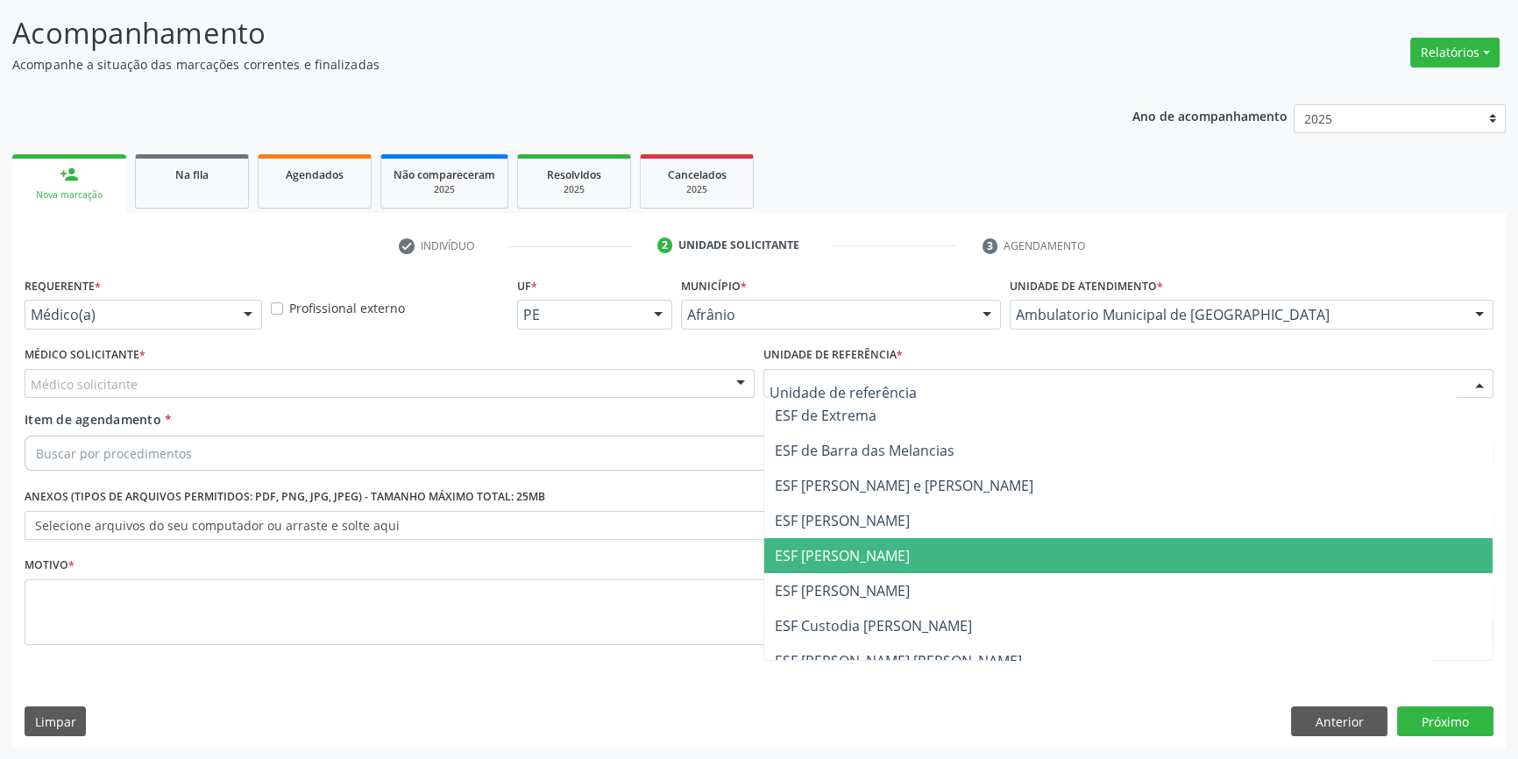
click at [900, 565] on span "ESF [PERSON_NAME]" at bounding box center [1128, 555] width 728 height 35
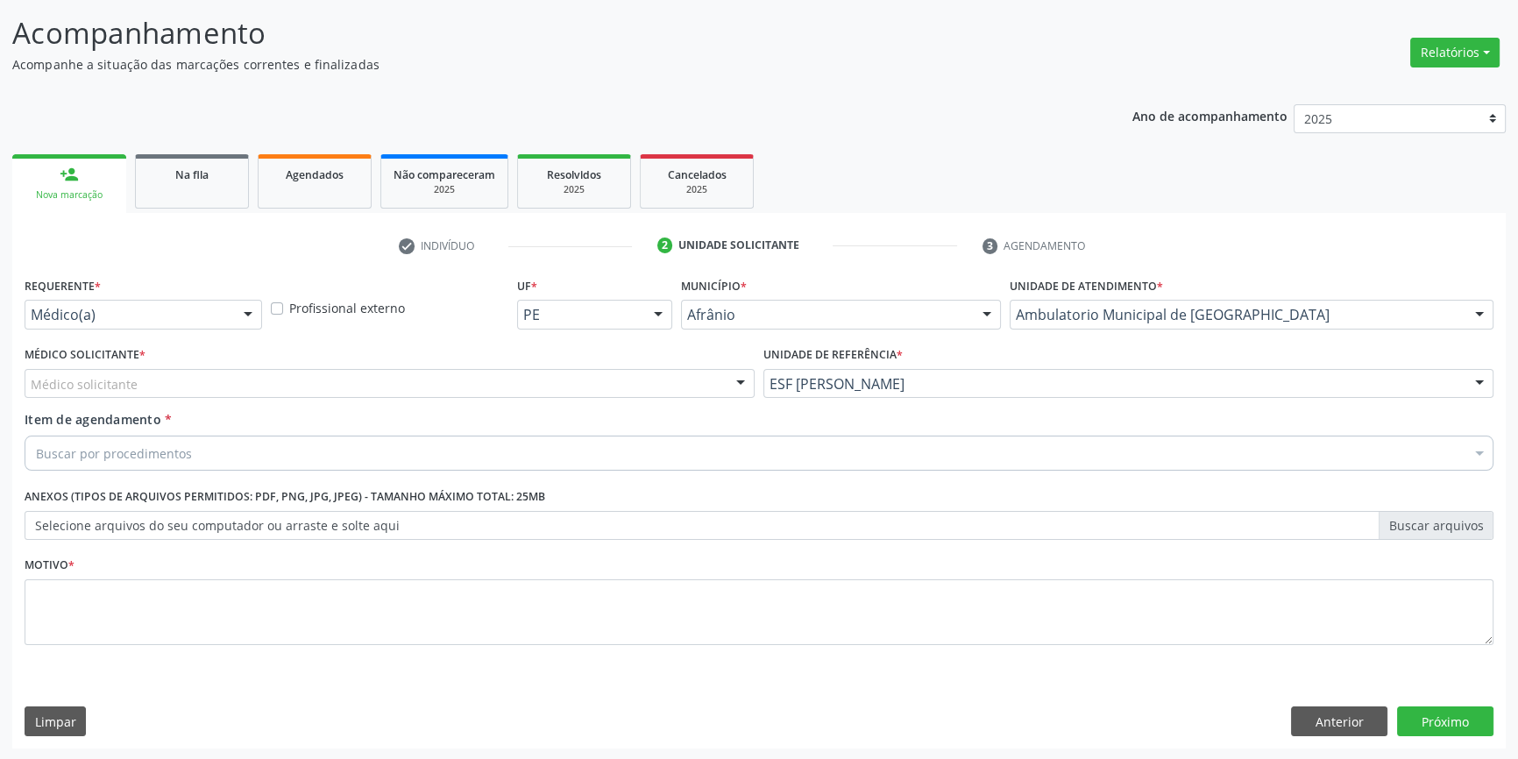
click at [436, 389] on div "Médico solicitante" at bounding box center [390, 384] width 730 height 30
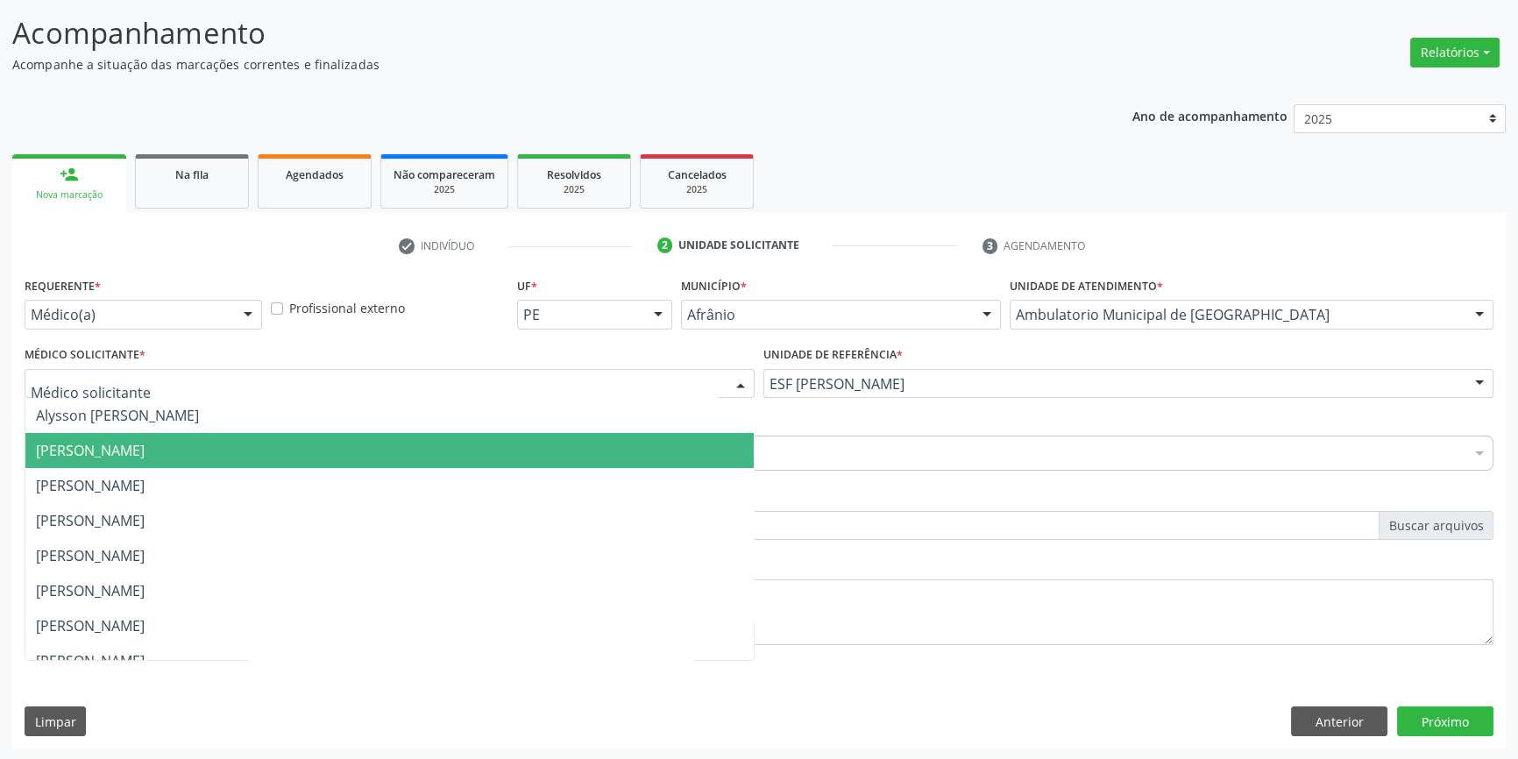
drag, startPoint x: 278, startPoint y: 439, endPoint x: 269, endPoint y: 442, distance: 9.2
click at [273, 441] on span "[PERSON_NAME]" at bounding box center [389, 450] width 728 height 35
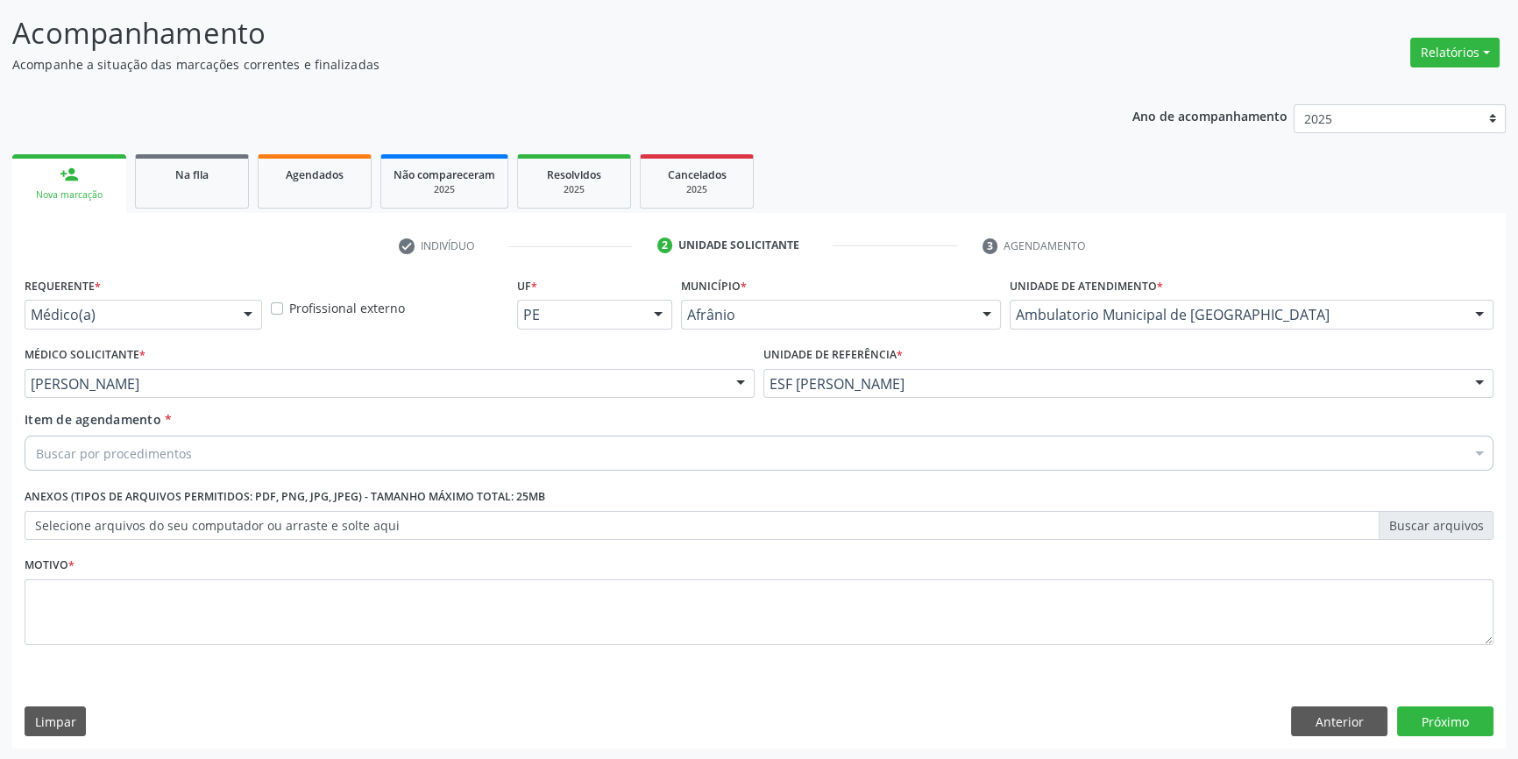
click at [222, 447] on div "Buscar por procedimentos" at bounding box center [759, 453] width 1469 height 35
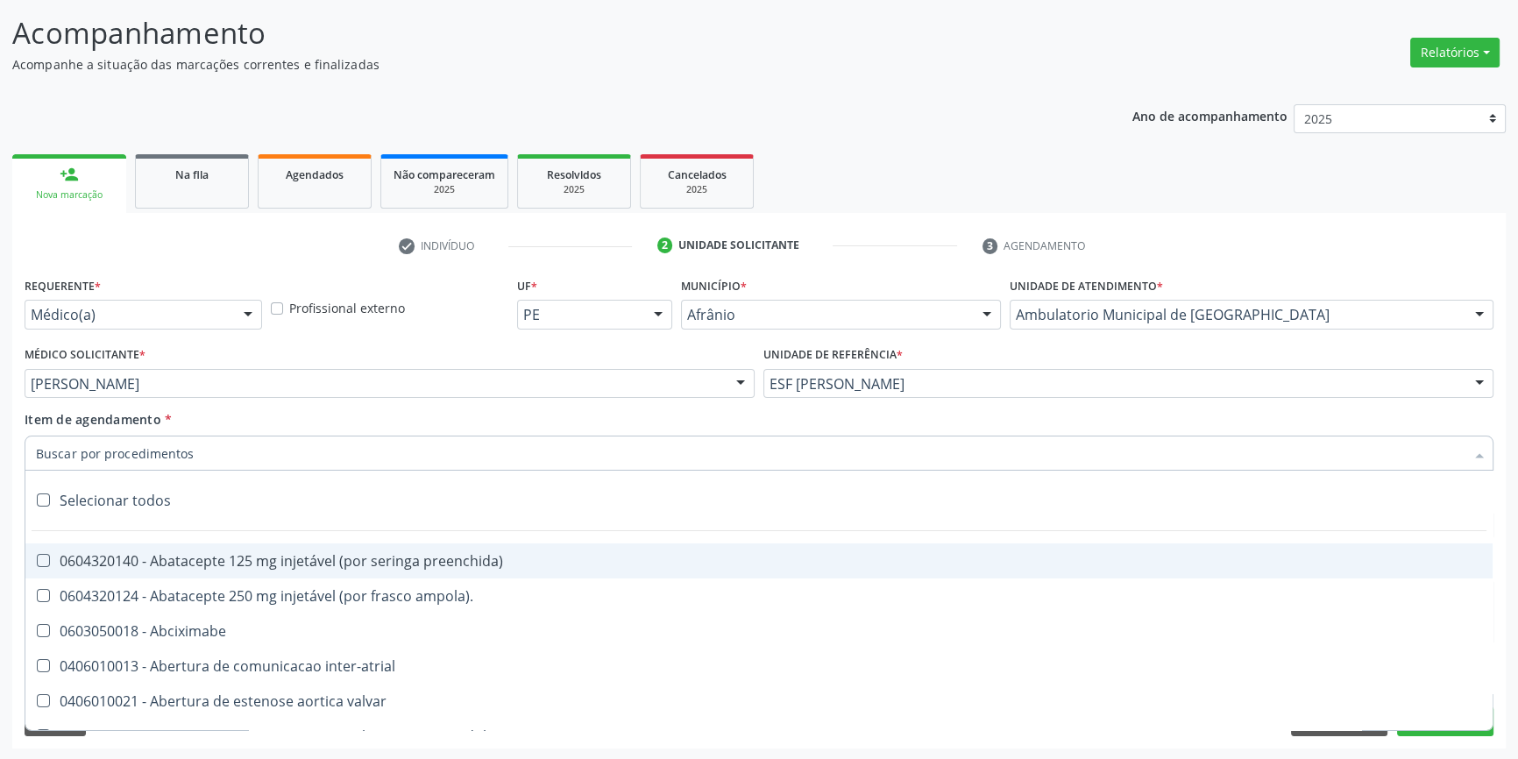
paste input "0401010074"
type input "0401010074"
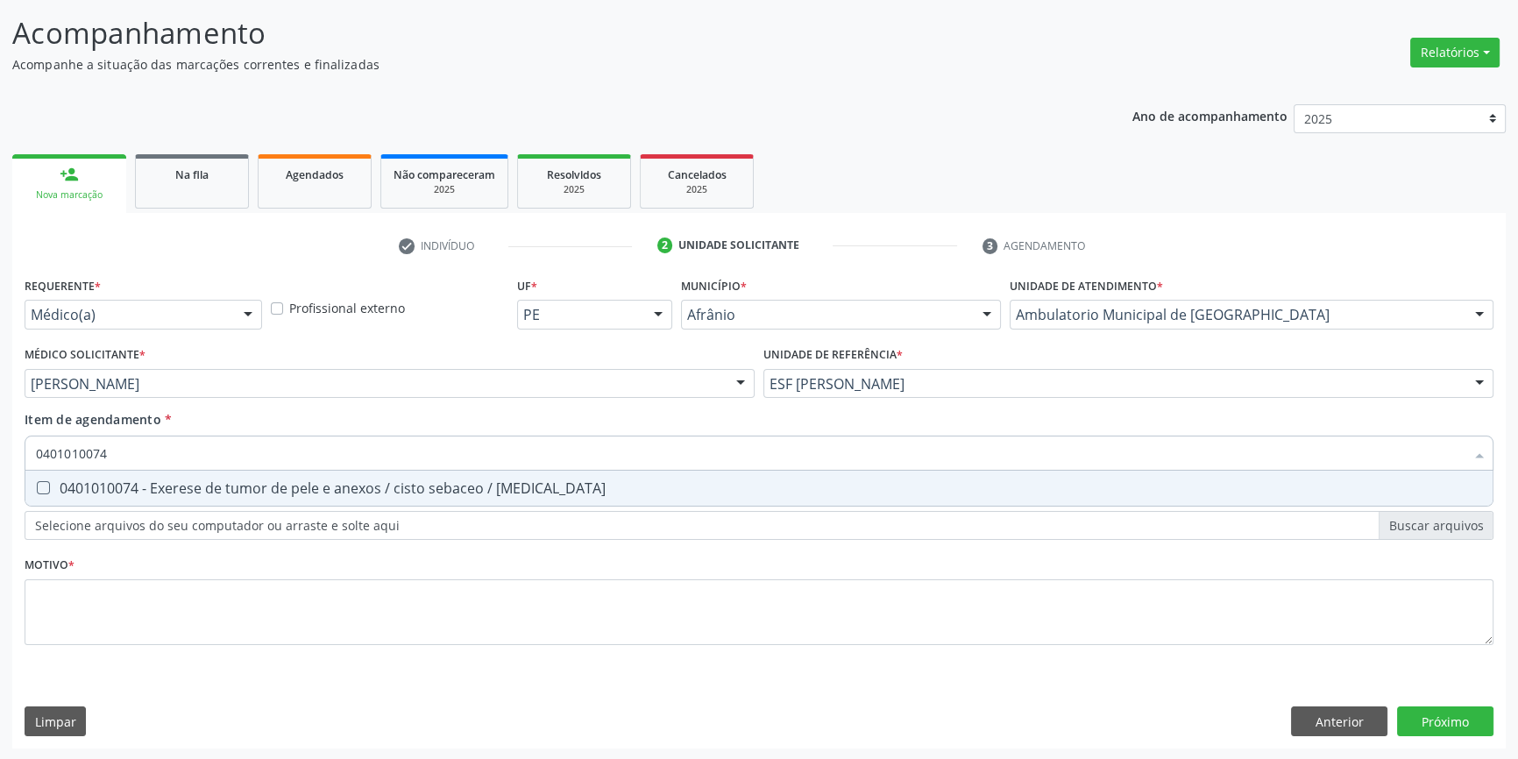
drag, startPoint x: 244, startPoint y: 485, endPoint x: 243, endPoint y: 515, distance: 30.7
click at [244, 486] on div "0401010074 - Exerese de tumor de pele e anexos / cisto sebaceo / [MEDICAL_DATA]" at bounding box center [759, 488] width 1446 height 14
checkbox lipoma "true"
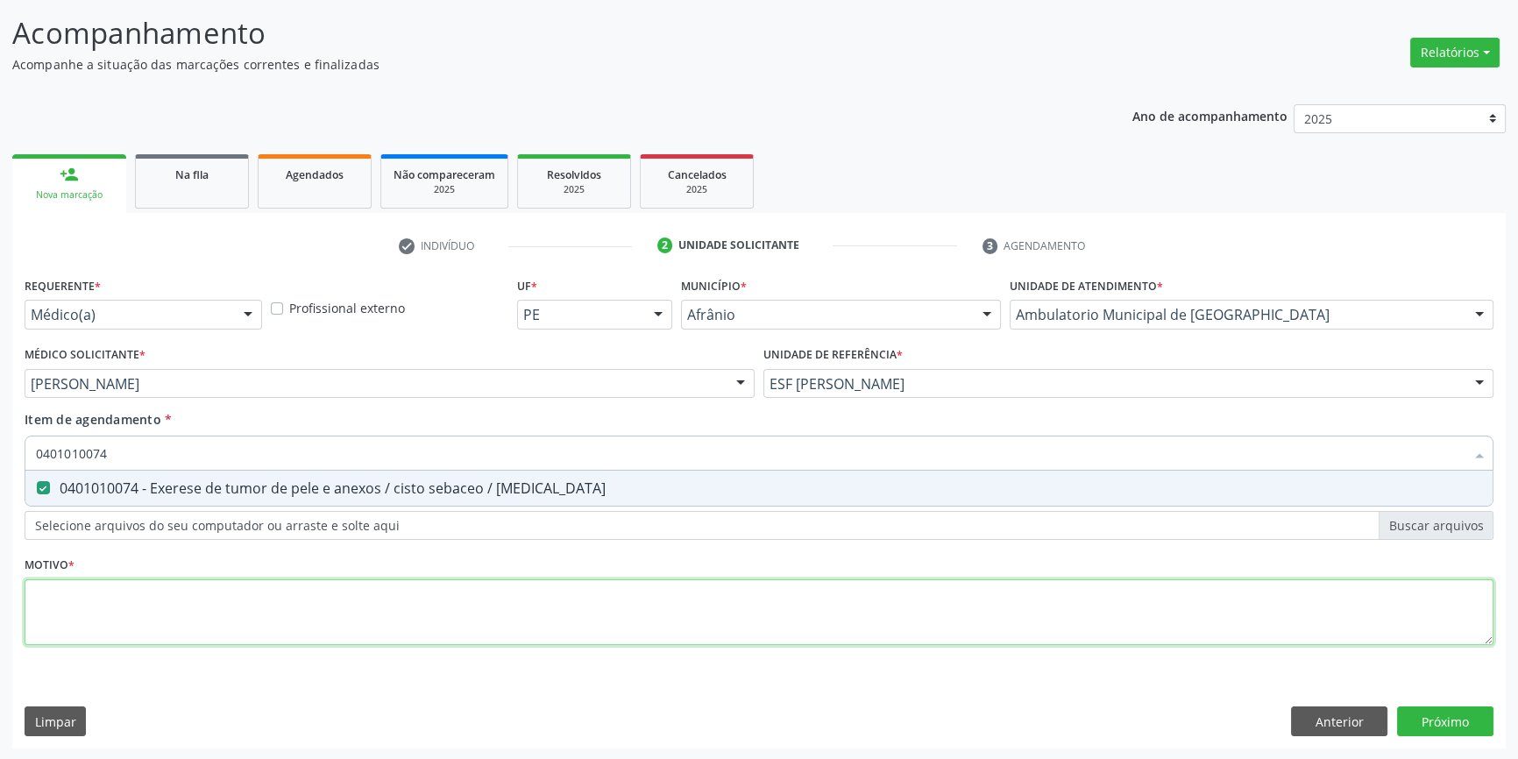
click at [192, 643] on div "Requerente * Médico(a) Médico(a) Enfermeiro(a) Paciente Nenhum resultado encont…" at bounding box center [759, 471] width 1469 height 397
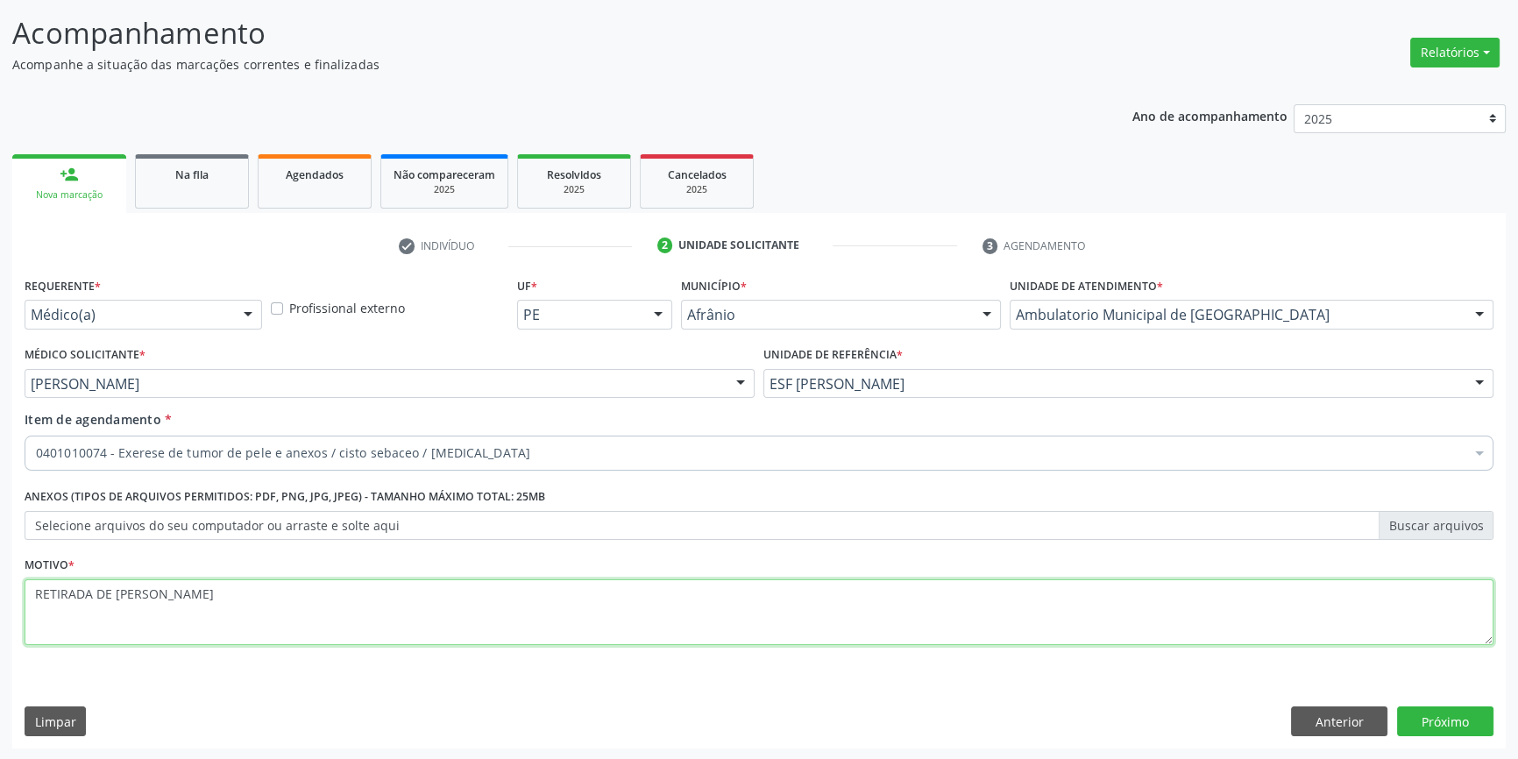
type textarea "RETIRADA DE [PERSON_NAME]"
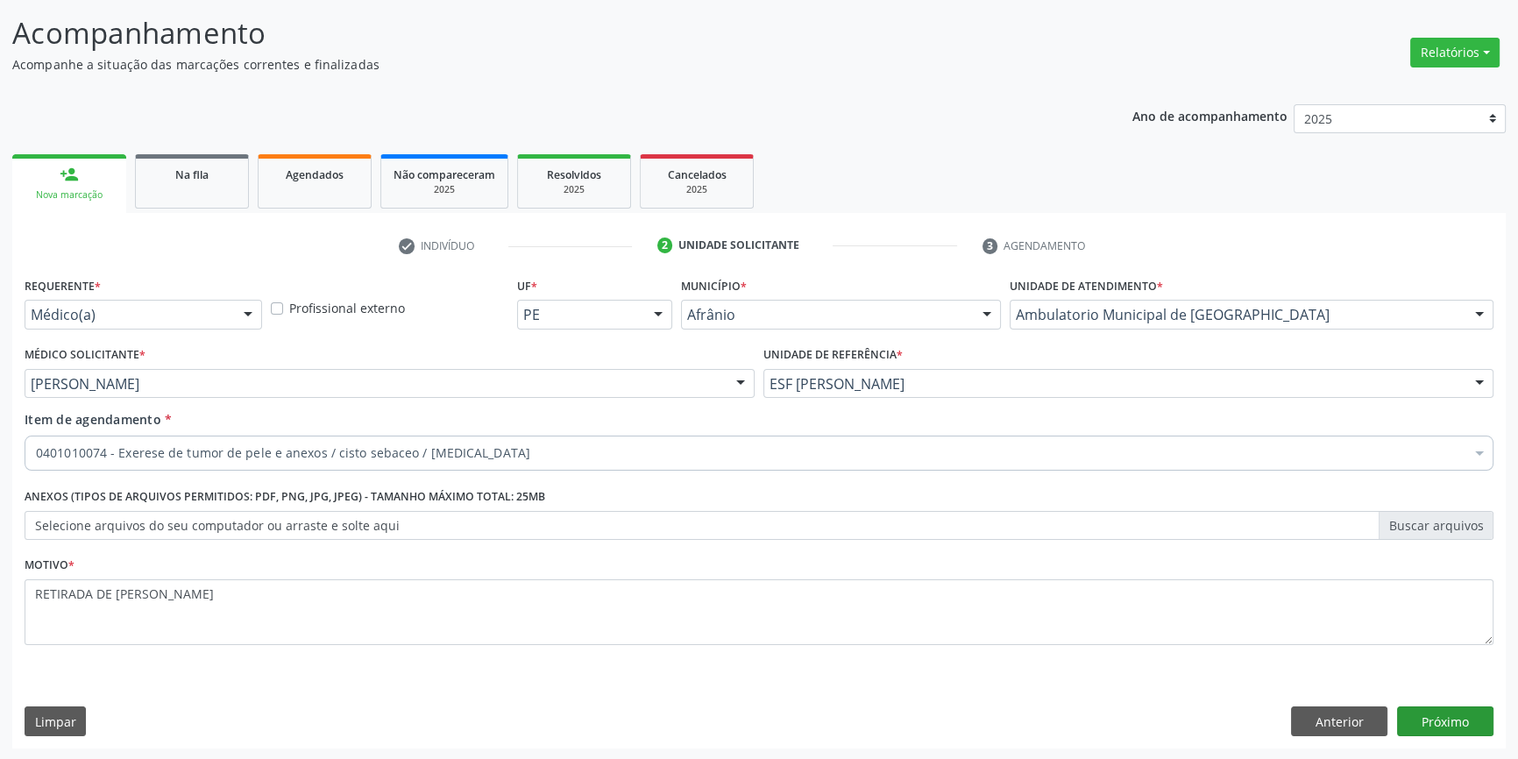
click at [1411, 705] on div "Requerente * Médico(a) Médico(a) Enfermeiro(a) Paciente Nenhum resultado encont…" at bounding box center [759, 511] width 1494 height 476
click at [1433, 719] on button "Próximo" at bounding box center [1445, 722] width 96 height 30
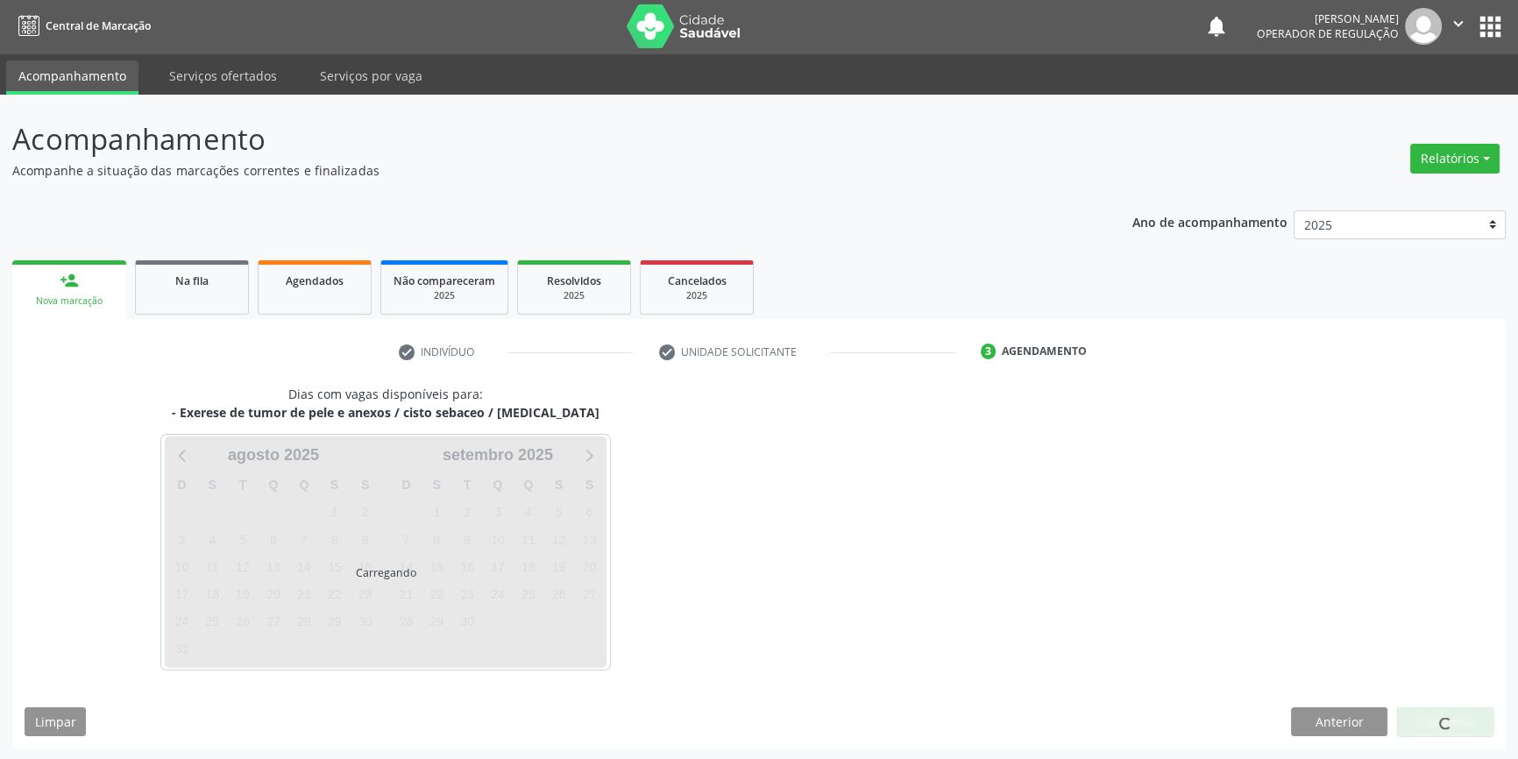
scroll to position [53, 0]
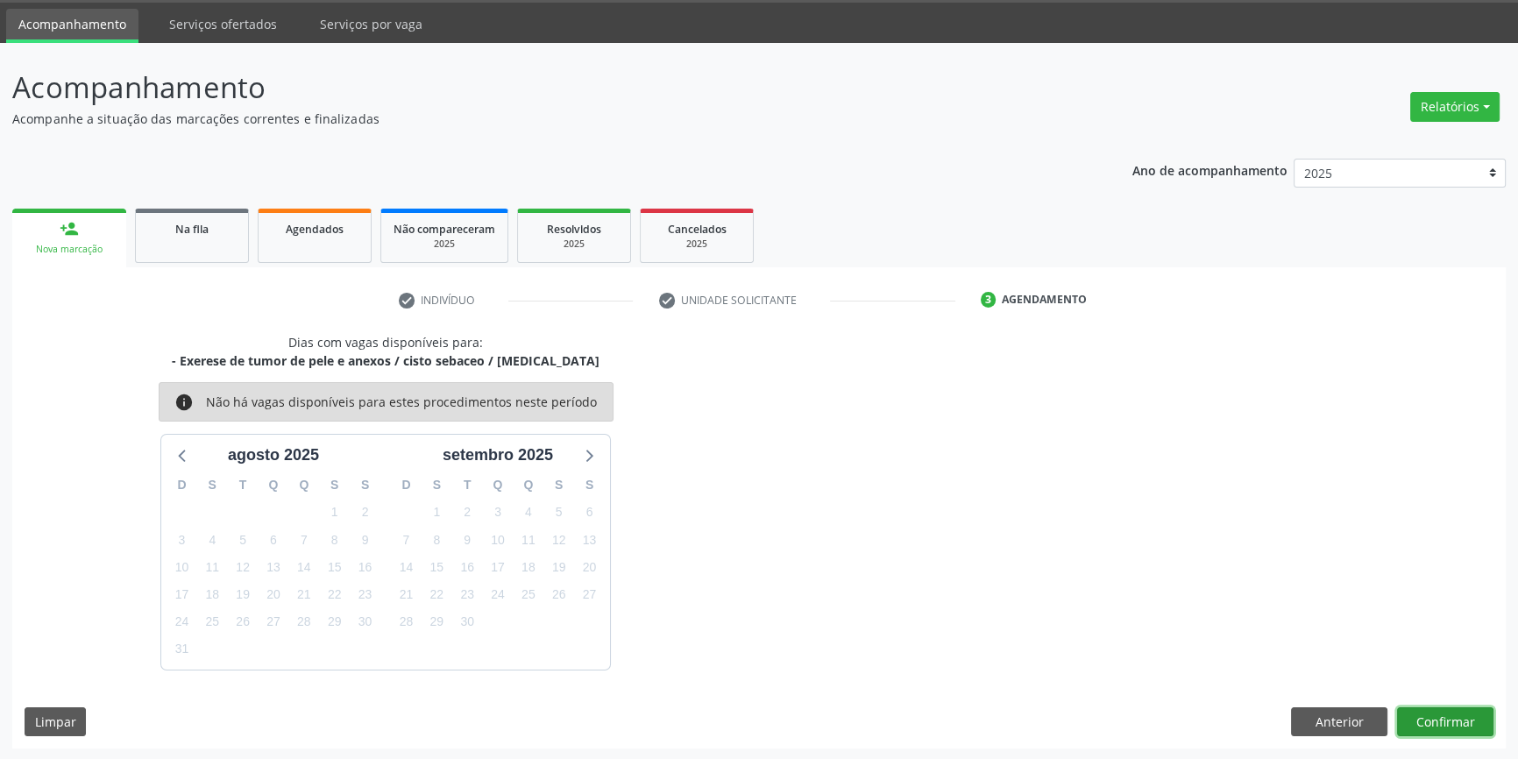
click at [1429, 710] on button "Confirmar" at bounding box center [1445, 722] width 96 height 30
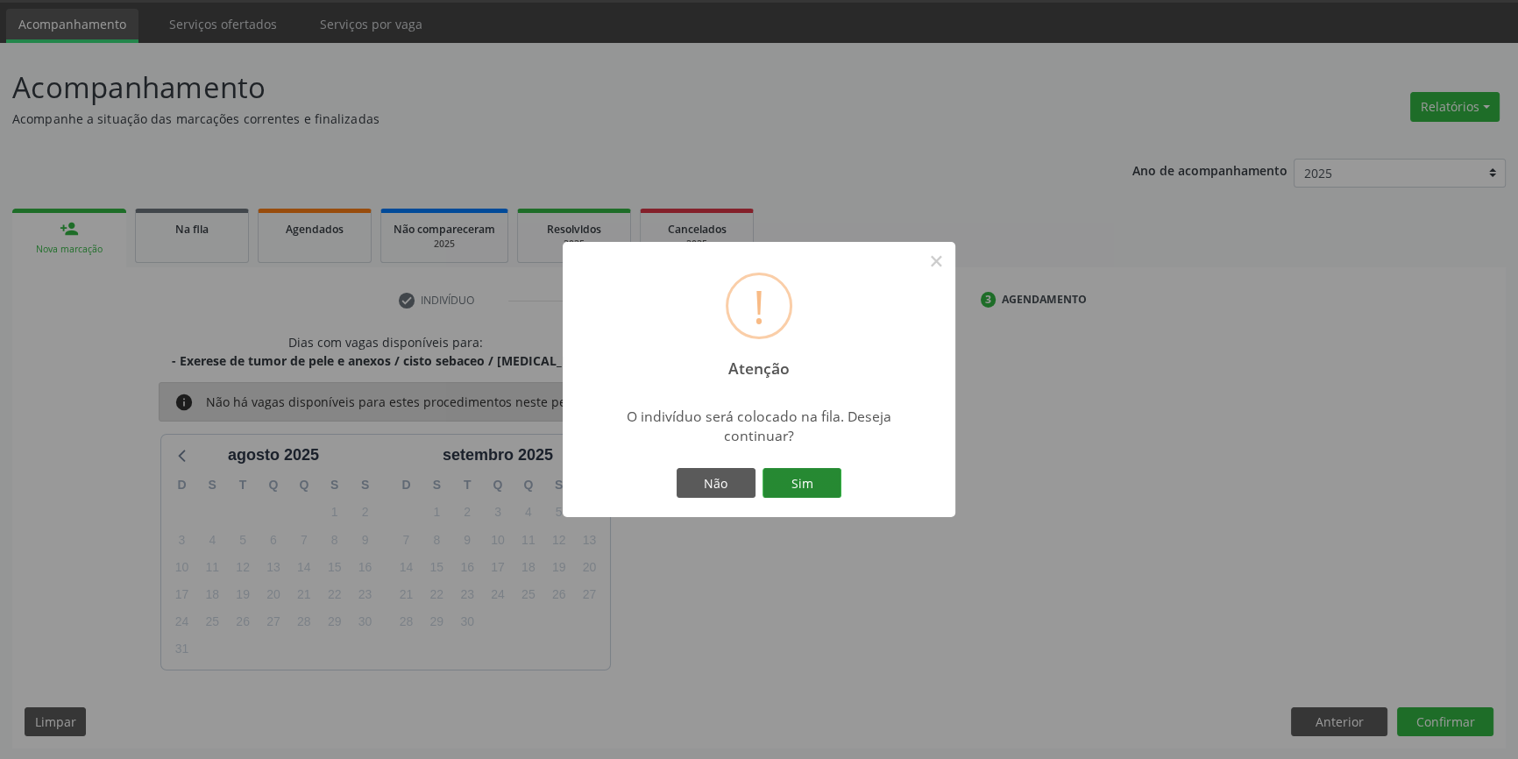
click at [807, 480] on button "Sim" at bounding box center [802, 483] width 79 height 30
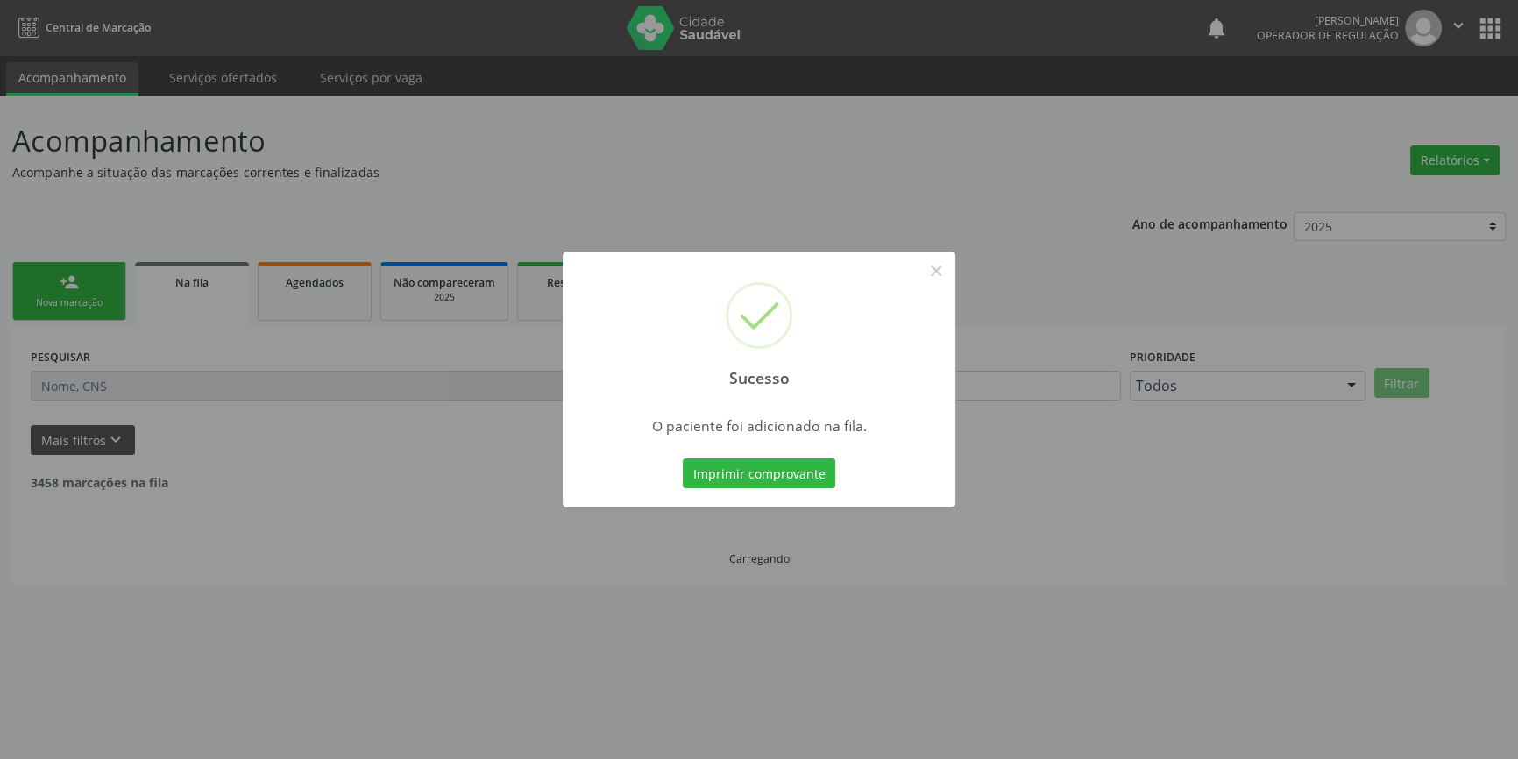
scroll to position [0, 0]
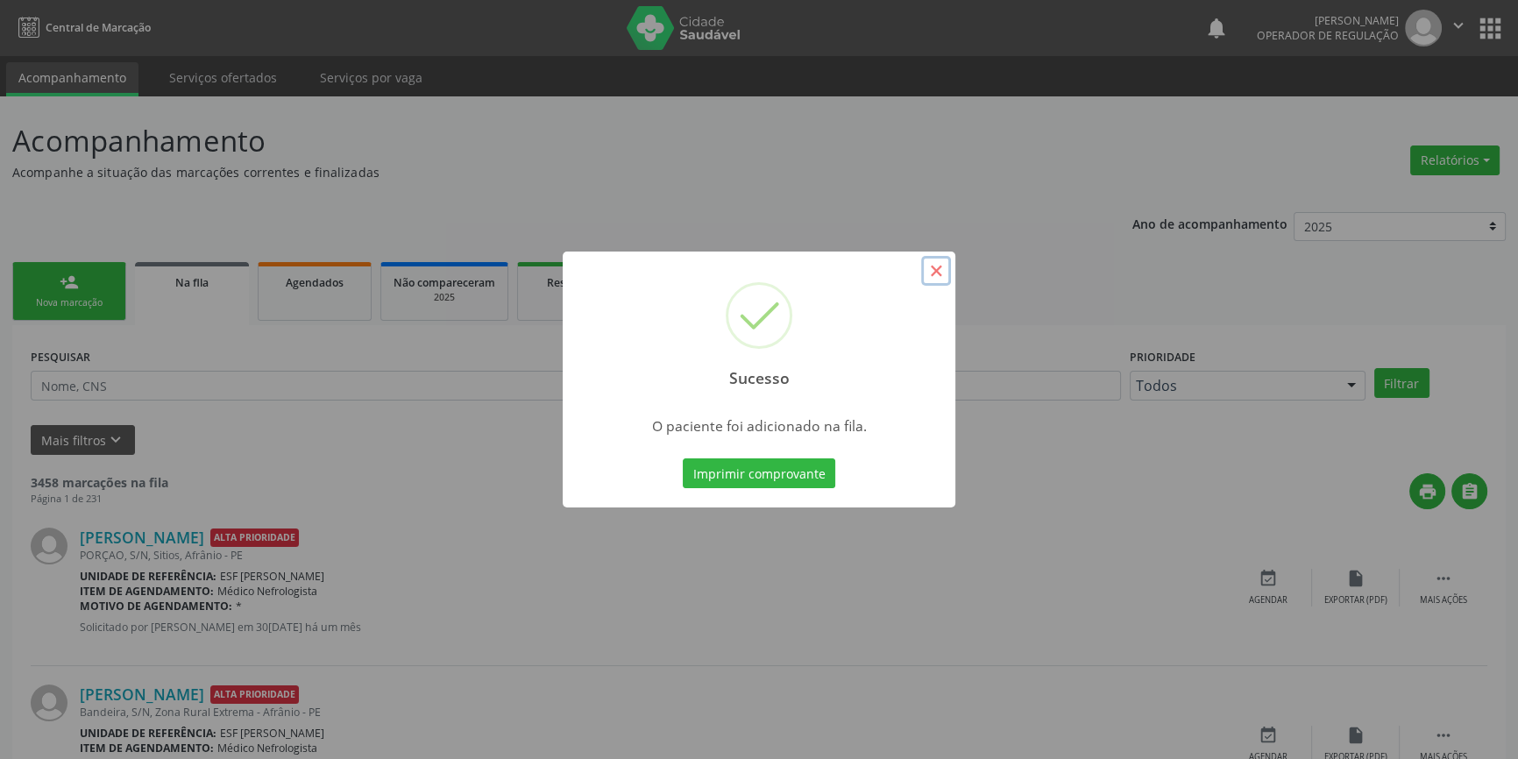
click at [927, 280] on button "×" at bounding box center [936, 271] width 30 height 30
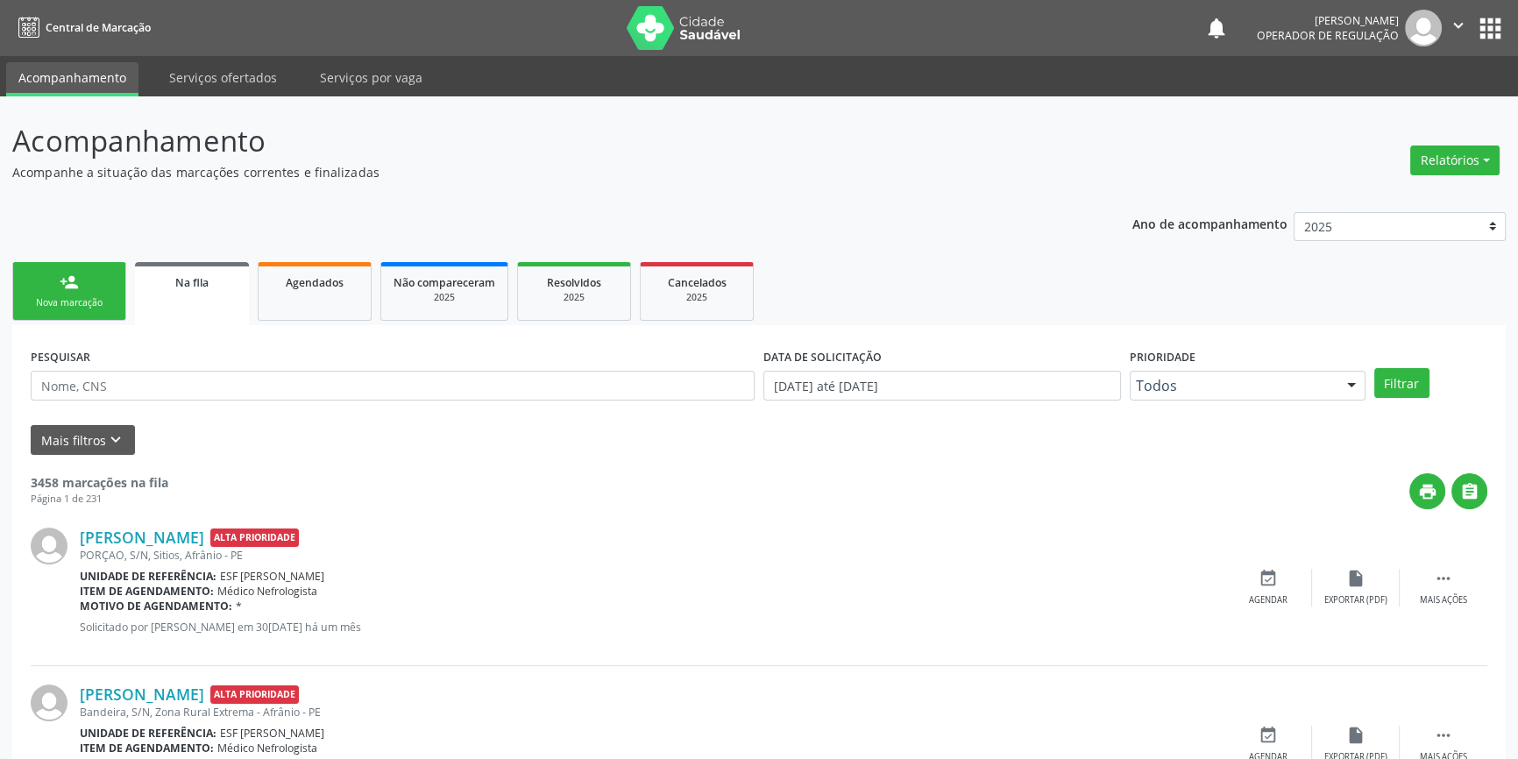
click at [60, 281] on div "person_add" at bounding box center [69, 282] width 19 height 19
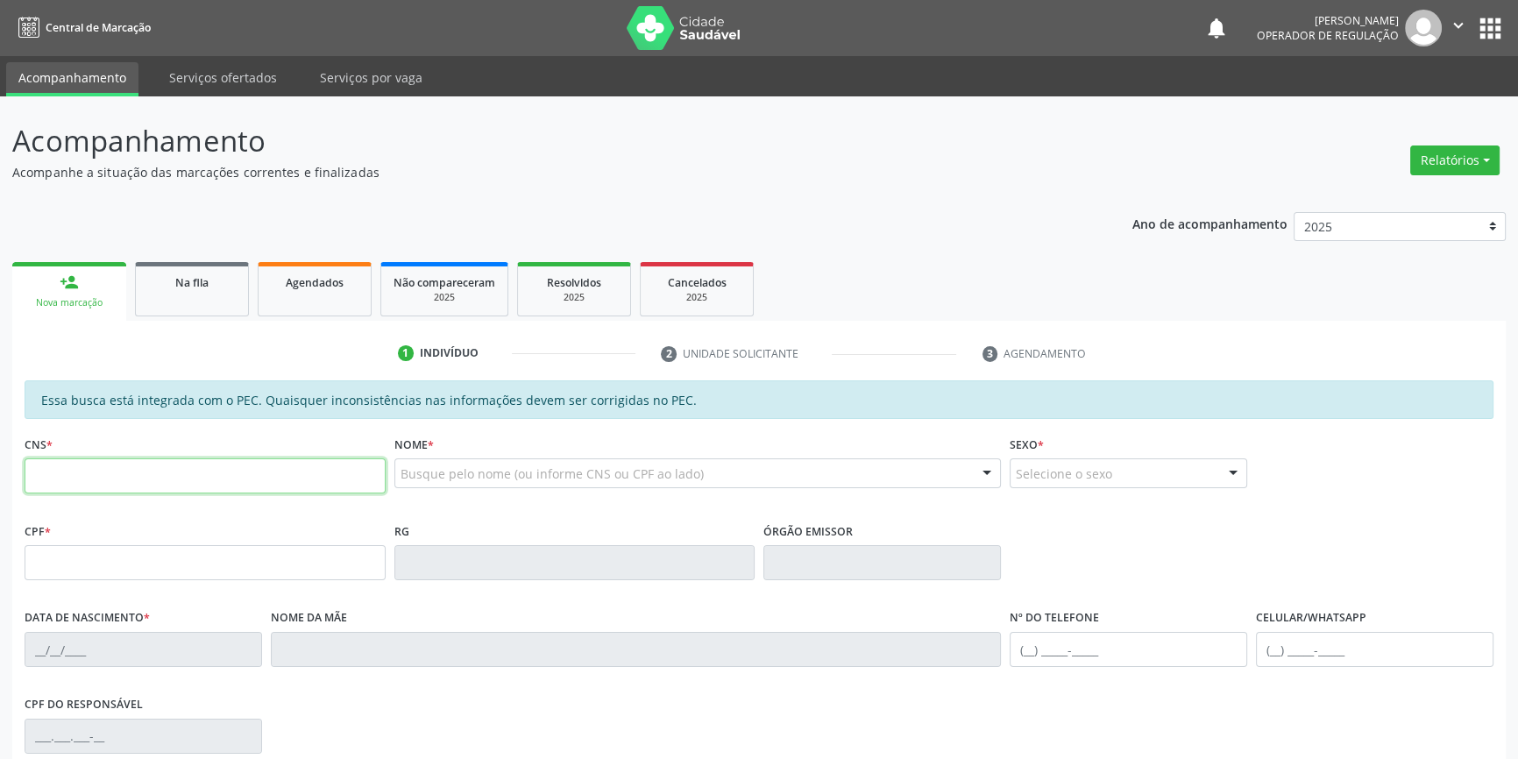
click at [98, 479] on input "text" at bounding box center [205, 475] width 361 height 35
type input "703 4022 [DEMOGRAPHIC_DATA] 2719"
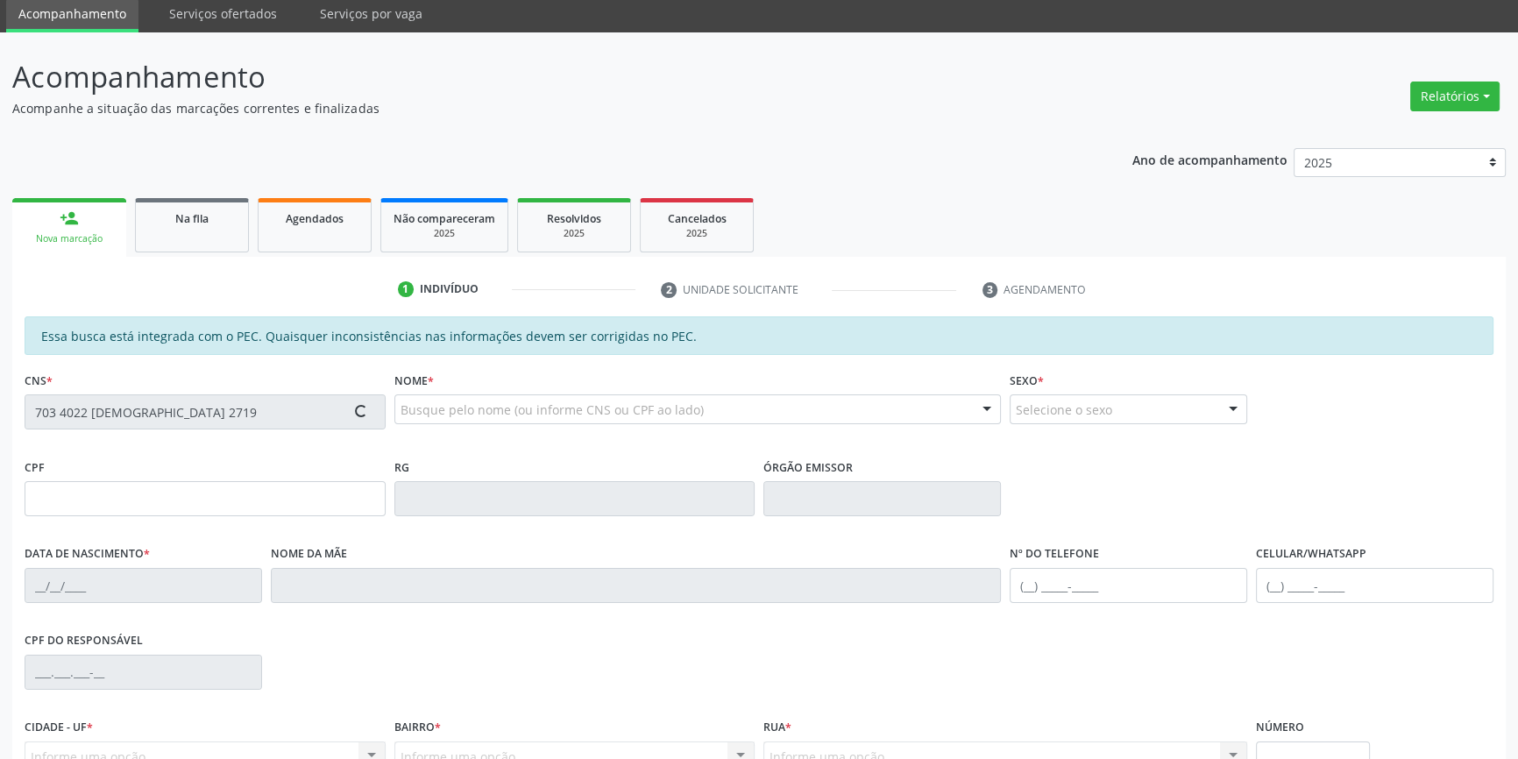
scroll to position [240, 0]
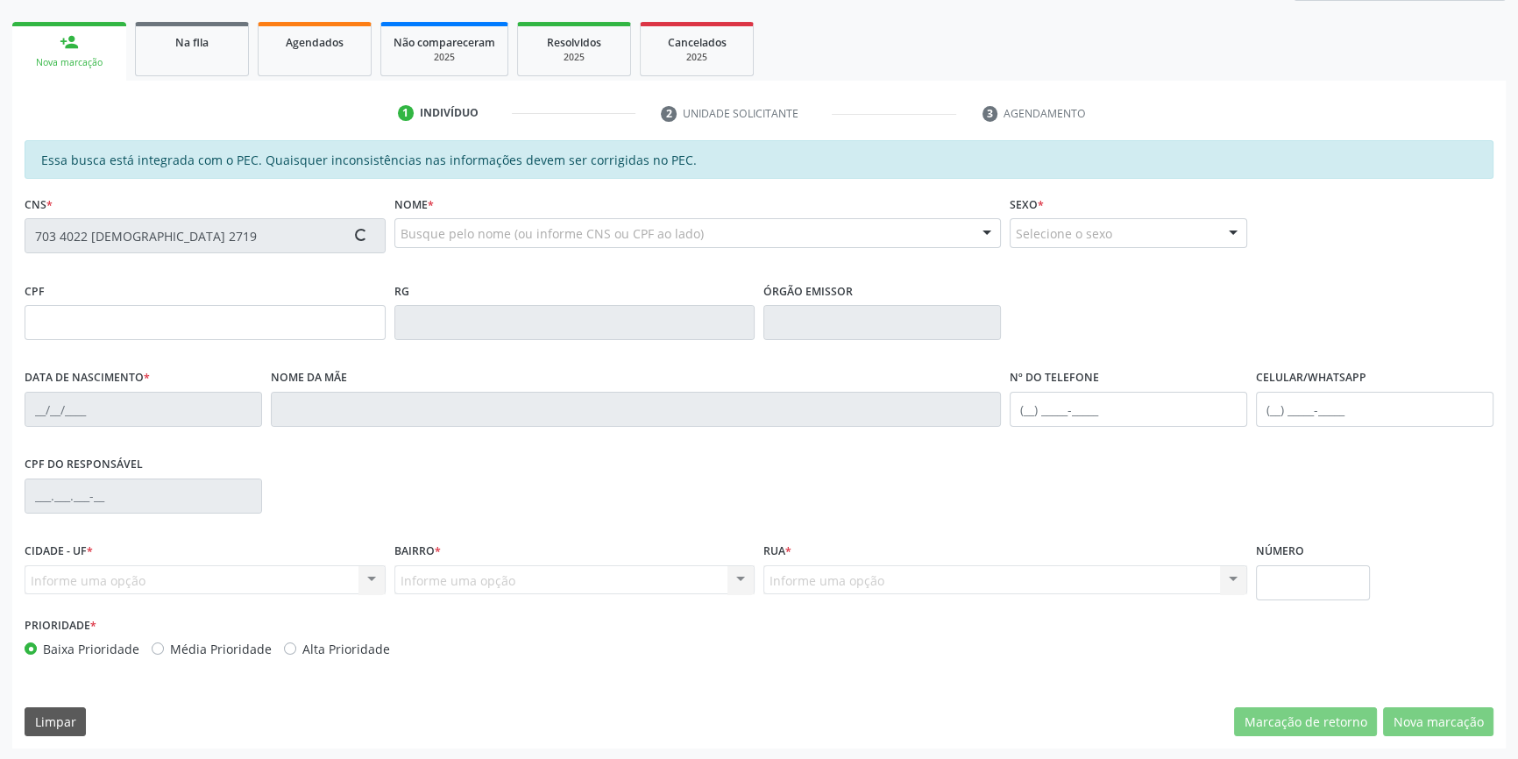
type input "124.727.104-88"
type input "28[DATE]"
type input "[PERSON_NAME]"
type input "[PHONE_NUMBER]"
type input "S/N"
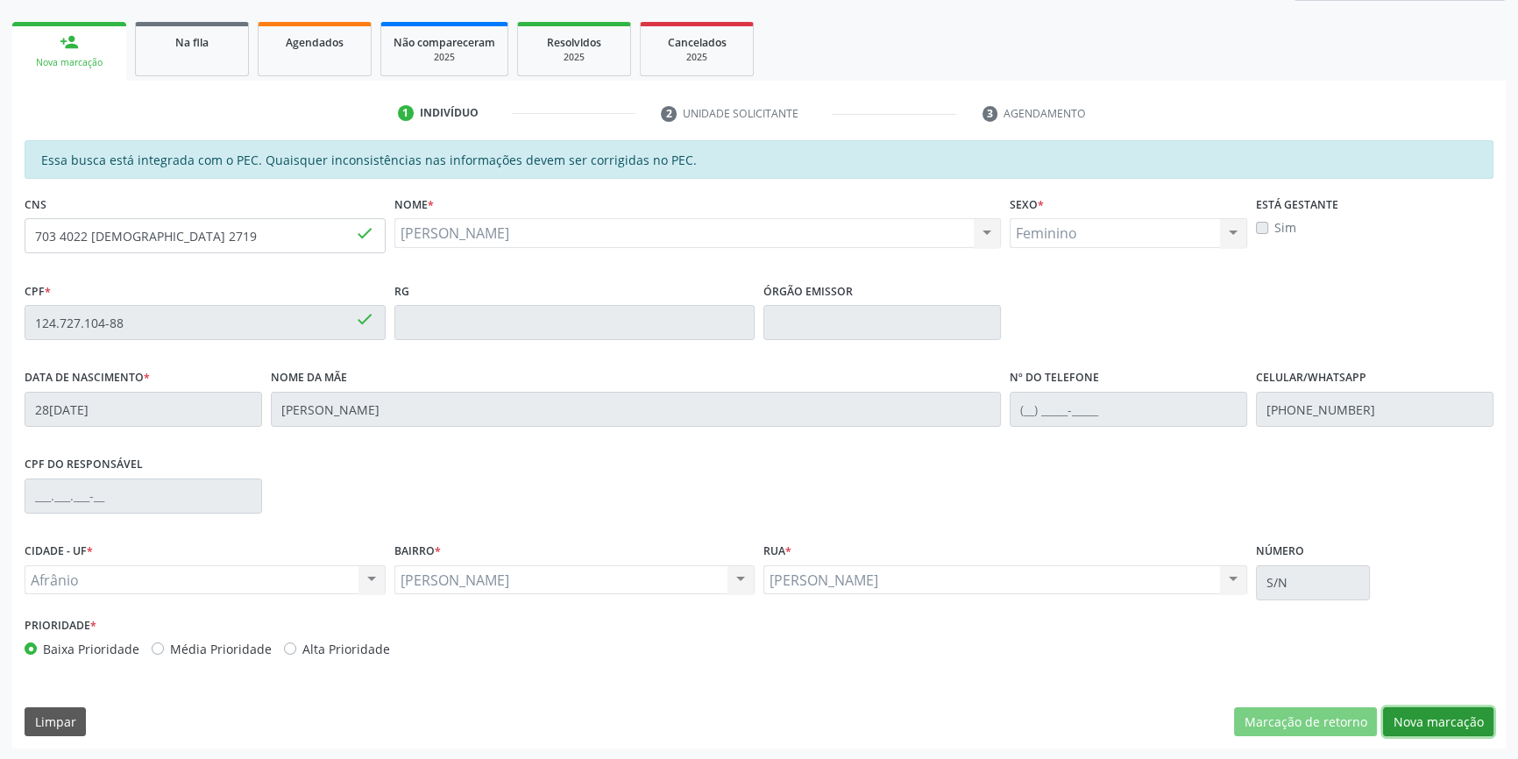
click at [1425, 707] on button "Nova marcação" at bounding box center [1438, 722] width 110 height 30
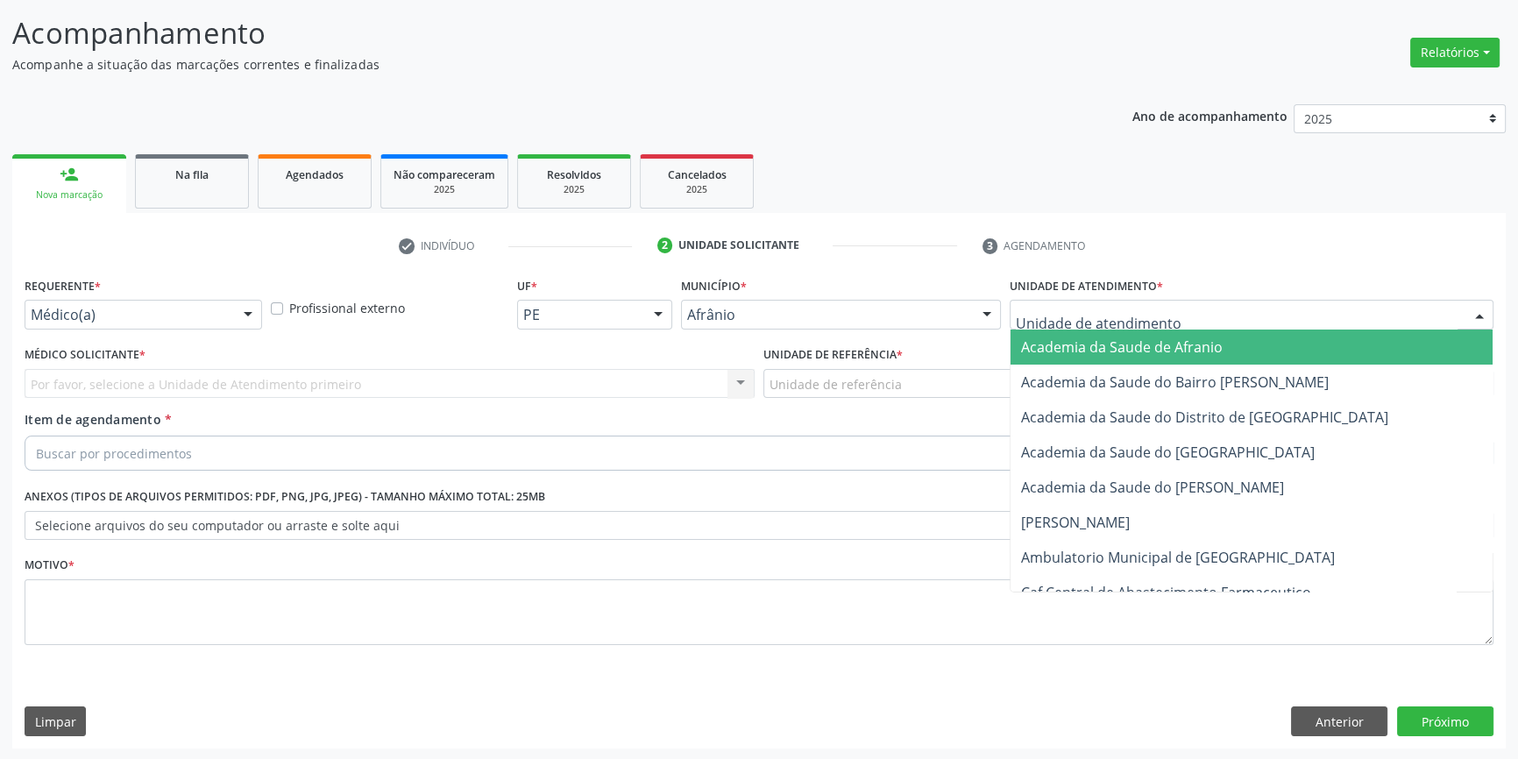
click at [1171, 309] on div at bounding box center [1252, 315] width 484 height 30
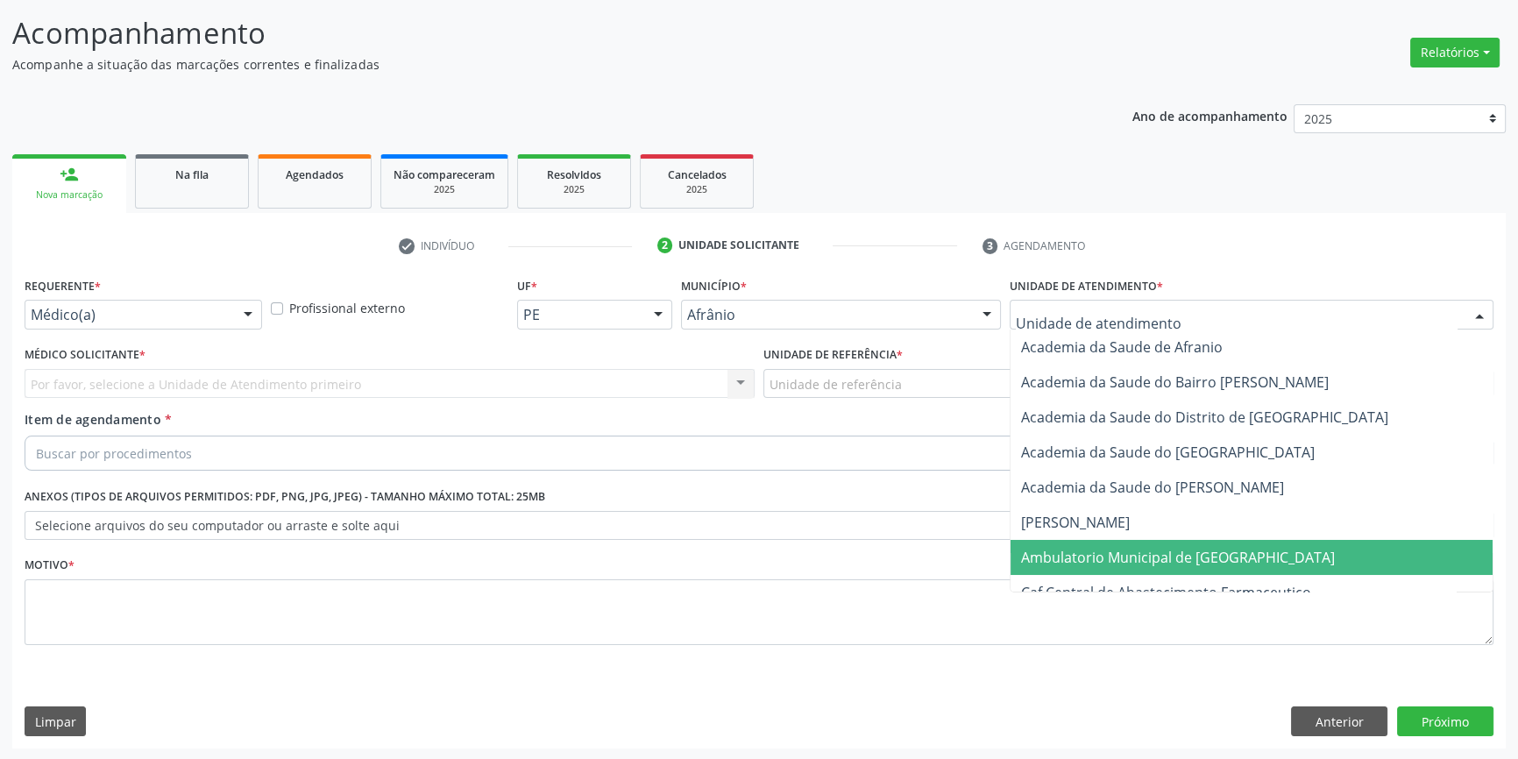
drag, startPoint x: 1157, startPoint y: 548, endPoint x: 974, endPoint y: 408, distance: 230.2
click at [1155, 548] on span "Ambulatorio Municipal de [GEOGRAPHIC_DATA]" at bounding box center [1178, 557] width 314 height 19
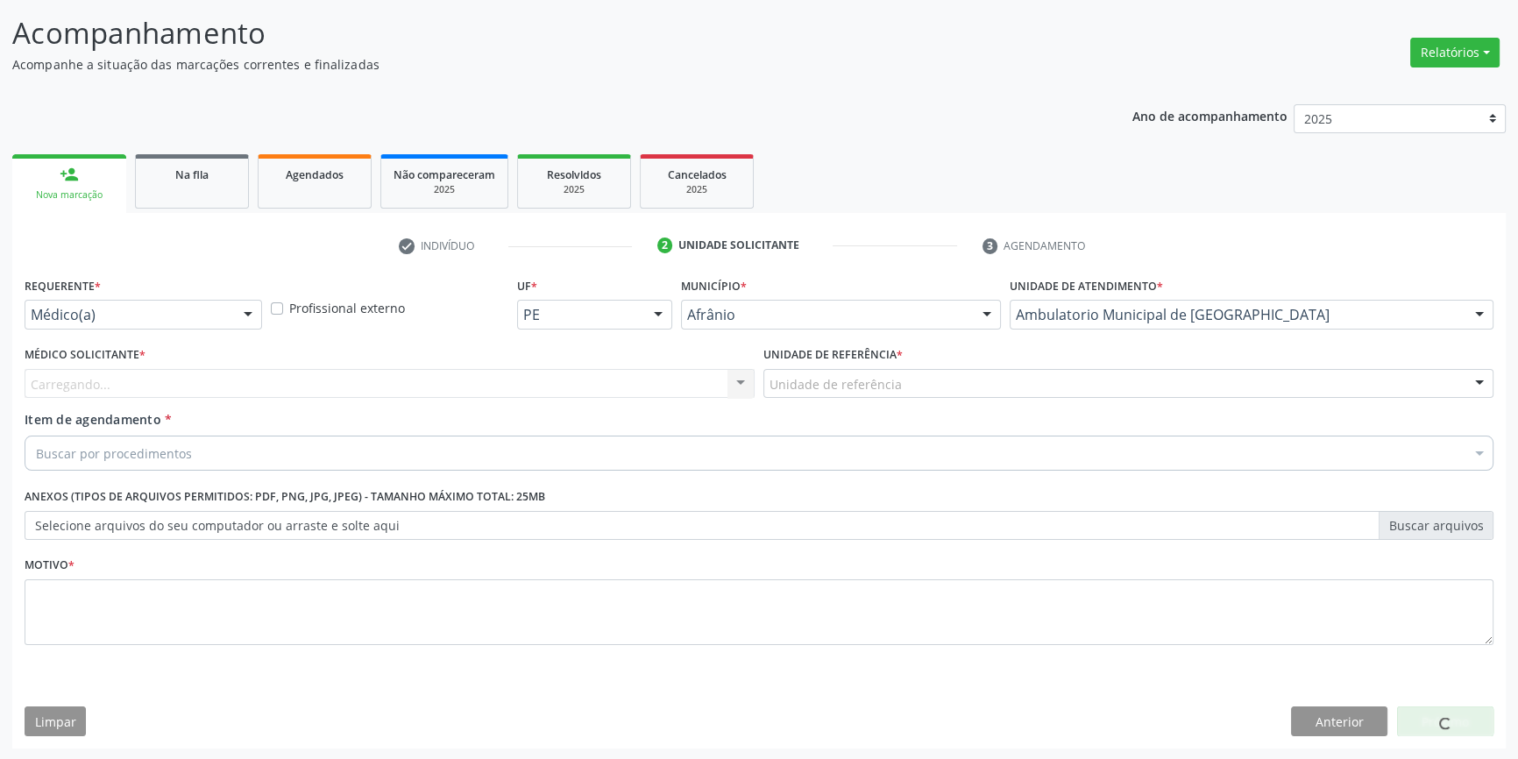
click at [903, 370] on div "Unidade de referência" at bounding box center [1128, 384] width 730 height 30
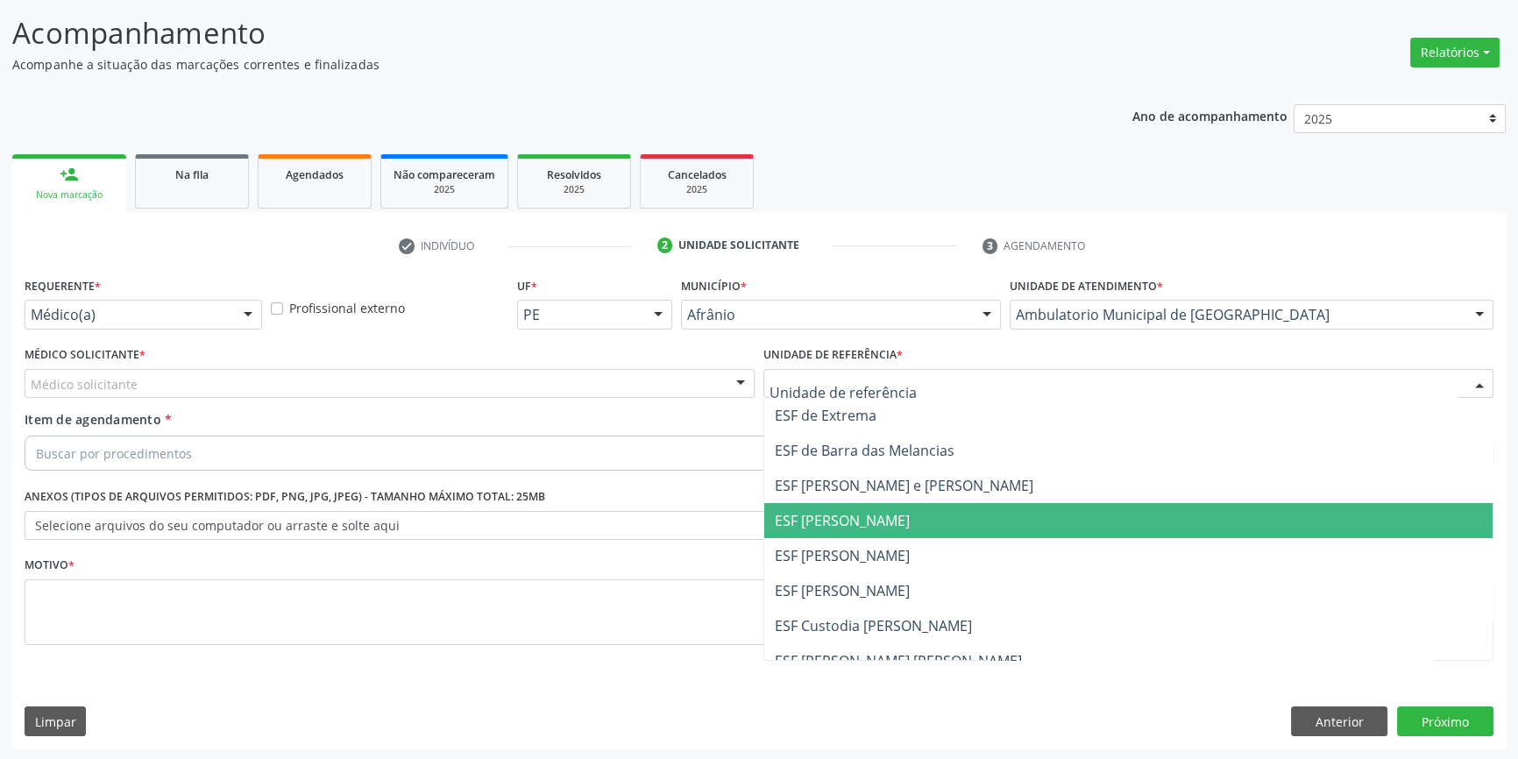
click at [883, 551] on span "ESF [PERSON_NAME]" at bounding box center [842, 555] width 135 height 19
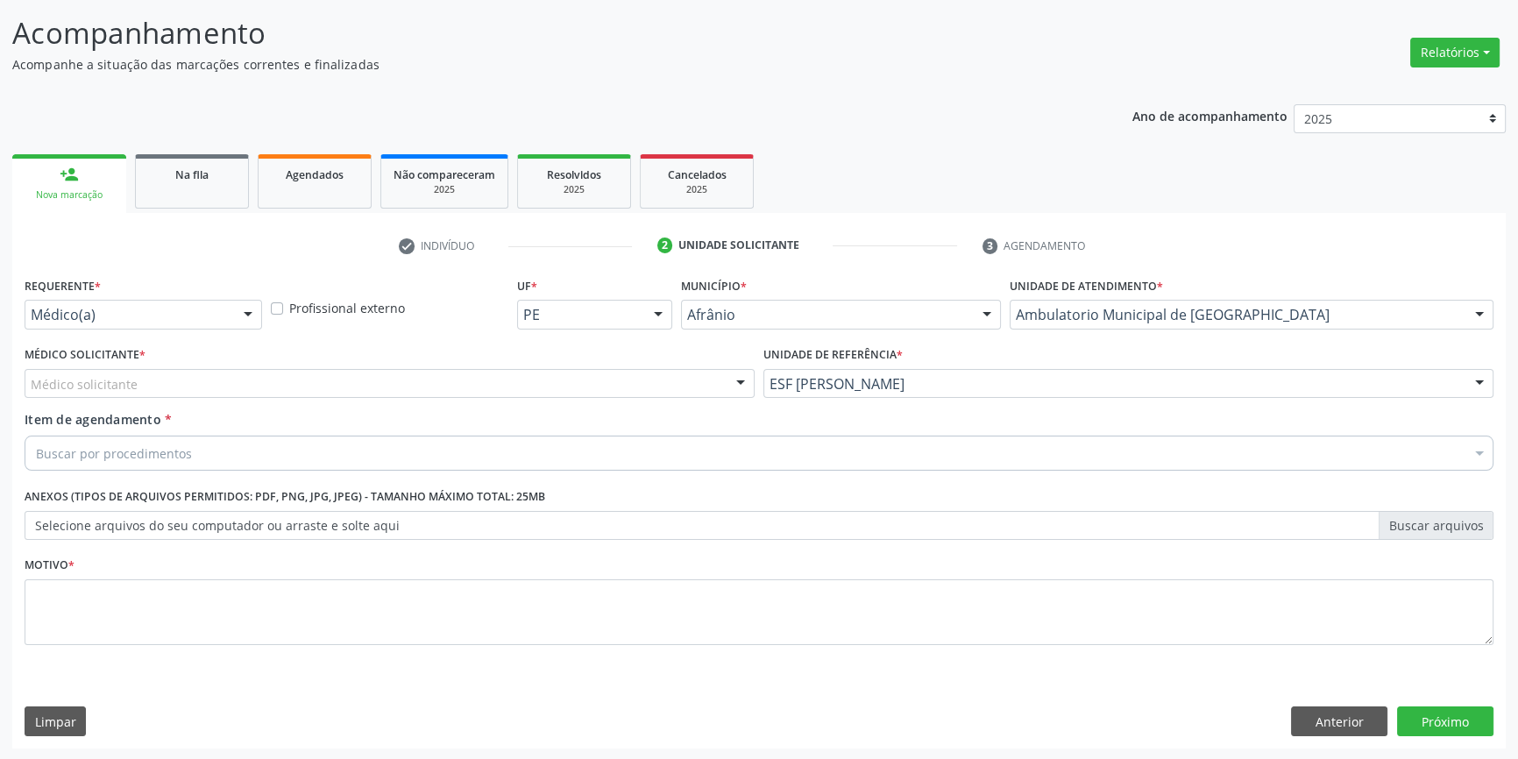
click at [574, 377] on div "Médico solicitante" at bounding box center [390, 384] width 730 height 30
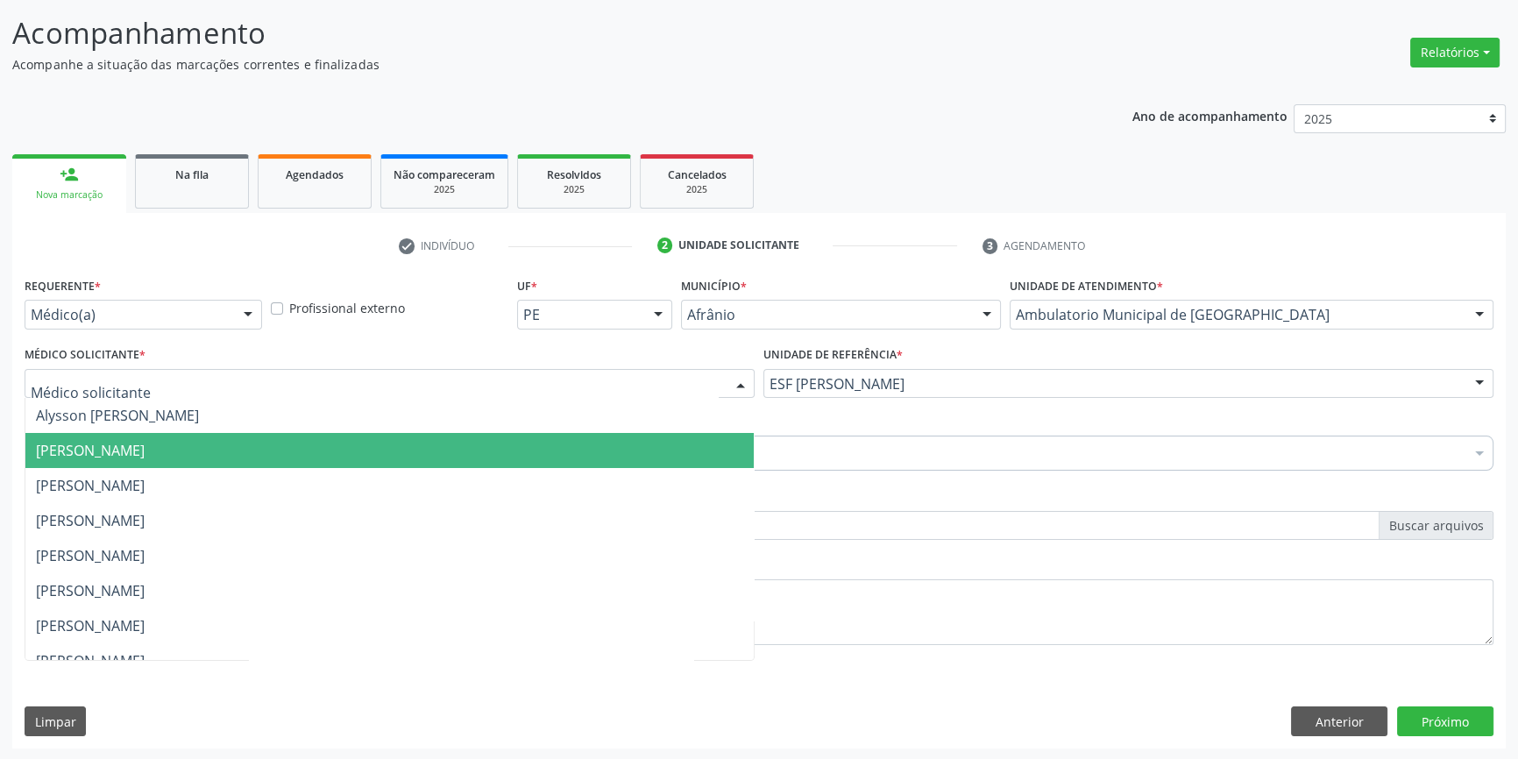
click at [347, 465] on span "[PERSON_NAME]" at bounding box center [389, 450] width 728 height 35
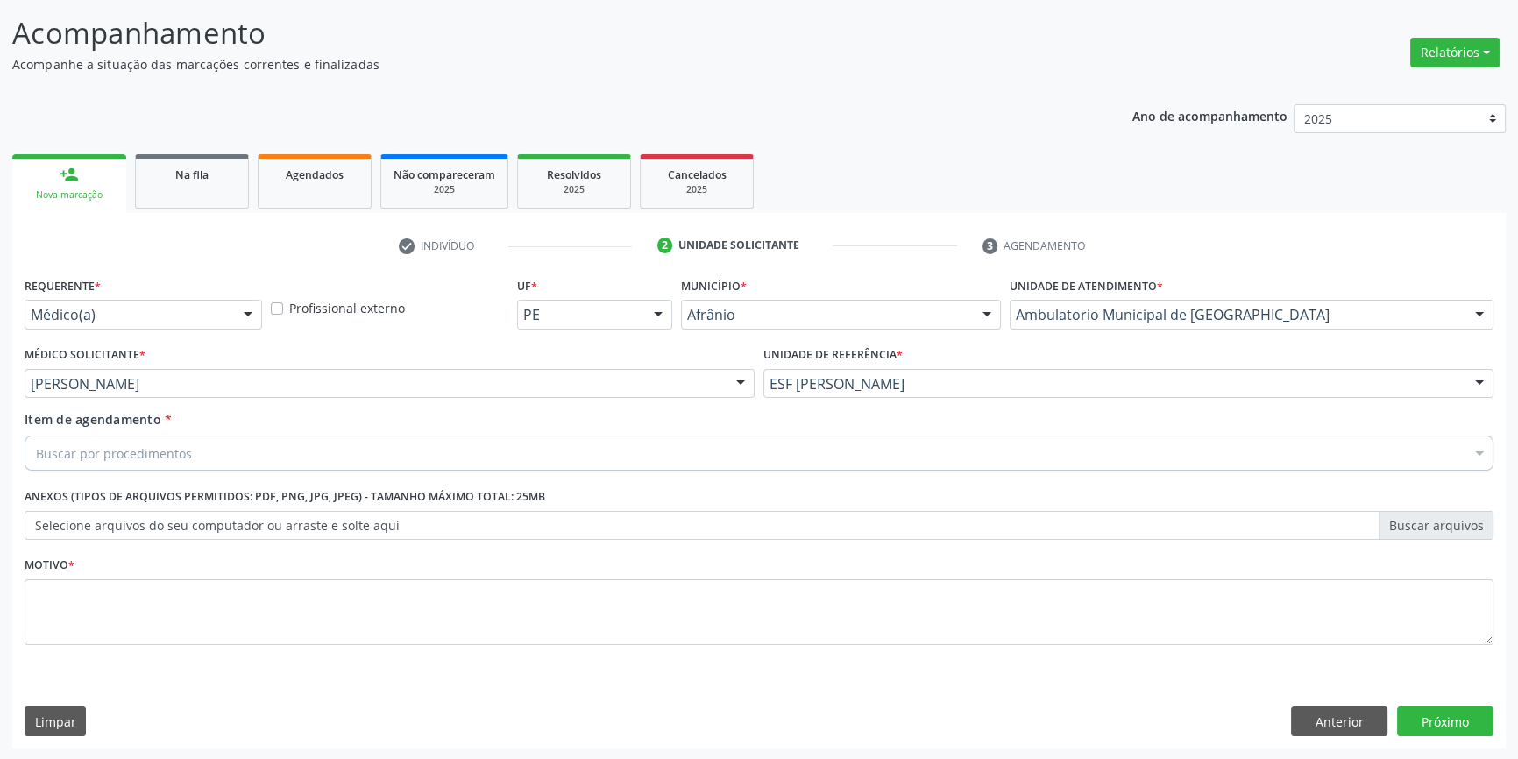
click at [253, 473] on div "Item de agendamento * Buscar por procedimentos Selecionar todos 0604320140 - Ab…" at bounding box center [759, 443] width 1478 height 67
click at [252, 462] on div "Buscar por procedimentos" at bounding box center [759, 453] width 1469 height 35
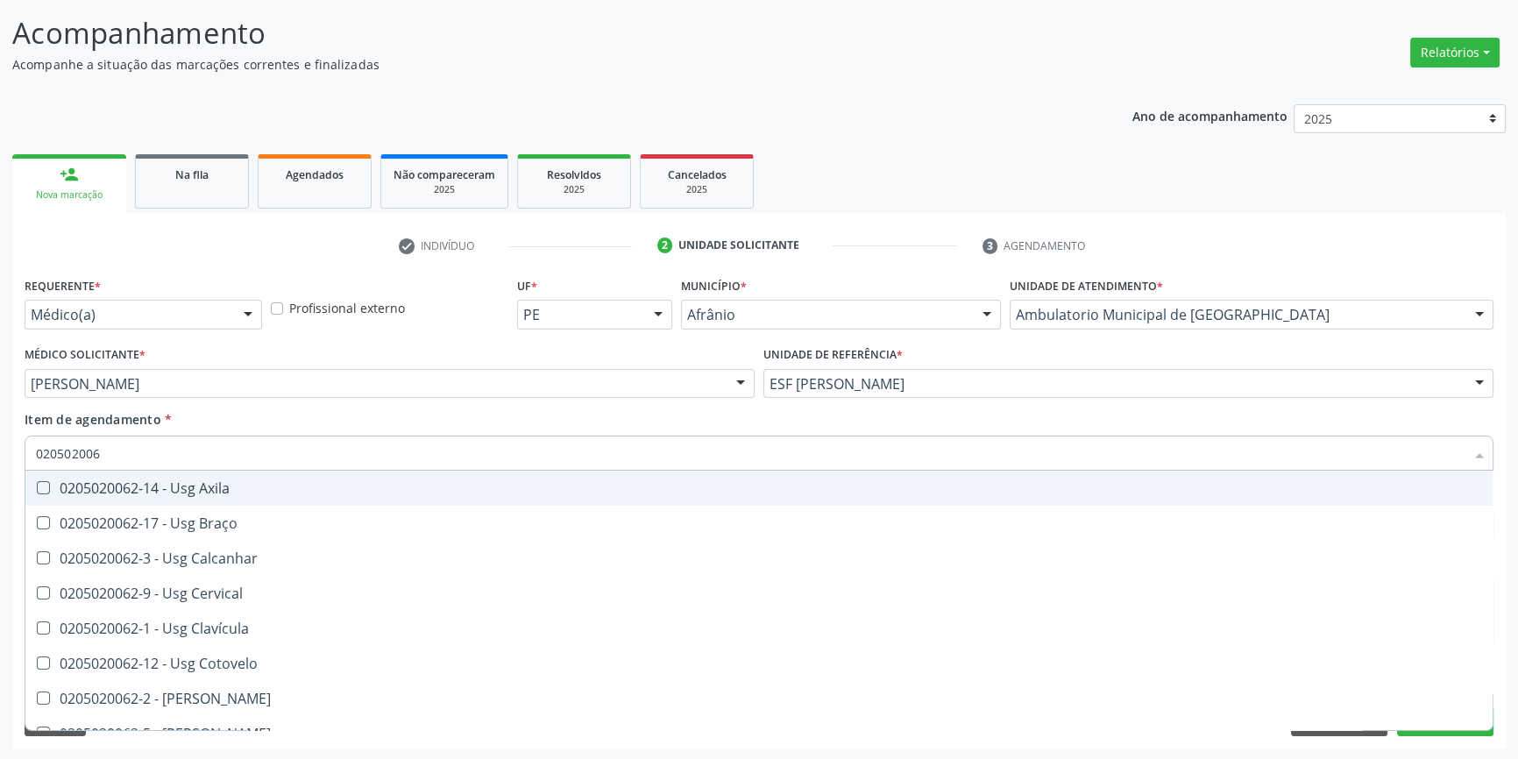
type input "0205020062"
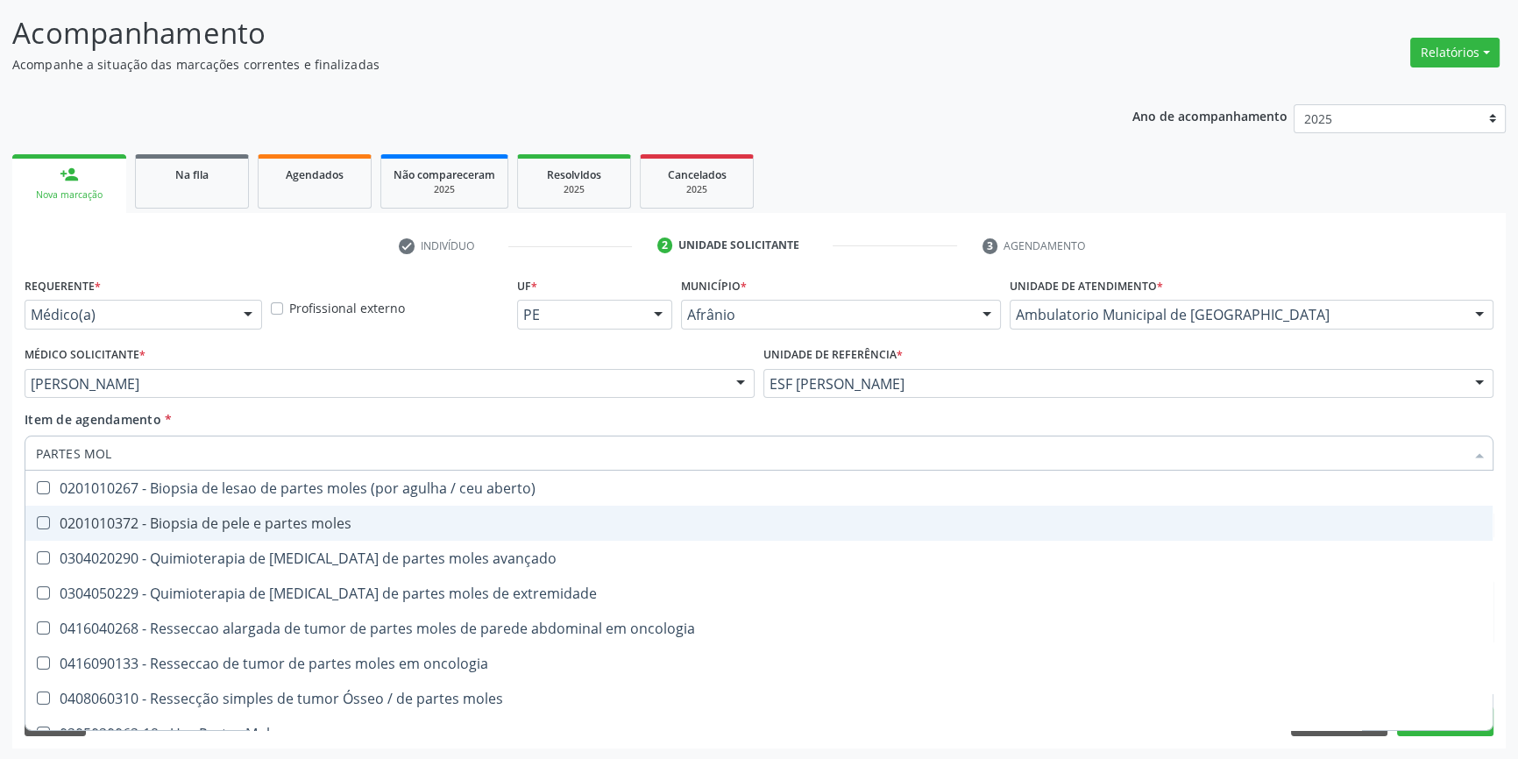
type input "PARTES MOLE"
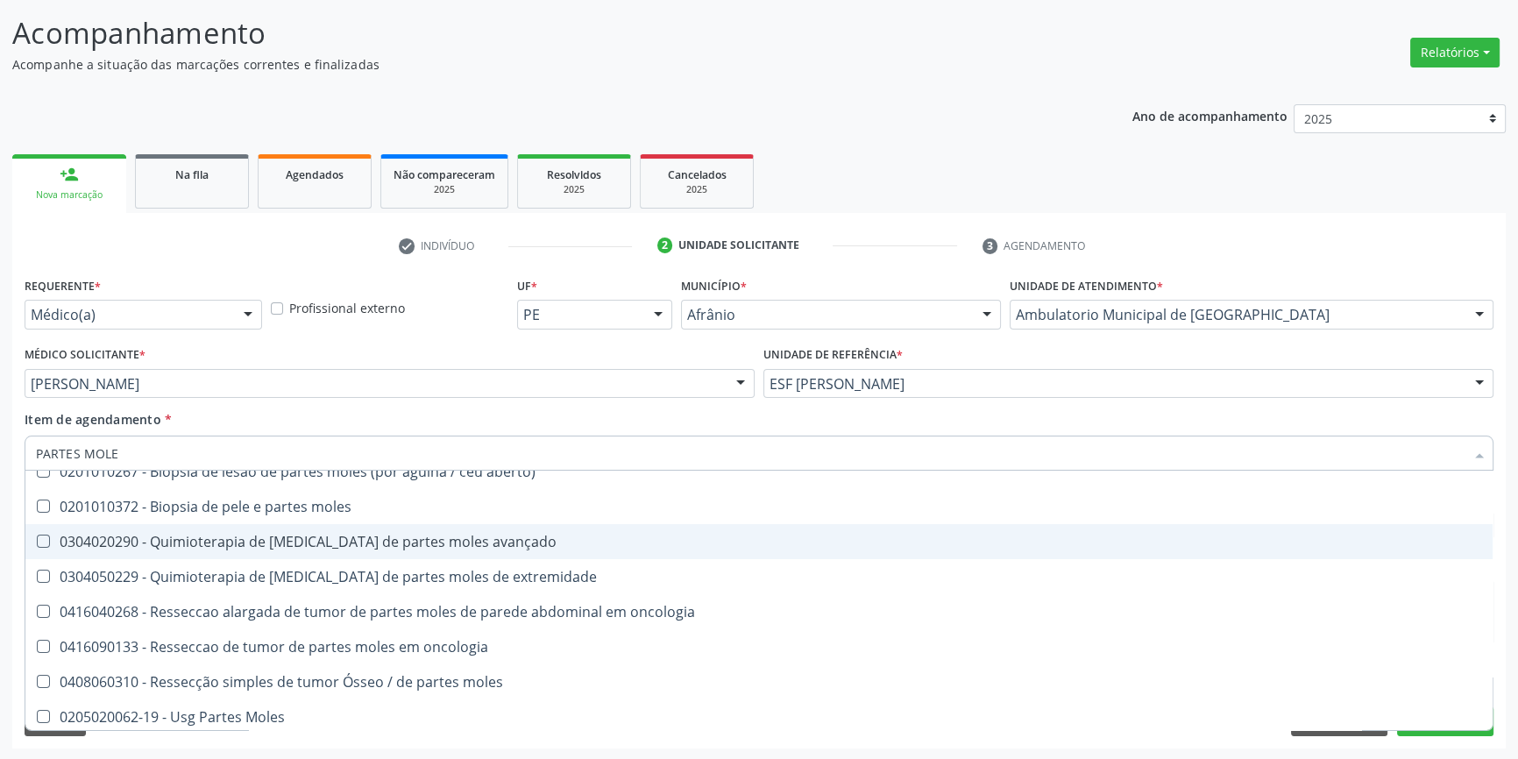
scroll to position [20, 0]
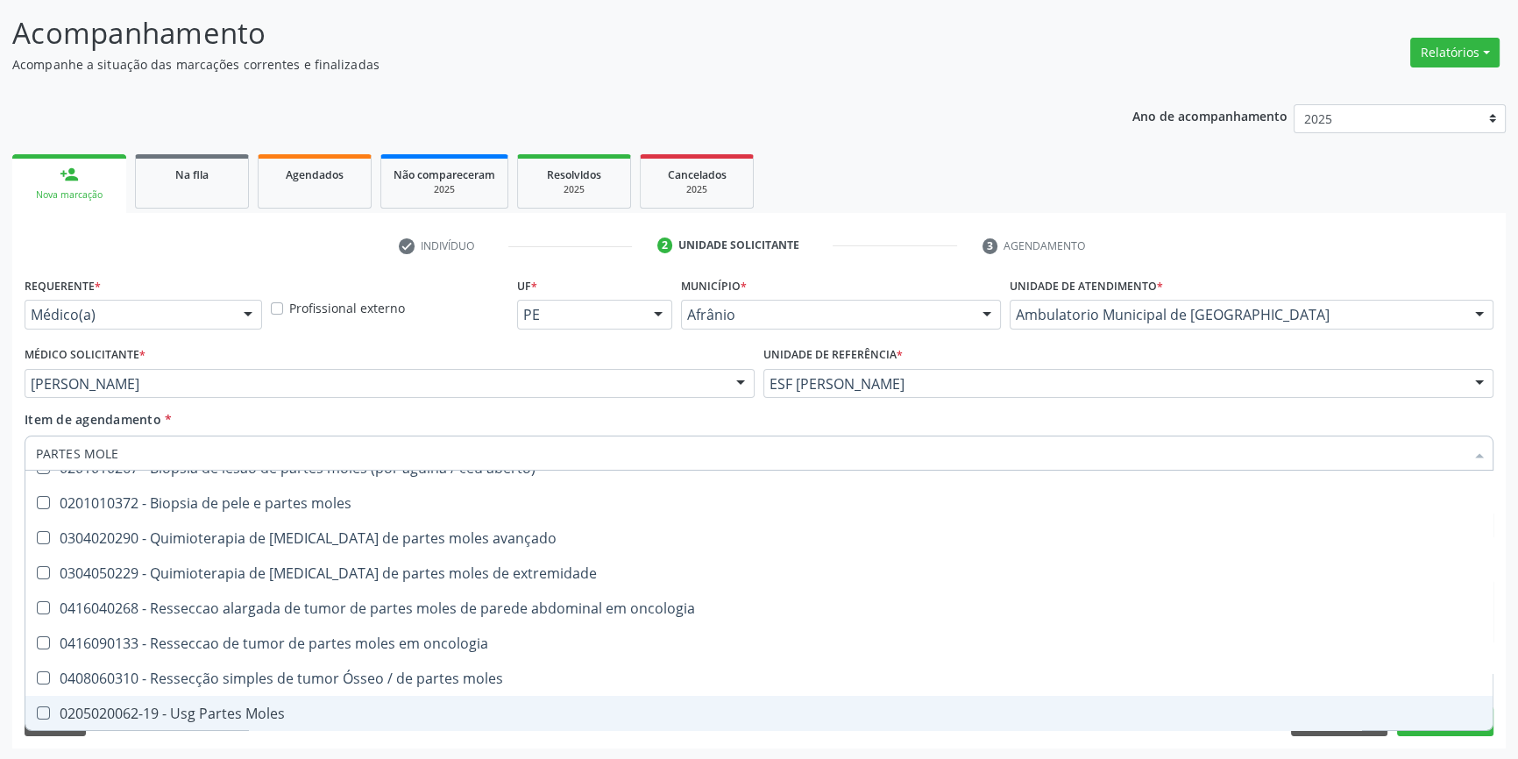
click at [273, 716] on div "0205020062-19 - Usg Partes Moles" at bounding box center [759, 714] width 1446 height 14
checkbox Moles "true"
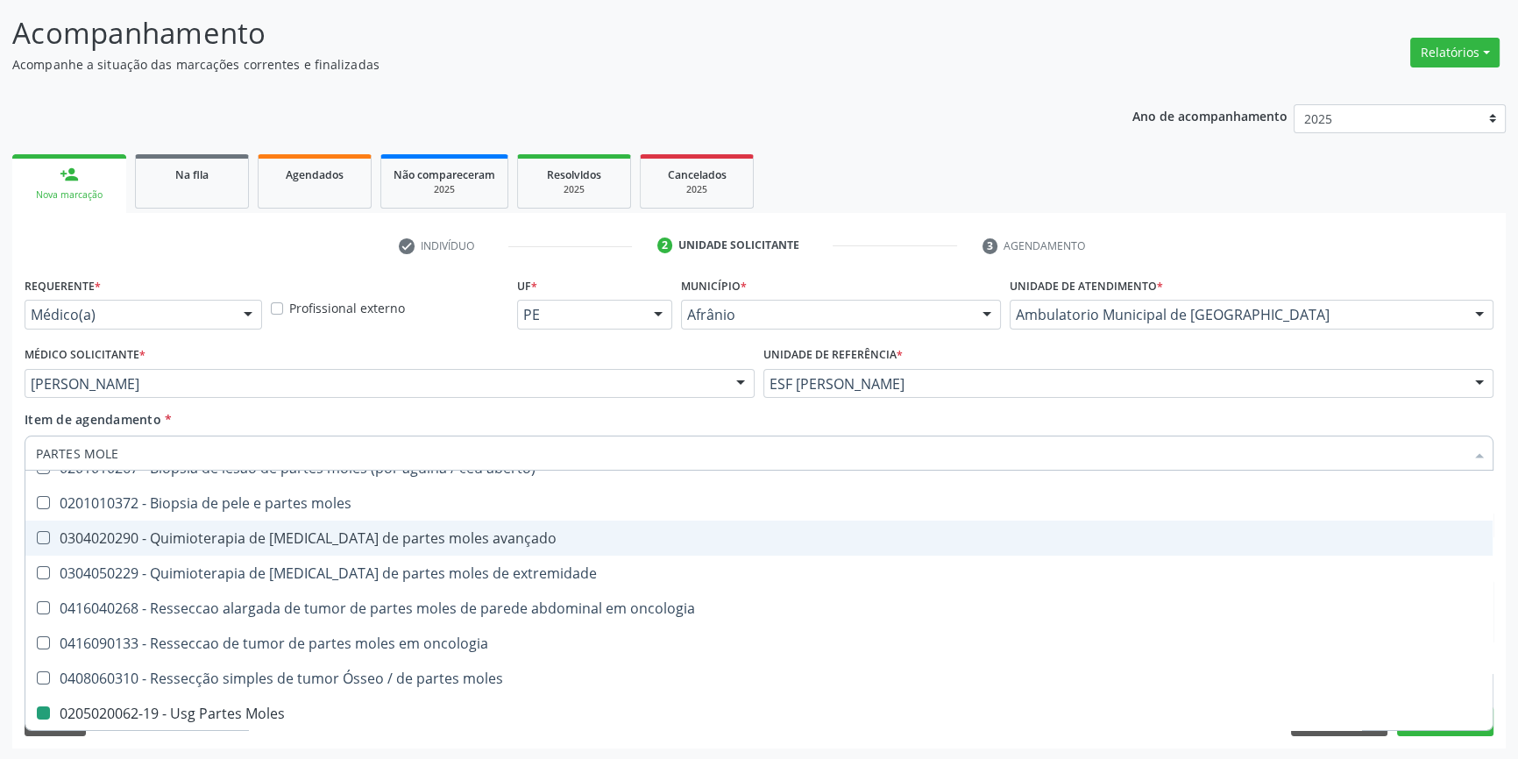
click at [0, 0] on span "Alysson [PERSON_NAME]" at bounding box center [0, 0] width 0 height 0
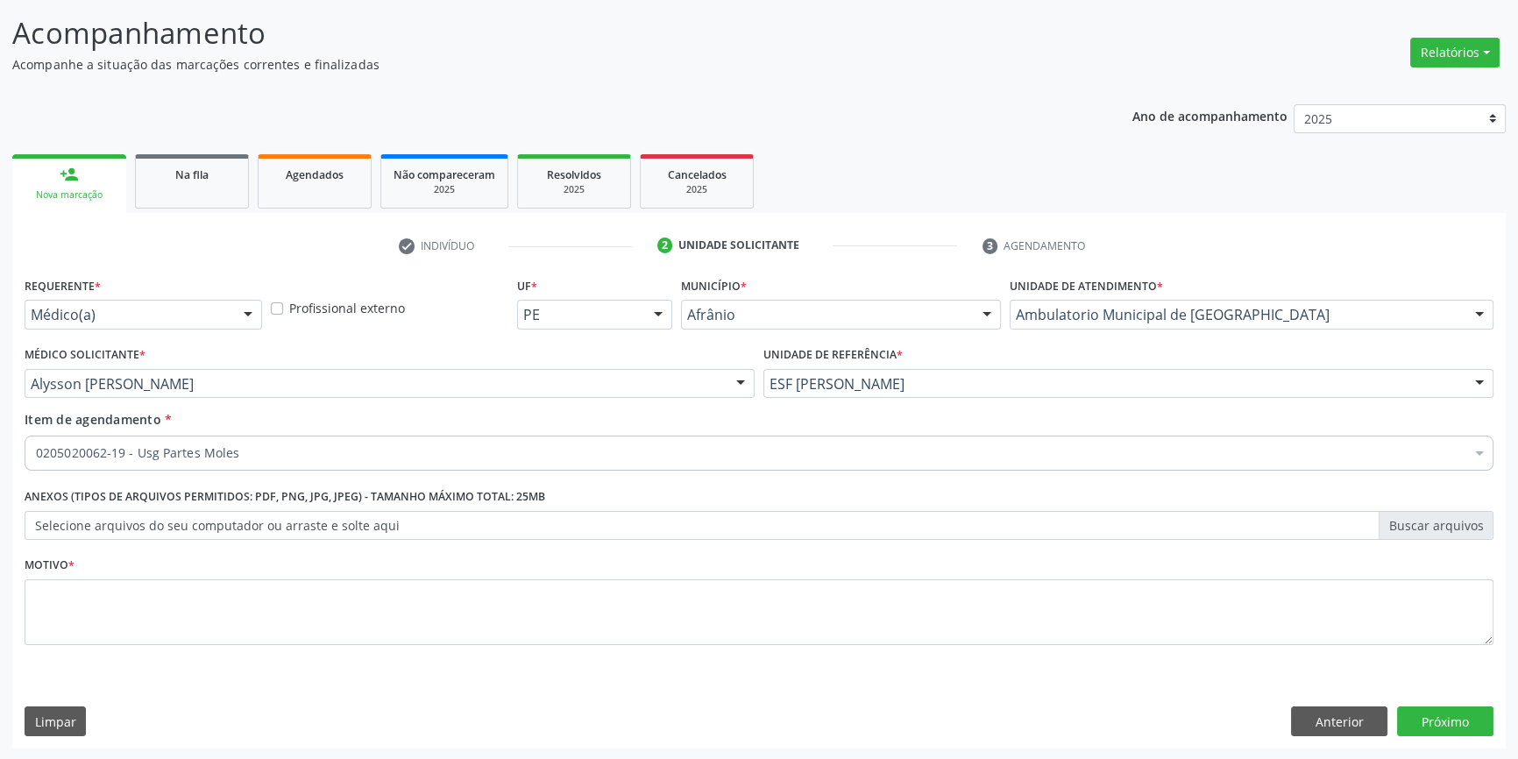
scroll to position [0, 0]
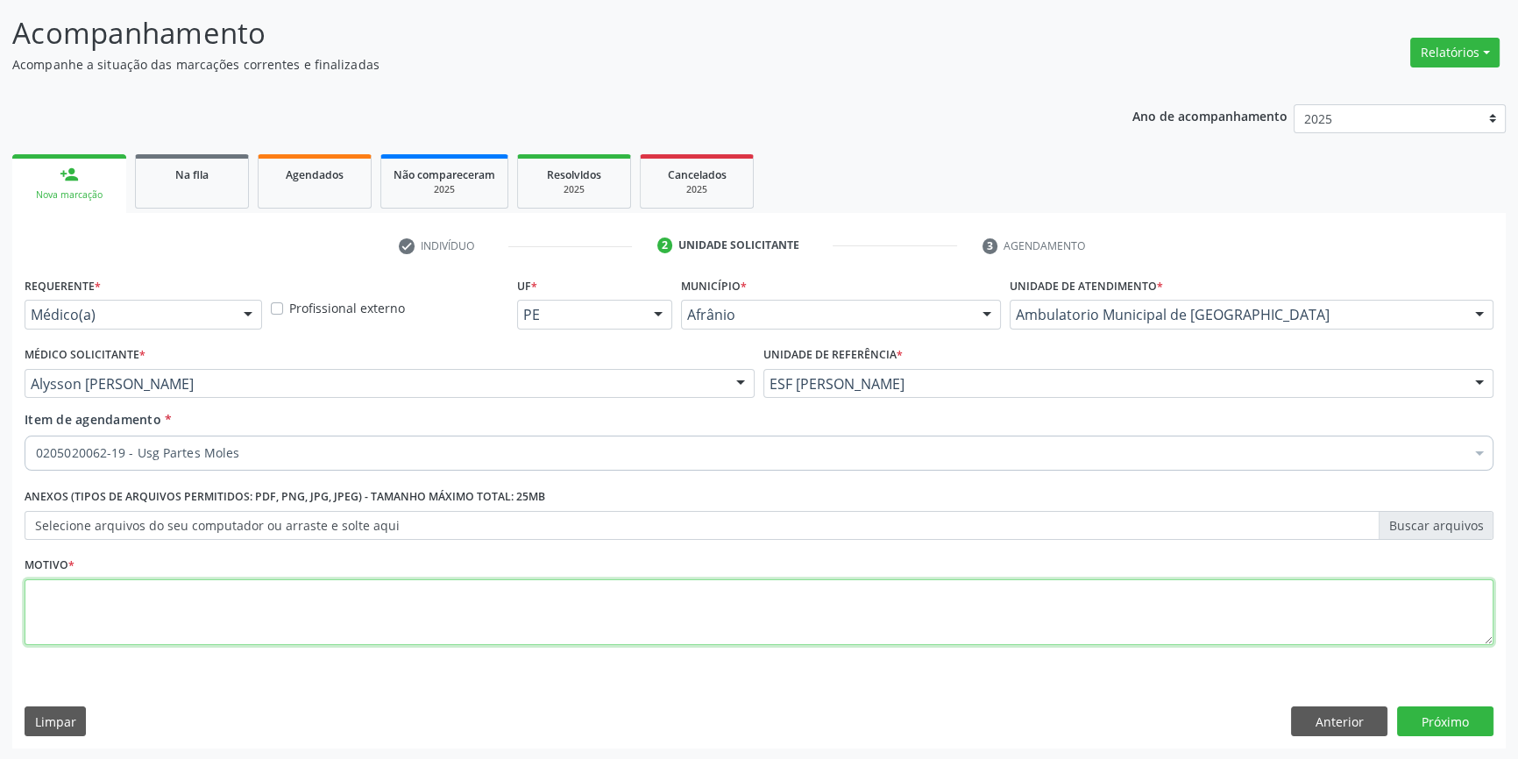
click at [356, 600] on textarea at bounding box center [759, 612] width 1469 height 67
drag, startPoint x: 298, startPoint y: 588, endPoint x: 0, endPoint y: 572, distance: 298.5
click at [0, 572] on div "Acompanhamento Acompanhe a situação das marcações correntes e finalizadas Relat…" at bounding box center [759, 375] width 1518 height 772
type textarea "CISTO"
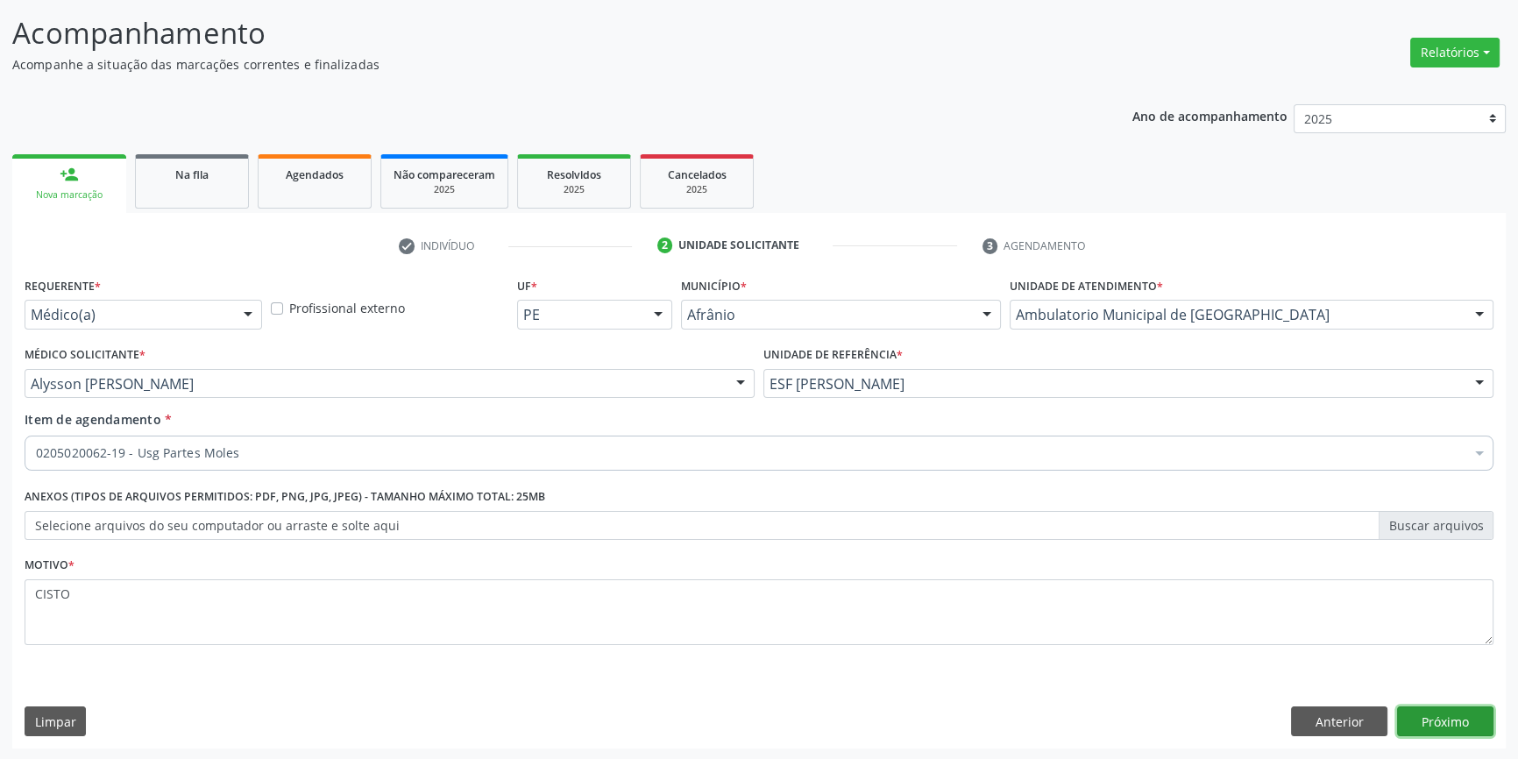
click at [1445, 721] on button "Próximo" at bounding box center [1445, 722] width 96 height 30
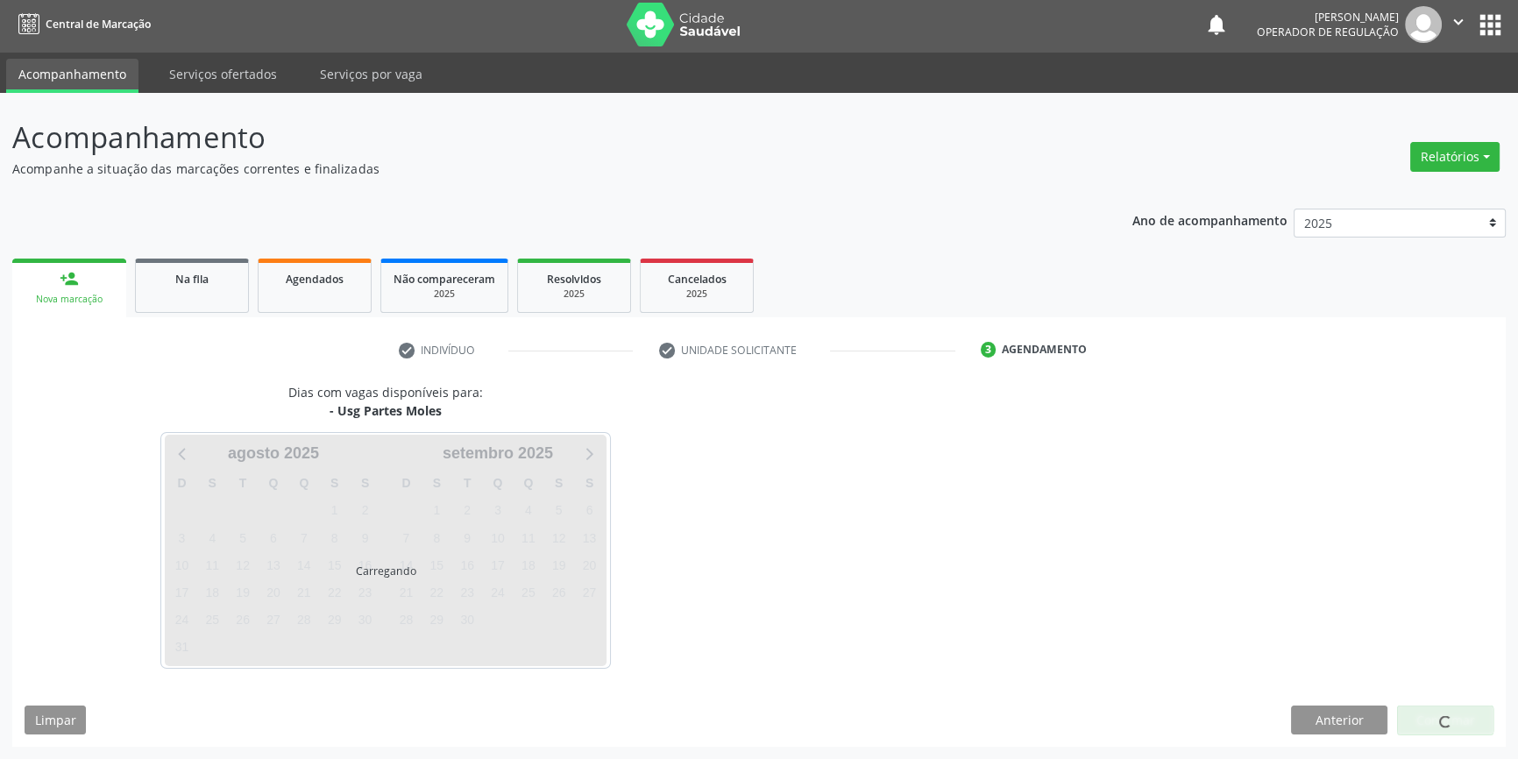
scroll to position [2, 0]
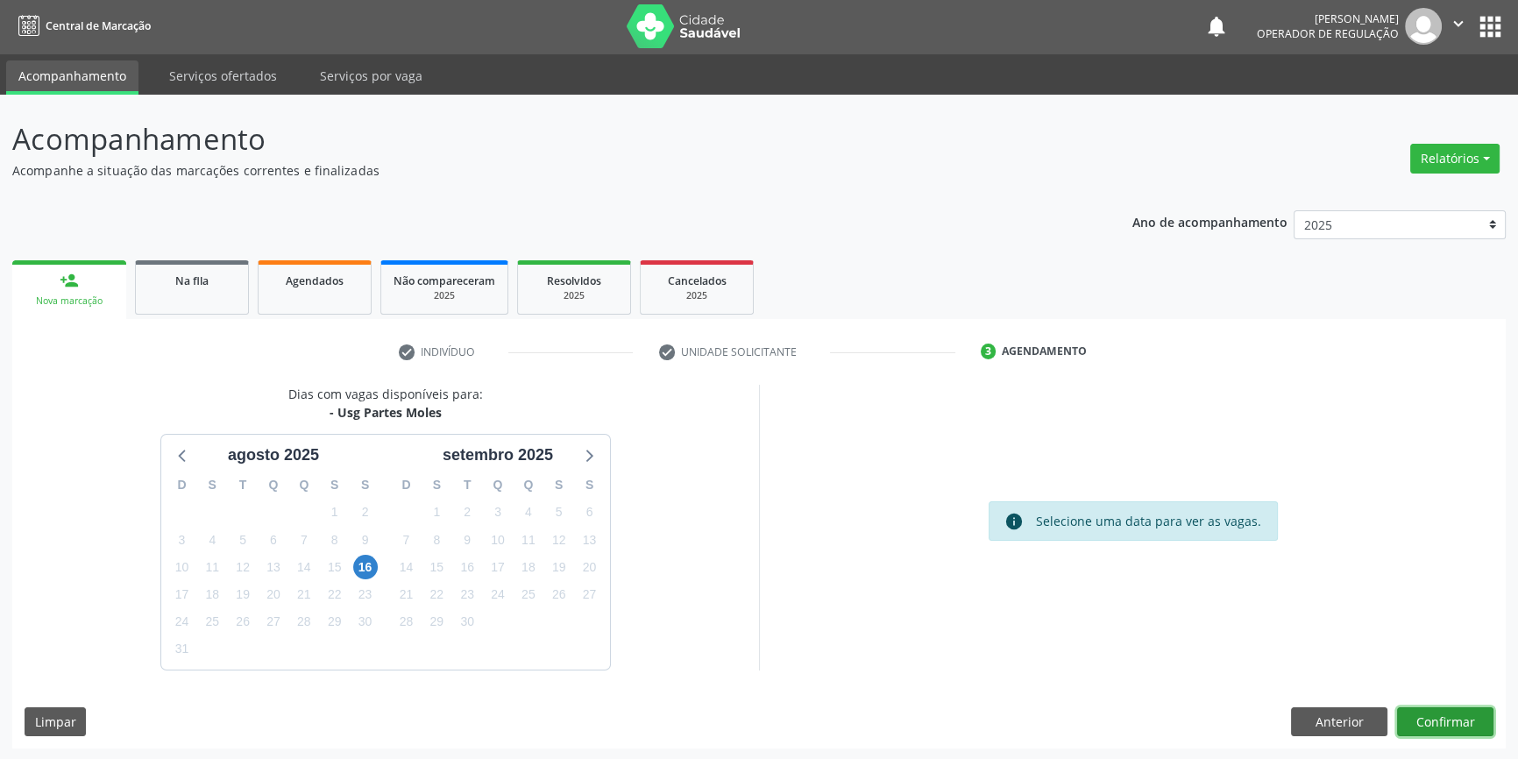
click at [1445, 733] on button "Confirmar" at bounding box center [1445, 722] width 96 height 30
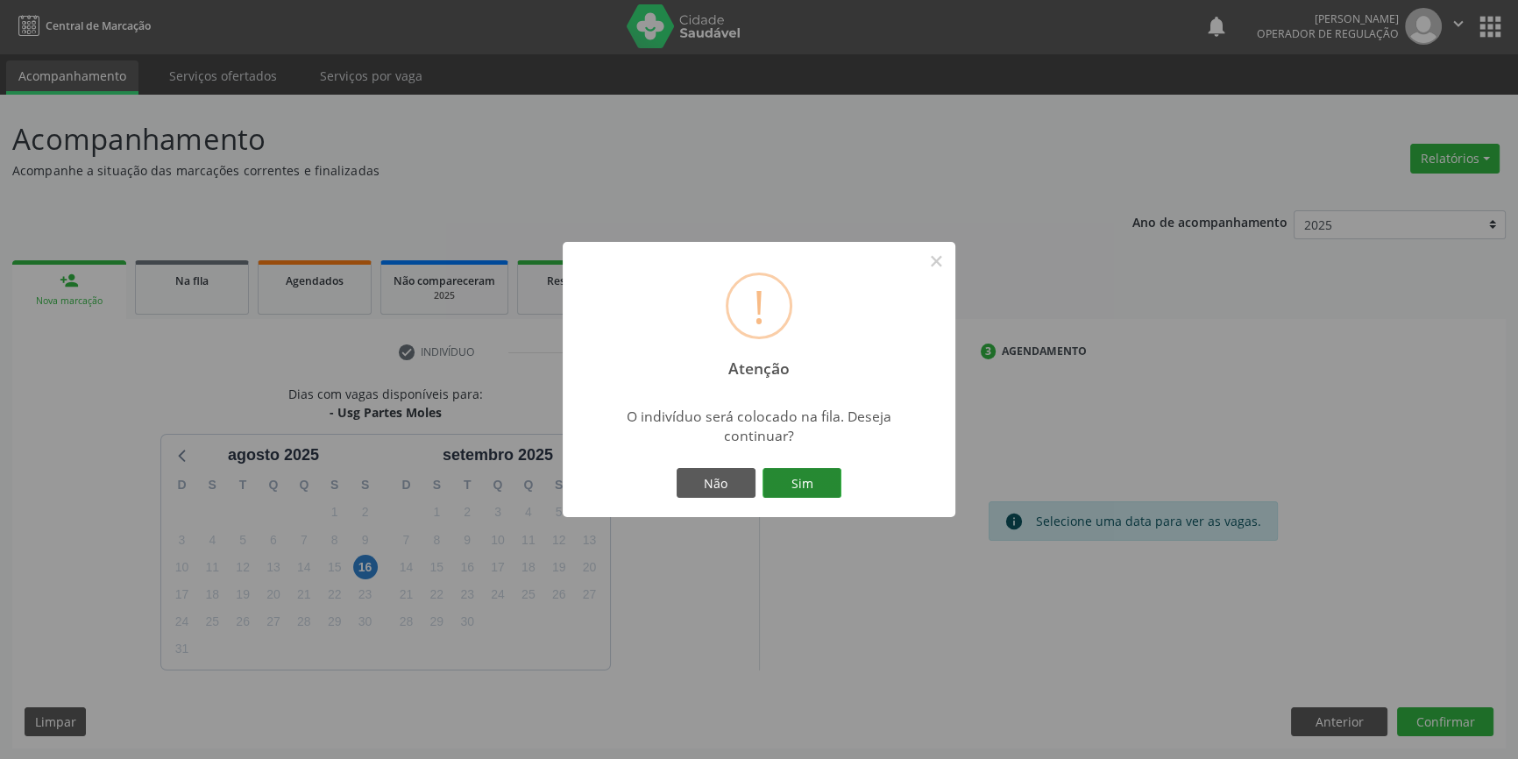
click at [802, 497] on button "Sim" at bounding box center [802, 483] width 79 height 30
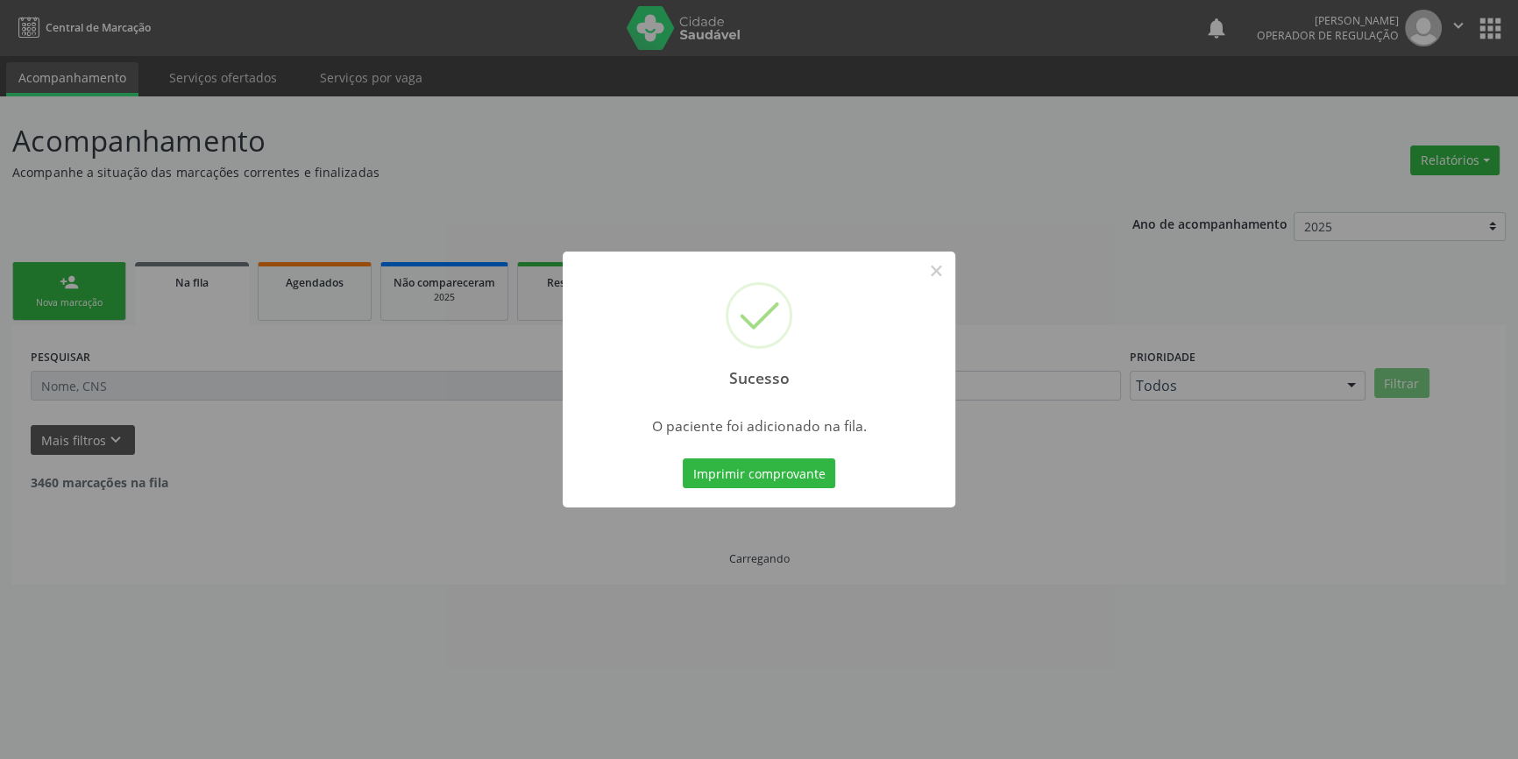
scroll to position [0, 0]
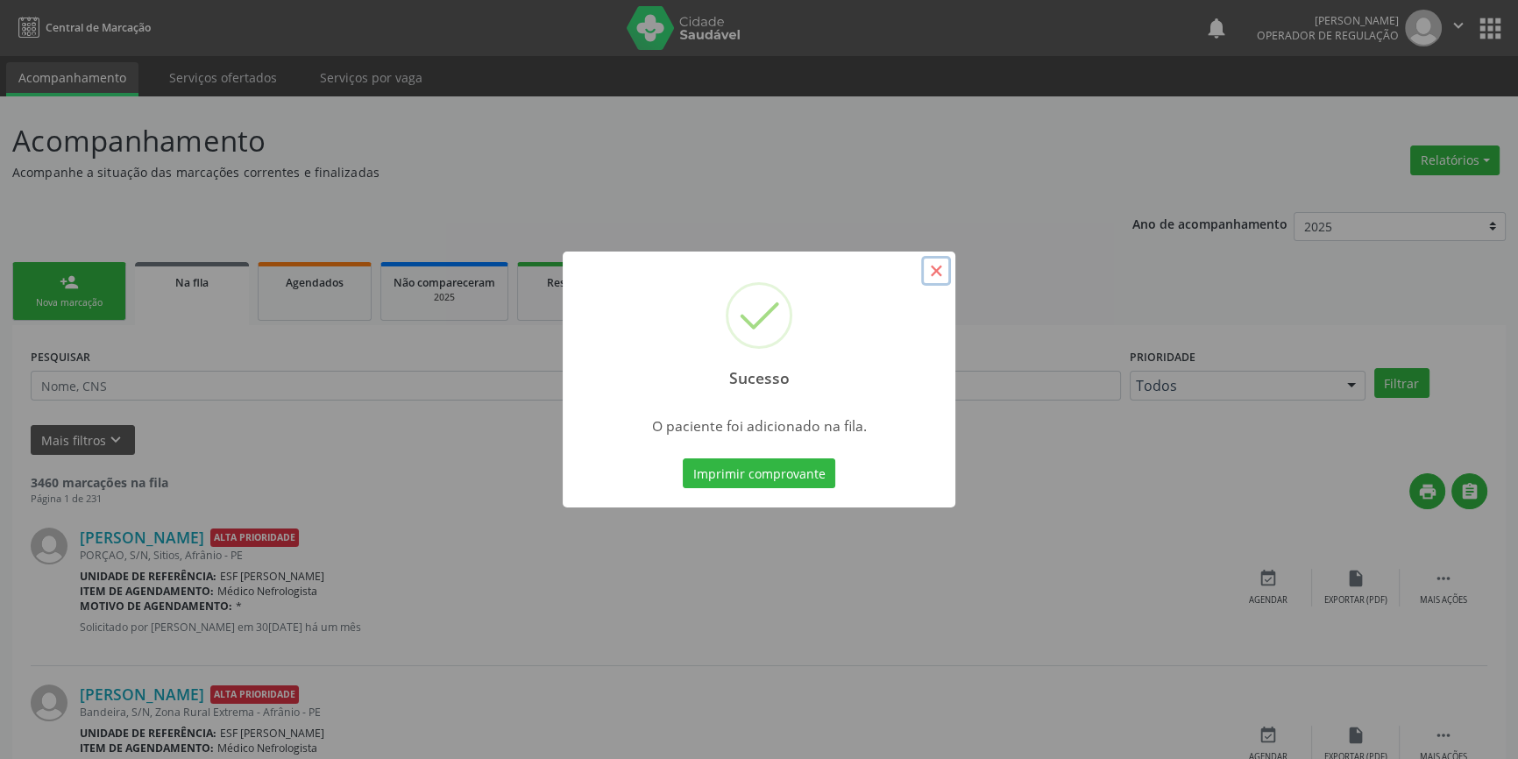
click at [938, 277] on button "×" at bounding box center [936, 271] width 30 height 30
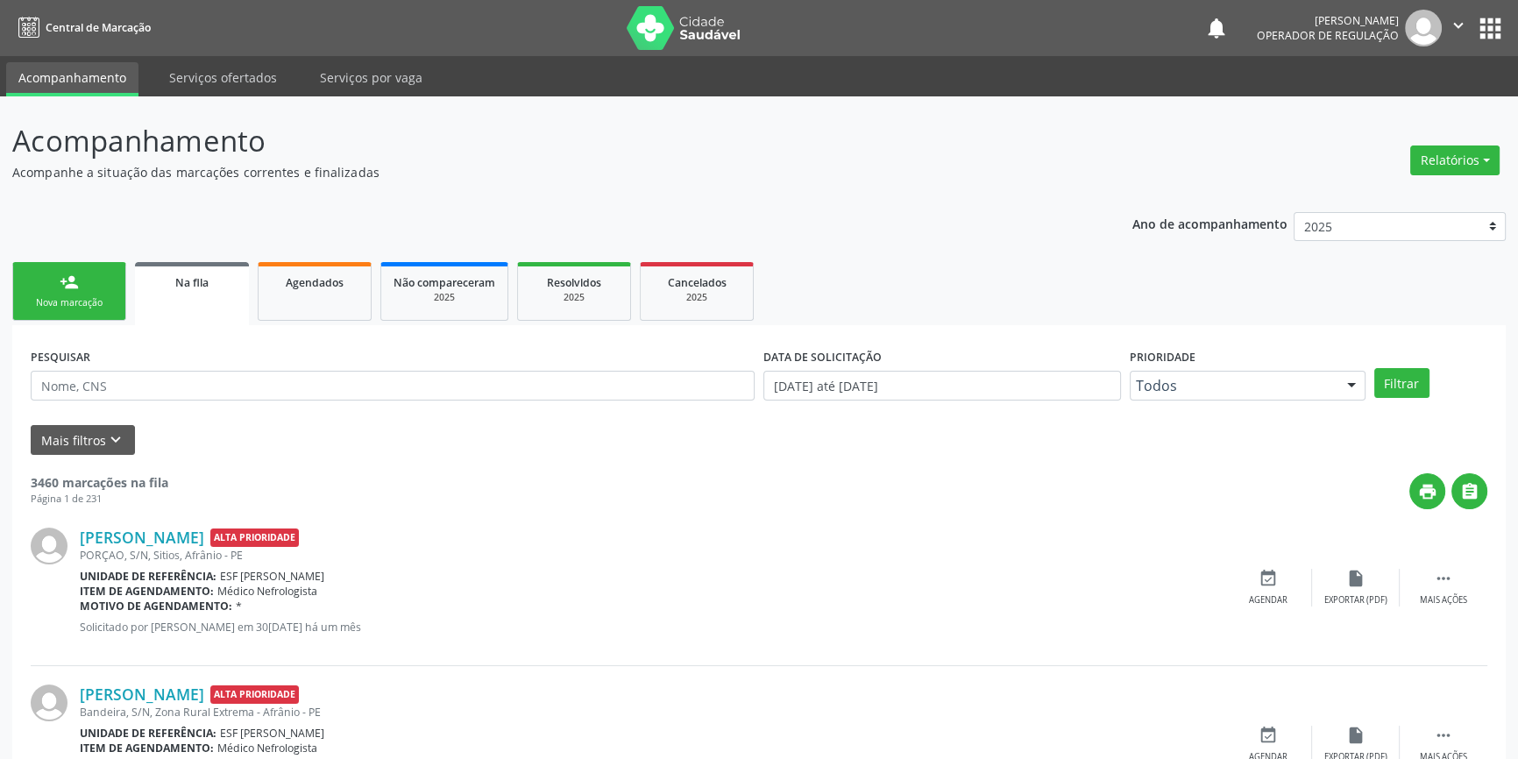
click at [71, 279] on div "person_add" at bounding box center [69, 282] width 19 height 19
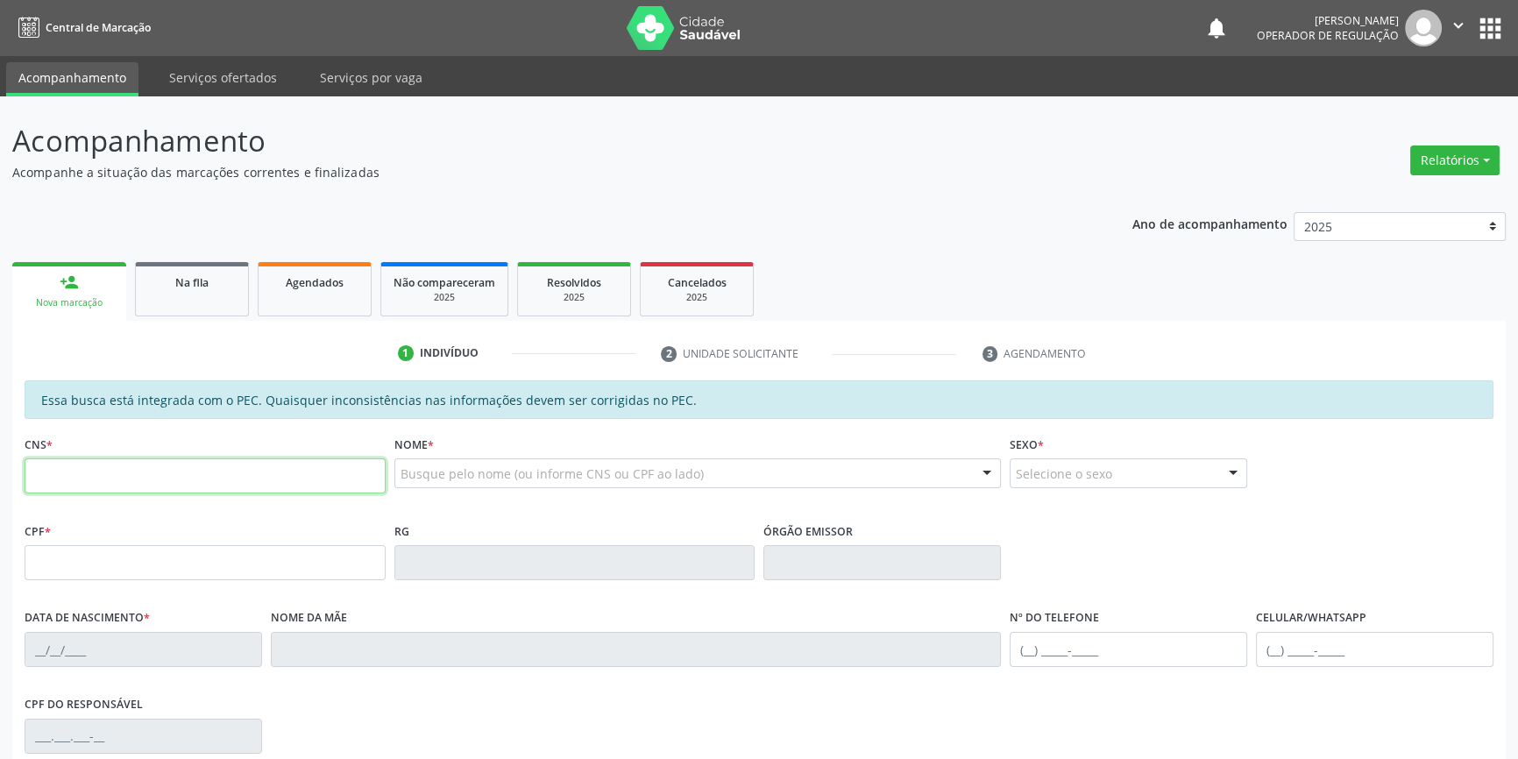
click at [75, 463] on input "text" at bounding box center [205, 475] width 361 height 35
type input "706 2085 4528 5169"
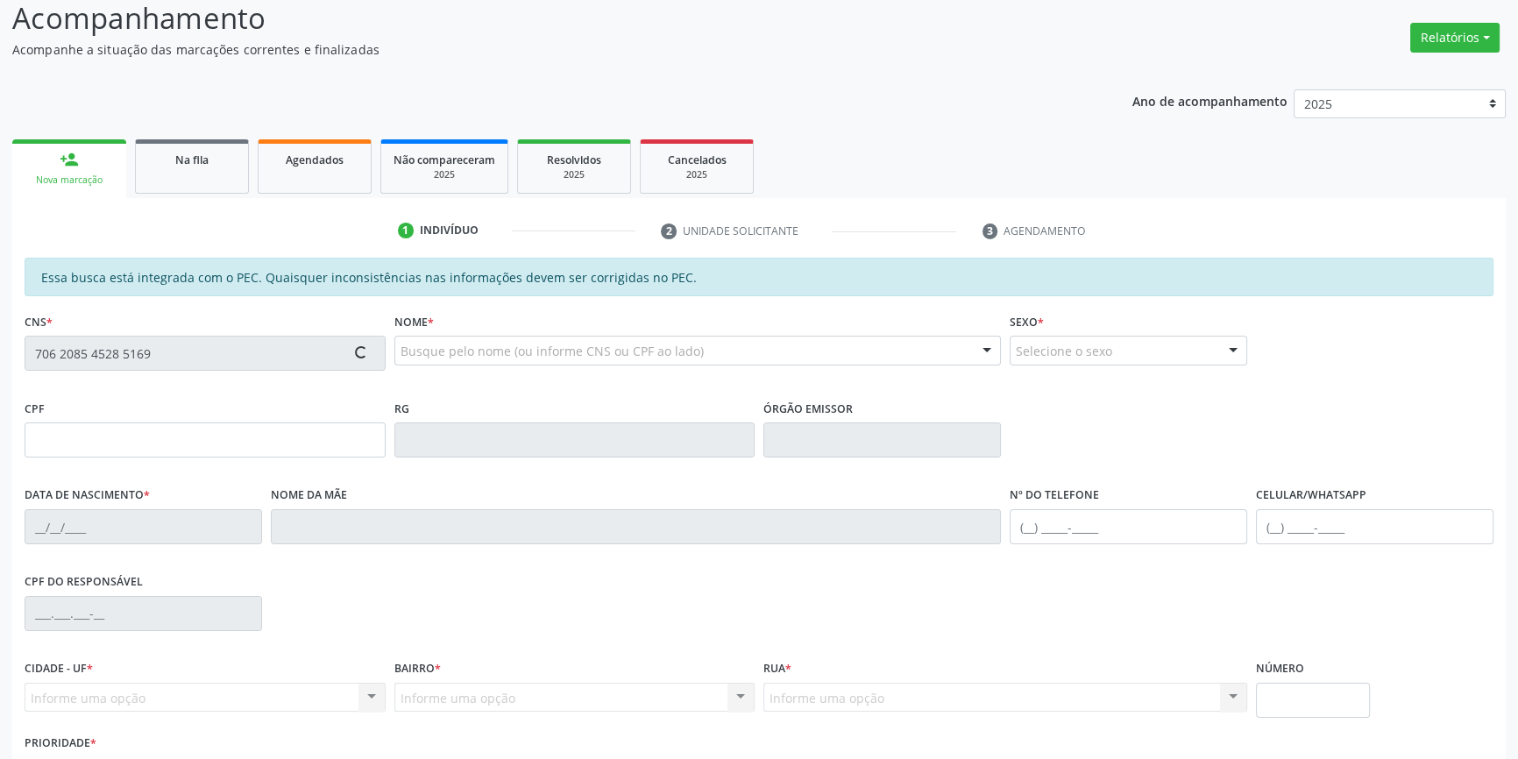
scroll to position [240, 0]
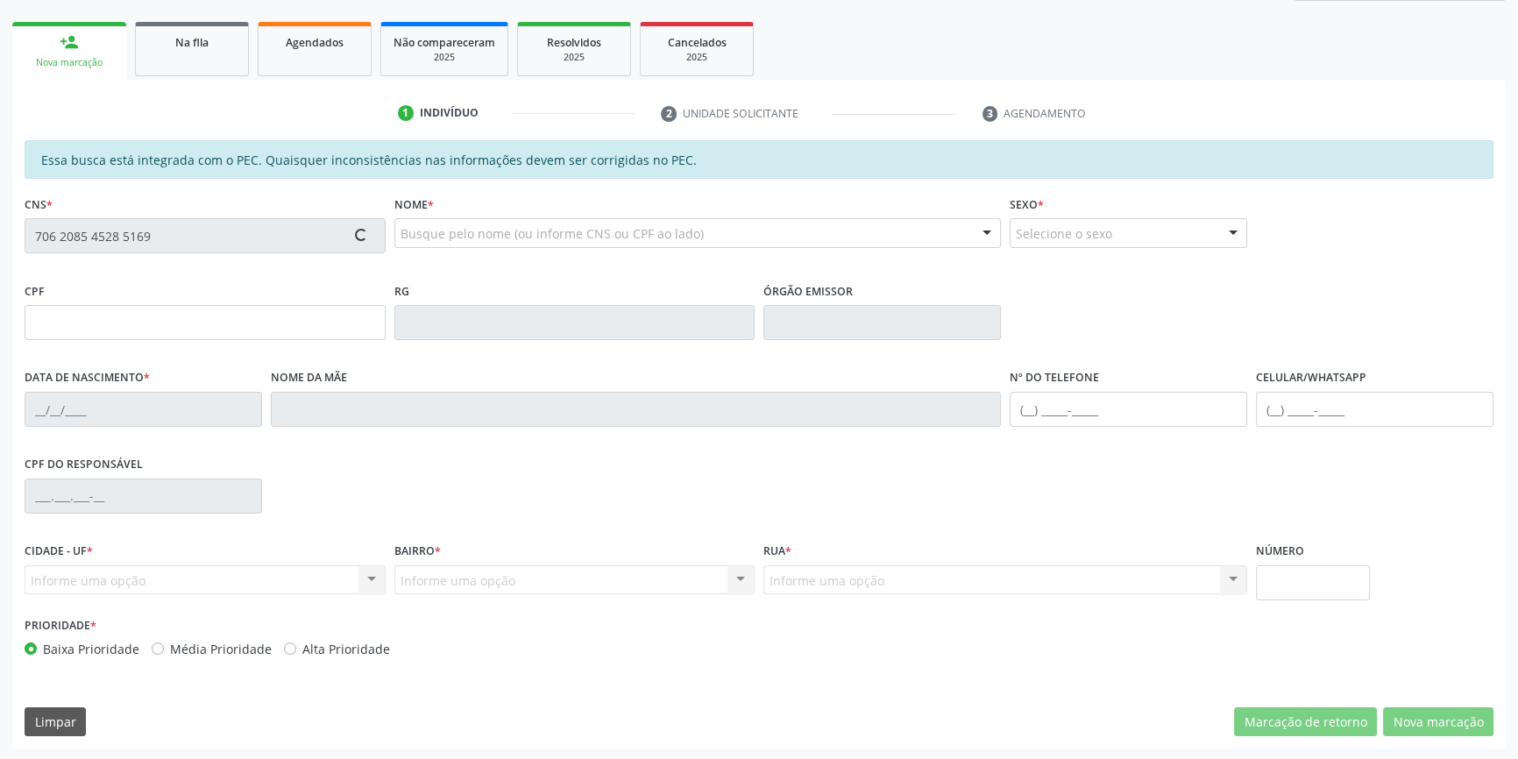
type input "072.180.154-41"
type input "[DATE]"
type input "[PERSON_NAME]"
type input "[PHONE_NUMBER]"
type input "S/N"
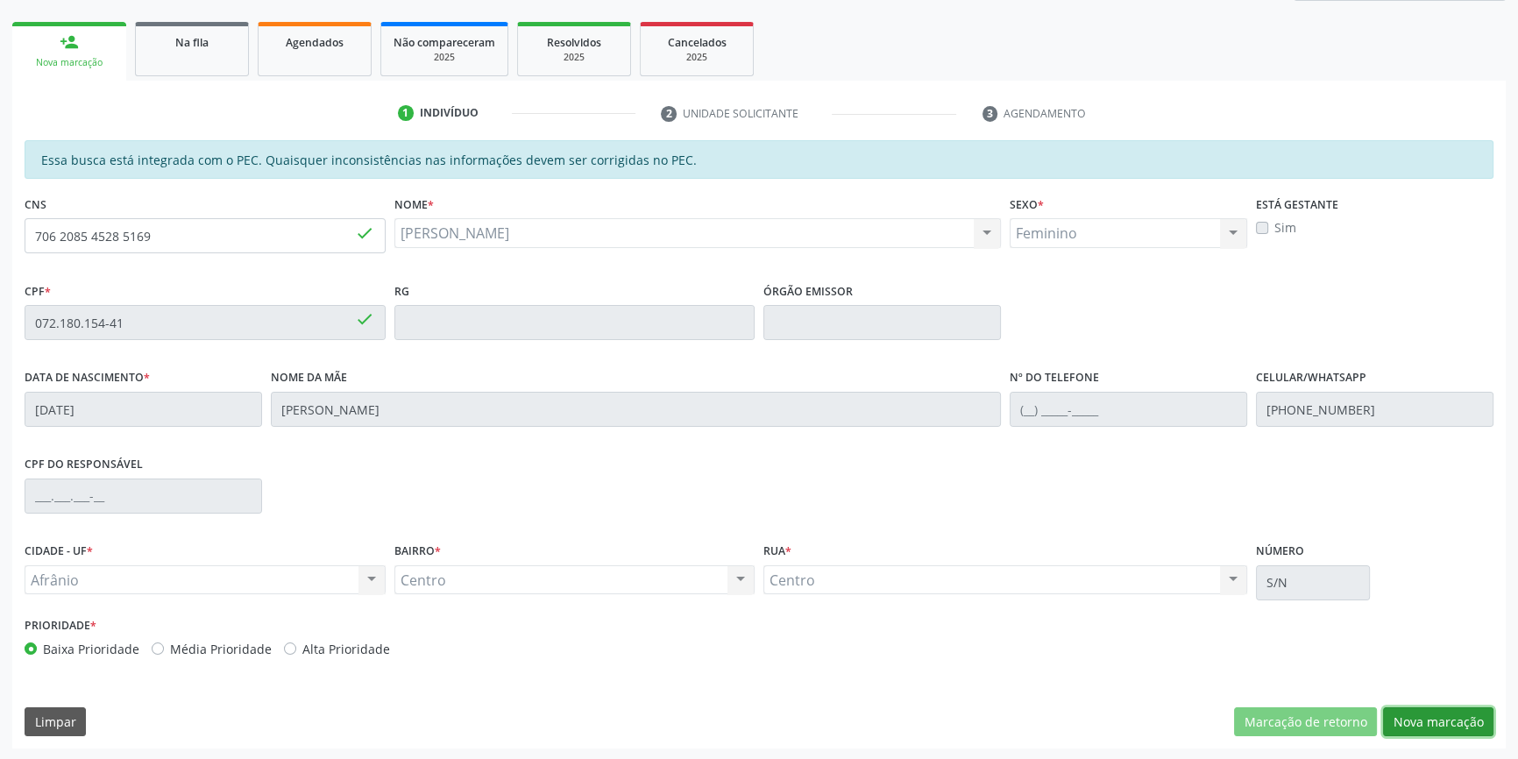
click at [1430, 721] on button "Nova marcação" at bounding box center [1438, 722] width 110 height 30
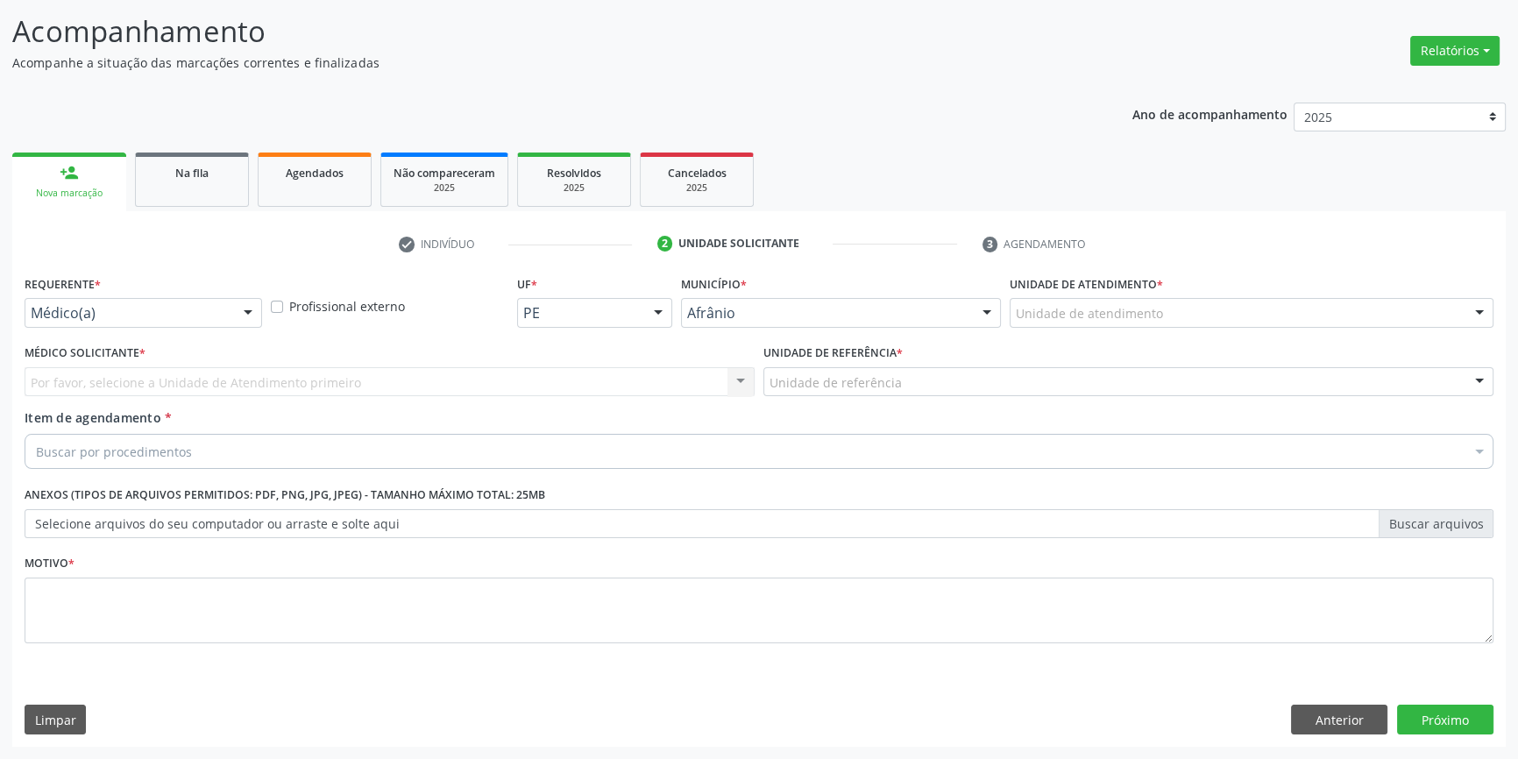
scroll to position [108, 0]
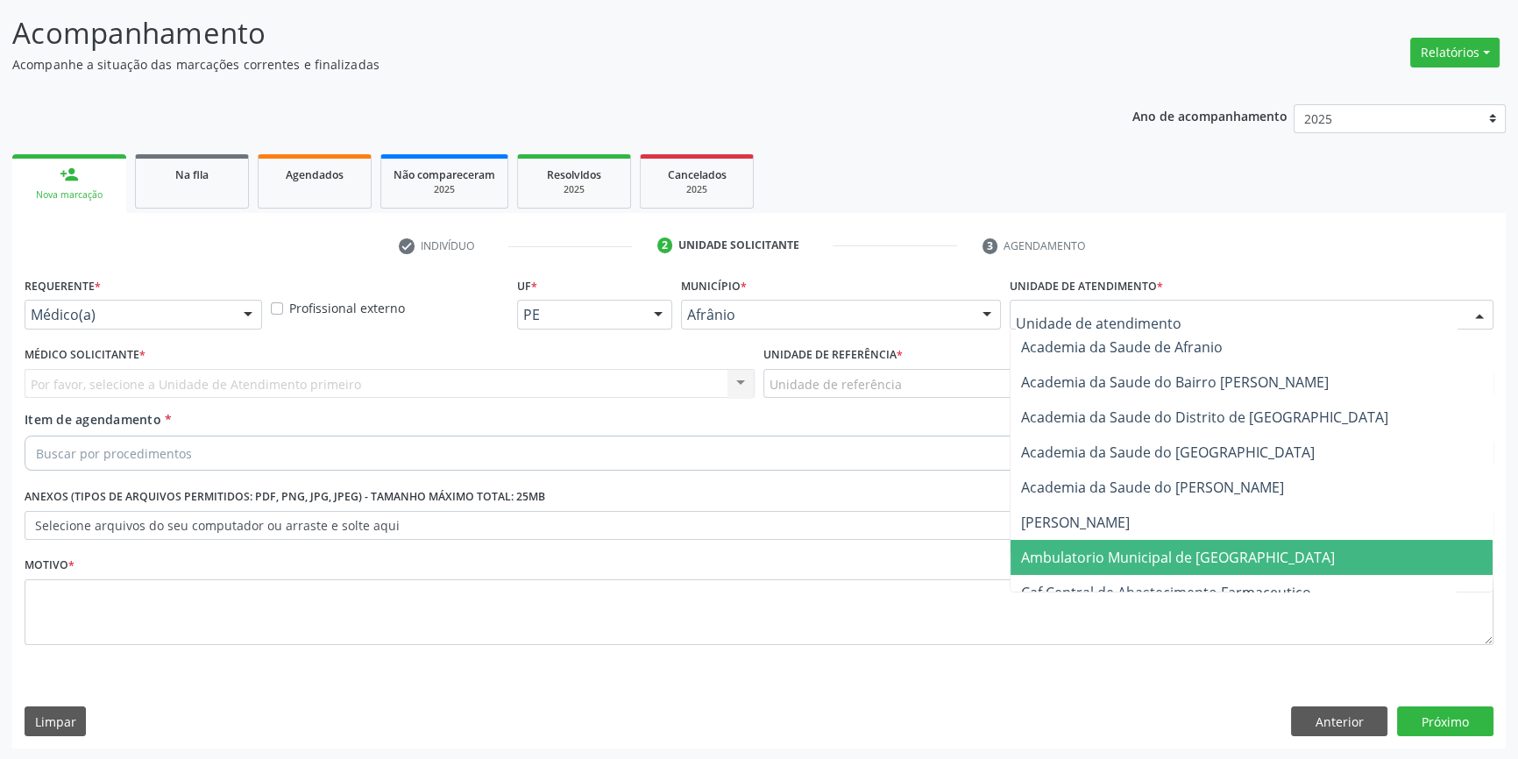
click at [1168, 550] on span "Ambulatorio Municipal de [GEOGRAPHIC_DATA]" at bounding box center [1178, 557] width 314 height 19
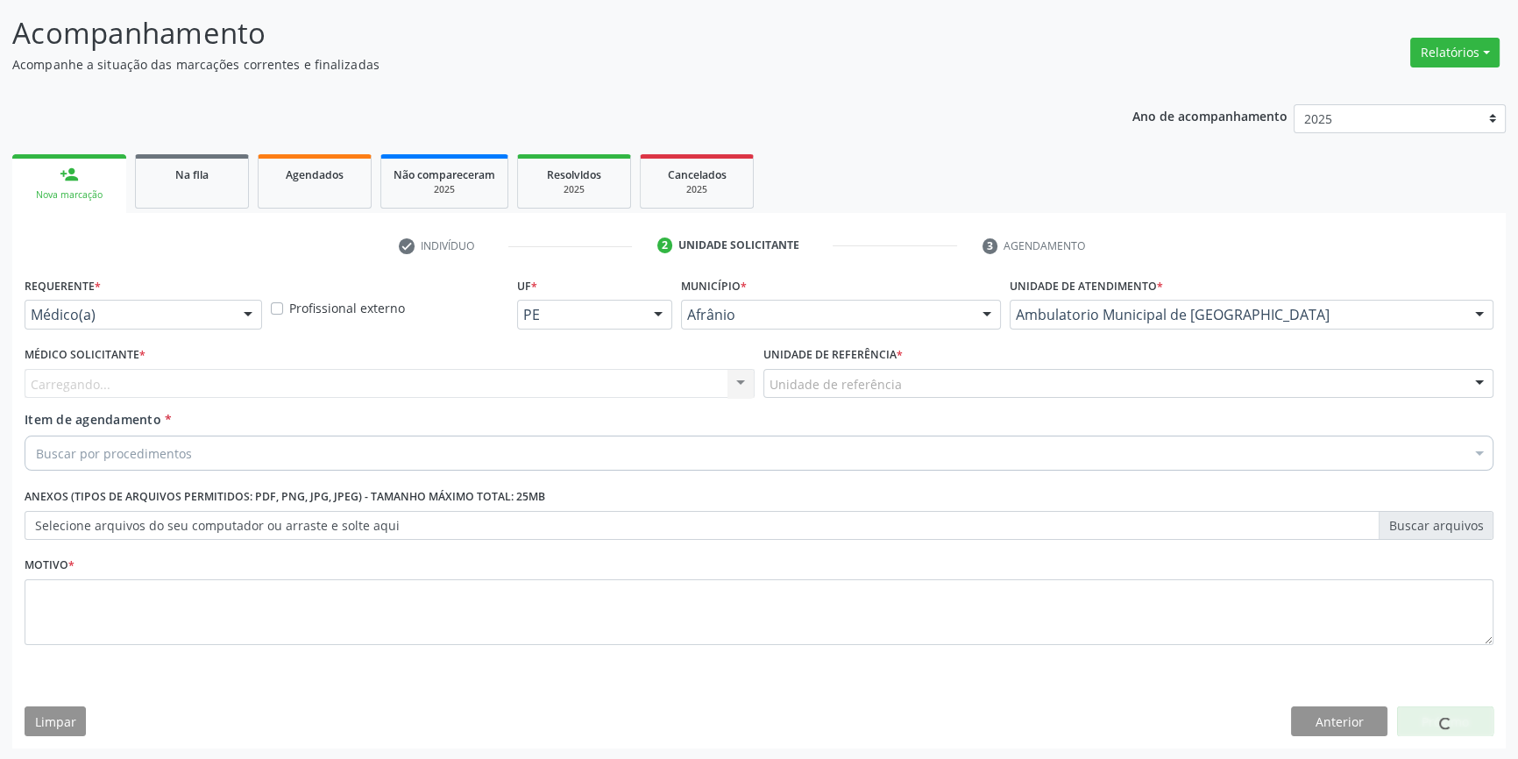
click at [916, 390] on div "Unidade de referência" at bounding box center [1128, 384] width 730 height 30
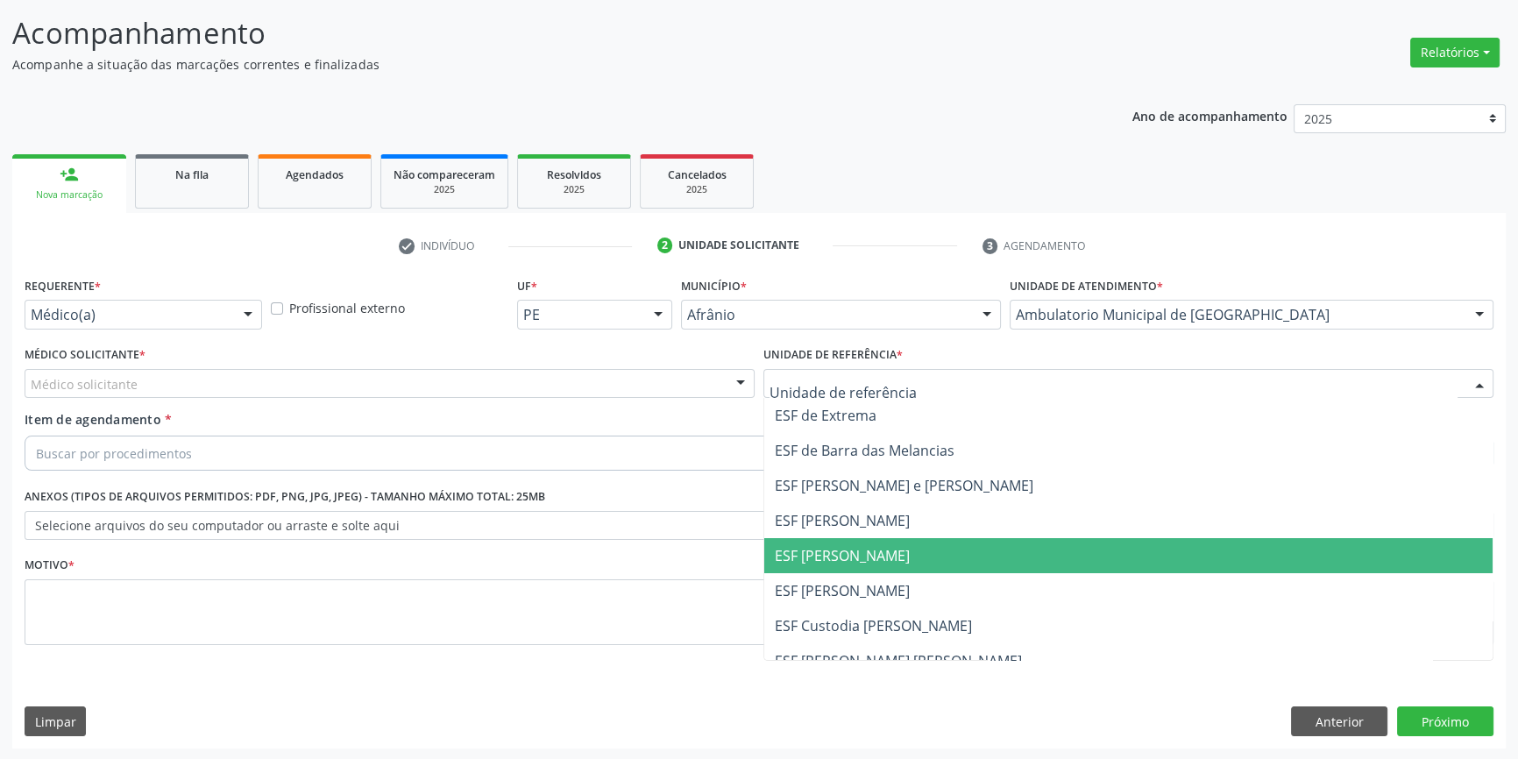
click at [858, 542] on span "ESF [PERSON_NAME]" at bounding box center [1128, 555] width 728 height 35
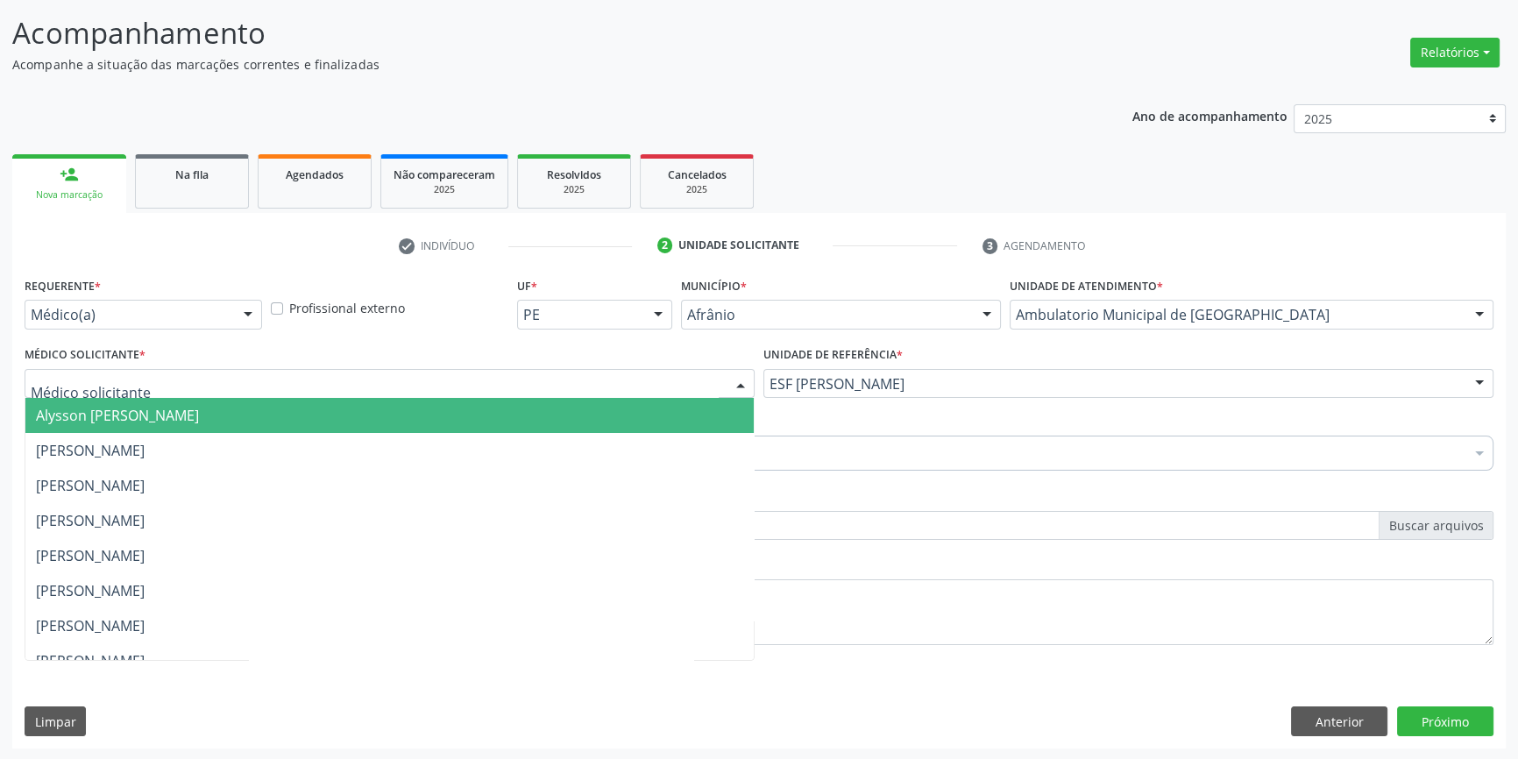
click at [496, 380] on div at bounding box center [390, 384] width 730 height 30
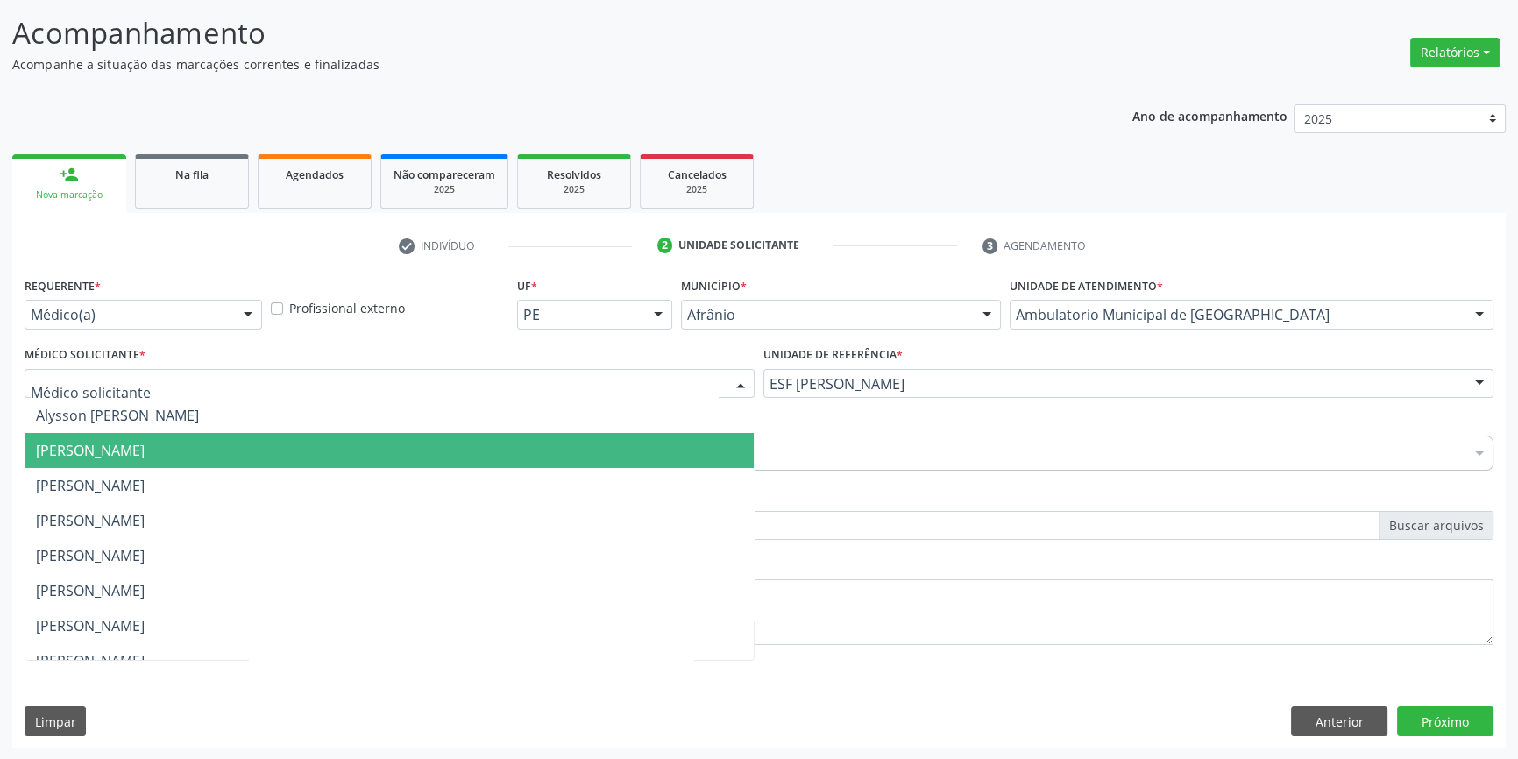
click at [300, 443] on span "[PERSON_NAME]" at bounding box center [389, 450] width 728 height 35
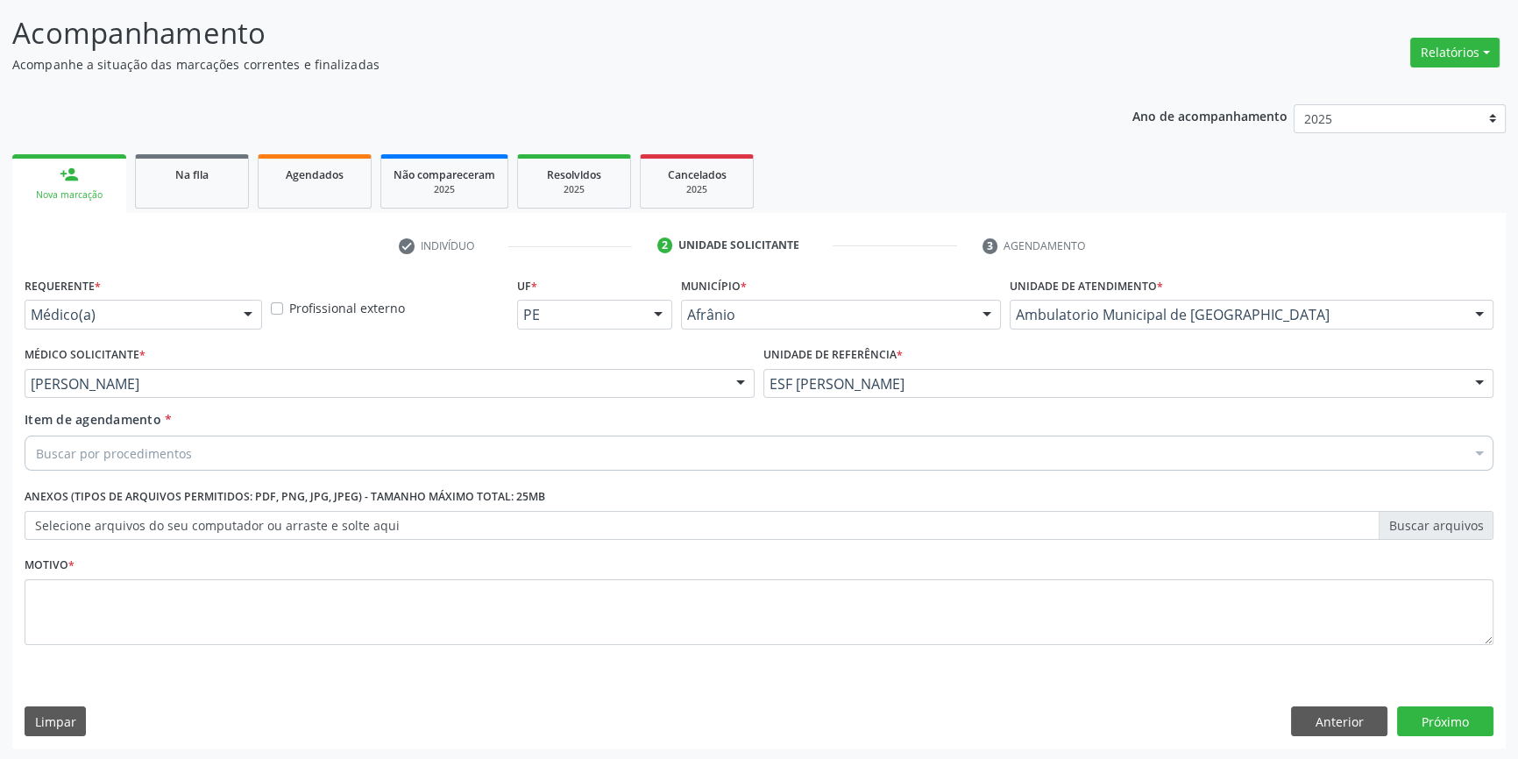
click at [243, 451] on div "Buscar por procedimentos" at bounding box center [759, 453] width 1469 height 35
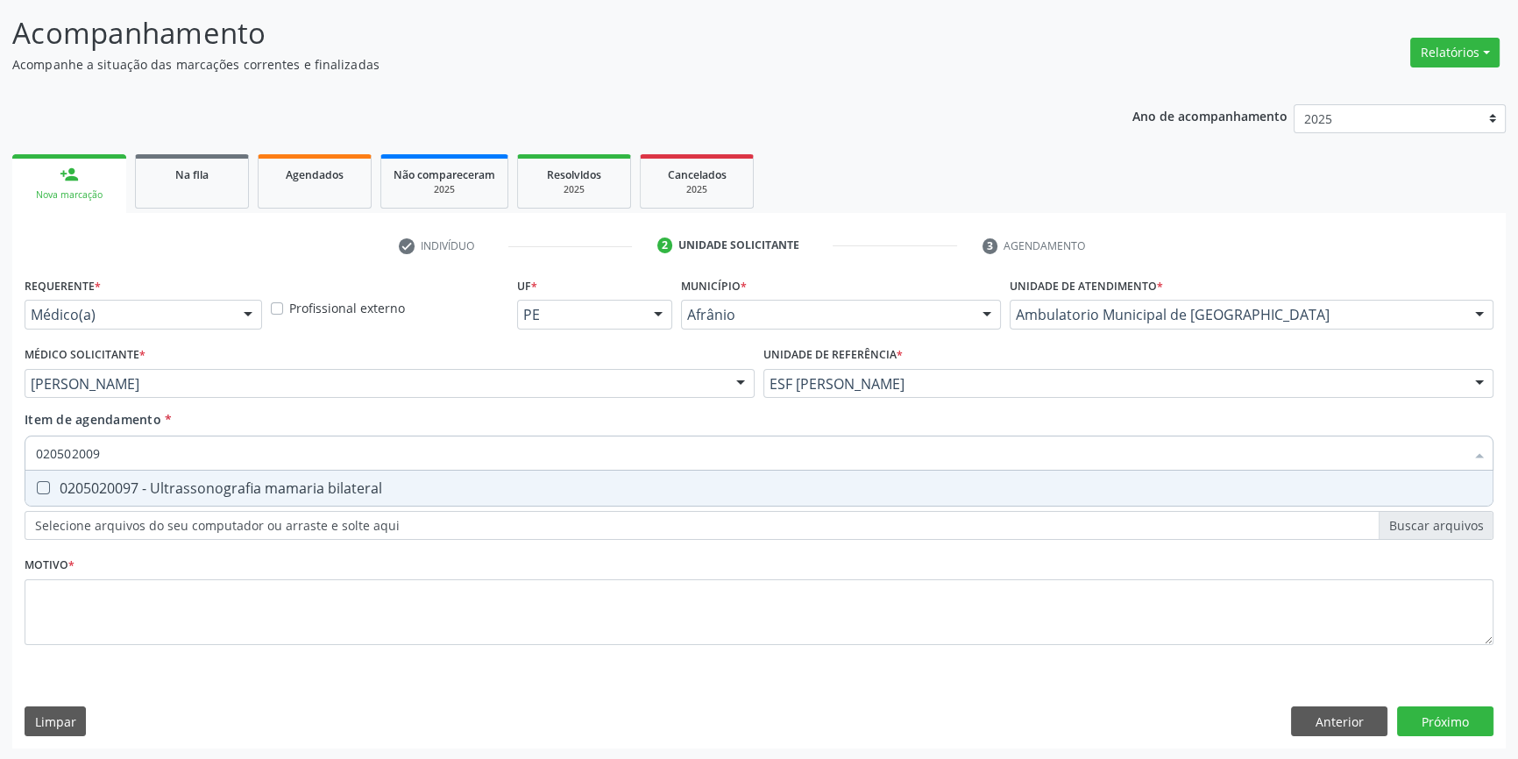
type input "0205020097"
click at [321, 486] on div "0205020097 - Ultrassonografia mamaria bilateral" at bounding box center [759, 488] width 1446 height 14
checkbox bilateral "true"
click at [295, 575] on div "Requerente * Médico(a) Médico(a) Enfermeiro(a) Paciente Nenhum resultado encont…" at bounding box center [759, 471] width 1469 height 397
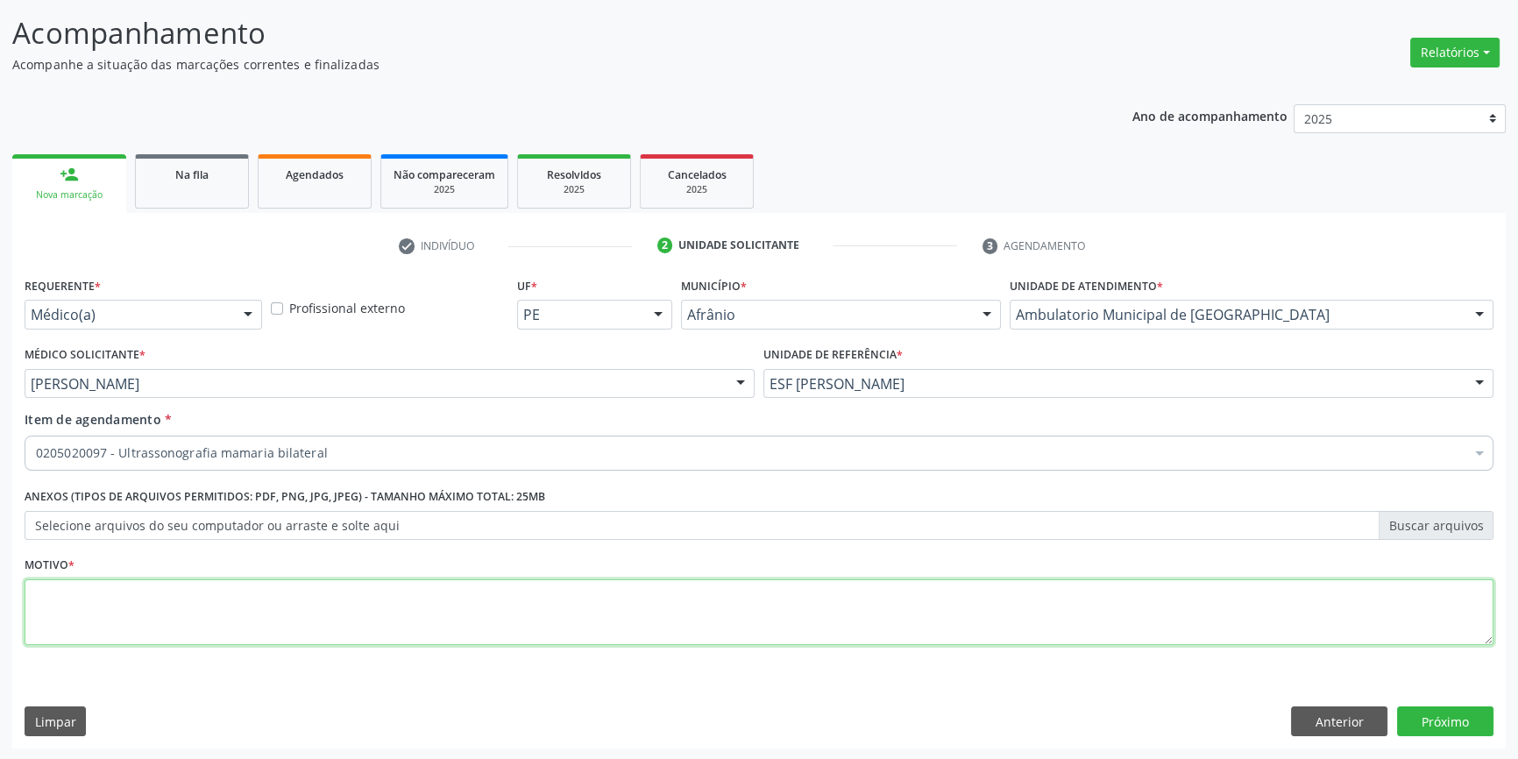
click at [288, 596] on textarea at bounding box center [759, 612] width 1469 height 67
type textarea "CISTO DE MAMA"
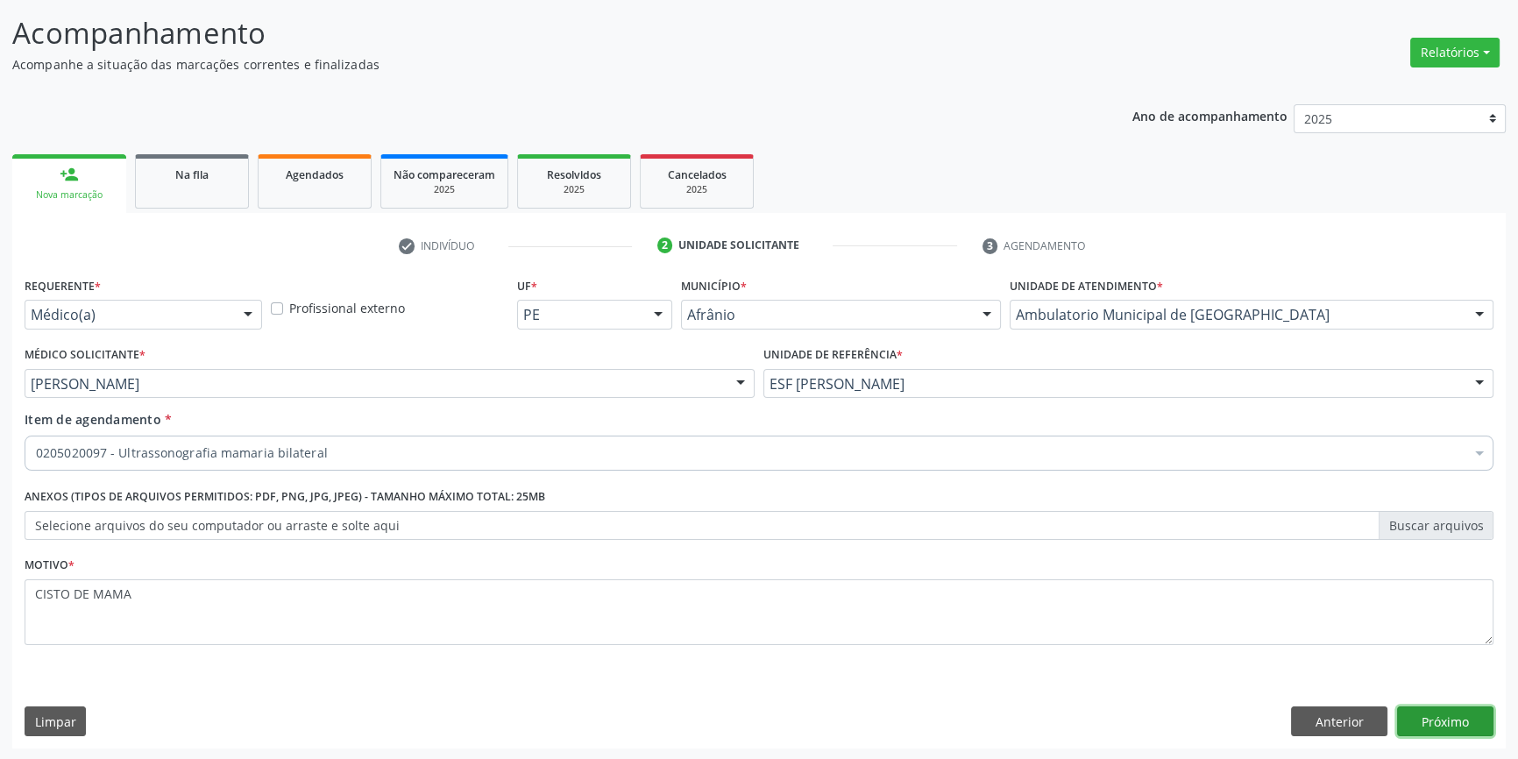
click at [1452, 728] on button "Próximo" at bounding box center [1445, 722] width 96 height 30
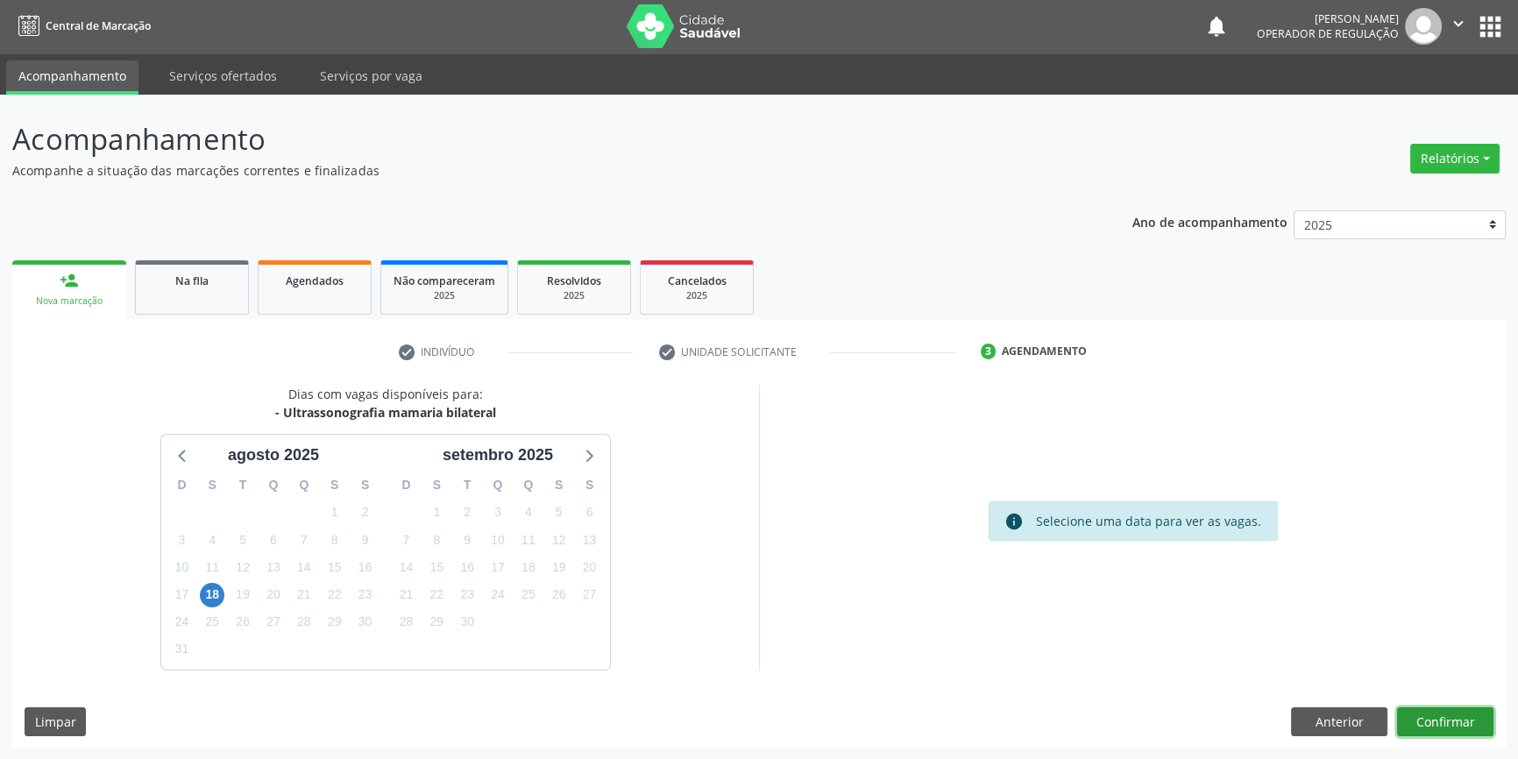
click at [1447, 723] on button "Confirmar" at bounding box center [1445, 722] width 96 height 30
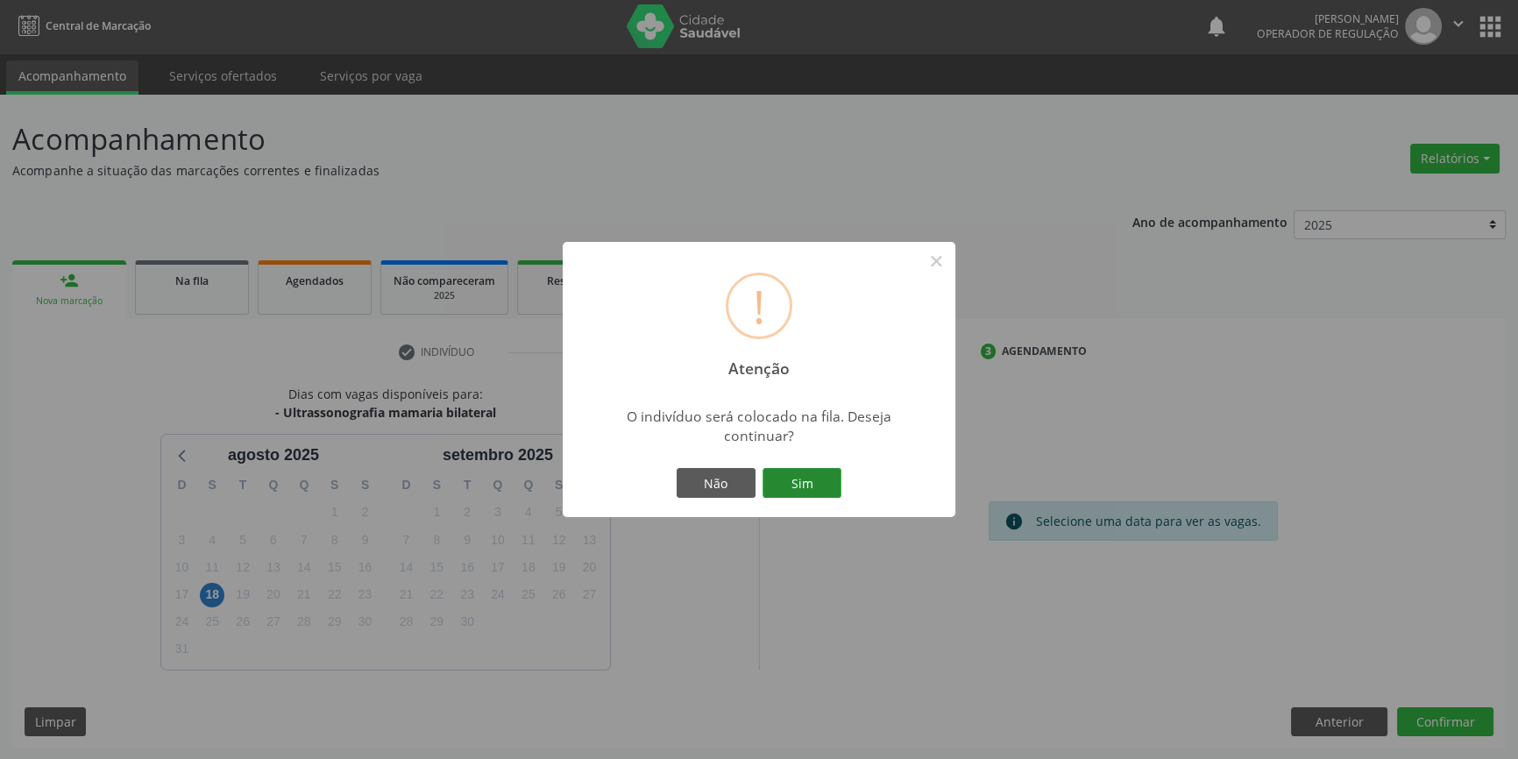
click at [793, 479] on button "Sim" at bounding box center [802, 483] width 79 height 30
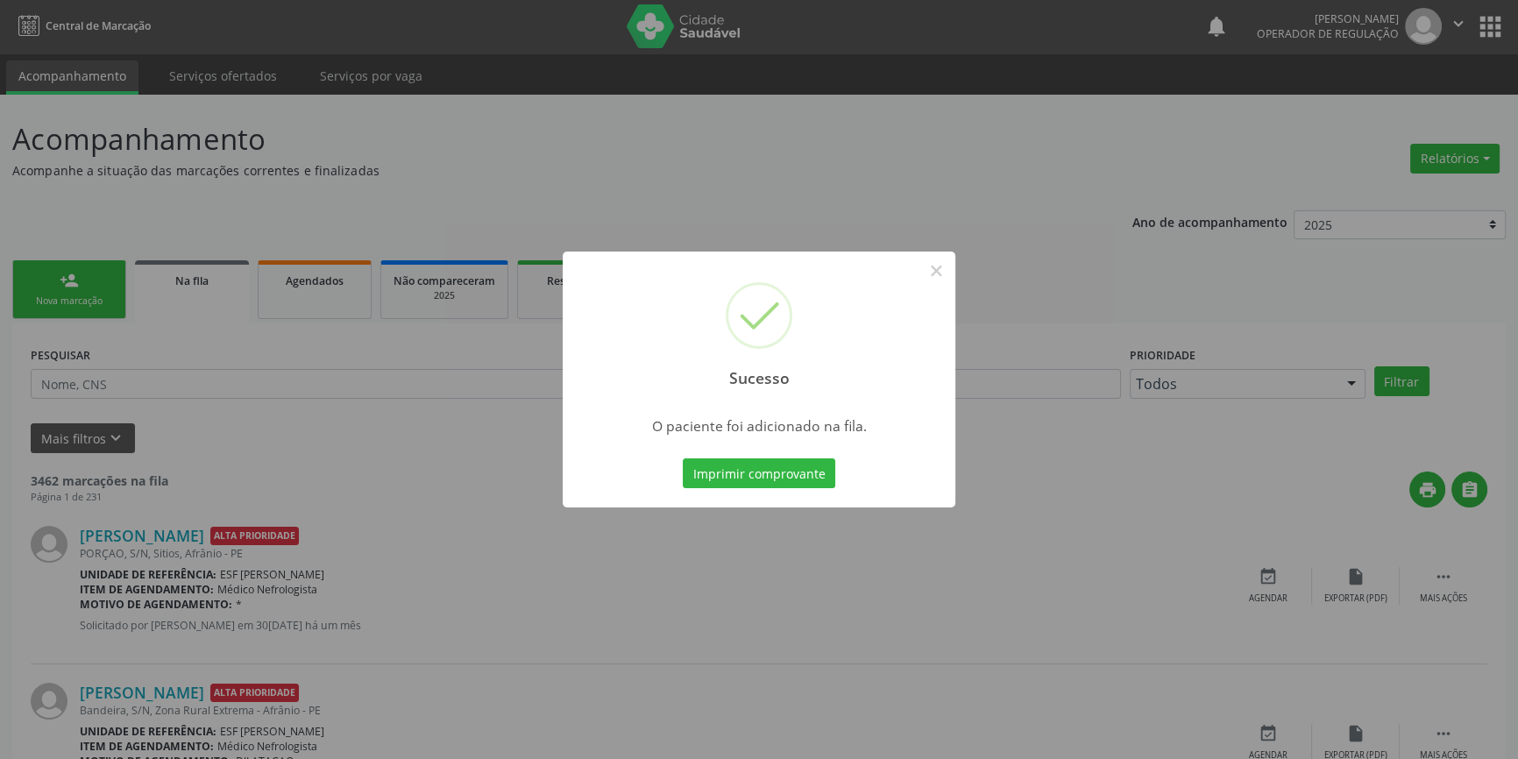
scroll to position [0, 0]
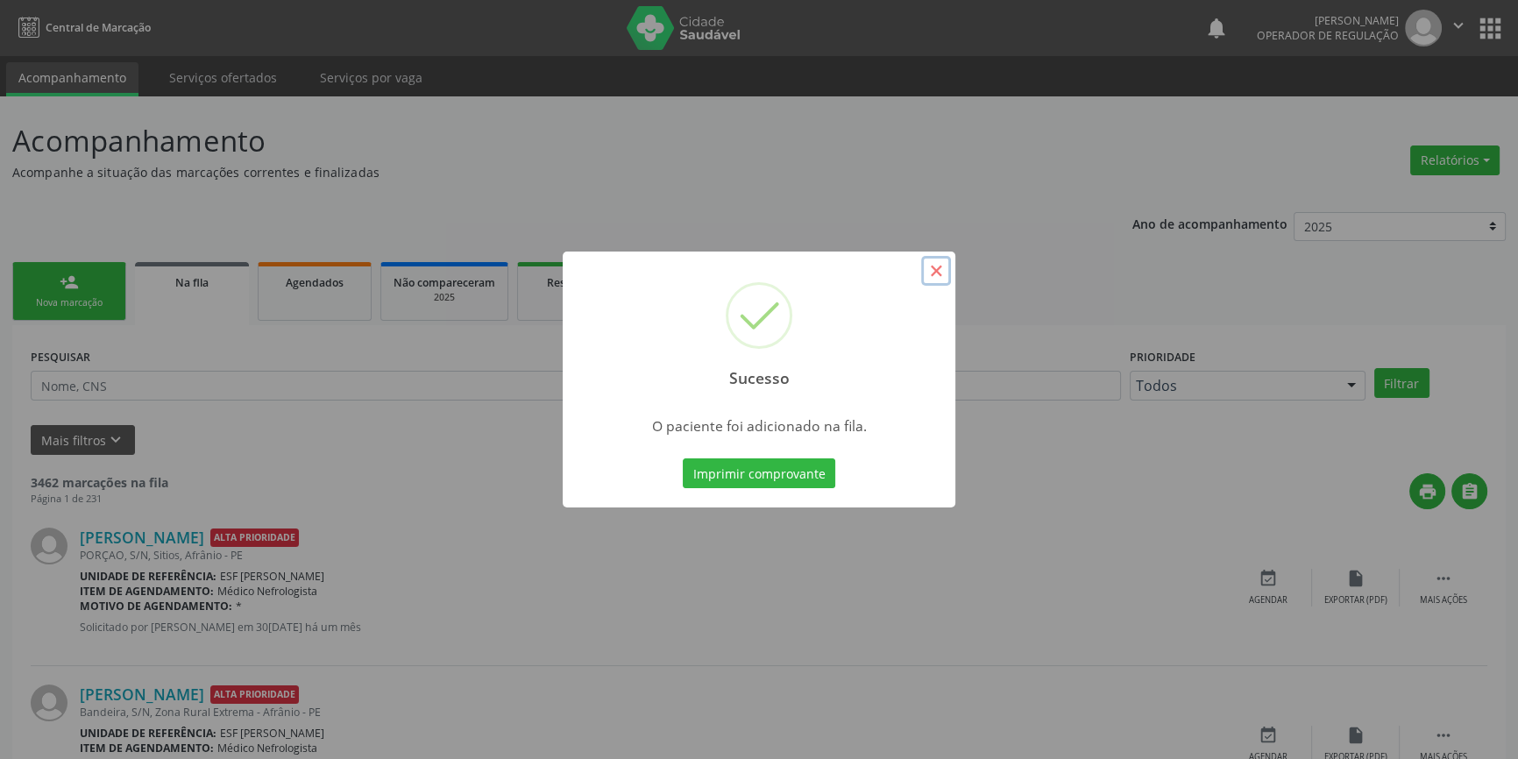
click at [937, 276] on button "×" at bounding box center [936, 271] width 30 height 30
